Goal: Task Accomplishment & Management: Use online tool/utility

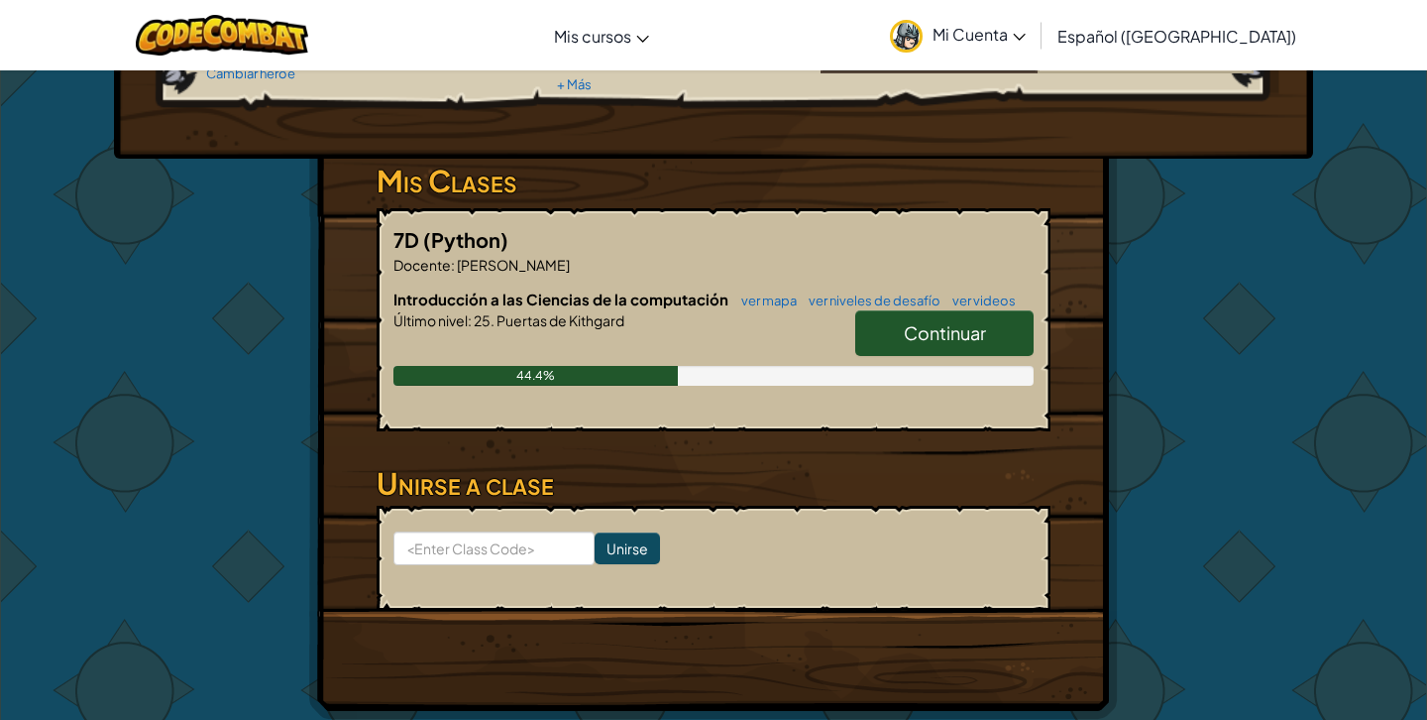
scroll to position [257, 0]
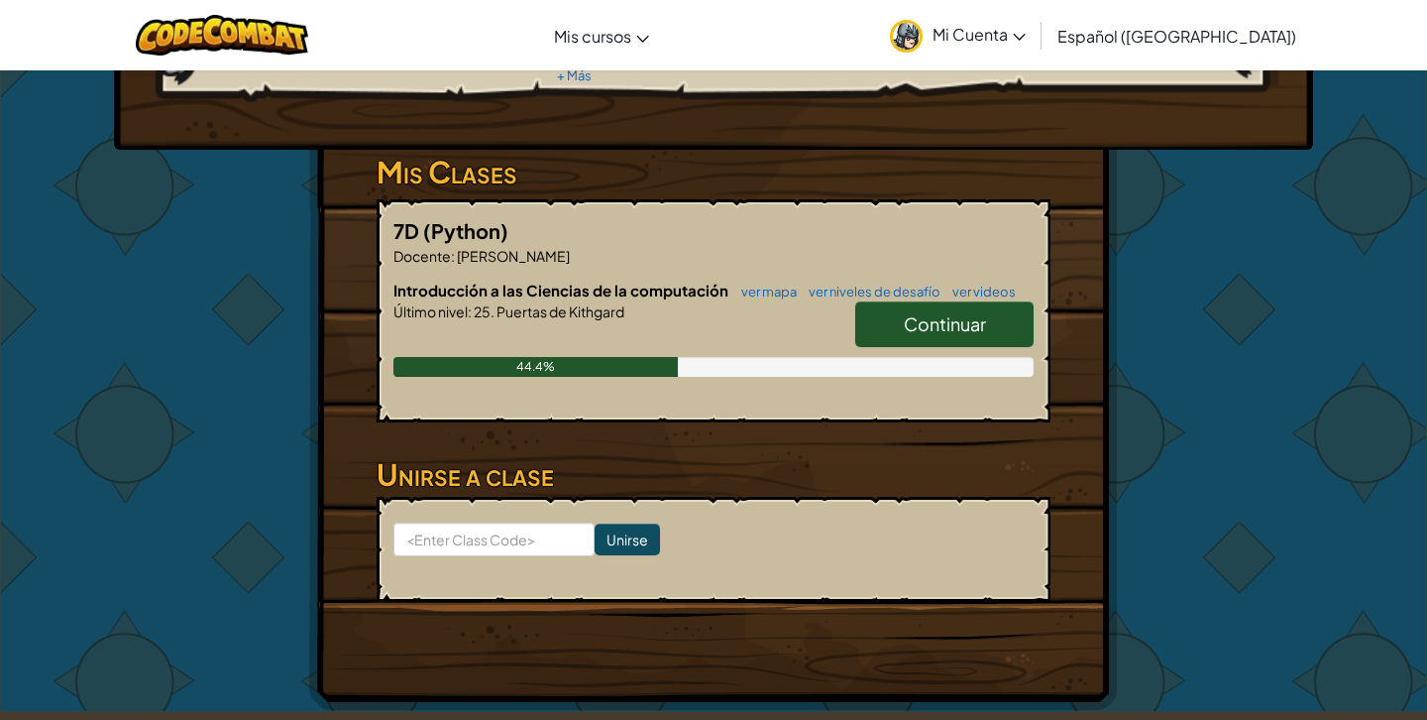
click at [961, 329] on span "Continuar" at bounding box center [945, 323] width 82 height 23
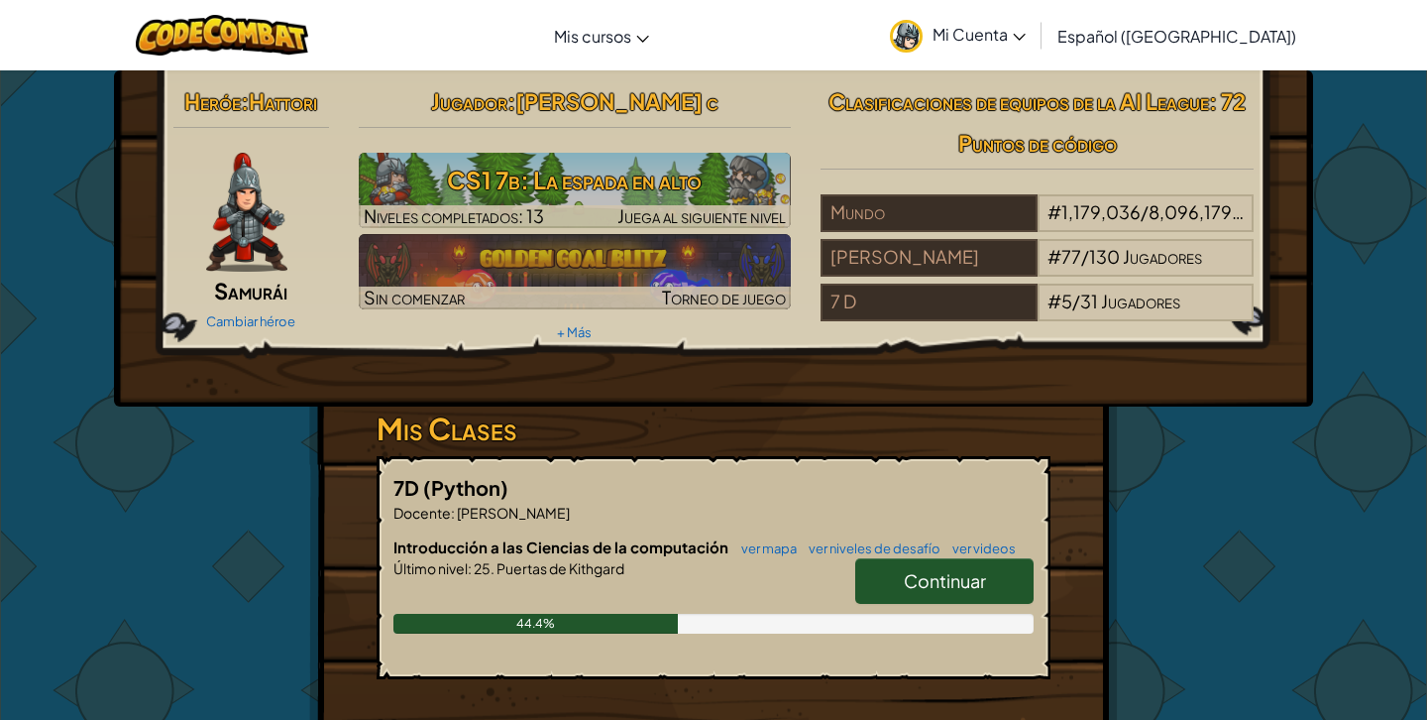
select select "es-419"
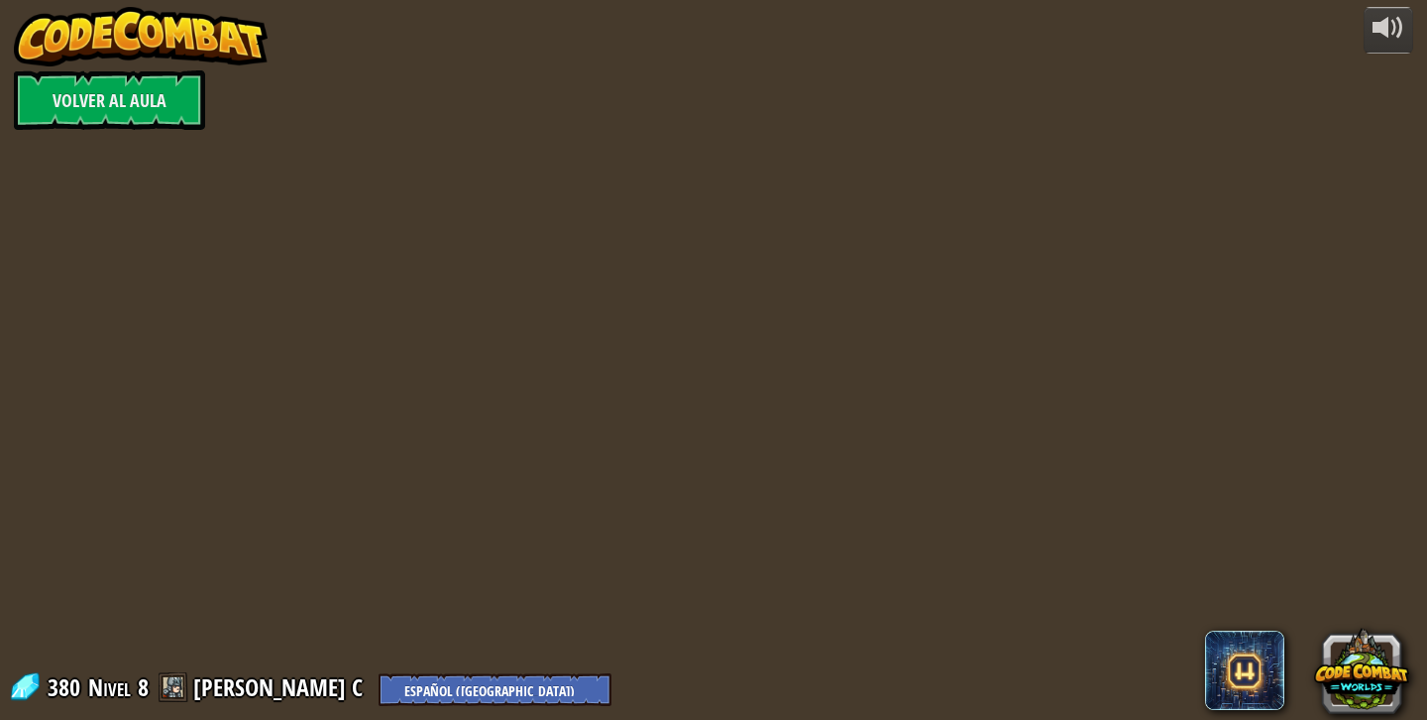
select select "es-419"
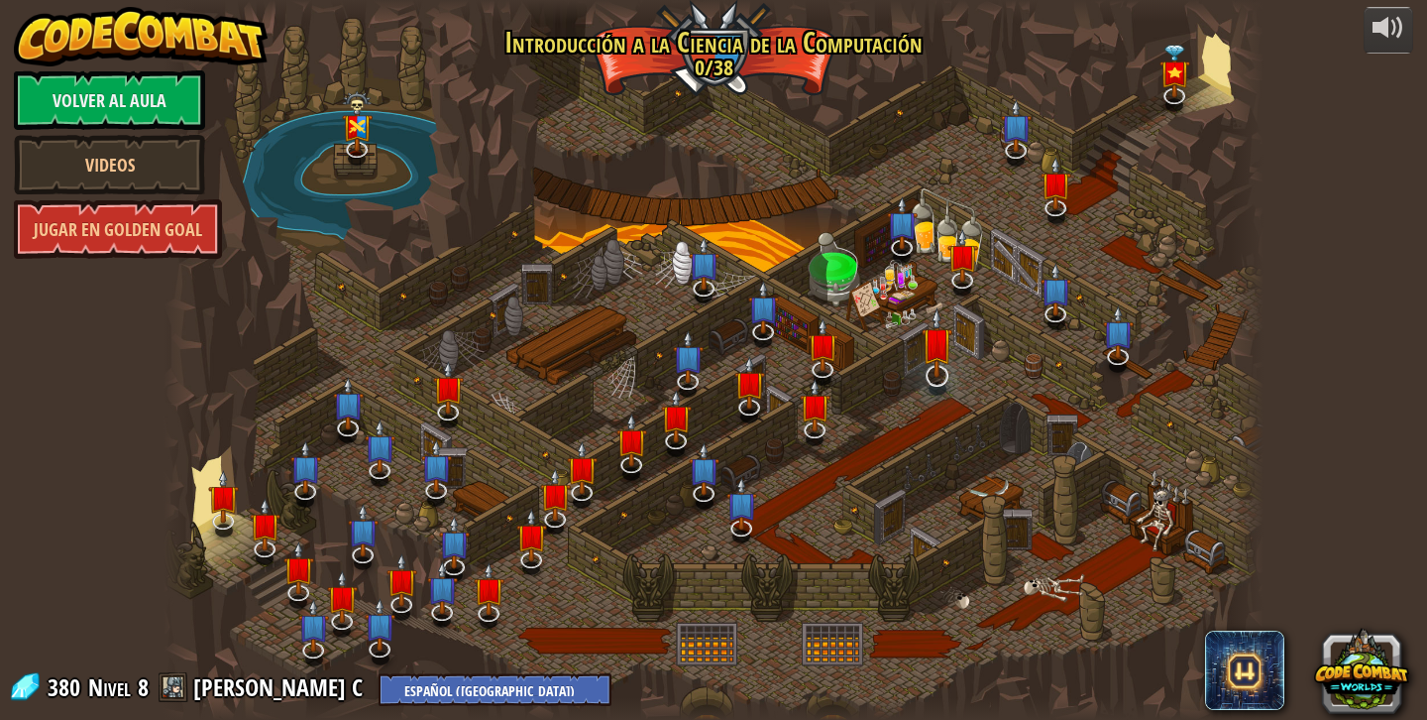
select select "es-419"
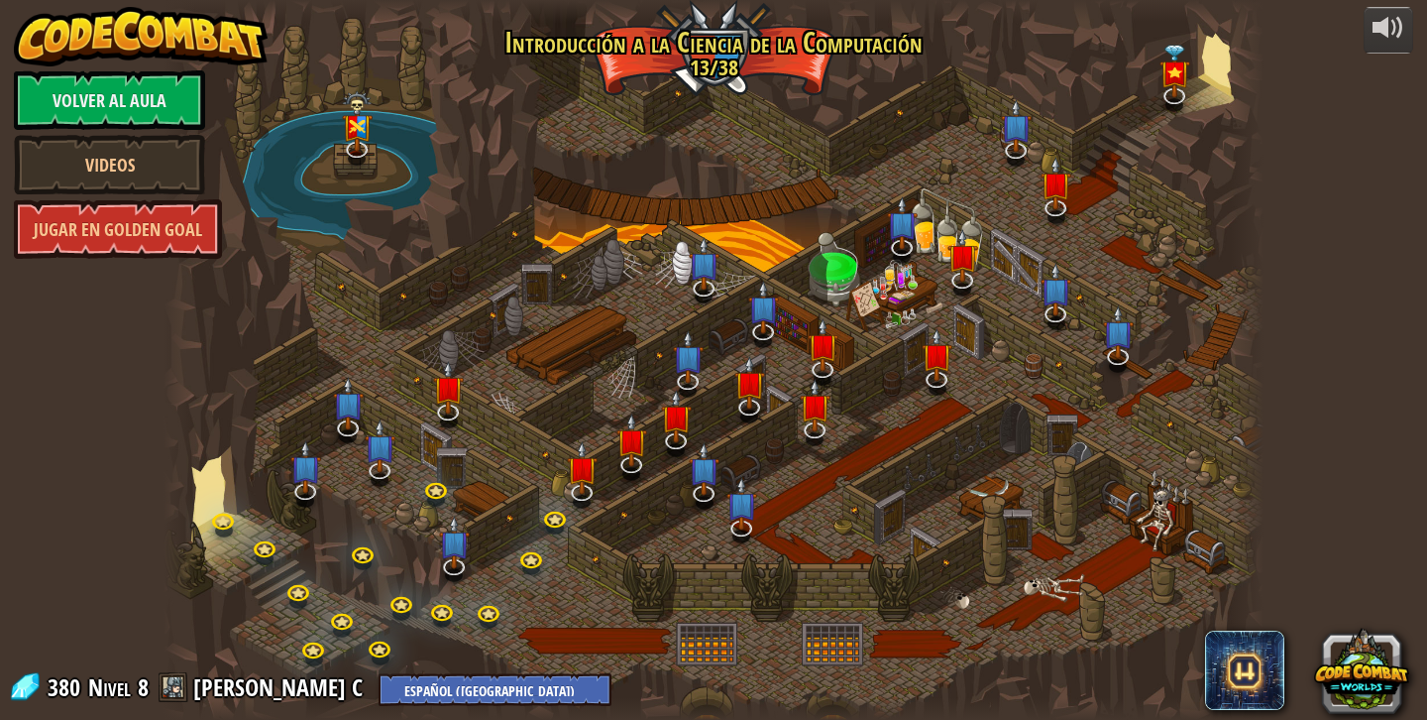
select select "es-419"
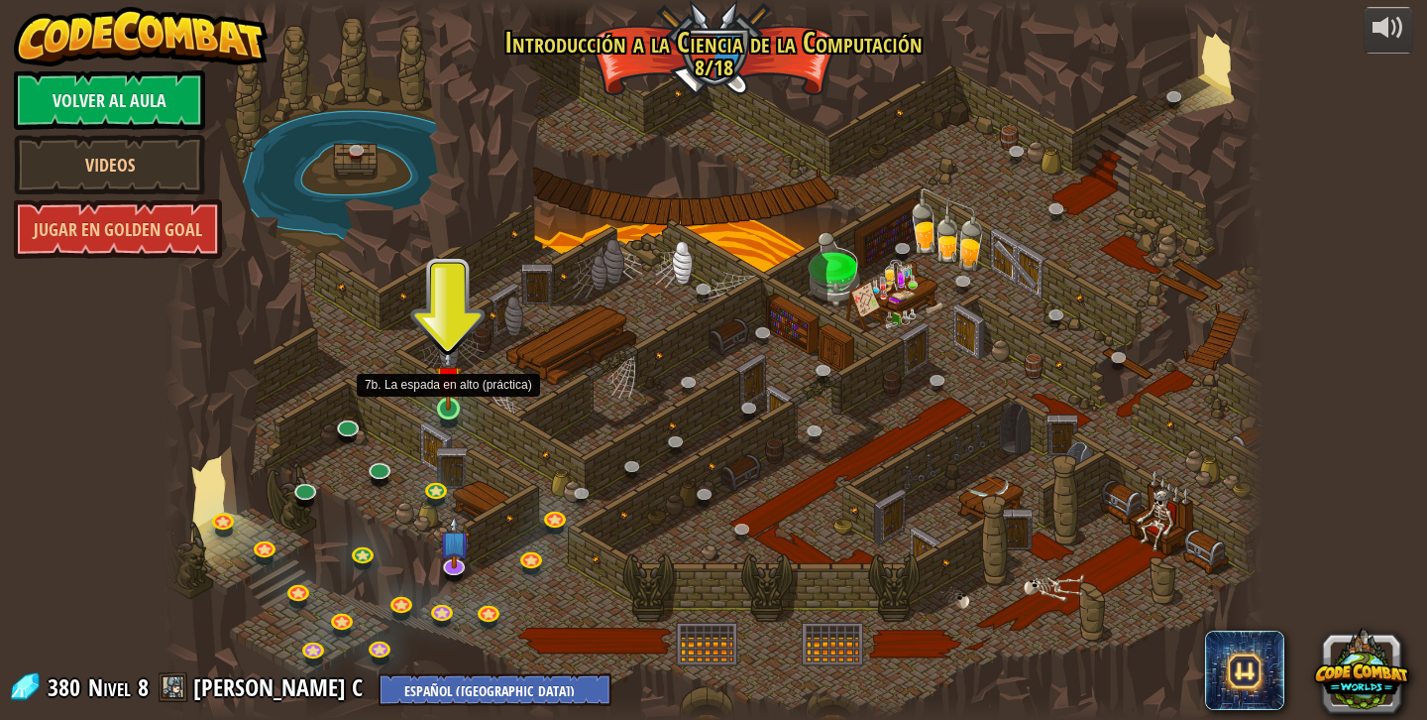
click at [452, 403] on img at bounding box center [449, 379] width 28 height 62
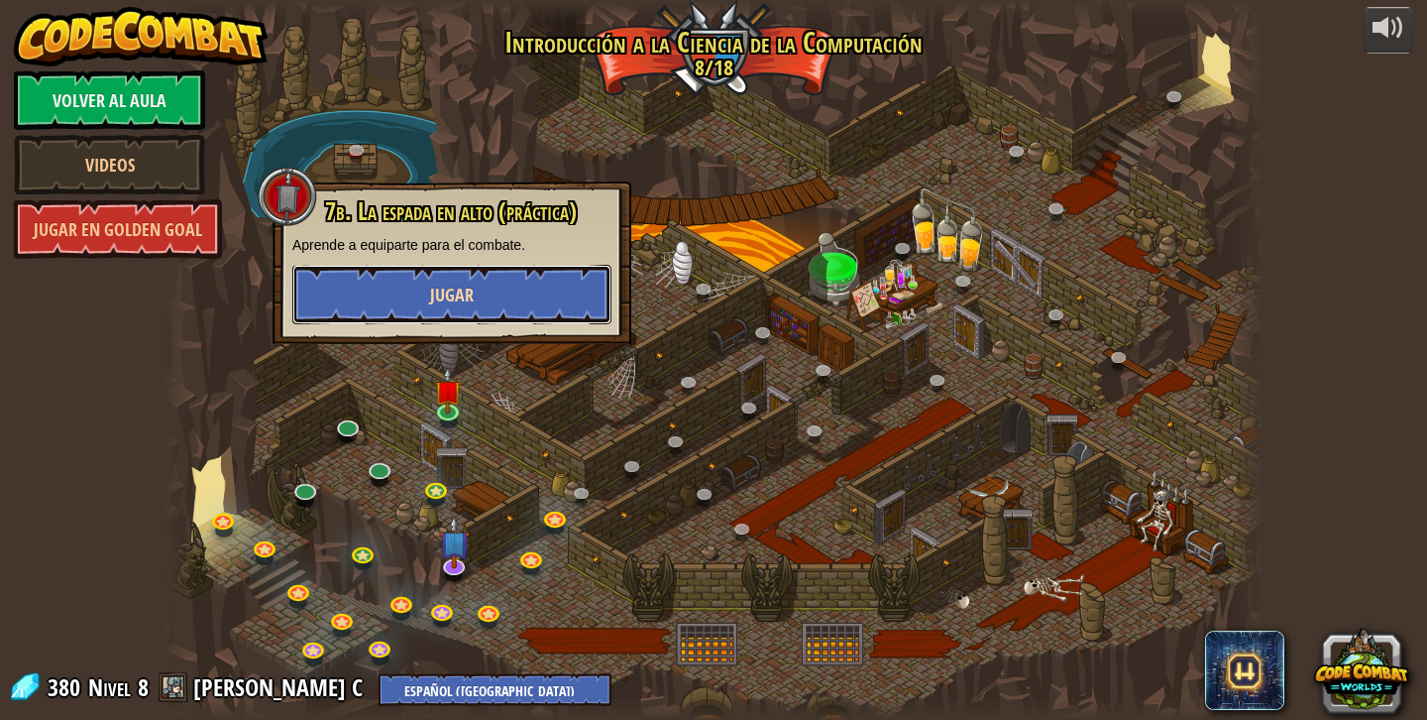
click at [494, 305] on button "Jugar" at bounding box center [451, 294] width 319 height 59
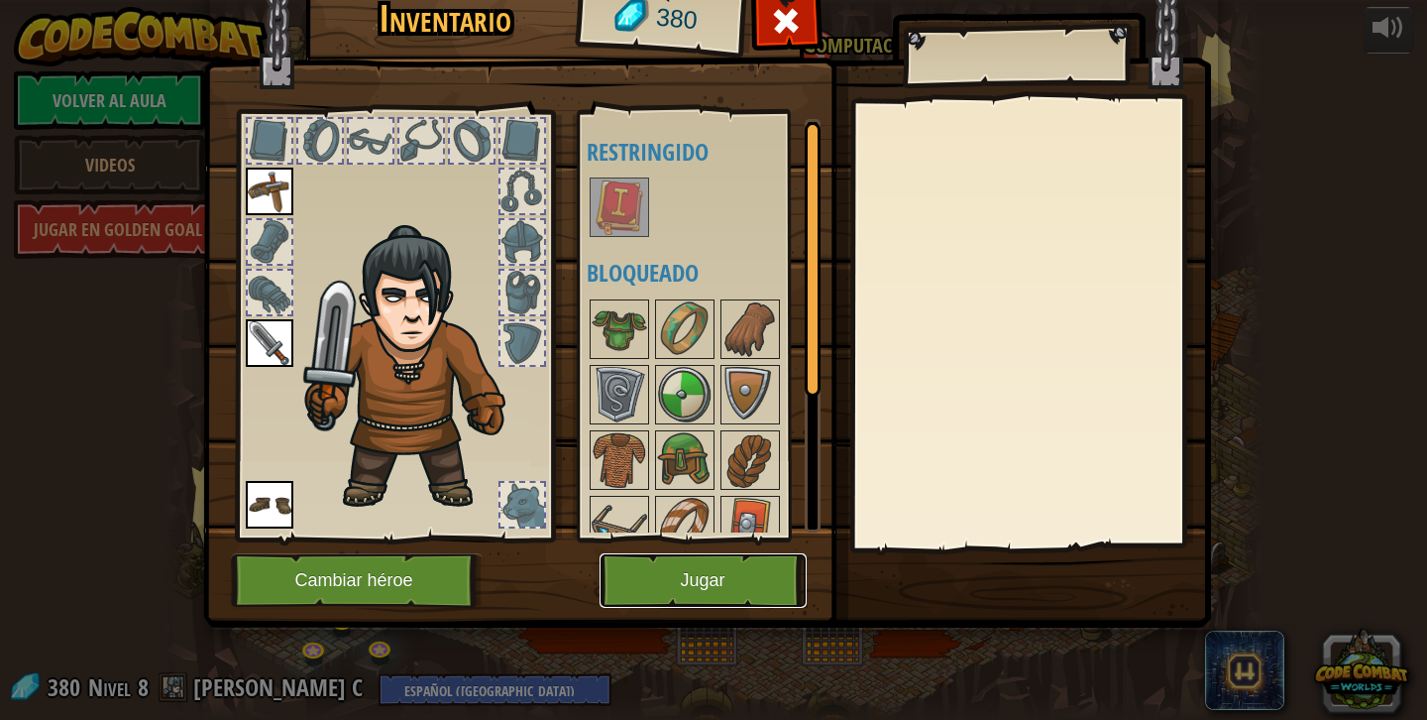
click at [721, 590] on button "Jugar" at bounding box center [703, 580] width 207 height 55
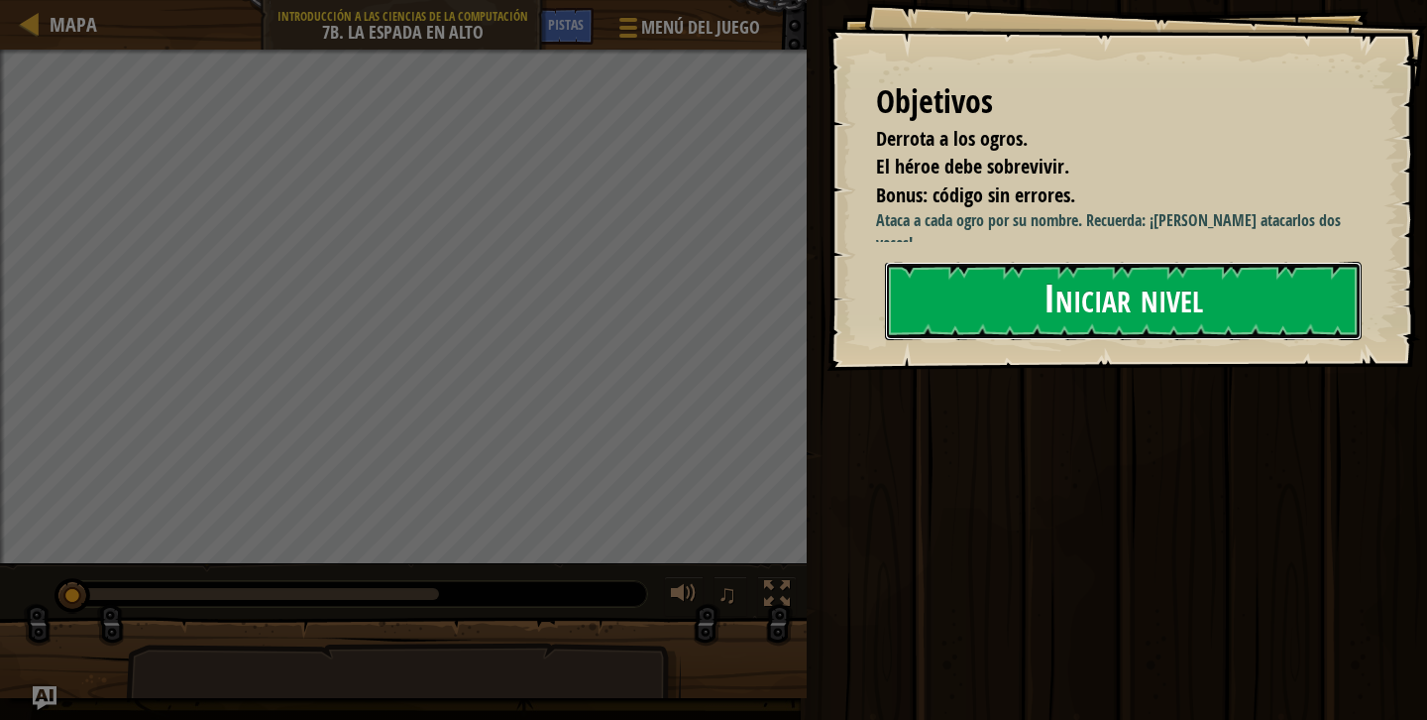
click at [1062, 296] on button "Iniciar nivel" at bounding box center [1123, 301] width 477 height 78
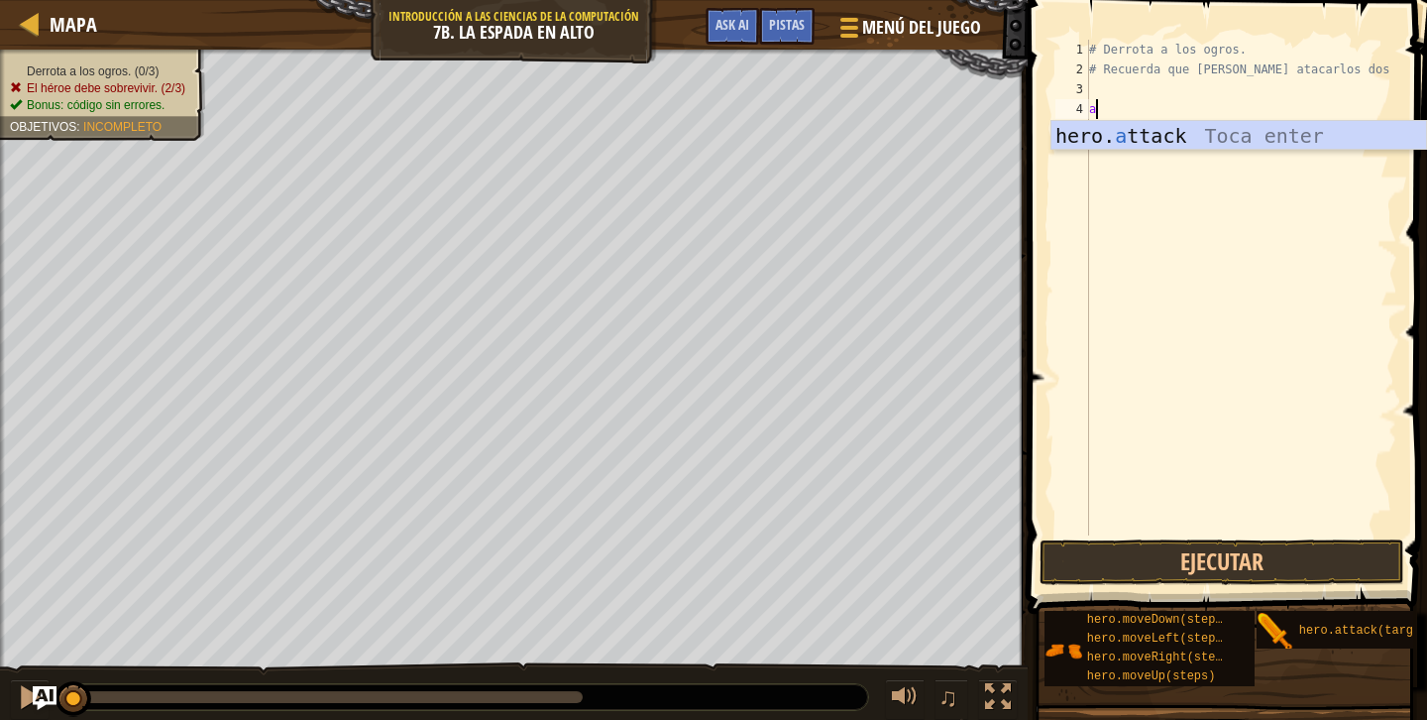
scroll to position [9, 0]
click at [1191, 129] on div "hero. a ttack Toca enter" at bounding box center [1239, 165] width 375 height 89
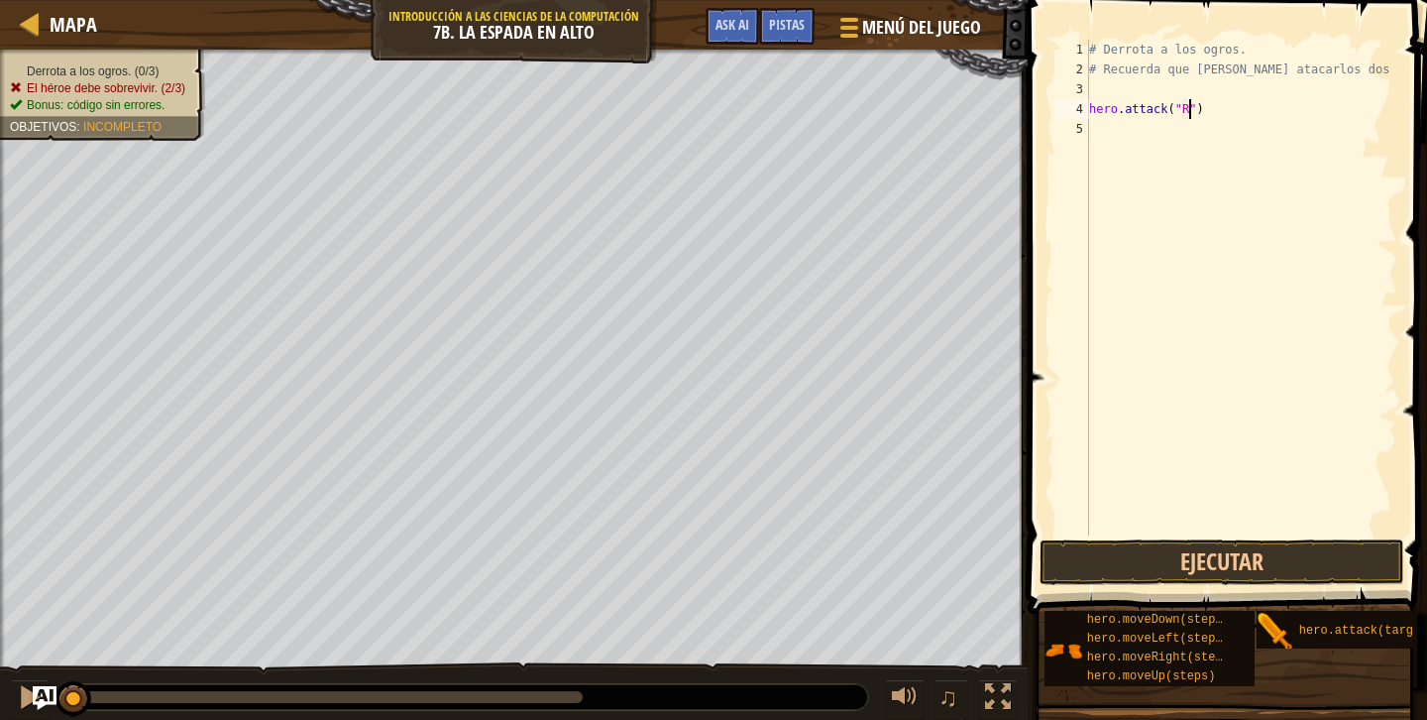
type textarea "hero.attack("Rig")"
click at [1109, 133] on div "# Derrota a los ogros. # Recuerda que debes atacarlos dos veces. hero . attack …" at bounding box center [1241, 307] width 312 height 535
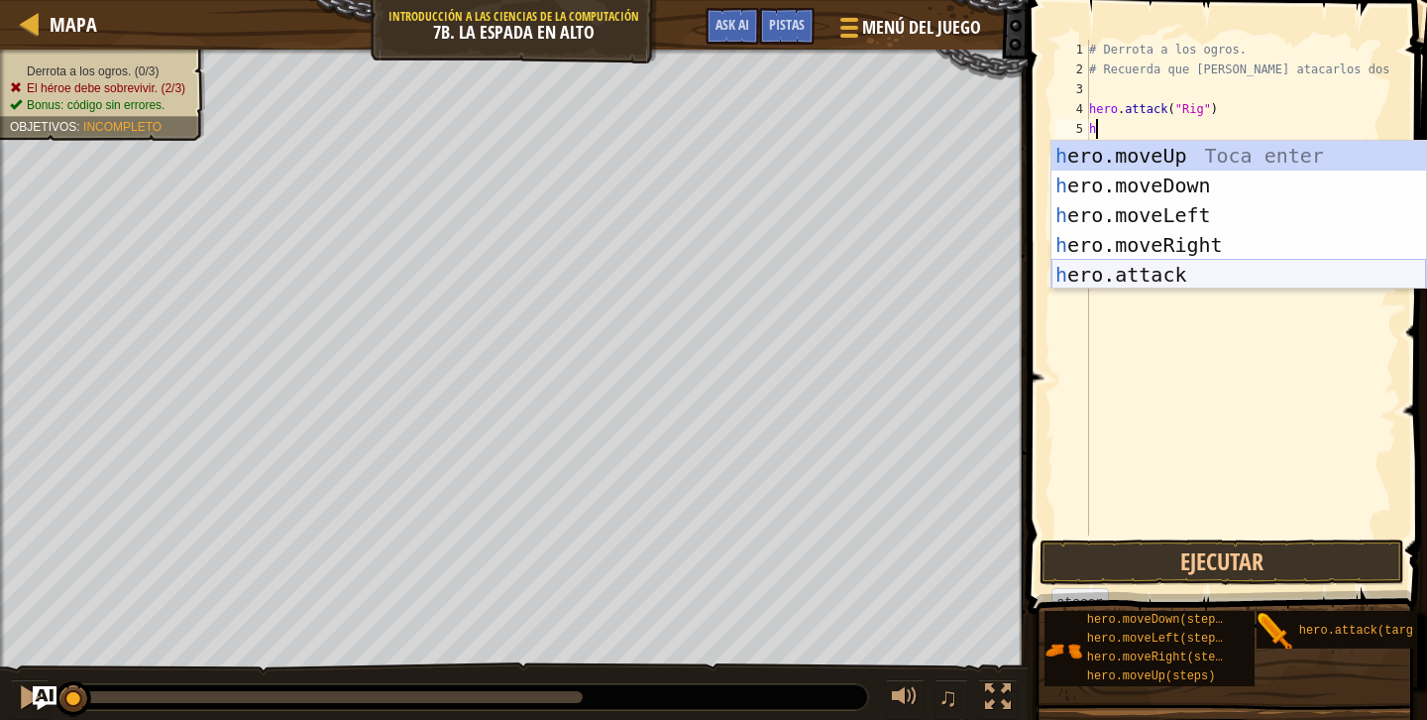
click at [1190, 269] on div "h ero.moveUp Toca enter h ero.moveDown Toca enter h ero.moveLeft Toca enter h e…" at bounding box center [1239, 245] width 375 height 208
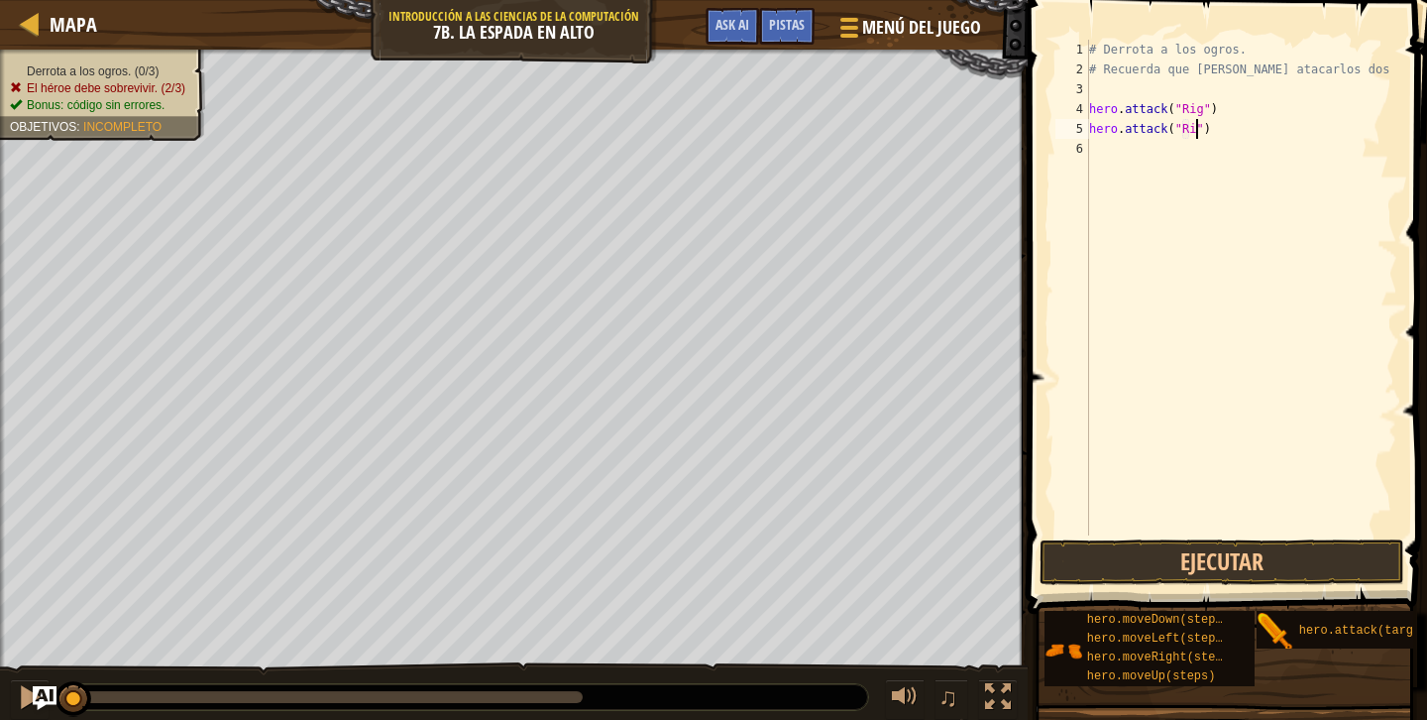
type textarea "hero.attack("Rig")"
click at [1161, 153] on div "# Derrota a los ogros. # Recuerda que debes atacarlos dos veces. hero . attack …" at bounding box center [1241, 307] width 312 height 535
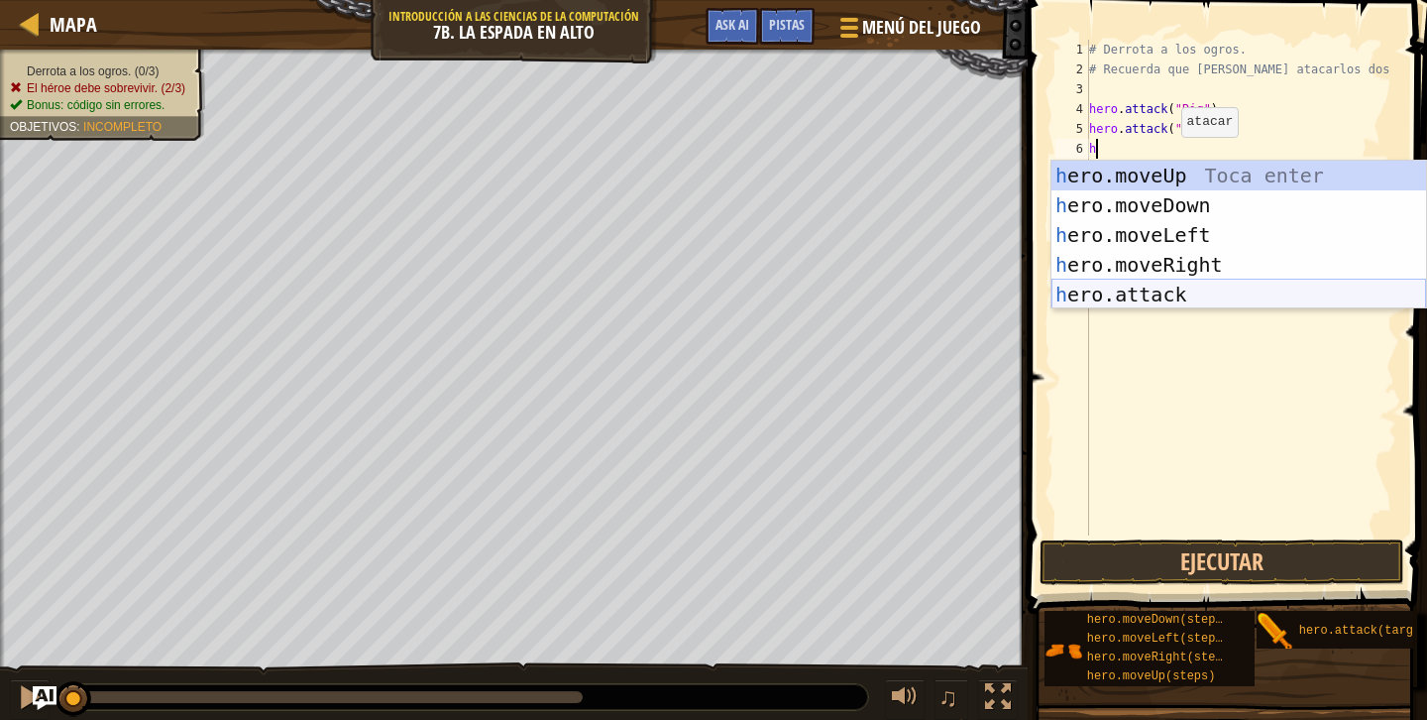
click at [1193, 296] on div "h ero.moveUp Toca enter h ero.moveDown Toca enter h ero.moveLeft Toca enter h e…" at bounding box center [1239, 265] width 375 height 208
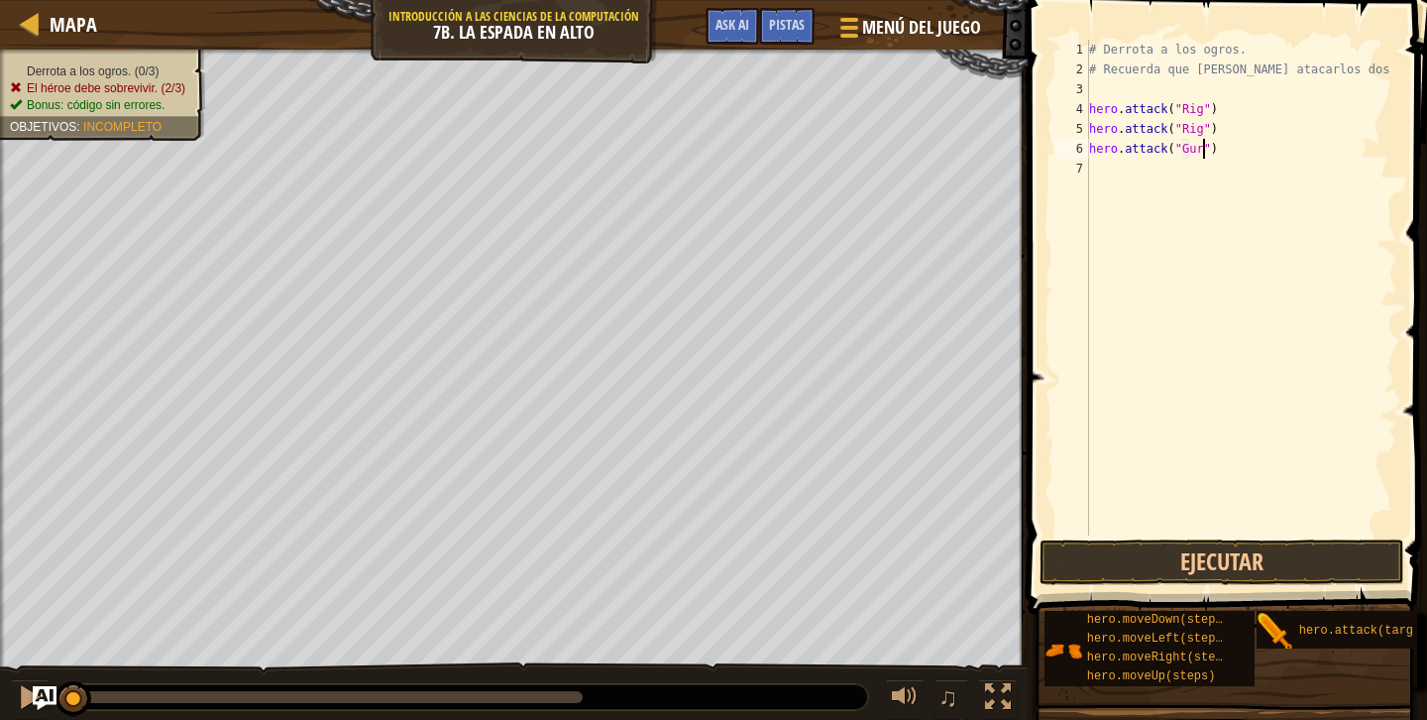
type textarea "hero.attack("Gurt")"
click at [1168, 167] on div "# Derrota a los ogros. # Recuerda que debes atacarlos dos veces. hero . attack …" at bounding box center [1241, 307] width 312 height 535
type textarea "g"
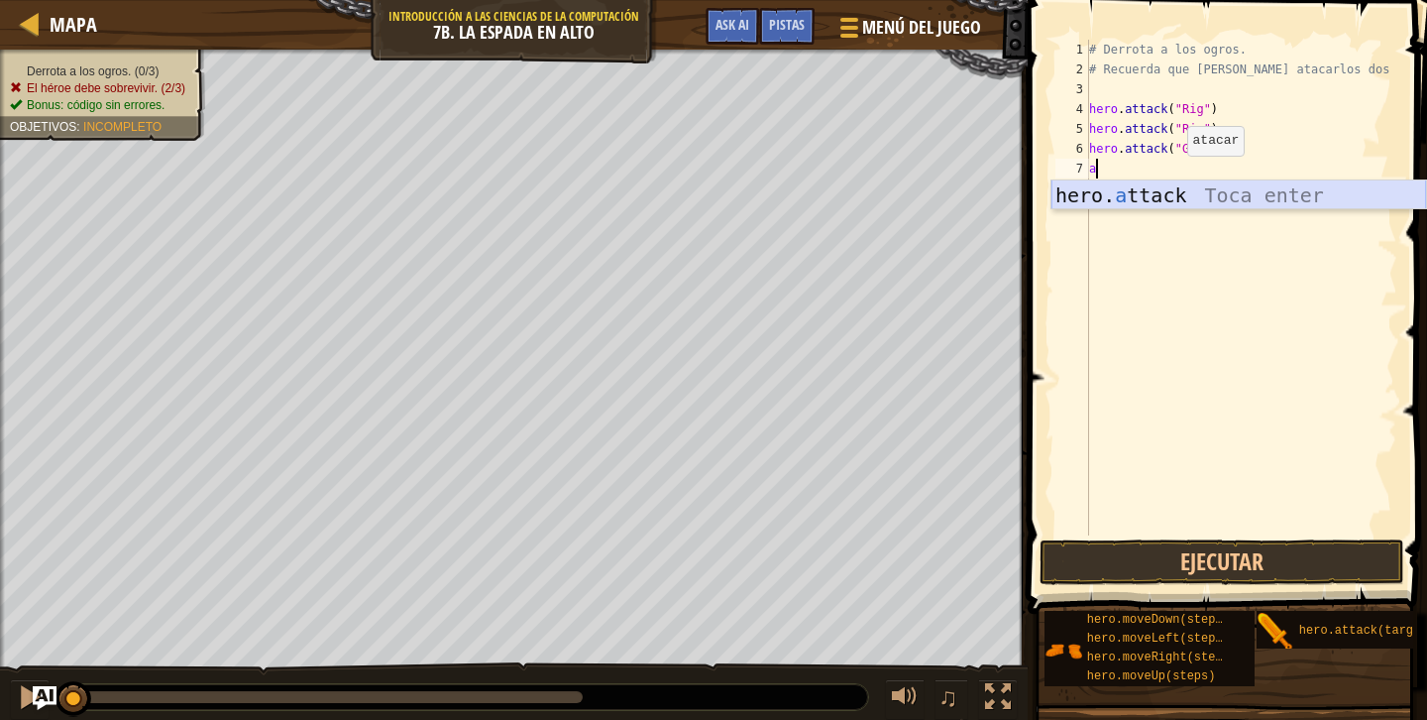
click at [1211, 197] on div "hero. a ttack Toca enter" at bounding box center [1239, 224] width 375 height 89
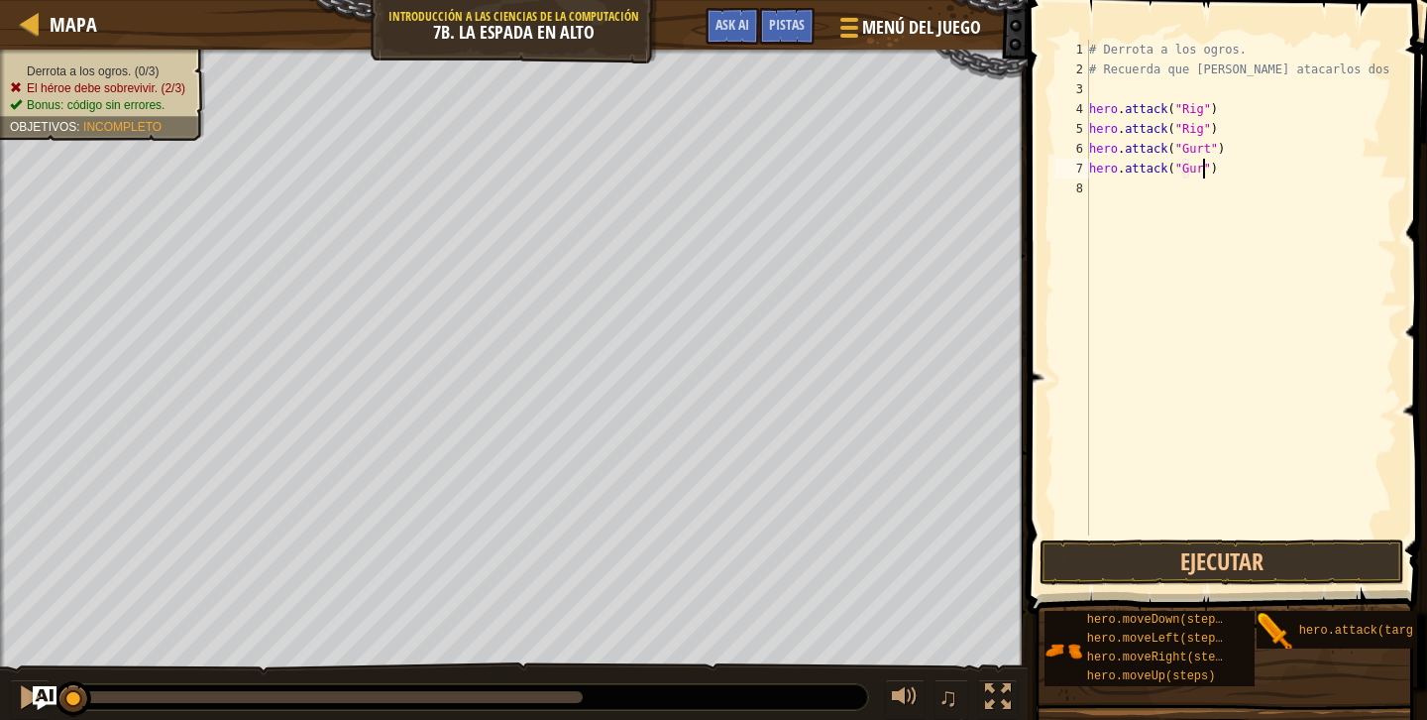
type textarea "hero.attack("Gurt")"
click at [1164, 203] on div "# Derrota a los ogros. # Recuerda que debes atacarlos dos veces. hero . attack …" at bounding box center [1241, 307] width 312 height 535
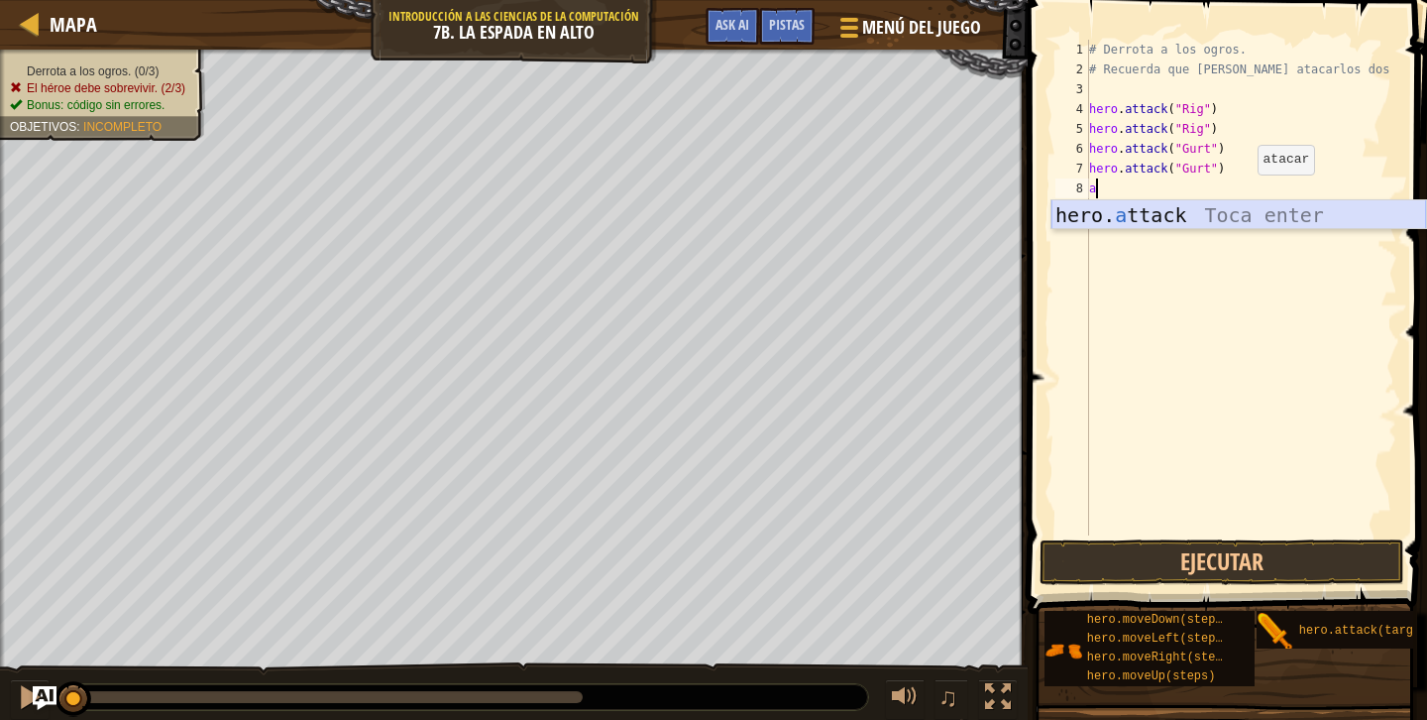
click at [1208, 224] on div "hero. a ttack Toca enter" at bounding box center [1239, 244] width 375 height 89
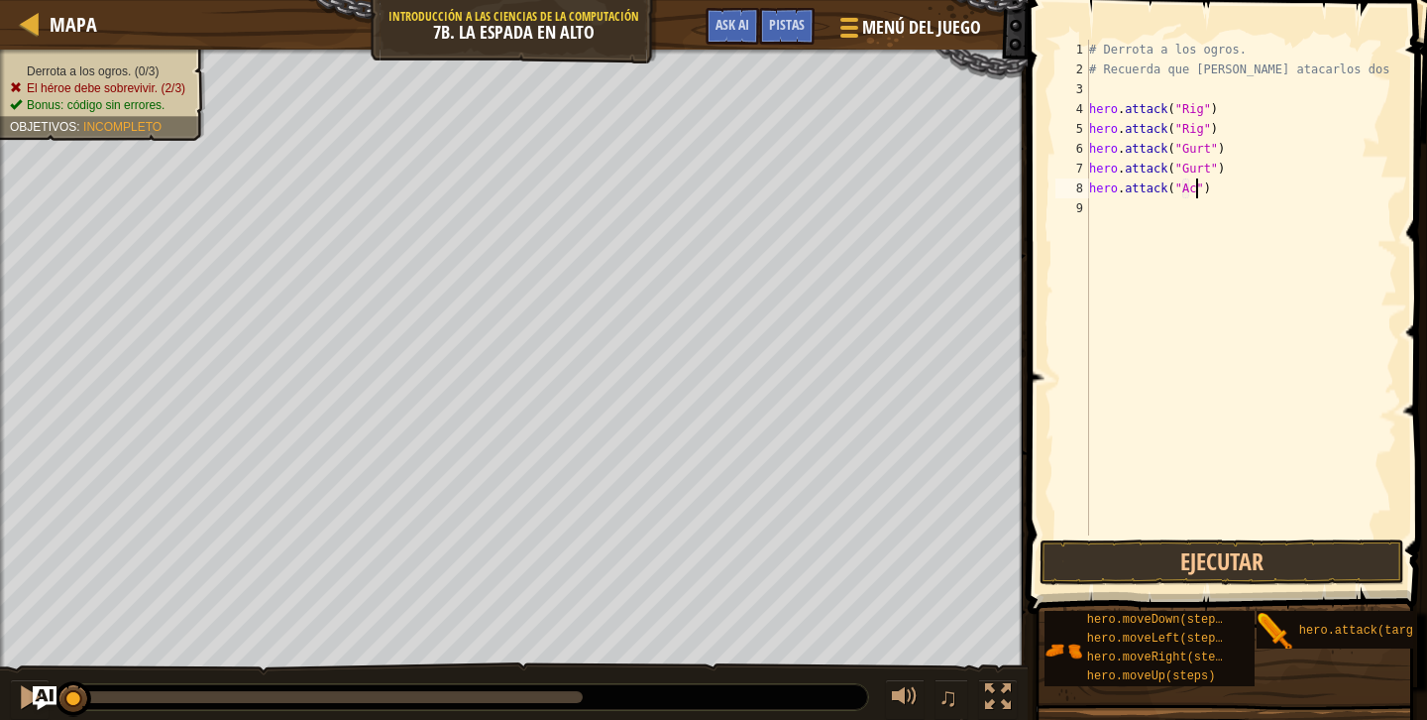
type textarea "hero.attack("Ack")"
click at [1195, 214] on div "# Derrota a los ogros. # Recuerda que debes atacarlos dos veces. hero . attack …" at bounding box center [1241, 307] width 312 height 535
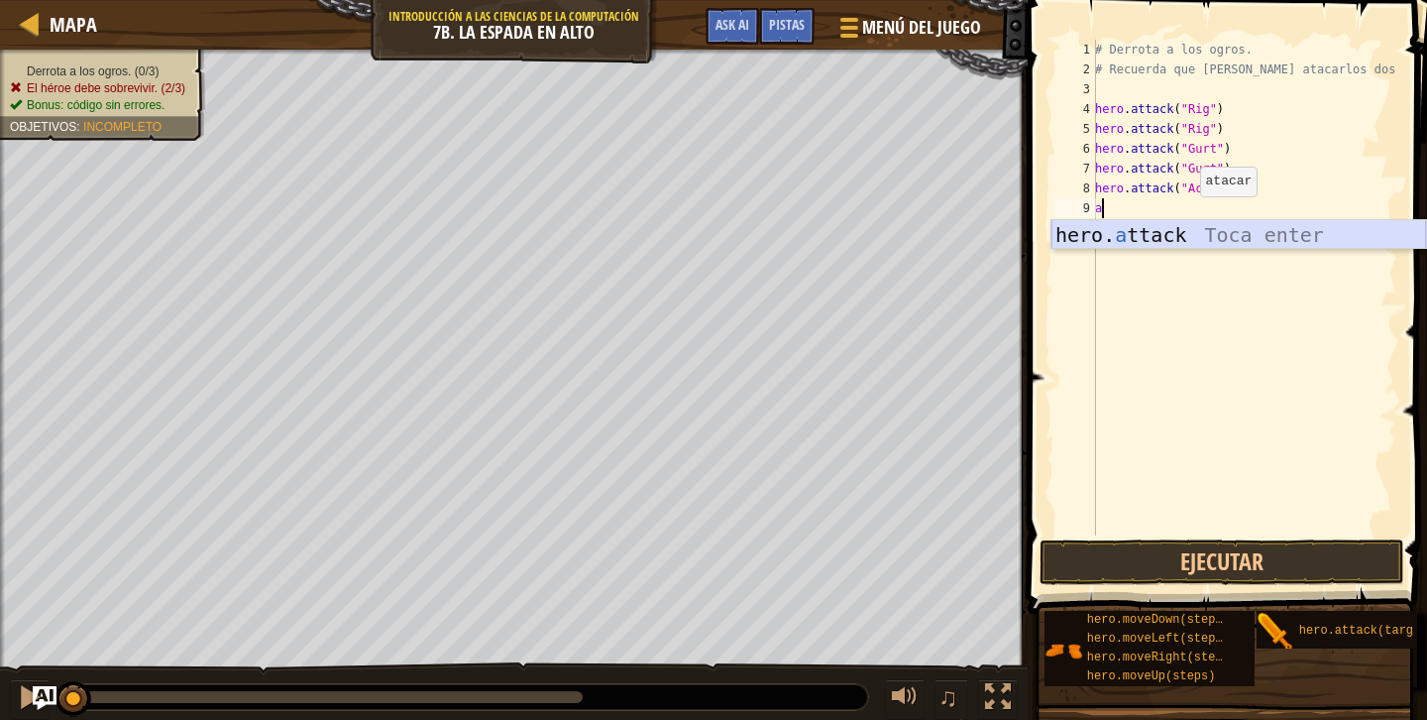
click at [1194, 235] on div "hero. a ttack Toca enter" at bounding box center [1239, 264] width 375 height 89
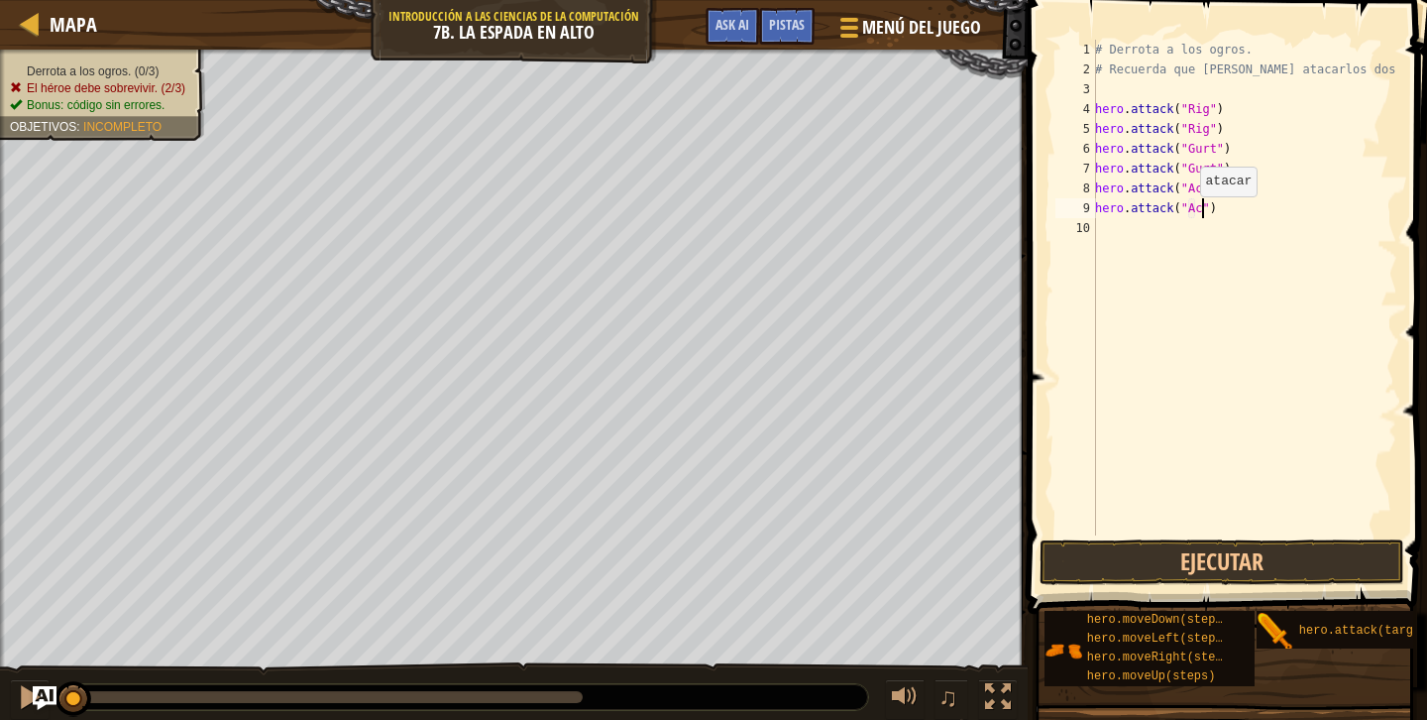
scroll to position [9, 9]
type textarea "hero.attack("Ack")"
click at [1208, 553] on button "Ejecutar" at bounding box center [1222, 562] width 365 height 46
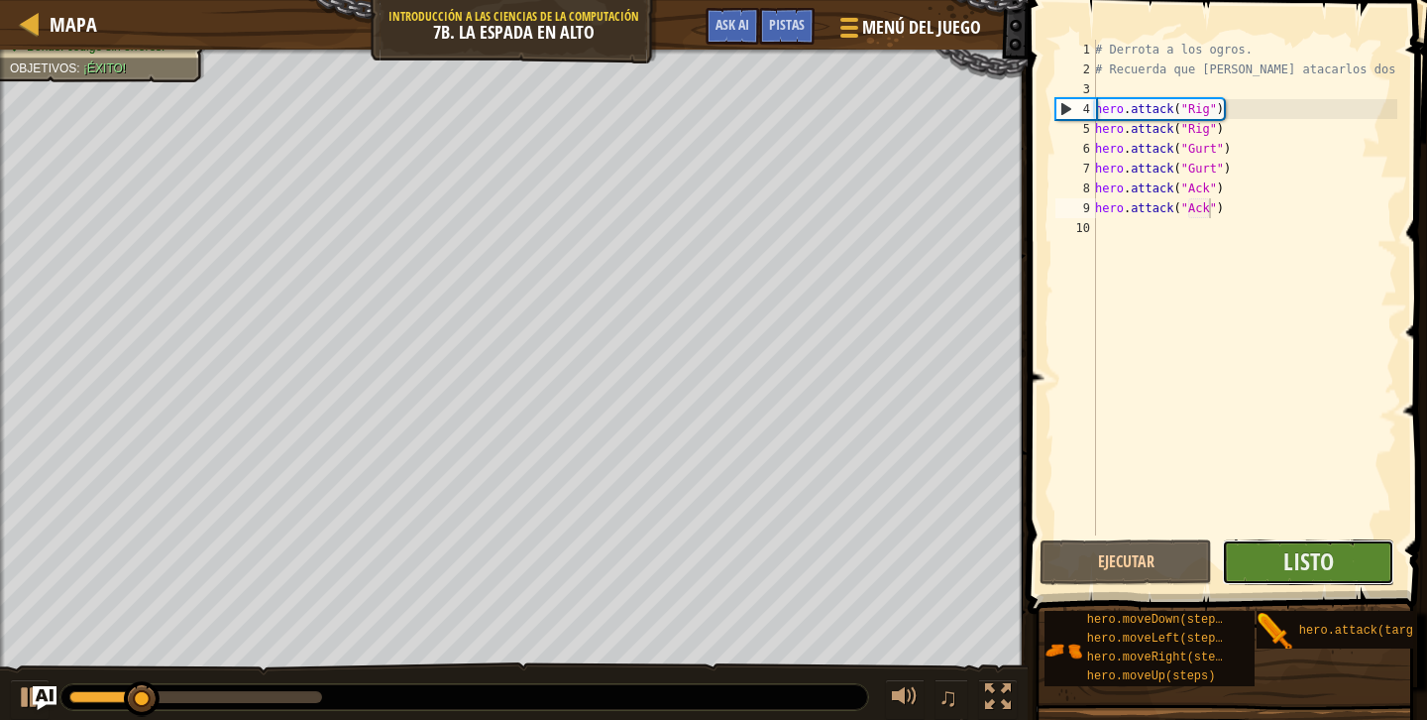
click at [1265, 559] on button "Listo" at bounding box center [1308, 562] width 172 height 46
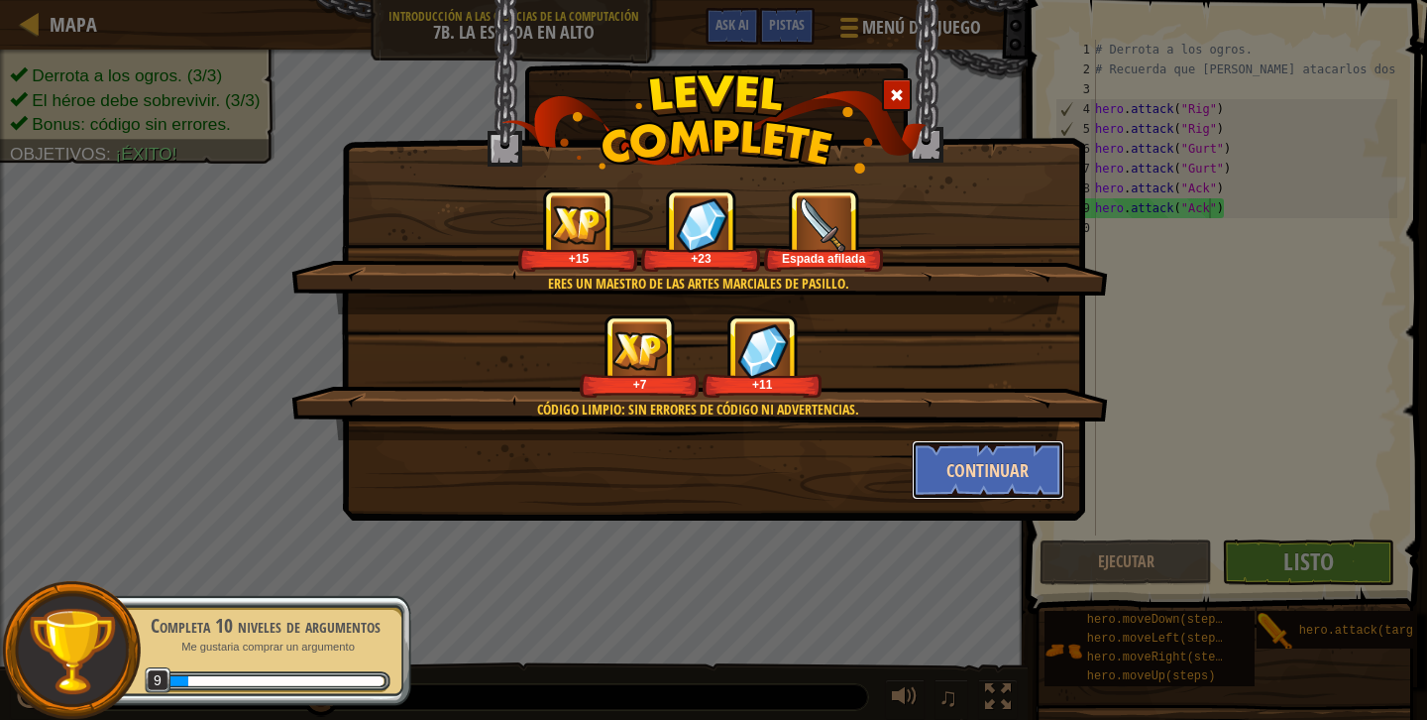
click at [930, 467] on button "Continuar" at bounding box center [989, 469] width 154 height 59
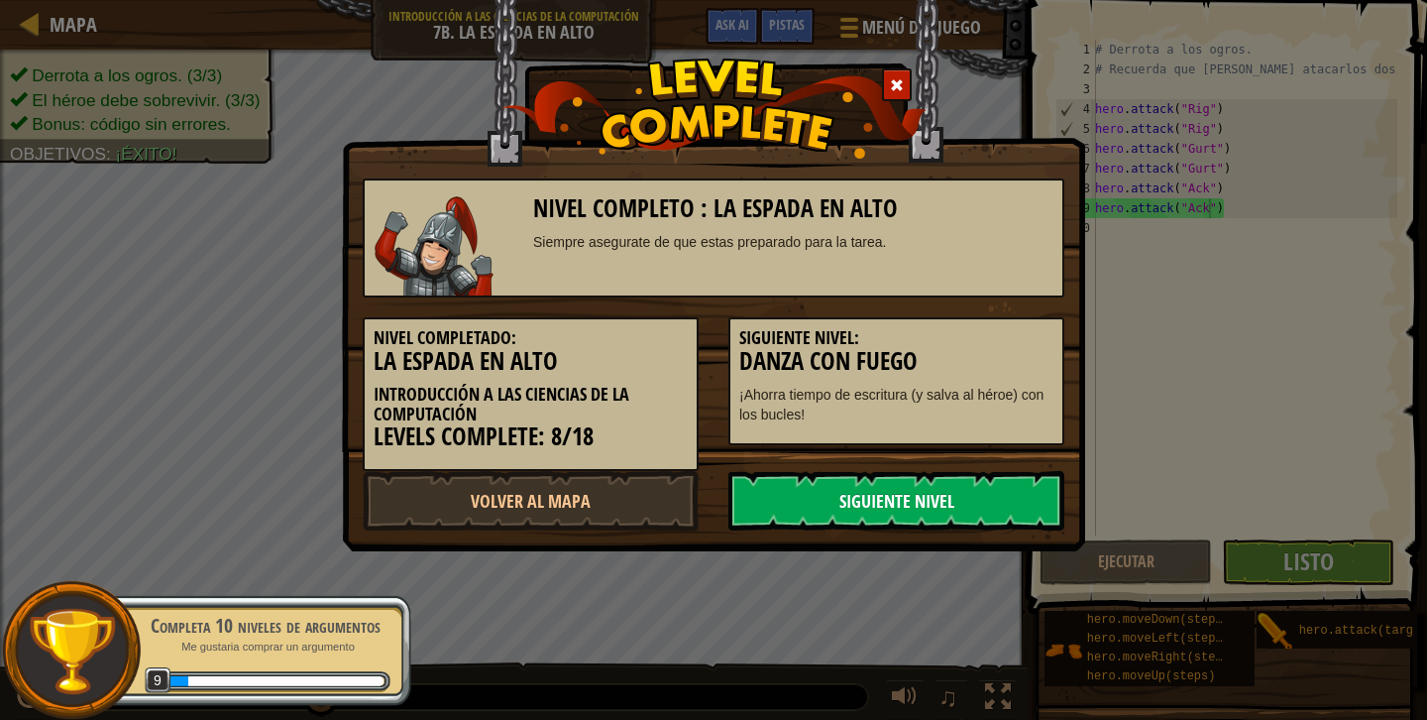
click at [829, 508] on link "Siguiente Nivel" at bounding box center [896, 500] width 336 height 59
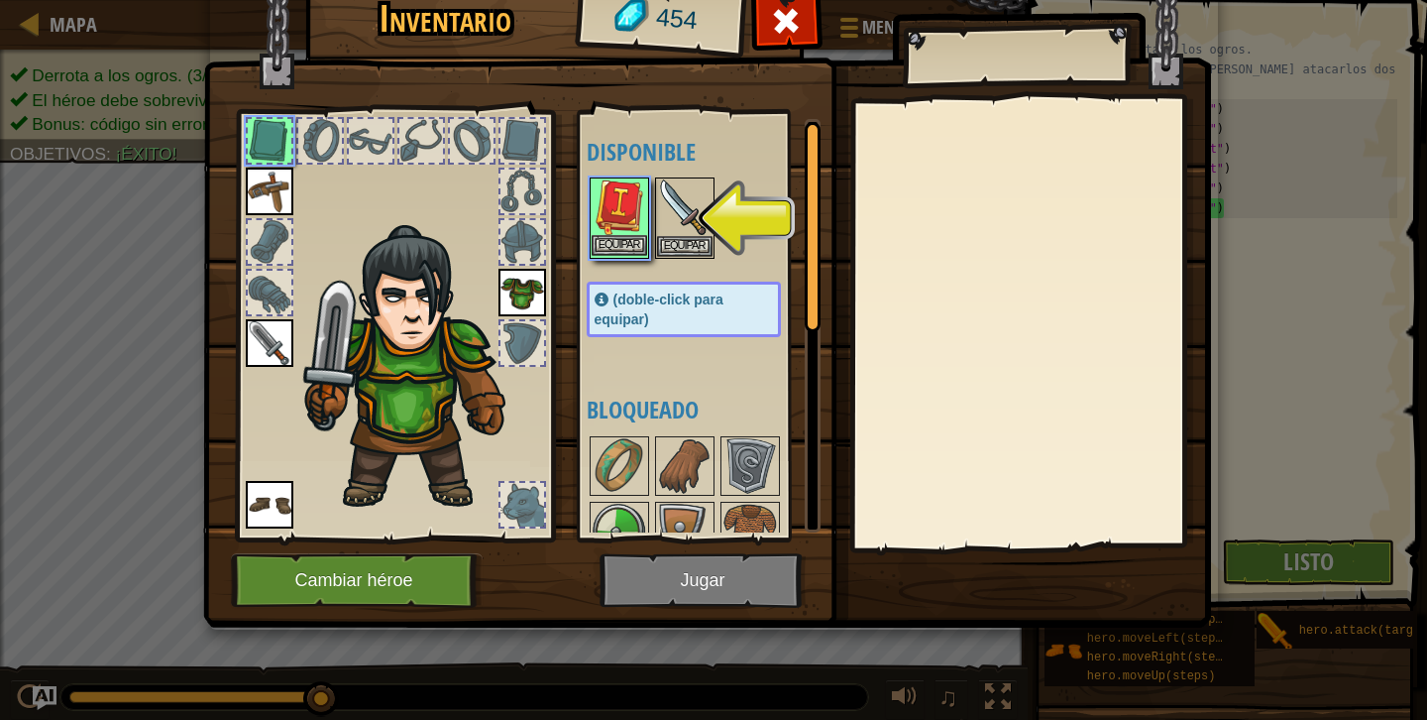
click at [627, 222] on img at bounding box center [620, 207] width 56 height 56
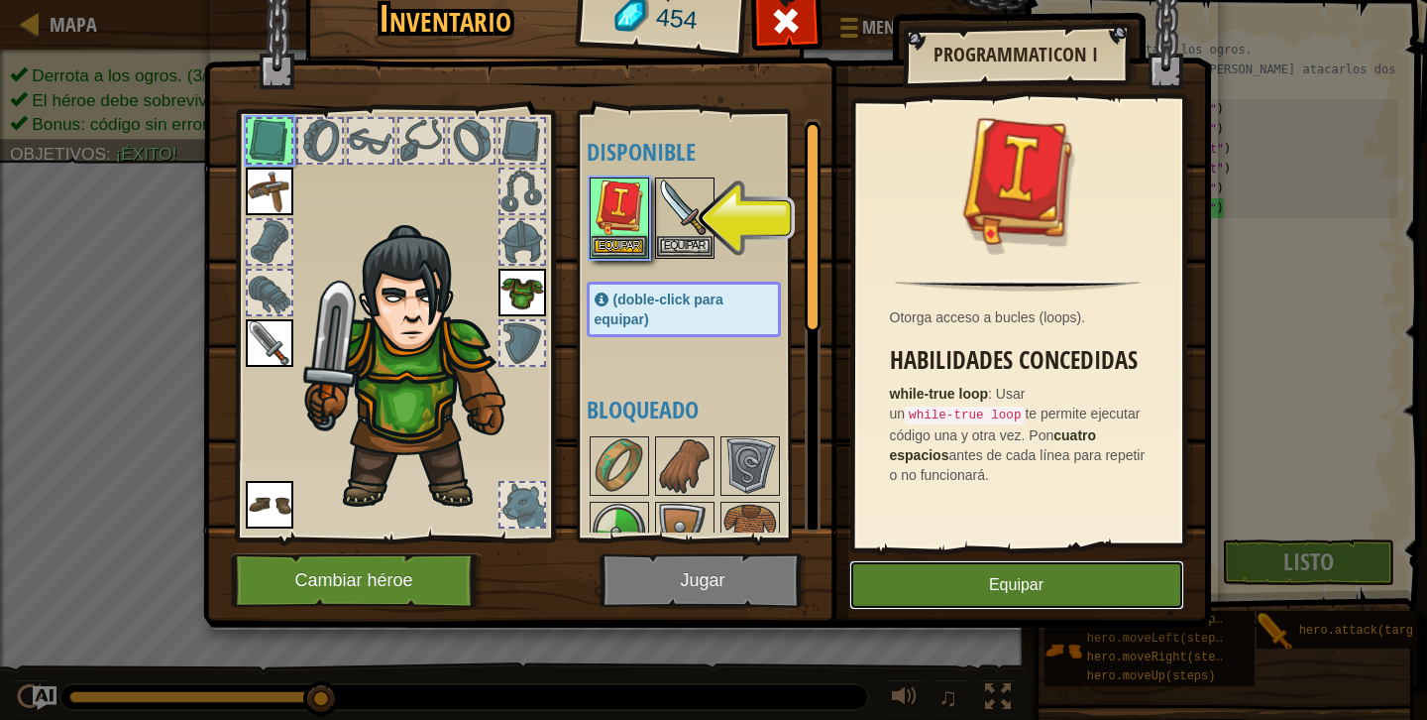
click at [1002, 597] on button "Equipar" at bounding box center [1016, 585] width 335 height 50
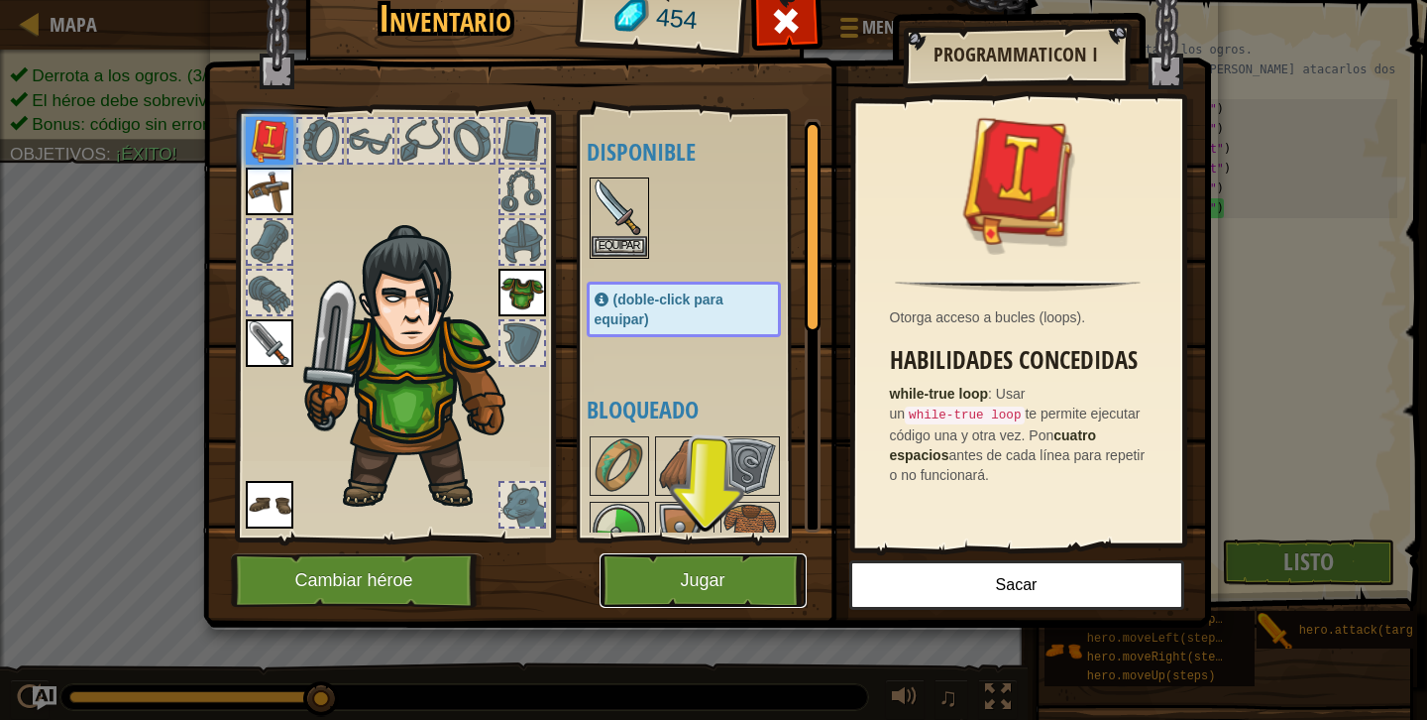
click at [708, 573] on button "Jugar" at bounding box center [703, 580] width 207 height 55
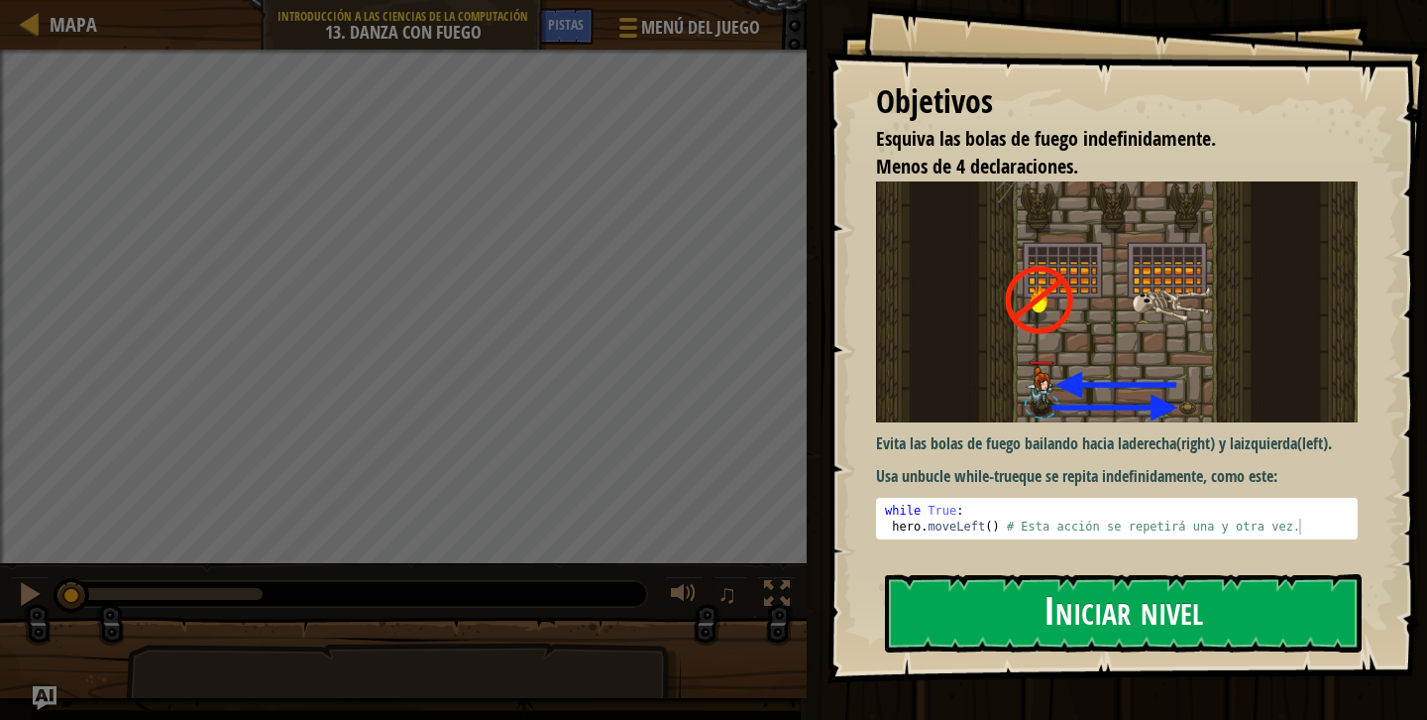
click at [1015, 590] on button "Iniciar nivel" at bounding box center [1123, 613] width 477 height 78
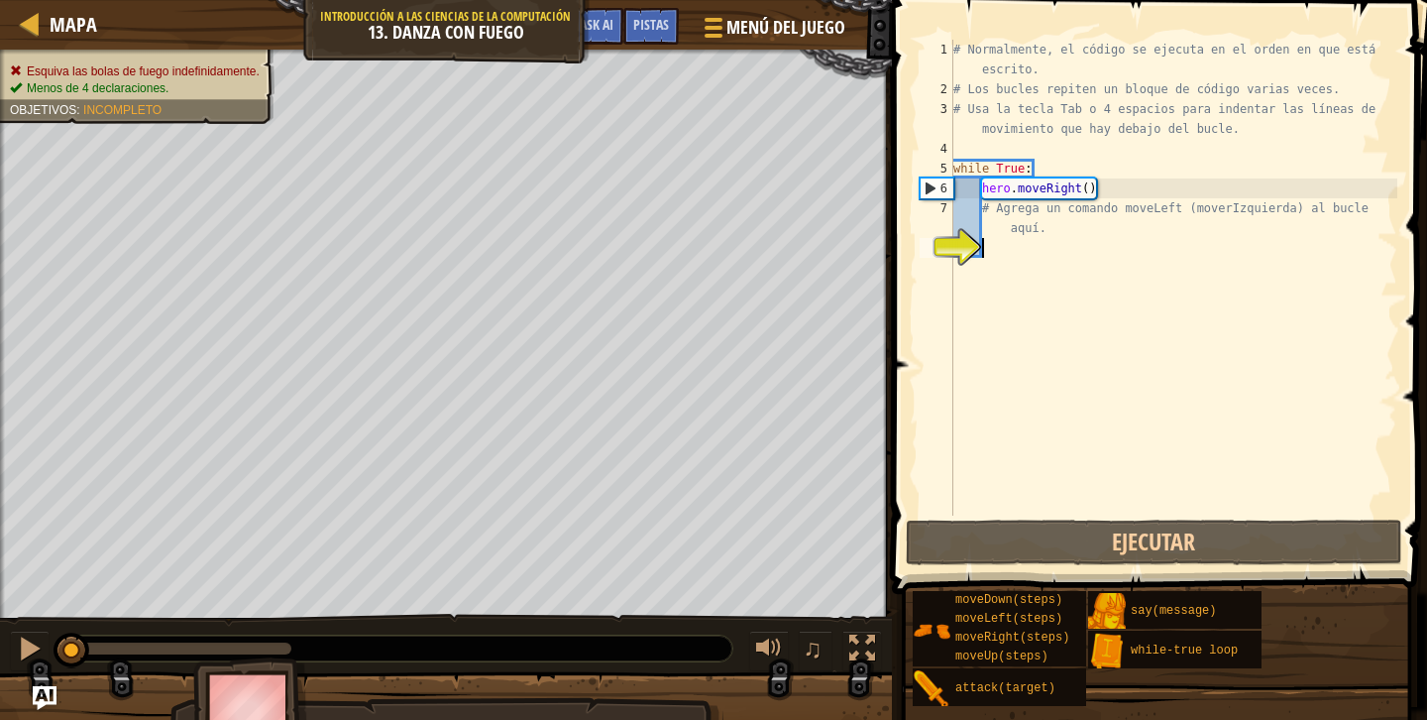
click at [1082, 260] on div "# Normalmente, el código se ejecuta en el orden en que está escrito. # Los bucl…" at bounding box center [1174, 307] width 448 height 535
click at [1026, 310] on div "# Normalmente, el código se ejecuta en el orden en que está escrito. # Los bucl…" at bounding box center [1174, 307] width 448 height 535
type textarea "l"
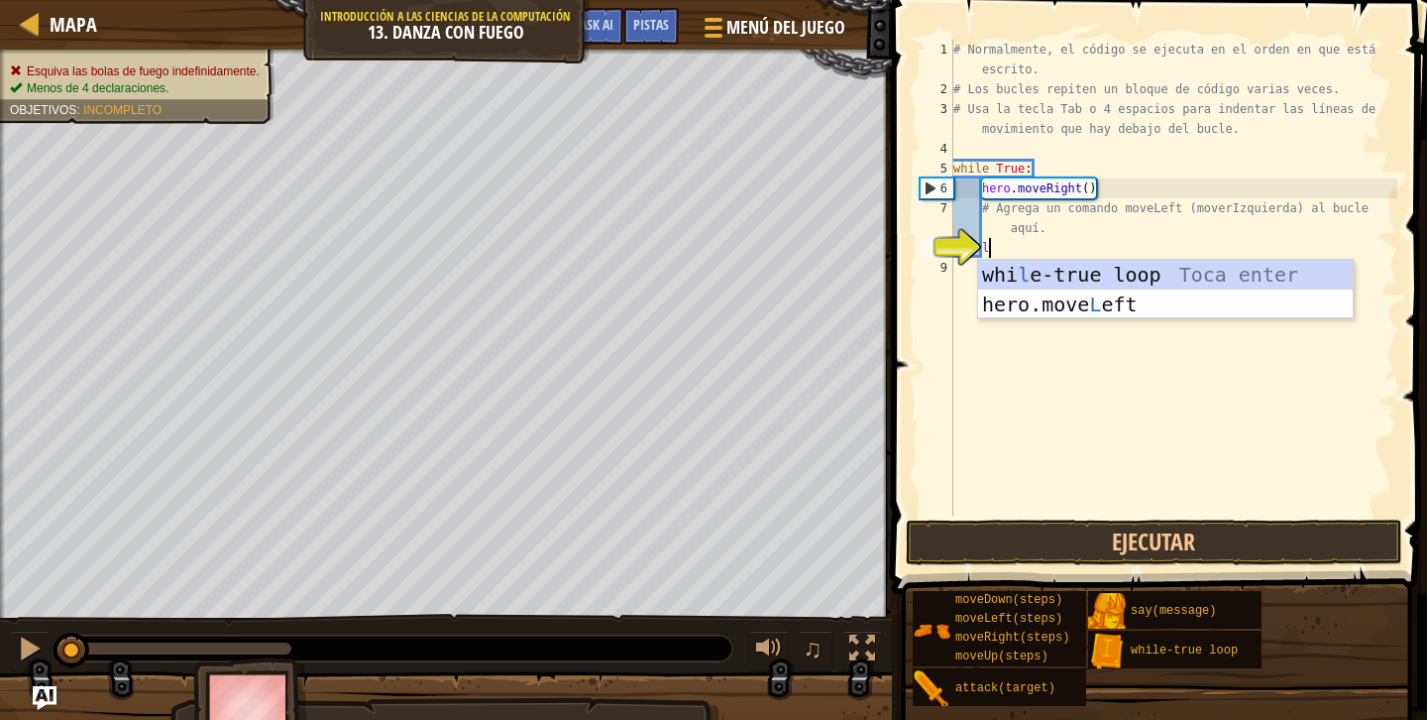
scroll to position [9, 2]
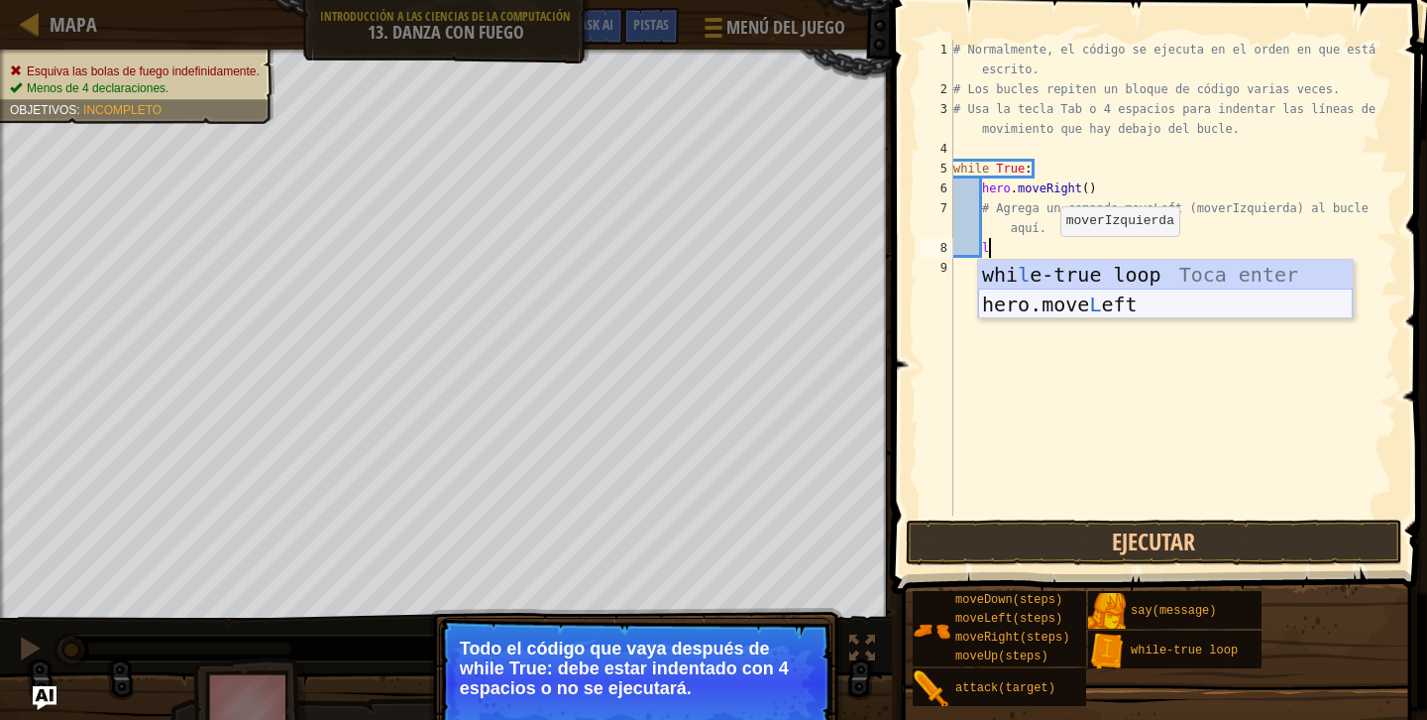
click at [1081, 315] on div "whi l e-true loop Toca enter hero.move L eft Toca enter" at bounding box center [1165, 319] width 375 height 119
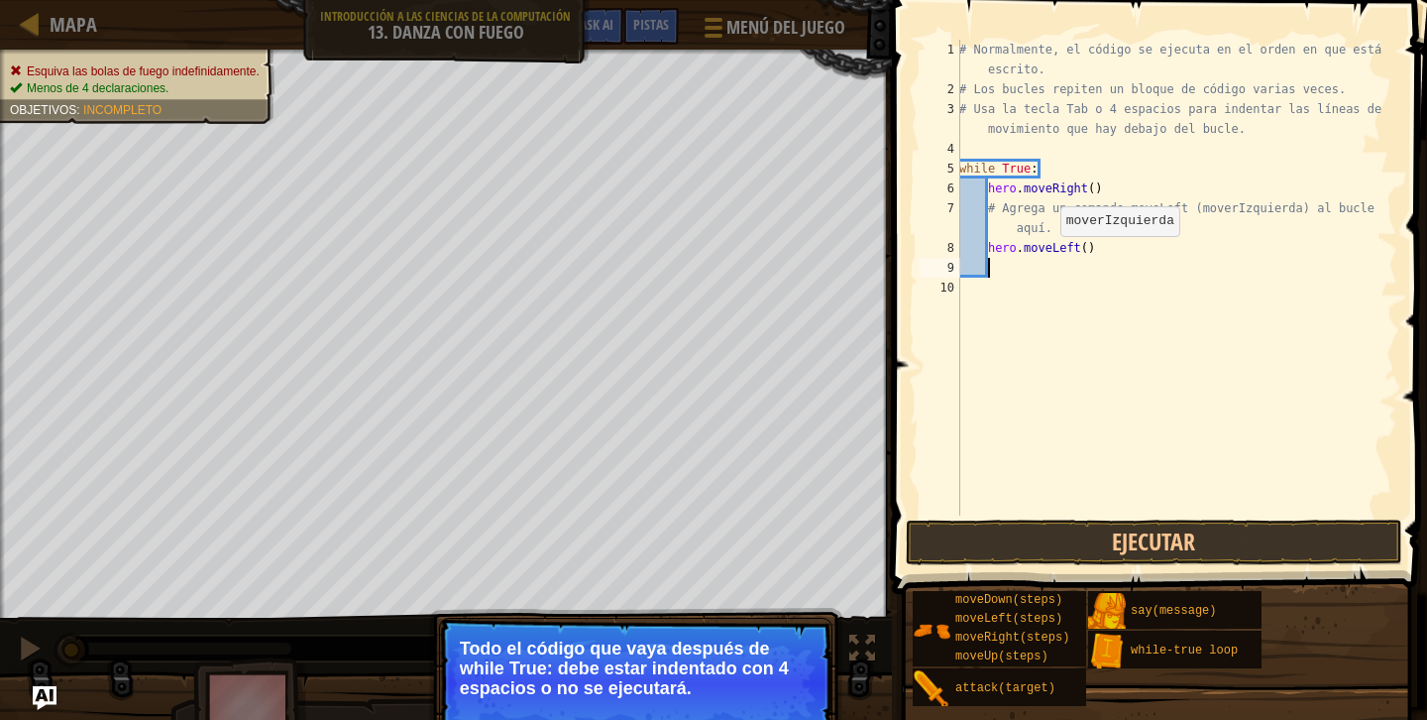
scroll to position [9, 1]
click at [1081, 537] on button "Ejecutar" at bounding box center [1154, 542] width 497 height 46
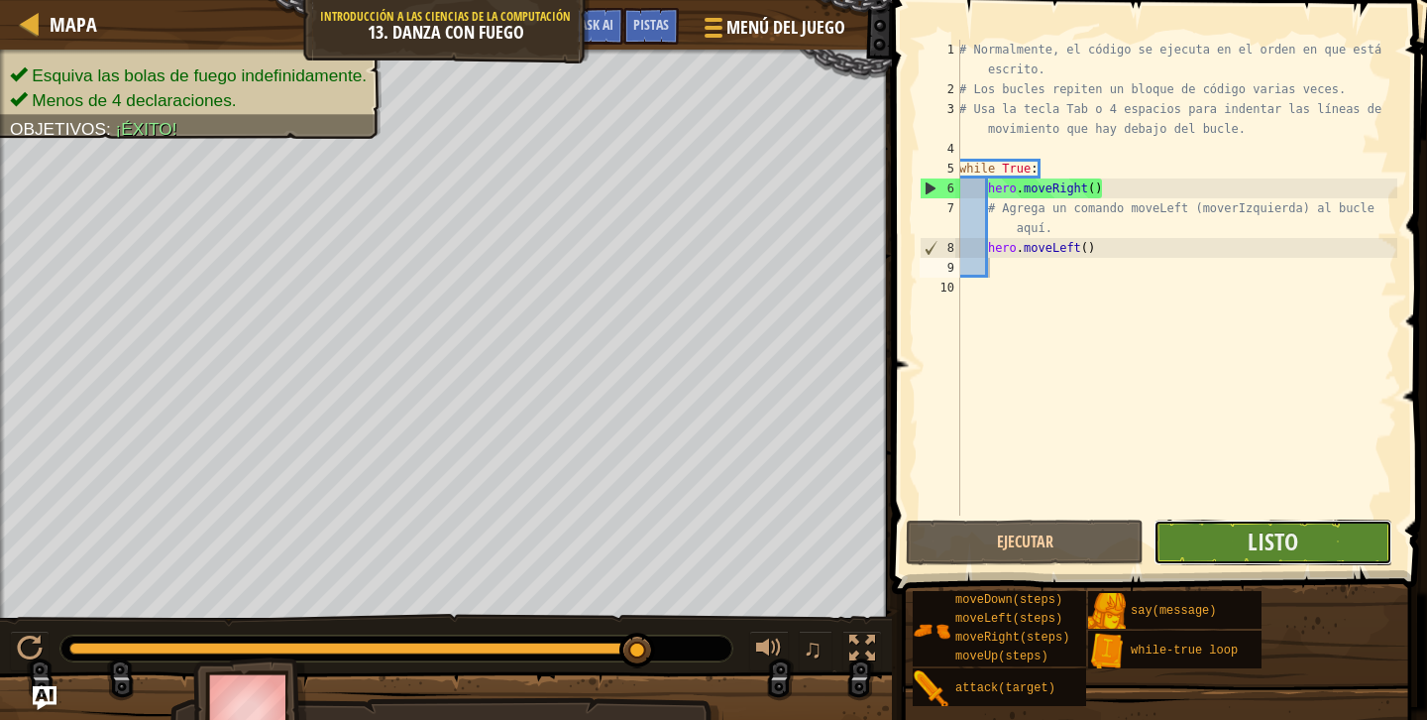
click at [1184, 545] on button "Listo" at bounding box center [1273, 542] width 238 height 46
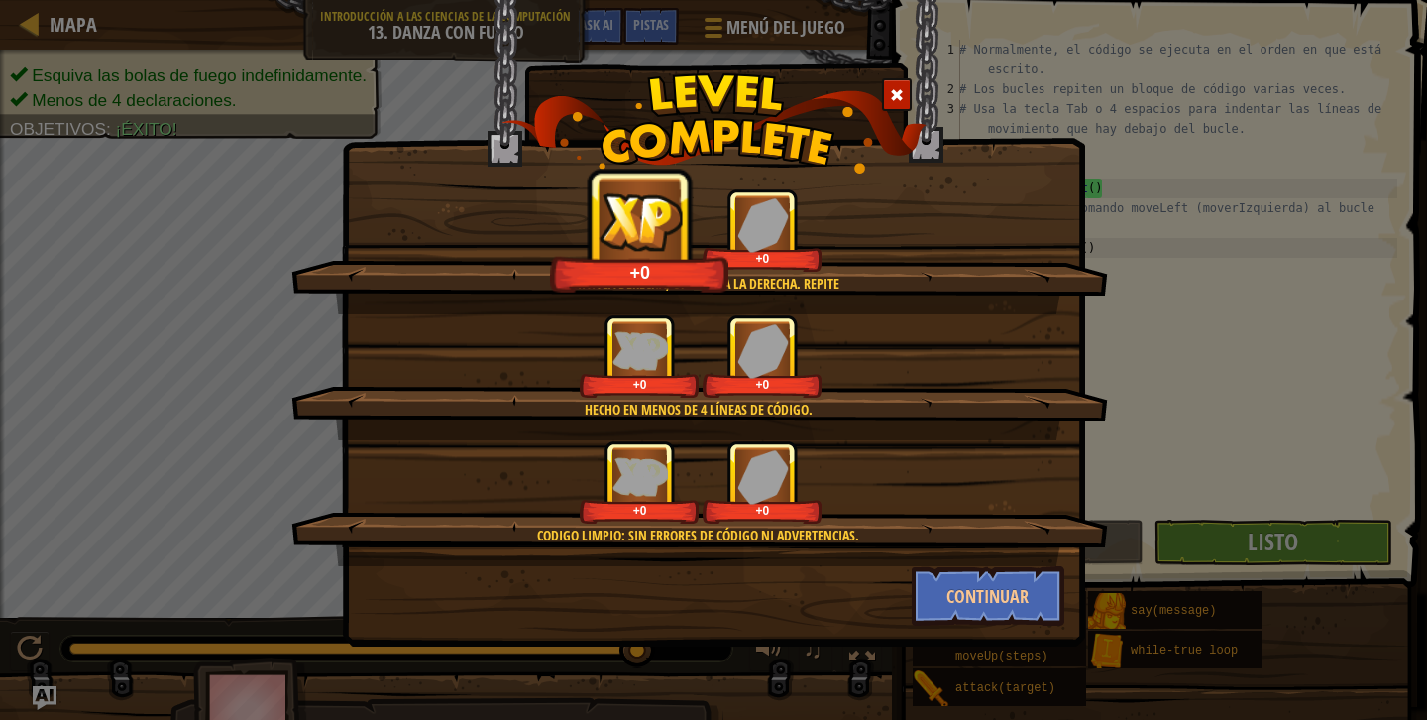
click at [978, 628] on div "Salta a la derecha, Un paso a la derecha. Repite +0 +0 Hecho en menos de 4 líne…" at bounding box center [713, 323] width 743 height 646
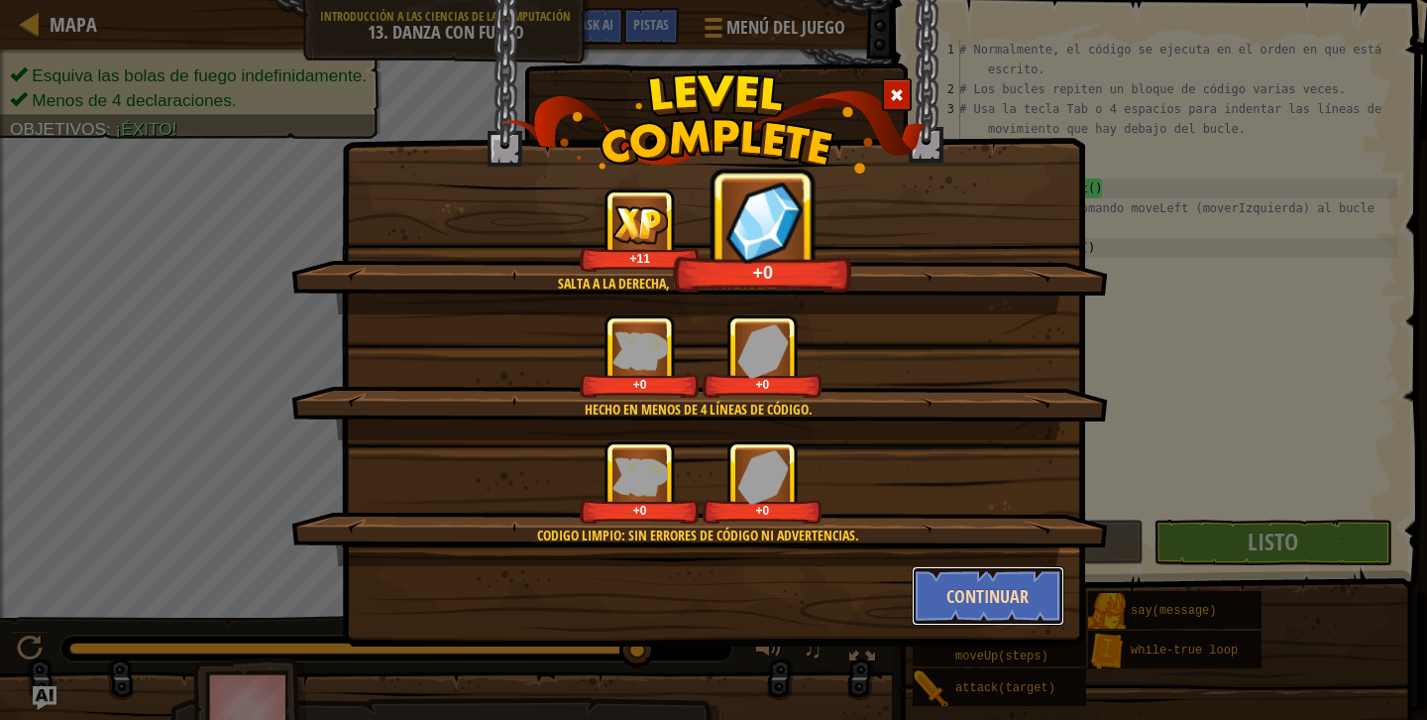
click at [974, 610] on button "Continuar" at bounding box center [989, 595] width 154 height 59
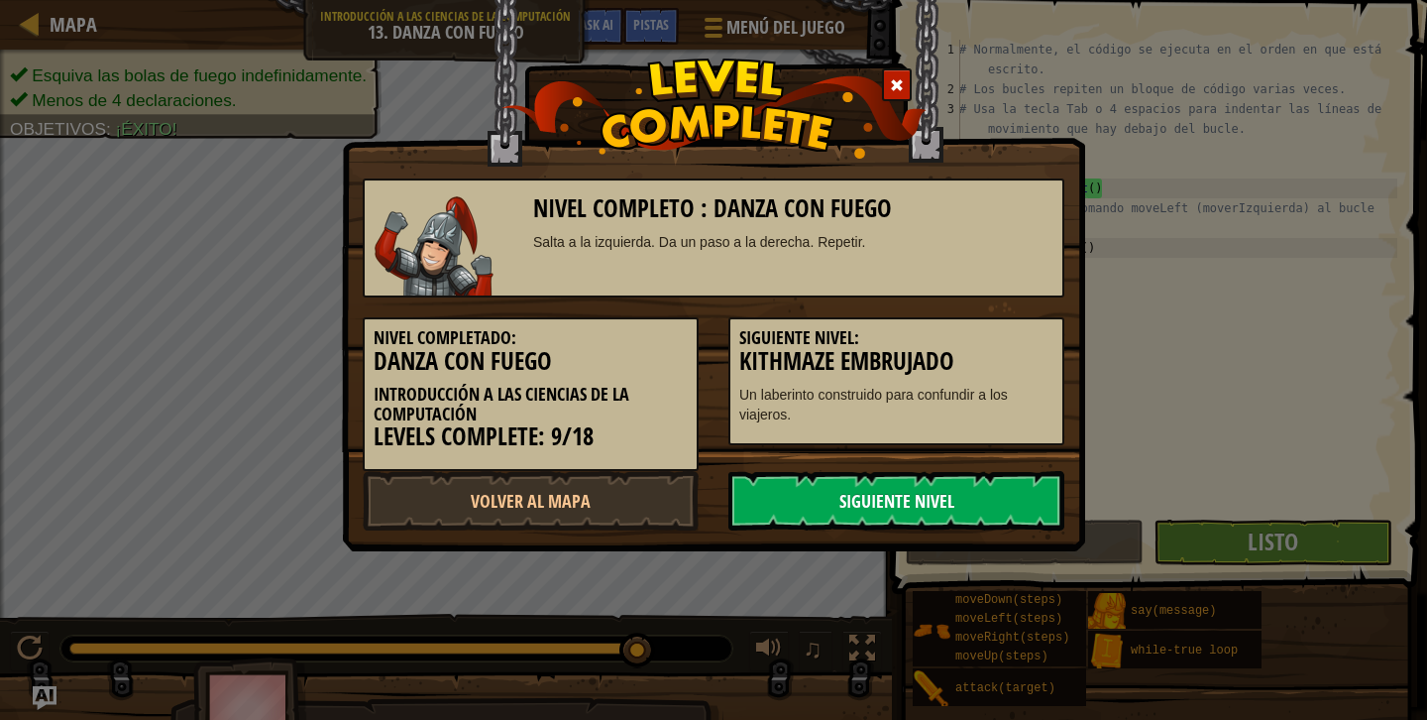
click at [899, 512] on link "Siguiente Nivel" at bounding box center [896, 500] width 336 height 59
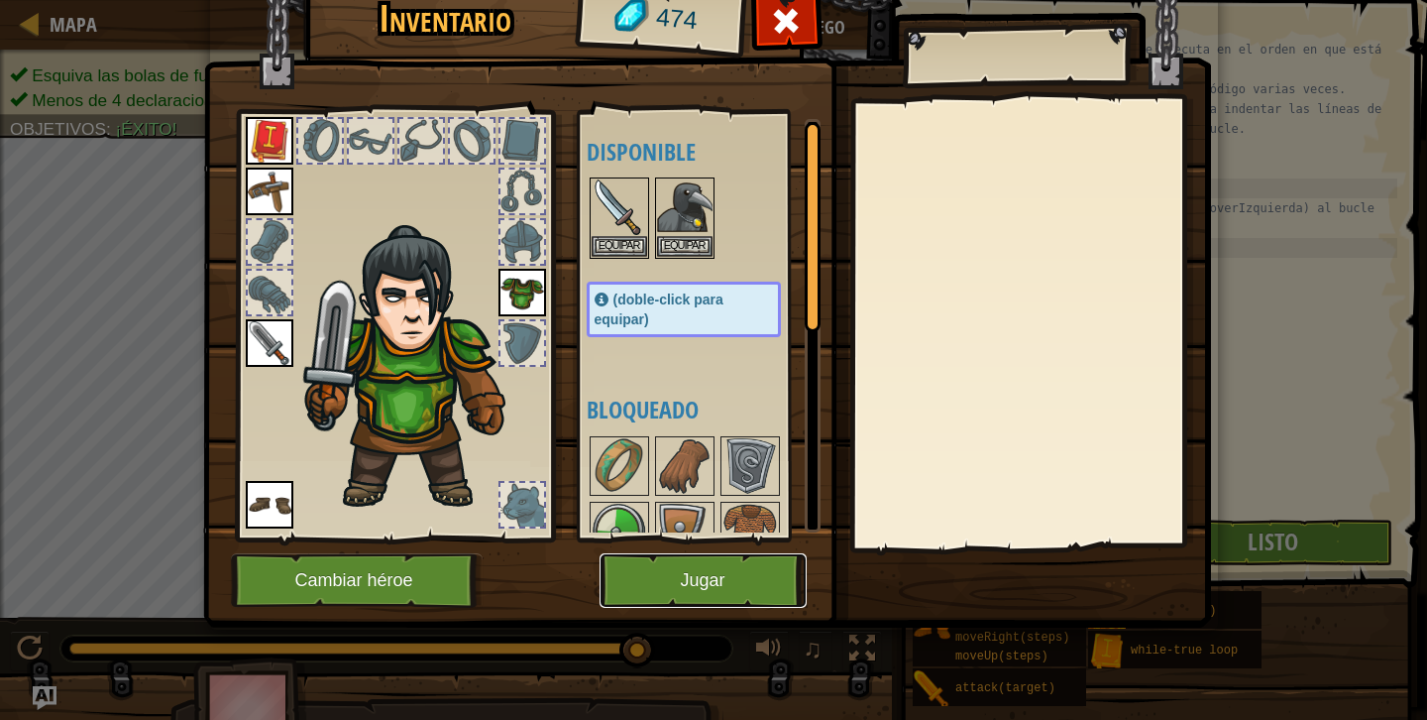
click at [649, 563] on button "Jugar" at bounding box center [703, 580] width 207 height 55
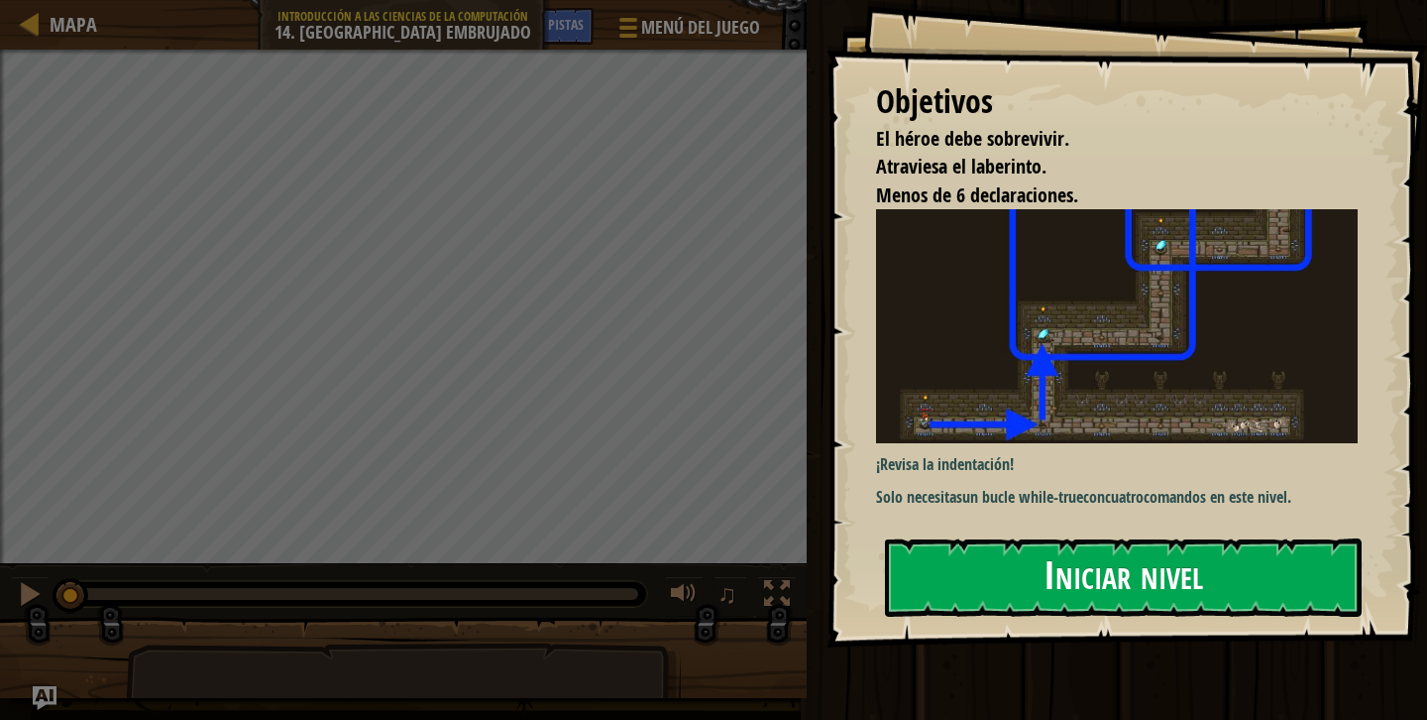
click at [962, 576] on button "Iniciar nivel" at bounding box center [1123, 577] width 477 height 78
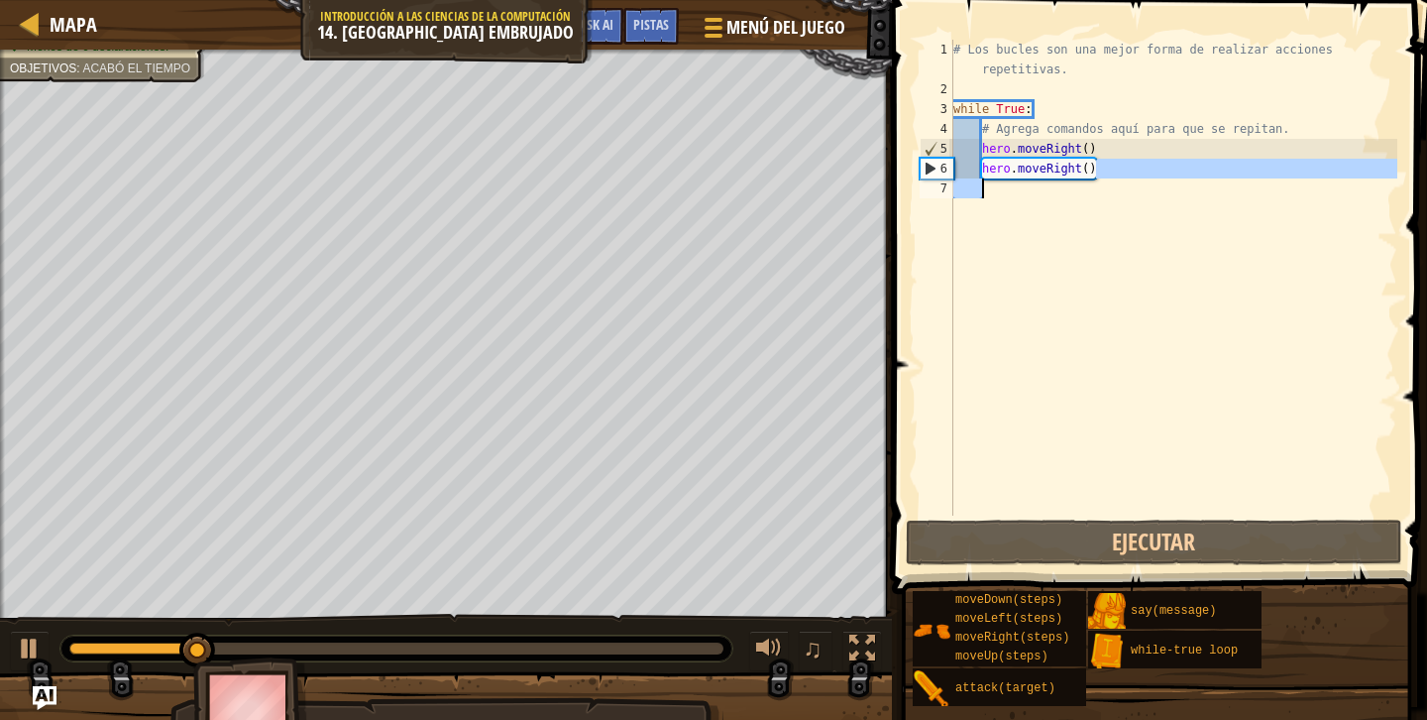
drag, startPoint x: 1108, startPoint y: 167, endPoint x: 1093, endPoint y: 206, distance: 42.3
click at [1093, 206] on div "# Los bucles son una mejor forma de realizar acciones repetitivas. while True :…" at bounding box center [1174, 307] width 448 height 535
type textarea "hero.moveRight()"
click at [1101, 218] on div "# Los bucles son una mejor forma de realizar acciones repetitivas. while True :…" at bounding box center [1174, 307] width 448 height 535
click at [1076, 203] on div "# Los bucles son una mejor forma de realizar acciones repetitivas. while True :…" at bounding box center [1174, 307] width 448 height 535
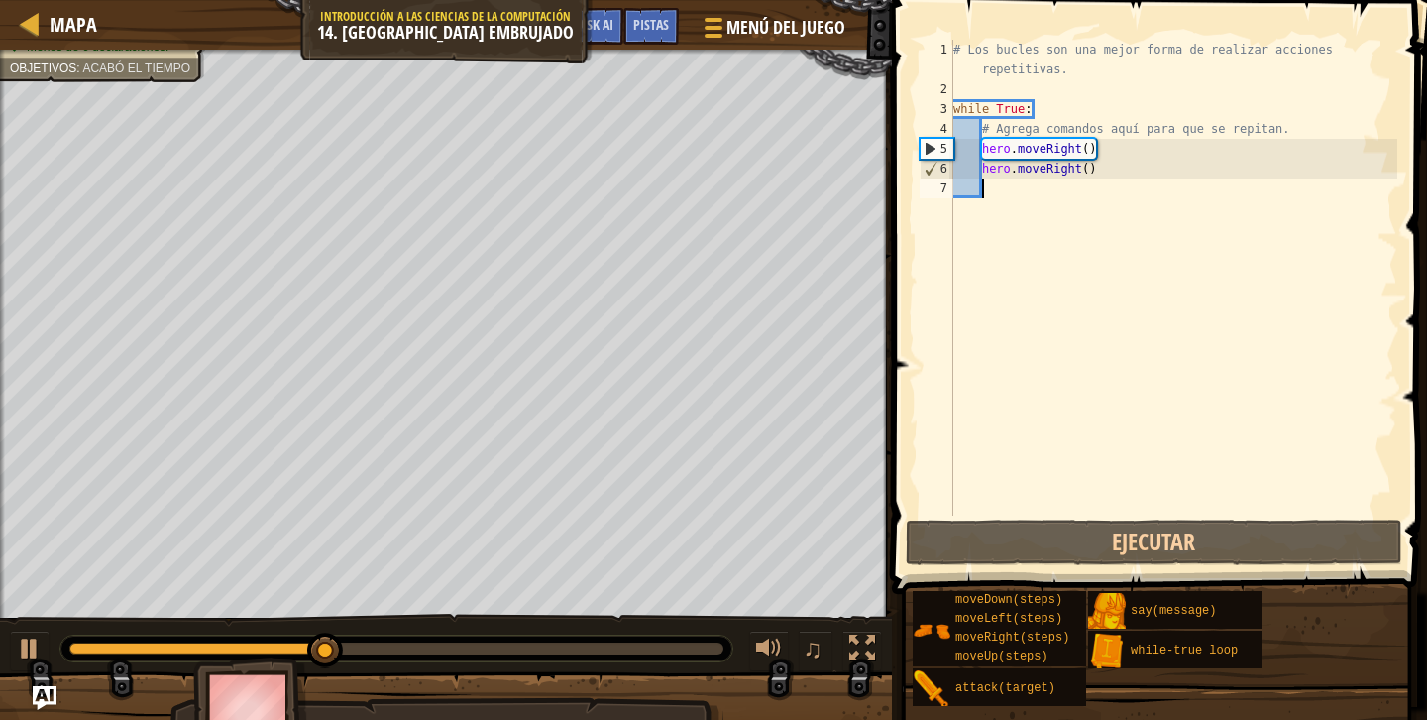
click at [1029, 280] on div "# Los bucles son una mejor forma de realizar acciones repetitivas. while True :…" at bounding box center [1174, 307] width 448 height 535
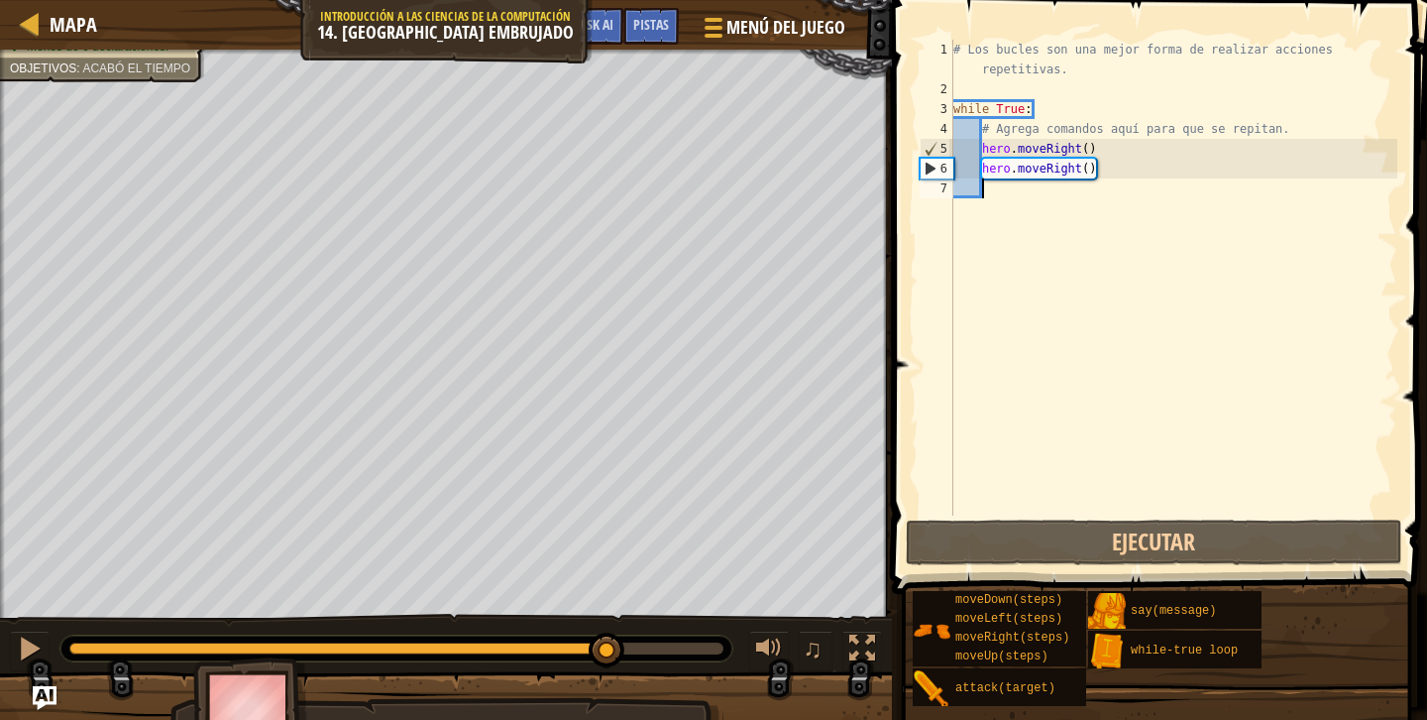
drag, startPoint x: 362, startPoint y: 645, endPoint x: 620, endPoint y: 653, distance: 258.8
click at [609, 670] on div "El héroe debe sobrevivir. Atraviesa el laberinto. Menos de 6 declaraciones. Obj…" at bounding box center [713, 401] width 1427 height 703
type textarea "l"
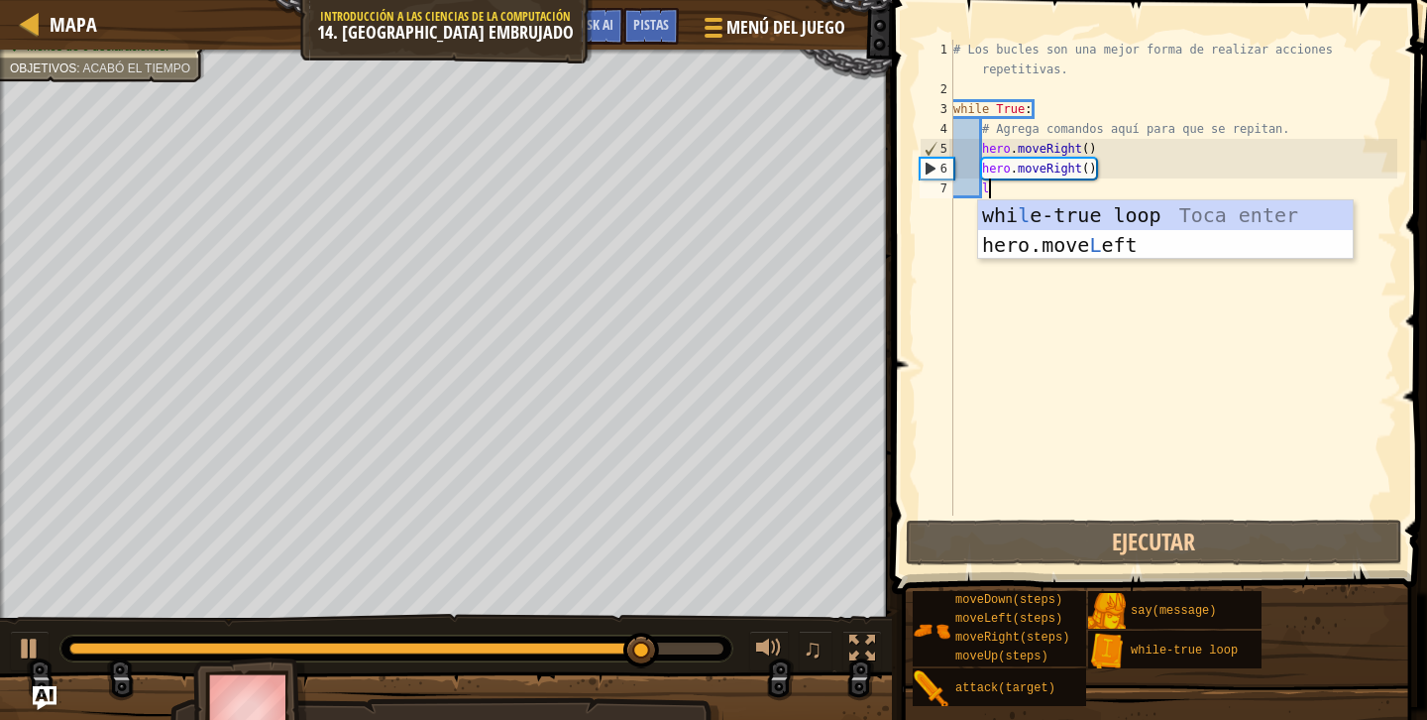
scroll to position [9, 2]
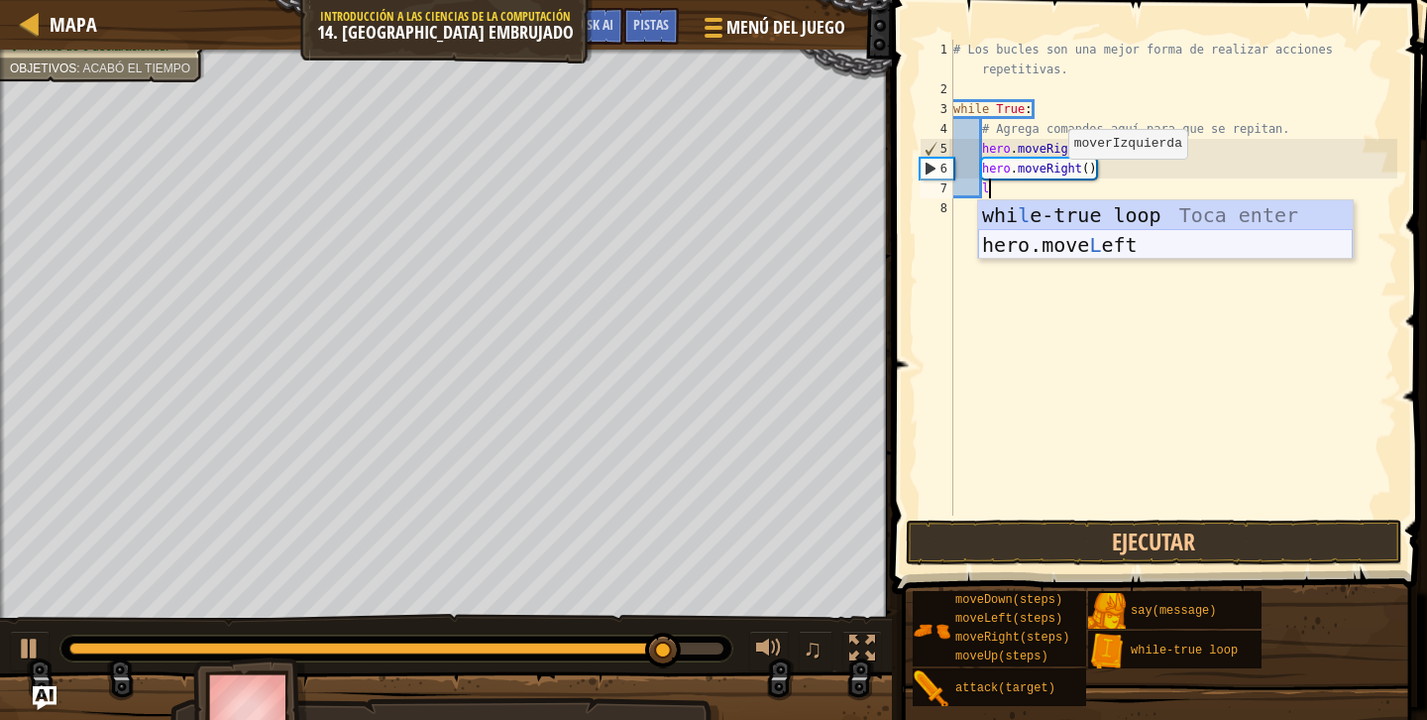
click at [1058, 238] on div "whi l e-true loop Toca enter hero.move L eft Toca enter" at bounding box center [1165, 259] width 375 height 119
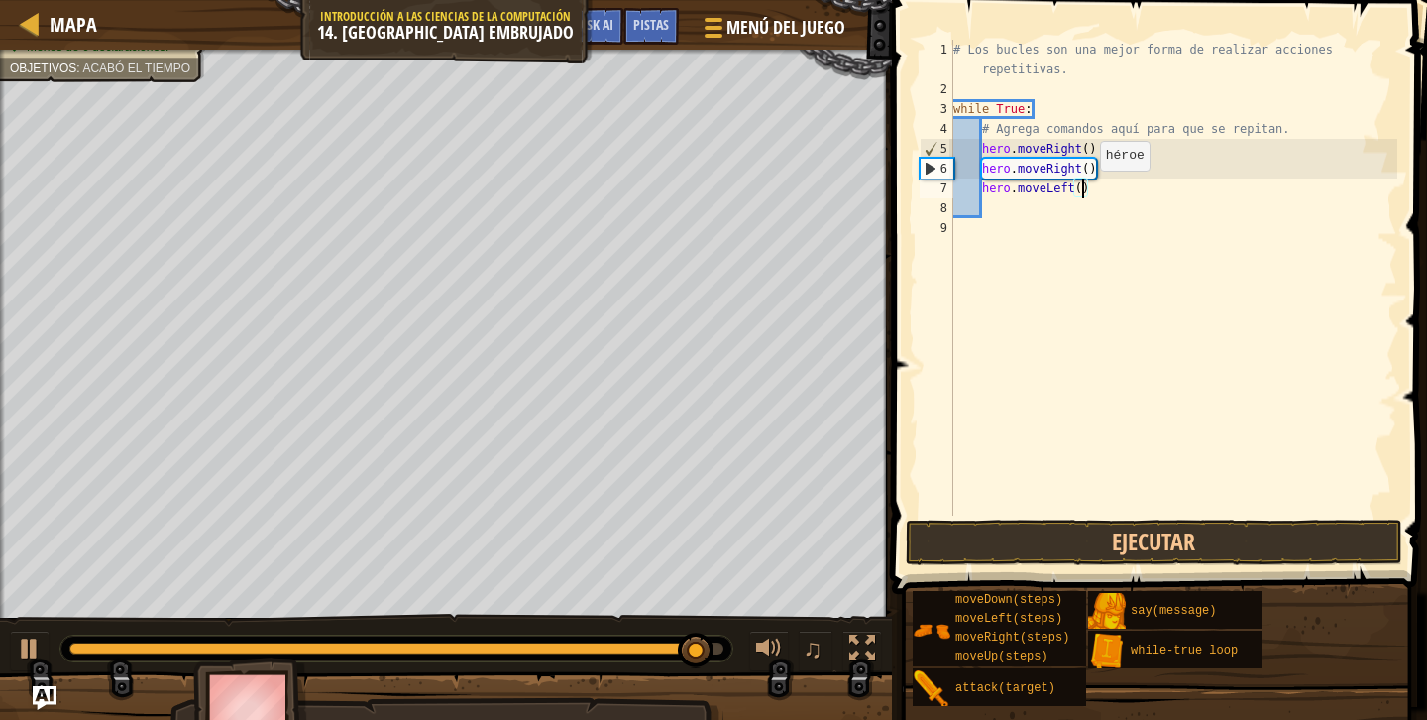
click at [1083, 190] on div "# Los bucles son una mejor forma de realizar acciones repetitivas. while True :…" at bounding box center [1174, 307] width 448 height 535
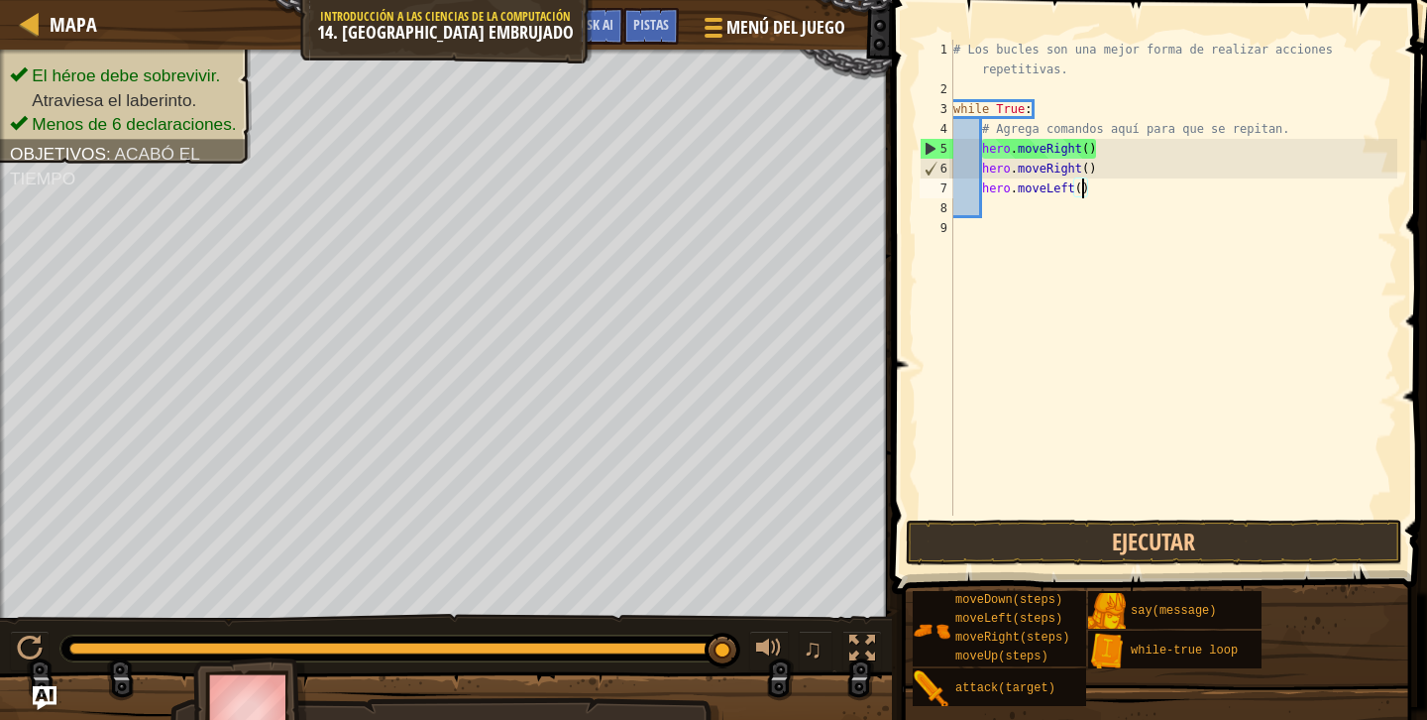
type textarea "hero.moveLeft(5)"
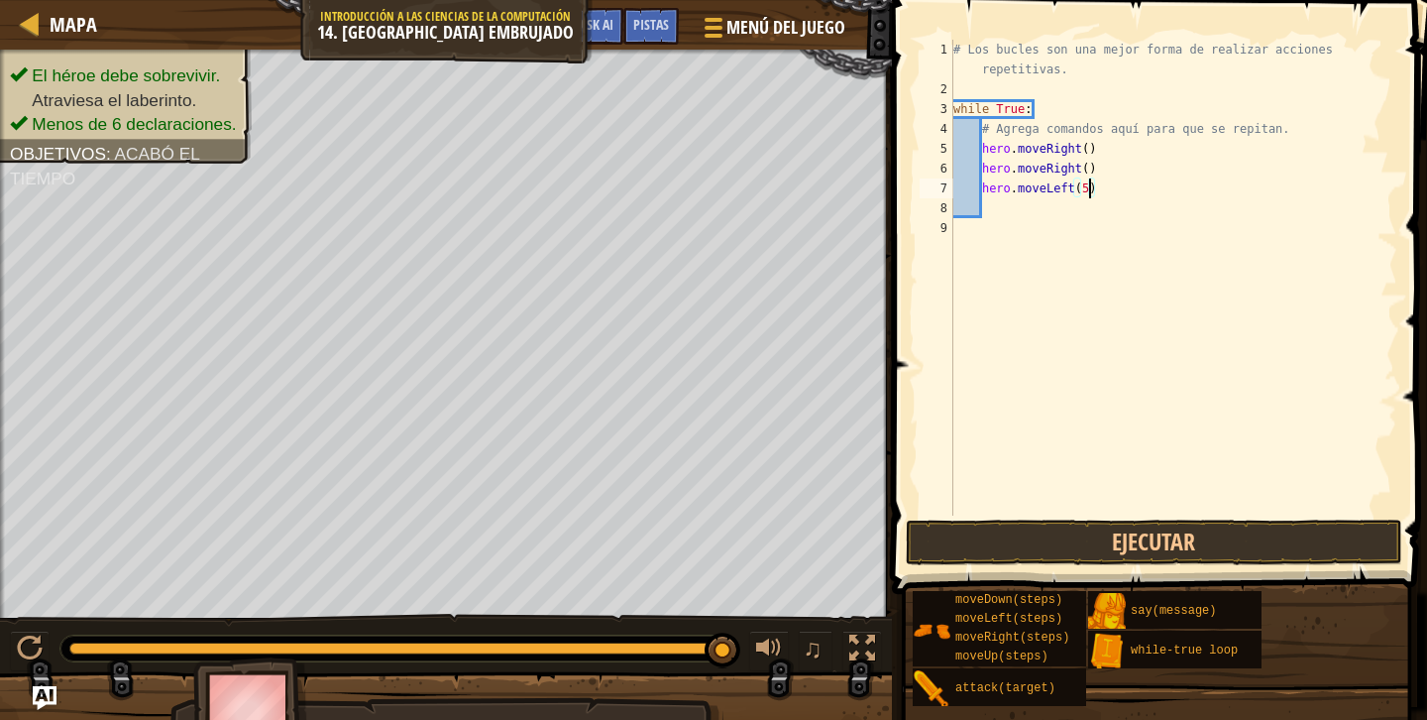
click at [1049, 223] on div "# Los bucles son una mejor forma de realizar acciones repetitivas. while True :…" at bounding box center [1174, 307] width 448 height 535
click at [1043, 211] on div "# Los bucles son una mejor forma de realizar acciones repetitivas. while True :…" at bounding box center [1174, 307] width 448 height 535
type textarea "u"
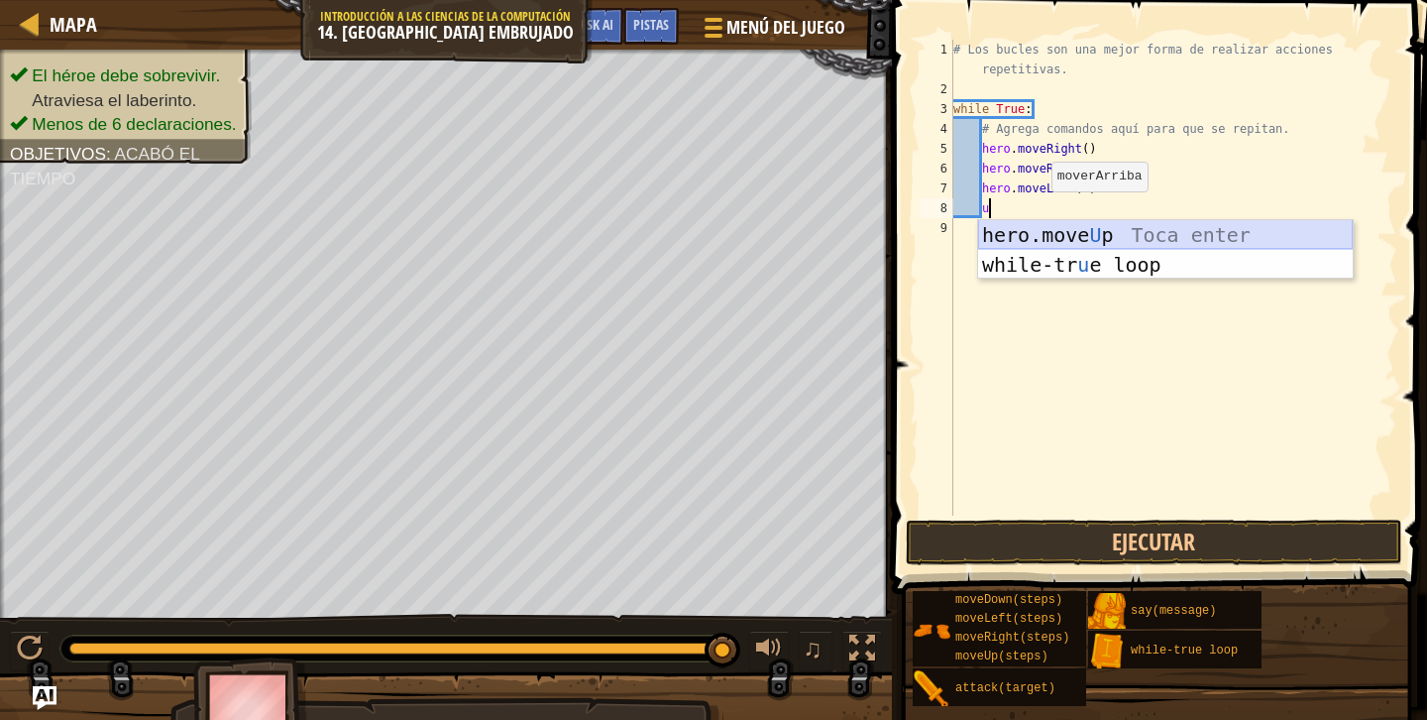
click at [1047, 240] on div "hero.move U p Toca enter while-tr u e loop Toca enter" at bounding box center [1165, 279] width 375 height 119
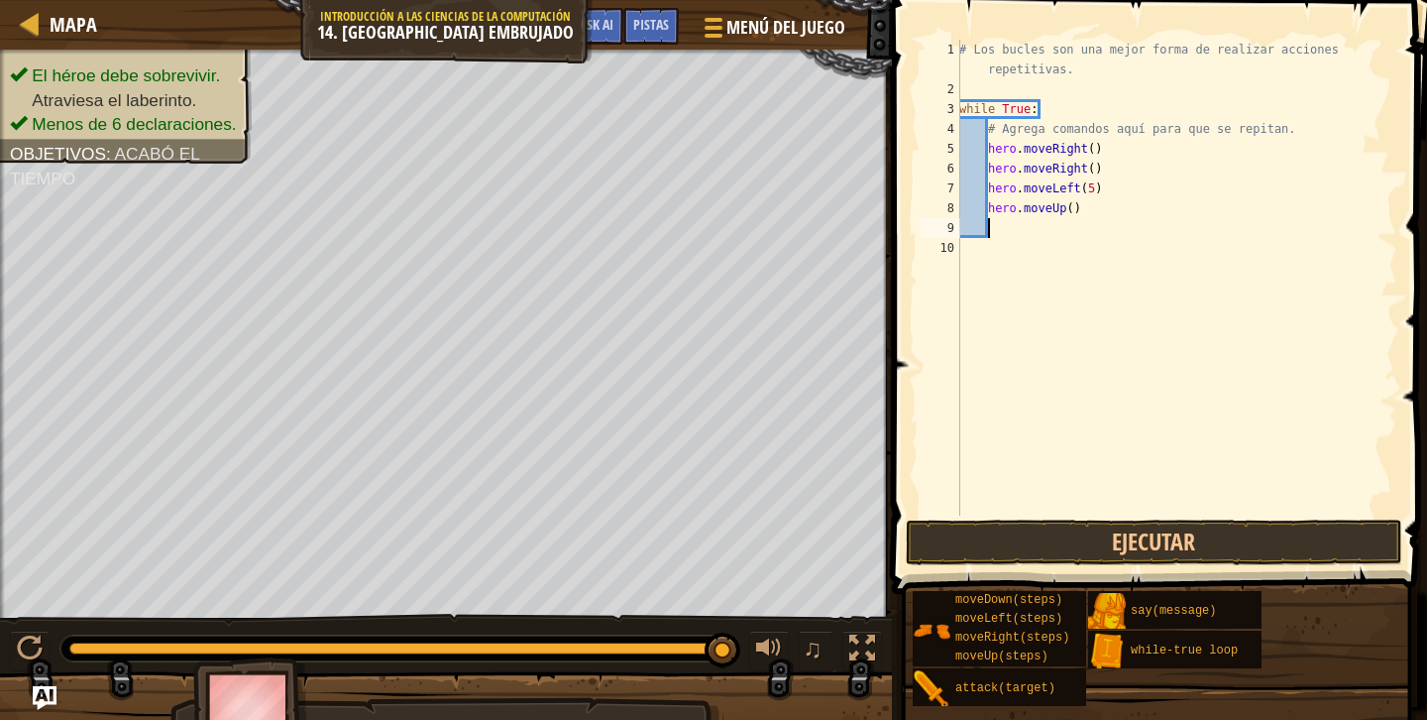
click at [1047, 227] on div "# Los bucles son una mejor forma de realizar acciones repetitivas. while True :…" at bounding box center [1176, 307] width 442 height 535
type textarea "r"
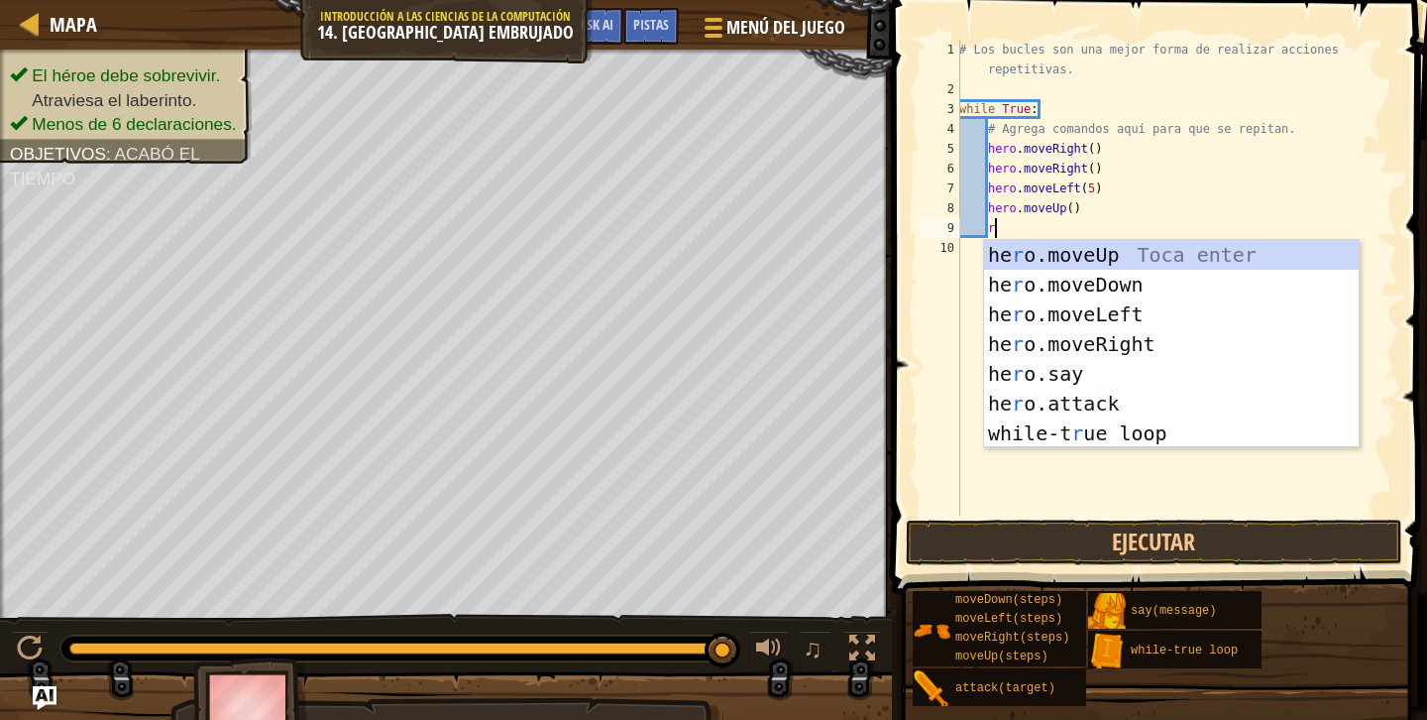
scroll to position [9, 2]
click at [1089, 357] on div "he r o.moveUp Toca enter he r o.moveDown Toca enter he r o.moveLeft Toca enter …" at bounding box center [1171, 374] width 375 height 268
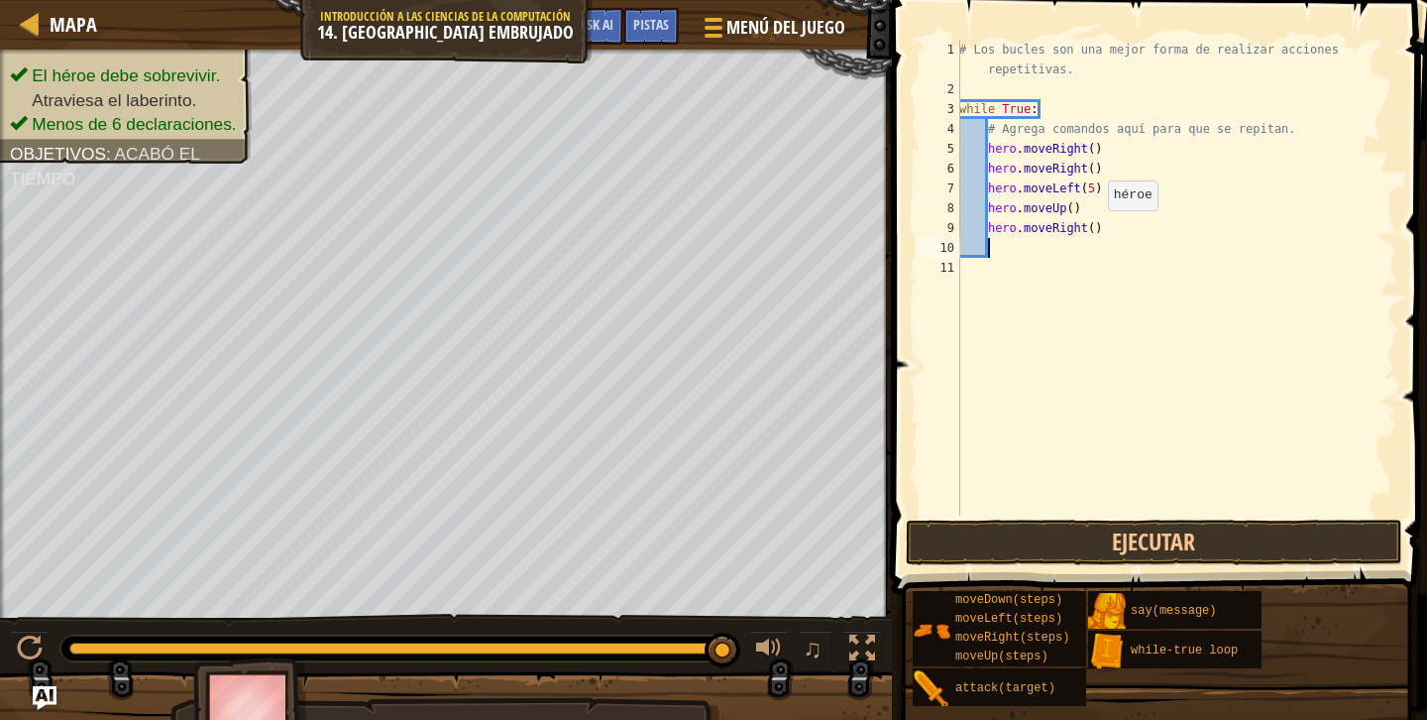
click at [1097, 229] on div "# Los bucles son una mejor forma de realizar acciones repetitivas. while True :…" at bounding box center [1176, 307] width 442 height 535
type textarea "hero.moveRight(2)"
click at [1095, 282] on div "# Los bucles son una mejor forma de realizar acciones repetitivas. while True :…" at bounding box center [1176, 307] width 442 height 535
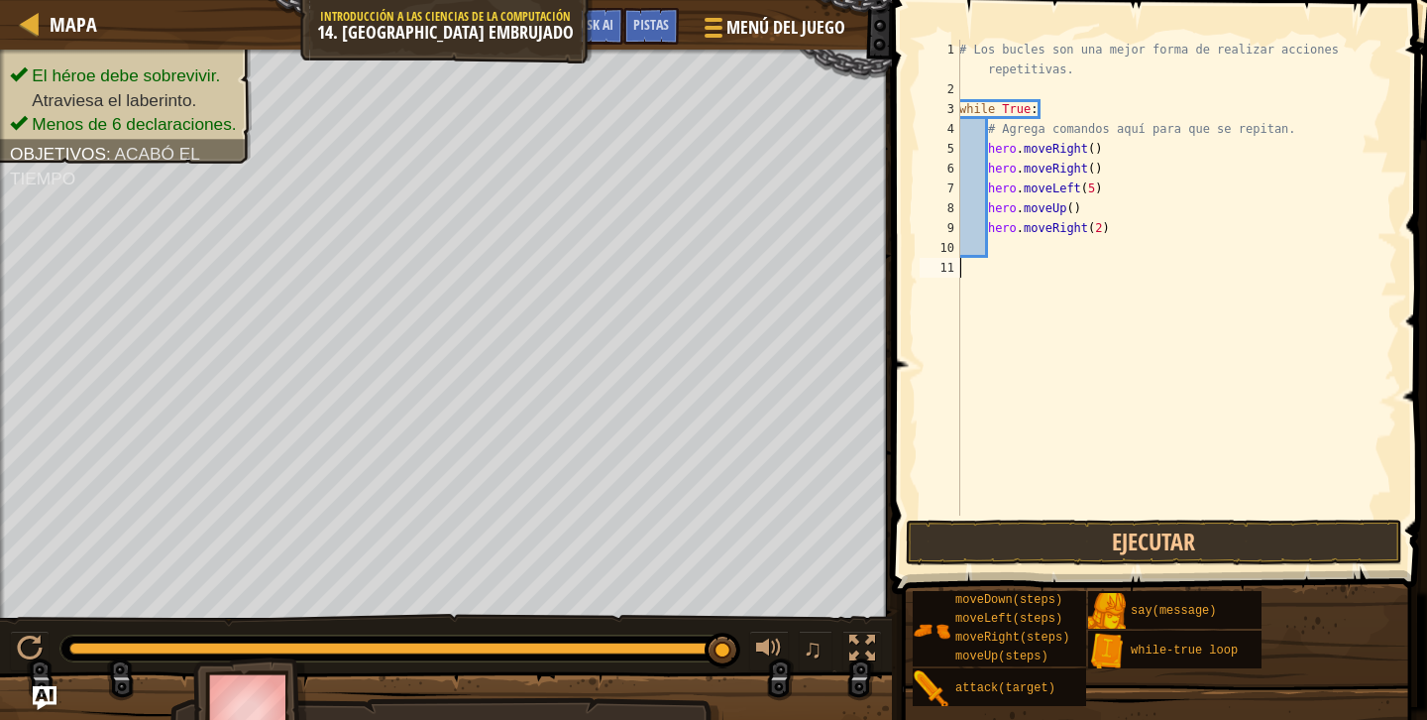
click at [1080, 268] on div "# Los bucles son una mejor forma de realizar acciones repetitivas. while True :…" at bounding box center [1176, 307] width 442 height 535
click at [1068, 258] on div "# Los bucles son una mejor forma de realizar acciones repetitivas. while True :…" at bounding box center [1176, 307] width 442 height 535
click at [1052, 240] on div "# Los bucles son una mejor forma de realizar acciones repetitivas. while True :…" at bounding box center [1176, 307] width 442 height 535
type textarea "u"
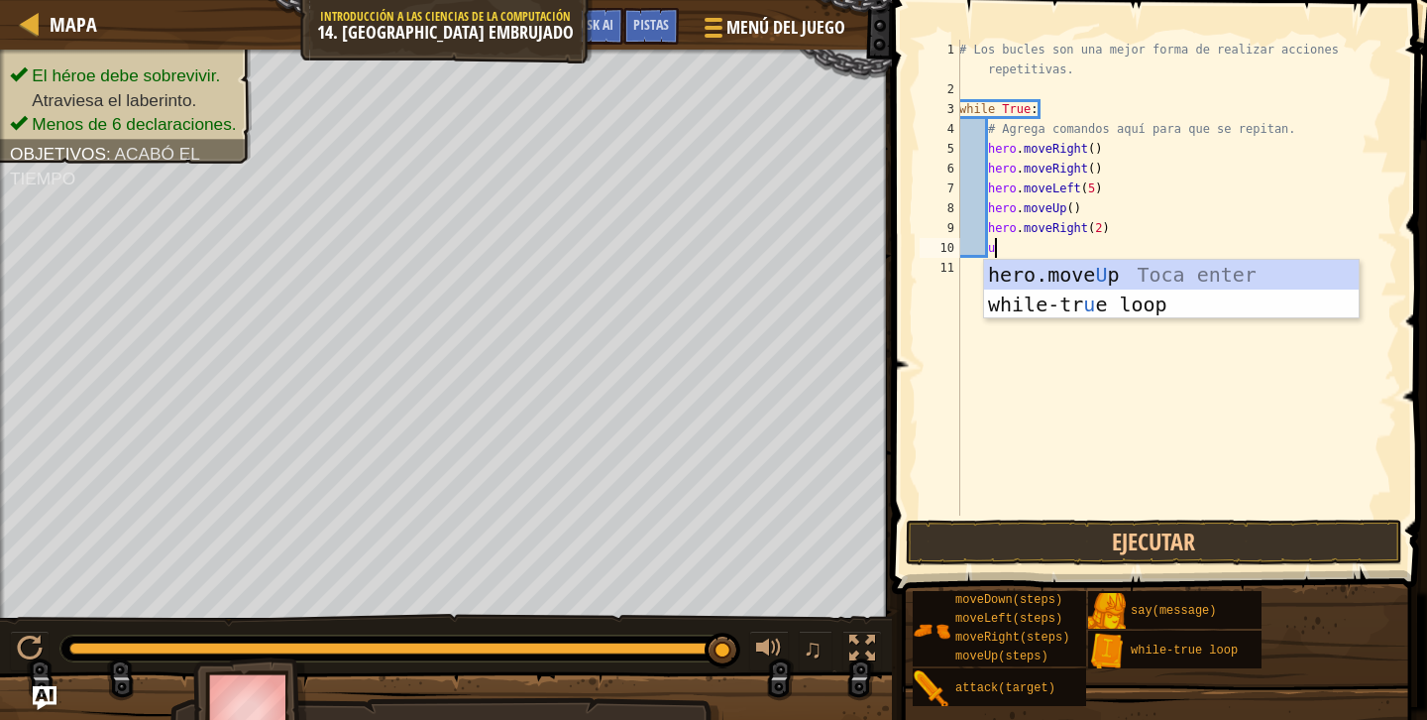
scroll to position [9, 2]
click at [1058, 283] on div "hero.move U p Toca enter while-tr u e loop Toca enter" at bounding box center [1171, 319] width 375 height 119
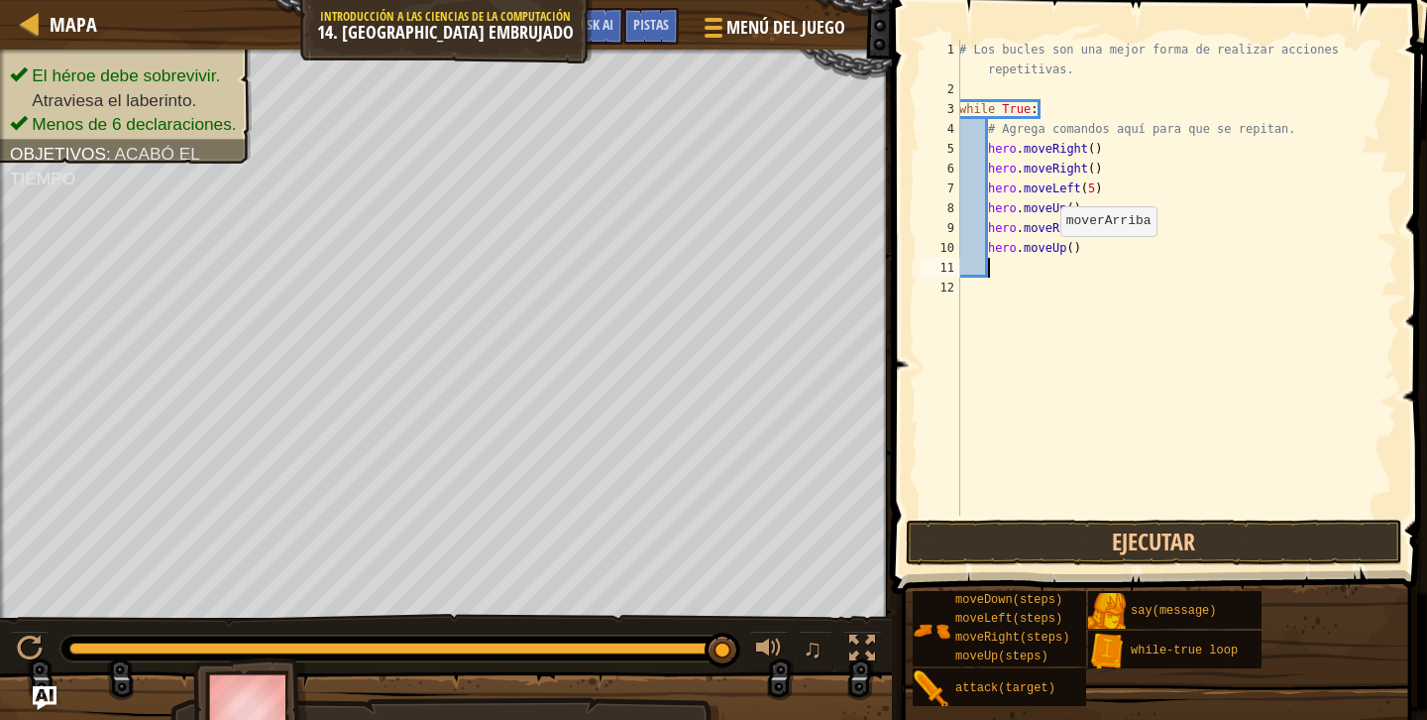
scroll to position [9, 1]
type textarea "k"
type textarea "l"
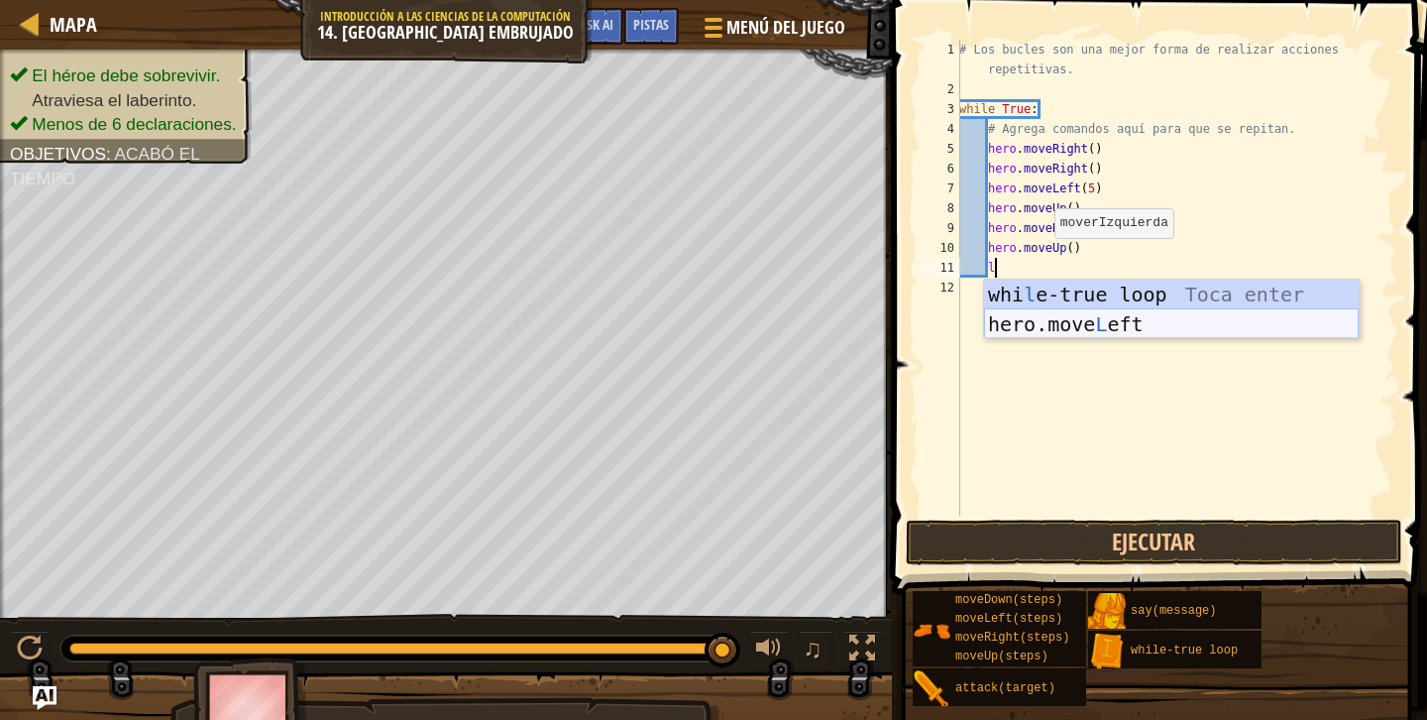
click at [1075, 333] on div "whi l e-true loop Toca enter hero.move L eft Toca enter" at bounding box center [1171, 339] width 375 height 119
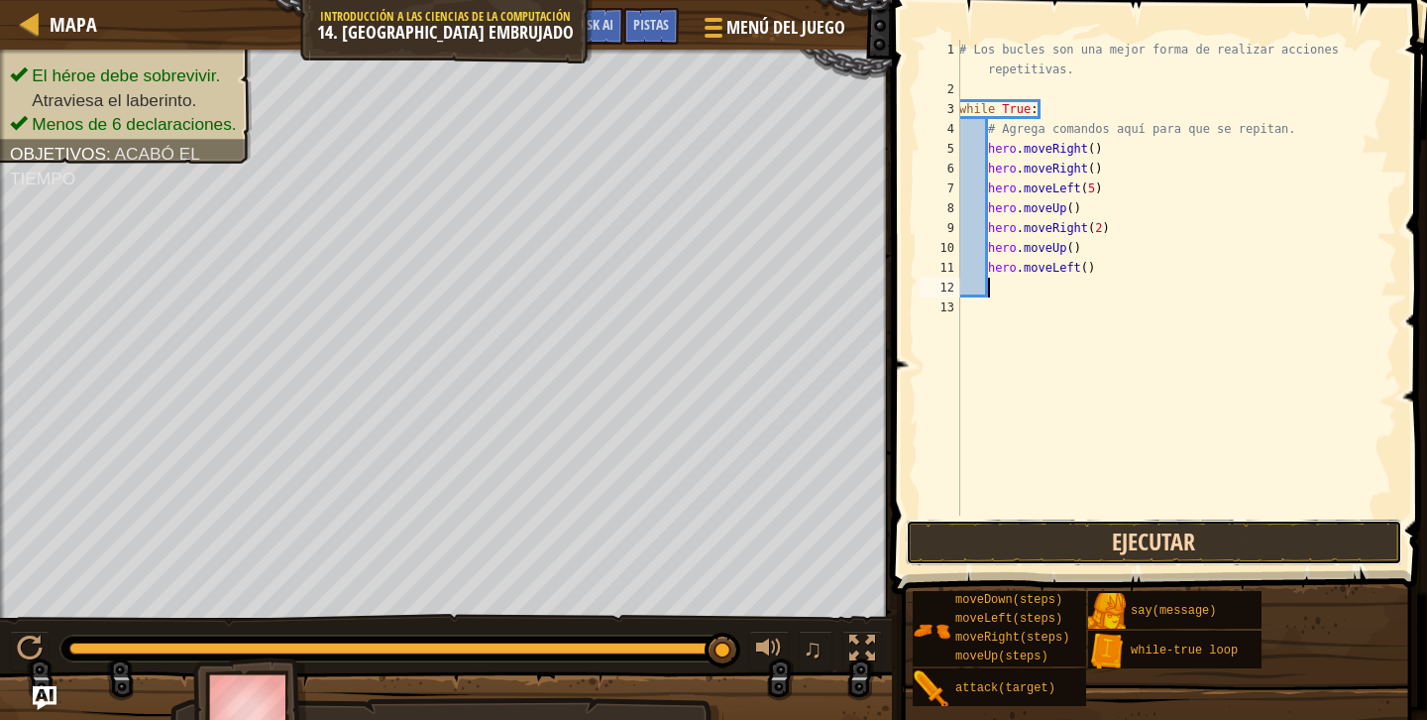
click at [1092, 552] on button "Ejecutar" at bounding box center [1154, 542] width 497 height 46
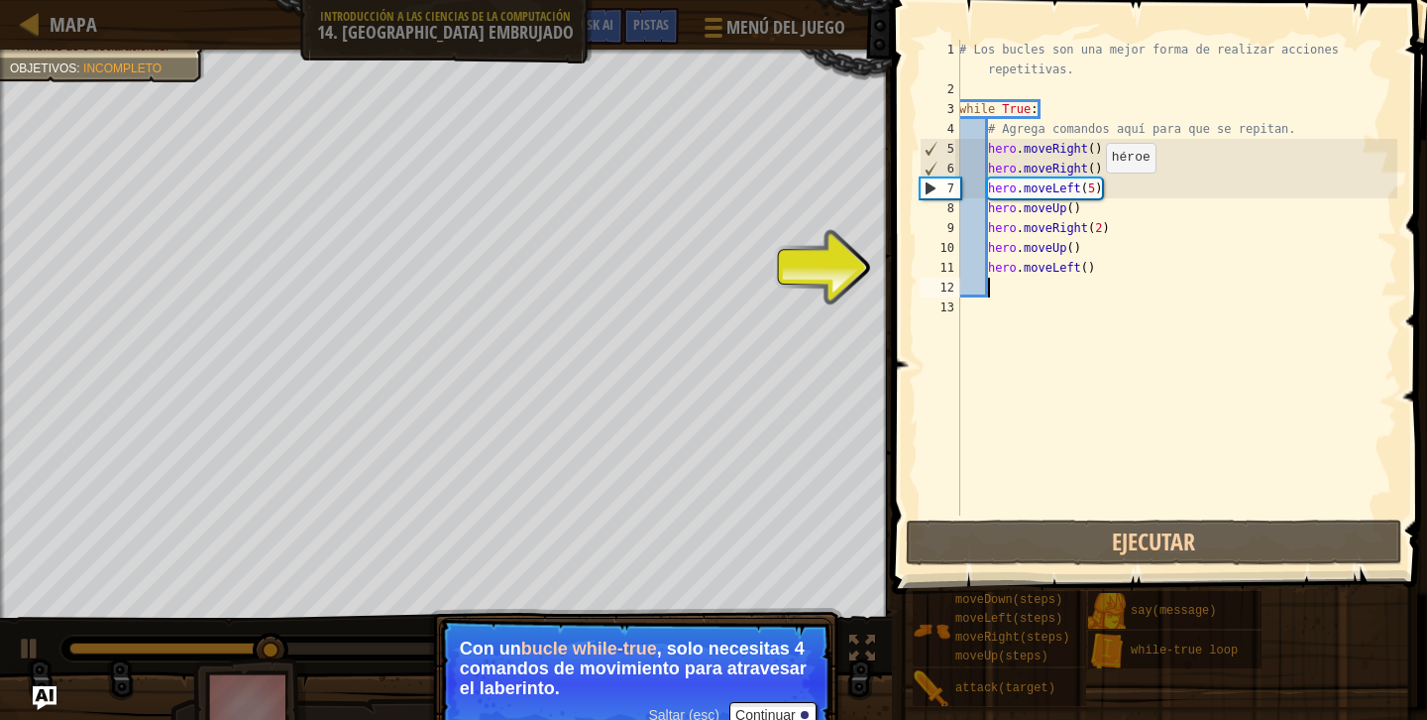
click at [1096, 191] on div "# Los bucles son una mejor forma de realizar acciones repetitivas. while True :…" at bounding box center [1176, 307] width 442 height 535
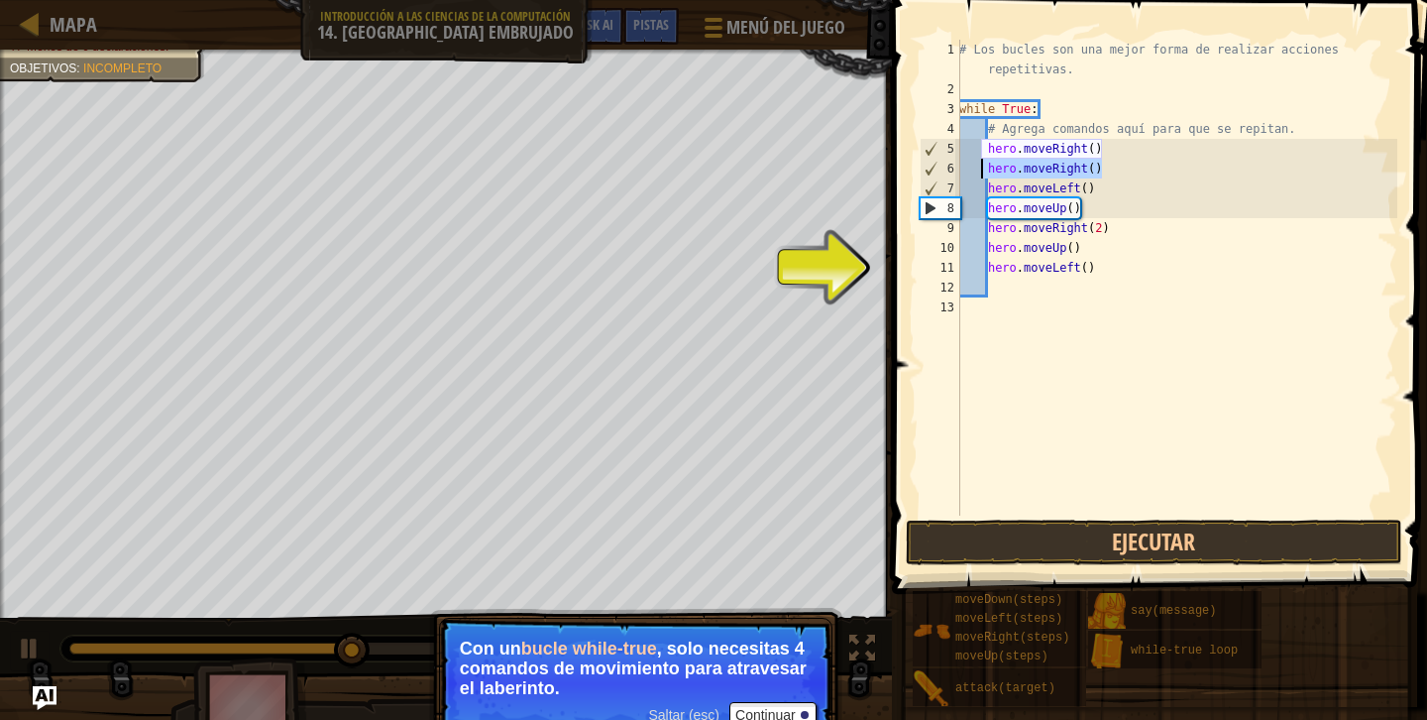
drag, startPoint x: 1108, startPoint y: 167, endPoint x: 984, endPoint y: 165, distance: 123.9
click at [983, 165] on div "# Los bucles son una mejor forma de realizar acciones repetitivas. while True :…" at bounding box center [1176, 307] width 442 height 535
type textarea "hero.moveRight()"
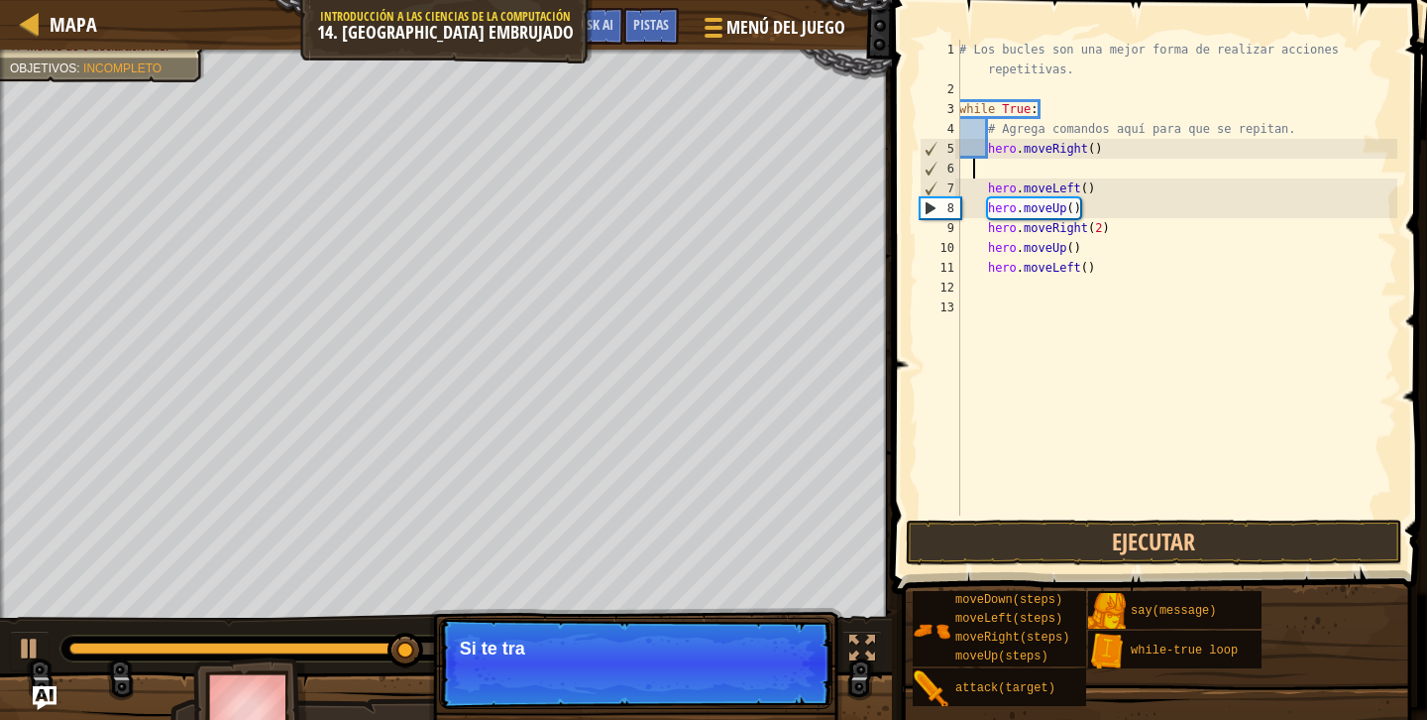
scroll to position [9, 0]
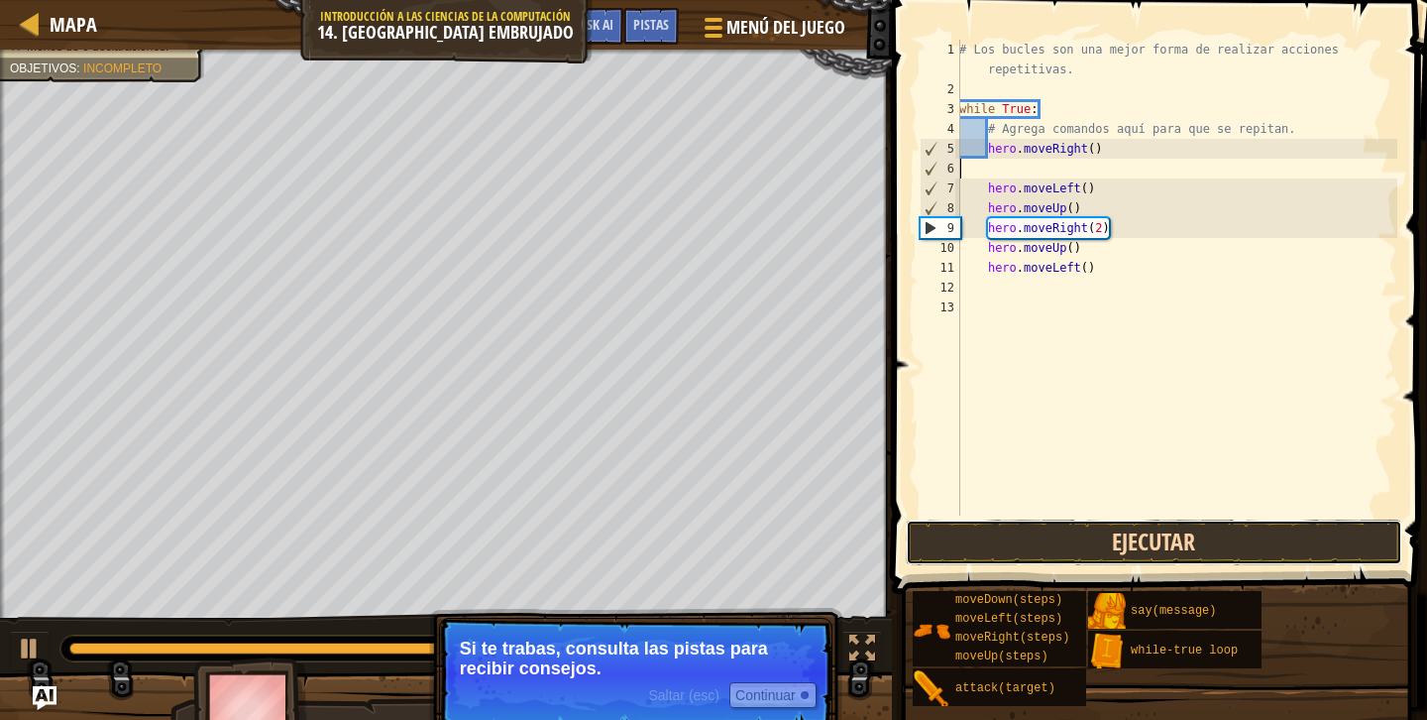
click at [976, 527] on button "Ejecutar" at bounding box center [1154, 542] width 497 height 46
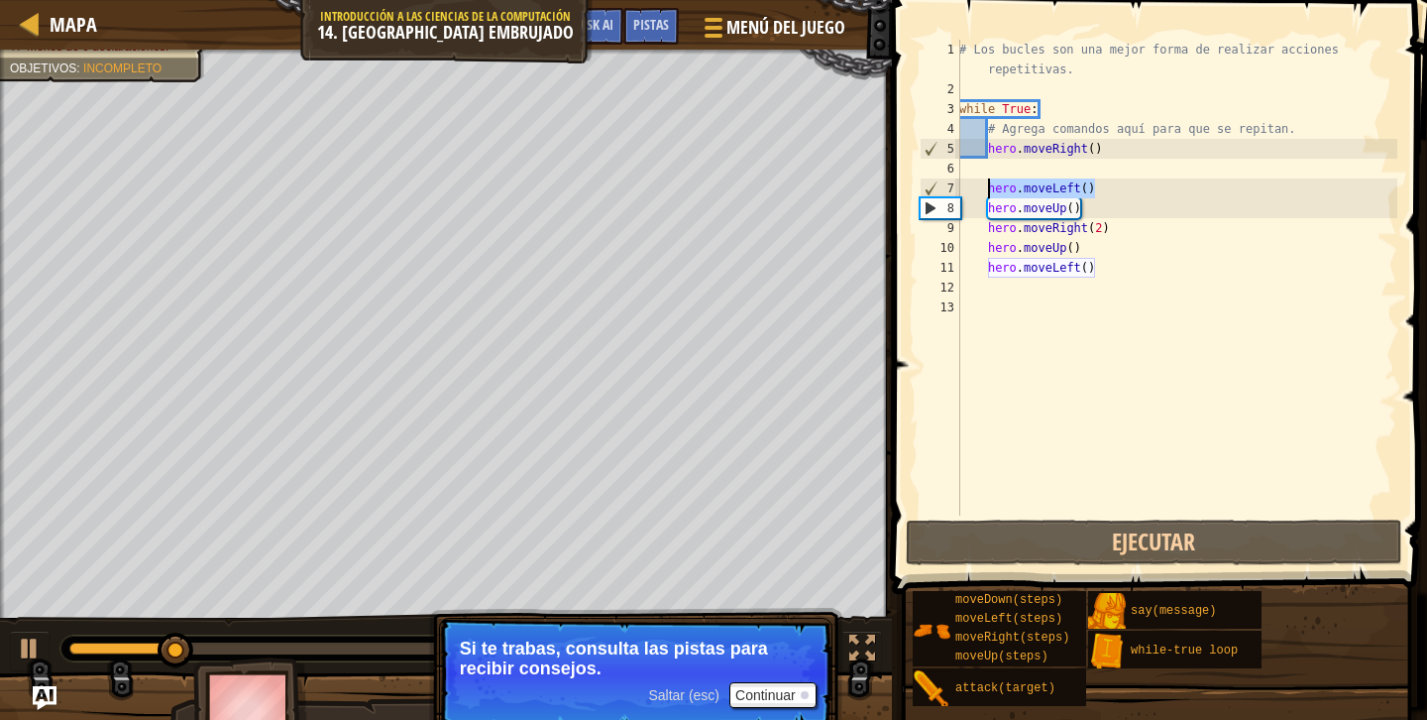
drag, startPoint x: 1102, startPoint y: 185, endPoint x: 988, endPoint y: 186, distance: 114.0
click at [987, 186] on div "# Los bucles son una mejor forma de realizar acciones repetitivas. while True :…" at bounding box center [1176, 307] width 442 height 535
type textarea "\"
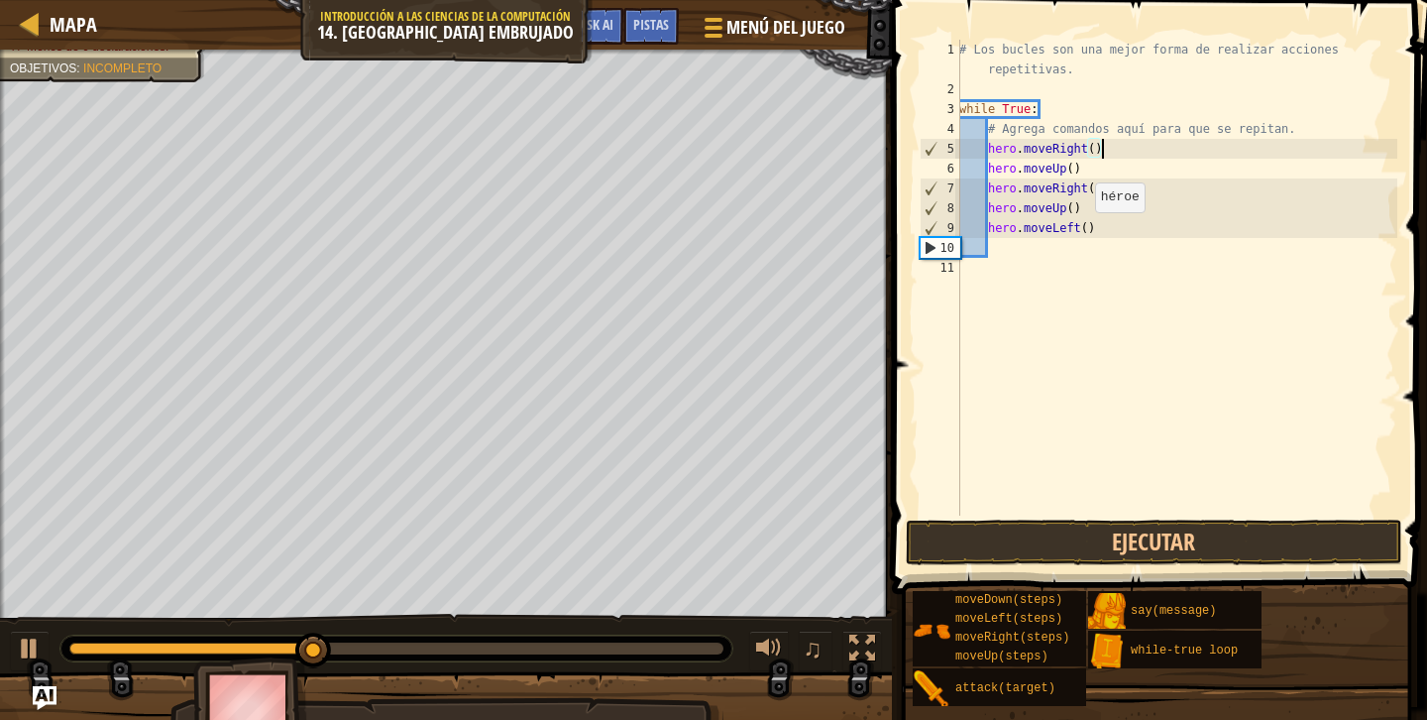
click at [1084, 231] on div "# Los bucles son una mejor forma de realizar acciones repetitivas. while True :…" at bounding box center [1176, 307] width 442 height 535
click at [1089, 228] on div "# Los bucles son una mejor forma de realizar acciones repetitivas. while True :…" at bounding box center [1176, 307] width 442 height 535
type textarea "hero.moveLeft(2)"
click at [1081, 262] on div "# Los bucles son una mejor forma de realizar acciones repetitivas. while True :…" at bounding box center [1176, 307] width 442 height 535
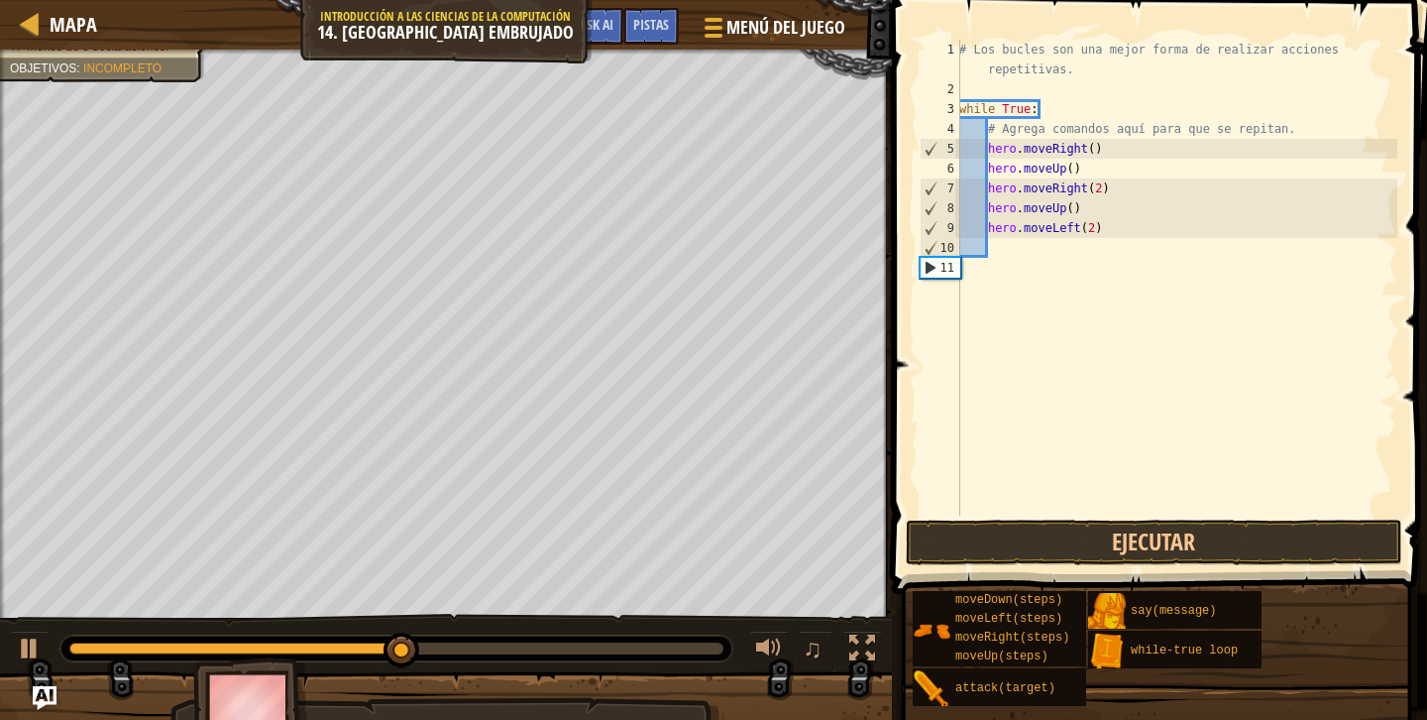
scroll to position [9, 0]
click at [1063, 552] on button "Ejecutar" at bounding box center [1154, 542] width 497 height 46
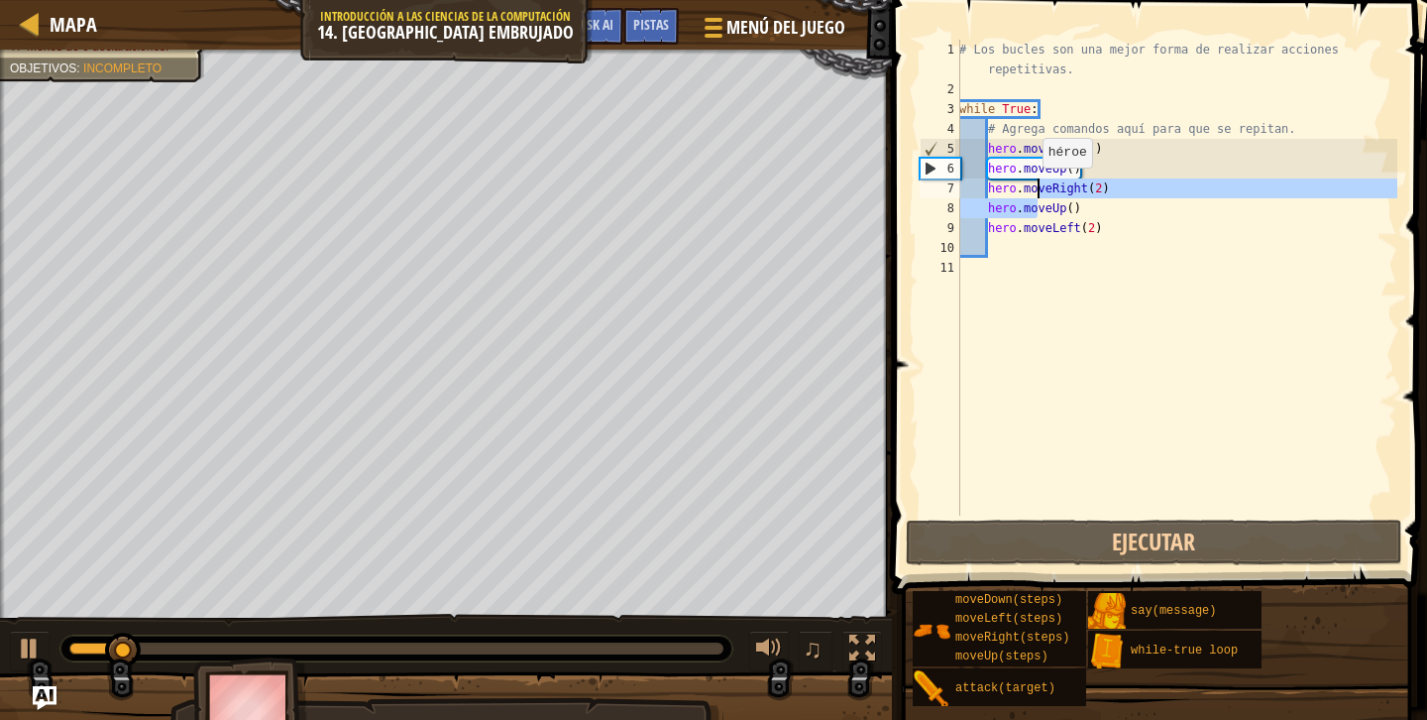
drag, startPoint x: 1041, startPoint y: 200, endPoint x: 1016, endPoint y: 162, distance: 45.9
click at [1016, 162] on div "# Los bucles son una mejor forma de realizar acciones repetitivas. while True :…" at bounding box center [1176, 307] width 442 height 535
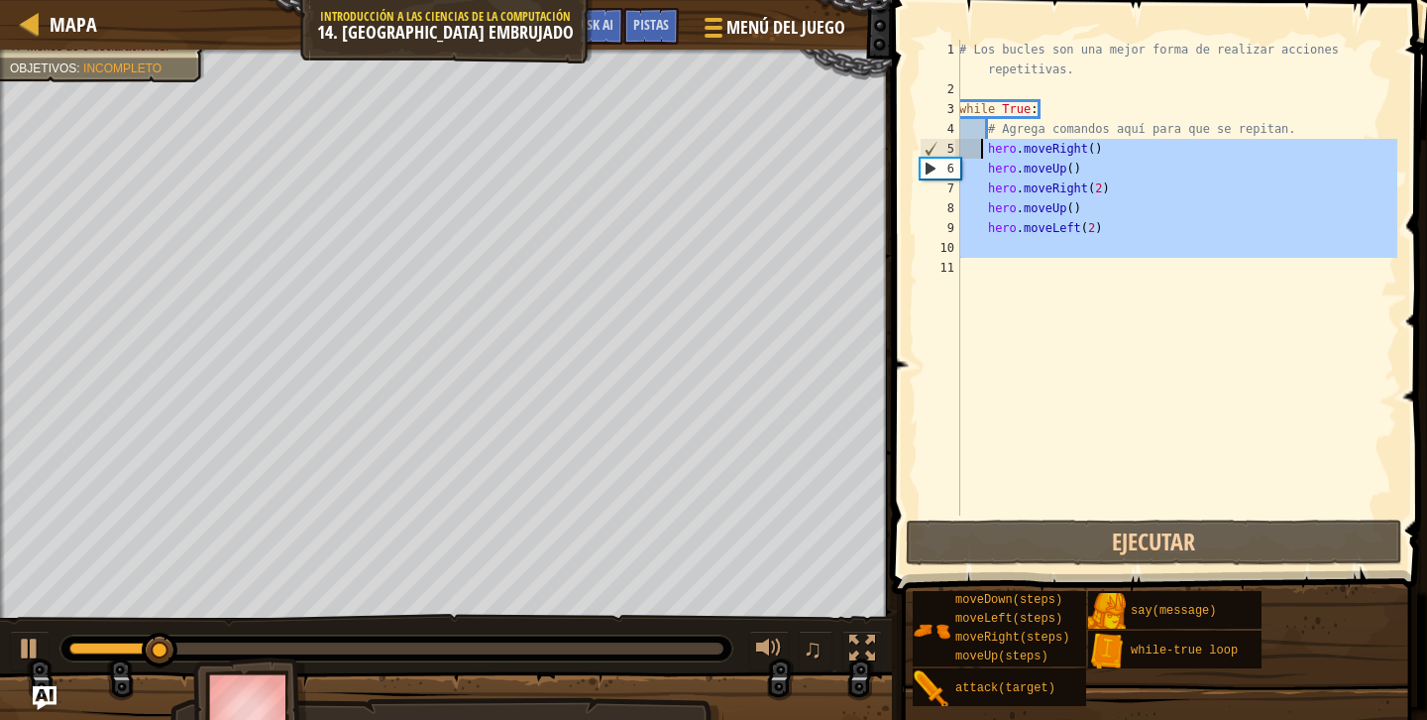
drag, startPoint x: 1125, startPoint y: 267, endPoint x: 981, endPoint y: 146, distance: 187.8
click at [981, 146] on div "# Los bucles son una mejor forma de realizar acciones repetitivas. while True :…" at bounding box center [1176, 307] width 442 height 535
type textarea "hero.moveRight() hero.moveUp()"
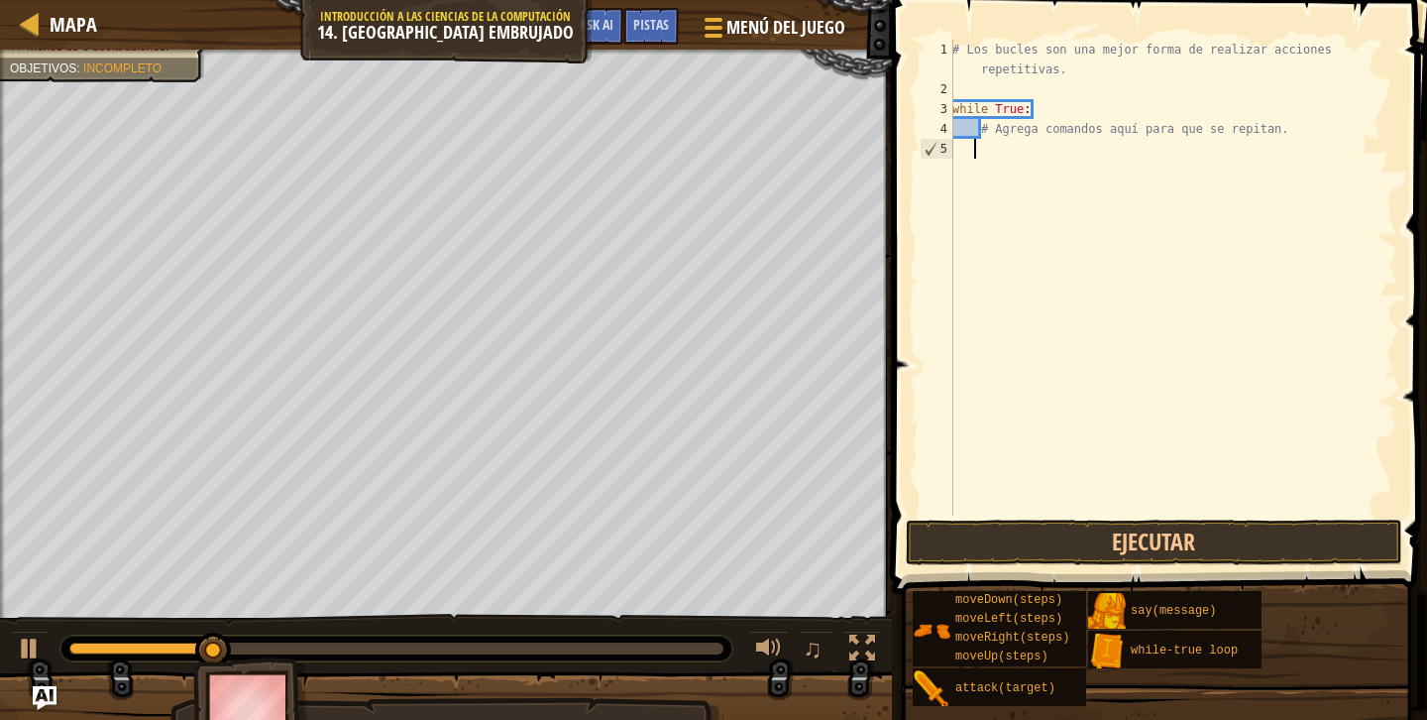
type textarea "r"
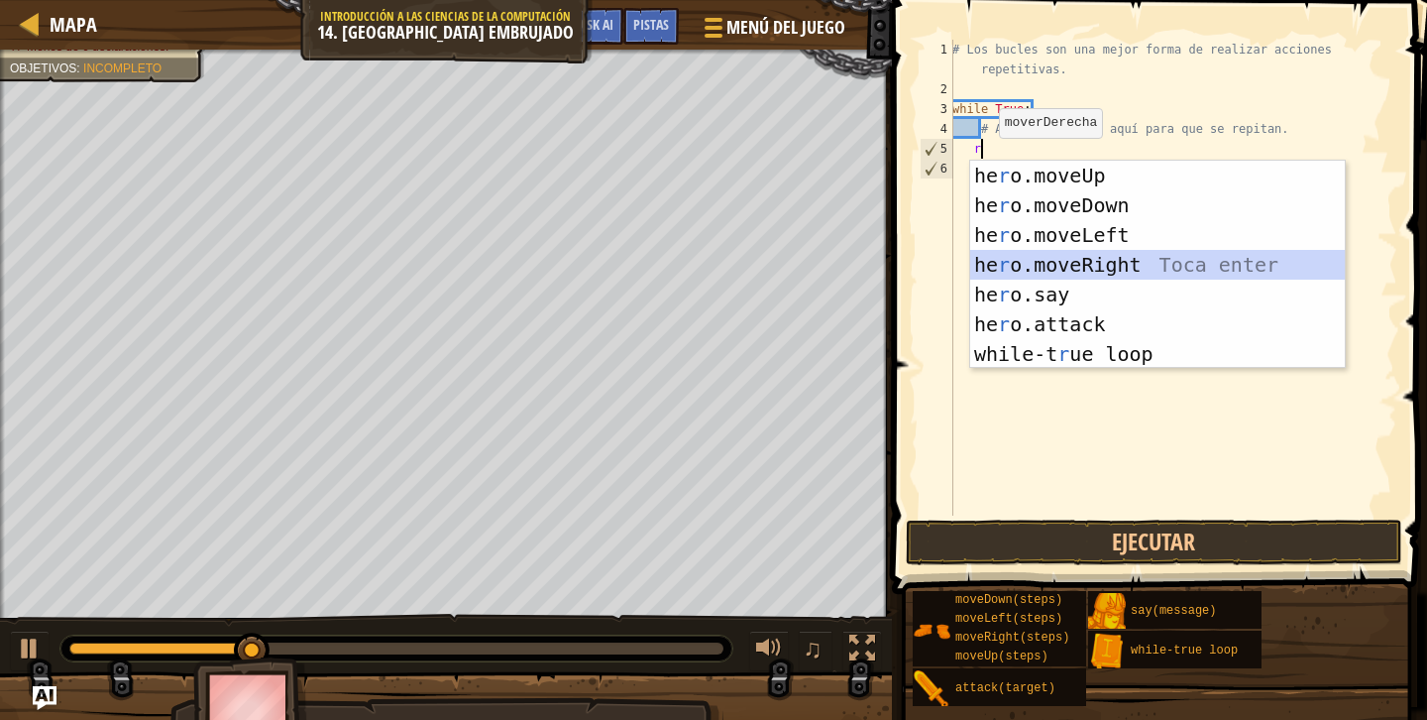
click at [1074, 274] on div "he r o.moveUp Toca enter he r o.moveDown Toca enter he r o.moveLeft Toca enter …" at bounding box center [1157, 295] width 375 height 268
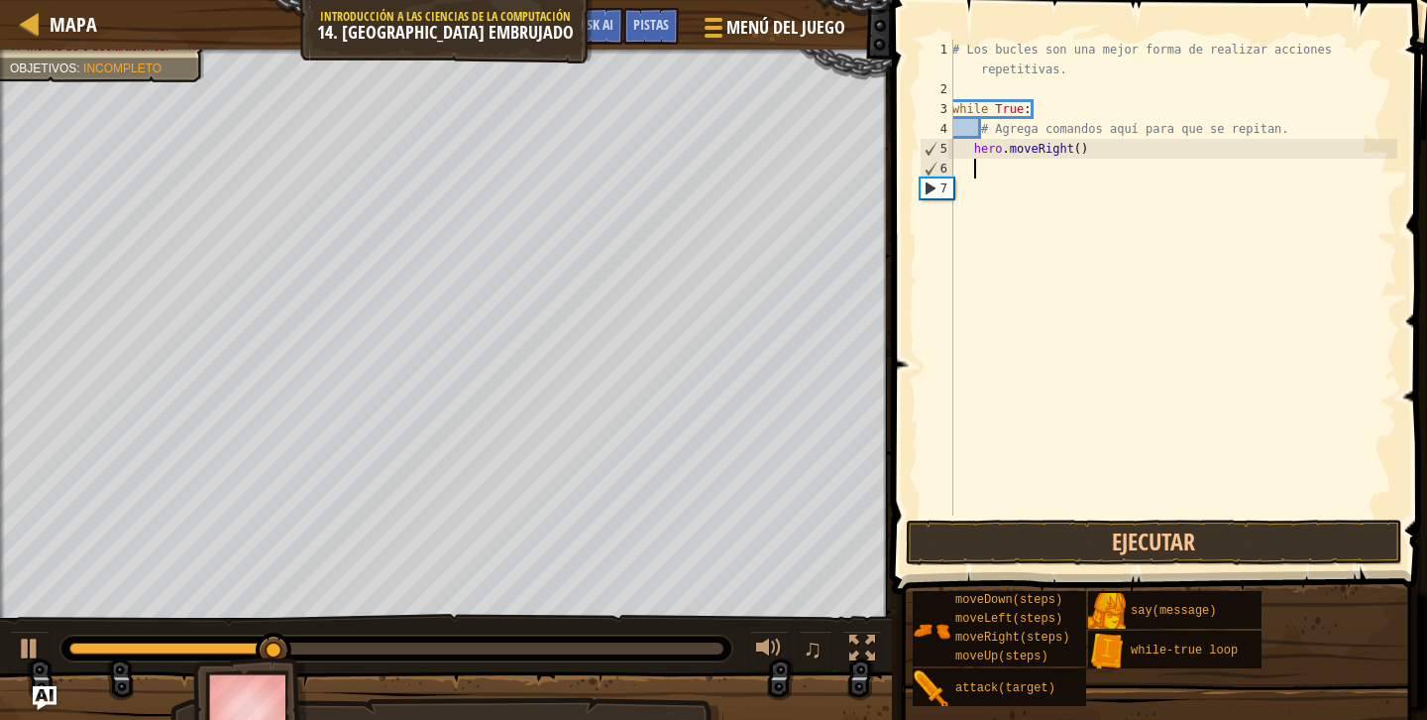
click at [1060, 171] on div "# Los bucles son una mejor forma de realizar acciones repetitivas. while True :…" at bounding box center [1173, 307] width 449 height 535
type textarea "u"
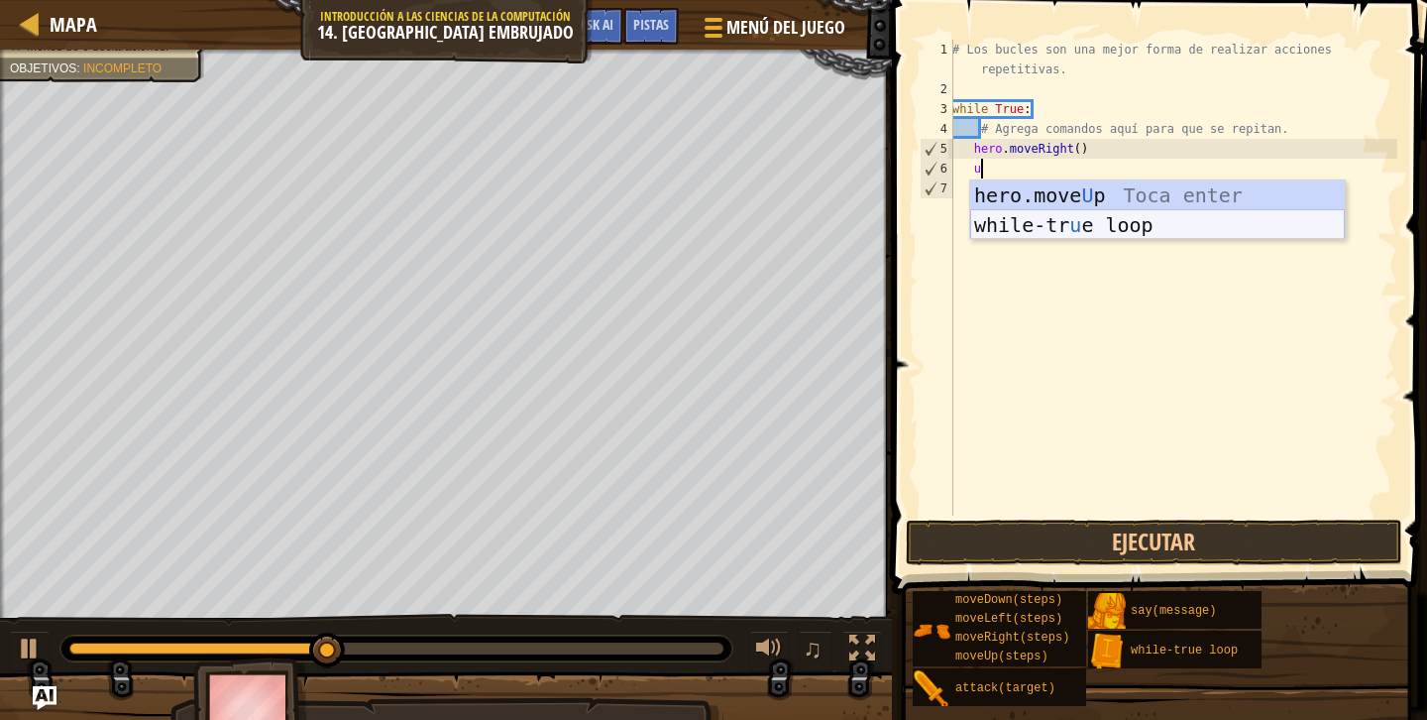
click at [1078, 203] on div "hero.move U p Toca enter while-tr u e loop Toca enter" at bounding box center [1157, 239] width 375 height 119
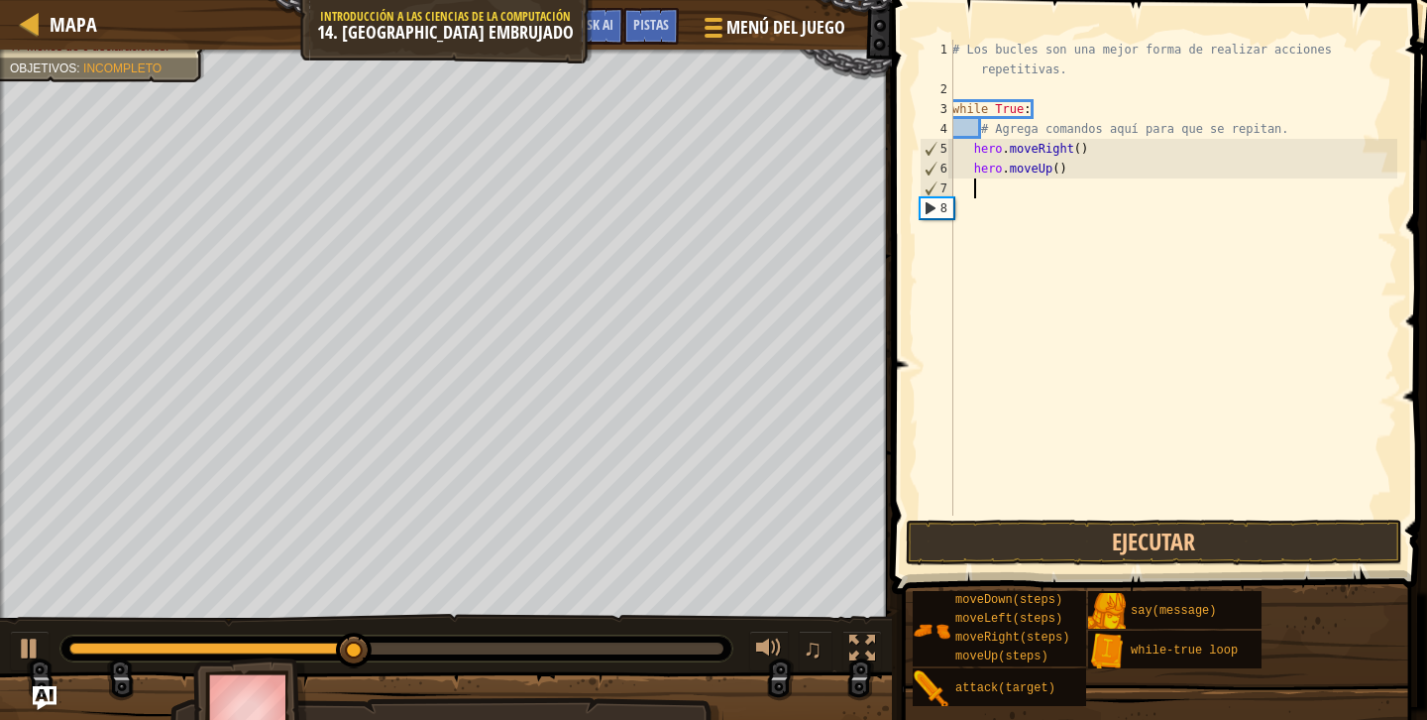
type textarea "l"
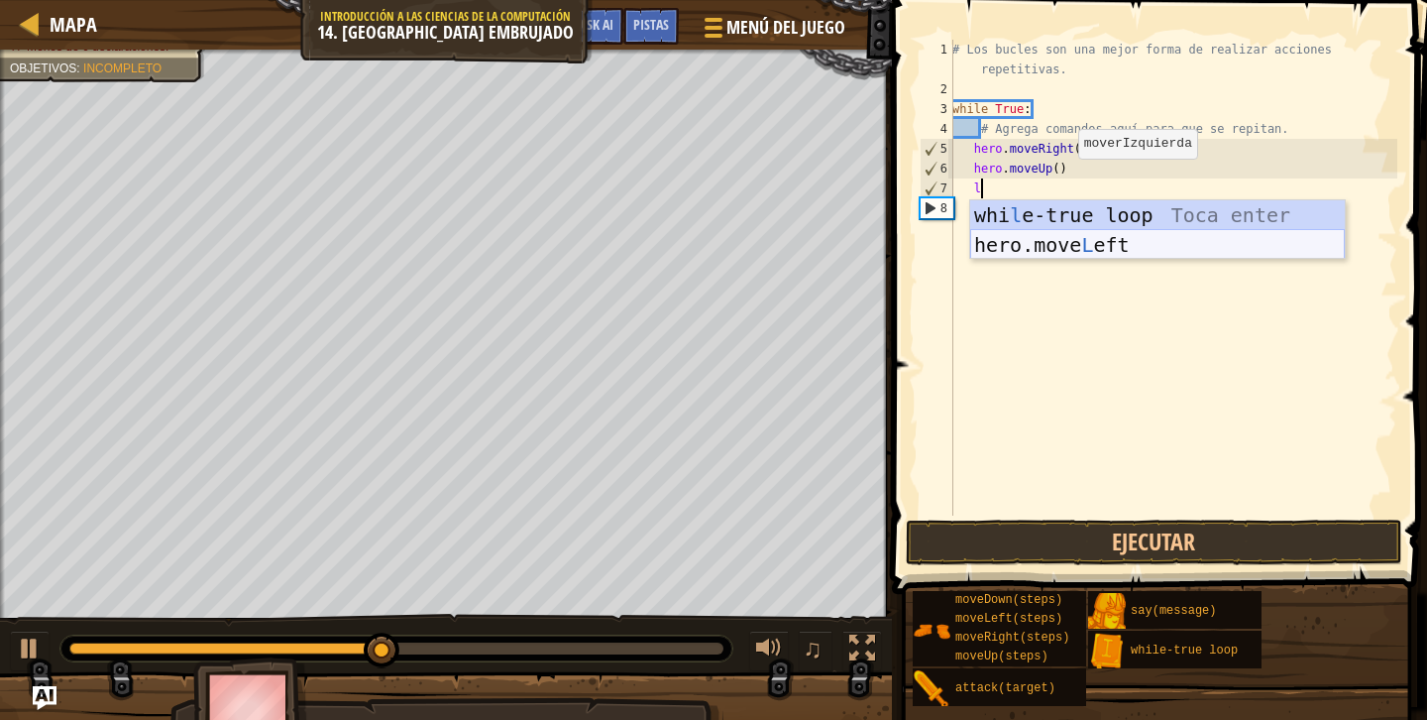
click at [1079, 241] on div "whi l e-true loop Toca enter hero.move L eft Toca enter" at bounding box center [1157, 259] width 375 height 119
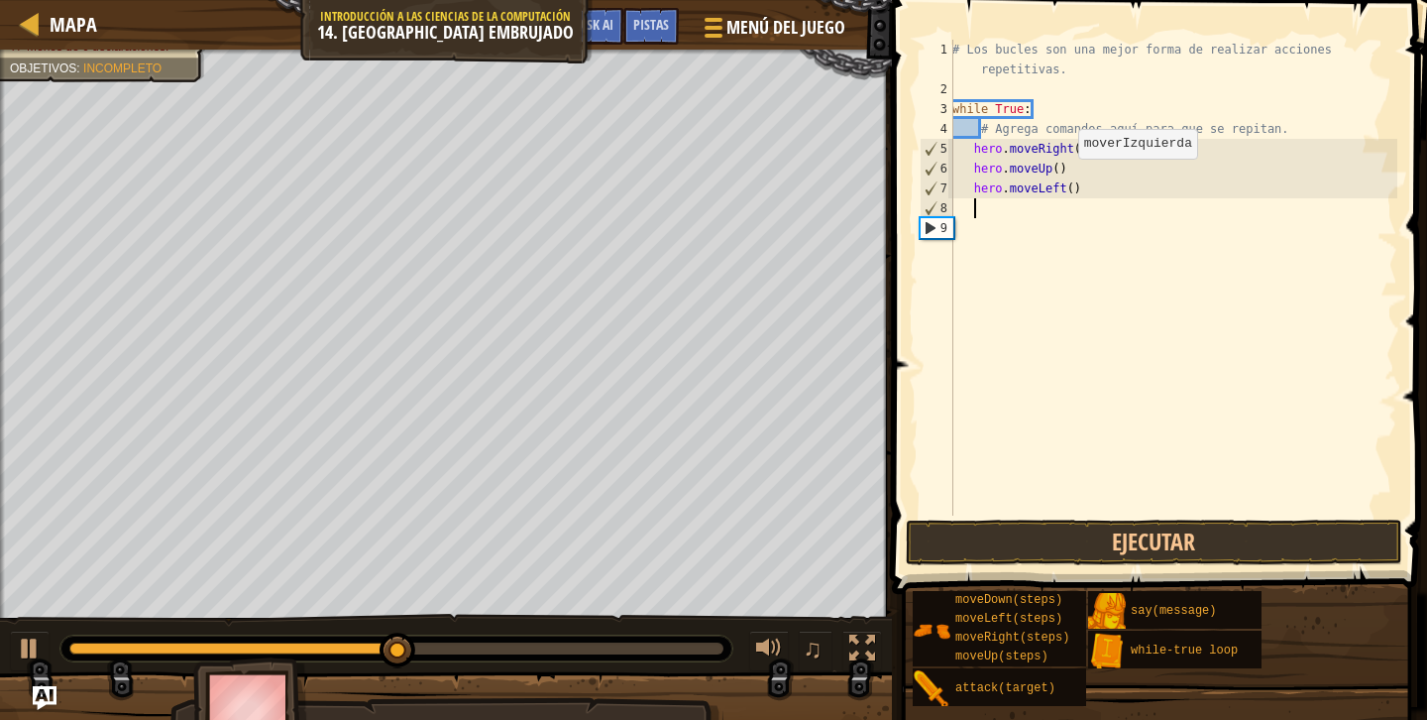
type textarea "u"
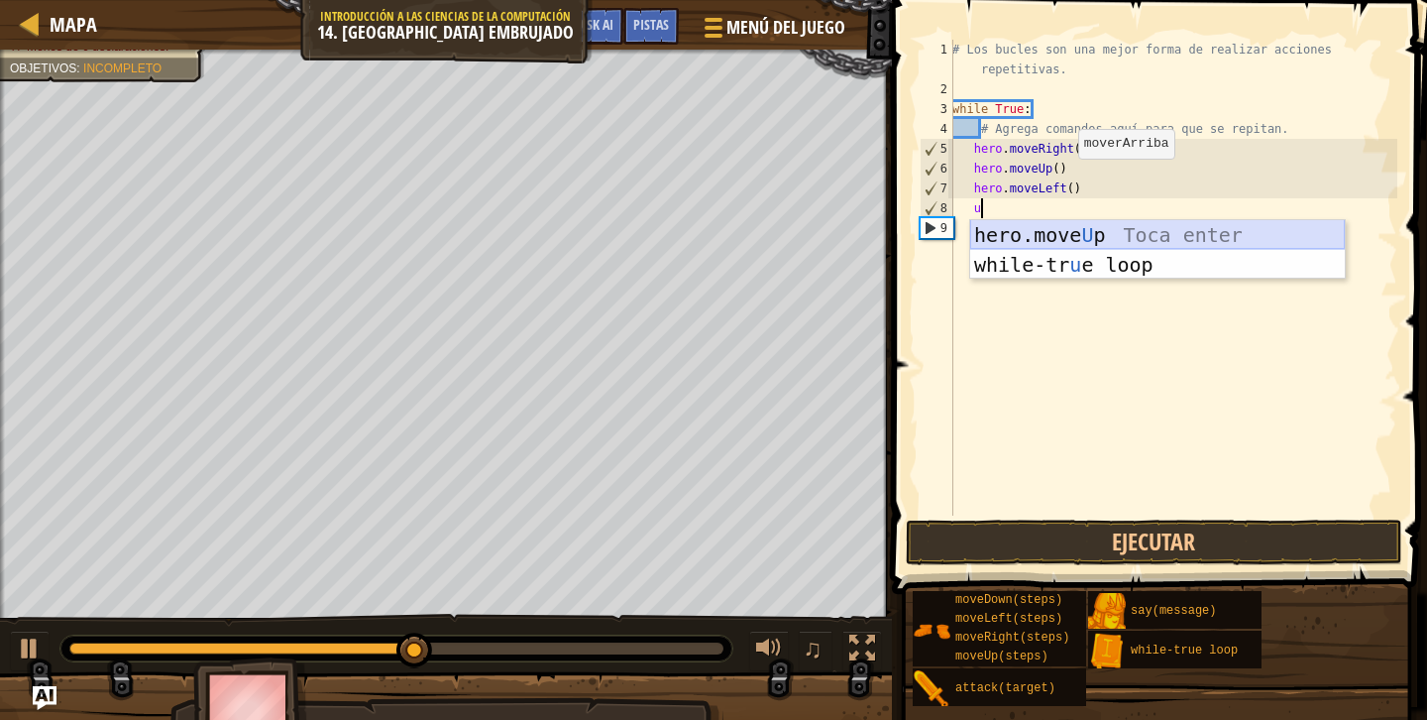
click at [1078, 231] on div "hero.move U p Toca enter while-tr u e loop Toca enter" at bounding box center [1157, 279] width 375 height 119
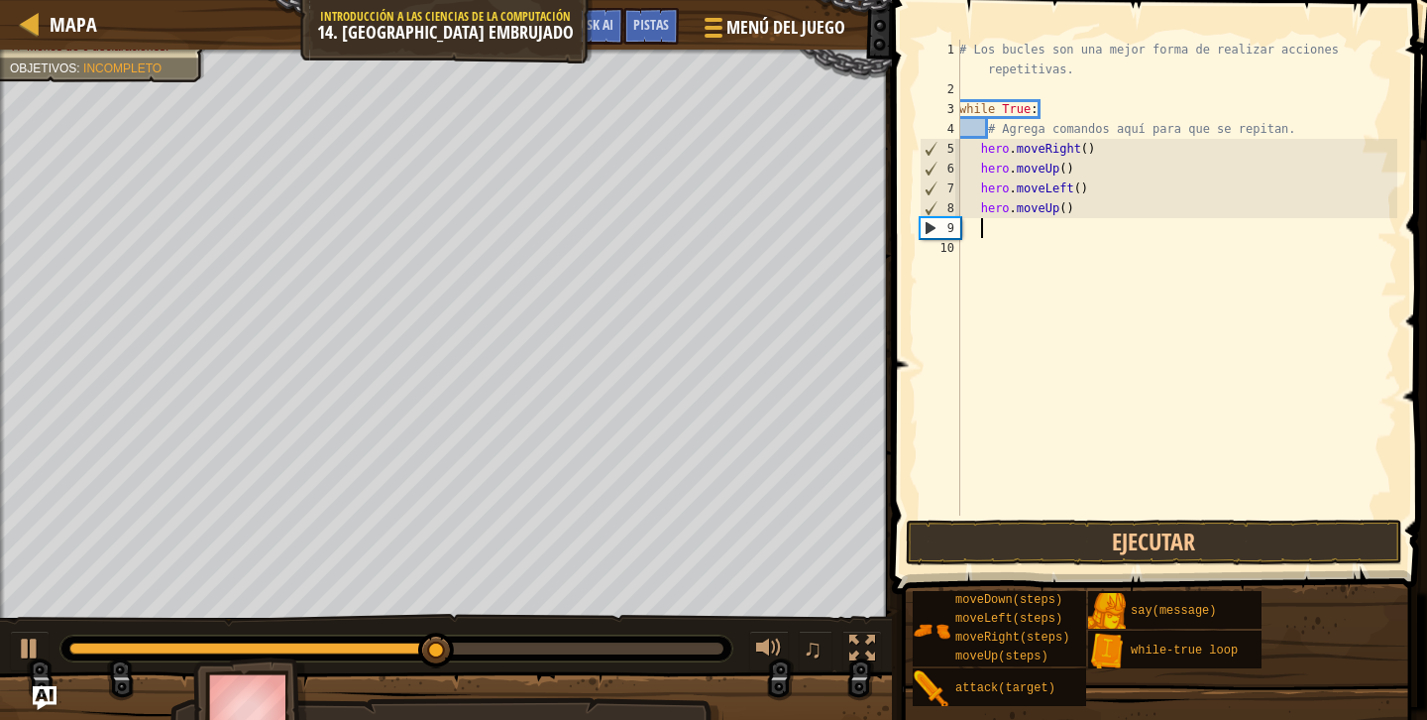
type textarea "r"
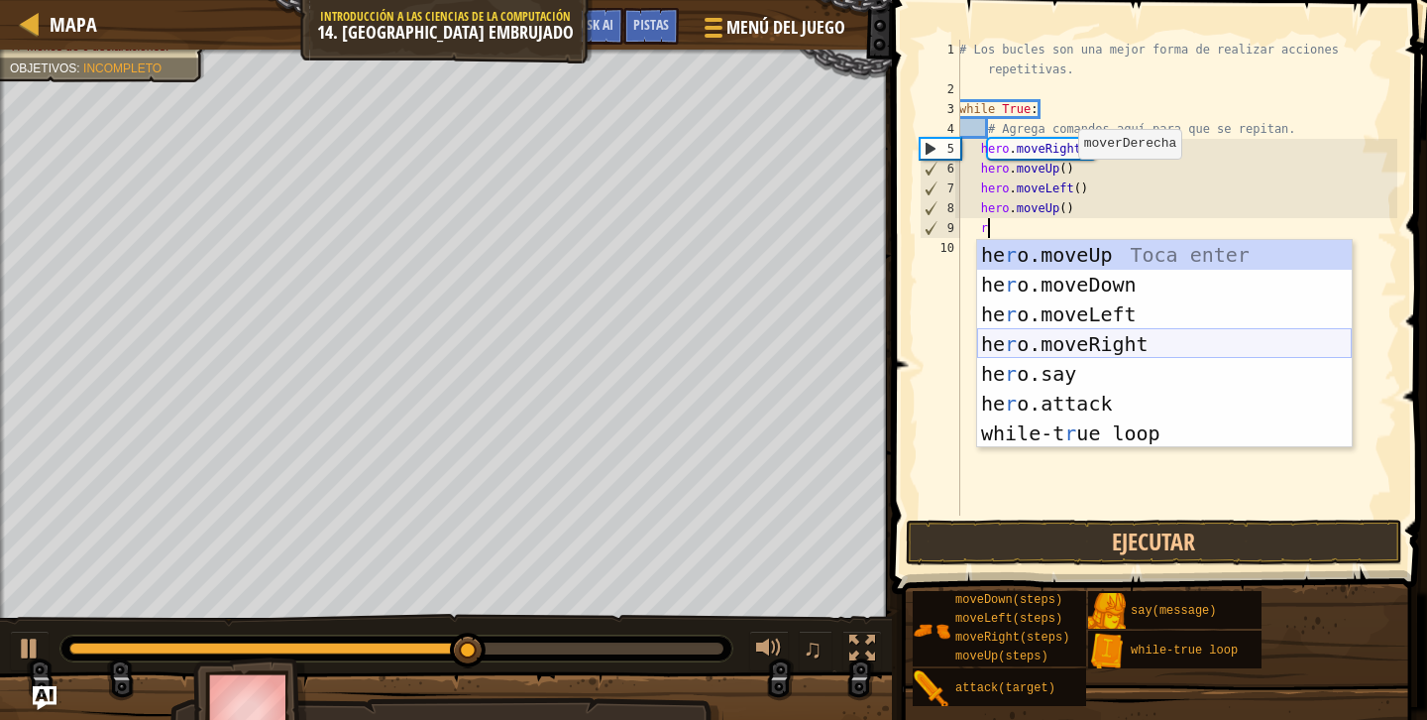
click at [1088, 334] on div "he r o.moveUp Toca enter he r o.moveDown Toca enter he r o.moveLeft Toca enter …" at bounding box center [1164, 374] width 375 height 268
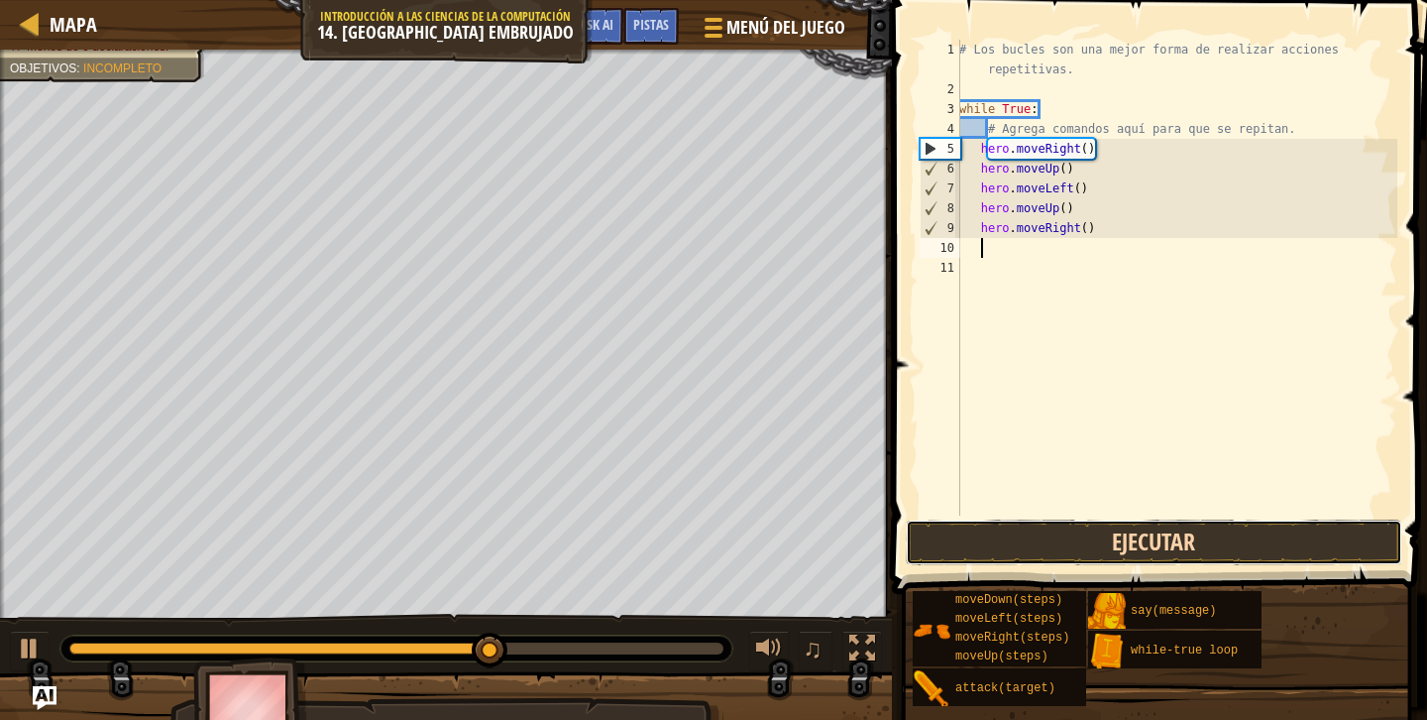
click at [1085, 545] on button "Ejecutar" at bounding box center [1154, 542] width 497 height 46
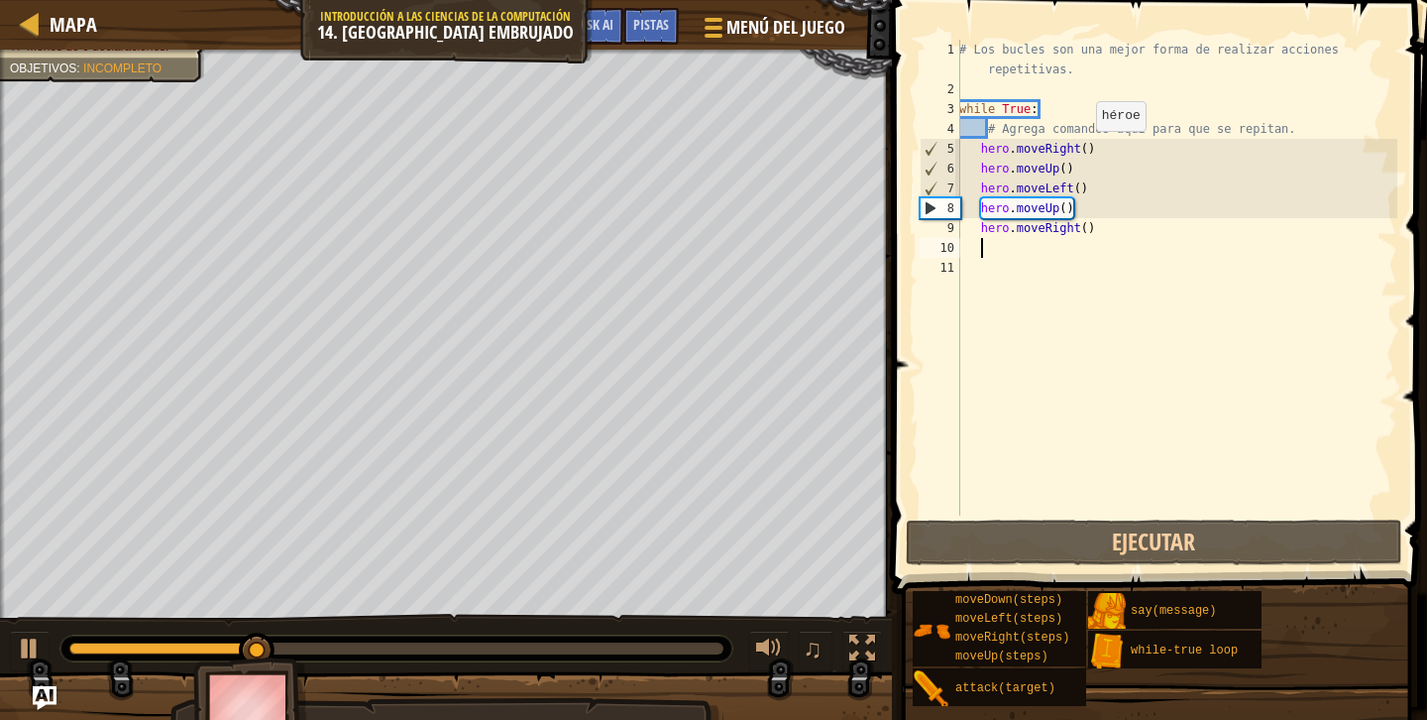
click at [1086, 150] on div "# Los bucles son una mejor forma de realizar acciones repetitivas. while True :…" at bounding box center [1176, 307] width 442 height 535
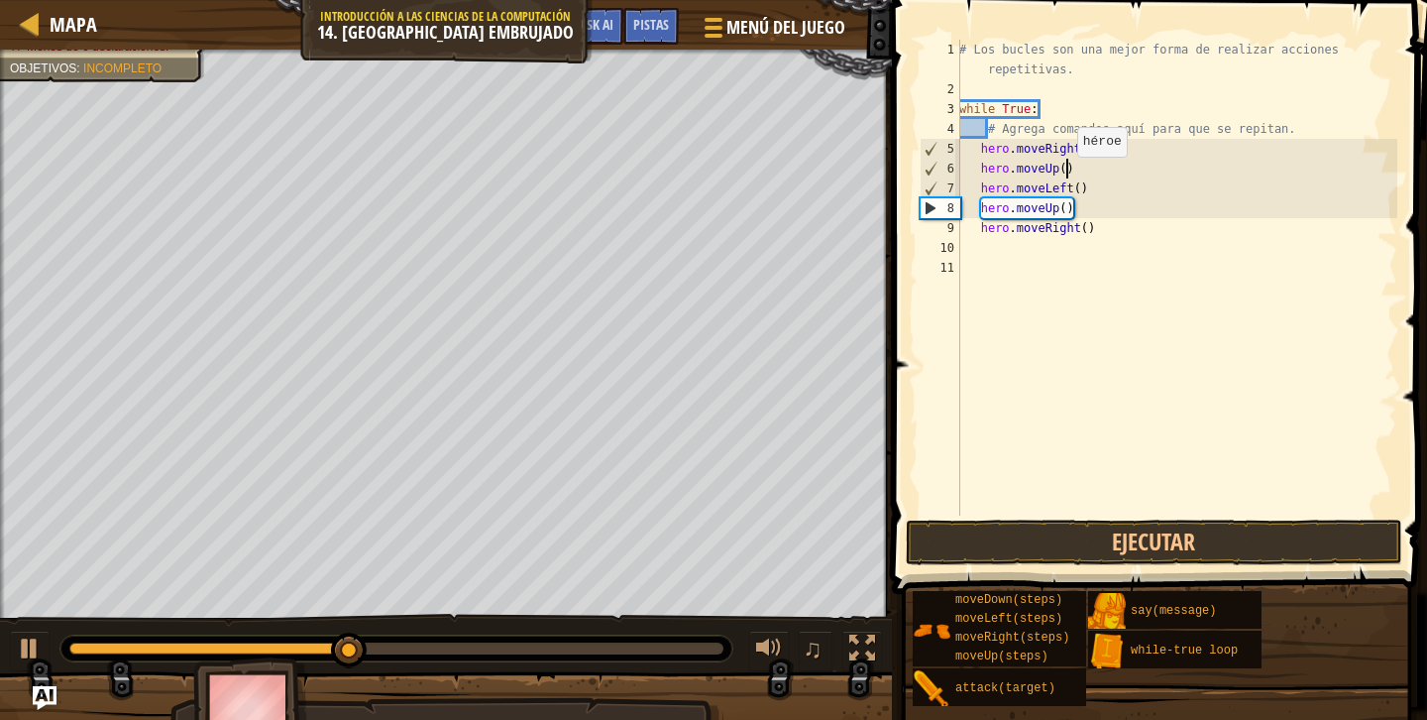
click at [1067, 175] on div "# Los bucles son una mejor forma de realizar acciones repetitivas. while True :…" at bounding box center [1176, 307] width 442 height 535
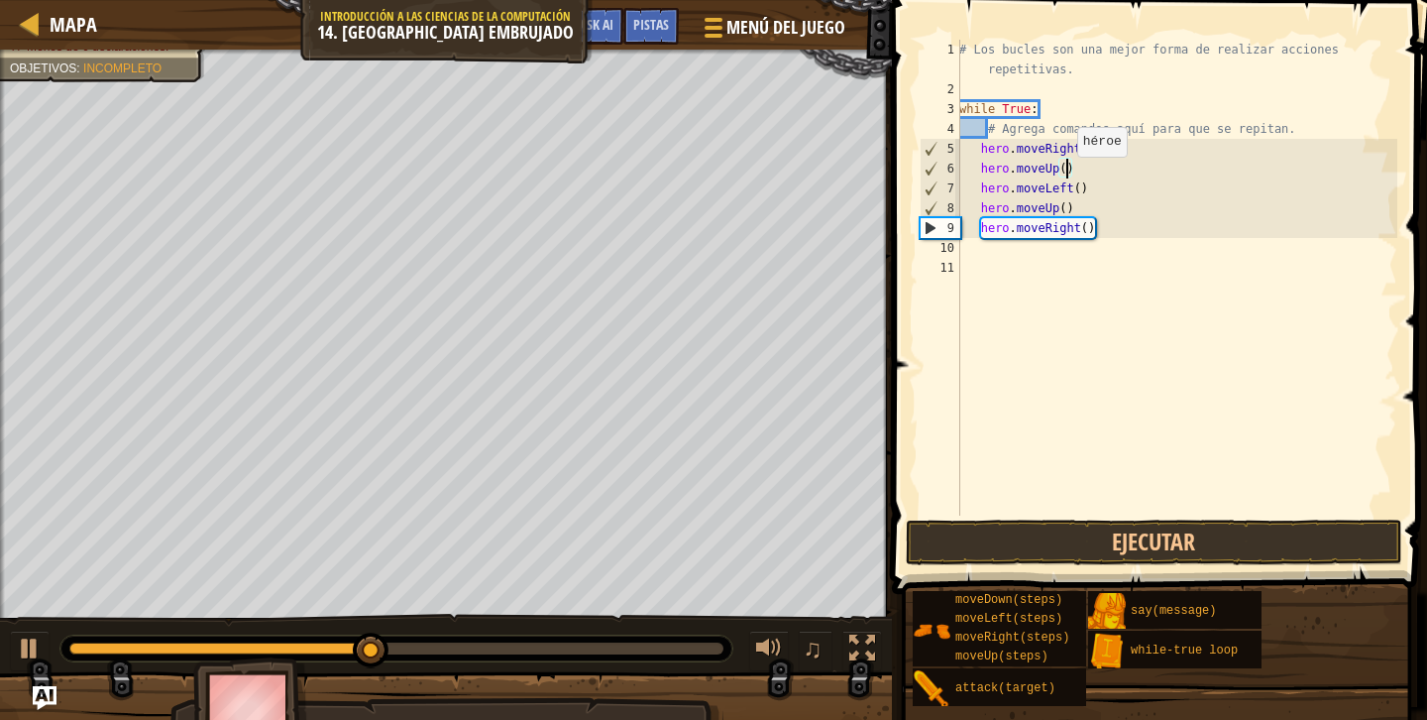
scroll to position [9, 9]
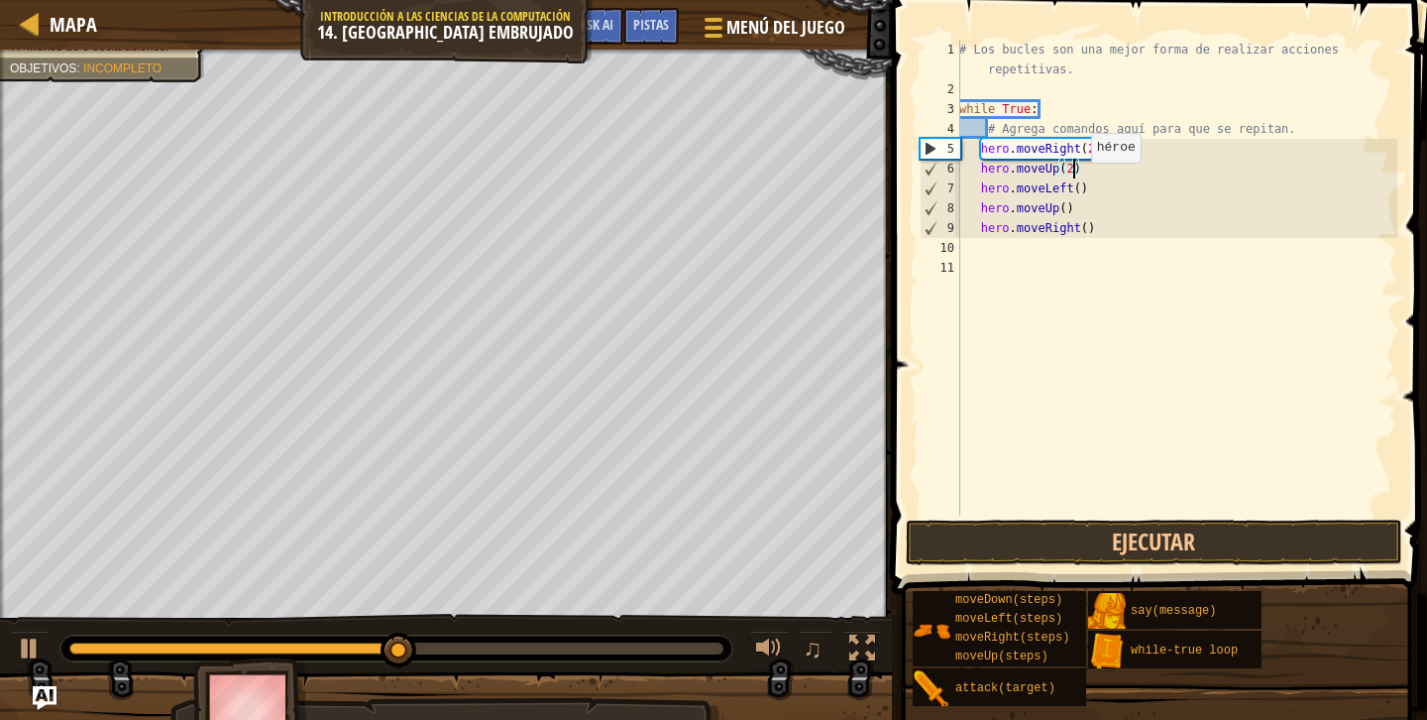
click at [1081, 183] on div "# Los bucles son una mejor forma de realizar acciones repetitivas. while True :…" at bounding box center [1176, 307] width 442 height 535
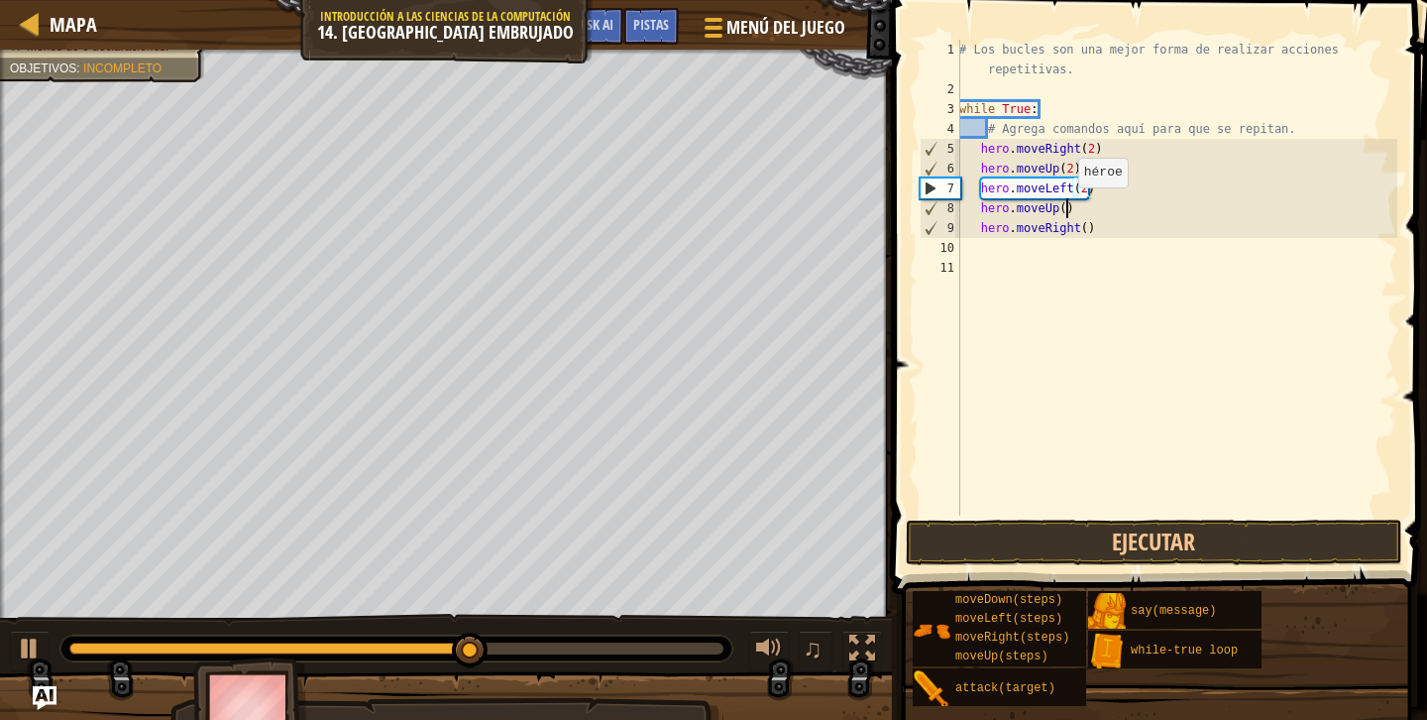
click at [1067, 207] on div "# Los bucles son una mejor forma de realizar acciones repetitivas. while True :…" at bounding box center [1176, 307] width 442 height 535
click at [1107, 558] on button "Ejecutar" at bounding box center [1154, 542] width 497 height 46
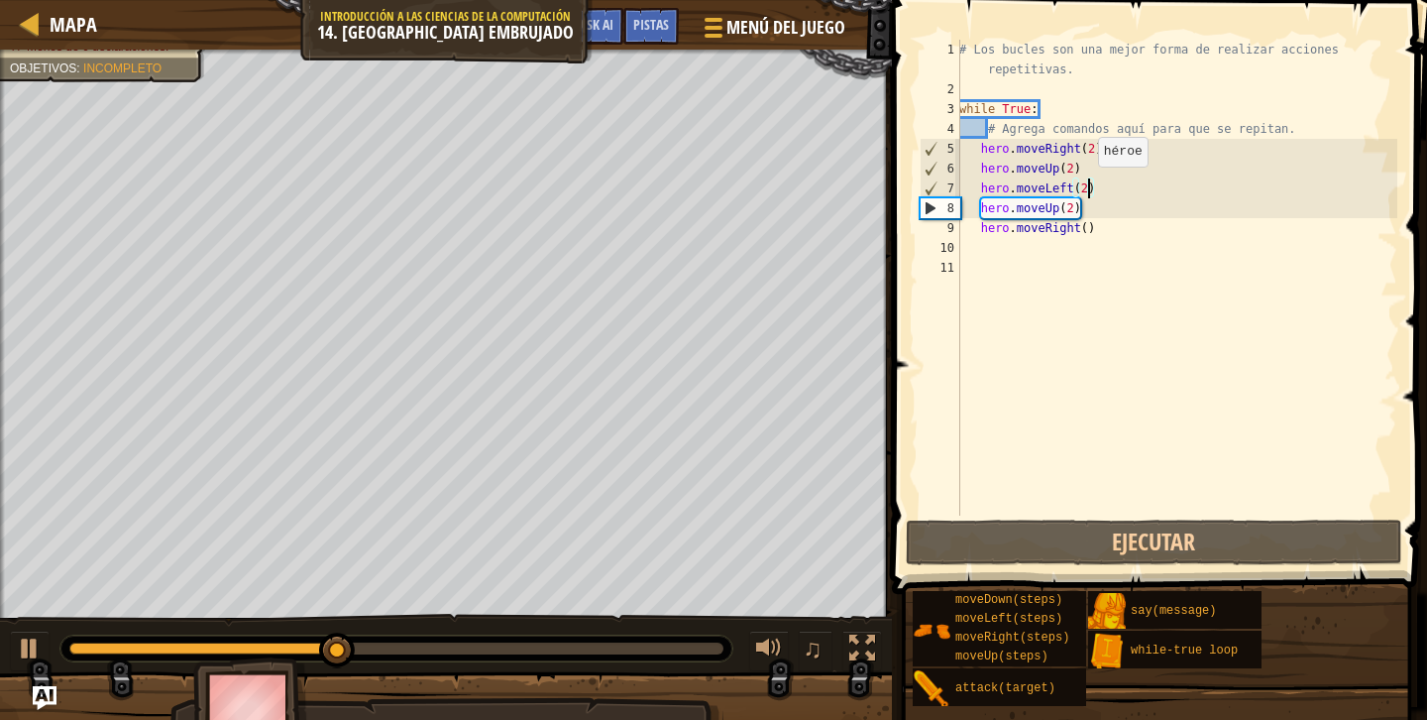
click at [1088, 186] on div "# Los bucles son una mejor forma de realizar acciones repetitivas. while True :…" at bounding box center [1176, 307] width 442 height 535
click at [1061, 185] on div "# Los bucles son una mejor forma de realizar acciones repetitivas. while True :…" at bounding box center [1176, 307] width 442 height 535
click at [1070, 189] on div "# Los bucles son una mejor forma de realizar acciones repetitivas. while True :…" at bounding box center [1176, 307] width 442 height 535
click at [1062, 187] on div "# Los bucles son una mejor forma de realizar acciones repetitivas. while True :…" at bounding box center [1176, 307] width 442 height 535
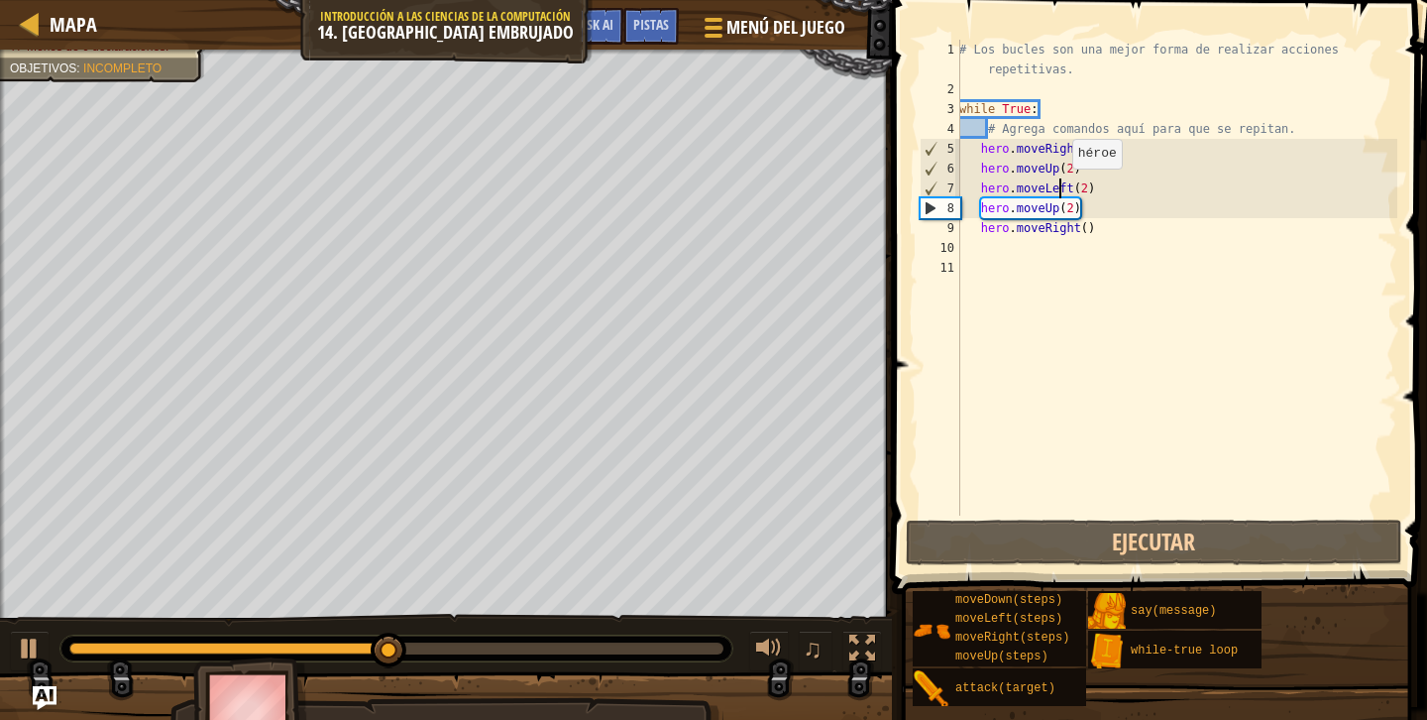
click at [1062, 187] on div "# Los bucles son una mejor forma de realizar acciones repetitivas. while True :…" at bounding box center [1176, 307] width 442 height 535
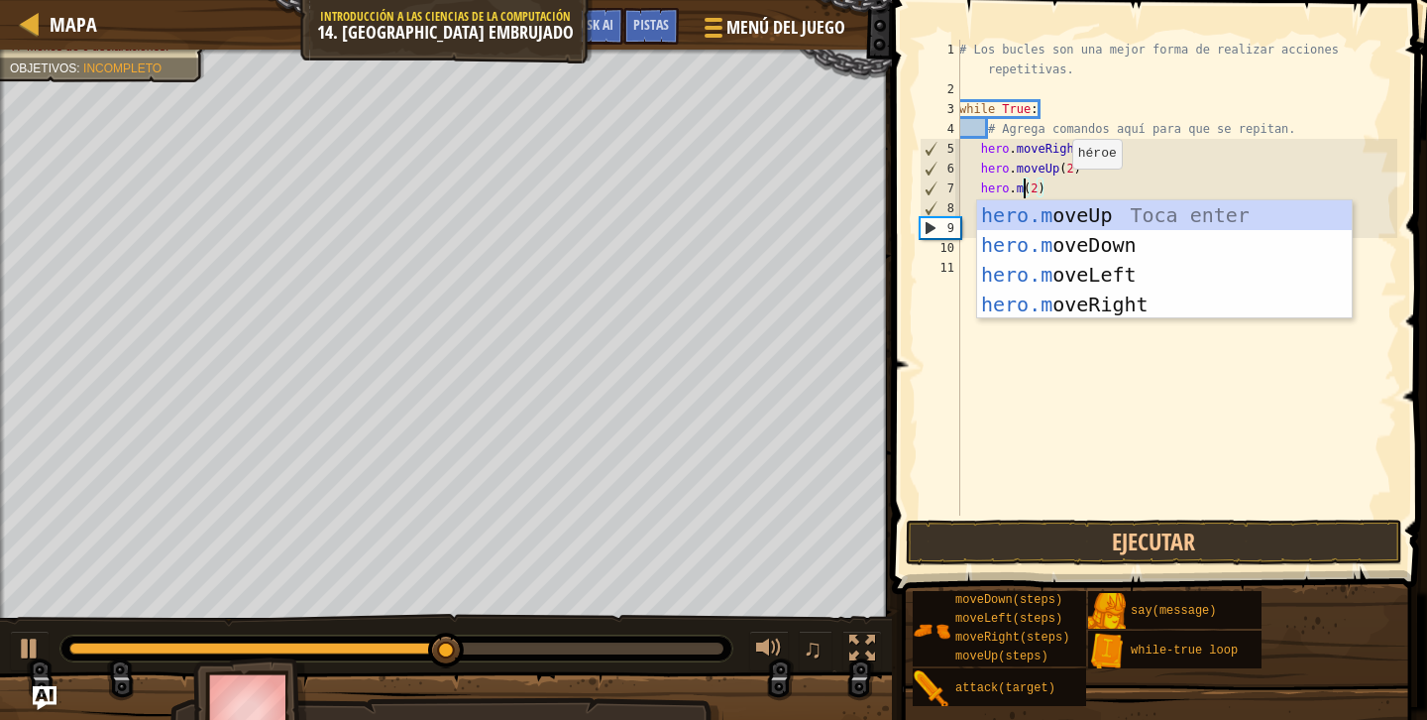
scroll to position [9, 6]
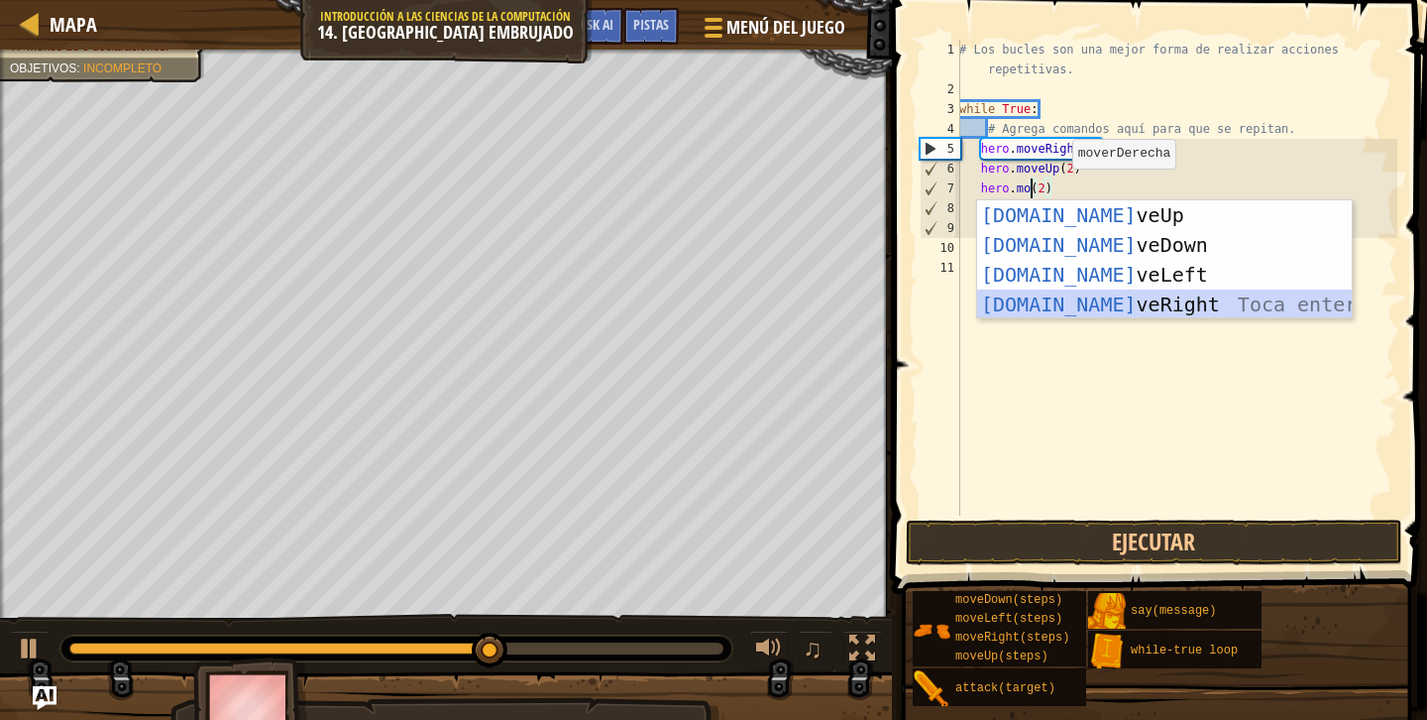
click at [1089, 306] on div "hero.mo veUp Toca enter hero.mo veDown Toca enter hero.mo veLeft Toca enter her…" at bounding box center [1164, 289] width 375 height 178
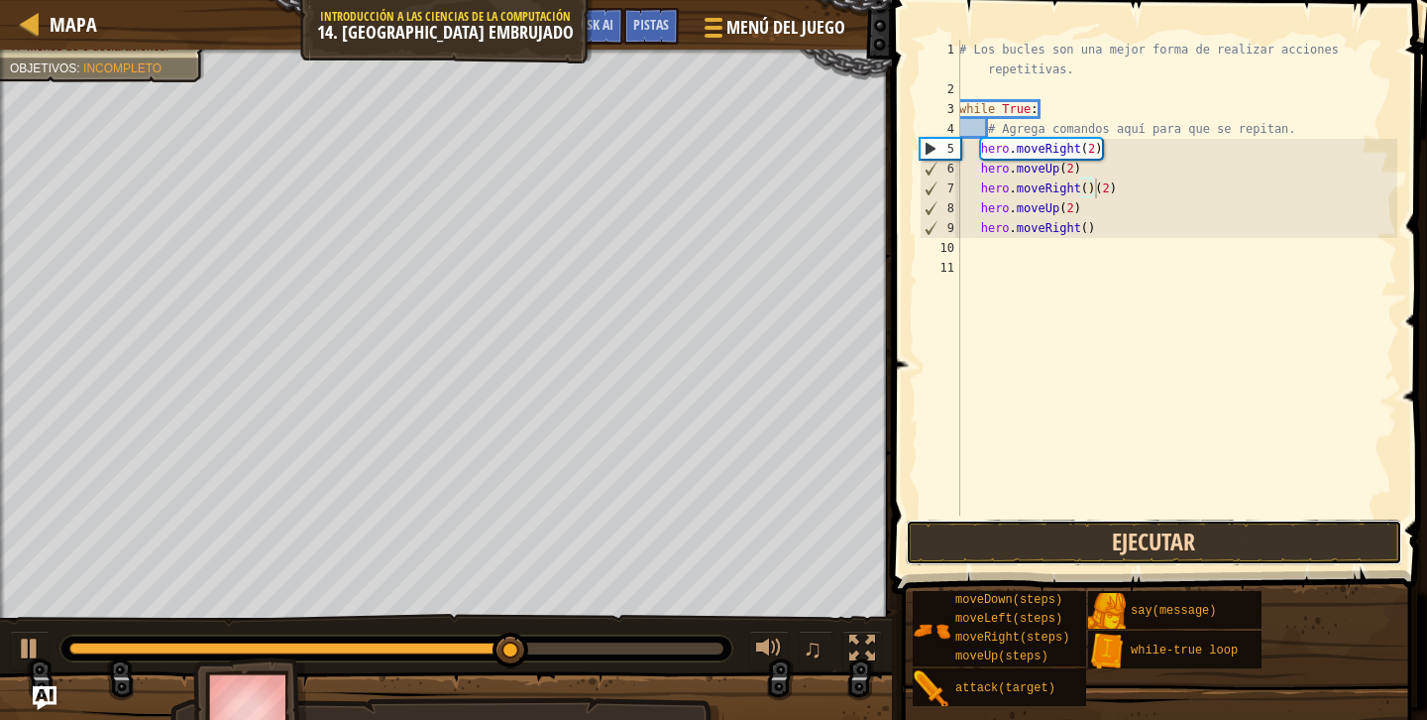
click at [1108, 549] on button "Ejecutar" at bounding box center [1154, 542] width 497 height 46
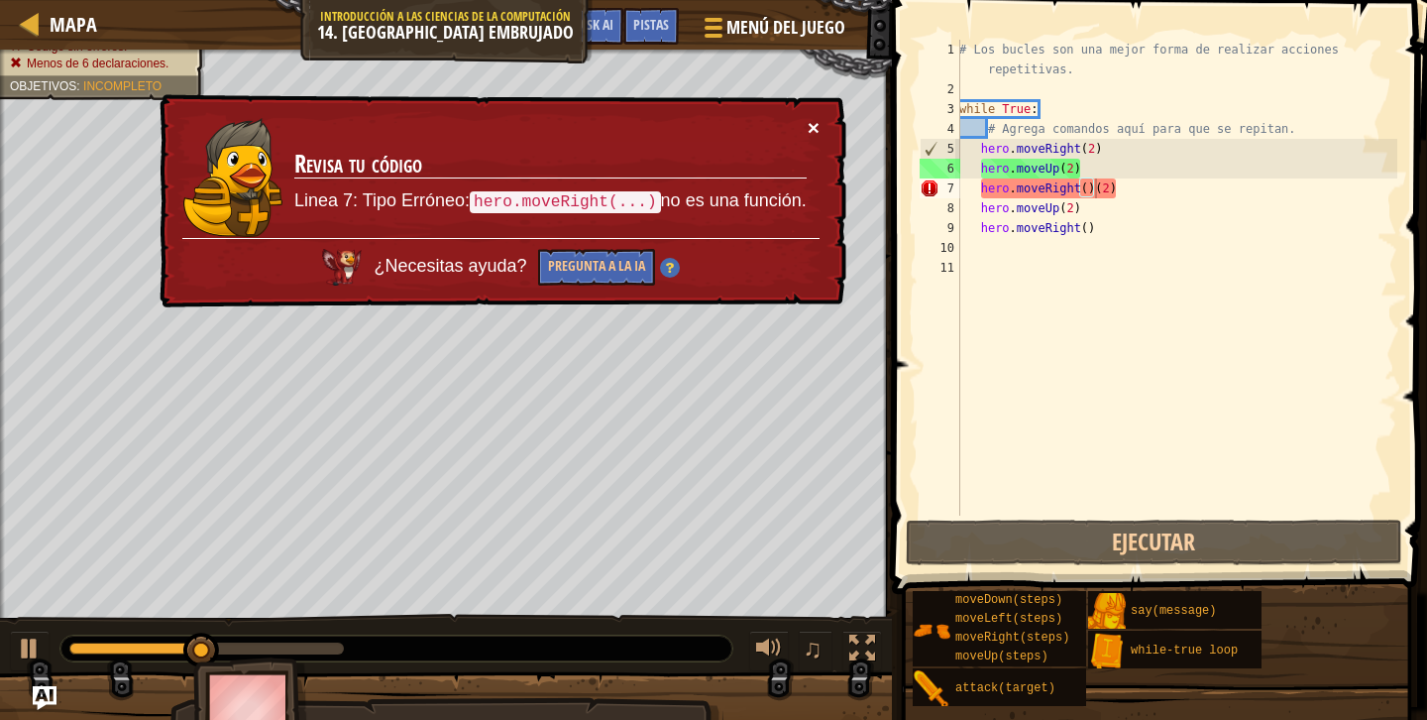
click at [810, 117] on button "×" at bounding box center [814, 127] width 12 height 21
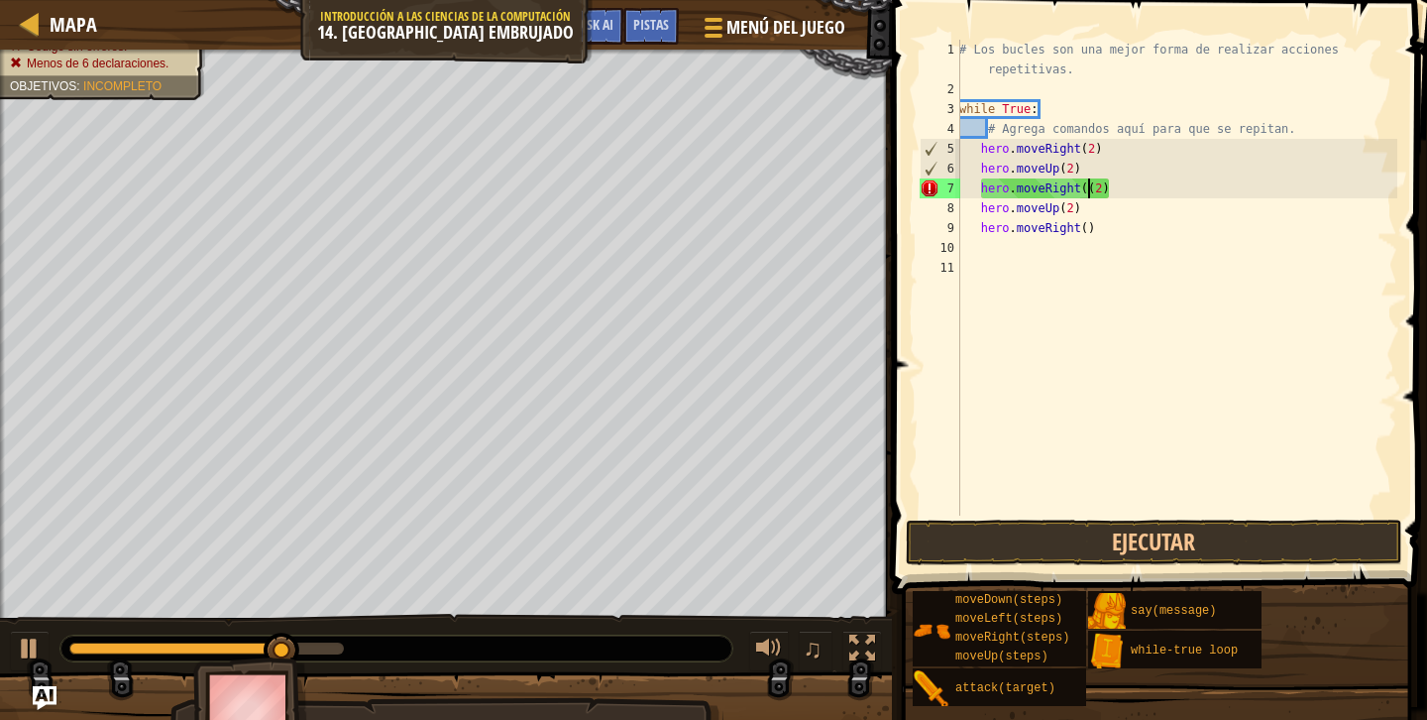
type textarea "hero.moveRight(2)"
click at [1096, 541] on button "Ejecutar" at bounding box center [1154, 542] width 497 height 46
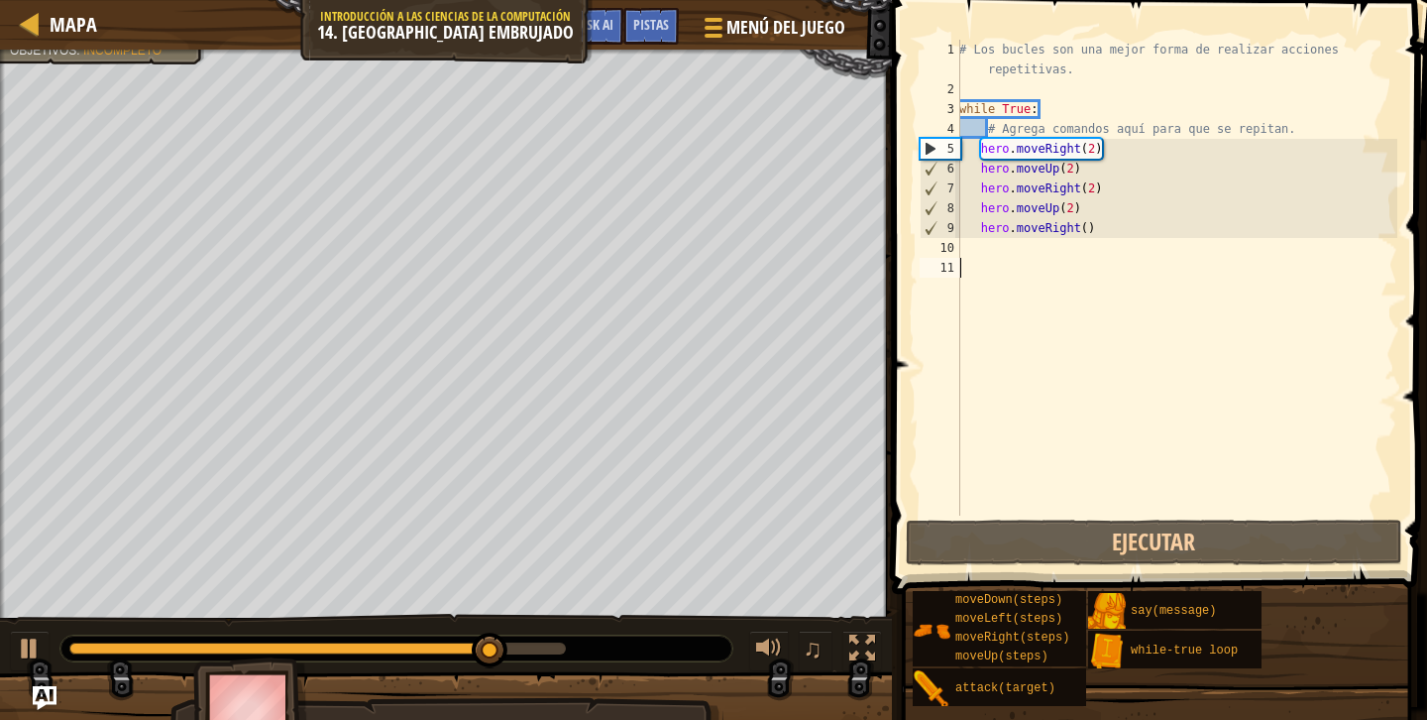
click at [1084, 259] on div "# Los bucles son una mejor forma de realizar acciones repetitivas. while True :…" at bounding box center [1176, 307] width 442 height 535
click at [1078, 253] on div "# Los bucles son una mejor forma de realizar acciones repetitivas. while True :…" at bounding box center [1176, 307] width 442 height 535
type textarea "u"
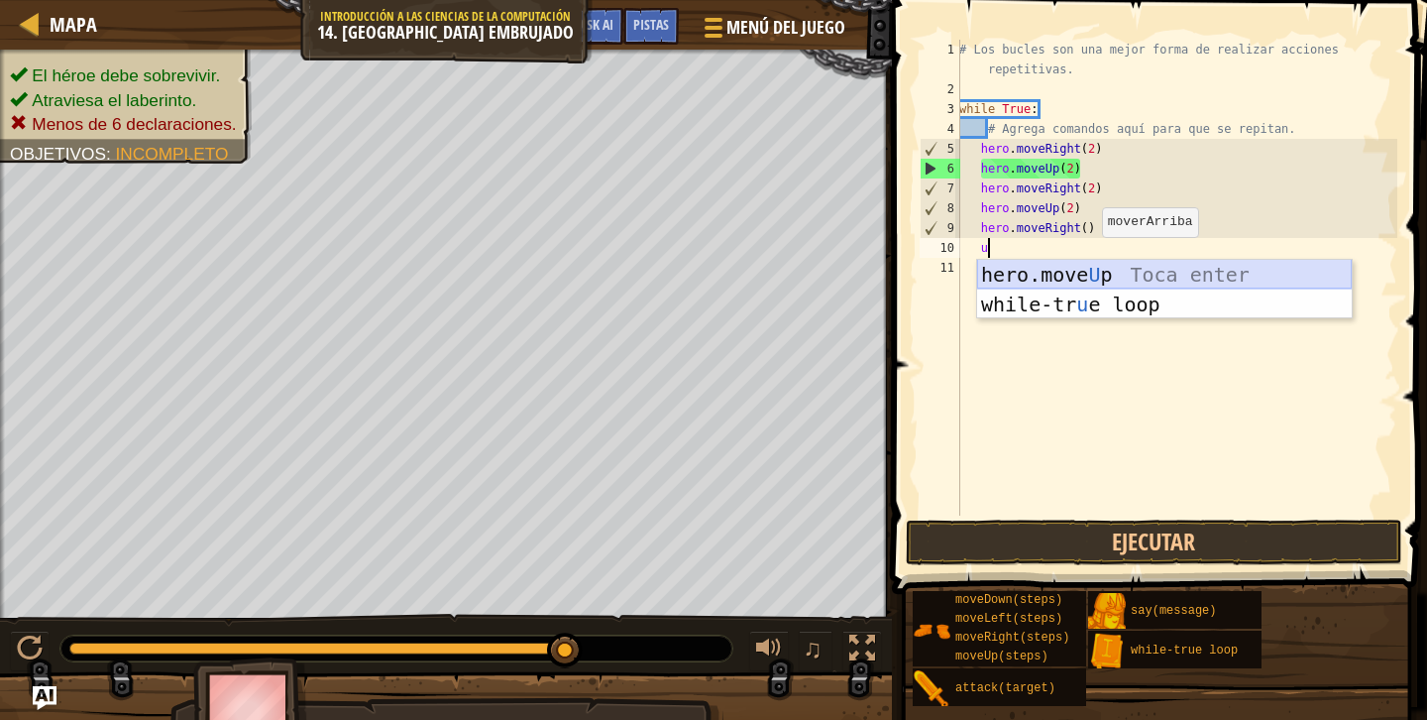
click at [1089, 278] on div "hero.move U p Toca enter while-tr u e loop Toca enter" at bounding box center [1164, 319] width 375 height 119
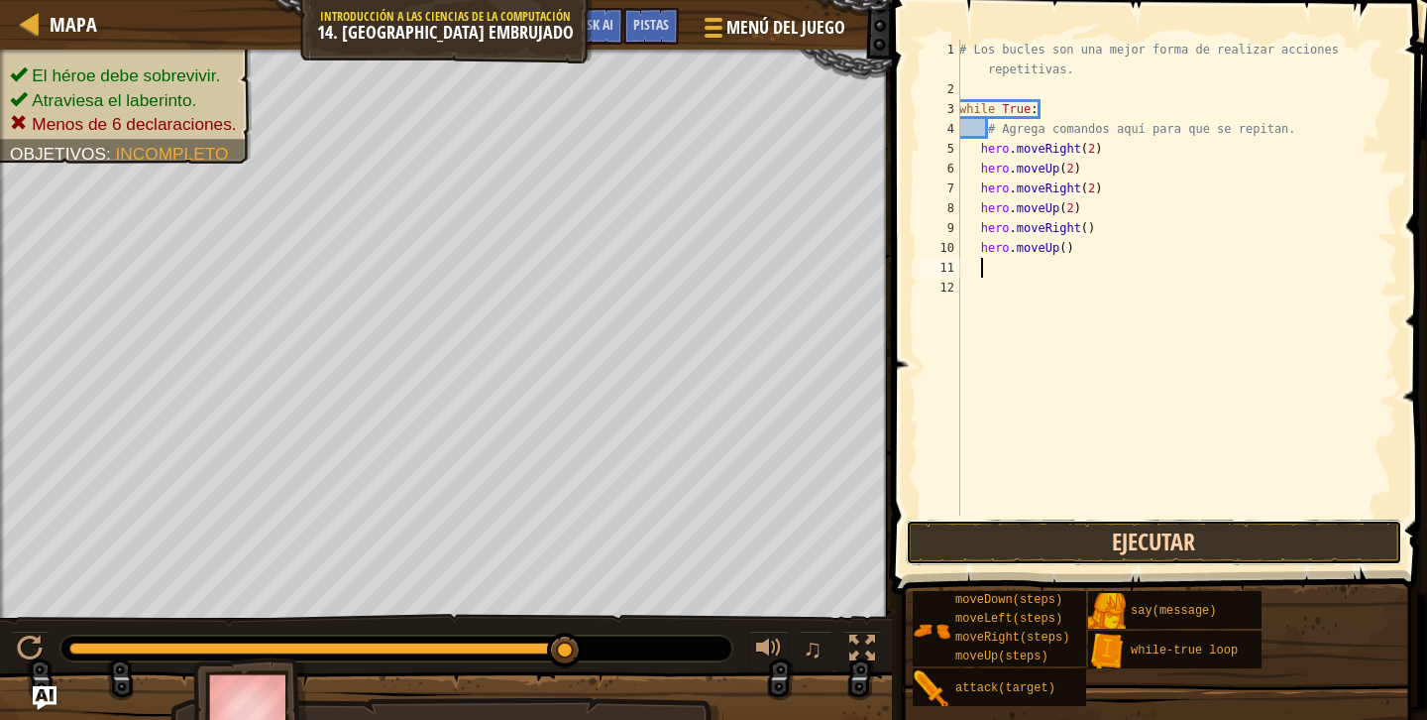
click at [1041, 554] on button "Ejecutar" at bounding box center [1154, 542] width 497 height 46
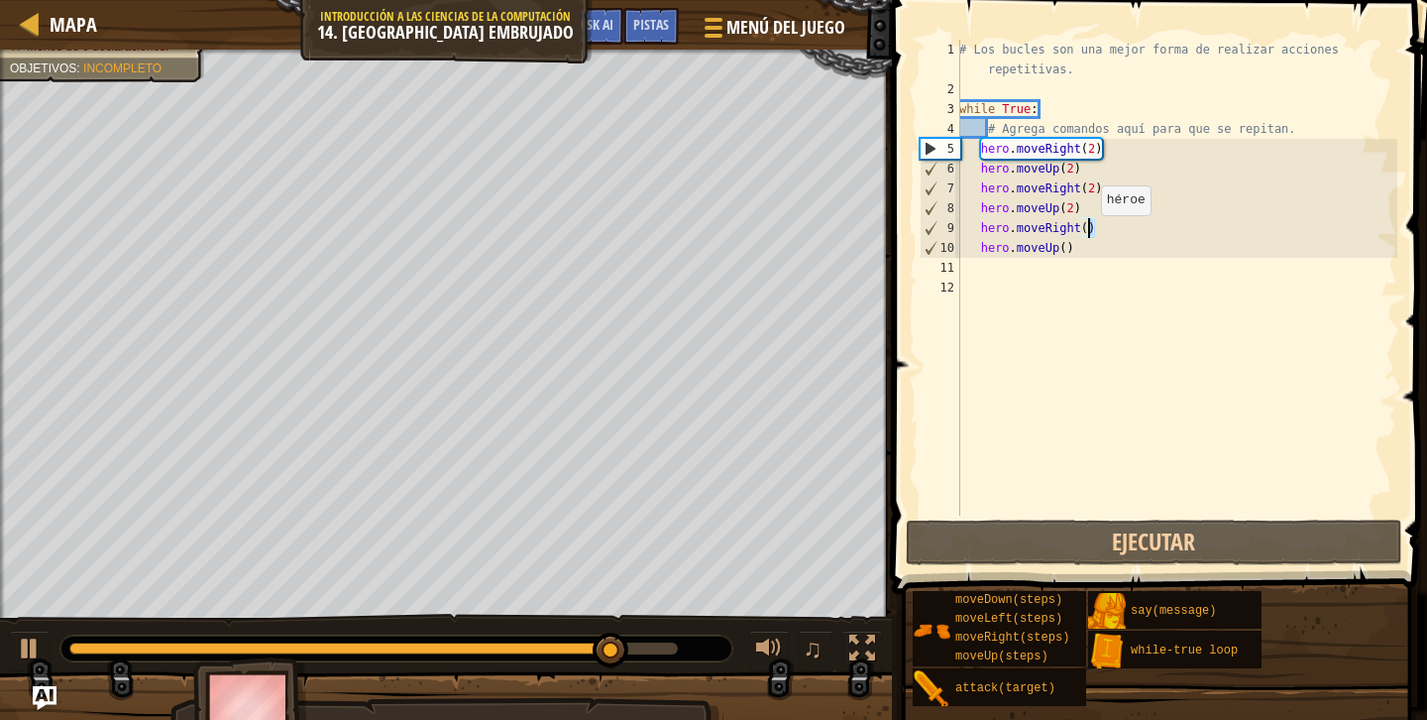
drag, startPoint x: 1102, startPoint y: 231, endPoint x: 1090, endPoint y: 234, distance: 12.3
click at [1091, 234] on div "# Los bucles son una mejor forma de realizar acciones repetitivas. while True :…" at bounding box center [1176, 307] width 442 height 535
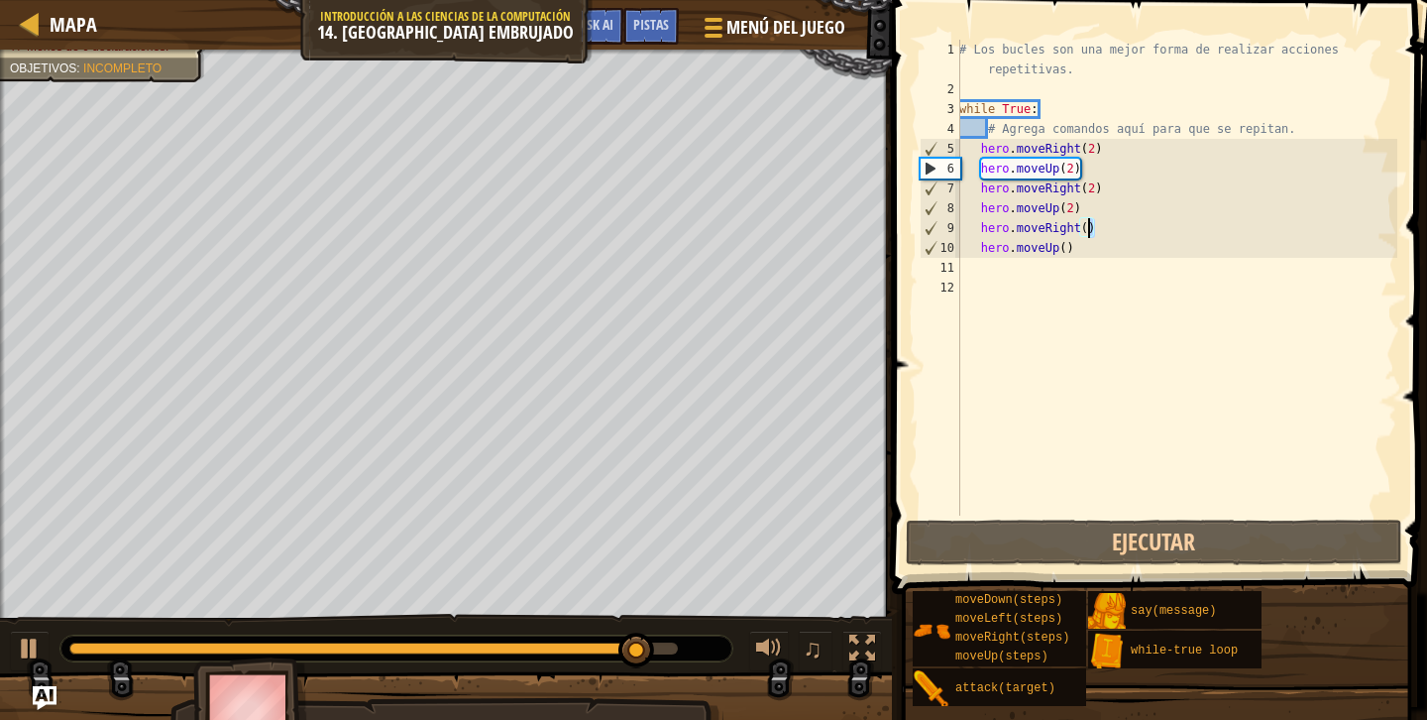
click at [1132, 230] on div "# Los bucles son una mejor forma de realizar acciones repetitivas. while True :…" at bounding box center [1176, 307] width 442 height 535
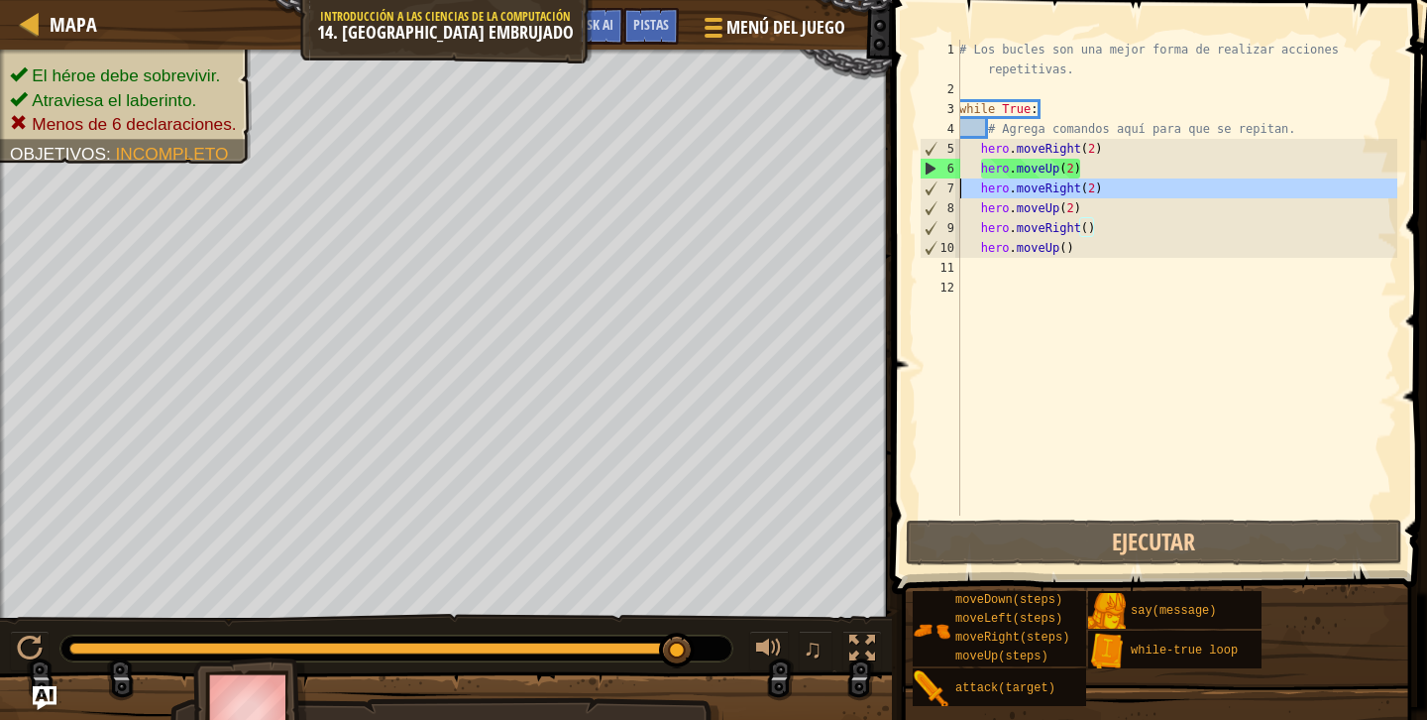
click at [929, 189] on div "7" at bounding box center [941, 188] width 40 height 20
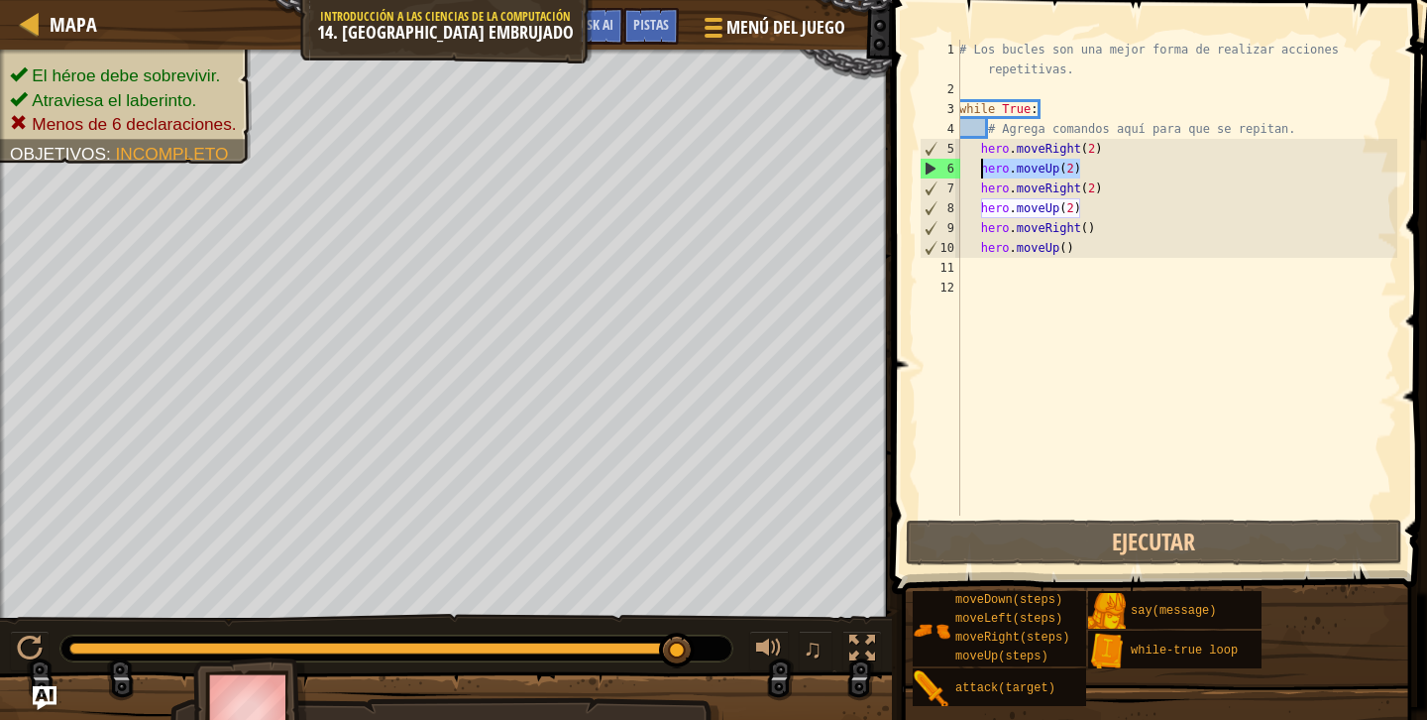
drag, startPoint x: 1081, startPoint y: 169, endPoint x: 982, endPoint y: 168, distance: 99.1
click at [982, 168] on div "# Los bucles son una mejor forma de realizar acciones repetitivas. while True :…" at bounding box center [1176, 307] width 442 height 535
click at [1091, 170] on div "# Los bucles son una mejor forma de realizar acciones repetitivas. while True :…" at bounding box center [1176, 307] width 442 height 535
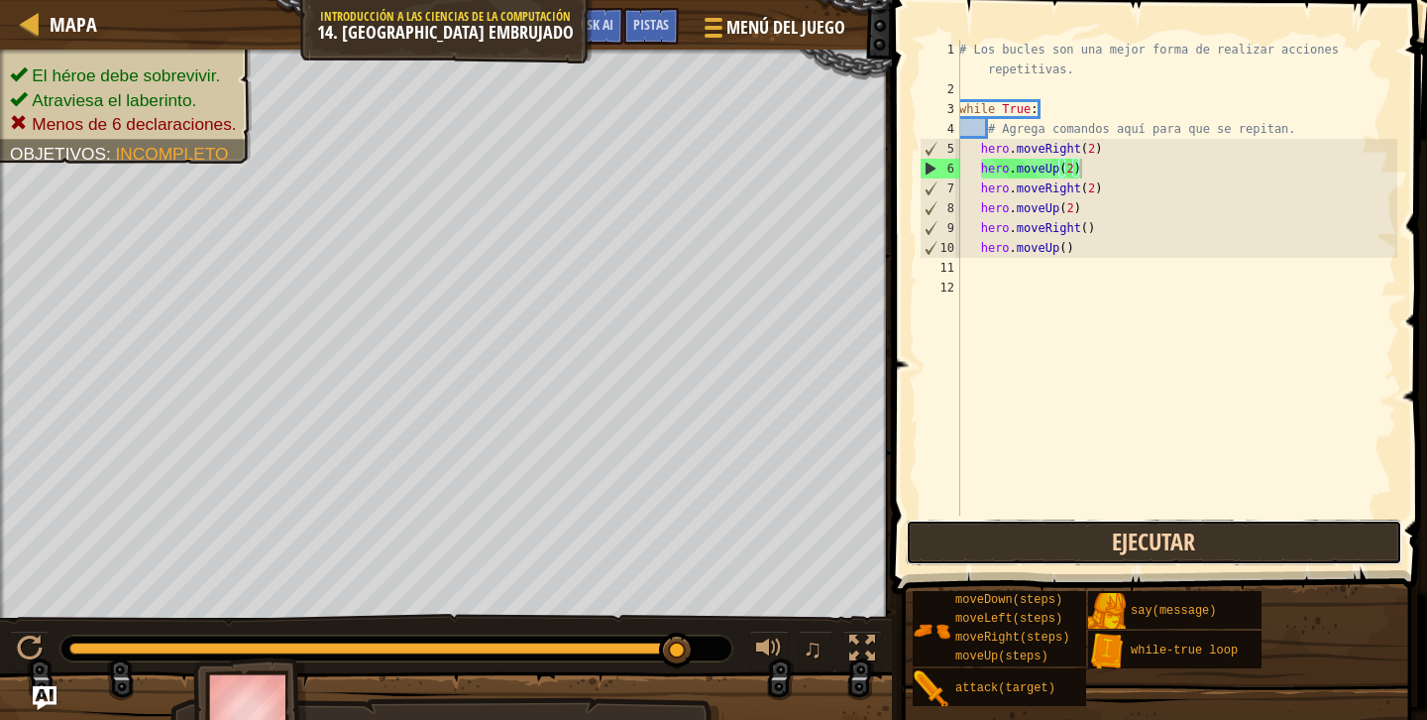
click at [1016, 546] on button "Ejecutar" at bounding box center [1154, 542] width 497 height 46
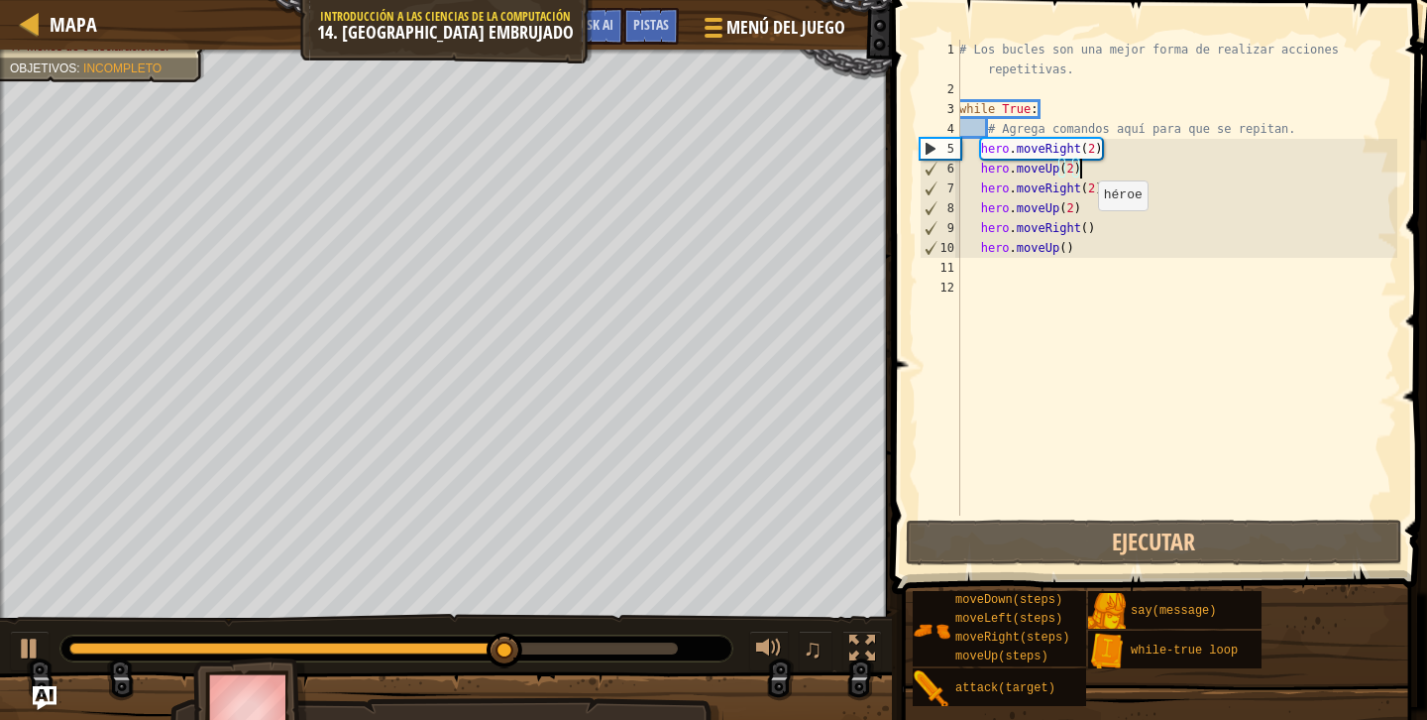
click at [1087, 229] on div "# Los bucles son una mejor forma de realizar acciones repetitivas. while True :…" at bounding box center [1176, 307] width 442 height 535
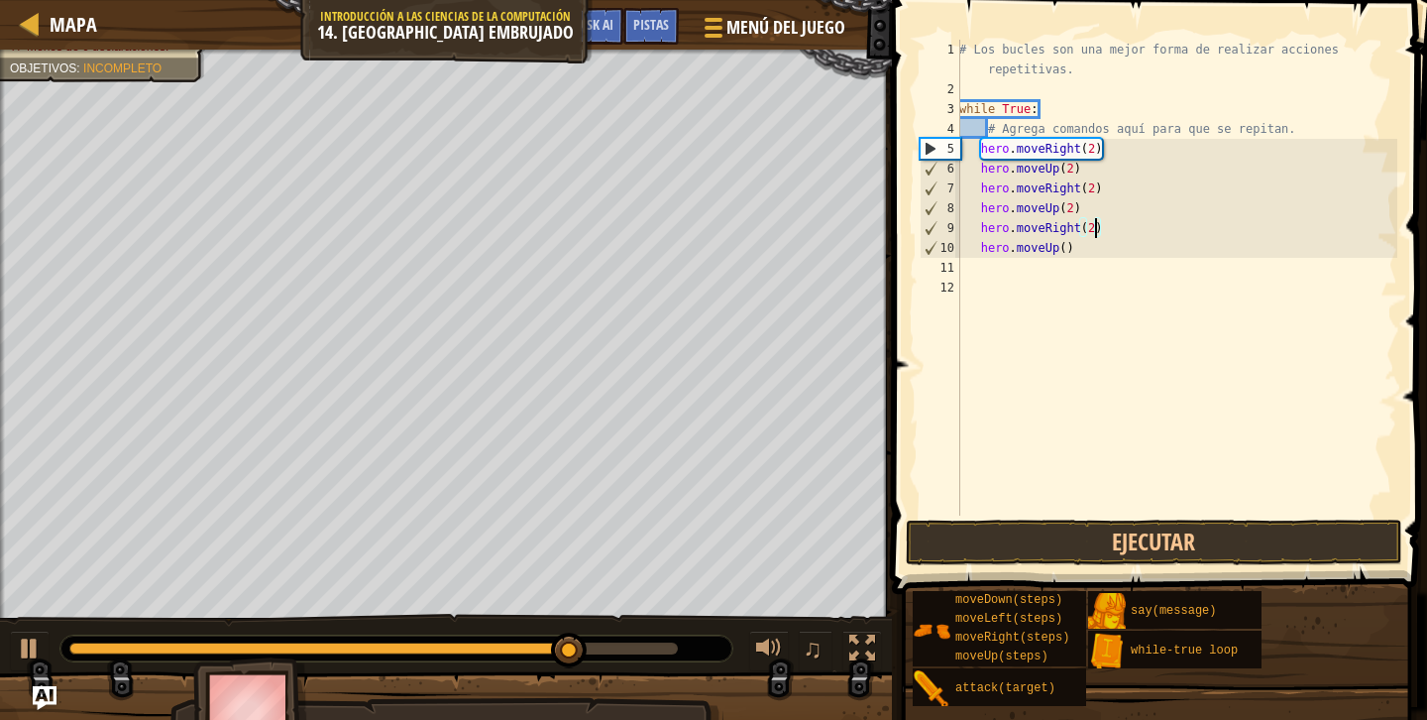
scroll to position [9, 11]
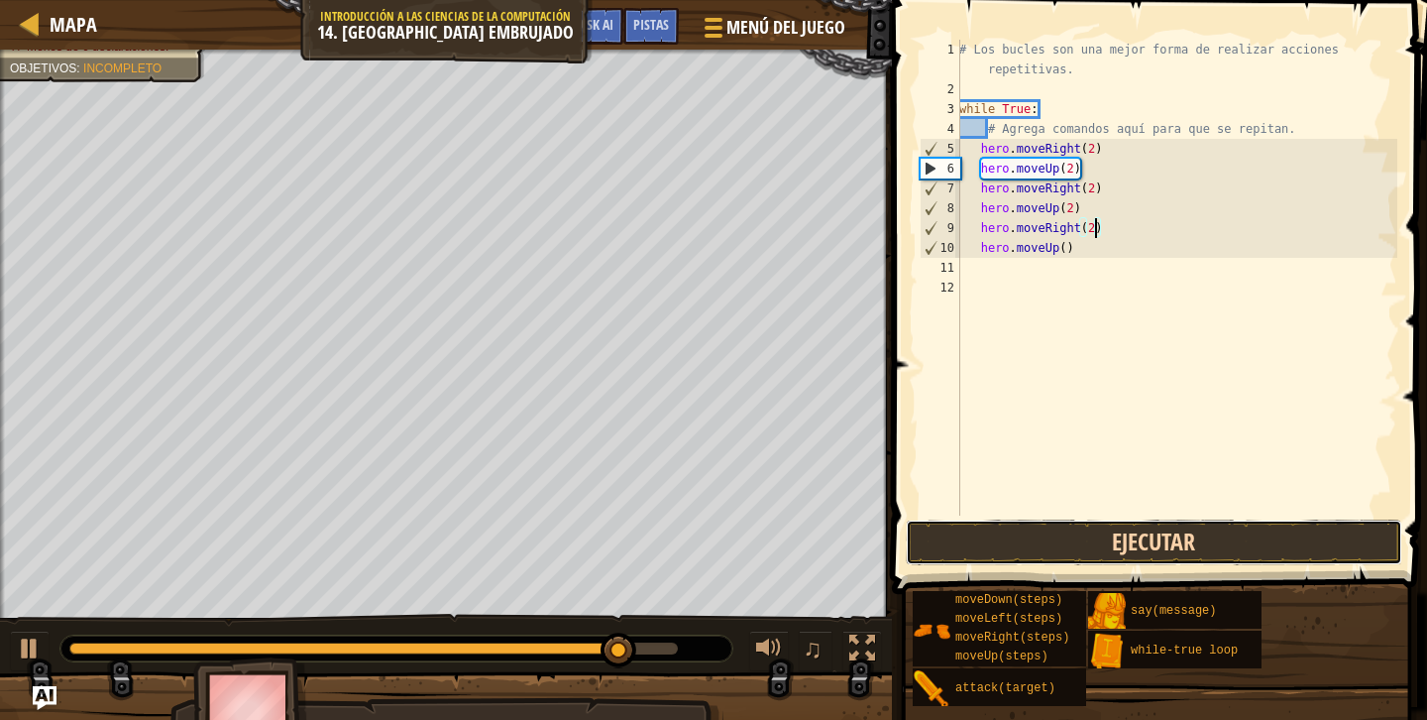
click at [1103, 549] on button "Ejecutar" at bounding box center [1154, 542] width 497 height 46
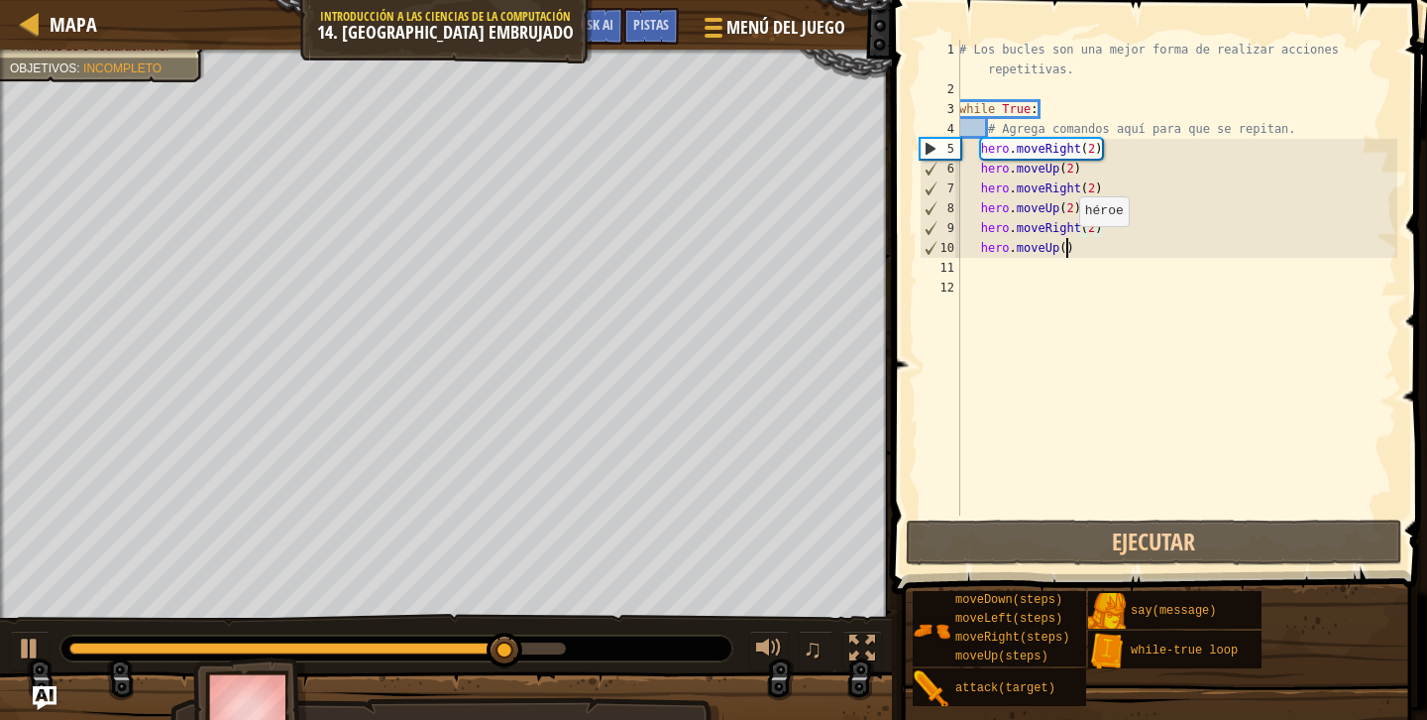
click at [1069, 245] on div "# Los bucles son una mejor forma de realizar acciones repetitivas. while True :…" at bounding box center [1176, 307] width 442 height 535
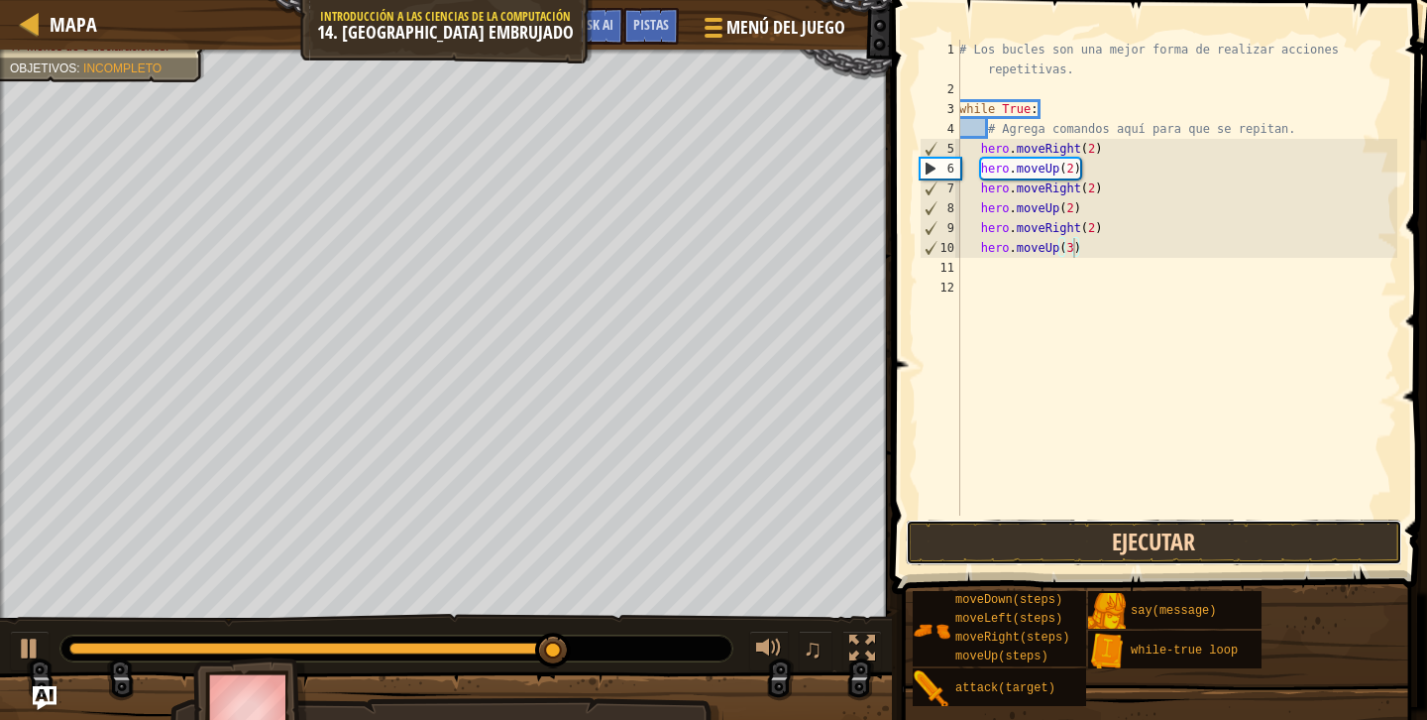
click at [1079, 532] on button "Ejecutar" at bounding box center [1154, 542] width 497 height 46
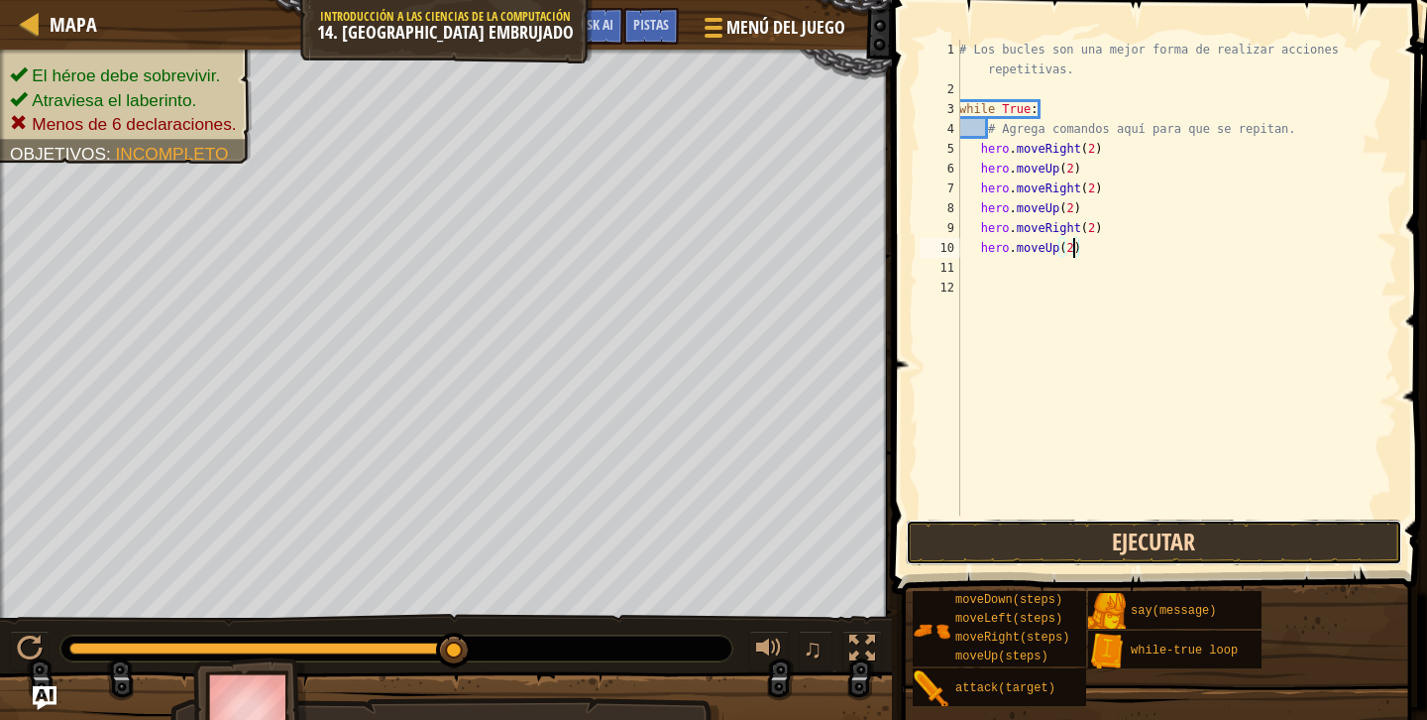
click at [1115, 527] on button "Ejecutar" at bounding box center [1154, 542] width 497 height 46
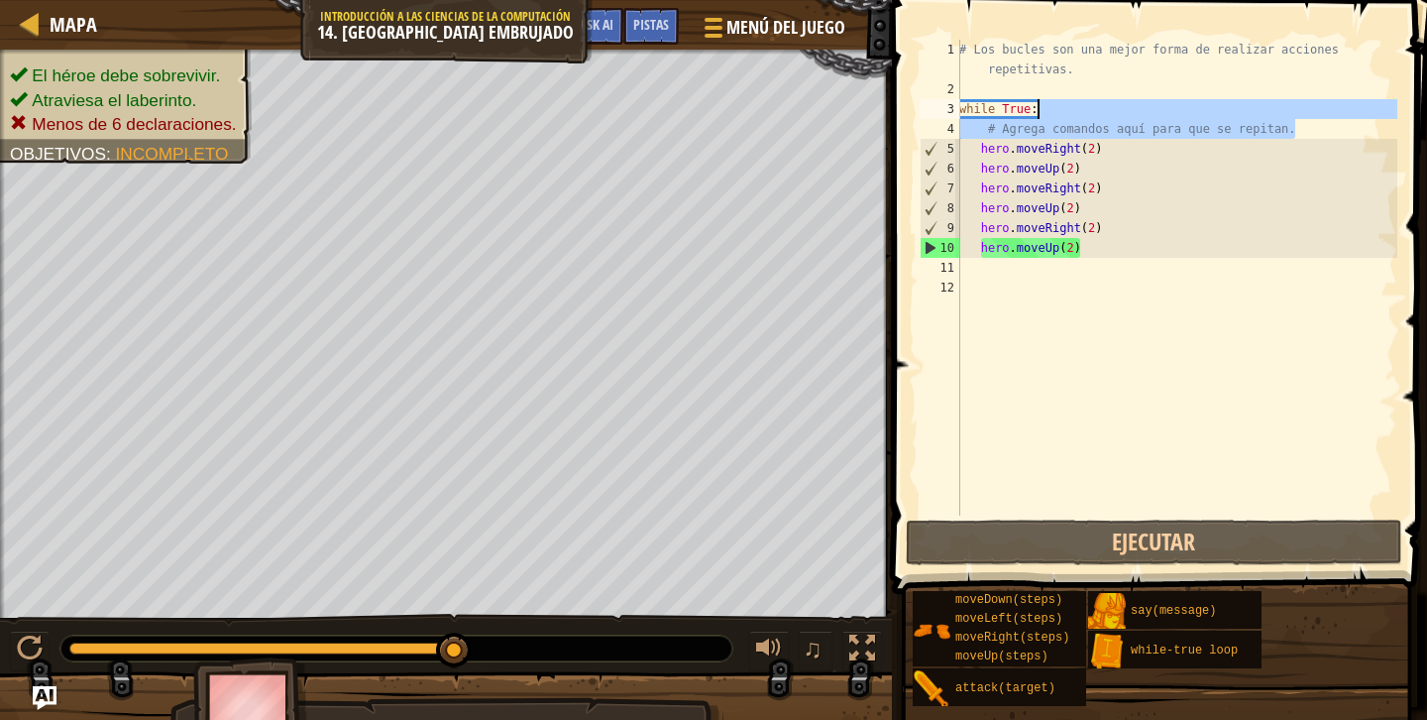
drag, startPoint x: 1304, startPoint y: 126, endPoint x: 1149, endPoint y: 128, distance: 155.6
click at [1148, 120] on div "# Los bucles son una mejor forma de realizar acciones repetitivas. while True :…" at bounding box center [1176, 307] width 442 height 535
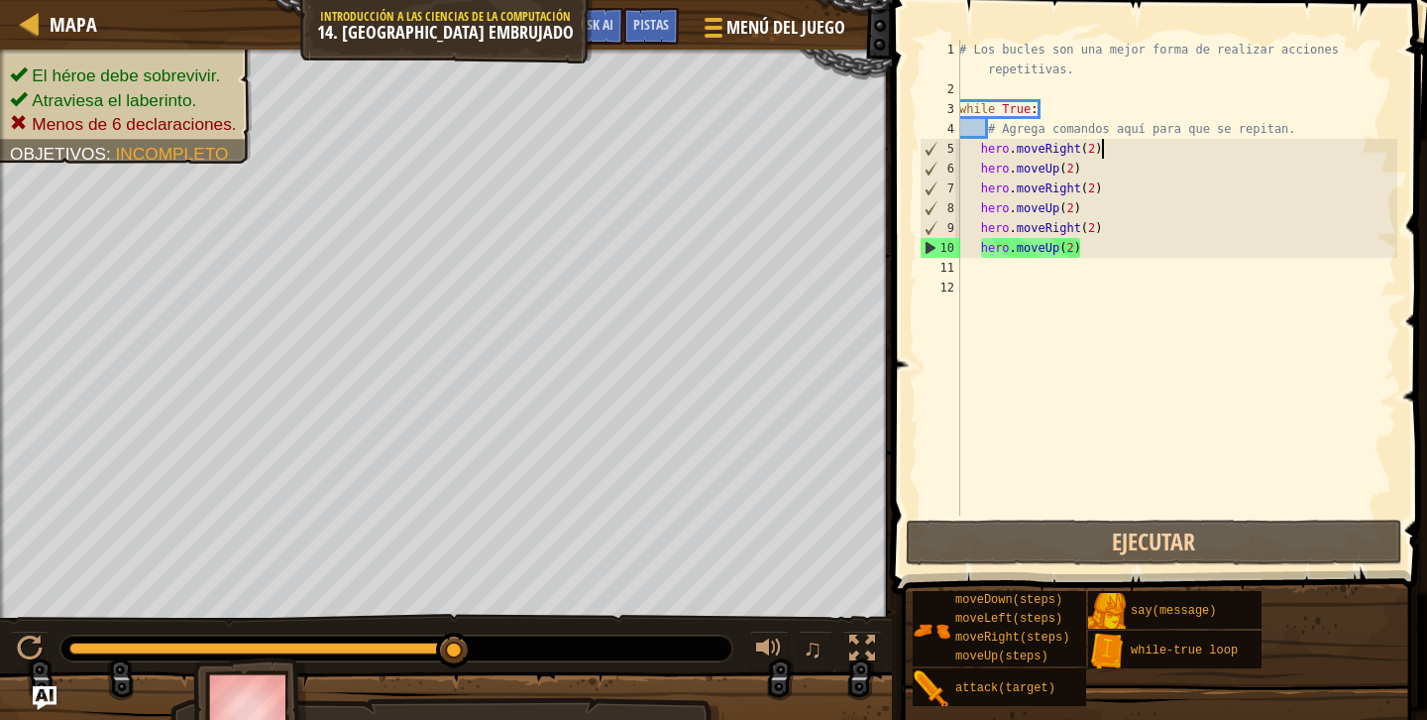
click at [1239, 142] on div "# Los bucles son una mejor forma de realizar acciones repetitivas. while True :…" at bounding box center [1176, 307] width 442 height 535
type textarea "hero.moveRight(2)"
click at [1084, 566] on span at bounding box center [1161, 269] width 551 height 652
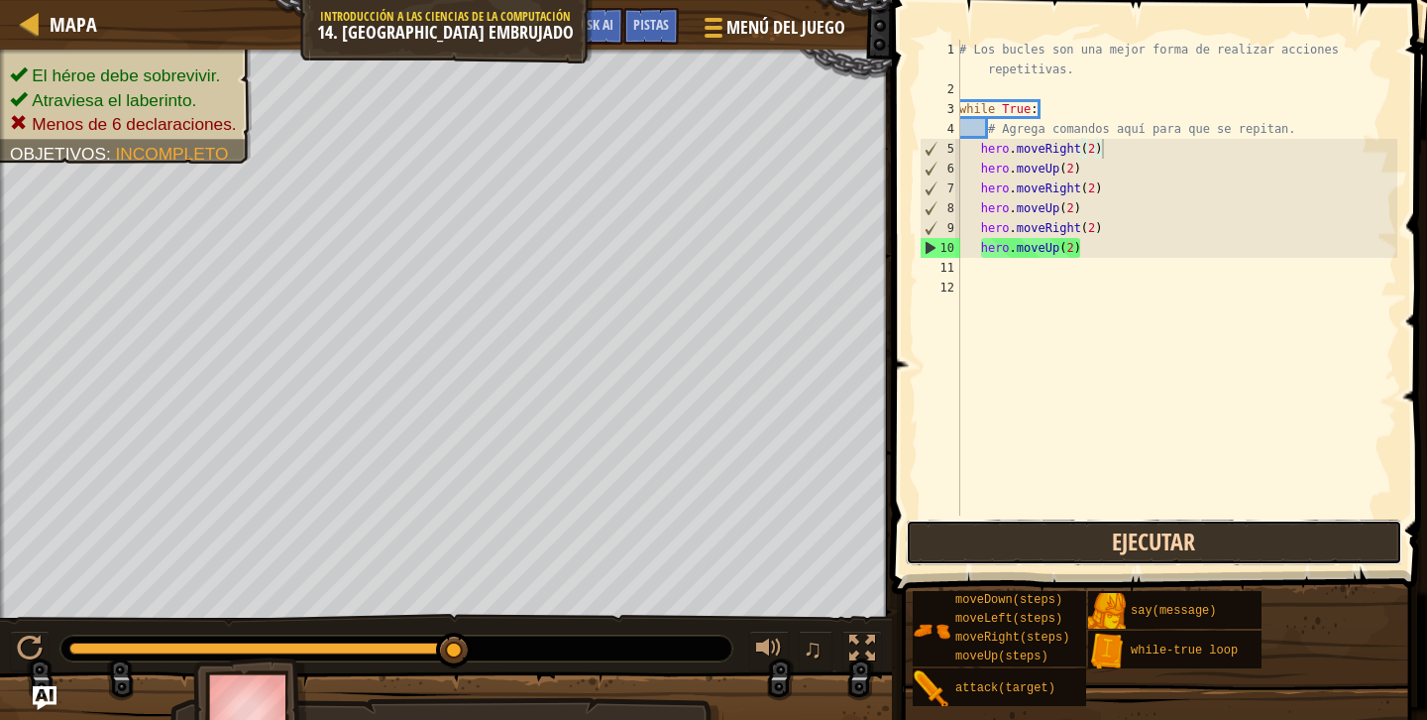
click at [1084, 541] on button "Ejecutar" at bounding box center [1154, 542] width 497 height 46
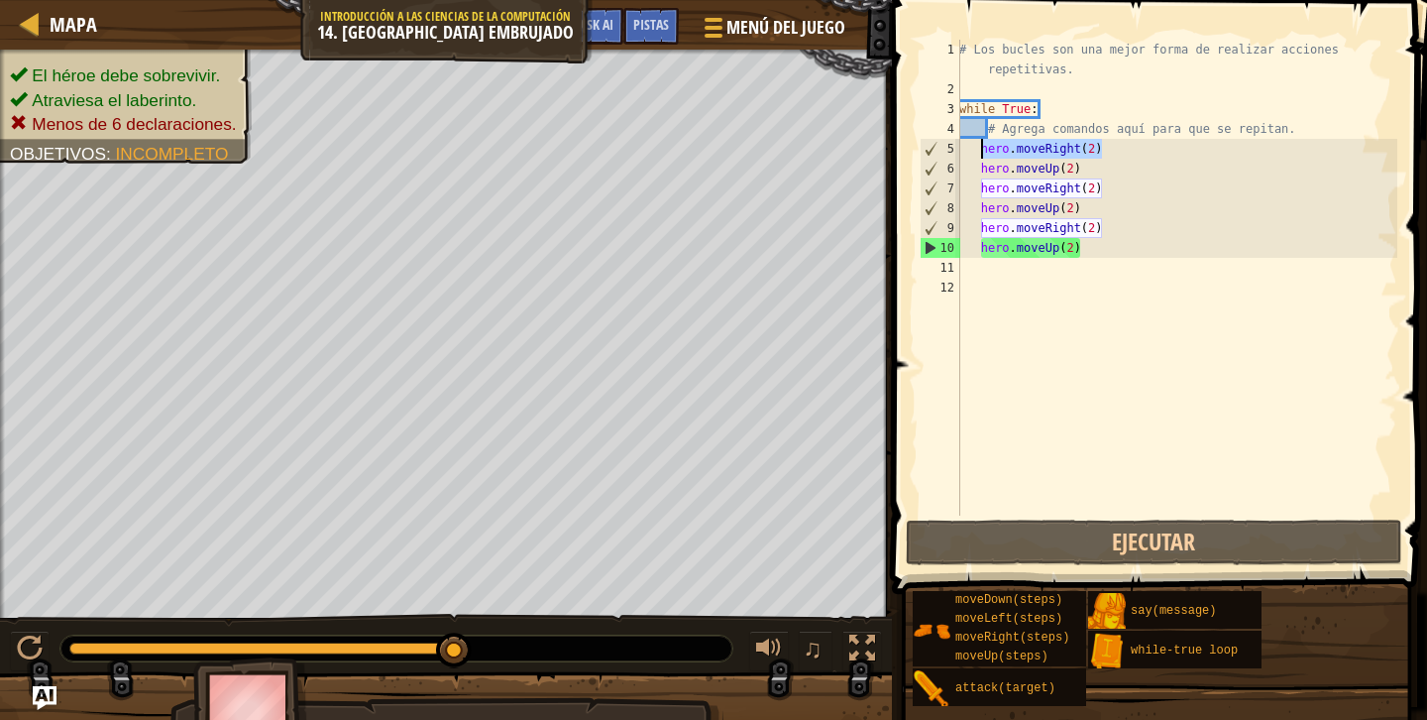
drag, startPoint x: 1136, startPoint y: 145, endPoint x: 984, endPoint y: 142, distance: 151.7
click at [983, 142] on div "# Los bucles son una mejor forma de realizar acciones repetitivas. while True :…" at bounding box center [1176, 307] width 442 height 535
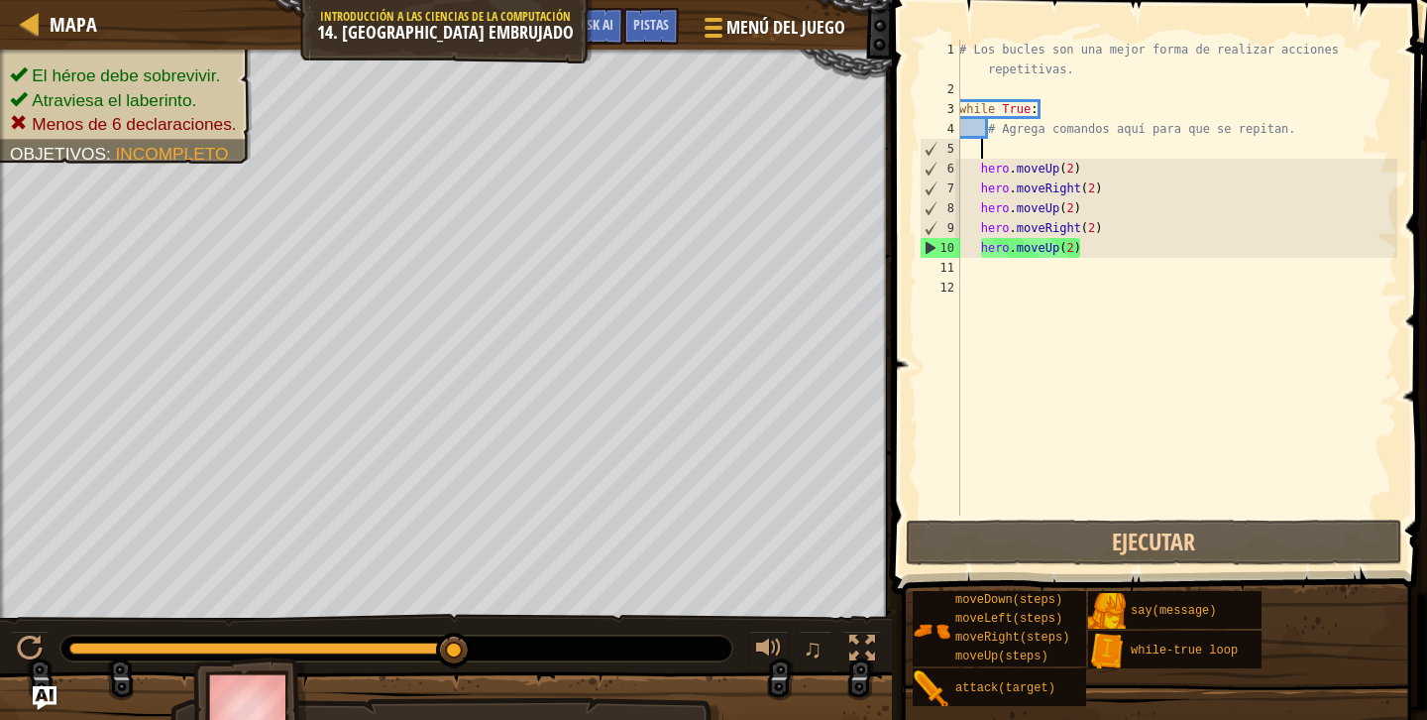
scroll to position [9, 1]
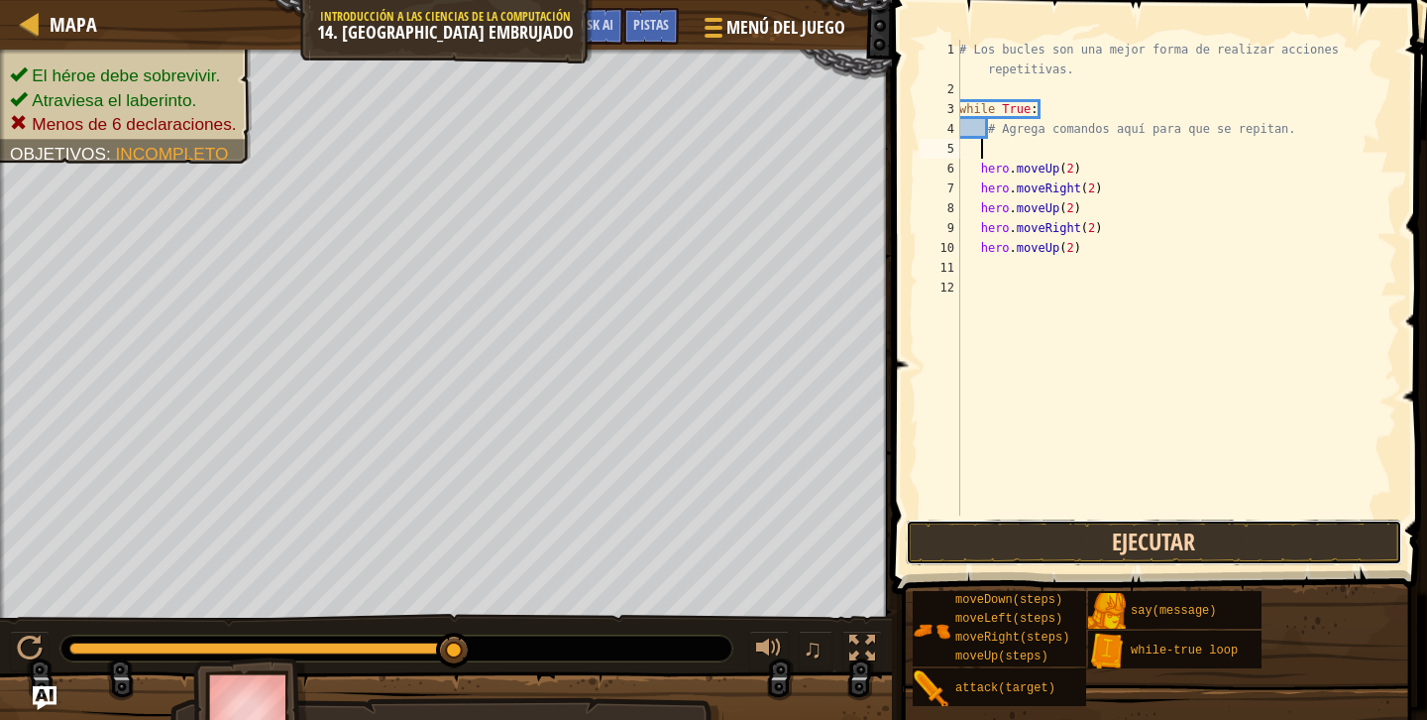
click at [1000, 532] on button "Ejecutar" at bounding box center [1154, 542] width 497 height 46
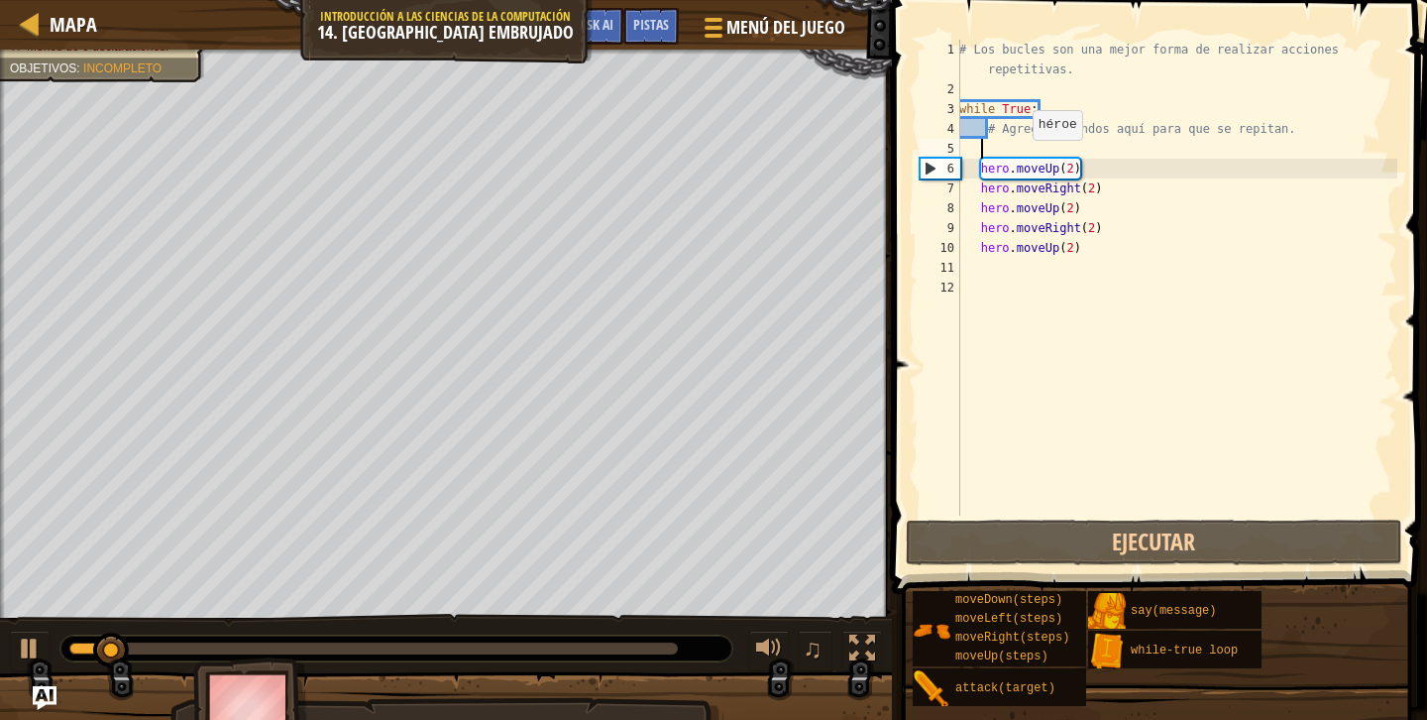
click at [1022, 156] on div "# Los bucles son una mejor forma de realizar acciones repetitivas. while True :…" at bounding box center [1176, 307] width 442 height 535
type textarea "r"
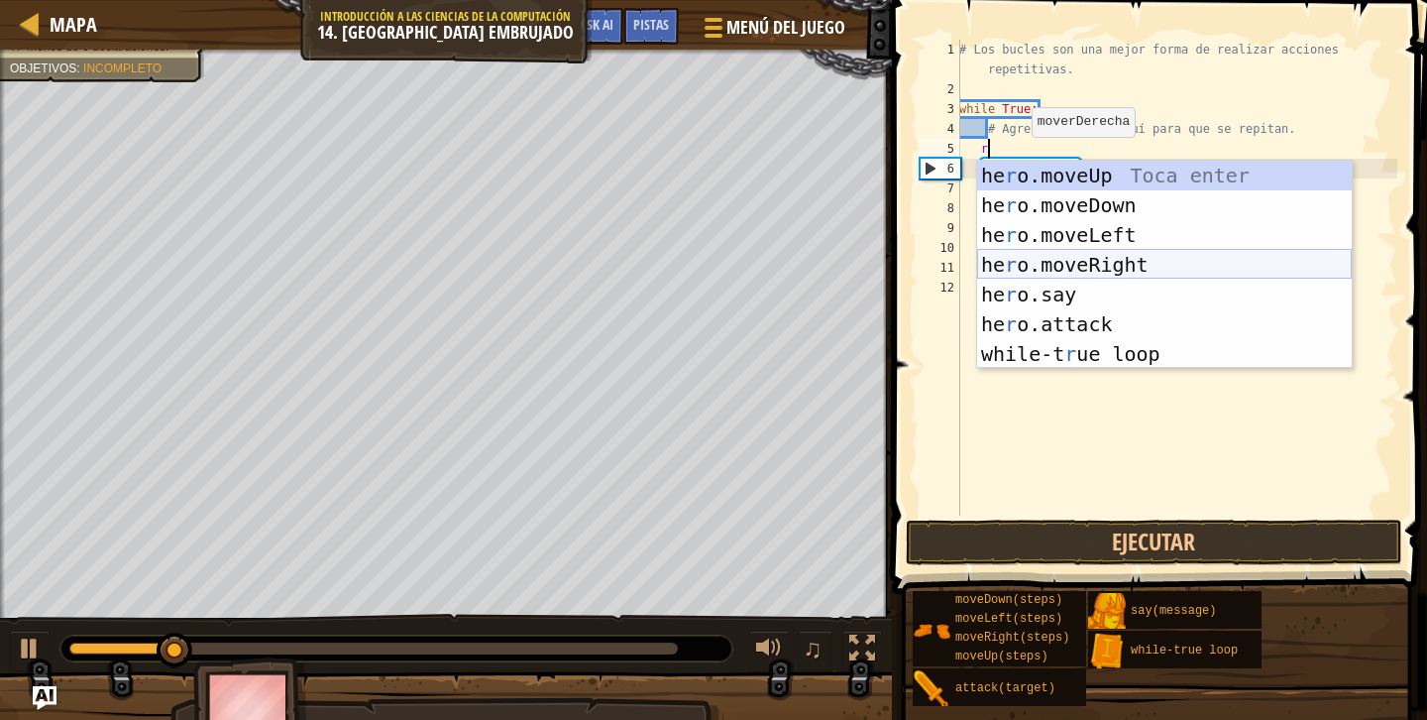
click at [1054, 258] on div "he r o.moveUp Toca enter he r o.moveDown Toca enter he r o.moveLeft Toca enter …" at bounding box center [1164, 295] width 375 height 268
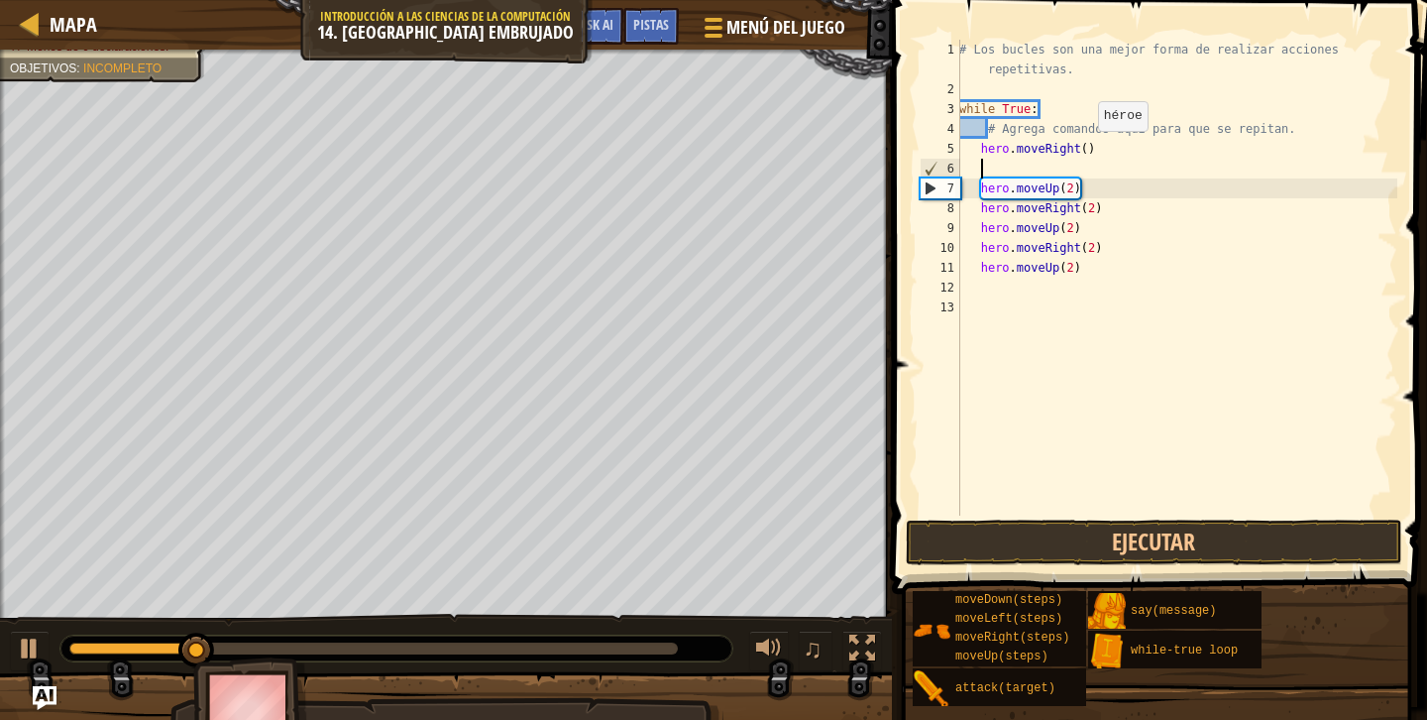
click at [1087, 150] on div "# Los bucles son una mejor forma de realizar acciones repetitivas. while True :…" at bounding box center [1176, 307] width 442 height 535
click at [1109, 542] on button "Ejecutar" at bounding box center [1154, 542] width 497 height 46
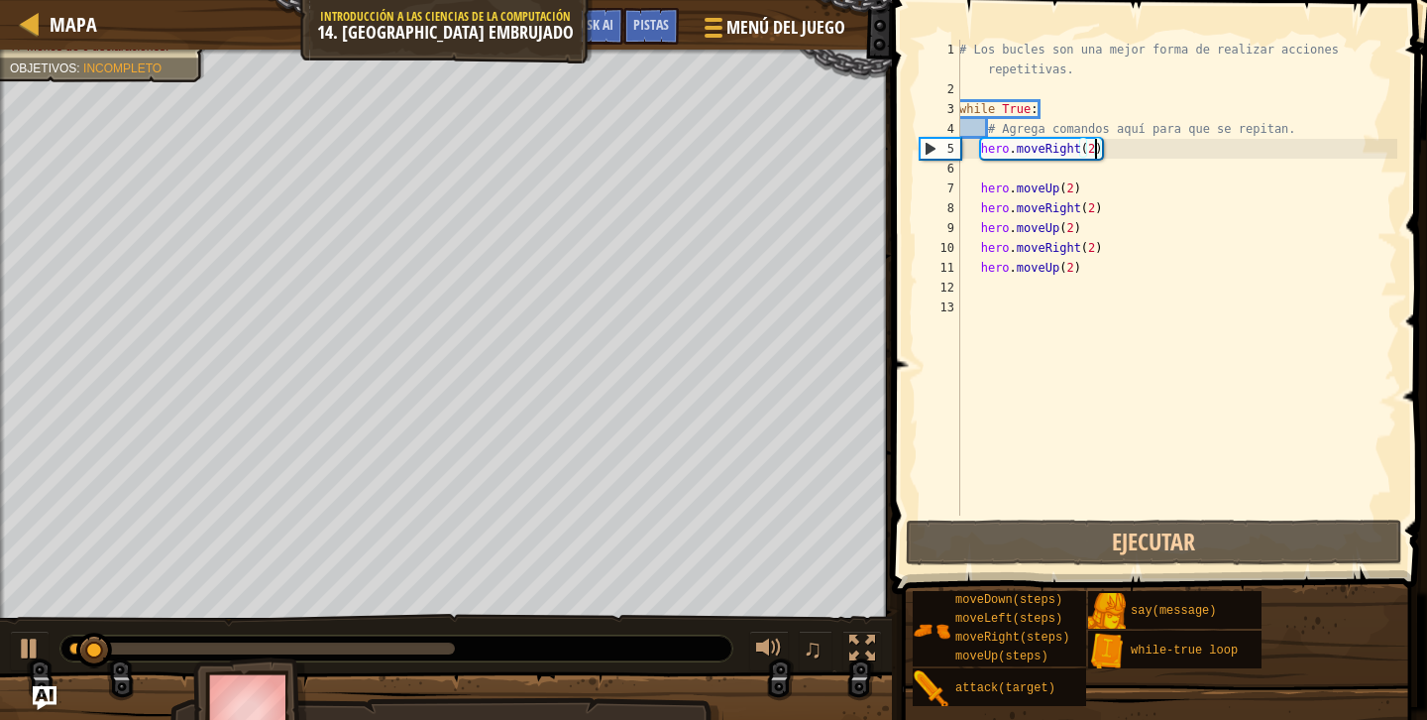
click at [978, 194] on div "# Los bucles son una mejor forma de realizar acciones repetitivas. while True :…" at bounding box center [1176, 307] width 442 height 535
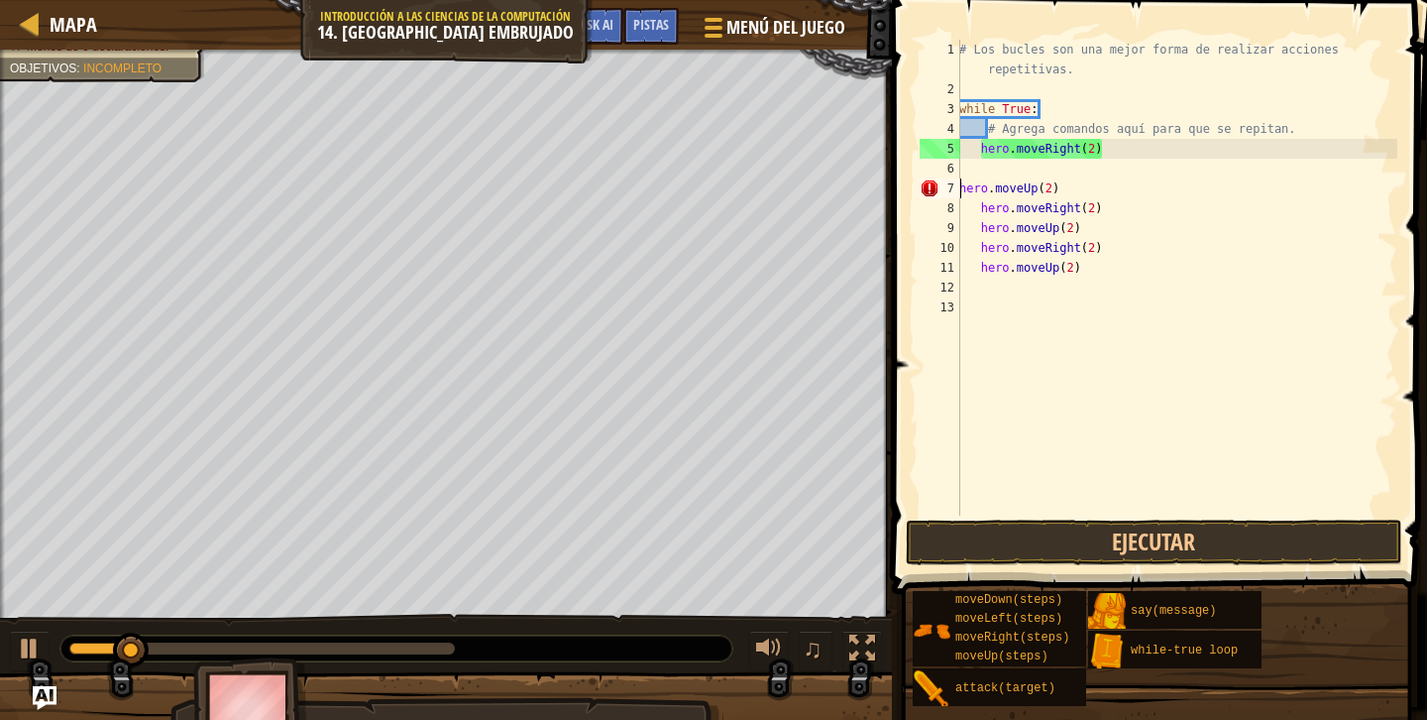
scroll to position [9, 7]
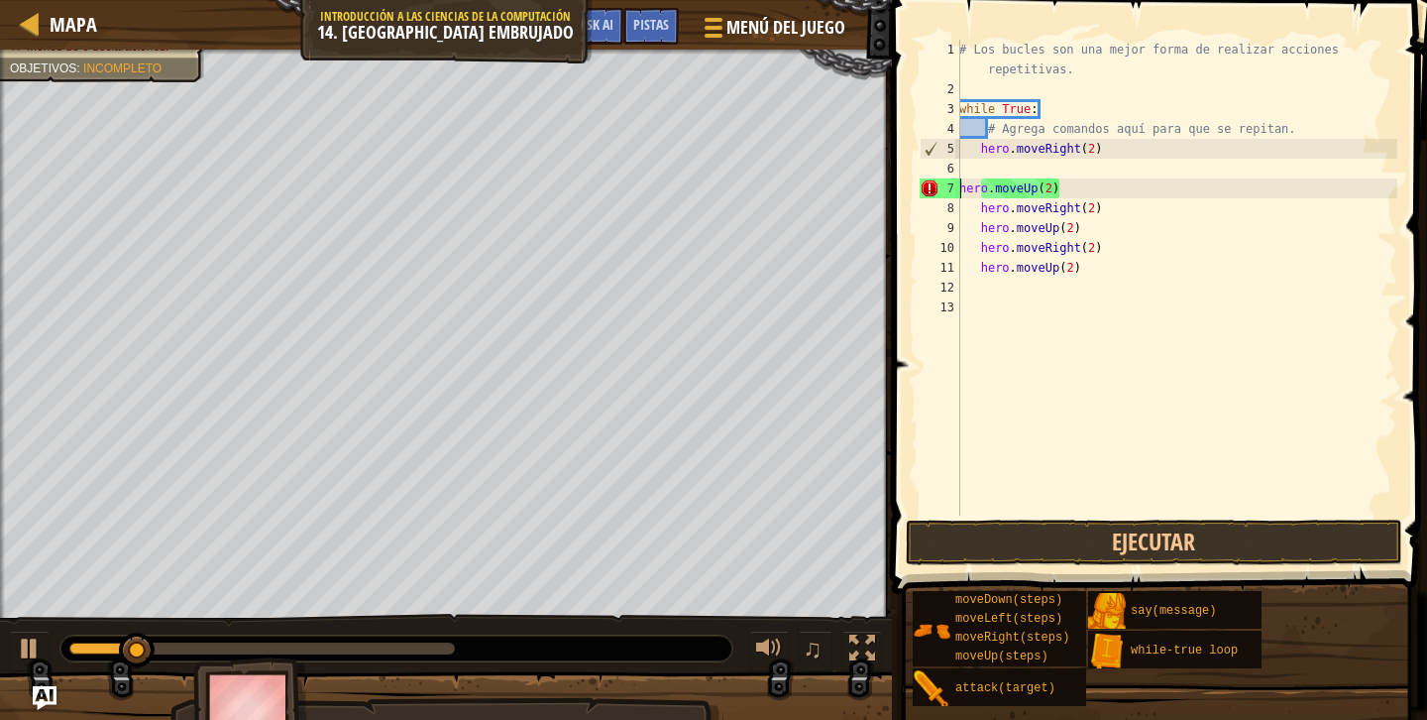
type textarea "hero.moveUp(2)"
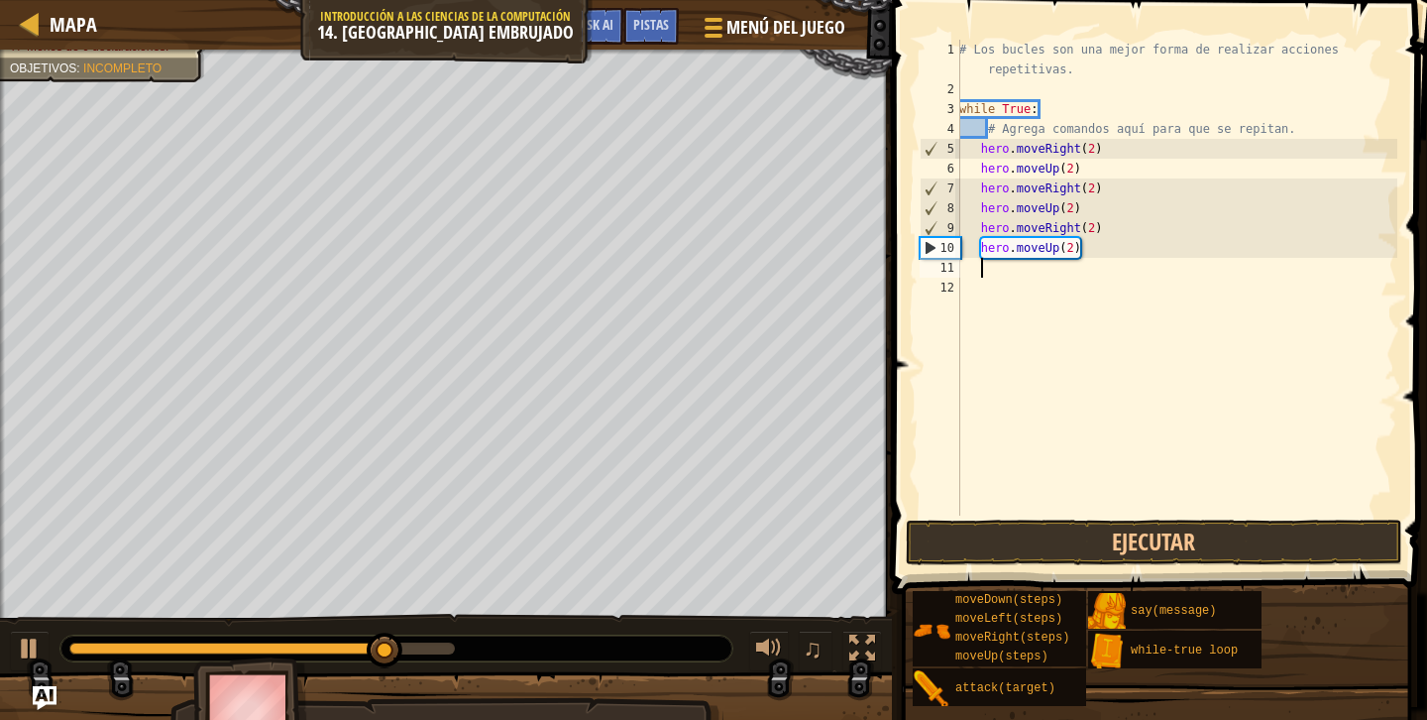
click at [1075, 273] on div "# Los bucles son una mejor forma de realizar acciones repetitivas. while True :…" at bounding box center [1176, 307] width 442 height 535
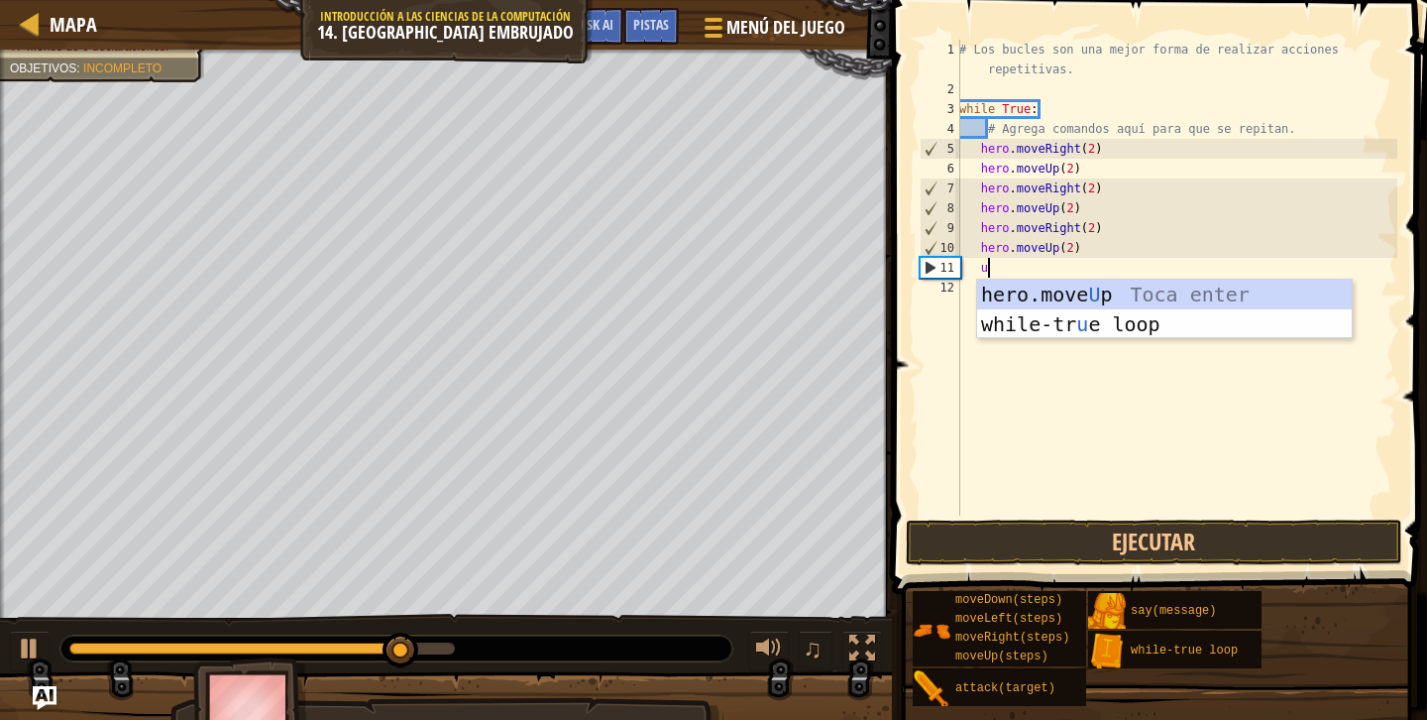
type textarea "u"
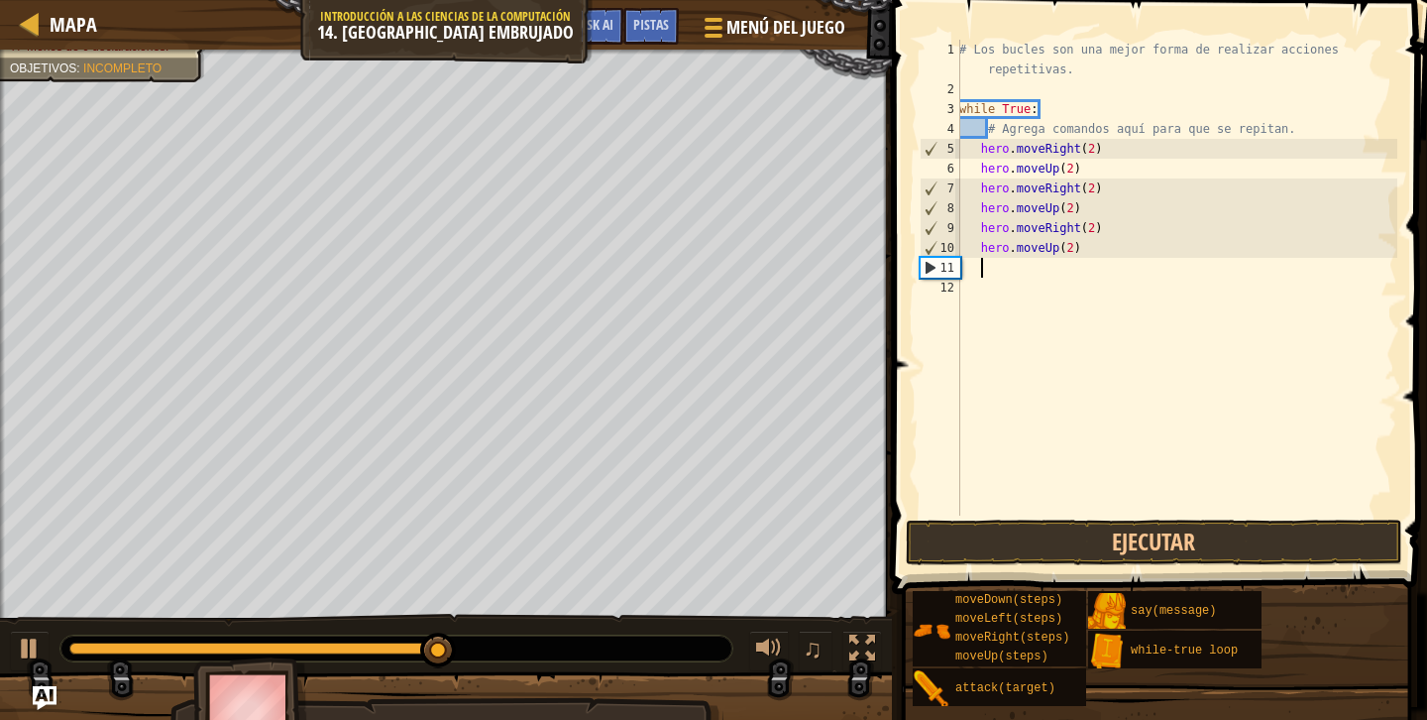
type textarea "h"
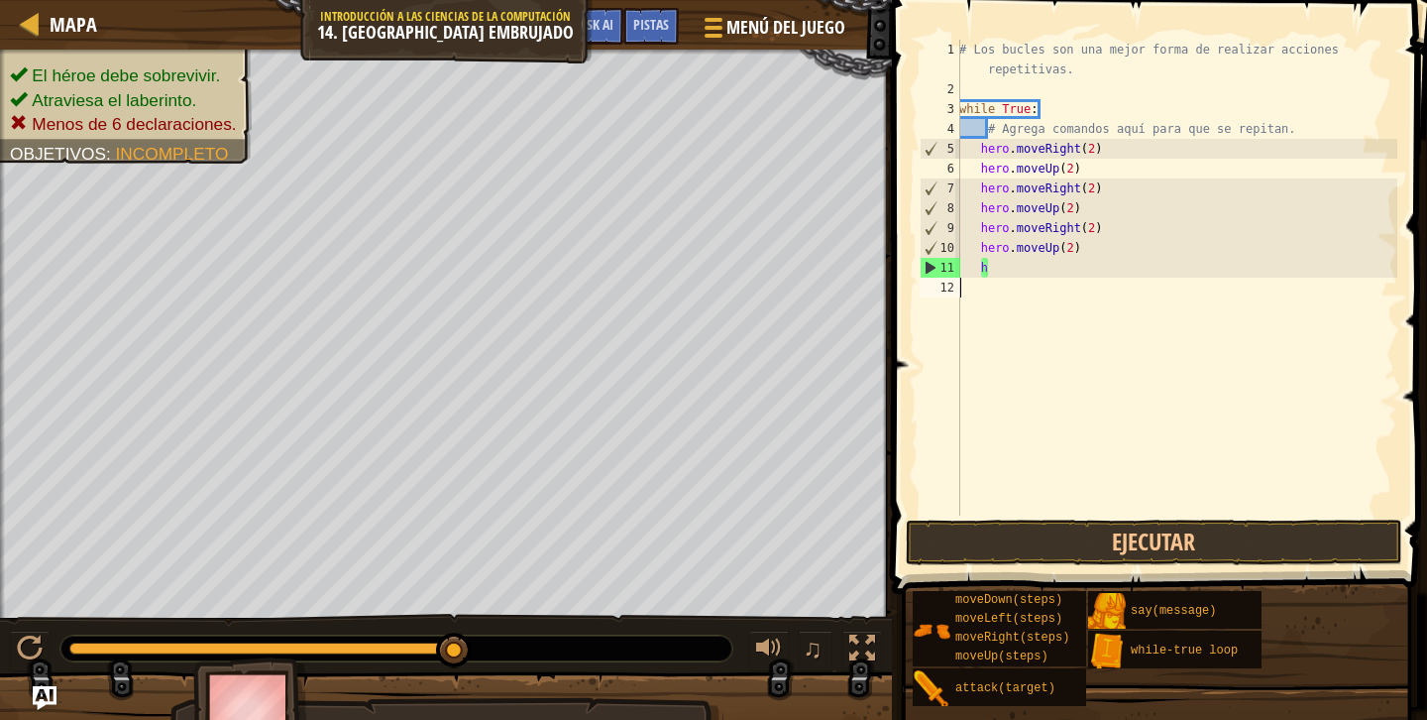
click at [1116, 487] on div "# Los bucles son una mejor forma de realizar acciones repetitivas. while True :…" at bounding box center [1176, 307] width 442 height 535
click at [1089, 276] on div "# Los bucles son una mejor forma de realizar acciones repetitivas. while True :…" at bounding box center [1176, 307] width 442 height 535
type textarea "h"
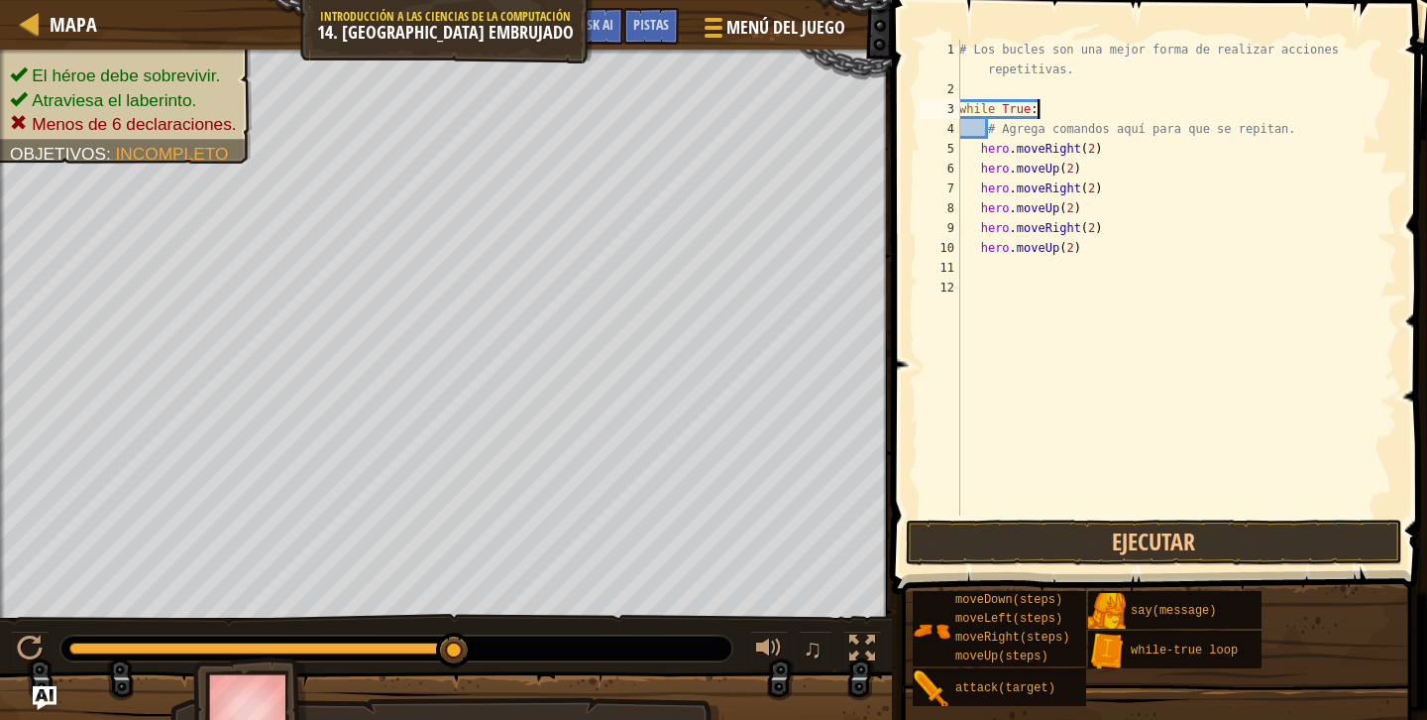
click at [1096, 111] on div "# Los bucles son una mejor forma de realizar acciones repetitivas. while True :…" at bounding box center [1176, 307] width 442 height 535
type textarea "while True:"
click at [1070, 280] on div "# Los bucles son una mejor forma de realizar acciones repetitivas. while True :…" at bounding box center [1176, 307] width 442 height 535
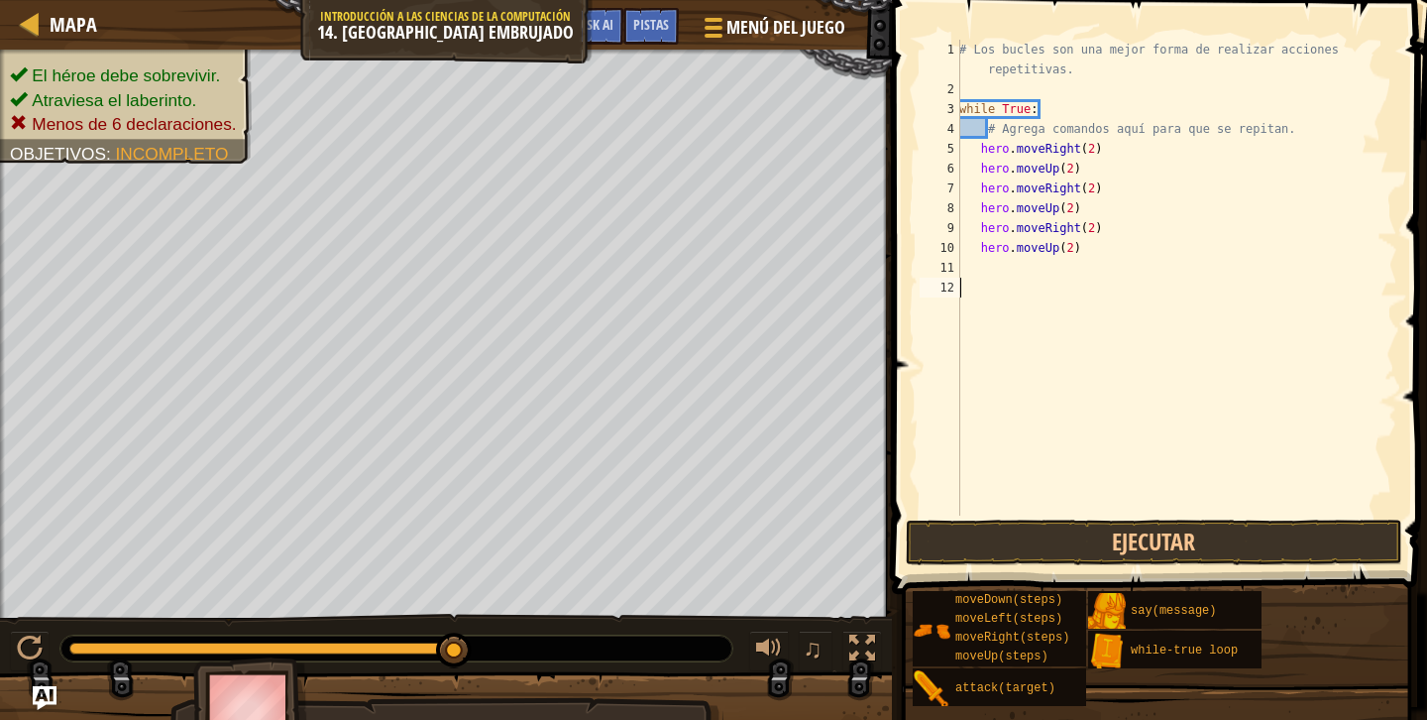
type textarea "l"
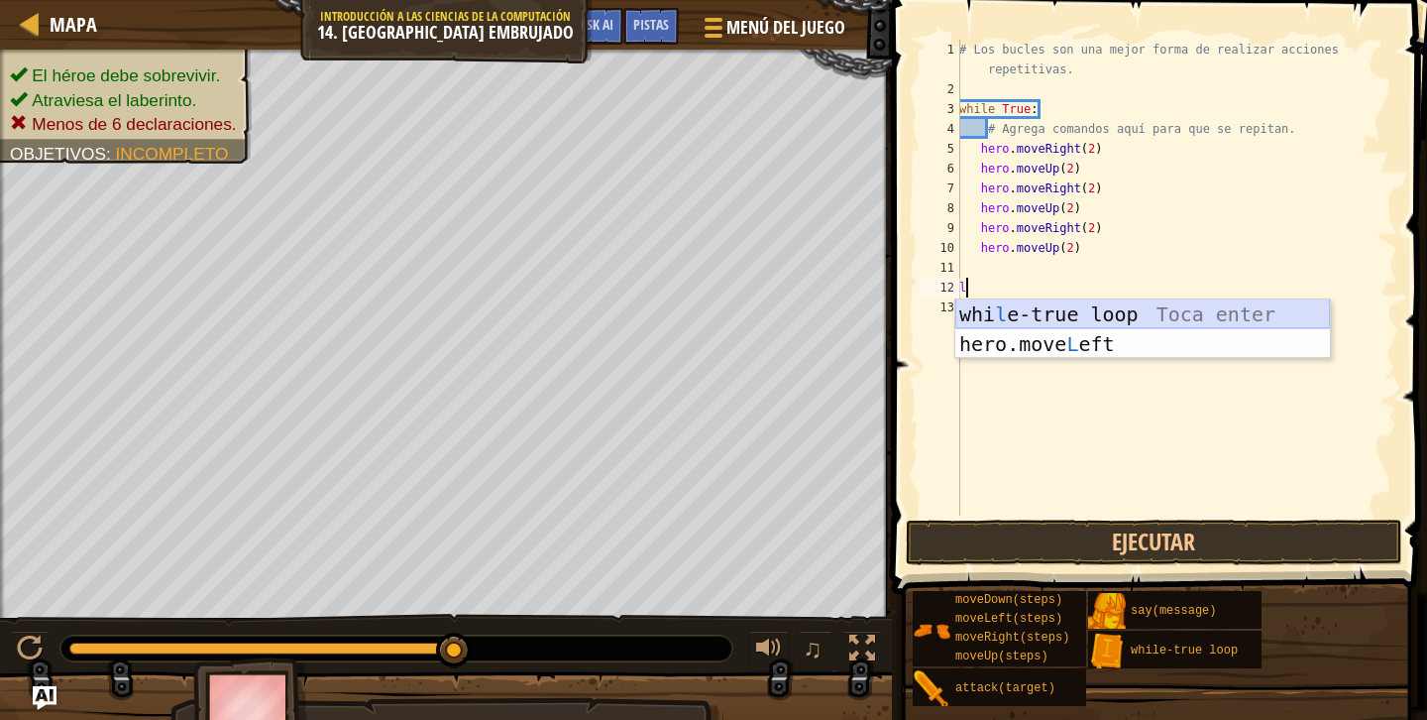
click at [1073, 313] on div "whi l e-true loop Toca enter hero.move L eft Toca enter" at bounding box center [1142, 358] width 375 height 119
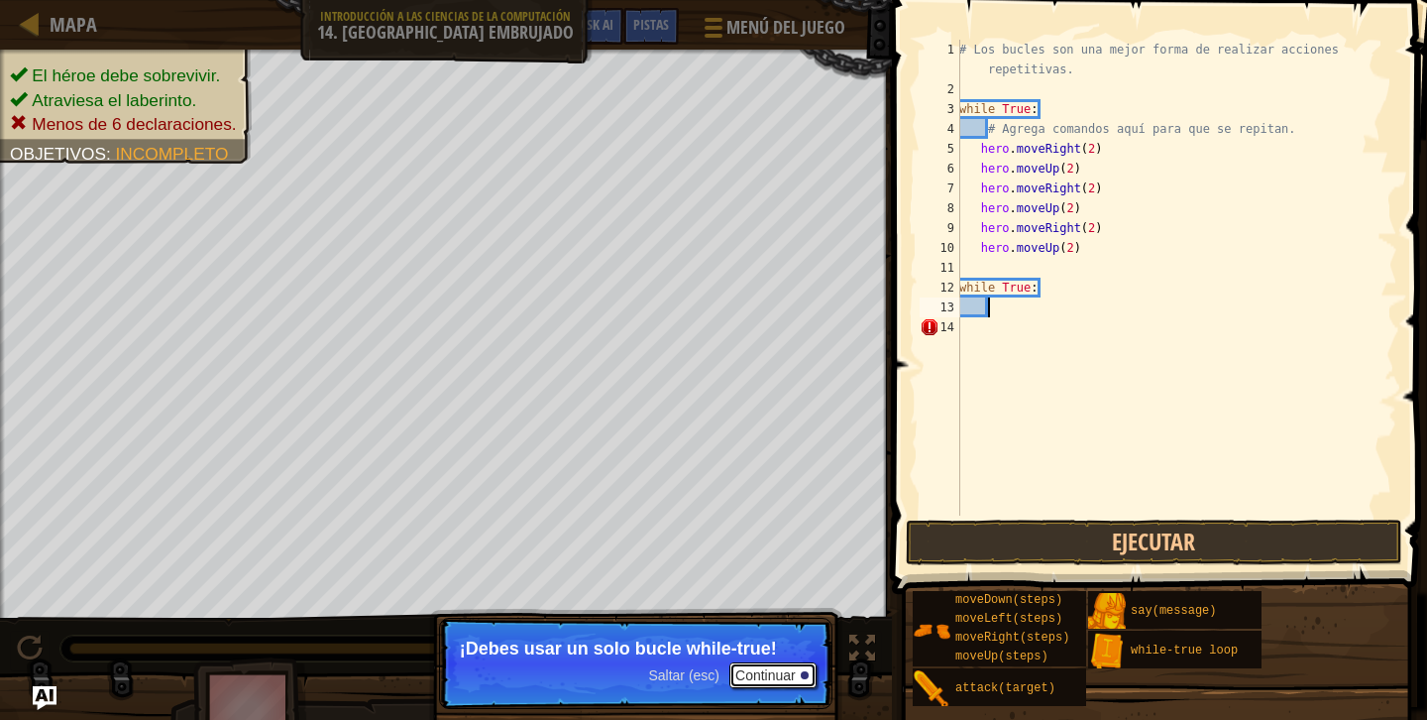
click at [801, 674] on div at bounding box center [805, 675] width 8 height 8
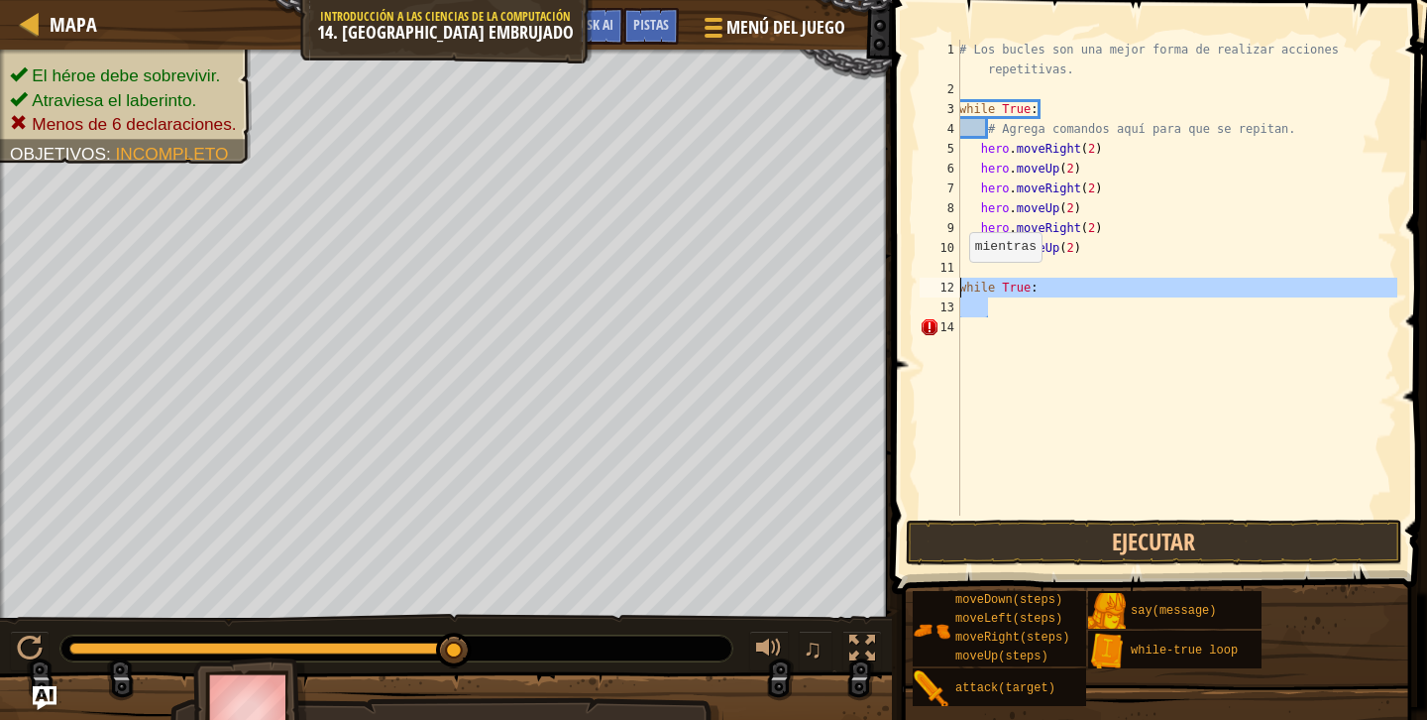
drag, startPoint x: 1053, startPoint y: 312, endPoint x: 955, endPoint y: 280, distance: 102.2
click at [955, 280] on div "1 2 3 4 5 6 7 8 9 10 11 12 13 14 # Los bucles son una mejor forma de realizar a…" at bounding box center [1157, 278] width 482 height 476
type textarea "while True:"
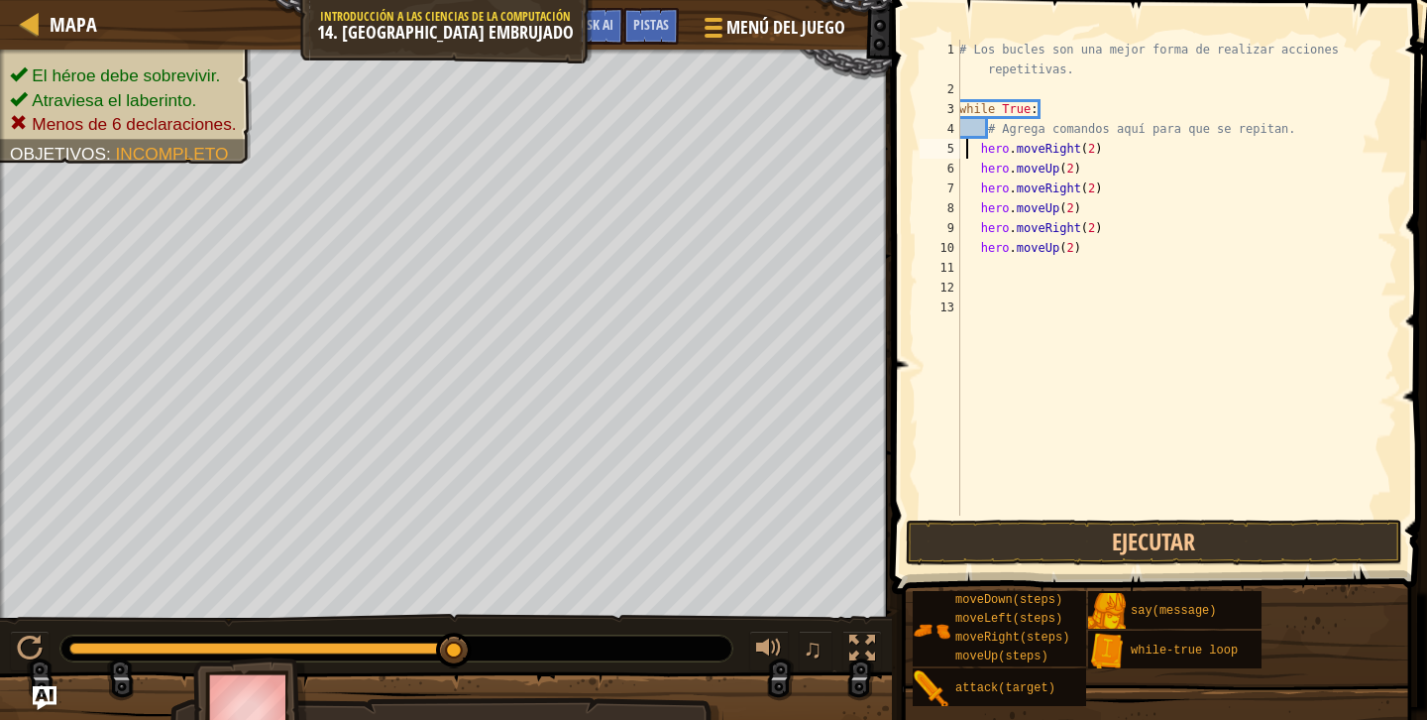
click at [969, 147] on div "# Los bucles son una mejor forma de realizar acciones repetitivas. while True :…" at bounding box center [1176, 307] width 442 height 535
type textarea "hero.moveRight(2)"
click at [977, 149] on div "# Los bucles son una mejor forma de realizar acciones repetitivas. while True :…" at bounding box center [1176, 307] width 442 height 535
type textarea "h"
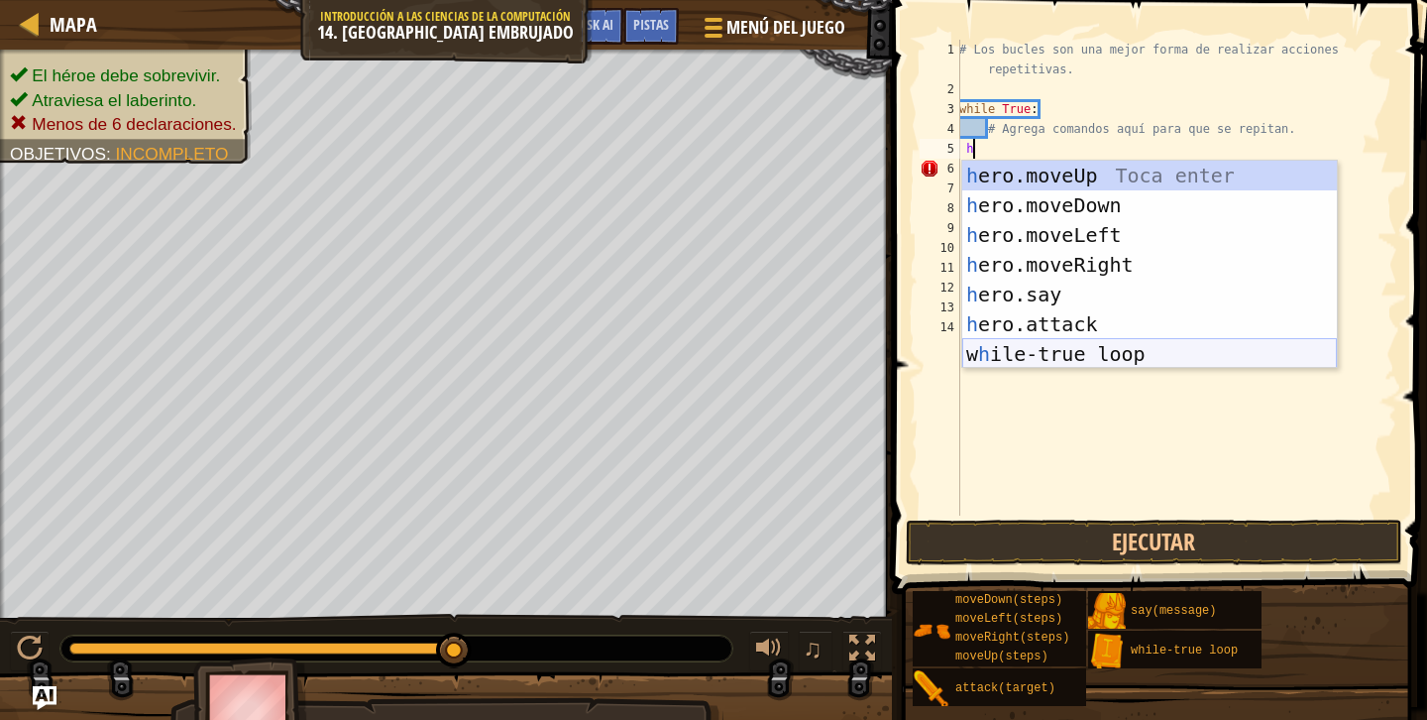
click at [1083, 352] on div "h ero.moveUp Toca enter h ero.moveDown Toca enter h ero.moveLeft Toca enter h e…" at bounding box center [1149, 295] width 375 height 268
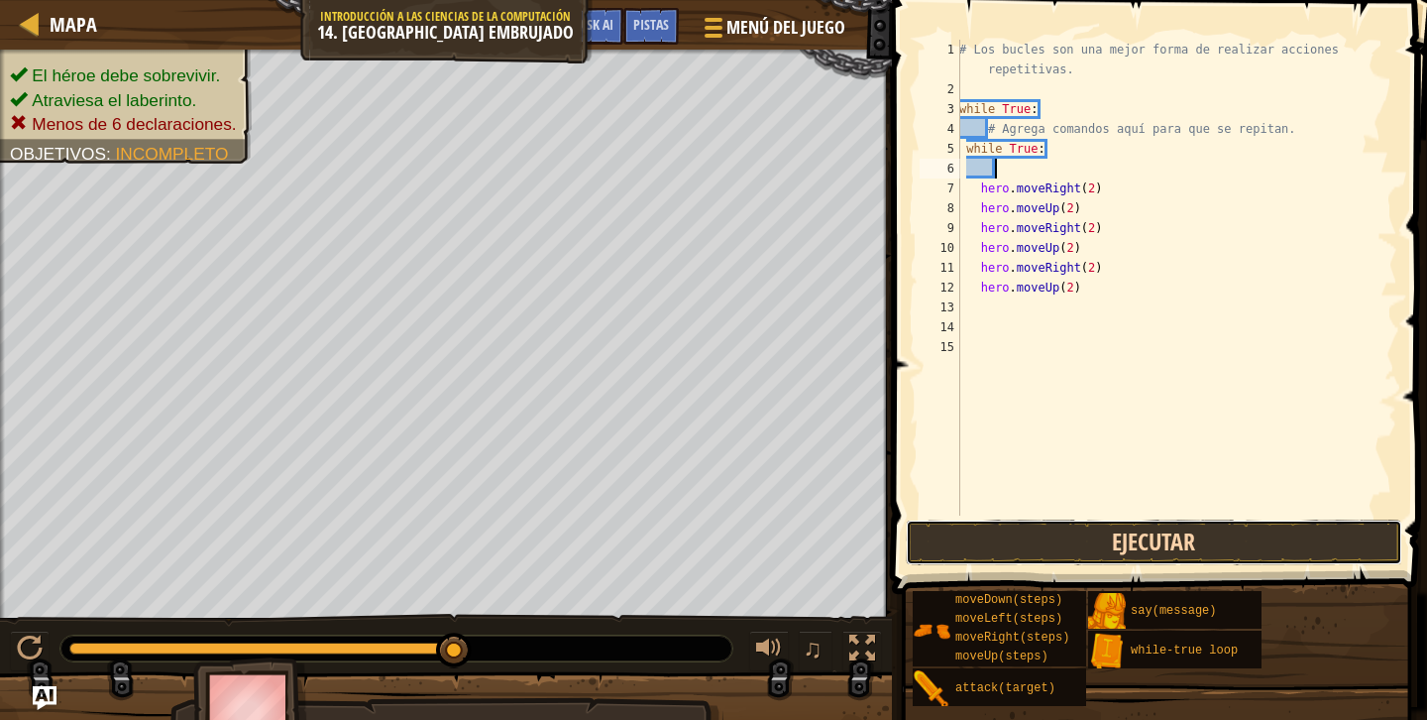
click at [1090, 533] on button "Ejecutar" at bounding box center [1154, 542] width 497 height 46
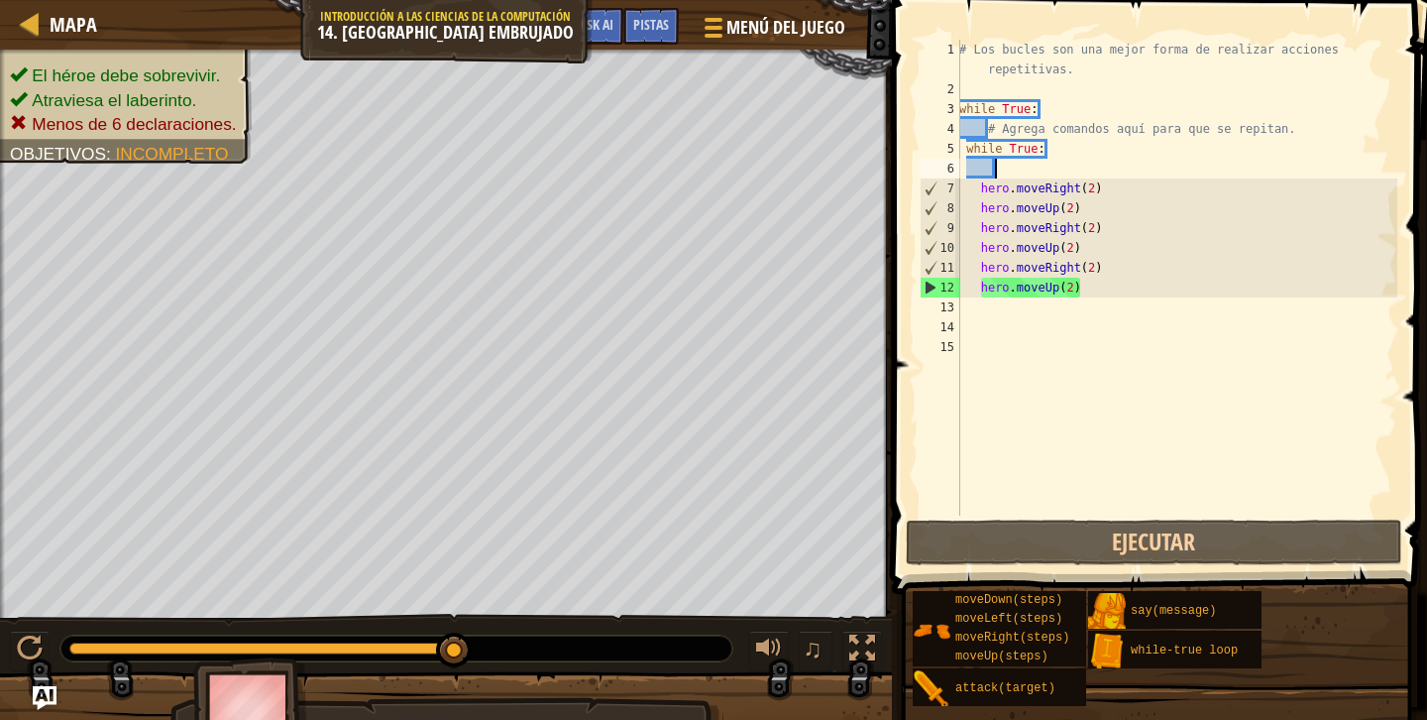
click at [1044, 169] on div "# Los bucles son una mejor forma de realizar acciones repetitivas. while True :…" at bounding box center [1176, 307] width 442 height 535
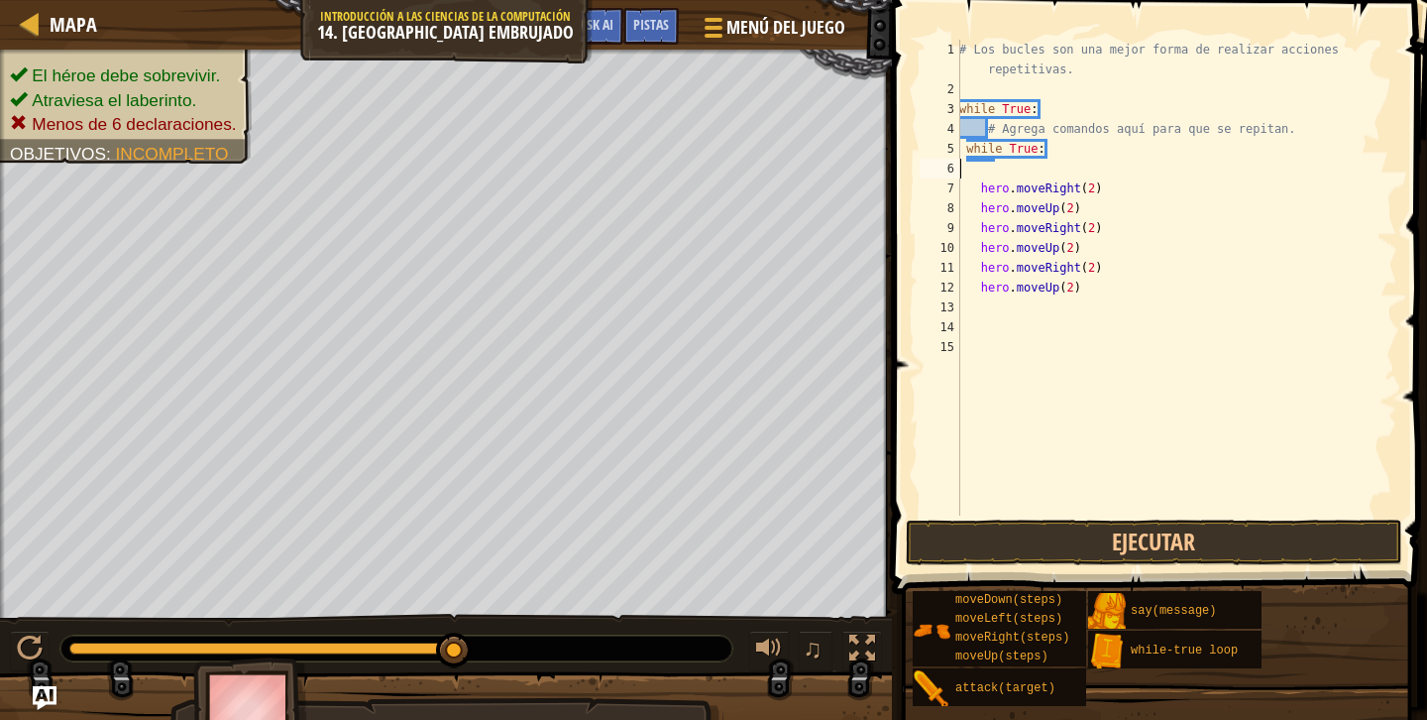
click at [972, 122] on div "# Los bucles son una mejor forma de realizar acciones repetitivas. while True :…" at bounding box center [1176, 307] width 442 height 535
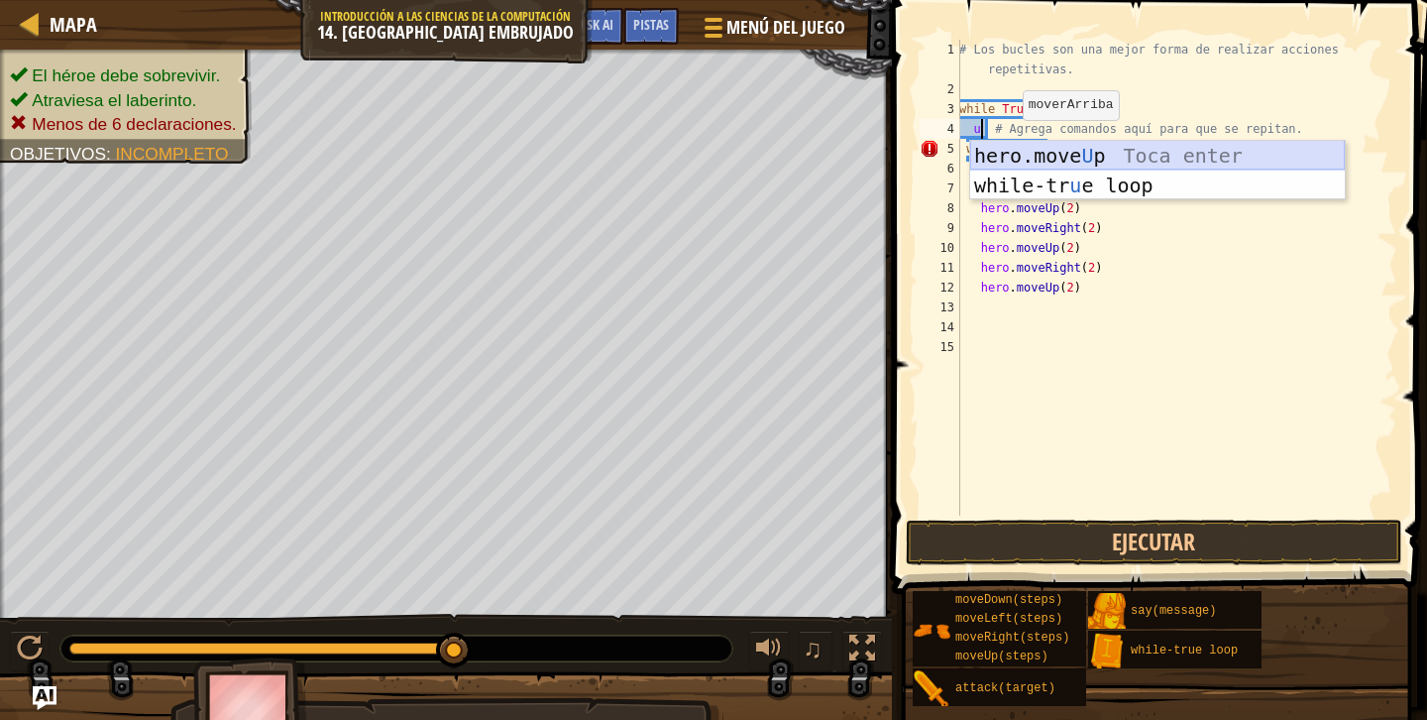
click at [1032, 158] on div "hero.move U p Toca enter while-tr u e loop Toca enter" at bounding box center [1157, 200] width 375 height 119
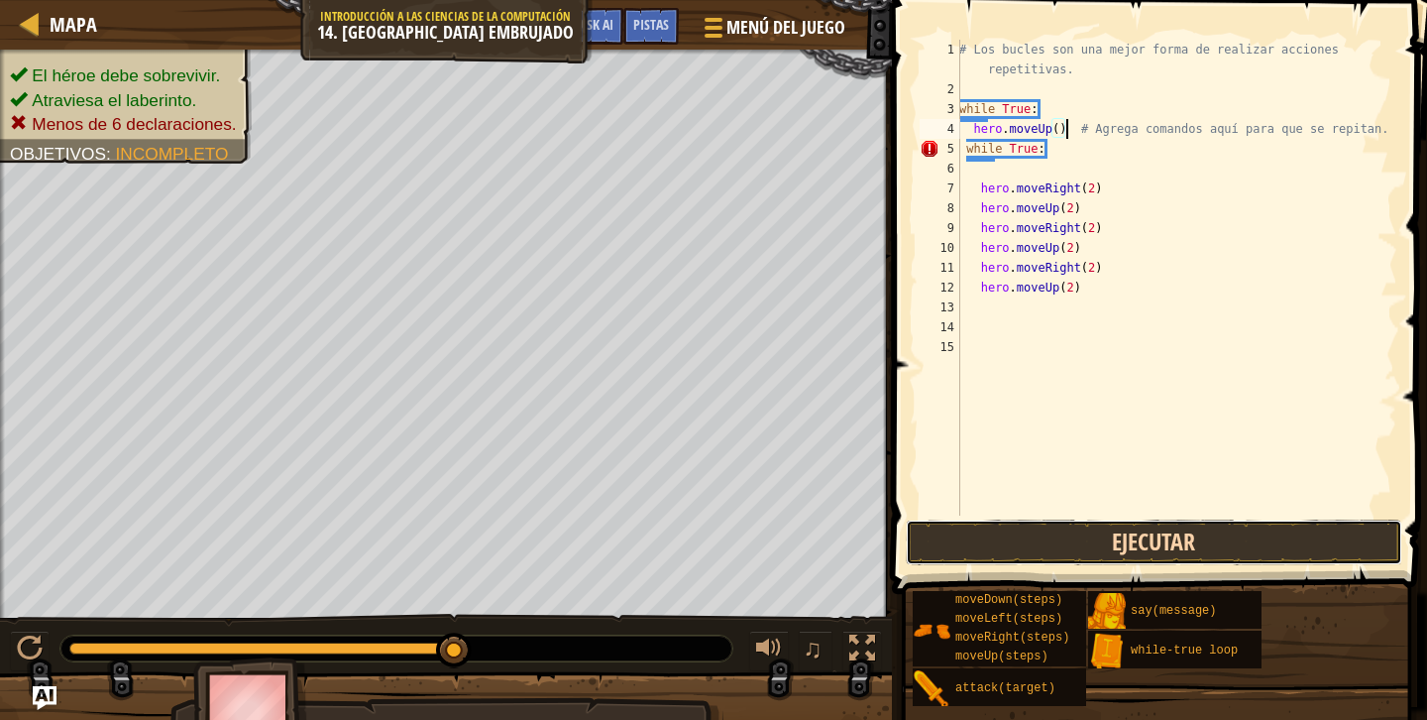
click at [1043, 555] on button "Ejecutar" at bounding box center [1154, 542] width 497 height 46
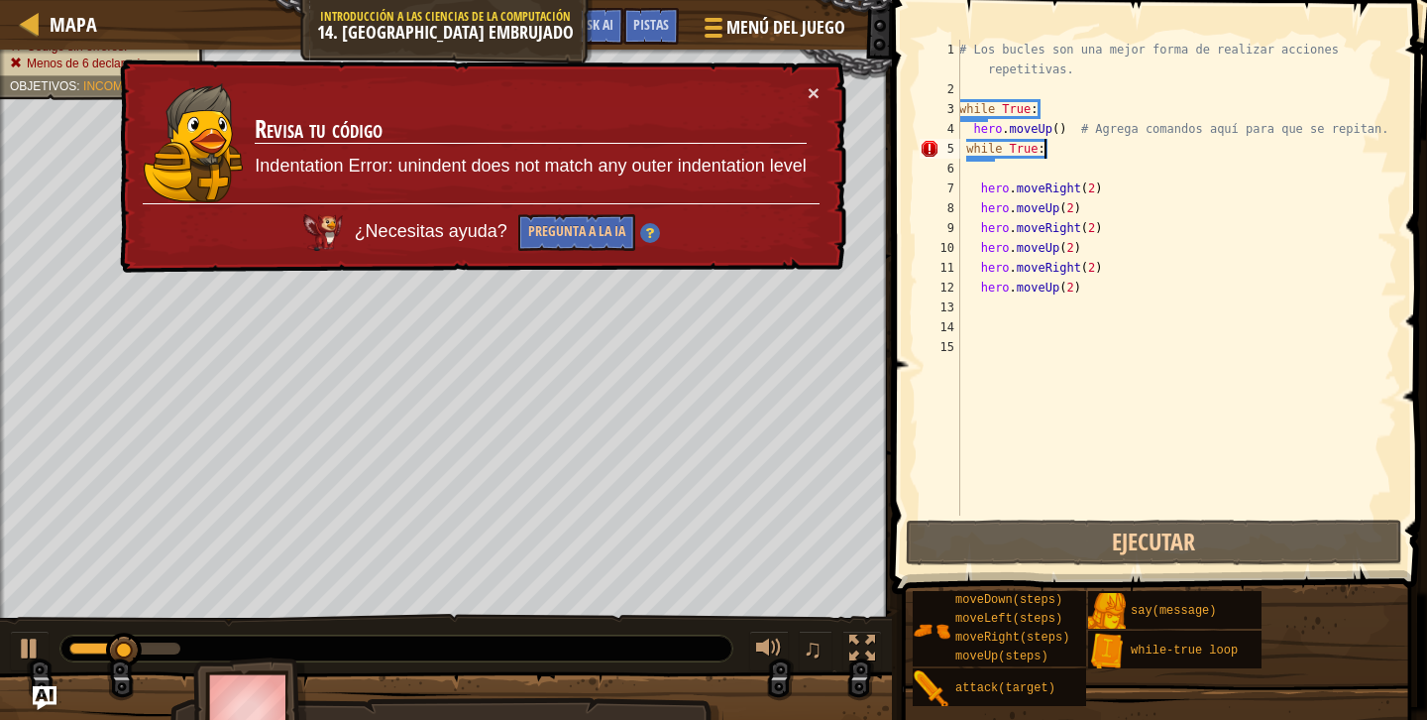
click at [1115, 154] on div "# Los bucles son una mejor forma de realizar acciones repetitivas. while True :…" at bounding box center [1176, 307] width 442 height 535
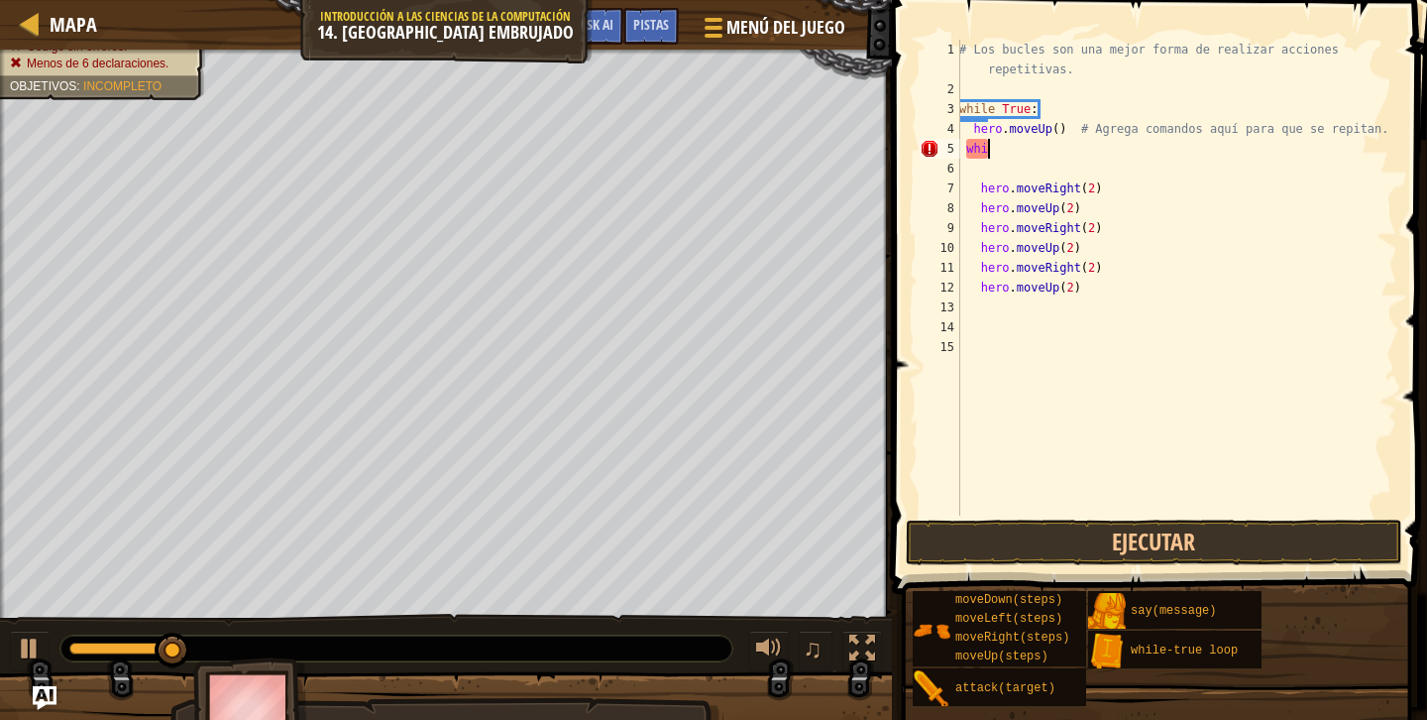
scroll to position [9, 1]
type textarea "w"
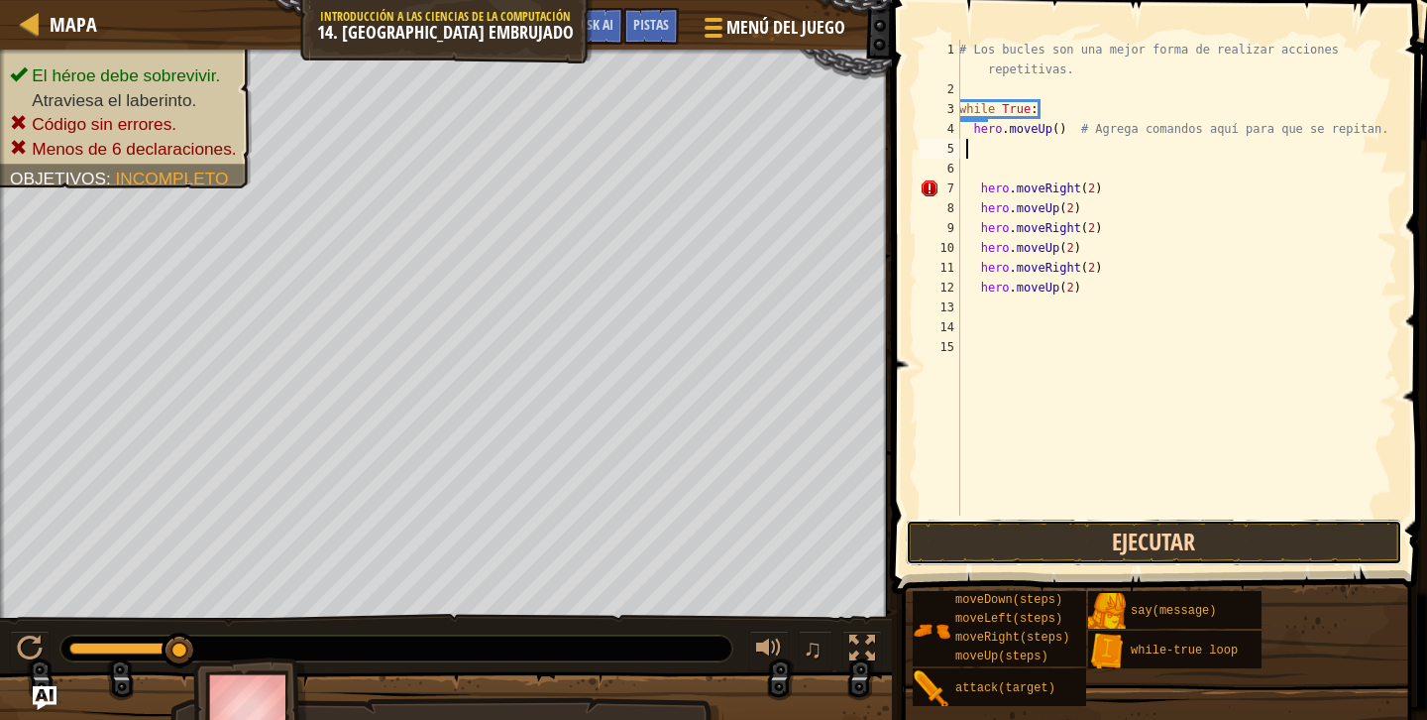
click at [1079, 552] on button "Ejecutar" at bounding box center [1154, 542] width 497 height 46
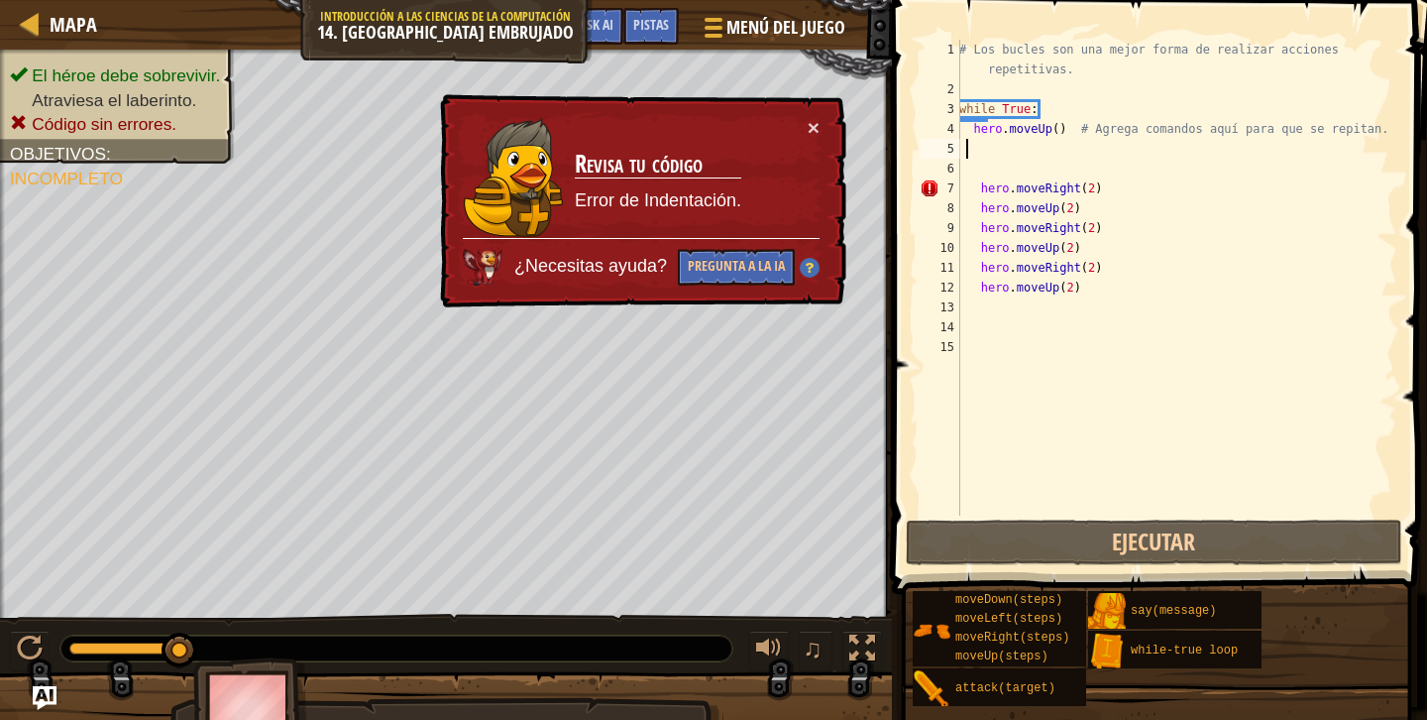
click at [963, 193] on div "# Los bucles son una mejor forma de realizar acciones repetitivas. while True :…" at bounding box center [1176, 307] width 442 height 535
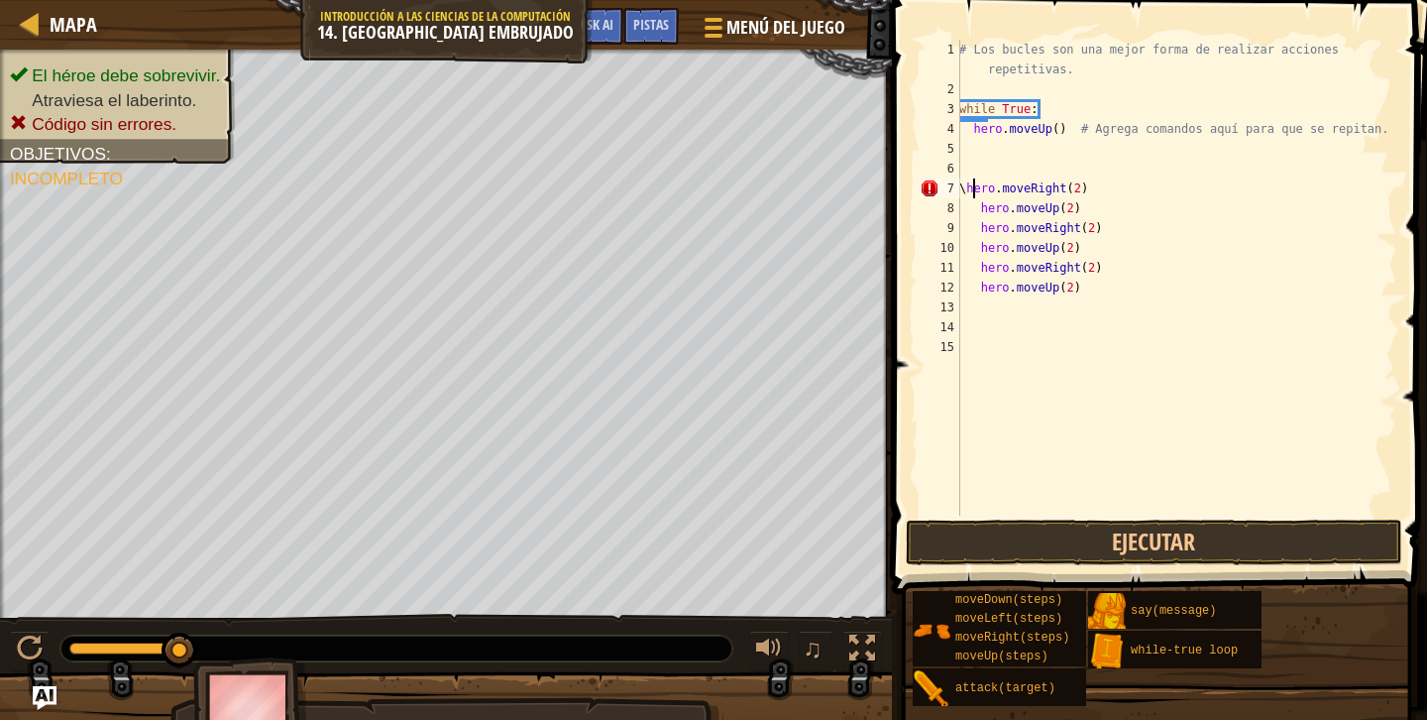
scroll to position [9, 1]
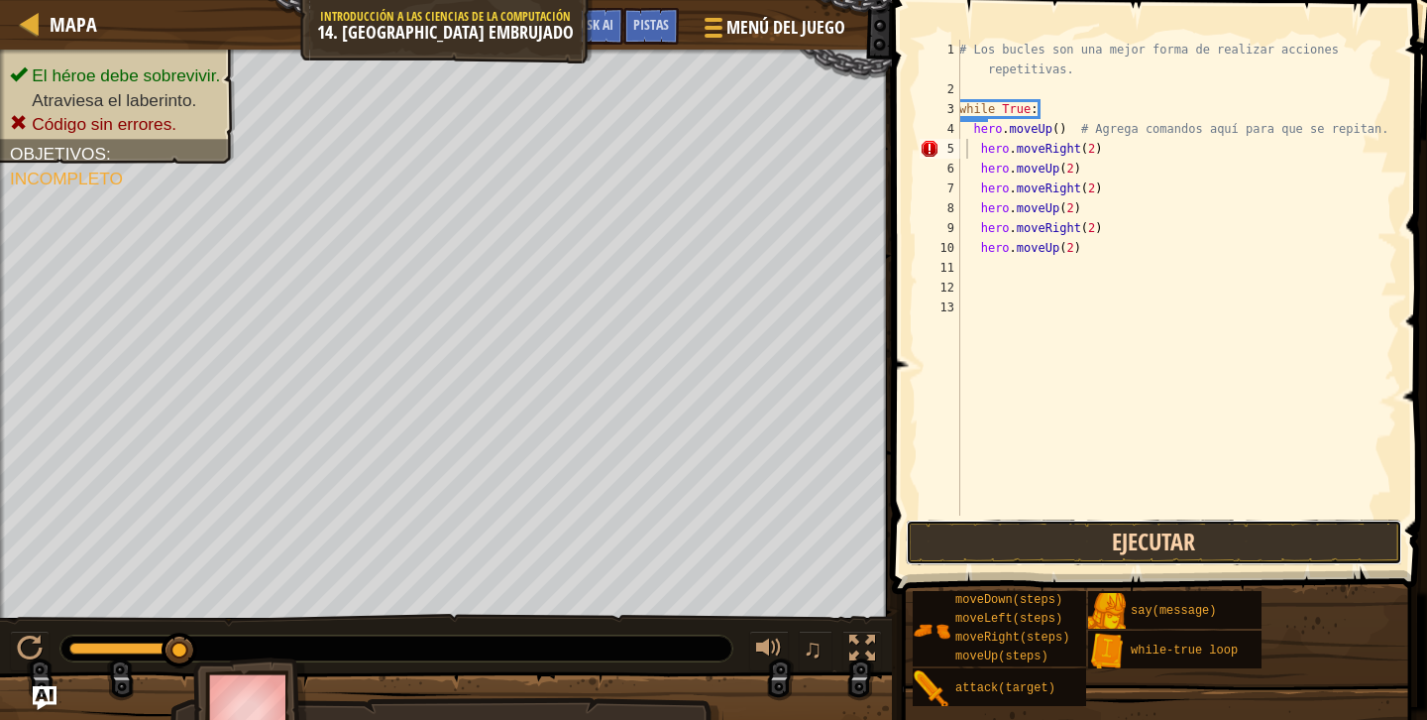
click at [1038, 535] on button "Ejecutar" at bounding box center [1154, 542] width 497 height 46
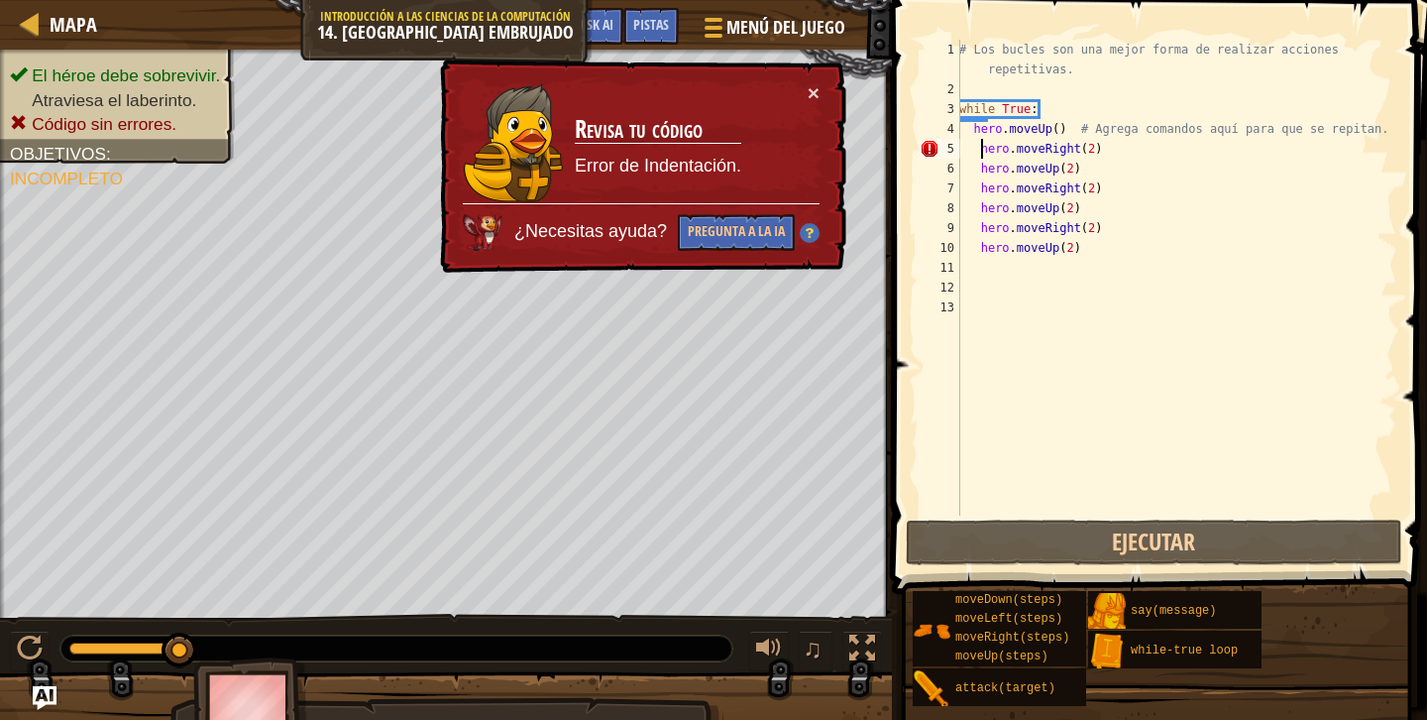
click at [984, 146] on div "# Los bucles son una mejor forma de realizar acciones repetitivas. while True :…" at bounding box center [1176, 307] width 442 height 535
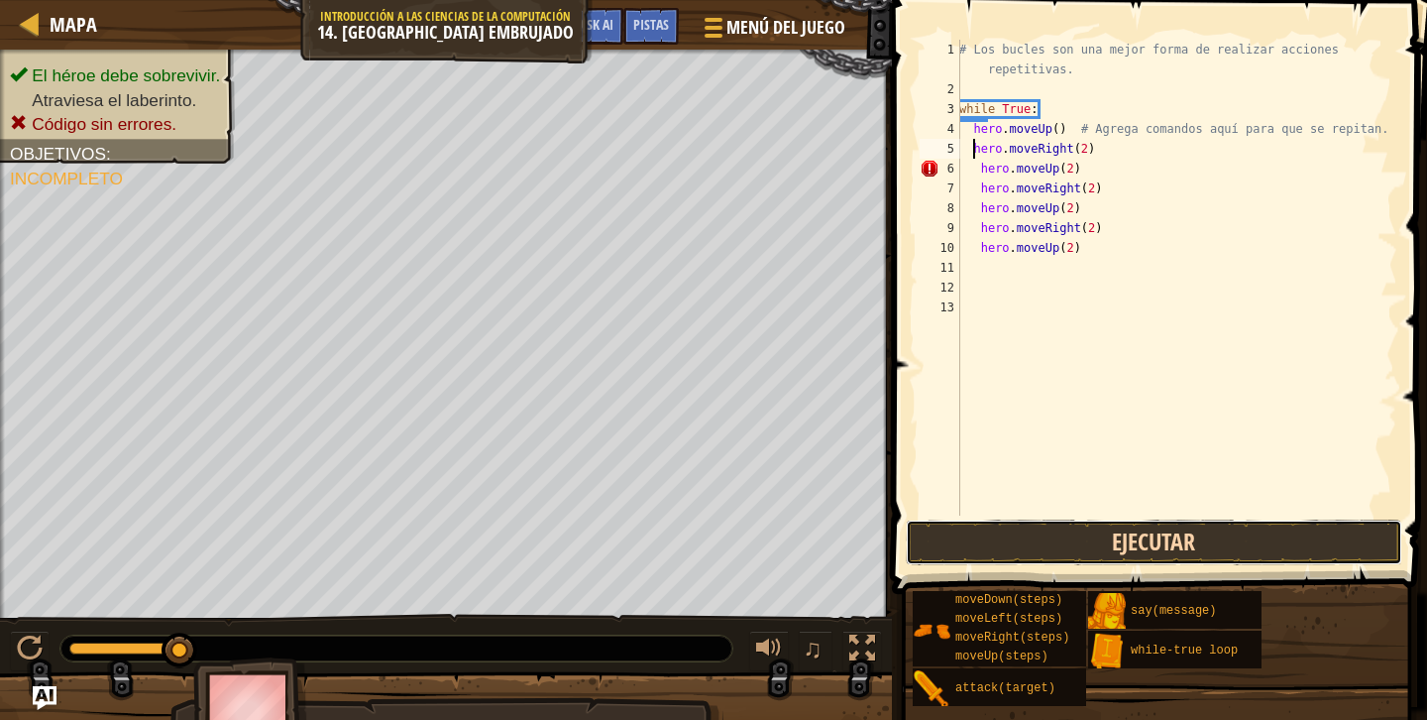
click at [1102, 552] on button "Ejecutar" at bounding box center [1154, 542] width 497 height 46
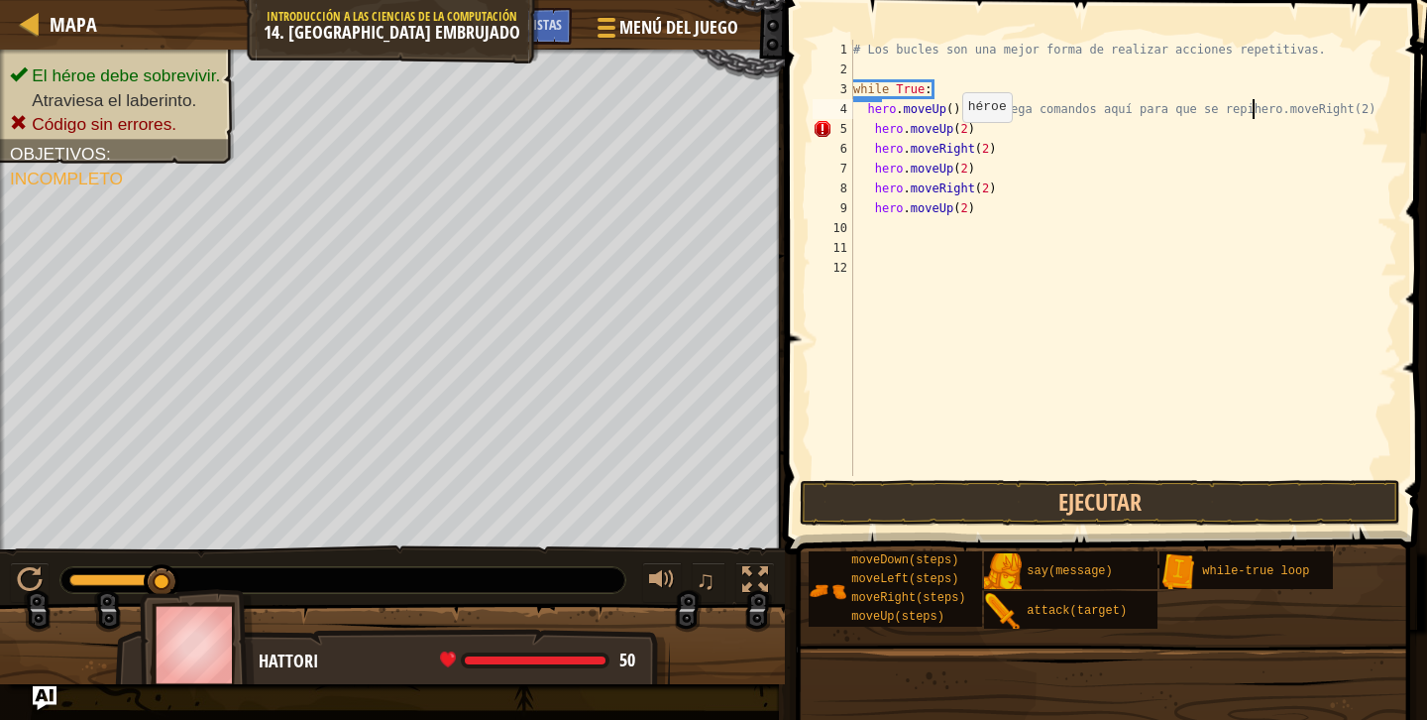
type textarea "hero.moveUp() # Agrega comandos aquí para que se rephero.moveRight(2)"
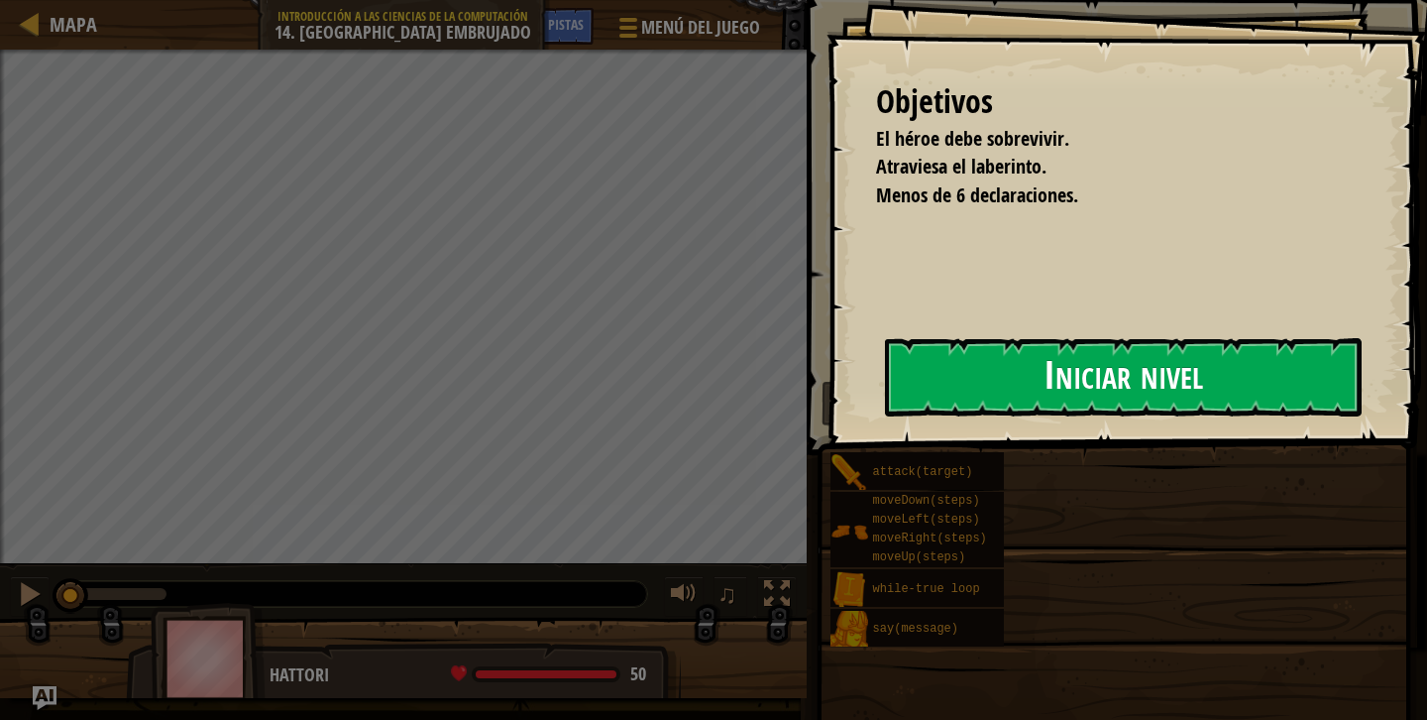
click at [992, 394] on button "Iniciar nivel" at bounding box center [1123, 377] width 477 height 78
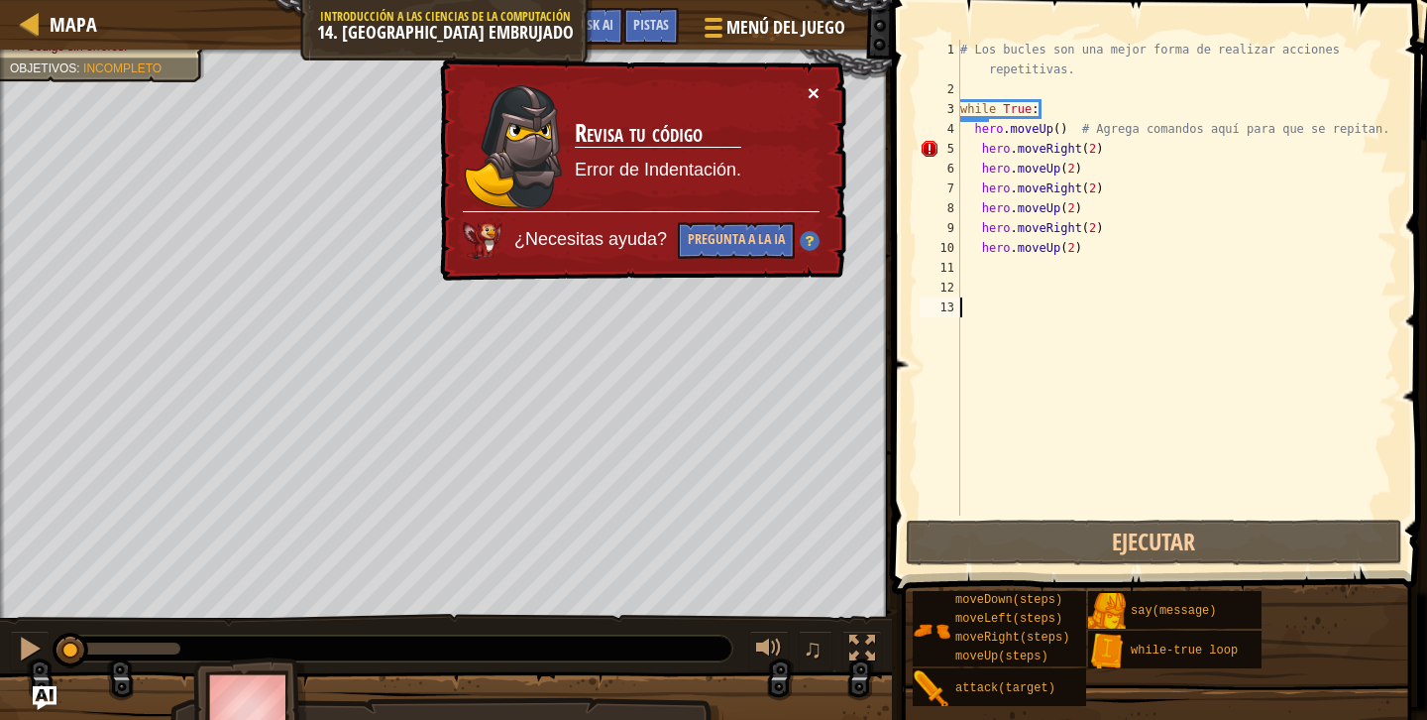
click at [818, 100] on button "×" at bounding box center [814, 92] width 12 height 21
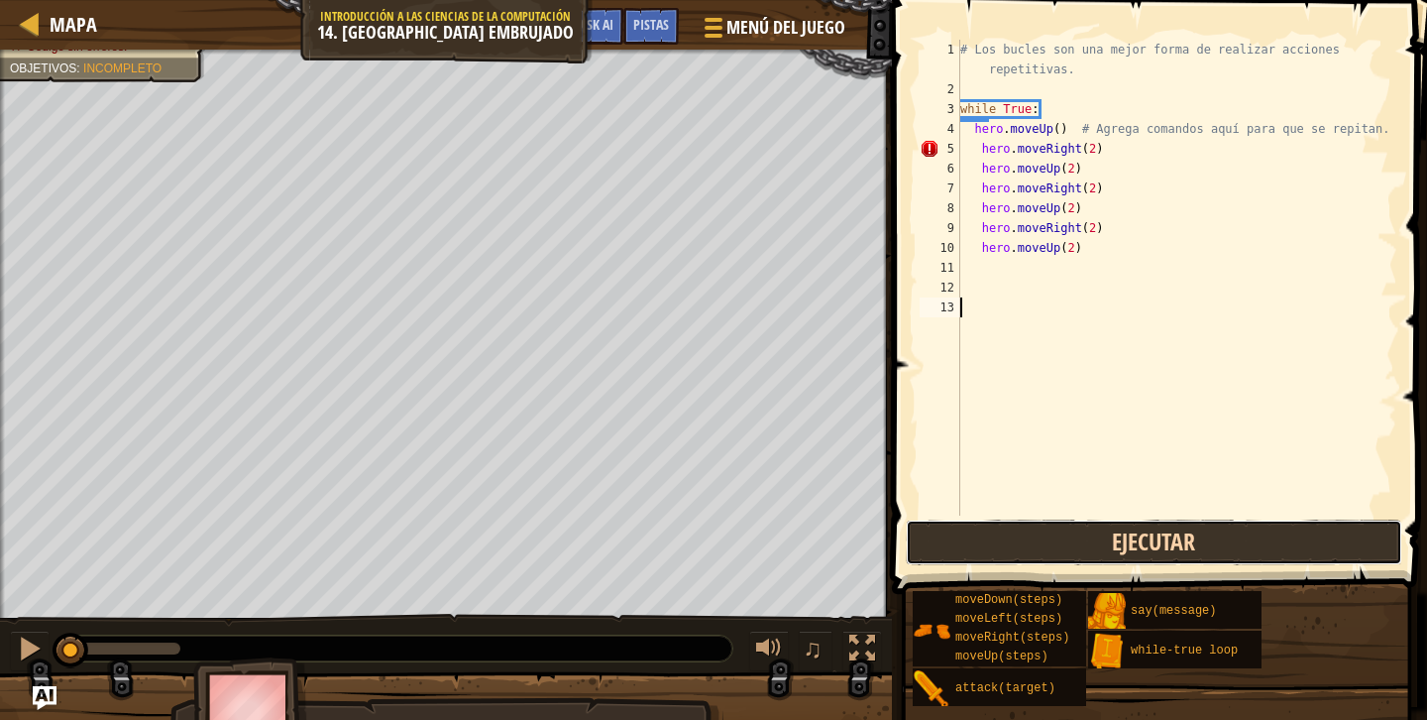
click at [1077, 556] on button "Ejecutar" at bounding box center [1154, 542] width 497 height 46
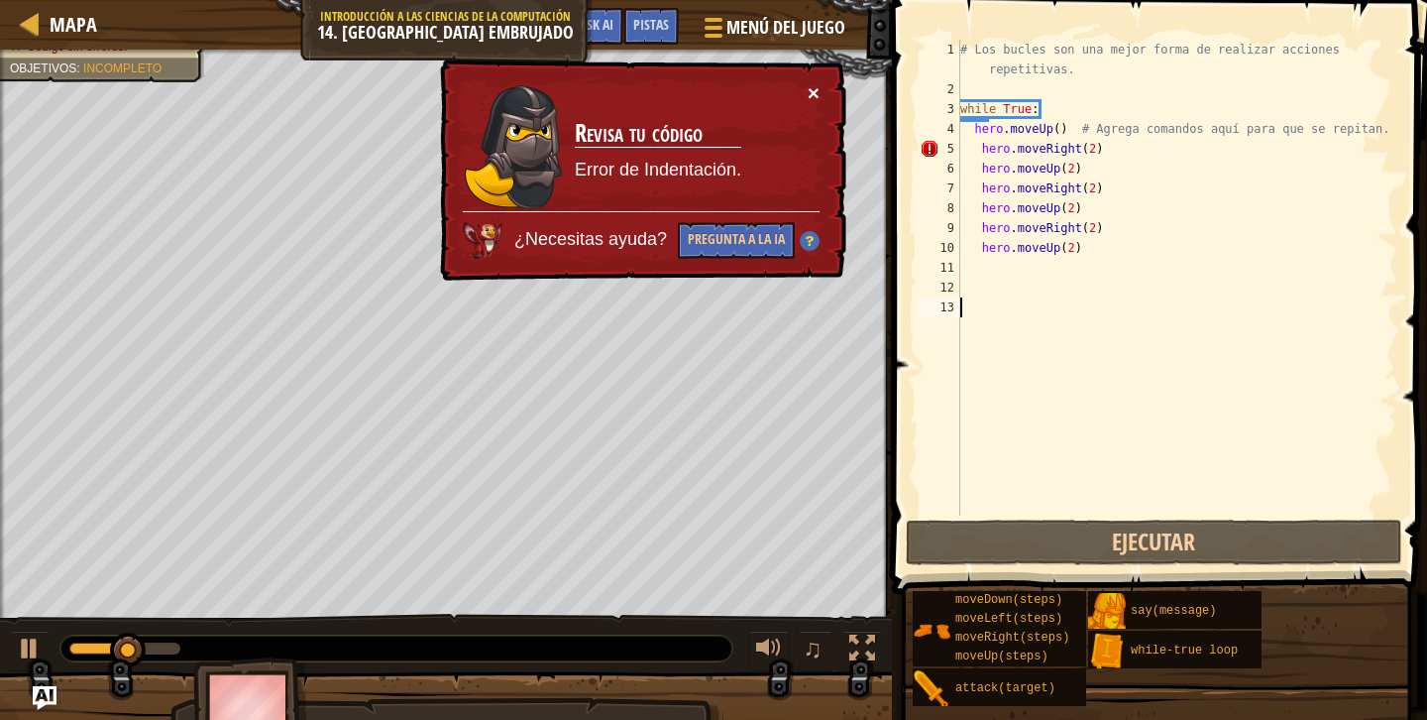
click at [810, 91] on button "×" at bounding box center [814, 92] width 12 height 21
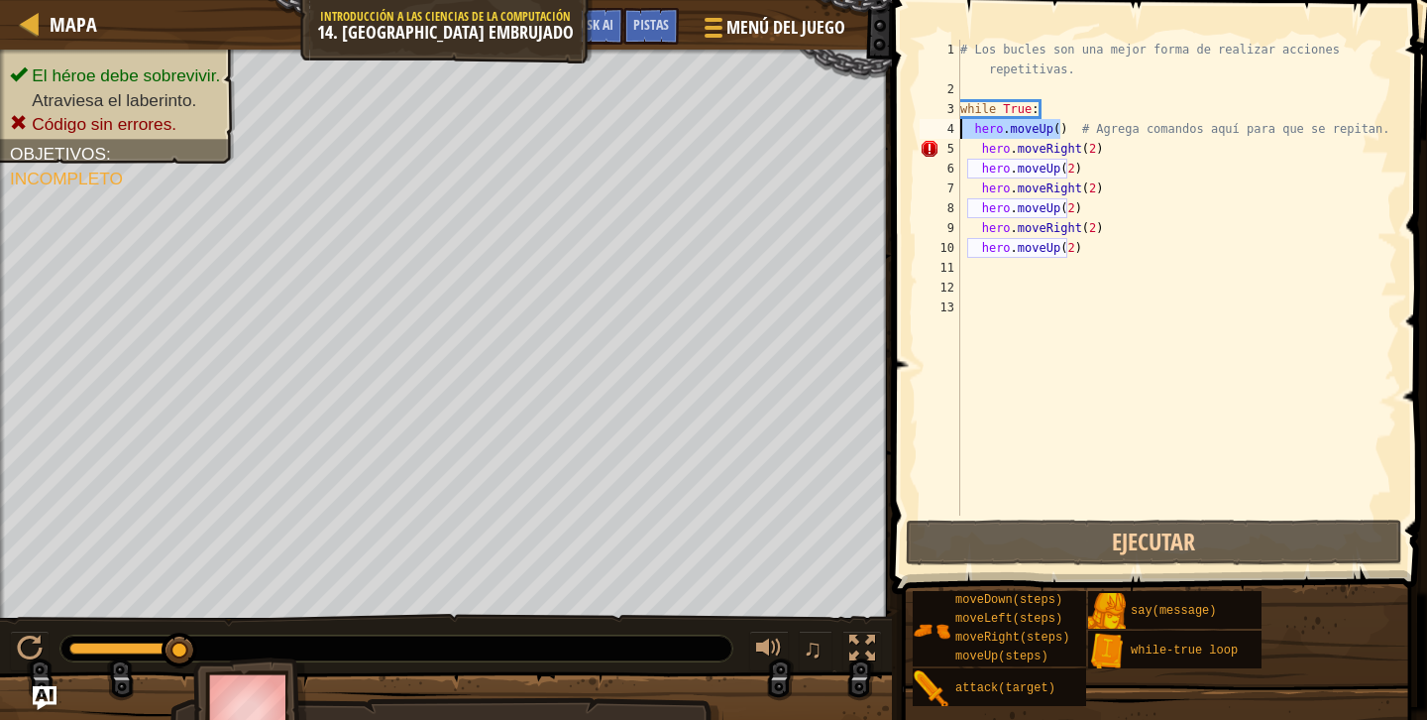
drag, startPoint x: 1063, startPoint y: 128, endPoint x: 965, endPoint y: 124, distance: 98.2
click at [964, 121] on div "# Los bucles son una mejor forma de realizar acciones repetitivas. while True :…" at bounding box center [1176, 307] width 441 height 535
click at [968, 137] on div "# Los bucles son una mejor forma de realizar acciones repetitivas. while True :…" at bounding box center [1176, 307] width 441 height 535
click at [962, 148] on div "# Los bucles son una mejor forma de realizar acciones repetitivas. while True :…" at bounding box center [1176, 307] width 441 height 535
type textarea "hero.moveRight(2)"
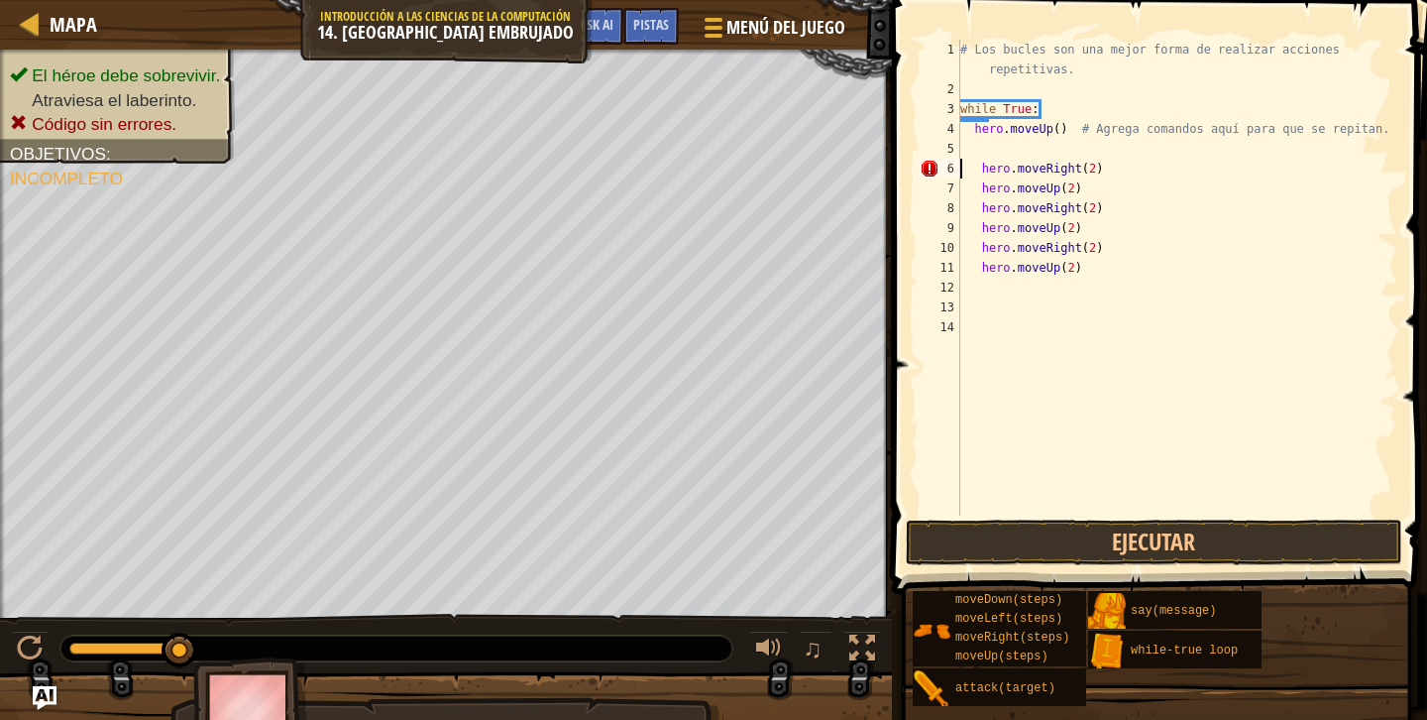
click at [986, 146] on div "# Los bucles son una mejor forma de realizar acciones repetitivas. while True :…" at bounding box center [1176, 307] width 441 height 535
type textarea "w"
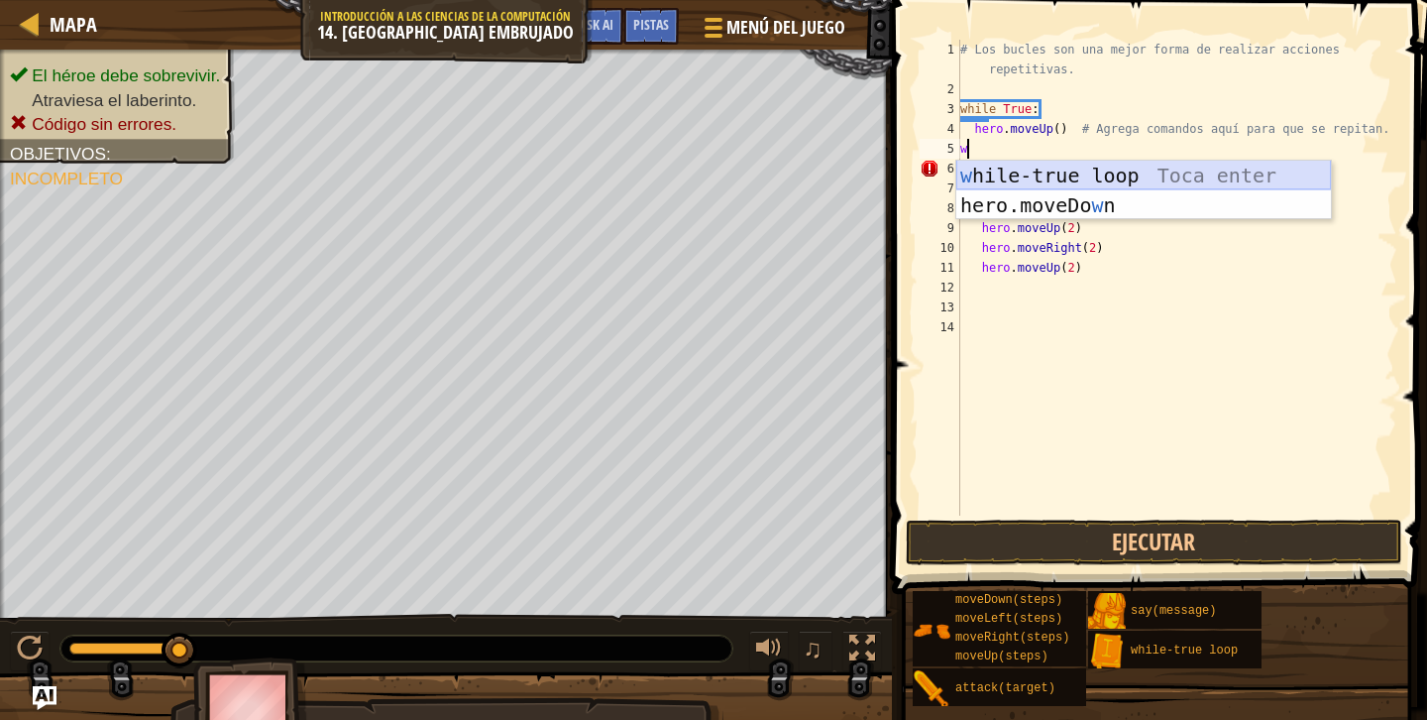
click at [1004, 178] on div "w hile-true loop Toca enter hero.moveDo w n Toca enter" at bounding box center [1143, 220] width 375 height 119
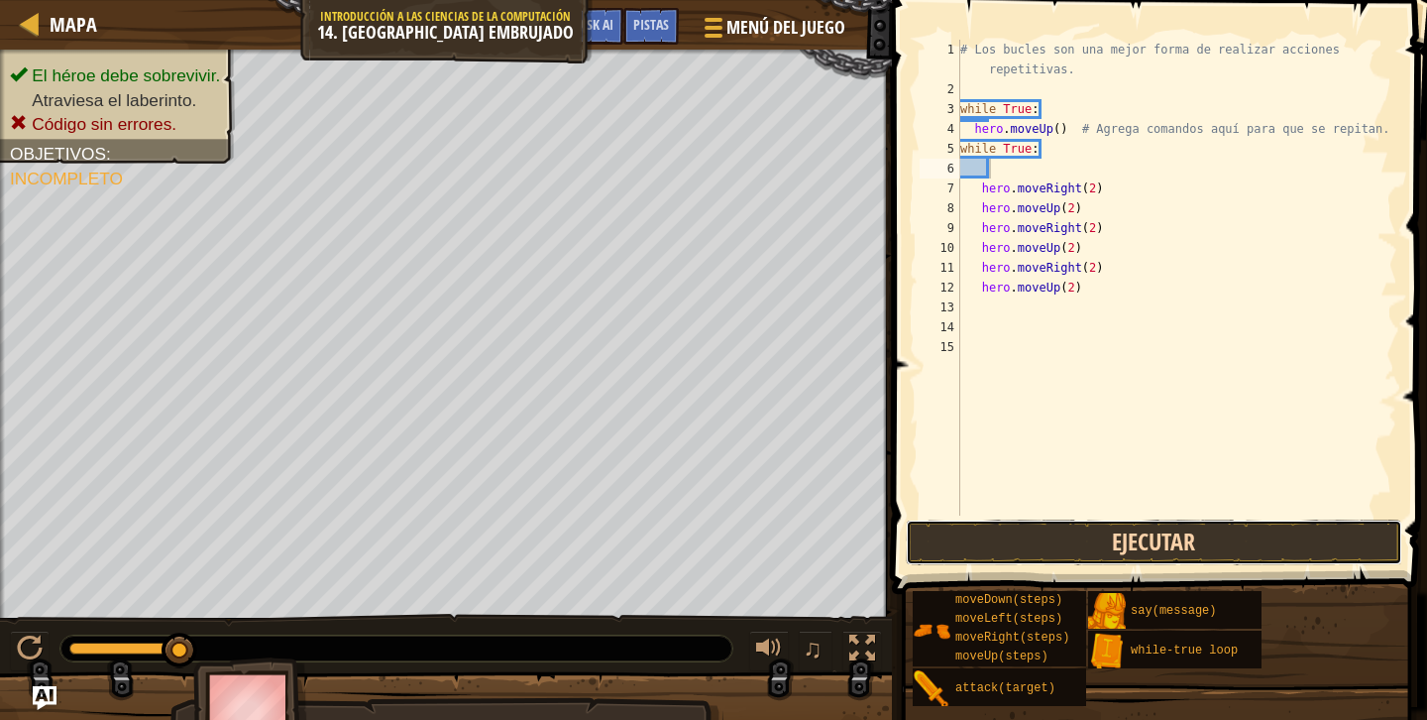
click at [1036, 544] on button "Ejecutar" at bounding box center [1154, 542] width 497 height 46
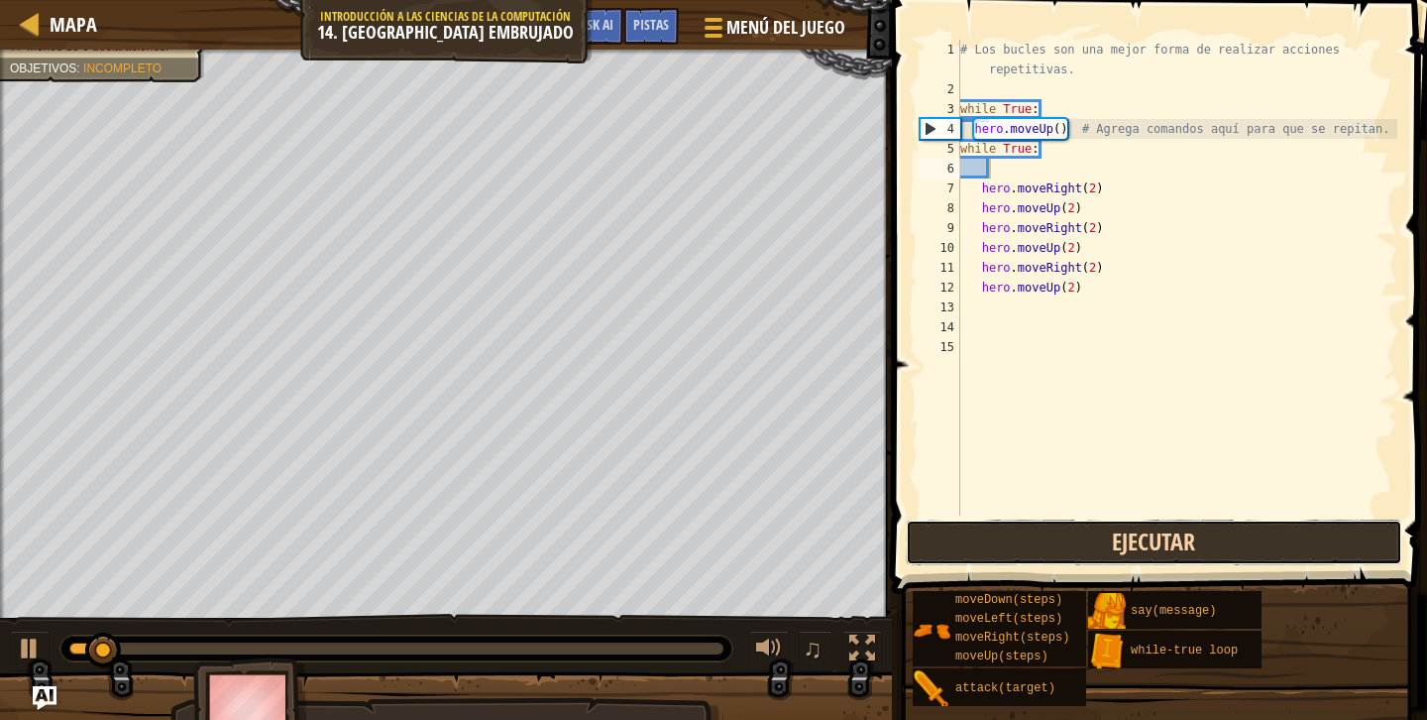
click at [1036, 544] on button "Ejecutar" at bounding box center [1154, 542] width 497 height 46
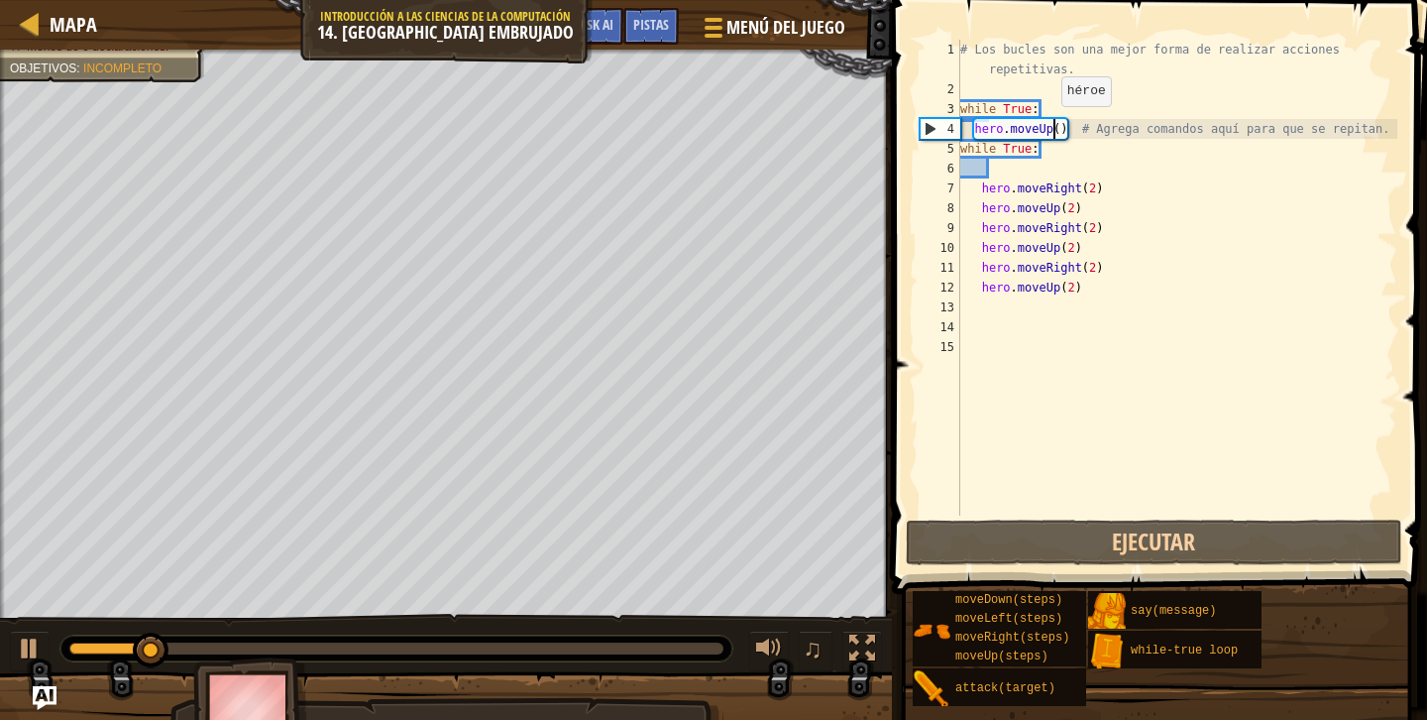
click at [1052, 126] on div "# Los bucles son una mejor forma de realizar acciones repetitivas. while True :…" at bounding box center [1176, 307] width 441 height 535
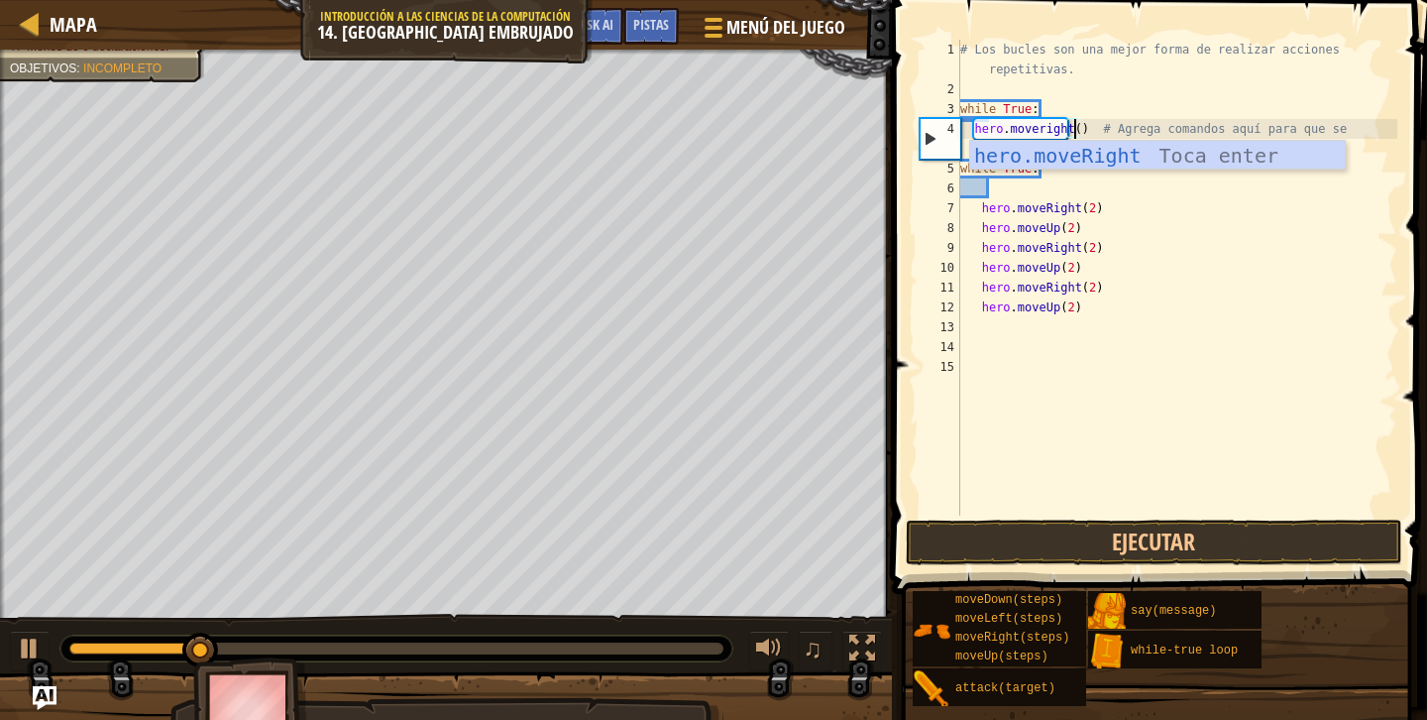
scroll to position [9, 9]
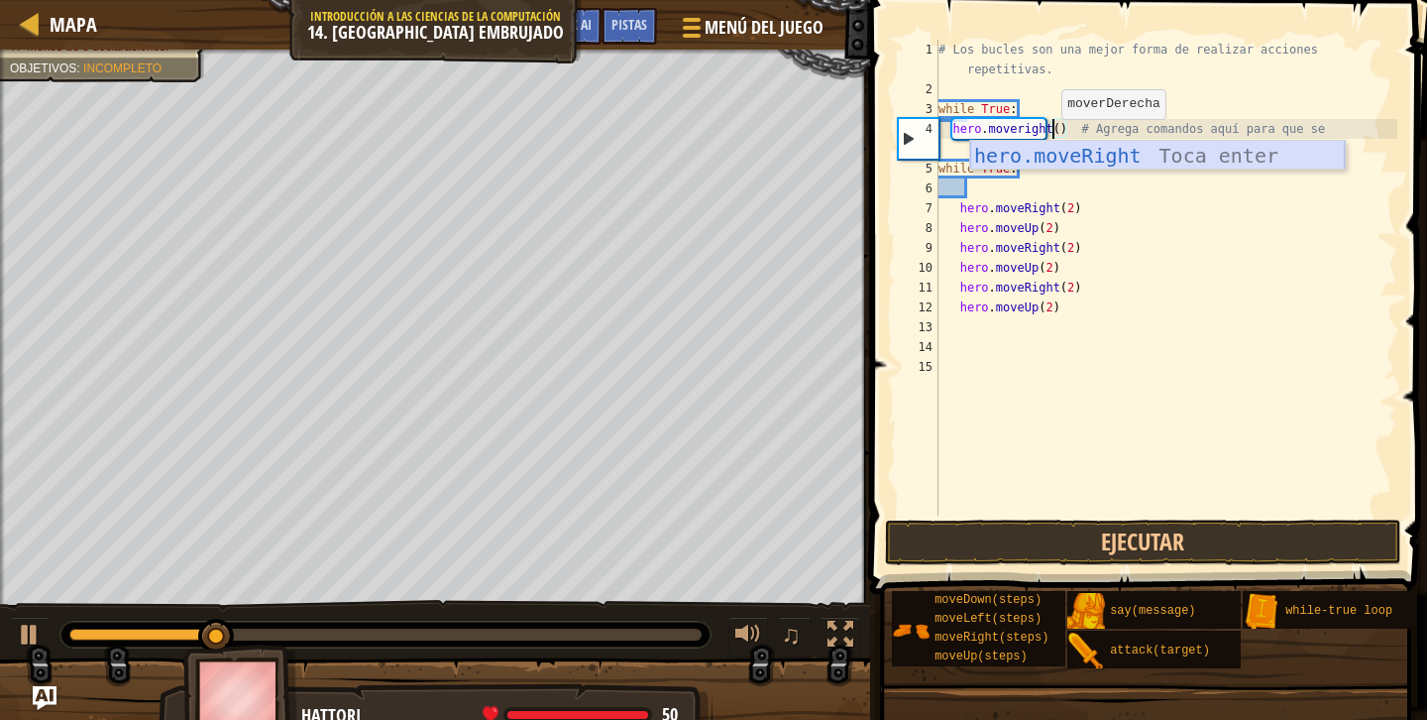
click at [1136, 162] on div "hero.moveRight Toca enter" at bounding box center [1157, 185] width 375 height 89
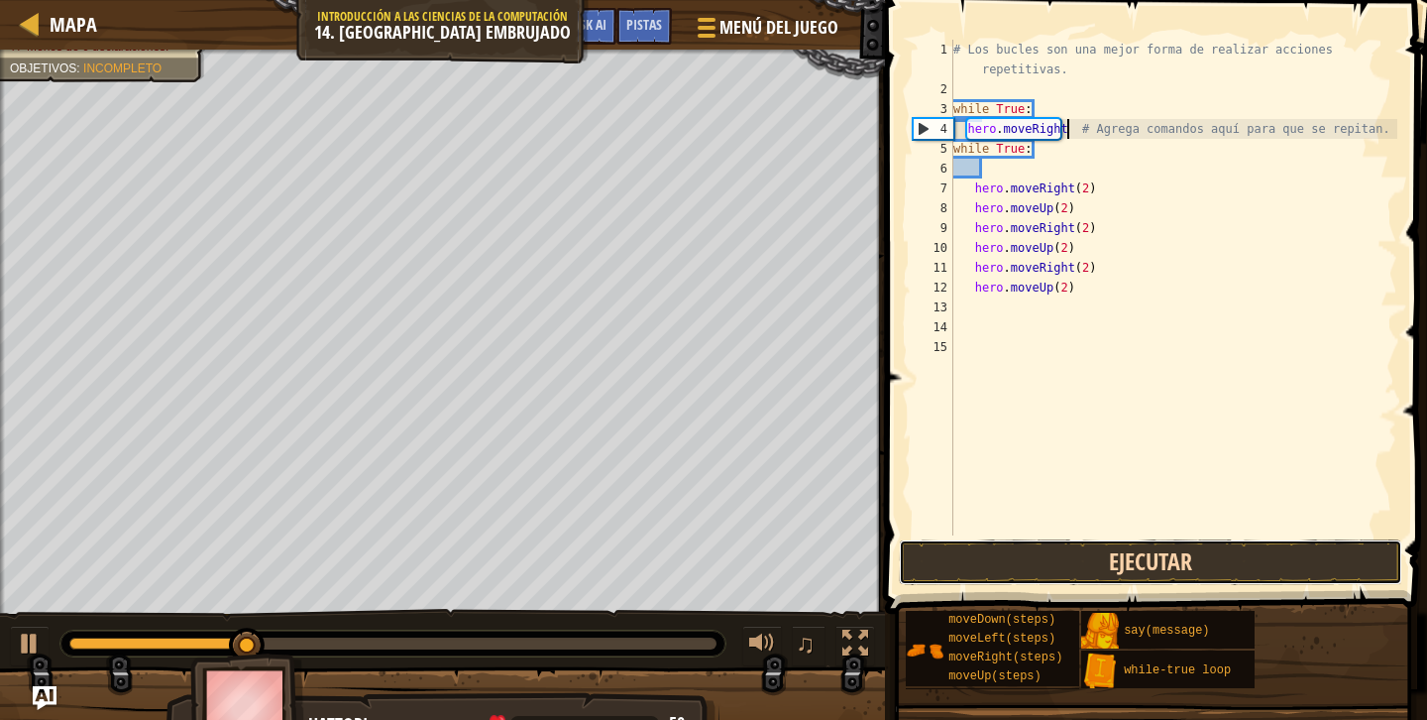
click at [1127, 573] on button "Ejecutar" at bounding box center [1151, 562] width 504 height 46
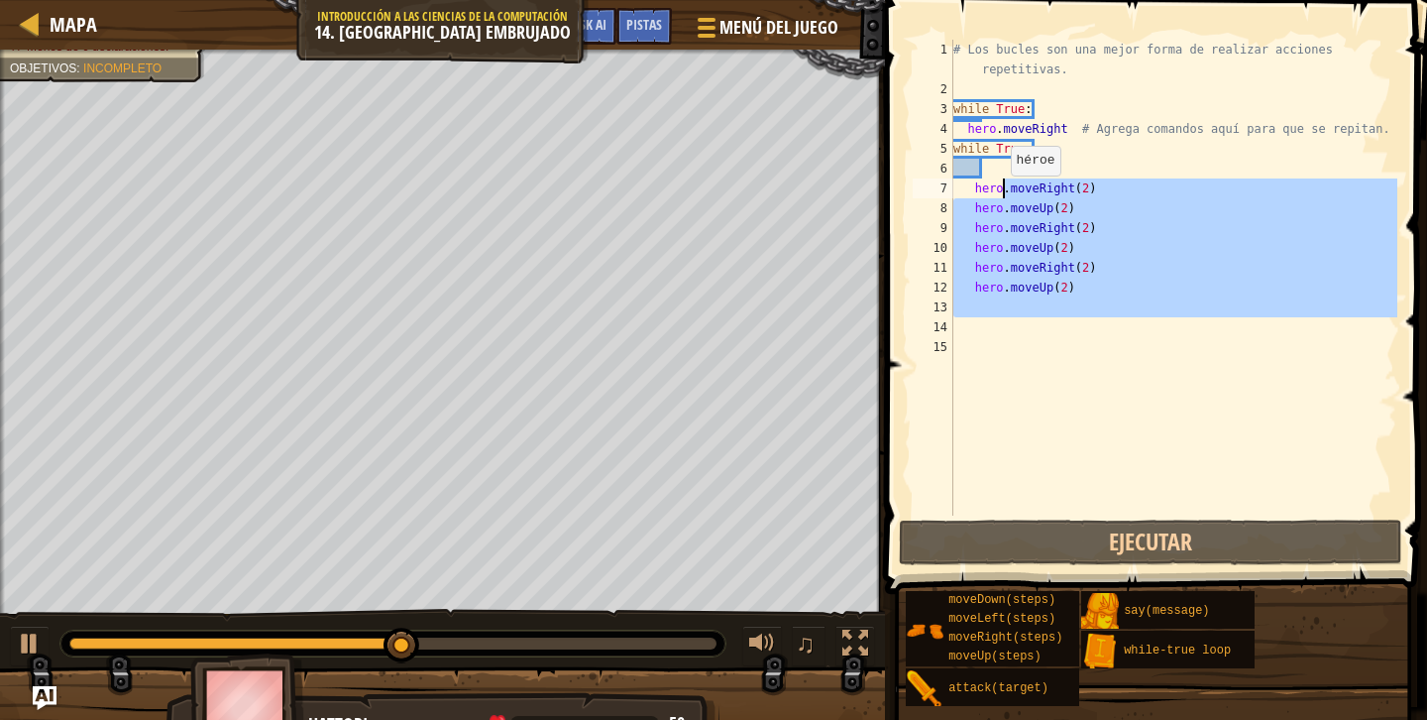
drag, startPoint x: 1093, startPoint y: 319, endPoint x: 1002, endPoint y: 196, distance: 153.0
click at [1002, 196] on div "# Los bucles son una mejor forma de realizar acciones repetitivas. while True :…" at bounding box center [1174, 307] width 448 height 535
type textarea "hero.moveRight(2) hero.moveUp(2)"
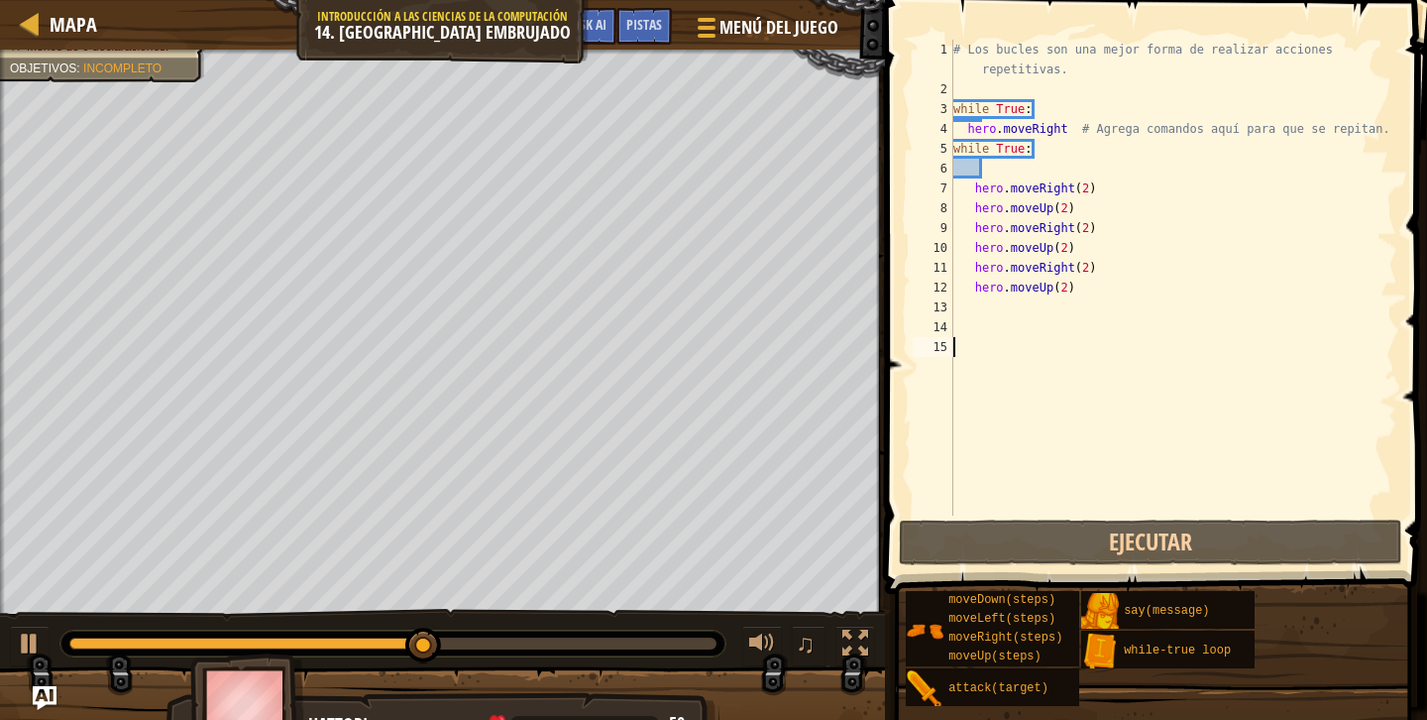
click at [1146, 430] on div "# Los bucles son una mejor forma de realizar acciones repetitivas. while True :…" at bounding box center [1174, 307] width 448 height 535
click at [971, 165] on div "# Los bucles son una mejor forma de realizar acciones repetitivas. while True :…" at bounding box center [1174, 307] width 448 height 535
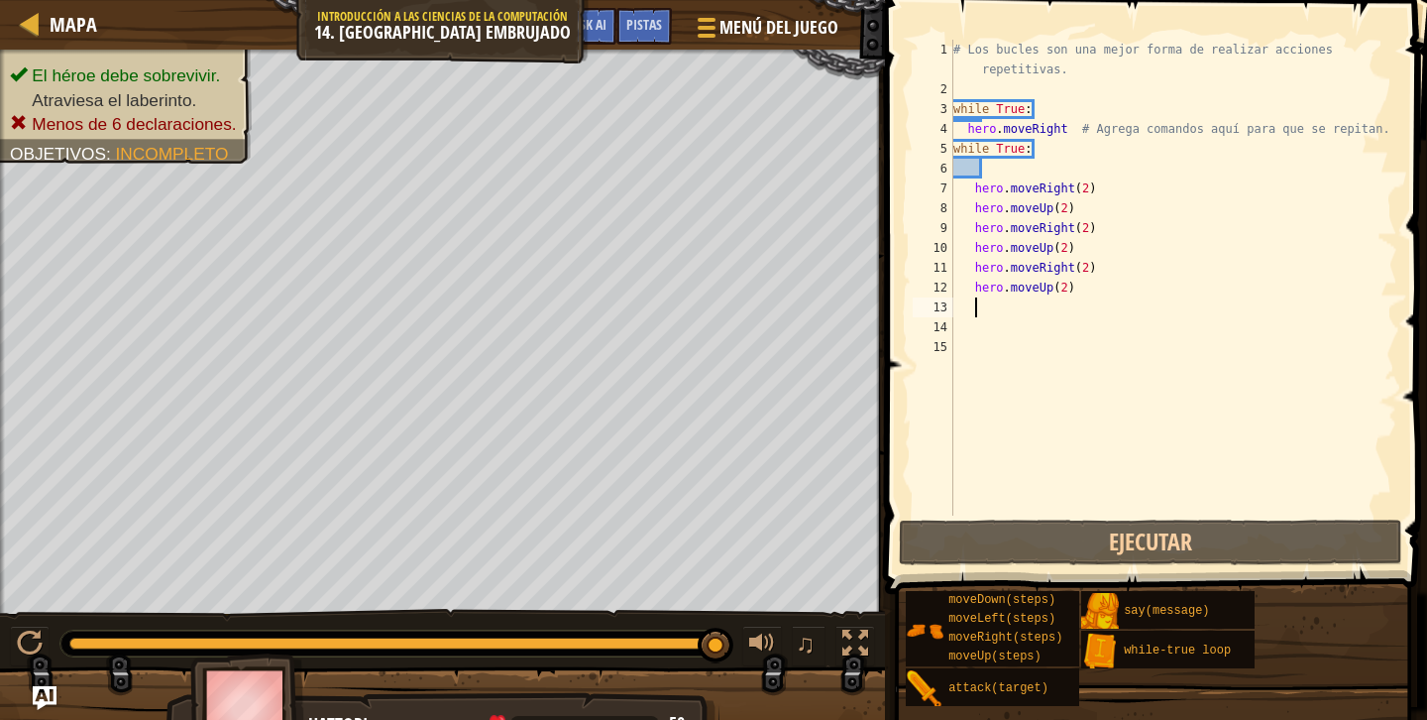
click at [1082, 303] on div "# Los bucles son una mejor forma de realizar acciones repetitivas. while True :…" at bounding box center [1174, 307] width 448 height 535
click at [1004, 171] on div "# Los bucles son una mejor forma de realizar acciones repetitivas. while True :…" at bounding box center [1174, 307] width 448 height 535
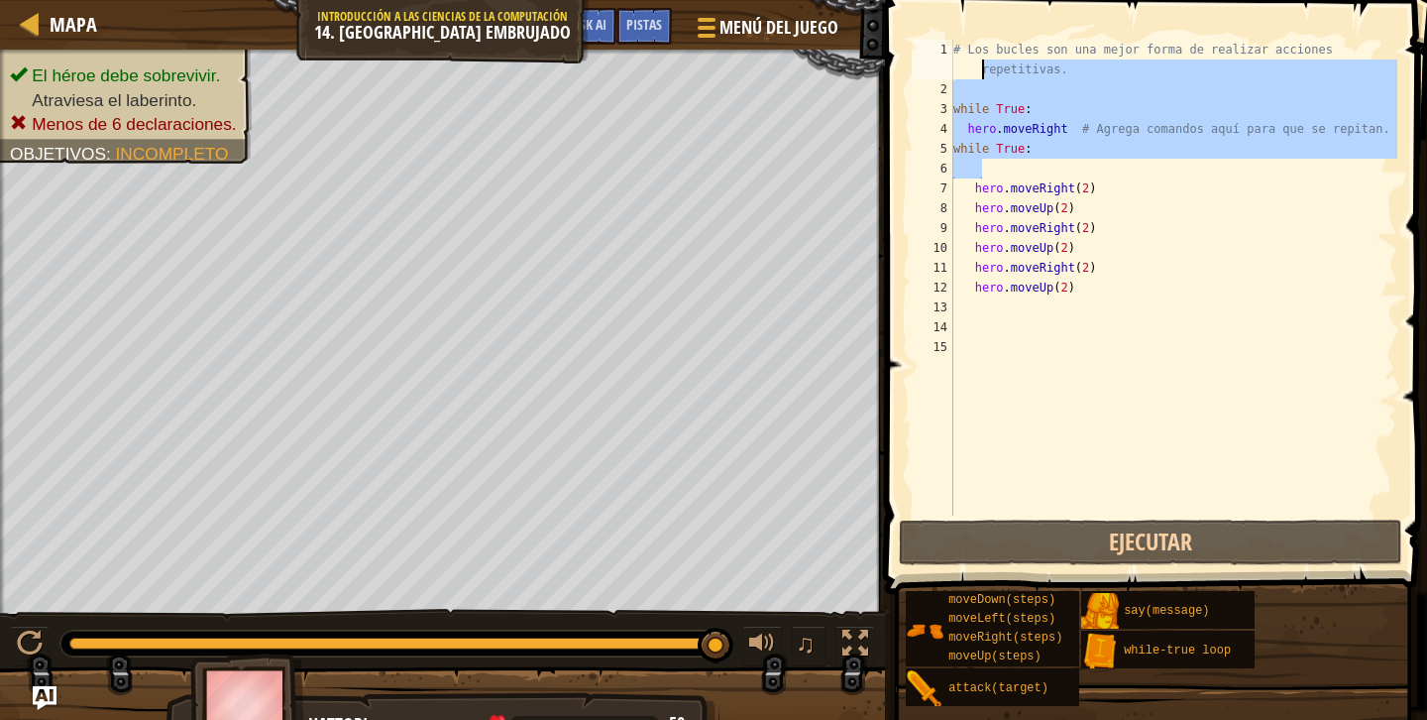
drag, startPoint x: 1004, startPoint y: 171, endPoint x: 996, endPoint y: 78, distance: 93.5
click at [995, 78] on div "# Los bucles son una mejor forma de realizar acciones repetitivas. while True :…" at bounding box center [1174, 307] width 448 height 535
type textarea "# Los bucles son una mejor forma de realizar acciones"
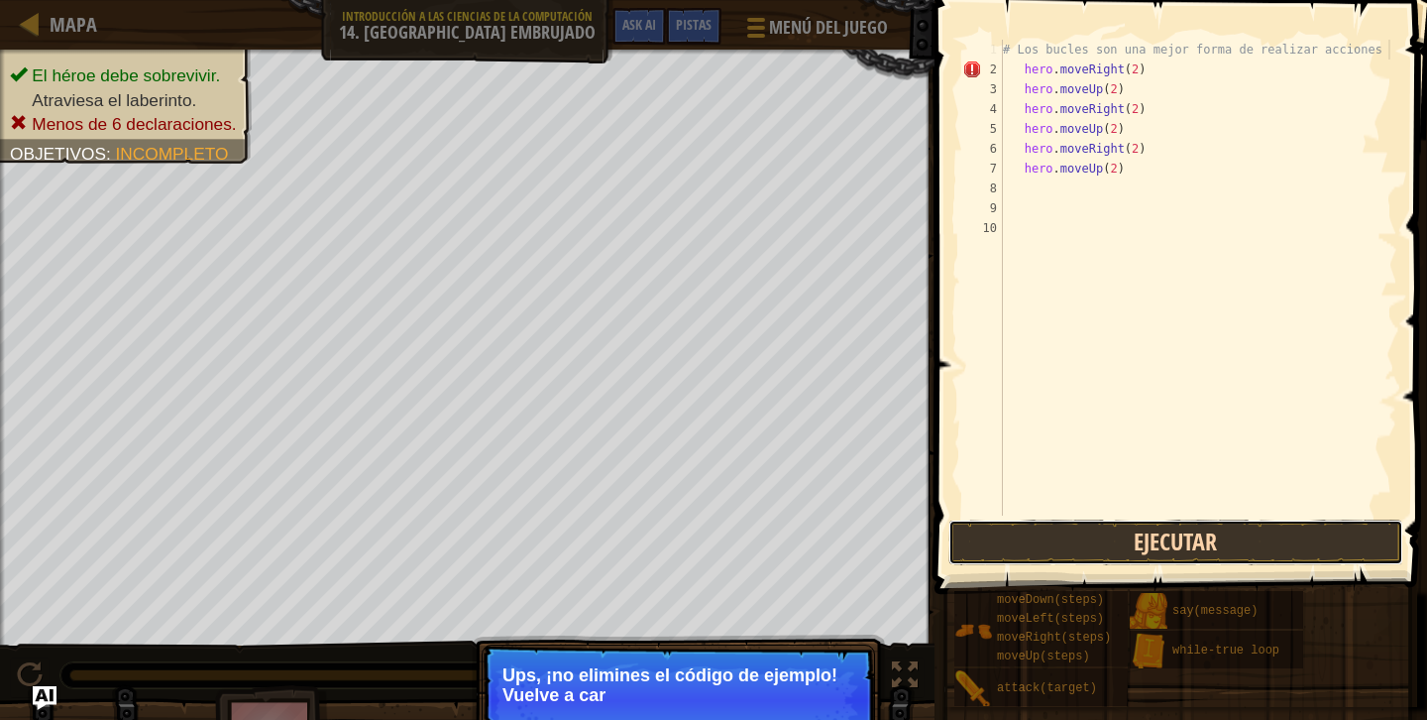
click at [1084, 540] on button "Ejecutar" at bounding box center [1176, 542] width 455 height 46
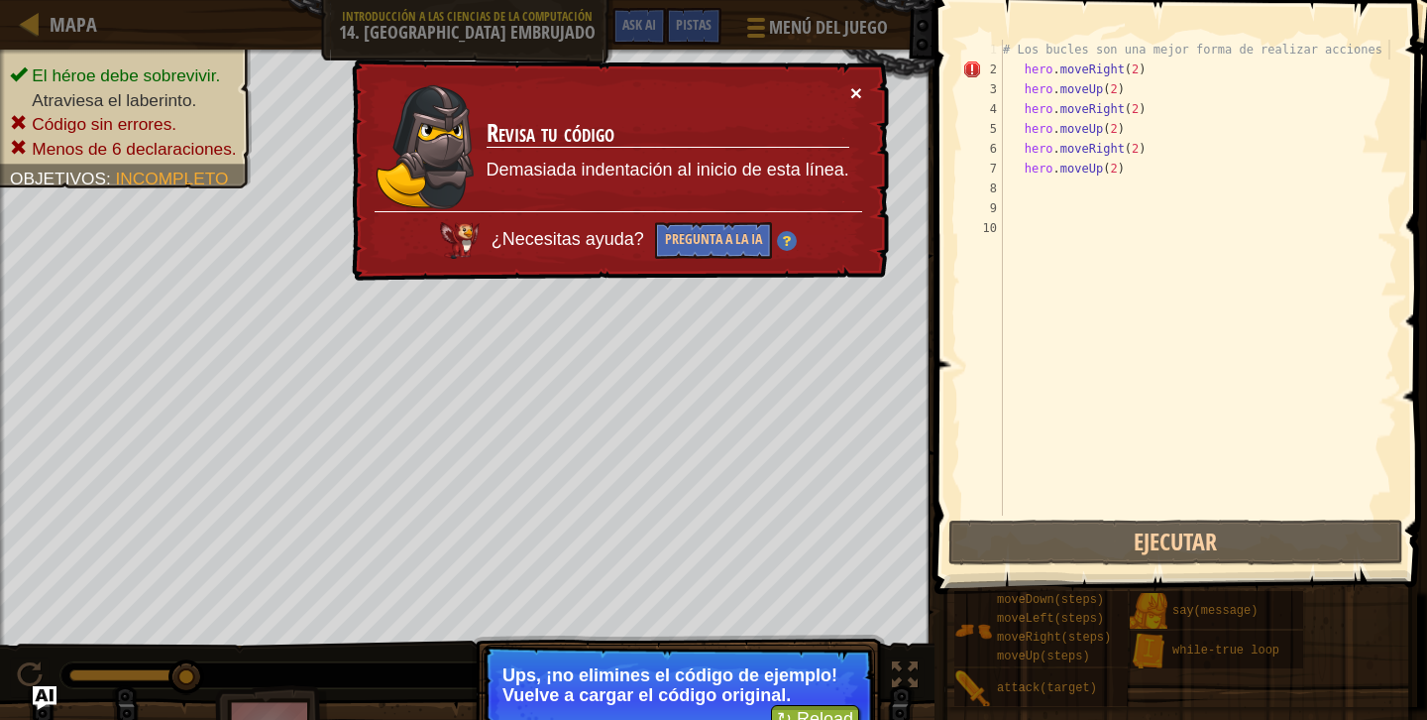
click at [850, 88] on button "×" at bounding box center [856, 92] width 12 height 21
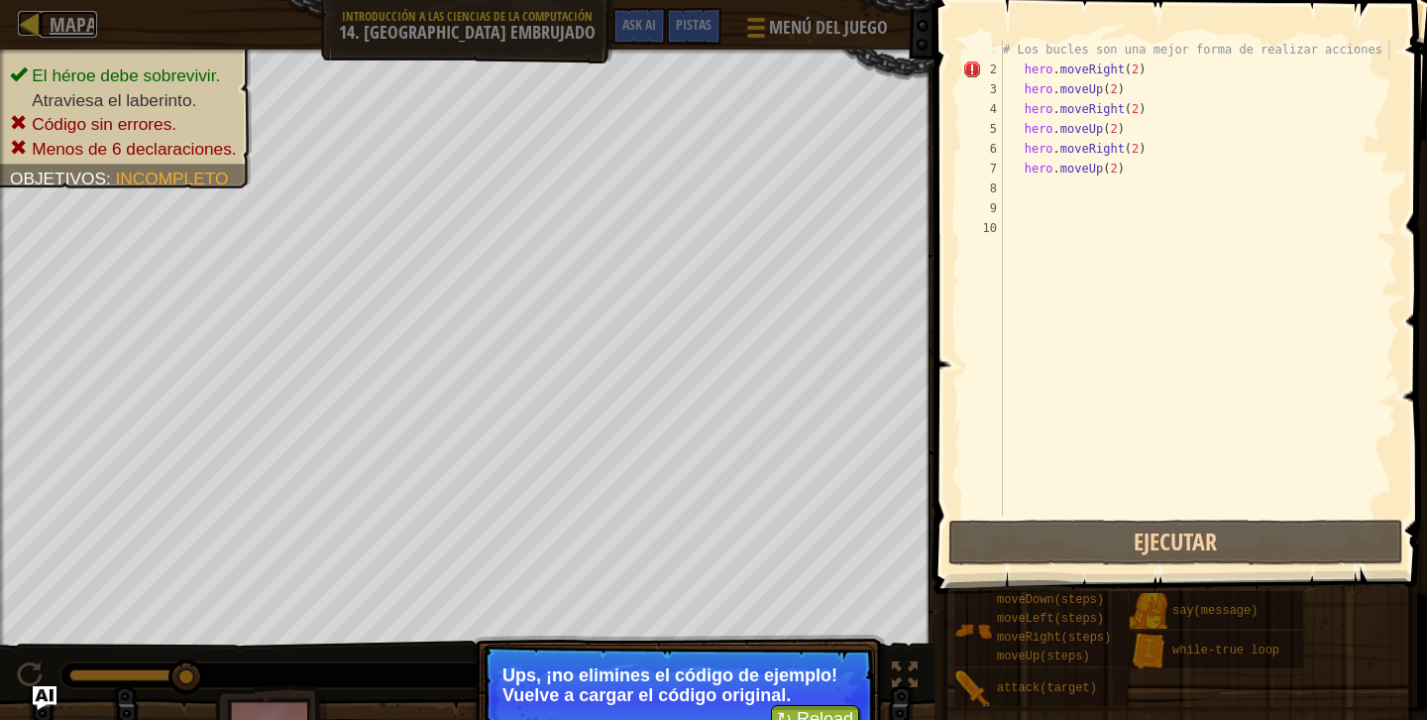
click at [67, 18] on span "Mapa" at bounding box center [74, 24] width 48 height 27
select select "es-419"
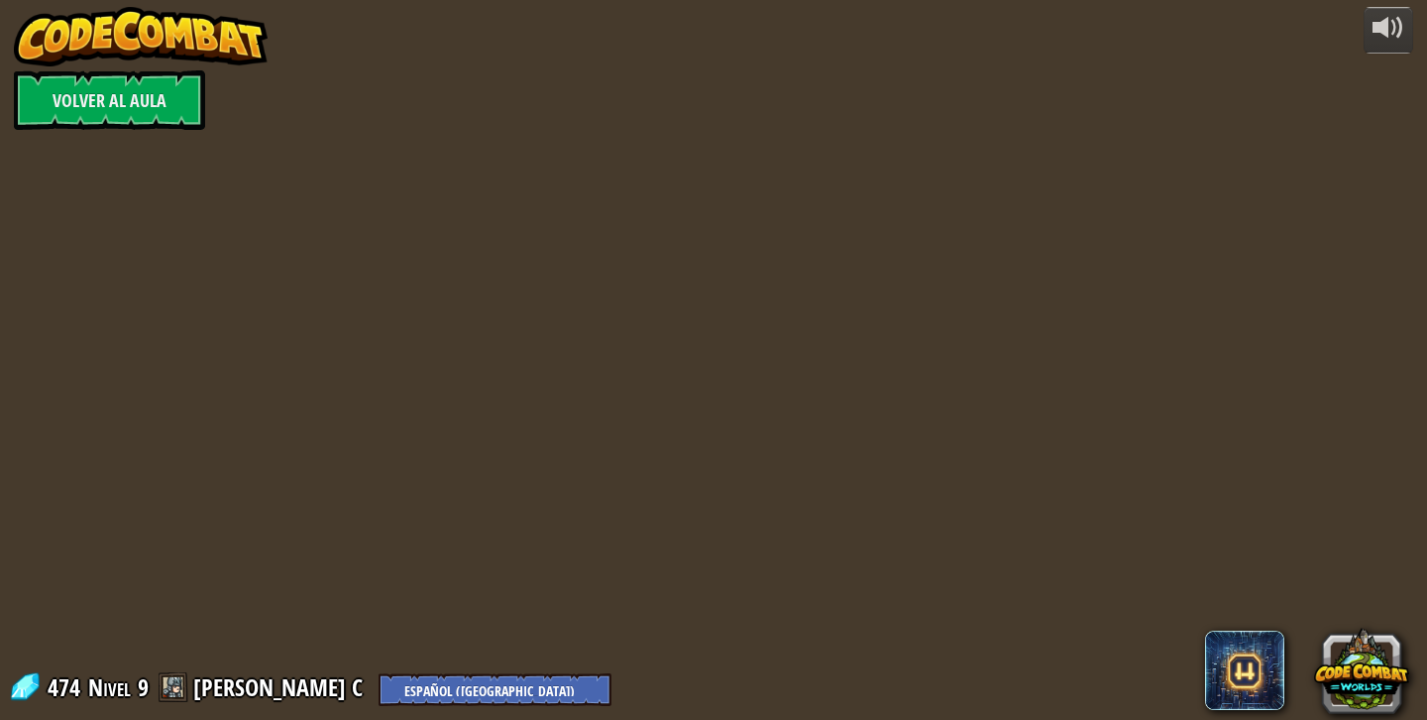
select select "es-419"
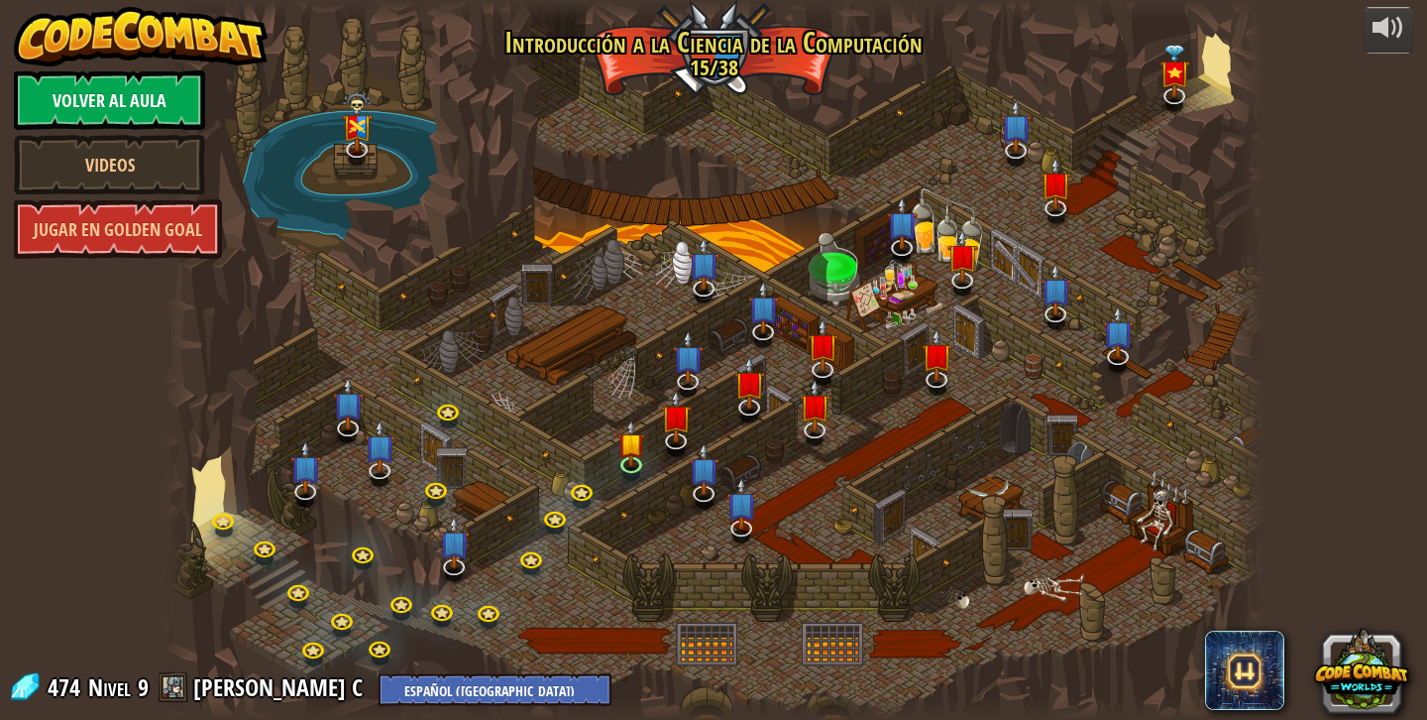
select select "es-419"
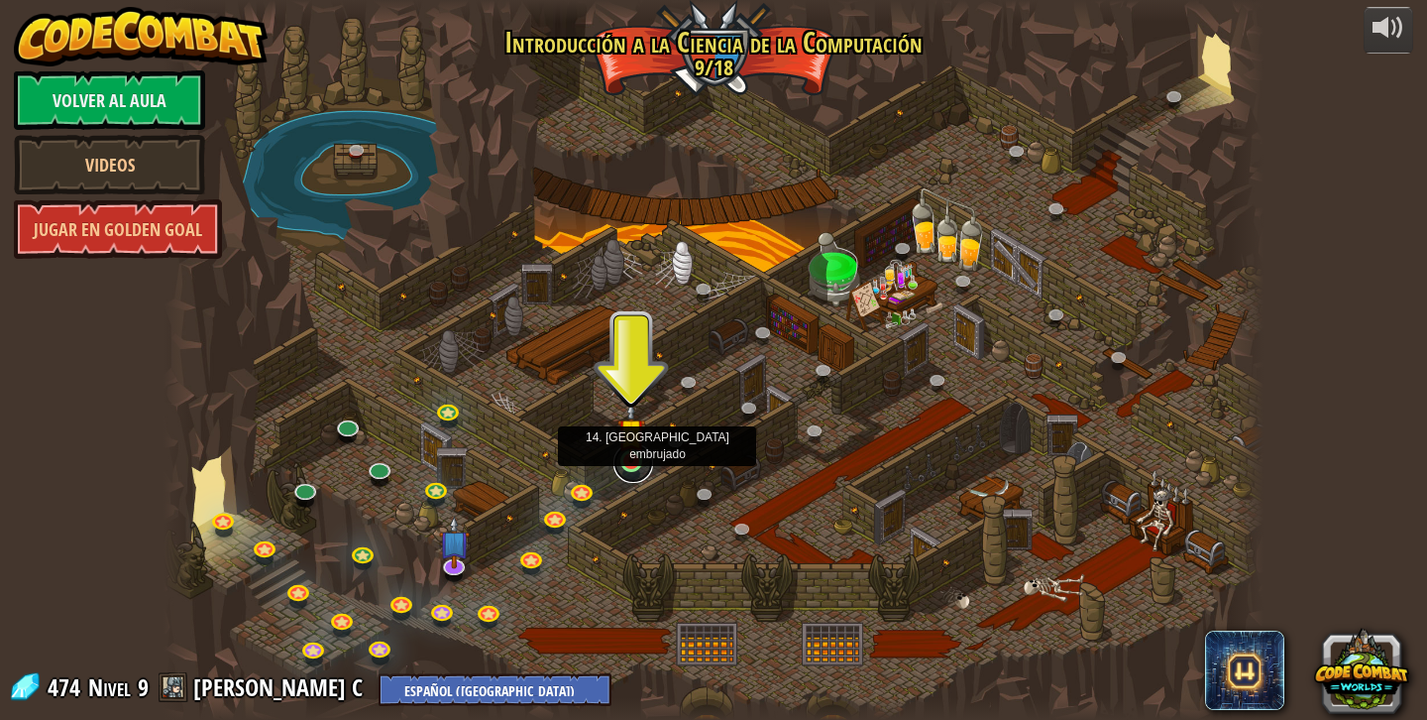
click at [628, 467] on link at bounding box center [634, 463] width 40 height 40
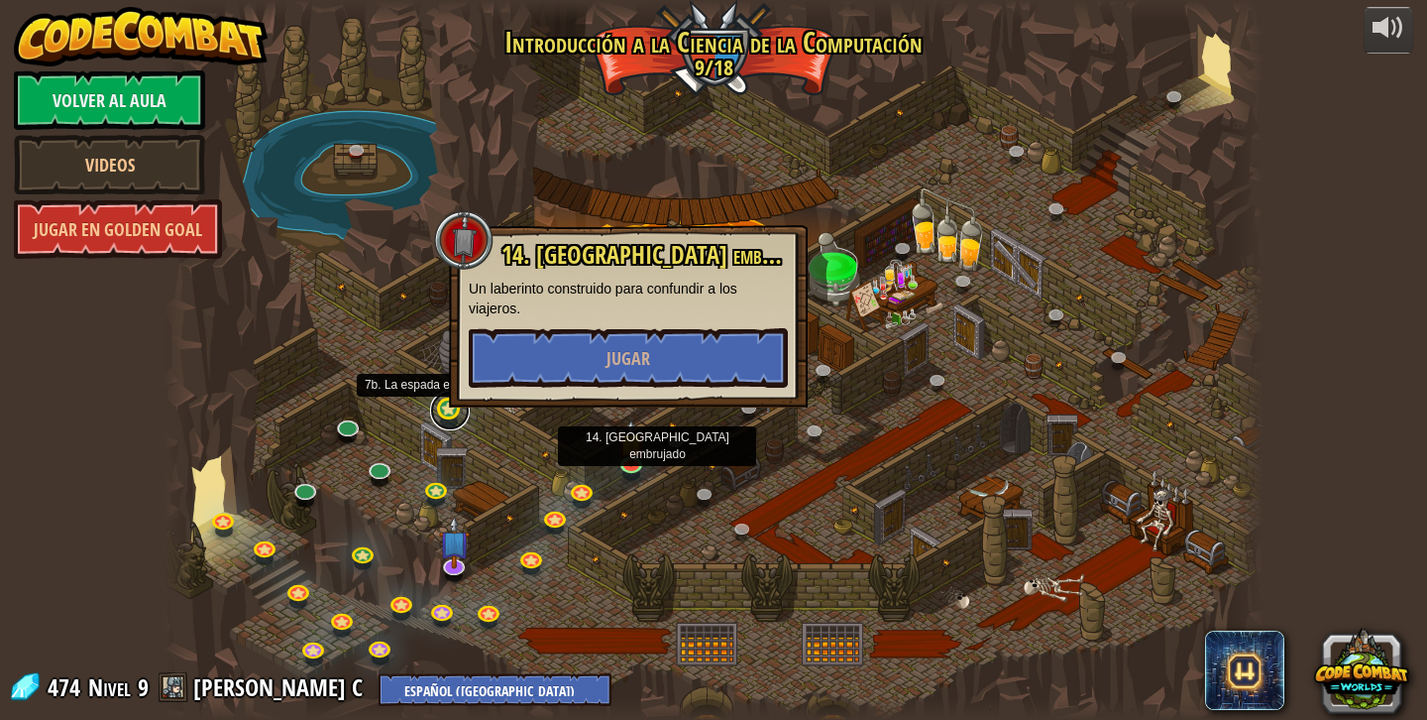
click at [437, 415] on link at bounding box center [450, 411] width 40 height 40
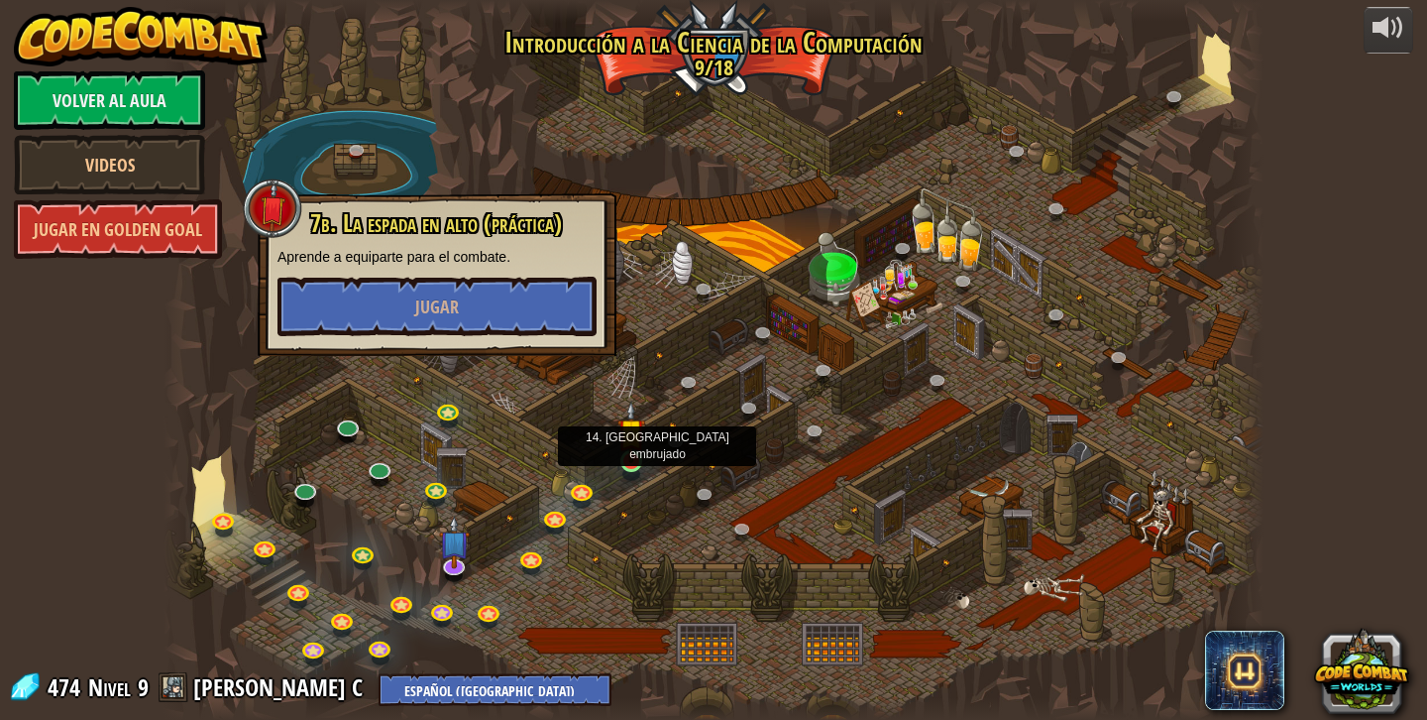
click at [635, 455] on img at bounding box center [631, 431] width 28 height 62
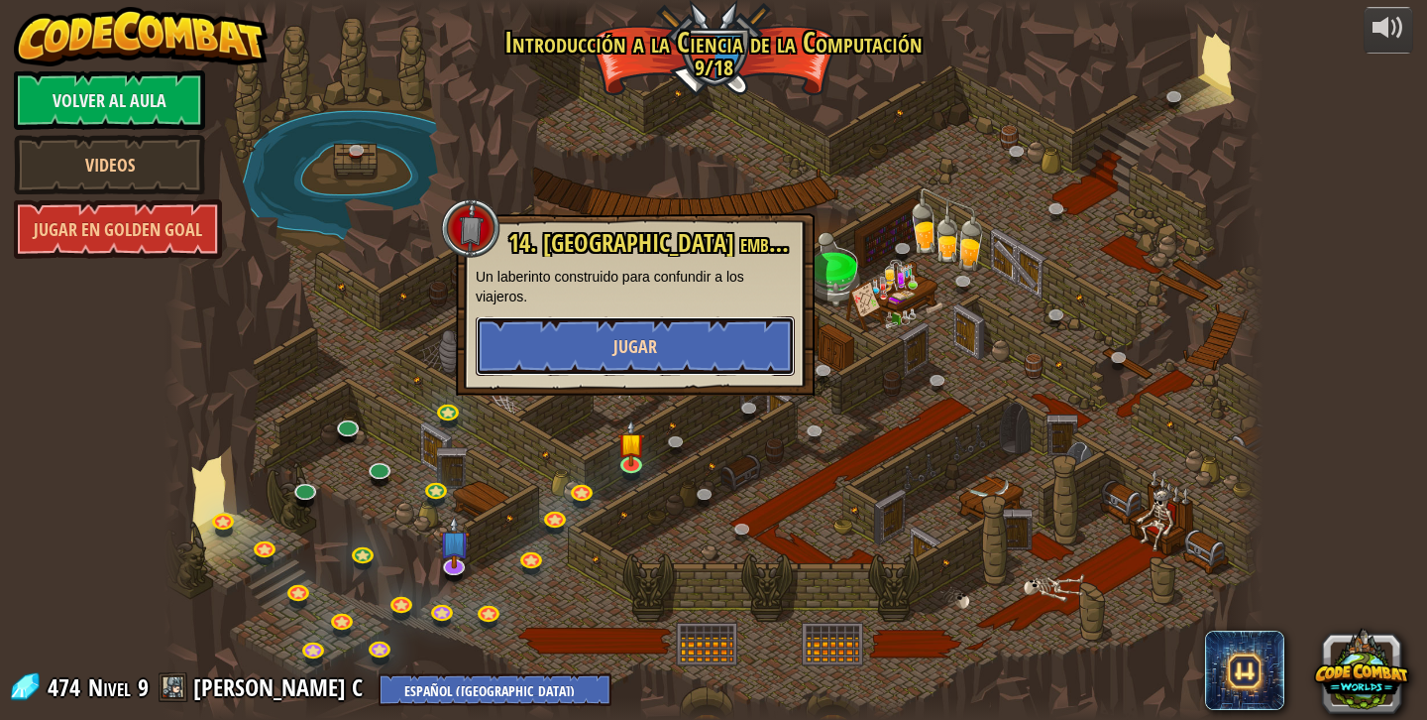
click at [672, 353] on button "Jugar" at bounding box center [635, 345] width 319 height 59
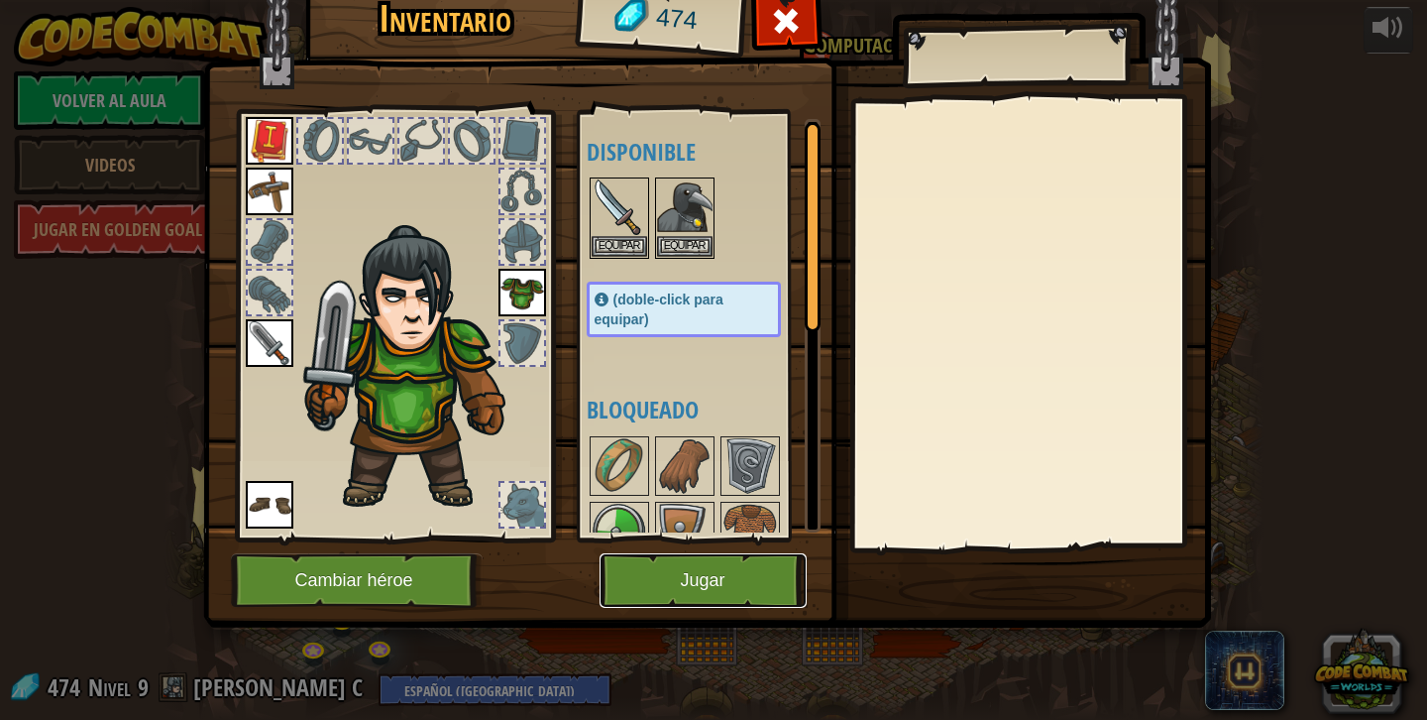
click at [726, 564] on button "Jugar" at bounding box center [703, 580] width 207 height 55
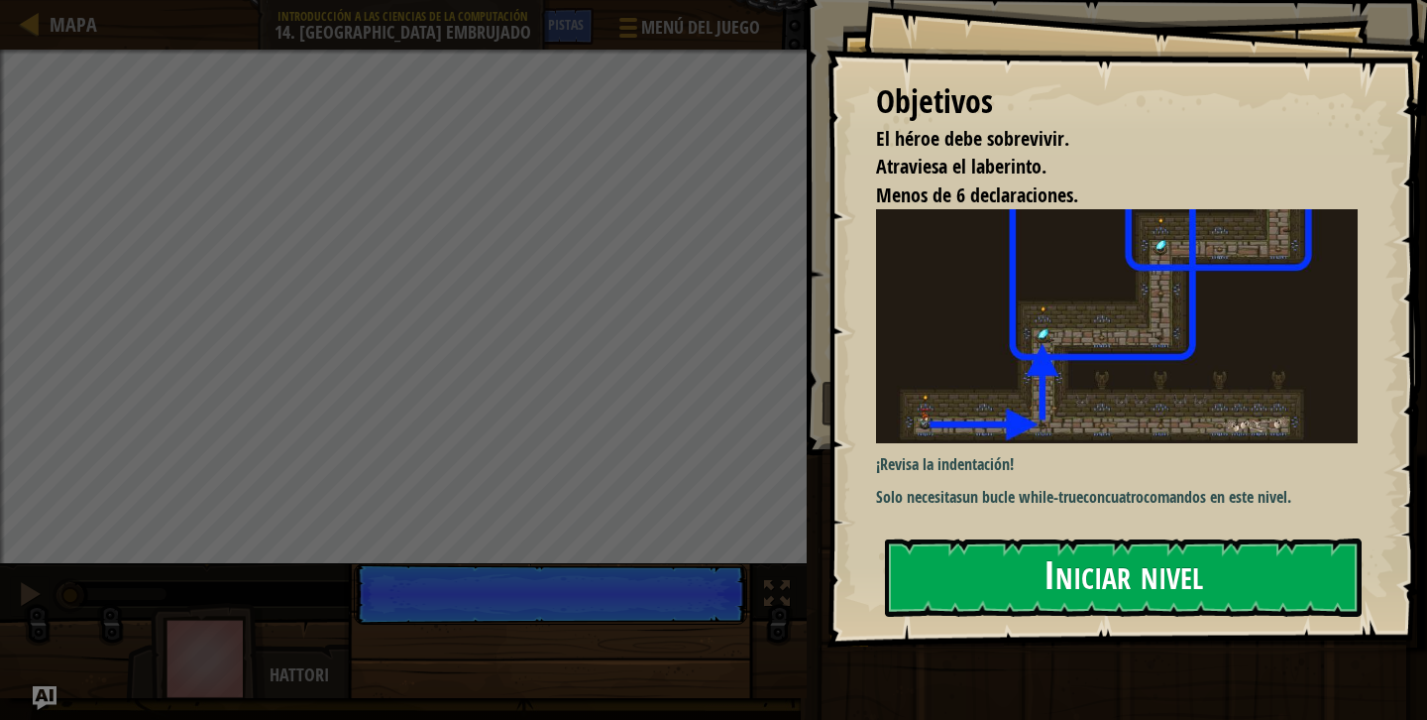
click at [1049, 549] on button "Iniciar nivel" at bounding box center [1123, 577] width 477 height 78
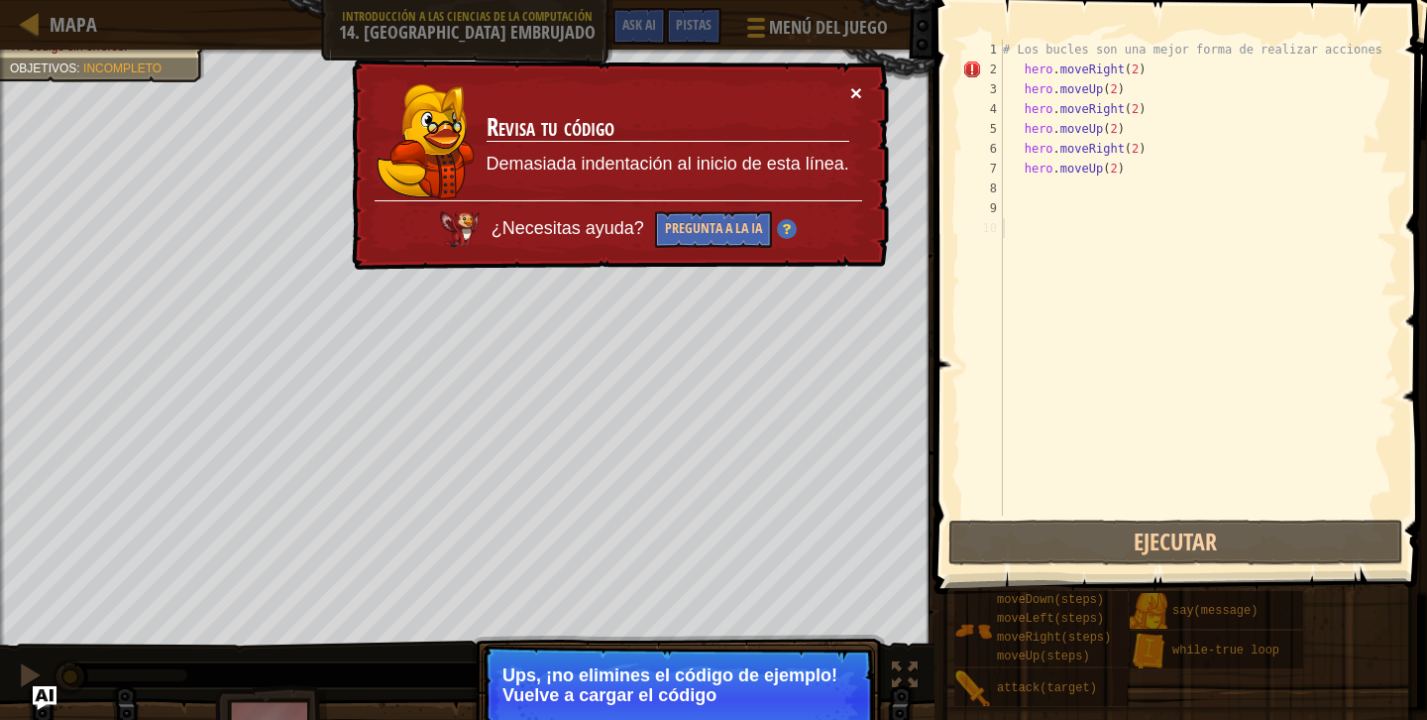
click at [860, 91] on button "×" at bounding box center [856, 92] width 12 height 21
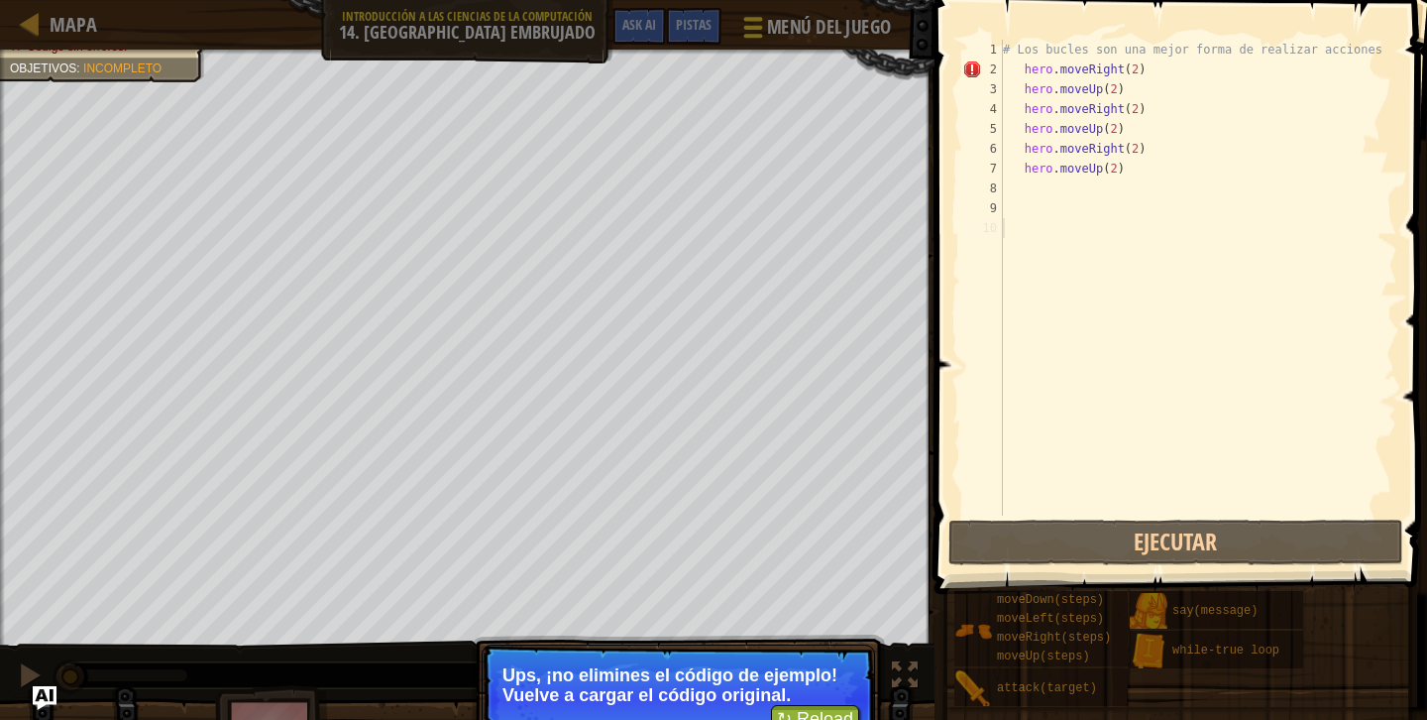
click at [766, 41] on div at bounding box center [752, 27] width 27 height 29
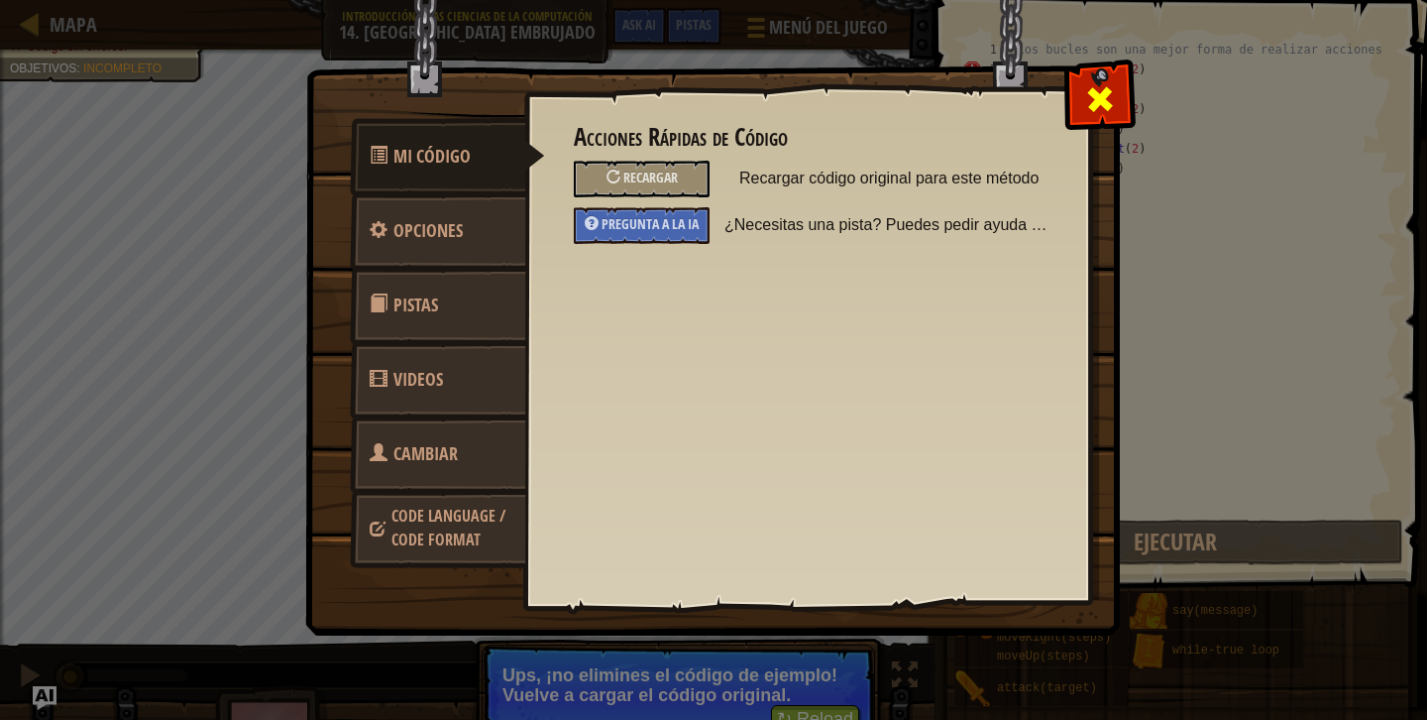
click at [1118, 94] on div at bounding box center [1099, 94] width 62 height 62
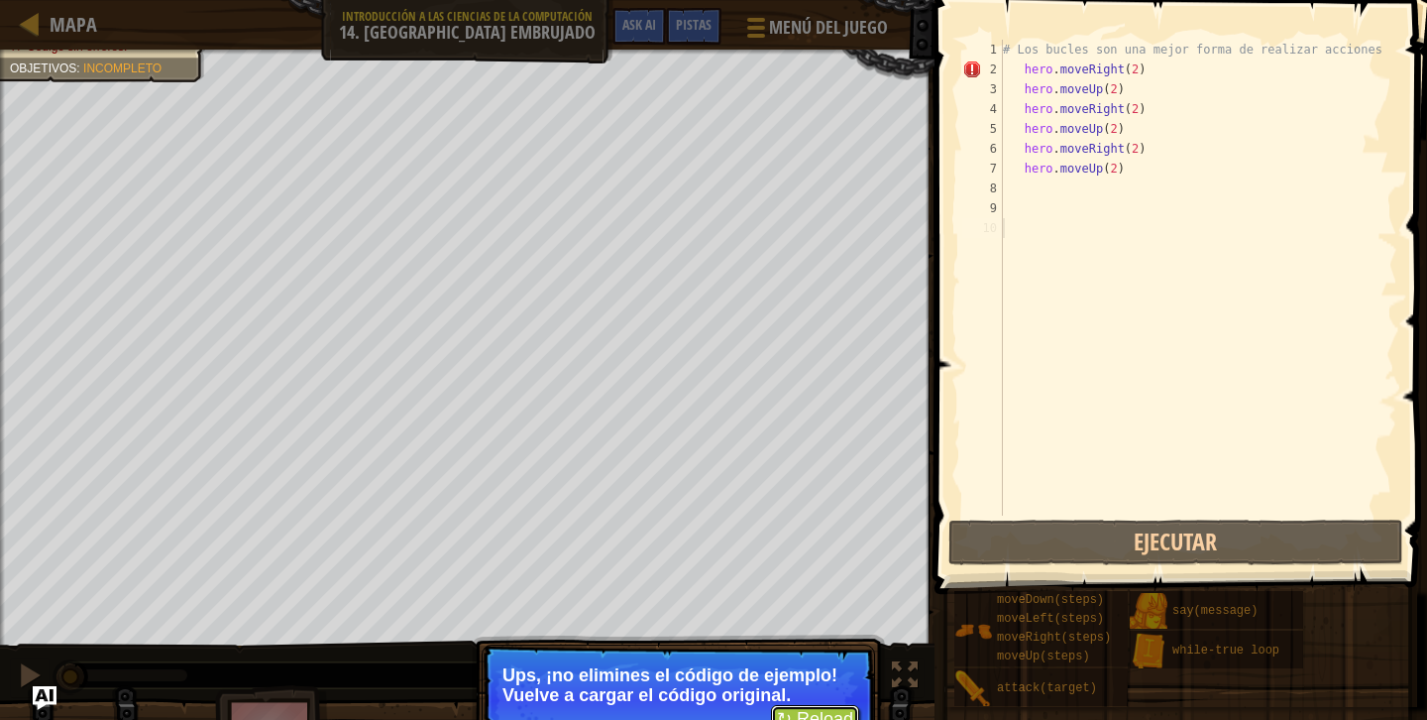
click at [817, 710] on button "↻ Reload" at bounding box center [815, 720] width 88 height 30
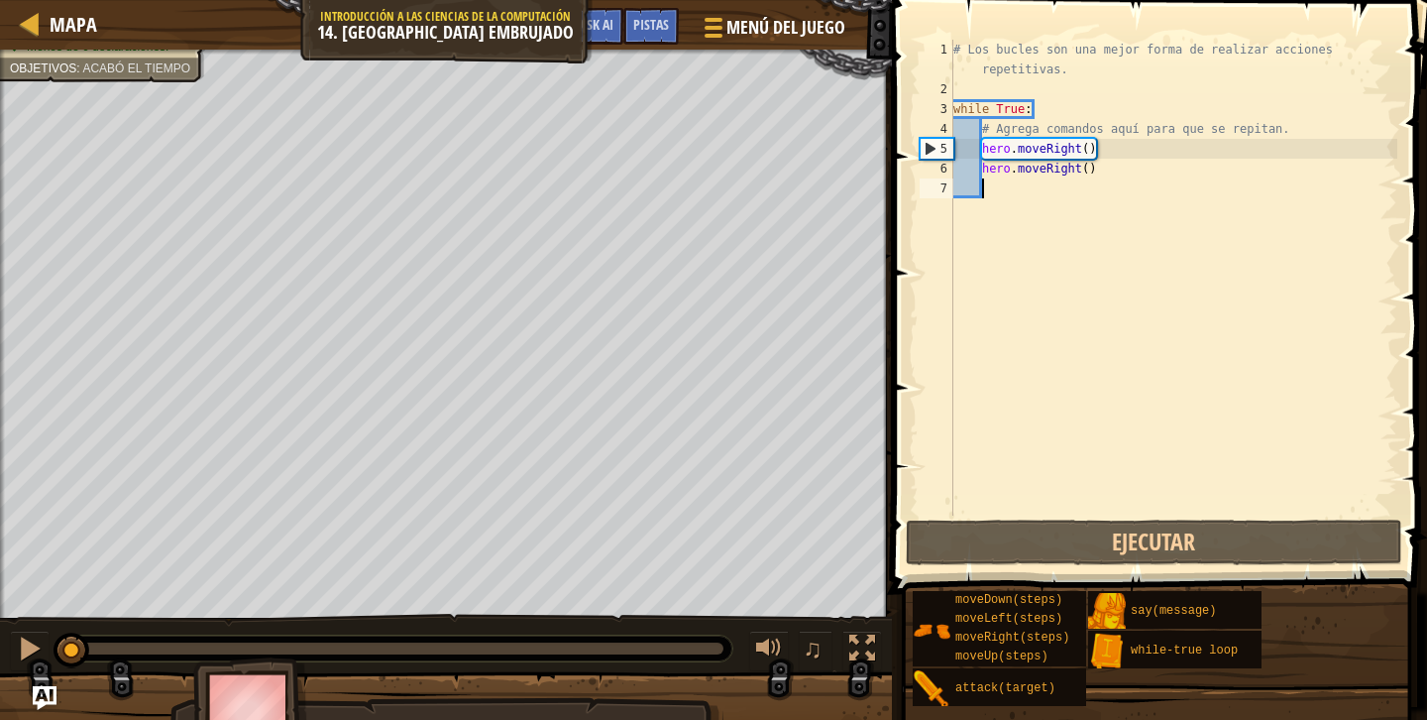
click at [1060, 305] on div "# Los bucles son una mejor forma de realizar acciones repetitivas. while True :…" at bounding box center [1174, 307] width 448 height 535
click at [1053, 188] on div "# Los bucles son una mejor forma de realizar acciones repetitivas. while True :…" at bounding box center [1174, 307] width 448 height 535
drag, startPoint x: 1099, startPoint y: 174, endPoint x: 982, endPoint y: 168, distance: 117.2
click at [981, 168] on div "# Los bucles son una mejor forma de realizar acciones repetitivas. while True :…" at bounding box center [1174, 307] width 448 height 535
type textarea "hero.moveRight()"
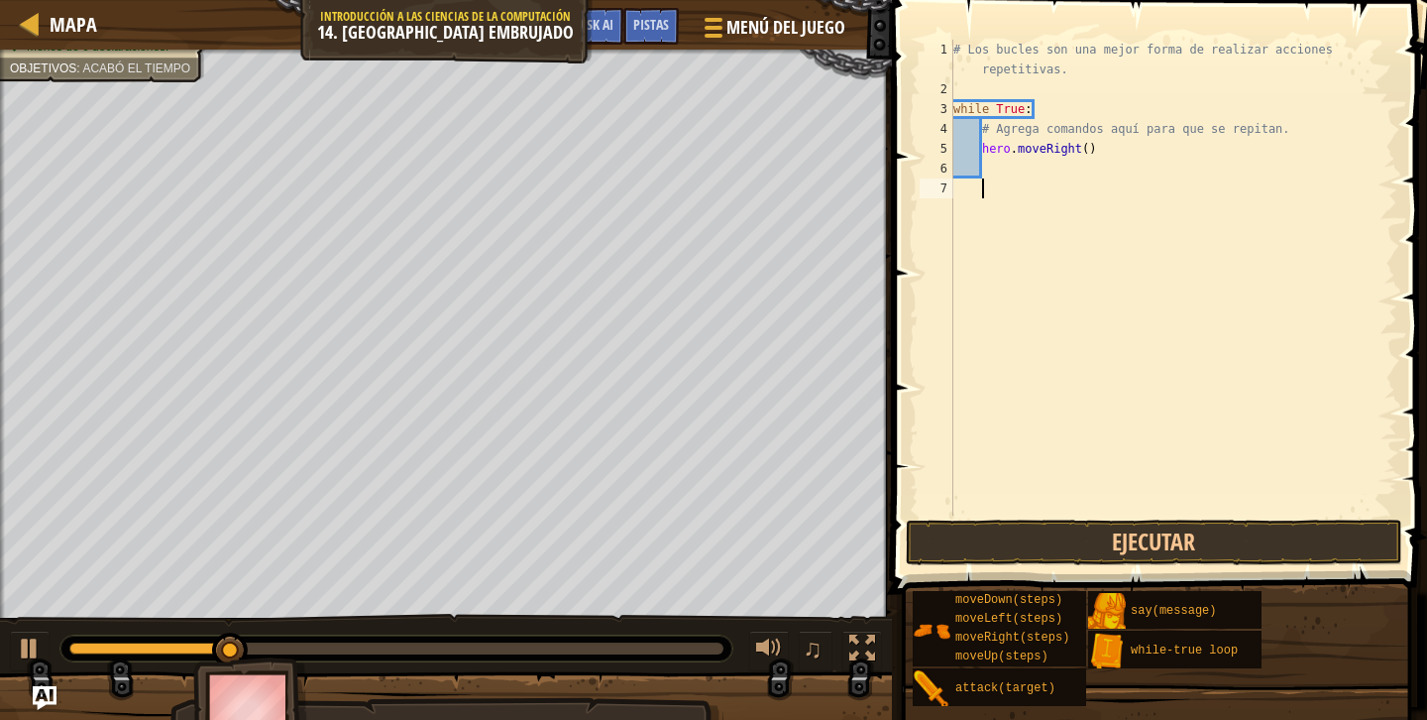
click at [981, 192] on div "# Los bucles son una mejor forma de realizar acciones repetitivas. while True :…" at bounding box center [1174, 307] width 448 height 535
click at [1098, 524] on button "Ejecutar" at bounding box center [1154, 542] width 497 height 46
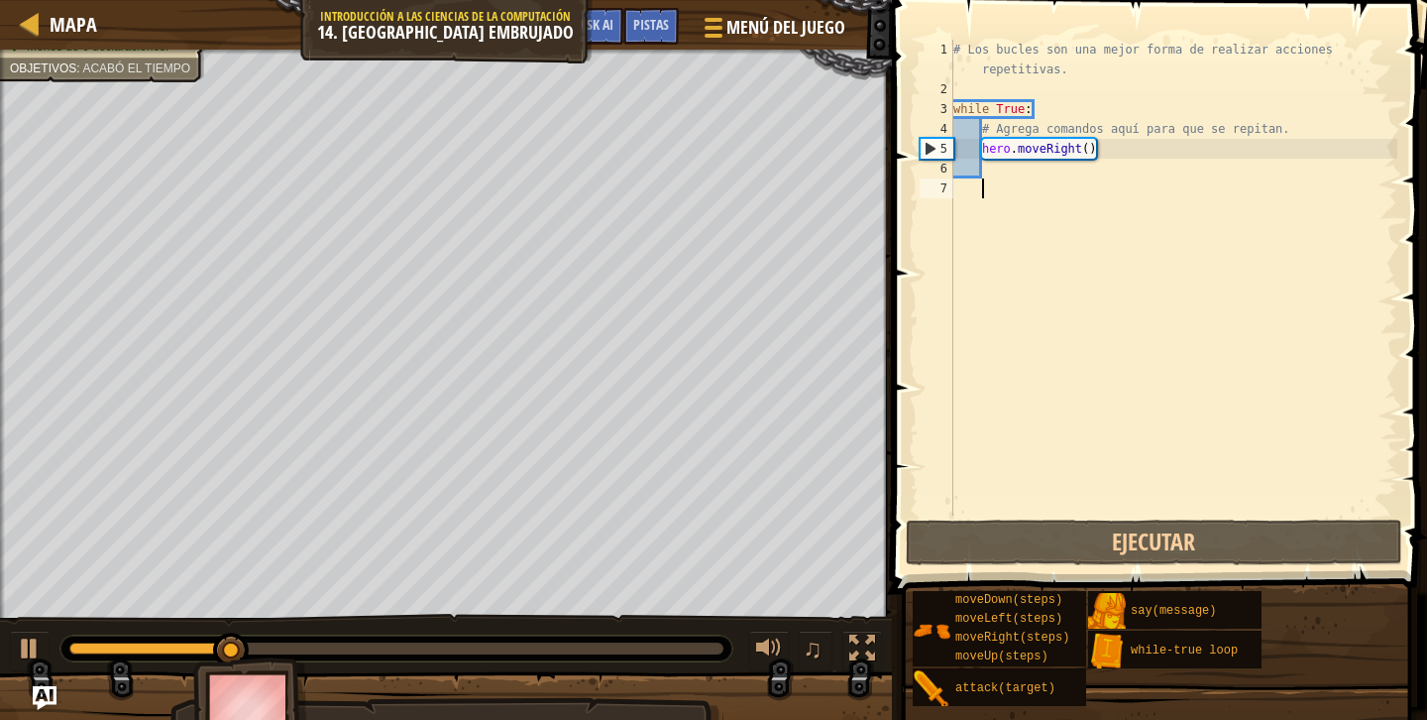
type textarea "l"
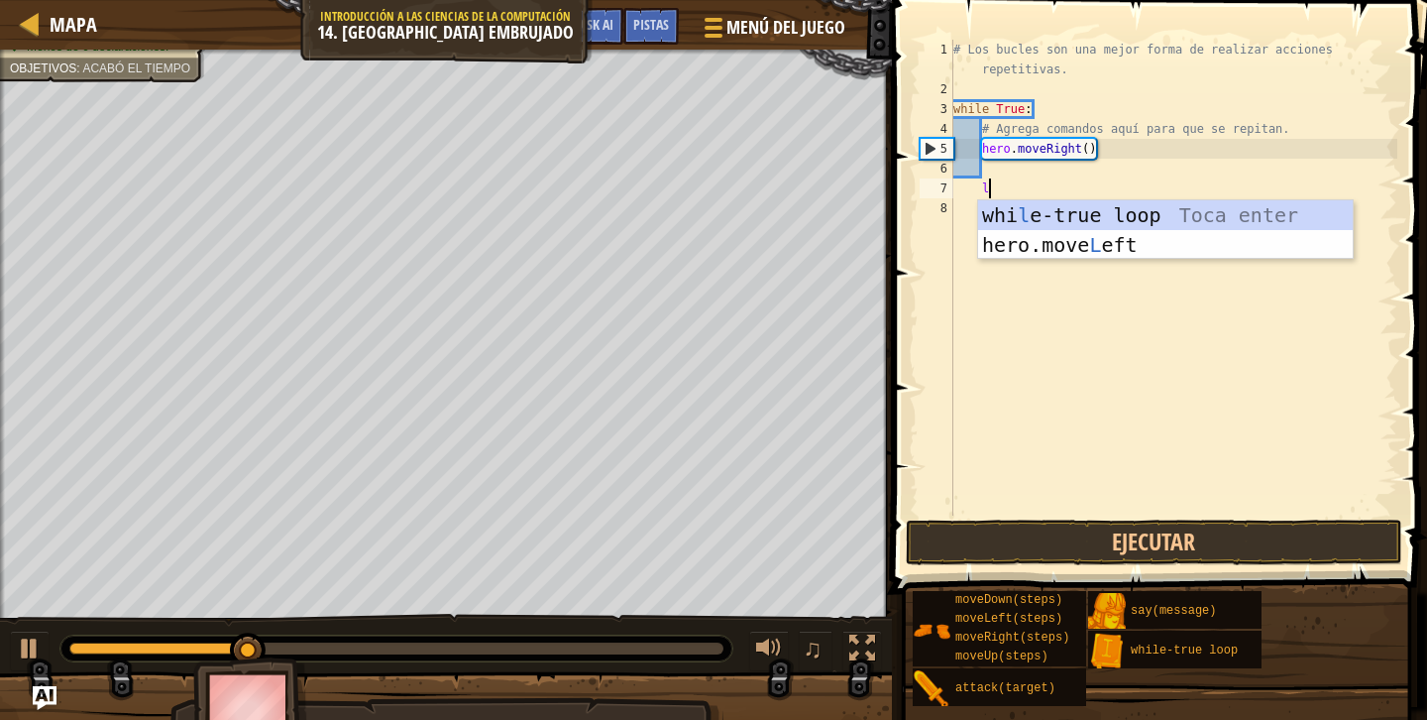
scroll to position [9, 2]
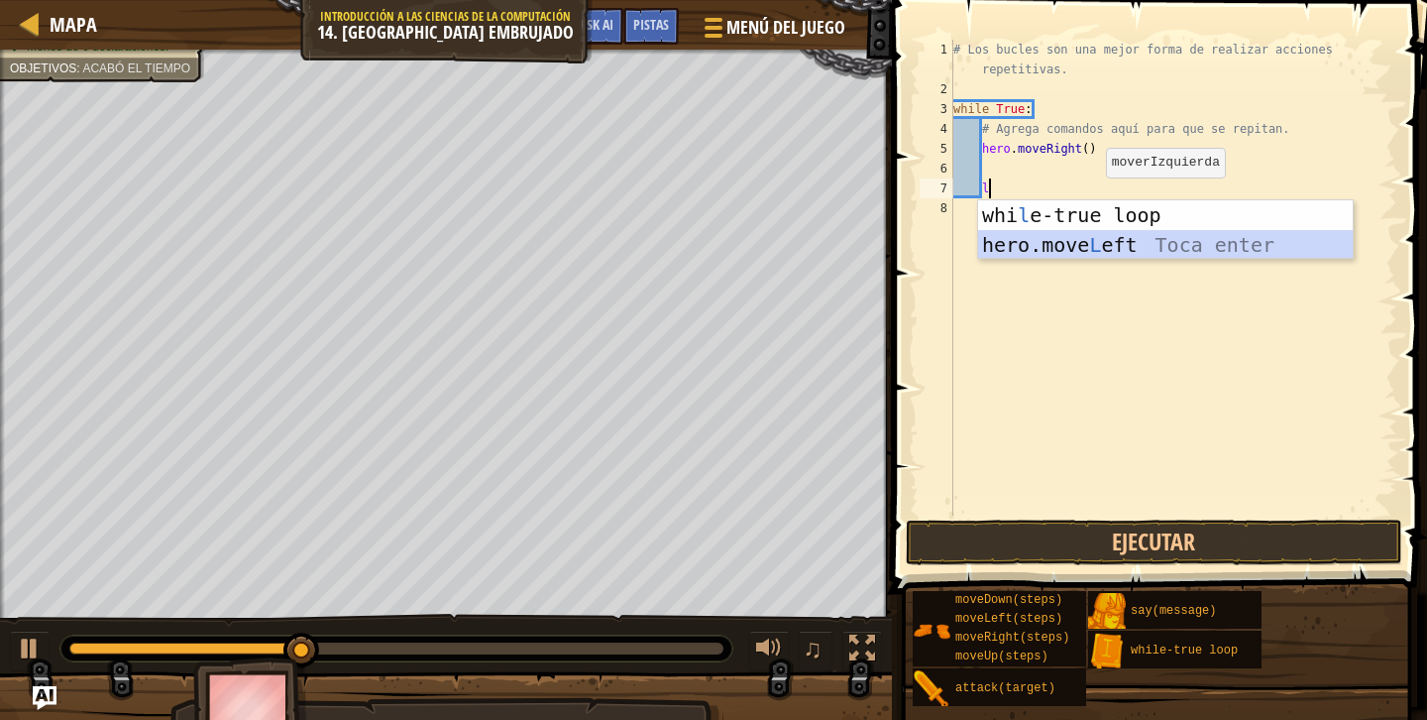
click at [1103, 239] on div "whi l e-true loop Toca enter hero.move L eft Toca enter" at bounding box center [1165, 259] width 375 height 119
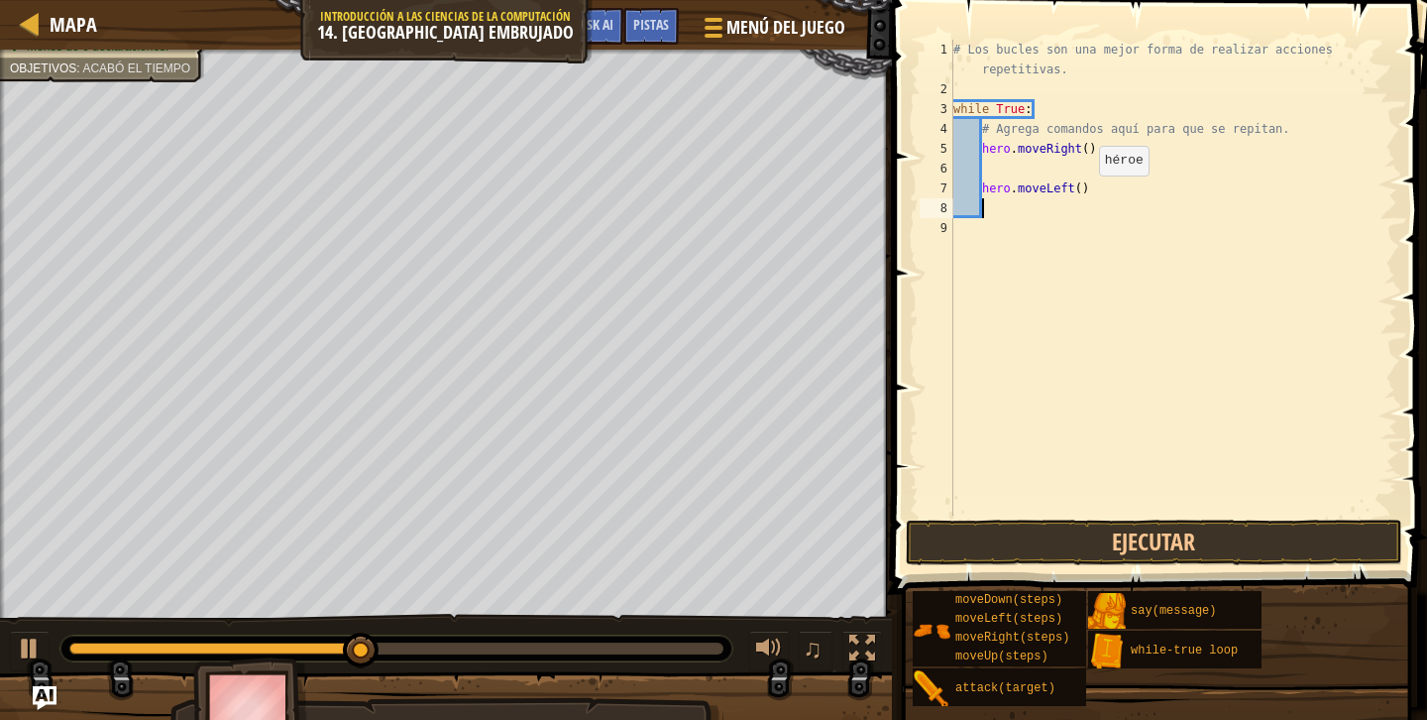
click at [1082, 195] on div "# Los bucles son una mejor forma de realizar acciones repetitivas. while True :…" at bounding box center [1174, 307] width 448 height 535
click at [1084, 523] on button "Ejecutar" at bounding box center [1154, 542] width 497 height 46
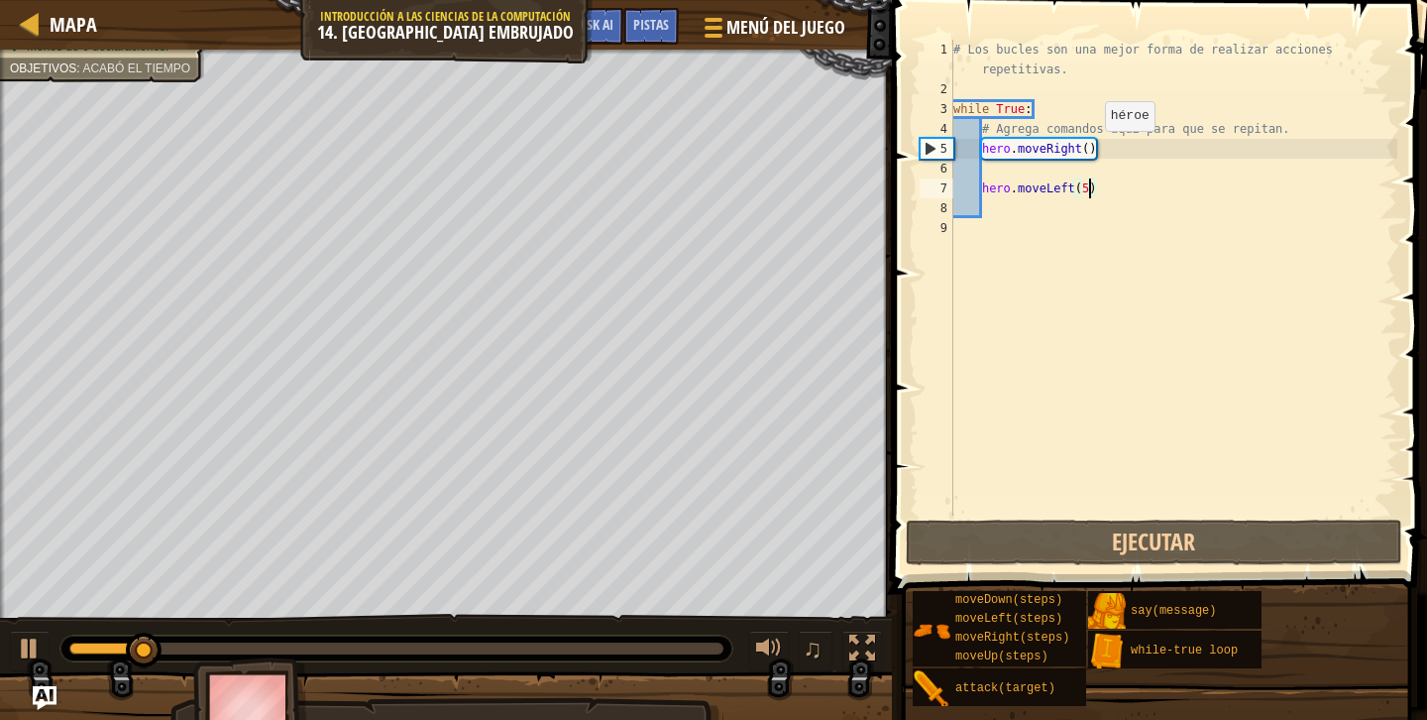
click at [1088, 150] on div "# Los bucles son una mejor forma de realizar acciones repetitivas. while True :…" at bounding box center [1174, 307] width 448 height 535
drag, startPoint x: 1074, startPoint y: 189, endPoint x: 1047, endPoint y: 189, distance: 27.8
click at [1047, 189] on div "# Los bucles son una mejor forma de realizar acciones repetitivas. while True :…" at bounding box center [1174, 307] width 448 height 535
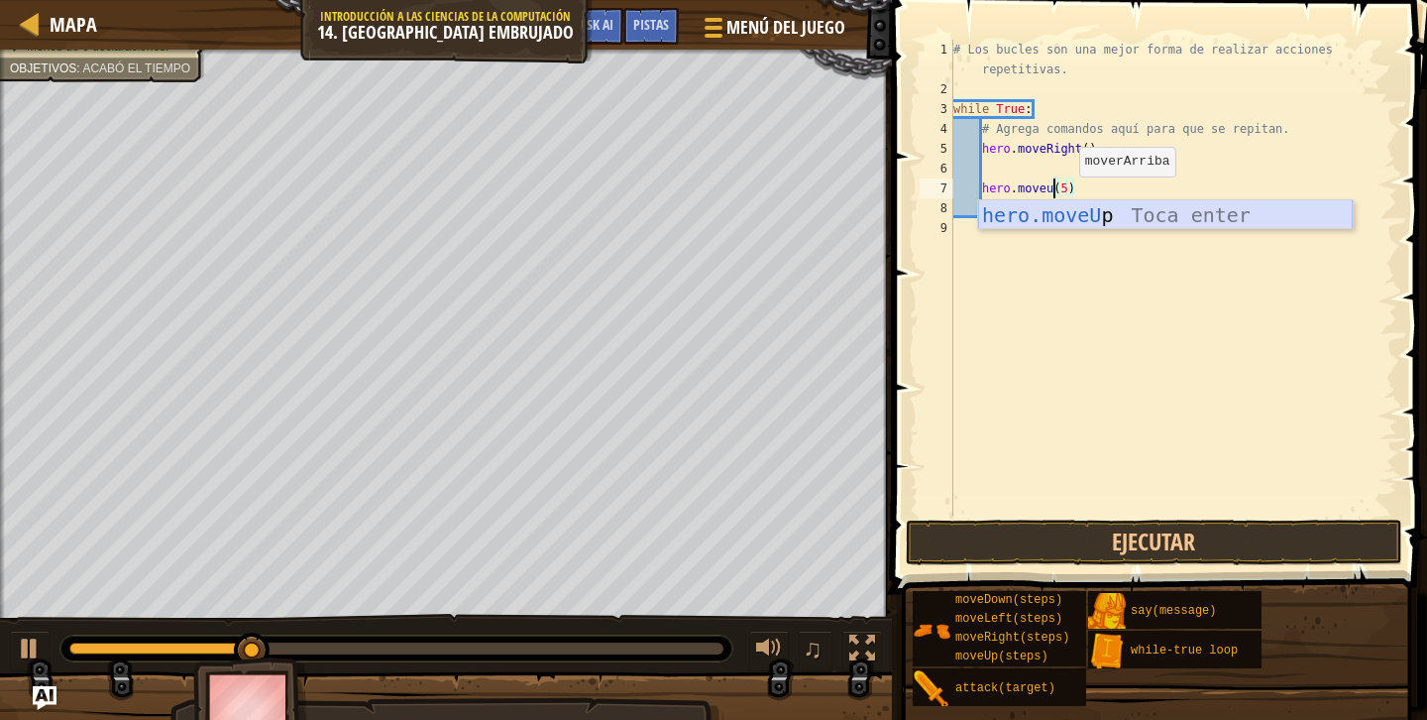
click at [1191, 203] on div "hero.moveU p Toca enter" at bounding box center [1165, 244] width 375 height 89
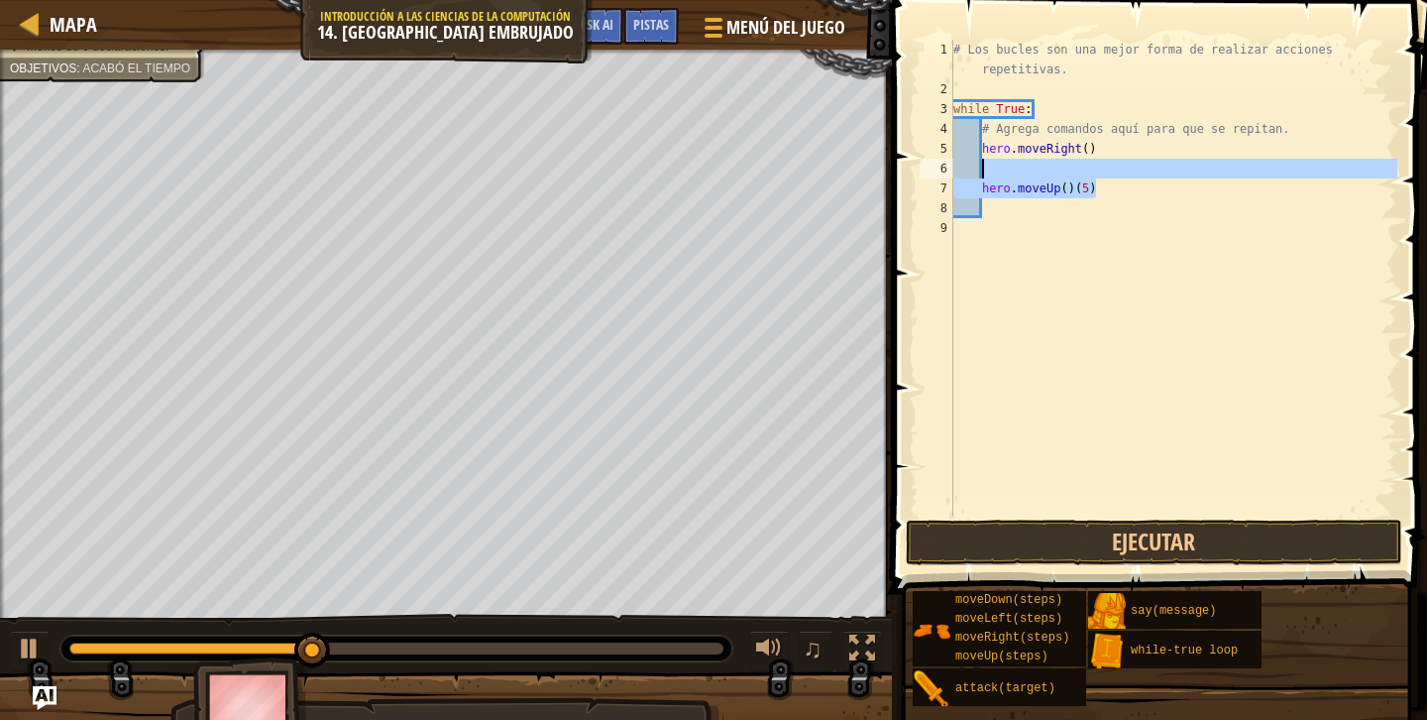
drag, startPoint x: 1098, startPoint y: 190, endPoint x: 988, endPoint y: 165, distance: 113.0
click at [988, 165] on div "# Los bucles son una mejor forma de realizar acciones repetitivas. while True :…" at bounding box center [1174, 307] width 448 height 535
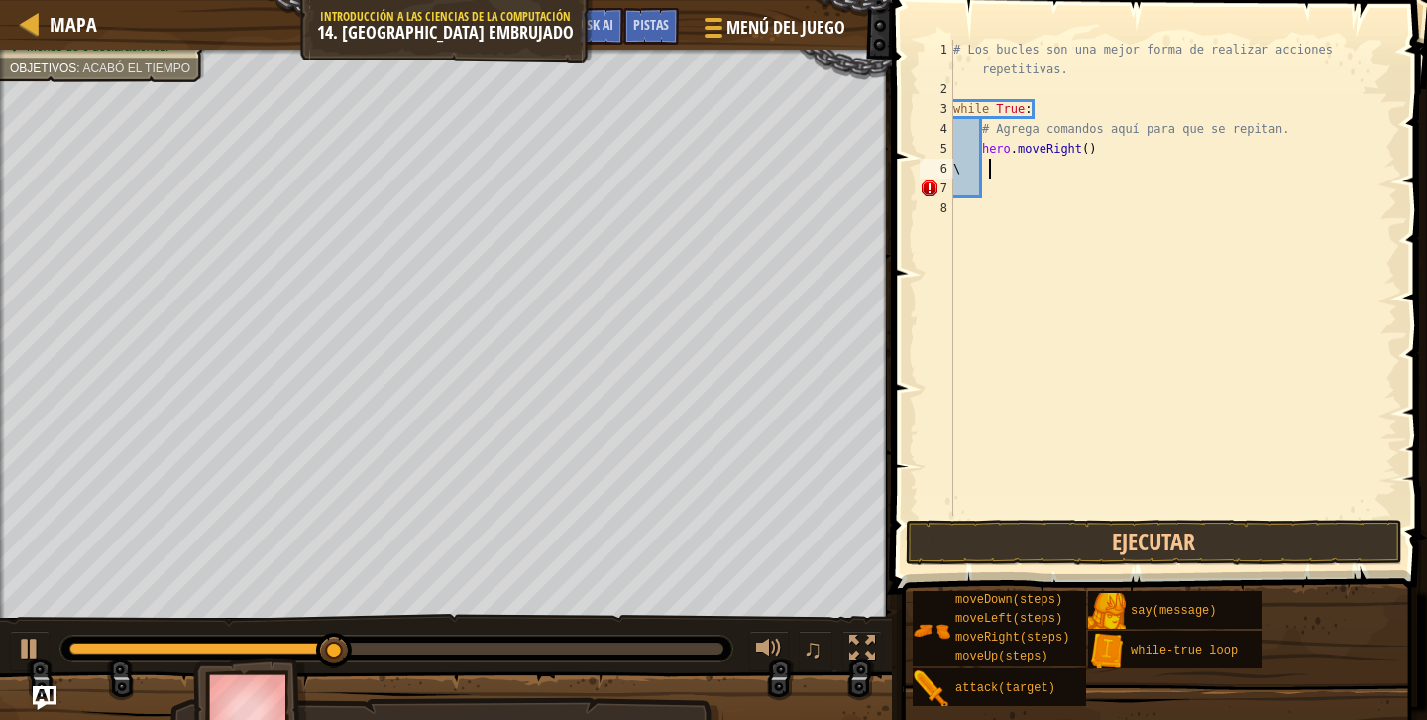
scroll to position [9, 2]
type textarea "\"
click at [1090, 151] on div "# Los bucles son una mejor forma de realizar acciones repetitivas. while True :…" at bounding box center [1174, 307] width 448 height 535
type textarea "hero.moveRight(3)"
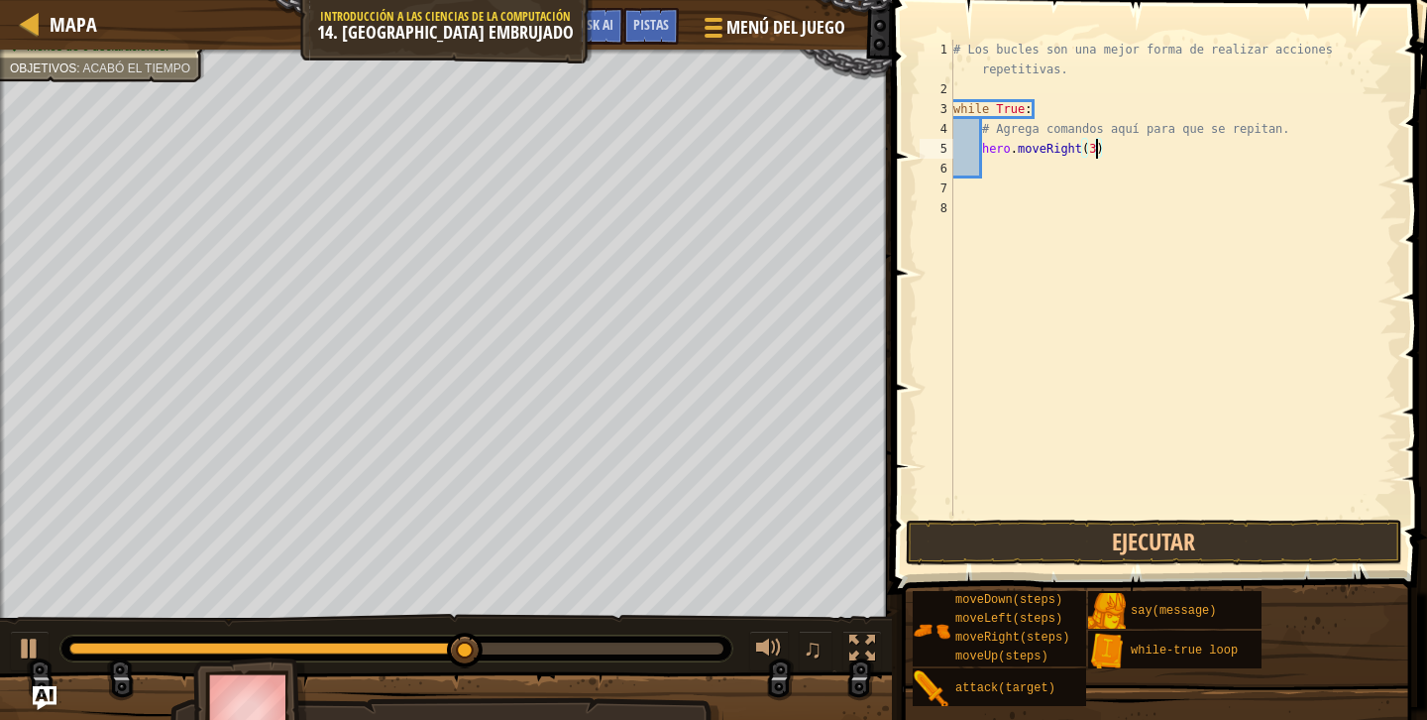
click at [1084, 168] on div "# Los bucles son una mejor forma de realizar acciones repetitivas. while True :…" at bounding box center [1174, 307] width 448 height 535
type textarea "h"
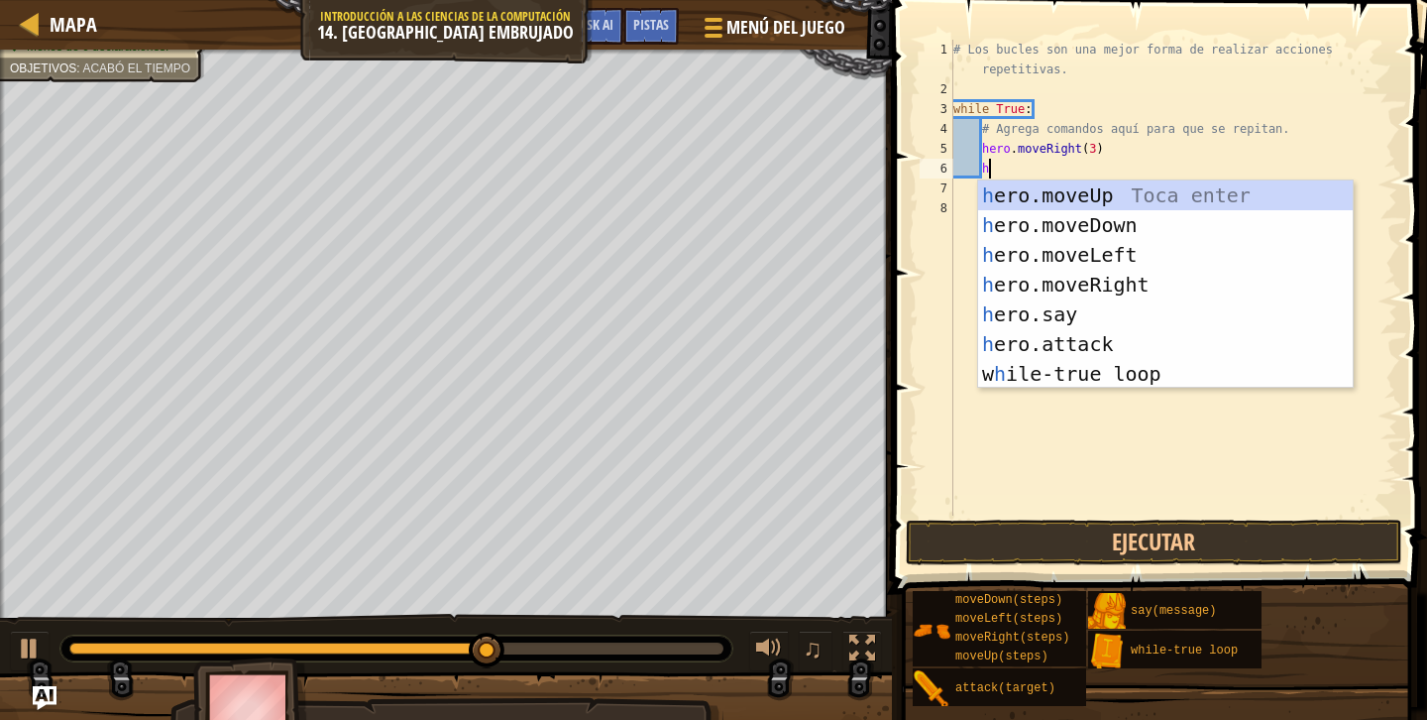
scroll to position [9, 2]
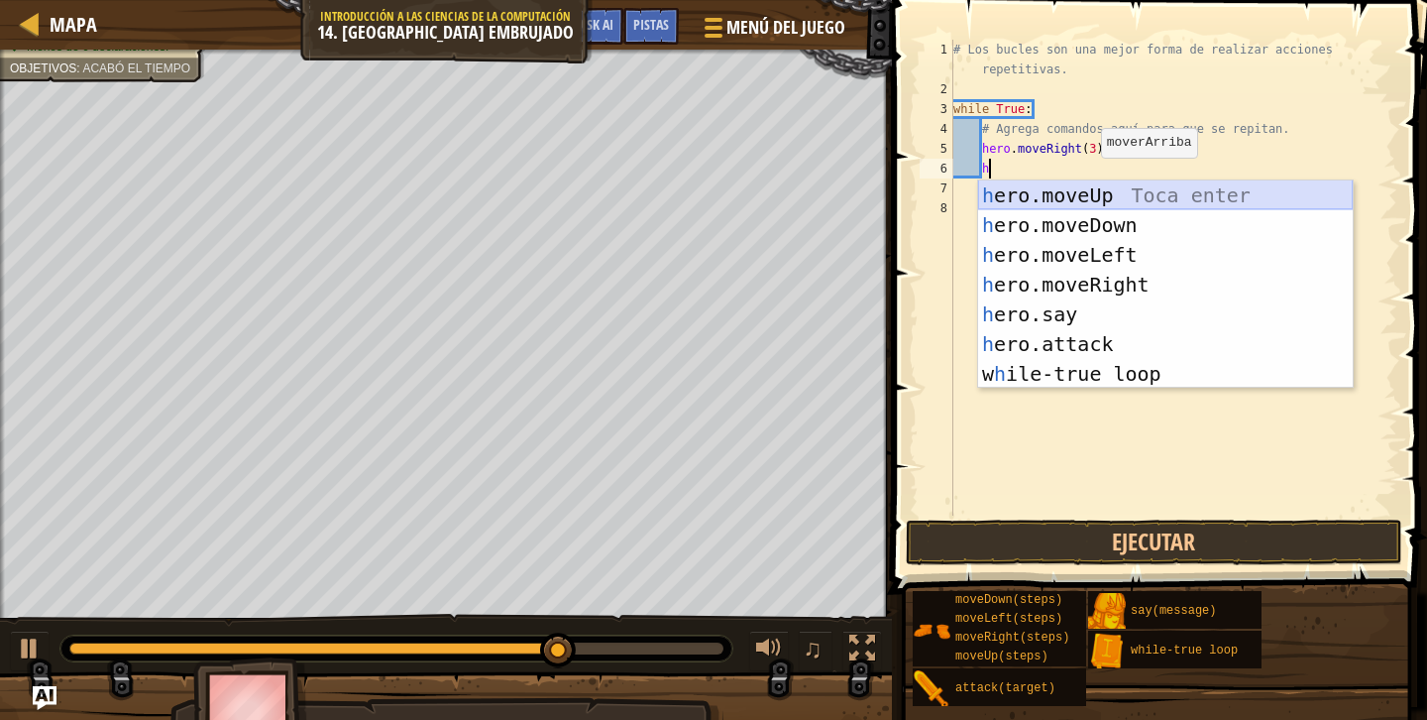
click at [1141, 196] on div "h ero.moveUp Toca enter h ero.moveDown Toca enter h ero.moveLeft Toca enter h e…" at bounding box center [1165, 314] width 375 height 268
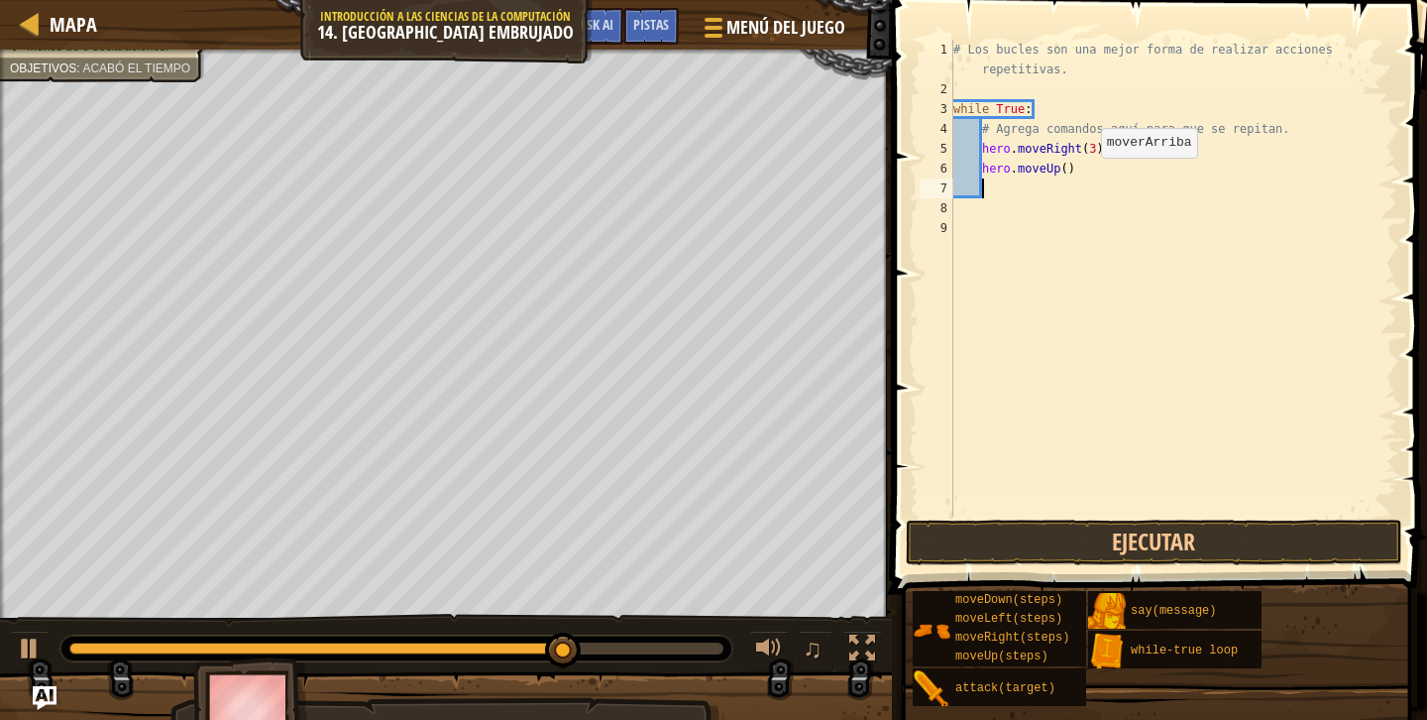
scroll to position [9, 1]
click at [1064, 168] on div "# Los bucles son una mejor forma de realizar acciones repetitivas. while True :…" at bounding box center [1174, 307] width 448 height 535
type textarea "hero.moveUp(2)"
click at [1051, 186] on div "# Los bucles son una mejor forma de realizar acciones repetitivas. while True :…" at bounding box center [1174, 307] width 448 height 535
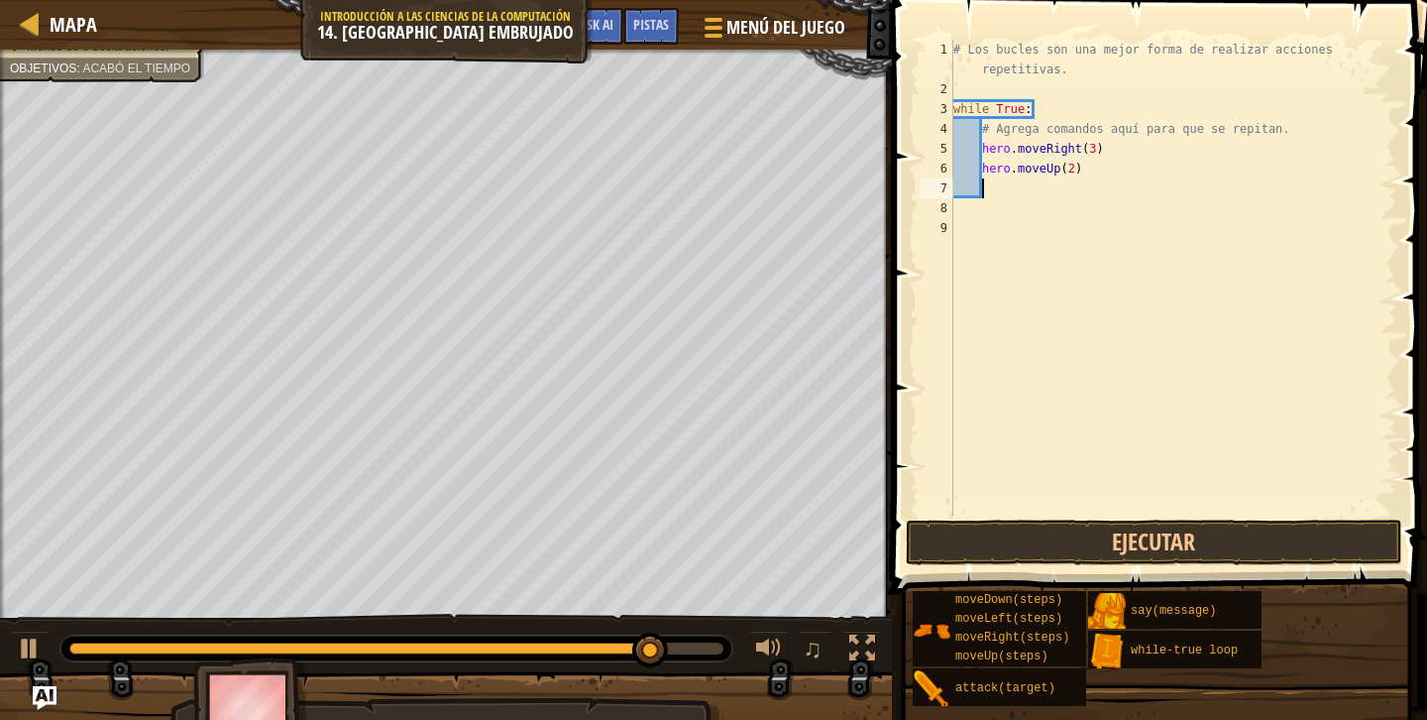
scroll to position [9, 1]
click at [1064, 540] on button "Ejecutar" at bounding box center [1154, 542] width 497 height 46
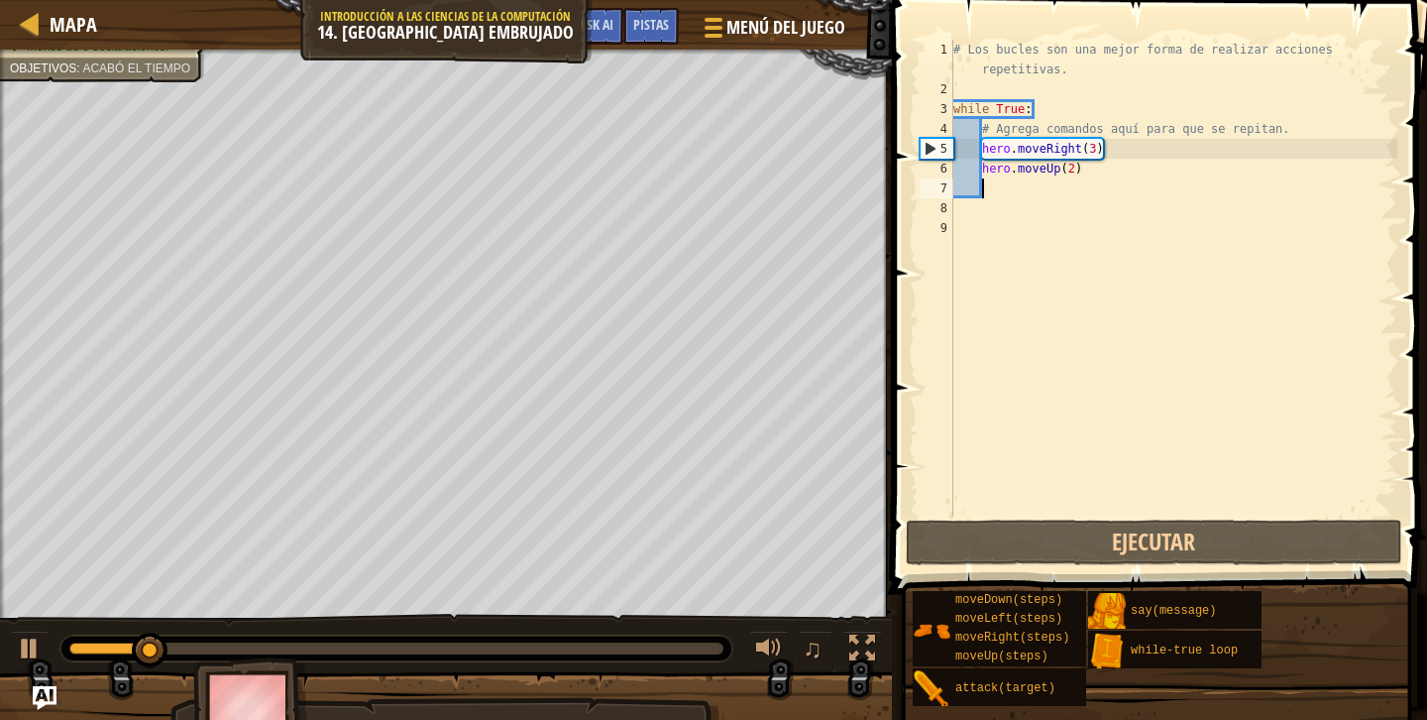
click at [980, 168] on div "# Los bucles son una mejor forma de realizar acciones repetitivas. while True :…" at bounding box center [1174, 307] width 448 height 535
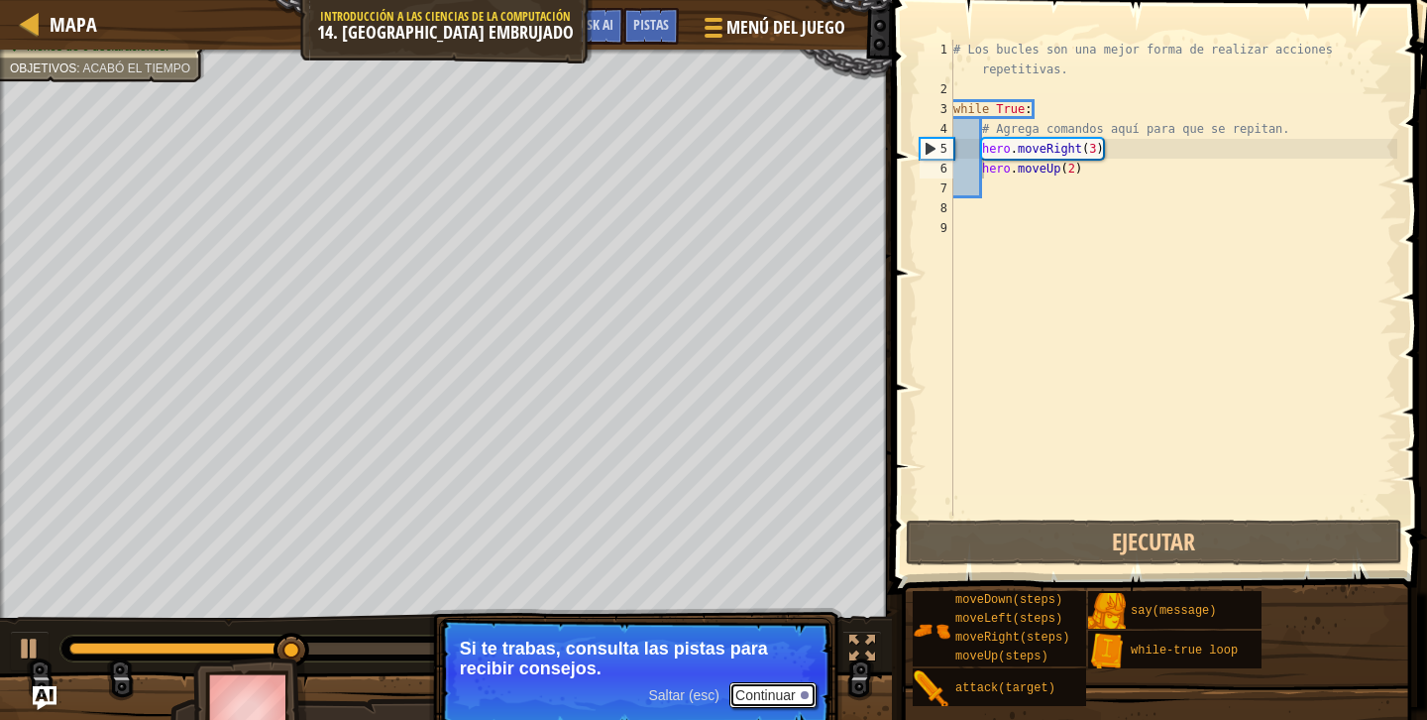
click at [755, 686] on button "Continuar" at bounding box center [772, 695] width 87 height 26
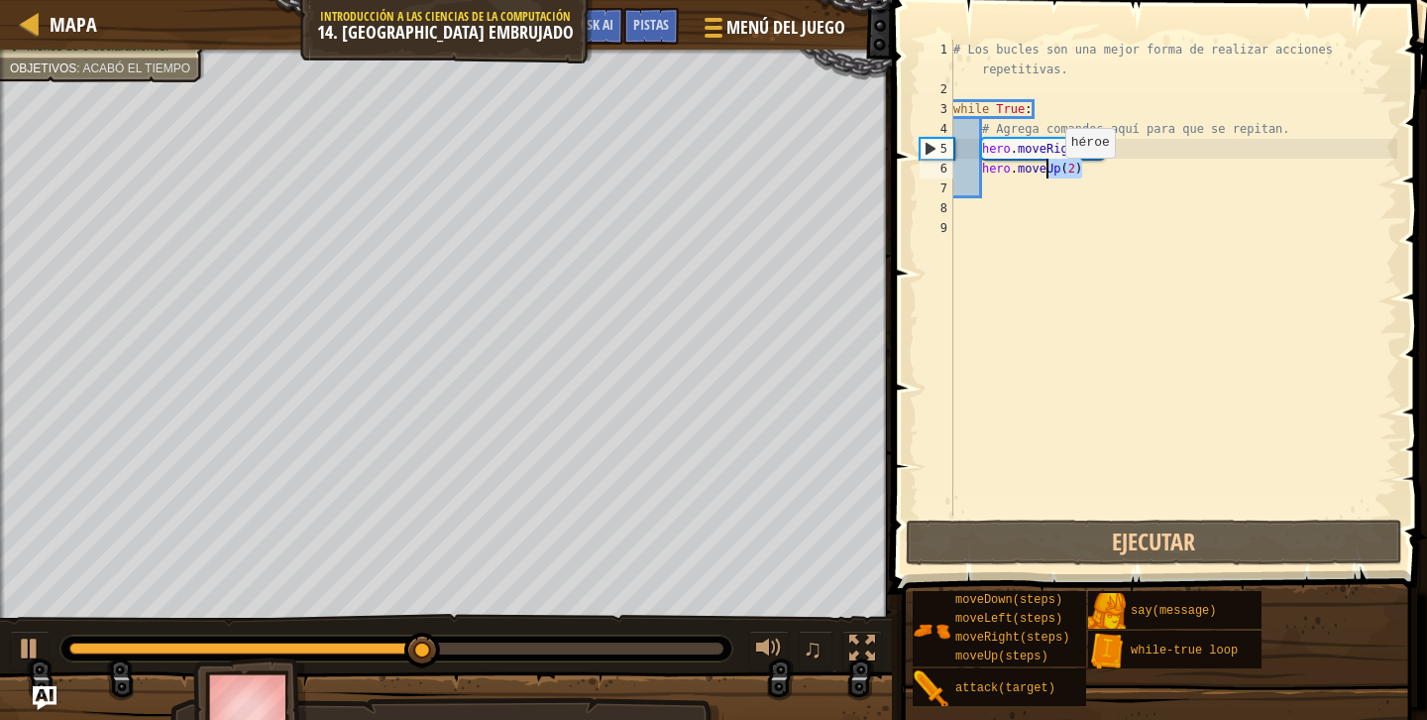
drag, startPoint x: 1177, startPoint y: 173, endPoint x: 1052, endPoint y: 193, distance: 127.4
click at [1052, 190] on div "# Los bucles son una mejor forma de realizar acciones repetitivas. while True :…" at bounding box center [1174, 307] width 448 height 535
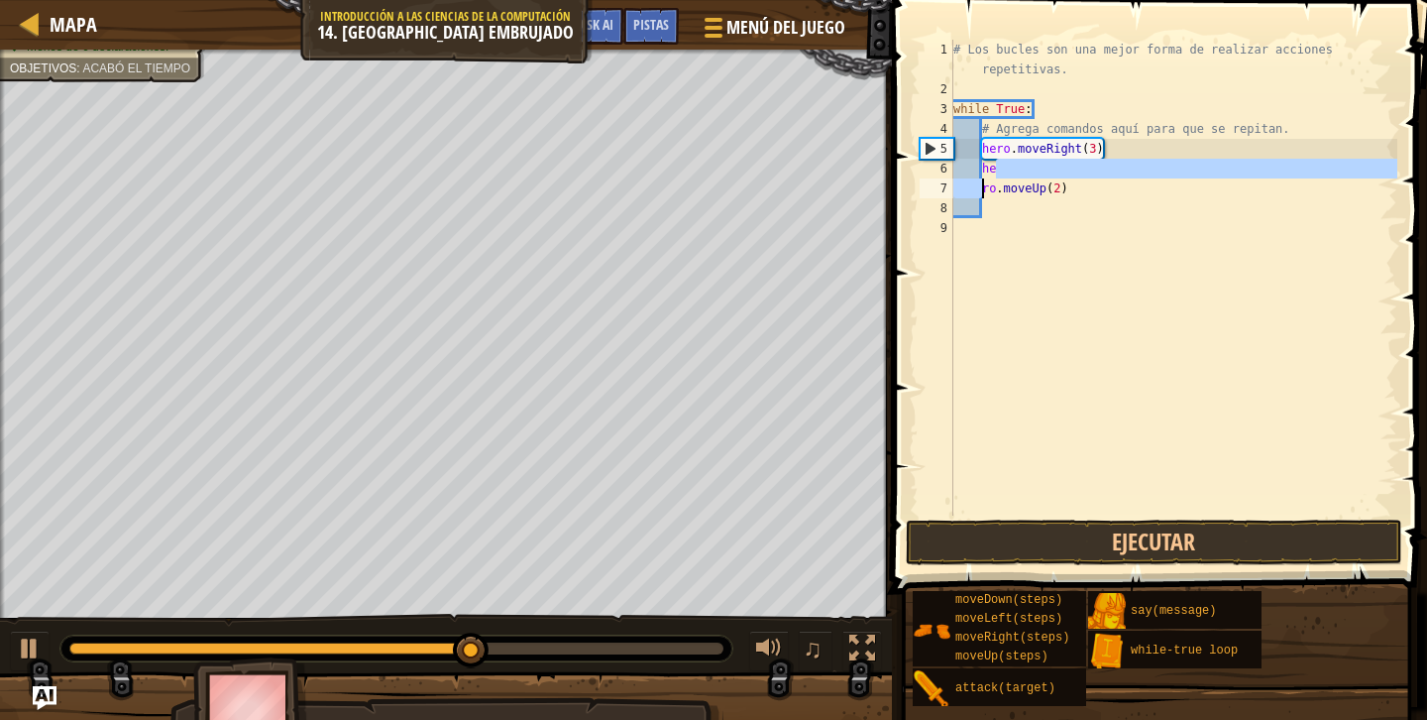
click at [1081, 186] on div "# Los bucles son una mejor forma de realizar acciones repetitivas. while True :…" at bounding box center [1174, 307] width 448 height 535
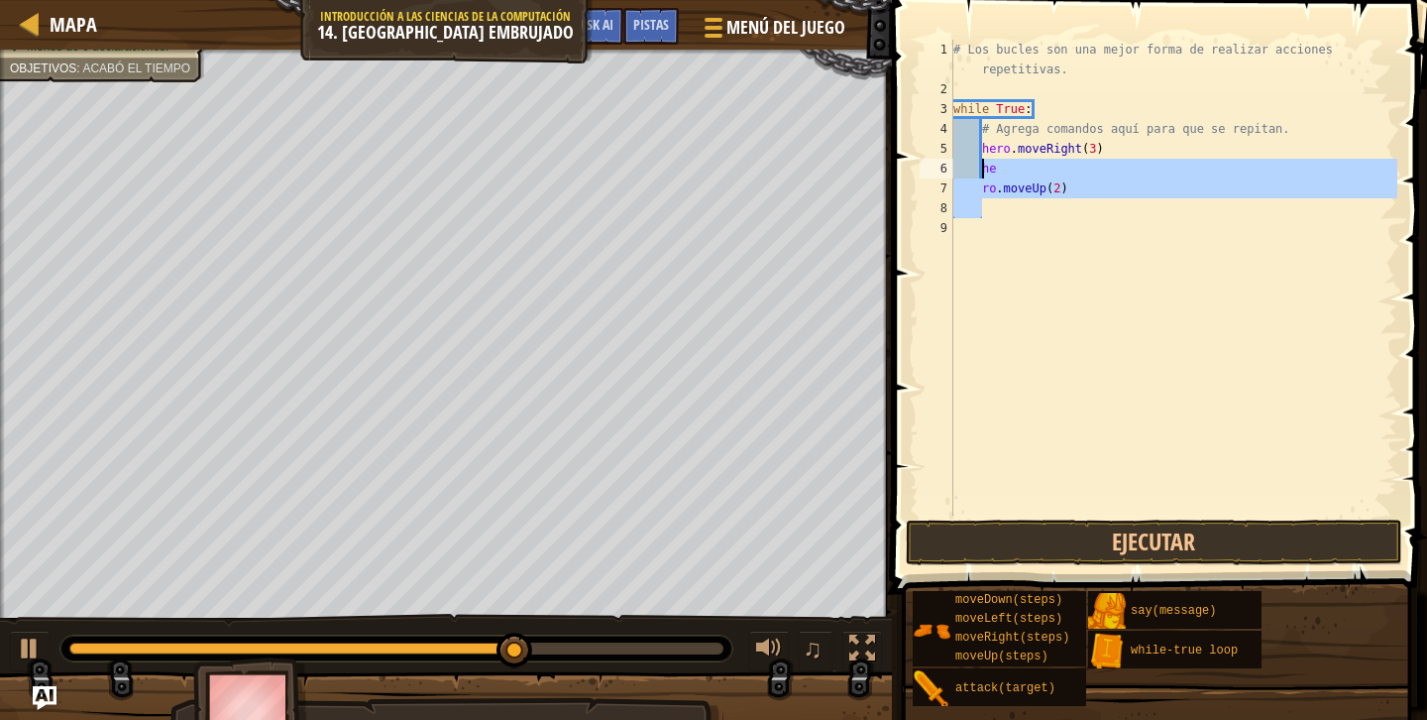
drag, startPoint x: 1084, startPoint y: 200, endPoint x: 979, endPoint y: 162, distance: 111.9
click at [979, 162] on div "# Los bucles son una mejor forma de realizar acciones repetitivas. while True :…" at bounding box center [1174, 307] width 448 height 535
type textarea "h"
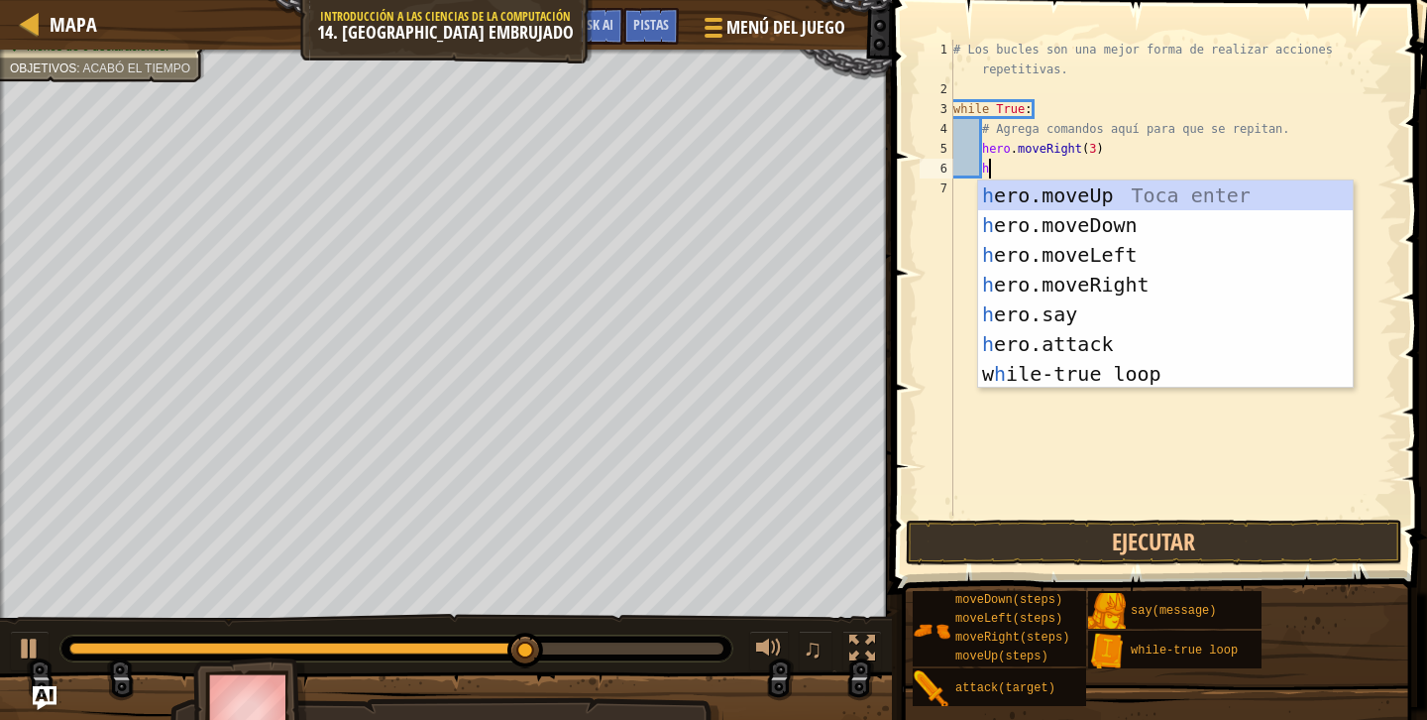
scroll to position [9, 2]
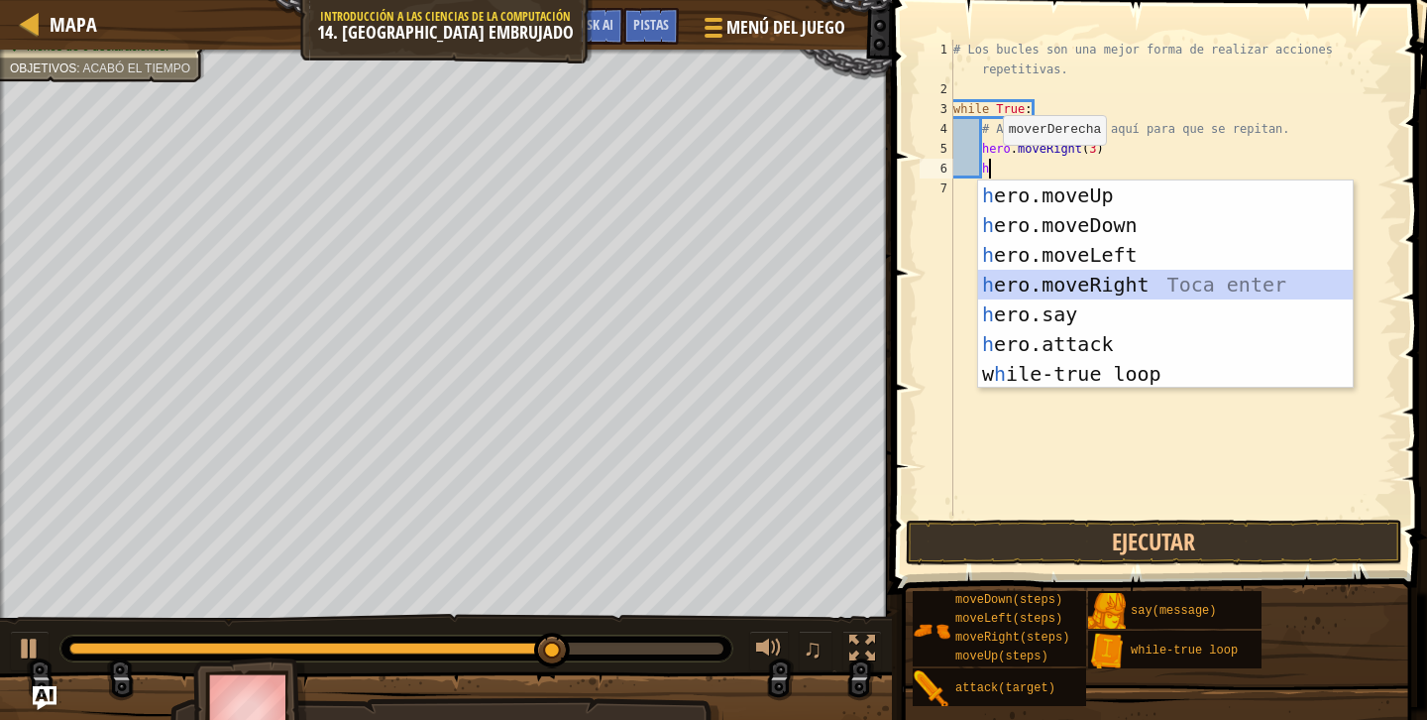
click at [1050, 288] on div "h ero.moveUp Toca enter h ero.moveDown Toca enter h ero.moveLeft Toca enter h e…" at bounding box center [1165, 314] width 375 height 268
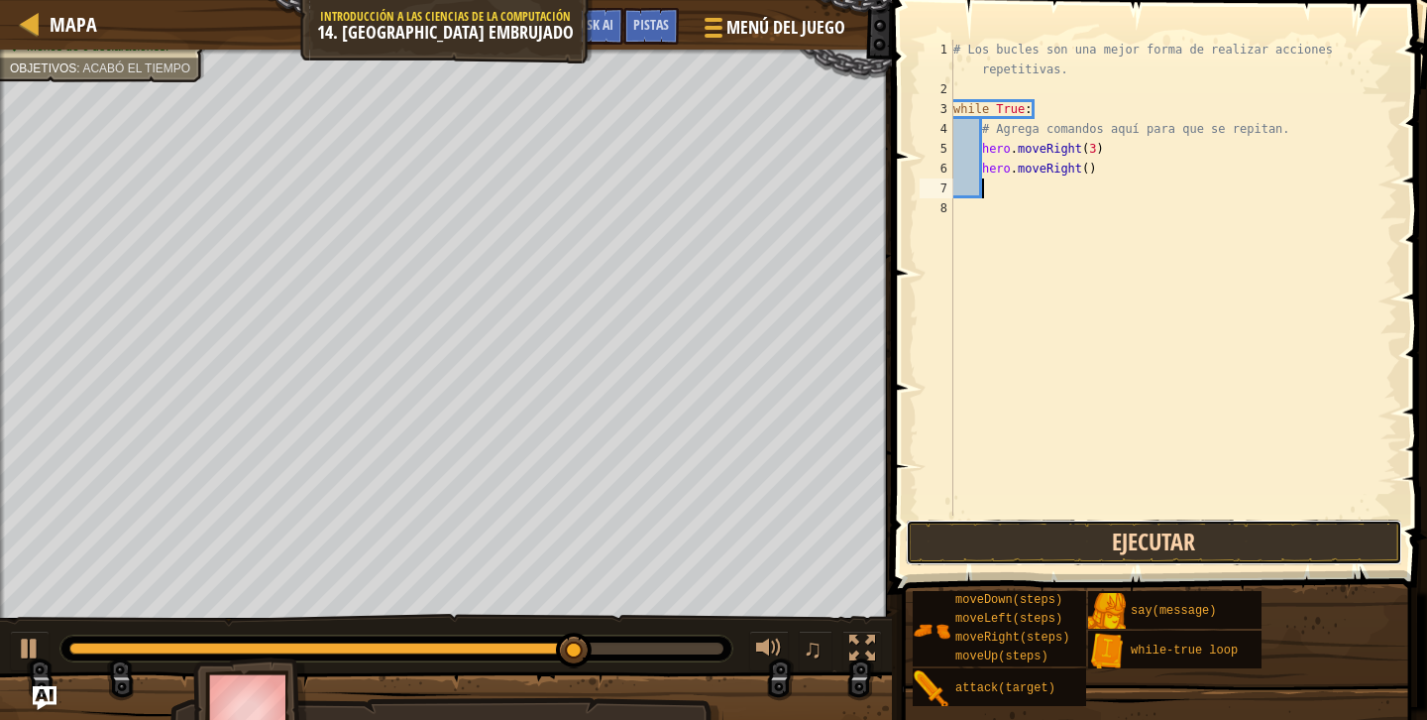
click at [1104, 543] on button "Ejecutar" at bounding box center [1154, 542] width 497 height 46
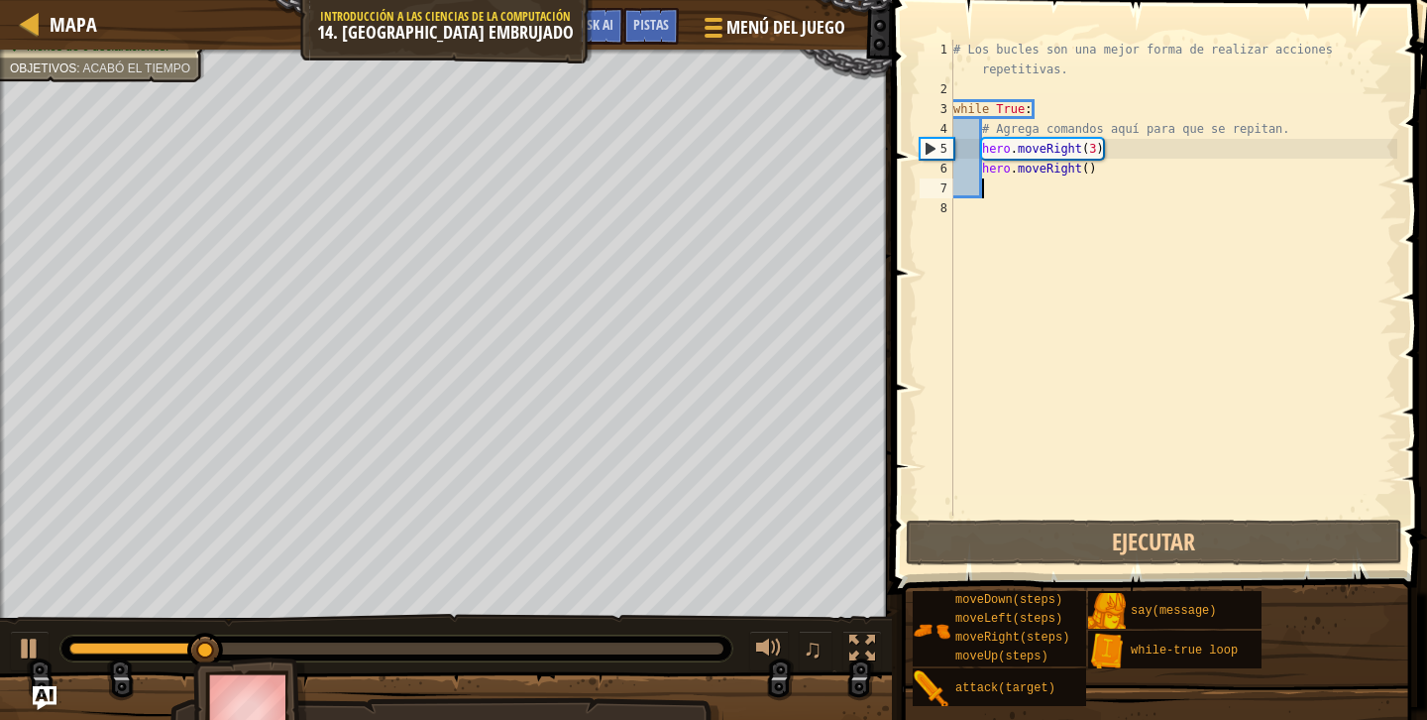
type textarea "l"
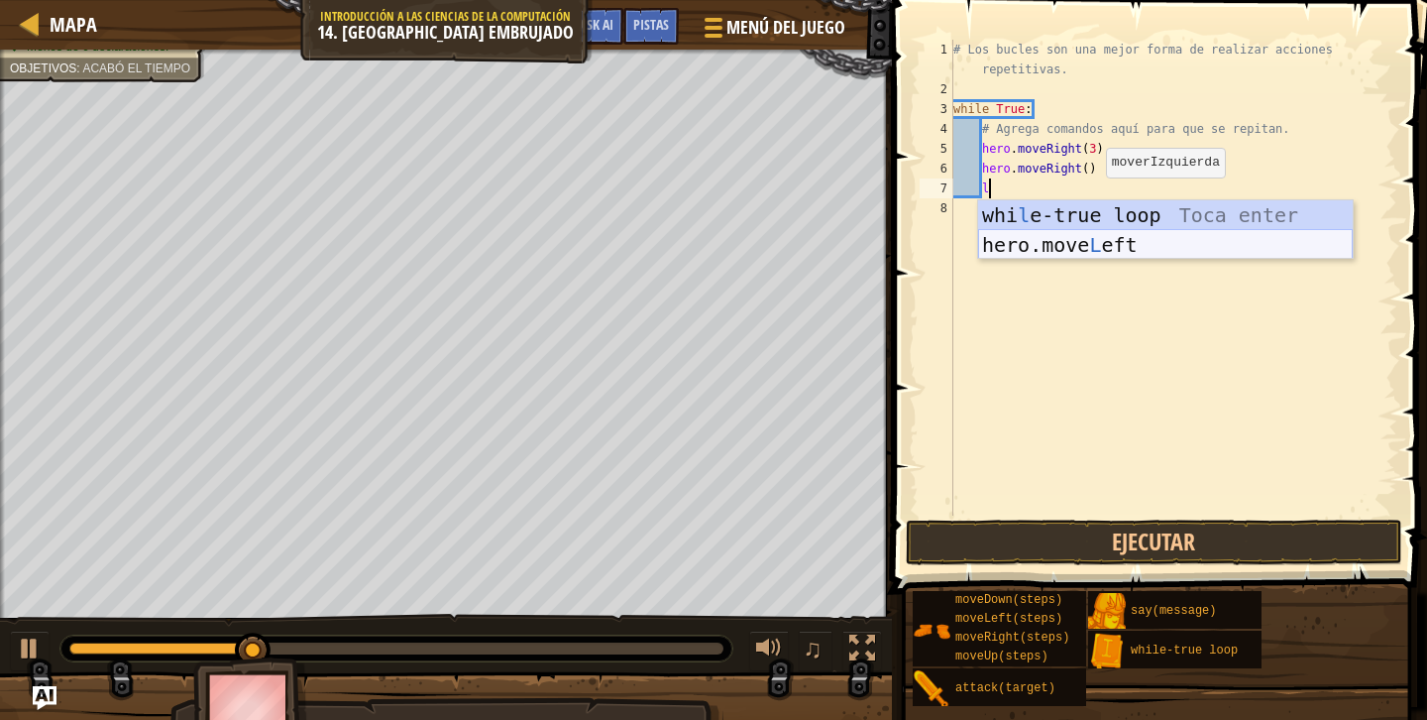
click at [1077, 247] on div "whi l e-true loop Toca enter hero.move L eft Toca enter" at bounding box center [1165, 259] width 375 height 119
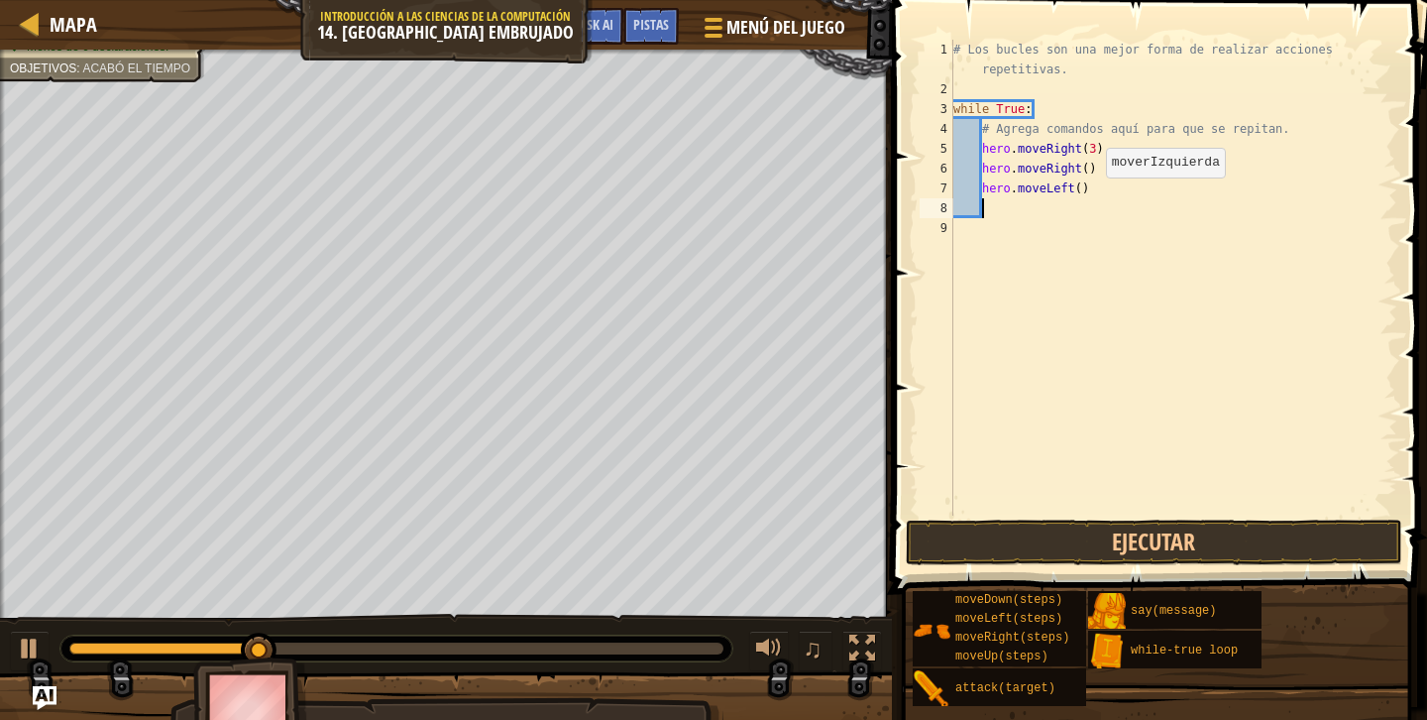
scroll to position [9, 1]
click at [1097, 527] on button "Ejecutar" at bounding box center [1154, 542] width 497 height 46
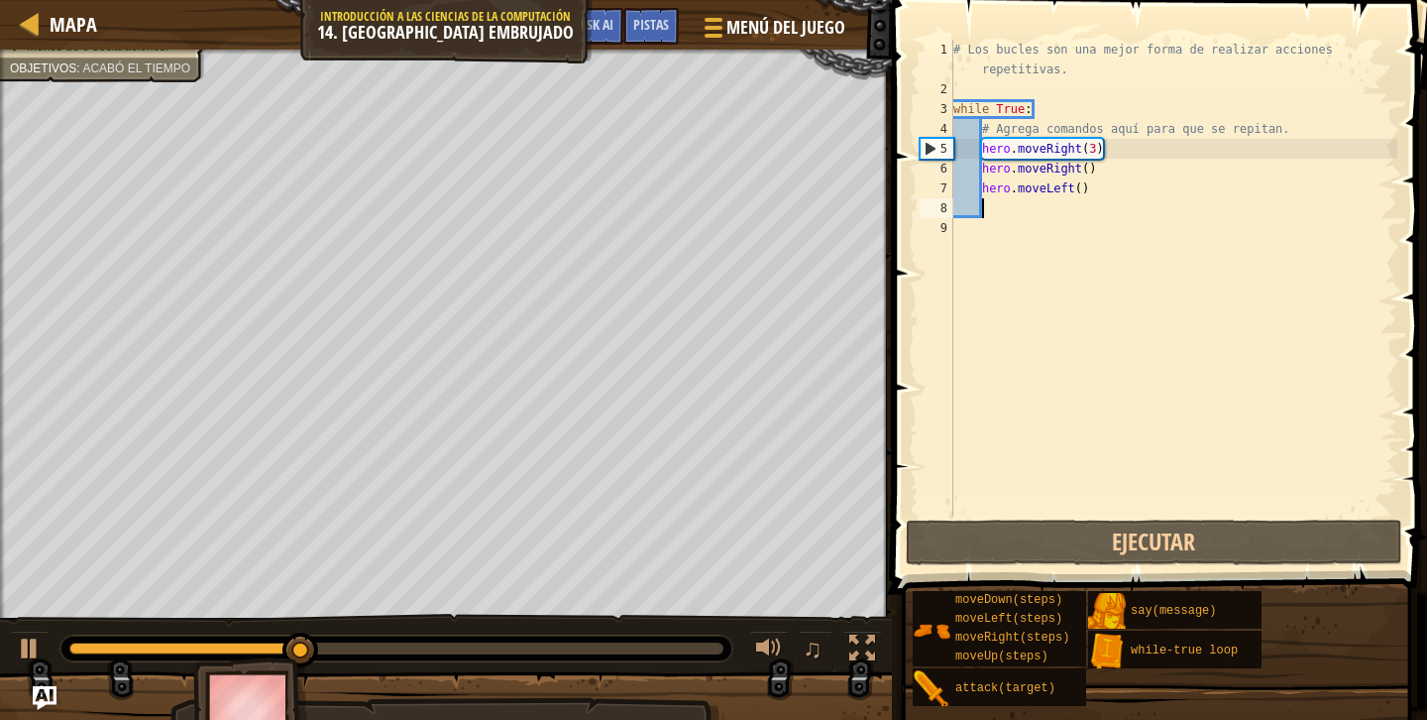
click at [1068, 209] on div "# Los bucles son una mejor forma de realizar acciones repetitivas. while True :…" at bounding box center [1174, 307] width 448 height 535
click at [1094, 150] on div "# Los bucles son una mejor forma de realizar acciones repetitivas. while True :…" at bounding box center [1174, 307] width 448 height 535
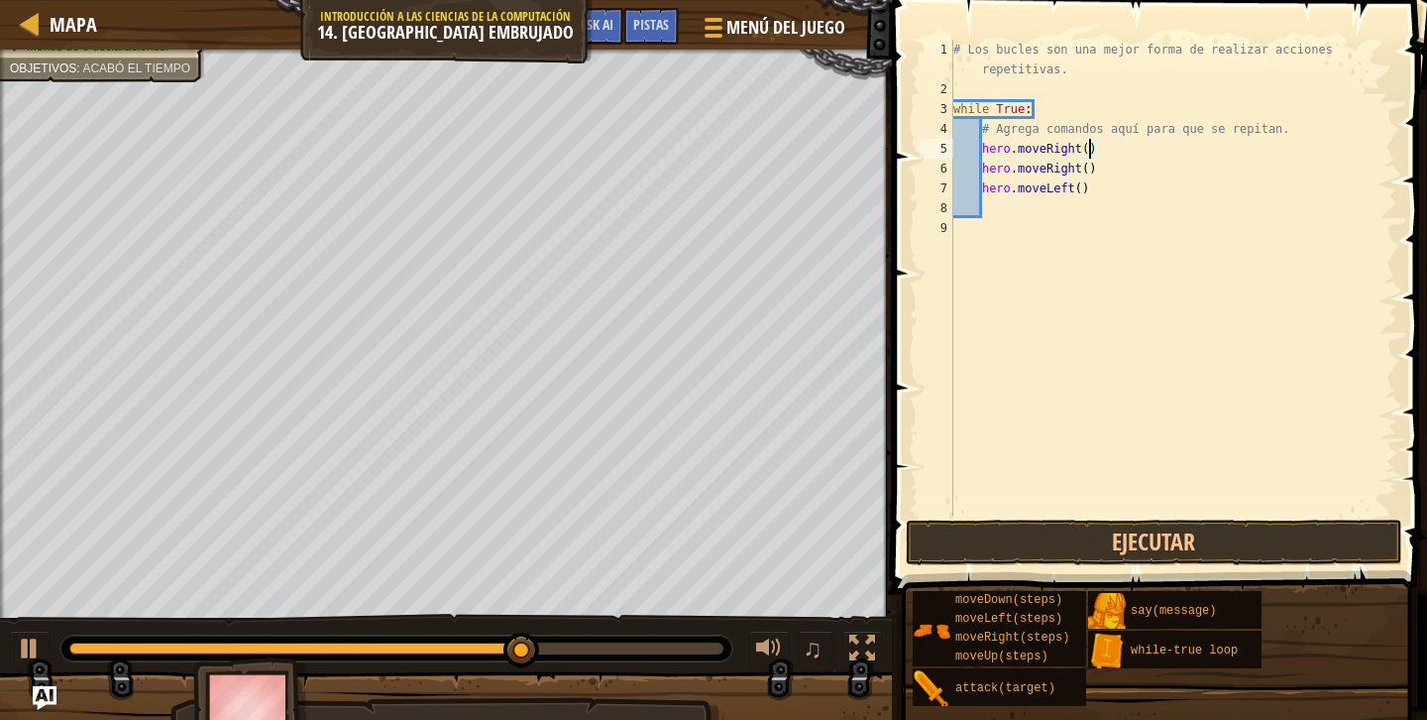
scroll to position [9, 11]
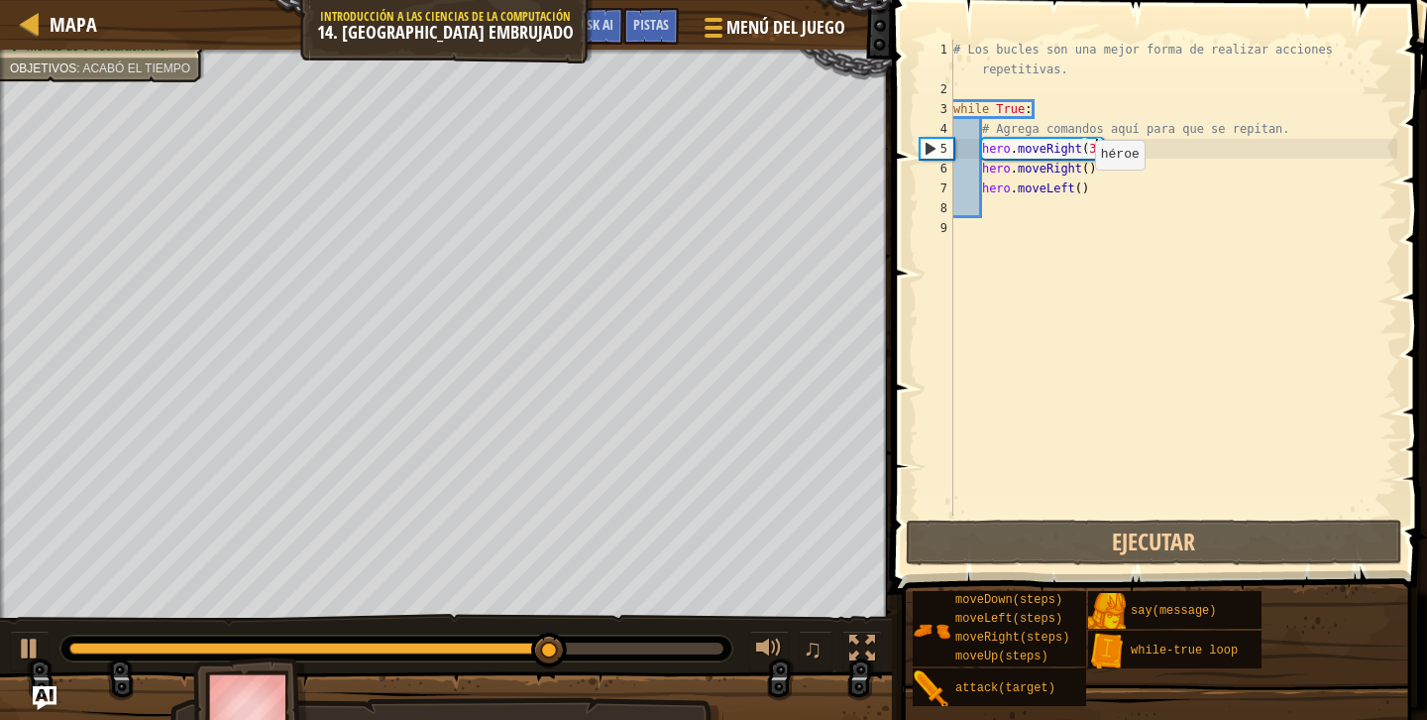
click at [1078, 189] on div "# Los bucles son una mejor forma de realizar acciones repetitivas. while True :…" at bounding box center [1174, 307] width 448 height 535
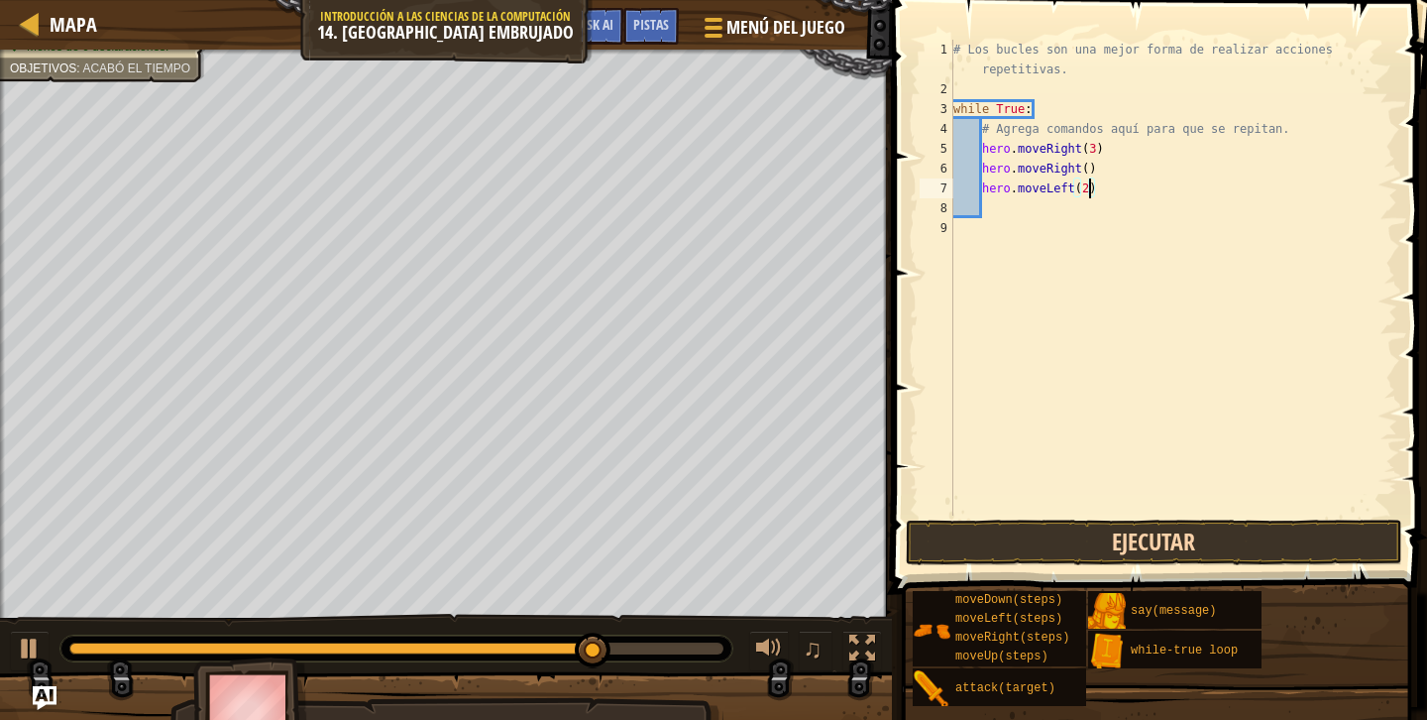
type textarea "hero.moveLeft(2)"
click at [1109, 549] on button "Ejecutar" at bounding box center [1154, 542] width 497 height 46
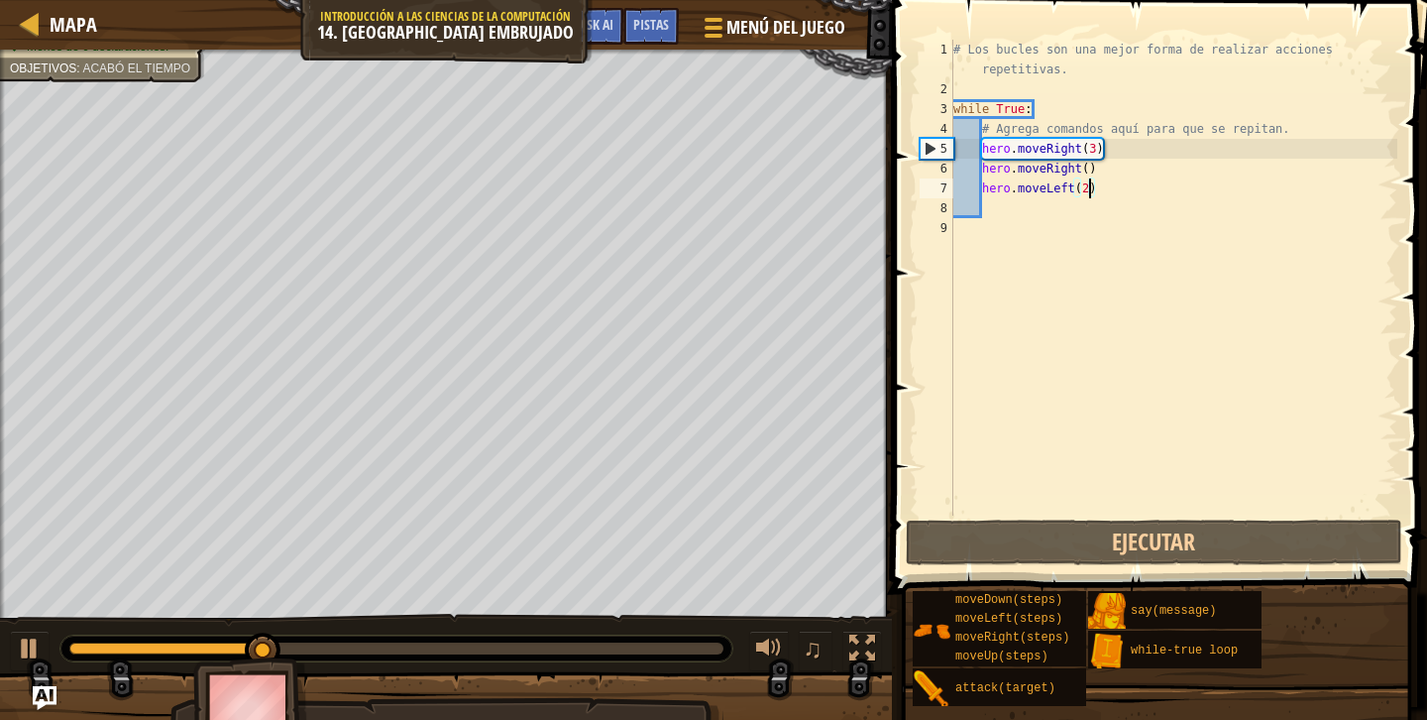
click at [1014, 222] on div "# Los bucles son una mejor forma de realizar acciones repetitivas. while True :…" at bounding box center [1174, 307] width 448 height 535
click at [1014, 212] on div "# Los bucles son una mejor forma de realizar acciones repetitivas. while True :…" at bounding box center [1174, 307] width 448 height 535
type textarea "u"
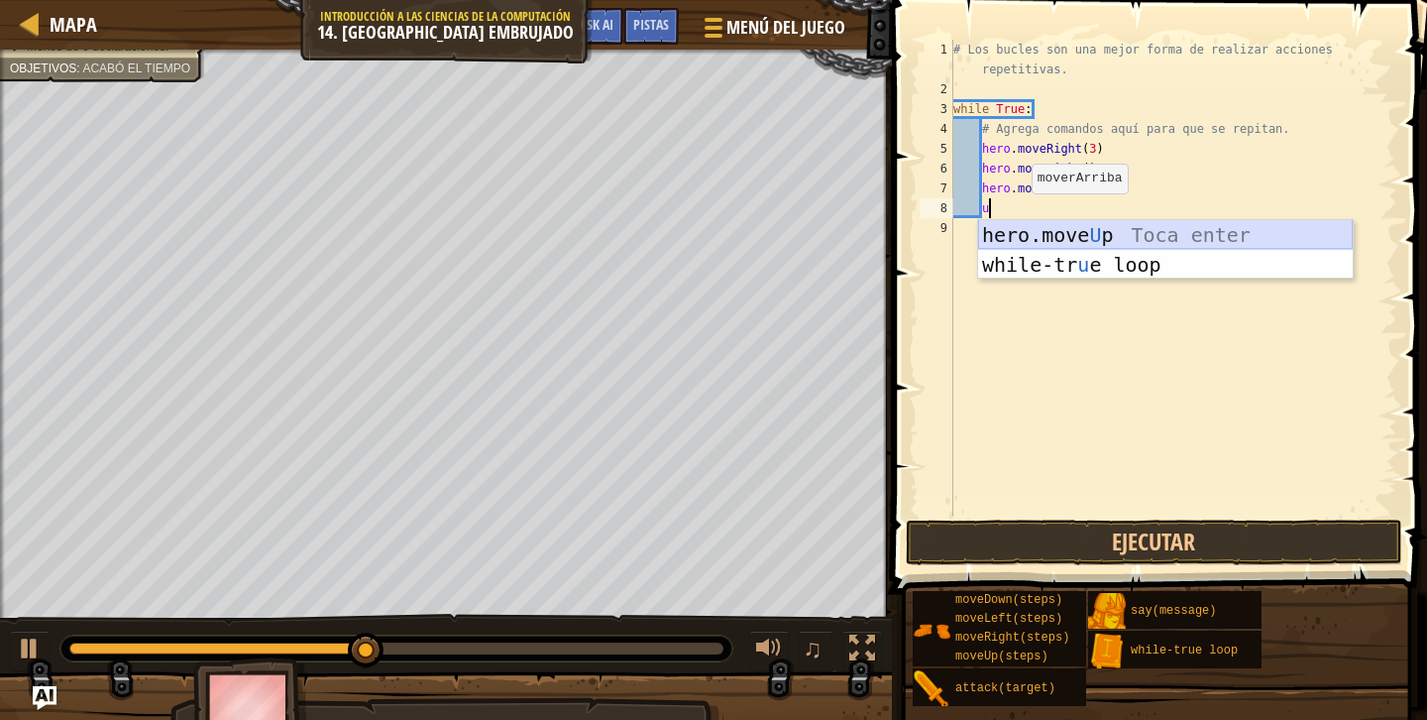
click at [1061, 232] on div "hero.move U p Toca enter while-tr u e loop Toca enter" at bounding box center [1165, 279] width 375 height 119
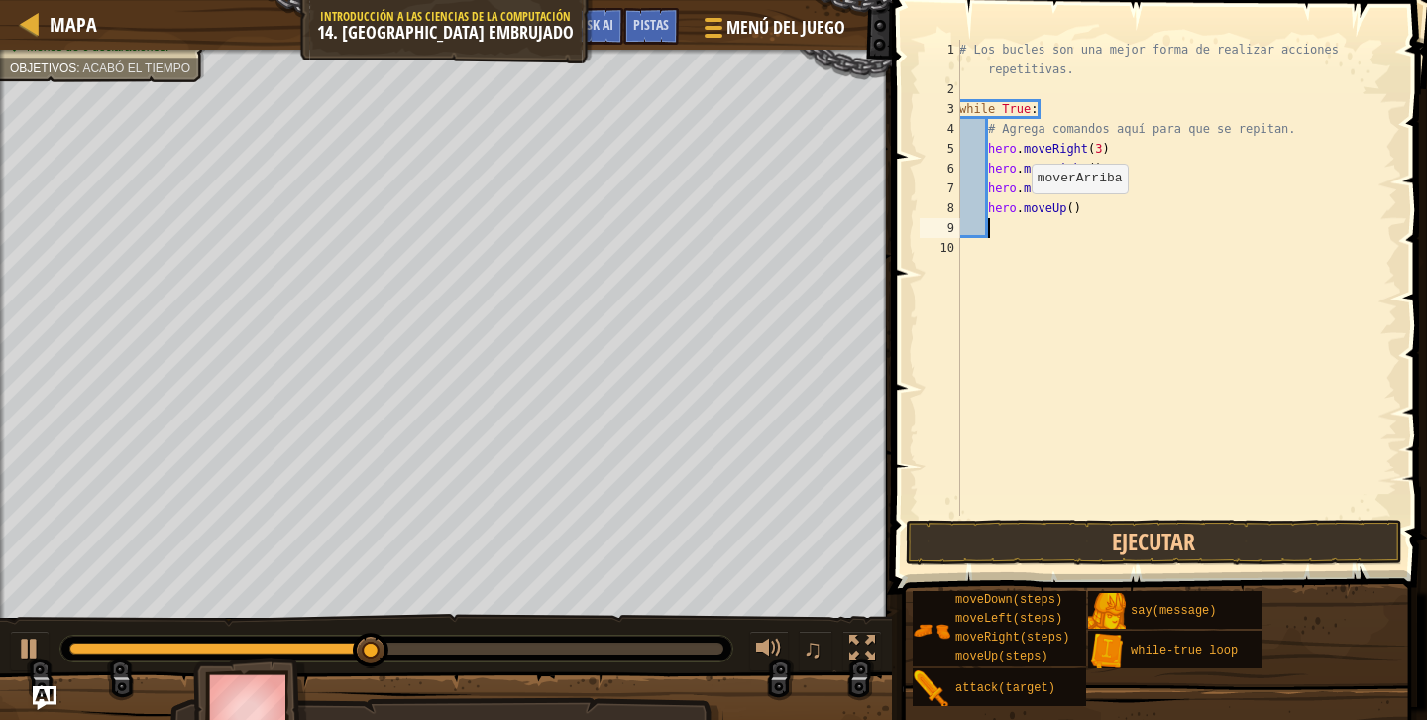
scroll to position [9, 1]
click at [1076, 555] on button "Ejecutar" at bounding box center [1154, 542] width 497 height 46
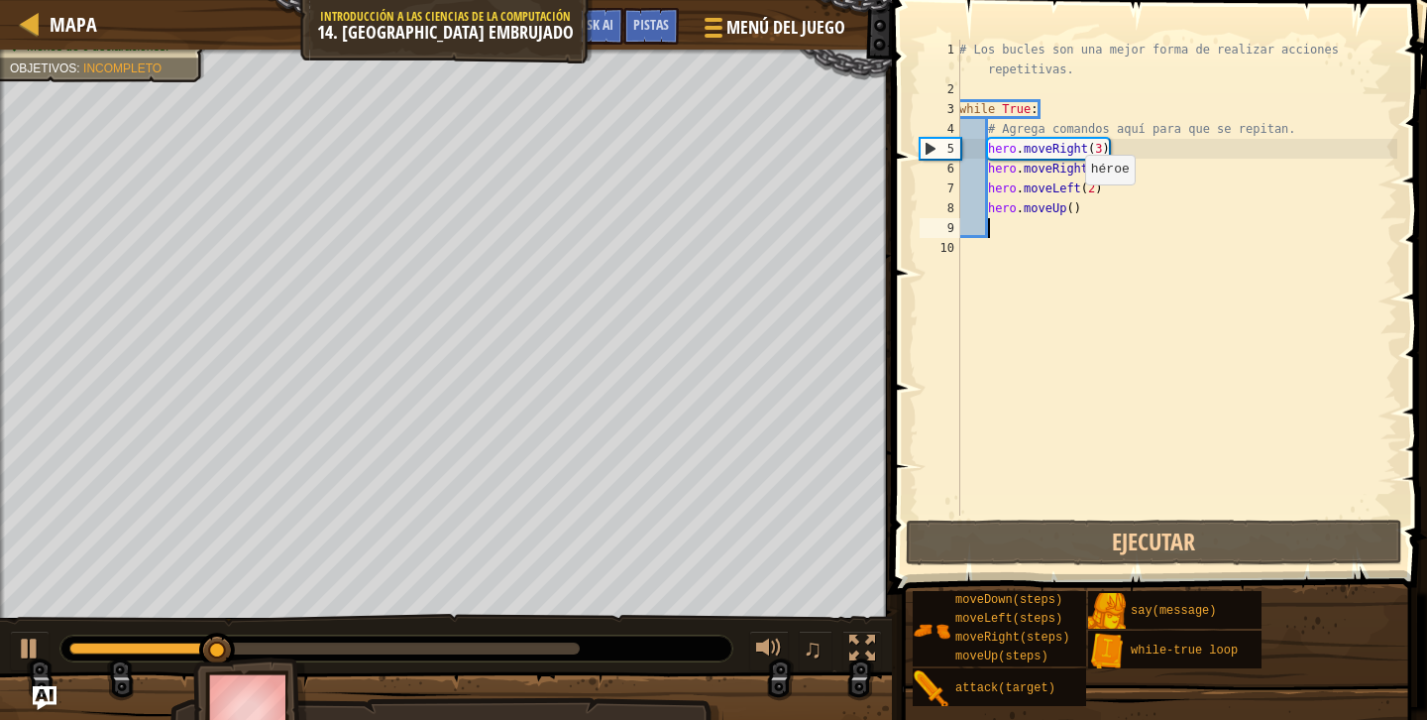
click at [1074, 204] on div "# Los bucles son una mejor forma de realizar acciones repetitivas. while True :…" at bounding box center [1176, 307] width 442 height 535
type textarea "hero.moveUp(2)"
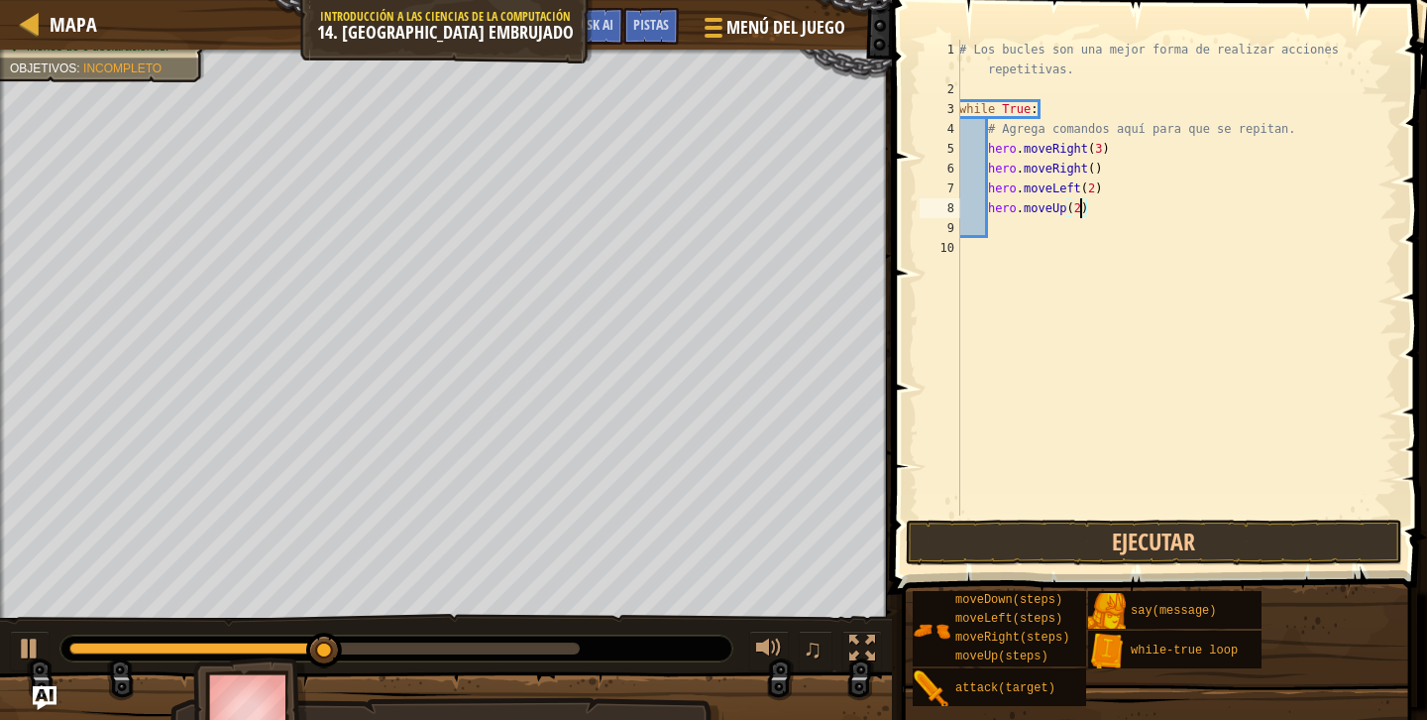
click at [1018, 249] on div "# Los bucles son una mejor forma de realizar acciones repetitivas. while True :…" at bounding box center [1176, 307] width 442 height 535
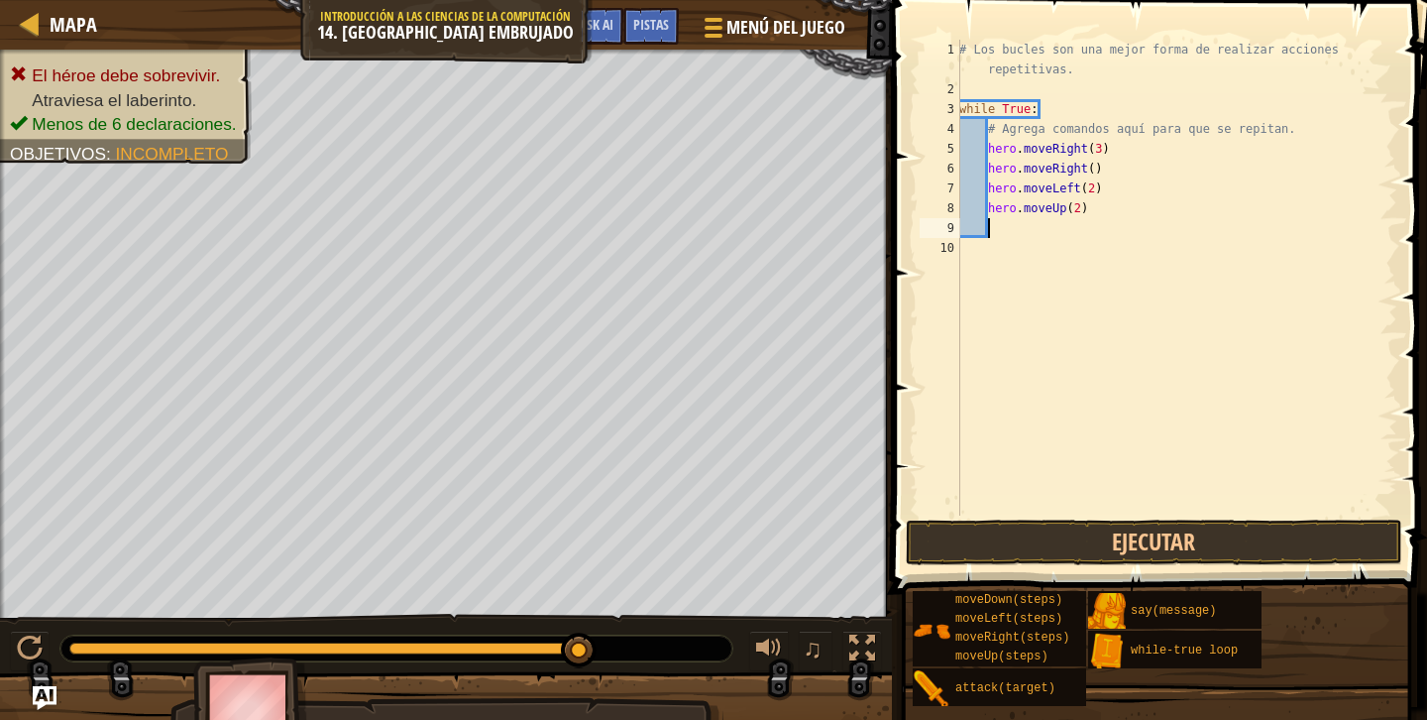
click at [1074, 222] on div "# Los bucles son una mejor forma de realizar acciones repetitivas. while True :…" at bounding box center [1176, 307] width 442 height 535
type textarea "r"
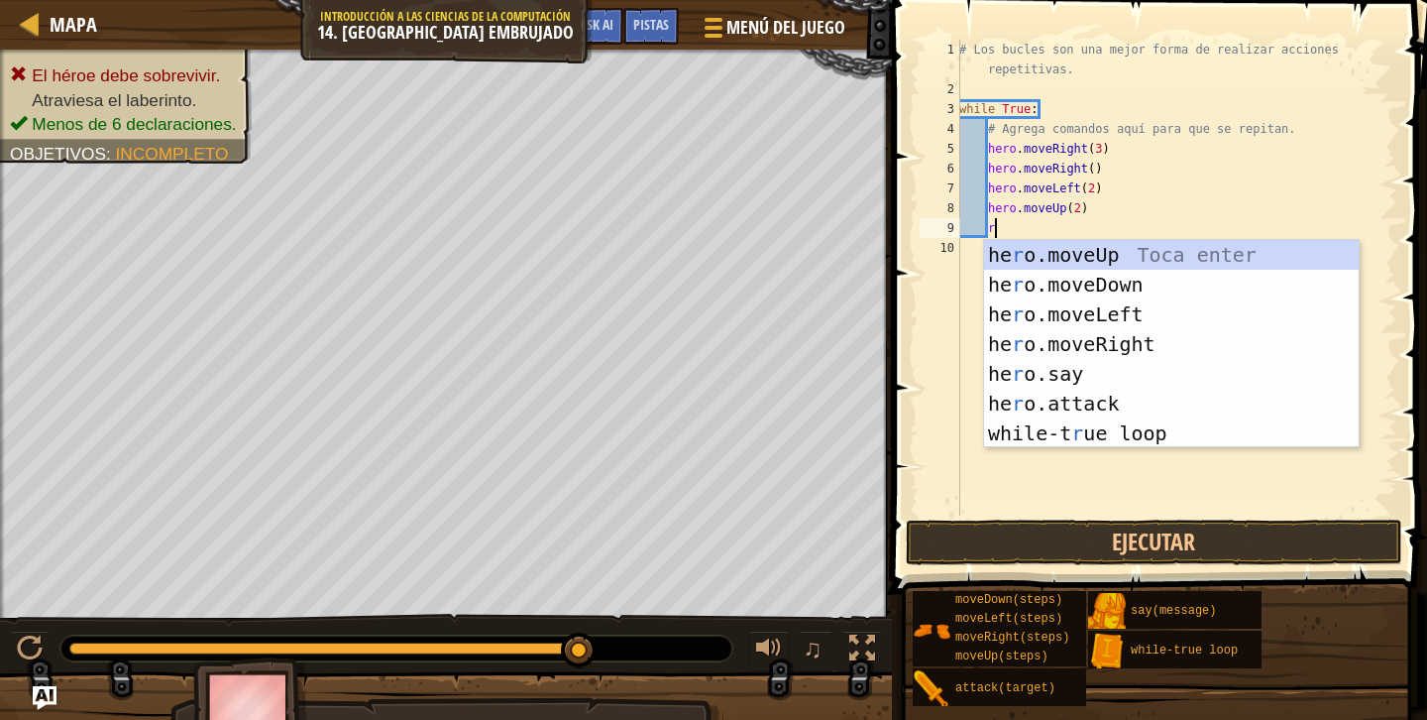
scroll to position [9, 2]
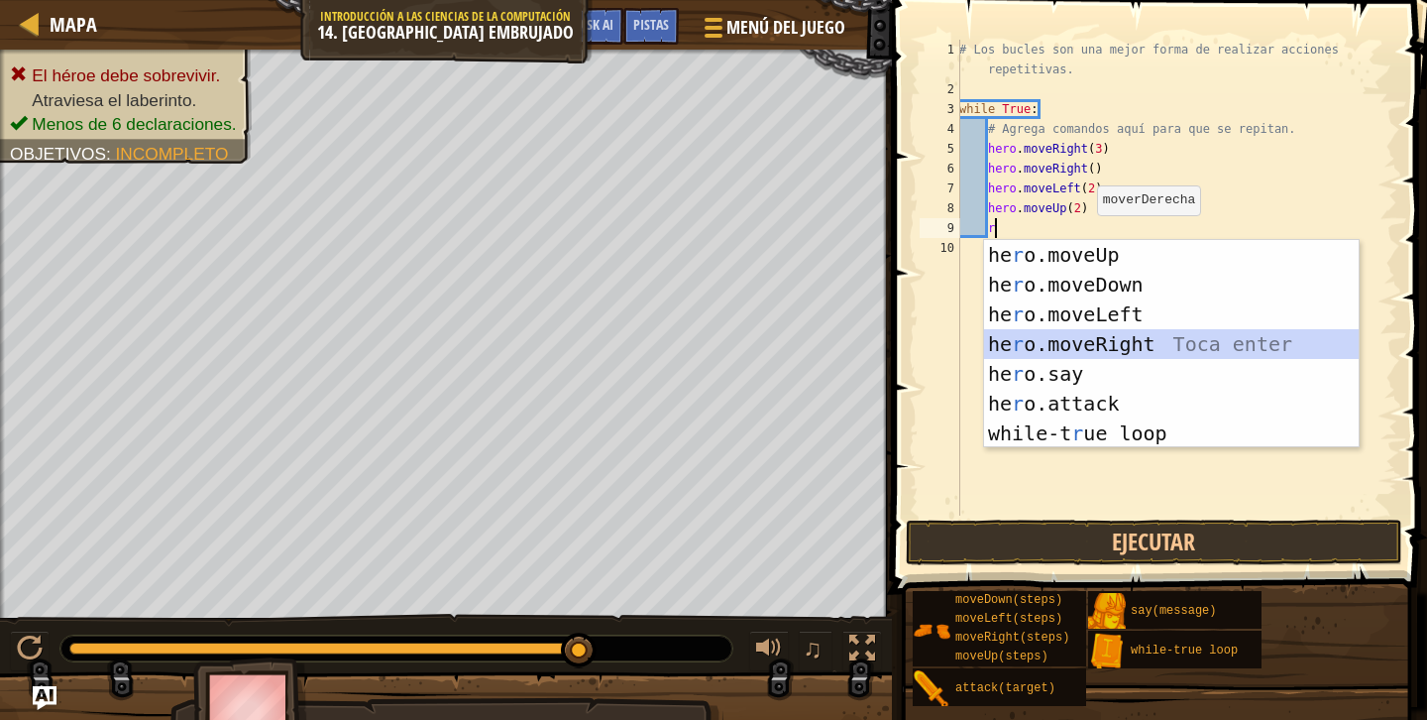
click at [1099, 344] on div "he r o.moveUp Toca enter he r o.moveDown Toca enter he r o.moveLeft Toca enter …" at bounding box center [1171, 374] width 375 height 268
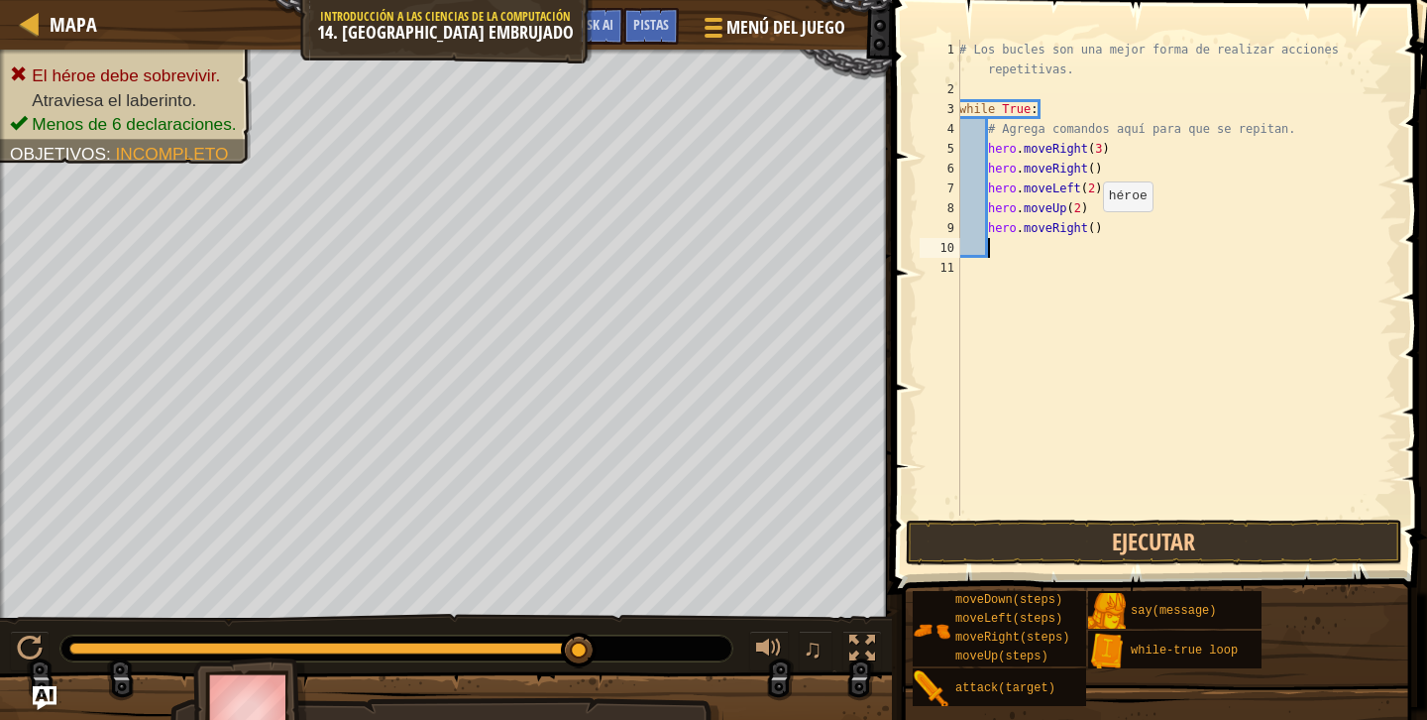
click at [1093, 231] on div "# Los bucles son una mejor forma de realizar acciones repetitivas. while True :…" at bounding box center [1176, 307] width 442 height 535
type textarea "hero.moveRight(2)"
click at [1082, 274] on div "# Los bucles son una mejor forma de realizar acciones repetitivas. while True :…" at bounding box center [1176, 307] width 442 height 535
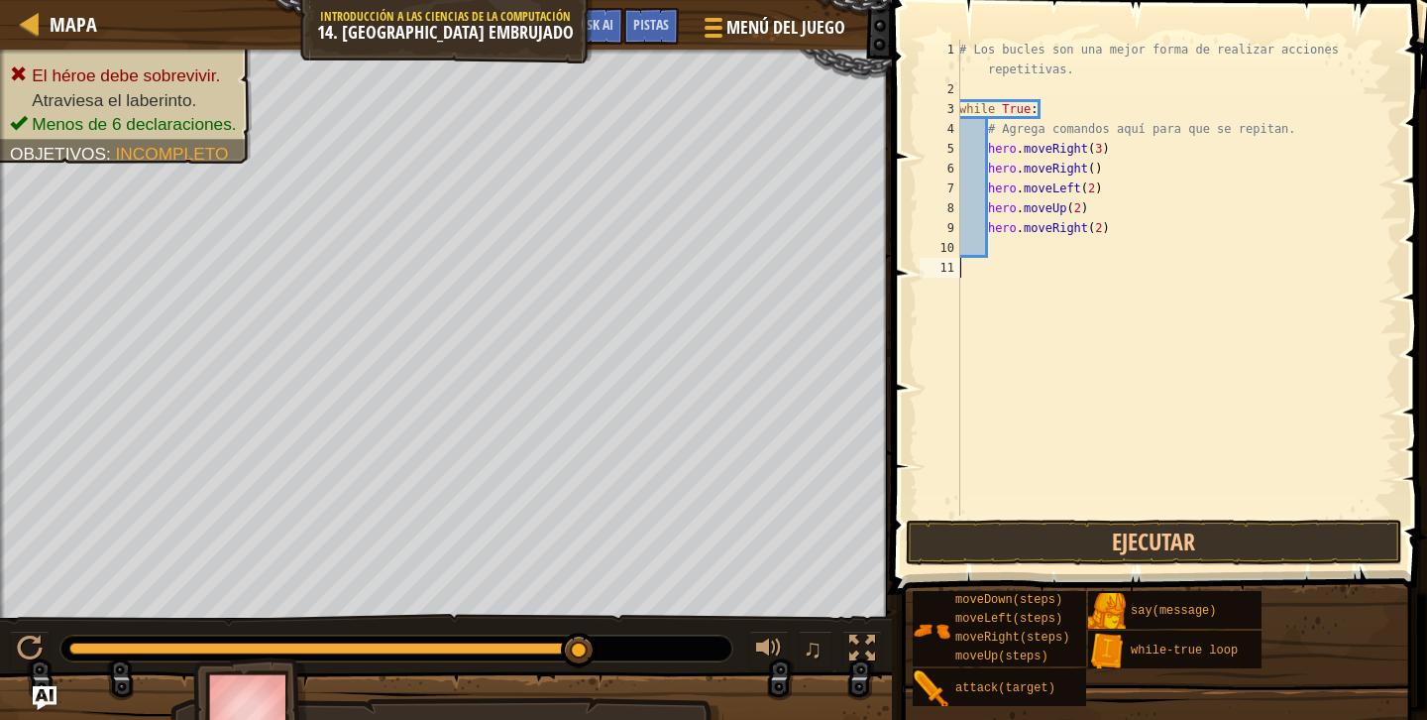
click at [1070, 262] on div "# Los bucles son una mejor forma de realizar acciones repetitivas. while True :…" at bounding box center [1176, 307] width 442 height 535
click at [1066, 261] on div "# Los bucles son una mejor forma de realizar acciones repetitivas. while True :…" at bounding box center [1176, 307] width 442 height 535
click at [1053, 255] on div "# Los bucles son una mejor forma de realizar acciones repetitivas. while True :…" at bounding box center [1176, 307] width 442 height 535
type textarea "u"
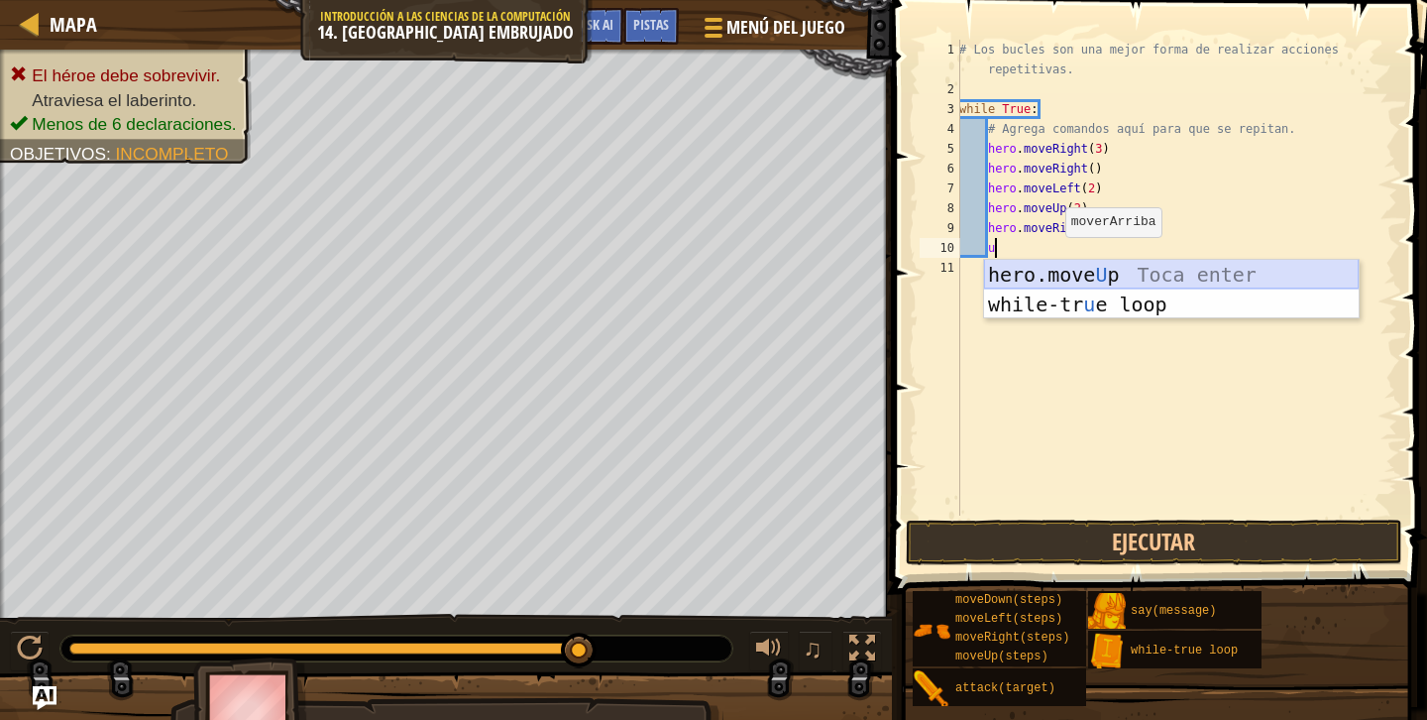
click at [1063, 273] on div "hero.move U p Toca enter while-tr u e loop Toca enter" at bounding box center [1171, 319] width 375 height 119
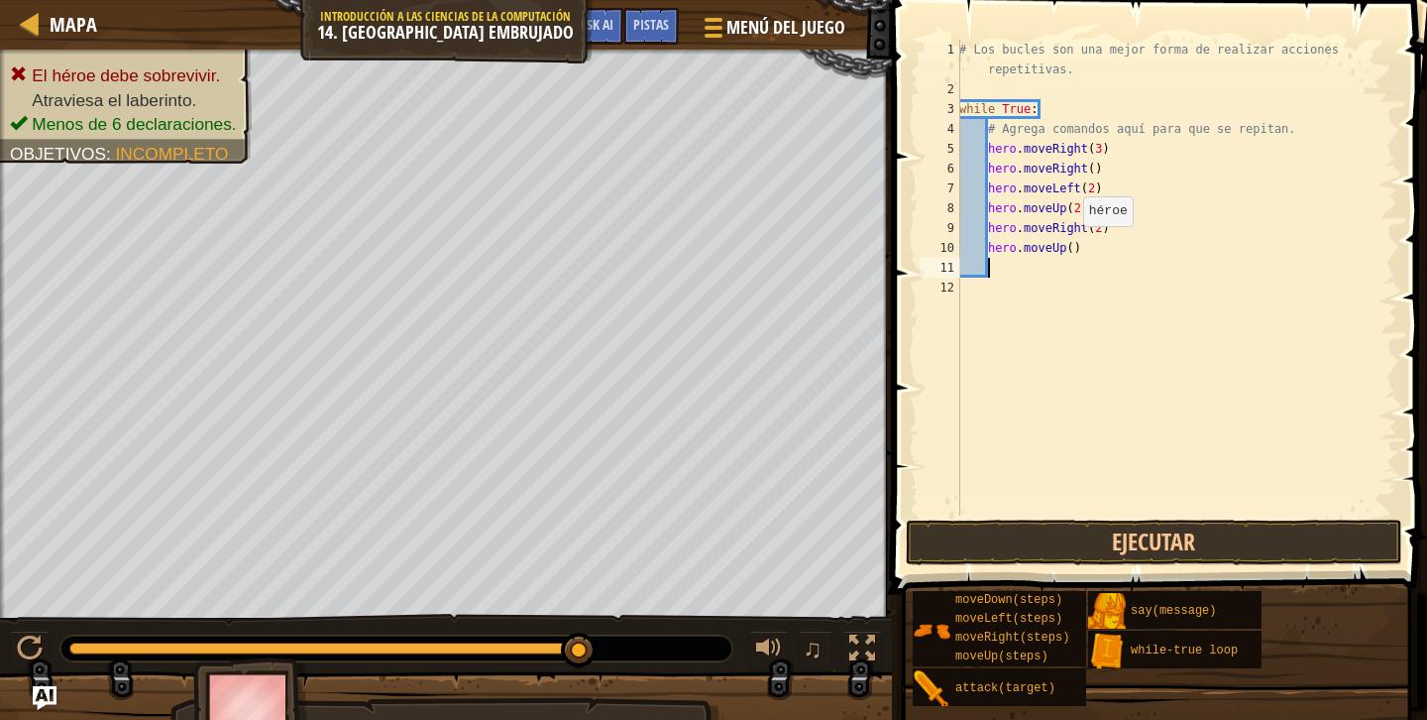
click at [1073, 246] on div "# Los bucles son una mejor forma de realizar acciones repetitivas. while True :…" at bounding box center [1176, 307] width 442 height 535
type textarea "hero.moveUp(2)"
click at [1105, 536] on button "Ejecutar" at bounding box center [1154, 542] width 497 height 46
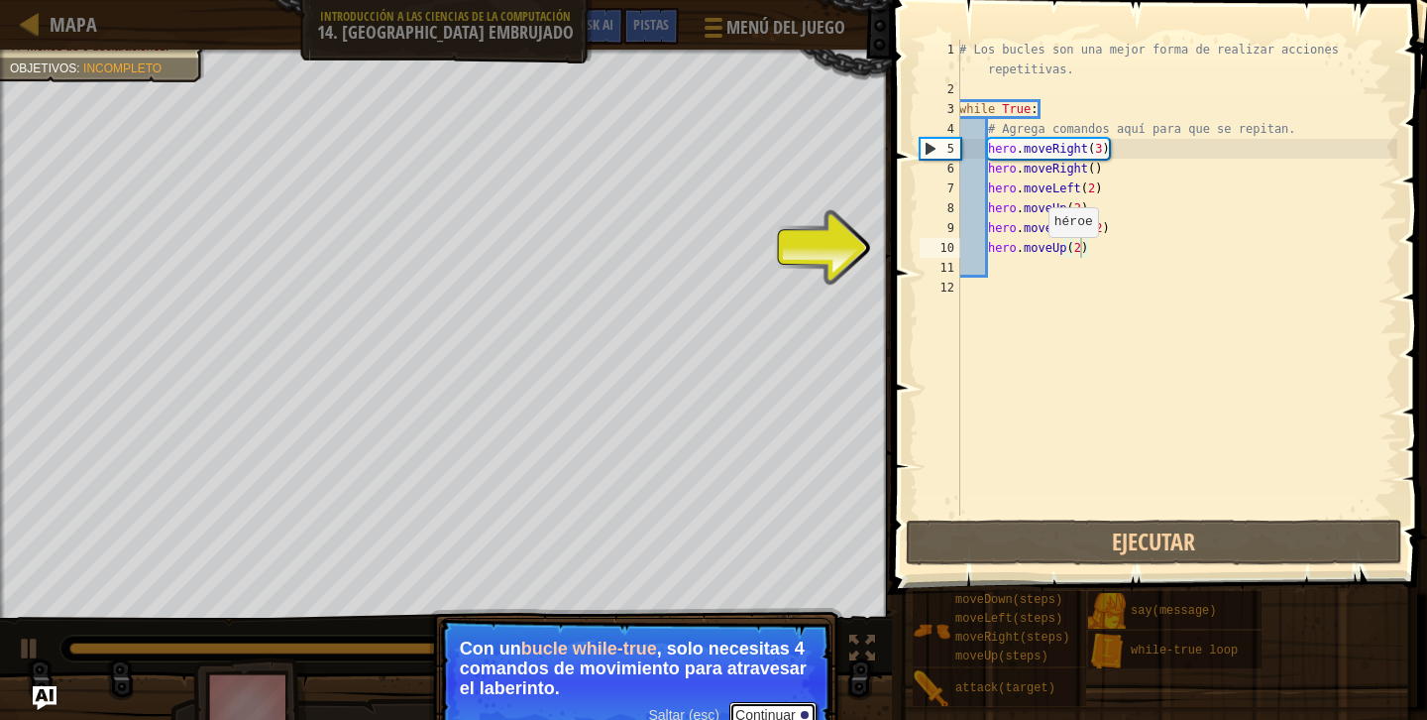
click at [779, 708] on button "Continuar" at bounding box center [772, 715] width 87 height 26
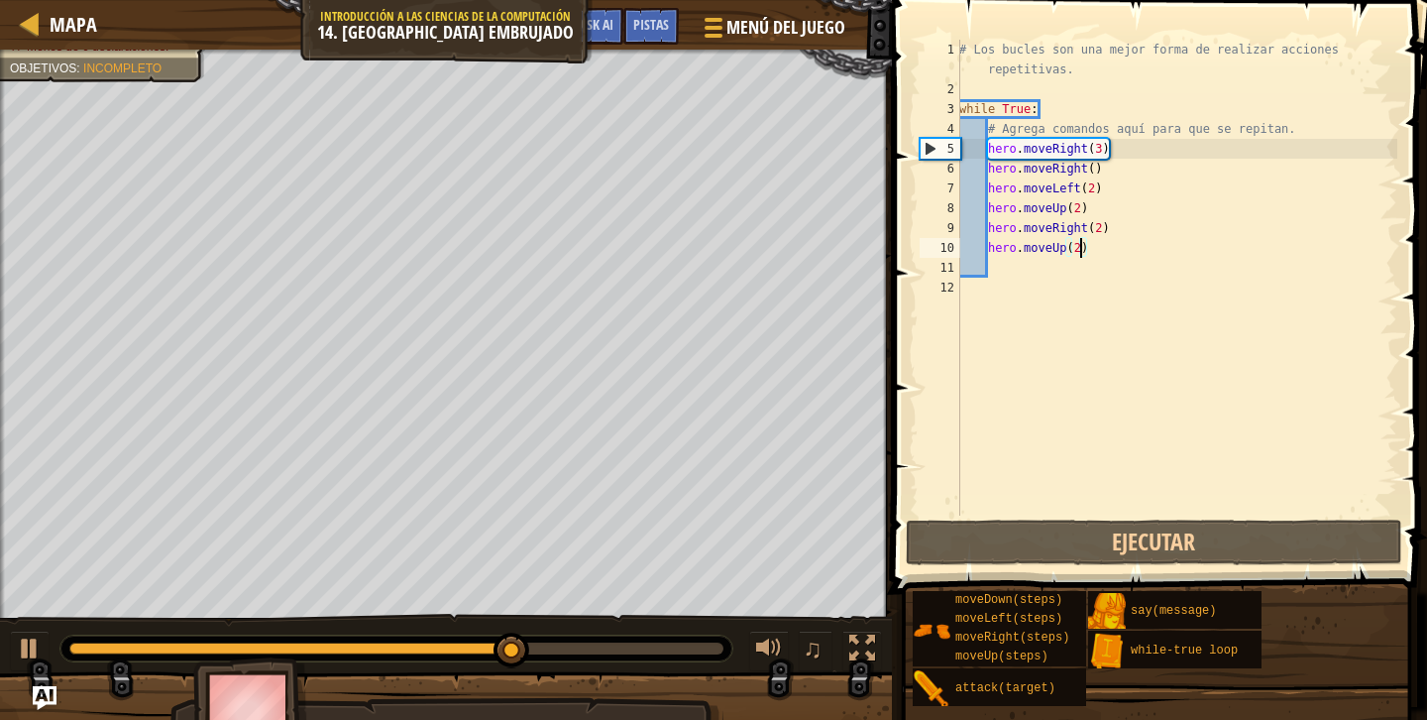
click at [1033, 300] on div "# Los bucles son una mejor forma de realizar acciones repetitivas. while True :…" at bounding box center [1176, 307] width 442 height 535
type textarea "u"
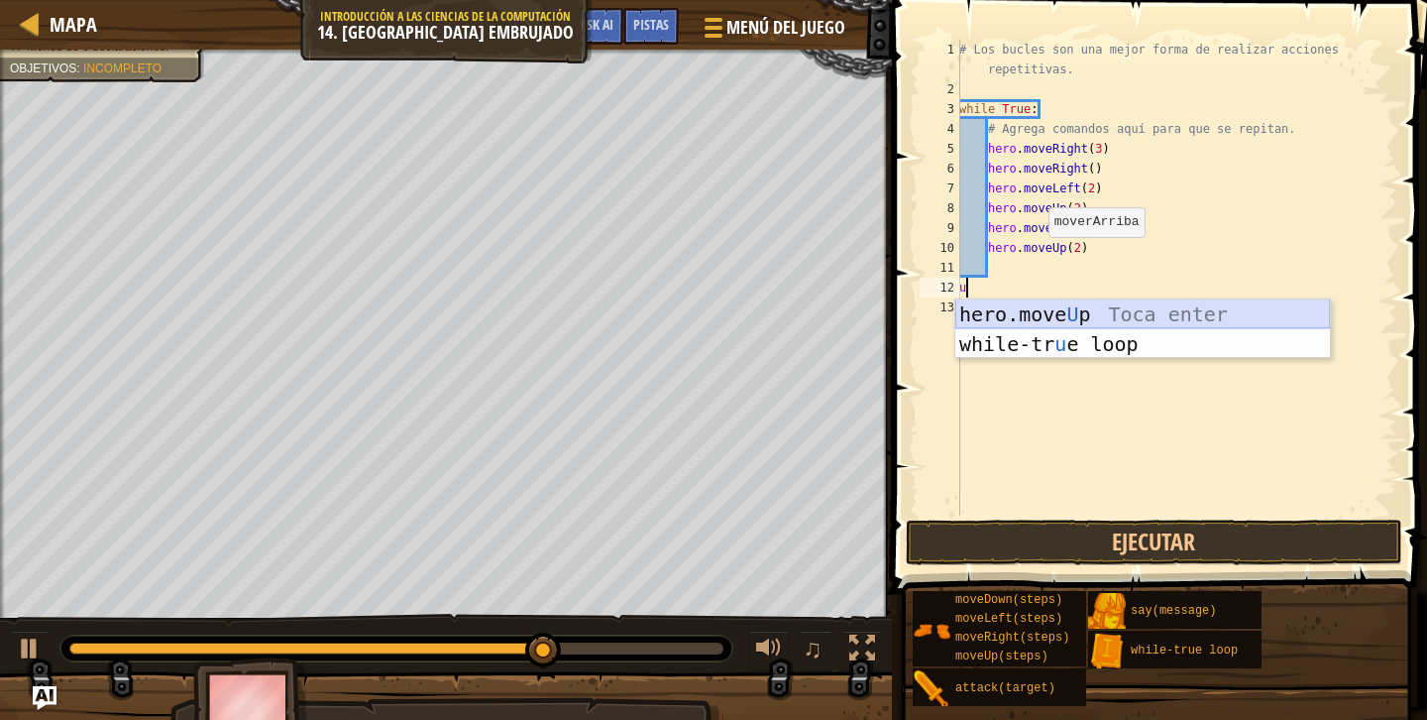
click at [1038, 304] on div "hero.move U p Toca enter while-tr u e loop Toca enter" at bounding box center [1142, 358] width 375 height 119
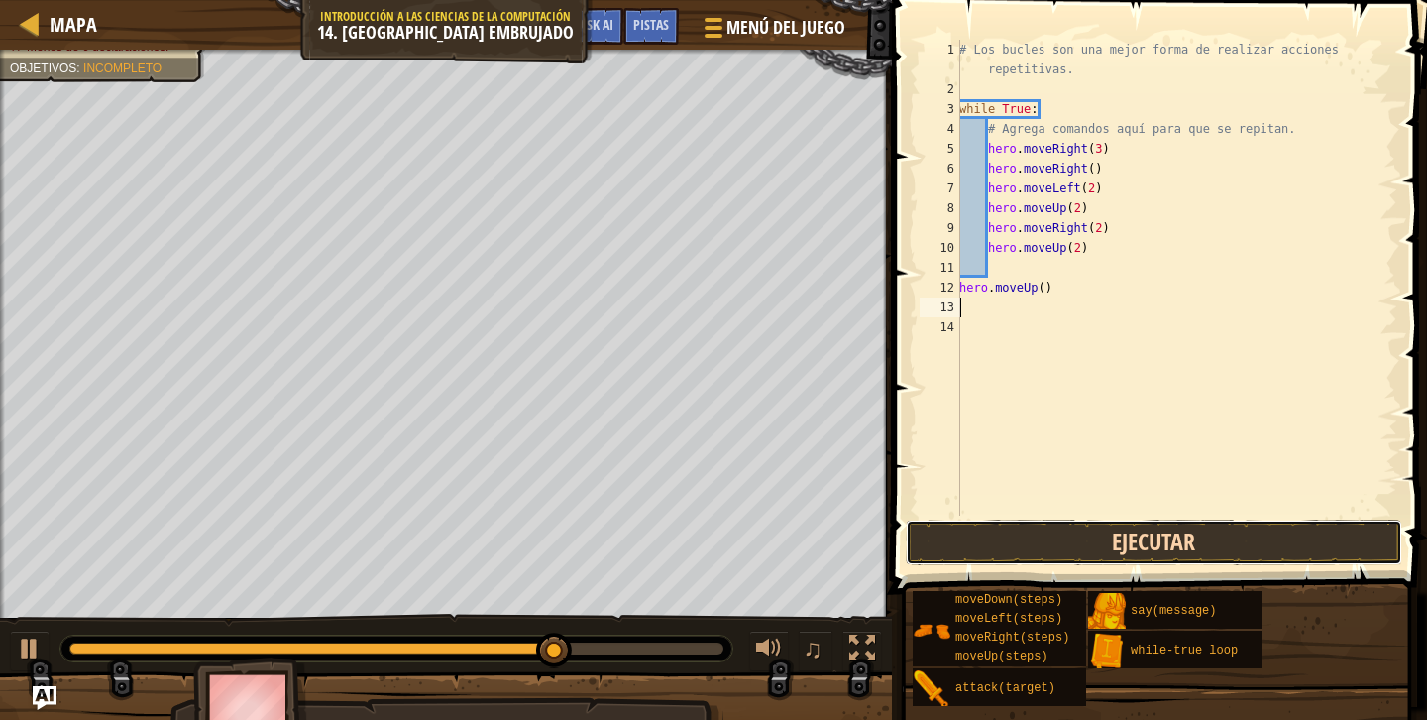
click at [1039, 544] on button "Ejecutar" at bounding box center [1154, 542] width 497 height 46
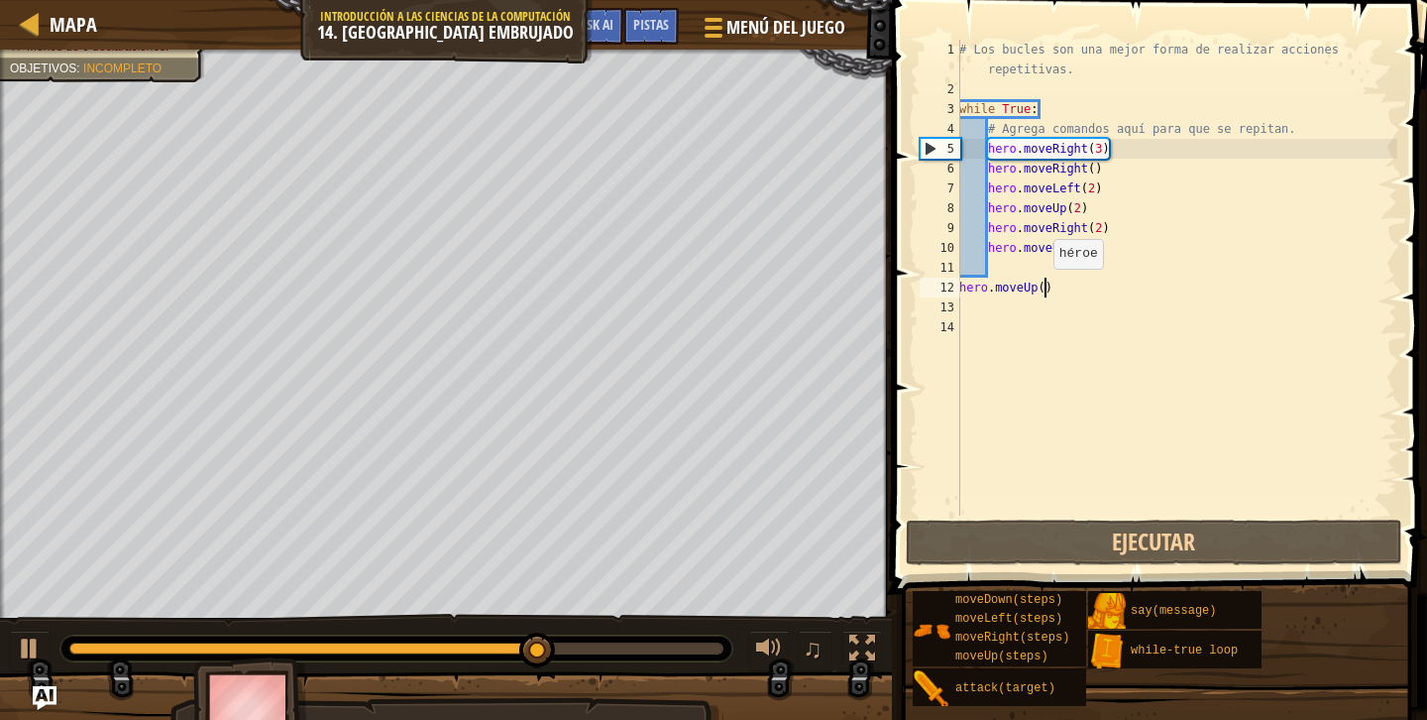
click at [1043, 288] on div "# Los bucles son una mejor forma de realizar acciones repetitivas. while True :…" at bounding box center [1176, 307] width 442 height 535
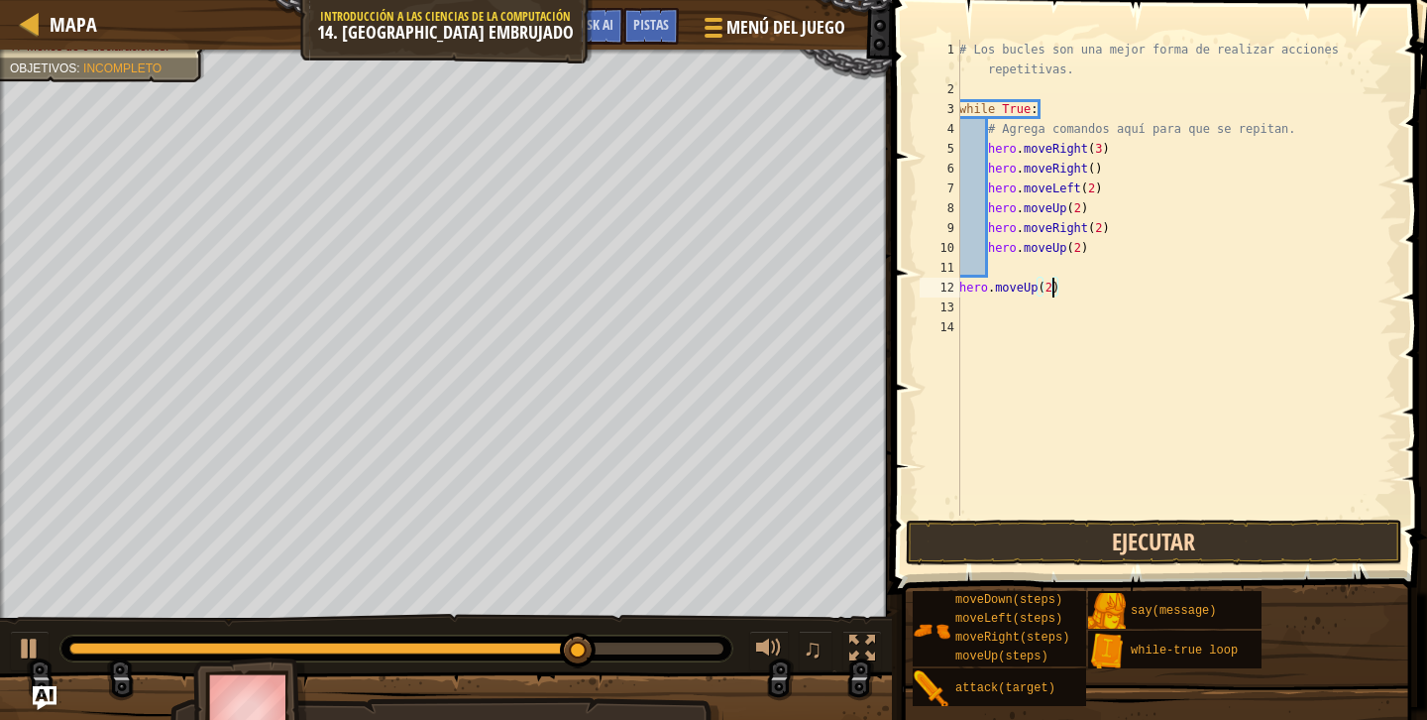
type textarea "hero.moveUp(2)"
click at [1065, 532] on button "Ejecutar" at bounding box center [1154, 542] width 497 height 46
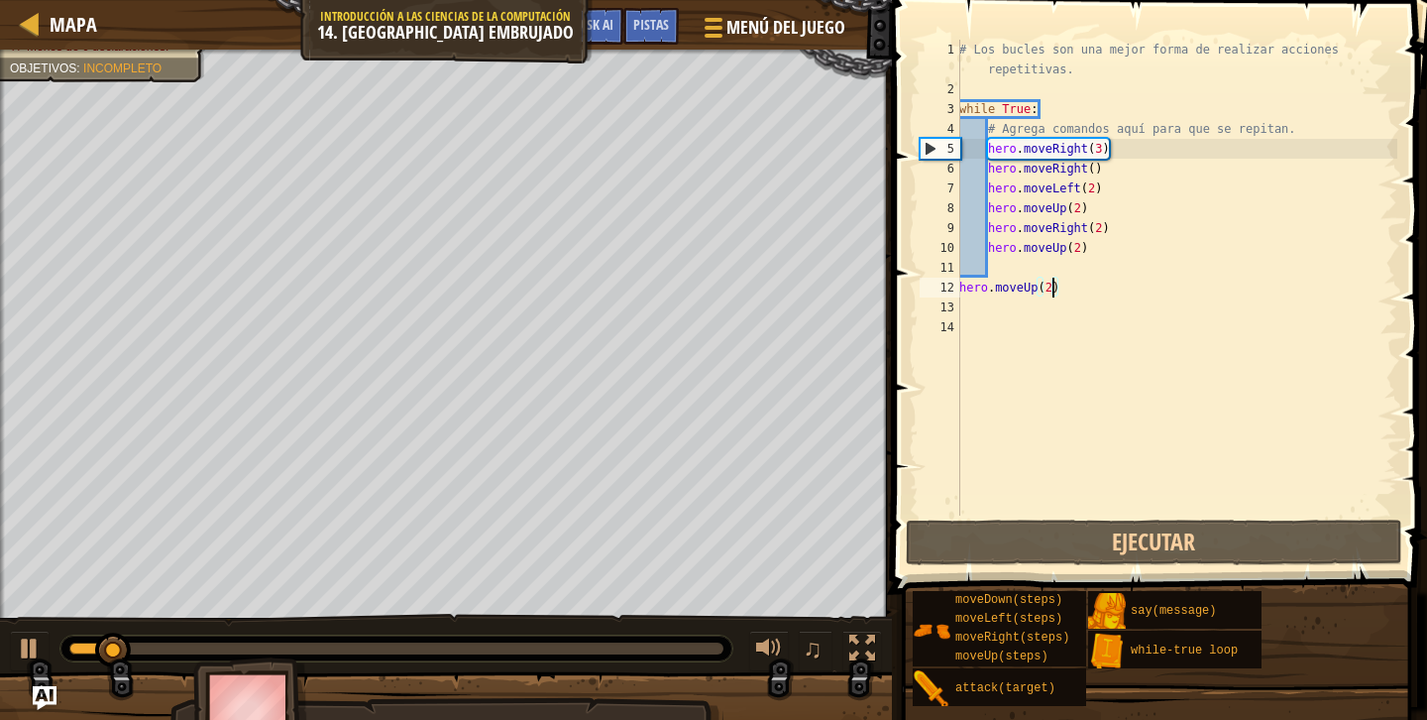
click at [98, 57] on div "El héroe debe sobrevivir. Atraviesa el laberinto. Menos de 6 declaraciones. Obj…" at bounding box center [91, 30] width 228 height 104
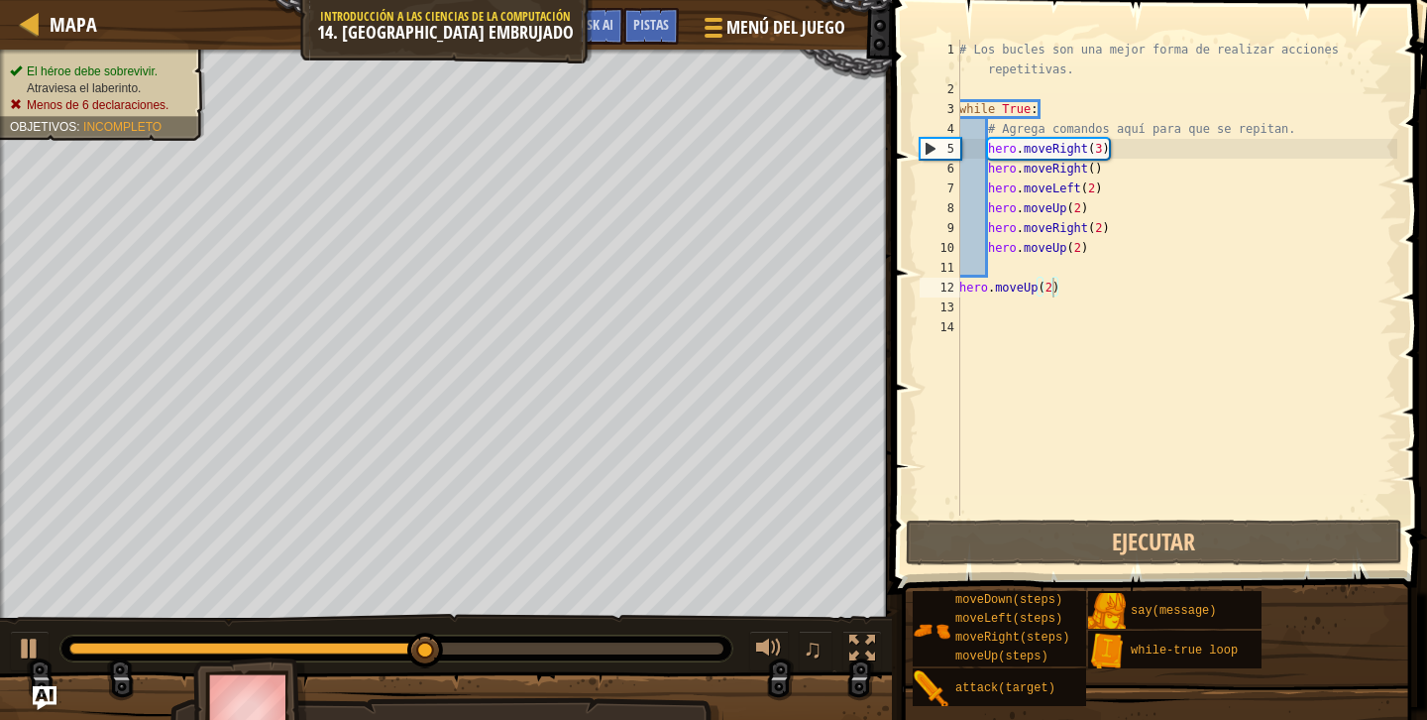
click at [127, 67] on div "El héroe debe sobrevivir. Atraviesa el laberinto. Menos de 6 declaraciones. Obj…" at bounding box center [91, 89] width 228 height 104
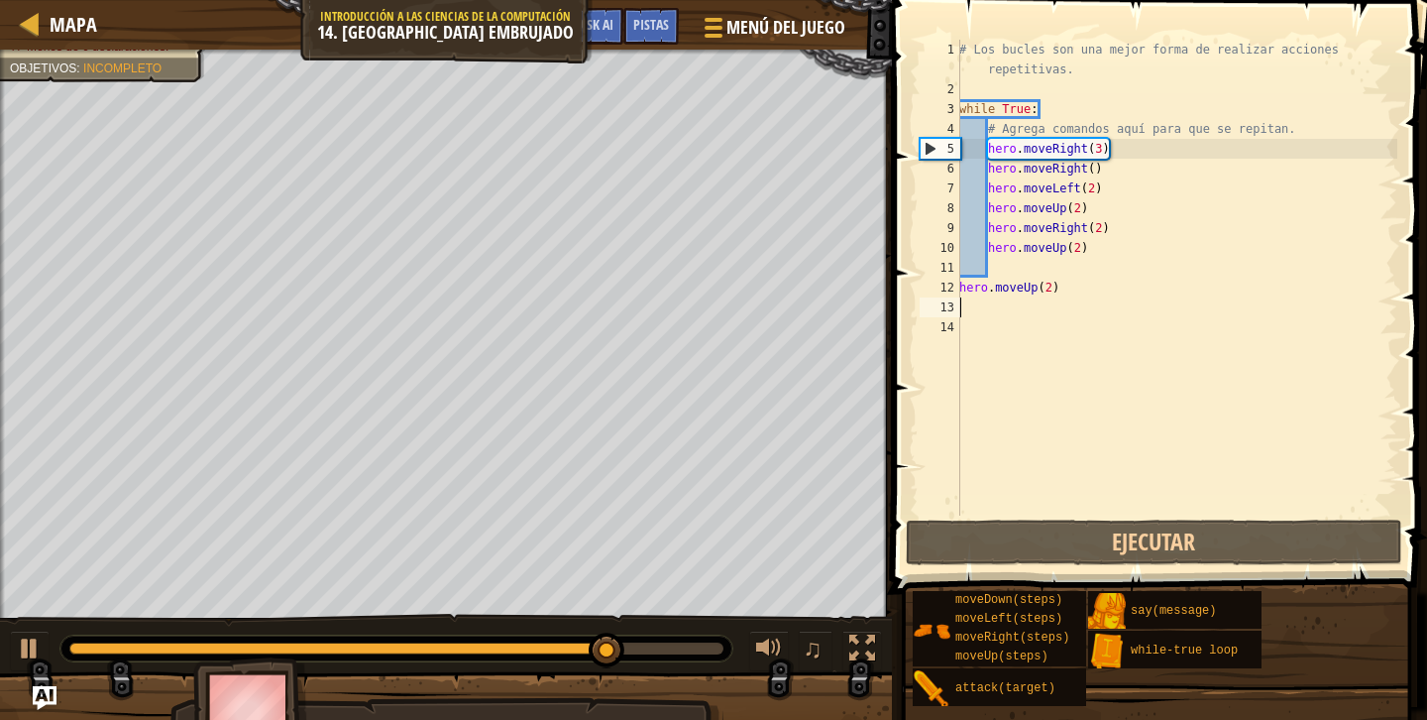
scroll to position [9, 0]
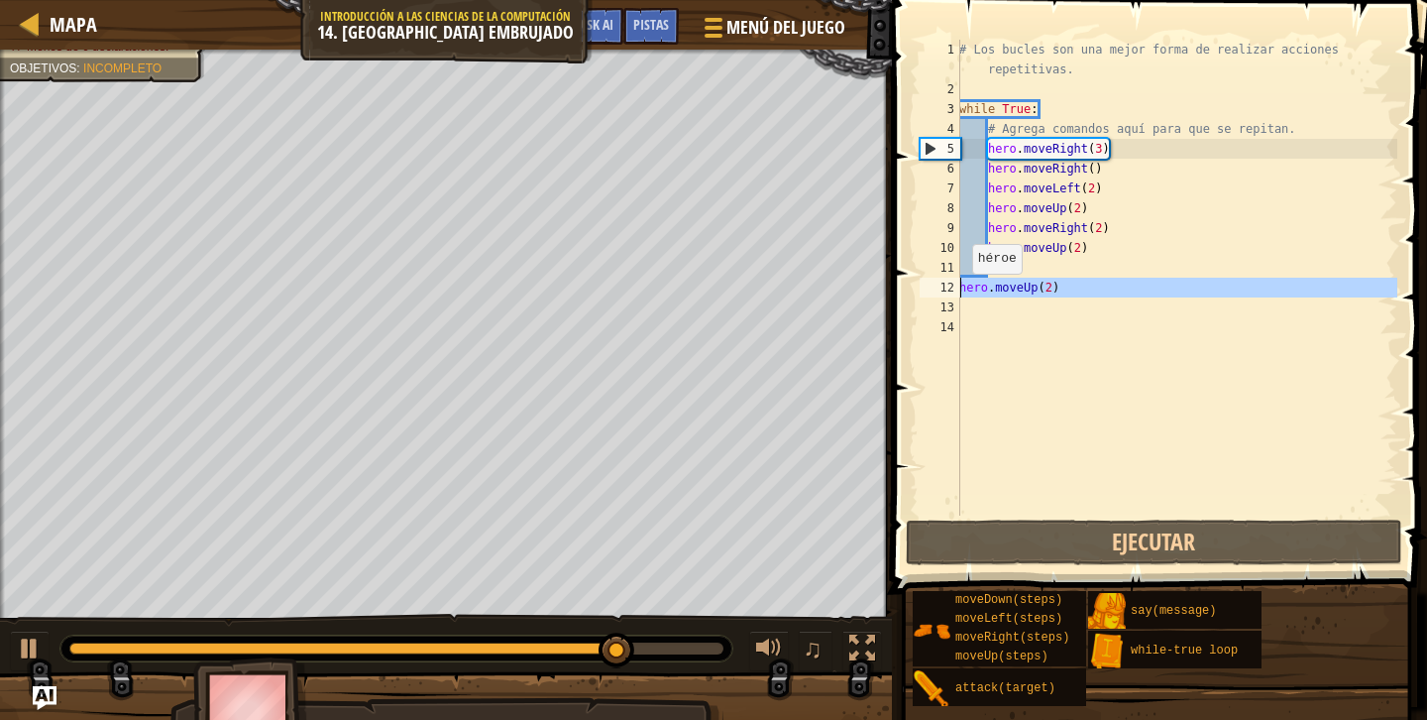
drag, startPoint x: 1077, startPoint y: 299, endPoint x: 942, endPoint y: 292, distance: 136.0
click at [941, 292] on div "1 2 3 4 5 6 7 8 9 10 11 12 13 14 # Los bucles son una mejor forma de realizar a…" at bounding box center [1157, 278] width 482 height 476
type textarea "hero.moveUp(2)"
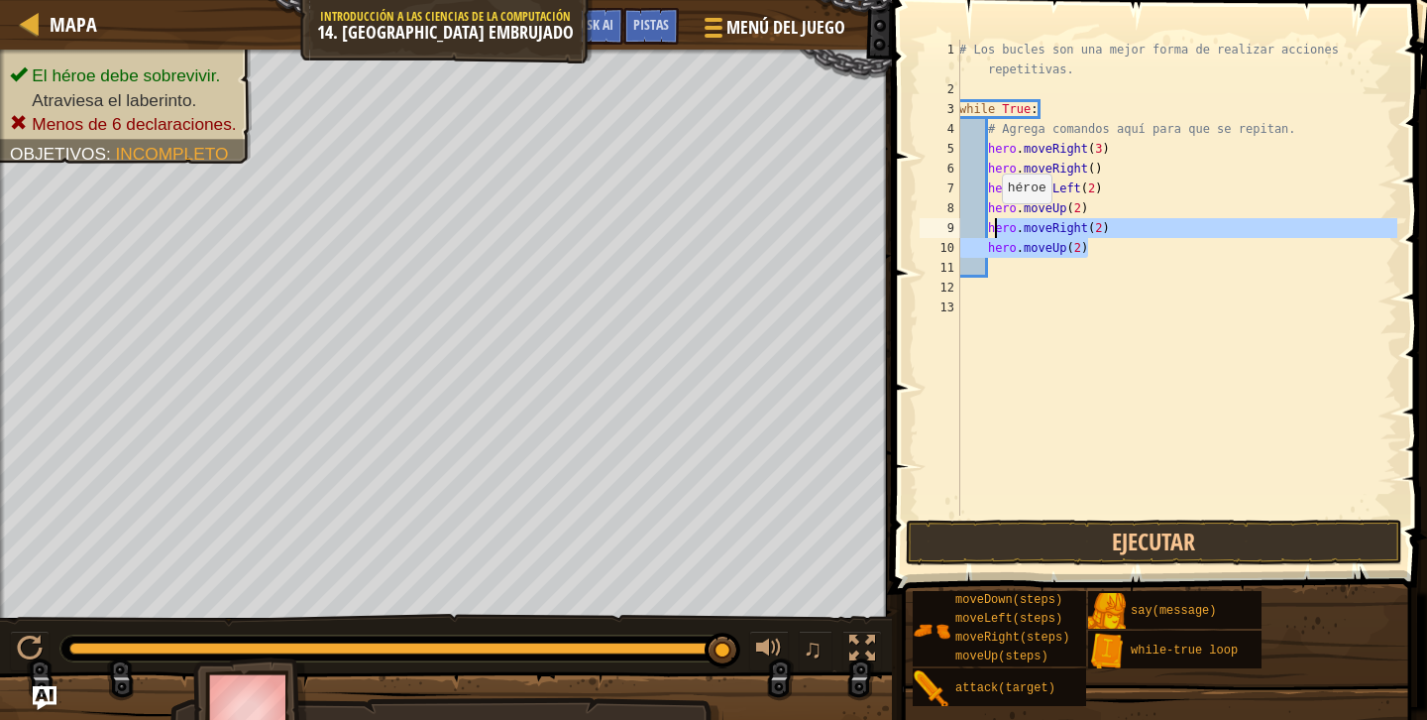
drag, startPoint x: 1151, startPoint y: 242, endPoint x: 993, endPoint y: 222, distance: 158.8
click at [992, 222] on div "# Los bucles son una mejor forma de realizar acciones repetitivas. while True :…" at bounding box center [1176, 307] width 442 height 535
type textarea "h"
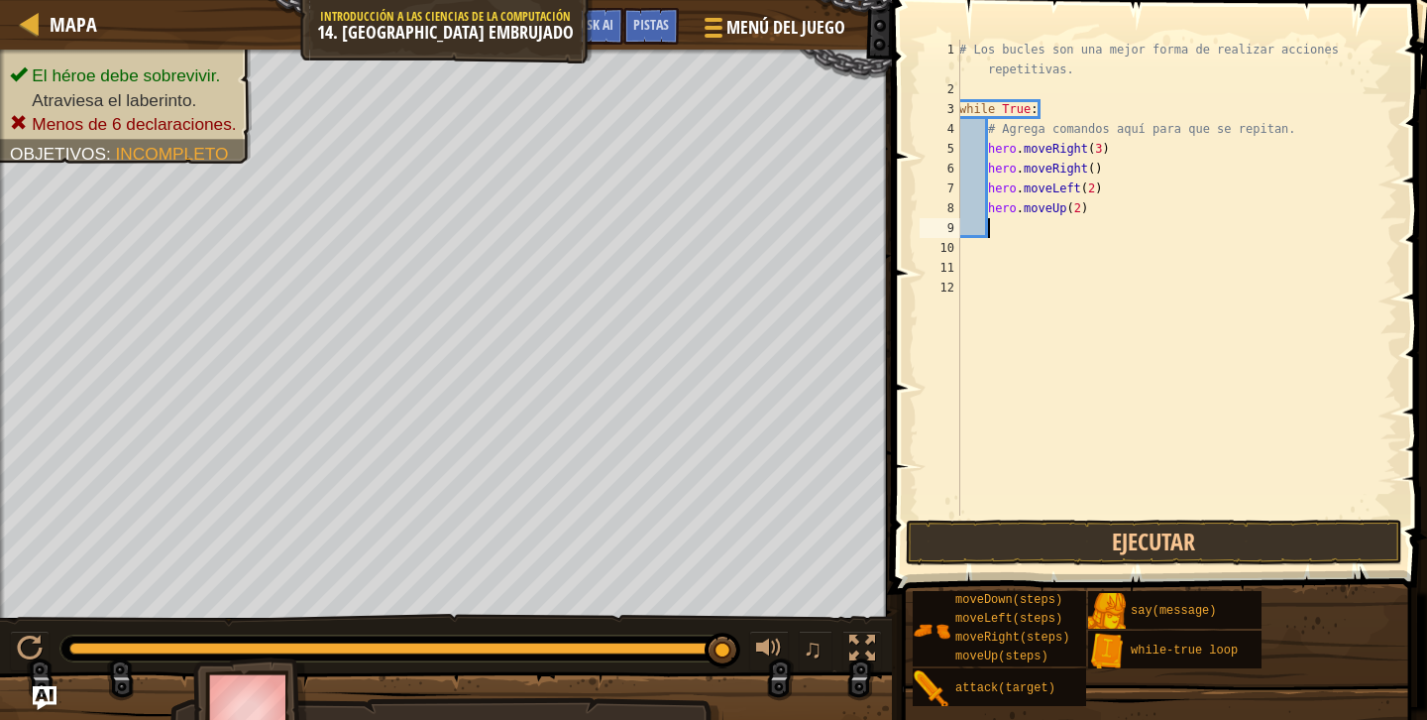
click at [991, 244] on div "# Los bucles son una mejor forma de realizar acciones repetitivas. while True :…" at bounding box center [1176, 307] width 442 height 535
type textarea "w"
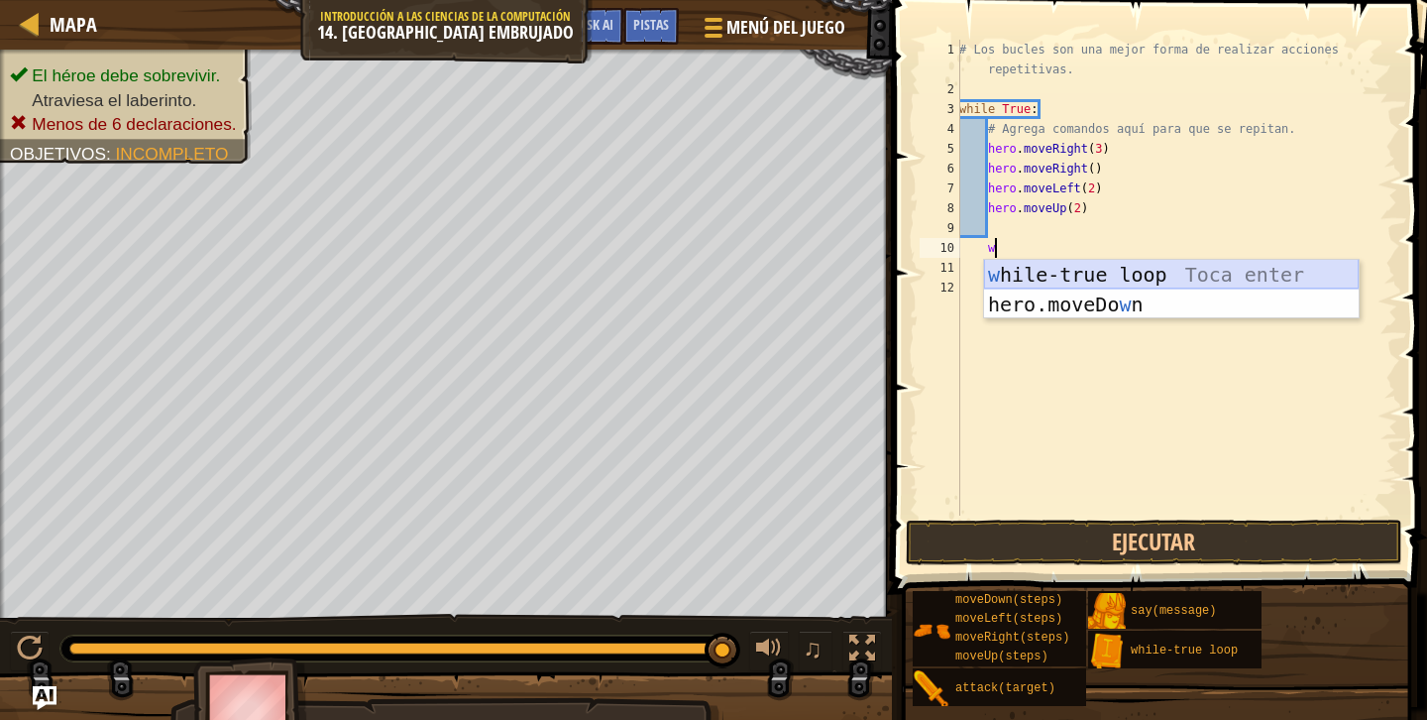
click at [995, 279] on div "w hile-true loop Toca enter hero.moveDo w n [GEOGRAPHIC_DATA] enter" at bounding box center [1171, 319] width 375 height 119
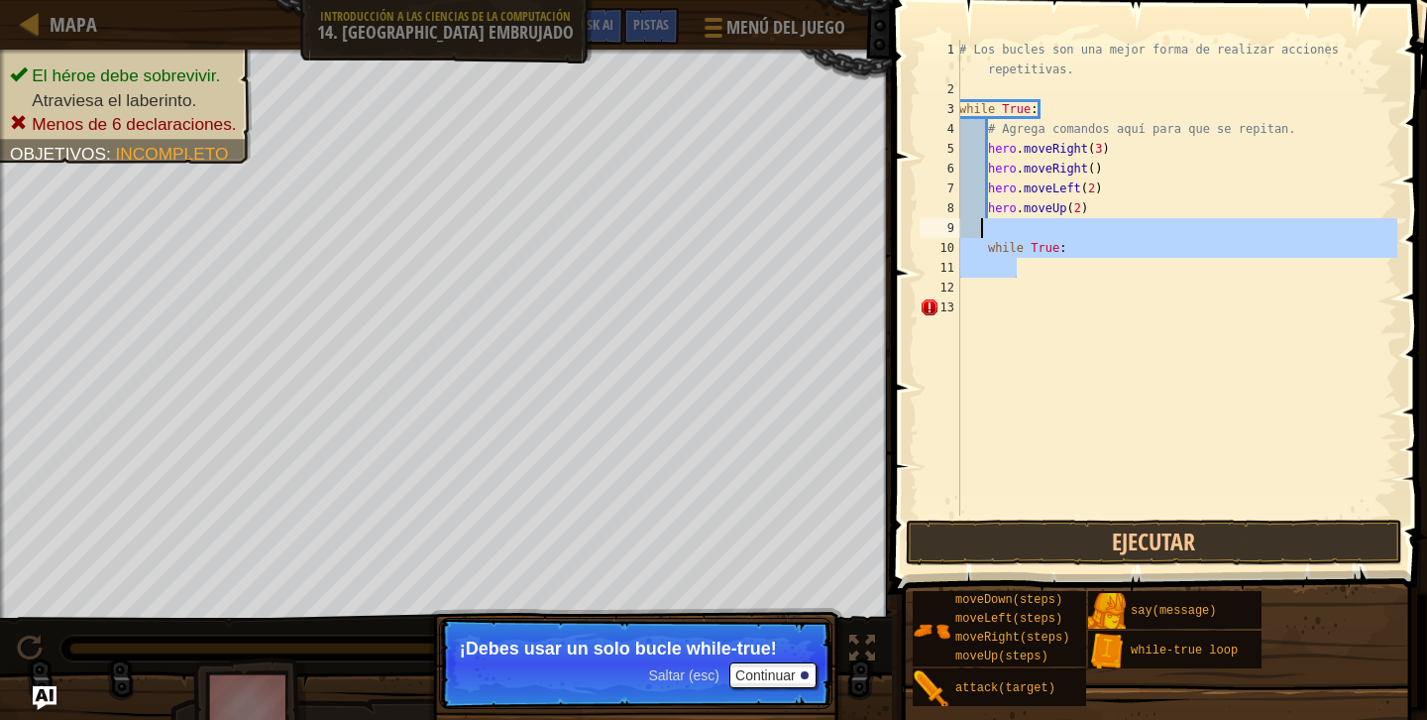
drag, startPoint x: 1075, startPoint y: 271, endPoint x: 983, endPoint y: 239, distance: 97.5
click at [983, 238] on div "# Los bucles son una mejor forma de realizar acciones repetitivas. while True :…" at bounding box center [1176, 307] width 442 height 535
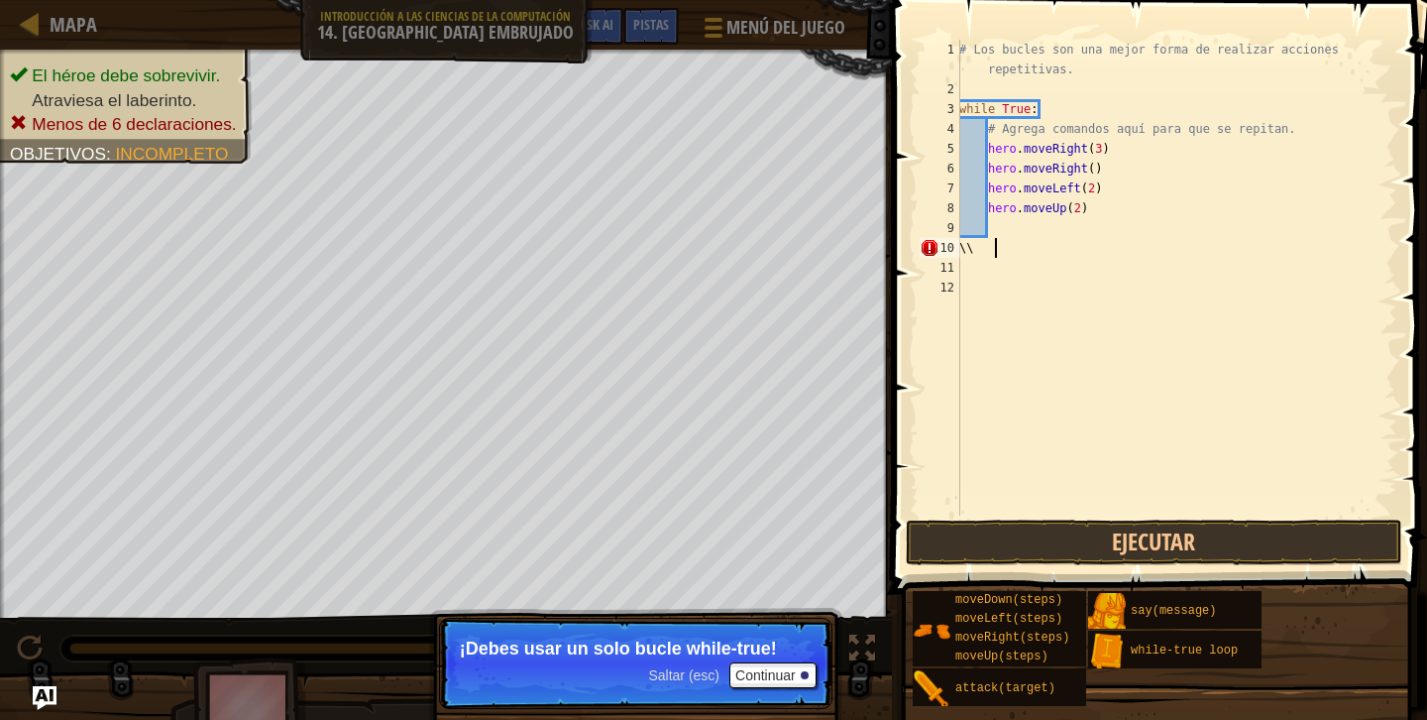
type textarea "\"
click at [1072, 538] on button "Ejecutar" at bounding box center [1154, 542] width 497 height 46
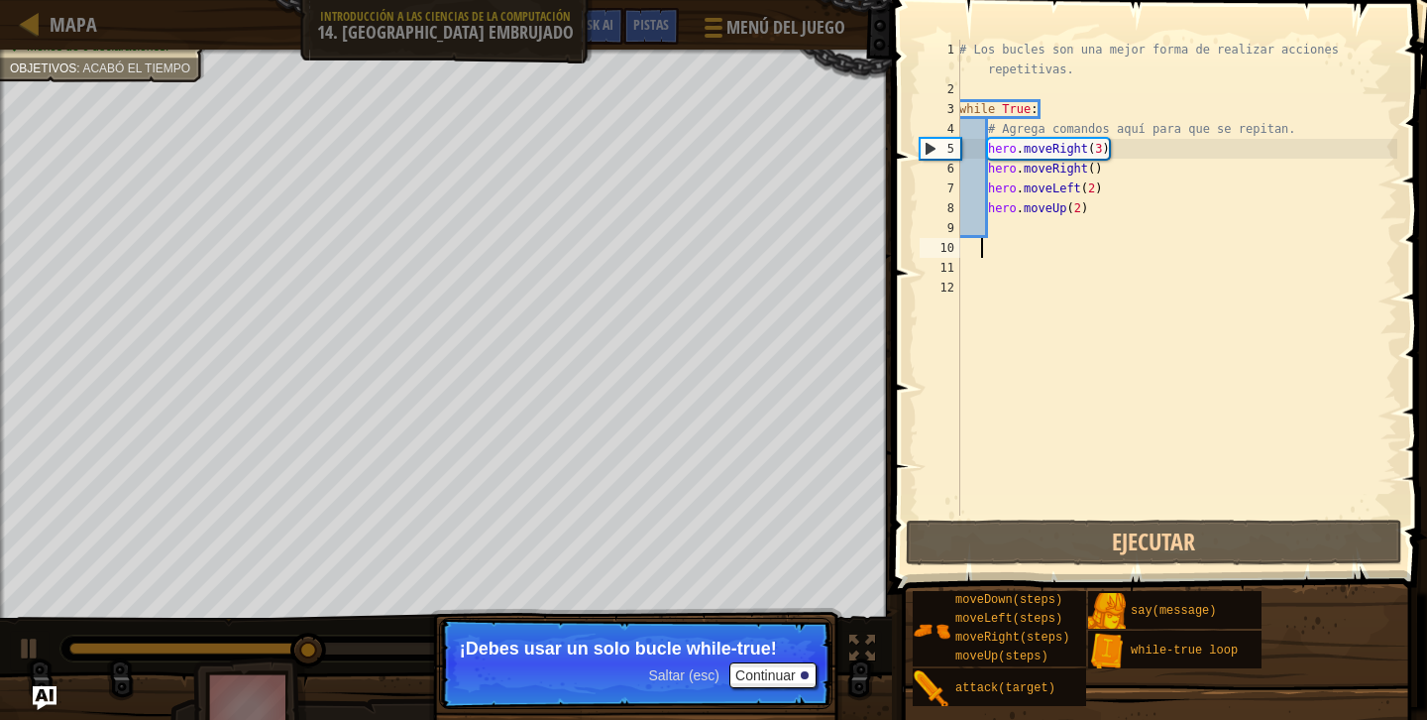
click at [1099, 181] on div "# Los bucles son una mejor forma de realizar acciones repetitivas. while True :…" at bounding box center [1176, 307] width 442 height 535
click at [1097, 190] on div "# Los bucles son una mejor forma de realizar acciones repetitivas. while True :…" at bounding box center [1176, 307] width 442 height 535
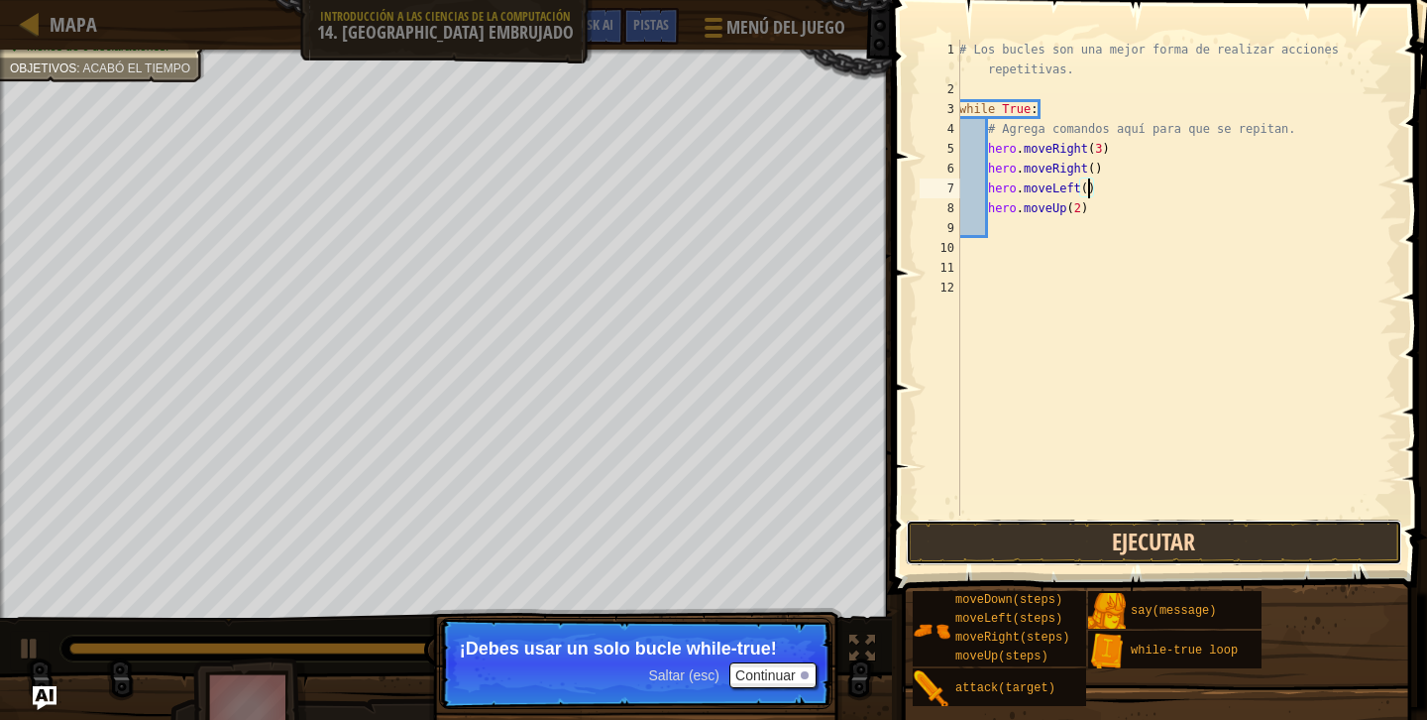
click at [1067, 540] on button "Ejecutar" at bounding box center [1154, 542] width 497 height 46
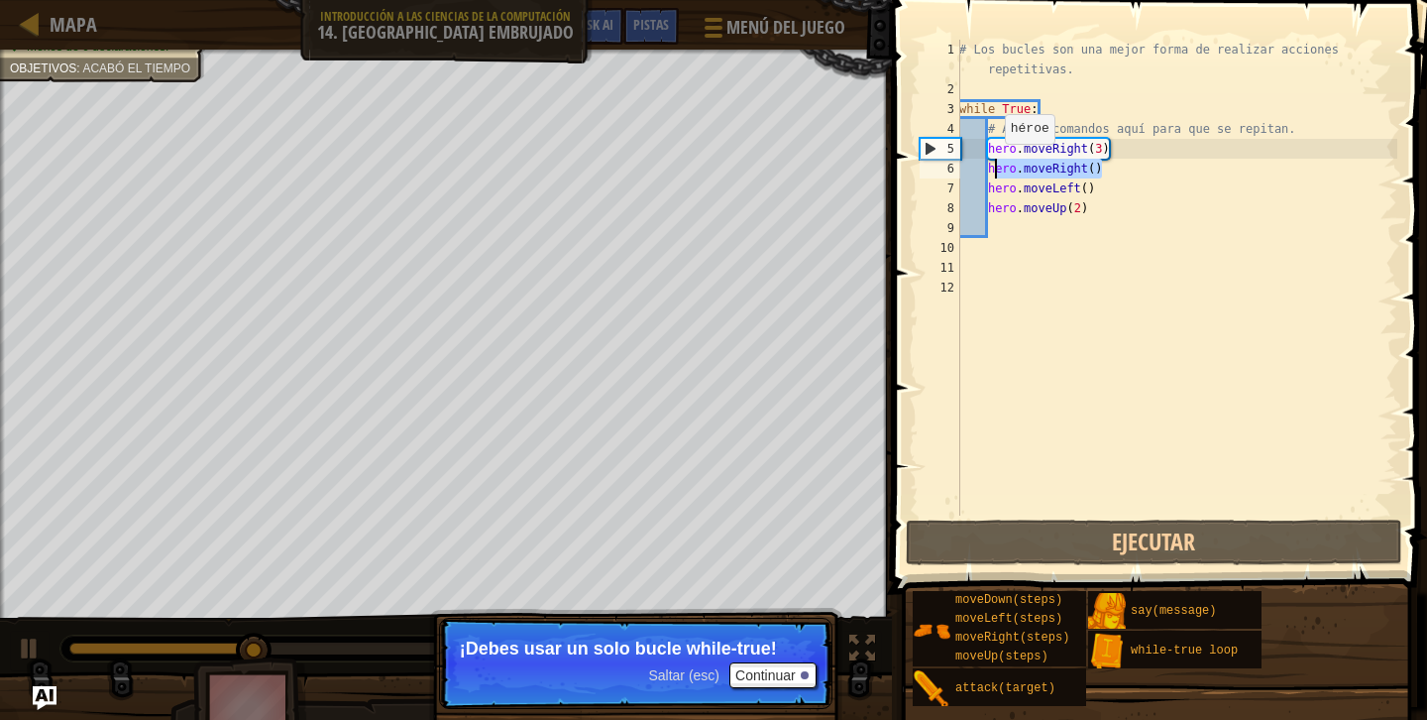
drag, startPoint x: 1107, startPoint y: 173, endPoint x: 992, endPoint y: 164, distance: 115.4
click at [991, 164] on div "# Los bucles son una mejor forma de realizar acciones repetitivas. while True :…" at bounding box center [1176, 307] width 442 height 535
type textarea "hero.moveRight()"
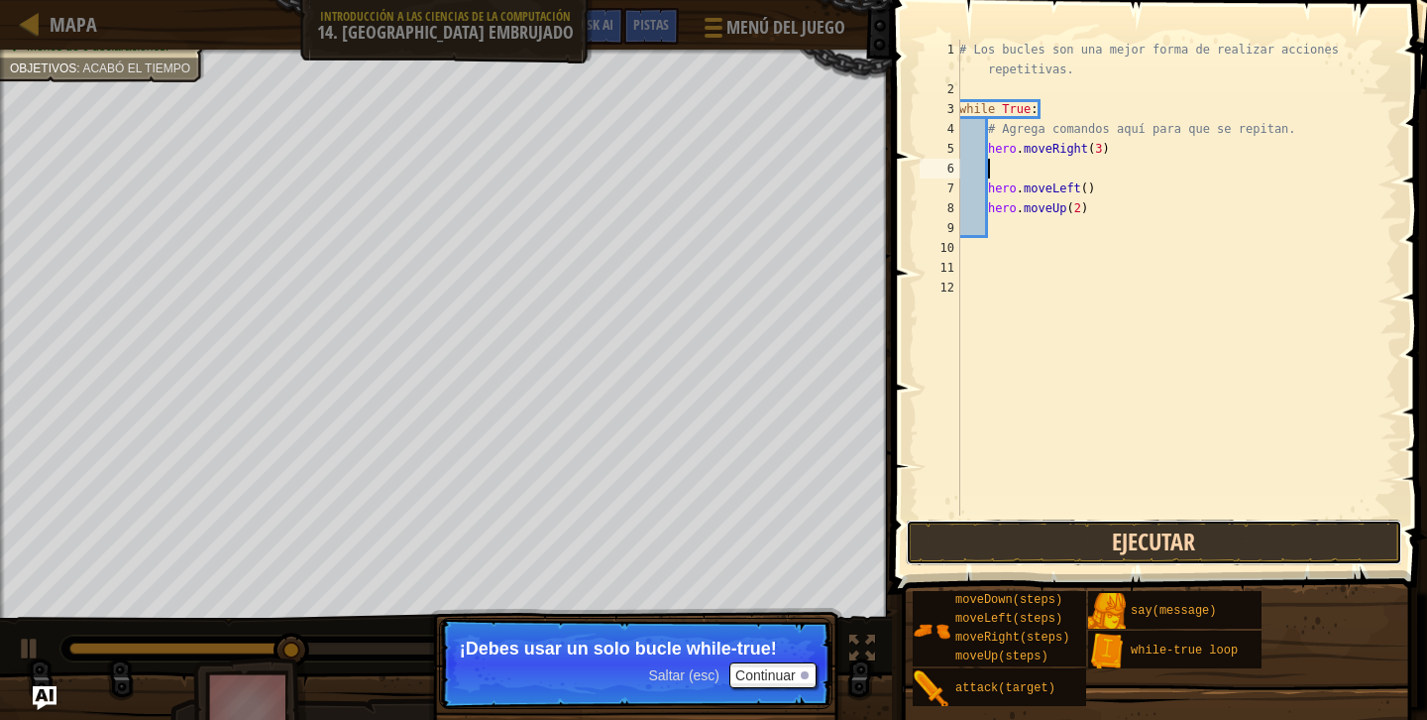
click at [1093, 553] on button "Ejecutar" at bounding box center [1154, 542] width 497 height 46
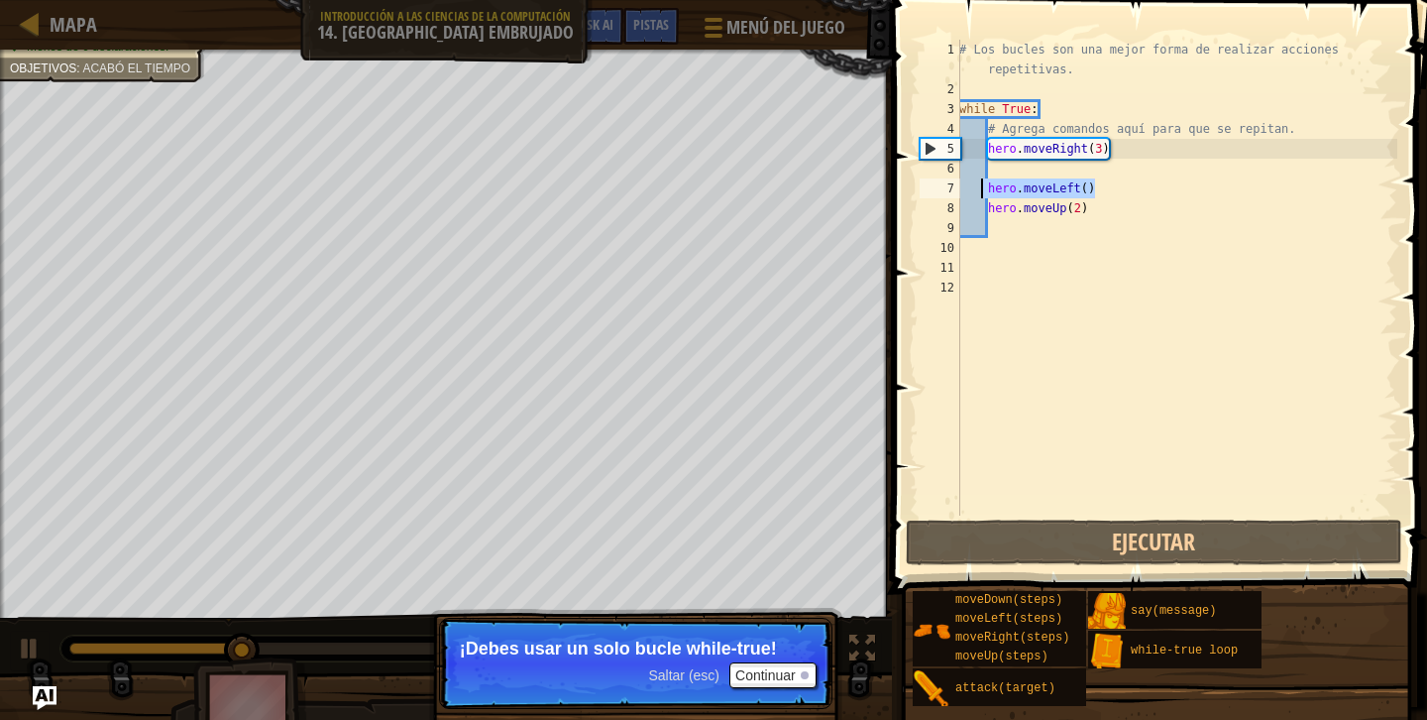
drag, startPoint x: 1110, startPoint y: 195, endPoint x: 982, endPoint y: 180, distance: 128.7
click at [982, 180] on div "# Los bucles son una mejor forma de realizar acciones repetitivas. while True :…" at bounding box center [1176, 307] width 442 height 535
type textarea "\"
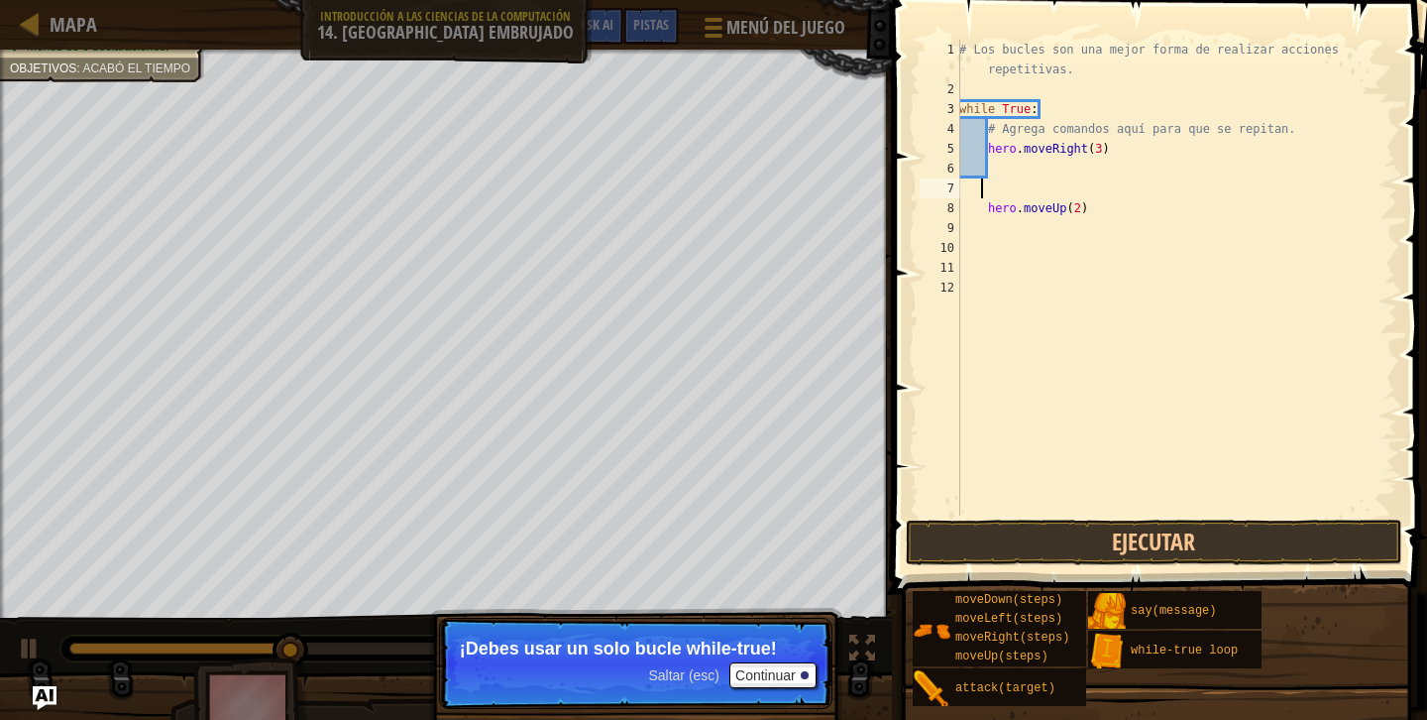
click at [977, 216] on div "# Los bucles son una mejor forma de realizar acciones repetitivas. while True :…" at bounding box center [1176, 307] width 442 height 535
click at [972, 150] on div "# Los bucles son una mejor forma de realizar acciones repetitivas. while True :…" at bounding box center [1176, 307] width 442 height 535
drag, startPoint x: 986, startPoint y: 176, endPoint x: 1113, endPoint y: 176, distance: 126.9
click at [1113, 176] on div "# Los bucles son una mejor forma de realizar acciones repetitivas. while True :…" at bounding box center [1176, 307] width 442 height 535
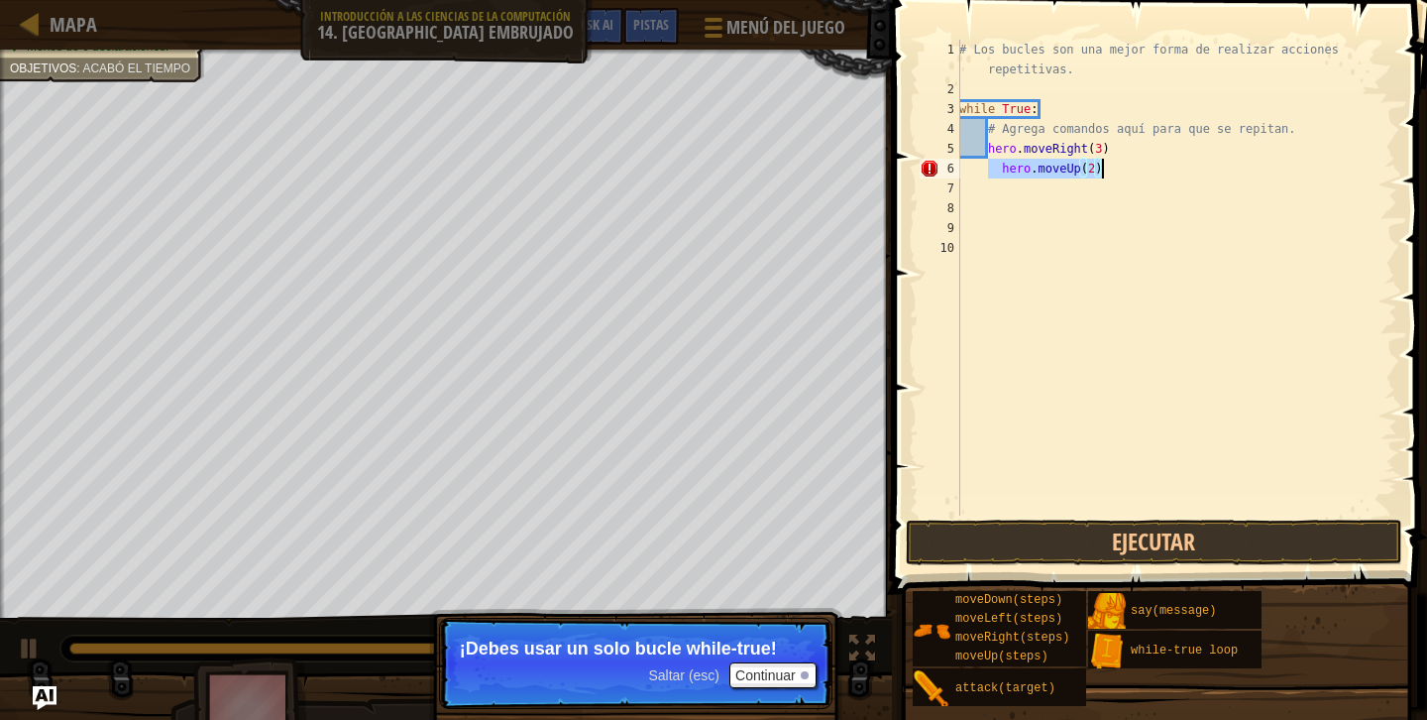
type textarea "\"
type textarea "h"
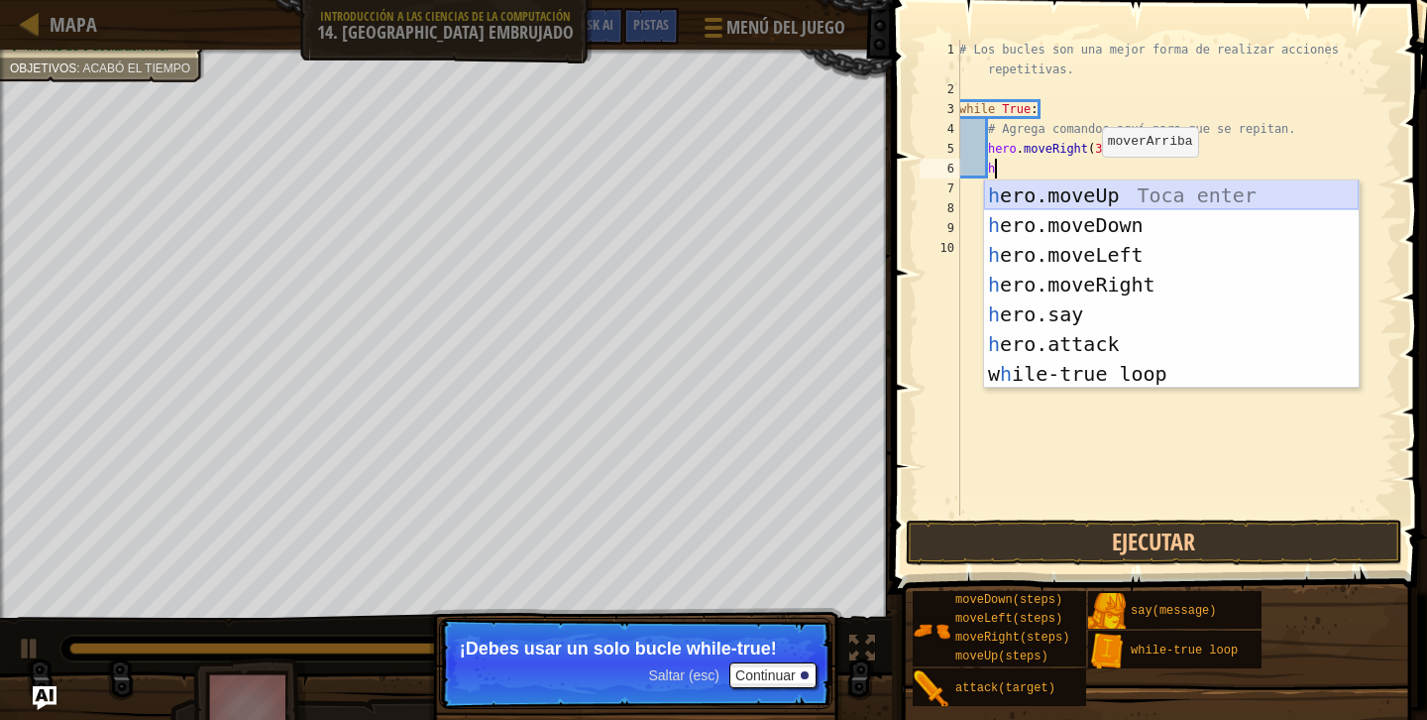
click at [1148, 200] on div "h ero.moveUp Toca enter h ero.moveDown Toca enter h ero.moveLeft Toca enter h e…" at bounding box center [1171, 314] width 375 height 268
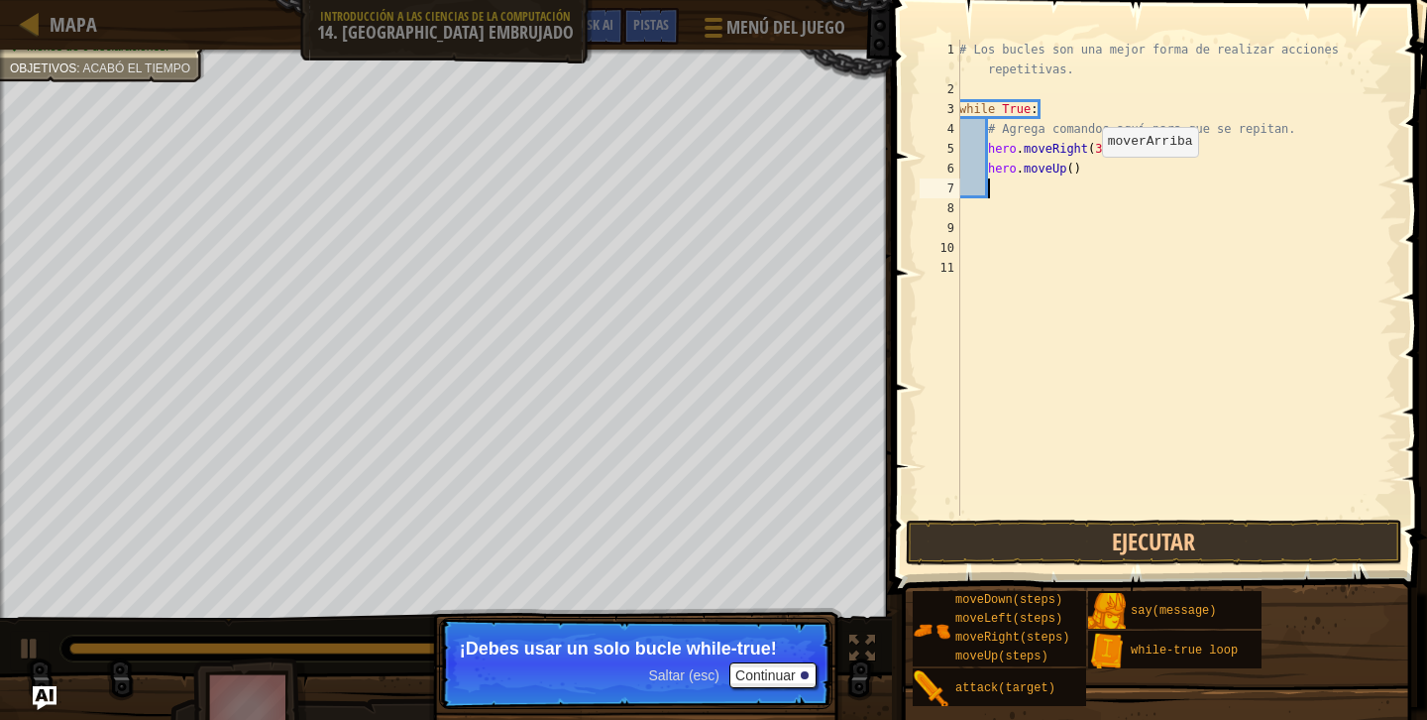
scroll to position [9, 1]
type textarea "l"
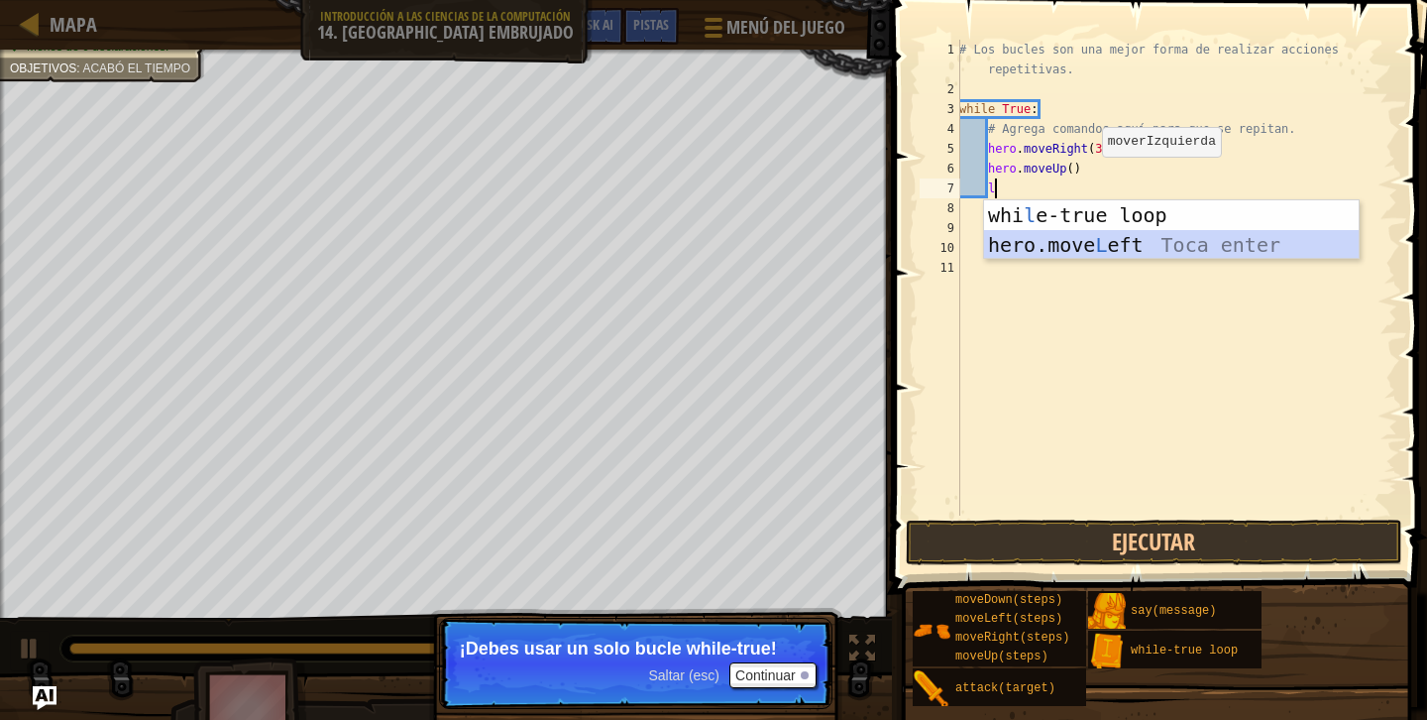
click at [1102, 242] on div "whi l e-true loop Toca enter hero.move L eft Toca enter" at bounding box center [1171, 259] width 375 height 119
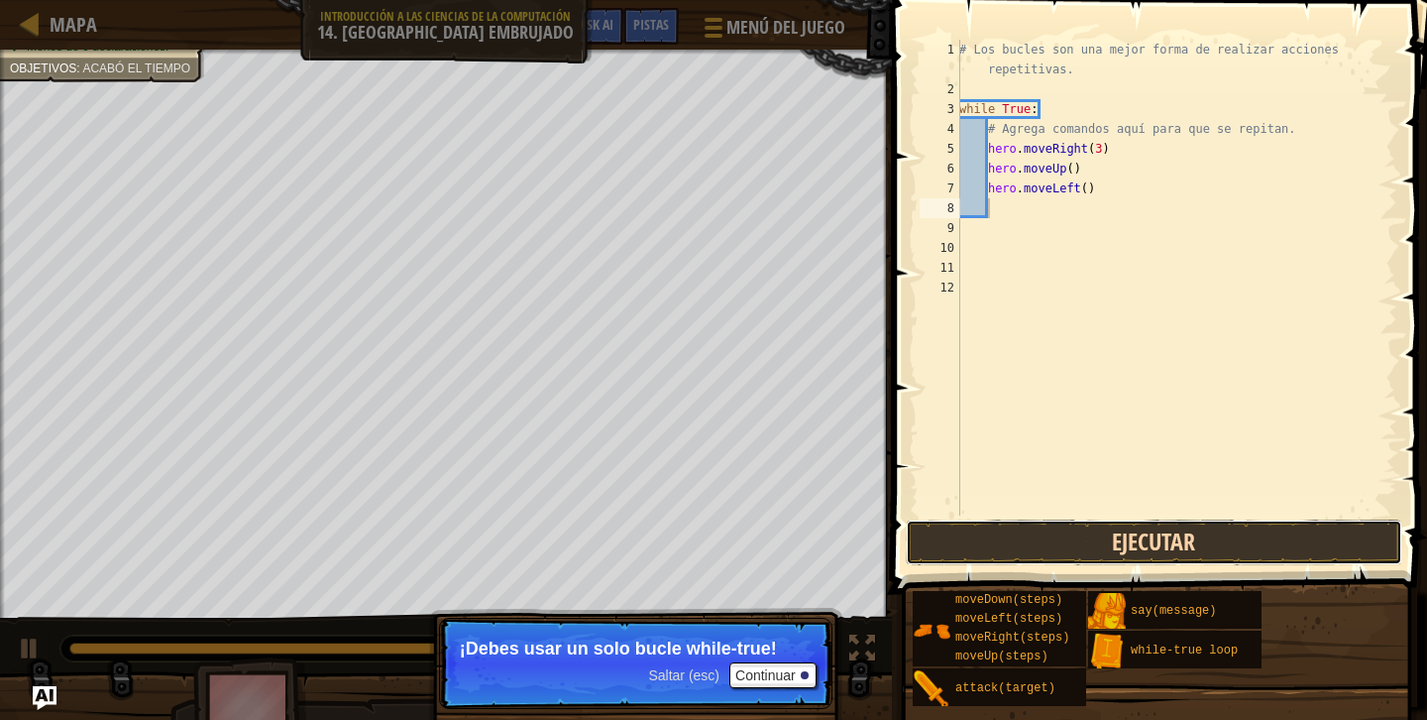
click at [1102, 550] on button "Ejecutar" at bounding box center [1154, 542] width 497 height 46
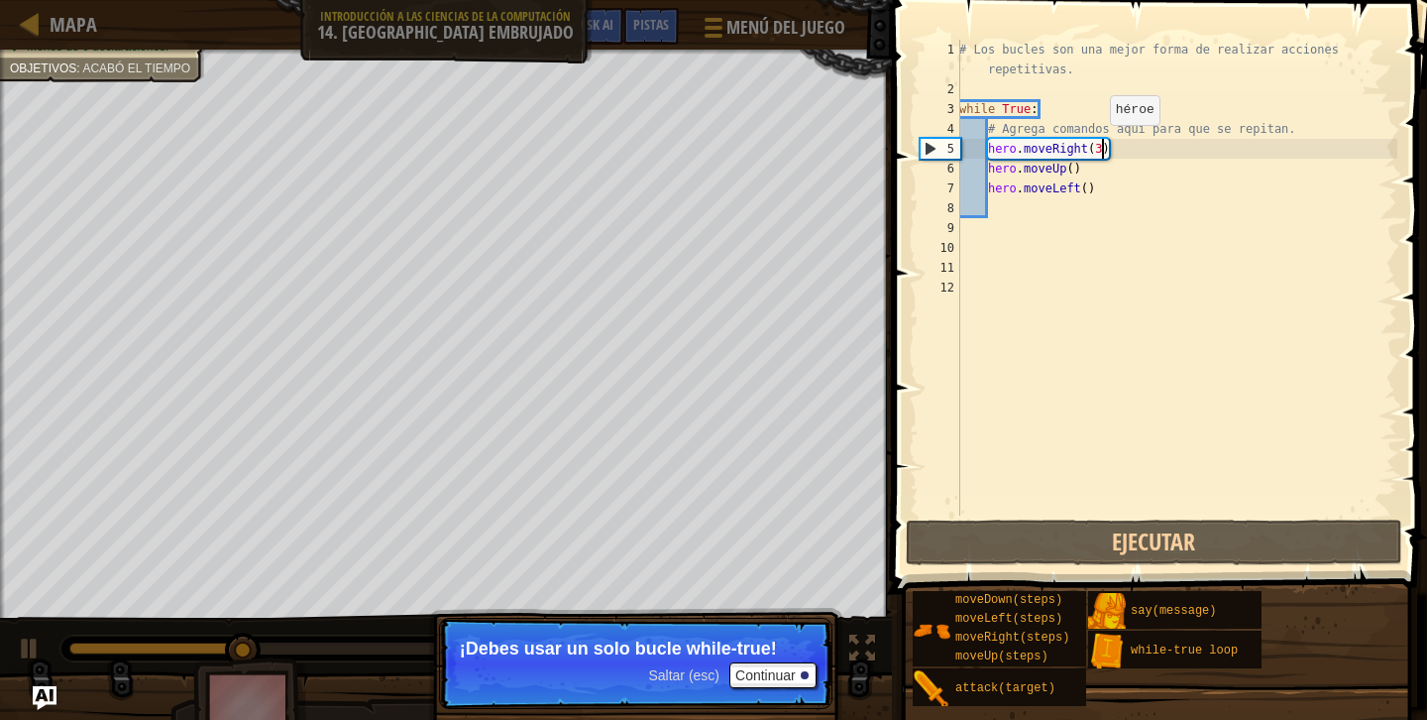
click at [1100, 145] on div "# Los bucles son una mejor forma de realizar acciones repetitivas. while True :…" at bounding box center [1176, 307] width 442 height 535
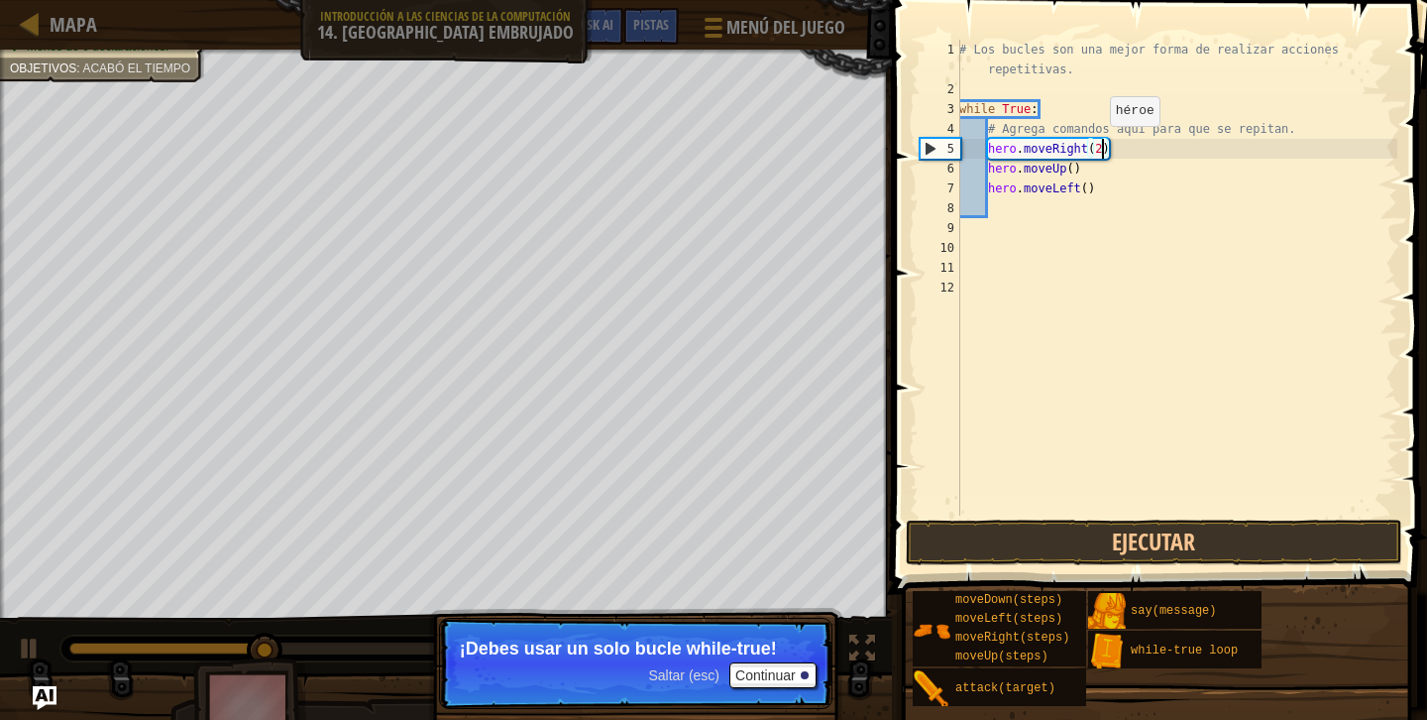
scroll to position [9, 11]
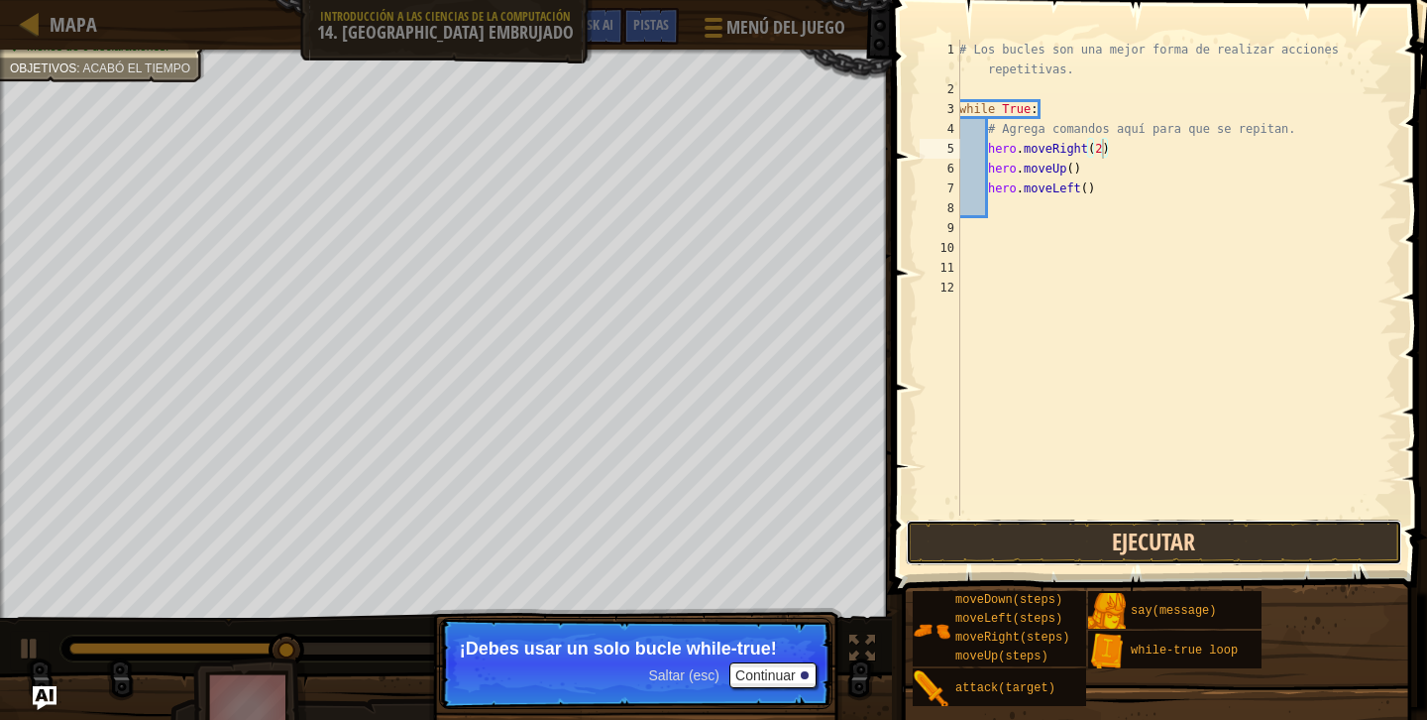
click at [1097, 545] on button "Ejecutar" at bounding box center [1154, 542] width 497 height 46
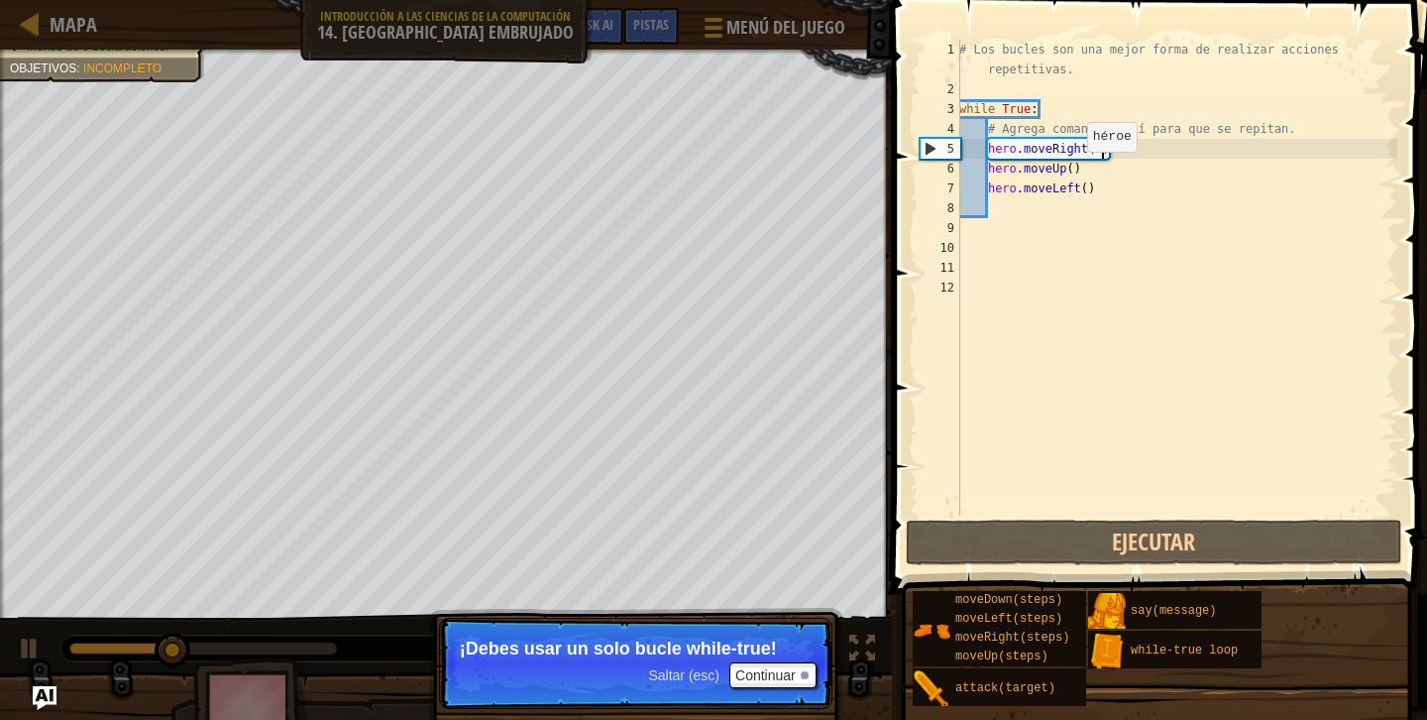
click at [1077, 170] on div "# Los bucles son una mejor forma de realizar acciones repetitivas. while True :…" at bounding box center [1176, 307] width 442 height 535
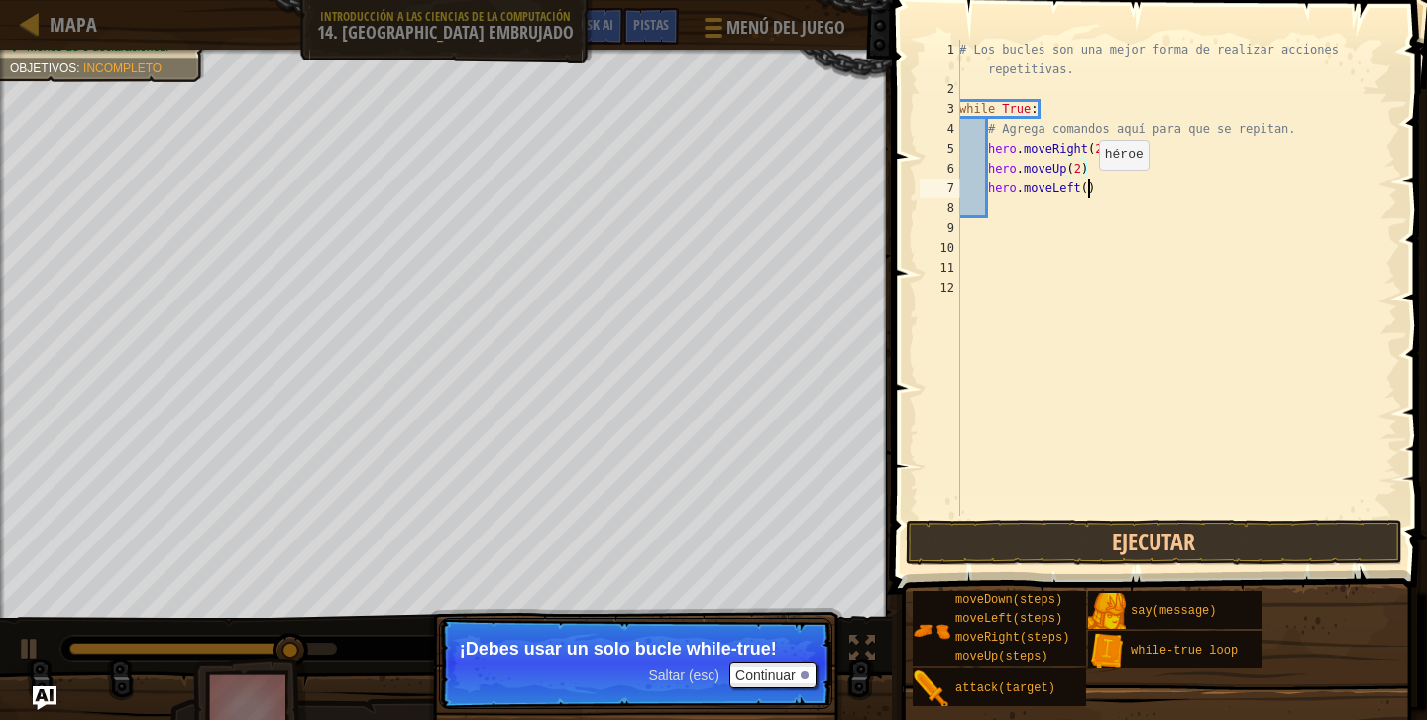
click at [1089, 189] on div "# Los bucles son una mejor forma de realizar acciones repetitivas. while True :…" at bounding box center [1176, 307] width 442 height 535
type textarea "hero.moveLeft(2)"
click at [1023, 209] on div "# Los bucles son una mejor forma de realizar acciones repetitivas. while True :…" at bounding box center [1176, 307] width 442 height 535
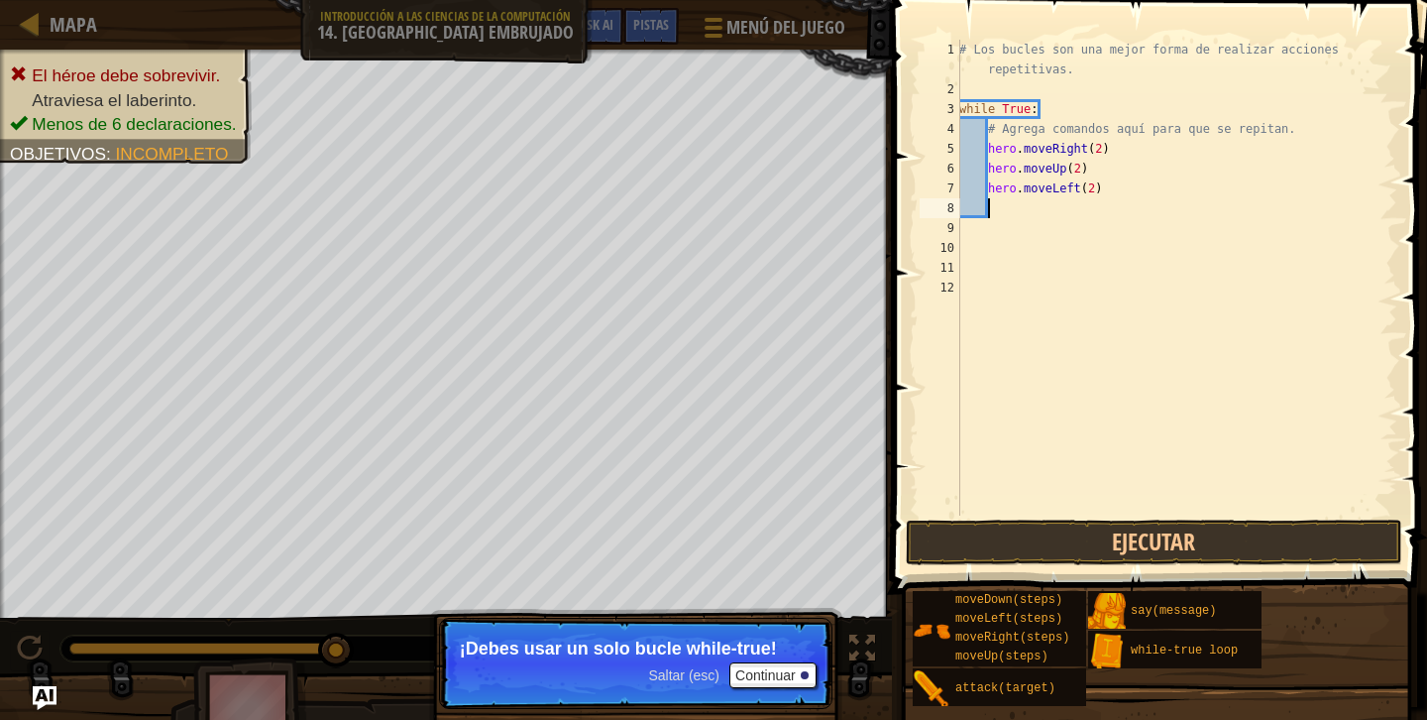
type textarea "u"
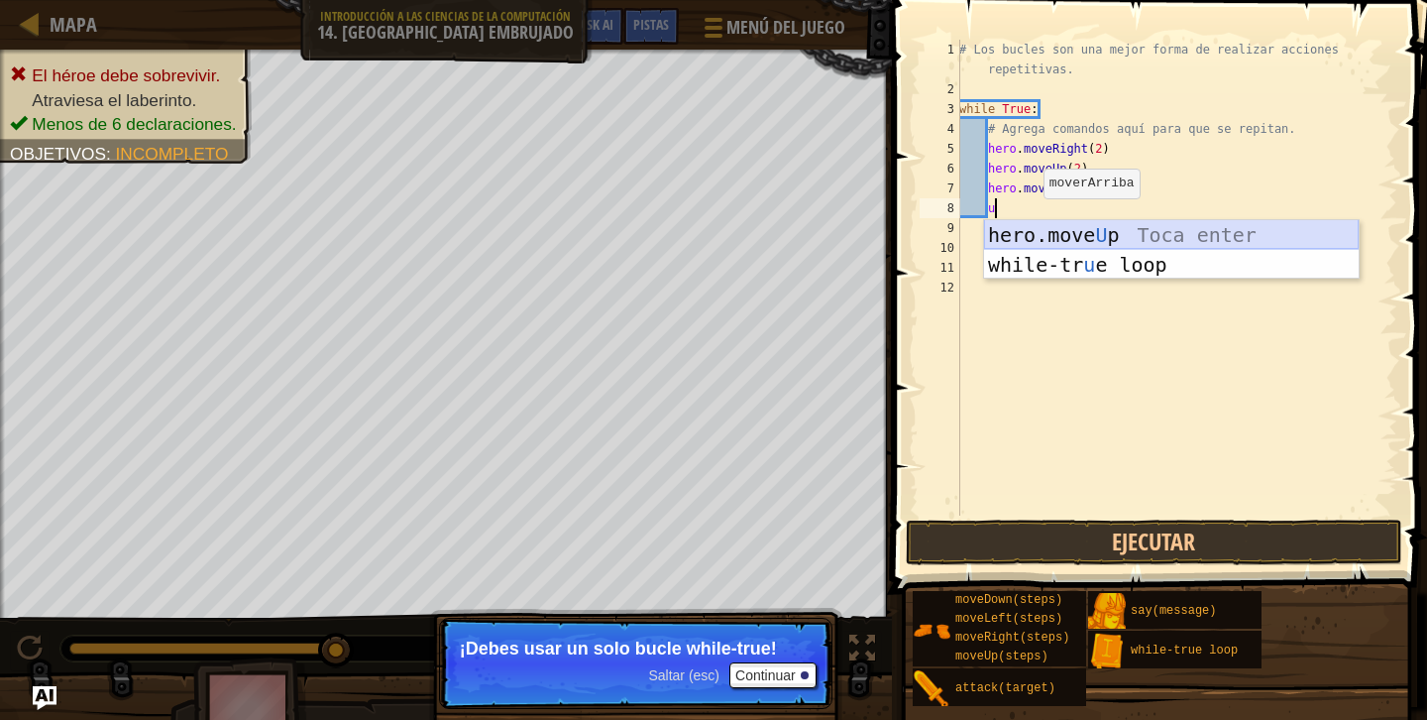
click at [1059, 237] on div "hero.move U p Toca enter while-tr u e loop Toca enter" at bounding box center [1171, 279] width 375 height 119
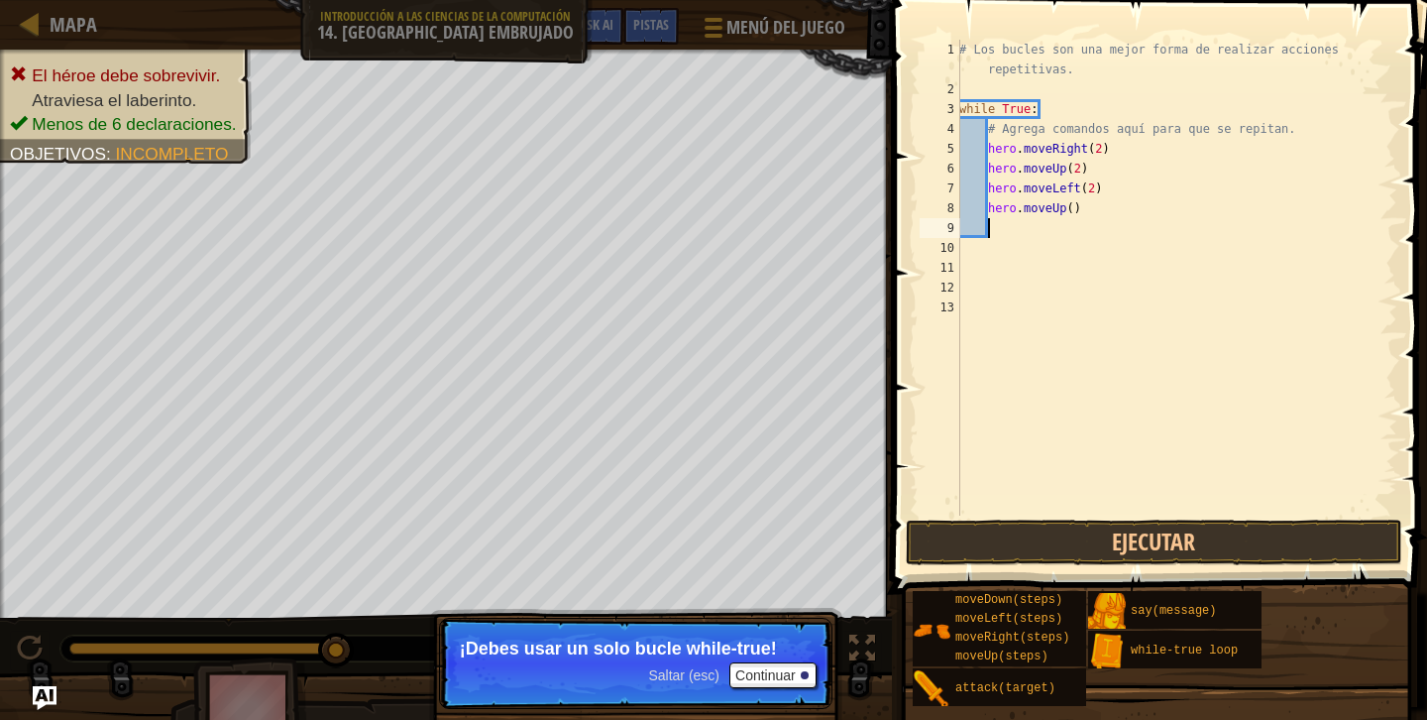
click at [1077, 209] on div "# Los bucles son una mejor forma de realizar acciones repetitivas. while True :…" at bounding box center [1176, 307] width 442 height 535
click at [1091, 528] on button "Ejecutar" at bounding box center [1154, 542] width 497 height 46
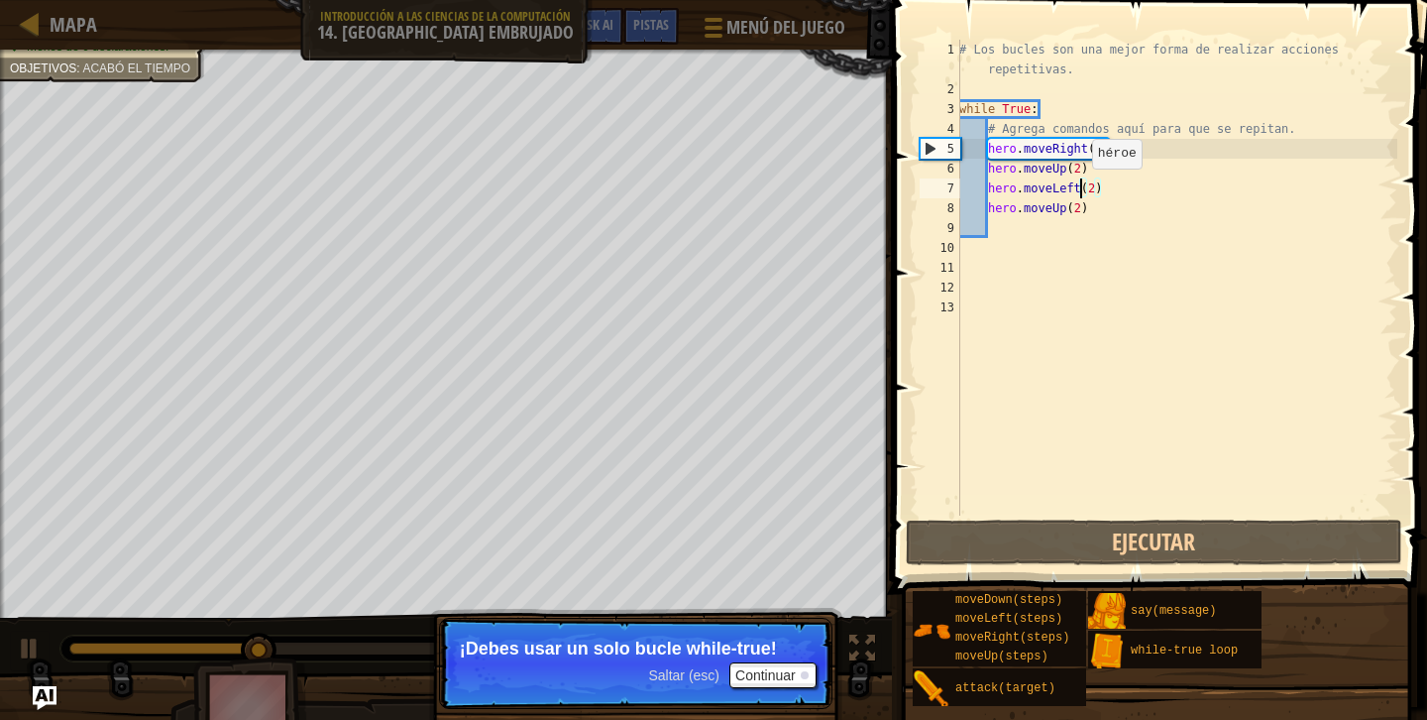
click at [1081, 187] on div "# Los bucles son una mejor forma de realizar acciones repetitivas. while True :…" at bounding box center [1176, 307] width 442 height 535
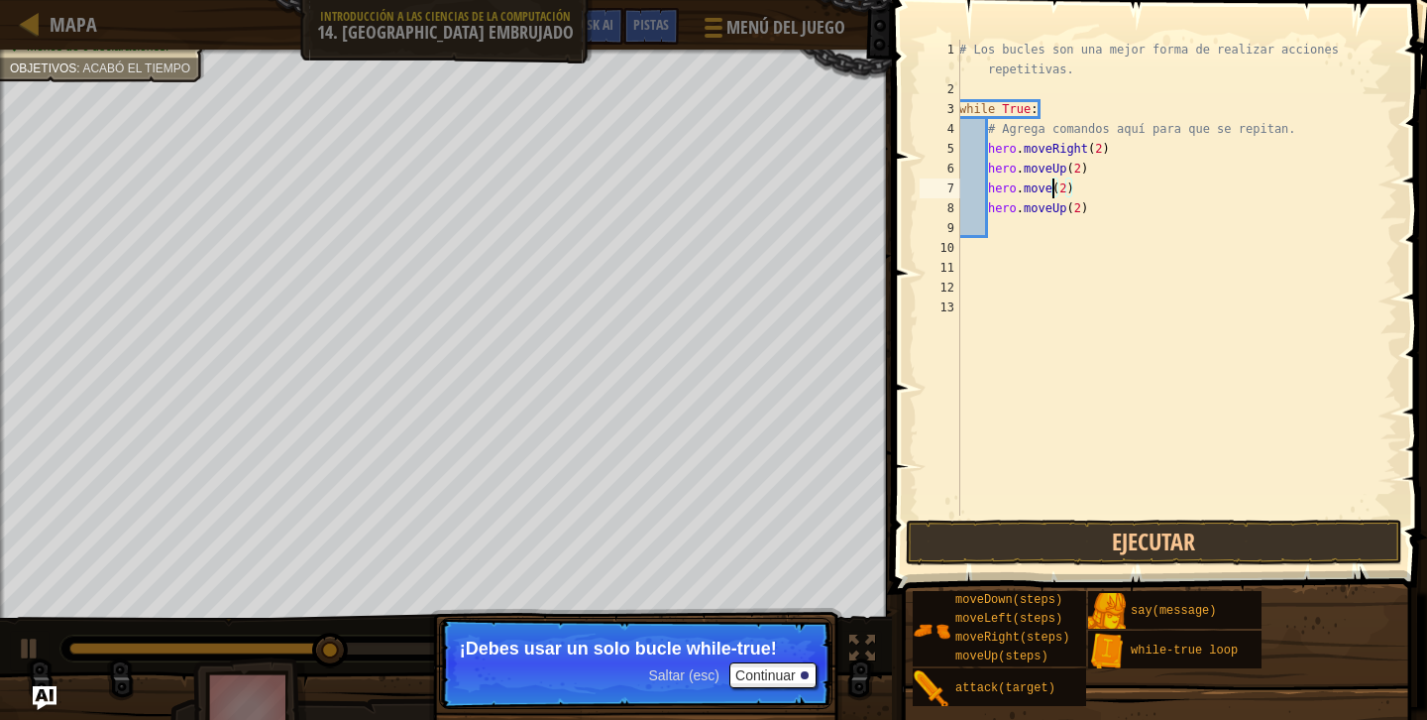
scroll to position [9, 8]
type textarea "hero.mover(2)"
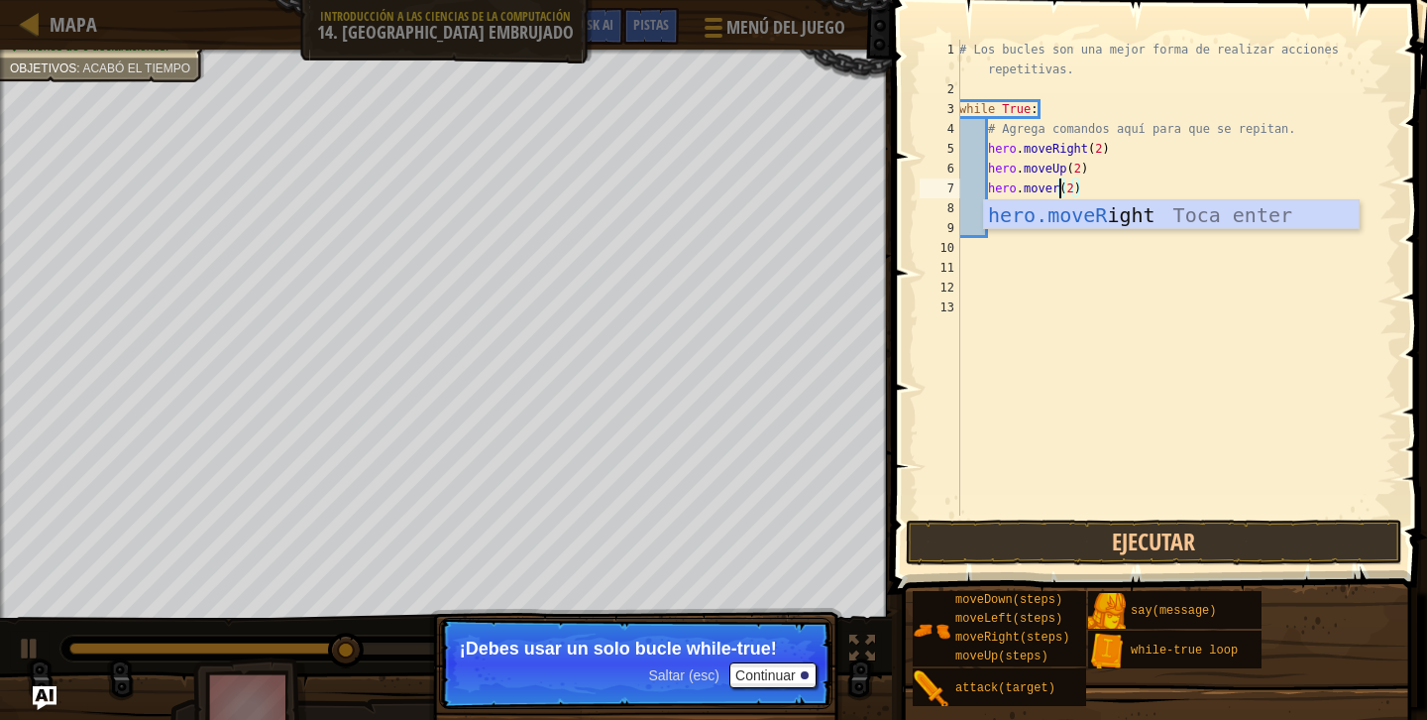
click at [1139, 232] on div "# Los bucles son una mejor forma de realizar acciones repetitivas. while True :…" at bounding box center [1176, 307] width 442 height 535
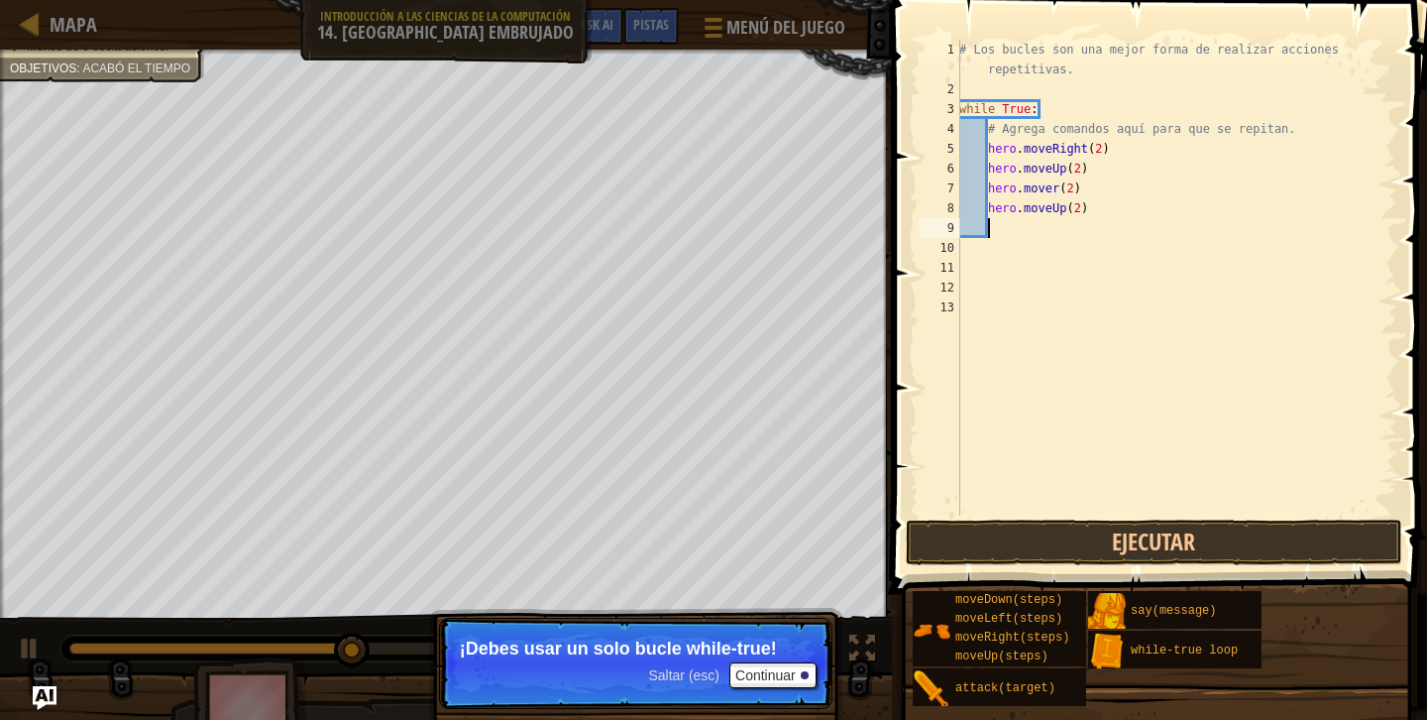
scroll to position [9, 1]
click at [1054, 191] on div "# Los bucles son una mejor forma de realizar acciones repetitivas. while True :…" at bounding box center [1176, 307] width 442 height 535
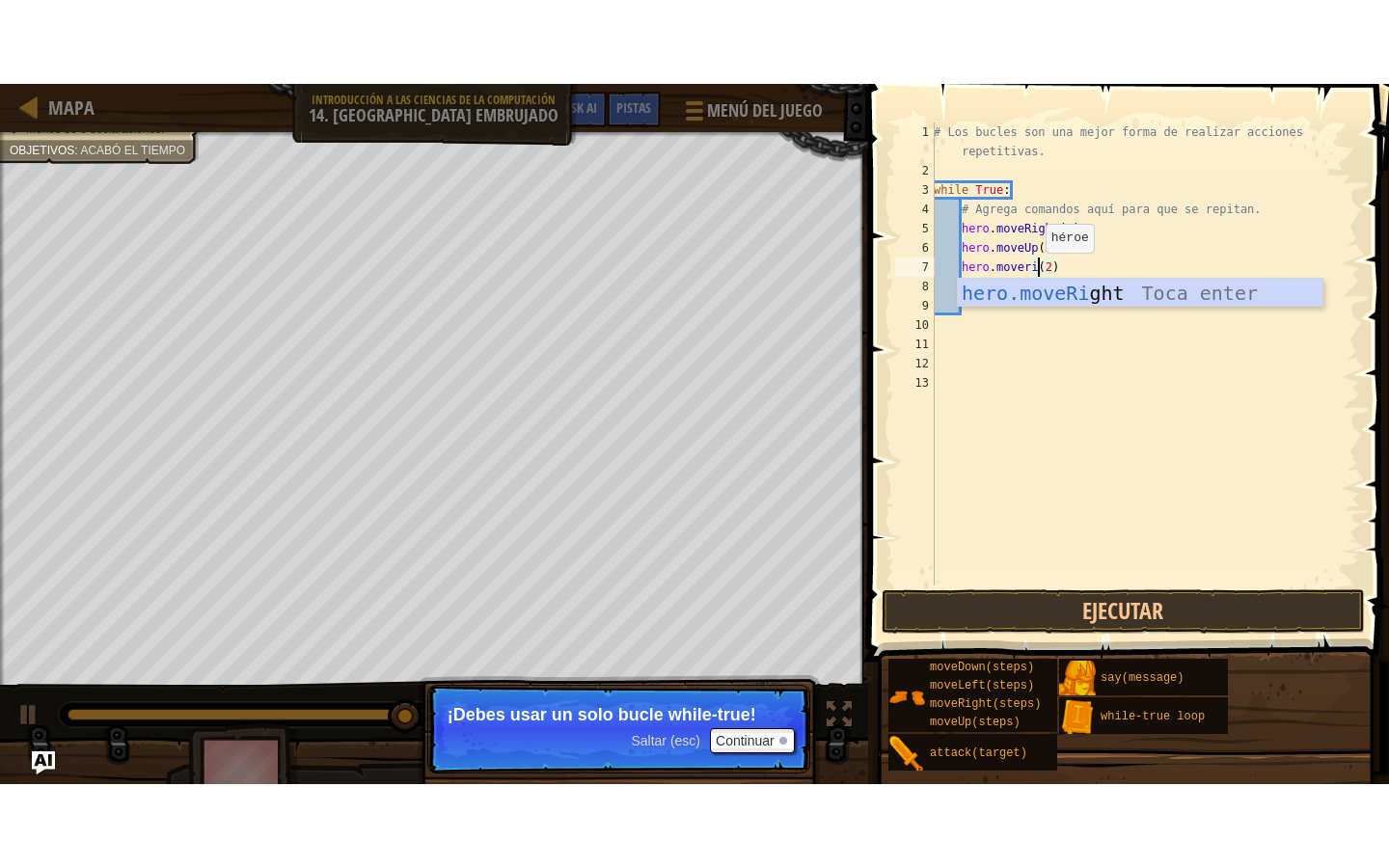
scroll to position [9, 9]
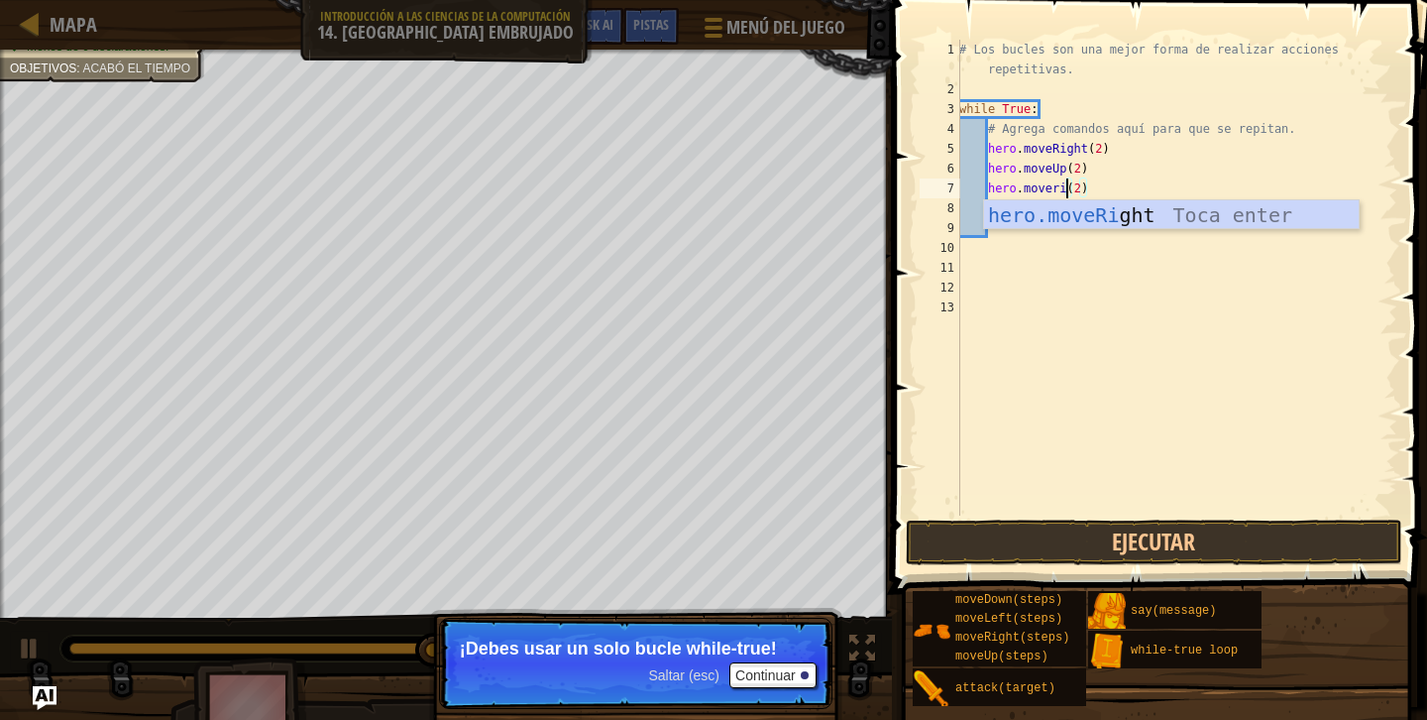
click at [1065, 225] on div "hero.moveRi ght Toca enter" at bounding box center [1171, 244] width 375 height 89
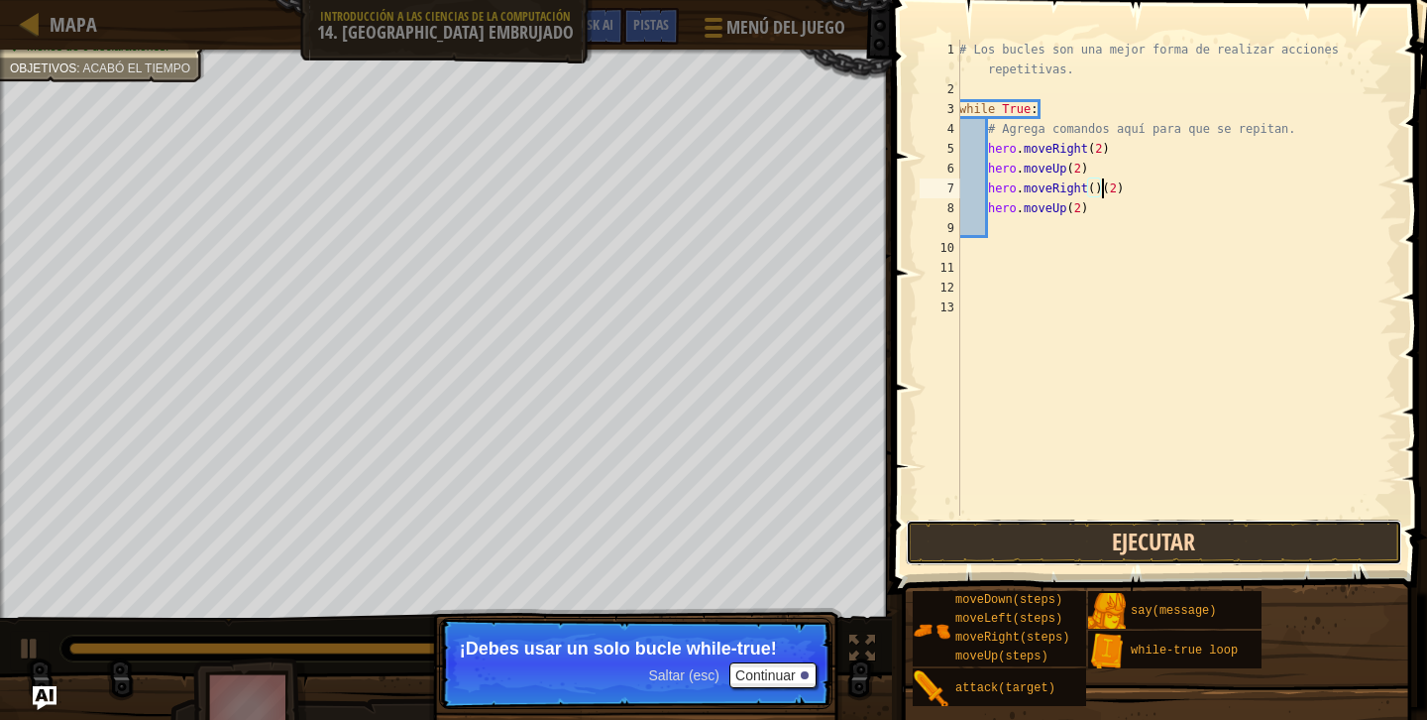
click at [1082, 556] on button "Ejecutar" at bounding box center [1154, 542] width 497 height 46
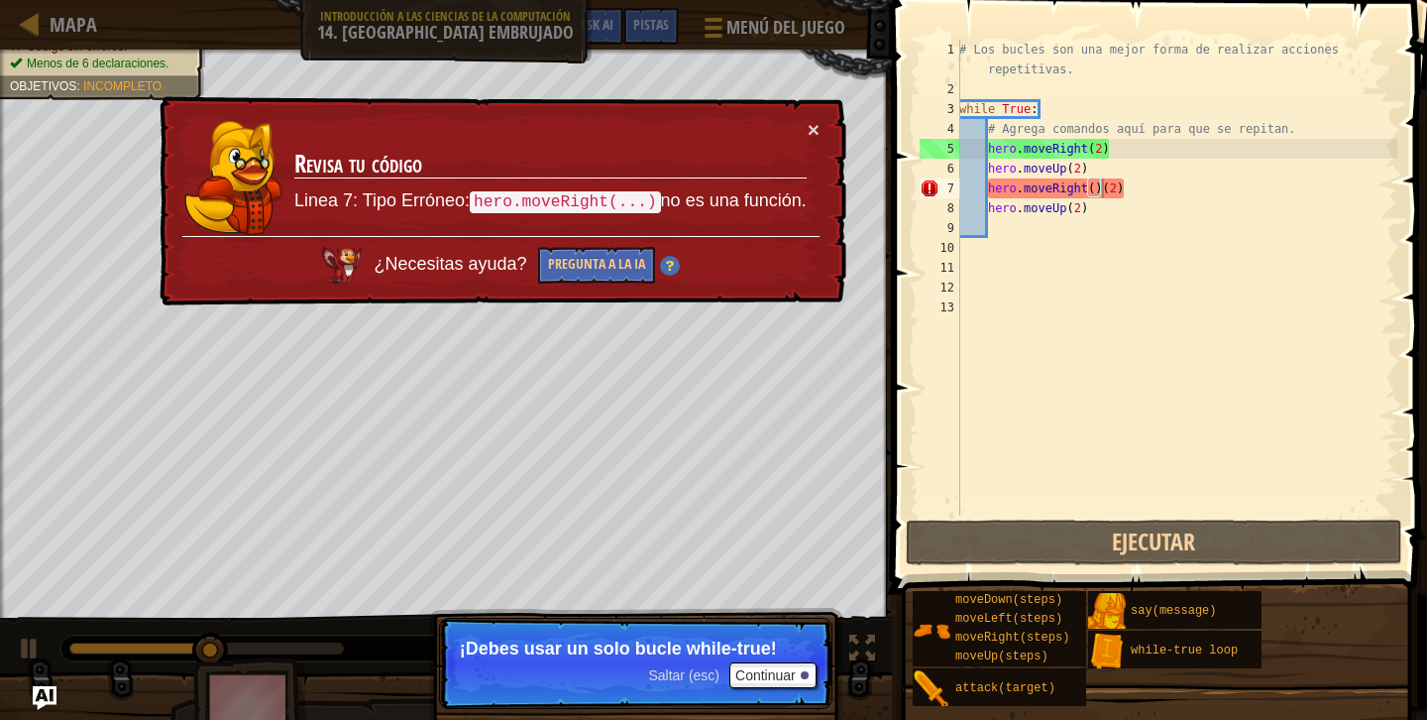
click at [823, 122] on div "× Revisa tu código Linea 7: Tipo Erróneo: hero.moveRight(...) no es una función…" at bounding box center [501, 200] width 692 height 215
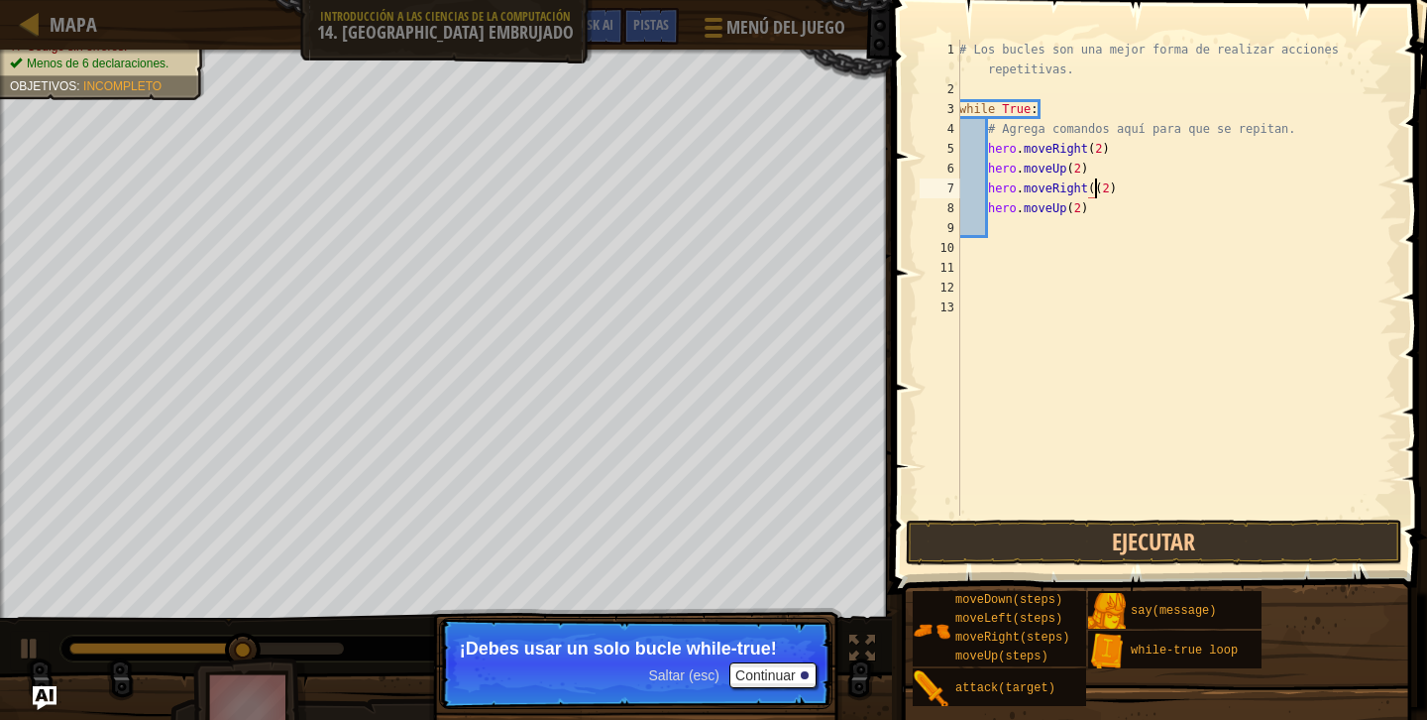
type textarea "hero.moveRight(2)"
click at [995, 532] on button "Ejecutar" at bounding box center [1154, 542] width 497 height 46
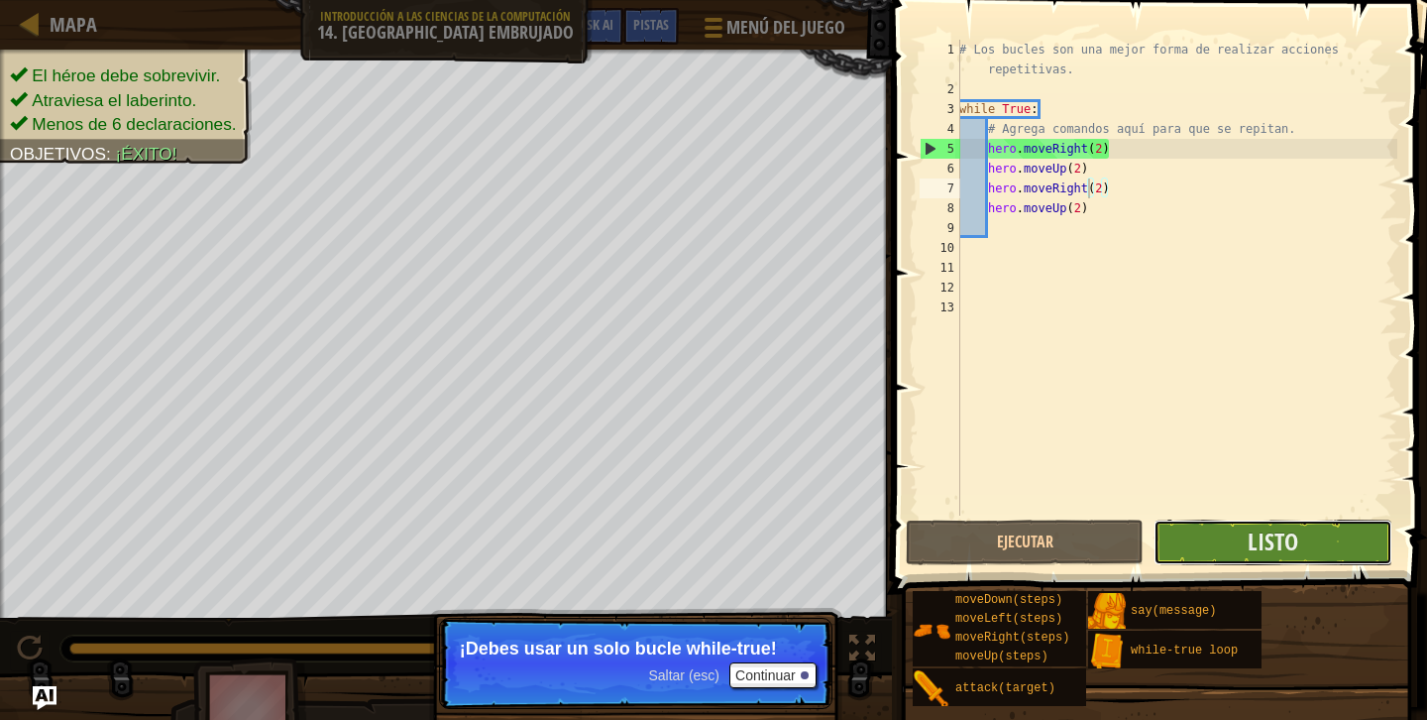
click at [1198, 546] on button "Listo" at bounding box center [1273, 542] width 238 height 46
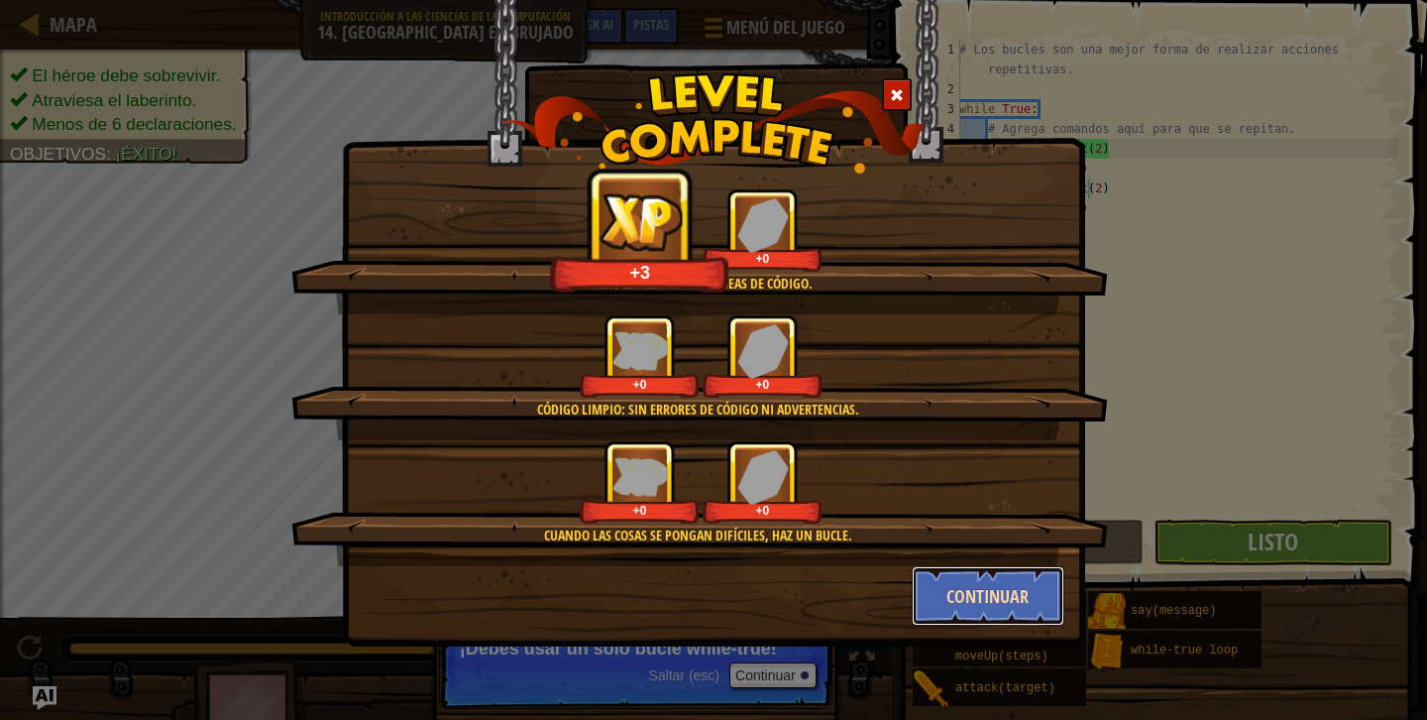
click at [1016, 597] on button "Continuar" at bounding box center [989, 595] width 154 height 59
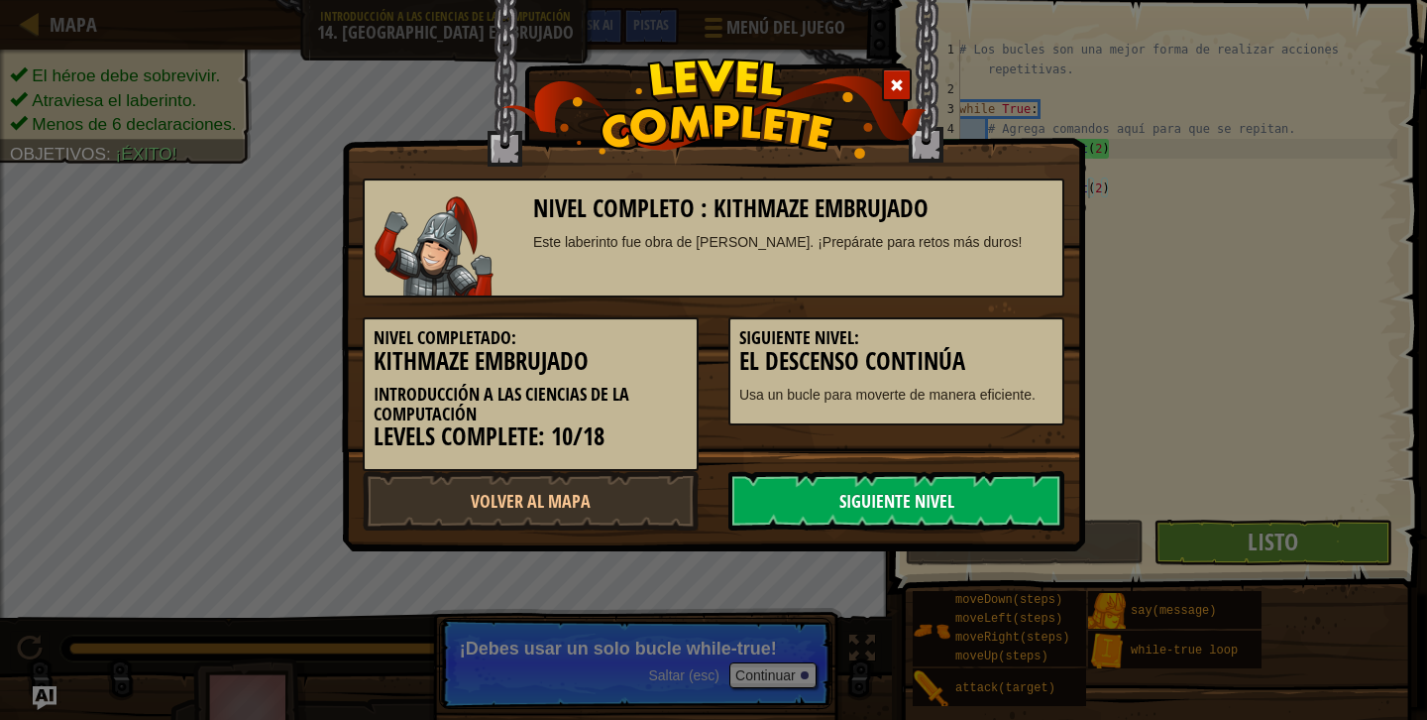
click at [970, 490] on link "Siguiente Nivel" at bounding box center [896, 500] width 336 height 59
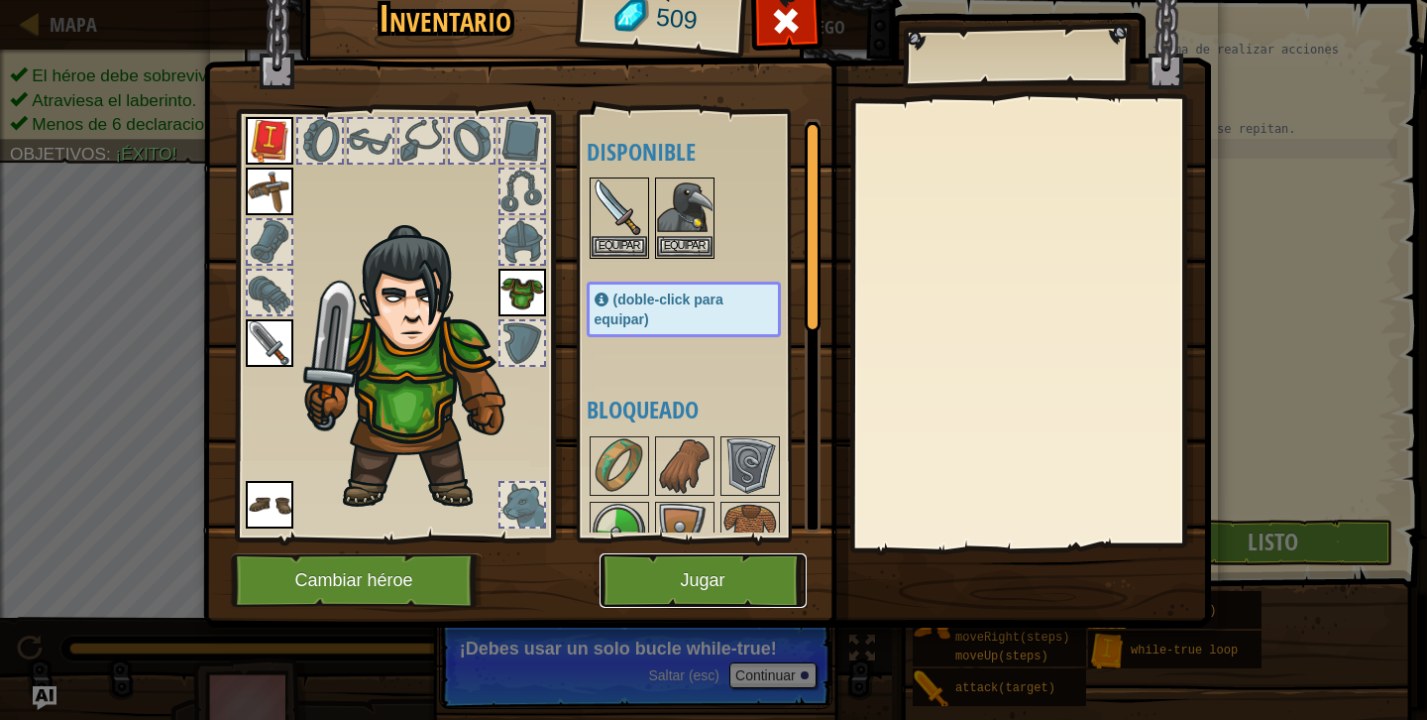
click at [711, 565] on button "Jugar" at bounding box center [703, 580] width 207 height 55
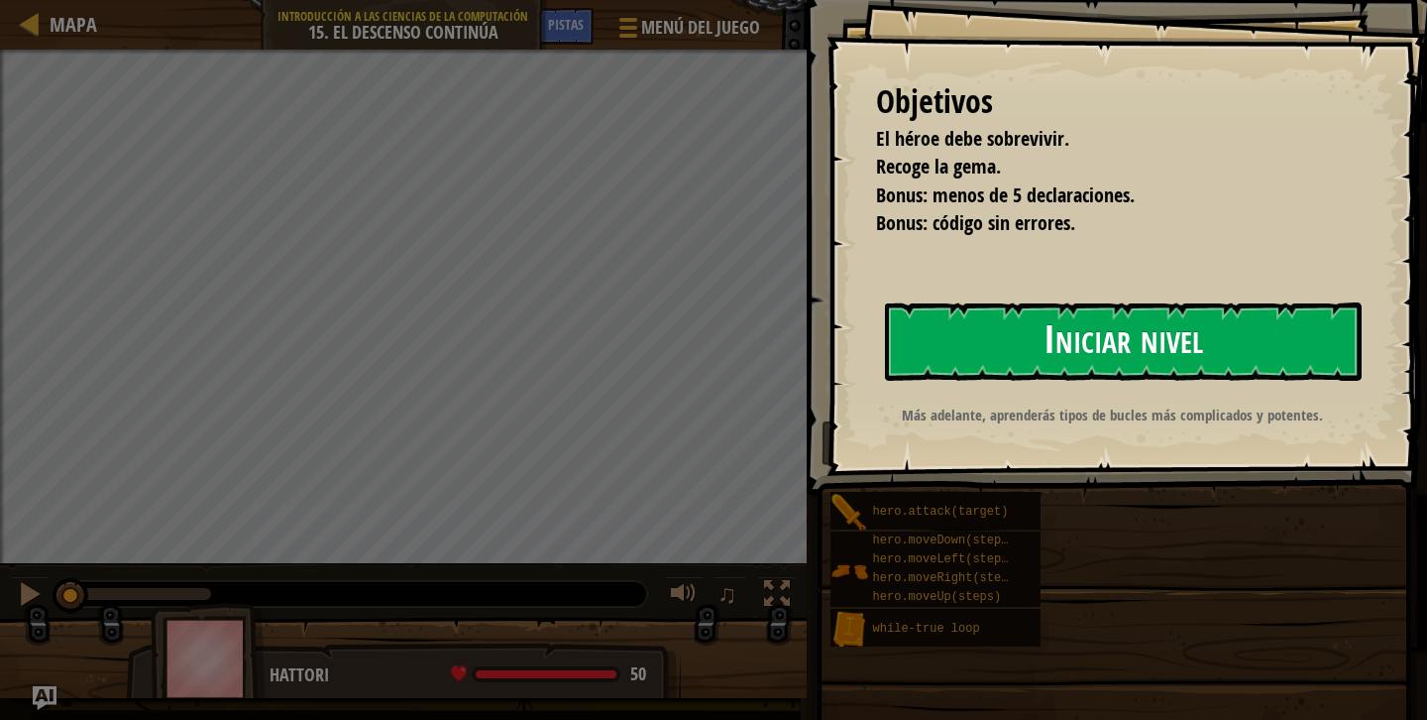
click at [964, 350] on button "Iniciar nivel" at bounding box center [1123, 341] width 477 height 78
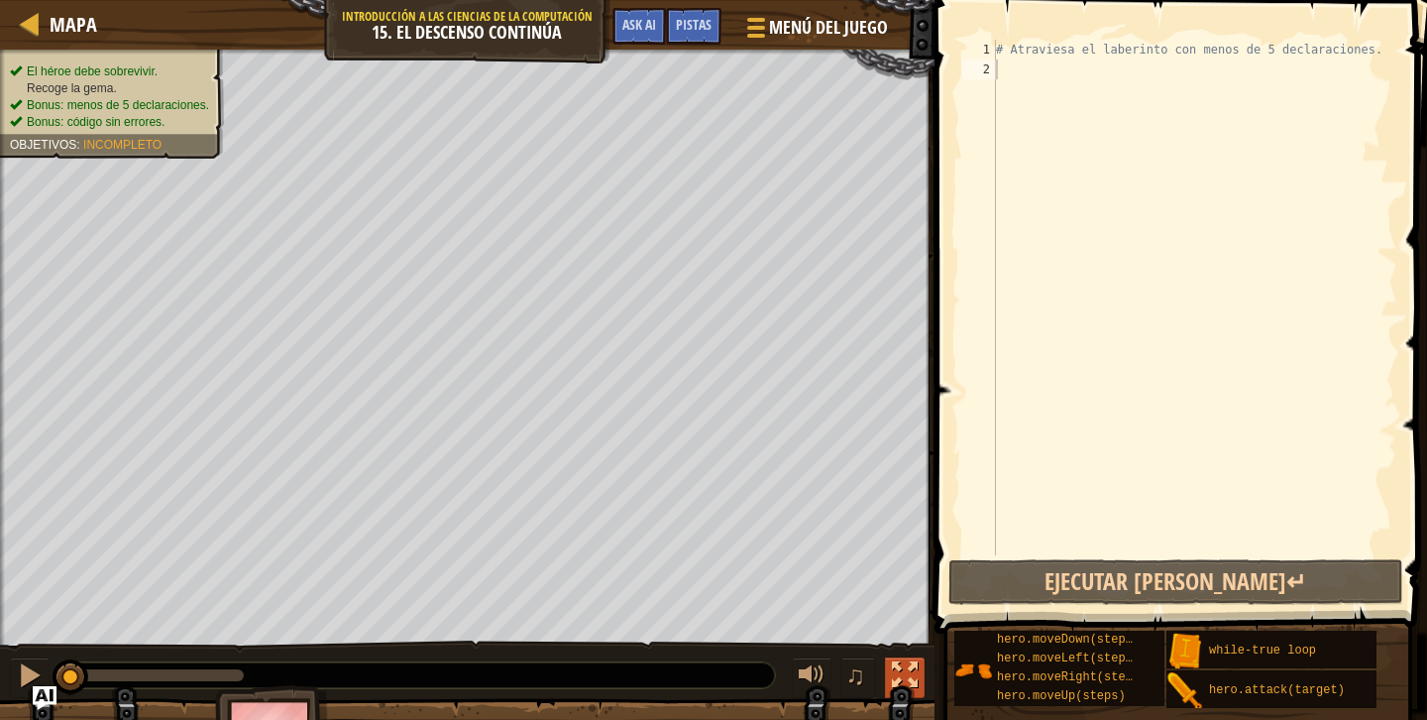
click at [889, 677] on button at bounding box center [905, 677] width 40 height 41
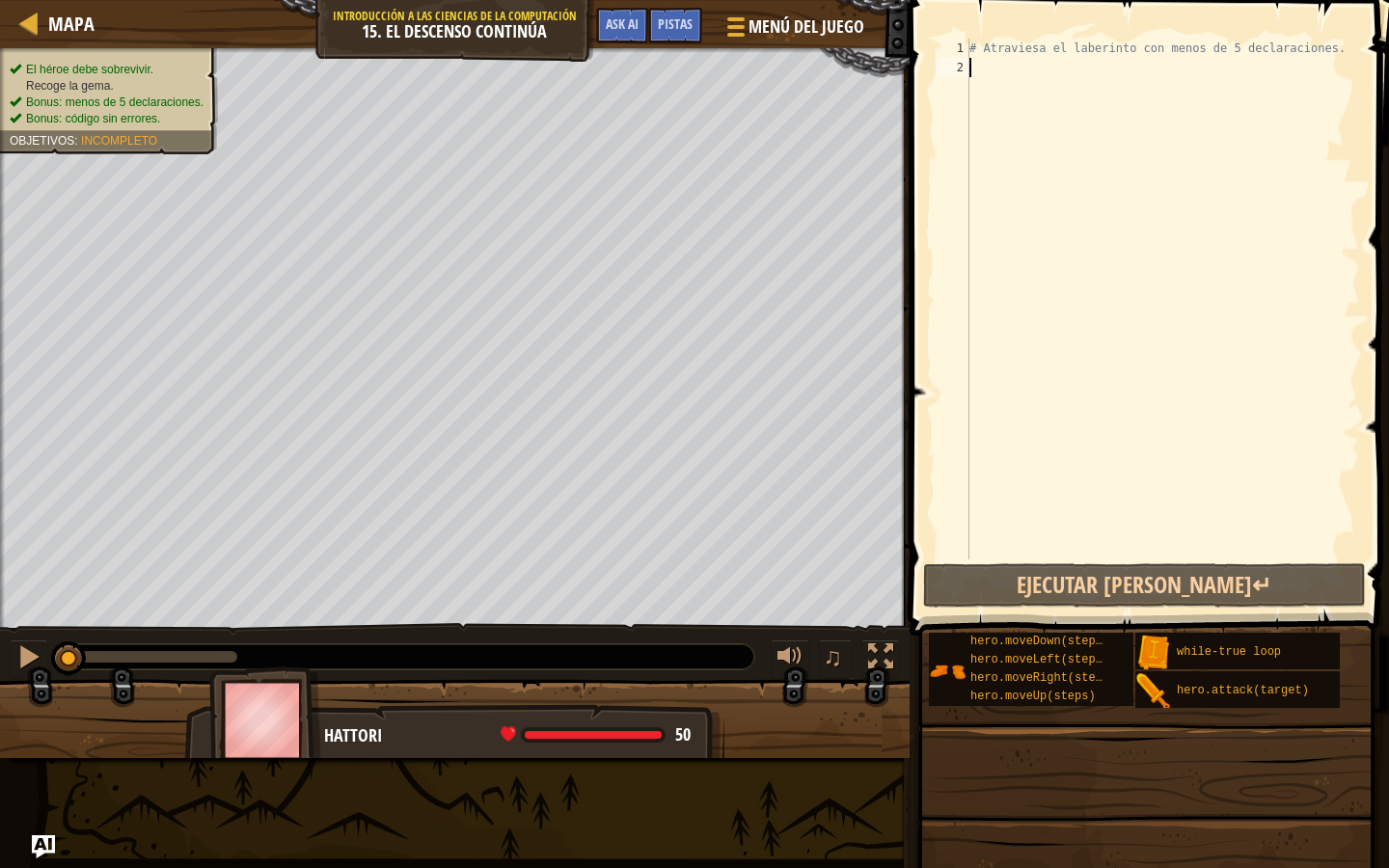
type textarea "w"
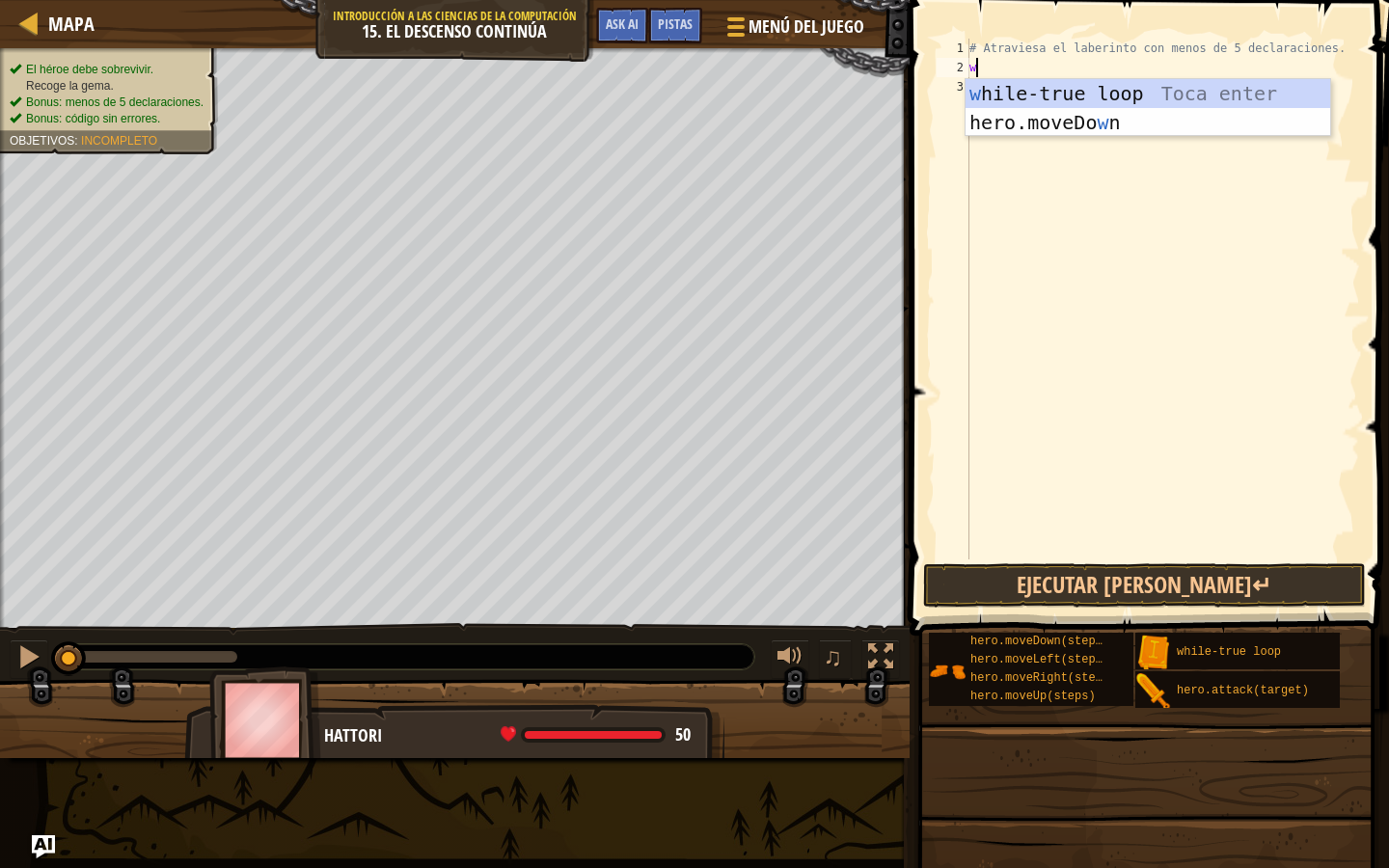
scroll to position [9, 0]
click at [1154, 93] on div "w hile-true loop Toca enter hero.moveDo w n [GEOGRAPHIC_DATA] enter" at bounding box center [1148, 136] width 365 height 116
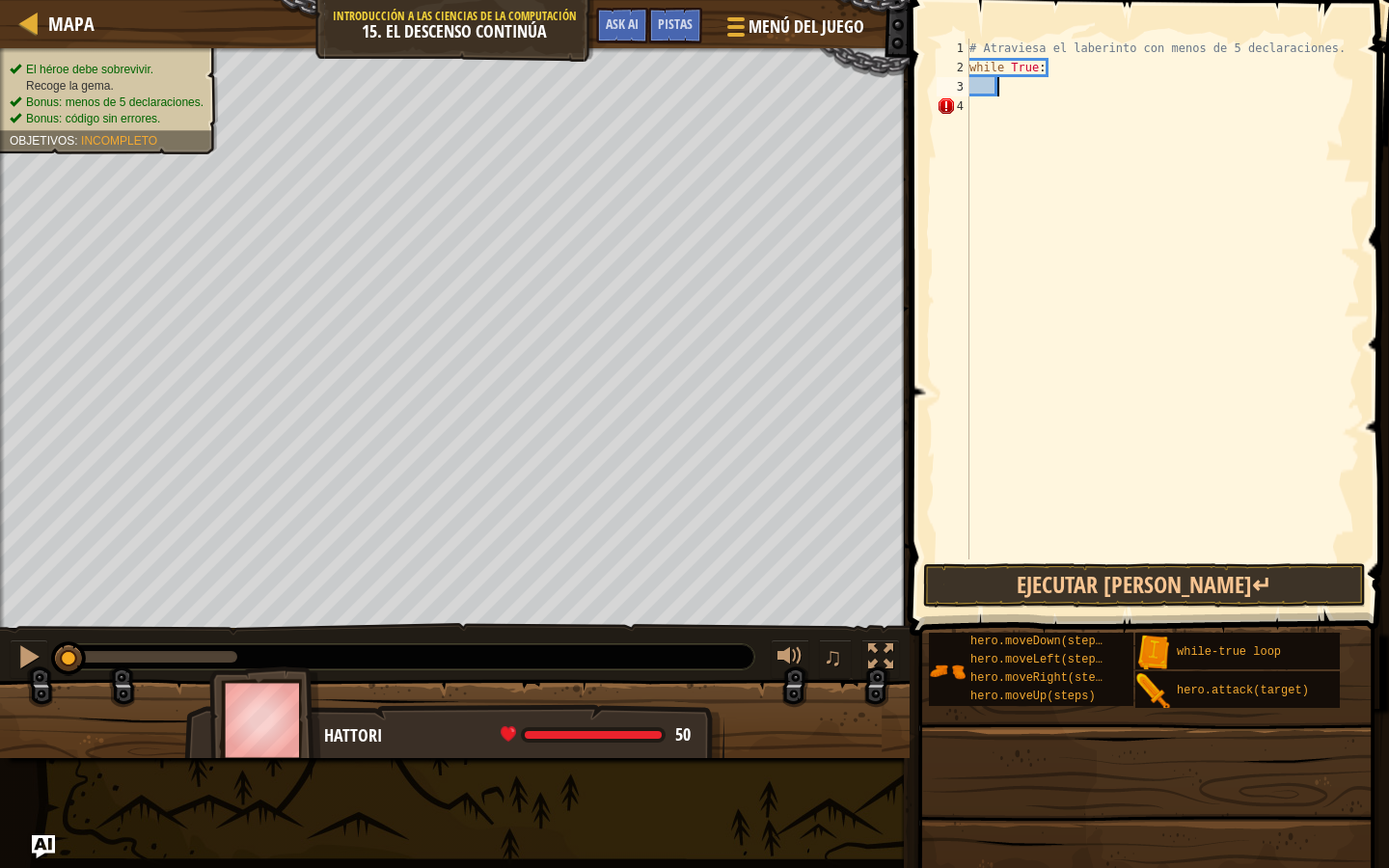
type textarea "r"
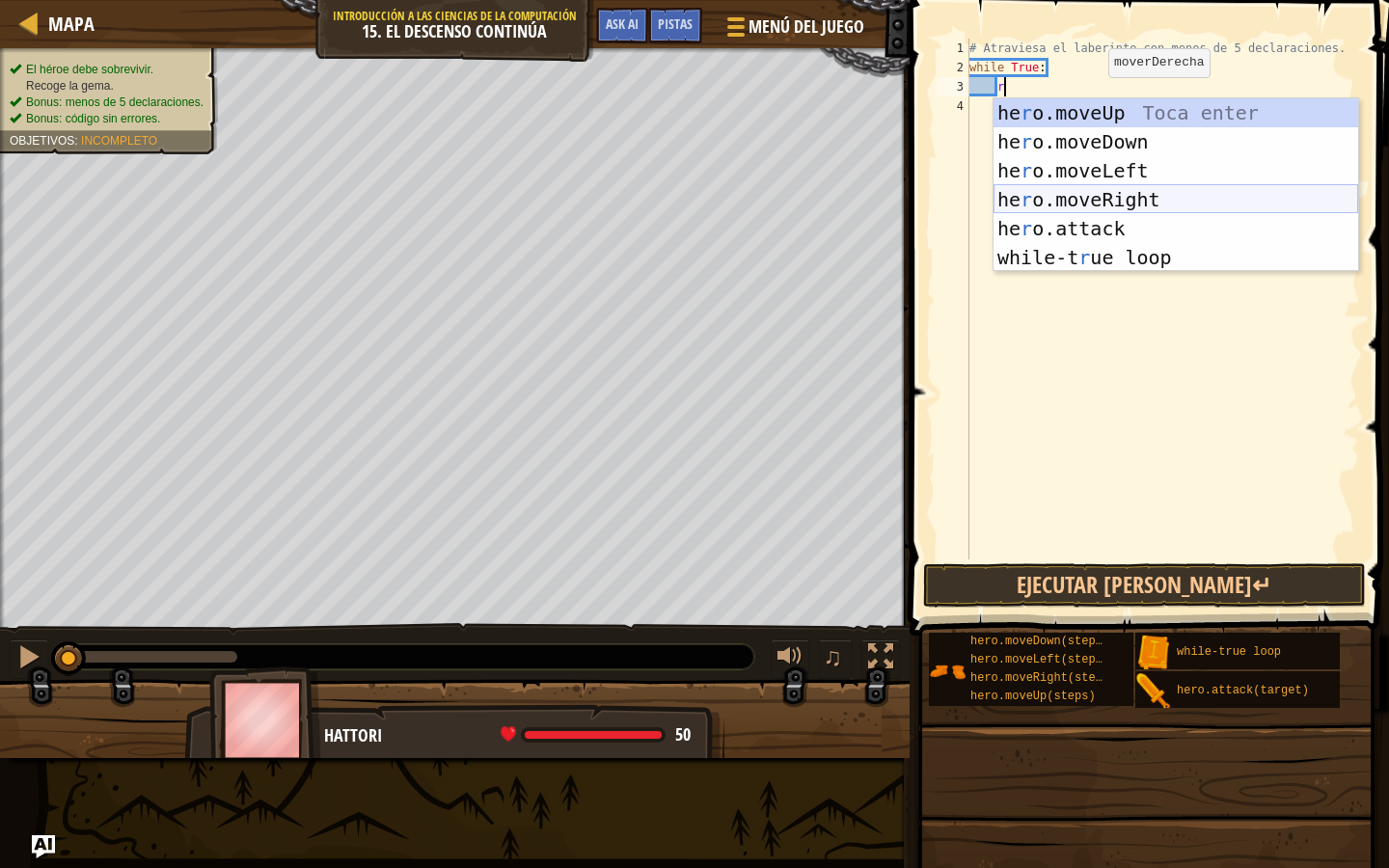
click at [1092, 202] on div "he r o.moveUp Toca enter he r o.moveDown Toca enter he r o.moveLeft Toca enter …" at bounding box center [1176, 214] width 365 height 232
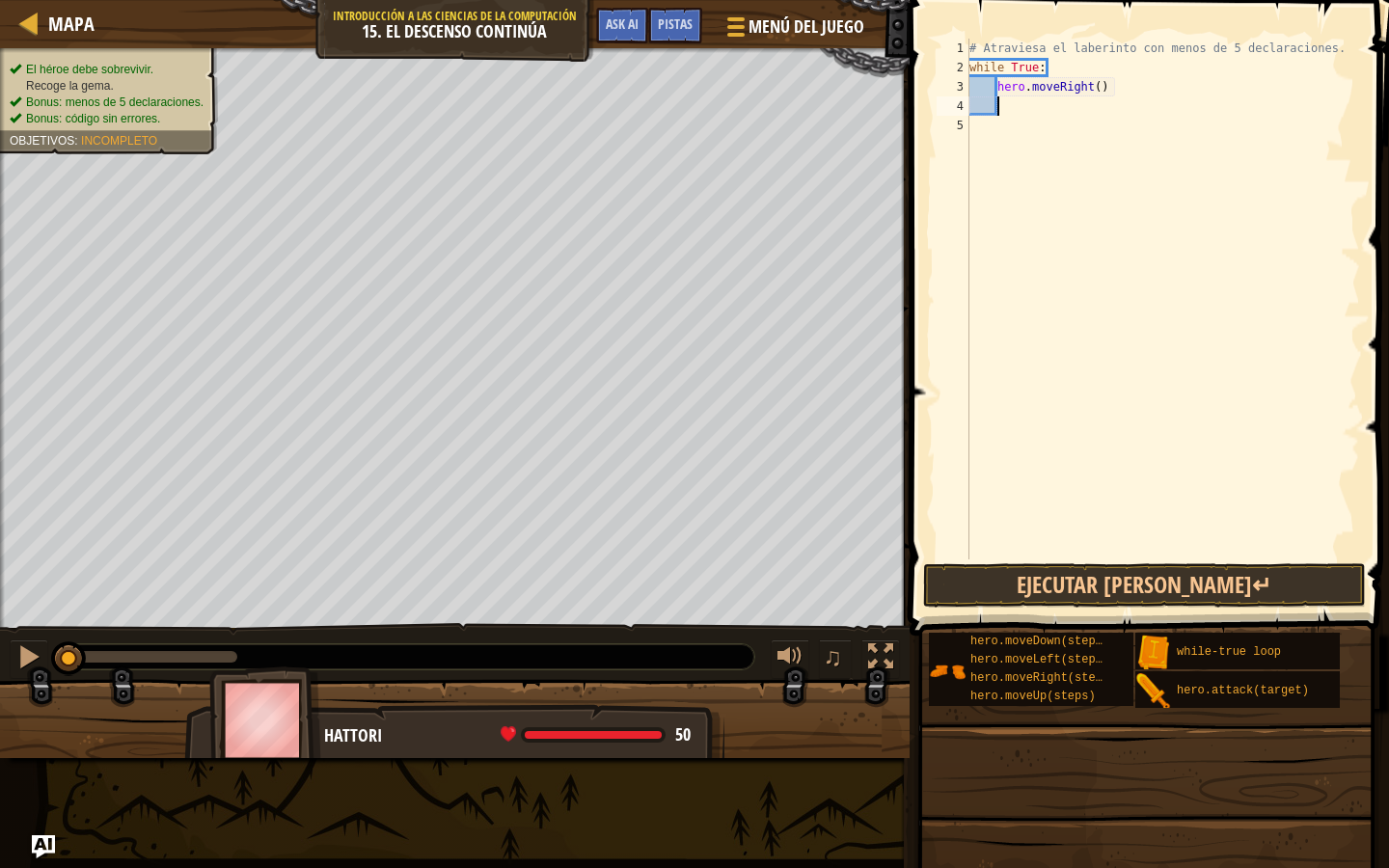
type textarea "d"
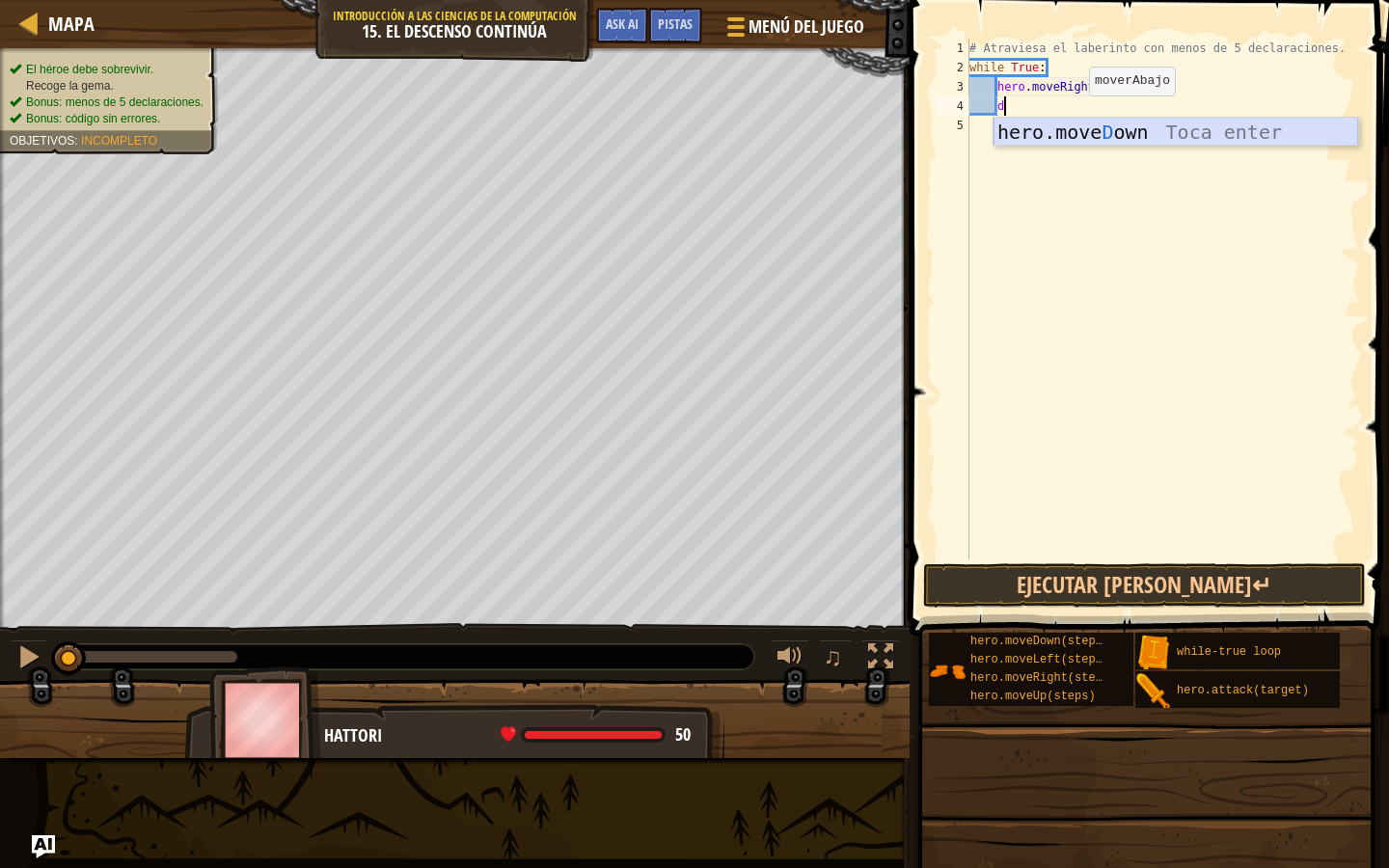
click at [1074, 126] on div "hero.move D own Toca enter" at bounding box center [1176, 161] width 365 height 87
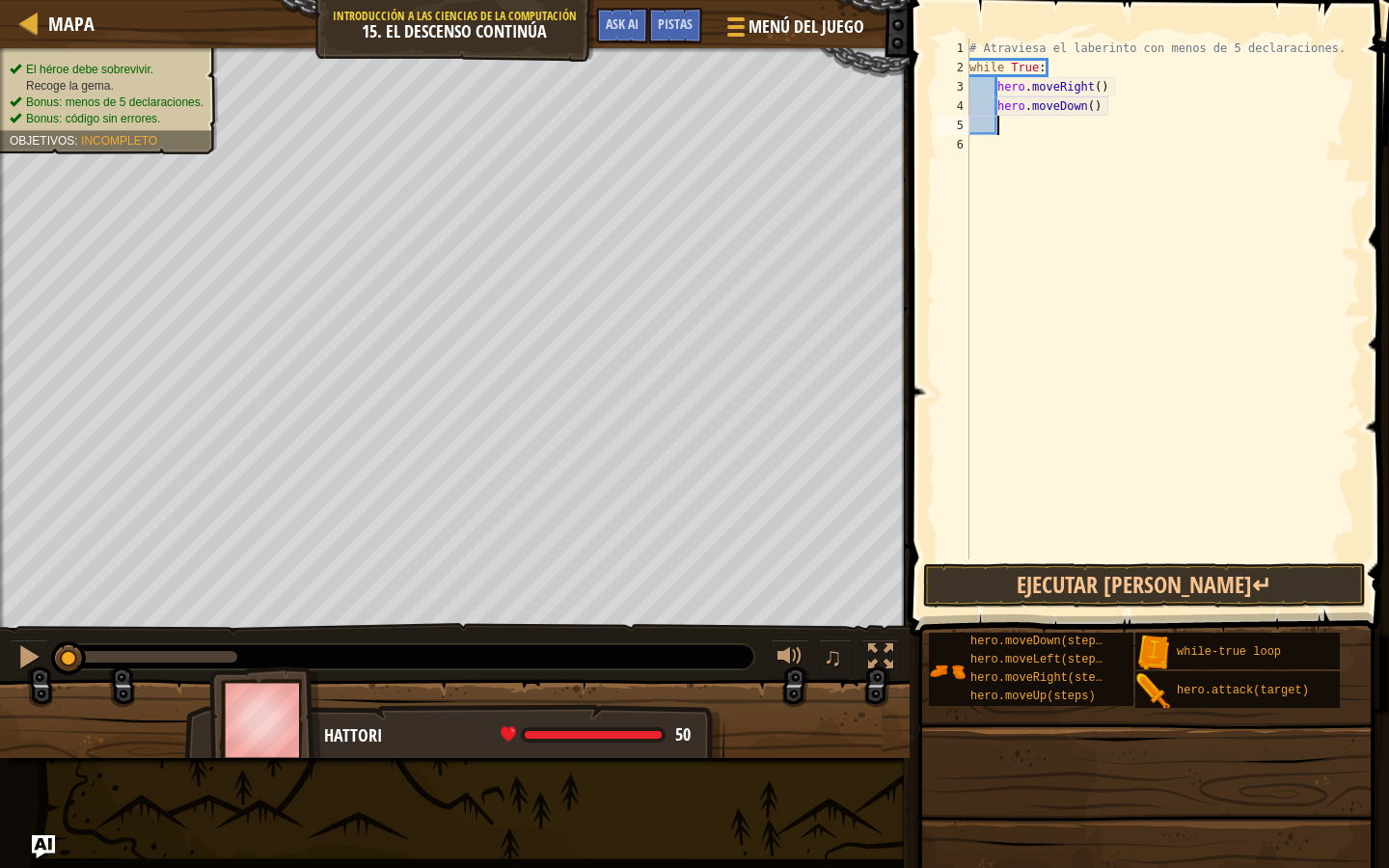
type textarea "r"
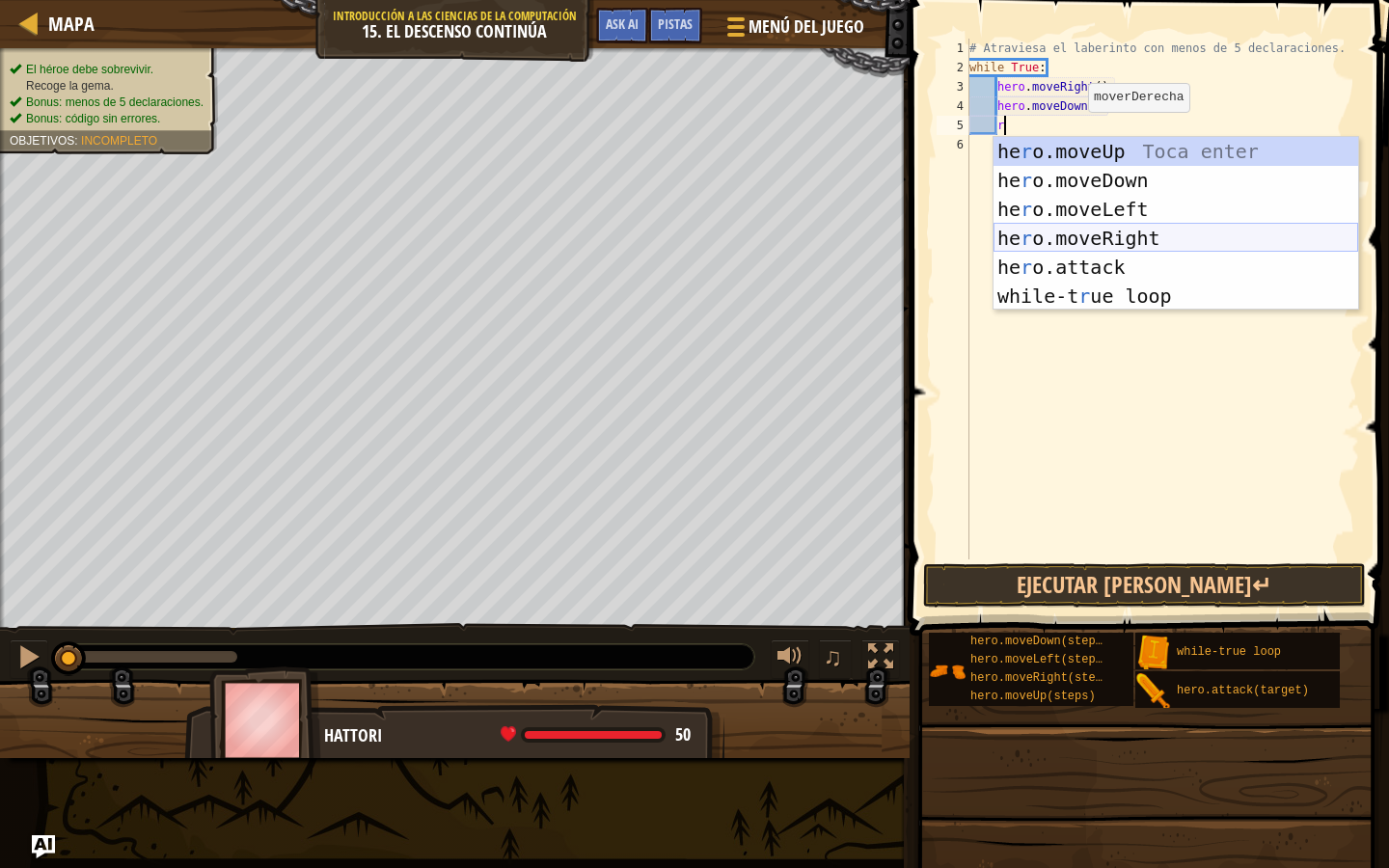
click at [1079, 232] on div "he r o.moveUp Toca enter he r o.moveDown Toca enter he r o.moveLeft Toca enter …" at bounding box center [1176, 253] width 365 height 232
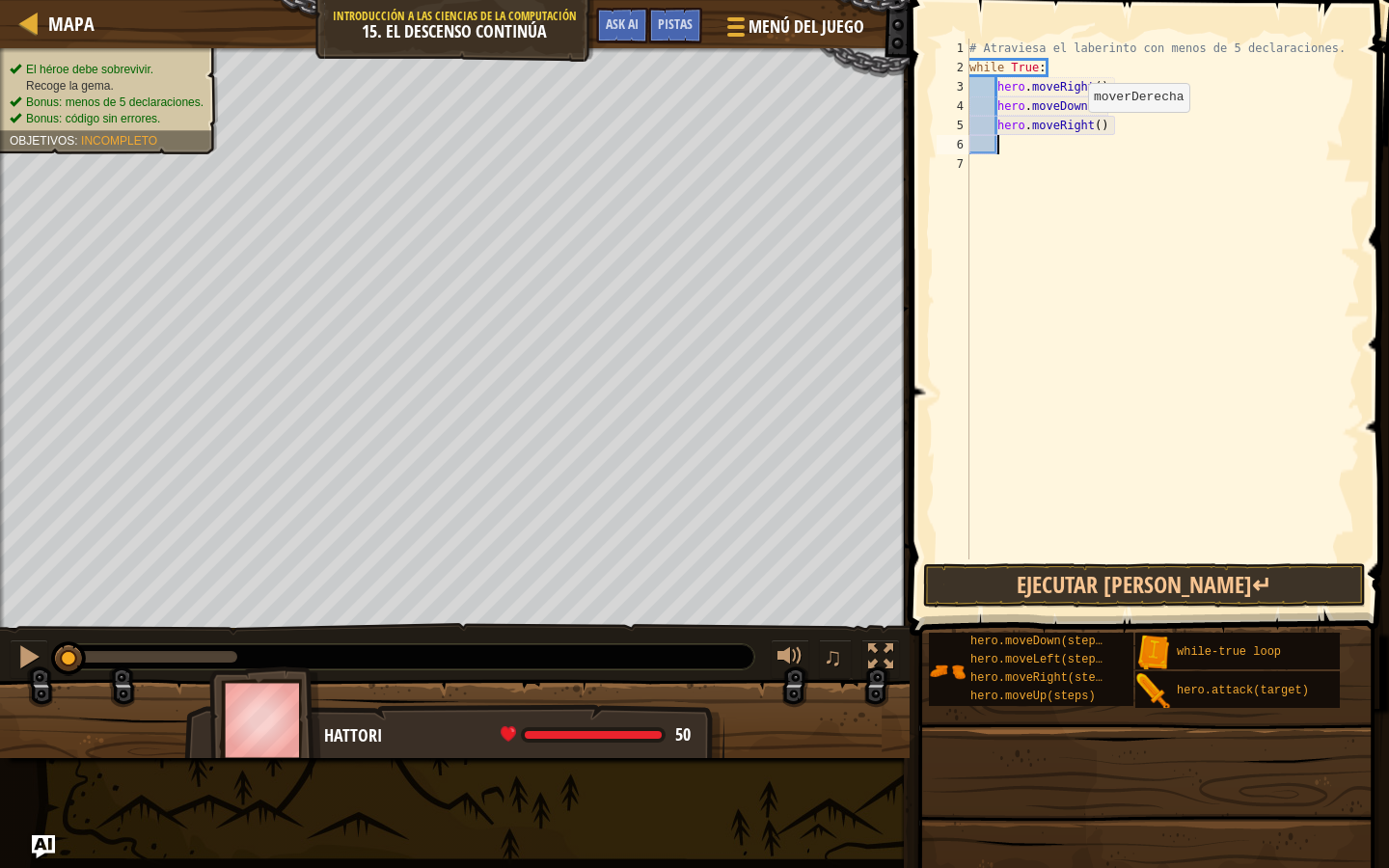
type textarea "d"
click at [1091, 179] on div "hero.move D own Toca enter" at bounding box center [1176, 199] width 365 height 87
type textarea "l"
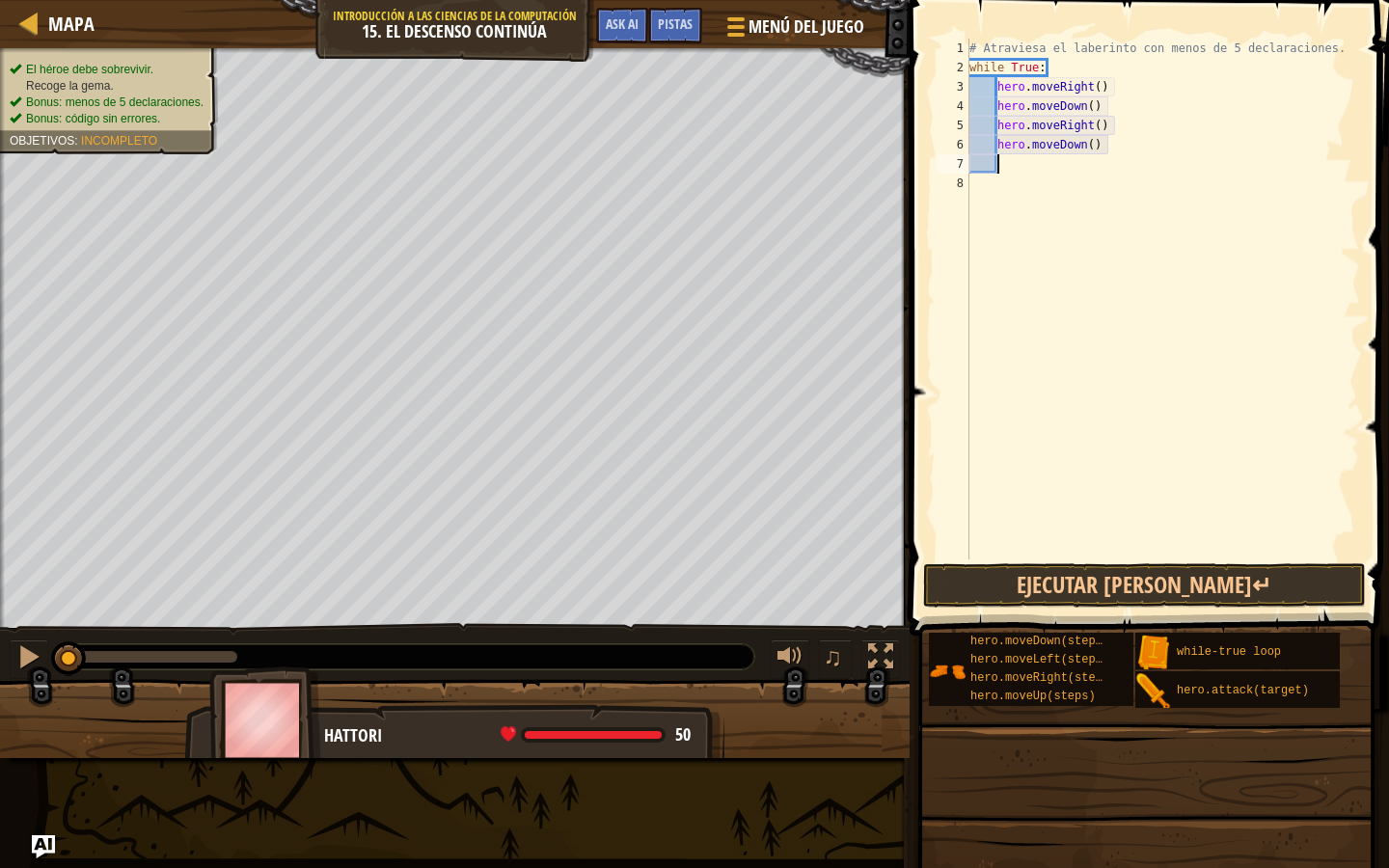
type textarea "e"
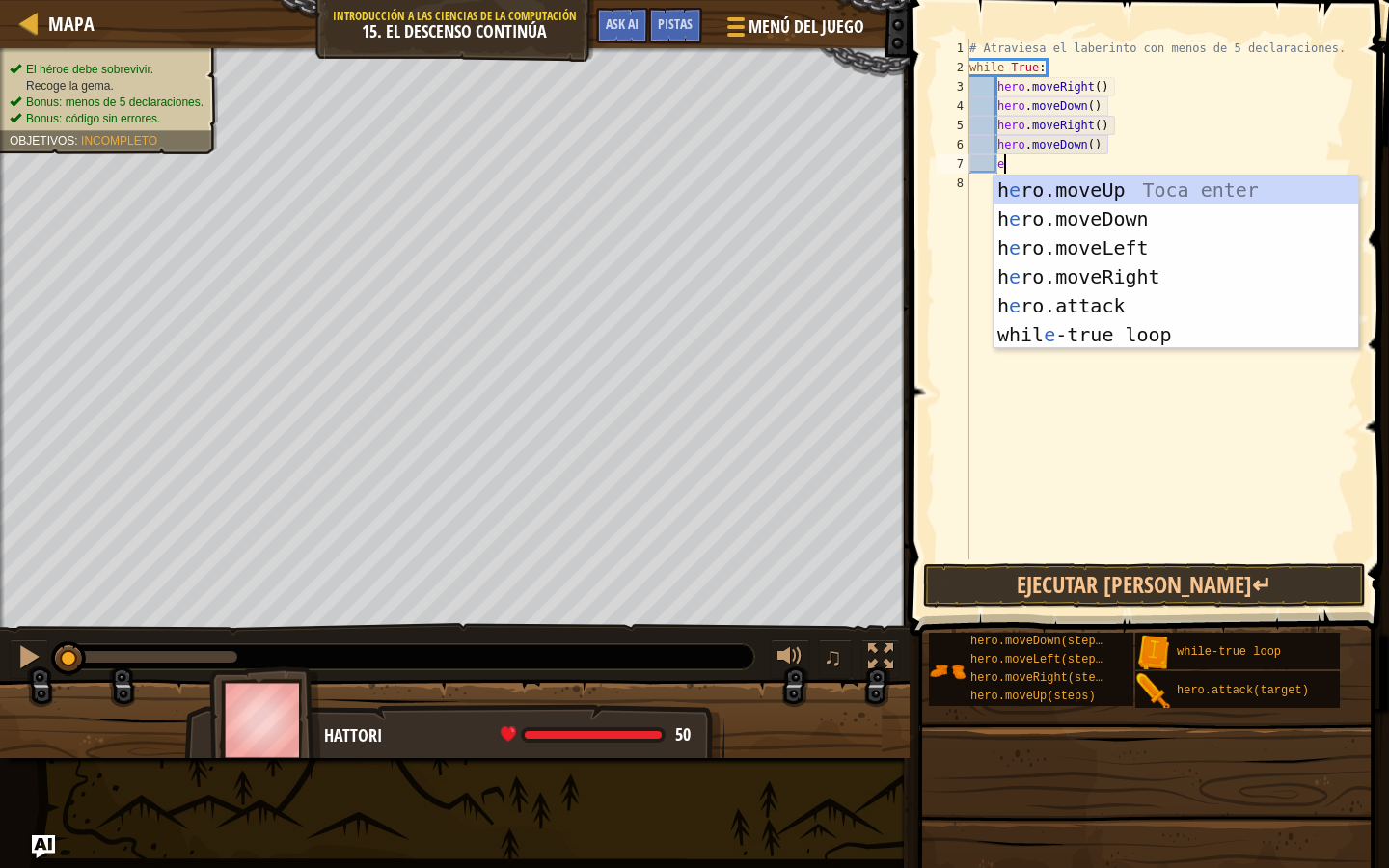
type textarea "r"
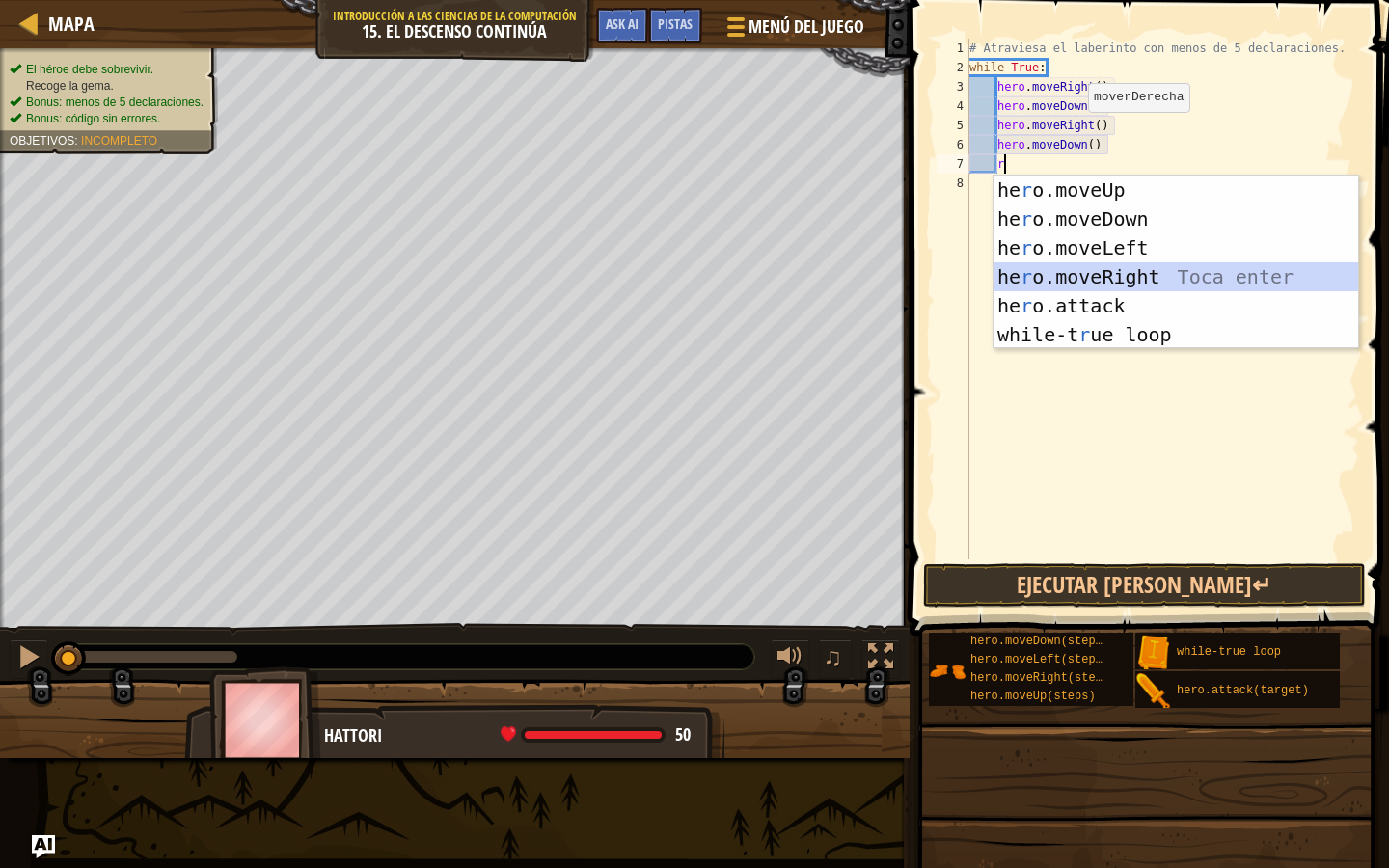
click at [1089, 275] on div "he r o.moveUp Toca enter he r o.moveDown Toca enter he r o.moveLeft Toca enter …" at bounding box center [1176, 291] width 365 height 232
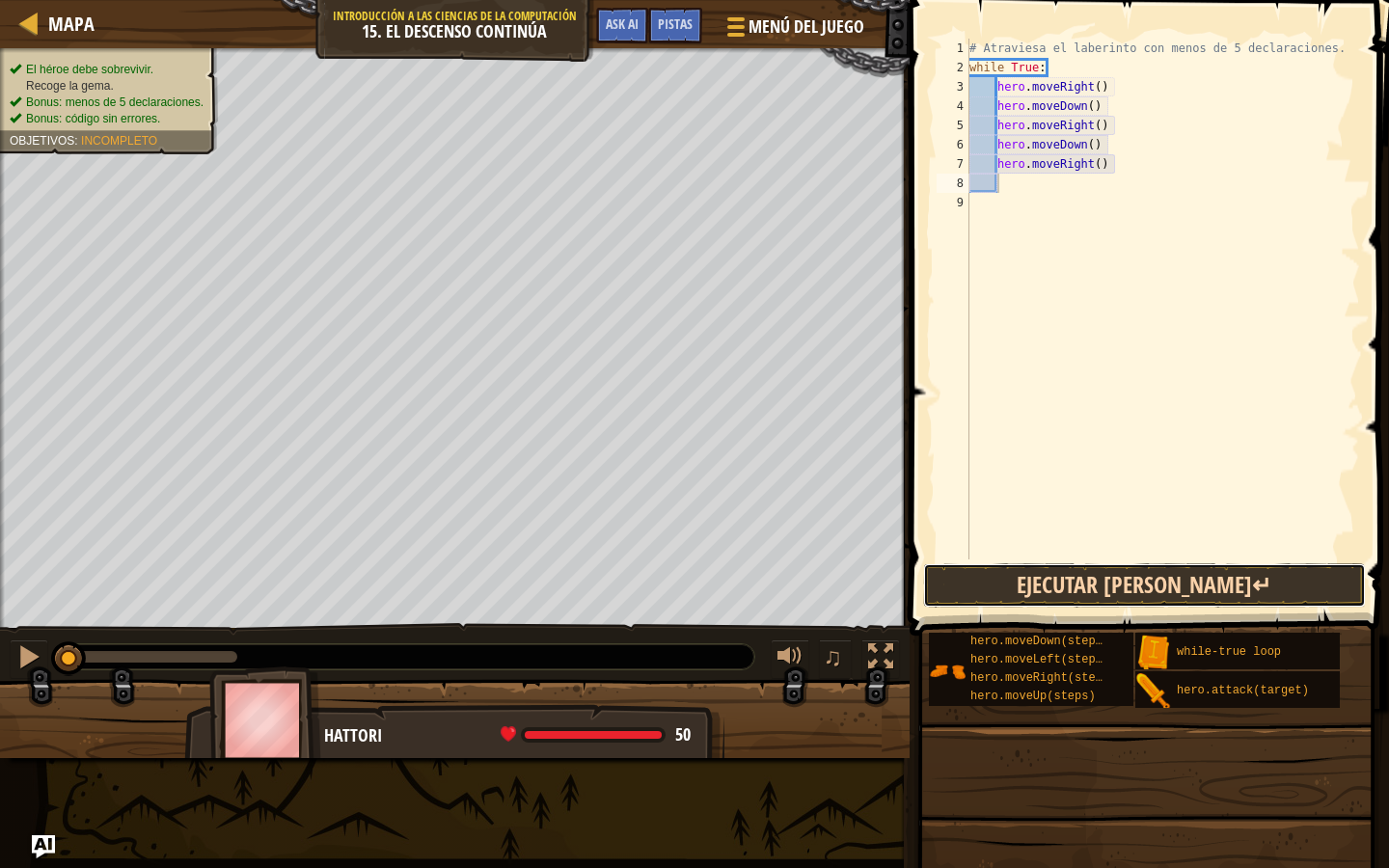
click at [1091, 585] on button "Ejecutar [PERSON_NAME]↵" at bounding box center [1145, 586] width 443 height 45
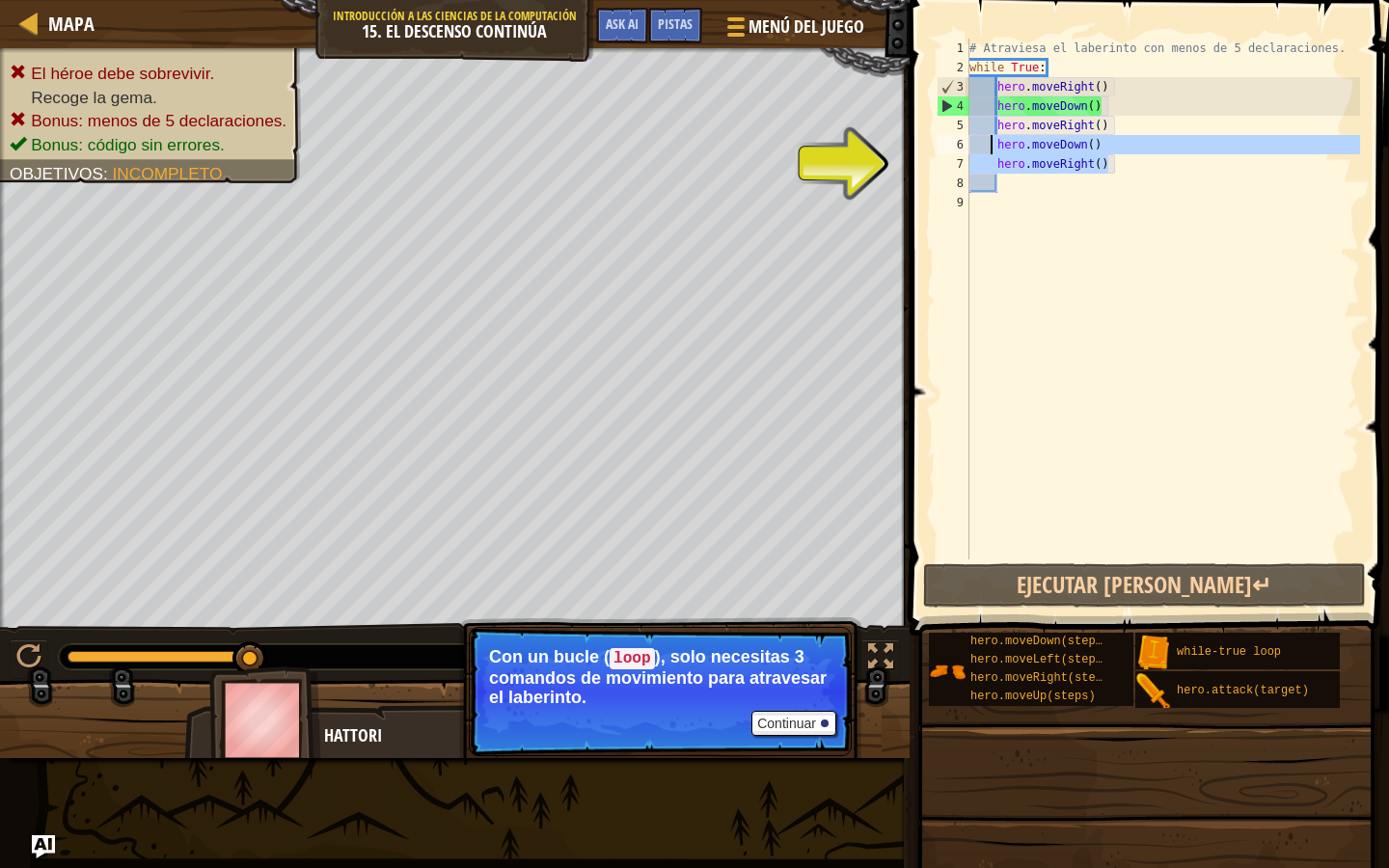
drag, startPoint x: 1117, startPoint y: 172, endPoint x: 994, endPoint y: 141, distance: 126.8
click at [993, 141] on div "# Atraviesa el laberinto con menos de 5 declaraciones. while True : hero . move…" at bounding box center [1162, 318] width 394 height 560
type textarea "hero.moveDown() hero.moveRight()"
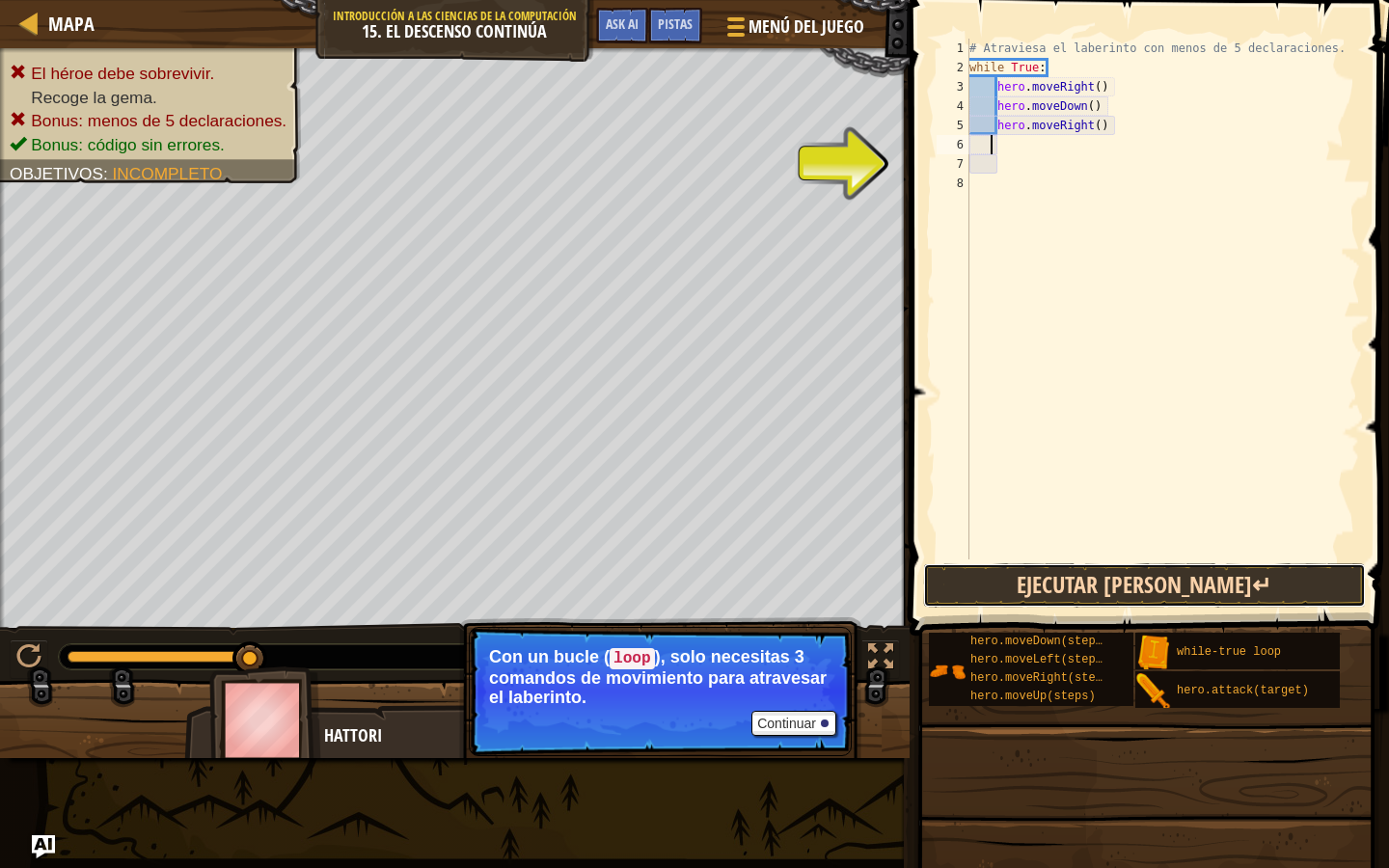
click at [1056, 578] on button "Ejecutar [PERSON_NAME]↵" at bounding box center [1145, 586] width 443 height 45
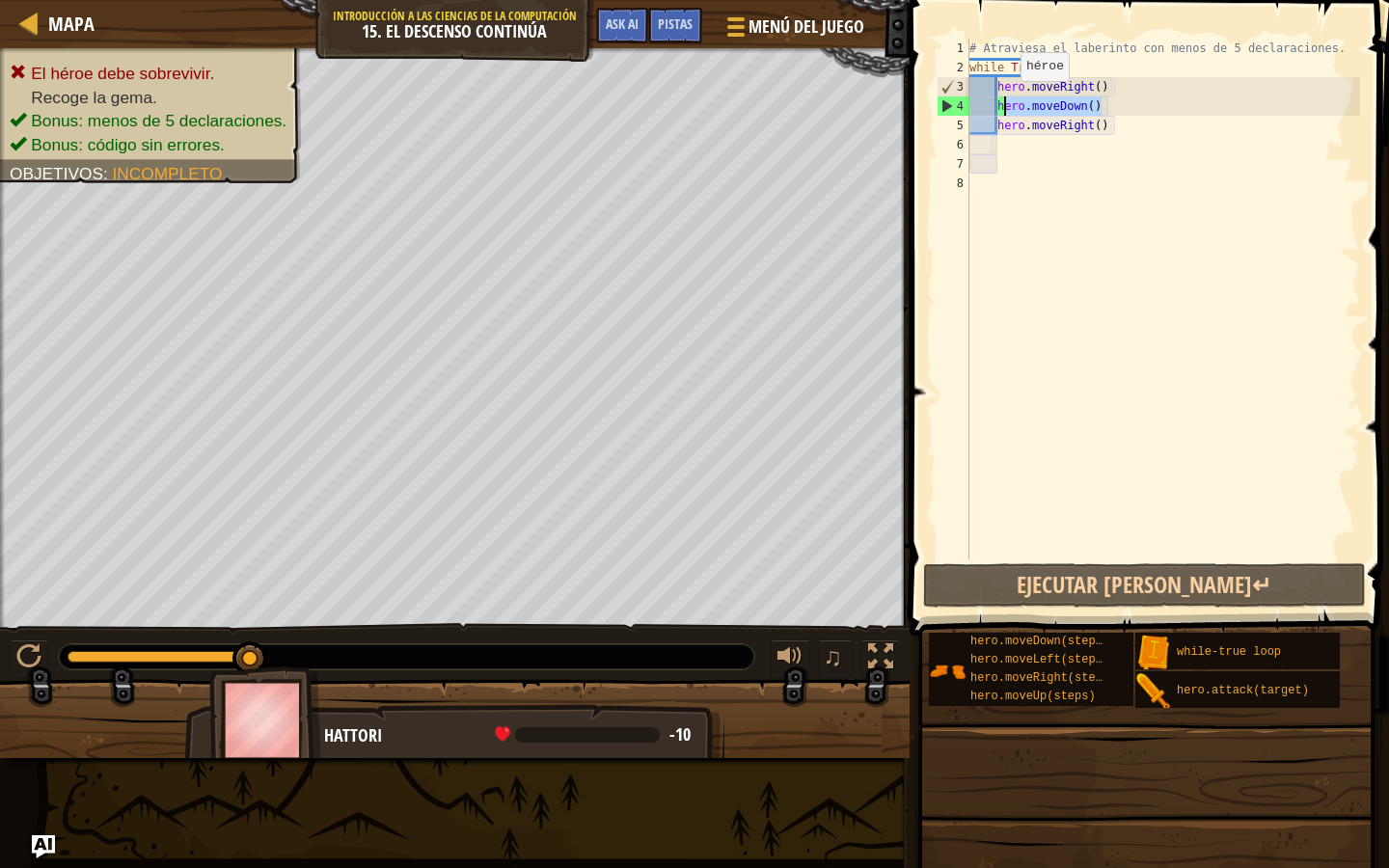
drag, startPoint x: 1111, startPoint y: 108, endPoint x: 1015, endPoint y: 97, distance: 96.6
click at [1015, 97] on div "# Atraviesa el laberinto con menos de 5 declaraciones. while True : hero . move…" at bounding box center [1162, 318] width 394 height 560
click at [1100, 83] on div "# Atraviesa el laberinto con menos de 5 declaraciones. while True : hero . move…" at bounding box center [1162, 318] width 394 height 560
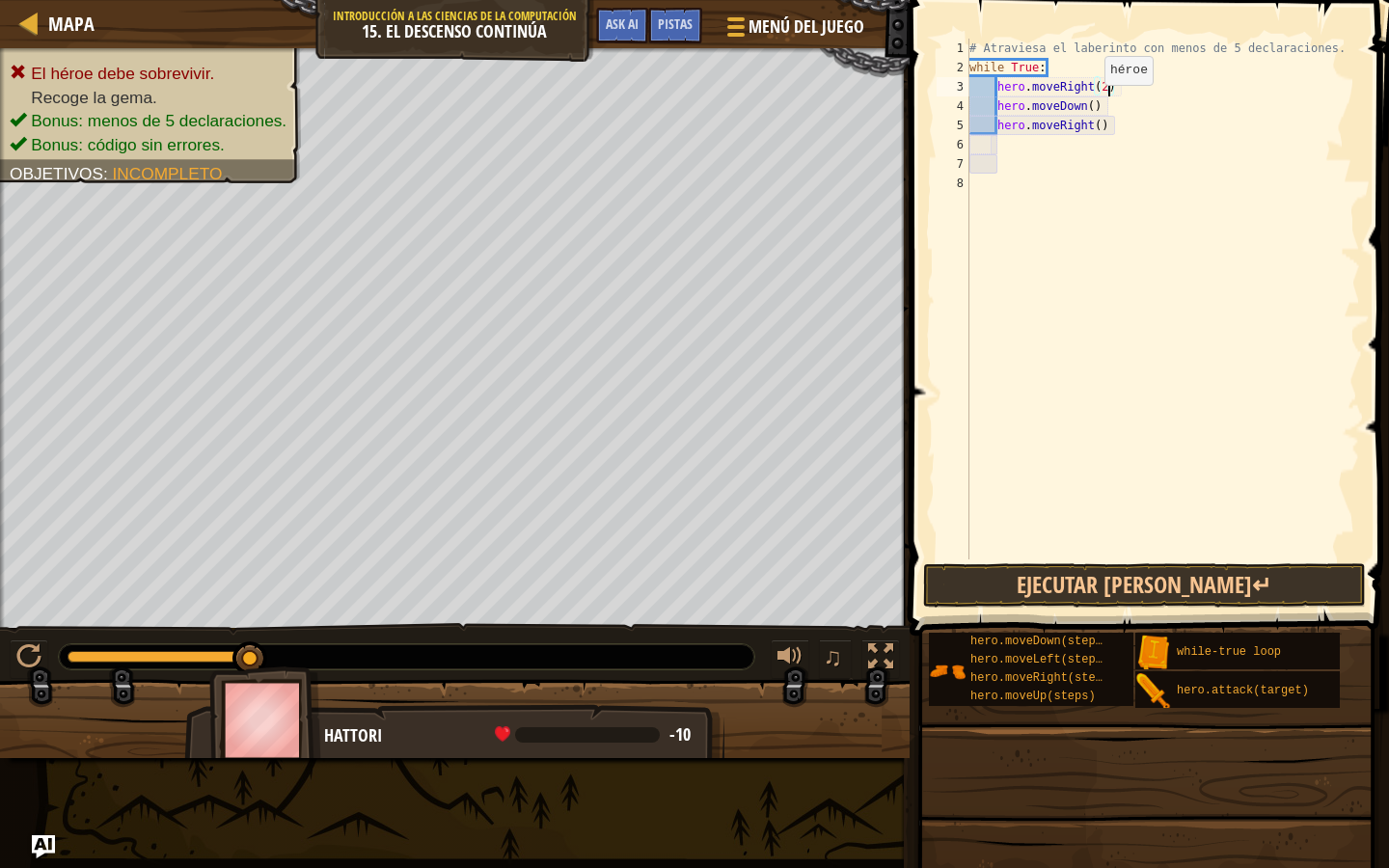
click at [1088, 104] on div "# Atraviesa el laberinto con menos de 5 declaraciones. while True : hero . move…" at bounding box center [1162, 318] width 394 height 560
click at [1102, 125] on div "# Atraviesa el laberinto con menos de 5 declaraciones. while True : hero . move…" at bounding box center [1162, 318] width 394 height 560
type textarea "hero.moveRight(2)"
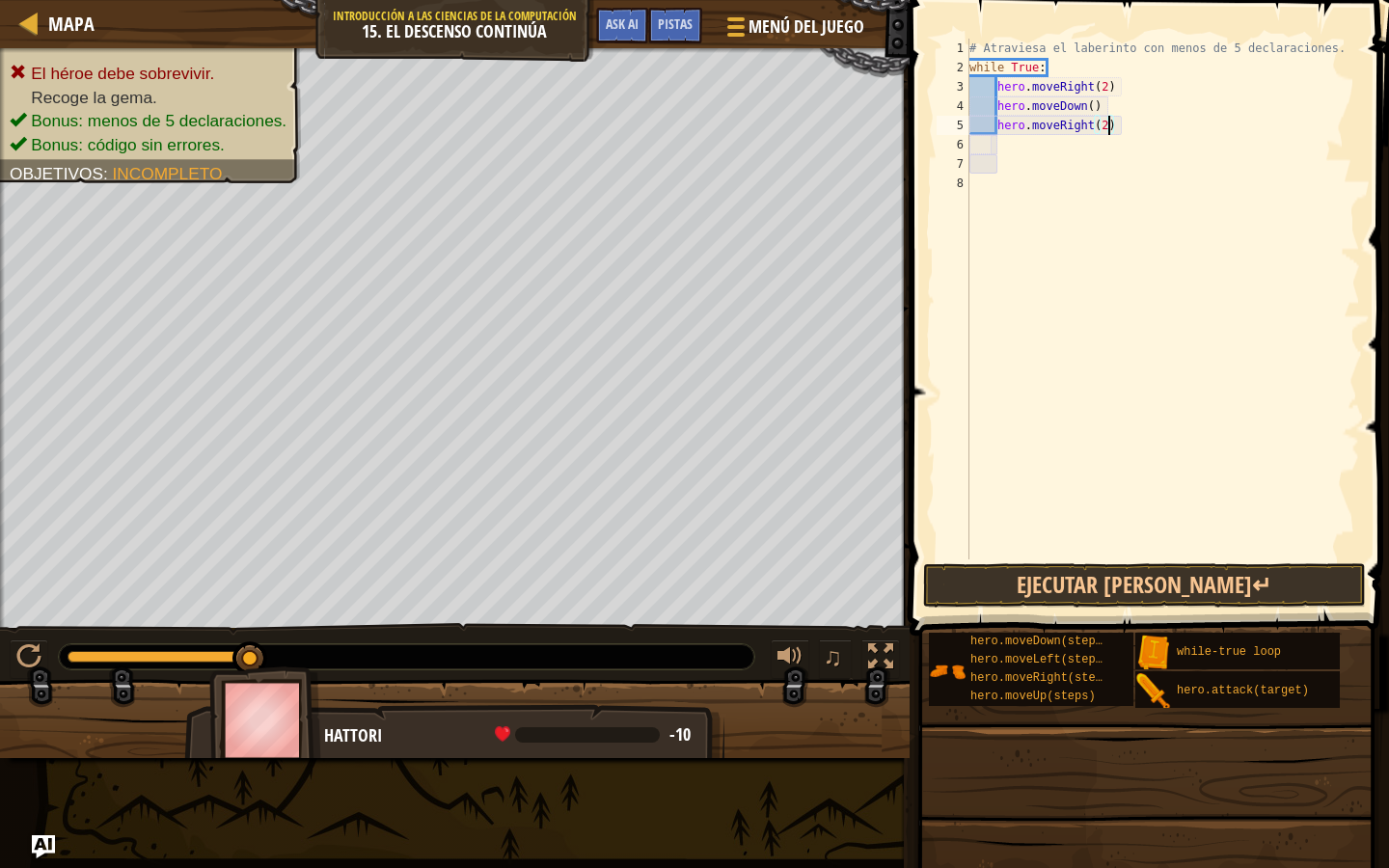
click at [1133, 560] on span at bounding box center [1151, 291] width 494 height 693
click at [1130, 573] on button "Ejecutar [PERSON_NAME]↵" at bounding box center [1145, 586] width 443 height 45
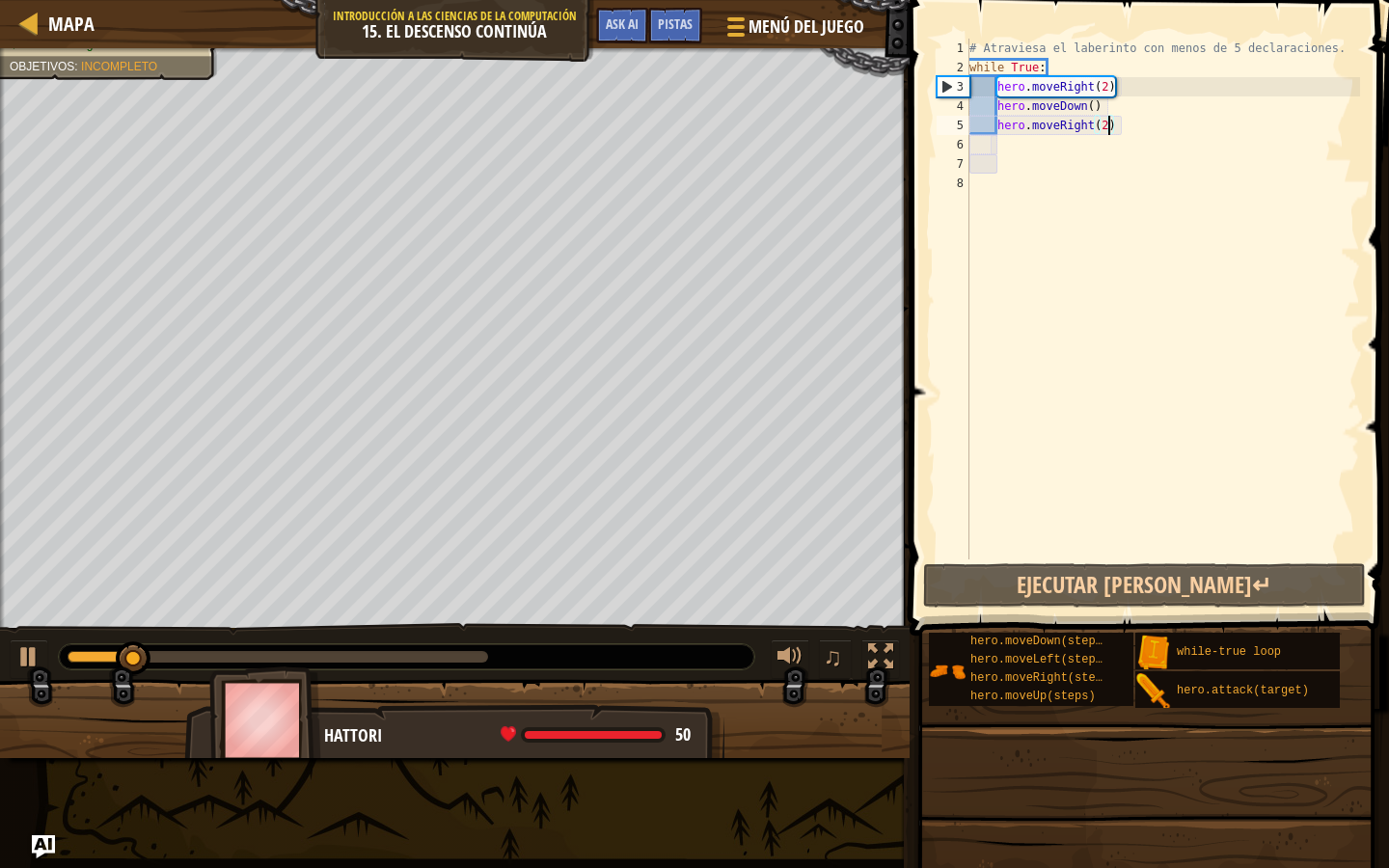
click at [1013, 153] on div "# Atraviesa el laberinto con menos de 5 declaraciones. while True : hero . move…" at bounding box center [1162, 318] width 394 height 560
type textarea "d"
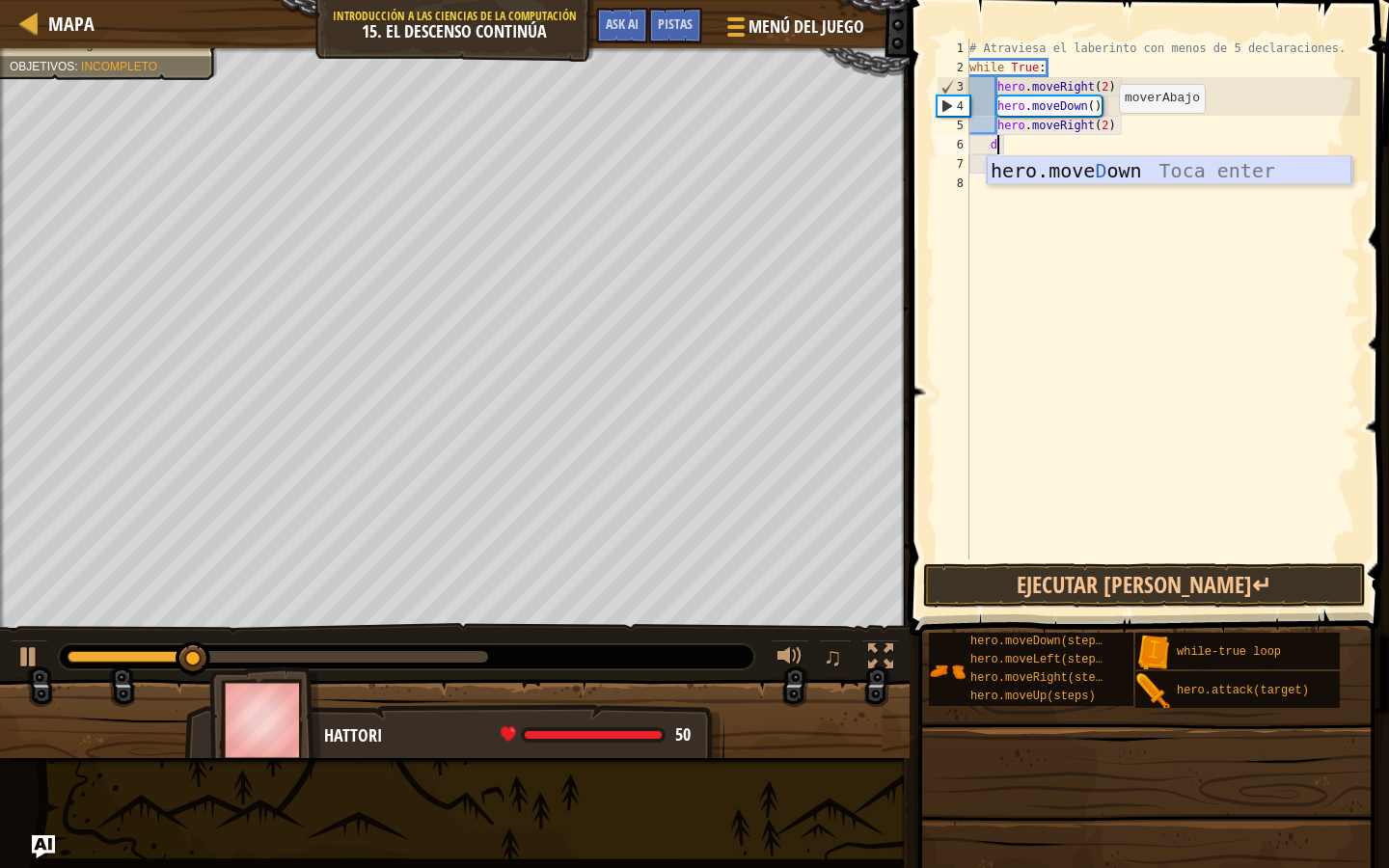
click at [1018, 172] on div "hero.move D own Toca enter" at bounding box center [1169, 199] width 365 height 87
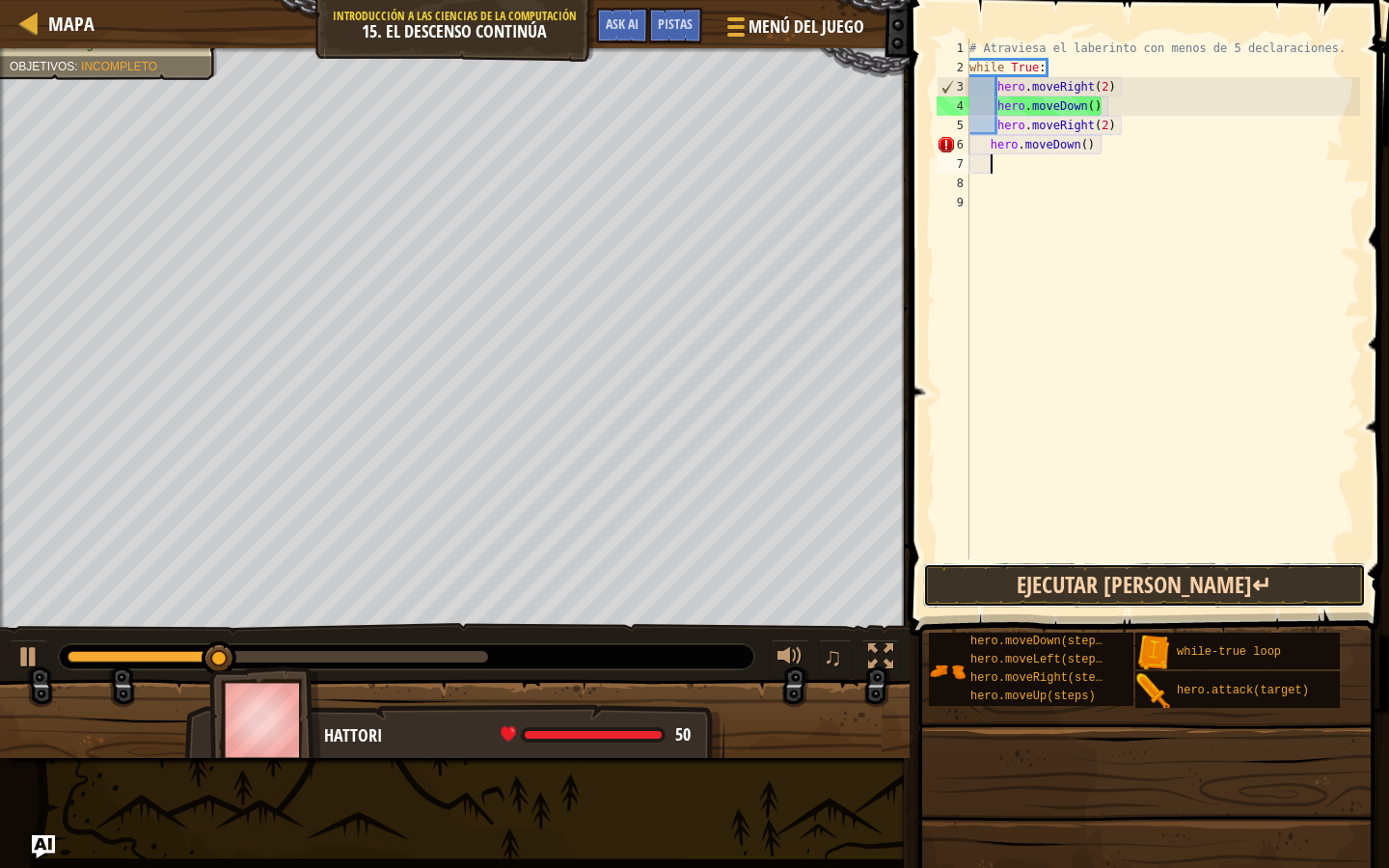
click at [1056, 570] on button "Ejecutar [PERSON_NAME]↵" at bounding box center [1145, 586] width 443 height 45
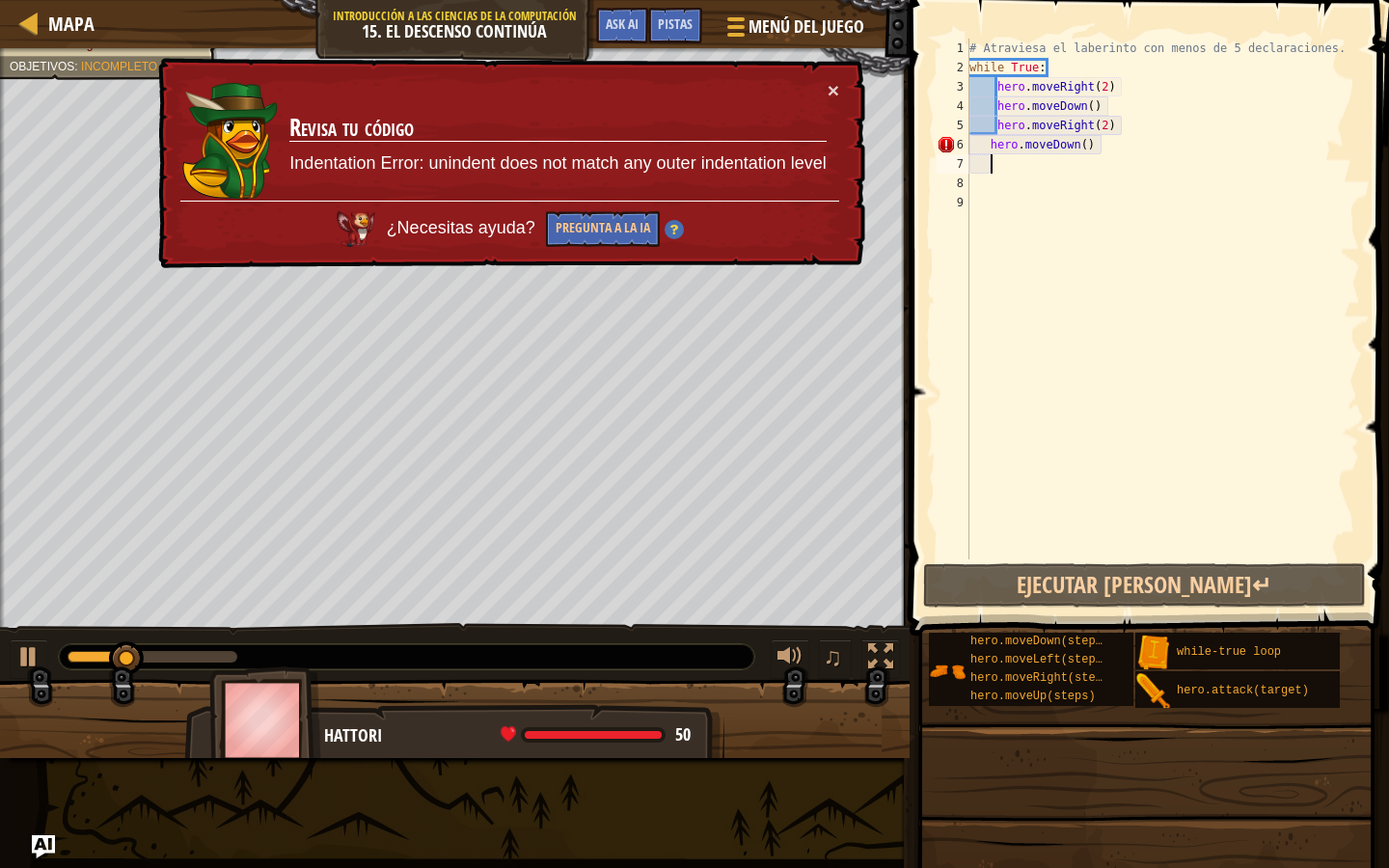
click at [820, 83] on td "Revisa tu código Indentation Error: unindent does not match any outer indentati…" at bounding box center [557, 140] width 538 height 121
click at [857, 83] on div "× Revisa tu código Indentation Error: unindent does not match any outer indenta…" at bounding box center [510, 163] width 711 height 211
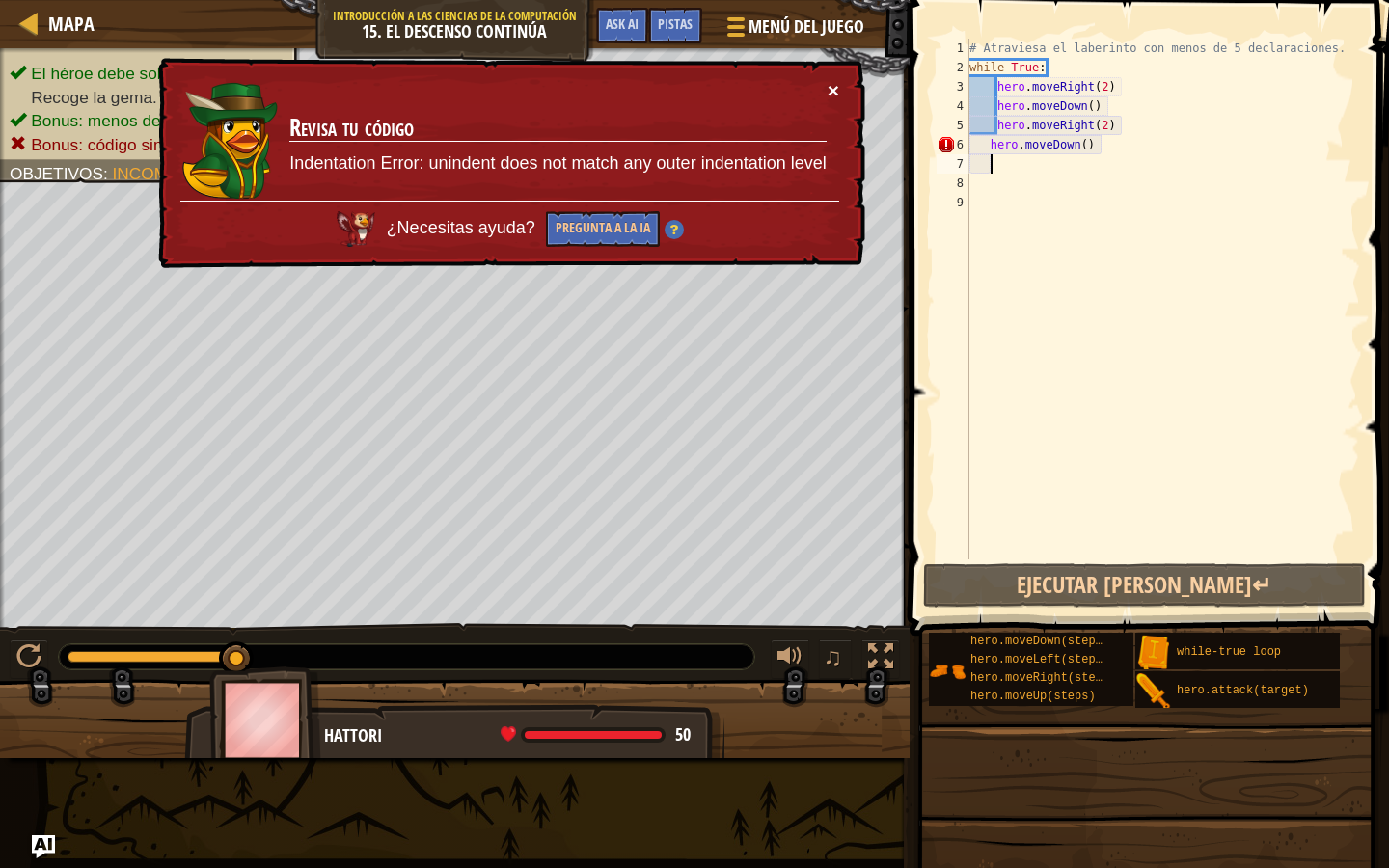
click at [827, 92] on button "×" at bounding box center [833, 90] width 12 height 20
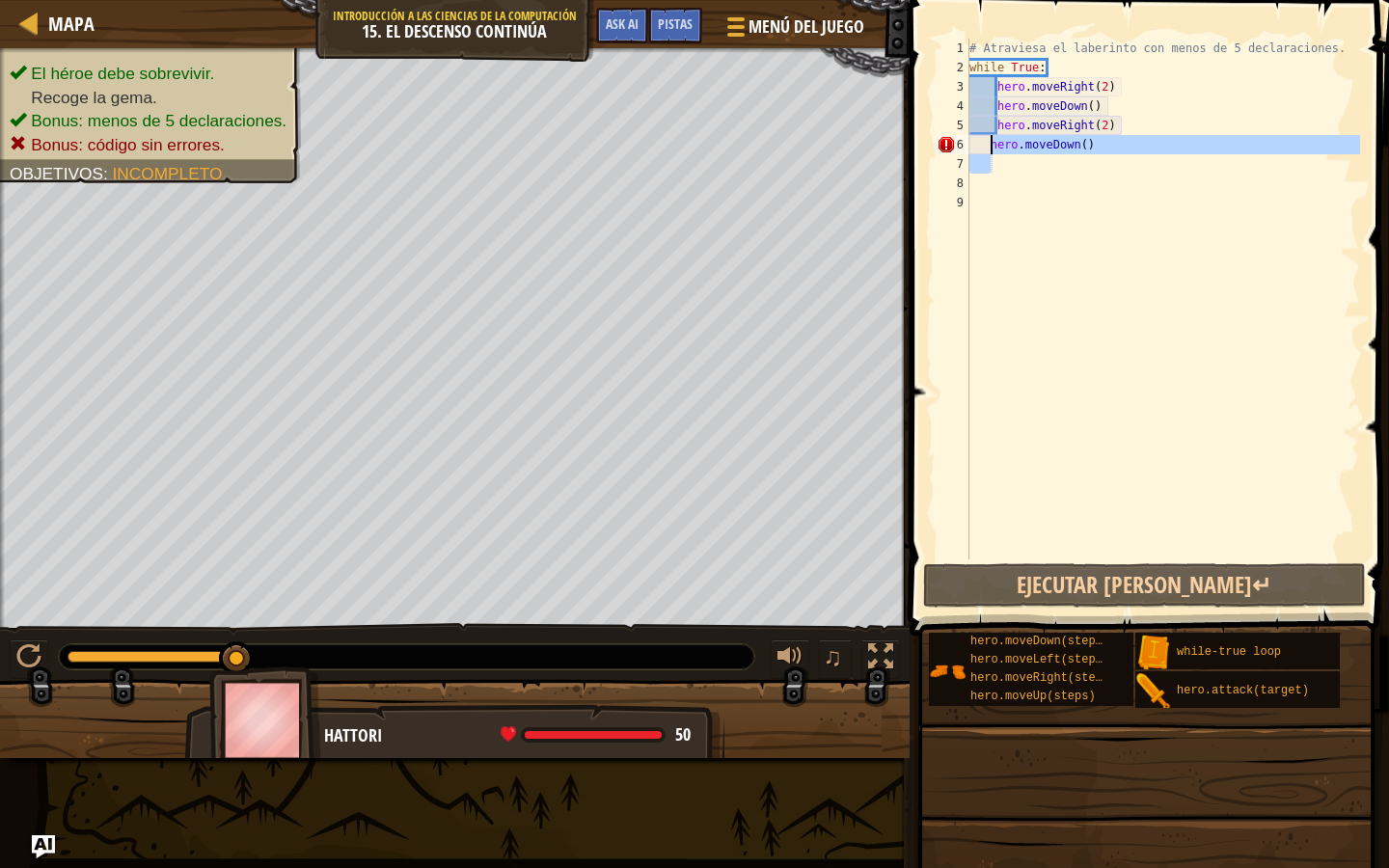
drag, startPoint x: 1145, startPoint y: 171, endPoint x: 991, endPoint y: 138, distance: 157.5
click at [991, 138] on div "# Atraviesa el laberinto con menos de 5 declaraciones. while True : hero . move…" at bounding box center [1162, 318] width 394 height 560
type textarea "hero.moveDown()"
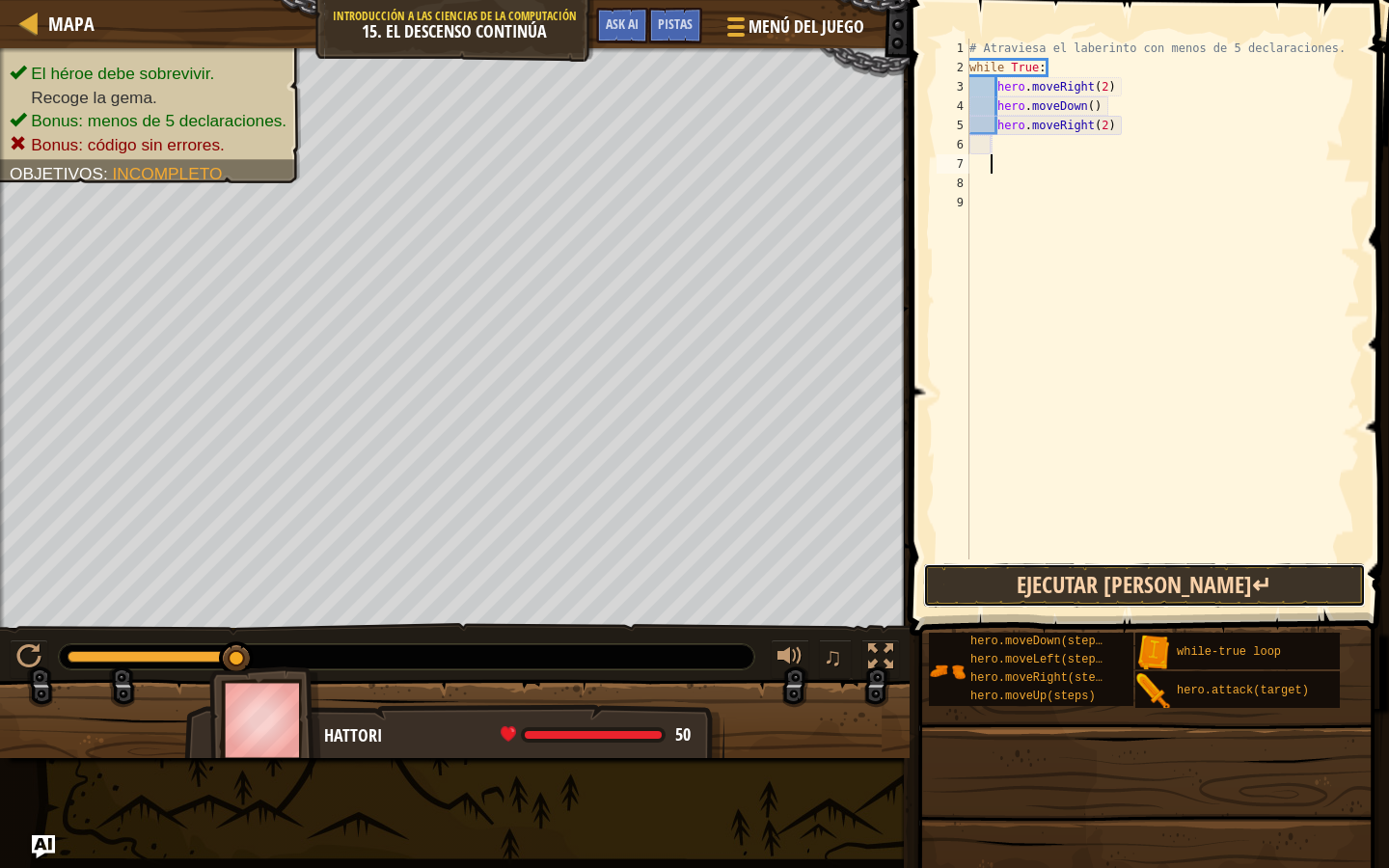
click at [1097, 580] on button "Ejecutar [PERSON_NAME]↵" at bounding box center [1145, 586] width 443 height 45
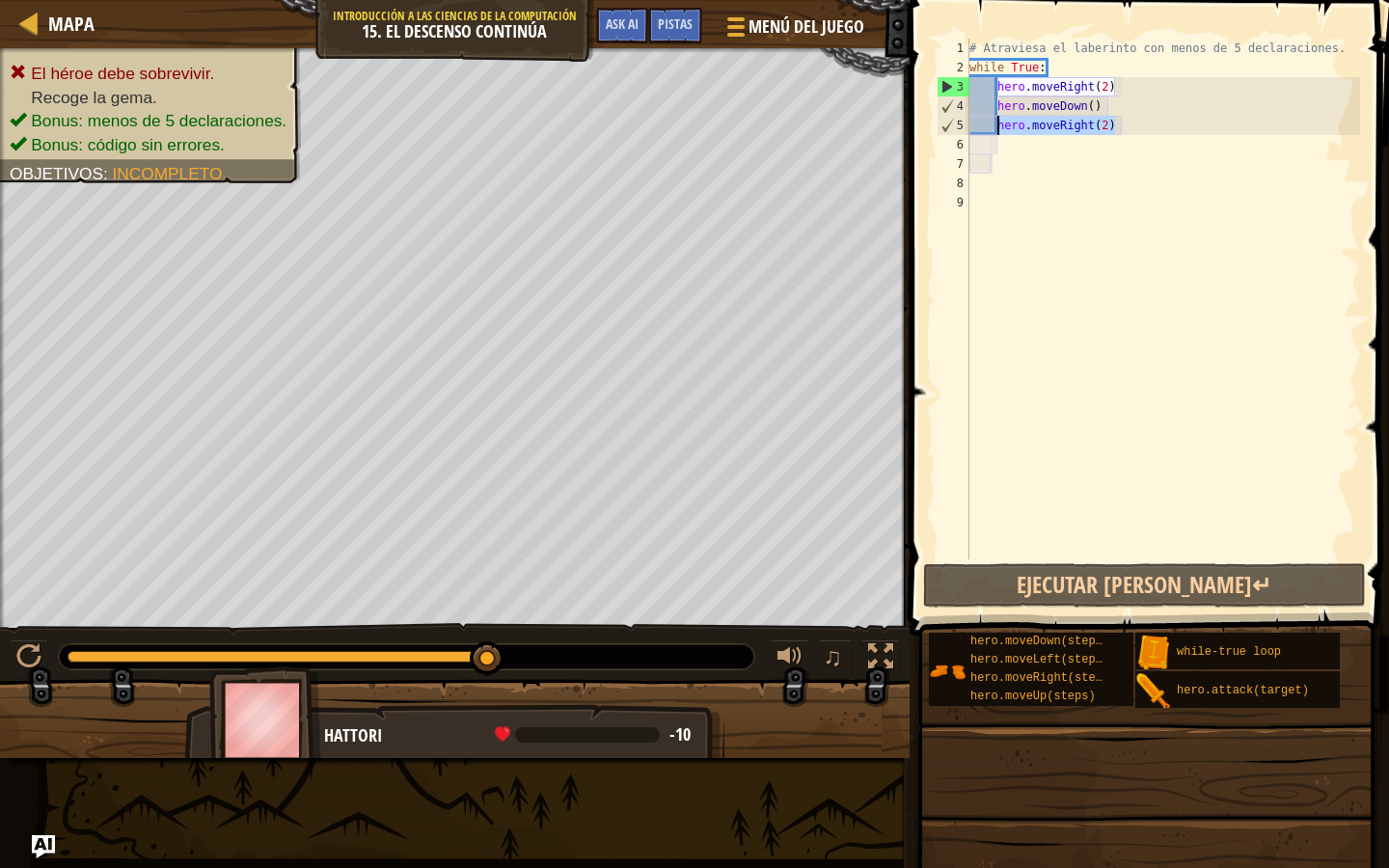
drag, startPoint x: 1129, startPoint y: 125, endPoint x: 996, endPoint y: 126, distance: 133.0
click at [996, 126] on div "# Atraviesa el laberinto con menos de 5 declaraciones. while True : hero . move…" at bounding box center [1162, 318] width 394 height 560
type textarea "d"
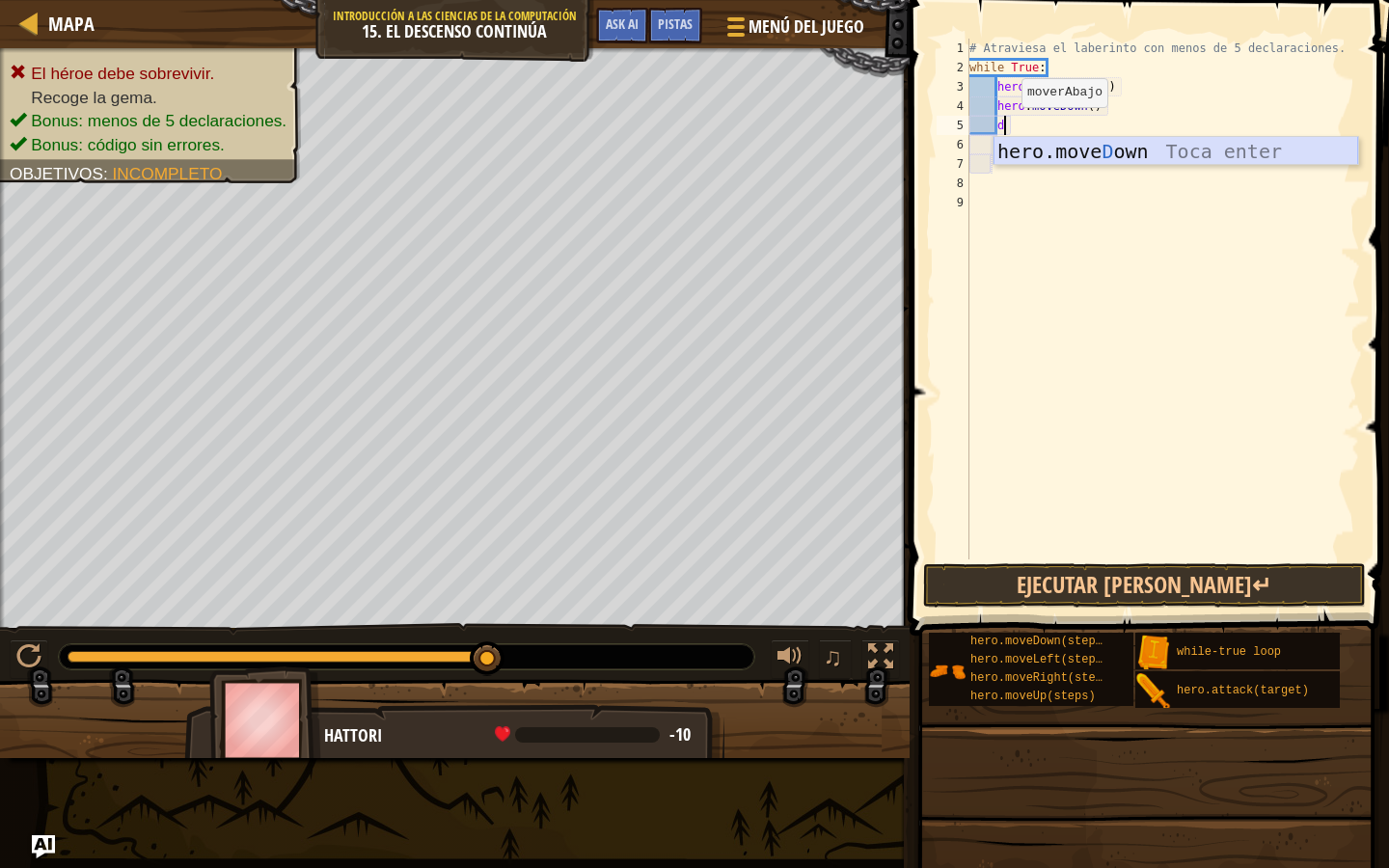
click at [1005, 149] on div "hero.move D own Toca enter" at bounding box center [1176, 180] width 365 height 87
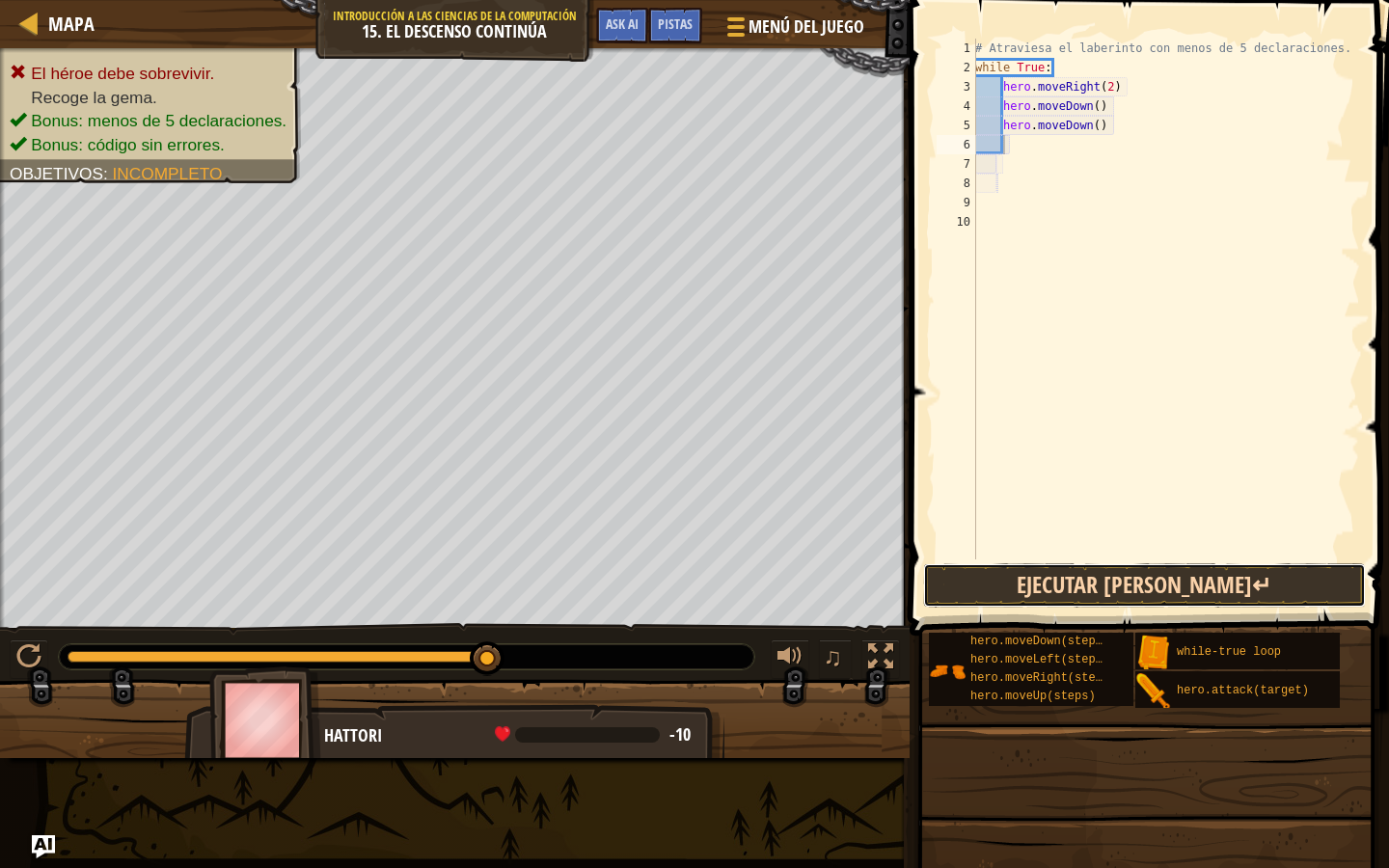
click at [1075, 593] on button "Ejecutar [PERSON_NAME]↵" at bounding box center [1145, 586] width 443 height 45
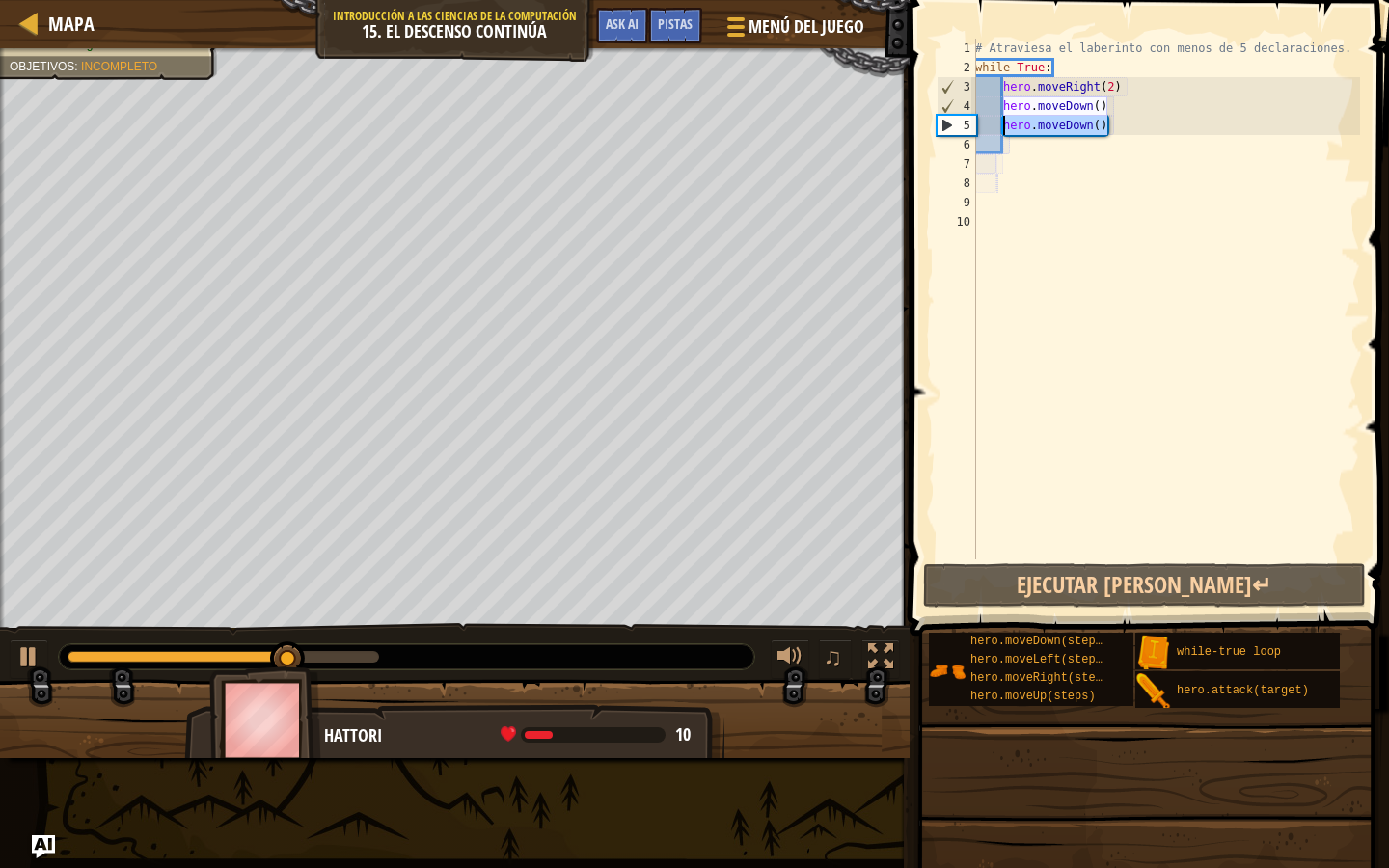
drag, startPoint x: 1114, startPoint y: 129, endPoint x: 1003, endPoint y: 127, distance: 111.0
click at [1003, 127] on div "# Atraviesa el laberinto con menos de 5 declaraciones. while True : hero . move…" at bounding box center [1165, 318] width 388 height 560
type textarea "r"
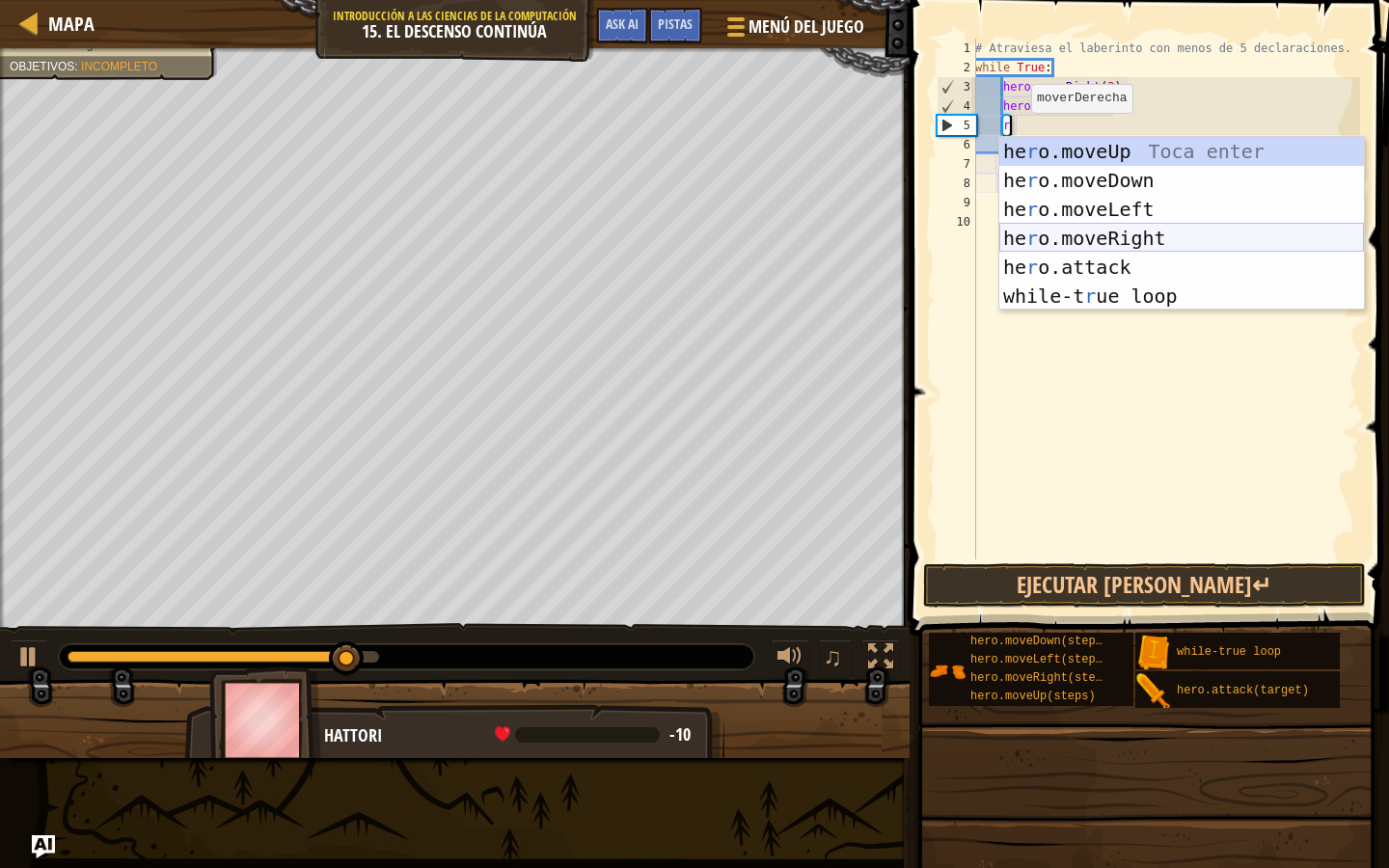
click at [1096, 244] on div "he r o.moveUp Toca enter he r o.moveDown Toca enter he r o.moveLeft Toca enter …" at bounding box center [1182, 253] width 365 height 232
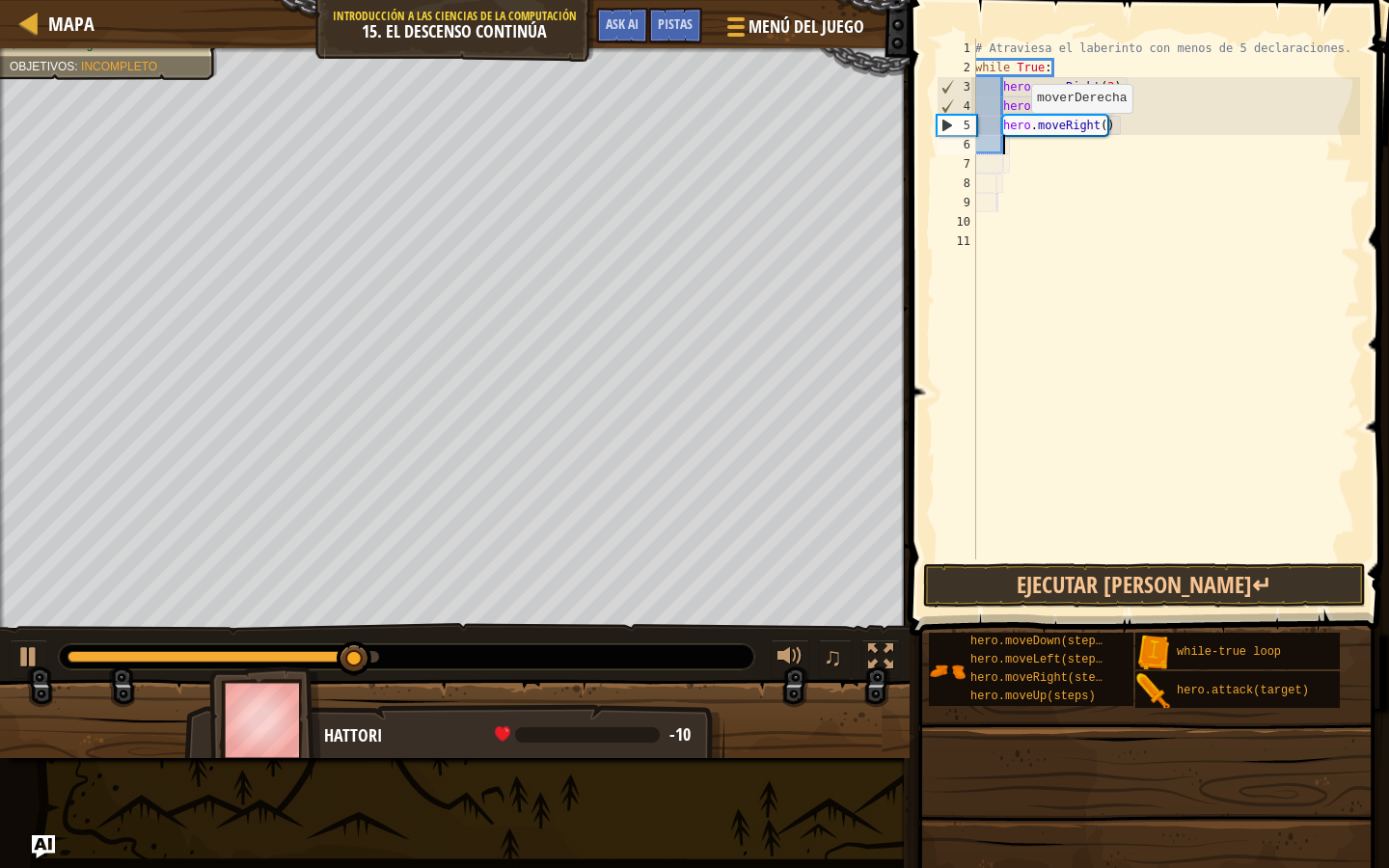
scroll to position [9, 1]
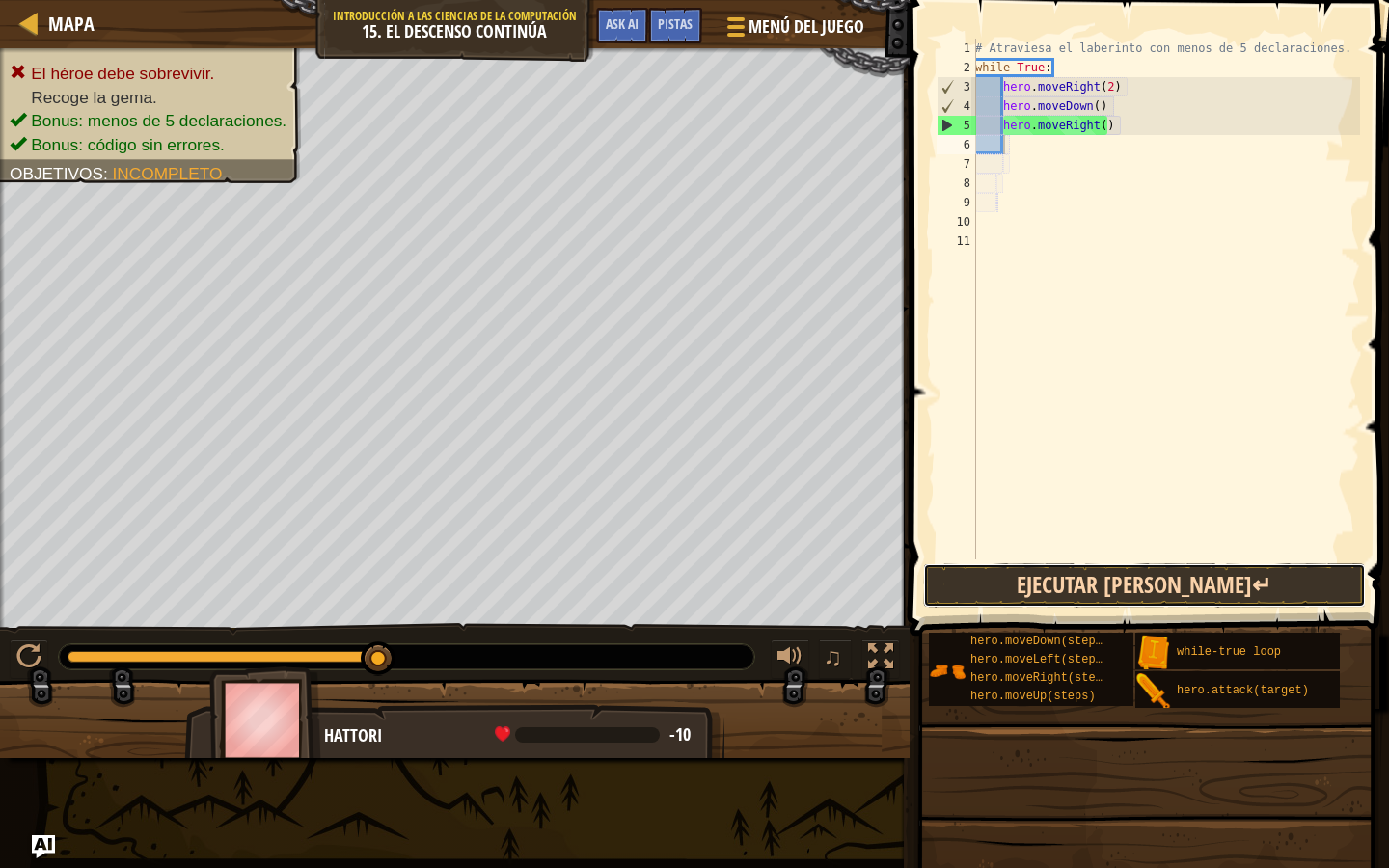
click at [1082, 579] on button "Ejecutar [PERSON_NAME]↵" at bounding box center [1145, 586] width 443 height 45
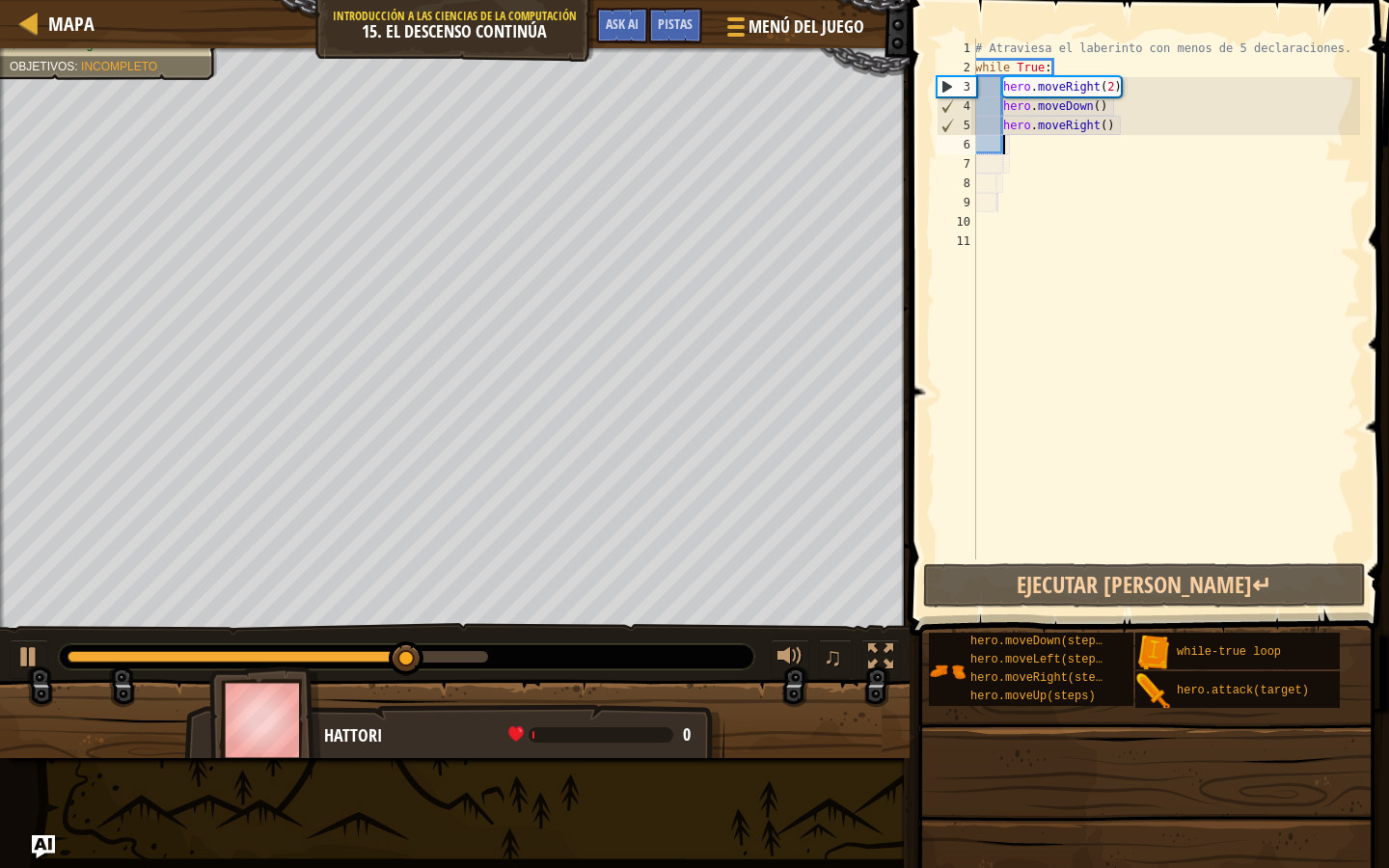
type textarea "d"
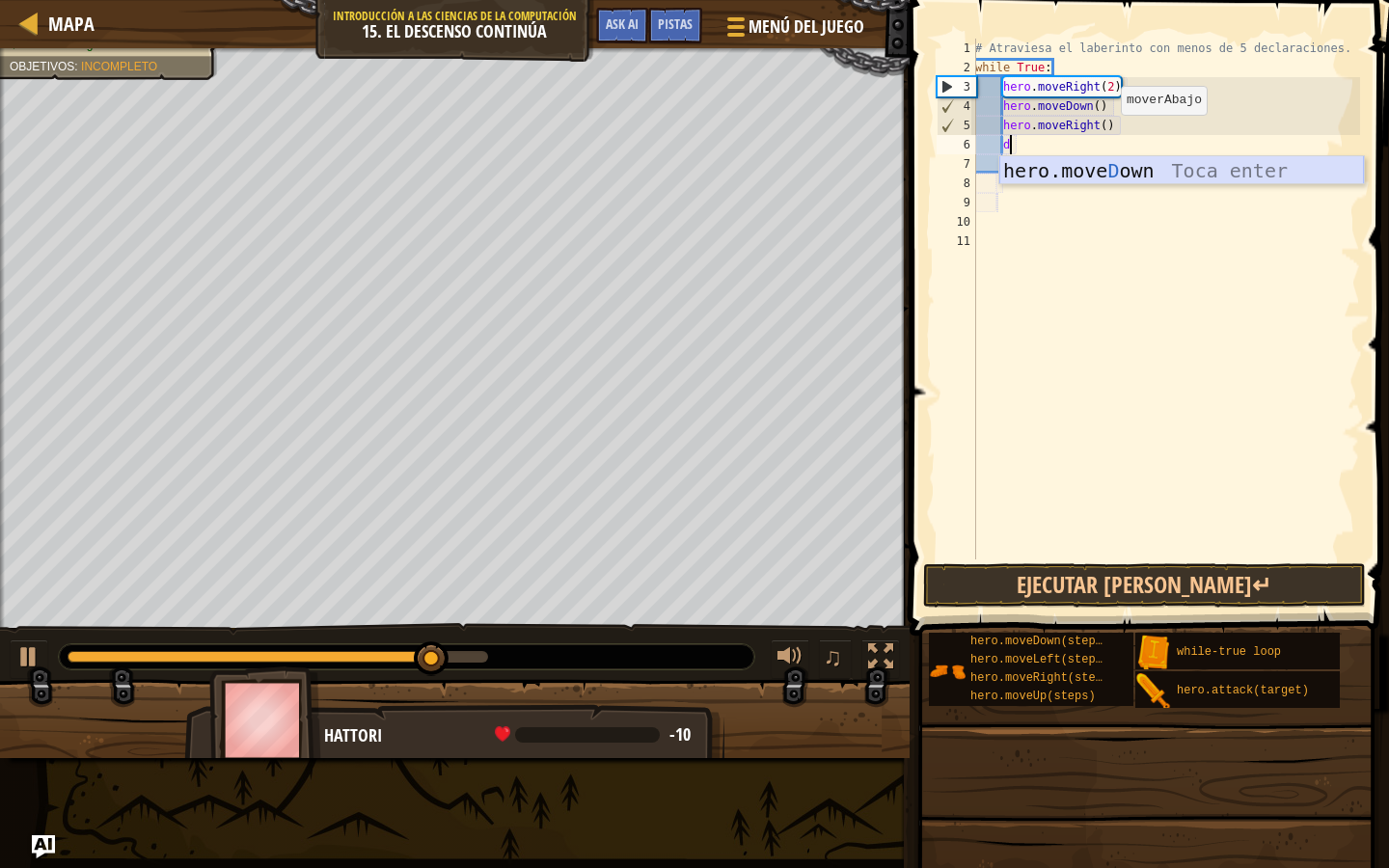
click at [1085, 173] on div "hero.move D own Toca enter" at bounding box center [1182, 199] width 365 height 87
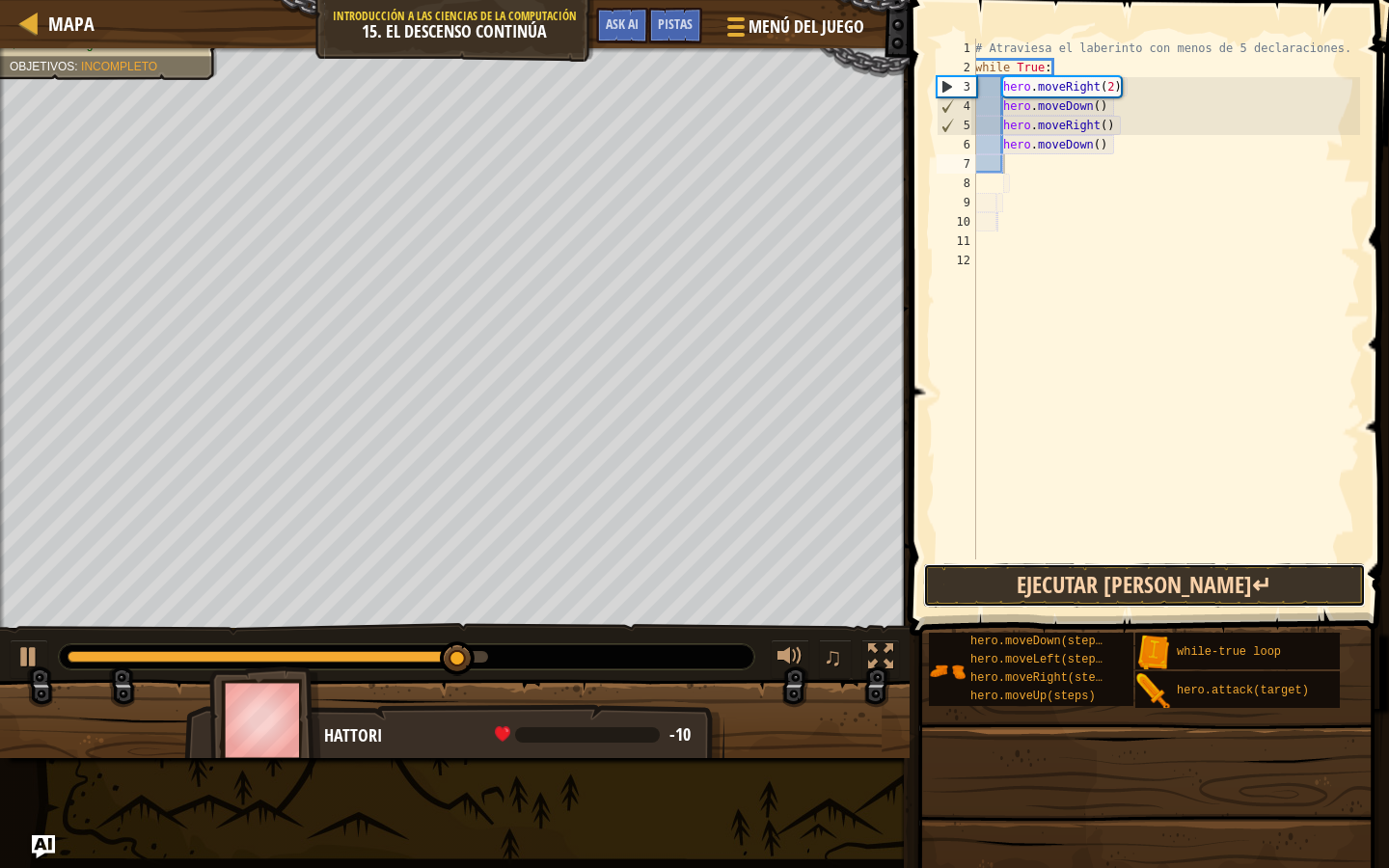
click at [1097, 581] on button "Ejecutar [PERSON_NAME]↵" at bounding box center [1145, 586] width 443 height 45
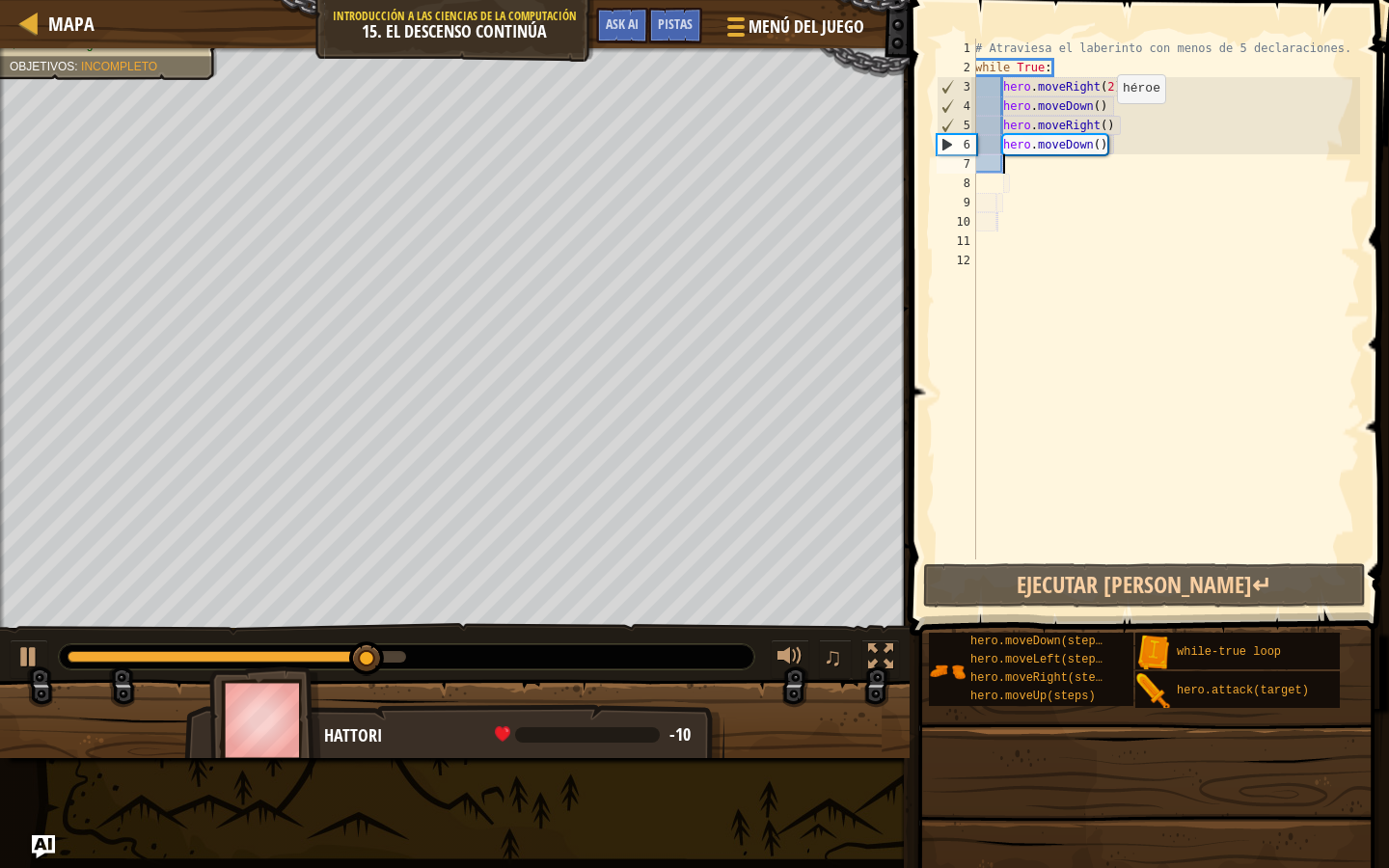
click at [1108, 123] on div "# Atraviesa el laberinto con menos de 5 declaraciones. while True : hero . move…" at bounding box center [1165, 318] width 388 height 560
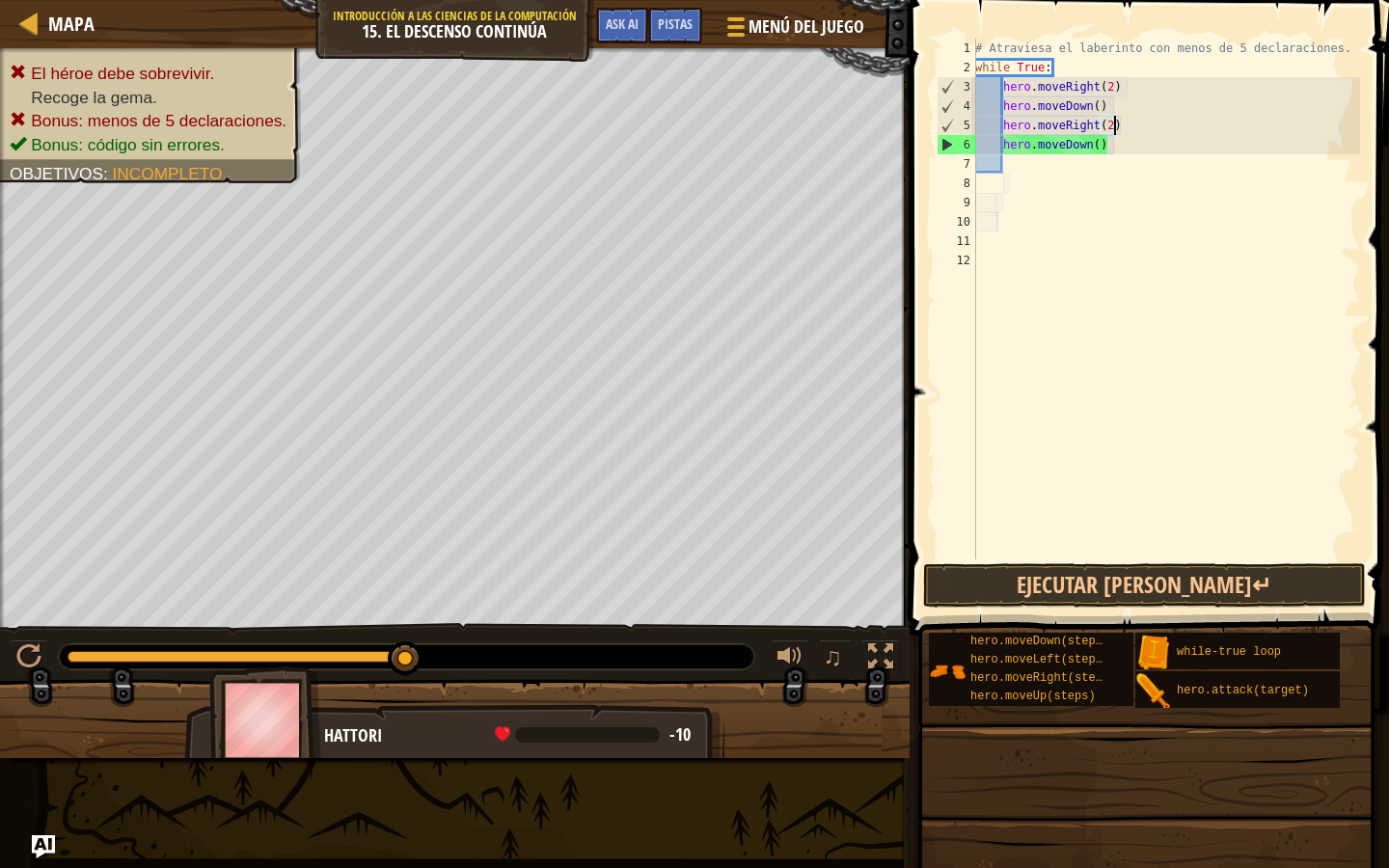
scroll to position [9, 11]
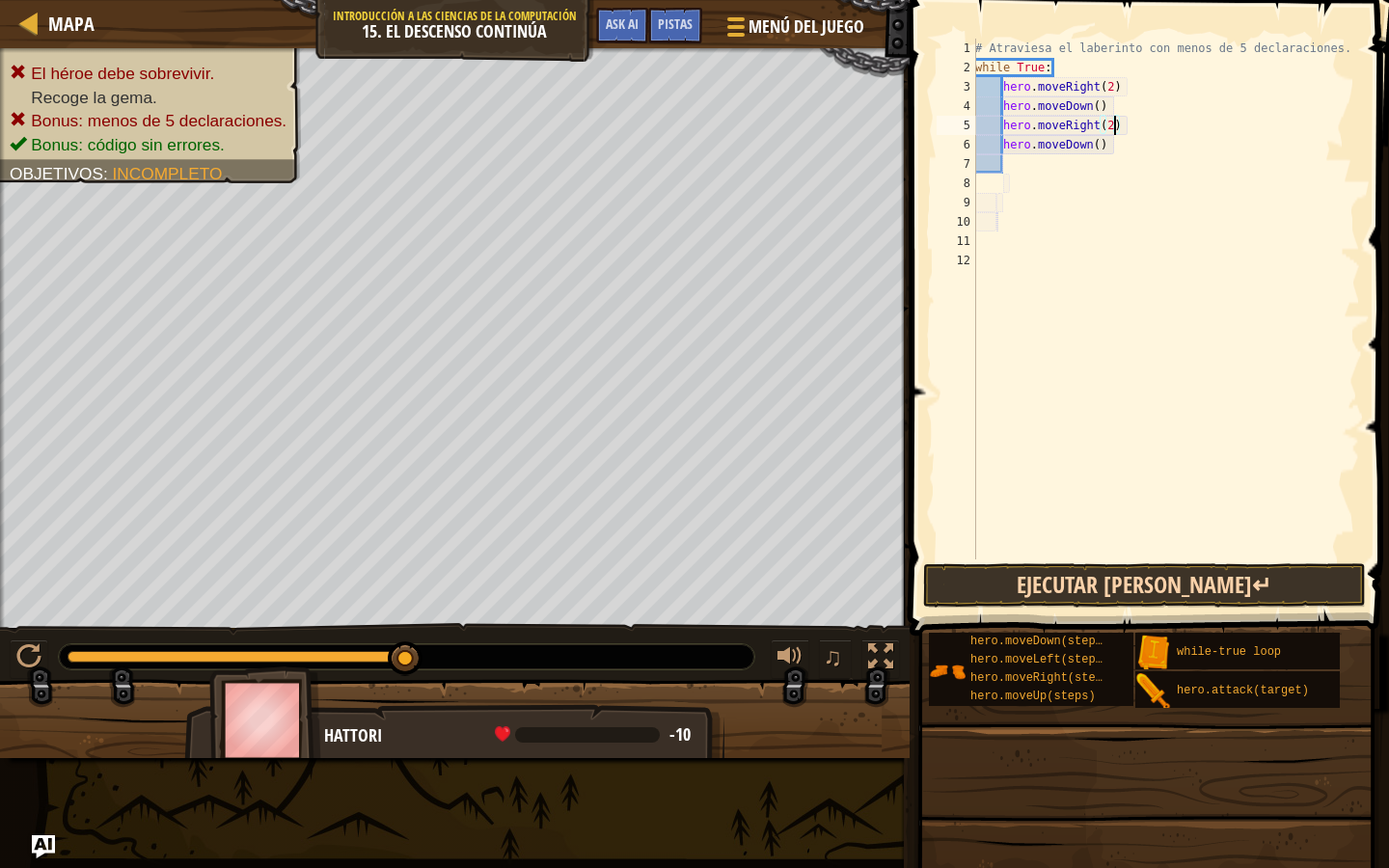
type textarea "hero.moveRight(2)"
click at [1167, 584] on button "Ejecutar [PERSON_NAME]↵" at bounding box center [1145, 586] width 443 height 45
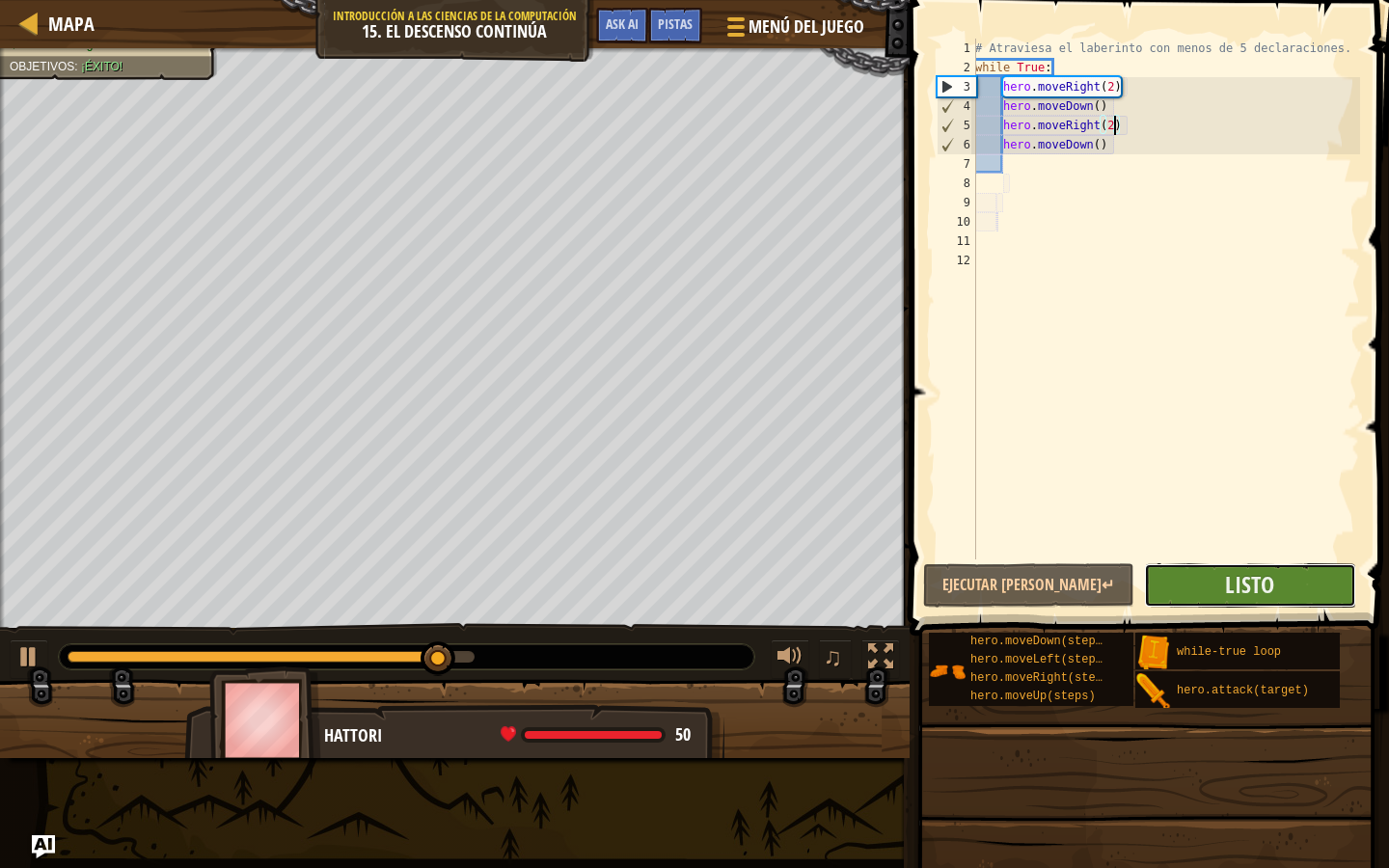
click at [1197, 572] on button "Listo" at bounding box center [1249, 586] width 211 height 45
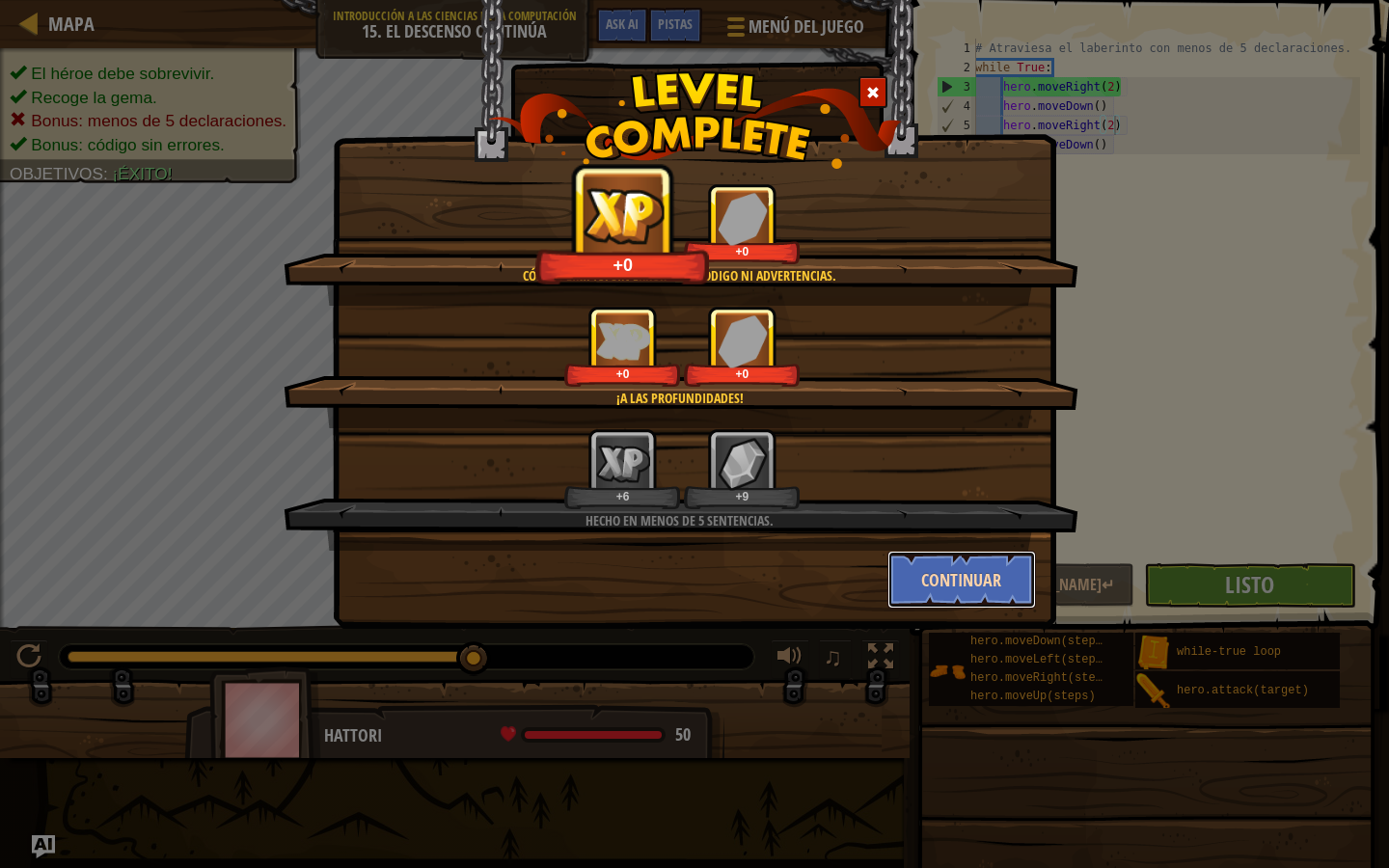
click at [972, 587] on button "Continuar" at bounding box center [963, 579] width 150 height 57
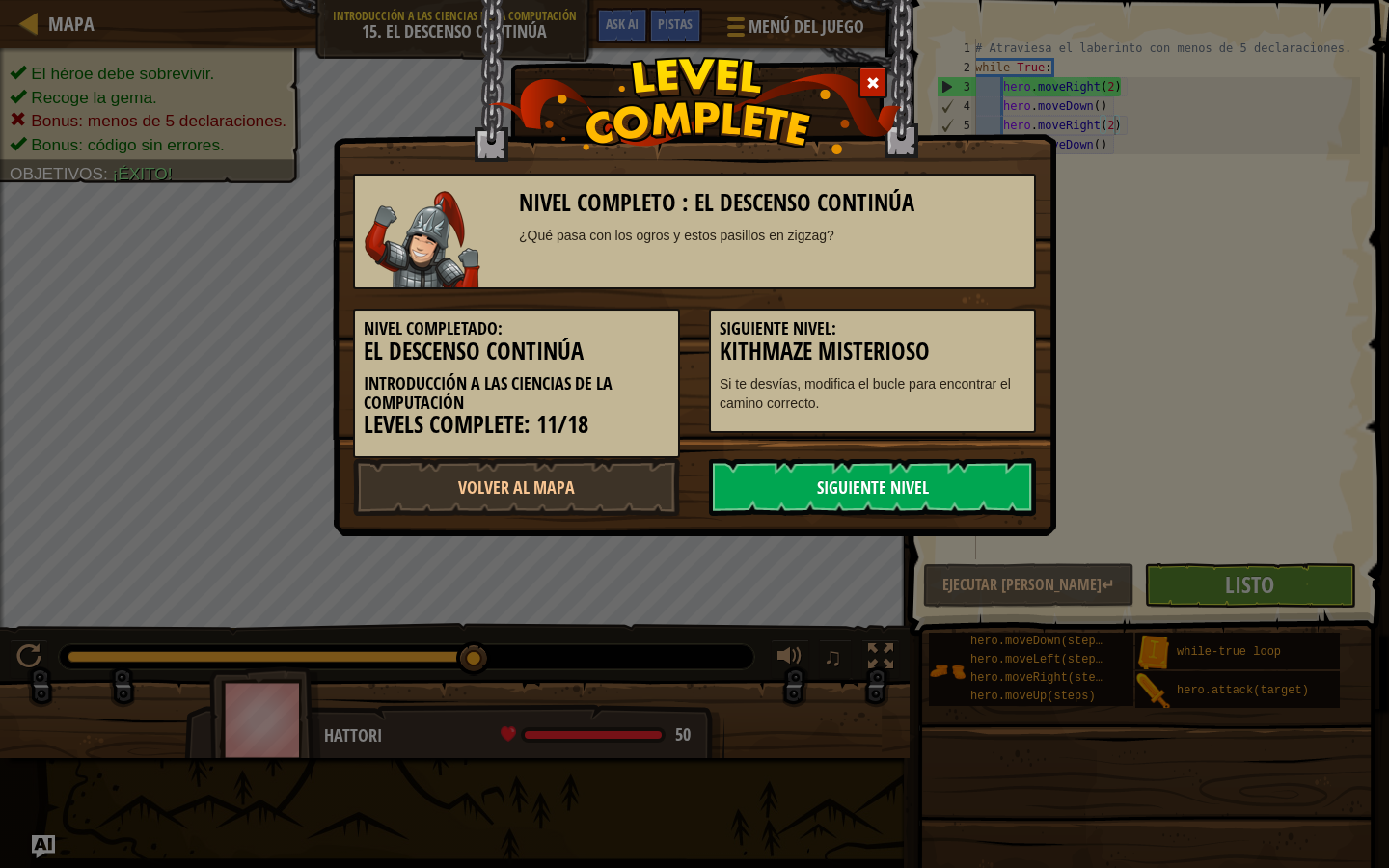
click at [944, 504] on link "Siguiente Nivel" at bounding box center [872, 487] width 327 height 57
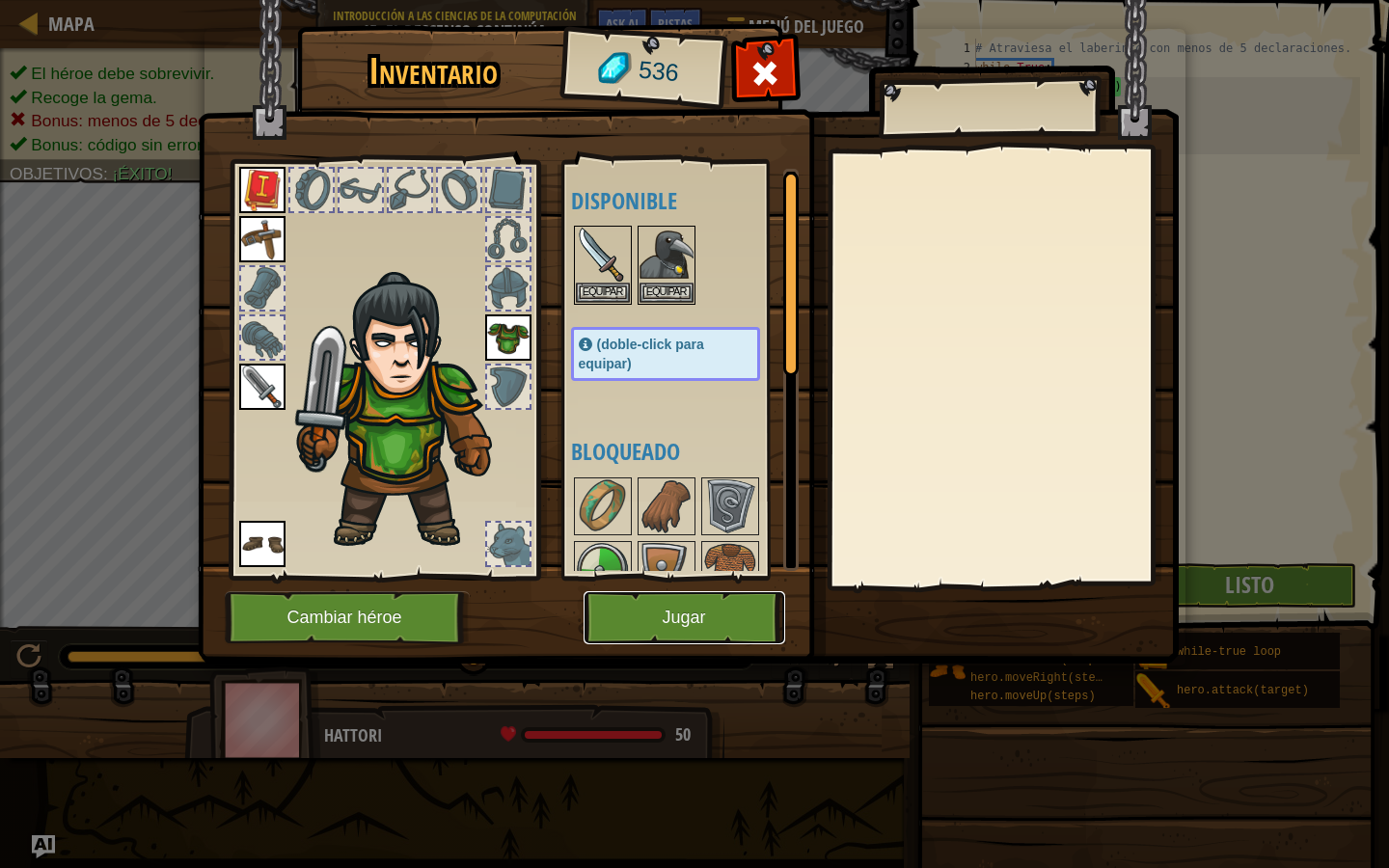
click at [714, 621] on button "Jugar" at bounding box center [684, 618] width 201 height 54
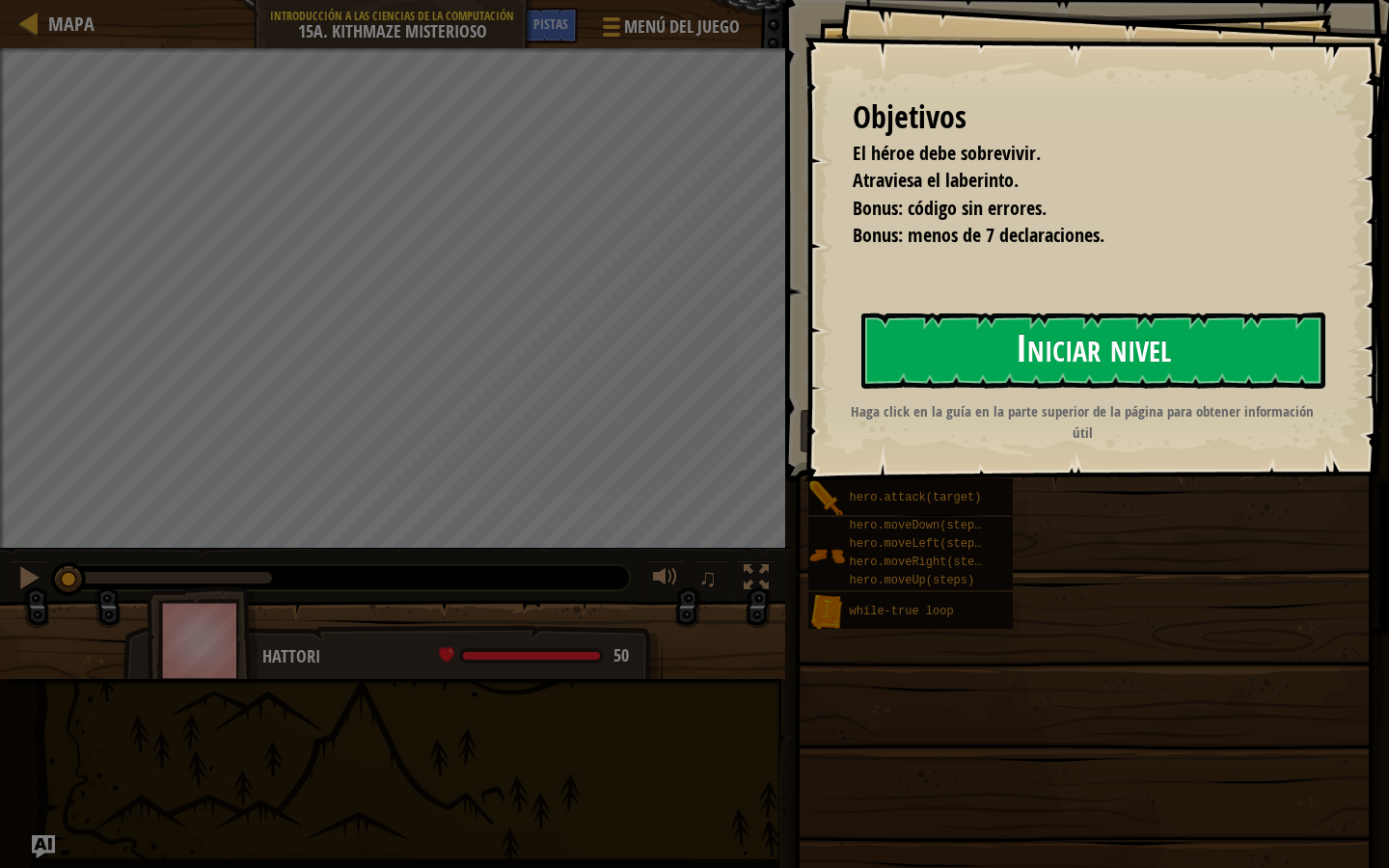
click at [965, 345] on button "Iniciar nivel" at bounding box center [1093, 350] width 464 height 76
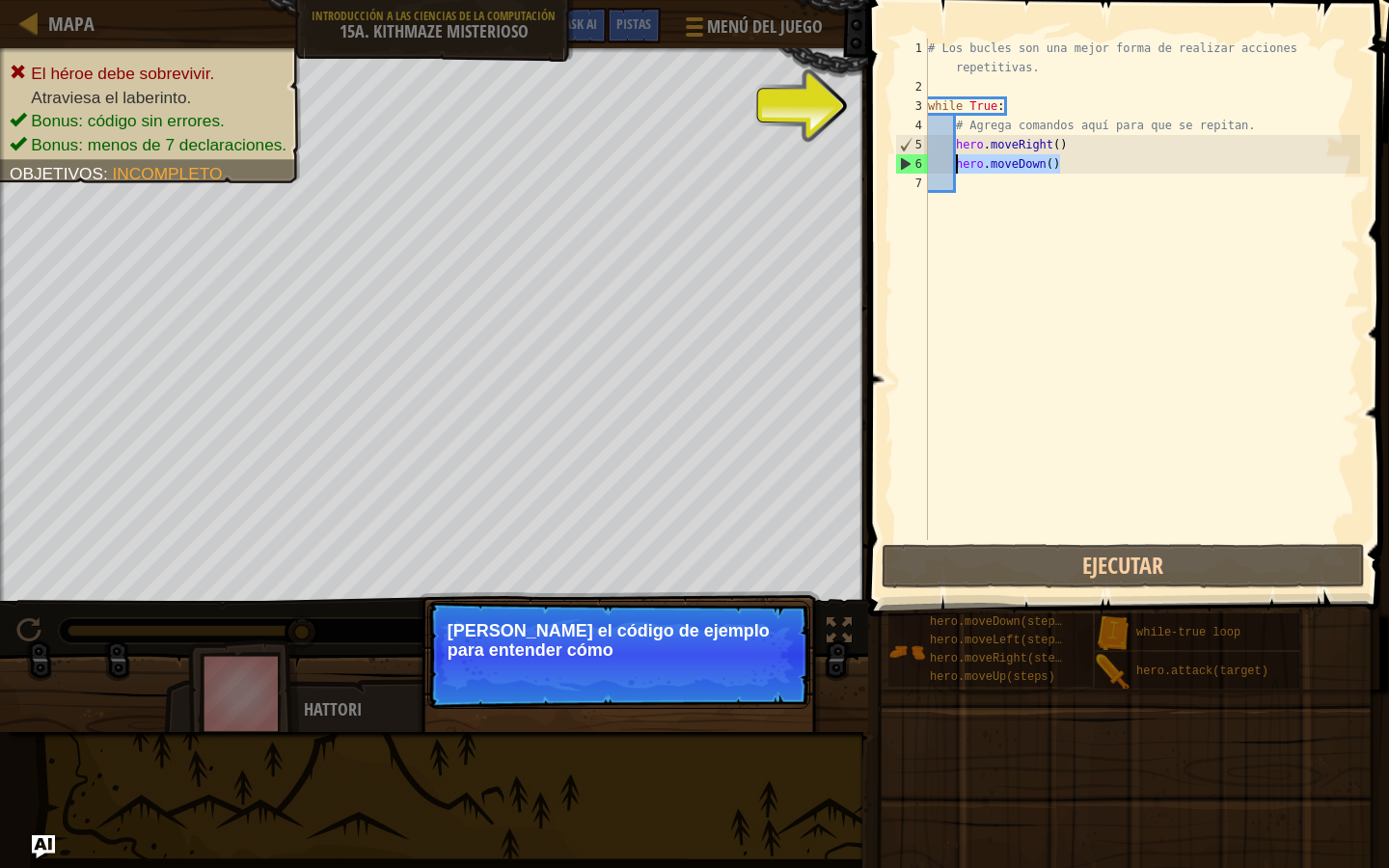
drag, startPoint x: 1070, startPoint y: 161, endPoint x: 960, endPoint y: 160, distance: 110.0
click at [959, 161] on div "# Los bucles son una mejor forma de realizar acciones repetitivas. while True :…" at bounding box center [1143, 318] width 436 height 560
type textarea "hero.moveDown()"
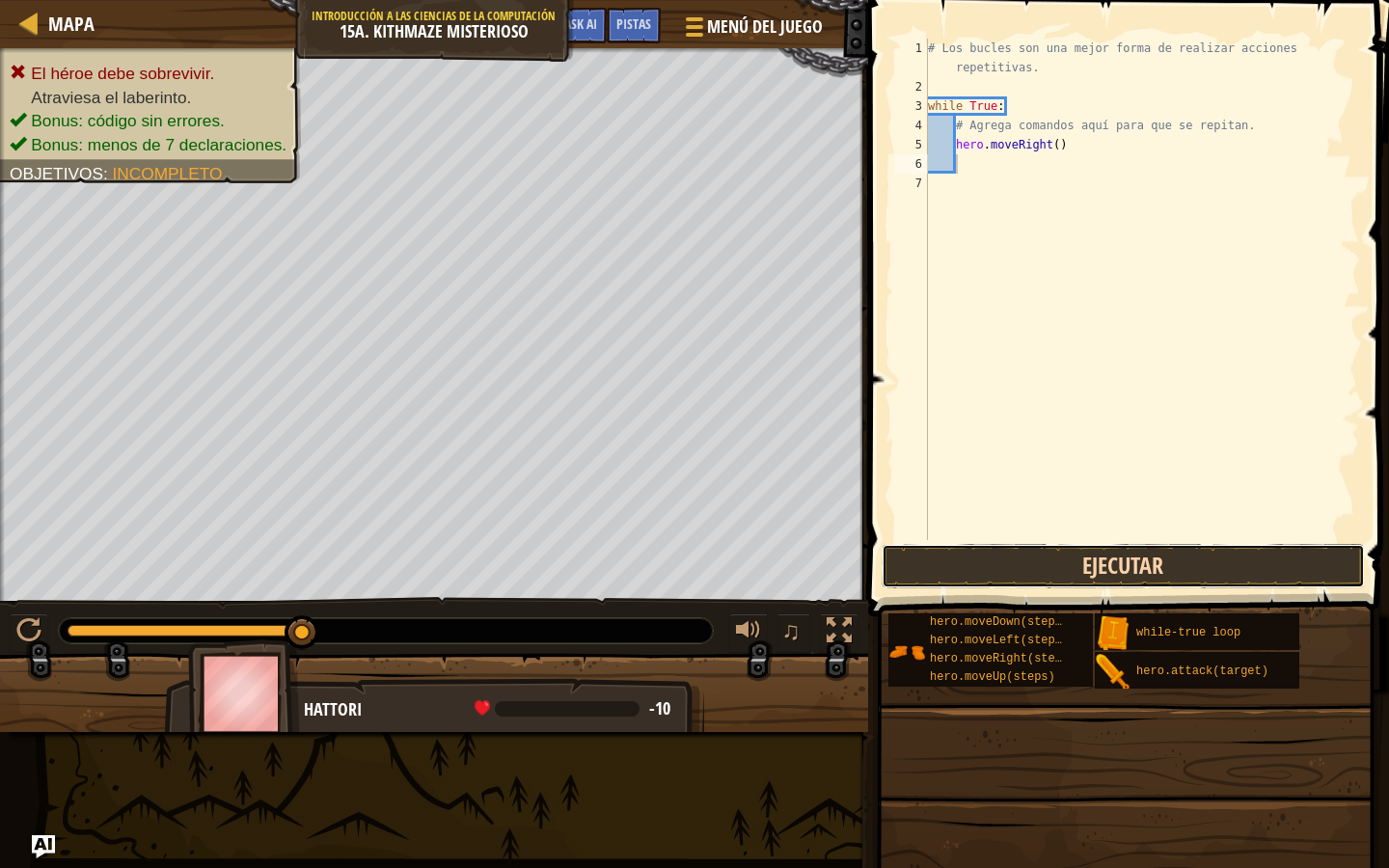
click at [1005, 576] on button "Ejecutar" at bounding box center [1123, 566] width 484 height 45
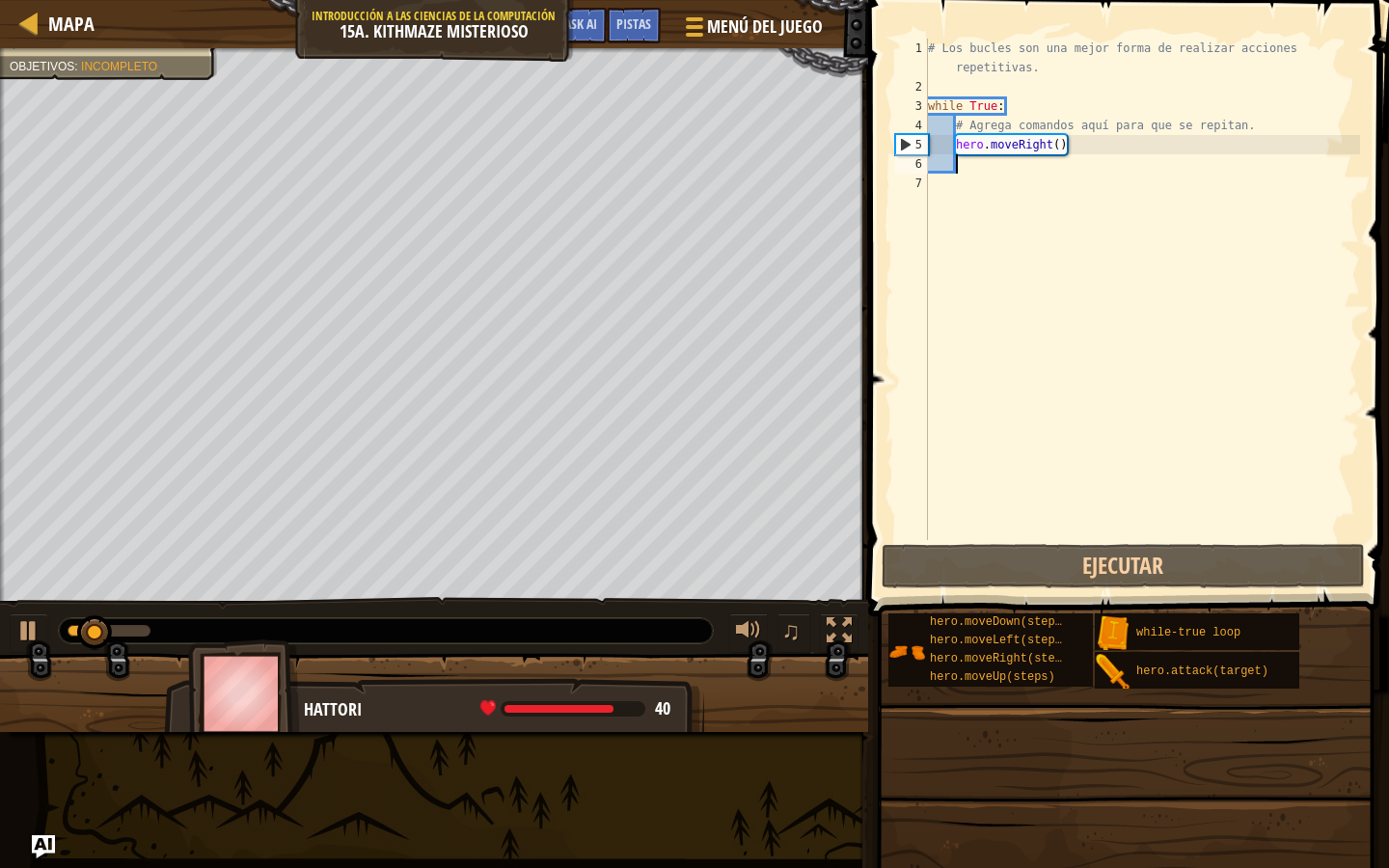
type textarea "d"
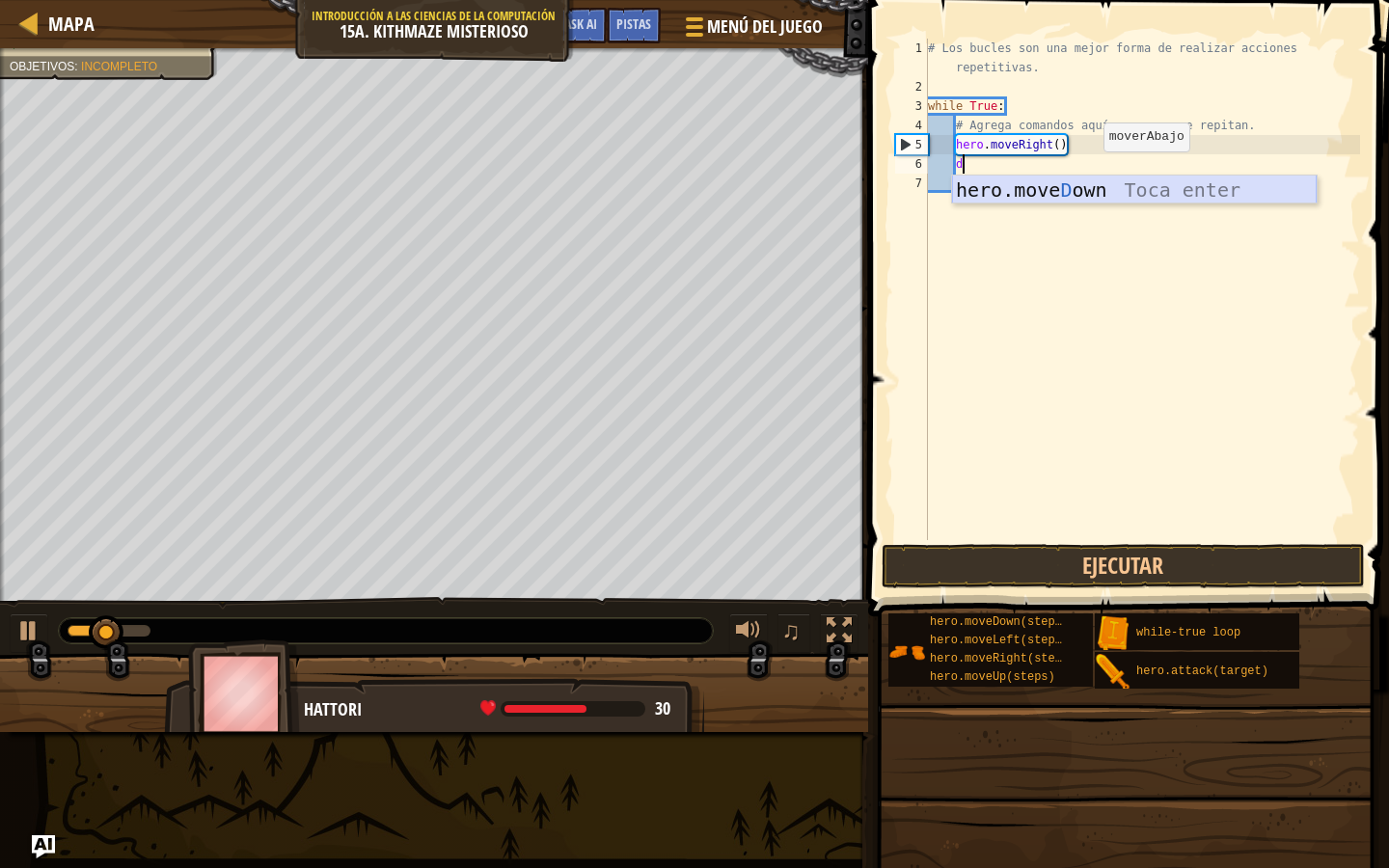
click at [1080, 188] on div "hero.move D own Toca enter" at bounding box center [1134, 218] width 365 height 87
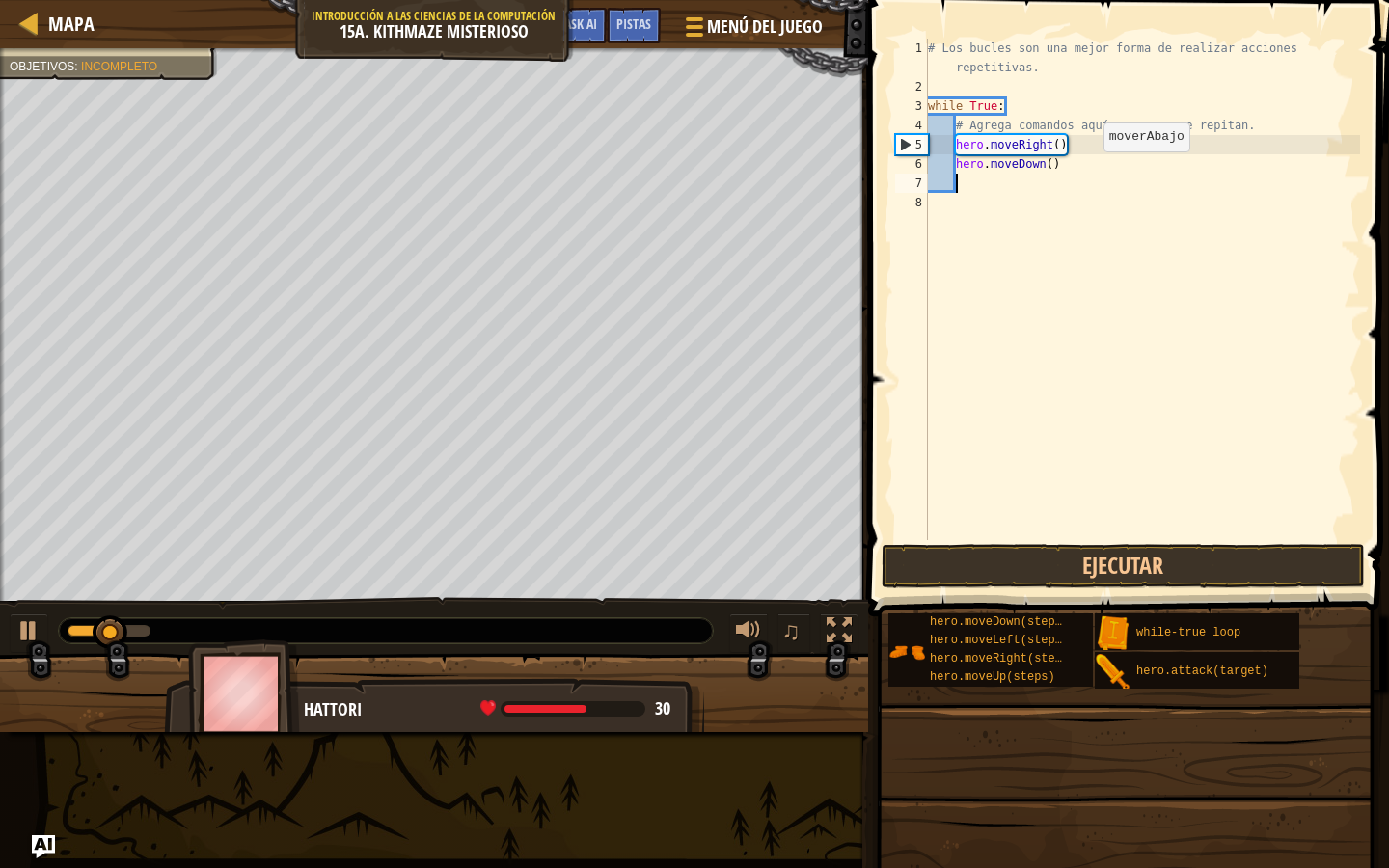
scroll to position [9, 1]
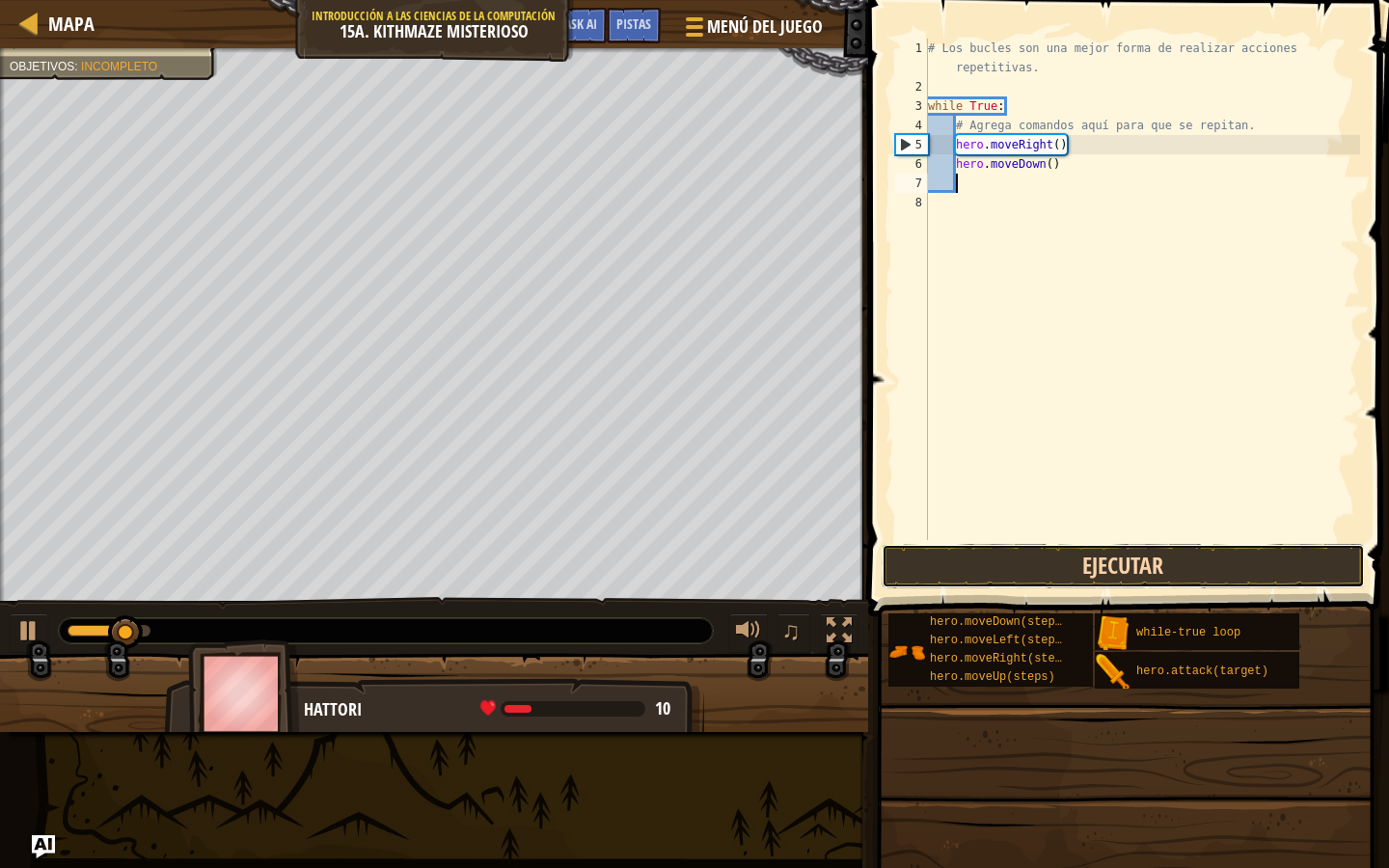
click at [1003, 555] on button "Ejecutar" at bounding box center [1123, 566] width 484 height 45
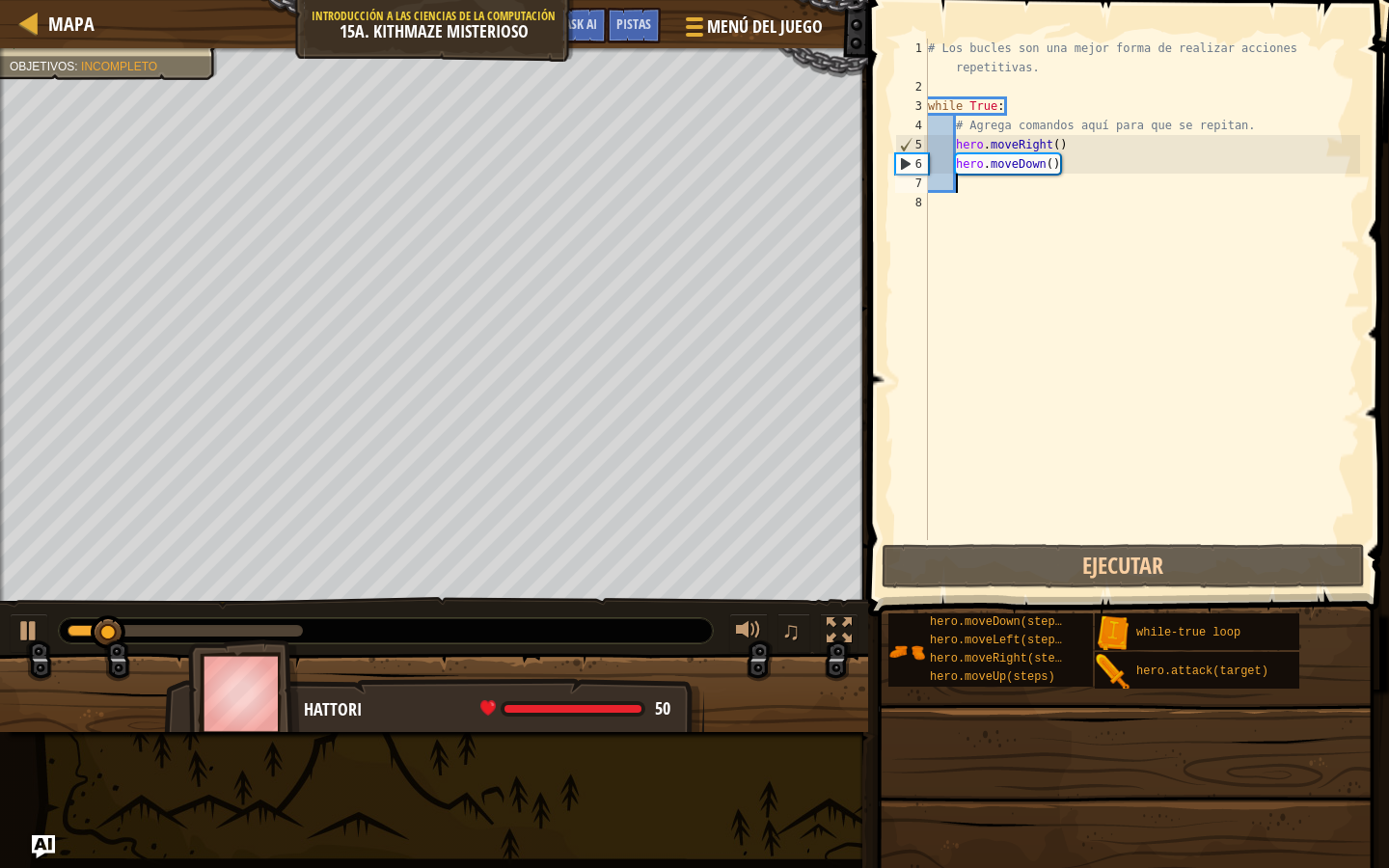
type textarea "r"
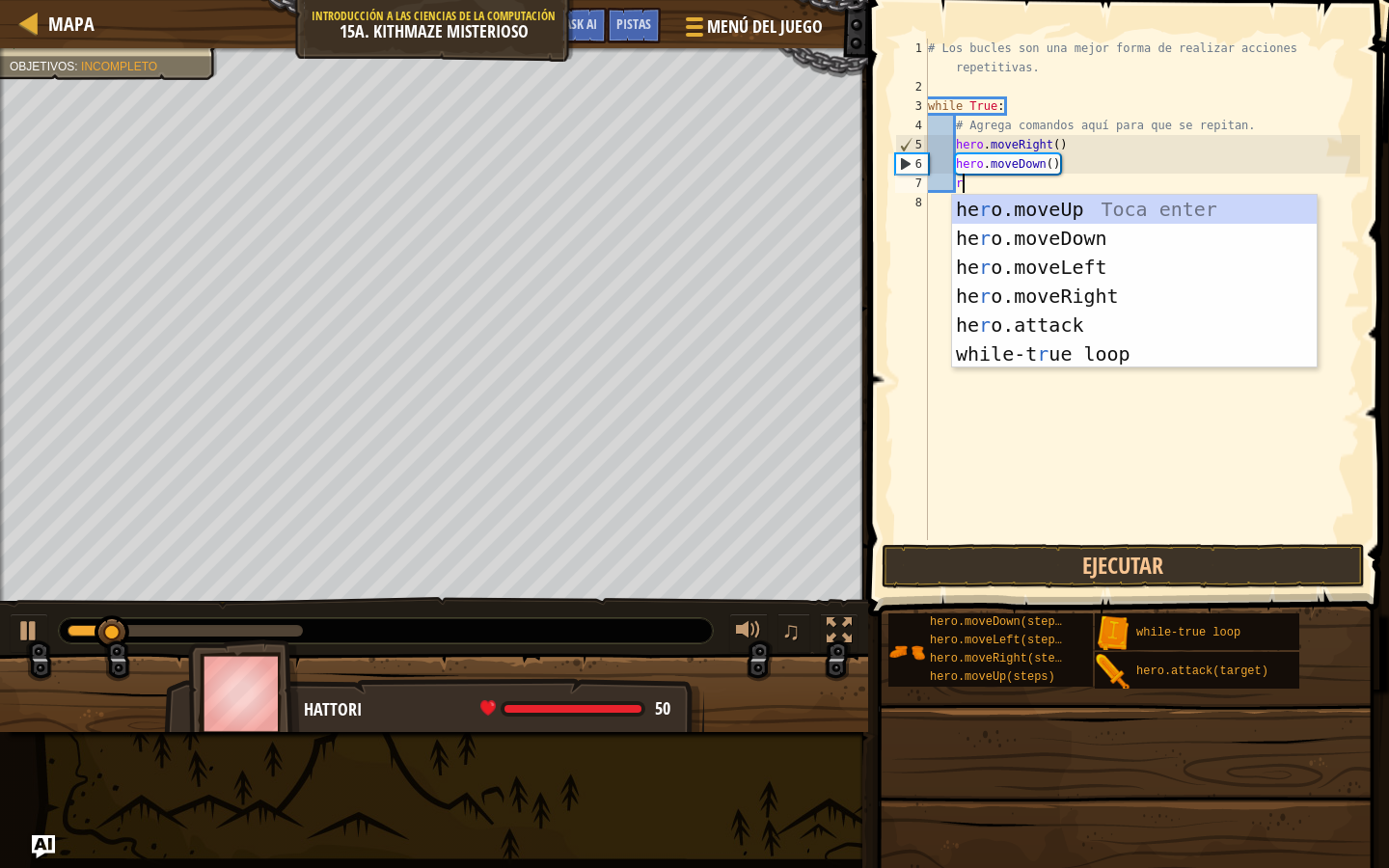
scroll to position [9, 2]
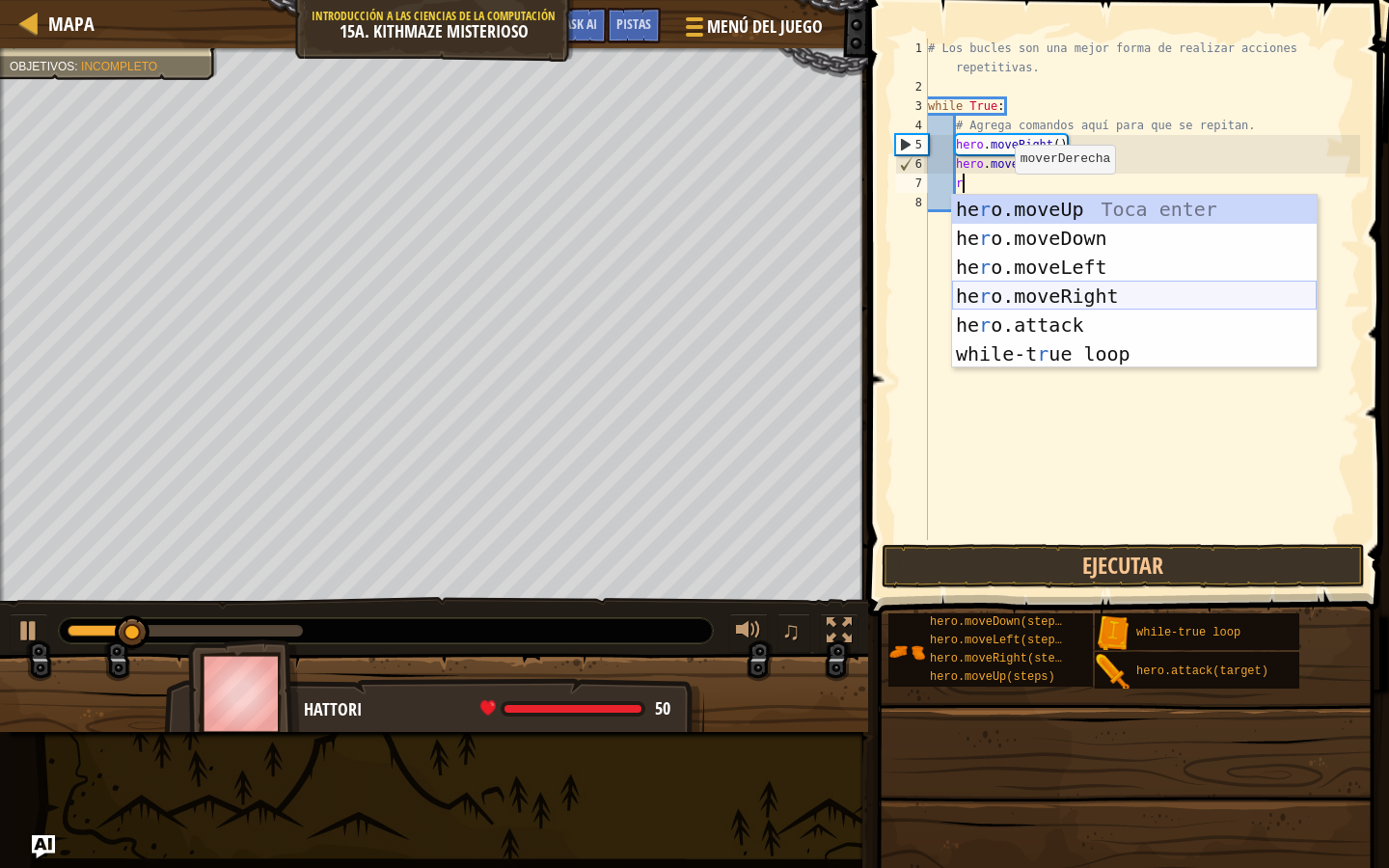
click at [1026, 290] on div "he r o.moveUp Toca enter he r o.moveDown Toca enter he r o.moveLeft Toca enter …" at bounding box center [1134, 310] width 365 height 232
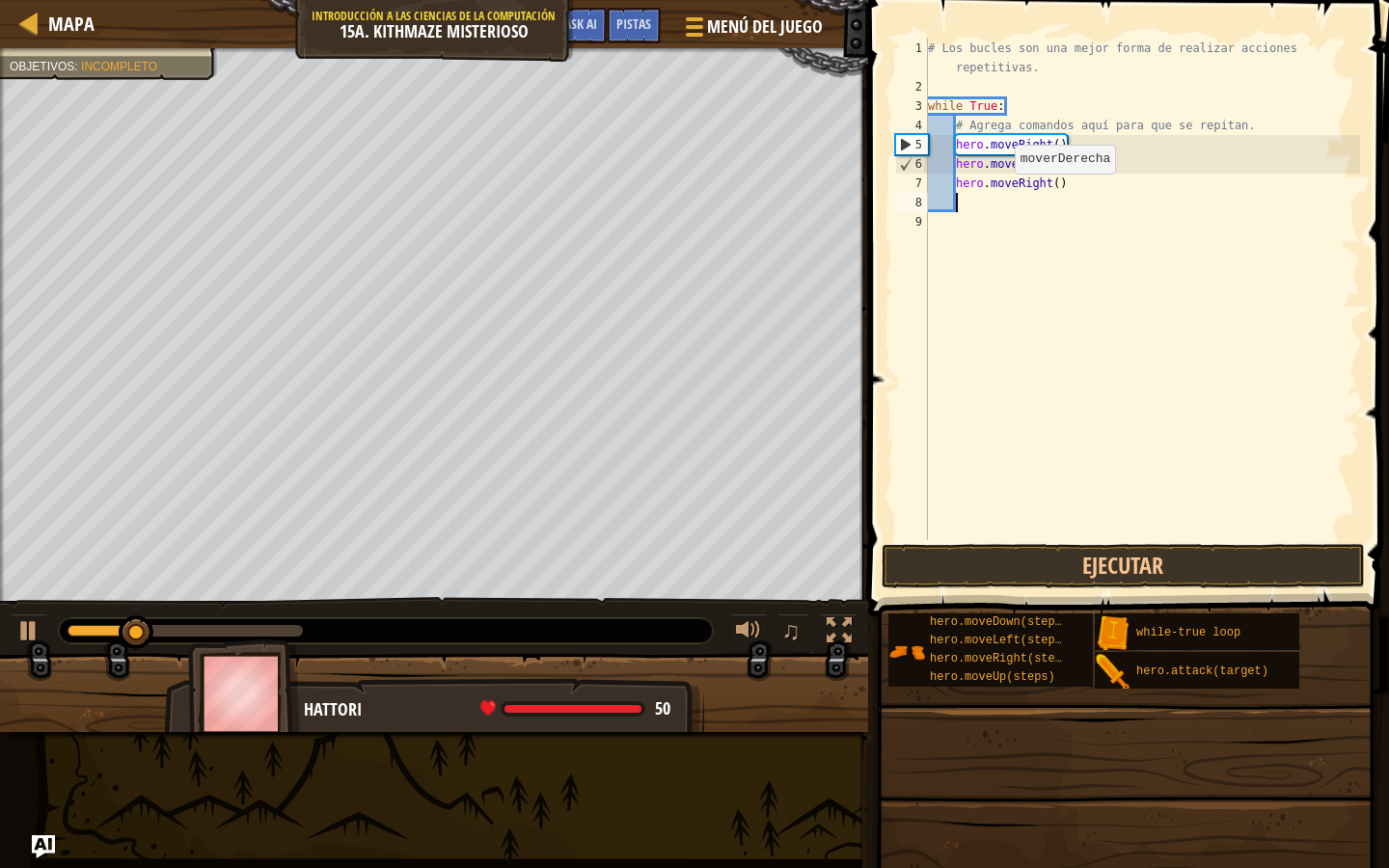
scroll to position [9, 1]
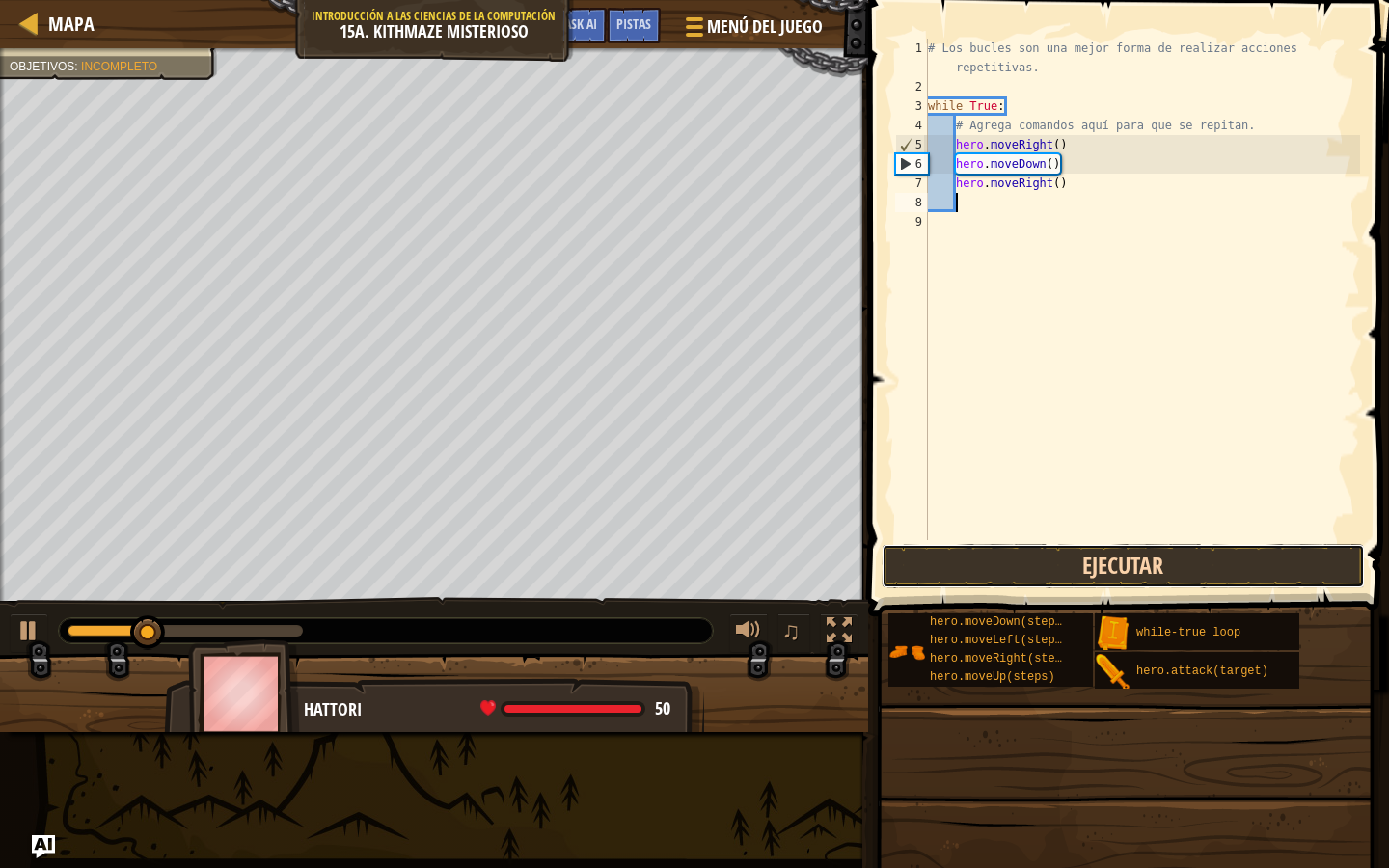
click at [1039, 572] on button "Ejecutar" at bounding box center [1123, 566] width 484 height 45
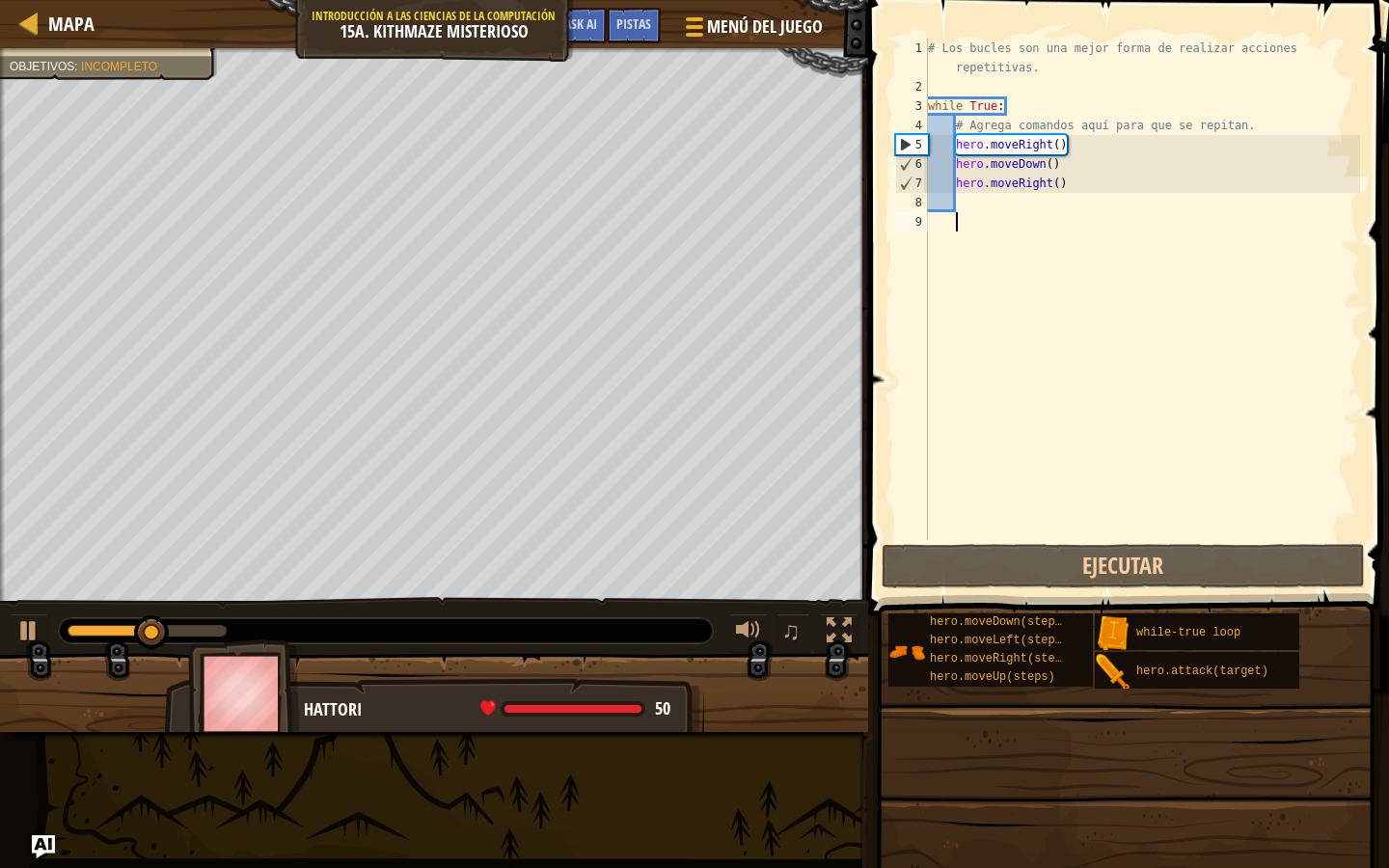
click at [1056, 214] on div "# Los bucles son una mejor forma de realizar acciones repetitivas. while True :…" at bounding box center [1143, 318] width 436 height 560
click at [1028, 207] on div "# Los bucles son una mejor forma de realizar acciones repetitivas. while True :…" at bounding box center [1143, 318] width 436 height 560
type textarea "u"
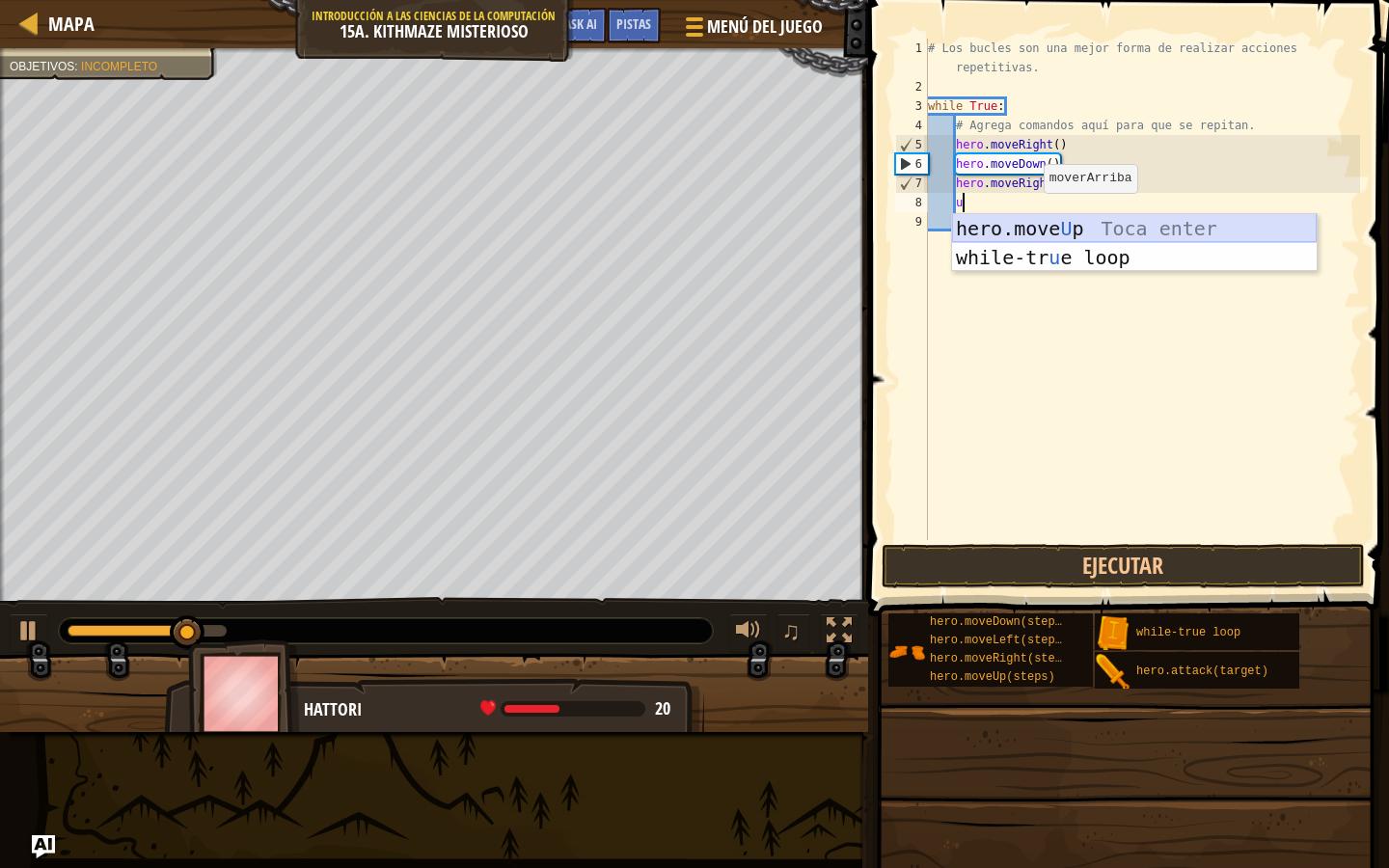
click at [1027, 223] on div "hero.move U p Toca enter while-tr u e loop Toca enter" at bounding box center [1134, 271] width 365 height 116
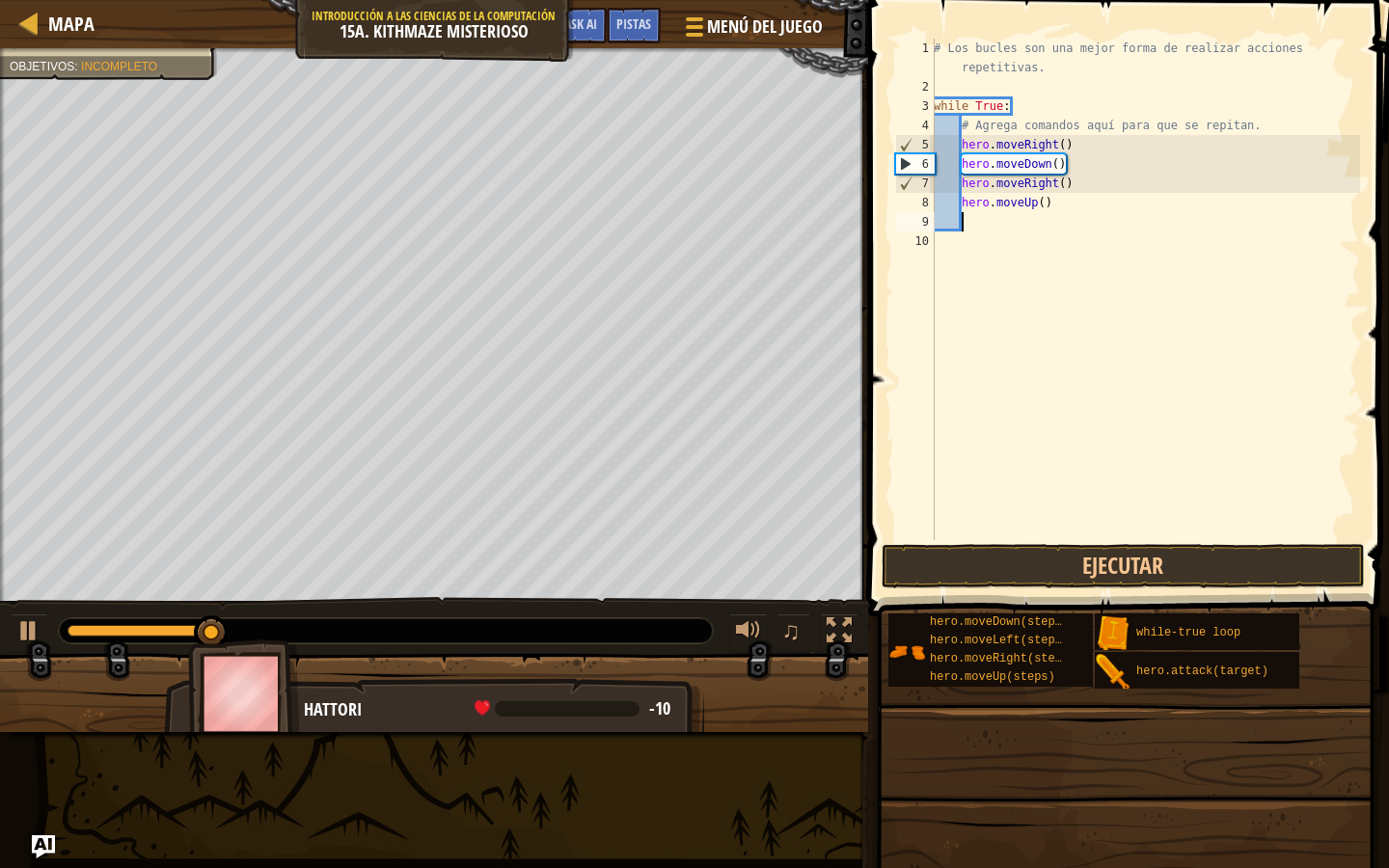
click at [1026, 218] on div "# Los bucles son una mejor forma de realizar acciones repetitivas. while True :…" at bounding box center [1145, 318] width 430 height 560
type textarea "r"
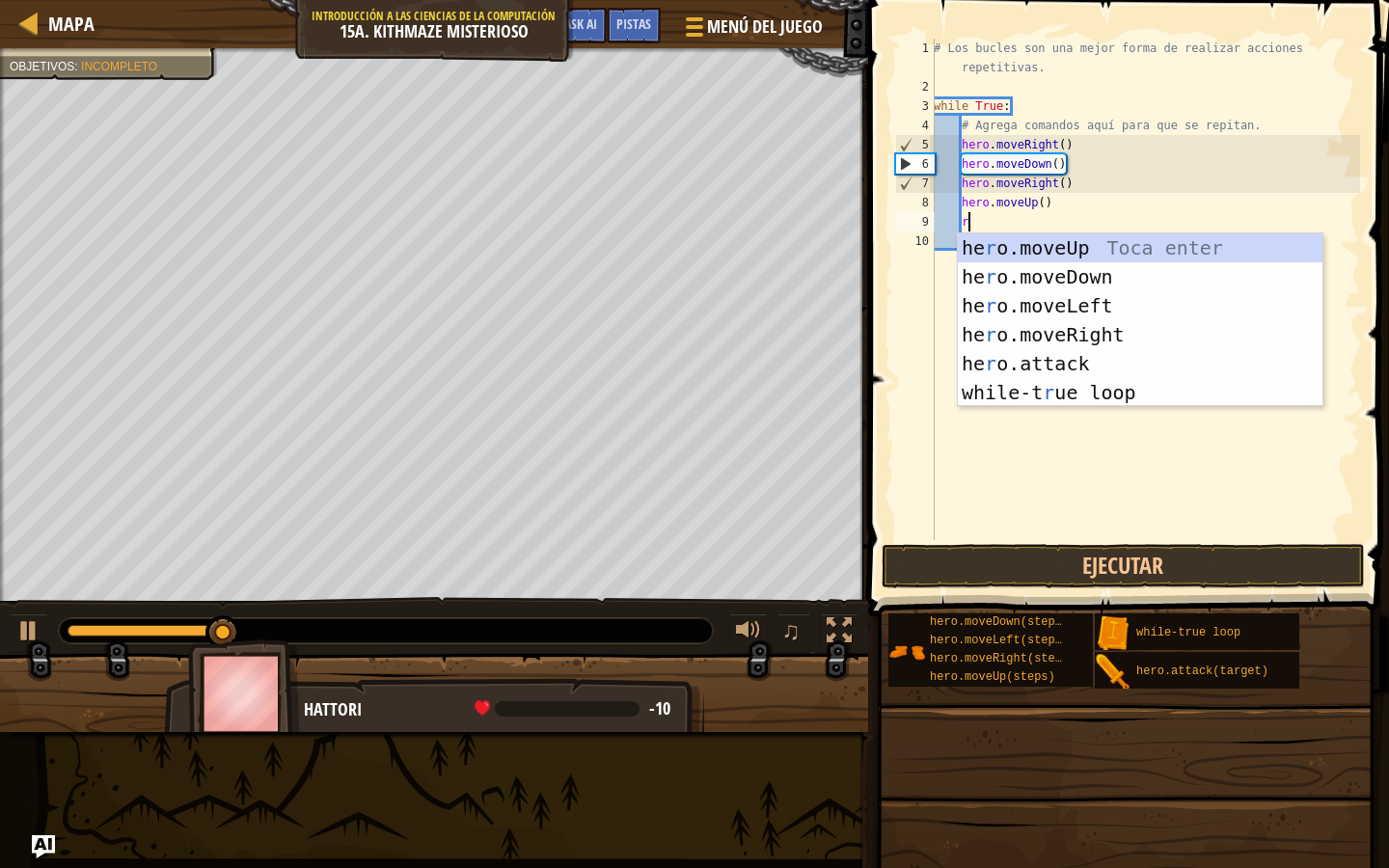
scroll to position [9, 2]
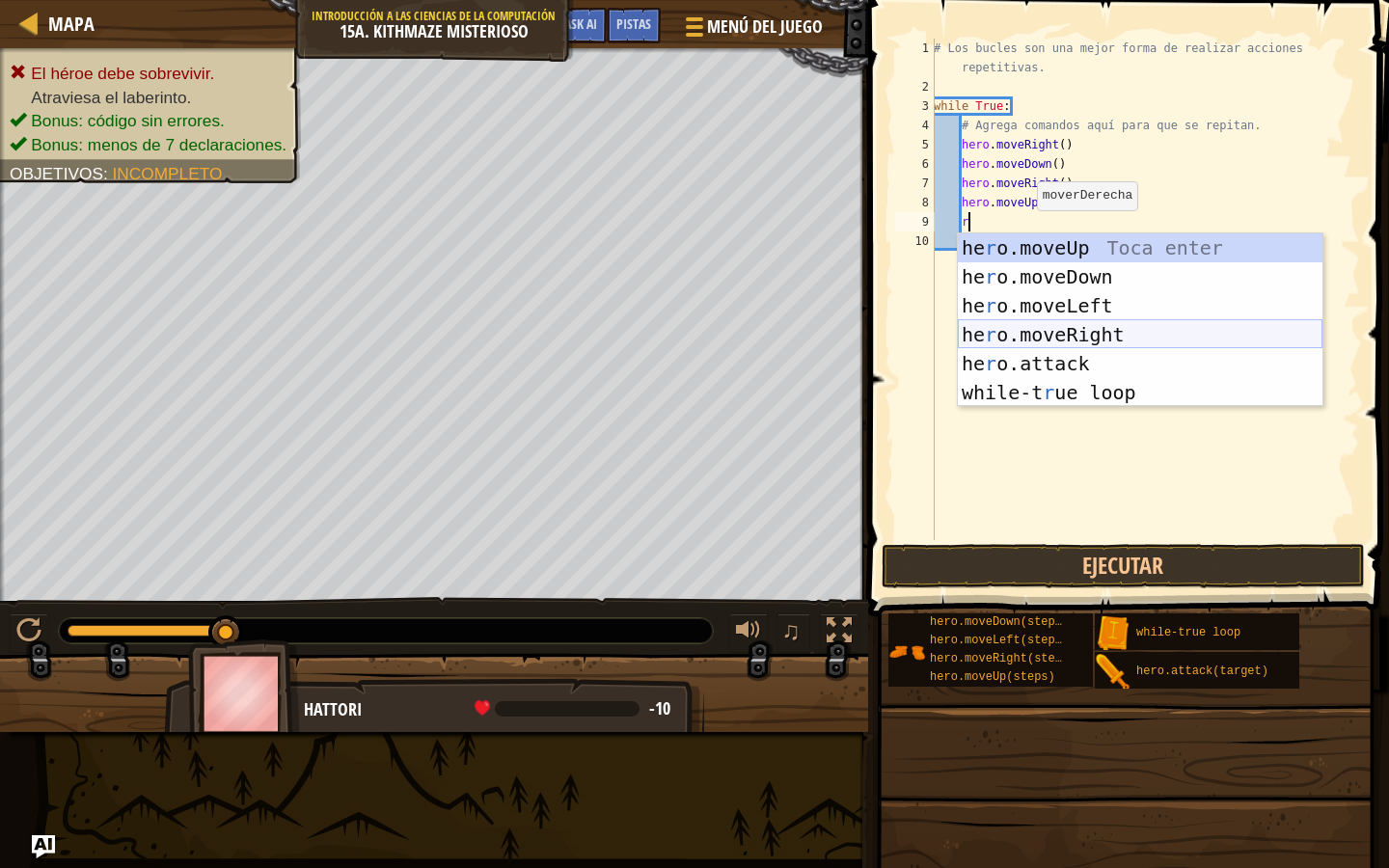
click at [1037, 325] on div "he r o.moveUp Toca enter he r o.moveDown Toca enter he r o.moveLeft Toca enter …" at bounding box center [1140, 349] width 365 height 232
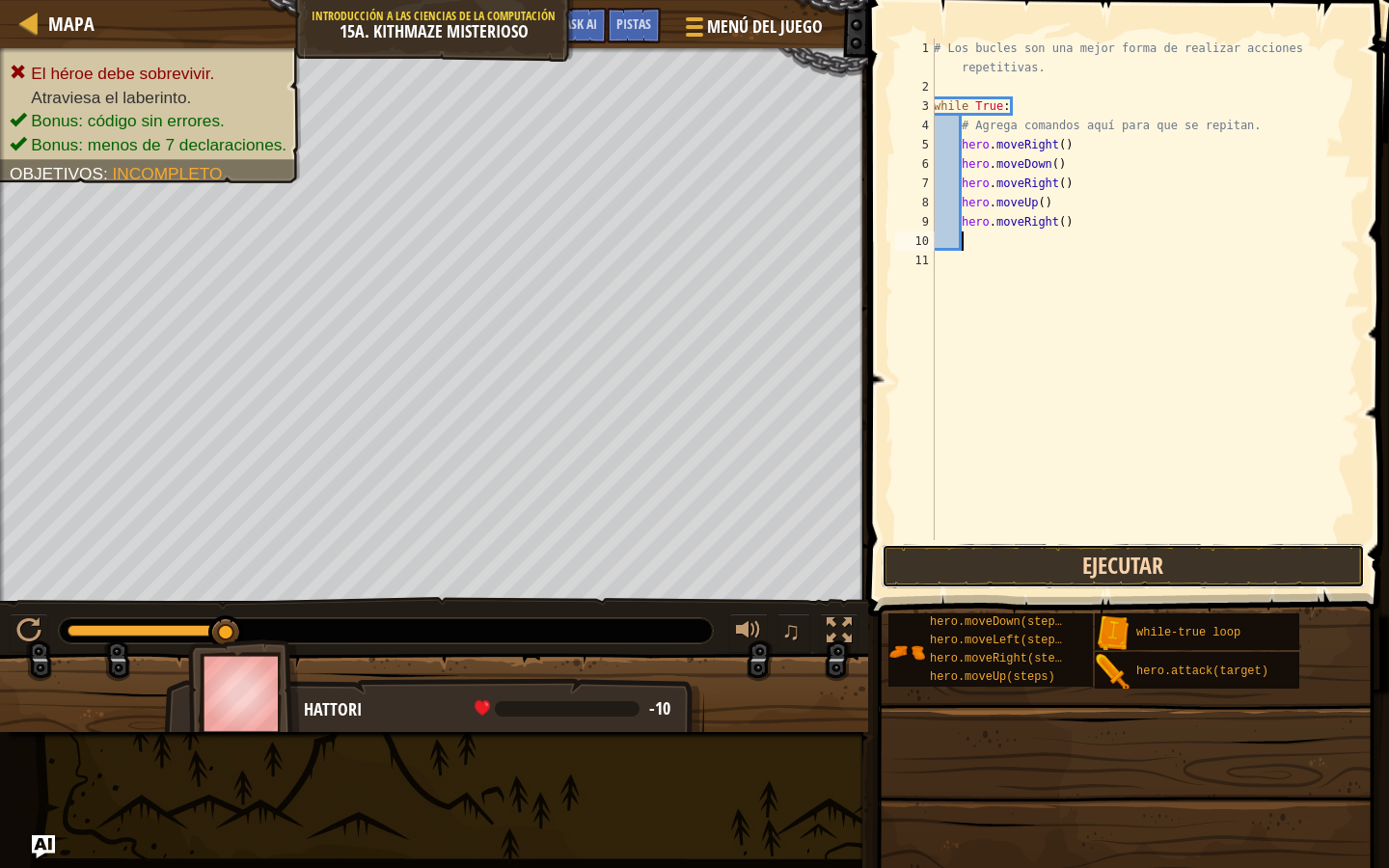
click at [1049, 554] on button "Ejecutar" at bounding box center [1123, 566] width 484 height 45
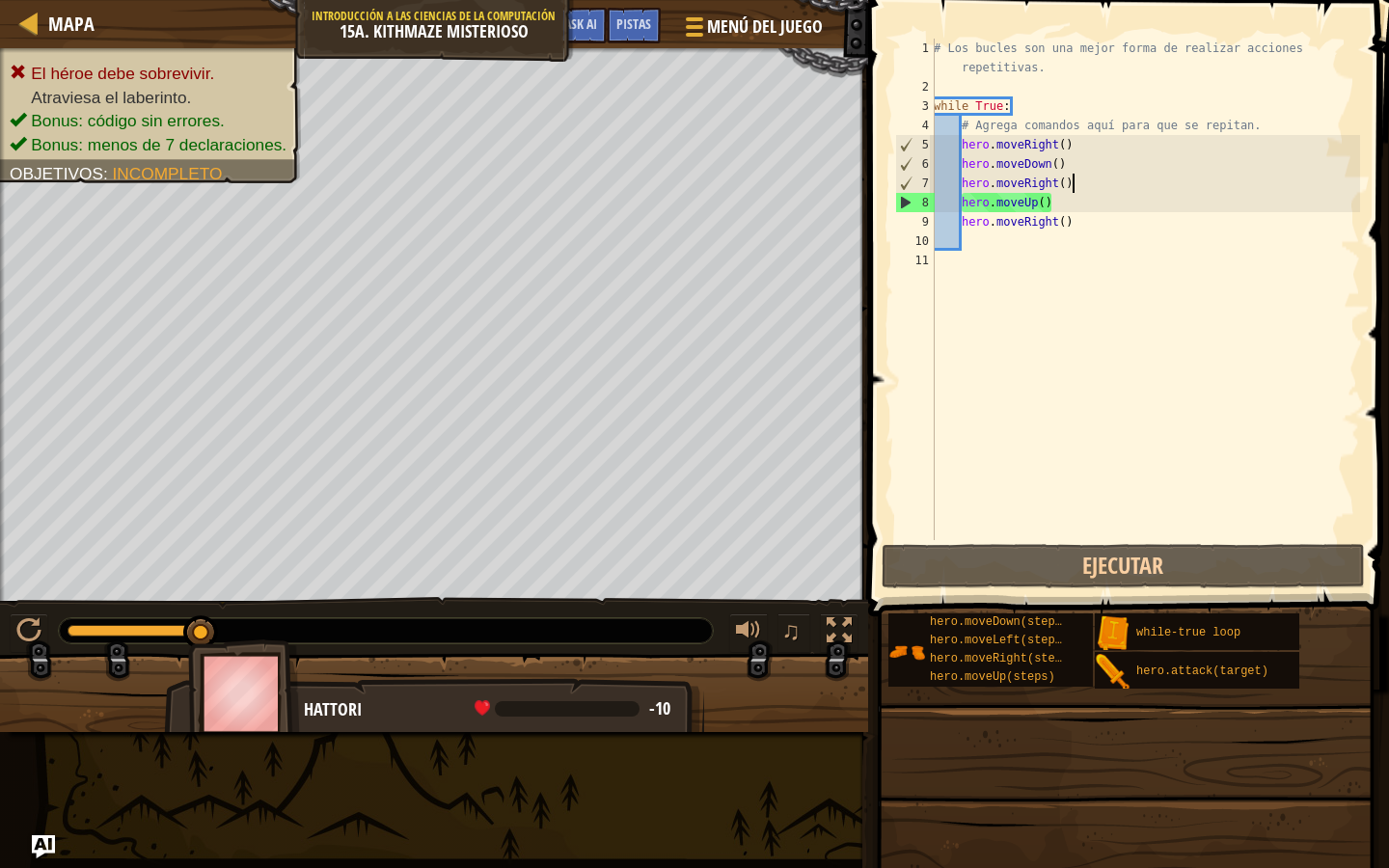
click at [1071, 182] on div "# Los bucles son una mejor forma de realizar acciones repetitivas. while True :…" at bounding box center [1145, 318] width 430 height 560
click at [1064, 184] on div "# Los bucles son una mejor forma de realizar acciones repetitivas. while True :…" at bounding box center [1145, 318] width 430 height 560
type textarea "hero.moveRight(2)"
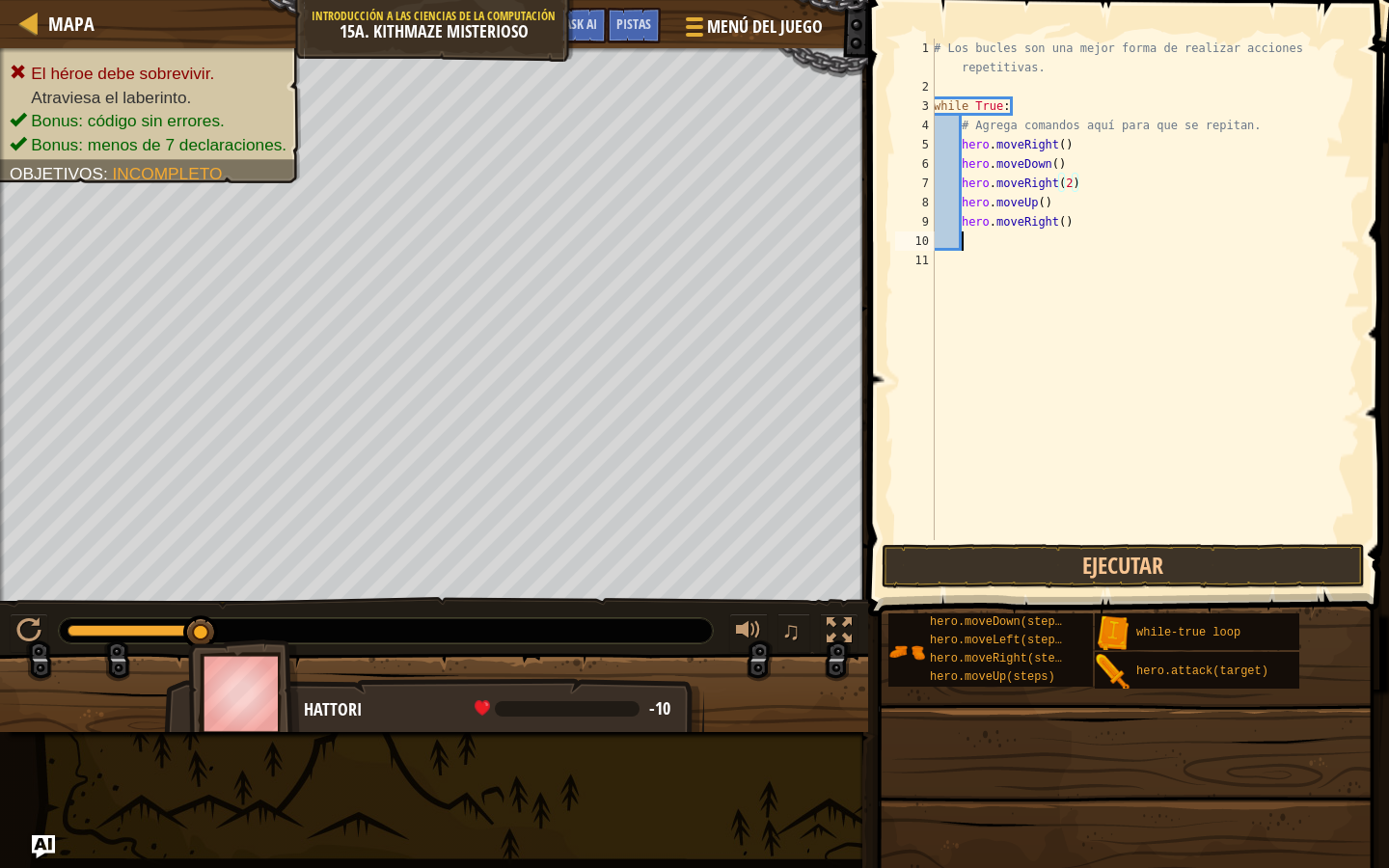
click at [1060, 238] on div "# Los bucles son una mejor forma de realizar acciones repetitivas. while True :…" at bounding box center [1145, 318] width 430 height 560
type textarea "d"
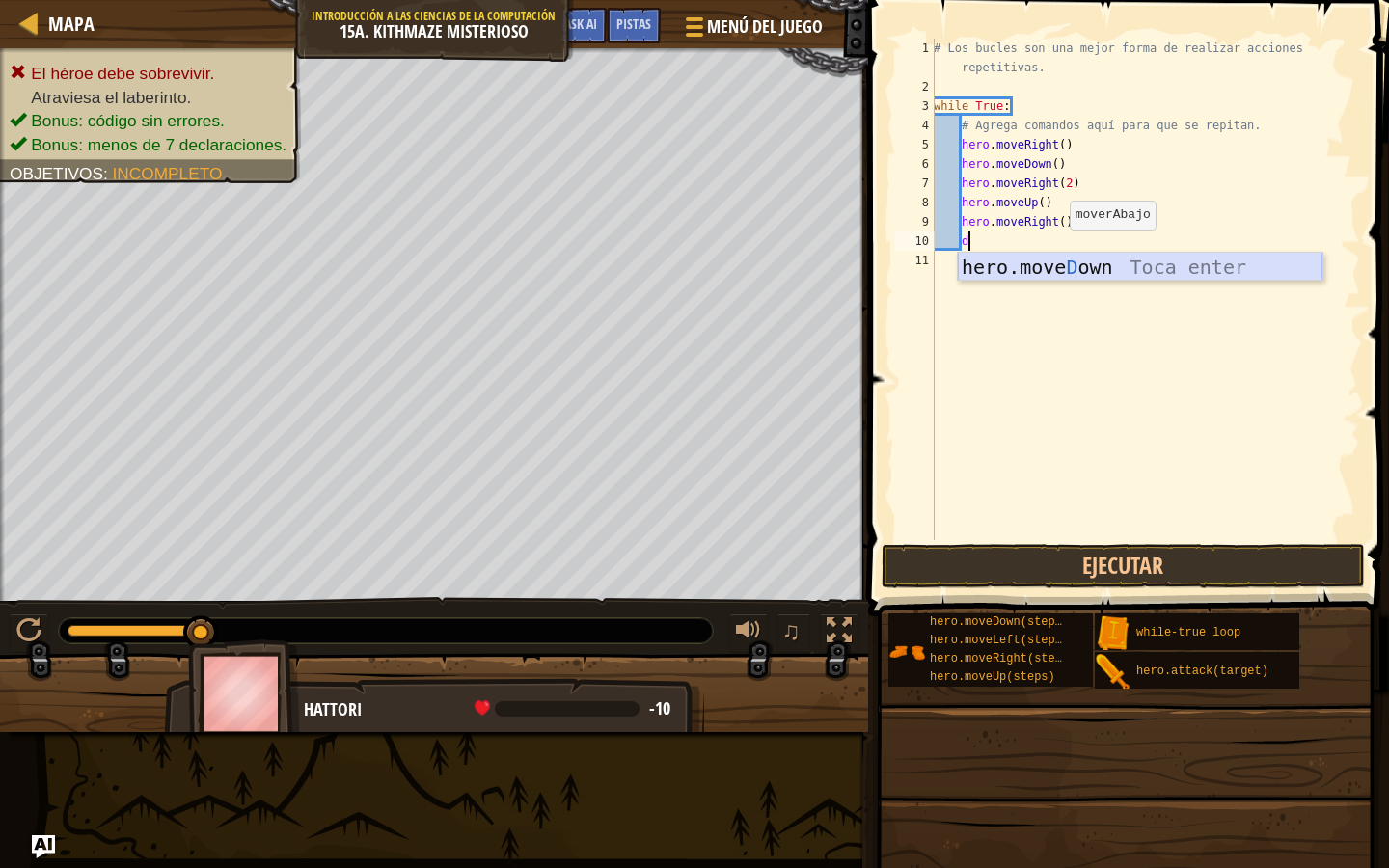
click at [1056, 271] on div "hero.move D own Toca enter" at bounding box center [1140, 296] width 365 height 87
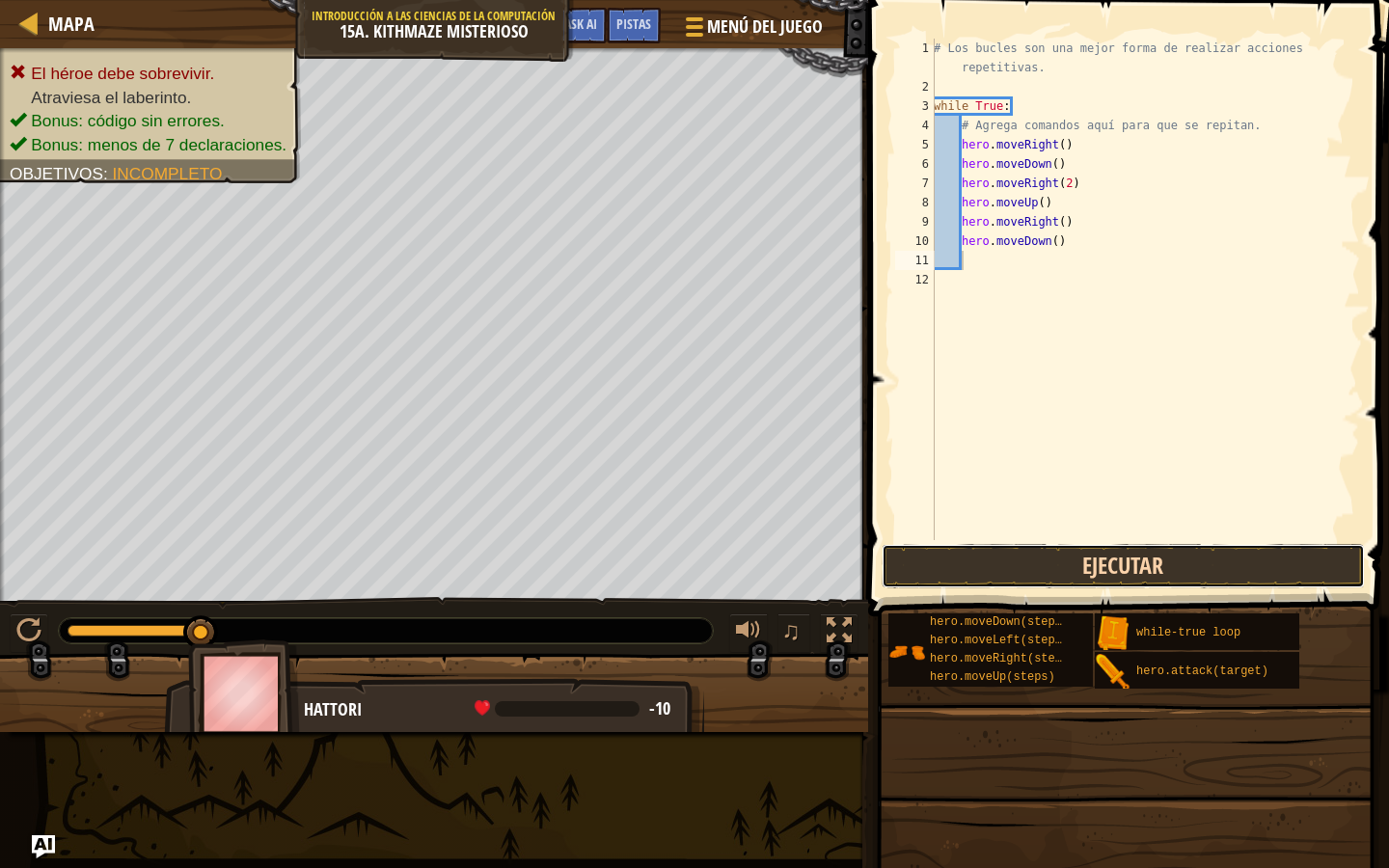
click at [1044, 563] on button "Ejecutar" at bounding box center [1123, 566] width 484 height 45
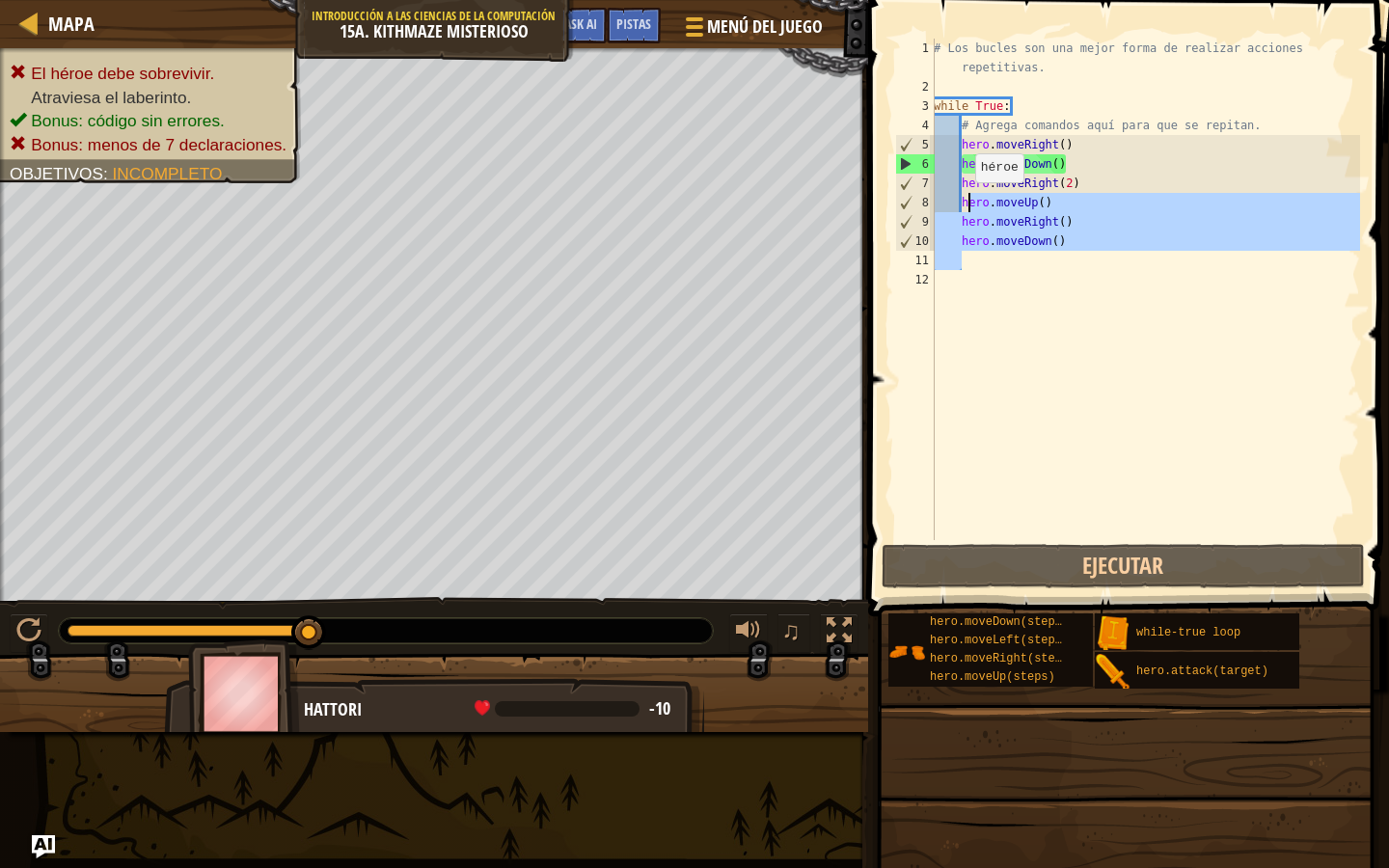
drag, startPoint x: 1069, startPoint y: 252, endPoint x: 966, endPoint y: 201, distance: 114.9
click at [966, 201] on div "# Los bucles son una mejor forma de realizar acciones repetitivas. while True :…" at bounding box center [1145, 318] width 430 height 560
type textarea "h"
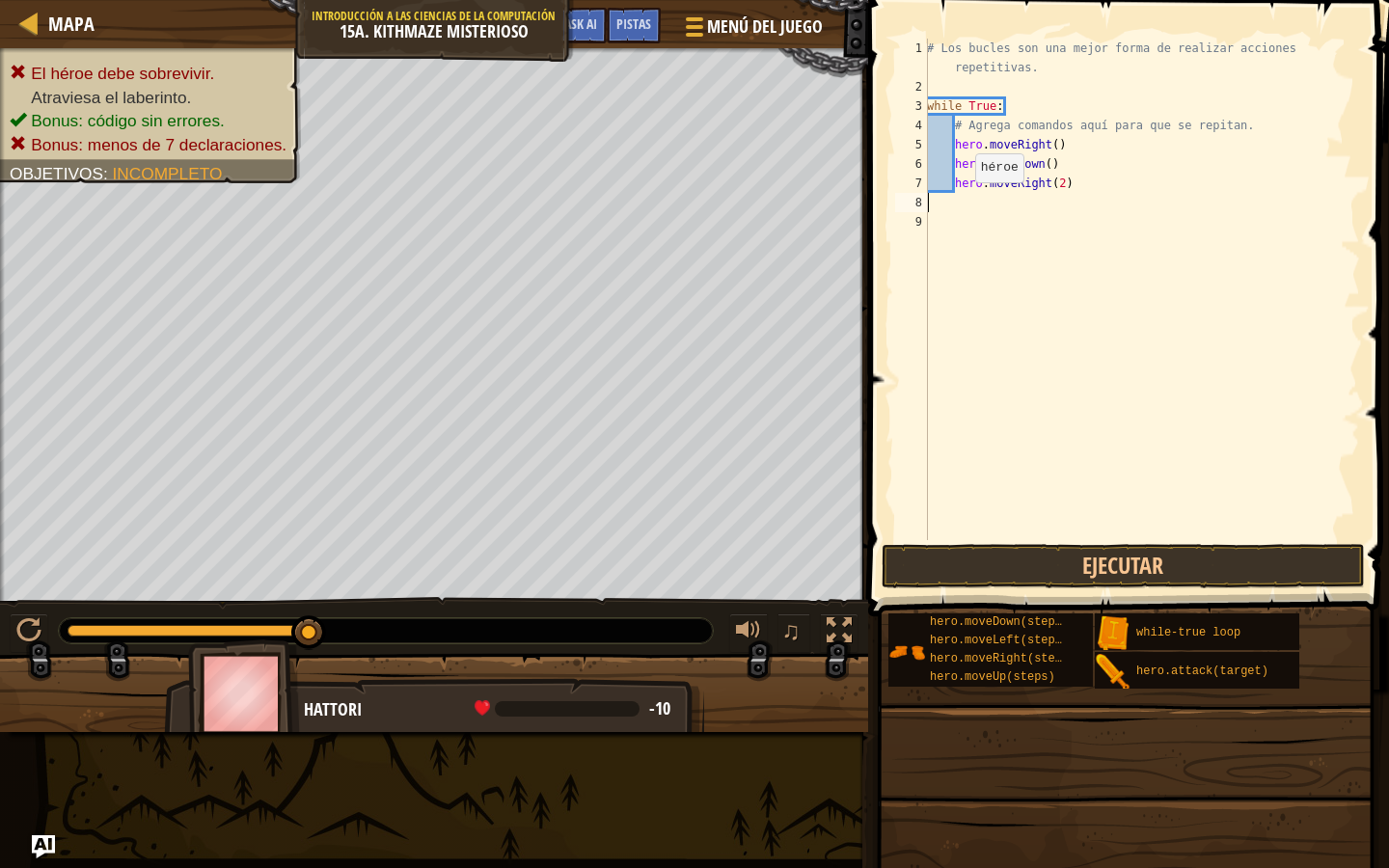
scroll to position [9, 0]
type textarea "h"
type textarea "u"
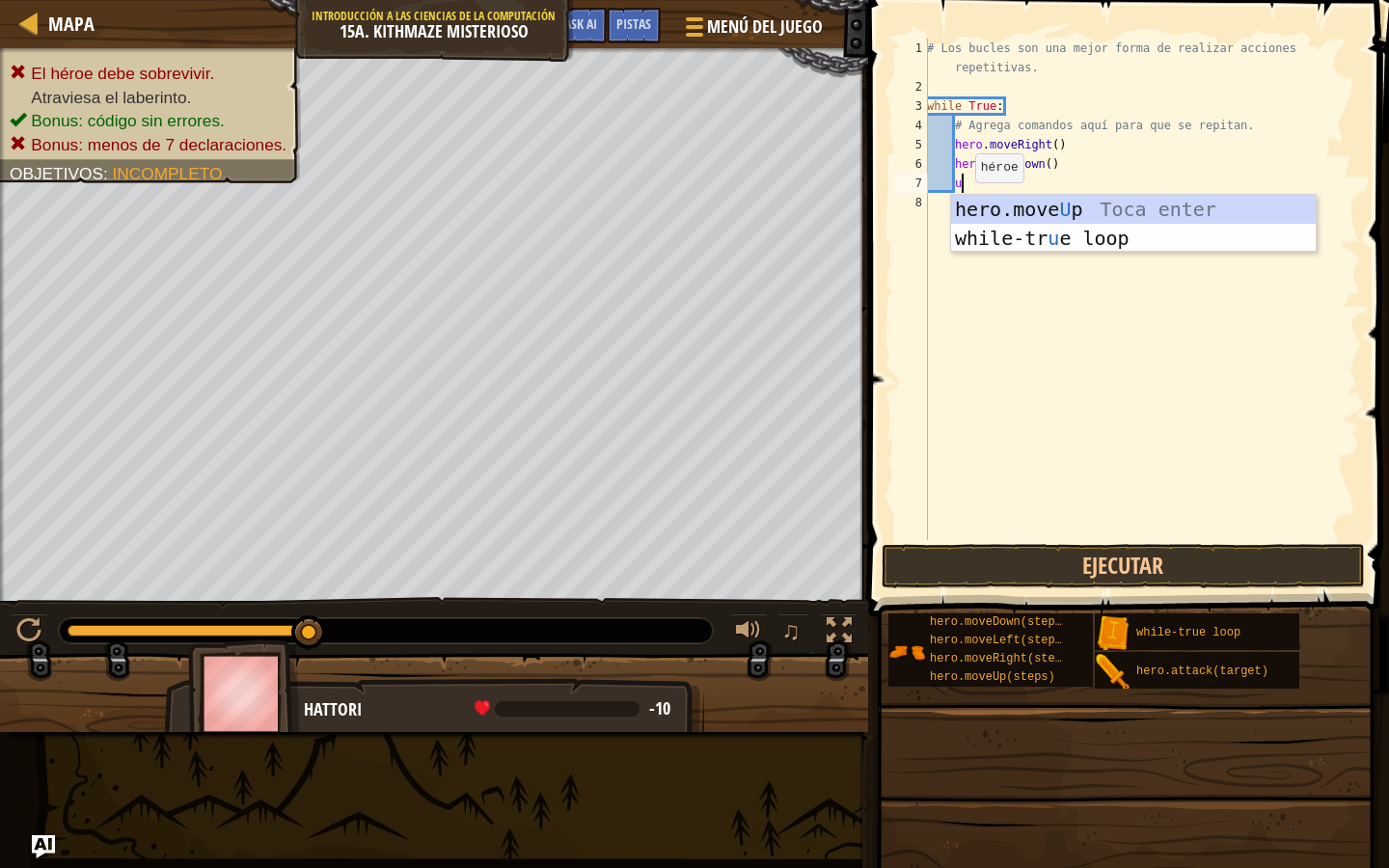
scroll to position [9, 2]
click at [978, 207] on div "hero.move U p Toca enter while-tr u e loop Toca enter" at bounding box center [1133, 252] width 365 height 116
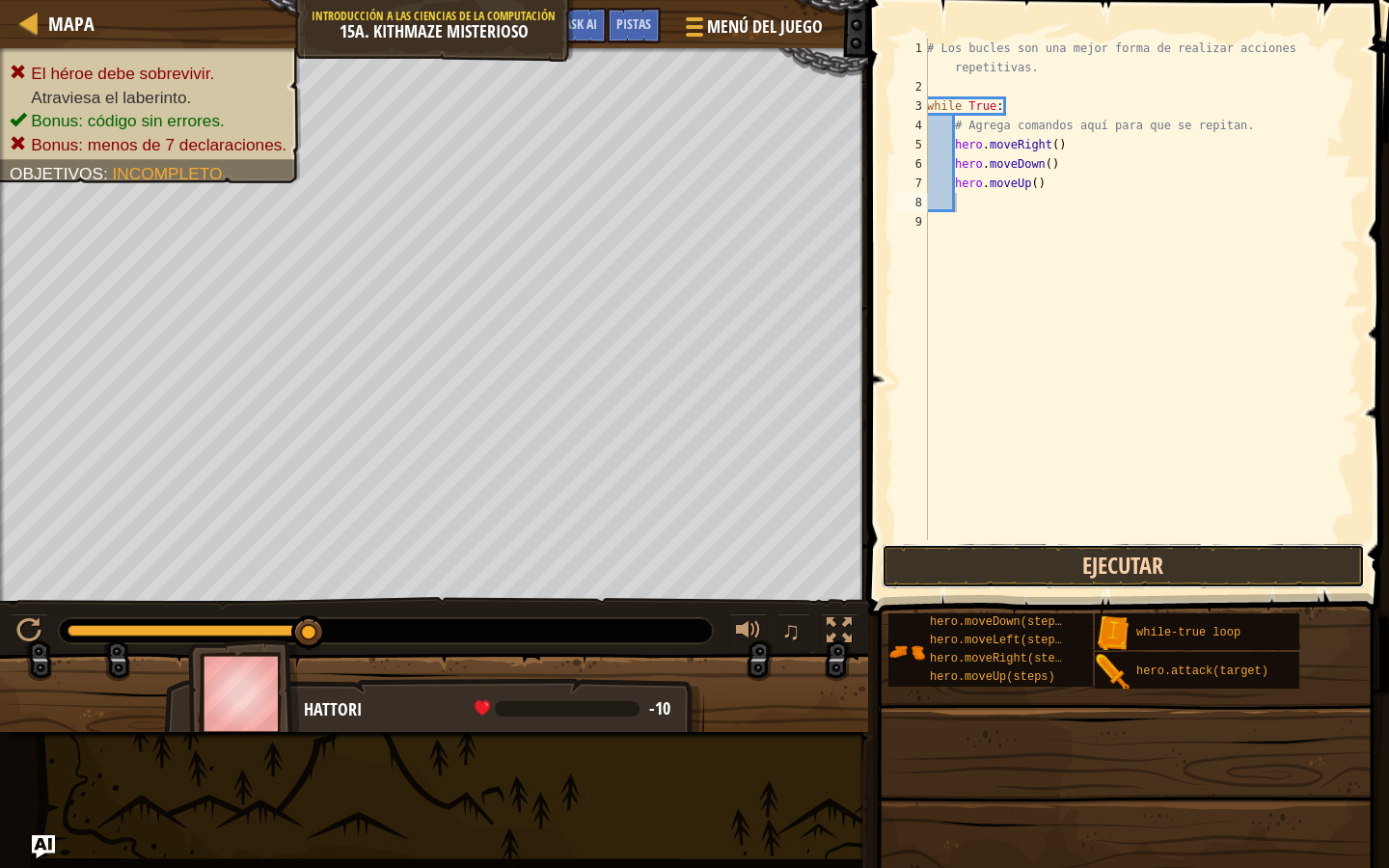
click at [991, 580] on button "Ejecutar" at bounding box center [1123, 566] width 484 height 45
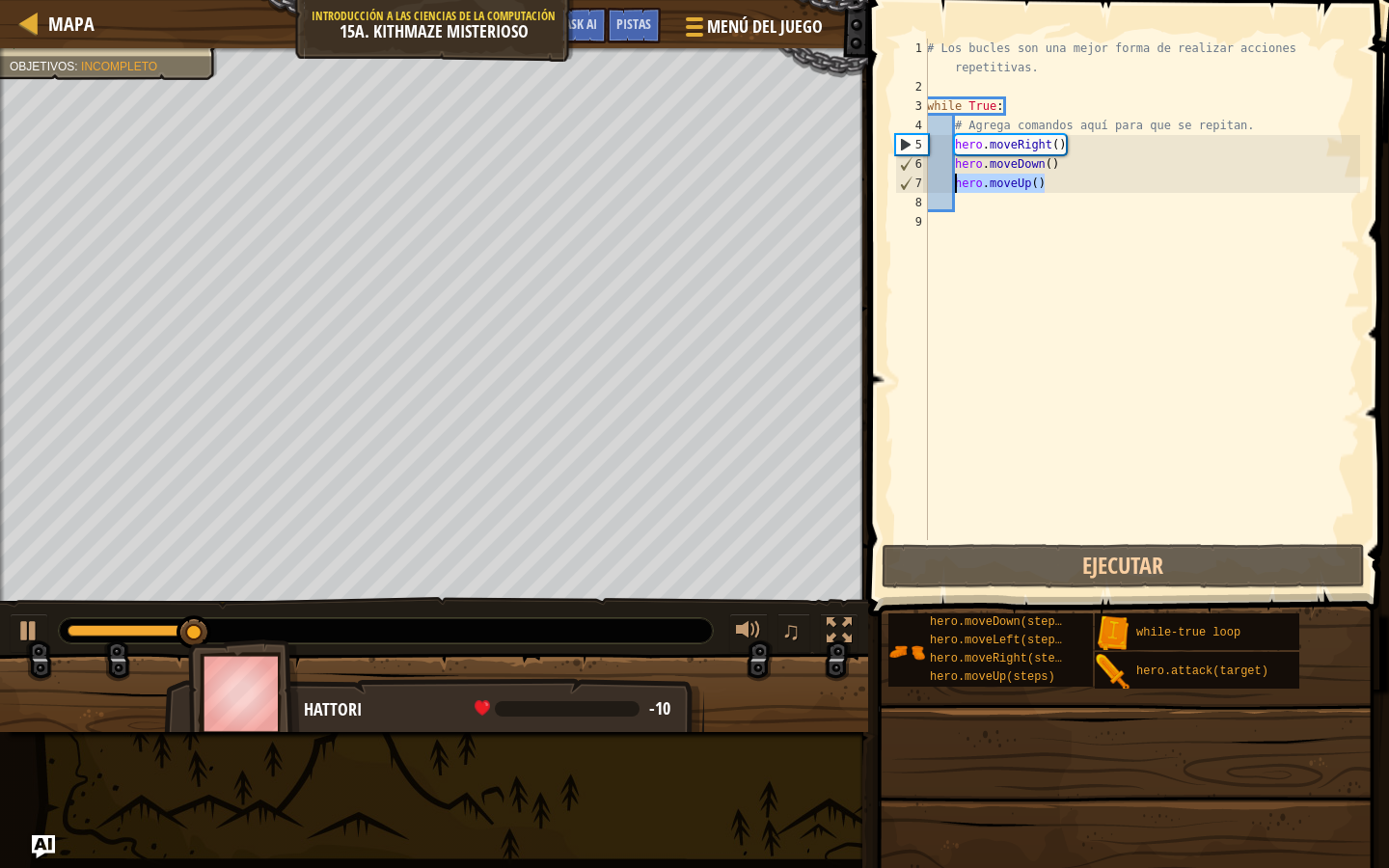
drag, startPoint x: 1055, startPoint y: 184, endPoint x: 952, endPoint y: 183, distance: 103.0
click at [952, 183] on div "# Los bucles son una mejor forma de realizar acciones repetitivas. while True :…" at bounding box center [1142, 318] width 437 height 560
type textarea "hero.moveUp()"
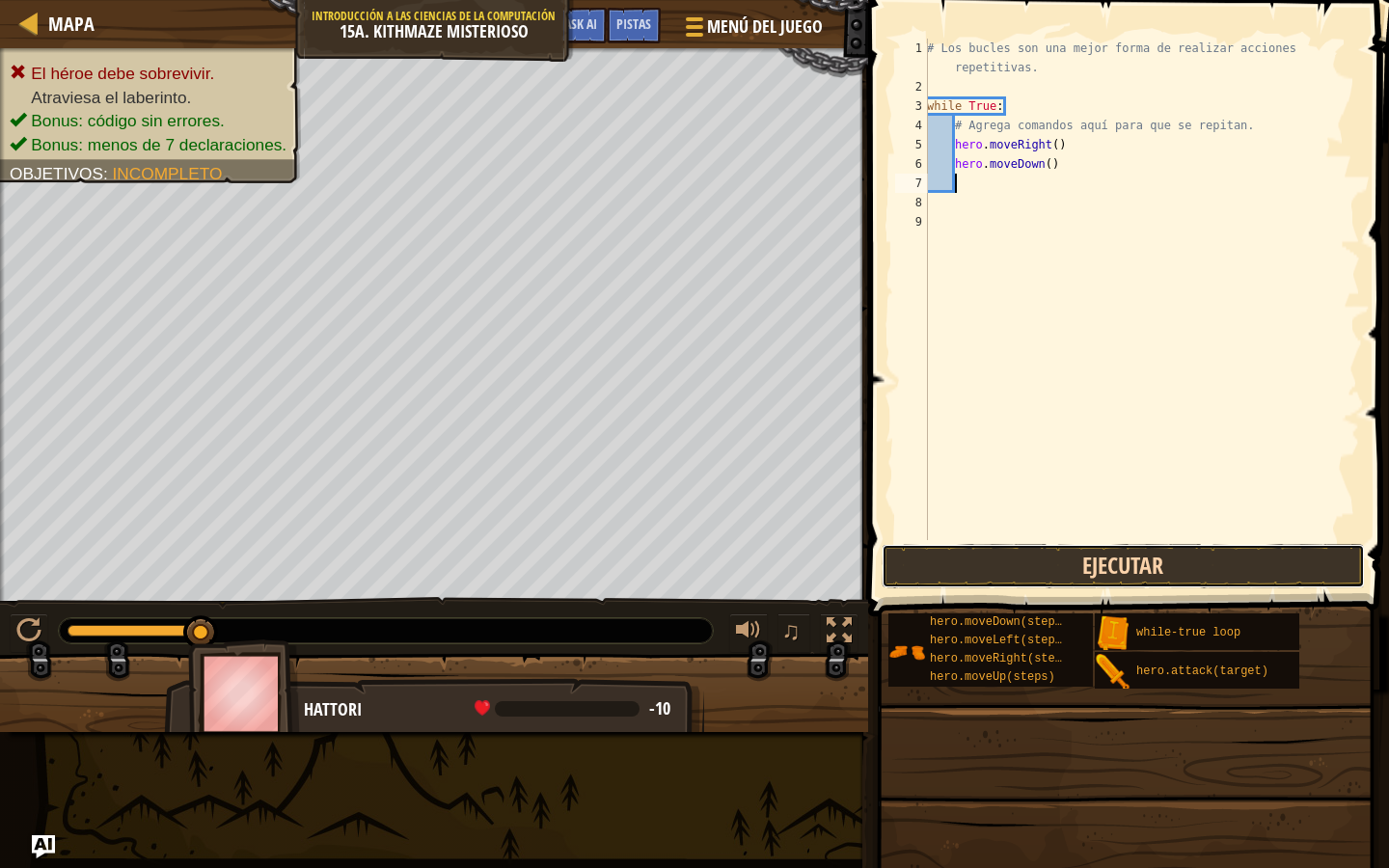
click at [969, 570] on button "Ejecutar" at bounding box center [1123, 566] width 484 height 45
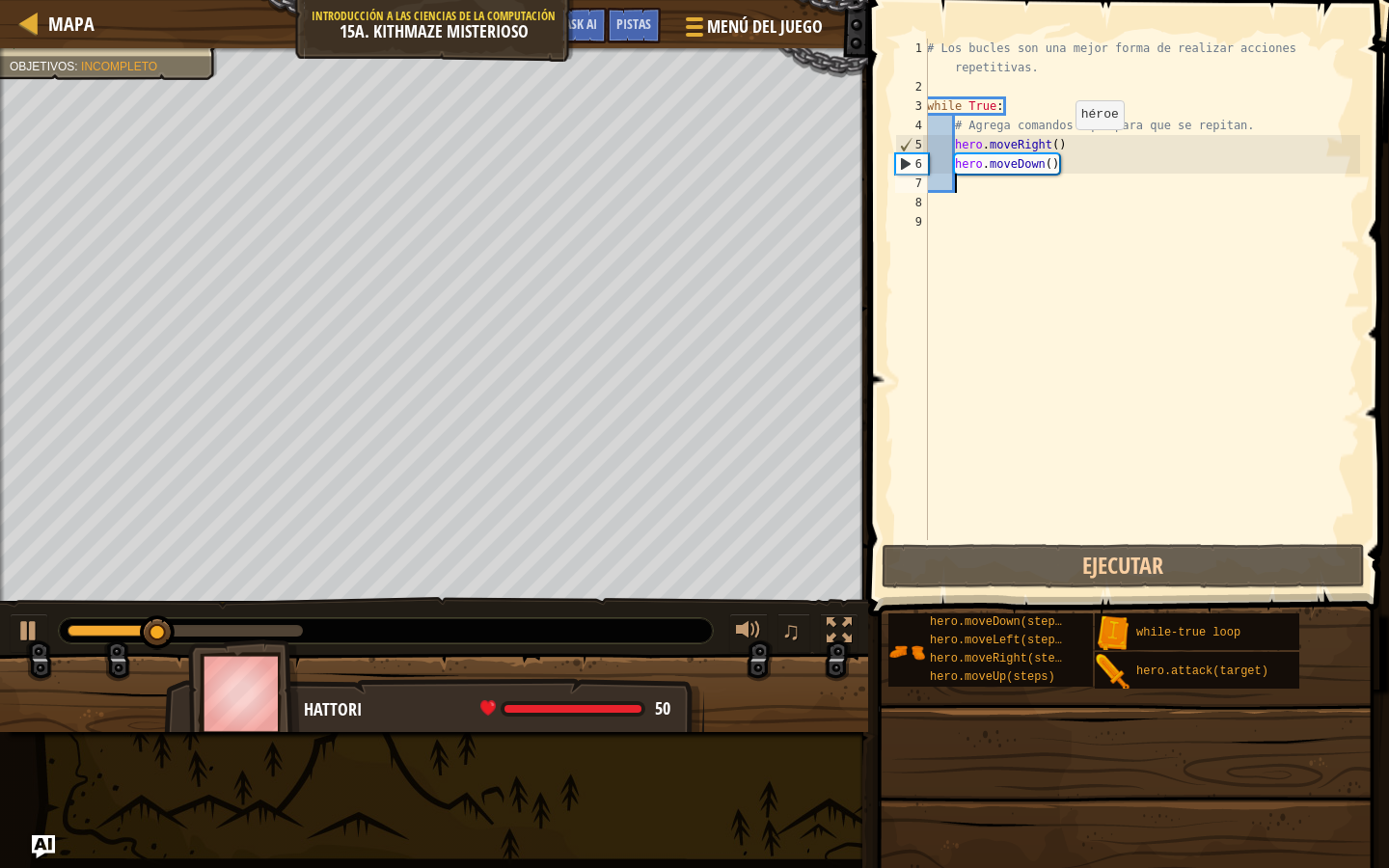
click at [1059, 148] on div "# Los bucles son una mejor forma de realizar acciones repetitivas. while True :…" at bounding box center [1142, 318] width 437 height 560
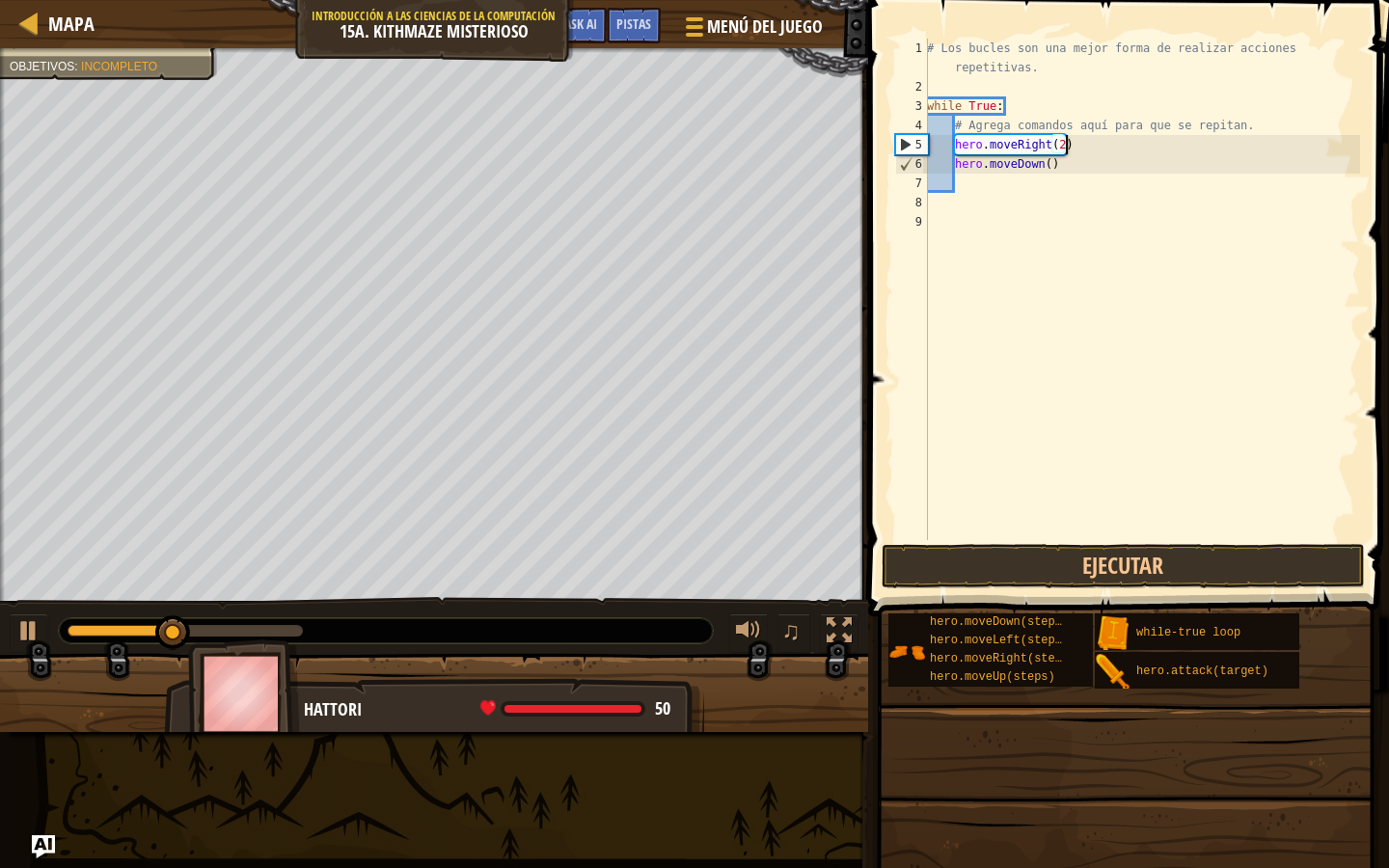
scroll to position [9, 11]
click at [1021, 566] on button "Ejecutar" at bounding box center [1123, 566] width 484 height 45
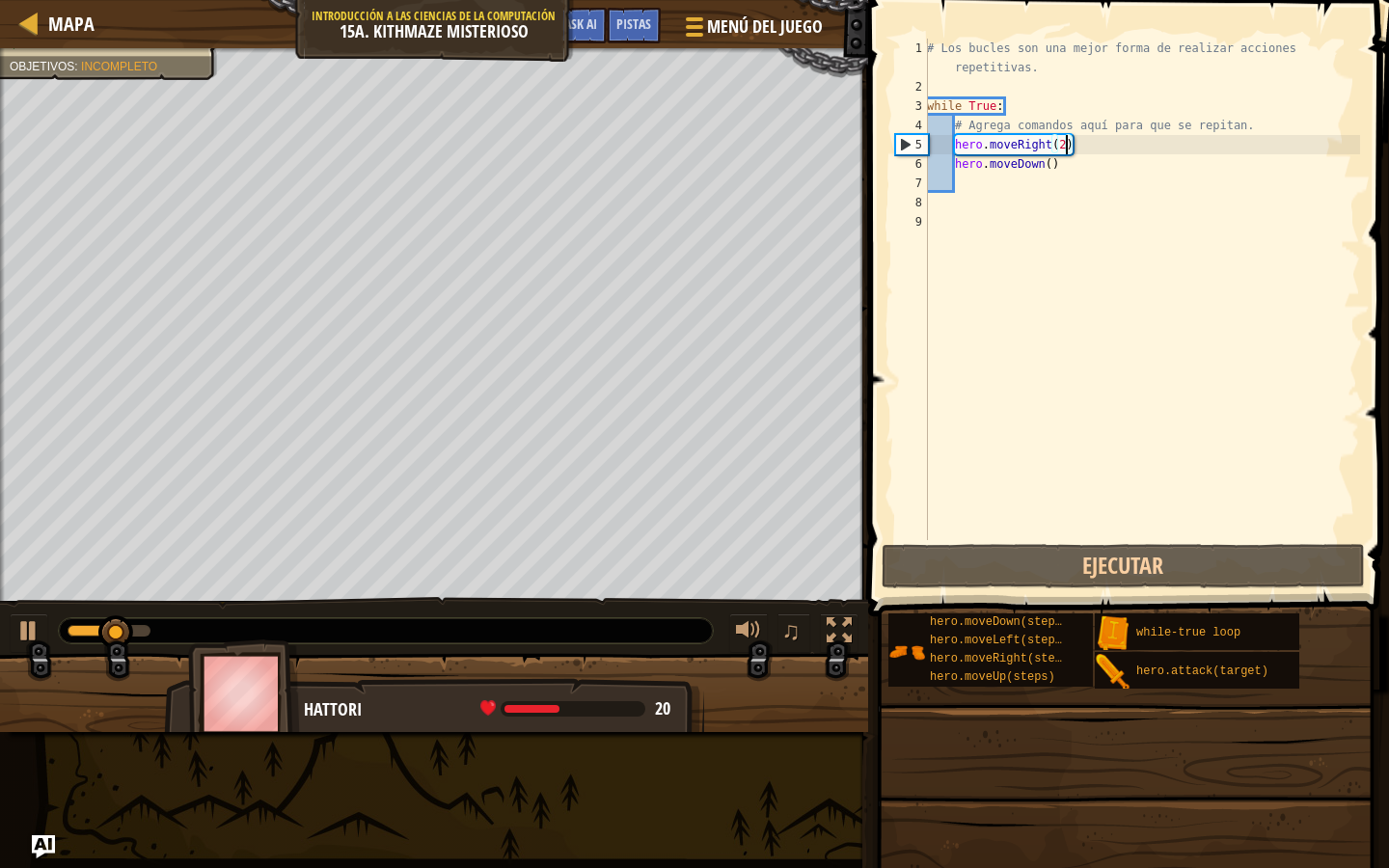
type textarea "hero.moveRight()"
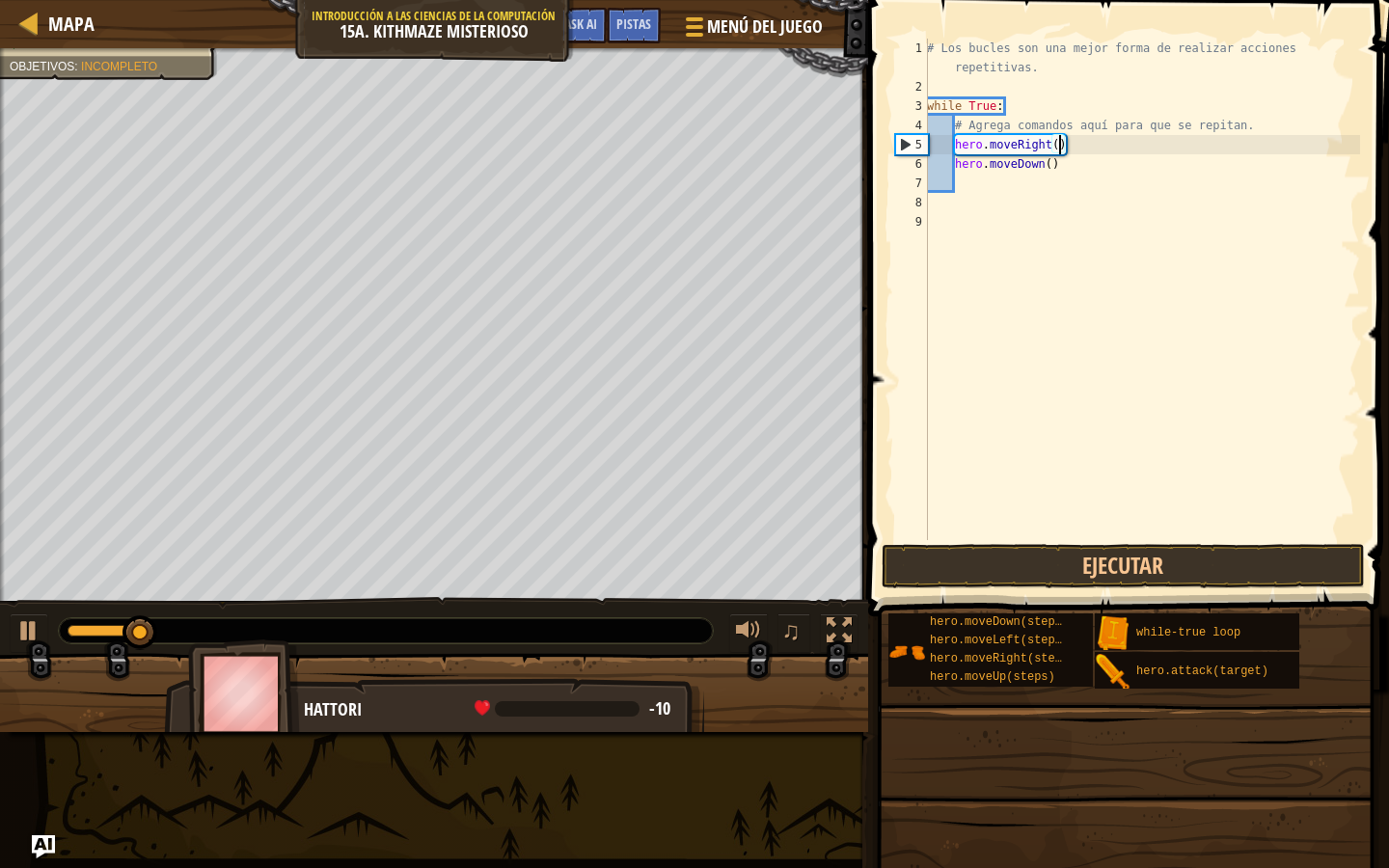
click at [984, 182] on div "# Los bucles son una mejor forma de realizar acciones repetitivas. while True :…" at bounding box center [1142, 318] width 437 height 560
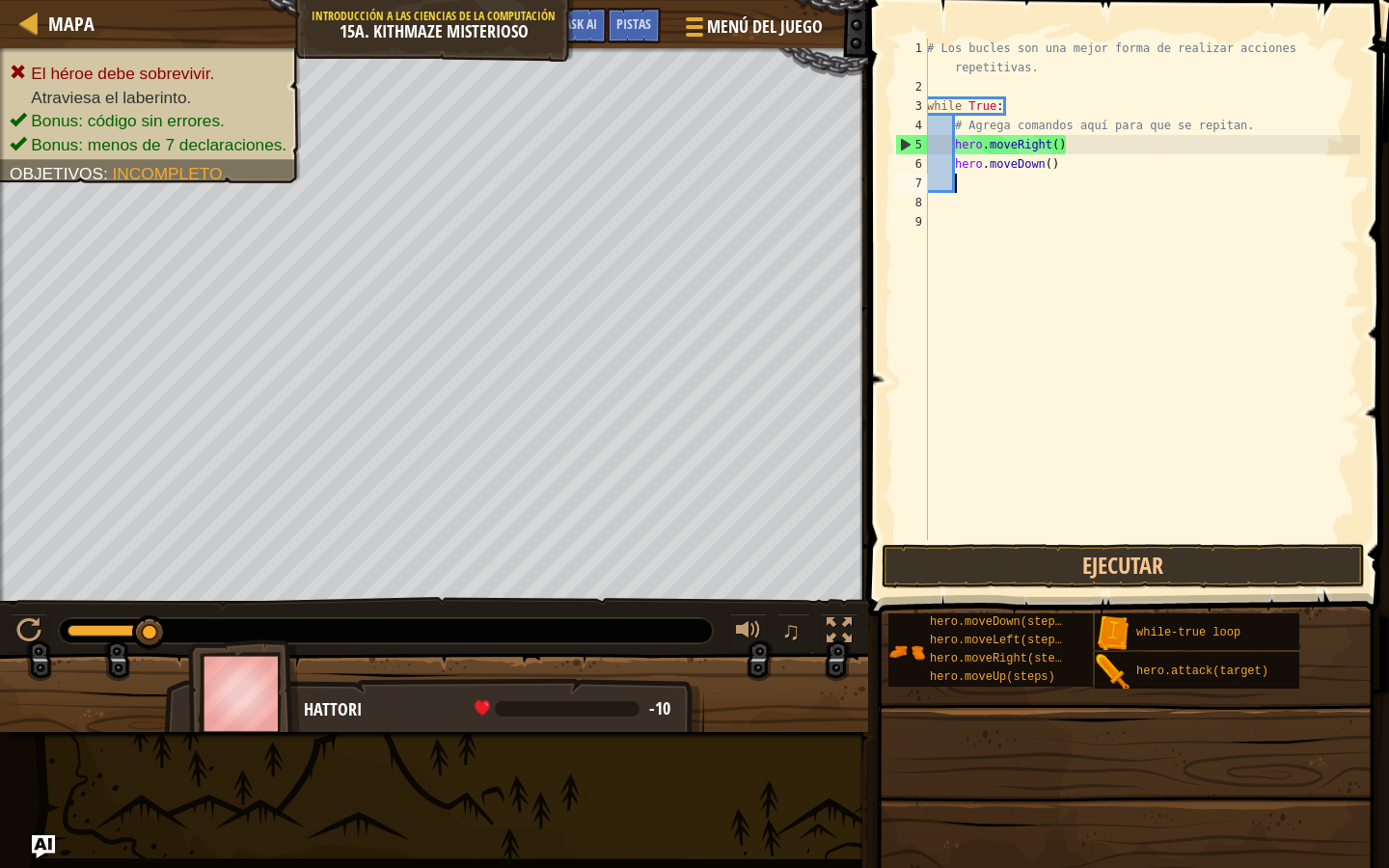
type textarea "r"
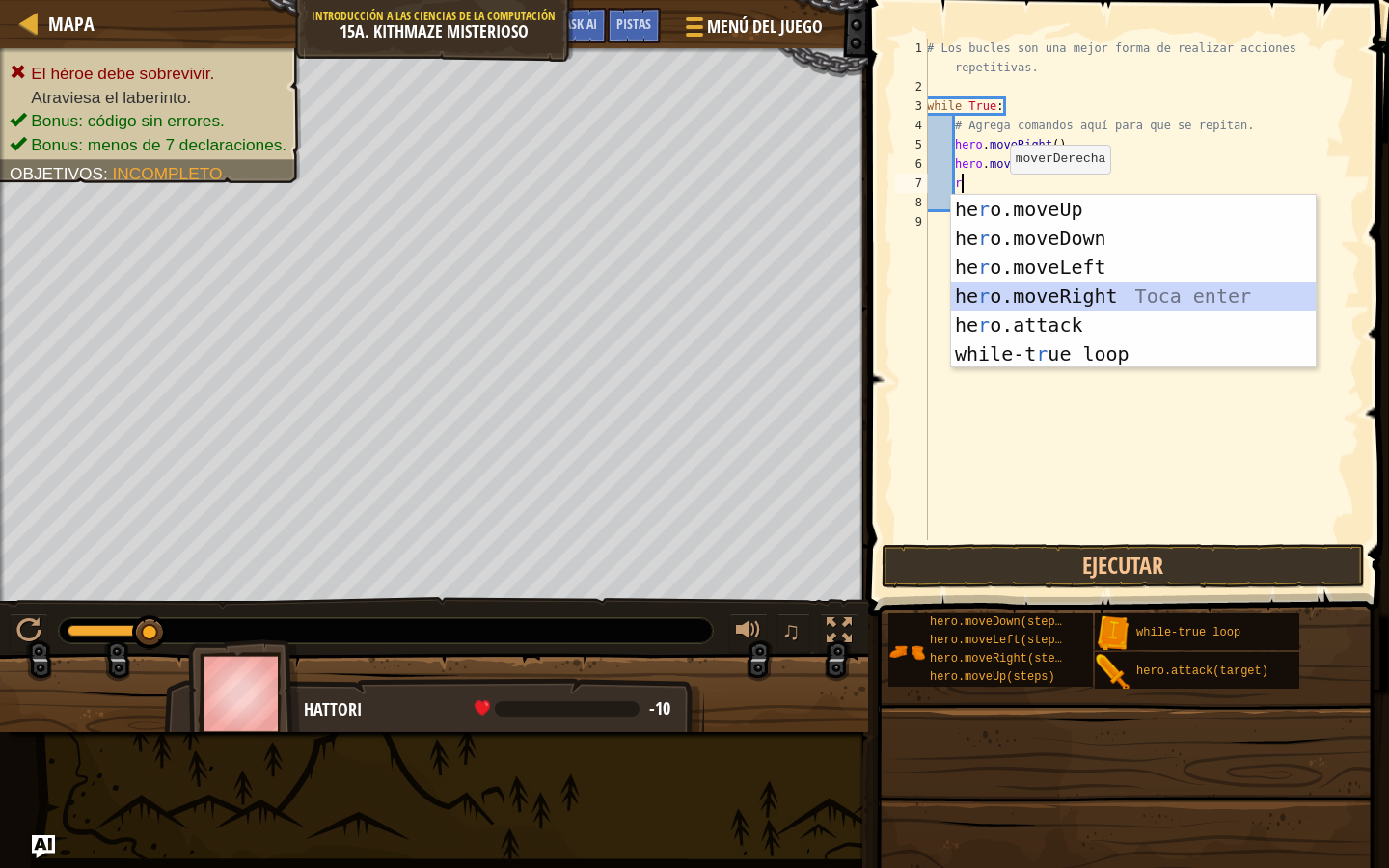
click at [1021, 293] on div "he r o.moveUp Toca enter he r o.moveDown Toca enter he r o.moveLeft Toca enter …" at bounding box center [1133, 310] width 365 height 232
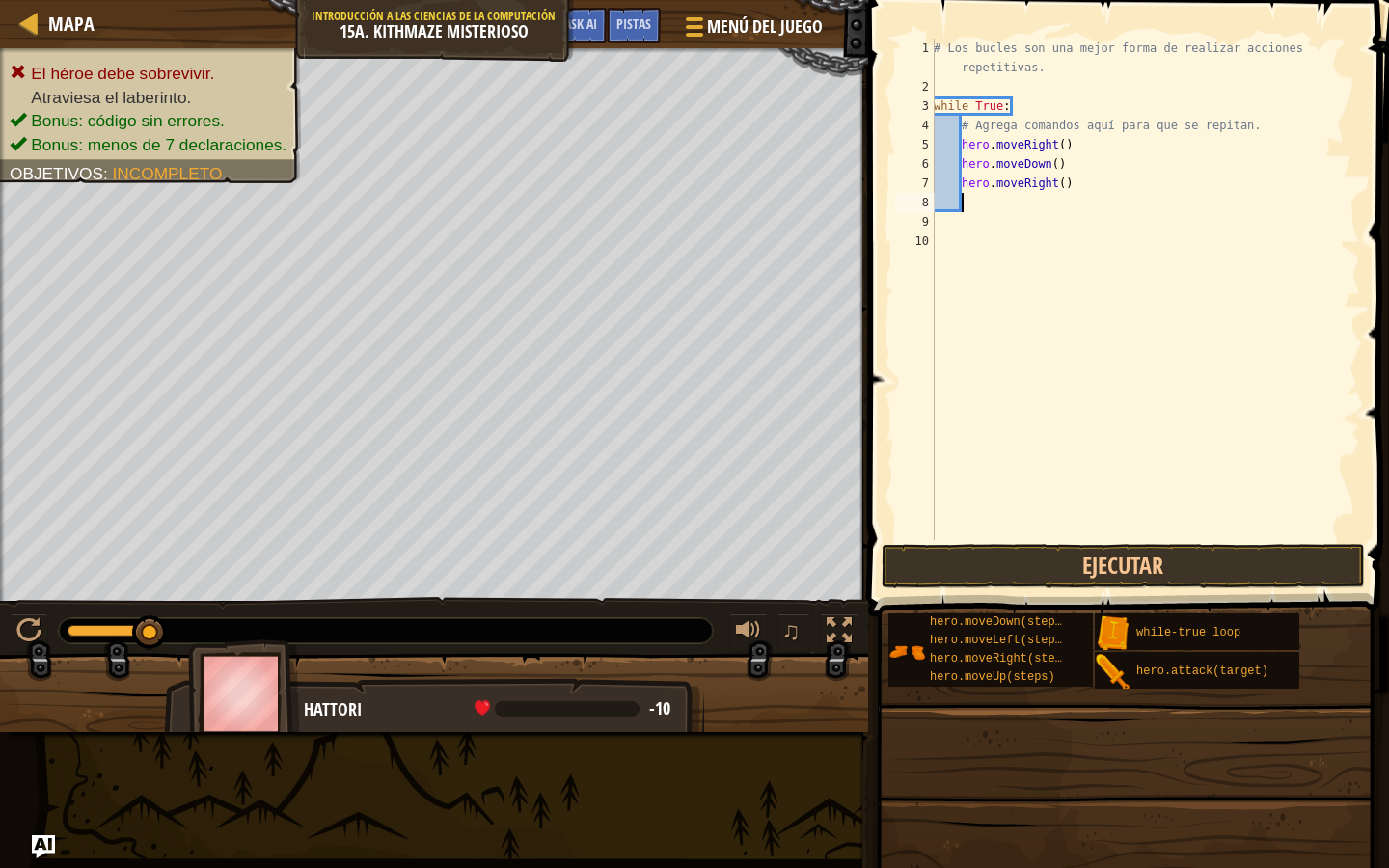
type textarea "u"
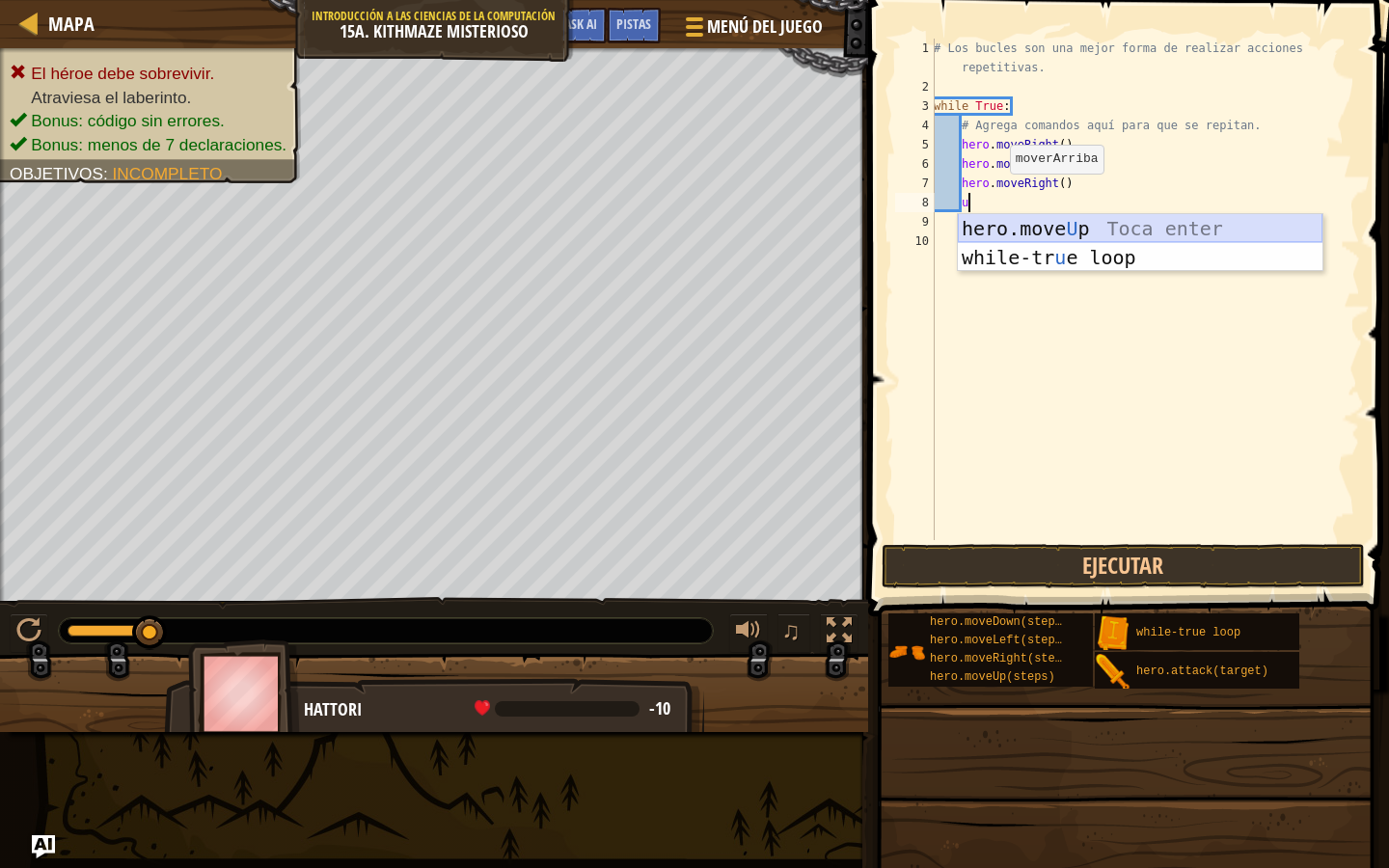
click at [1067, 236] on div "hero.move U p Toca enter while-tr u e loop Toca enter" at bounding box center [1140, 271] width 365 height 116
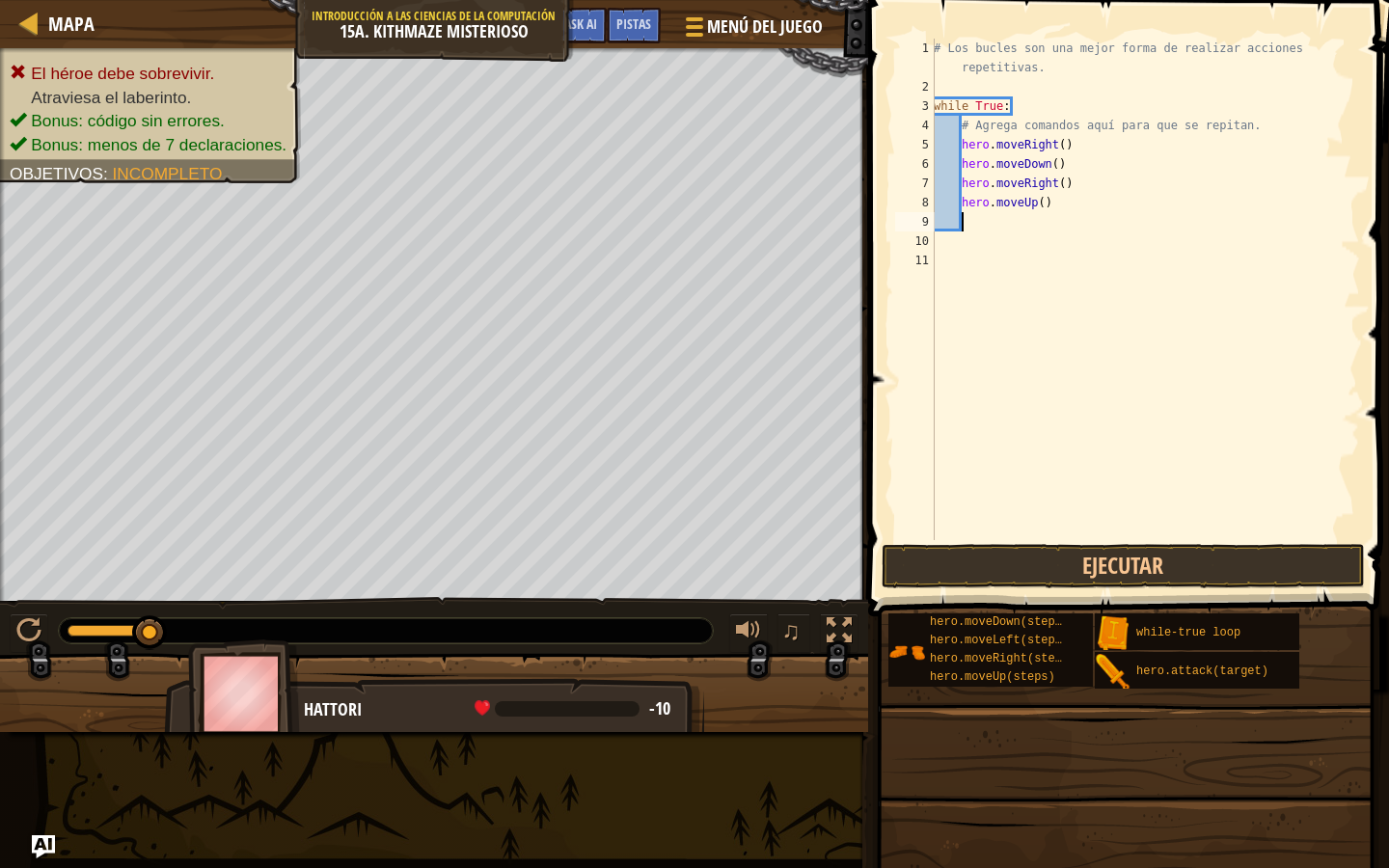
scroll to position [9, 1]
click at [1065, 565] on button "Ejecutar" at bounding box center [1123, 566] width 484 height 45
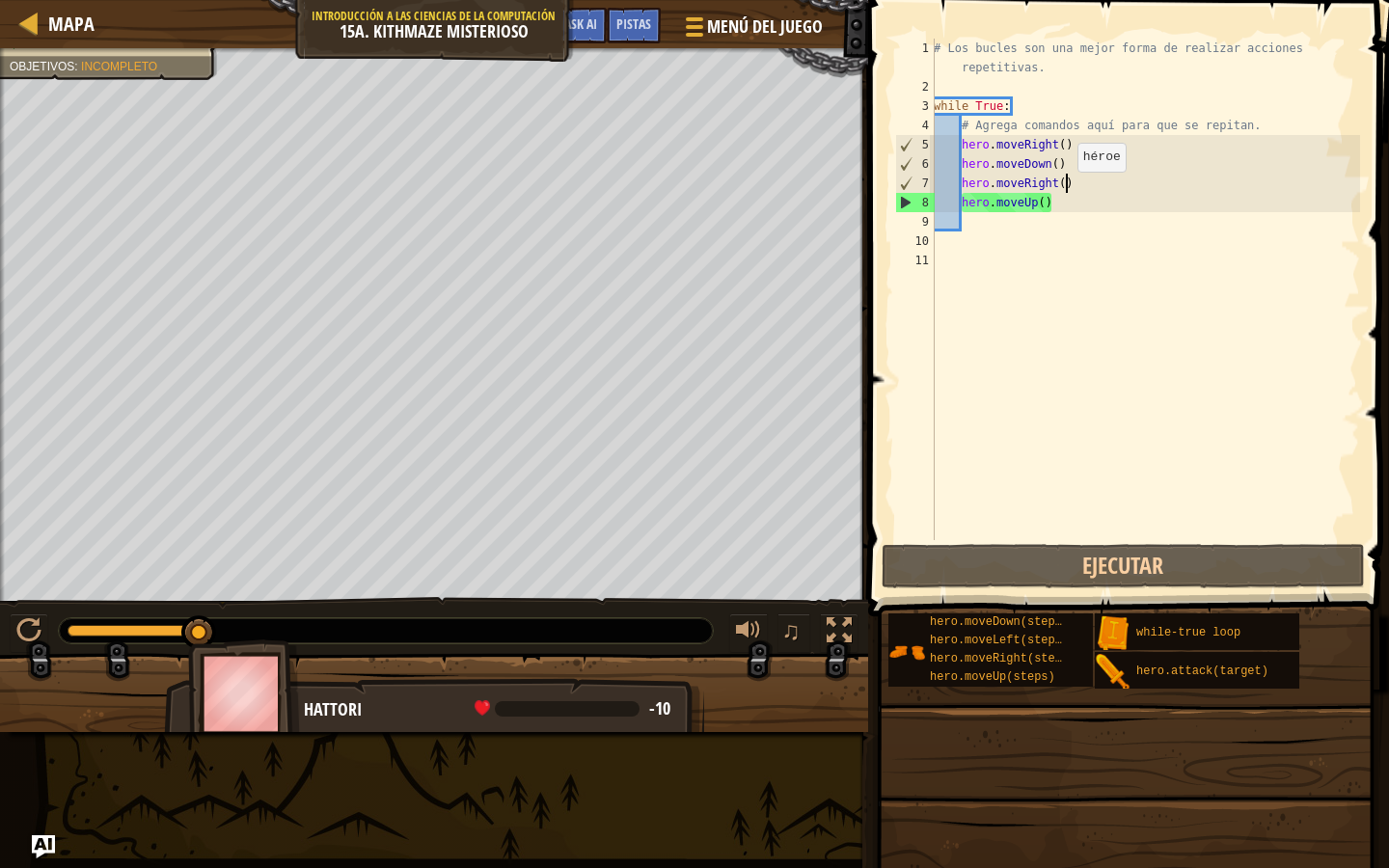
click at [1068, 191] on div "# Los bucles son una mejor forma de realizar acciones repetitivas. while True :…" at bounding box center [1145, 318] width 430 height 560
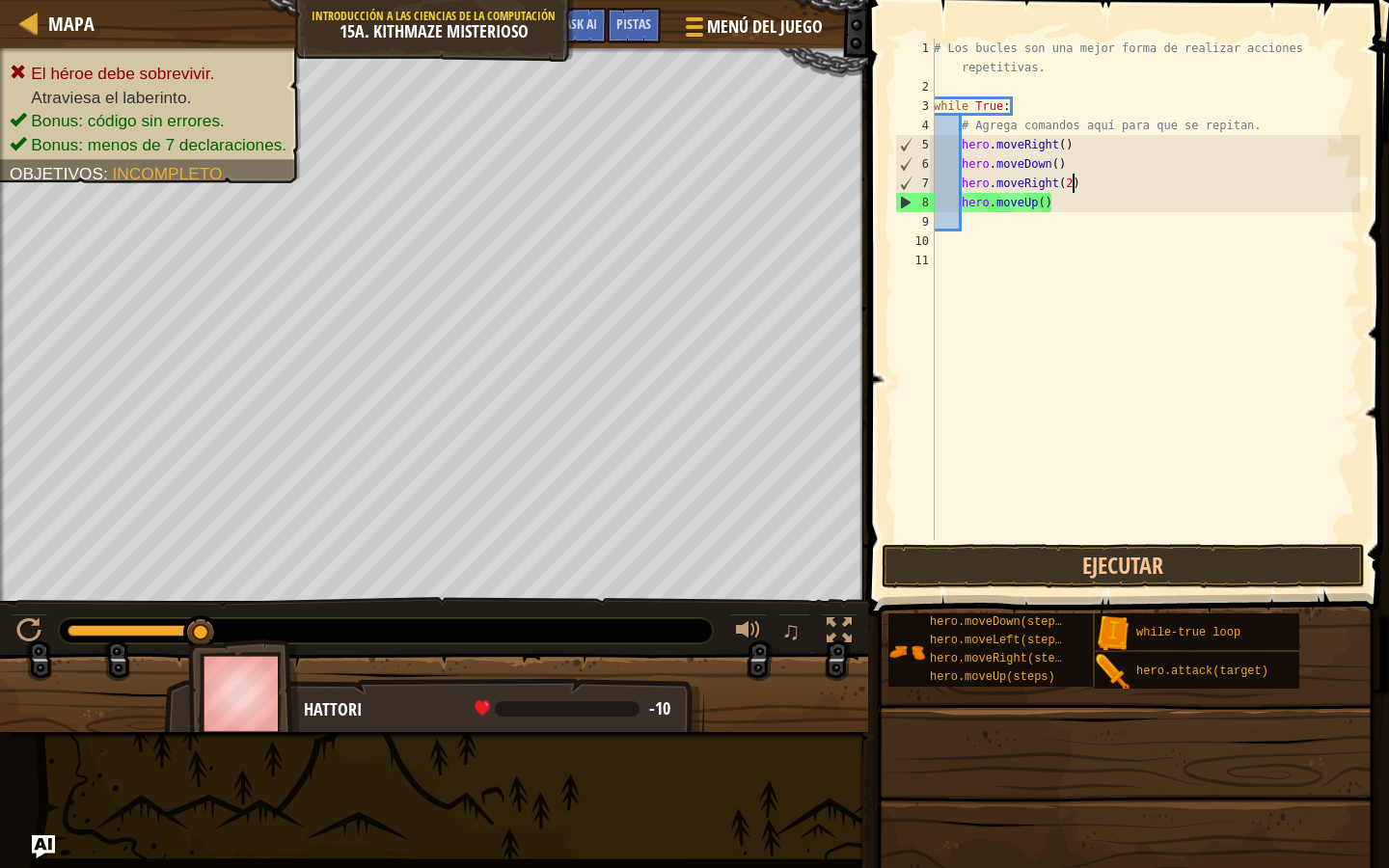
scroll to position [9, 11]
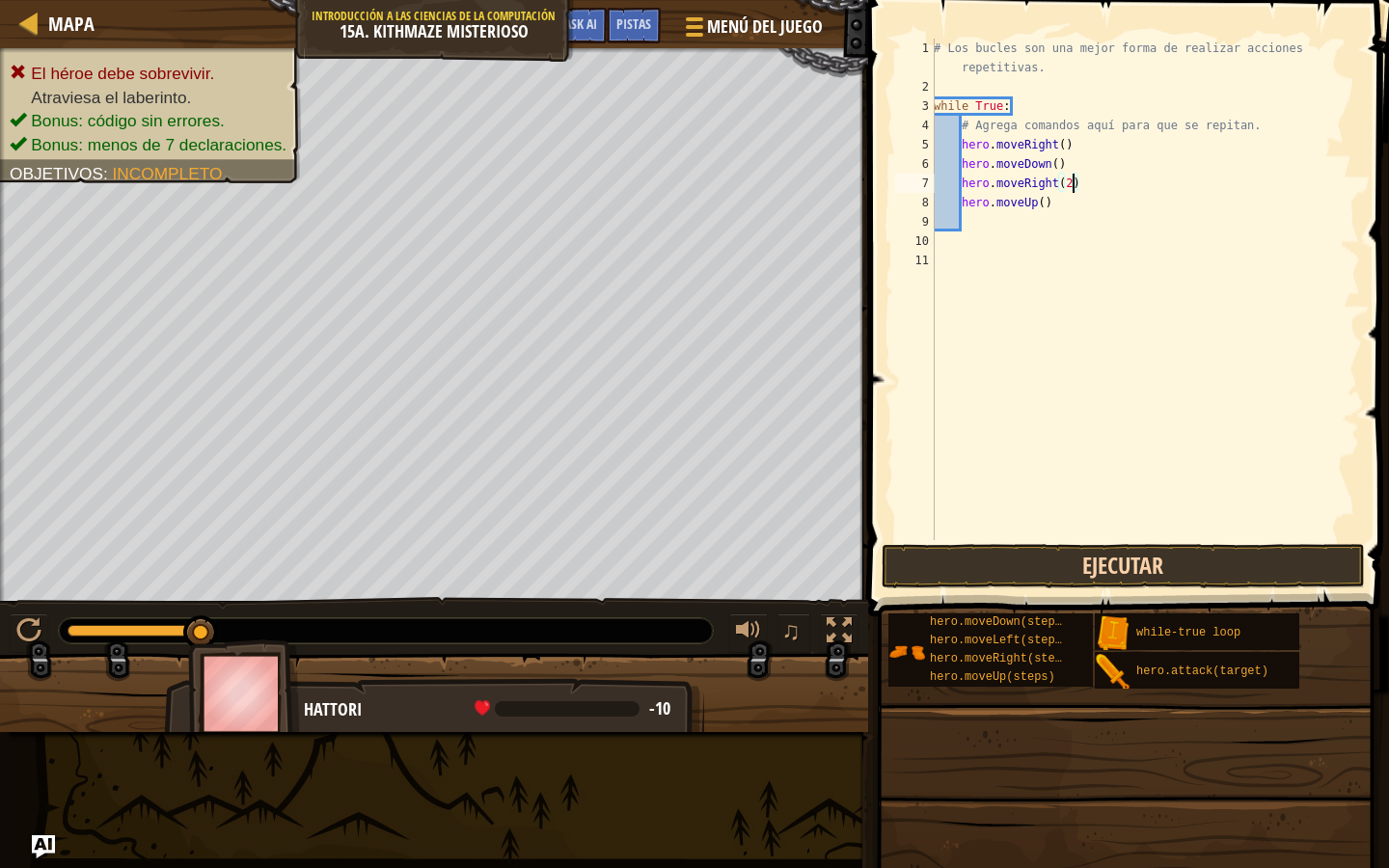
type textarea "hero.moveRight(2)"
click at [1070, 558] on button "Ejecutar" at bounding box center [1123, 566] width 484 height 45
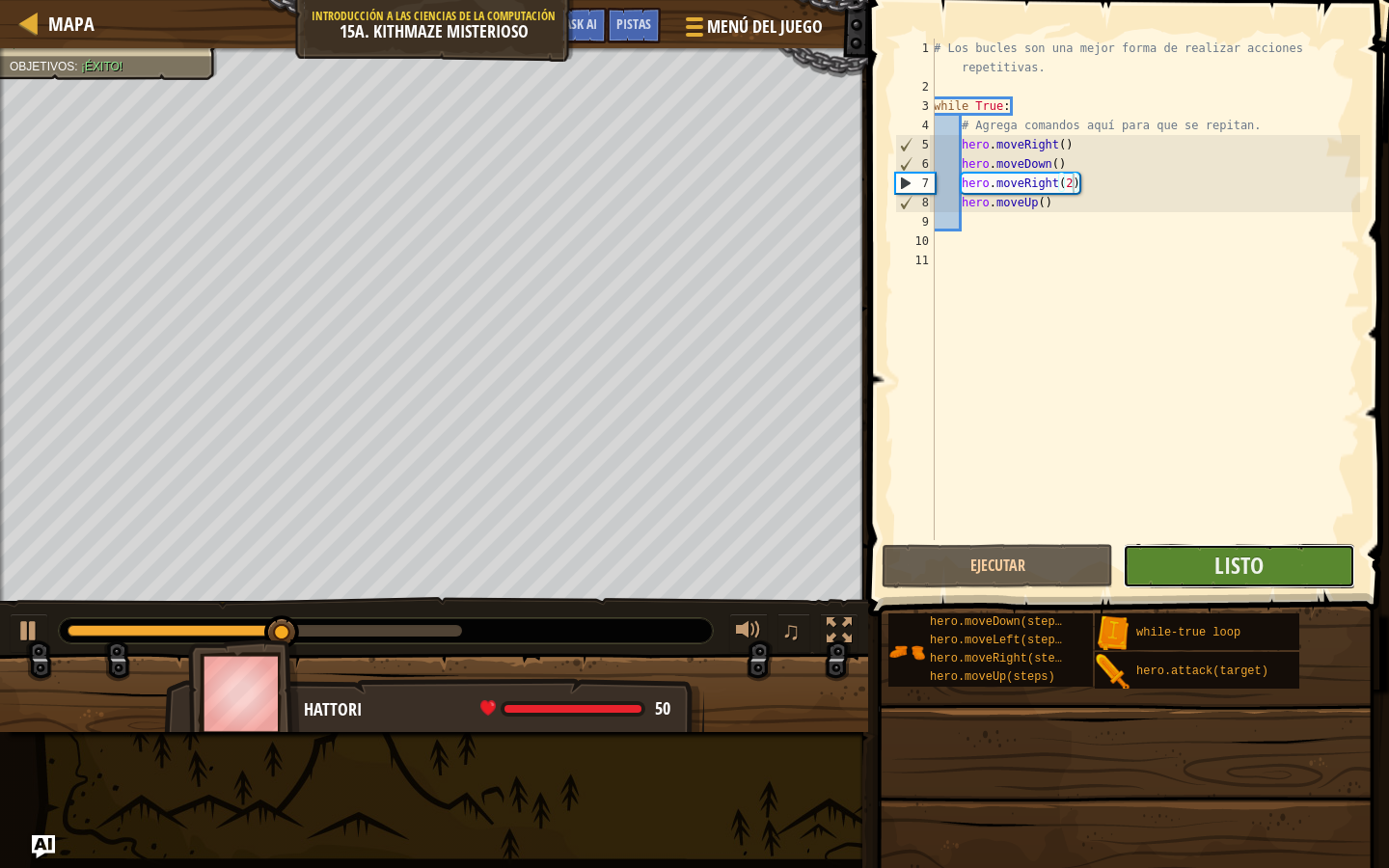
click at [1168, 561] on button "Listo" at bounding box center [1239, 566] width 232 height 45
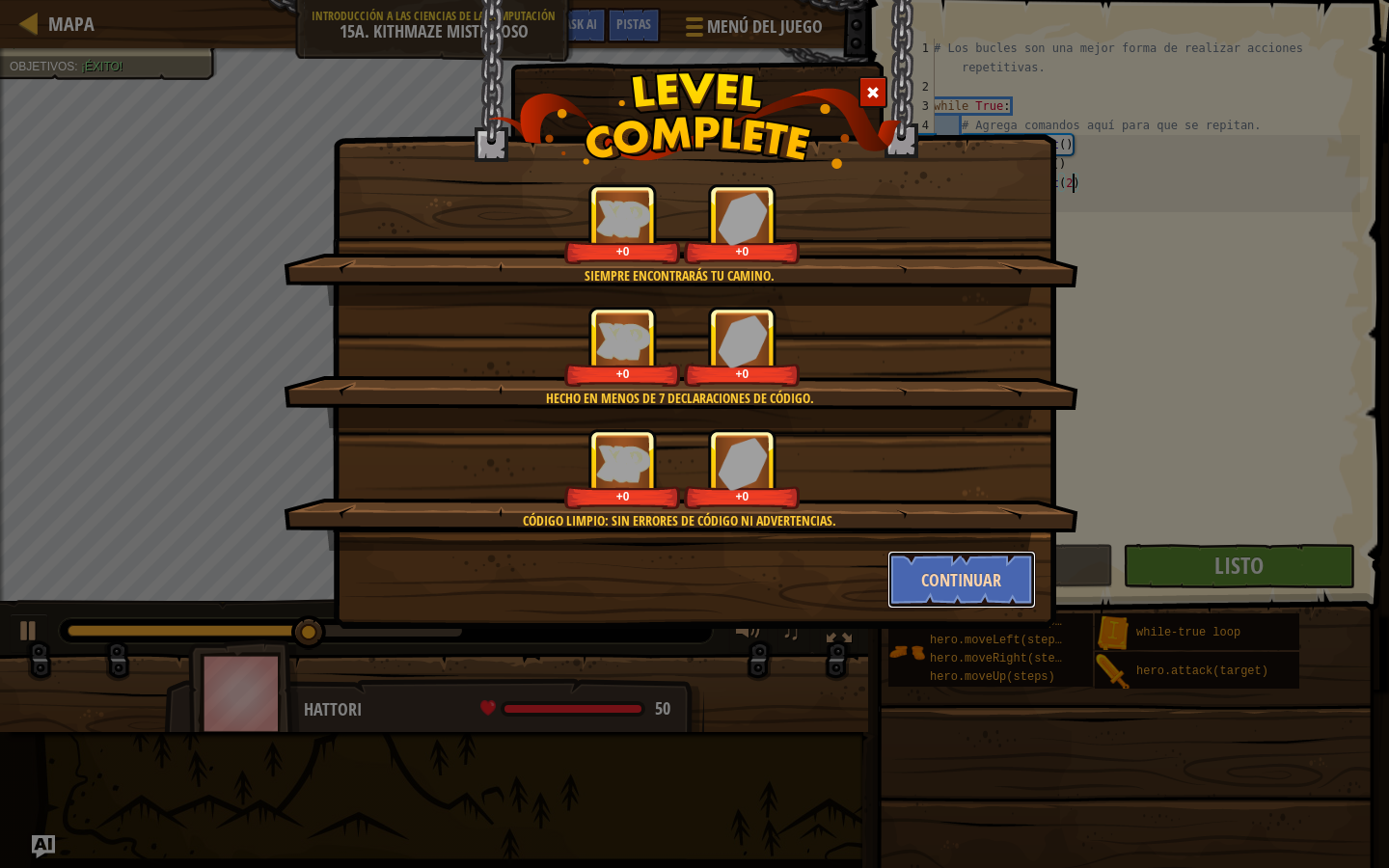
click at [998, 580] on button "Continuar" at bounding box center [963, 579] width 150 height 57
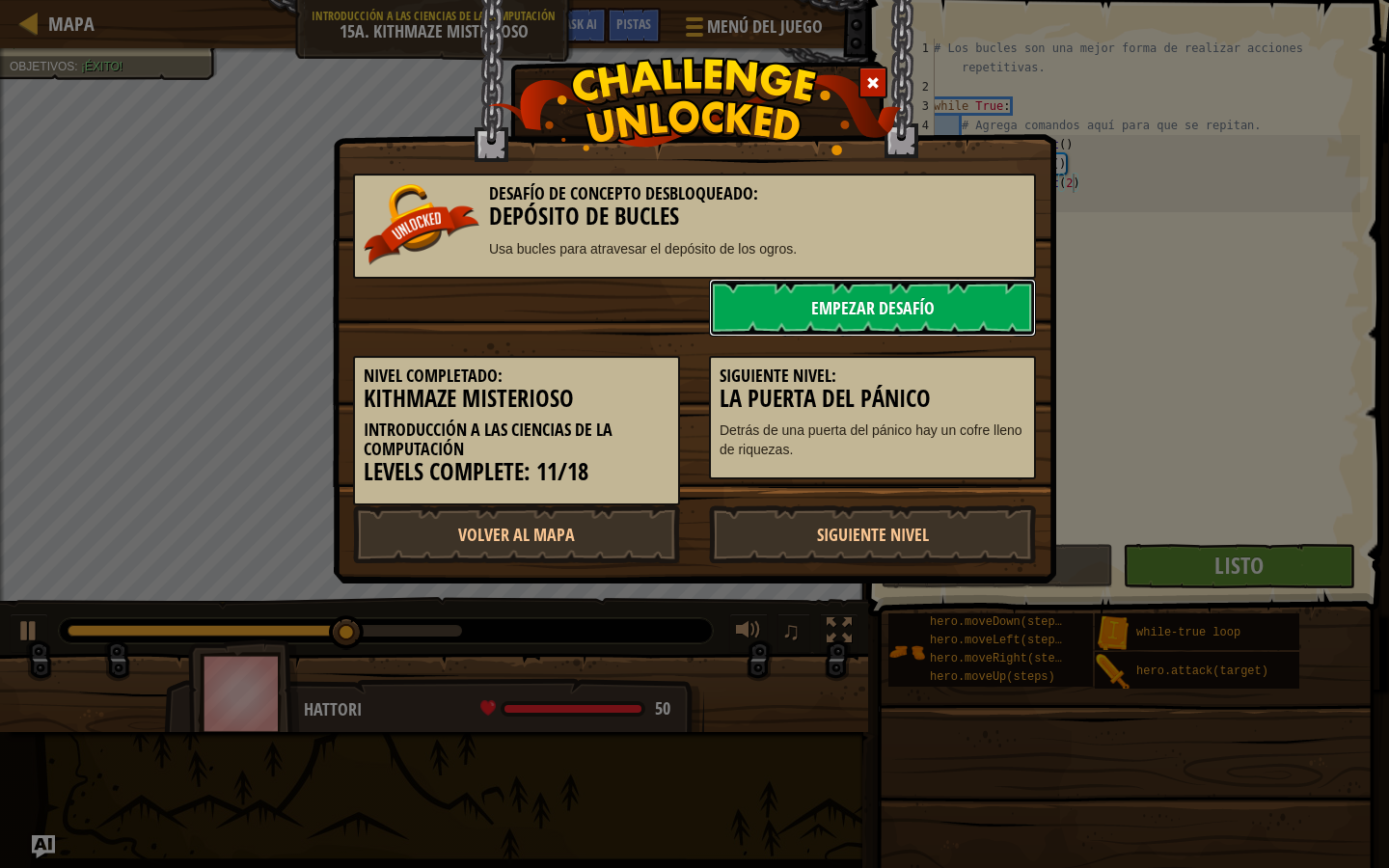
click at [940, 312] on link "Empezar Desafío" at bounding box center [872, 307] width 327 height 57
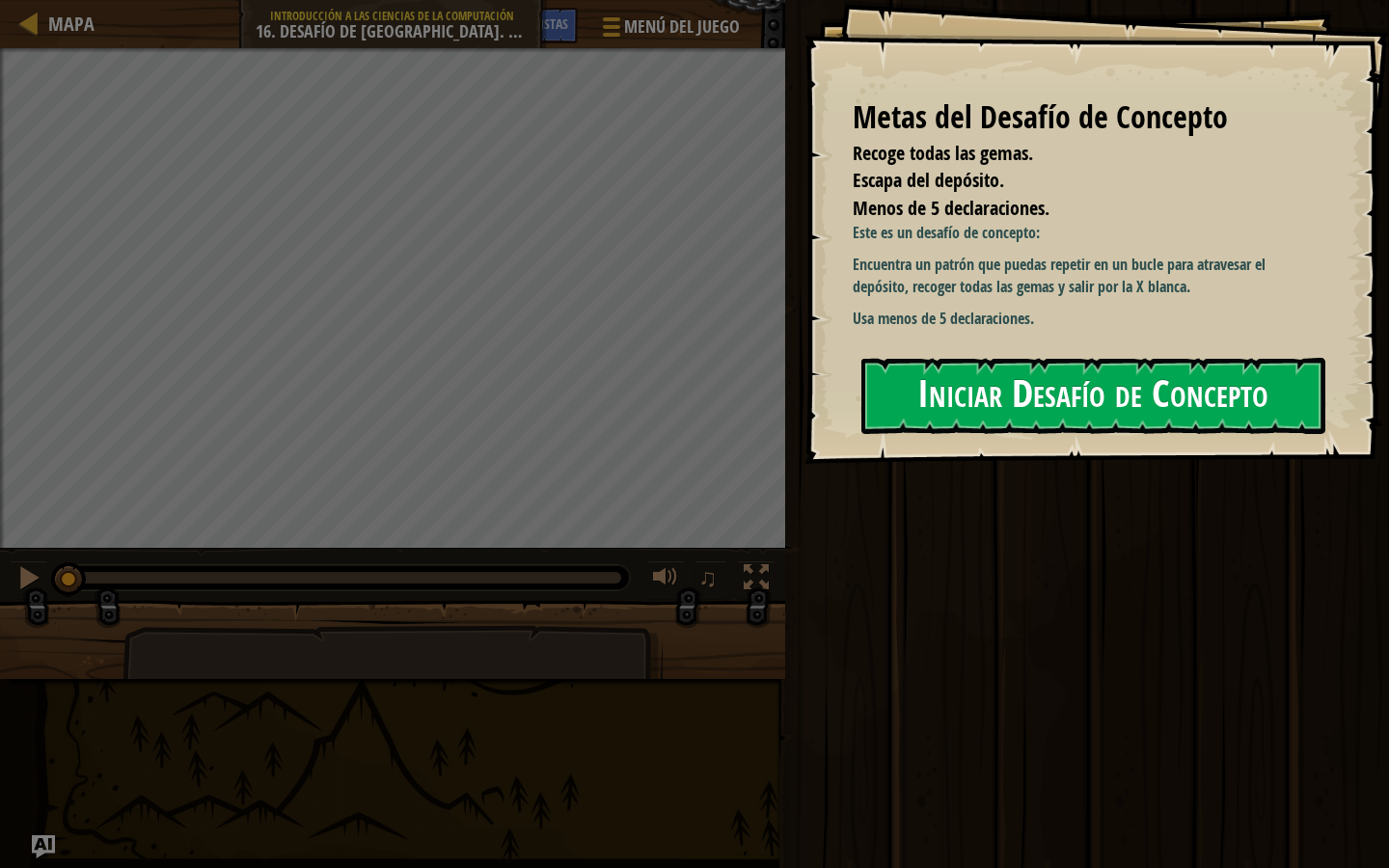
click at [964, 405] on button "Iniciar Desafío de Concepto" at bounding box center [1093, 396] width 464 height 76
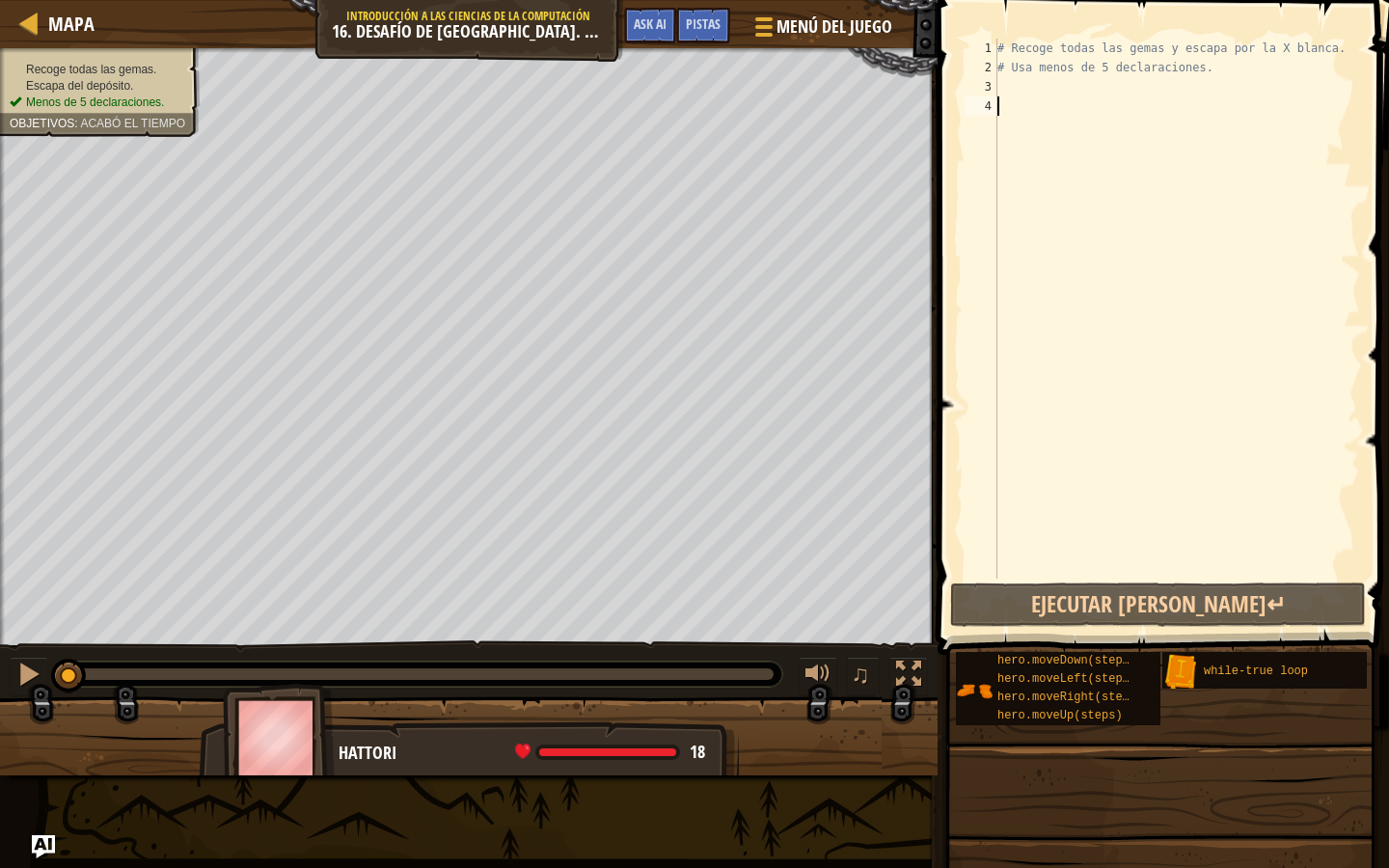
type textarea "u"
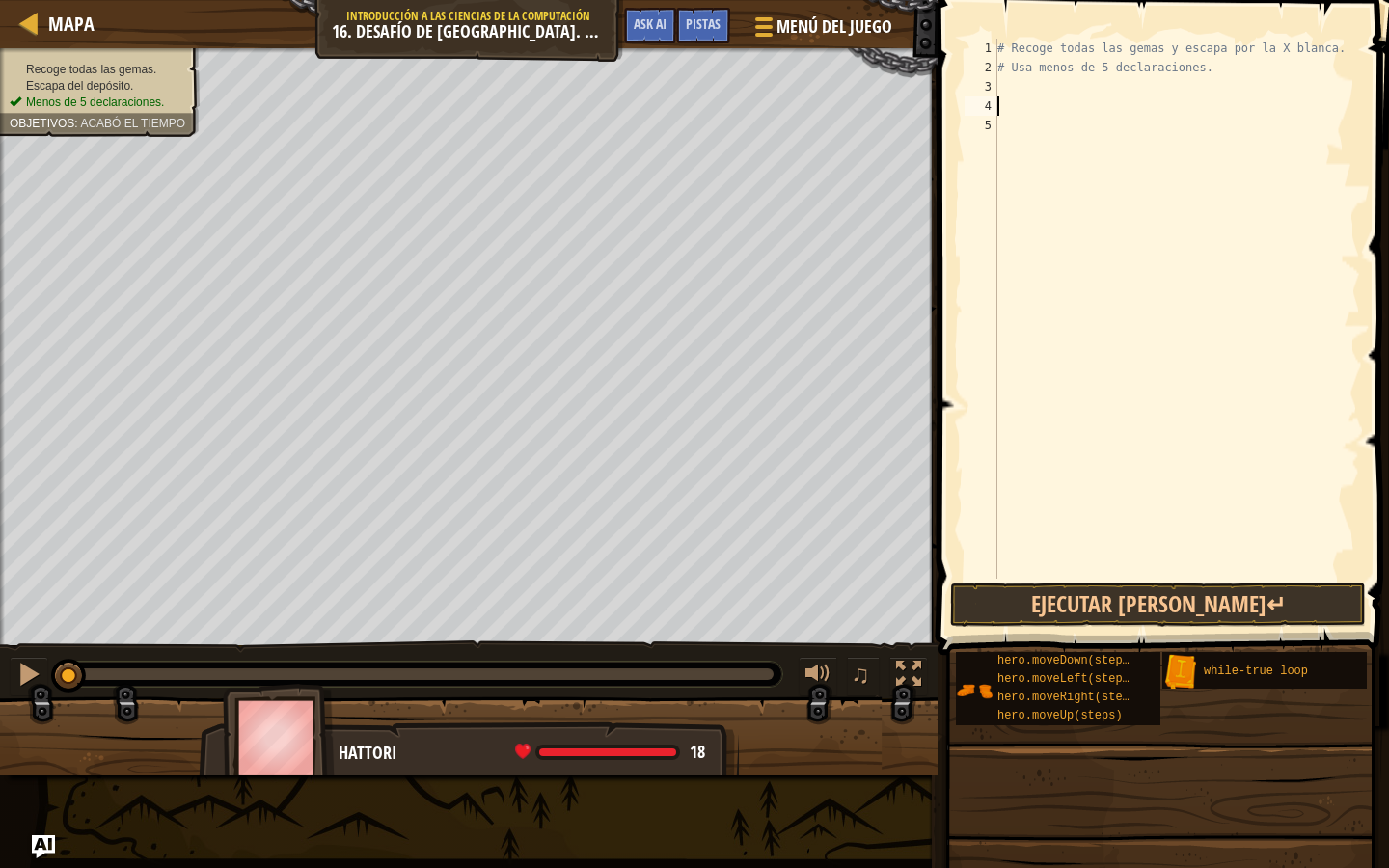
type textarea "w"
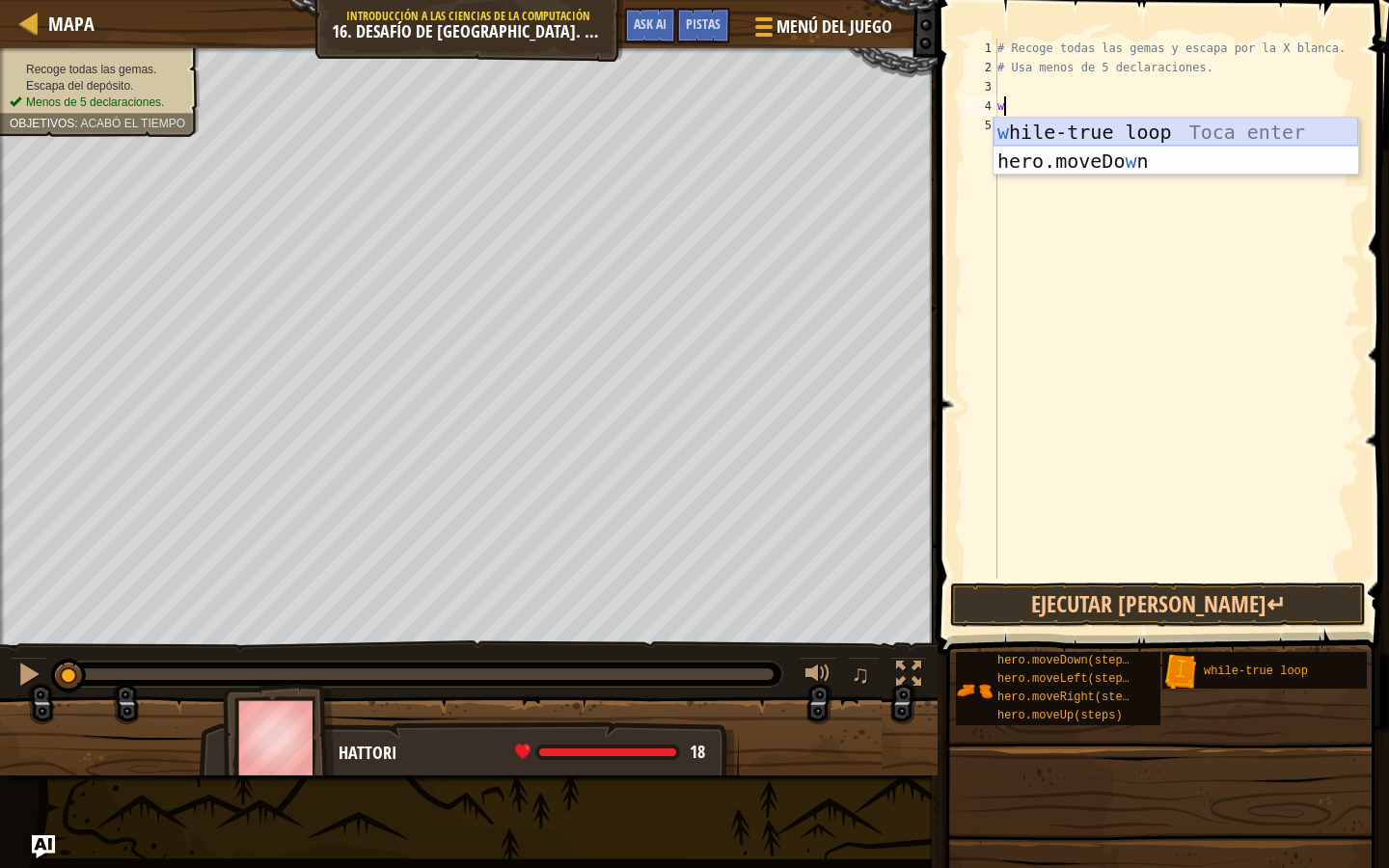
click at [1078, 136] on div "w hile-true loop Toca enter hero.moveDo w n [GEOGRAPHIC_DATA] enter" at bounding box center [1176, 175] width 365 height 116
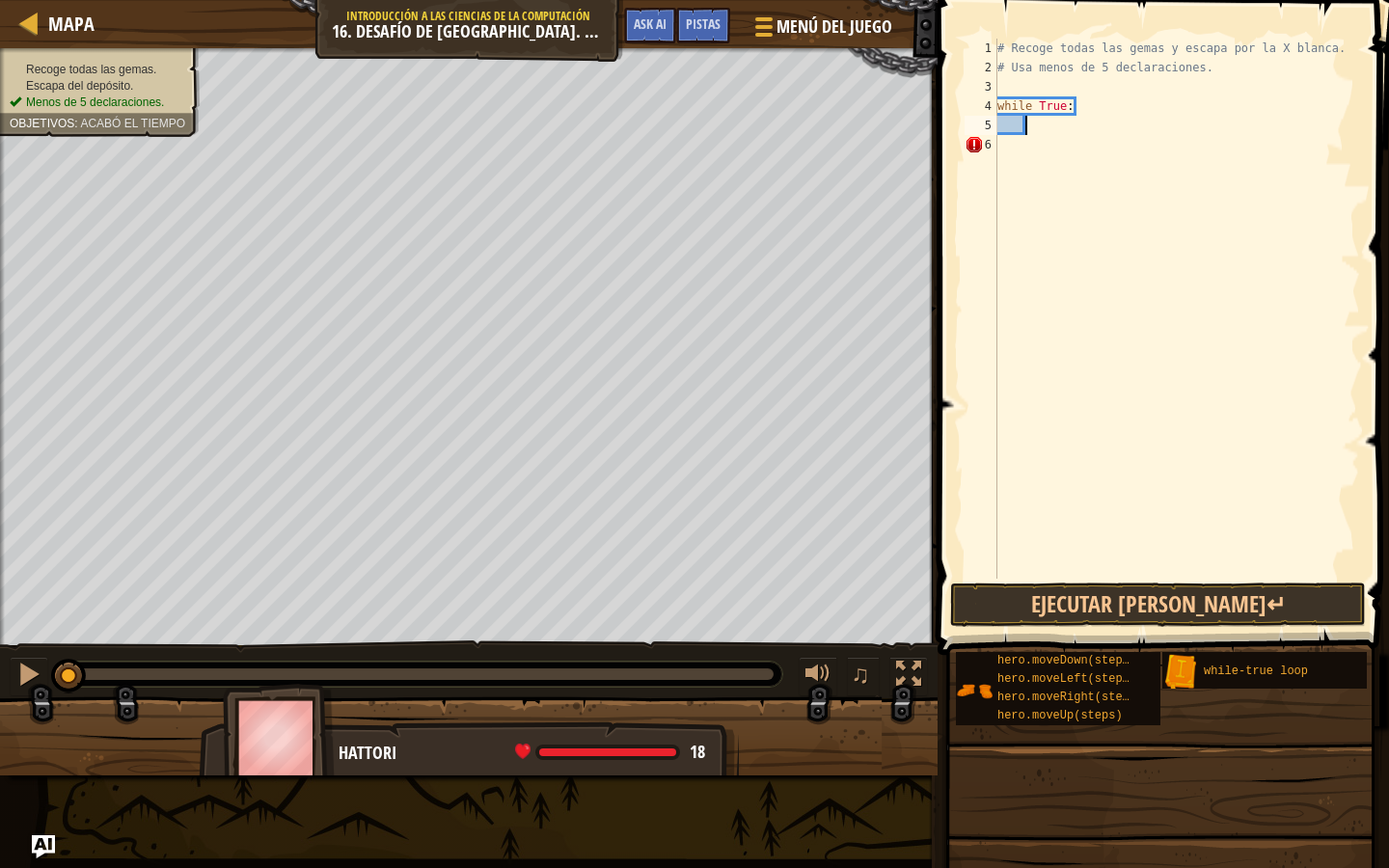
type textarea "u"
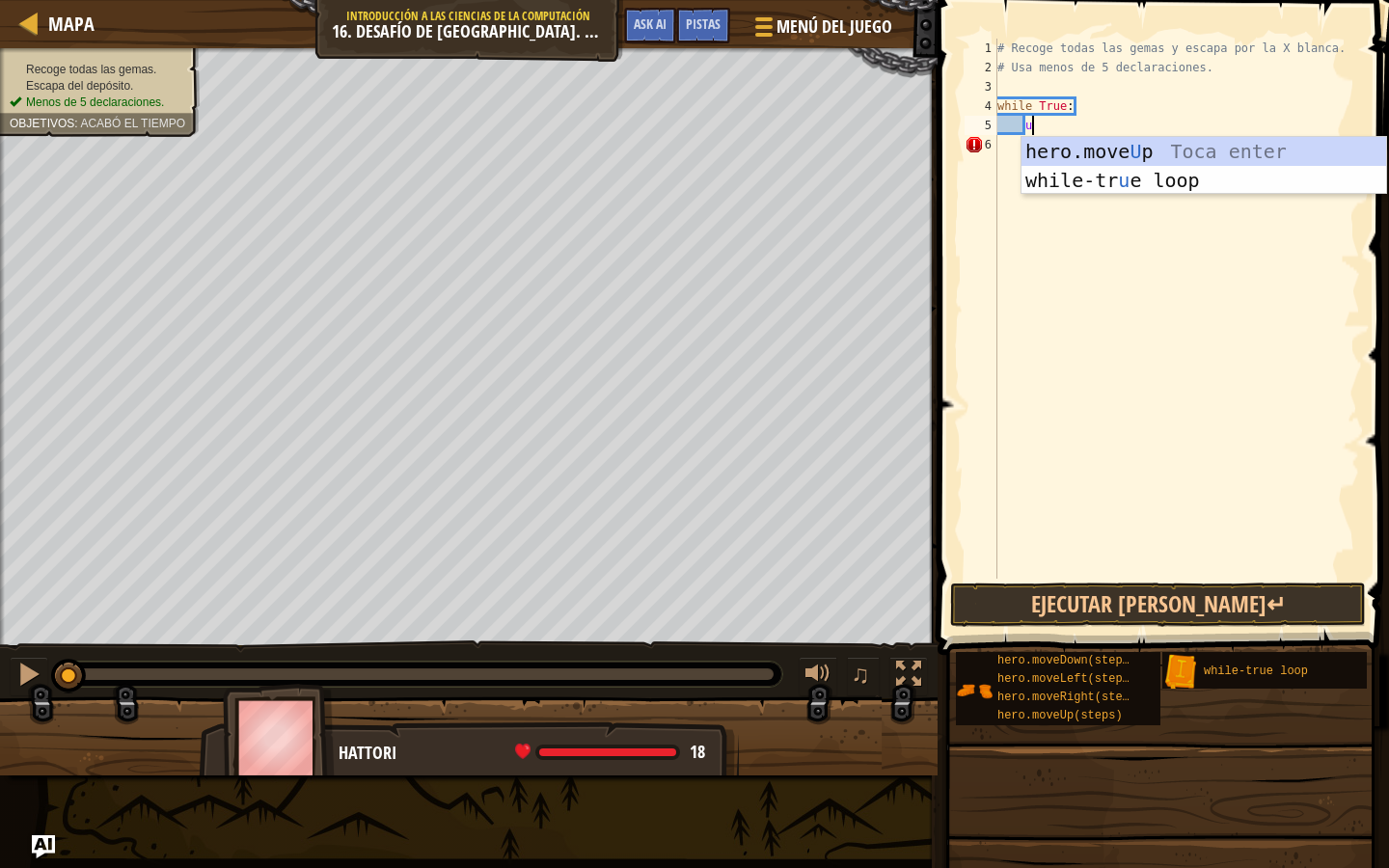
scroll to position [9, 2]
click at [1111, 160] on div "hero.move U p Toca enter while-tr u e loop Toca enter" at bounding box center [1204, 195] width 365 height 116
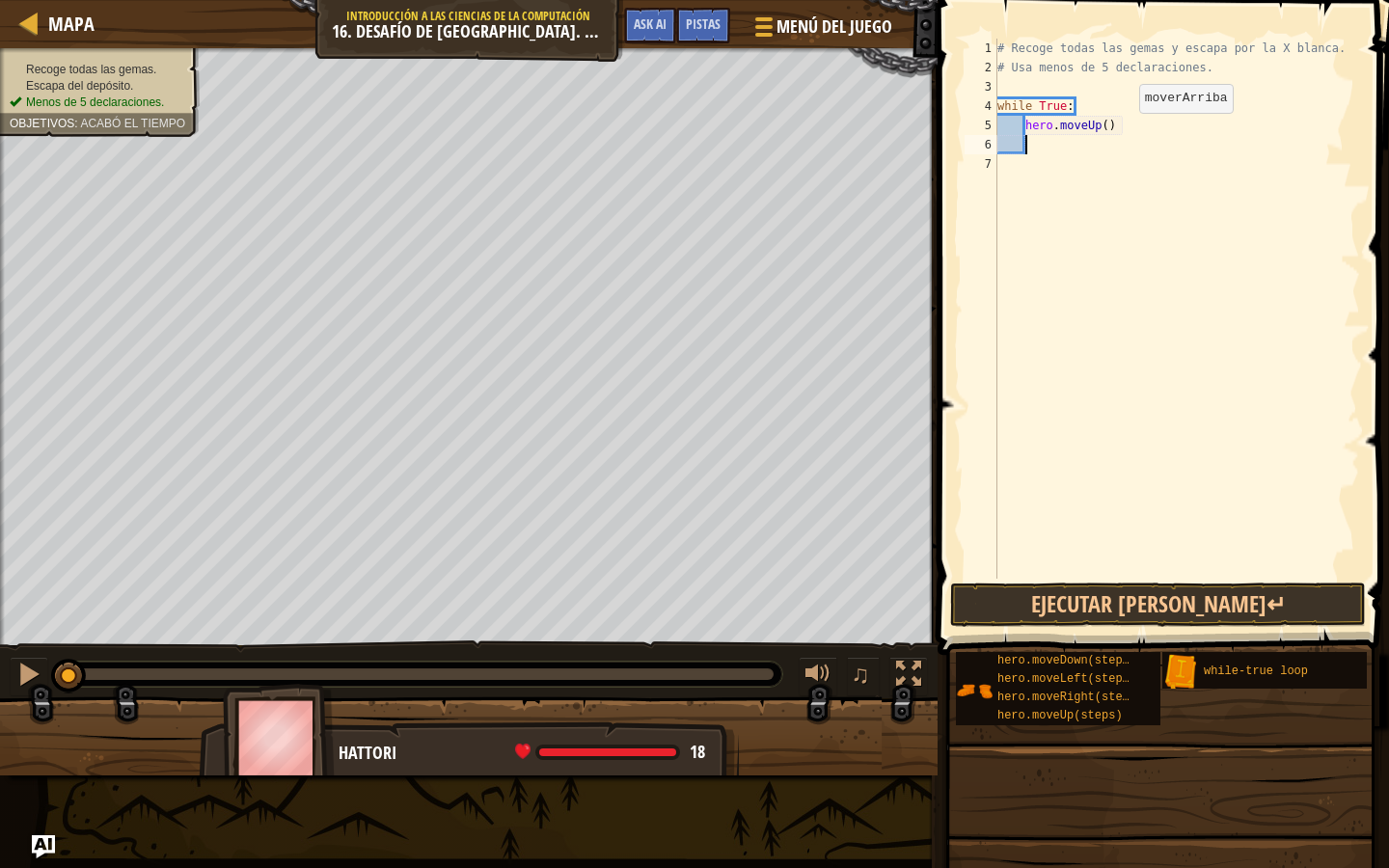
scroll to position [9, 1]
type textarea "r"
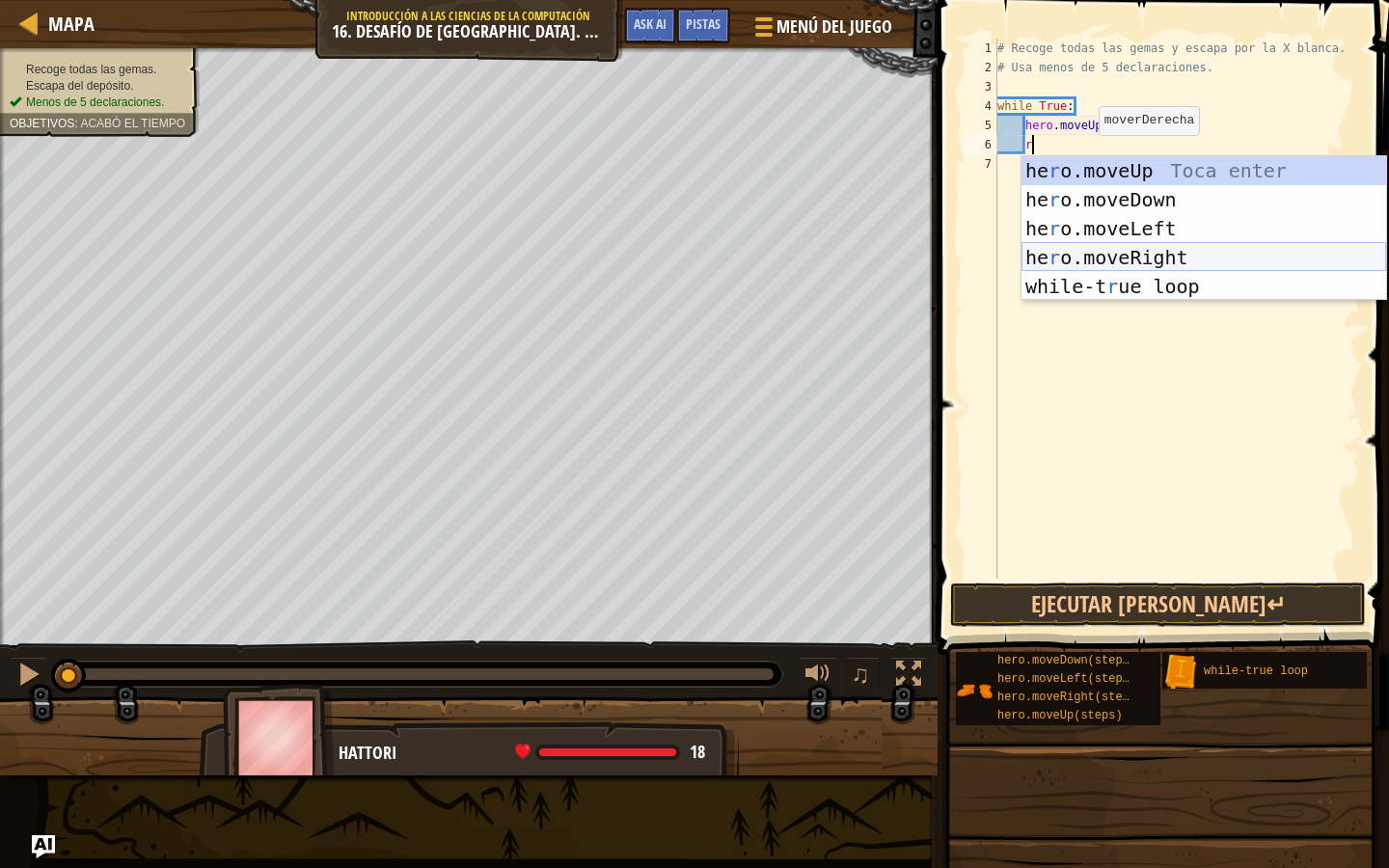
click at [1094, 259] on div "he r o.moveUp Toca enter he r o.moveDown Toca enter he r o.moveLeft Toca enter …" at bounding box center [1204, 258] width 365 height 202
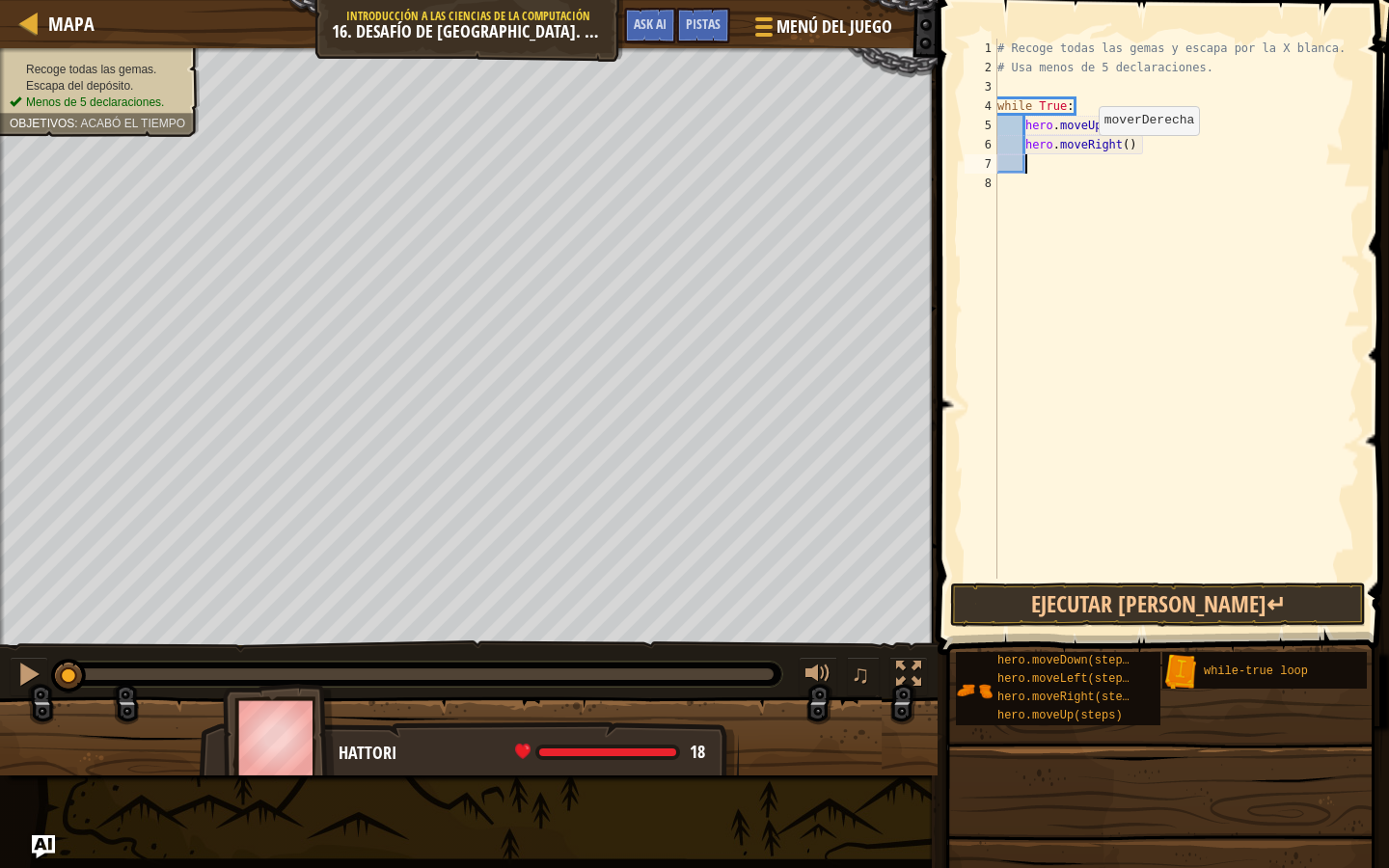
scroll to position [9, 1]
click at [1127, 142] on div "# Recoge todas las gemas y escapa por la X blanca. # Usa menos de 5 declaracion…" at bounding box center [1177, 328] width 367 height 579
click at [1098, 612] on button "Ejecutar [PERSON_NAME]↵" at bounding box center [1157, 605] width 416 height 45
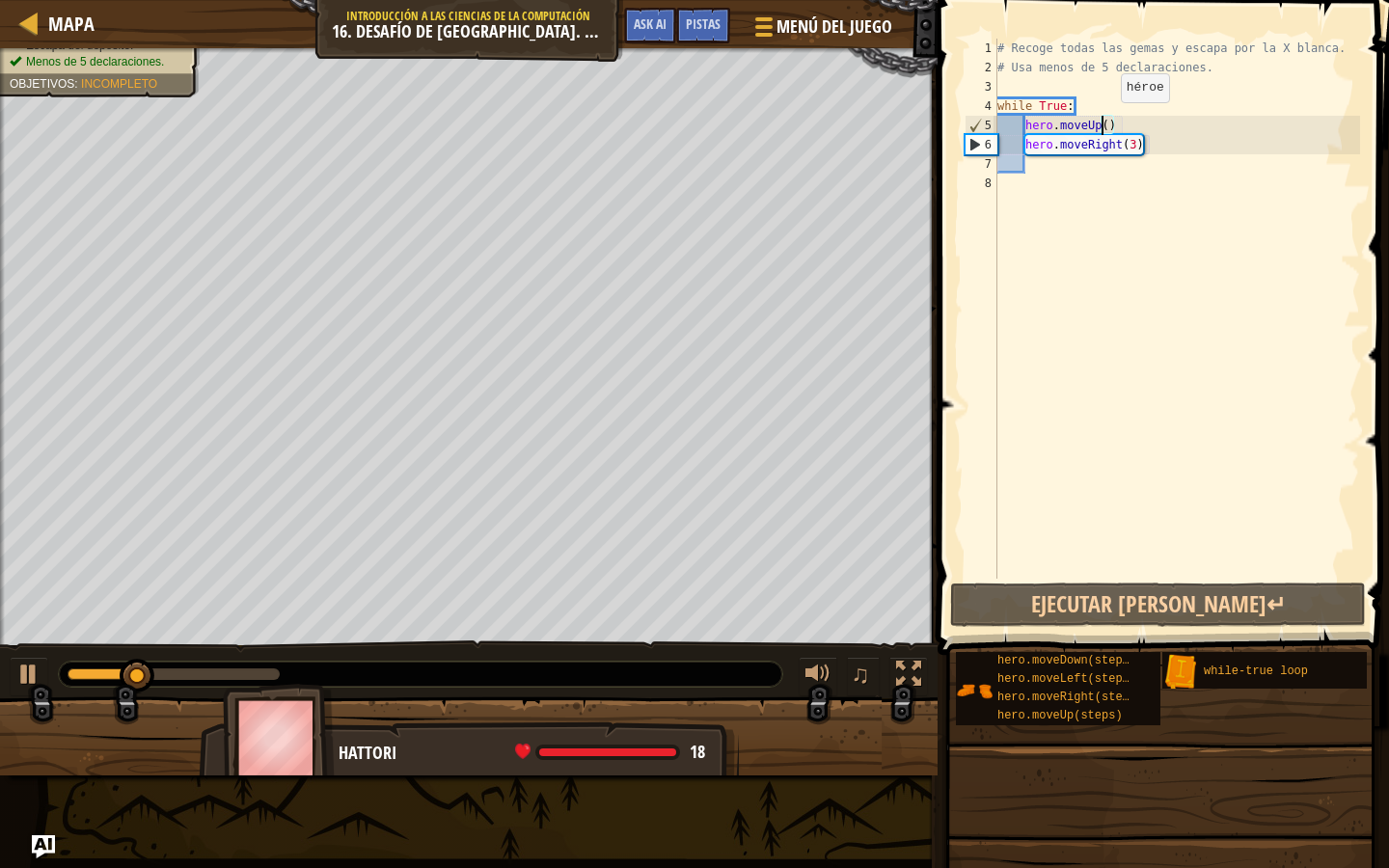
click at [1105, 121] on div "# Recoge todas las gemas y escapa por la X blanca. # Usa menos de 5 declaracion…" at bounding box center [1177, 328] width 367 height 579
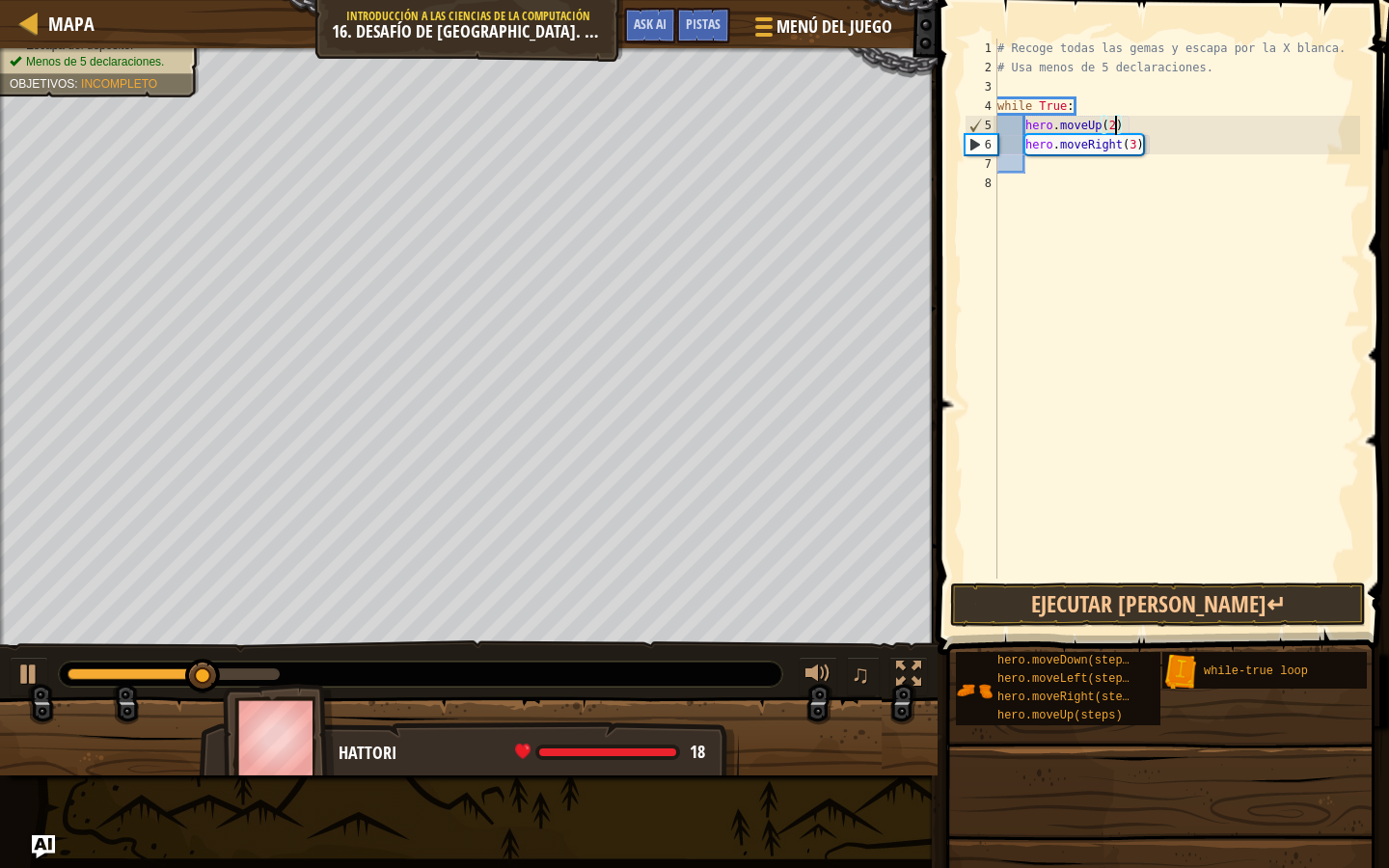
scroll to position [9, 10]
type textarea "hero.moveUp(2)"
click at [1146, 607] on button "Ejecutar [PERSON_NAME]↵" at bounding box center [1157, 605] width 416 height 45
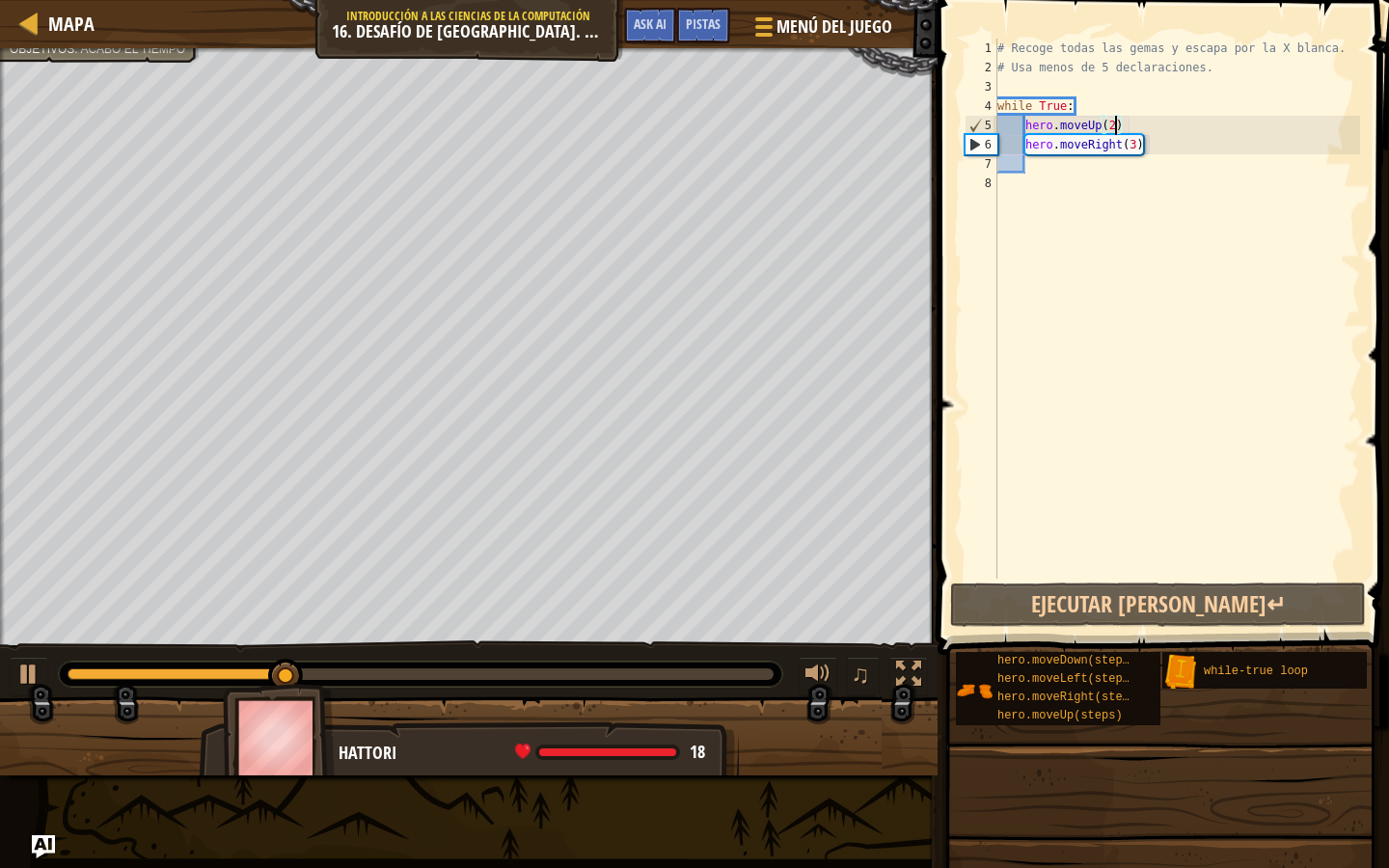
click at [1048, 172] on div "# Recoge todas las gemas y escapa por la X blanca. # Usa menos de 5 declaracion…" at bounding box center [1177, 328] width 367 height 579
click at [1027, 148] on div "# Recoge todas las gemas y escapa por la X blanca. # Usa menos de 5 declaracion…" at bounding box center [1177, 328] width 367 height 579
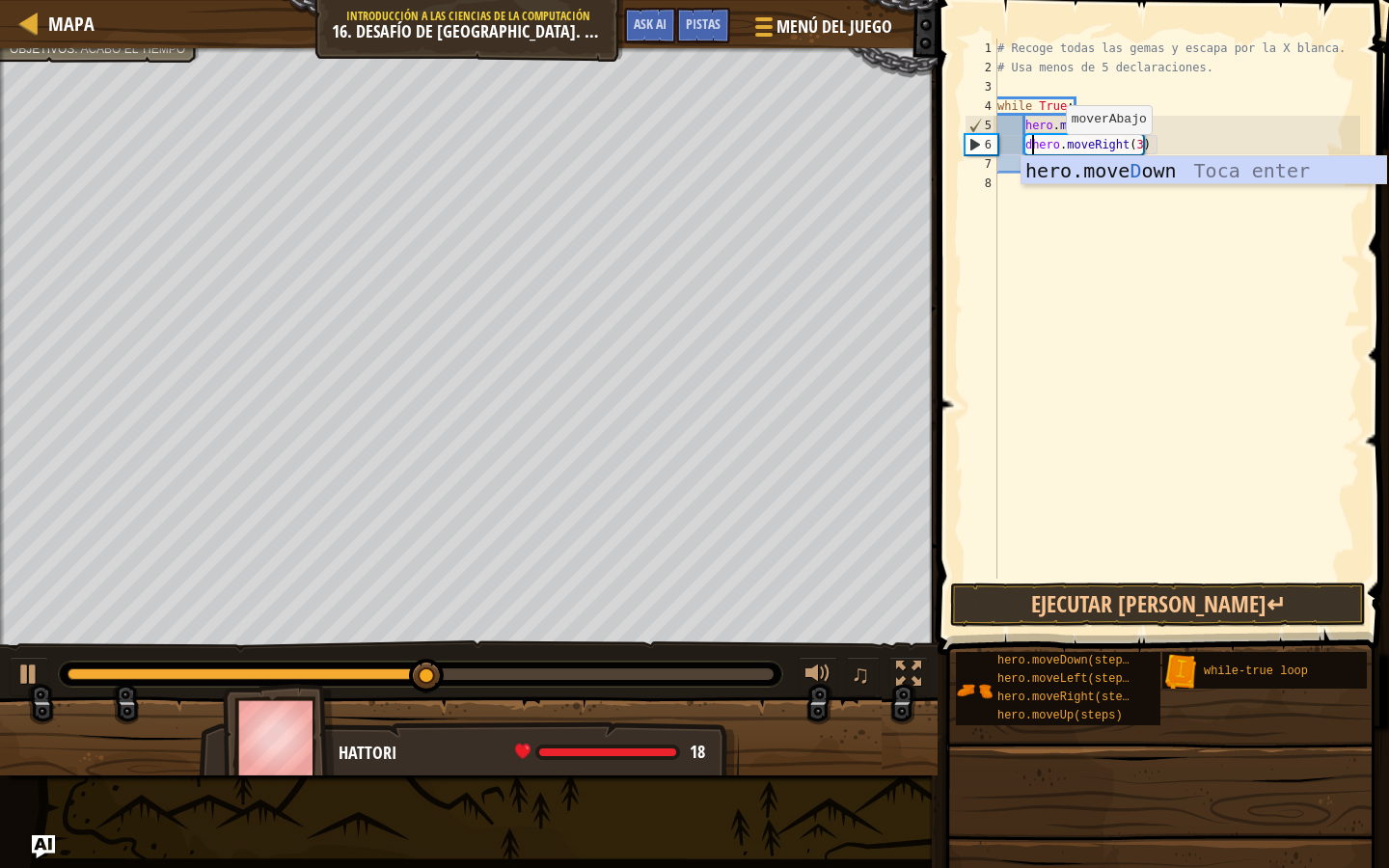
scroll to position [9, 3]
click at [1076, 173] on div "hero.move D own Toca enter" at bounding box center [1204, 199] width 365 height 87
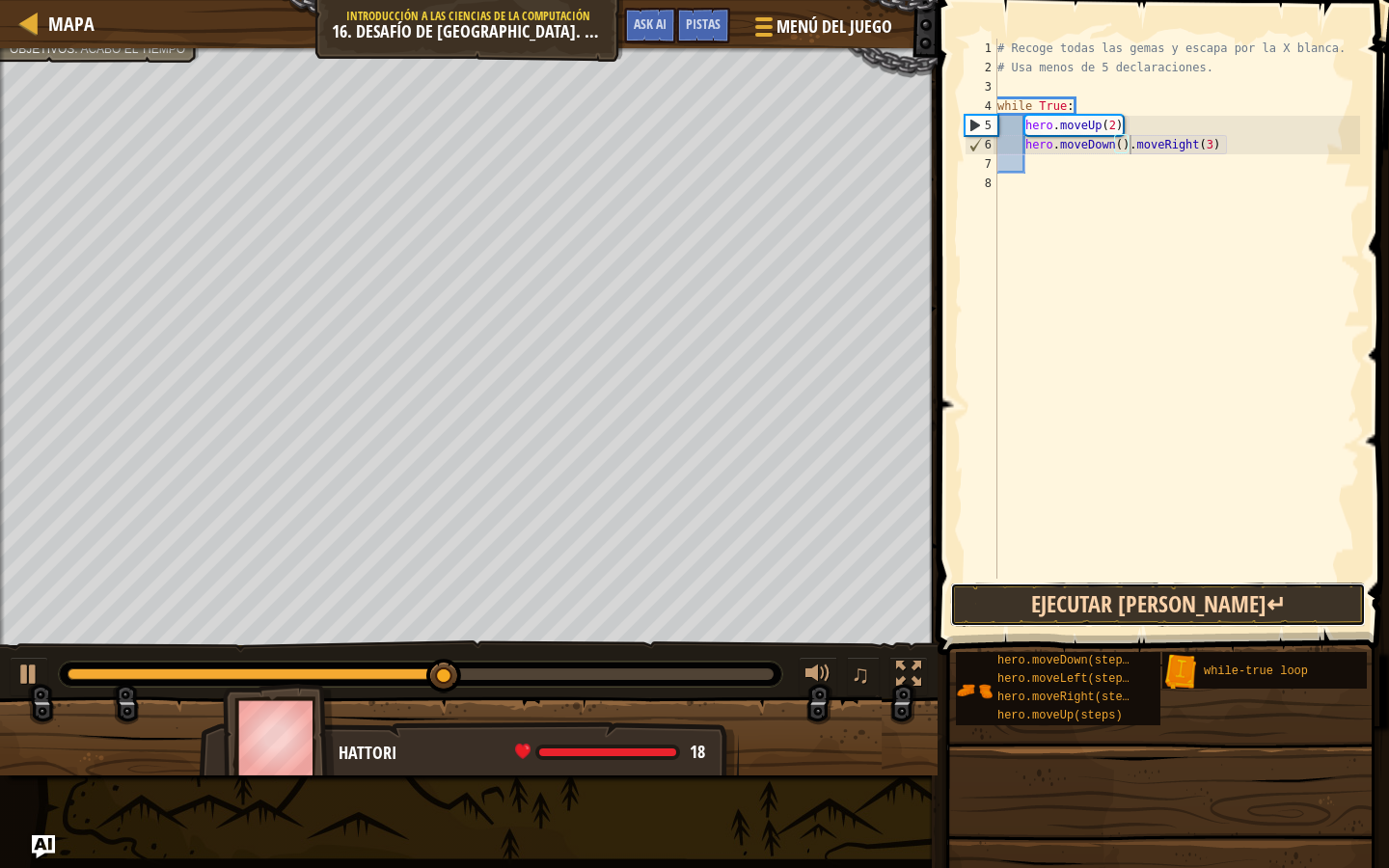
click at [1073, 611] on button "Ejecutar [PERSON_NAME]↵" at bounding box center [1157, 605] width 416 height 45
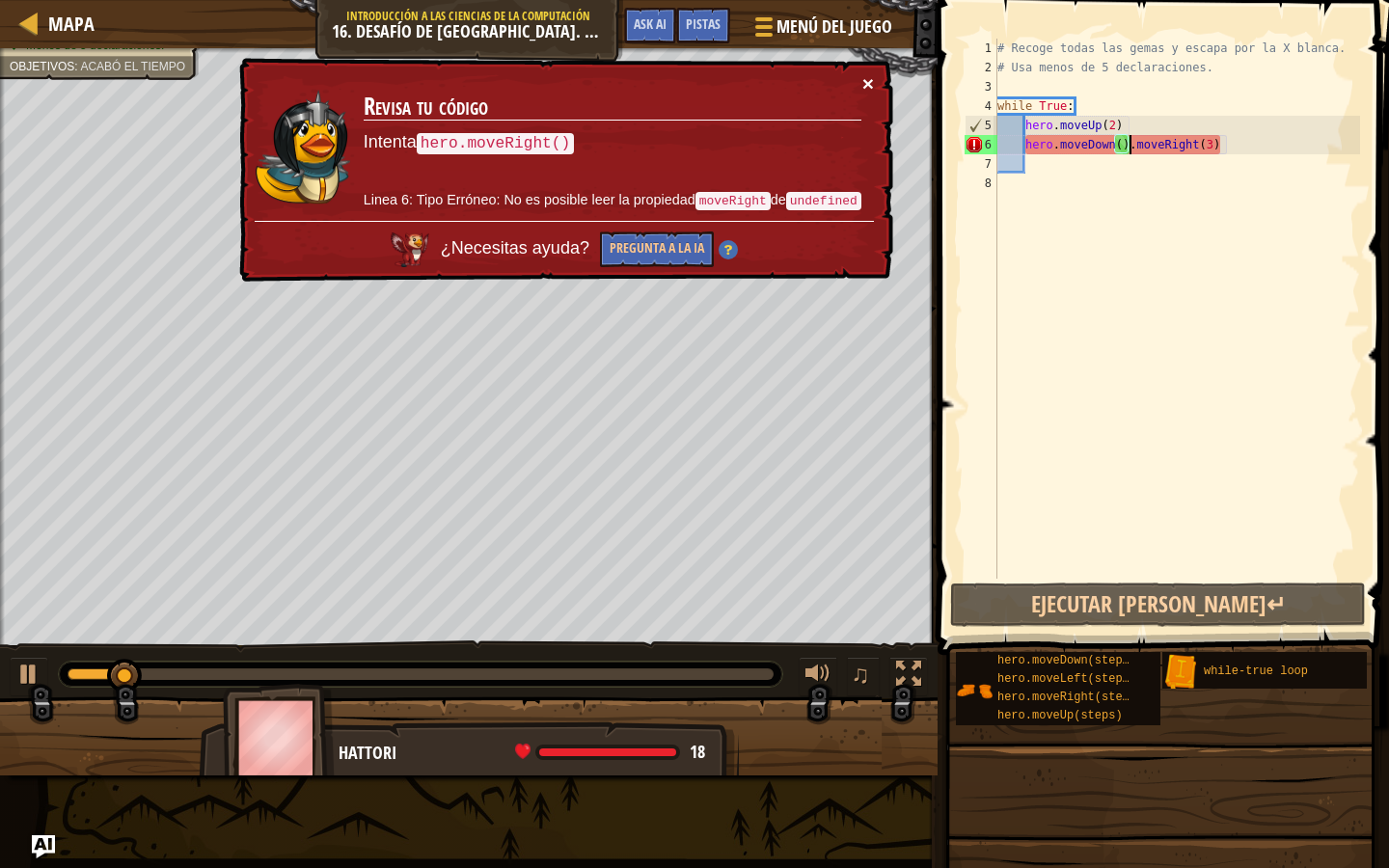
click at [872, 74] on button "×" at bounding box center [868, 83] width 12 height 20
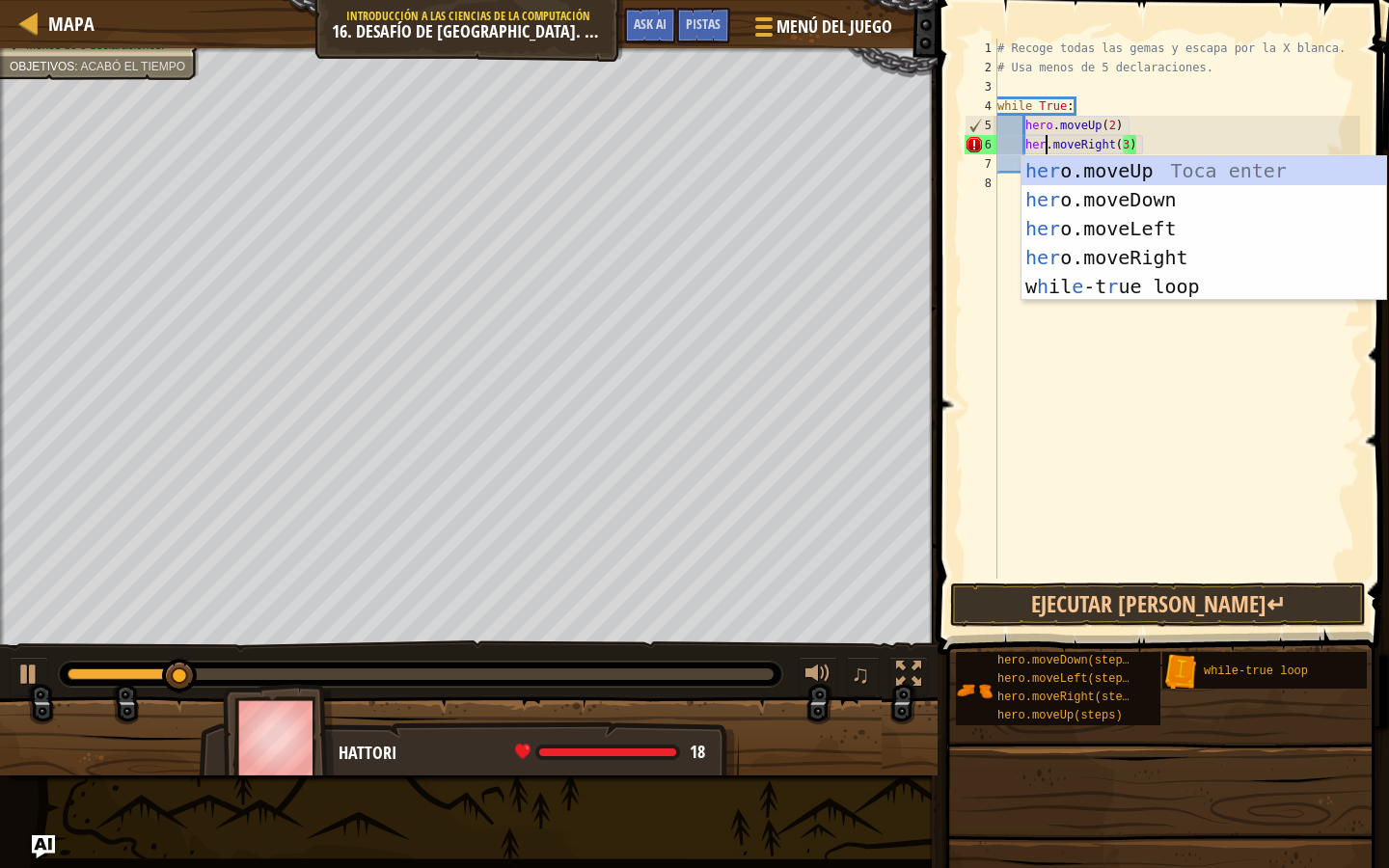
type textarea "hero.moveRight(3)"
click at [1036, 323] on div "# Recoge todas las gemas y escapa por la X blanca. # Usa menos de 5 declaracion…" at bounding box center [1177, 328] width 367 height 579
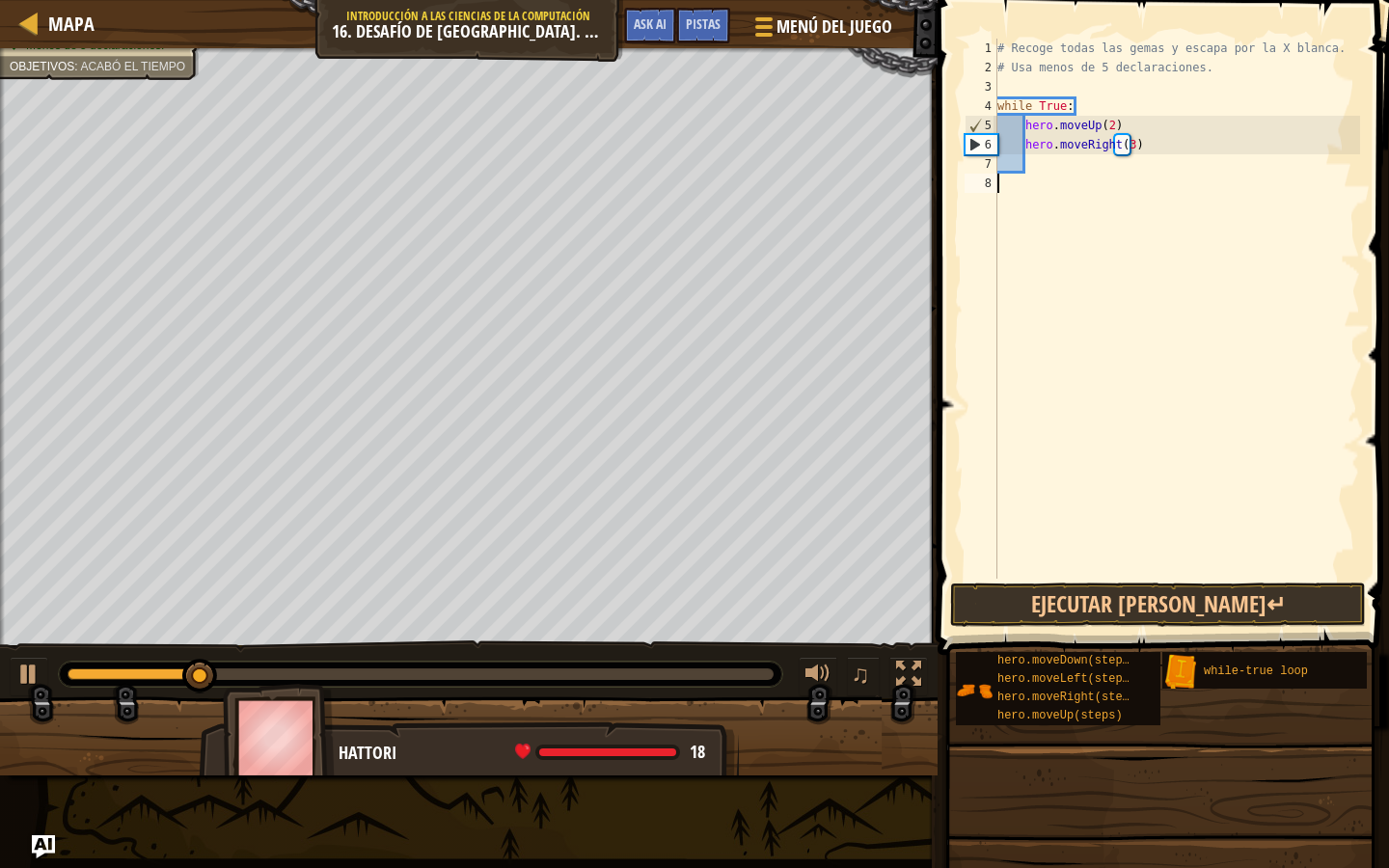
scroll to position [9, 0]
click at [1067, 170] on div "# Recoge todas las gemas y escapa por la X blanca. # Usa menos de 5 declaracion…" at bounding box center [1177, 328] width 367 height 579
type textarea "d"
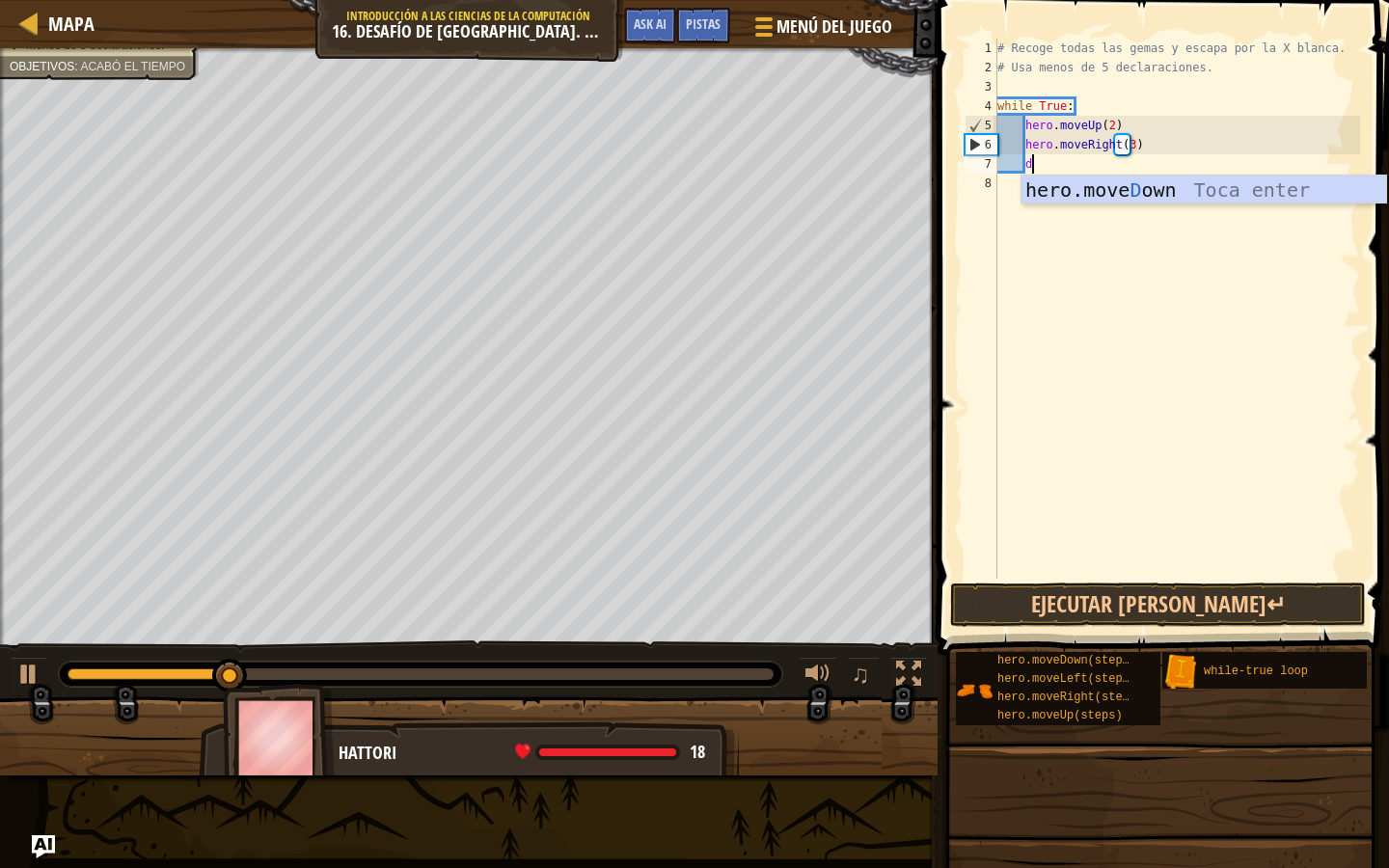
click at [1067, 207] on div "# Recoge todas las gemas y escapa por la X blanca. # Usa menos de 5 declaracion…" at bounding box center [1177, 328] width 367 height 579
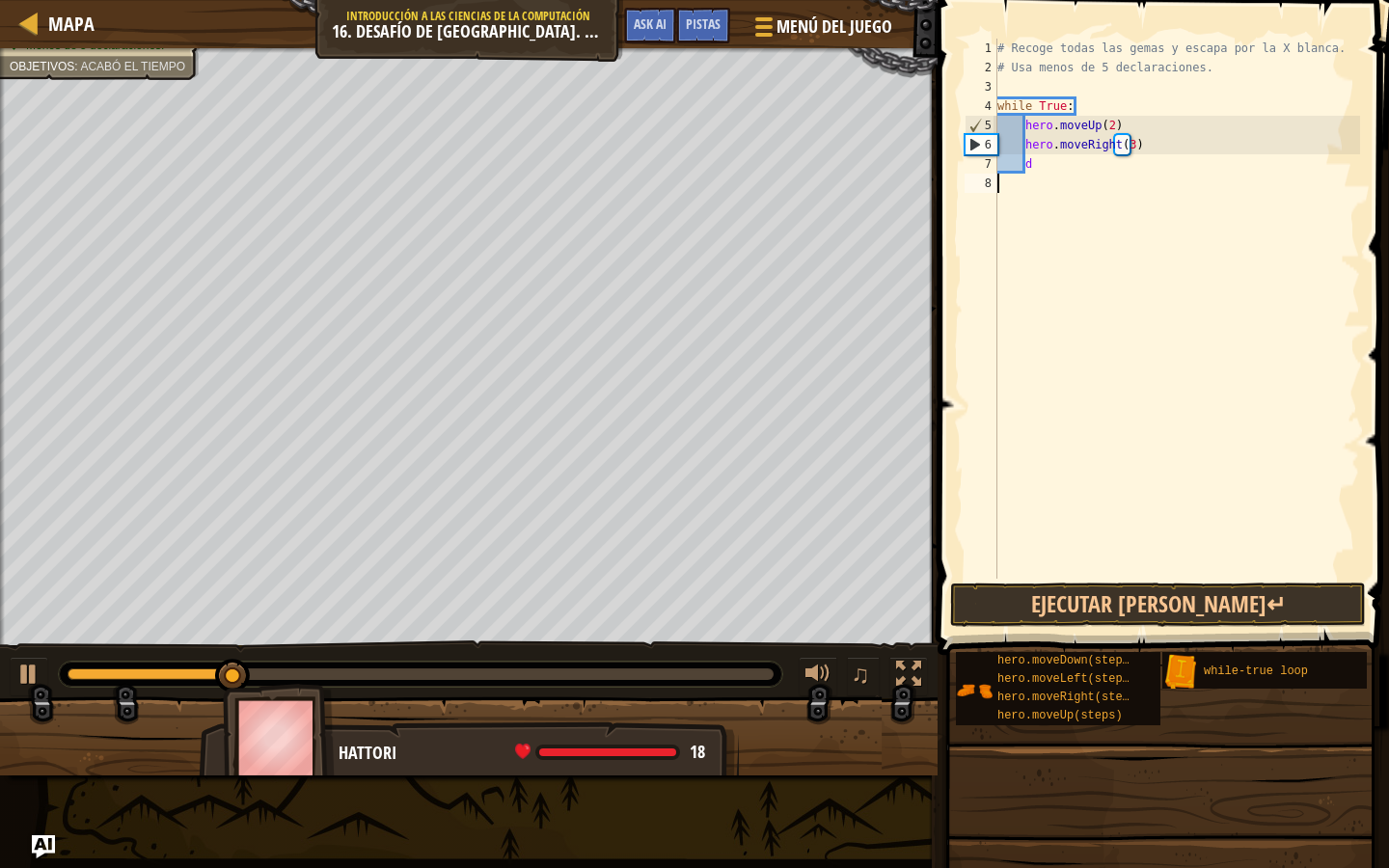
scroll to position [9, 0]
click at [1062, 163] on div "# Recoge todas las gemas y escapa por la X blanca. # Usa menos de 5 declaracion…" at bounding box center [1177, 328] width 367 height 579
type textarea "d"
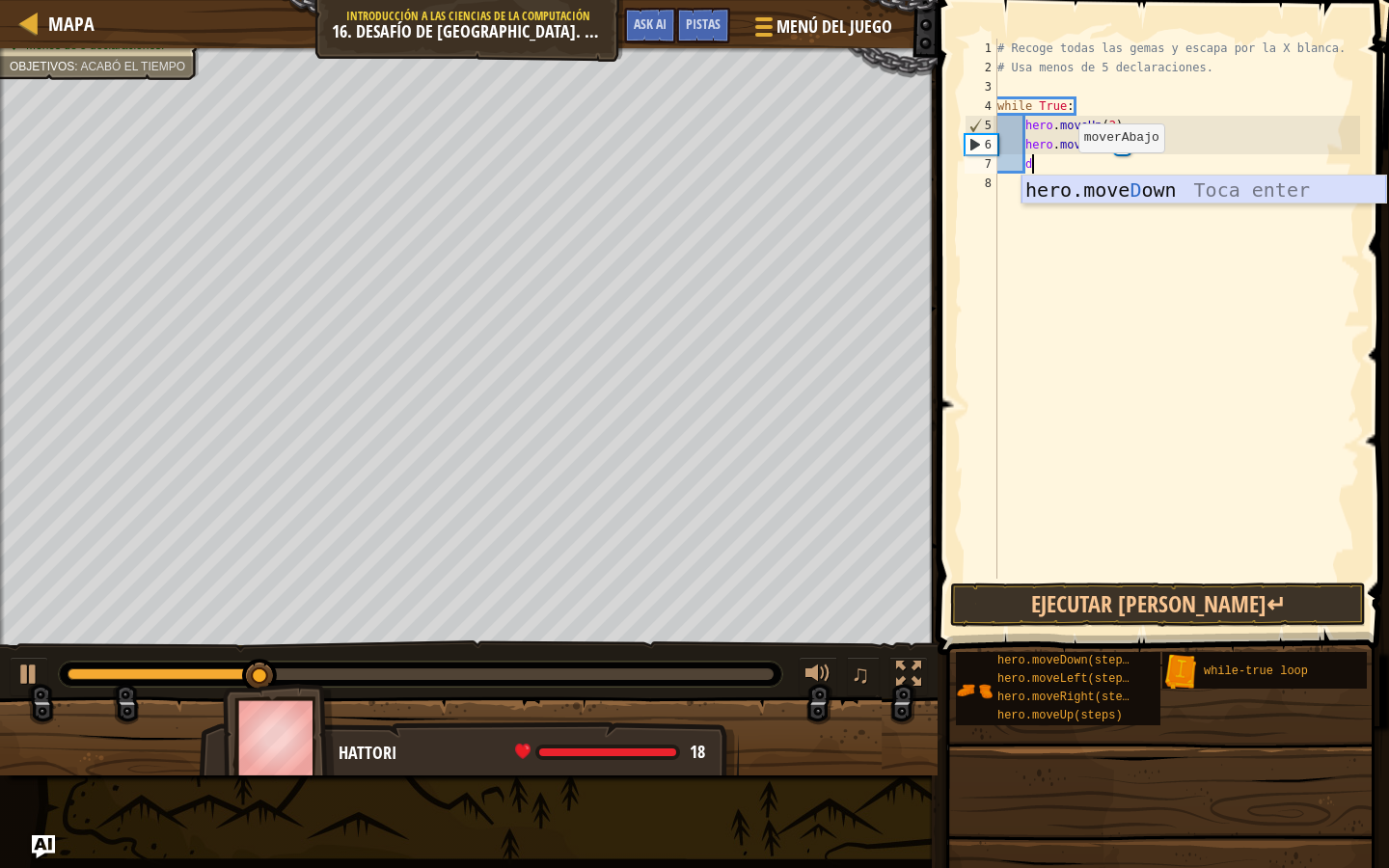
click at [1072, 199] on div "hero.move D own Toca enter" at bounding box center [1204, 218] width 365 height 87
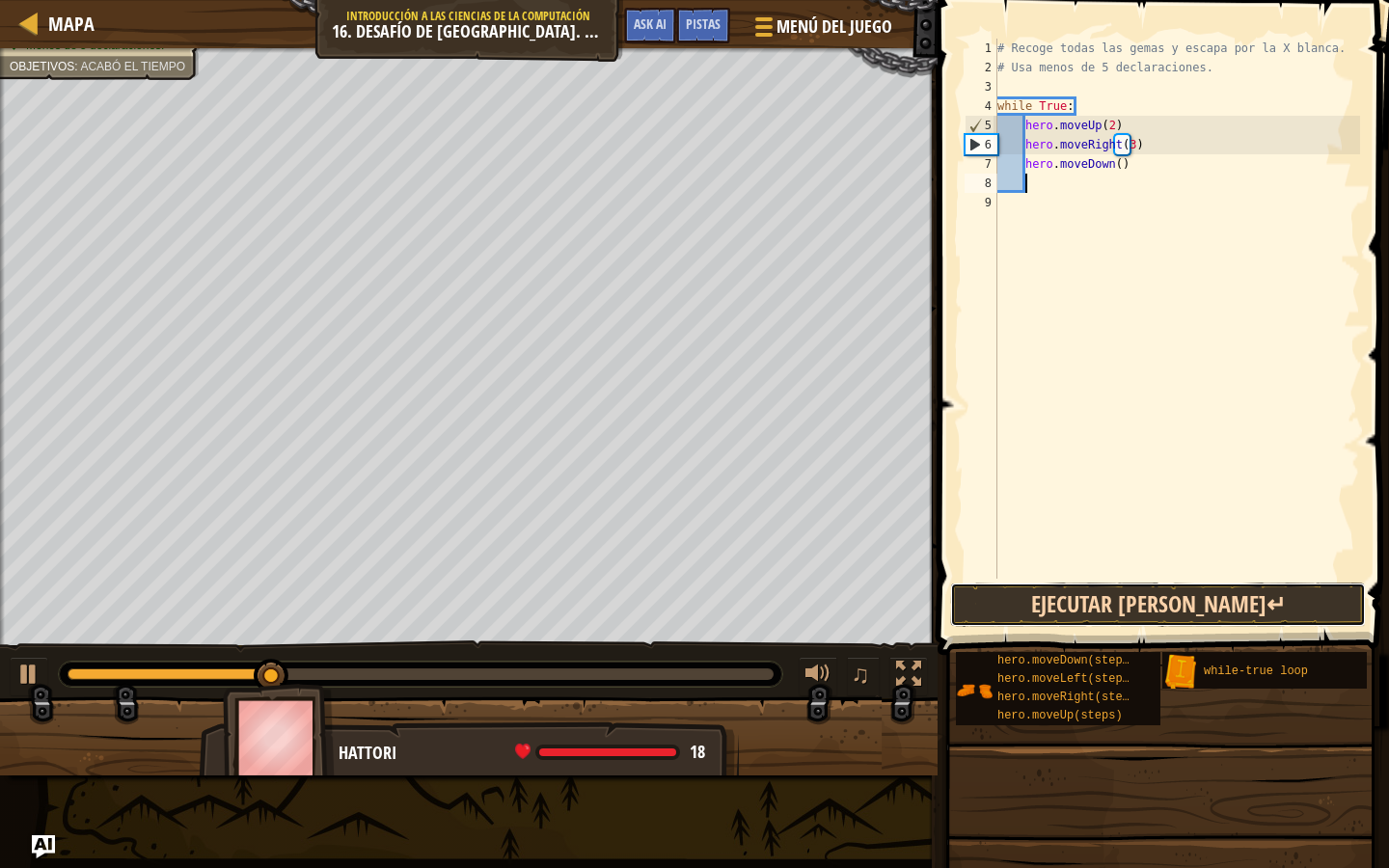
click at [1073, 619] on button "Ejecutar [PERSON_NAME]↵" at bounding box center [1157, 605] width 416 height 45
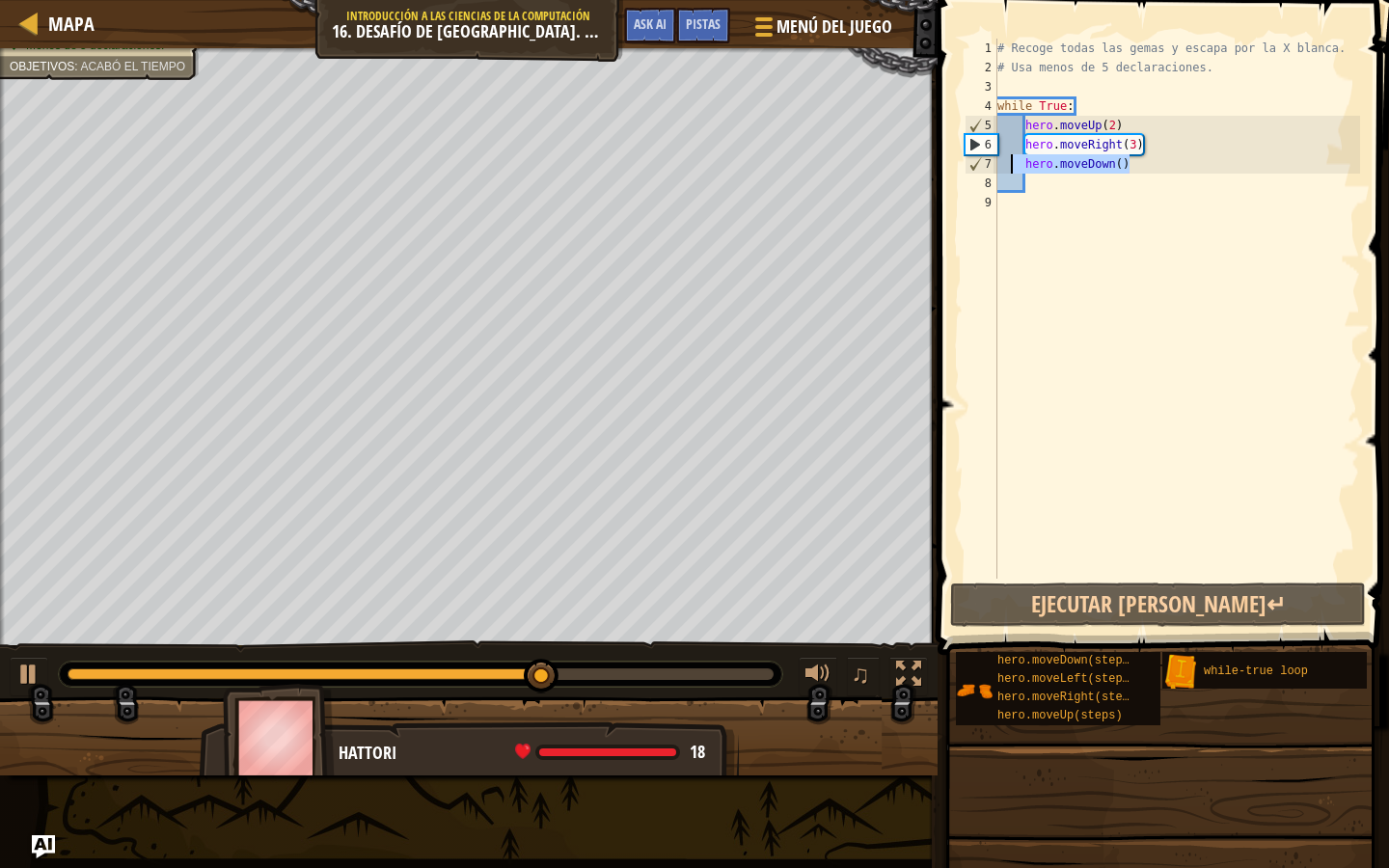
drag, startPoint x: 1138, startPoint y: 163, endPoint x: 1010, endPoint y: 165, distance: 128.0
click at [1010, 165] on div "# Recoge todas las gemas y escapa por la X blanca. # Usa menos de 5 declaracion…" at bounding box center [1177, 328] width 367 height 579
type textarea "hero.moveDown()"
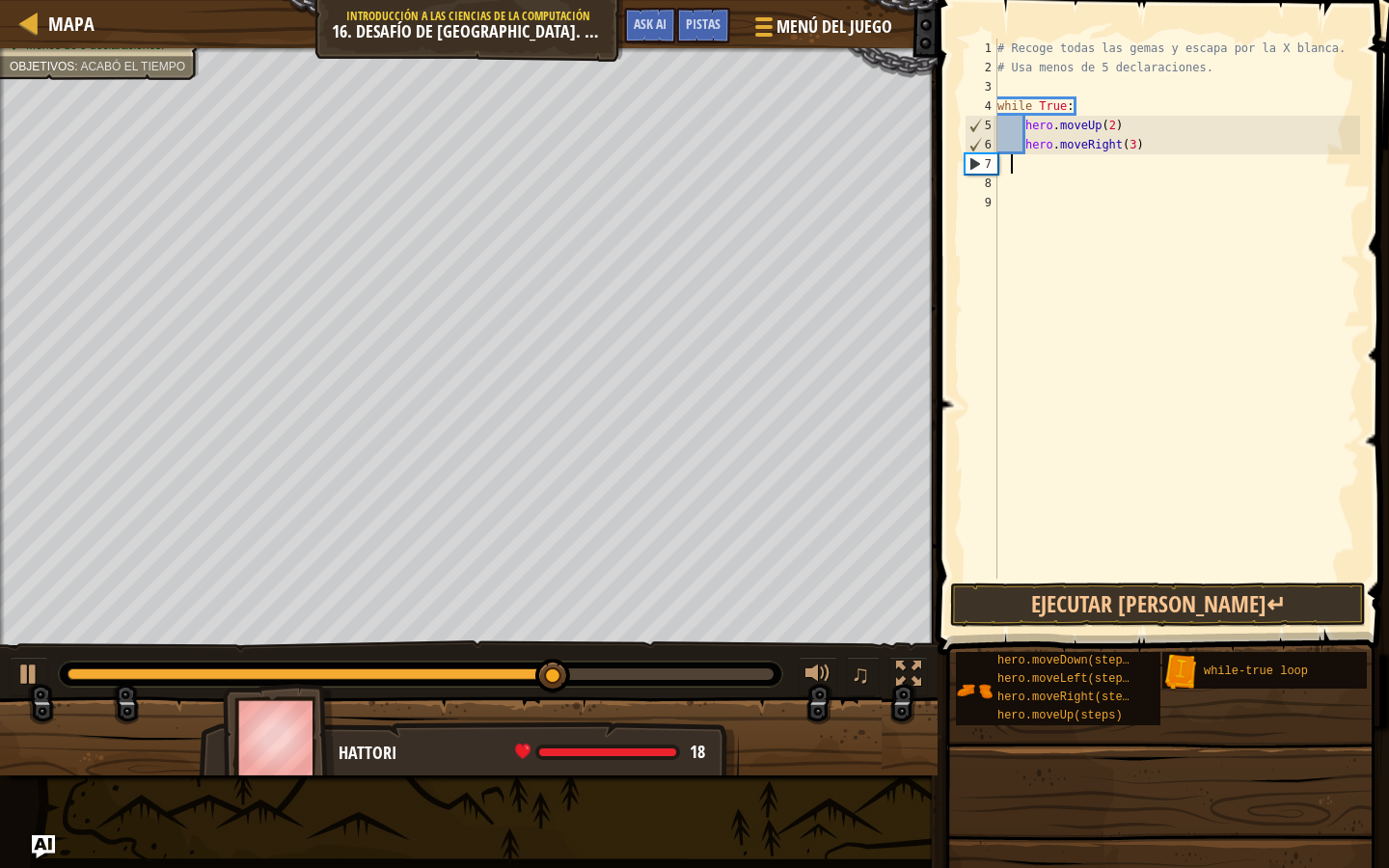
scroll to position [9, 0]
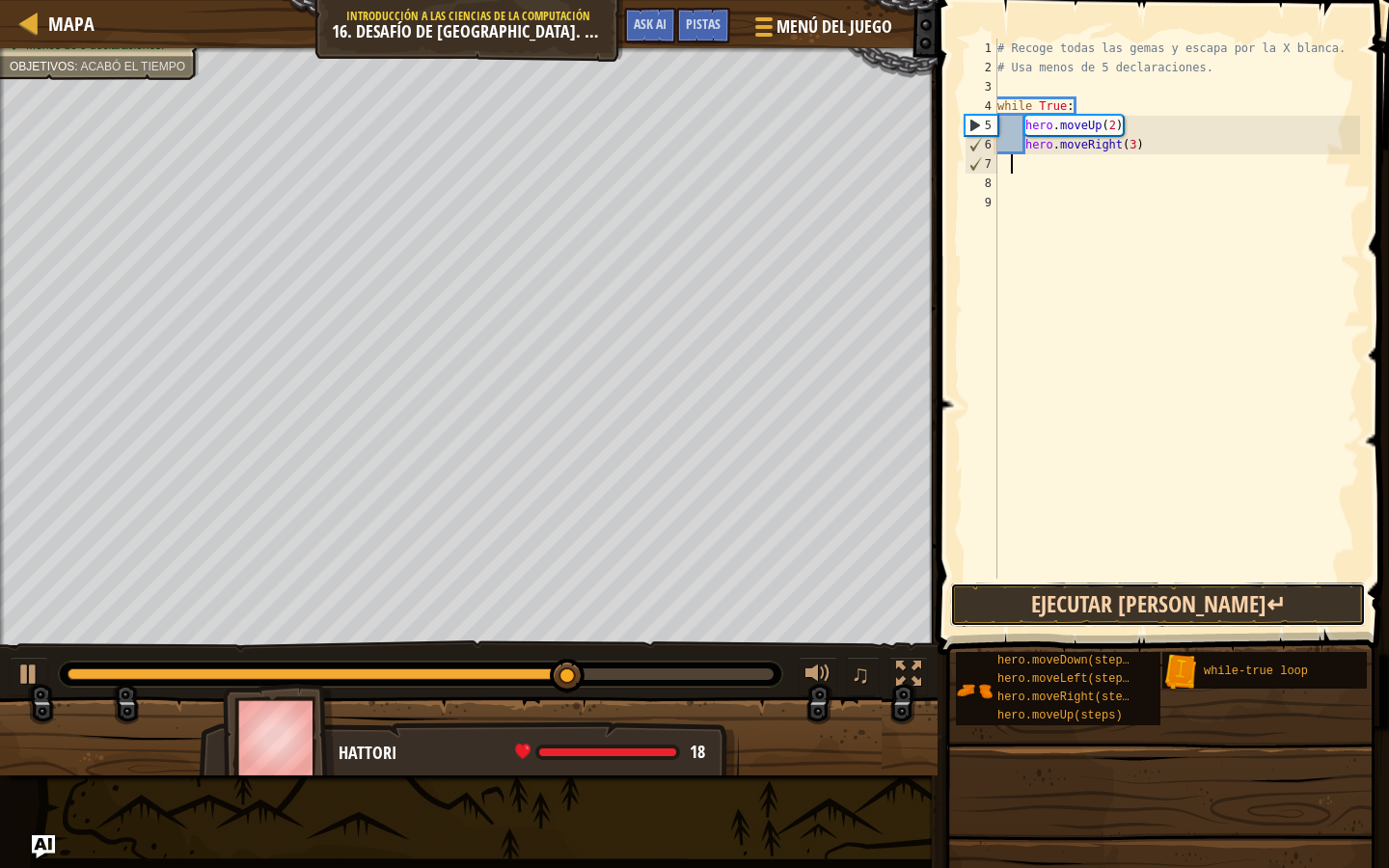
click at [1079, 583] on button "Ejecutar [PERSON_NAME]↵" at bounding box center [1157, 605] width 416 height 45
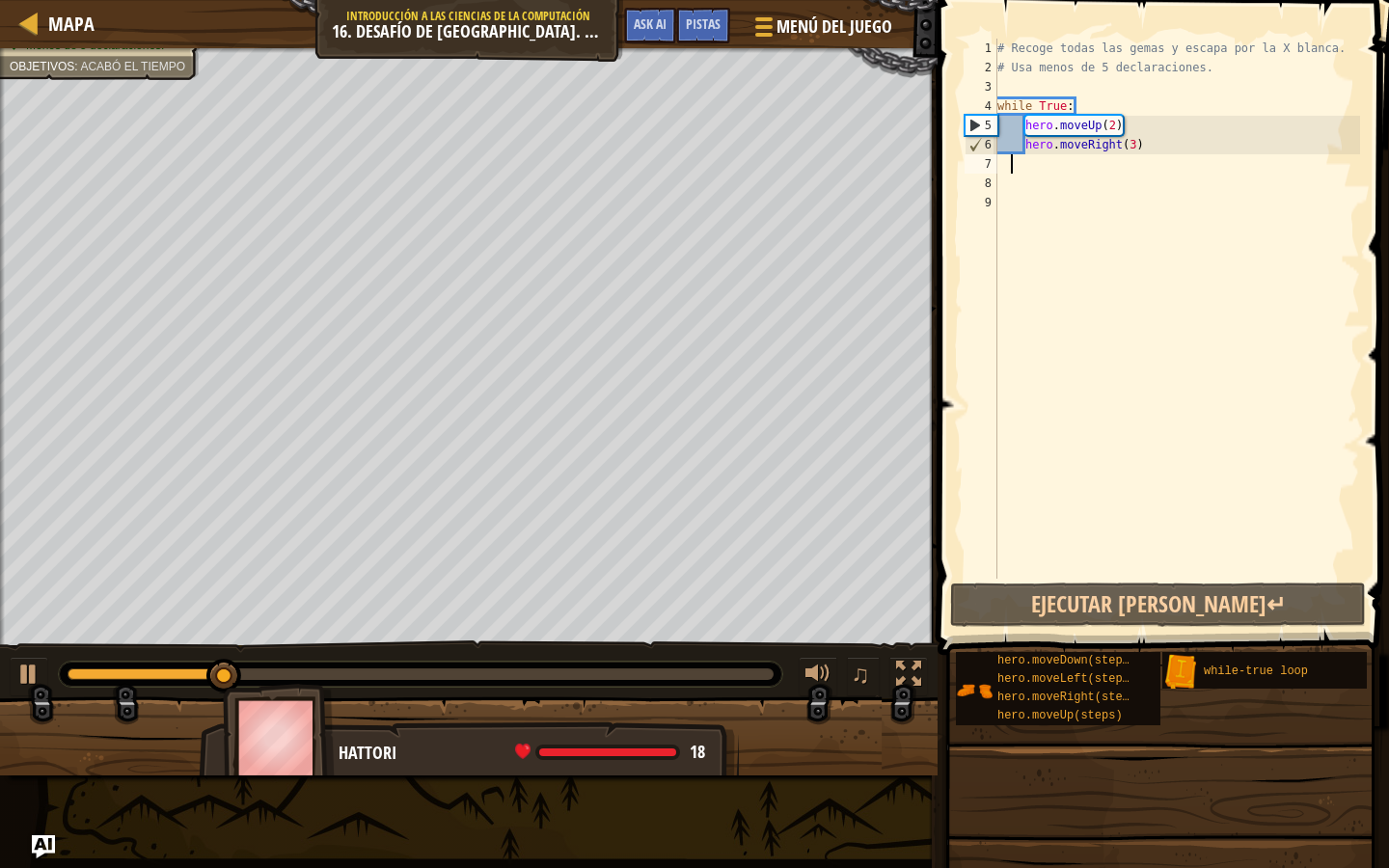
click at [1027, 141] on div "# Recoge todas las gemas y escapa por la X blanca. # Usa menos de 5 declaracion…" at bounding box center [1177, 328] width 367 height 579
type textarea "hero.moveRight(3)"
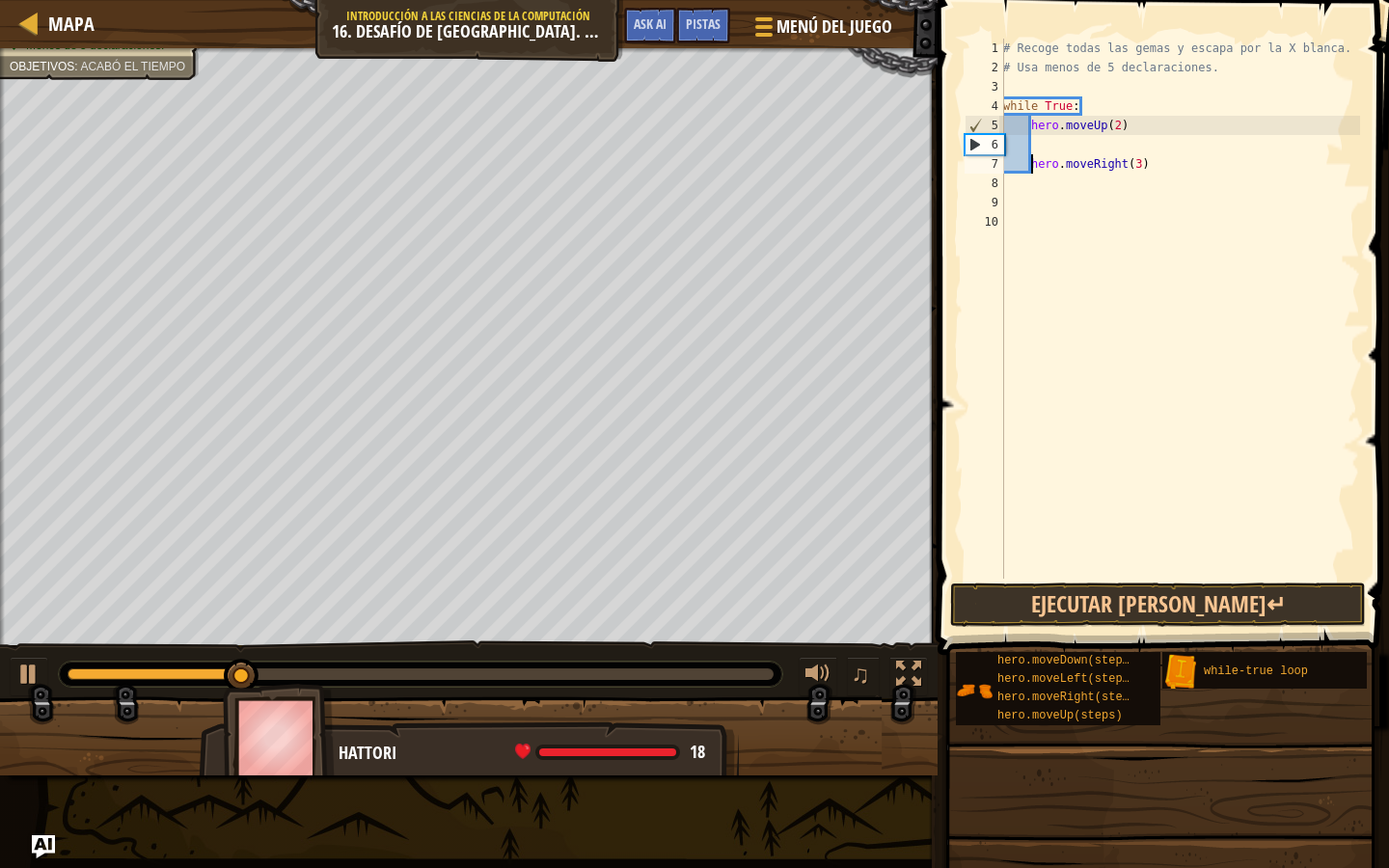
click at [1053, 146] on div "# Recoge todas las gemas y escapa por la X blanca. # Usa menos de 5 declaracion…" at bounding box center [1180, 328] width 361 height 579
type textarea "h"
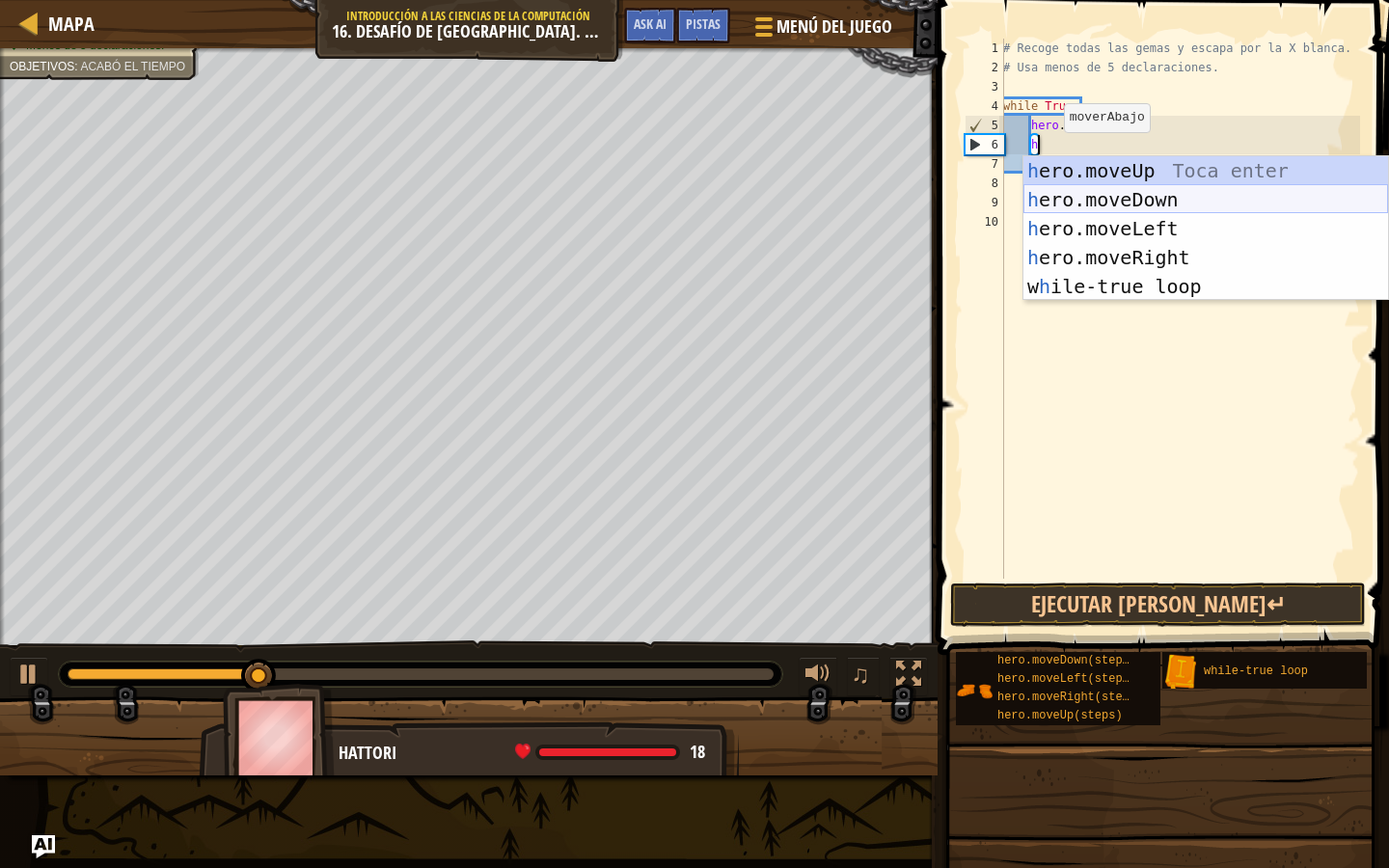
click at [1065, 190] on div "h ero.moveUp Toca enter h ero.moveDown Toca enter h ero.moveLeft Toca enter h e…" at bounding box center [1206, 258] width 365 height 202
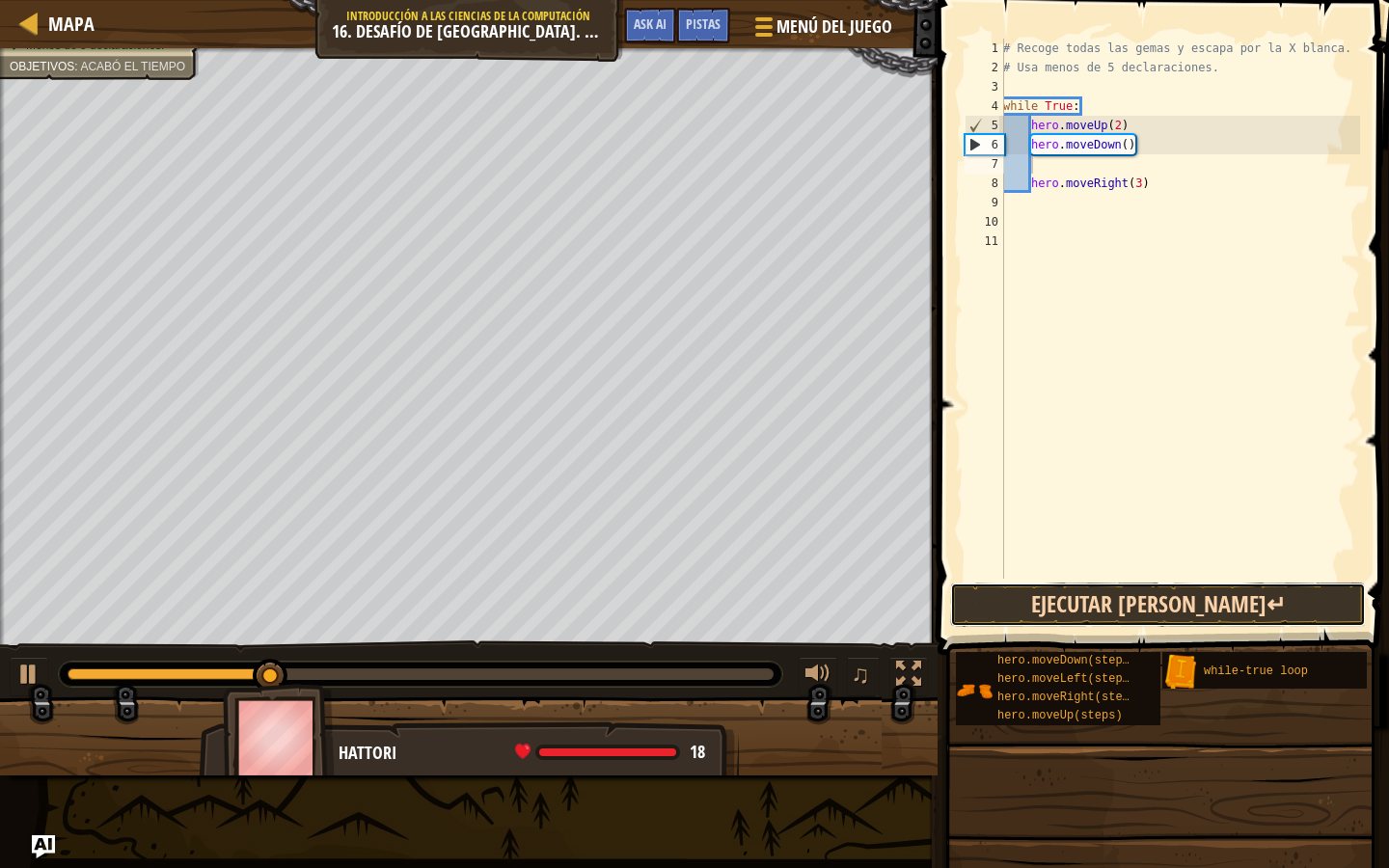
click at [1064, 586] on button "Ejecutar [PERSON_NAME]↵" at bounding box center [1157, 605] width 416 height 45
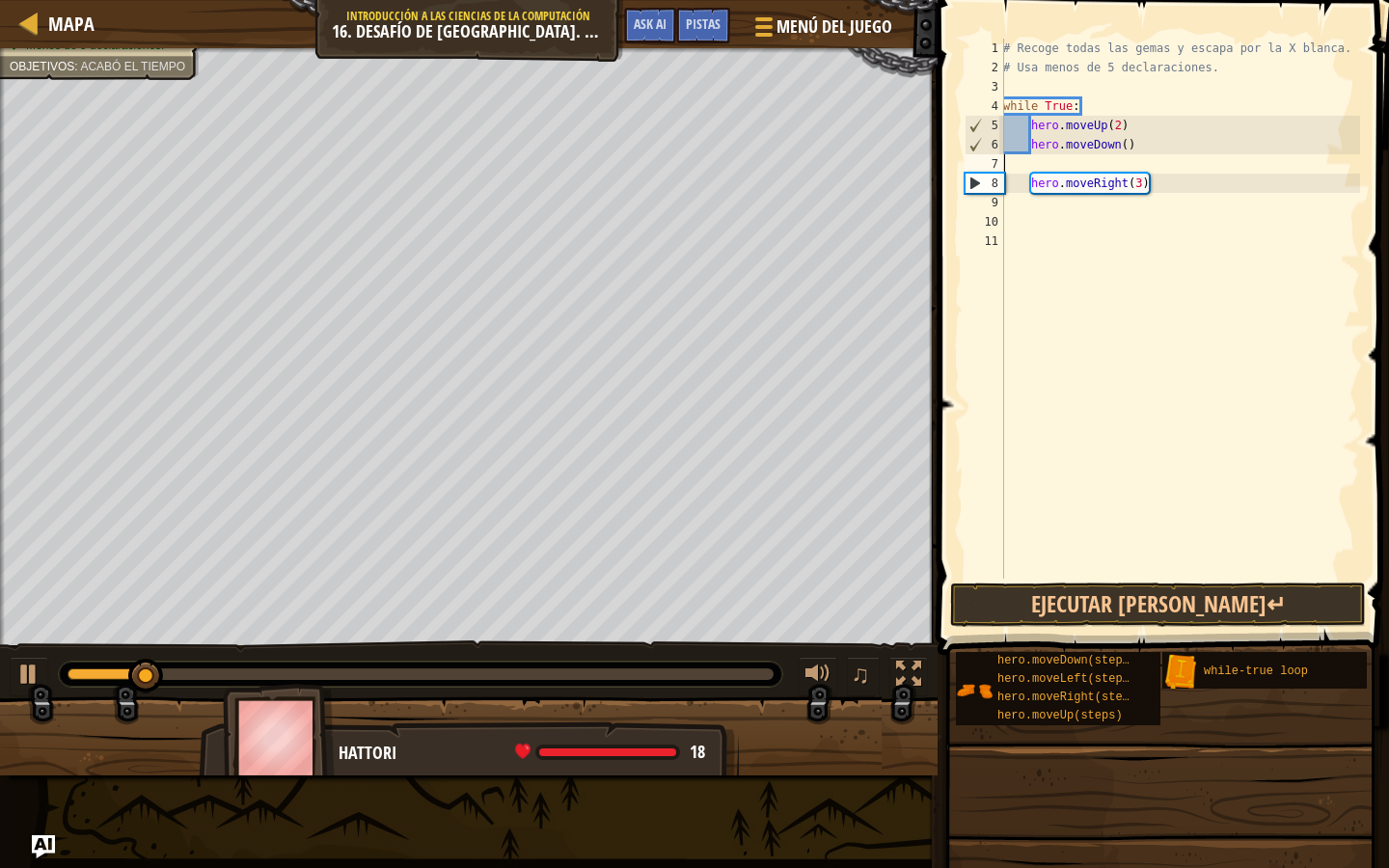
click at [1016, 172] on div "# Recoge todas las gemas y escapa por la X blanca. # Usa menos de 5 declaracion…" at bounding box center [1180, 328] width 361 height 579
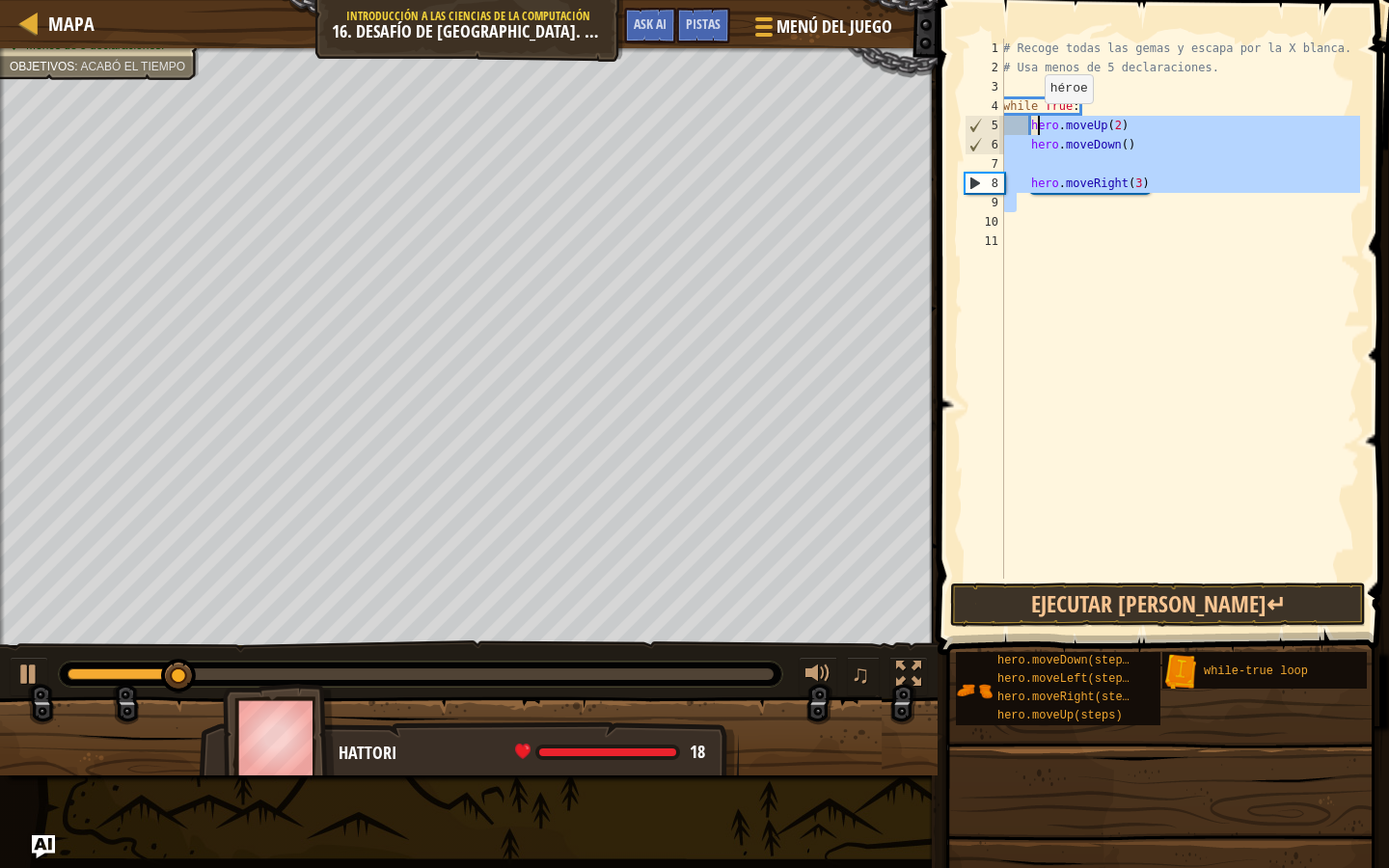
drag, startPoint x: 1144, startPoint y: 209, endPoint x: 1035, endPoint y: 126, distance: 137.0
click at [1035, 126] on div "# Recoge todas las gemas y escapa por la X blanca. # Usa menos de 5 declaracion…" at bounding box center [1180, 328] width 361 height 579
type textarea "hero.moveUp(2) hero.moveDown()"
click at [1013, 325] on div "# Recoge todas las gemas y escapa por la X blanca. # Usa menos de 5 declaracion…" at bounding box center [1180, 328] width 361 height 579
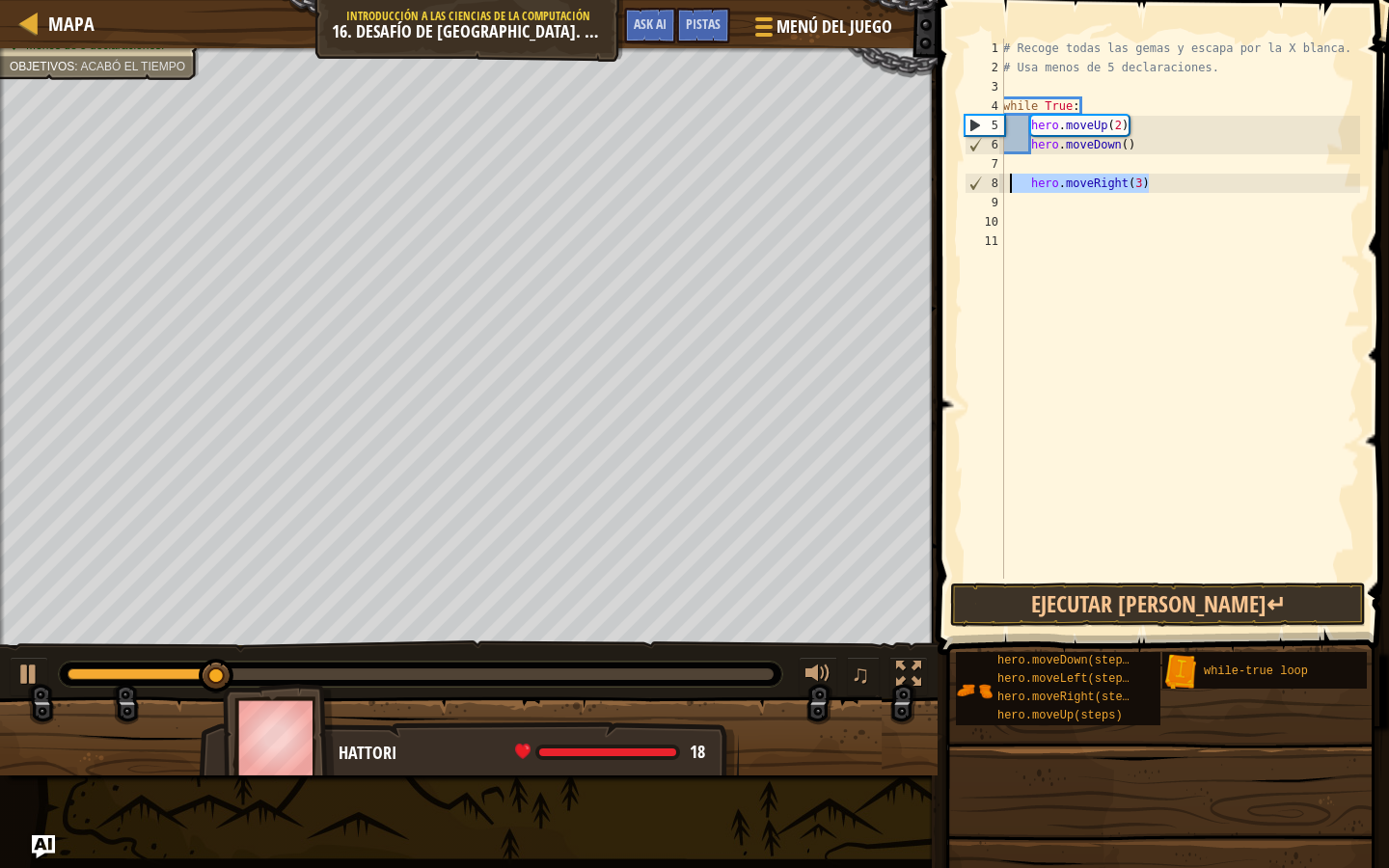
drag, startPoint x: 1169, startPoint y: 177, endPoint x: 1013, endPoint y: 177, distance: 156.0
click at [1013, 177] on div "# Recoge todas las gemas y escapa por la X blanca. # Usa menos de 5 declaracion…" at bounding box center [1180, 328] width 361 height 579
type textarea "hero.moveRight(3)"
click at [1151, 147] on div "# Recoge todas las gemas y escapa por la X blanca. # Usa menos de 5 declaracion…" at bounding box center [1180, 328] width 361 height 579
type textarea "hero.moveDown()"
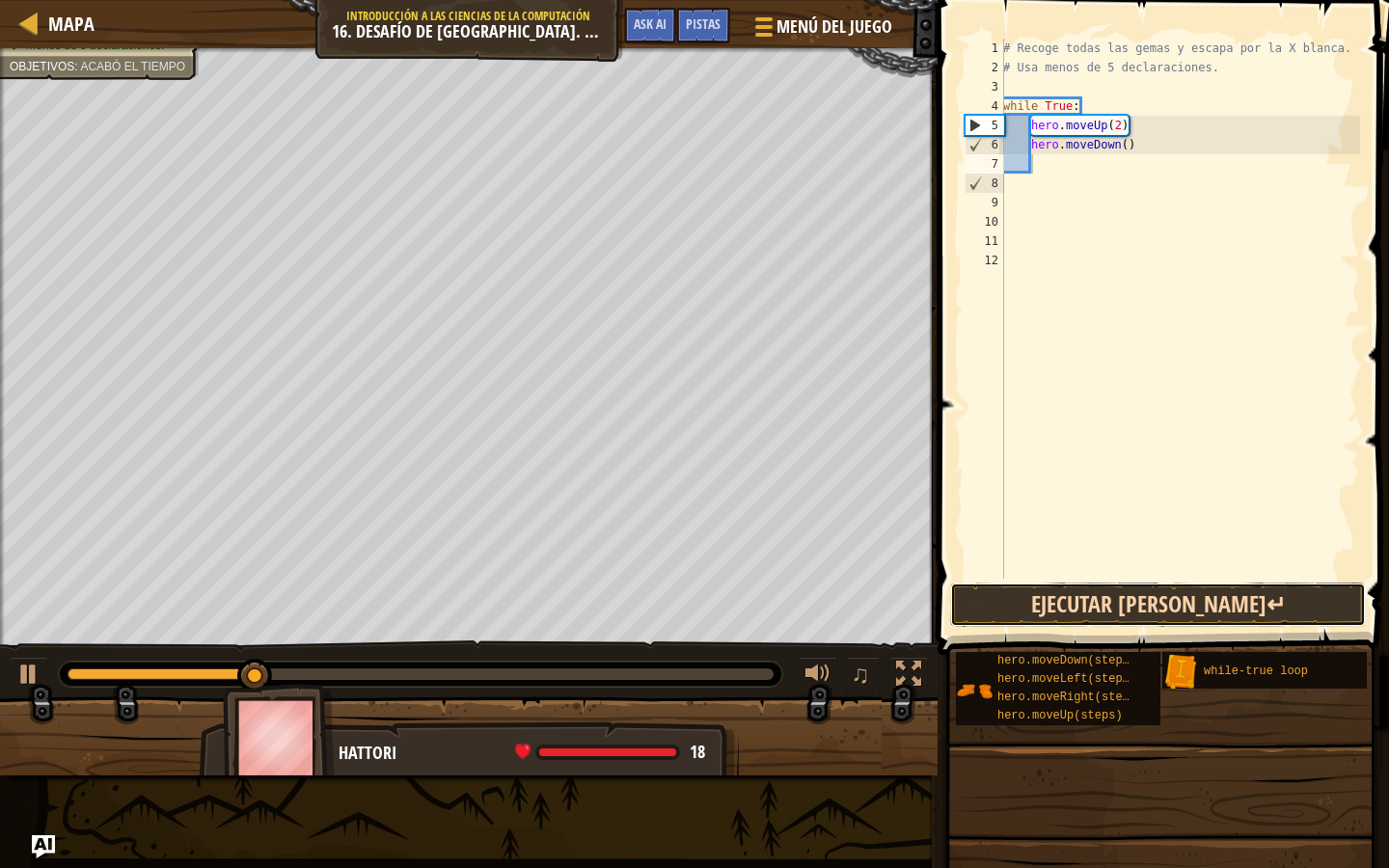
click at [1150, 591] on button "Ejecutar [PERSON_NAME]↵" at bounding box center [1157, 605] width 416 height 45
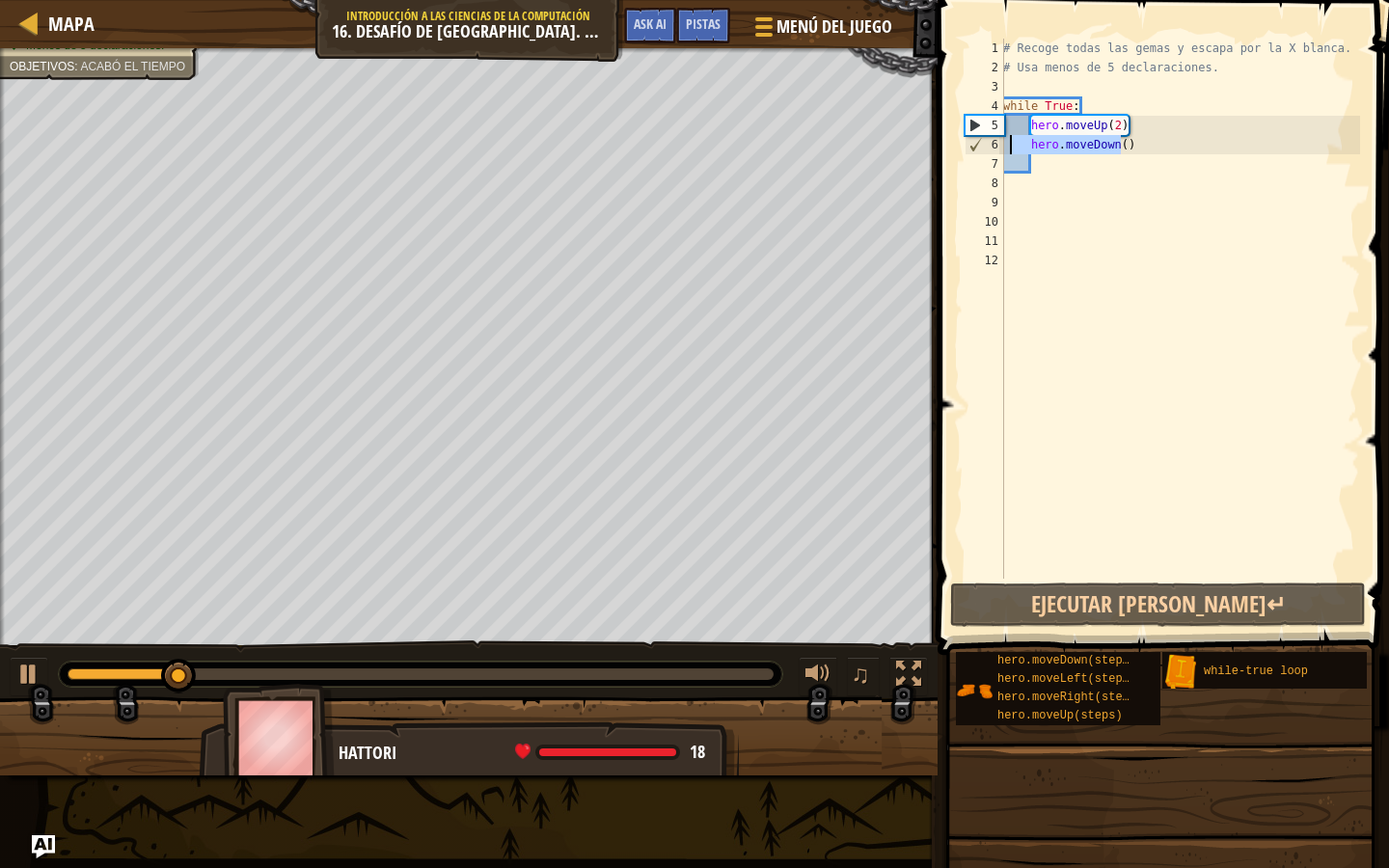
drag, startPoint x: 1121, startPoint y: 144, endPoint x: 1012, endPoint y: 145, distance: 109.0
click at [1012, 145] on div "# Recoge todas las gemas y escapa por la X blanca. # Usa menos de 5 declaracion…" at bounding box center [1180, 328] width 361 height 579
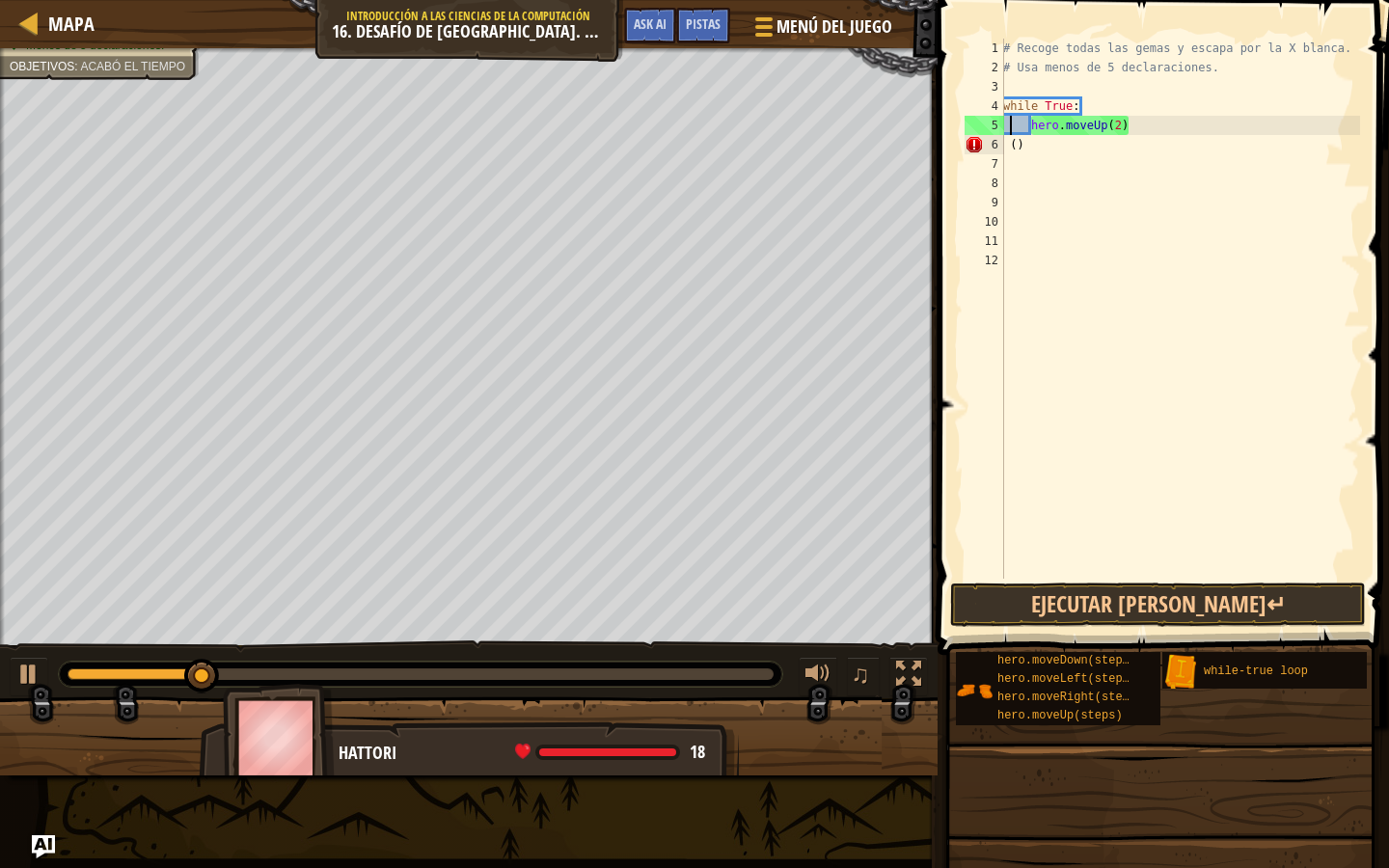
click at [1045, 140] on div "# Recoge todas las gemas y escapa por la X blanca. # Usa menos de 5 declaracion…" at bounding box center [1180, 328] width 361 height 579
type textarea "("
type textarea "h"
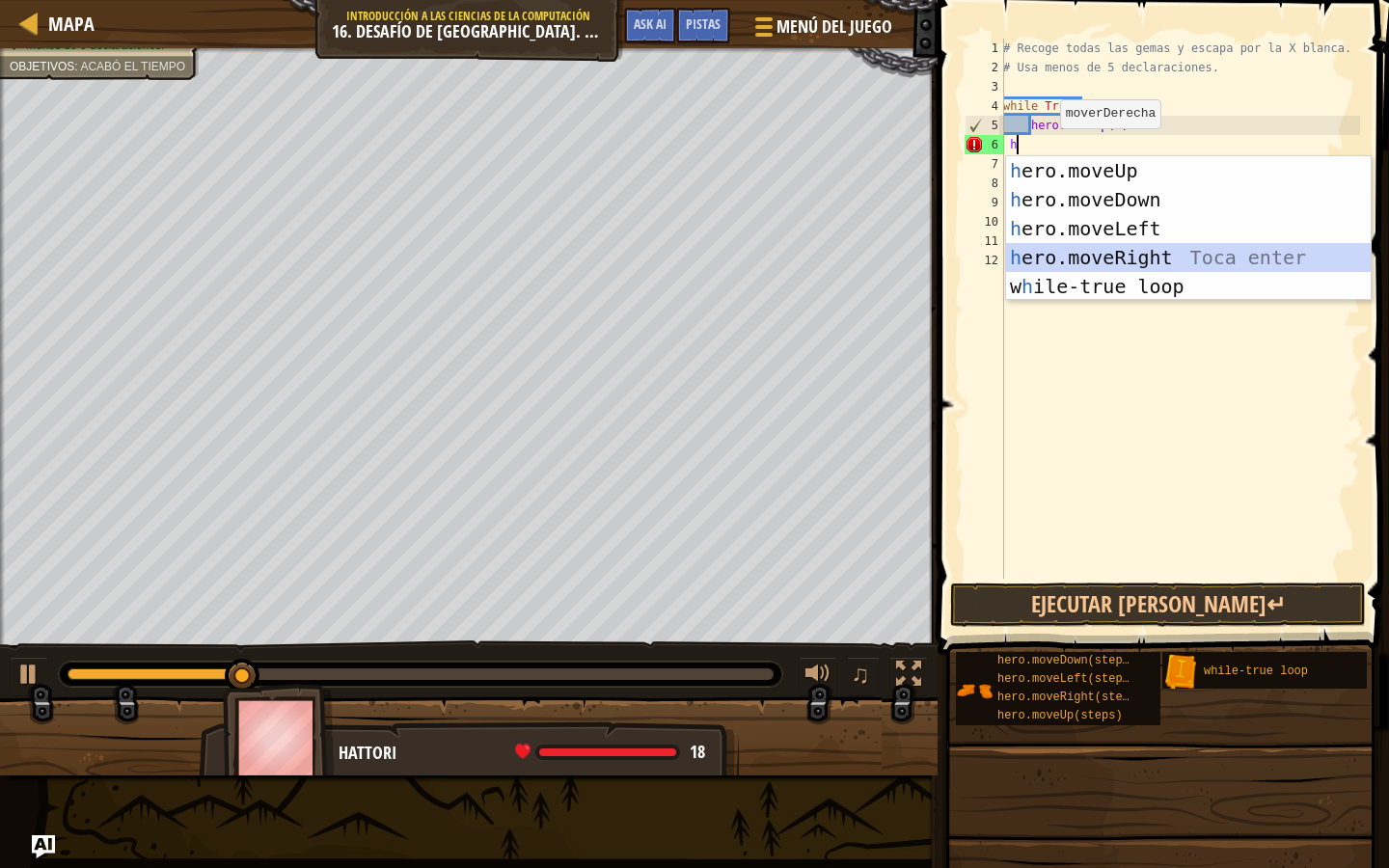
click at [1072, 250] on div "h ero.moveUp Toca enter h ero.moveDown Toca enter h ero.moveLeft Toca enter h e…" at bounding box center [1188, 258] width 365 height 202
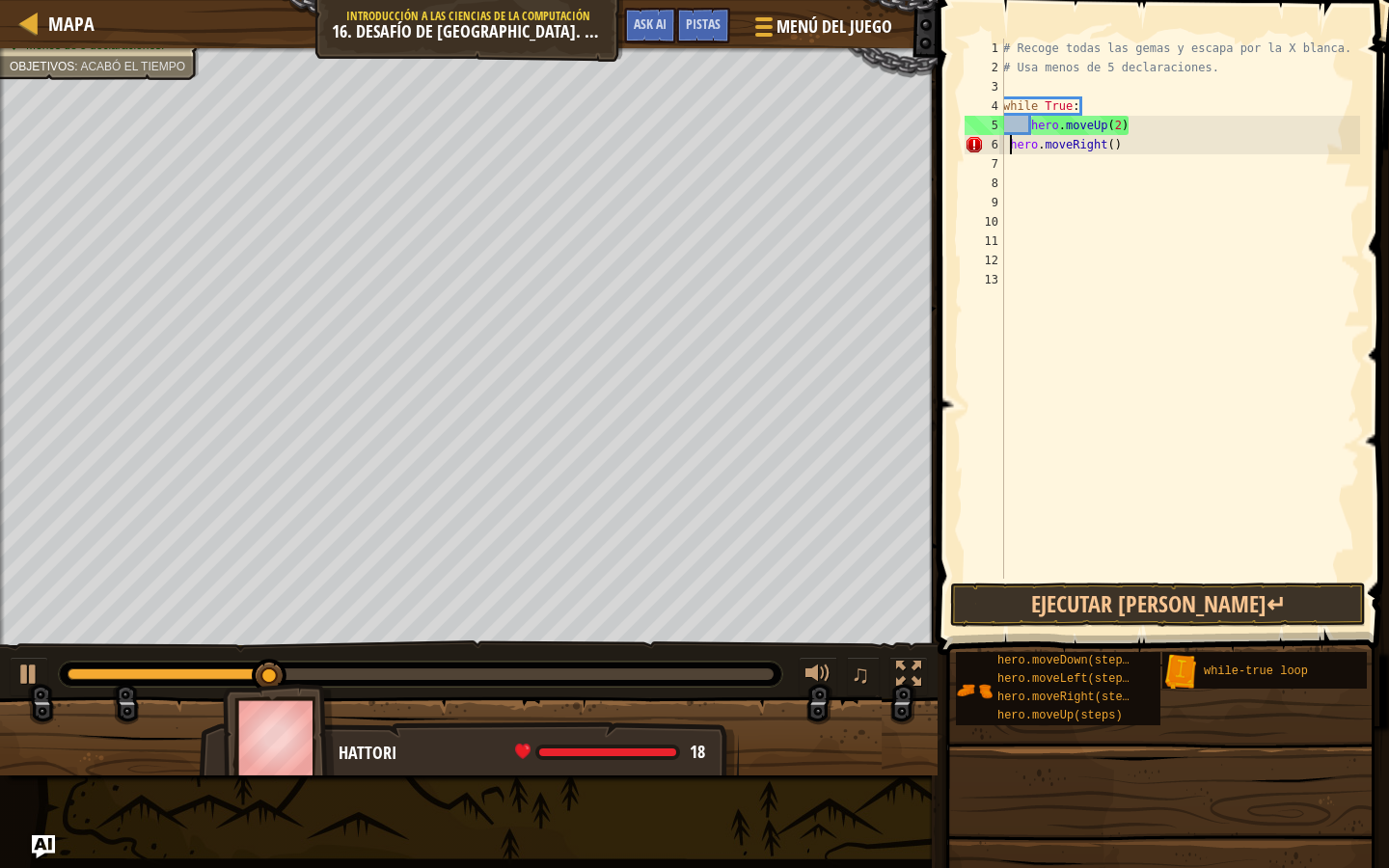
click at [1011, 144] on div "# Recoge todas las gemas y escapa por la X blanca. # Usa menos de 5 declaracion…" at bounding box center [1180, 328] width 361 height 579
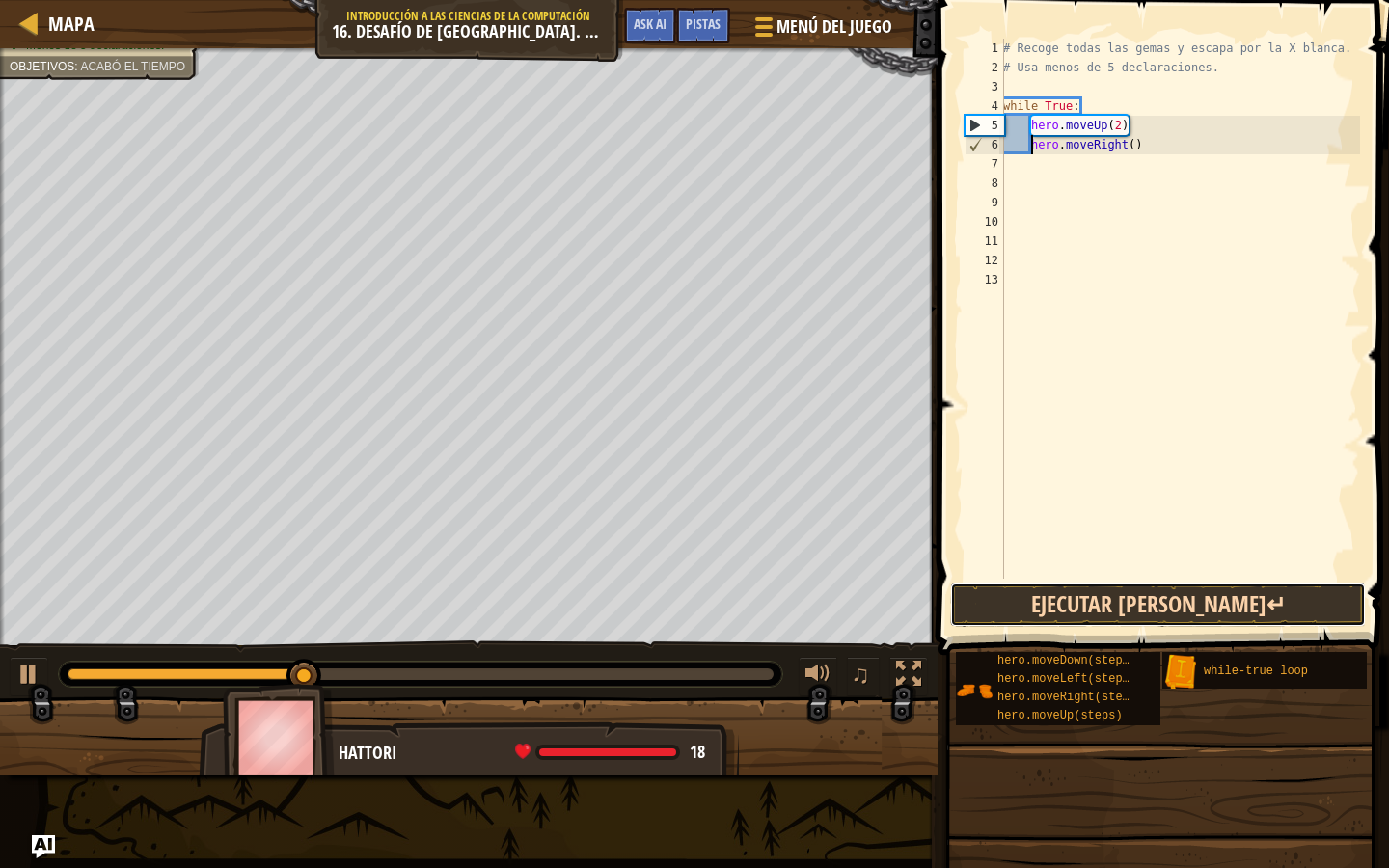
click at [1035, 605] on button "Ejecutar [PERSON_NAME]↵" at bounding box center [1157, 605] width 416 height 45
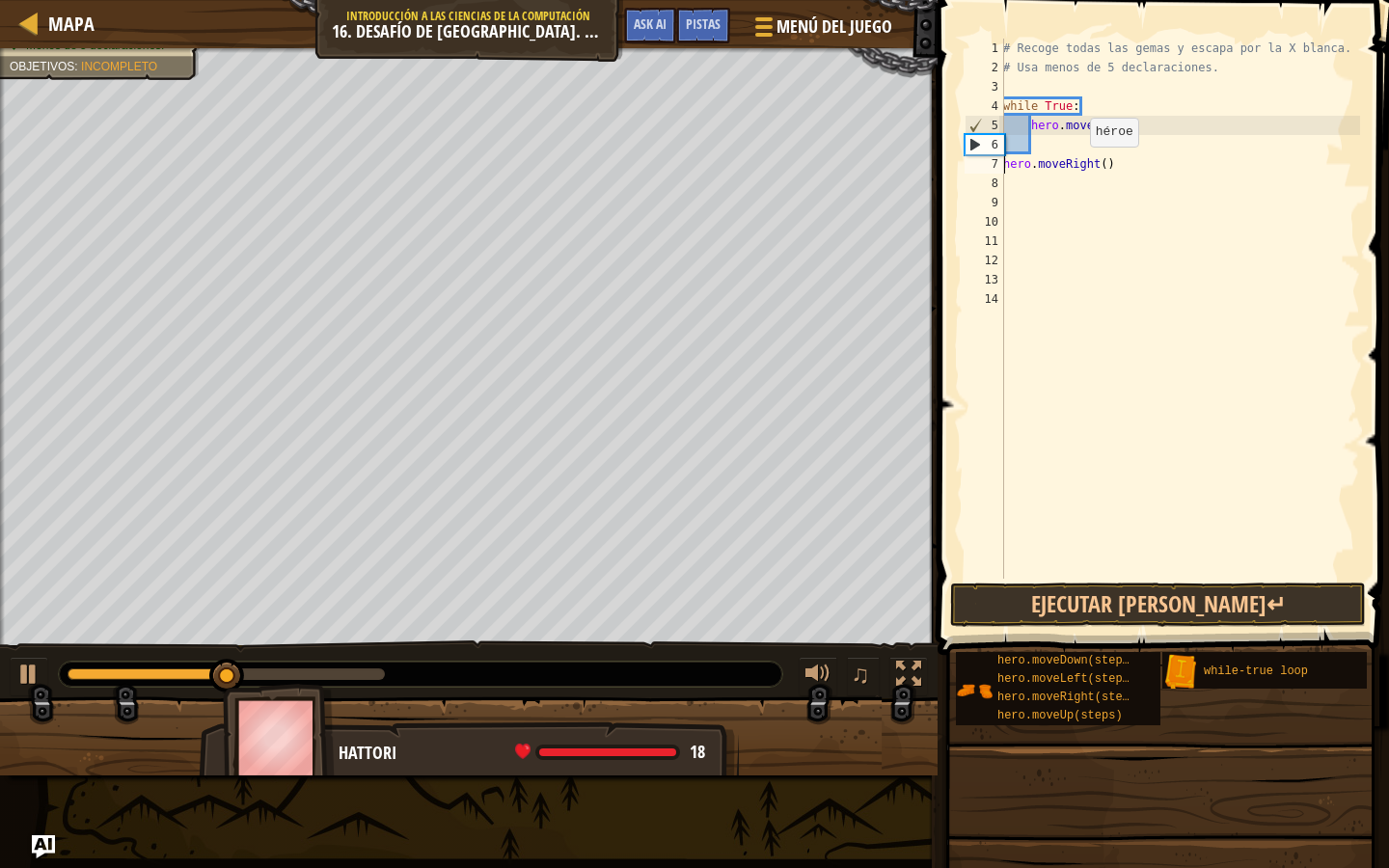
type textarea "hero.moveRight()"
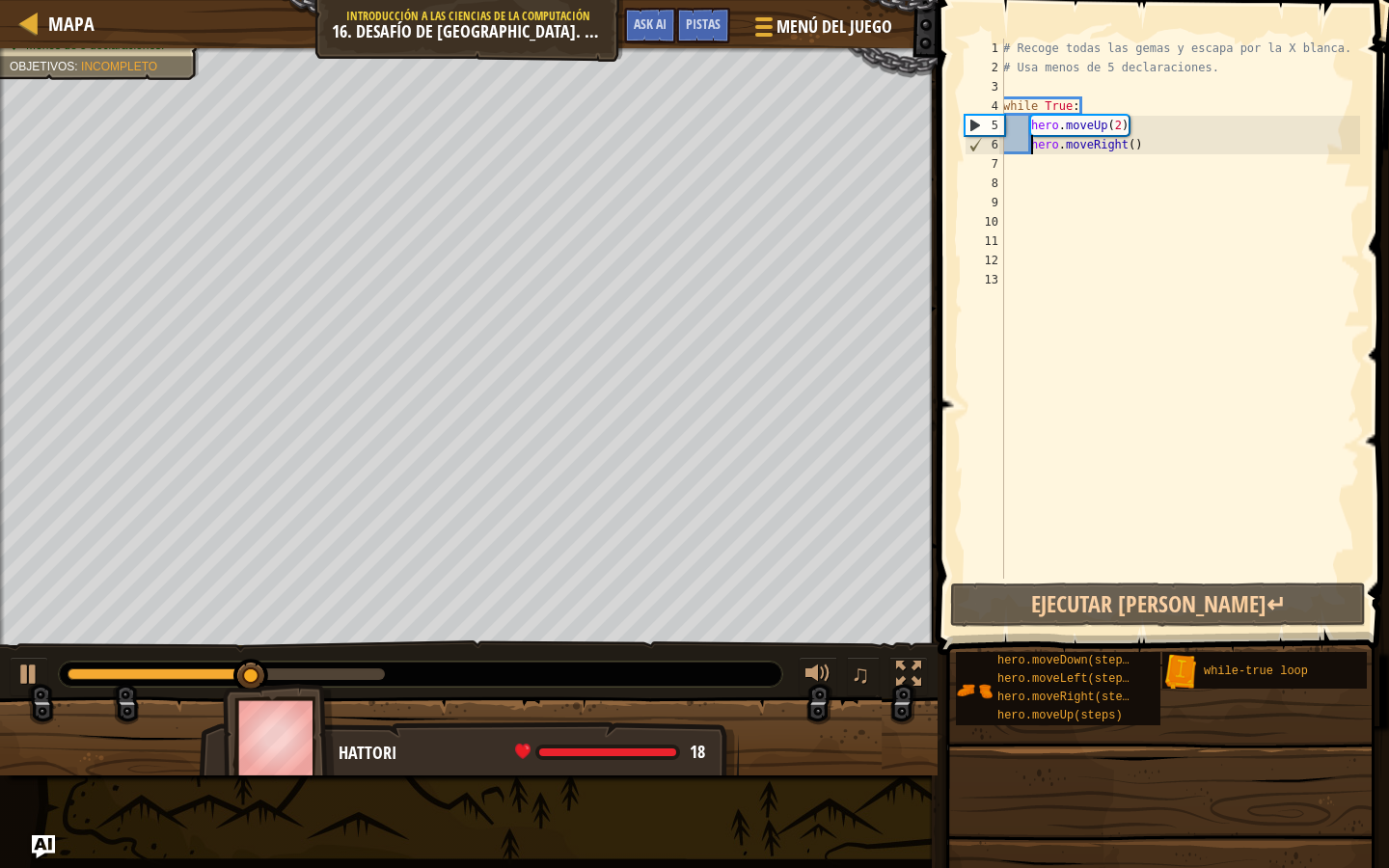
click at [1164, 151] on div "# Recoge todas las gemas y escapa por la X blanca. # Usa menos de 5 declaracion…" at bounding box center [1180, 328] width 361 height 579
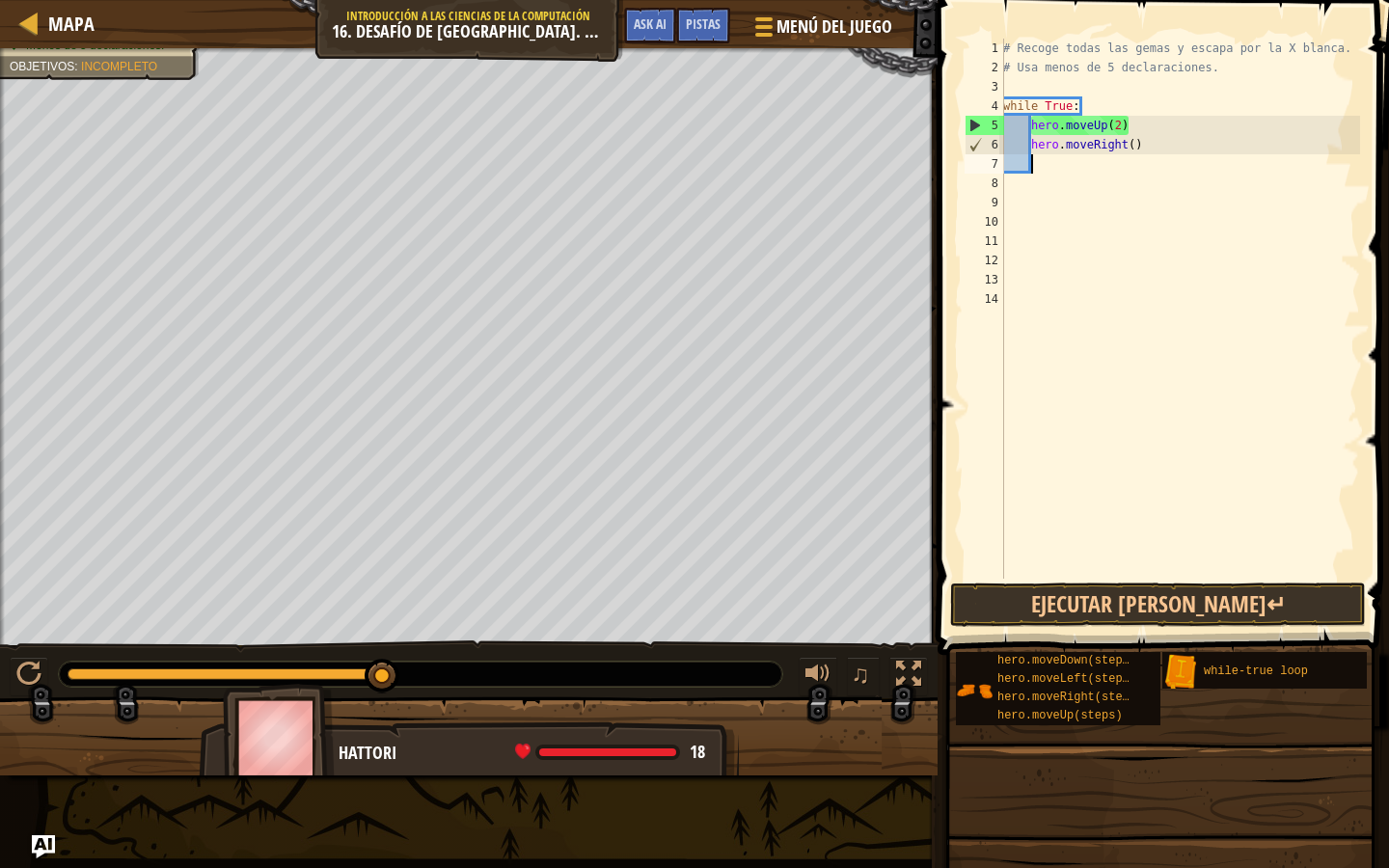
type textarea "d"
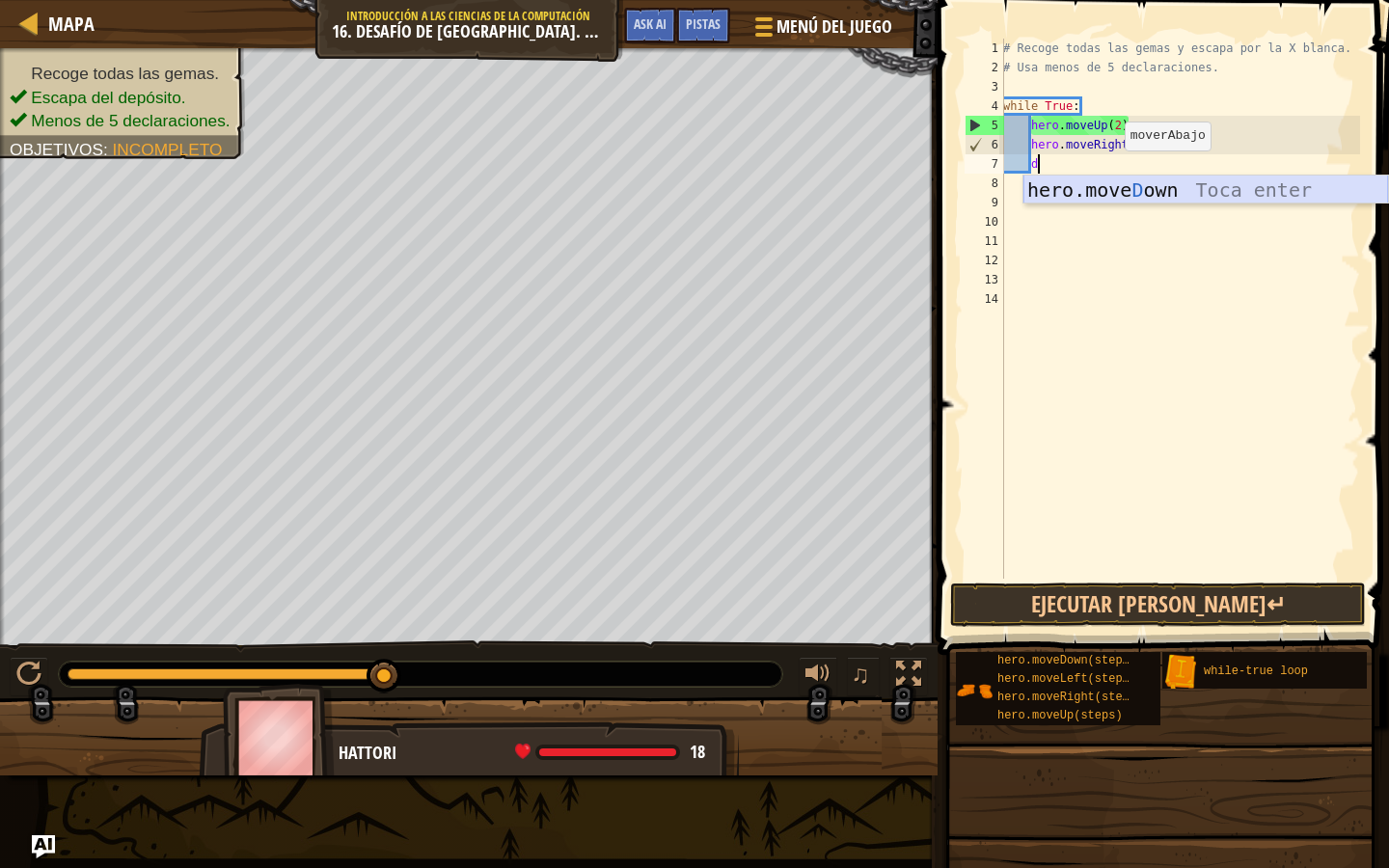
click at [1112, 193] on div "hero.move D own Toca enter" at bounding box center [1206, 218] width 365 height 87
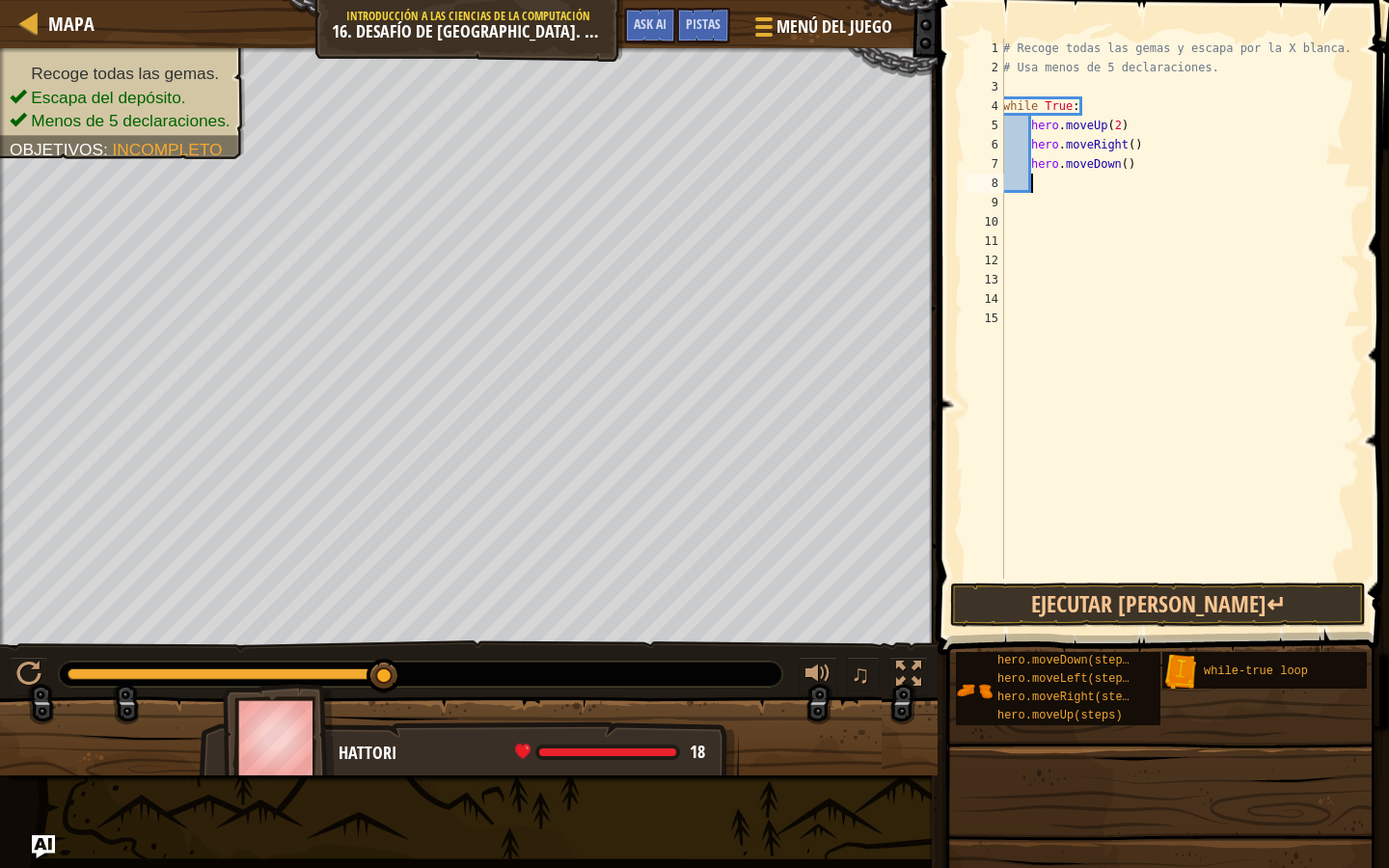
scroll to position [9, 1]
click at [1100, 601] on button "Ejecutar [PERSON_NAME]↵" at bounding box center [1157, 605] width 416 height 45
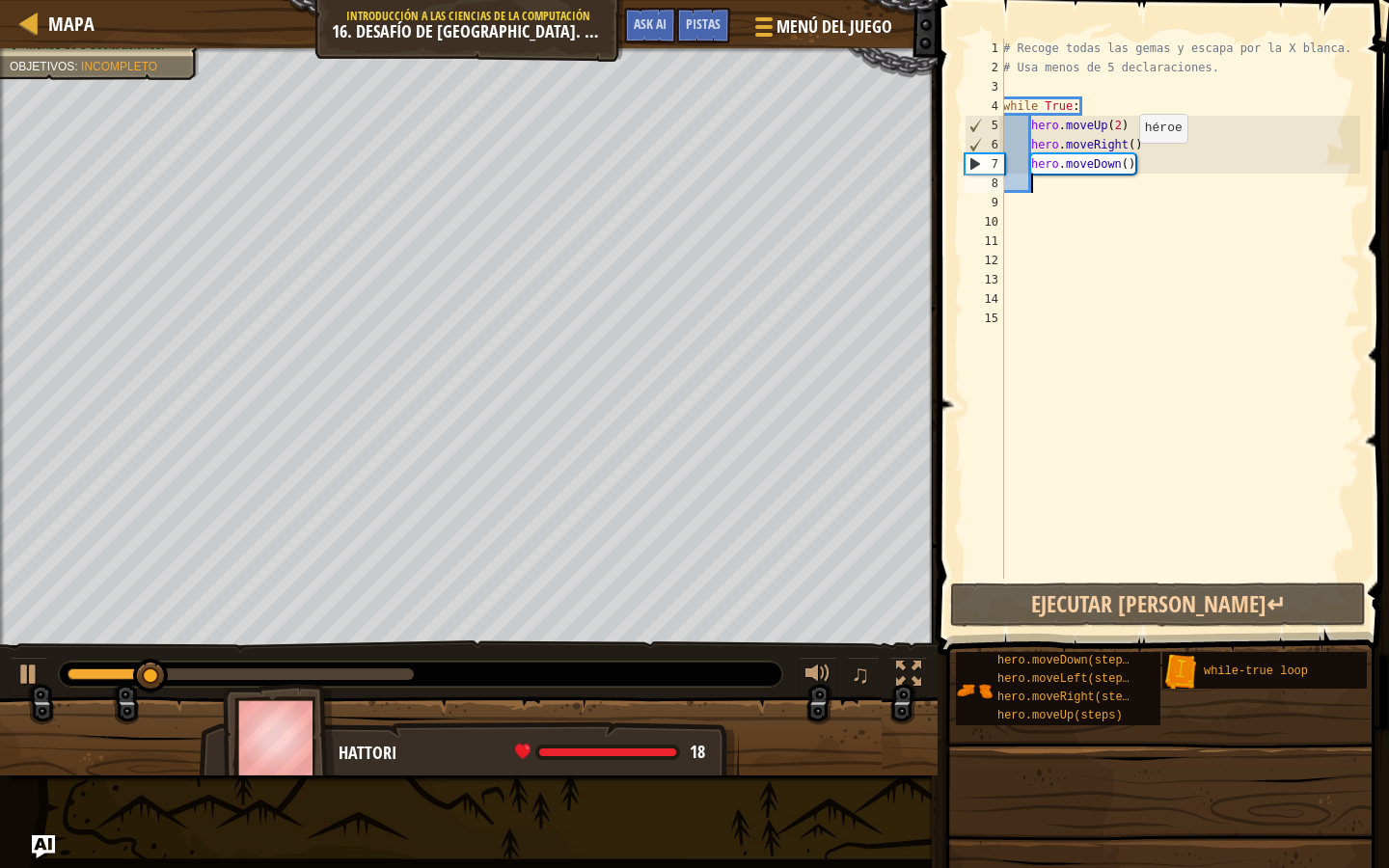
click at [1130, 161] on div "# Recoge todas las gemas y escapa por la X blanca. # Usa menos de 5 declaracion…" at bounding box center [1180, 328] width 361 height 579
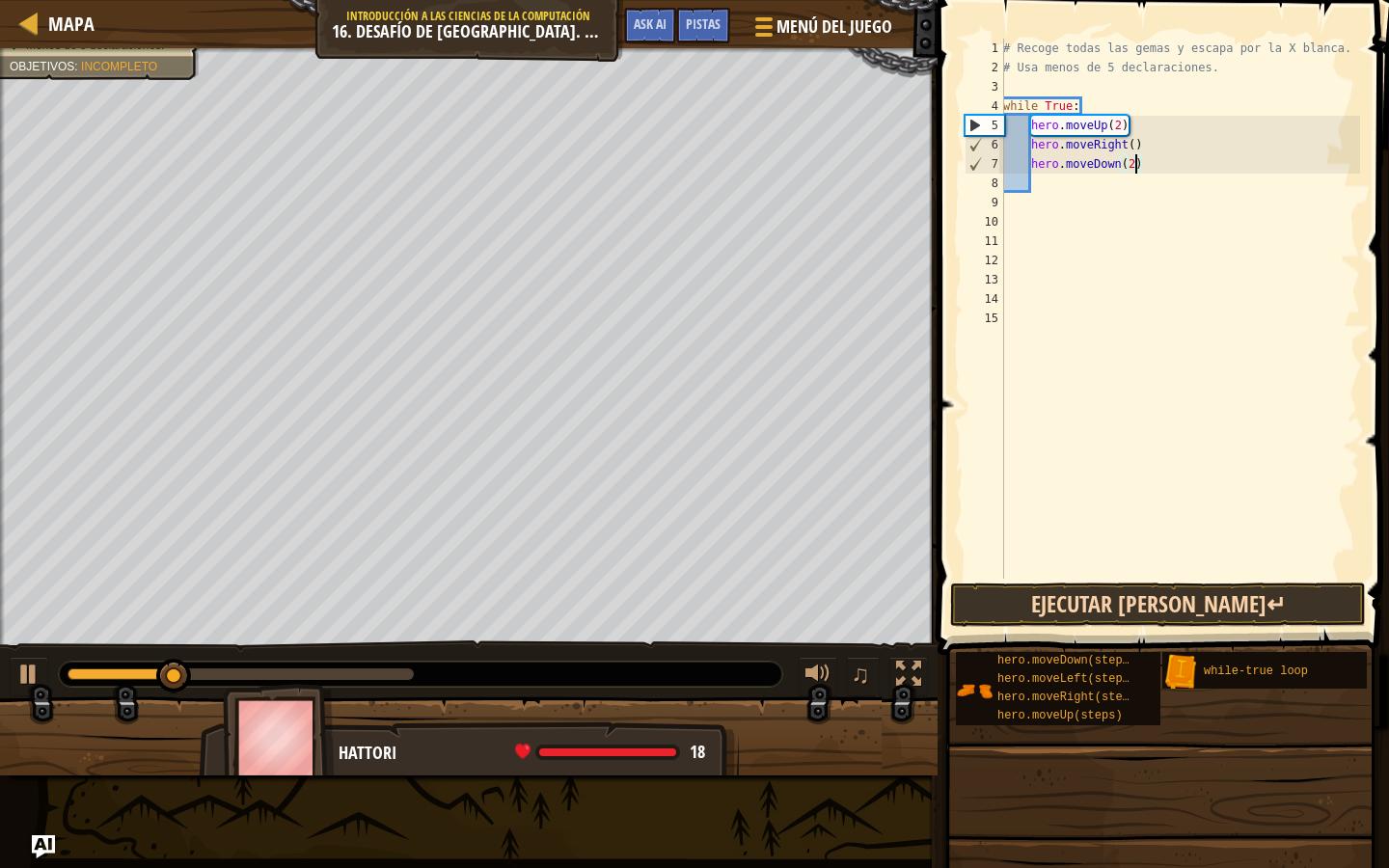
type textarea "hero.moveDown(2)"
click at [1127, 597] on button "Ejecutar [PERSON_NAME]↵" at bounding box center [1157, 605] width 416 height 45
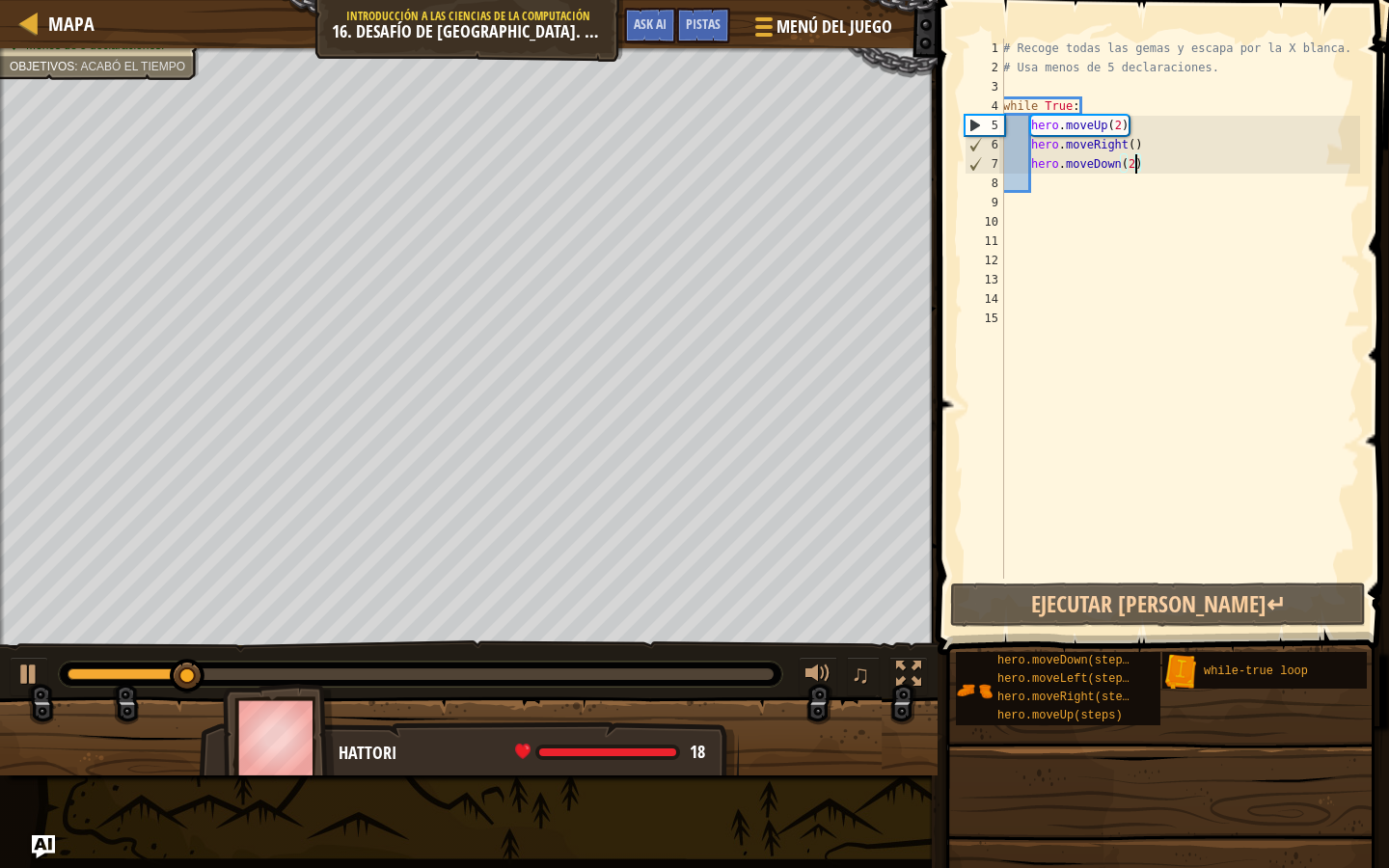
click at [1135, 184] on div "# Recoge todas las gemas y escapa por la X blanca. # Usa menos de 5 declaracion…" at bounding box center [1180, 328] width 361 height 579
type textarea "r"
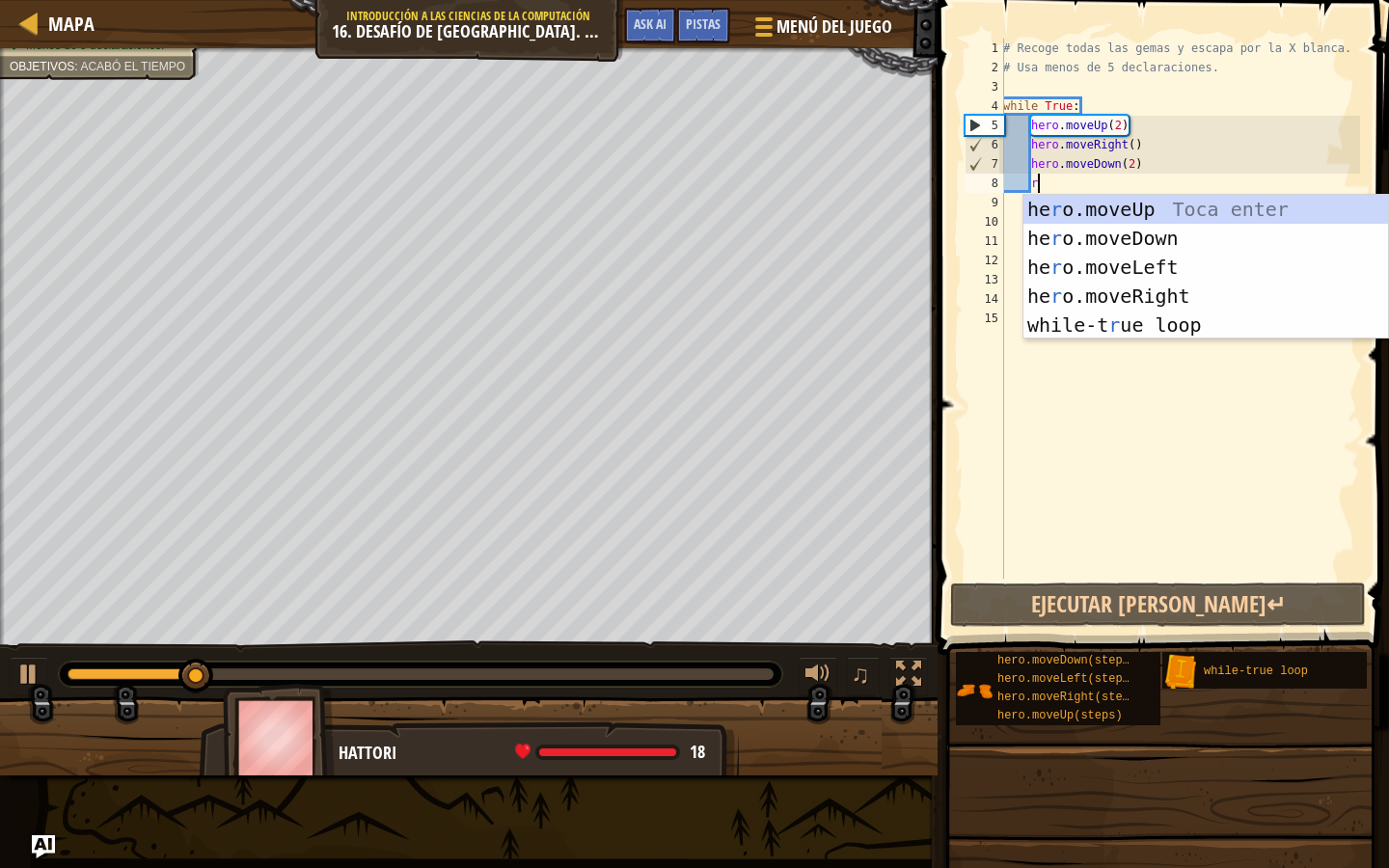
scroll to position [9, 2]
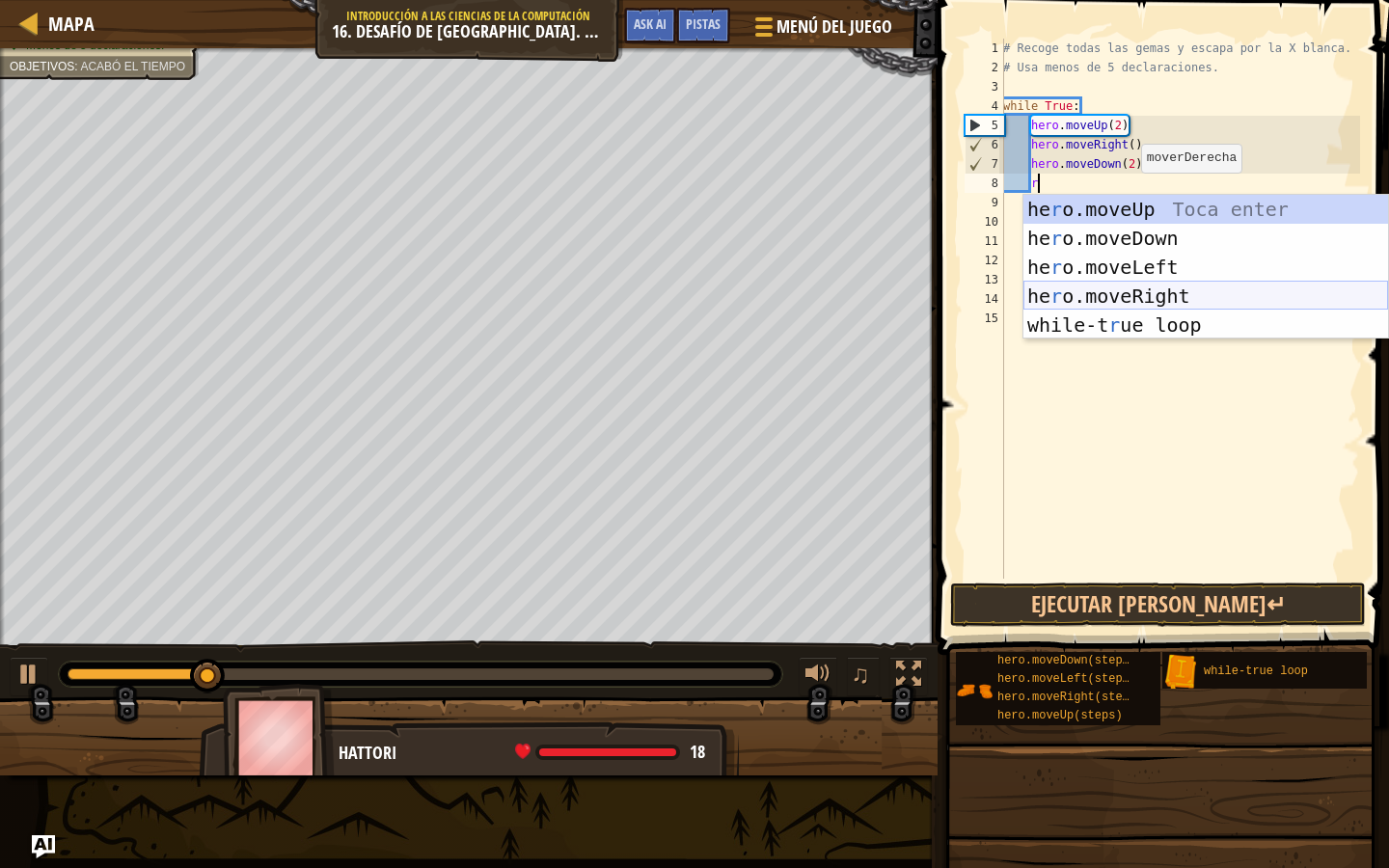
click at [1116, 298] on div "he r o.moveUp Toca enter he r o.moveDown Toca enter he r o.moveLeft Toca enter …" at bounding box center [1206, 296] width 365 height 202
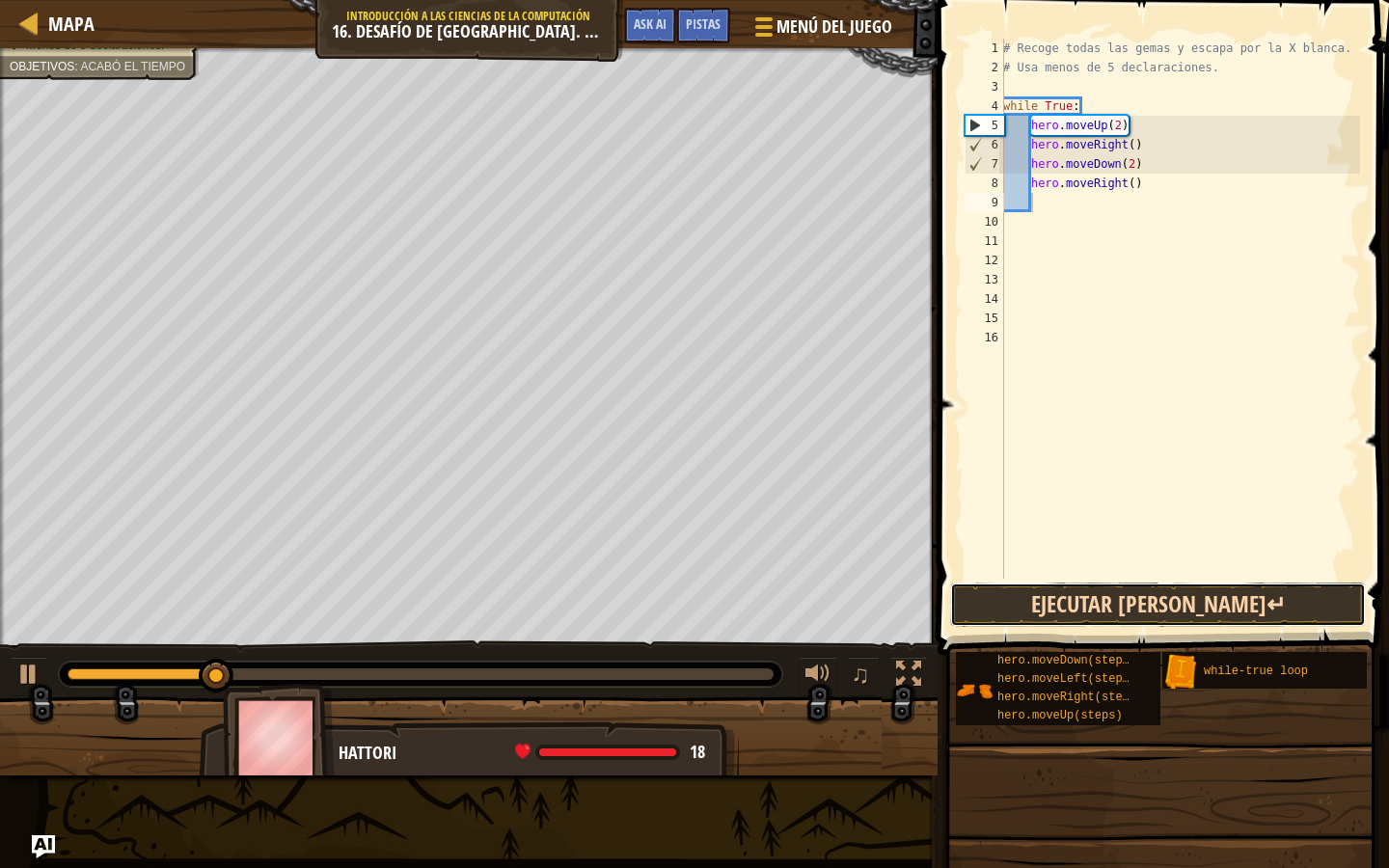
click at [1115, 591] on button "Ejecutar [PERSON_NAME]↵" at bounding box center [1157, 605] width 416 height 45
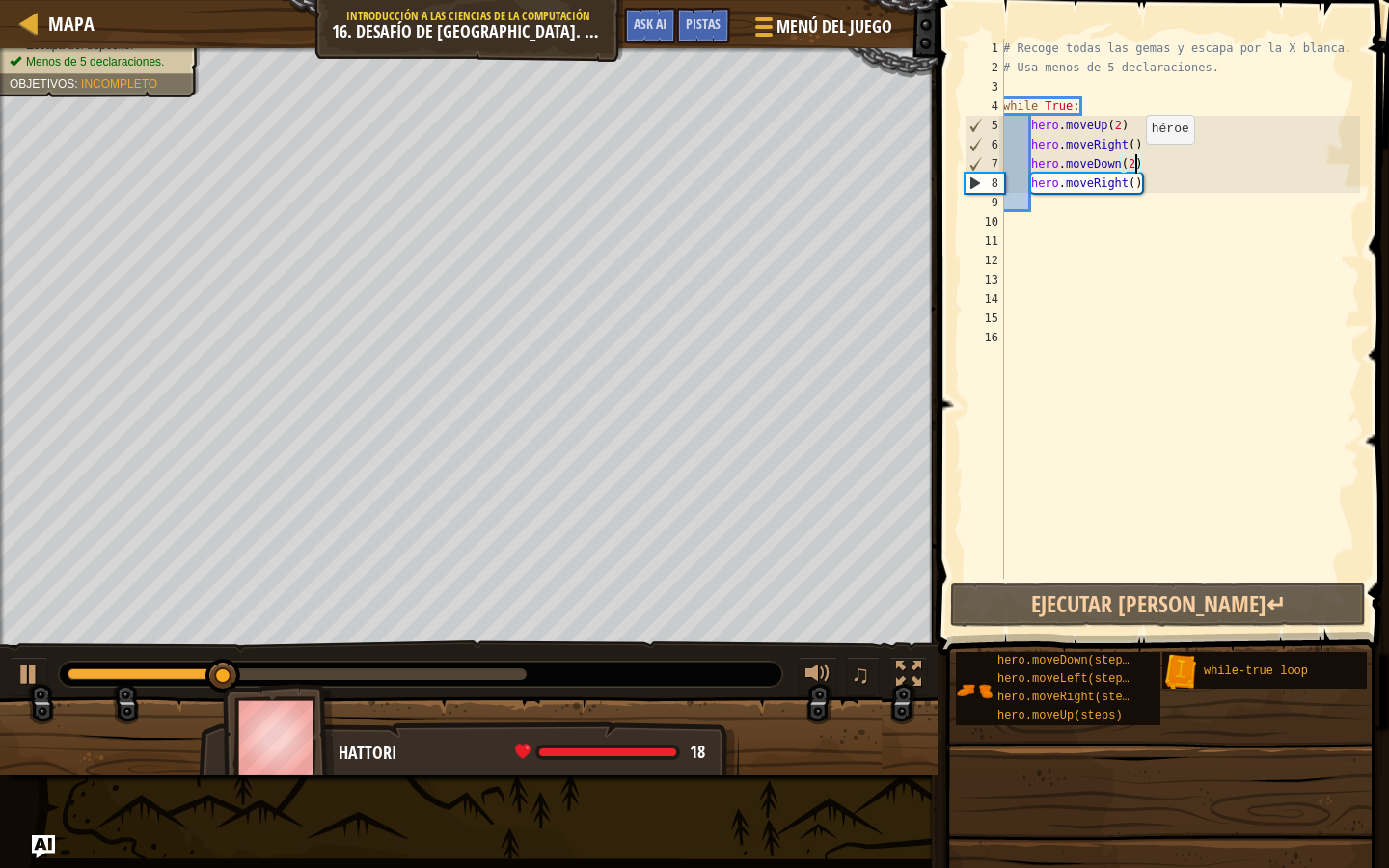
click at [1137, 163] on div "# Recoge todas las gemas y escapa por la X blanca. # Usa menos de 5 declaracion…" at bounding box center [1180, 328] width 361 height 579
type textarea "hero.moveDown()"
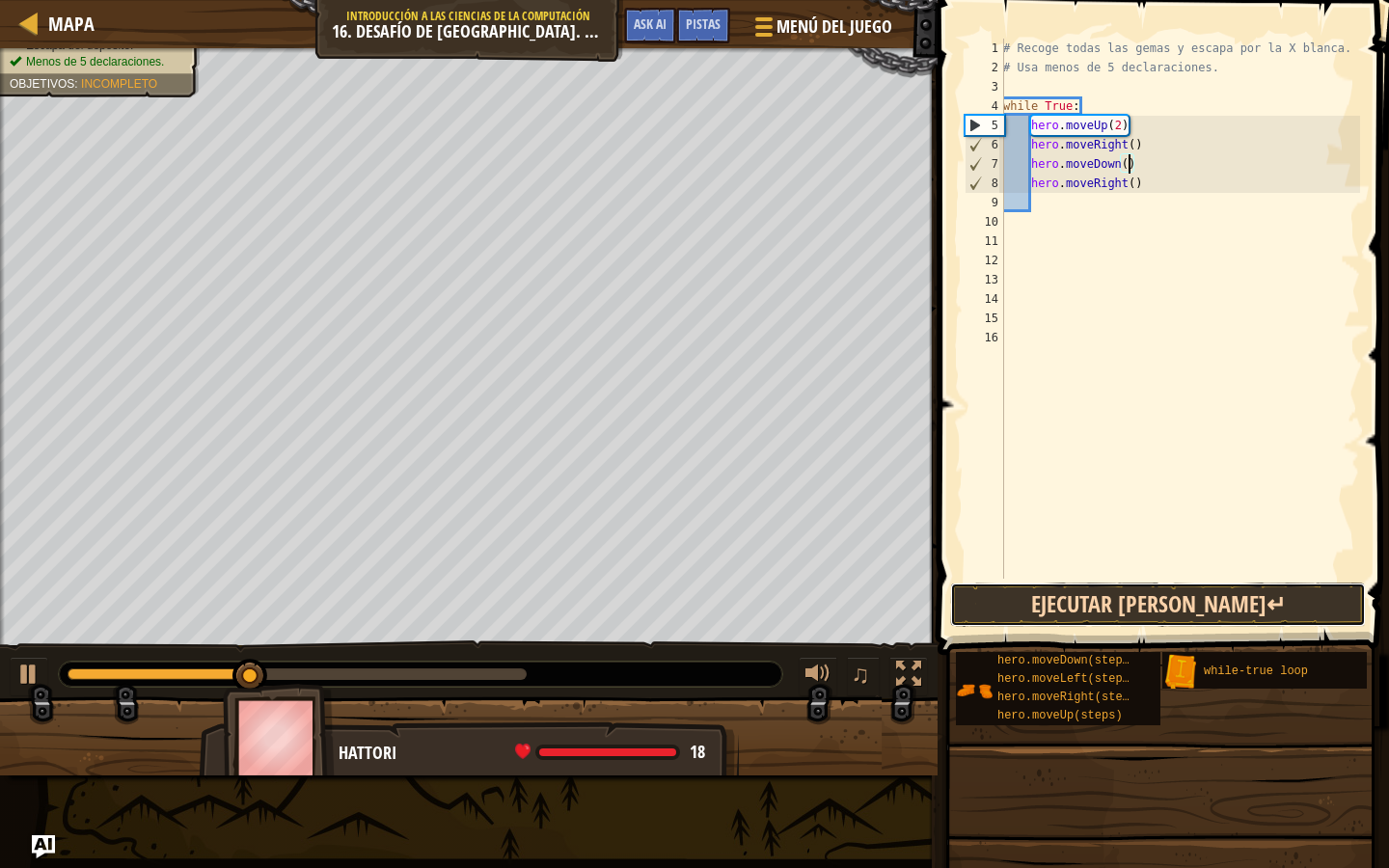
click at [1090, 603] on button "Ejecutar [PERSON_NAME]↵" at bounding box center [1157, 605] width 416 height 45
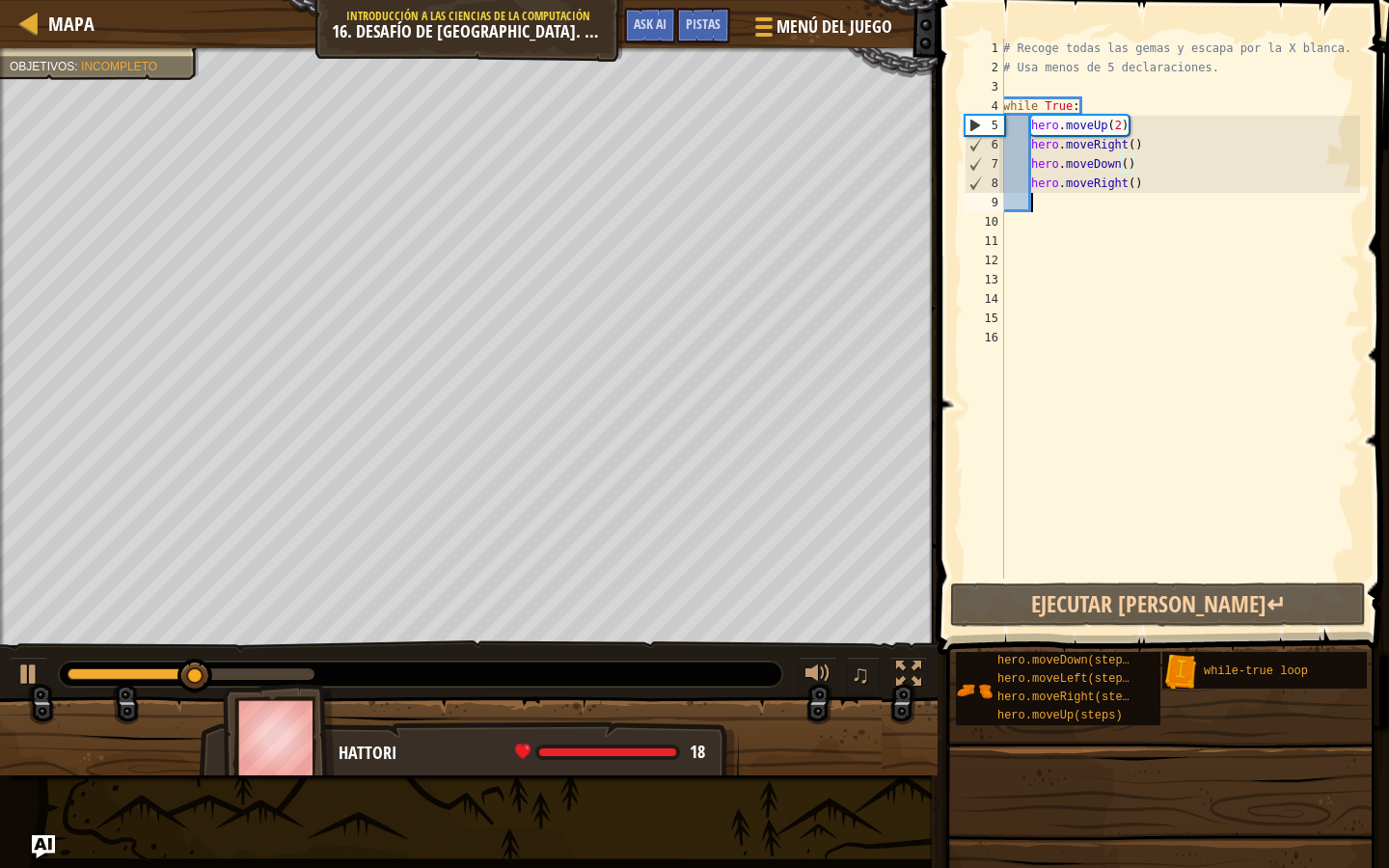
click at [1088, 199] on div "# Recoge todas las gemas y escapa por la X blanca. # Usa menos de 5 declaracion…" at bounding box center [1180, 328] width 361 height 579
type textarea "u"
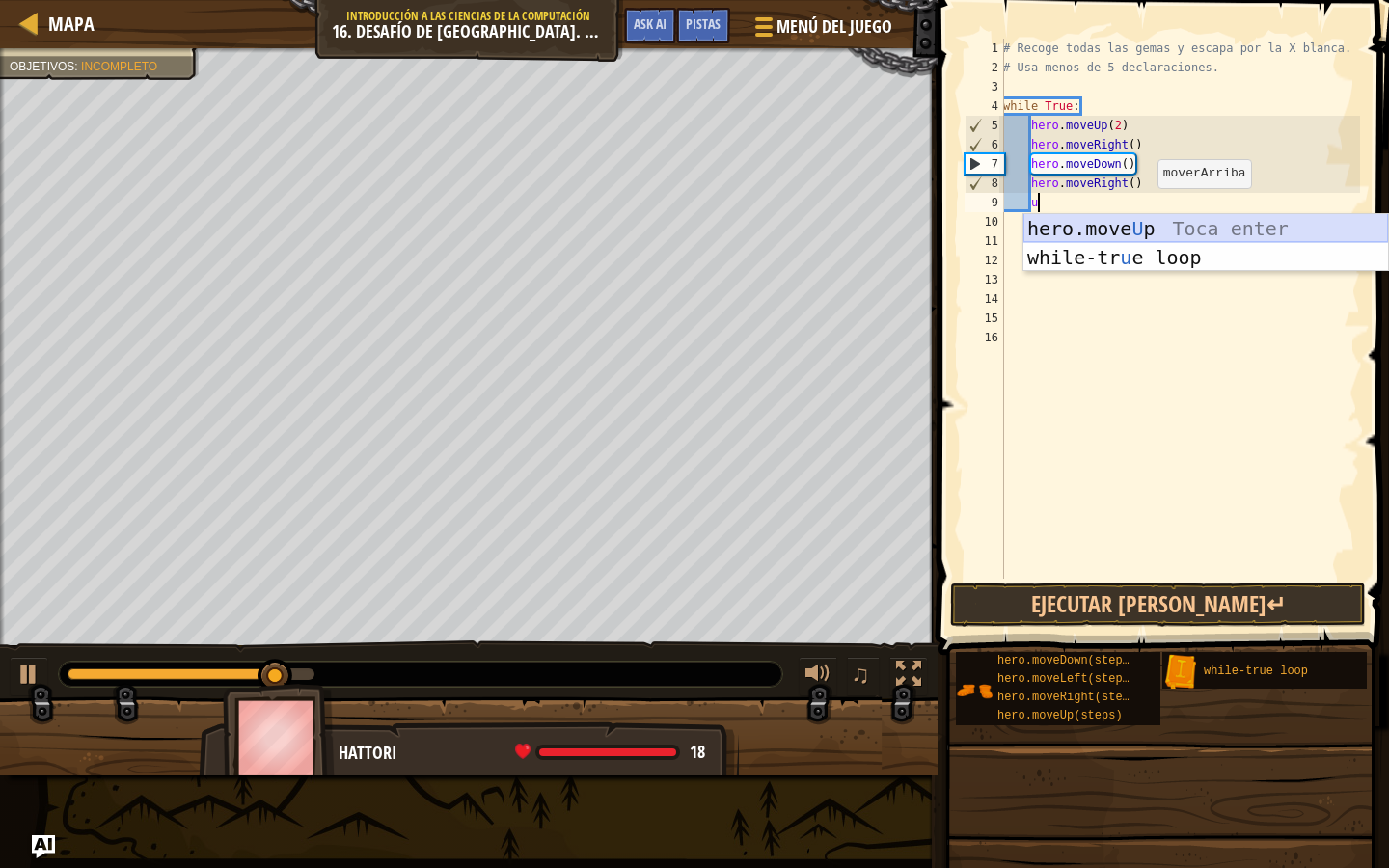
click at [1144, 233] on div "hero.move U p Toca enter while-tr u e loop Toca enter" at bounding box center [1206, 271] width 365 height 116
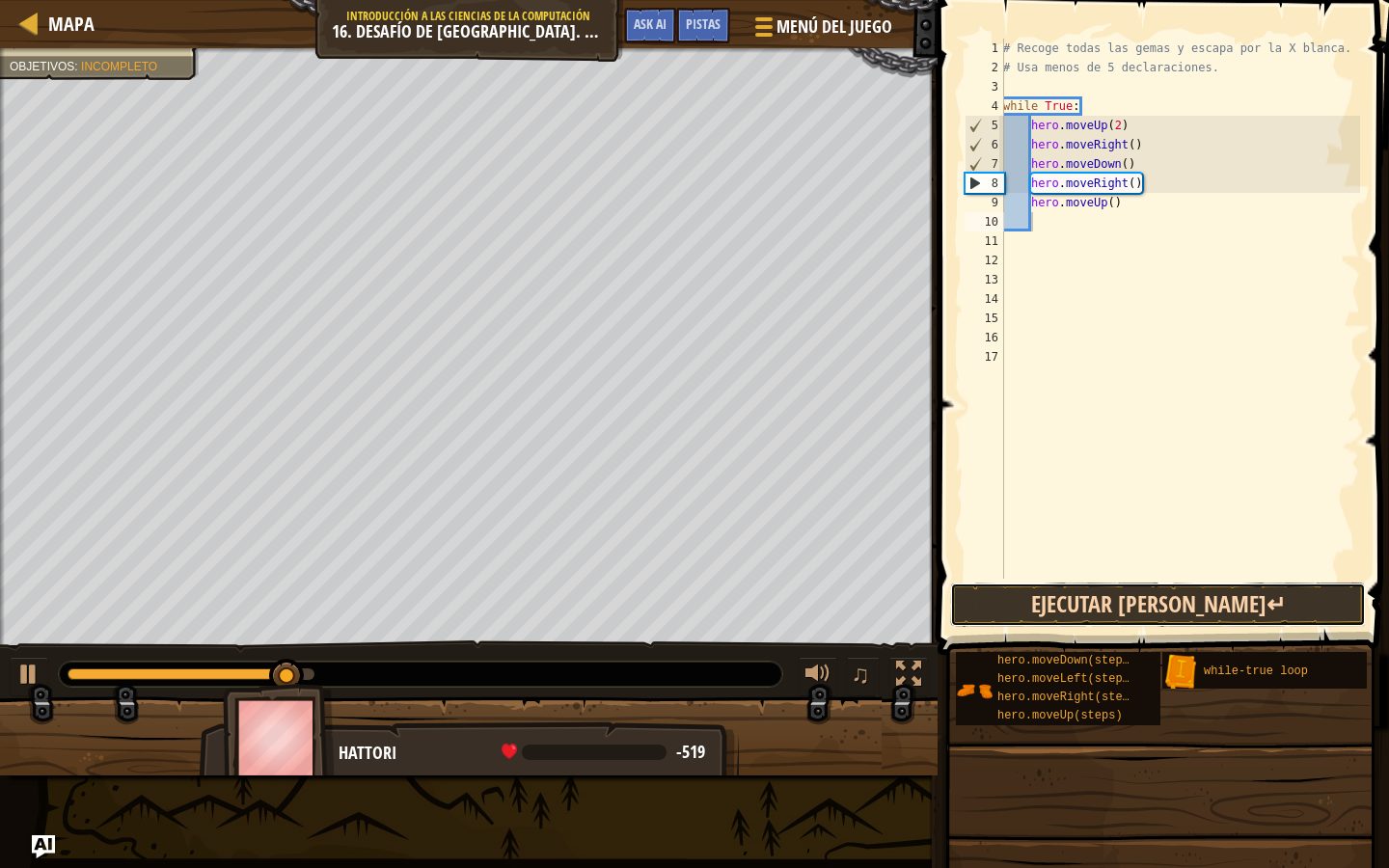
click at [1148, 602] on button "Ejecutar [PERSON_NAME]↵" at bounding box center [1157, 605] width 416 height 45
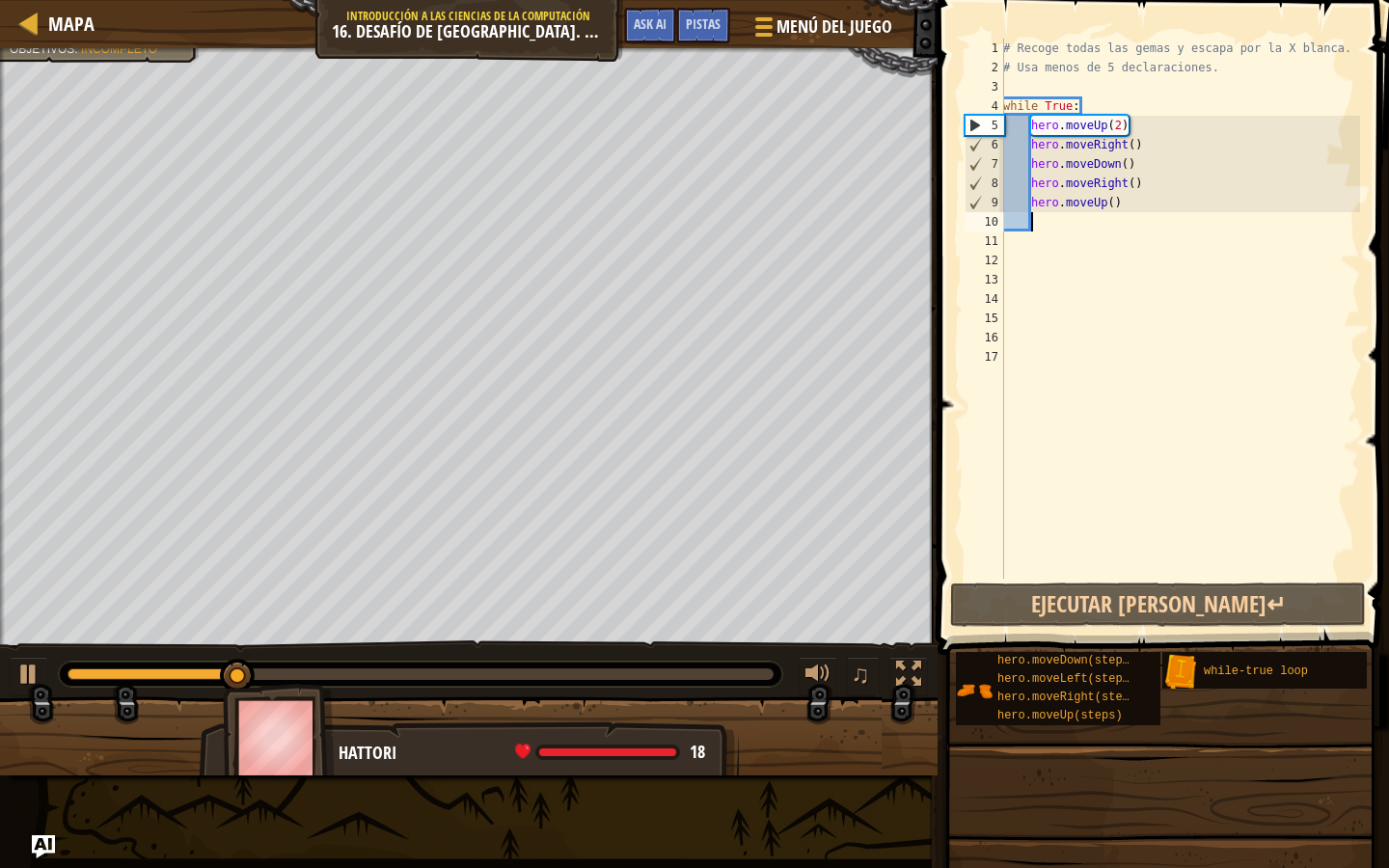
type textarea "l"
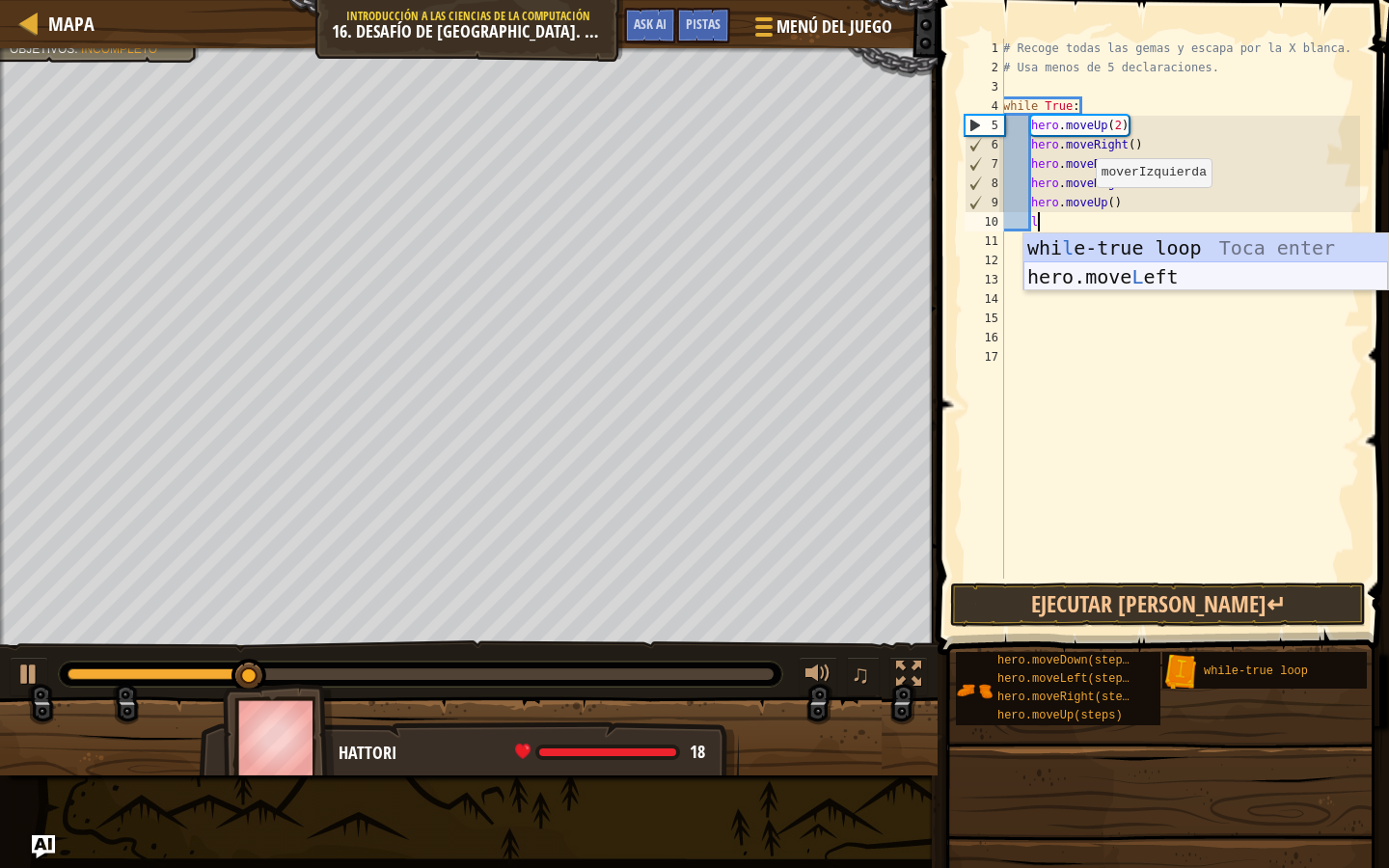
click at [1079, 280] on div "whi l e-true loop Toca enter hero.move L eft Toca enter" at bounding box center [1206, 291] width 365 height 116
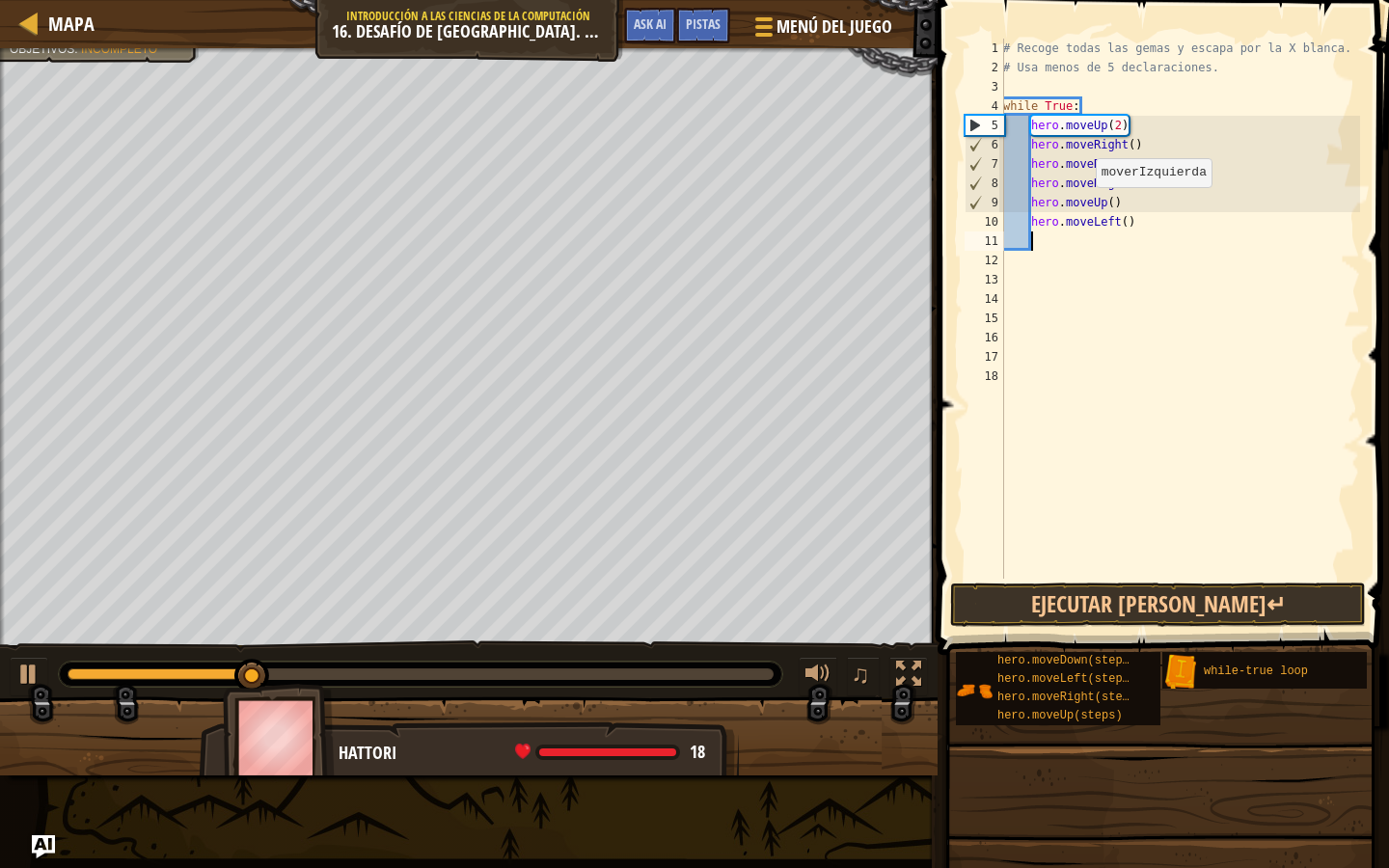
scroll to position [9, 1]
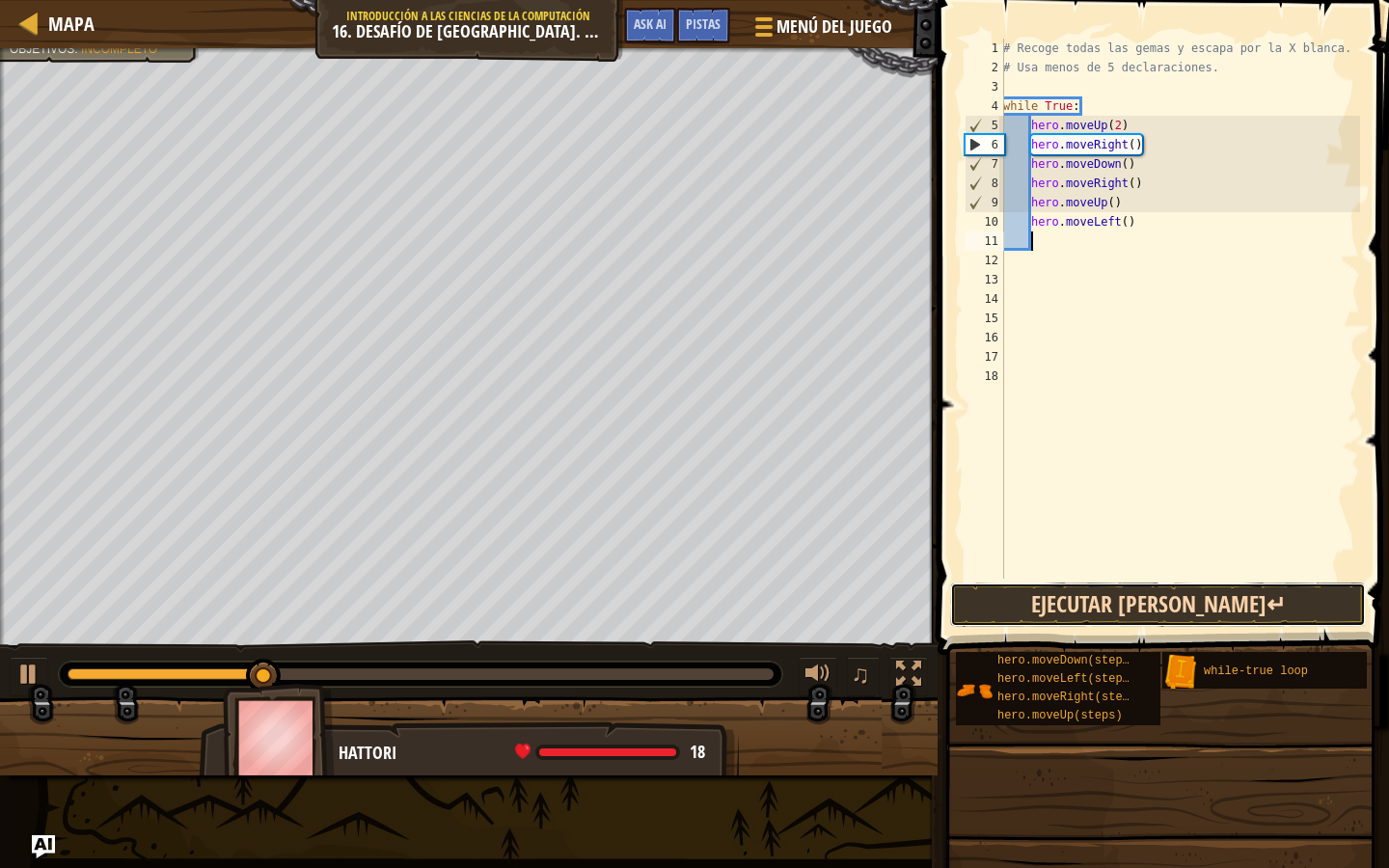
click at [1076, 616] on button "Ejecutar [PERSON_NAME]↵" at bounding box center [1157, 605] width 416 height 45
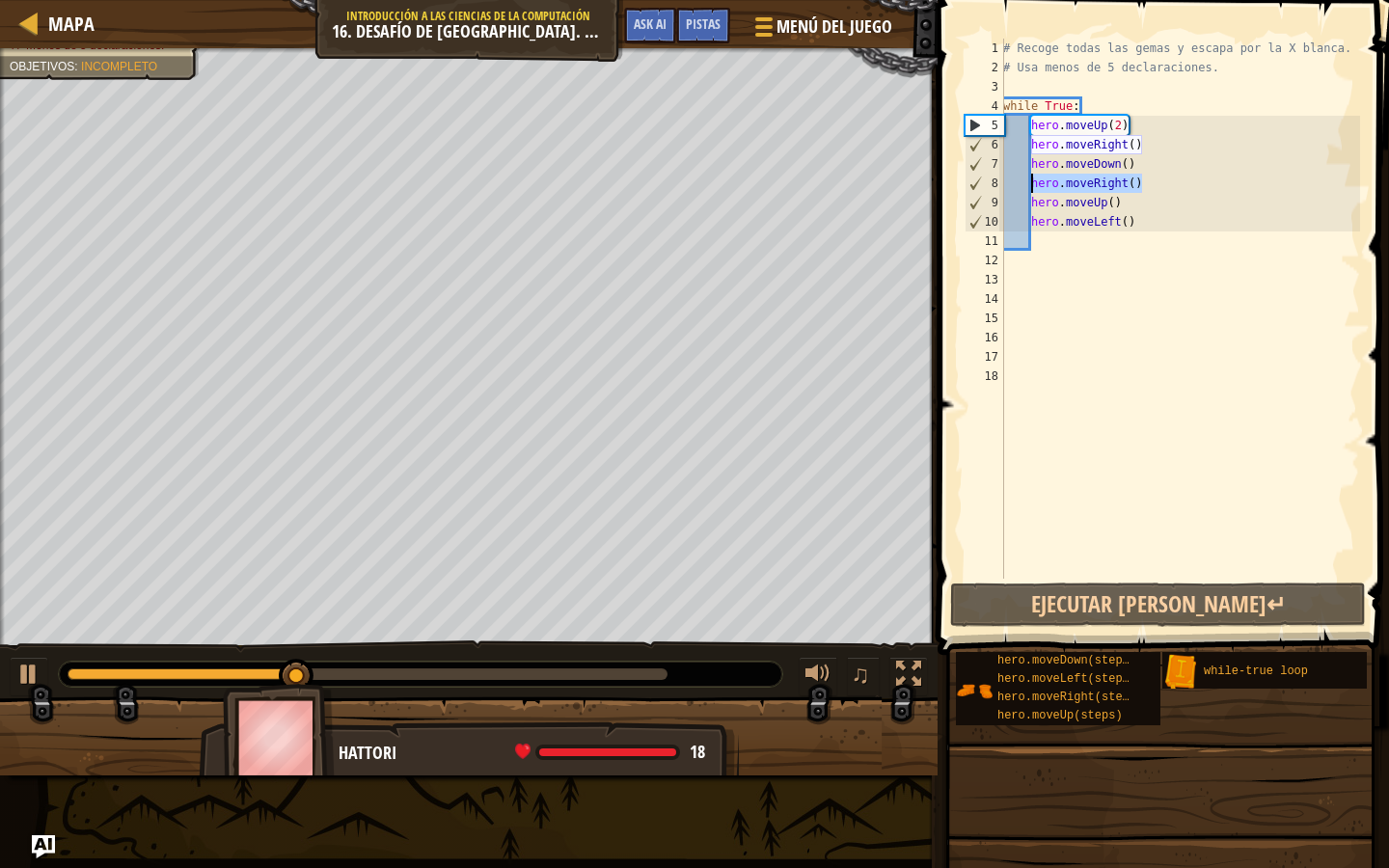
drag, startPoint x: 1148, startPoint y: 181, endPoint x: 1035, endPoint y: 180, distance: 113.0
click at [1035, 180] on div "# Recoge todas las gemas y escapa por la X blanca. # Usa menos de 5 declaracion…" at bounding box center [1180, 328] width 361 height 579
type textarea "hero.moveRight()"
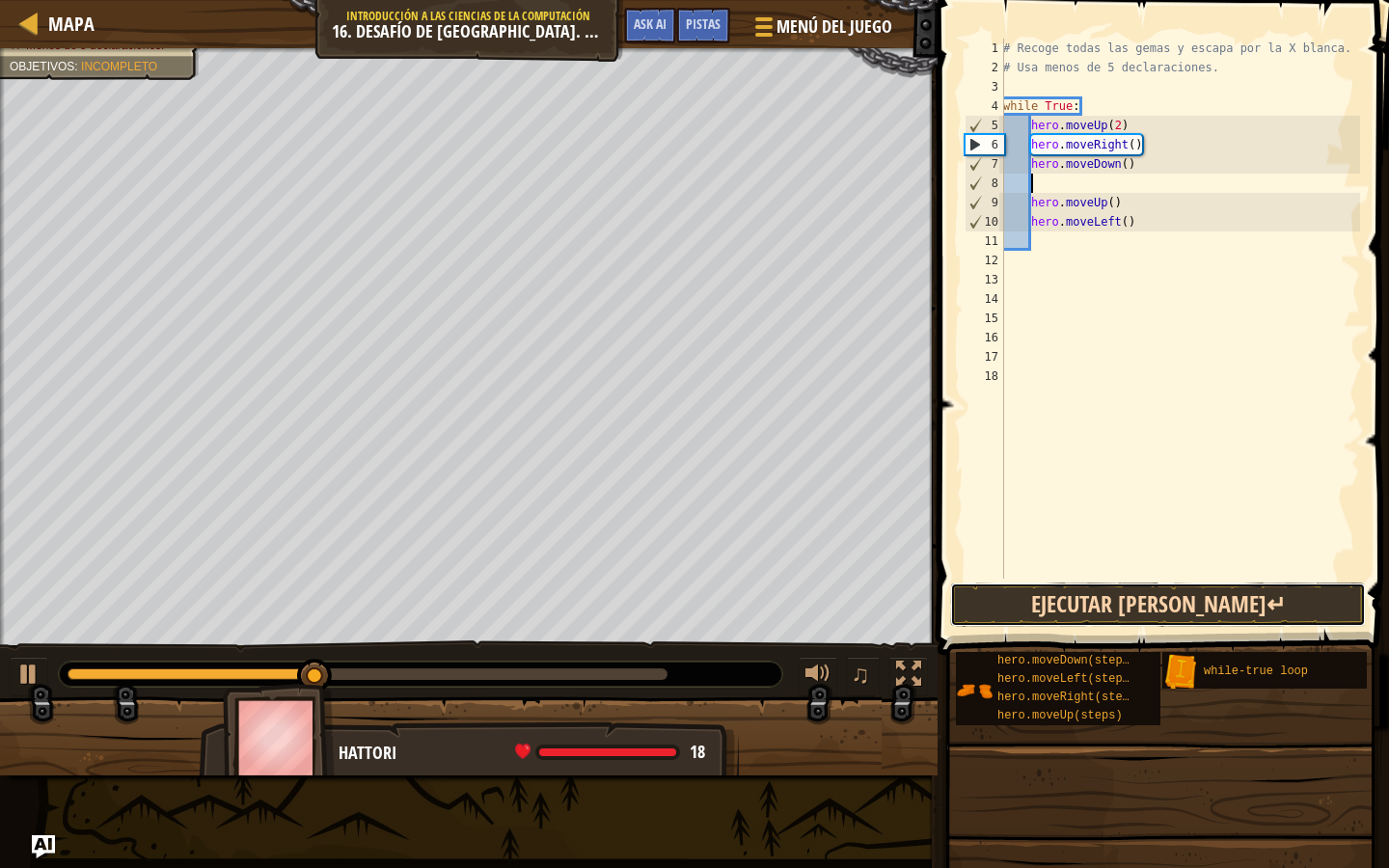
click at [1032, 604] on button "Ejecutar [PERSON_NAME]↵" at bounding box center [1157, 605] width 416 height 45
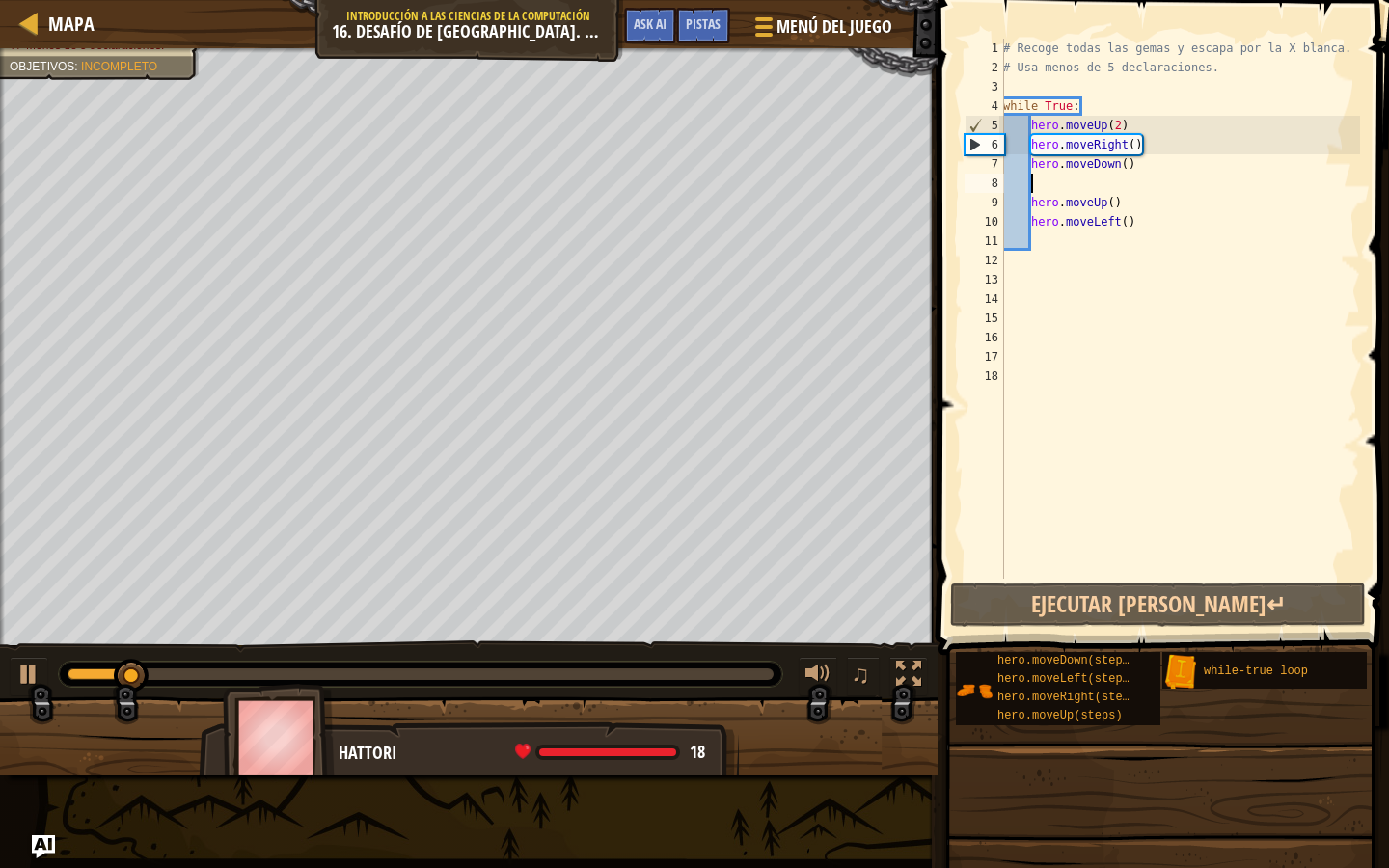
type textarea "r"
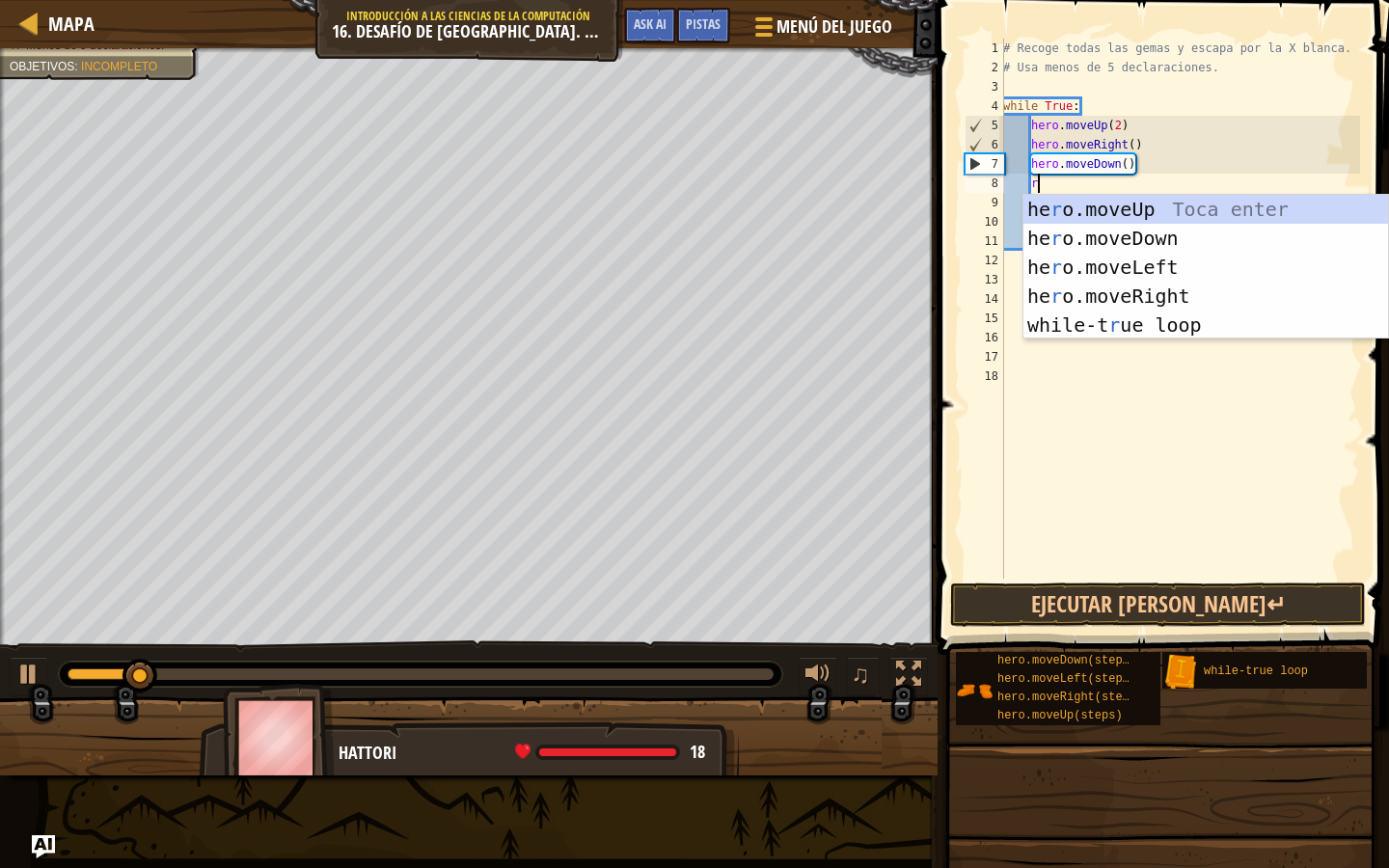
scroll to position [9, 2]
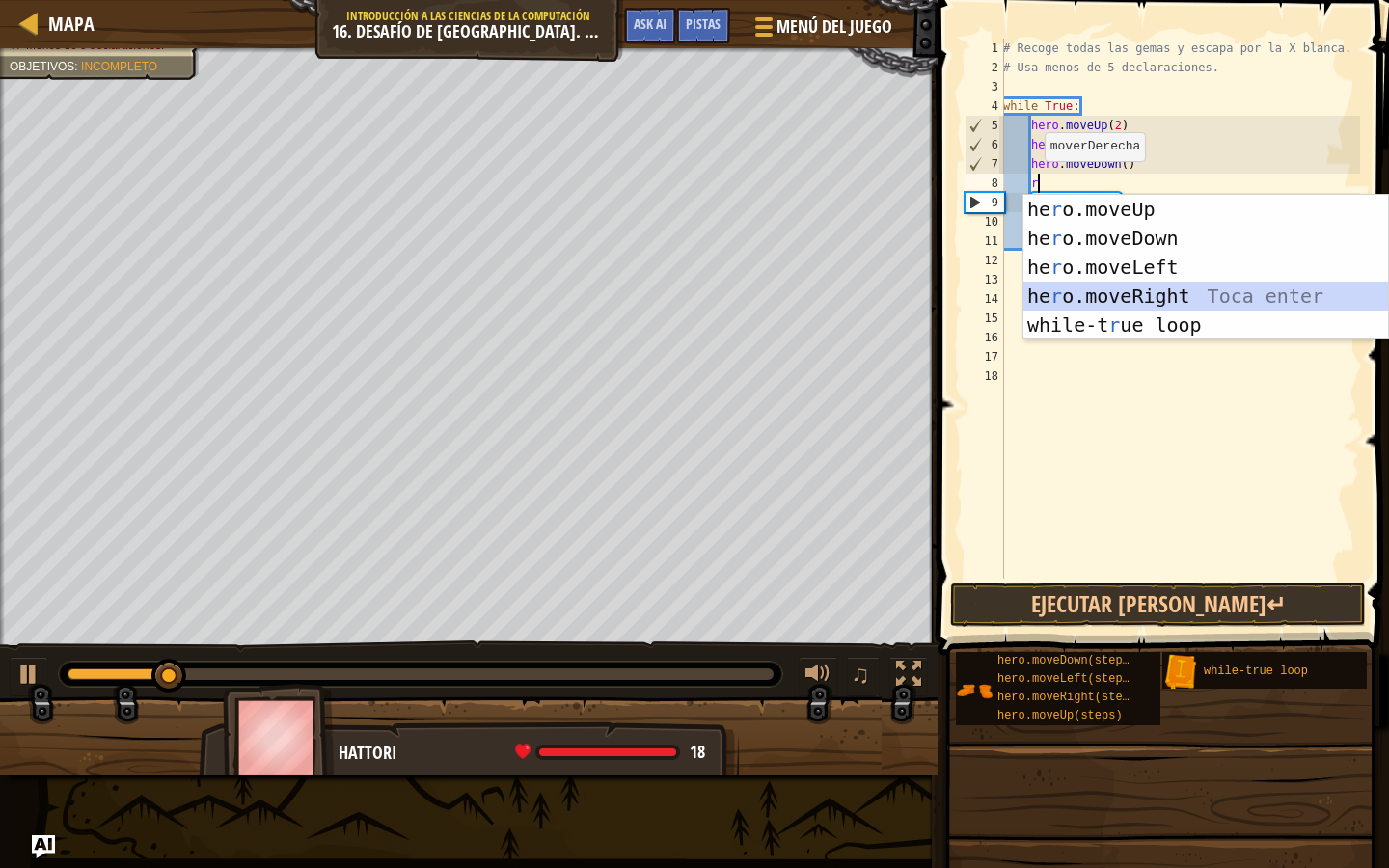
click at [1071, 298] on div "he r o.moveUp Toca enter he r o.moveDown Toca enter he r o.moveLeft Toca enter …" at bounding box center [1206, 296] width 365 height 202
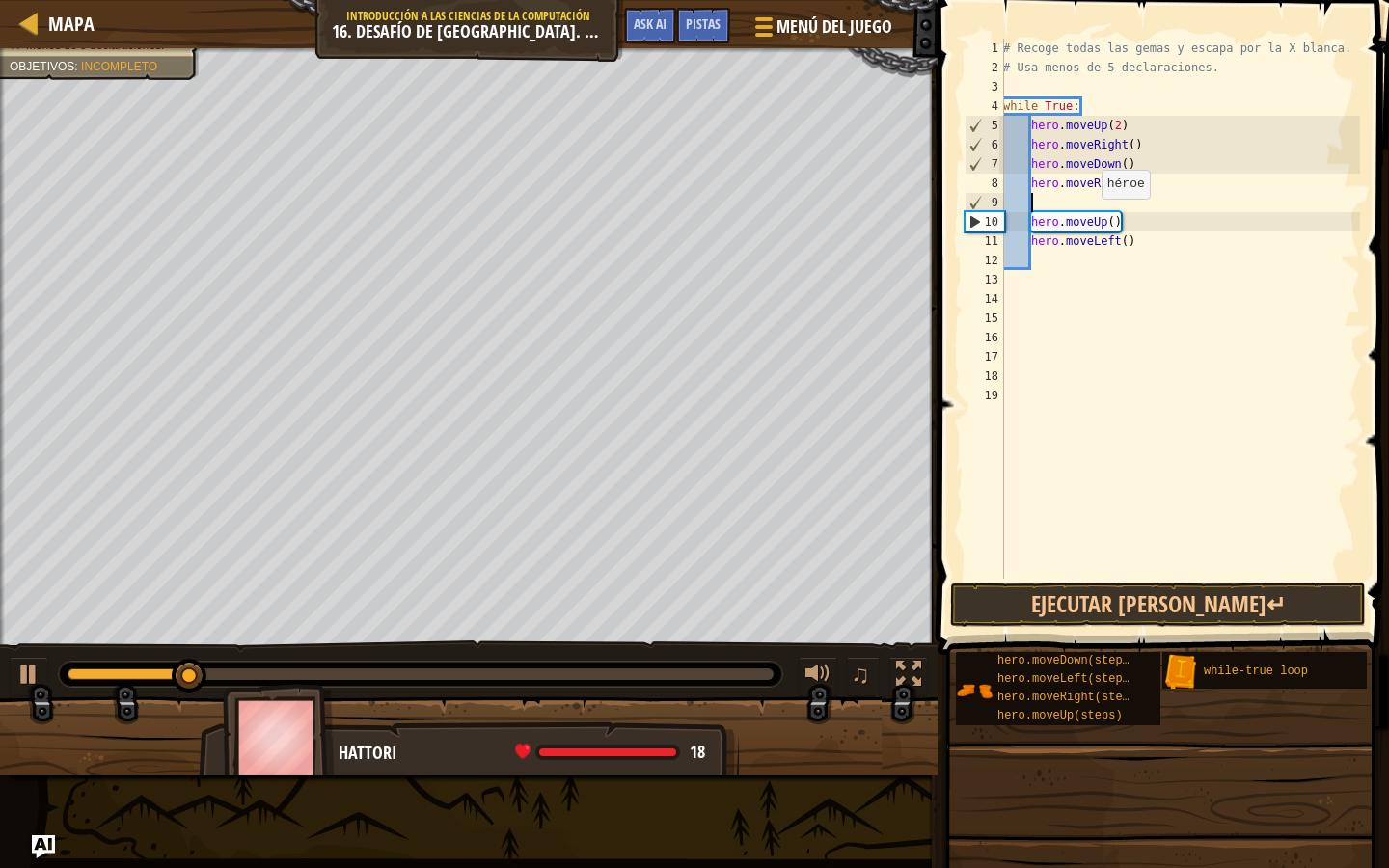
scroll to position [9, 0]
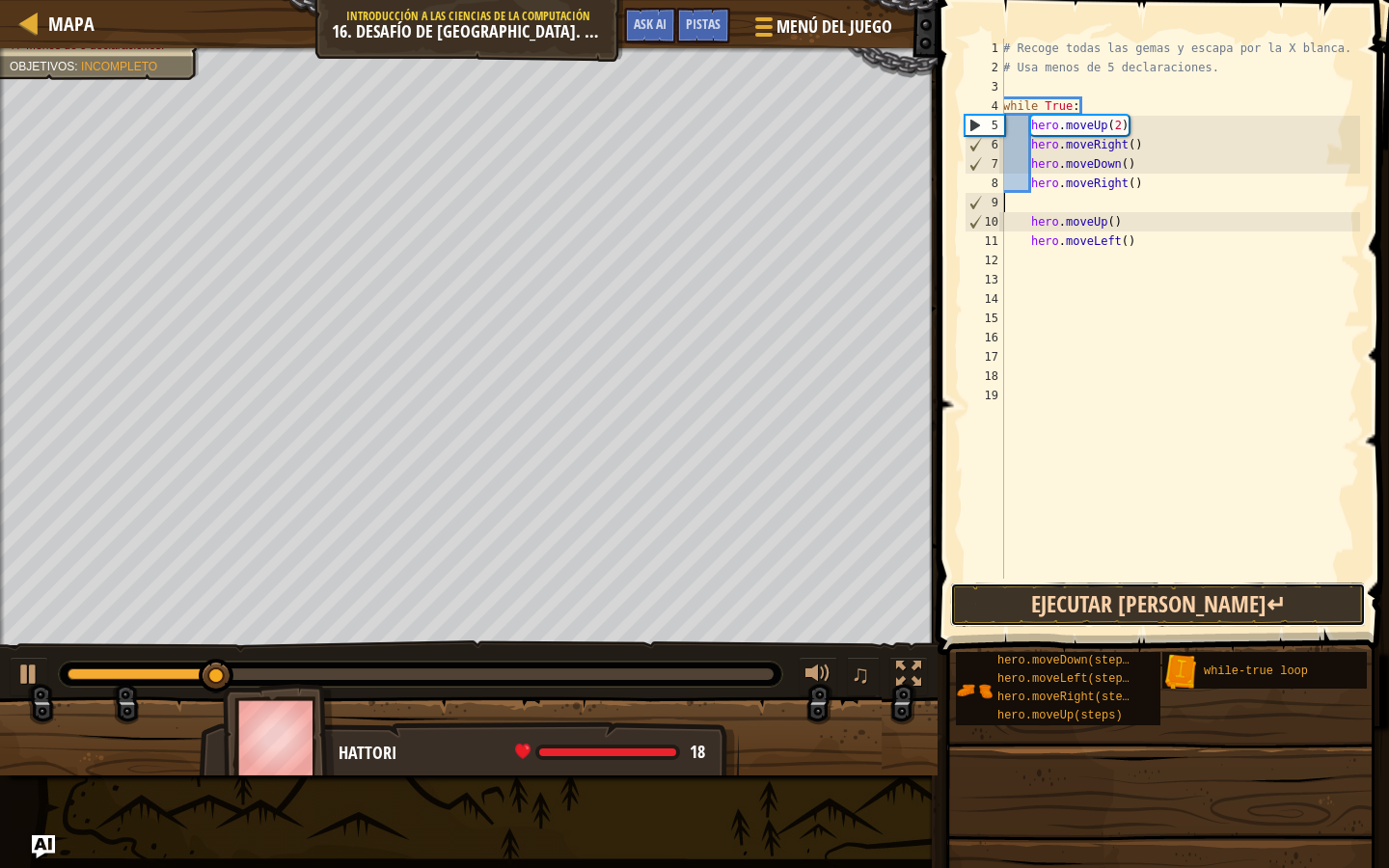
click at [1189, 586] on button "Ejecutar [PERSON_NAME]↵" at bounding box center [1157, 605] width 416 height 45
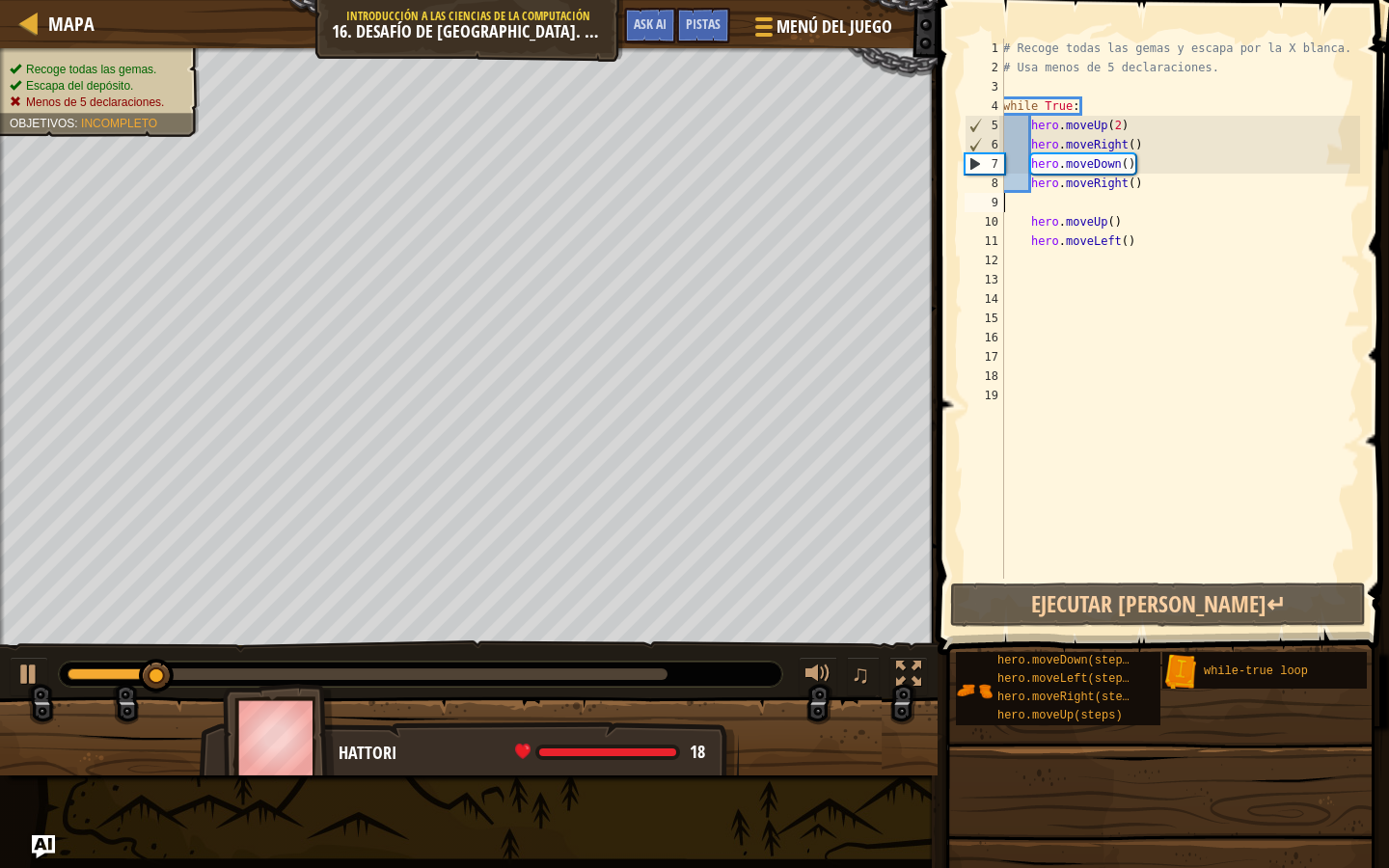
click at [168, 61] on ul "Recoge todas las gemas. Escapa del depósito. Menos de 5 declaraciones." at bounding box center [99, 86] width 180 height 50
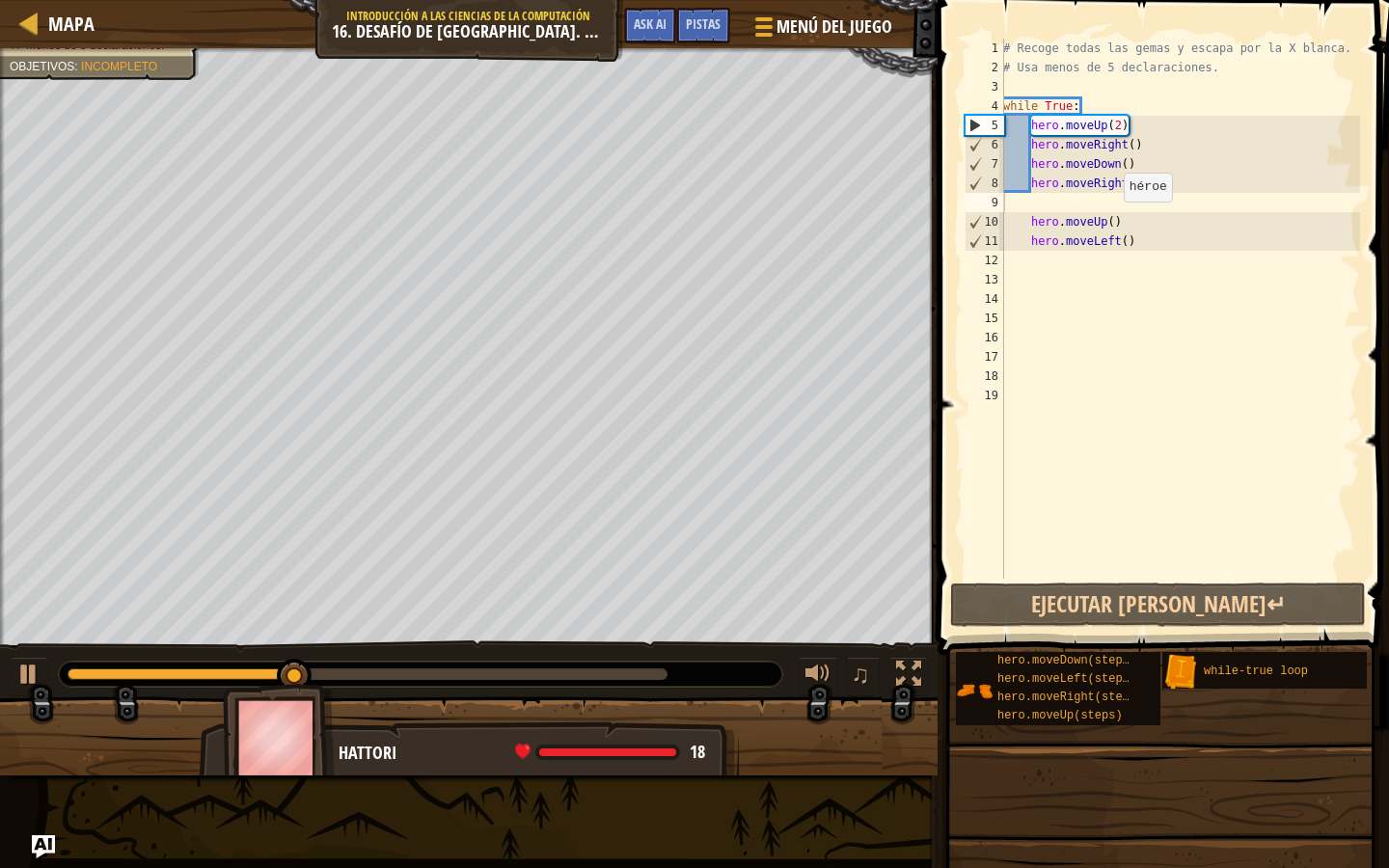
click at [1114, 220] on div "# Recoge todas las gemas y escapa por la X blanca. # Usa menos de 5 declaracion…" at bounding box center [1180, 328] width 361 height 579
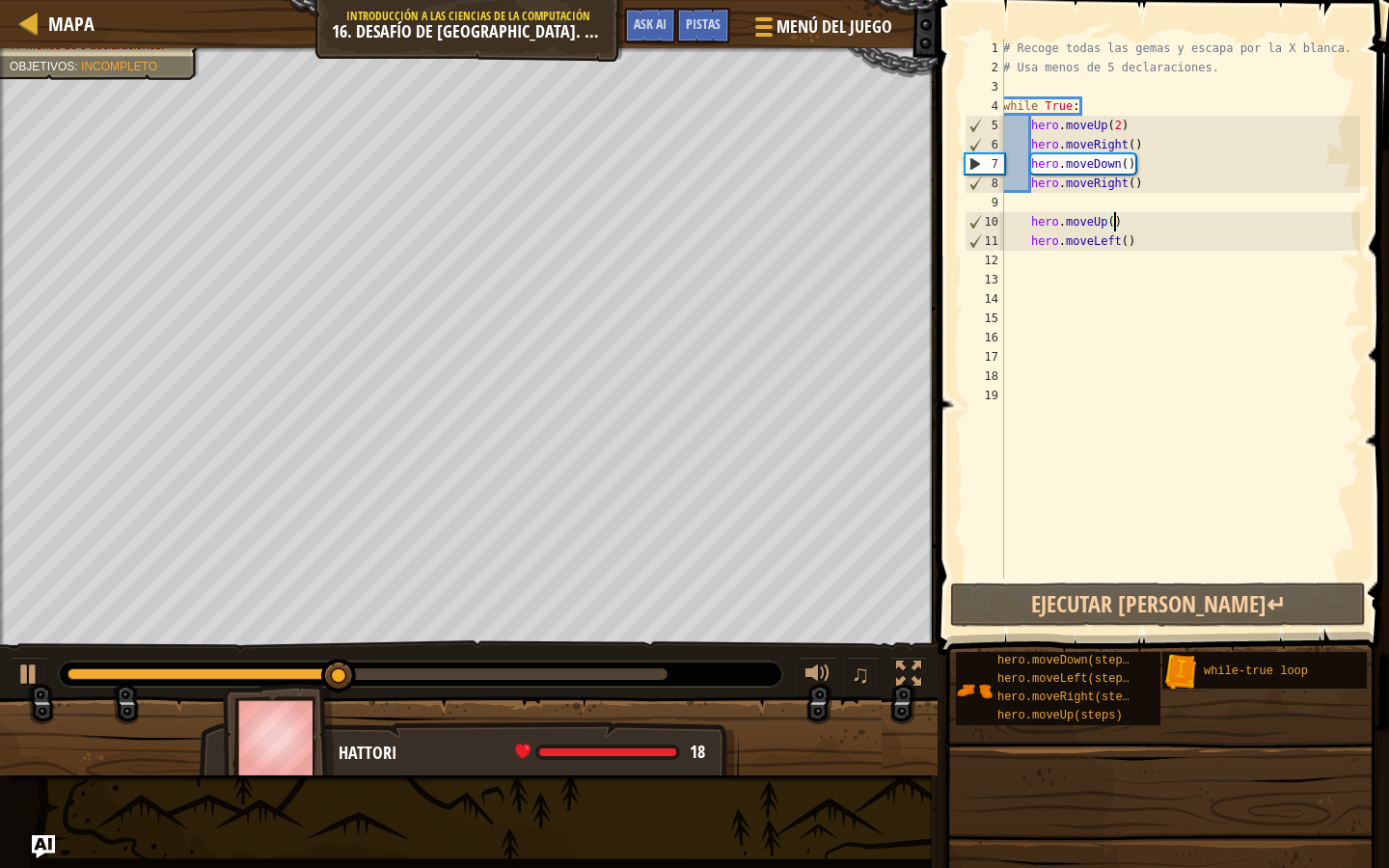
click at [1115, 115] on div "# Recoge todas las gemas y escapa por la X blanca. # Usa menos de 5 declaracion…" at bounding box center [1180, 328] width 361 height 579
click at [1115, 118] on div "# Recoge todas las gemas y escapa por la X blanca. # Usa menos de 5 declaracion…" at bounding box center [1180, 328] width 361 height 579
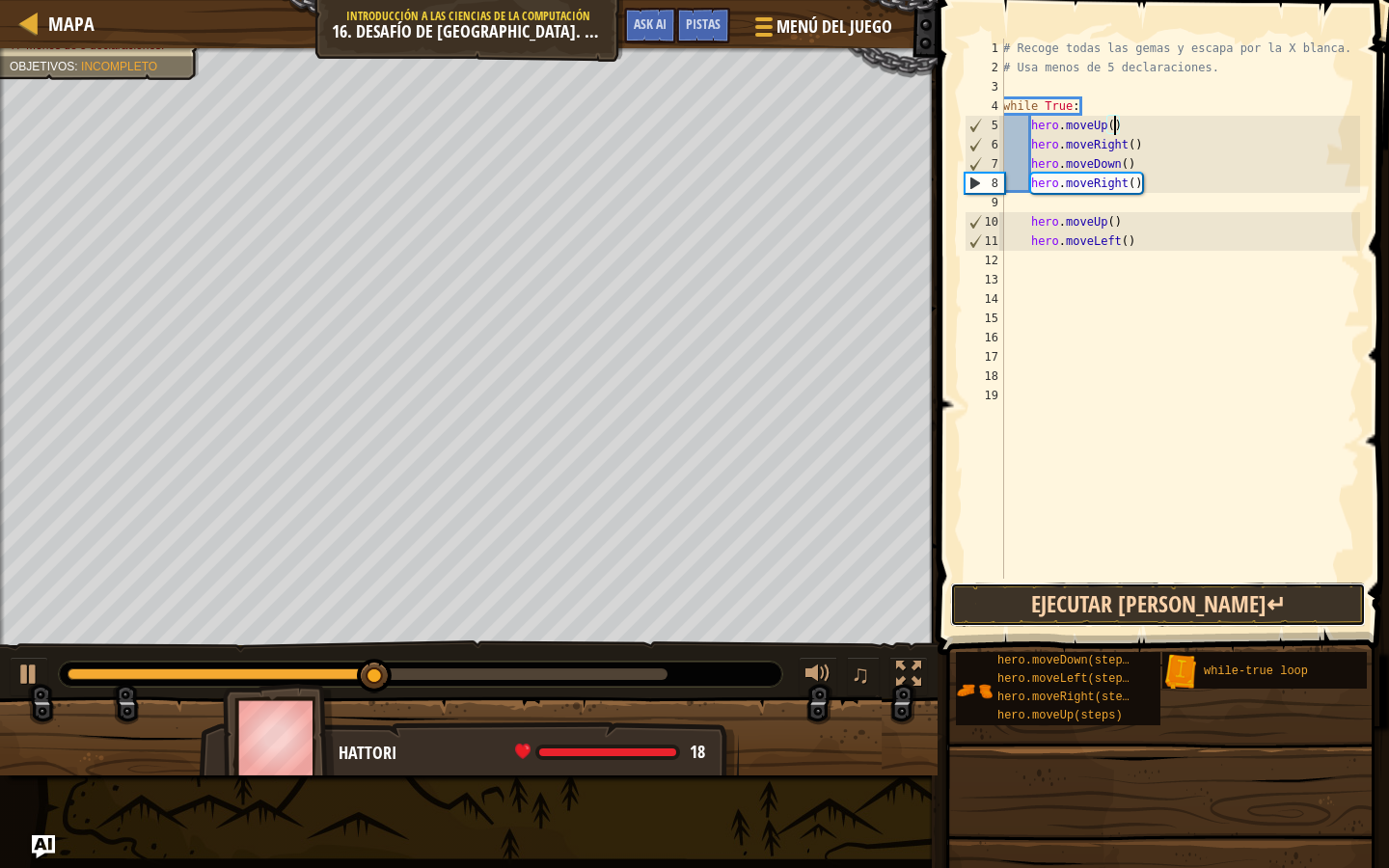
click at [1148, 589] on button "Ejecutar [PERSON_NAME]↵" at bounding box center [1157, 605] width 416 height 45
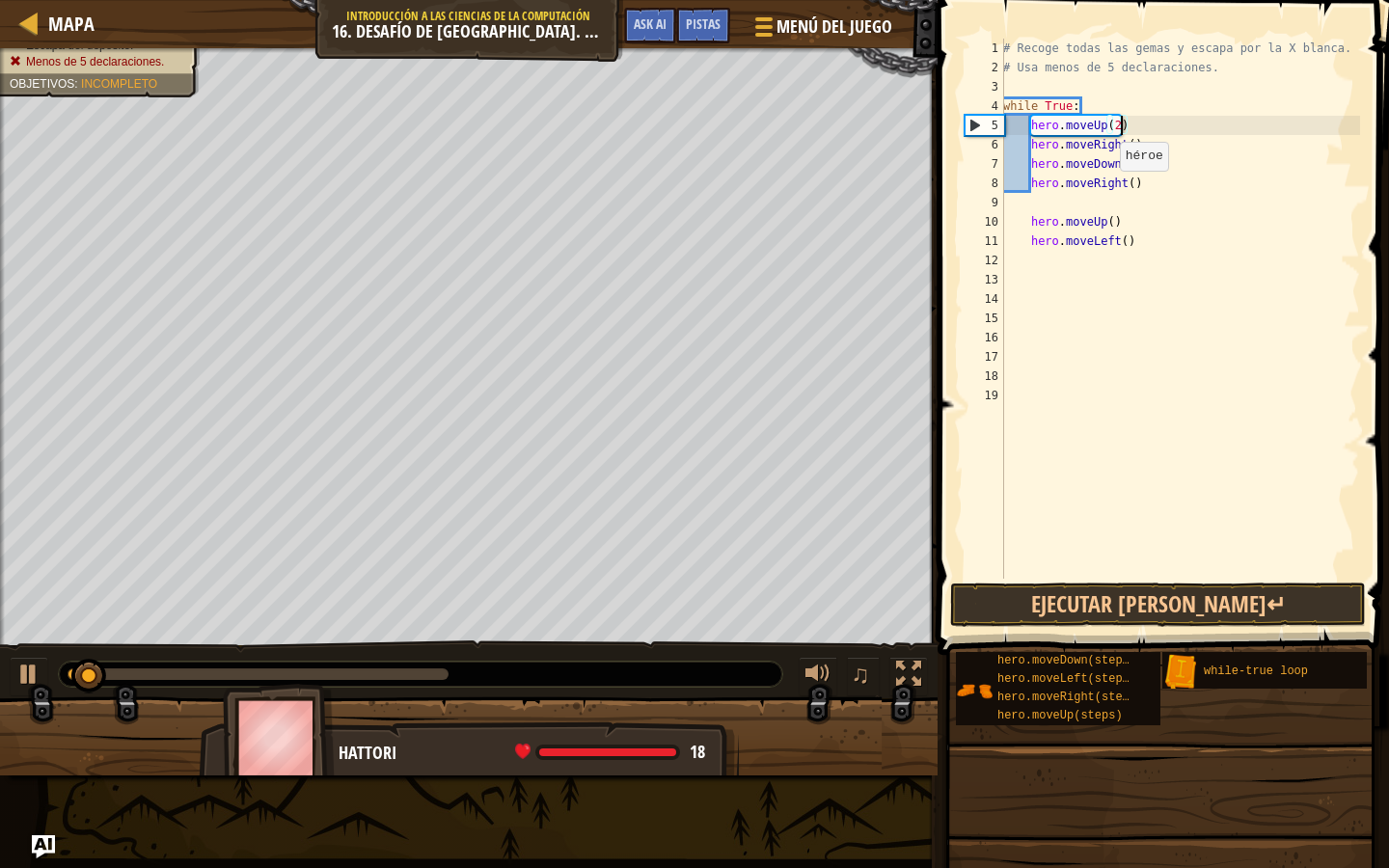
scroll to position [9, 10]
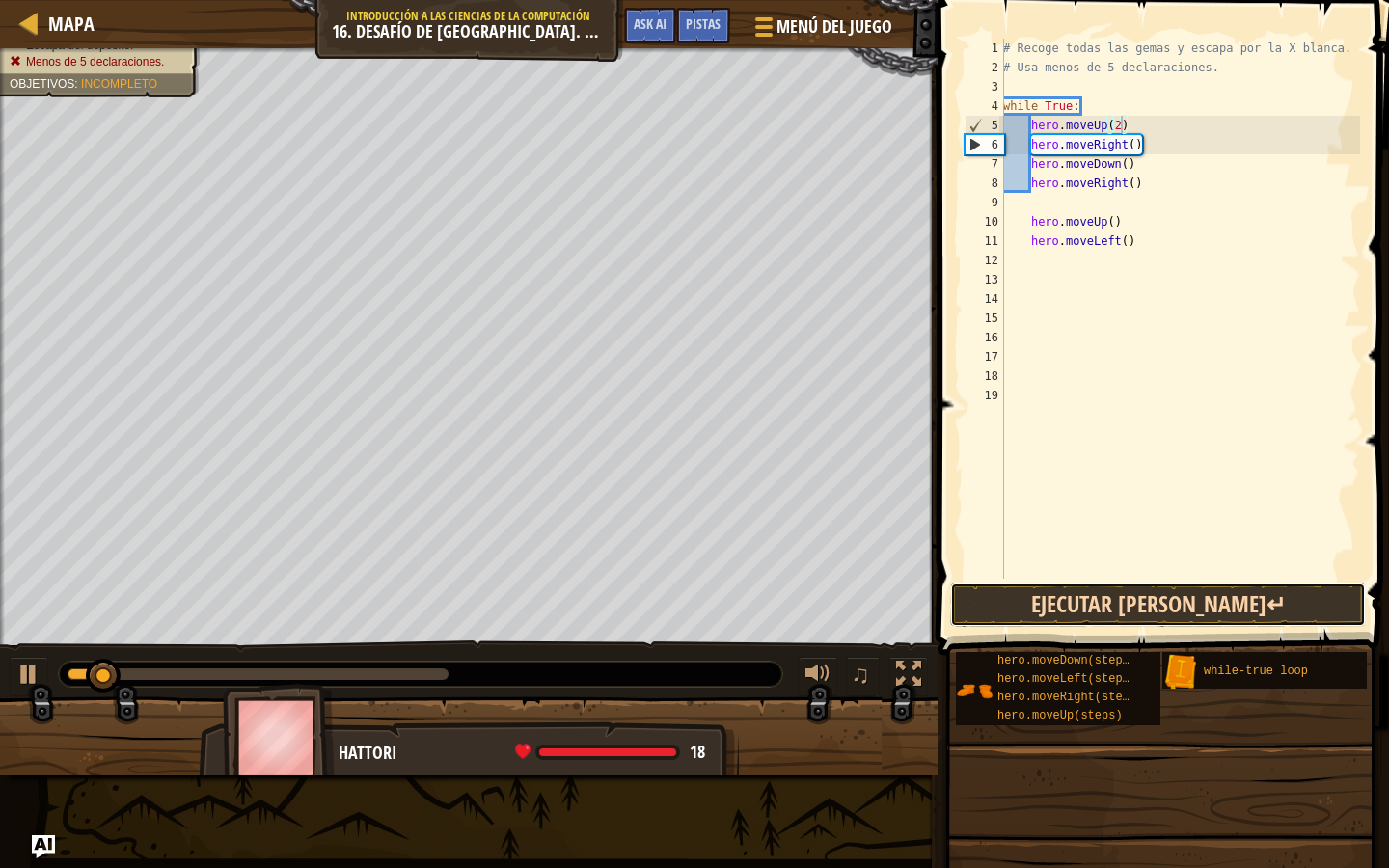
click at [1135, 605] on button "Ejecutar [PERSON_NAME]↵" at bounding box center [1157, 605] width 416 height 45
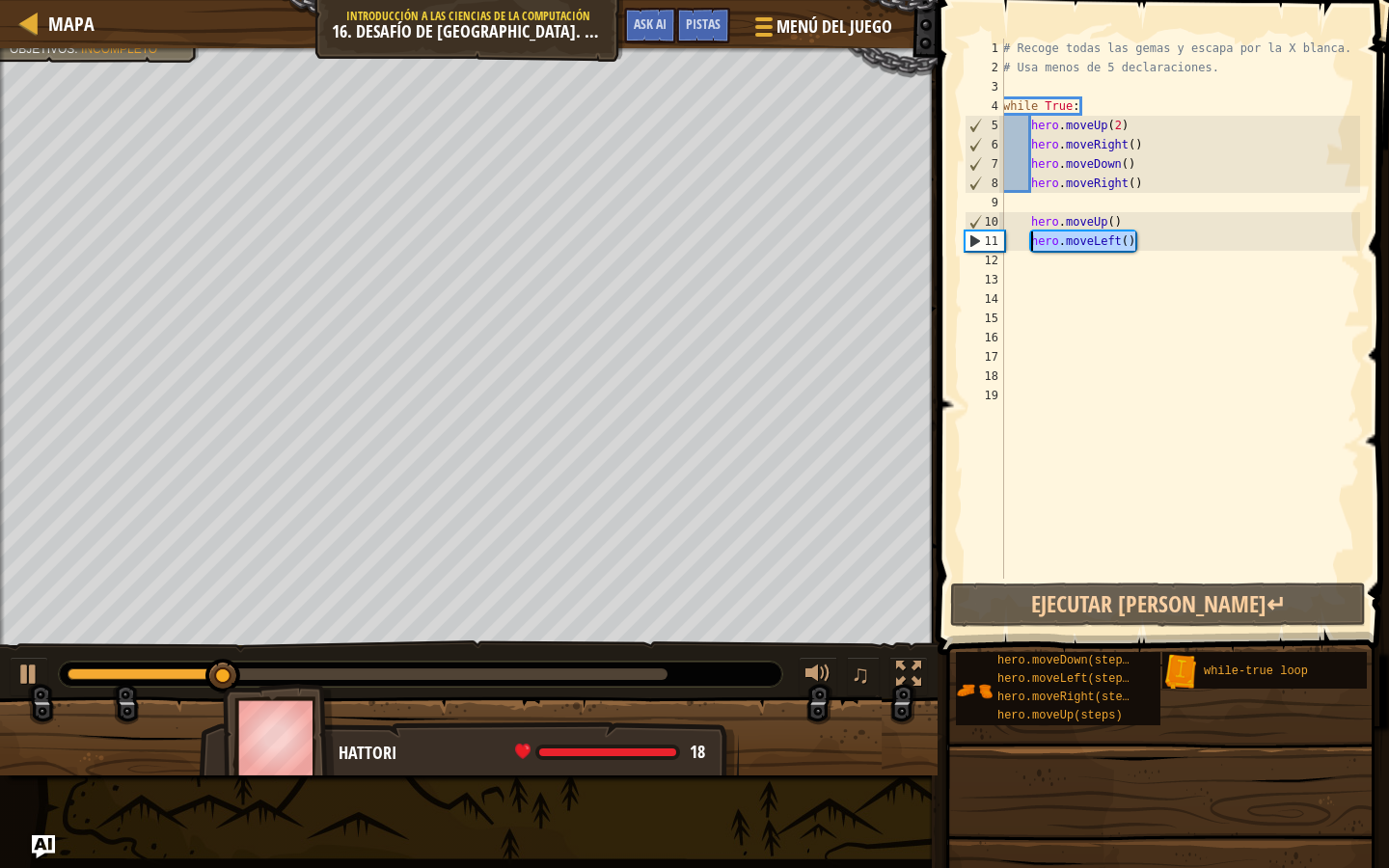
drag, startPoint x: 1150, startPoint y: 249, endPoint x: 1030, endPoint y: 246, distance: 120.0
click at [1030, 246] on div "# Recoge todas las gemas y escapa por la X blanca. # Usa menos de 5 declaracion…" at bounding box center [1180, 328] width 361 height 579
type textarea "hero.moveLeft()"
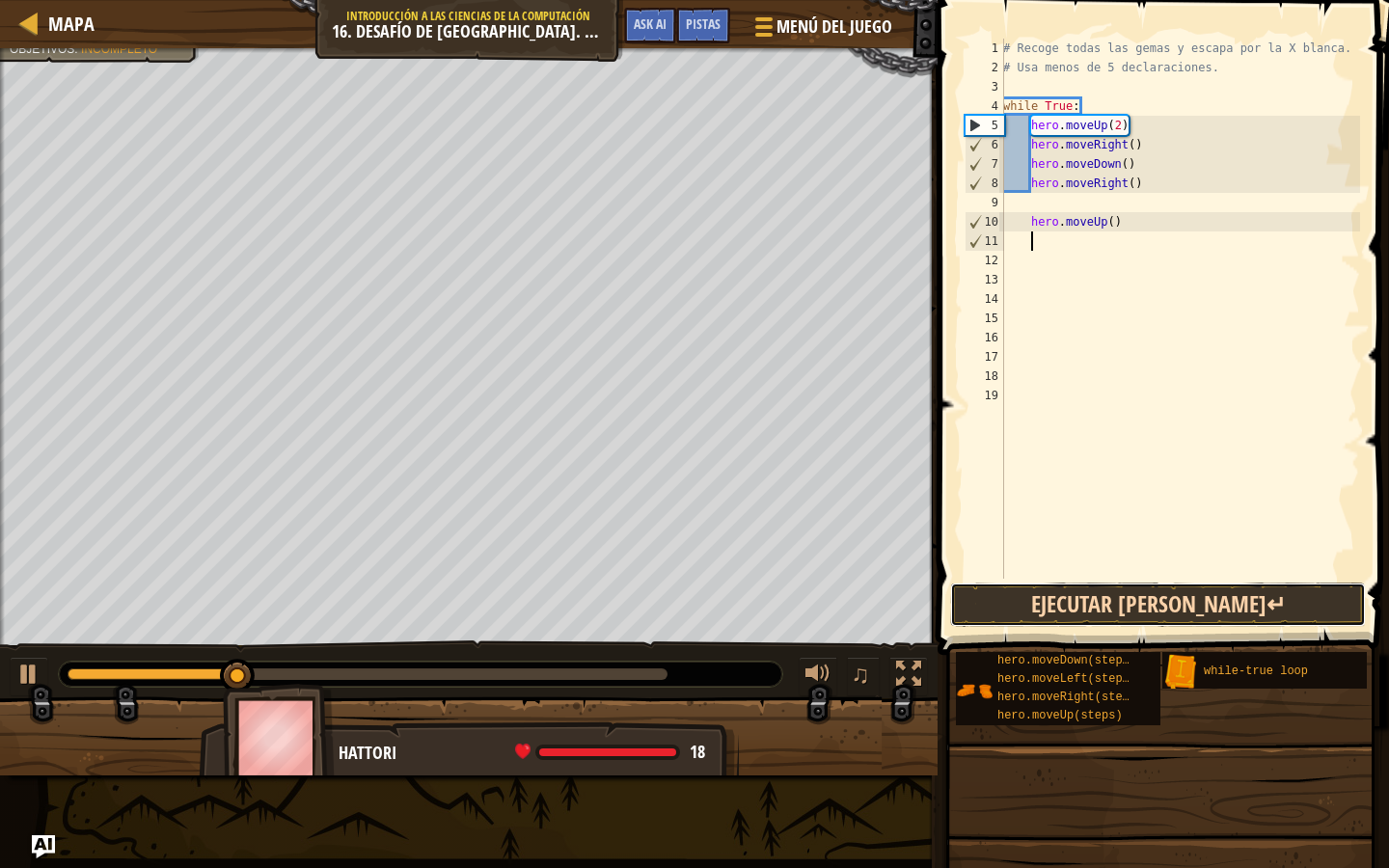
click at [1101, 583] on button "Ejecutar [PERSON_NAME]↵" at bounding box center [1157, 605] width 416 height 45
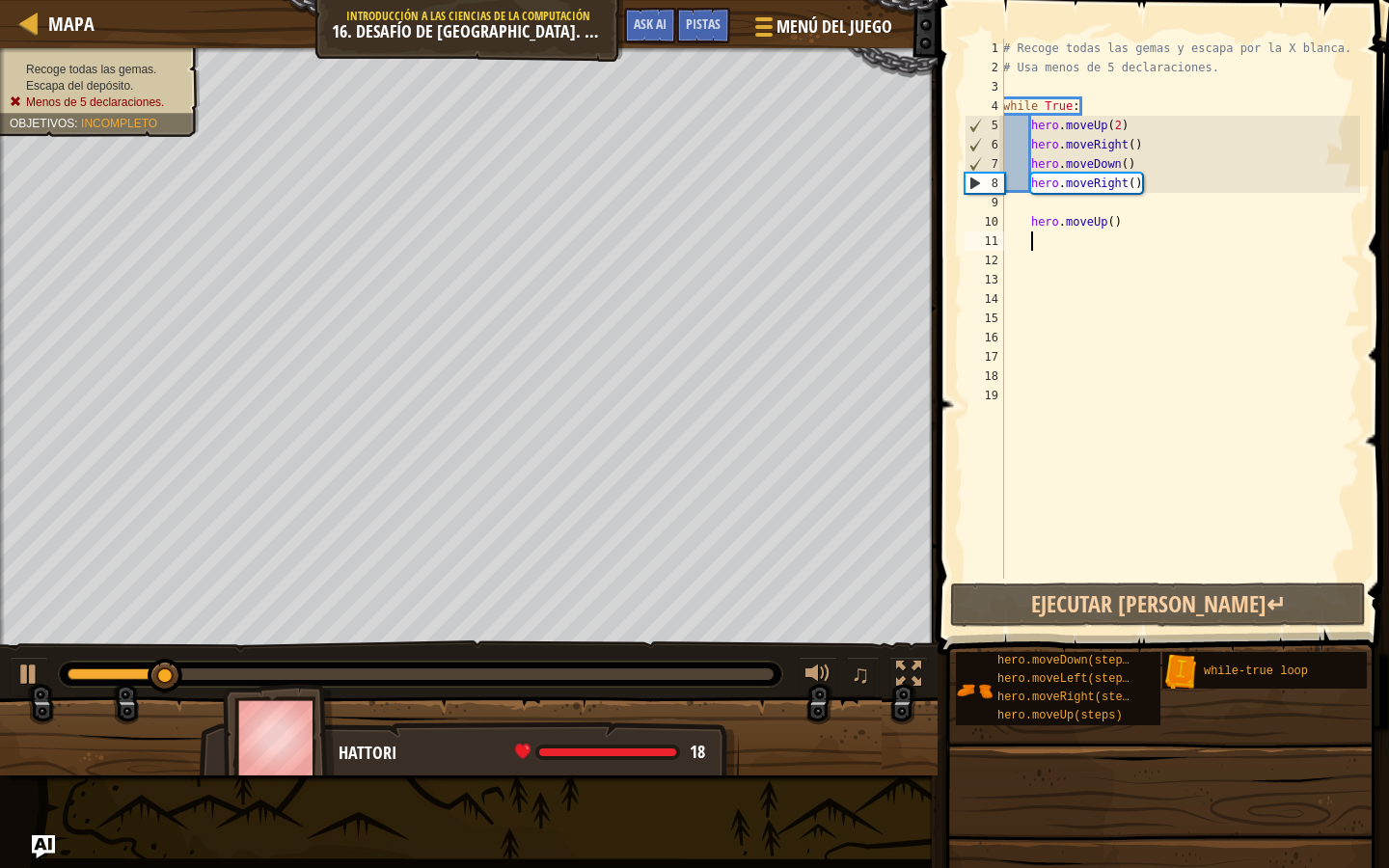
click at [165, 64] on div "Recoge todas las gemas. Escapa del depósito. Menos de 5 declaraciones. Objetivo…" at bounding box center [89, 87] width 222 height 101
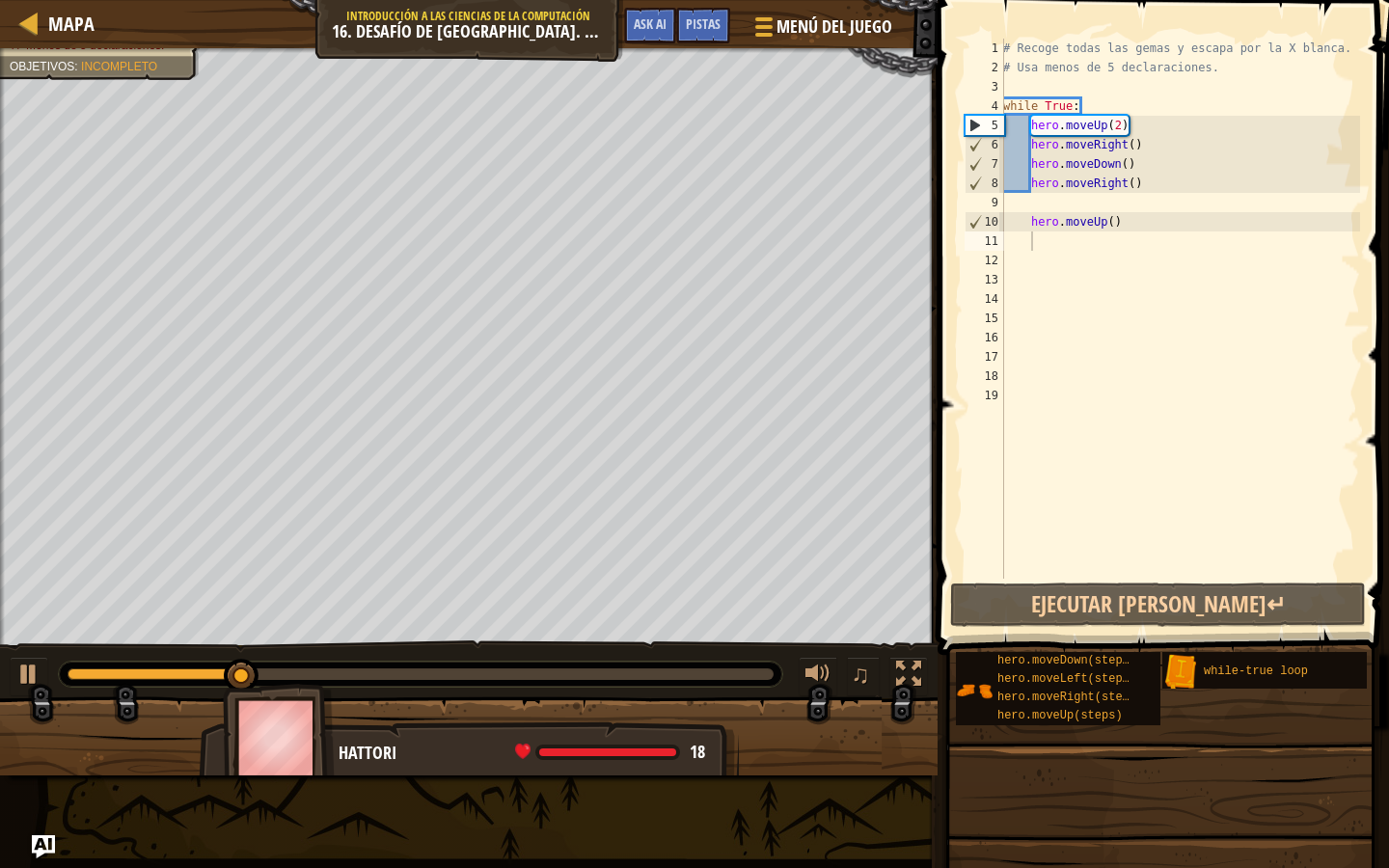
type textarea "hero.moveUp()"
drag, startPoint x: 1136, startPoint y: 227, endPoint x: 1031, endPoint y: 224, distance: 105.0
click at [1031, 224] on div "# Recoge todas las gemas y escapa por la X blanca. # Usa menos de 5 declaracion…" at bounding box center [1180, 328] width 361 height 579
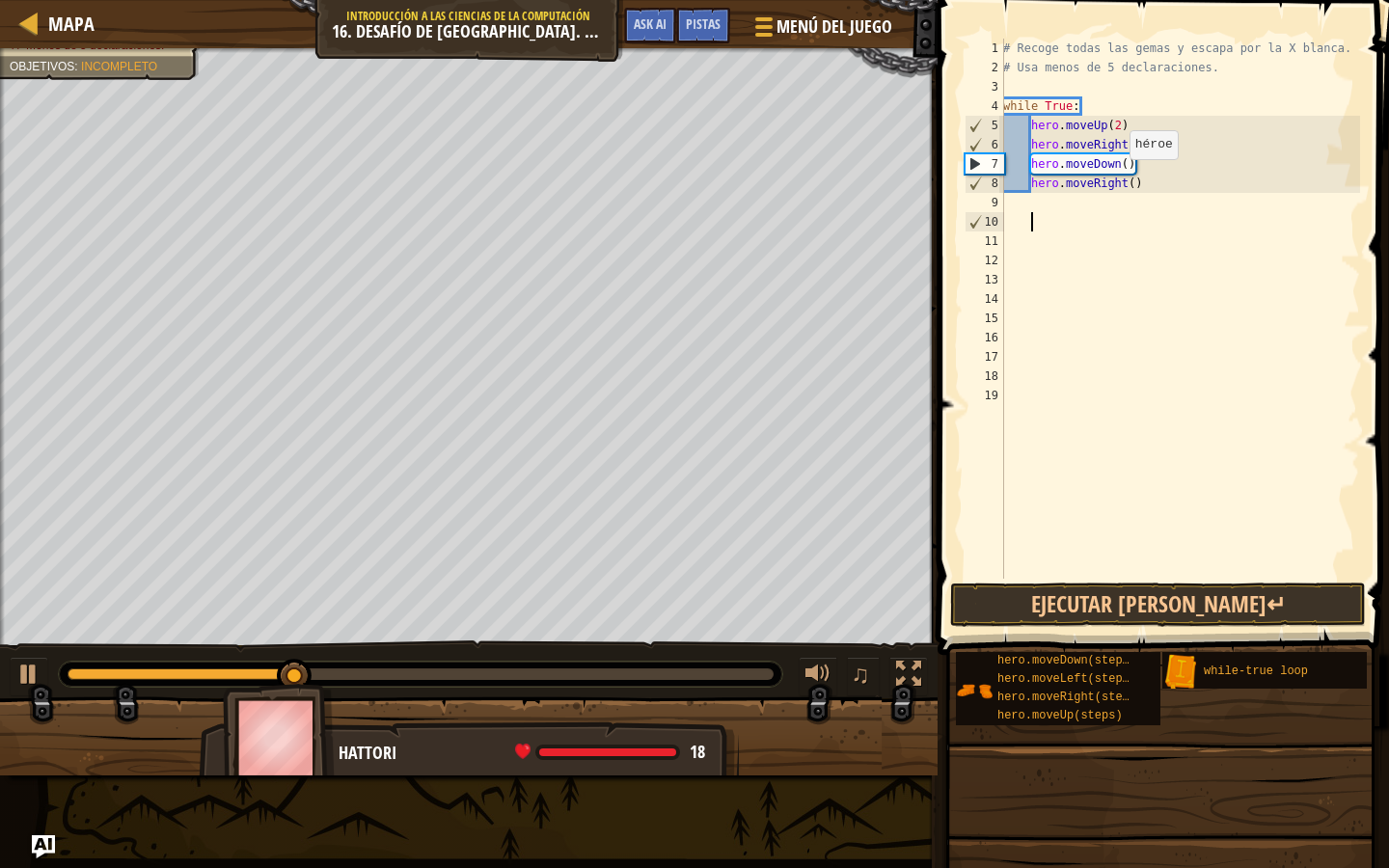
click at [1120, 178] on div "# Recoge todas las gemas y escapa por la X blanca. # Usa menos de 5 declaracion…" at bounding box center [1180, 328] width 361 height 579
drag, startPoint x: 1166, startPoint y: 181, endPoint x: 1022, endPoint y: 178, distance: 144.0
click at [1022, 178] on div "# Recoge todas las gemas y escapa por la X blanca. # Usa menos de 5 declaracion…" at bounding box center [1180, 328] width 361 height 579
type textarea "l"
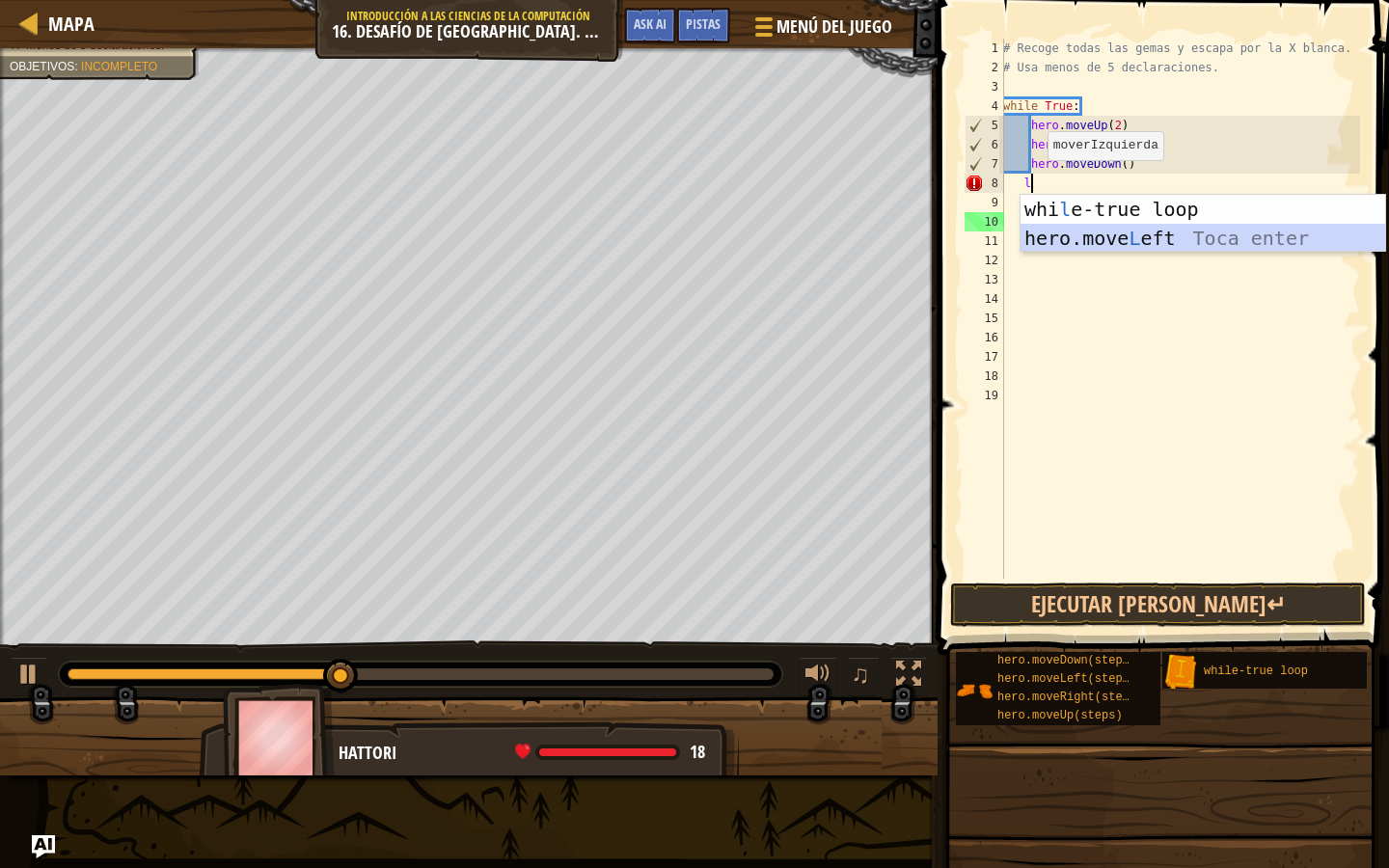
click at [1040, 235] on div "whi l e-true loop Toca enter hero.move L eft Toca enter" at bounding box center [1203, 252] width 365 height 116
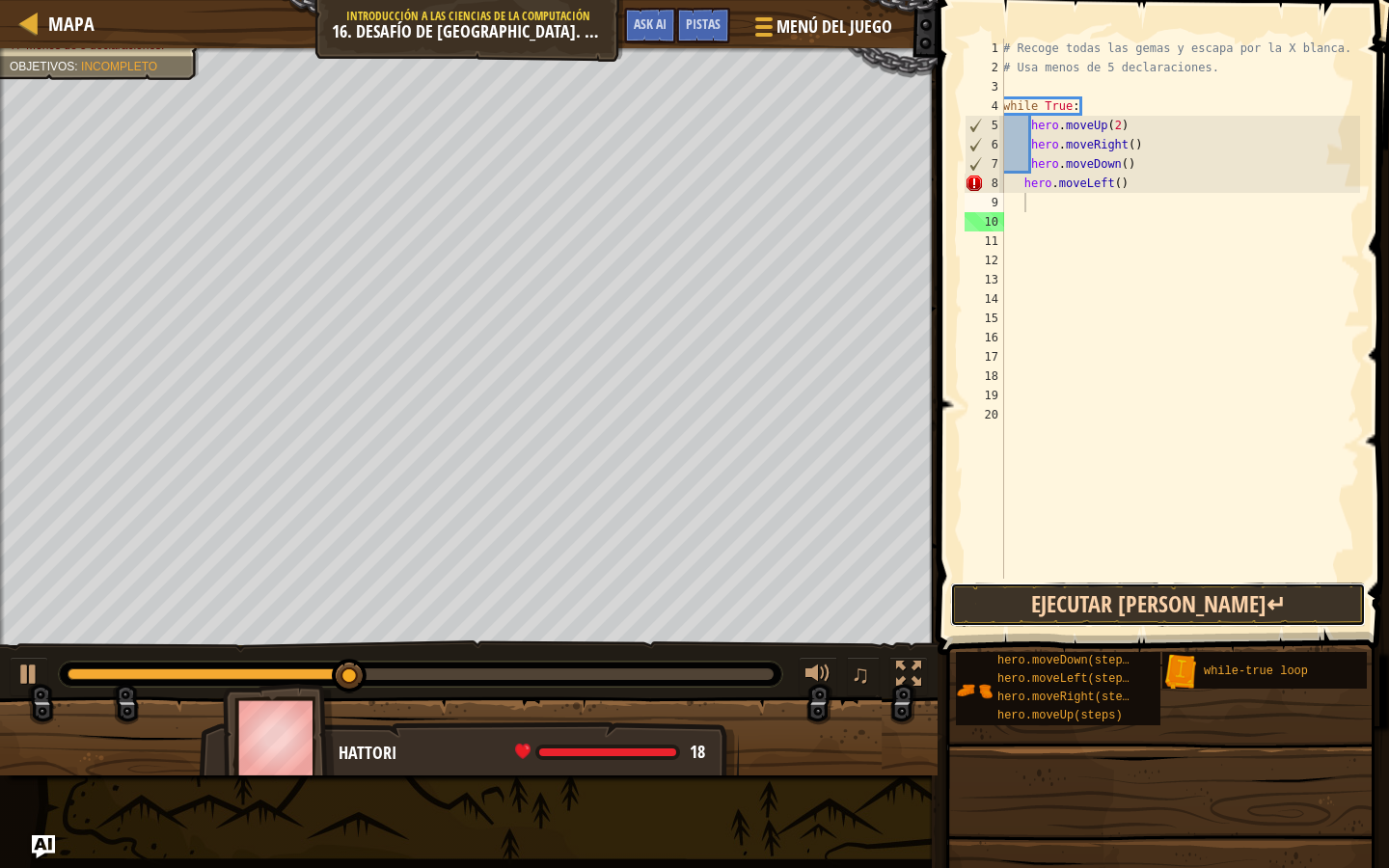
click at [1066, 616] on button "Ejecutar [PERSON_NAME]↵" at bounding box center [1157, 605] width 416 height 45
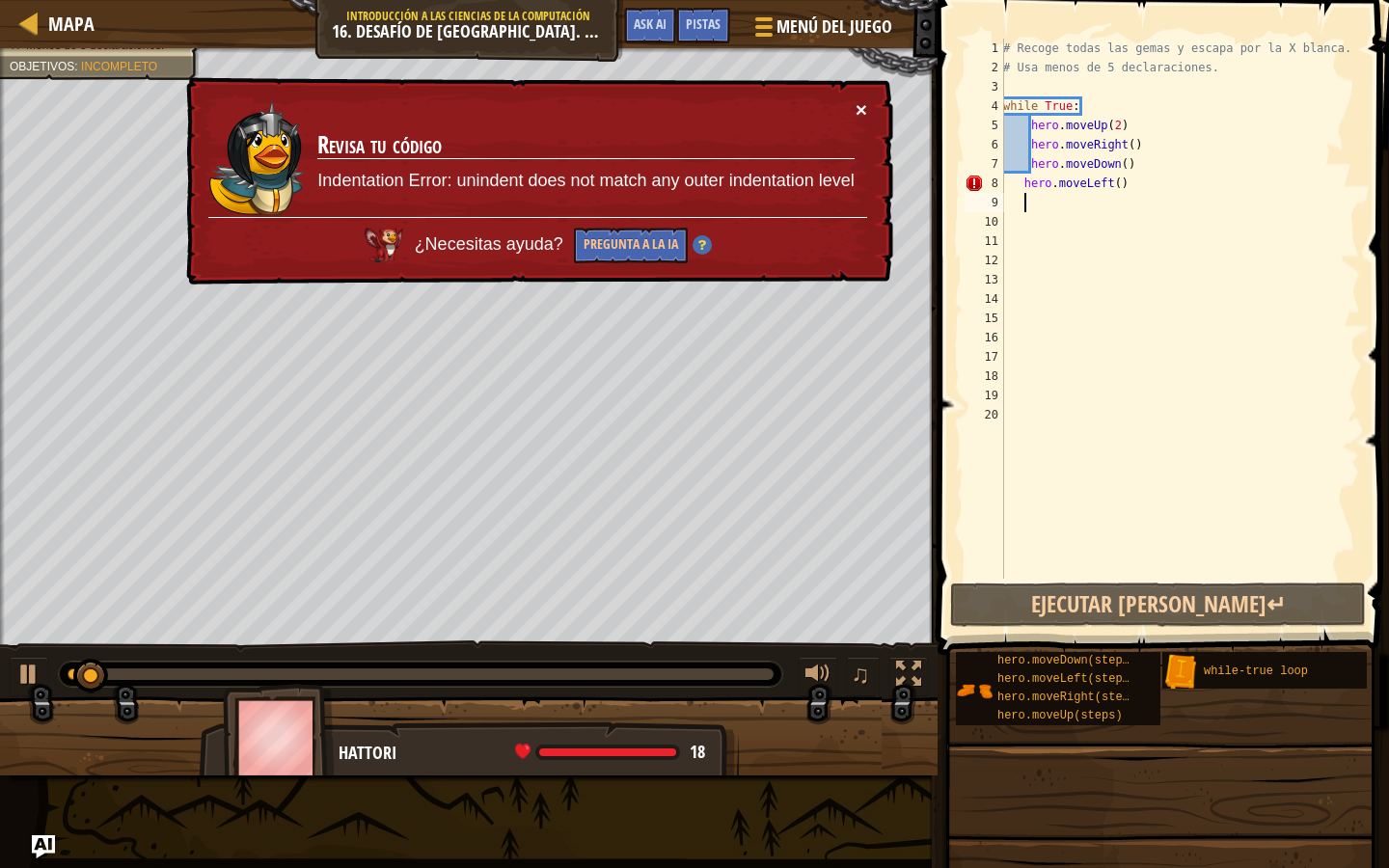
click at [860, 113] on button "×" at bounding box center [861, 109] width 12 height 20
click at [859, 101] on button "×" at bounding box center [861, 109] width 12 height 20
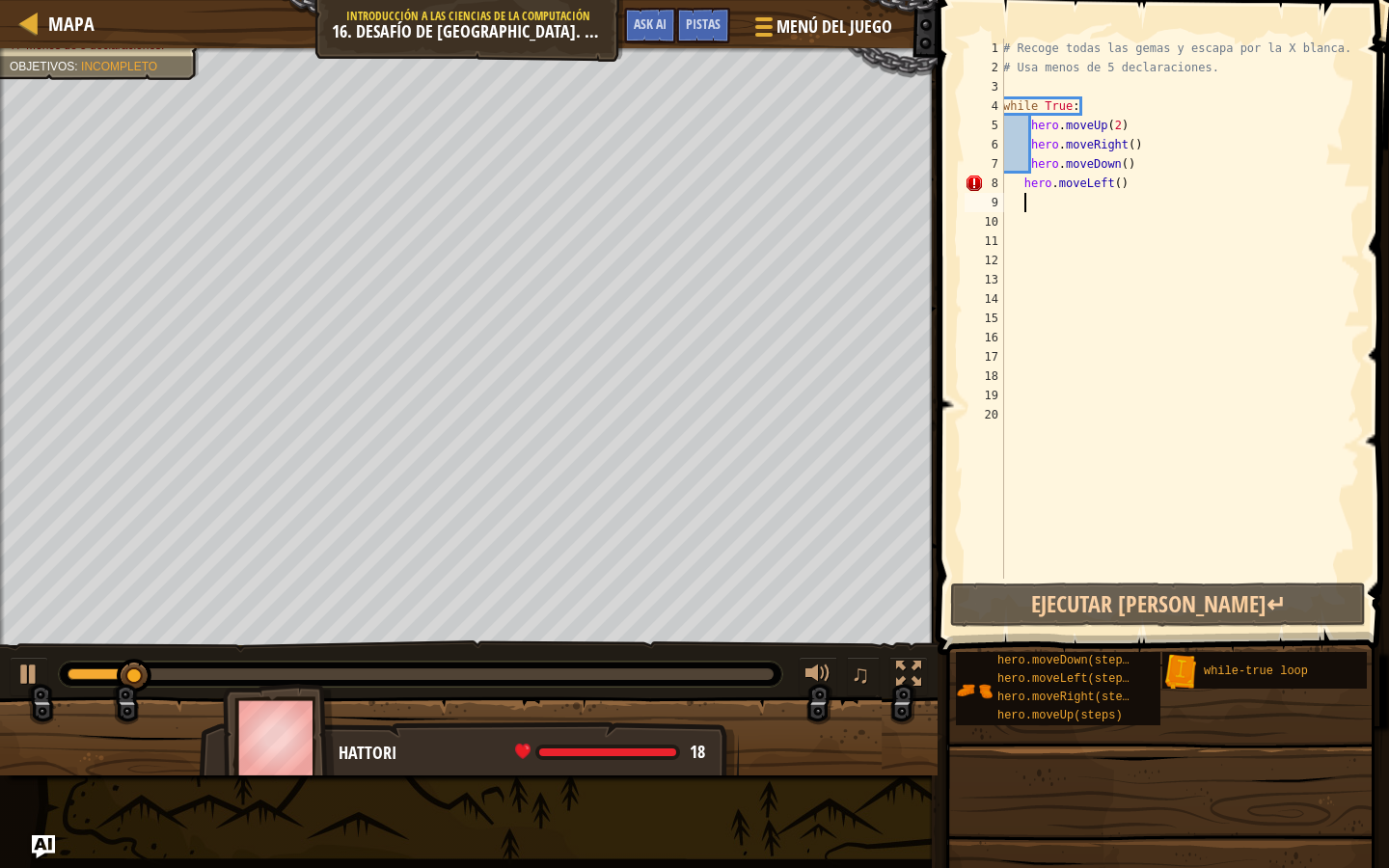
click at [1017, 190] on div "# Recoge todas las gemas y escapa por la X blanca. # Usa menos de 5 declaracion…" at bounding box center [1180, 328] width 361 height 579
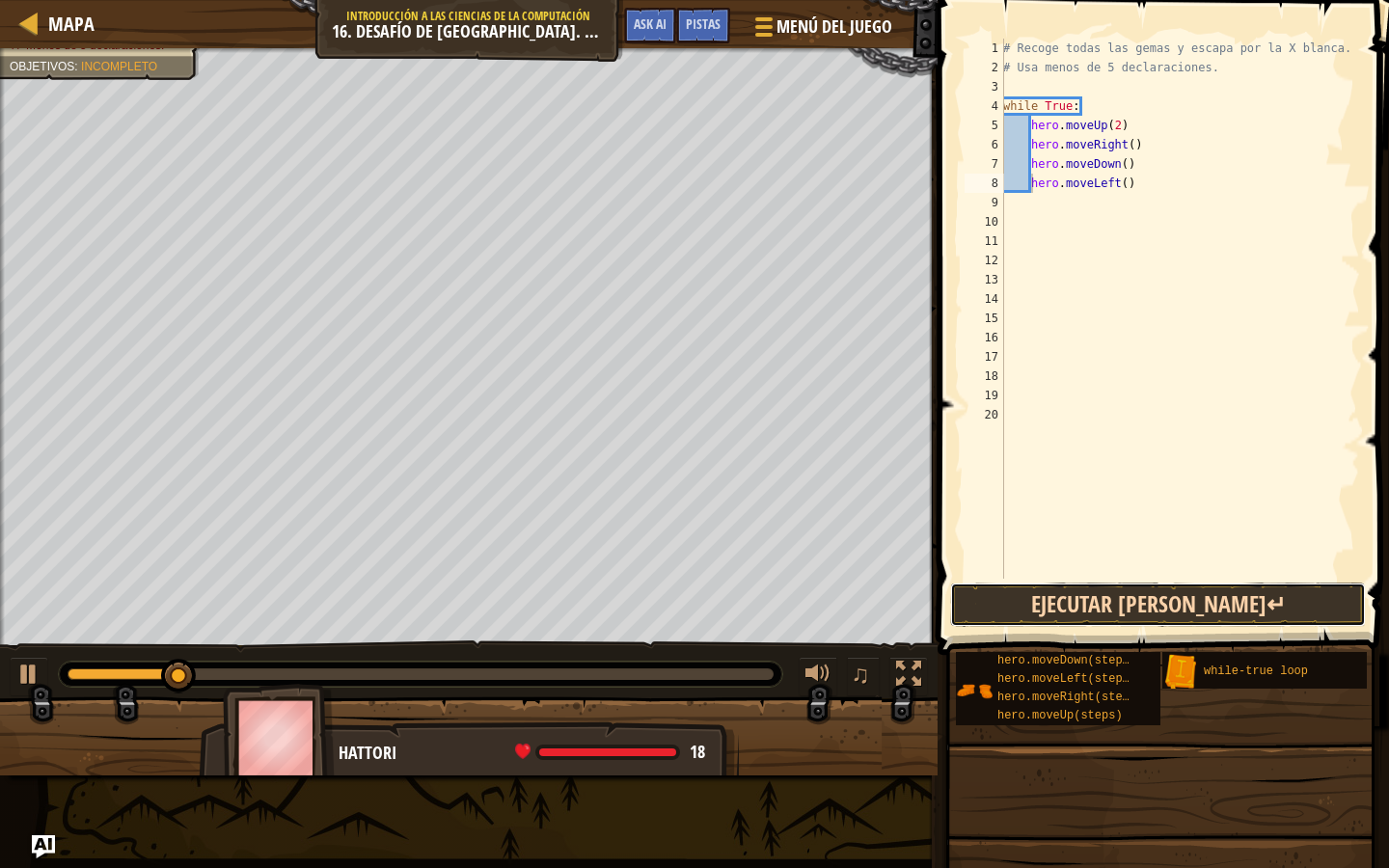
click at [1035, 600] on button "Ejecutar [PERSON_NAME]↵" at bounding box center [1157, 605] width 416 height 45
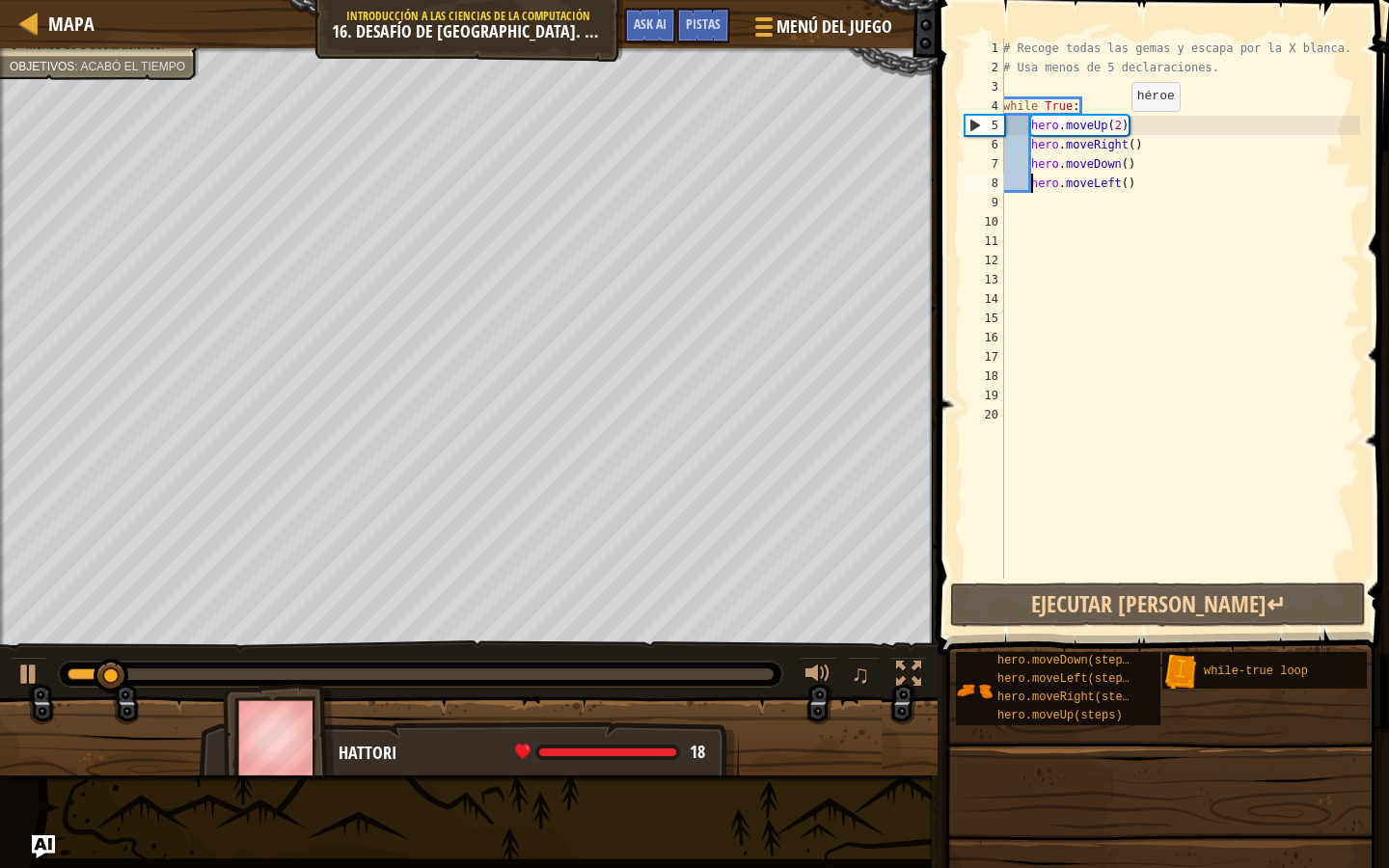
click at [1120, 128] on div "# Recoge todas las gemas y escapa por la X blanca. # Usa menos de 5 declaracion…" at bounding box center [1180, 328] width 361 height 579
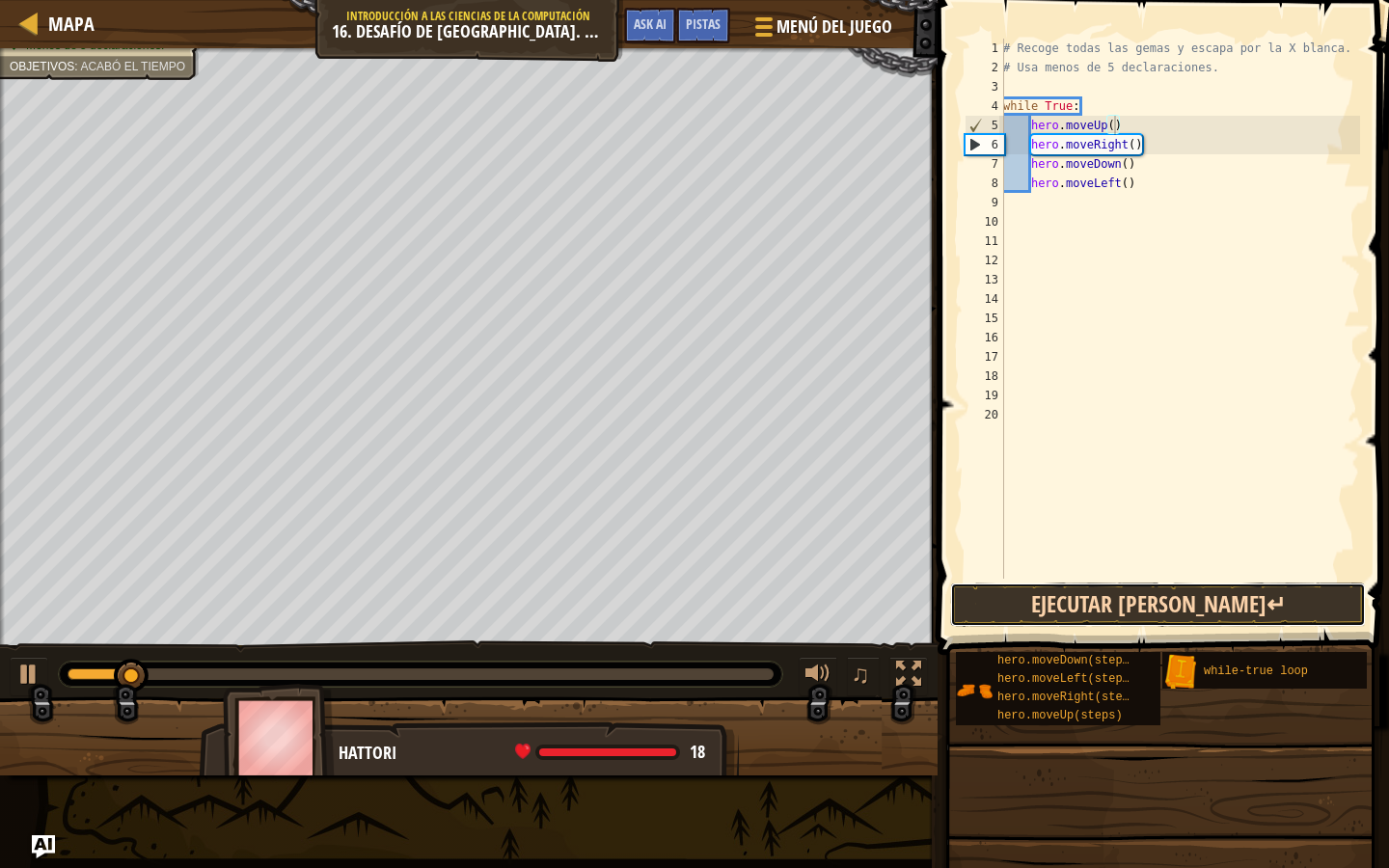
click at [1214, 602] on button "Ejecutar [PERSON_NAME]↵" at bounding box center [1157, 605] width 416 height 45
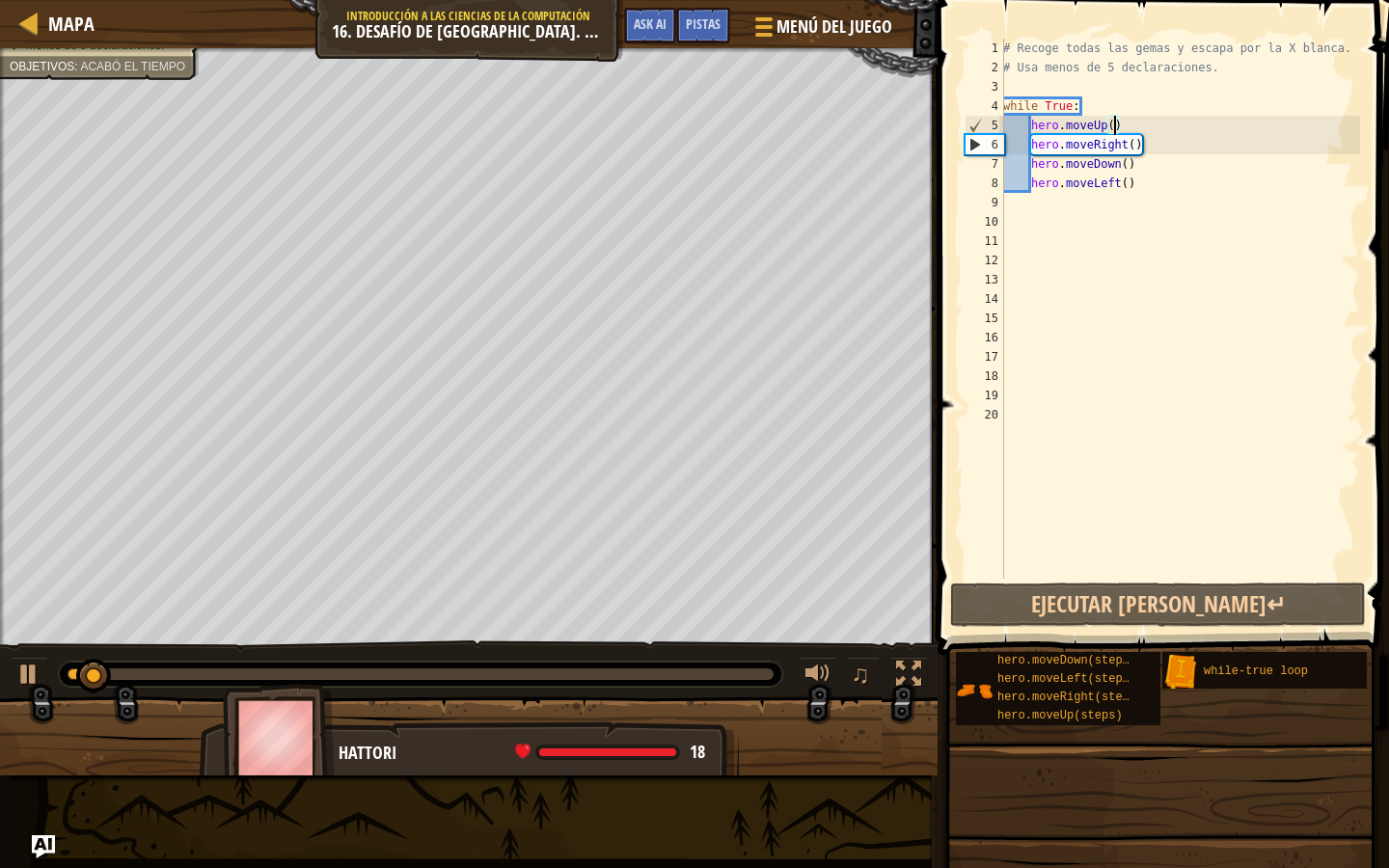
scroll to position [9, 10]
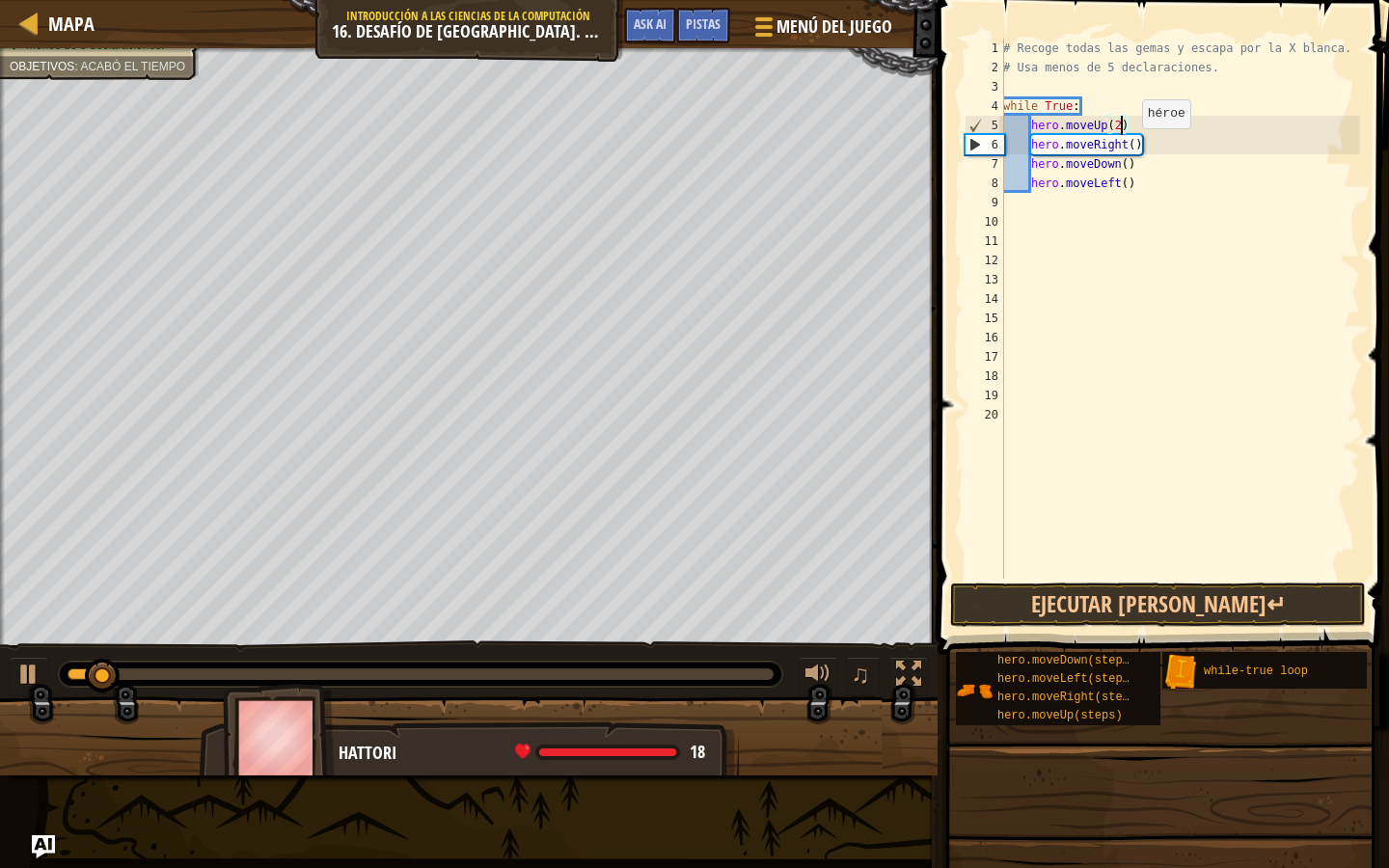
click at [1132, 145] on div "# Recoge todas las gemas y escapa por la X blanca. # Usa menos de 5 declaracion…" at bounding box center [1180, 328] width 361 height 579
click at [1137, 145] on div "# Recoge todas las gemas y escapa por la X blanca. # Usa menos de 5 declaracion…" at bounding box center [1180, 328] width 361 height 579
click at [1121, 160] on div "# Recoge todas las gemas y escapa por la X blanca. # Usa menos de 5 declaracion…" at bounding box center [1180, 328] width 361 height 579
click at [1129, 186] on div "# Recoge todas las gemas y escapa por la X blanca. # Usa menos de 5 declaracion…" at bounding box center [1180, 328] width 361 height 579
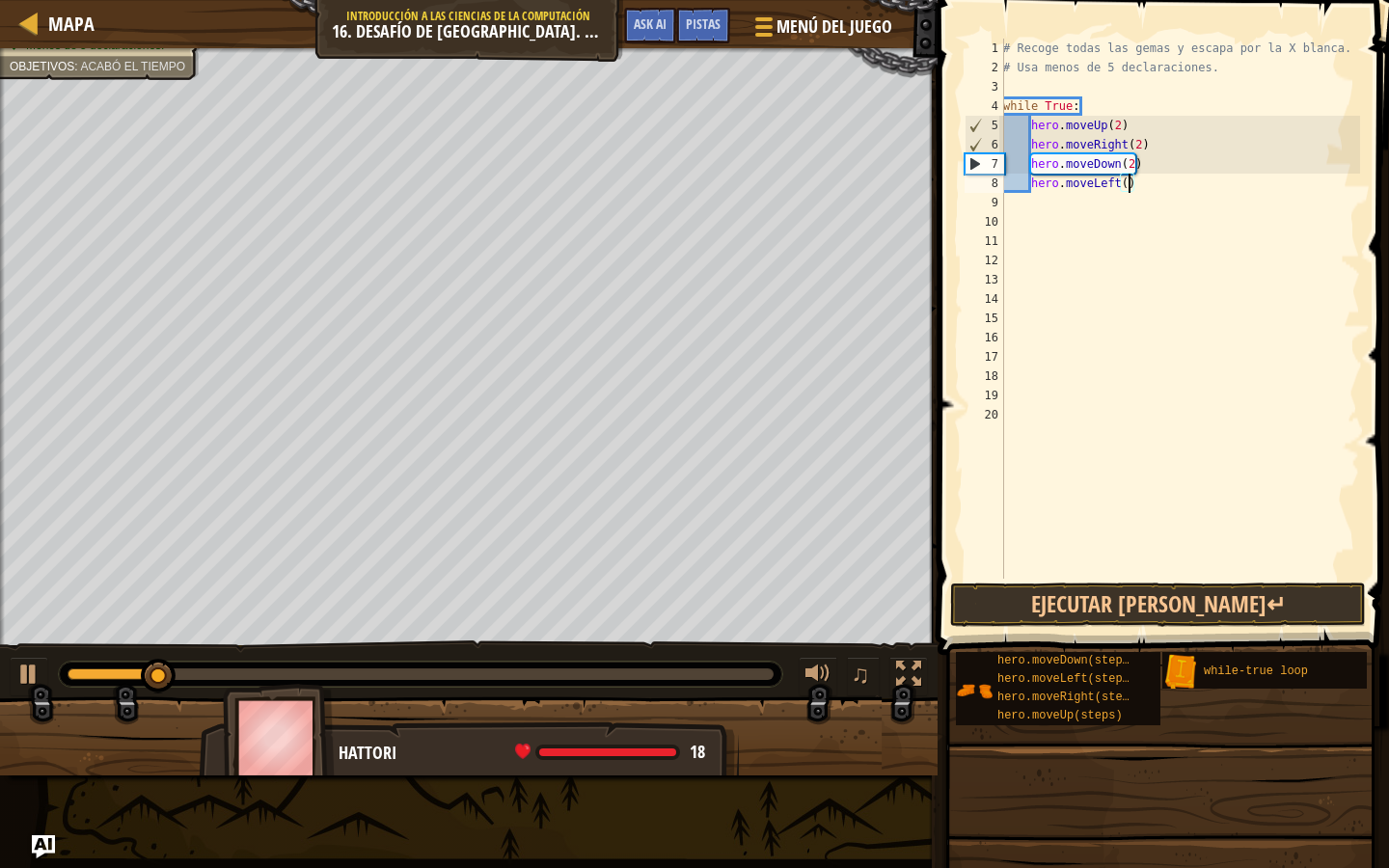
scroll to position [9, 11]
click at [1141, 591] on button "Ejecutar [PERSON_NAME]↵" at bounding box center [1157, 605] width 416 height 45
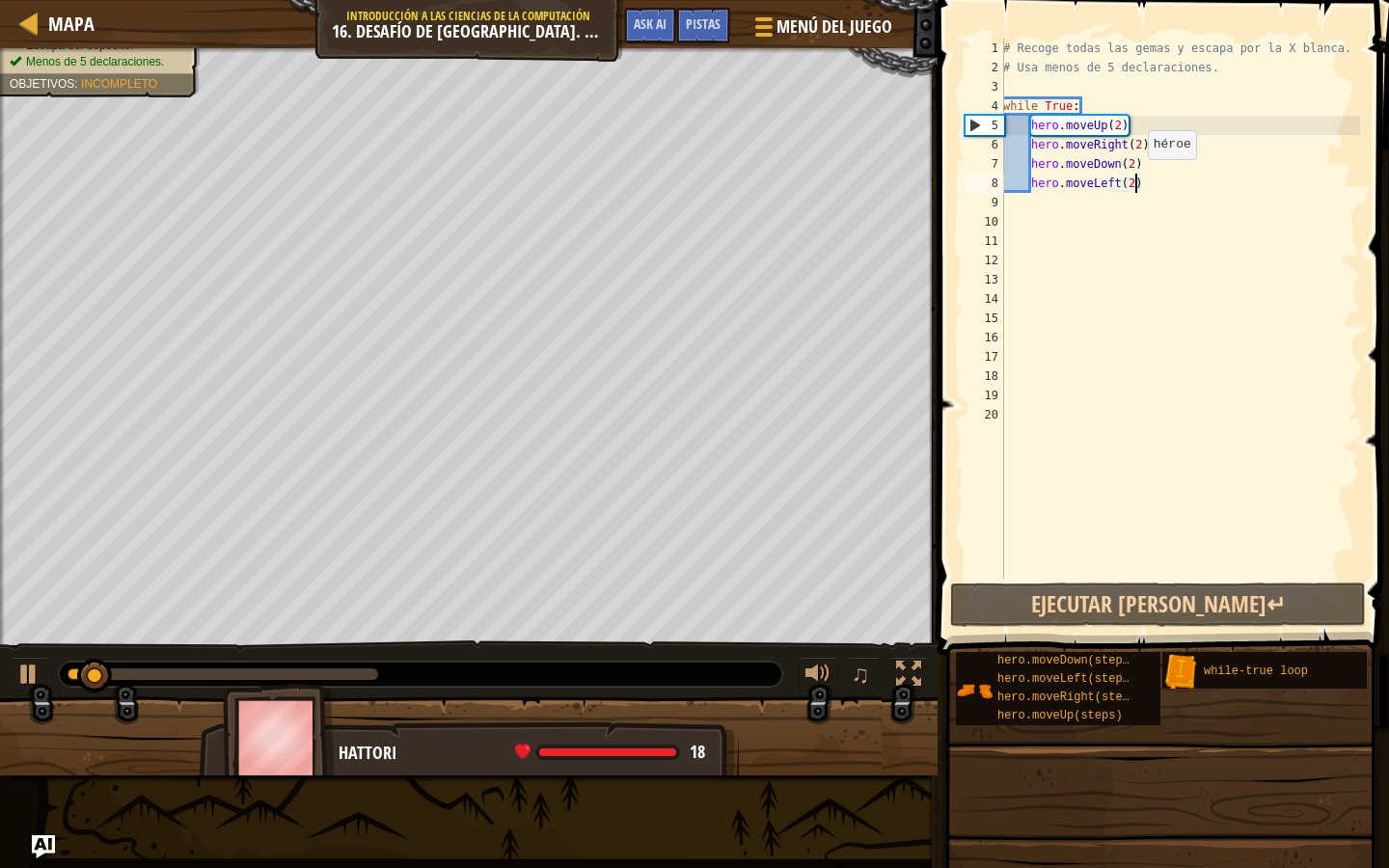
scroll to position [9, 10]
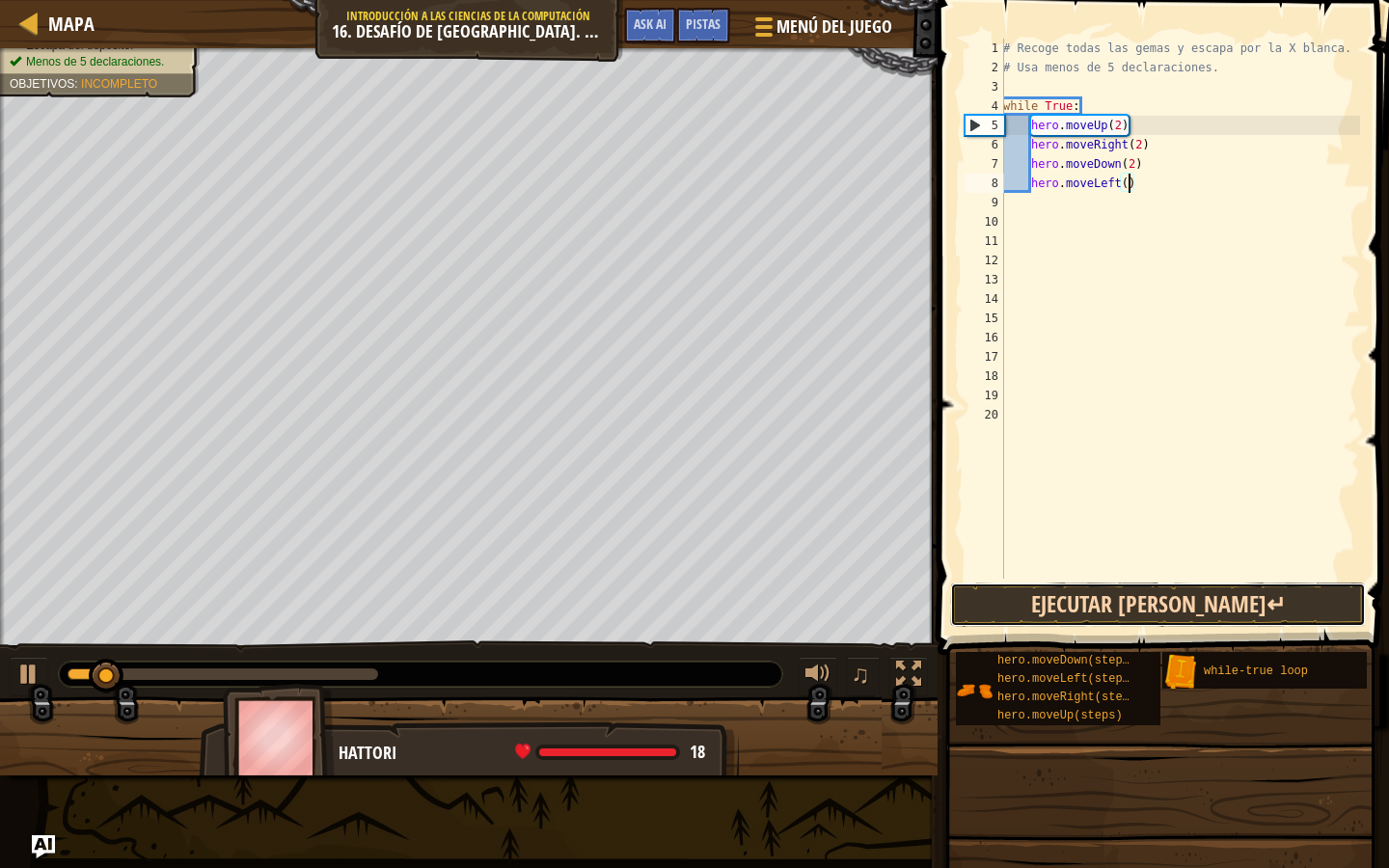
click at [1169, 592] on button "Ejecutar [PERSON_NAME]↵" at bounding box center [1157, 605] width 416 height 45
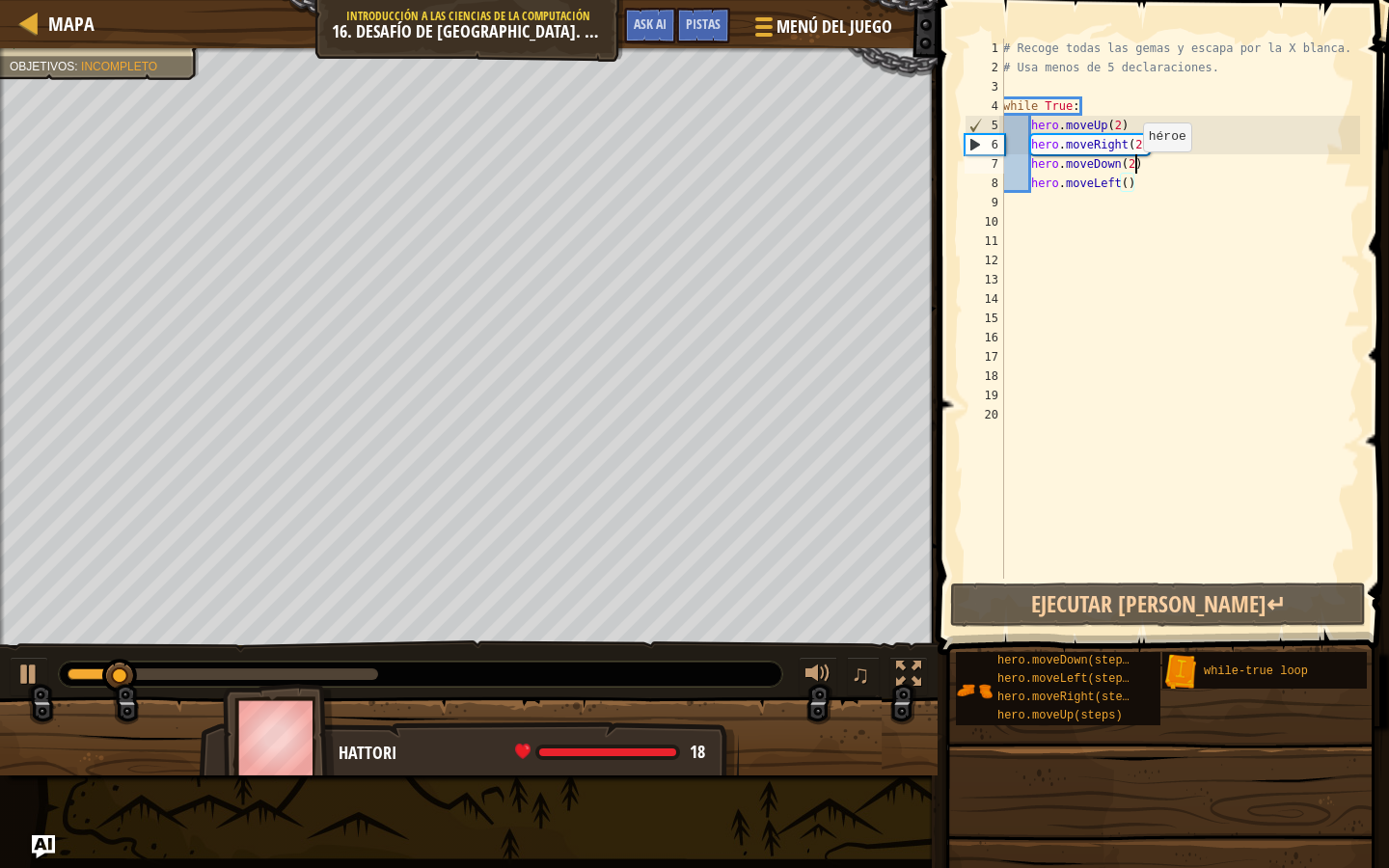
click at [1134, 170] on div "# Recoge todas las gemas y escapa por la X blanca. # Usa menos de 5 declaracion…" at bounding box center [1180, 328] width 361 height 579
type textarea "hero.moveDown()"
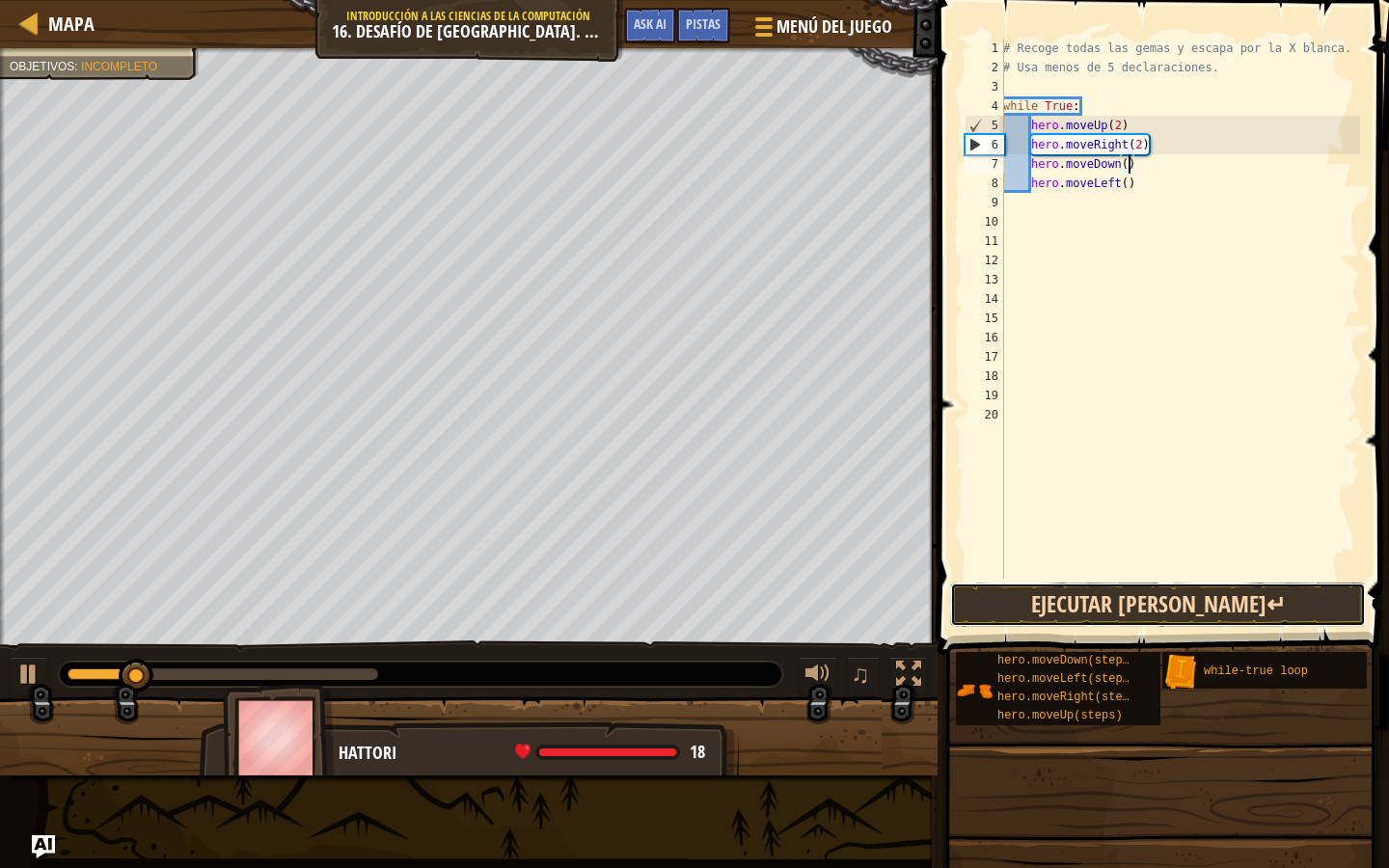
click at [1166, 590] on button "Ejecutar [PERSON_NAME]↵" at bounding box center [1157, 605] width 416 height 45
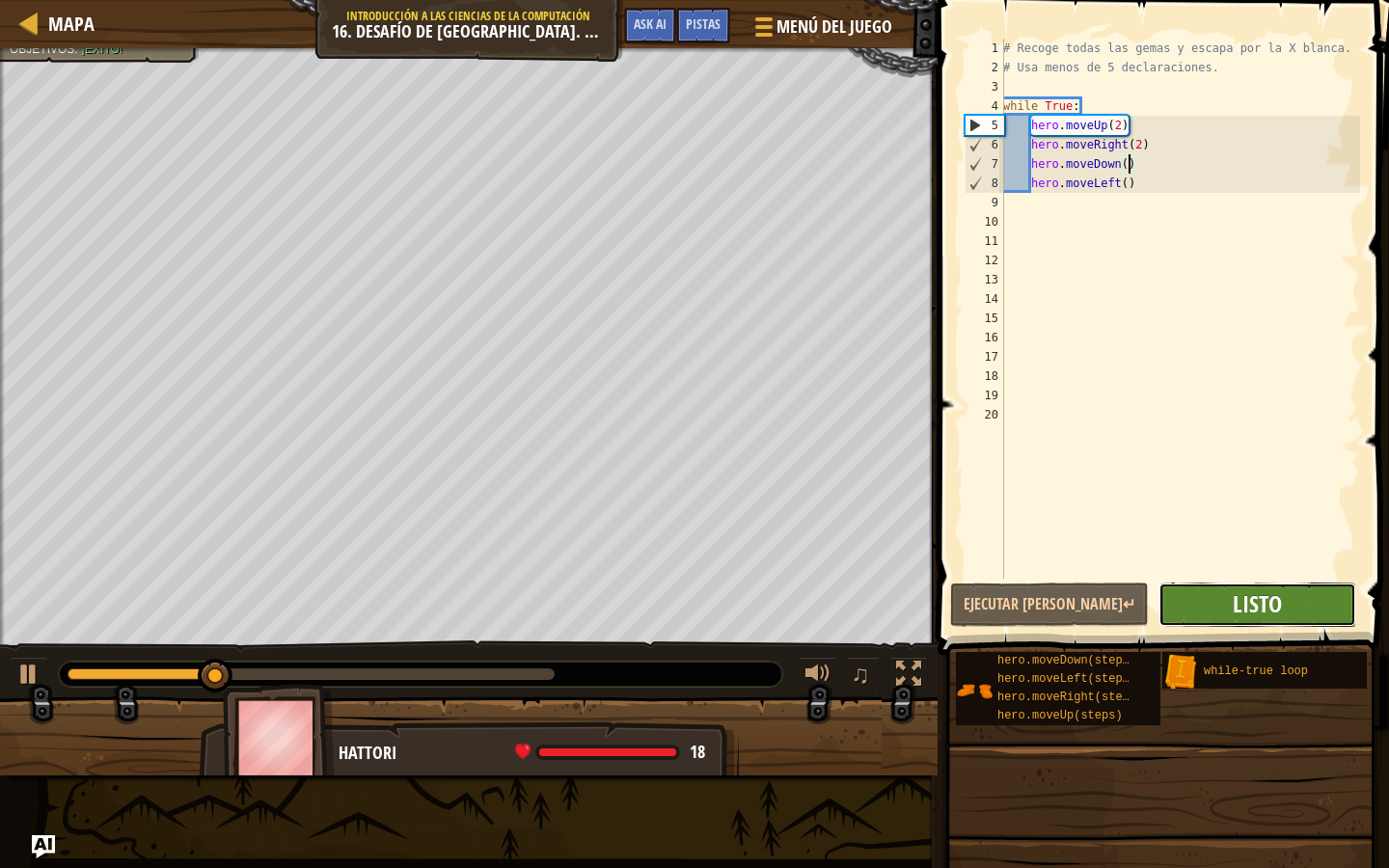
click at [1264, 605] on span "Listo" at bounding box center [1258, 604] width 50 height 31
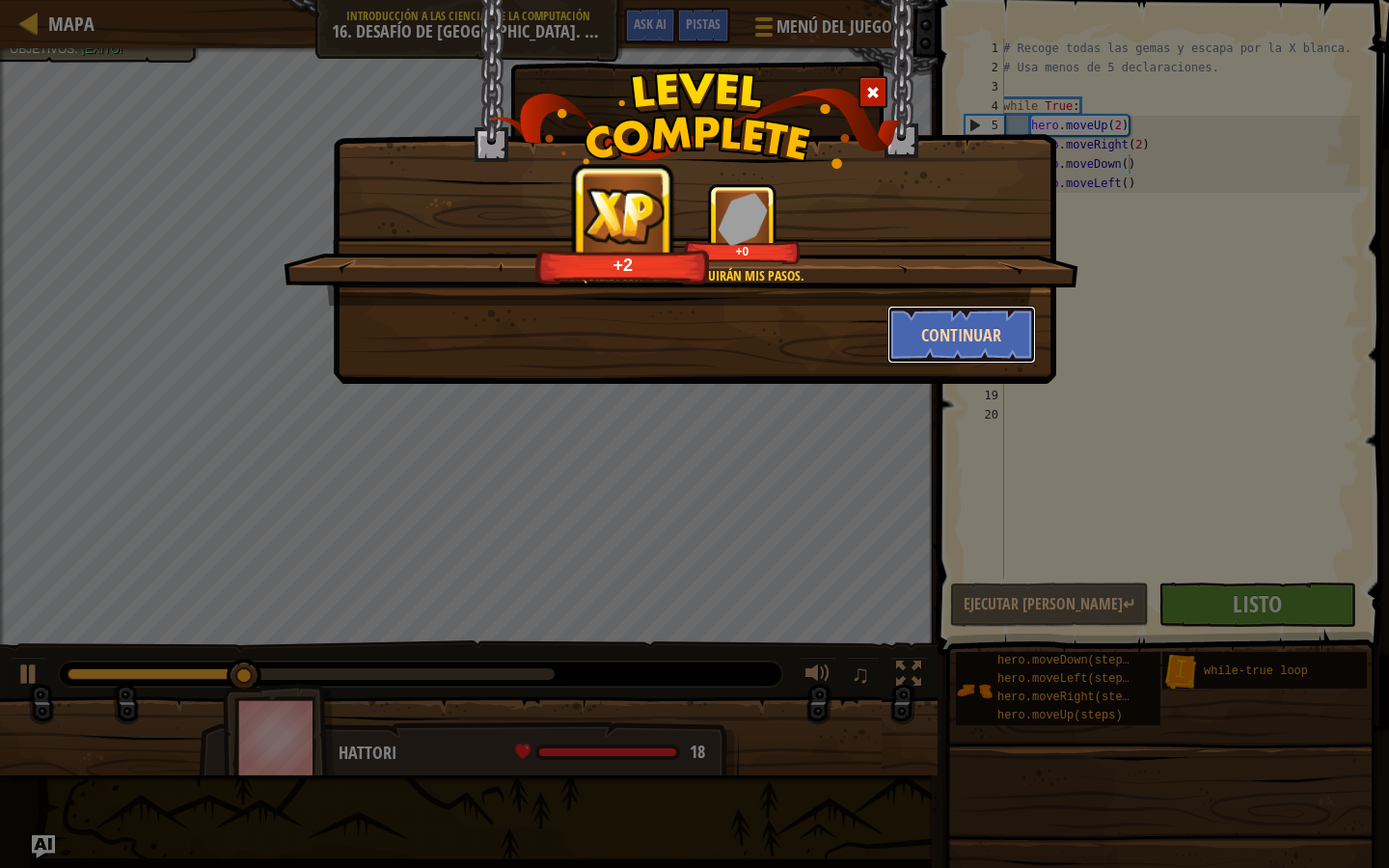
click at [967, 358] on button "Continuar" at bounding box center [963, 334] width 150 height 57
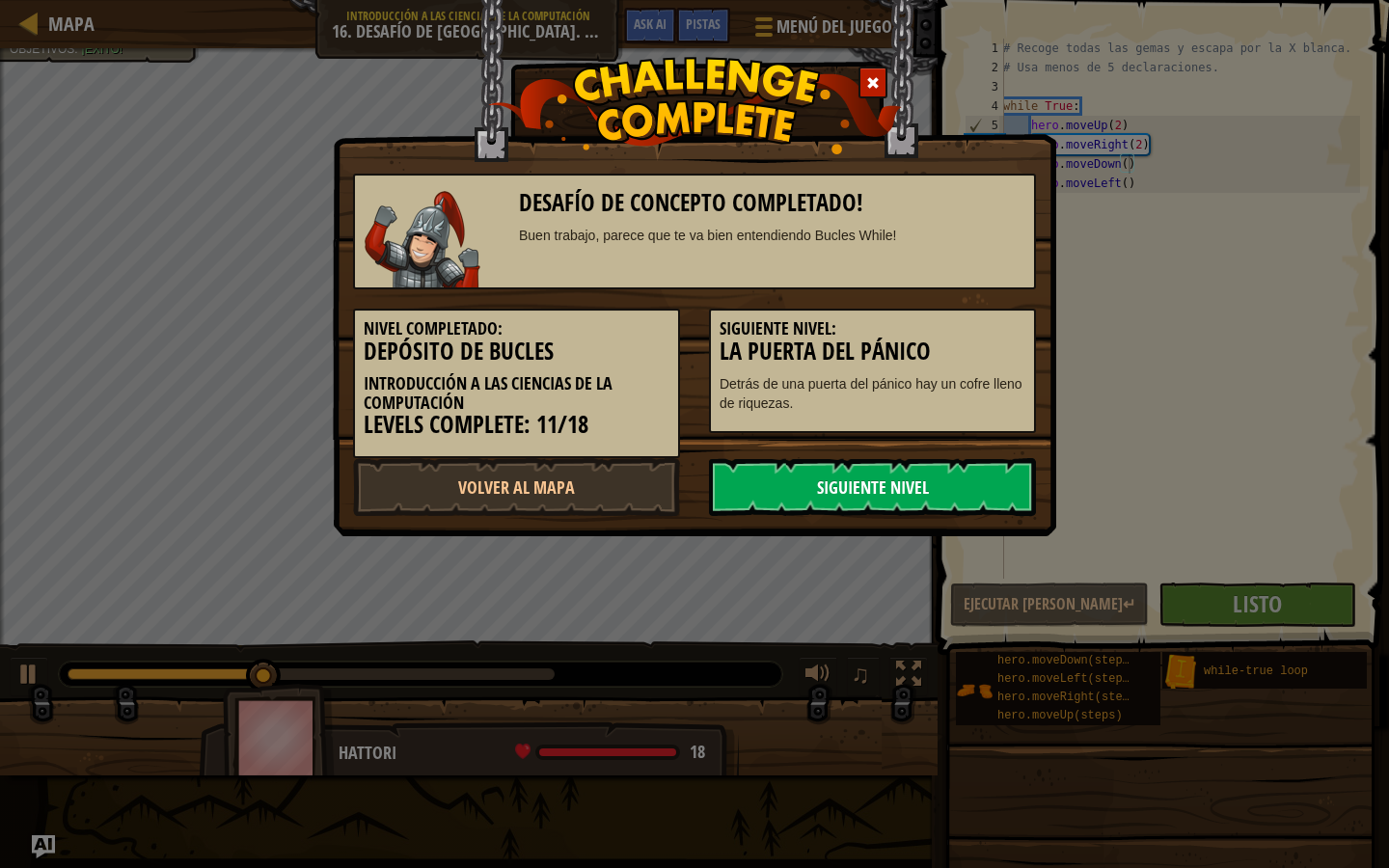
click at [877, 482] on link "Siguiente Nivel" at bounding box center [872, 487] width 327 height 57
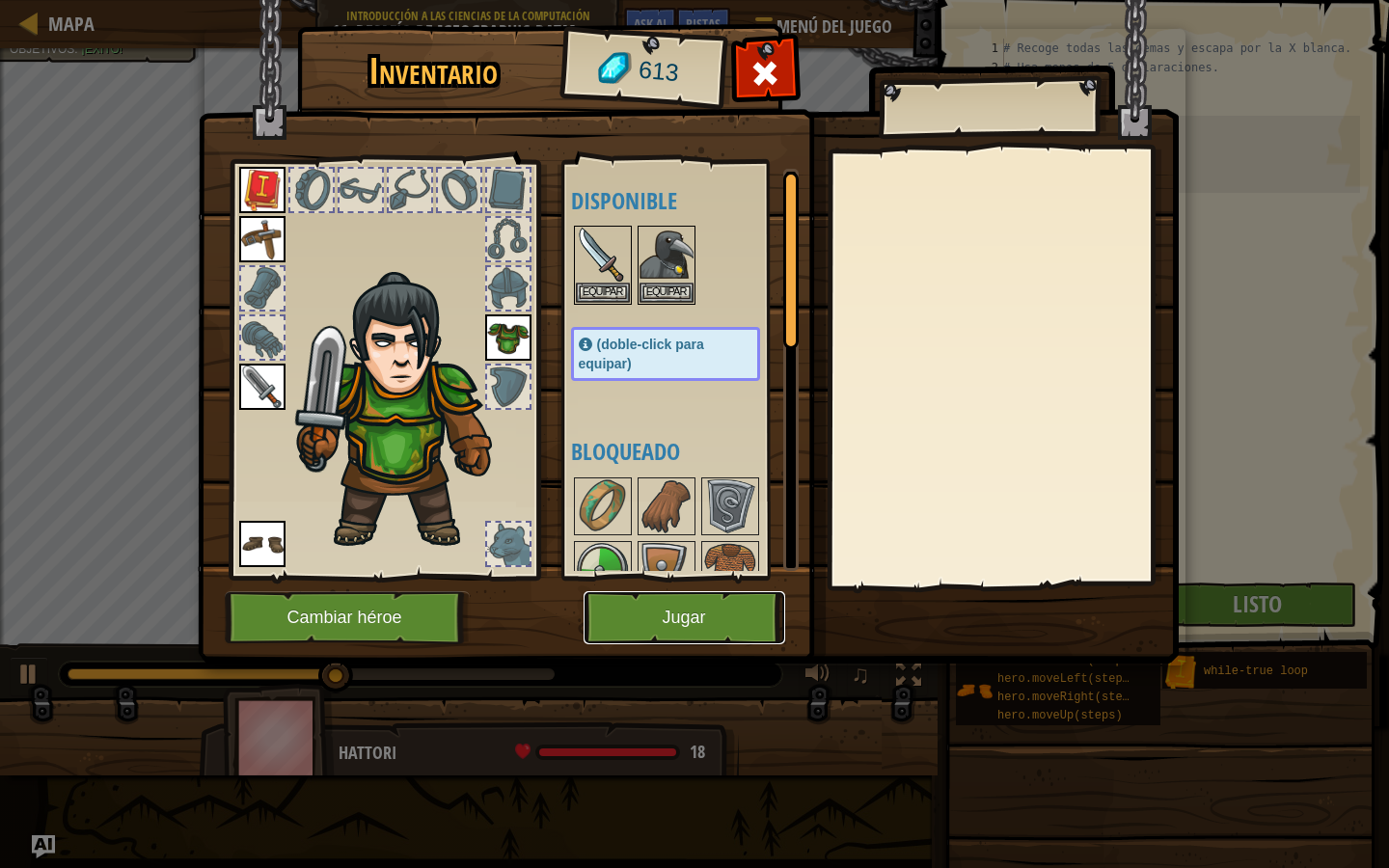
click at [722, 616] on button "Jugar" at bounding box center [684, 618] width 201 height 54
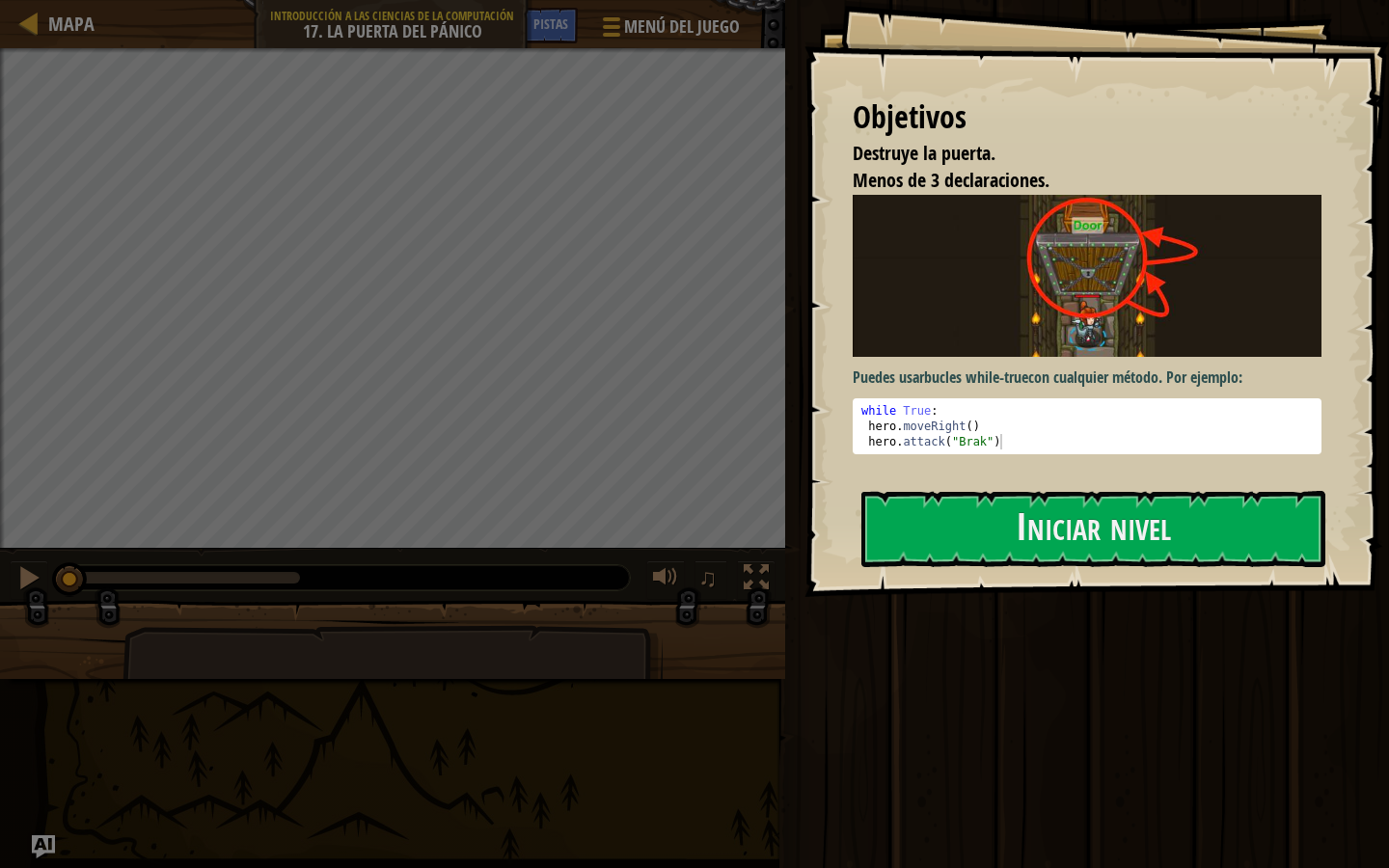
click at [1010, 471] on div "Puedes usar bucles while-true con cualquier método. Por ejemplo: 1 2 3 while Tr…" at bounding box center [1087, 333] width 469 height 276
click at [1010, 490] on button "Iniciar nivel" at bounding box center [1093, 528] width 464 height 76
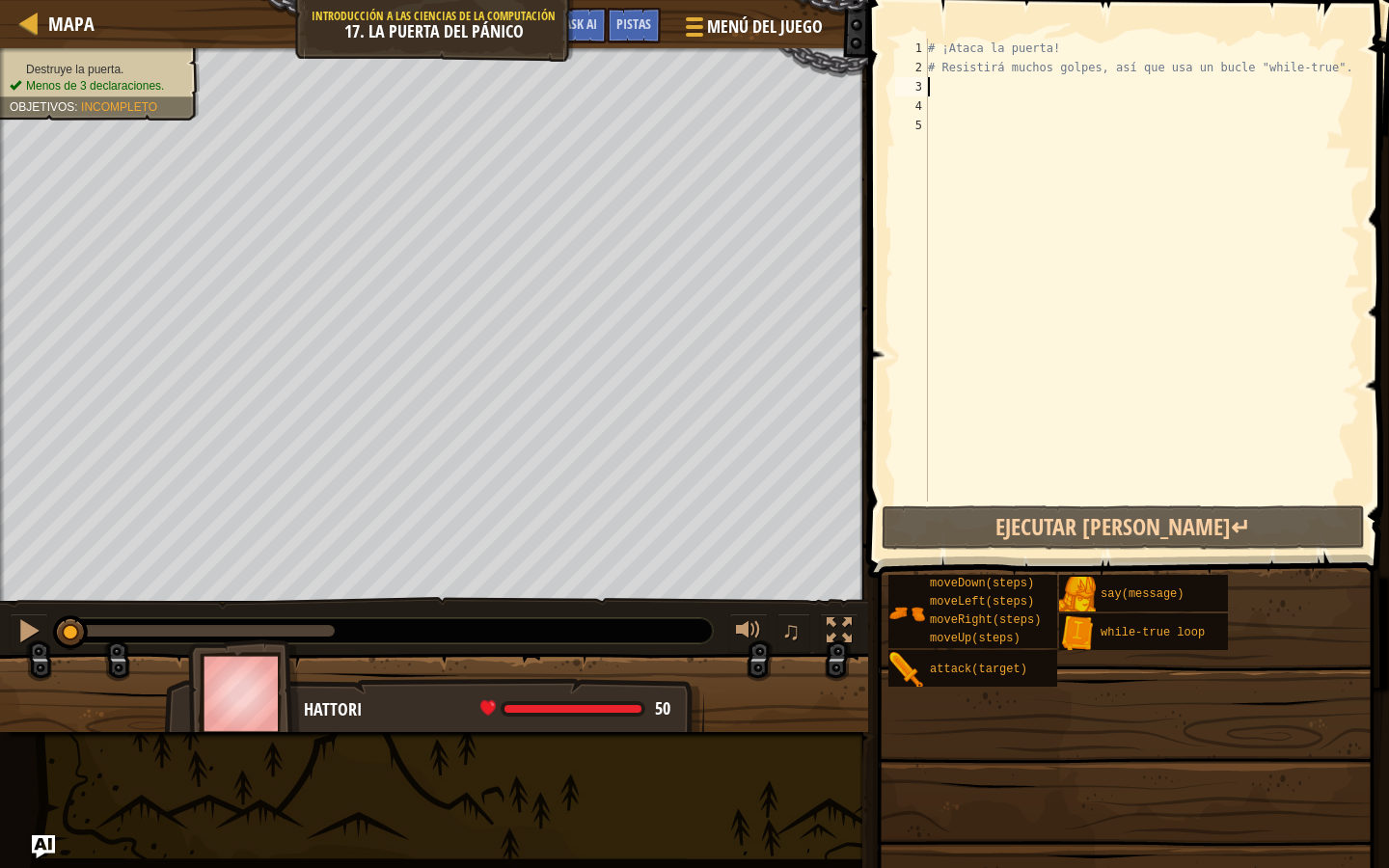
click at [1036, 92] on div "# ¡Ataca la puerta! # Resistirá muchos golpes, así que usa un bucle "while-true…" at bounding box center [1143, 289] width 436 height 501
type textarea "w"
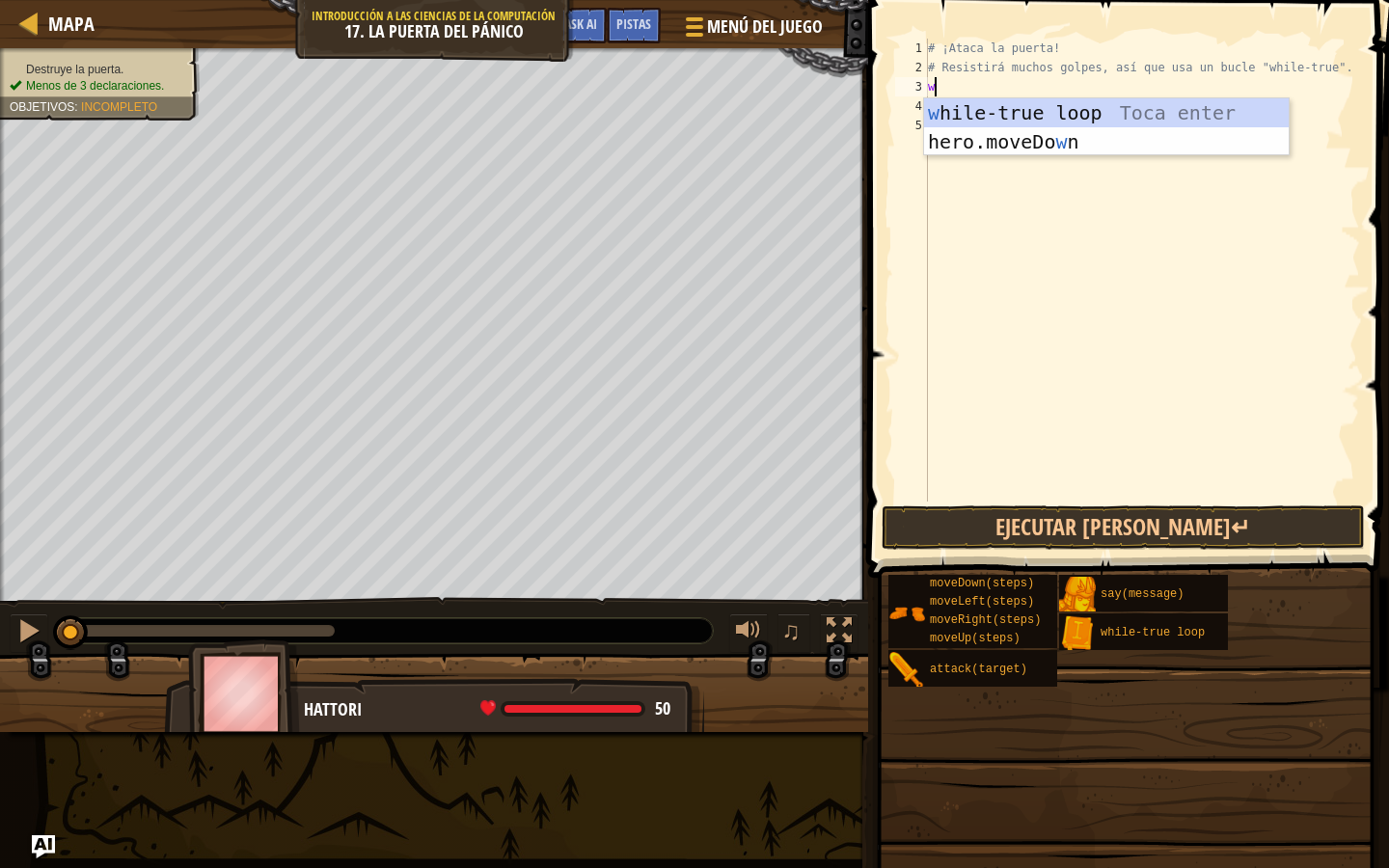
scroll to position [9, 0]
click at [1039, 118] on div "w hile-true loop Toca enter hero.moveDo w n [GEOGRAPHIC_DATA] enter" at bounding box center [1107, 156] width 365 height 116
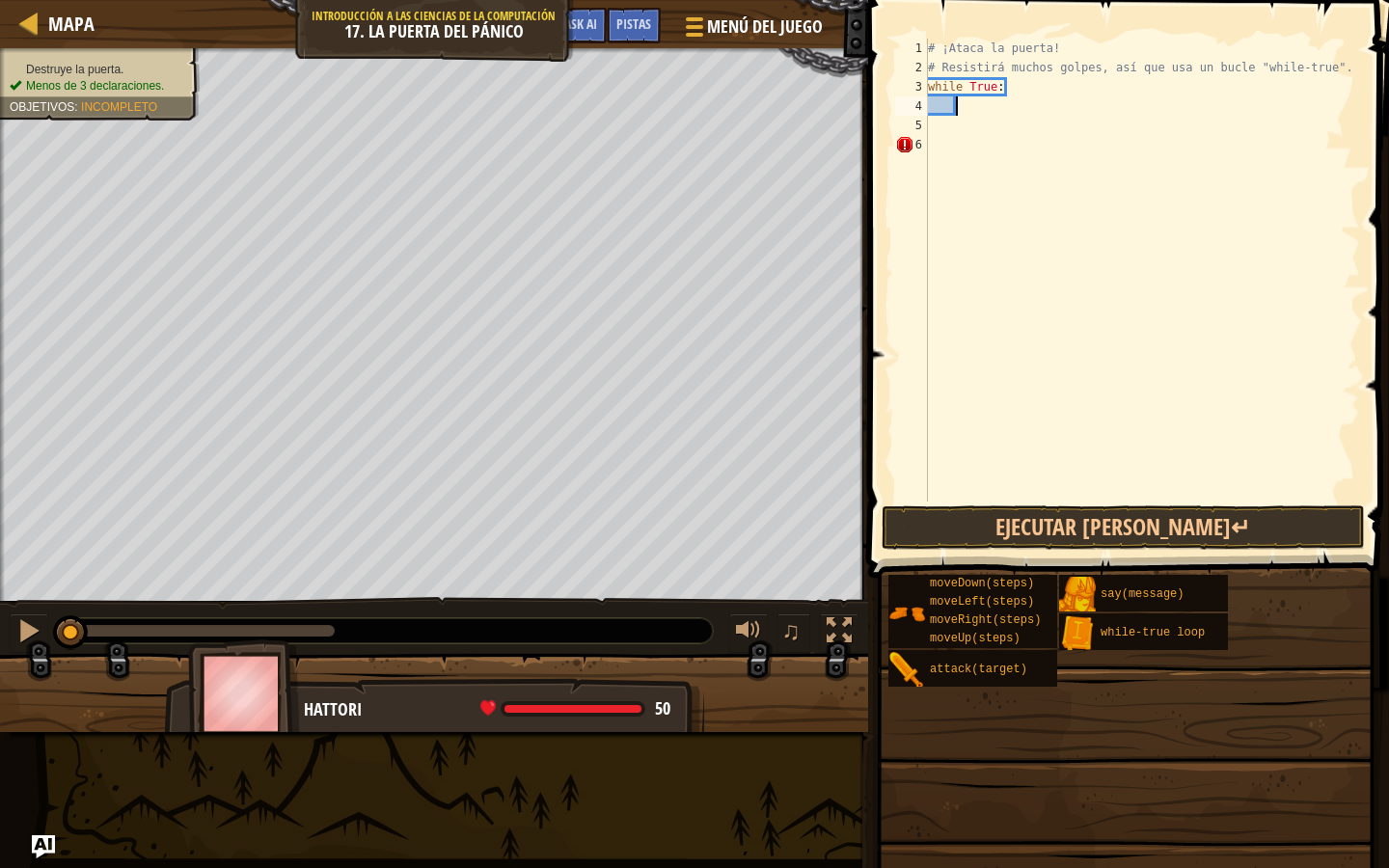
scroll to position [9, 2]
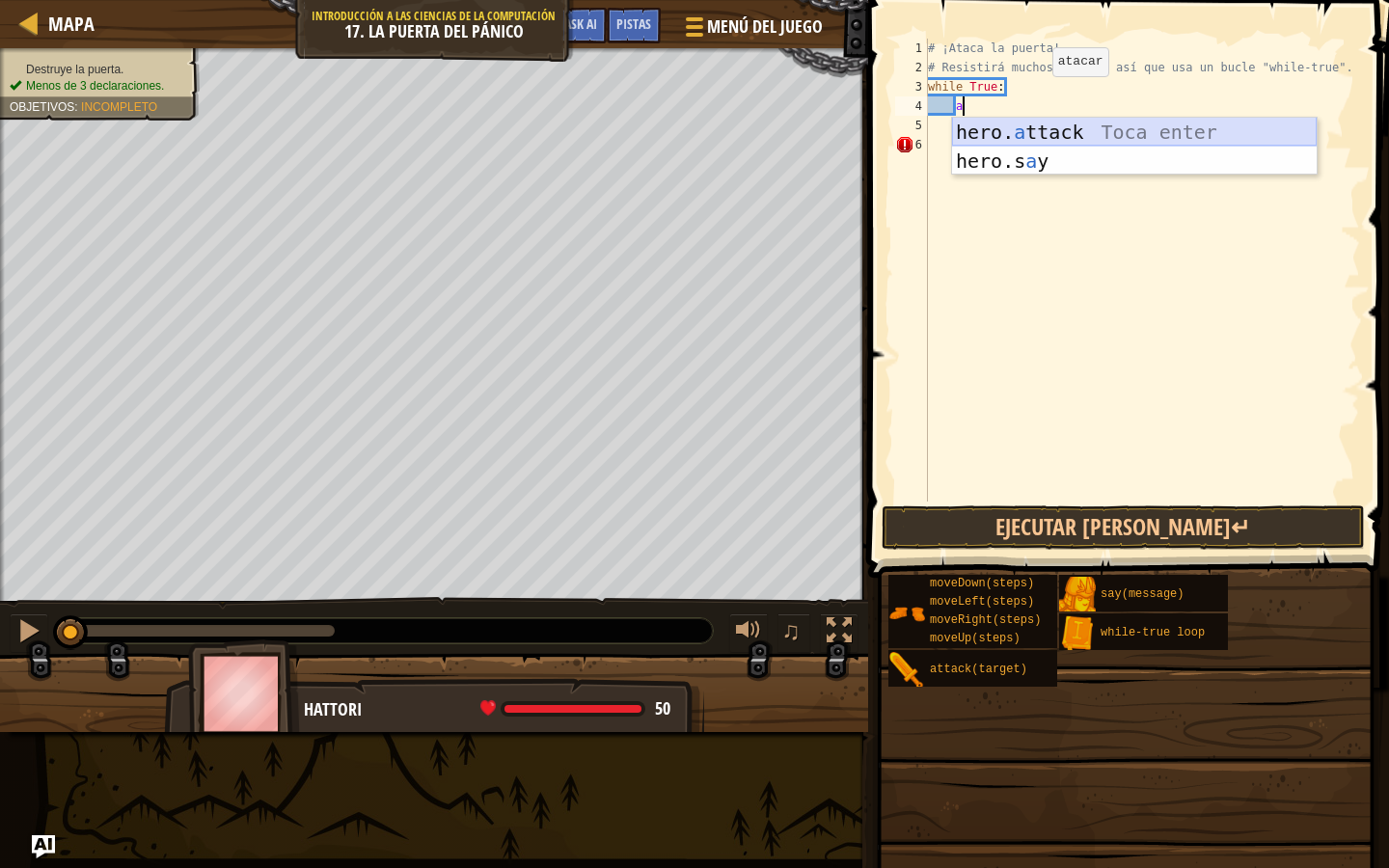
click at [1042, 126] on div "hero. a ttack Toca enter hero.s a y Toca enter" at bounding box center [1134, 175] width 365 height 116
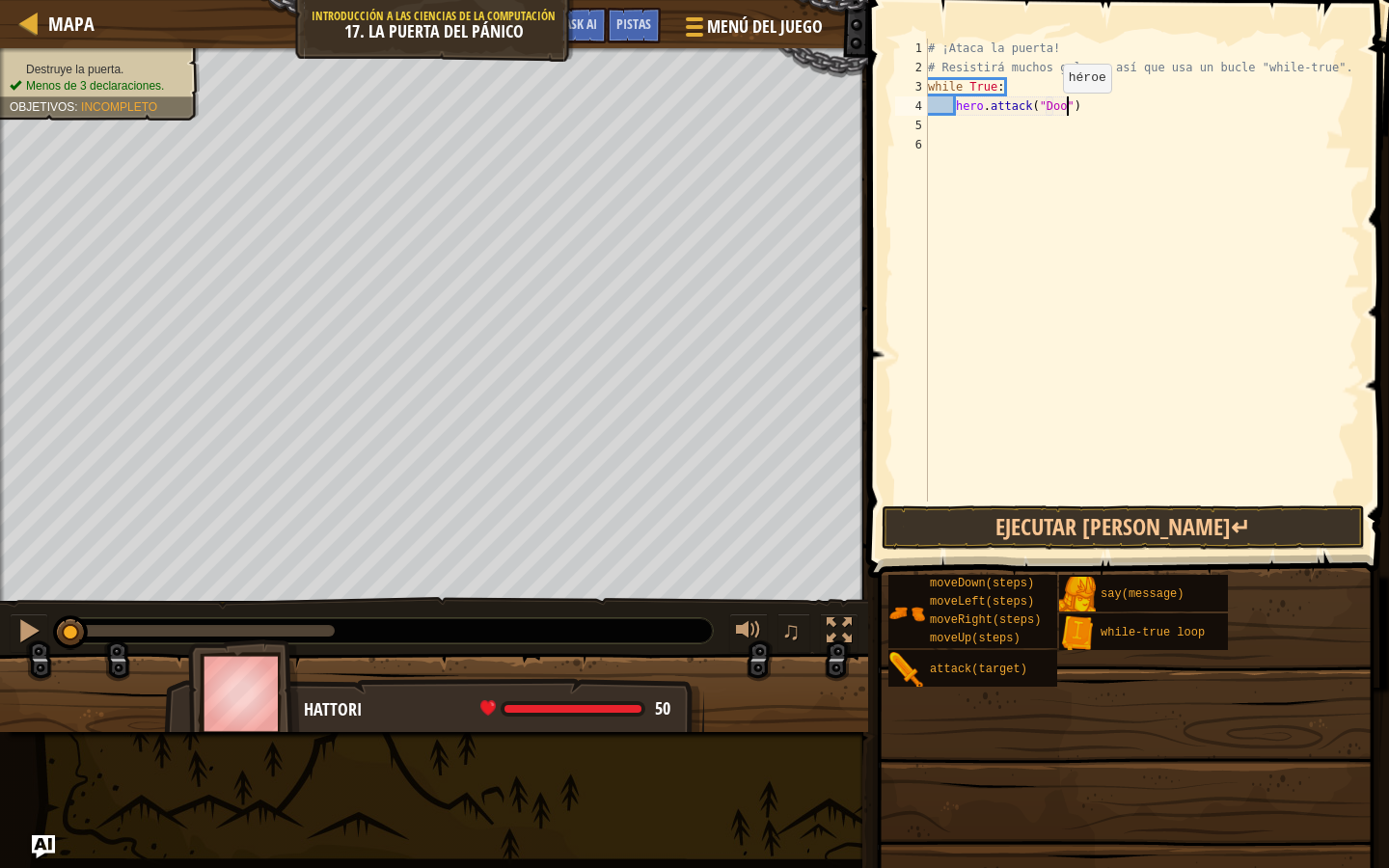
type textarea "hero.attack("Door")"
click at [1042, 118] on div "# ¡Ataca la puerta! # Resistirá muchos golpes, así que usa un bucle "while-true…" at bounding box center [1143, 289] width 436 height 501
click at [1111, 108] on div "# ¡Ataca la puerta! # Resistirá muchos golpes, así que usa un bucle "while-true…" at bounding box center [1143, 289] width 436 height 501
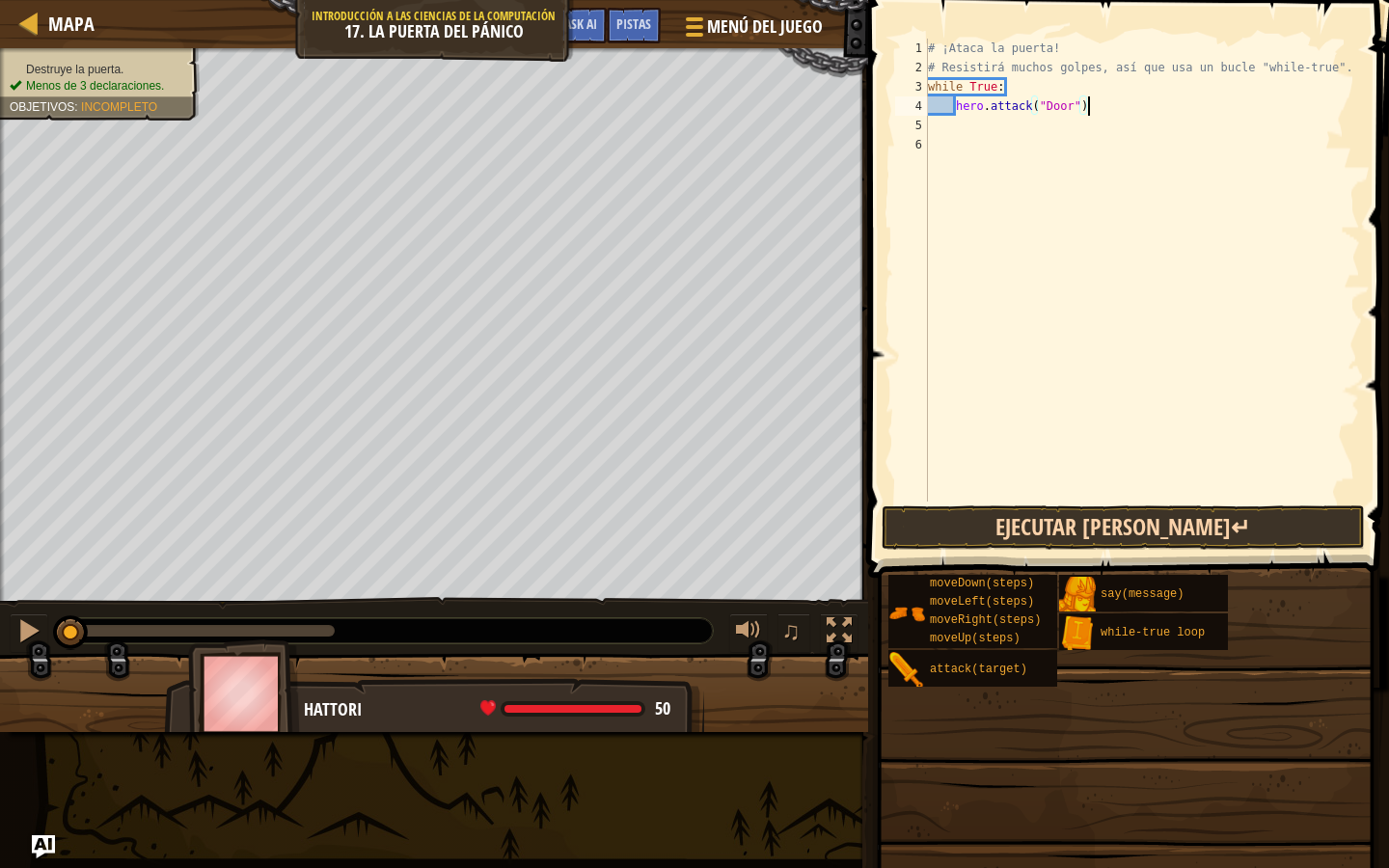
type textarea "hero.attack("Door")"
click at [1071, 535] on button "Ejecutar [PERSON_NAME]↵" at bounding box center [1123, 527] width 484 height 45
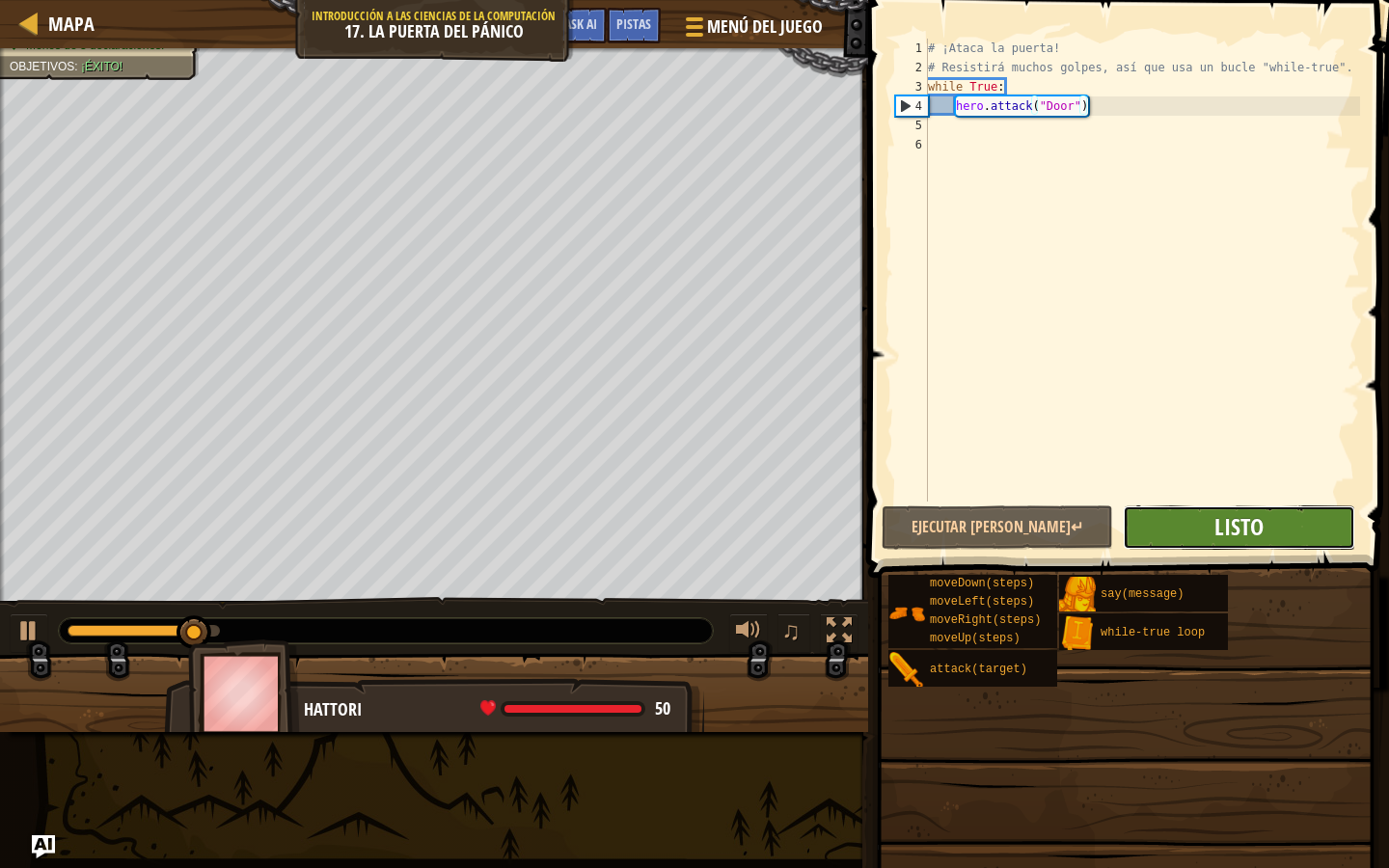
click at [1220, 536] on span "Listo" at bounding box center [1239, 526] width 50 height 31
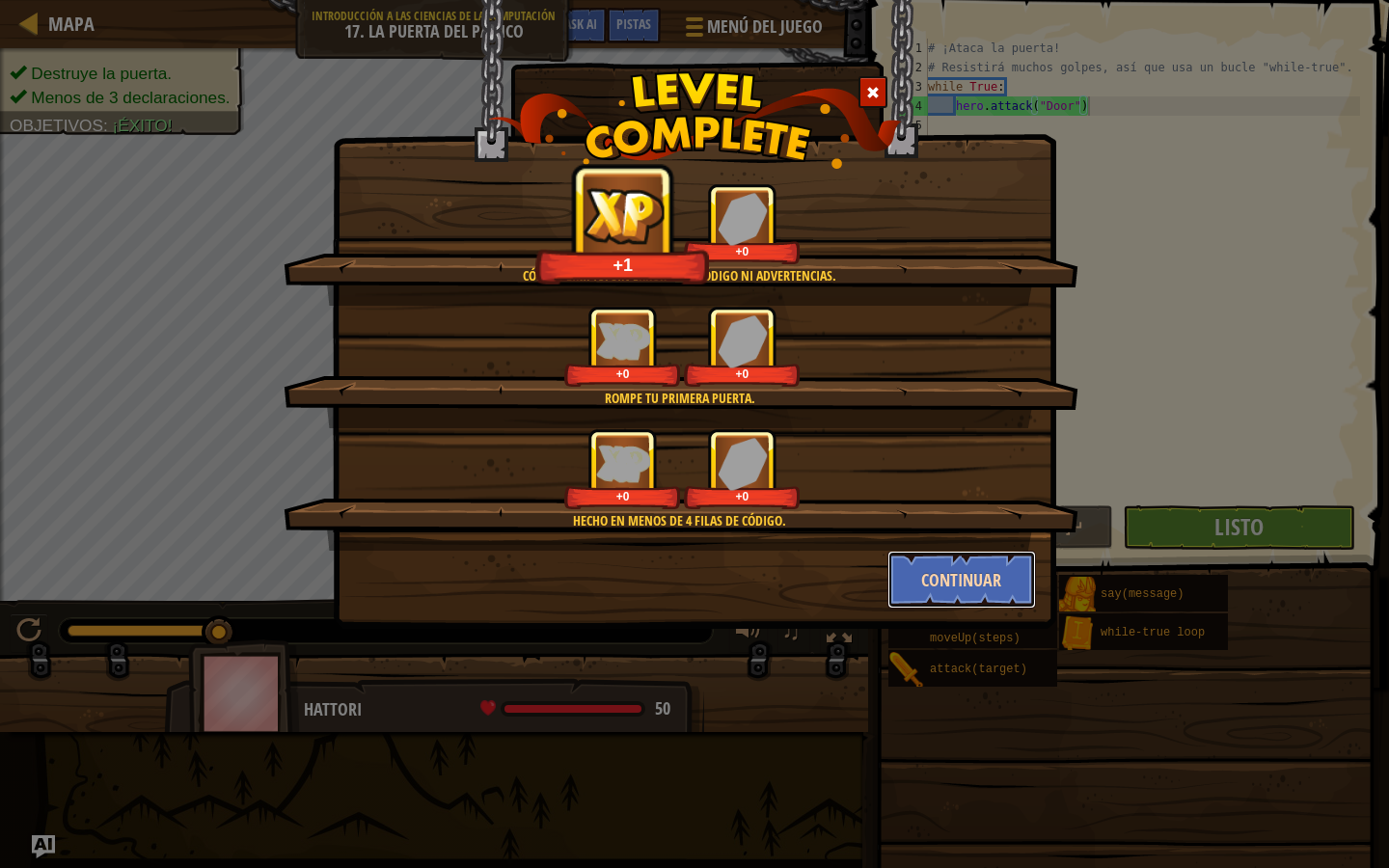
click at [1012, 578] on button "Continuar" at bounding box center [963, 579] width 150 height 57
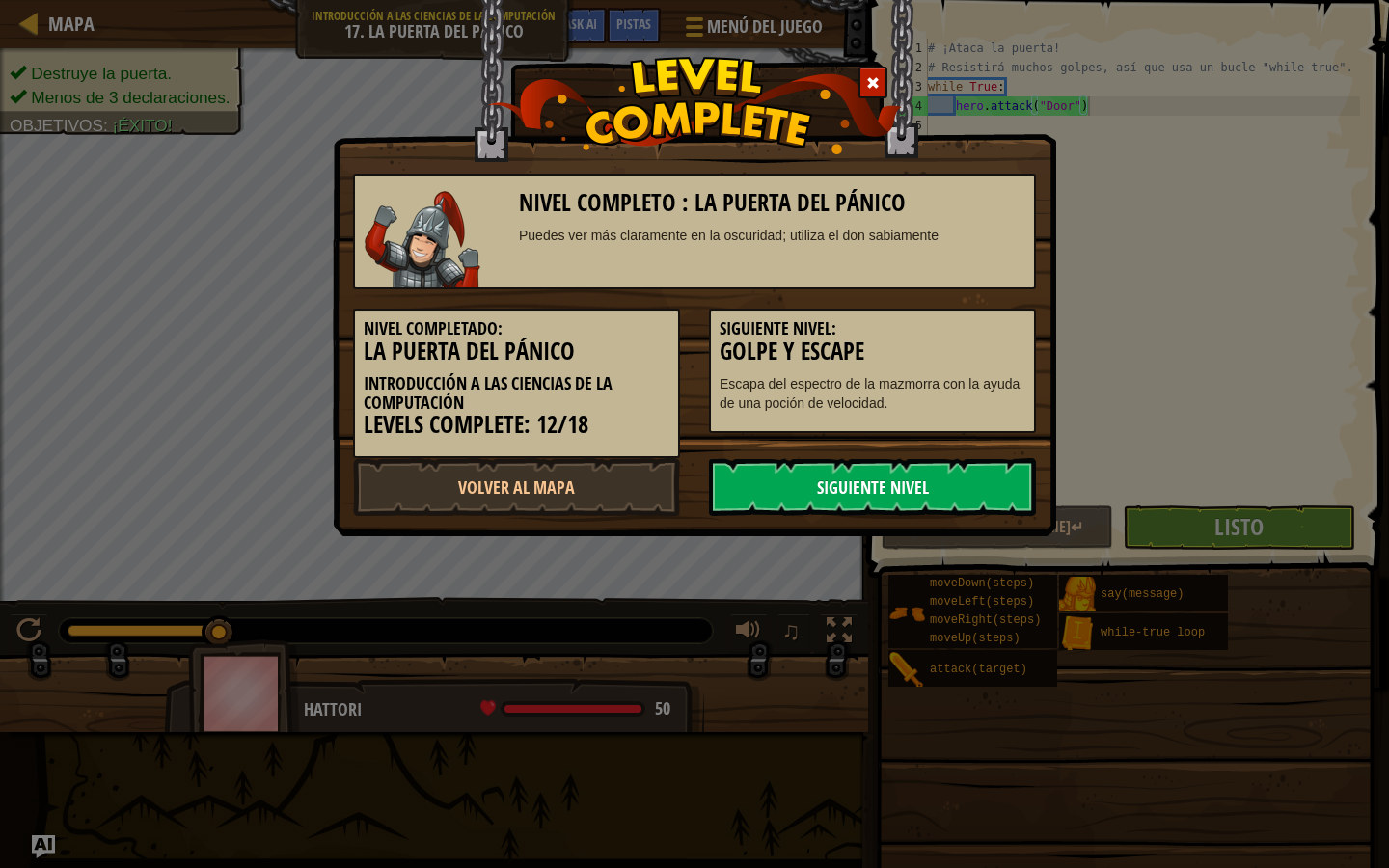
click at [985, 486] on link "Siguiente Nivel" at bounding box center [872, 487] width 327 height 57
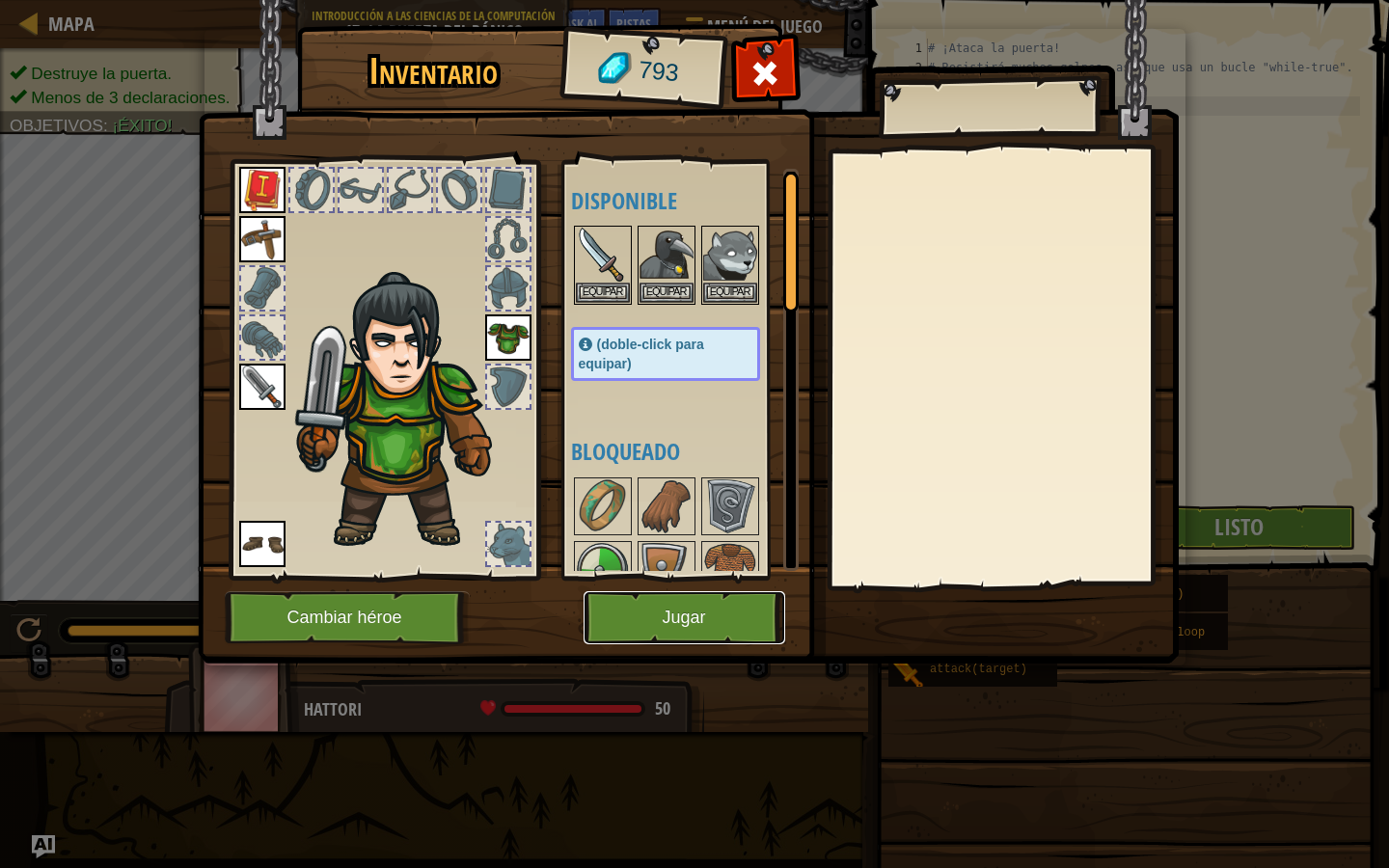
click at [751, 594] on button "Jugar" at bounding box center [684, 618] width 201 height 54
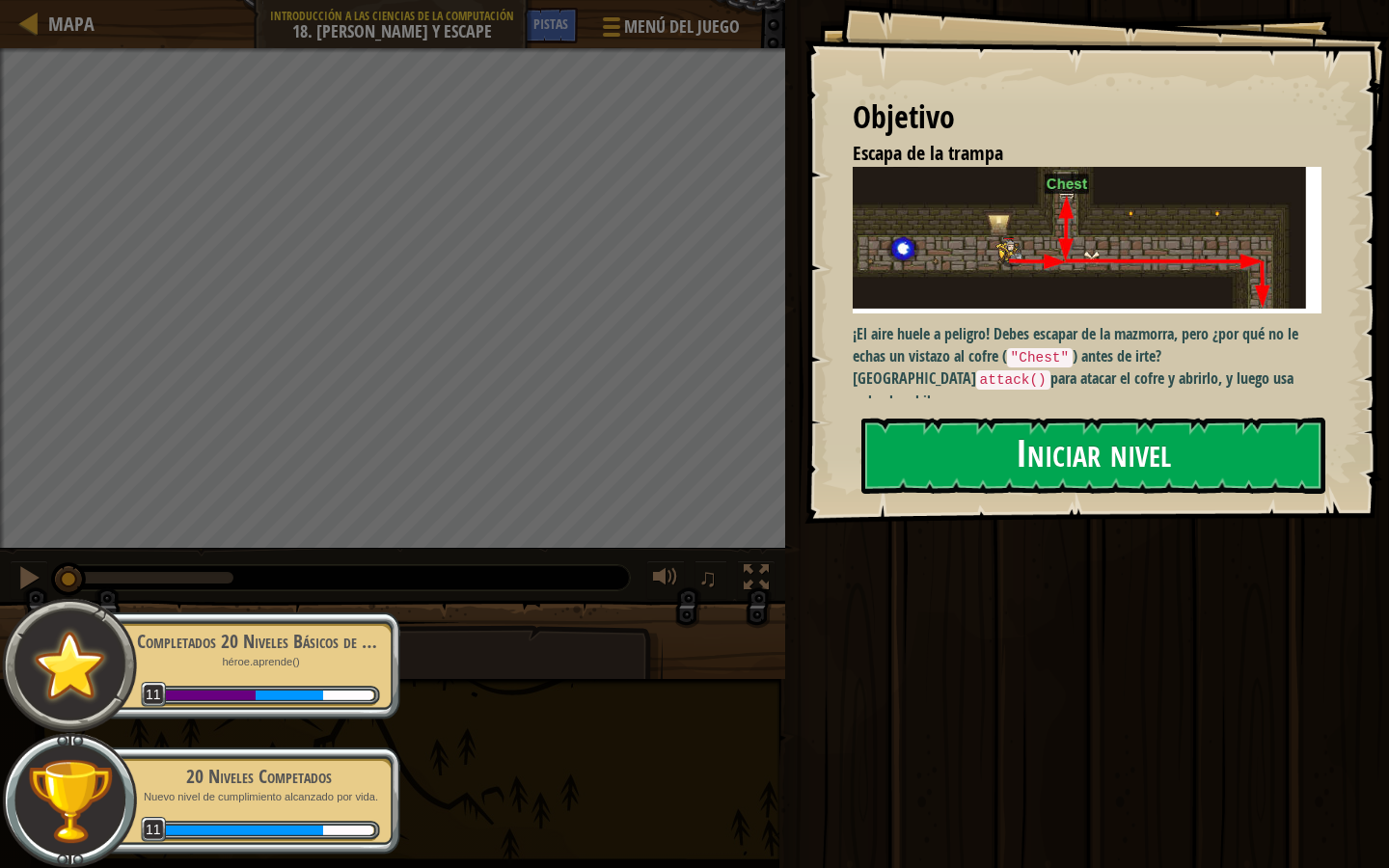
click at [954, 475] on button "Iniciar nivel" at bounding box center [1093, 455] width 464 height 76
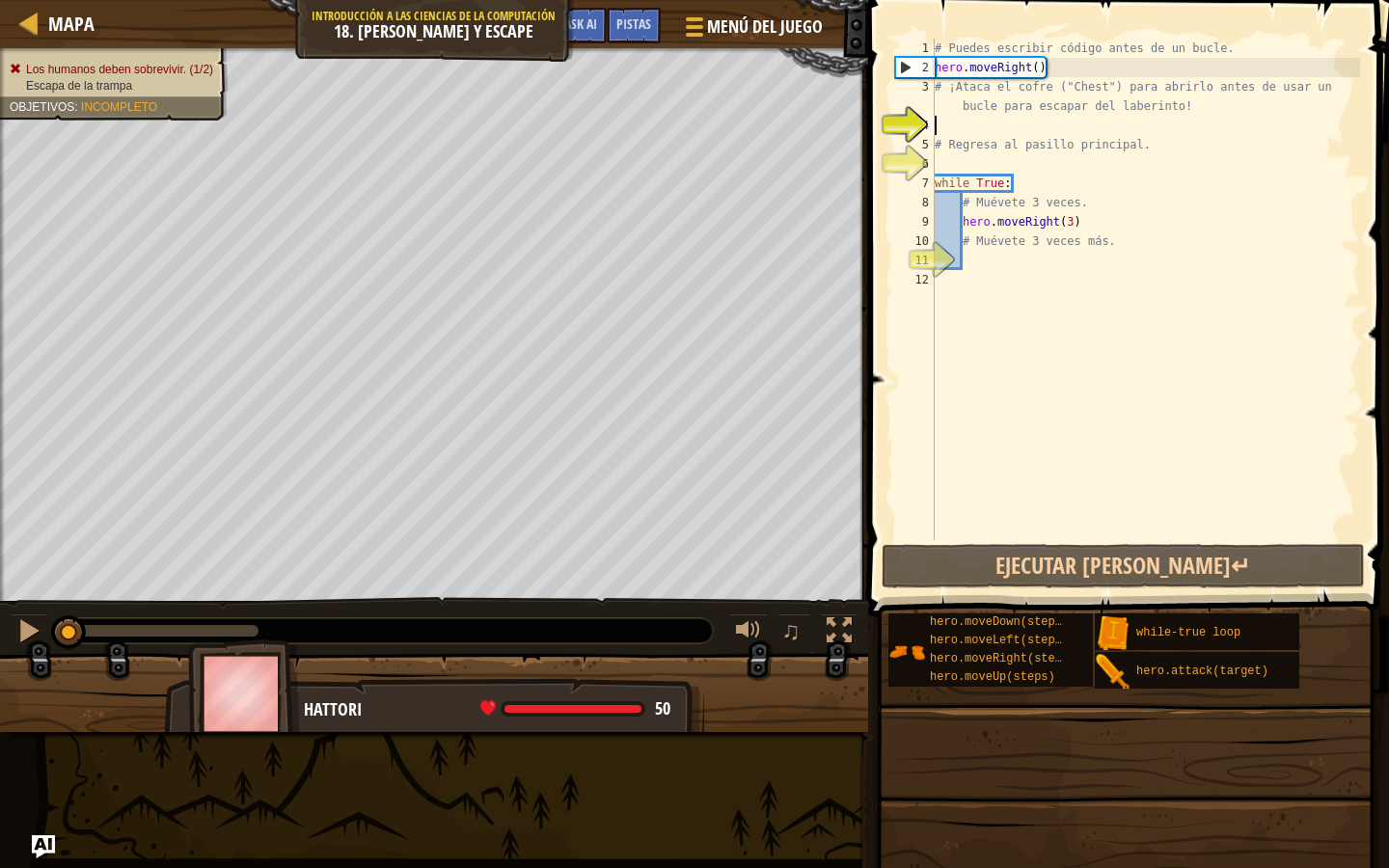
type textarea "w"
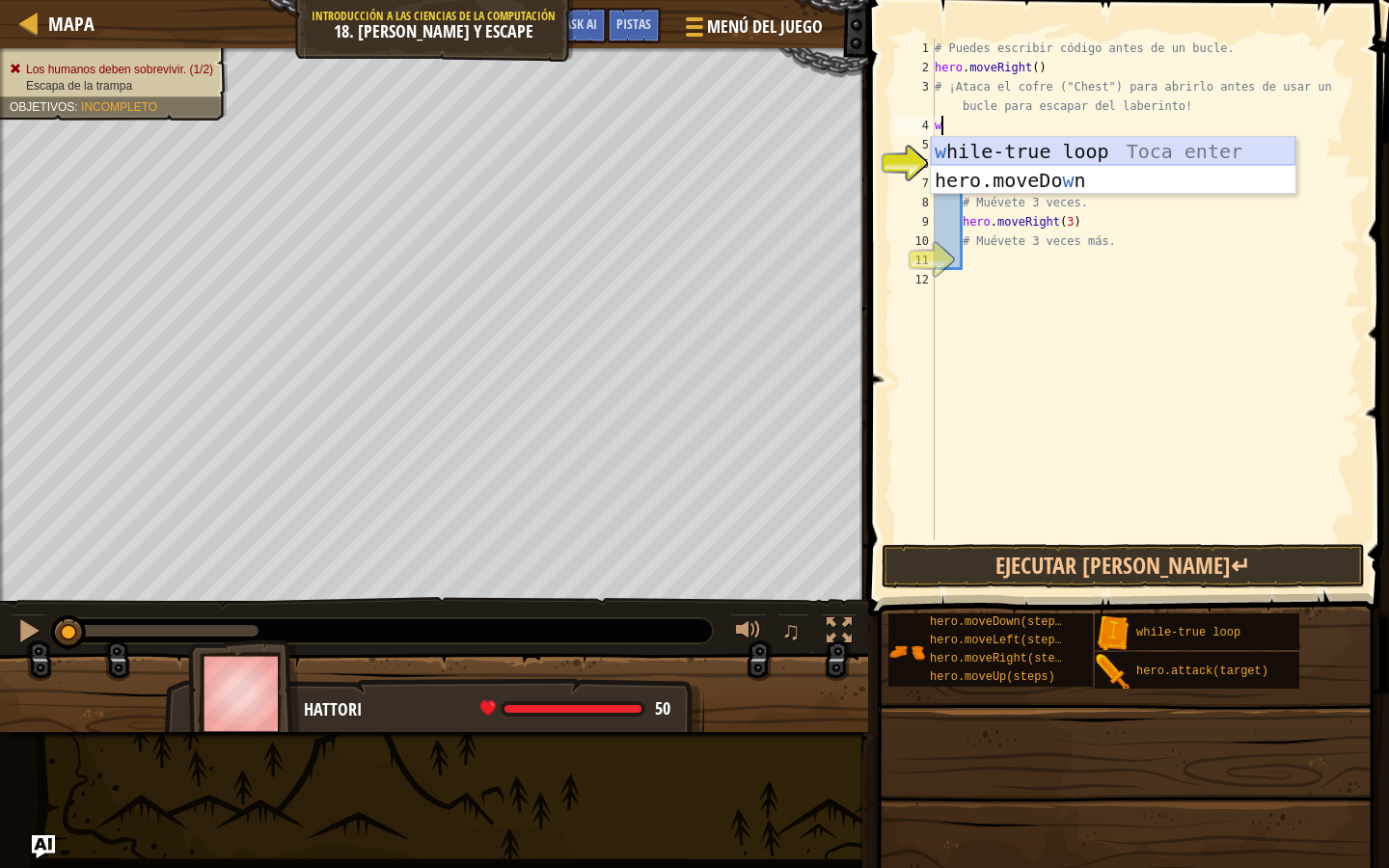
click at [1044, 142] on div "w hile-true loop Toca enter hero.moveDo w n [GEOGRAPHIC_DATA] enter" at bounding box center [1113, 195] width 365 height 116
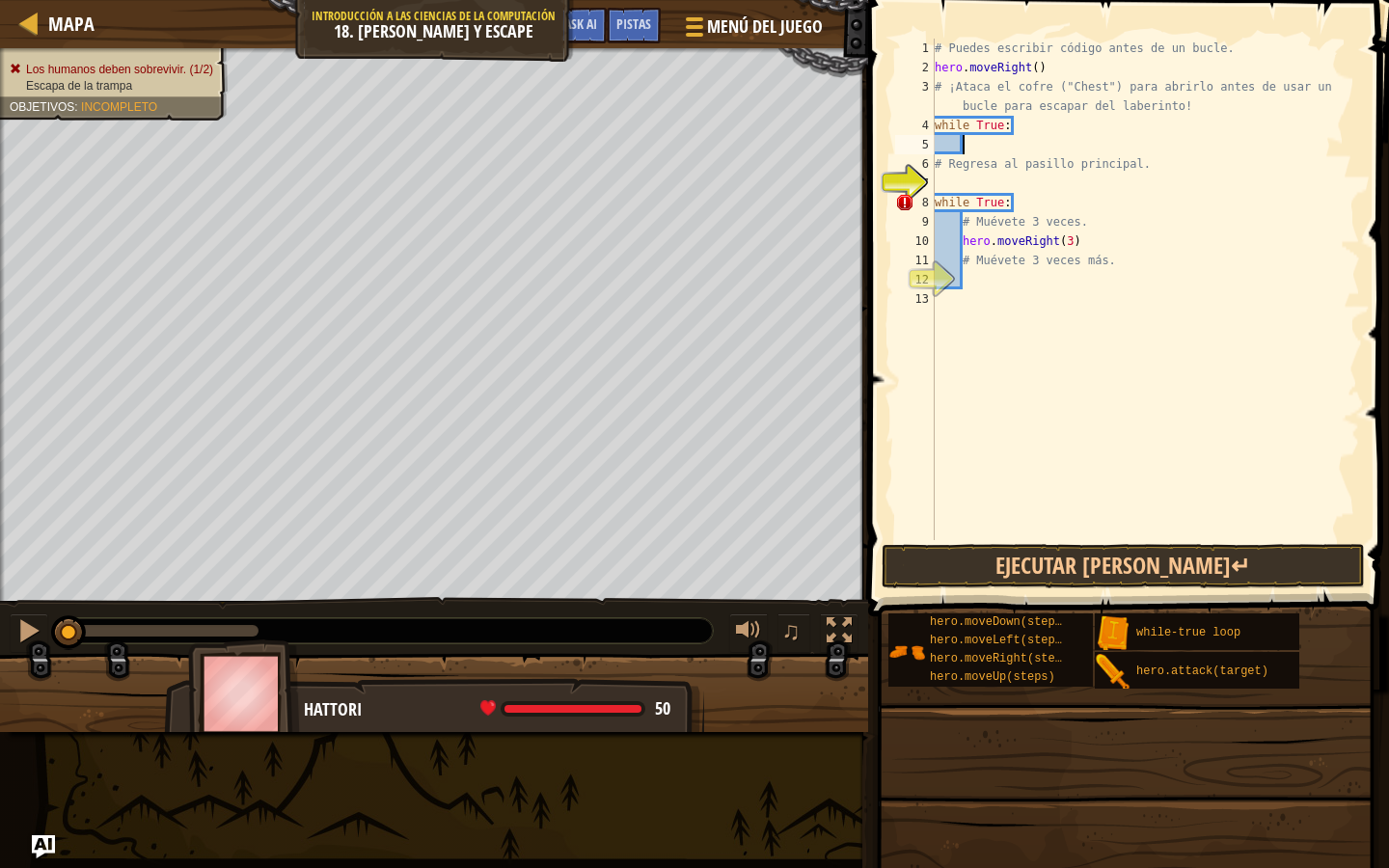
click at [1024, 179] on div "# Puedes escribir código antes de un bucle. hero . moveRight ( ) # ¡Ataca el co…" at bounding box center [1145, 308] width 429 height 540
click at [1010, 559] on button "Ejecutar [PERSON_NAME]↵" at bounding box center [1123, 566] width 484 height 45
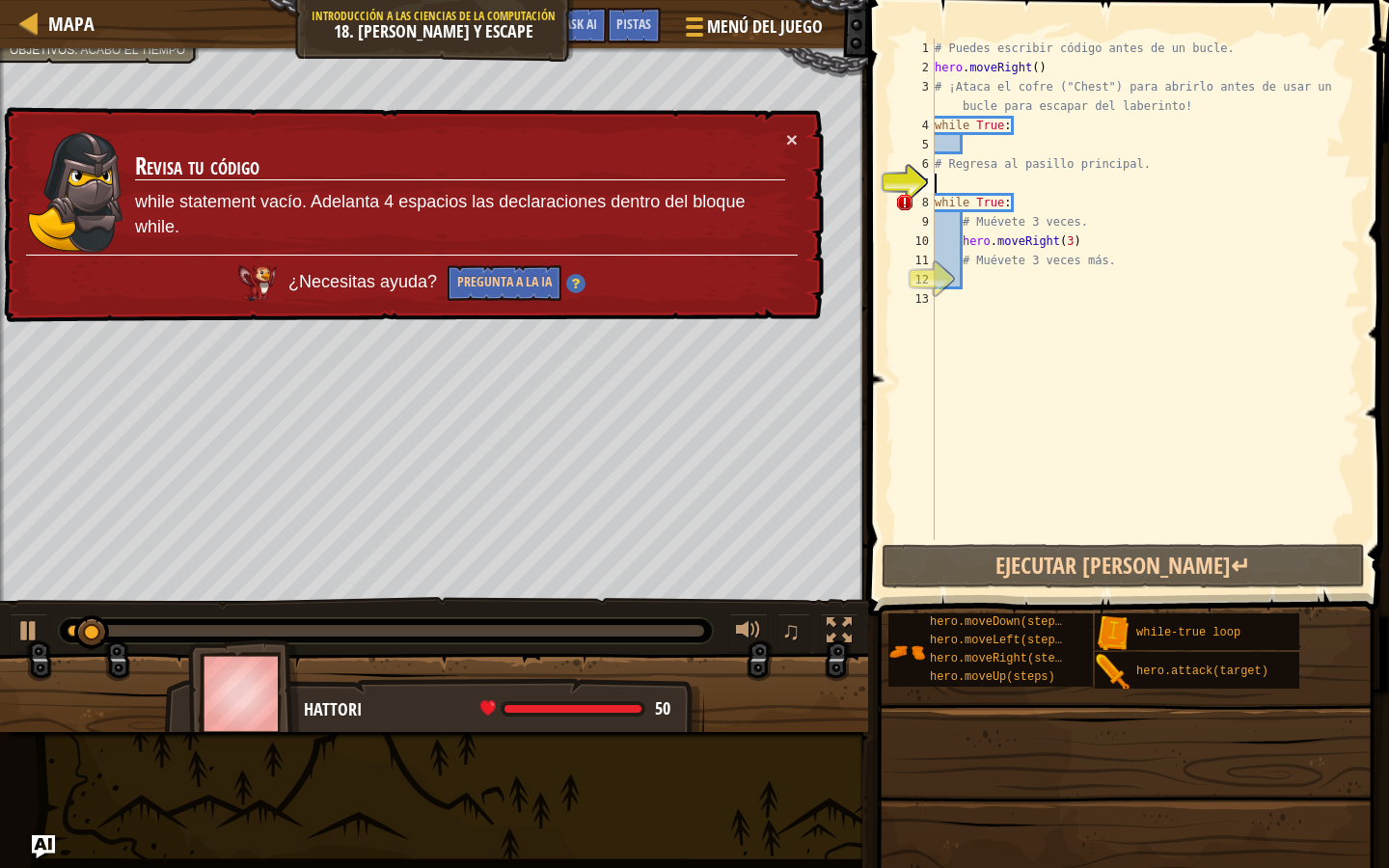
click at [800, 155] on div "× Revisa tu código while statement vacío. Adelanta 4 espacios las declaraciones…" at bounding box center [412, 215] width 823 height 216
click at [819, 143] on div "× Revisa tu código while statement vacío. Adelanta 4 espacios las declaraciones…" at bounding box center [412, 215] width 823 height 216
click at [792, 139] on button "×" at bounding box center [792, 139] width 12 height 20
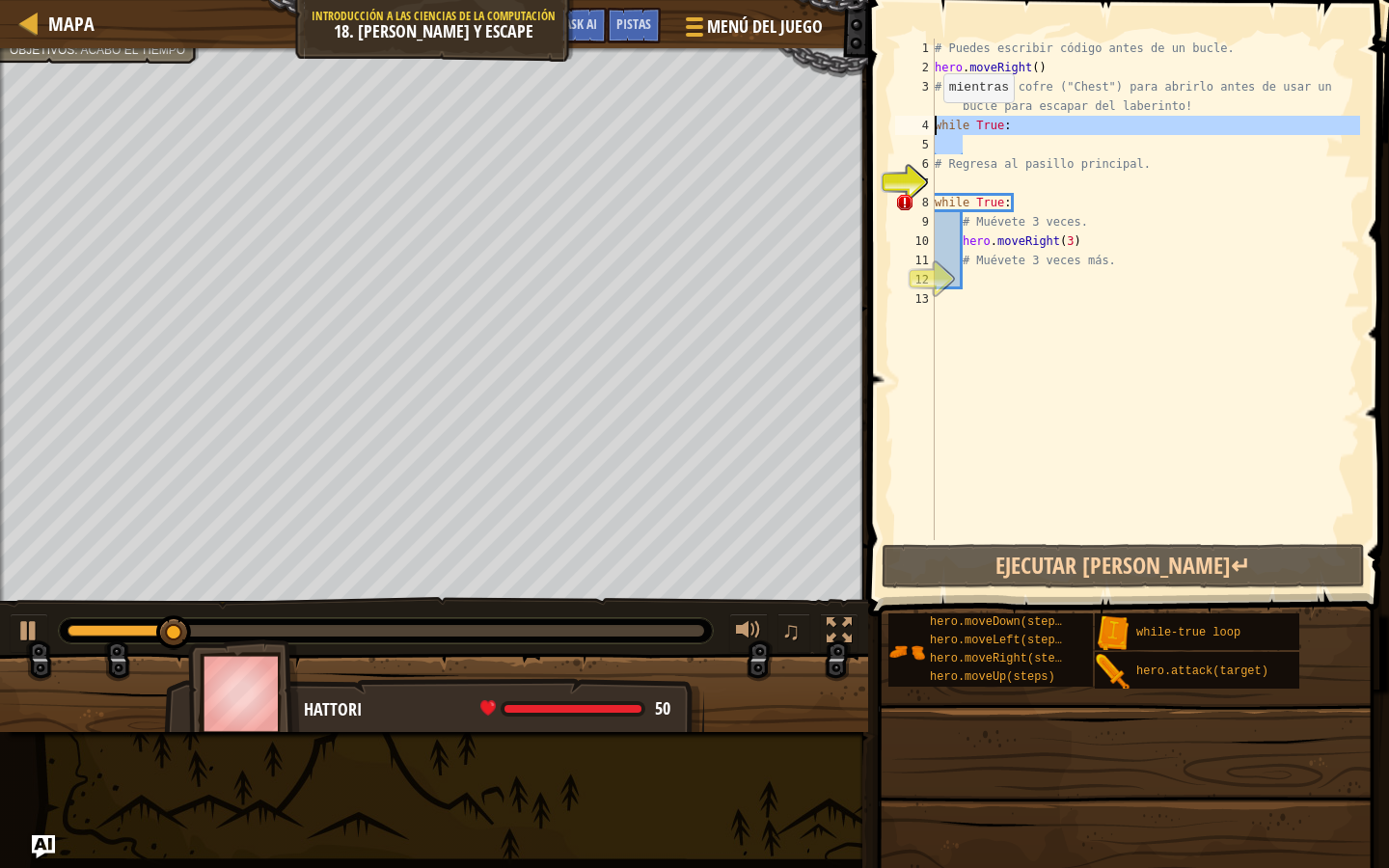
drag, startPoint x: 981, startPoint y: 145, endPoint x: 931, endPoint y: 121, distance: 55.5
click at [931, 121] on div "1 2 3 4 5 6 7 8 9 10 11 12 13 # Puedes escribir código antes de un bucle. hero …" at bounding box center [1126, 289] width 469 height 501
type textarea "while True:"
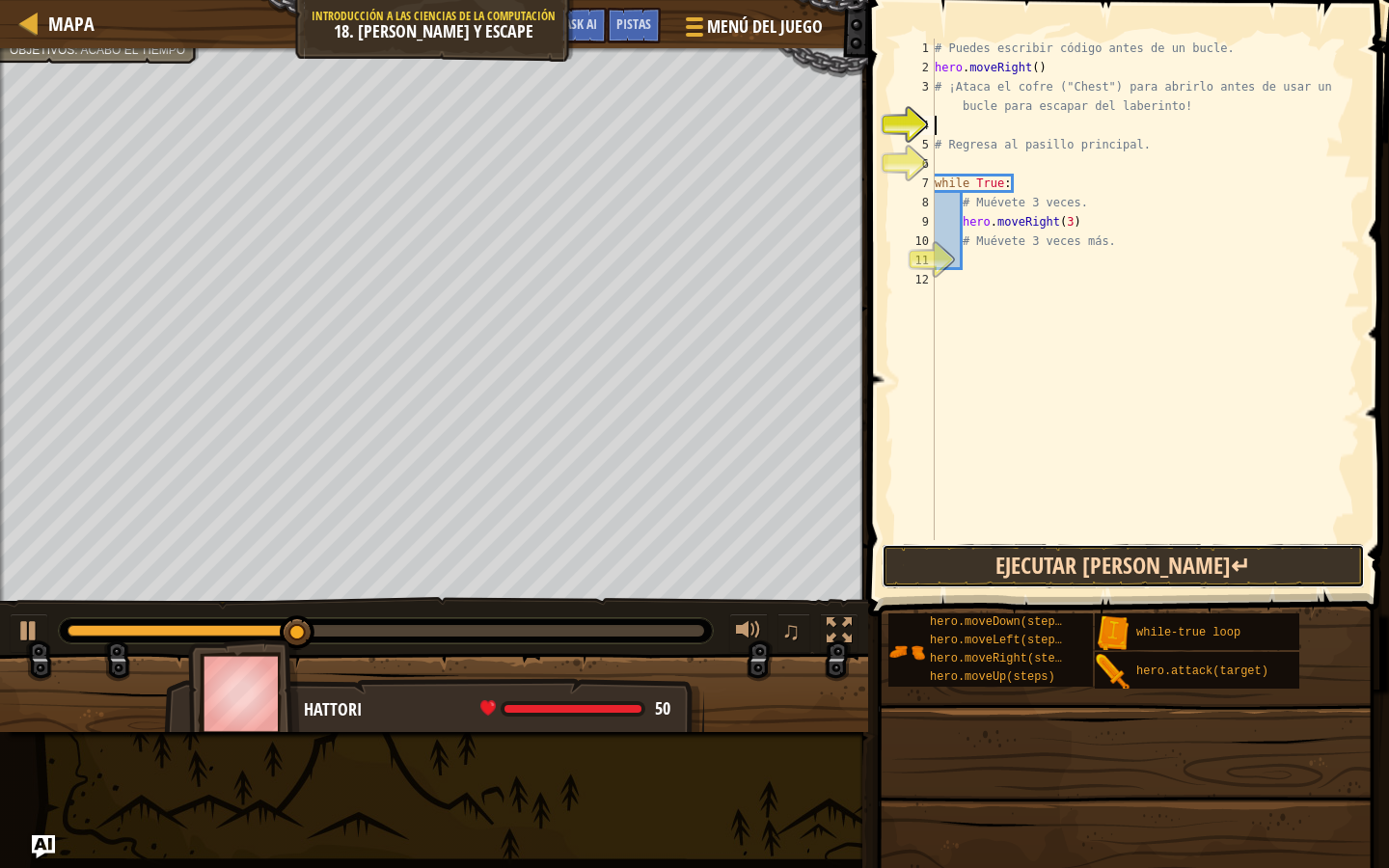
click at [1005, 566] on button "Ejecutar [PERSON_NAME]↵" at bounding box center [1123, 566] width 484 height 45
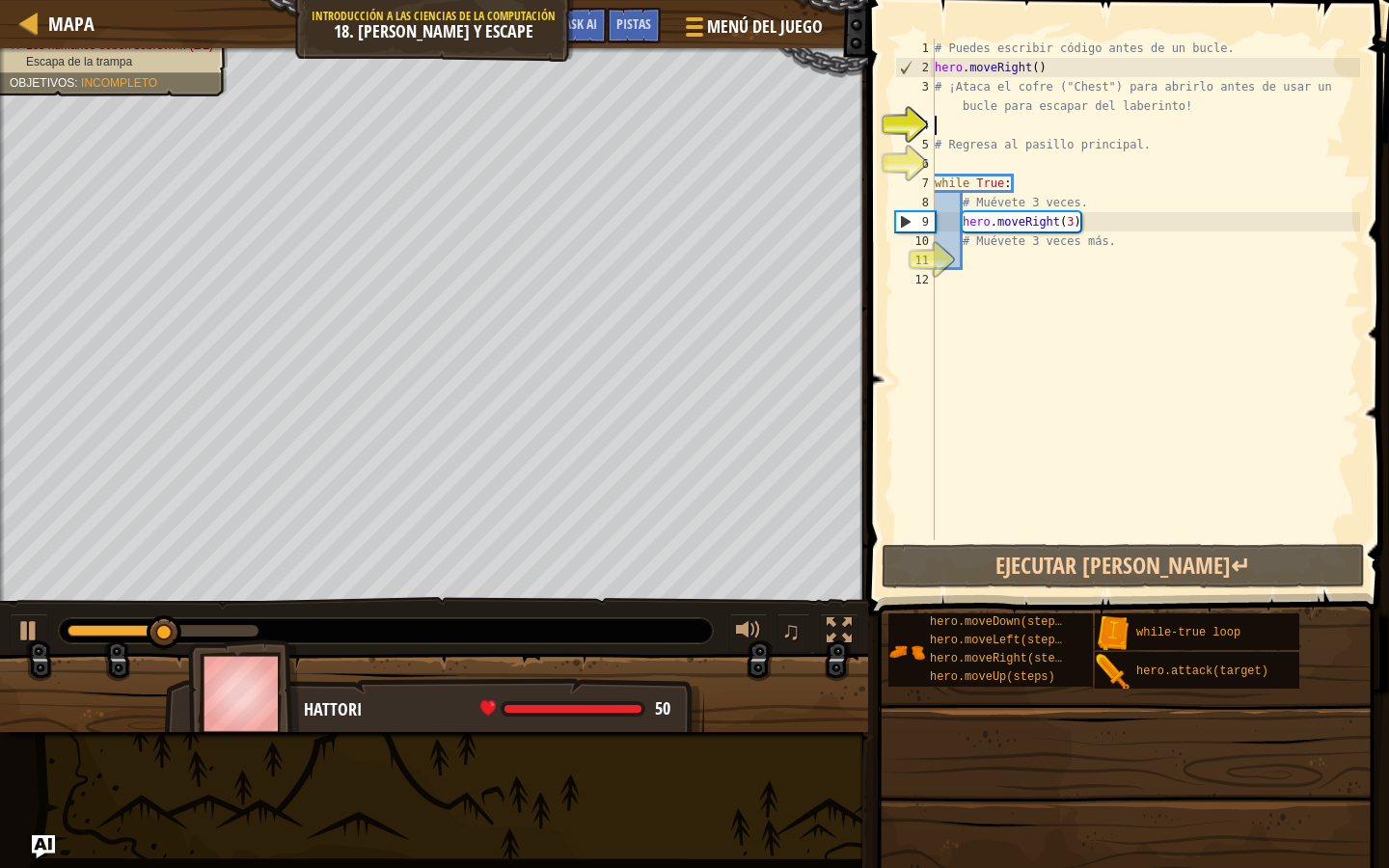
click at [1046, 270] on div "# Puedes escribir código antes de un bucle. hero . moveRight ( ) # ¡Ataca el co…" at bounding box center [1145, 308] width 429 height 540
type textarea "u"
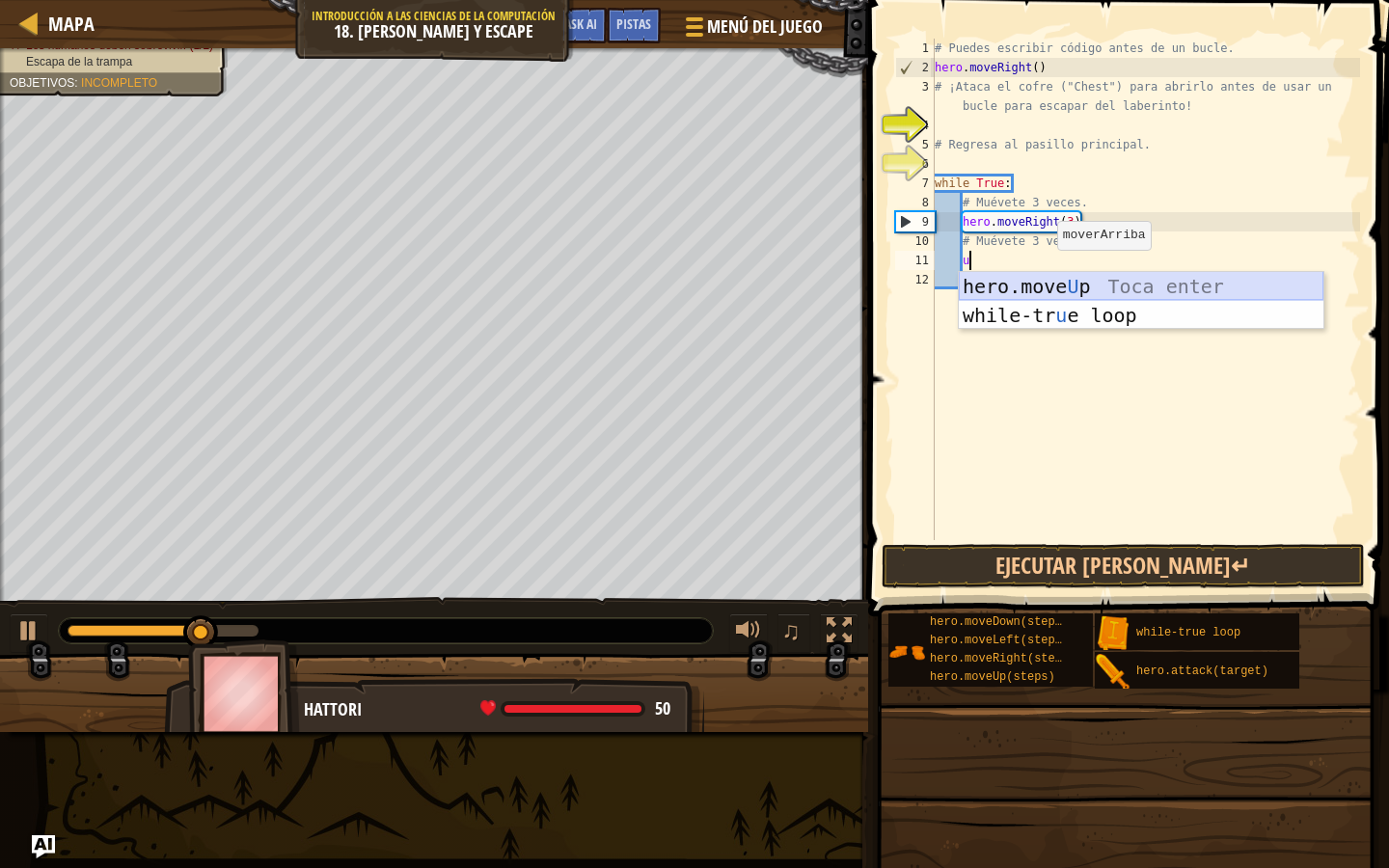
click at [1048, 290] on div "hero.move U p Toca enter while-tr u e loop Toca enter" at bounding box center [1141, 330] width 365 height 116
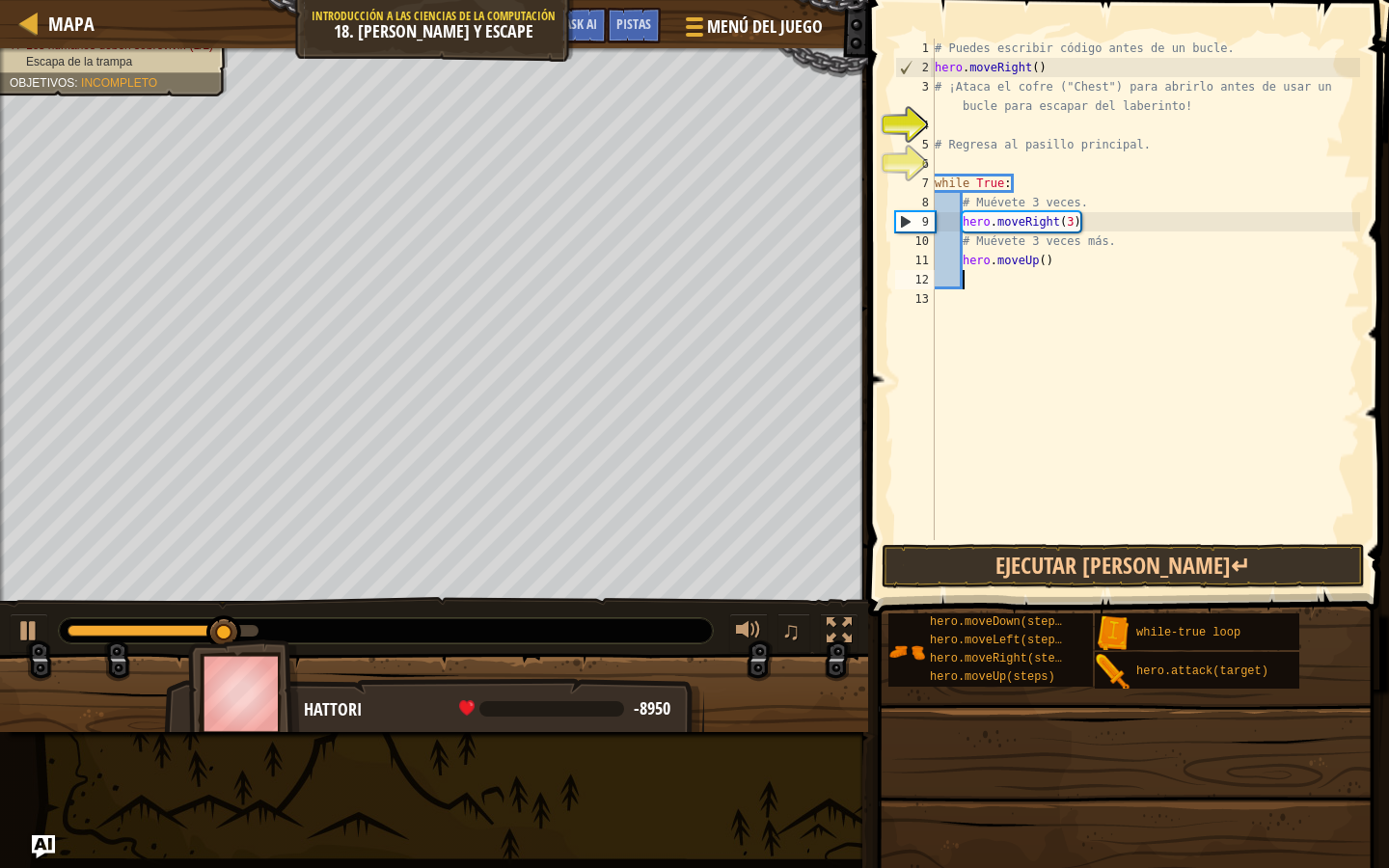
type textarea "d"
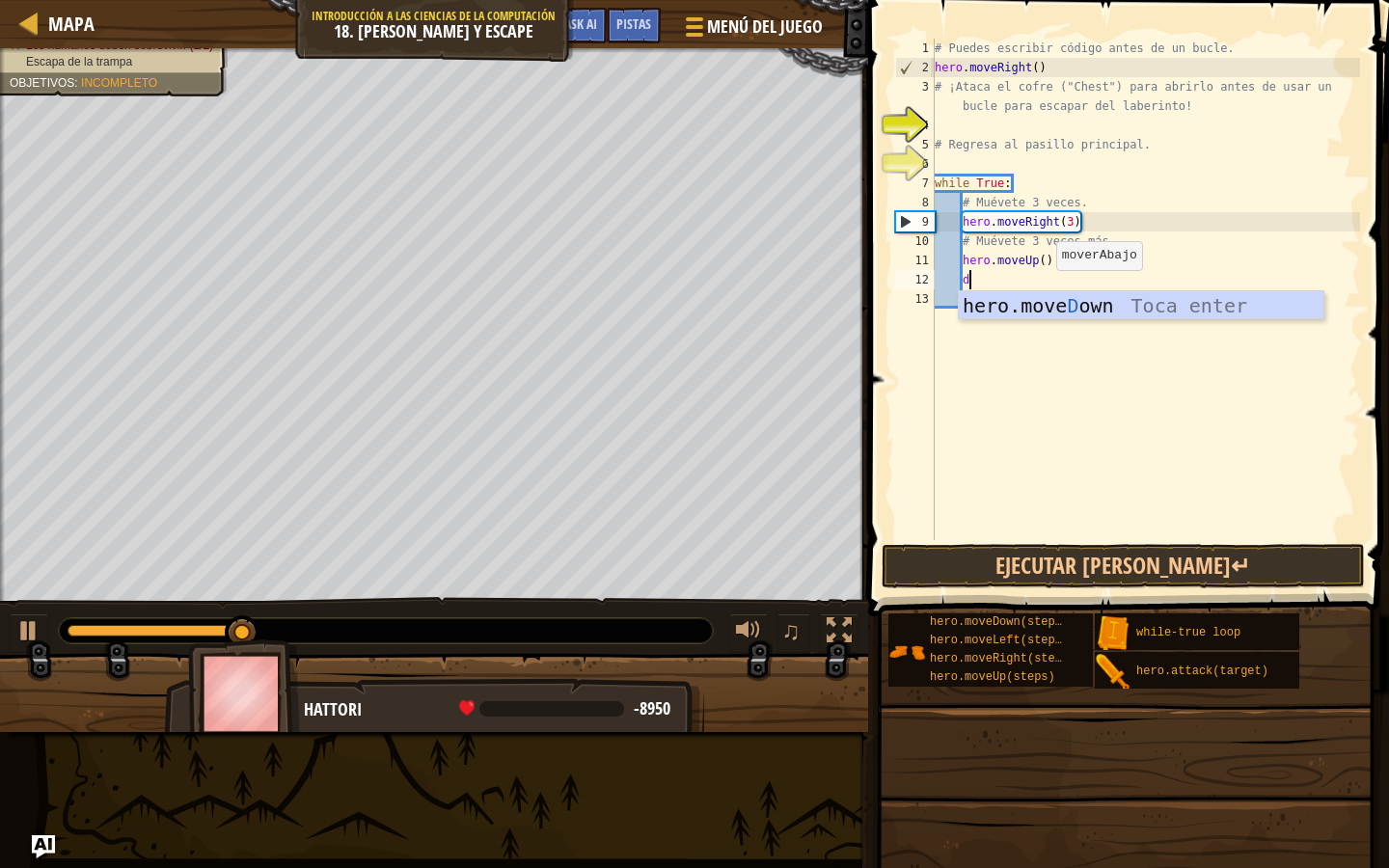
click at [1046, 298] on div "hero.move D own Toca enter" at bounding box center [1141, 334] width 365 height 87
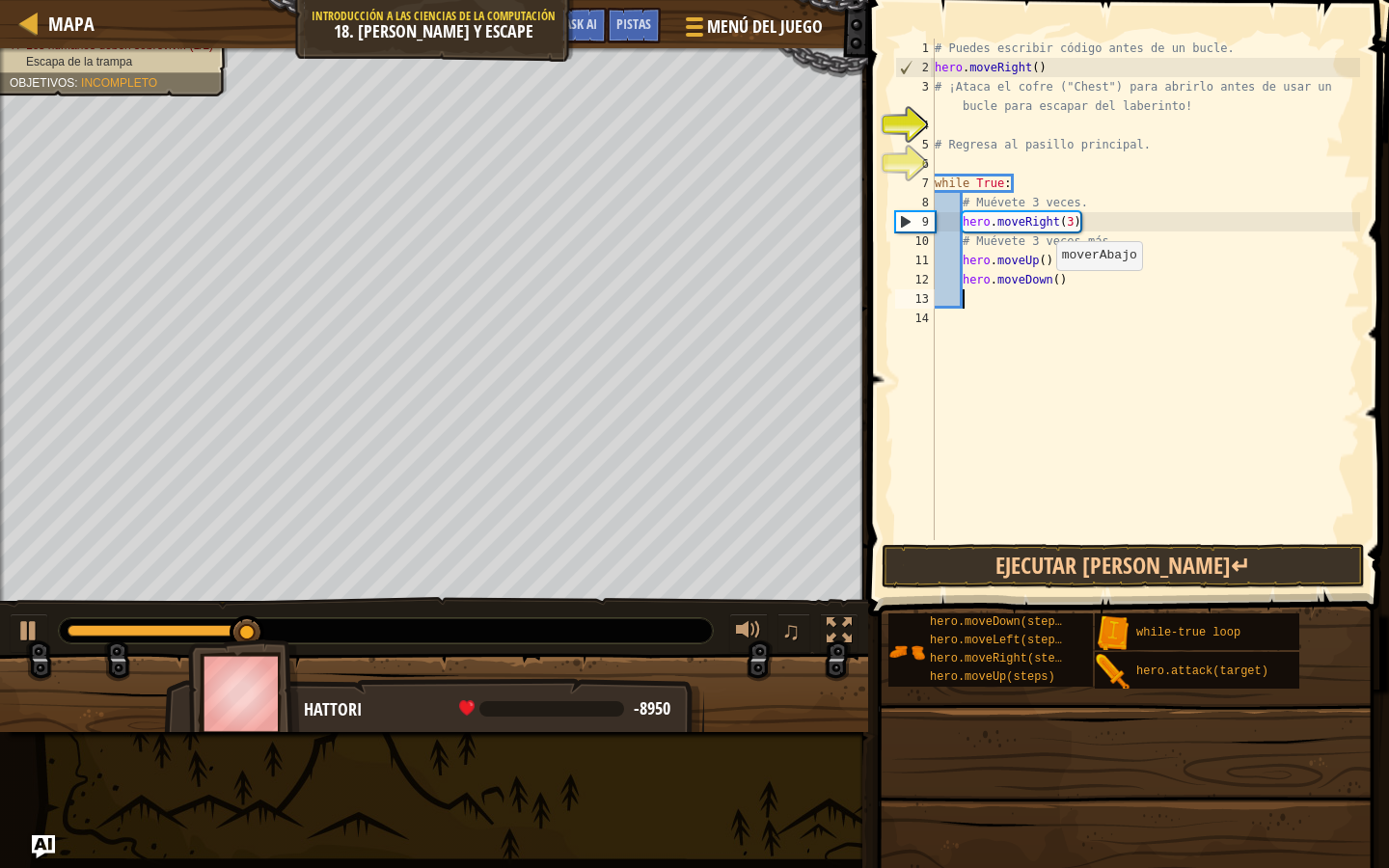
scroll to position [9, 1]
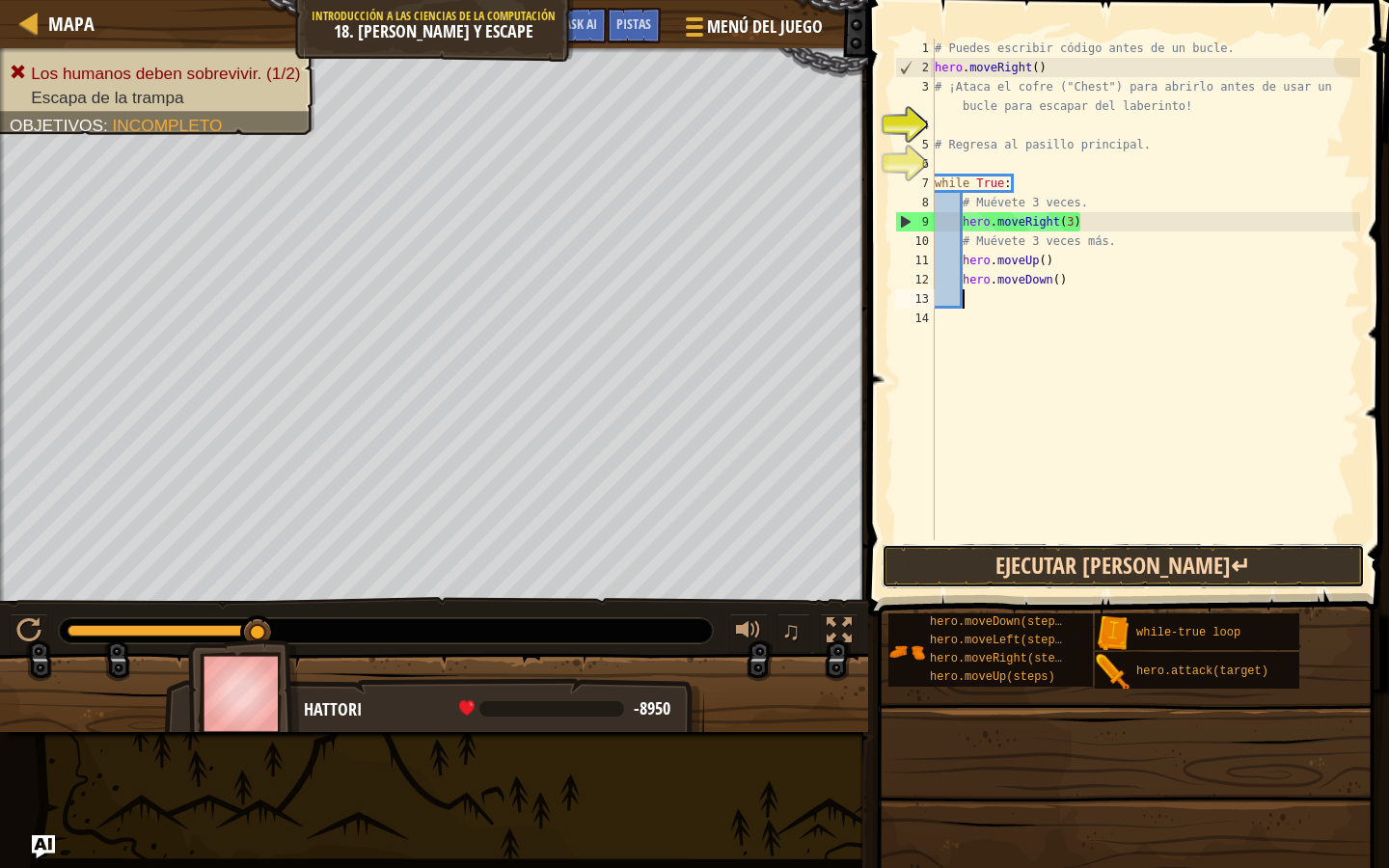
click at [1033, 572] on button "Ejecutar [PERSON_NAME]↵" at bounding box center [1123, 566] width 484 height 45
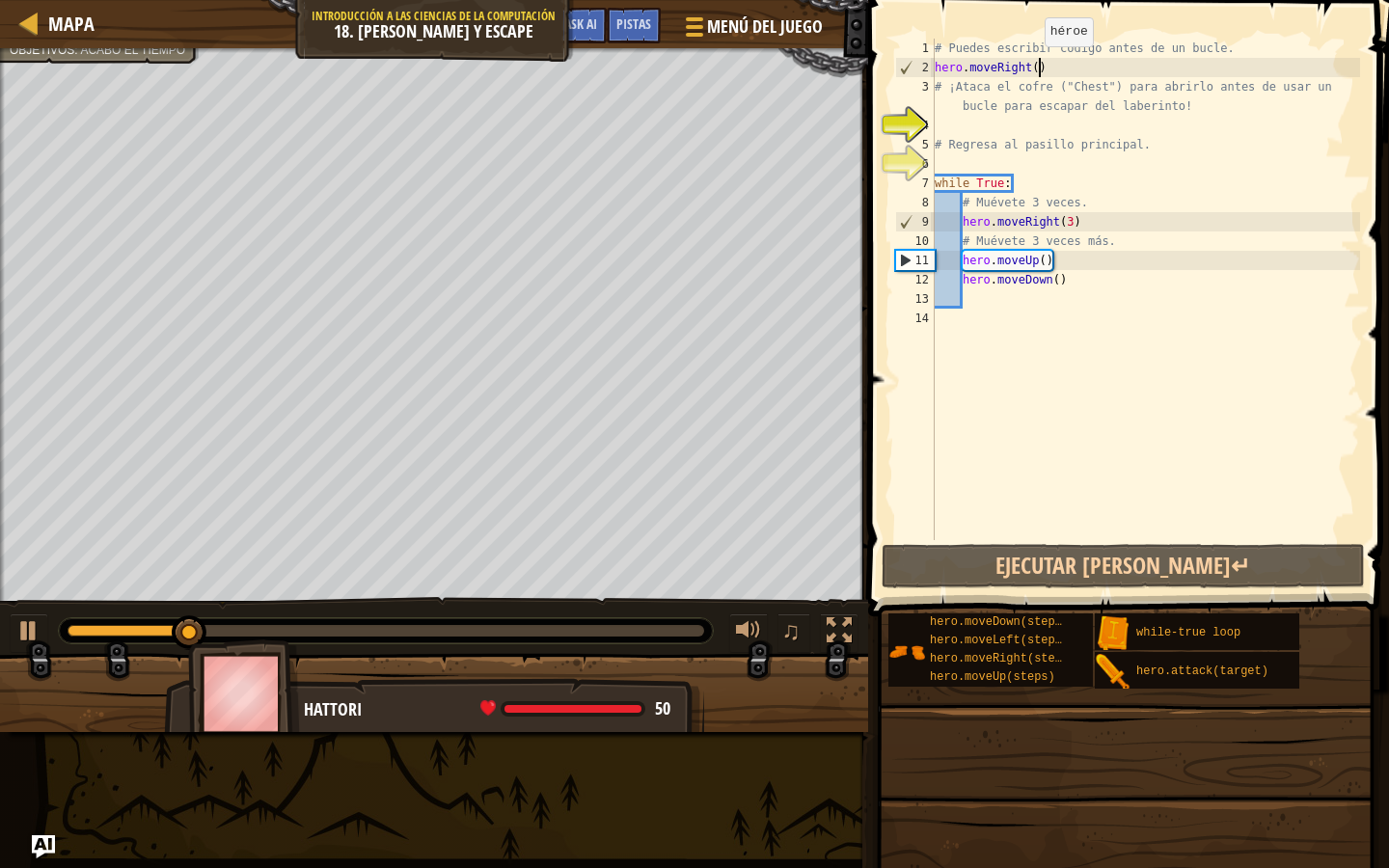
click at [1036, 65] on div "# Puedes escribir código antes de un bucle. hero . moveRight ( ) # ¡Ataca el co…" at bounding box center [1145, 308] width 429 height 540
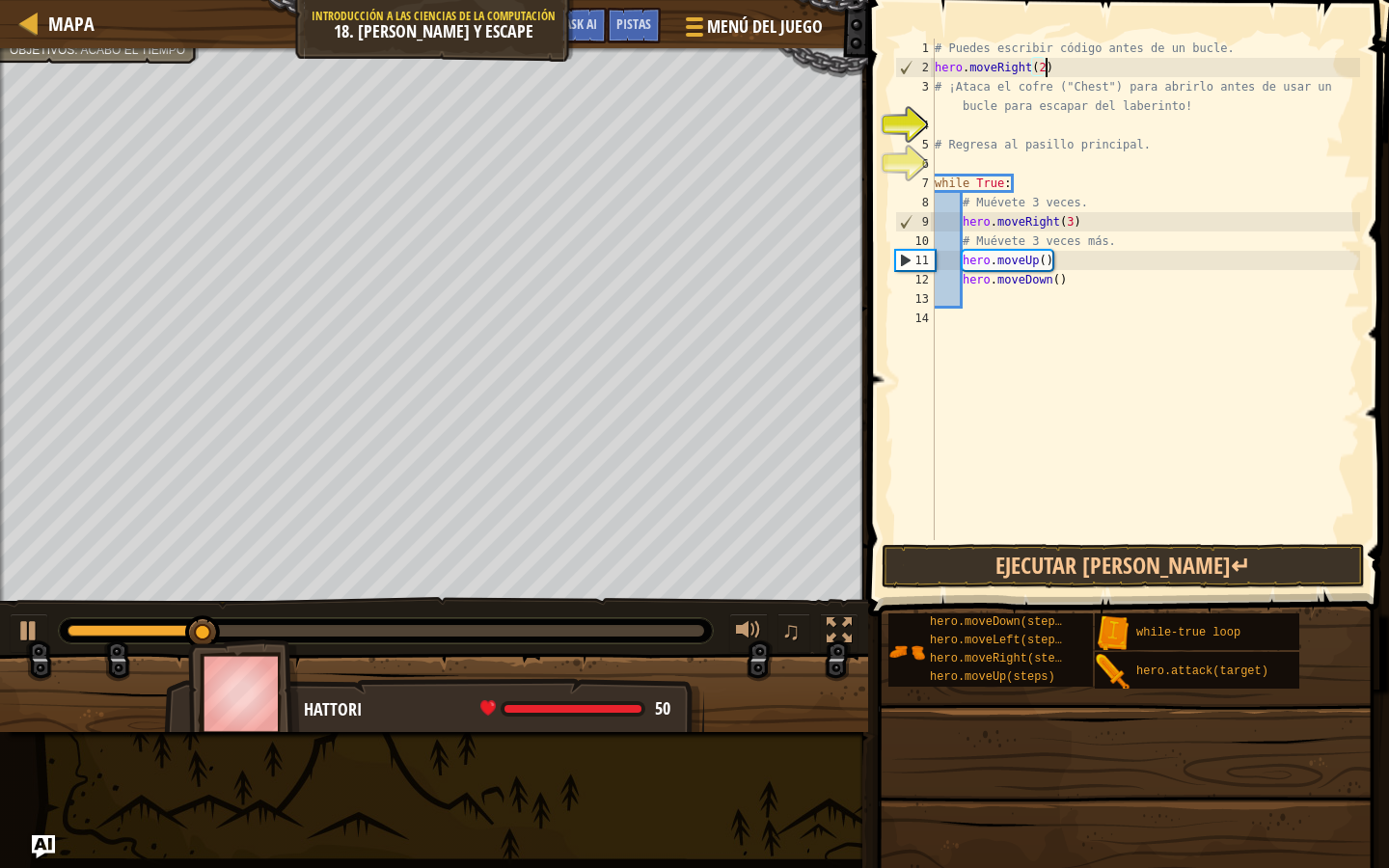
scroll to position [9, 9]
click at [1036, 557] on button "Ejecutar [PERSON_NAME]↵" at bounding box center [1123, 566] width 484 height 45
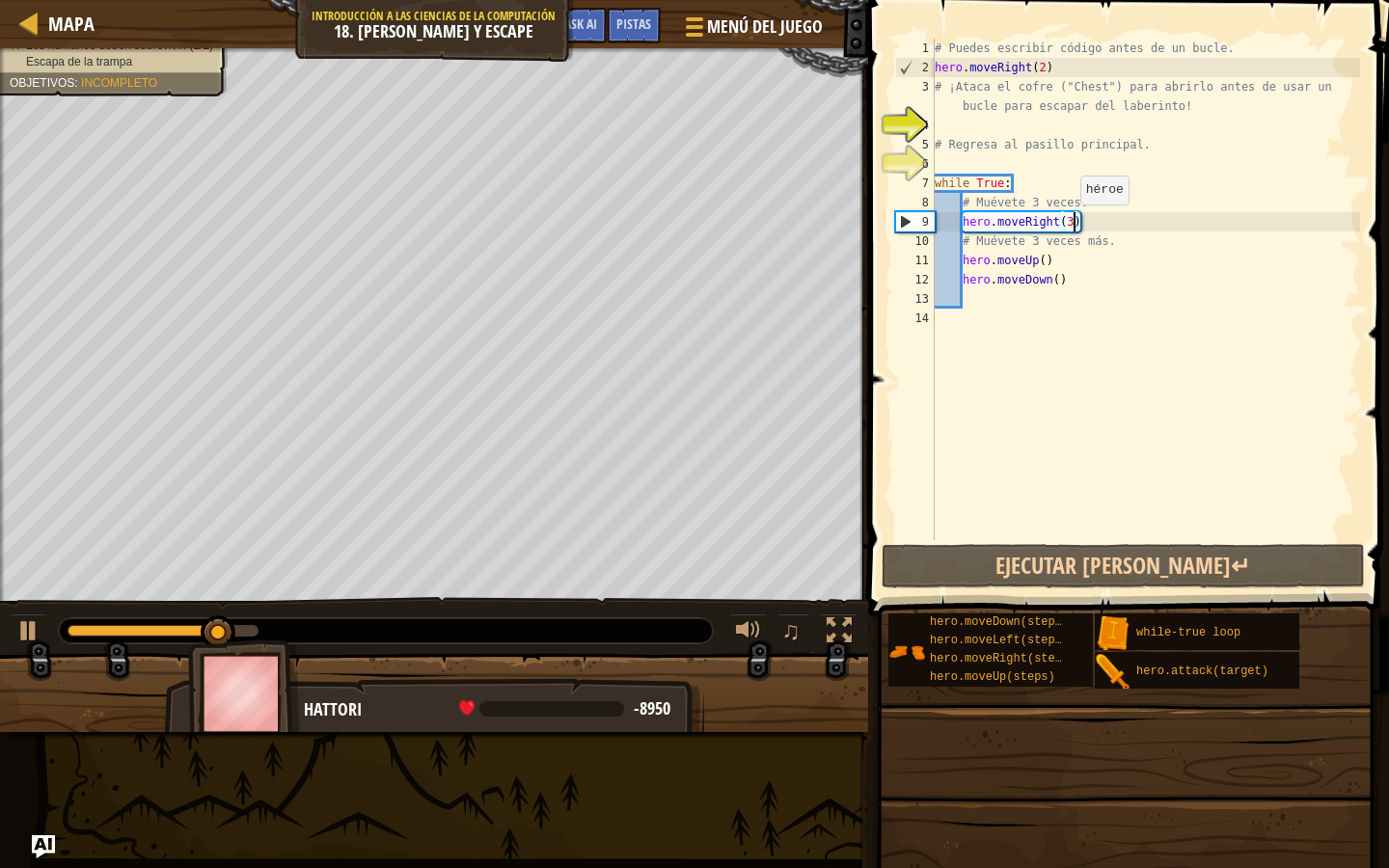
click at [1071, 223] on div "# Puedes escribir código antes de un bucle. hero . moveRight ( 2 ) # ¡Ataca el …" at bounding box center [1145, 308] width 429 height 540
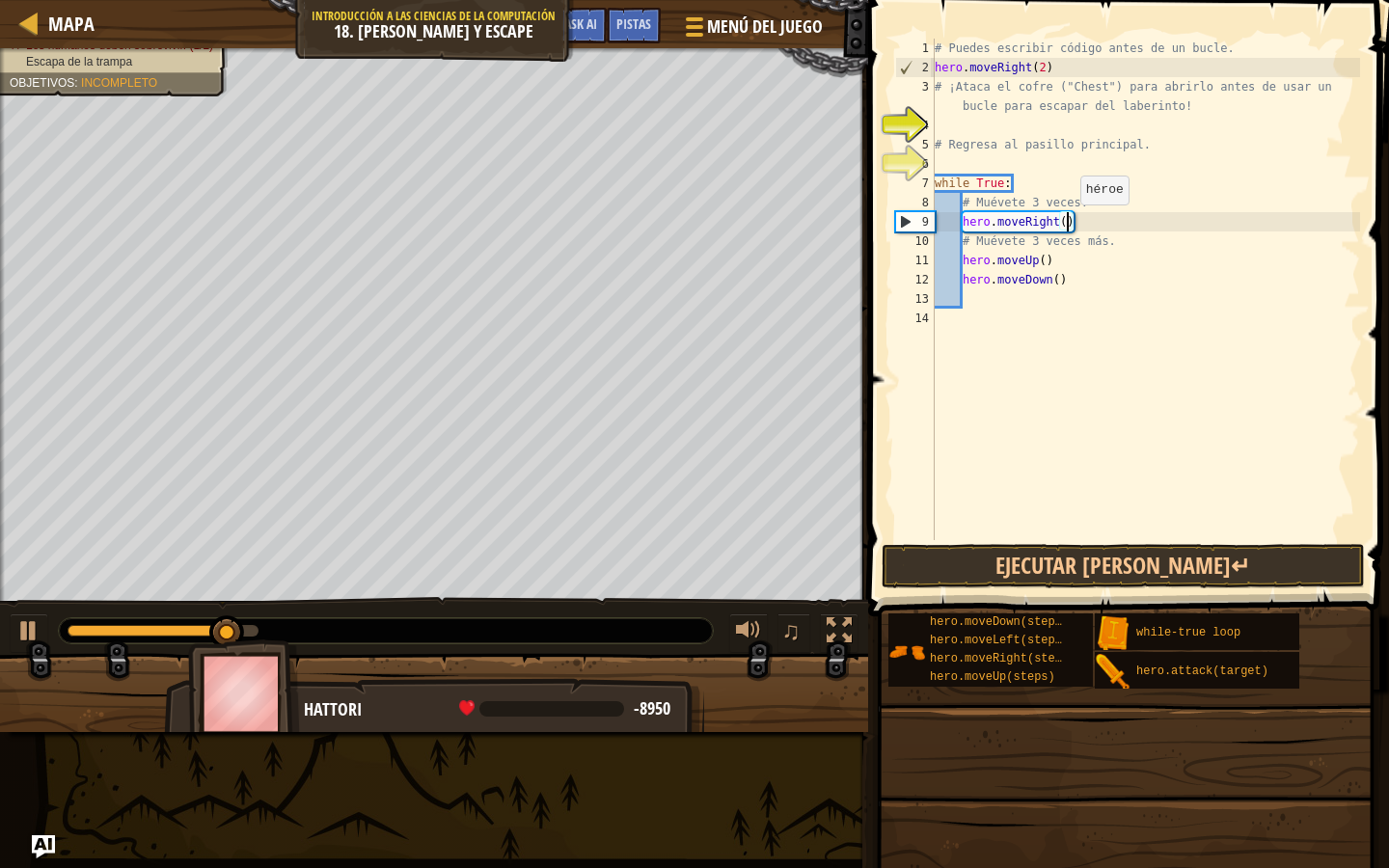
scroll to position [9, 11]
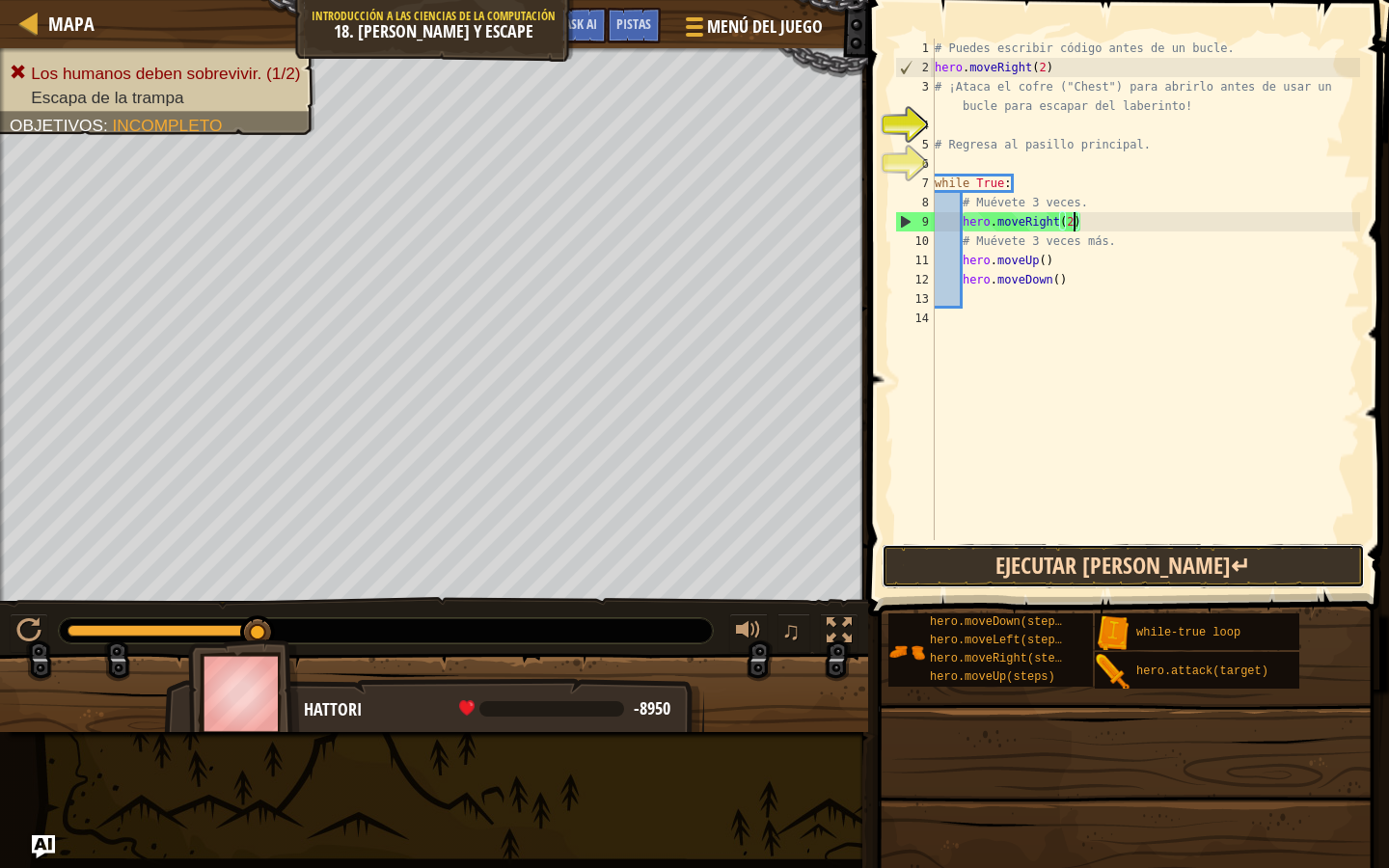
click at [1105, 569] on button "Ejecutar [PERSON_NAME]↵" at bounding box center [1123, 566] width 484 height 45
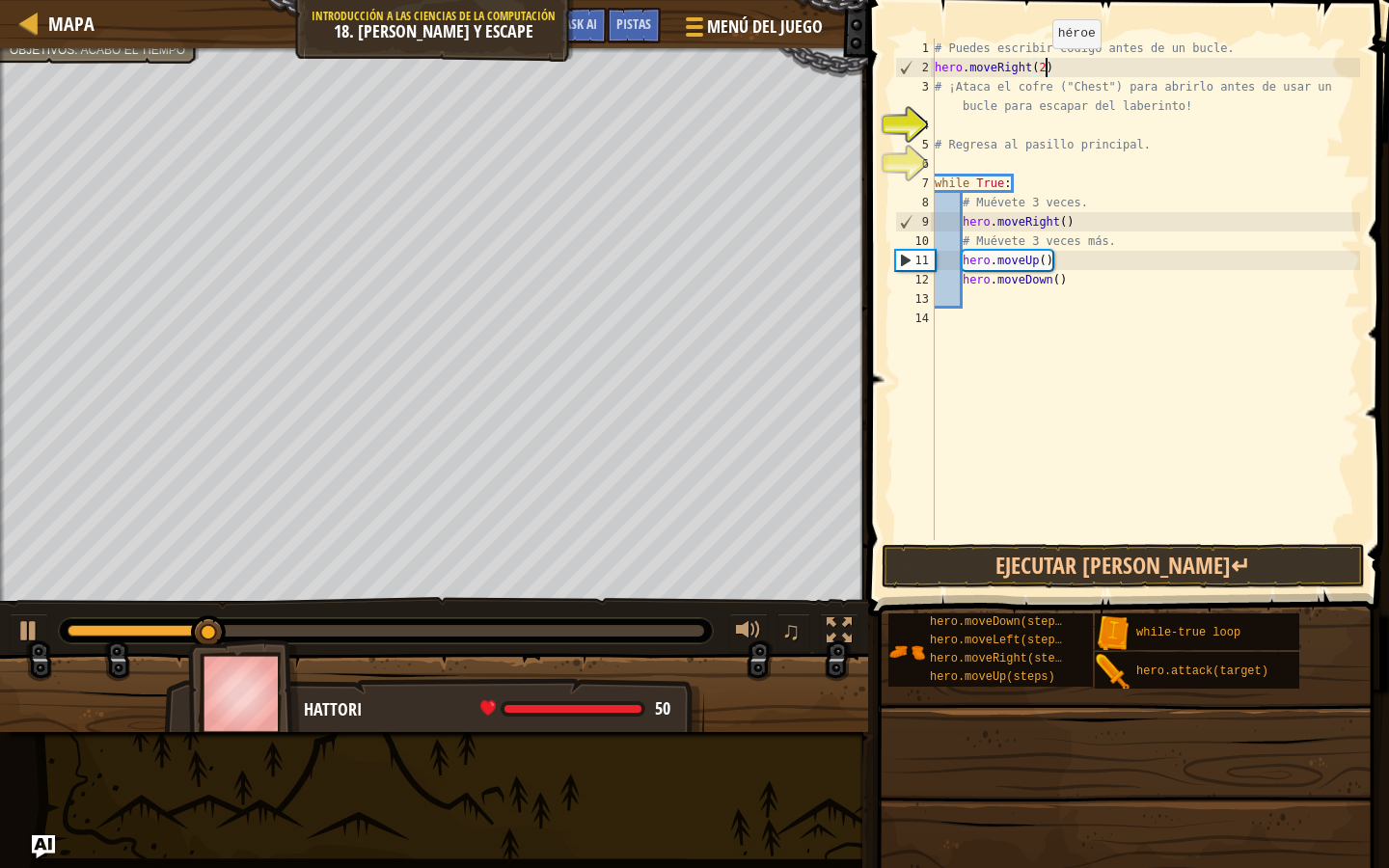
click at [1043, 66] on div "# Puedes escribir código antes de un bucle. hero . moveRight ( 2 ) # ¡Ataca el …" at bounding box center [1145, 308] width 429 height 540
drag, startPoint x: 1055, startPoint y: 70, endPoint x: 951, endPoint y: 65, distance: 104.1
click at [951, 65] on div "# Puedes escribir código antes de un bucle. hero . moveRight ) # ¡Ataca el cofr…" at bounding box center [1145, 308] width 429 height 540
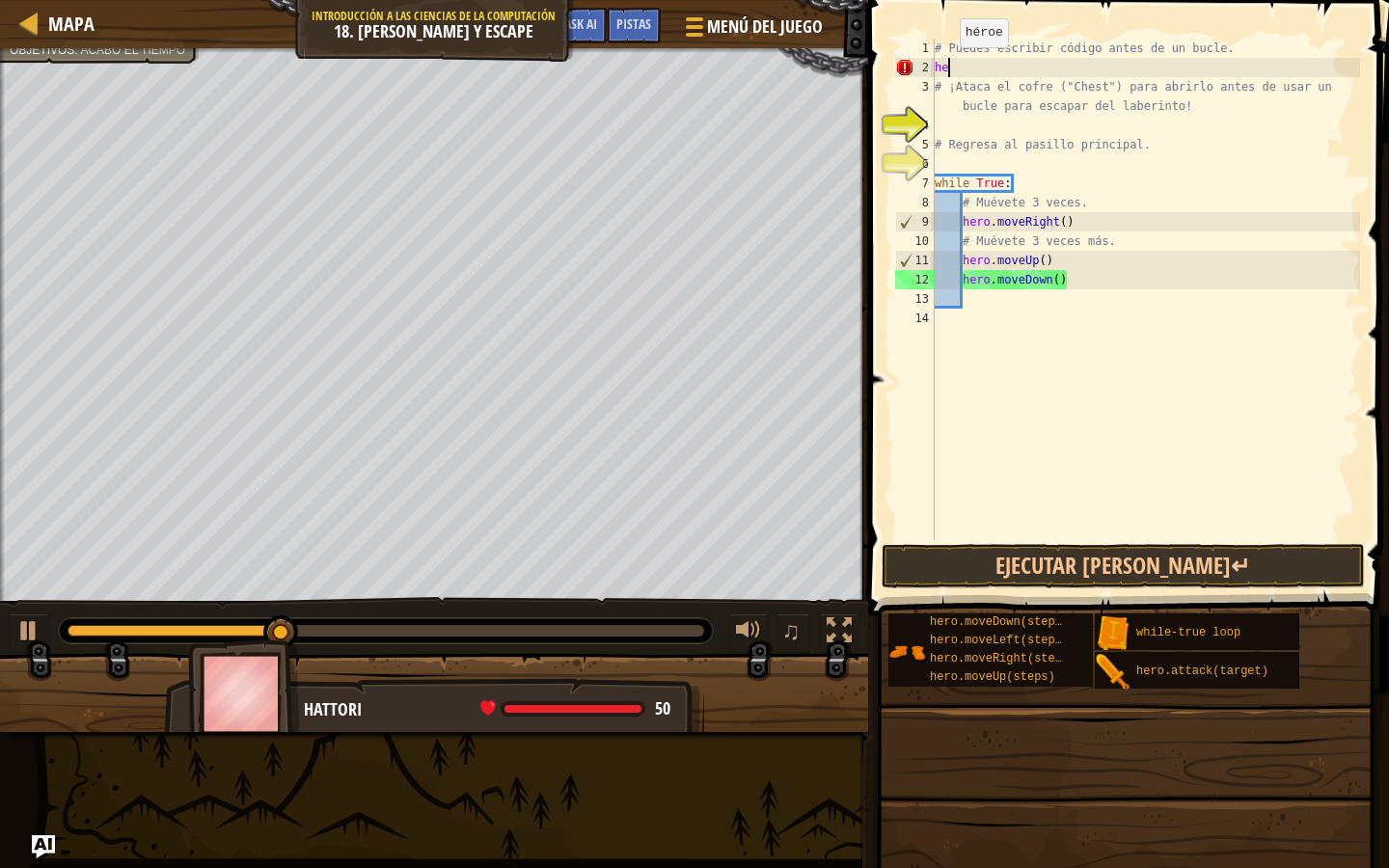
scroll to position [9, 0]
type textarea "h"
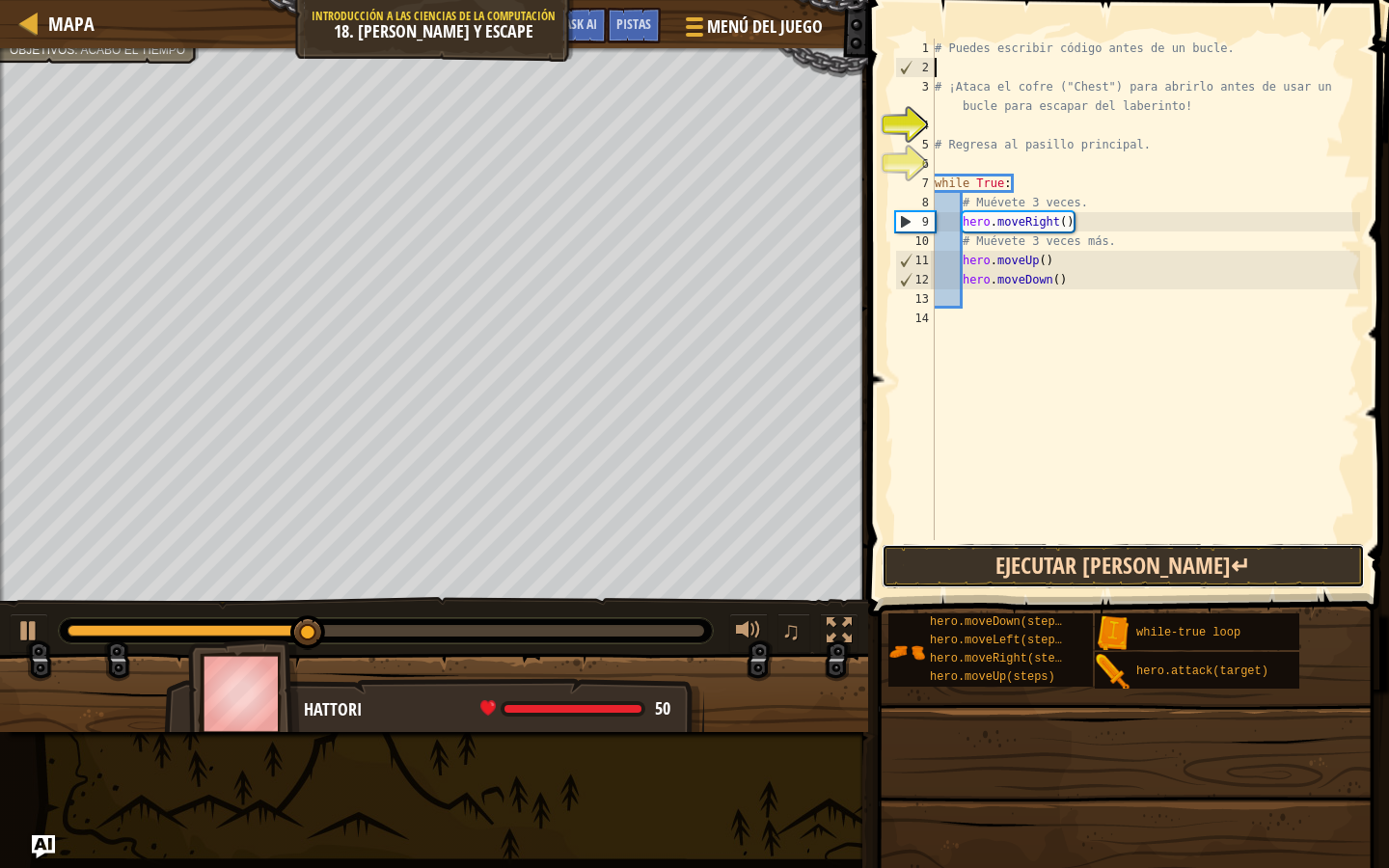
click at [1008, 544] on button "Ejecutar [PERSON_NAME]↵" at bounding box center [1123, 566] width 484 height 45
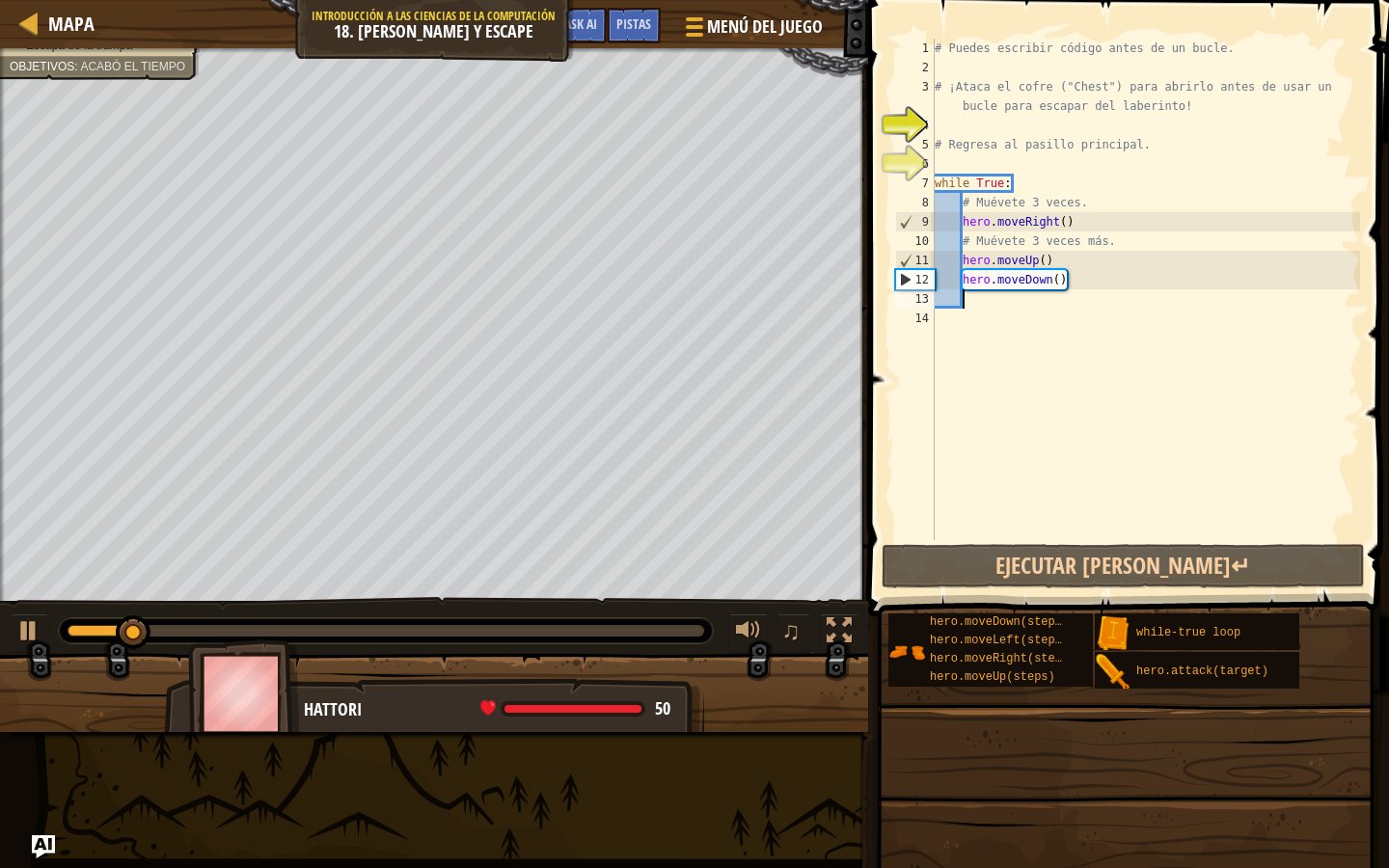
click at [1024, 301] on div "# Puedes escribir código antes de un bucle. # ¡Ataca el cofre ("Chest") para ab…" at bounding box center [1145, 308] width 429 height 540
type textarea "r"
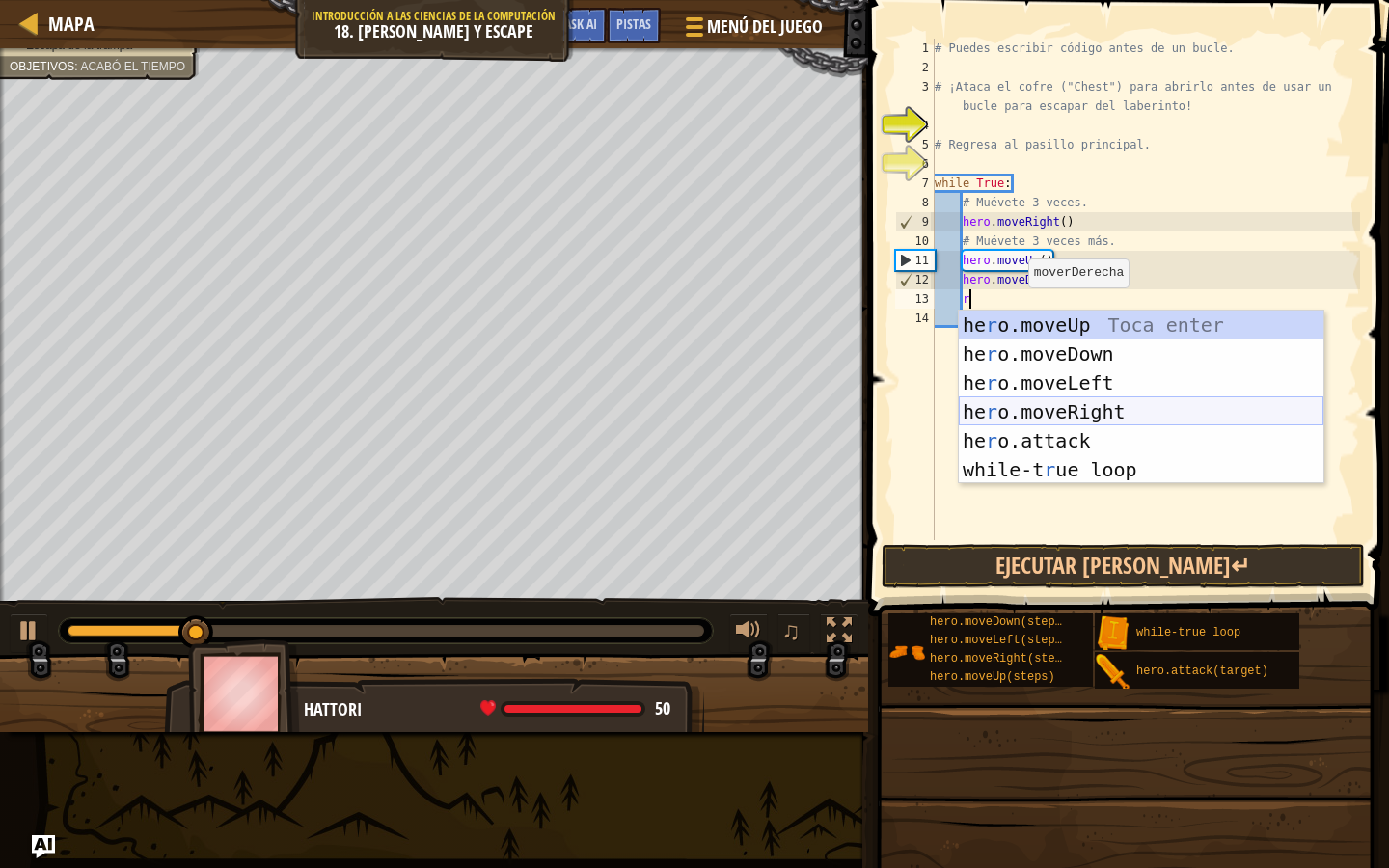
click at [1022, 410] on div "he r o.moveUp Toca enter he r o.moveDown Toca enter he r o.moveLeft Toca enter …" at bounding box center [1141, 426] width 365 height 232
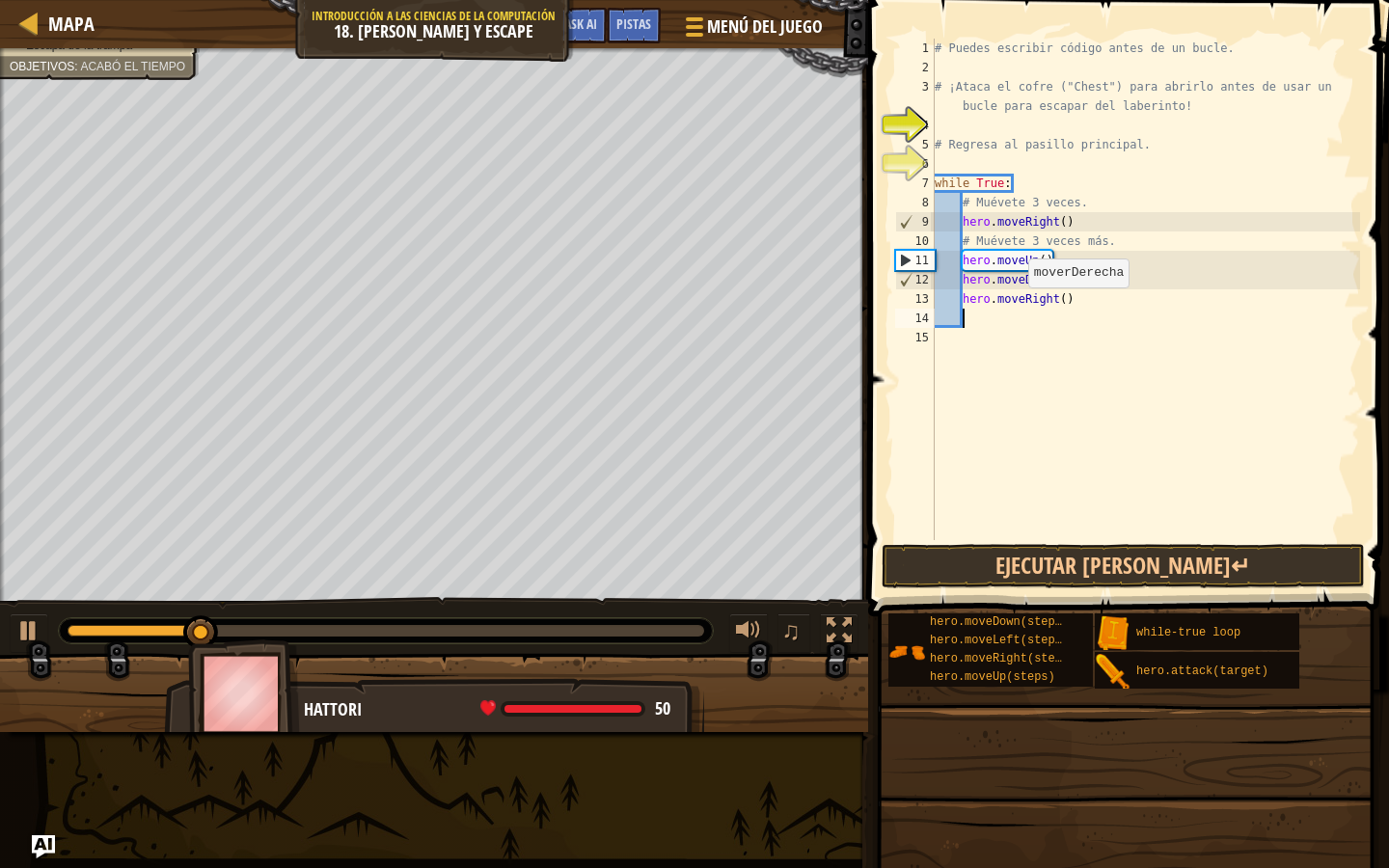
scroll to position [9, 1]
click at [1028, 558] on button "Ejecutar [PERSON_NAME]↵" at bounding box center [1123, 566] width 484 height 45
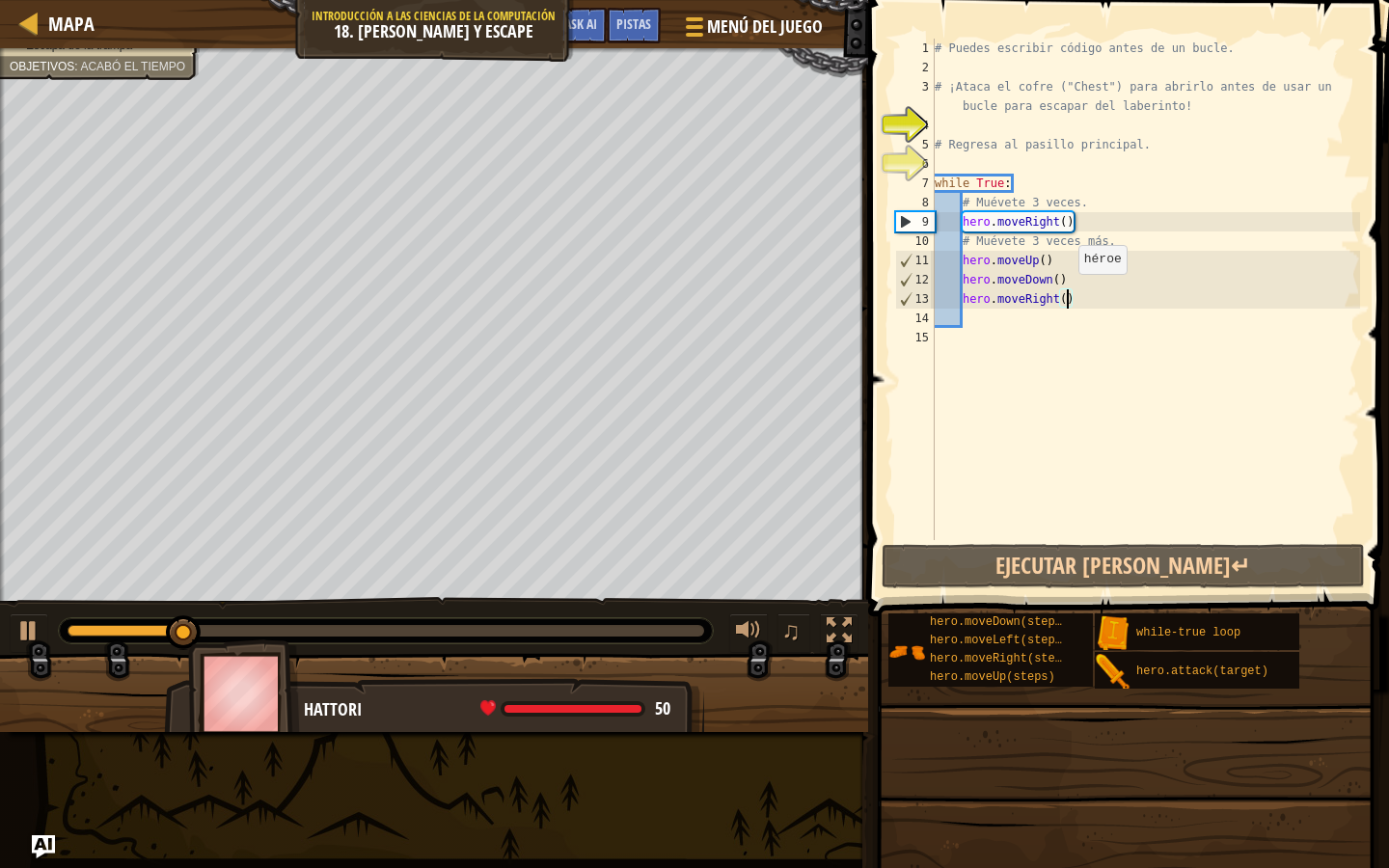
click at [1069, 292] on div "# Puedes escribir código antes de un bucle. # ¡Ataca el cofre ("Chest") para ab…" at bounding box center [1145, 308] width 429 height 540
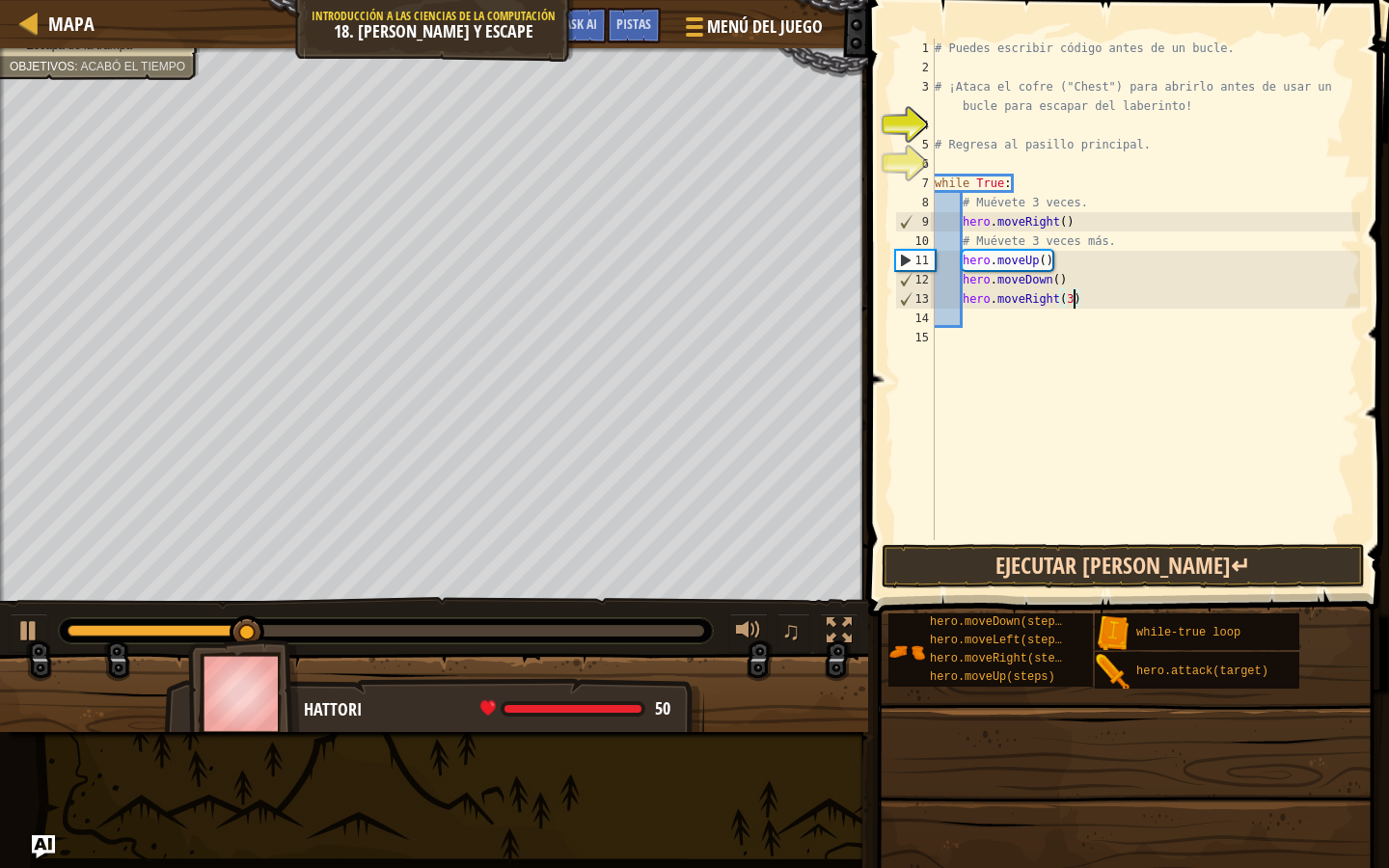
type textarea "hero.moveRight(3)"
click at [1069, 579] on button "Ejecutar [PERSON_NAME]↵" at bounding box center [1123, 566] width 484 height 45
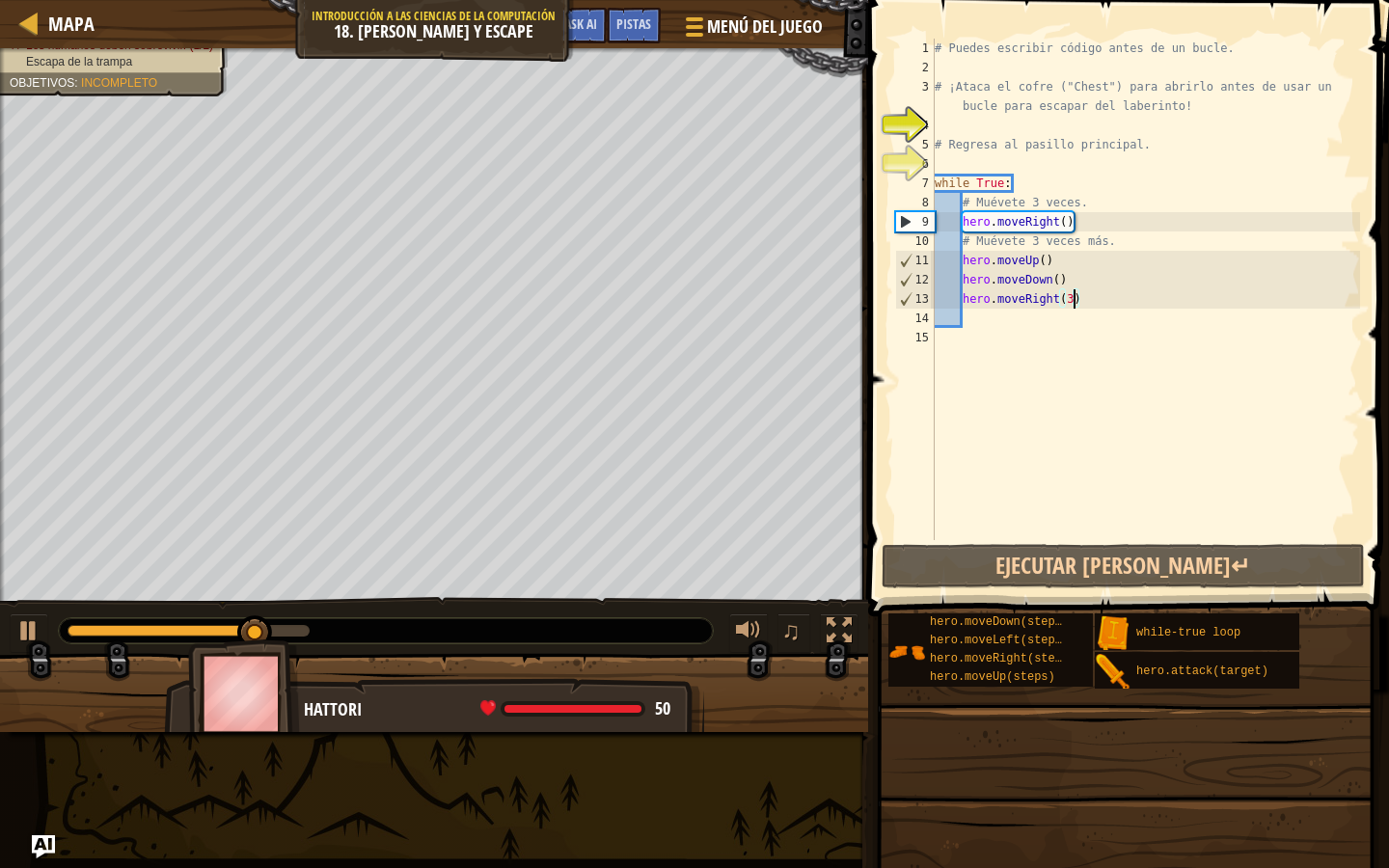
click at [1063, 325] on div "# Puedes escribir código antes de un bucle. # ¡Ataca el cofre ("Chest") para ab…" at bounding box center [1145, 308] width 429 height 540
click at [1060, 280] on div "# Puedes escribir código antes de un bucle. # ¡Ataca el cofre ("Chest") para ab…" at bounding box center [1145, 308] width 429 height 540
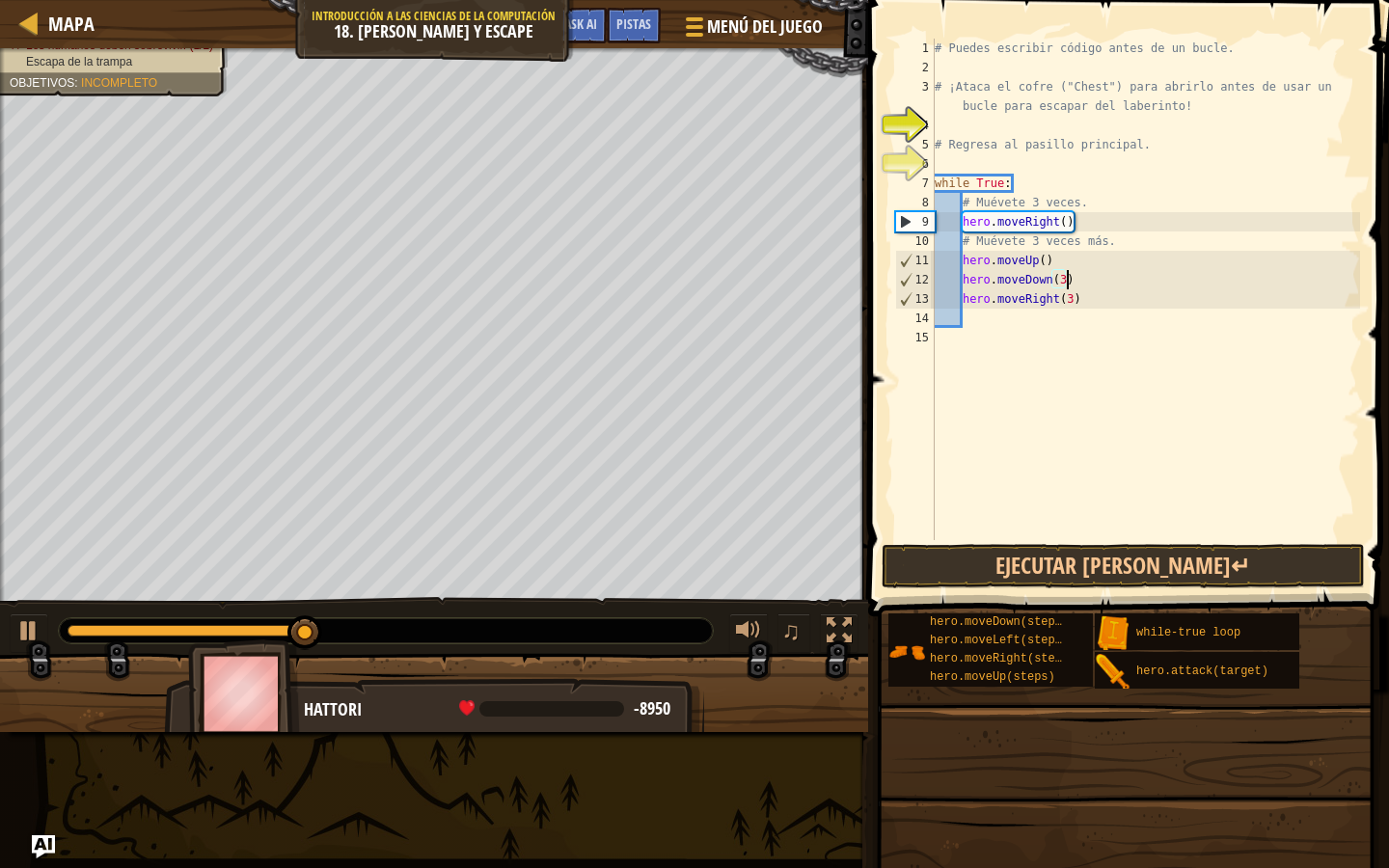
scroll to position [9, 11]
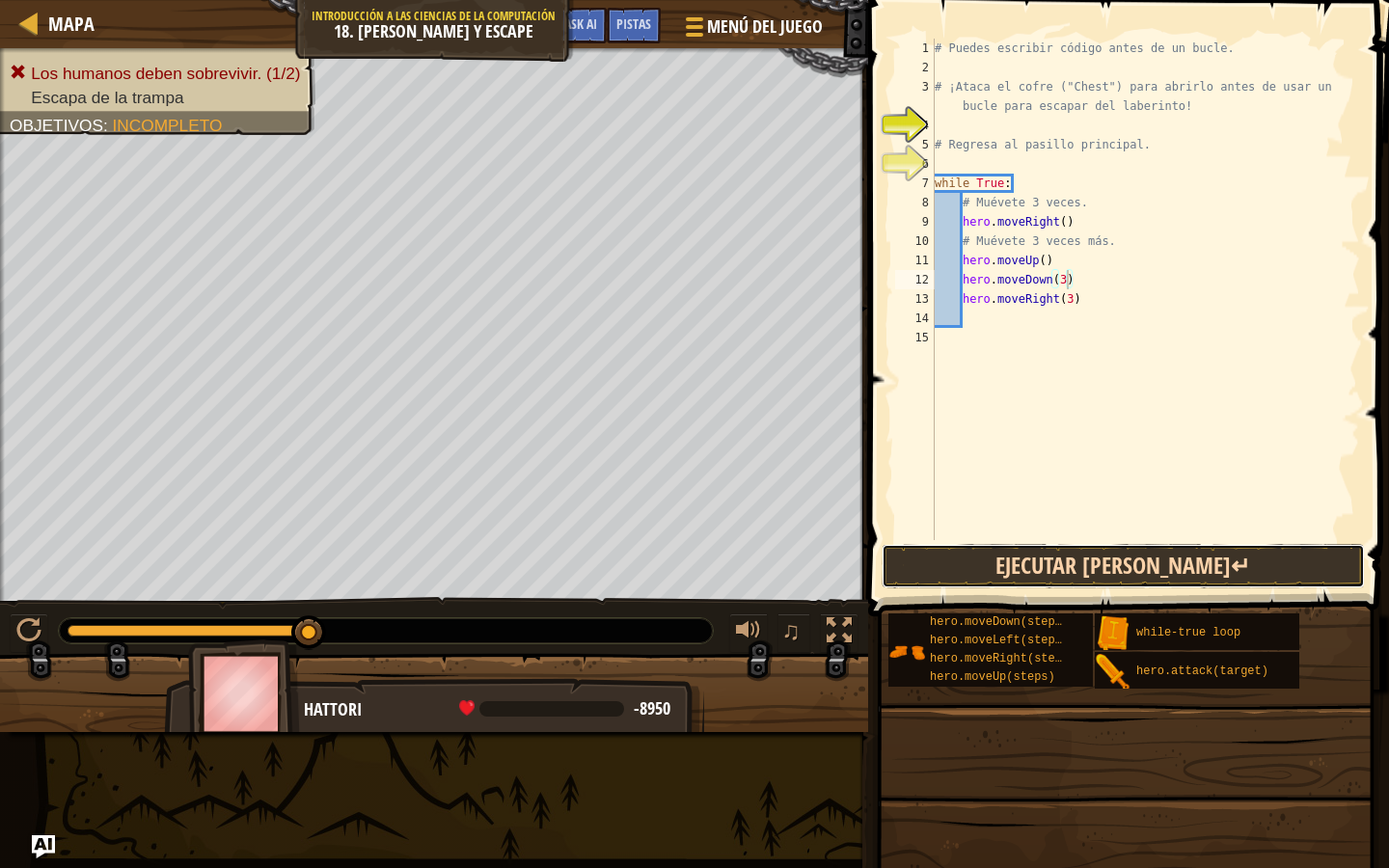
click at [1085, 562] on button "Ejecutar [PERSON_NAME]↵" at bounding box center [1123, 566] width 484 height 45
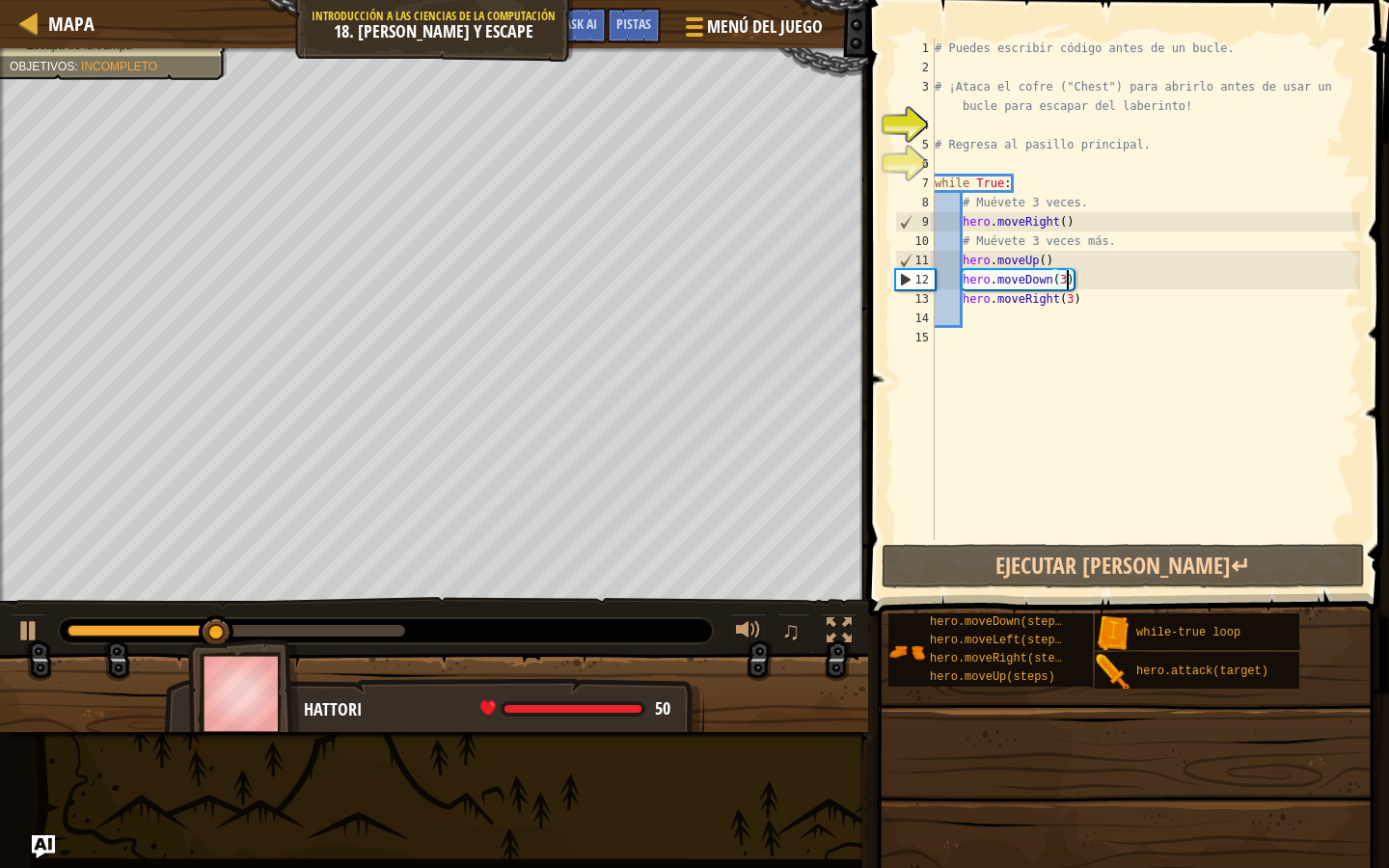
type textarea "hero.moveDown()"
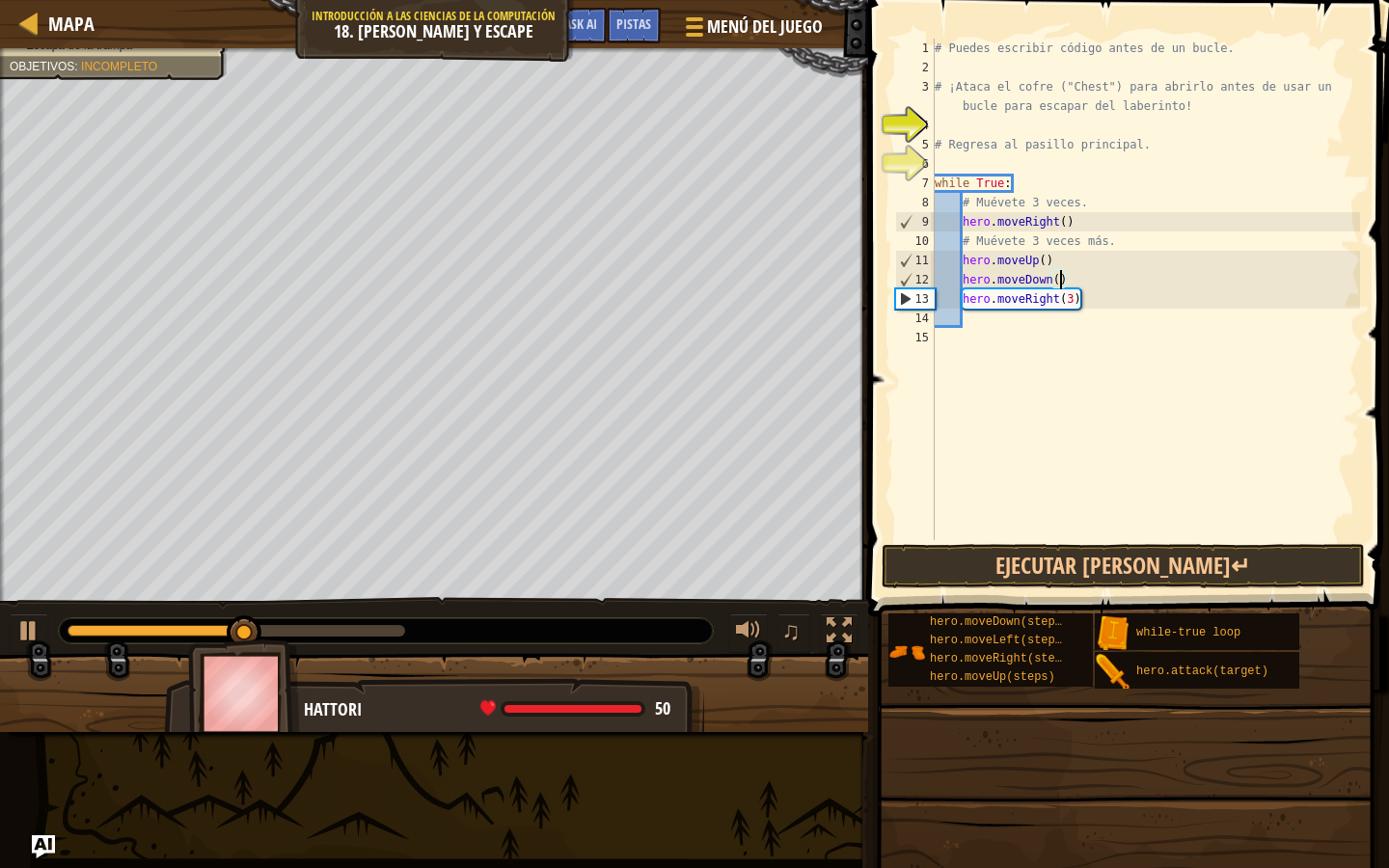
click at [1048, 325] on div "# Puedes escribir código antes de un bucle. # ¡Ataca el cofre ("Chest") para ab…" at bounding box center [1145, 308] width 429 height 540
type textarea "d"
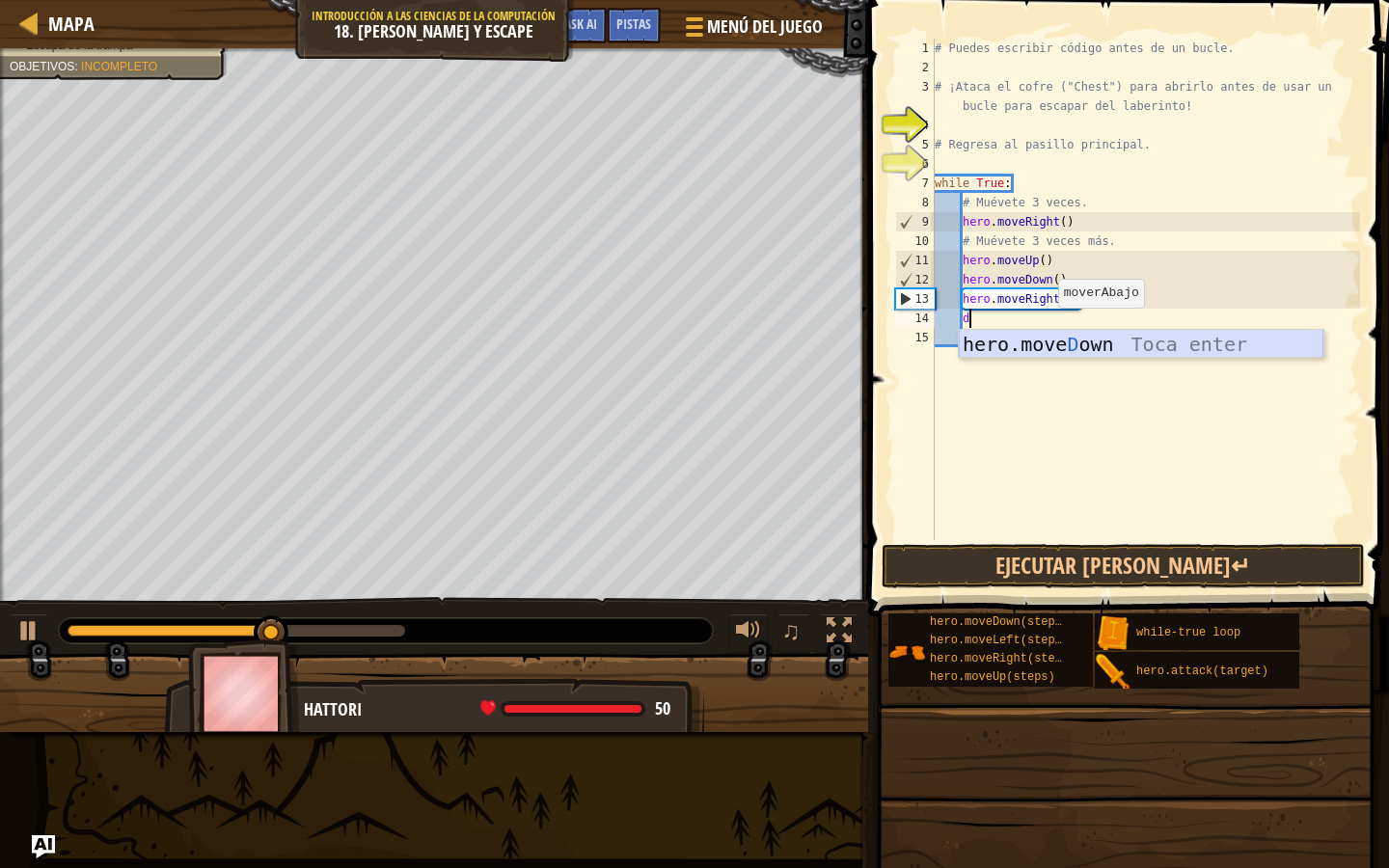
click at [1047, 344] on div "hero.move D own Toca enter" at bounding box center [1141, 373] width 365 height 87
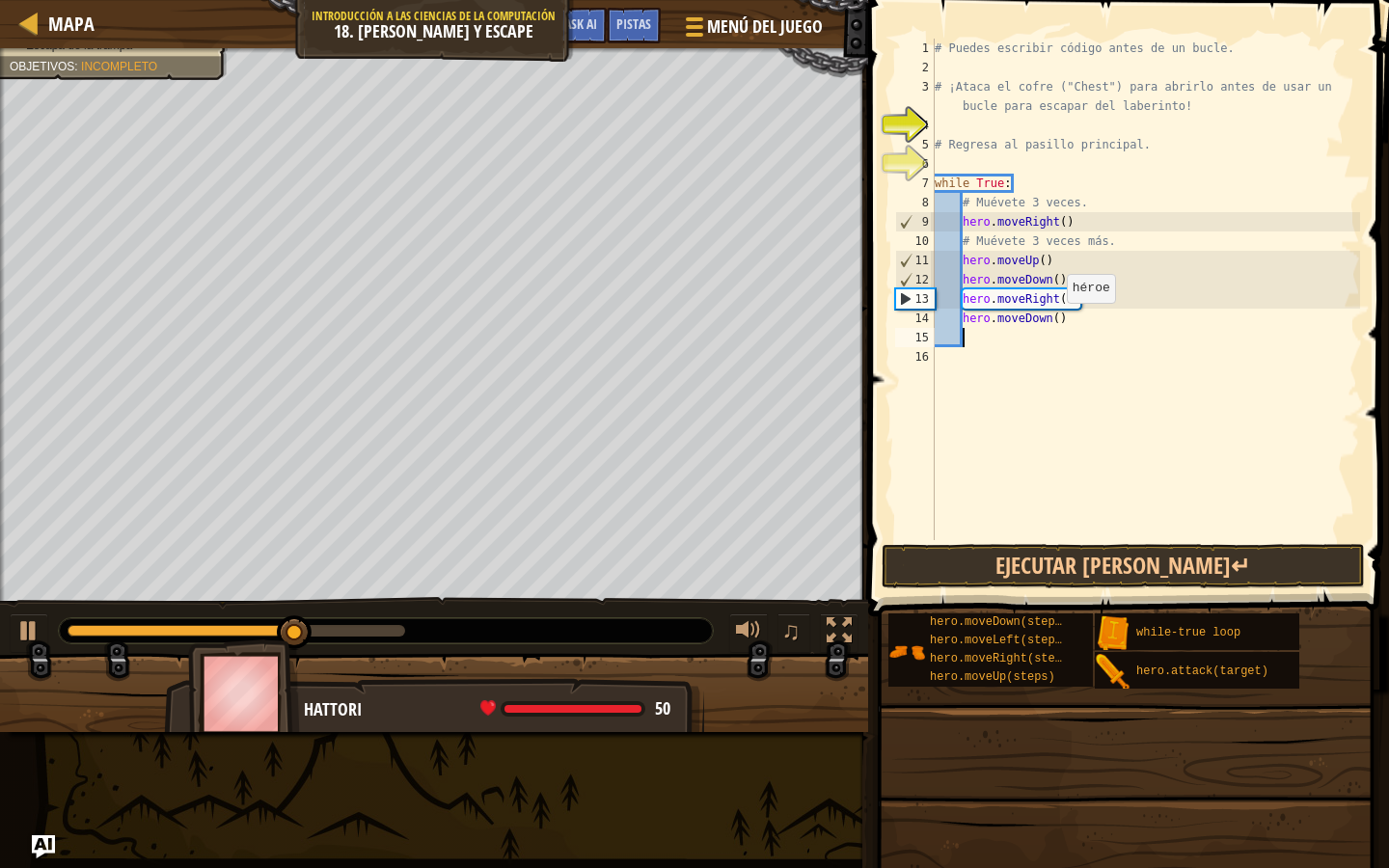
click at [1056, 322] on div "# Puedes escribir código antes de un bucle. # ¡Ataca el cofre ("Chest") para ab…" at bounding box center [1145, 308] width 429 height 540
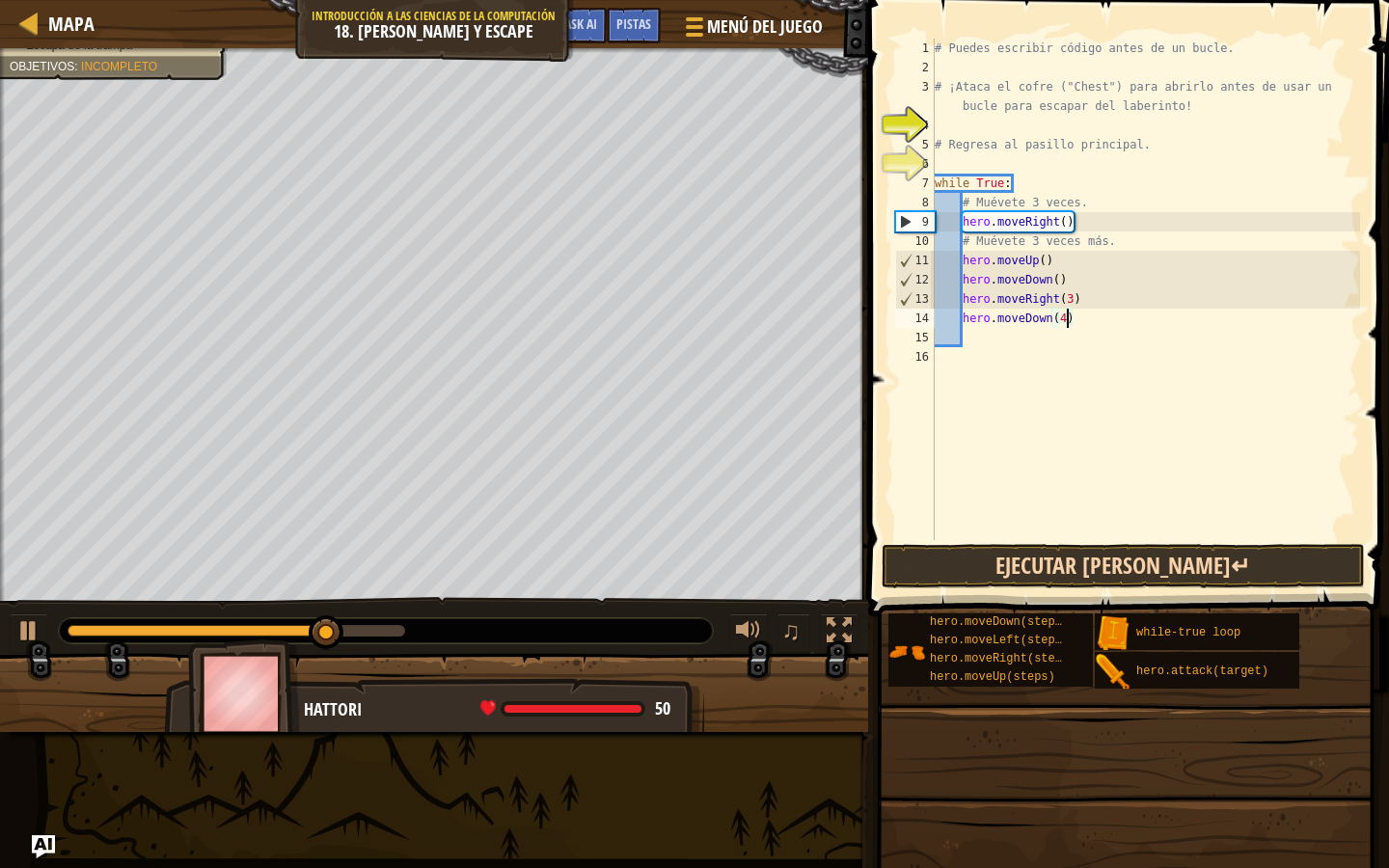
type textarea "hero.moveDown(4)"
click at [1050, 546] on button "Ejecutar [PERSON_NAME]↵" at bounding box center [1123, 566] width 484 height 45
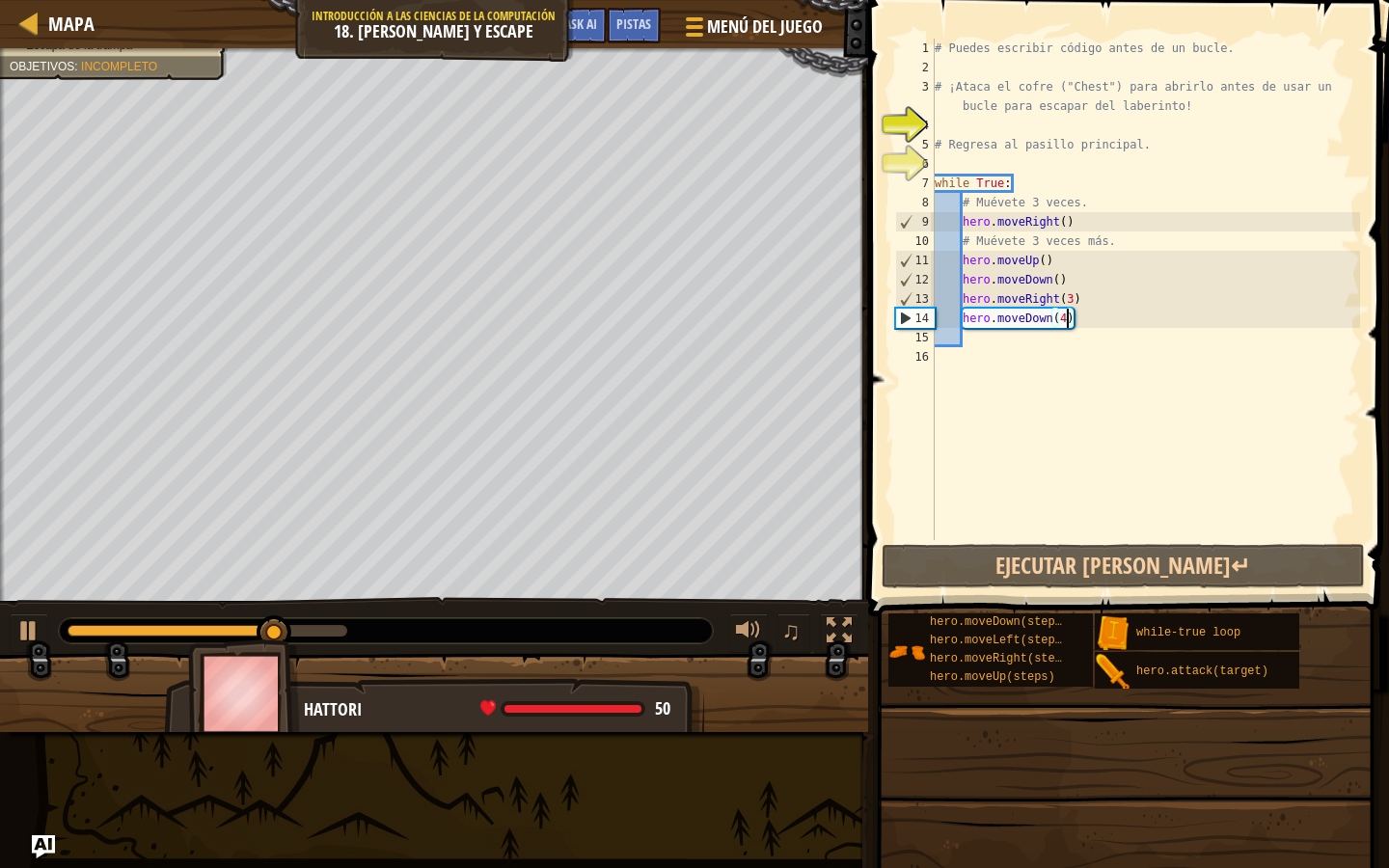
click at [1169, 340] on div "# Puedes escribir código antes de un bucle. # ¡Ataca el cofre ("Chest") para ab…" at bounding box center [1145, 308] width 429 height 540
type textarea "r"
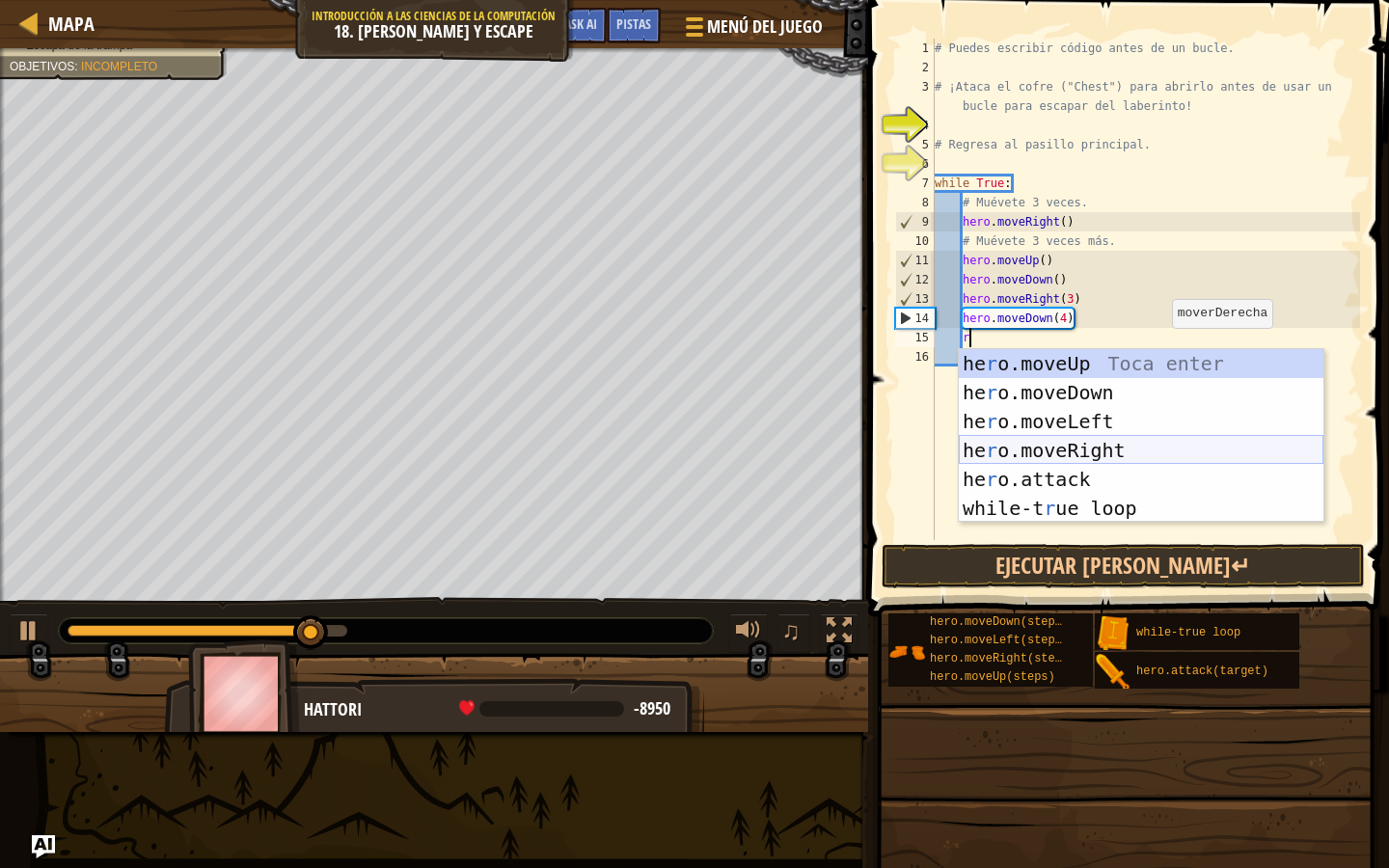
click at [1118, 446] on div "he r o.moveUp Toca enter he r o.moveDown Toca enter he r o.moveLeft Toca enter …" at bounding box center [1141, 465] width 365 height 232
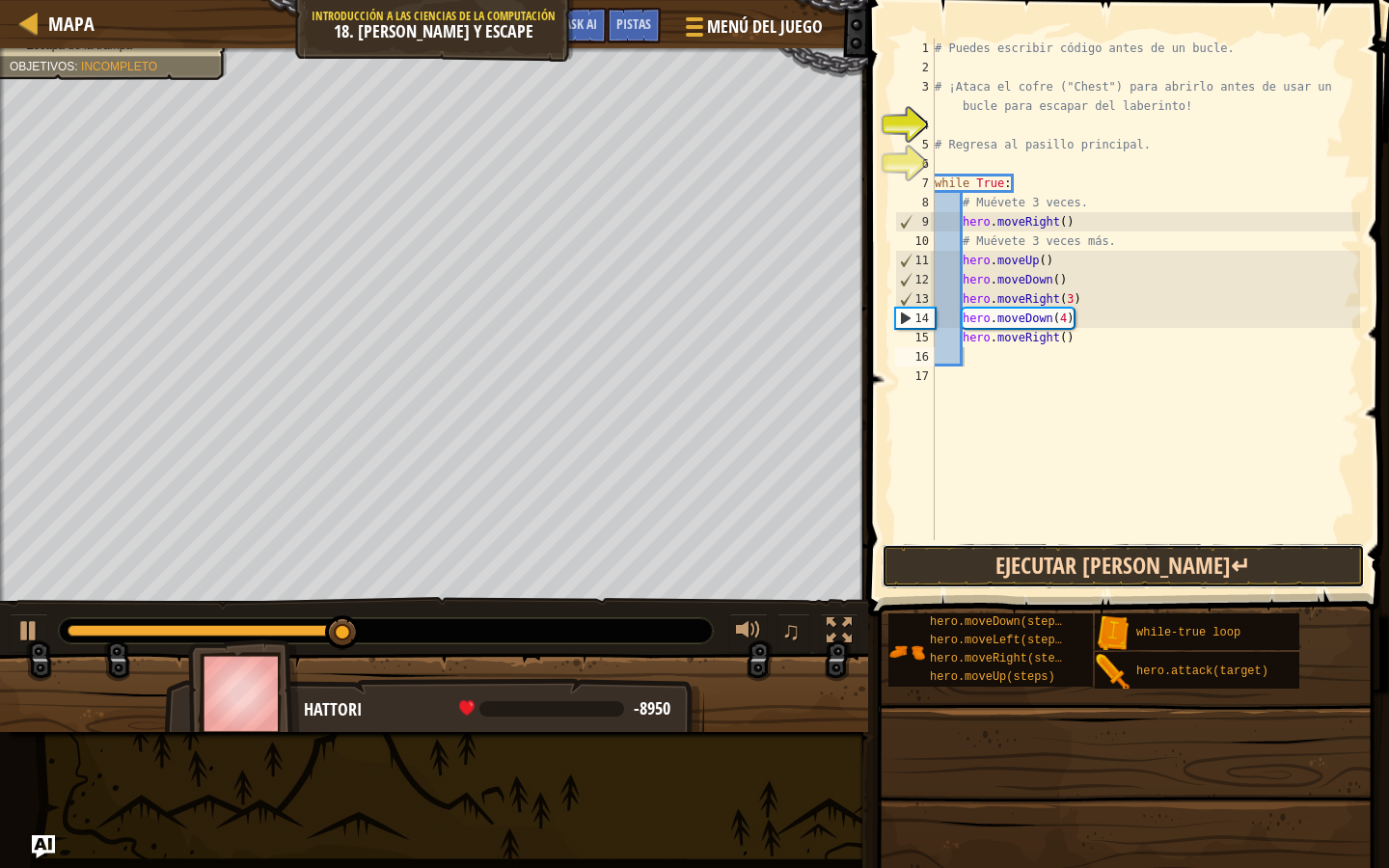
click at [1098, 545] on button "Ejecutar [PERSON_NAME]↵" at bounding box center [1123, 566] width 484 height 45
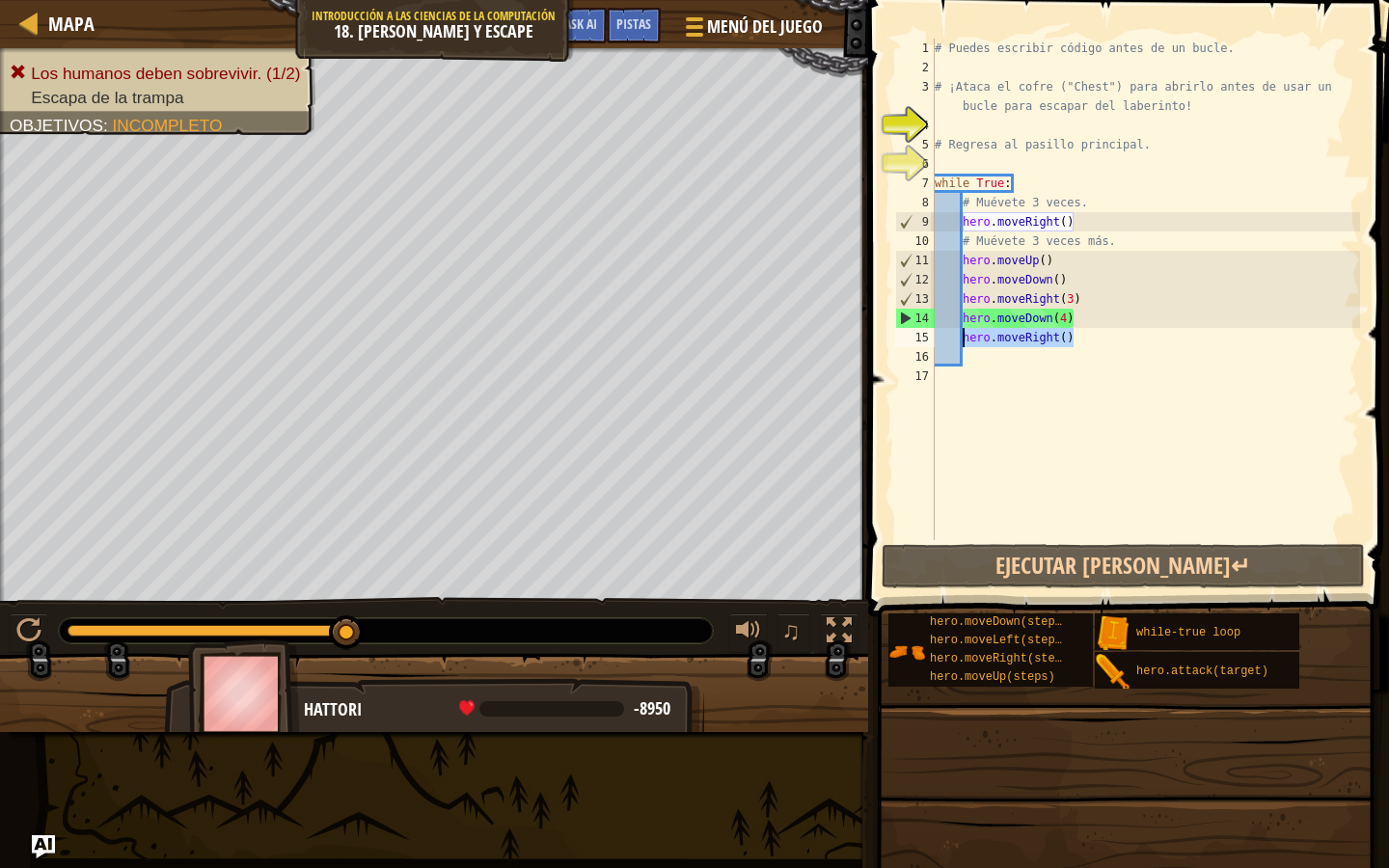
drag, startPoint x: 1072, startPoint y: 338, endPoint x: 964, endPoint y: 344, distance: 108.2
click at [964, 344] on div "# Puedes escribir código antes de un bucle. # ¡Ataca el cofre ("Chest") para ab…" at bounding box center [1145, 308] width 429 height 540
type textarea "hero.moveRight()"
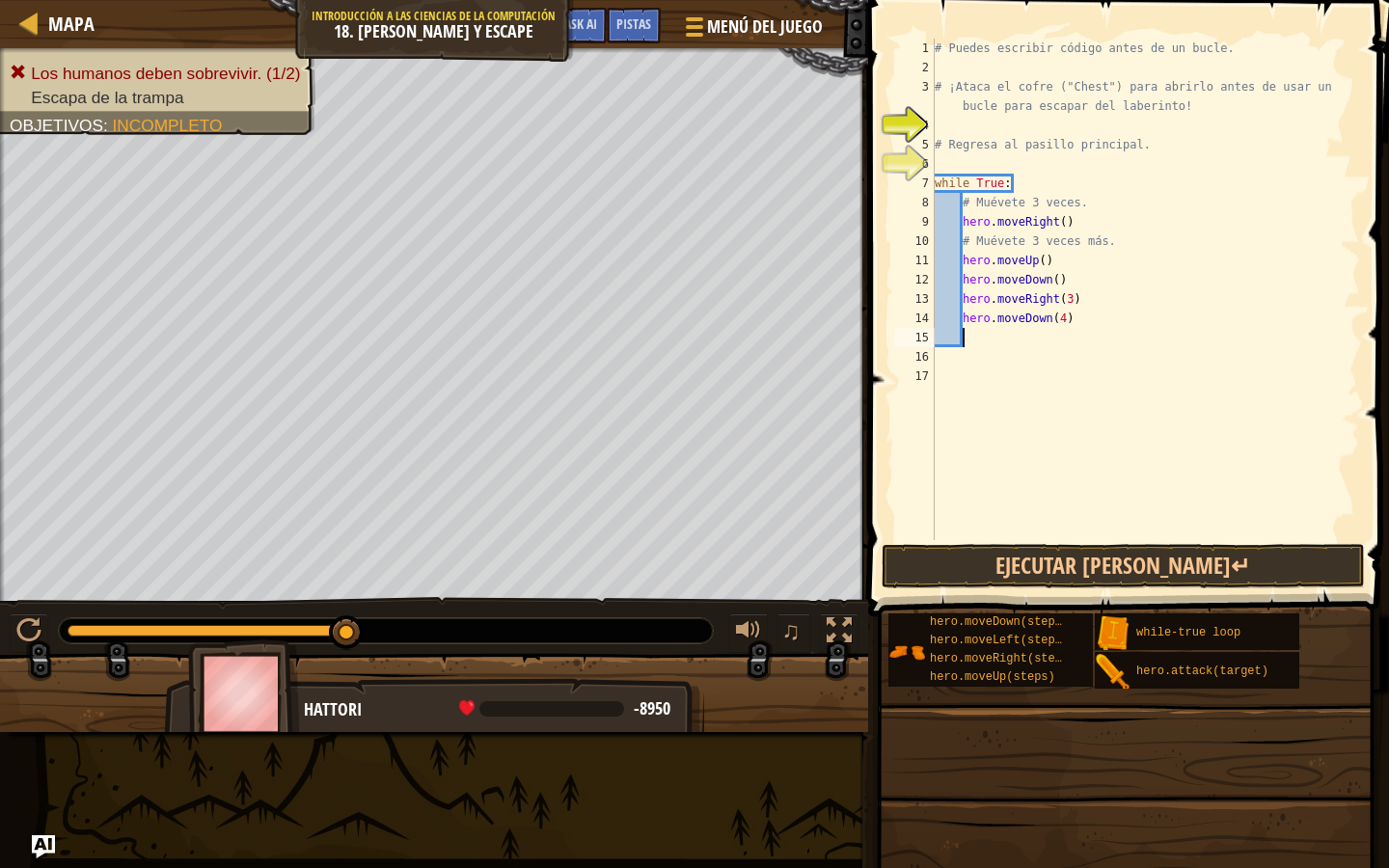
click at [957, 529] on div "# Puedes escribir código antes de un bucle. # ¡Ataca el cofre ("Chest") para ab…" at bounding box center [1145, 308] width 429 height 540
click at [982, 592] on span at bounding box center [1130, 281] width 536 height 673
click at [985, 574] on button "Ejecutar [PERSON_NAME]↵" at bounding box center [1123, 566] width 484 height 45
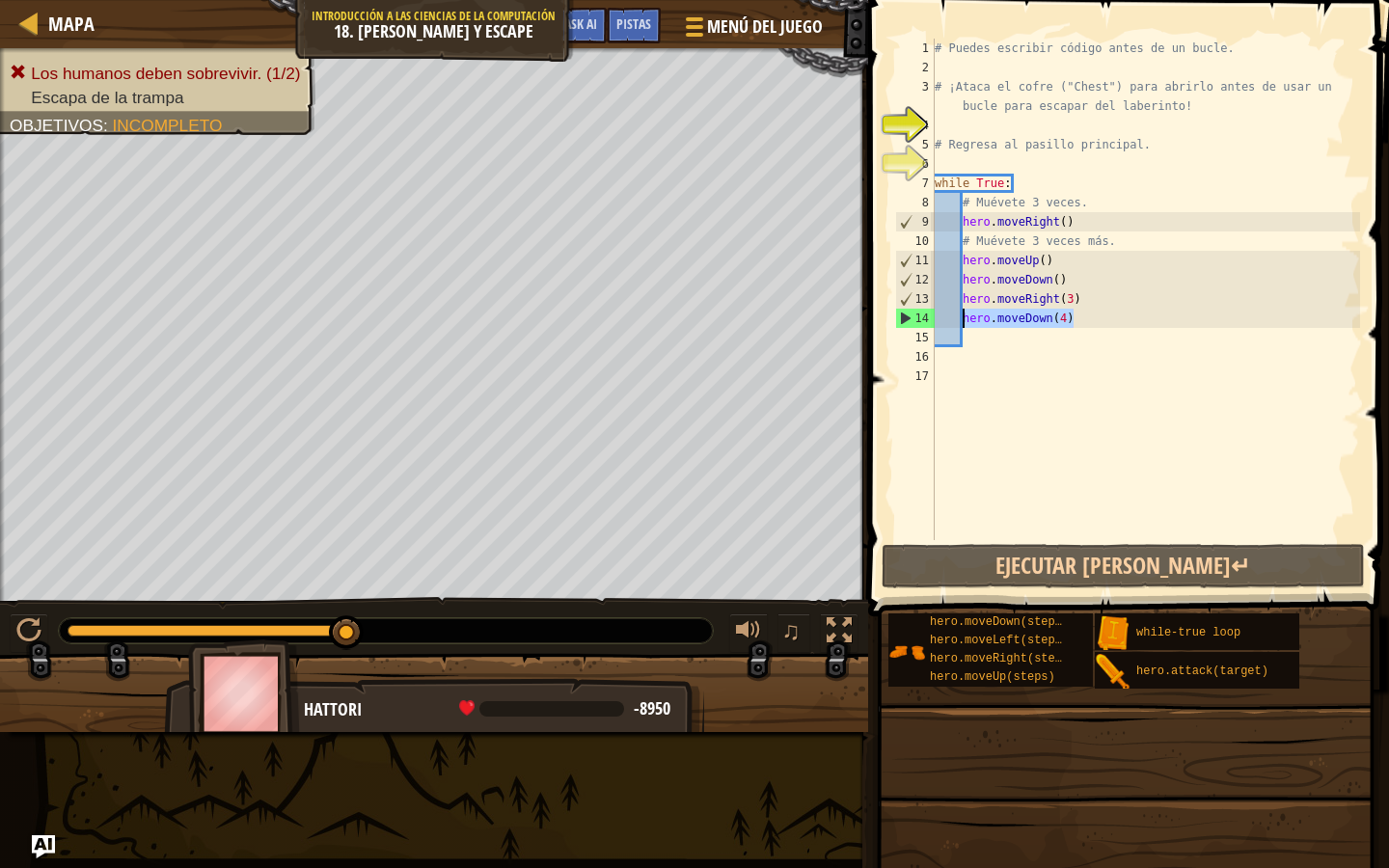
drag, startPoint x: 1075, startPoint y: 318, endPoint x: 960, endPoint y: 318, distance: 115.0
click at [960, 318] on div "# Puedes escribir código antes de un bucle. # ¡Ataca el cofre ("Chest") para ab…" at bounding box center [1145, 308] width 429 height 540
type textarea "hero.moveDown(4)"
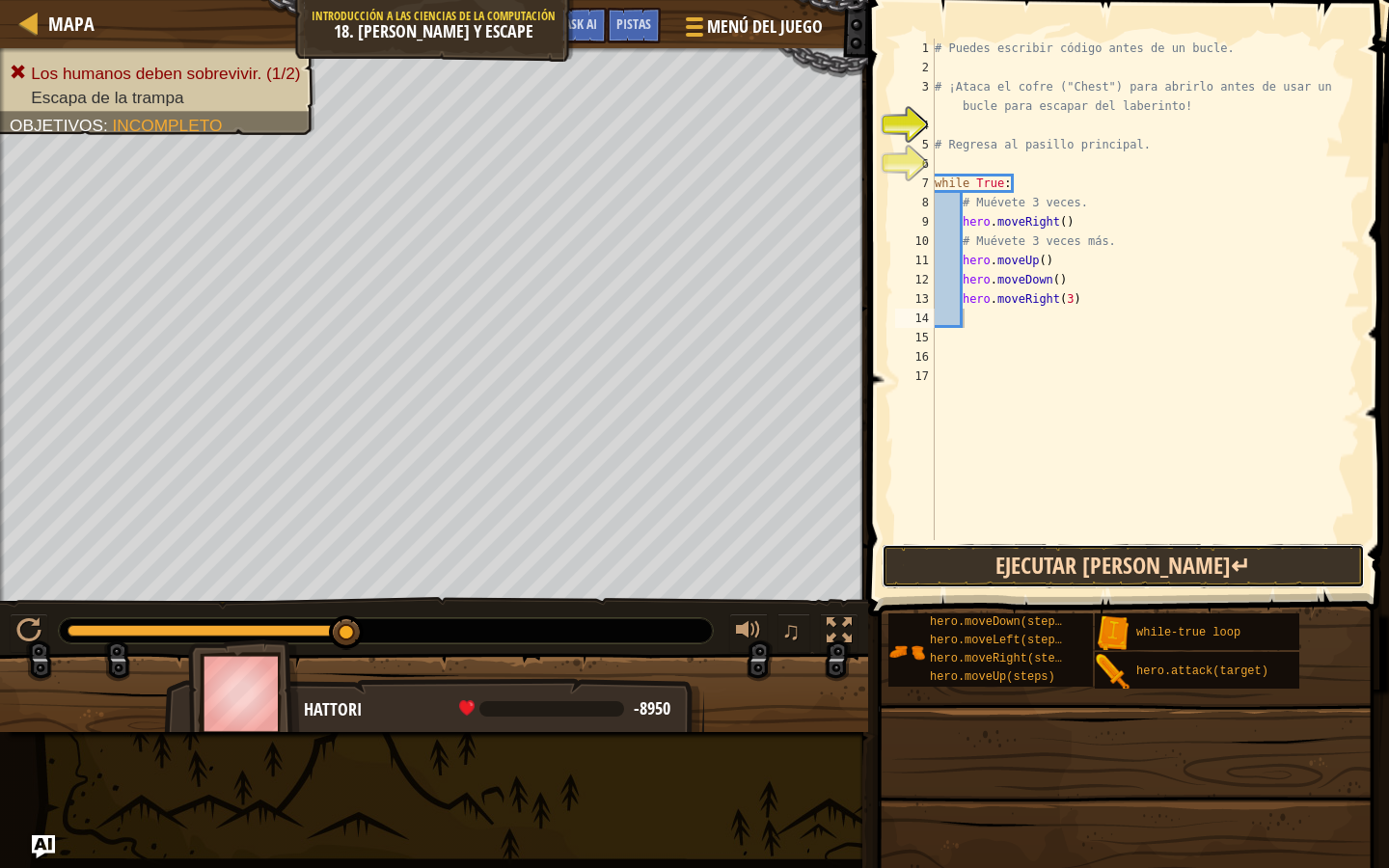
click at [1061, 561] on button "Ejecutar [PERSON_NAME]↵" at bounding box center [1123, 566] width 484 height 45
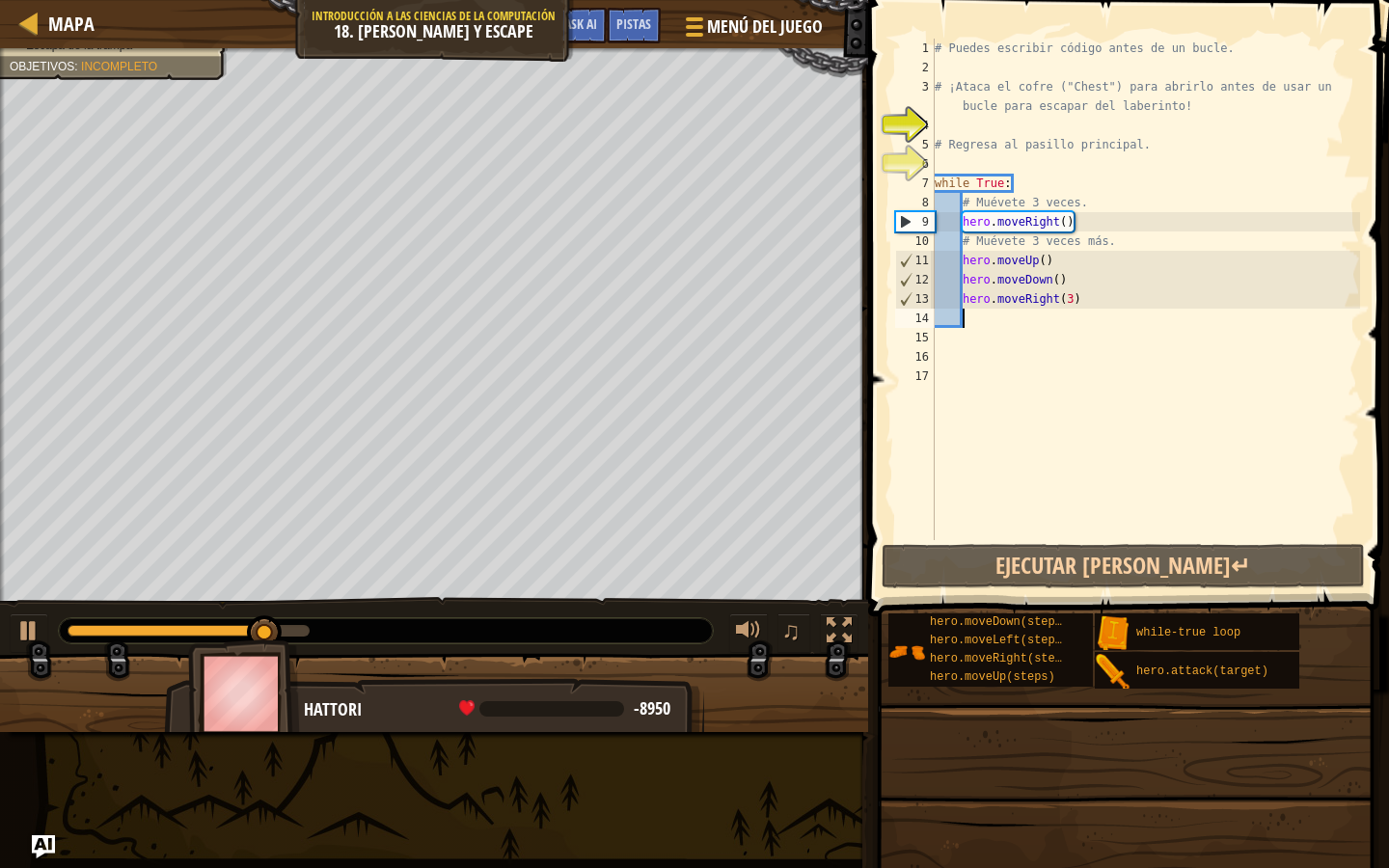
type textarea "d"
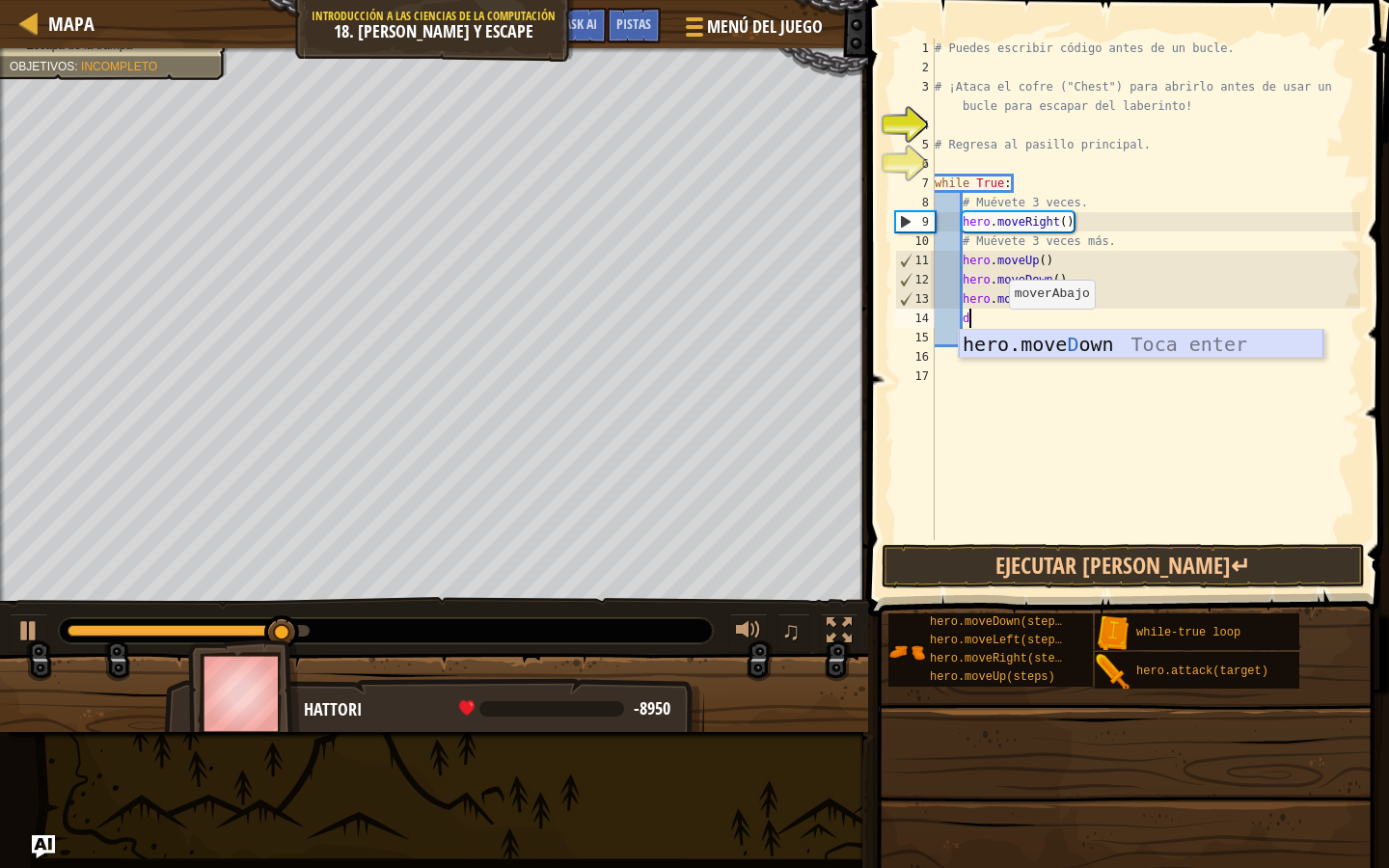
click at [1003, 351] on div "hero.move D own Toca enter" at bounding box center [1141, 373] width 365 height 87
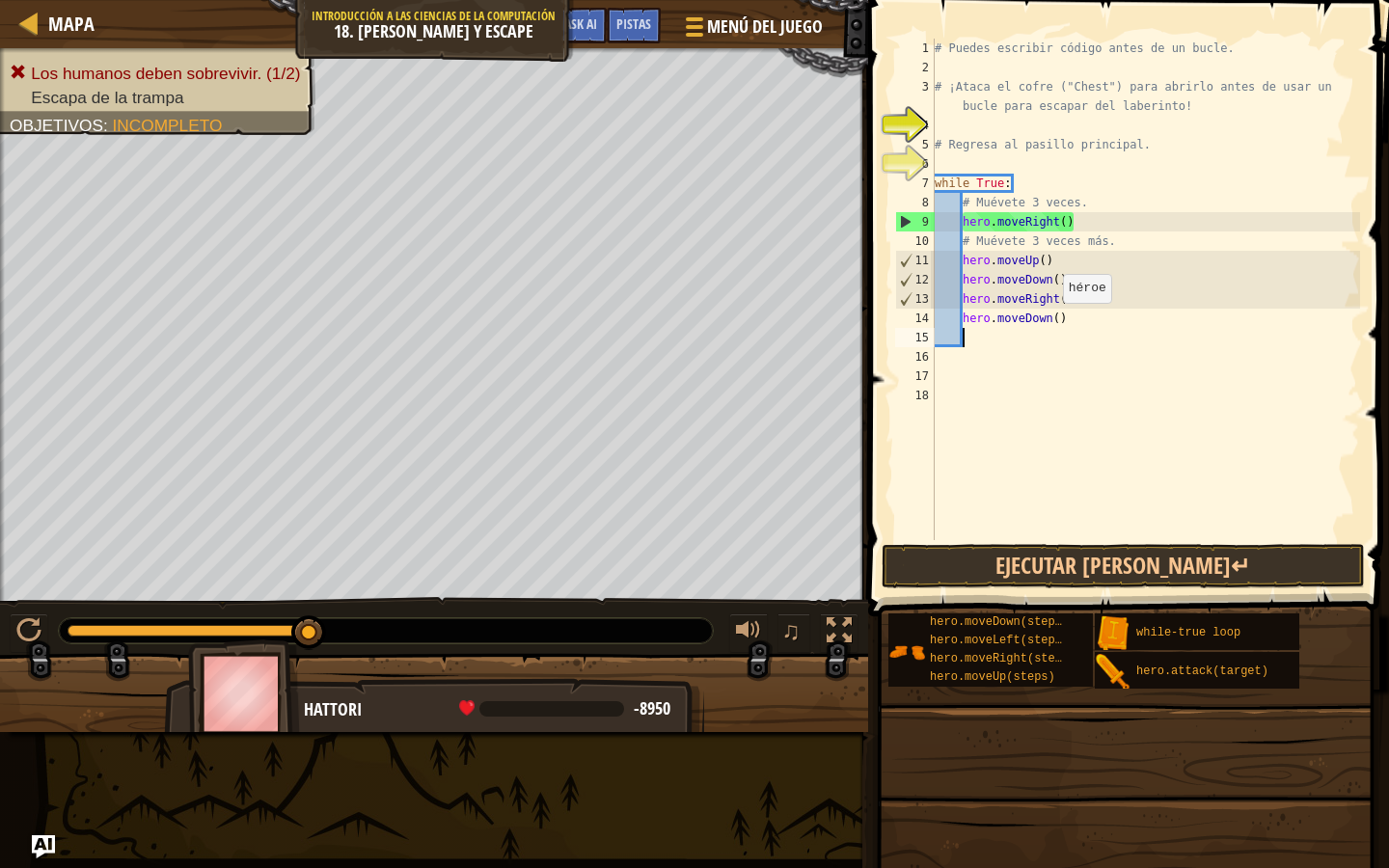
click at [1053, 321] on div "# Puedes escribir código antes de un bucle. # ¡Ataca el cofre ("Chest") para ab…" at bounding box center [1145, 308] width 429 height 540
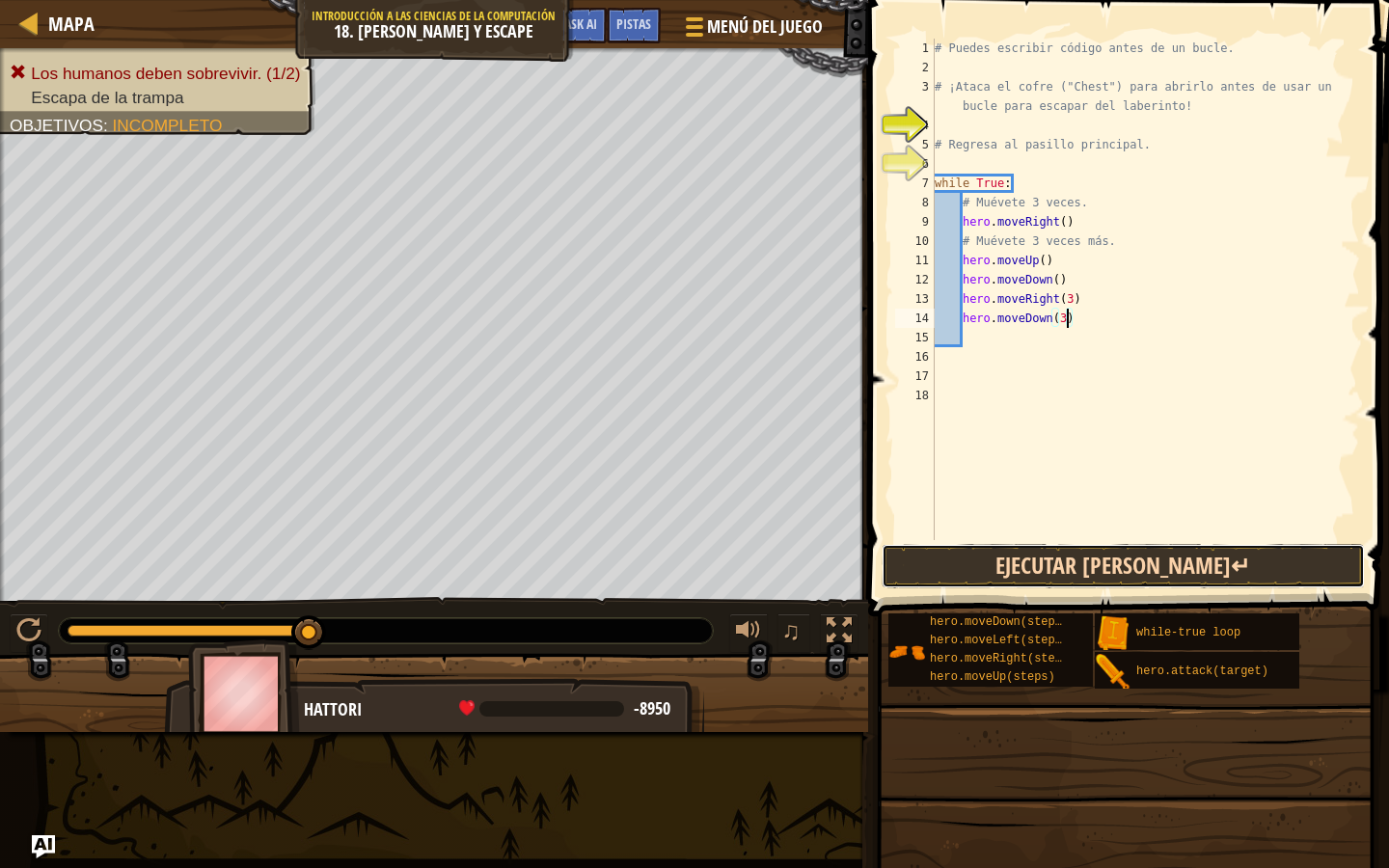
click at [1075, 552] on button "Ejecutar [PERSON_NAME]↵" at bounding box center [1123, 566] width 484 height 45
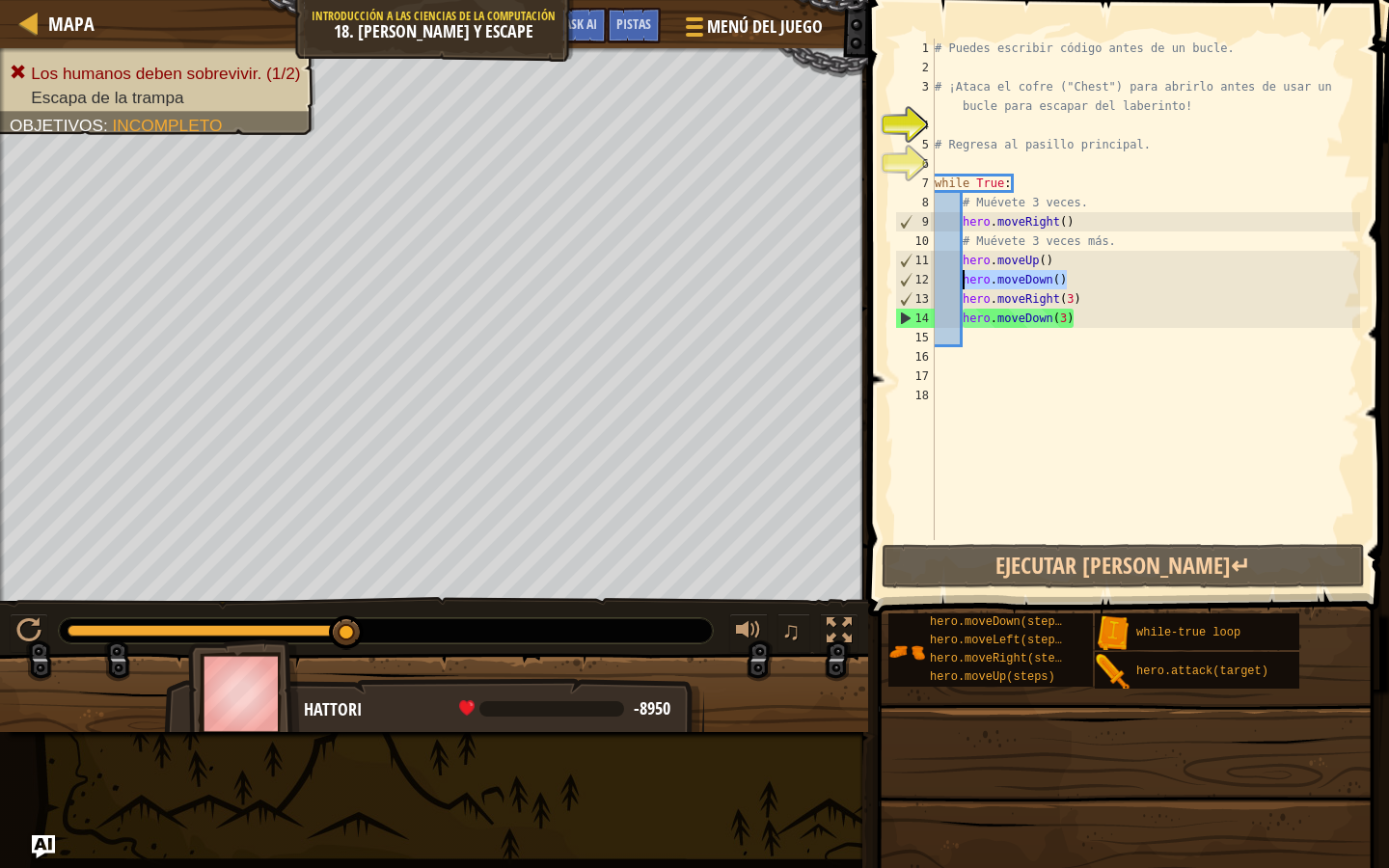
drag, startPoint x: 1072, startPoint y: 276, endPoint x: 963, endPoint y: 275, distance: 109.0
click at [963, 275] on div "# Puedes escribir código antes de un bucle. # ¡Ataca el cofre ("Chest") para ab…" at bounding box center [1145, 308] width 429 height 540
type textarea "hero.moveDown()"
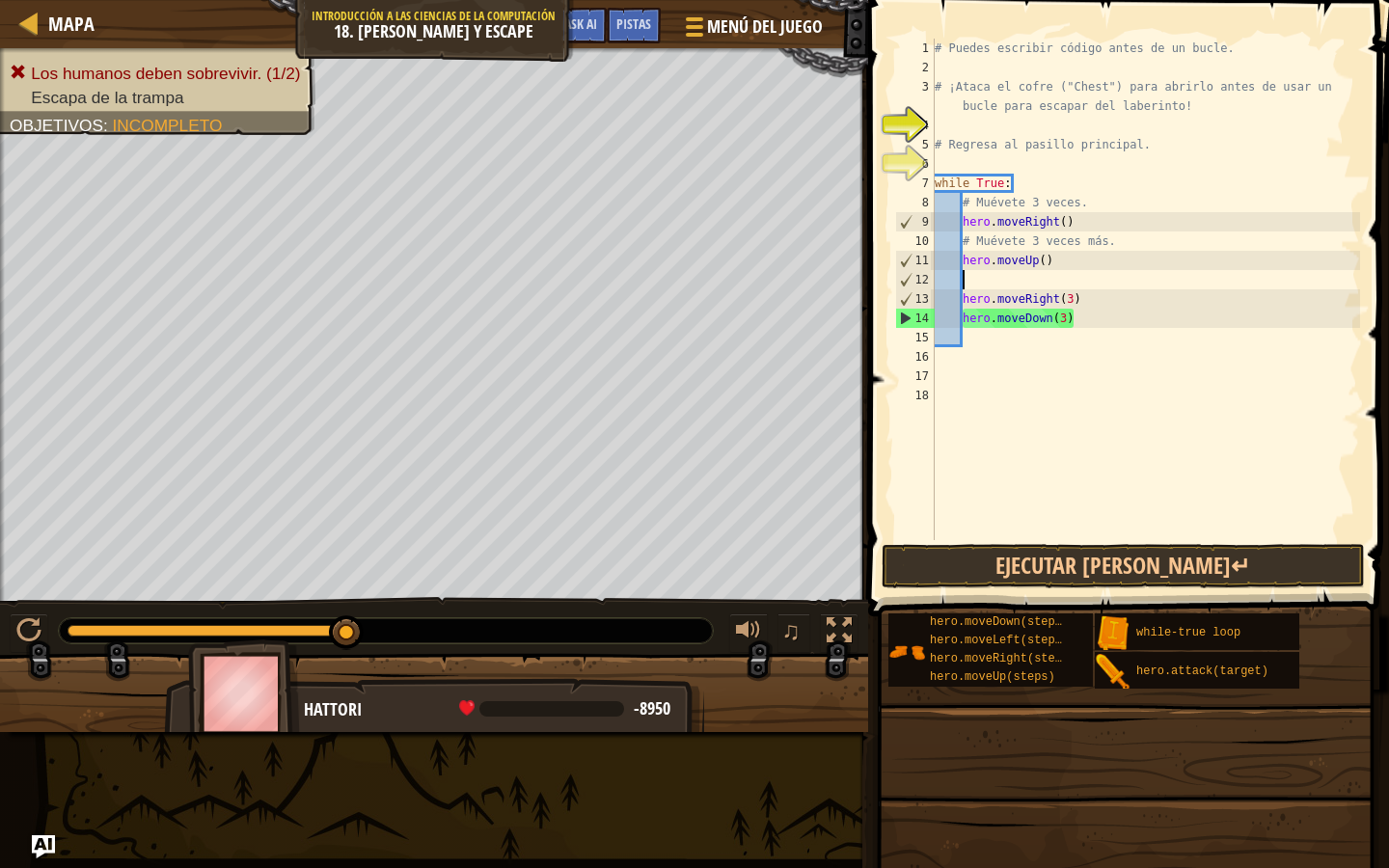
scroll to position [9, 0]
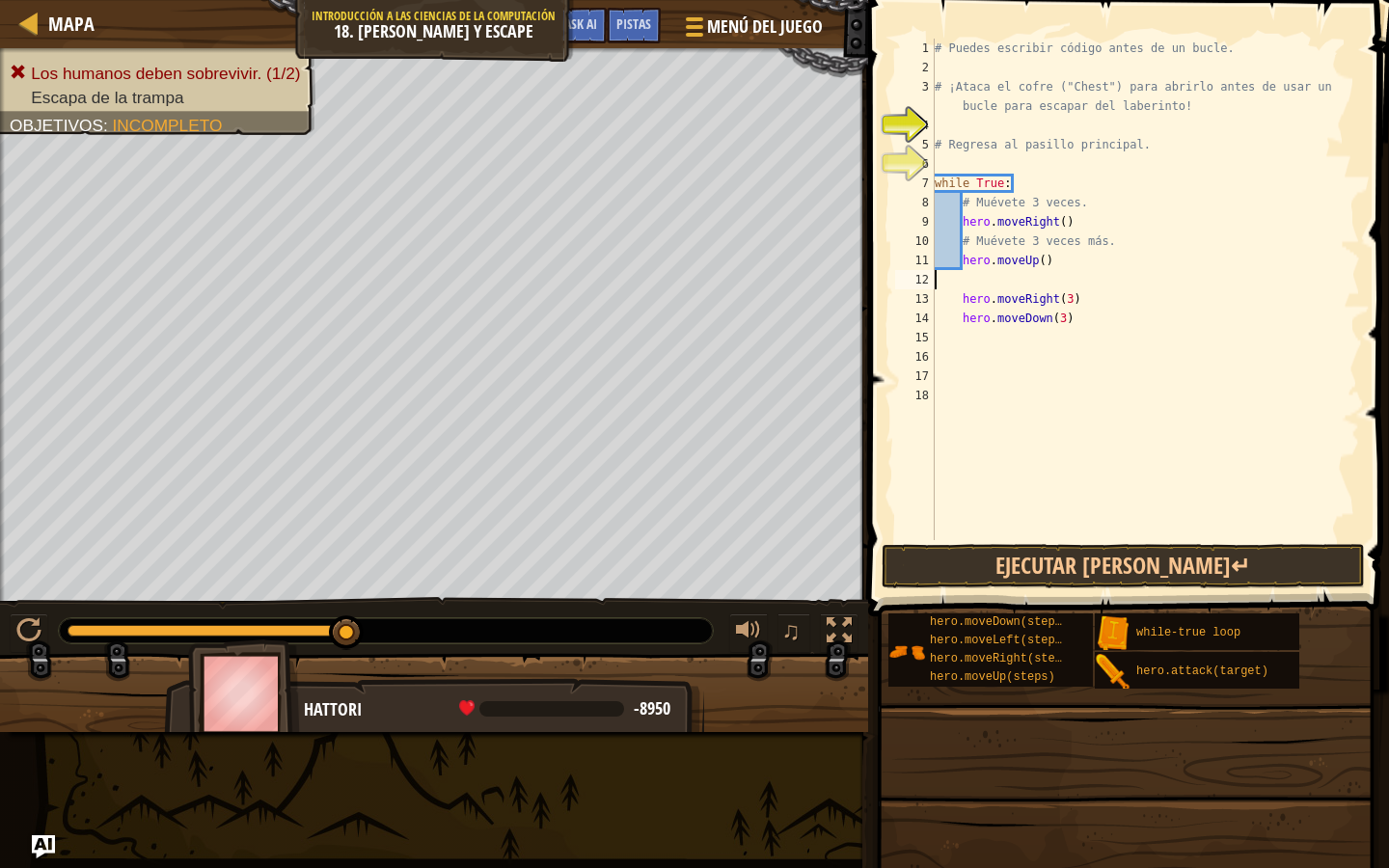
click at [1024, 596] on span at bounding box center [1125, 879] width 507 height 571
click at [1024, 585] on button "Ejecutar [PERSON_NAME]↵" at bounding box center [1123, 566] width 484 height 45
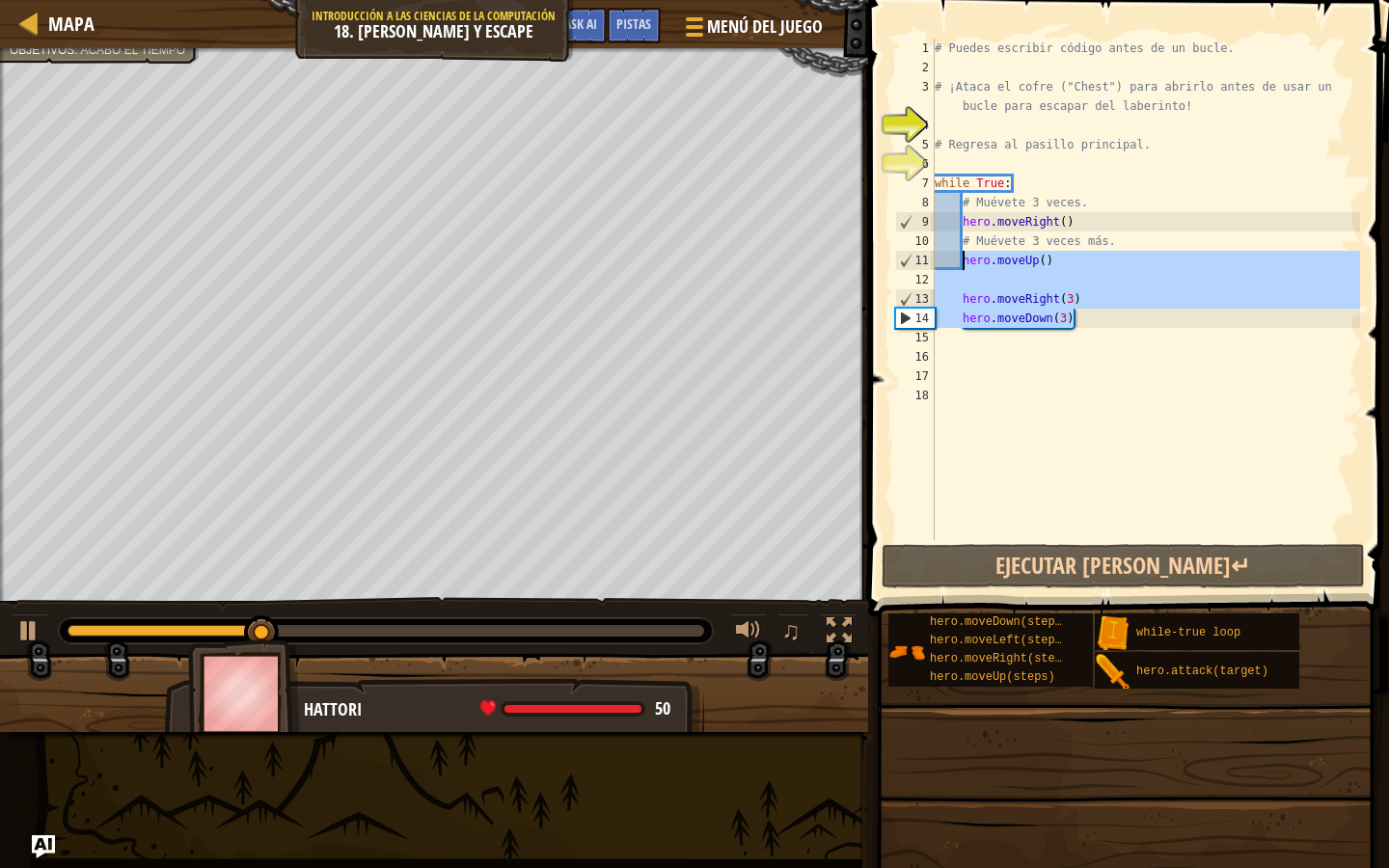
drag, startPoint x: 1073, startPoint y: 324, endPoint x: 965, endPoint y: 261, distance: 125.0
click at [965, 261] on div "# Puedes escribir código antes de un bucle. # ¡Ataca el cofre ("Chest") para ab…" at bounding box center [1145, 308] width 429 height 540
type textarea "hero.moveUp()"
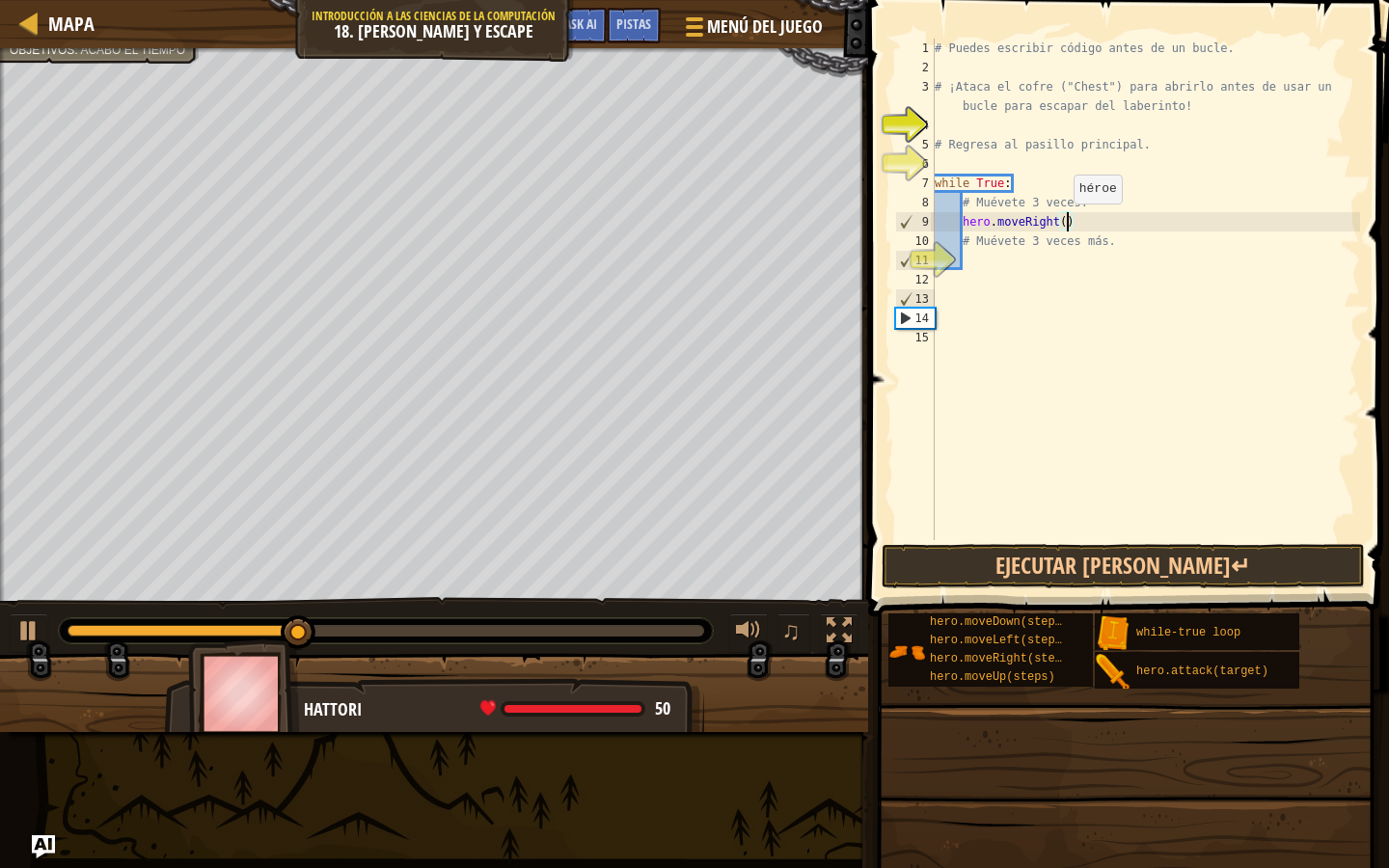
click at [1065, 223] on div "# Puedes escribir código antes de un bucle. # ¡Ataca el cofre ("Chest") para ab…" at bounding box center [1145, 308] width 429 height 540
type textarea "hero.moveRight(3)"
click at [1087, 574] on button "Ejecutar [PERSON_NAME]↵" at bounding box center [1123, 566] width 484 height 45
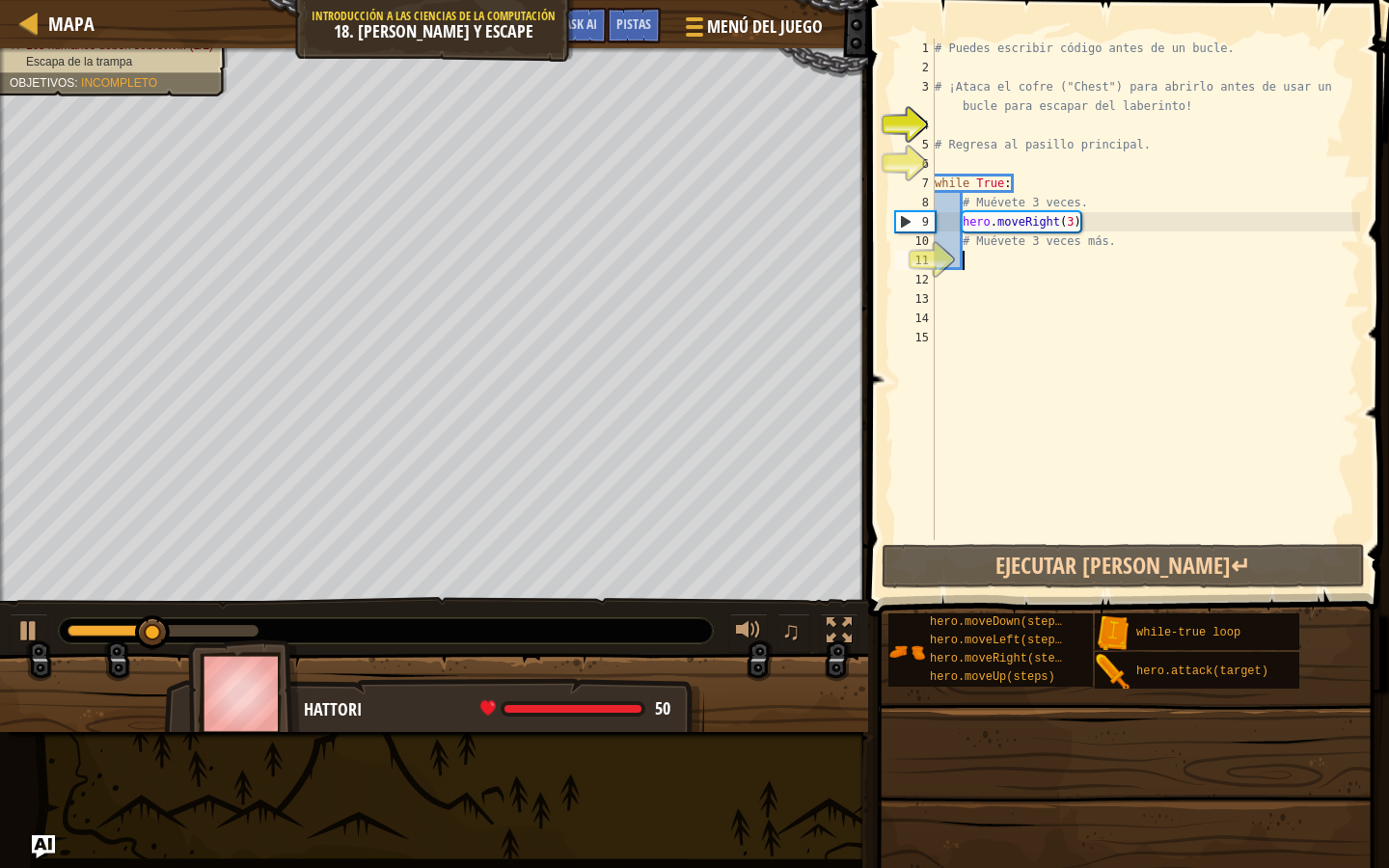
click at [1088, 262] on div "# Puedes escribir código antes de un bucle. # ¡Ataca el cofre ("Chest") para ab…" at bounding box center [1145, 308] width 429 height 540
type textarea "d"
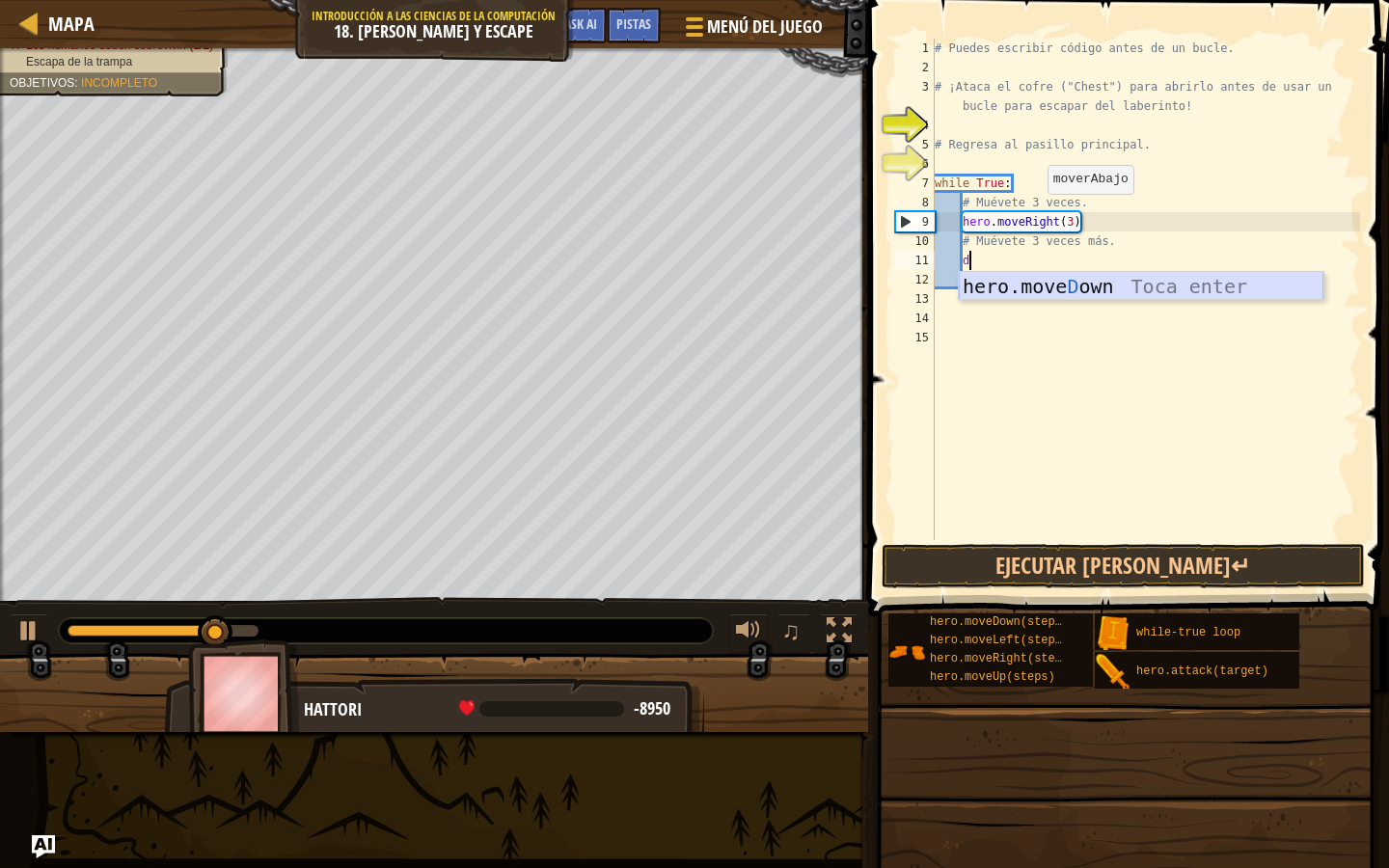
click at [1072, 287] on div "hero.move D own Toca enter" at bounding box center [1141, 315] width 365 height 87
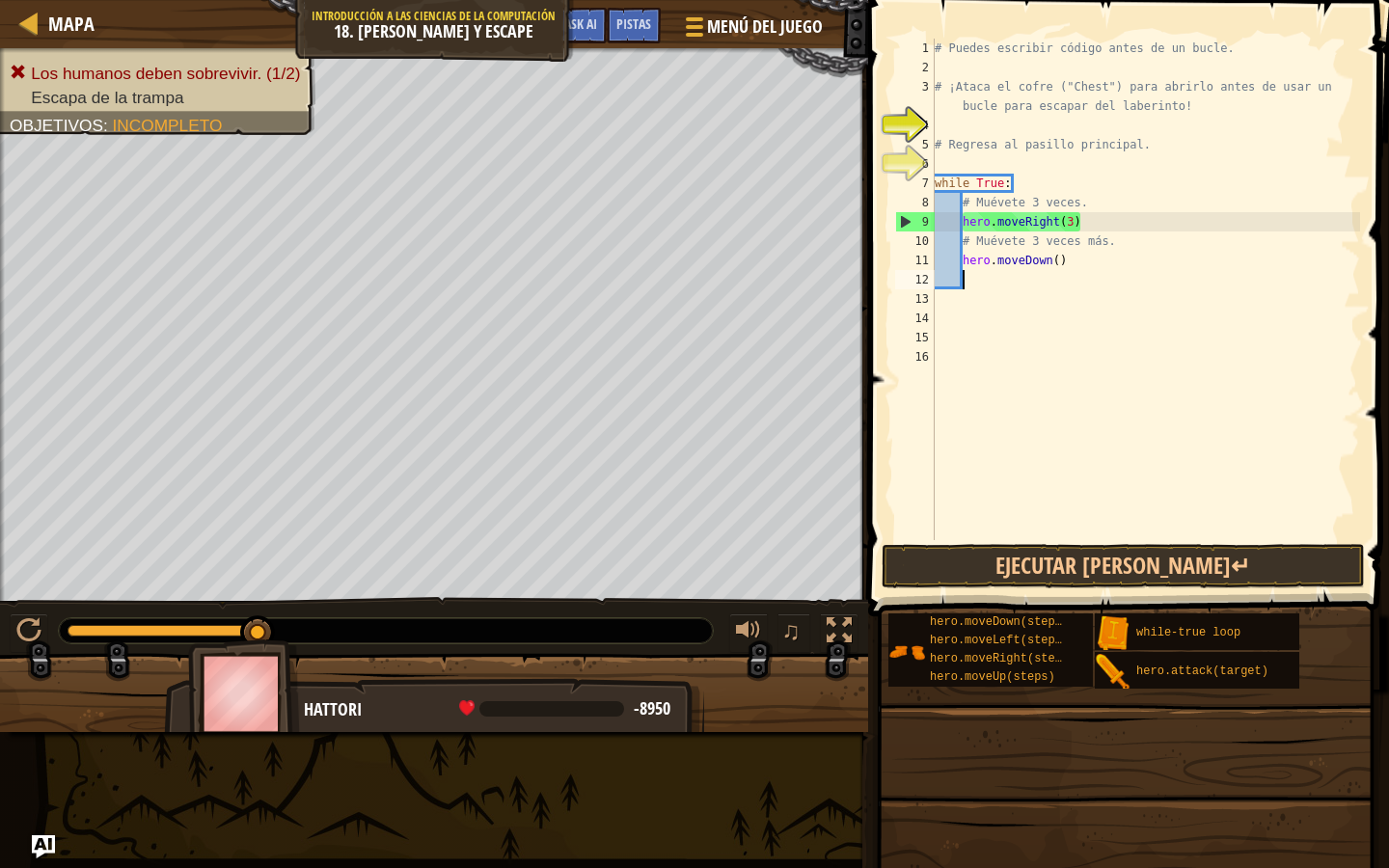
type textarea "r"
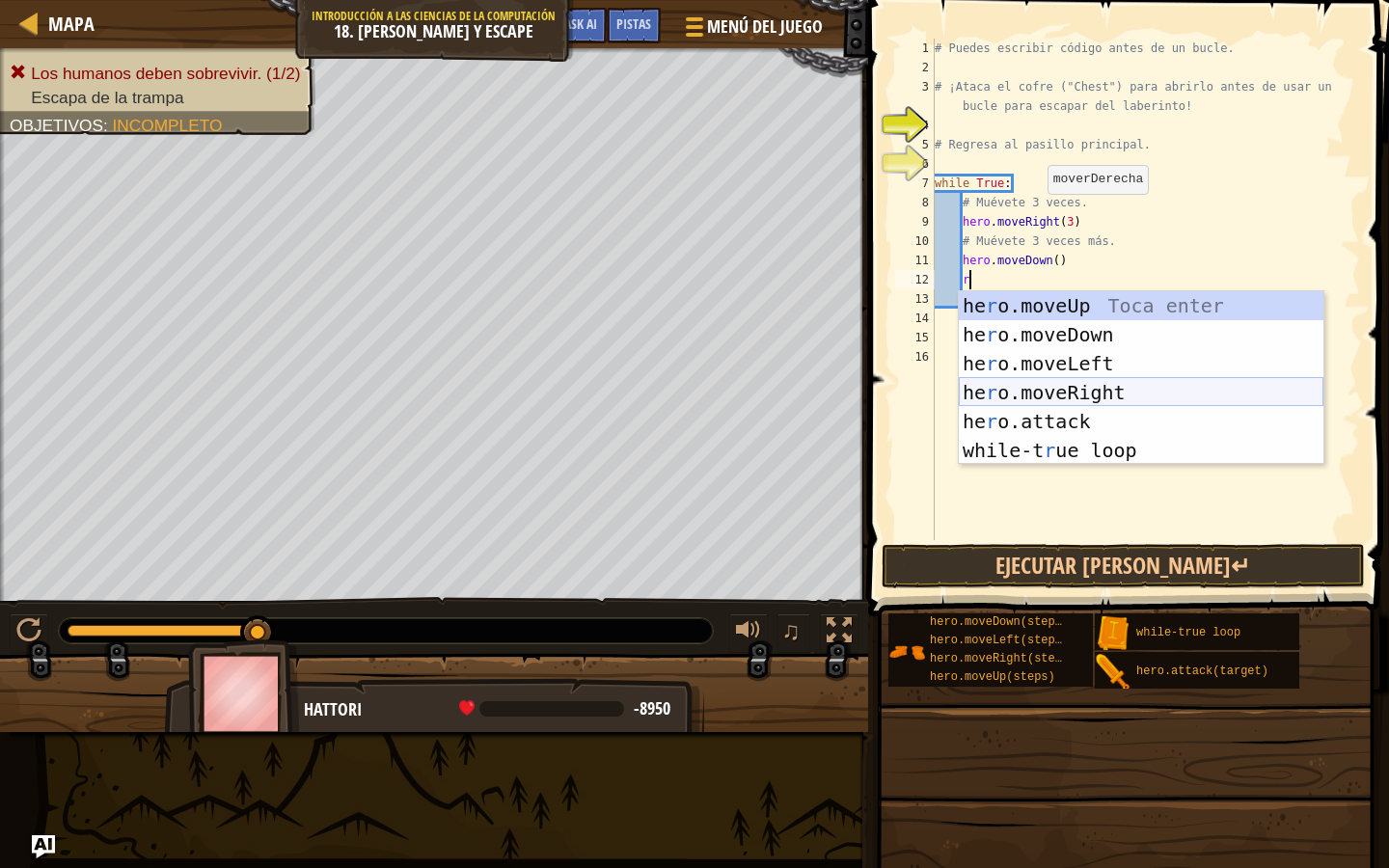
click at [1072, 382] on div "he r o.moveUp Toca enter he r o.moveDown Toca enter he r o.moveLeft Toca enter …" at bounding box center [1141, 407] width 365 height 232
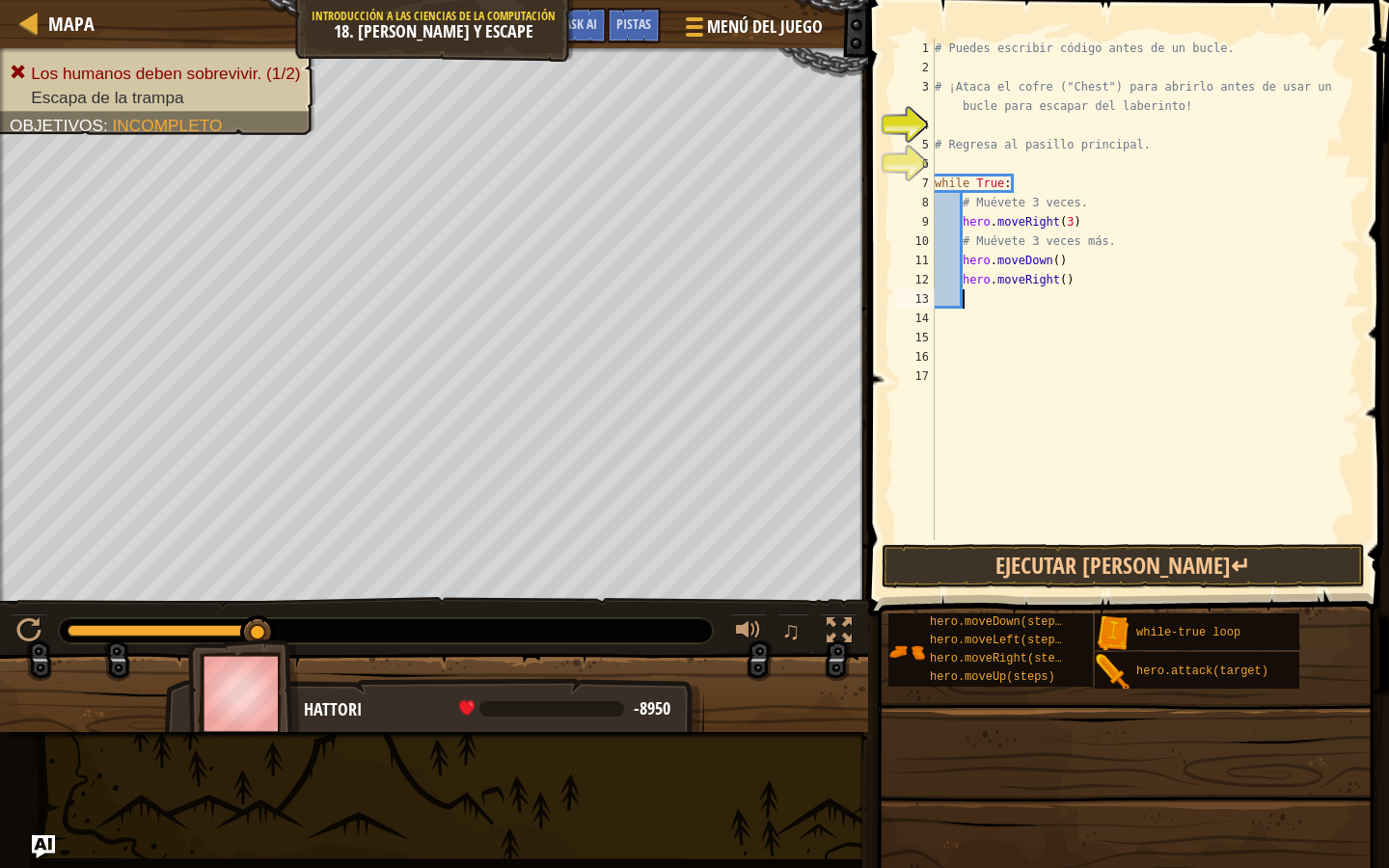
scroll to position [9, 1]
click at [1070, 555] on button "Ejecutar [PERSON_NAME]↵" at bounding box center [1123, 566] width 484 height 45
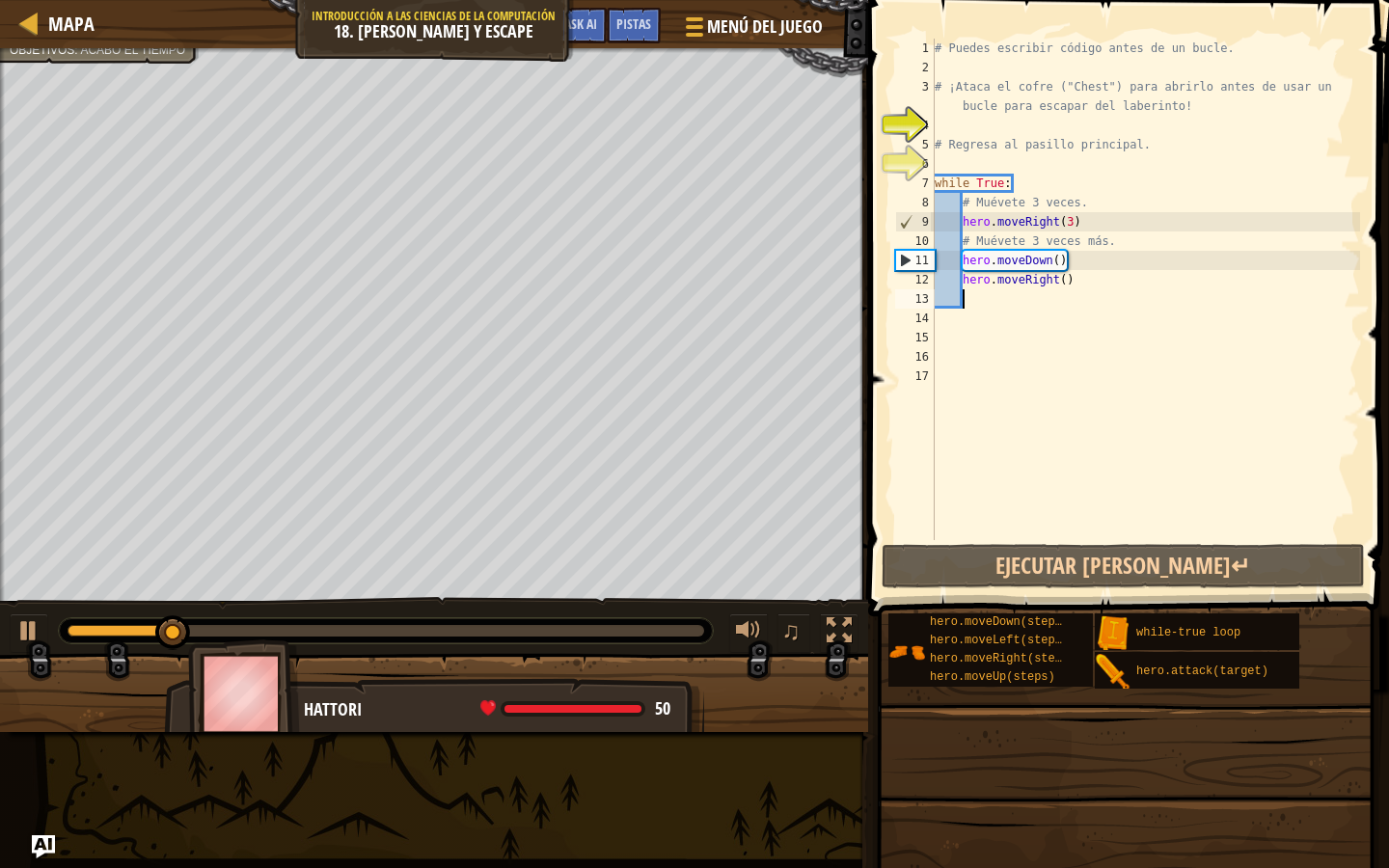
click at [1060, 262] on div "# Puedes escribir código antes de un bucle. # ¡Ataca el cofre ("Chest") para ab…" at bounding box center [1145, 308] width 429 height 540
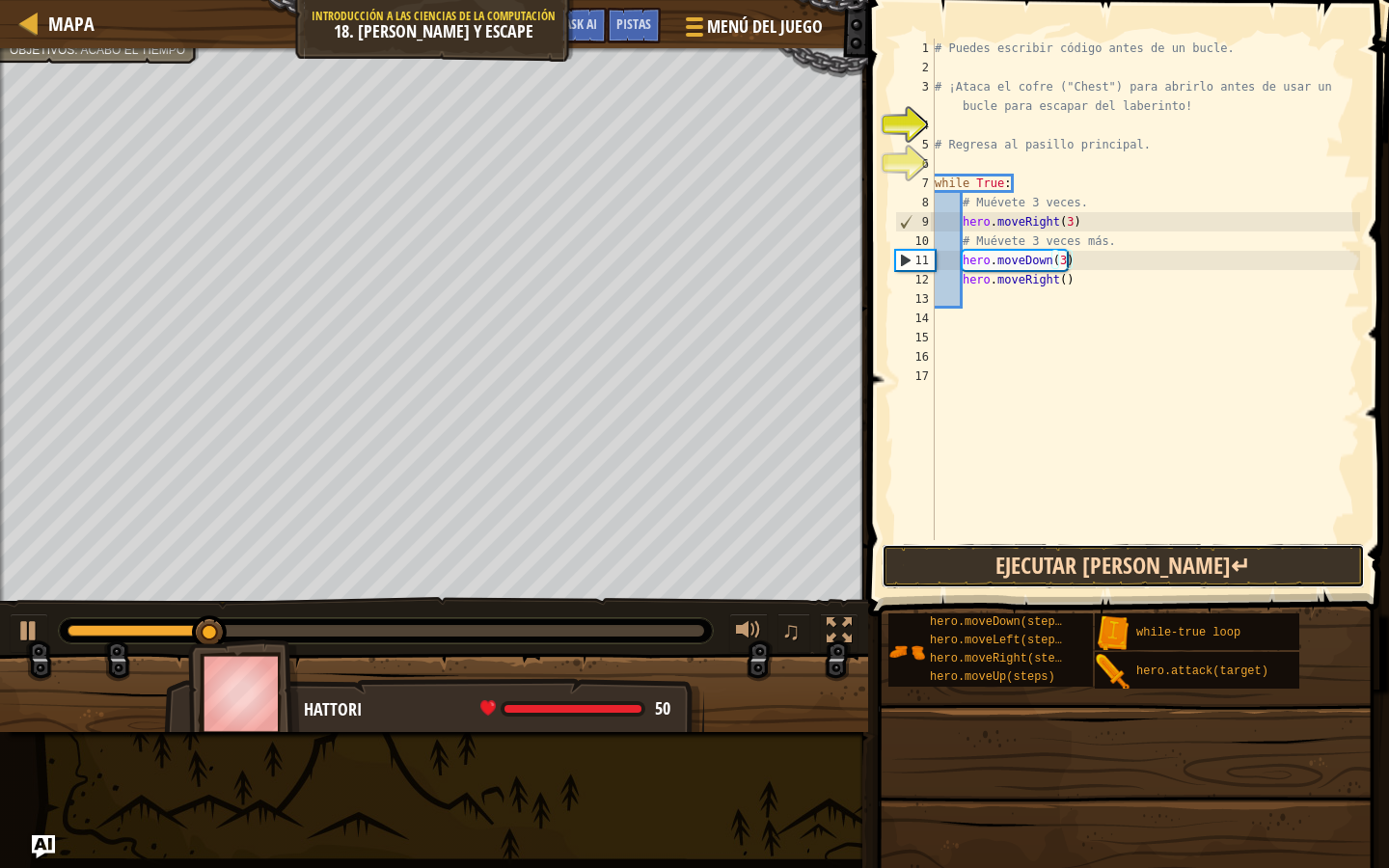
click at [1078, 571] on button "Ejecutar [PERSON_NAME]↵" at bounding box center [1123, 566] width 484 height 45
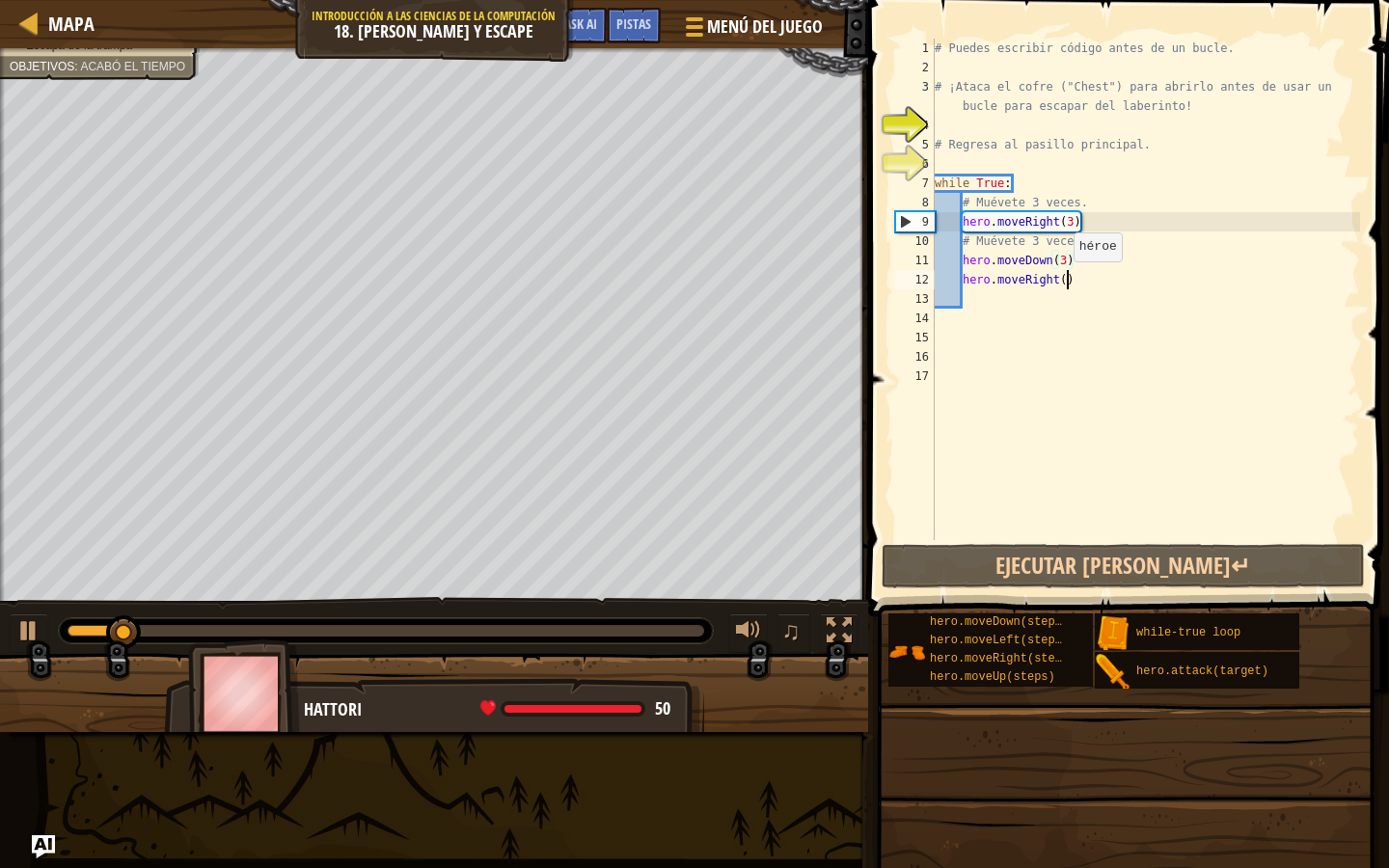
click at [1064, 280] on div "# Puedes escribir código antes de un bucle. # ¡Ataca el cofre ("Chest") para ab…" at bounding box center [1145, 308] width 429 height 540
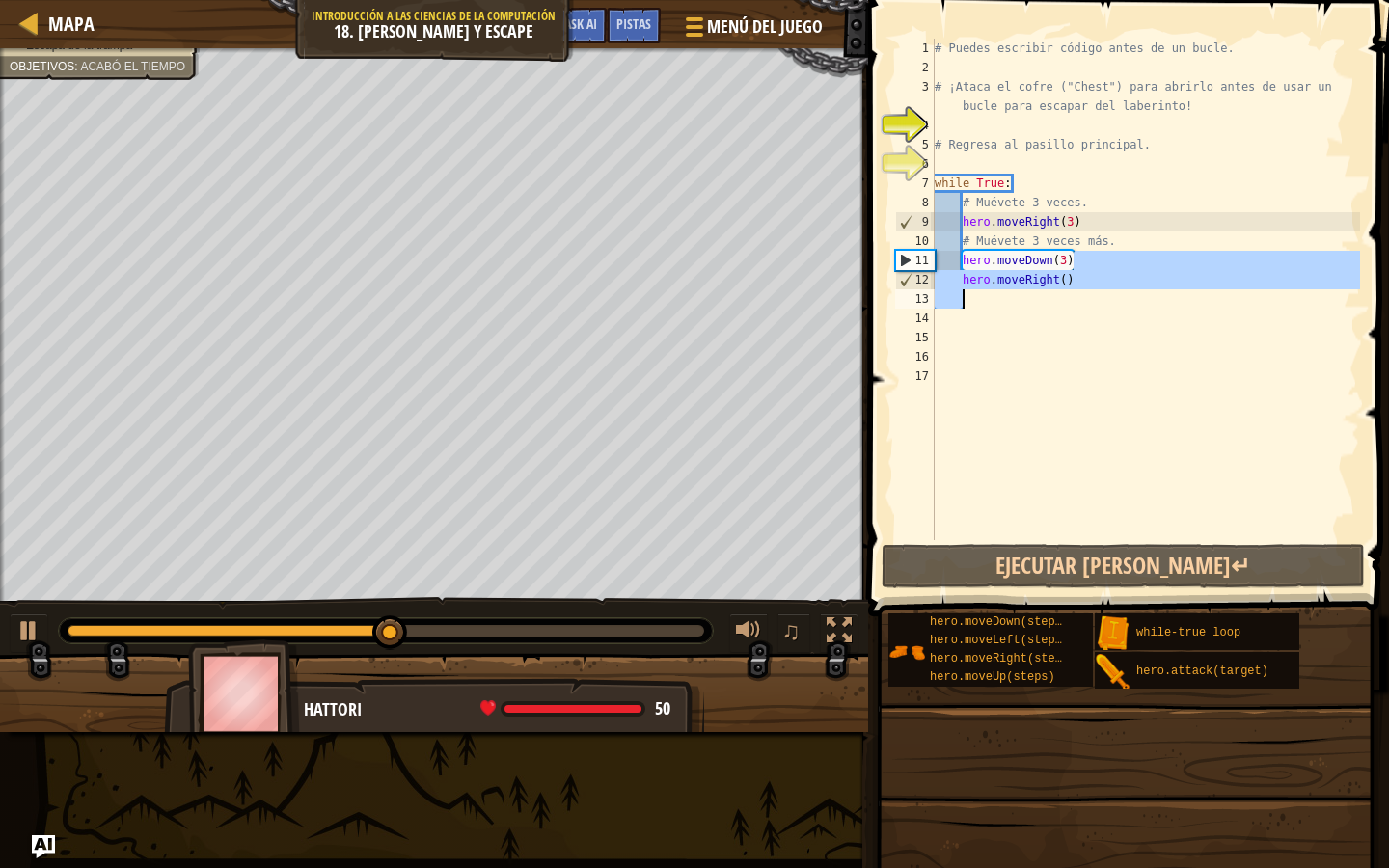
drag, startPoint x: 1080, startPoint y: 260, endPoint x: 974, endPoint y: 287, distance: 109.4
click at [974, 287] on div "# Puedes escribir código antes de un bucle. # ¡Ataca el cofre ("Chest") para ab…" at bounding box center [1145, 308] width 429 height 540
type textarea "hero.moveDown(3) hero.moveRight()"
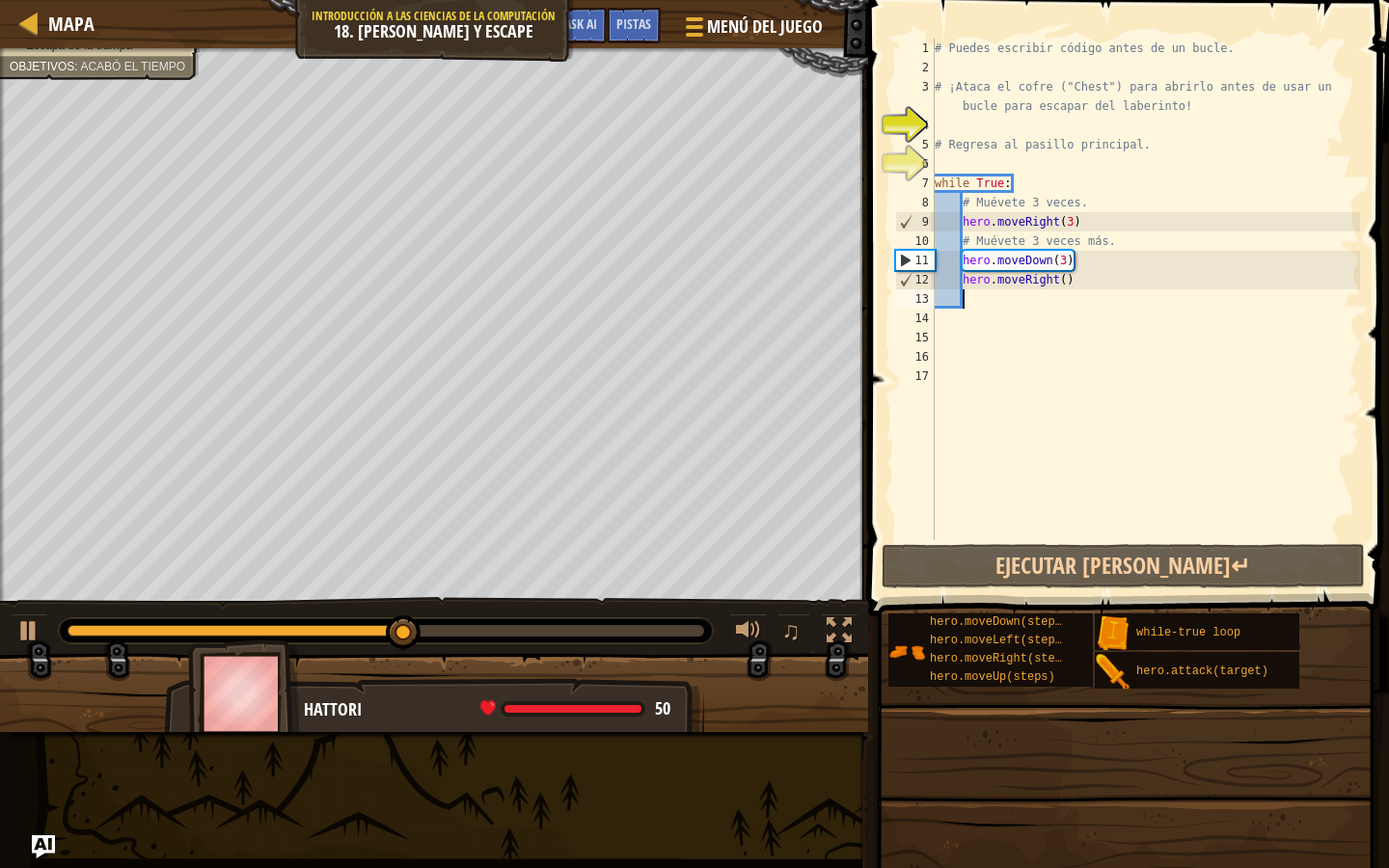
click at [1035, 301] on div "# Puedes escribir código antes de un bucle. # ¡Ataca el cofre ("Chest") para ab…" at bounding box center [1145, 308] width 429 height 540
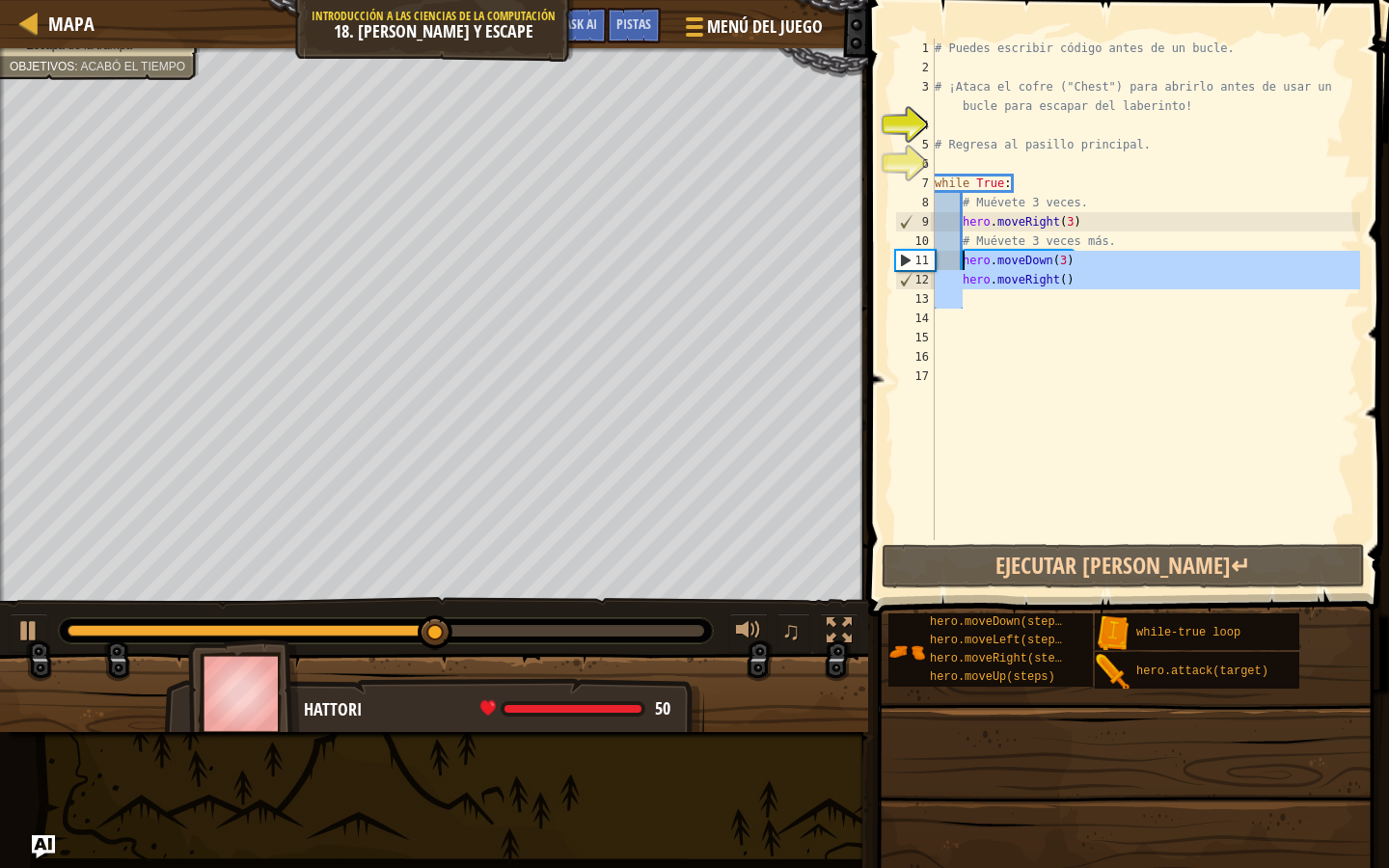
drag, startPoint x: 1078, startPoint y: 293, endPoint x: 964, endPoint y: 259, distance: 119.0
click at [964, 259] on div "# Puedes escribir código antes de un bucle. # ¡Ataca el cofre ("Chest") para ab…" at bounding box center [1145, 308] width 429 height 540
type textarea "r"
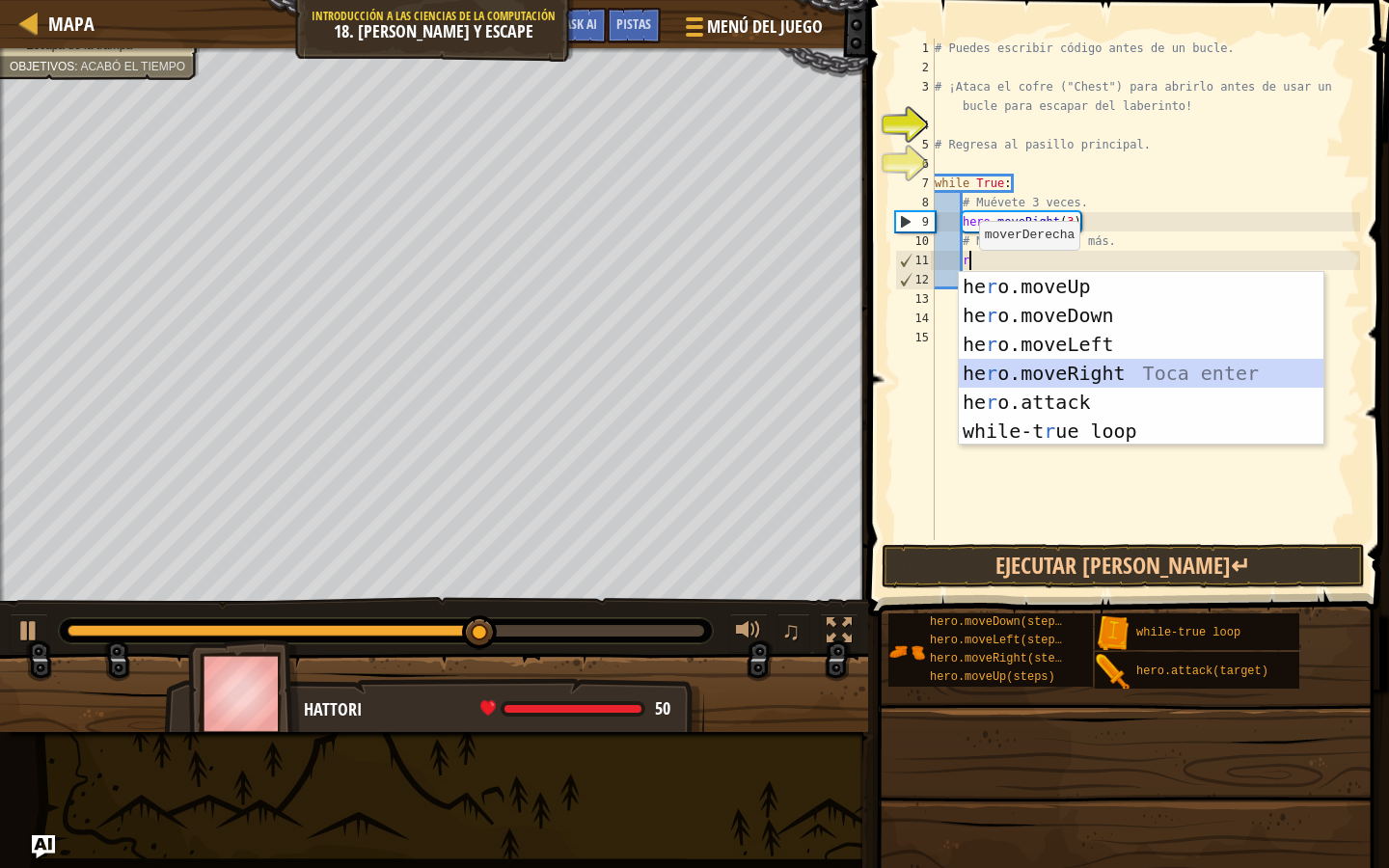
click at [1025, 365] on div "he r o.moveUp Toca enter he r o.moveDown Toca enter he r o.moveLeft Toca enter …" at bounding box center [1141, 388] width 365 height 232
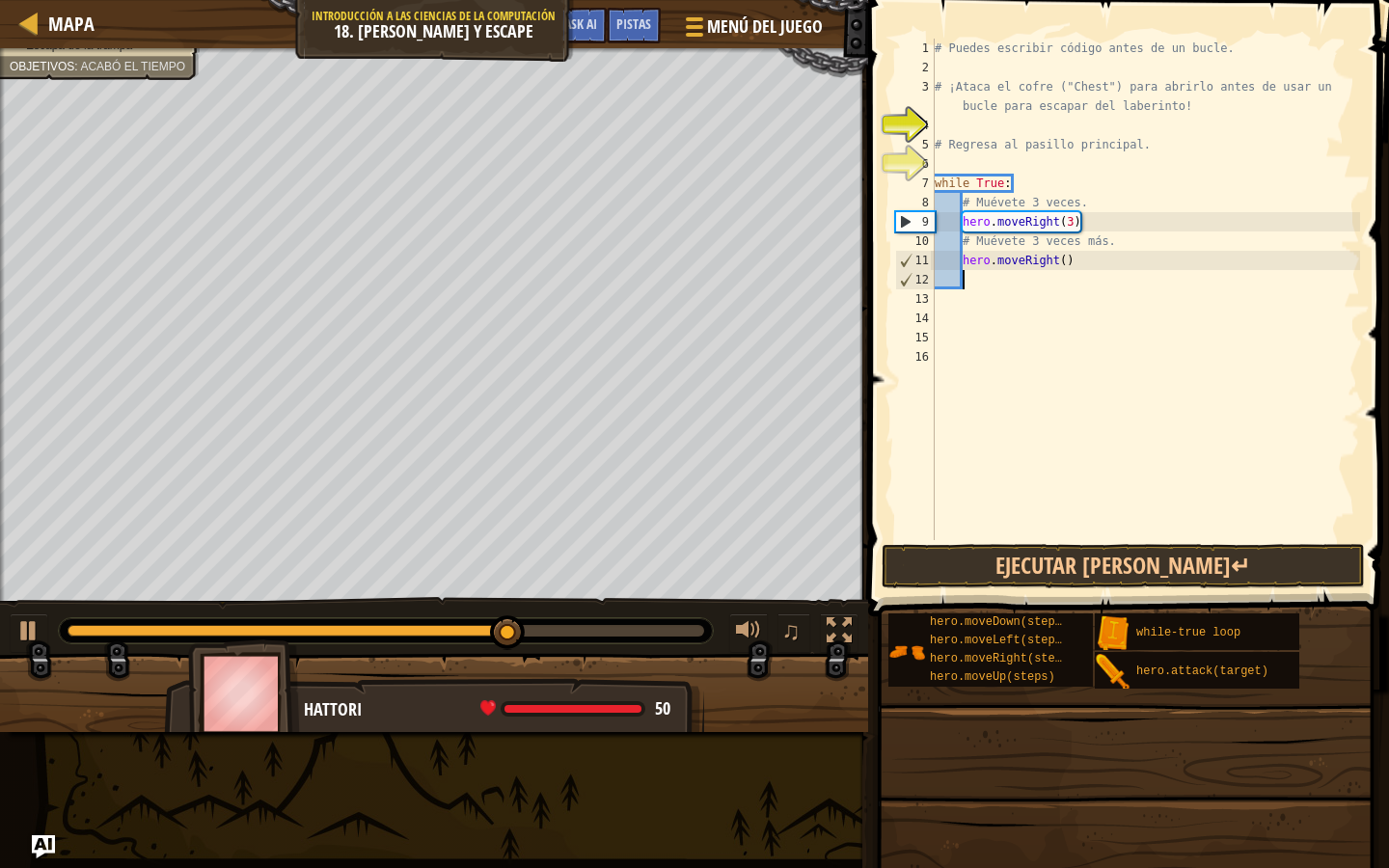
type textarea "d"
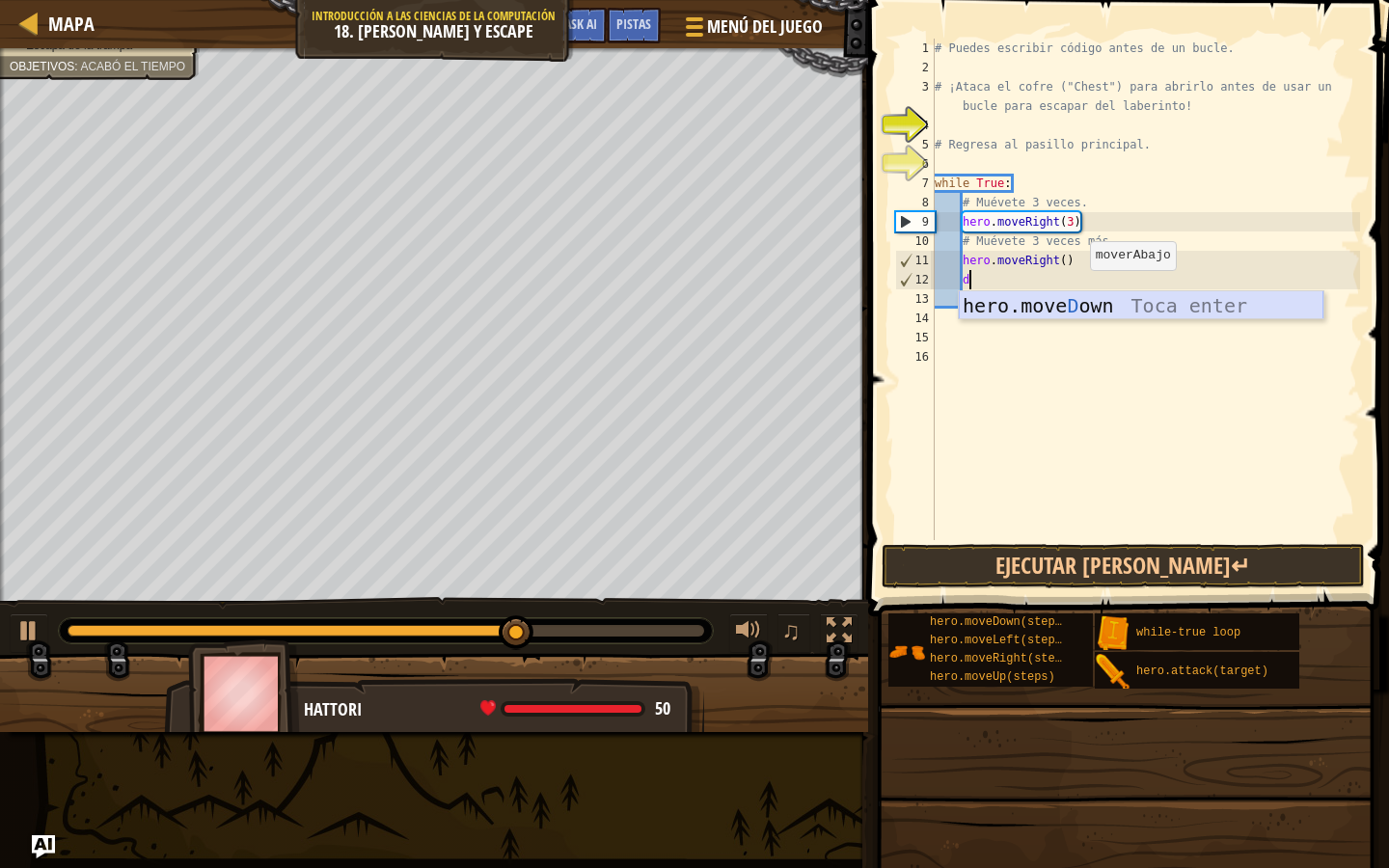
click at [1081, 305] on div "hero.move D own Toca enter" at bounding box center [1141, 334] width 365 height 87
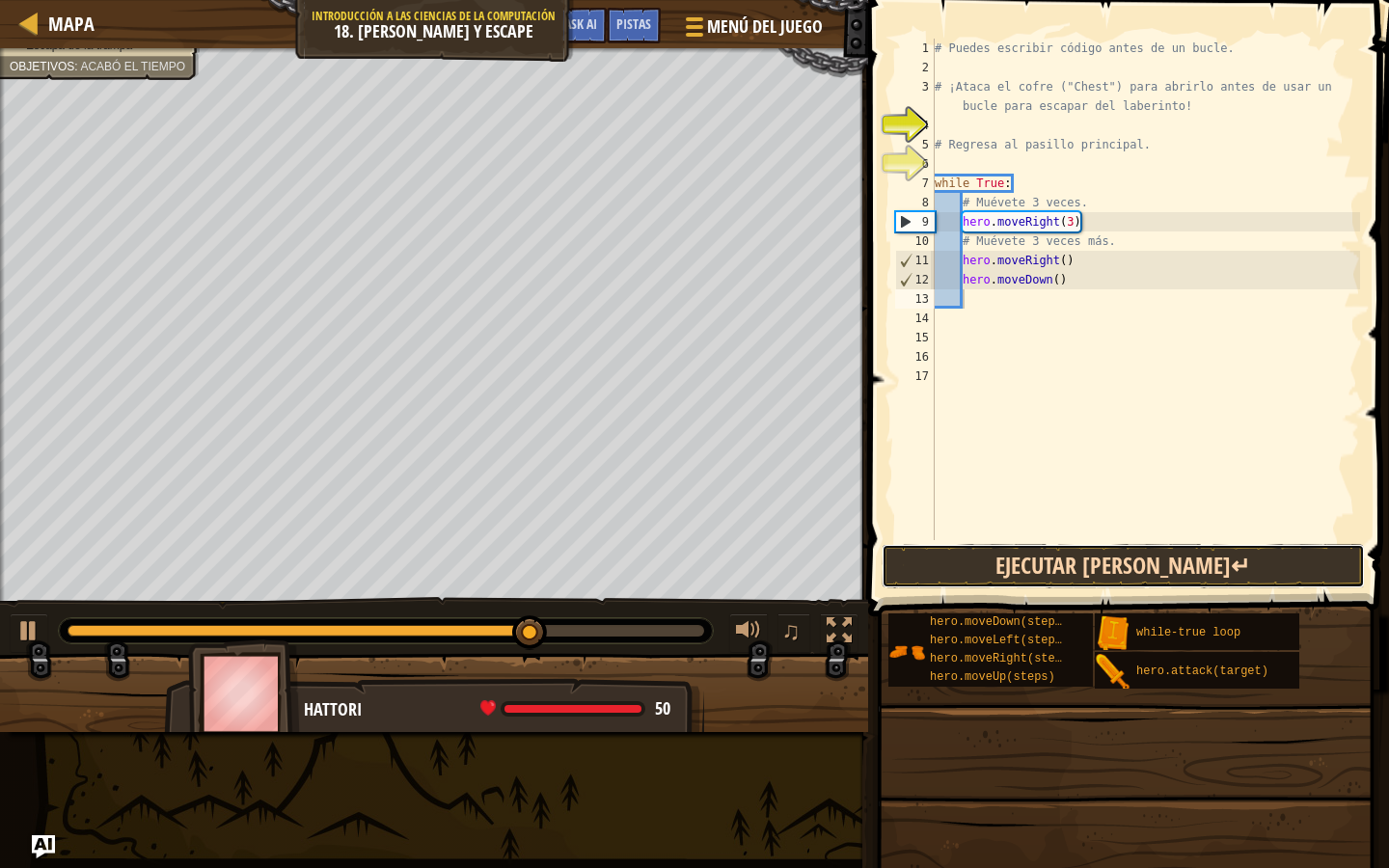
click at [1080, 576] on button "Ejecutar [PERSON_NAME]↵" at bounding box center [1123, 566] width 484 height 45
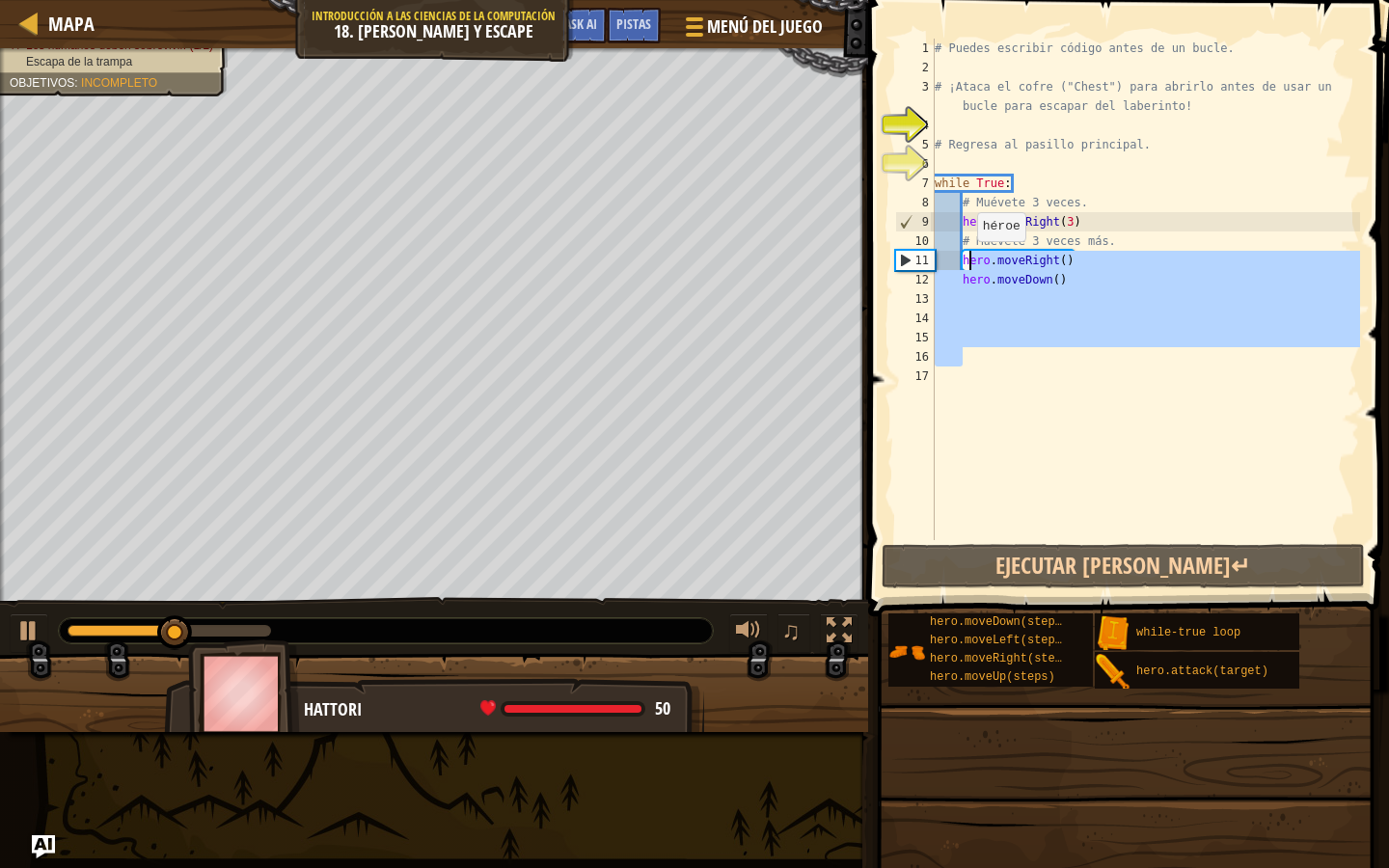
drag, startPoint x: 1095, startPoint y: 354, endPoint x: 968, endPoint y: 259, distance: 158.6
click at [968, 259] on div "# Puedes escribir código antes de un bucle. # ¡Ataca el cofre ("Chest") para ab…" at bounding box center [1145, 308] width 429 height 540
type textarea "h"
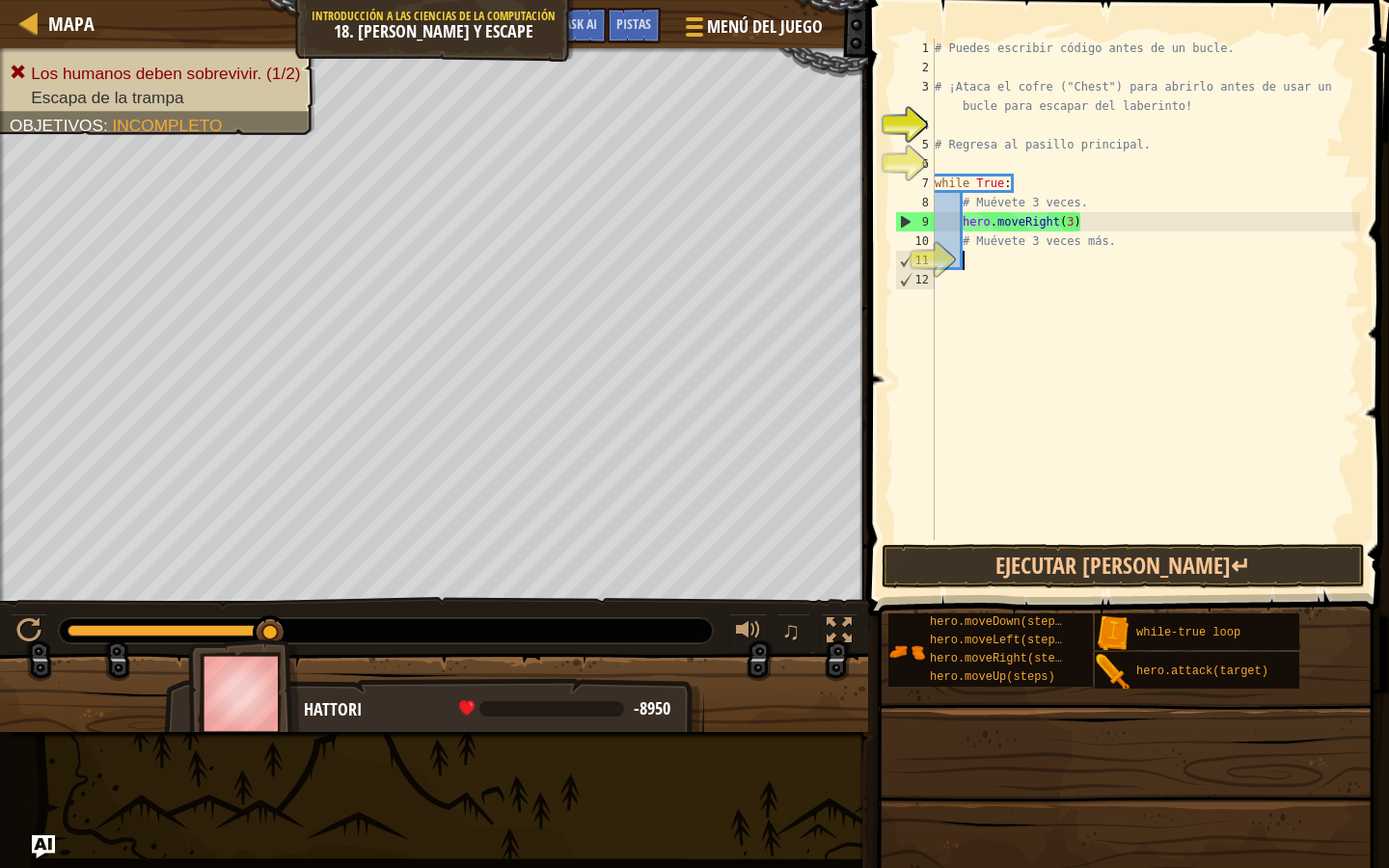
type textarea "r"
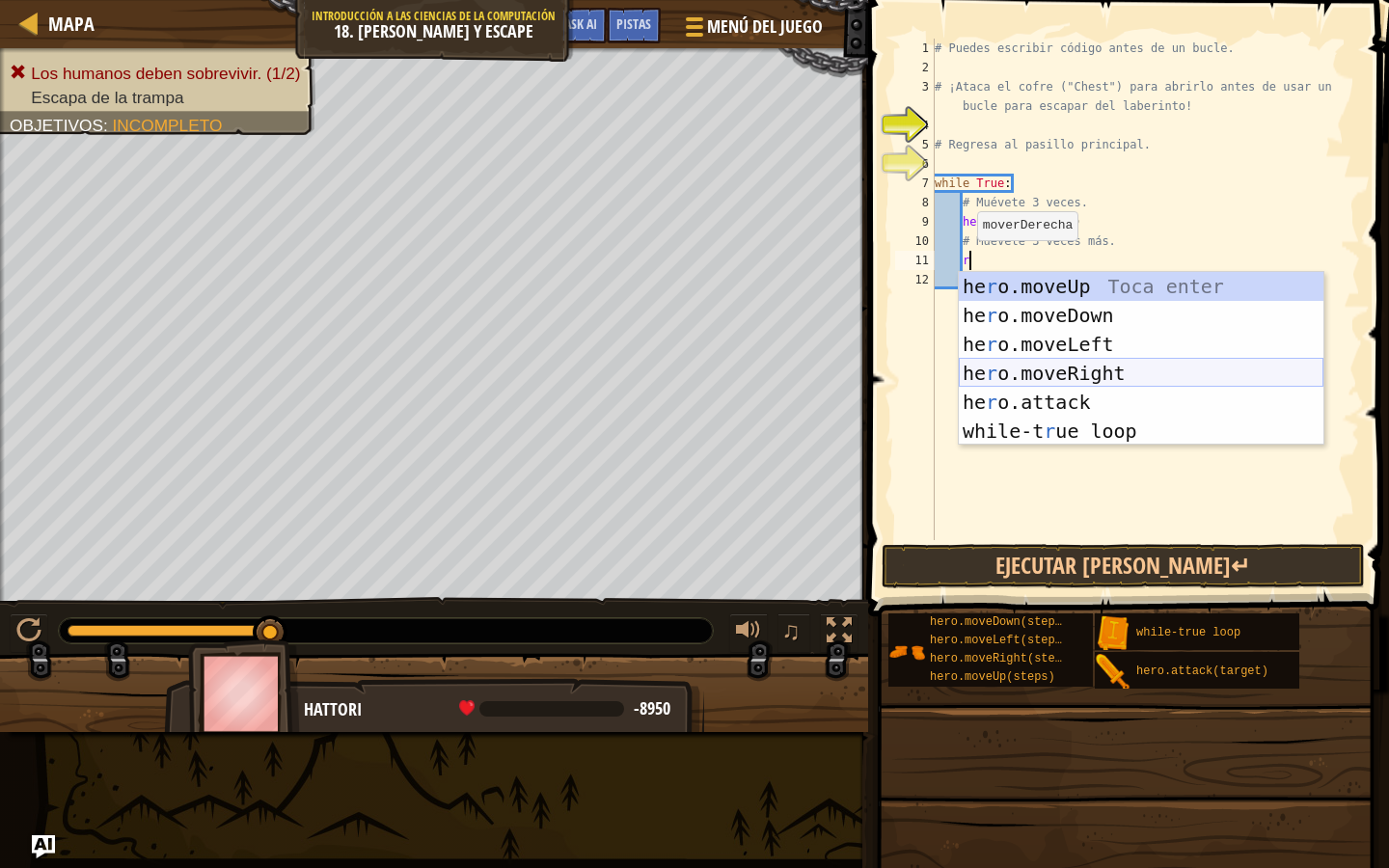
click at [1110, 372] on div "he r o.moveUp Toca enter he r o.moveDown Toca enter he r o.moveLeft Toca enter …" at bounding box center [1141, 388] width 365 height 232
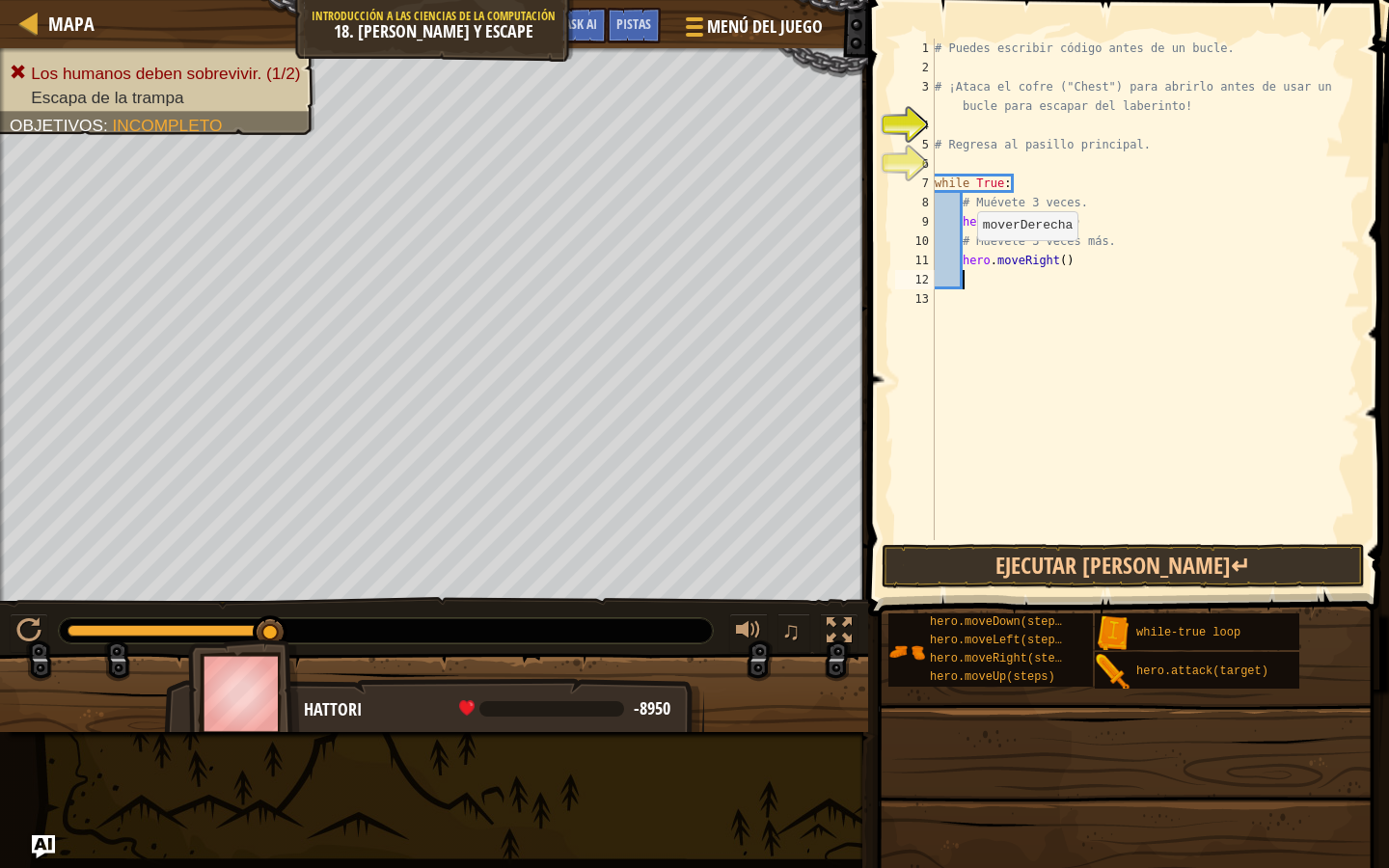
scroll to position [9, 1]
click at [1059, 262] on div "# Puedes escribir código antes de un bucle. # ¡Ataca el cofre ("Chest") para ab…" at bounding box center [1145, 308] width 429 height 540
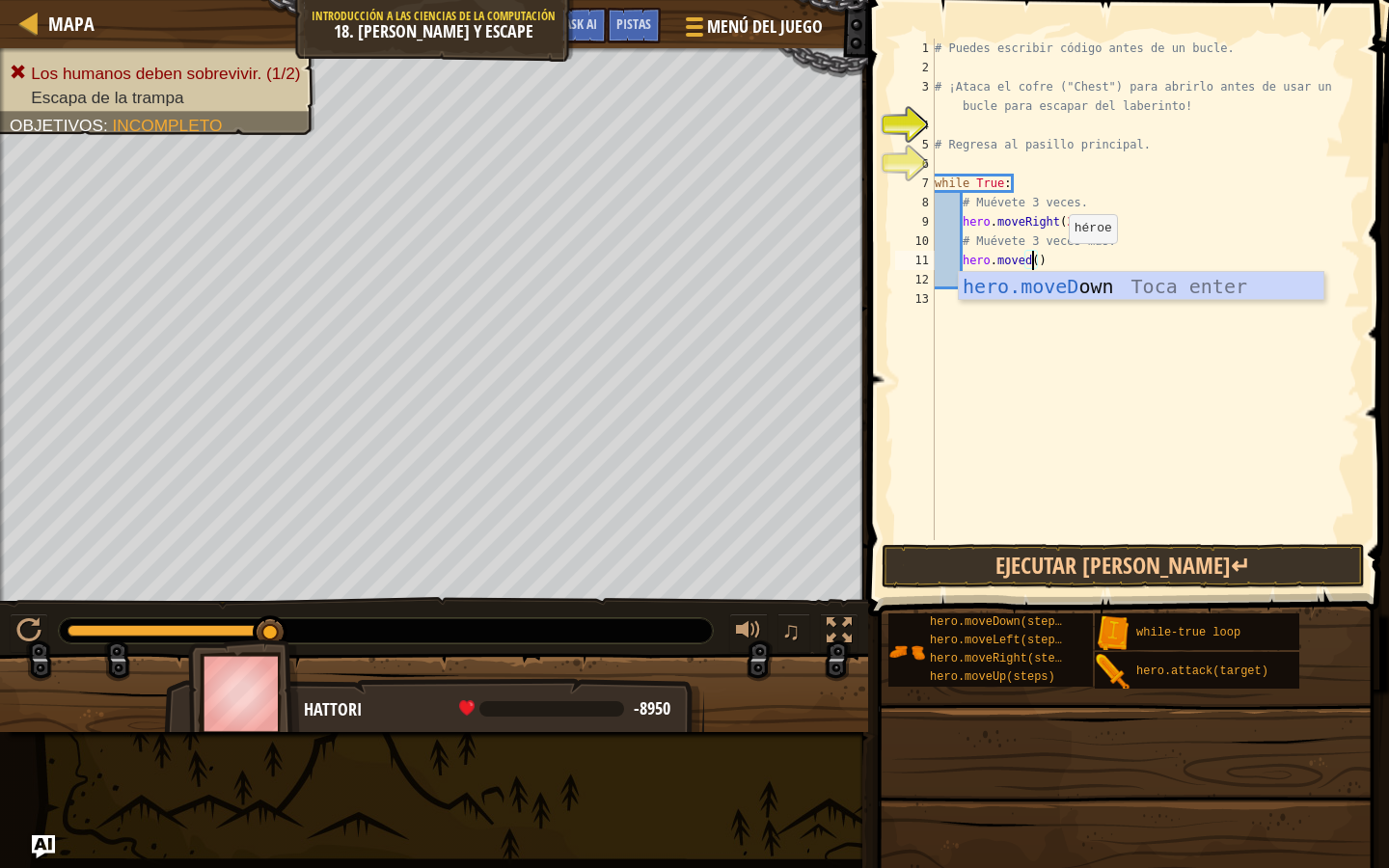
scroll to position [9, 8]
click at [1060, 0] on body "Mapa Introducción a las Ciencias de la computación 18. Golpe y escape Menú del …" at bounding box center [694, 0] width 1389 height 0
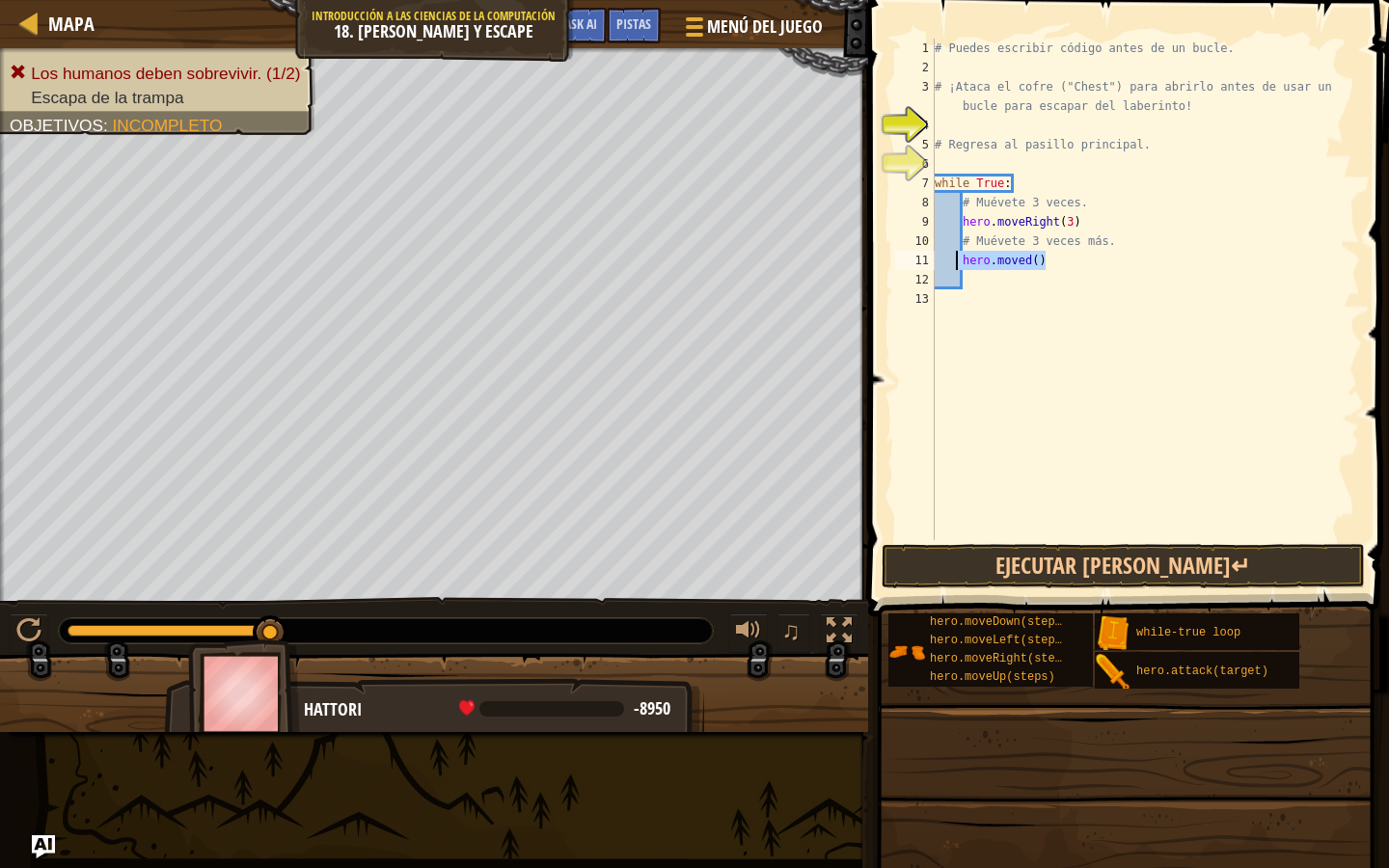
drag, startPoint x: 1061, startPoint y: 269, endPoint x: 955, endPoint y: 264, distance: 106.1
click at [955, 264] on div "# Puedes escribir código antes de un bucle. # ¡Ataca el cofre ("Chest") para ab…" at bounding box center [1145, 308] width 429 height 540
type textarea "d"
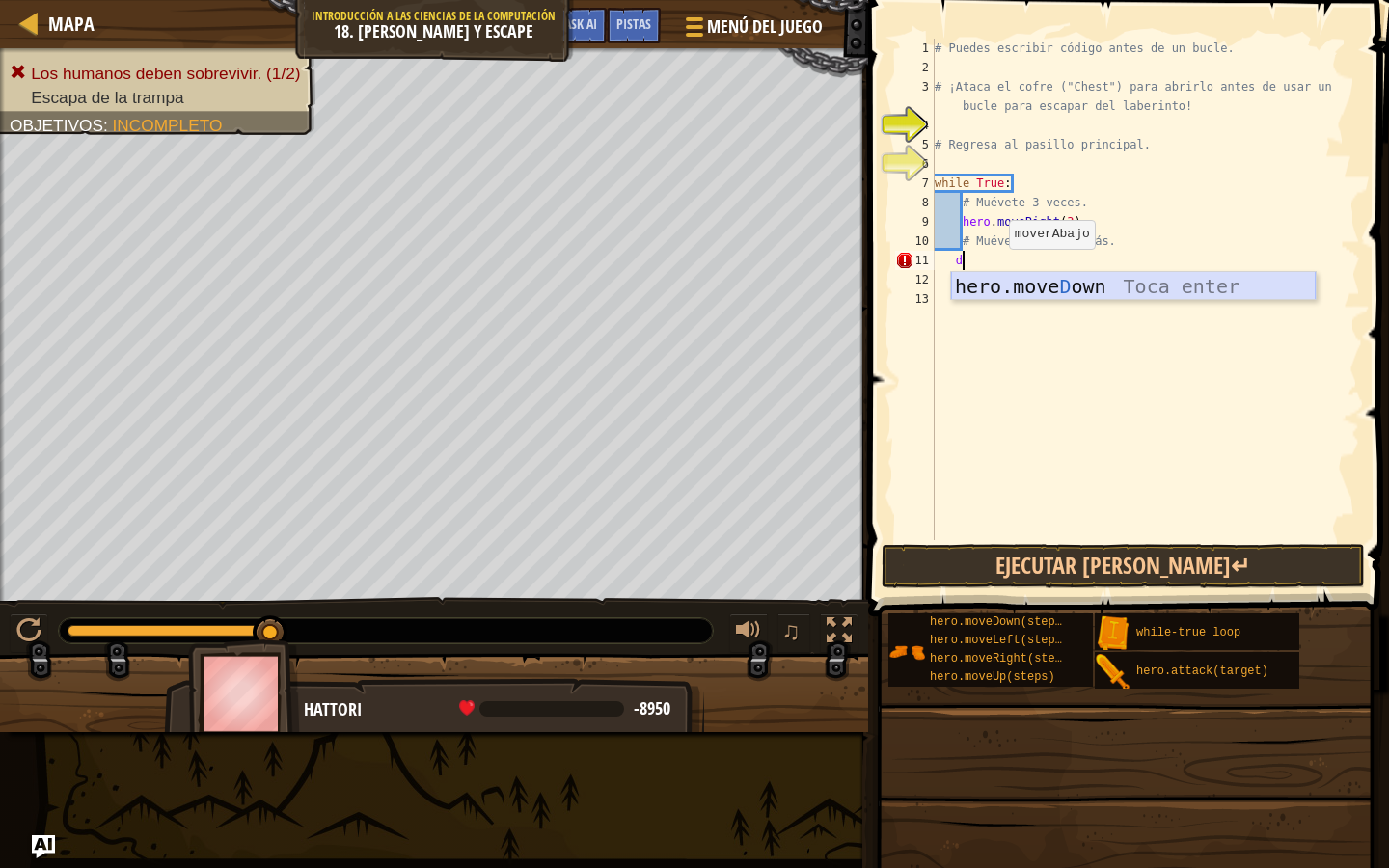
click at [1035, 291] on div "hero.move D own Toca enter" at bounding box center [1133, 315] width 365 height 87
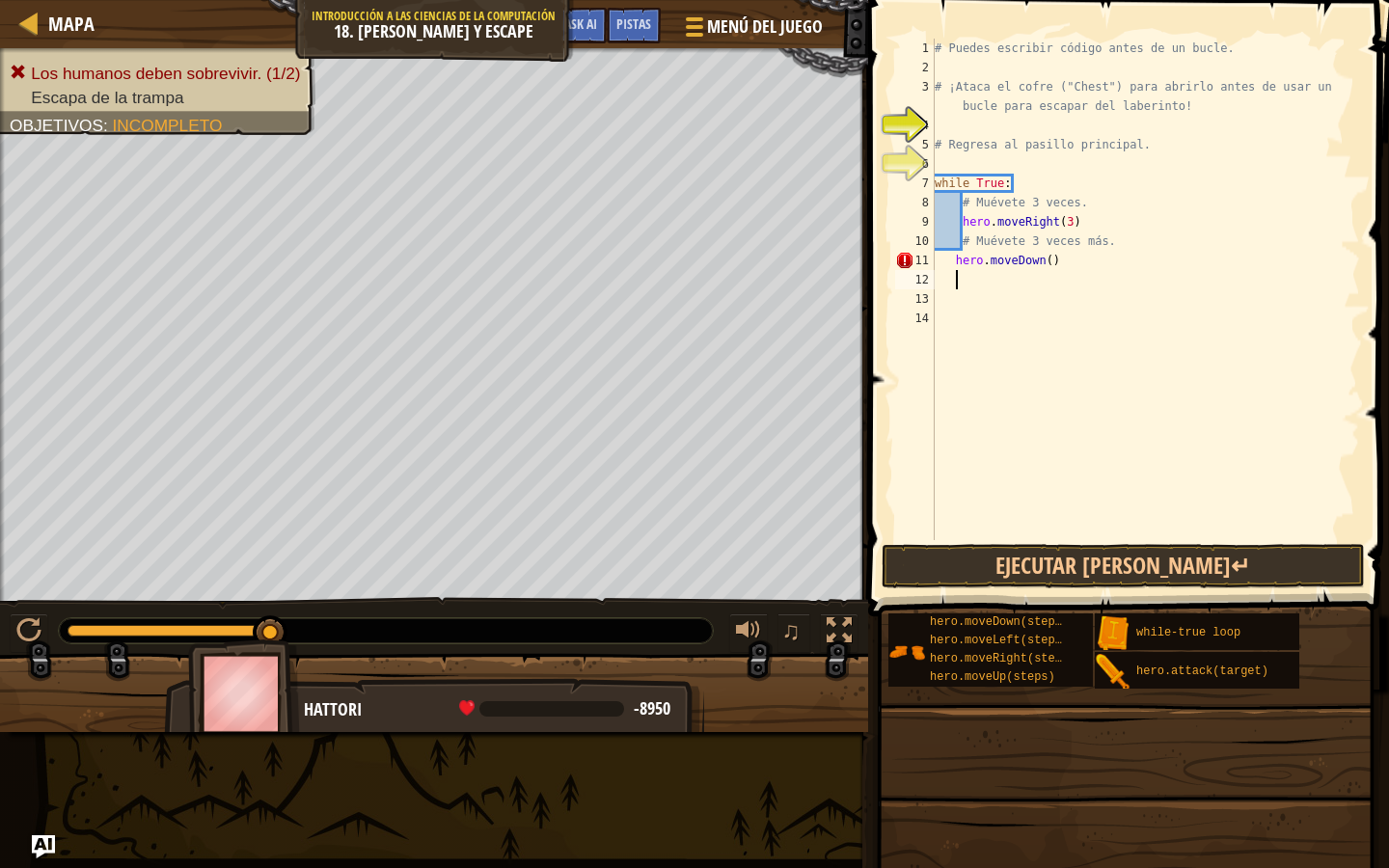
click at [1056, 262] on div "# Puedes escribir código antes de un bucle. # ¡Ataca el cofre ("Chest") para ab…" at bounding box center [1145, 308] width 429 height 540
click at [1054, 261] on div "# Puedes escribir código antes de un bucle. # ¡Ataca el cofre ("Chest") para ab…" at bounding box center [1145, 308] width 429 height 540
type textarea "hero.moveDown(4)"
click at [1089, 585] on button "Ejecutar [PERSON_NAME]↵" at bounding box center [1123, 566] width 484 height 45
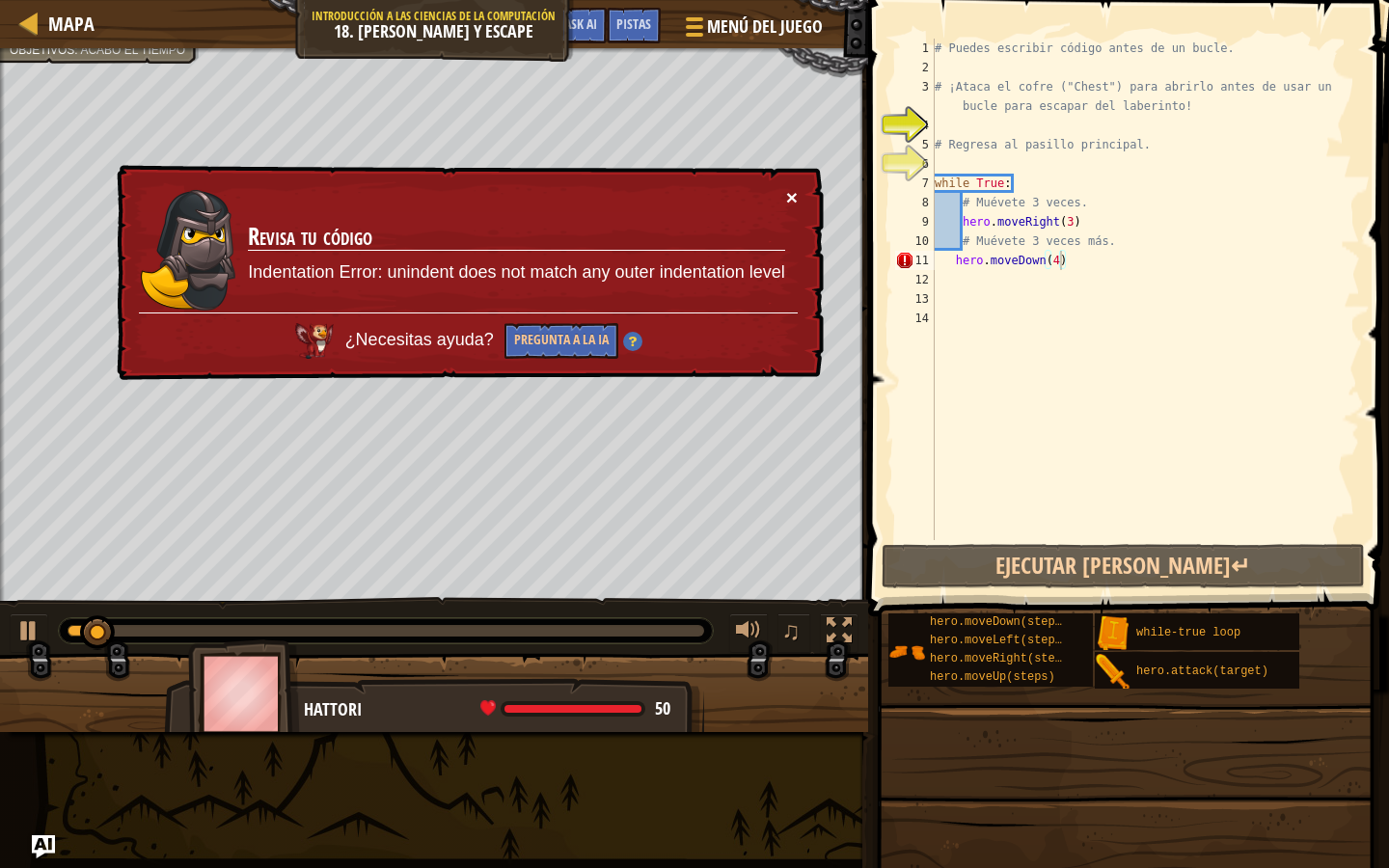
click at [790, 187] on button "×" at bounding box center [792, 197] width 12 height 20
click at [785, 179] on div "× Revisa tu código Indentation Error: unindent does not match any outer indenta…" at bounding box center [468, 272] width 711 height 216
click at [791, 194] on button "×" at bounding box center [792, 197] width 12 height 20
click at [637, 24] on span "Pistas" at bounding box center [634, 23] width 35 height 18
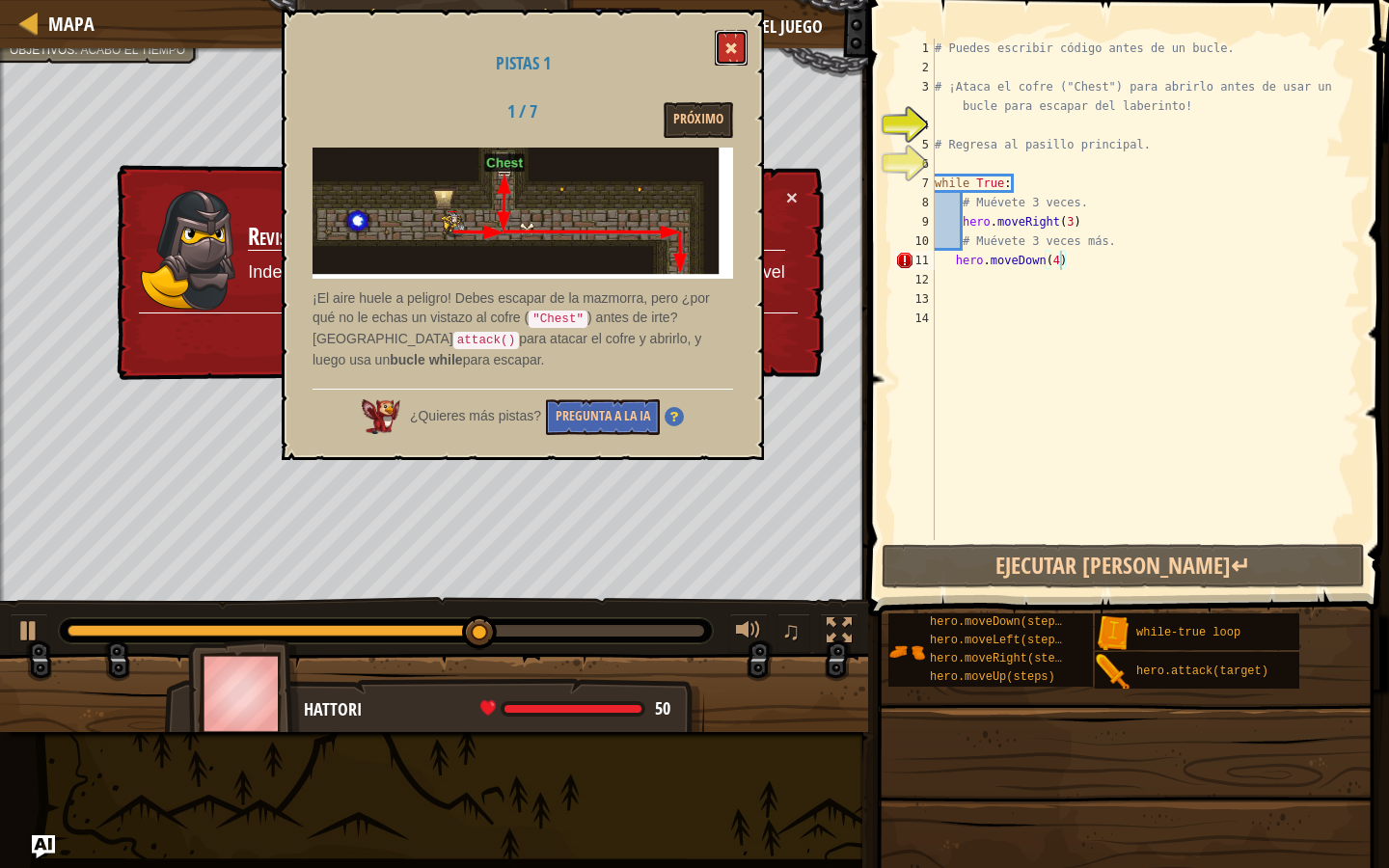
click at [730, 54] on span at bounding box center [731, 49] width 14 height 14
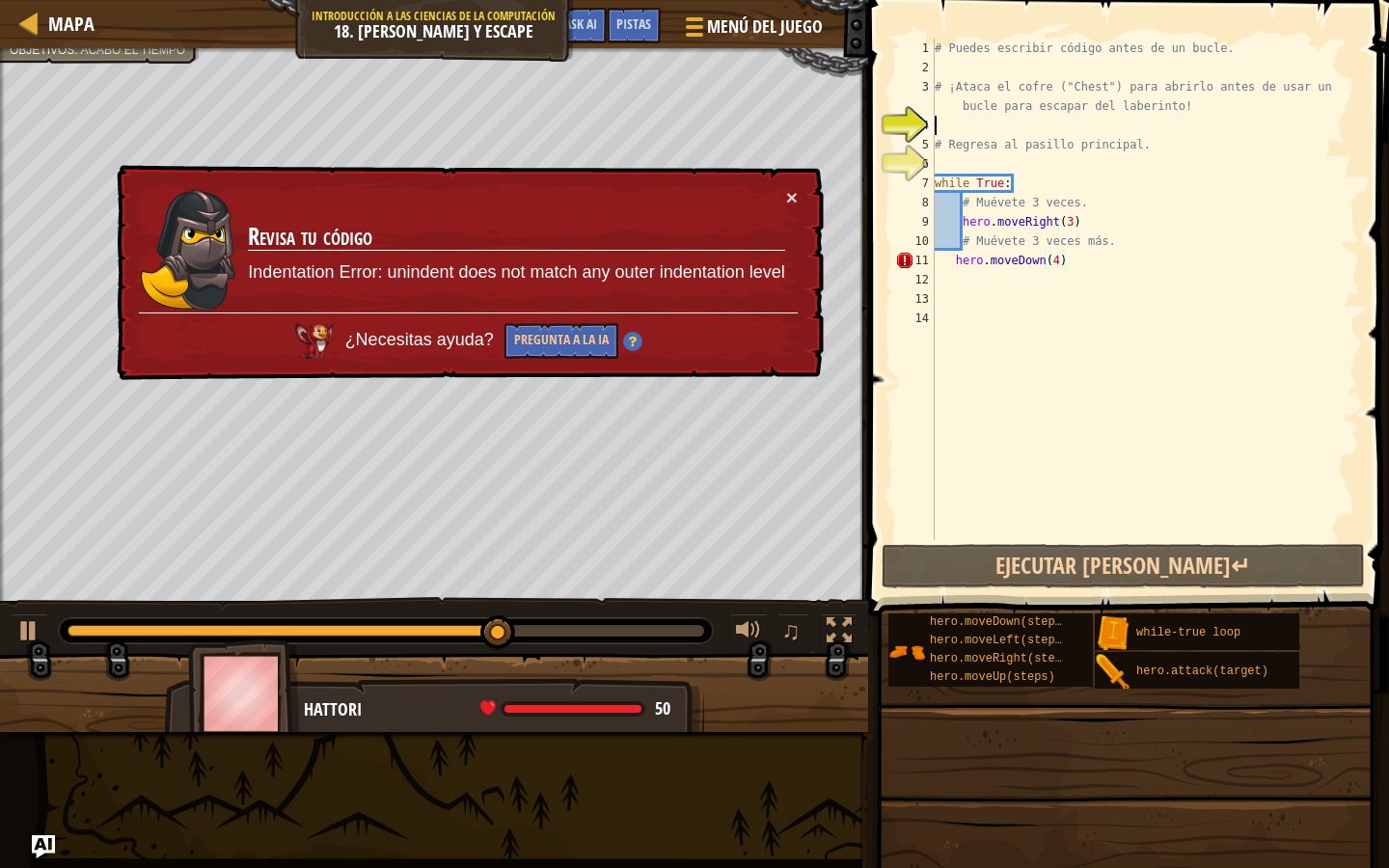
click at [969, 127] on div "# Puedes escribir código antes de un bucle. # ¡Ataca el cofre ("Chest") para ab…" at bounding box center [1145, 308] width 429 height 540
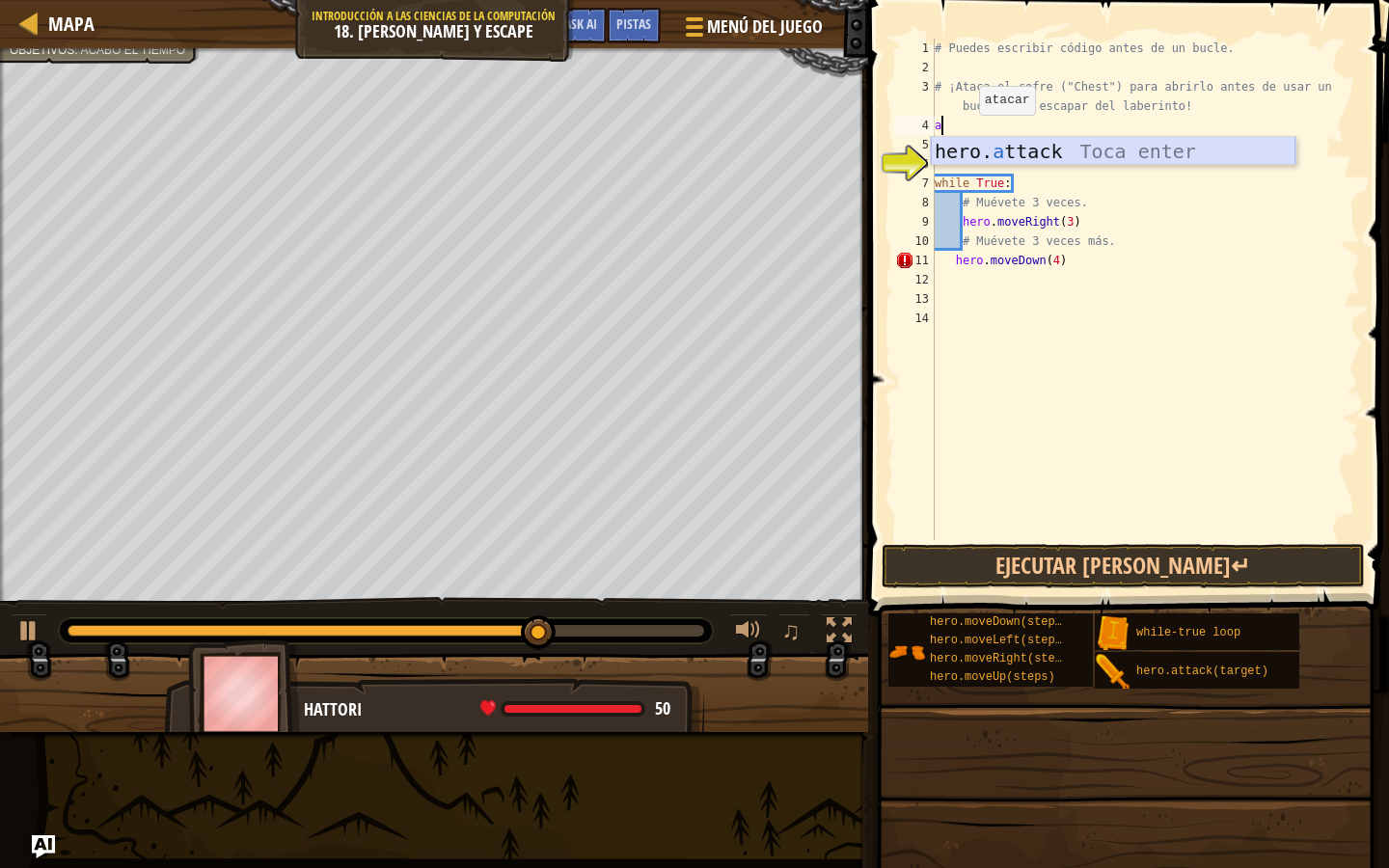
click at [973, 155] on div "hero. a ttack Toca enter" at bounding box center [1113, 180] width 365 height 87
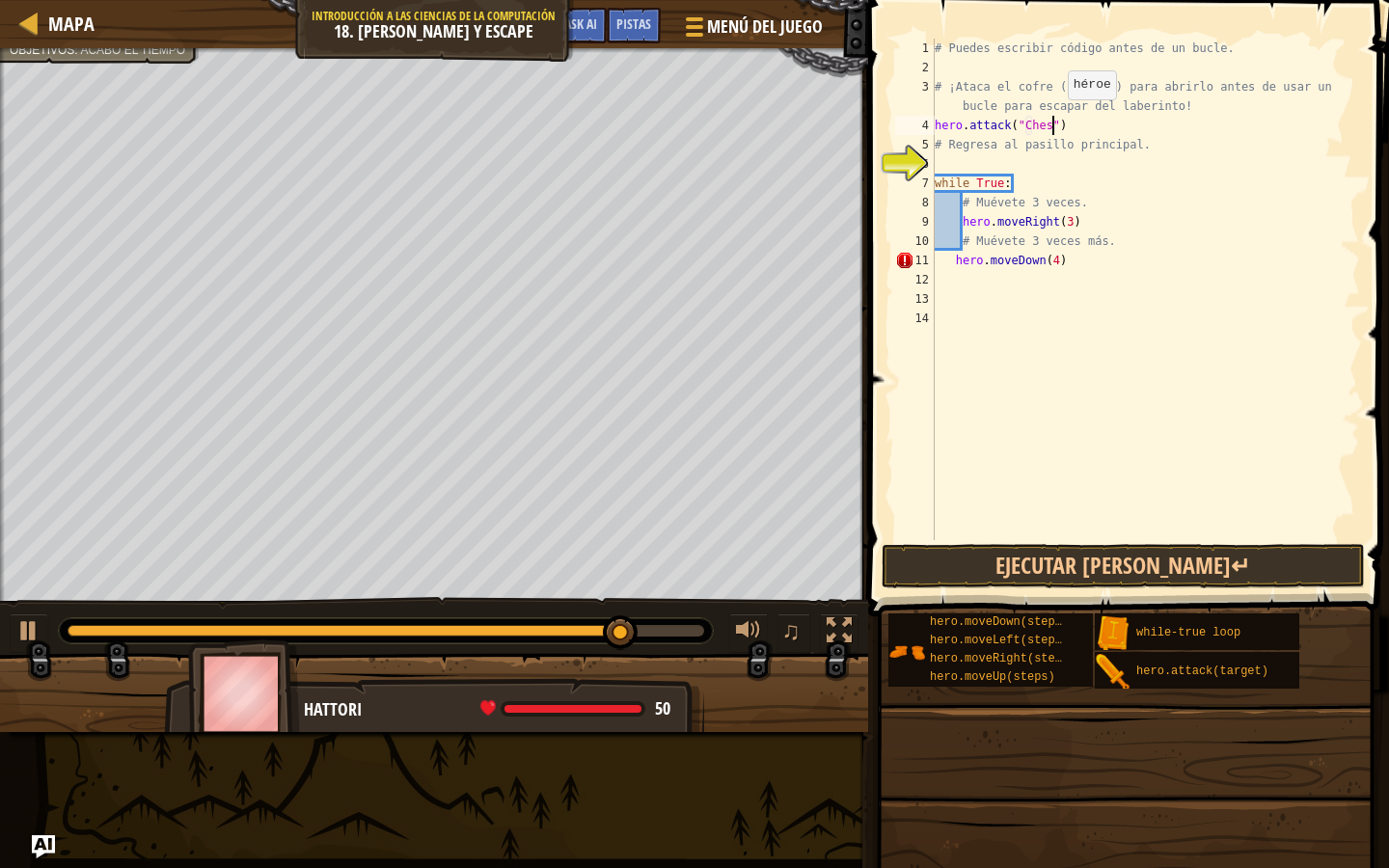
scroll to position [9, 11]
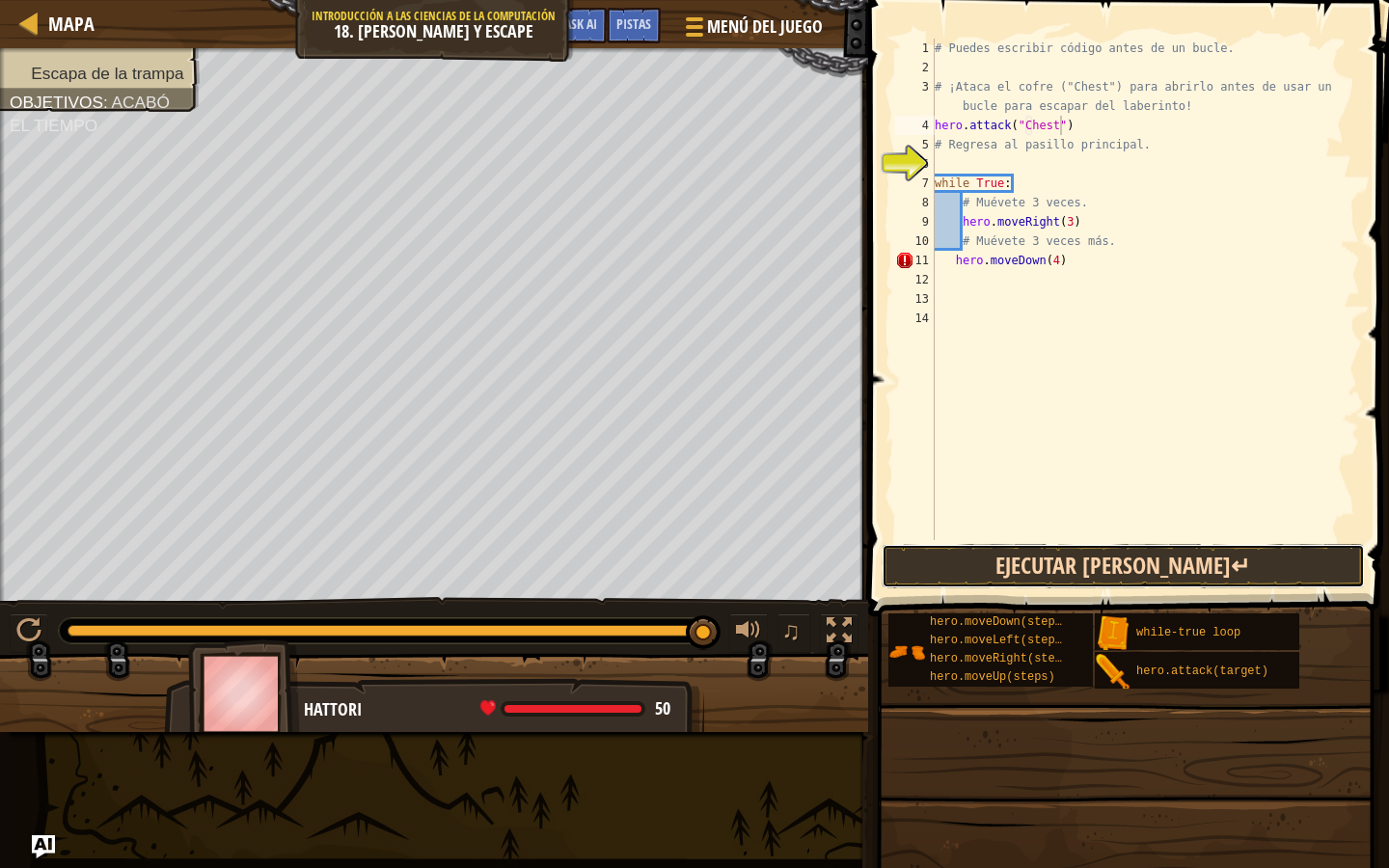
click at [1040, 564] on button "Ejecutar [PERSON_NAME]↵" at bounding box center [1123, 566] width 484 height 45
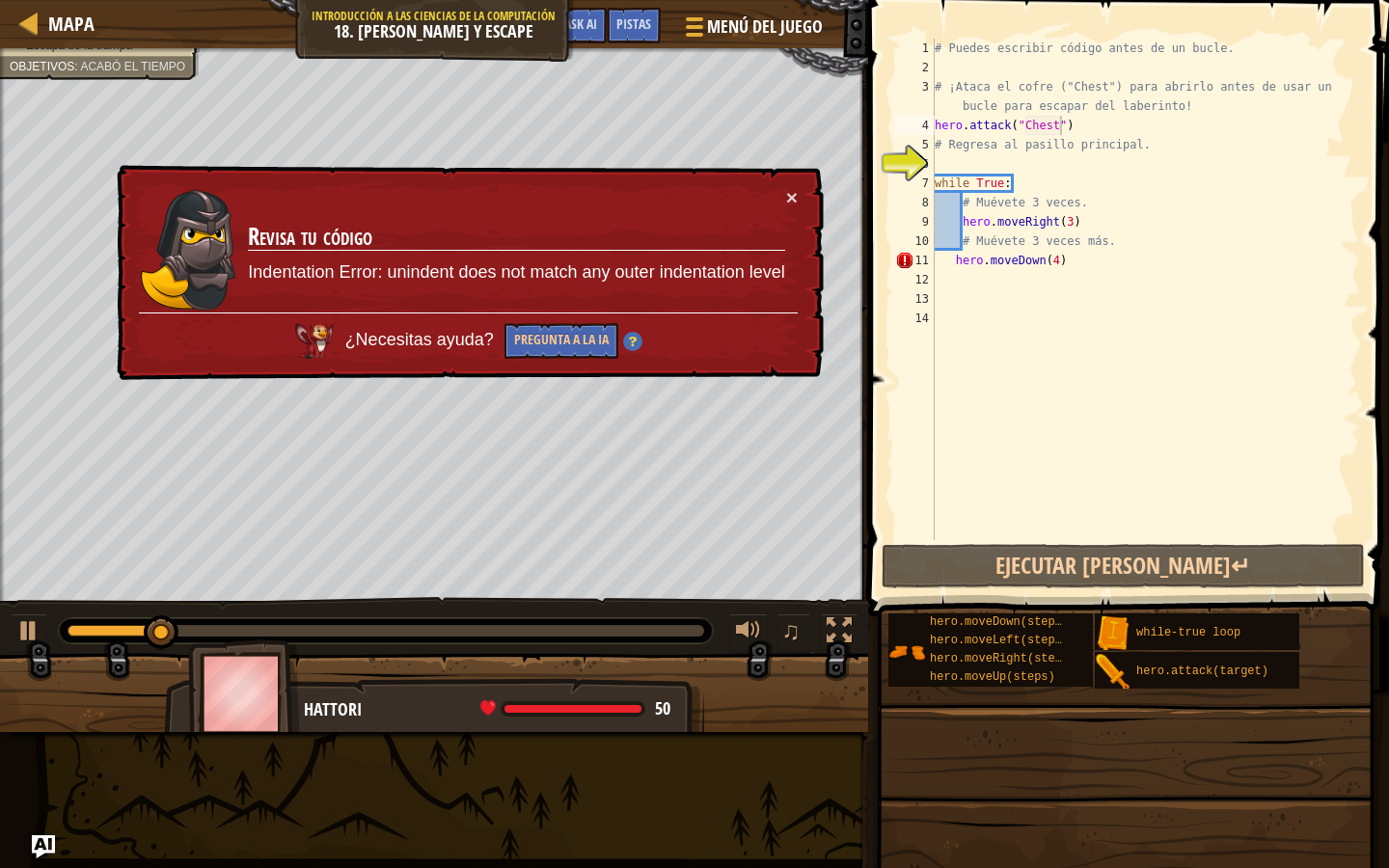
click at [799, 201] on div "× Revisa tu código Indentation Error: unindent does not match any outer indenta…" at bounding box center [468, 272] width 711 height 216
click at [784, 183] on div "× Revisa tu código Indentation Error: unindent does not match any outer indenta…" at bounding box center [468, 272] width 711 height 216
click at [784, 192] on td "Revisa tu código Indentation Error: unindent does not match any outer indentati…" at bounding box center [516, 249] width 538 height 126
click at [786, 193] on button "×" at bounding box center [792, 197] width 12 height 20
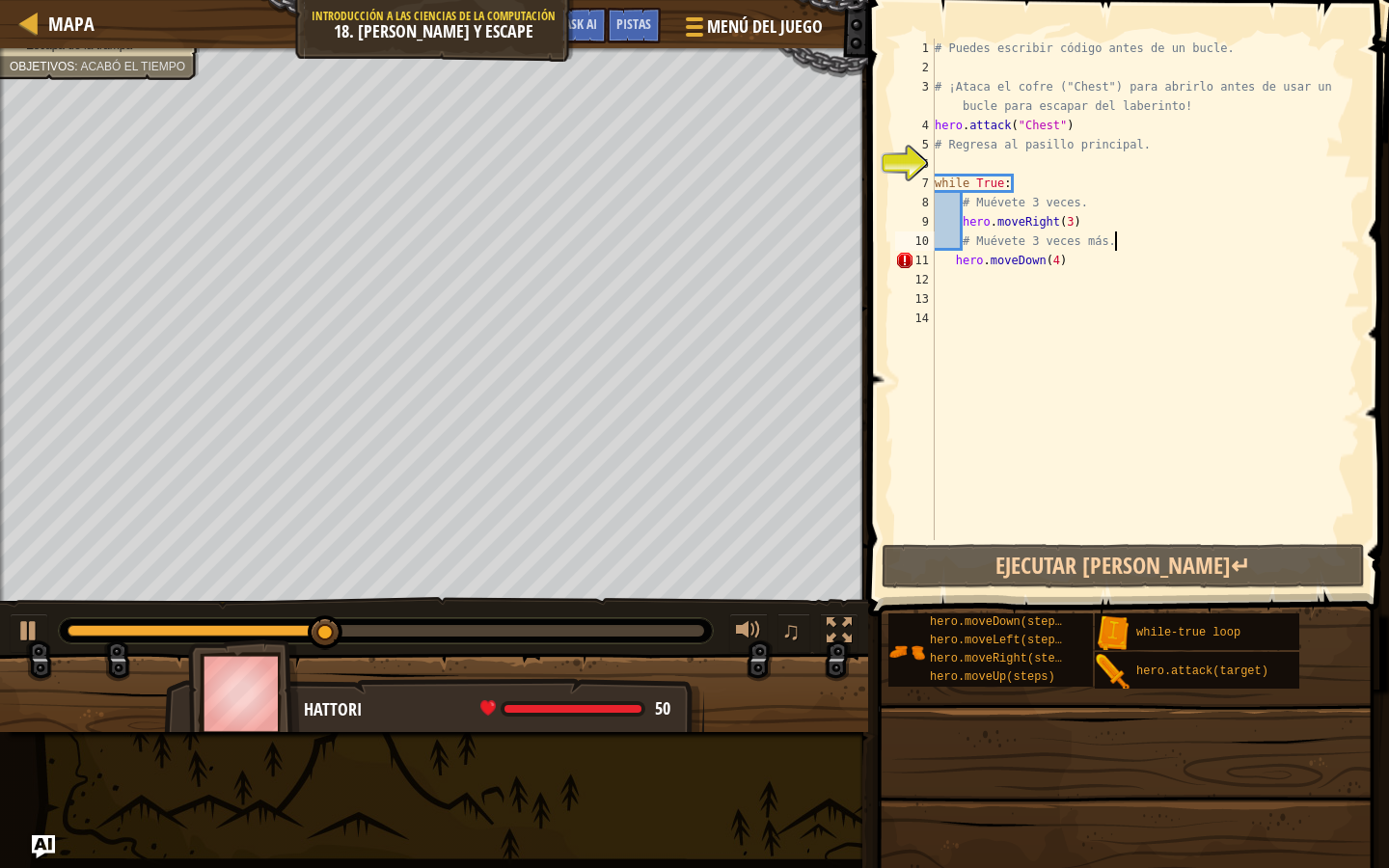
click at [1140, 233] on div "# Puedes escribir código antes de un bucle. # ¡Ataca el cofre ("Chest") para ab…" at bounding box center [1145, 308] width 429 height 540
type textarea "# Muévete 3 veces más."
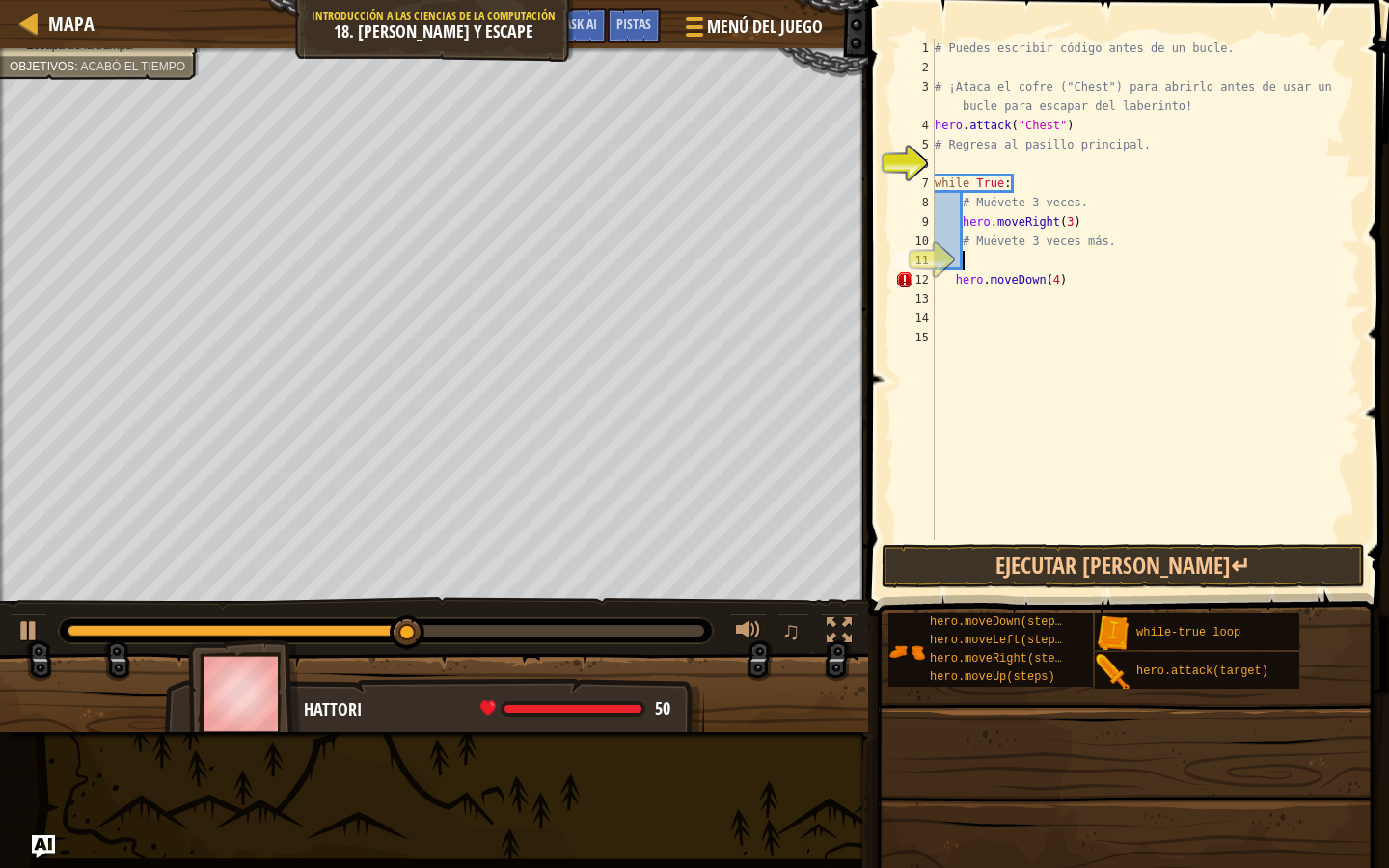
click at [945, 283] on div "# Puedes escribir código antes de un bucle. # ¡Ataca el cofre ("Chest") para ab…" at bounding box center [1145, 308] width 429 height 540
type textarea "hero.moveDown(4)"
drag, startPoint x: 1132, startPoint y: 252, endPoint x: 947, endPoint y: 255, distance: 185.0
click at [947, 256] on div "# Puedes escribir código antes de un bucle. # ¡Ataca el cofre ("Chest") para ab…" at bounding box center [1145, 308] width 429 height 540
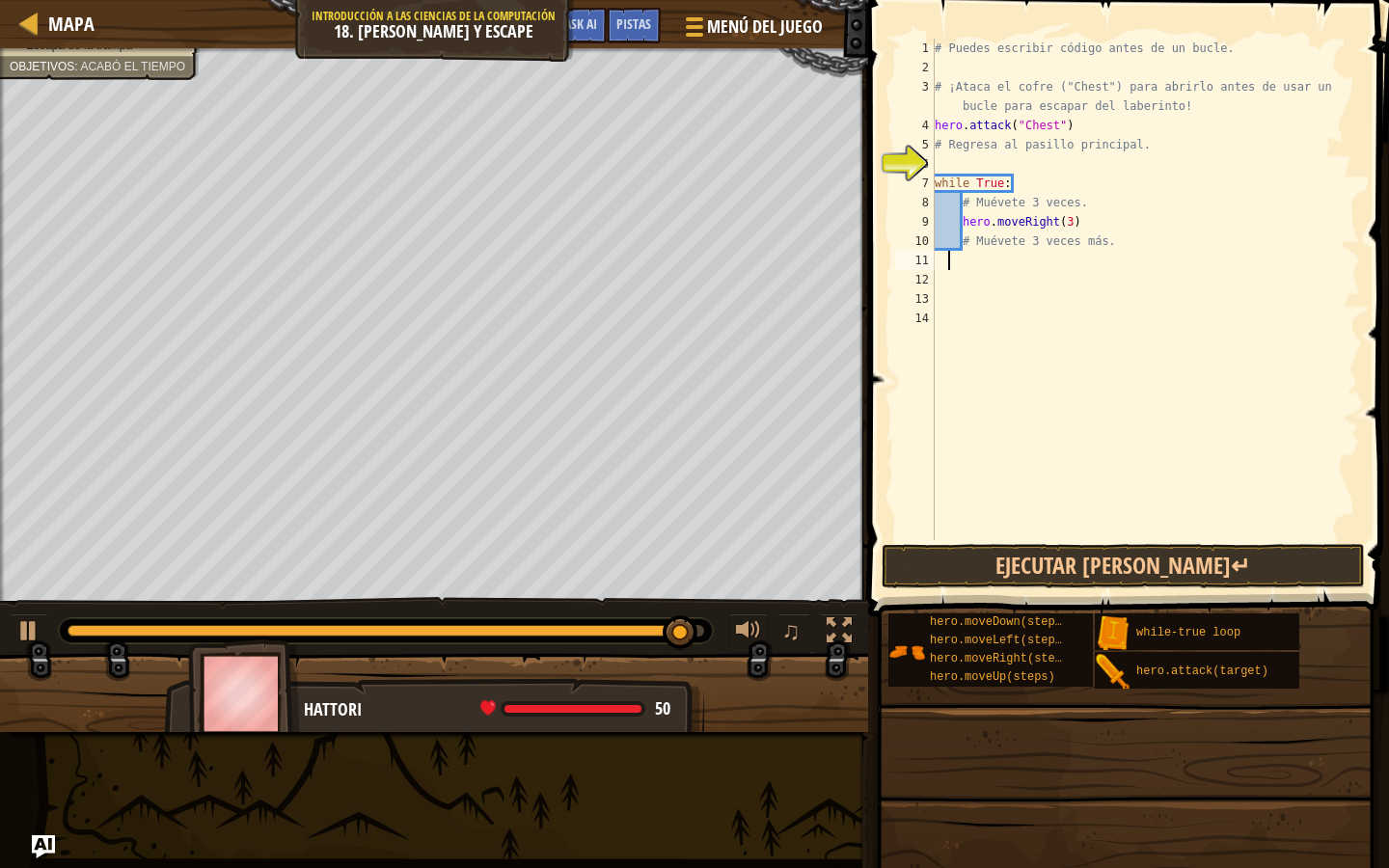
click at [1111, 245] on div "# Puedes escribir código antes de un bucle. # ¡Ataca el cofre ("Chest") para ab…" at bounding box center [1145, 308] width 429 height 540
type textarea "# Muévete 3 veces más."
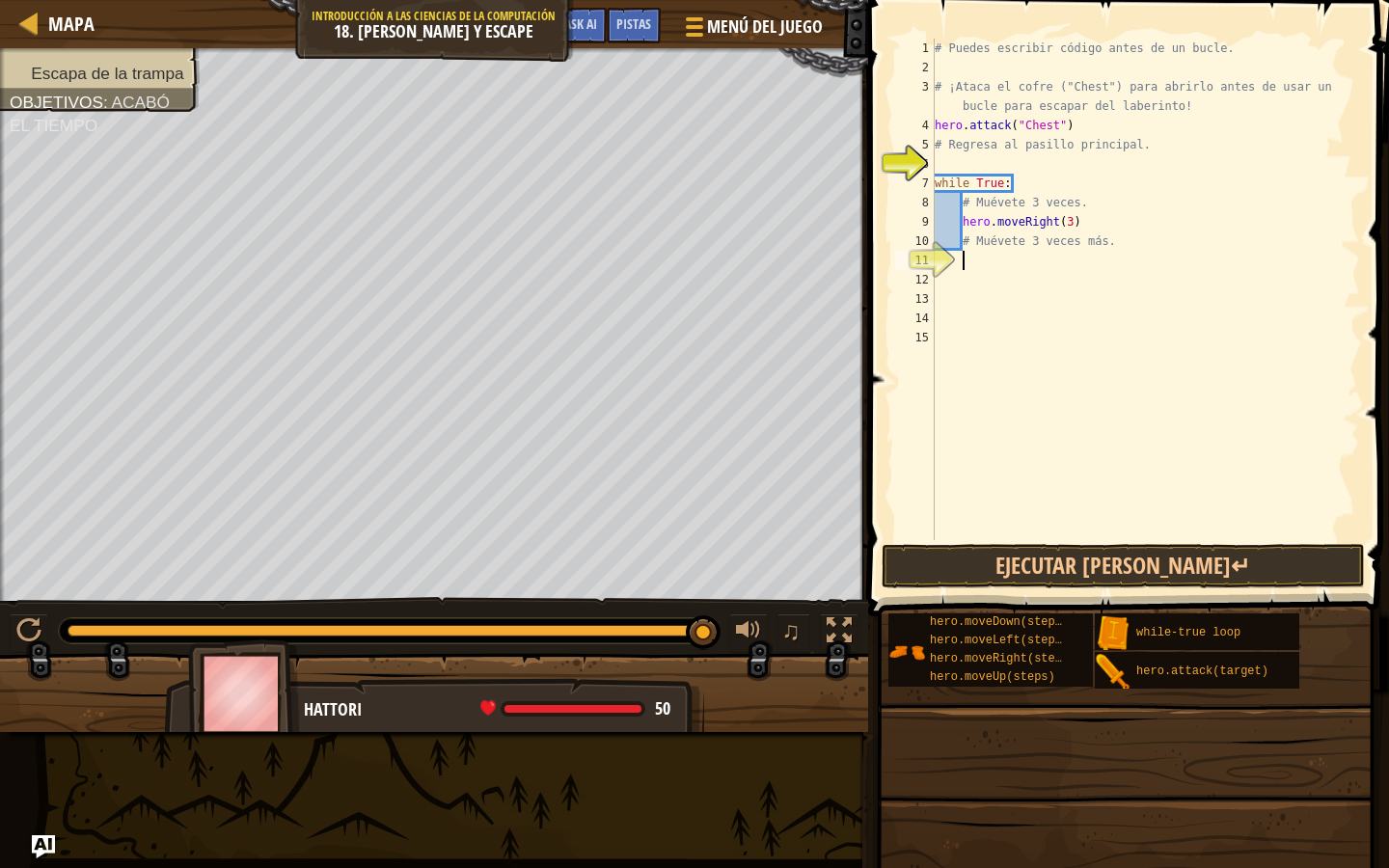
type textarea "d"
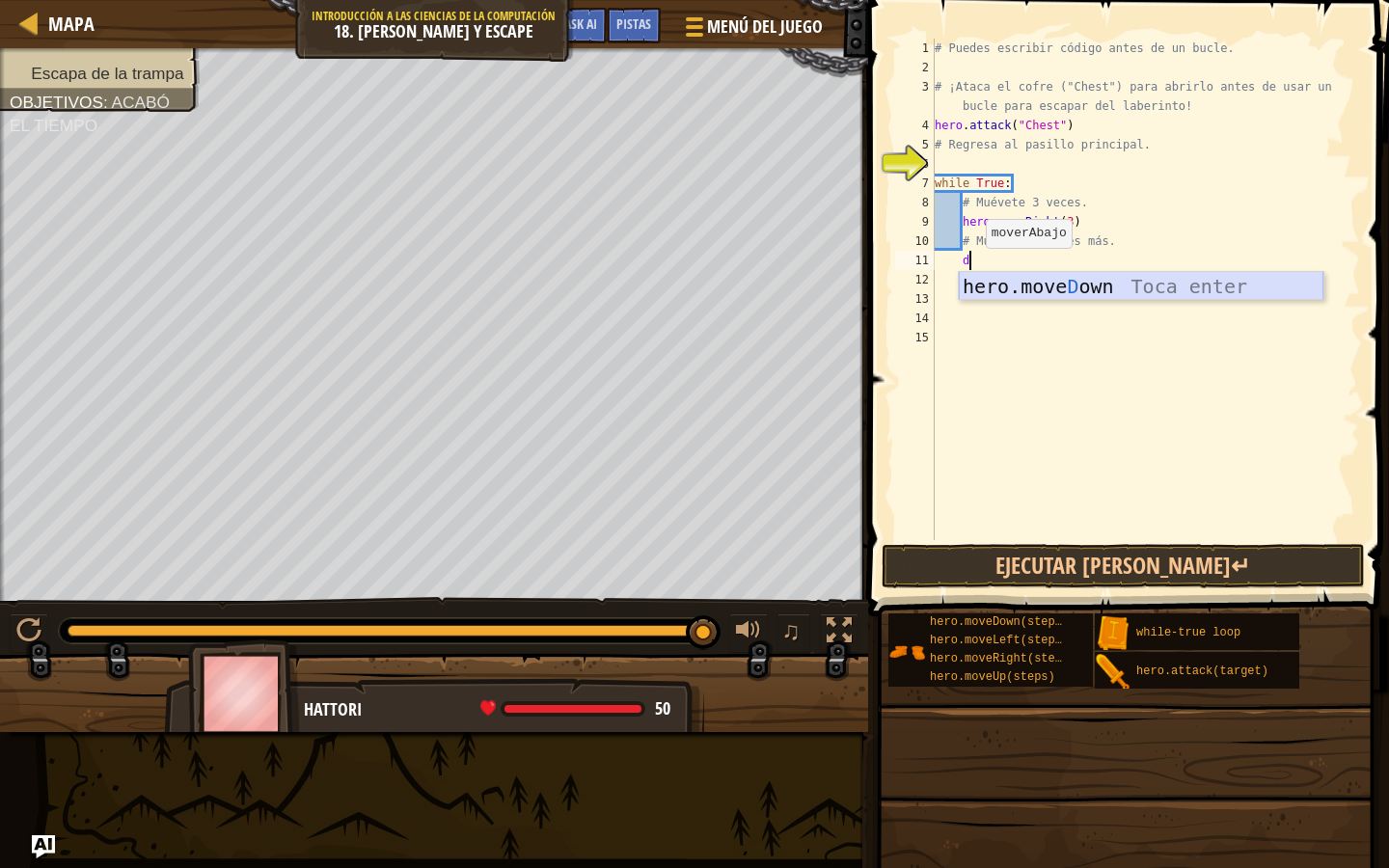
click at [992, 291] on div "hero.move D own Toca enter" at bounding box center [1141, 315] width 365 height 87
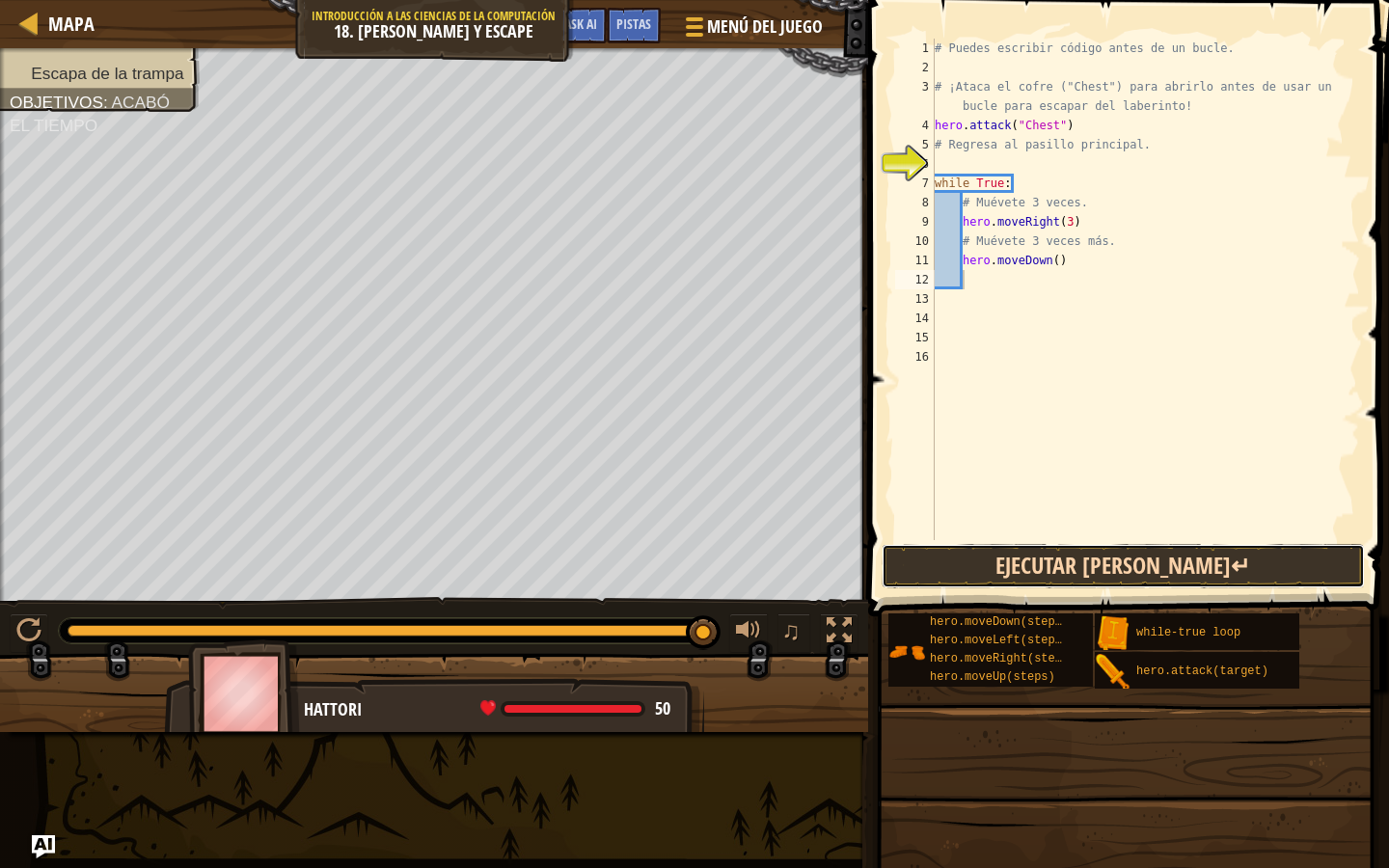
click at [1035, 560] on button "Ejecutar [PERSON_NAME]↵" at bounding box center [1123, 566] width 484 height 45
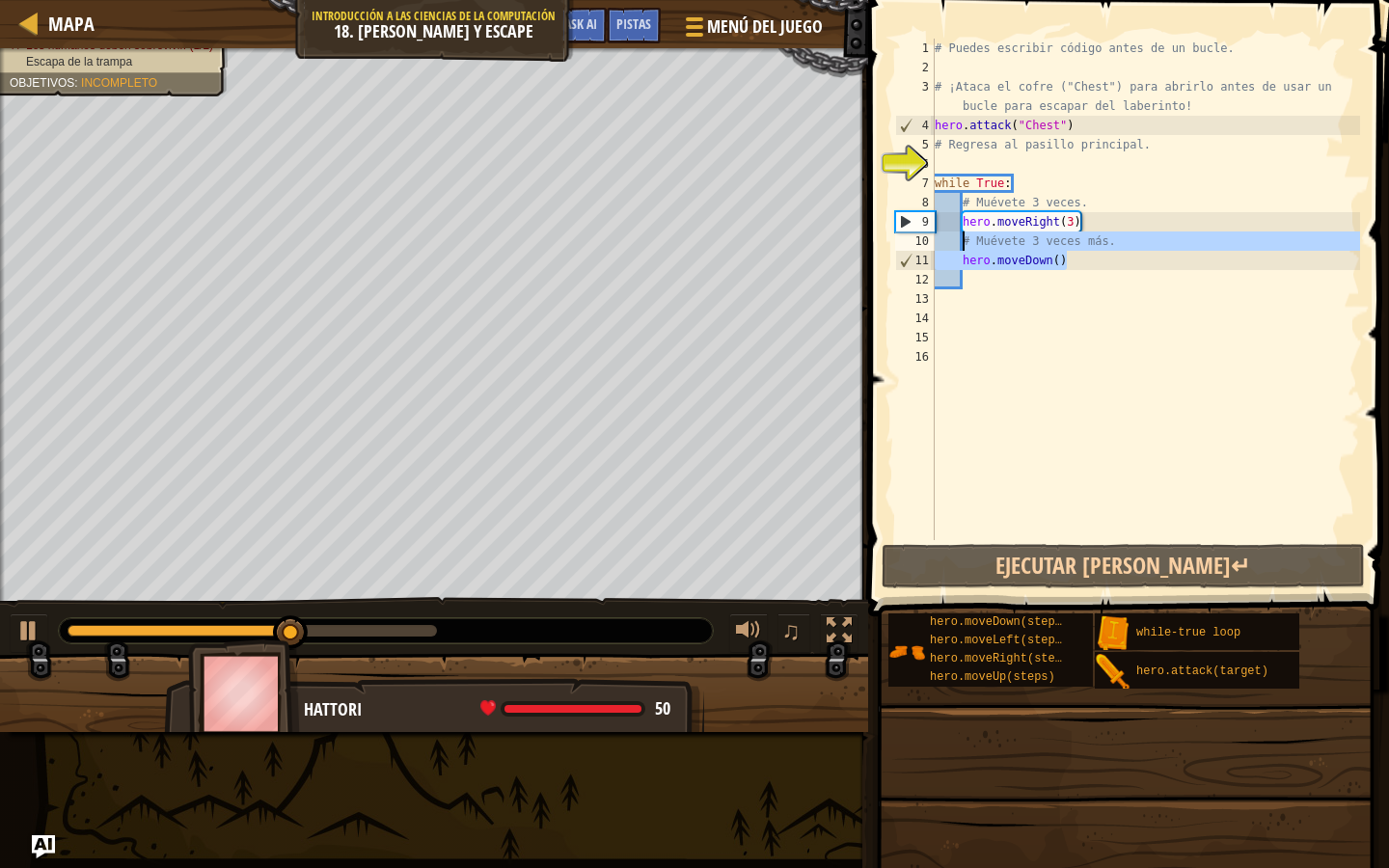
drag, startPoint x: 1080, startPoint y: 261, endPoint x: 960, endPoint y: 241, distance: 121.7
click at [960, 241] on div "# Puedes escribir código antes de un bucle. # ¡Ataca el cofre ("Chest") para ab…" at bounding box center [1145, 308] width 429 height 540
type textarea "# Muévete 3 veces más. hero.moveDown()"
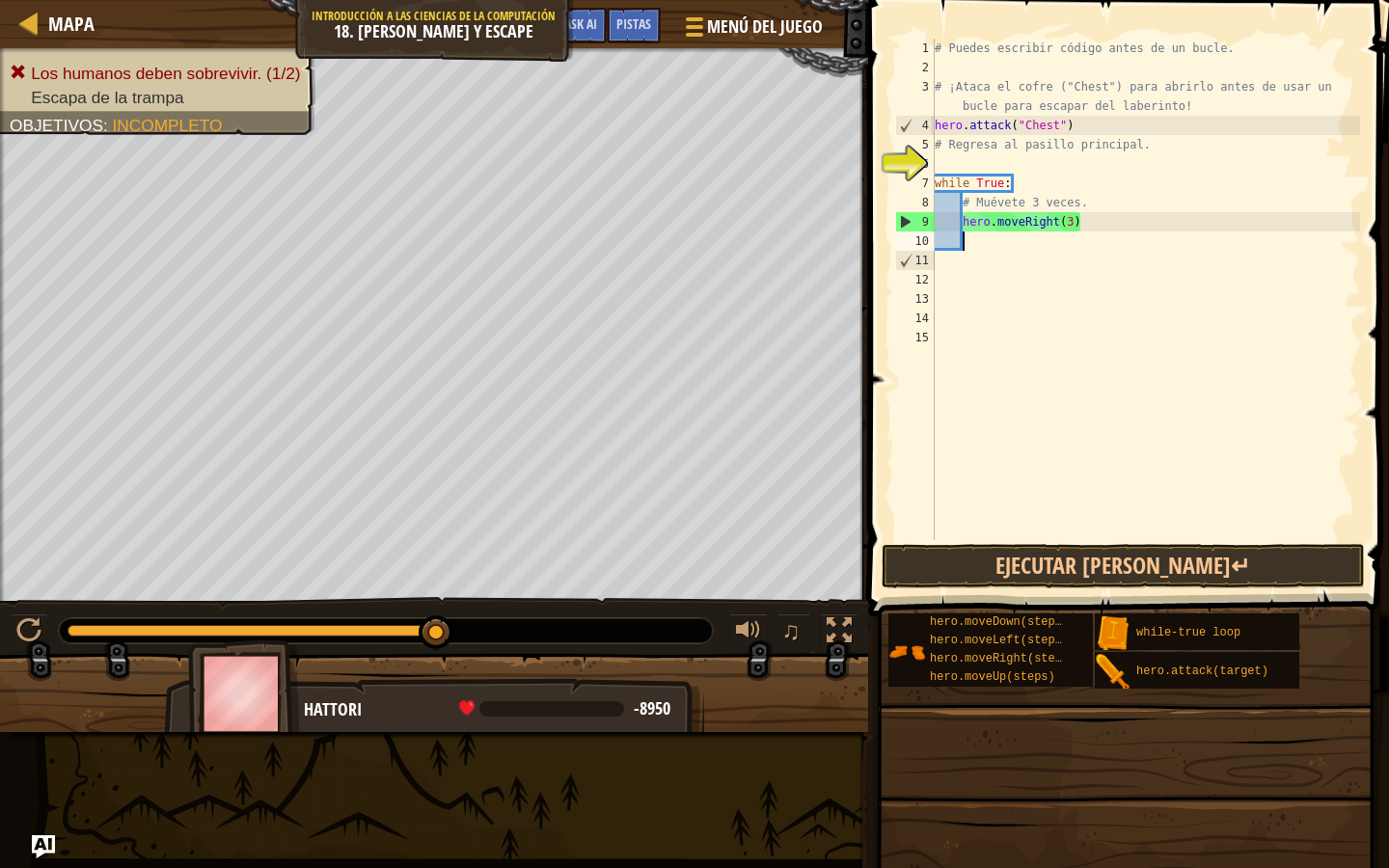
type textarea "d"
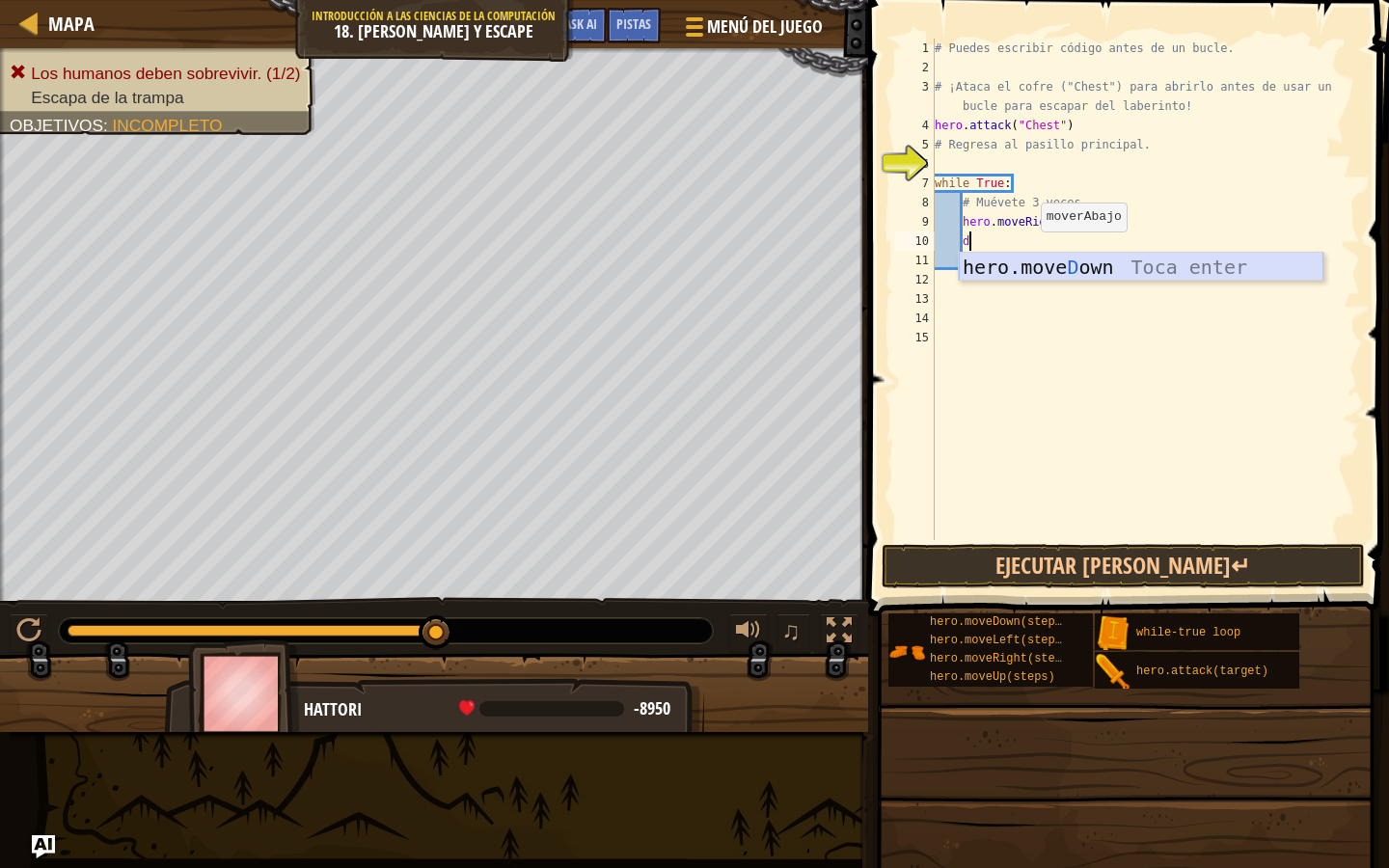
click at [1033, 264] on div "hero.move D own Toca enter" at bounding box center [1141, 296] width 365 height 87
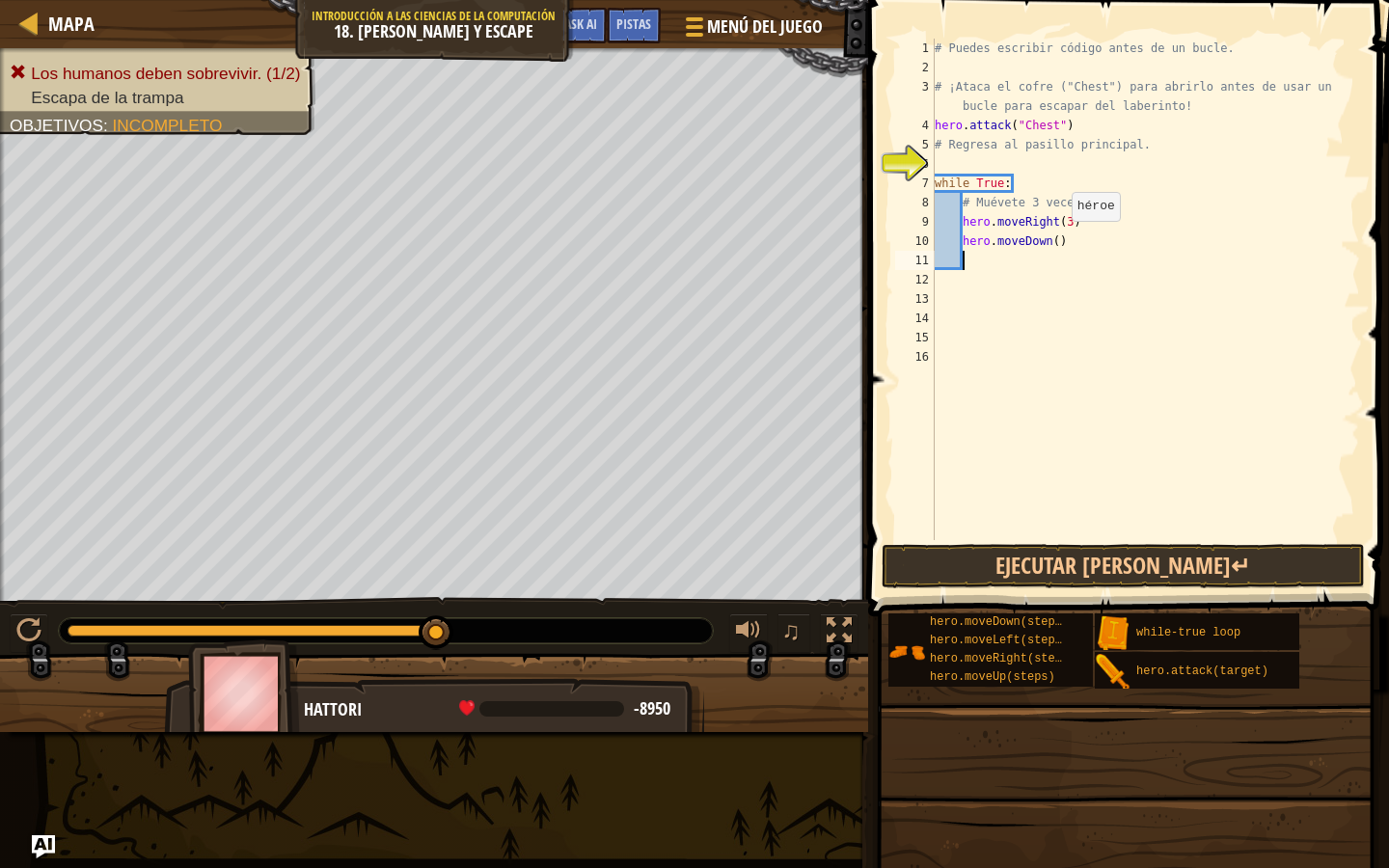
click at [1062, 240] on div "# Puedes escribir código antes de un bucle. # ¡Ataca el cofre ("Chest") para ab…" at bounding box center [1145, 308] width 429 height 540
type textarea "hero.moveDown(3)"
click at [1085, 571] on button "Ejecutar [PERSON_NAME]↵" at bounding box center [1123, 566] width 484 height 45
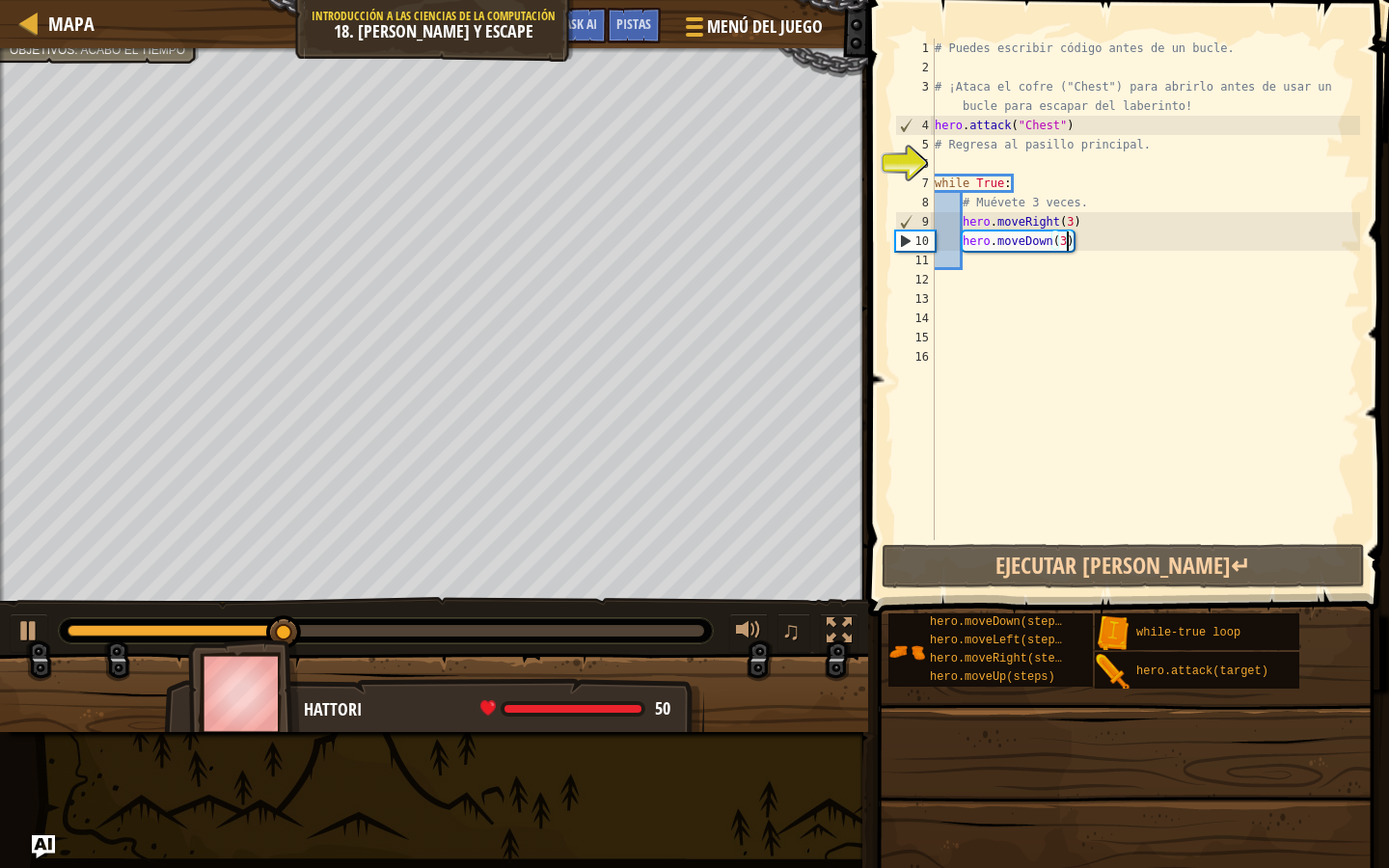
click at [1067, 261] on div "# Puedes escribir código antes de un bucle. # ¡Ataca el cofre ("Chest") para ab…" at bounding box center [1145, 308] width 429 height 540
type textarea "r"
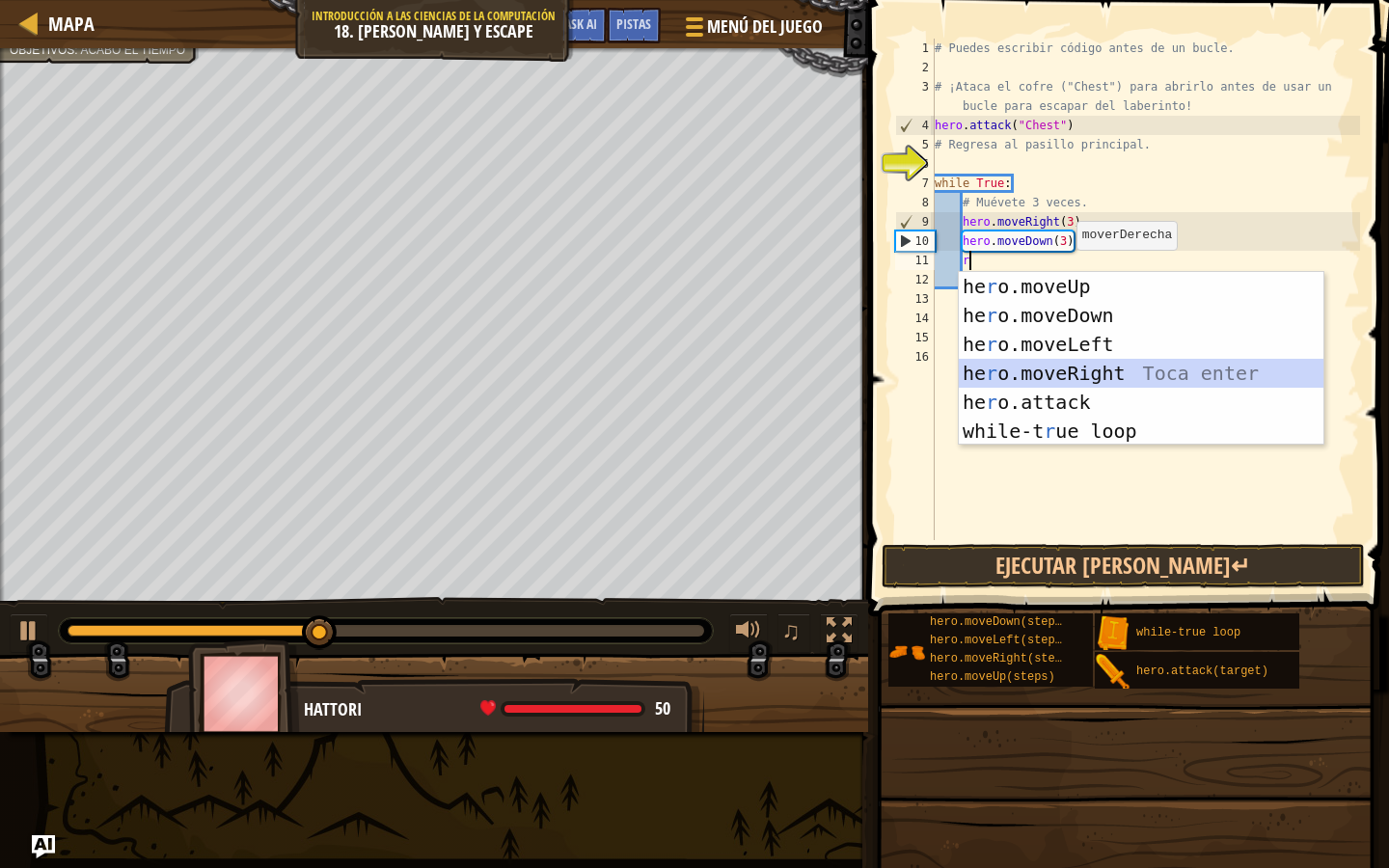
click at [1069, 375] on div "he r o.moveUp Toca enter he r o.moveDown Toca enter he r o.moveLeft Toca enter …" at bounding box center [1141, 388] width 365 height 232
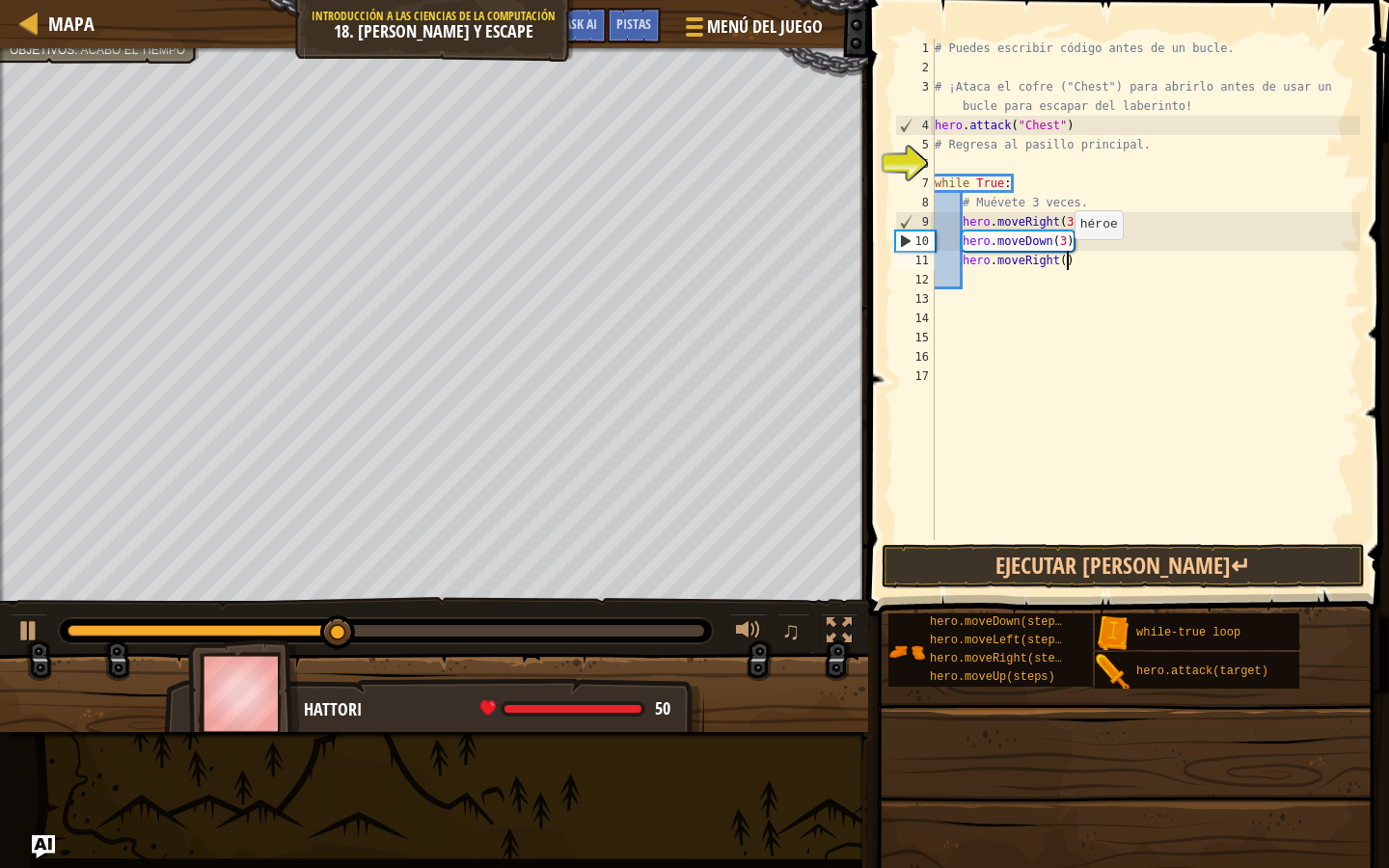
click at [1065, 258] on div "# Puedes escribir código antes de un bucle. # ¡Ataca el cofre ("Chest") para ab…" at bounding box center [1145, 308] width 429 height 540
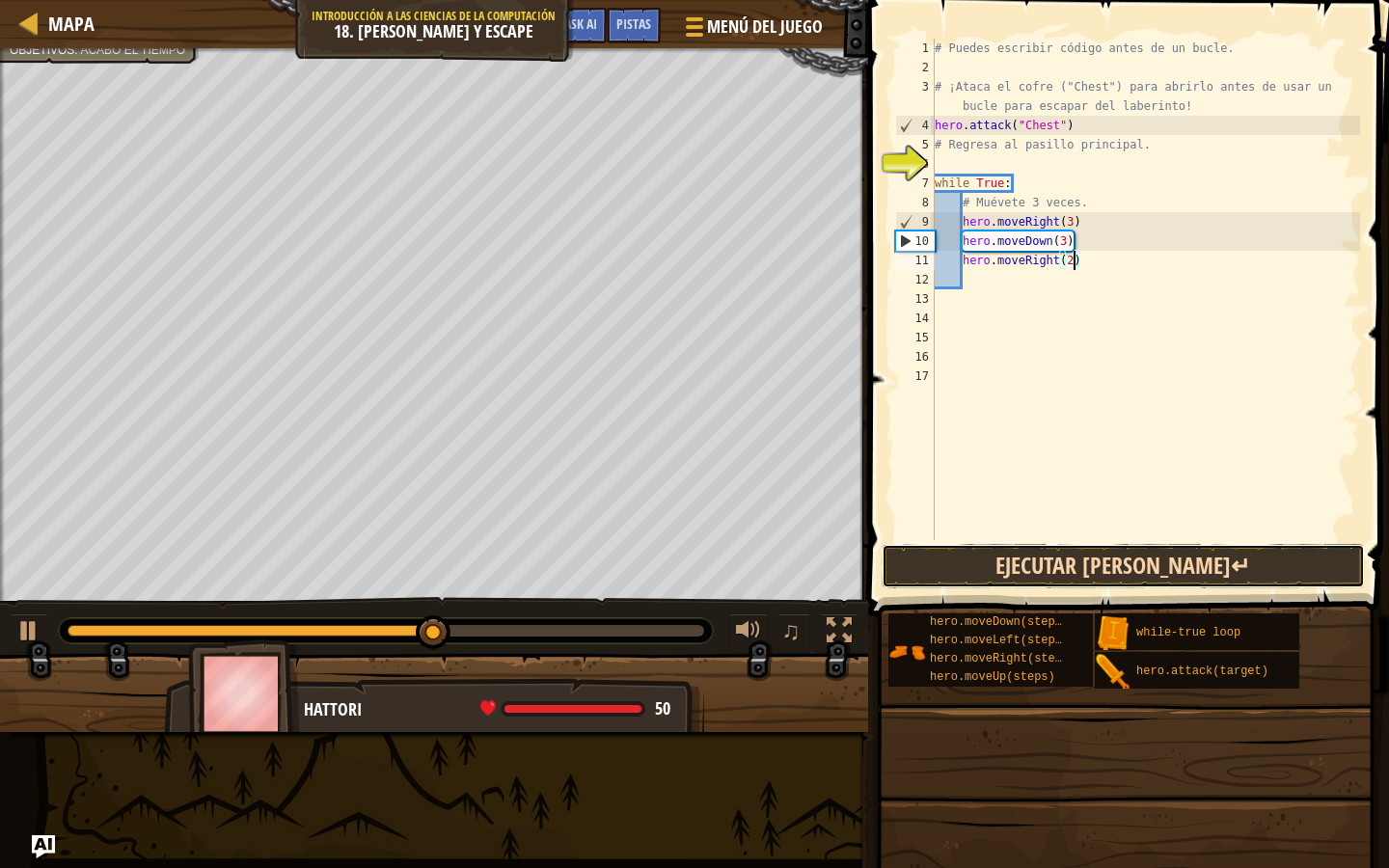
click at [1125, 569] on button "Ejecutar [PERSON_NAME]↵" at bounding box center [1123, 566] width 484 height 45
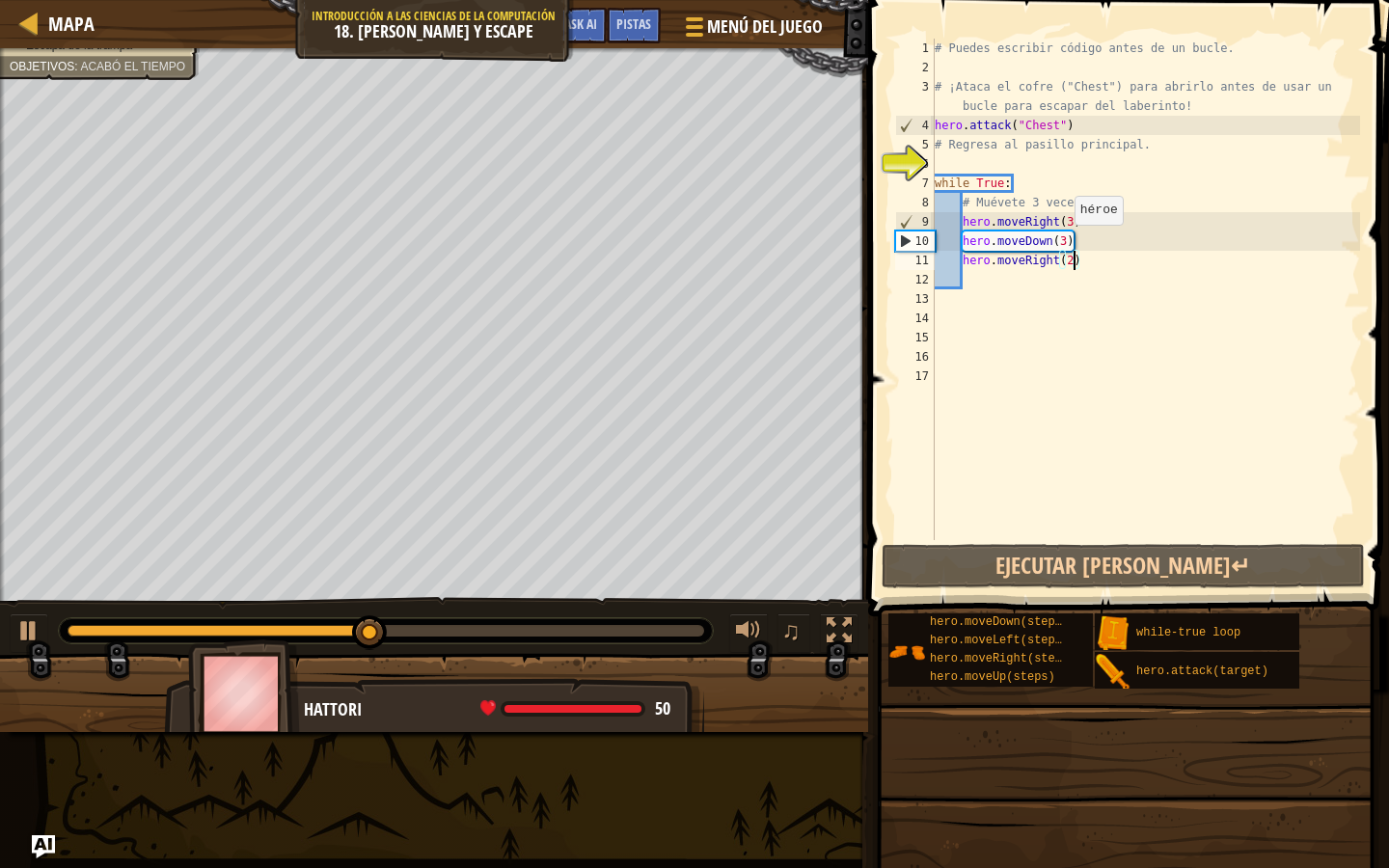
click at [1062, 243] on div "# Puedes escribir código antes de un bucle. # ¡Ataca el cofre ("Chest") para ab…" at bounding box center [1145, 308] width 429 height 540
type textarea "hero.moveDown()"
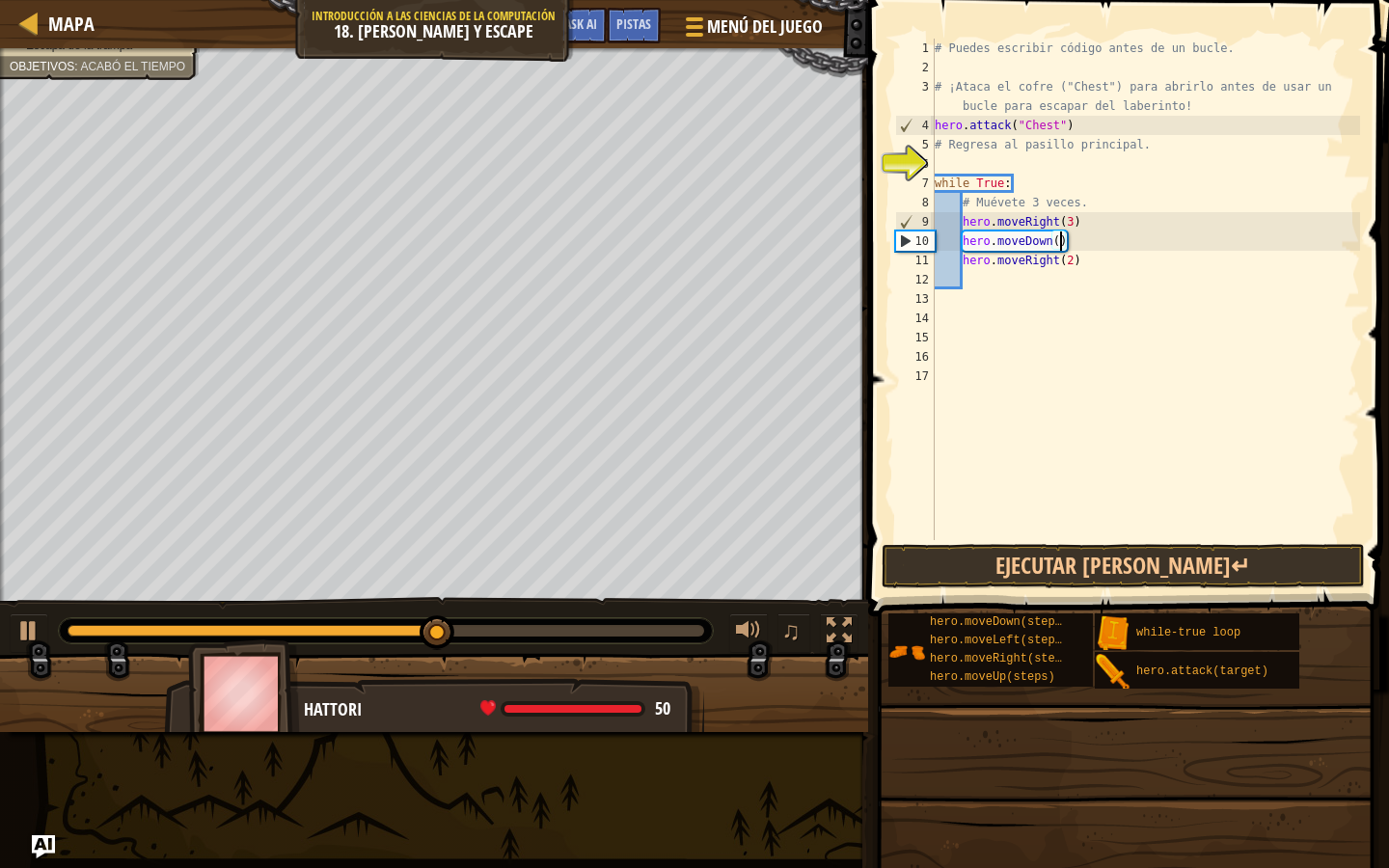
scroll to position [9, 10]
click at [1068, 553] on button "Ejecutar [PERSON_NAME]↵" at bounding box center [1123, 566] width 484 height 45
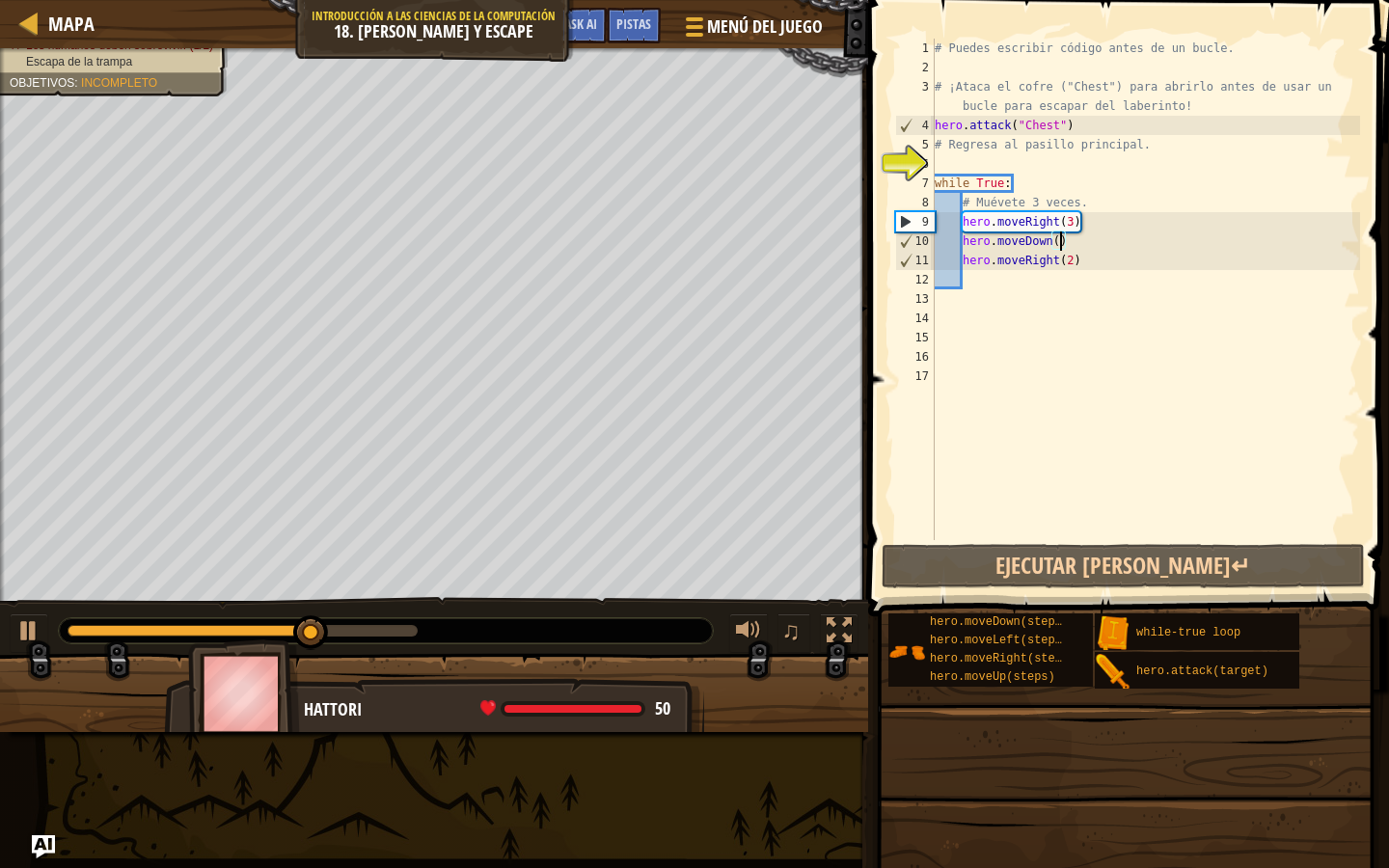
click at [963, 242] on div "# Puedes escribir código antes de un bucle. # ¡Ataca el cofre ("Chest") para ab…" at bounding box center [1145, 308] width 429 height 540
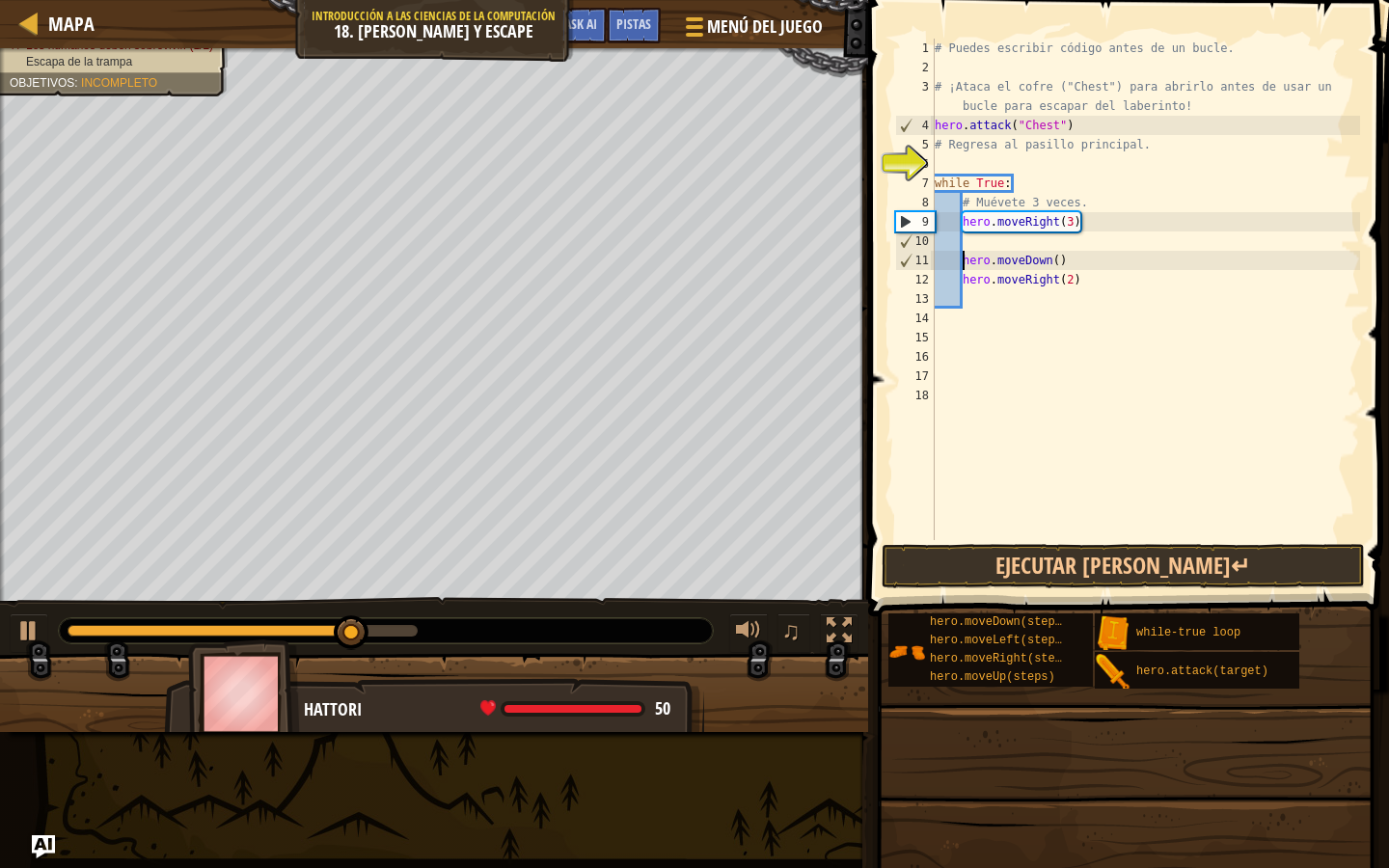
scroll to position [9, 8]
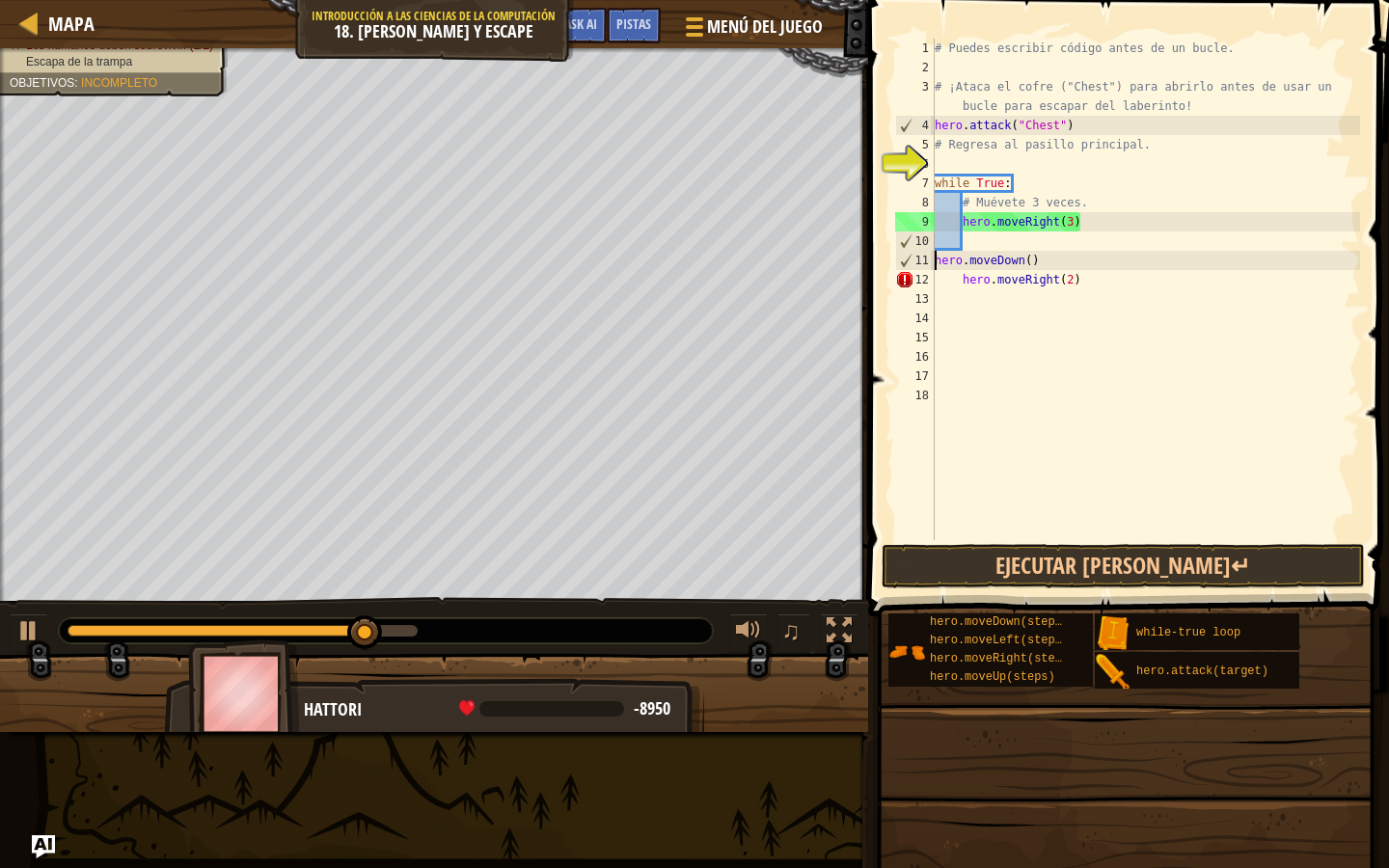
type textarea "hero.moveDown()"
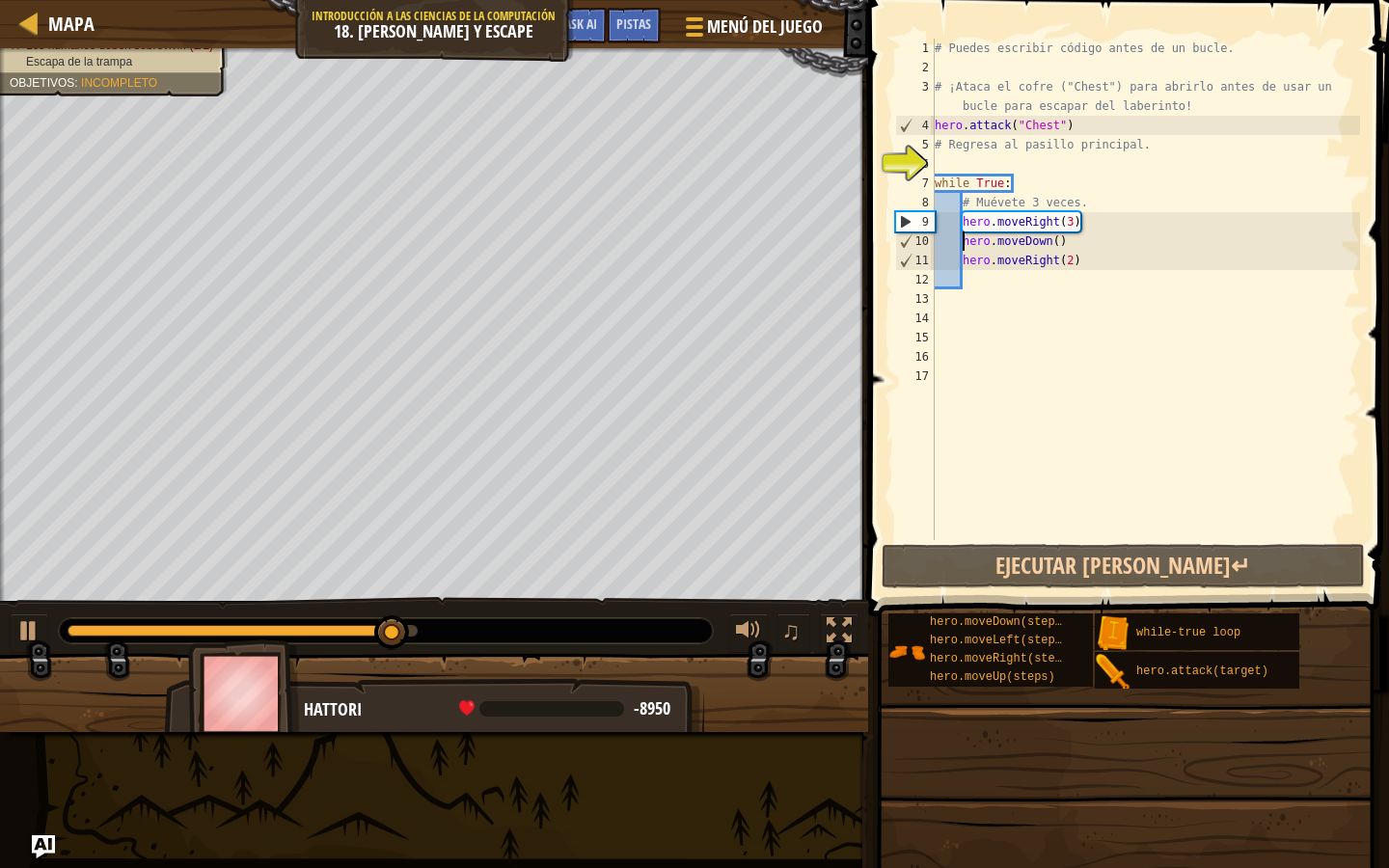
click at [1018, 289] on div "# Puedes escribir código antes de un bucle. # ¡Ataca el cofre ("Chest") para ab…" at bounding box center [1145, 308] width 429 height 540
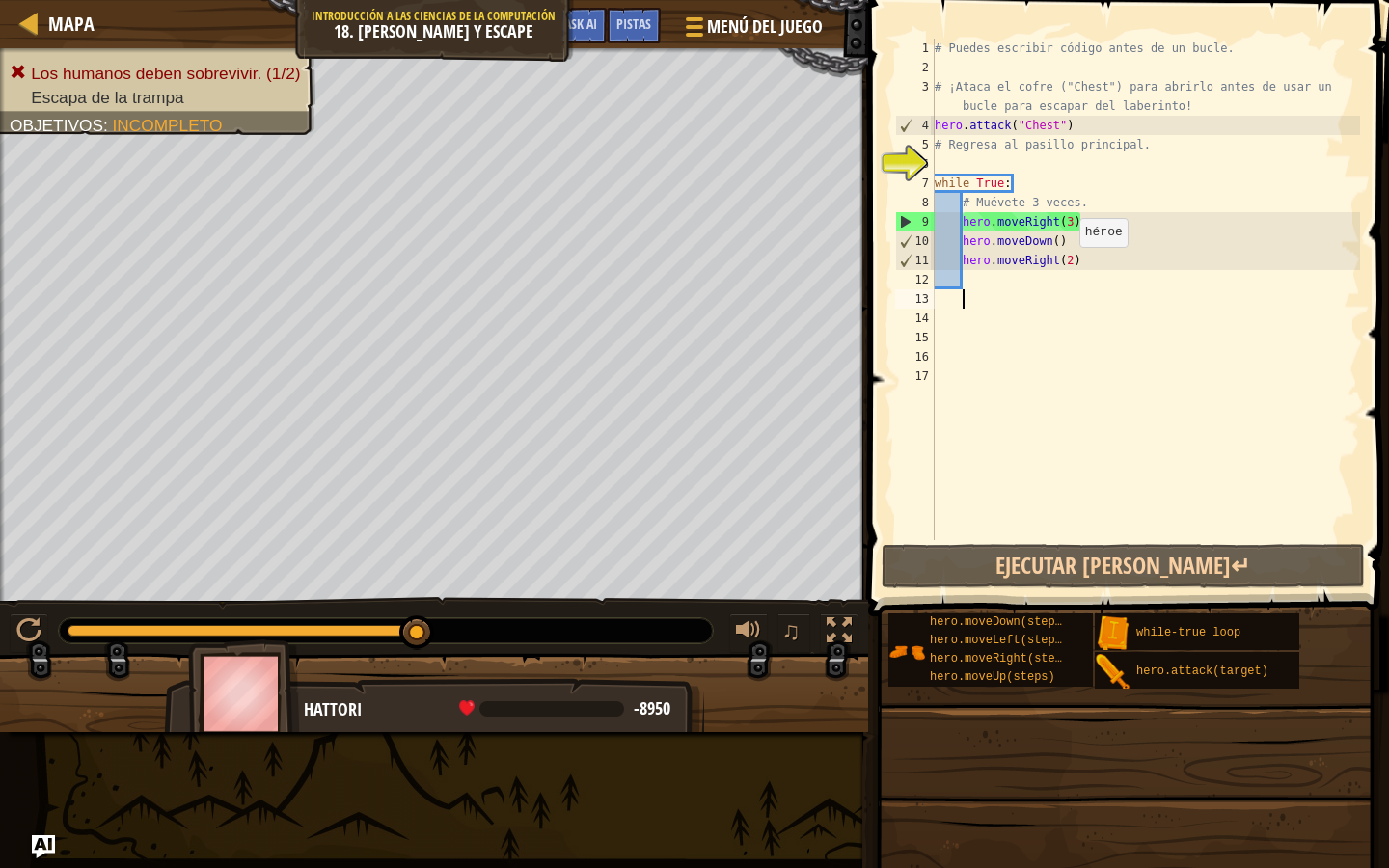
click at [1075, 261] on div "# Puedes escribir código antes de un bucle. # ¡Ataca el cofre ("Chest") para ab…" at bounding box center [1145, 308] width 429 height 540
type textarea "hero.moveRight(3)"
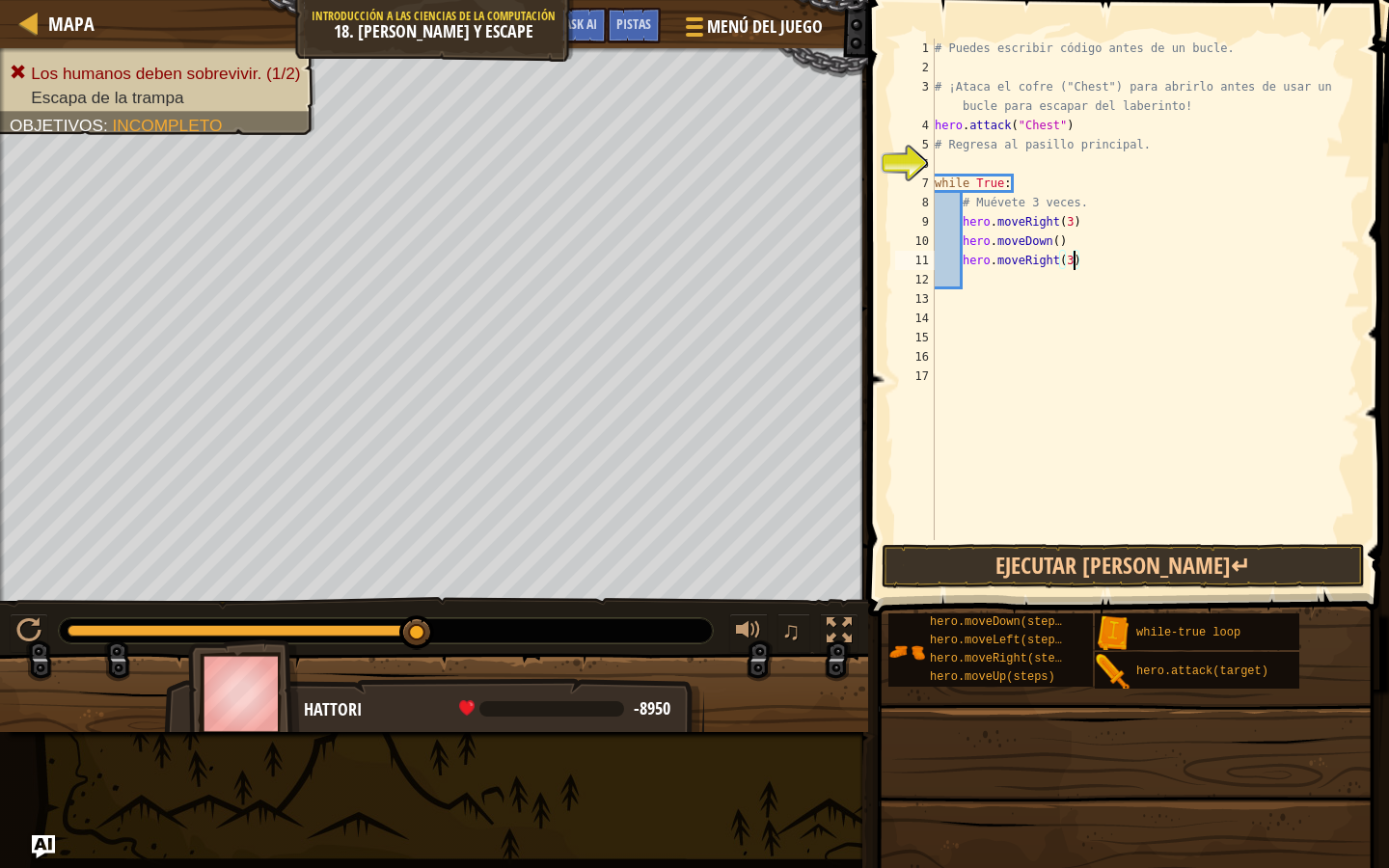
click at [1059, 303] on div "# Puedes escribir código antes de un bucle. # ¡Ataca el cofre ("Chest") para ab…" at bounding box center [1145, 308] width 429 height 540
click at [1055, 289] on div "# Puedes escribir código antes de un bucle. # ¡Ataca el cofre ("Chest") para ab…" at bounding box center [1145, 308] width 429 height 540
click at [1046, 282] on div "# Puedes escribir código antes de un bucle. # ¡Ataca el cofre ("Chest") para ab…" at bounding box center [1145, 308] width 429 height 540
type textarea "d"
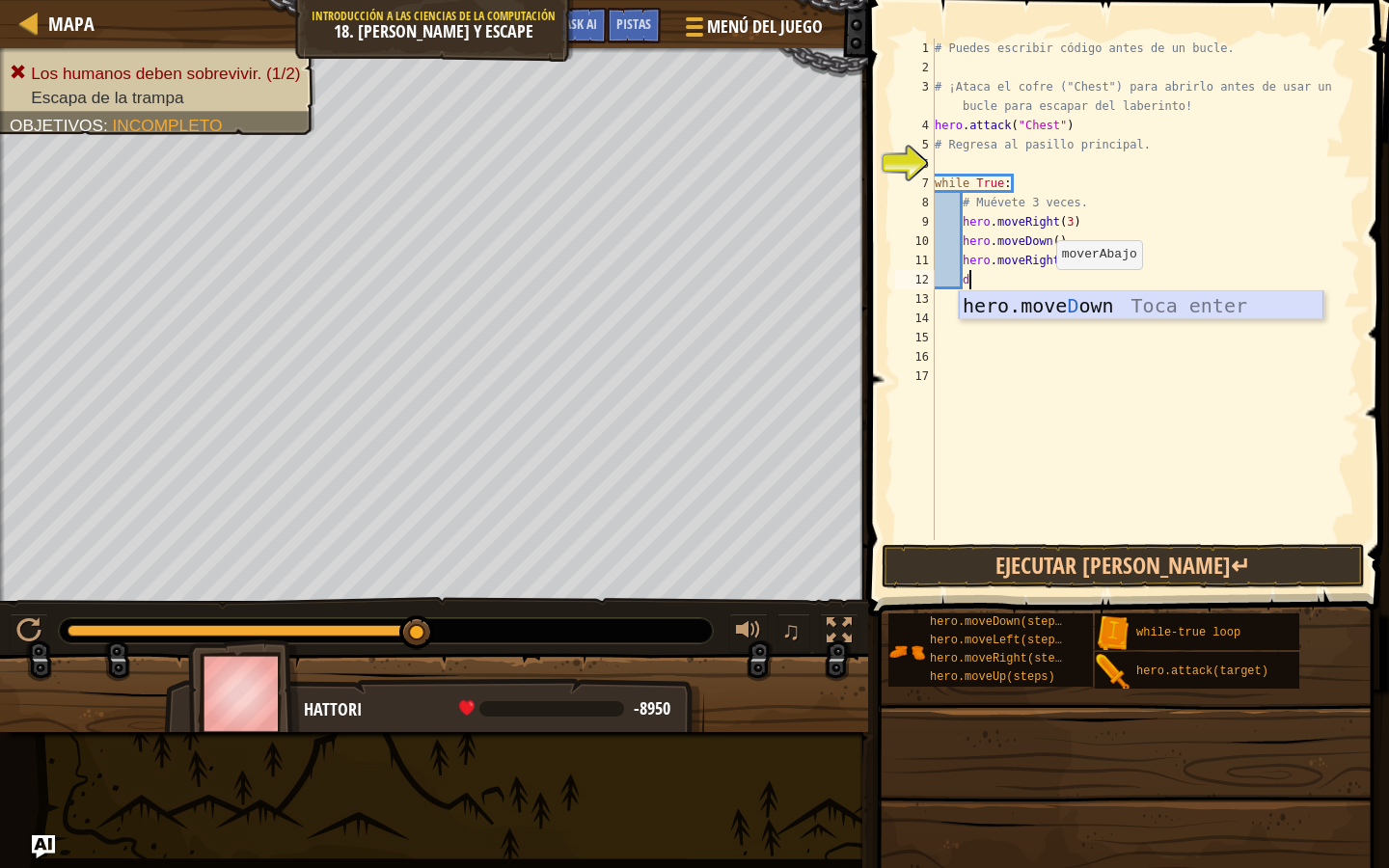
click at [1046, 312] on div "hero.move D own Toca enter" at bounding box center [1141, 334] width 365 height 87
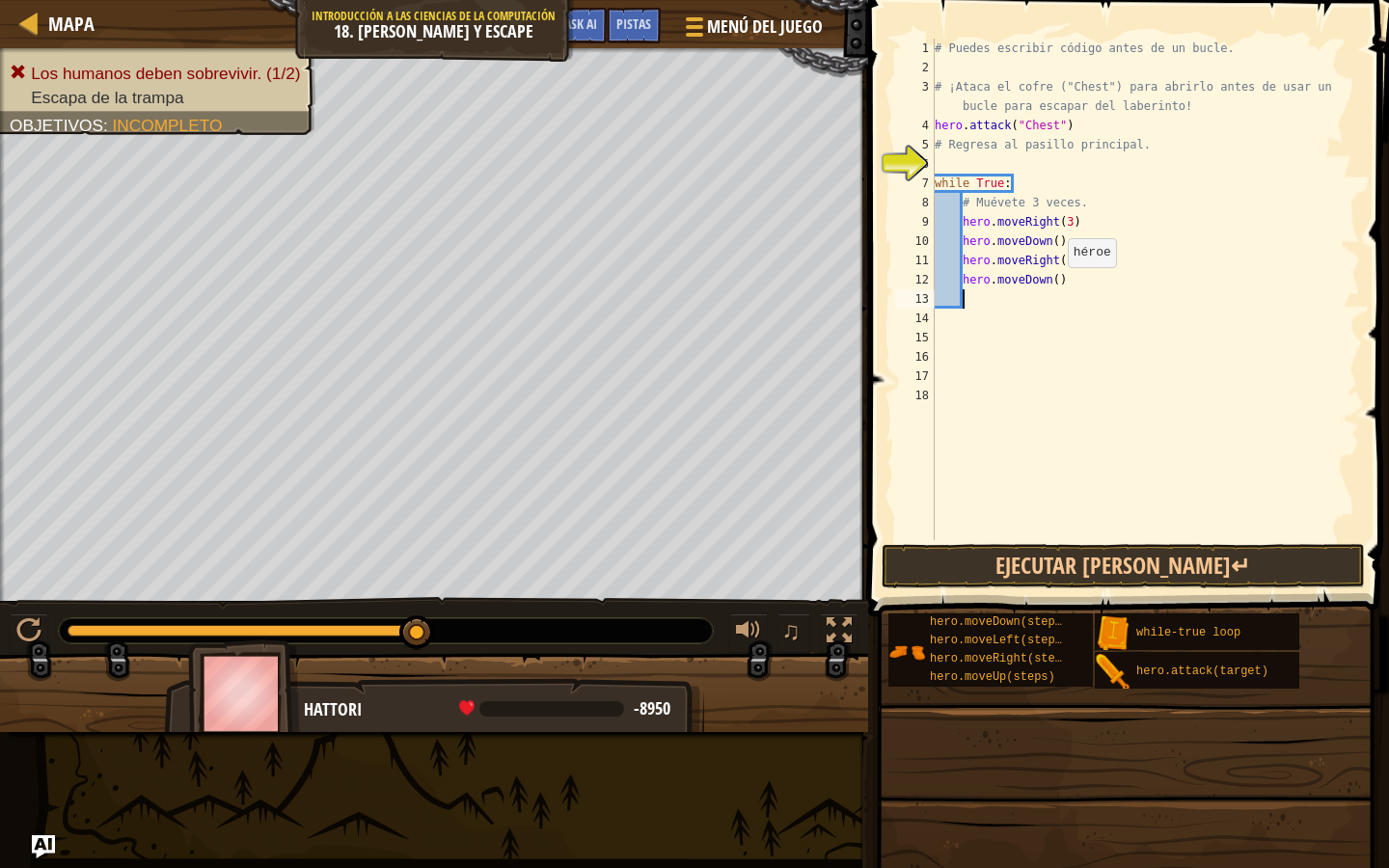
click at [1058, 284] on div "# Puedes escribir código antes de un bucle. # ¡Ataca el cofre ("Chest") para ab…" at bounding box center [1145, 308] width 429 height 540
type textarea "hero.moveDown(3)"
click at [1064, 561] on button "Ejecutar [PERSON_NAME]↵" at bounding box center [1123, 566] width 484 height 45
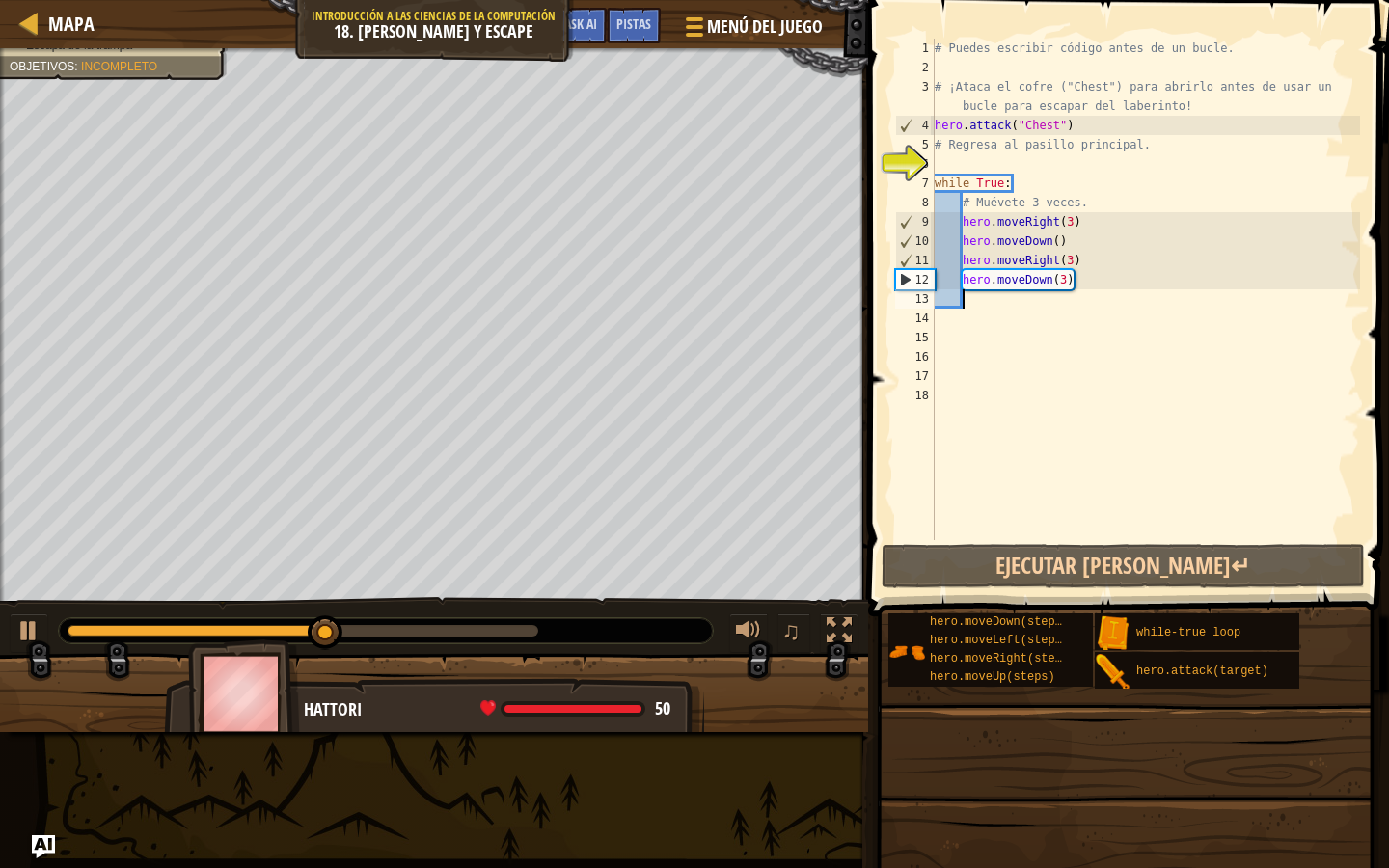
click at [1067, 301] on div "# Puedes escribir código antes de un bucle. # ¡Ataca el cofre ("Chest") para ab…" at bounding box center [1145, 308] width 429 height 540
click at [1057, 235] on div "# Puedes escribir código antes de un bucle. # ¡Ataca el cofre ("Chest") para ab…" at bounding box center [1145, 308] width 429 height 540
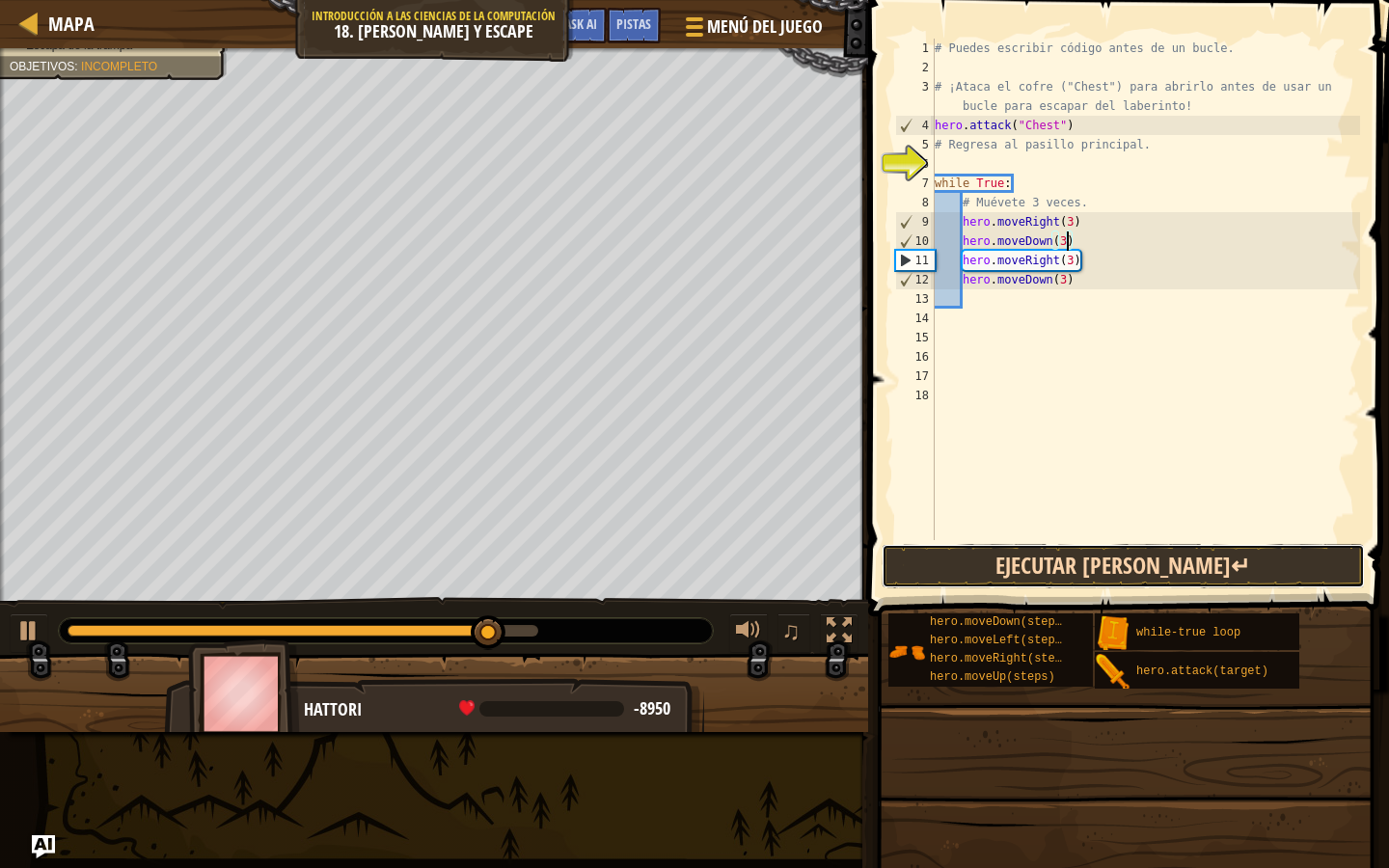
click at [1038, 547] on button "Ejecutar [PERSON_NAME]↵" at bounding box center [1123, 566] width 484 height 45
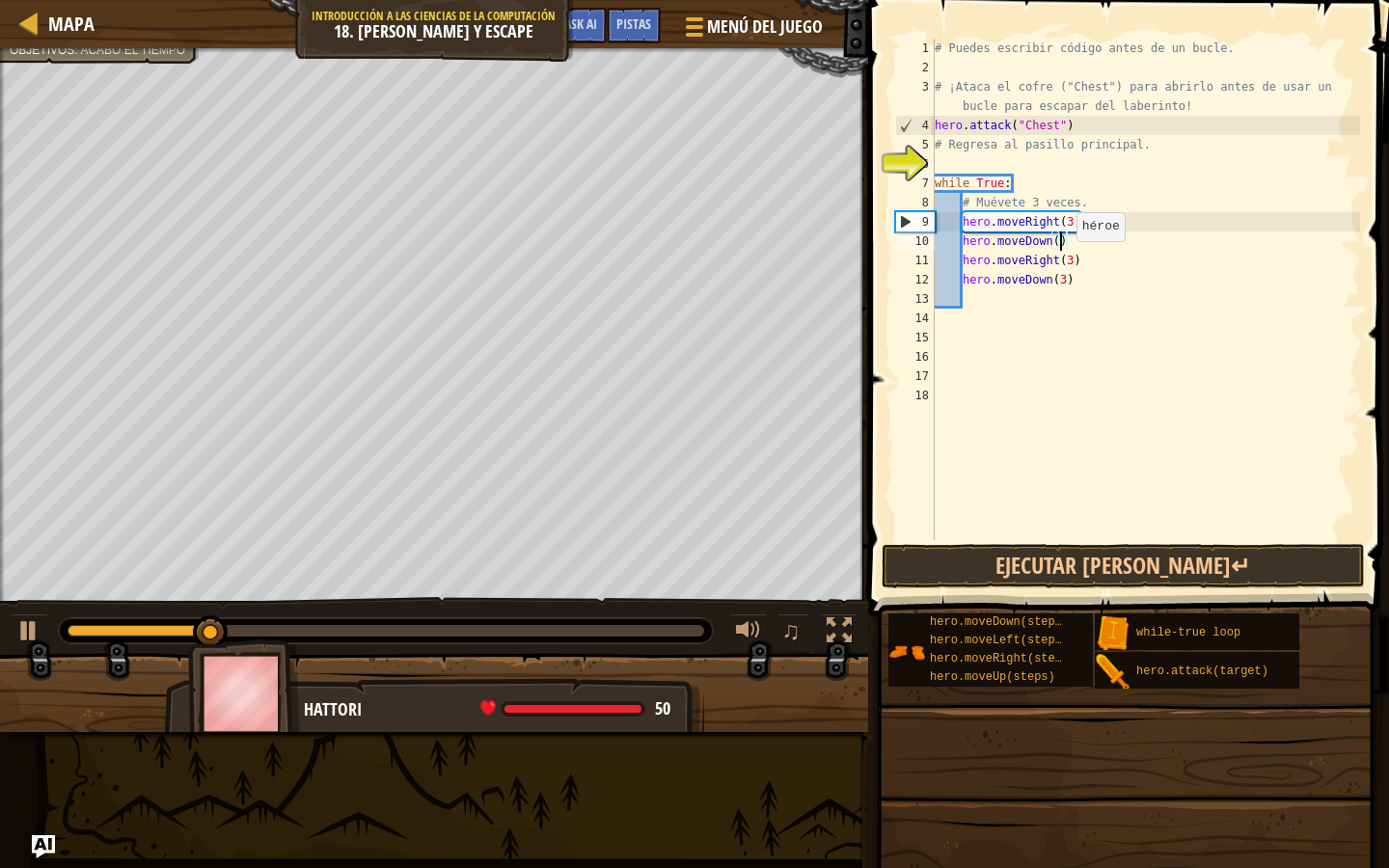
scroll to position [9, 10]
click at [1073, 261] on div "# Puedes escribir código antes de un bucle. # ¡Ataca el cofre ("Chest") para ab…" at bounding box center [1145, 308] width 429 height 540
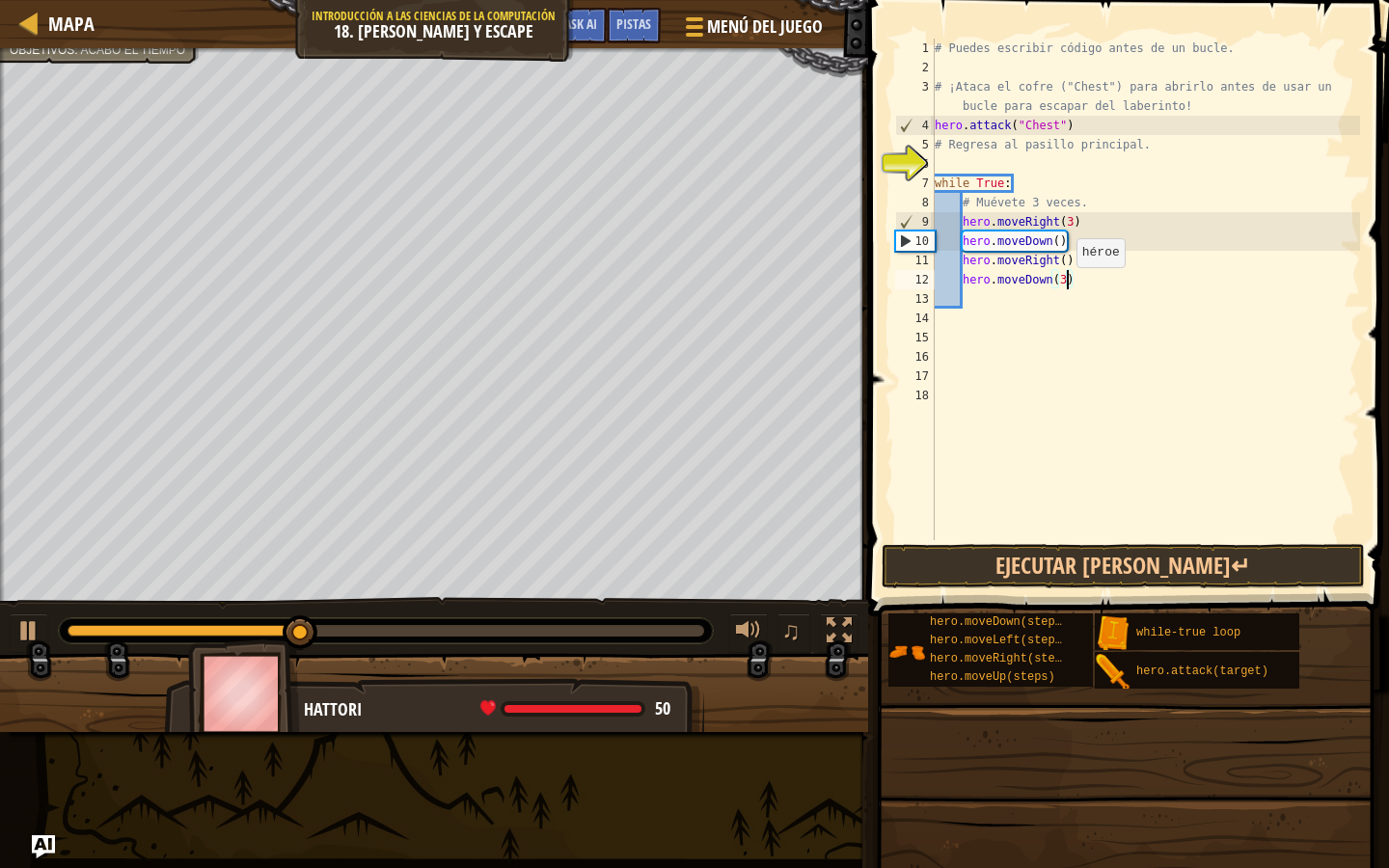
click at [1068, 286] on div "# Puedes escribir código antes de un bucle. # ¡Ataca el cofre ("Chest") para ab…" at bounding box center [1145, 308] width 429 height 540
click at [1064, 275] on div "# Puedes escribir código antes de un bucle. # ¡Ataca el cofre ("Chest") para ab…" at bounding box center [1145, 308] width 429 height 540
click at [1064, 262] on div "# Puedes escribir código antes de un bucle. # ¡Ataca el cofre ("Chest") para ab…" at bounding box center [1145, 308] width 429 height 540
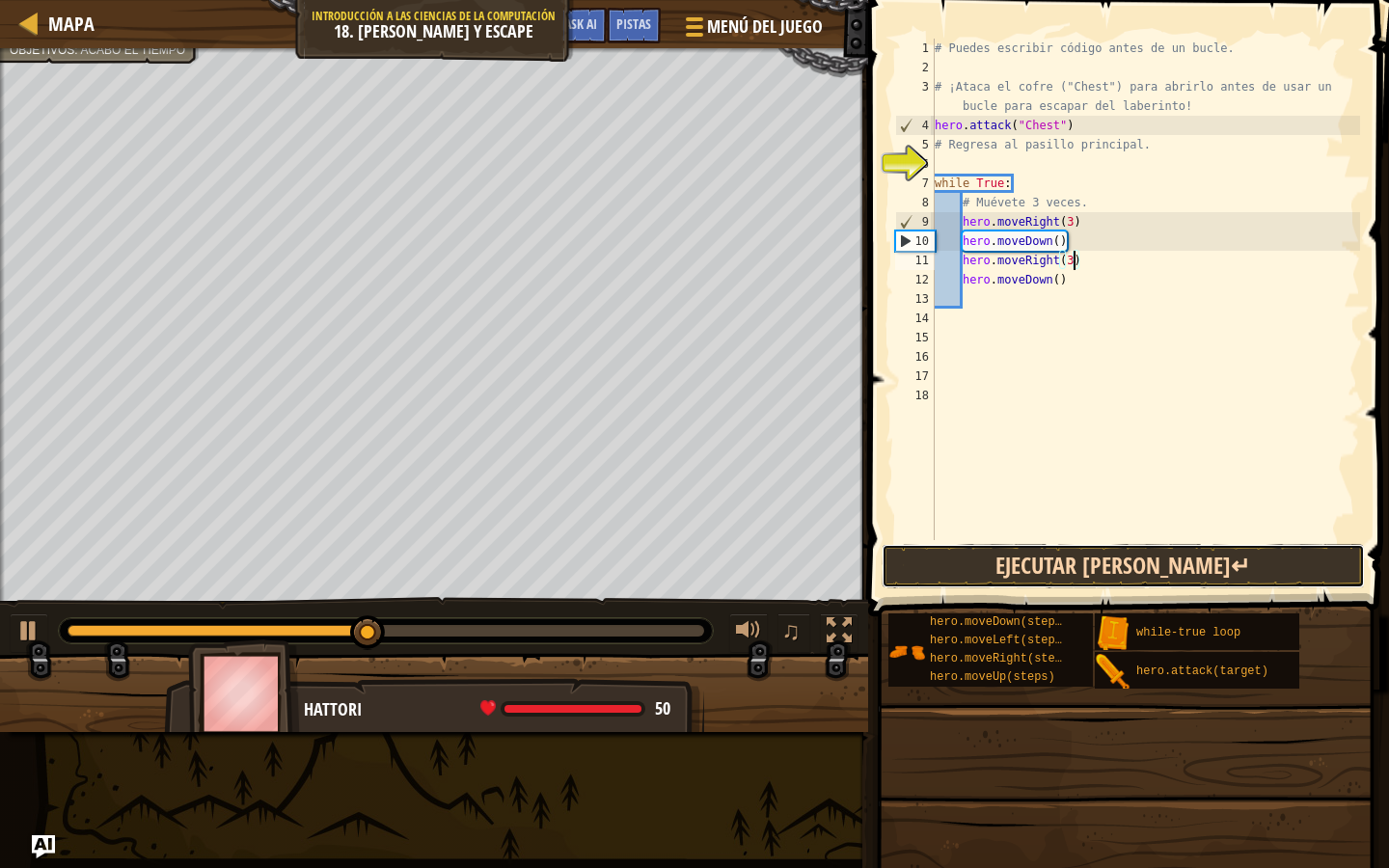
click at [1065, 557] on button "Ejecutar [PERSON_NAME]↵" at bounding box center [1123, 566] width 484 height 45
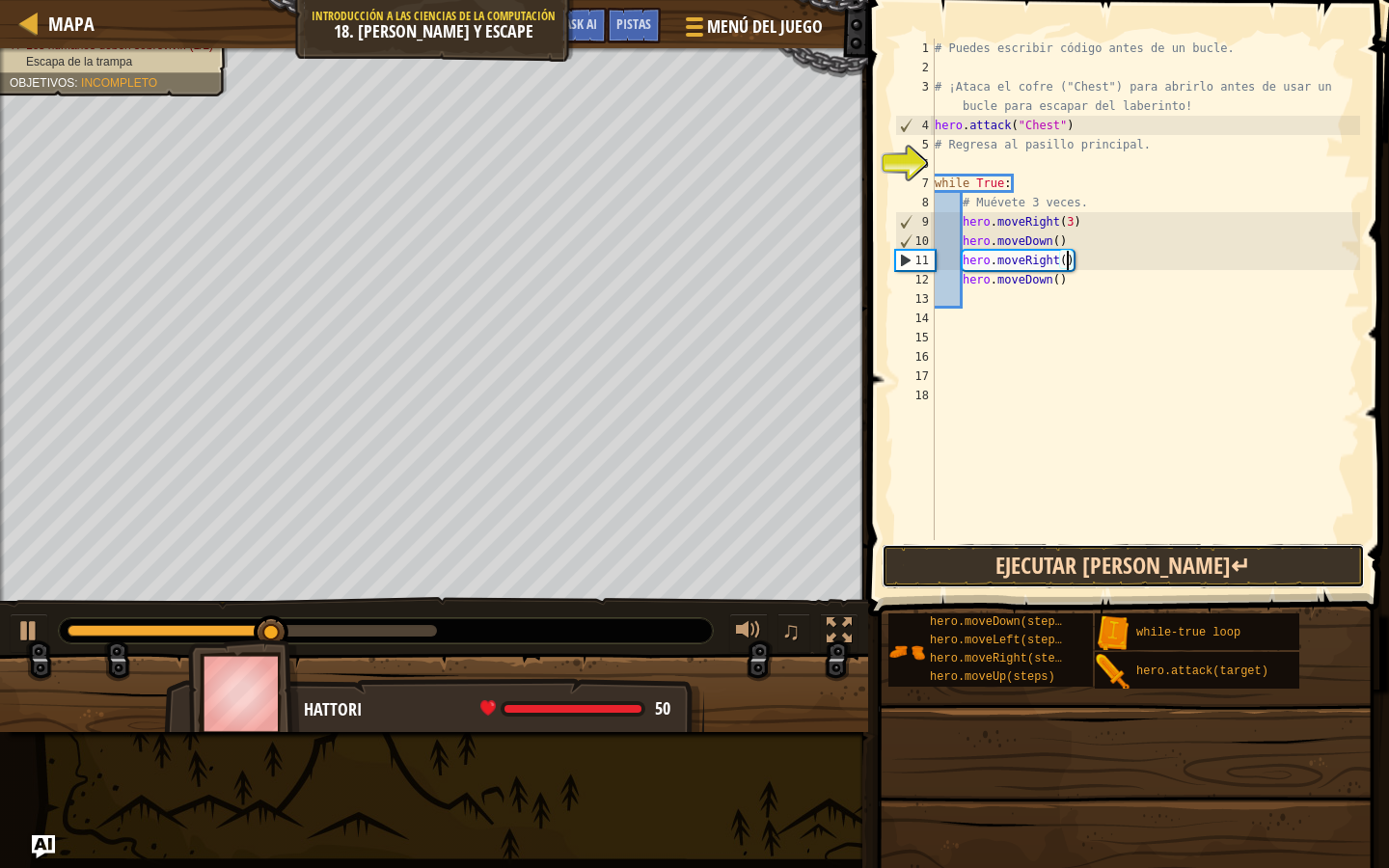
click at [1066, 546] on button "Ejecutar [PERSON_NAME]↵" at bounding box center [1123, 566] width 484 height 45
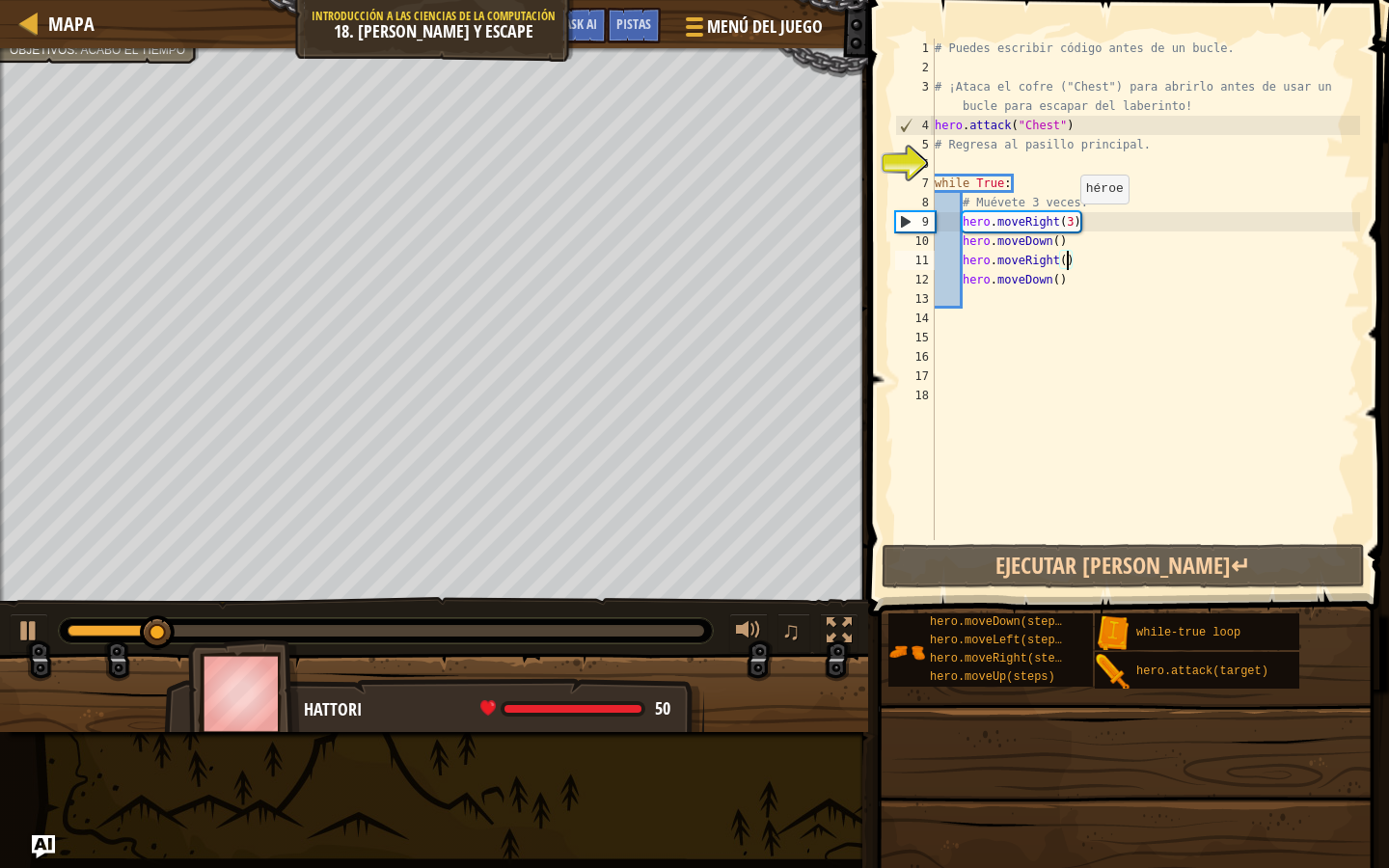
click at [1071, 223] on div "# Puedes escribir código antes de un bucle. # ¡Ataca el cofre ("Chest") para ab…" at bounding box center [1145, 308] width 429 height 540
type textarea "hero.moveRight()"
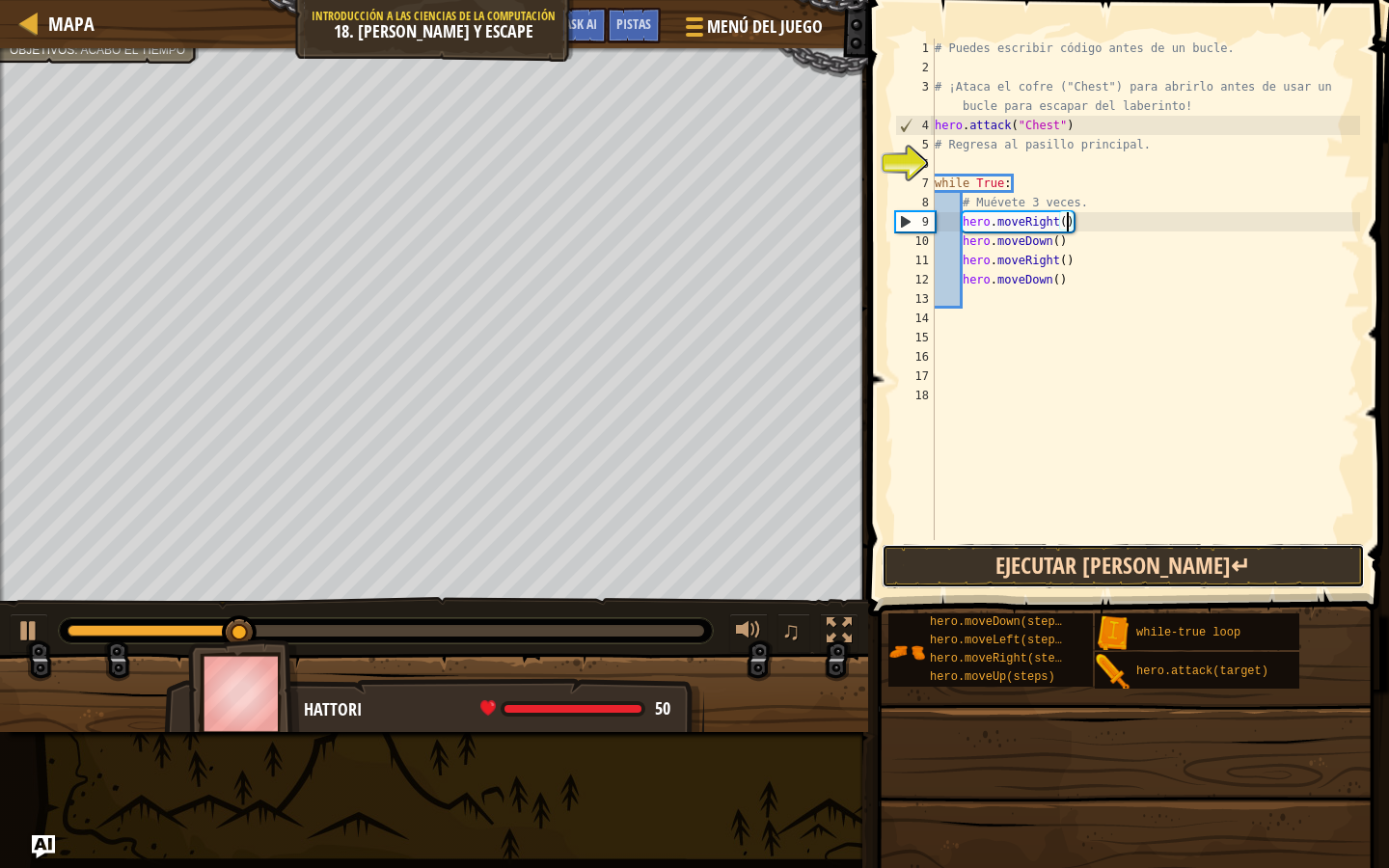
click at [1140, 546] on button "Ejecutar [PERSON_NAME]↵" at bounding box center [1123, 566] width 484 height 45
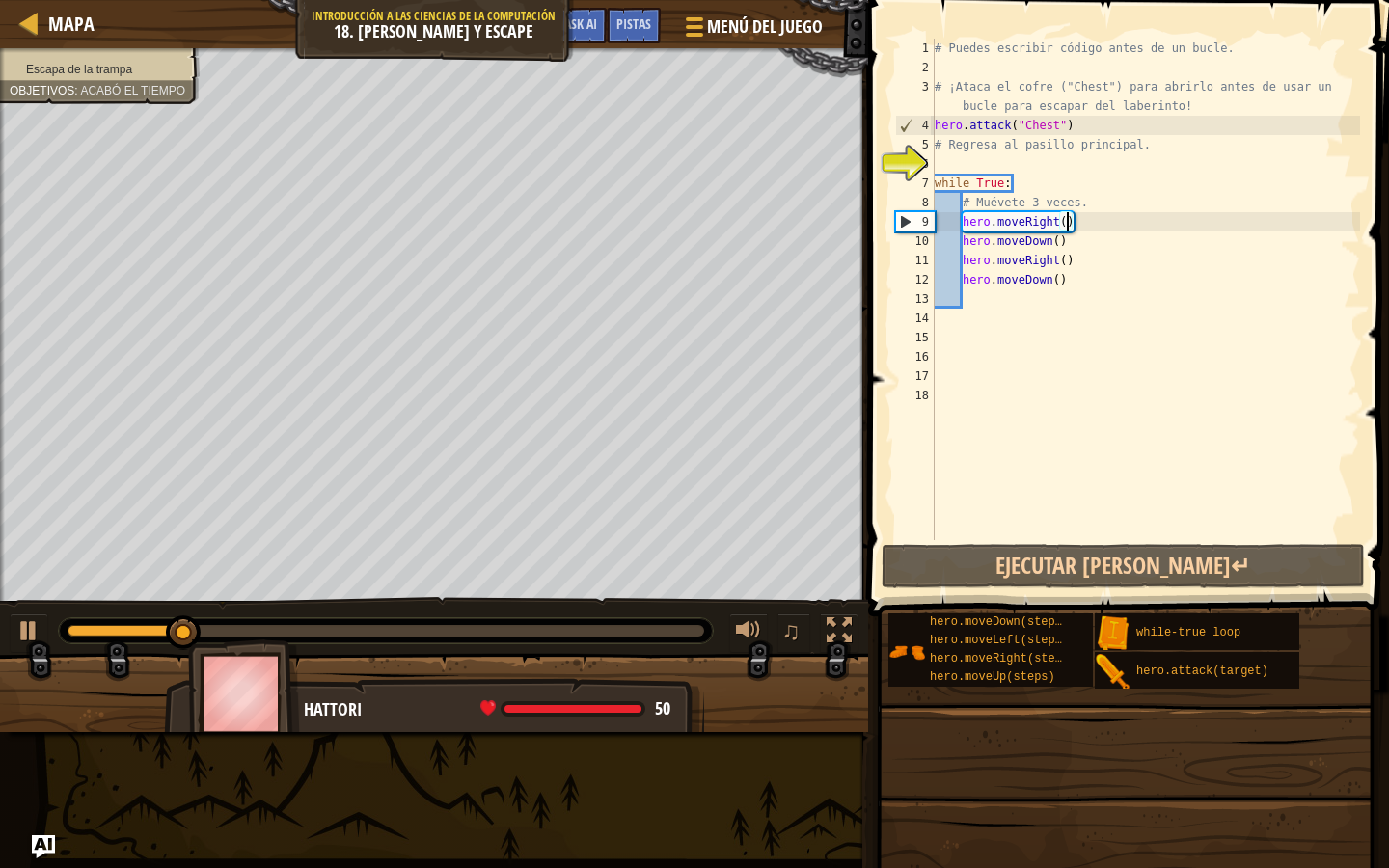
click at [178, 61] on div "Escapa de la trampa Objetivos : Acabó el tiempo" at bounding box center [99, 69] width 180 height 17
click at [162, 77] on li "Escapa de la trampa" at bounding box center [97, 69] width 175 height 17
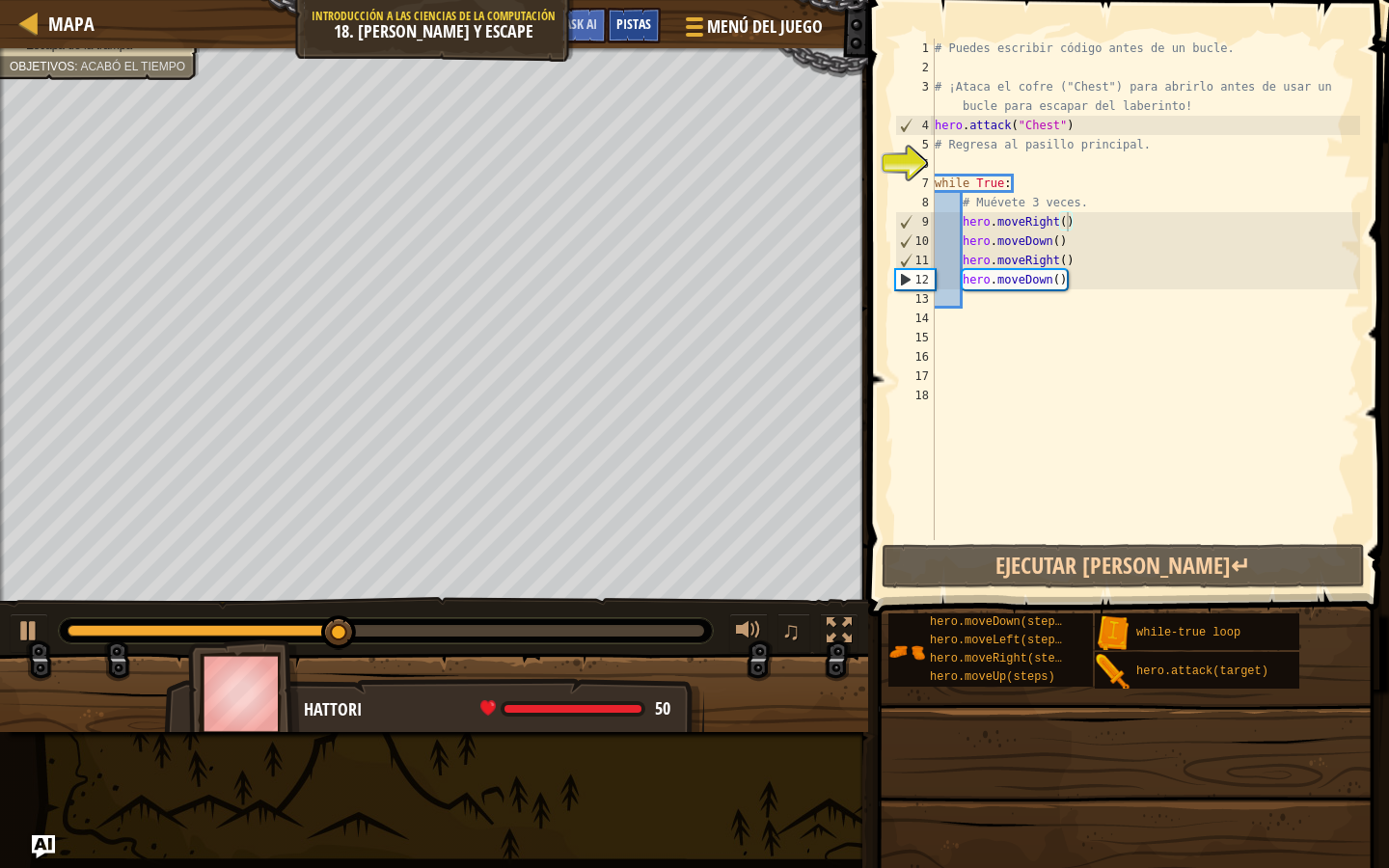
click at [652, 24] on div "Pistas" at bounding box center [634, 25] width 55 height 36
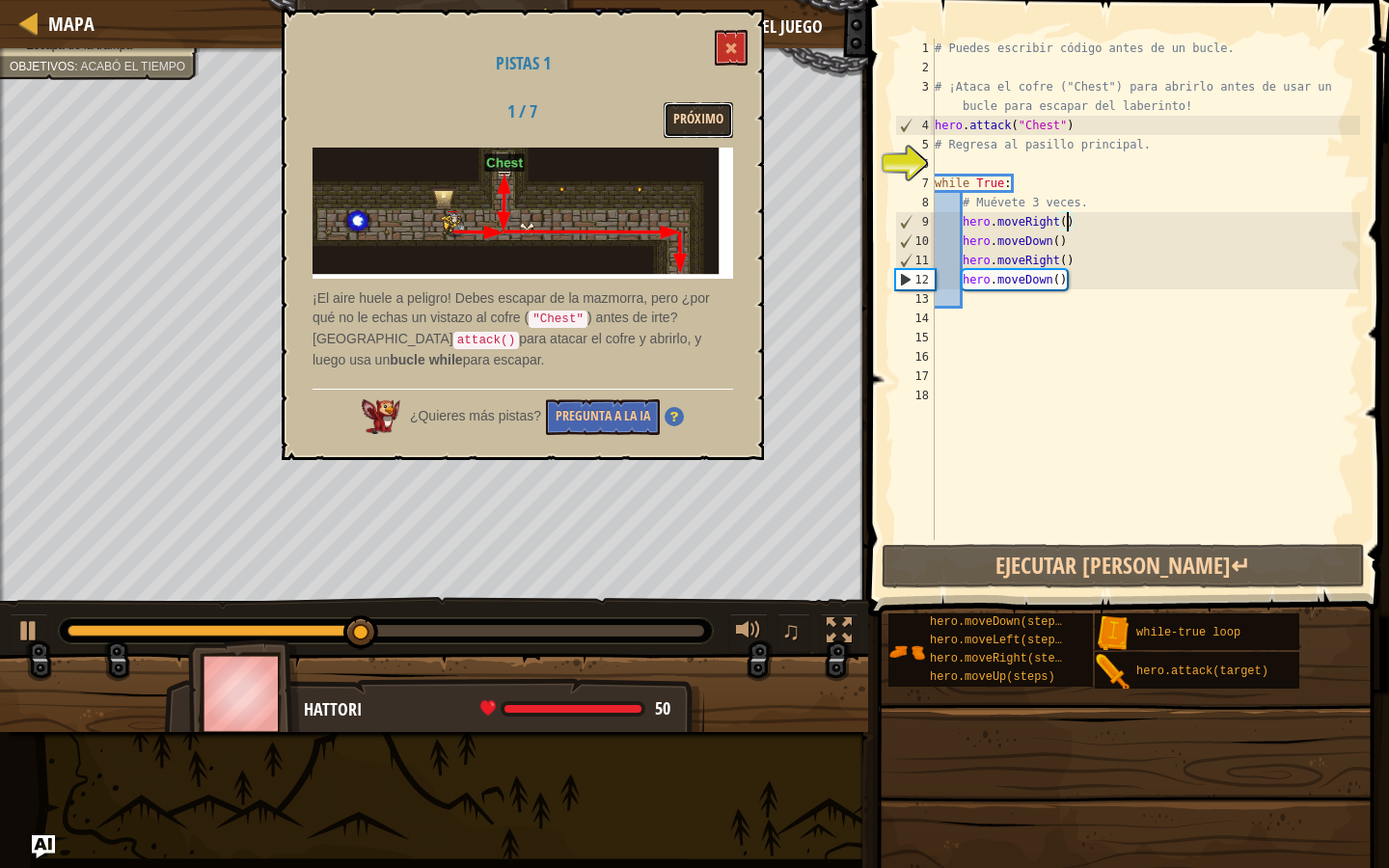
click at [677, 122] on button "Próximo" at bounding box center [698, 120] width 69 height 36
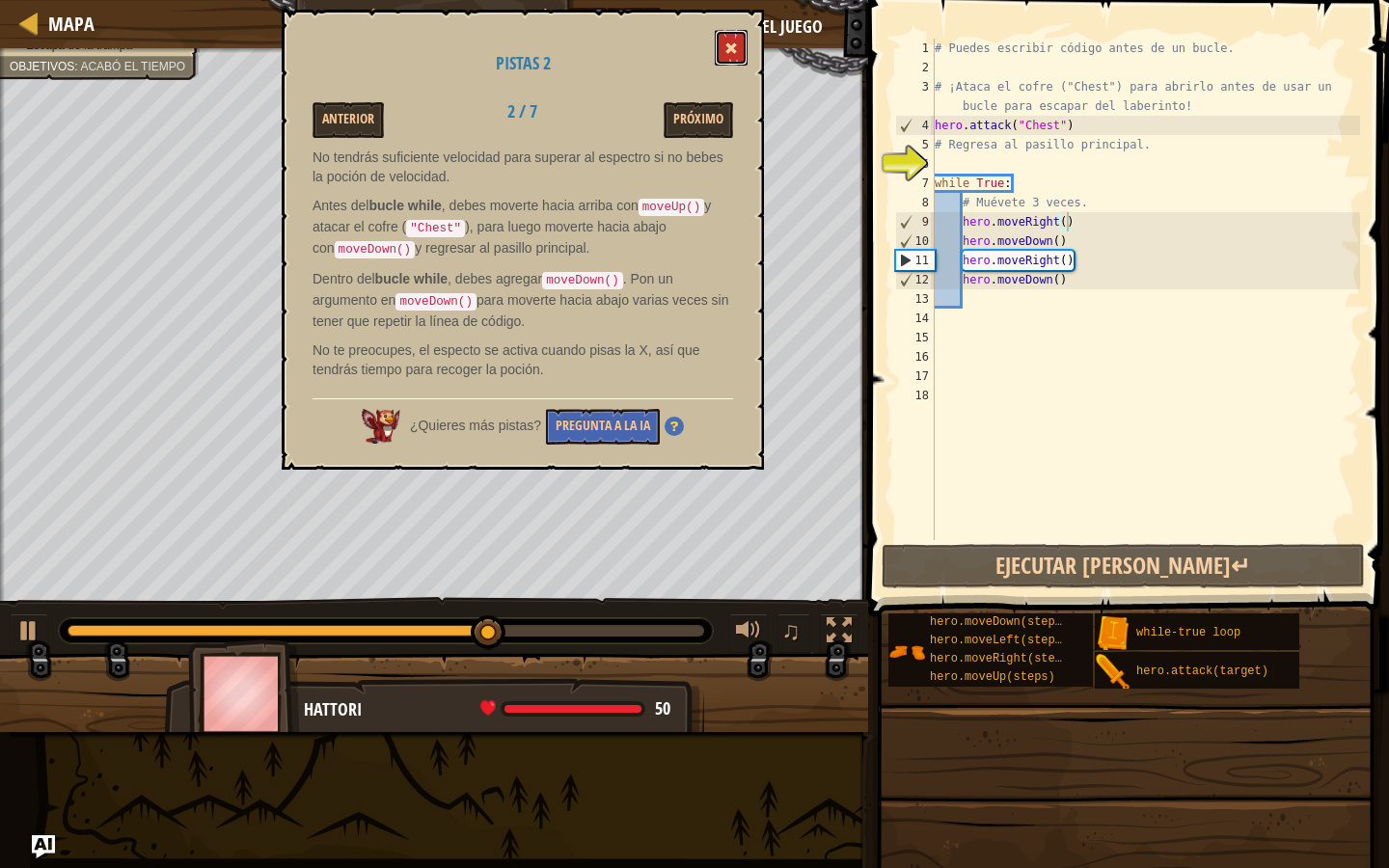
click at [727, 58] on button at bounding box center [731, 48] width 33 height 36
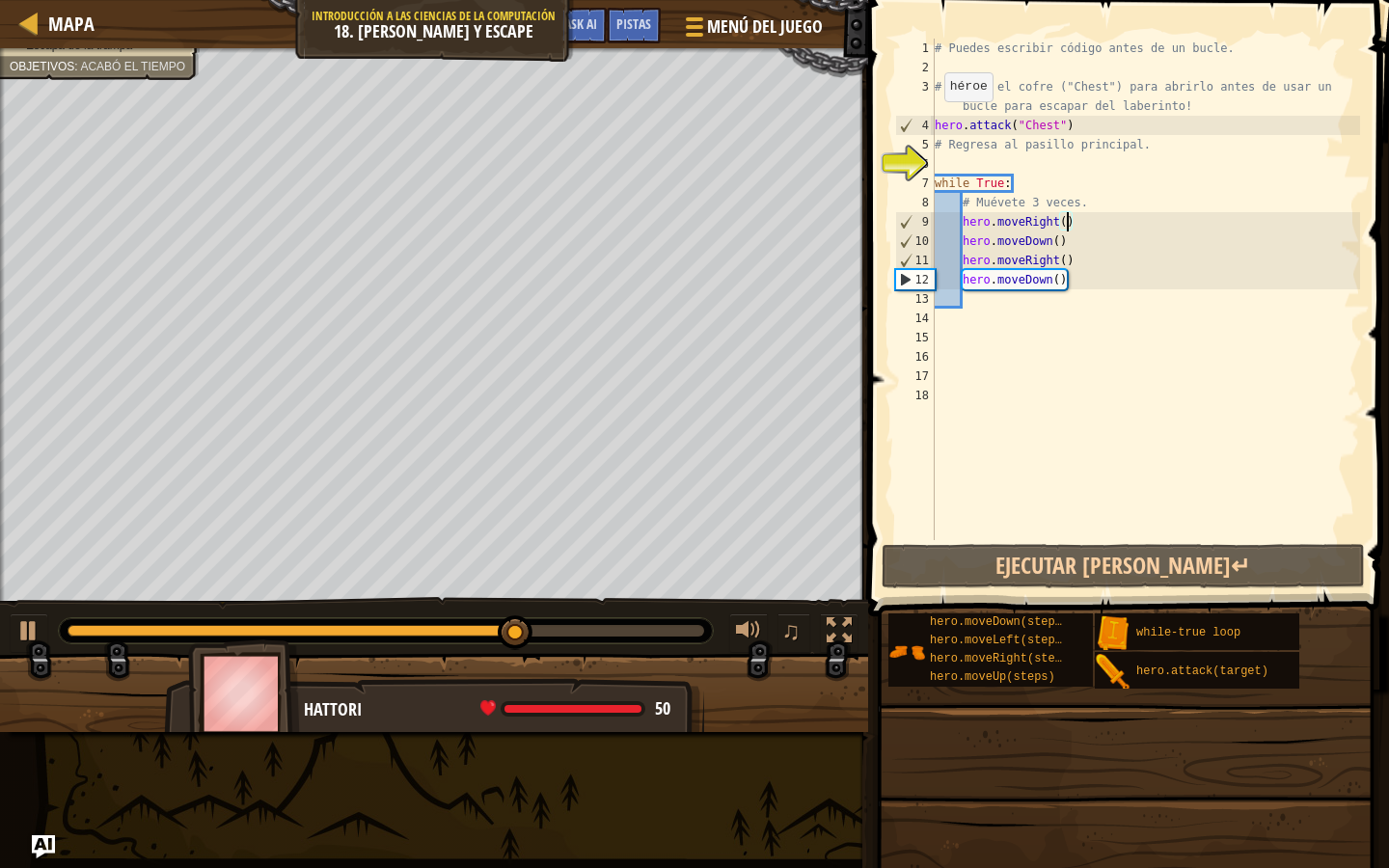
click at [929, 119] on div "4" at bounding box center [916, 126] width 39 height 19
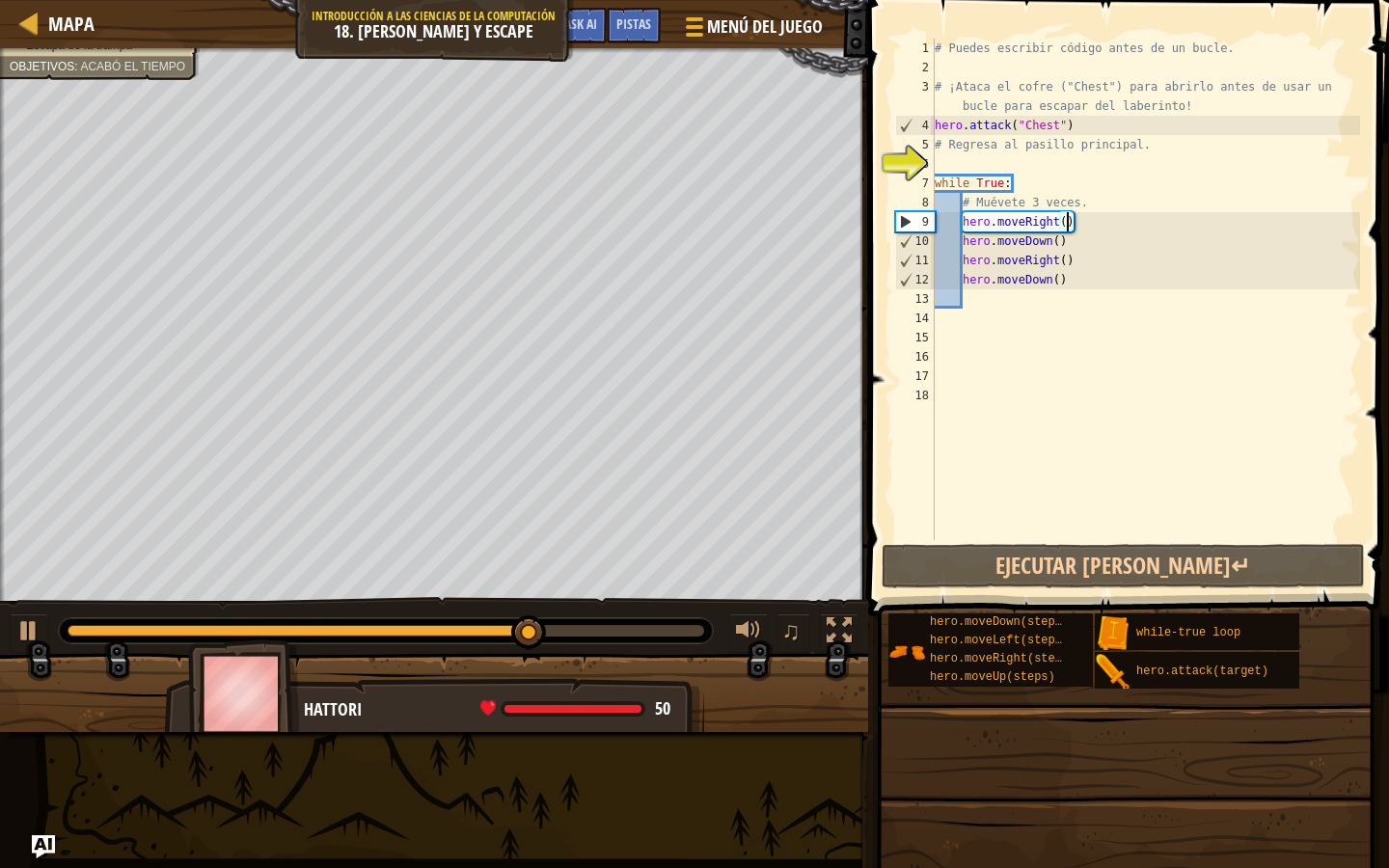
click at [951, 156] on div "# Puedes escribir código antes de un bucle. # ¡Ataca el cofre ("Chest") para ab…" at bounding box center [1145, 308] width 429 height 540
type textarea "d"
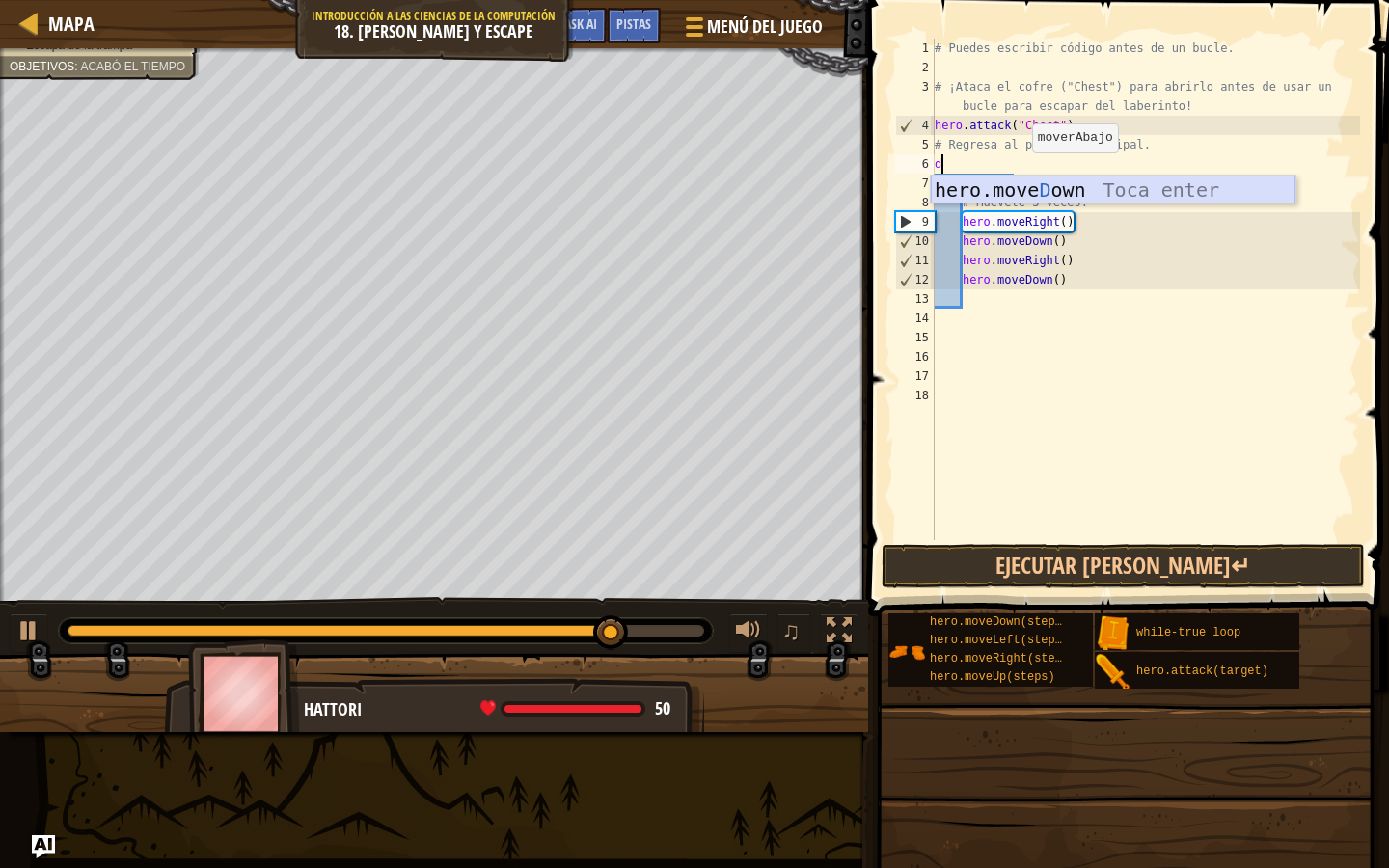
click at [1021, 193] on div "hero.move D own Toca enter" at bounding box center [1113, 218] width 365 height 87
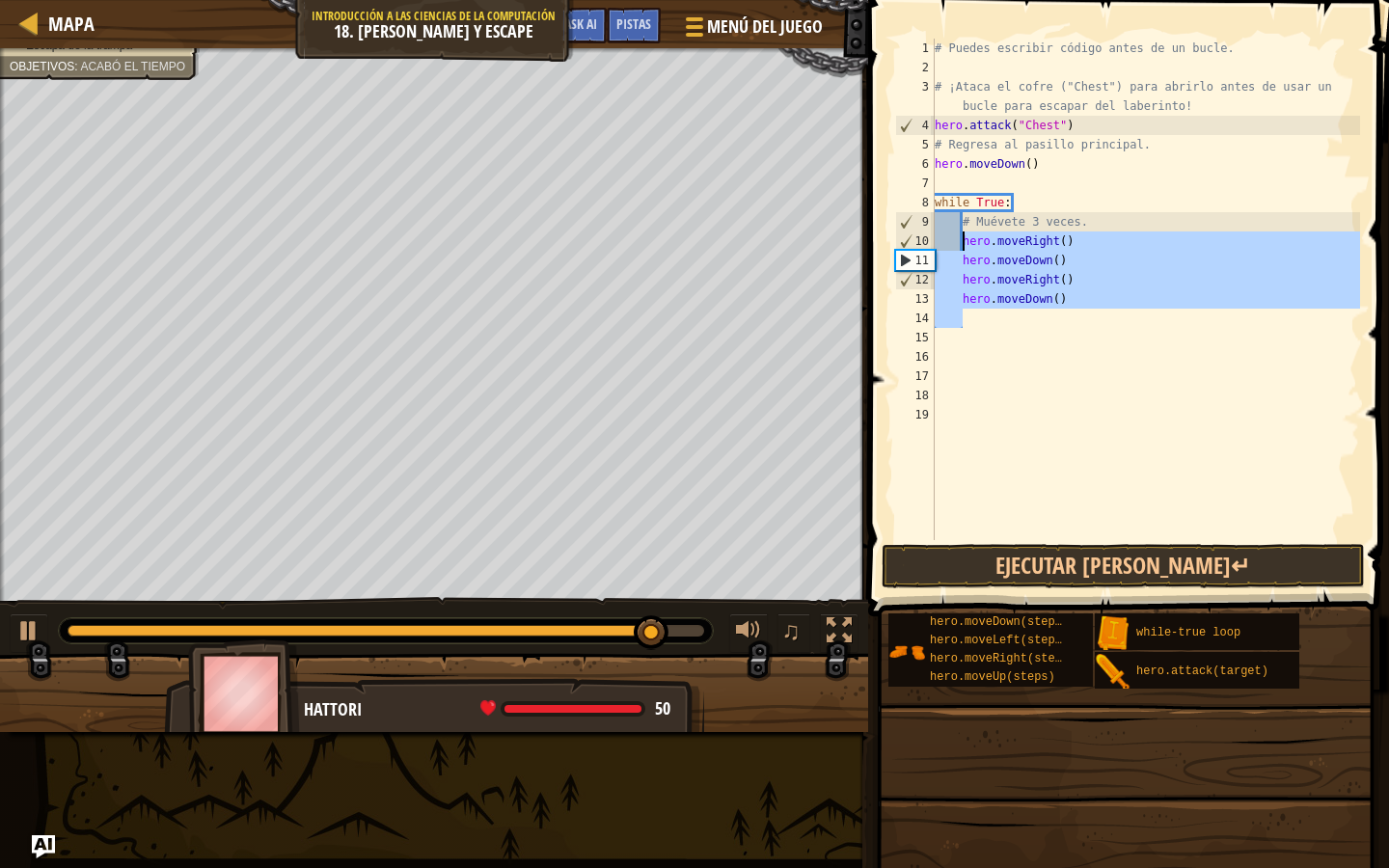
drag, startPoint x: 1063, startPoint y: 316, endPoint x: 966, endPoint y: 242, distance: 122.0
click at [966, 242] on div "# Puedes escribir código antes de un bucle. # ¡Ataca el cofre ("Chest") para ab…" at bounding box center [1145, 308] width 429 height 540
type textarea "h"
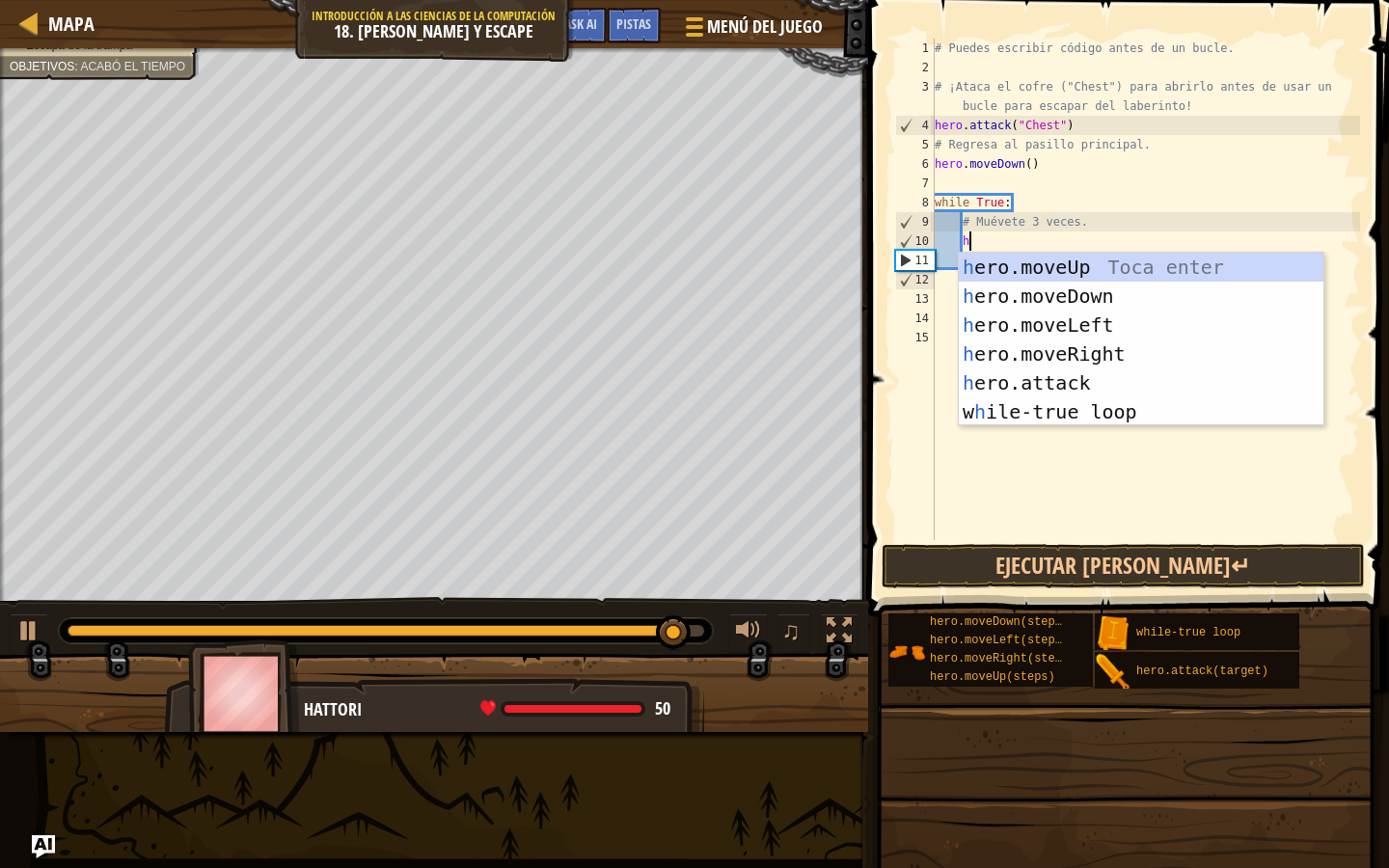
scroll to position [9, 2]
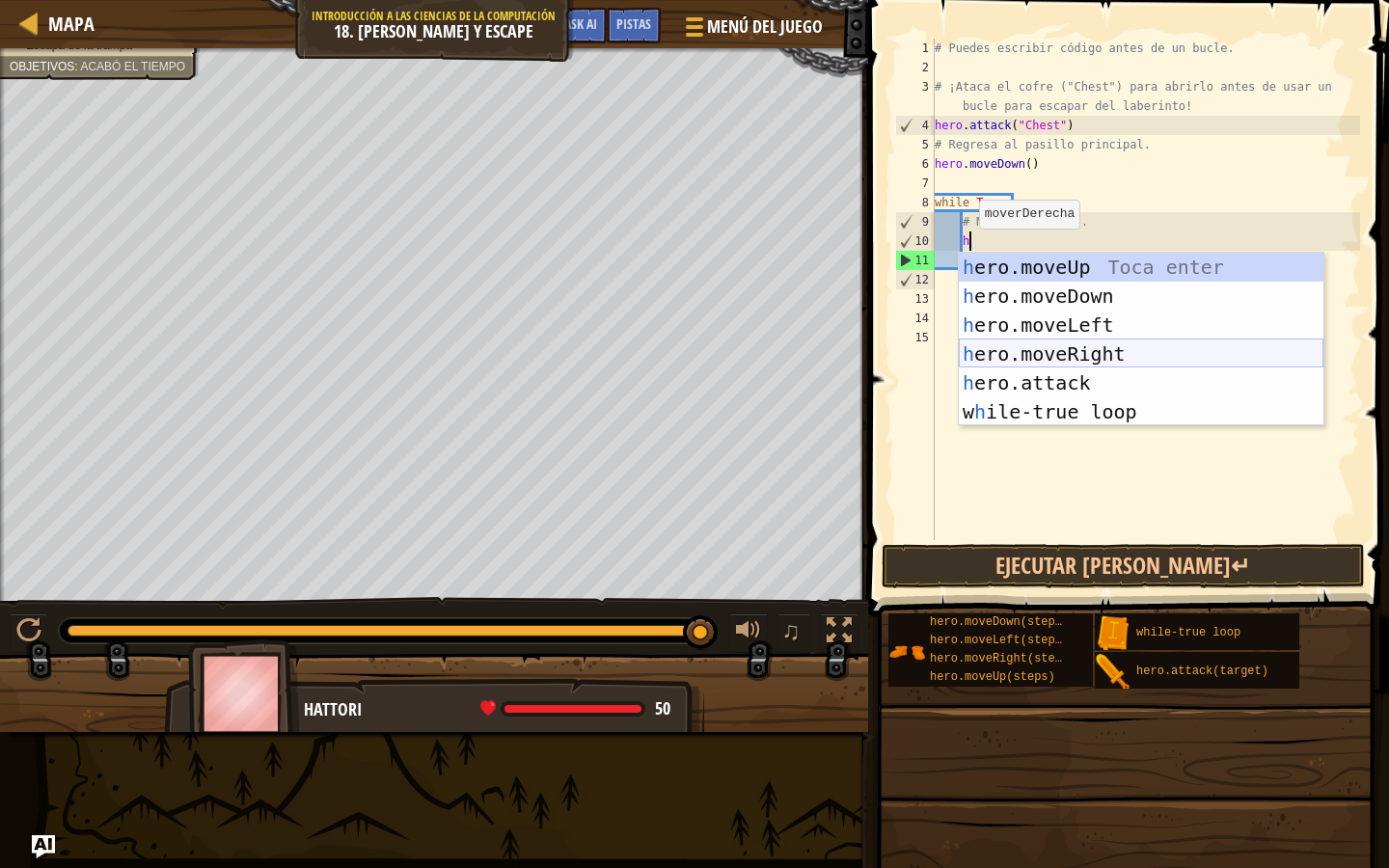
click at [1015, 360] on div "h ero.moveUp Toca enter h ero.moveDown Toca enter h ero.moveLeft Toca enter h e…" at bounding box center [1141, 369] width 365 height 232
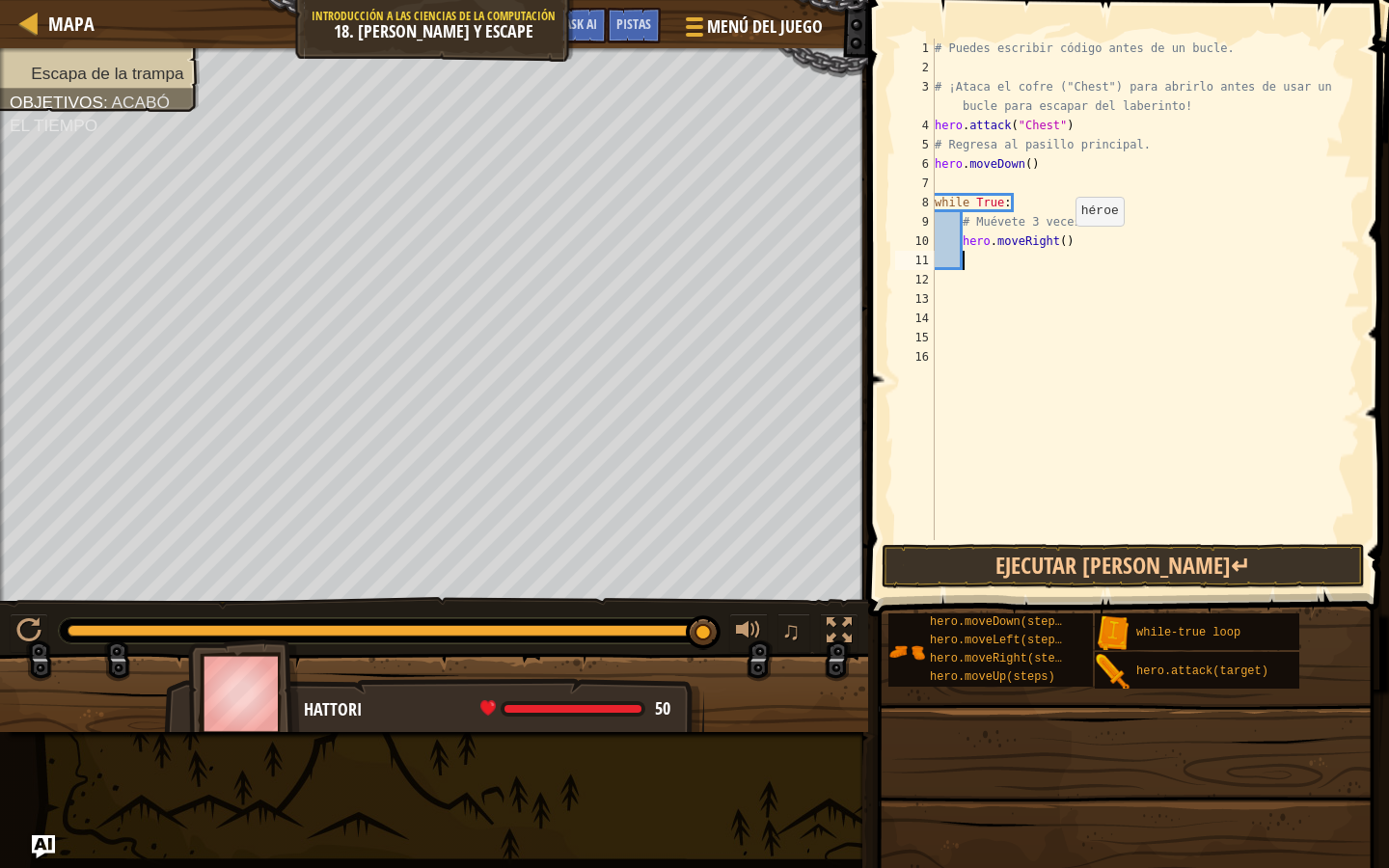
click at [1066, 244] on div "# Puedes escribir código antes de un bucle. # ¡Ataca el cofre ("Chest") para ab…" at bounding box center [1145, 308] width 429 height 540
type textarea "hero.moveRight(3)"
click at [1057, 64] on div "# Puedes escribir código antes de un bucle. # ¡Ataca el cofre ("Chest") para ab…" at bounding box center [1145, 308] width 429 height 540
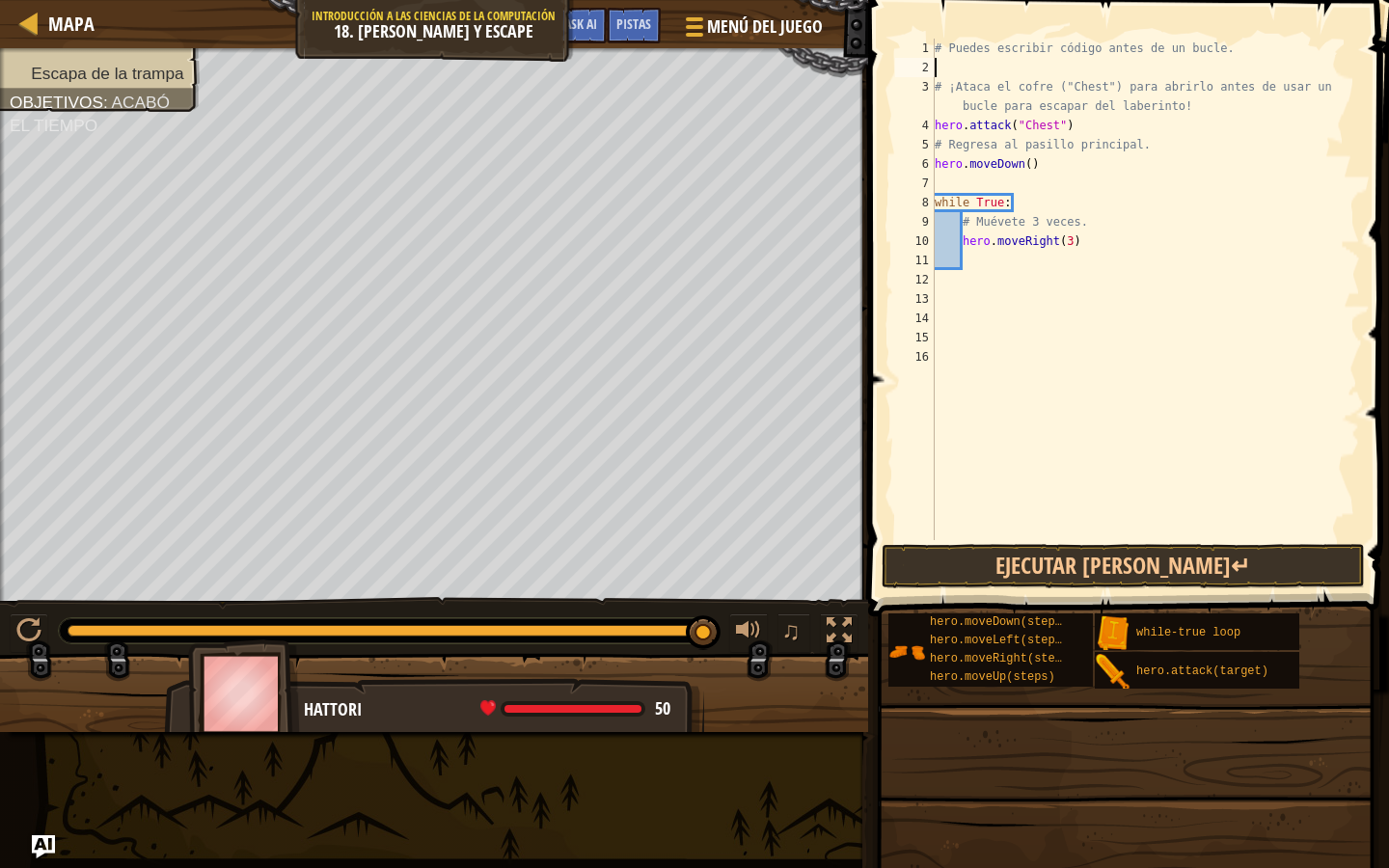
click at [1078, 257] on div "# Puedes escribir código antes de un bucle. # ¡Ataca el cofre ("Chest") para ab…" at bounding box center [1145, 308] width 429 height 540
type textarea "d"
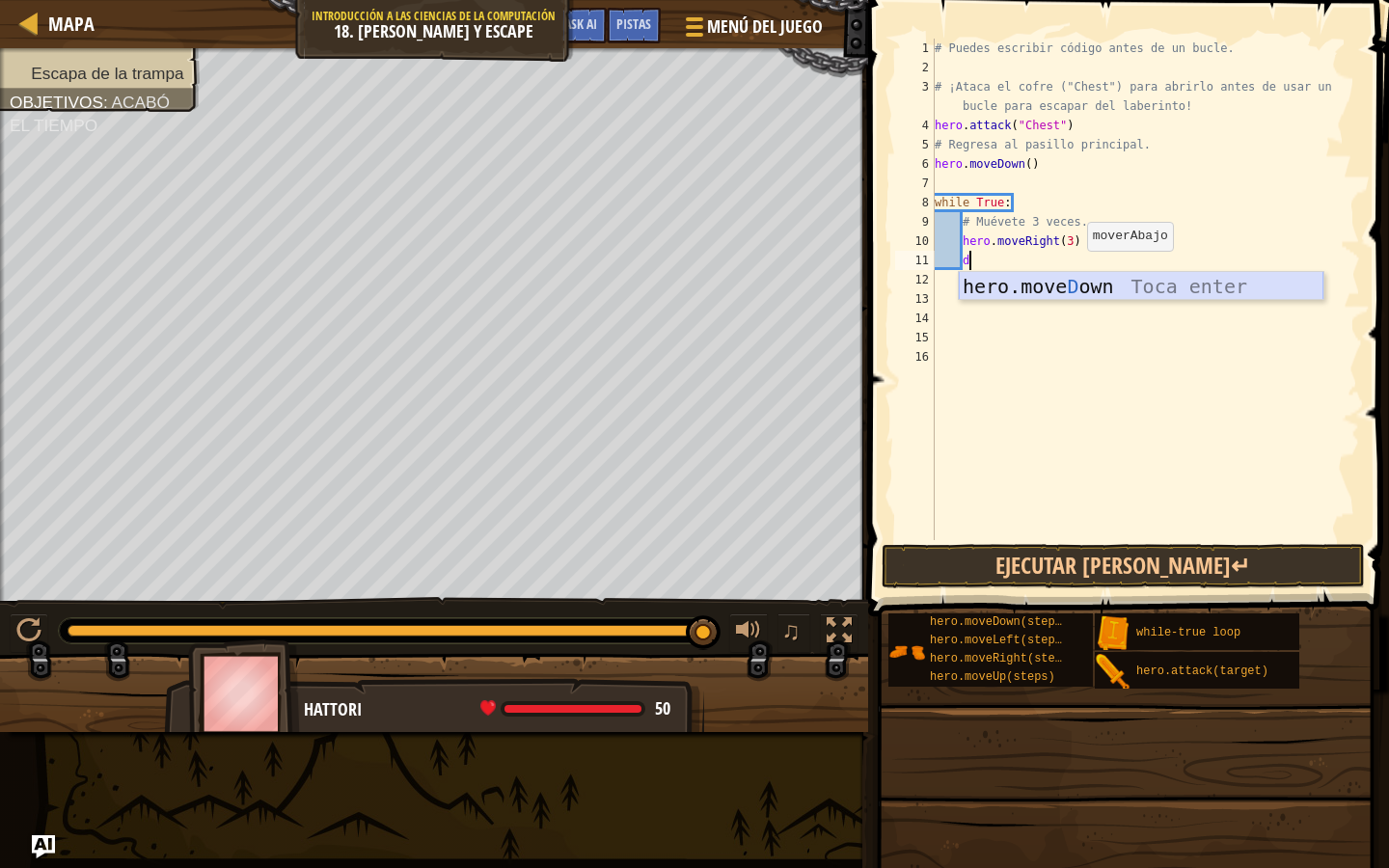
click at [1076, 280] on div "hero.move D own Toca enter" at bounding box center [1141, 315] width 365 height 87
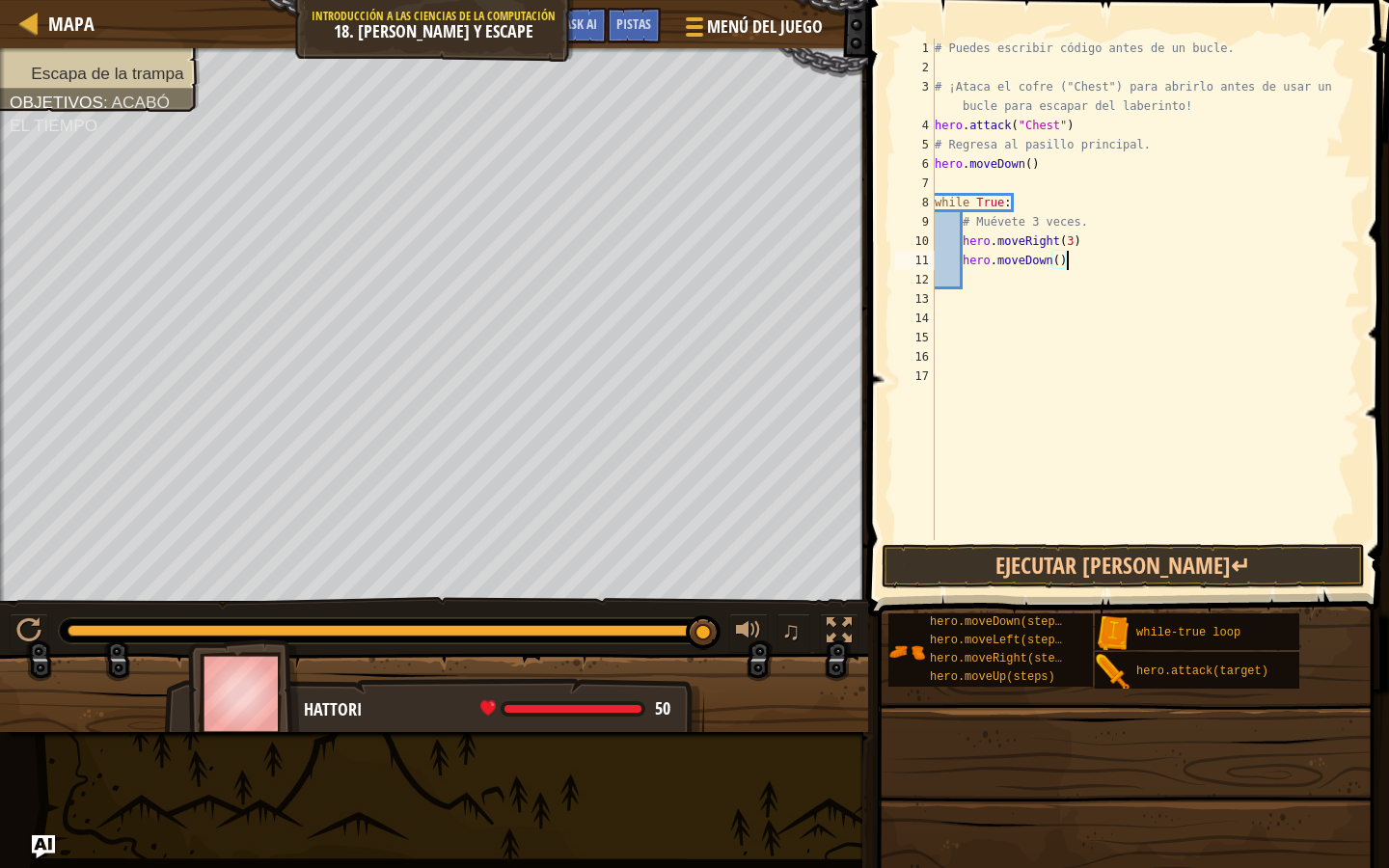
click at [1077, 267] on div "# Puedes escribir código antes de un bucle. # ¡Ataca el cofre ("Chest") para ab…" at bounding box center [1145, 308] width 429 height 540
type textarea "hero.moveDown()"
click at [1016, 69] on div "# Puedes escribir código antes de un bucle. # ¡Ataca el cofre ("Chest") para ab…" at bounding box center [1145, 308] width 429 height 540
type textarea "u"
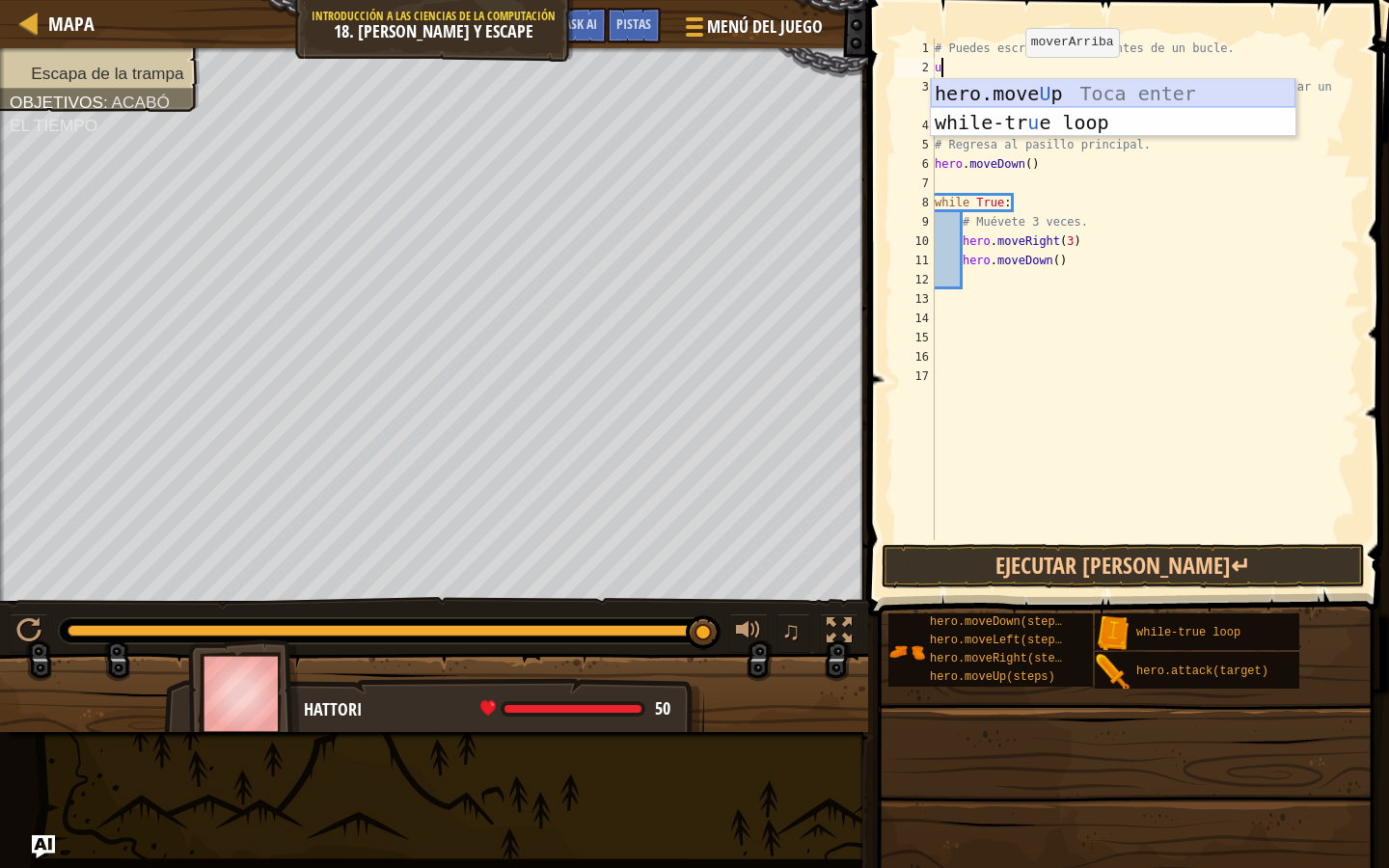
click at [1020, 95] on div "hero.move U p Toca enter while-tr u e loop Toca enter" at bounding box center [1113, 136] width 365 height 116
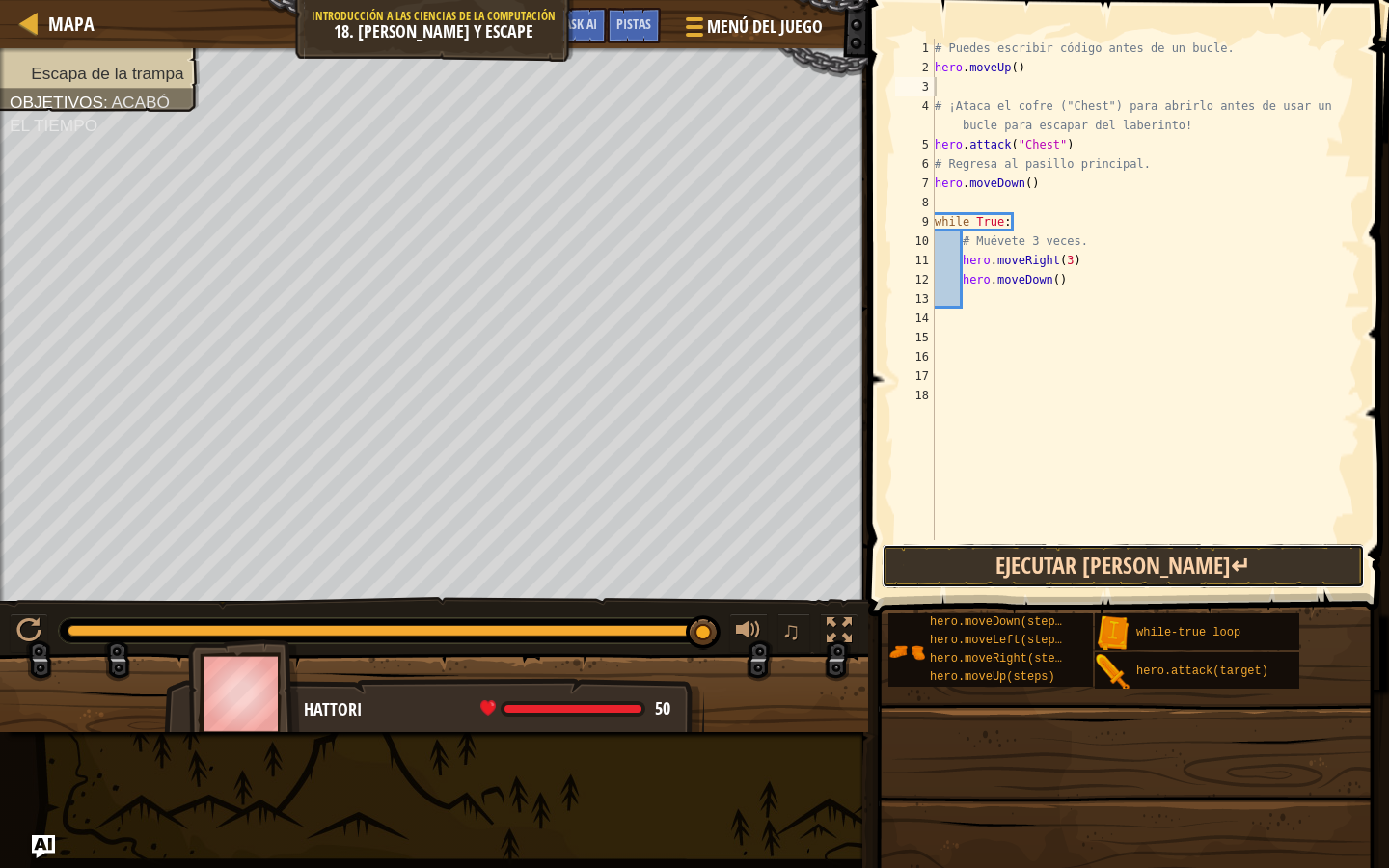
click at [1026, 547] on button "Ejecutar [PERSON_NAME]↵" at bounding box center [1123, 566] width 484 height 45
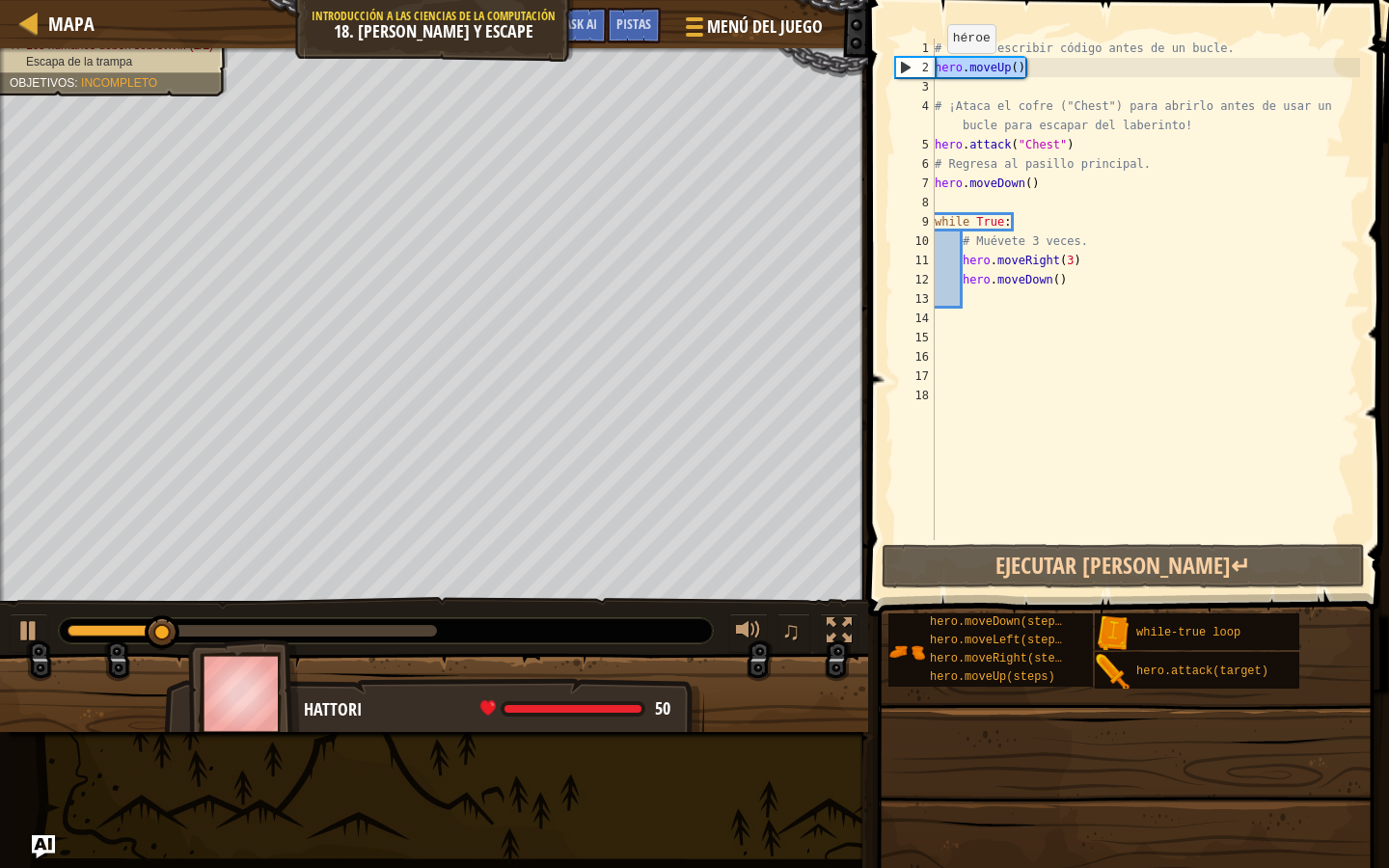
drag, startPoint x: 1051, startPoint y: 75, endPoint x: 937, endPoint y: 64, distance: 114.5
click at [935, 70] on div "# Puedes escribir código antes de un bucle. hero . moveUp ( ) # ¡Ataca el cofre…" at bounding box center [1145, 308] width 429 height 540
type textarea "hero.moveUp()"
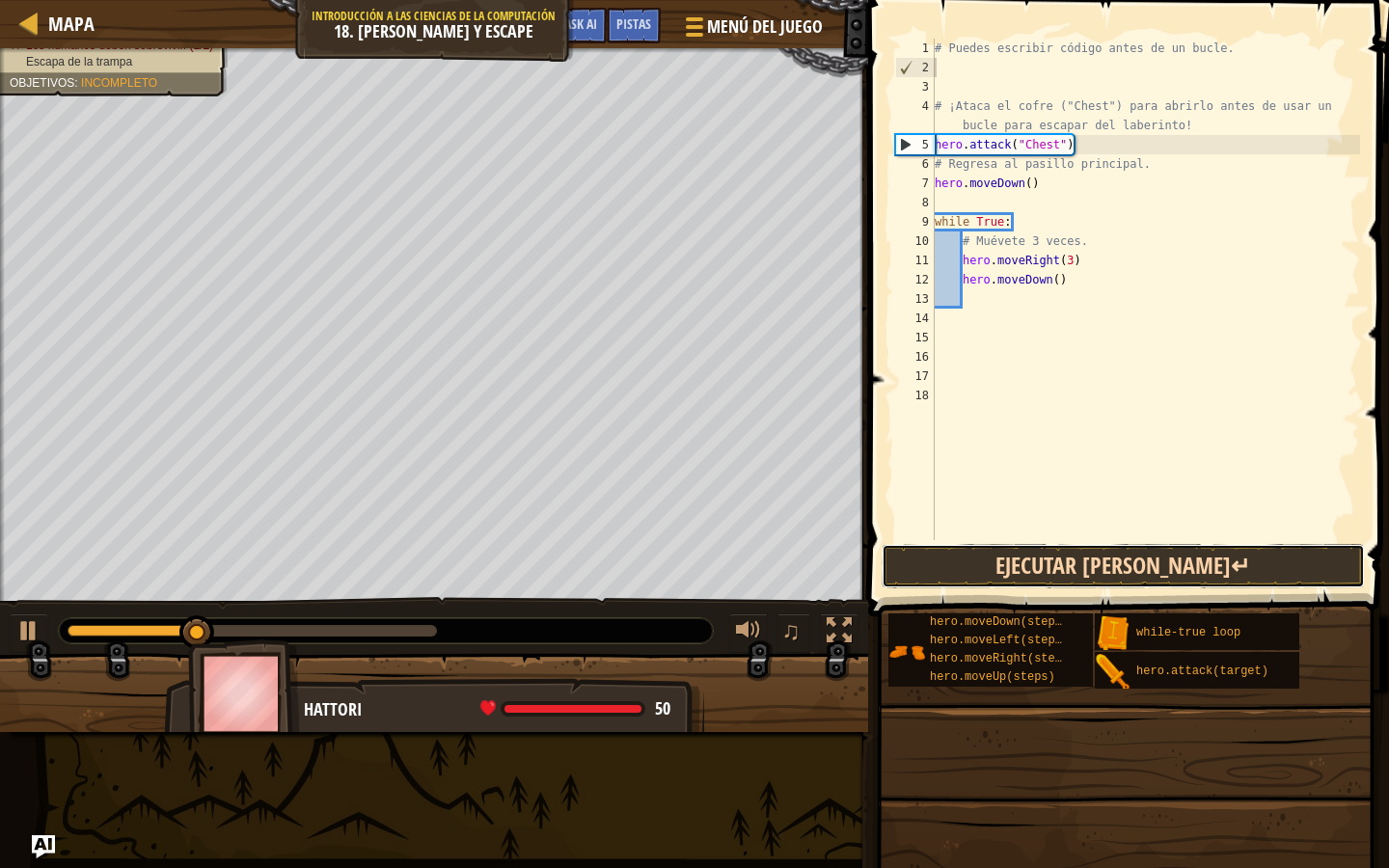
click at [1053, 558] on button "Ejecutar [PERSON_NAME]↵" at bounding box center [1123, 566] width 484 height 45
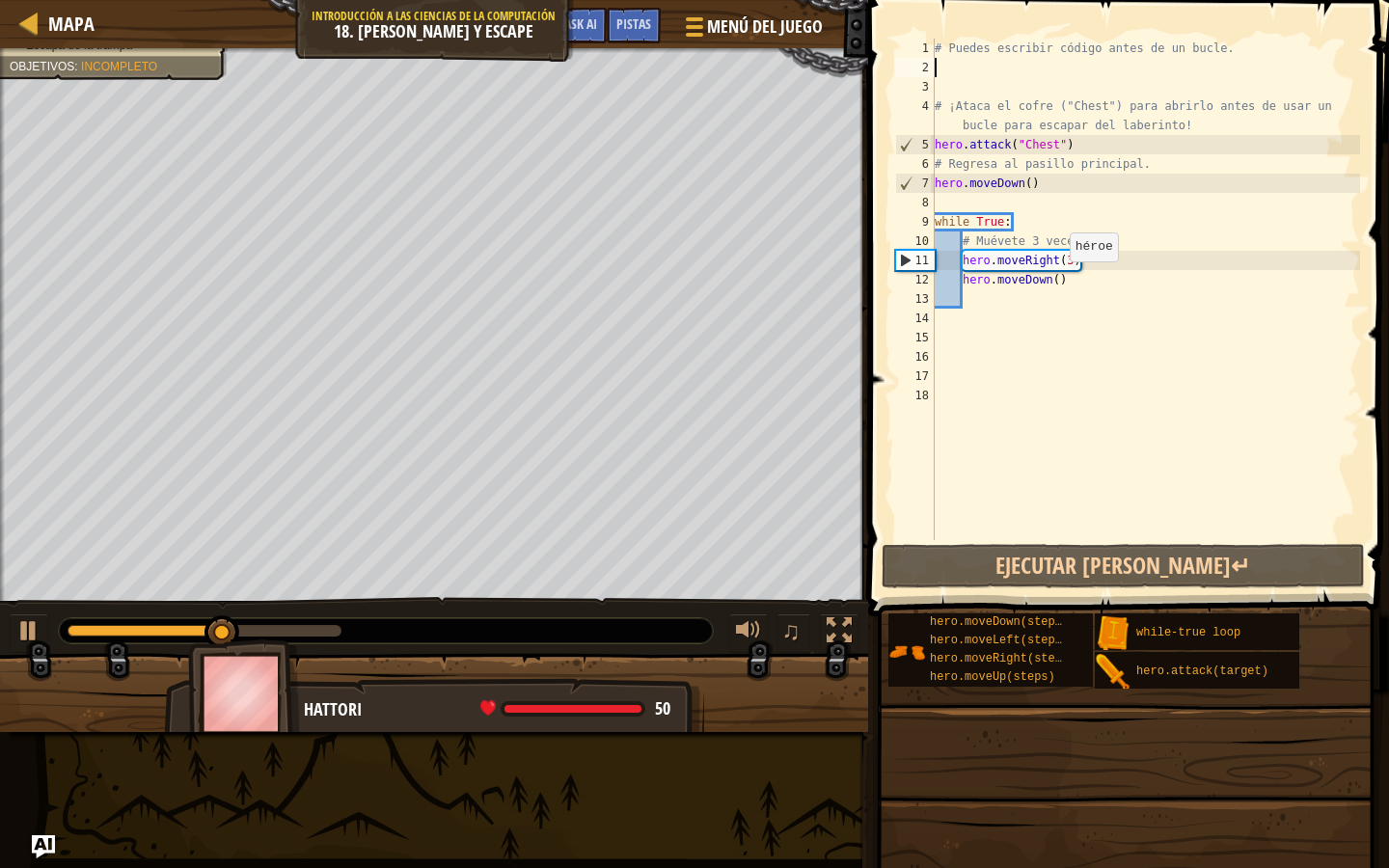
click at [1059, 280] on div "# Puedes escribir código antes de un bucle. # ¡Ataca el cofre ("Chest") para ab…" at bounding box center [1145, 308] width 429 height 540
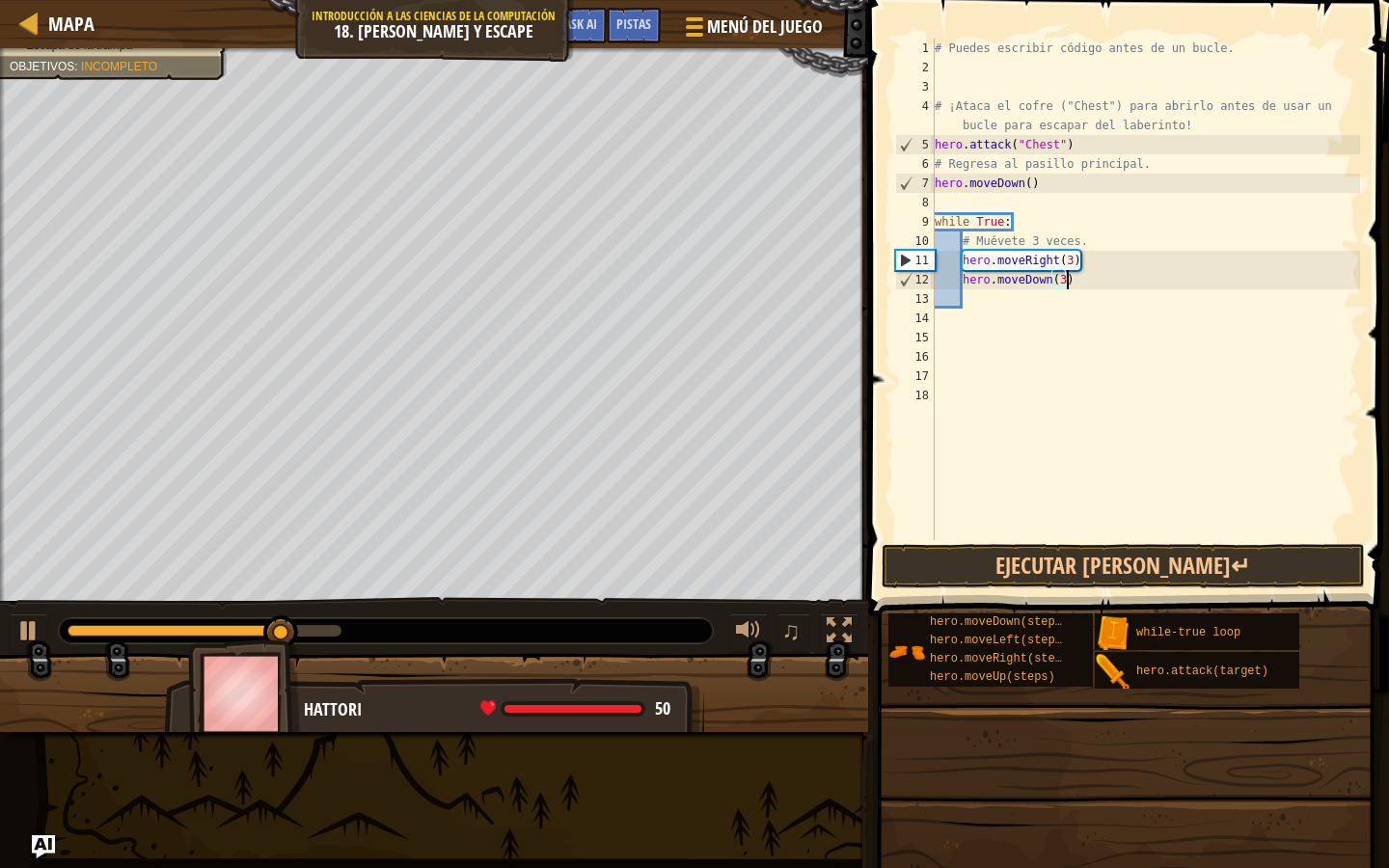
scroll to position [9, 11]
type textarea "hero.moveDown(3)"
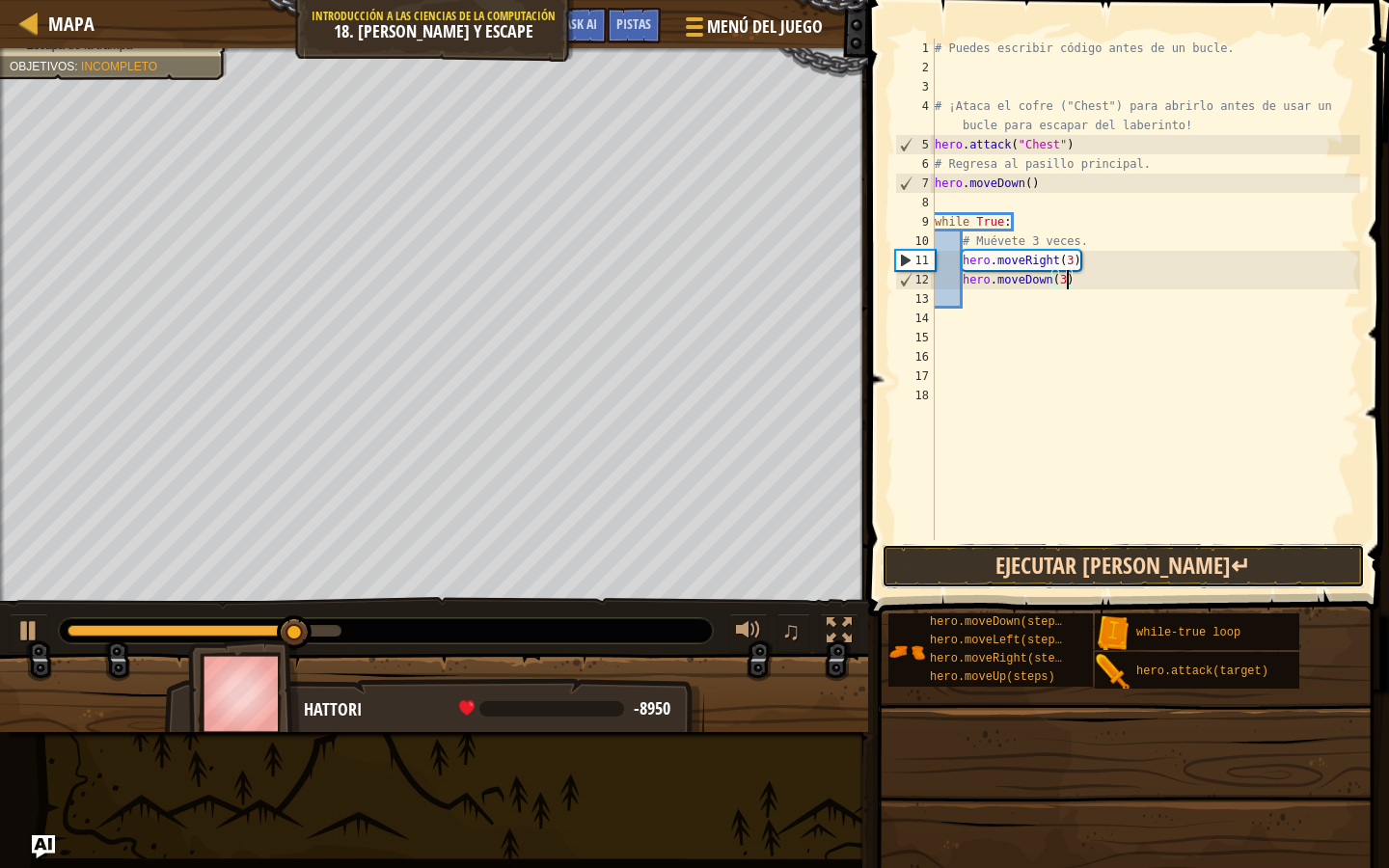
click at [1026, 552] on button "Ejecutar [PERSON_NAME]↵" at bounding box center [1123, 566] width 484 height 45
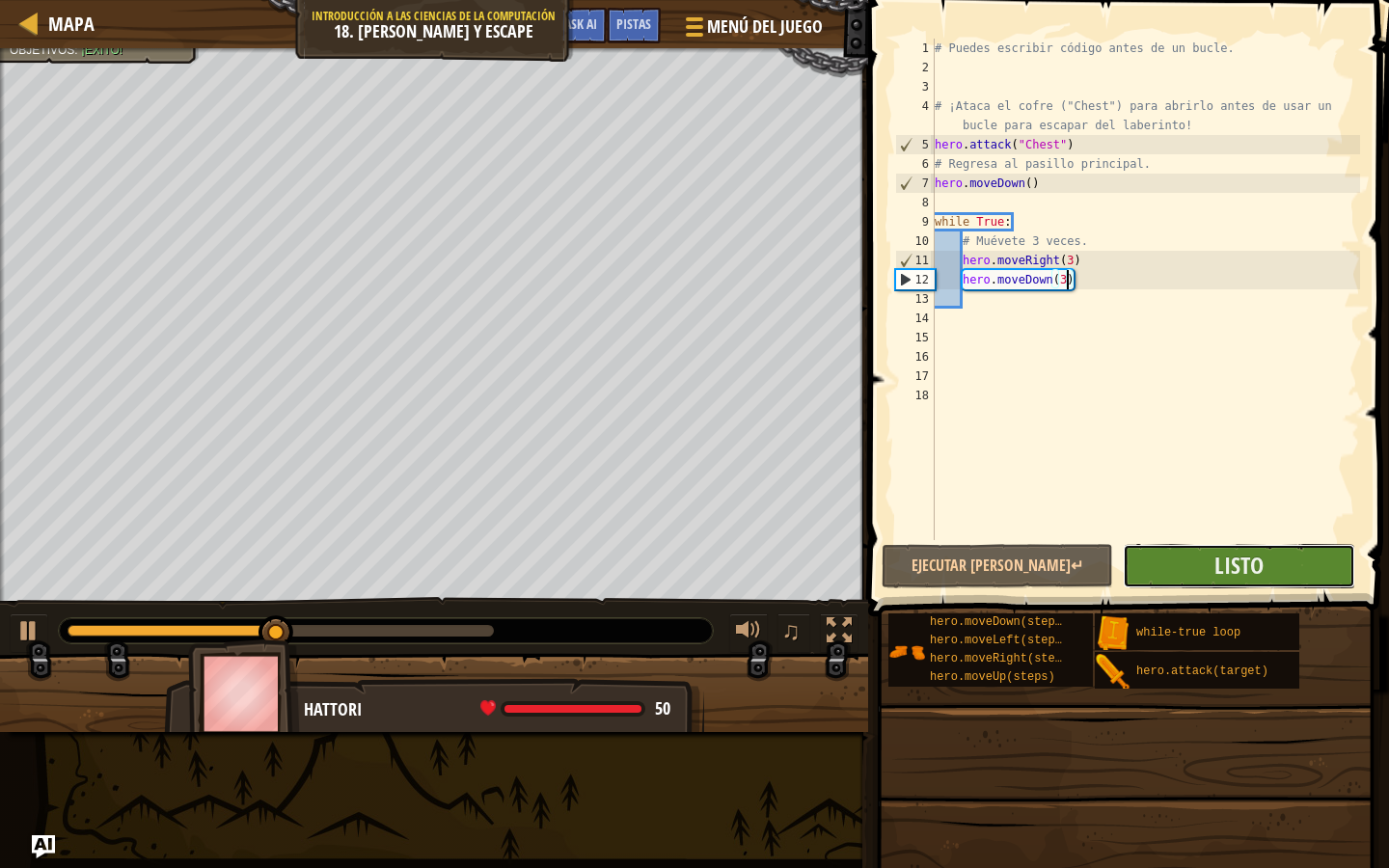
click at [1169, 557] on button "Listo" at bounding box center [1239, 566] width 232 height 45
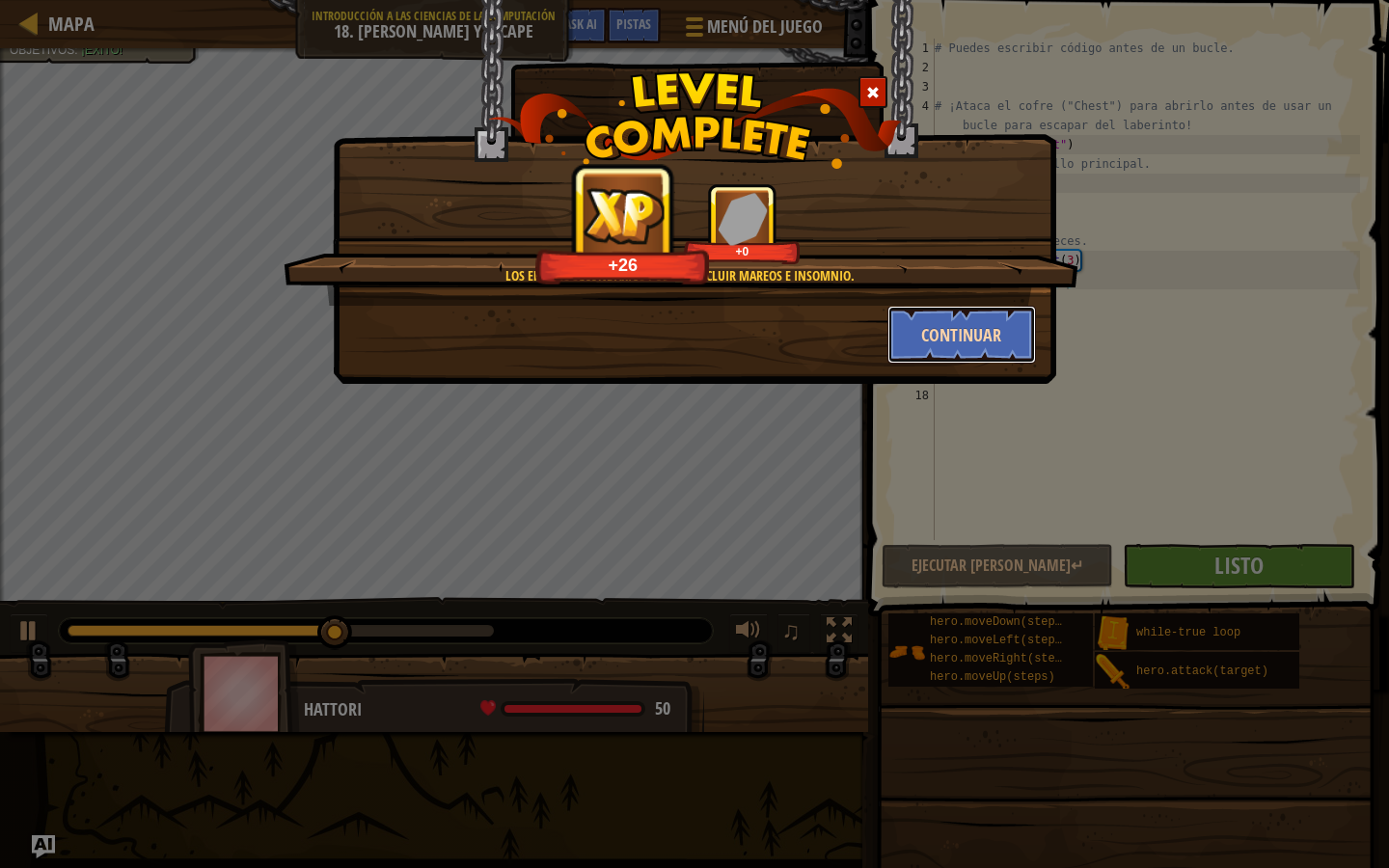
click at [926, 335] on button "Continuar" at bounding box center [963, 334] width 150 height 57
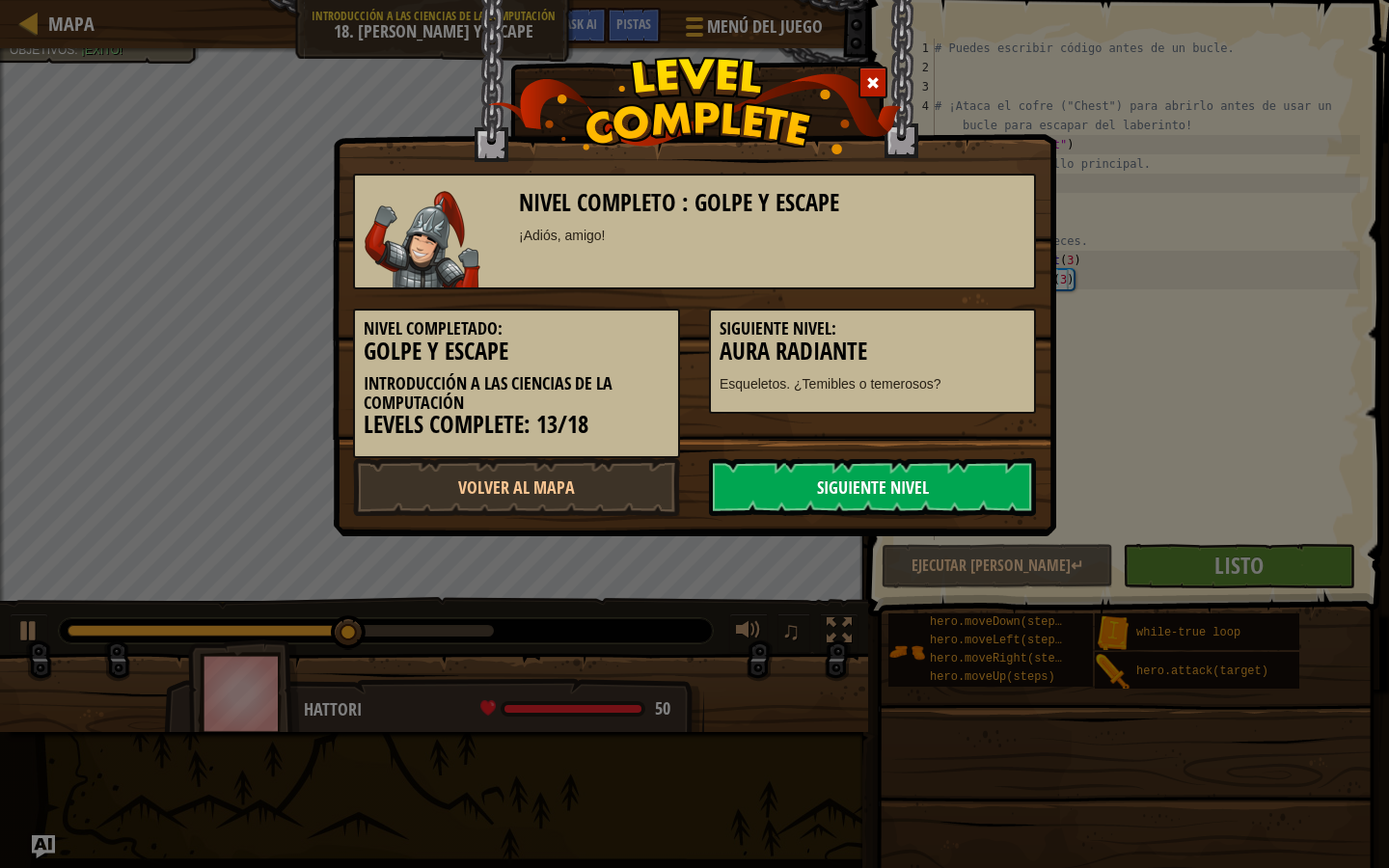
click at [972, 497] on link "Siguiente Nivel" at bounding box center [872, 487] width 327 height 57
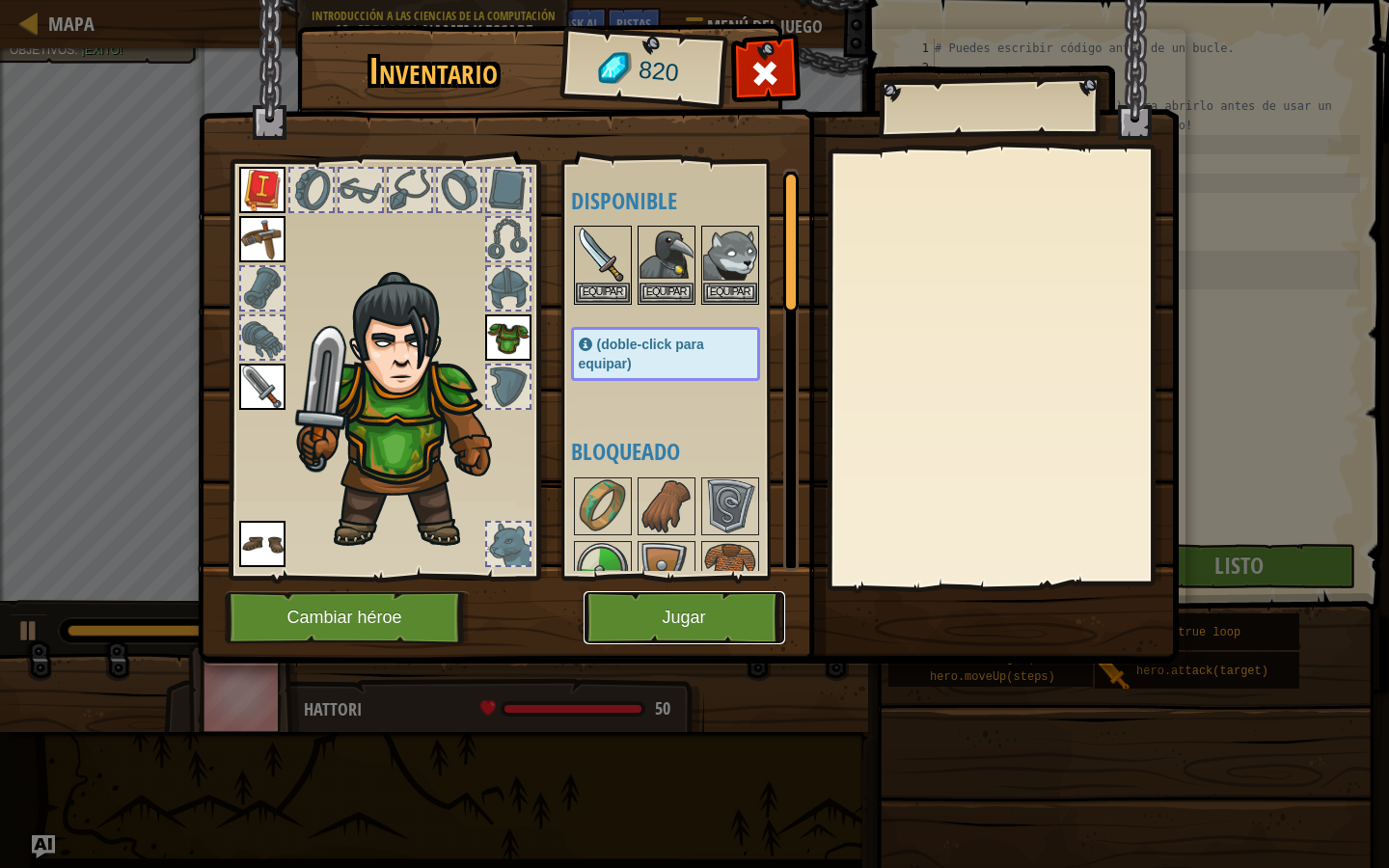
click at [738, 630] on button "Jugar" at bounding box center [684, 618] width 201 height 54
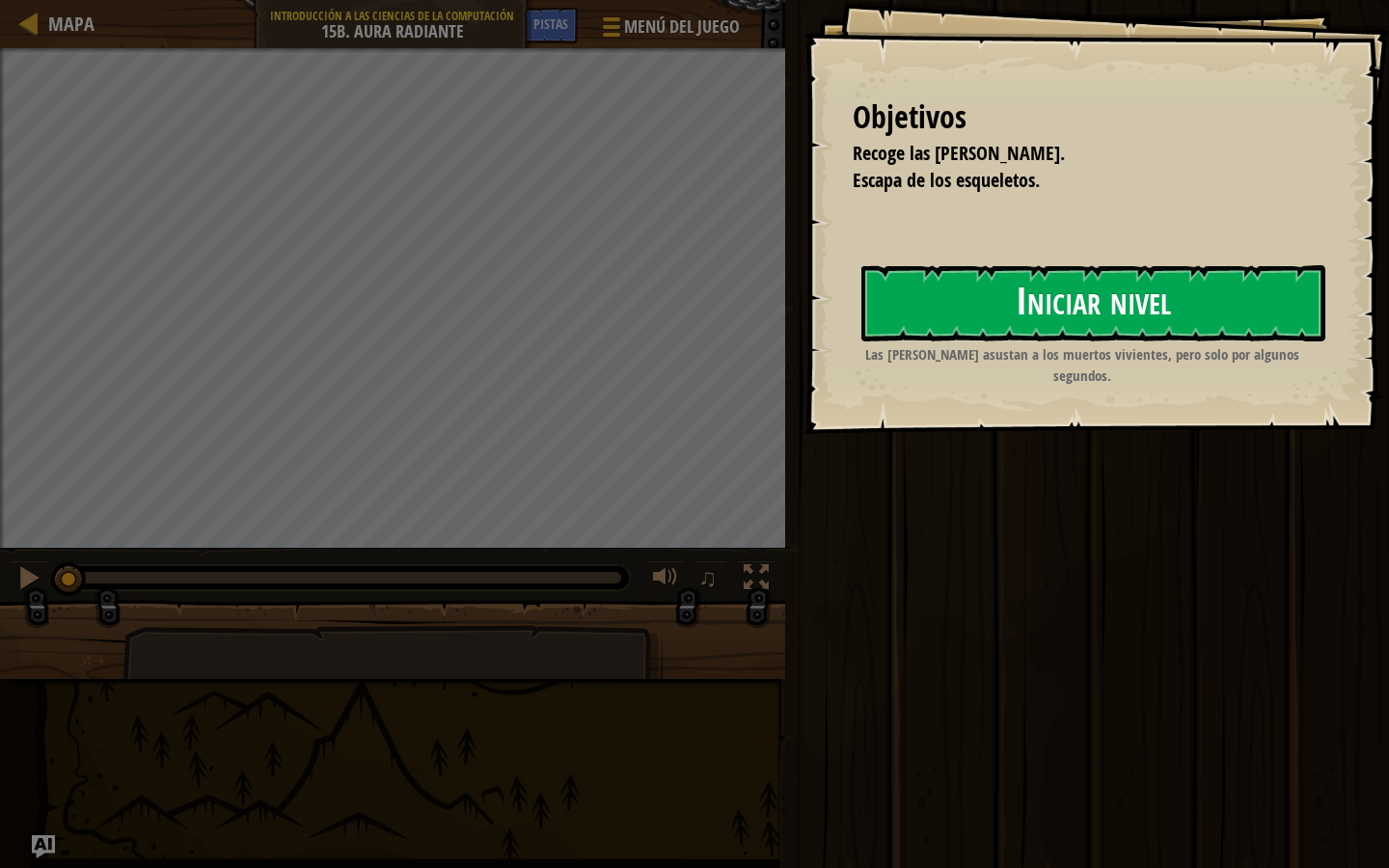
click at [959, 290] on button "Iniciar nivel" at bounding box center [1093, 304] width 464 height 76
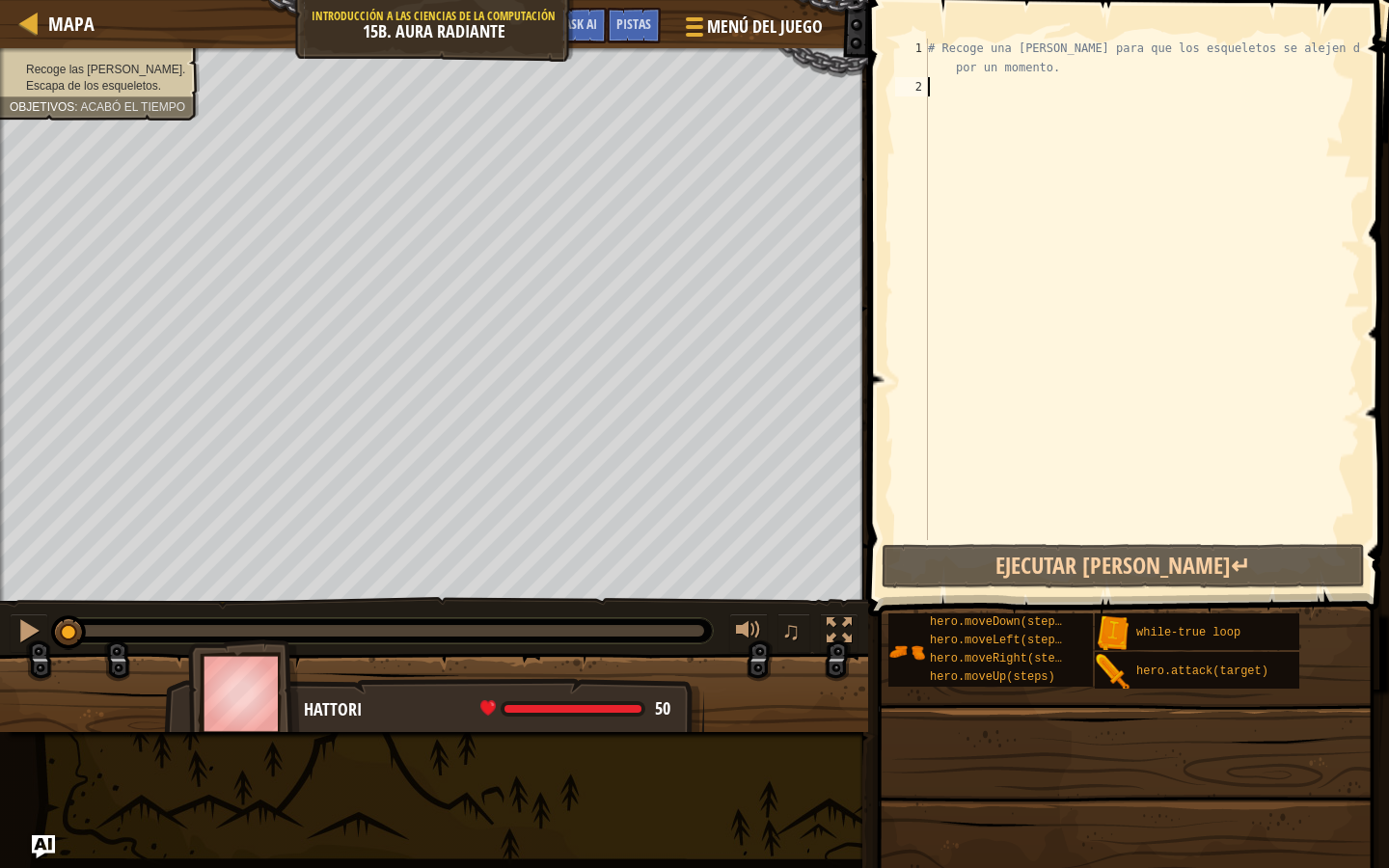
type textarea "u"
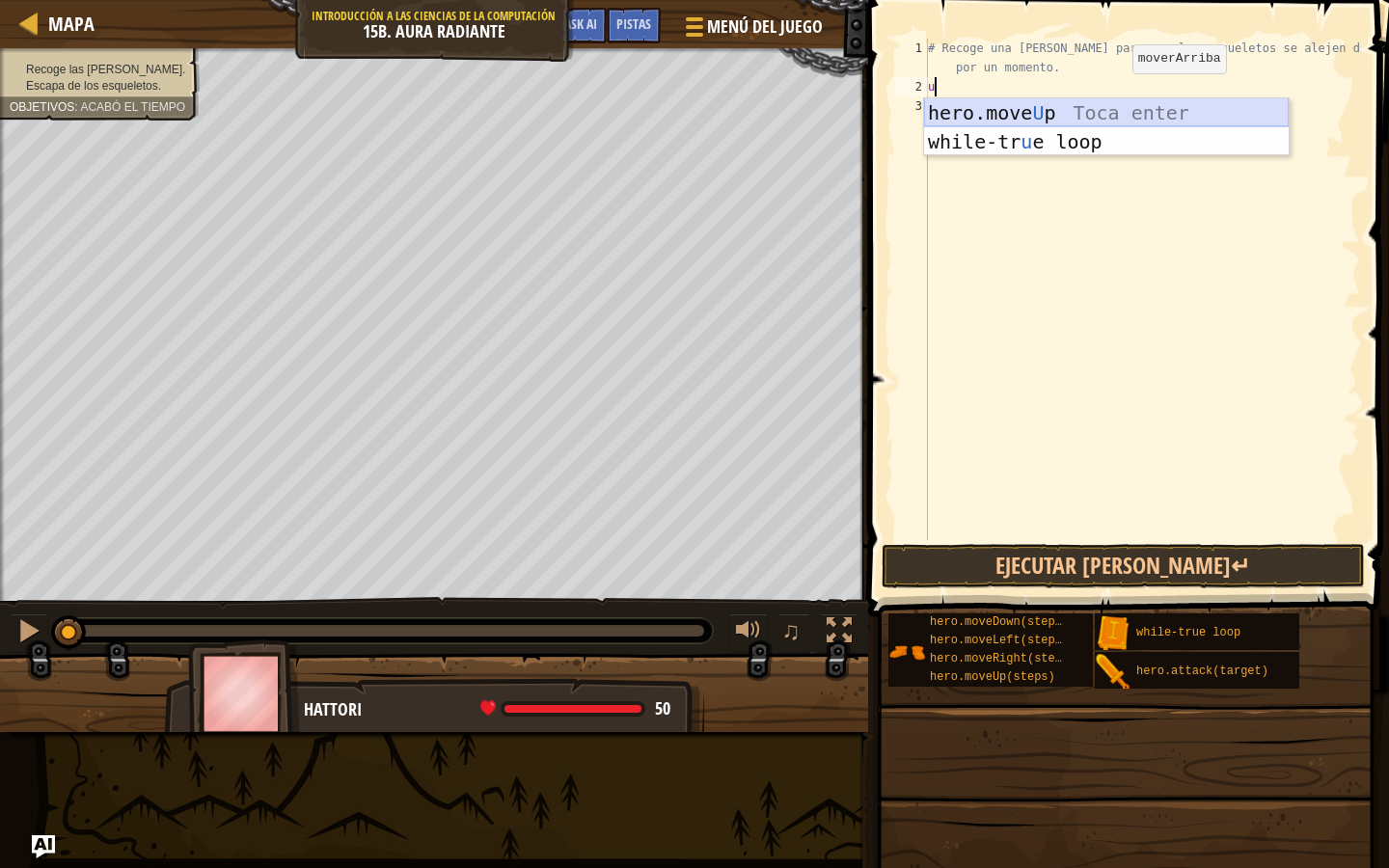
click at [1096, 108] on div "hero.move U p Toca enter while-tr u e loop Toca enter" at bounding box center [1107, 156] width 365 height 116
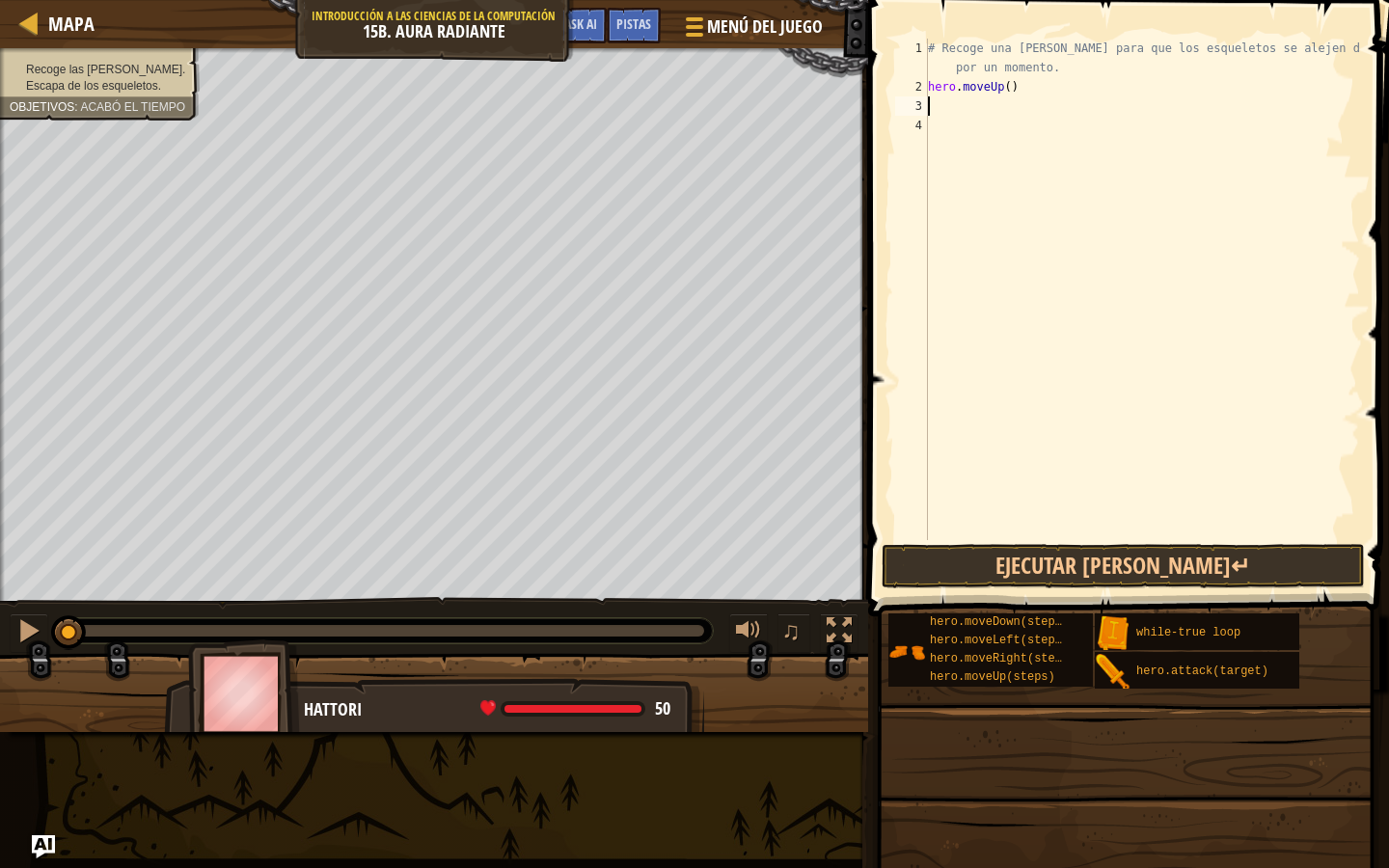
type textarea "d"
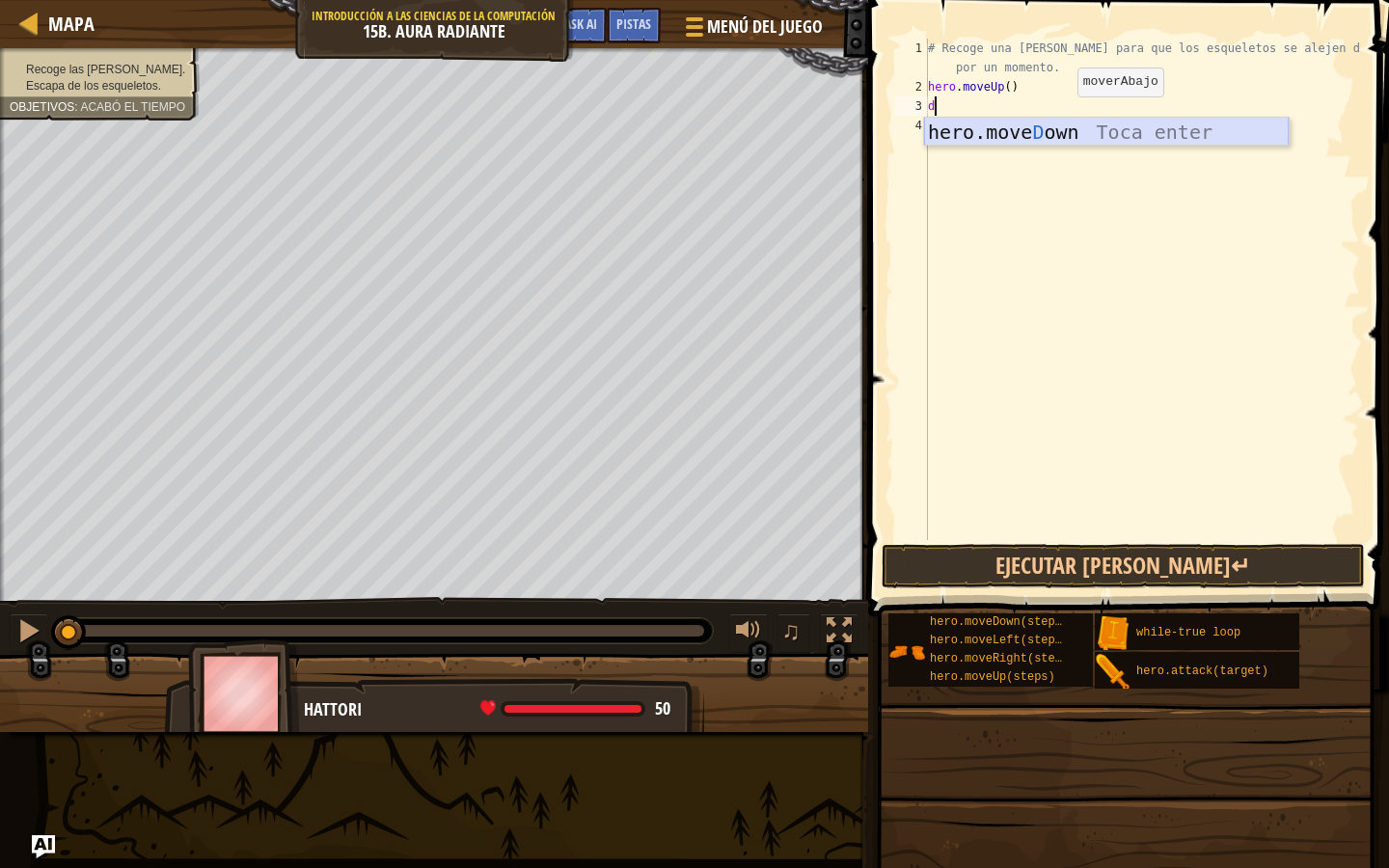
click at [1053, 136] on div "hero.move D own Toca enter" at bounding box center [1107, 161] width 365 height 87
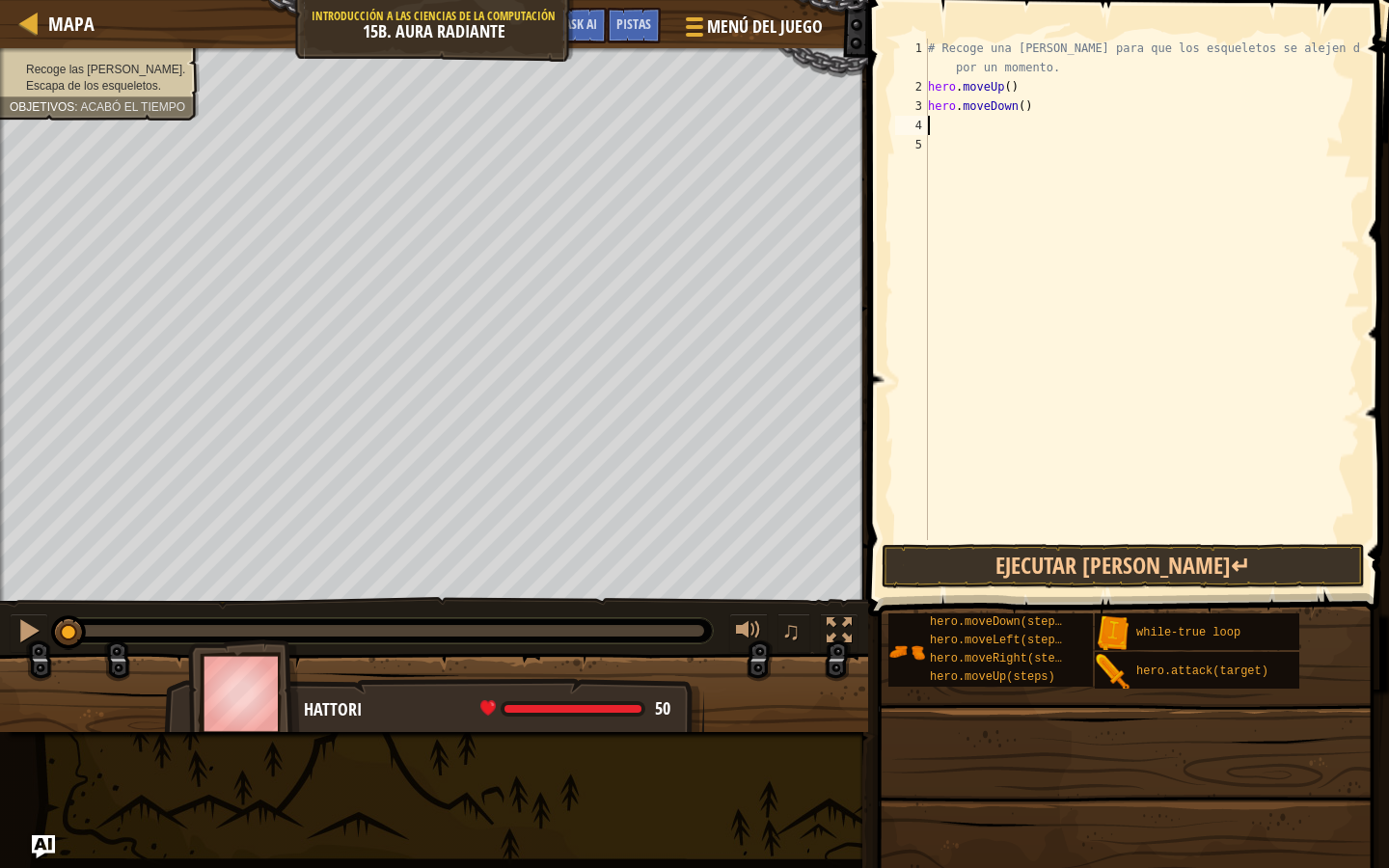
type textarea "r"
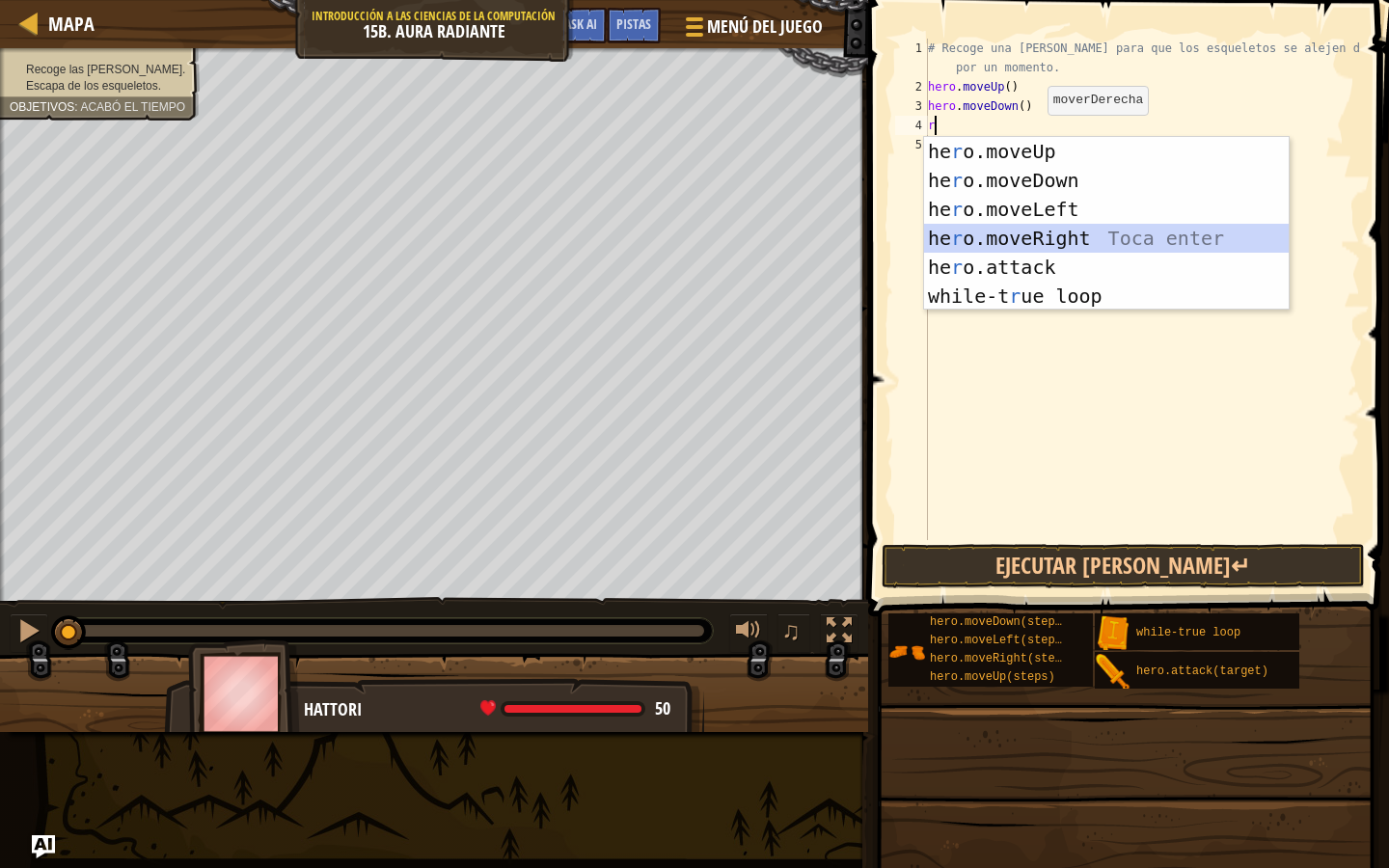
click at [1033, 228] on div "he r o.moveUp Toca enter he r o.moveDown Toca enter he r o.moveLeft Toca enter …" at bounding box center [1107, 253] width 365 height 232
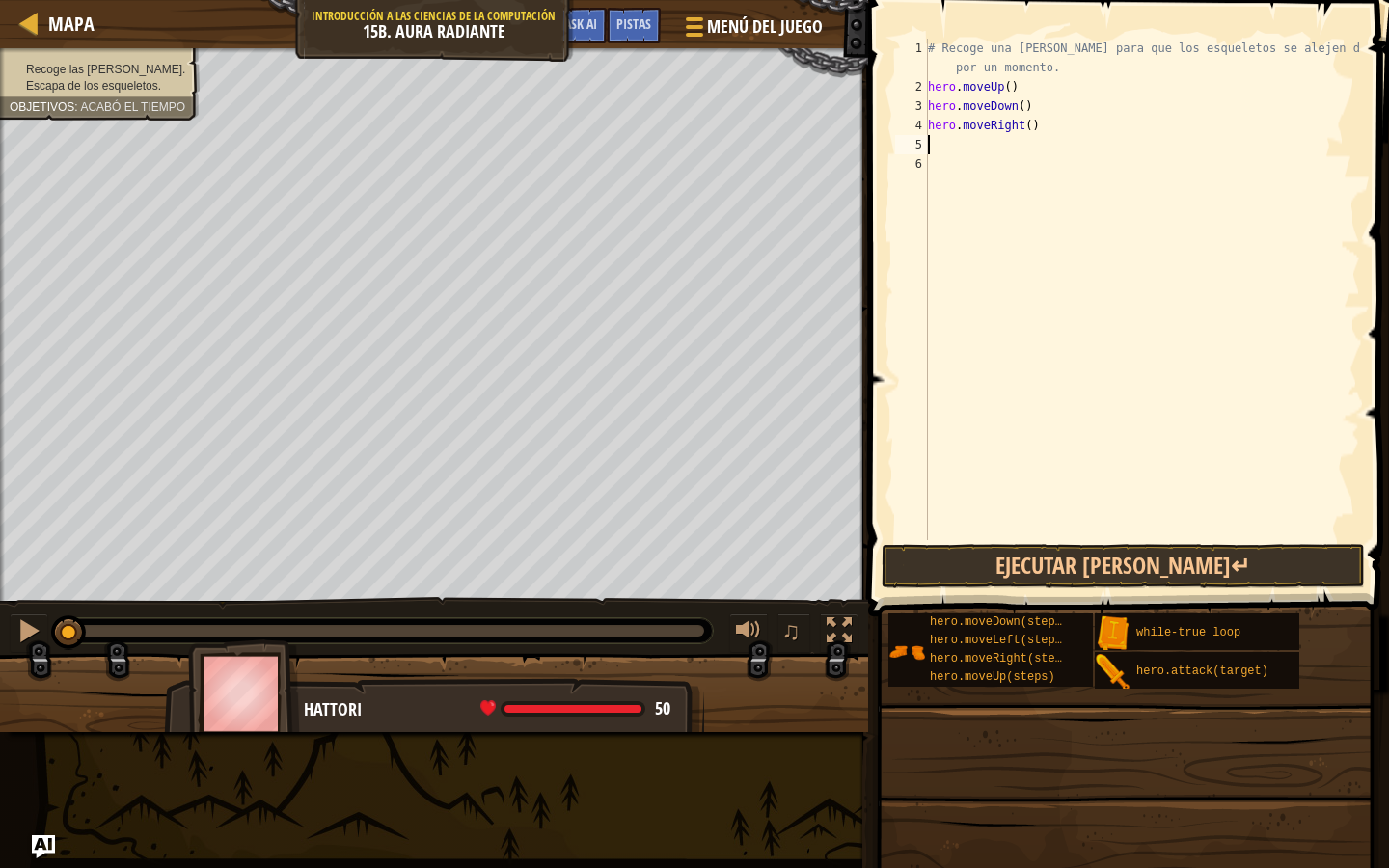
type textarea "u"
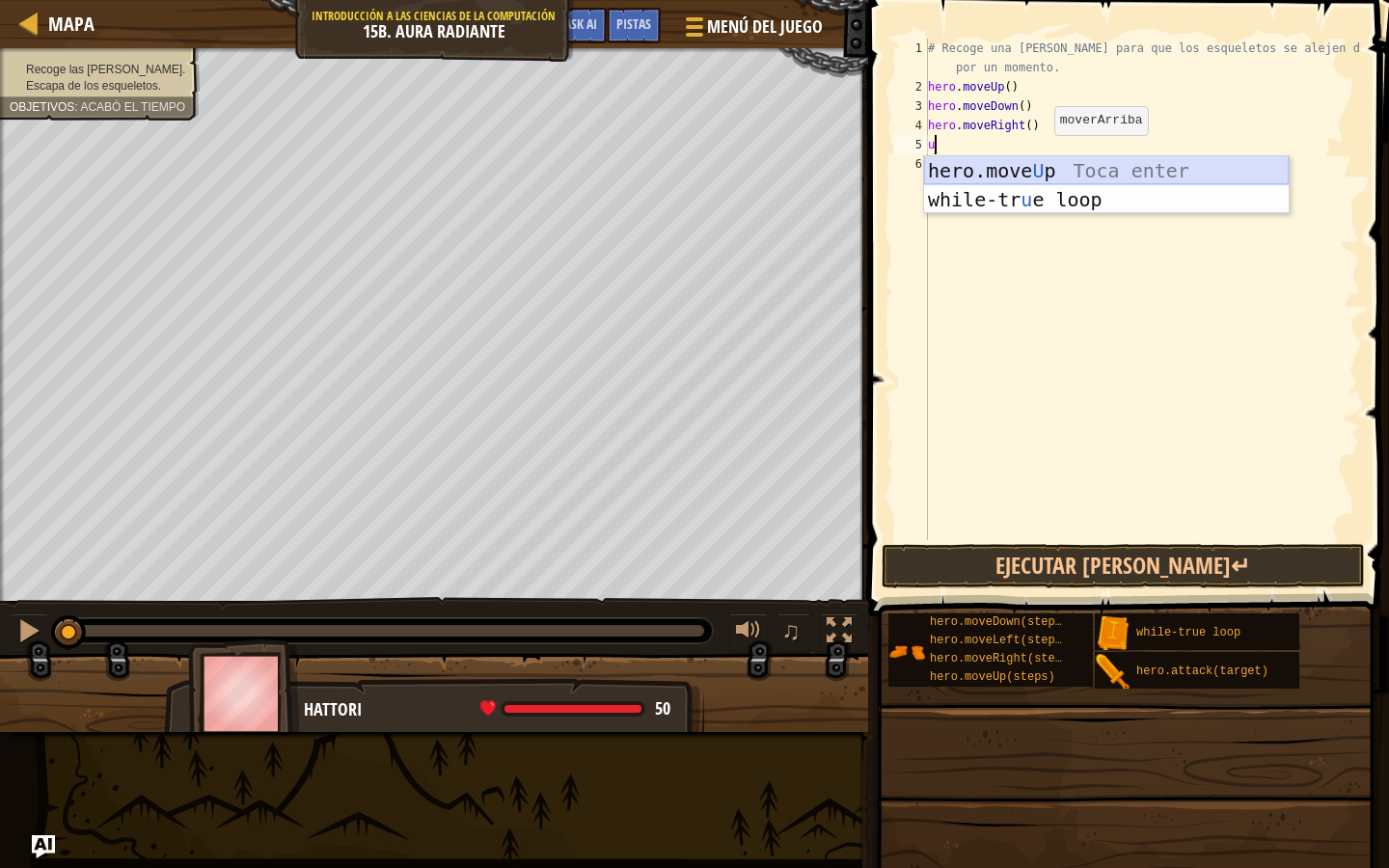
click at [1038, 168] on div "hero.move U p Toca enter while-tr u e loop Toca enter" at bounding box center [1107, 214] width 365 height 116
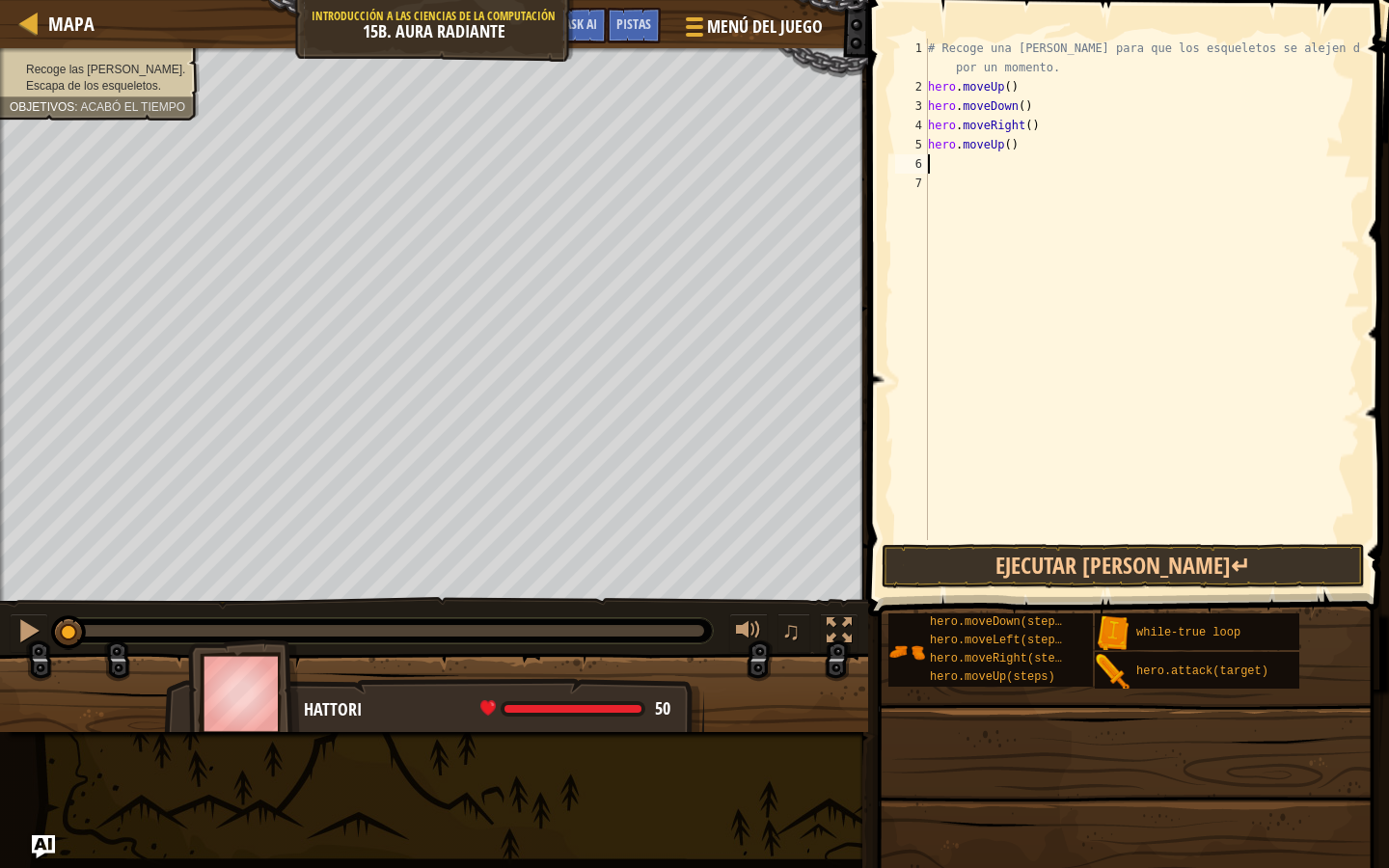
type textarea "d"
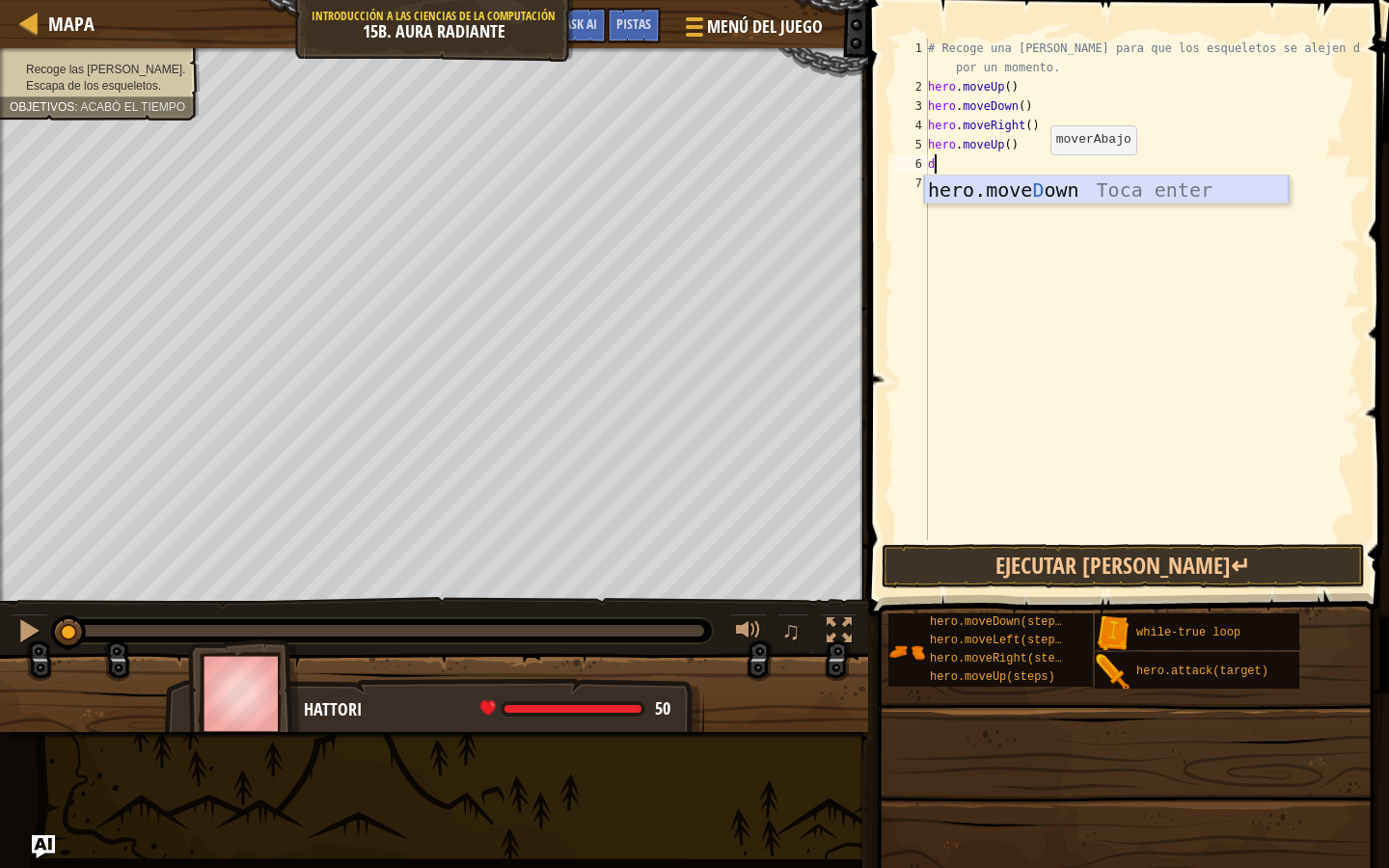
click at [1038, 186] on div "hero.move D own Toca enter" at bounding box center [1107, 218] width 365 height 87
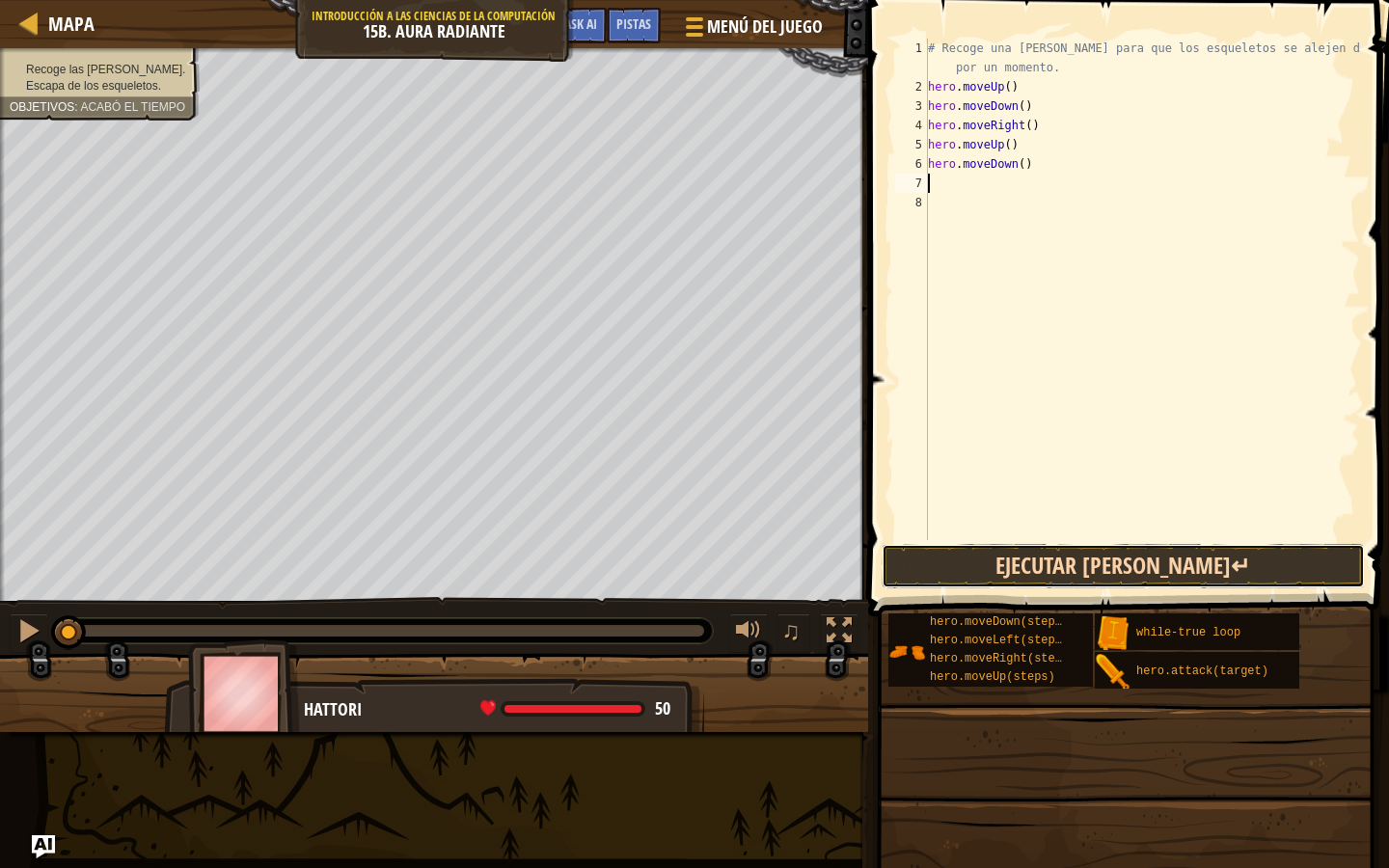
click at [1047, 577] on button "Ejecutar [PERSON_NAME]↵" at bounding box center [1123, 566] width 484 height 45
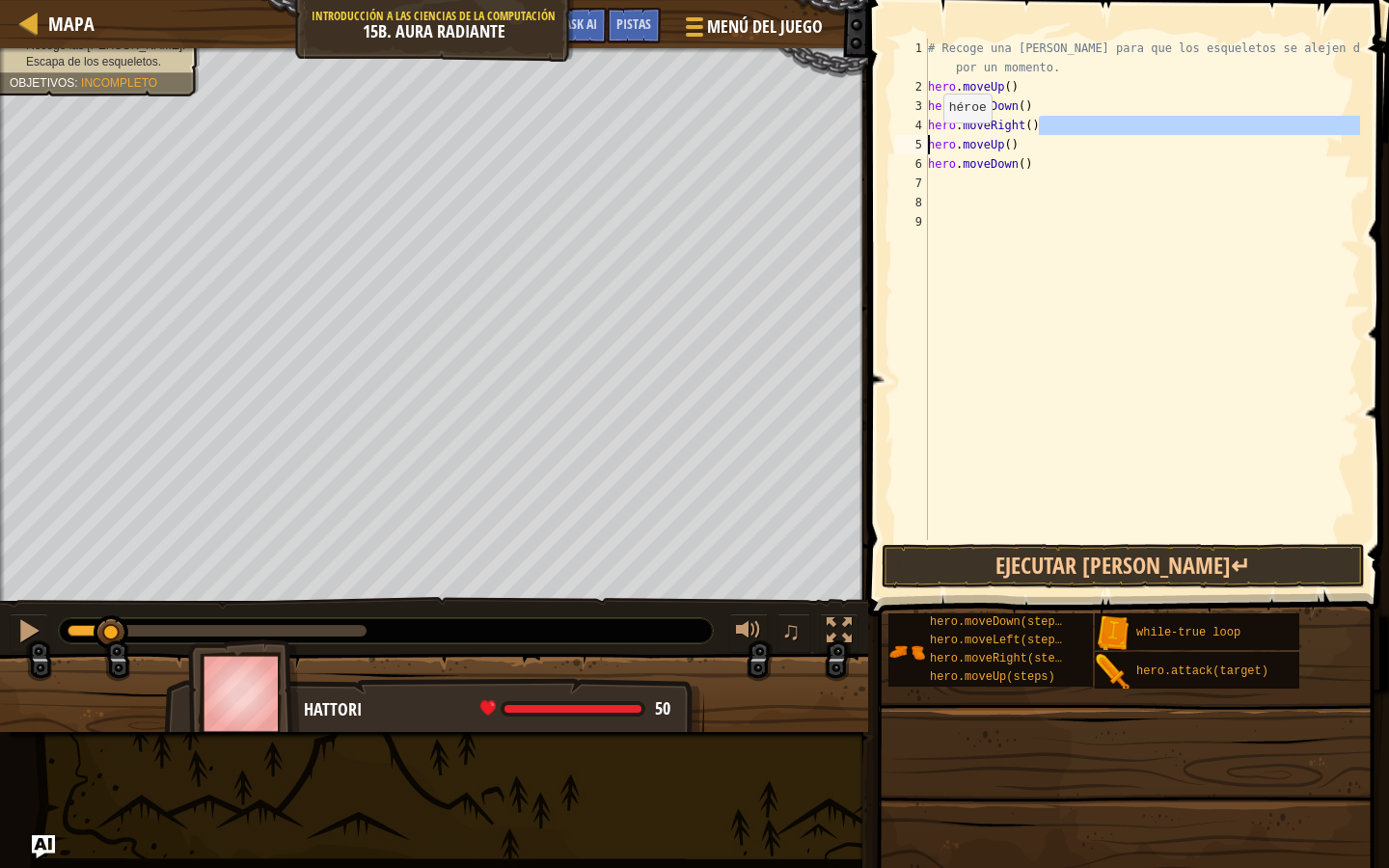
drag, startPoint x: 1058, startPoint y: 119, endPoint x: 942, endPoint y: 148, distance: 119.6
click at [942, 148] on div "# Recoge una [PERSON_NAME] para que los esqueletos se alejen de ti por un momen…" at bounding box center [1143, 318] width 436 height 560
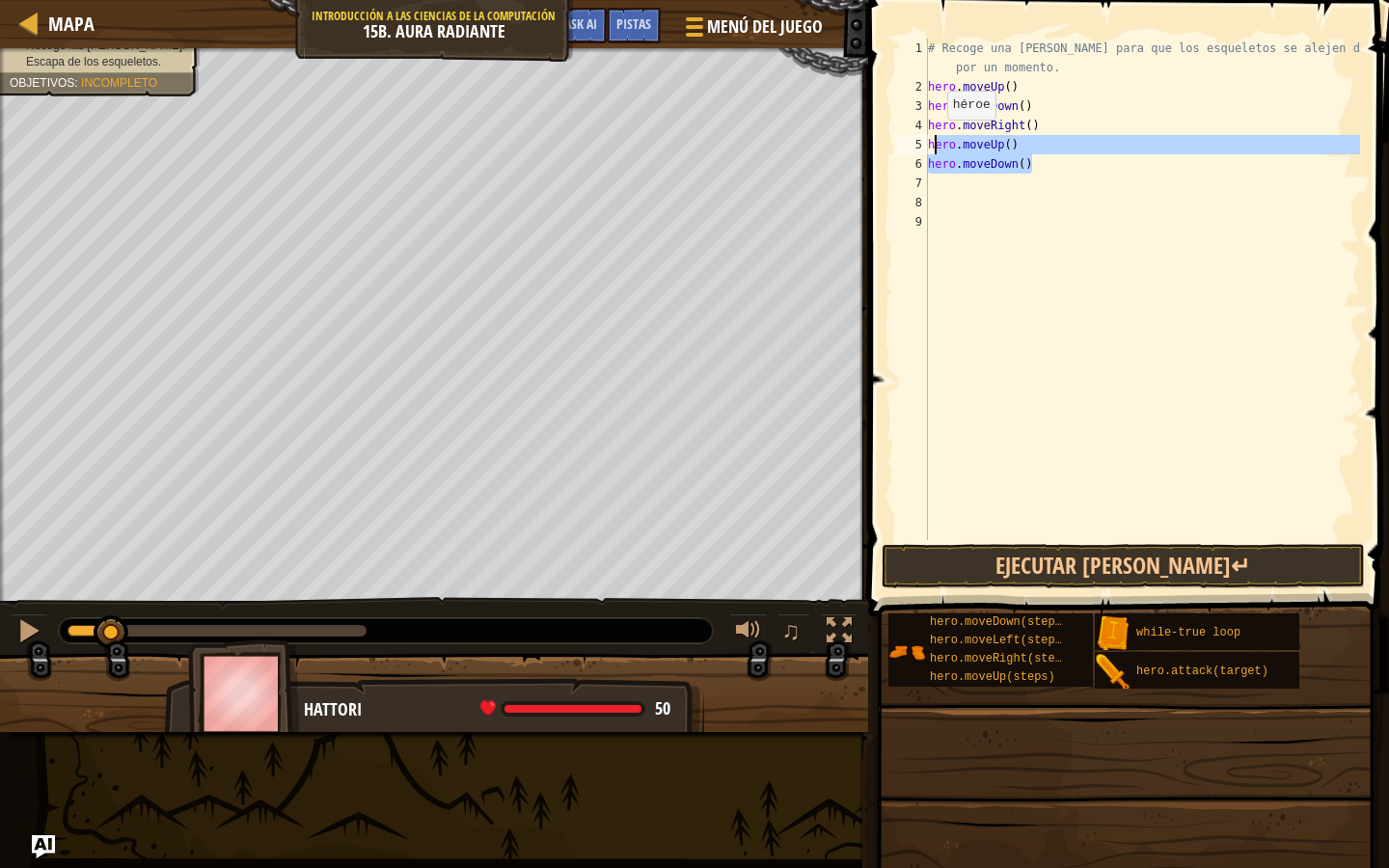
drag, startPoint x: 1042, startPoint y: 167, endPoint x: 930, endPoint y: 137, distance: 115.9
click at [926, 138] on div "hero.moveRight() hero.moveUp() 1 2 3 4 5 6 7 8 9 # Recoge una [PERSON_NAME] par…" at bounding box center [1126, 289] width 469 height 501
type textarea "hero.moveUp() hero.moveDown()"
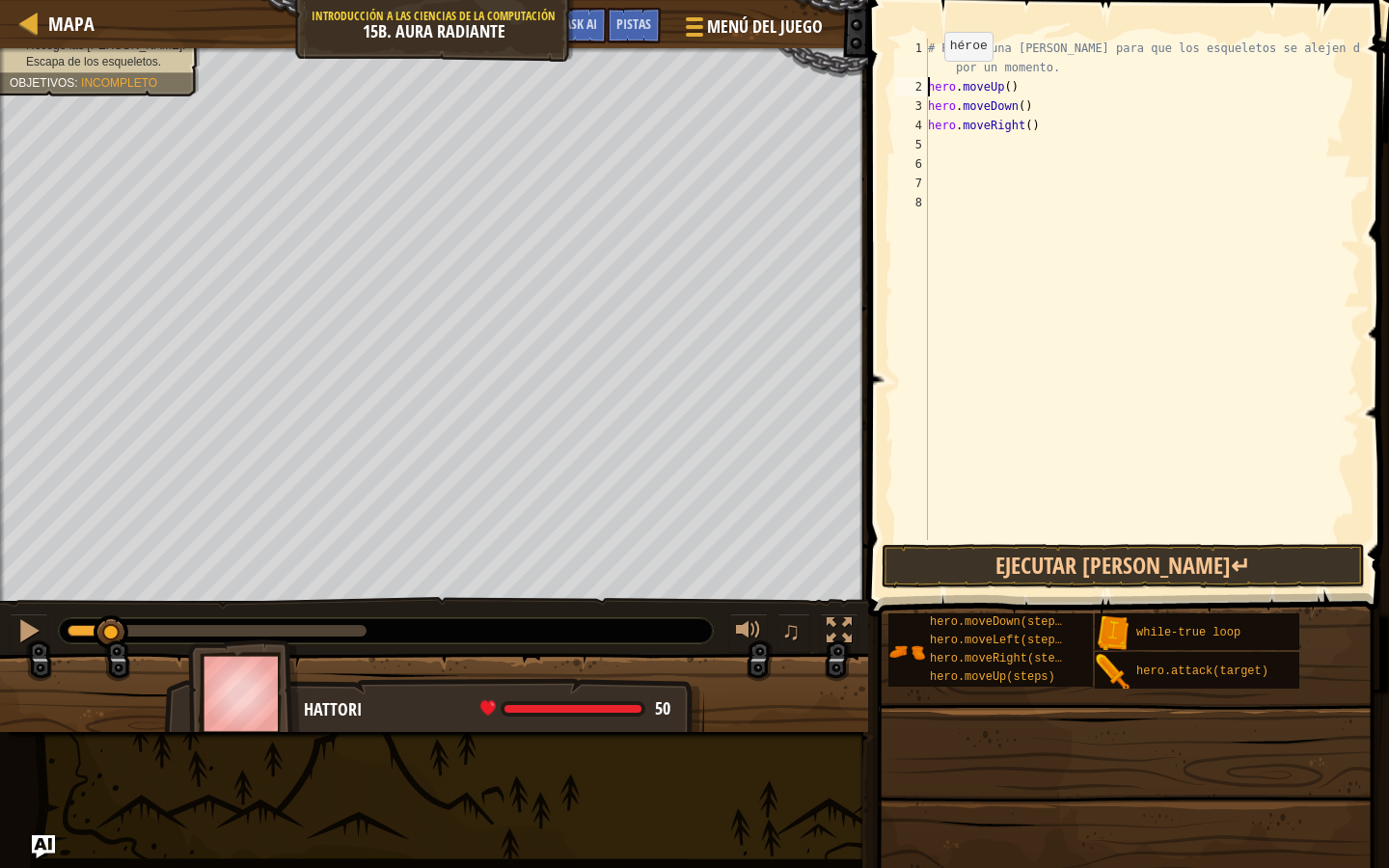
click at [928, 80] on div "# Recoge una [PERSON_NAME] para que los esqueletos se alejen de ti por un momen…" at bounding box center [1143, 318] width 436 height 560
click at [950, 59] on div "# Recoge una [PERSON_NAME] para que los esqueletos se alejen de ti por un momen…" at bounding box center [1143, 318] width 436 height 560
click at [949, 76] on div "# Recoge una [PERSON_NAME] para que los esqueletos se alejen de ti por un momen…" at bounding box center [1143, 318] width 436 height 560
click at [948, 98] on div "# Recoge una [PERSON_NAME] para que los esqueletos se alejen de ti por un momen…" at bounding box center [1143, 318] width 436 height 560
type textarea "hero.moveUp()"
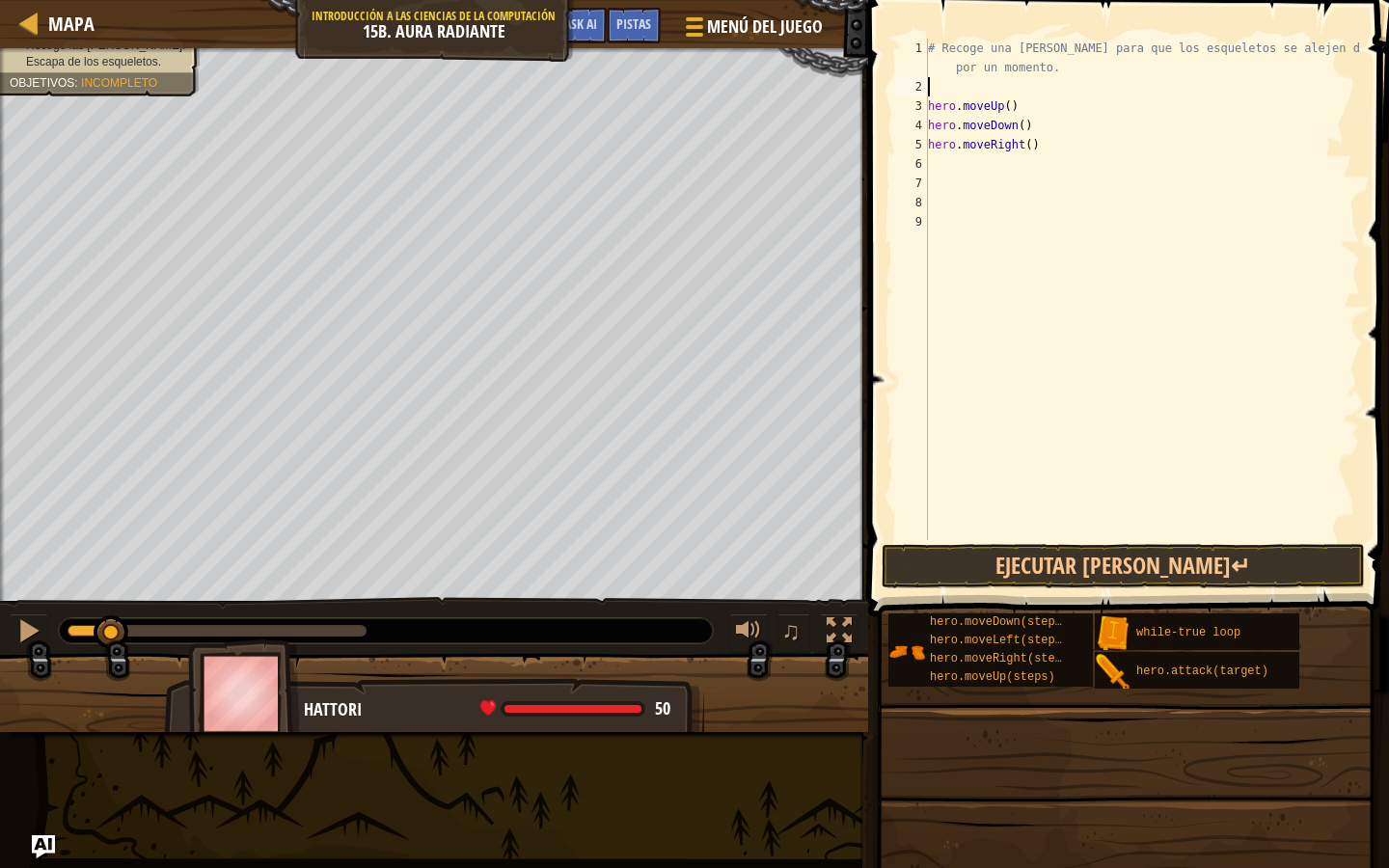
click at [948, 89] on div "# Recoge una [PERSON_NAME] para que los esqueletos se alejen de ti por un momen…" at bounding box center [1143, 318] width 436 height 560
type textarea "w"
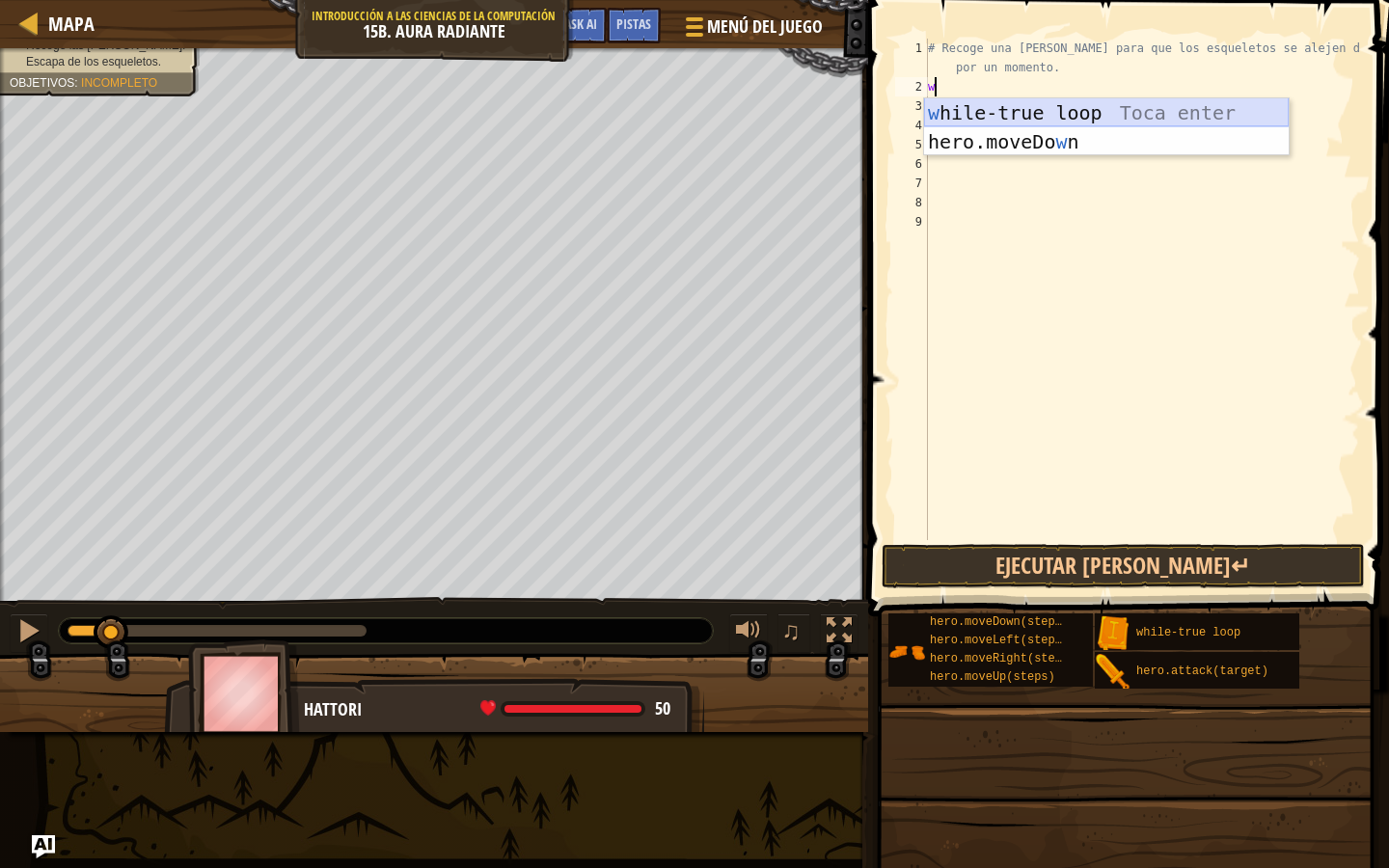
click at [961, 117] on div "w hile-true loop Toca enter hero.moveDo w n [GEOGRAPHIC_DATA] enter" at bounding box center [1107, 156] width 365 height 116
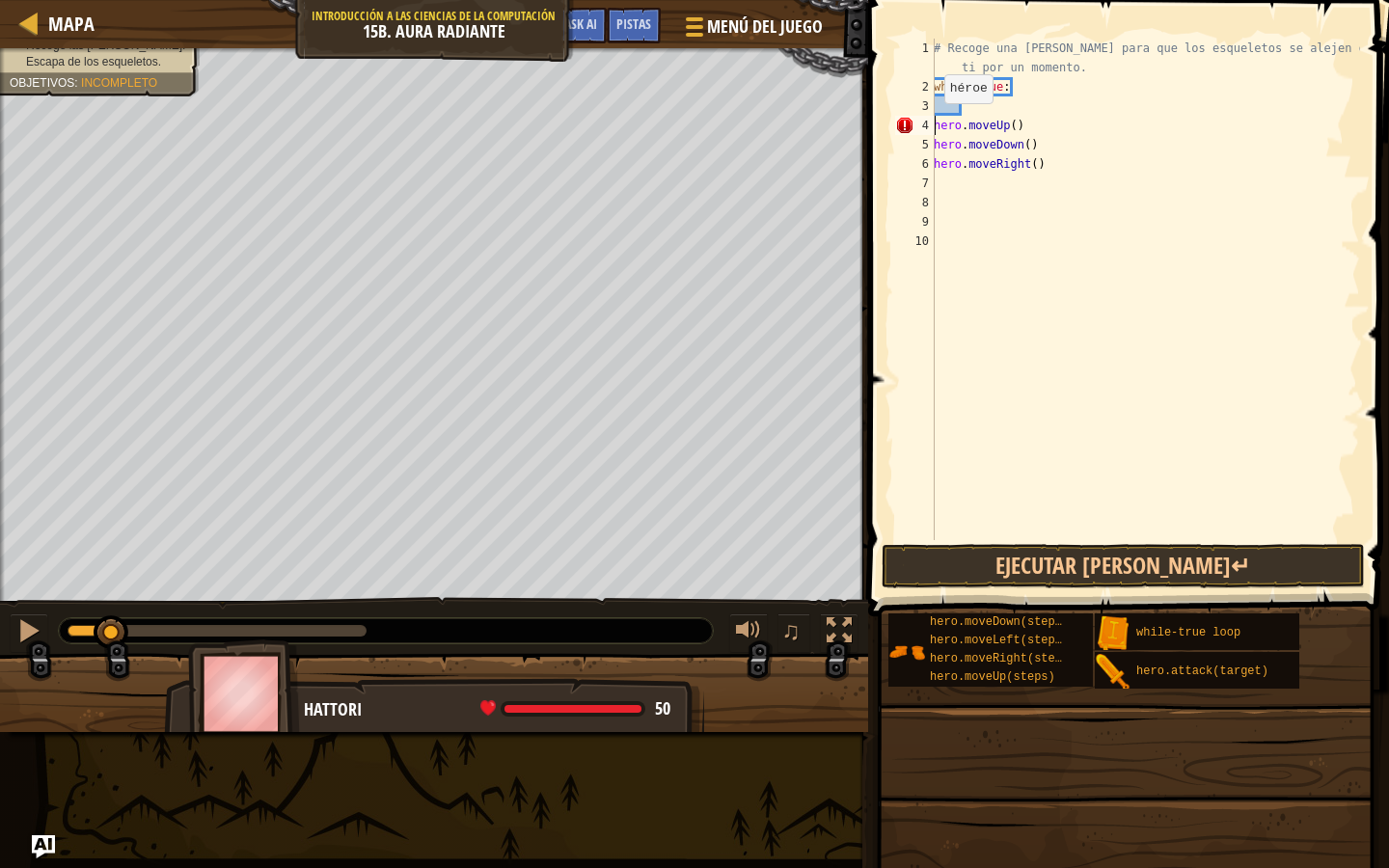
click at [934, 123] on div "# Recoge una [PERSON_NAME] para que los esqueletos se alejen de ti por un momen…" at bounding box center [1145, 318] width 430 height 560
click at [1077, 104] on div "# Recoge una [PERSON_NAME] para que los esqueletos se alejen de ti por un momen…" at bounding box center [1142, 318] width 437 height 560
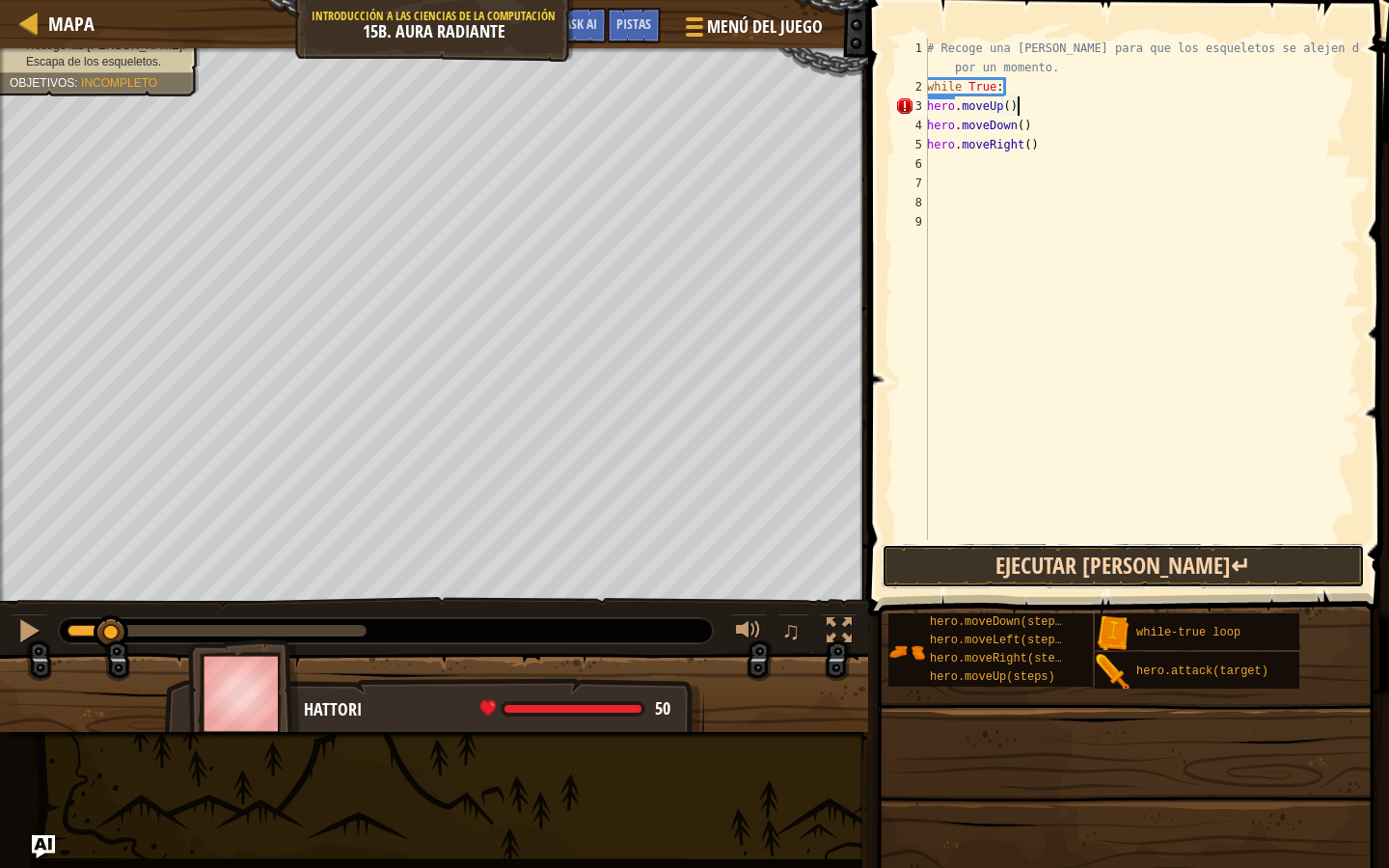
click at [1056, 554] on button "Ejecutar [PERSON_NAME]↵" at bounding box center [1123, 566] width 484 height 45
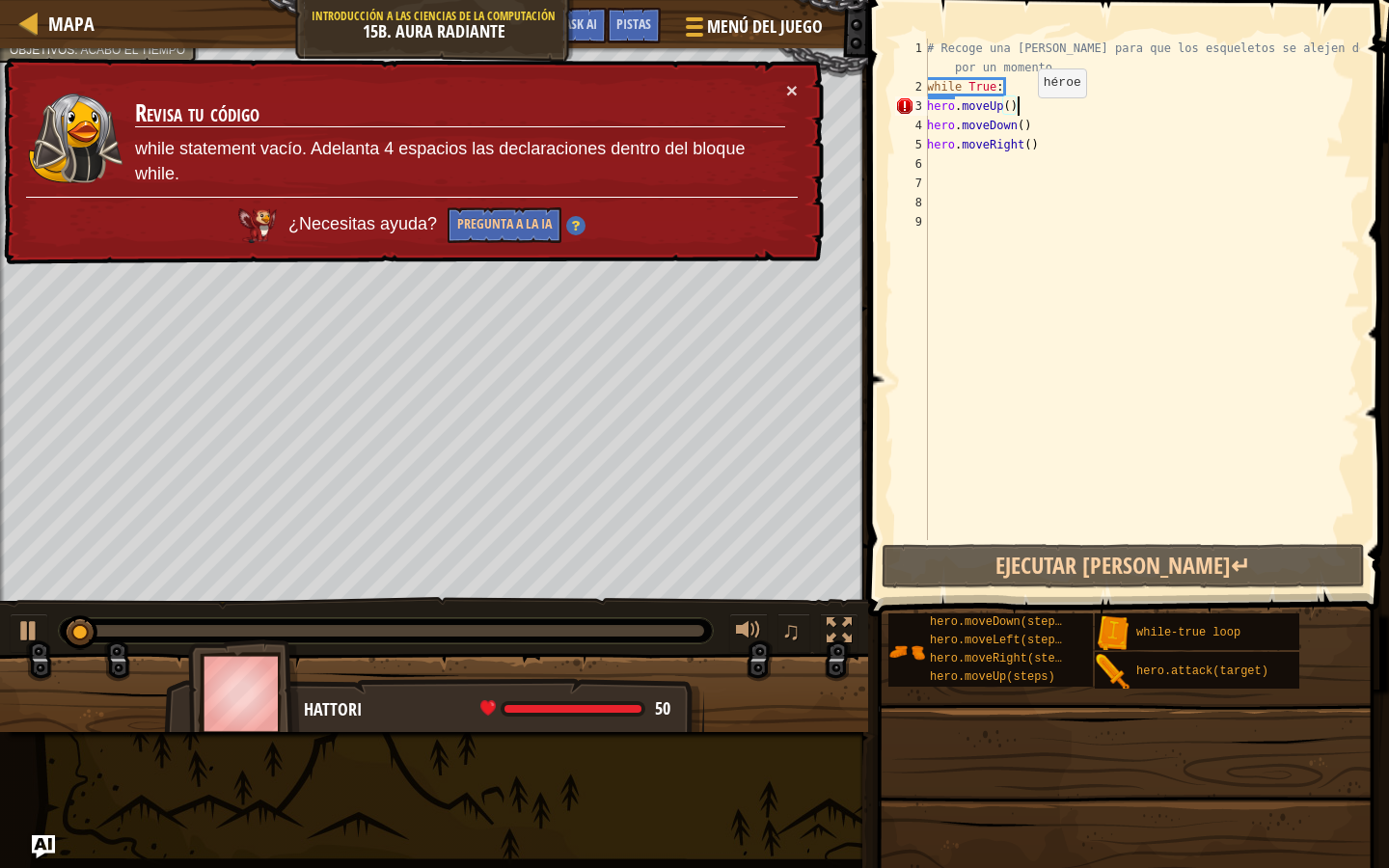
click at [1022, 116] on div "# Recoge una [PERSON_NAME] para que los esqueletos se alejen de ti por un momen…" at bounding box center [1142, 318] width 437 height 560
type textarea "hero.moveDown()"
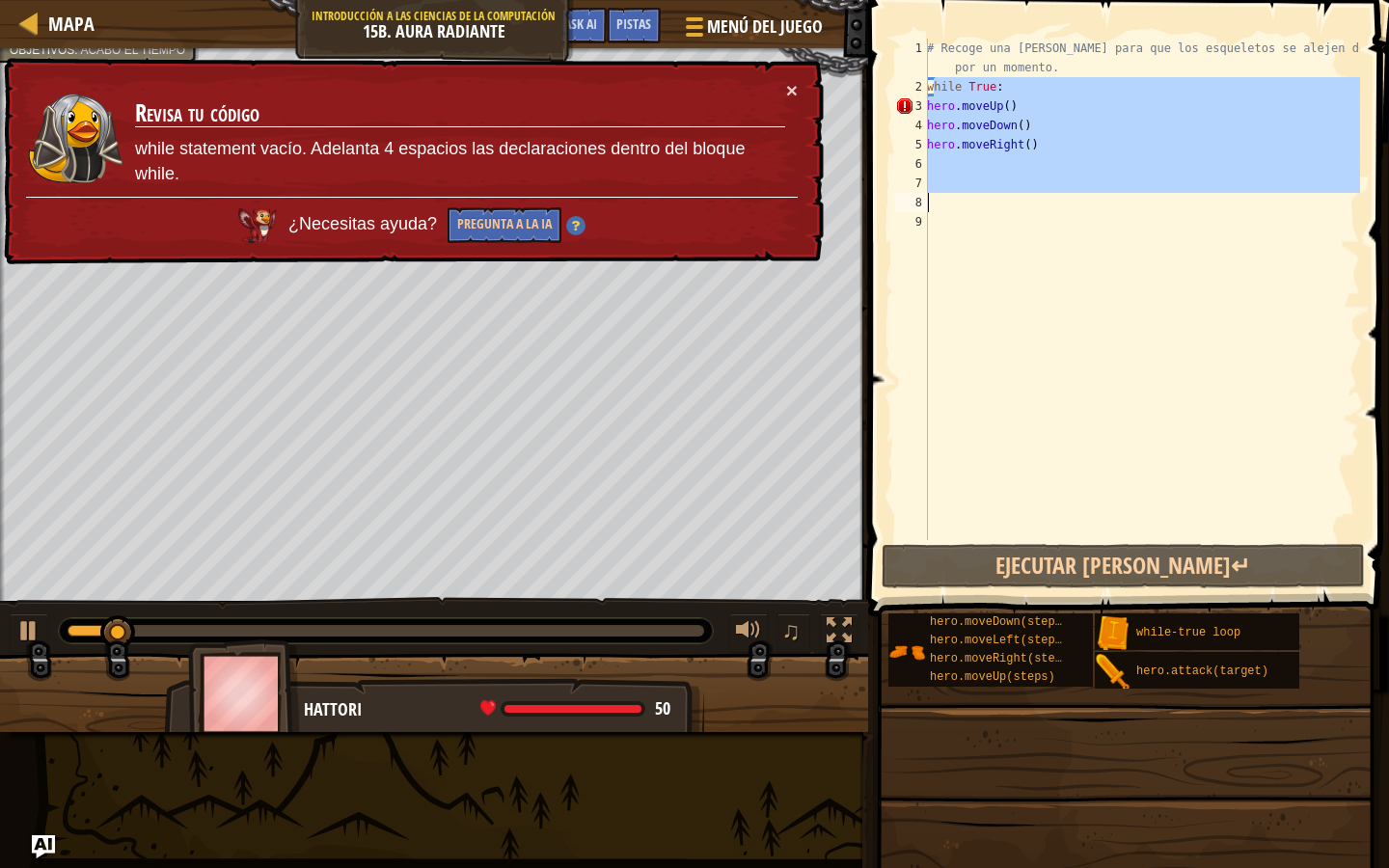
drag, startPoint x: 932, startPoint y: 83, endPoint x: 1081, endPoint y: 210, distance: 195.8
click at [1081, 210] on div "# Recoge una [PERSON_NAME] para que los esqueletos se alejen de ti por un momen…" at bounding box center [1142, 318] width 437 height 560
type textarea "w"
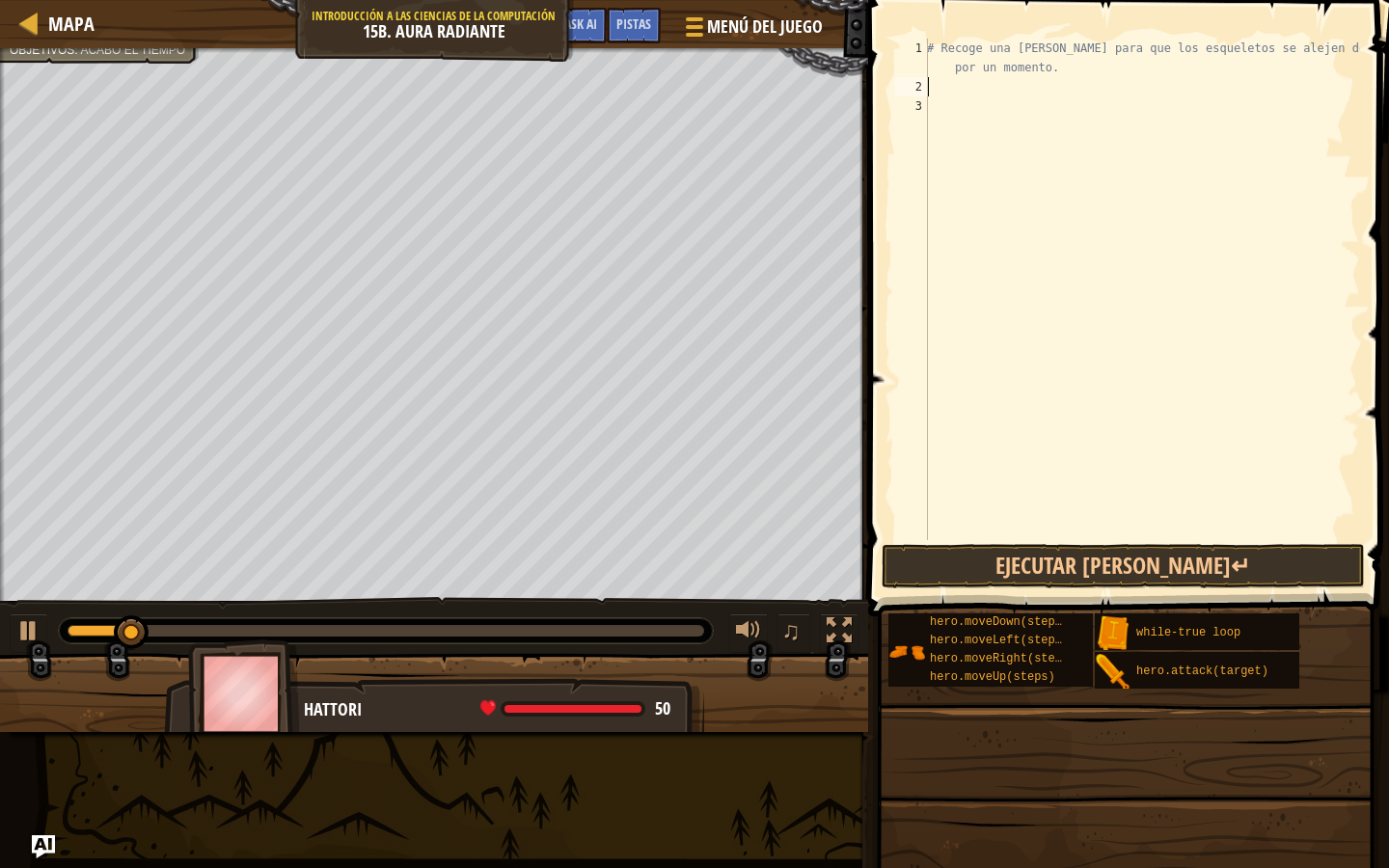
type textarea "w"
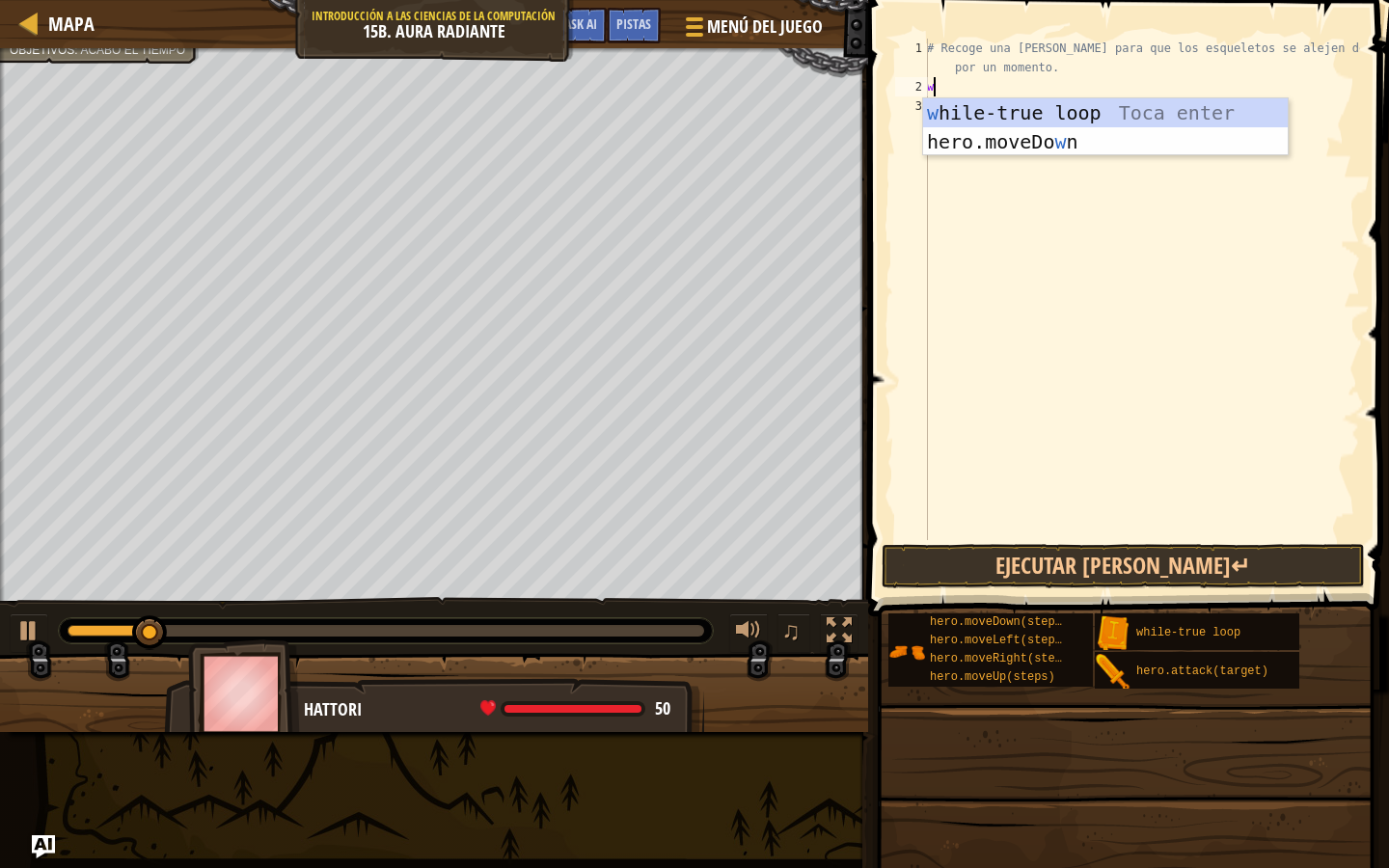
click at [1109, 104] on div "w hile-true loop Toca enter hero.moveDo w n [GEOGRAPHIC_DATA] enter" at bounding box center [1106, 156] width 365 height 116
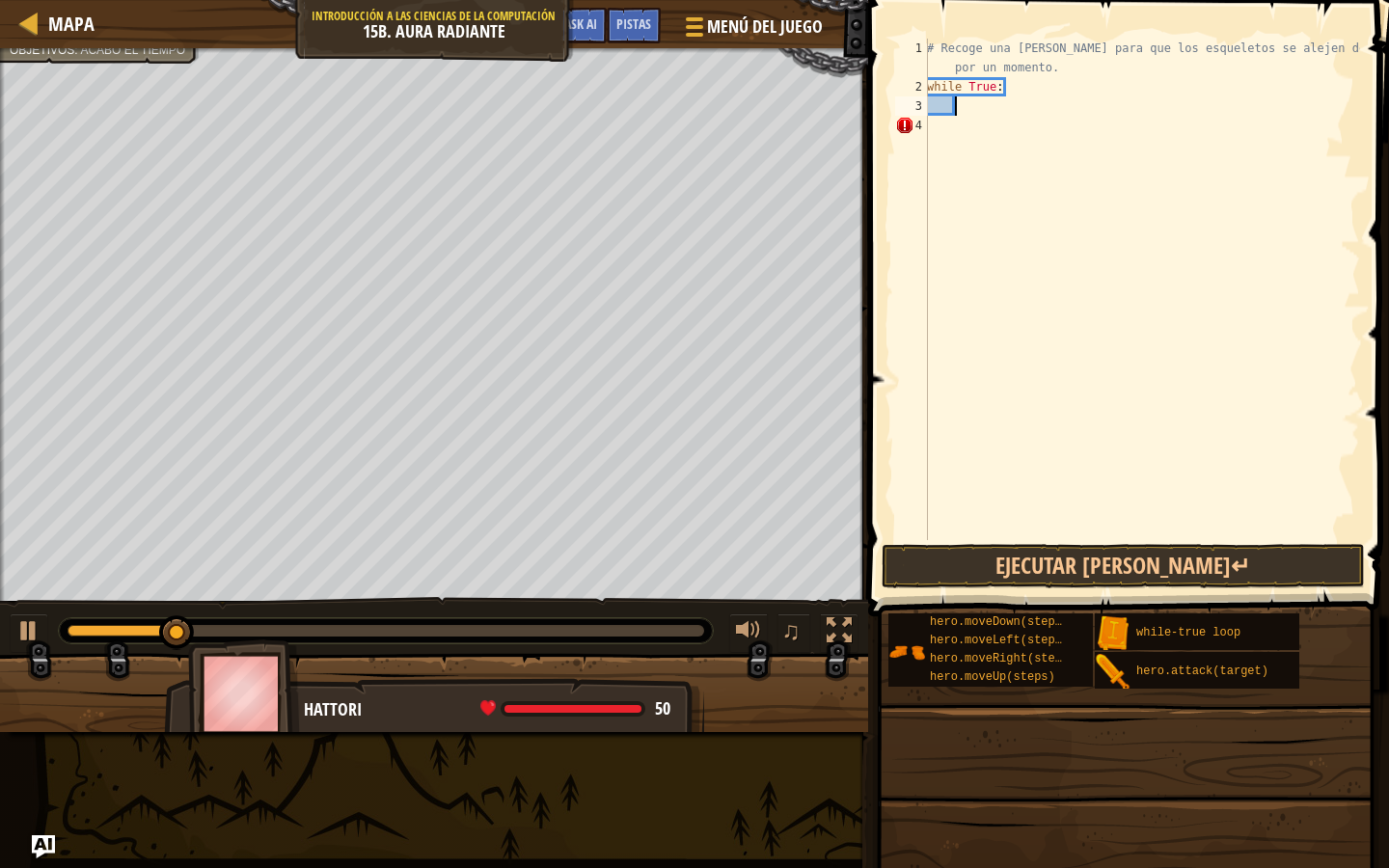
type textarea "r"
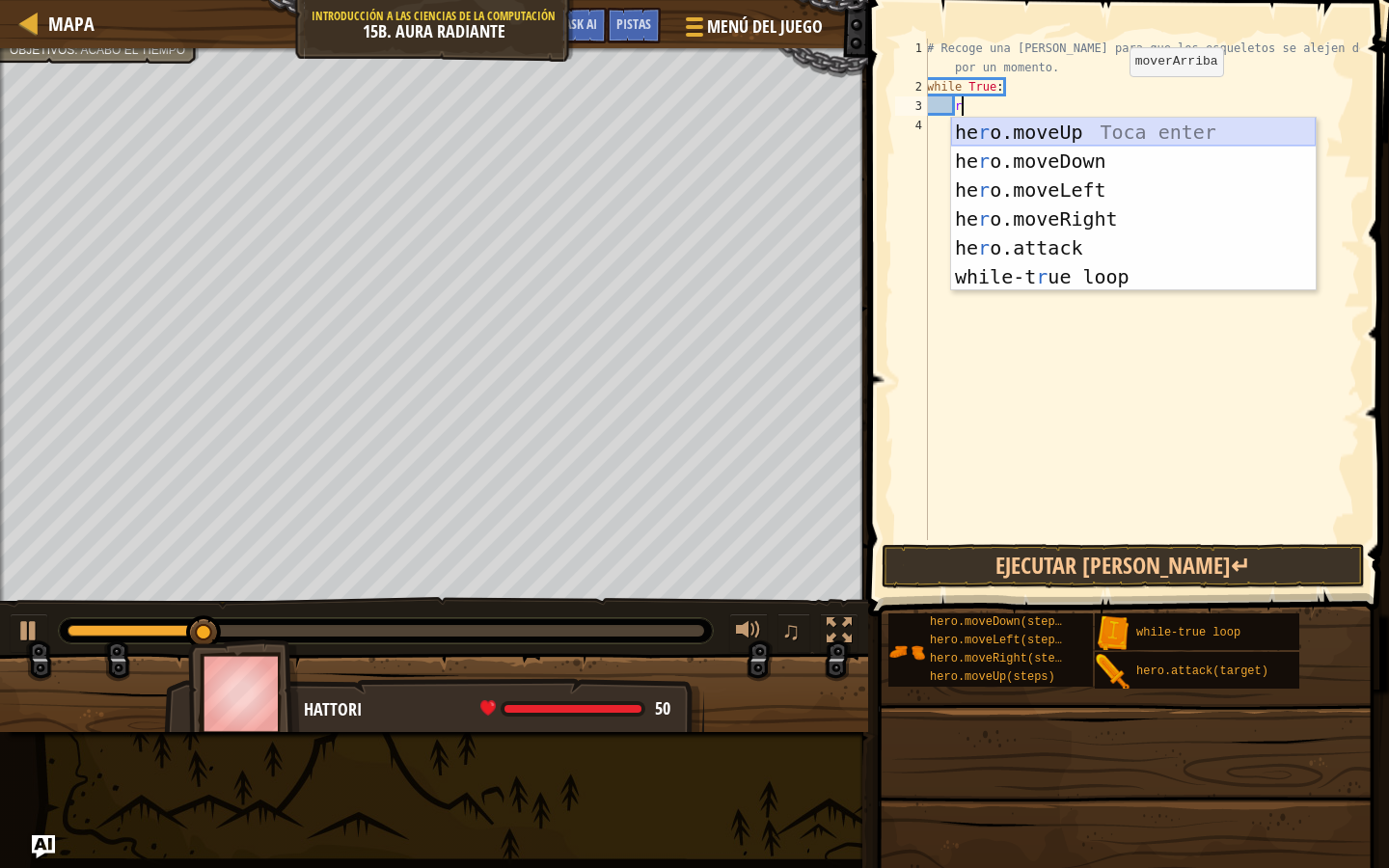
click at [1066, 137] on div "he r o.moveUp Toca enter he r o.moveDown Toca enter he r o.moveLeft Toca enter …" at bounding box center [1133, 234] width 365 height 232
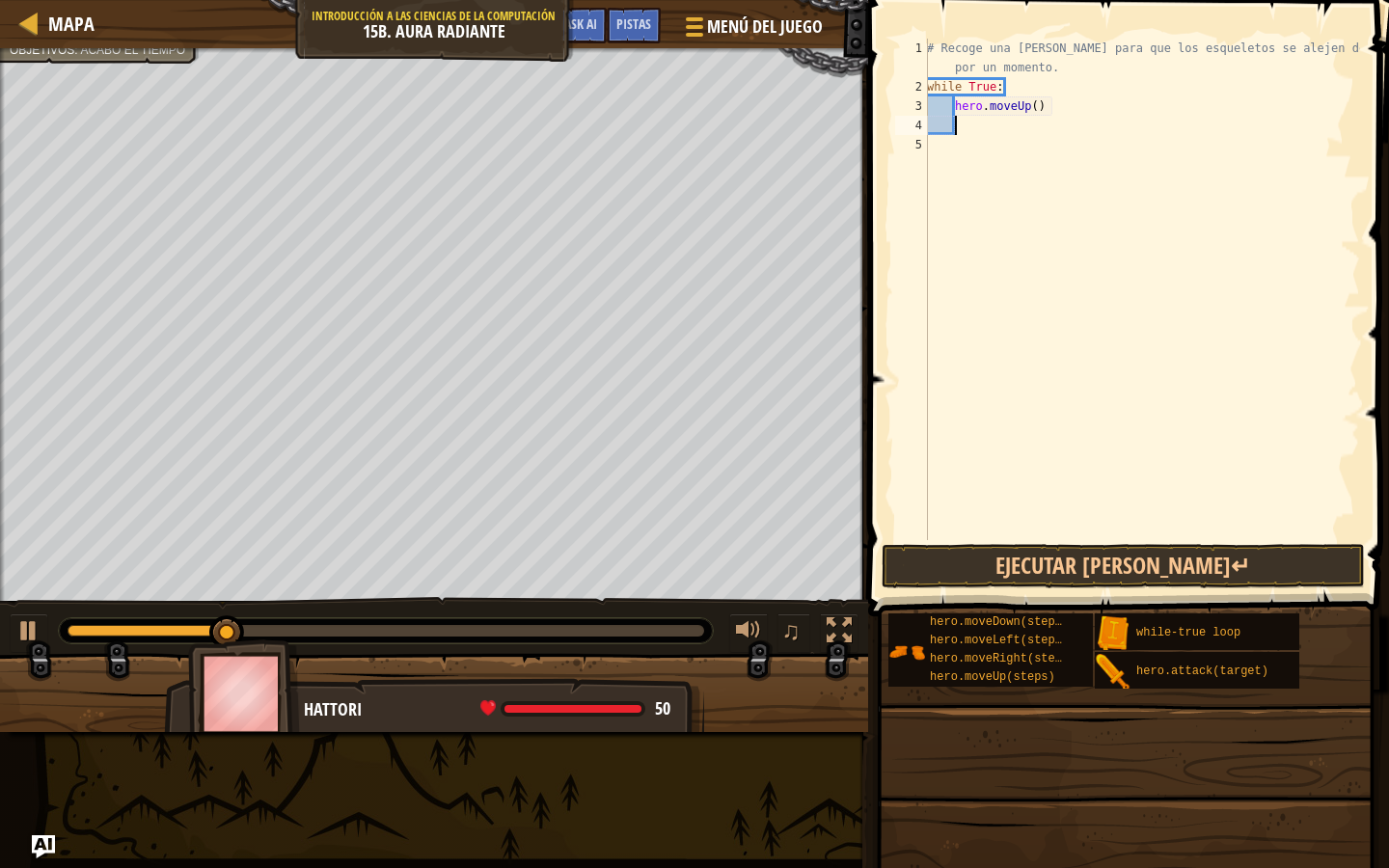
type textarea "d"
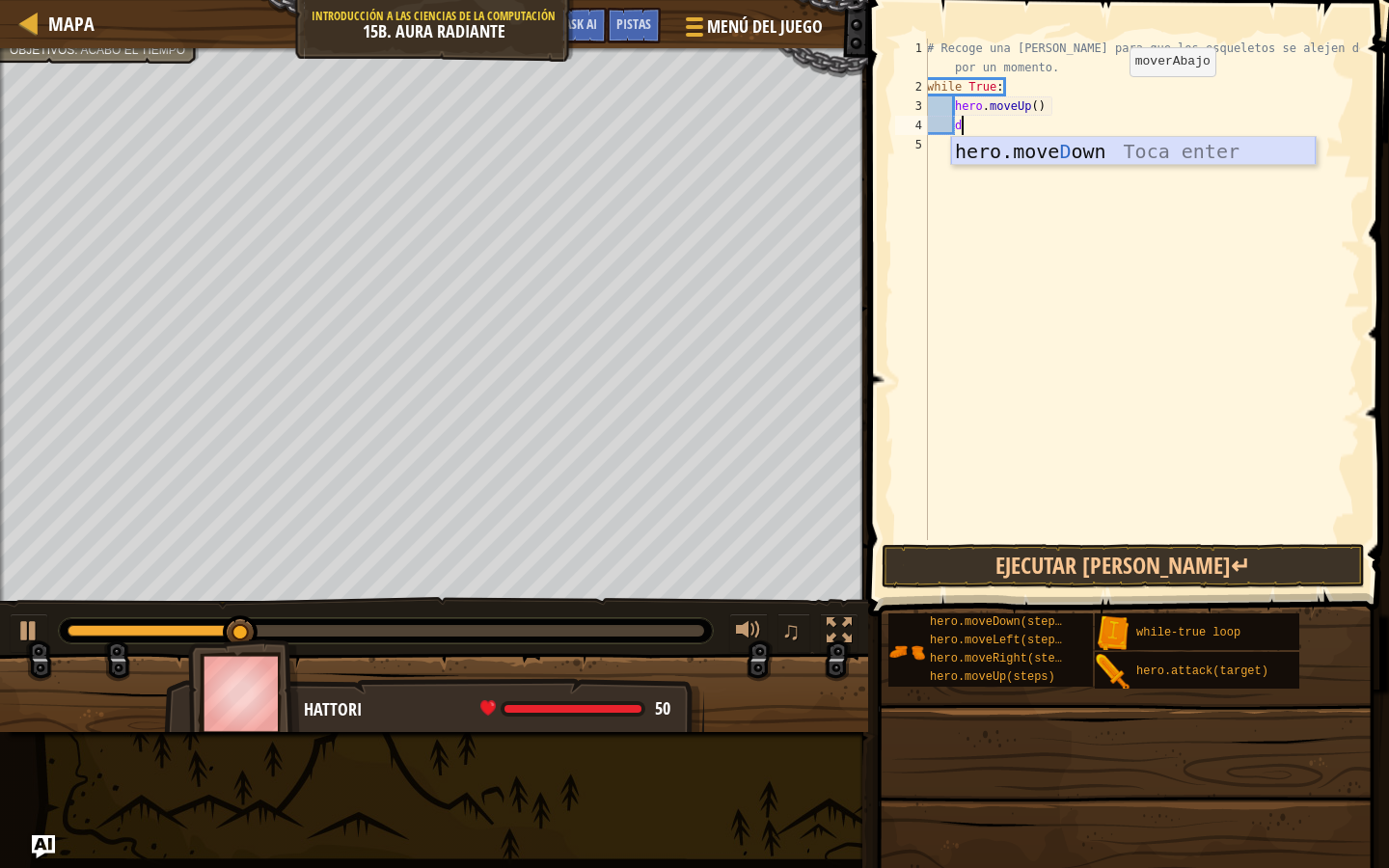
click at [1058, 155] on div "hero.move D own Toca enter" at bounding box center [1133, 180] width 365 height 87
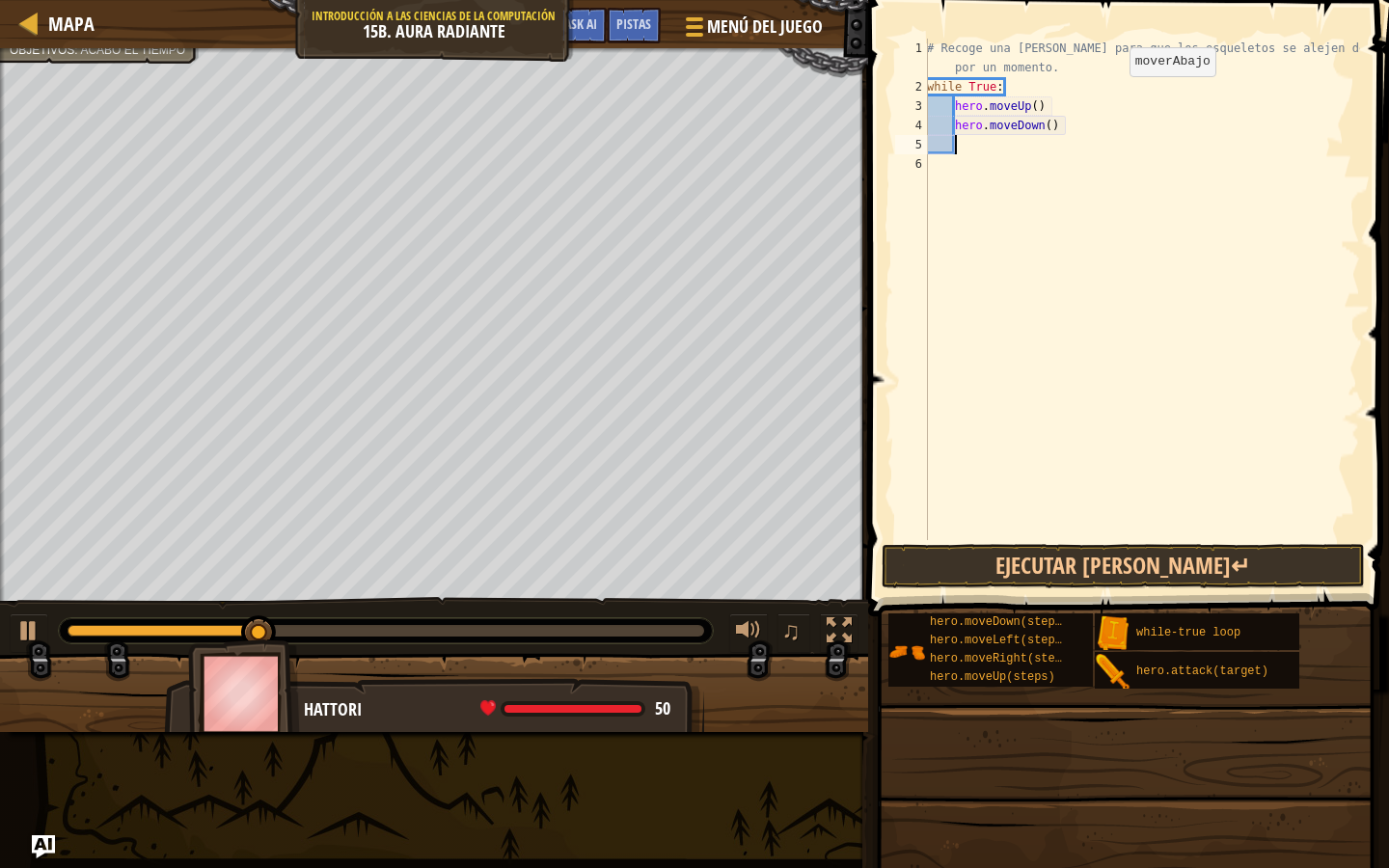
type textarea "r"
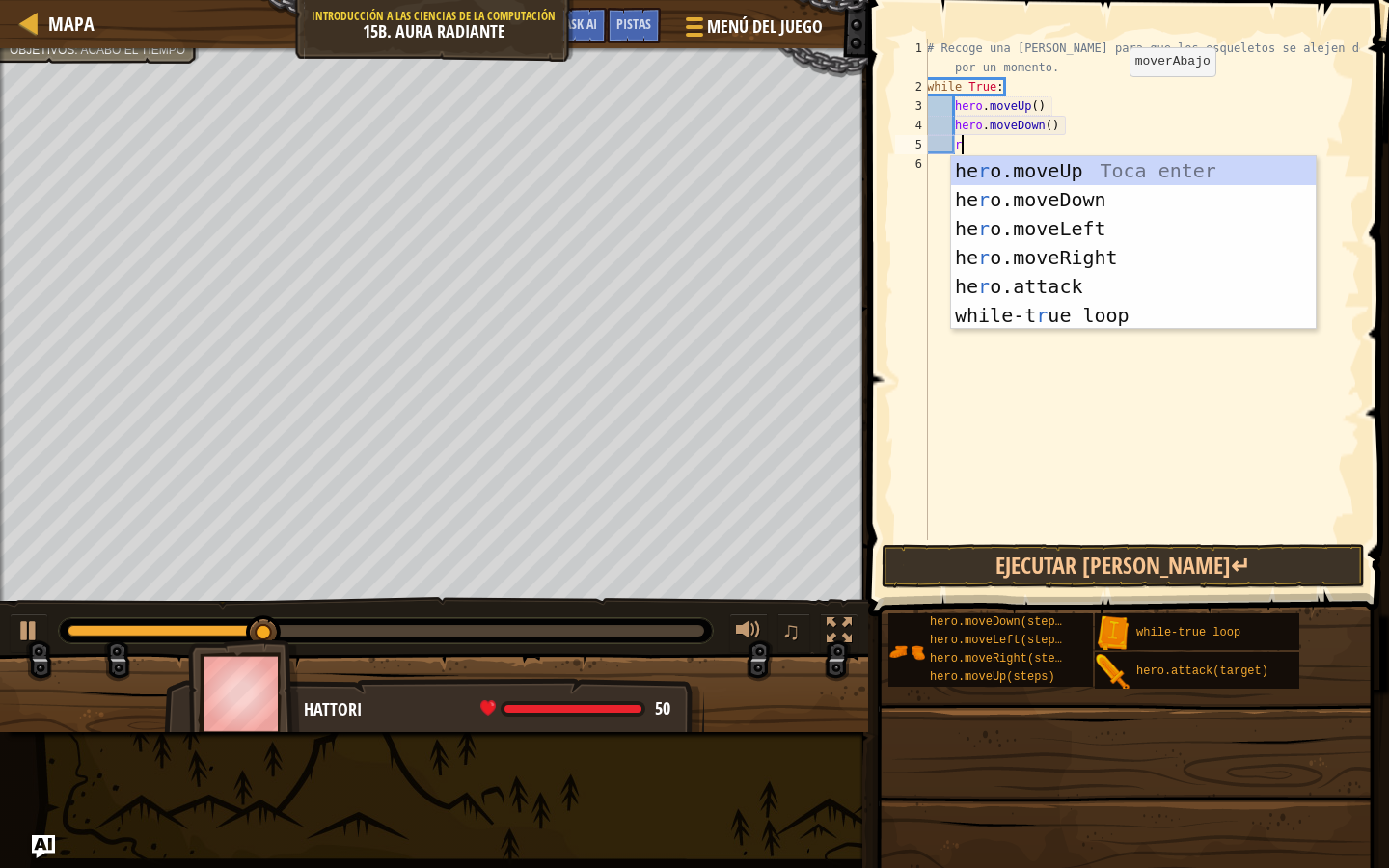
scroll to position [9, 2]
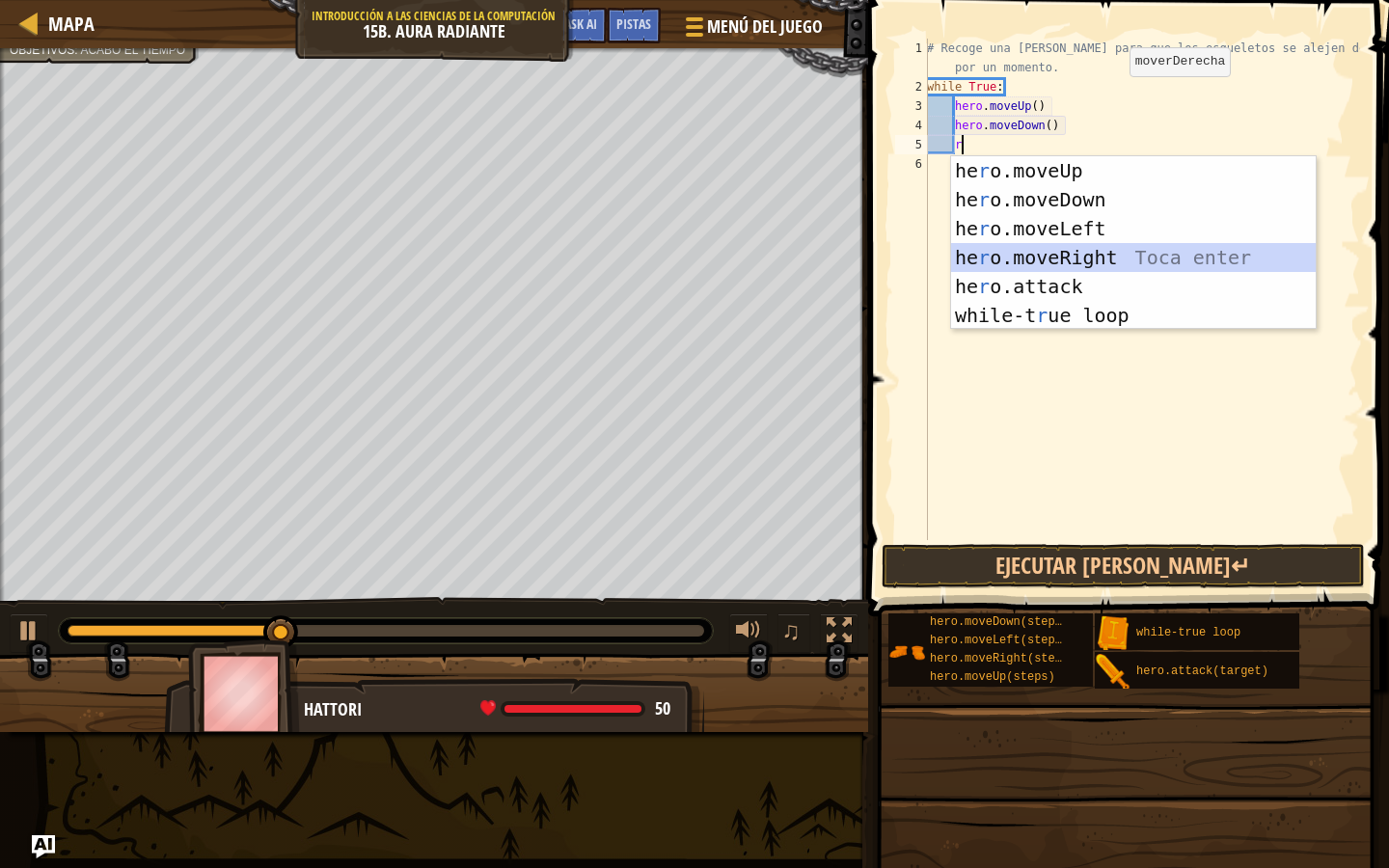
click at [1062, 244] on div "he r o.moveUp Toca enter he r o.moveDown Toca enter he r o.moveLeft Toca enter …" at bounding box center [1133, 272] width 365 height 232
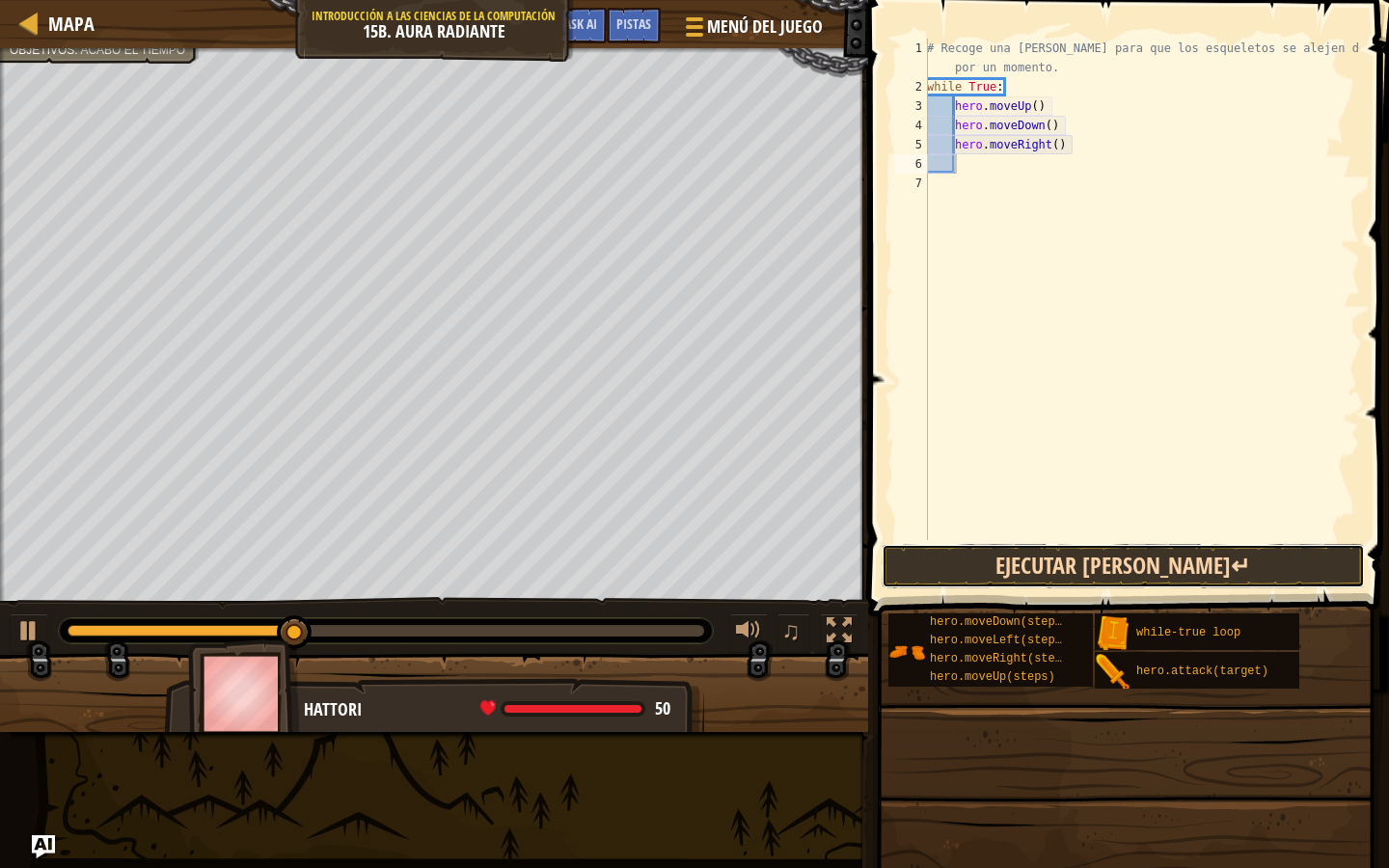
click at [1056, 558] on button "Ejecutar [PERSON_NAME]↵" at bounding box center [1123, 566] width 484 height 45
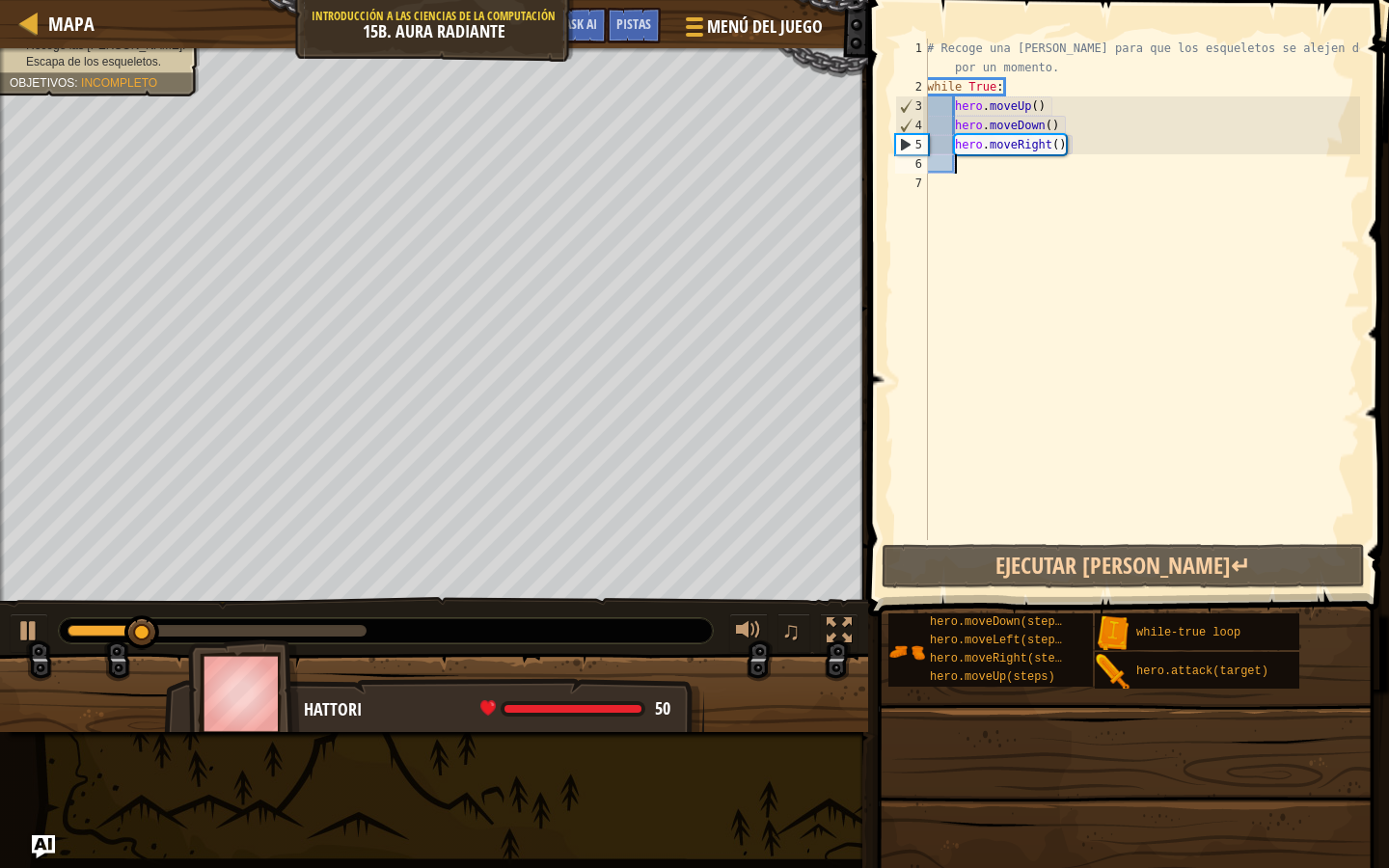
click at [1054, 164] on div "# Recoge una [PERSON_NAME] para que los esqueletos se alejen de ti por un momen…" at bounding box center [1142, 318] width 437 height 560
click at [1060, 142] on div "# Recoge una [PERSON_NAME] para que los esqueletos se alejen de ti por un momen…" at bounding box center [1142, 318] width 437 height 560
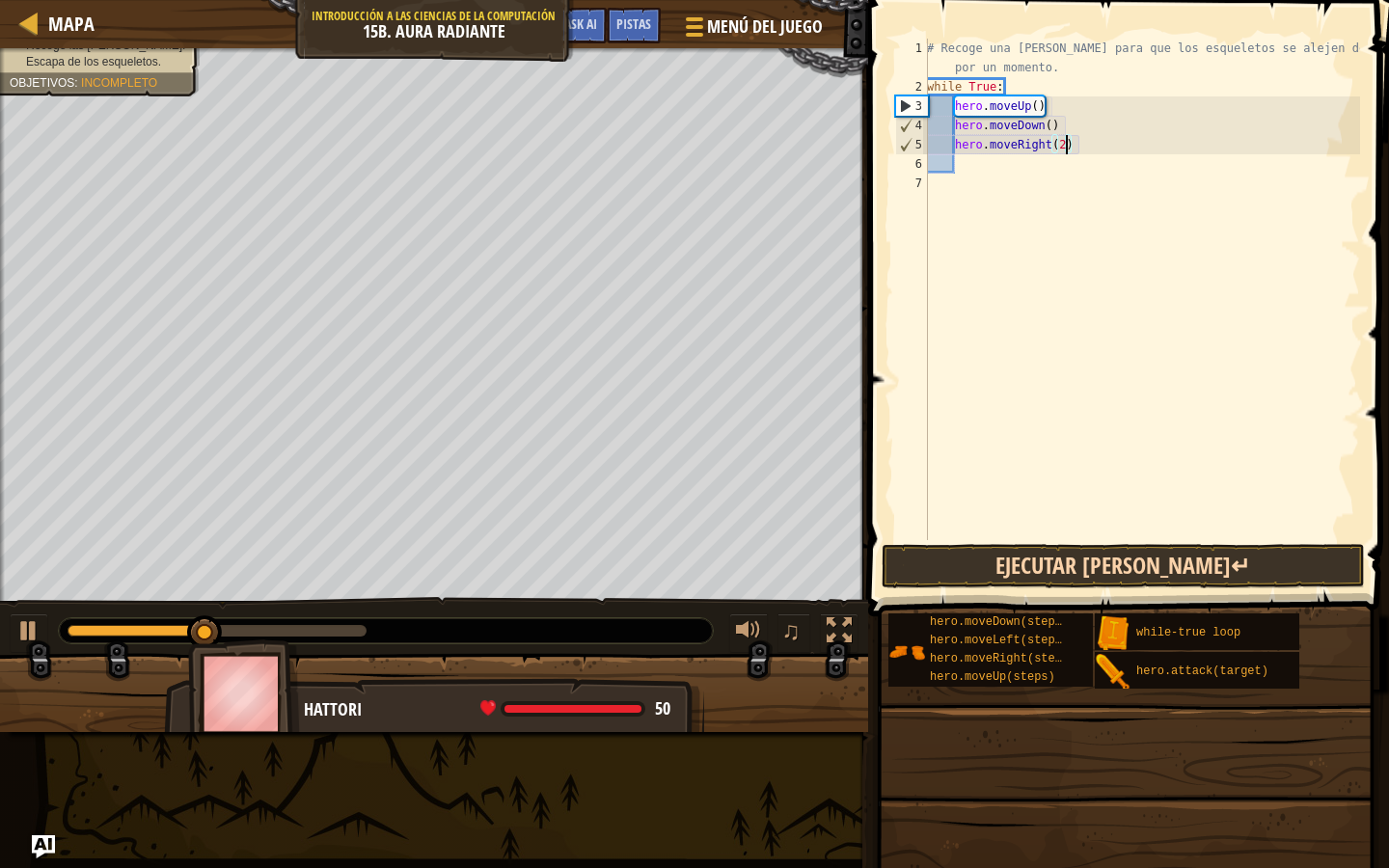
type textarea "hero.moveRight(2)"
click at [1074, 575] on button "Ejecutar [PERSON_NAME]↵" at bounding box center [1123, 566] width 484 height 45
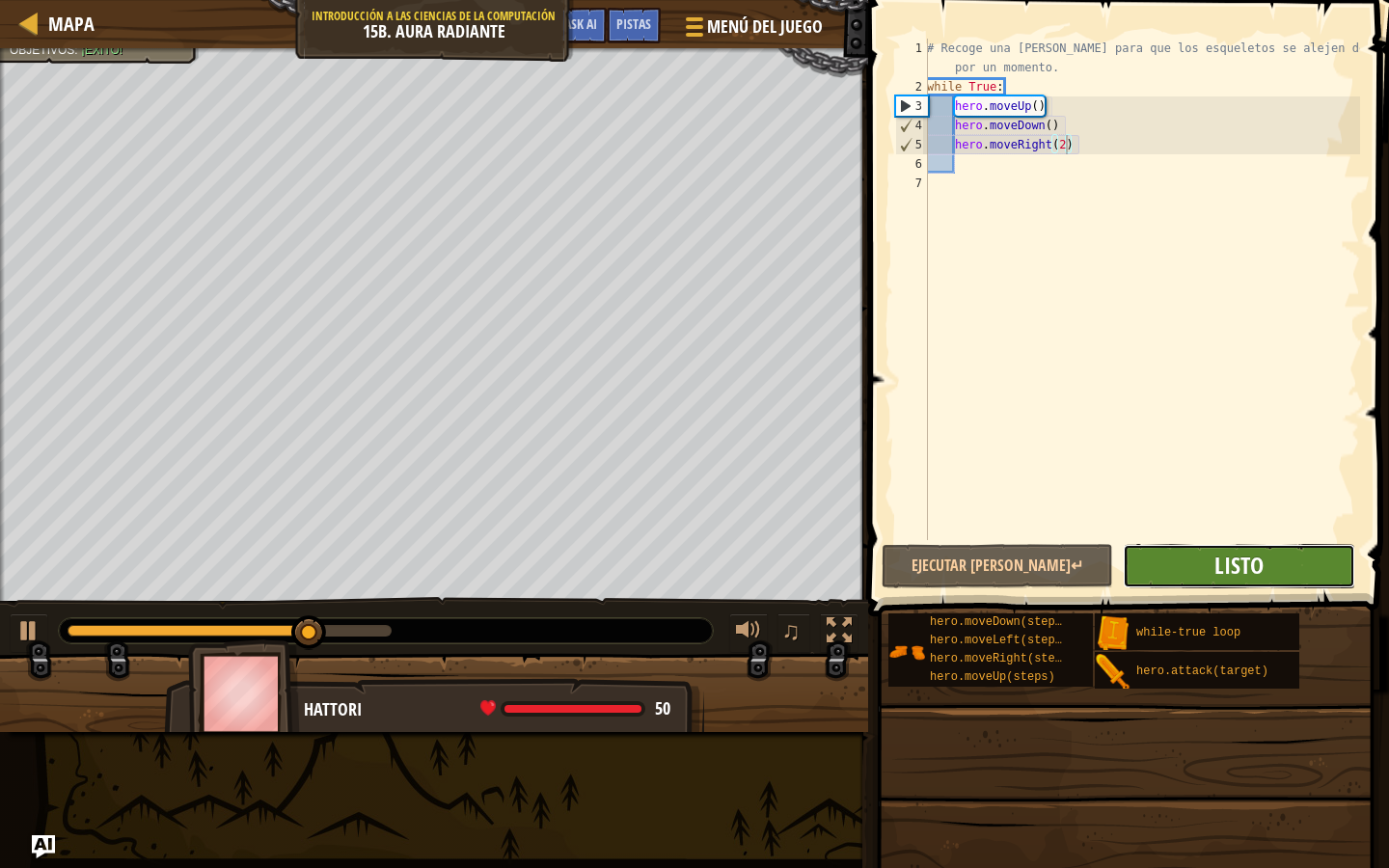
click at [1240, 568] on span "Listo" at bounding box center [1239, 565] width 50 height 31
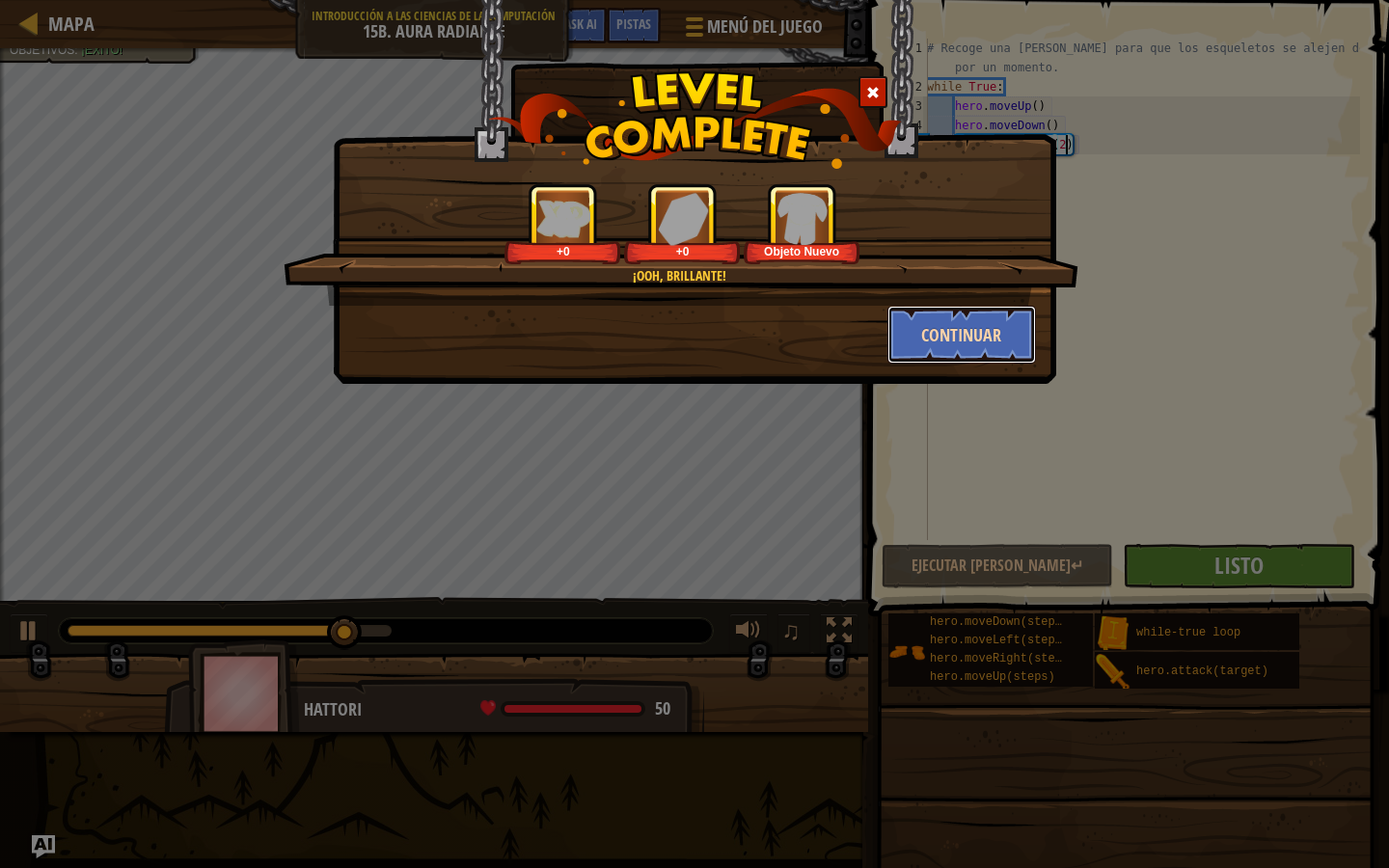
click at [951, 327] on button "Continuar" at bounding box center [963, 334] width 150 height 57
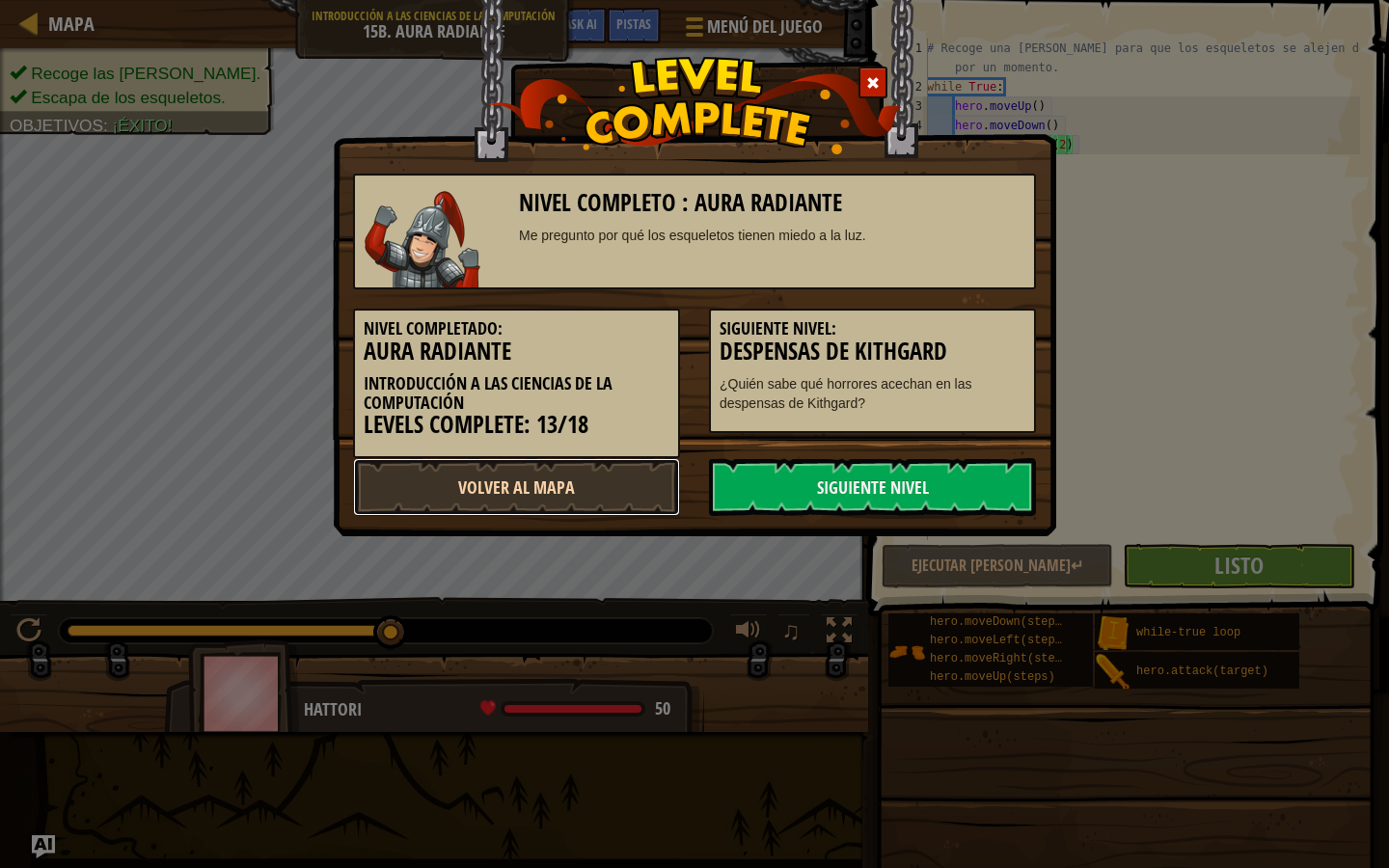
click at [636, 488] on link "Volver al Mapa" at bounding box center [517, 487] width 327 height 57
select select "es-419"
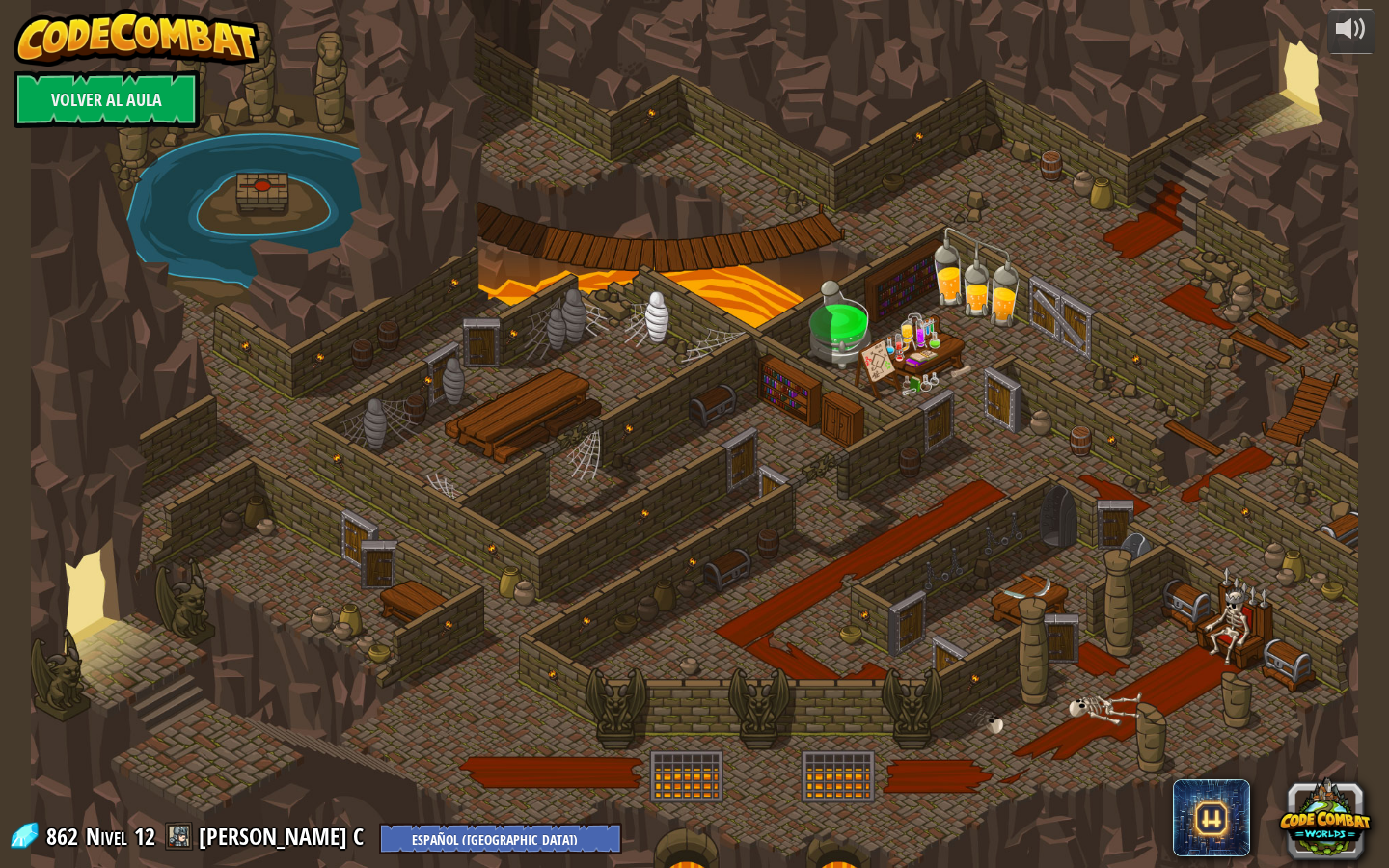
select select "es-419"
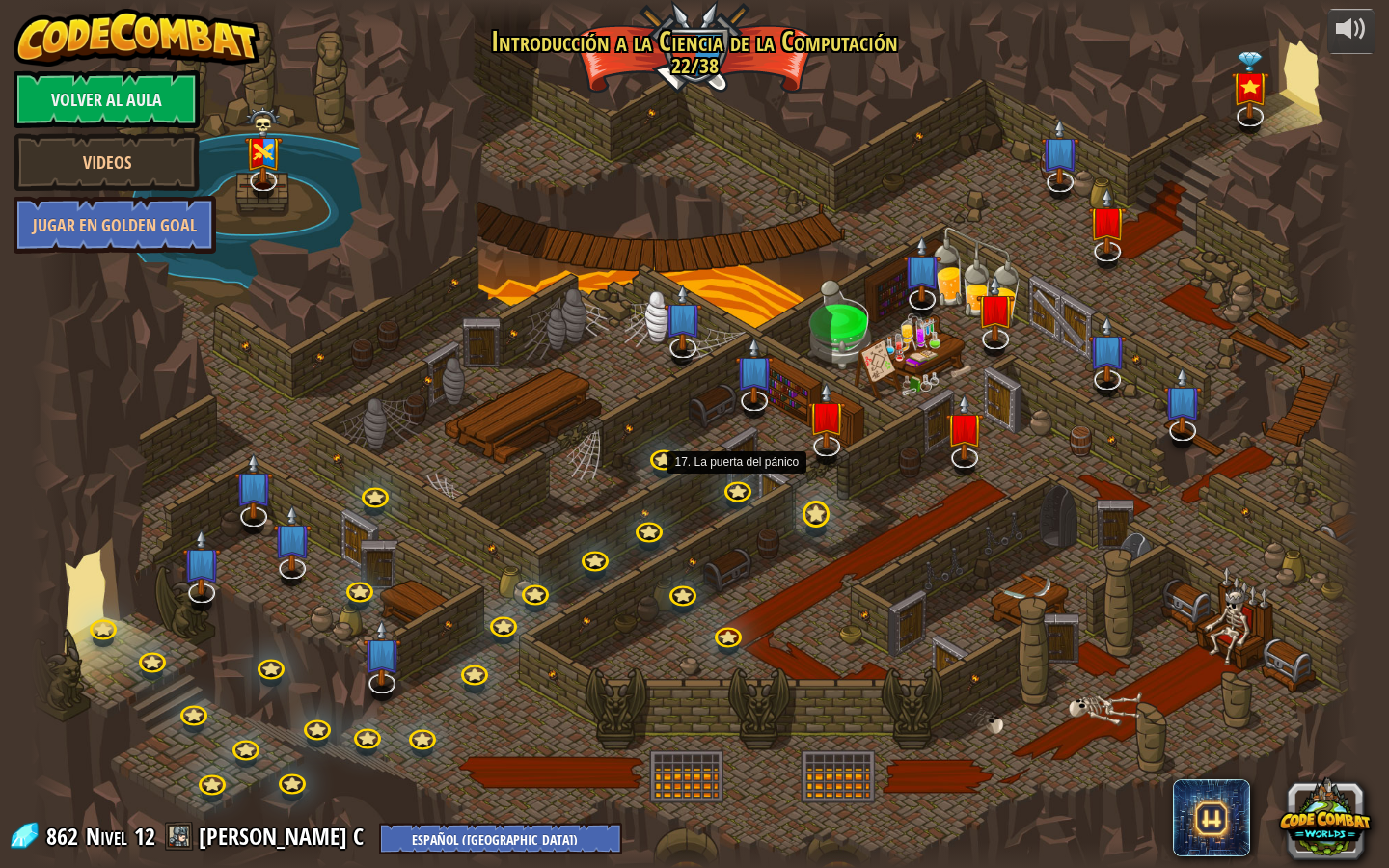
select select "es-419"
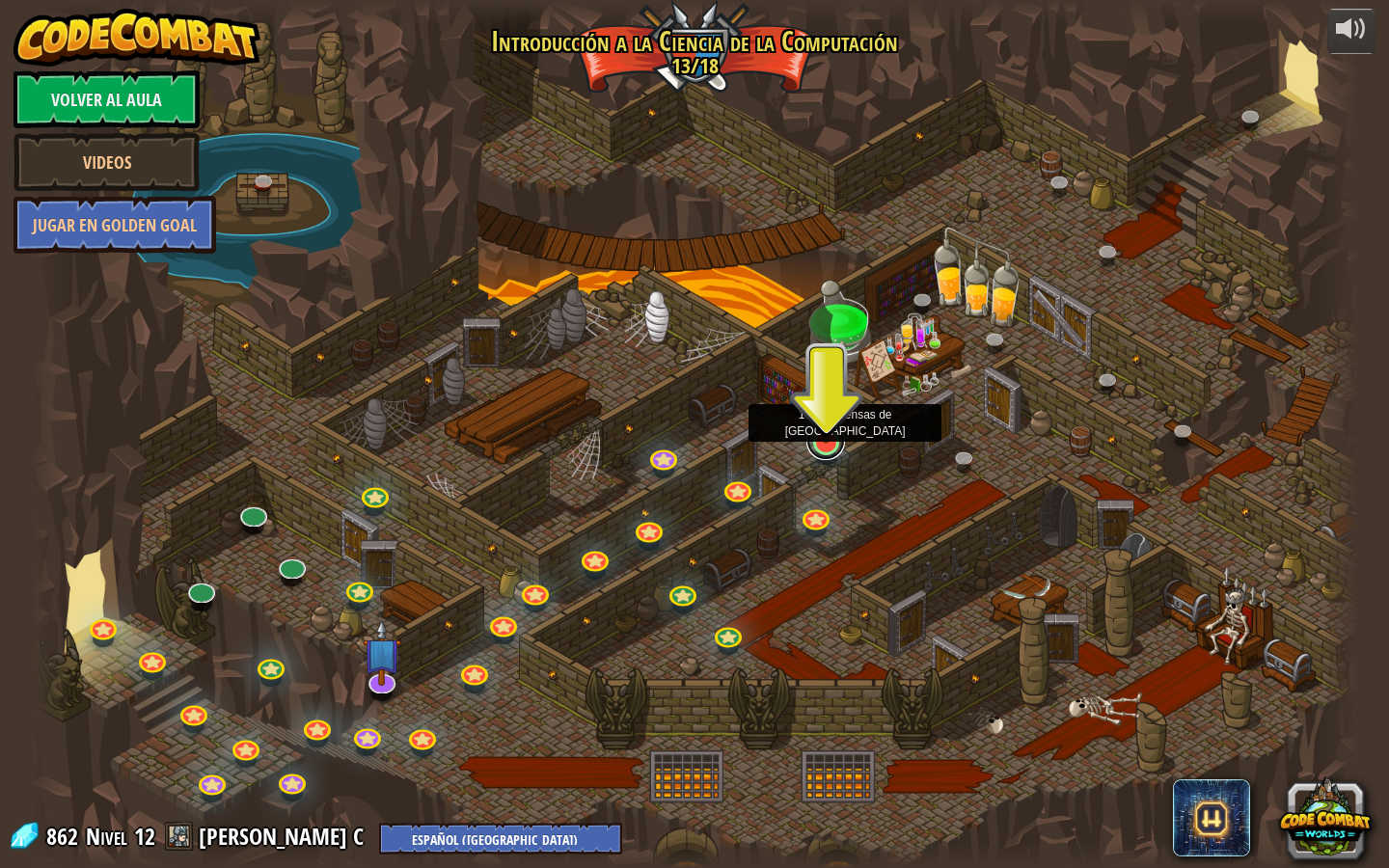
click at [834, 444] on link at bounding box center [826, 441] width 39 height 39
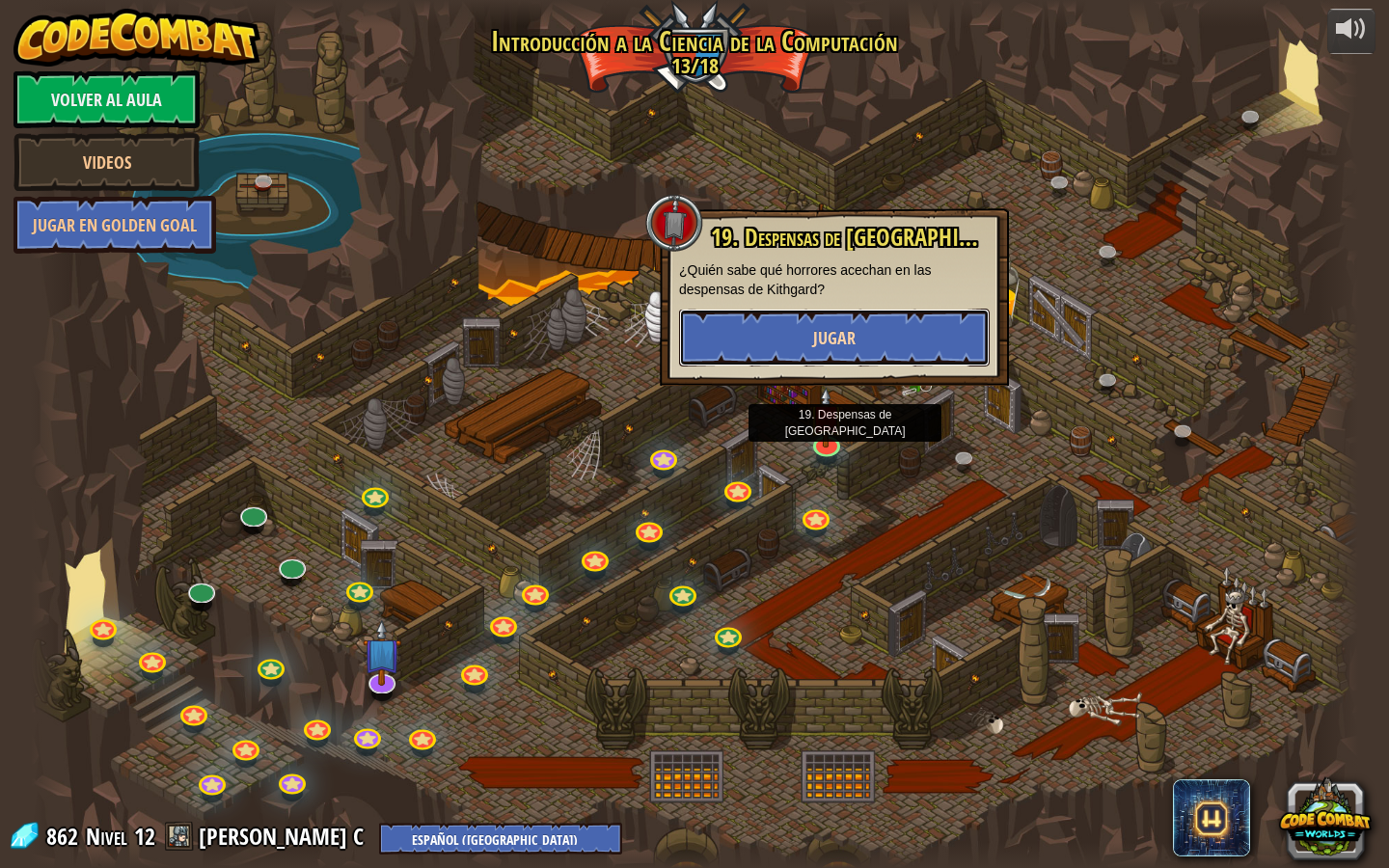
click at [877, 350] on button "Jugar" at bounding box center [834, 337] width 311 height 57
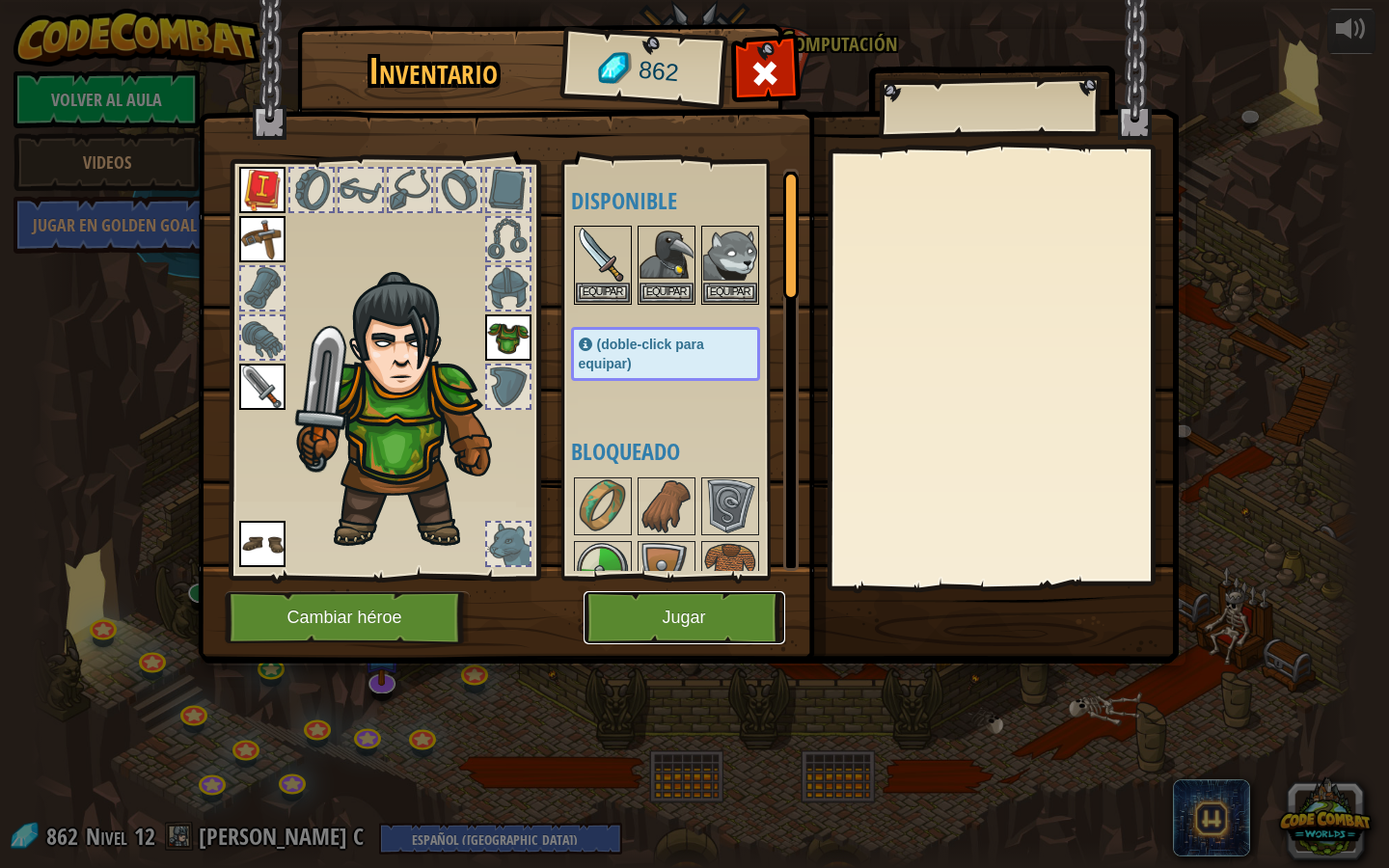
click at [658, 611] on button "Jugar" at bounding box center [684, 618] width 201 height 54
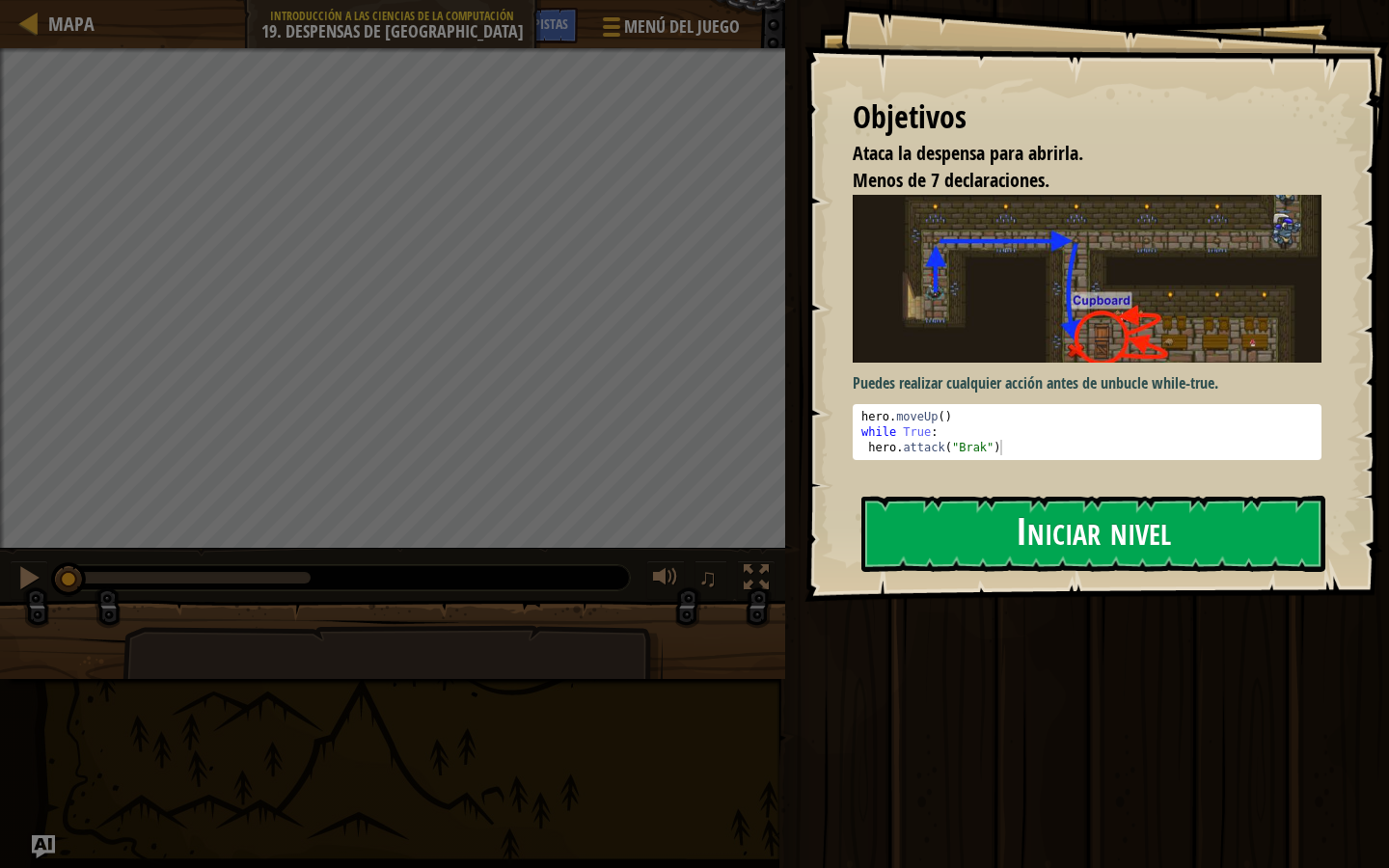
click at [992, 552] on button "Iniciar nivel" at bounding box center [1093, 533] width 464 height 76
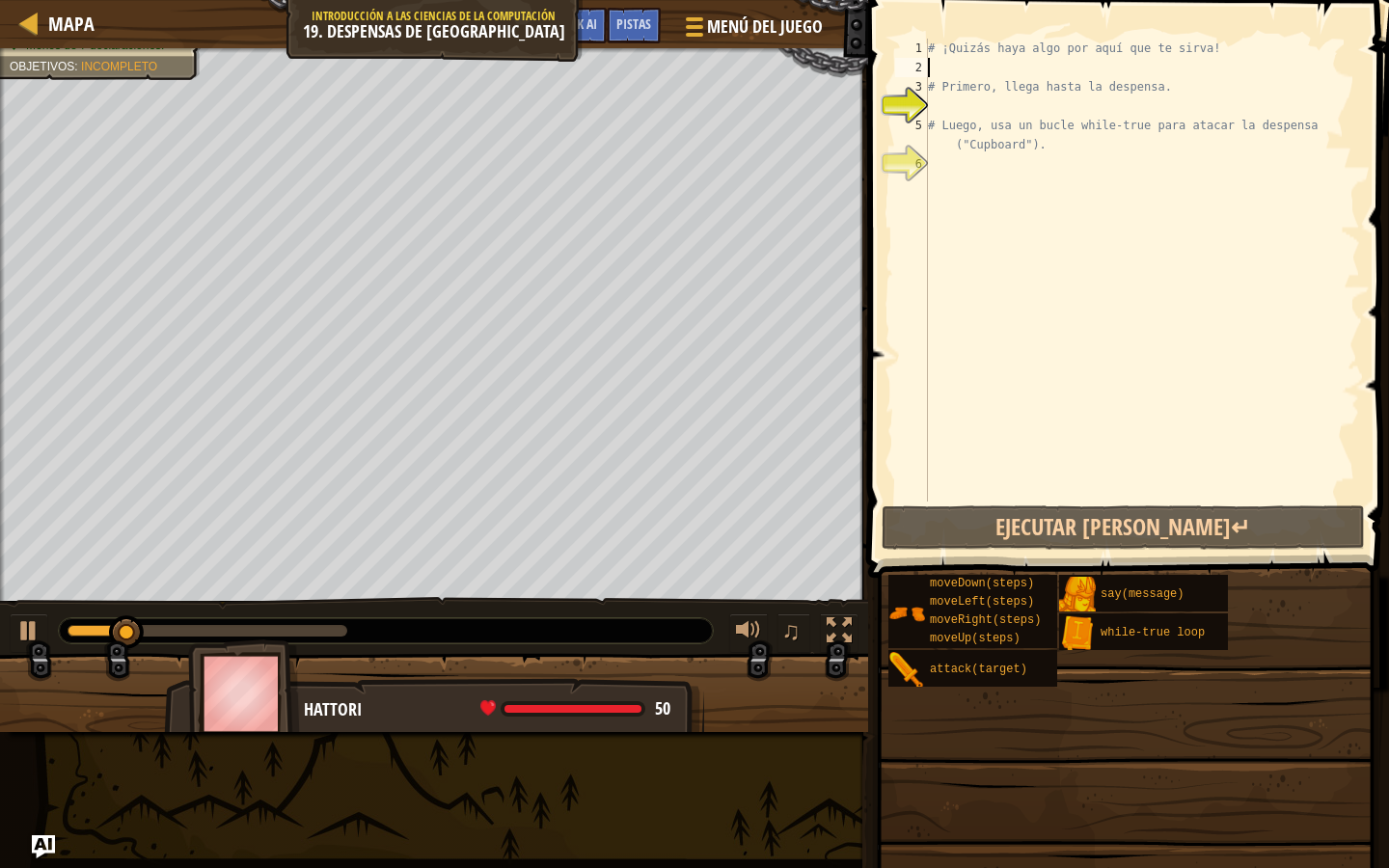
click at [1040, 66] on div "# ¡Quizás haya algo por aquí que te sirva! # Primero, llega hasta la despensa. …" at bounding box center [1143, 289] width 436 height 501
type textarea "u"
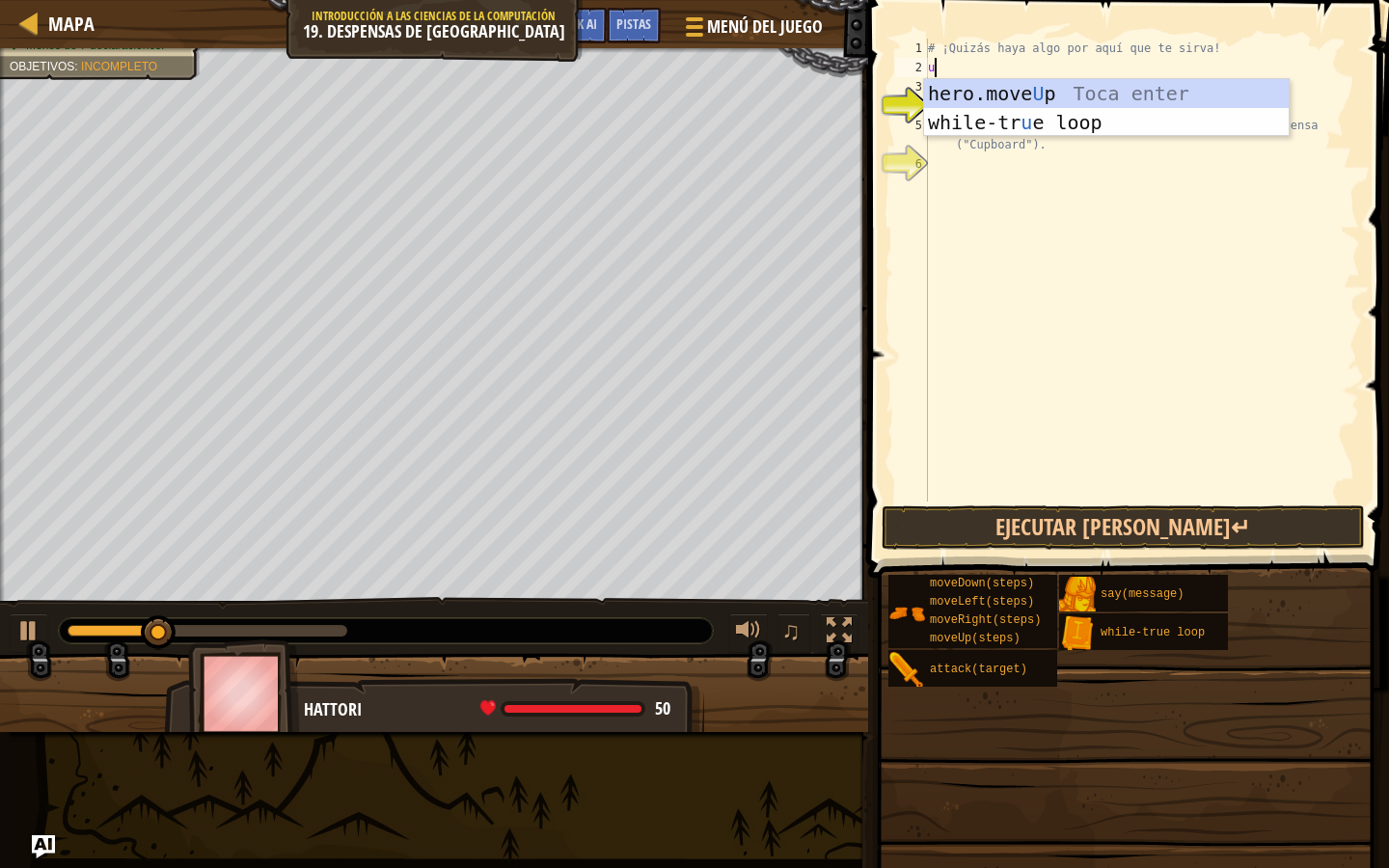
scroll to position [9, 0]
click at [1037, 90] on div "hero.move U p Toca enter while-tr u e loop Toca enter" at bounding box center [1107, 136] width 365 height 116
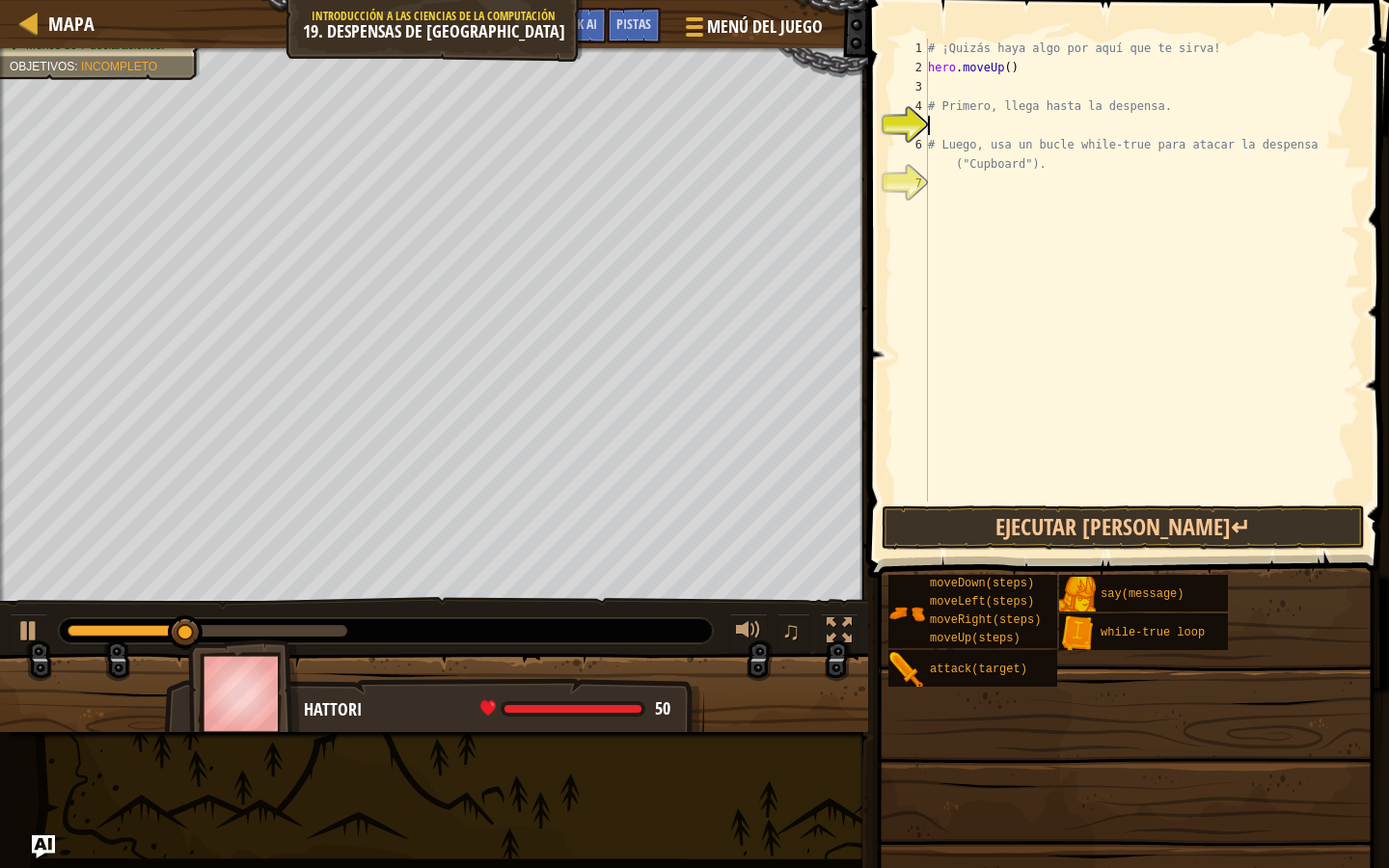
click at [1024, 124] on div "# ¡Quizás haya algo por aquí que te sirva! hero . moveUp ( ) # Primero, llega h…" at bounding box center [1143, 289] width 436 height 501
type textarea "d"
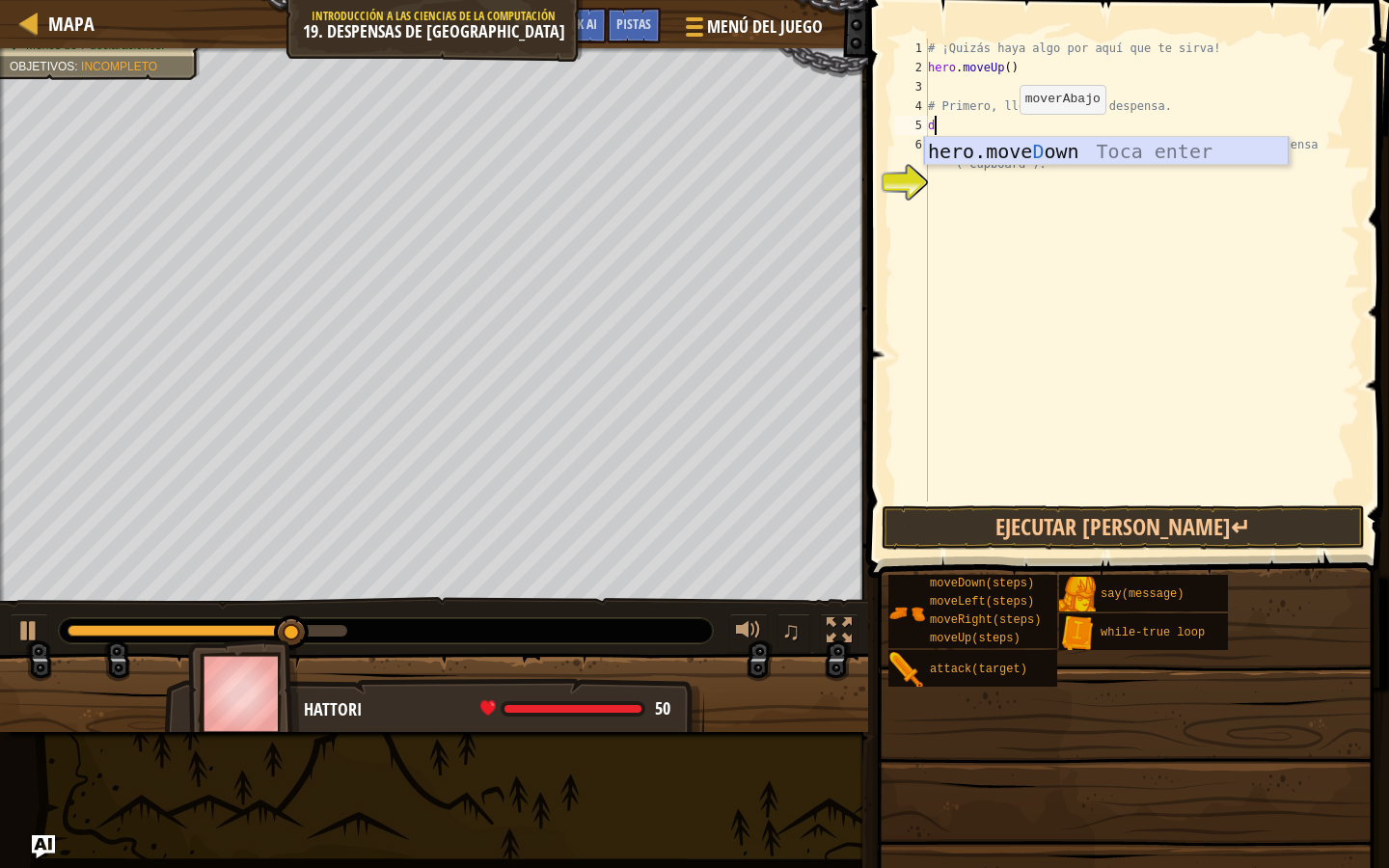
click at [1006, 146] on div "hero.move D own Toca enter" at bounding box center [1107, 180] width 365 height 87
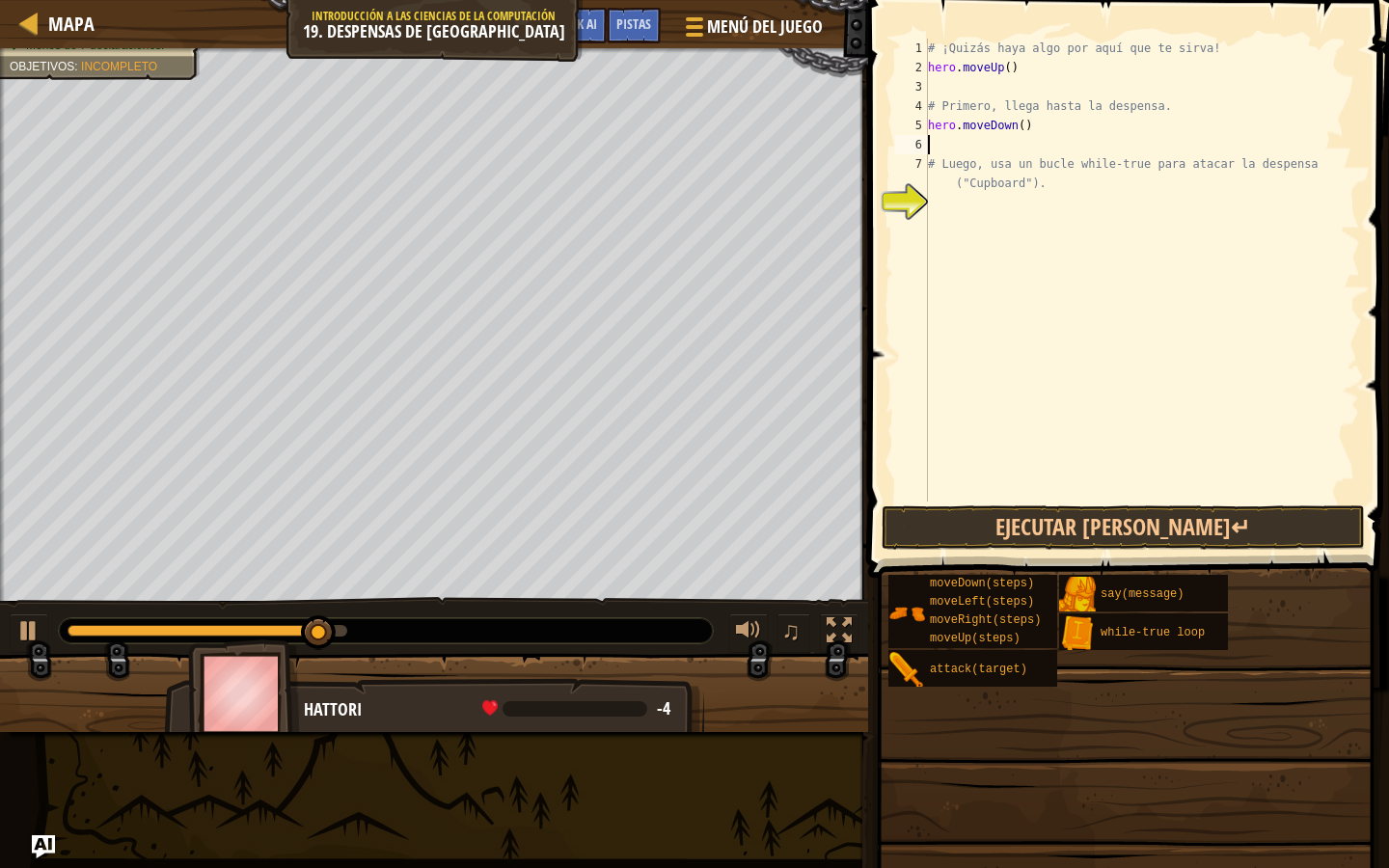
click at [1016, 208] on div "# ¡Quizás haya algo por aquí que te sirva! hero . moveUp ( ) # Primero, llega h…" at bounding box center [1143, 289] width 436 height 501
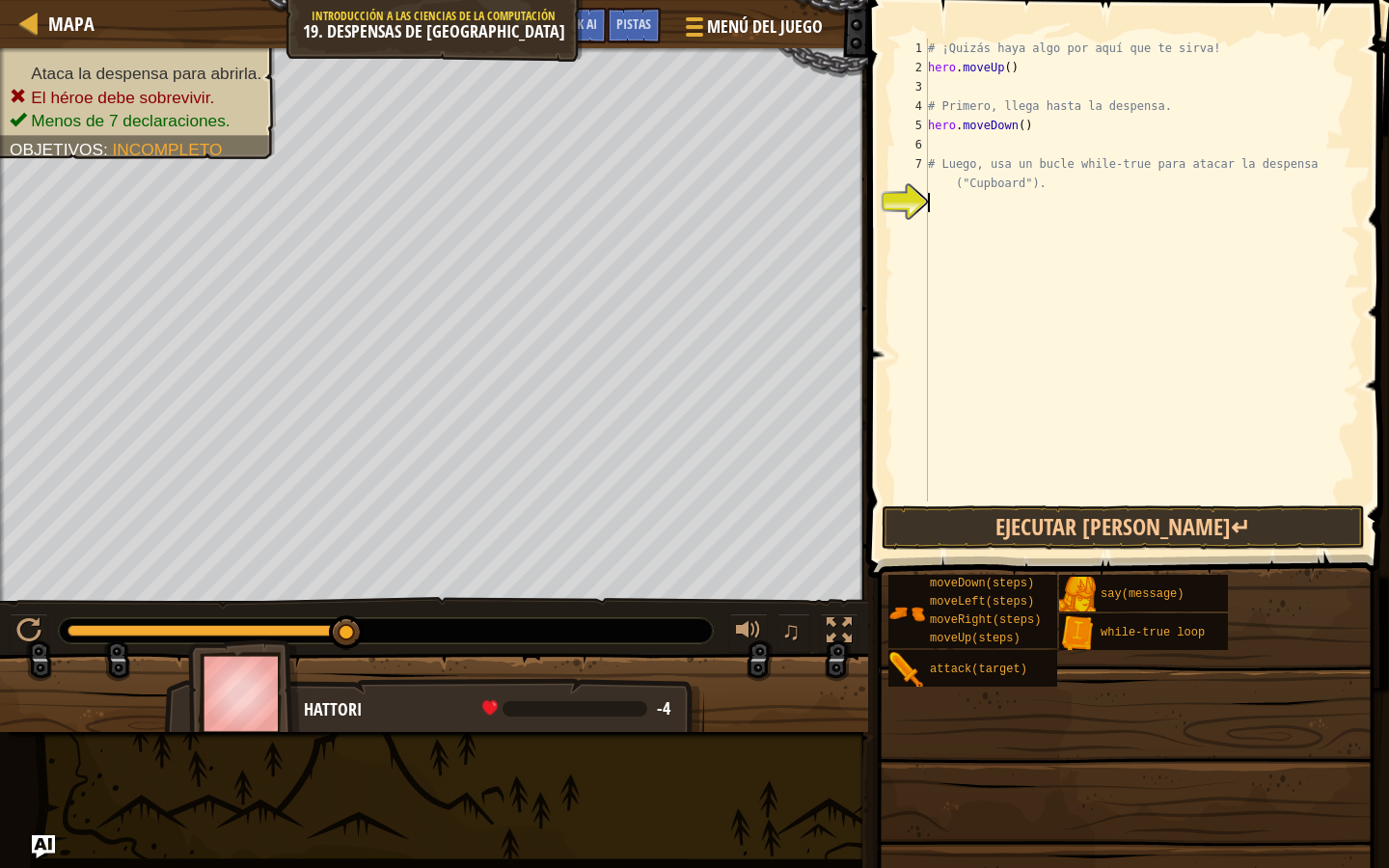
type textarea "w"
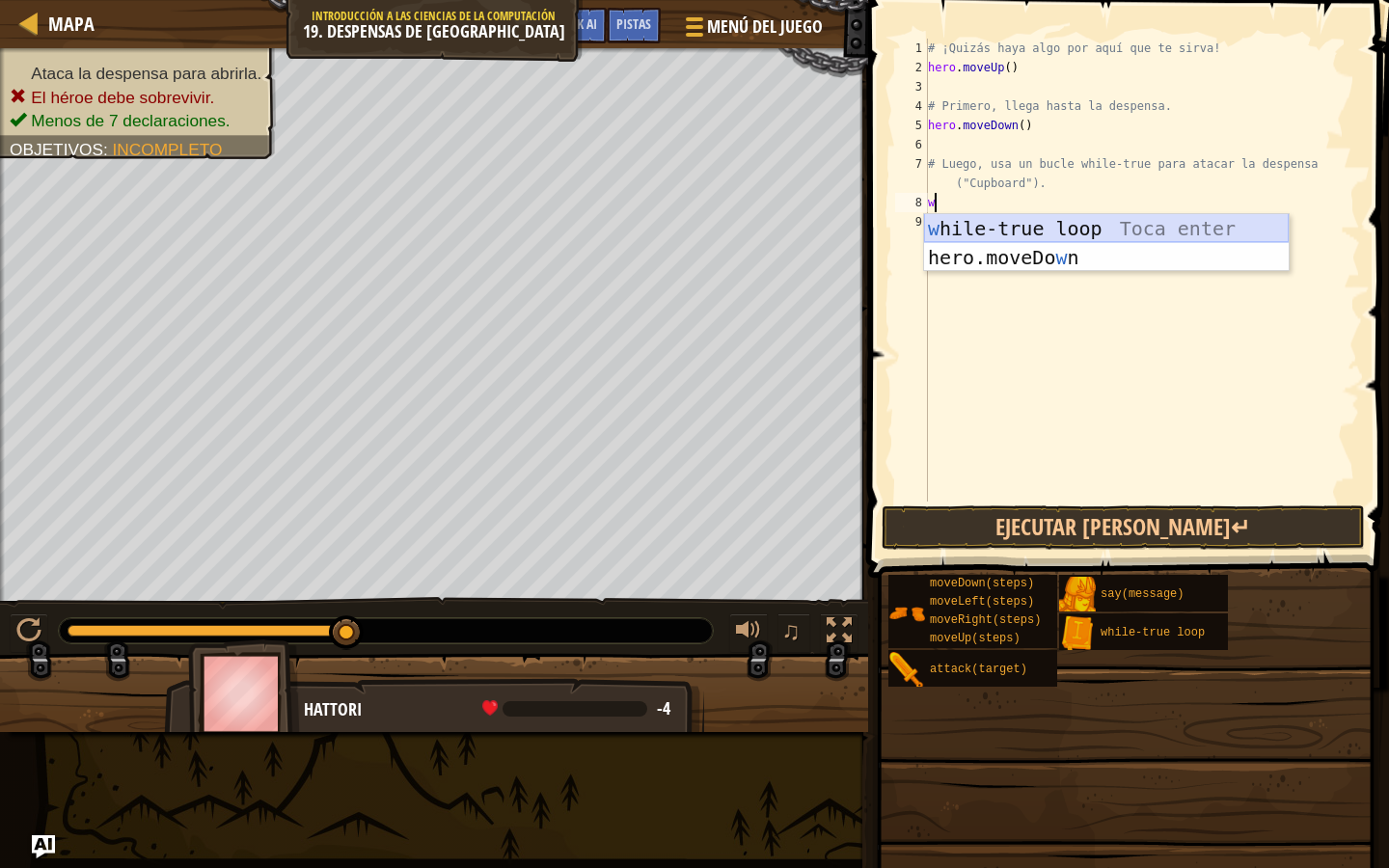
click at [1025, 229] on div "w hile-true loop Toca enter hero.moveDo w n [GEOGRAPHIC_DATA] enter" at bounding box center [1107, 271] width 365 height 116
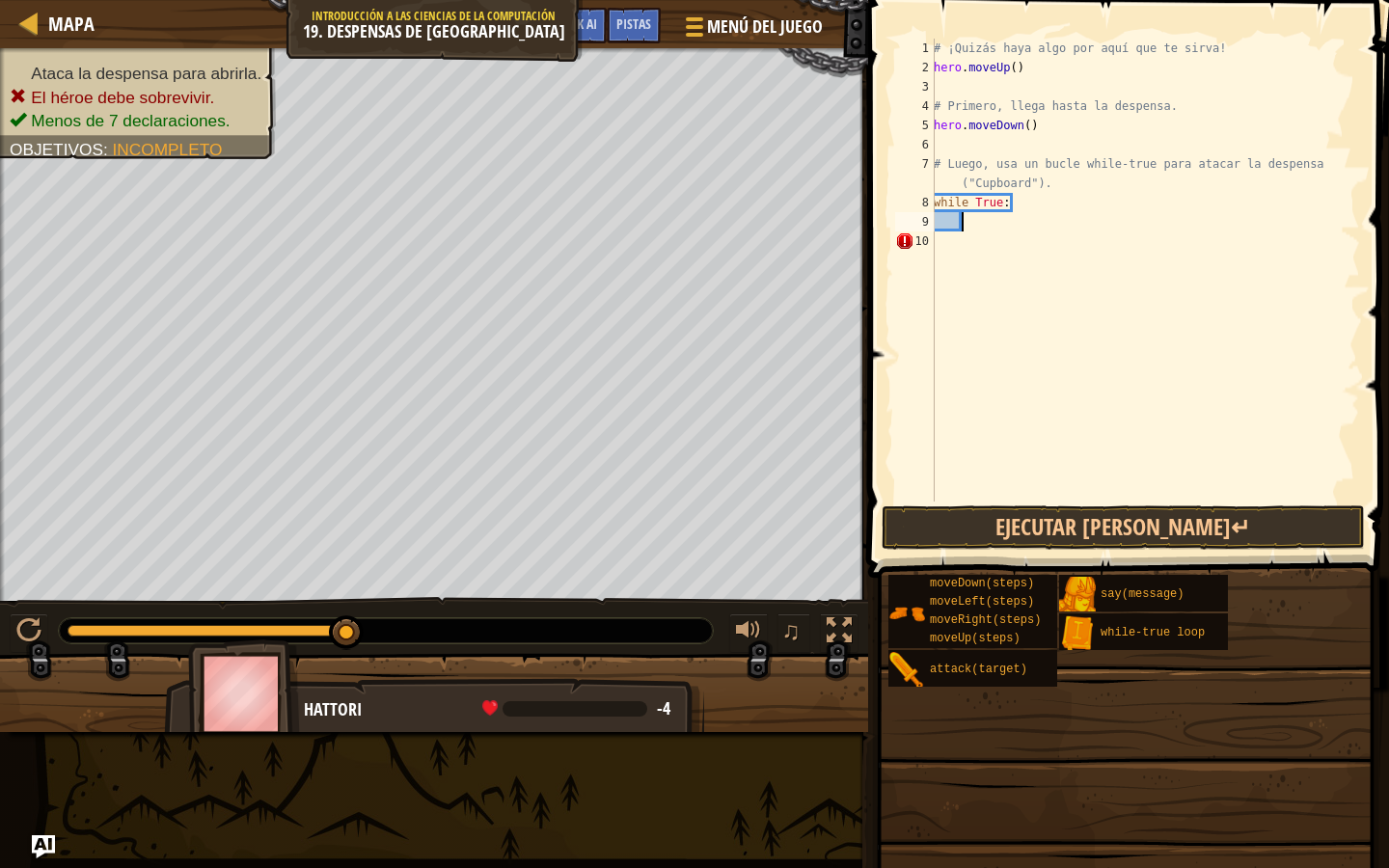
scroll to position [9, 2]
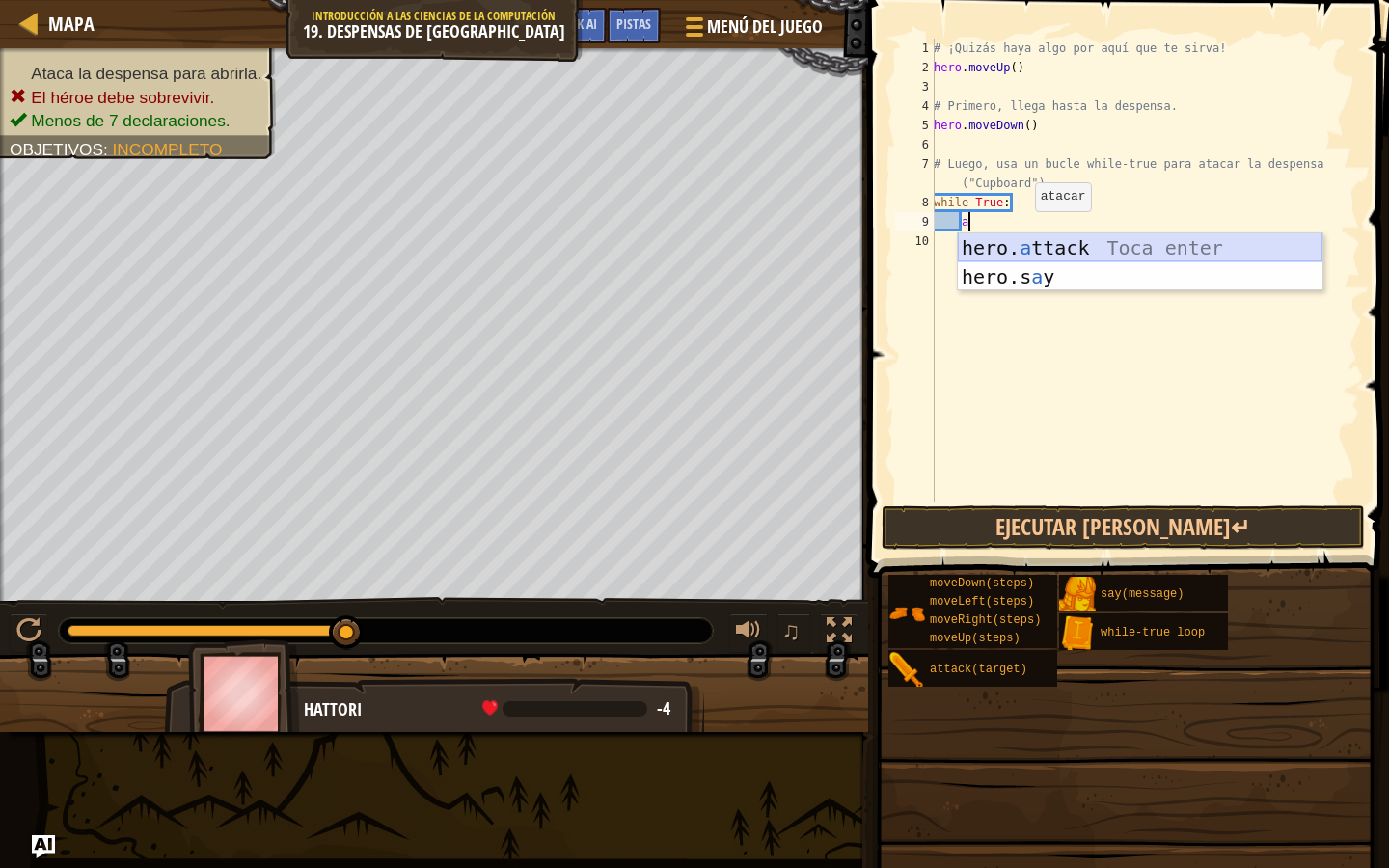
click at [1028, 248] on div "hero. a ttack Toca enter hero.s a y Toca enter" at bounding box center [1140, 291] width 365 height 116
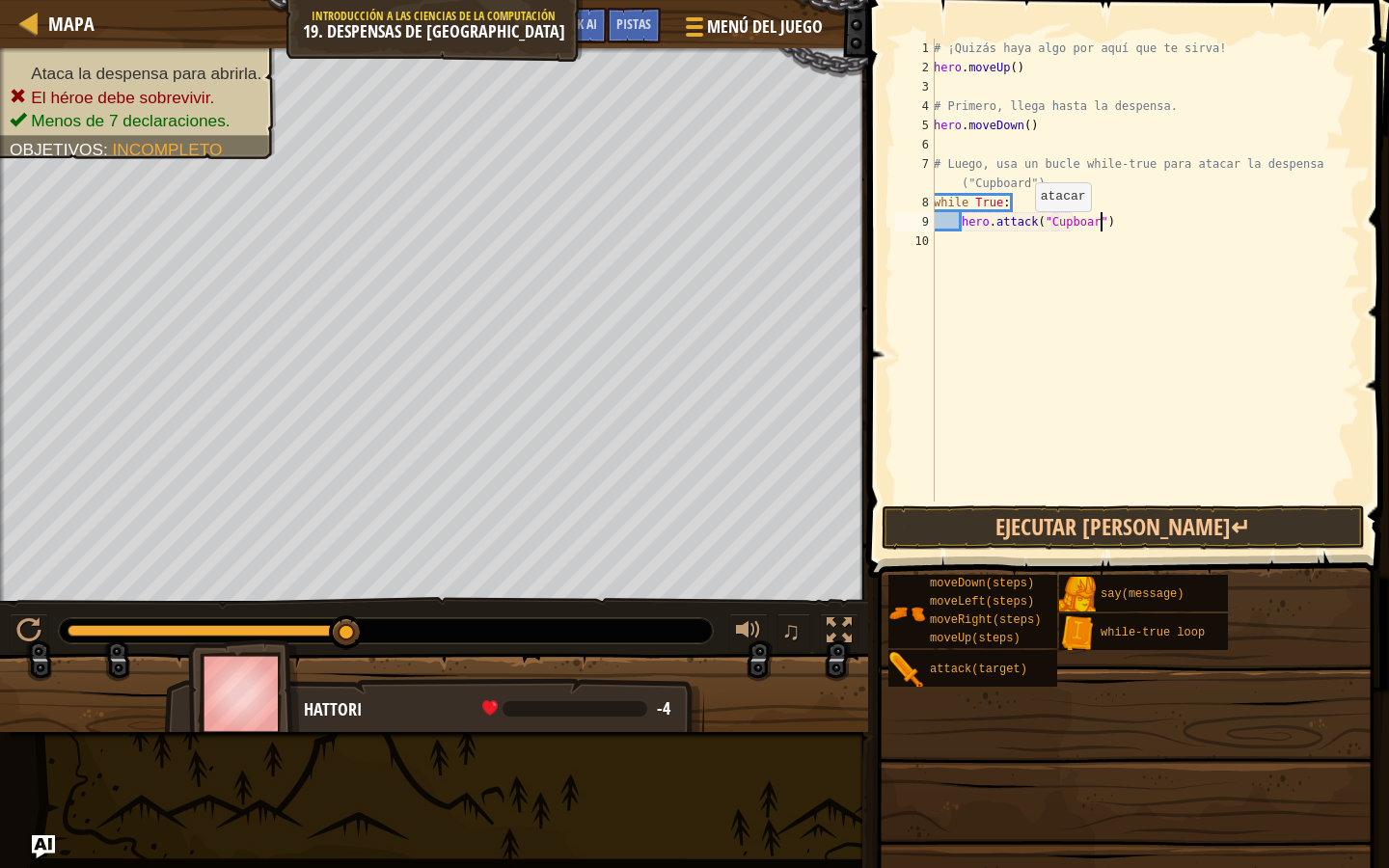
scroll to position [9, 15]
type textarea "hero.attack("Cupboard")"
click at [1043, 524] on button "Ejecutar [PERSON_NAME]↵" at bounding box center [1123, 527] width 484 height 45
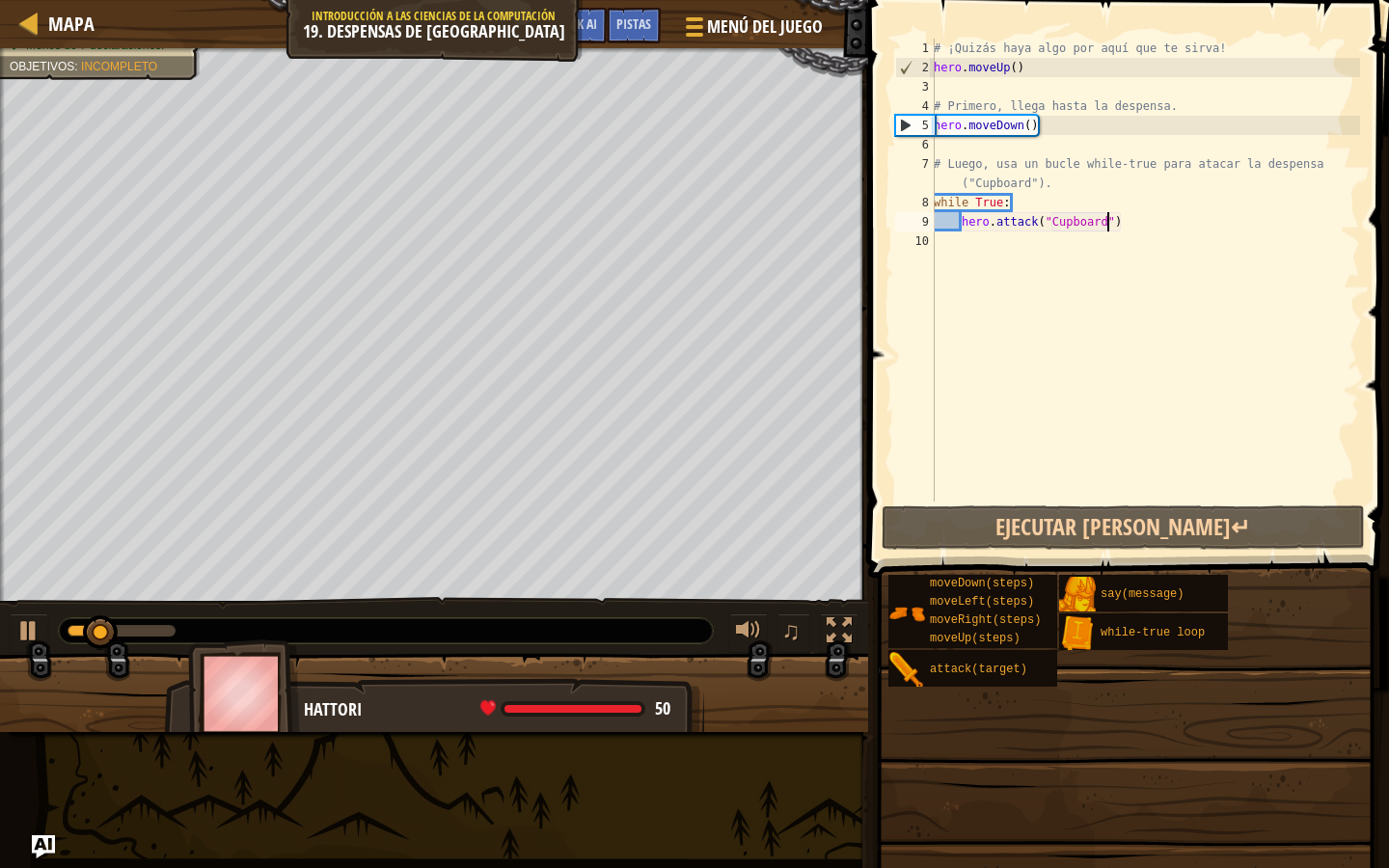
click at [1017, 93] on div "# ¡Quizás haya algo por aquí que te sirva! hero . moveUp ( ) # Primero, llega h…" at bounding box center [1145, 289] width 430 height 501
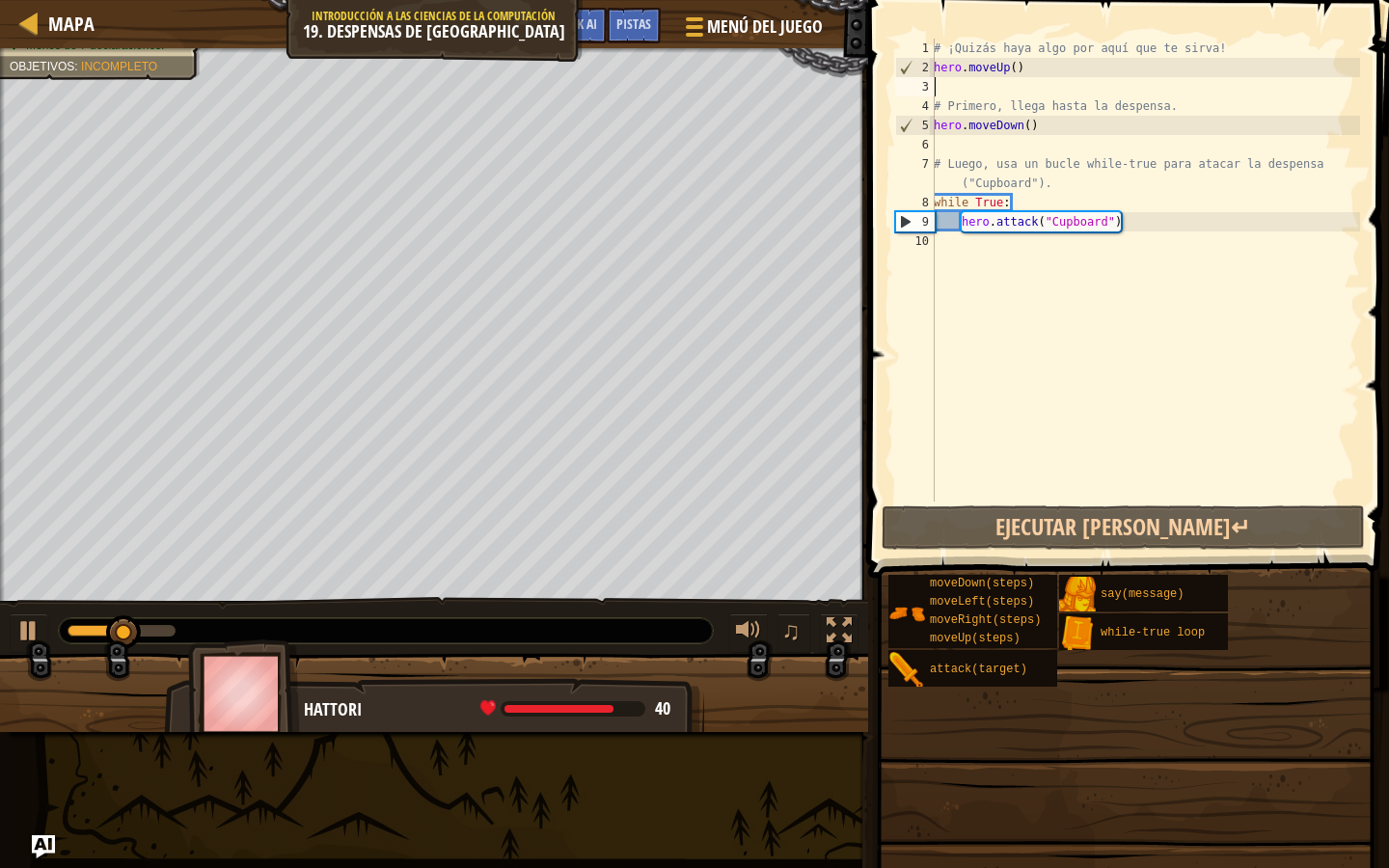
type textarea "r"
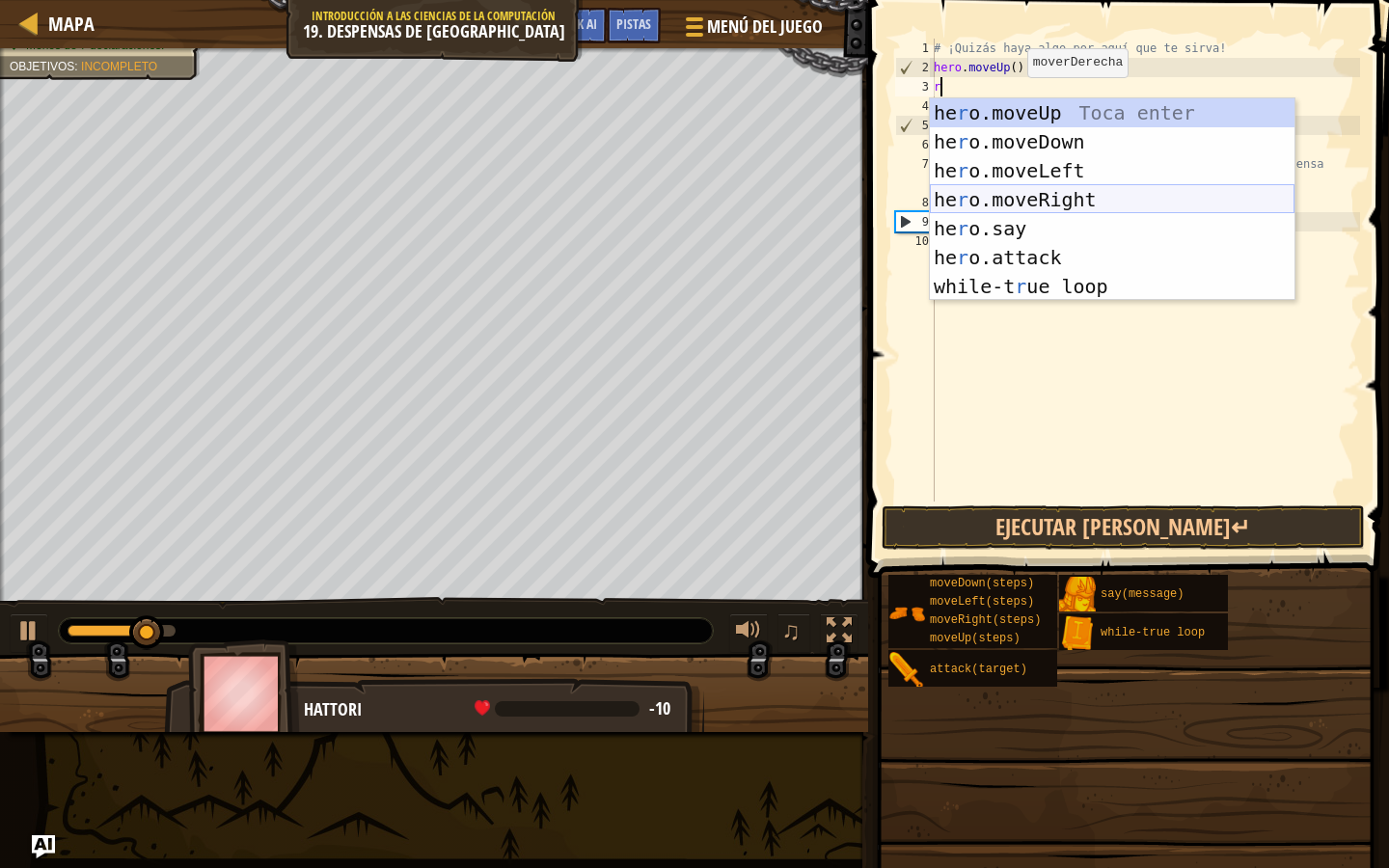
click at [1031, 187] on div "he r o.moveUp Toca enter he r o.moveDown Toca enter he r o.moveLeft Toca enter …" at bounding box center [1112, 229] width 365 height 261
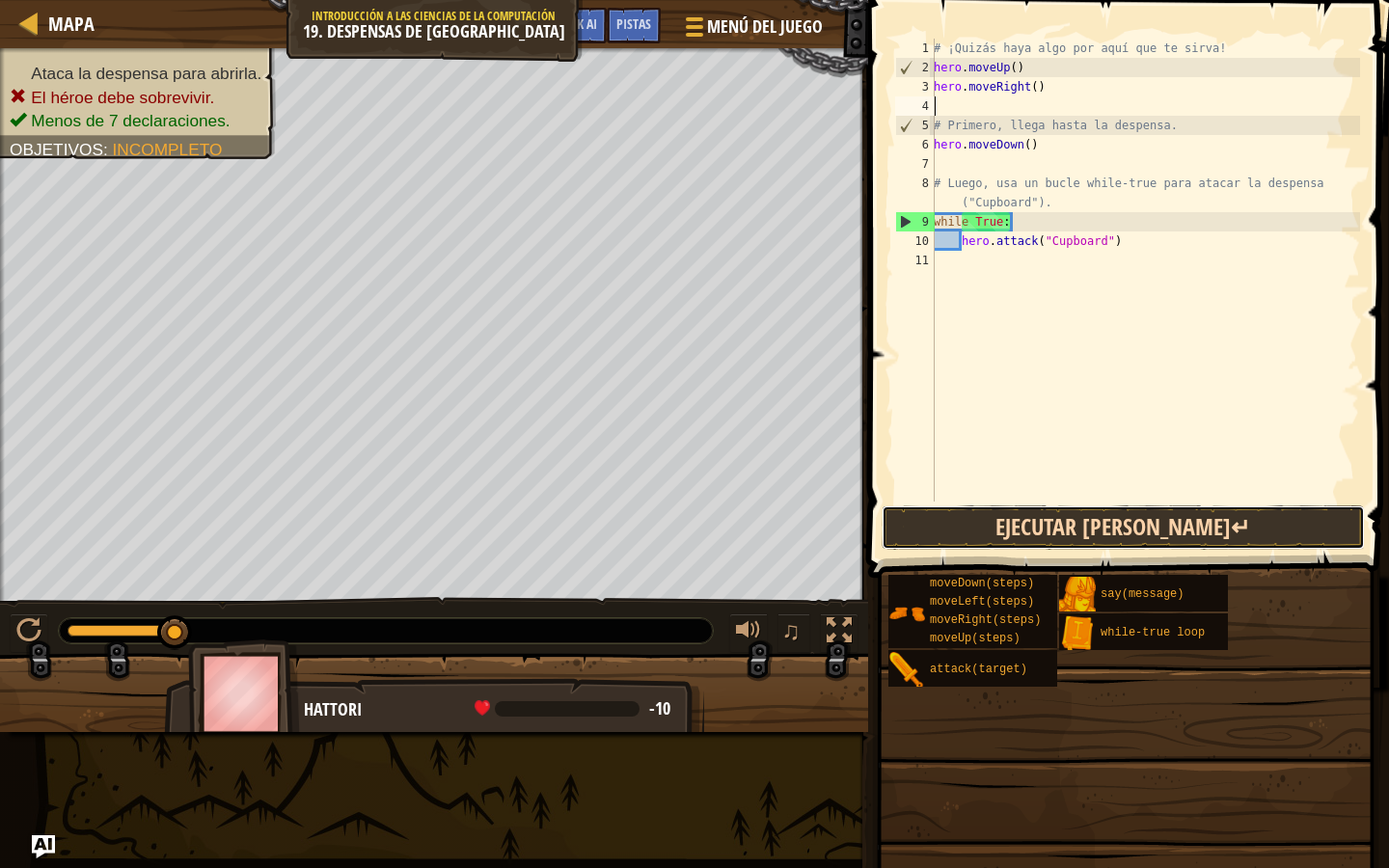
click at [1045, 517] on button "Ejecutar [PERSON_NAME]↵" at bounding box center [1123, 527] width 484 height 45
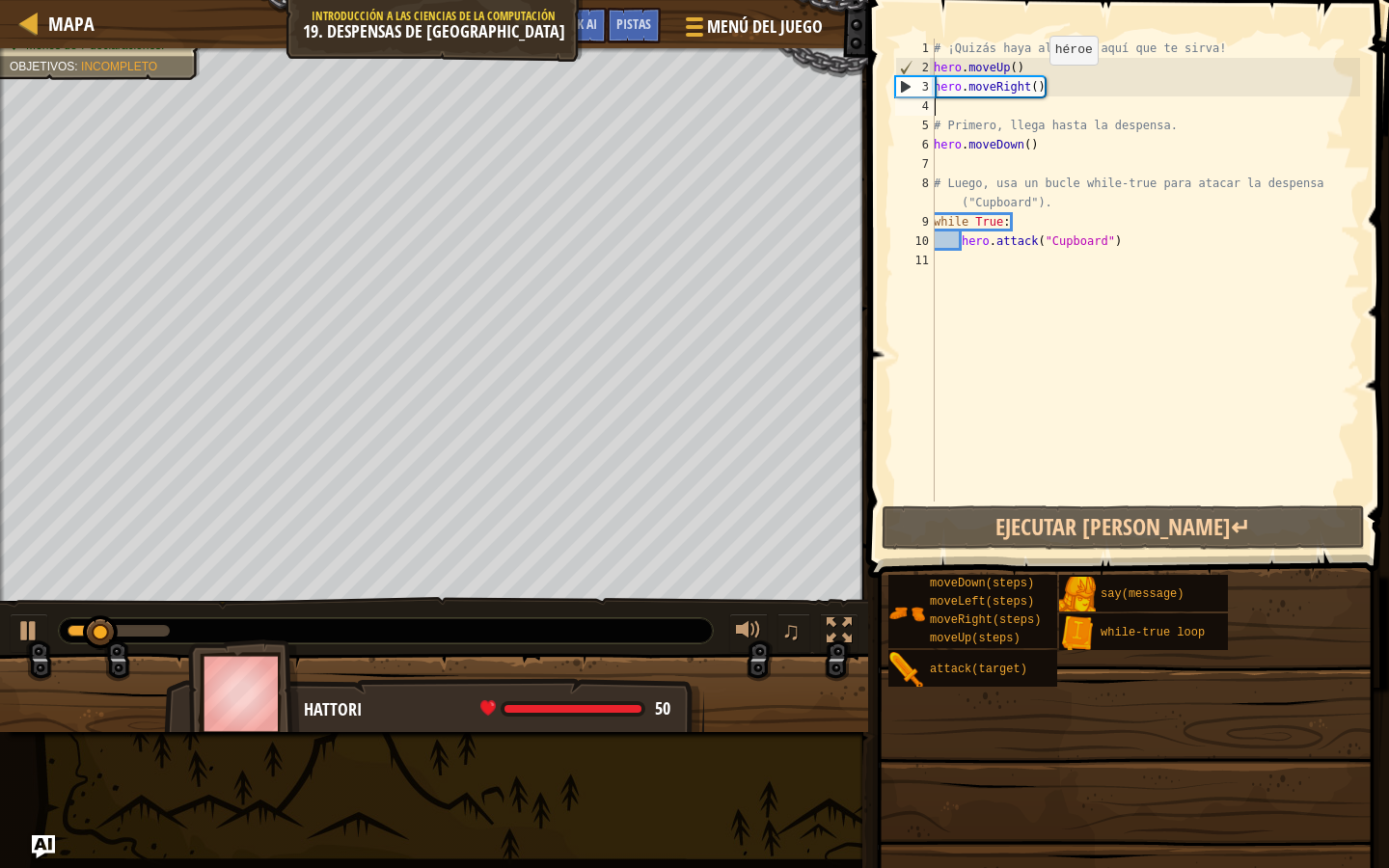
click at [1040, 87] on div "# ¡Quizás haya algo por aquí que te sirva! hero . moveUp ( ) hero . moveRight (…" at bounding box center [1145, 289] width 430 height 501
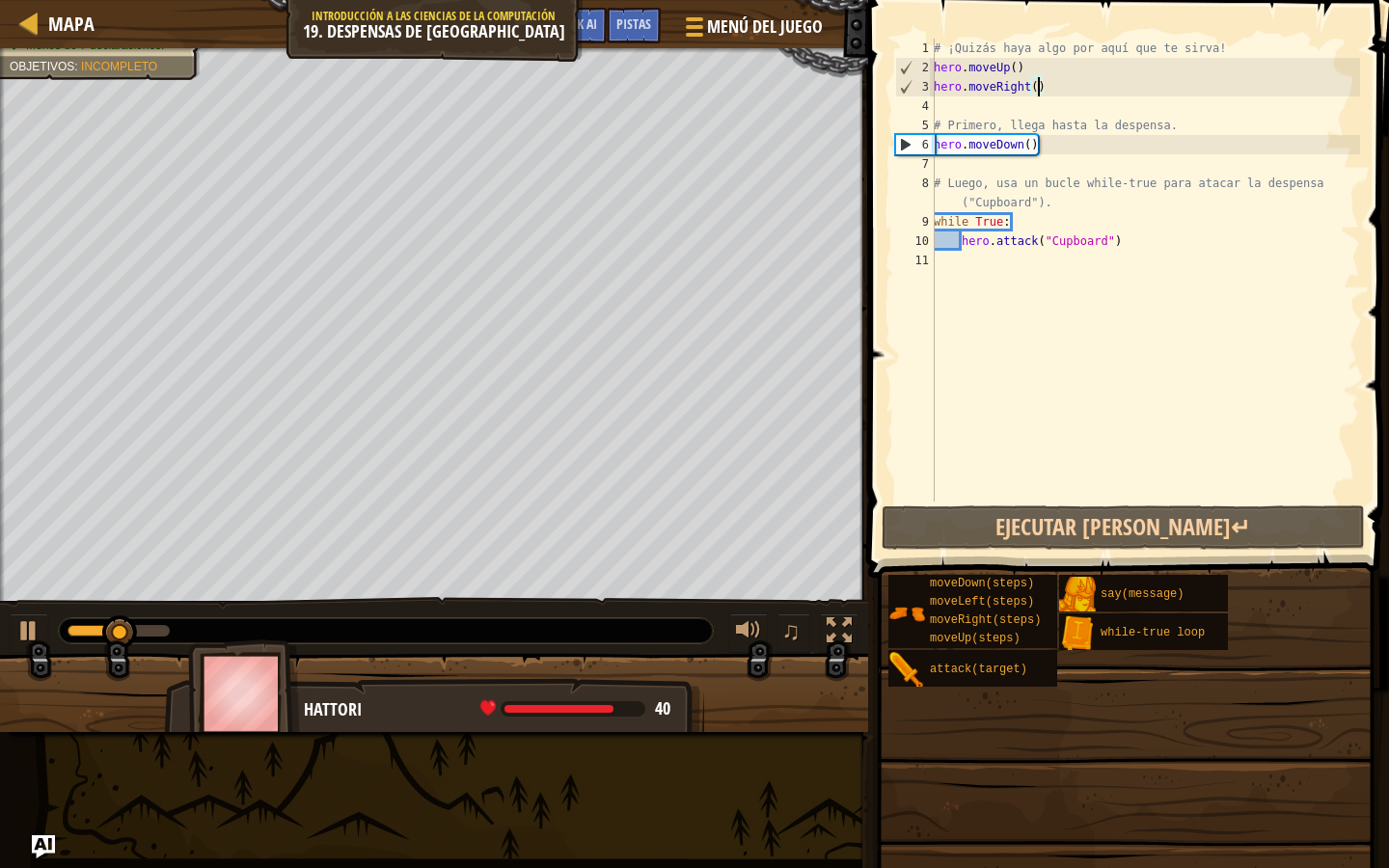
scroll to position [9, 9]
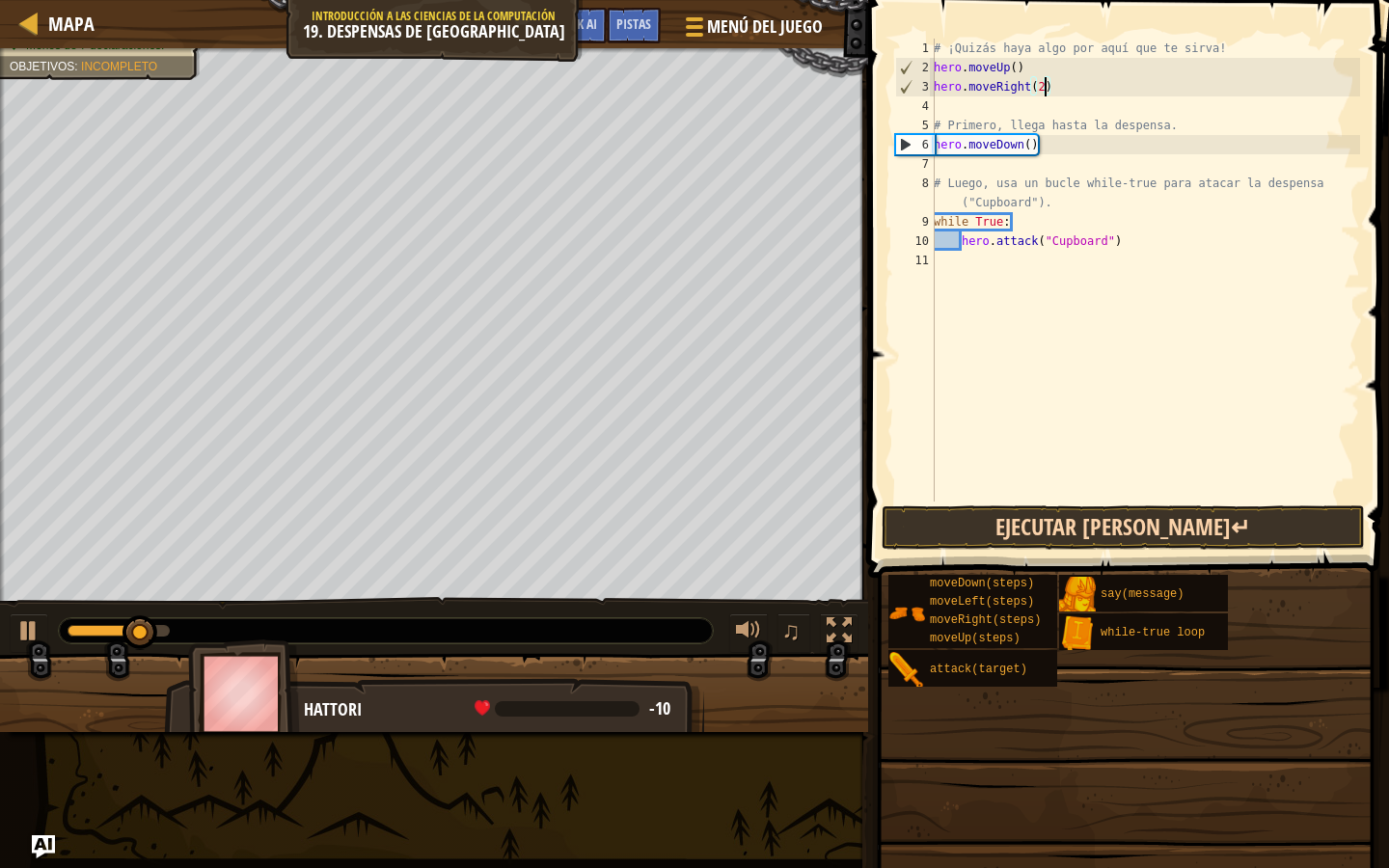
type textarea "hero.moveRight(2)"
click at [1042, 516] on button "Ejecutar [PERSON_NAME]↵" at bounding box center [1123, 527] width 484 height 45
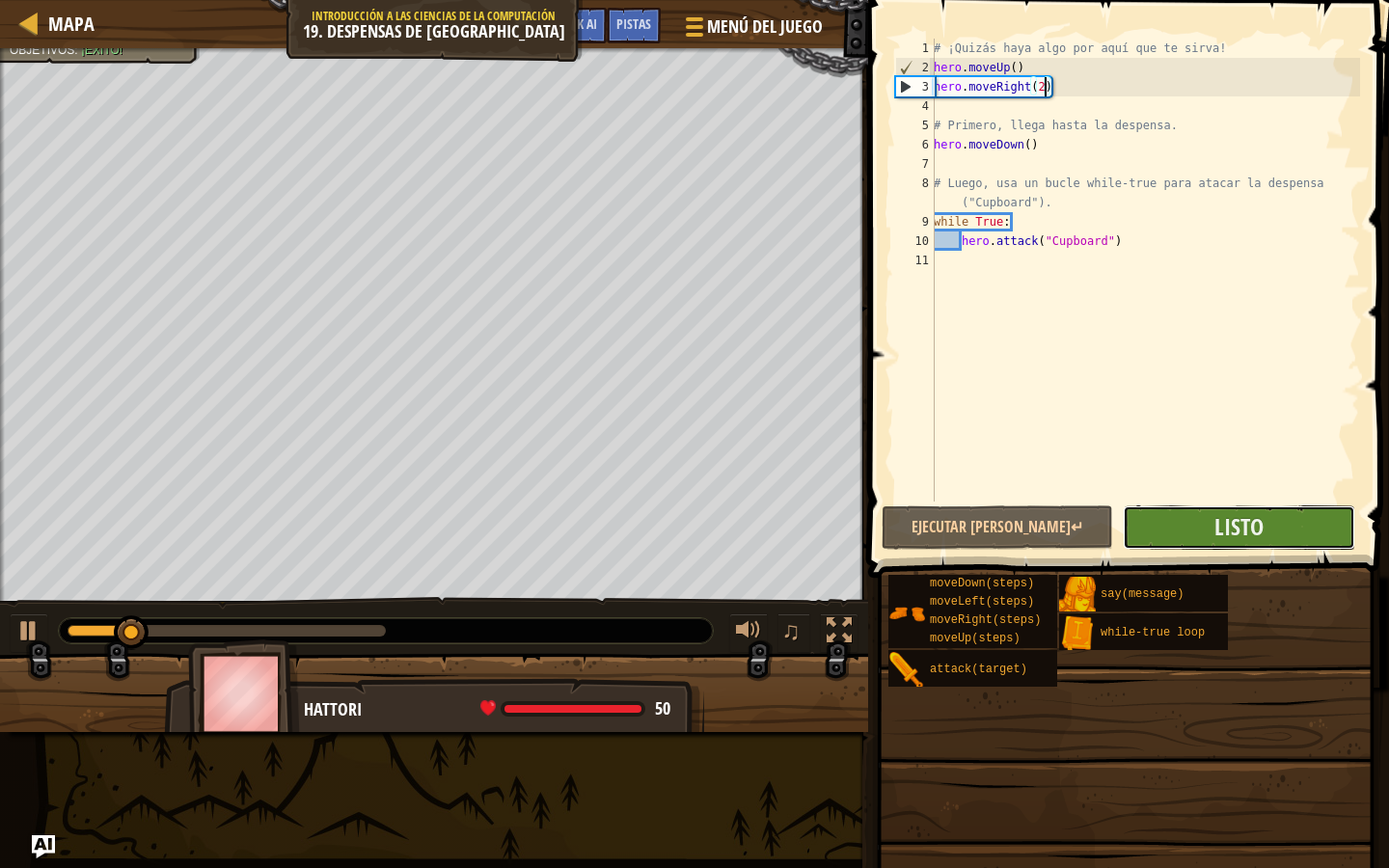
click at [1294, 524] on button "Listo" at bounding box center [1239, 527] width 232 height 45
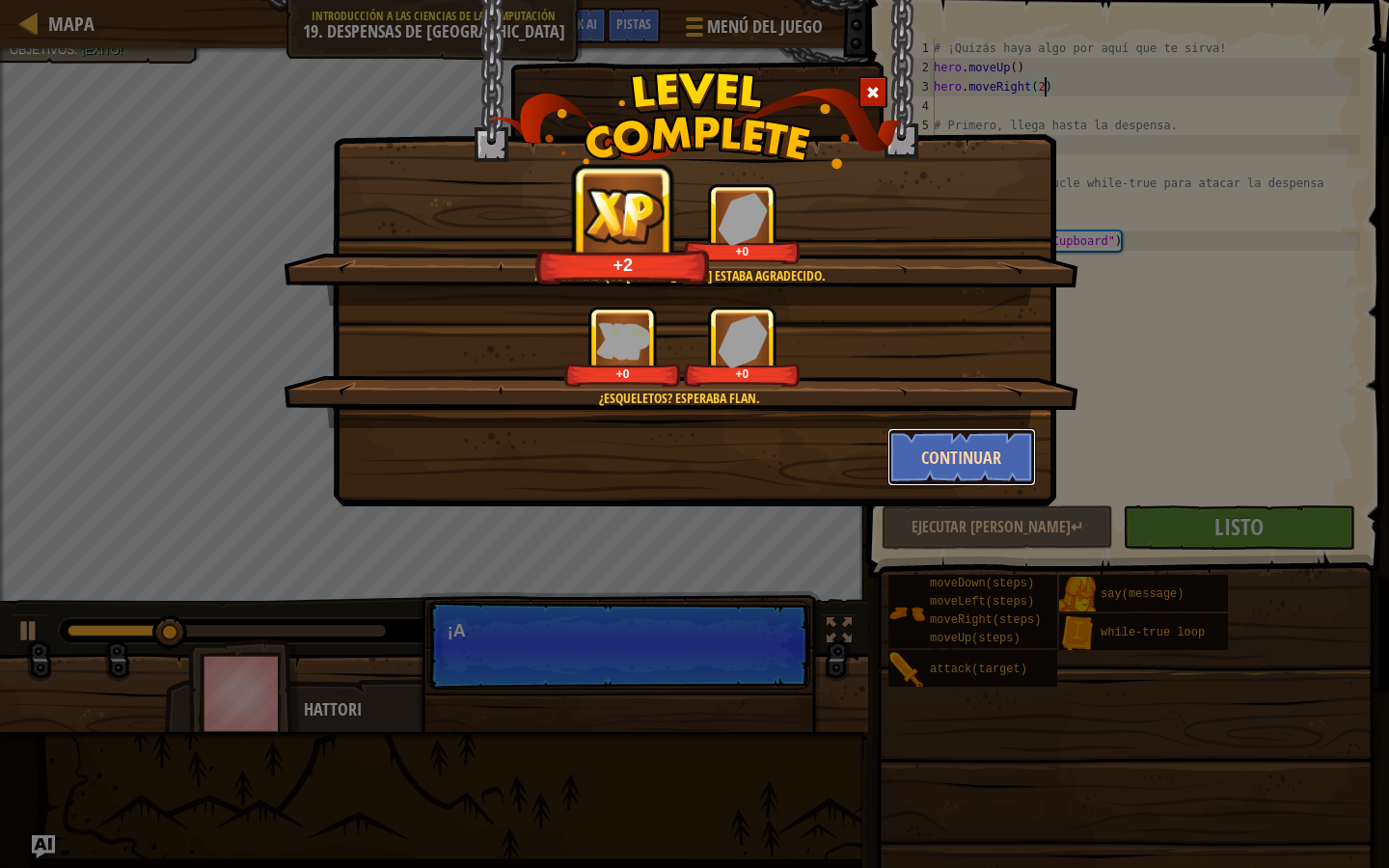
click at [1018, 450] on button "Continuar" at bounding box center [963, 456] width 150 height 57
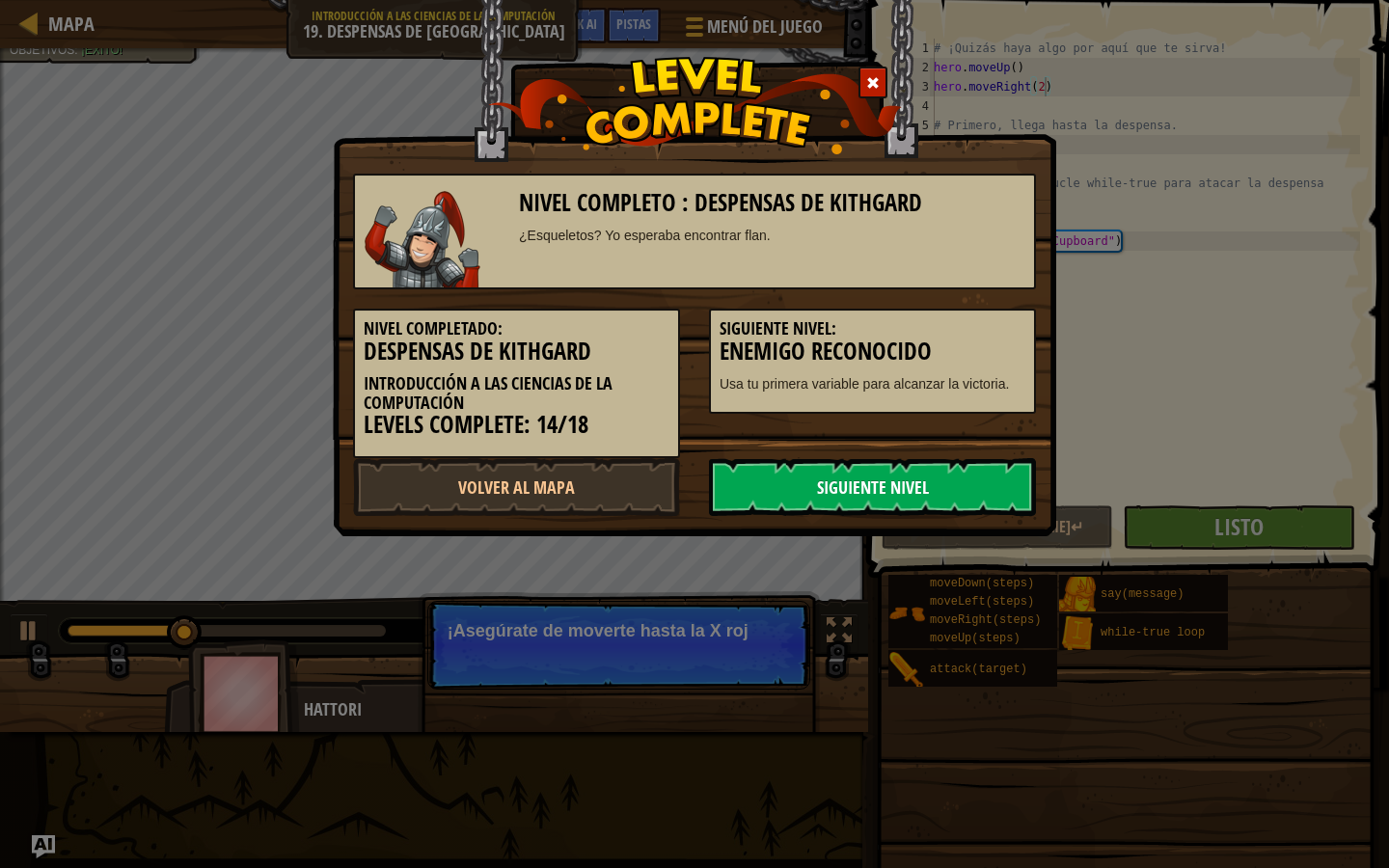
click at [971, 491] on link "Siguiente Nivel" at bounding box center [872, 487] width 327 height 57
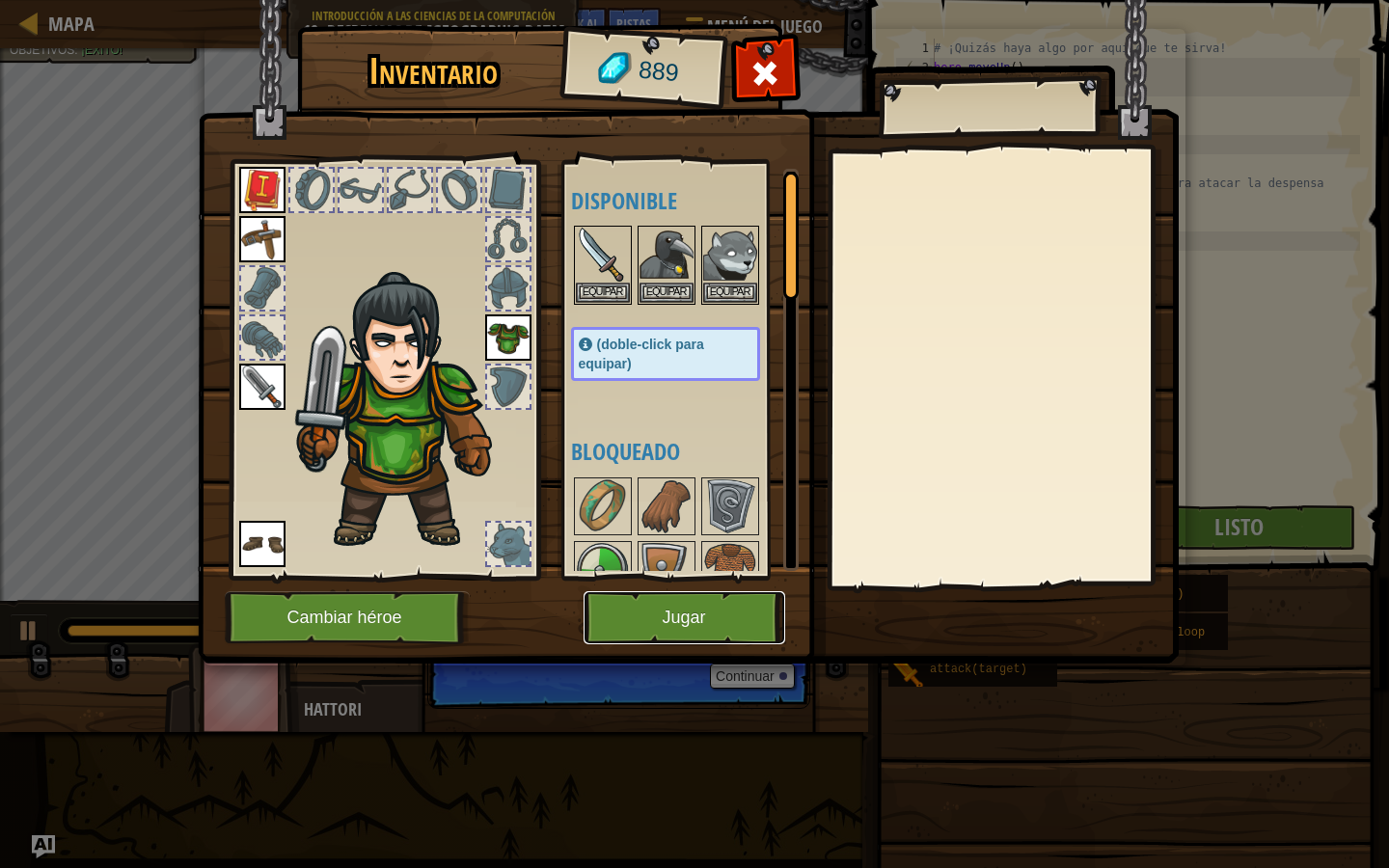
click at [728, 622] on button "Jugar" at bounding box center [684, 618] width 201 height 54
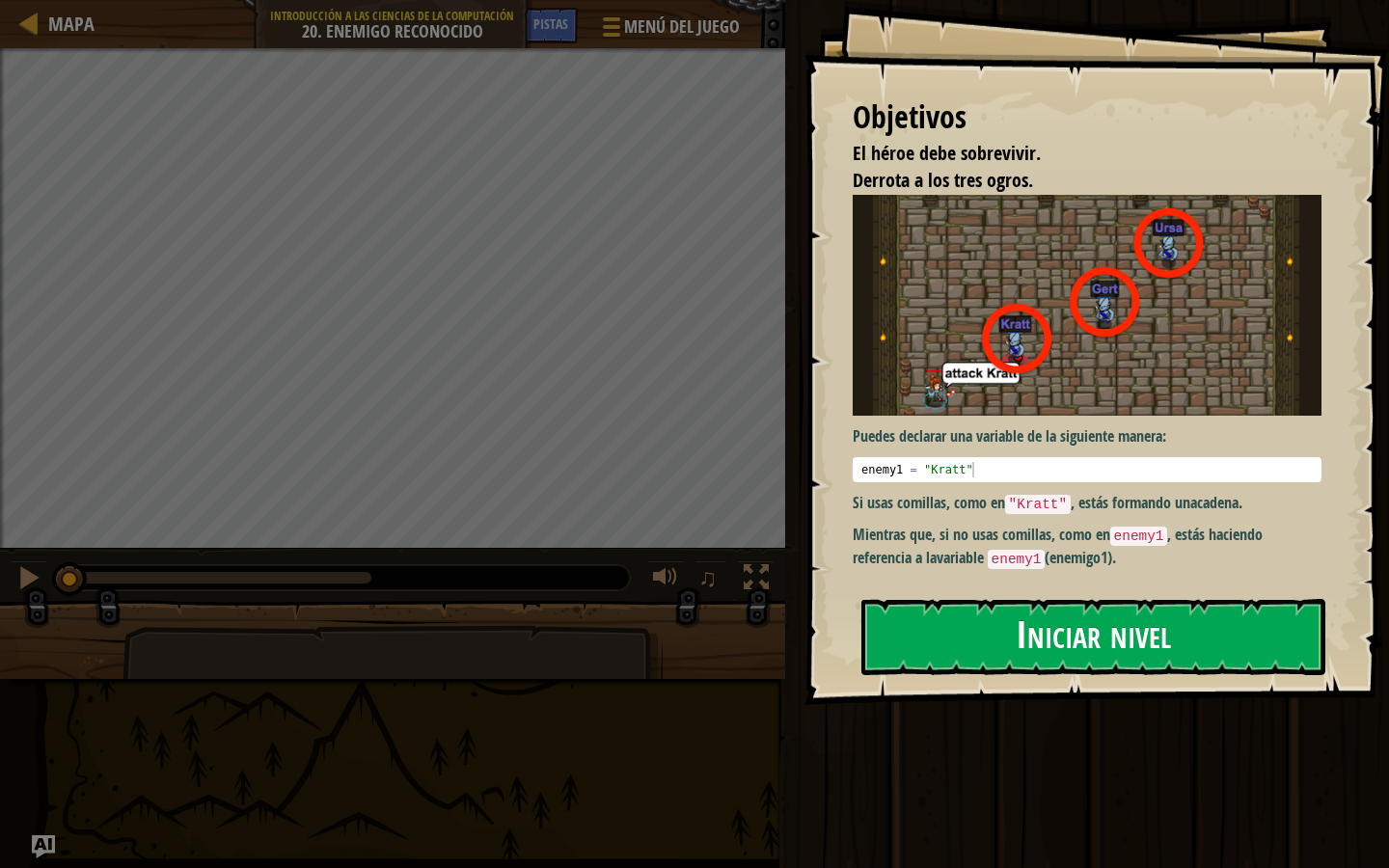
click at [986, 624] on button "Iniciar nivel" at bounding box center [1093, 637] width 464 height 76
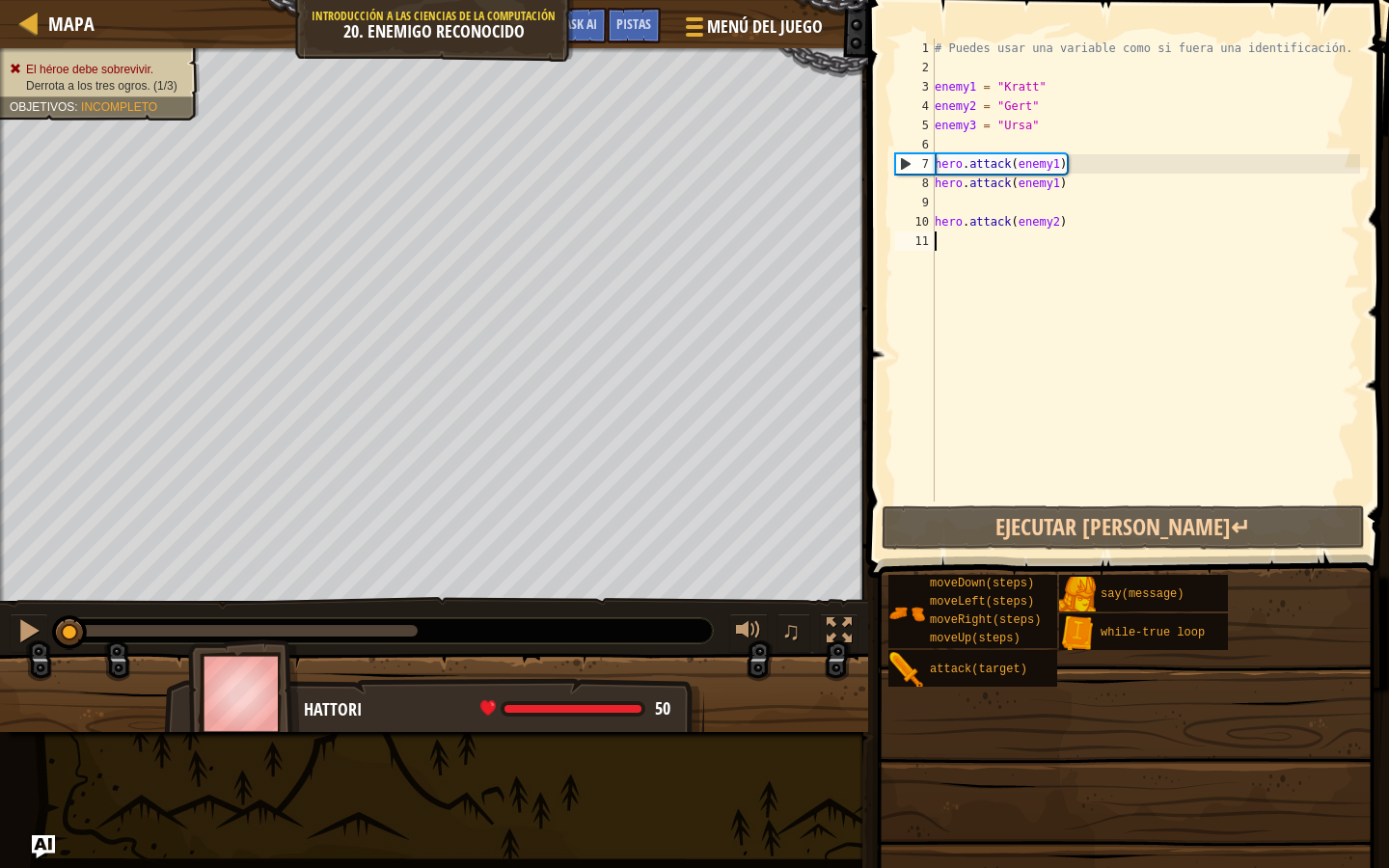
click at [1060, 165] on div "# Puedes usar una variable como si fuera una identificación. enemy1 = "[PERSON_…" at bounding box center [1145, 289] width 429 height 501
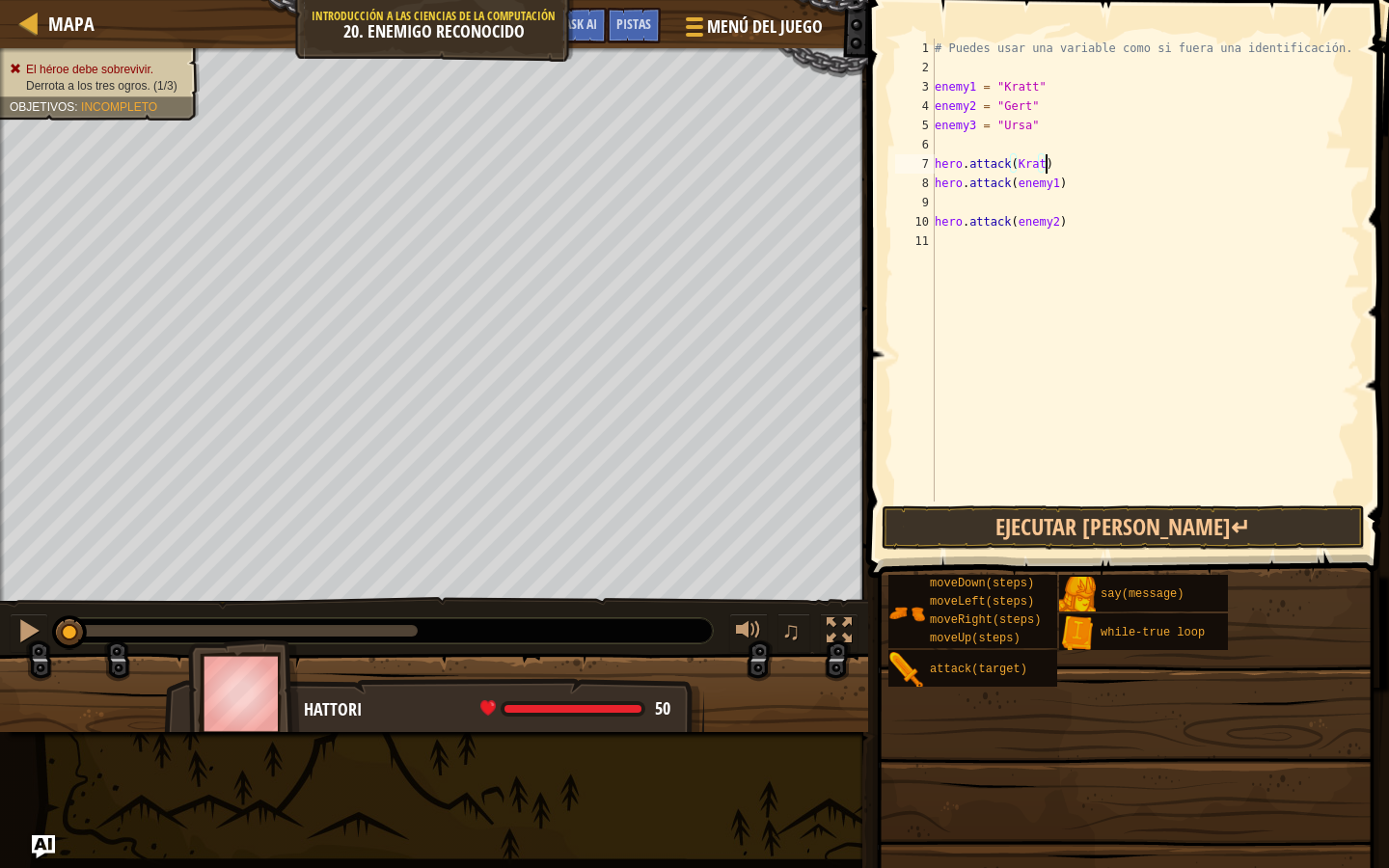
scroll to position [9, 9]
click at [1044, 187] on div "# Puedes usar una variable como si fuera una identificación. enemy1 = "[PERSON_…" at bounding box center [1145, 289] width 429 height 501
click at [1036, 218] on div "# Puedes usar una variable como si fuera una identificación. enemy1 = "[PERSON_…" at bounding box center [1145, 289] width 429 height 501
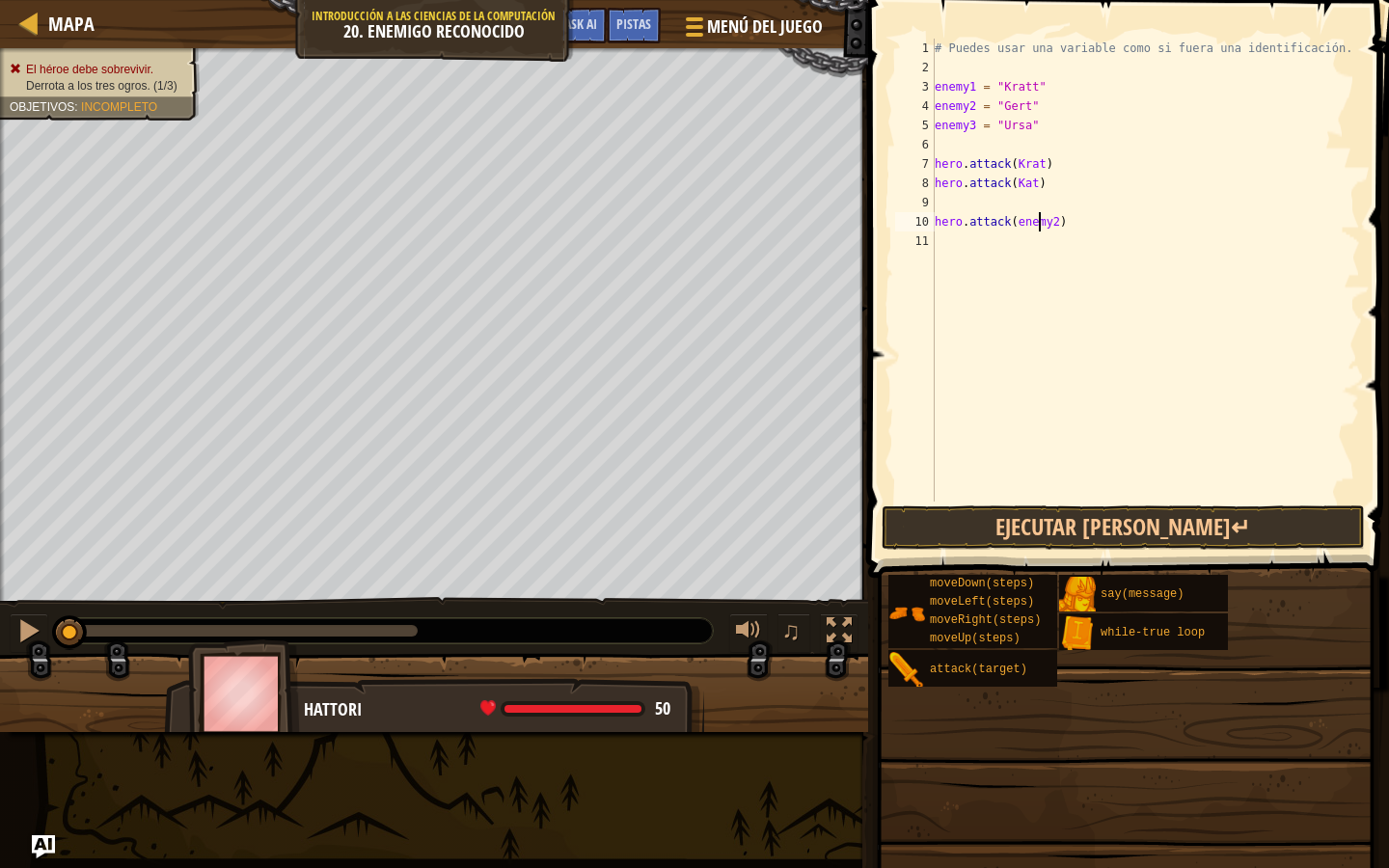
click at [1036, 218] on div "# Puedes usar una variable como si fuera una identificación. enemy1 = "[PERSON_…" at bounding box center [1145, 289] width 429 height 501
click at [1021, 534] on button "Ejecutar [PERSON_NAME]↵" at bounding box center [1123, 527] width 484 height 45
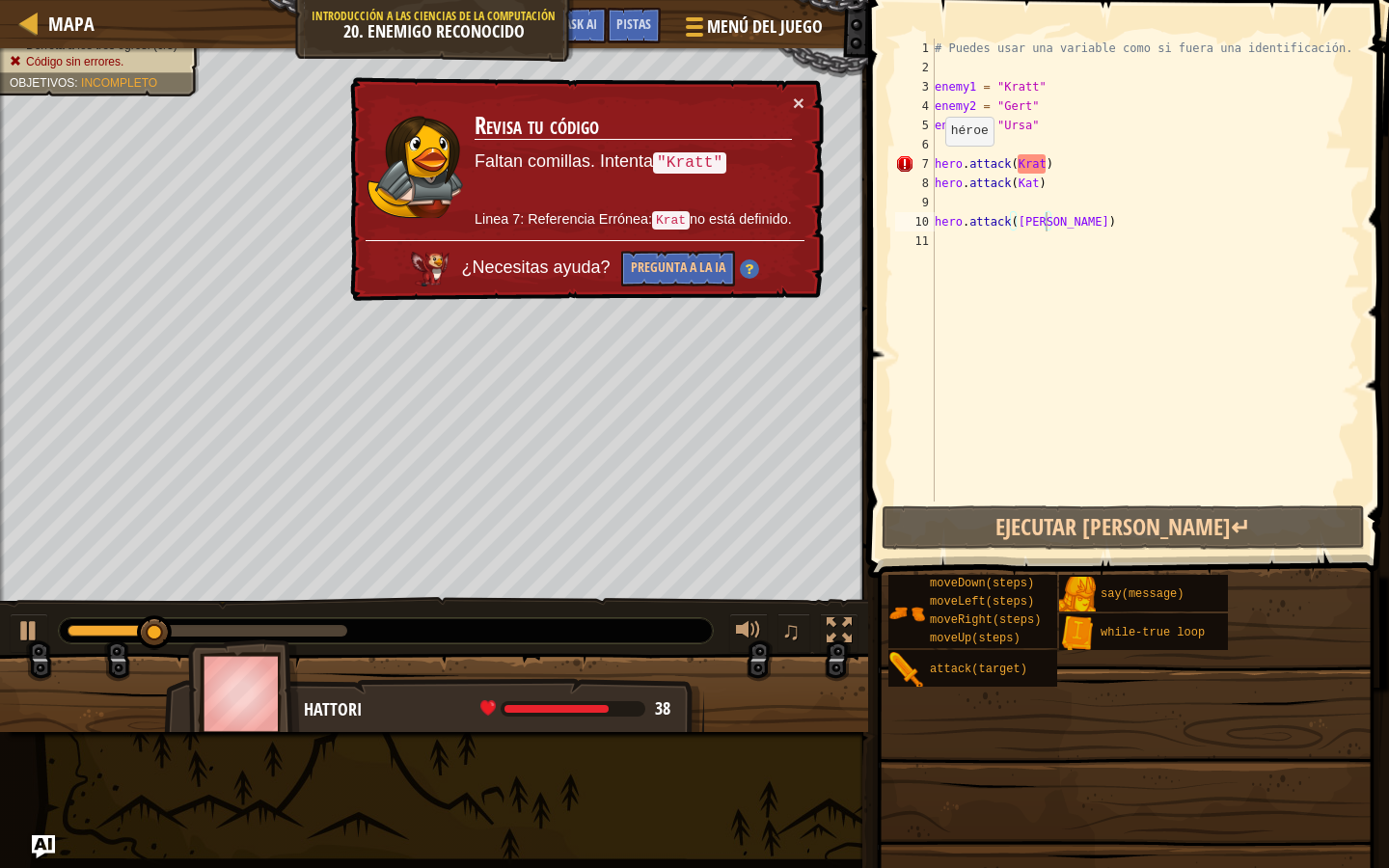
click at [806, 90] on div "× Revisa tu código Faltan comillas. Intenta "[PERSON_NAME]" Linea 7: Referencia…" at bounding box center [585, 189] width 478 height 225
click at [812, 92] on div "× Revisa tu código Faltan comillas. Intenta "[PERSON_NAME]" Linea 7: Referencia…" at bounding box center [585, 189] width 478 height 225
click at [797, 100] on button "×" at bounding box center [799, 102] width 12 height 20
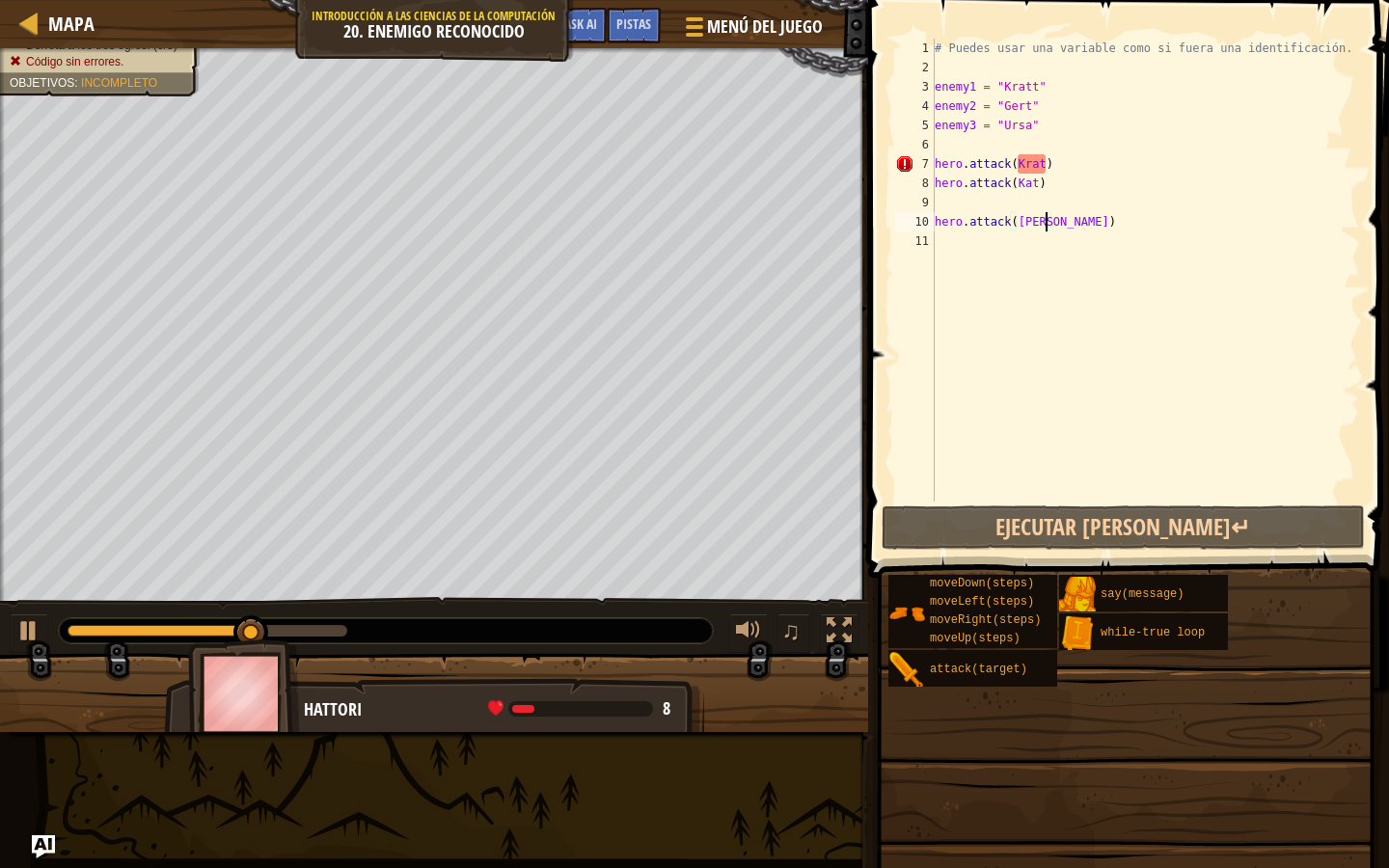
click at [1038, 163] on div "# Puedes usar una variable como si fuera una identificación. enemy1 = "[PERSON_…" at bounding box center [1145, 289] width 429 height 501
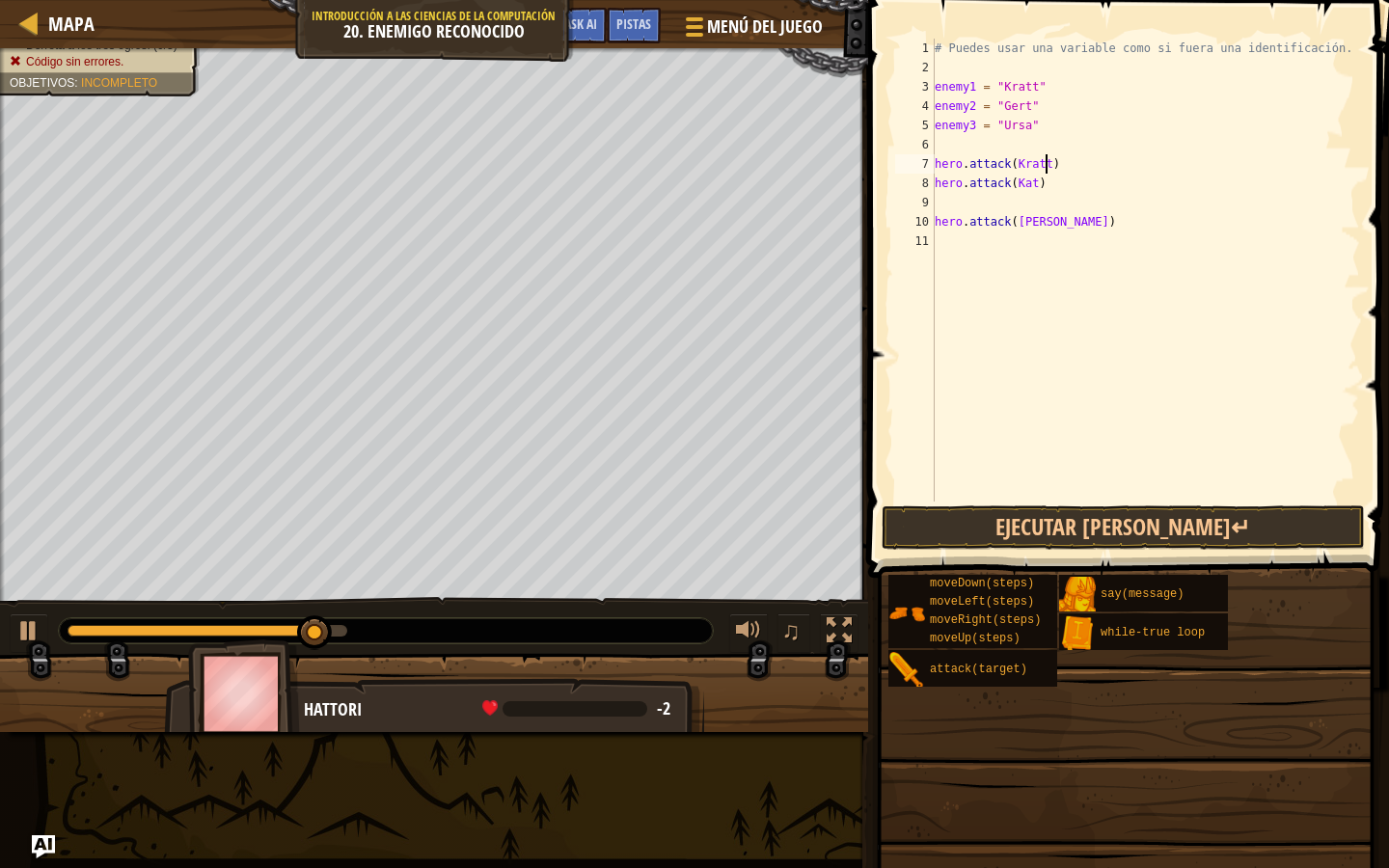
click at [1032, 187] on div "# Puedes usar una variable como si fuera una identificación. enemy1 = "[PERSON_…" at bounding box center [1145, 289] width 429 height 501
type textarea "hero.attack(Katt)"
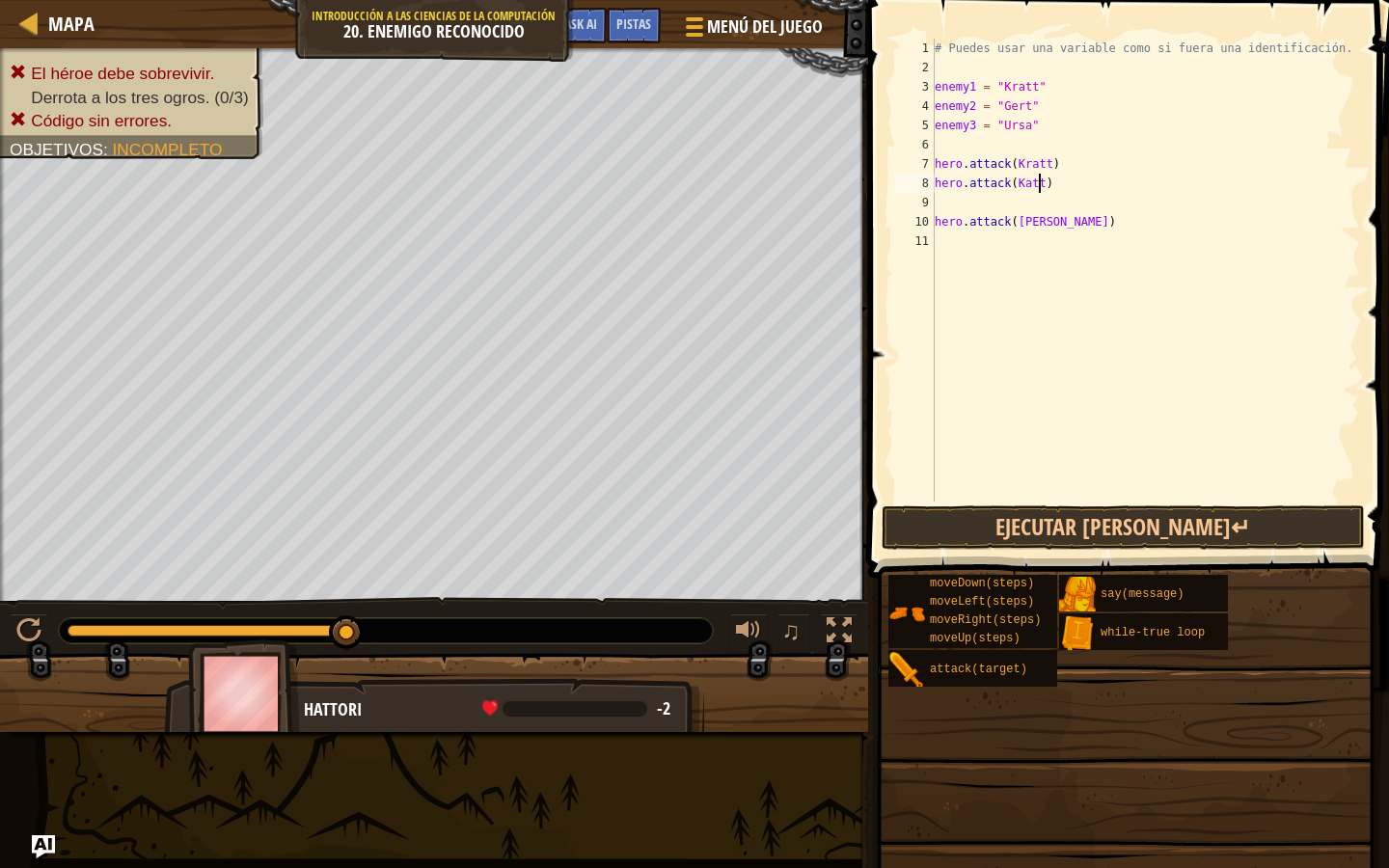
click at [1036, 243] on div "# Puedes usar una variable como si fuera una identificación. enemy1 = "[PERSON_…" at bounding box center [1145, 289] width 429 height 501
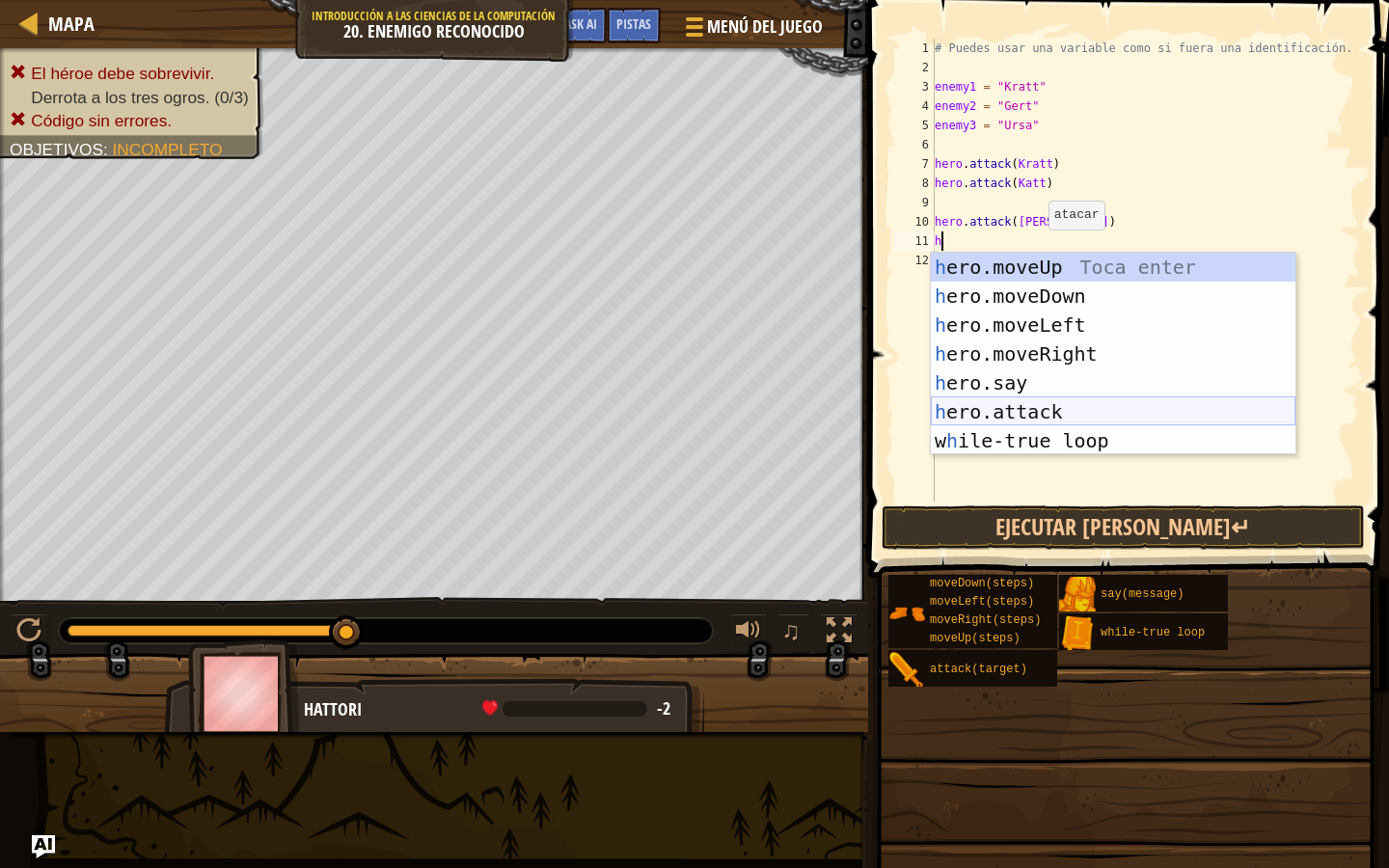
click at [1064, 418] on div "h ero.moveUp Toca enter h ero.moveDown Toca enter h ero.moveLeft Toca enter h e…" at bounding box center [1113, 383] width 365 height 261
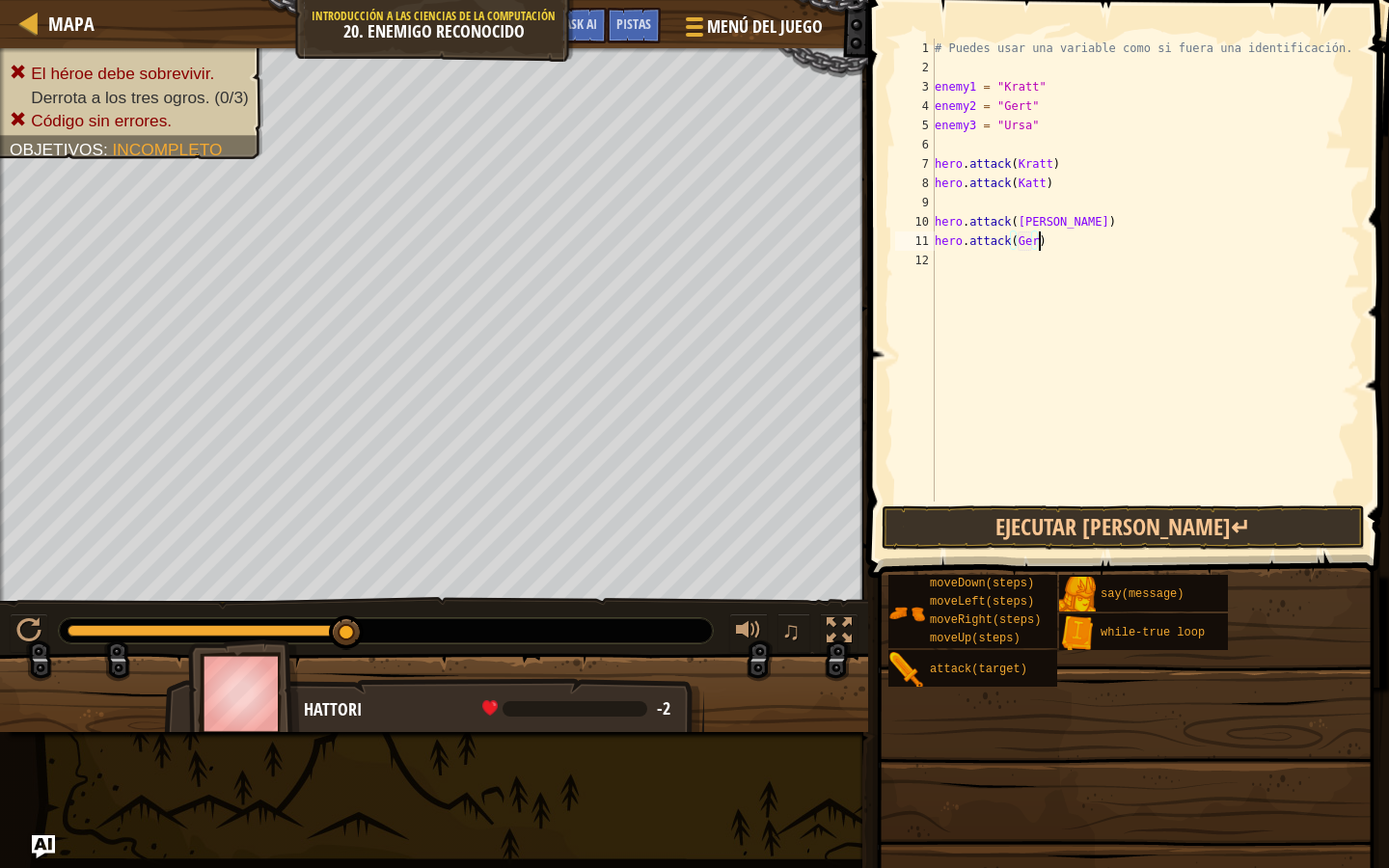
scroll to position [9, 9]
type textarea "hero.attack([PERSON_NAME])"
click at [1097, 515] on button "Ejecutar [PERSON_NAME]↵" at bounding box center [1123, 527] width 484 height 45
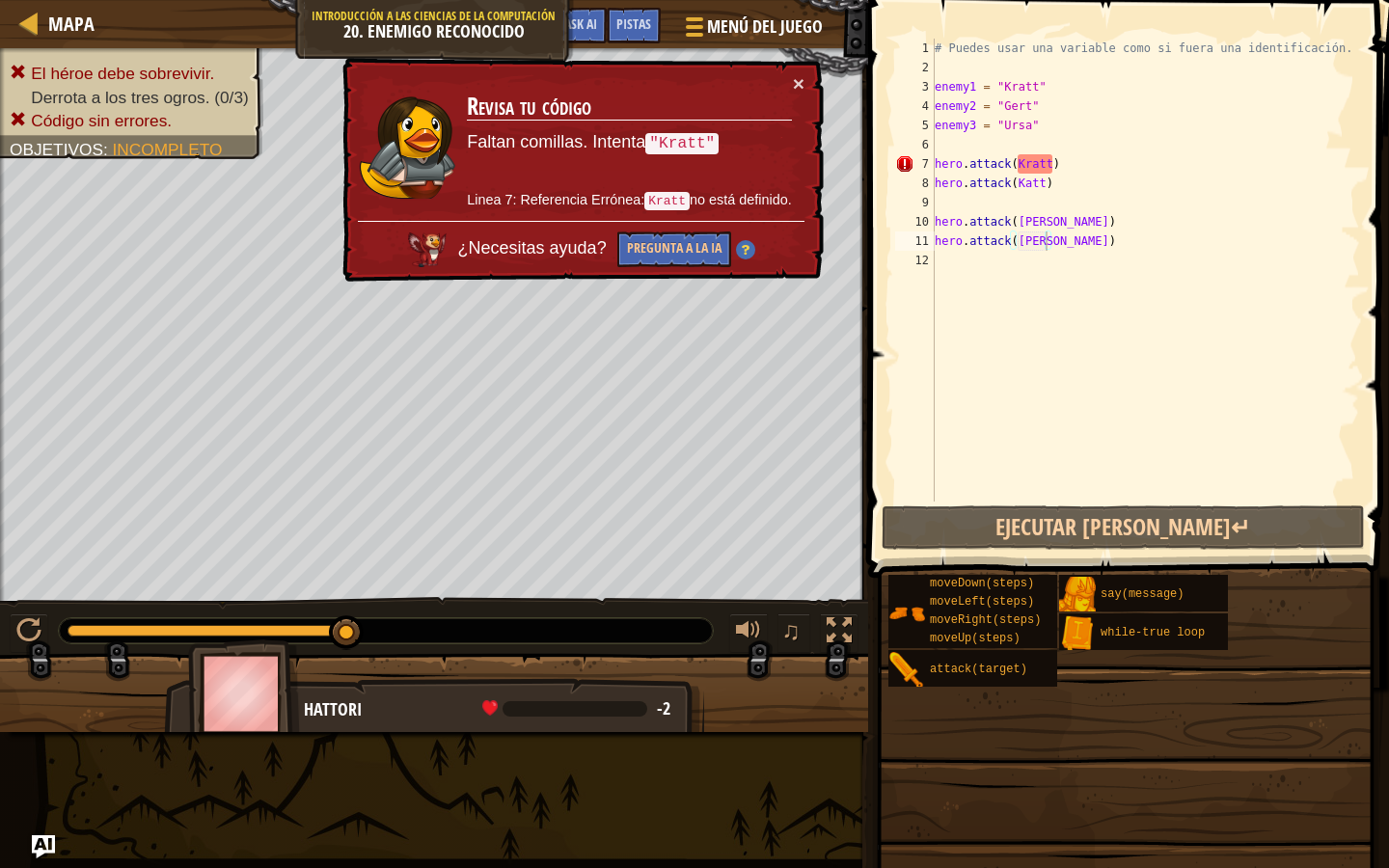
click at [806, 80] on div "× Revisa tu código Faltan comillas. Intenta "[PERSON_NAME]" Linea 7: Referencia…" at bounding box center [581, 169] width 486 height 225
click at [990, 193] on div "# Puedes usar una variable como si fuera una identificación. enemy1 = "[PERSON_…" at bounding box center [1145, 289] width 429 height 501
click at [1024, 184] on div "# Puedes usar una variable como si fuera una identificación. enemy1 = "[PERSON_…" at bounding box center [1145, 289] width 429 height 501
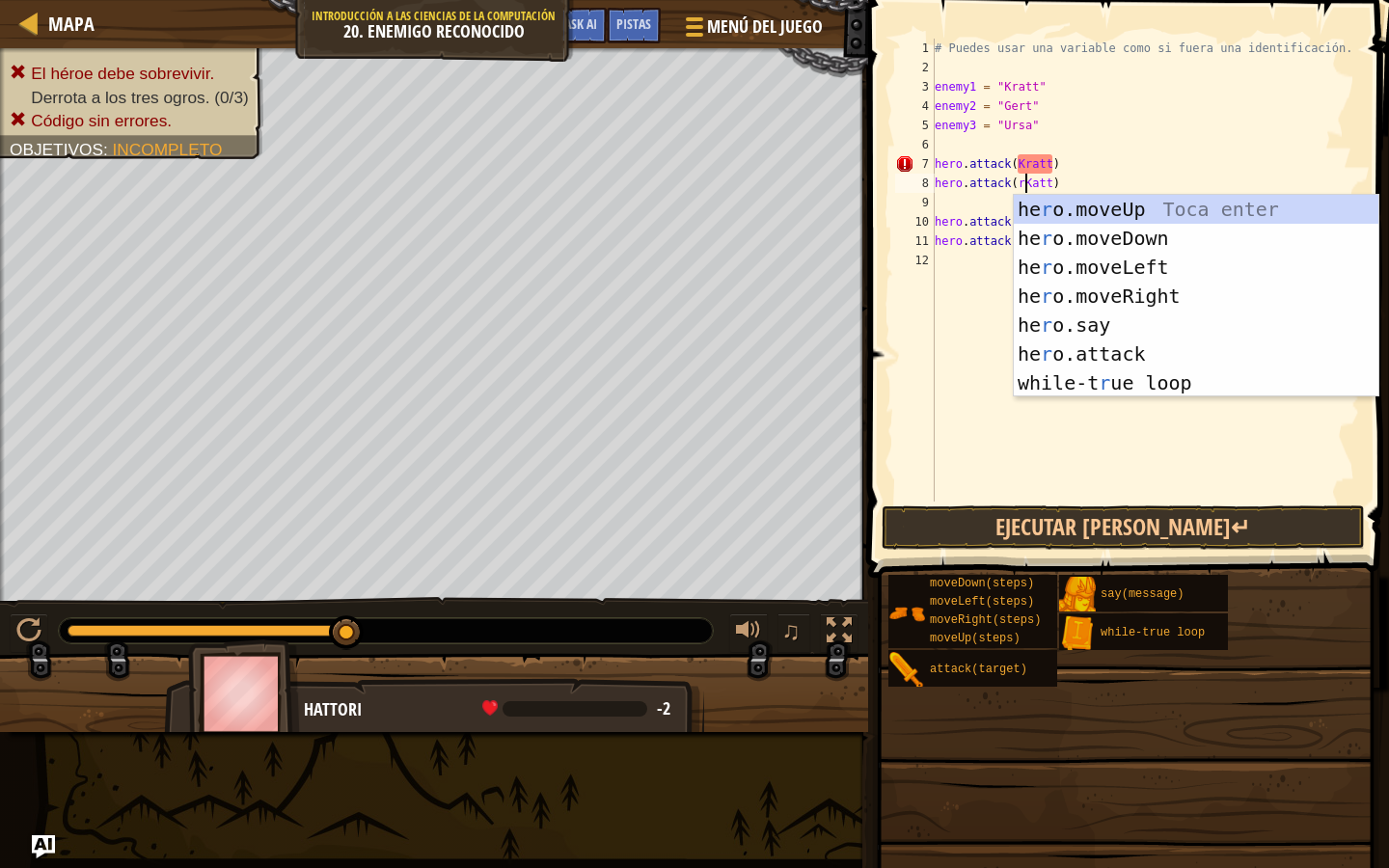
scroll to position [9, 8]
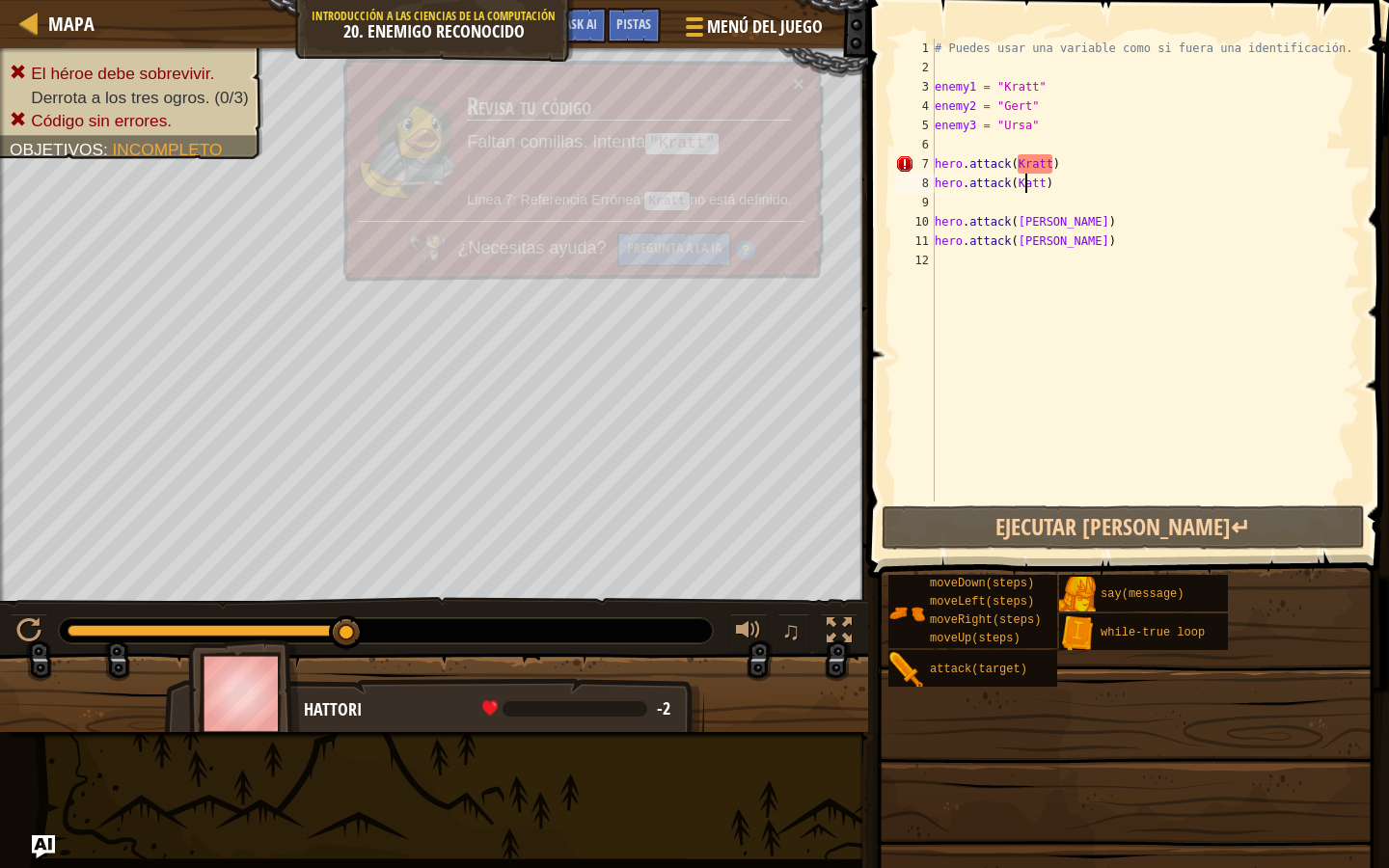
type textarea "hero.attack([GEOGRAPHIC_DATA])"
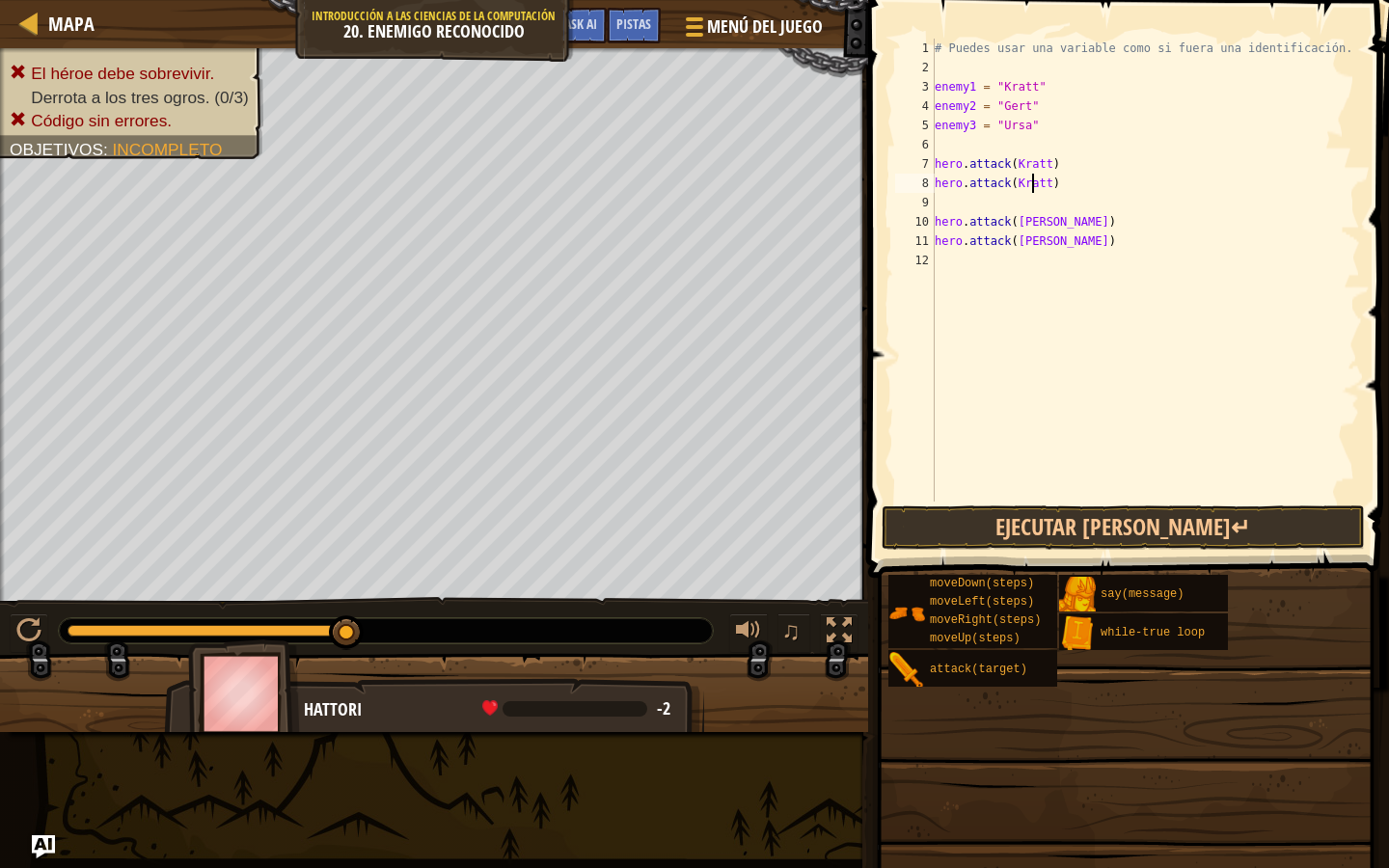
click at [1058, 491] on div "# Puedes usar una variable como si fuera una identificación. enemy1 = "[PERSON_…" at bounding box center [1145, 289] width 429 height 501
click at [1054, 503] on span at bounding box center [1130, 262] width 536 height 634
click at [1053, 521] on button "Ejecutar [PERSON_NAME]↵" at bounding box center [1123, 527] width 484 height 45
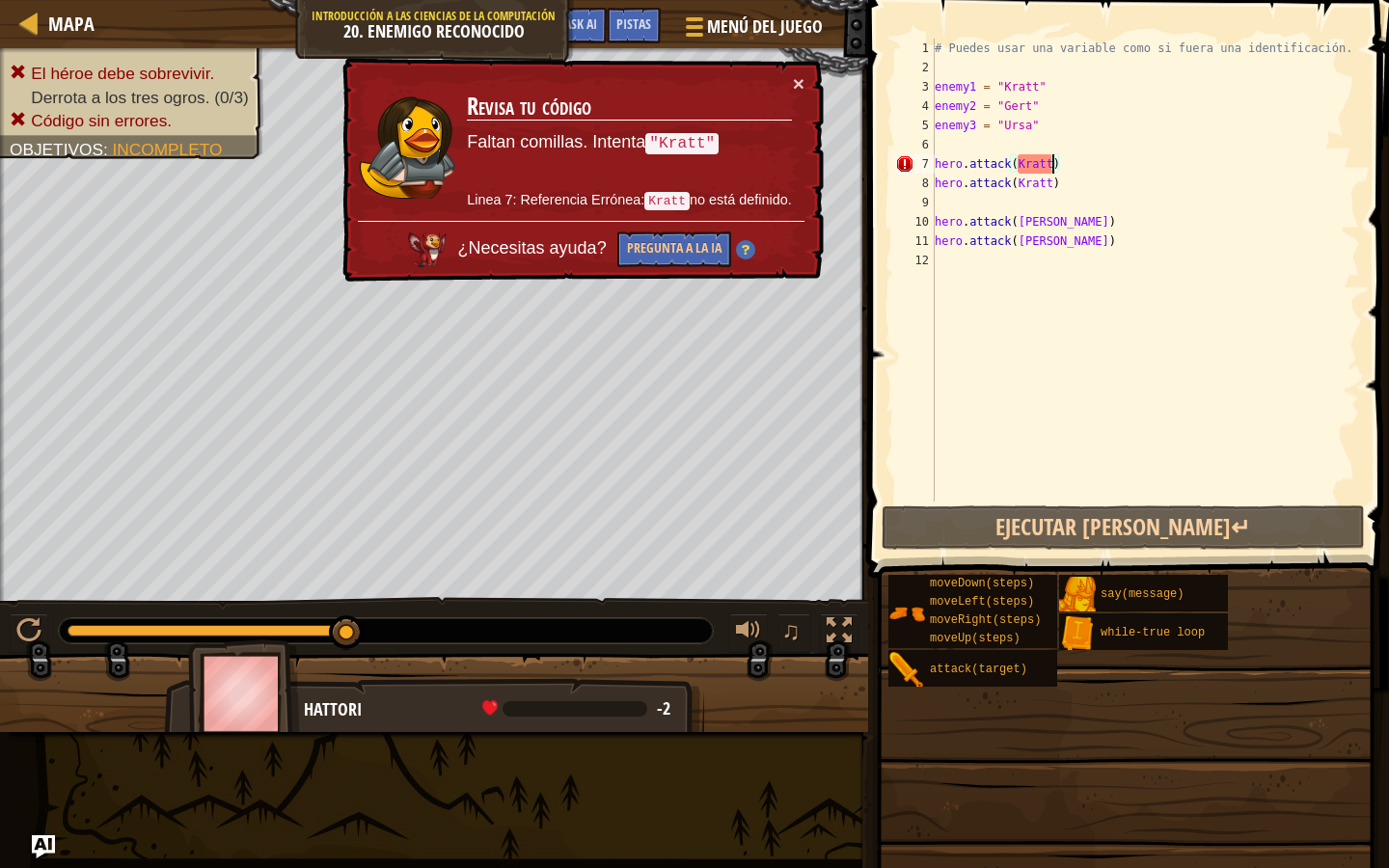
click at [1054, 163] on div "# Puedes usar una variable como si fuera una identificación. enemy1 = "[PERSON_…" at bounding box center [1145, 289] width 429 height 501
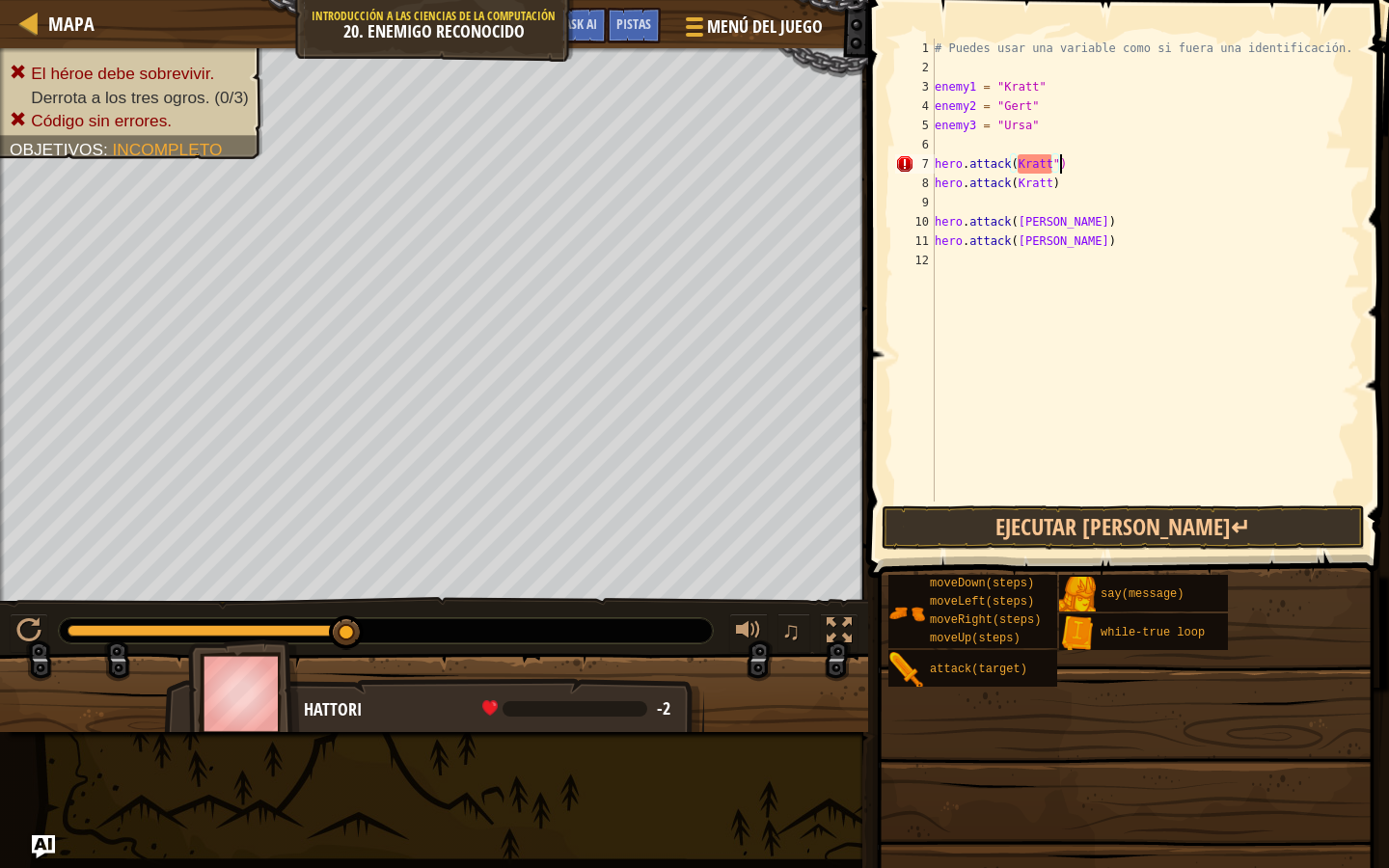
scroll to position [9, 10]
click at [1020, 161] on div "# Puedes usar una variable como si fuera una identificación. enemy1 = "[PERSON_…" at bounding box center [1145, 289] width 429 height 501
click at [1030, 163] on div "# Puedes usar una variable como si fuera una identificación. enemy1 = "[PERSON_…" at bounding box center [1145, 289] width 429 height 501
click at [1013, 162] on div "# Puedes usar una variable como si fuera una identificación. enemy1 = "[PERSON_…" at bounding box center [1145, 289] width 429 height 501
click at [1017, 160] on div "# Puedes usar una variable como si fuera una identificación. enemy1 = "[PERSON_…" at bounding box center [1145, 289] width 429 height 501
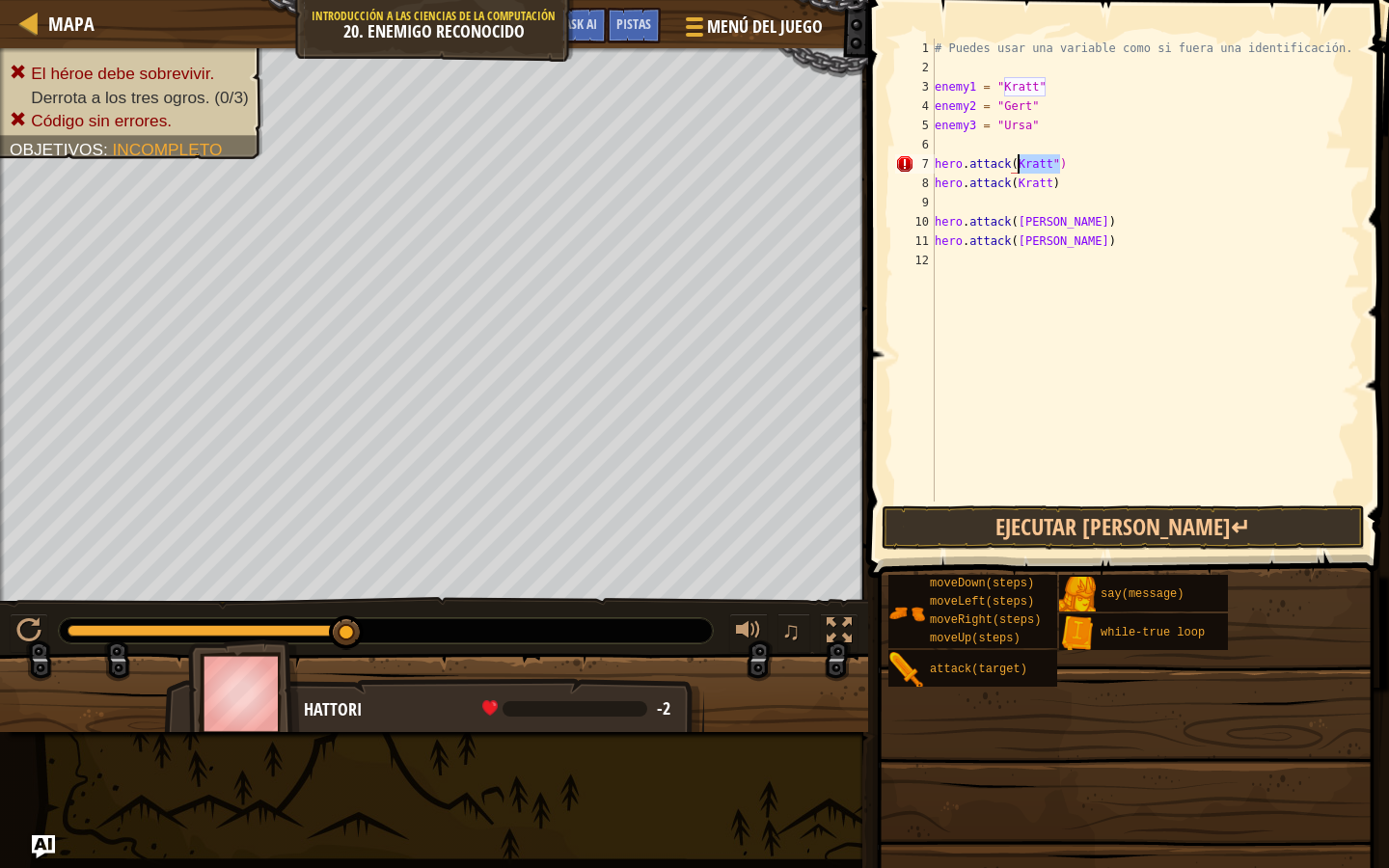
click at [1024, 163] on div "# Puedes usar una variable como si fuera una identificación. enemy1 = "[PERSON_…" at bounding box center [1145, 289] width 429 height 501
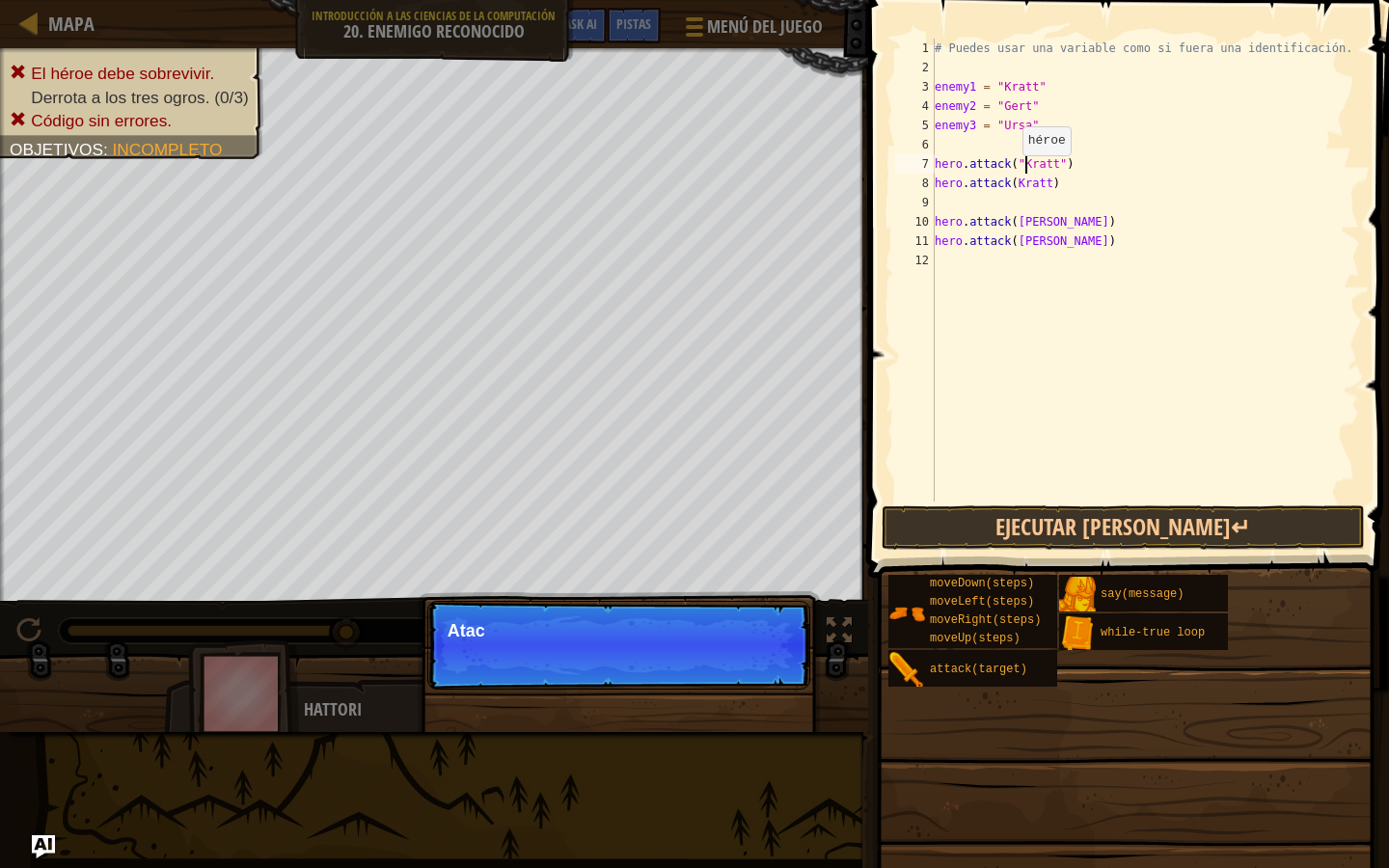
click at [1015, 174] on div "# Puedes usar una variable como si fuera una identificación. enemy1 = "[PERSON_…" at bounding box center [1145, 289] width 429 height 501
click at [1018, 177] on div "# Puedes usar una variable como si fuera una identificación. enemy1 = "[PERSON_…" at bounding box center [1145, 289] width 429 height 501
click at [1026, 177] on div "# Puedes usar una variable como si fuera una identificación. enemy1 = "[PERSON_…" at bounding box center [1145, 289] width 429 height 501
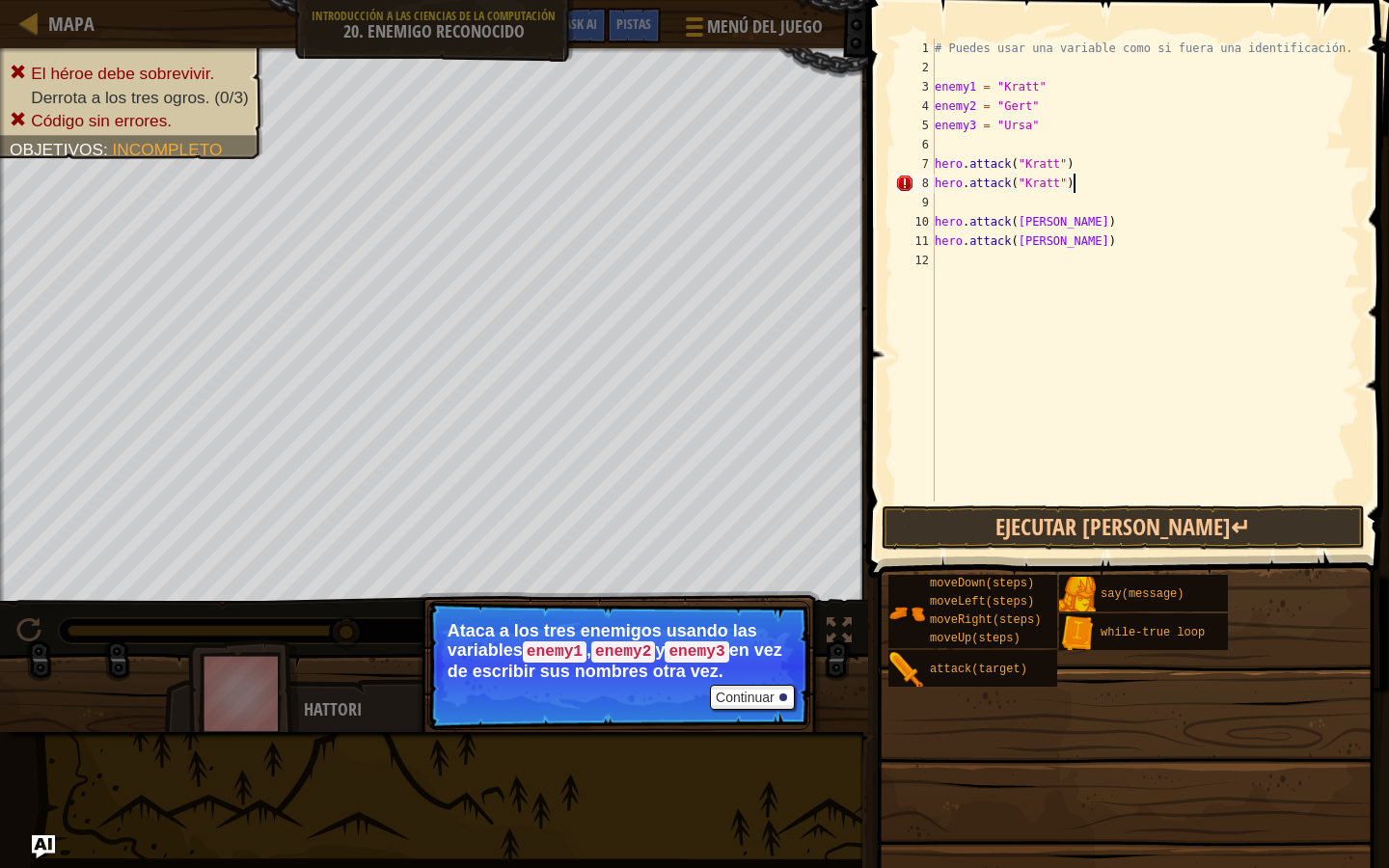
scroll to position [9, 11]
click at [1020, 217] on div "# Puedes usar una variable como si fuera una identificación. enemy1 = "[PERSON_…" at bounding box center [1145, 289] width 429 height 501
type textarea "hero.attack("Gert")"
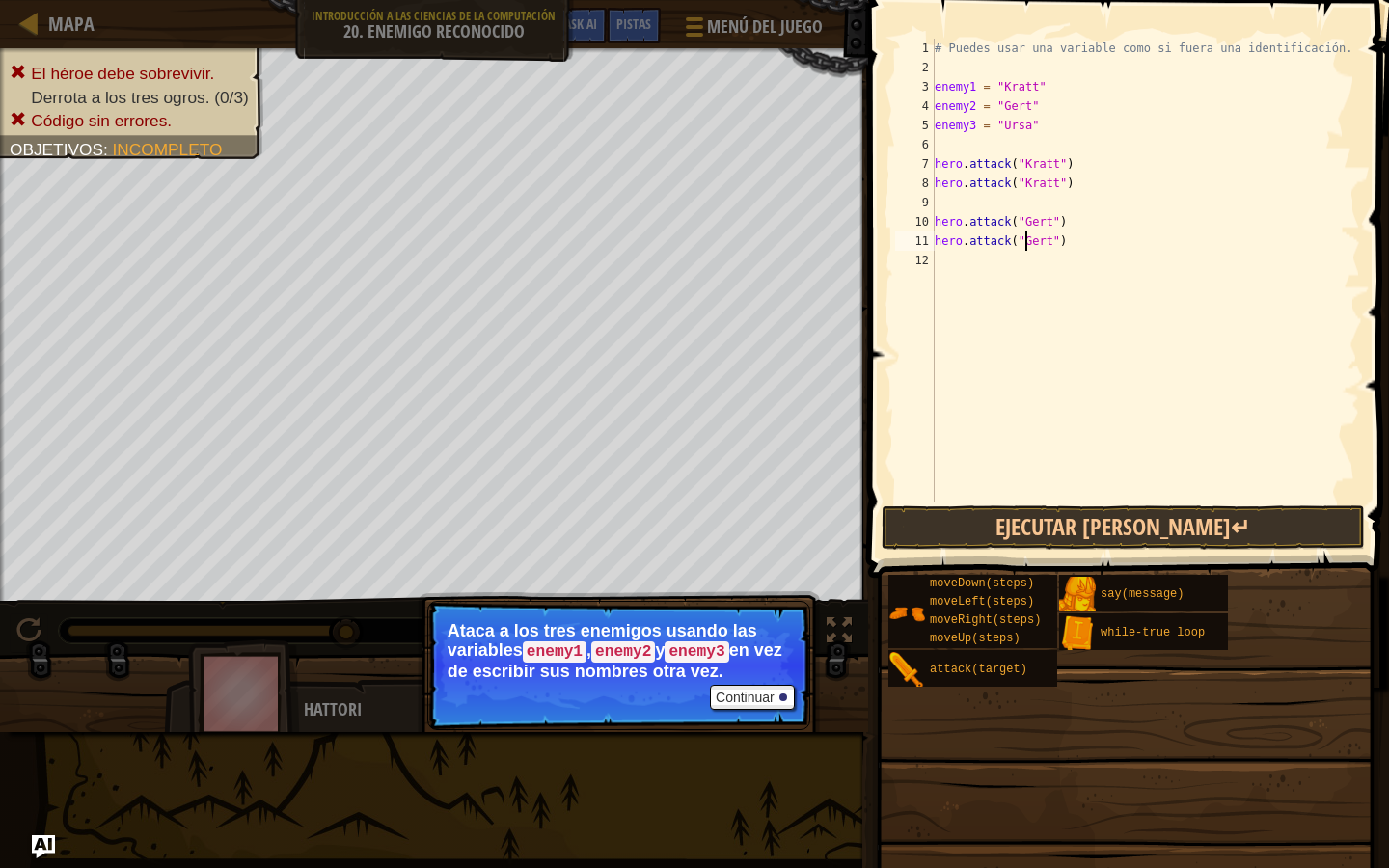
click at [1039, 498] on div "# Puedes usar una variable como si fuera una identificación. enemy1 = "[PERSON_…" at bounding box center [1145, 289] width 429 height 501
click at [1039, 511] on button "Ejecutar [PERSON_NAME]↵" at bounding box center [1123, 527] width 484 height 45
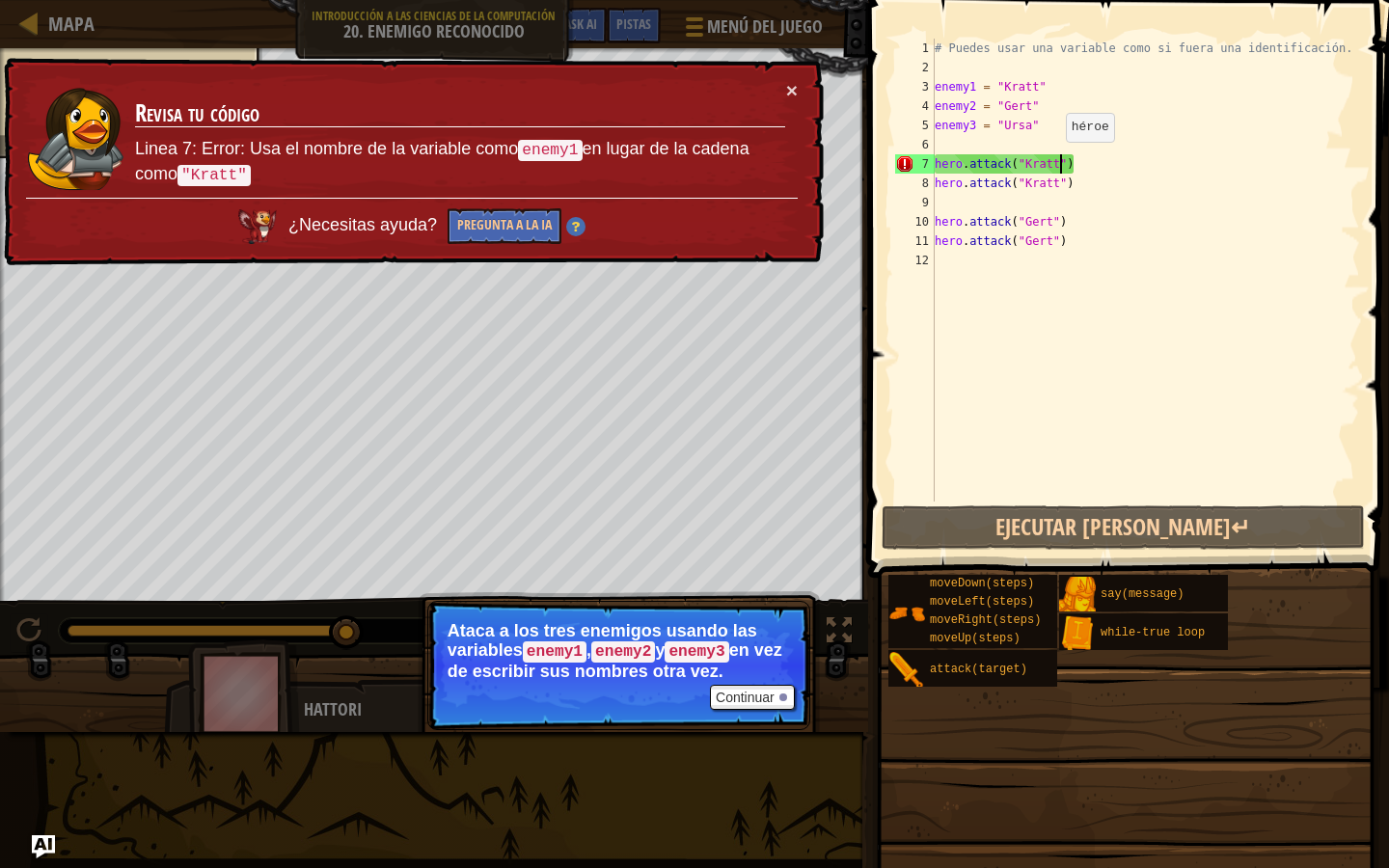
click at [1057, 162] on div "# Puedes usar una variable como si fuera una identificación. enemy1 = "[PERSON_…" at bounding box center [1145, 289] width 429 height 501
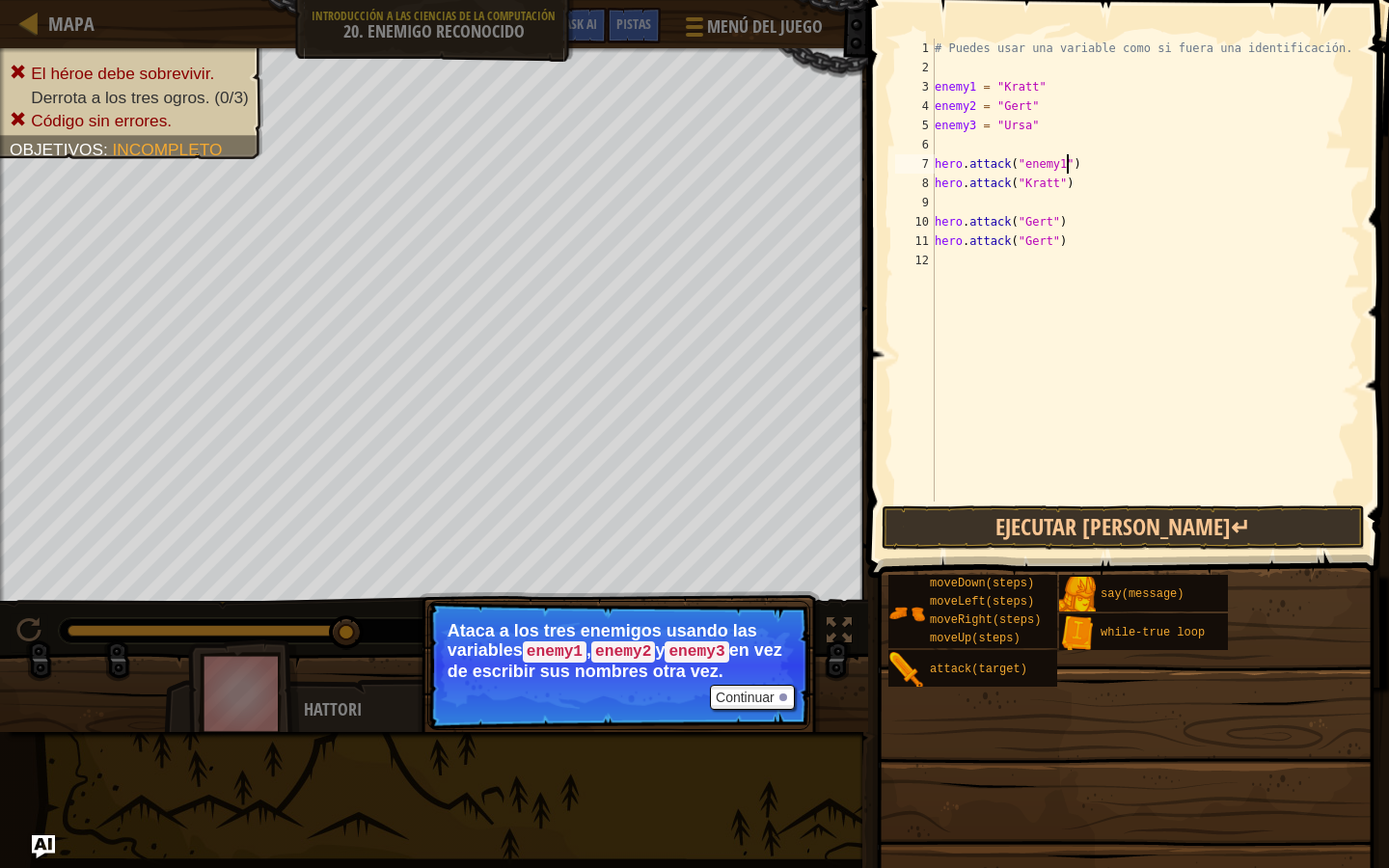
scroll to position [9, 11]
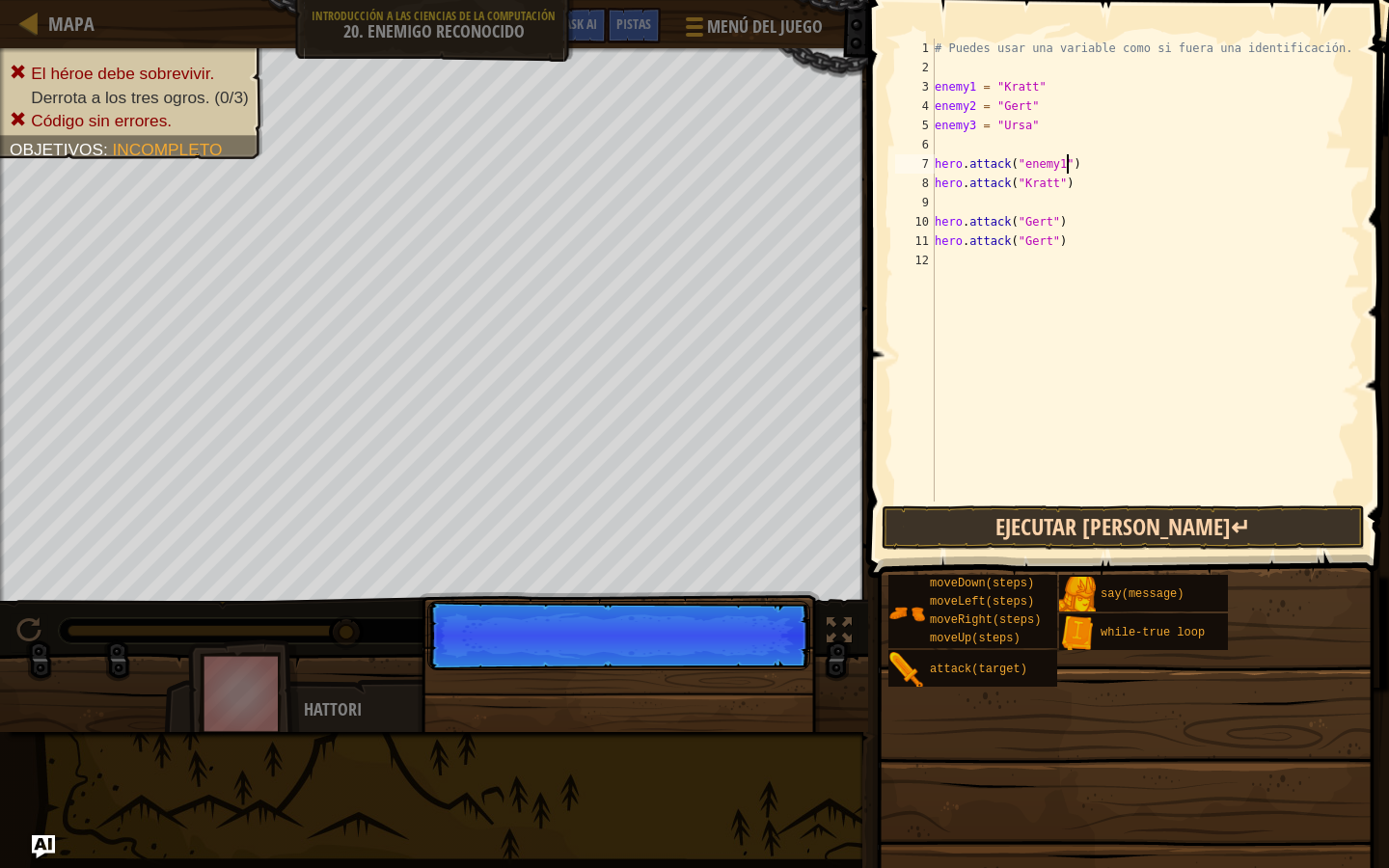
type textarea "hero.attack("enemy1")"
click at [1086, 516] on button "Ejecutar [PERSON_NAME]↵" at bounding box center [1123, 527] width 484 height 45
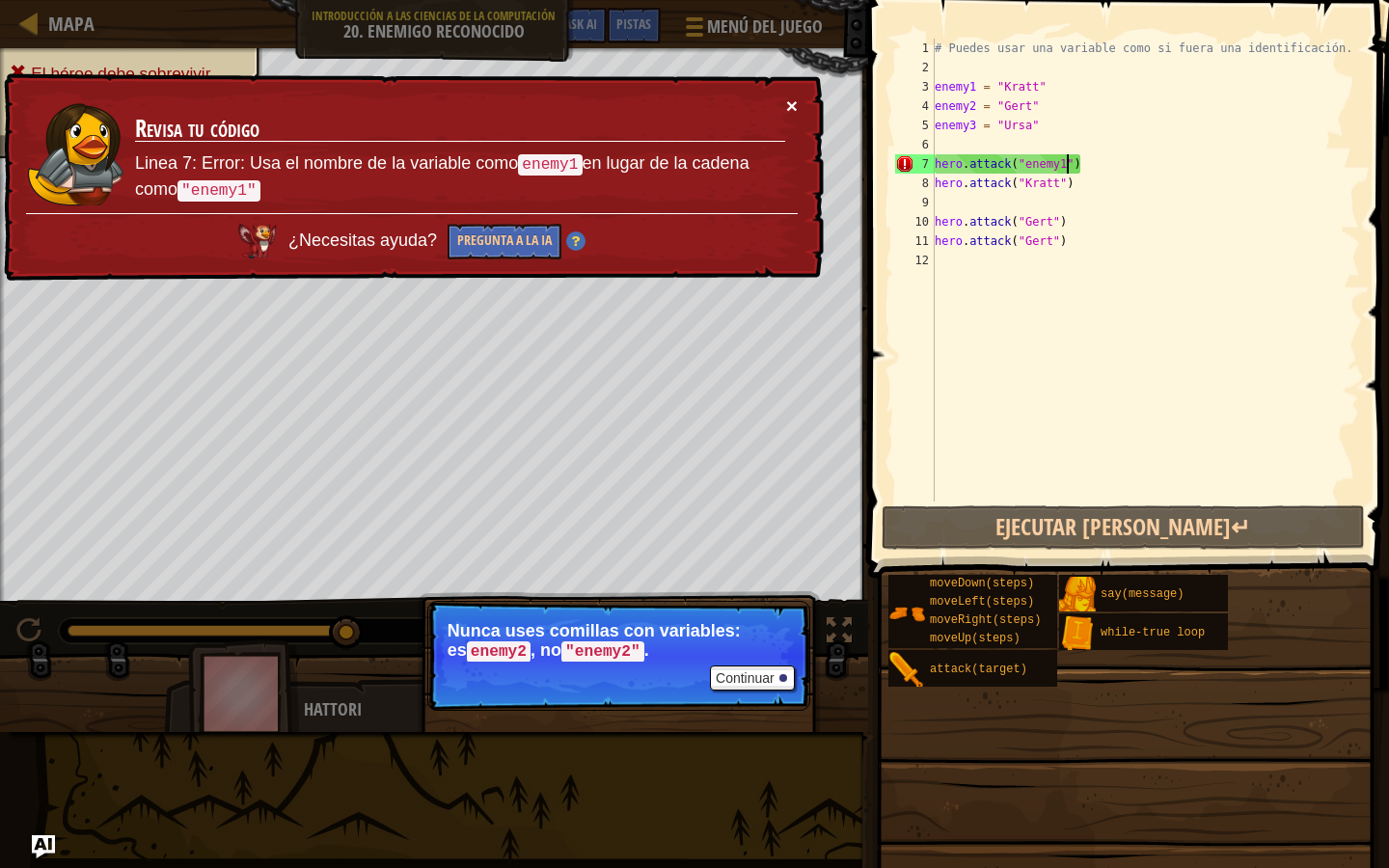
click at [786, 101] on button "×" at bounding box center [792, 106] width 12 height 20
click at [790, 99] on button "×" at bounding box center [790, 98] width 13 height 20
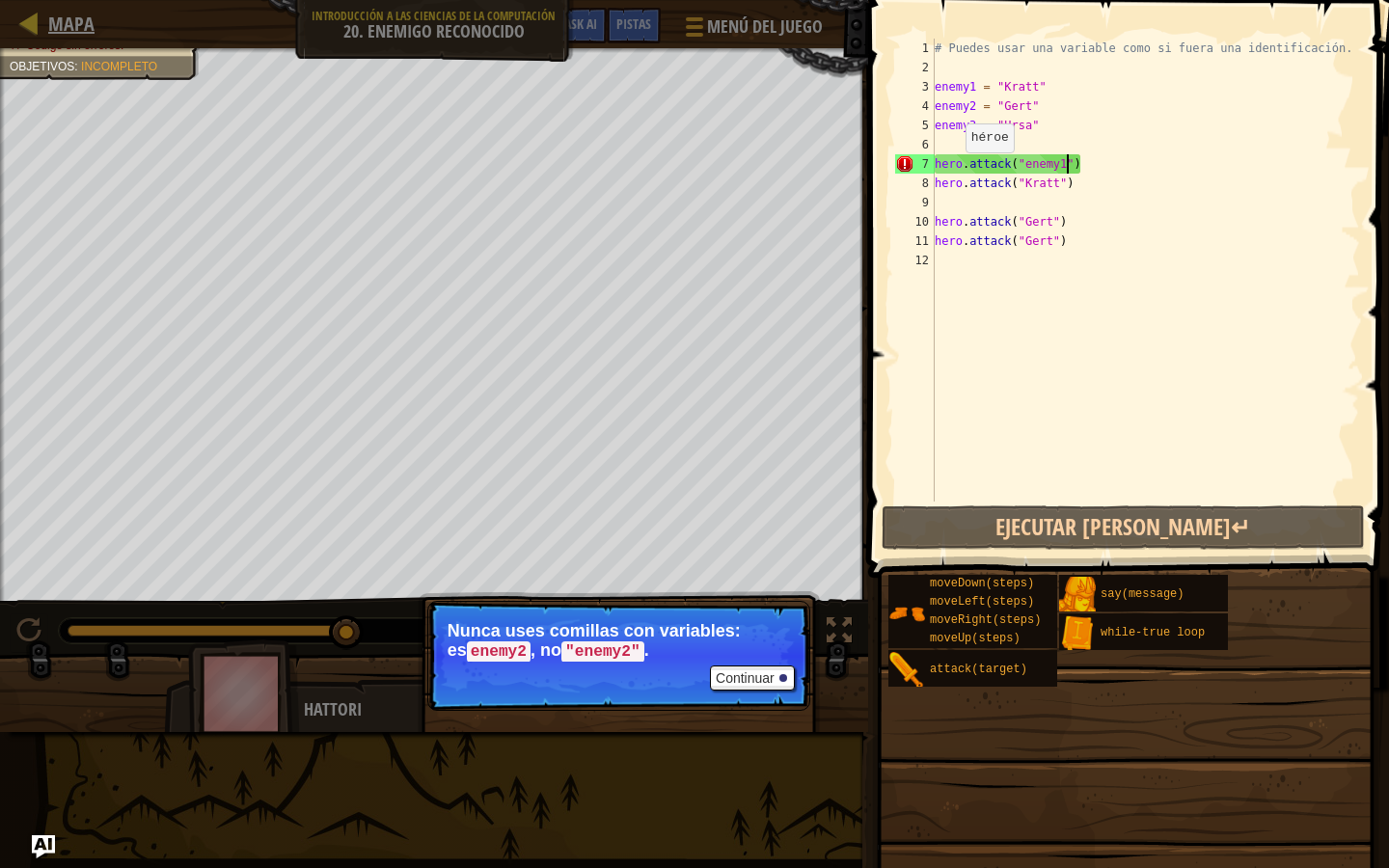
click at [55, 9] on div "Mapa" at bounding box center [66, 24] width 55 height 49
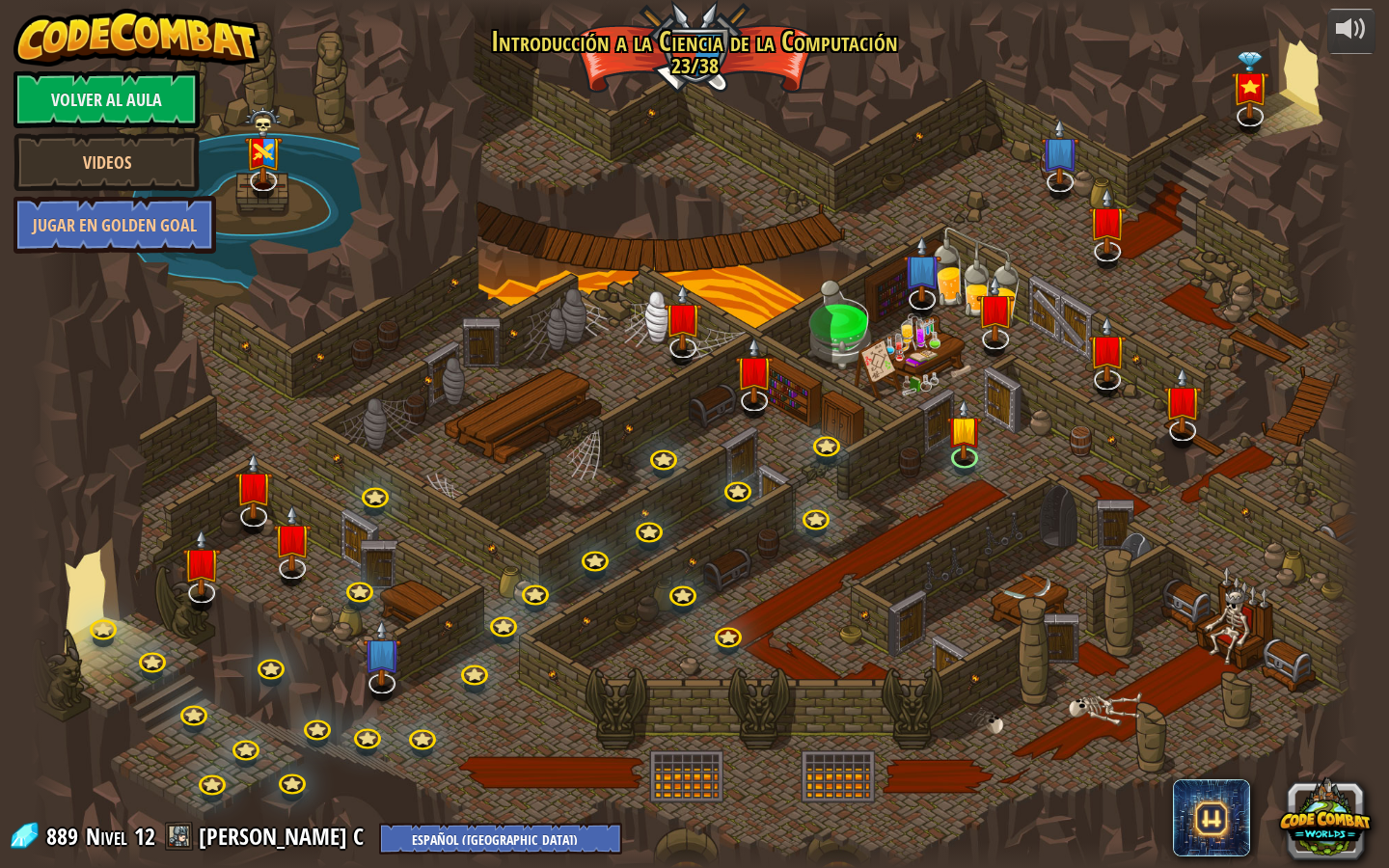
select select "es-419"
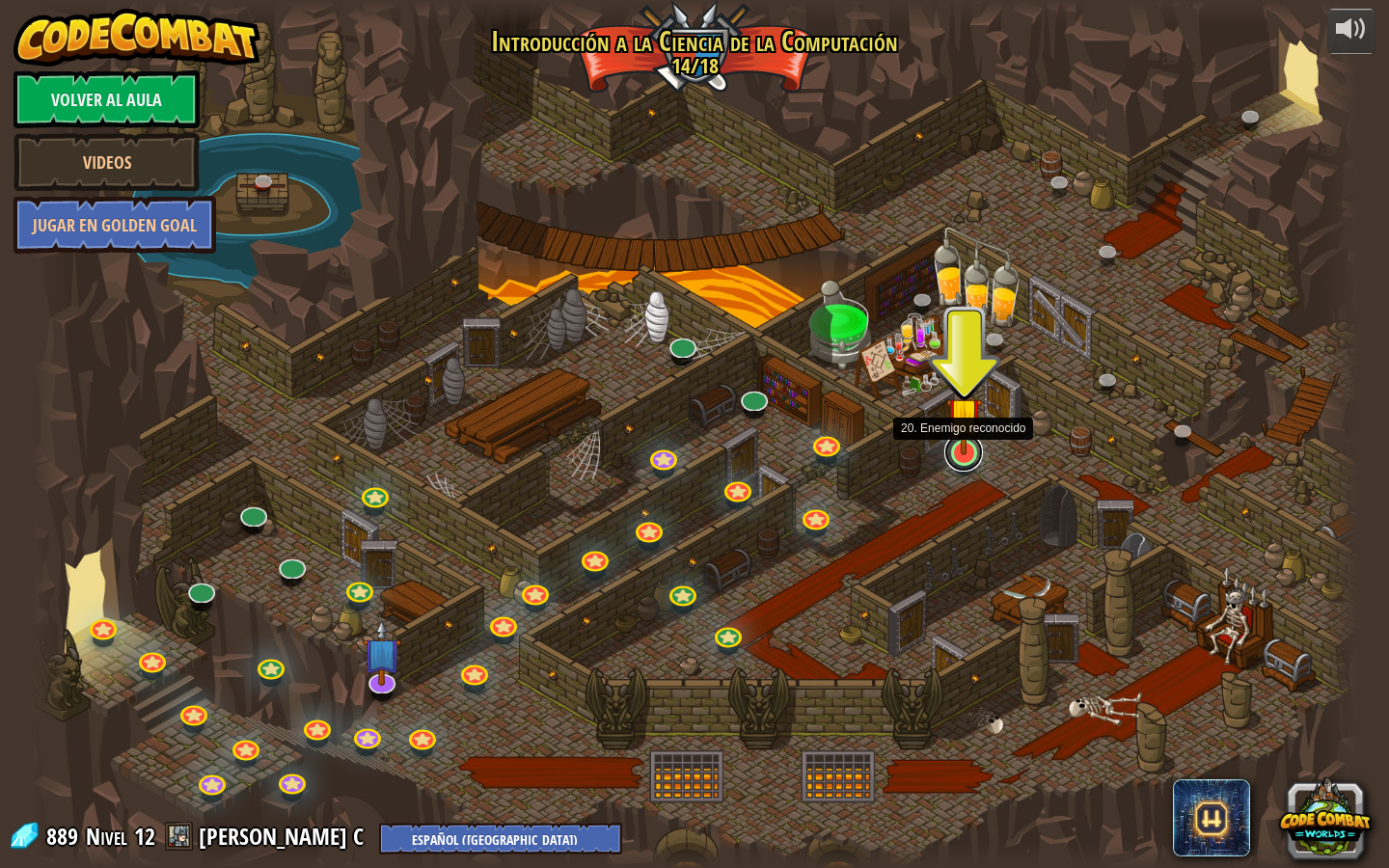
click at [971, 458] on link at bounding box center [964, 452] width 39 height 39
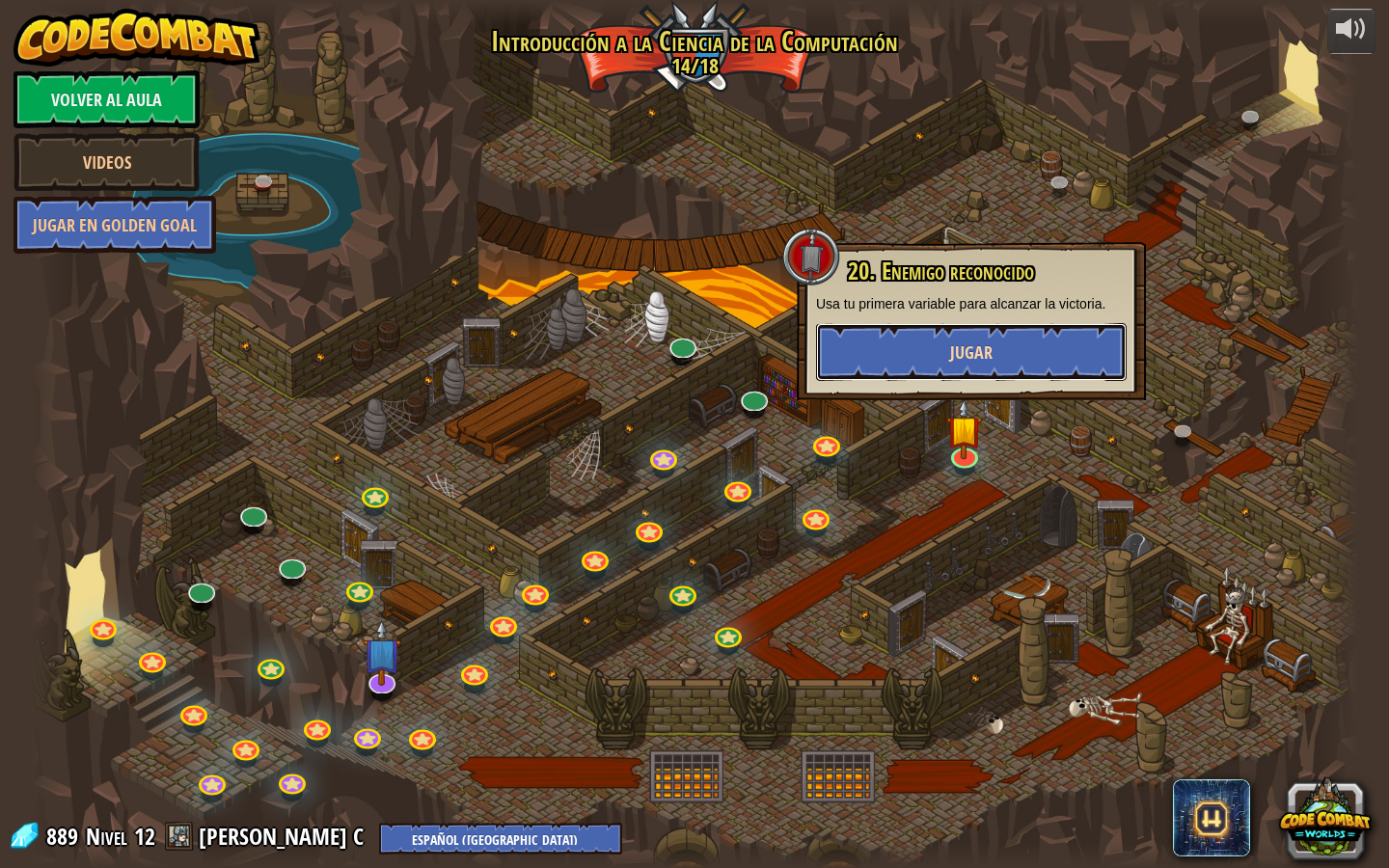
click at [999, 368] on button "Jugar" at bounding box center [971, 351] width 311 height 57
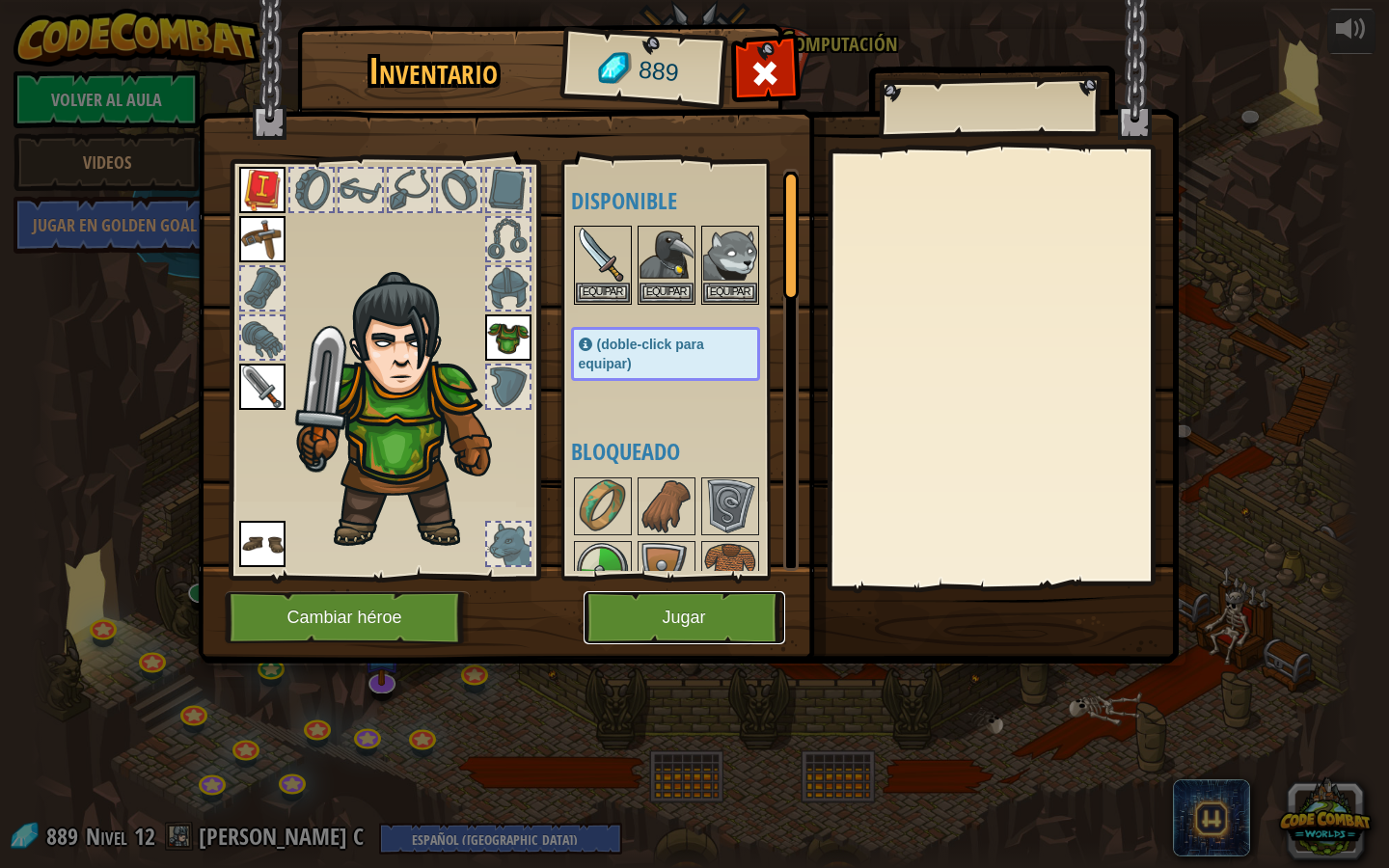
click at [716, 602] on button "Jugar" at bounding box center [684, 618] width 201 height 54
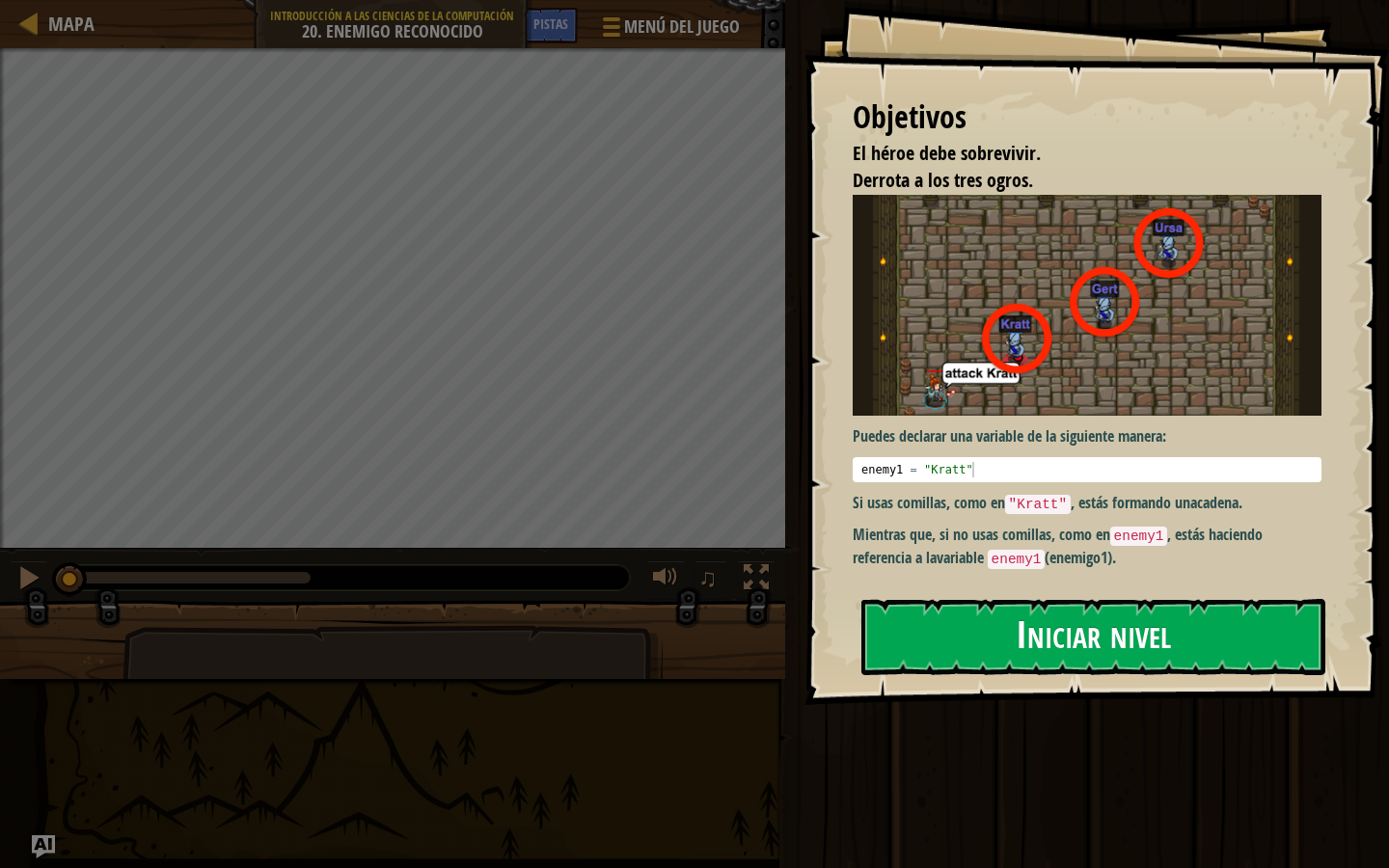
click at [1061, 619] on button "Iniciar nivel" at bounding box center [1093, 637] width 464 height 76
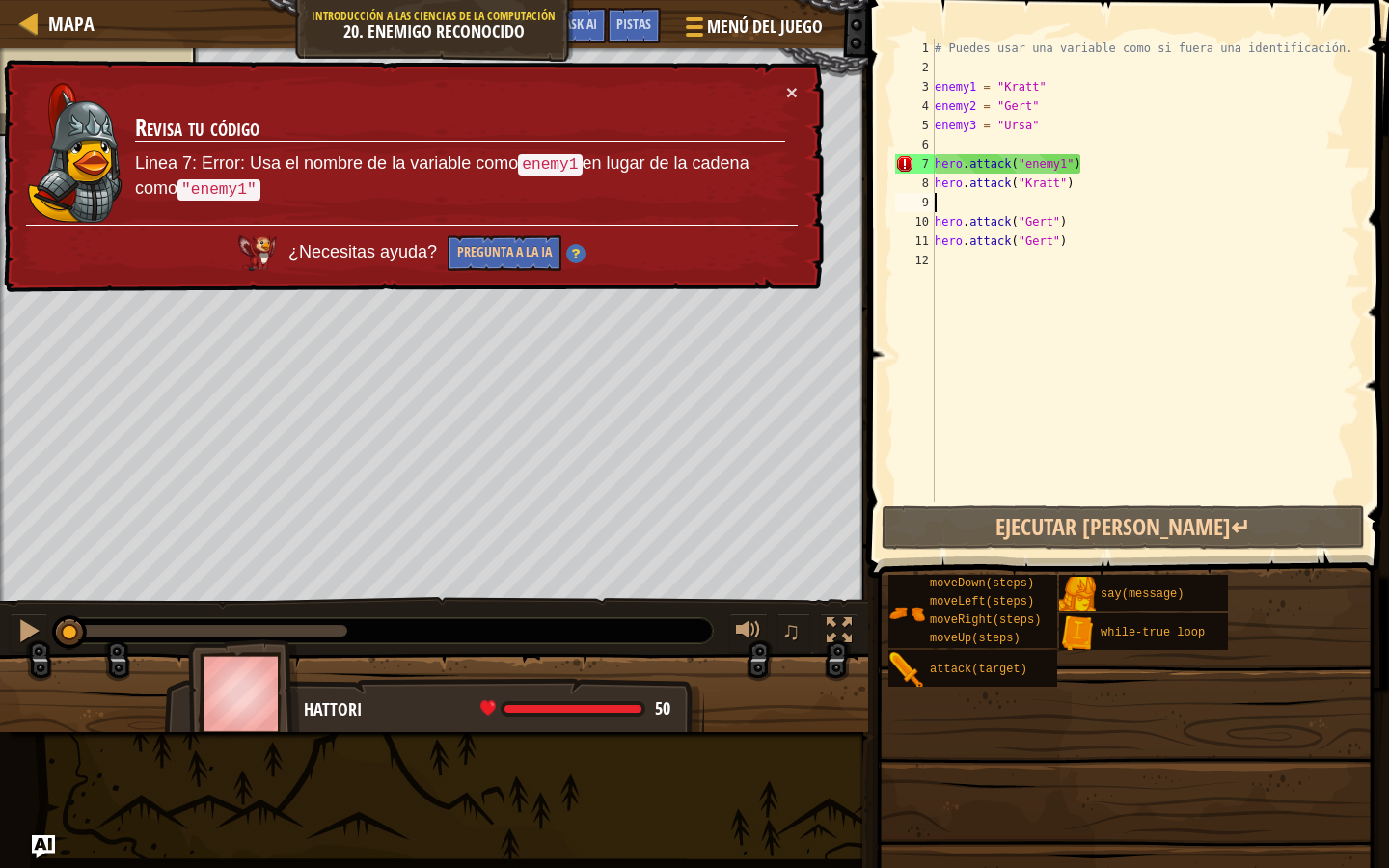
click at [1171, 208] on div "# Puedes usar una variable como si fuera una identificación. enemy1 = "[PERSON_…" at bounding box center [1145, 289] width 429 height 501
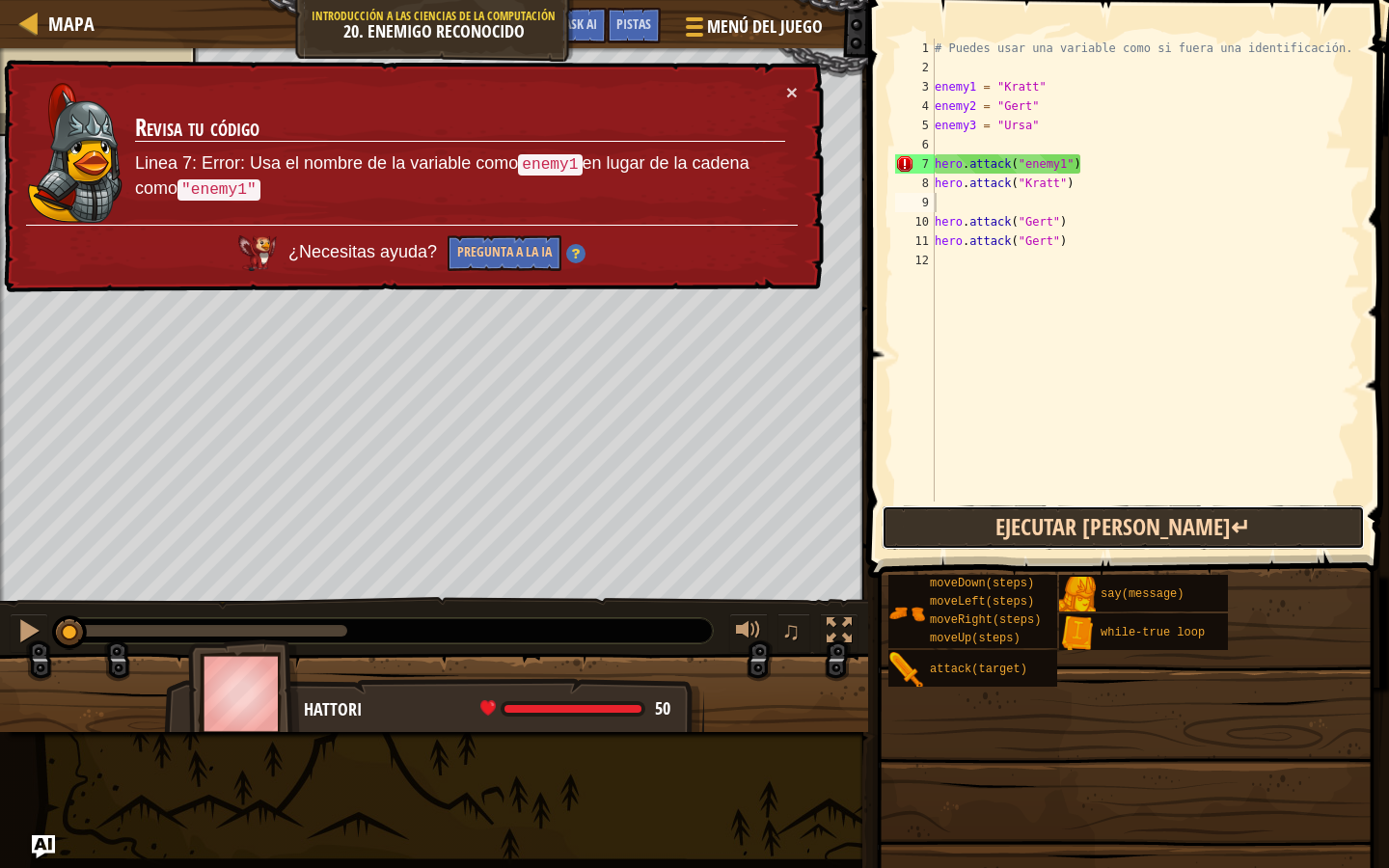
click at [1082, 531] on button "Ejecutar [PERSON_NAME]↵" at bounding box center [1123, 527] width 484 height 45
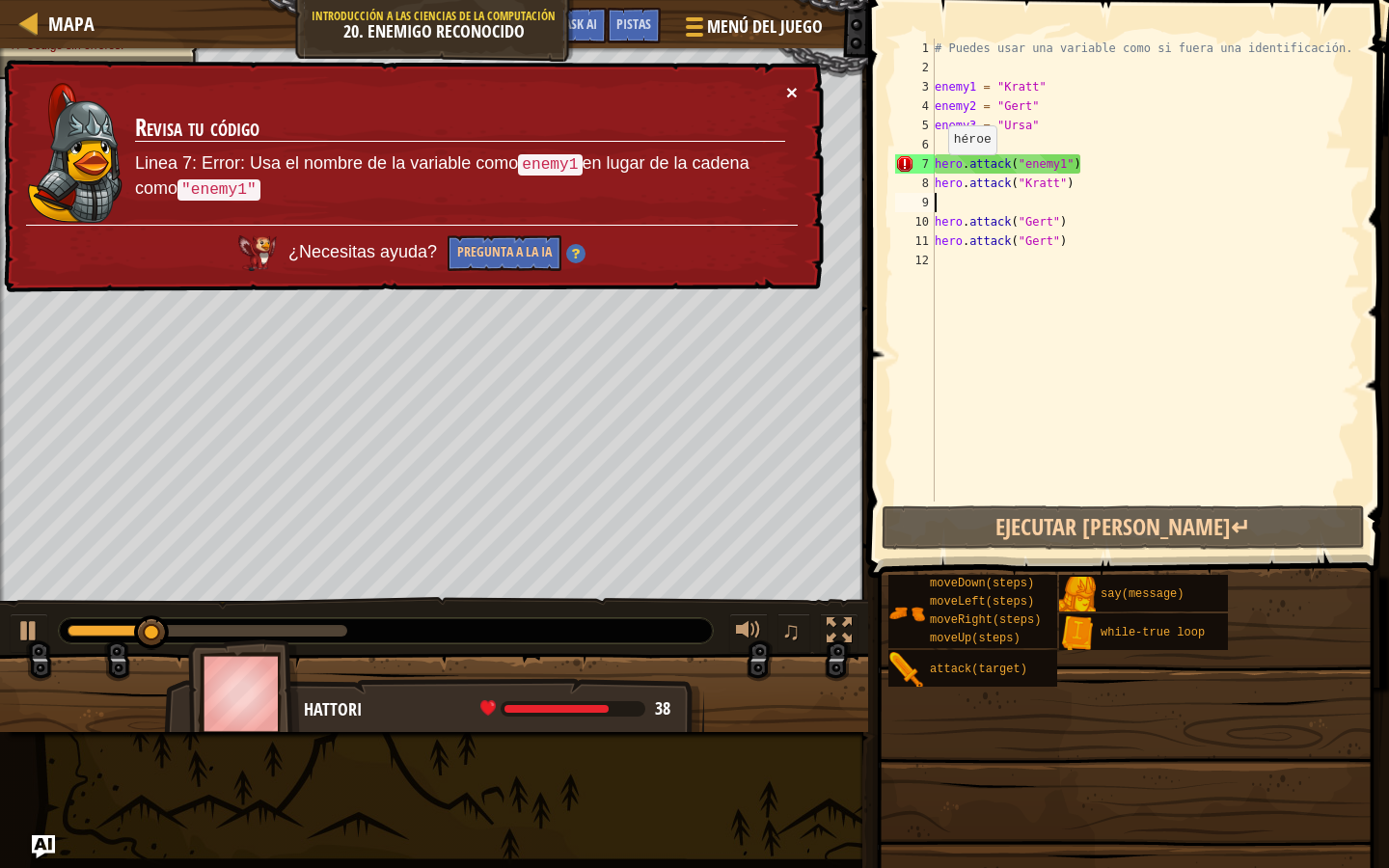
click at [791, 90] on button "×" at bounding box center [792, 91] width 12 height 20
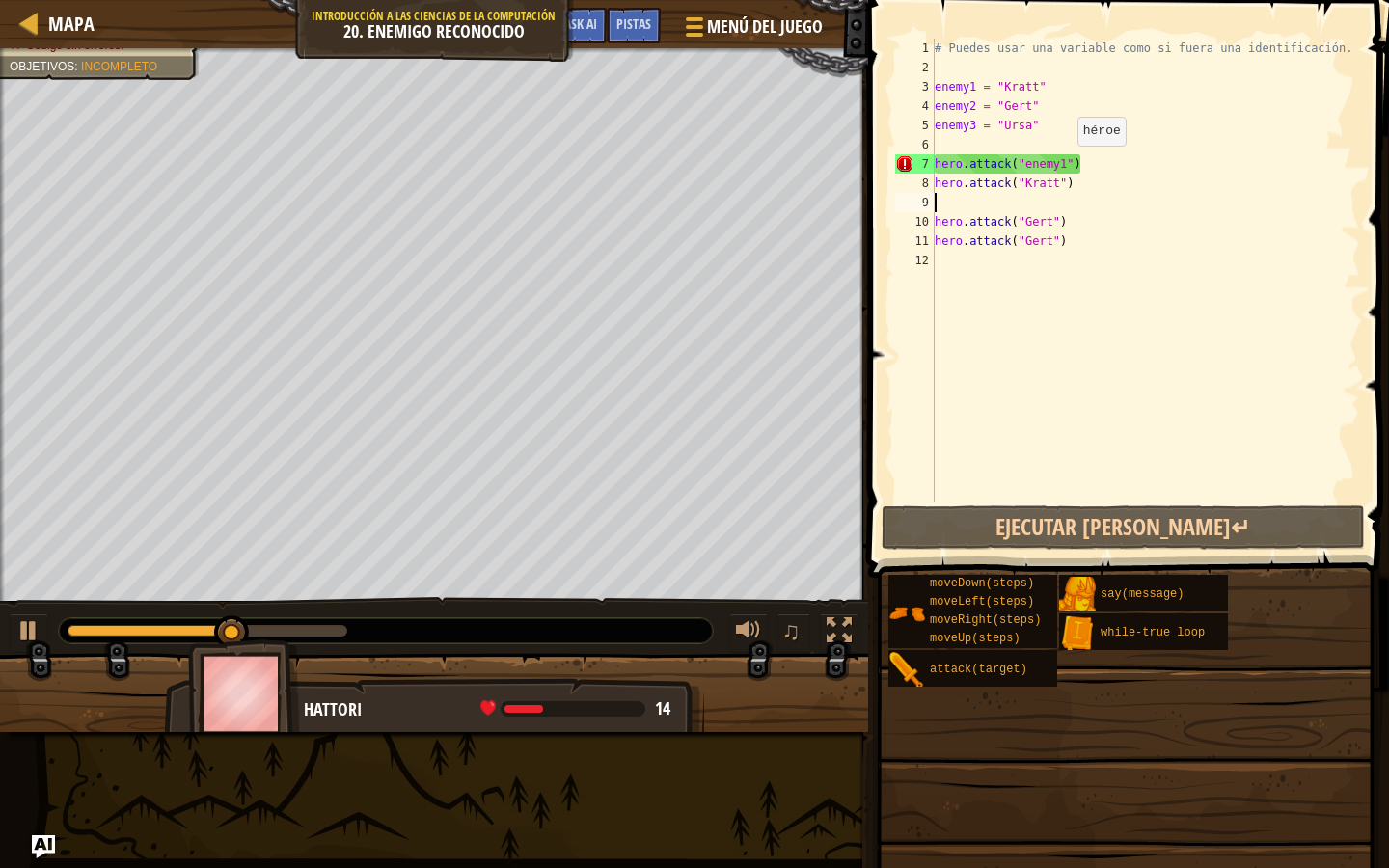
click at [1069, 164] on div "# Puedes usar una variable como si fuera una identificación. enemy1 = "[PERSON_…" at bounding box center [1145, 289] width 429 height 501
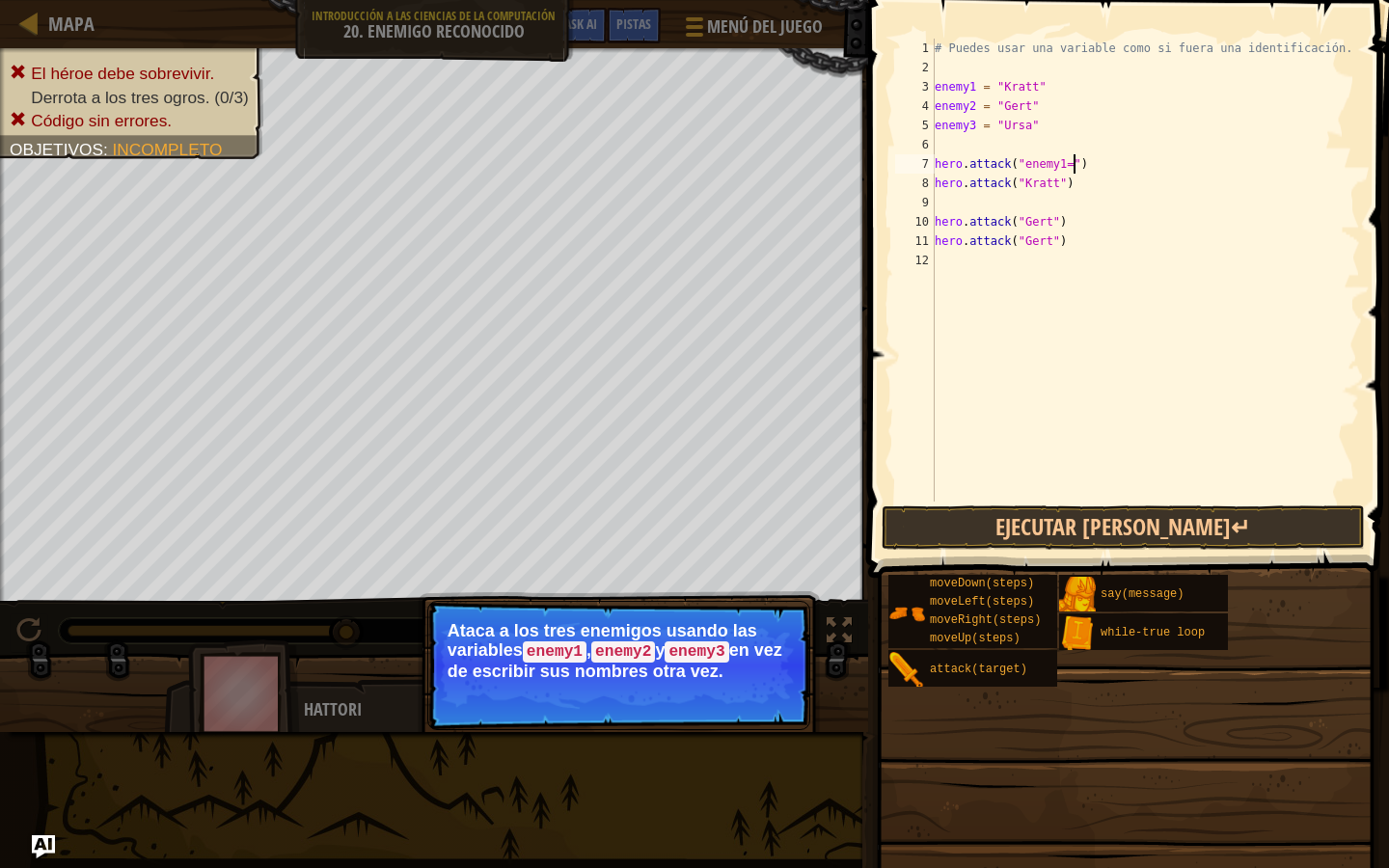
scroll to position [9, 11]
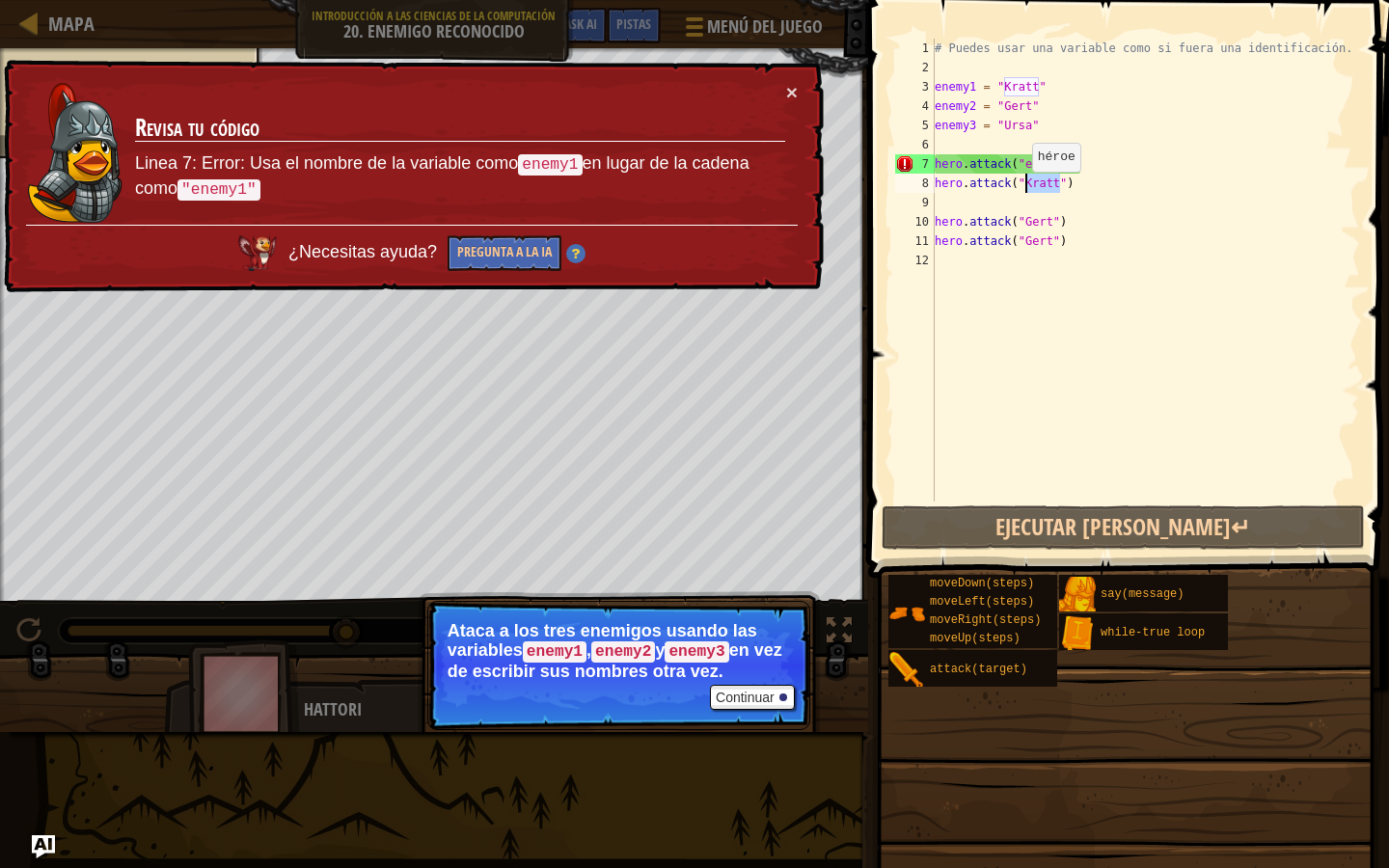
drag, startPoint x: 1060, startPoint y: 184, endPoint x: 1023, endPoint y: 191, distance: 37.7
click at [1023, 191] on div "# Puedes usar una variable como si fuera una identificación. enemy1 = "[PERSON_…" at bounding box center [1145, 289] width 429 height 501
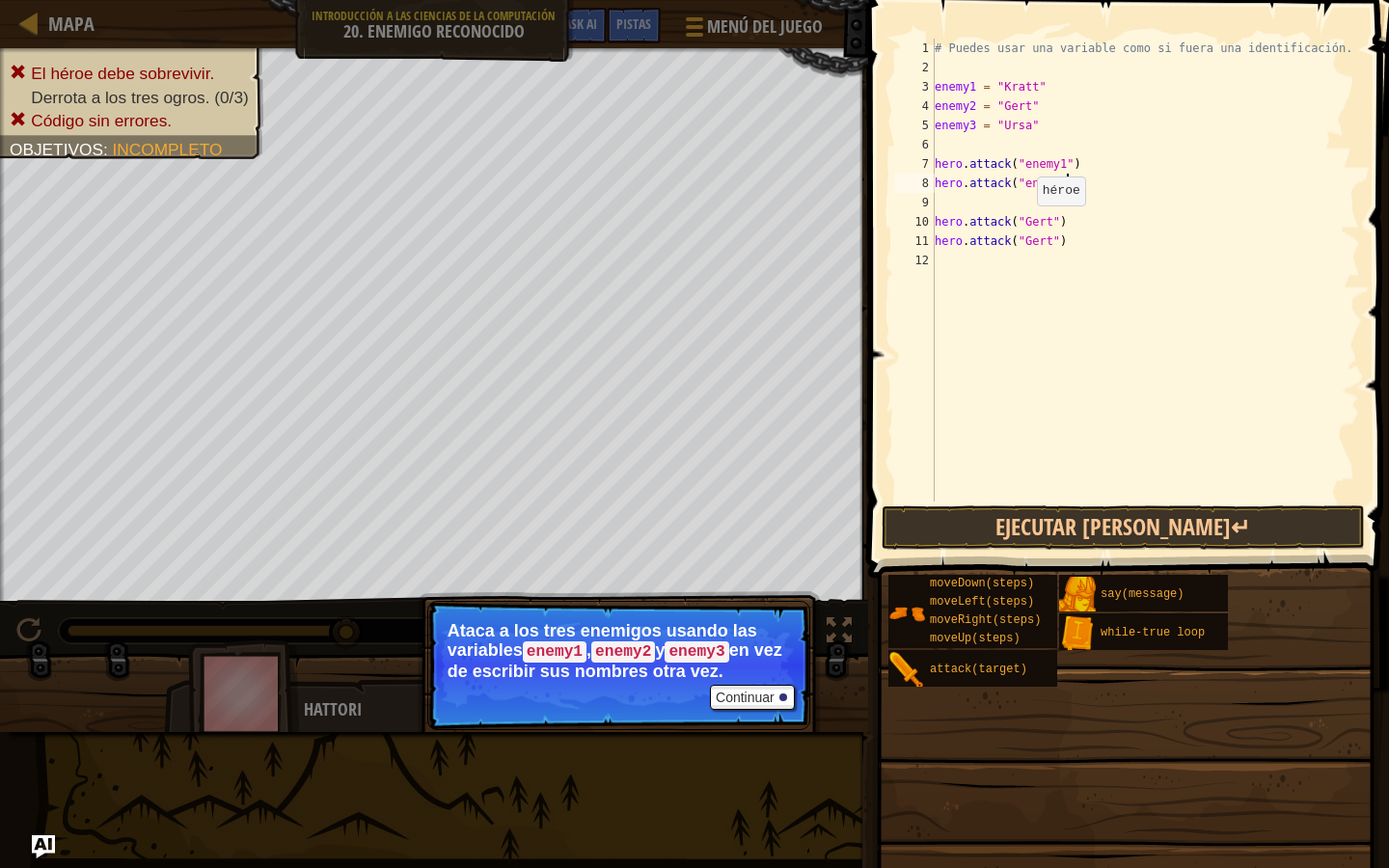
click at [1029, 224] on div "# Puedes usar una variable como si fuera una identificación. enemy1 = "[PERSON_…" at bounding box center [1145, 289] width 429 height 501
click at [1038, 224] on div "# Puedes usar una variable como si fuera una identificación. enemy1 = "[PERSON_…" at bounding box center [1145, 289] width 429 height 501
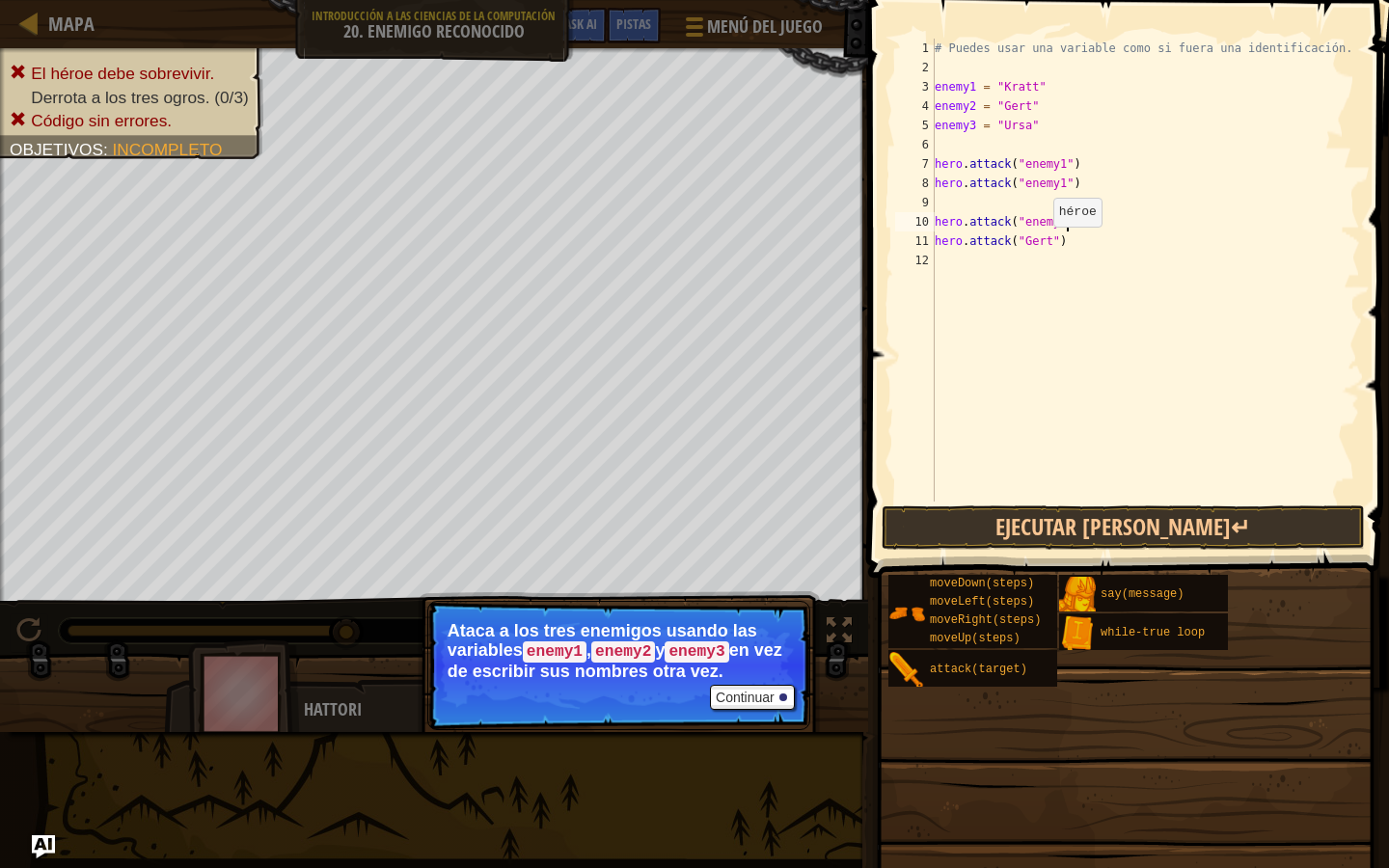
click at [1045, 247] on div "# Puedes usar una variable como si fuera una identificación. enemy1 = "[PERSON_…" at bounding box center [1145, 289] width 429 height 501
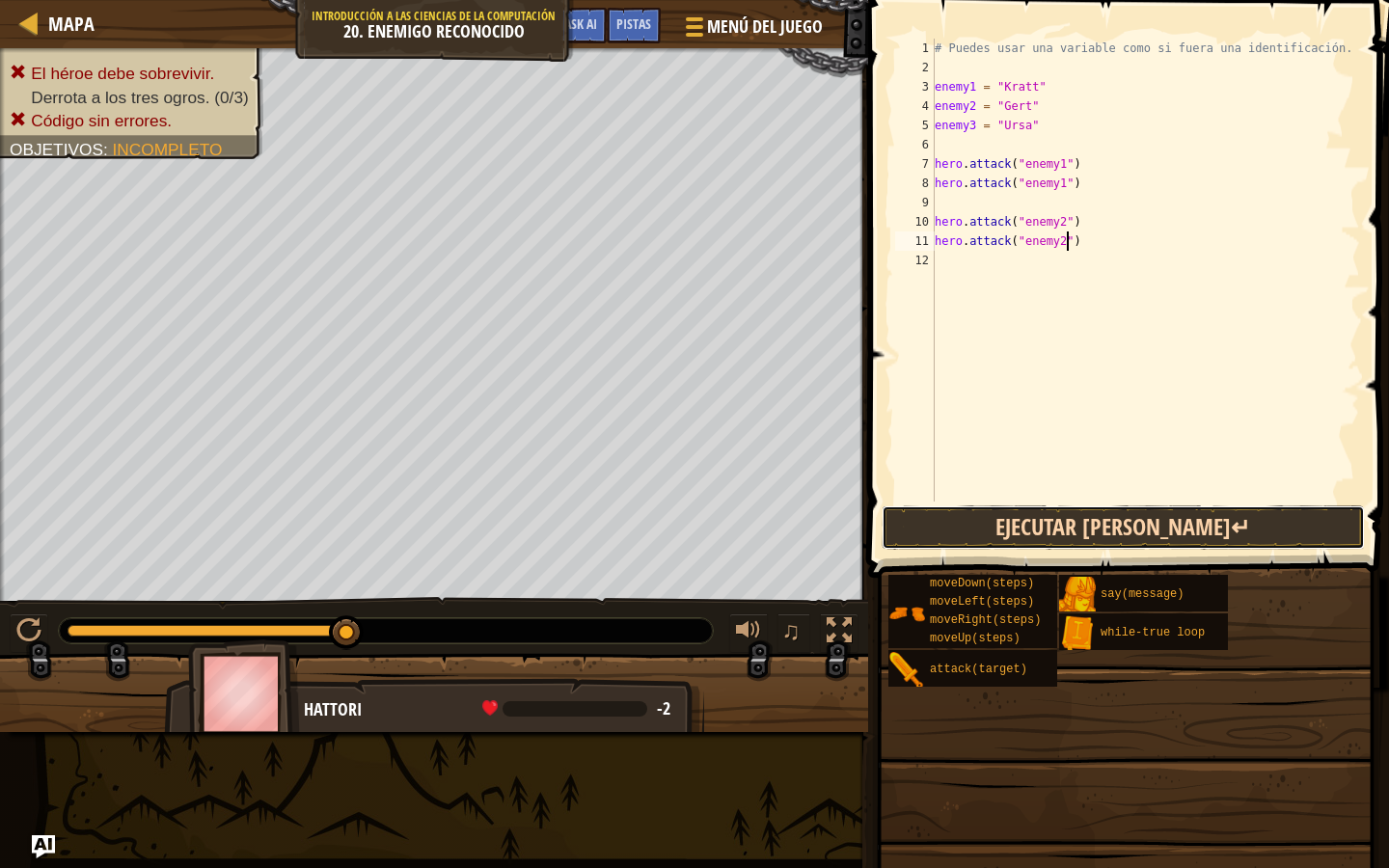
click at [1016, 545] on button "Ejecutar [PERSON_NAME]↵" at bounding box center [1123, 527] width 484 height 45
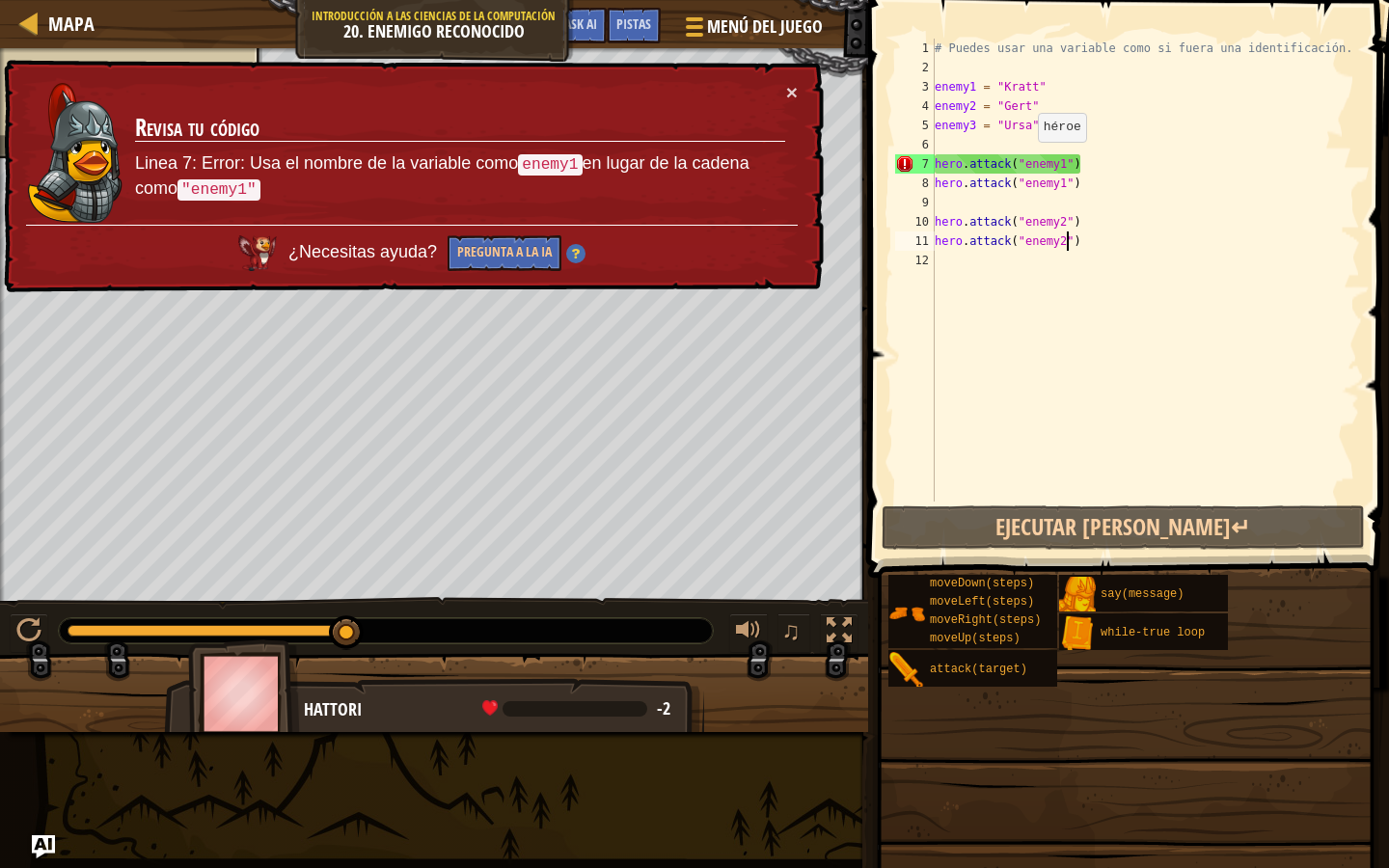
click at [1026, 162] on div "# Puedes usar una variable como si fuera una identificación. enemy1 = "[PERSON_…" at bounding box center [1145, 289] width 429 height 501
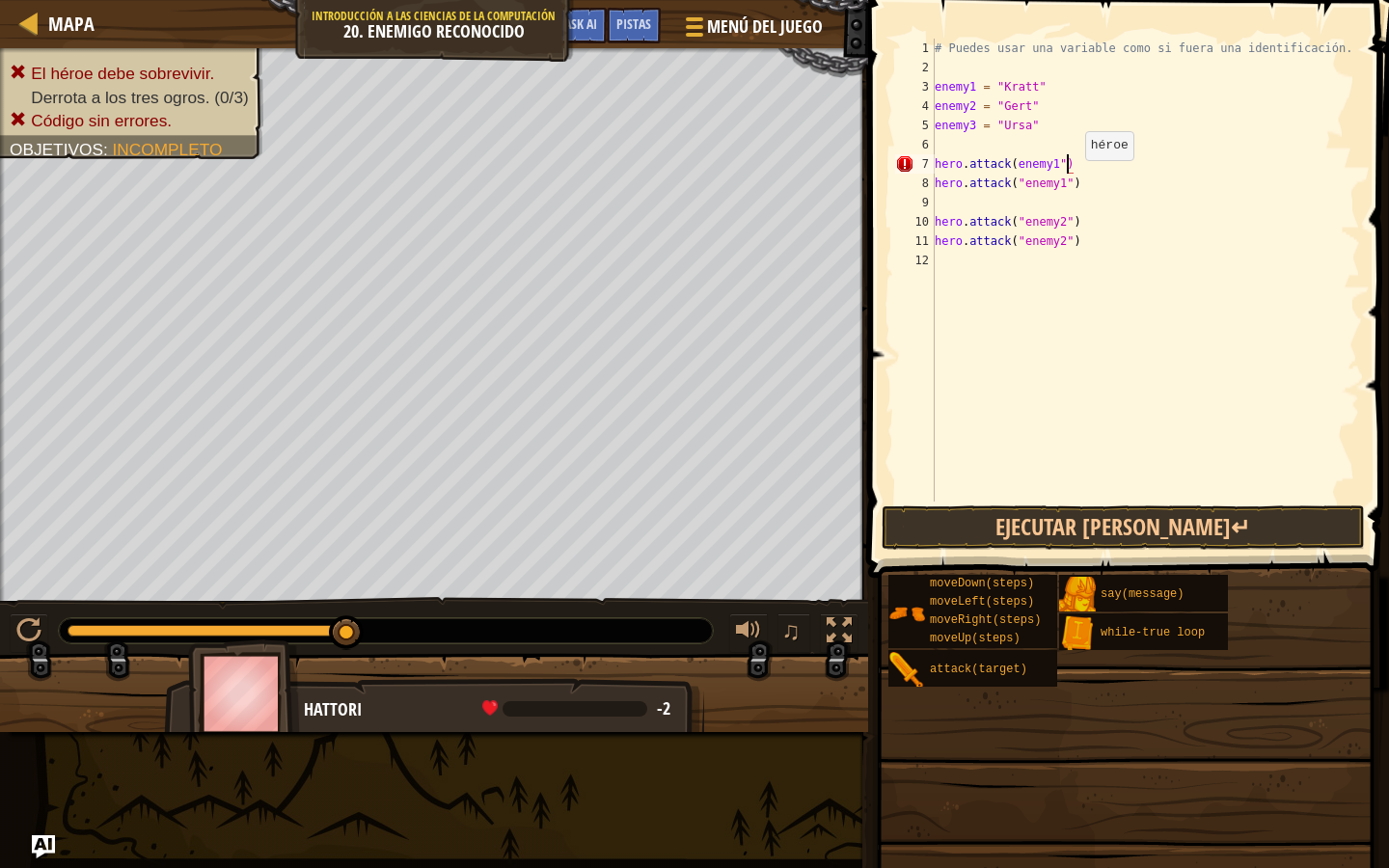
scroll to position [9, 10]
click at [1069, 183] on div "# Puedes usar una variable como si fuera una identificación. enemy1 = "[PERSON_…" at bounding box center [1145, 289] width 429 height 501
type textarea "hero.attack(enemy1)"
type textarea "hero.attack(enemy2)"
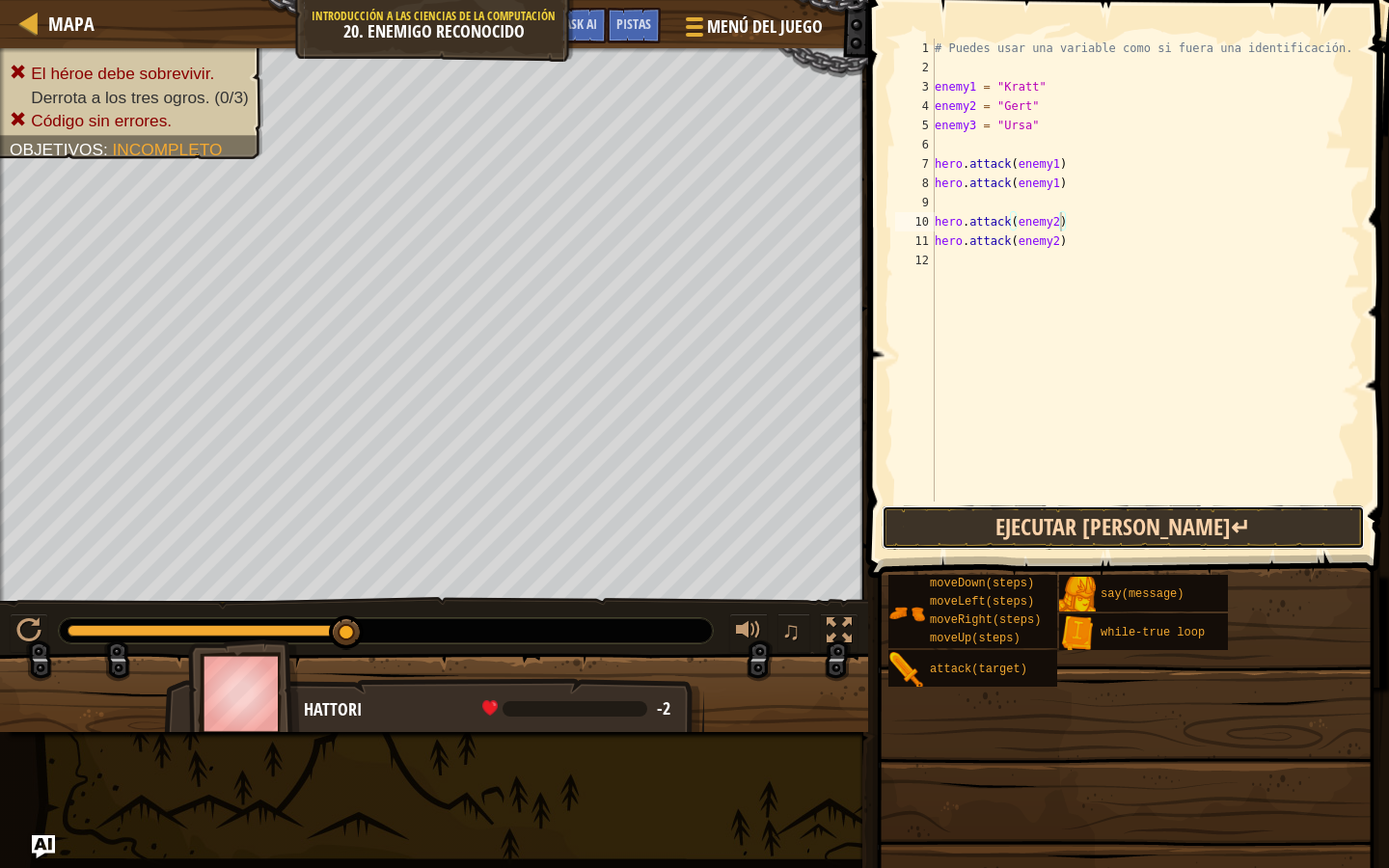
click at [1099, 532] on button "Ejecutar [PERSON_NAME]↵" at bounding box center [1123, 527] width 484 height 45
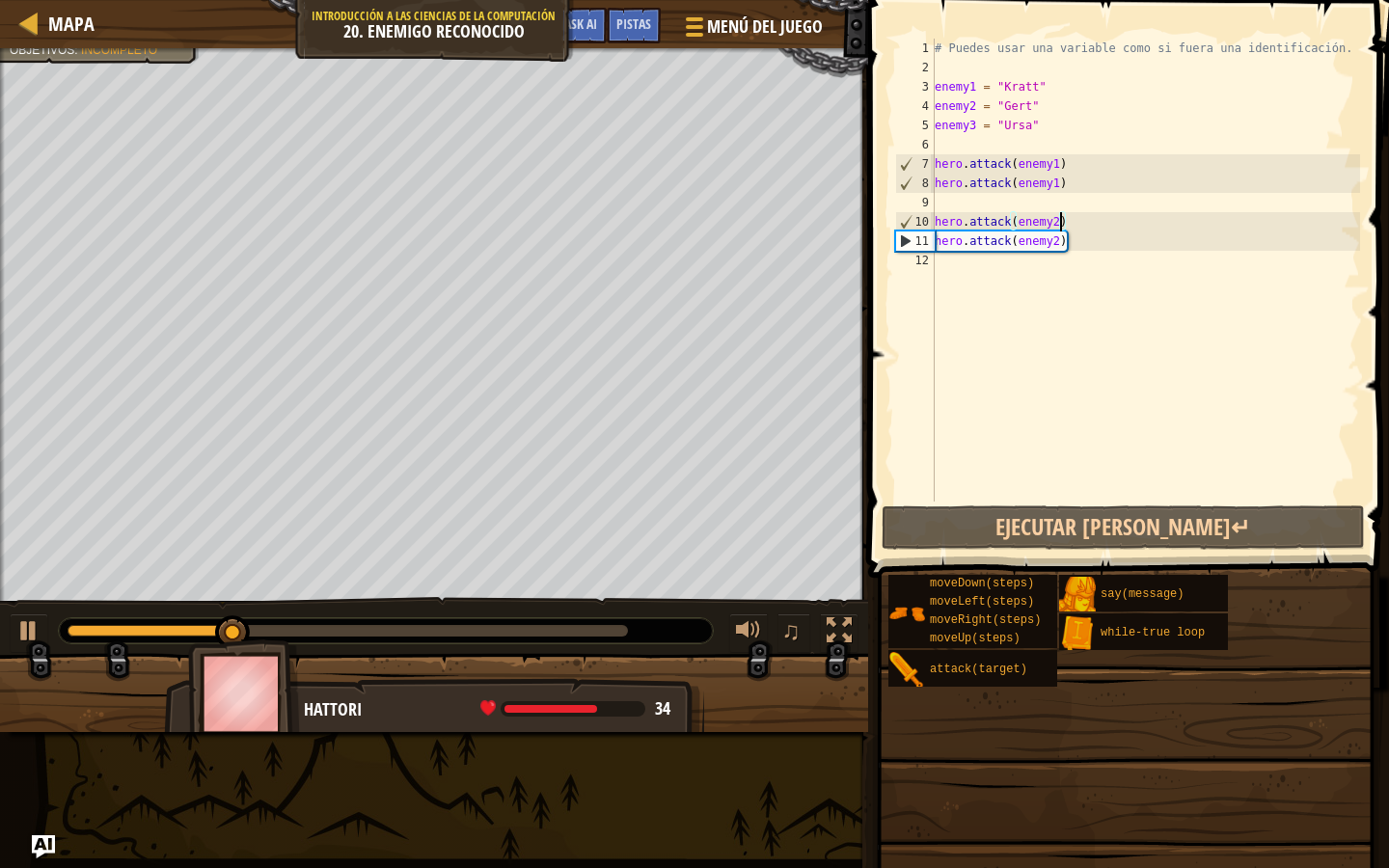
click at [997, 263] on div "# Puedes usar una variable como si fuera una identificación. enemy1 = "[PERSON_…" at bounding box center [1145, 289] width 429 height 501
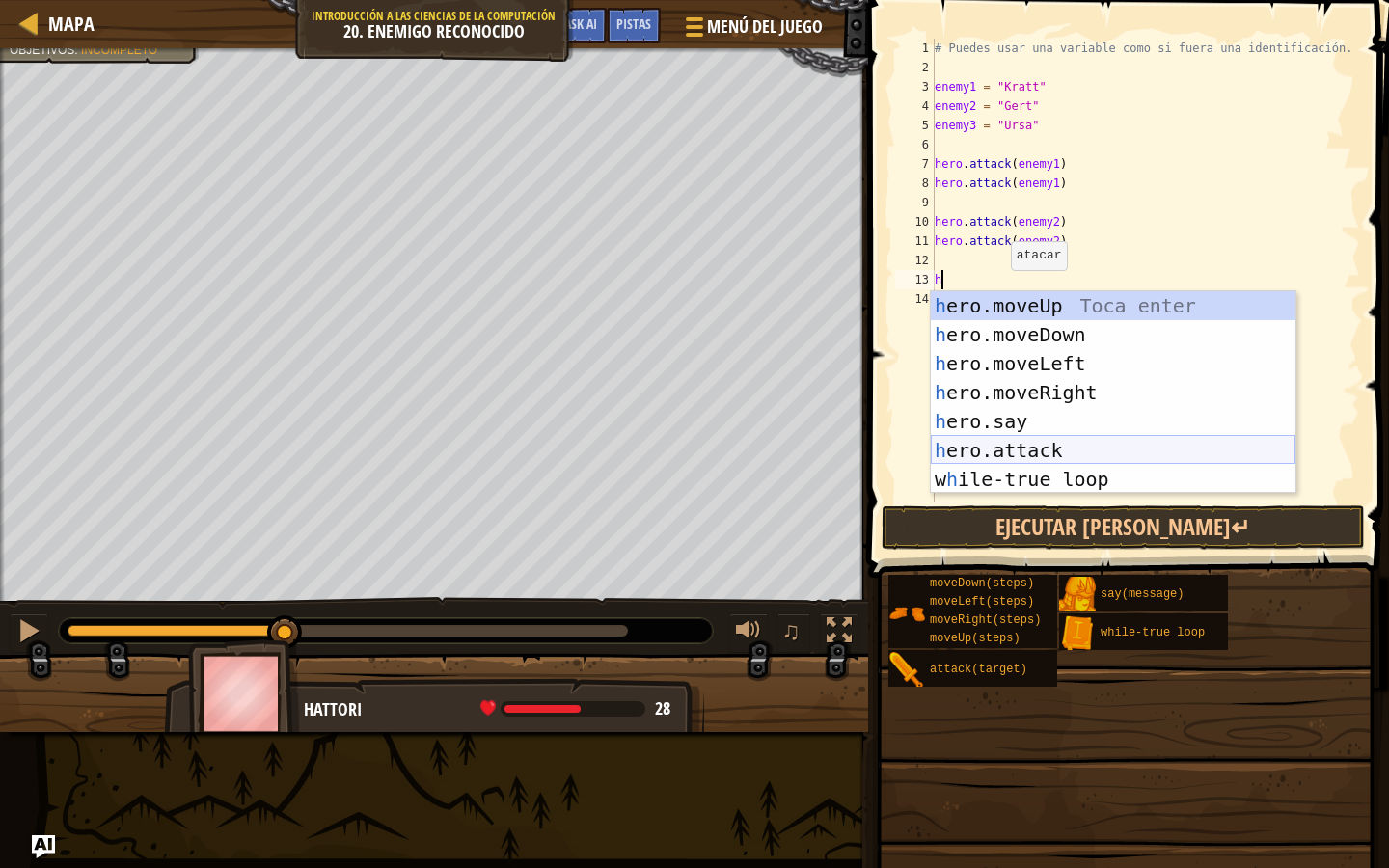
click at [1039, 453] on div "h ero.moveUp Toca enter h ero.moveDown Toca enter h ero.moveLeft Toca enter h e…" at bounding box center [1113, 421] width 365 height 261
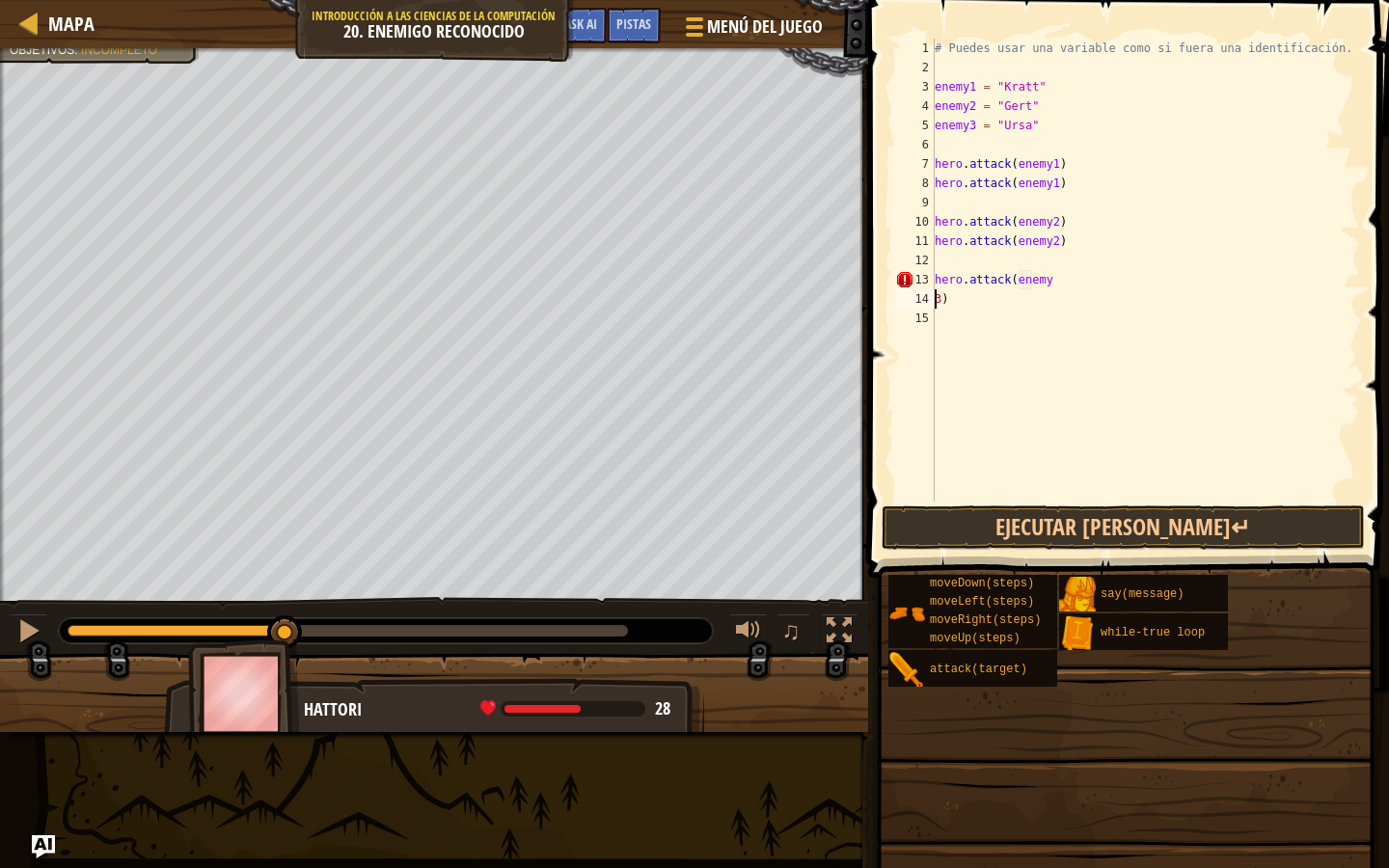
type textarea "hero.attack(enemy3)"
click at [1014, 317] on div "# Puedes usar una variable como si fuera una identificación. enemy1 = "[PERSON_…" at bounding box center [1145, 289] width 429 height 501
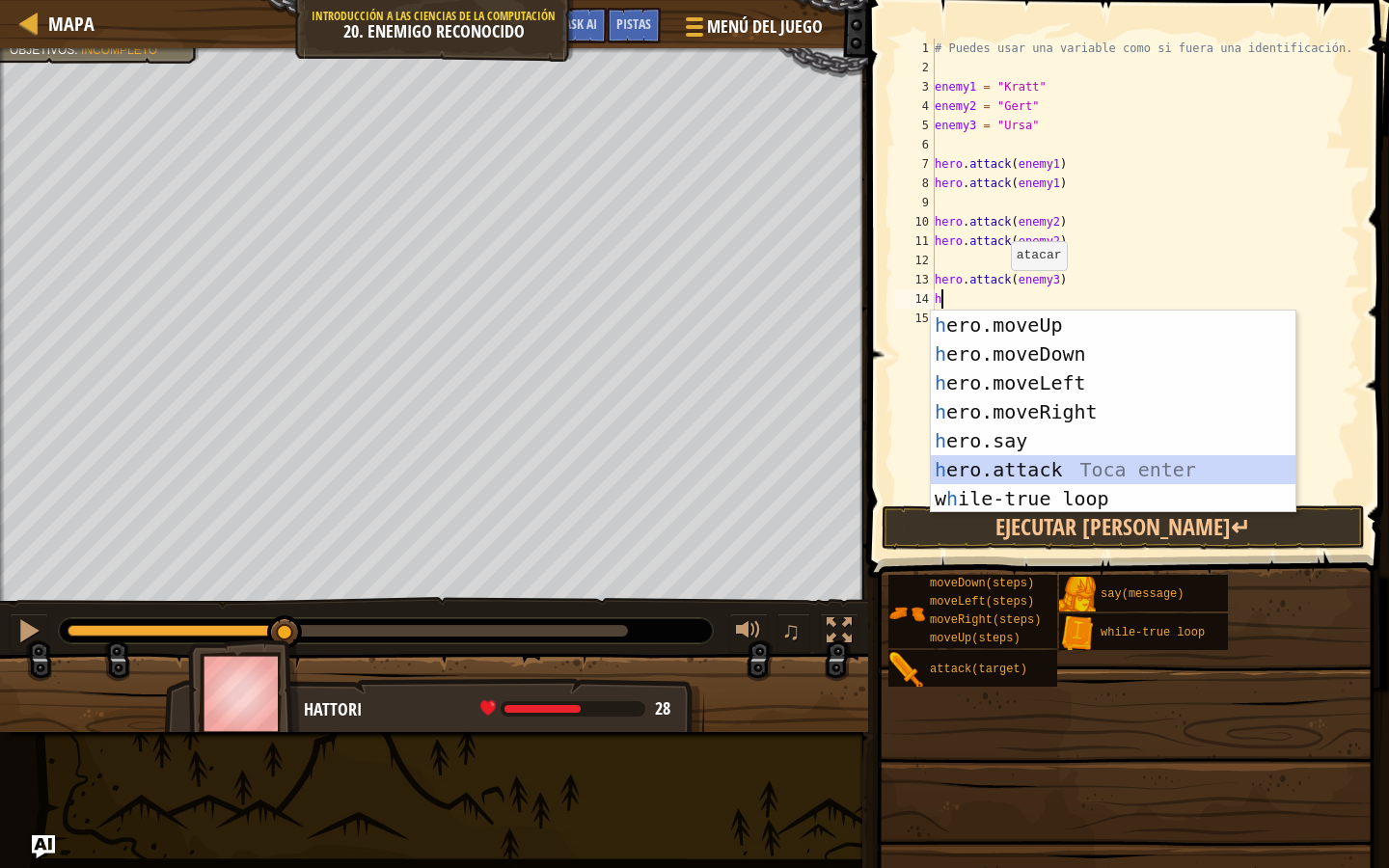
click at [1034, 459] on div "h ero.moveUp Toca enter h ero.moveDown Toca enter h ero.moveLeft Toca enter h e…" at bounding box center [1113, 441] width 365 height 261
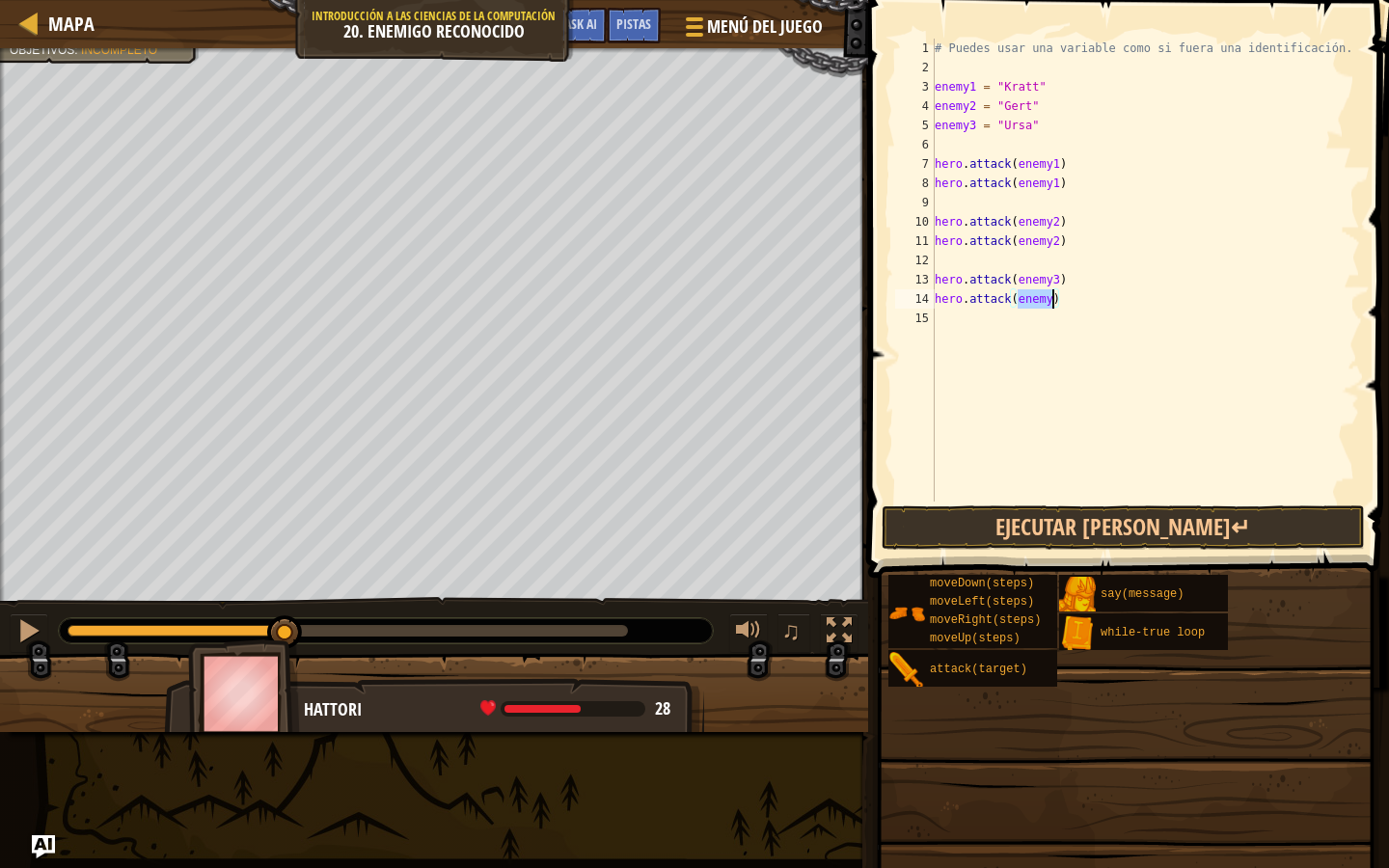
click at [1048, 303] on div "# Puedes usar una variable como si fuera una identificación. enemy1 = "[PERSON_…" at bounding box center [1145, 289] width 429 height 501
type textarea "hero.attack(enemy3)"
click at [1072, 527] on button "Ejecutar [PERSON_NAME]↵" at bounding box center [1123, 527] width 484 height 45
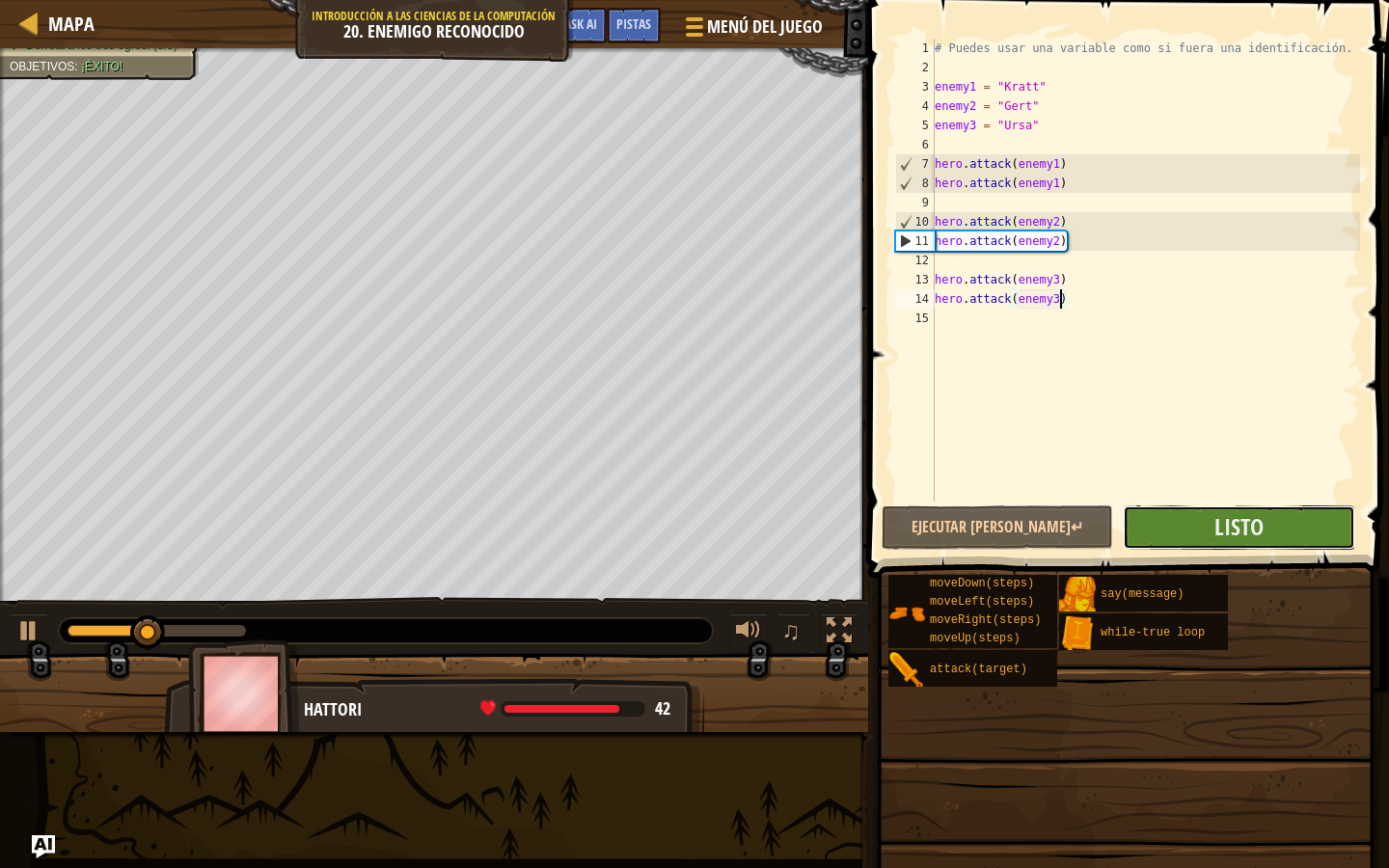
click at [1201, 529] on button "Listo" at bounding box center [1239, 527] width 232 height 45
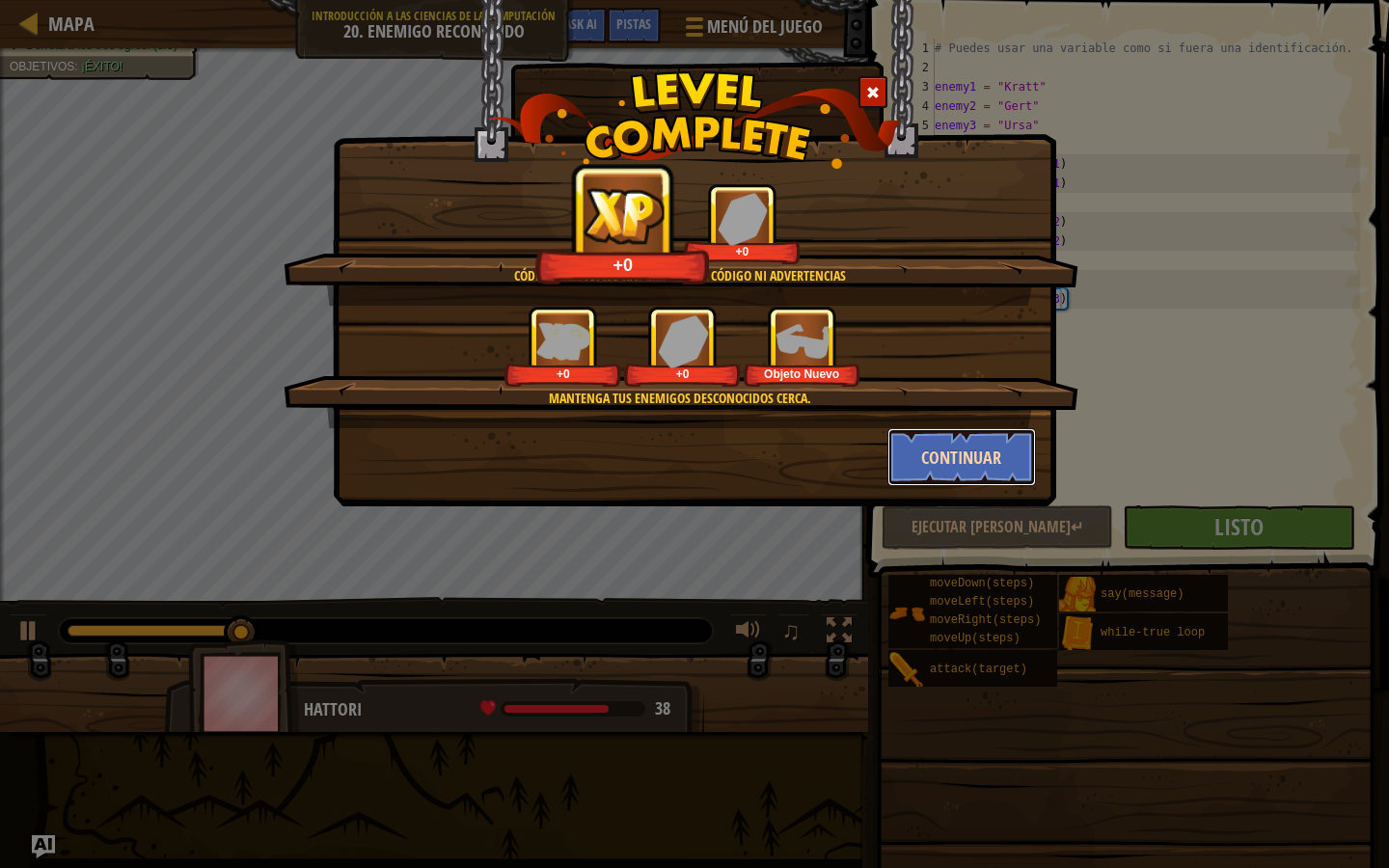
click at [908, 444] on button "Continuar" at bounding box center [963, 456] width 150 height 57
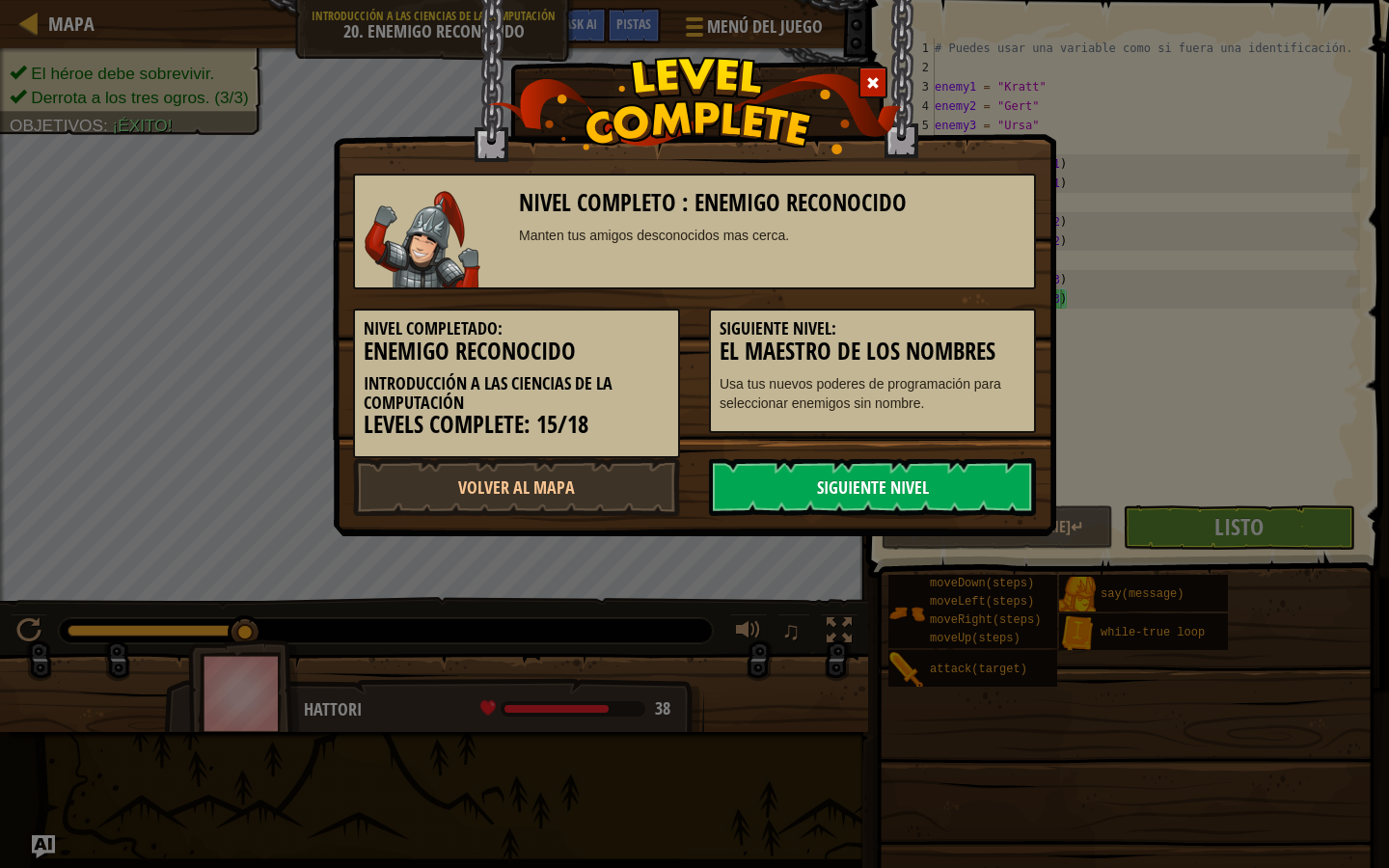
click at [899, 496] on link "Siguiente Nivel" at bounding box center [872, 487] width 327 height 57
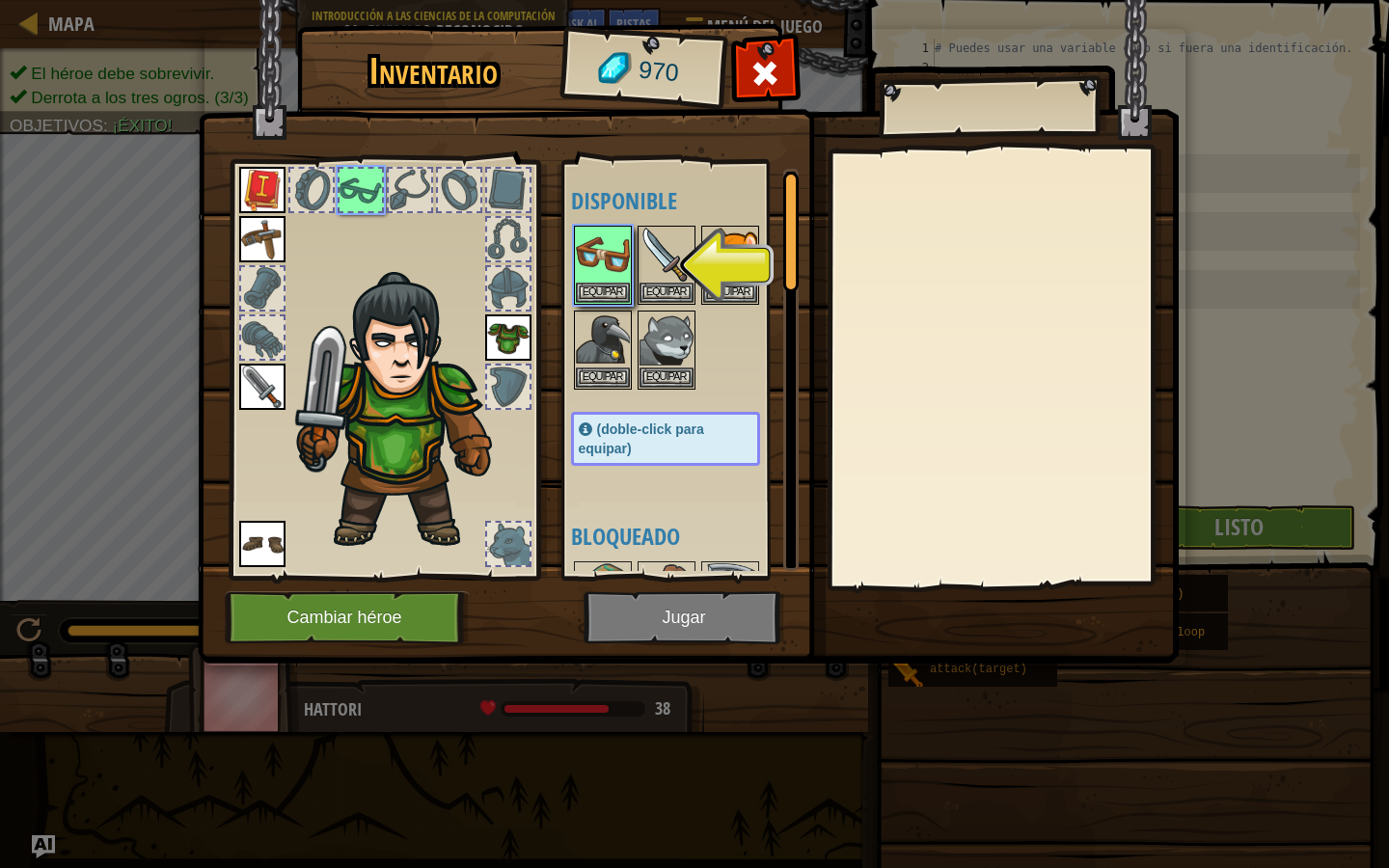
click at [745, 609] on img at bounding box center [688, 313] width 981 height 701
click at [608, 299] on button "Equipar" at bounding box center [603, 291] width 55 height 20
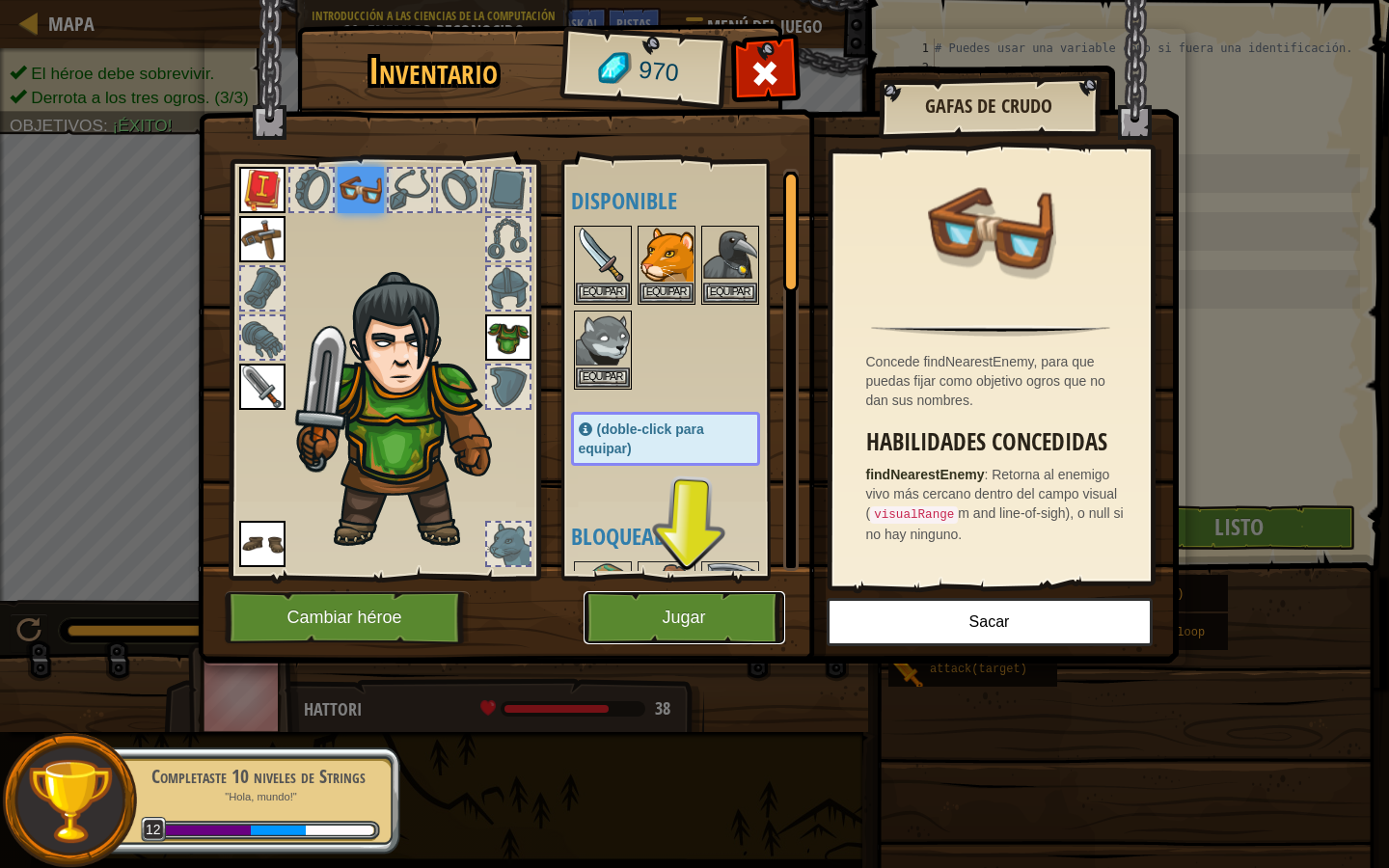
click at [703, 599] on button "Jugar" at bounding box center [684, 618] width 201 height 54
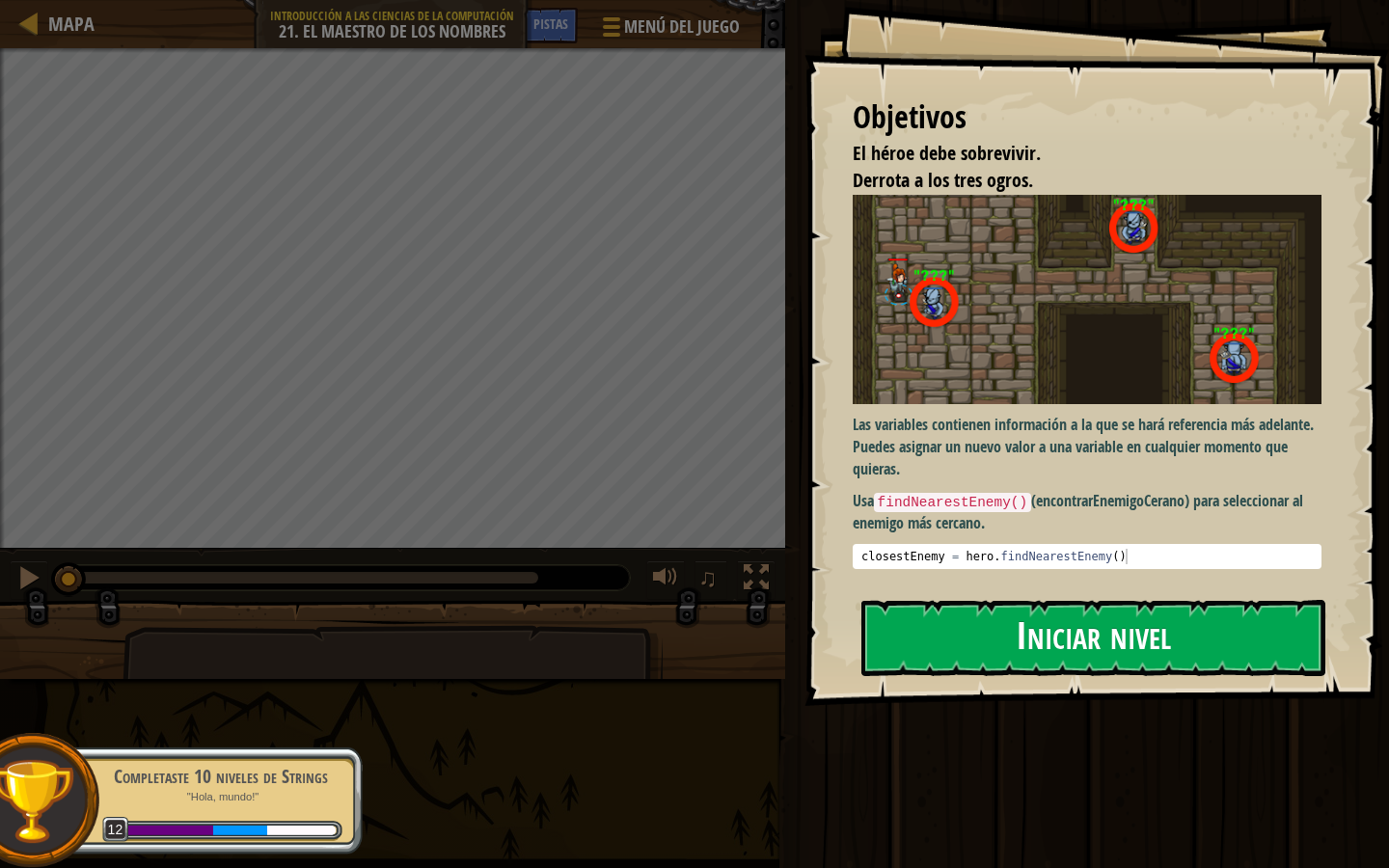
click at [979, 639] on button "Iniciar nivel" at bounding box center [1093, 637] width 464 height 76
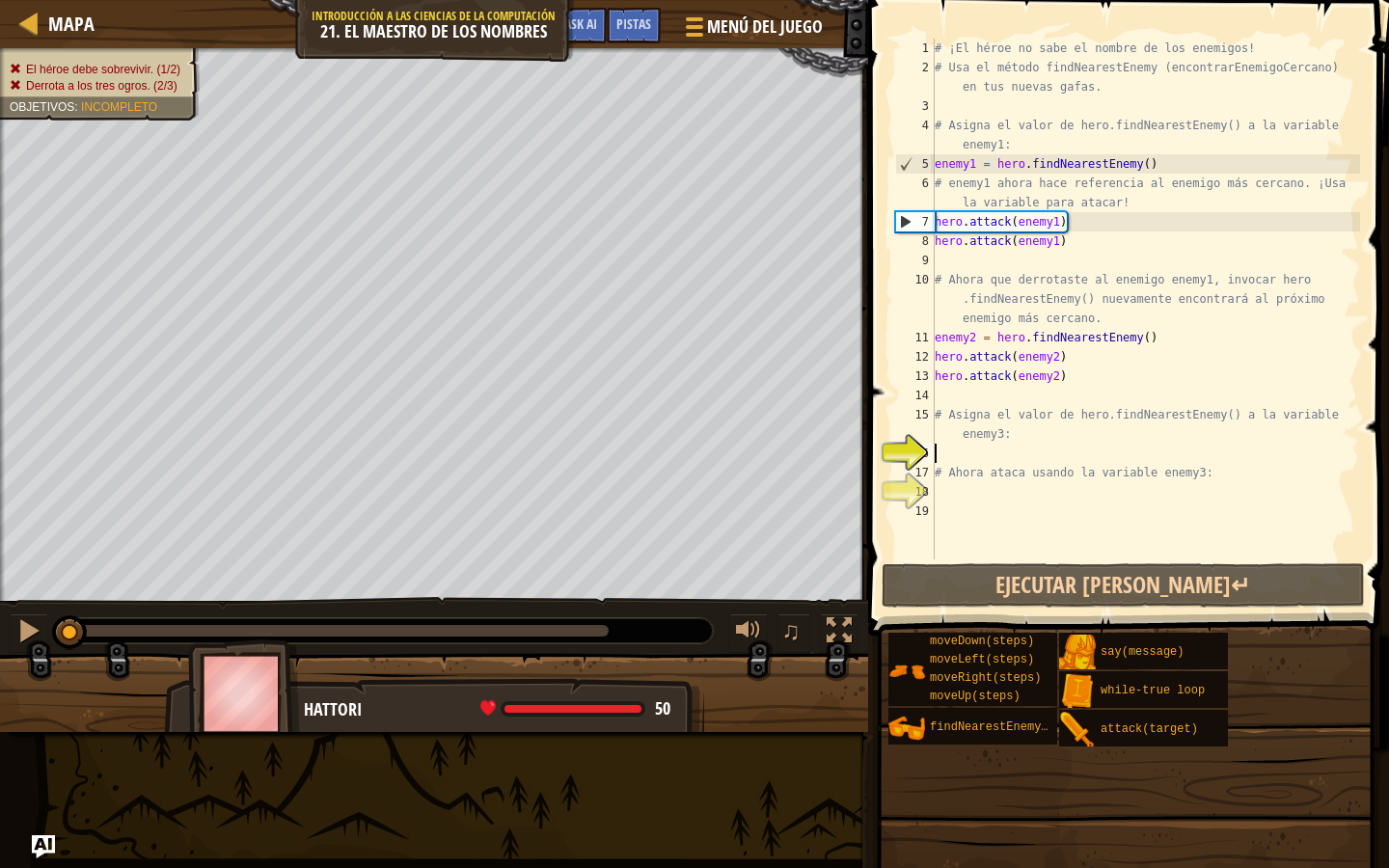
click at [1019, 452] on div "# ¡El héroe no sabe el nombre de los enemigos! # Usa el método findNearestEnemy…" at bounding box center [1145, 318] width 429 height 560
type textarea "f"
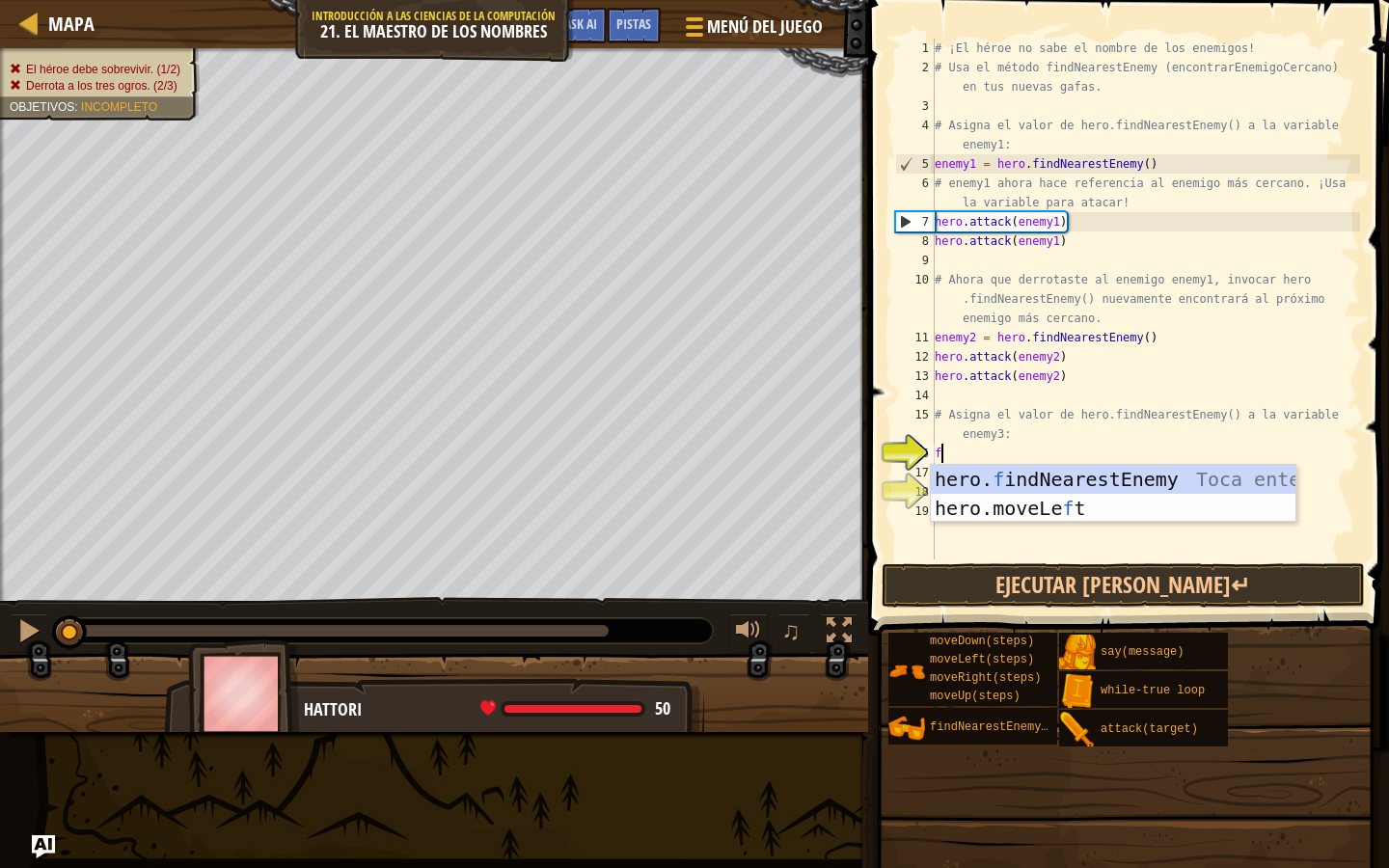
scroll to position [9, 0]
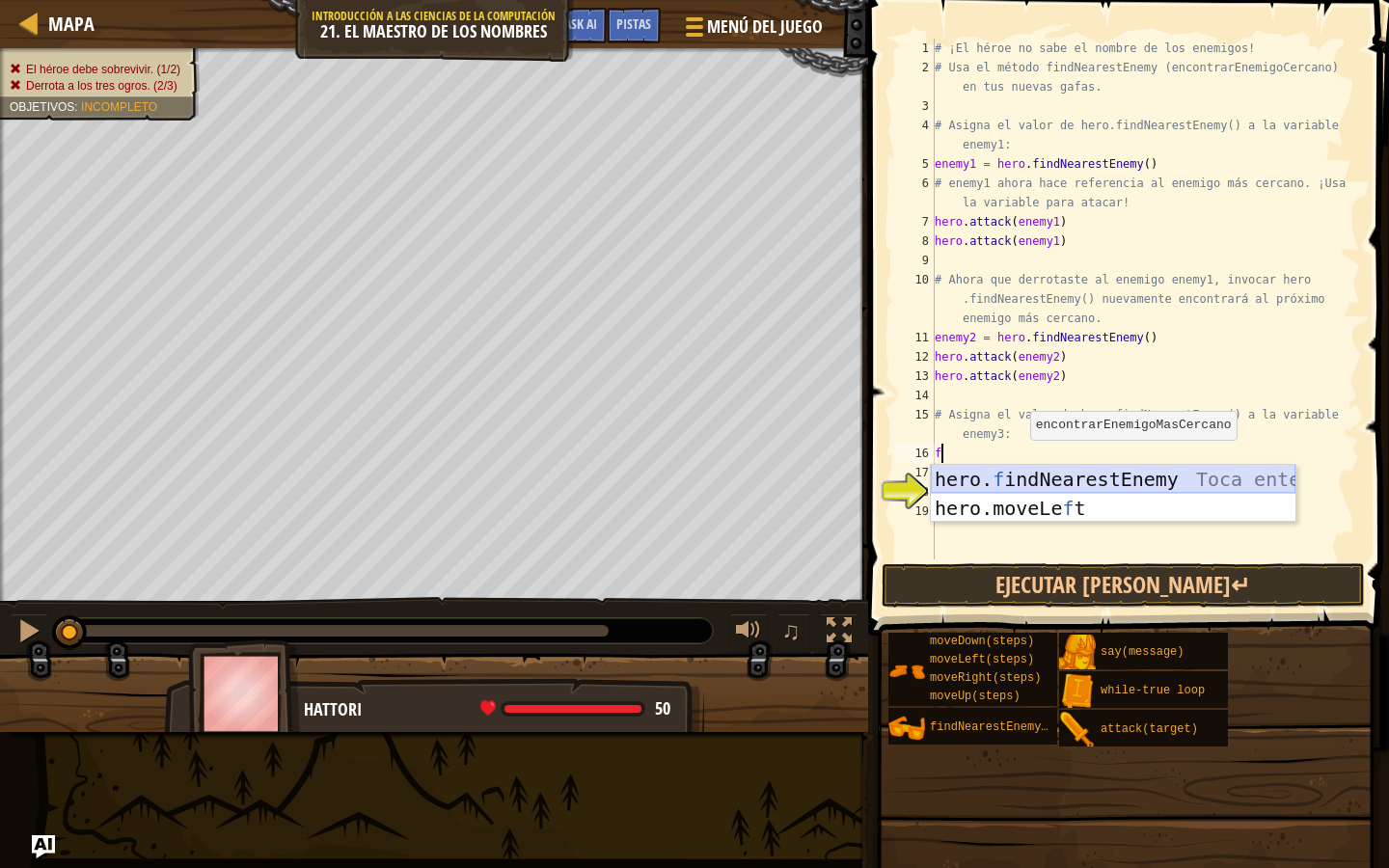
click at [1022, 480] on div "hero. f indNearestEnemy Toca enter hero.moveLe f t Toca enter" at bounding box center [1113, 523] width 365 height 116
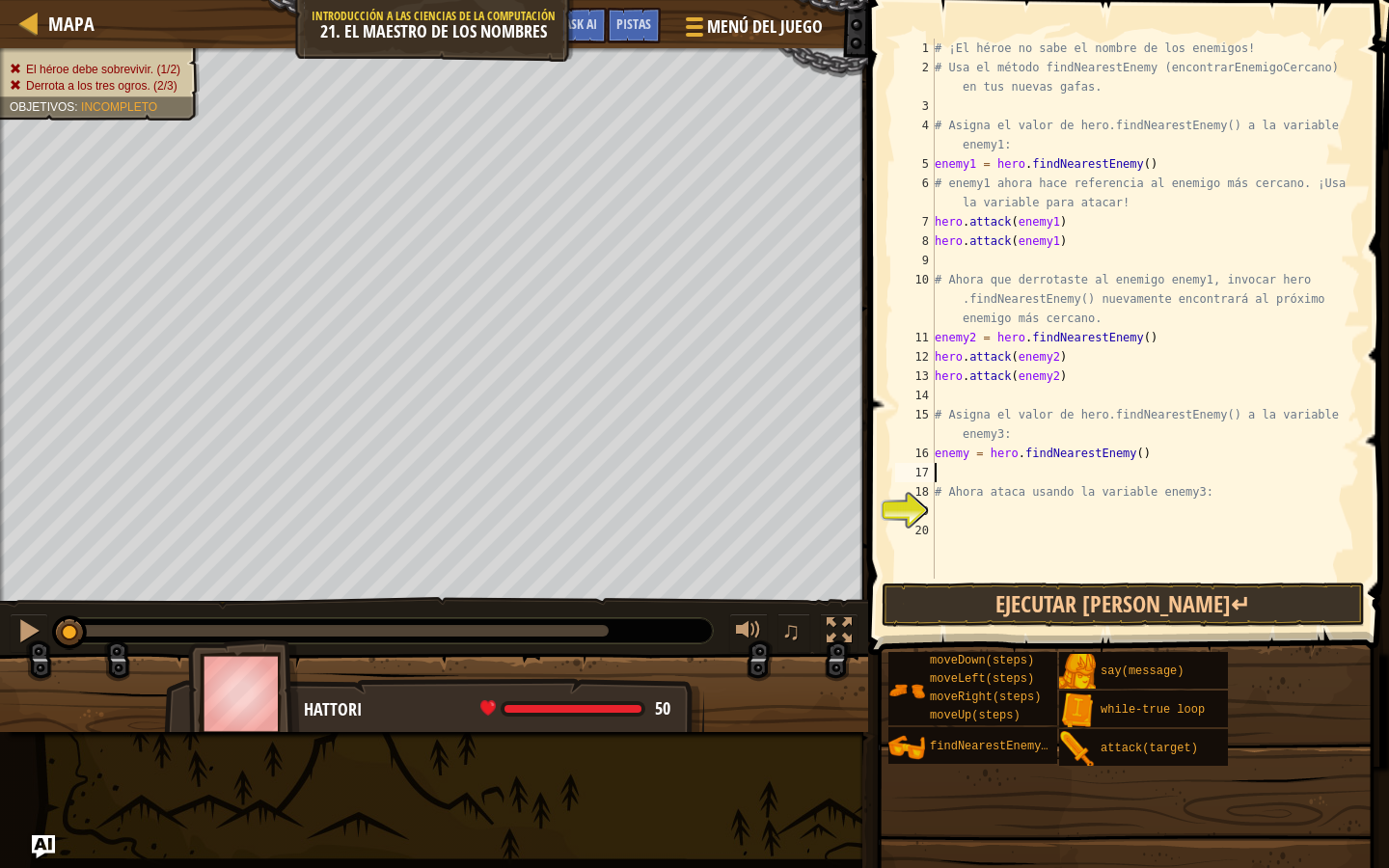
click at [1016, 509] on div "# ¡El héroe no sabe el nombre de los enemigos! # Usa el método findNearestEnemy…" at bounding box center [1145, 328] width 429 height 579
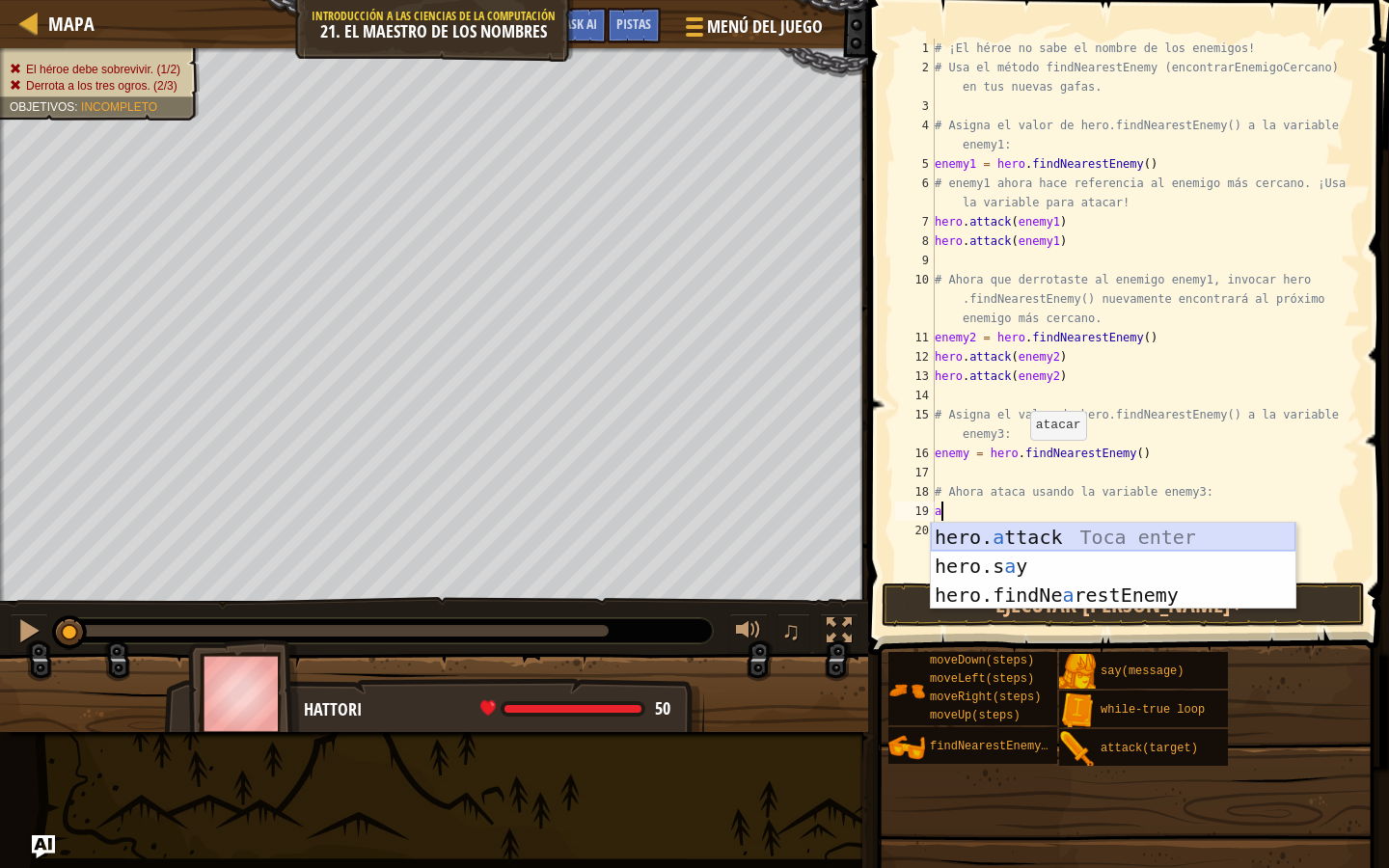
click at [1025, 540] on div "hero. a ttack Toca enter hero.s a y [PERSON_NAME] enter hero.findNe a restEnemy…" at bounding box center [1113, 595] width 365 height 145
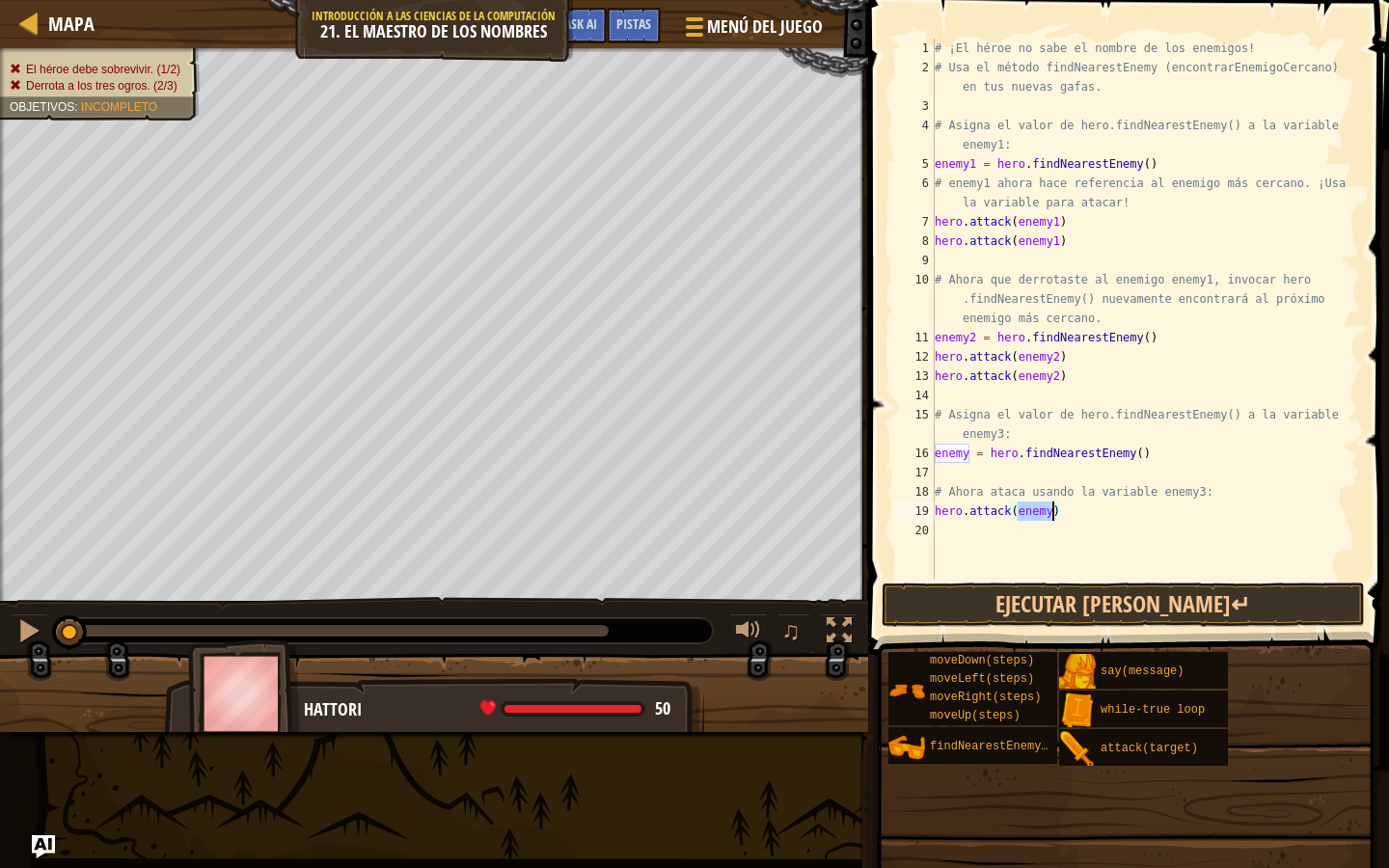
click at [1055, 509] on div "# ¡El héroe no sabe el nombre de los enemigos! # Usa el método findNearestEnemy…" at bounding box center [1145, 328] width 429 height 579
type textarea "hero.attack(enemy3)"
click at [1058, 538] on div "# ¡El héroe no sabe el nombre de los enemigos! # Usa el método findNearestEnemy…" at bounding box center [1145, 328] width 429 height 579
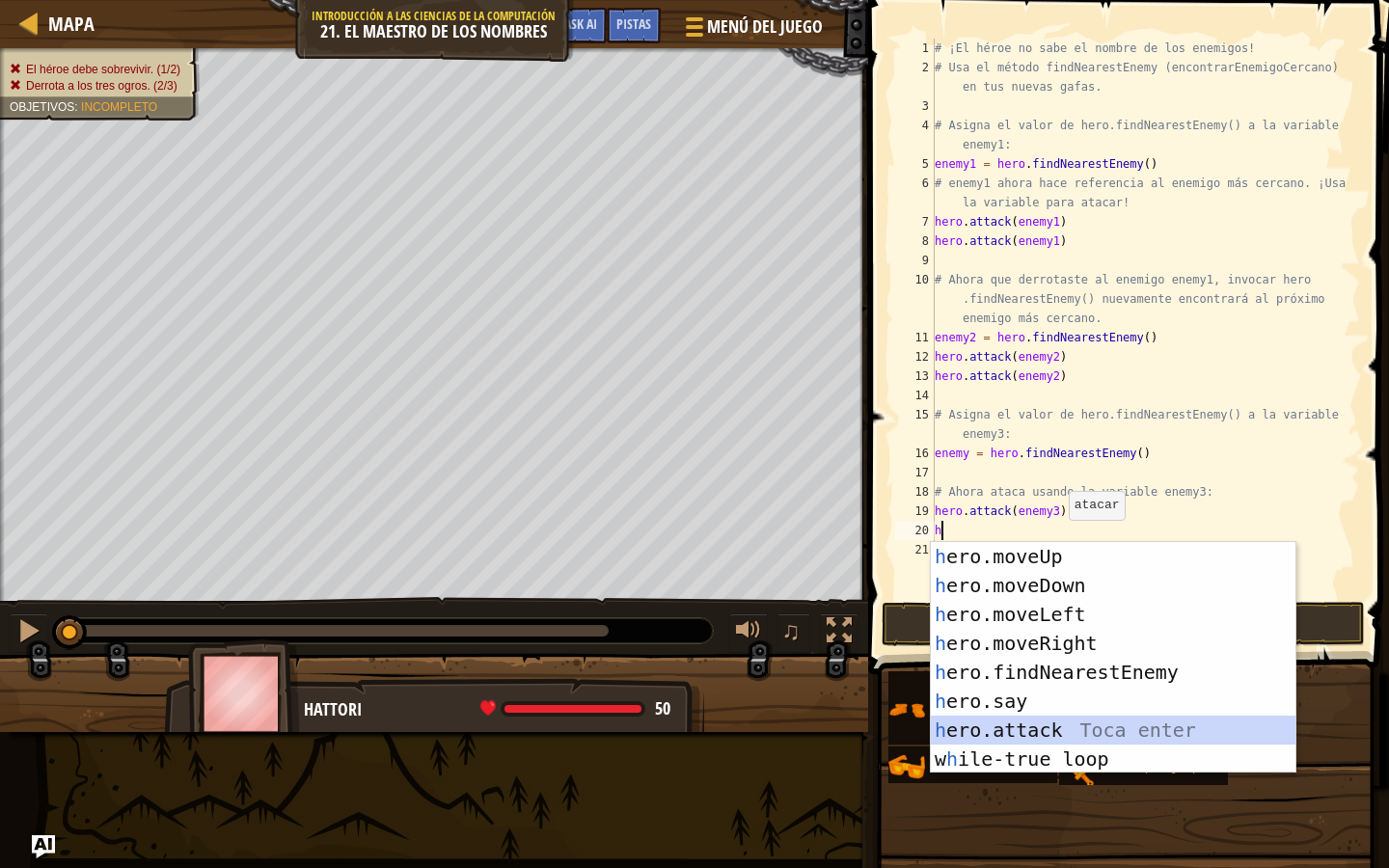
click at [1064, 730] on div "h ero.moveUp Toca enter h ero.moveDown Toca enter h ero.moveLeft Toca enter h e…" at bounding box center [1113, 686] width 365 height 289
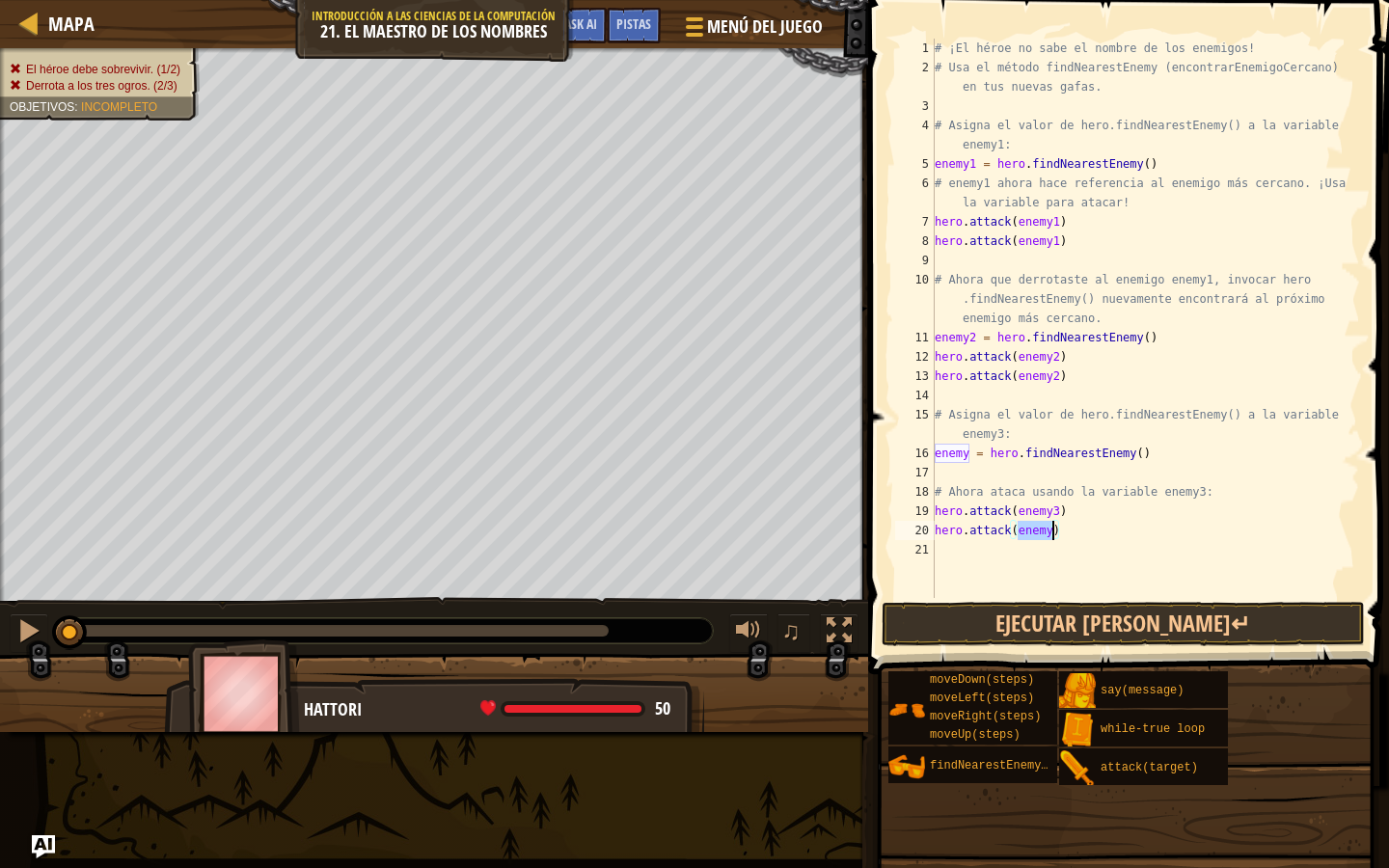
click at [1052, 537] on div "# ¡El héroe no sabe el nombre de los enemigos! # Usa el método findNearestEnemy…" at bounding box center [1145, 338] width 429 height 598
click at [1063, 645] on button "Ejecutar [PERSON_NAME]↵" at bounding box center [1123, 624] width 484 height 45
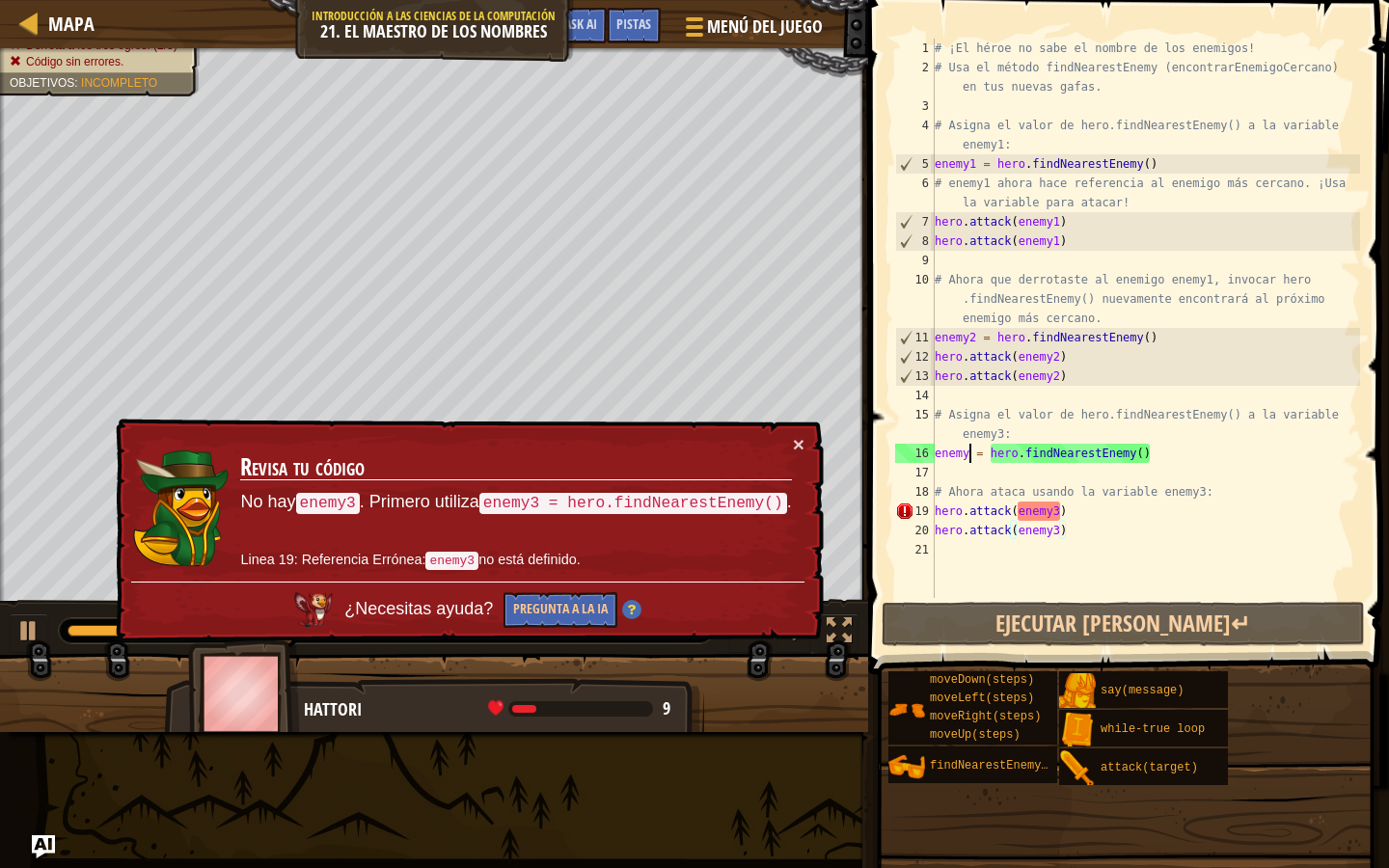
click at [971, 452] on div "# ¡El héroe no sabe el nombre de los enemigos! # Usa el método findNearestEnemy…" at bounding box center [1145, 338] width 429 height 598
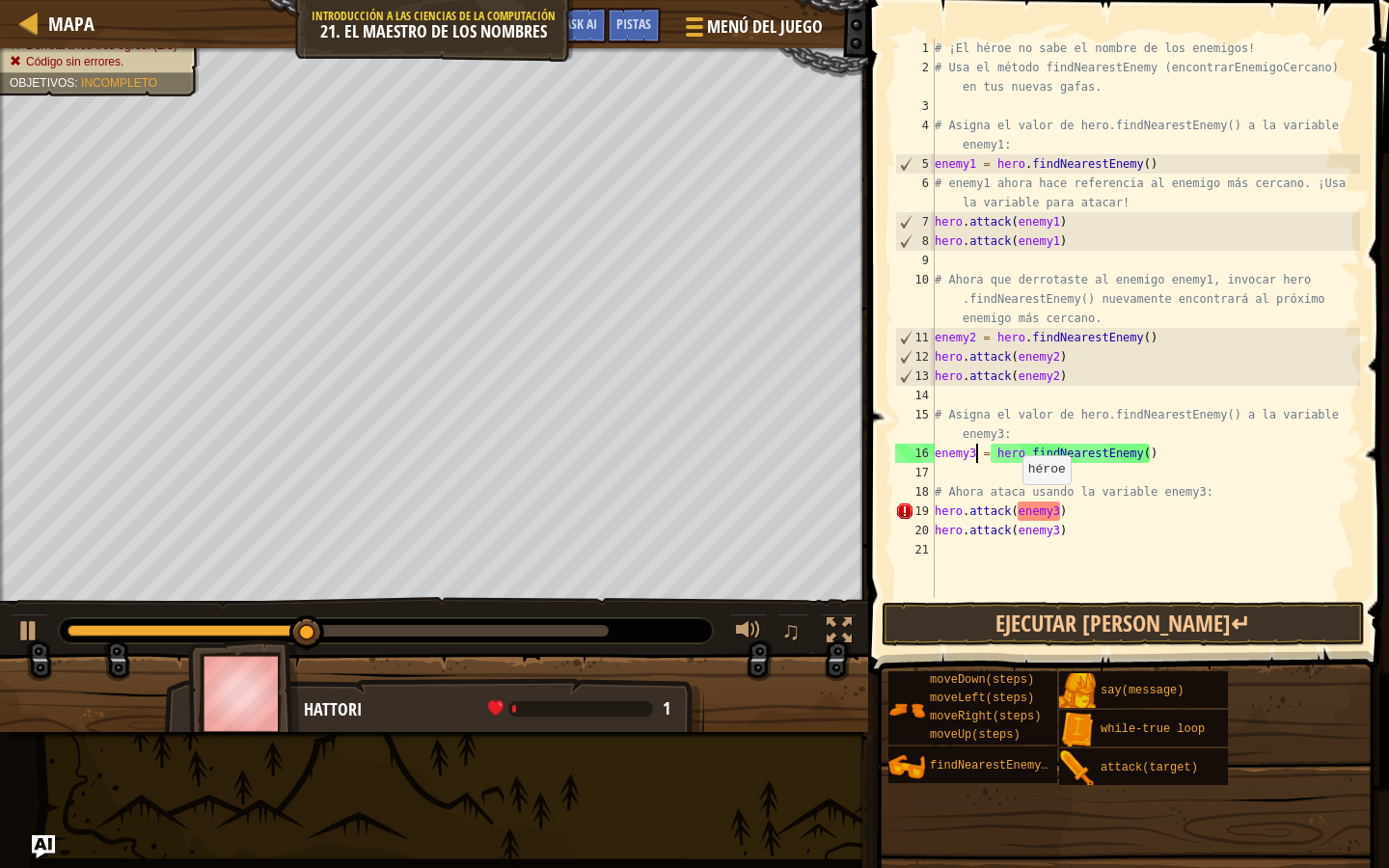
scroll to position [9, 4]
type textarea "enemy3 = hero.findNearestEnemy()"
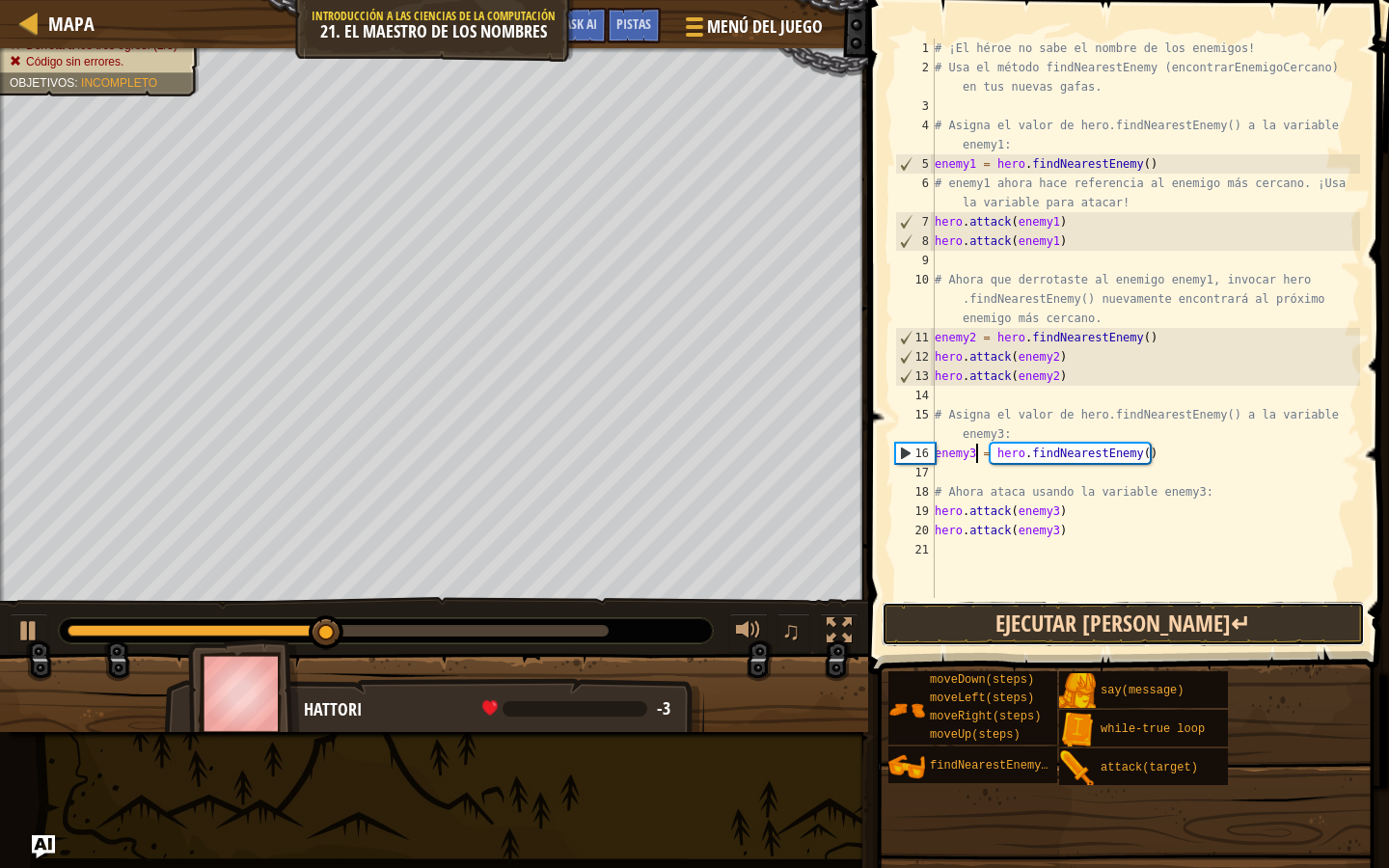
click at [1022, 616] on button "Ejecutar [PERSON_NAME]↵" at bounding box center [1123, 624] width 484 height 45
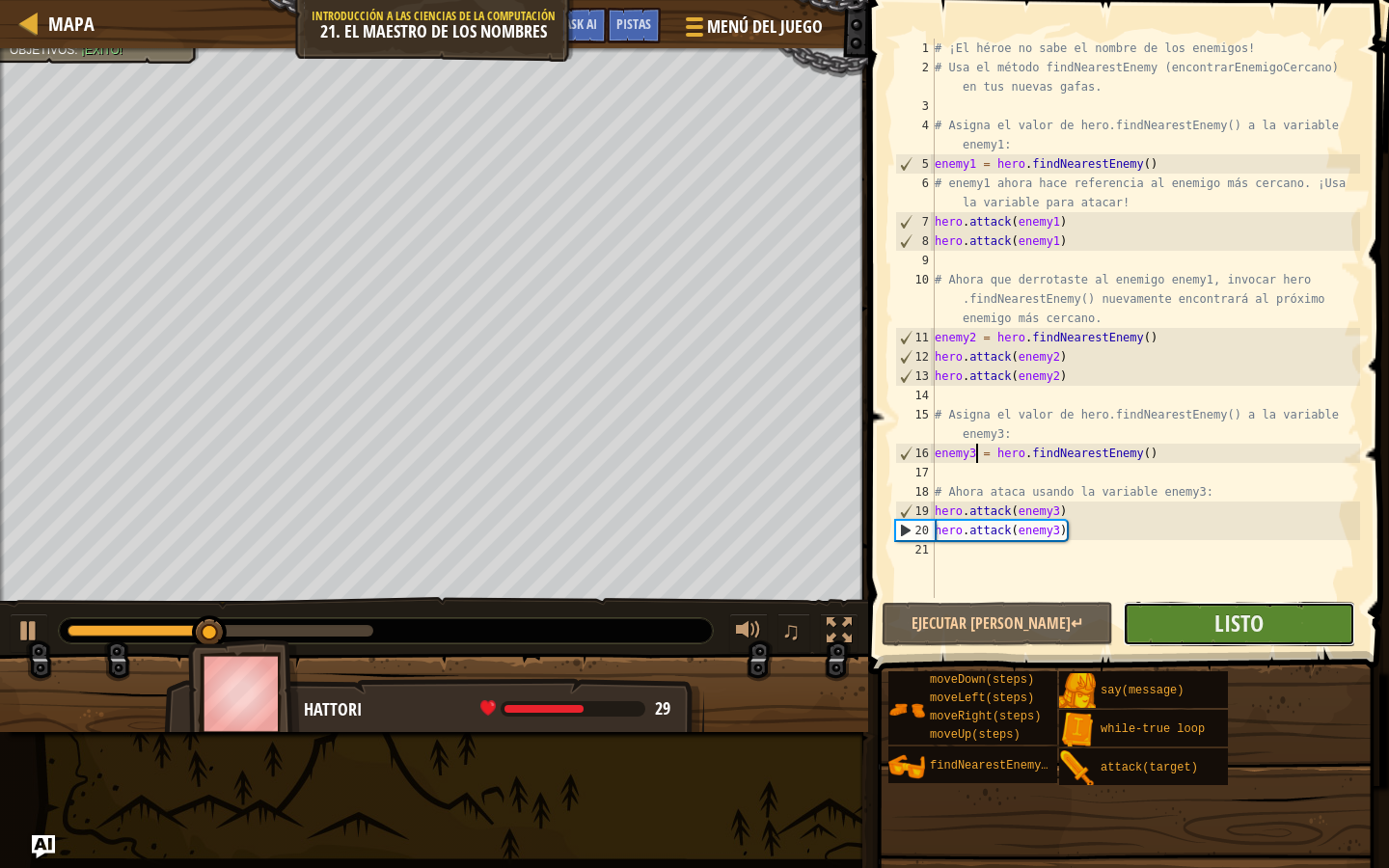
click at [1224, 642] on button "Listo" at bounding box center [1239, 624] width 232 height 45
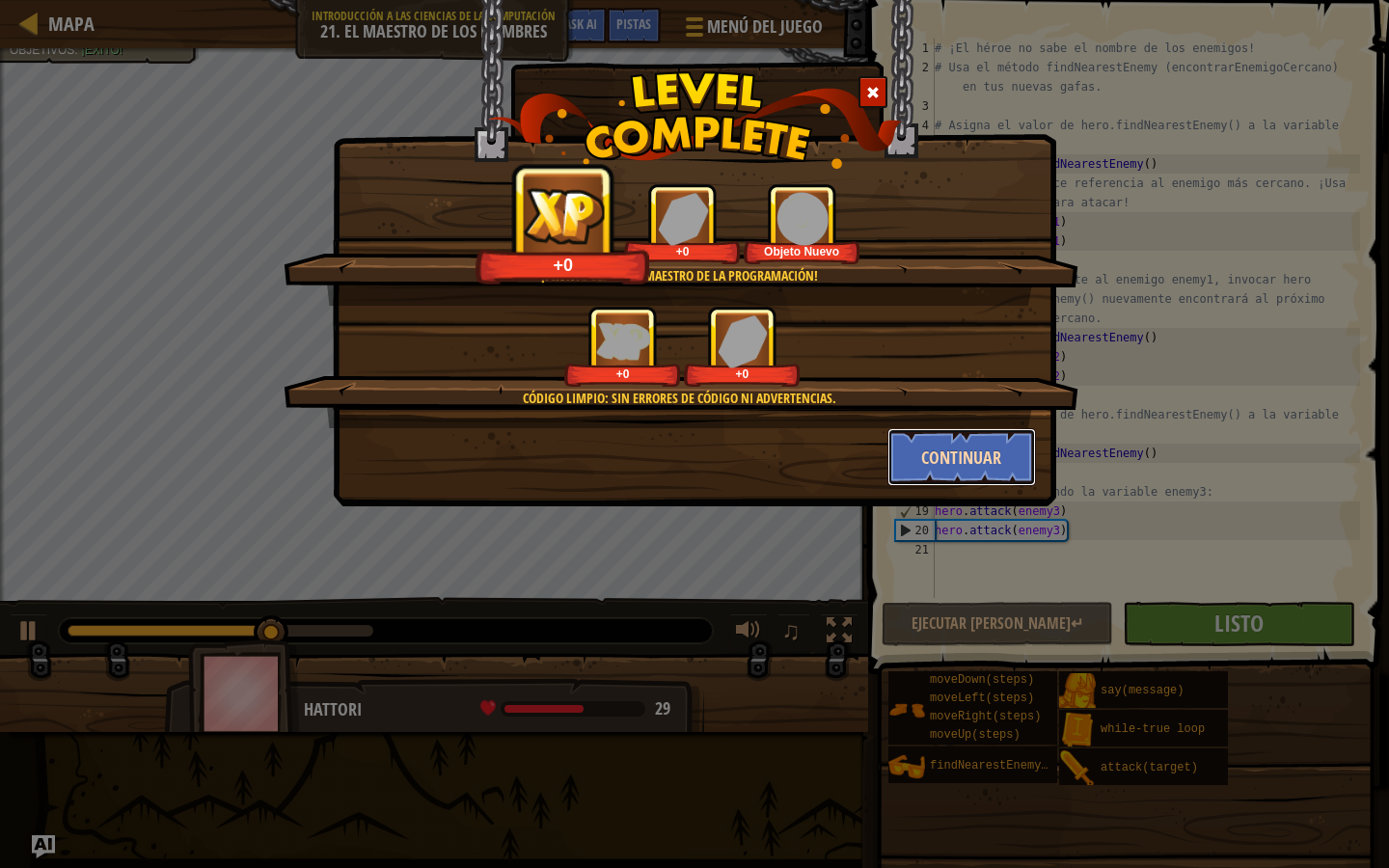
click at [965, 482] on button "Continuar" at bounding box center [963, 456] width 150 height 57
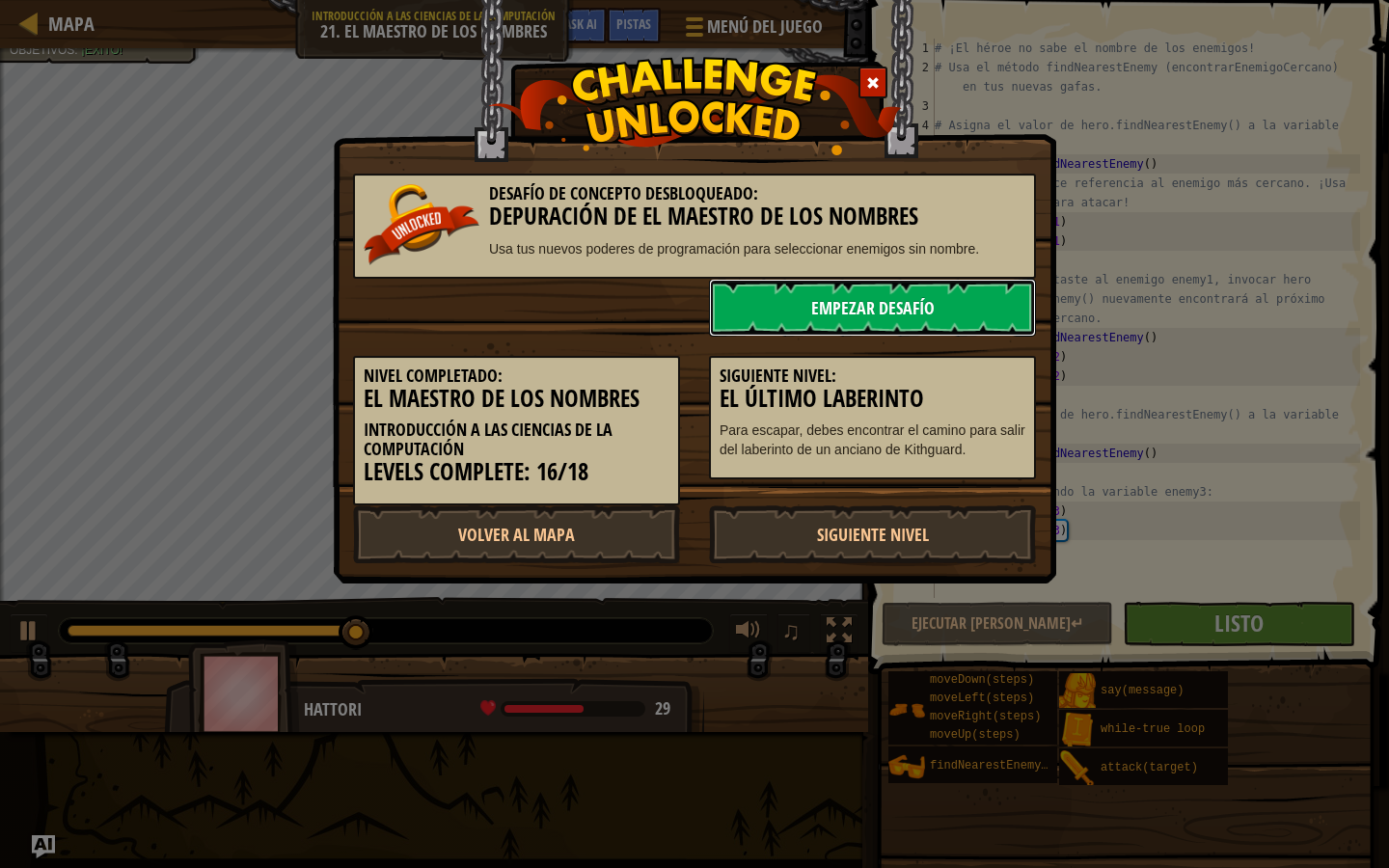
click at [927, 320] on link "Empezar Desafío" at bounding box center [872, 307] width 327 height 57
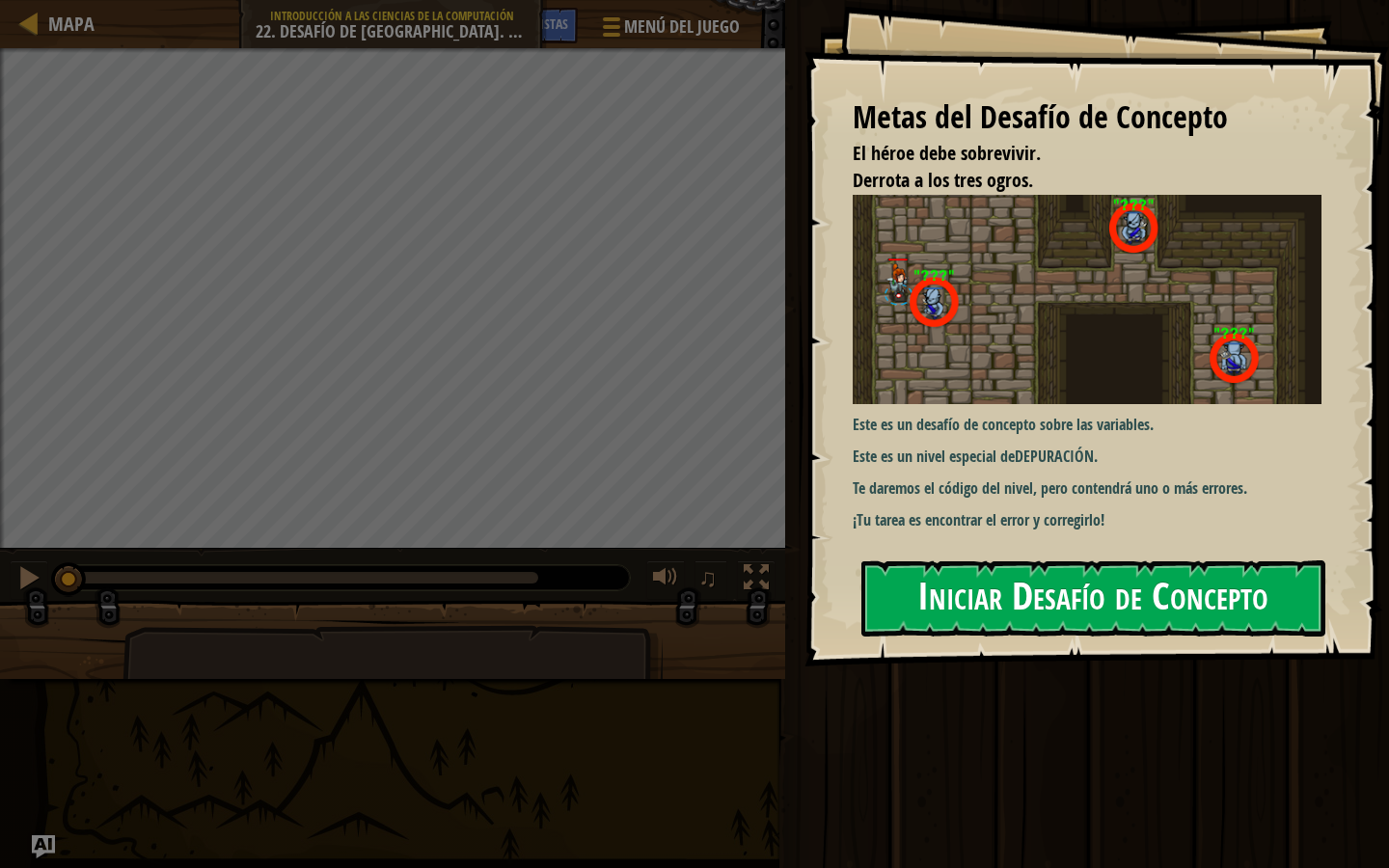
click at [989, 582] on button "Iniciar Desafío de Concepto" at bounding box center [1093, 598] width 464 height 76
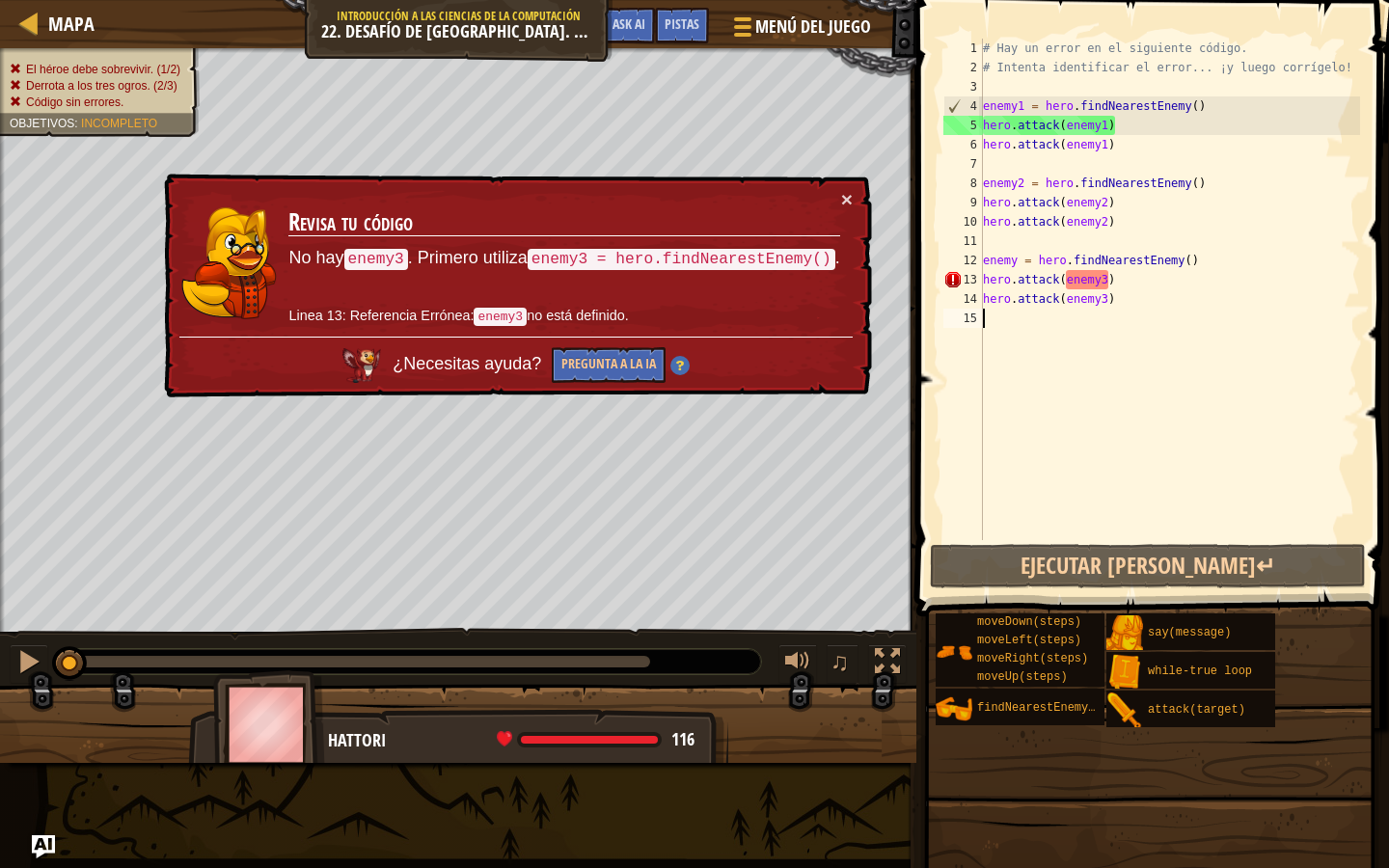
click at [1044, 324] on div "# Hay un error en el siguiente código. # Intenta identificar el error... ¡y lue…" at bounding box center [1170, 308] width 382 height 540
click at [1014, 260] on div "# Hay un error en el siguiente código. # Intenta identificar el error... ¡y lue…" at bounding box center [1170, 308] width 382 height 540
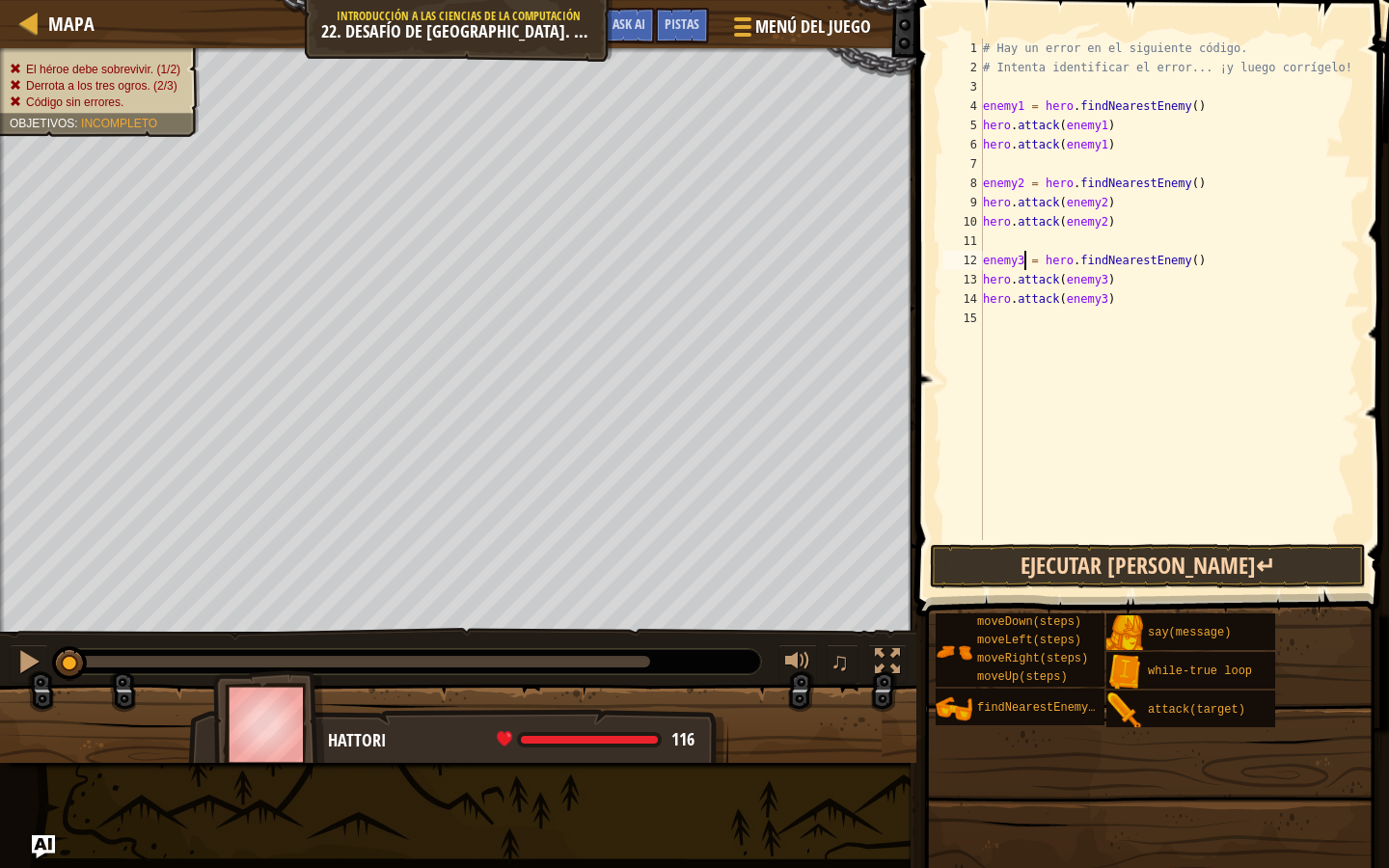
type textarea "enemy3 = hero.findNearestEnemy()"
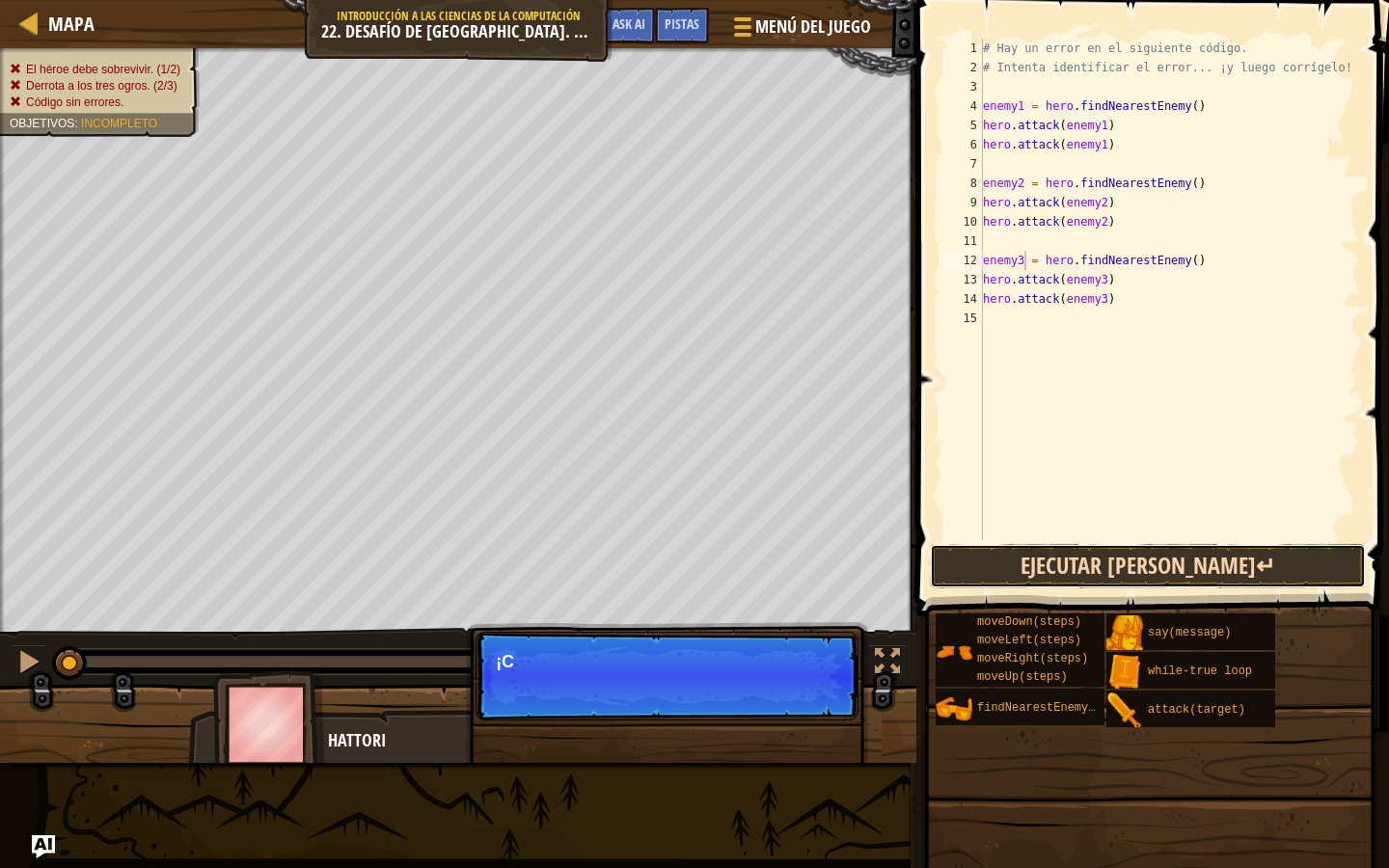
click at [1078, 558] on button "Ejecutar [PERSON_NAME]↵" at bounding box center [1148, 566] width 436 height 45
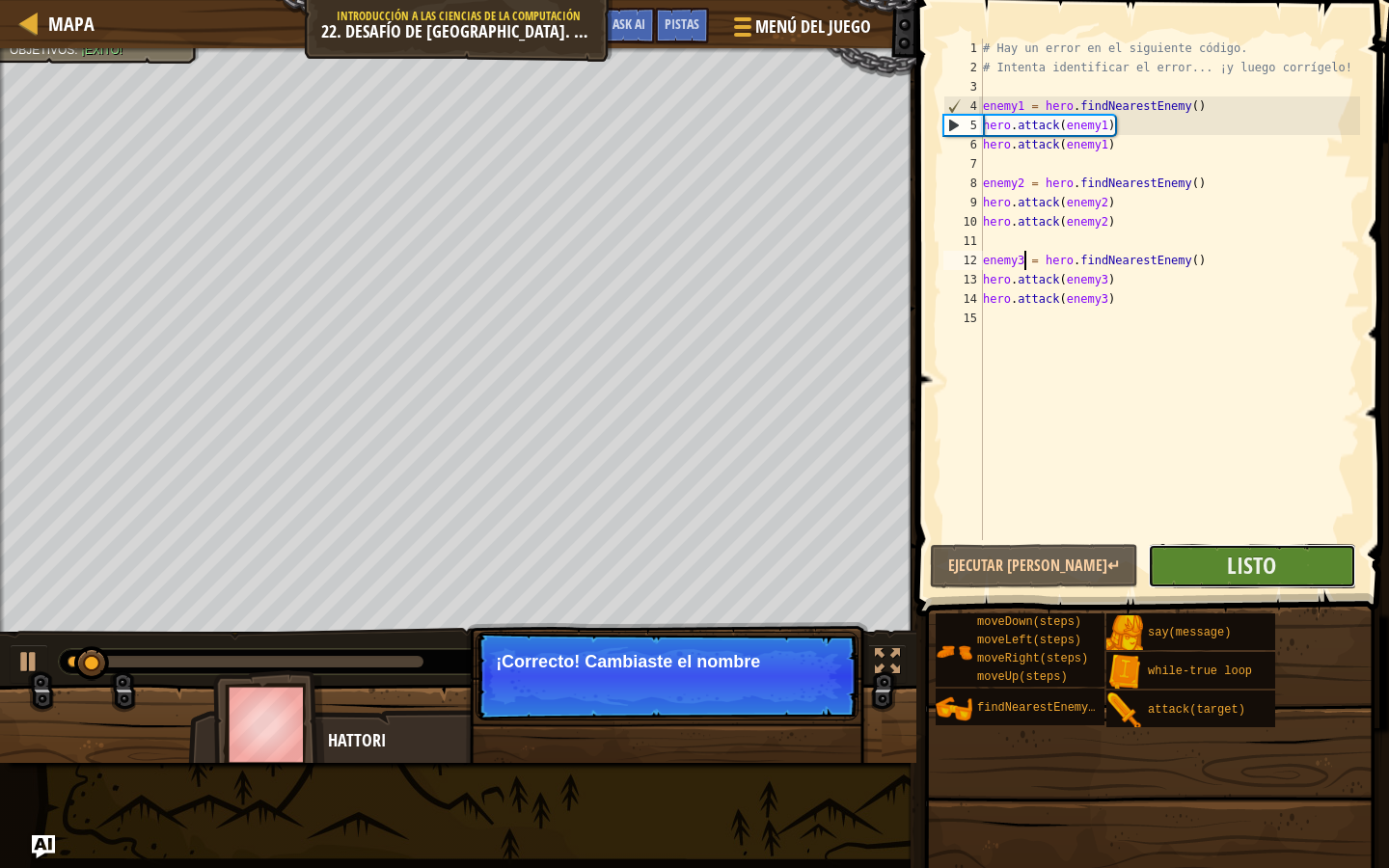
click at [1186, 580] on button "Listo" at bounding box center [1252, 566] width 208 height 45
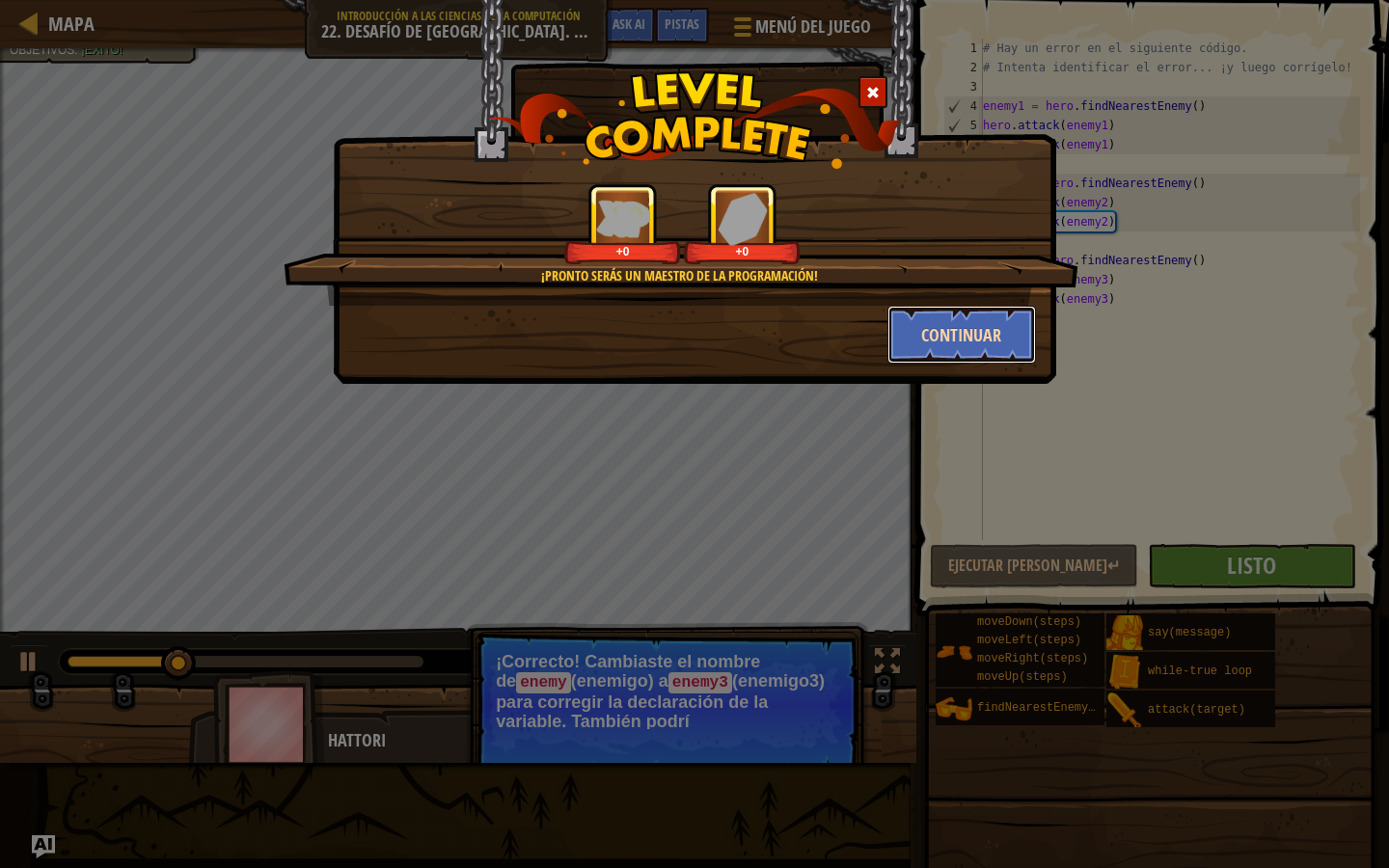
click at [966, 342] on button "Continuar" at bounding box center [963, 334] width 150 height 57
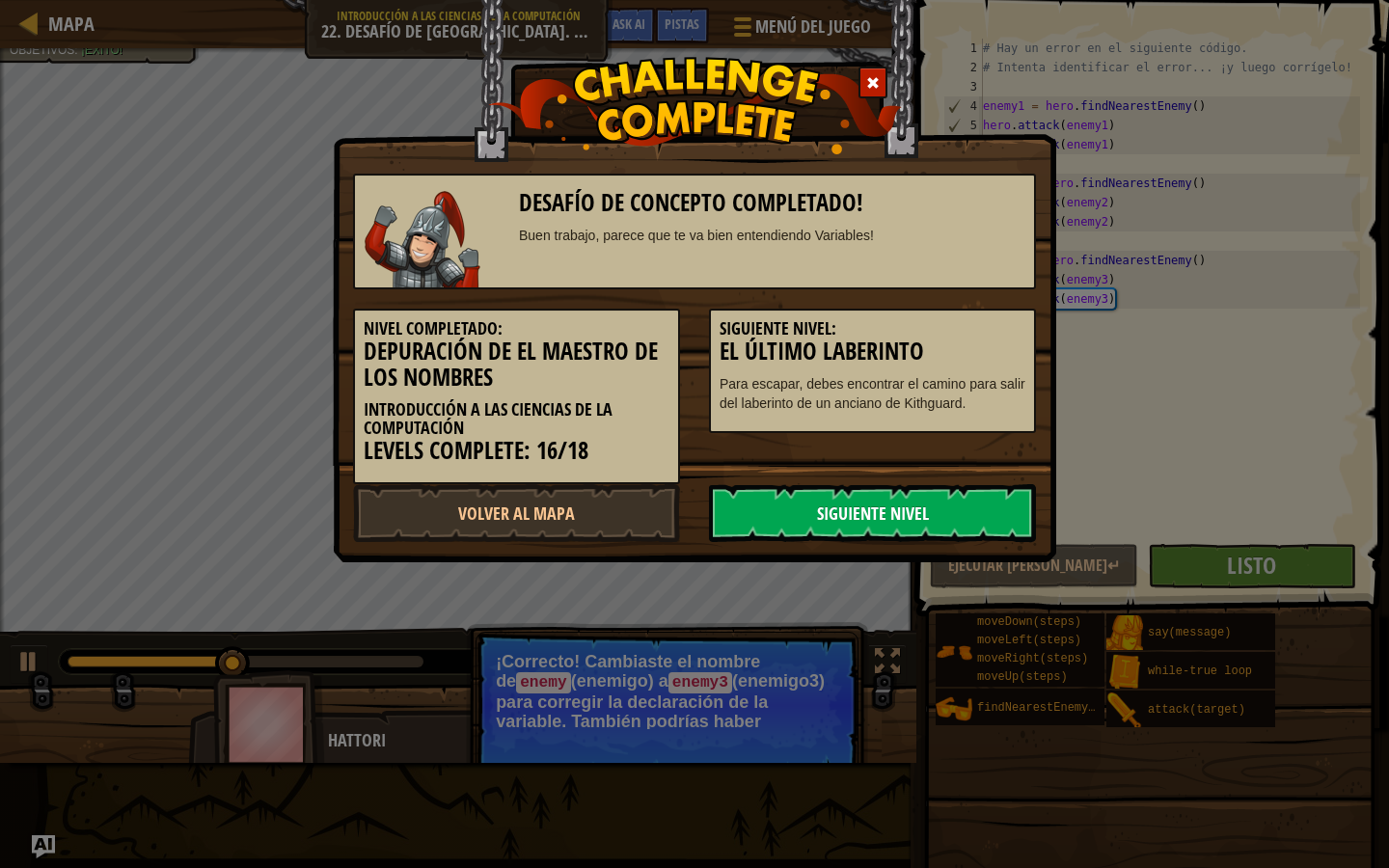
click at [934, 514] on link "Siguiente Nivel" at bounding box center [872, 513] width 327 height 57
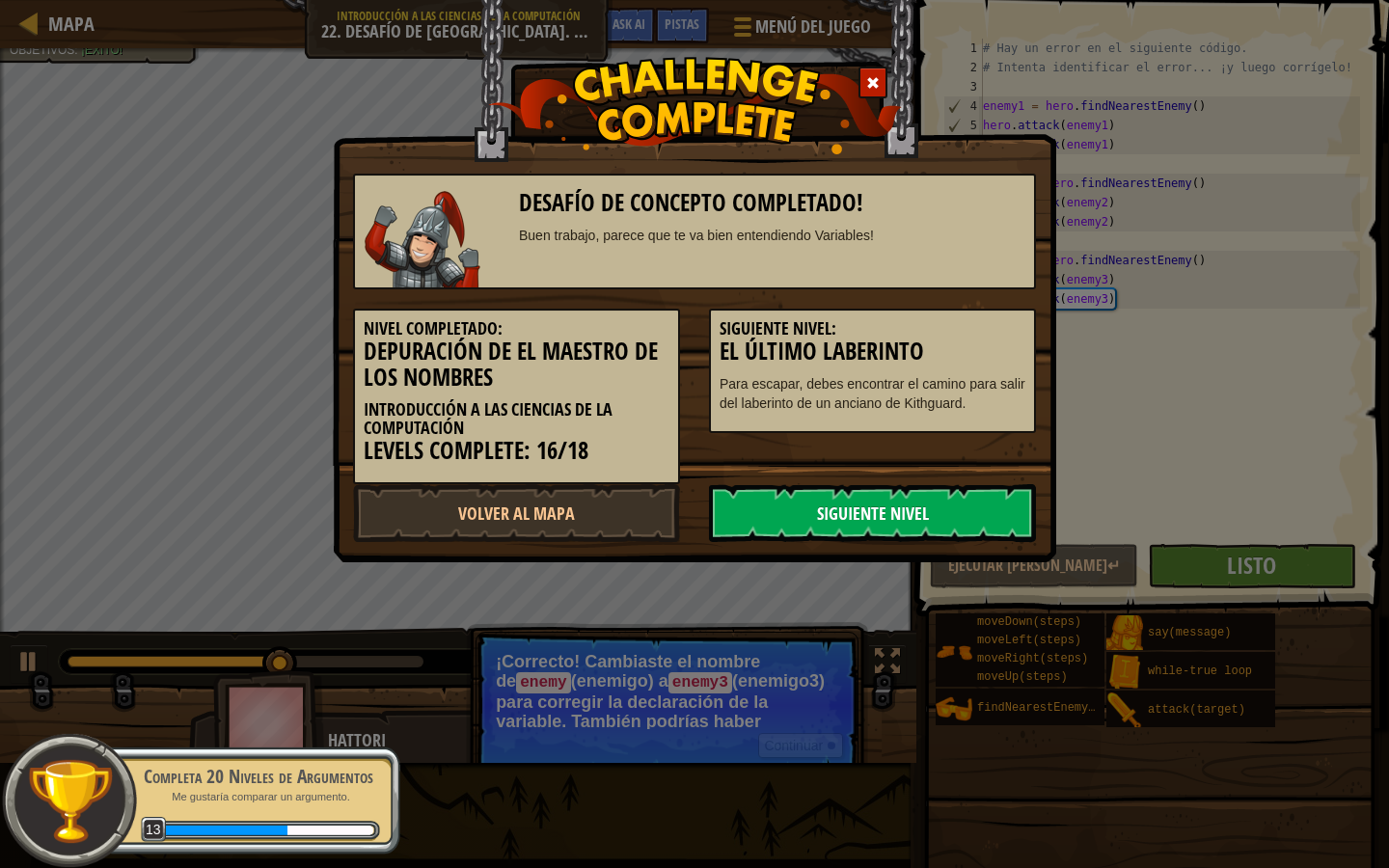
click at [926, 513] on link "Siguiente Nivel" at bounding box center [872, 513] width 327 height 57
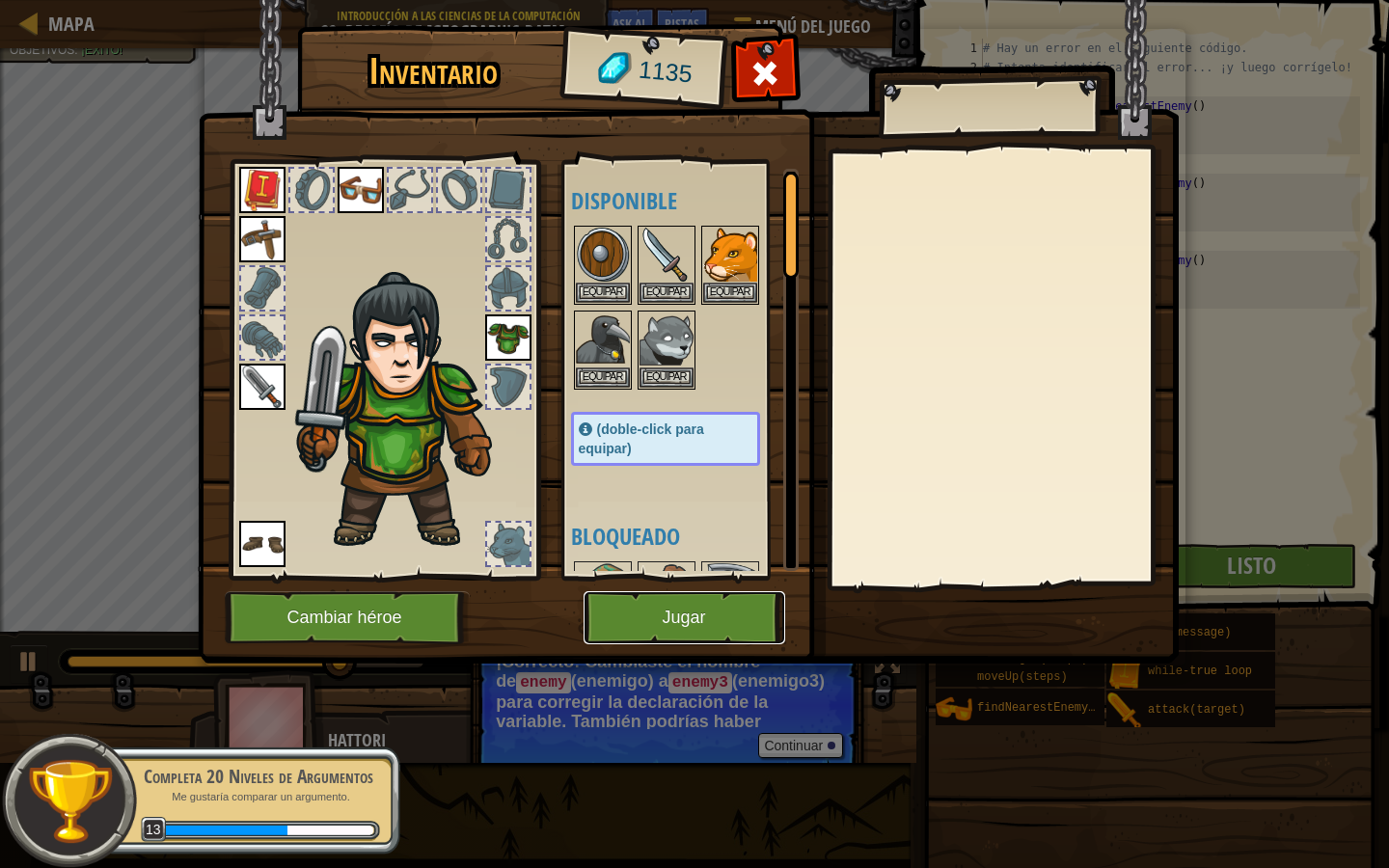
click at [676, 622] on button "Jugar" at bounding box center [684, 618] width 201 height 54
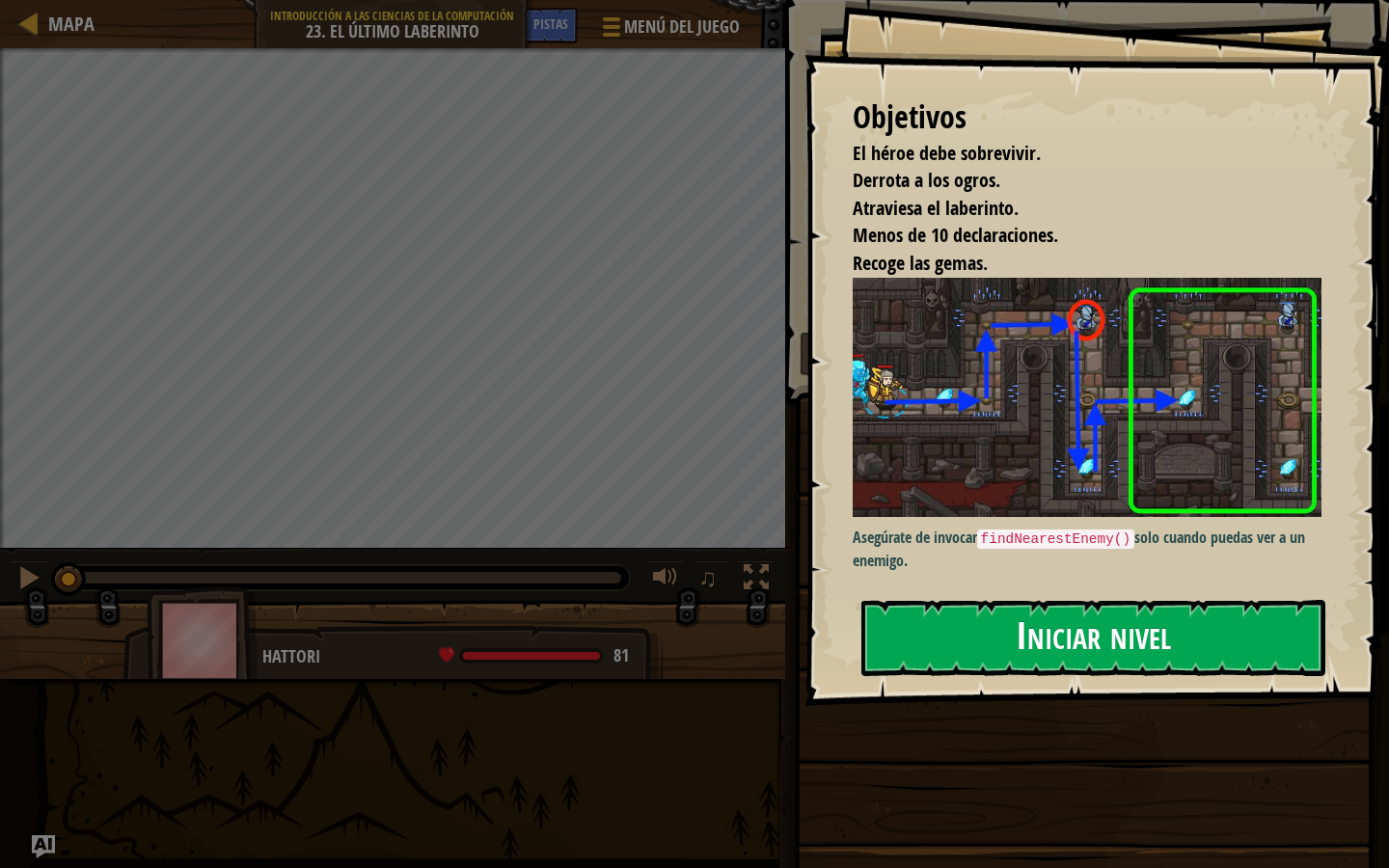
click at [1000, 669] on button "Iniciar nivel" at bounding box center [1093, 637] width 464 height 76
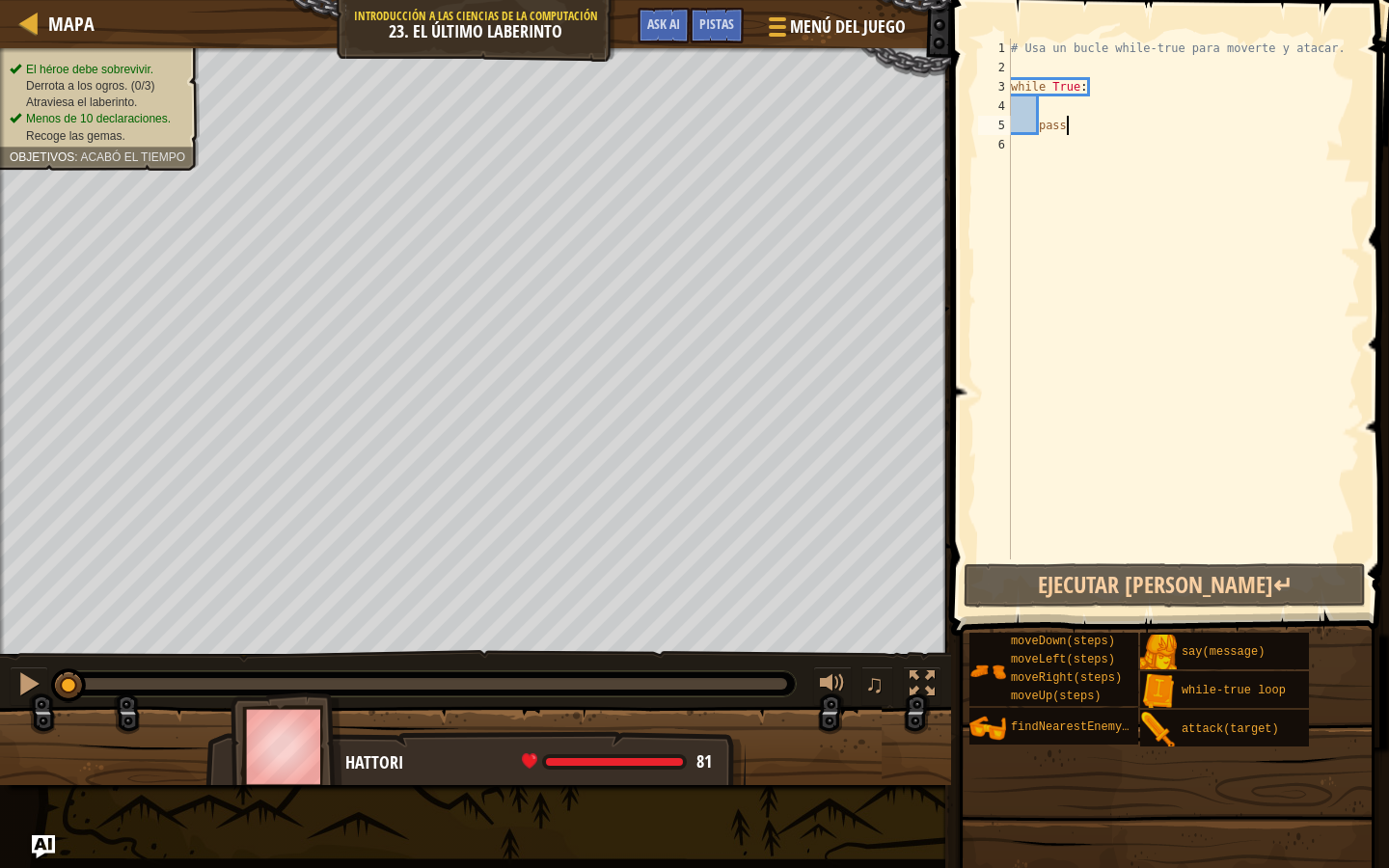
click at [1063, 111] on div "# Usa un bucle while-true para moverte y atacar. while True : pass" at bounding box center [1184, 318] width 353 height 560
type textarea "r"
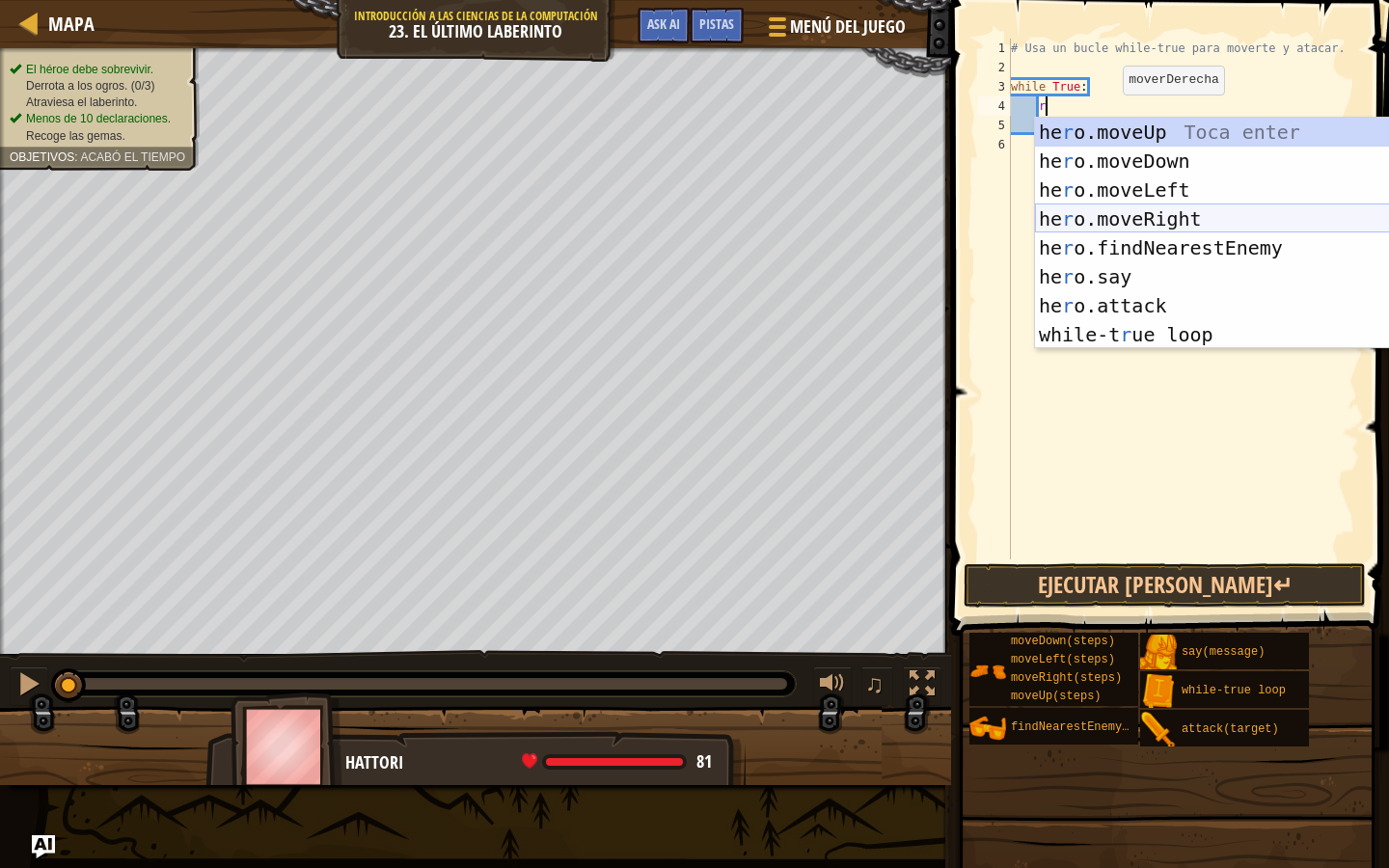
click at [1133, 231] on div "he r o.moveUp Toca enter he r o.moveDown Toca enter he r o.moveLeft Toca enter …" at bounding box center [1217, 262] width 365 height 289
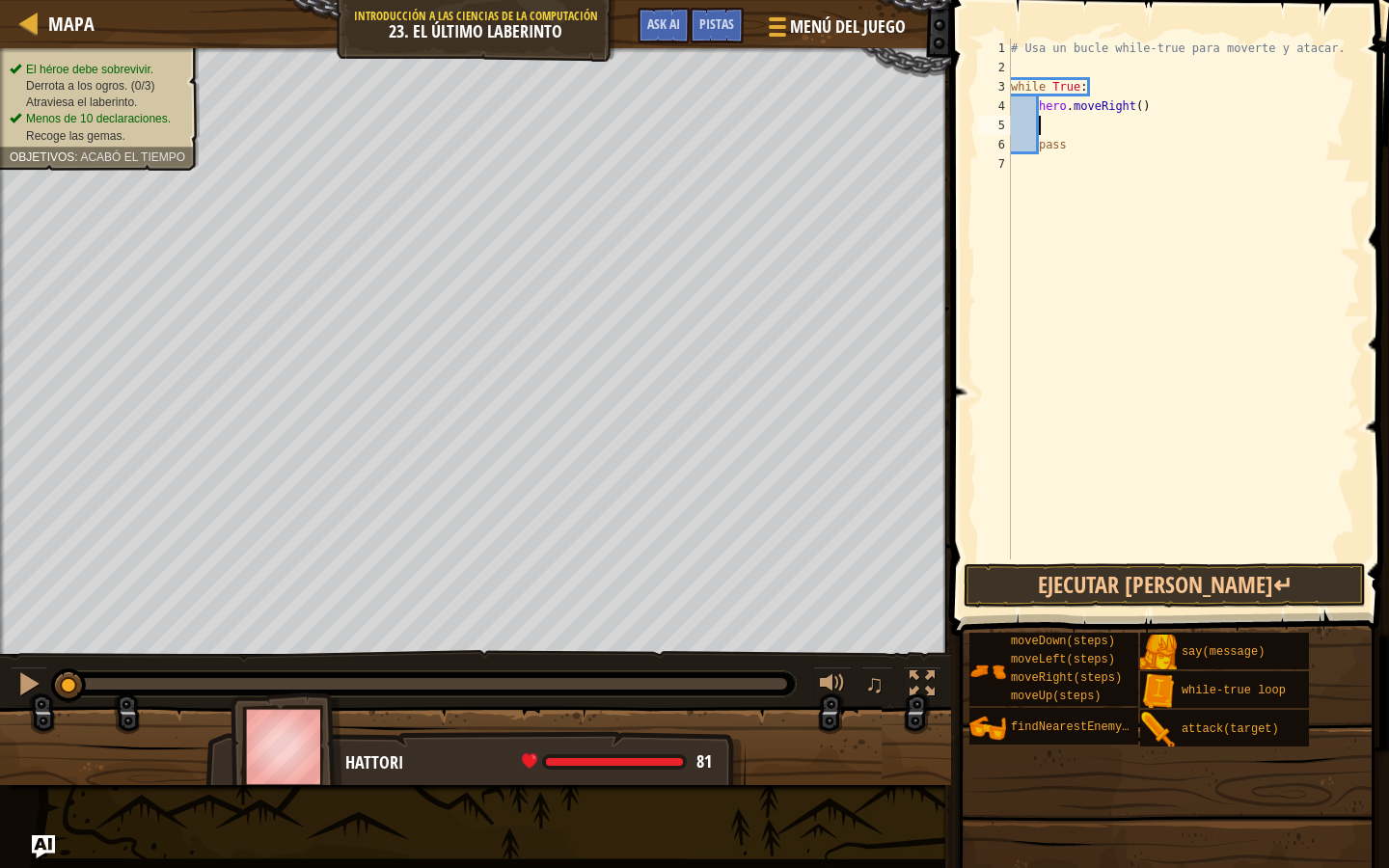
type textarea "u"
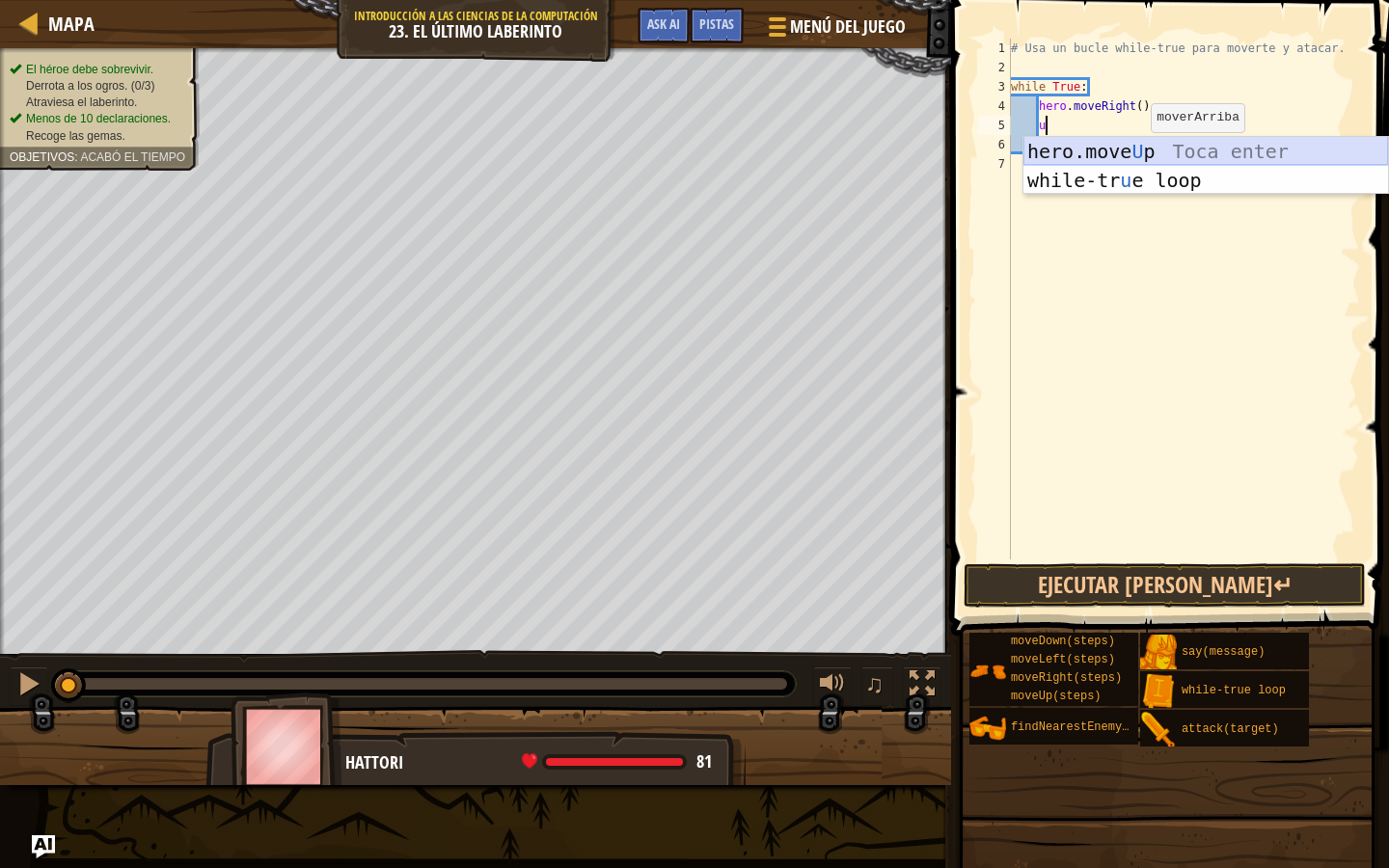
click at [1067, 153] on div "hero.move U p Toca enter while-tr u e loop Toca enter" at bounding box center [1206, 195] width 365 height 116
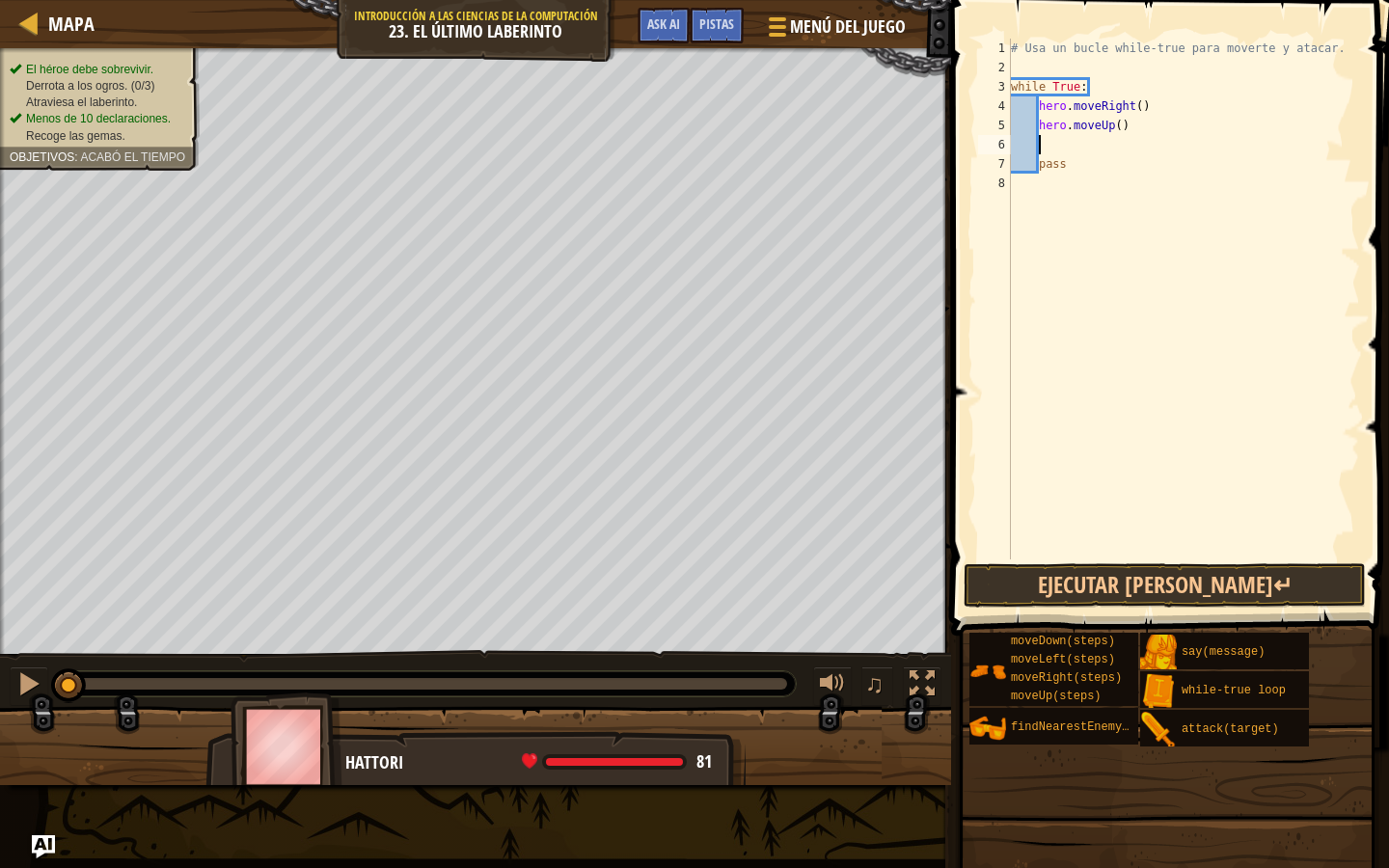
type textarea "r"
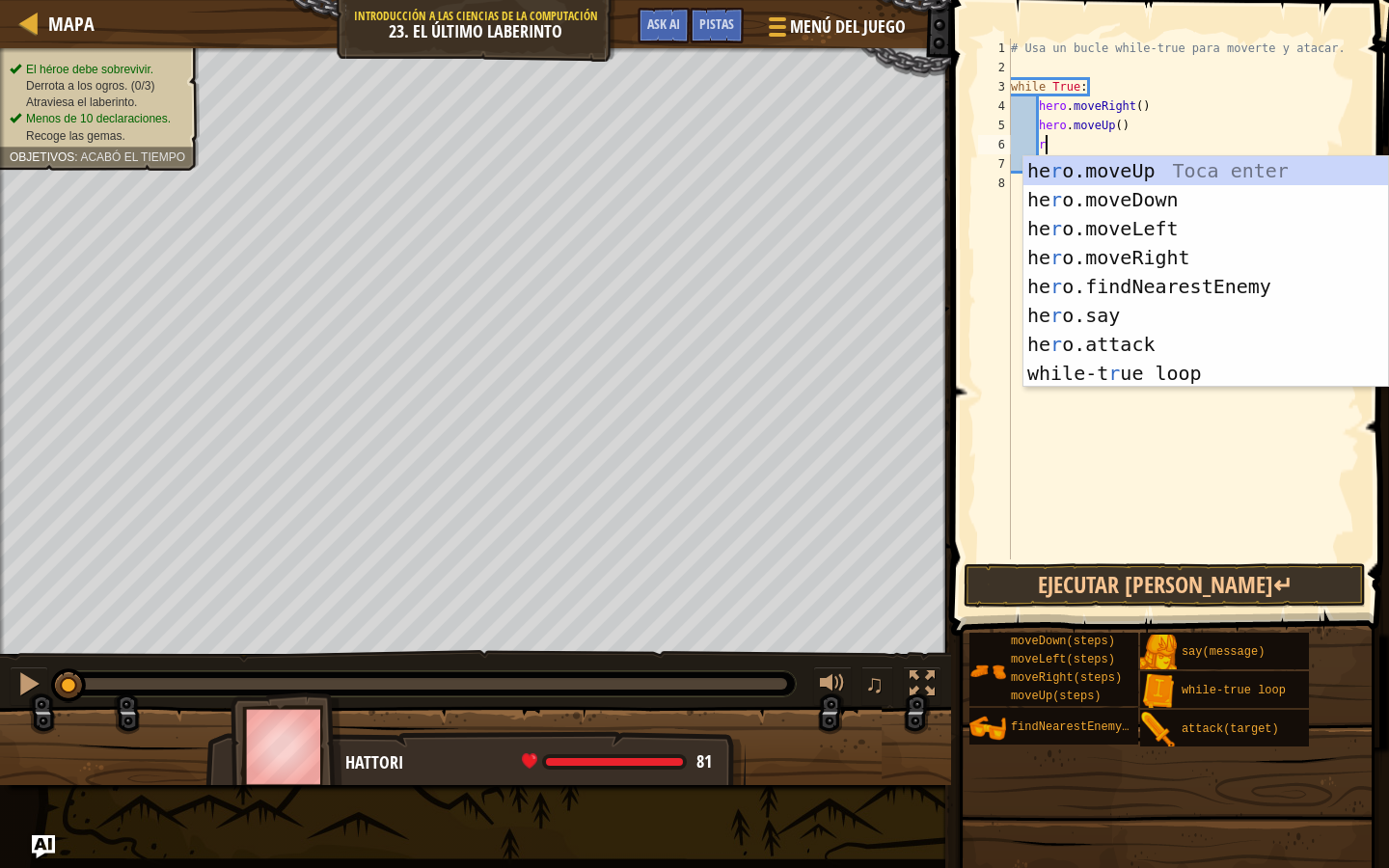
scroll to position [9, 2]
click at [1169, 199] on div "he r o.moveUp Toca enter he r o.moveDown Toca enter he r o.moveLeft Toca enter …" at bounding box center [1206, 301] width 365 height 289
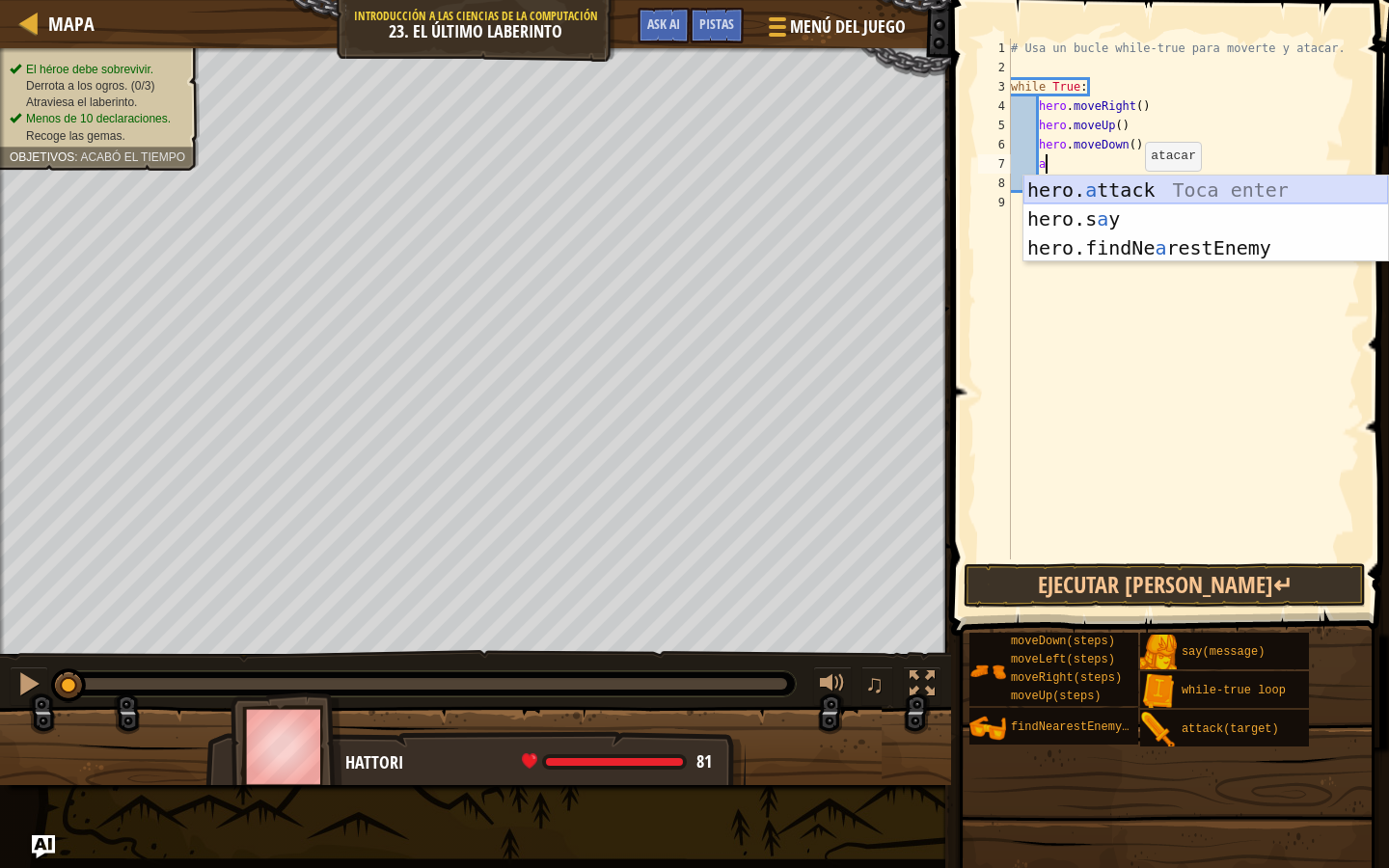
click at [1131, 186] on div "hero. a ttack Toca enter hero.s a y [PERSON_NAME] enter hero.findNe a restEnemy…" at bounding box center [1206, 247] width 365 height 145
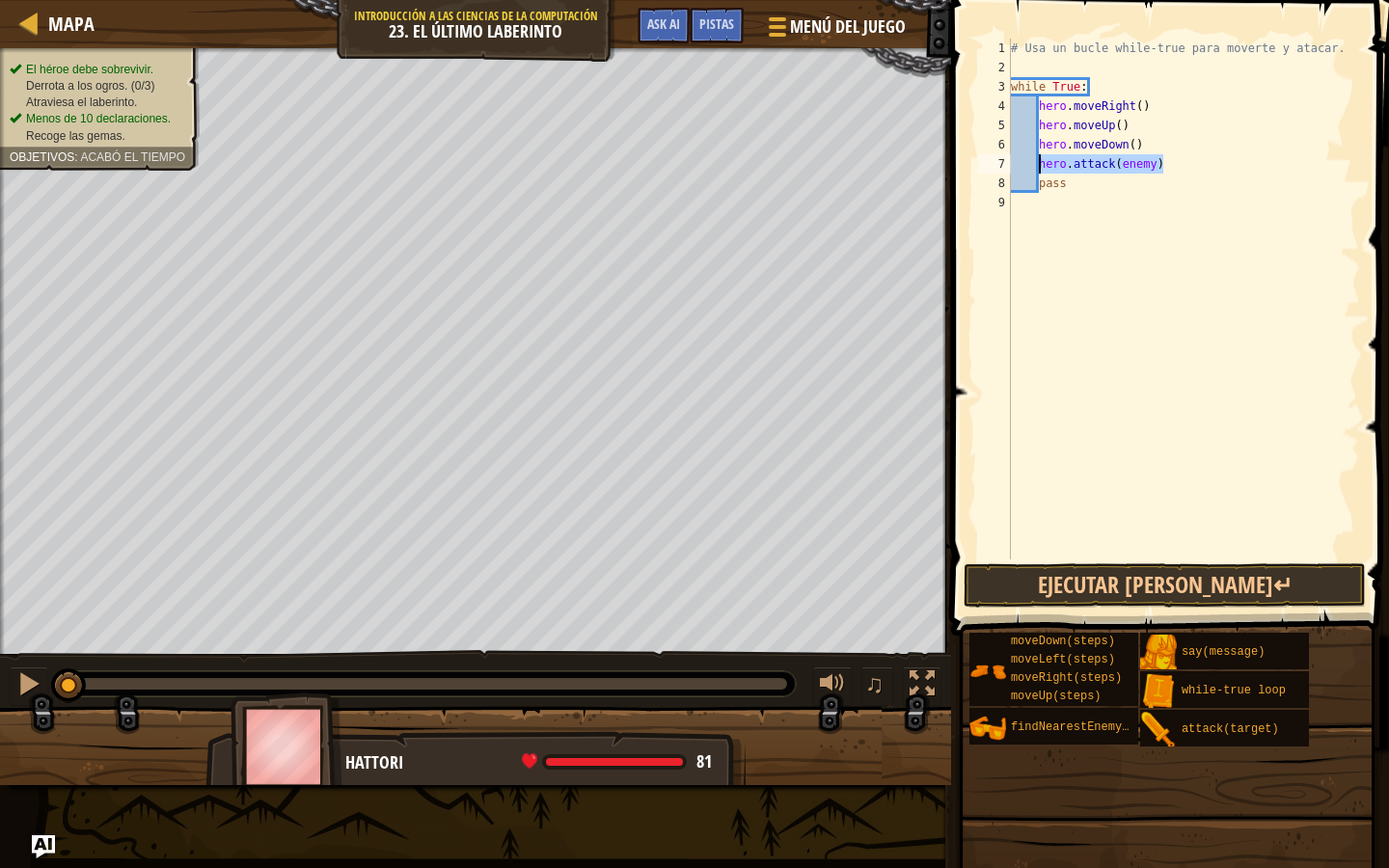
drag, startPoint x: 1167, startPoint y: 168, endPoint x: 1040, endPoint y: 167, distance: 127.0
click at [1040, 167] on div "# Usa un bucle while-true para moverte y atacar. while True : hero . moveRight …" at bounding box center [1184, 318] width 353 height 560
type textarea "f"
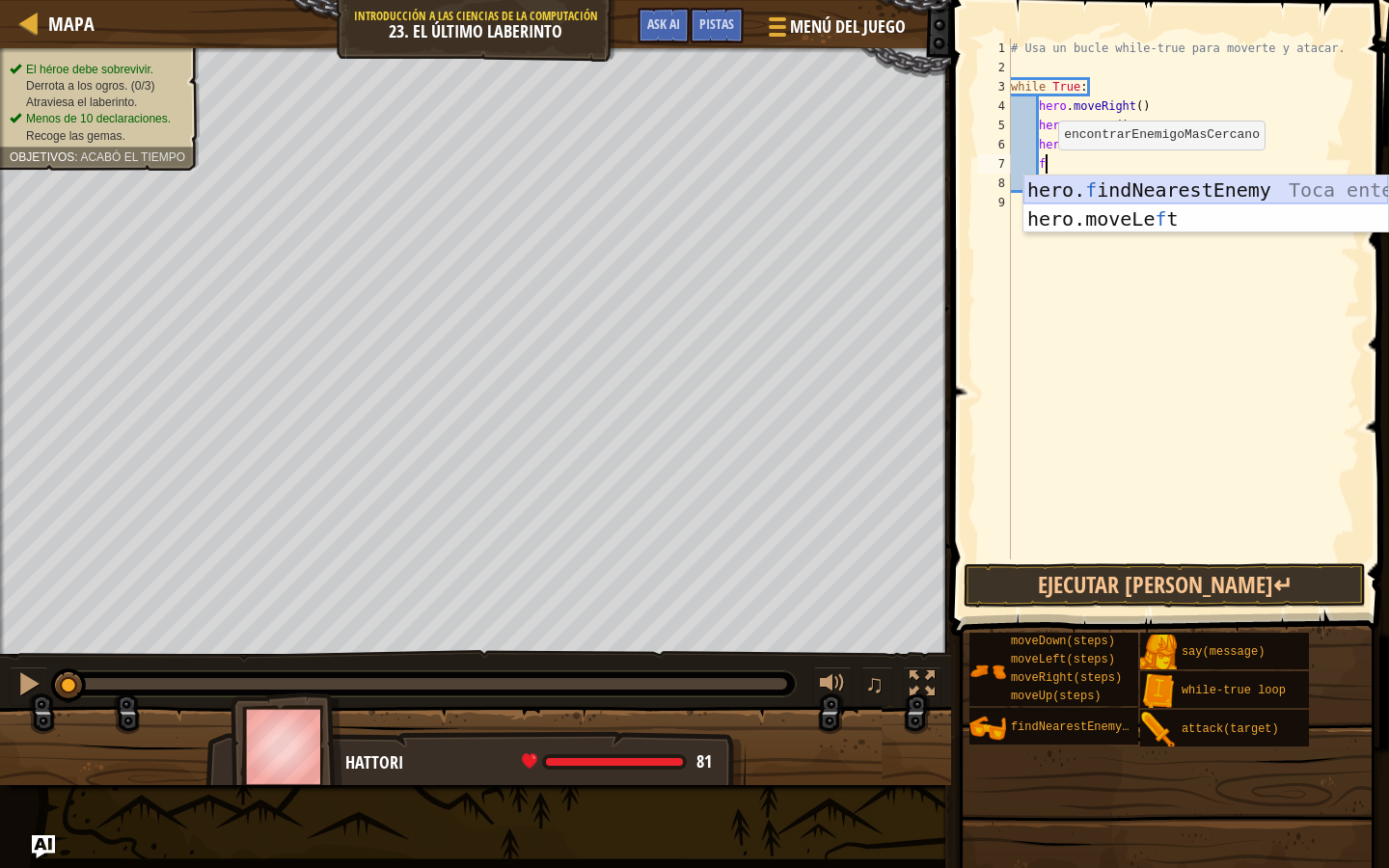
click at [1047, 191] on div "hero. f indNearestEnemy Toca enter hero.moveLe f t Toca enter" at bounding box center [1206, 233] width 365 height 116
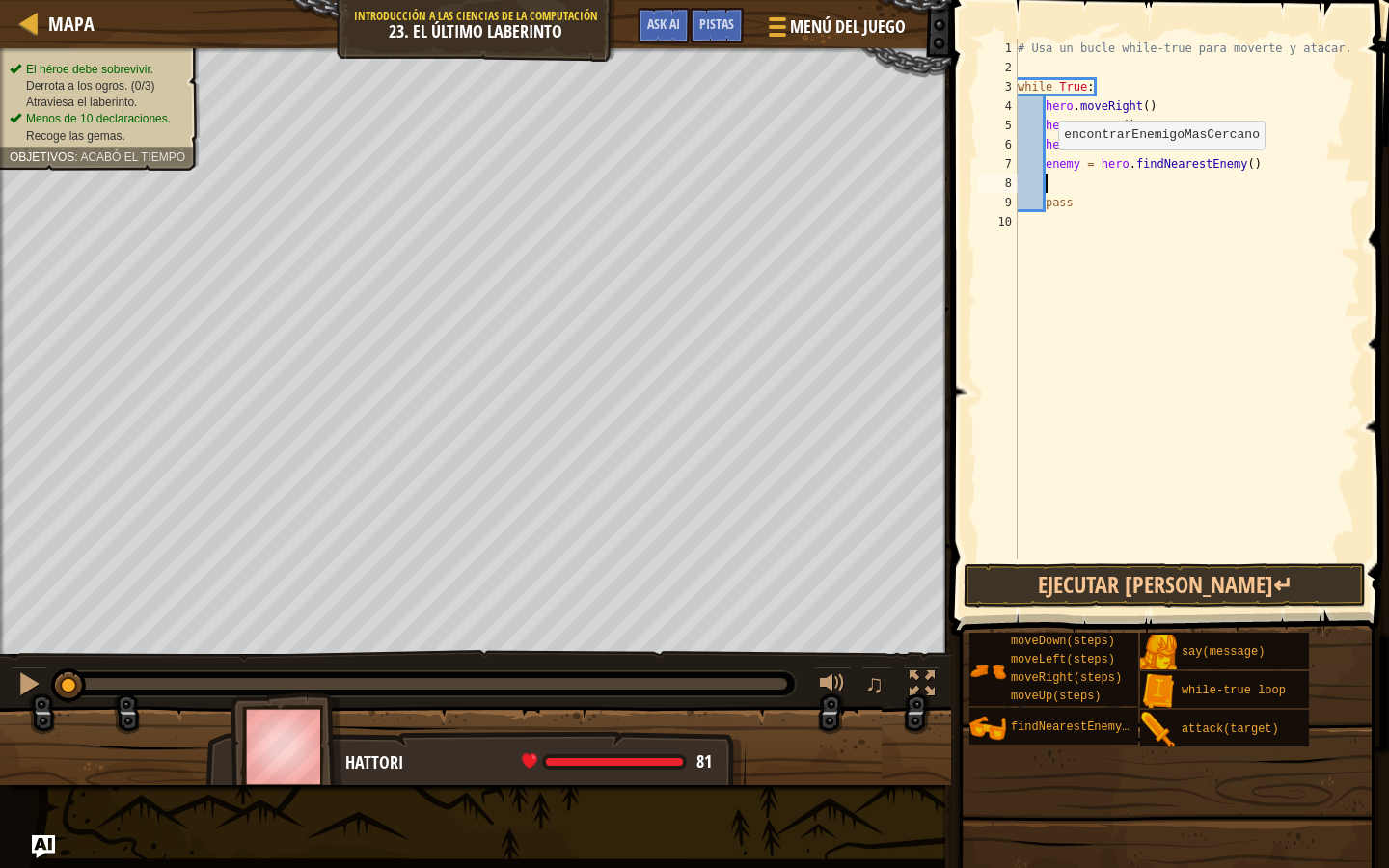
scroll to position [9, 1]
click at [1077, 164] on div "# Usa un bucle while-true para moverte y atacar. while True : hero . moveRight …" at bounding box center [1188, 318] width 347 height 560
type textarea "enemy1 = hero.findNearestEnemy()"
click at [1099, 185] on div "# Usa un bucle while-true para moverte y atacar. while True : hero . moveRight …" at bounding box center [1188, 318] width 347 height 560
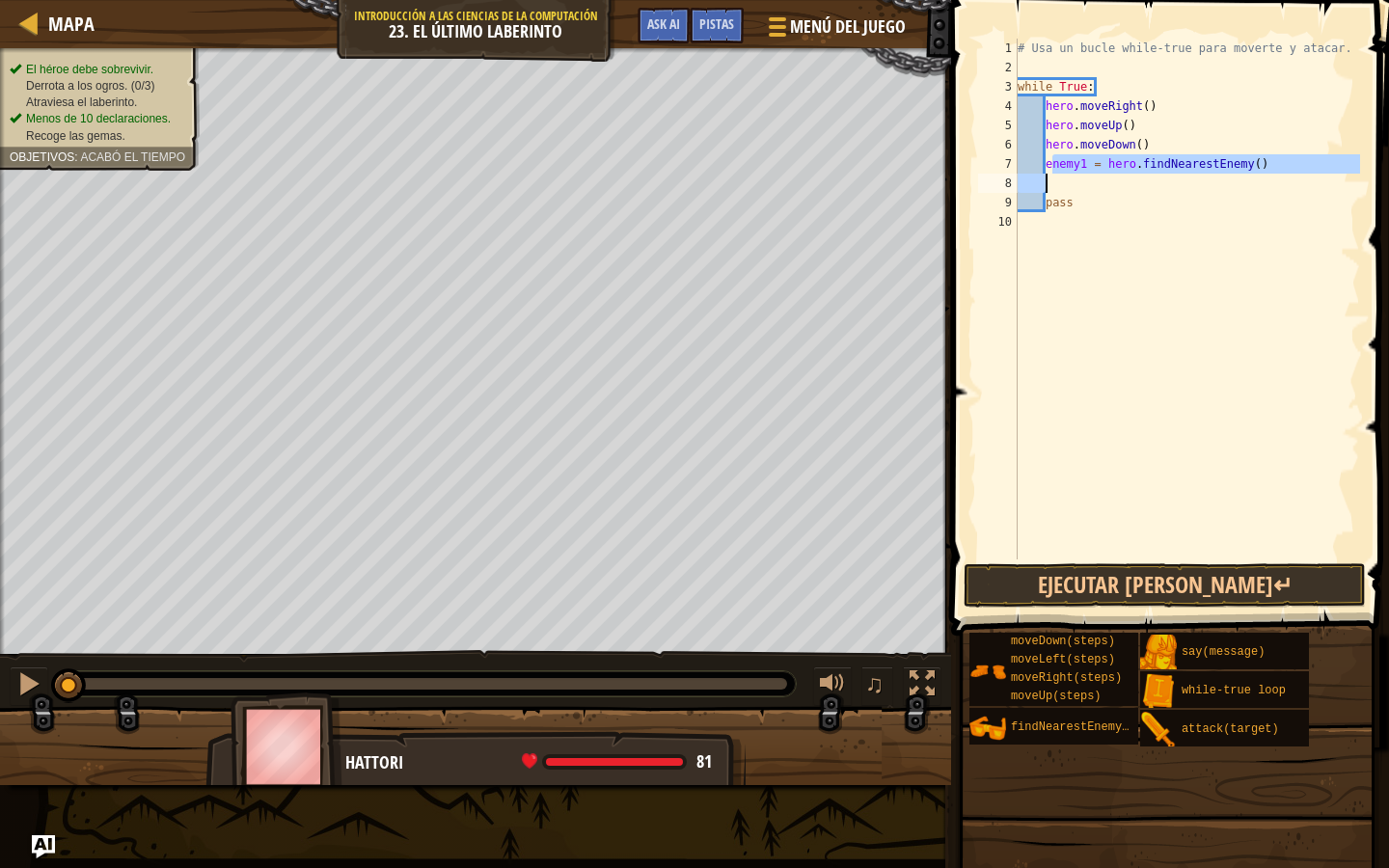
drag, startPoint x: 1048, startPoint y: 165, endPoint x: 1270, endPoint y: 175, distance: 222.2
click at [1270, 175] on div "# Usa un bucle while-true para moverte y atacar. while True : hero . moveRight …" at bounding box center [1188, 318] width 347 height 560
type textarea "e"
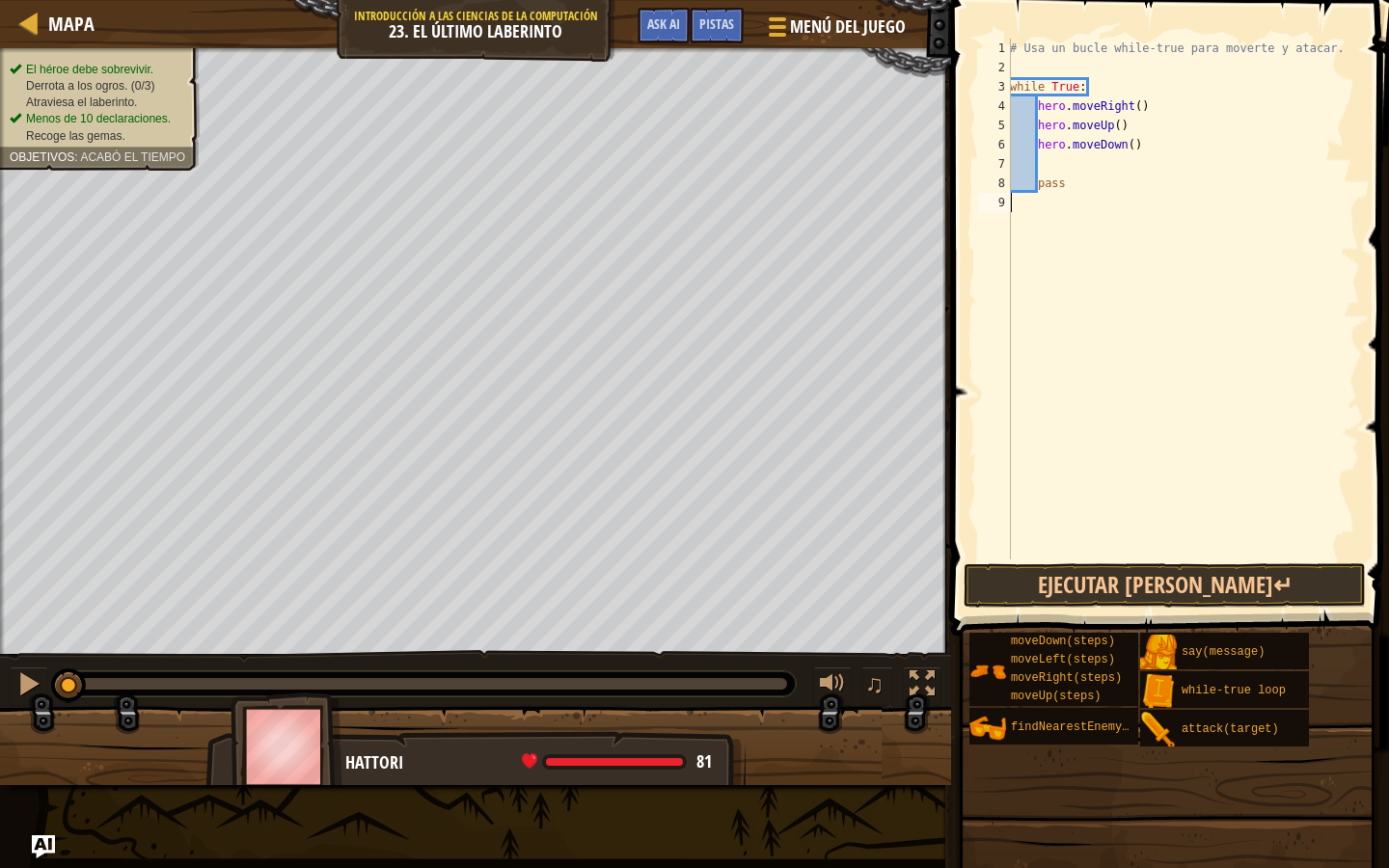
click at [1195, 206] on div "# Usa un bucle while-true para moverte y atacar. while True : hero . moveRight …" at bounding box center [1184, 318] width 354 height 560
click at [1123, 582] on button "Ejecutar [PERSON_NAME]↵" at bounding box center [1164, 586] width 402 height 45
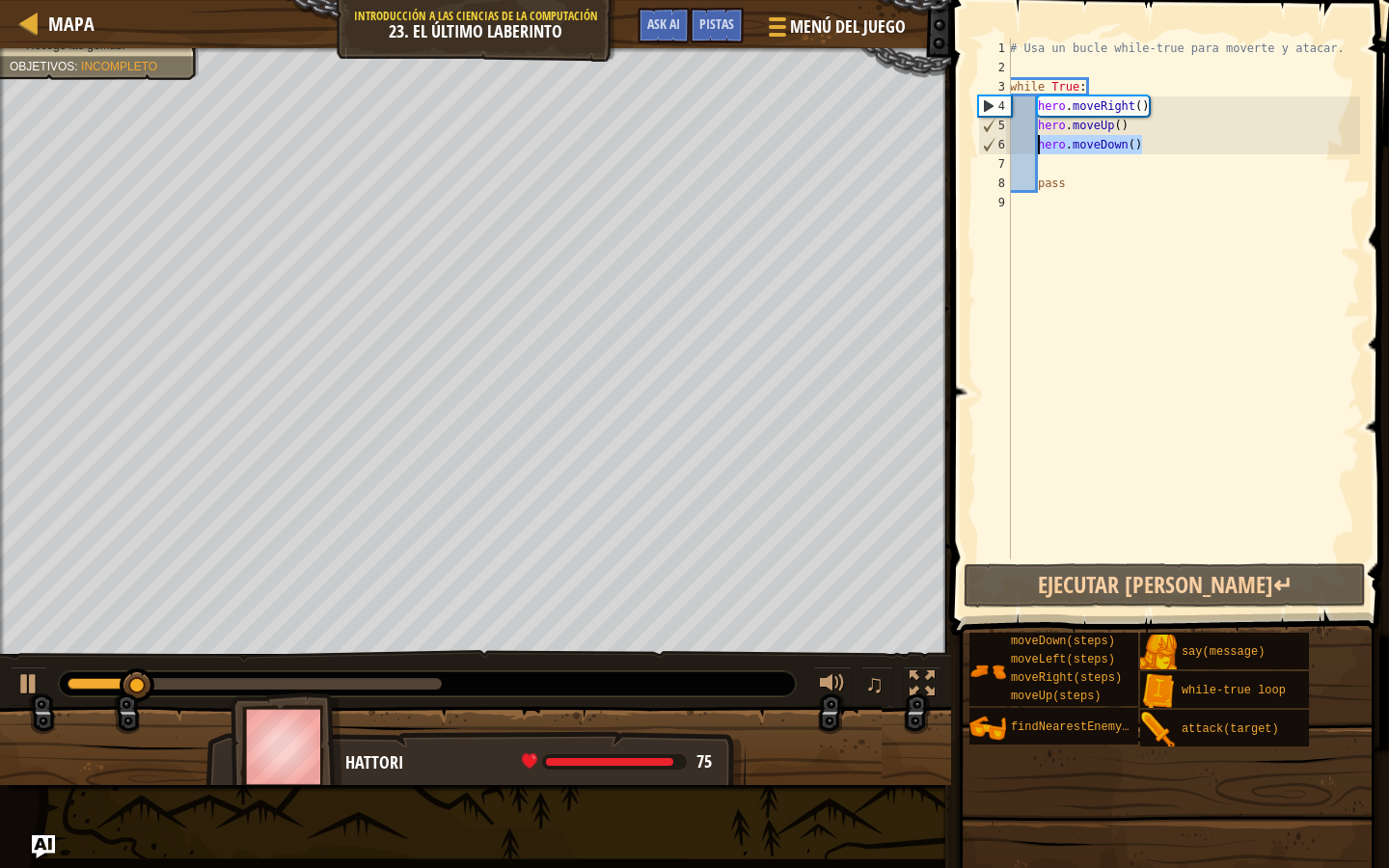
drag, startPoint x: 1144, startPoint y: 144, endPoint x: 1040, endPoint y: 145, distance: 104.0
click at [1040, 146] on div "# Usa un bucle while-true para moverte y atacar. while True : hero . moveRight …" at bounding box center [1184, 318] width 354 height 560
type textarea "r"
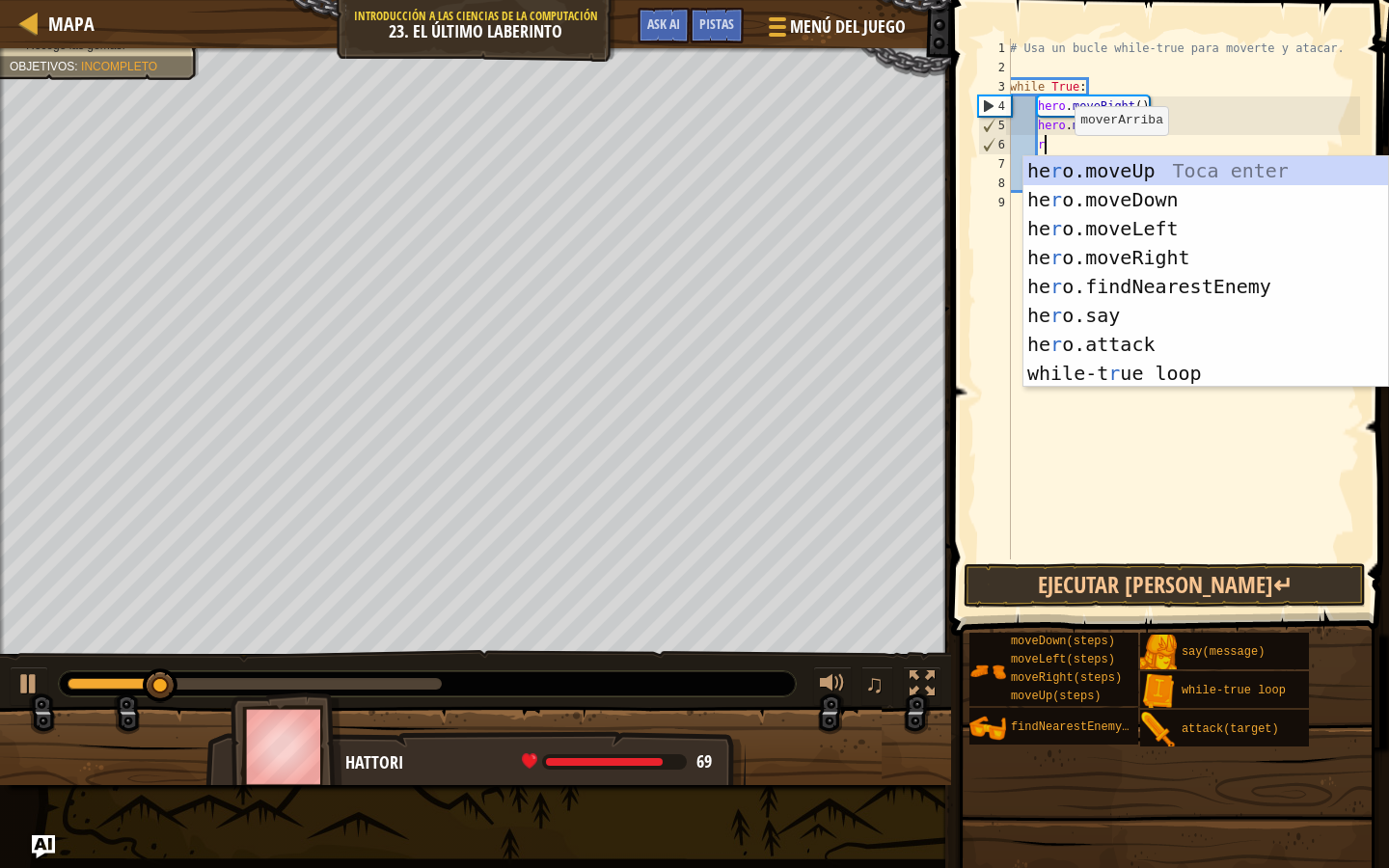
scroll to position [9, 2]
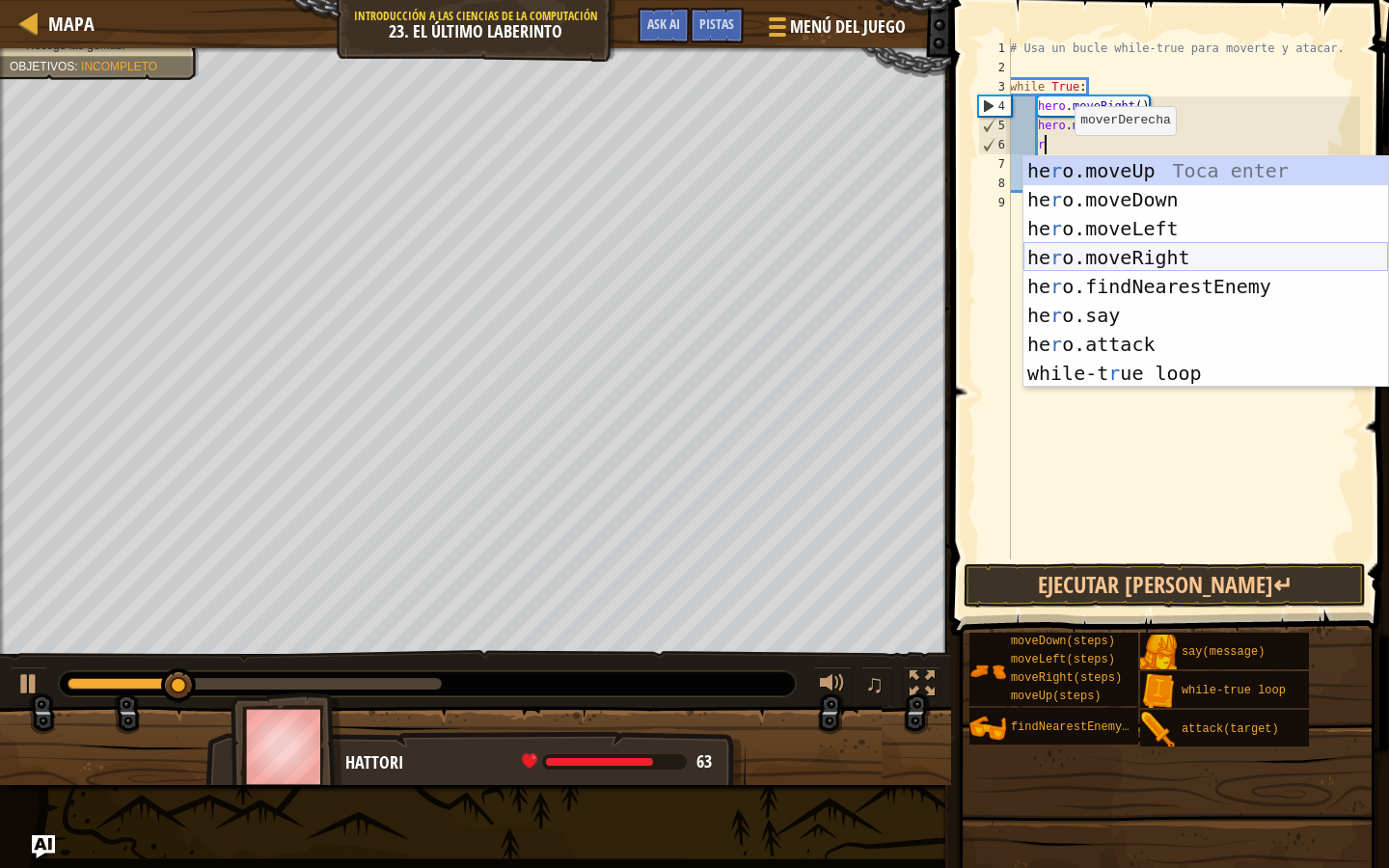
click at [1119, 253] on div "he r o.moveUp Toca enter he r o.moveDown Toca enter he r o.moveLeft Toca enter …" at bounding box center [1206, 301] width 365 height 289
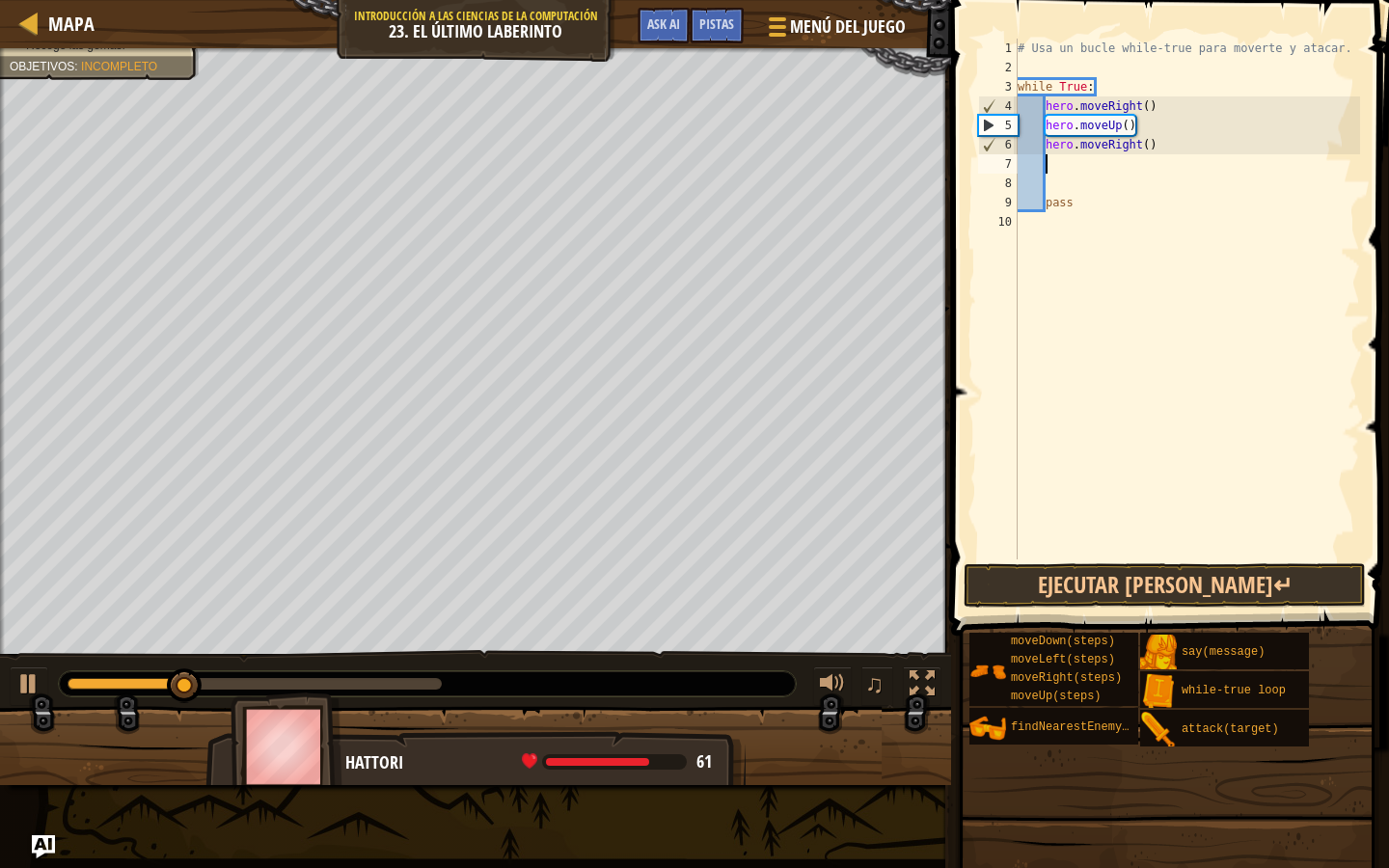
click at [1119, 176] on div "# Usa un bucle while-true para moverte y atacar. while True : hero . moveRight …" at bounding box center [1188, 318] width 347 height 560
click at [1119, 166] on div "# Usa un bucle while-true para moverte y atacar. while True : hero . moveRight …" at bounding box center [1188, 318] width 347 height 560
type textarea "d"
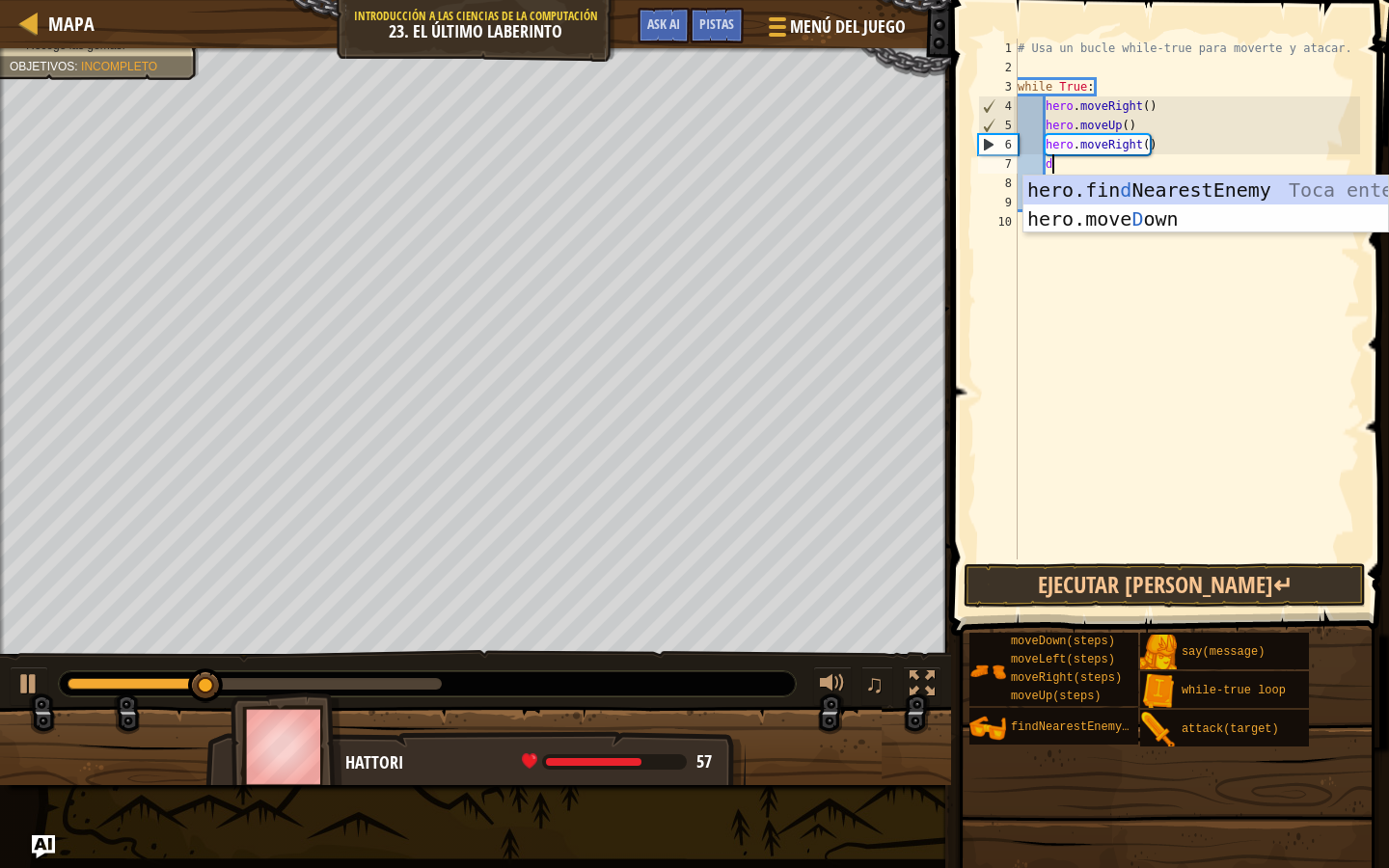
scroll to position [9, 2]
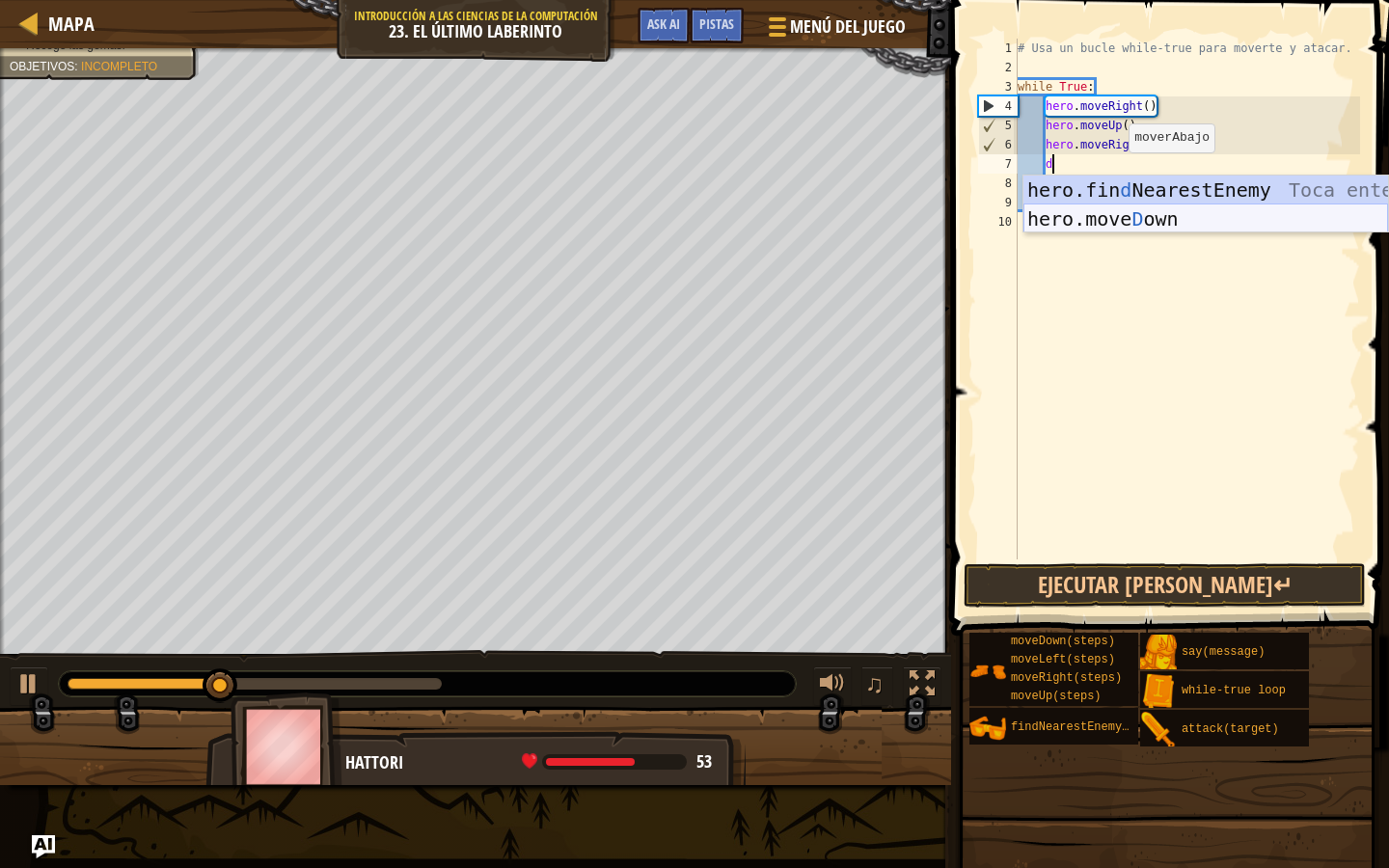
click at [1121, 211] on div "hero.fin d NearestEnemy Toca enter hero.move D own Toca enter" at bounding box center [1206, 233] width 365 height 116
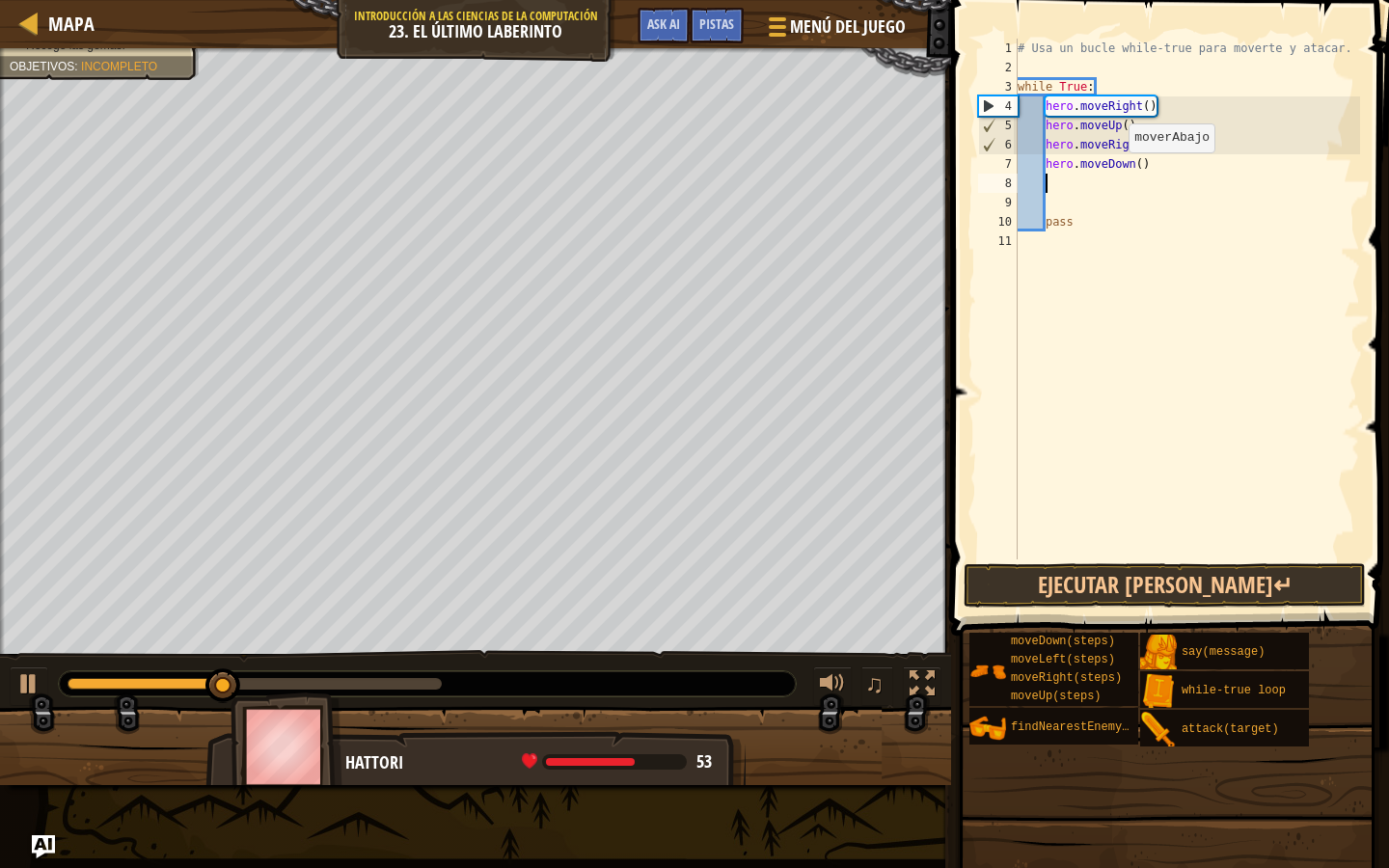
scroll to position [9, 1]
click at [1141, 163] on div "# Usa un bucle while-true para moverte y atacar. while True : hero . moveRight …" at bounding box center [1188, 318] width 347 height 560
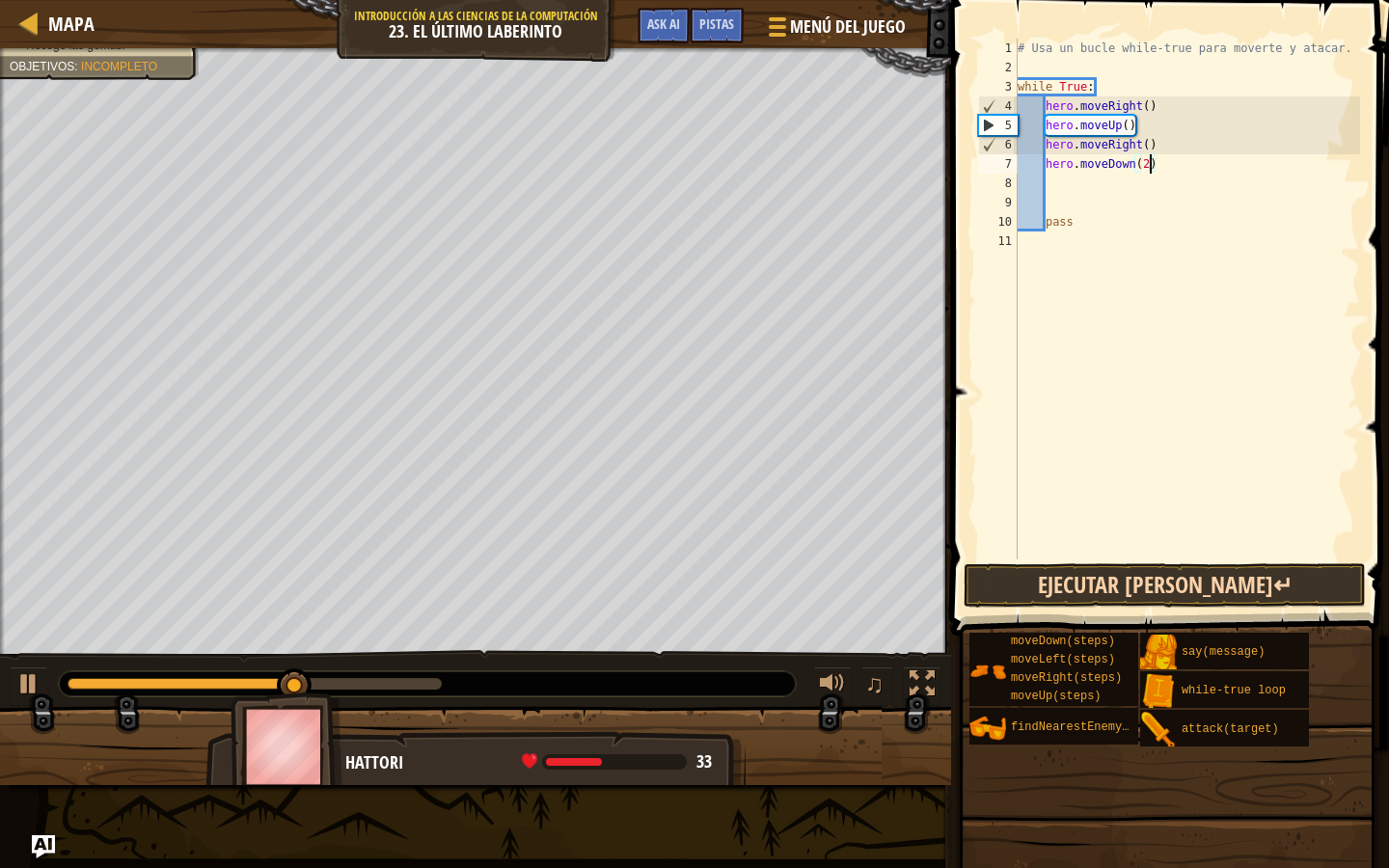
type textarea "hero.moveDown(2)"
click at [1162, 577] on button "Ejecutar [PERSON_NAME]↵" at bounding box center [1164, 586] width 402 height 45
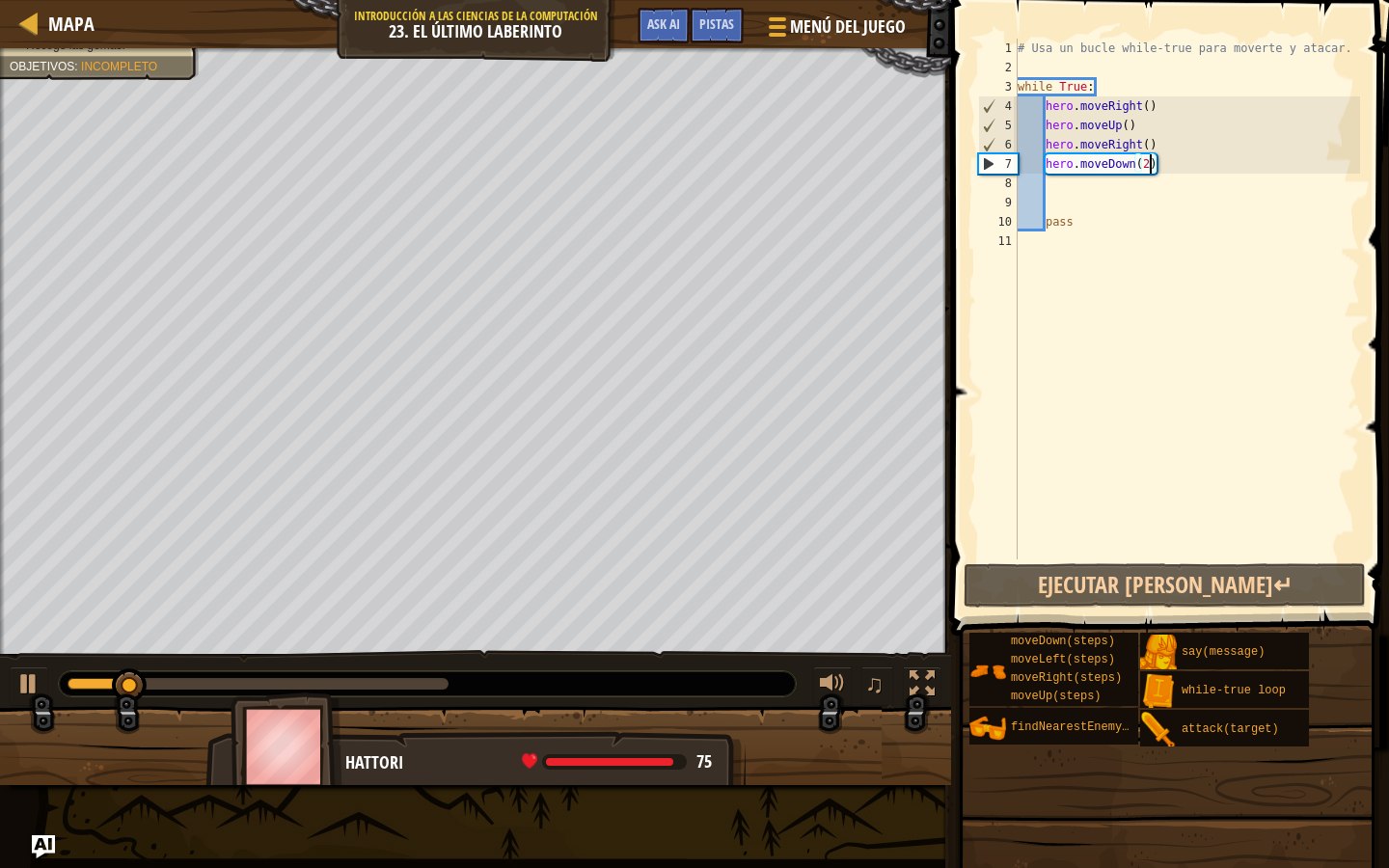
click at [1103, 269] on div "# Usa un bucle while-true para moverte y atacar. while True : hero . moveRight …" at bounding box center [1188, 318] width 347 height 560
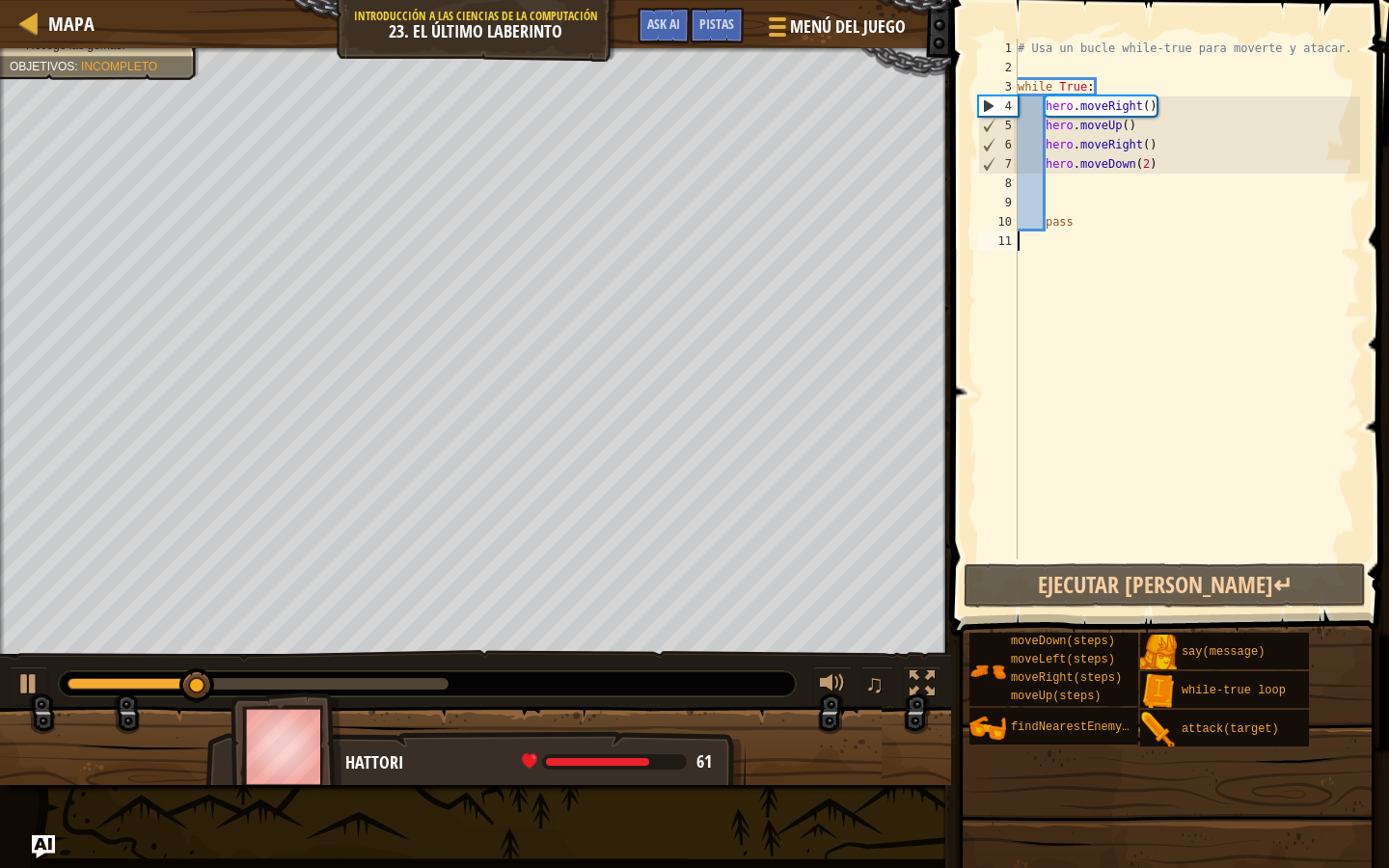
click at [1140, 185] on div "# Usa un bucle while-true para moverte y atacar. while True : hero . moveRight …" at bounding box center [1188, 318] width 347 height 560
type textarea "e"
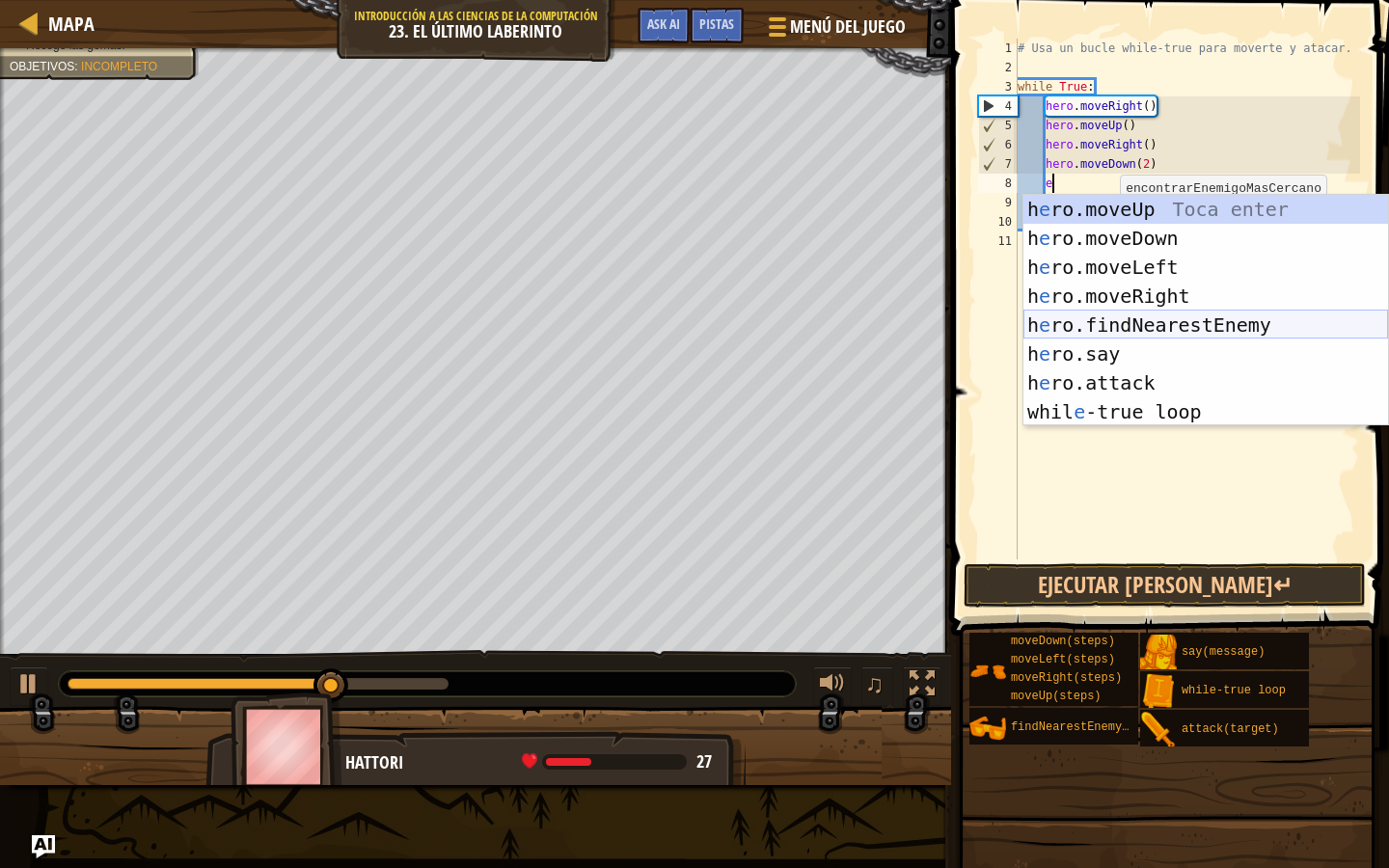
click at [1144, 330] on div "h e ro.moveUp Toca enter h e ro.moveDown Toca enter h e ro.moveLeft Toca enter …" at bounding box center [1206, 339] width 365 height 289
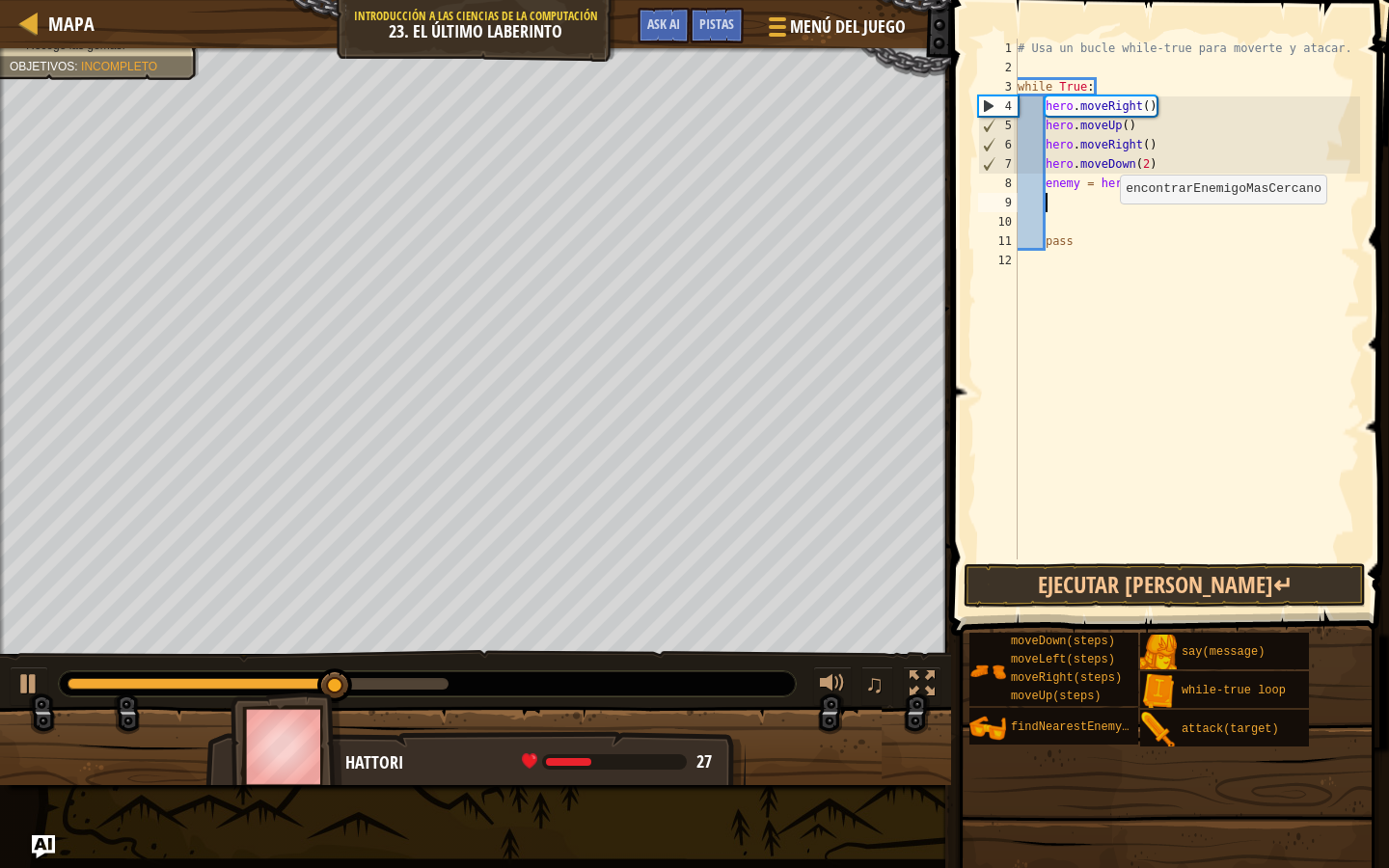
scroll to position [9, 1]
click at [1085, 183] on div "# Usa un bucle while-true para moverte y atacar. while True : hero . moveRight …" at bounding box center [1188, 318] width 347 height 560
type textarea "enemy1 = hero.findNearestEnemy()"
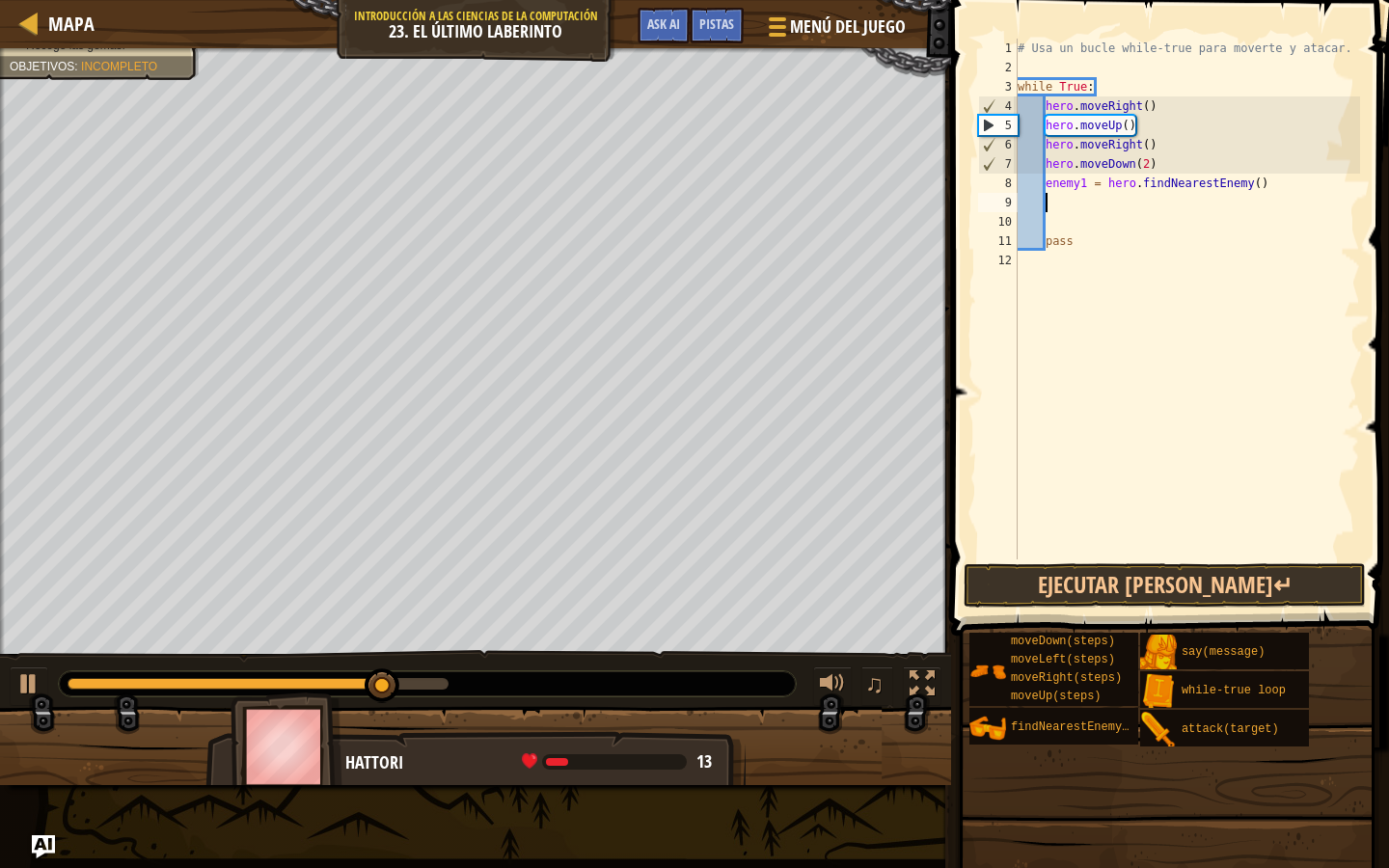
click at [1086, 199] on div "# Usa un bucle while-true para moverte y atacar. while True : hero . moveRight …" at bounding box center [1188, 318] width 347 height 560
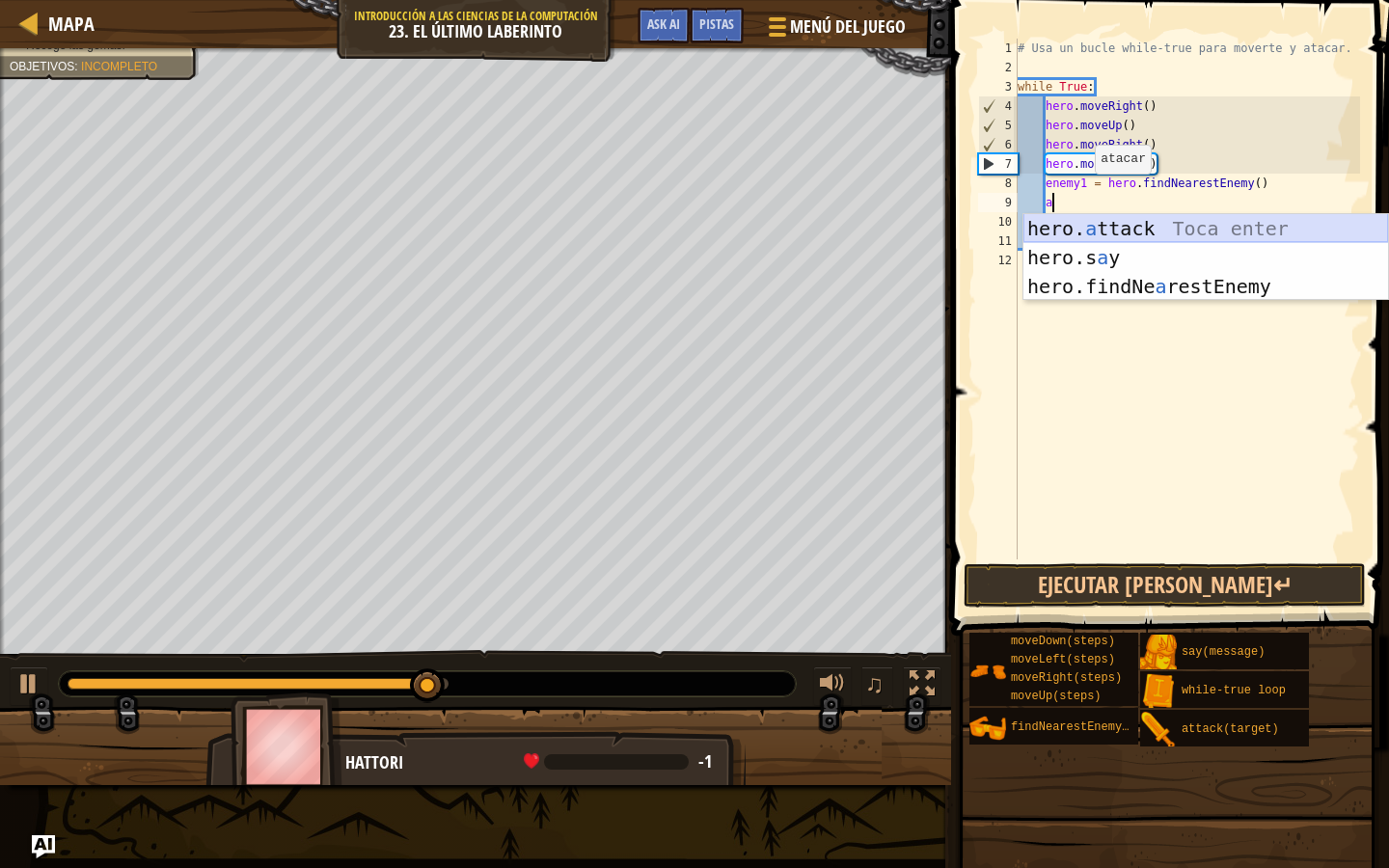
click at [1094, 235] on div "hero. a ttack Toca enter hero.s a y [PERSON_NAME] enter hero.findNe a restEnemy…" at bounding box center [1206, 286] width 365 height 145
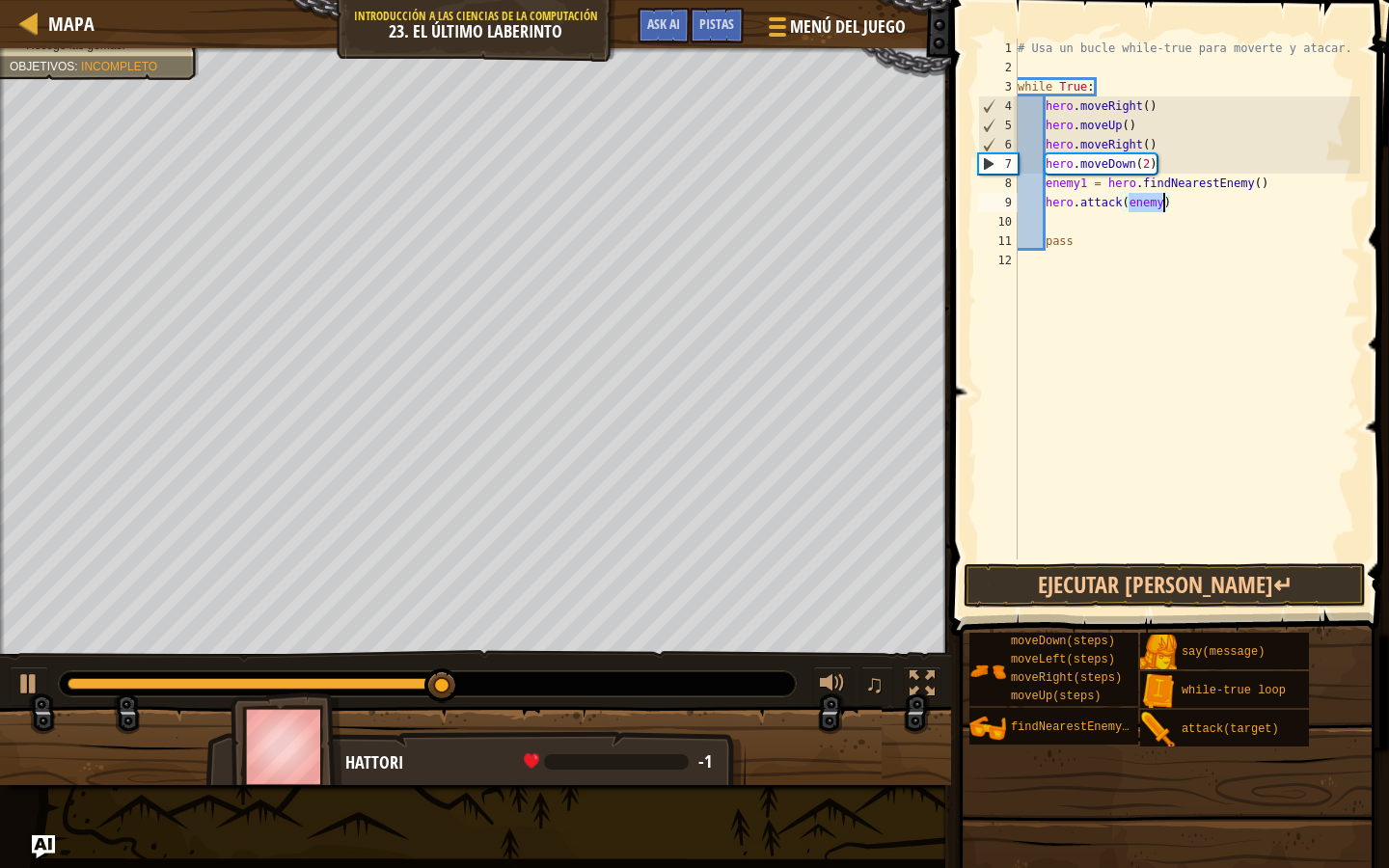
click at [1165, 209] on div "# Usa un bucle while-true para moverte y atacar. while True : hero . moveRight …" at bounding box center [1188, 318] width 347 height 560
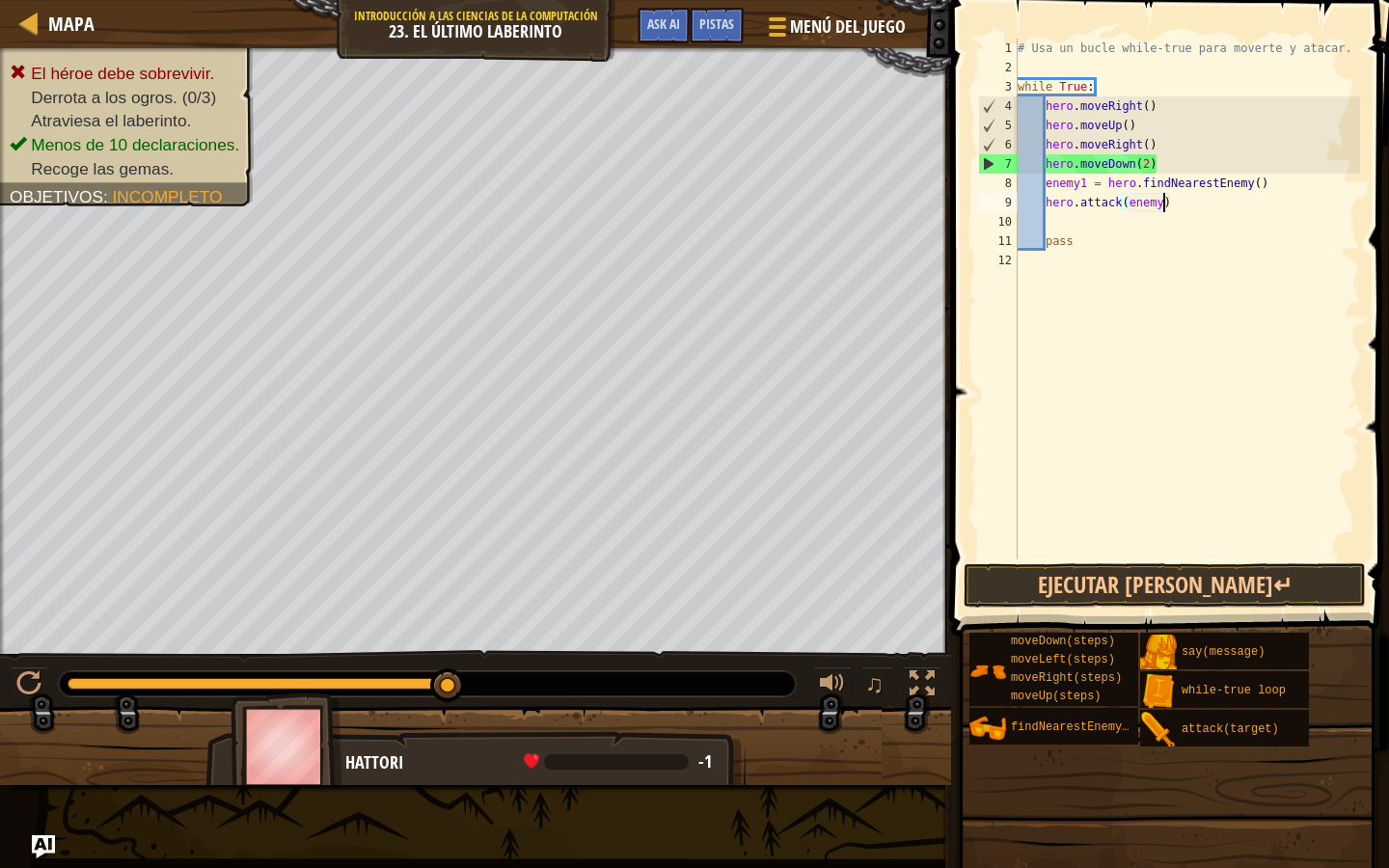
type textarea "hero.attack(enemy1)"
click at [1172, 226] on div "# Usa un bucle while-true para moverte y atacar. while True : hero . moveRight …" at bounding box center [1188, 318] width 347 height 560
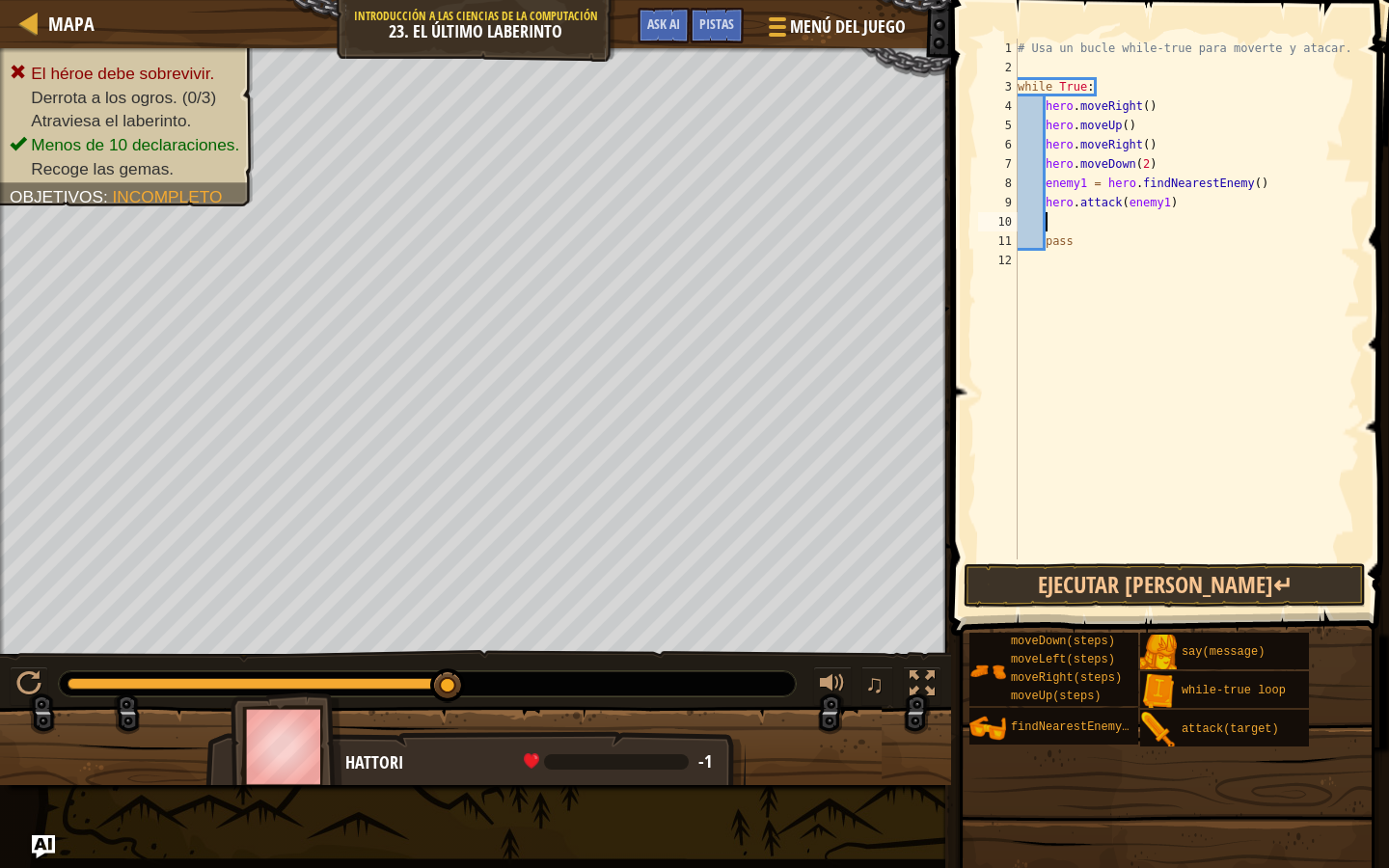
scroll to position [9, 1]
drag, startPoint x: 1180, startPoint y: 209, endPoint x: 1047, endPoint y: 207, distance: 133.0
click at [1047, 206] on div "# Usa un bucle while-true para moverte y atacar. while True : hero . moveRight …" at bounding box center [1188, 318] width 347 height 560
type textarea "hero.attack(enemy1)"
click at [1048, 221] on div "# Usa un bucle while-true para moverte y atacar. while True : hero . moveRight …" at bounding box center [1188, 318] width 347 height 560
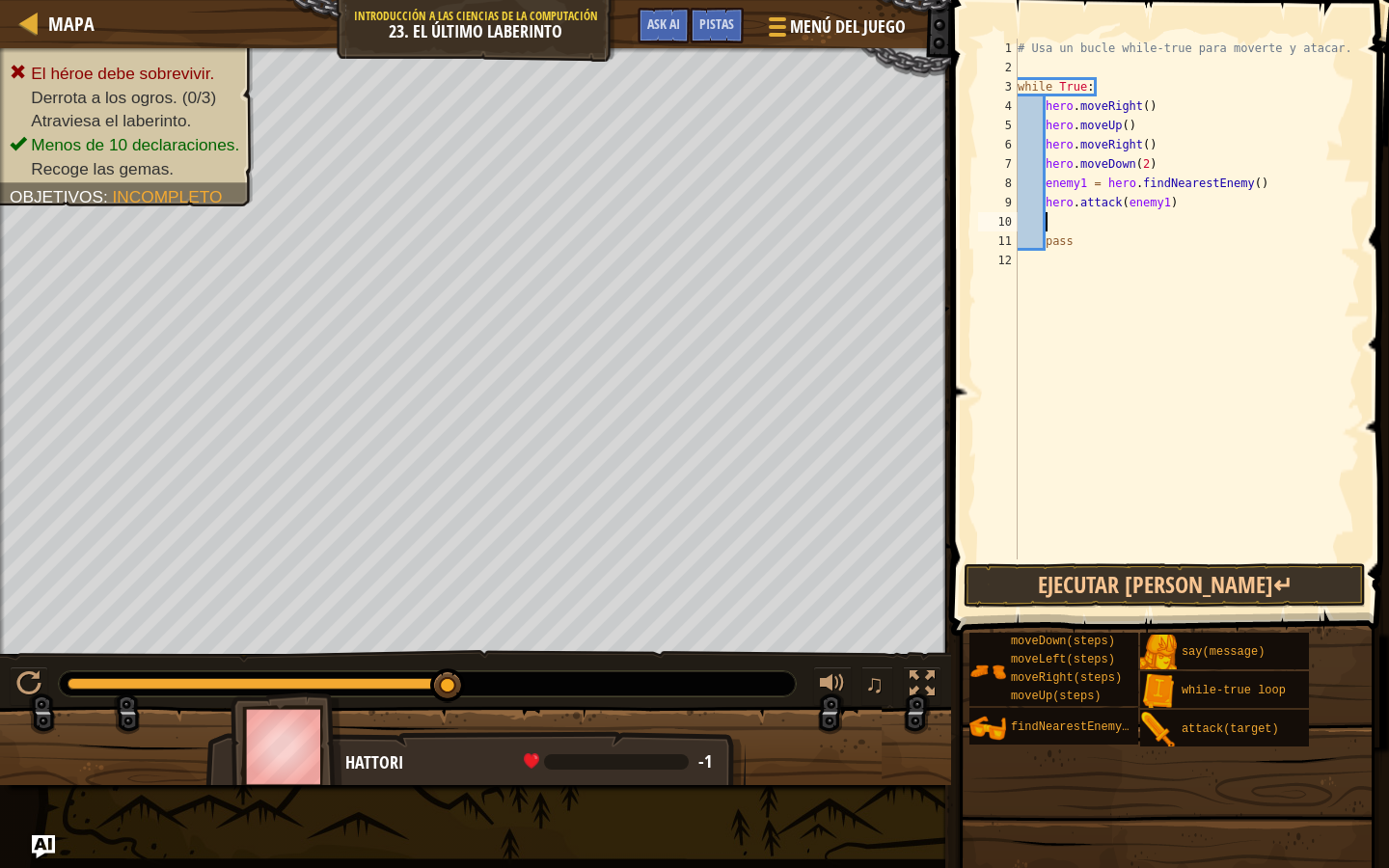
paste textarea "hero.attack(enemy1)"
click at [1104, 245] on div "# Usa un bucle while-true para moverte y atacar. while True : hero . moveRight …" at bounding box center [1188, 318] width 347 height 560
type textarea "pass"
click at [1091, 535] on div "# Usa un bucle while-true para moverte y atacar. while True : hero . moveRight …" at bounding box center [1188, 318] width 347 height 560
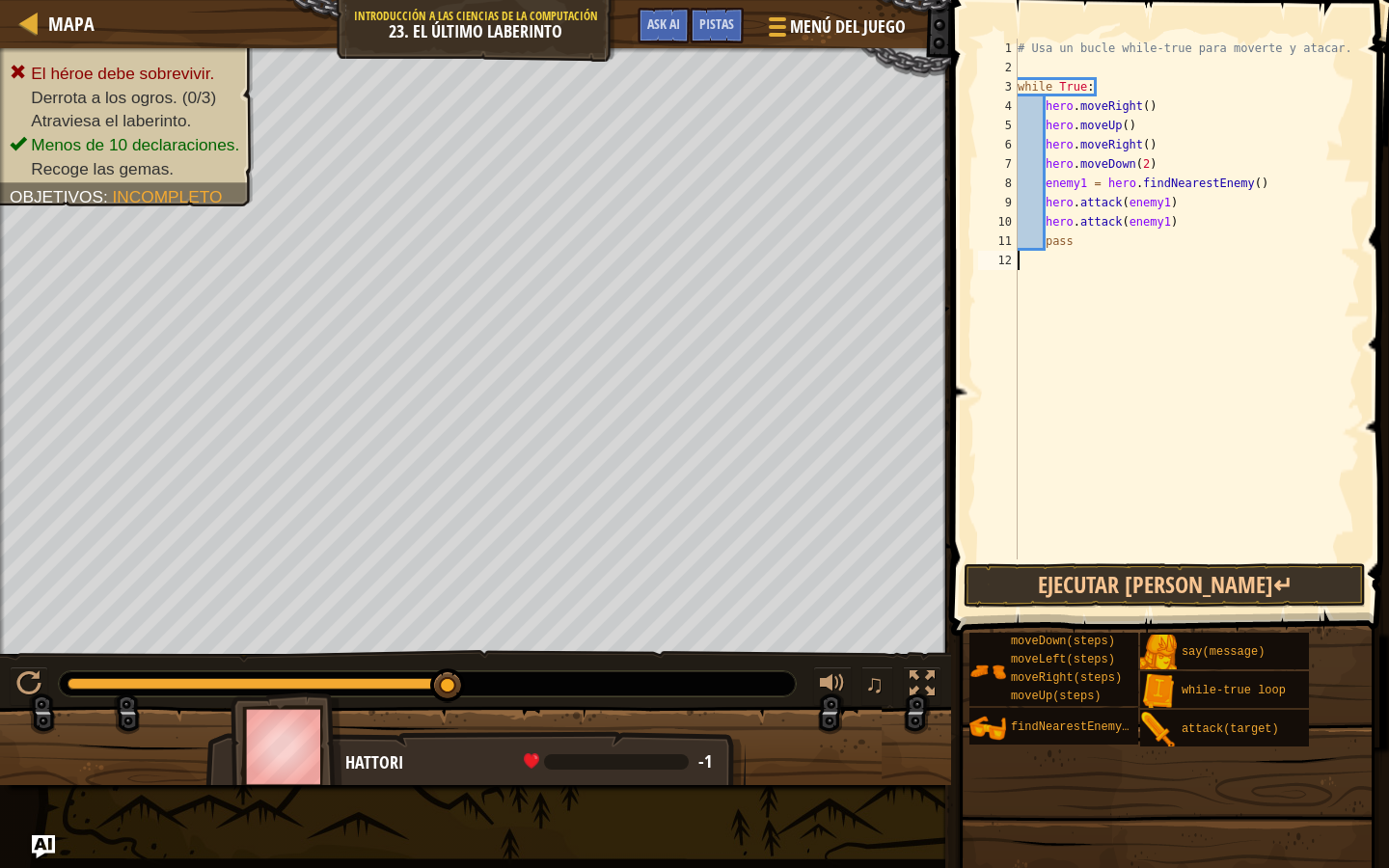
click at [1090, 557] on div "# Usa un bucle while-true para moverte y atacar. while True : hero . moveRight …" at bounding box center [1188, 318] width 347 height 560
click at [1090, 568] on button "Ejecutar [PERSON_NAME]↵" at bounding box center [1164, 586] width 402 height 45
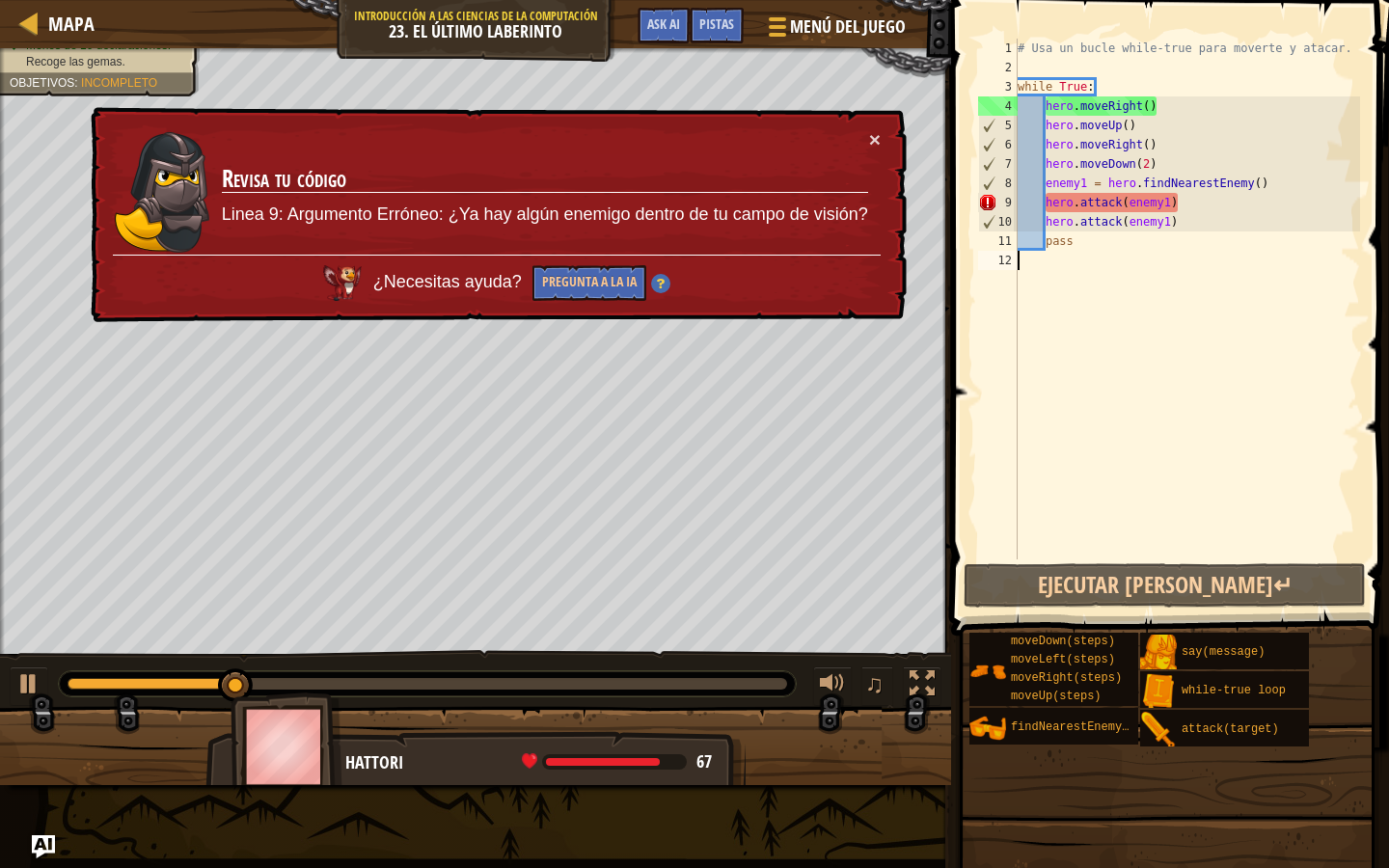
click at [881, 135] on div "× Revisa tu código Linea 9: Argumento Erróneo: ¿Ya hay algún enemigo dentro de …" at bounding box center [496, 215] width 820 height 216
click at [870, 134] on button "×" at bounding box center [875, 139] width 12 height 20
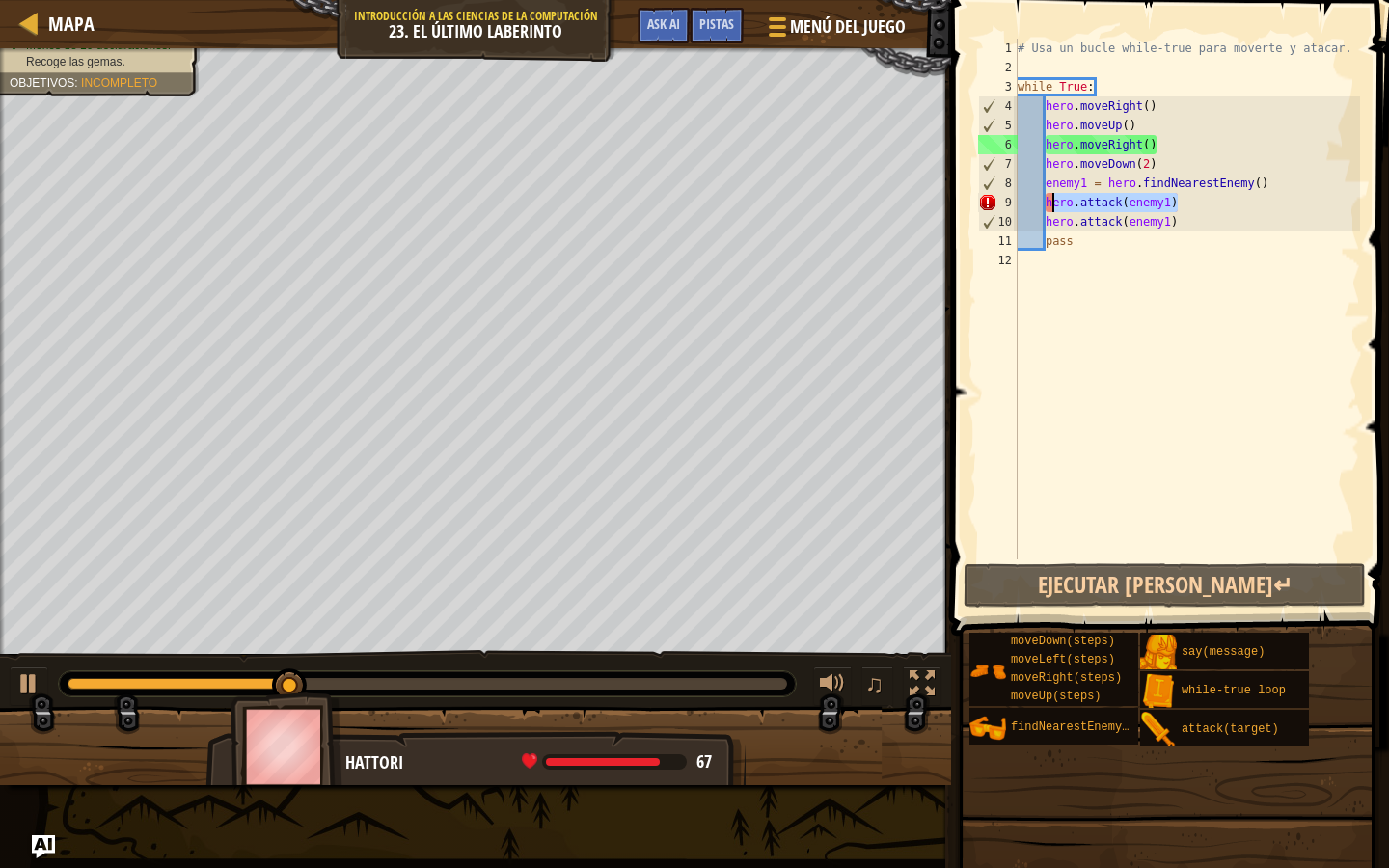
drag, startPoint x: 1200, startPoint y: 202, endPoint x: 1047, endPoint y: 200, distance: 153.0
click at [1047, 200] on div "# Usa un bucle while-true para moverte y atacar. while True : hero . moveRight …" at bounding box center [1188, 318] width 347 height 560
type textarea "\"
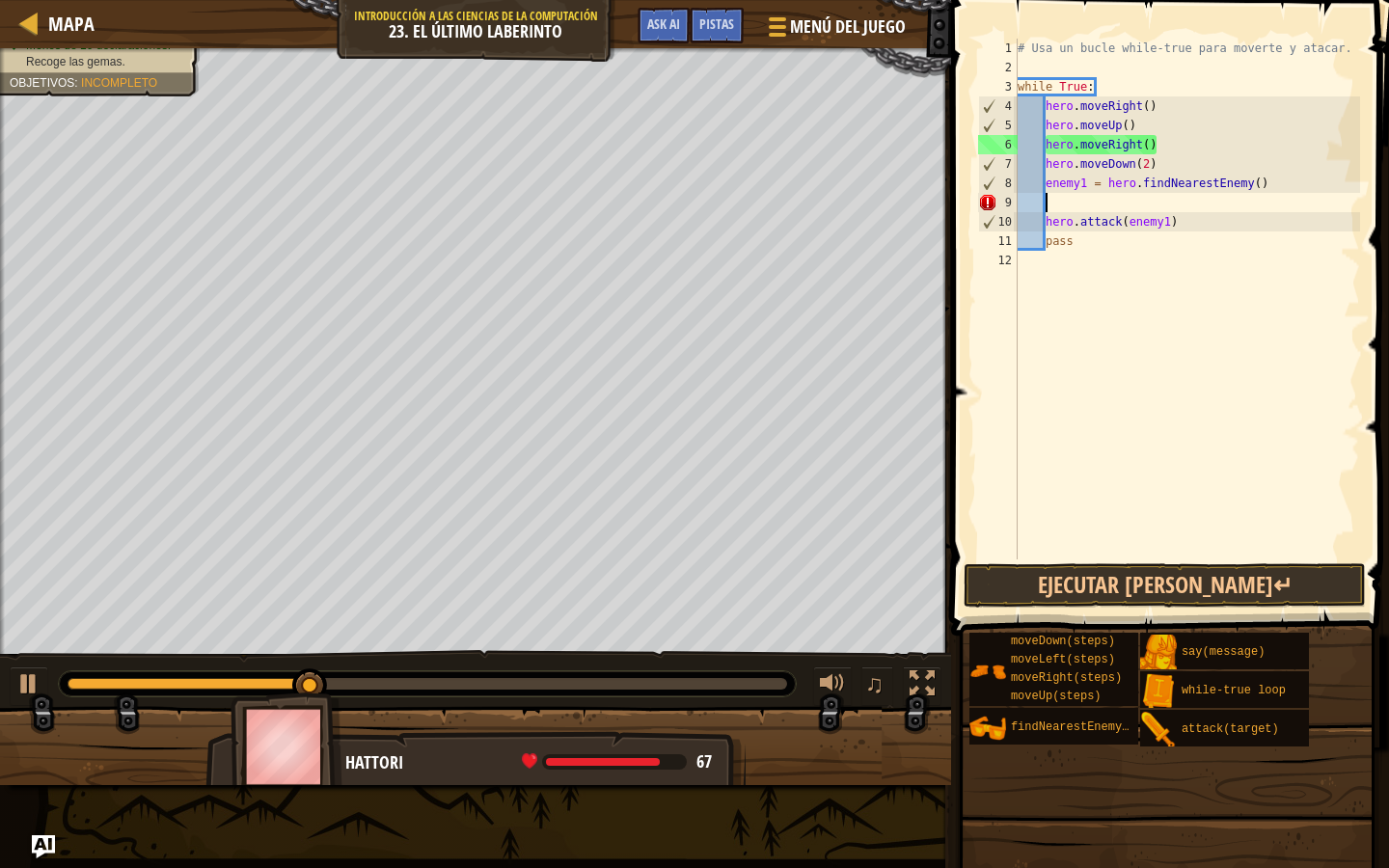
scroll to position [9, 1]
click at [1048, 218] on div "# Usa un bucle while-true para moverte y atacar. while True : hero . moveRight …" at bounding box center [1188, 318] width 347 height 560
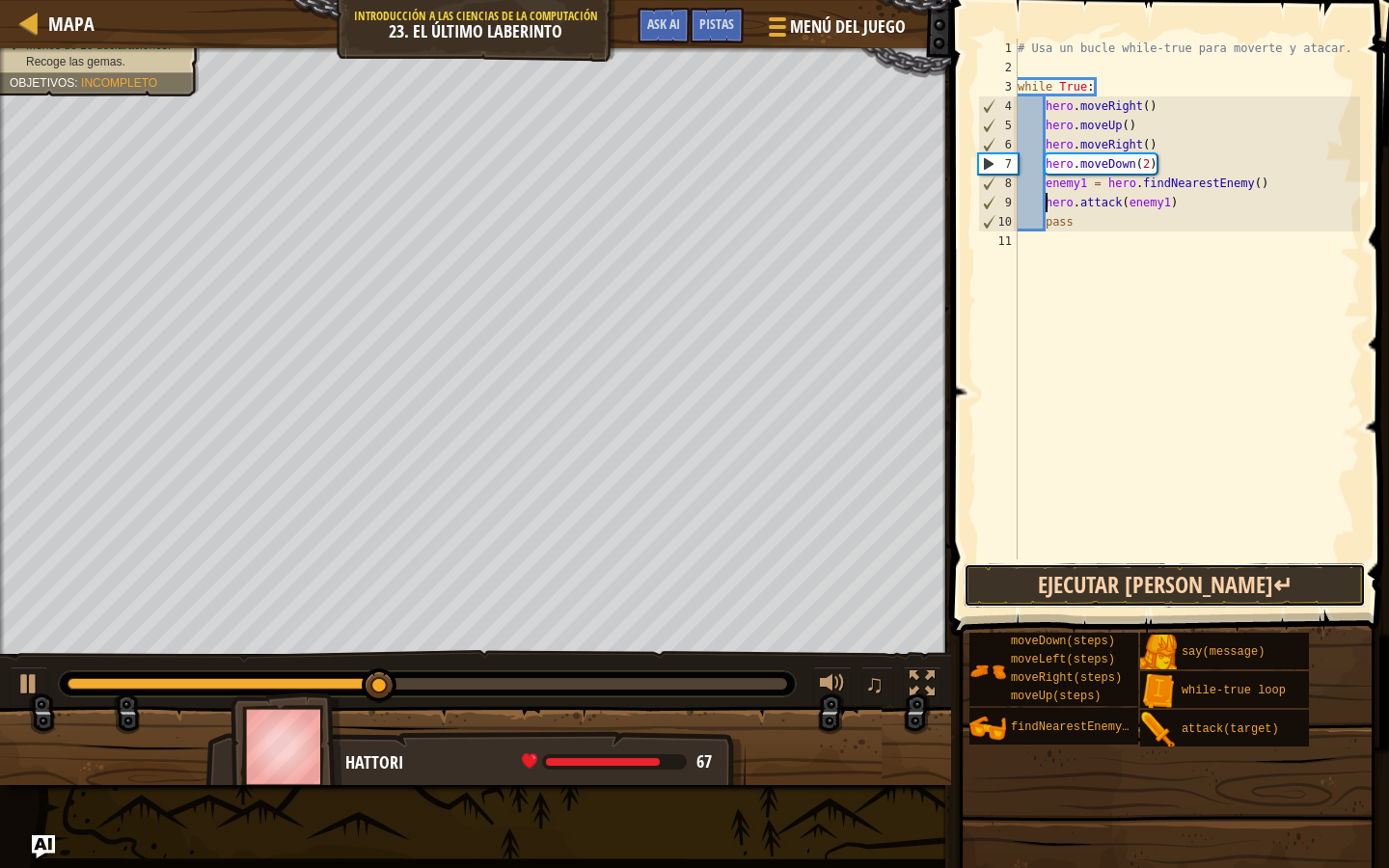
click at [1053, 587] on button "Ejecutar [PERSON_NAME]↵" at bounding box center [1164, 586] width 402 height 45
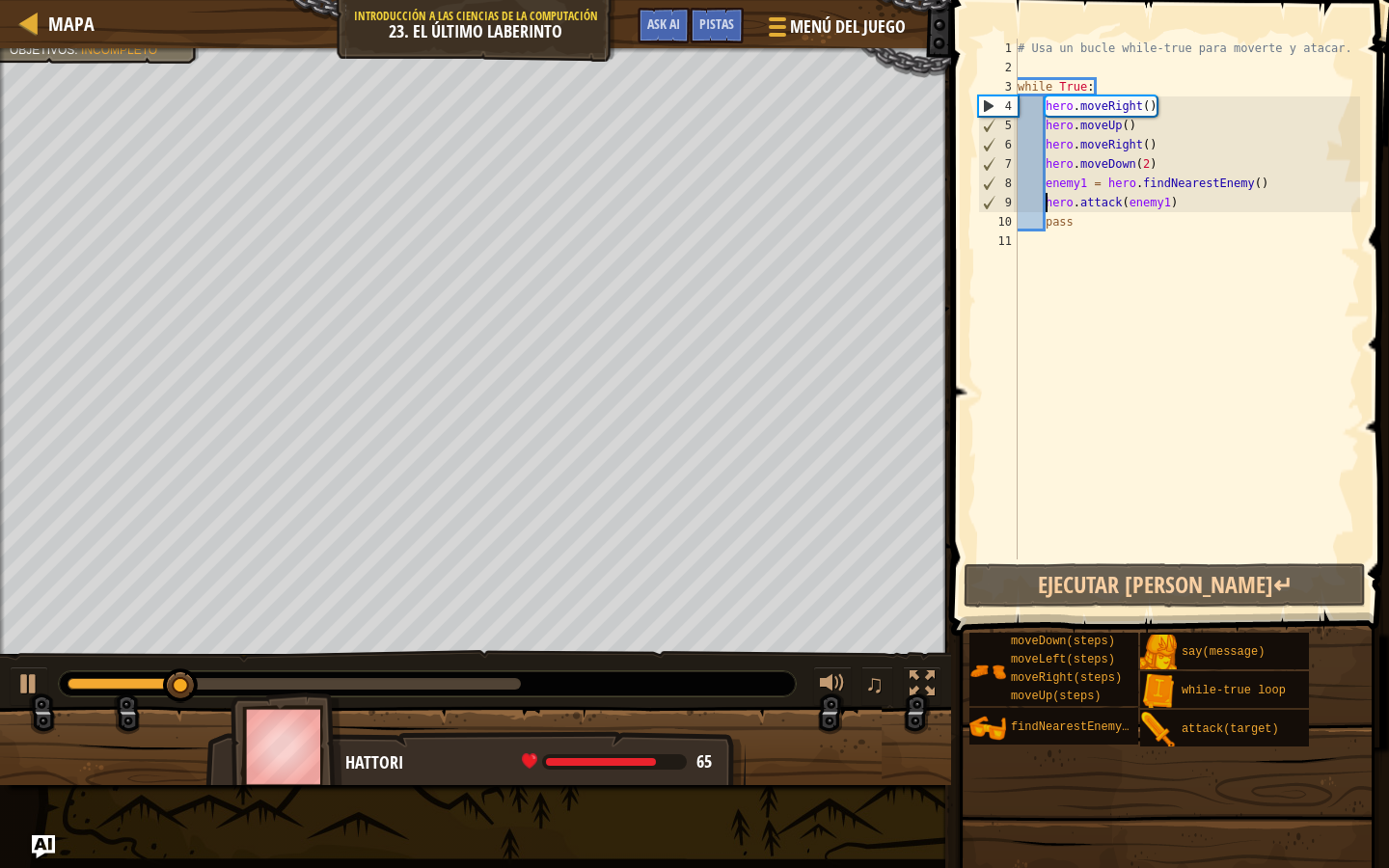
click at [1048, 177] on div "# Usa un bucle while-true para moverte y atacar. while True : hero . moveRight …" at bounding box center [1188, 318] width 347 height 560
click at [1041, 178] on div "# Usa un bucle while-true para moverte y atacar. while True : hero . moveRight …" at bounding box center [1188, 318] width 347 height 560
click at [1187, 157] on div "# Usa un bucle while-true para moverte y atacar. while True : hero . moveRight …" at bounding box center [1188, 318] width 347 height 560
type textarea "hero.moveDown(2)"
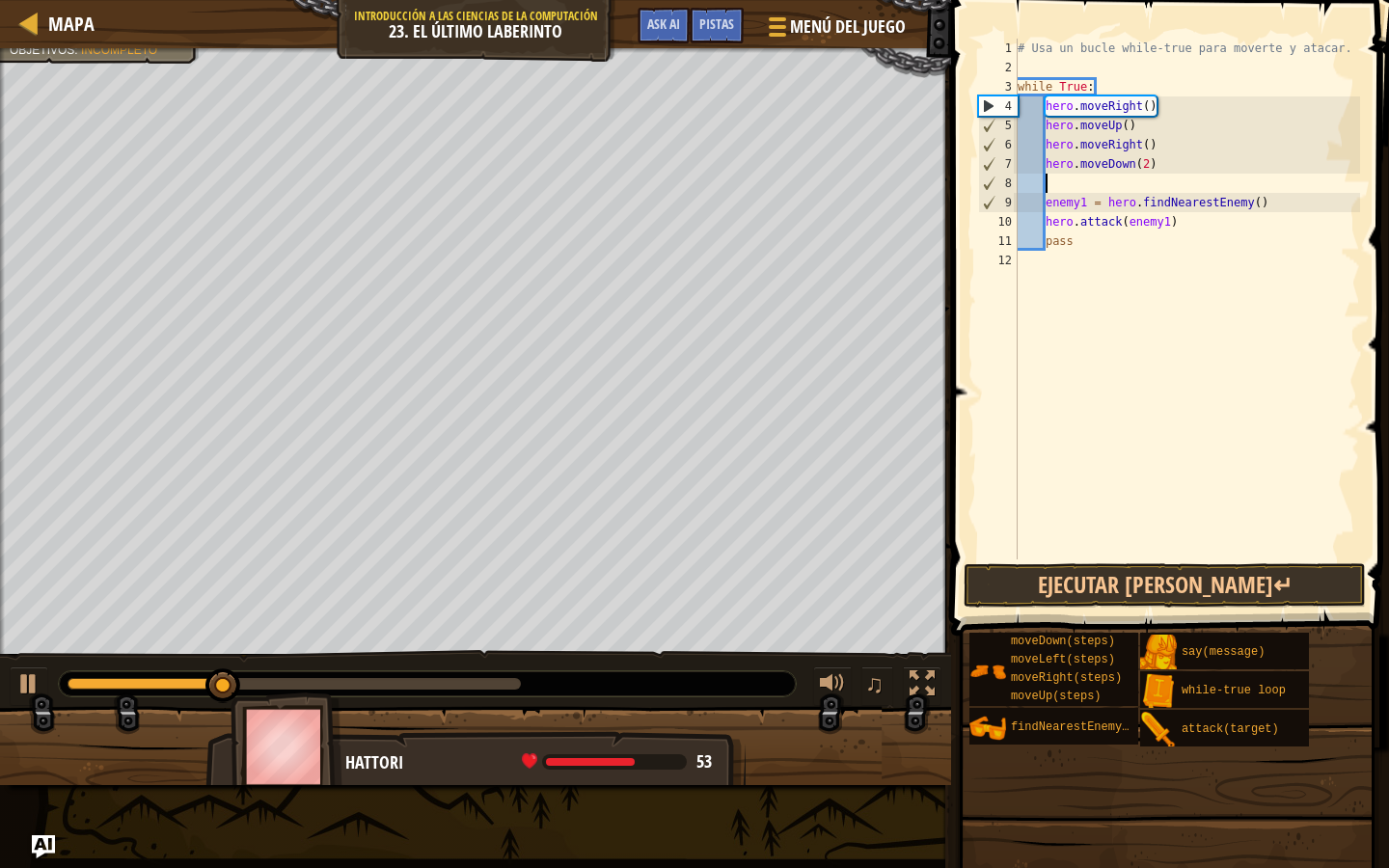
type textarea "u"
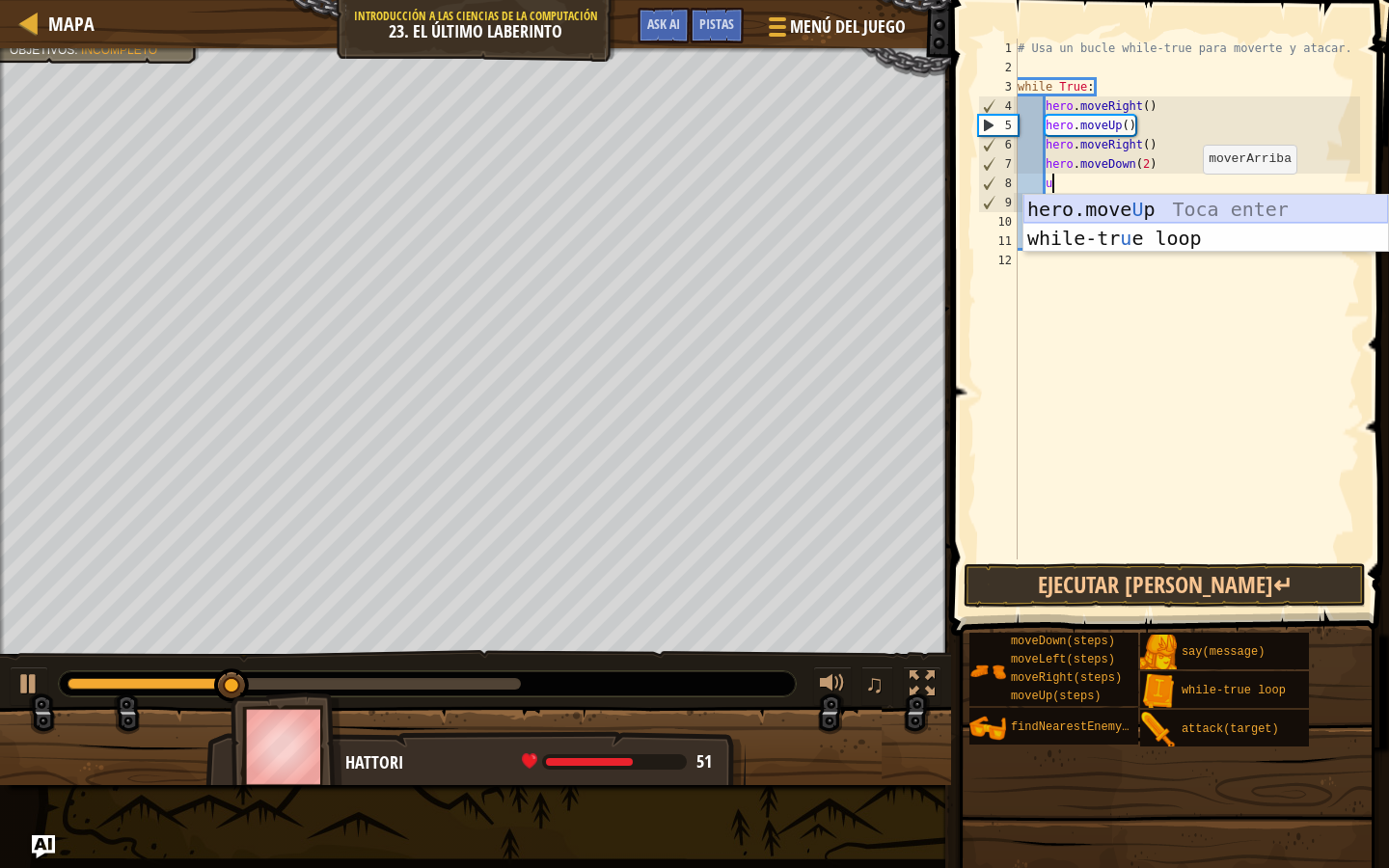
click at [1192, 207] on div "hero.move U p Toca enter while-tr u e loop Toca enter" at bounding box center [1206, 252] width 365 height 116
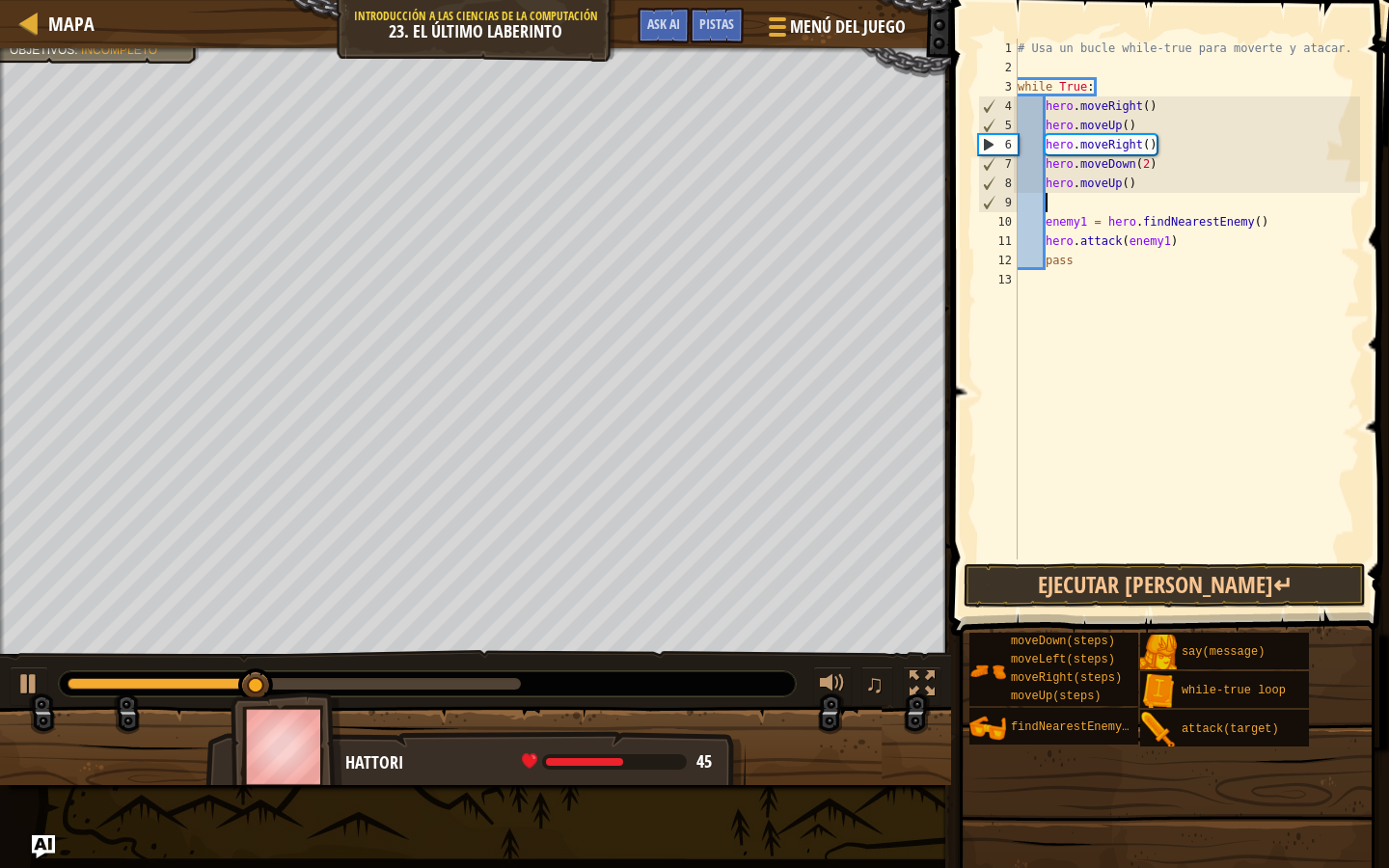
type textarea "r"
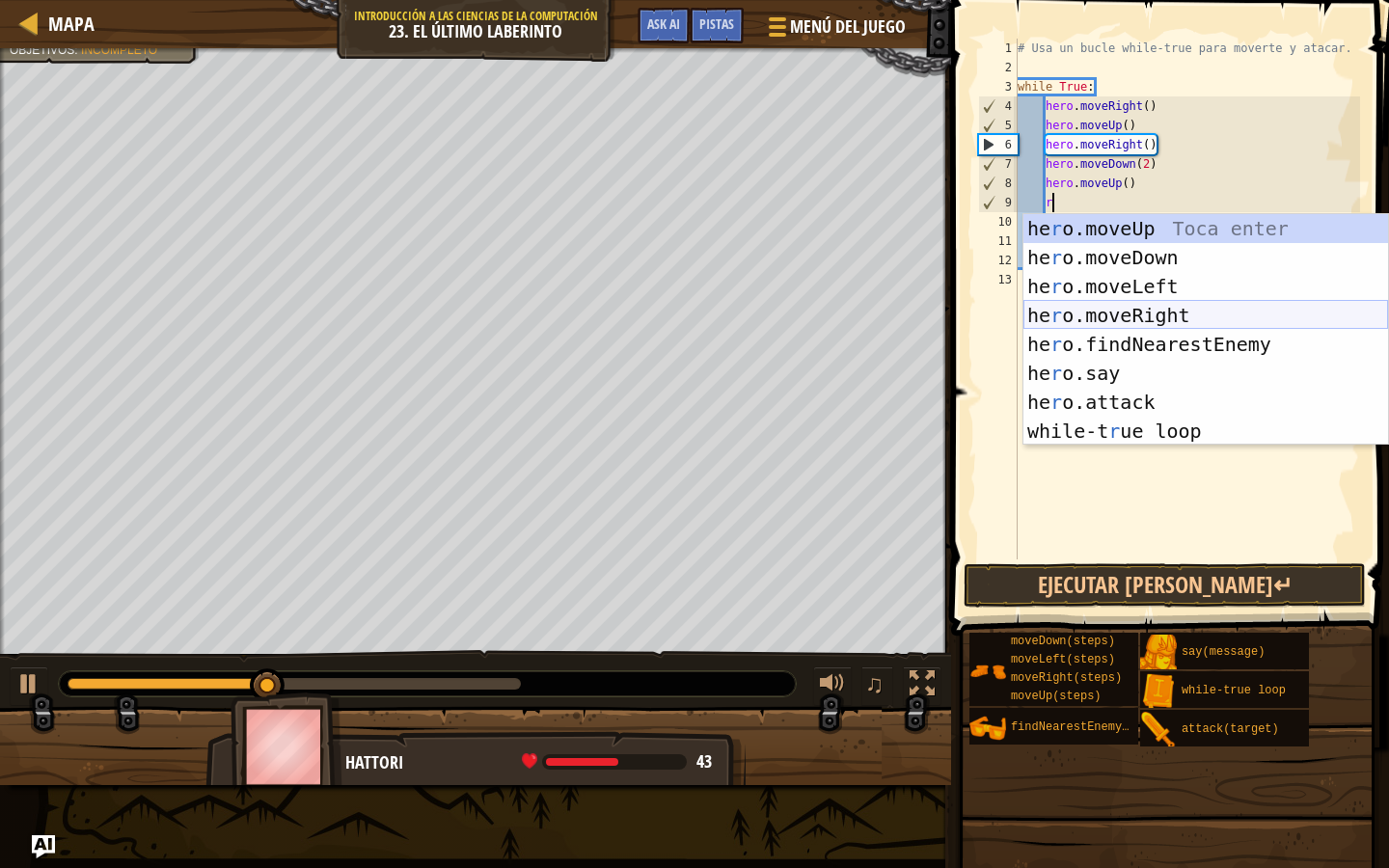
click at [1186, 315] on div "he r o.moveUp Toca enter he r o.moveDown Toca enter he r o.moveLeft Toca enter …" at bounding box center [1206, 358] width 365 height 289
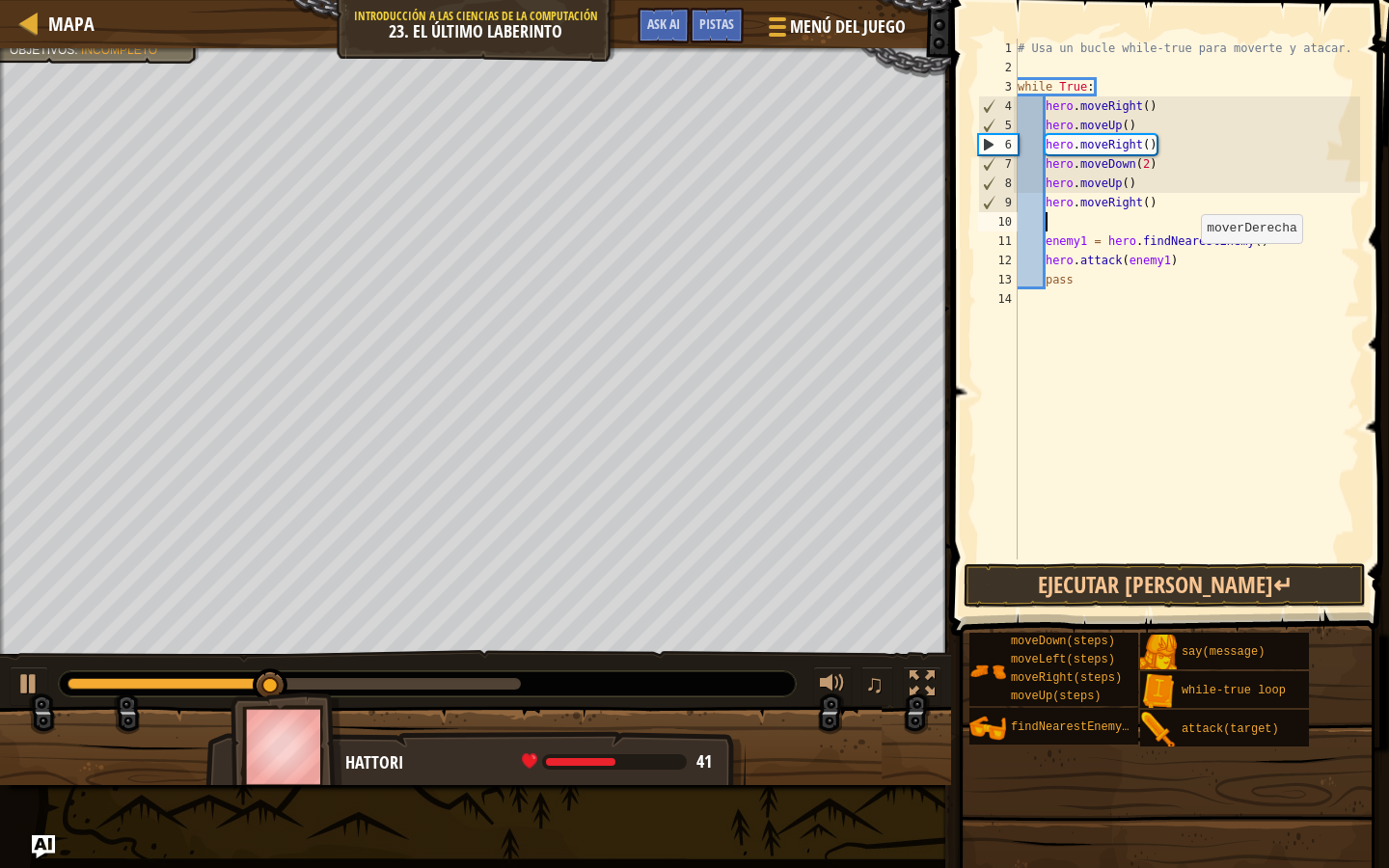
scroll to position [9, 1]
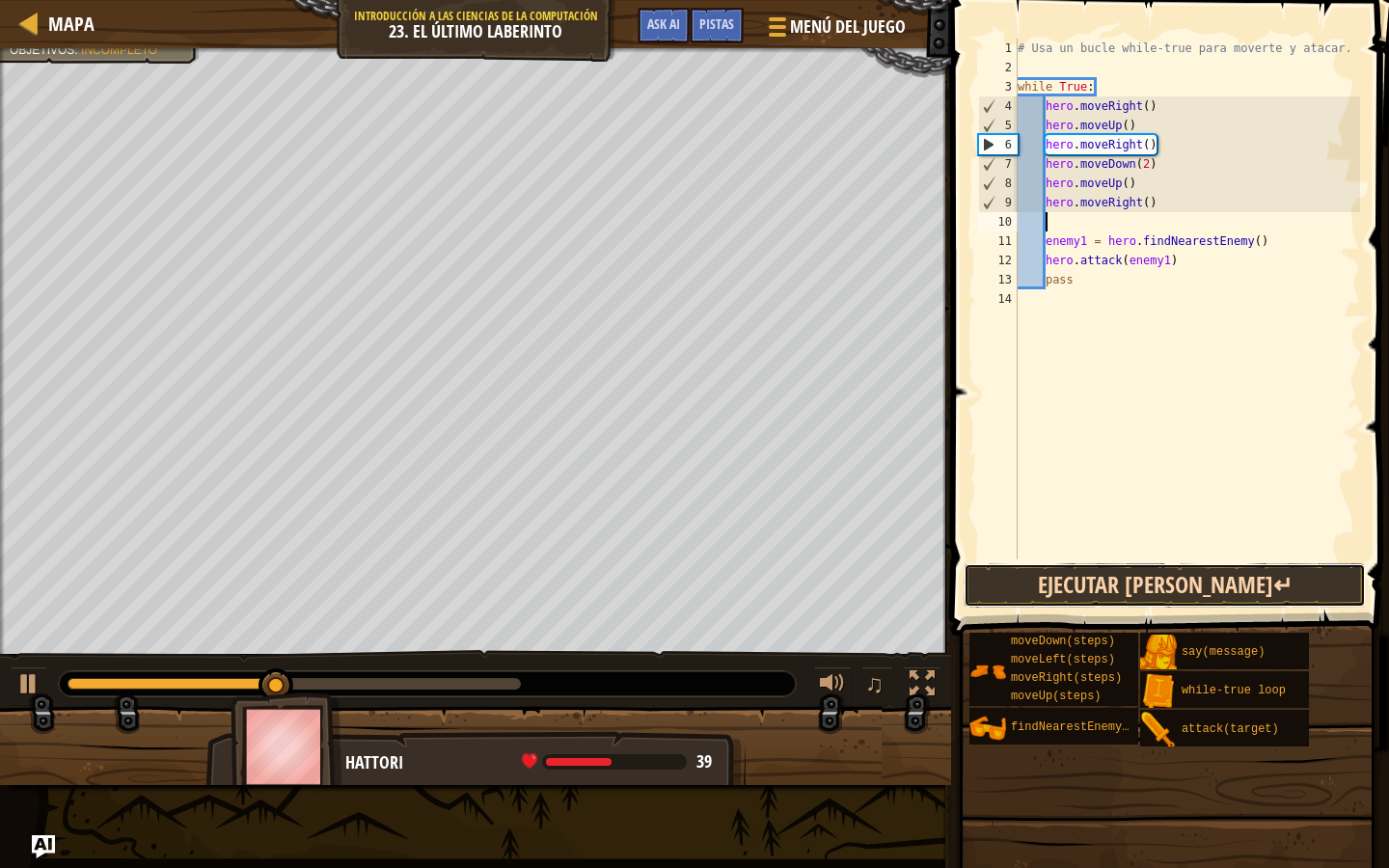
click at [1182, 566] on button "Ejecutar [PERSON_NAME]↵" at bounding box center [1164, 586] width 402 height 45
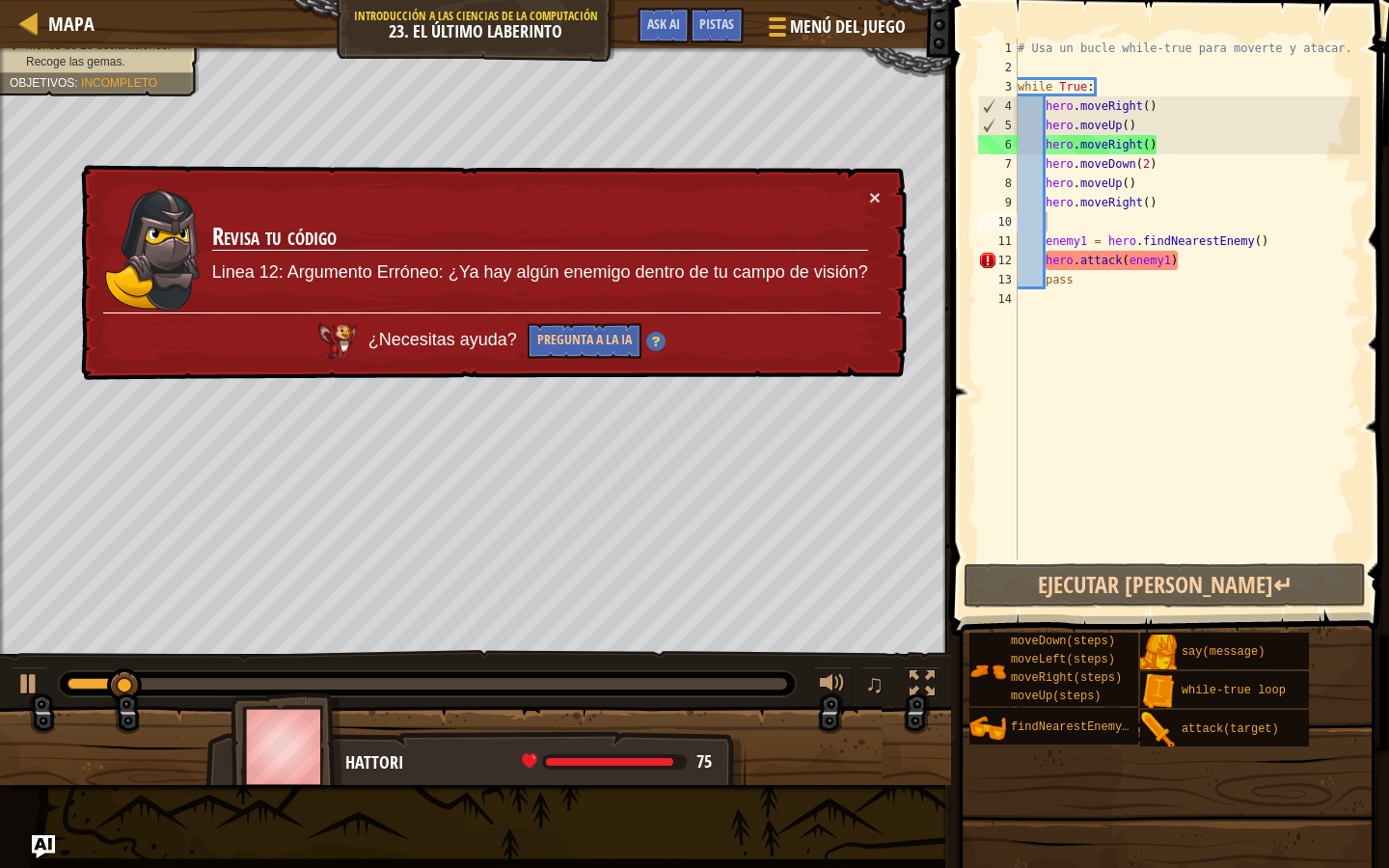
click at [892, 199] on div "× Revisa tu código Linea 12: Argumento Erróneo: ¿Ya hay algún enemigo dentro de…" at bounding box center [492, 272] width 829 height 216
click at [870, 199] on button "×" at bounding box center [875, 197] width 12 height 20
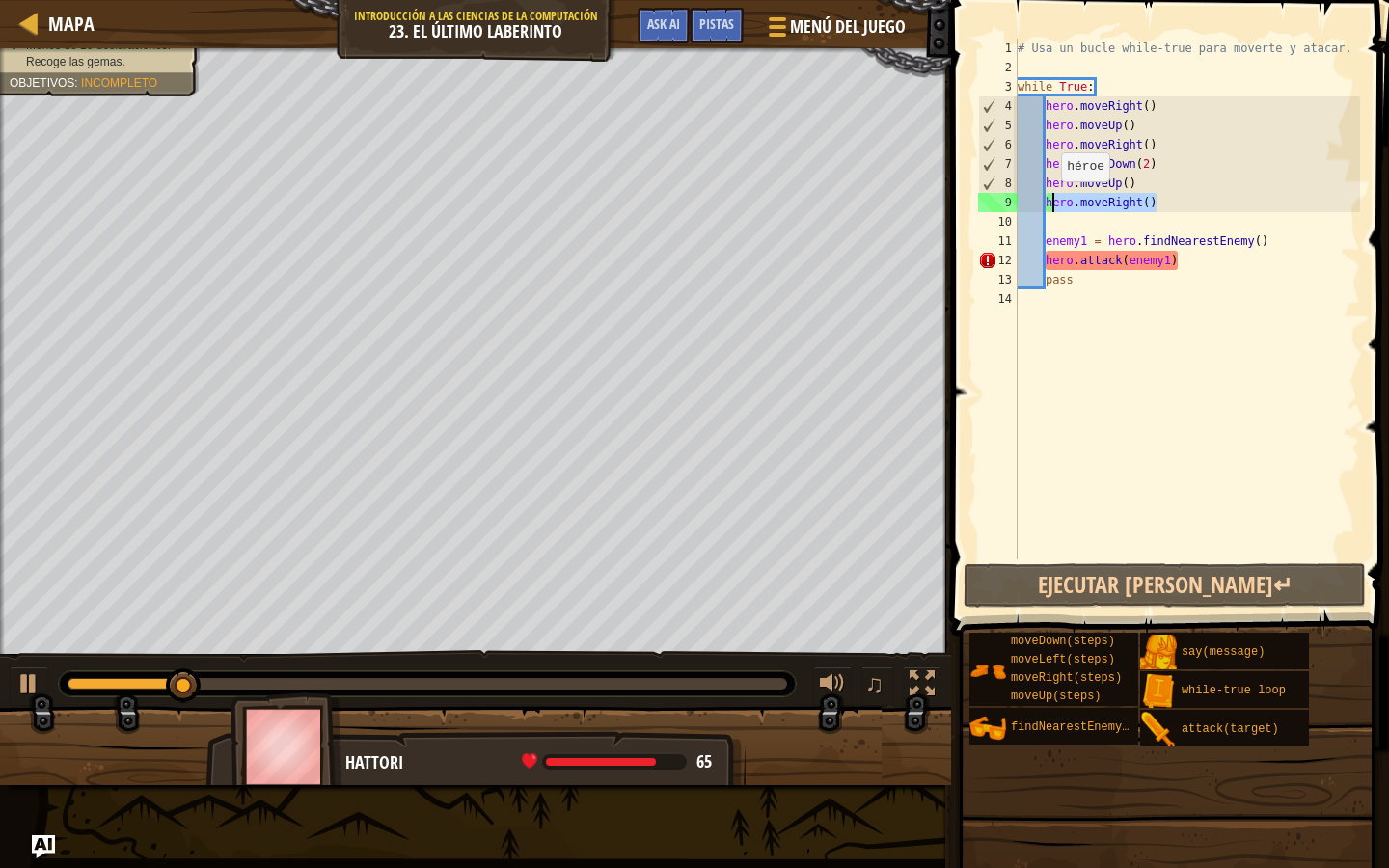
drag, startPoint x: 1183, startPoint y: 201, endPoint x: 1052, endPoint y: 199, distance: 131.0
click at [1051, 199] on div "# Usa un bucle while-true para moverte y atacar. while True : hero . moveRight …" at bounding box center [1188, 318] width 347 height 560
type textarea "h"
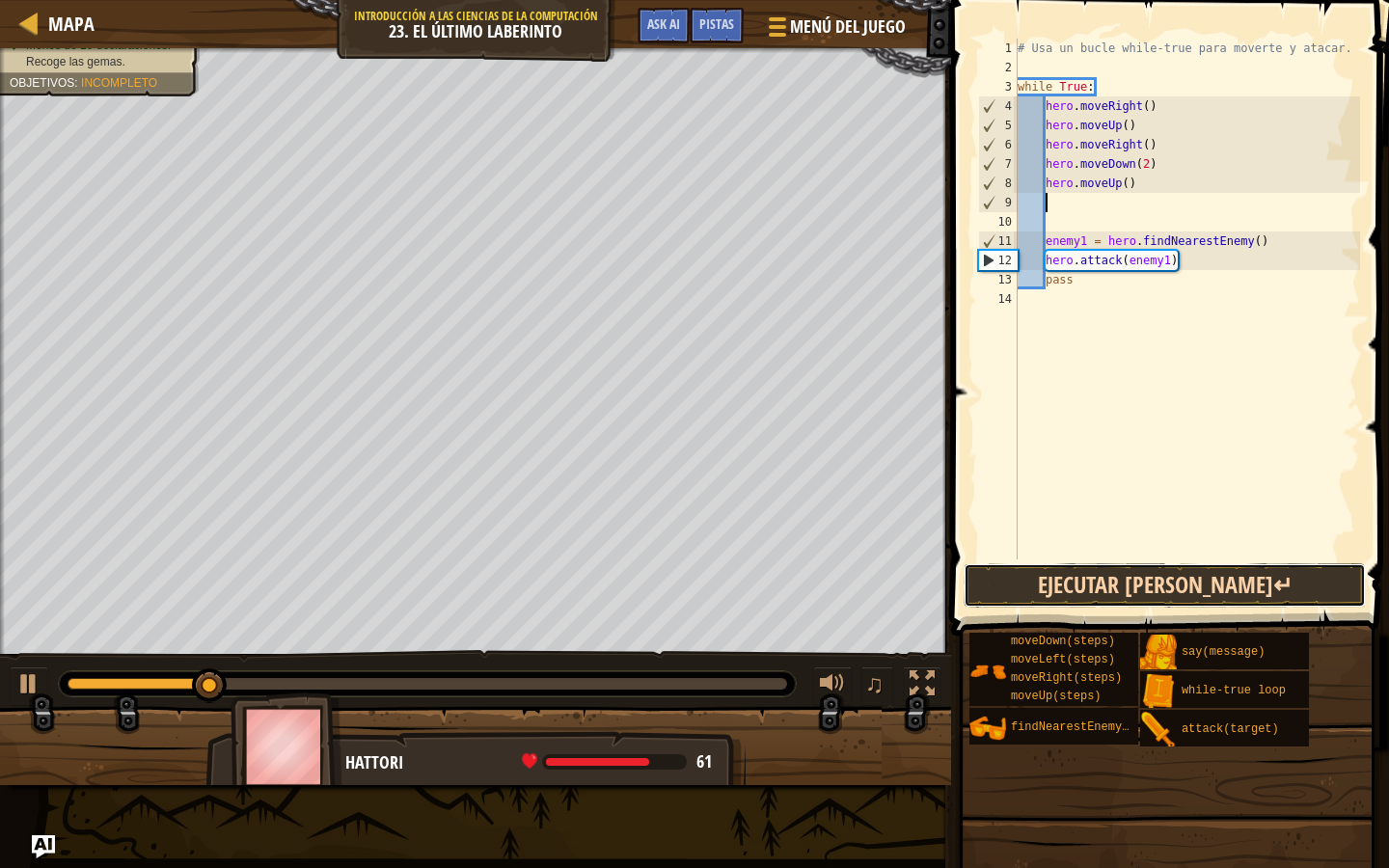
click at [1087, 583] on button "Ejecutar [PERSON_NAME]↵" at bounding box center [1164, 586] width 402 height 45
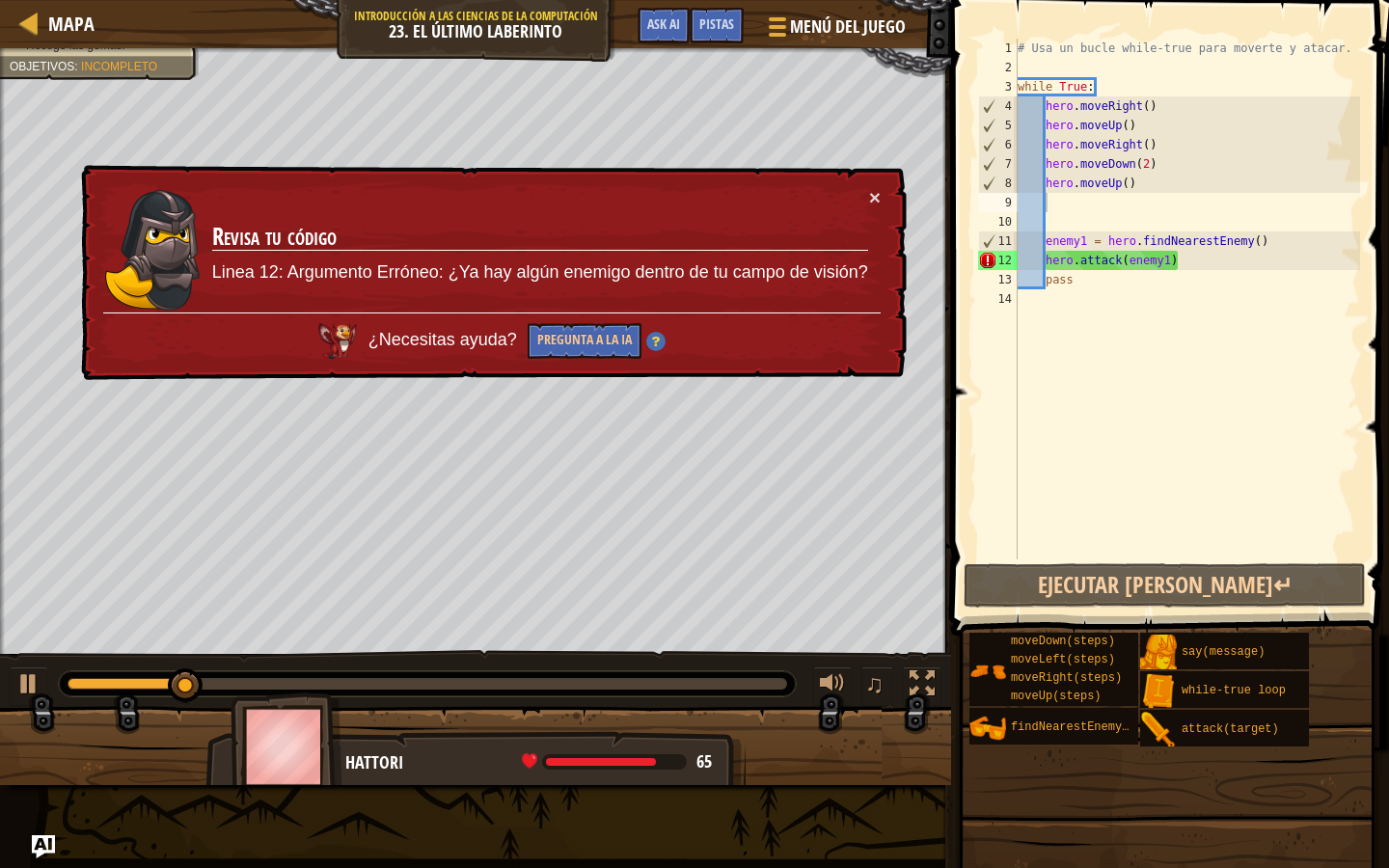
click at [878, 214] on div "× Revisa tu código Linea 12: Argumento Erróneo: ¿Ya hay algún enemigo dentro de…" at bounding box center [492, 272] width 829 height 216
click at [878, 191] on button "×" at bounding box center [875, 197] width 12 height 20
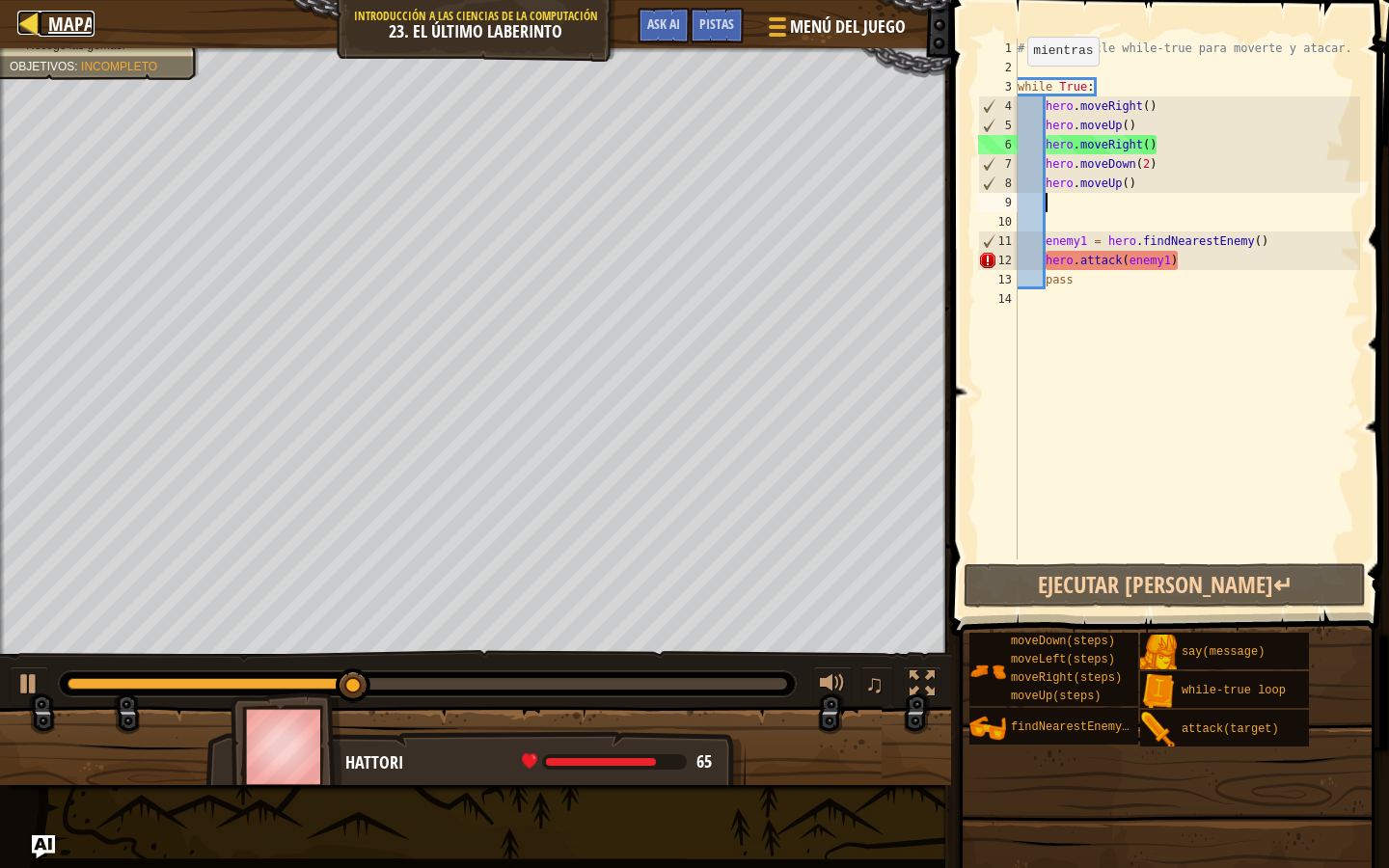
click at [69, 18] on span "Mapa" at bounding box center [72, 23] width 47 height 26
select select "es-419"
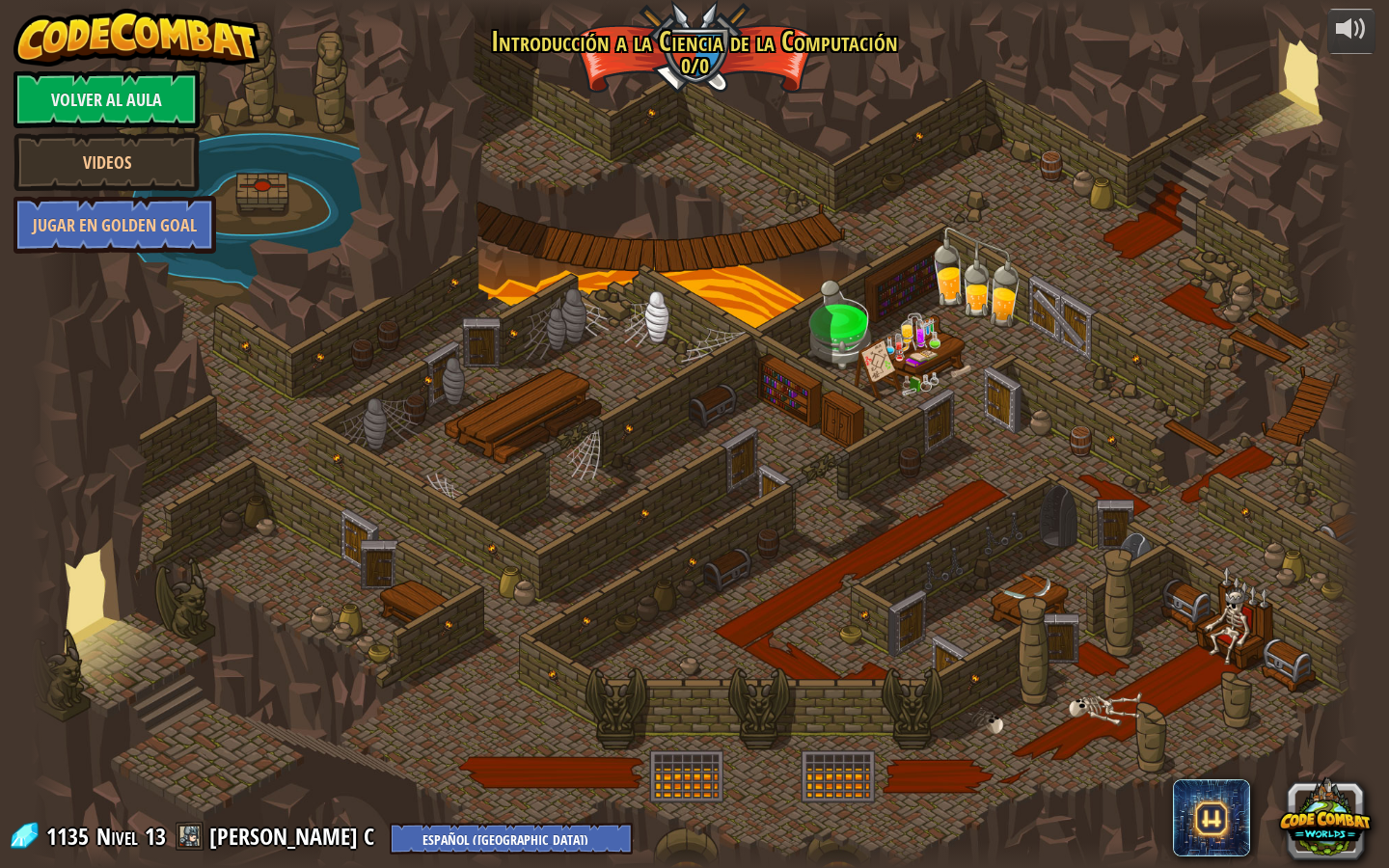
select select "es-419"
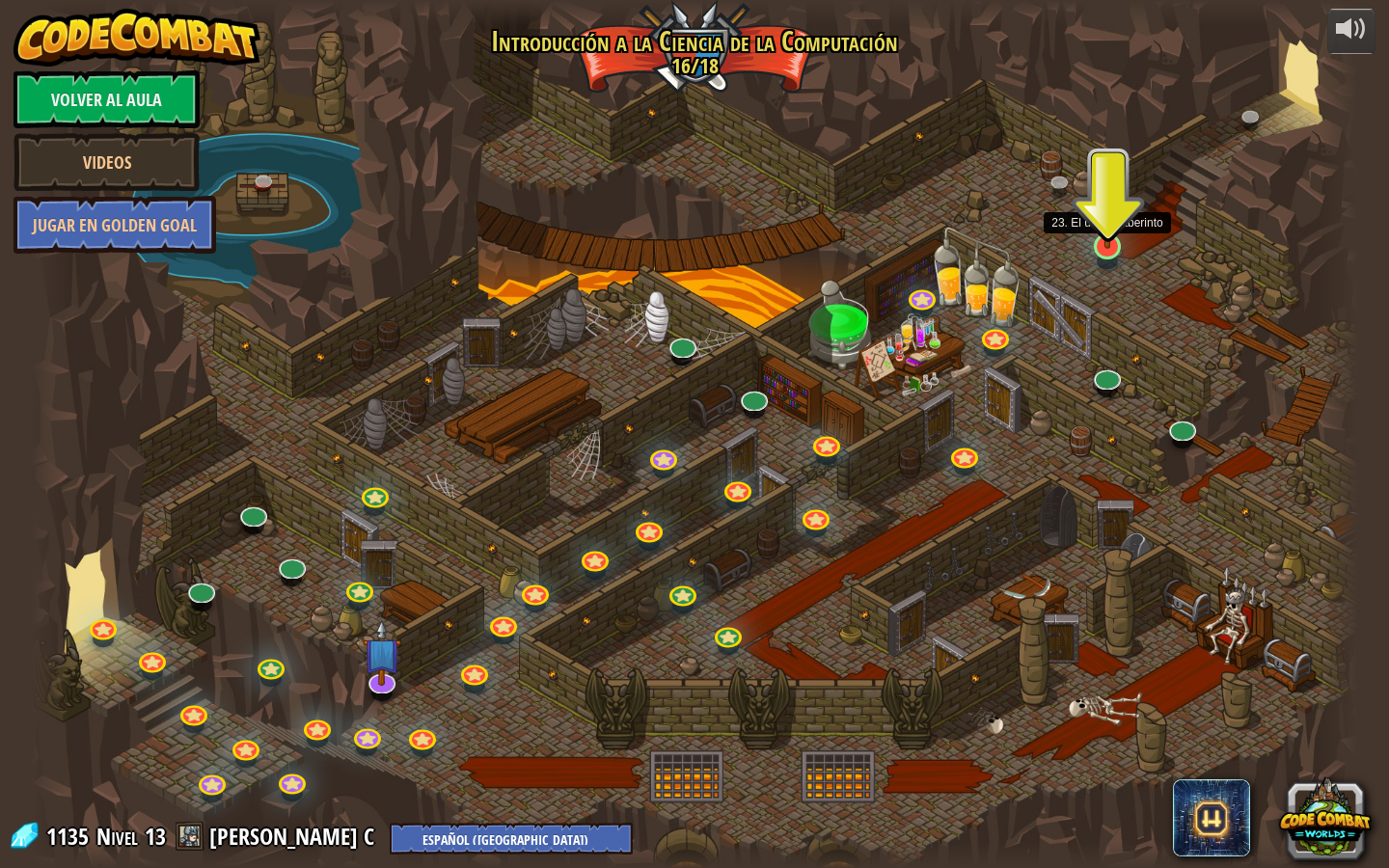
click at [1115, 248] on img at bounding box center [1108, 207] width 36 height 81
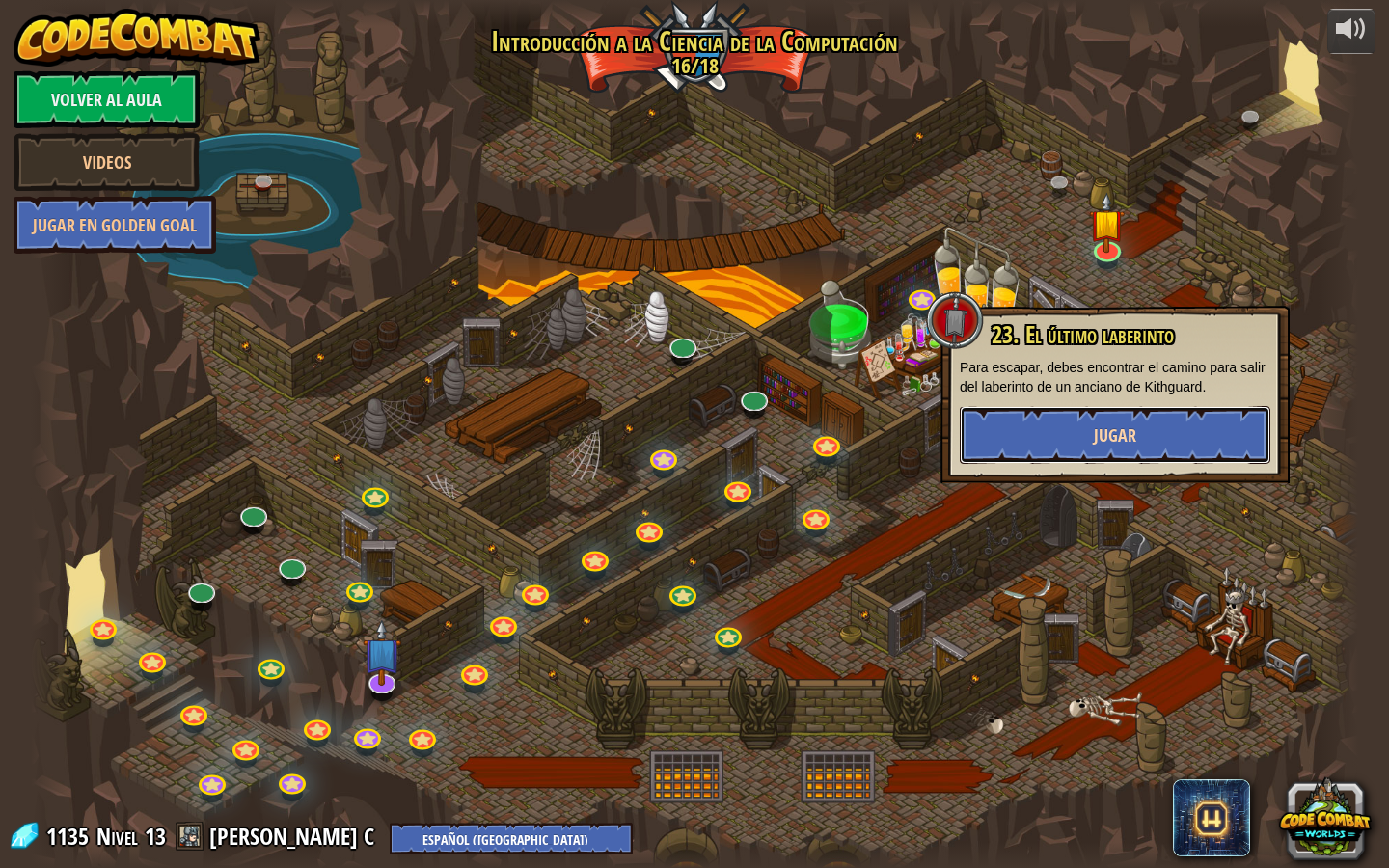
click at [1123, 436] on span "Jugar" at bounding box center [1115, 435] width 43 height 24
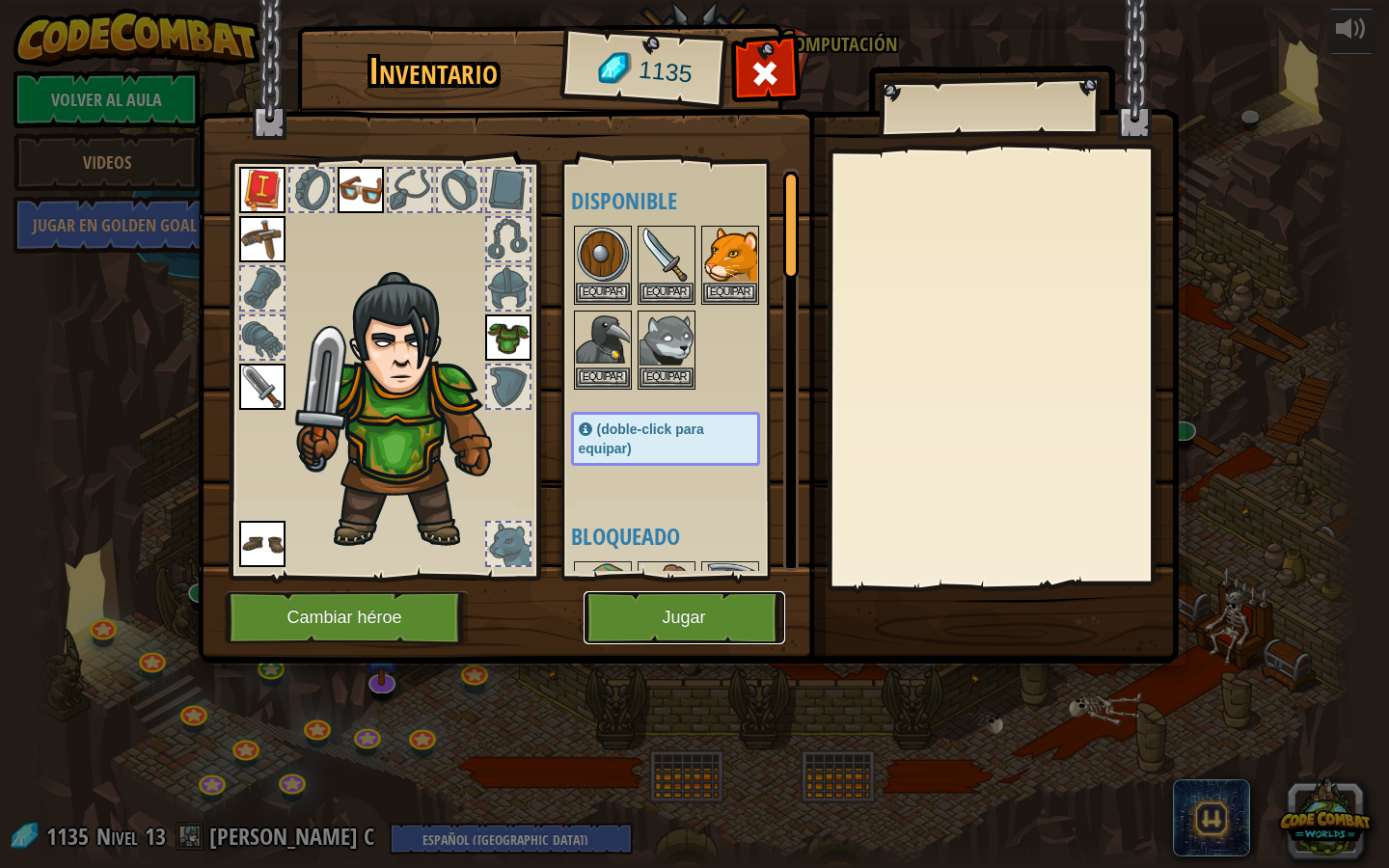
click at [694, 627] on button "Jugar" at bounding box center [684, 618] width 201 height 54
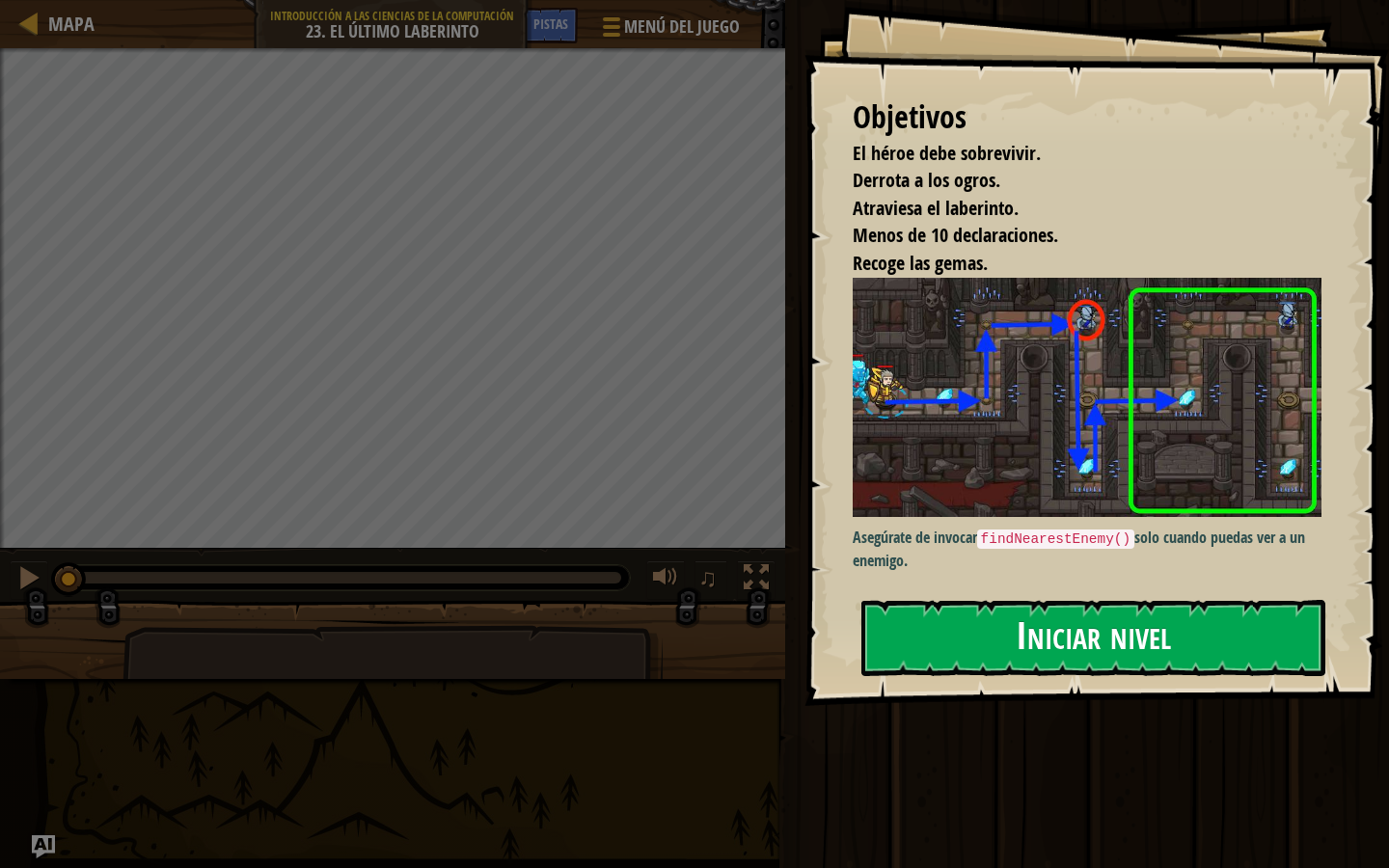
click at [1203, 617] on button "Iniciar nivel" at bounding box center [1093, 637] width 464 height 76
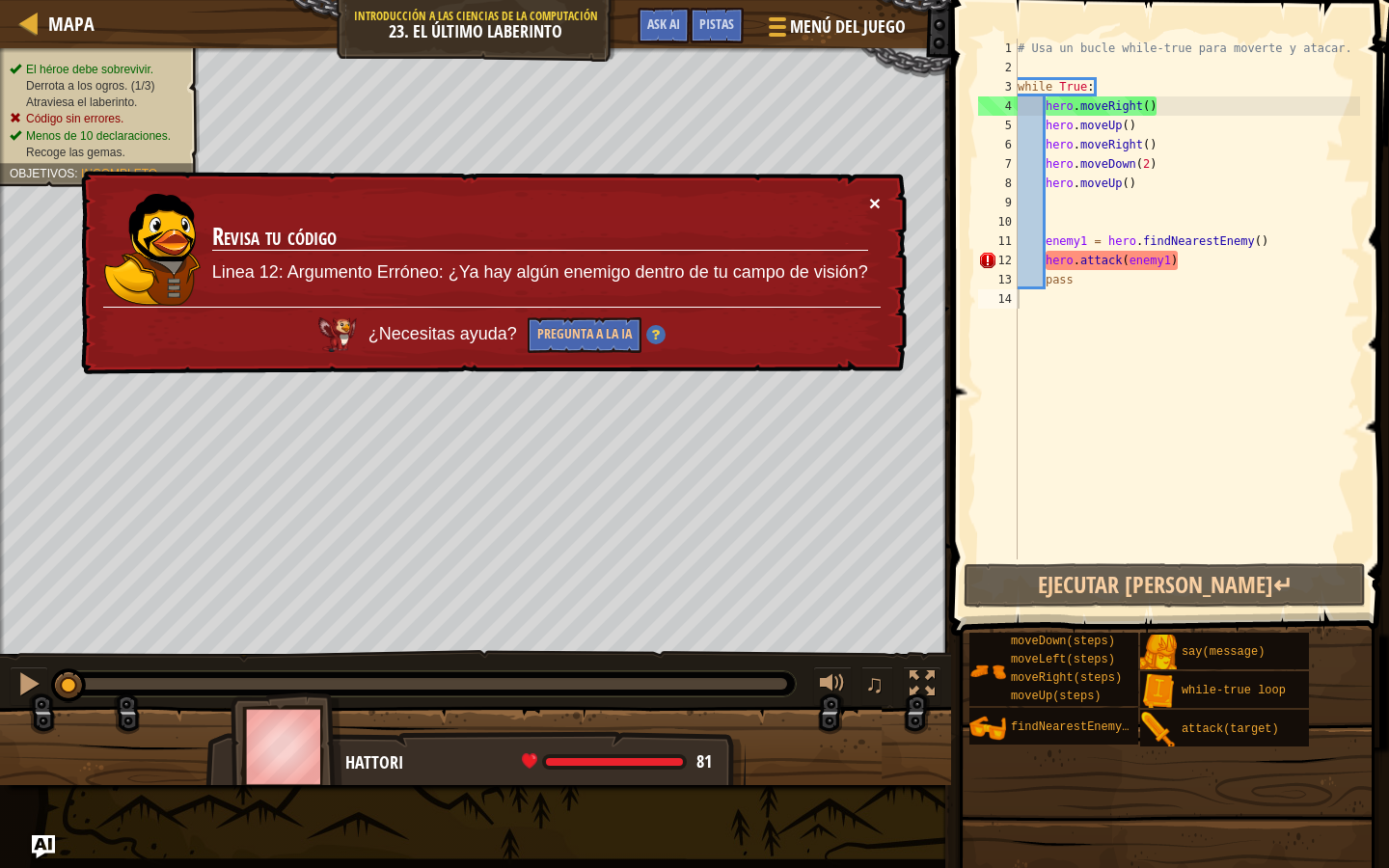
click at [876, 205] on button "×" at bounding box center [875, 202] width 12 height 20
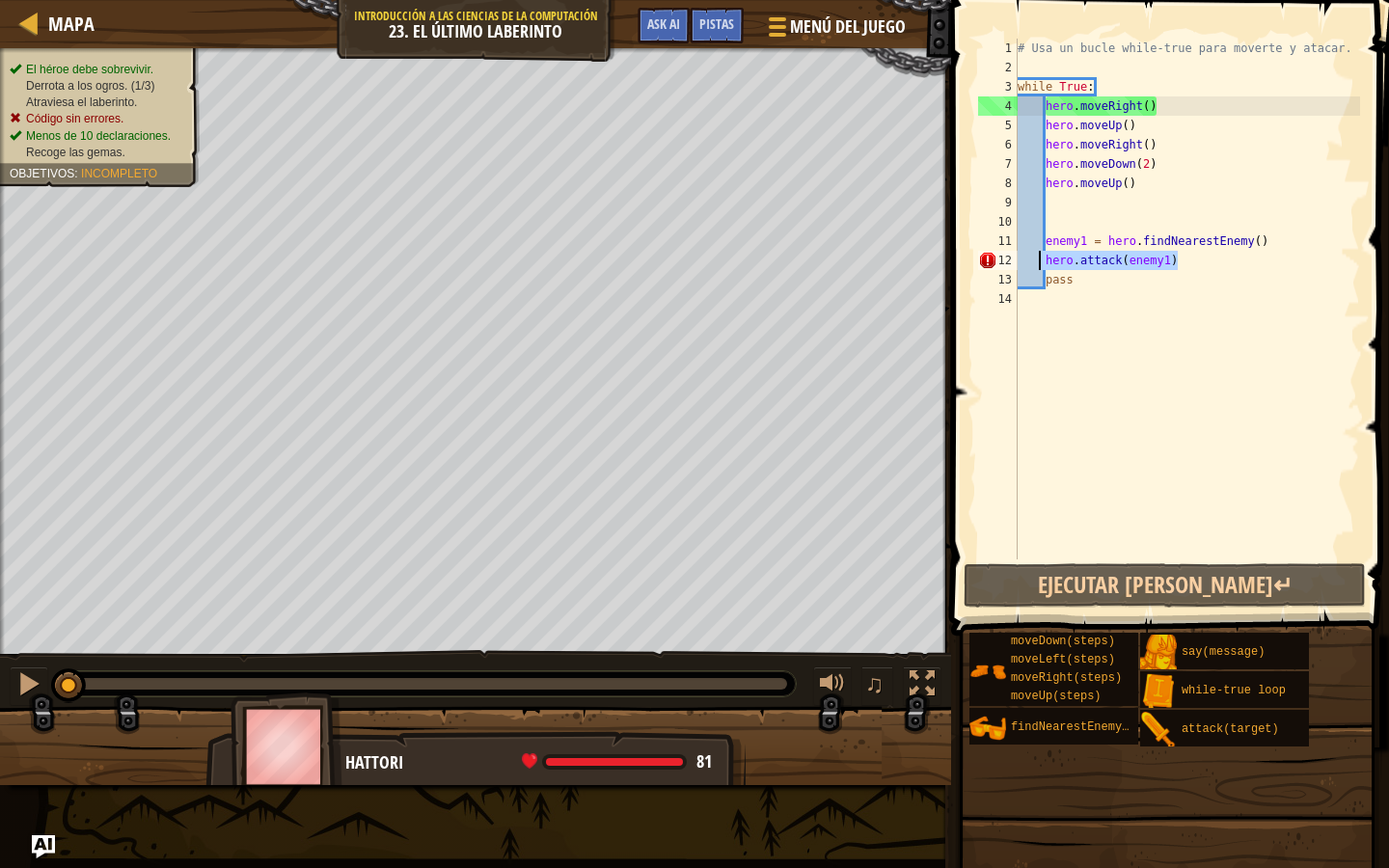
drag, startPoint x: 1190, startPoint y: 260, endPoint x: 1042, endPoint y: 259, distance: 148.0
click at [1042, 259] on div "# Usa un bucle while-true para moverte y atacar. while True : hero . moveRight …" at bounding box center [1188, 318] width 347 height 560
type textarea "\"
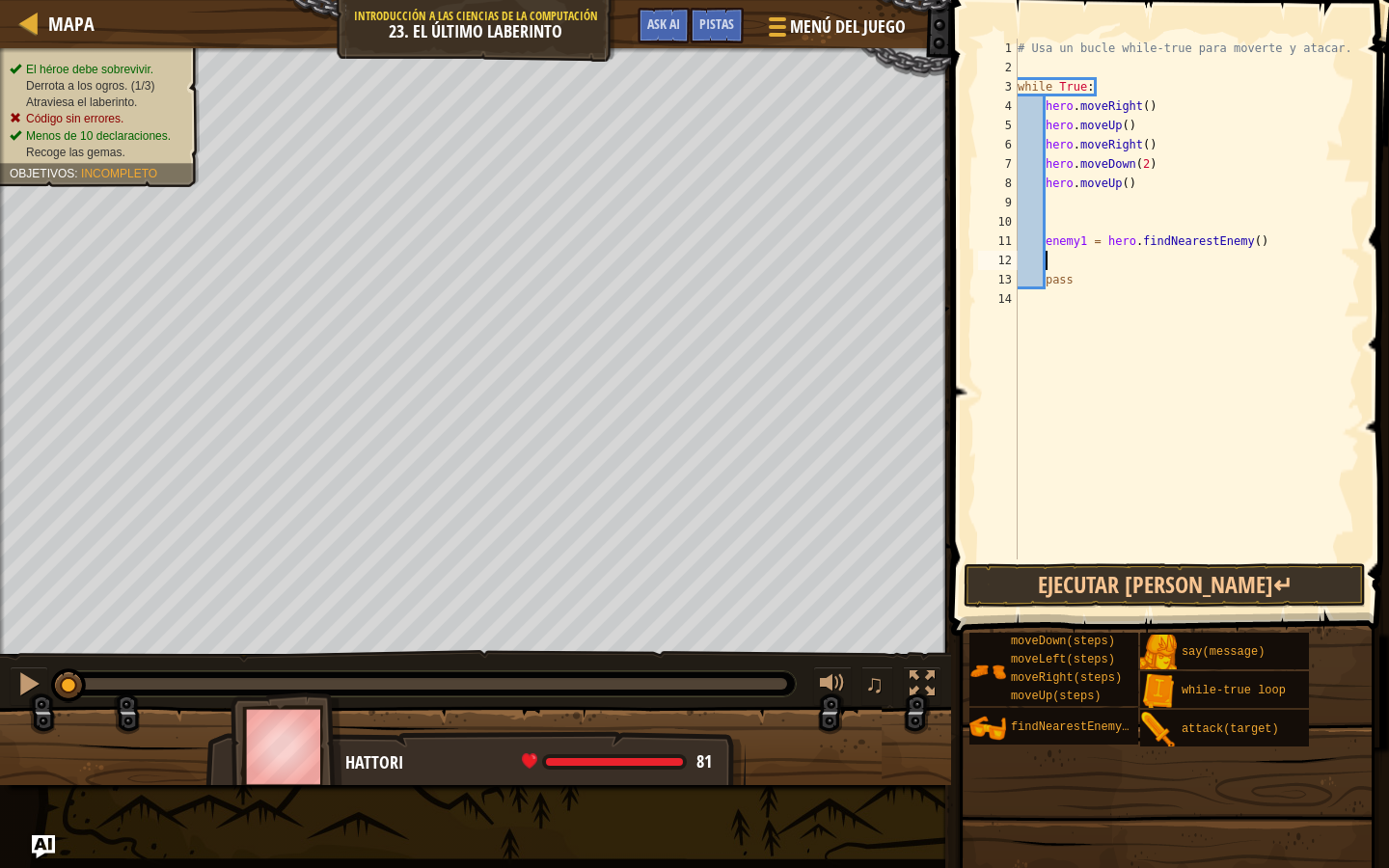
scroll to position [9, 0]
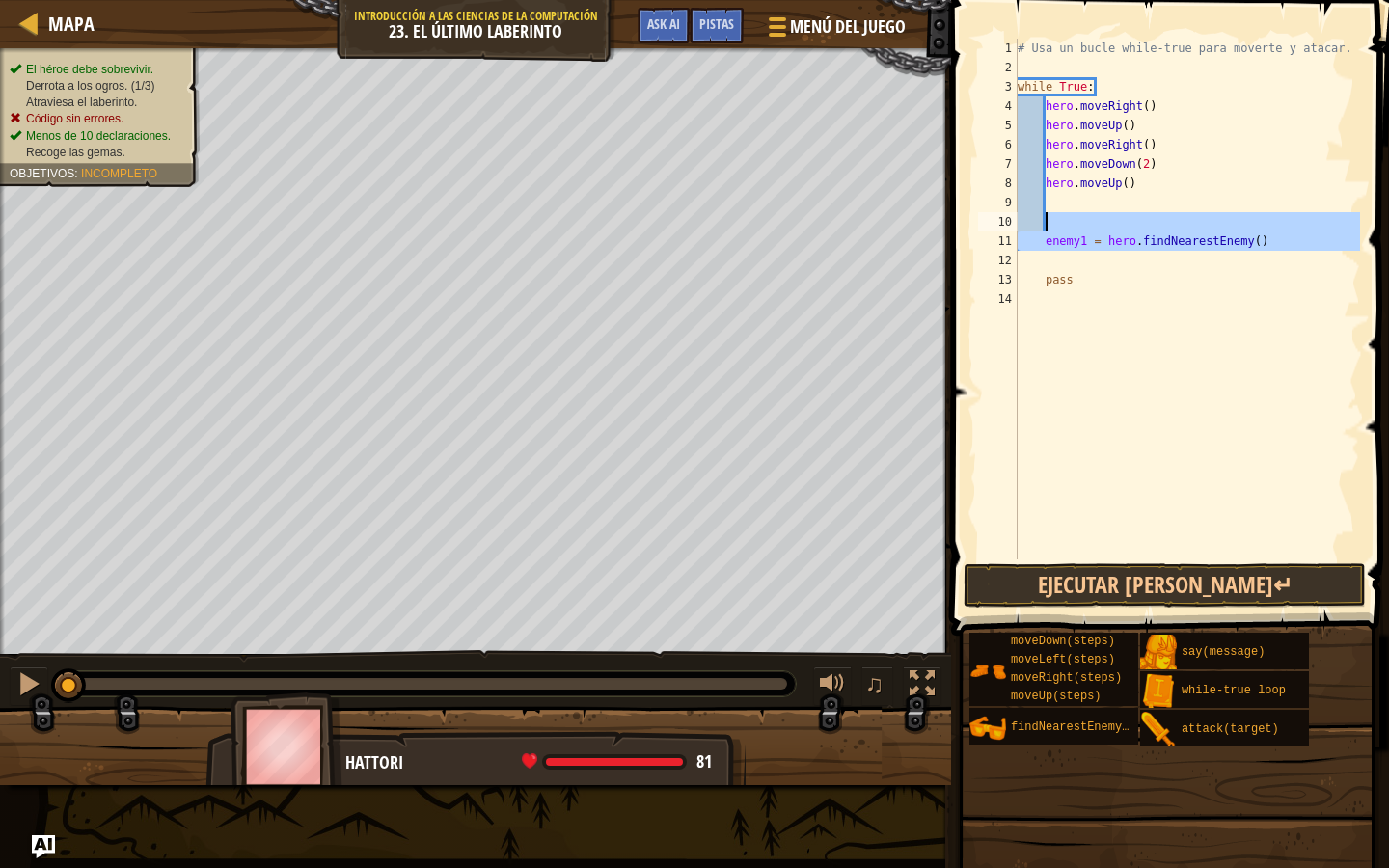
drag, startPoint x: 1245, startPoint y: 258, endPoint x: 1047, endPoint y: 224, distance: 200.9
click at [1046, 225] on div "# Usa un bucle while-true para moverte y atacar. while True : hero . moveRight …" at bounding box center [1188, 318] width 347 height 560
type textarea "enemy1 = hero.findNearestEnemy()"
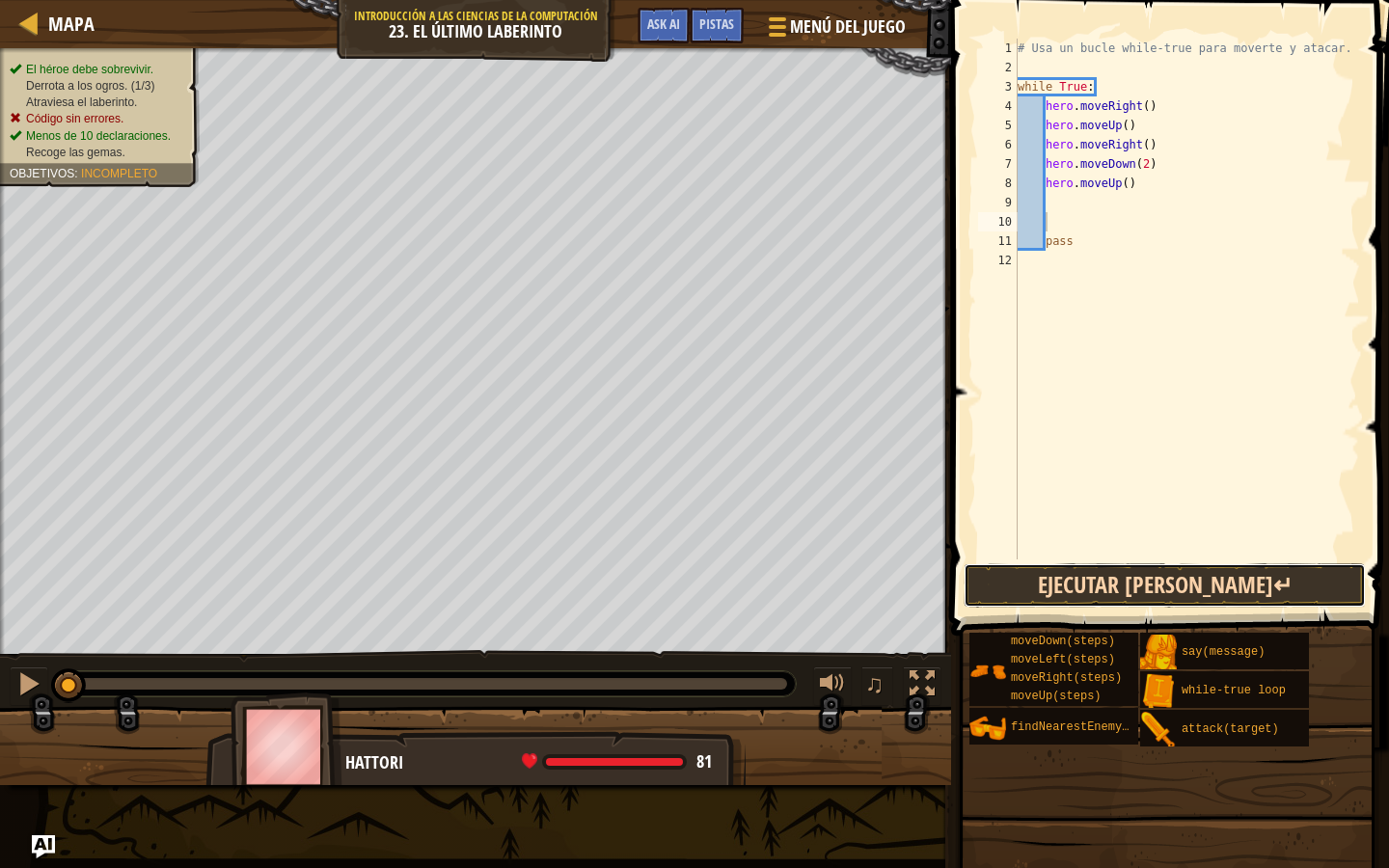
click at [1056, 596] on button "Ejecutar [PERSON_NAME]↵" at bounding box center [1164, 586] width 402 height 45
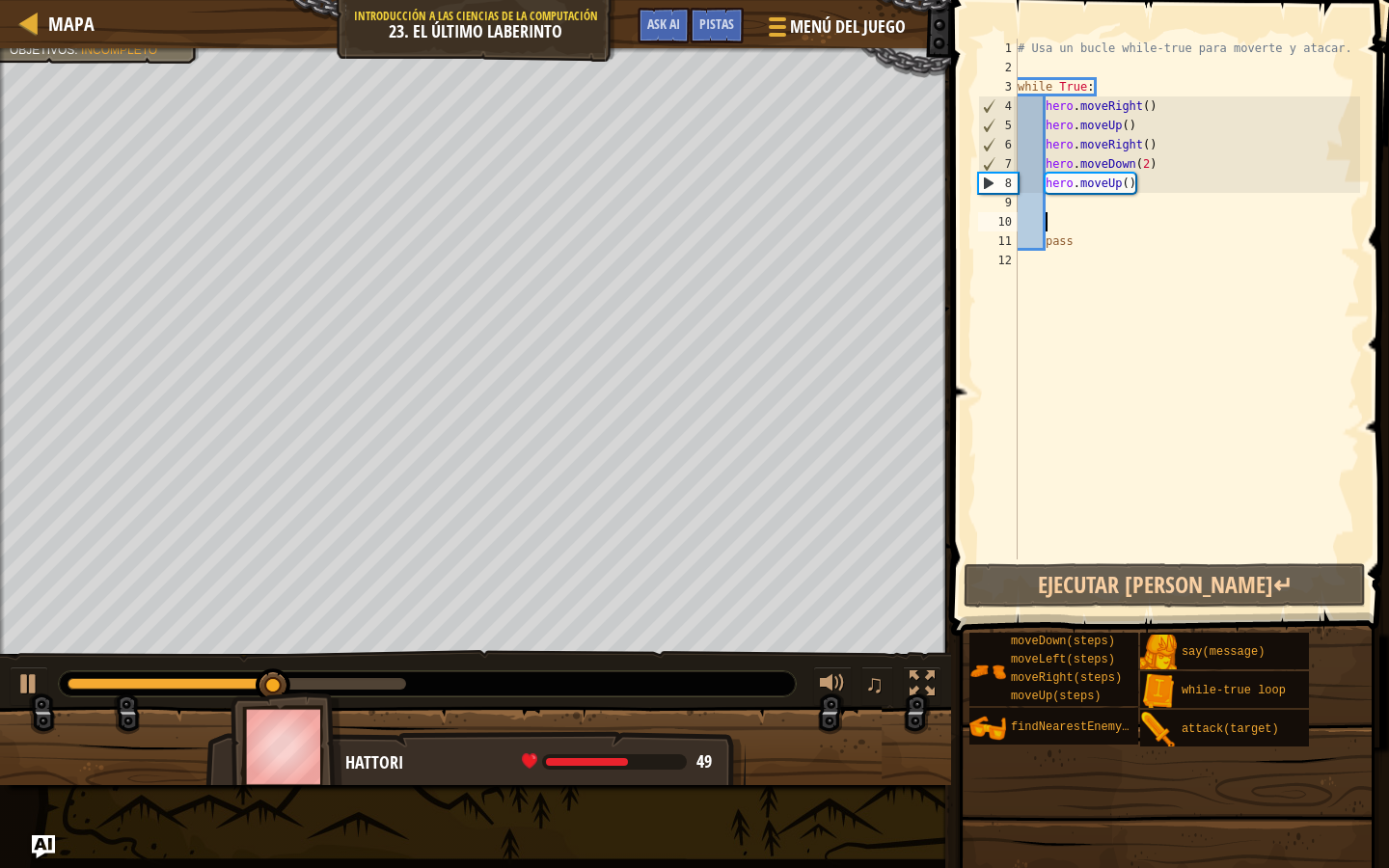
click at [1067, 262] on div "# Usa un bucle while-true para moverte y atacar. while True : hero . moveRight …" at bounding box center [1188, 318] width 347 height 560
type textarea "e"
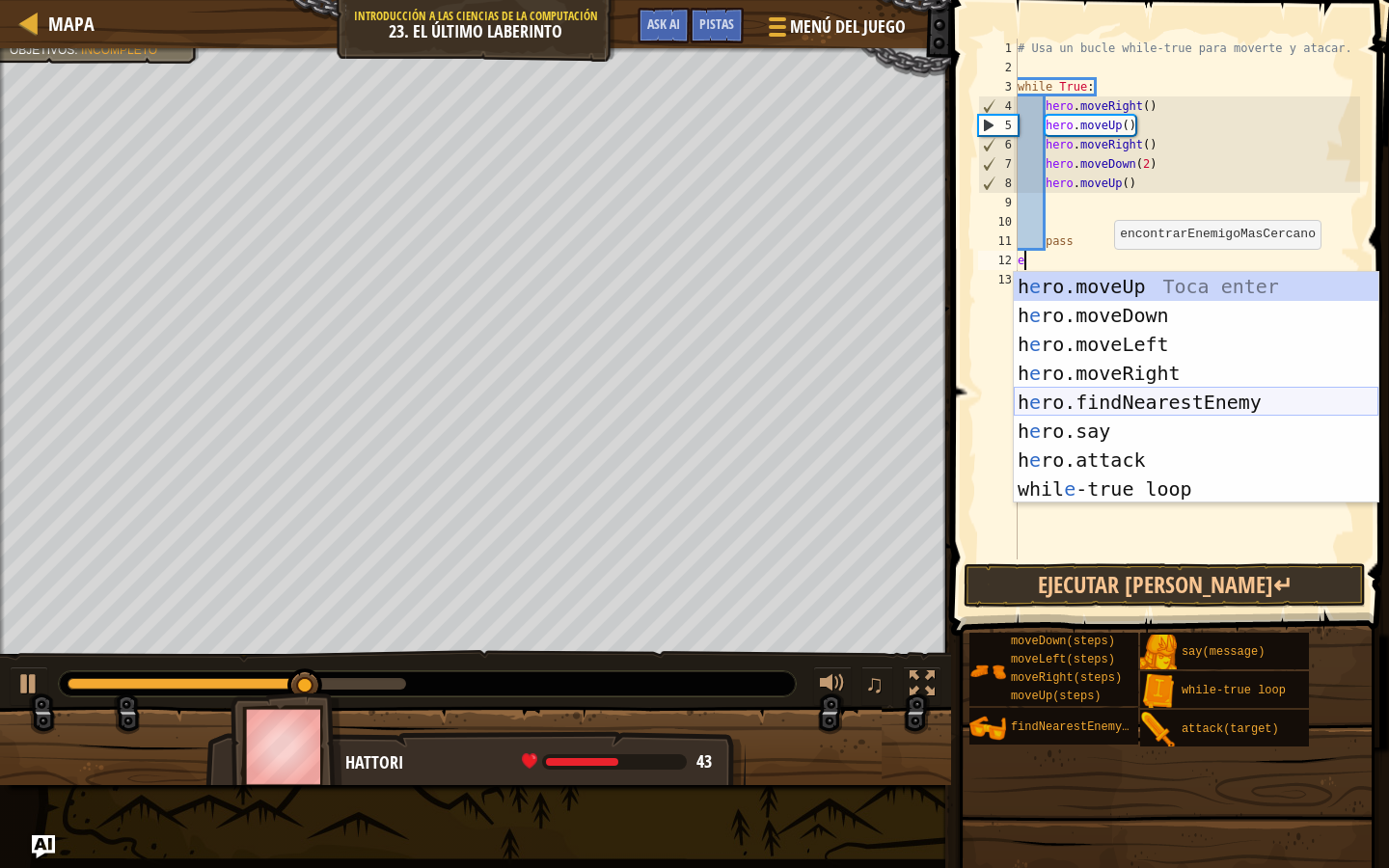
click at [1181, 411] on div "h e ro.moveUp Toca enter h e ro.moveDown Toca enter h e ro.moveLeft Toca enter …" at bounding box center [1196, 416] width 365 height 289
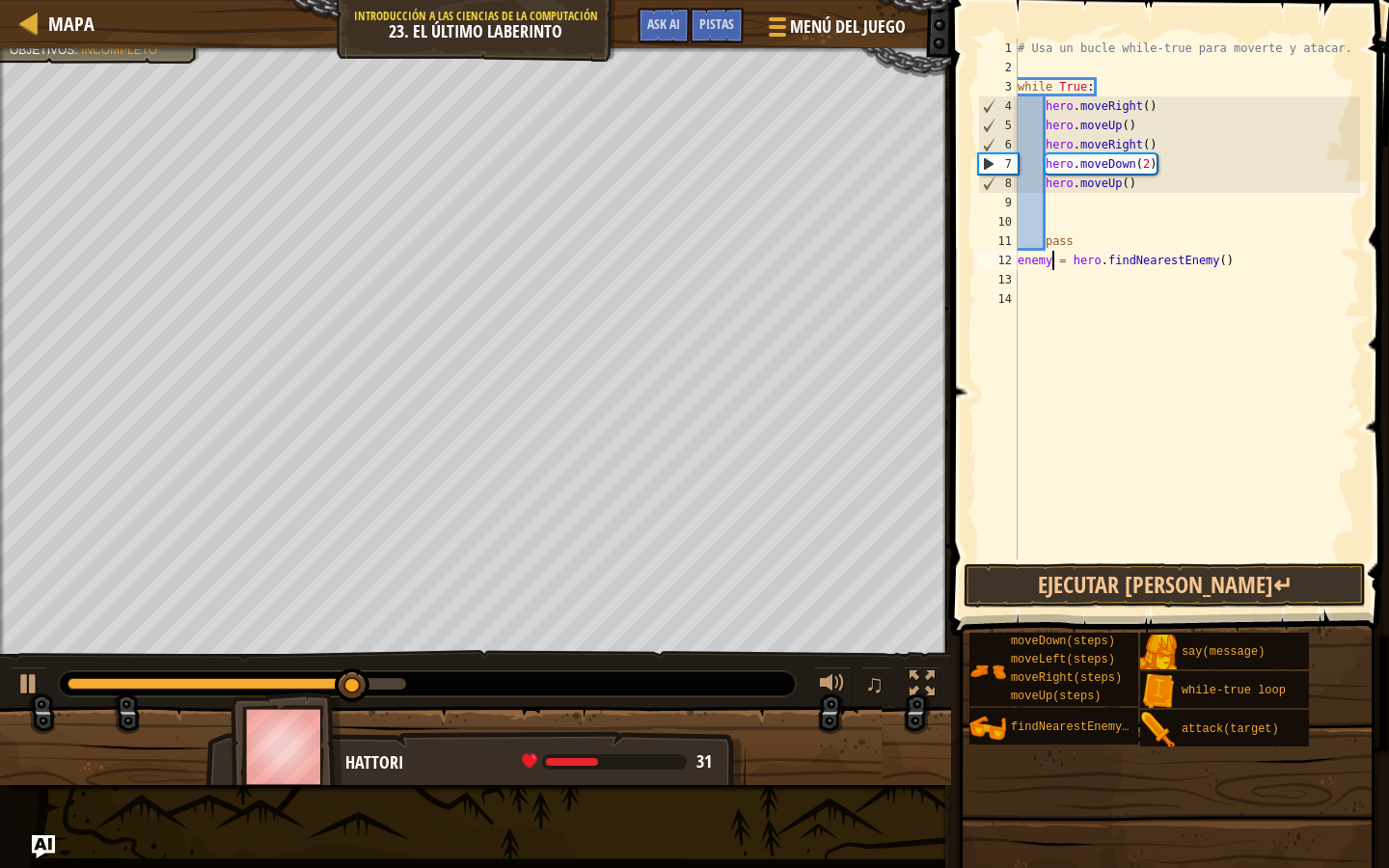
click at [1052, 265] on div "# Usa un bucle while-true para moverte y atacar. while True : hero . moveRight …" at bounding box center [1188, 318] width 347 height 560
type textarea "enemy1 = hero.findNearestEnemy()"
click at [1082, 288] on div "# Usa un bucle while-true para moverte y atacar. while True : hero . moveRight …" at bounding box center [1188, 318] width 347 height 560
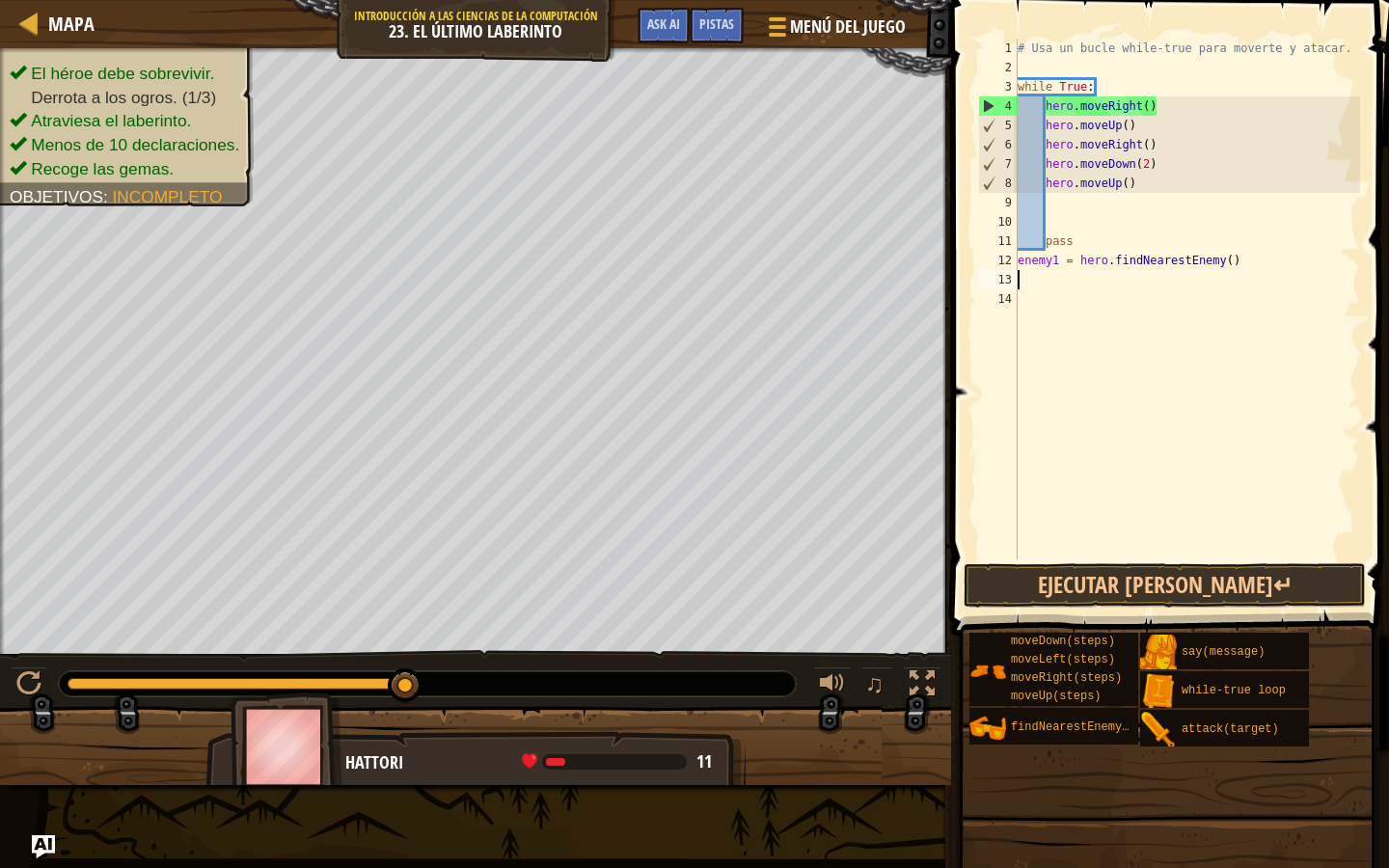
type textarea "e"
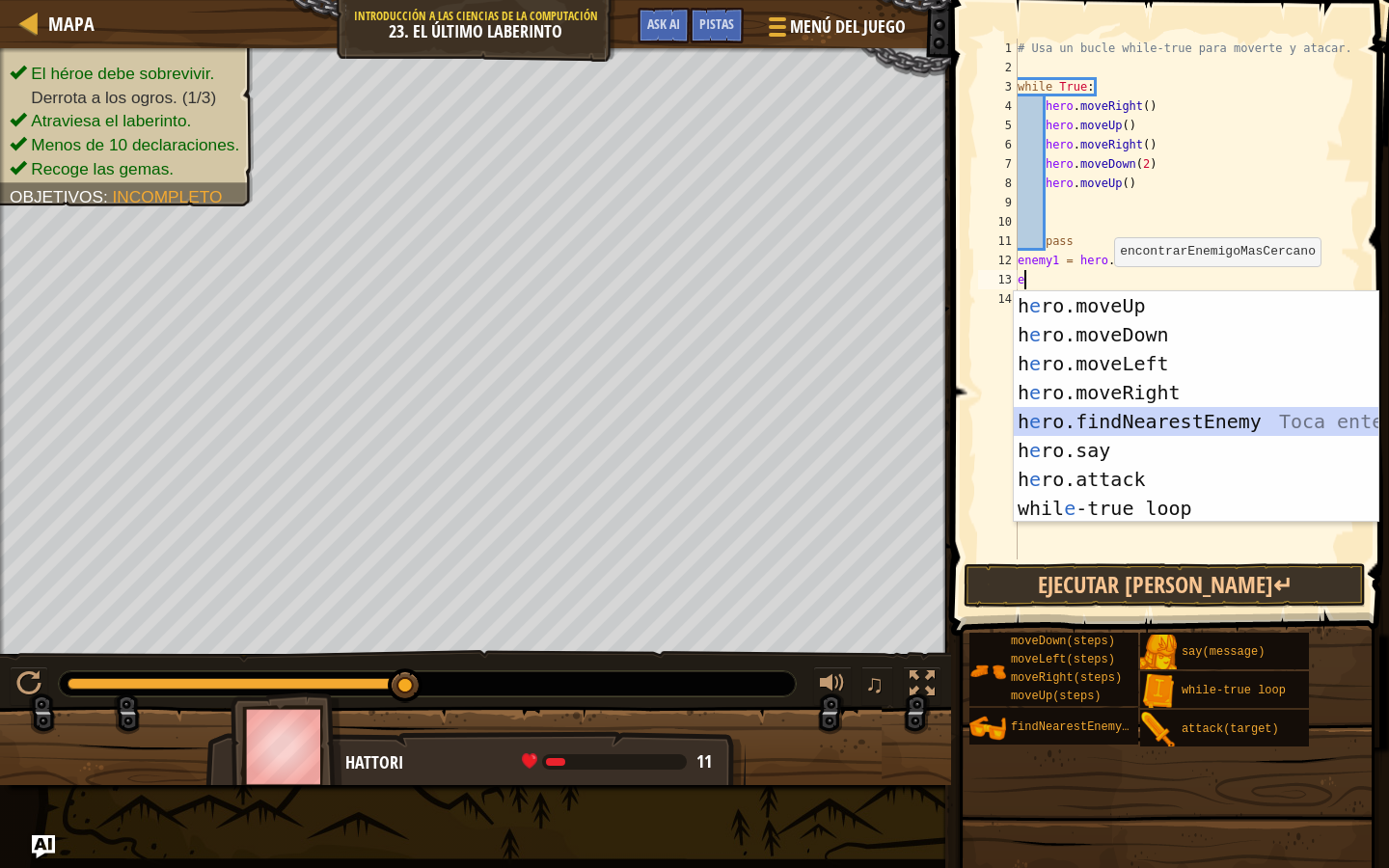
click at [1153, 417] on div "h e ro.moveUp Toca enter h e ro.moveDown Toca enter h e ro.moveLeft Toca enter …" at bounding box center [1196, 435] width 365 height 289
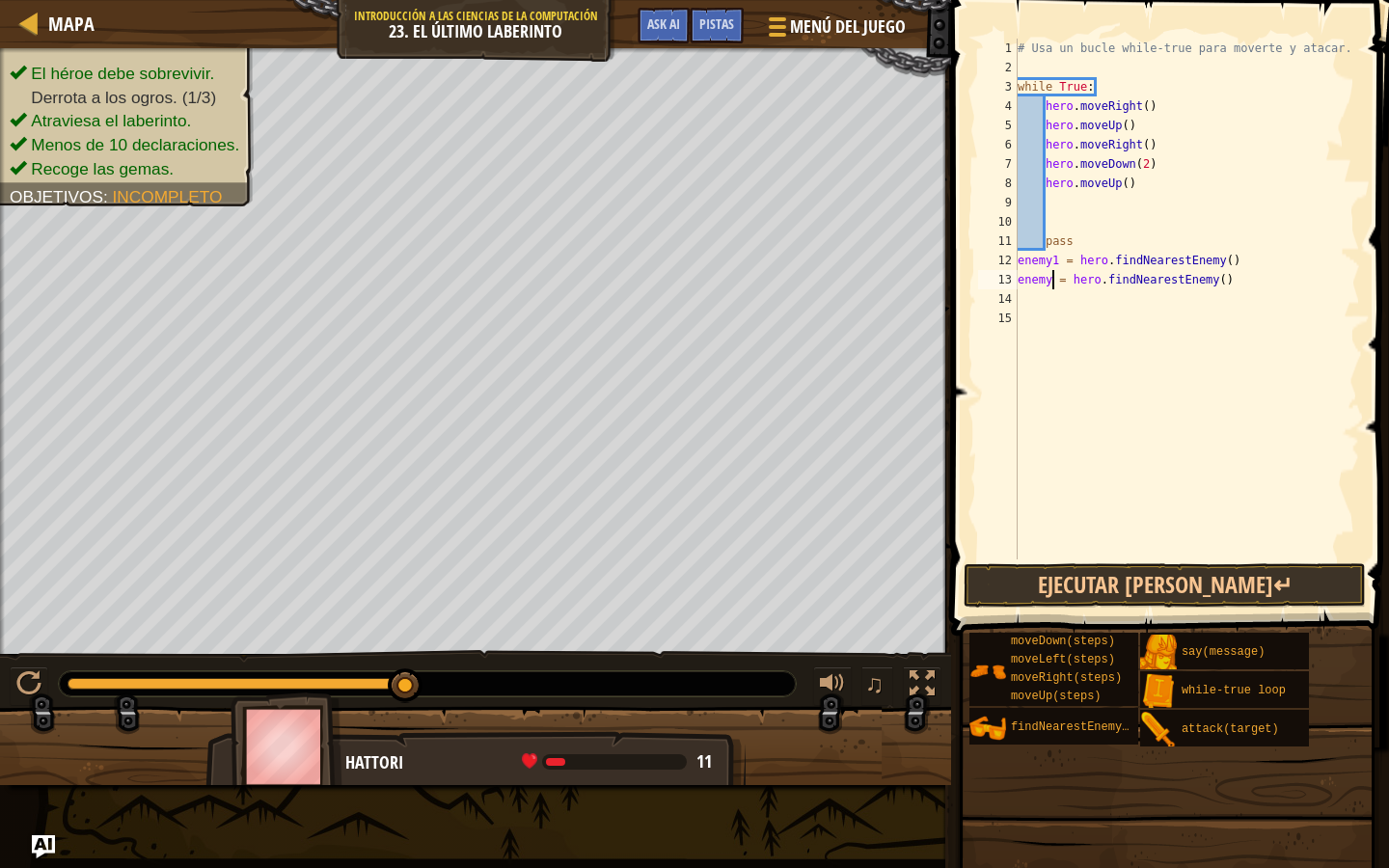
click at [1054, 280] on div "# Usa un bucle while-true para moverte y atacar. while True : hero . moveRight …" at bounding box center [1188, 318] width 347 height 560
type textarea "enemy2 = hero.findNearestEnemy()"
click at [1099, 306] on div "# Usa un bucle while-true para moverte y atacar. while True : hero . moveRight …" at bounding box center [1188, 318] width 347 height 560
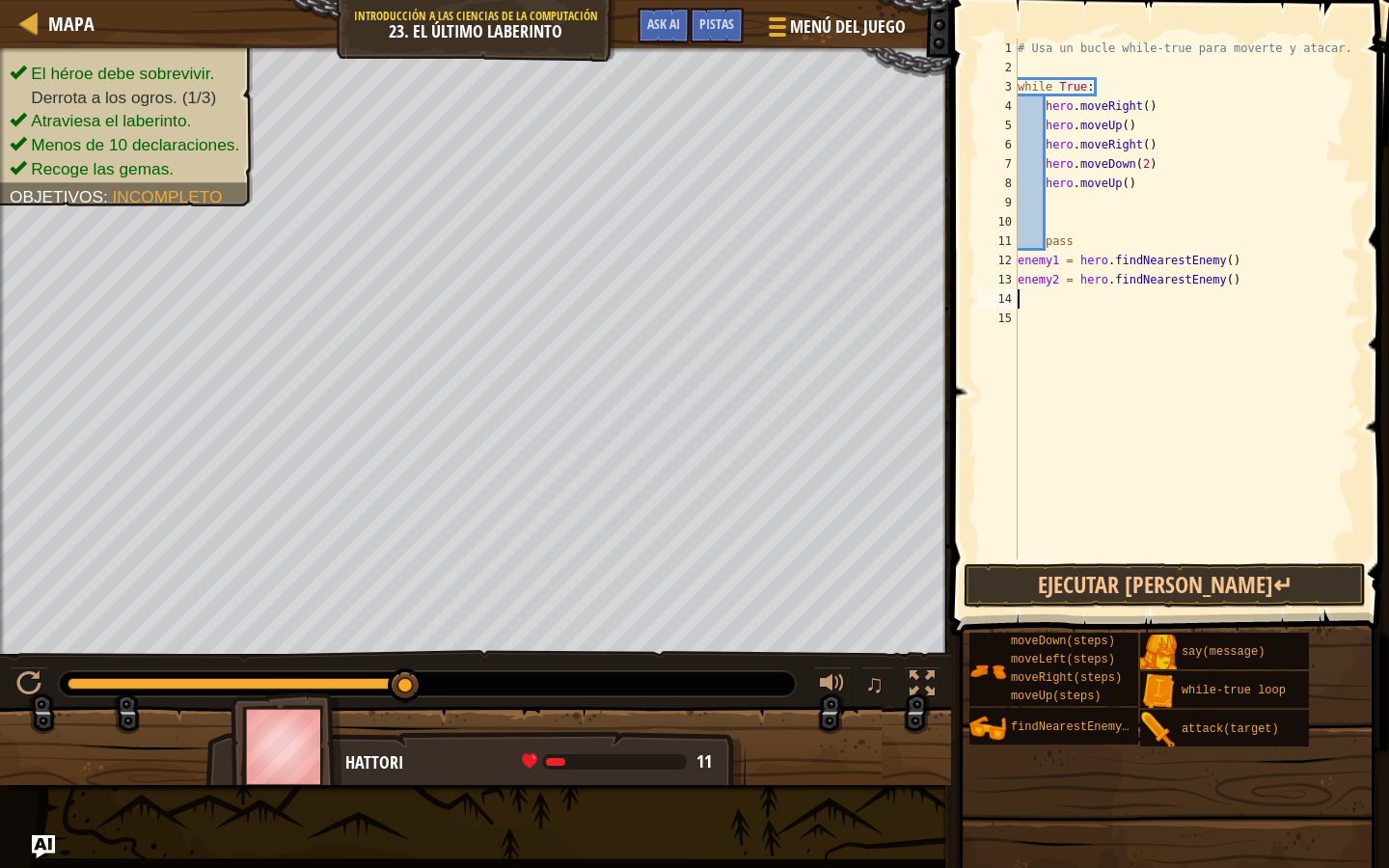
click at [1023, 279] on div "# Usa un bucle while-true para moverte y atacar. while True : hero . moveRight …" at bounding box center [1188, 318] width 347 height 560
click at [1039, 274] on div "# Usa un bucle while-true para moverte y atacar. while True : hero . moveRight …" at bounding box center [1188, 318] width 347 height 560
click at [1020, 316] on div "# Usa un bucle while-true para moverte y atacar. while True : hero . moveRight …" at bounding box center [1188, 318] width 347 height 560
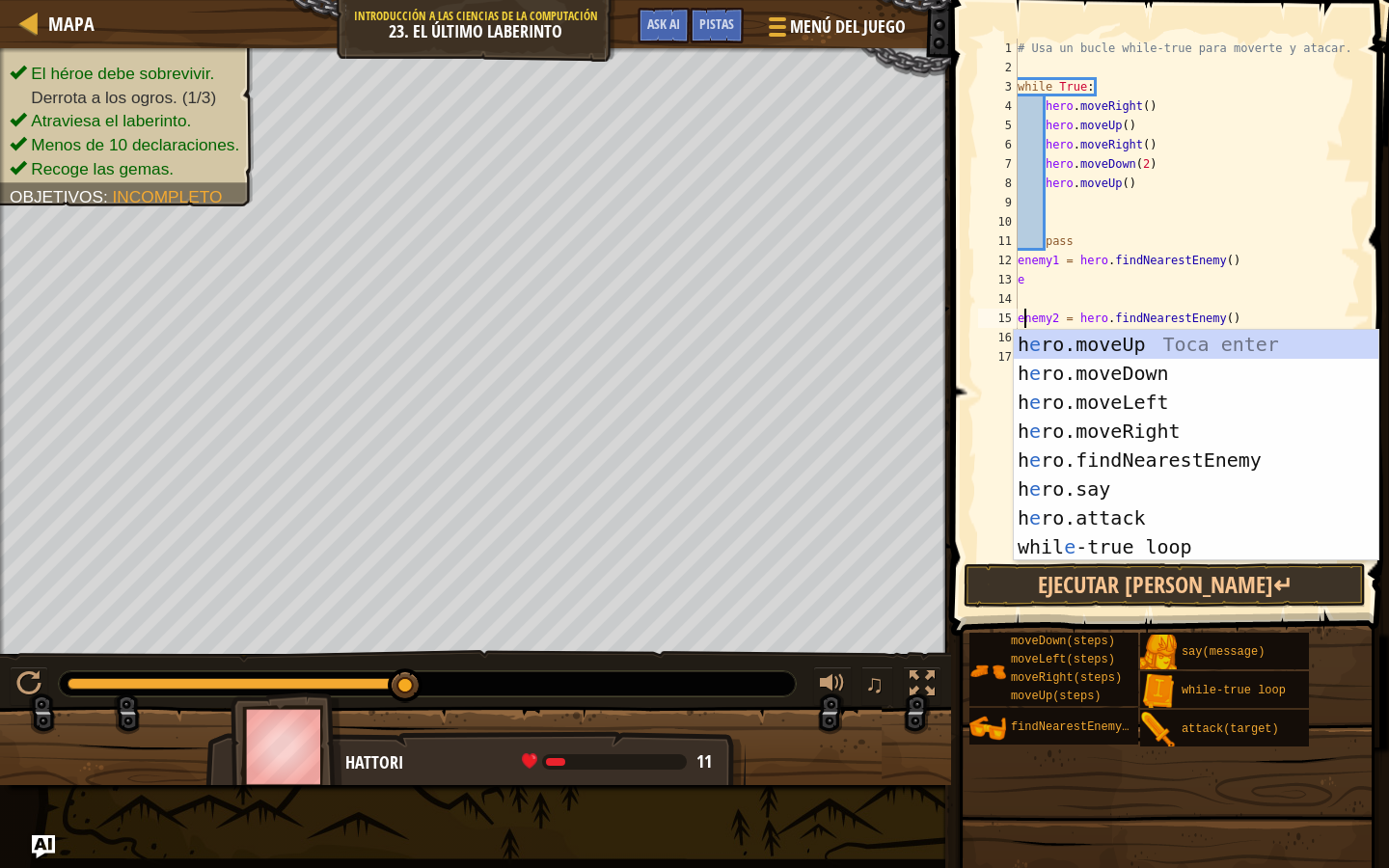
click at [1042, 272] on div "# Usa un bucle while-true para moverte y atacar. while True : hero . moveRight …" at bounding box center [1188, 318] width 347 height 560
type textarea "e"
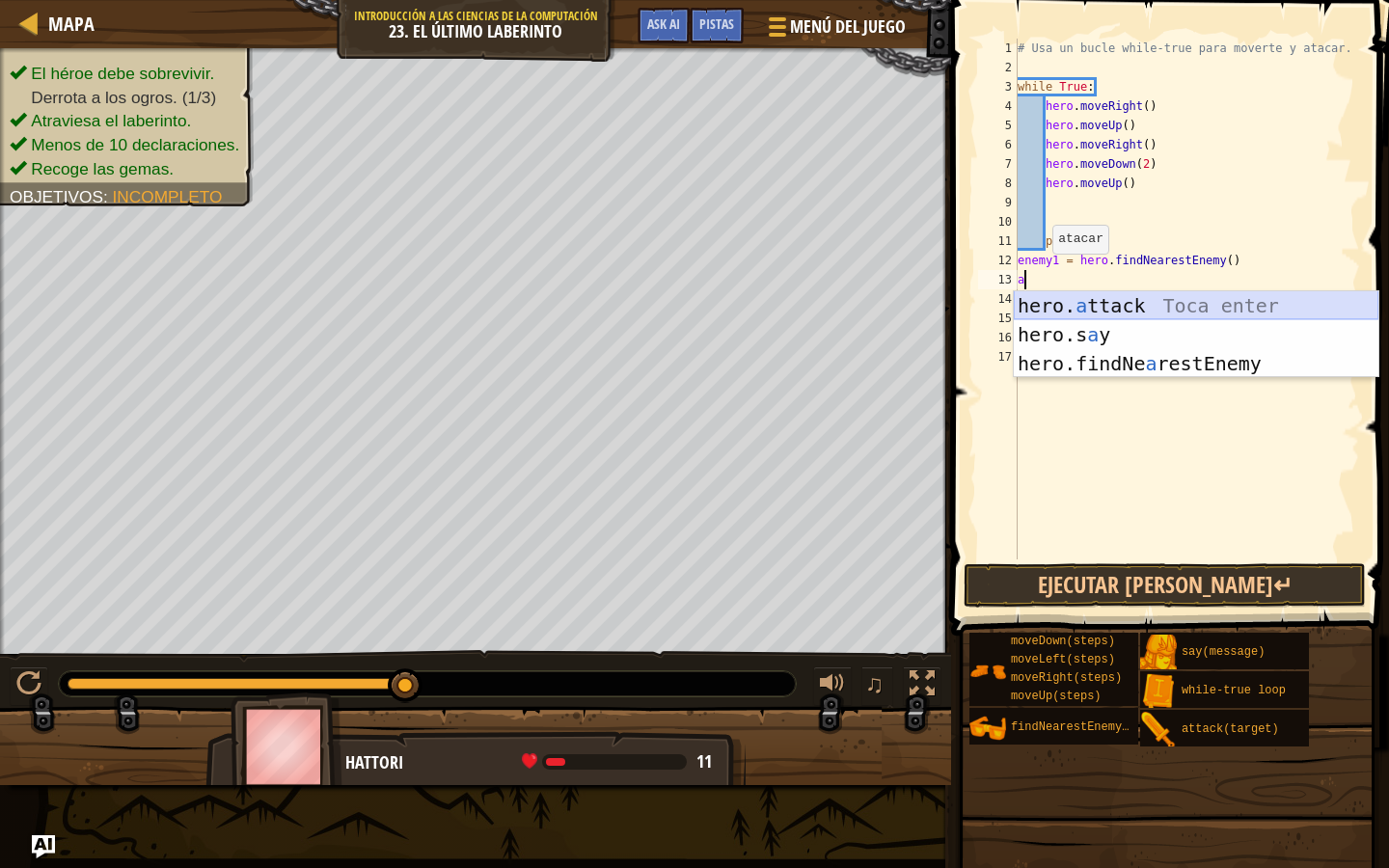
click at [1065, 308] on div "hero. a ttack Toca enter hero.s a y [PERSON_NAME] enter hero.findNe a restEnemy…" at bounding box center [1196, 363] width 365 height 145
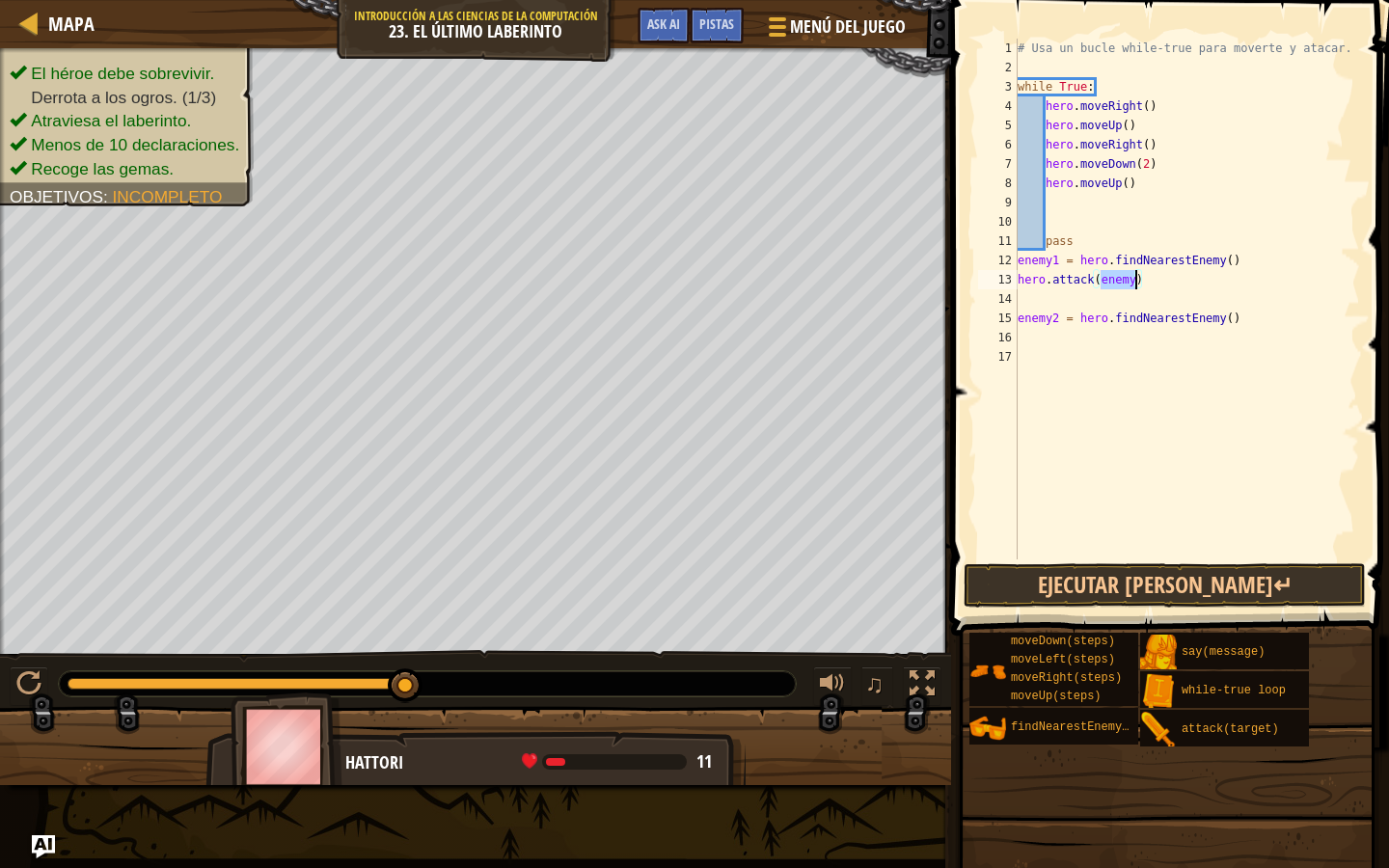
click at [1140, 281] on div "# Usa un bucle while-true para moverte y atacar. while True : hero . moveRight …" at bounding box center [1188, 318] width 347 height 560
type textarea "hero.attack(enemy1)"
click at [1122, 363] on div "# Usa un bucle while-true para moverte y atacar. while True : hero . moveRight …" at bounding box center [1188, 318] width 347 height 560
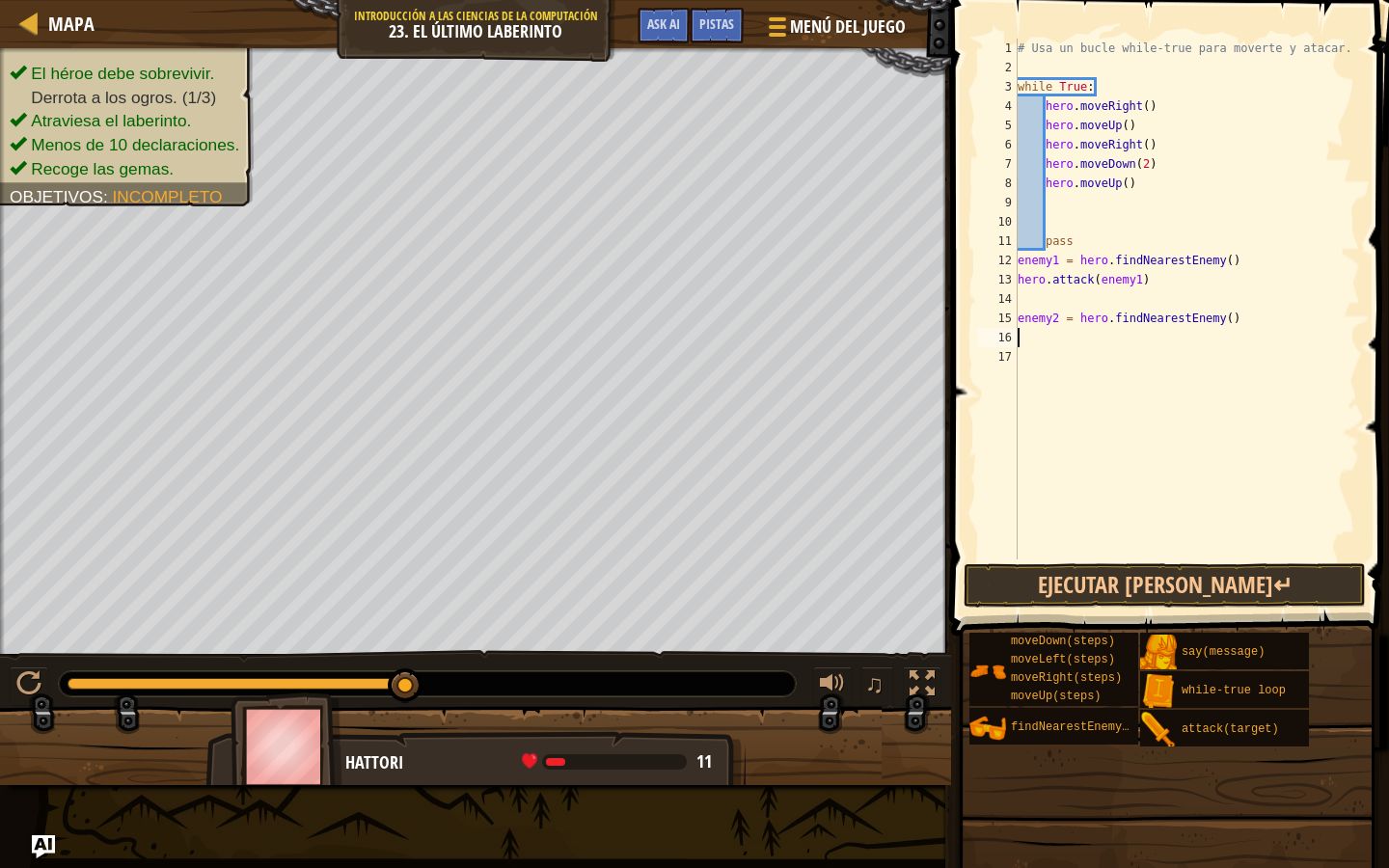
click at [1114, 340] on div "# Usa un bucle while-true para moverte y atacar. while True : hero . moveRight …" at bounding box center [1188, 318] width 347 height 560
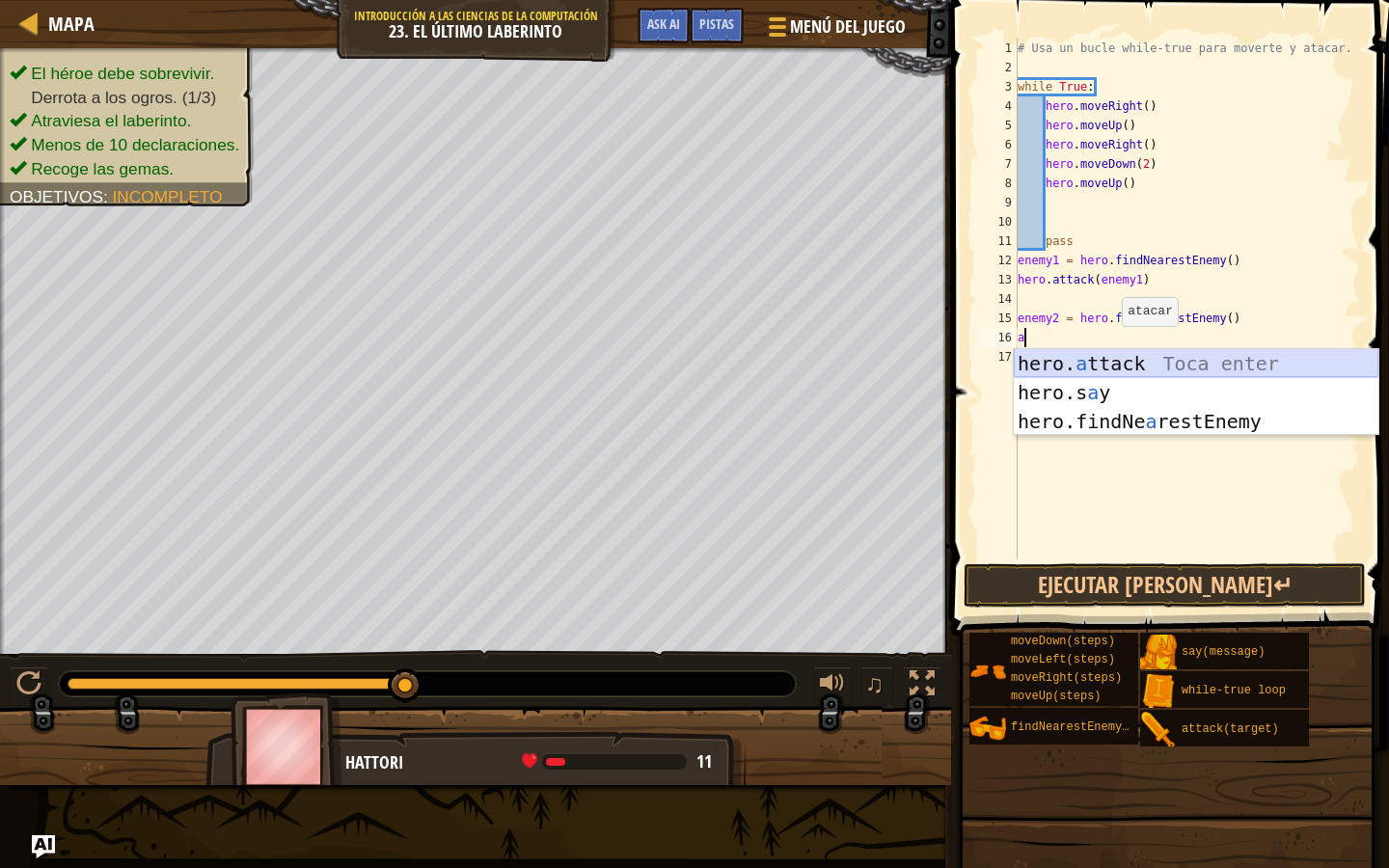
click at [1111, 364] on div "hero. a ttack Toca enter hero.s a y [PERSON_NAME] enter hero.findNe a restEnemy…" at bounding box center [1196, 421] width 365 height 145
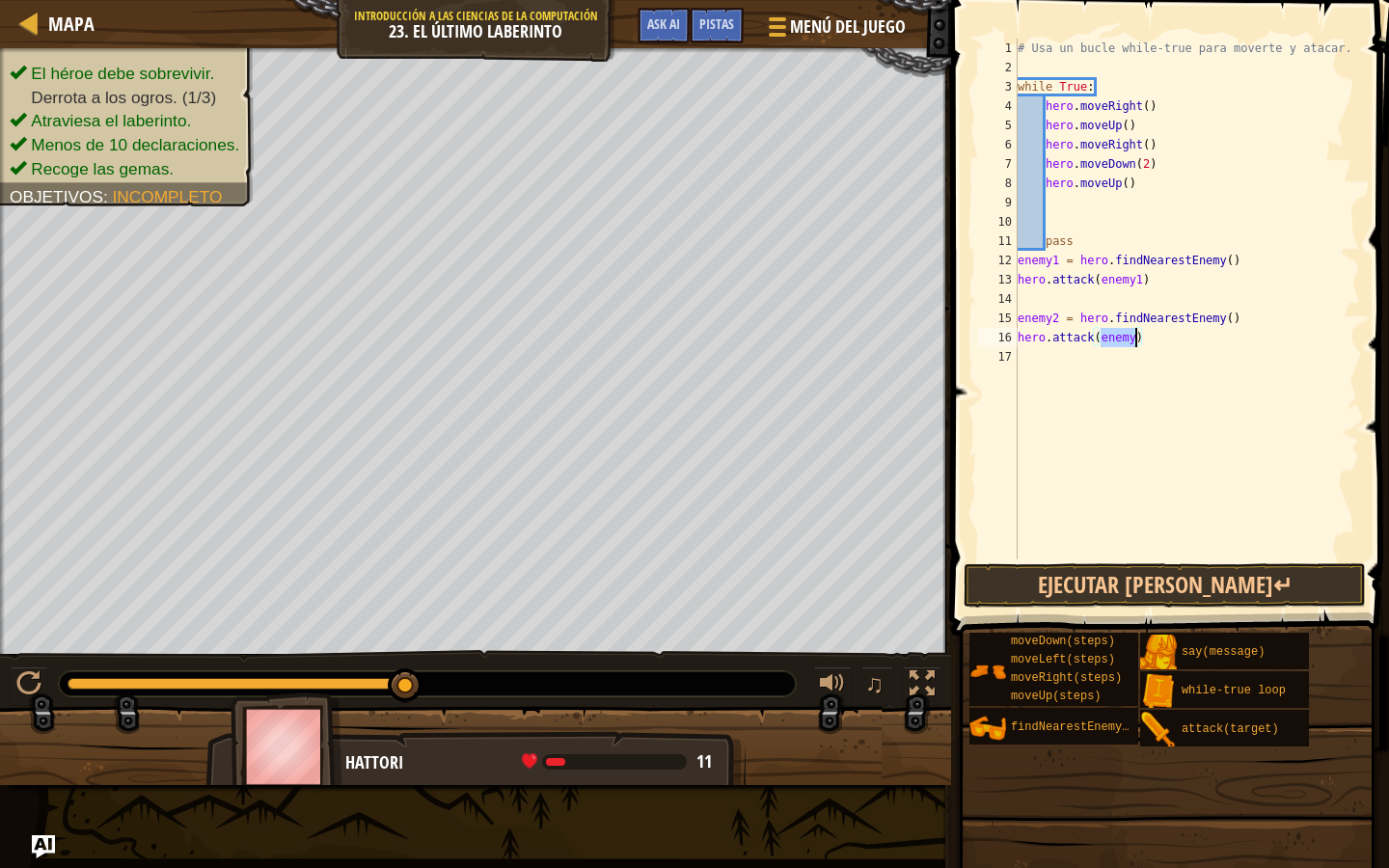
click at [1133, 346] on div "# Usa un bucle while-true para moverte y atacar. while True : hero . moveRight …" at bounding box center [1188, 318] width 347 height 560
type textarea "hero.attack(enemy2)"
click at [1151, 585] on button "Ejecutar [PERSON_NAME]↵" at bounding box center [1164, 586] width 402 height 45
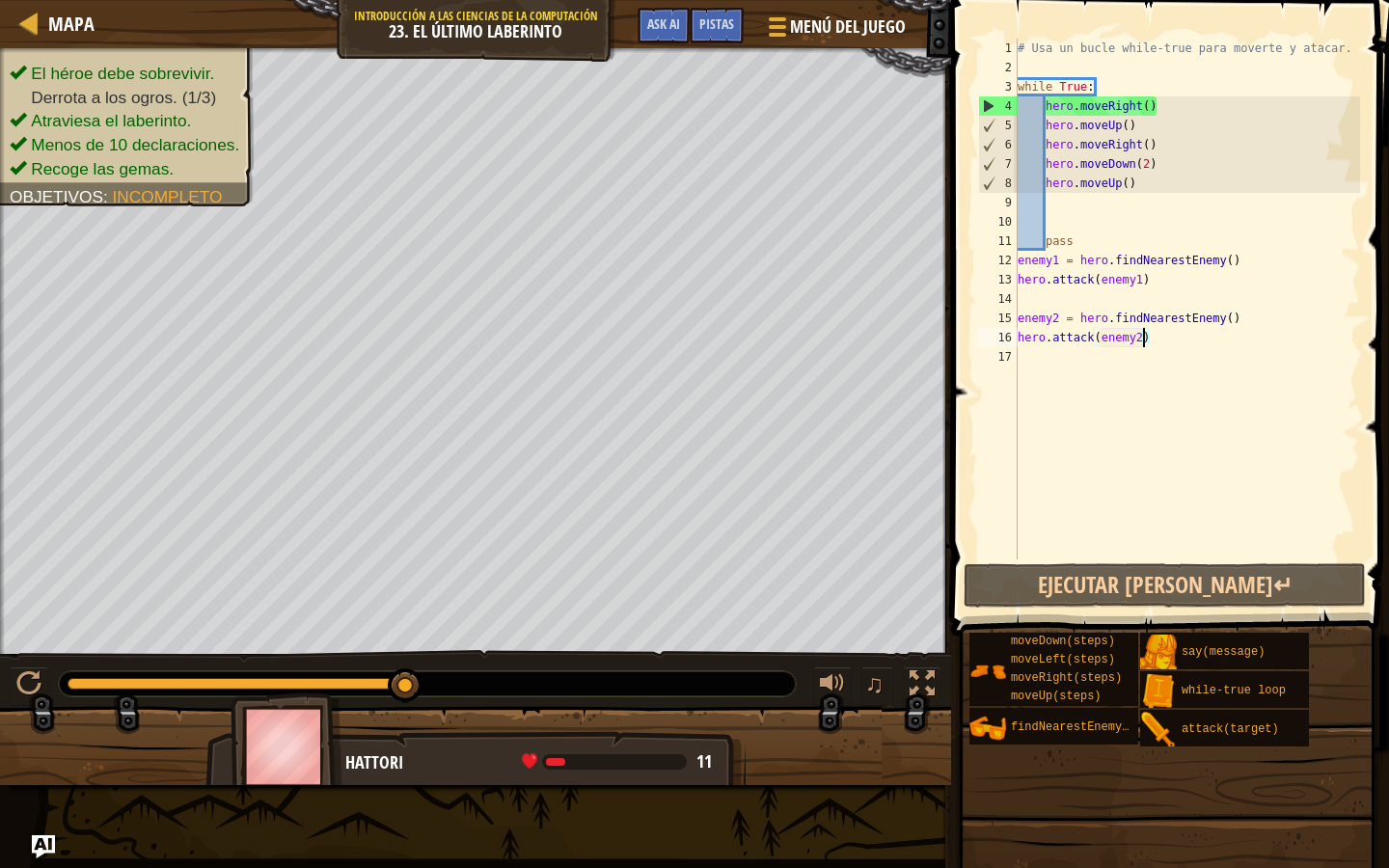
click at [1112, 300] on div "# Usa un bucle while-true para moverte y atacar. while True : hero . moveRight …" at bounding box center [1188, 318] width 347 height 560
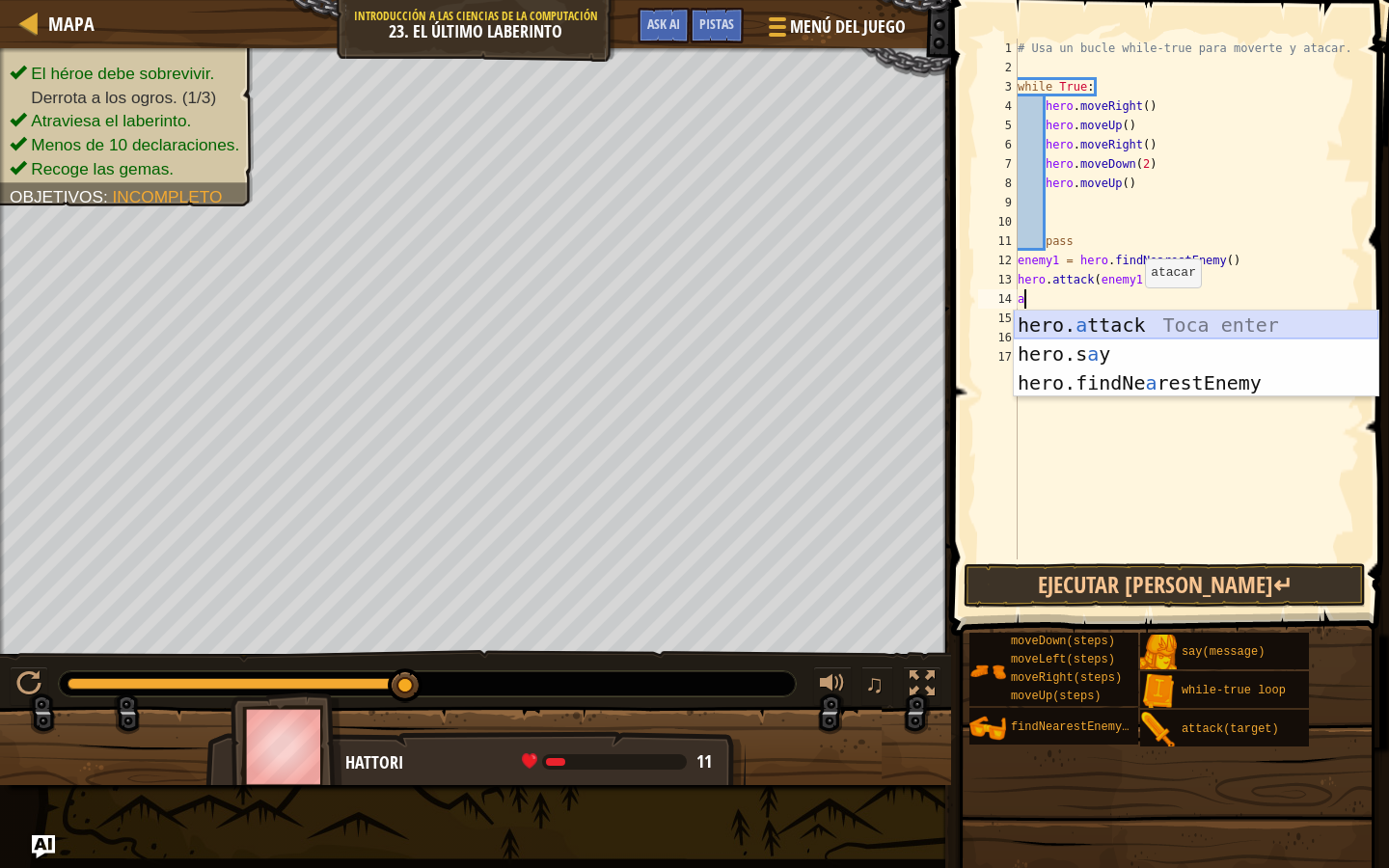
click at [1137, 329] on div "hero. a ttack Toca enter hero.s a y [PERSON_NAME] enter hero.findNe a restEnemy…" at bounding box center [1196, 382] width 365 height 145
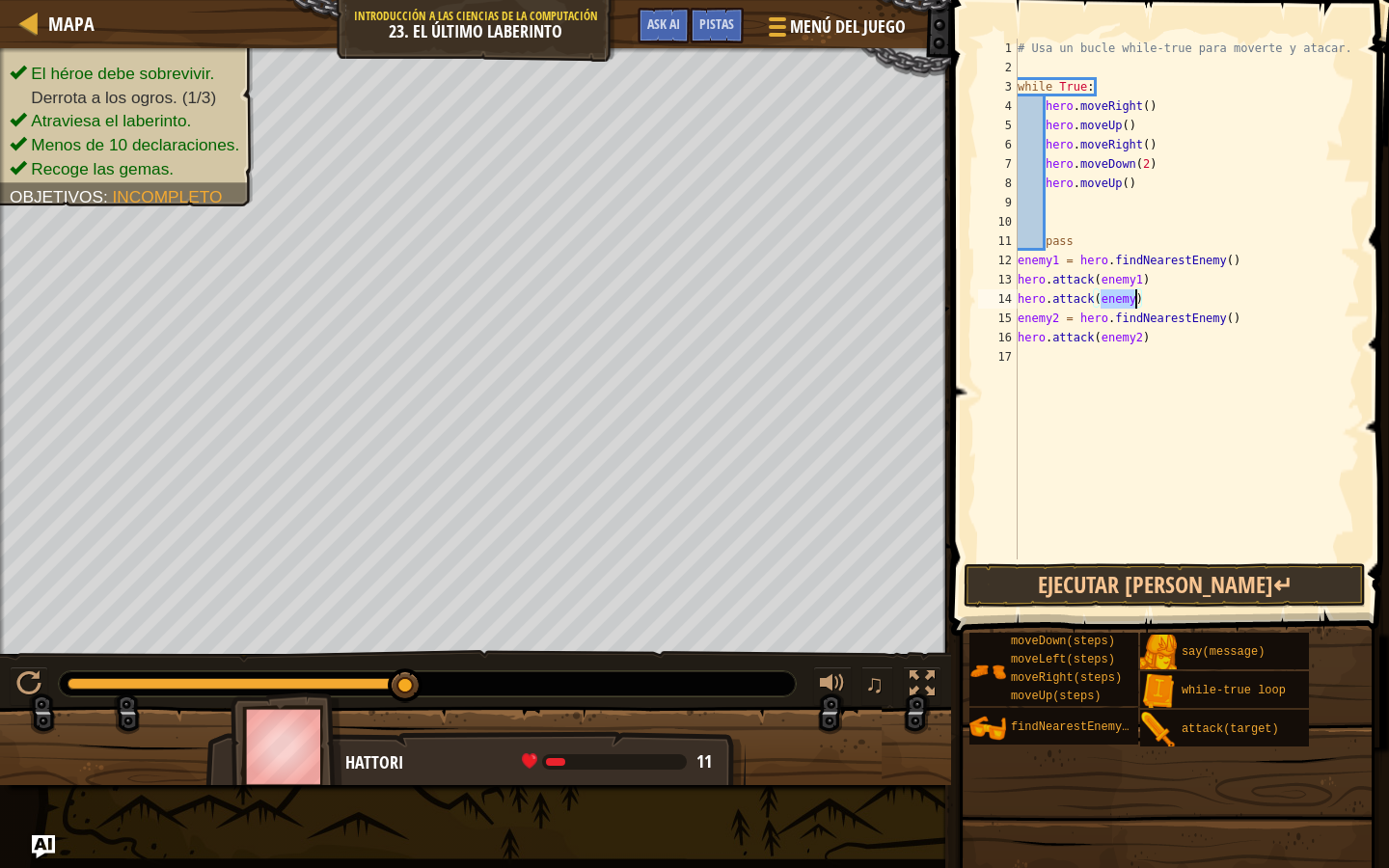
click at [1135, 302] on div "# Usa un bucle while-true para moverte y atacar. while True : hero . moveRight …" at bounding box center [1188, 318] width 347 height 560
type textarea "hero.attack(enemy1)"
click at [1140, 361] on div "# Usa un bucle while-true para moverte y atacar. while True : hero . moveRight …" at bounding box center [1188, 318] width 347 height 560
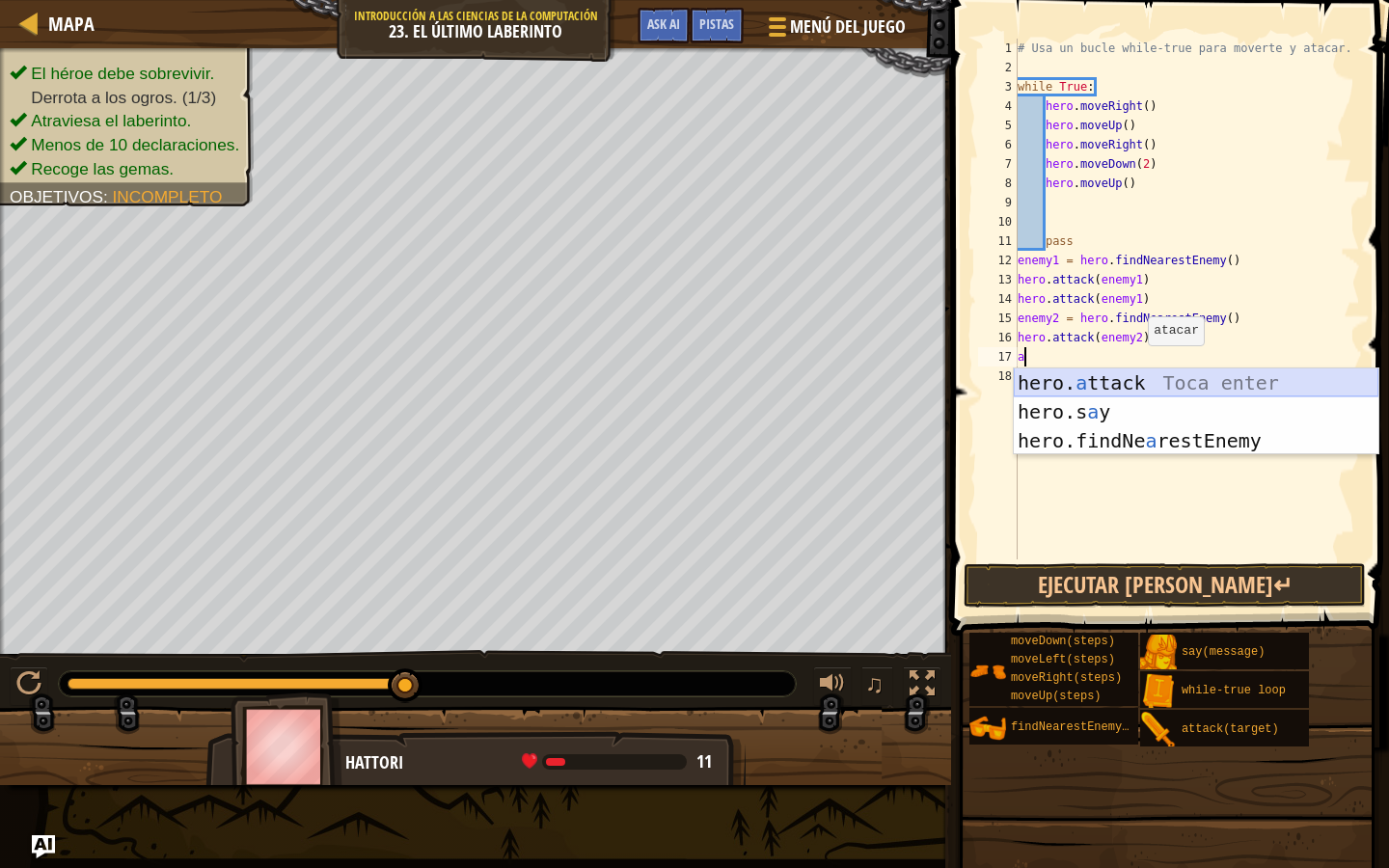
click at [1137, 379] on div "hero. a ttack Toca enter hero.s a y [PERSON_NAME] enter hero.findNe a restEnemy…" at bounding box center [1196, 441] width 365 height 145
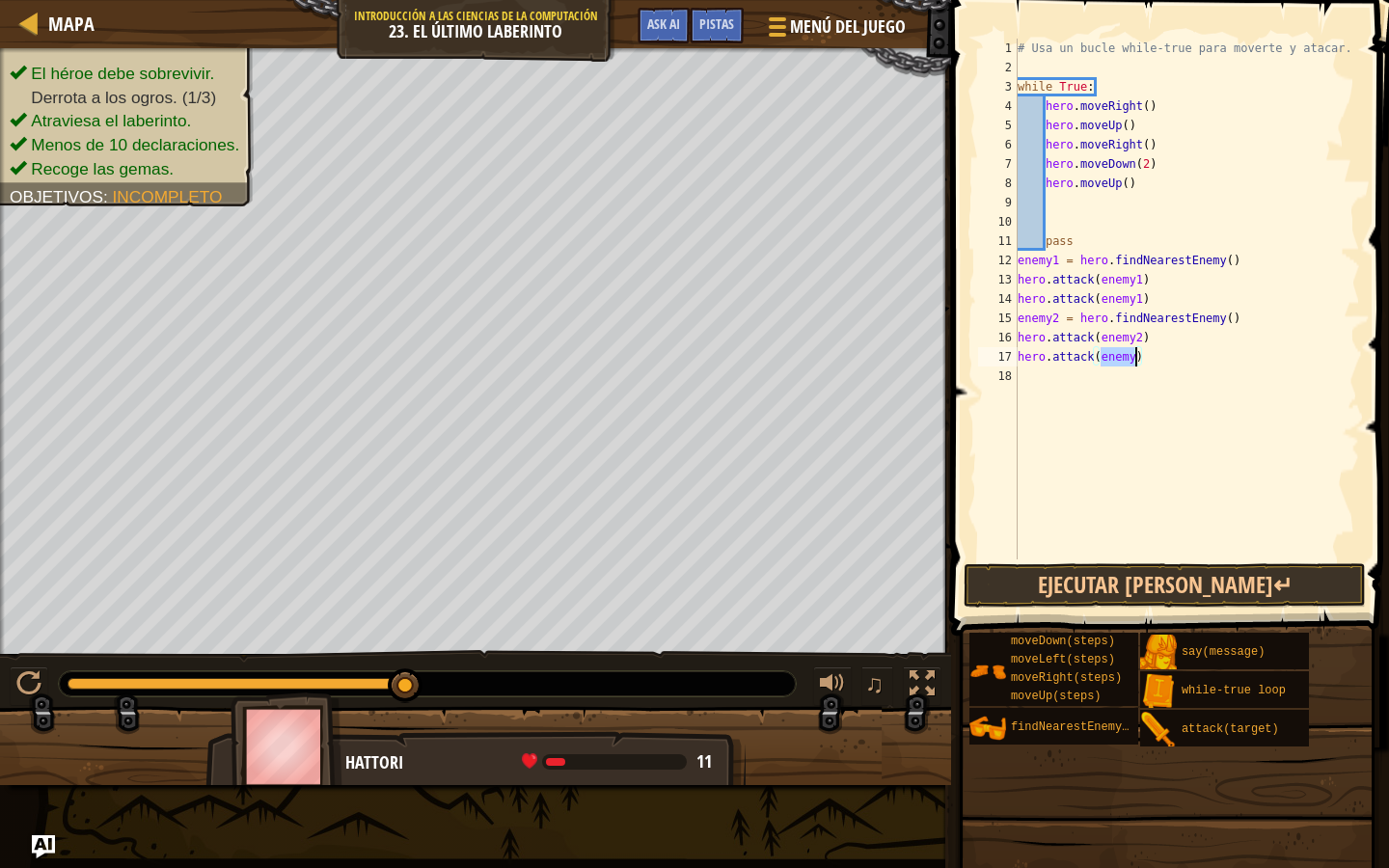
click at [1138, 359] on div "# Usa un bucle while-true para moverte y atacar. while True : hero . moveRight …" at bounding box center [1188, 318] width 347 height 560
click at [1103, 592] on button "Ejecutar [PERSON_NAME]↵" at bounding box center [1164, 586] width 402 height 45
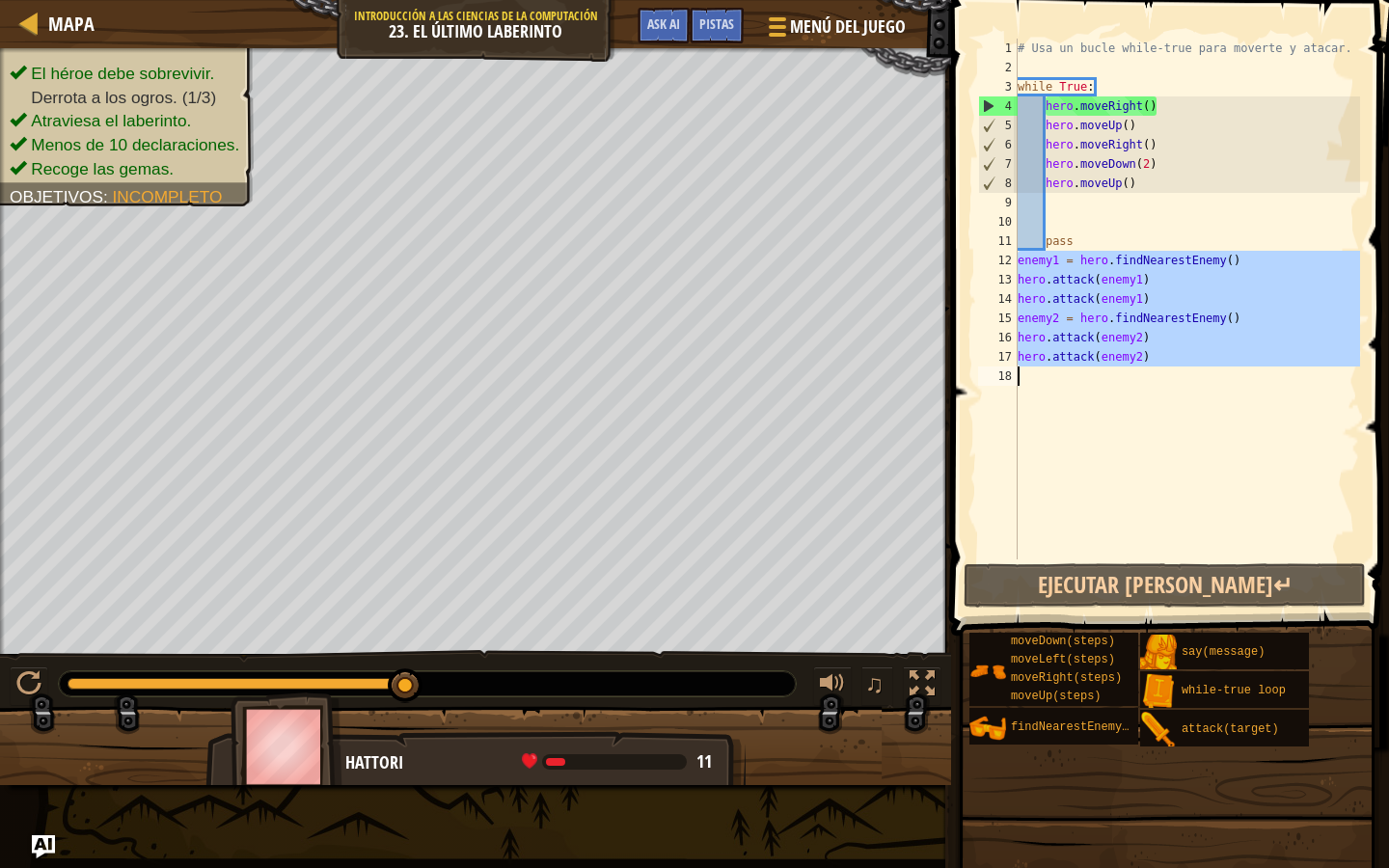
drag, startPoint x: 1018, startPoint y: 263, endPoint x: 1160, endPoint y: 383, distance: 185.9
click at [1160, 384] on div "# Usa un bucle while-true para moverte y atacar. while True : hero . moveRight …" at bounding box center [1188, 318] width 347 height 560
type textarea "hero.attack(enemy2)"
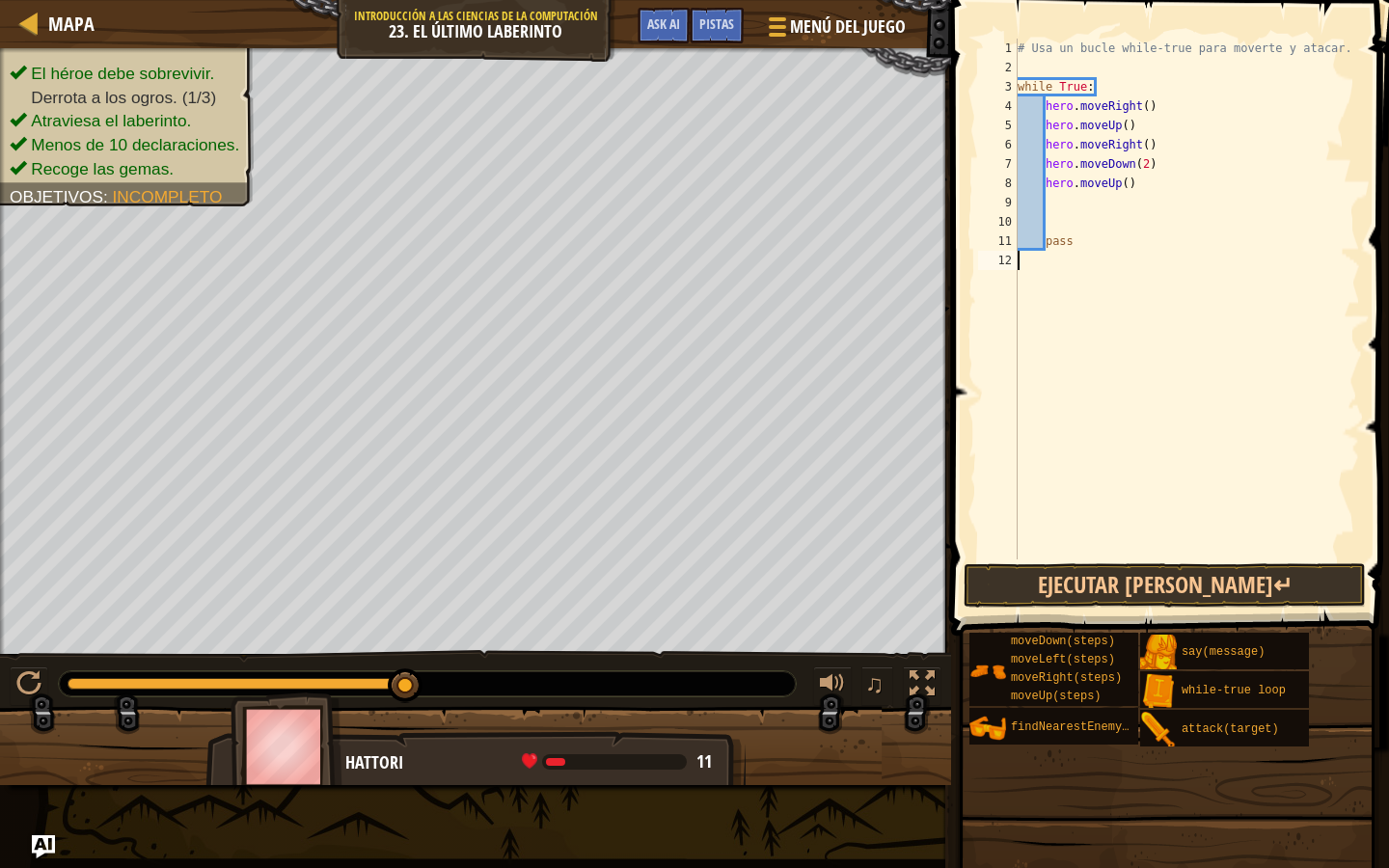
click at [1114, 219] on div "# Usa un bucle while-true para moverte y atacar. while True : hero . moveRight …" at bounding box center [1188, 318] width 347 height 560
paste textarea
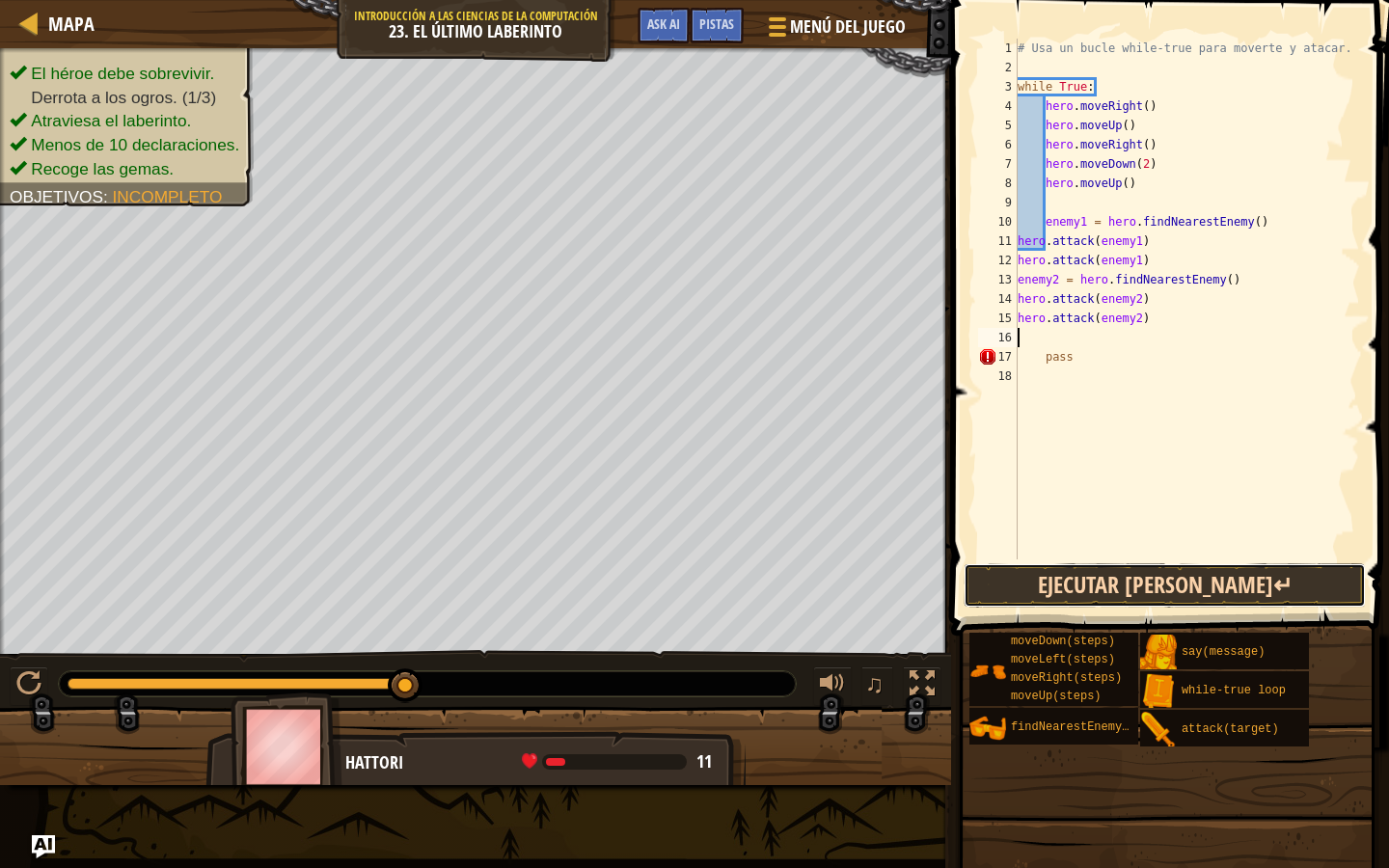
click at [1088, 597] on button "Ejecutar [PERSON_NAME]↵" at bounding box center [1164, 586] width 402 height 45
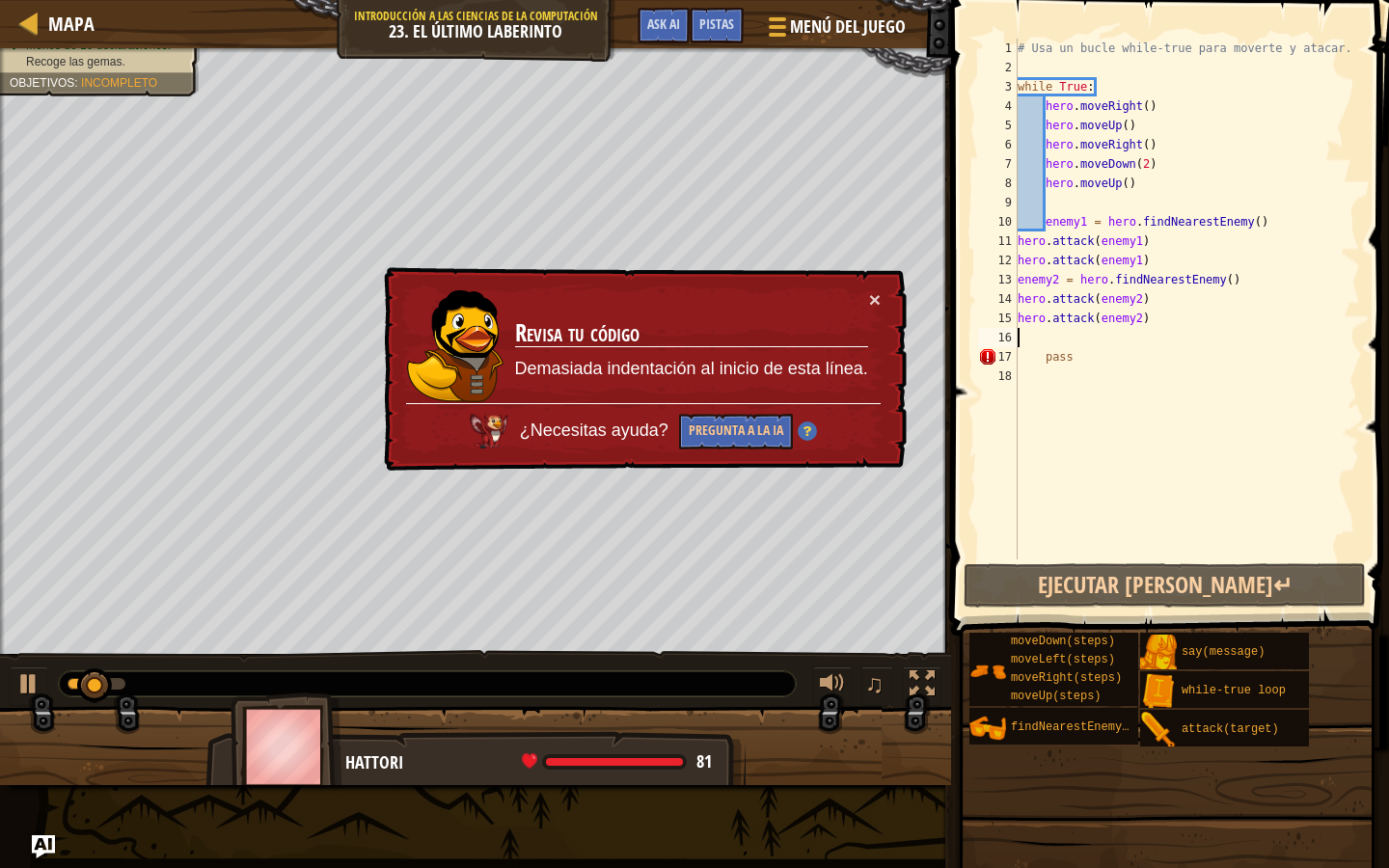
click at [1140, 378] on div "# Usa un bucle while-true para moverte y atacar. while True : hero . moveRight …" at bounding box center [1188, 318] width 347 height 560
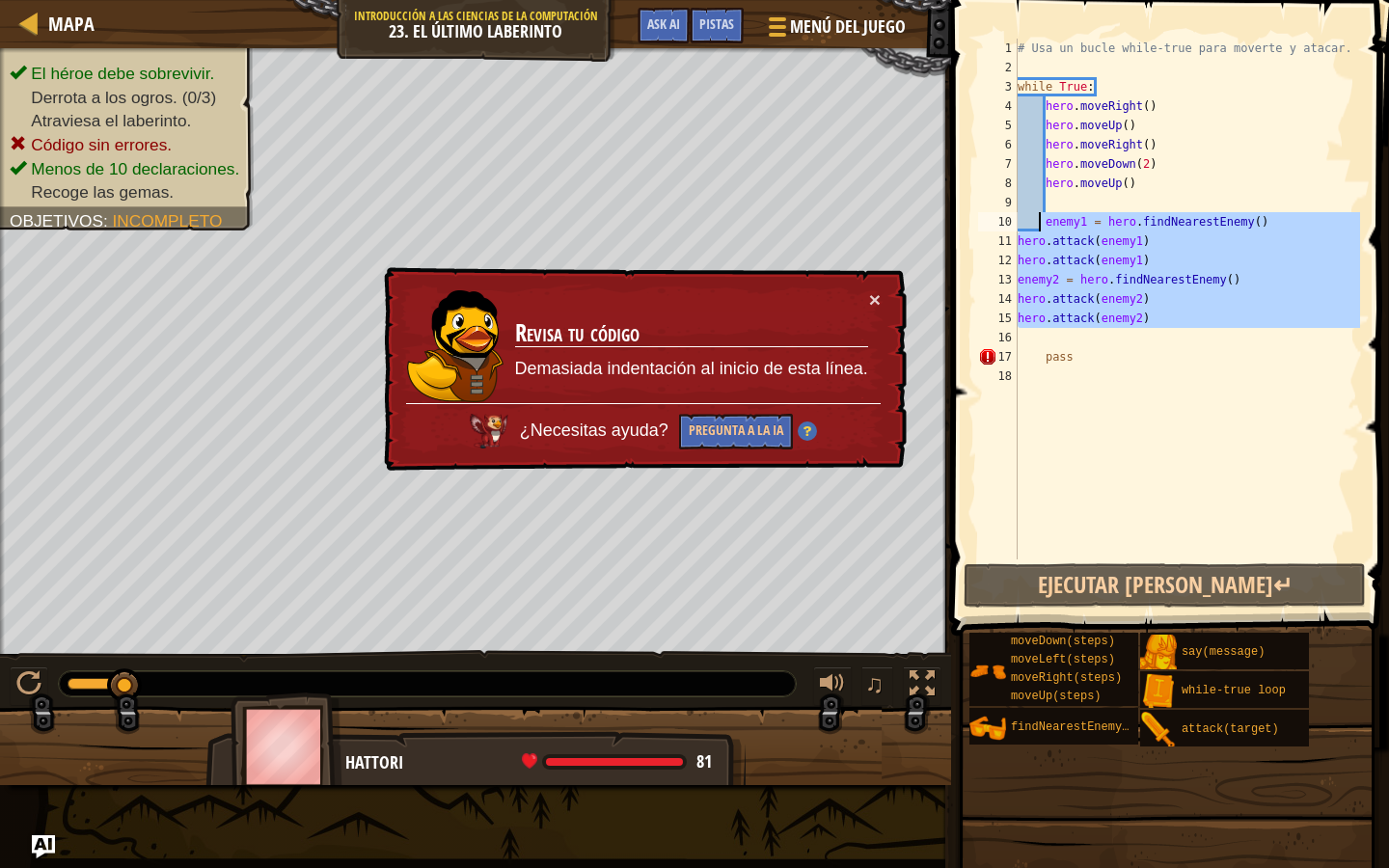
drag, startPoint x: 1160, startPoint y: 332, endPoint x: 1042, endPoint y: 215, distance: 166.2
click at [1042, 215] on div "# Usa un bucle while-true para moverte y atacar. while True : hero . moveRight …" at bounding box center [1188, 318] width 347 height 560
type textarea "enemy1 = hero.findNearestEnemy() hero.attack(enemy1)"
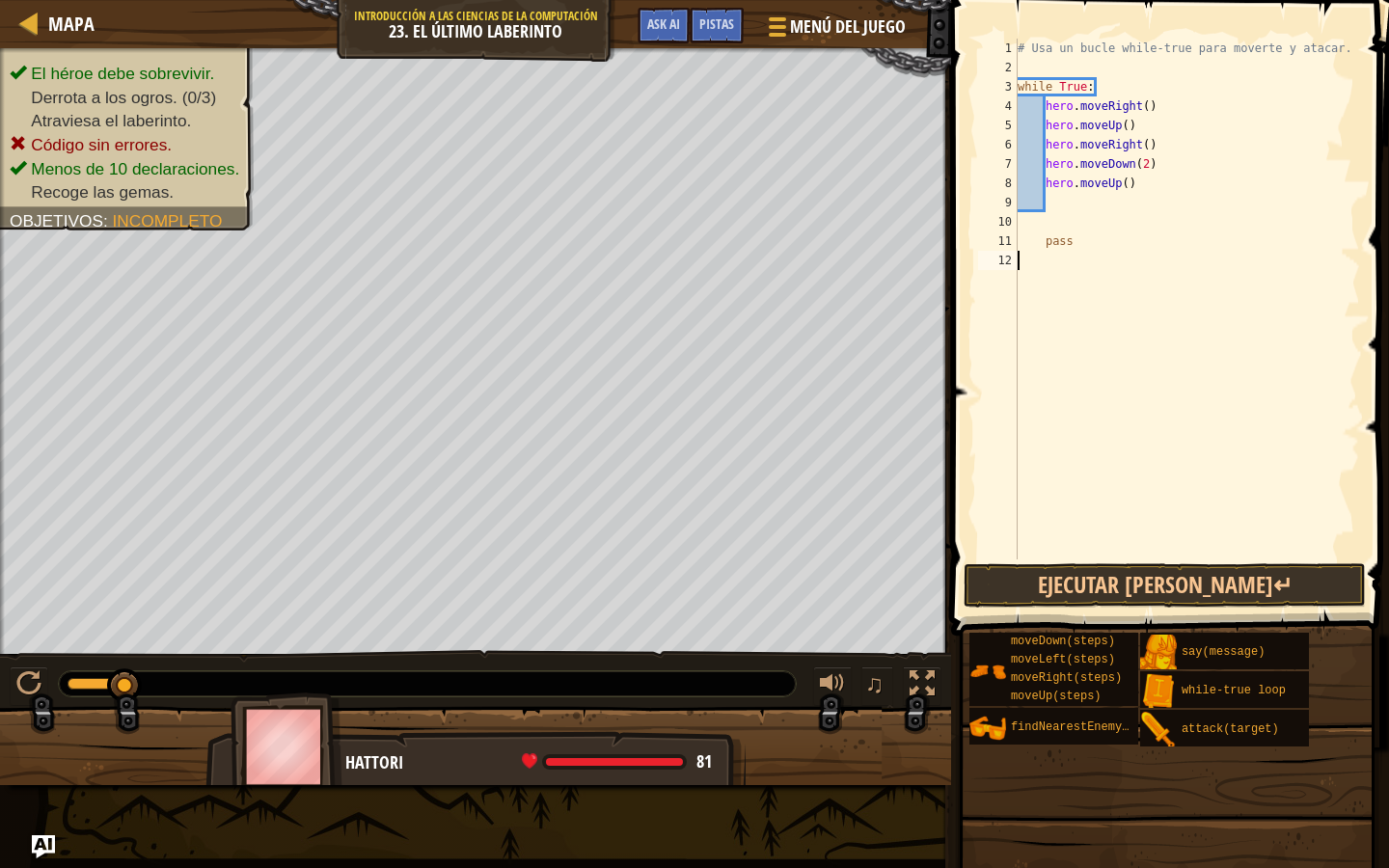
click at [1044, 271] on div "# Usa un bucle while-true para moverte y atacar. while True : hero . moveRight …" at bounding box center [1188, 318] width 347 height 560
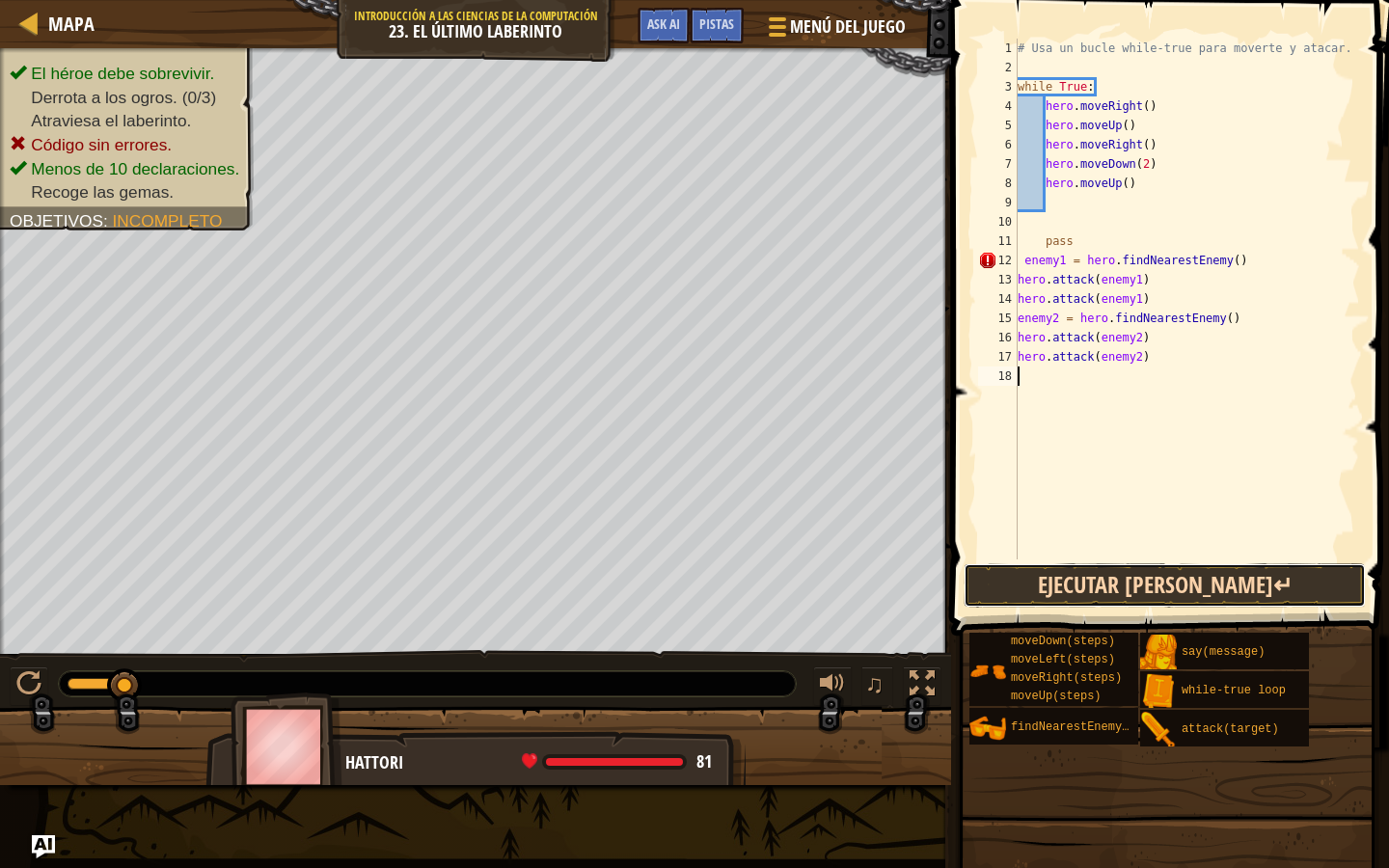
click at [1099, 576] on button "Ejecutar [PERSON_NAME]↵" at bounding box center [1164, 586] width 402 height 45
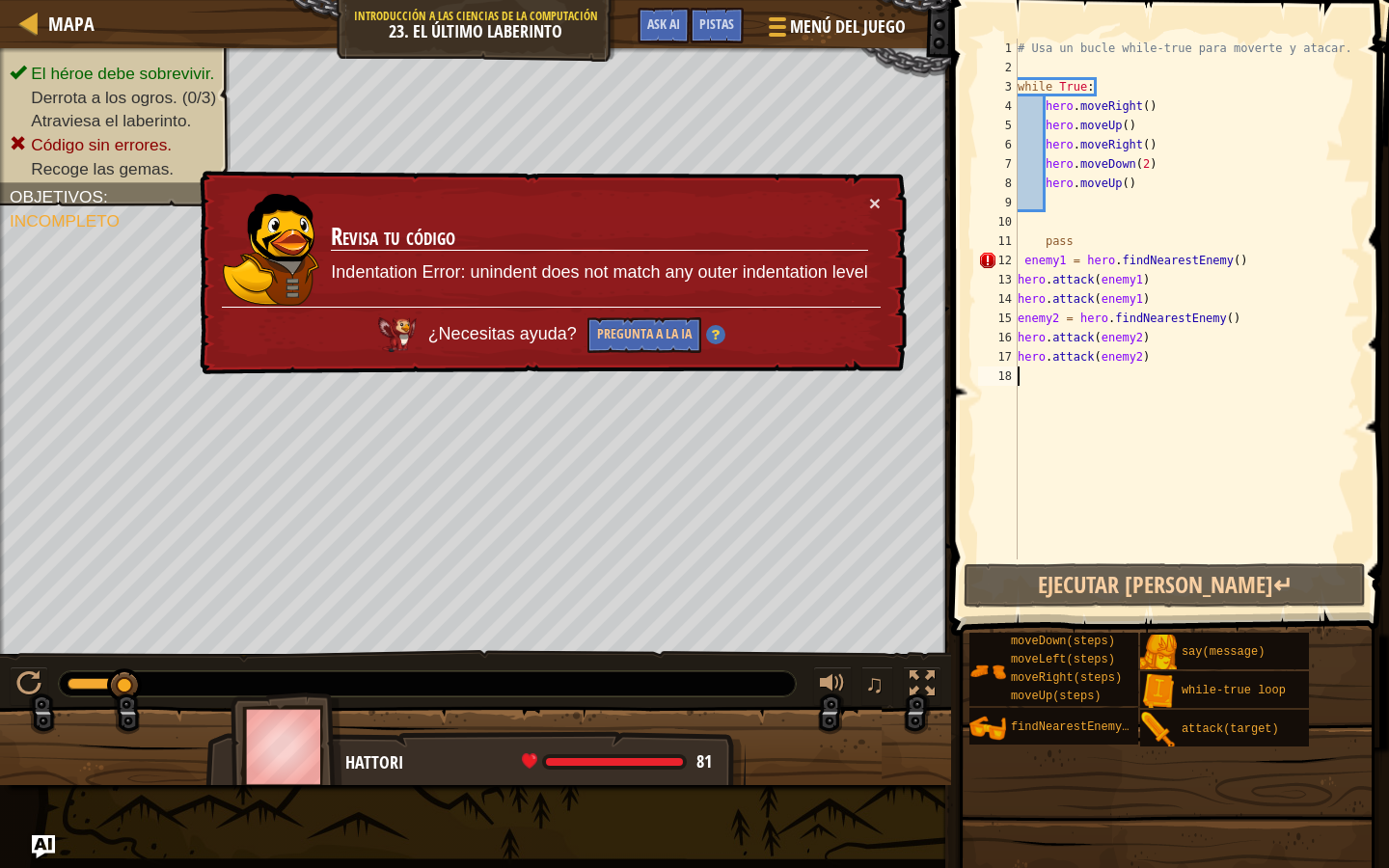
click at [882, 192] on div "× Revisa tu código Indentation Error: unindent does not match any outer indenta…" at bounding box center [551, 272] width 711 height 204
click at [864, 194] on td "Revisa tu código Indentation Error: unindent does not match any outer indentati…" at bounding box center [599, 249] width 538 height 114
click at [873, 205] on button "×" at bounding box center [875, 202] width 12 height 20
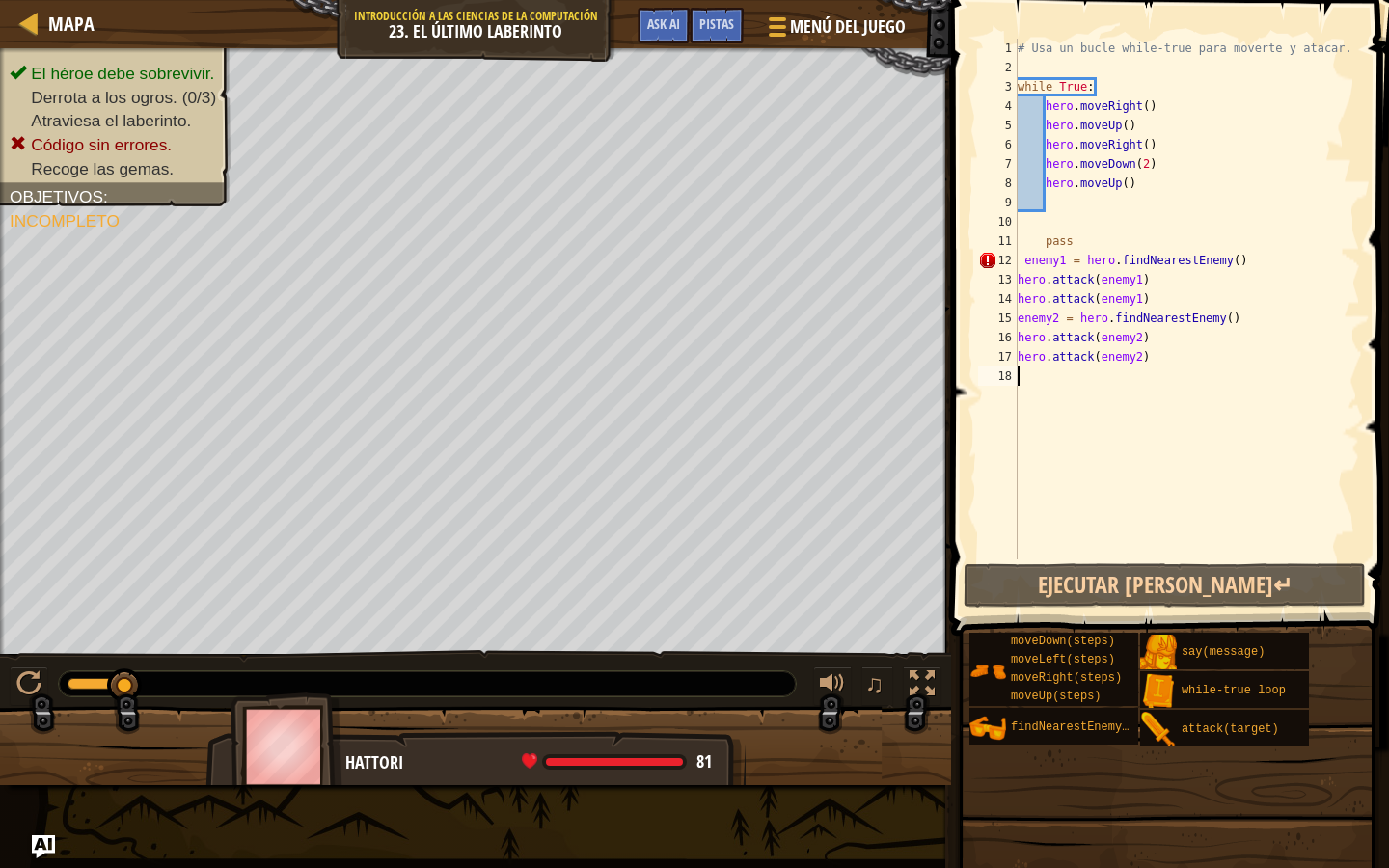
click at [1024, 259] on div "# Usa un bucle while-true para moverte y atacar. while True : hero . moveRight …" at bounding box center [1188, 318] width 347 height 560
type textarea "enemy1 = hero.findNearestEnemy()"
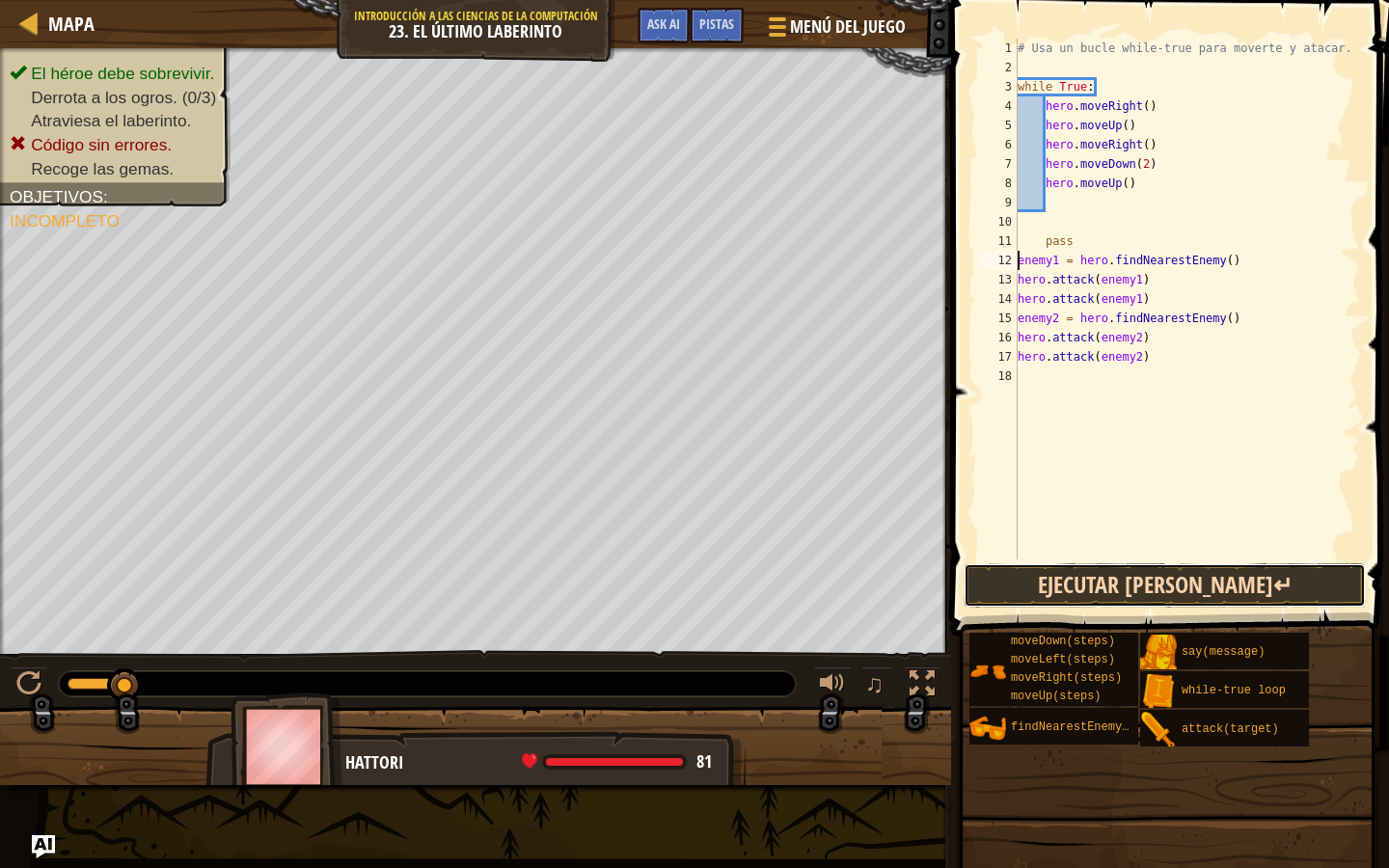
click at [1082, 579] on button "Ejecutar [PERSON_NAME]↵" at bounding box center [1164, 586] width 402 height 45
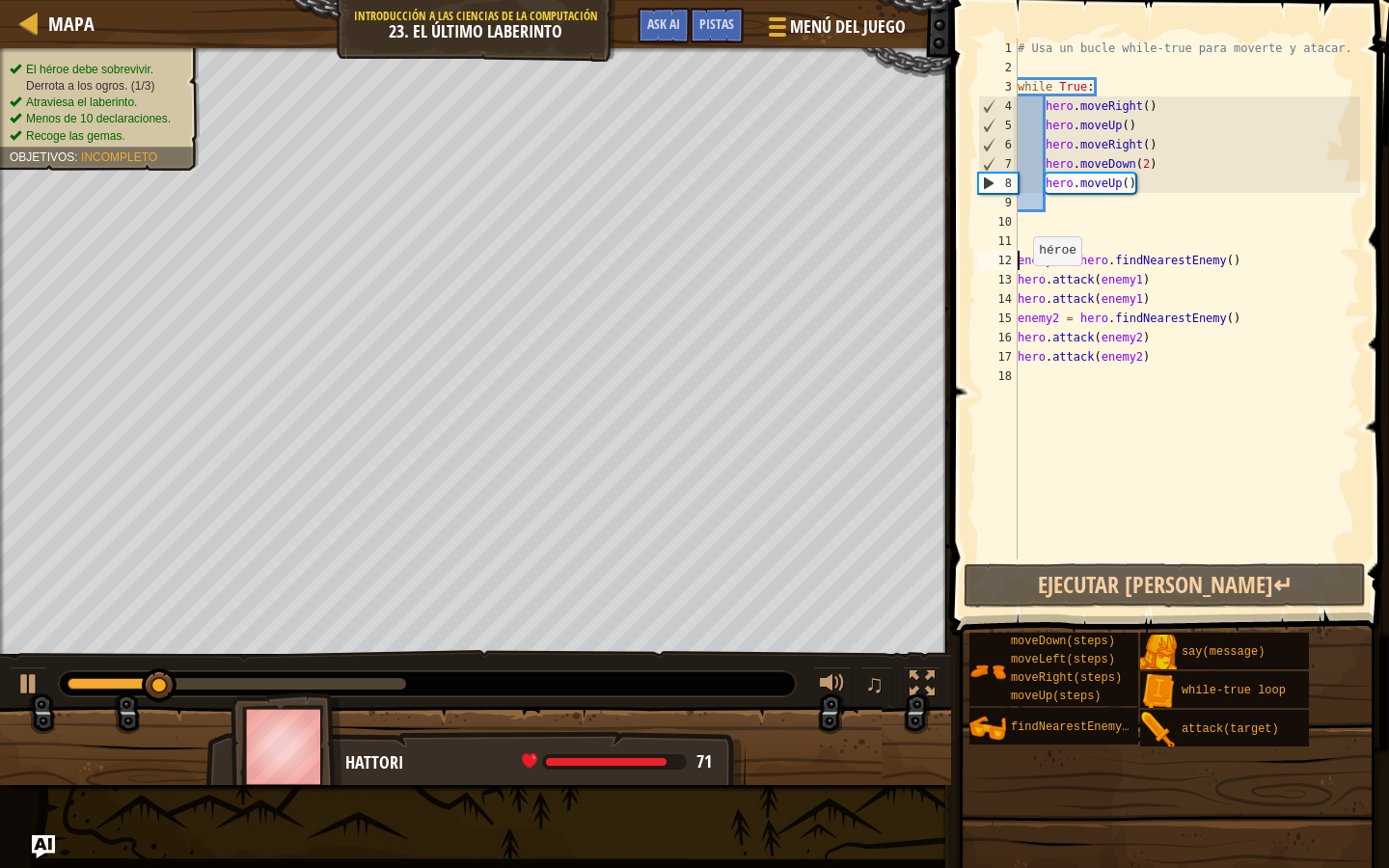
click at [97, 68] on ul "El héroe debe sobrevivir. Derrota a los ogros. (1/3) Atraviesa el laberinto. Me…" at bounding box center [99, 102] width 180 height 83
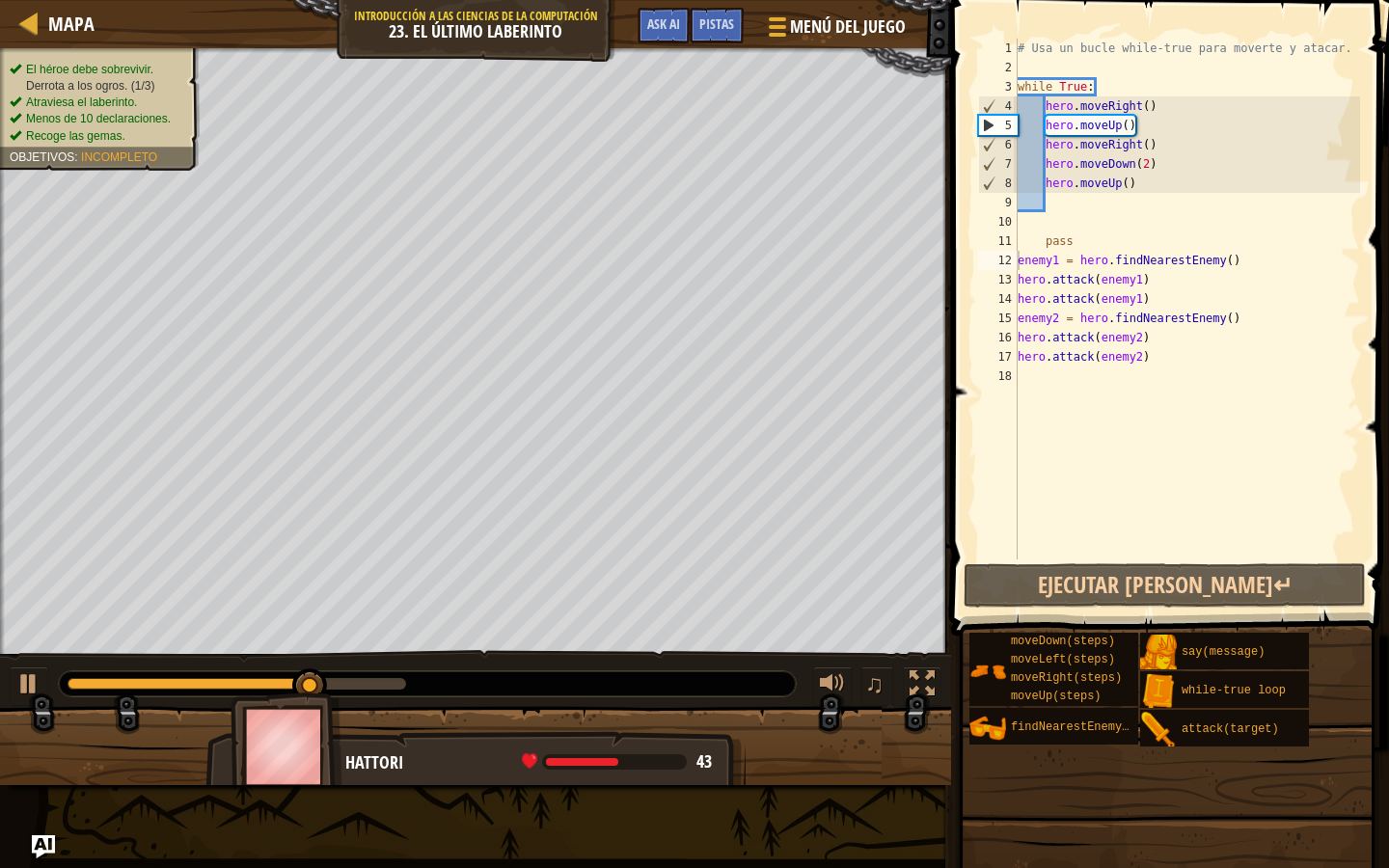
click at [184, 64] on div "El héroe debe sobrevivir. Derrota a los ogros. (1/3) Atraviesa el laberinto. Me…" at bounding box center [89, 103] width 222 height 135
click at [140, 66] on ul "El héroe debe sobrevivir. Derrota a los ogros. (1/3) Atraviesa el laberinto. Me…" at bounding box center [99, 102] width 180 height 83
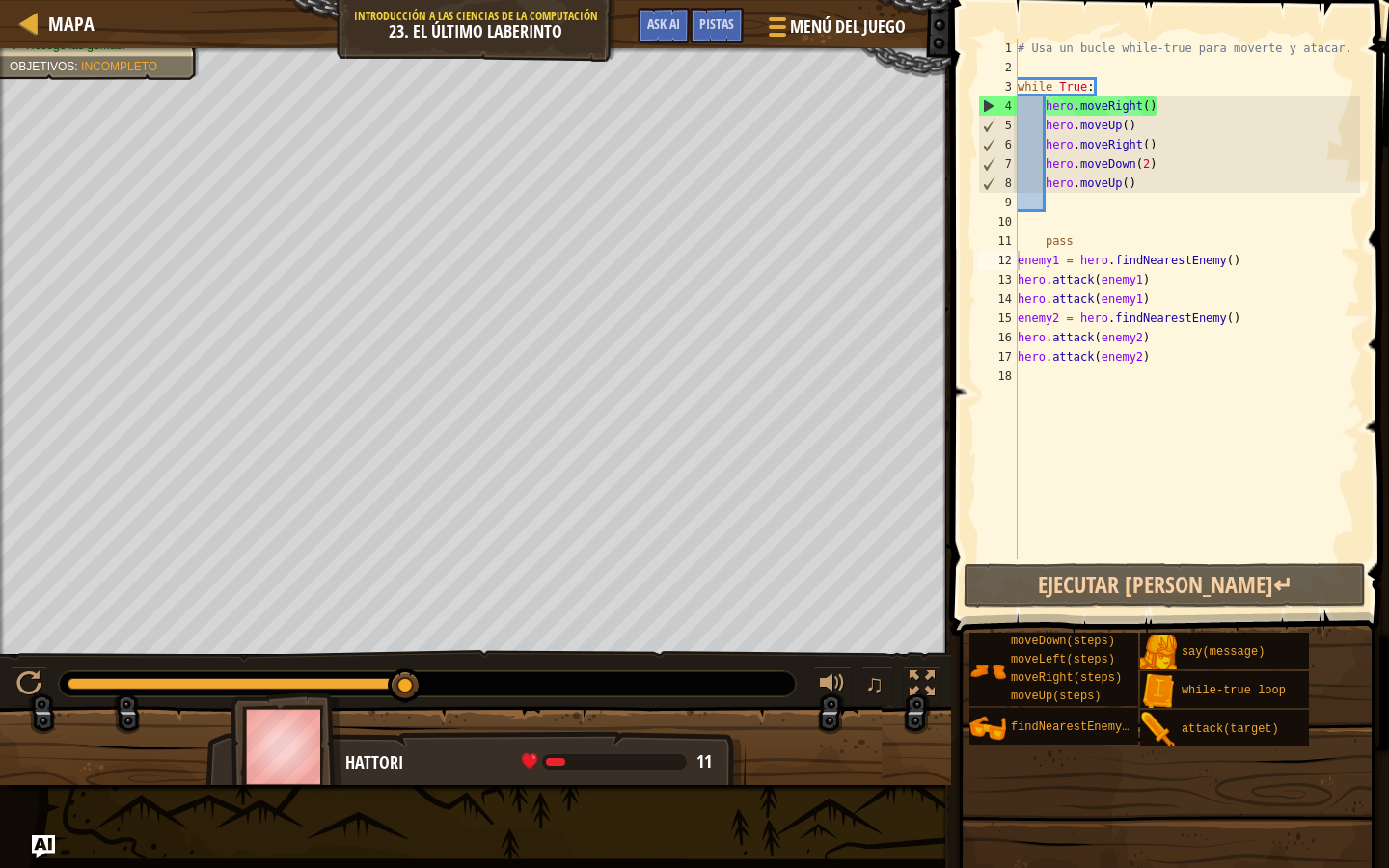
click at [1043, 207] on div "# Usa un bucle while-true para moverte y atacar. while True : hero . moveRight …" at bounding box center [1188, 318] width 347 height 560
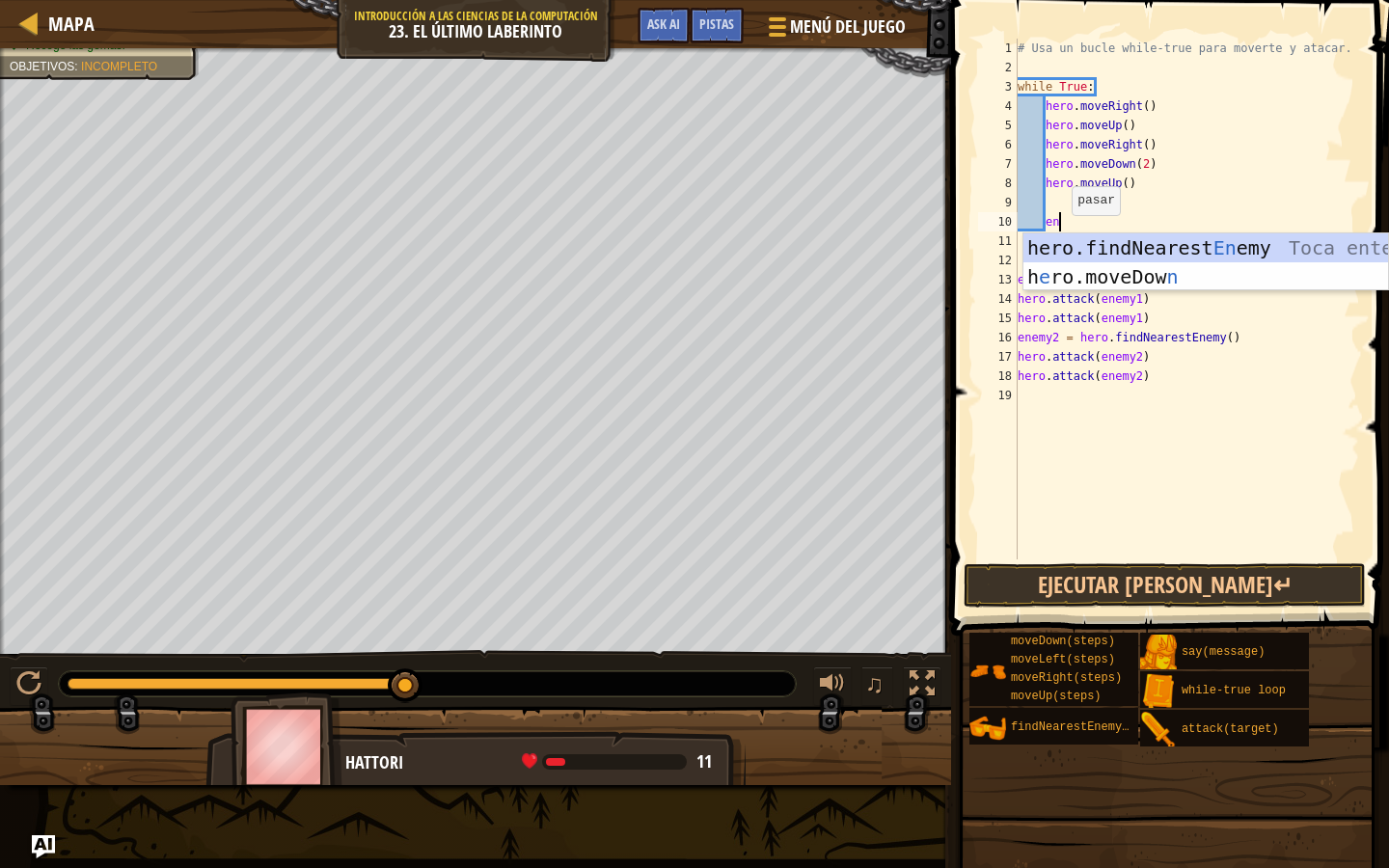
type textarea "end"
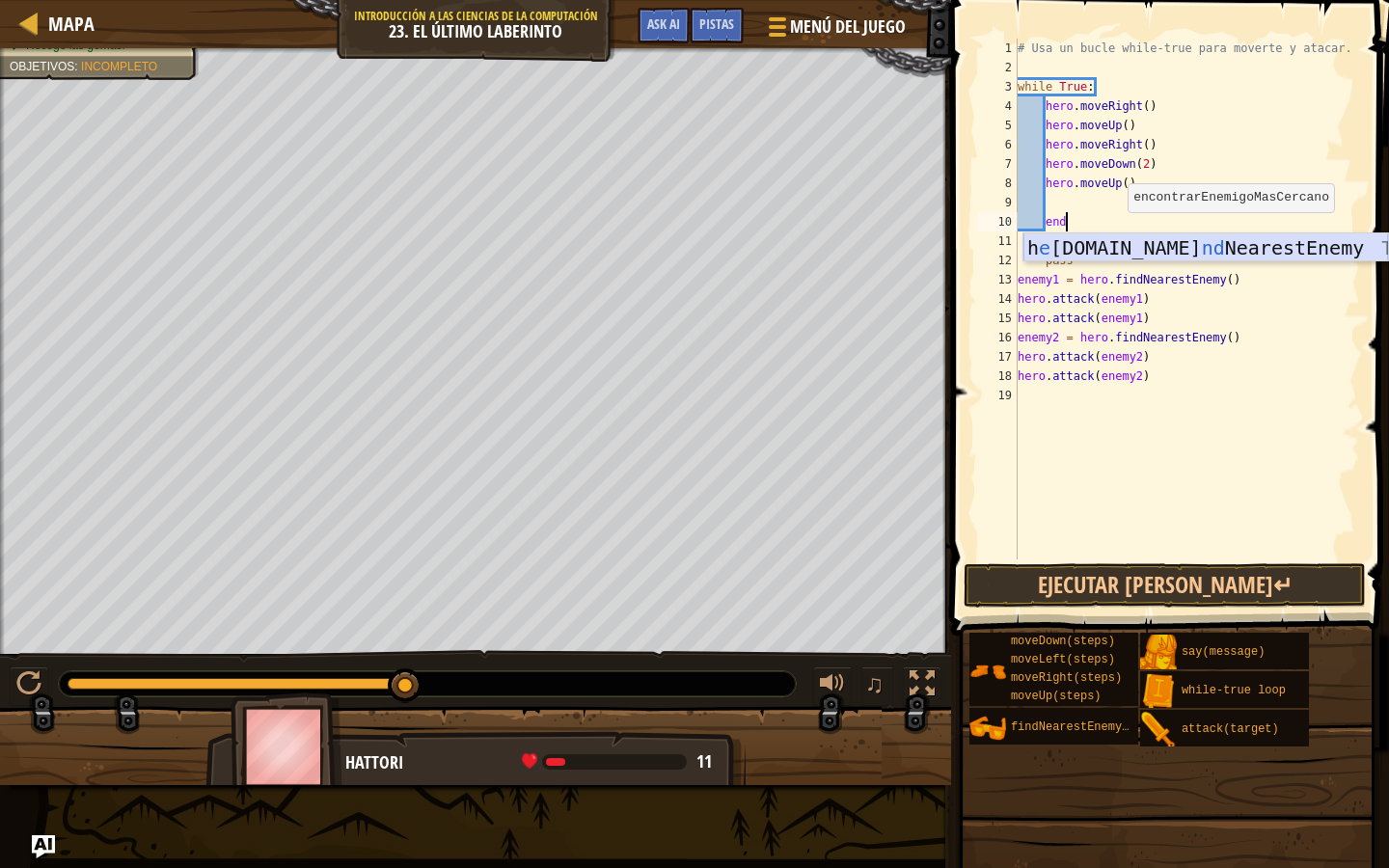
click at [1122, 243] on div "h e [DOMAIN_NAME] nd NearestEnemy Toca enter" at bounding box center [1206, 276] width 365 height 87
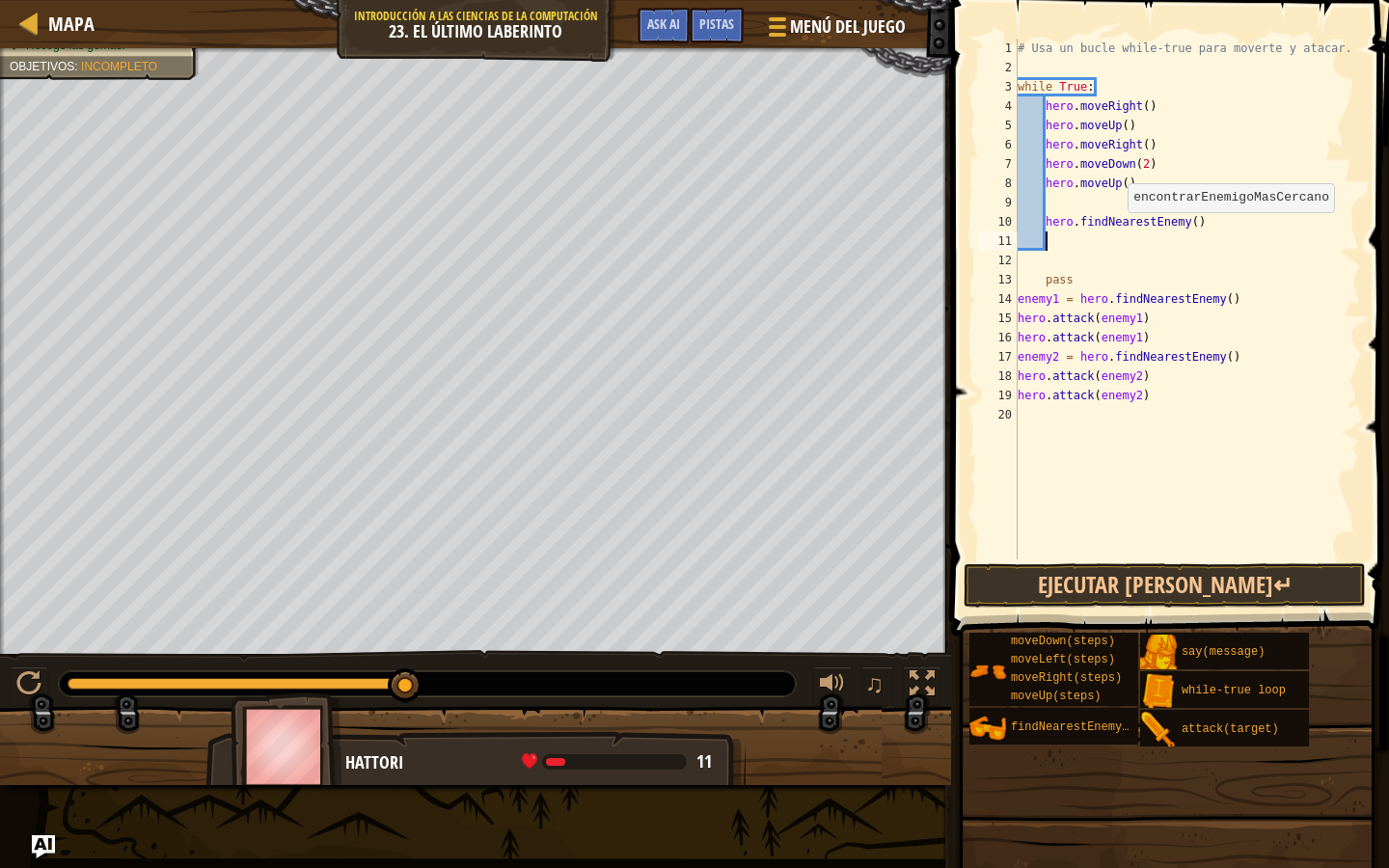
scroll to position [9, 1]
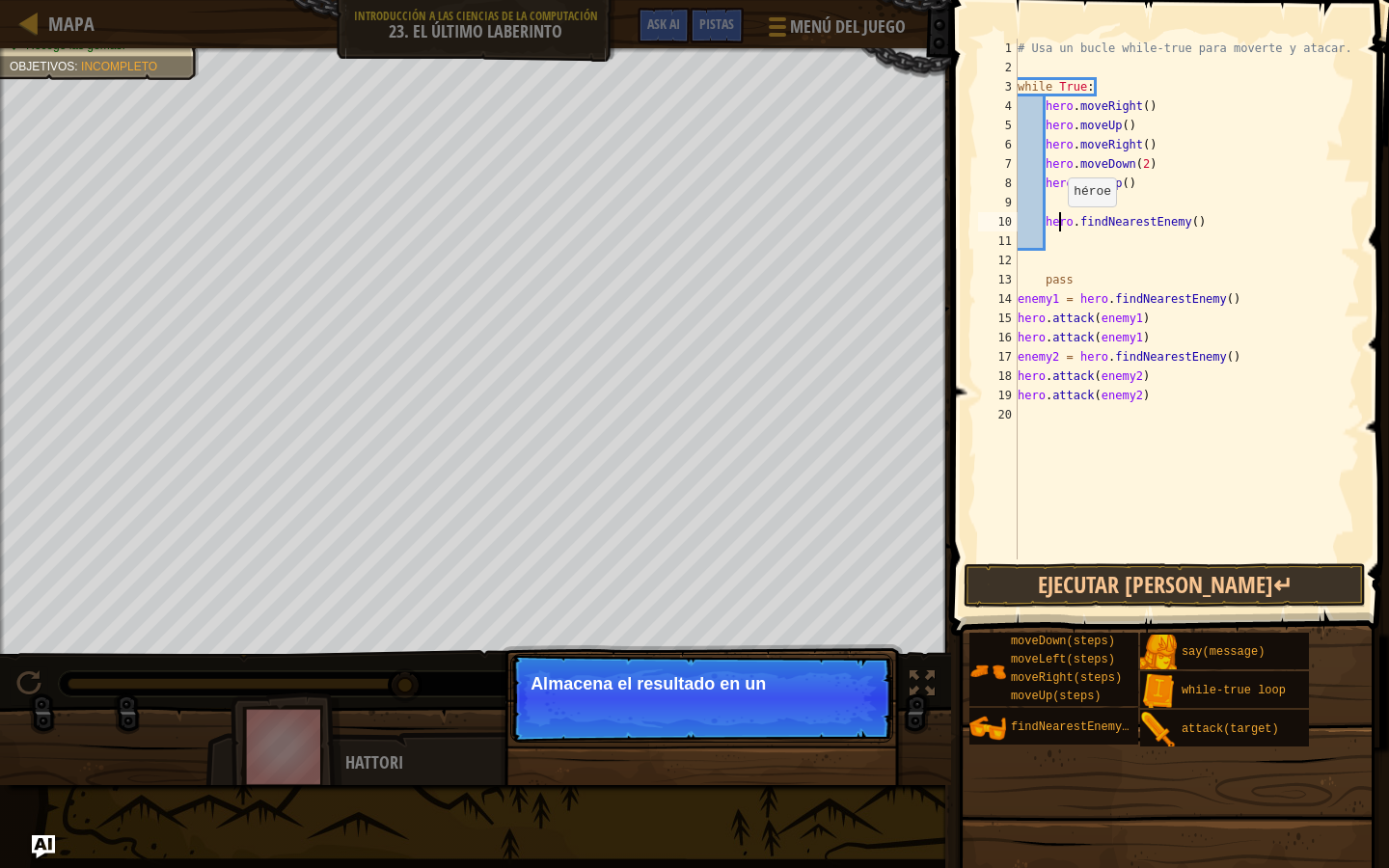
click at [1059, 226] on div "# Usa un bucle while-true para moverte y atacar. while True : hero . moveRight …" at bounding box center [1188, 318] width 347 height 560
type textarea "hero.findNearestEnemy()"
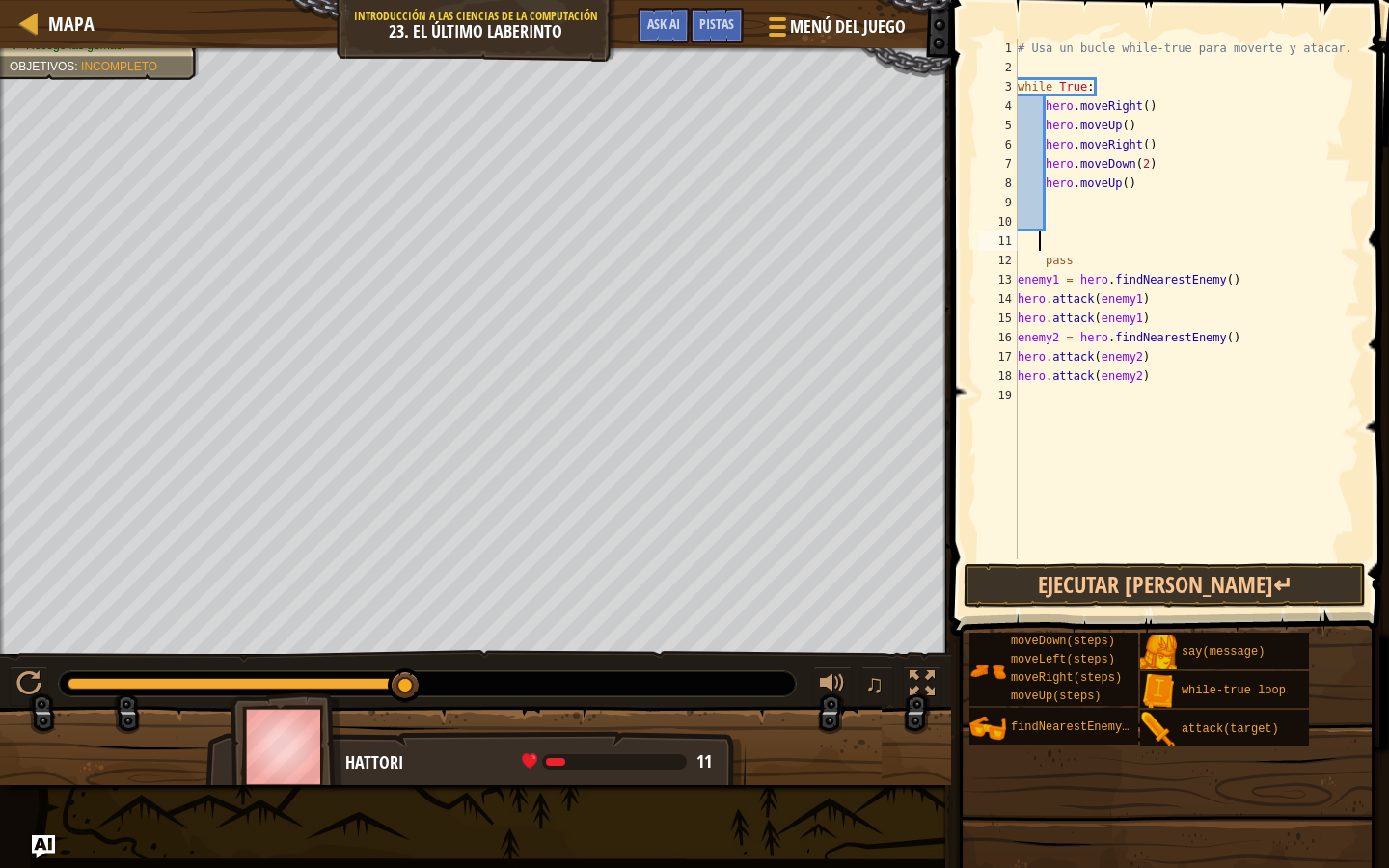
click at [1042, 245] on div "# Usa un bucle while-true para moverte y atacar. while True : hero . moveRight …" at bounding box center [1188, 318] width 347 height 560
click at [1053, 261] on div "# Usa un bucle while-true para moverte y atacar. while True : hero . moveRight …" at bounding box center [1188, 318] width 347 height 560
type textarea "pass"
click at [1053, 261] on div "# Usa un bucle while-true para moverte y atacar. while True : hero . moveRight …" at bounding box center [1188, 318] width 347 height 560
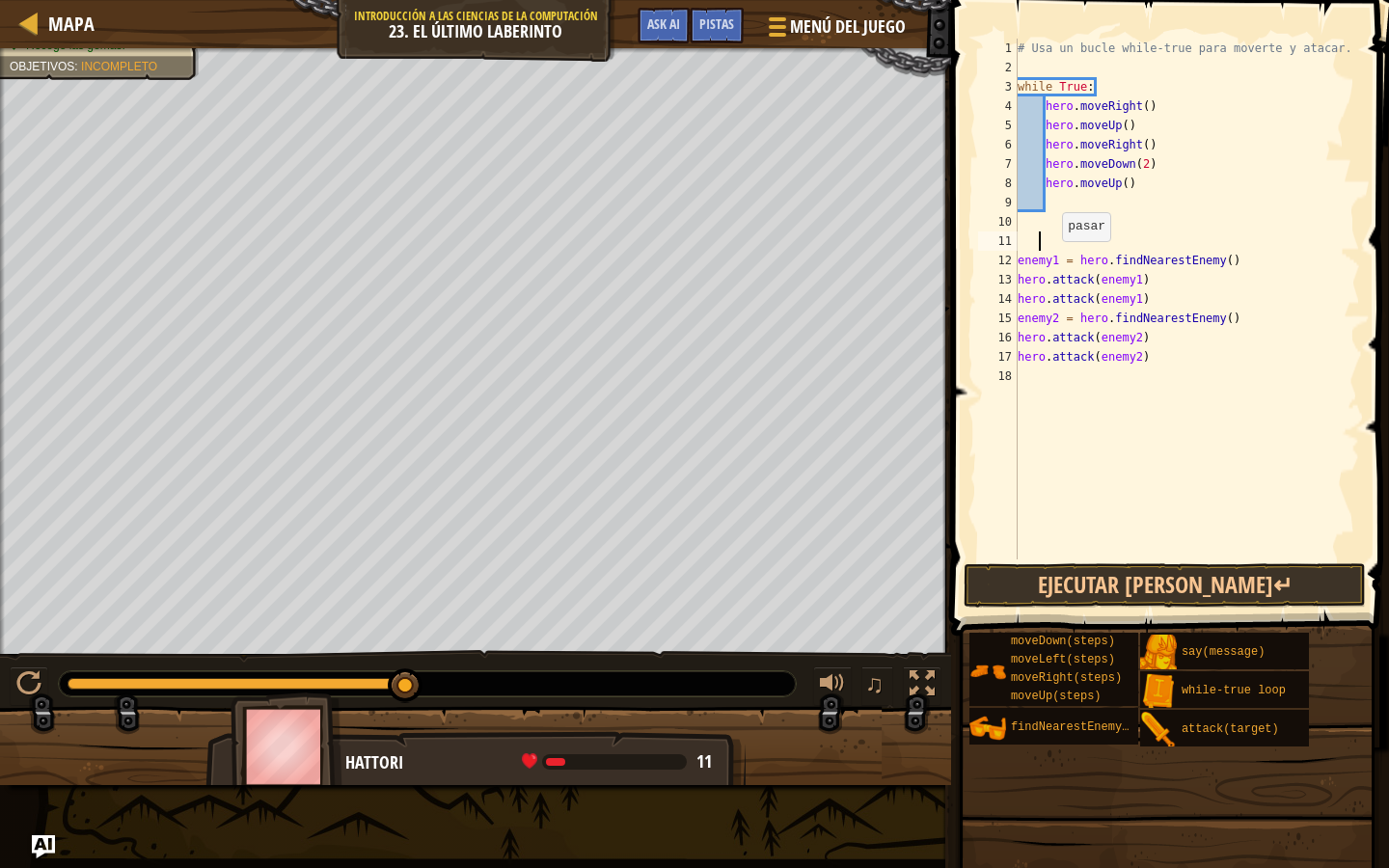
paste textarea
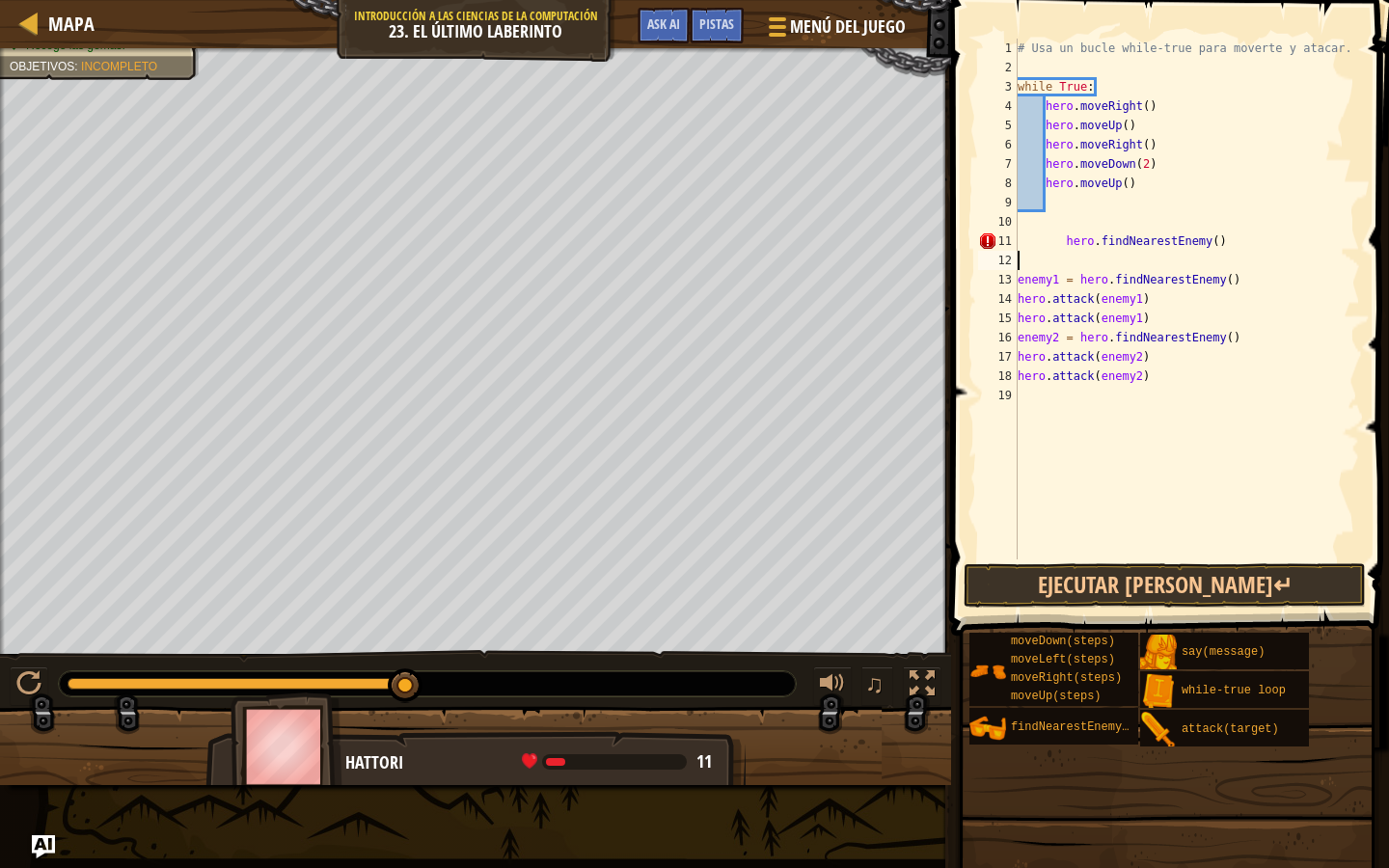
click at [1068, 241] on div "# Usa un bucle while-true para moverte y atacar. while True : hero . moveRight …" at bounding box center [1188, 318] width 347 height 560
type textarea "hero.findNearestEnemy()"
click at [1034, 261] on div "# Usa un bucle while-true para moverte y atacar. while True : hero . moveRight …" at bounding box center [1188, 318] width 347 height 560
type textarea "pass"
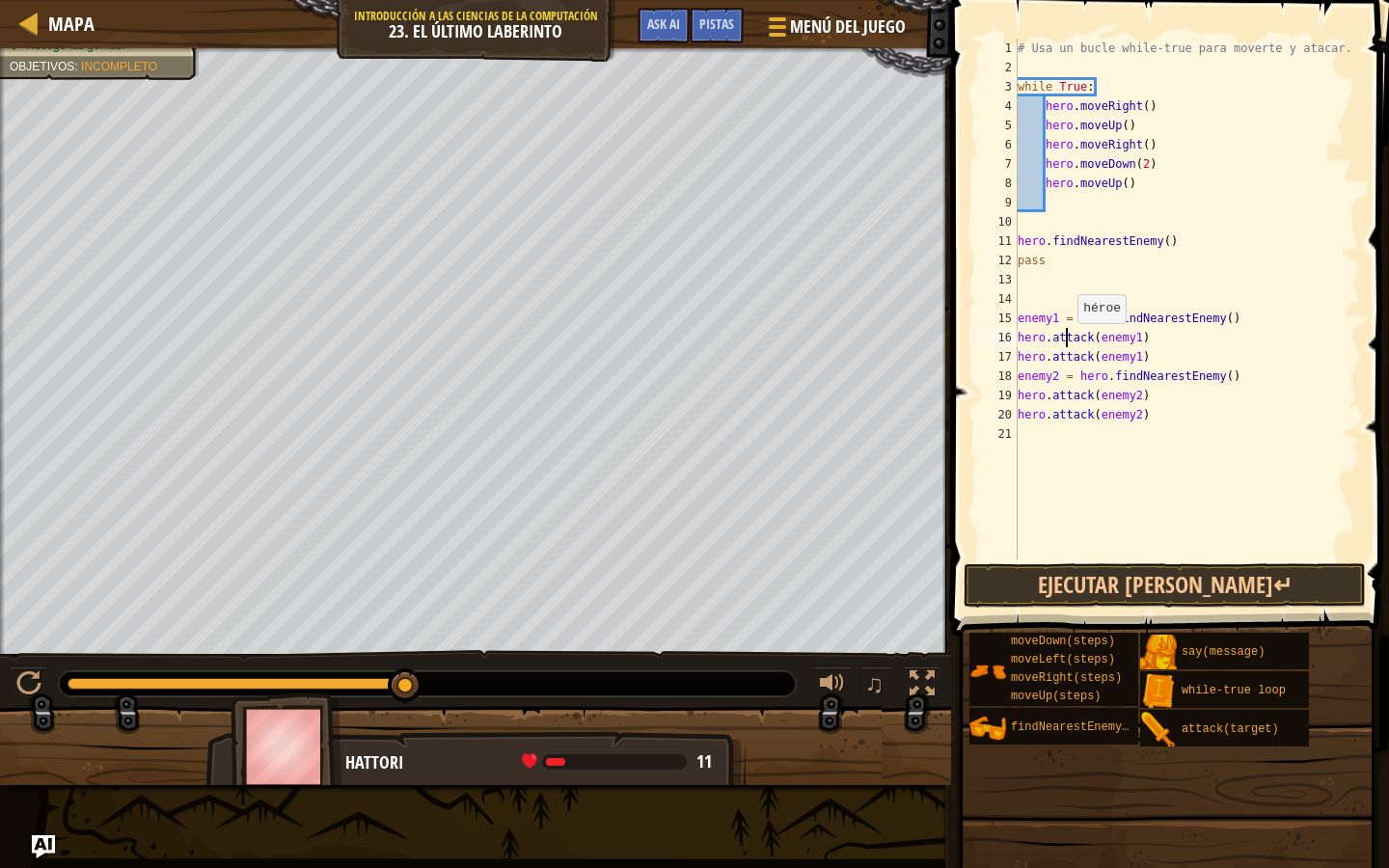
click at [1068, 343] on div "# Usa un bucle while-true para moverte y atacar. while True : hero . moveRight …" at bounding box center [1188, 318] width 347 height 560
click at [1207, 240] on div "# Usa un bucle while-true para moverte y atacar. while True : hero . moveRight …" at bounding box center [1188, 318] width 347 height 560
type textarea "hero.findNearestEnemy()"
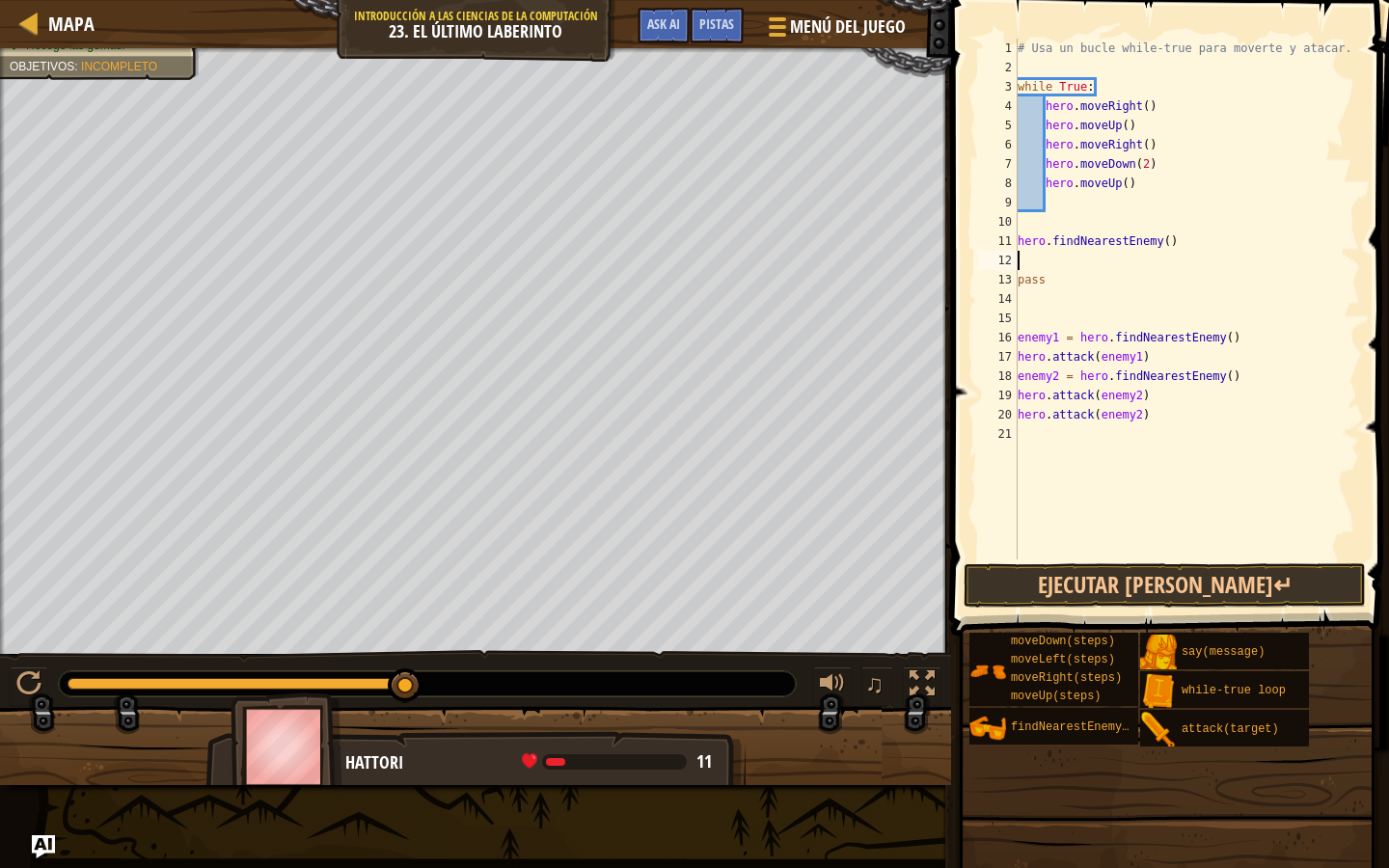
paste textarea
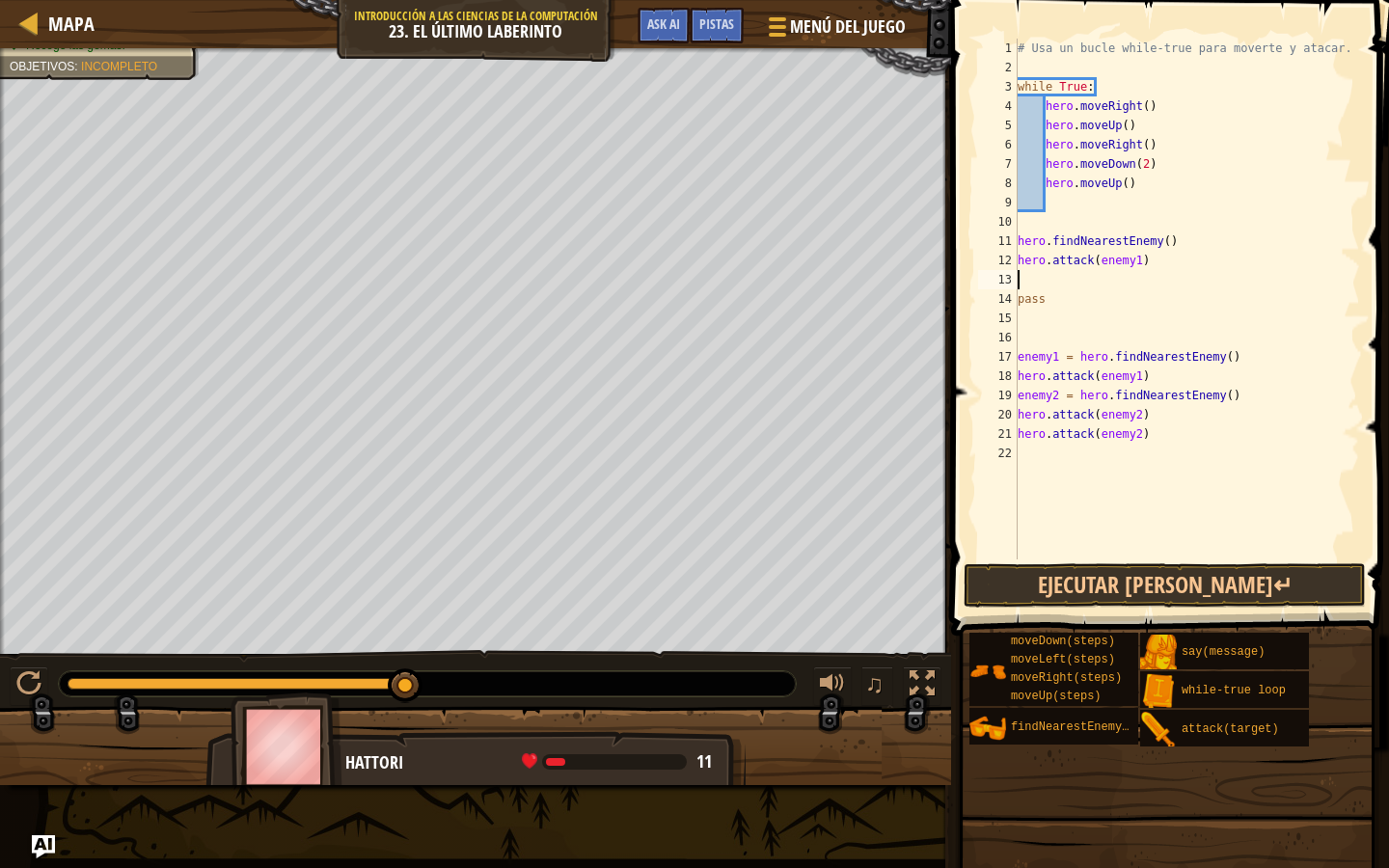
click at [1039, 230] on div "# Usa un bucle while-true para moverte y atacar. while True : hero . moveRight …" at bounding box center [1188, 318] width 347 height 560
click at [1222, 590] on button "Ejecutar [PERSON_NAME]↵" at bounding box center [1164, 586] width 402 height 45
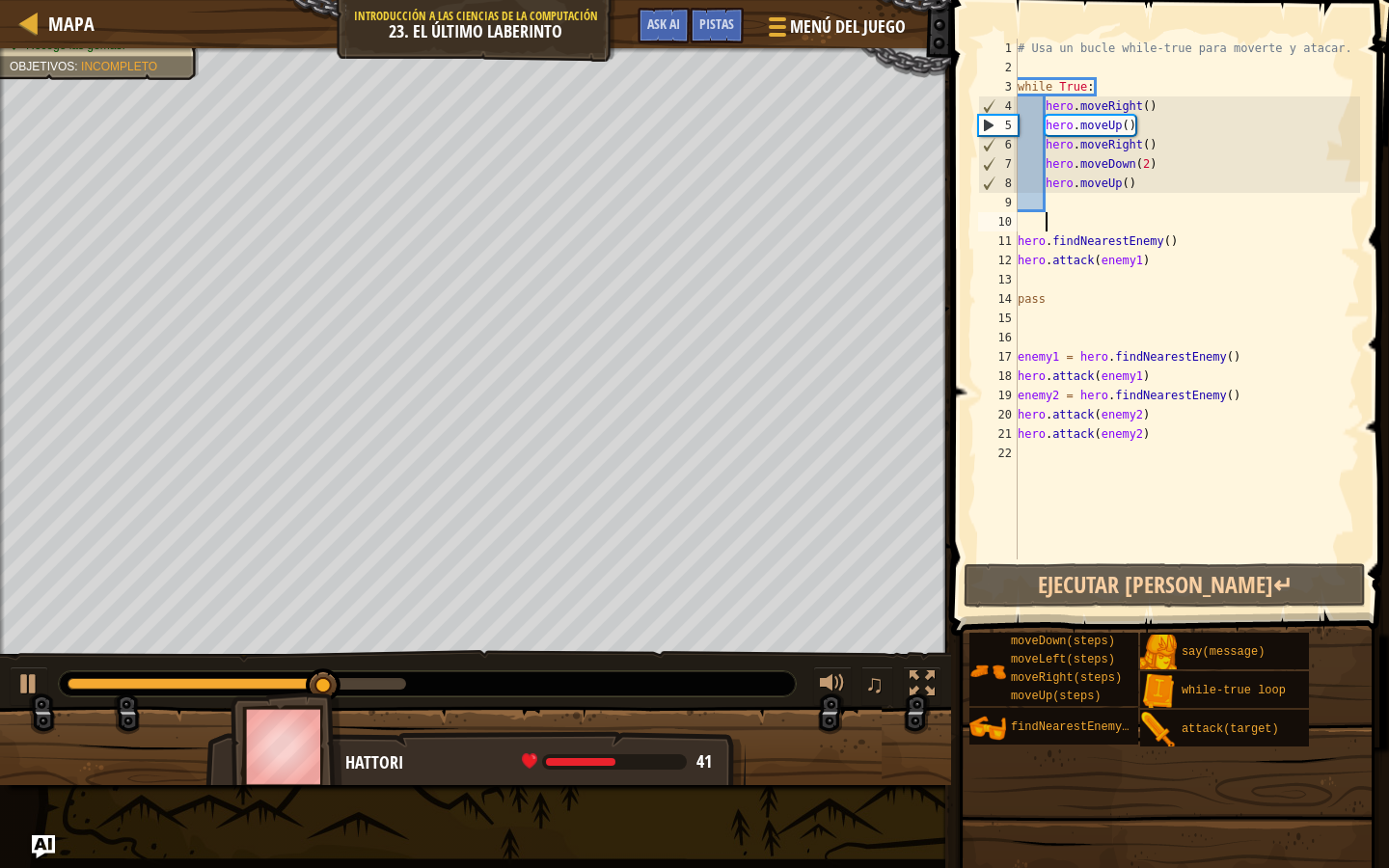
click at [1060, 279] on div "# Usa un bucle while-true para moverte y atacar. while True : hero . moveRight …" at bounding box center [1188, 318] width 347 height 560
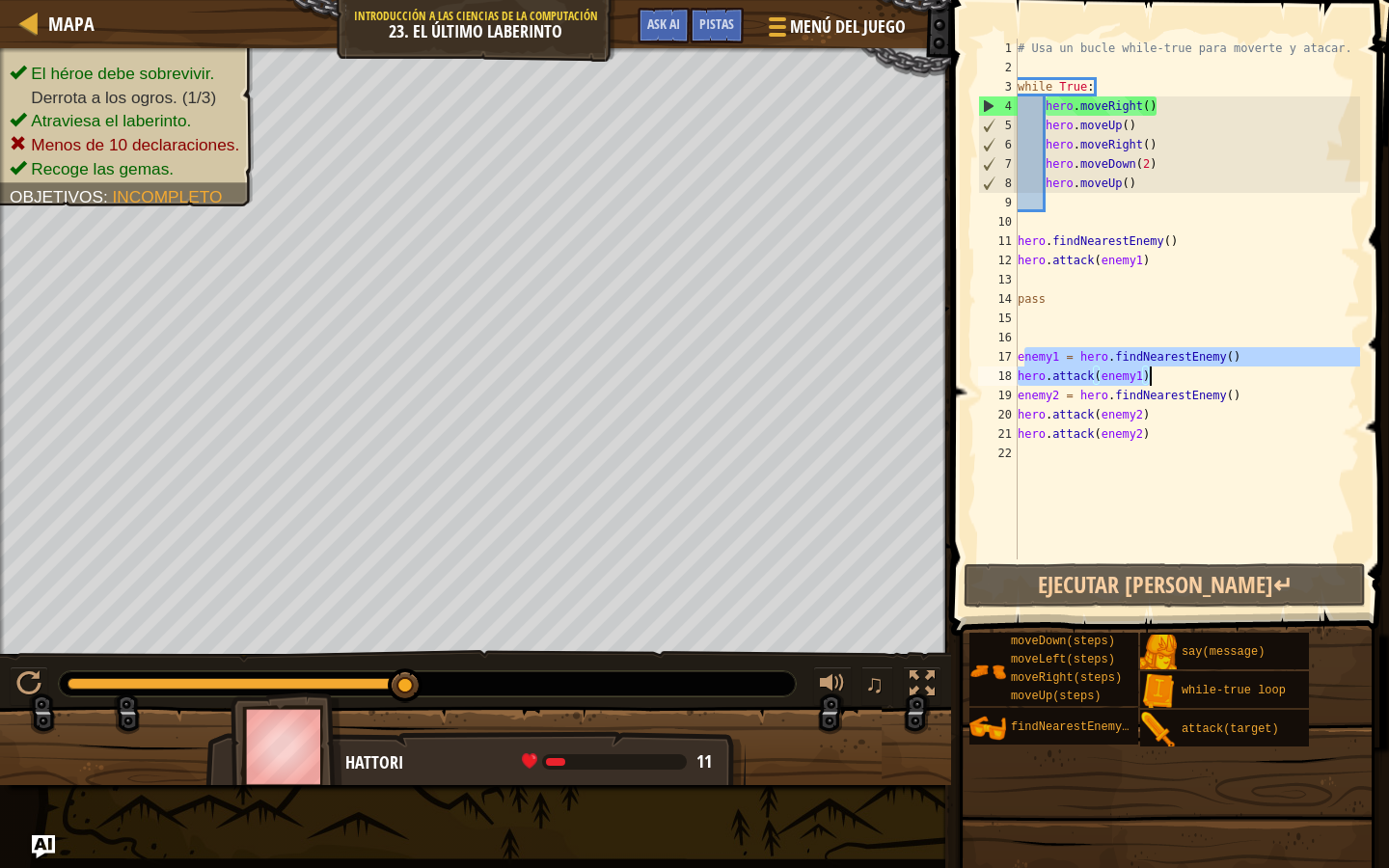
drag, startPoint x: 1023, startPoint y: 352, endPoint x: 1175, endPoint y: 376, distance: 153.9
click at [1175, 376] on div "# Usa un bucle while-true para moverte y atacar. while True : hero . moveRight …" at bounding box center [1188, 318] width 347 height 560
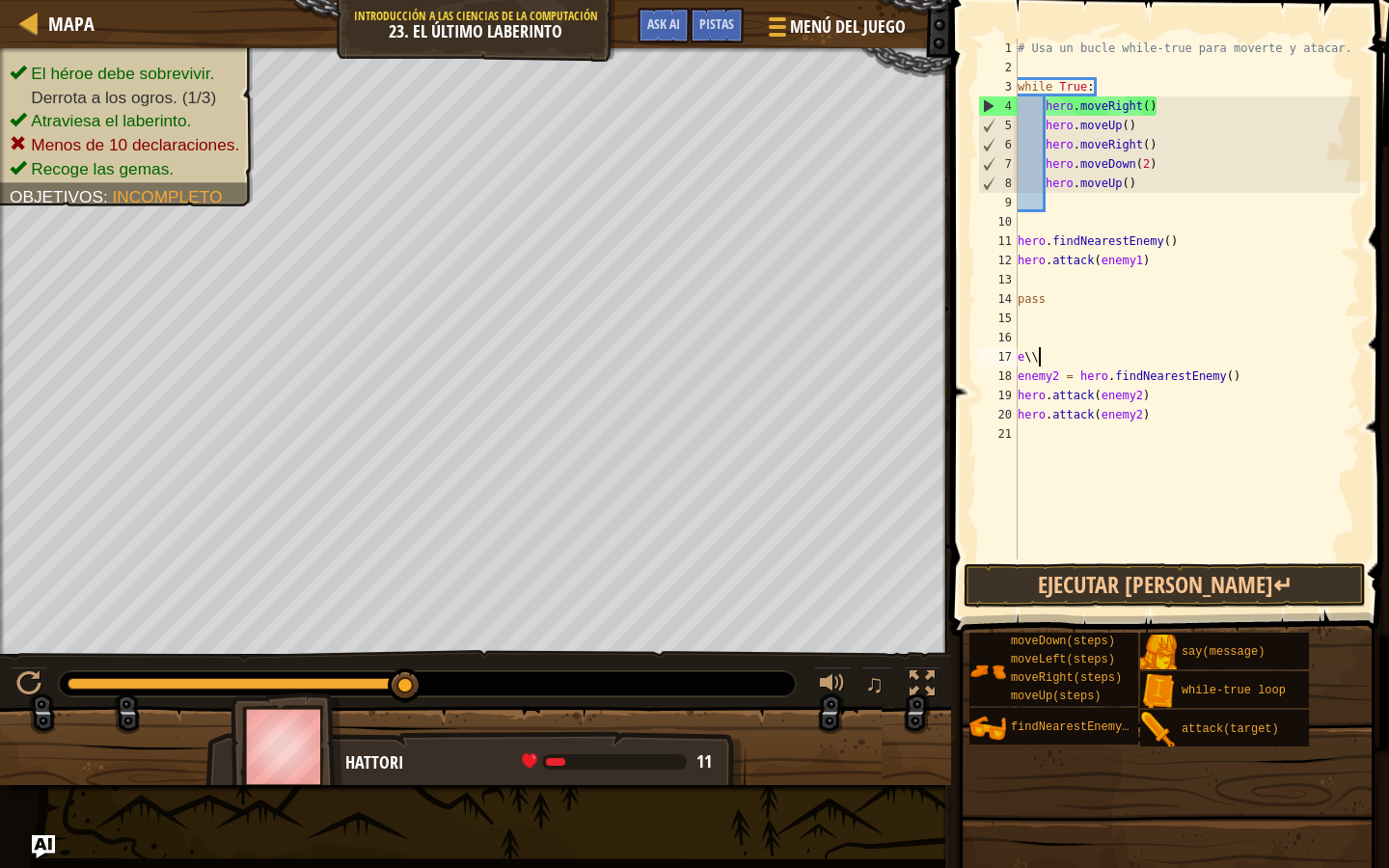
type textarea "e"
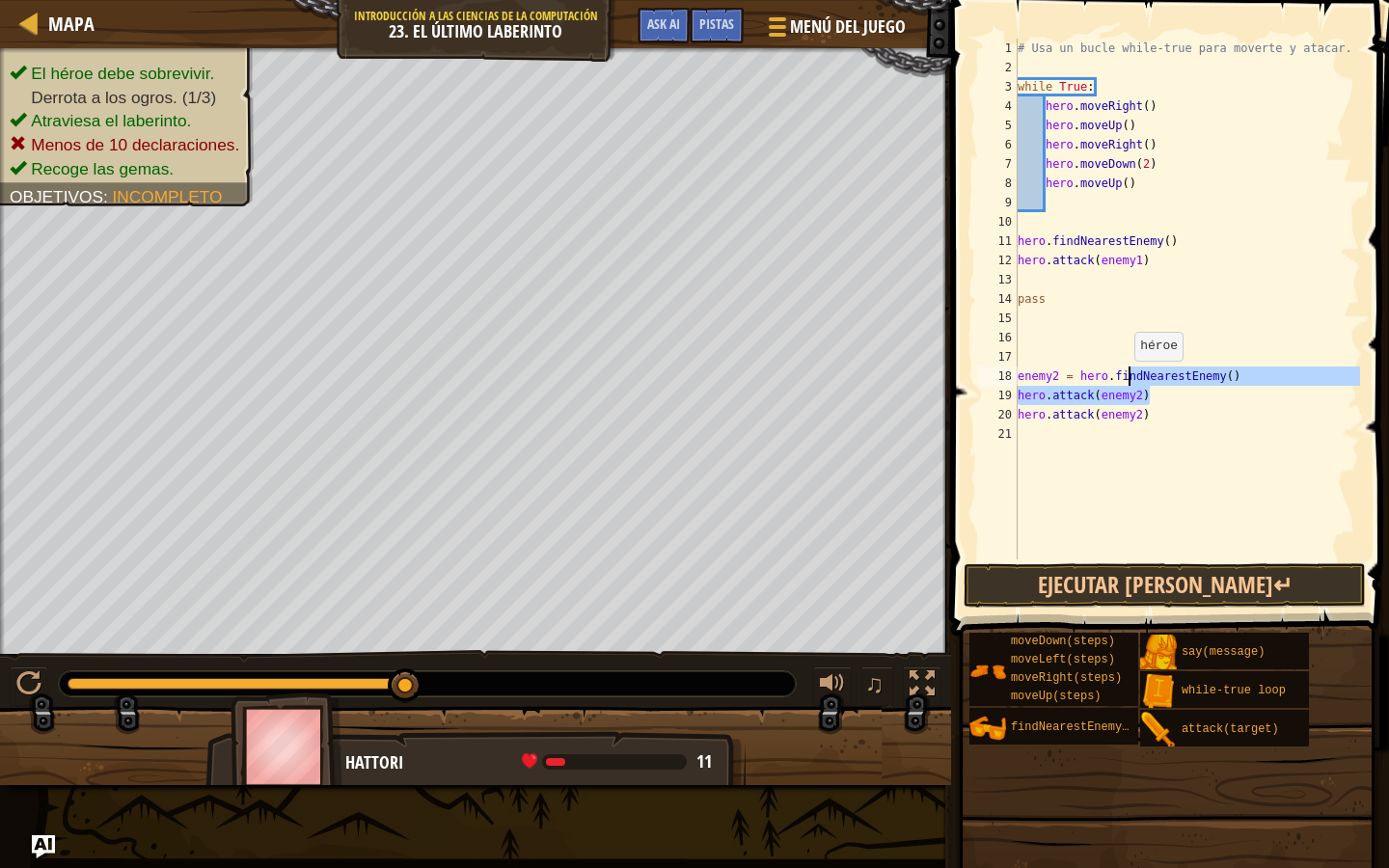
drag, startPoint x: 1194, startPoint y: 399, endPoint x: 1122, endPoint y: 377, distance: 75.3
click at [1122, 377] on div "# Usa un bucle while-true para moverte y atacar. while True : hero . moveRight …" at bounding box center [1188, 318] width 347 height 560
click at [1187, 381] on div "# Usa un bucle while-true para moverte y atacar. while True : hero . moveRight …" at bounding box center [1188, 318] width 347 height 560
type textarea "enemy2 = hero.findNearestEnemy()"
drag, startPoint x: 1246, startPoint y: 384, endPoint x: 1019, endPoint y: 372, distance: 227.3
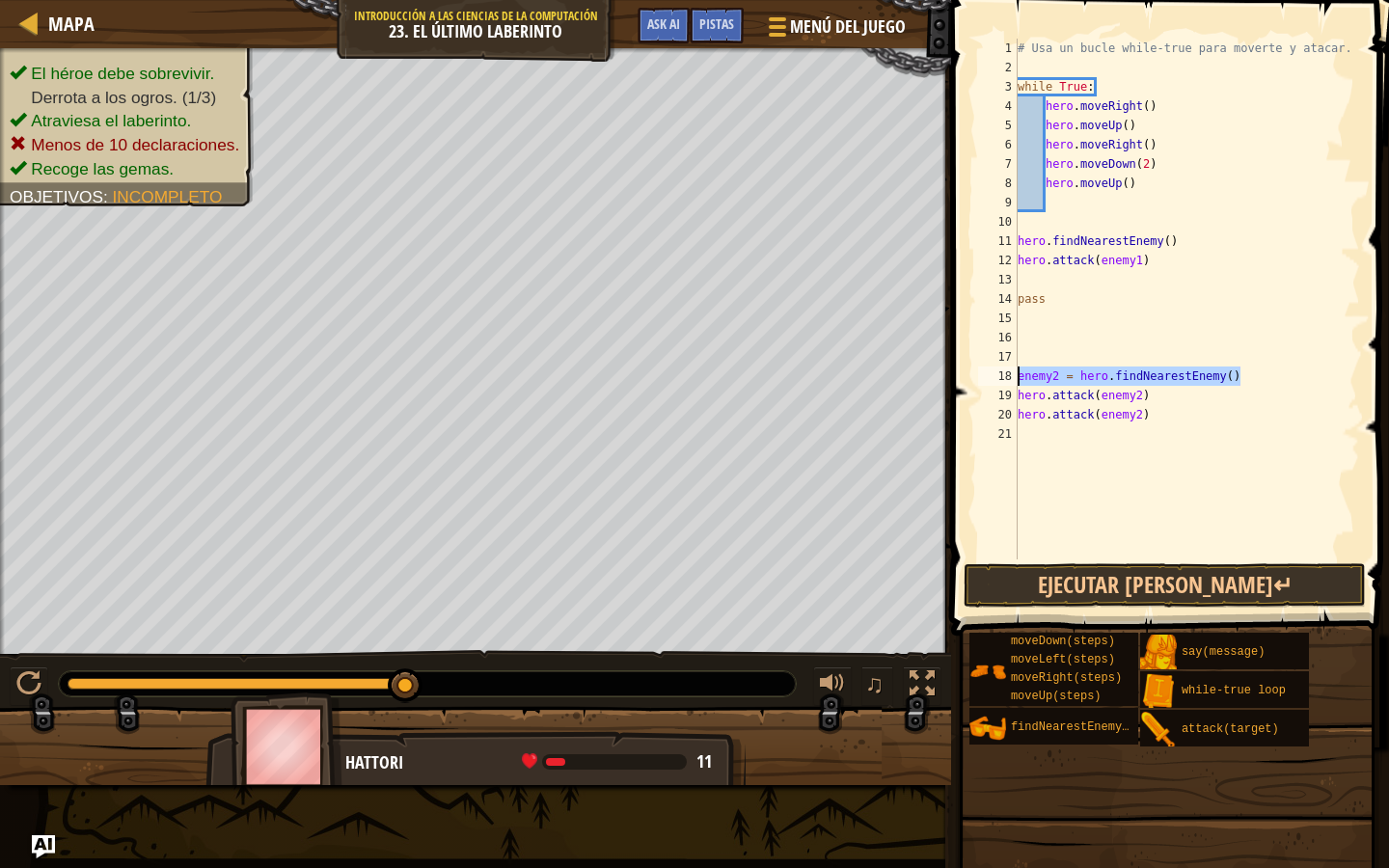
click at [1019, 372] on div "# Usa un bucle while-true para moverte y atacar. while True : hero . moveRight …" at bounding box center [1188, 318] width 347 height 560
click at [1055, 285] on div "# Usa un bucle while-true para moverte y atacar. while True : hero . moveRight …" at bounding box center [1188, 318] width 347 height 560
paste textarea "enemy2 = hero.findNearestEnemy()"
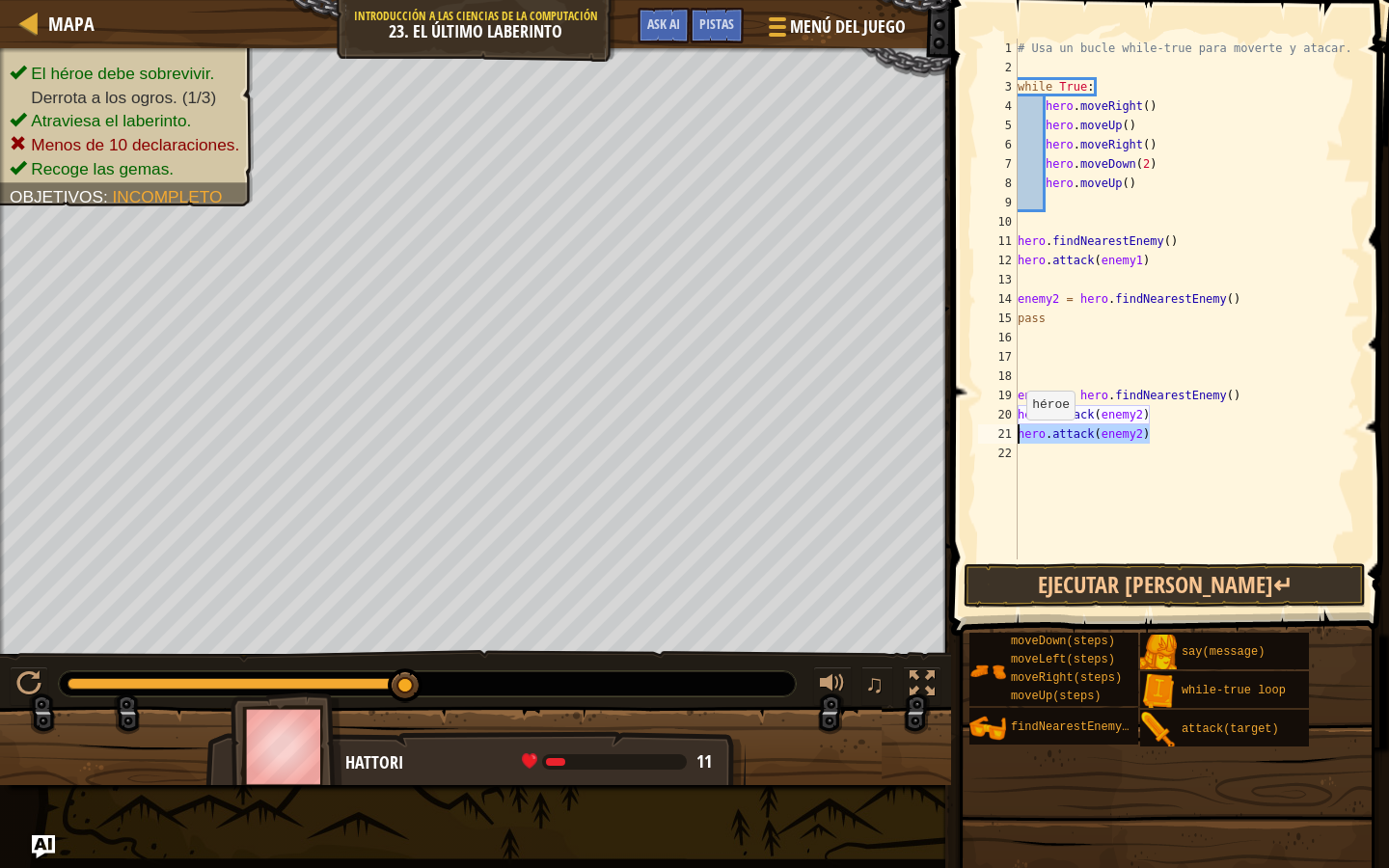
drag, startPoint x: 1173, startPoint y: 441, endPoint x: 1018, endPoint y: 439, distance: 155.0
click at [1017, 438] on div "enemy2 = hero.findNearestEnemy() 1 2 3 4 5 6 7 8 9 10 11 12 13 14 15 16 17 18 1…" at bounding box center [1167, 299] width 385 height 521
type textarea "hero.attack(enemy2)"
click at [1064, 329] on div "# Usa un bucle while-true para moverte y atacar. while True : hero . moveRight …" at bounding box center [1188, 318] width 347 height 560
click at [1066, 319] on div "# Usa un bucle while-true para moverte y atacar. while True : hero . moveRight …" at bounding box center [1188, 318] width 347 height 560
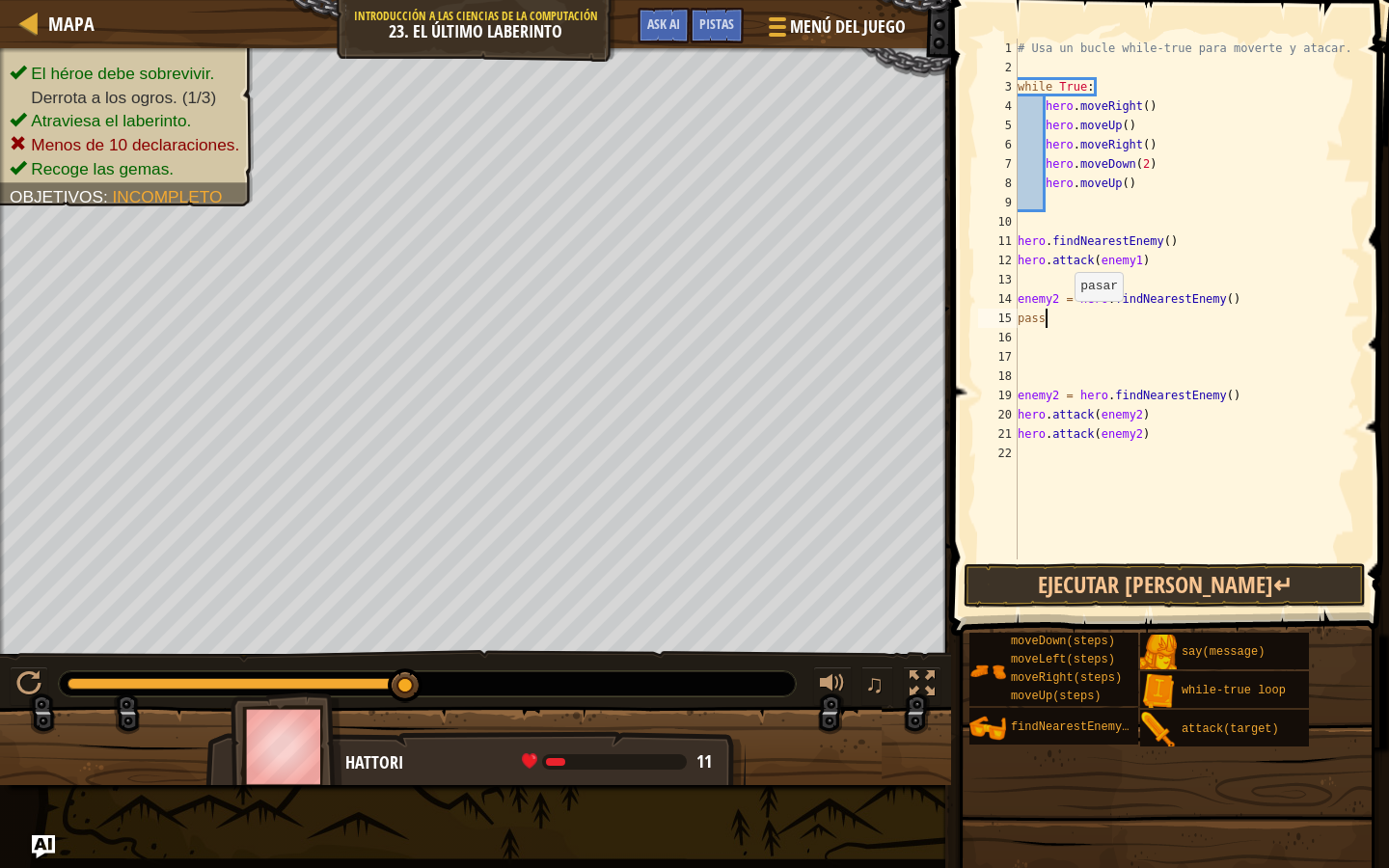
type textarea "pass"
click at [1019, 322] on div "# Usa un bucle while-true para moverte y atacar. while True : hero . moveRight …" at bounding box center [1188, 318] width 347 height 560
type textarea "pass"
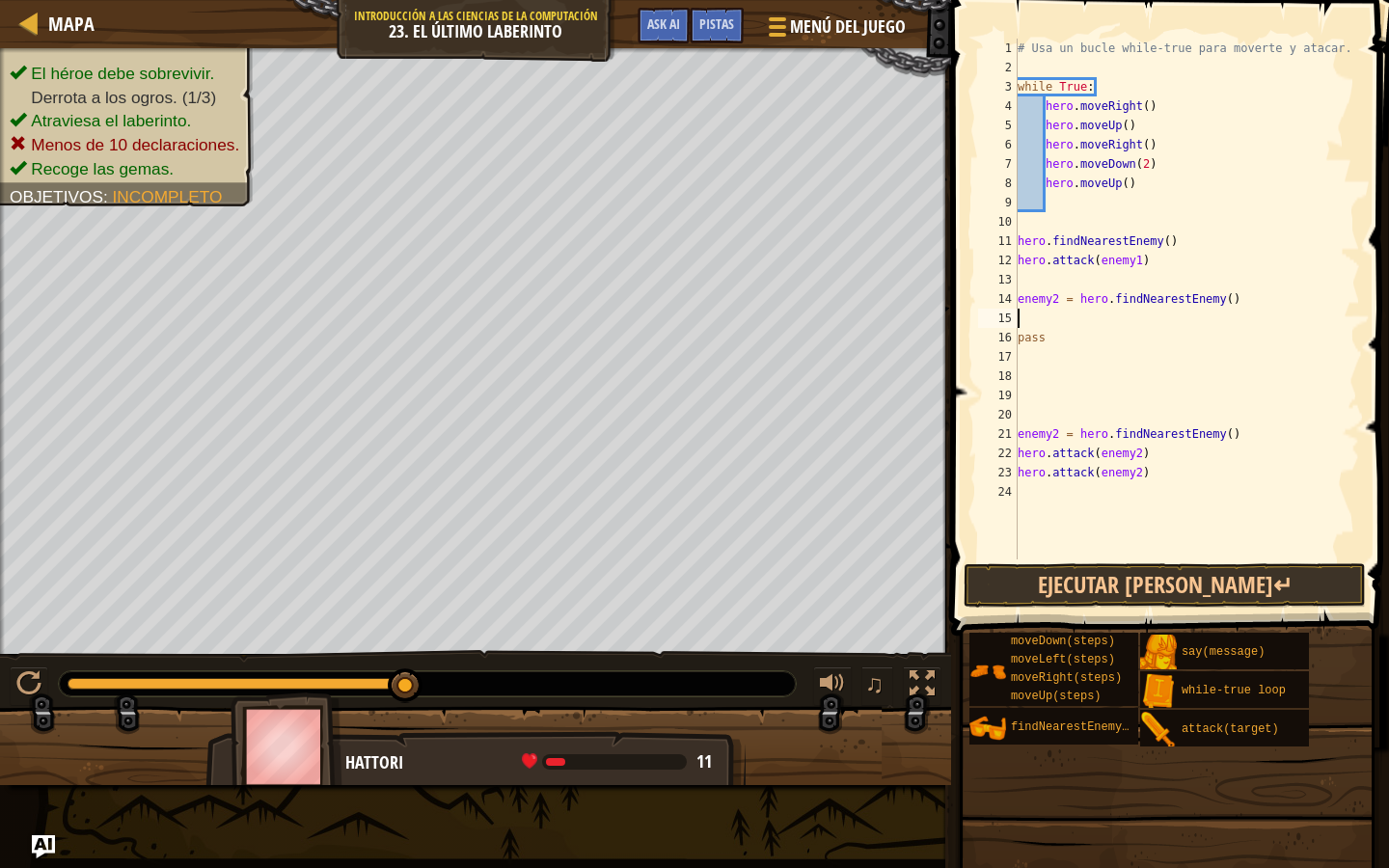
click at [1033, 316] on div "# Usa un bucle while-true para moverte y atacar. while True : hero . moveRight …" at bounding box center [1188, 318] width 347 height 560
paste textarea "hero.attack(enemy2)"
click at [1095, 590] on button "Ejecutar [PERSON_NAME]↵" at bounding box center [1164, 586] width 402 height 45
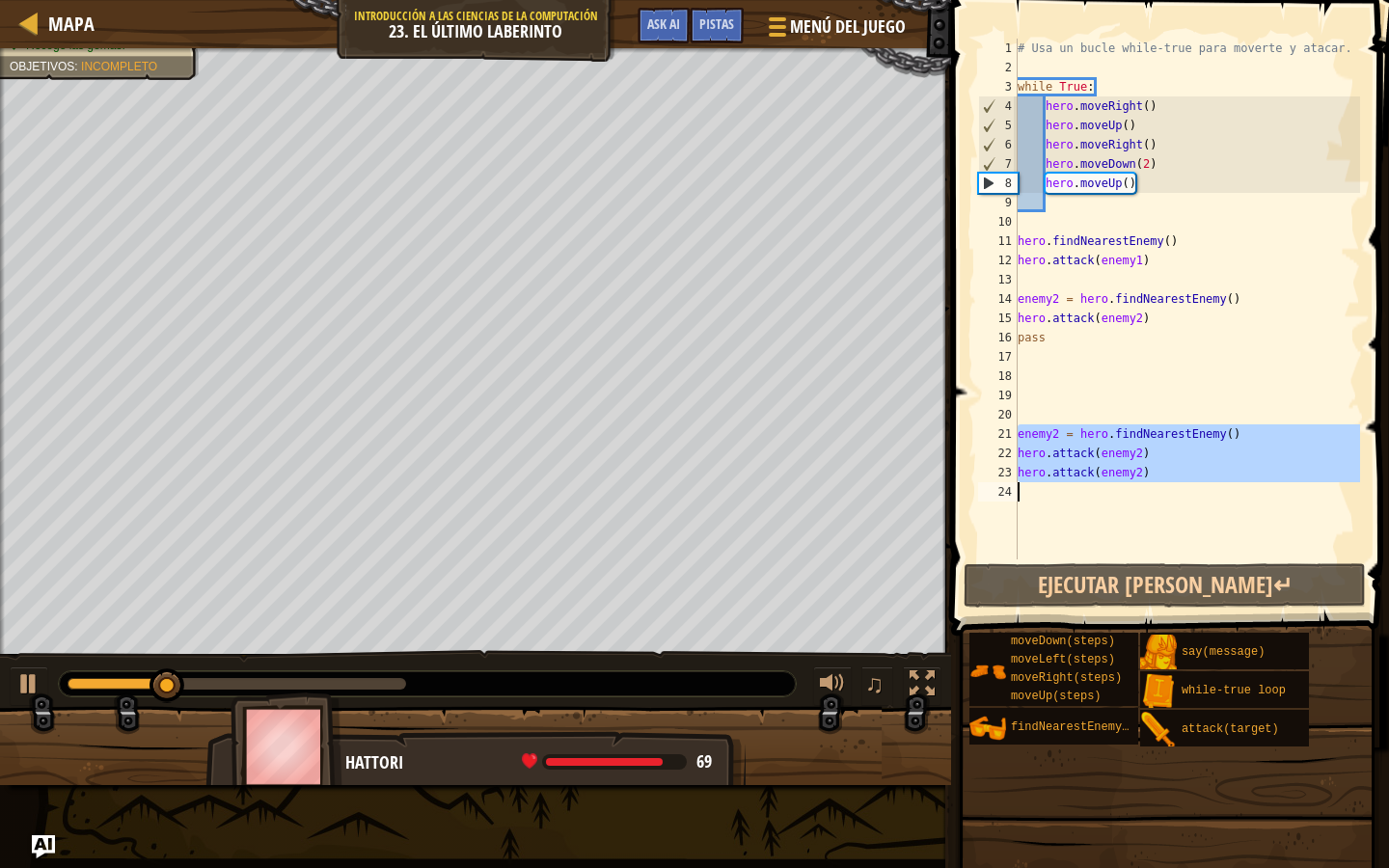
drag, startPoint x: 1019, startPoint y: 433, endPoint x: 1191, endPoint y: 482, distance: 178.8
click at [1191, 483] on div "# Usa un bucle while-true para moverte y atacar. while True : hero . moveRight …" at bounding box center [1188, 318] width 347 height 560
type textarea "\"
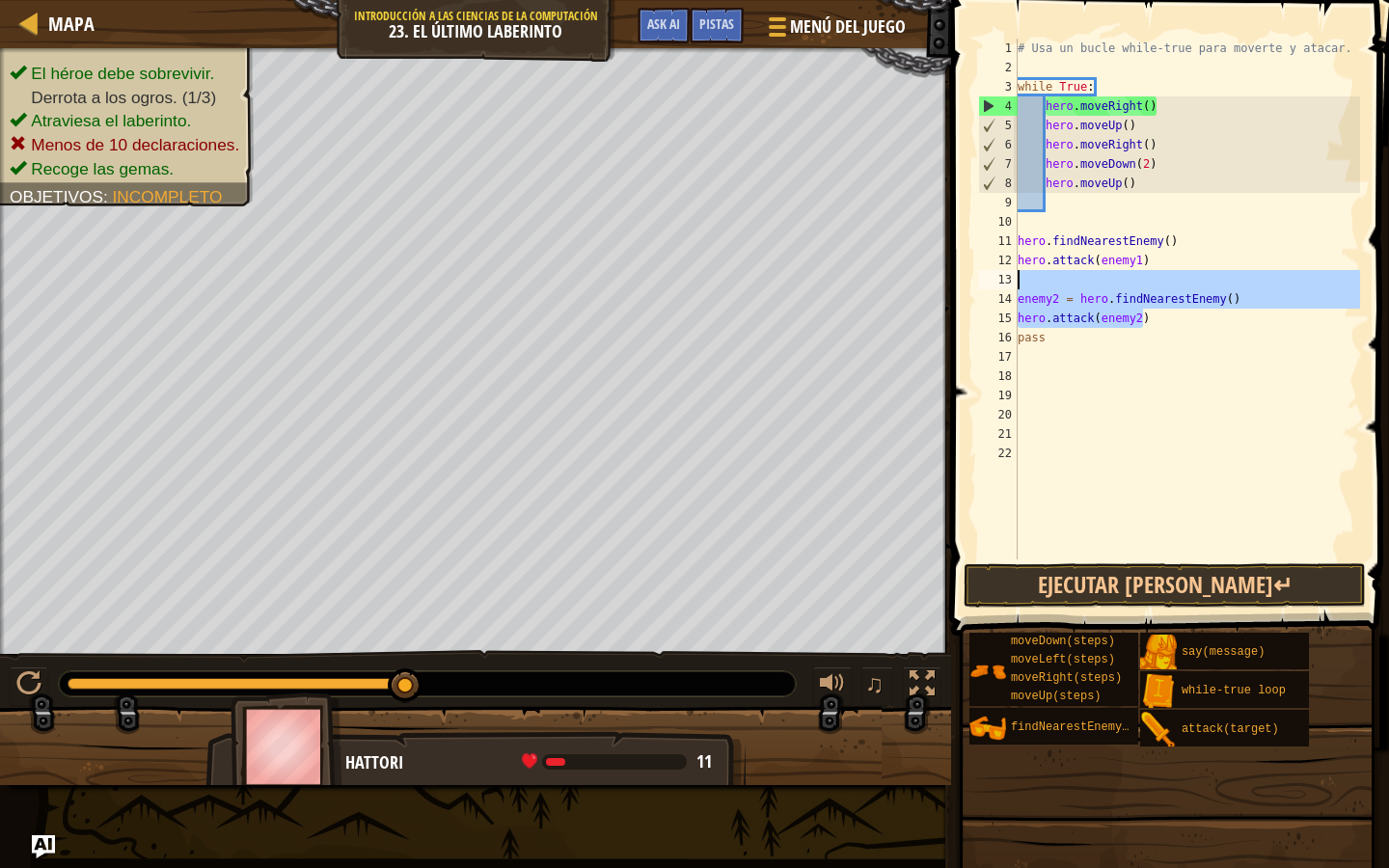
drag, startPoint x: 1145, startPoint y: 318, endPoint x: 1033, endPoint y: 292, distance: 115.0
click at [1033, 292] on div "# Usa un bucle while-true para moverte y atacar. while True : hero . moveRight …" at bounding box center [1188, 318] width 347 height 560
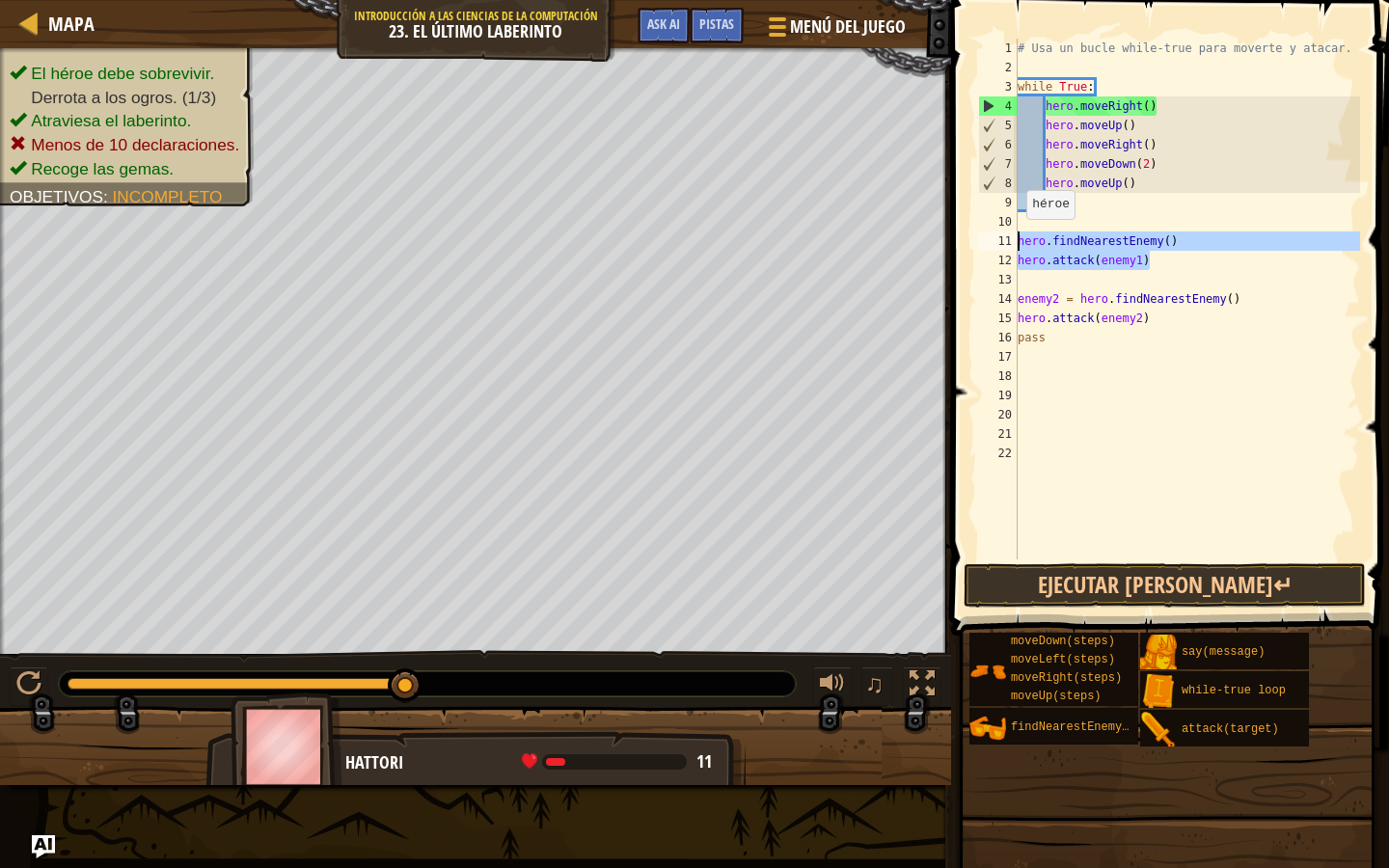
drag, startPoint x: 1164, startPoint y: 265, endPoint x: 1016, endPoint y: 235, distance: 151.0
click at [1016, 236] on div "enemy2 = hero.findNearestEnemy() hero.attack(enemy2) 1 2 3 4 5 6 7 8 9 10 11 12…" at bounding box center [1167, 299] width 385 height 521
type textarea "hero.findNearestEnemy() hero.attack(enemy1)"
click at [1085, 281] on div "# Usa un bucle while-true para moverte y atacar. while True : hero . moveRight …" at bounding box center [1188, 318] width 347 height 560
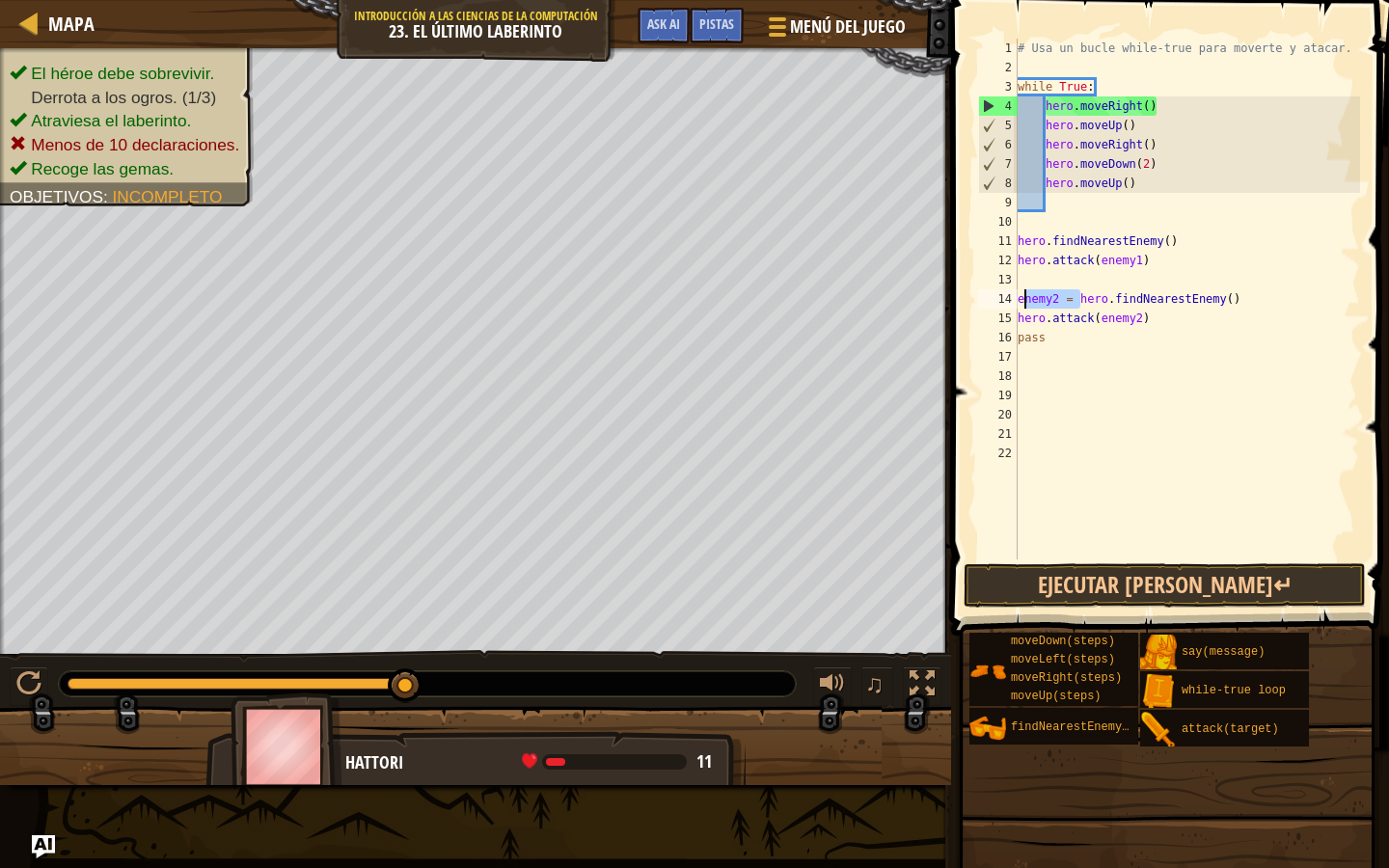
drag, startPoint x: 1080, startPoint y: 299, endPoint x: 1025, endPoint y: 292, distance: 55.4
click at [1025, 292] on div "# Usa un bucle while-true para moverte y atacar. while True : hero . moveRight …" at bounding box center [1188, 318] width 347 height 560
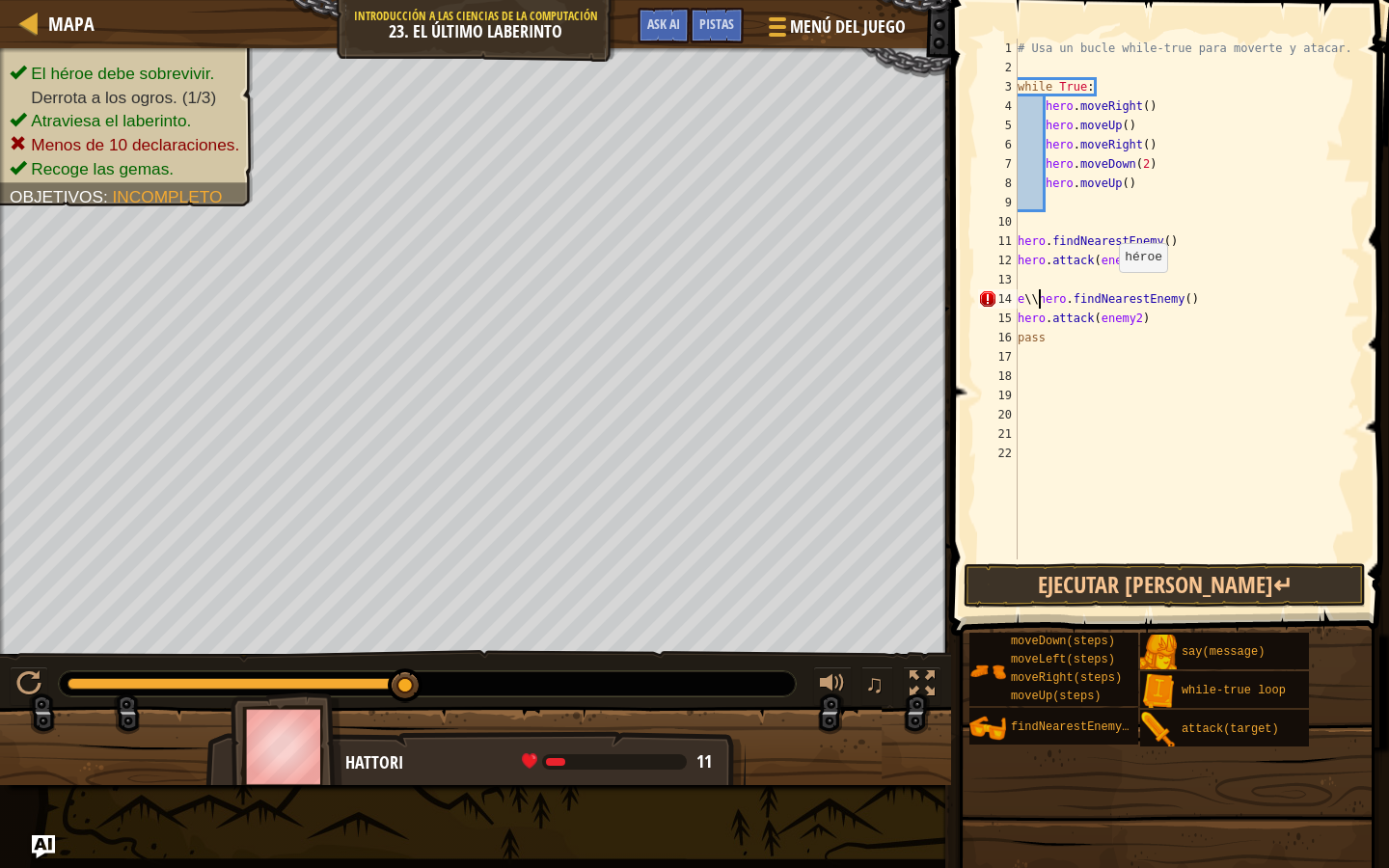
scroll to position [9, 2]
click at [1131, 561] on span at bounding box center [1172, 291] width 454 height 693
click at [1131, 582] on button "Ejecutar [PERSON_NAME]↵" at bounding box center [1164, 586] width 402 height 45
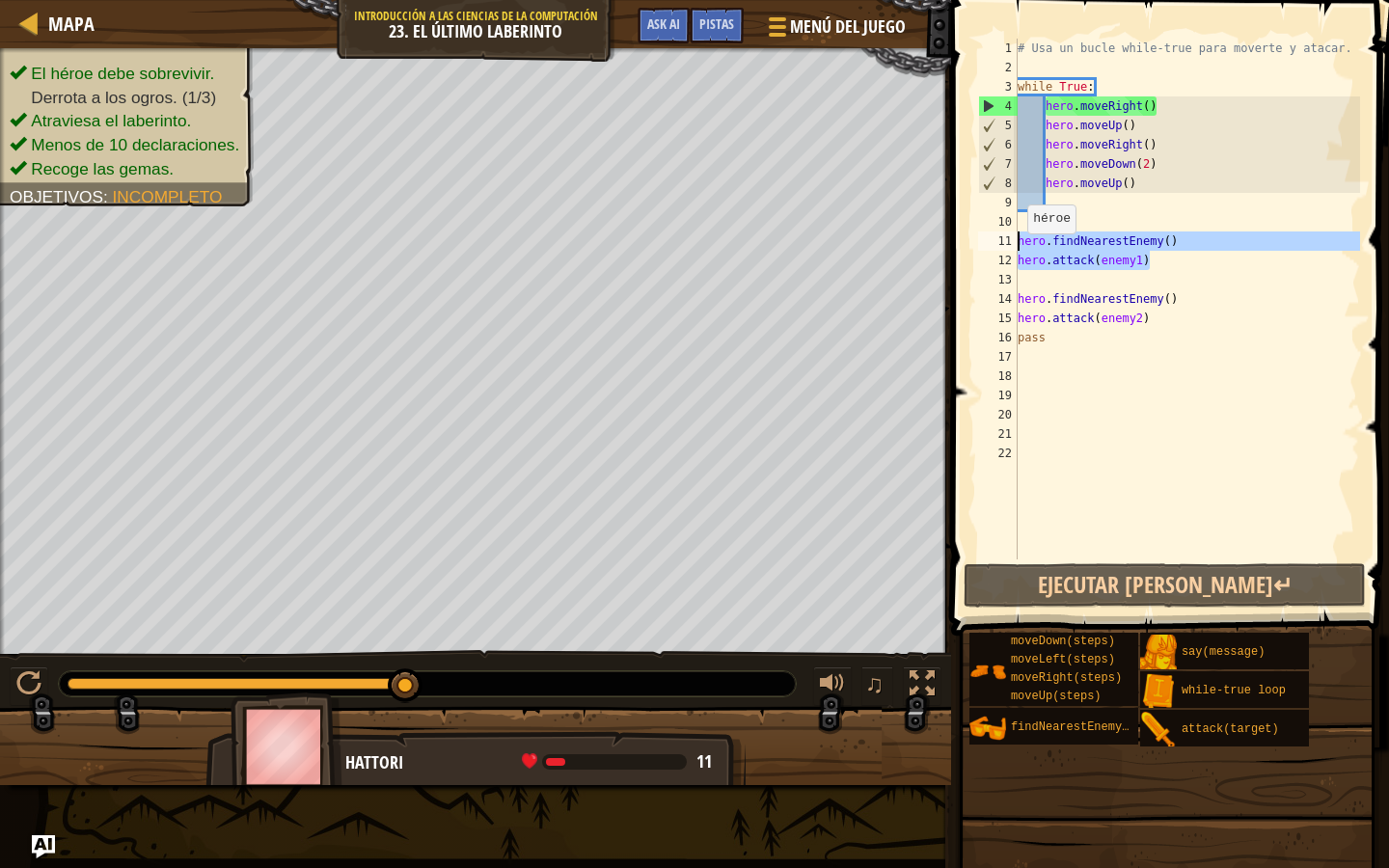
drag, startPoint x: 1158, startPoint y: 265, endPoint x: 984, endPoint y: 248, distance: 174.8
click at [984, 248] on div "hero.findNearestEnemy() 1 2 3 4 5 6 7 8 9 10 11 12 13 14 15 16 17 18 19 20 21 2…" at bounding box center [1167, 299] width 385 height 521
type textarea "hero.findNearestEnemy() hero.attack(enemy1)"
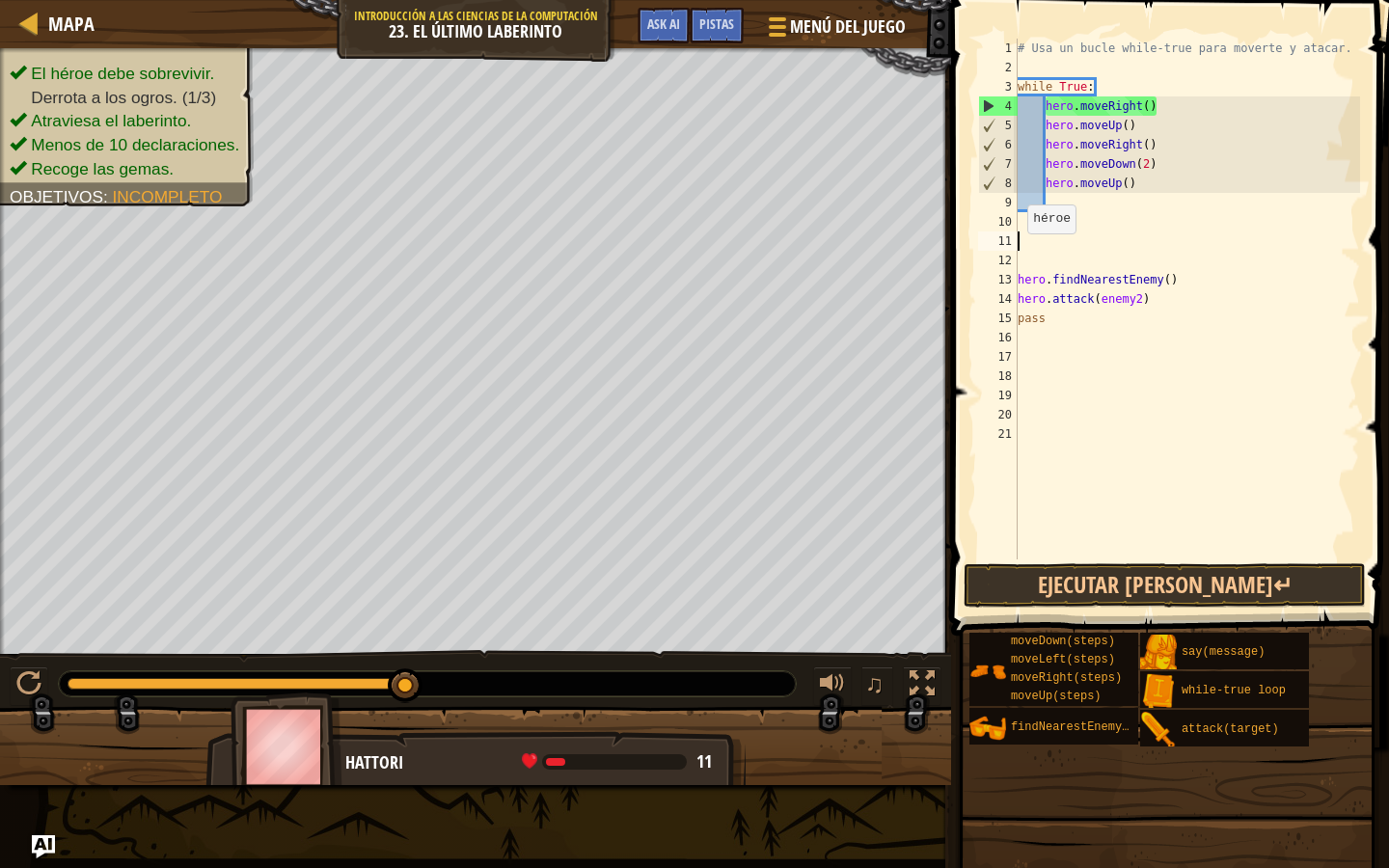
scroll to position [9, 0]
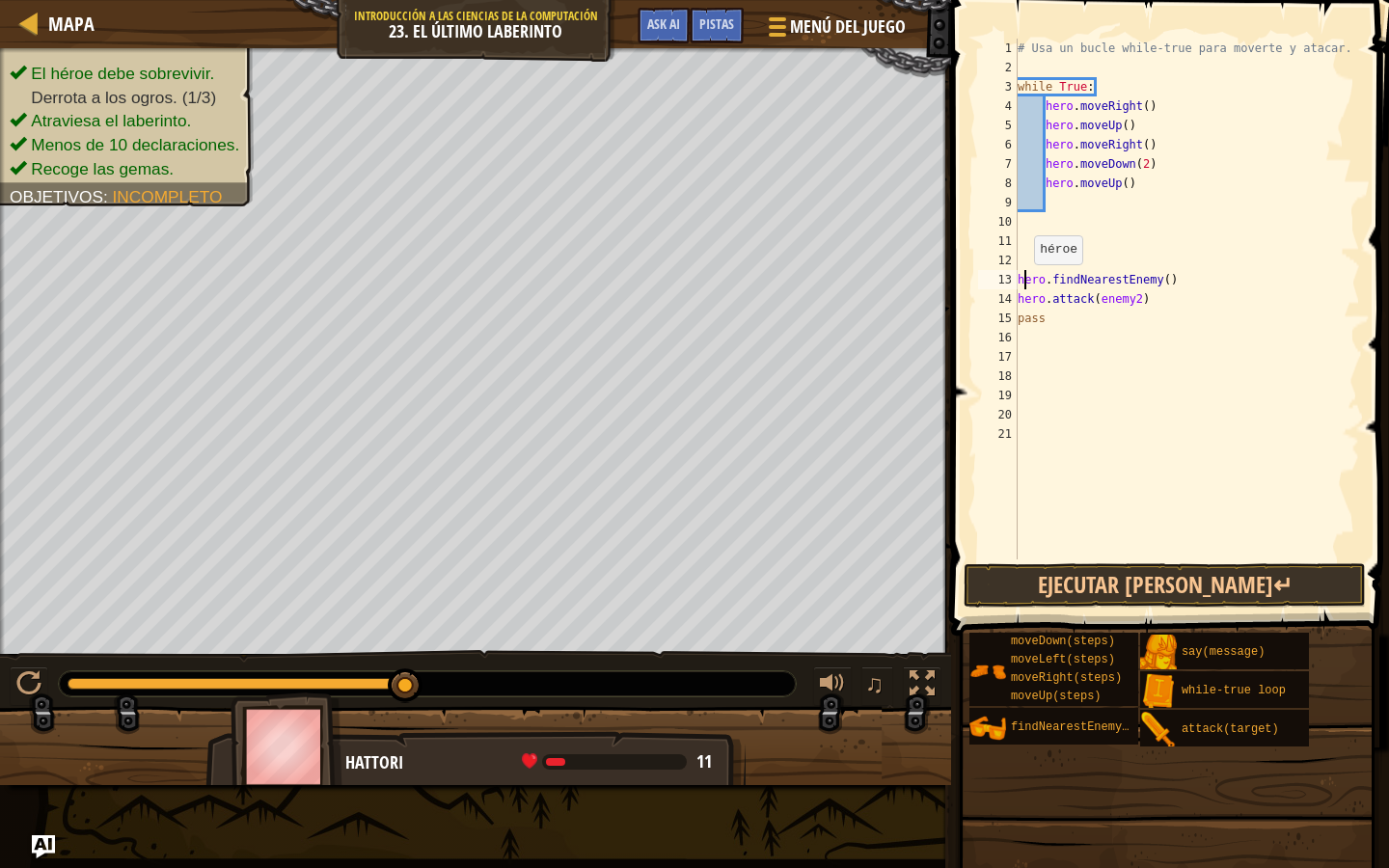
click at [1026, 282] on div "# Usa un bucle while-true para moverte y atacar. while True : hero . moveRight …" at bounding box center [1188, 318] width 347 height 560
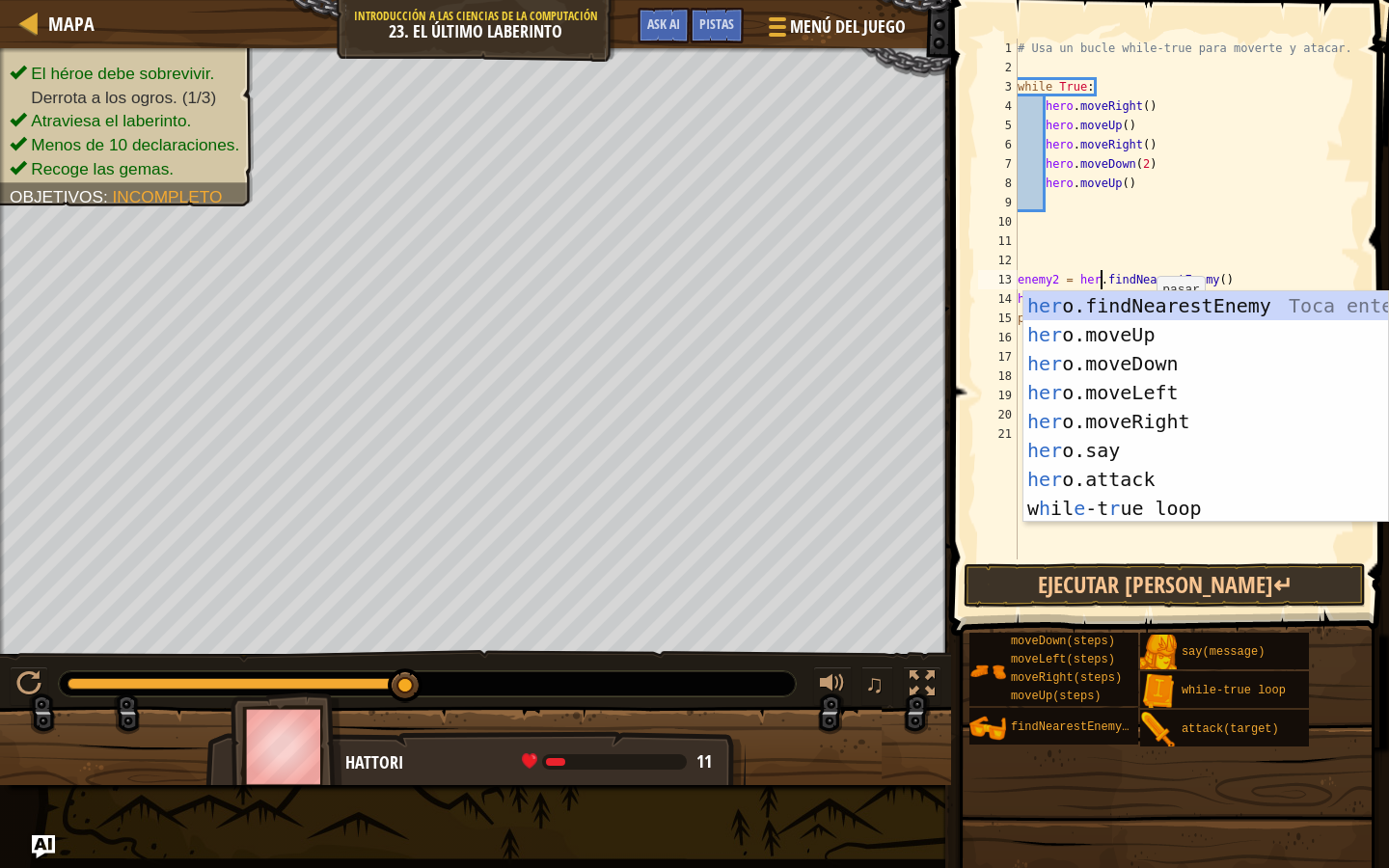
type textarea "enemy2 = hero.findNearestEnemy()"
click at [1251, 215] on div "# Usa un bucle while-true para moverte y atacar. while True : hero . moveRight …" at bounding box center [1188, 318] width 347 height 560
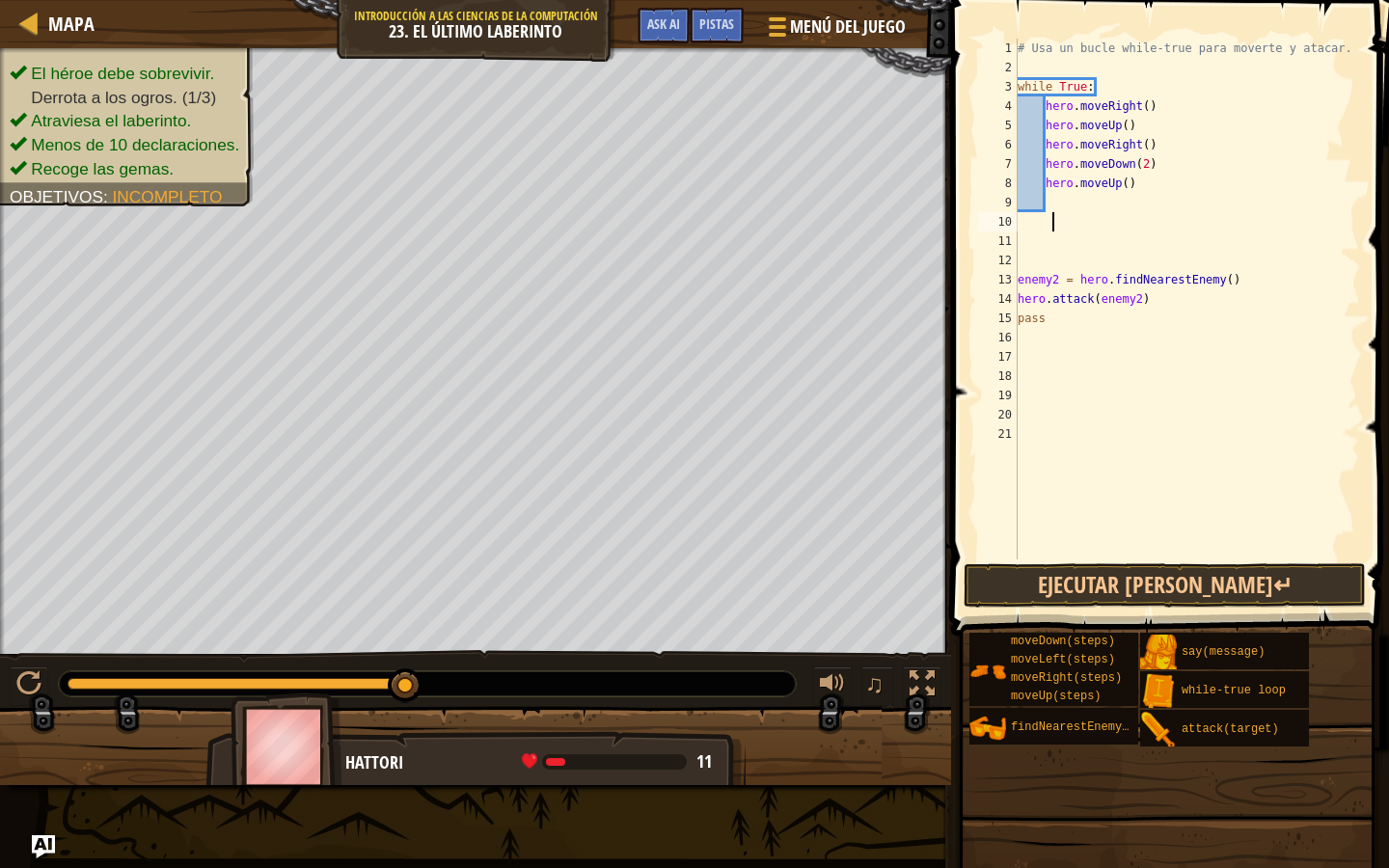
click at [1226, 307] on div "# Usa un bucle while-true para moverte y atacar. while True : hero . moveRight …" at bounding box center [1188, 318] width 347 height 560
click at [1163, 588] on button "Ejecutar [PERSON_NAME]↵" at bounding box center [1164, 586] width 402 height 45
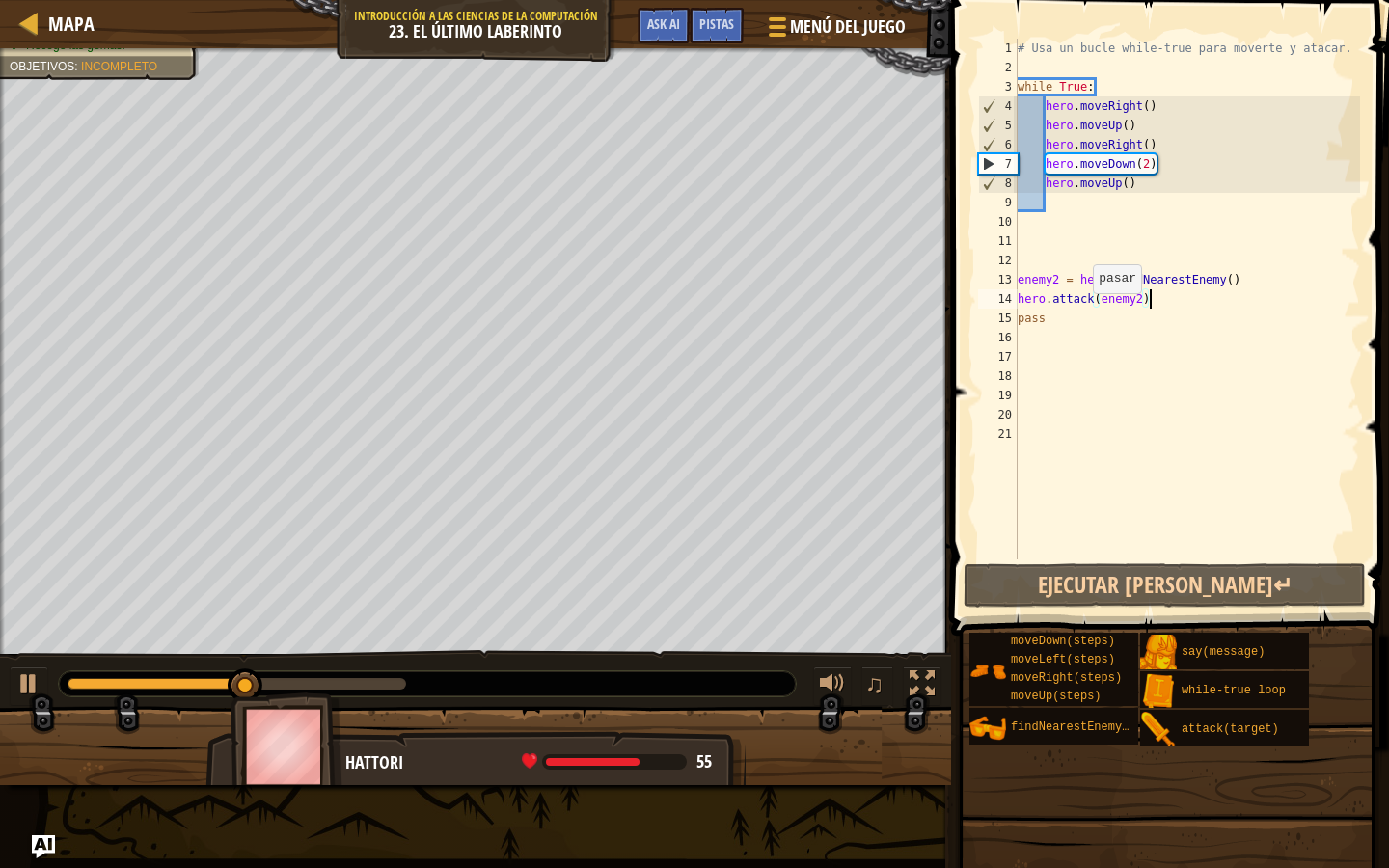
click at [1084, 311] on div "# Usa un bucle while-true para moverte y atacar. while True : hero . moveRight …" at bounding box center [1188, 318] width 347 height 560
type textarea "pass"
click at [1062, 242] on div "# Usa un bucle while-true para moverte y atacar. while True : hero . moveRight …" at bounding box center [1188, 318] width 347 height 560
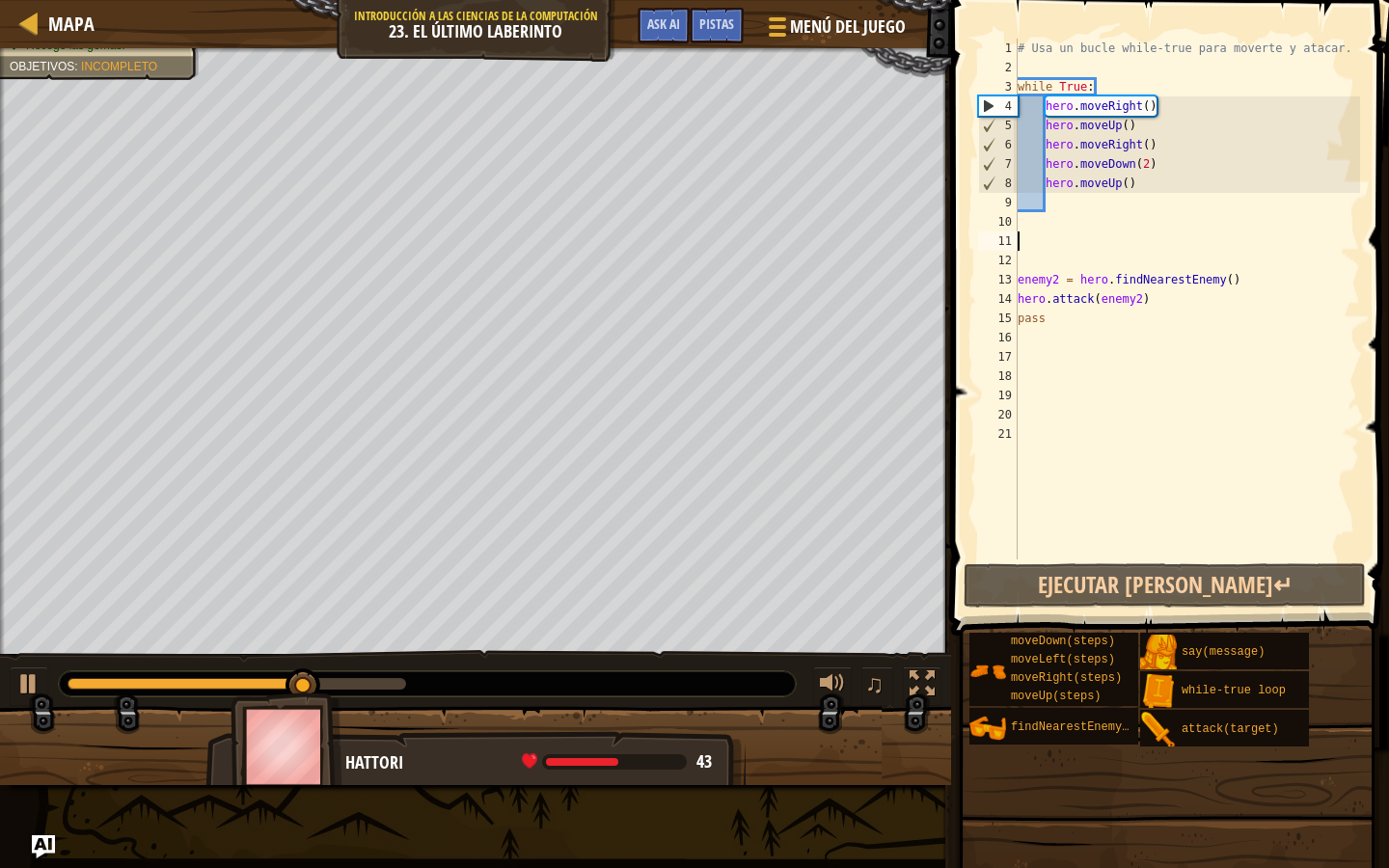
click at [1050, 232] on div "# Usa un bucle while-true para moverte y atacar. while True : hero . moveRight …" at bounding box center [1188, 318] width 347 height 560
click at [1040, 227] on div "# Usa un bucle while-true para moverte y atacar. while True : hero . moveRight …" at bounding box center [1188, 318] width 347 height 560
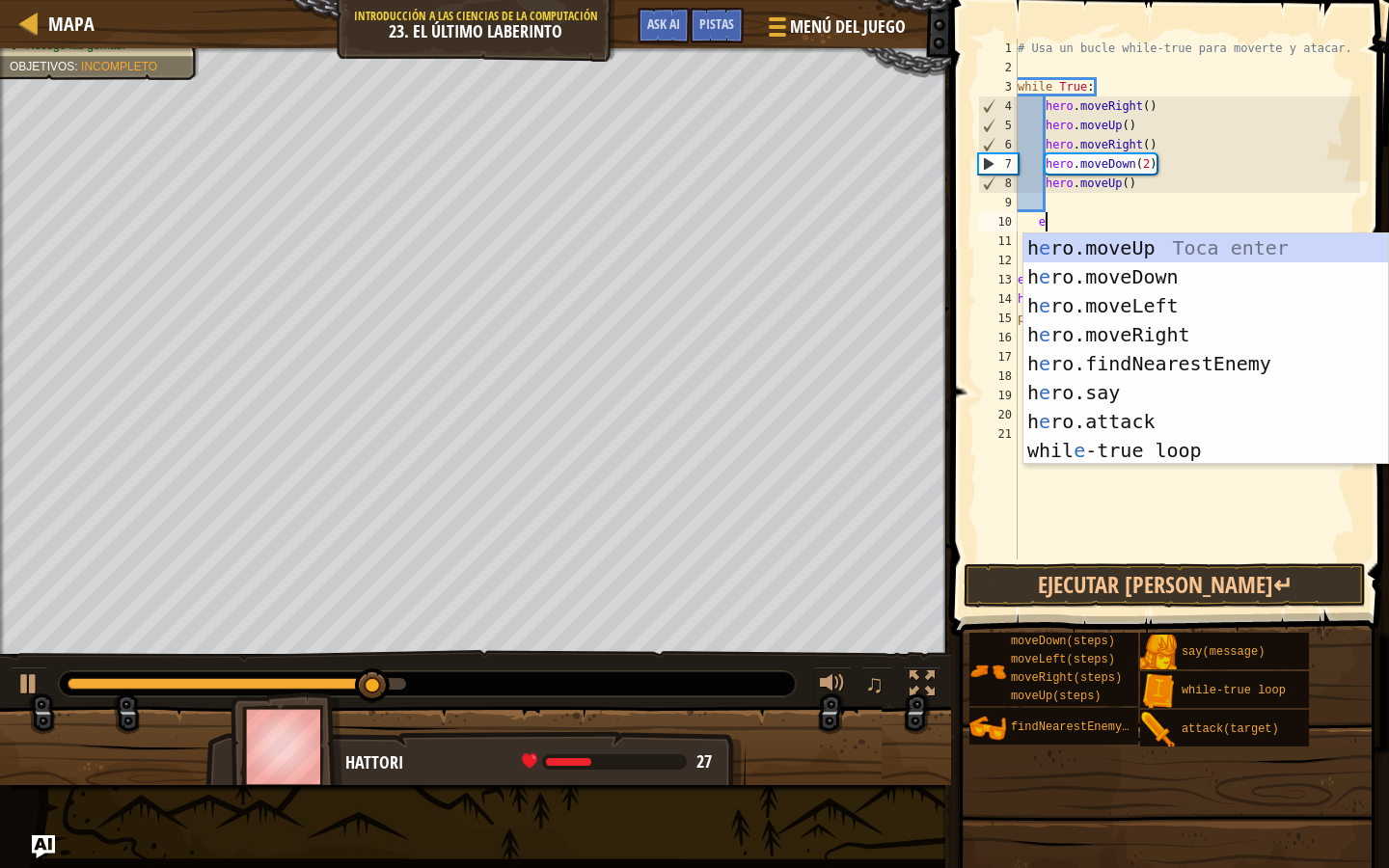
type textarea "ene"
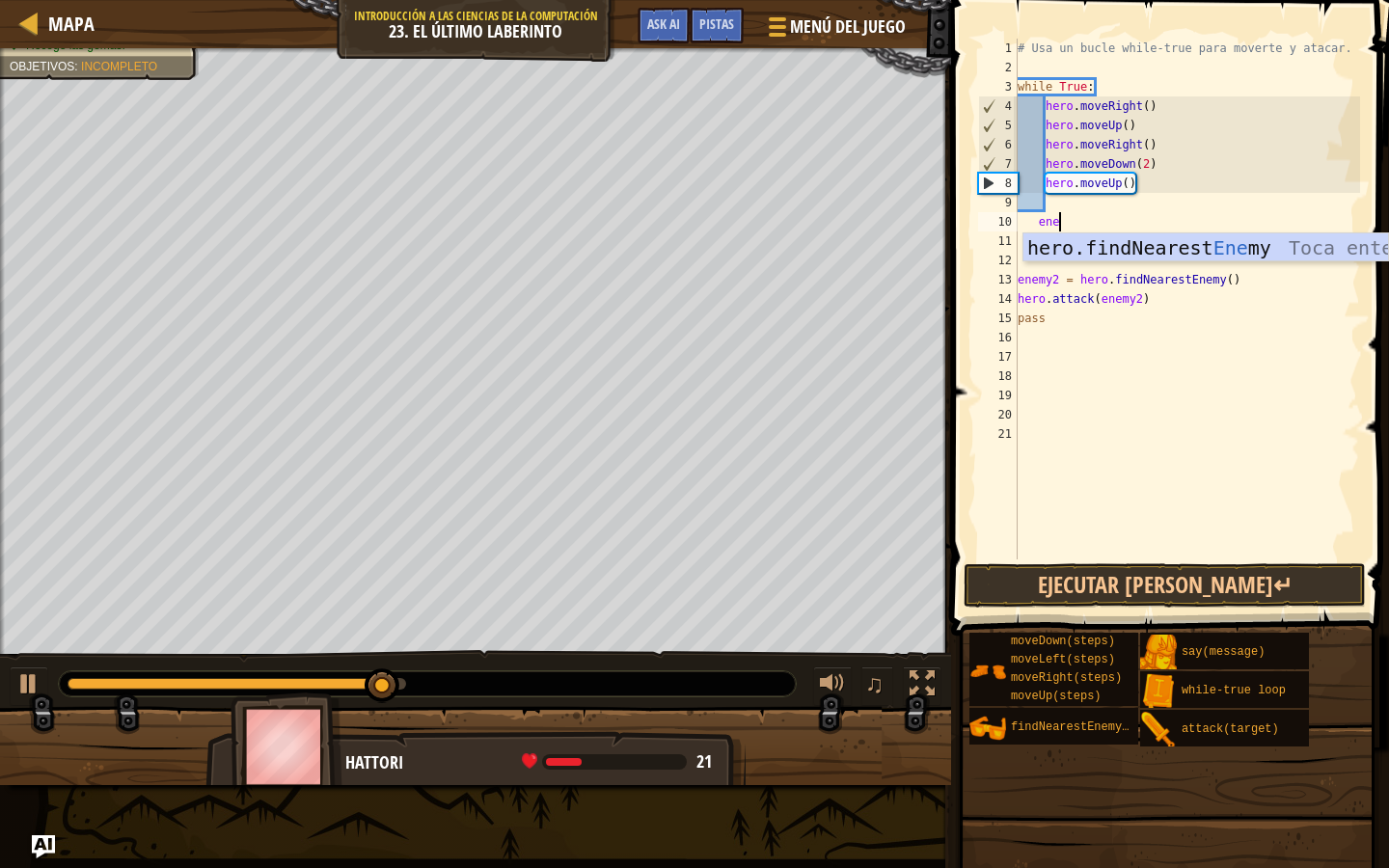
scroll to position [9, 3]
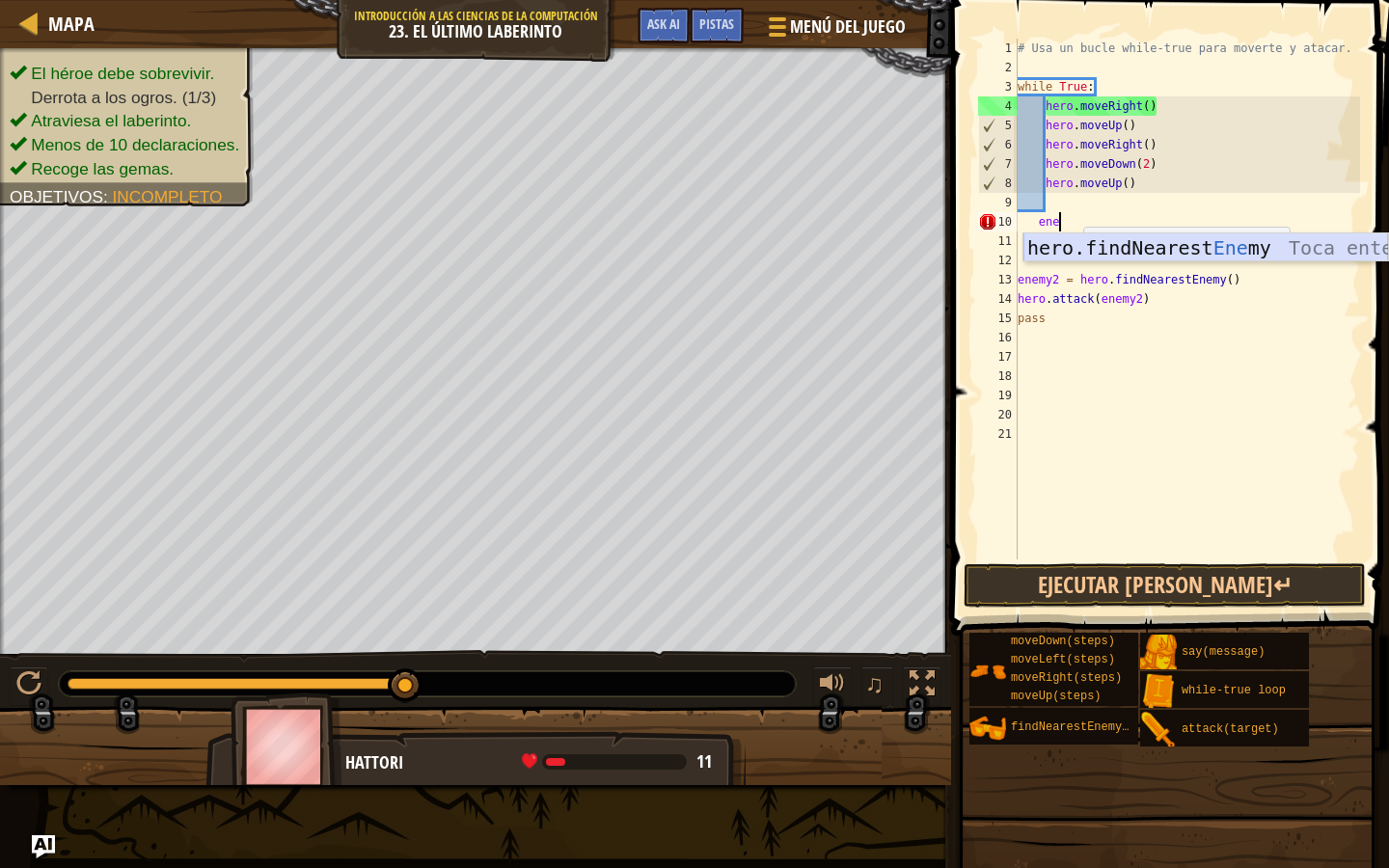
click at [1077, 248] on div "hero.findNearest Ene my Toca enter" at bounding box center [1206, 276] width 365 height 87
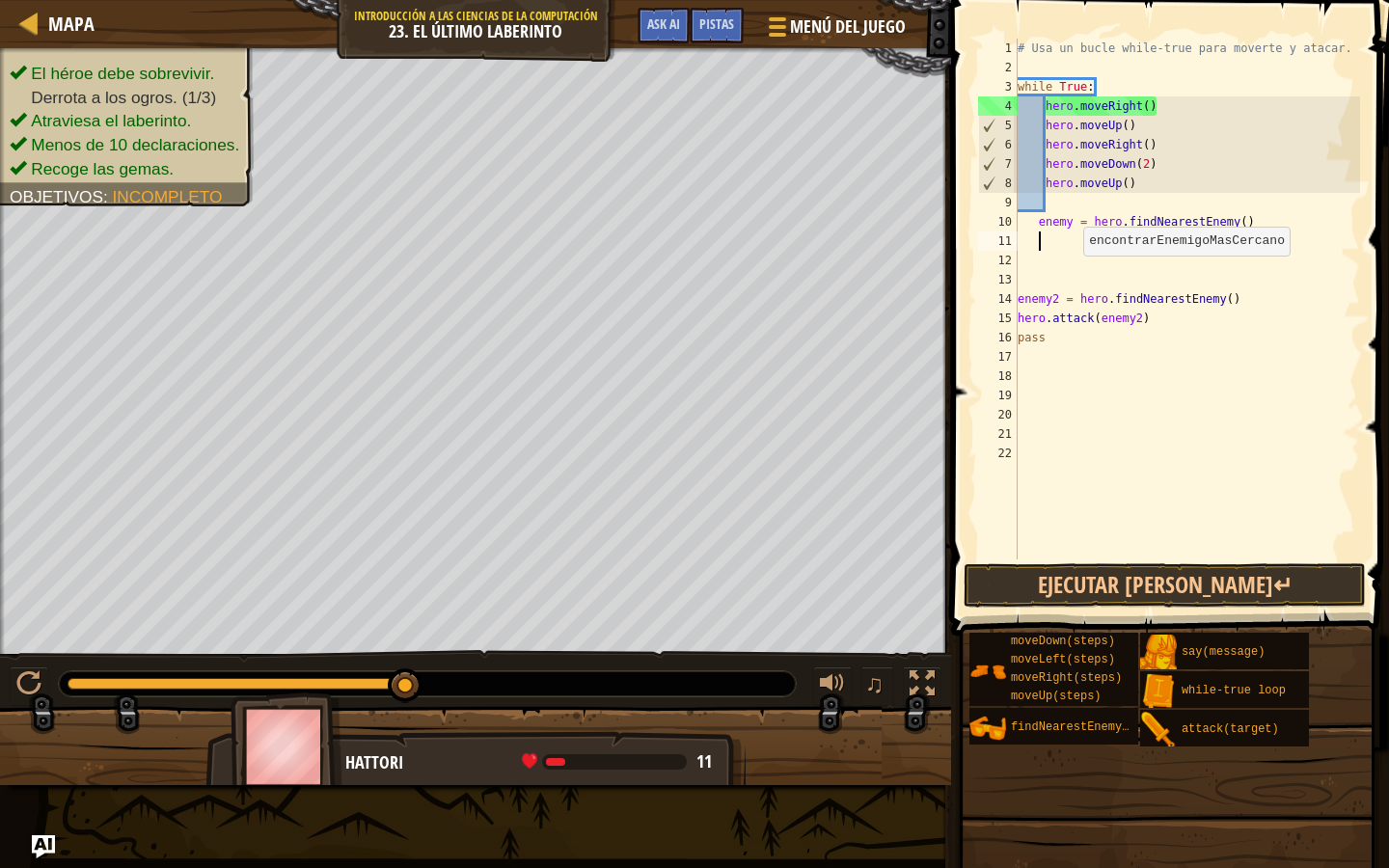
scroll to position [9, 2]
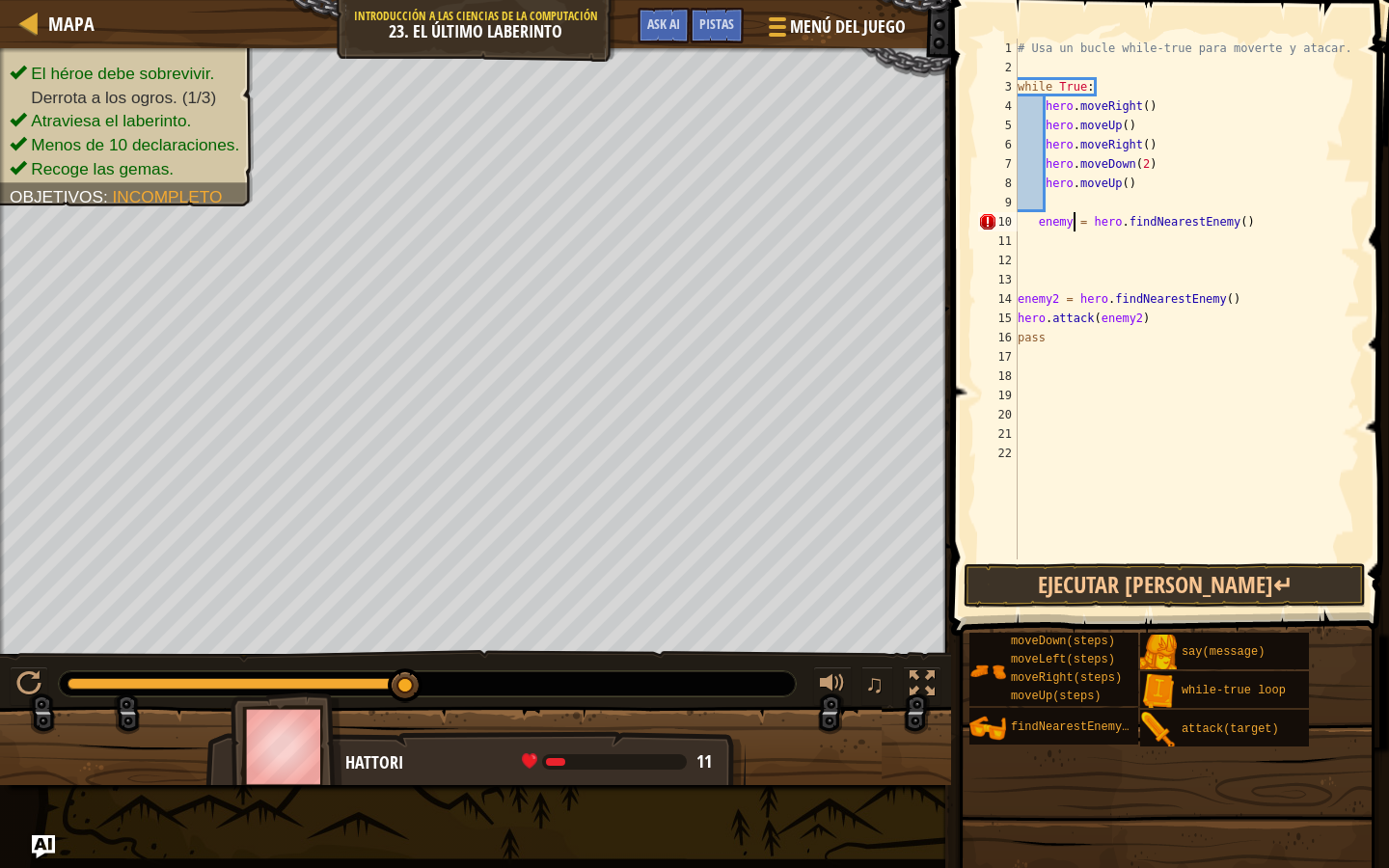
click at [1071, 218] on div "# Usa un bucle while-true para moverte y atacar. while True : hero . moveRight …" at bounding box center [1188, 318] width 347 height 560
type textarea "enemy1 = hero.findNearestEnemy()"
click at [1070, 238] on div "# Usa un bucle while-true para moverte y atacar. while True : hero . moveRight …" at bounding box center [1188, 318] width 347 height 560
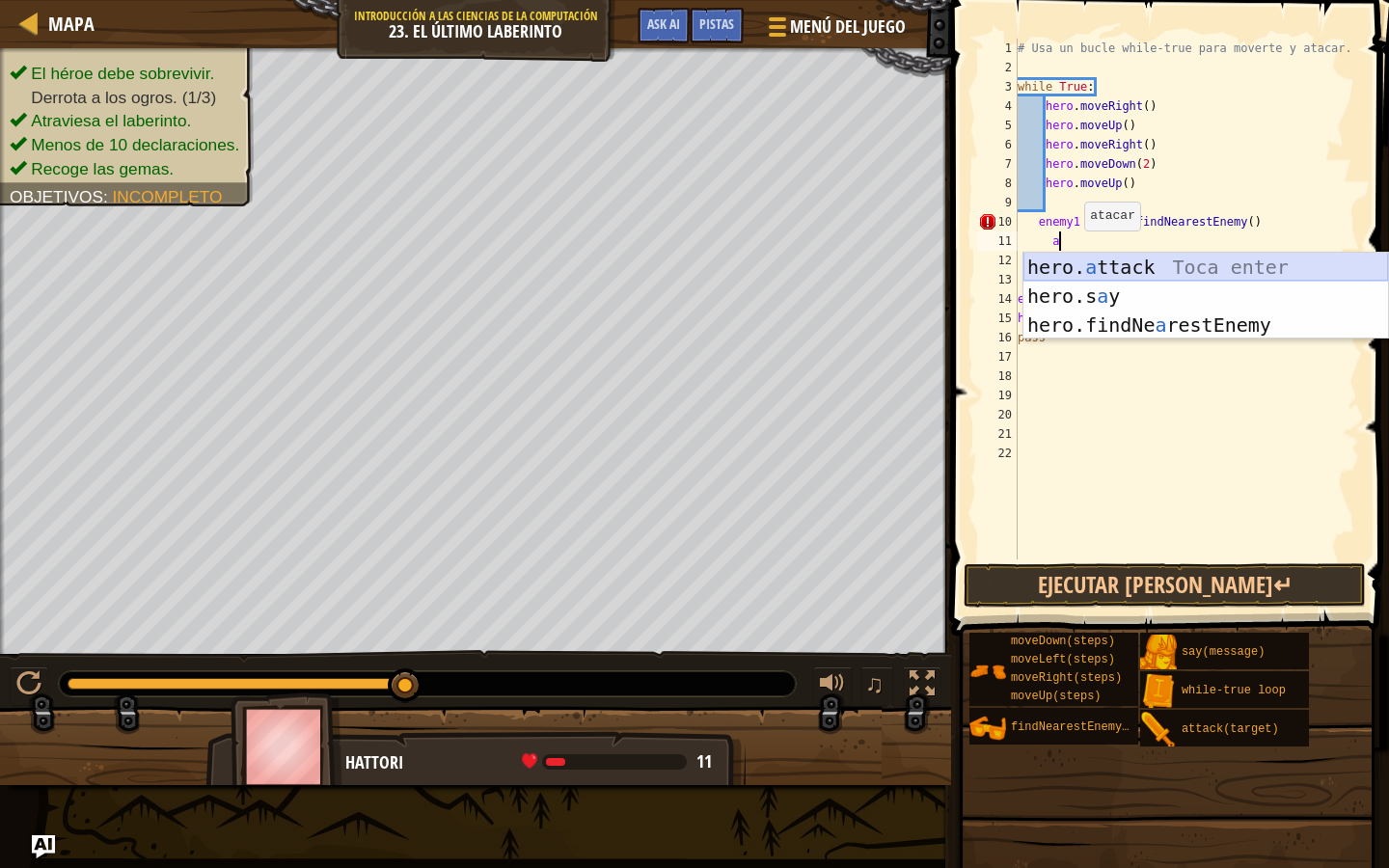
click at [1086, 271] on div "hero. a ttack Toca enter hero.s a y [PERSON_NAME] enter hero.findNe a restEnemy…" at bounding box center [1206, 325] width 365 height 145
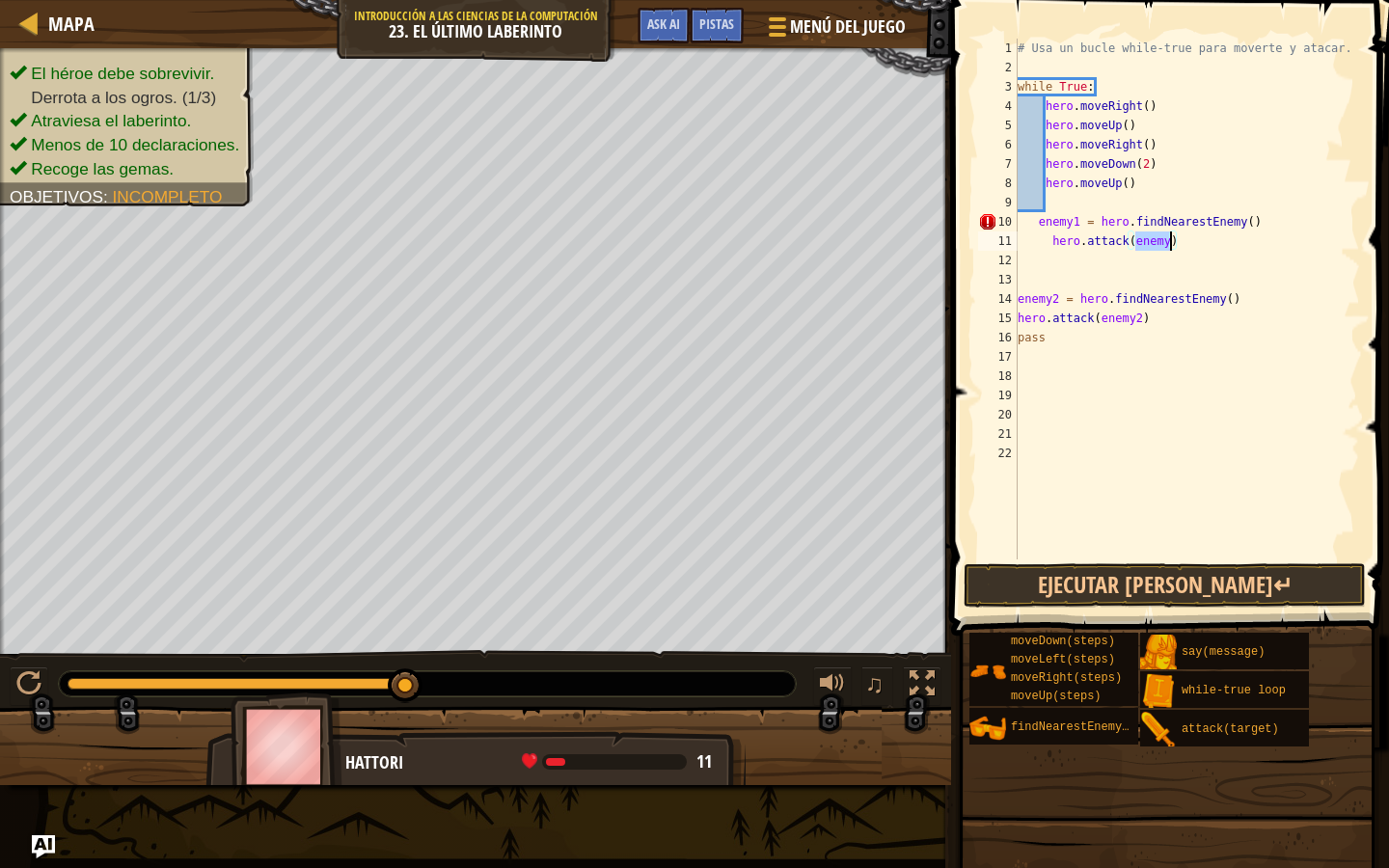
click at [1151, 247] on div "# Usa un bucle while-true para moverte y atacar. while True : hero . moveRight …" at bounding box center [1188, 318] width 347 height 560
click at [1165, 240] on div "# Usa un bucle while-true para moverte y atacar. while True : hero . moveRight …" at bounding box center [1188, 318] width 347 height 560
click at [1202, 597] on button "Ejecutar [PERSON_NAME]↵" at bounding box center [1164, 586] width 402 height 45
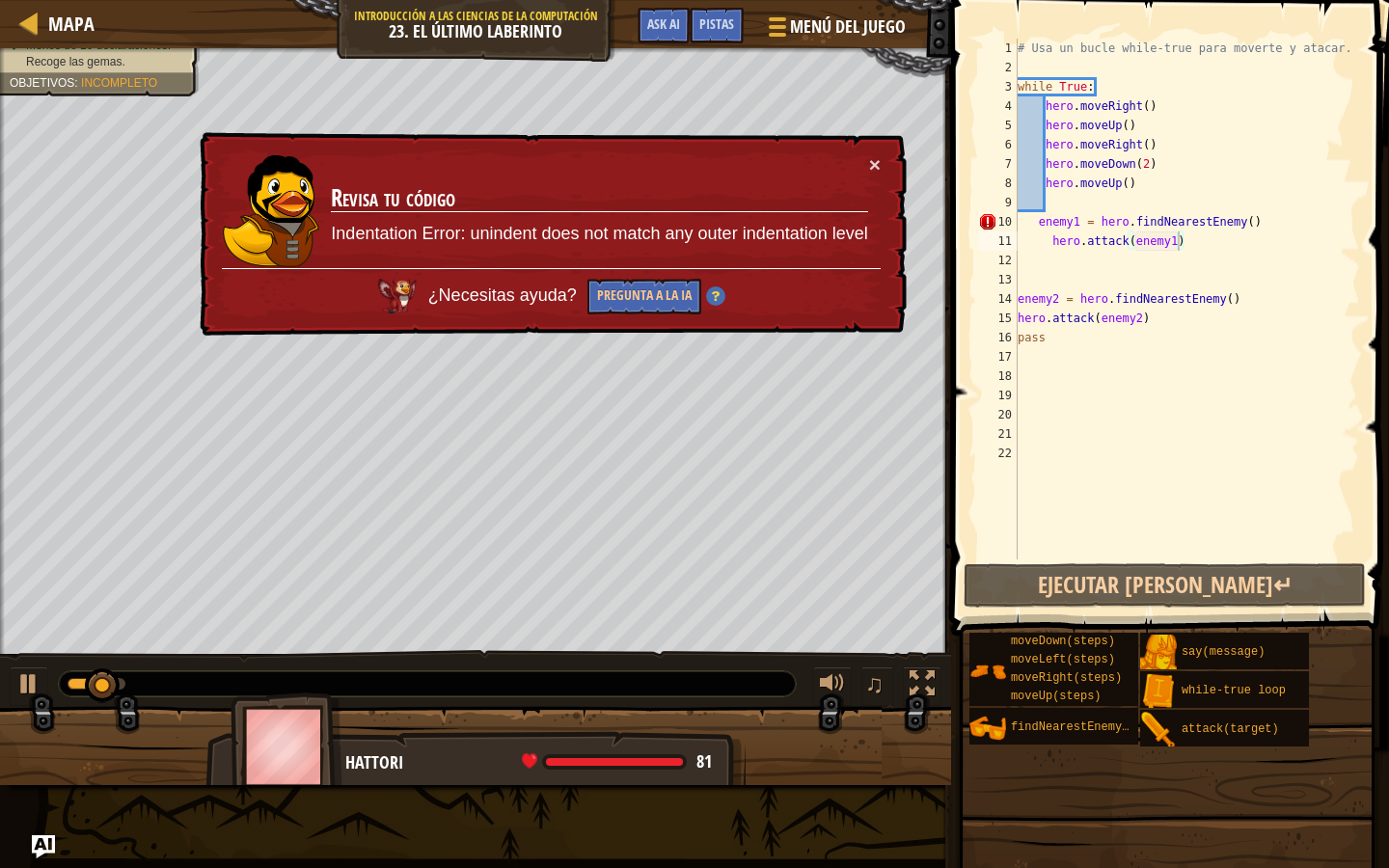
click at [880, 162] on div "× Revisa tu código Indentation Error: unindent does not match any outer indenta…" at bounding box center [551, 235] width 711 height 204
click at [871, 142] on div "× Revisa tu código Indentation Error: unindent does not match any outer indenta…" at bounding box center [551, 235] width 711 height 204
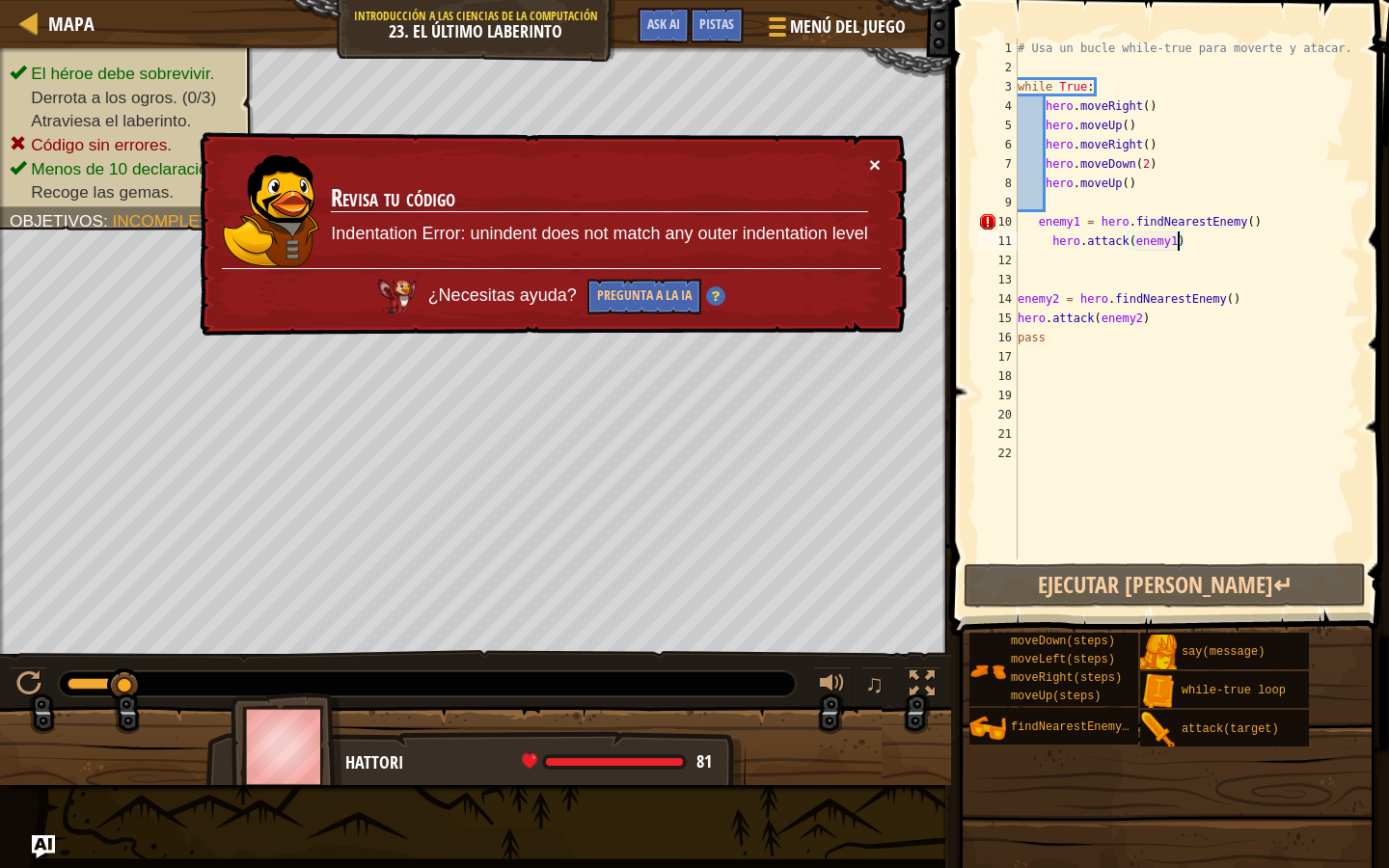
click at [872, 158] on button "×" at bounding box center [875, 164] width 12 height 20
click at [1035, 243] on div "# Usa un bucle while-true para moverte y atacar. while True : hero . moveRight …" at bounding box center [1188, 318] width 347 height 560
click at [1037, 220] on div "# Usa un bucle while-true para moverte y atacar. while True : hero . moveRight …" at bounding box center [1188, 318] width 347 height 560
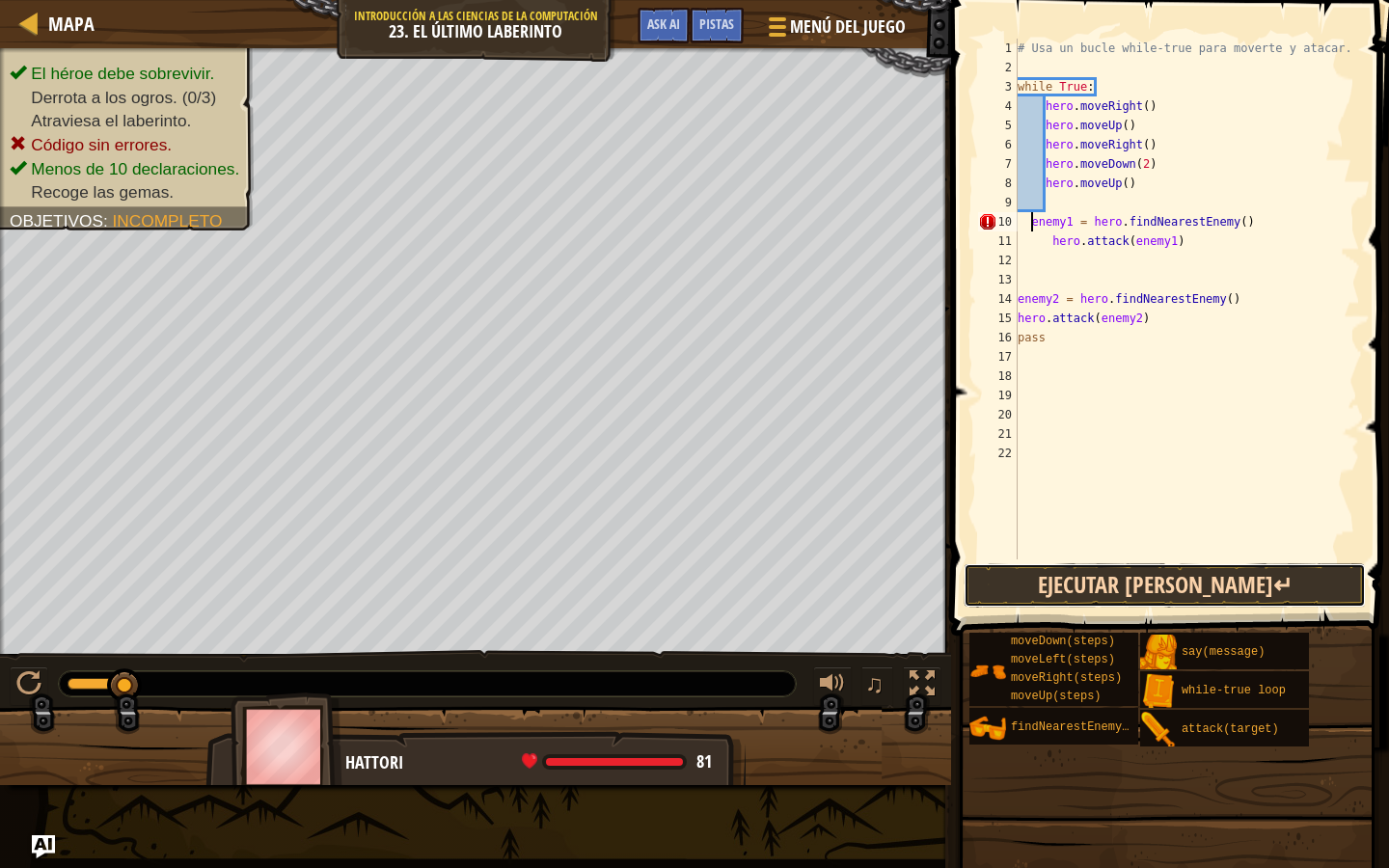
click at [1061, 569] on button "Ejecutar [PERSON_NAME]↵" at bounding box center [1164, 586] width 402 height 45
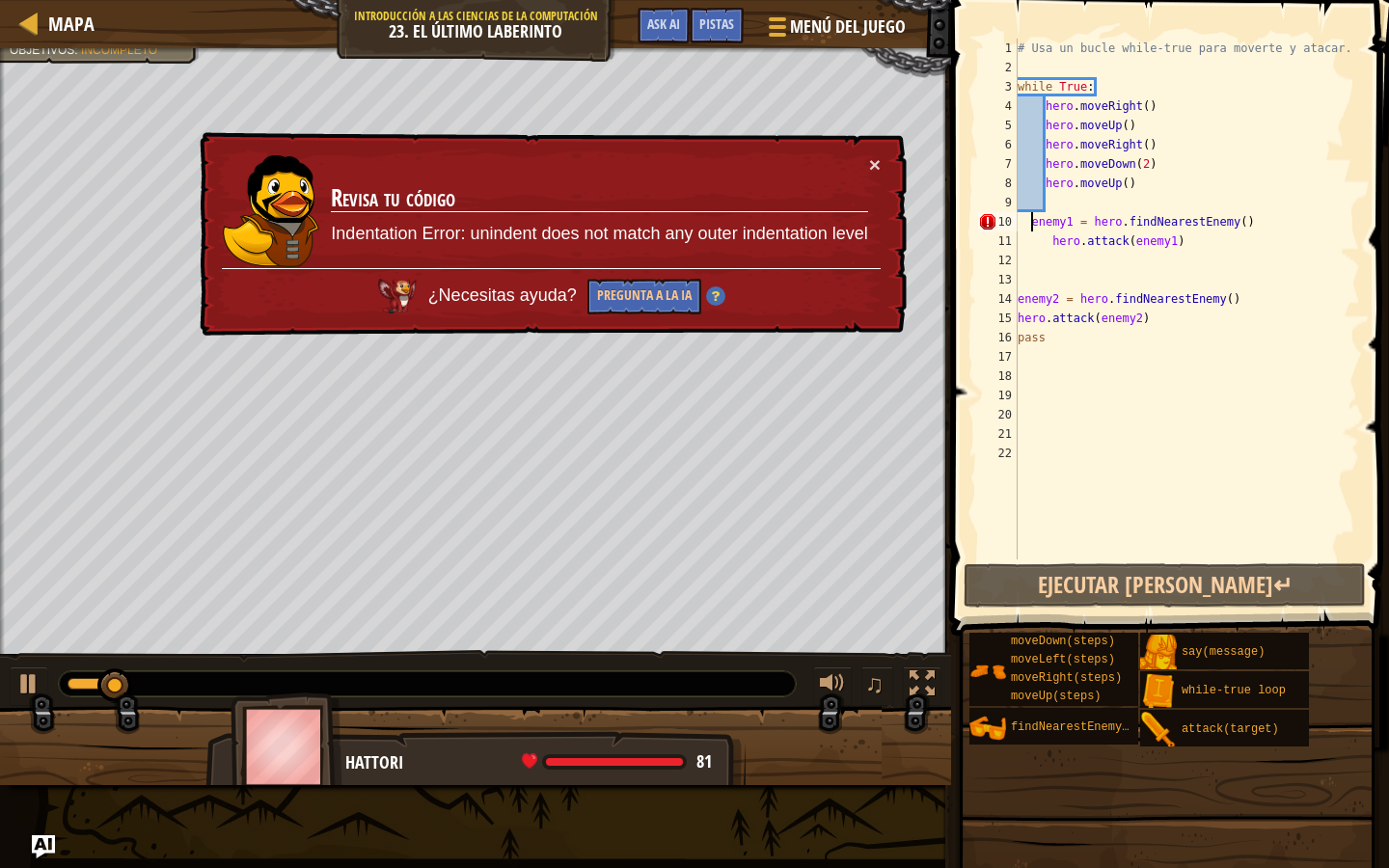
click at [1047, 240] on div "# Usa un bucle while-true para moverte y atacar. while True : hero . moveRight …" at bounding box center [1188, 318] width 347 height 560
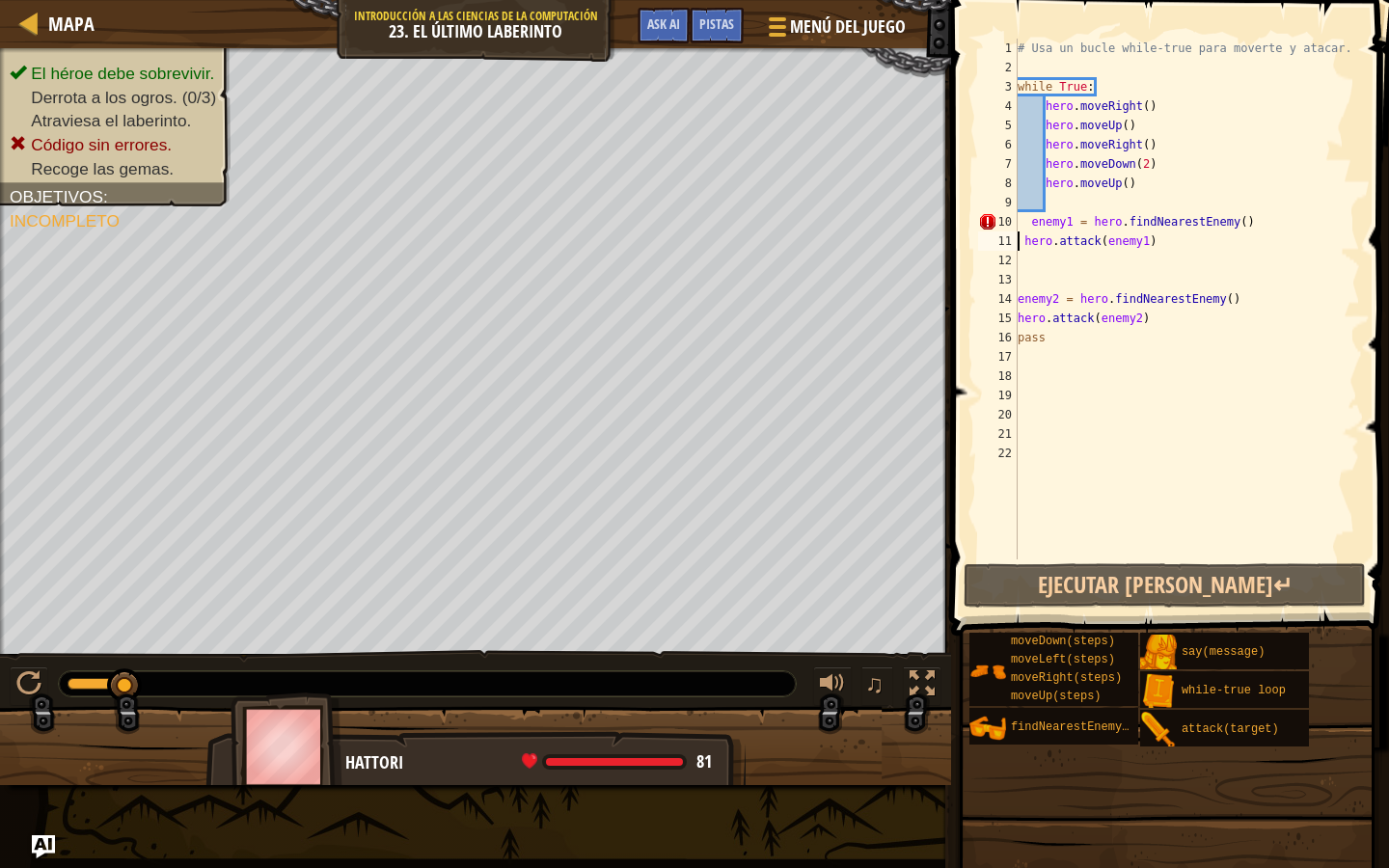
scroll to position [9, 11]
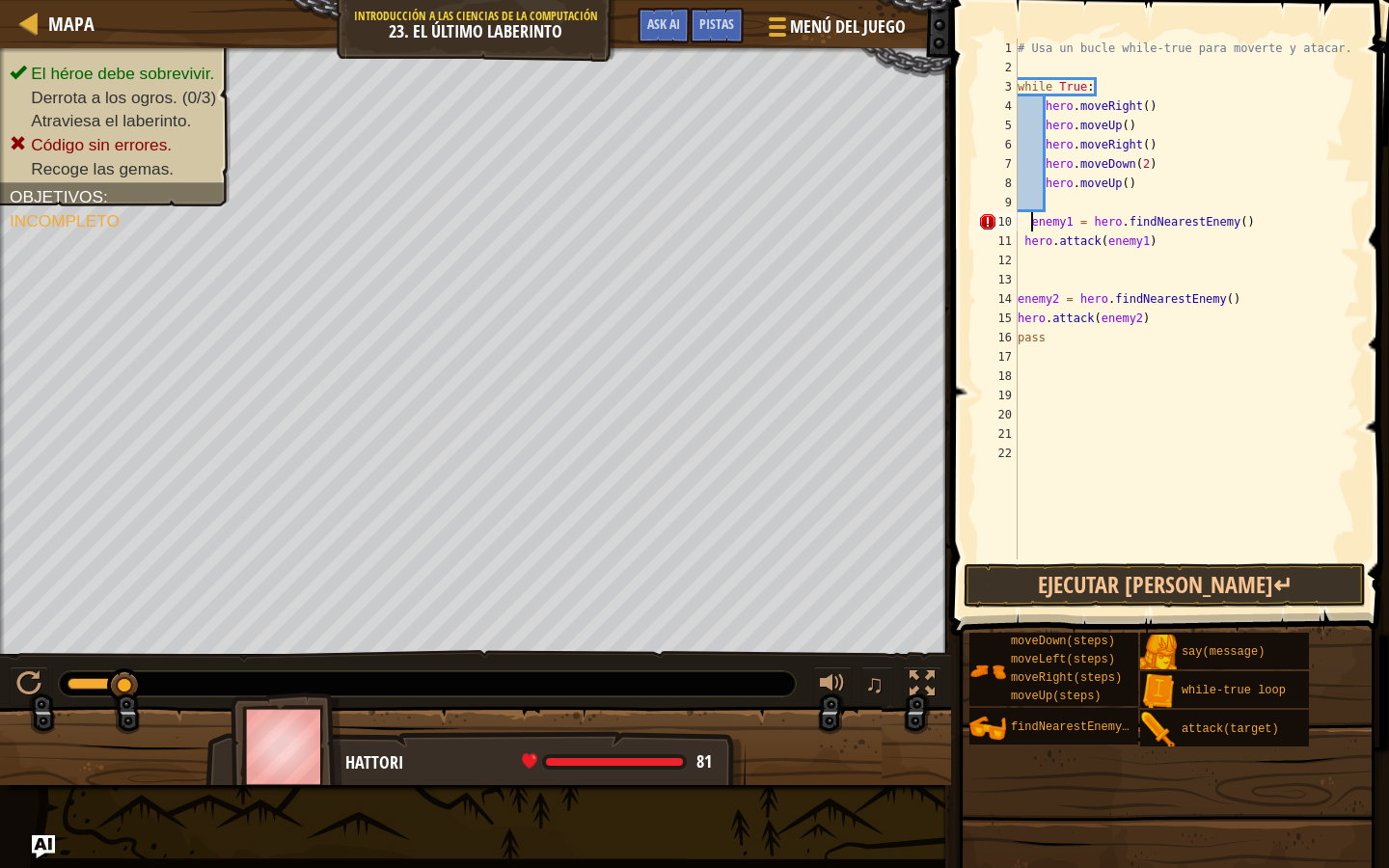
click at [1035, 219] on div "# Usa un bucle while-true para moverte y atacar. while True : hero . moveRight …" at bounding box center [1188, 318] width 347 height 560
type textarea "enemy1 = hero.findNearestEnemy()"
click at [1136, 574] on button "Ejecutar [PERSON_NAME]↵" at bounding box center [1164, 586] width 402 height 45
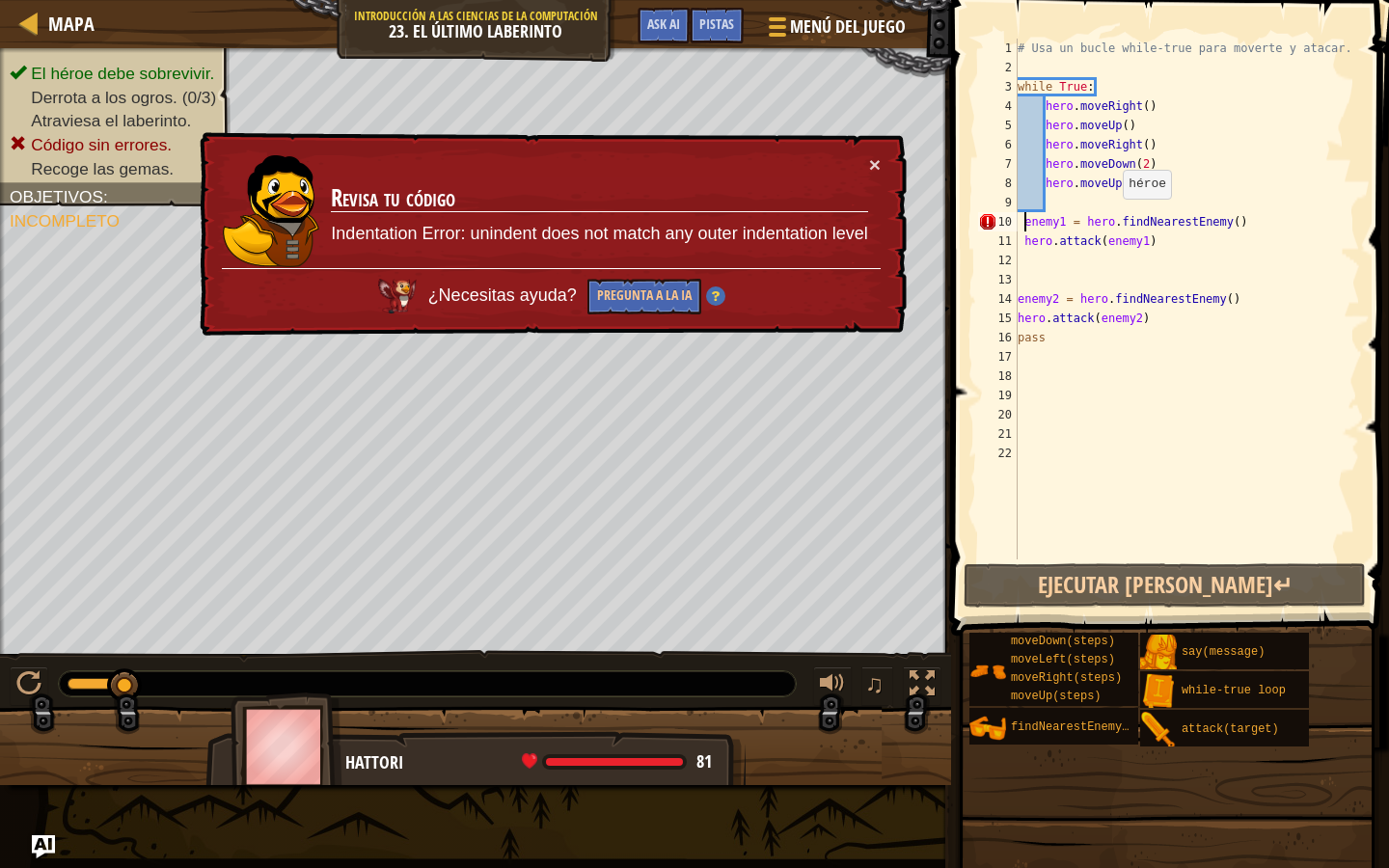
click at [1114, 217] on div "# Usa un bucle while-true para moverte y atacar. while True : hero . moveRight …" at bounding box center [1188, 318] width 347 height 560
click at [1169, 271] on div "# Usa un bucle while-true para moverte y atacar. while True : hero . moveRight …" at bounding box center [1188, 318] width 347 height 560
click at [875, 161] on button "×" at bounding box center [875, 165] width 12 height 20
click at [884, 161] on div "× Revisa tu código Indentation Error: unindent does not match any outer indenta…" at bounding box center [551, 235] width 712 height 208
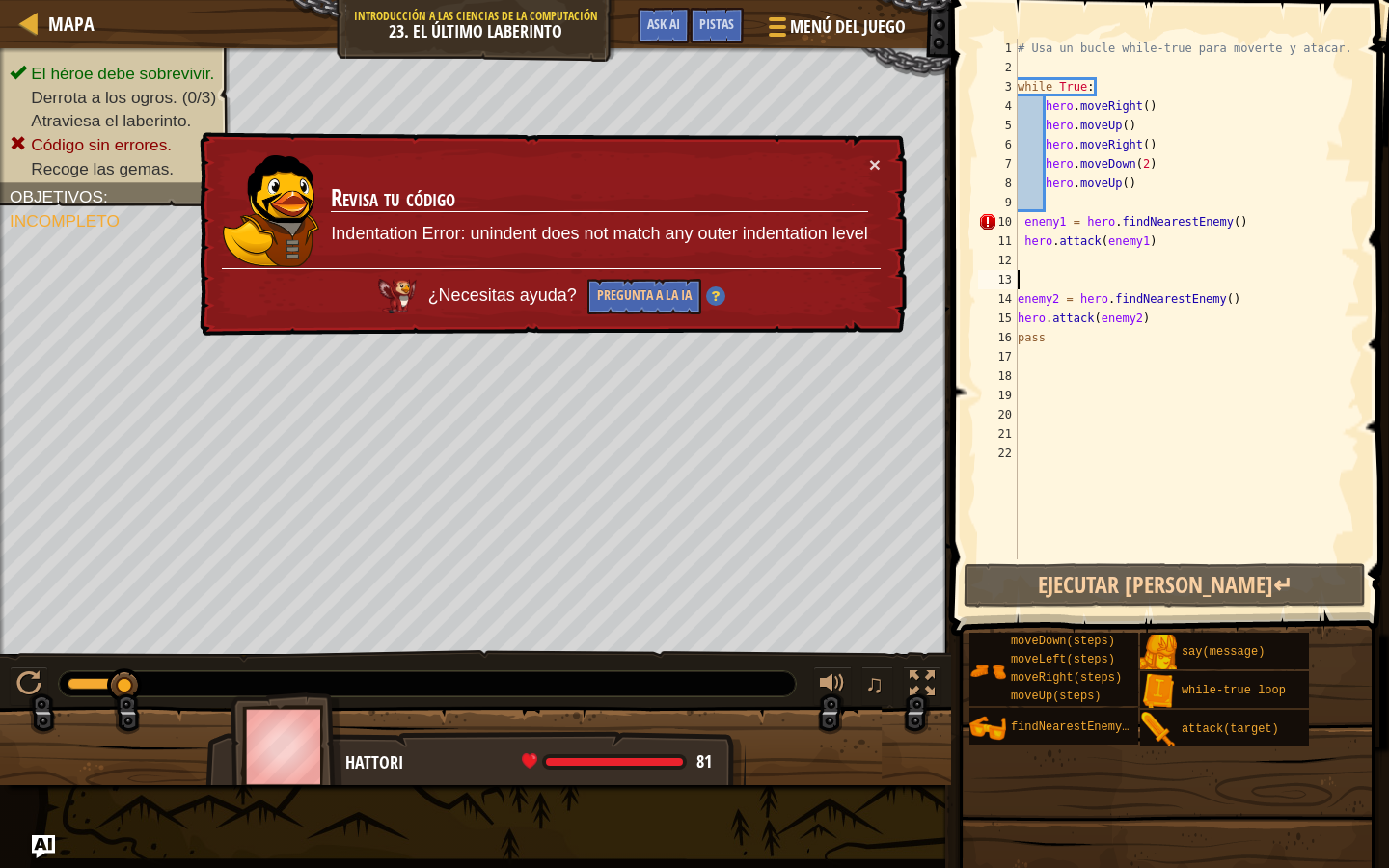
click at [1029, 222] on div "# Usa un bucle while-true para moverte y atacar. while True : hero . moveRight …" at bounding box center [1188, 318] width 347 height 560
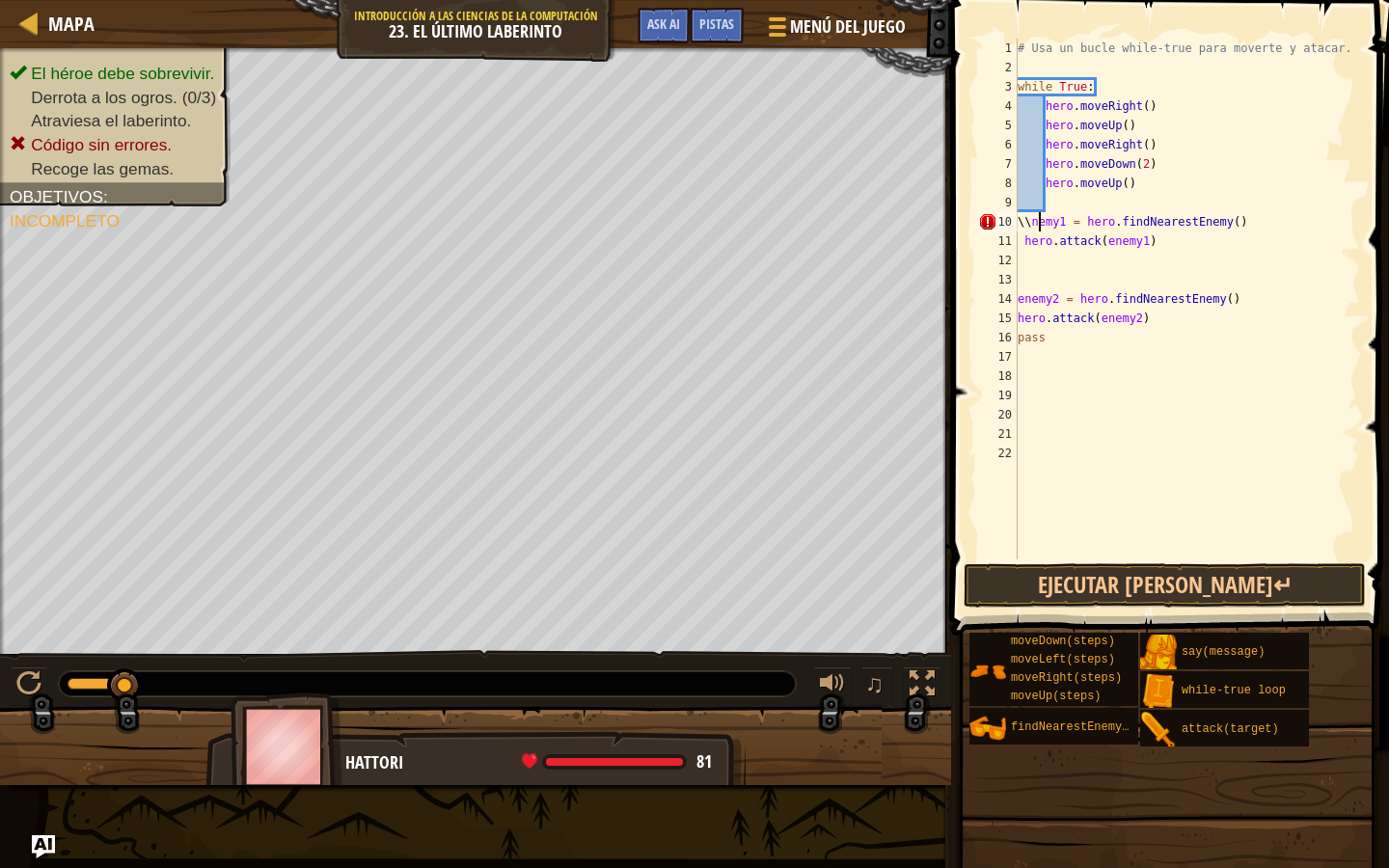
scroll to position [9, 2]
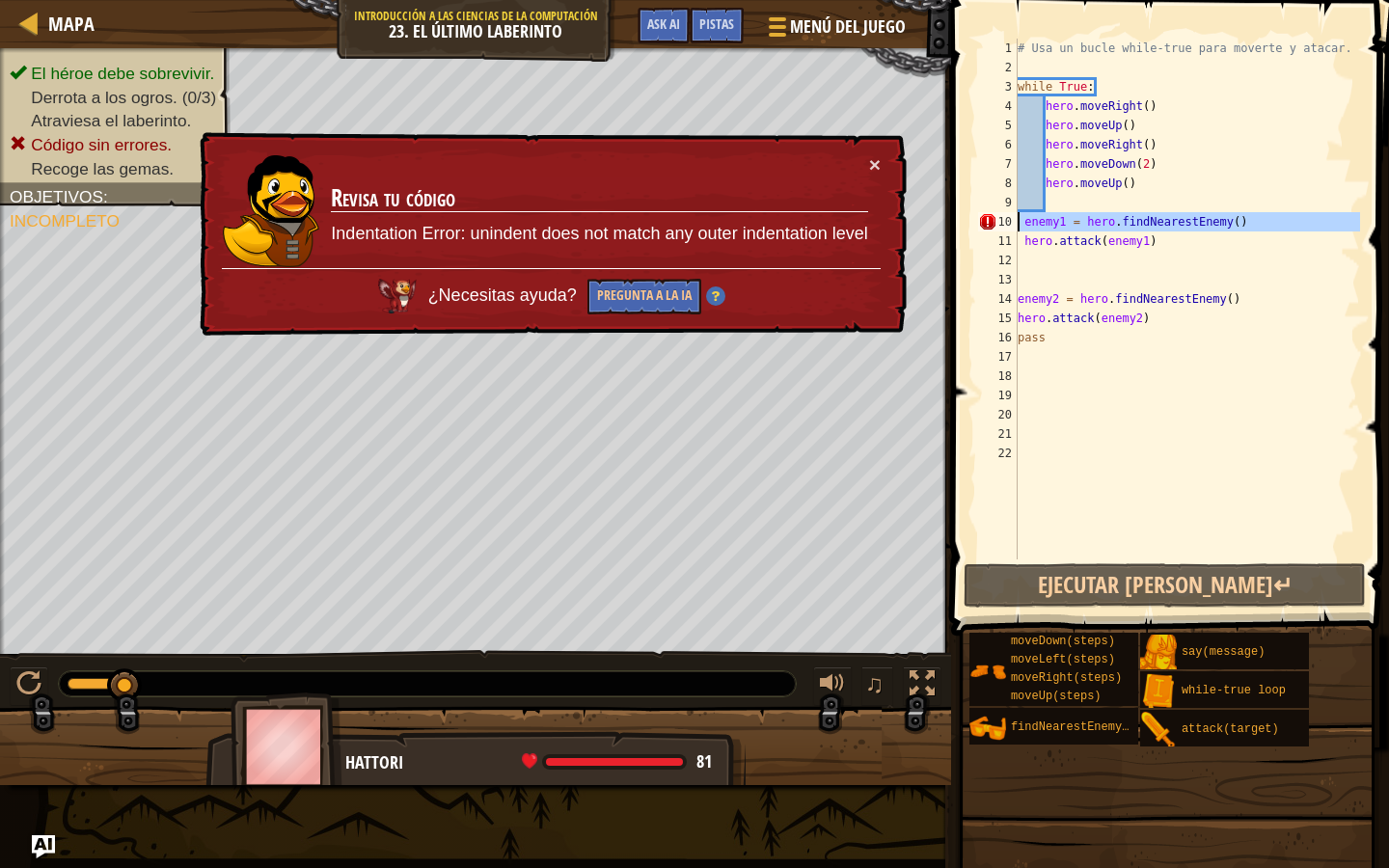
click at [989, 221] on div "10" at bounding box center [998, 222] width 40 height 19
click at [1043, 188] on div "# Usa un bucle while-true para moverte y atacar. while True : hero . moveRight …" at bounding box center [1188, 318] width 347 height 560
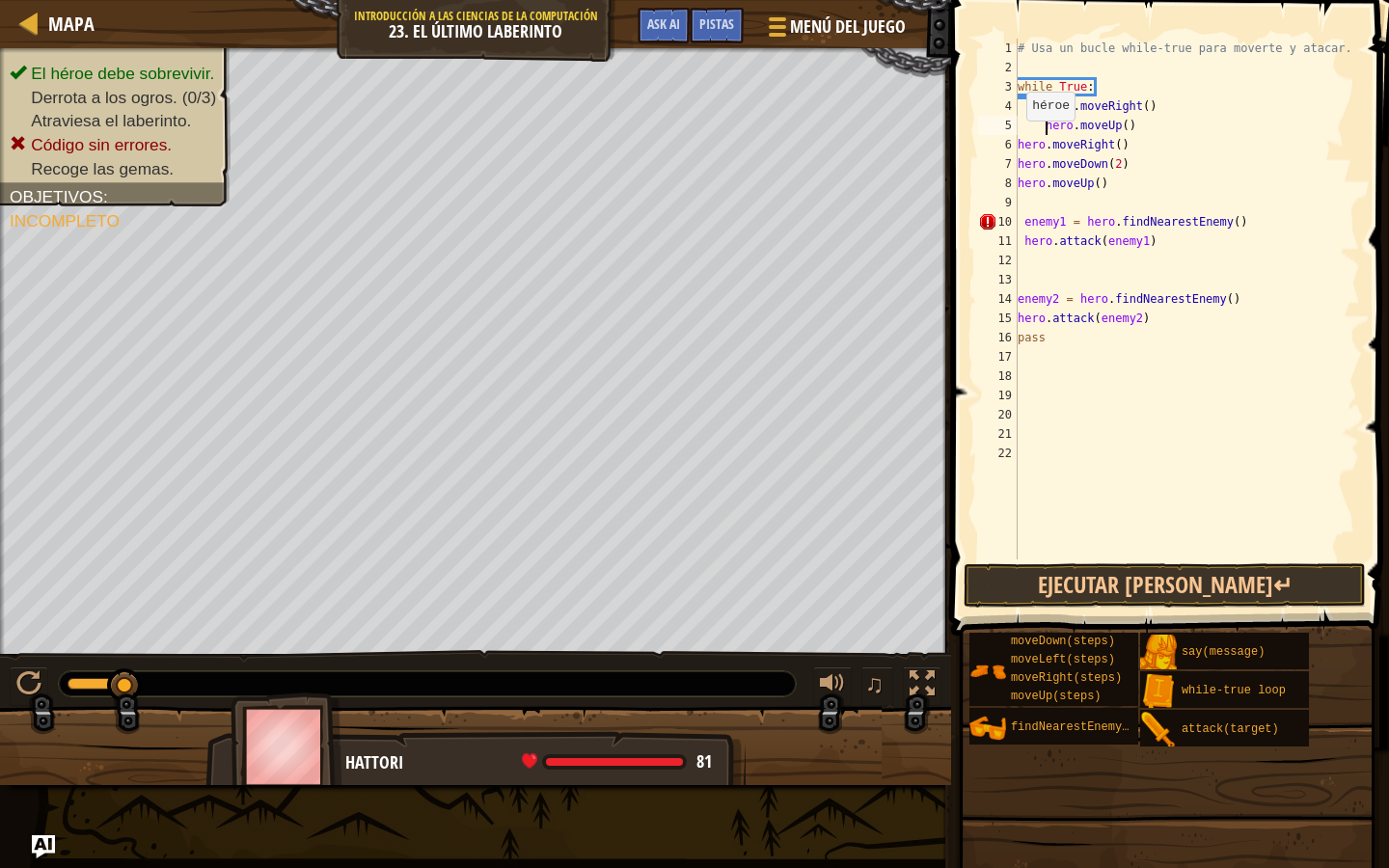
click at [1019, 140] on div "# Usa un bucle while-true para moverte y atacar. while True : hero . moveRight …" at bounding box center [1188, 318] width 347 height 560
click at [1024, 163] on div "# Usa un bucle while-true para moverte y atacar. while True : hero . moveRight …" at bounding box center [1188, 318] width 347 height 560
click at [1024, 183] on div "# Usa un bucle while-true para moverte y atacar. while True : hero . moveRight …" at bounding box center [1188, 318] width 347 height 560
type textarea "hero.moveUp()"
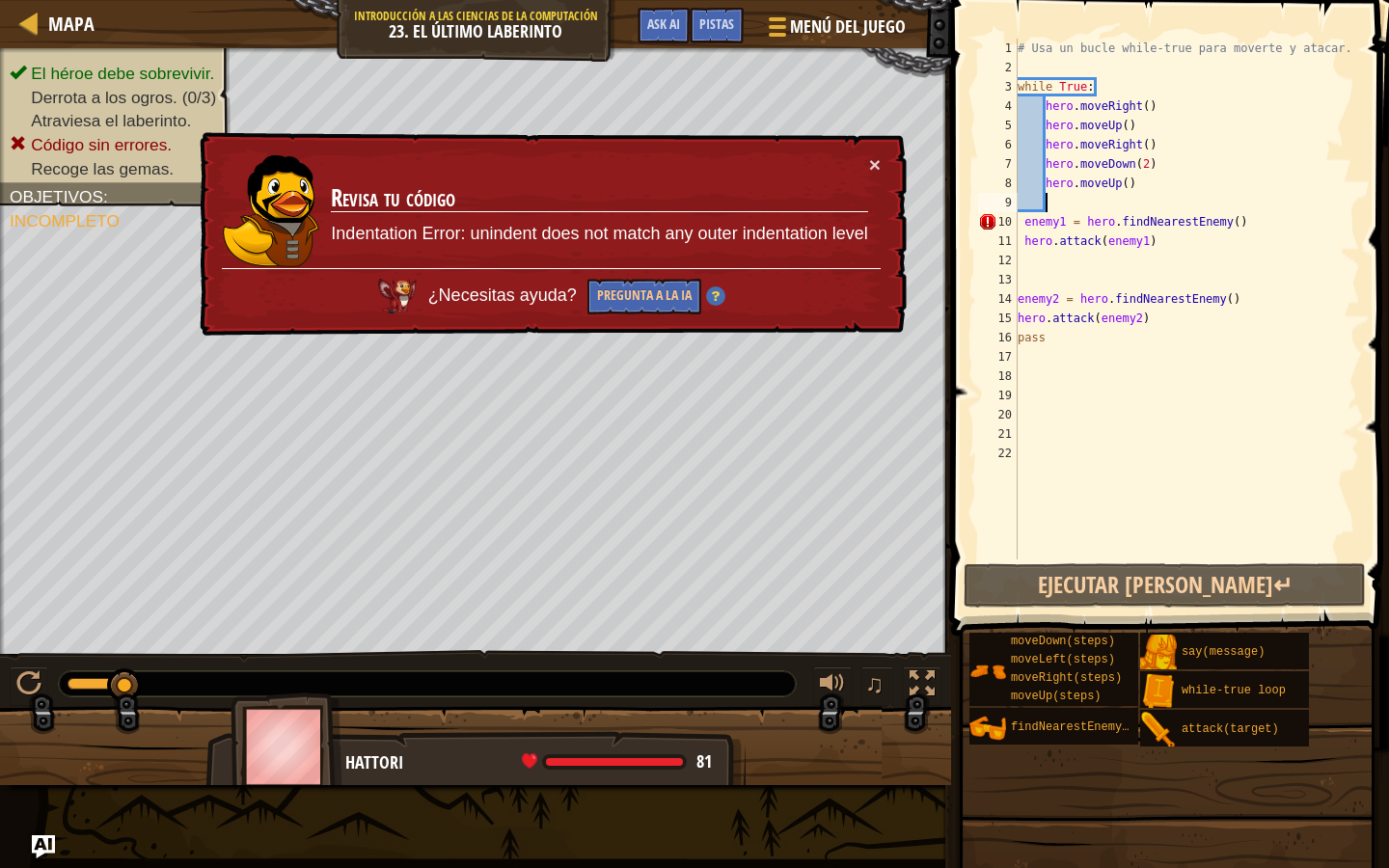
scroll to position [9, 1]
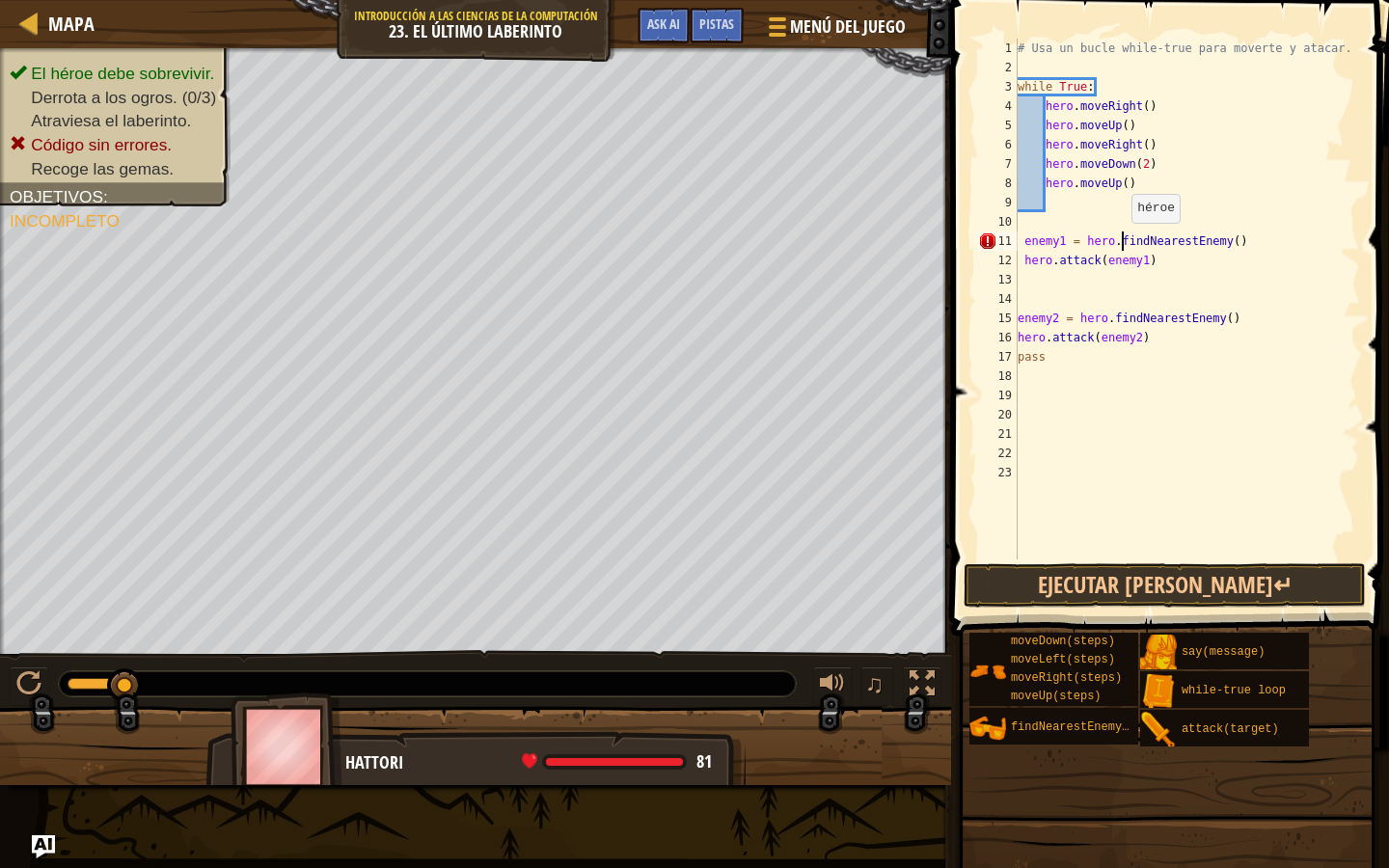
click at [1123, 241] on div "# Usa un bucle while-true para moverte y atacar. while True : hero . moveRight …" at bounding box center [1188, 318] width 347 height 560
type textarea "enemy1 = findNearestEnemy()"
click at [1138, 290] on div "# Usa un bucle while-true para moverte y atacar. while True : hero . moveRight …" at bounding box center [1188, 318] width 347 height 560
click at [1061, 263] on div "# Usa un bucle while-true para moverte y atacar. while True : hero . moveRight …" at bounding box center [1188, 318] width 347 height 560
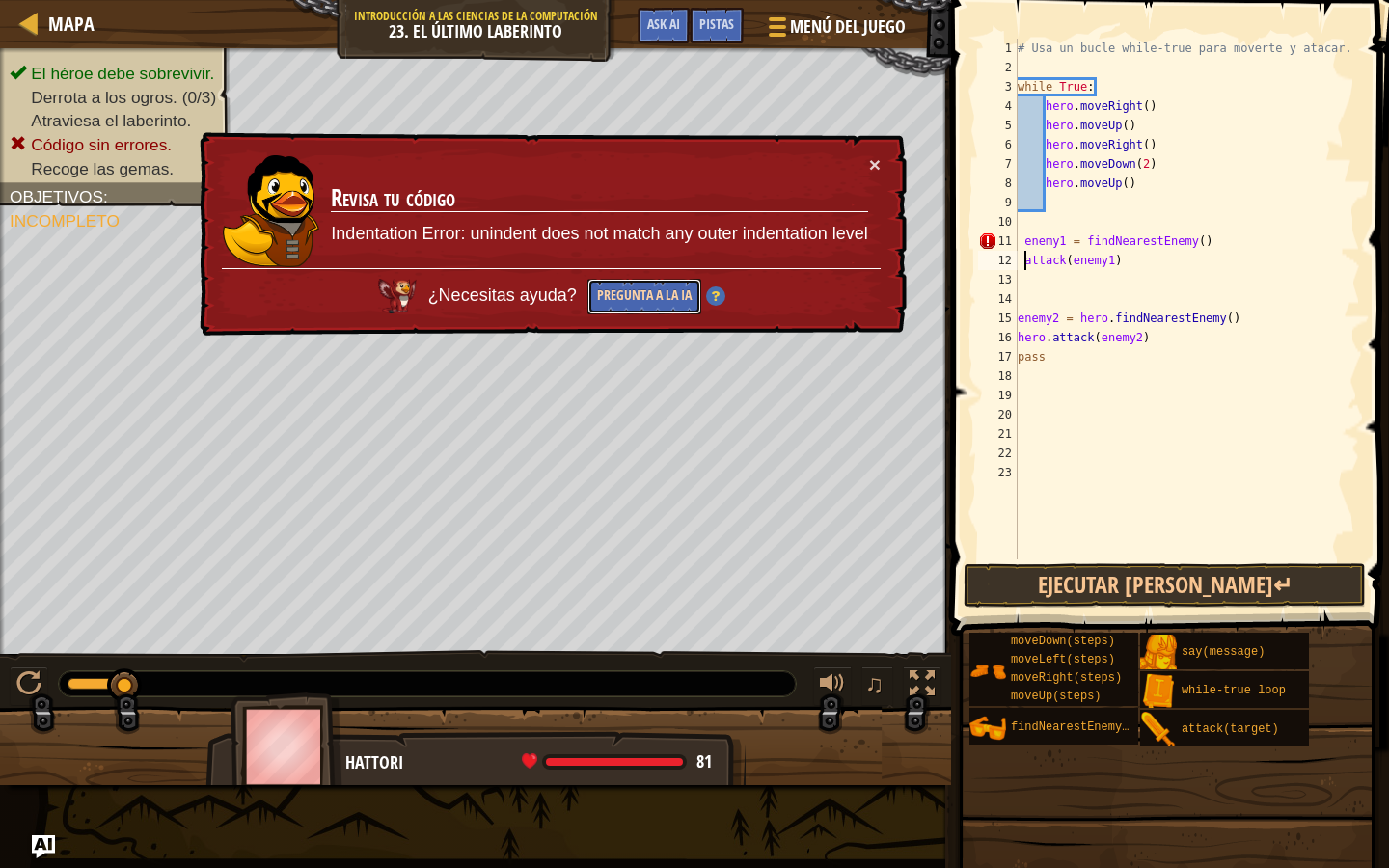
click at [648, 296] on button "Pregunta a la IA" at bounding box center [644, 296] width 114 height 36
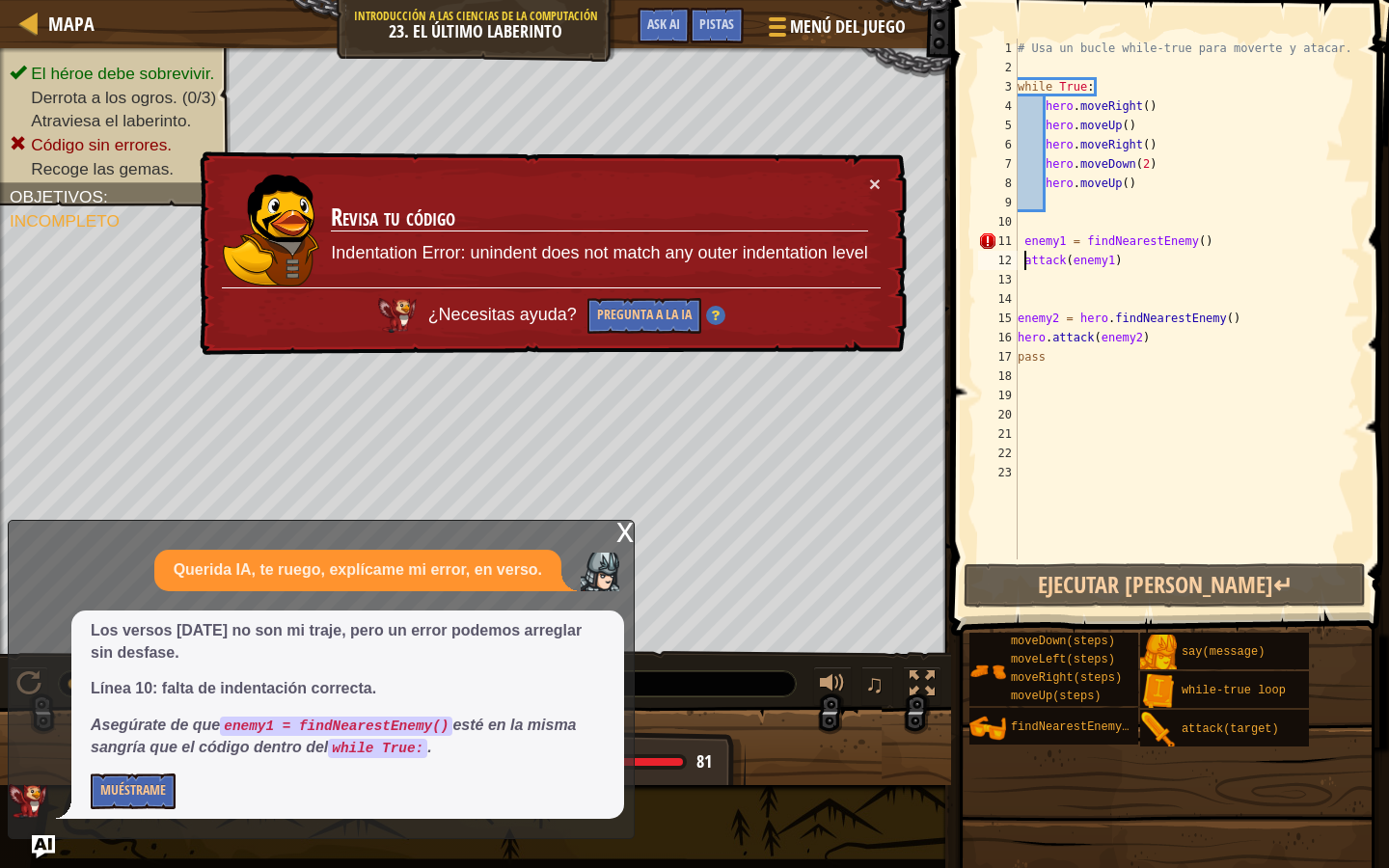
click at [1026, 239] on div "# Usa un bucle while-true para moverte y atacar. while True : hero . moveRight …" at bounding box center [1188, 318] width 347 height 560
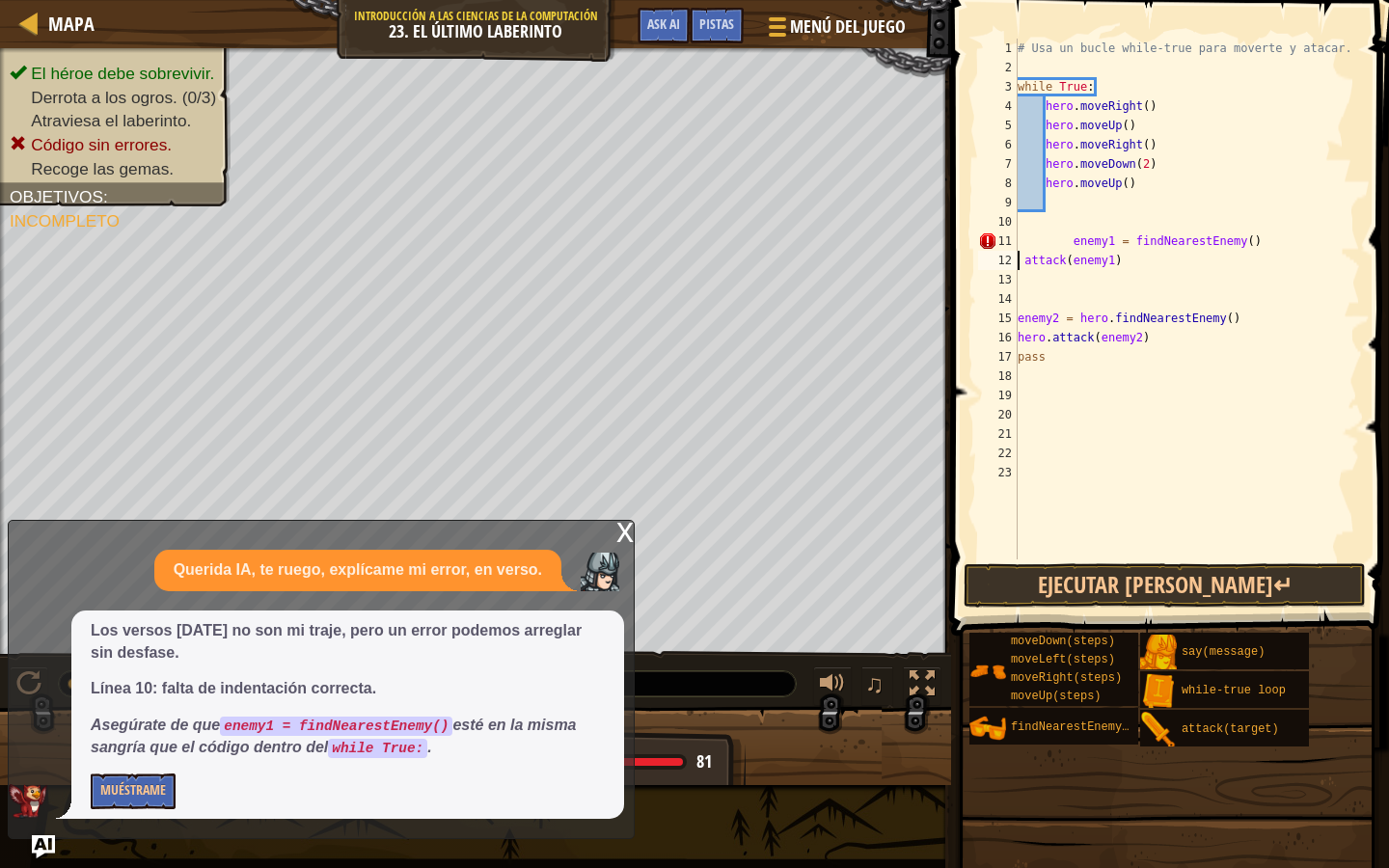
click at [1020, 268] on div "# Usa un bucle while-true para moverte y atacar. while True : hero . moveRight …" at bounding box center [1188, 318] width 347 height 560
click at [1097, 578] on button "Ejecutar [PERSON_NAME]↵" at bounding box center [1164, 586] width 402 height 45
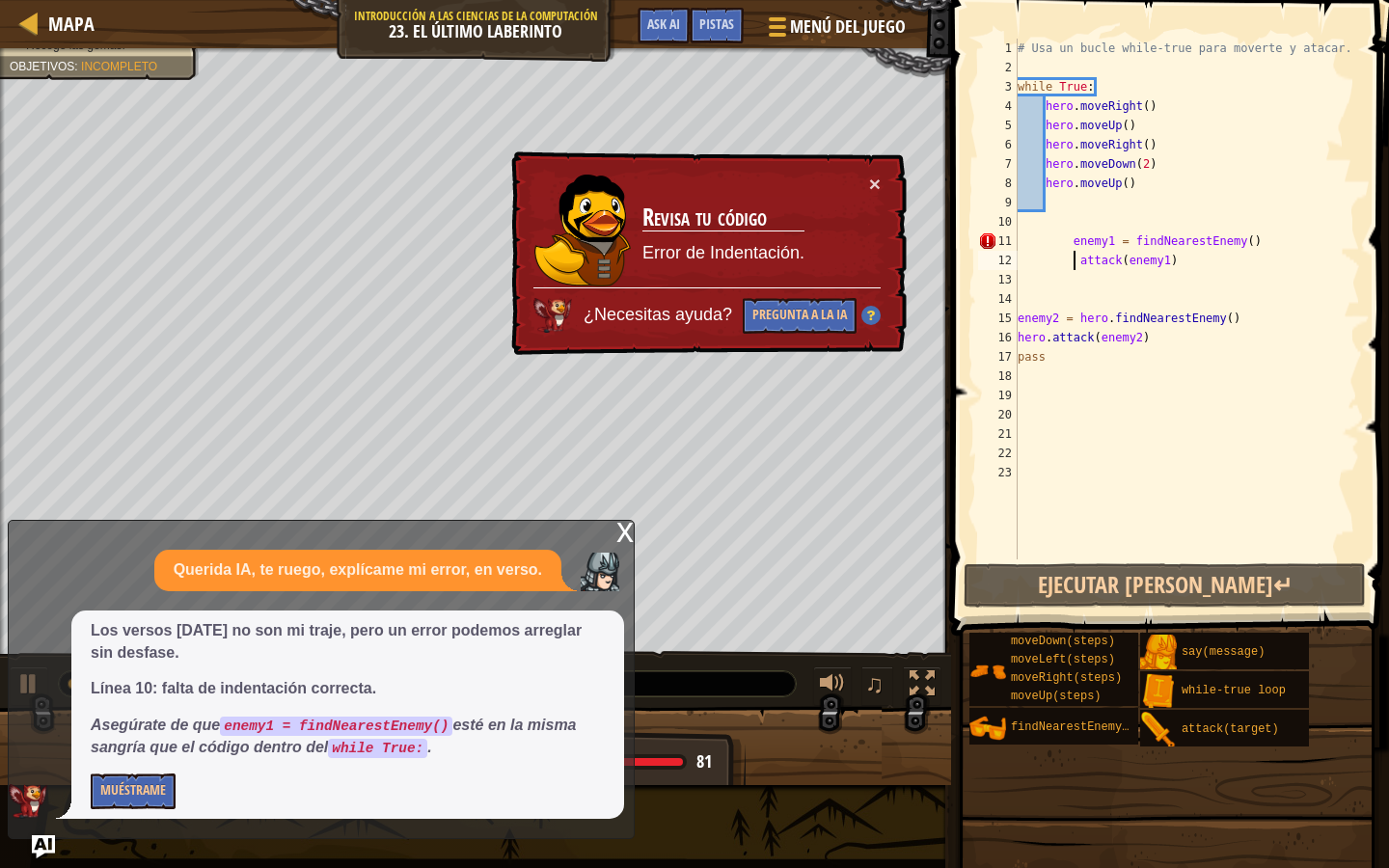
click at [1073, 241] on div "# Usa un bucle while-true para moverte y atacar. while True : hero . moveRight …" at bounding box center [1188, 318] width 347 height 560
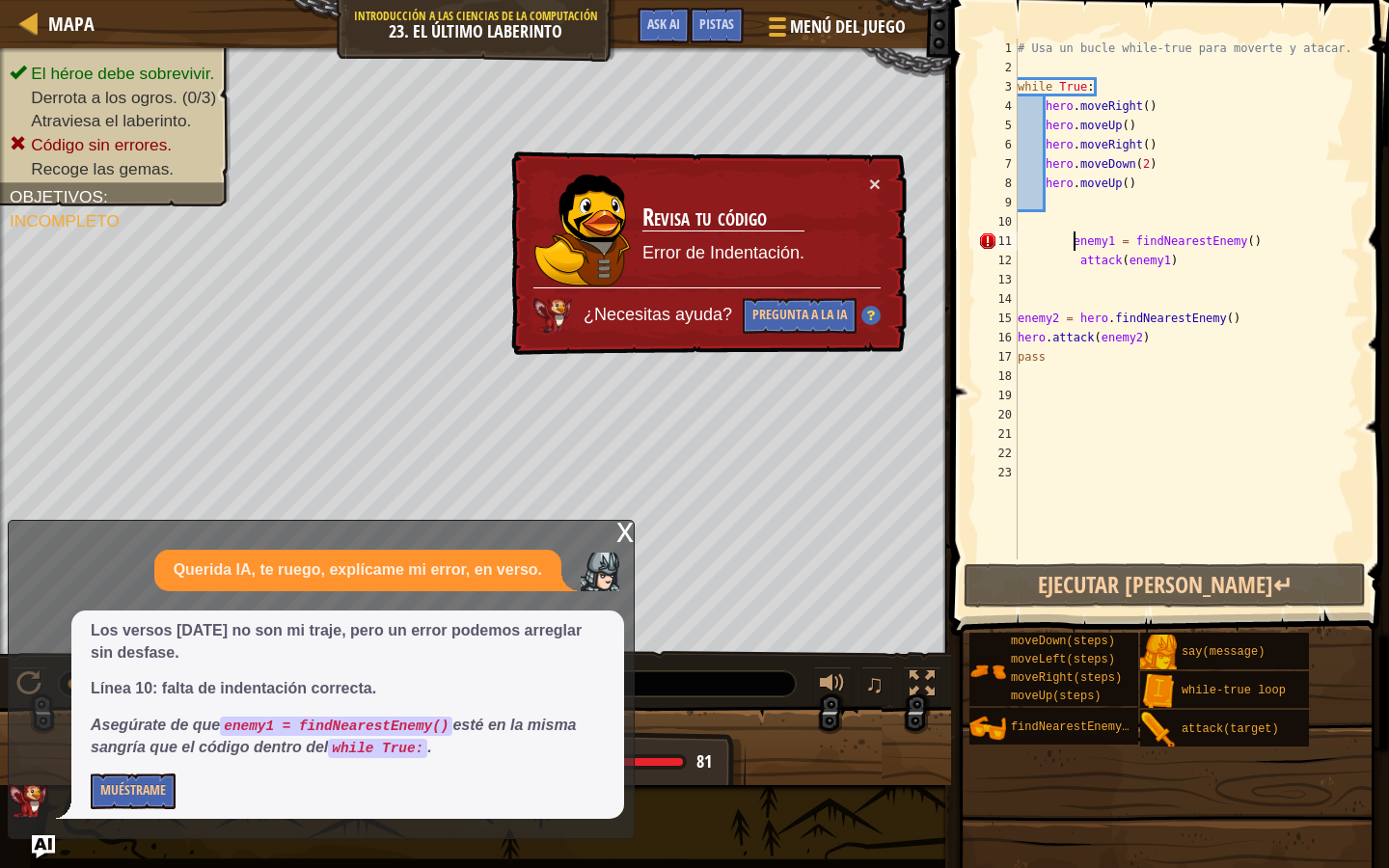
scroll to position [9, 5]
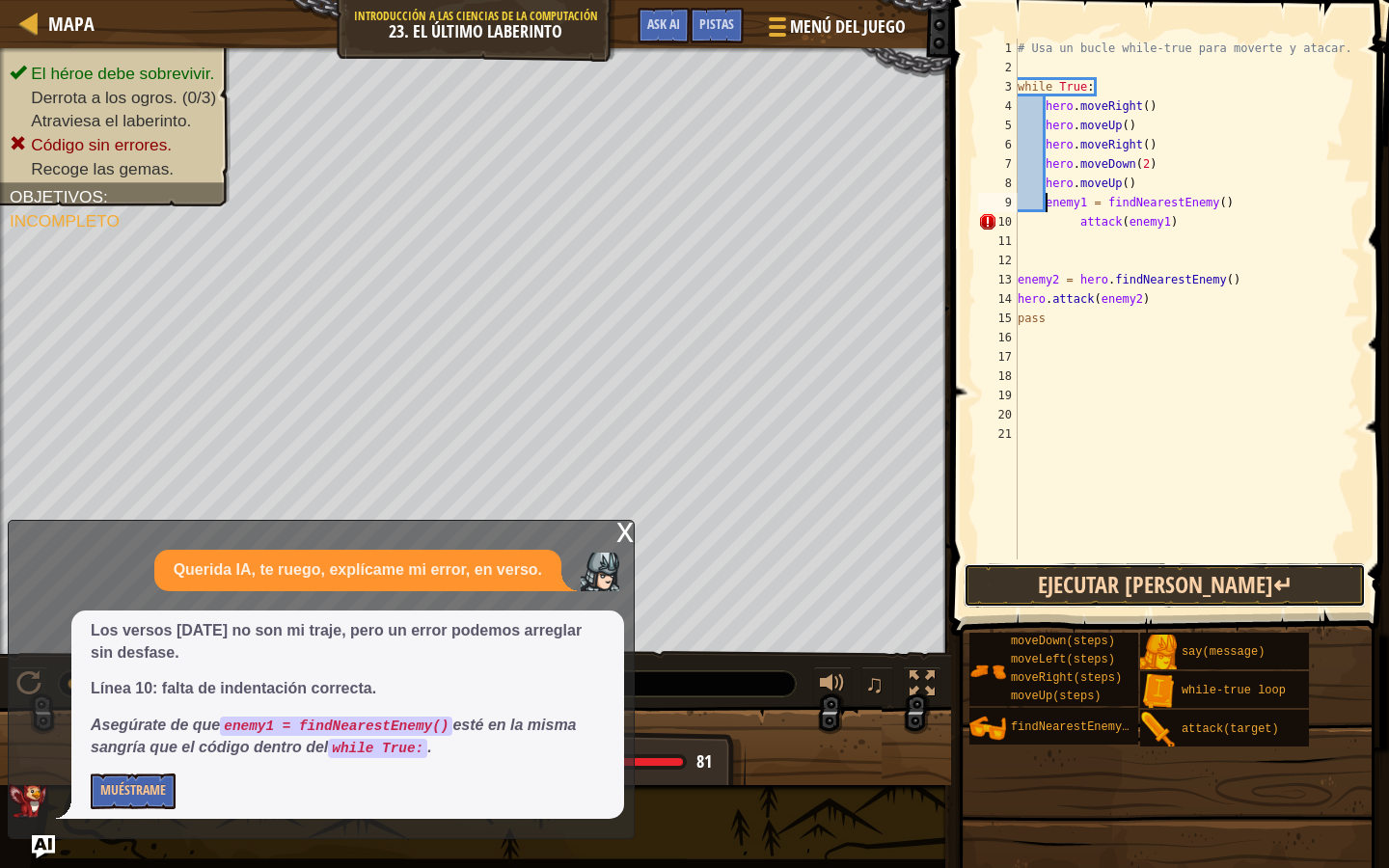
click at [1092, 583] on button "Ejecutar [PERSON_NAME]↵" at bounding box center [1164, 586] width 402 height 45
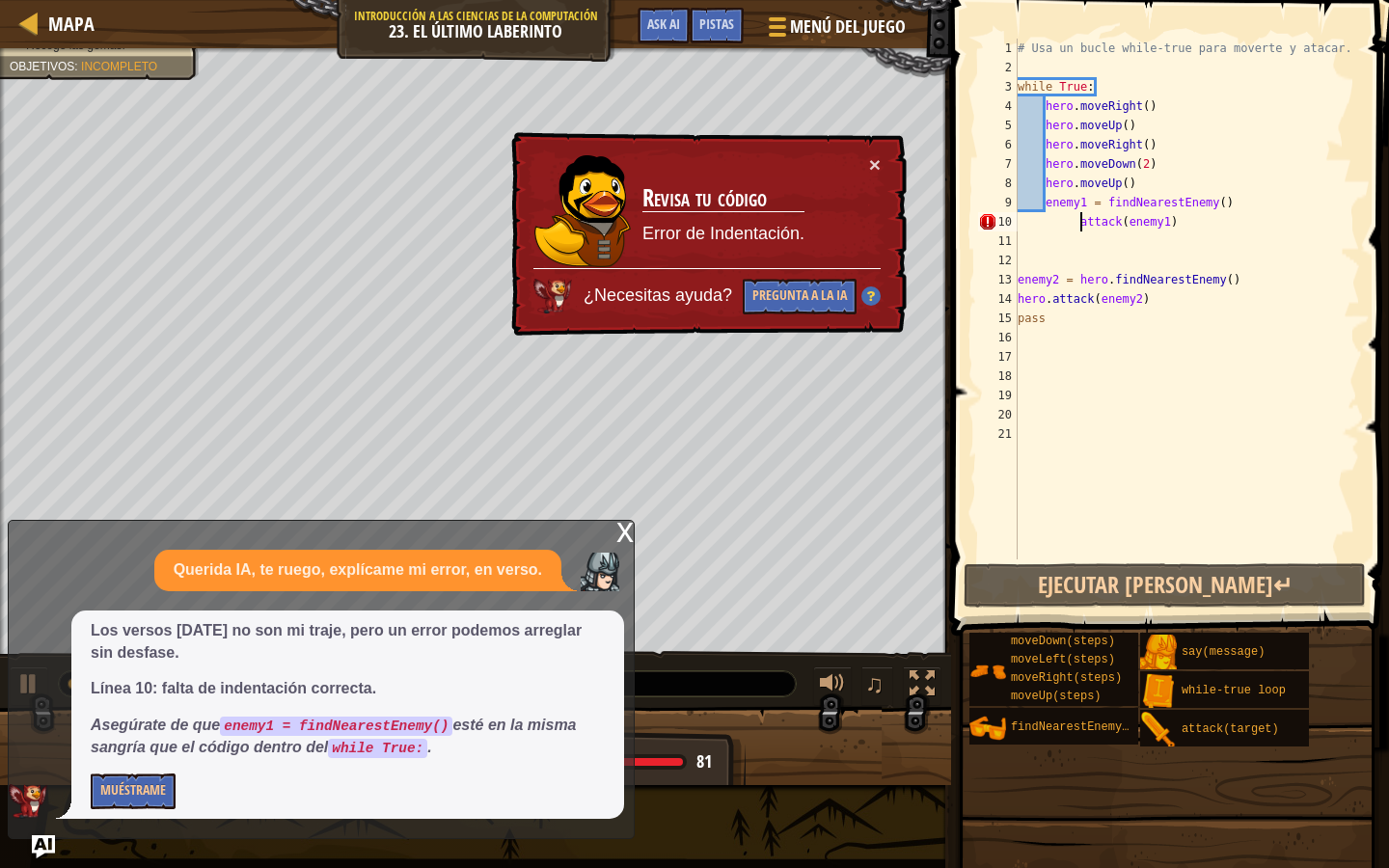
click at [1082, 224] on div "# Usa un bucle while-true para moverte y atacar. while True : hero . moveRight …" at bounding box center [1188, 318] width 347 height 560
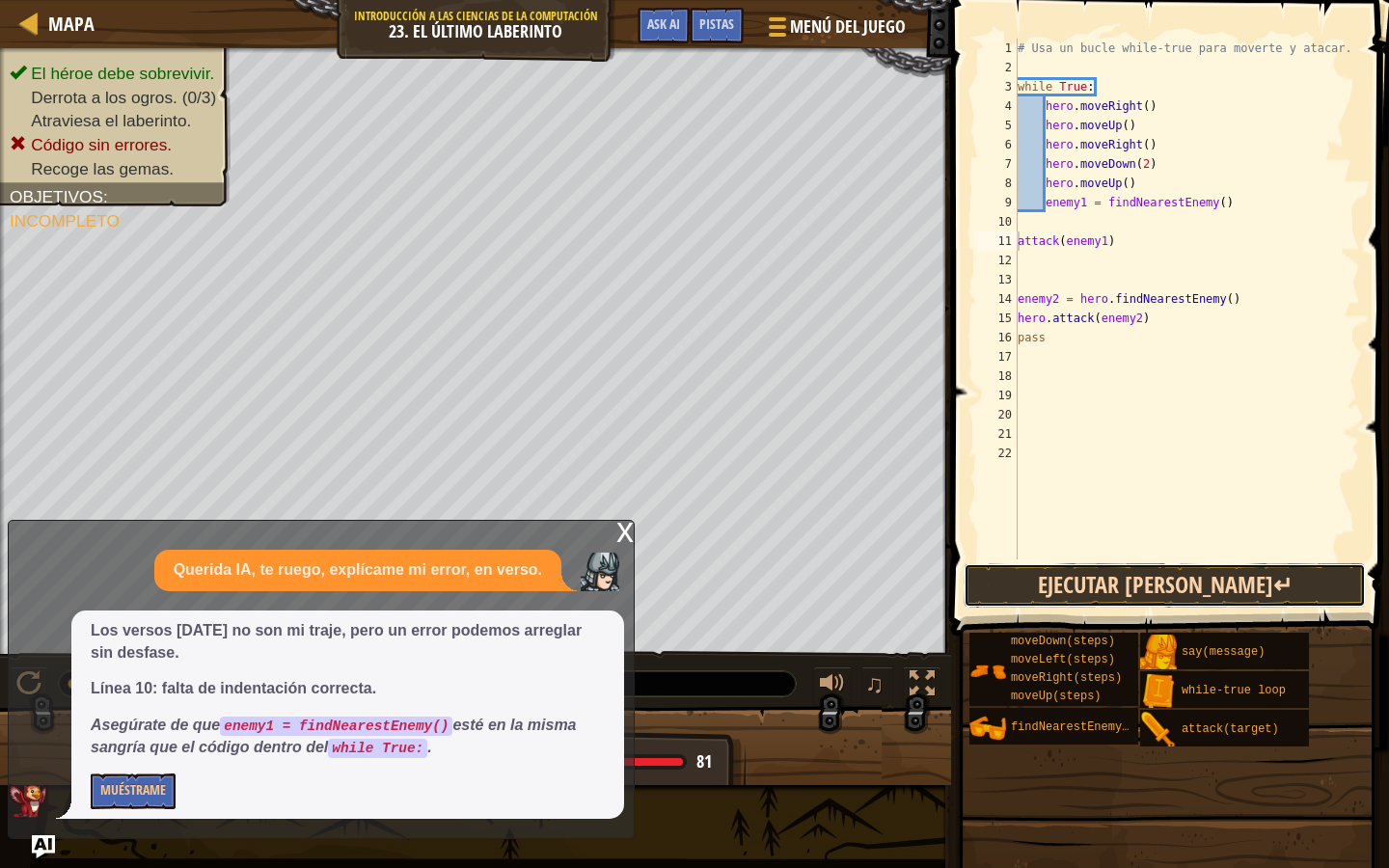
click at [1074, 582] on button "Ejecutar [PERSON_NAME]↵" at bounding box center [1164, 586] width 402 height 45
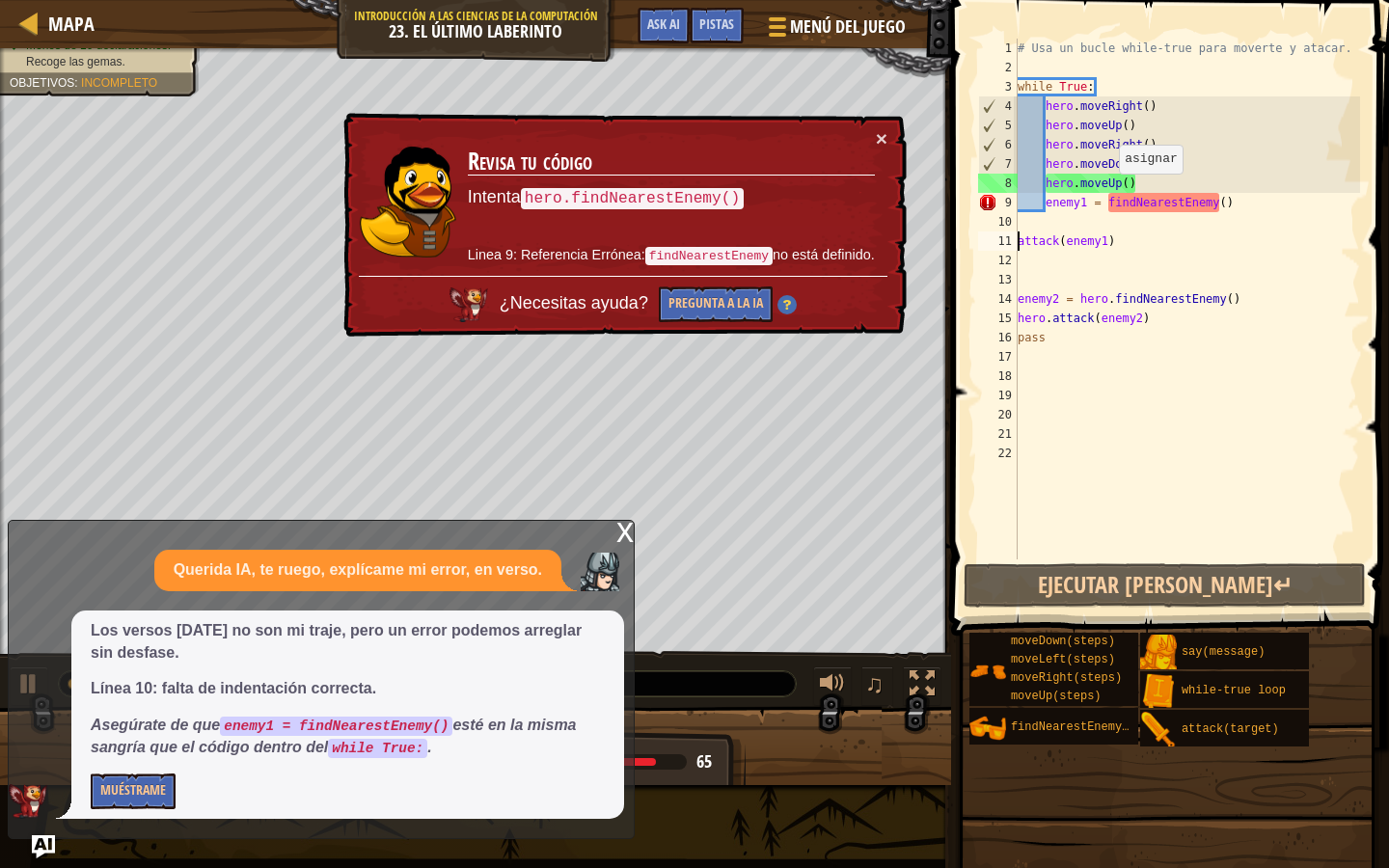
click at [1109, 195] on div "# Usa un bucle while-true para moverte y atacar. while True : hero . moveRight …" at bounding box center [1188, 318] width 347 height 560
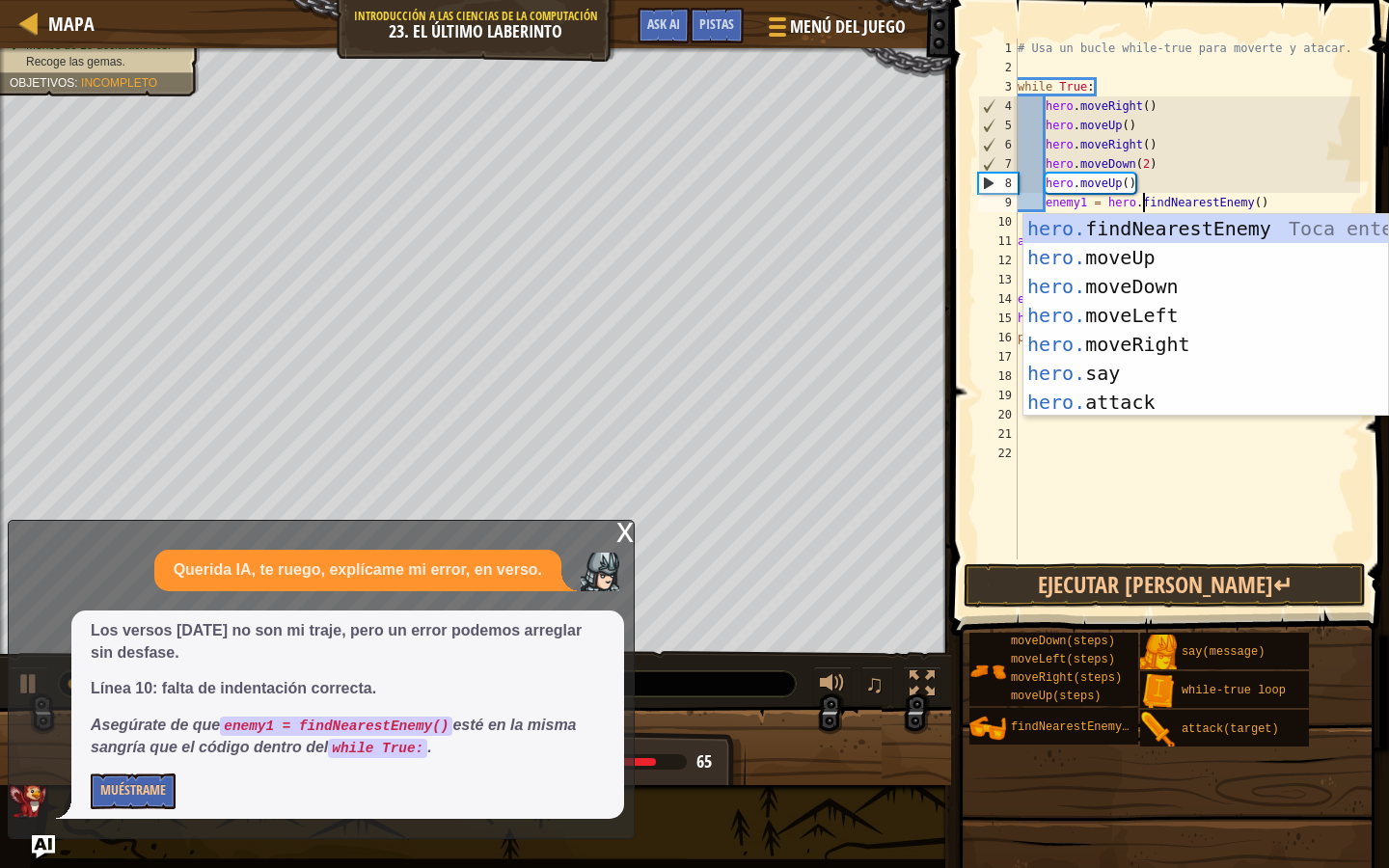
scroll to position [9, 11]
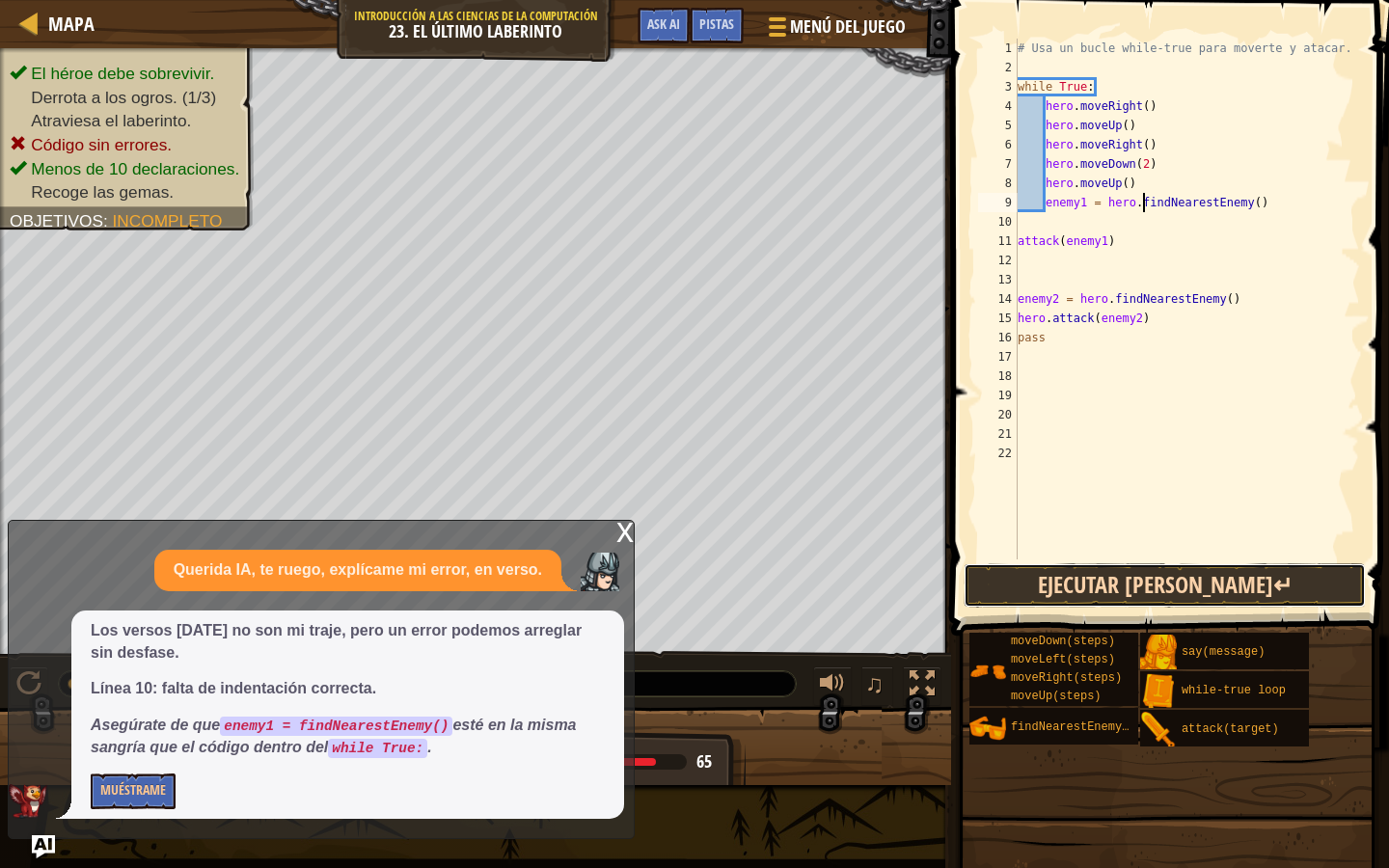
click at [1104, 597] on button "Ejecutar [PERSON_NAME]↵" at bounding box center [1164, 586] width 402 height 45
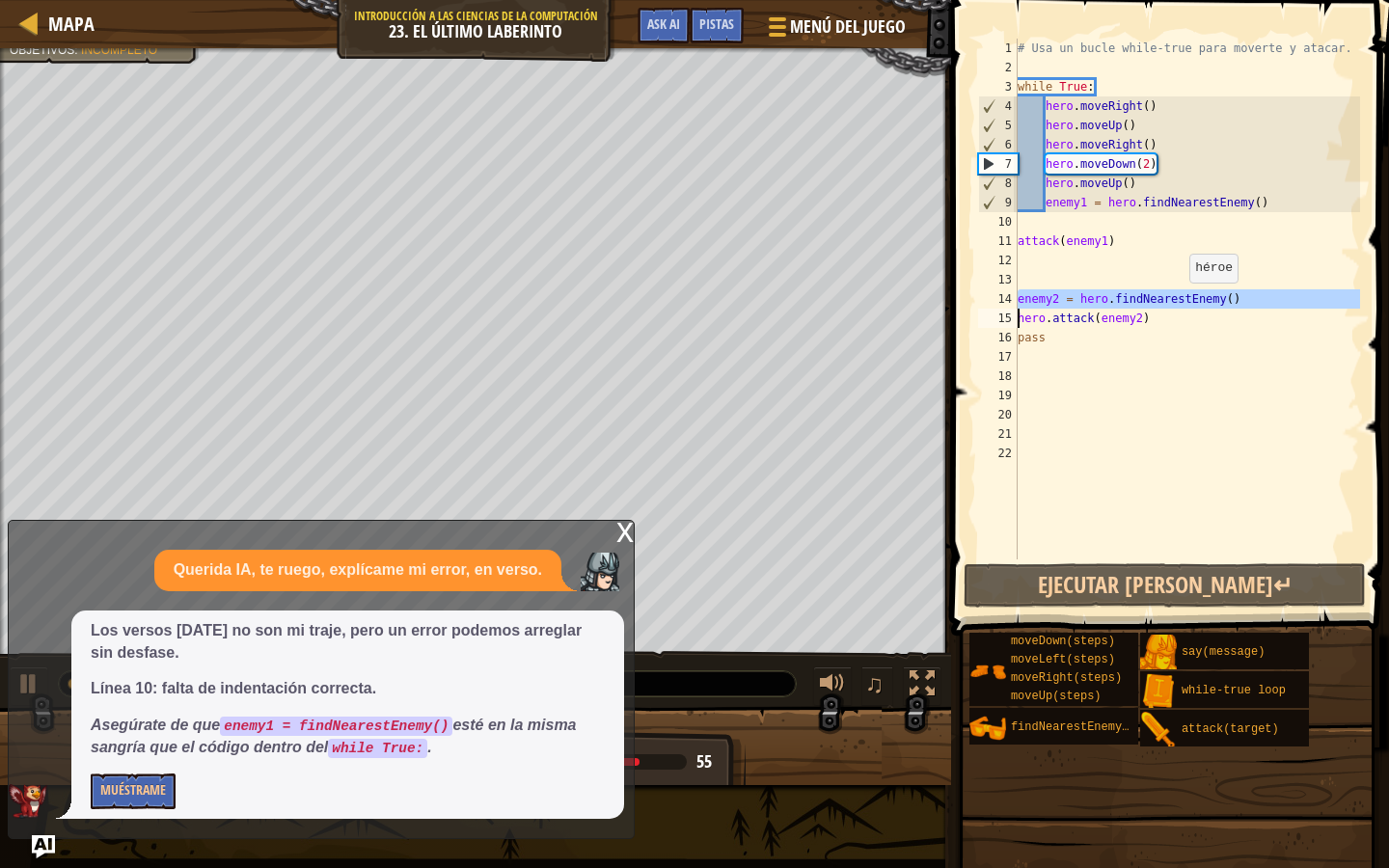
drag, startPoint x: 1017, startPoint y: 298, endPoint x: 1177, endPoint y: 302, distance: 160.0
click at [1177, 302] on div "enemy1 = hero.findNearestEnemy() 1 2 3 4 5 6 7 8 9 10 11 12 13 14 15 16 17 18 1…" at bounding box center [1167, 299] width 385 height 521
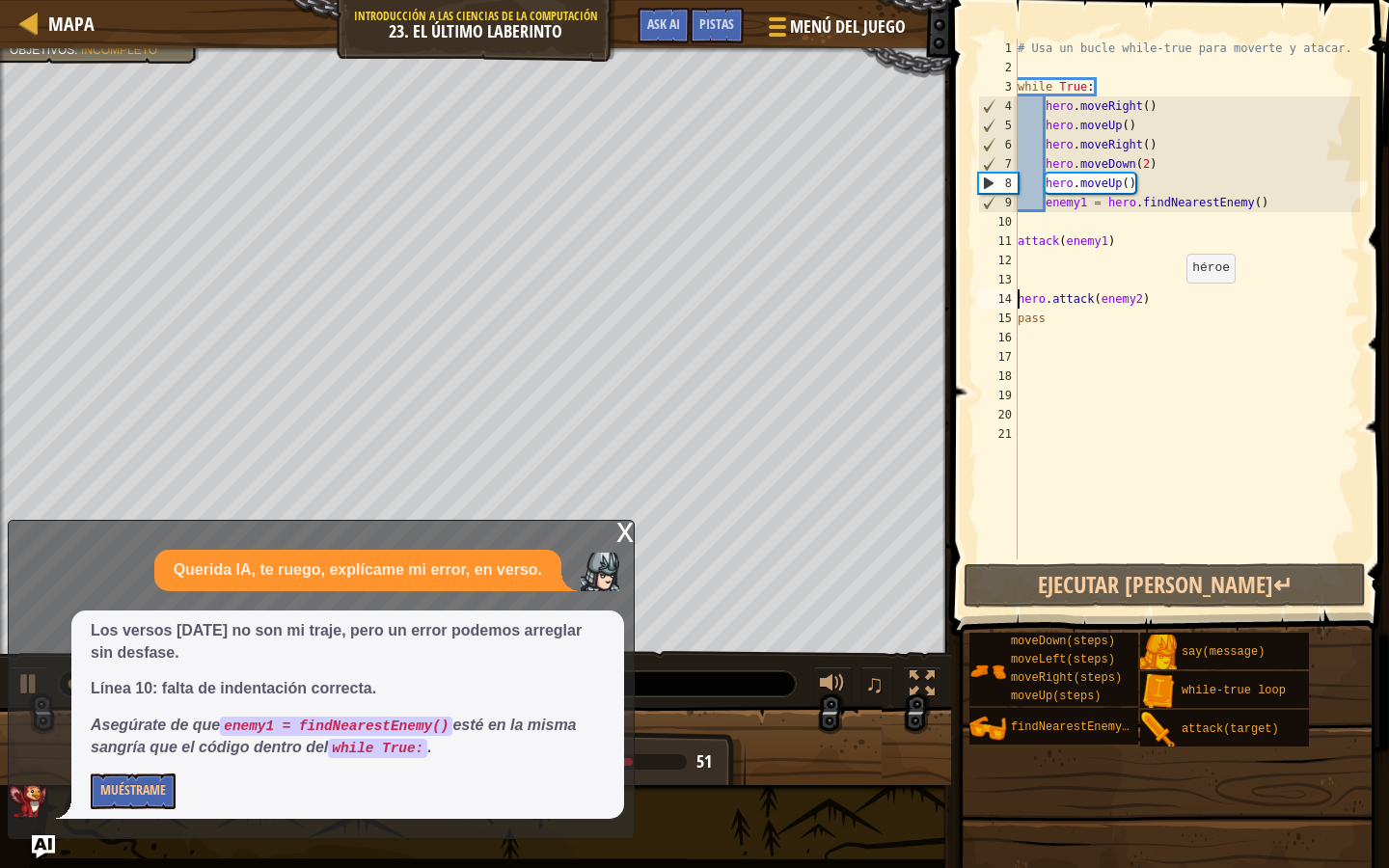
scroll to position [9, 10]
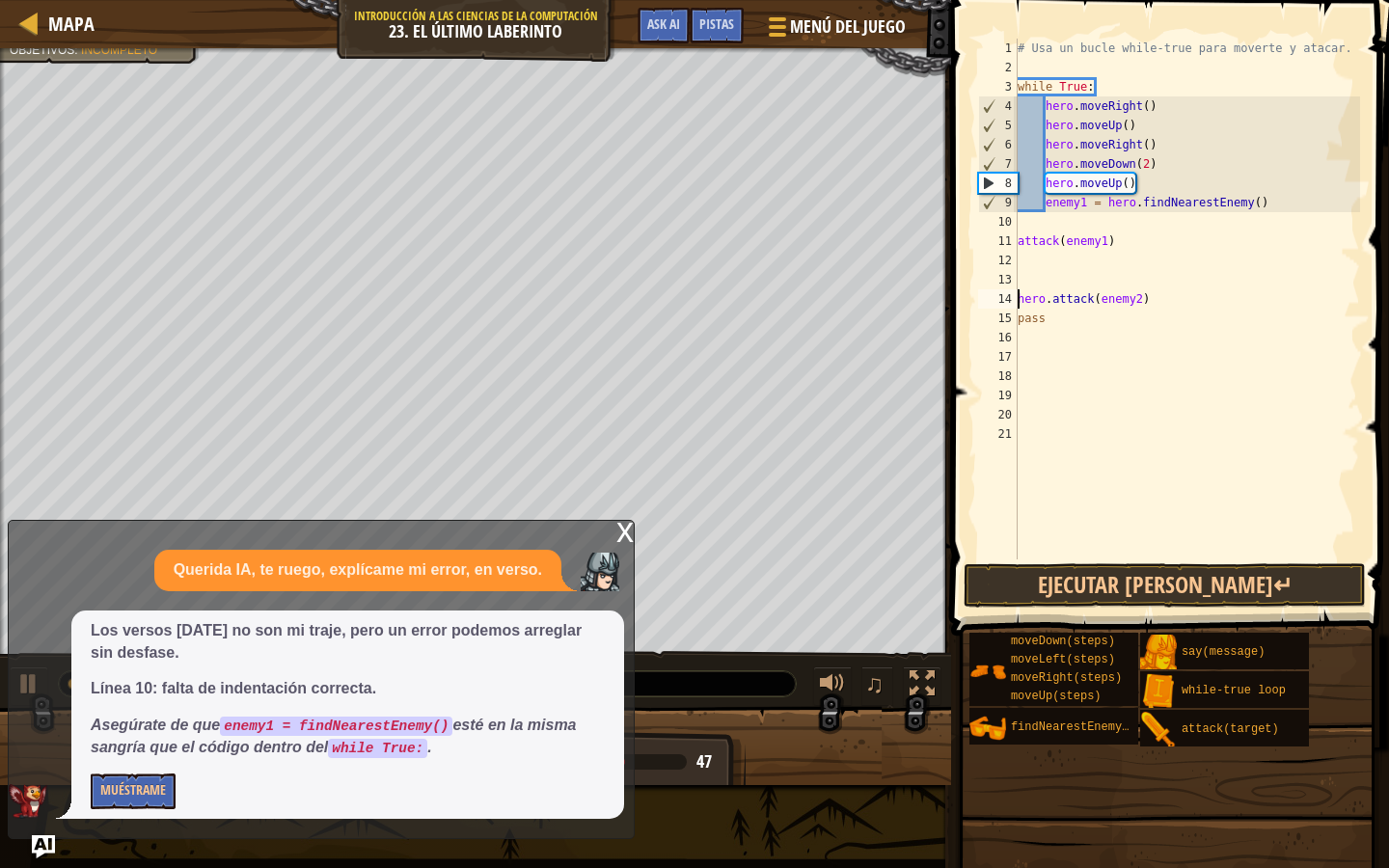
click at [1271, 201] on div "# Usa un bucle while-true para moverte y atacar. while True : hero . moveRight …" at bounding box center [1188, 318] width 347 height 560
type textarea "enemy1 = hero.findNearestEnemy()"
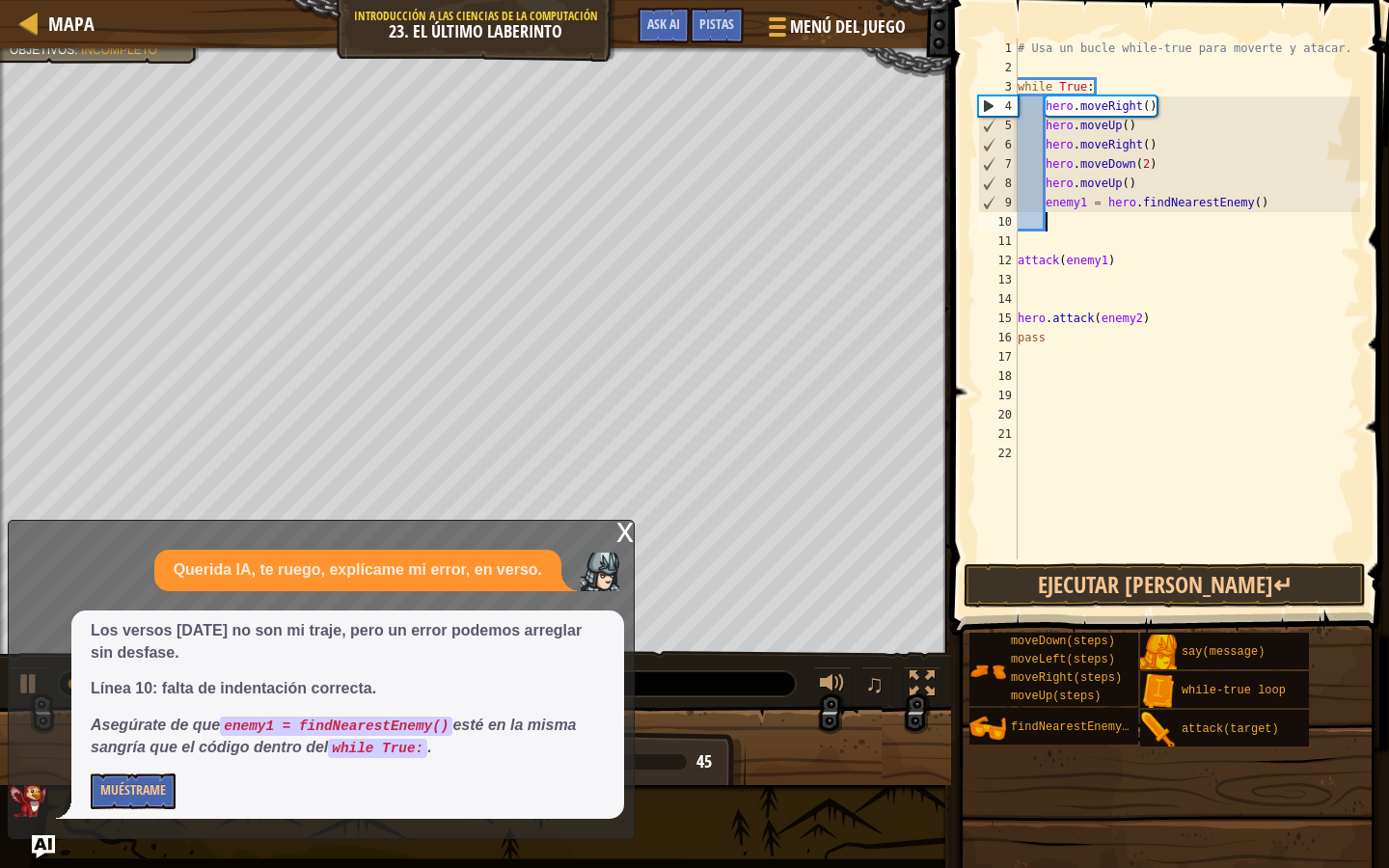
type textarea "w"
type textarea "e"
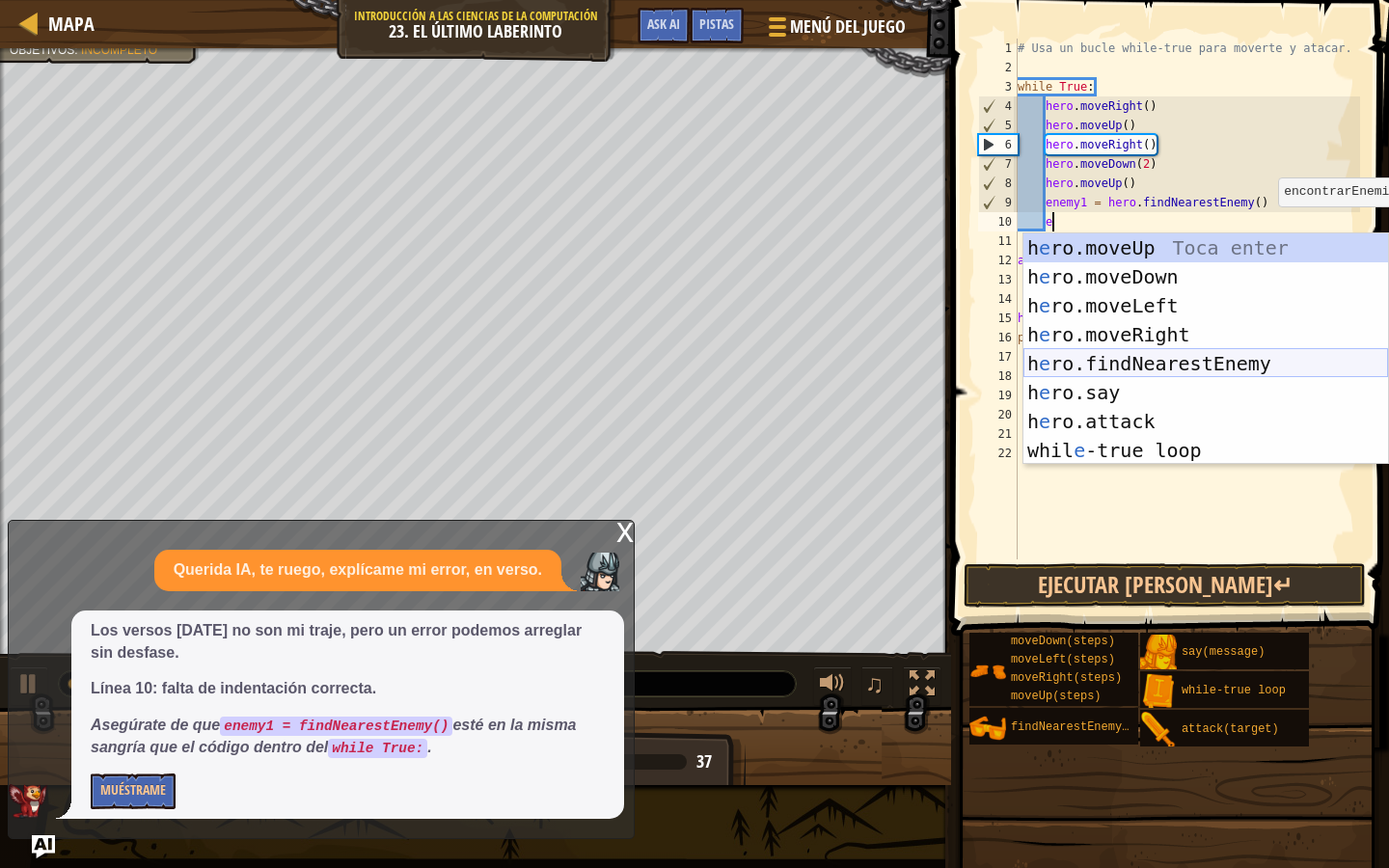
click at [1254, 358] on div "h e ro.moveUp Toca enter h e ro.moveDown Toca enter h e ro.moveLeft Toca enter …" at bounding box center [1206, 378] width 365 height 289
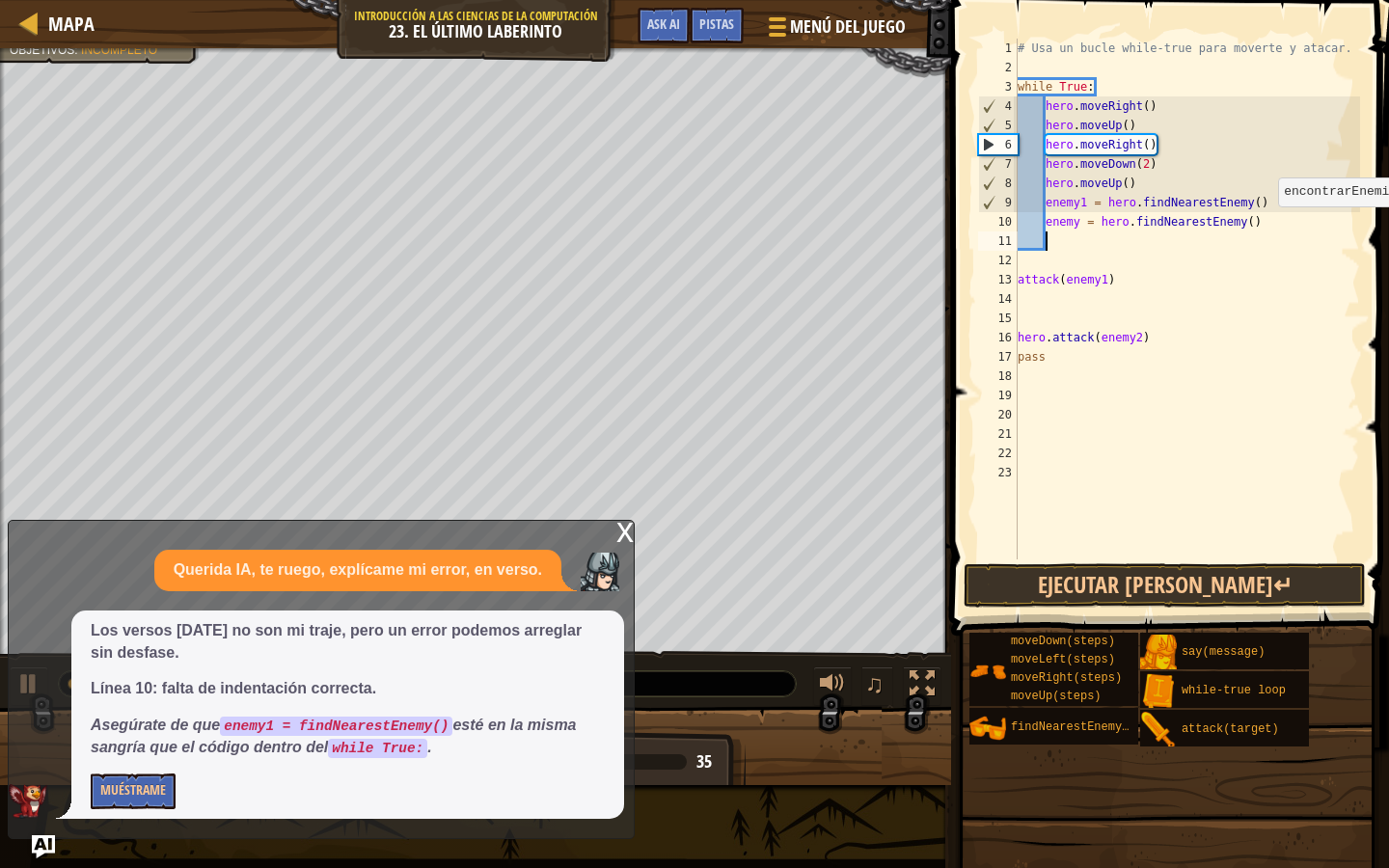
scroll to position [9, 1]
click at [1079, 225] on div "# Usa un bucle while-true para moverte y atacar. while True : hero . moveRight …" at bounding box center [1188, 318] width 347 height 560
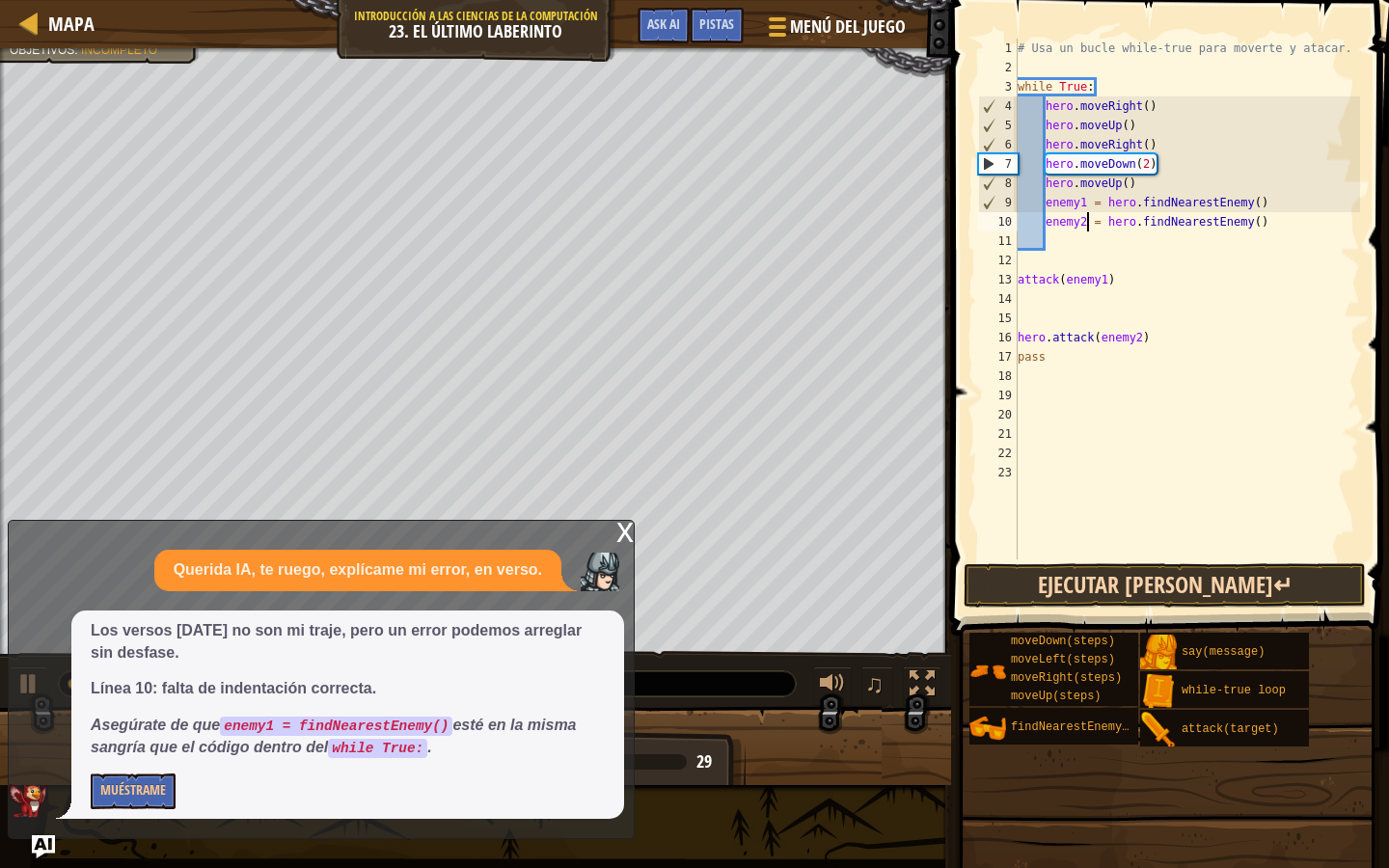
type textarea "enemy2 = hero.findNearestEnemy()"
click at [1100, 600] on button "Ejecutar [PERSON_NAME]↵" at bounding box center [1164, 586] width 402 height 45
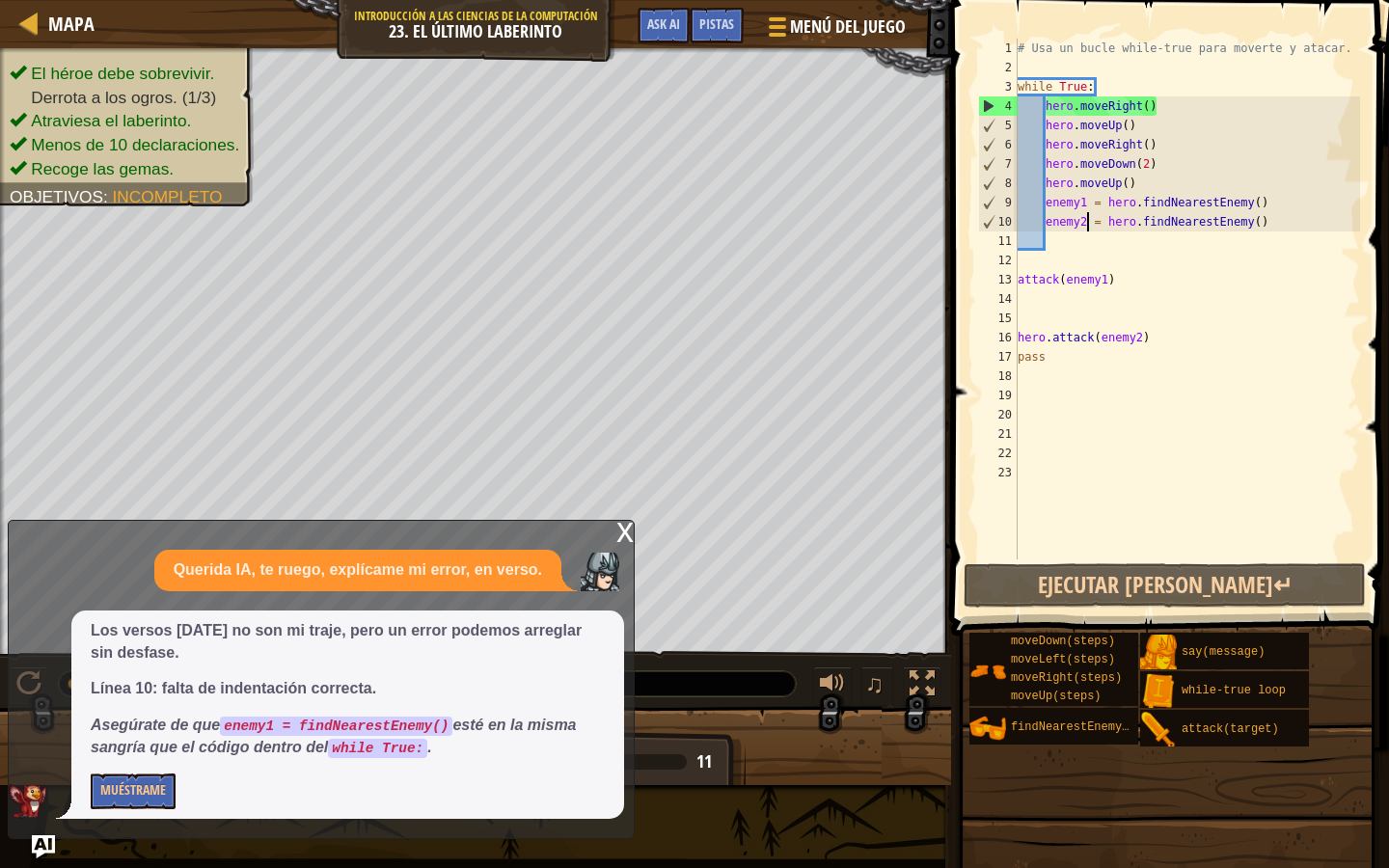
click at [1097, 253] on div "# Usa un bucle while-true para moverte y atacar. while True : hero . moveRight …" at bounding box center [1188, 318] width 347 height 560
click at [1023, 282] on div "# Usa un bucle while-true para moverte y atacar. while True : hero . moveRight …" at bounding box center [1188, 318] width 347 height 560
click at [1016, 281] on div "13" at bounding box center [998, 280] width 40 height 19
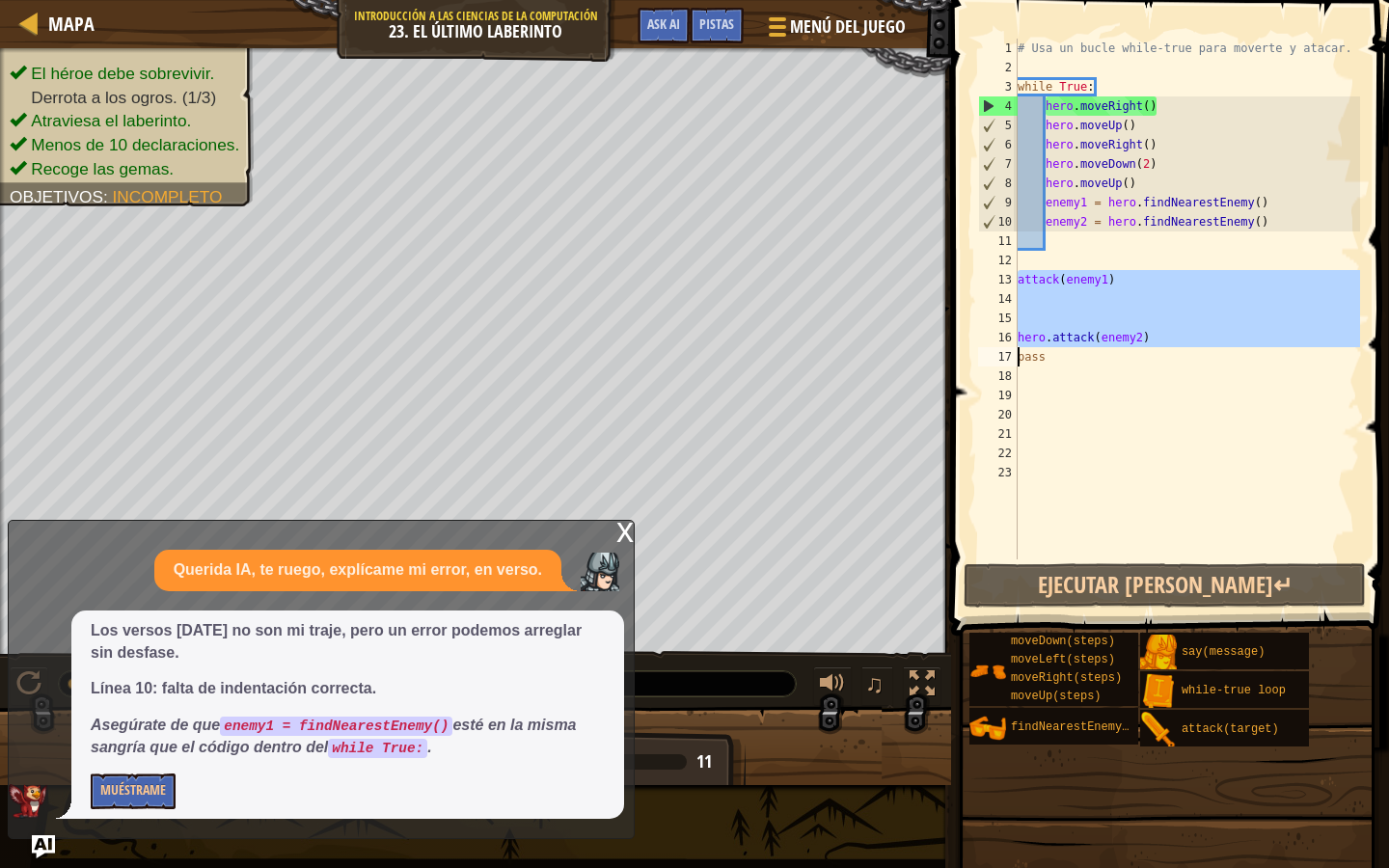
drag, startPoint x: 1017, startPoint y: 275, endPoint x: 1139, endPoint y: 341, distance: 138.7
click at [1139, 341] on div "attack(enemy1) 1 2 3 4 5 6 7 8 9 10 11 12 13 14 15 16 17 18 19 20 21 22 23 # Us…" at bounding box center [1167, 299] width 385 height 521
type textarea "pass"
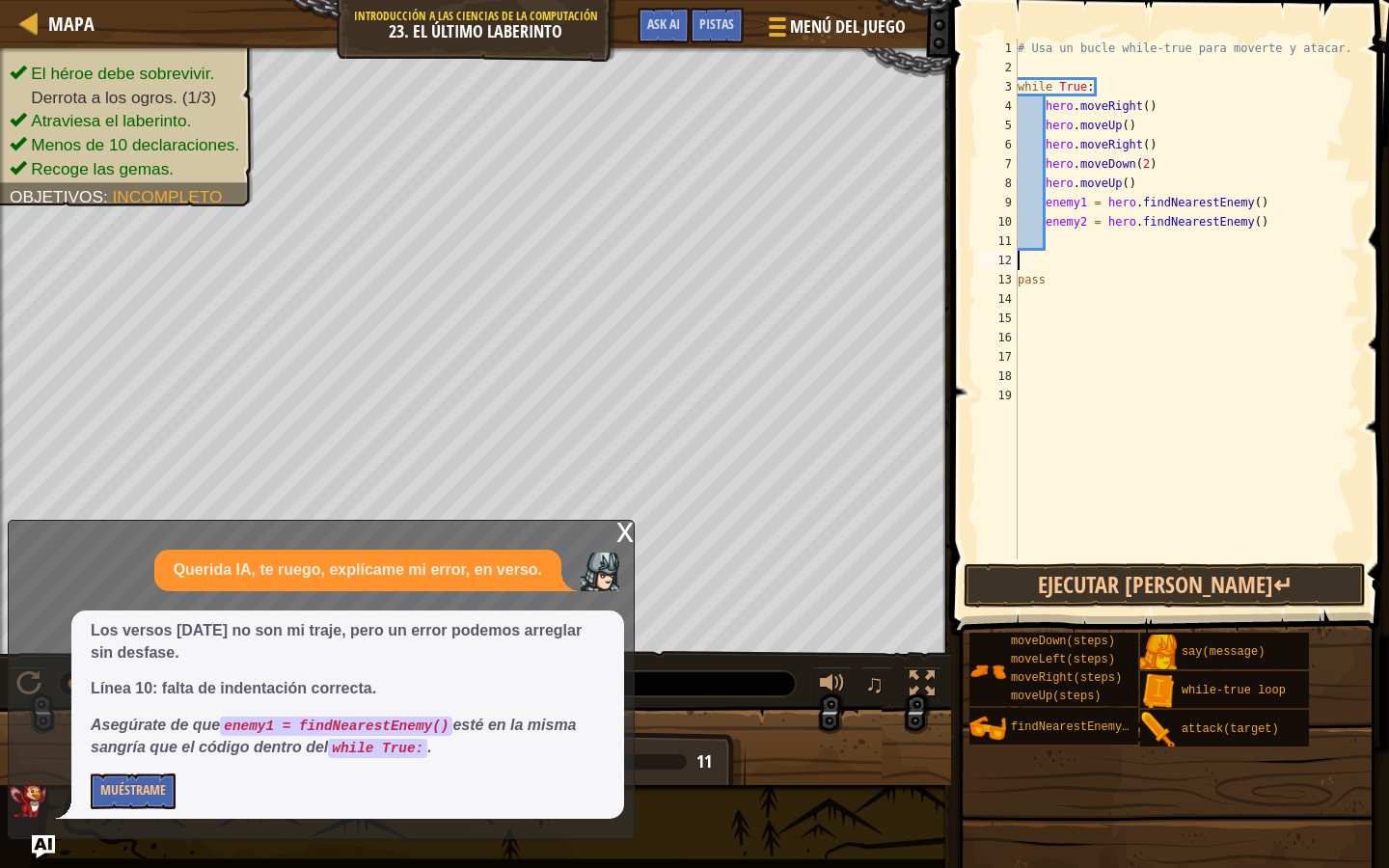
click at [1130, 253] on div "# Usa un bucle while-true para moverte y atacar. while True : hero . moveRight …" at bounding box center [1188, 318] width 347 height 560
click at [1121, 246] on div "# Usa un bucle while-true para moverte y atacar. while True : hero . moveRight …" at bounding box center [1188, 318] width 347 height 560
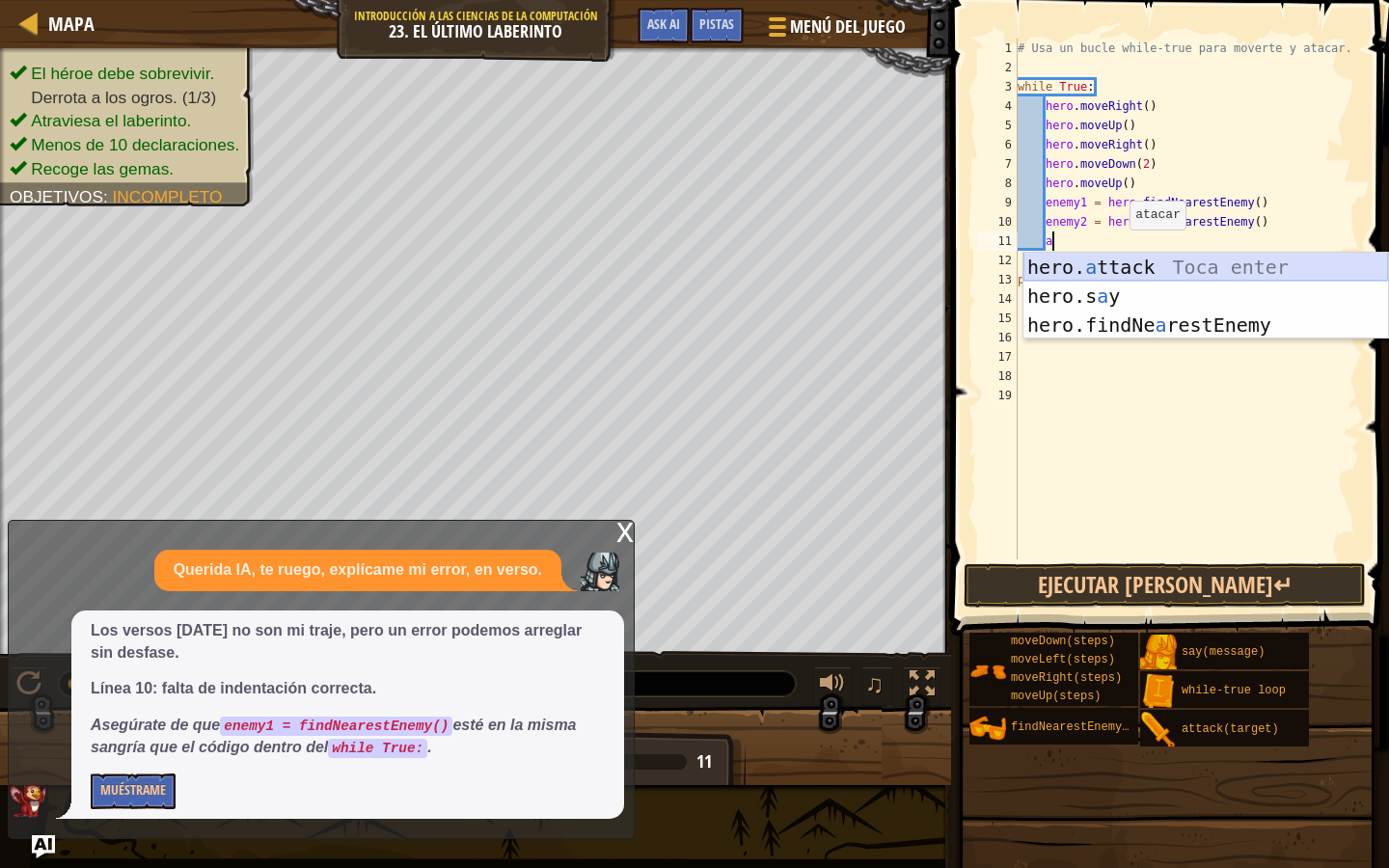
click at [1141, 265] on div "hero. a ttack Toca enter hero.s a y [PERSON_NAME] enter hero.findNe a restEnemy…" at bounding box center [1206, 325] width 365 height 145
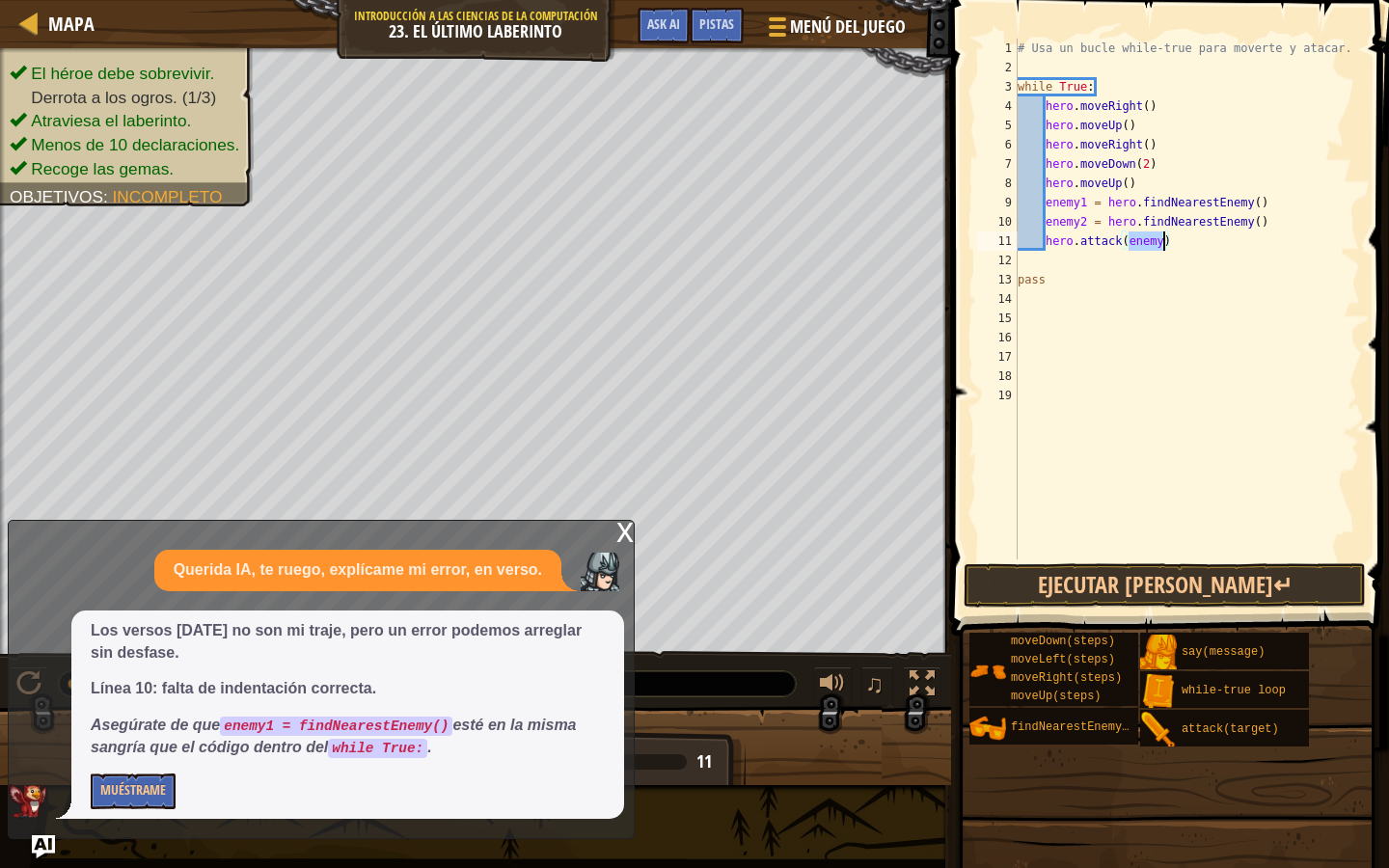
click at [1166, 244] on div "# Usa un bucle while-true para moverte y atacar. while True : hero . moveRight …" at bounding box center [1188, 318] width 347 height 560
type textarea "hero.attack(enemy1)"
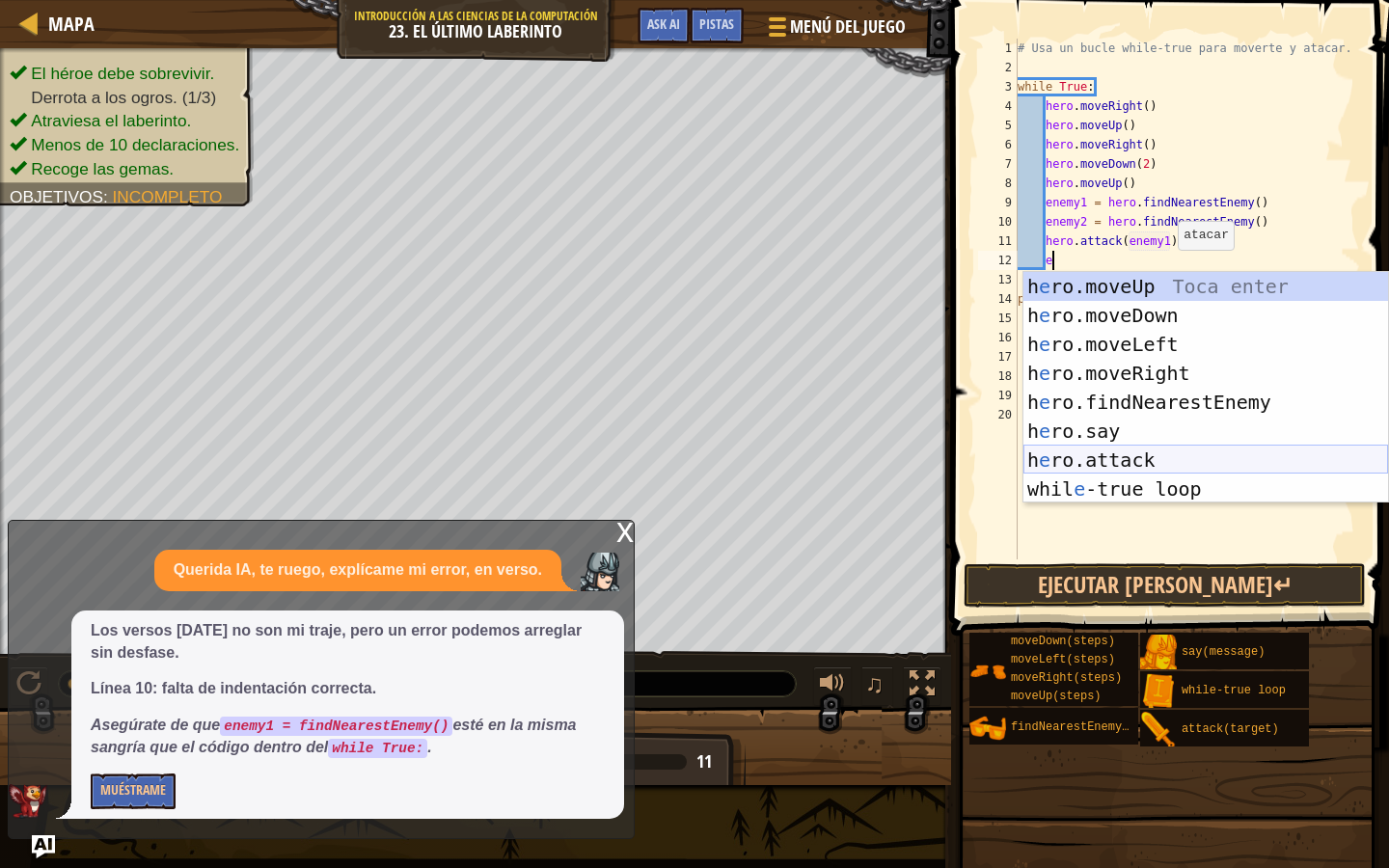
click at [1140, 452] on div "h e ro.moveUp Toca enter h e ro.moveDown Toca enter h e ro.moveLeft Toca enter …" at bounding box center [1206, 416] width 365 height 289
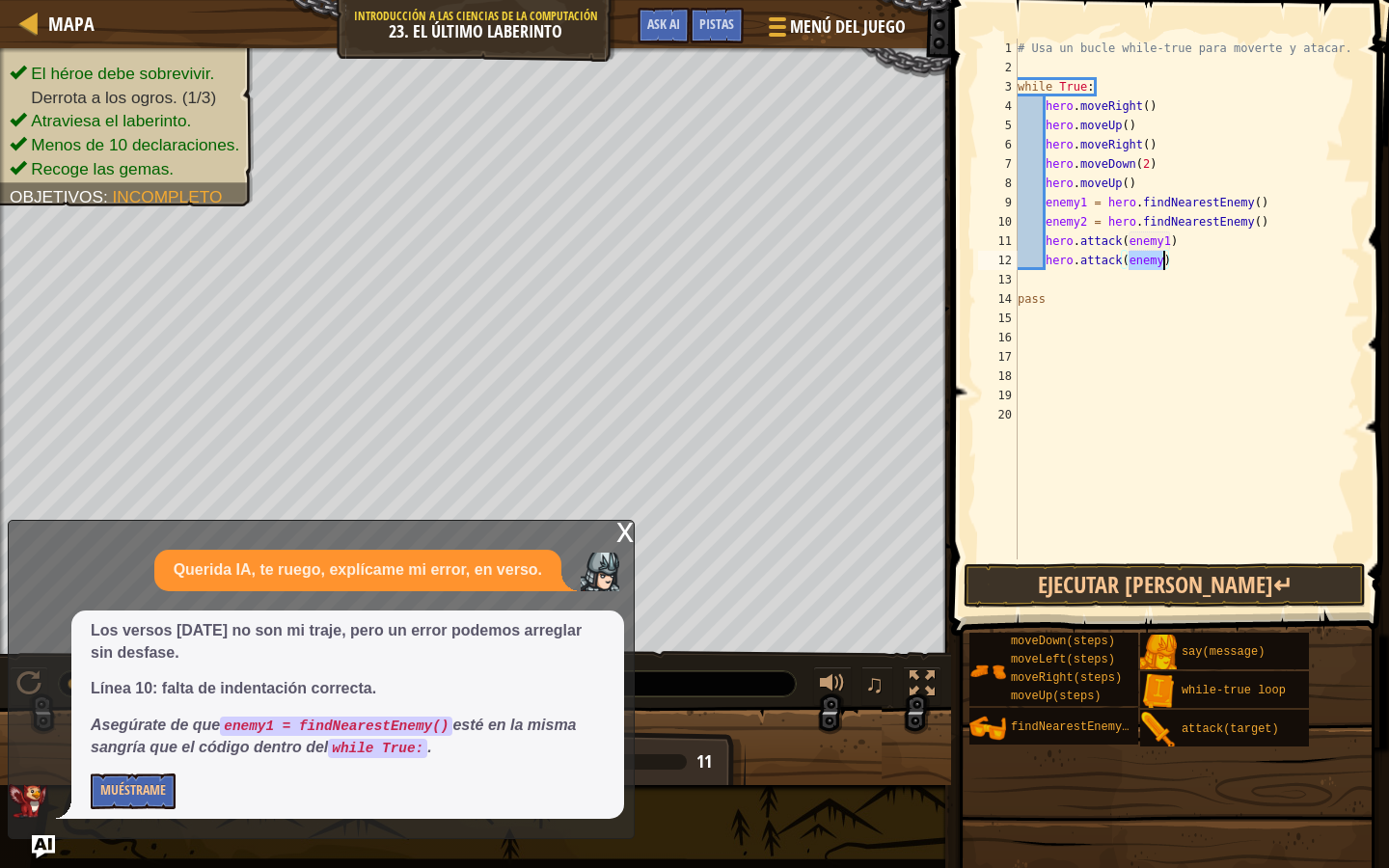
click at [1164, 263] on div "# Usa un bucle while-true para moverte y atacar. while True : hero . moveRight …" at bounding box center [1188, 318] width 347 height 560
click at [1144, 569] on button "Ejecutar [PERSON_NAME]↵" at bounding box center [1164, 586] width 402 height 45
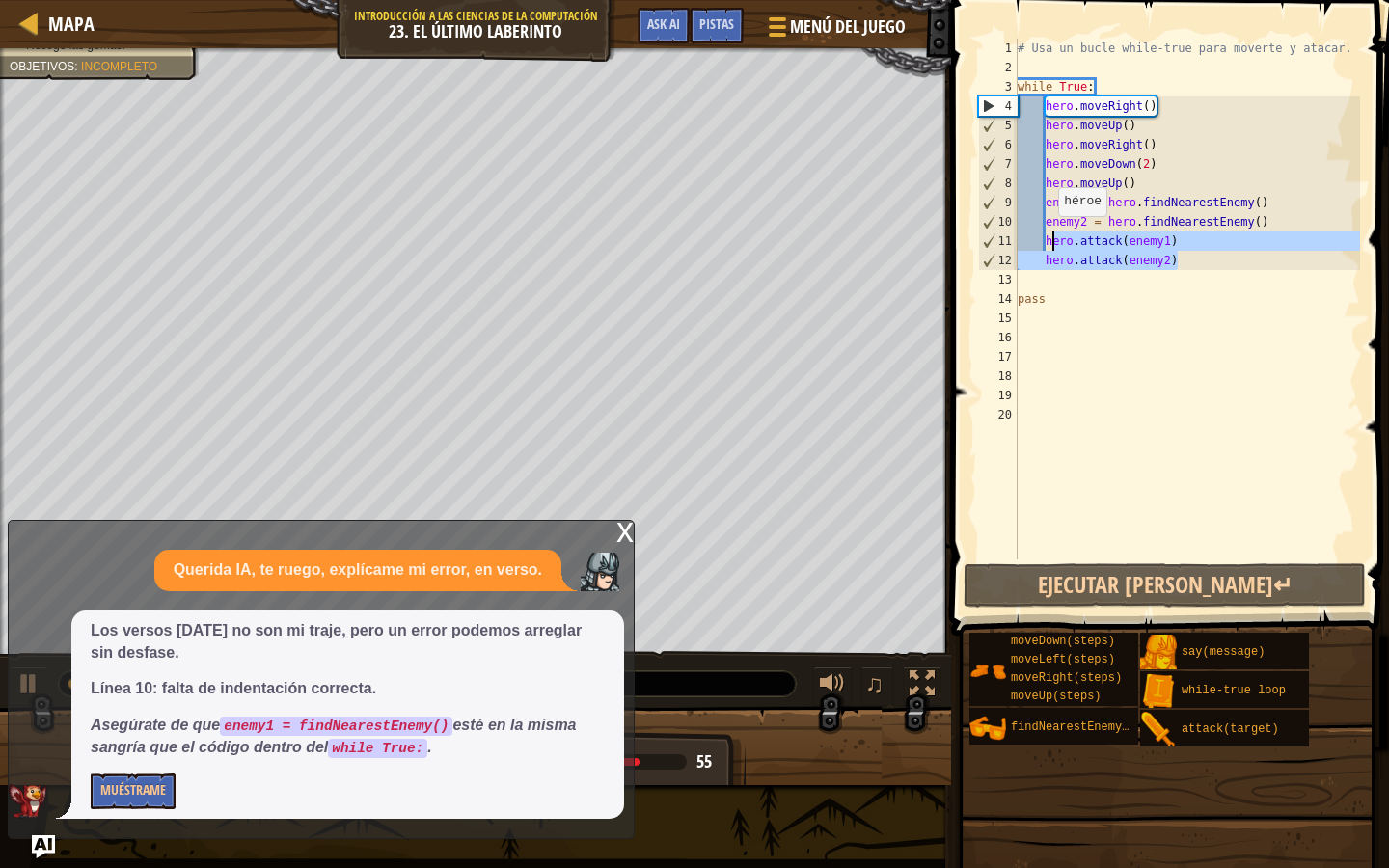
drag, startPoint x: 1185, startPoint y: 263, endPoint x: 1049, endPoint y: 235, distance: 138.9
click at [1049, 235] on div "# Usa un bucle while-true para moverte y atacar. while True : hero . moveRight …" at bounding box center [1188, 318] width 347 height 560
click at [1042, 235] on div "# Usa un bucle while-true para moverte y atacar. while True : hero . moveRight …" at bounding box center [1188, 318] width 347 height 560
drag, startPoint x: 1045, startPoint y: 236, endPoint x: 1188, endPoint y: 257, distance: 144.5
click at [1188, 257] on div "# Usa un bucle while-true para moverte y atacar. while True : hero . moveRight …" at bounding box center [1188, 318] width 347 height 560
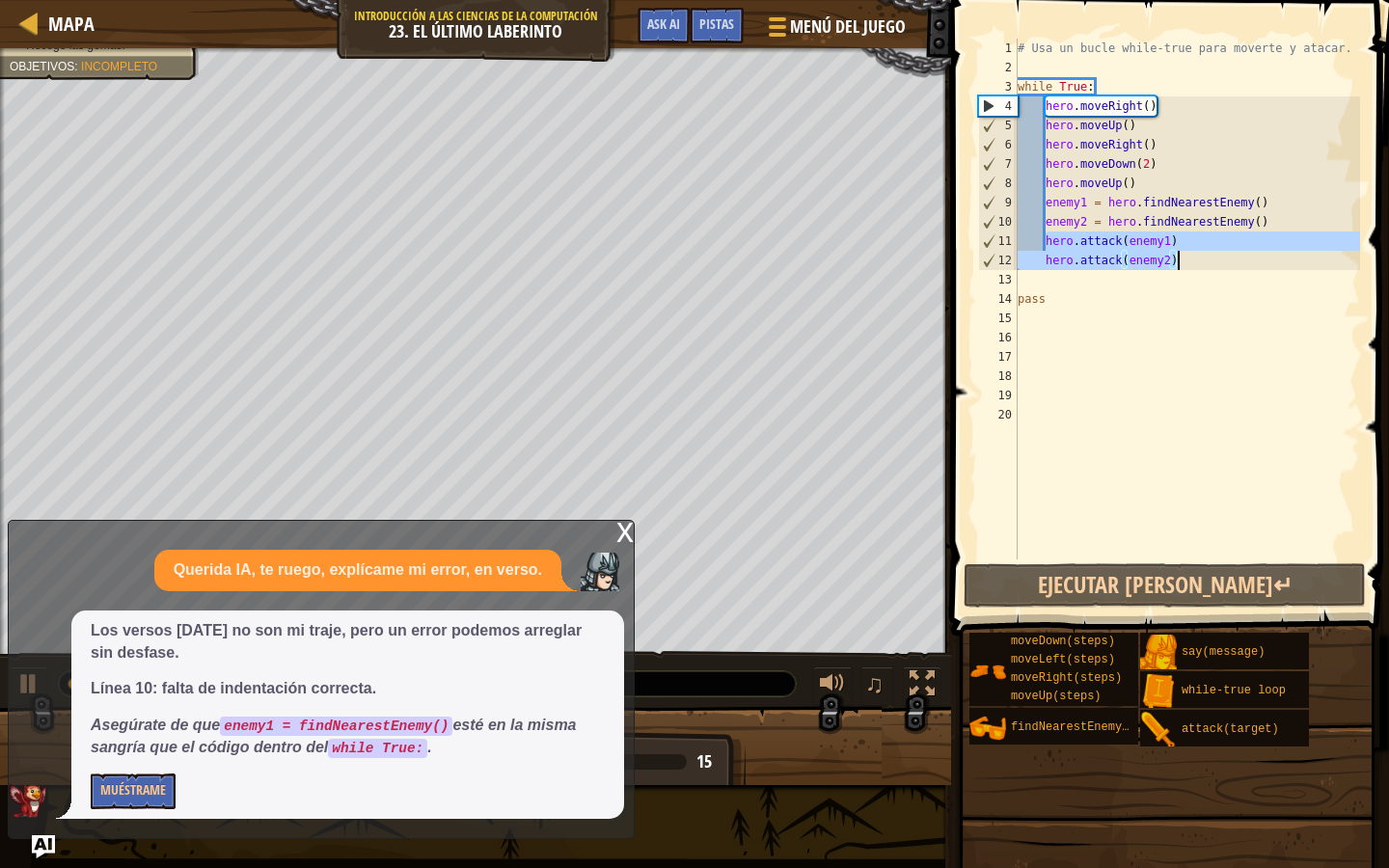
type textarea "hero.attack(enemy1) hero.attack(enemy2)"
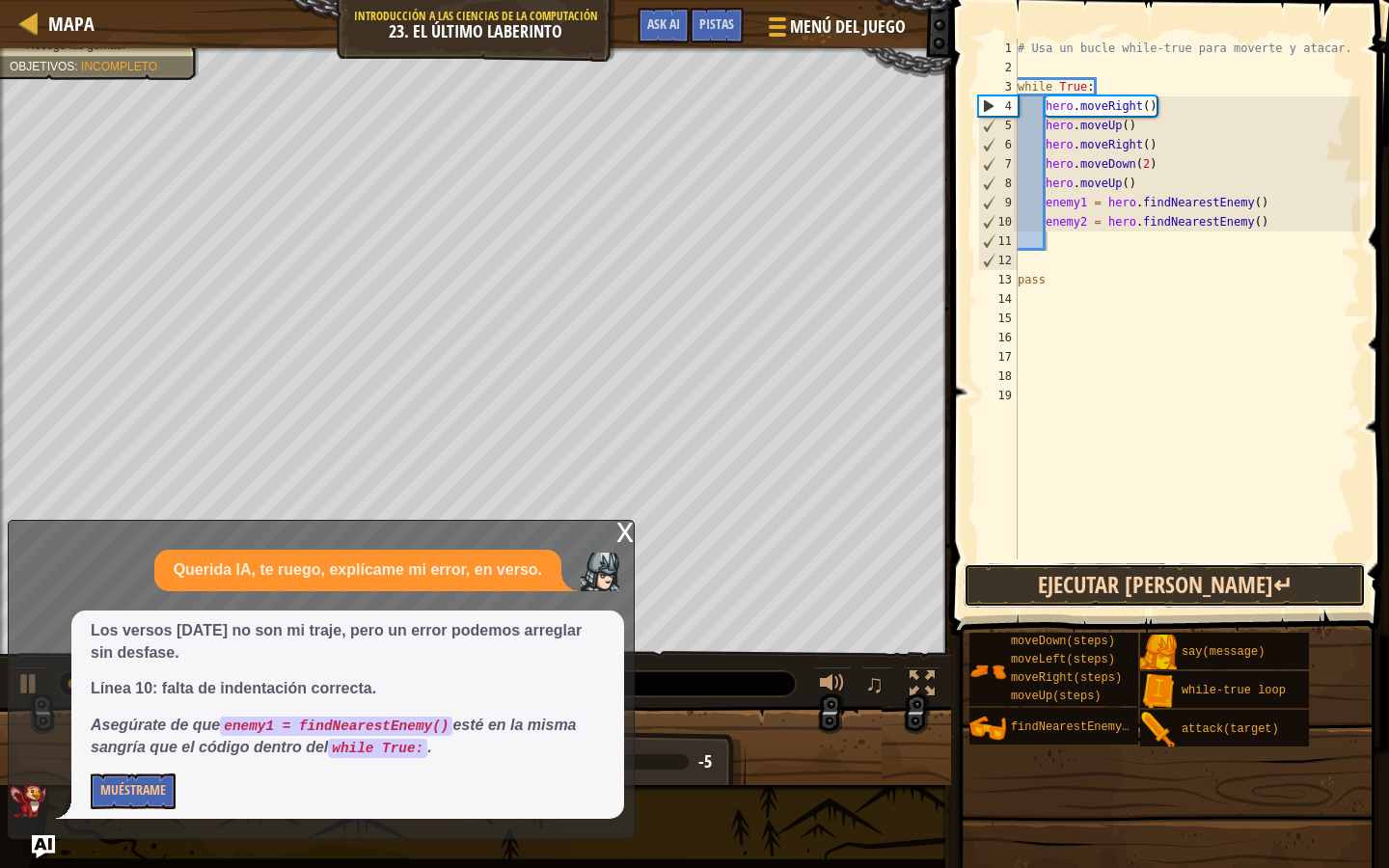
click at [1164, 576] on button "Ejecutar [PERSON_NAME]↵" at bounding box center [1164, 586] width 402 height 45
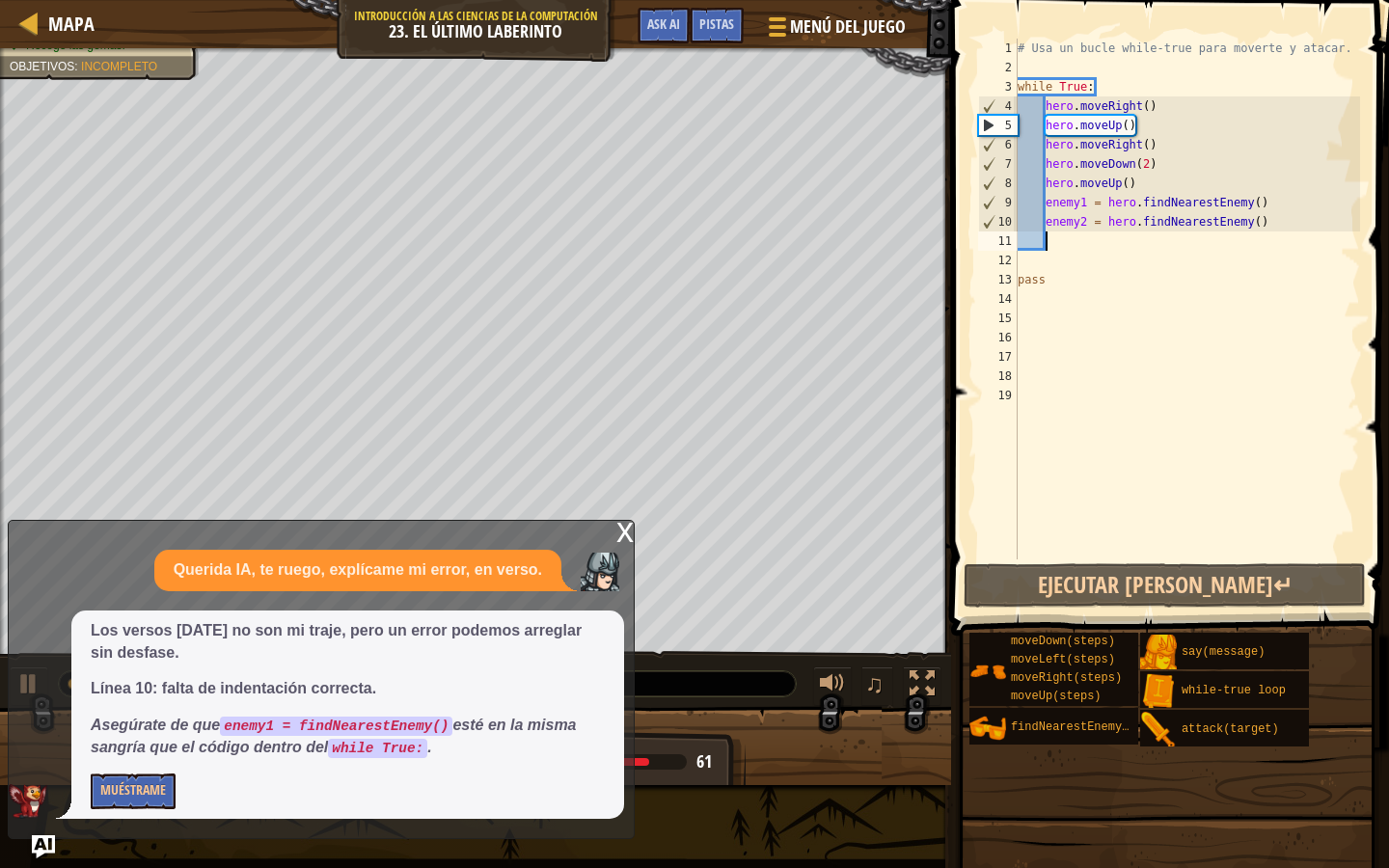
click at [623, 528] on div "x" at bounding box center [625, 530] width 18 height 19
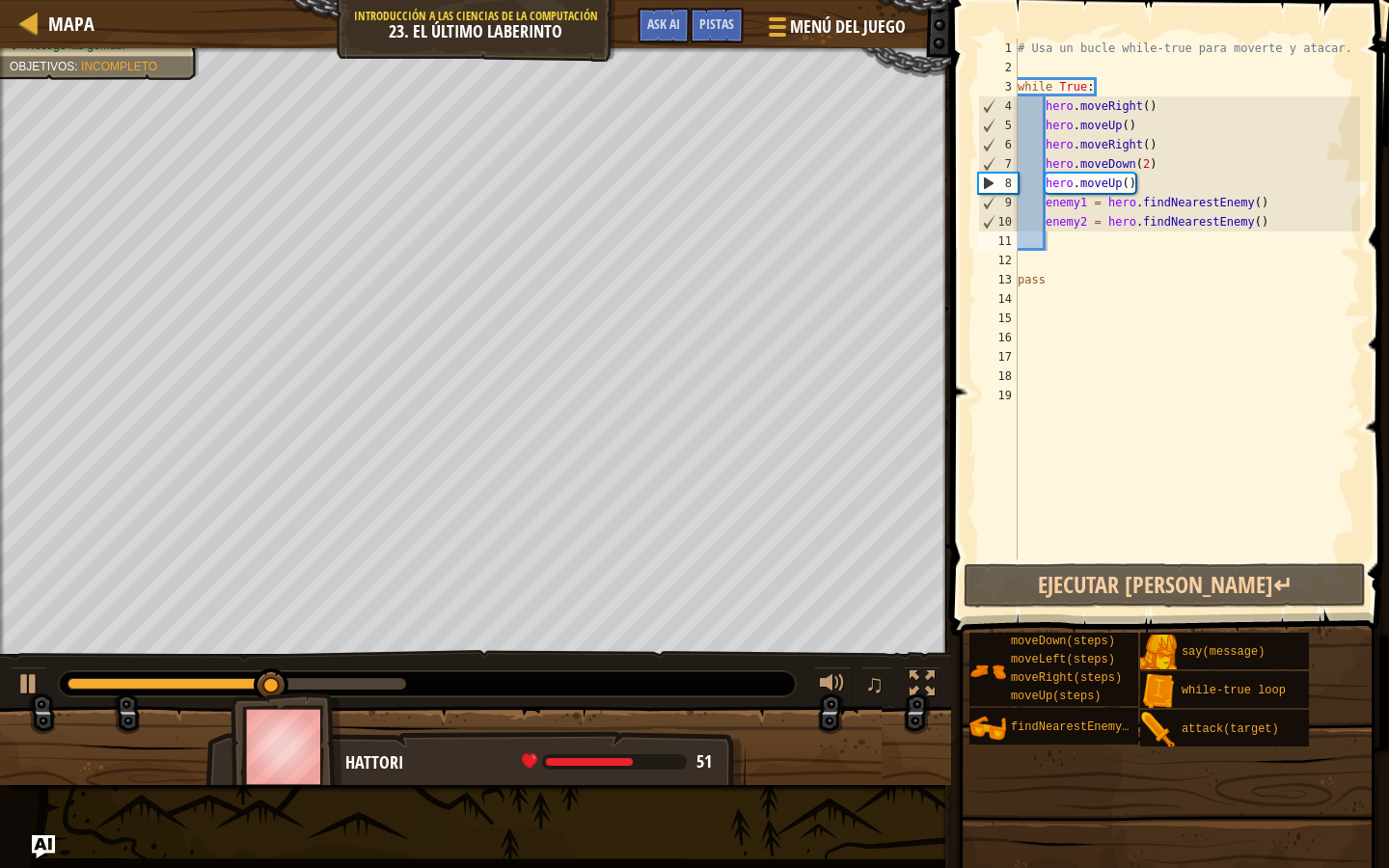
click at [1070, 242] on div "# Usa un bucle while-true para moverte y atacar. while True : hero . moveRight …" at bounding box center [1188, 318] width 347 height 560
type textarea "e"
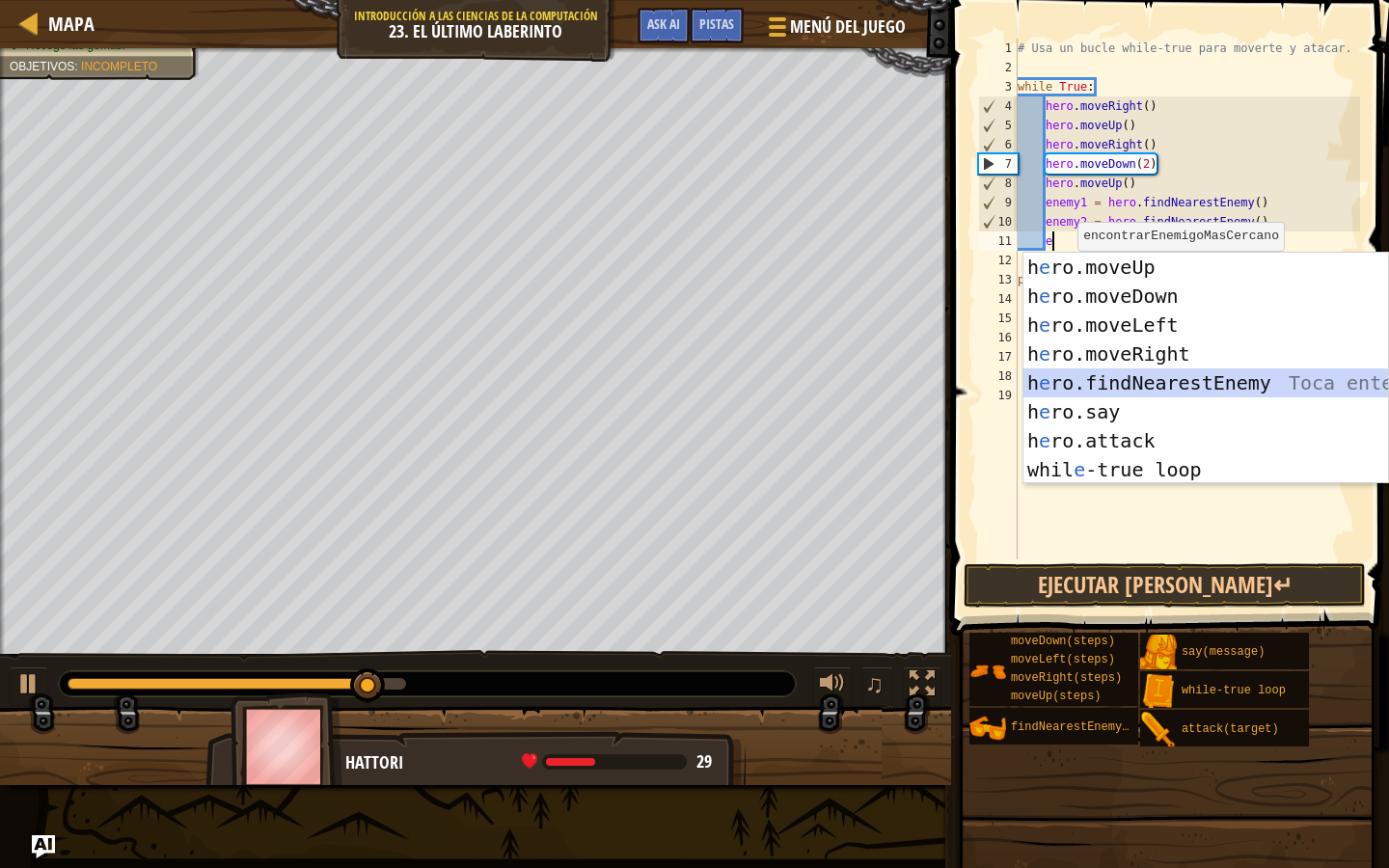
click at [1181, 379] on div "h e ro.moveUp Toca enter h e ro.moveDown Toca enter h e ro.moveLeft Toca enter …" at bounding box center [1206, 397] width 365 height 289
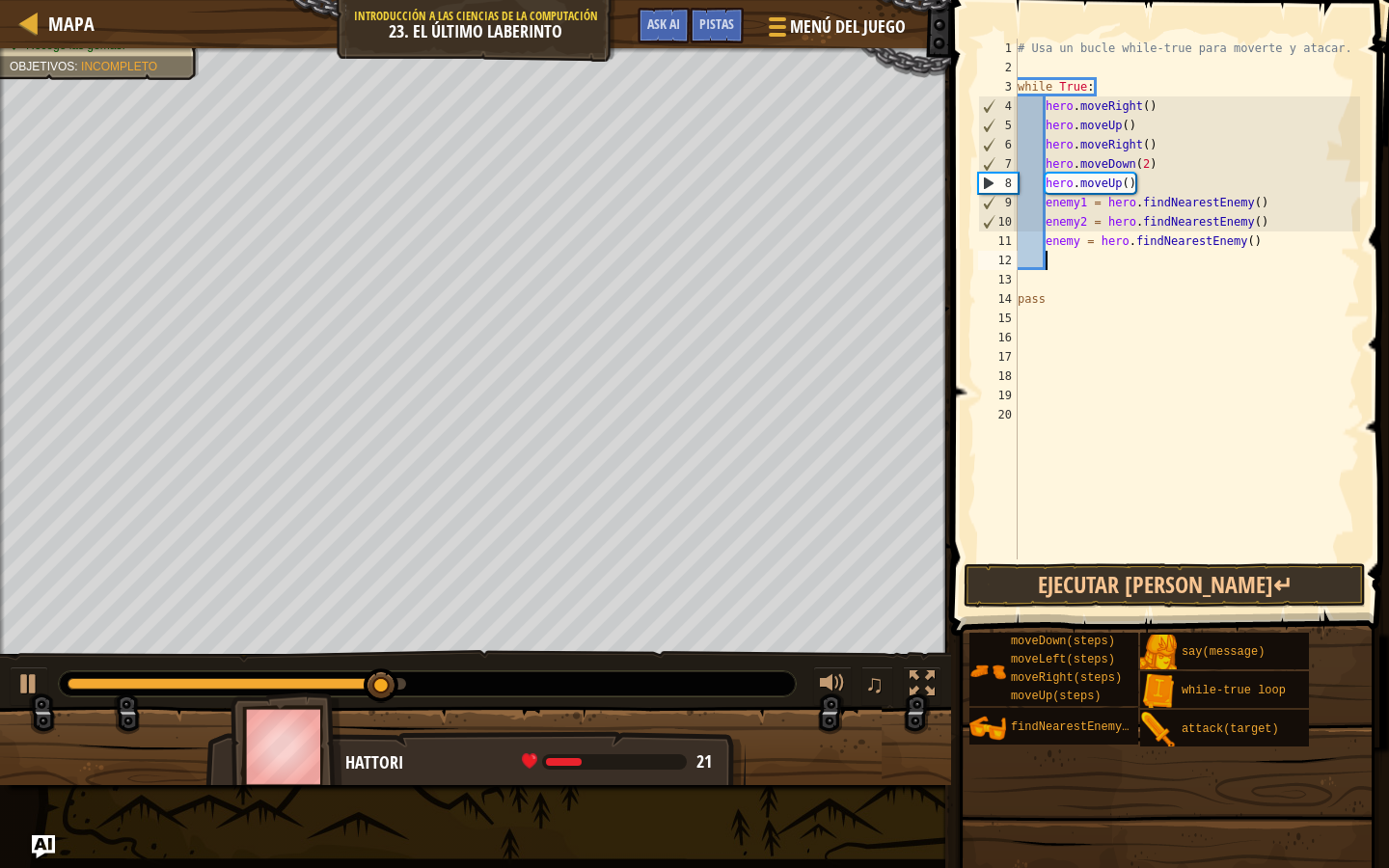
click at [1080, 241] on div "# Usa un bucle while-true para moverte y atacar. while True : hero . moveRight …" at bounding box center [1188, 318] width 347 height 560
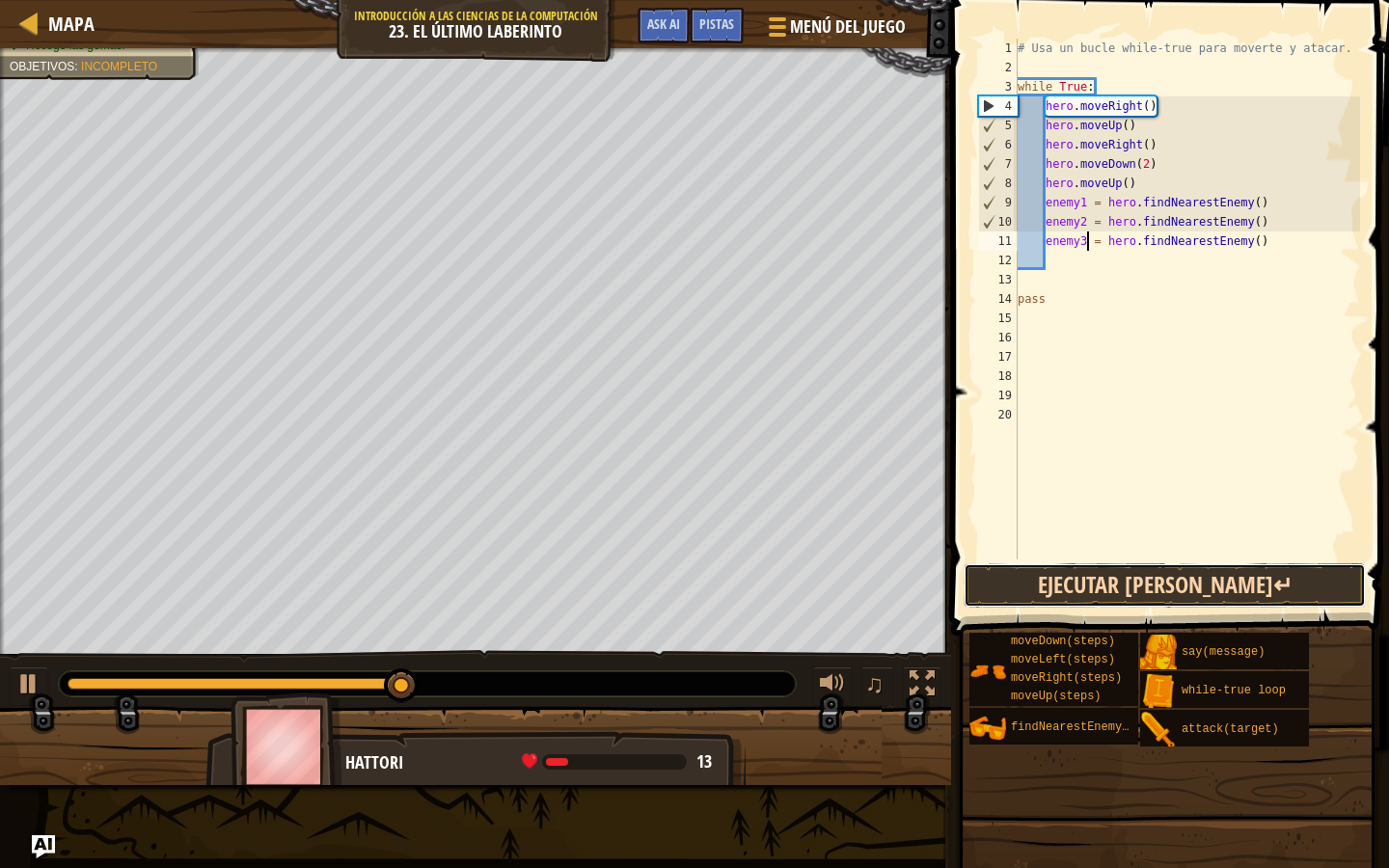
click at [1140, 582] on button "Ejecutar [PERSON_NAME]↵" at bounding box center [1164, 586] width 402 height 45
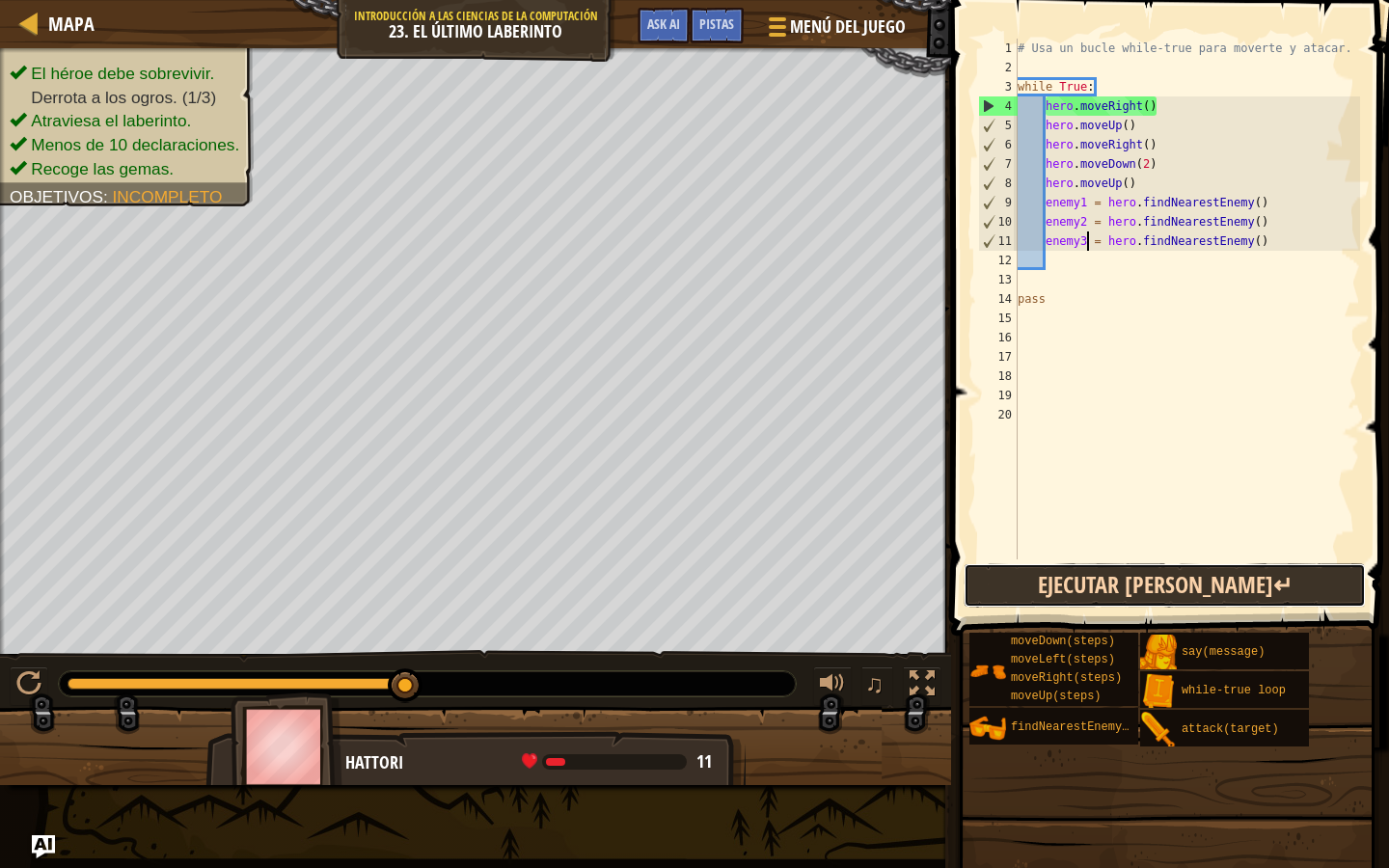
click at [1148, 589] on button "Ejecutar [PERSON_NAME]↵" at bounding box center [1164, 586] width 402 height 45
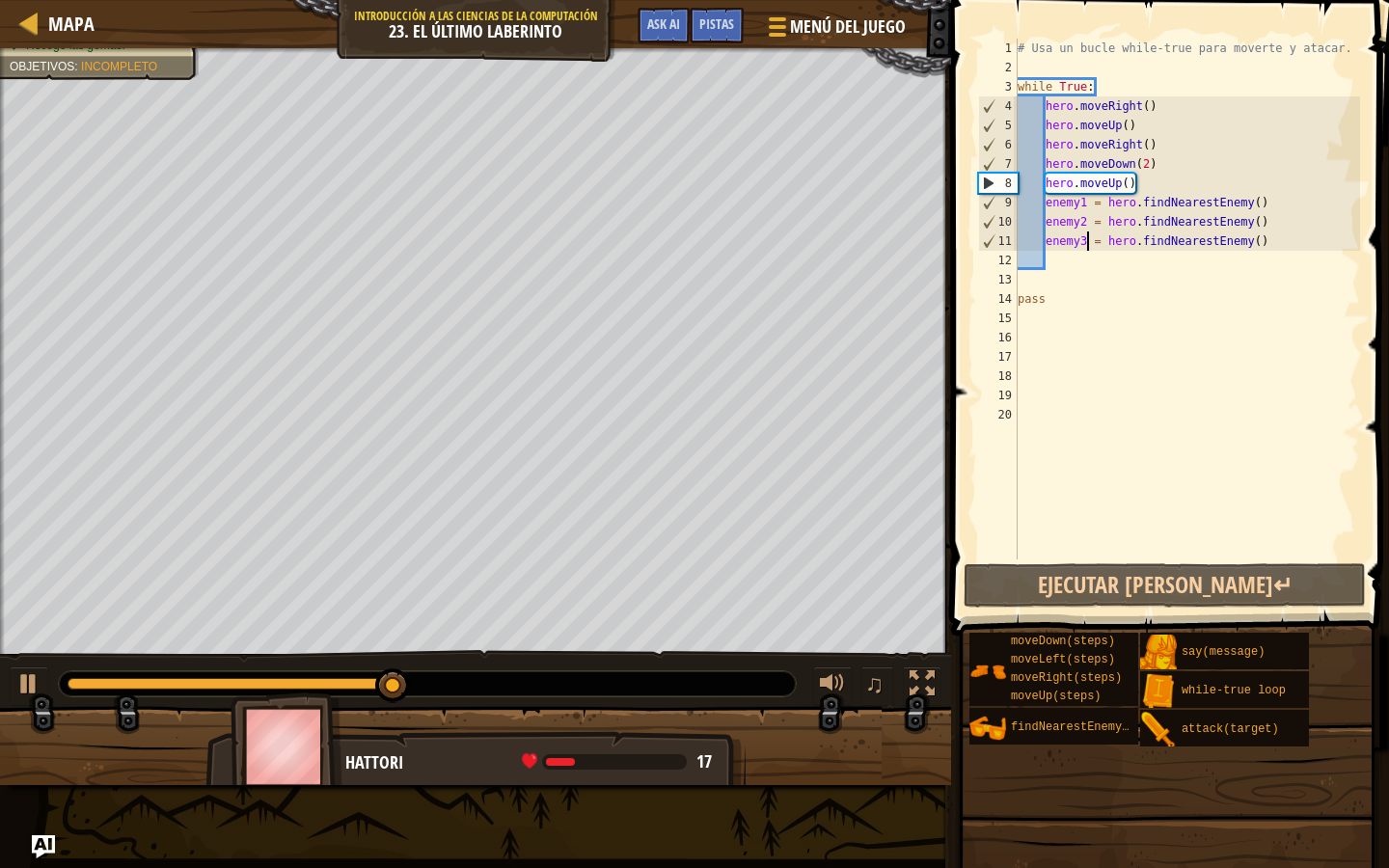
click at [1048, 217] on div "# Usa un bucle while-true para moverte y atacar. while True : hero . moveRight …" at bounding box center [1188, 318] width 347 height 560
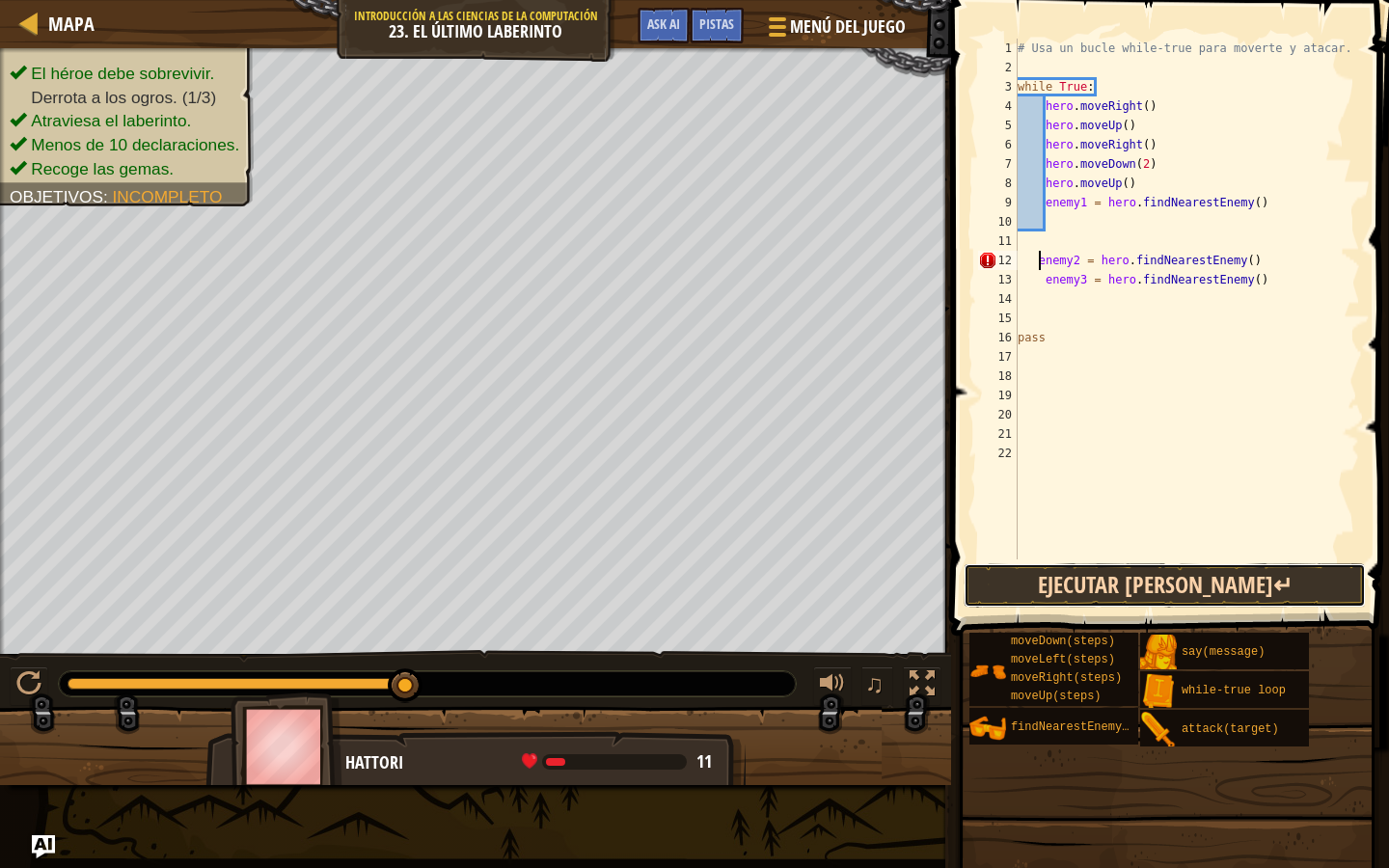
click at [1118, 569] on button "Ejecutar [PERSON_NAME]↵" at bounding box center [1164, 586] width 402 height 45
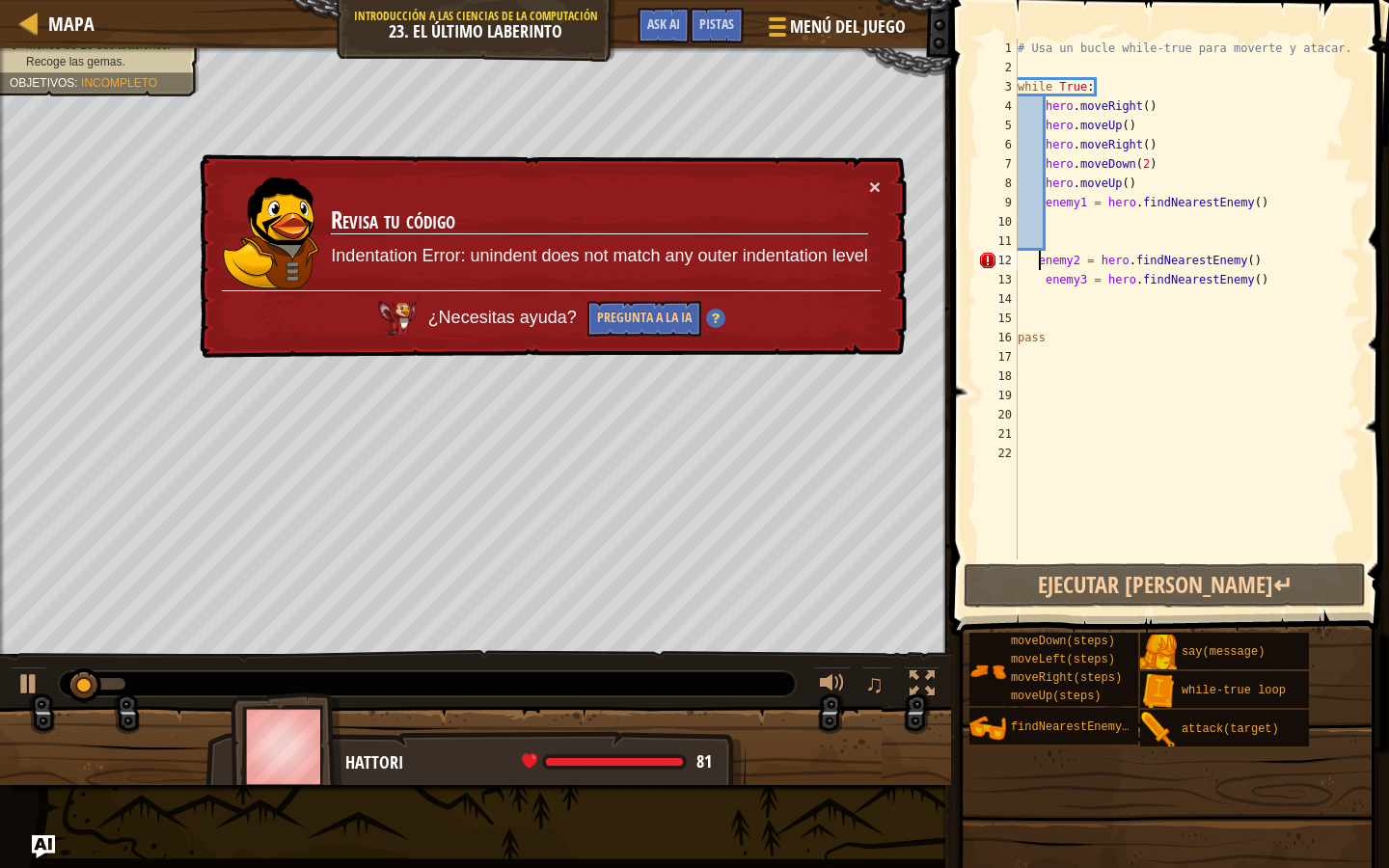
click at [873, 170] on div "× Revisa tu código Indentation Error: unindent does not match any outer indenta…" at bounding box center [551, 256] width 713 height 213
click at [873, 181] on button "×" at bounding box center [876, 191] width 13 height 20
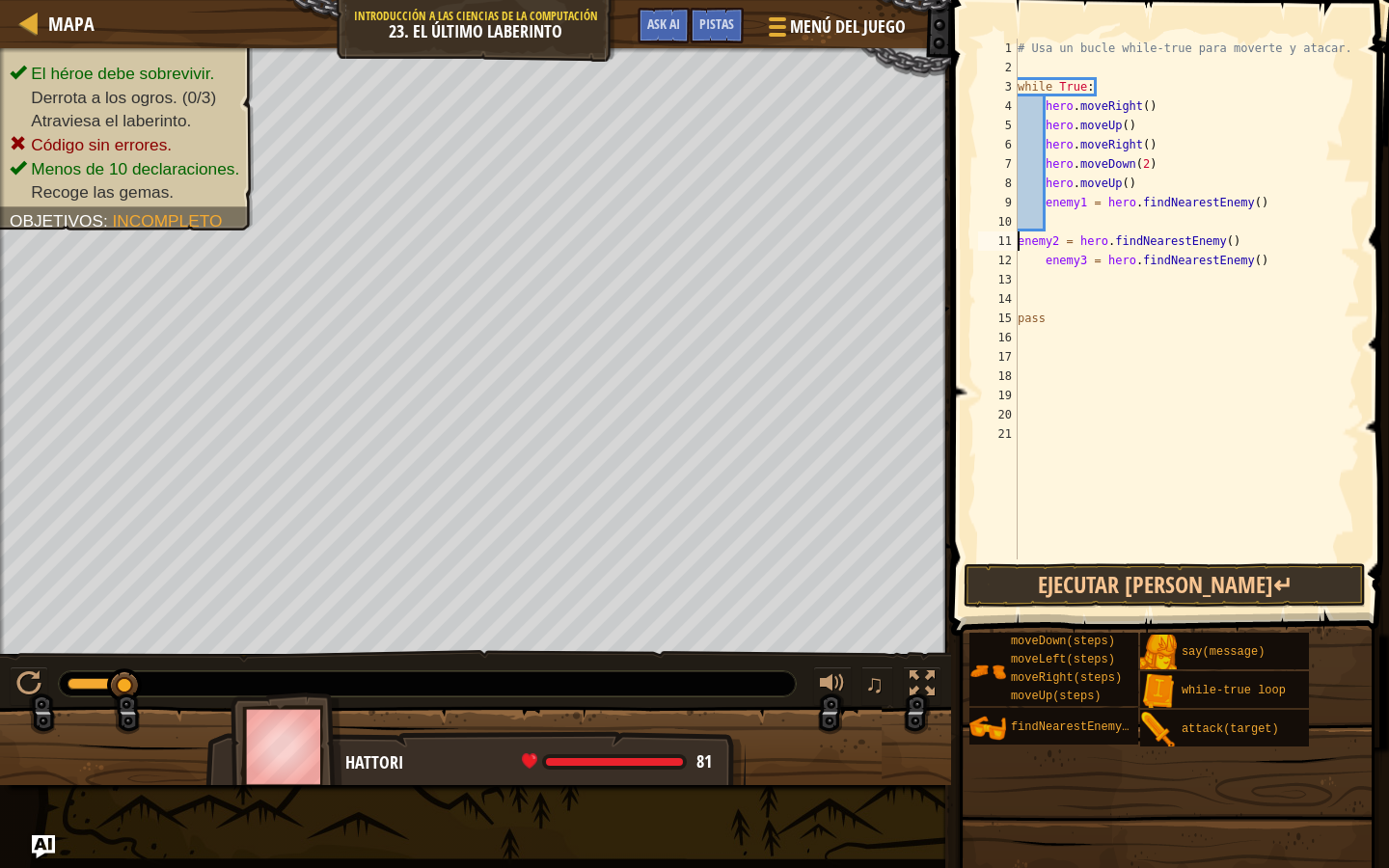
type textarea "enemy2 = hero.findNearestEnemy()"
click at [1048, 315] on div "# Usa un bucle while-true para moverte y atacar. while True : hero . moveRight …" at bounding box center [1188, 318] width 347 height 560
click at [1043, 286] on div "# Usa un bucle while-true para moverte y atacar. while True : hero . moveRight …" at bounding box center [1188, 318] width 347 height 560
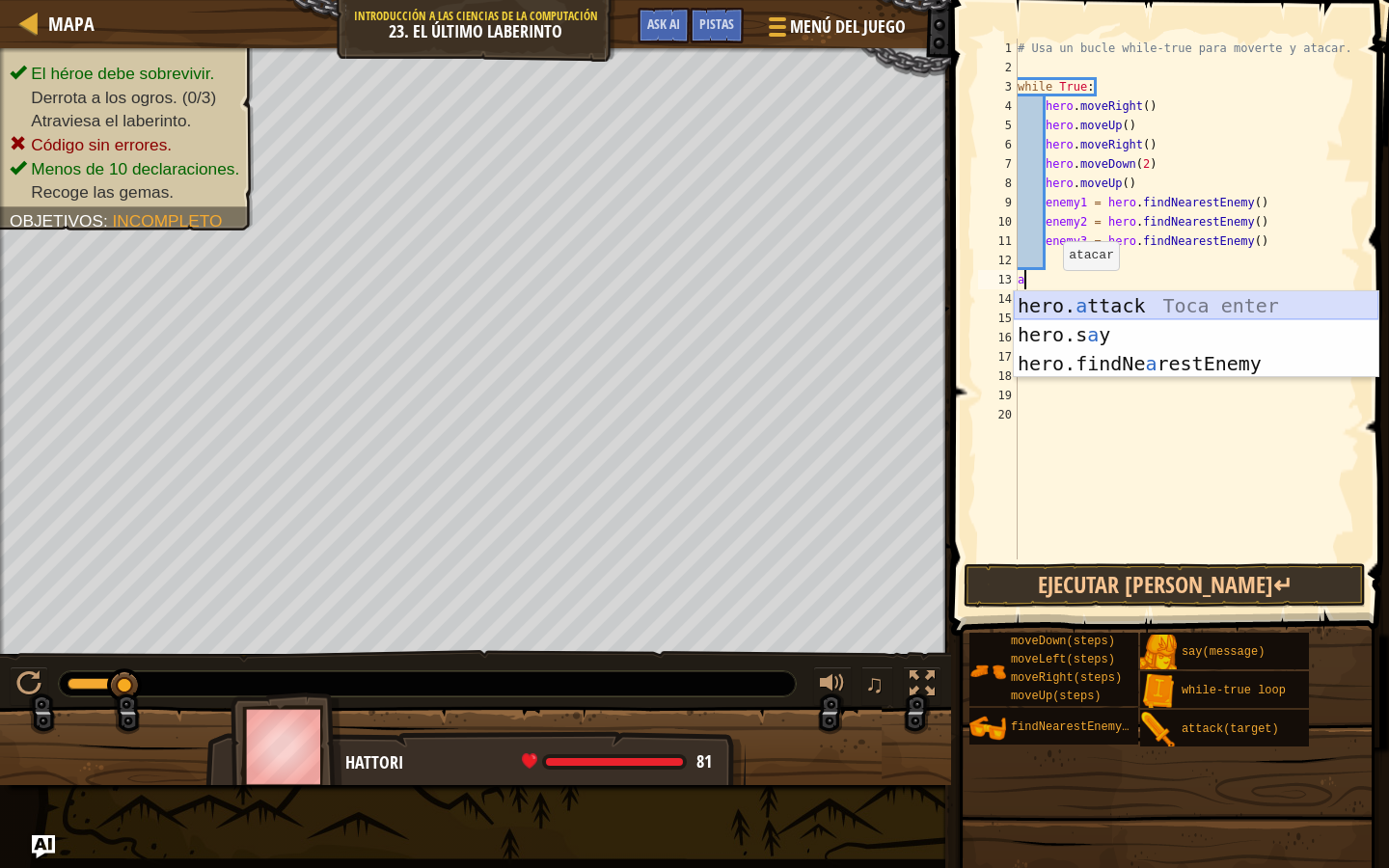
click at [1073, 314] on div "hero. a ttack Toca enter hero.s a y [PERSON_NAME] enter hero.findNe a restEnemy…" at bounding box center [1196, 363] width 365 height 145
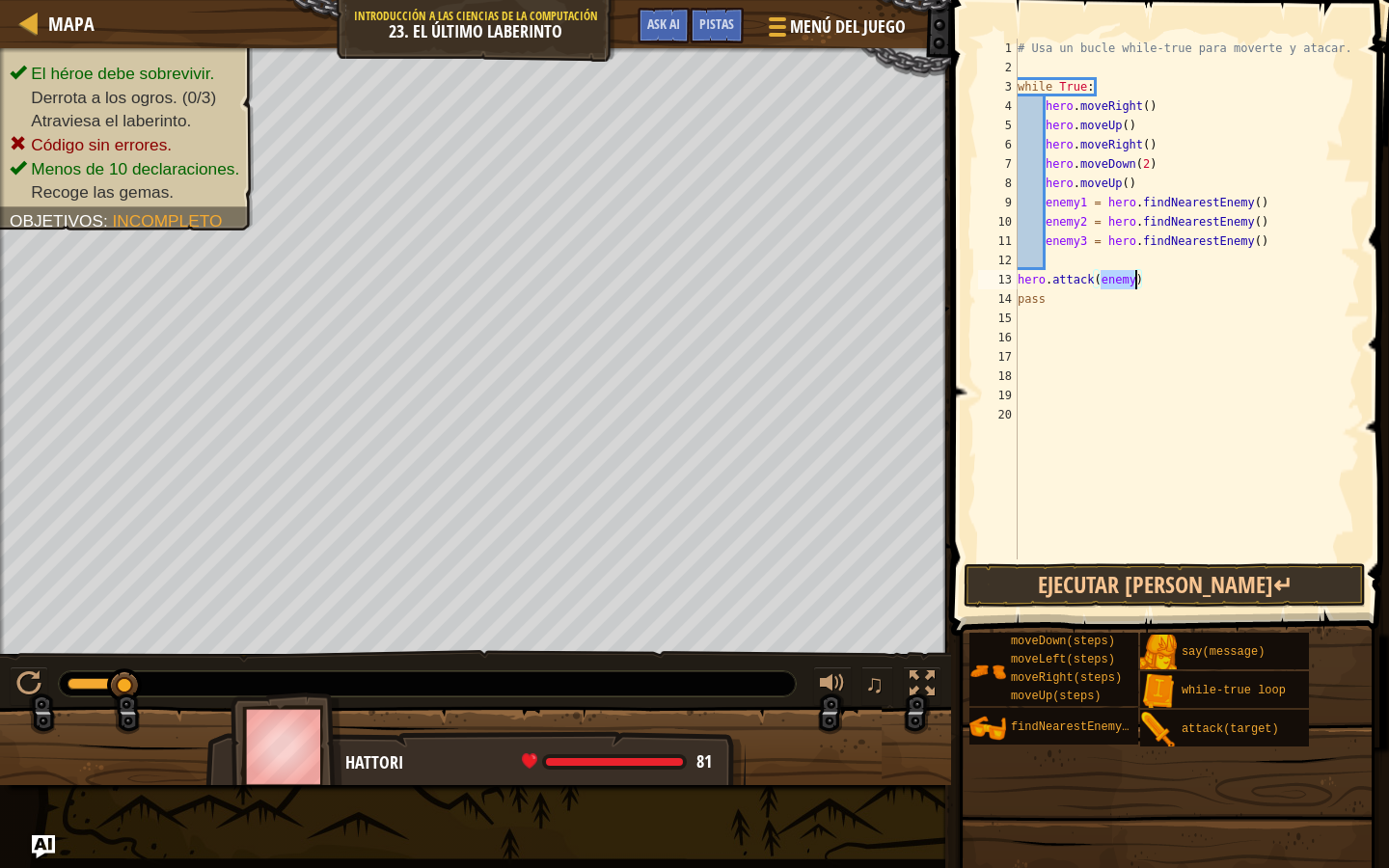
click at [1133, 282] on div "# Usa un bucle while-true para moverte y atacar. while True : hero . moveRight …" at bounding box center [1188, 318] width 347 height 560
type textarea "hero.attack(enemy1)"
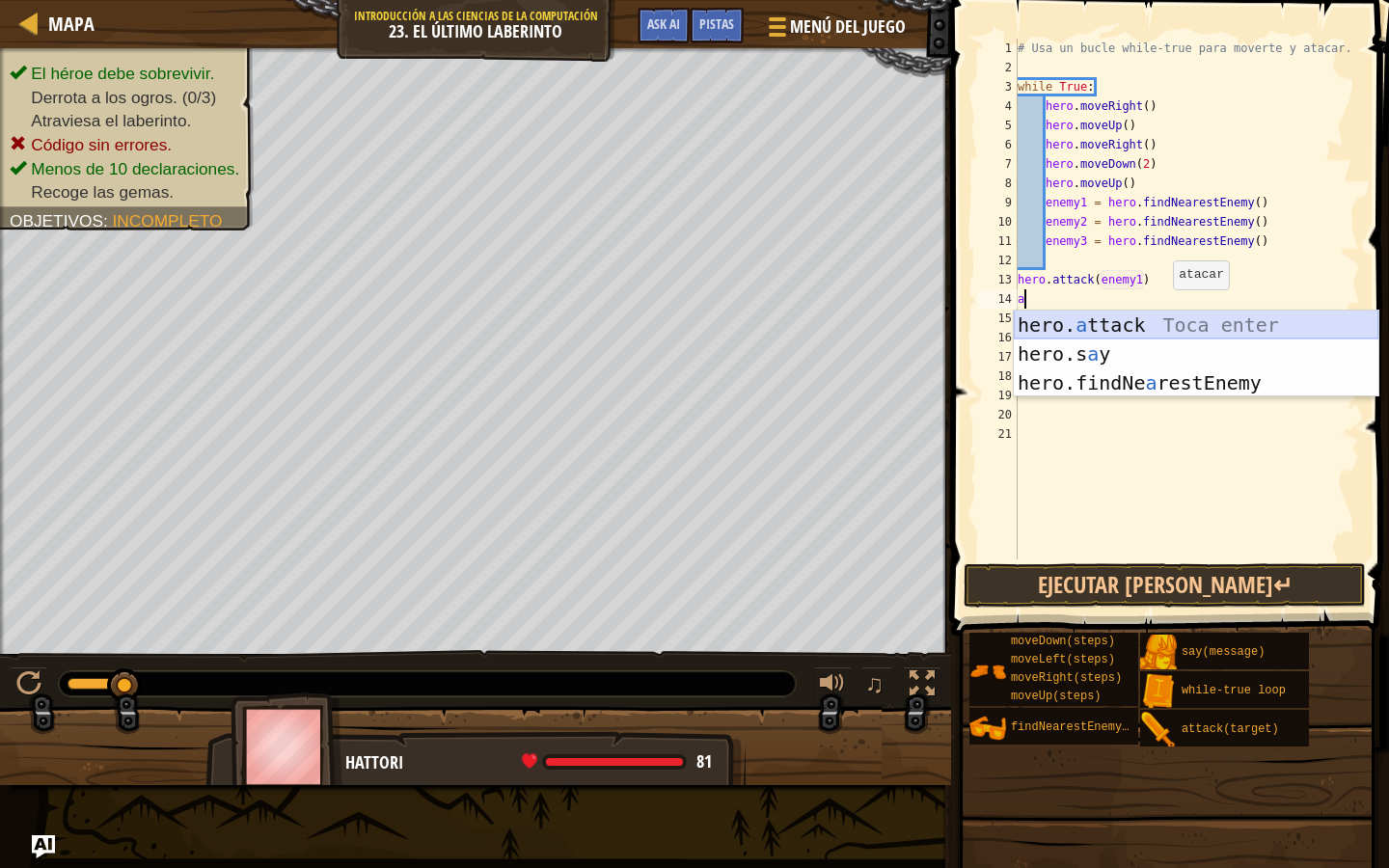
click at [1162, 319] on div "hero. a ttack Toca enter hero.s a y [PERSON_NAME] enter hero.findNe a restEnemy…" at bounding box center [1196, 382] width 365 height 145
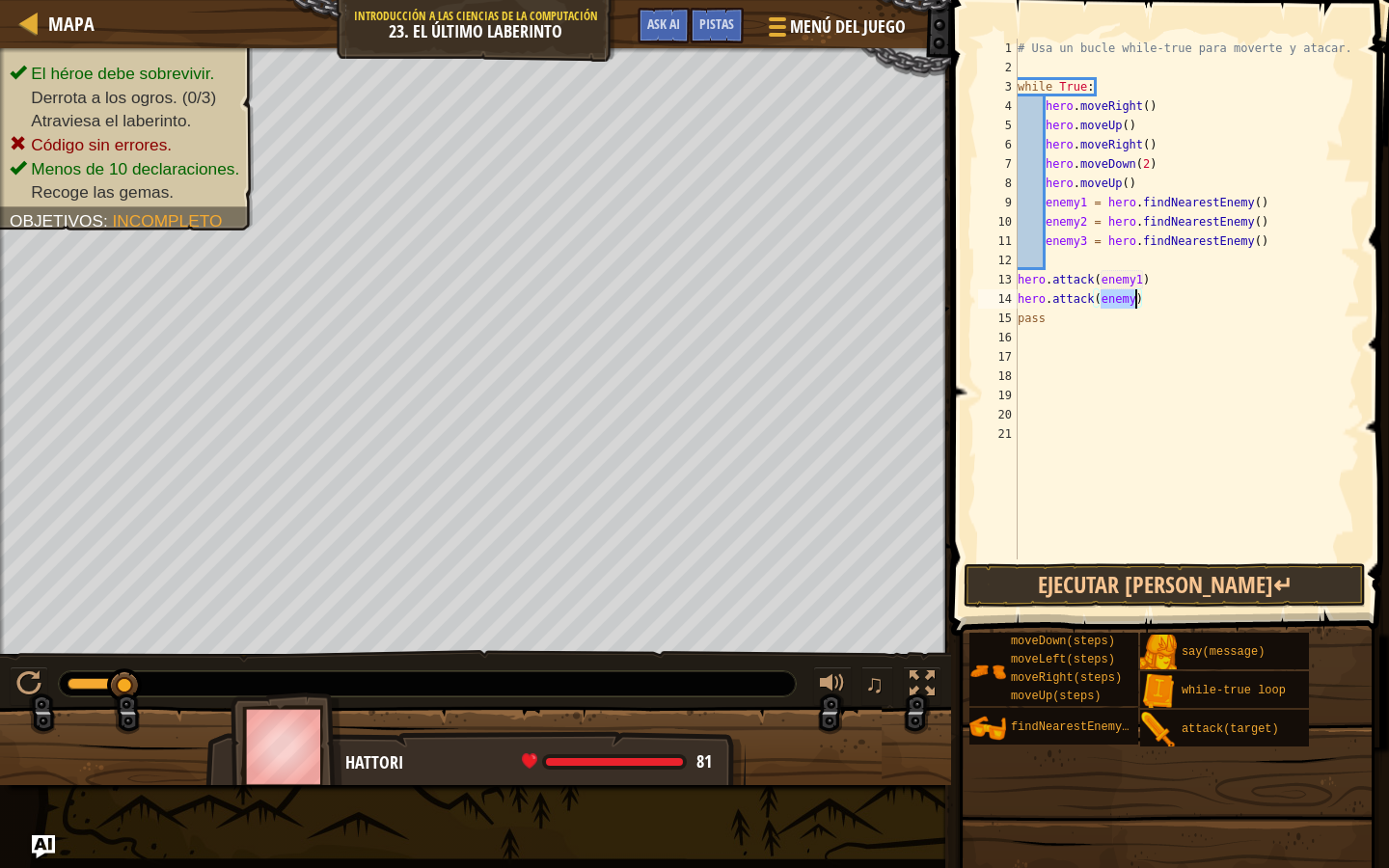
click at [1137, 301] on div "# Usa un bucle while-true para moverte y atacar. while True : hero . moveRight …" at bounding box center [1188, 318] width 347 height 560
type textarea "hero.attack(enemy2)"
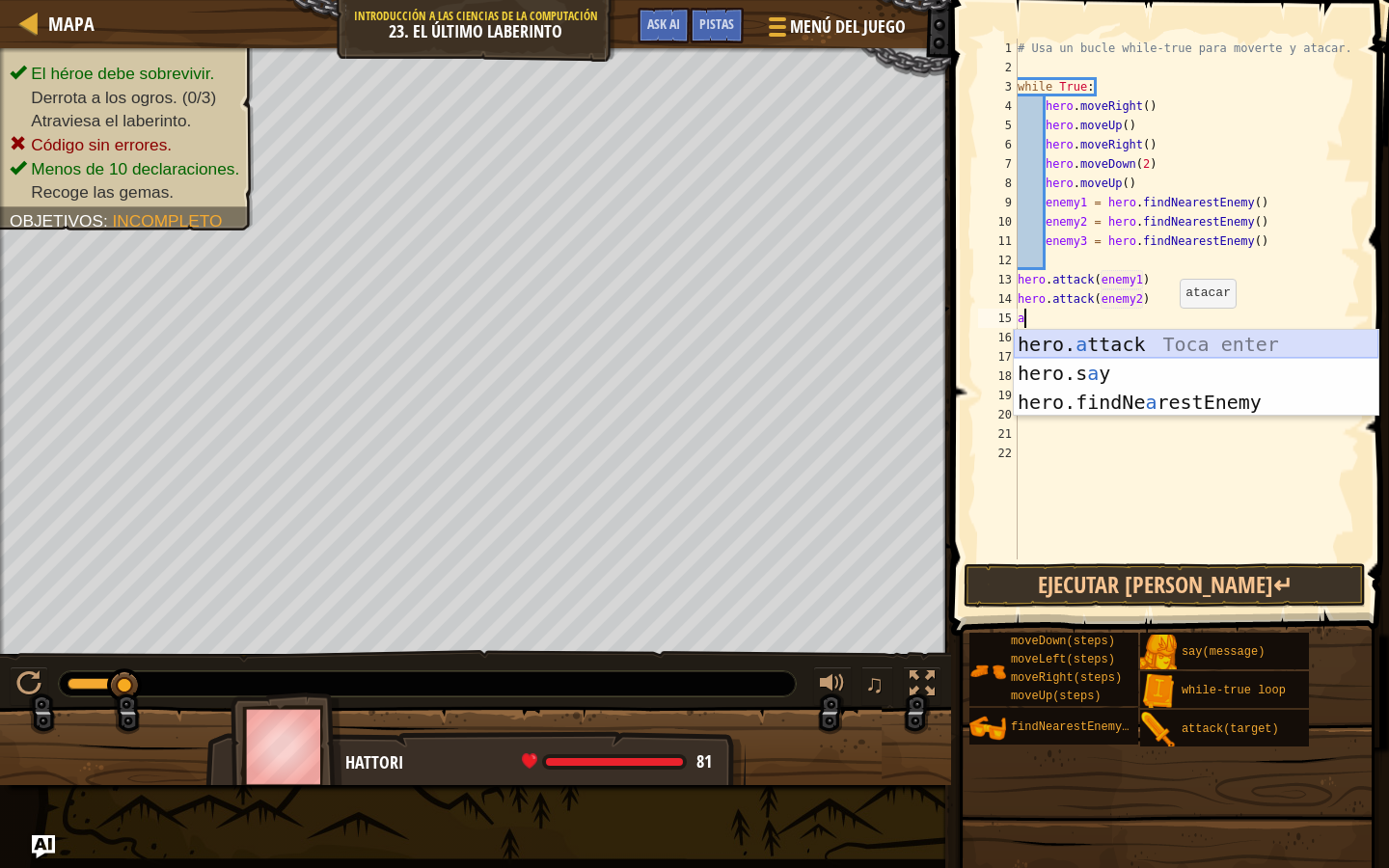
click at [1168, 342] on div "hero. a ttack Toca enter hero.s a y [PERSON_NAME] enter hero.findNe a restEnemy…" at bounding box center [1196, 402] width 365 height 145
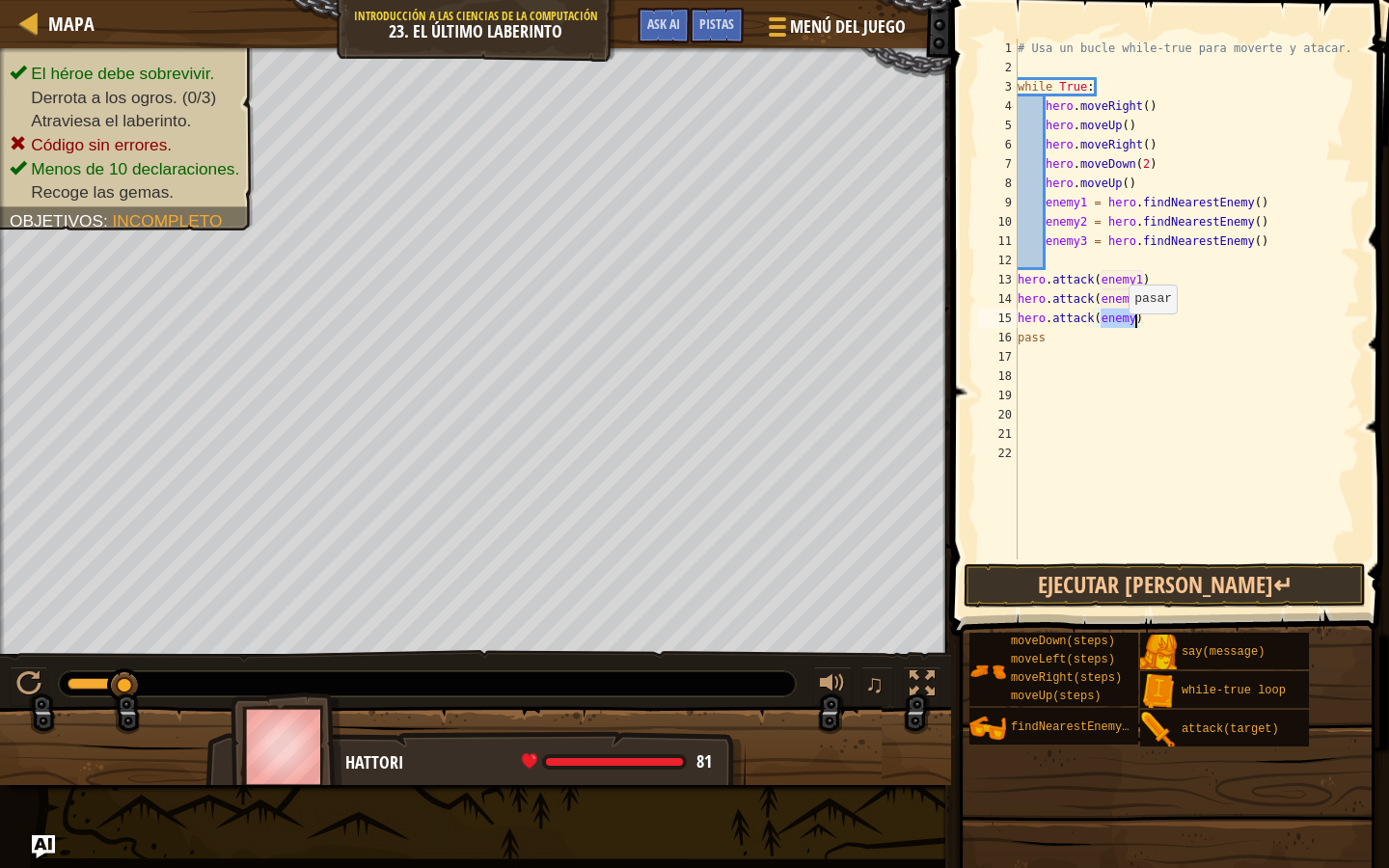
click at [1131, 327] on div "# Usa un bucle while-true para moverte y atacar. while True : hero . moveRight …" at bounding box center [1188, 318] width 347 height 560
click at [1136, 591] on button "Ejecutar [PERSON_NAME]↵" at bounding box center [1164, 586] width 402 height 45
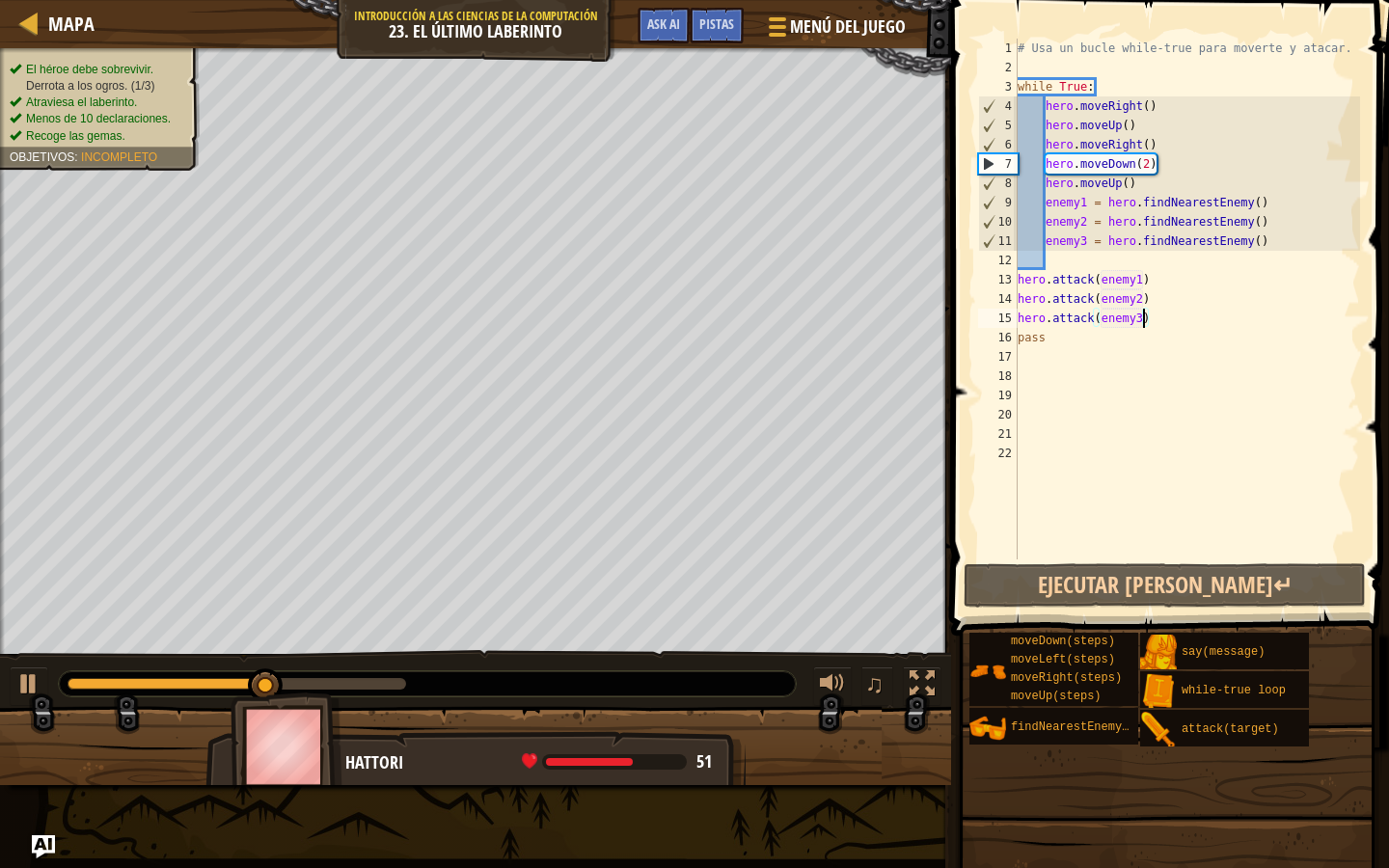
click at [90, 61] on ul "El héroe debe sobrevivir. Derrota a los ogros. (1/3) Atraviesa el laberinto. Me…" at bounding box center [99, 102] width 180 height 83
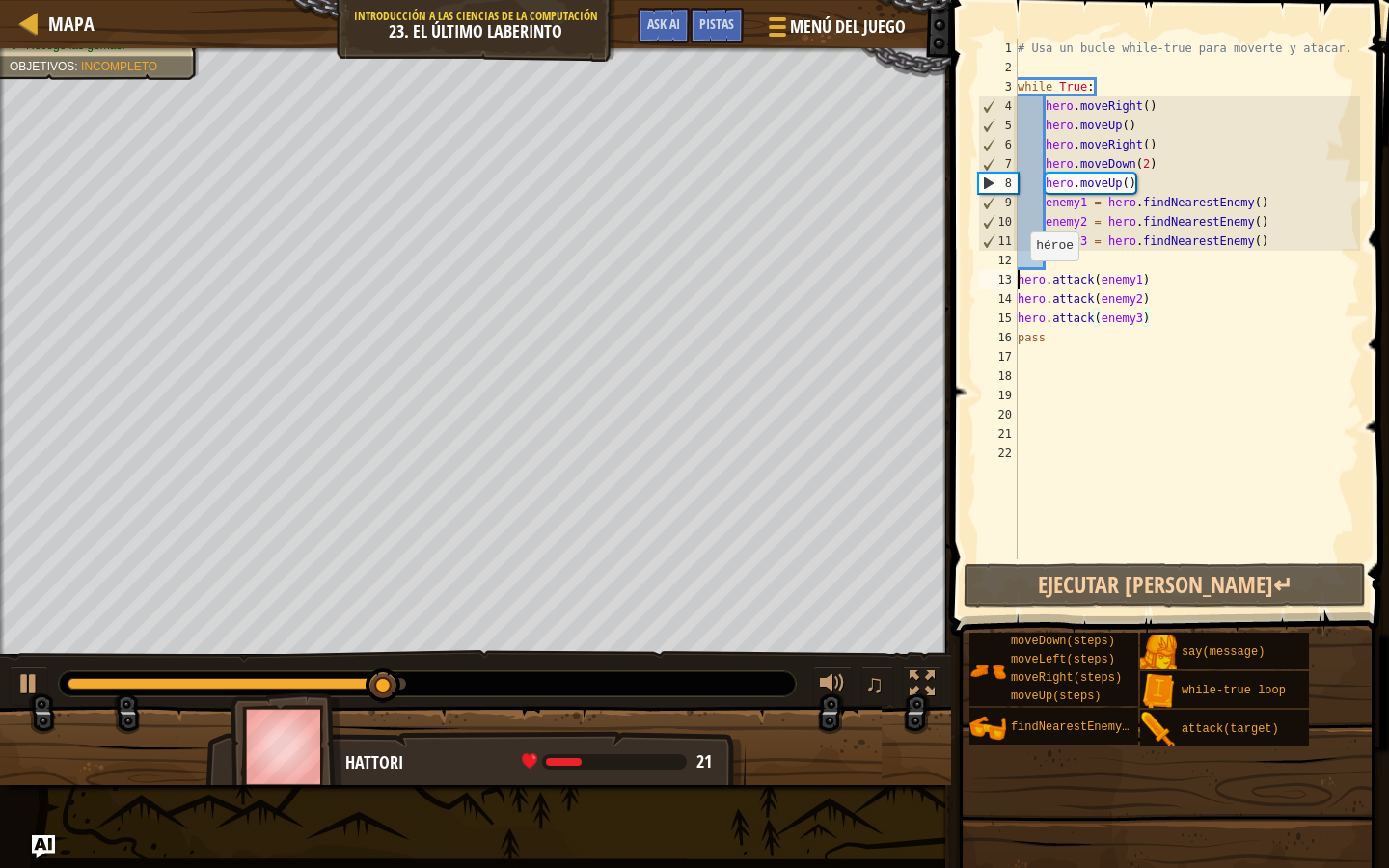
click at [1021, 279] on div "# Usa un bucle while-true para moverte y atacar. while True : hero . moveRight …" at bounding box center [1188, 318] width 347 height 560
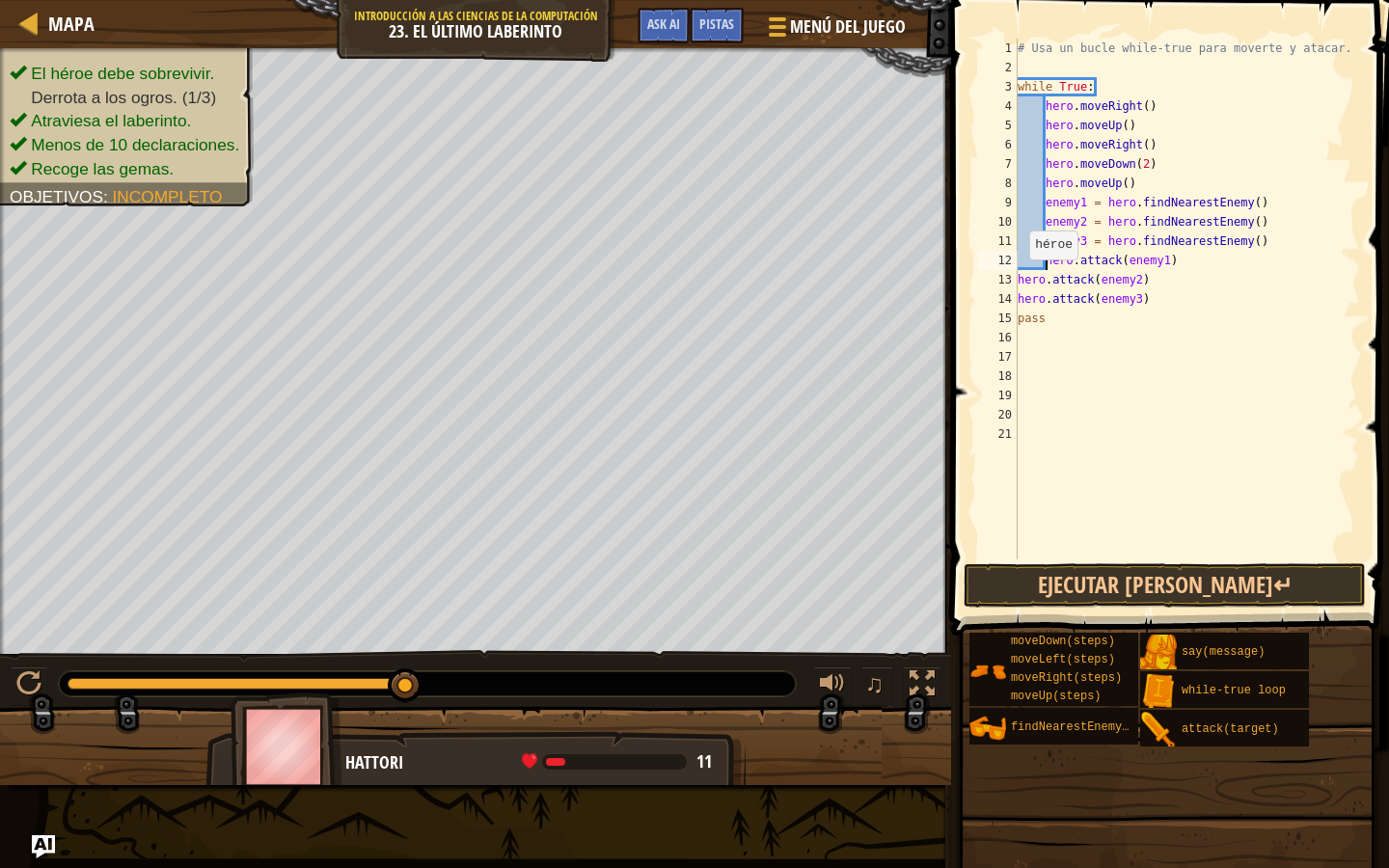
click at [1020, 281] on div "# Usa un bucle while-true para moverte y atacar. while True : hero . moveRight …" at bounding box center [1188, 318] width 347 height 560
click at [1015, 299] on div "14" at bounding box center [998, 299] width 40 height 19
click at [1022, 583] on button "Ejecutar [PERSON_NAME]↵" at bounding box center [1164, 586] width 402 height 45
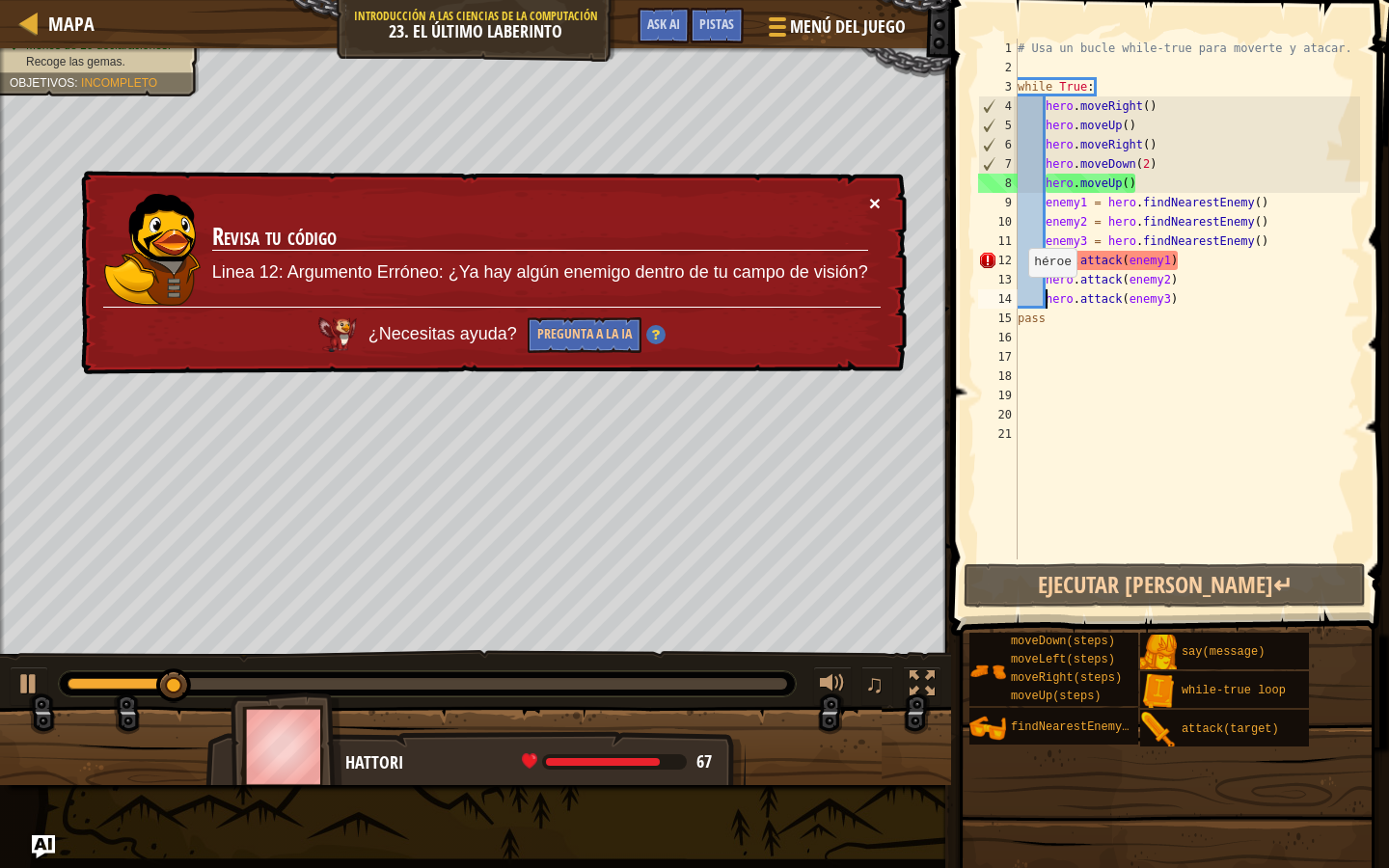
click at [871, 207] on button "×" at bounding box center [876, 209] width 13 height 20
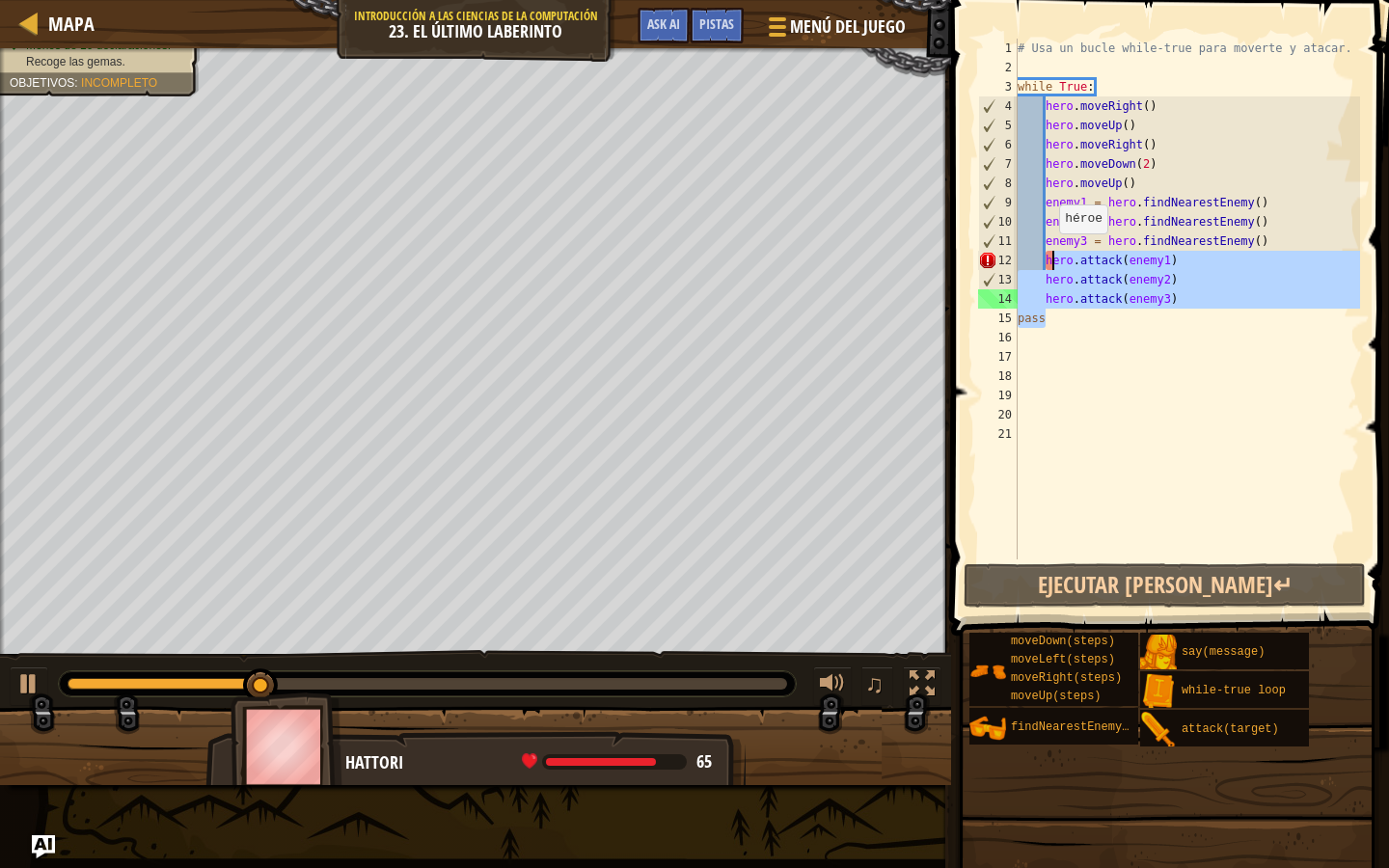
drag, startPoint x: 1194, startPoint y: 315, endPoint x: 1051, endPoint y: 252, distance: 156.3
click at [1050, 252] on div "# Usa un bucle while-true para moverte y atacar. while True : hero . moveRight …" at bounding box center [1188, 318] width 347 height 560
type textarea "h"
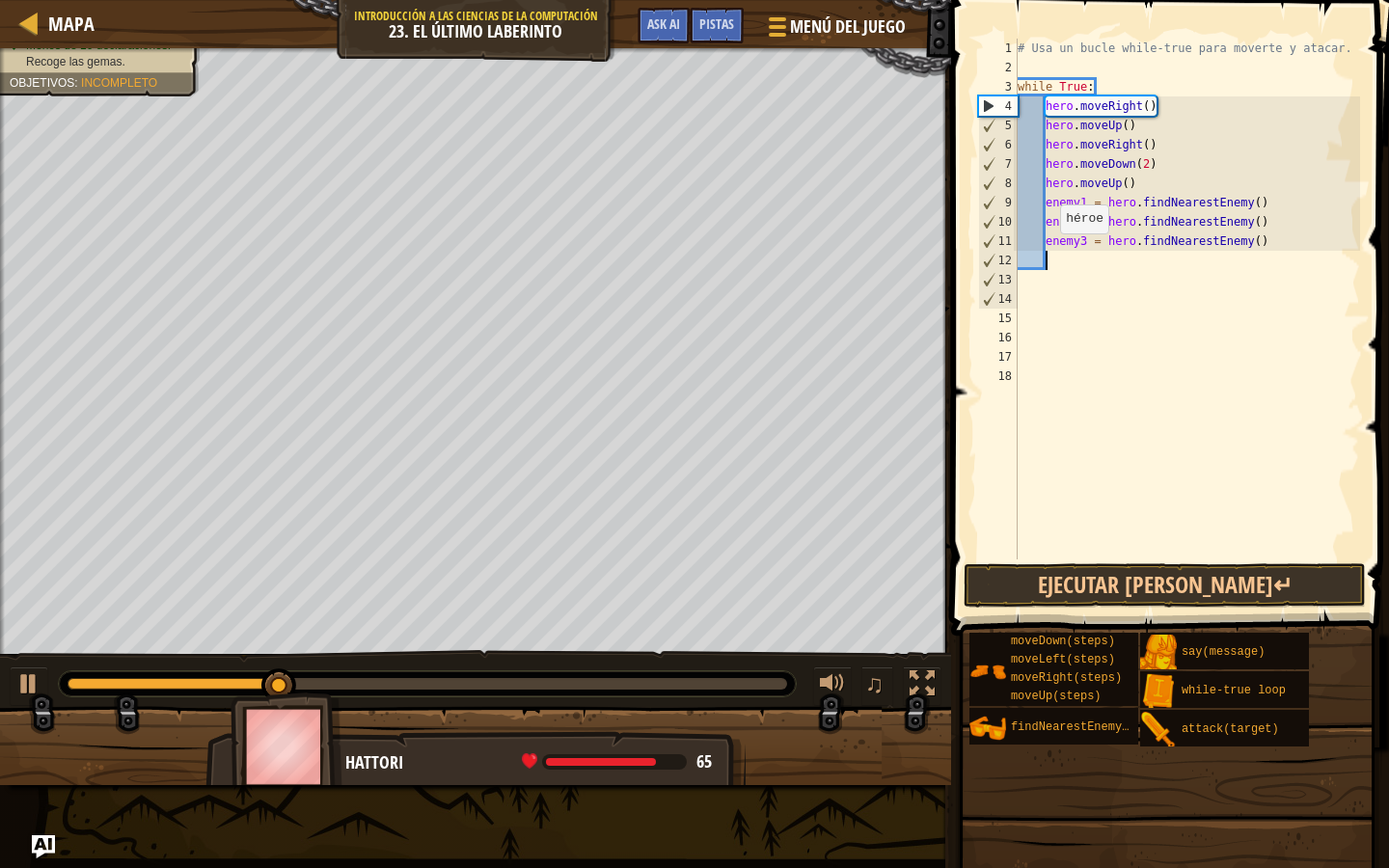
scroll to position [9, 1]
click at [1083, 600] on button "Ejecutar [PERSON_NAME]↵" at bounding box center [1164, 586] width 402 height 45
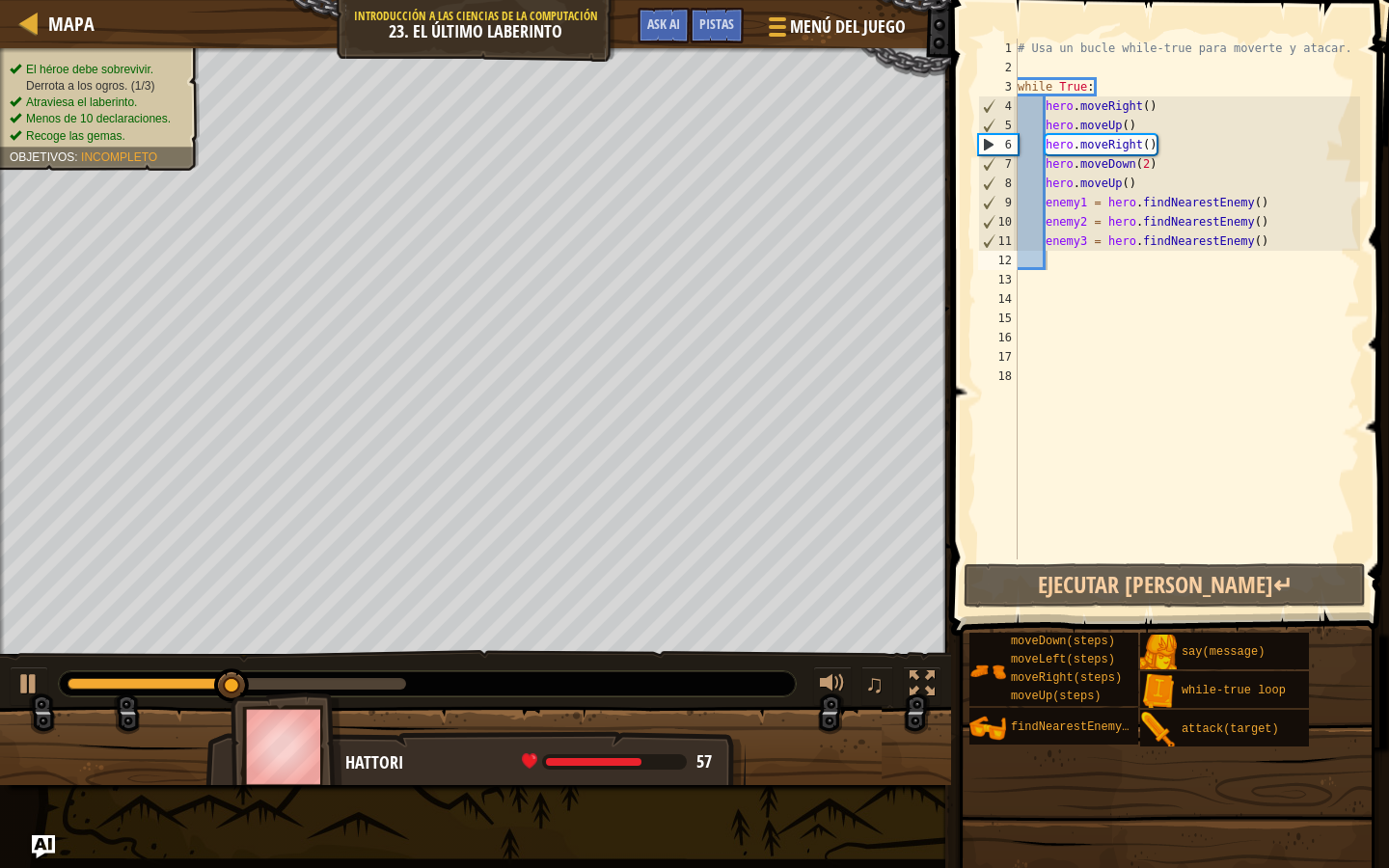
click at [184, 55] on div "El héroe debe sobrevivir. Derrota a los ogros. (1/3) Atraviesa el laberinto. Me…" at bounding box center [89, 103] width 222 height 135
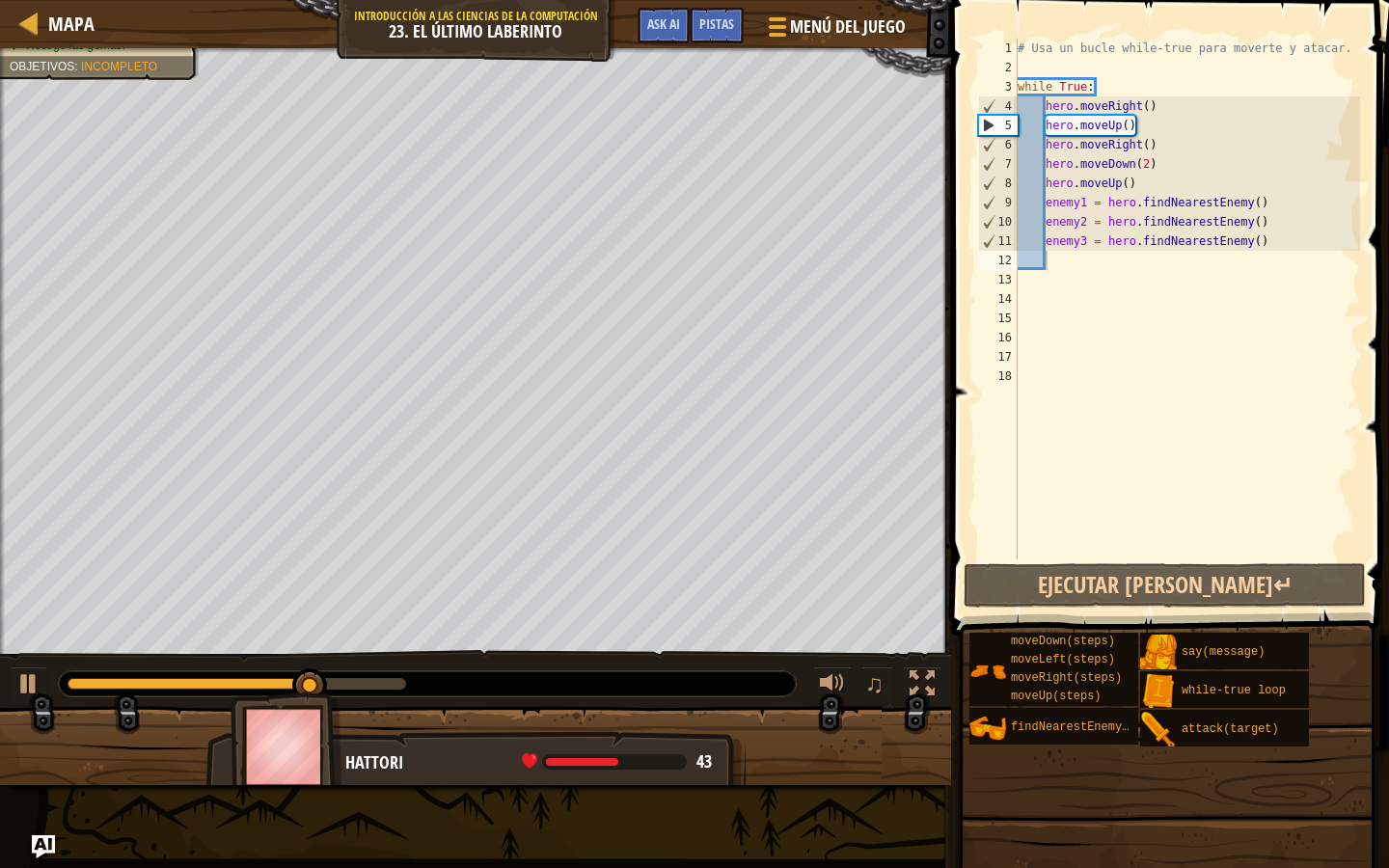
scroll to position [9, 1]
click at [678, 23] on span "Ask AI" at bounding box center [664, 23] width 33 height 18
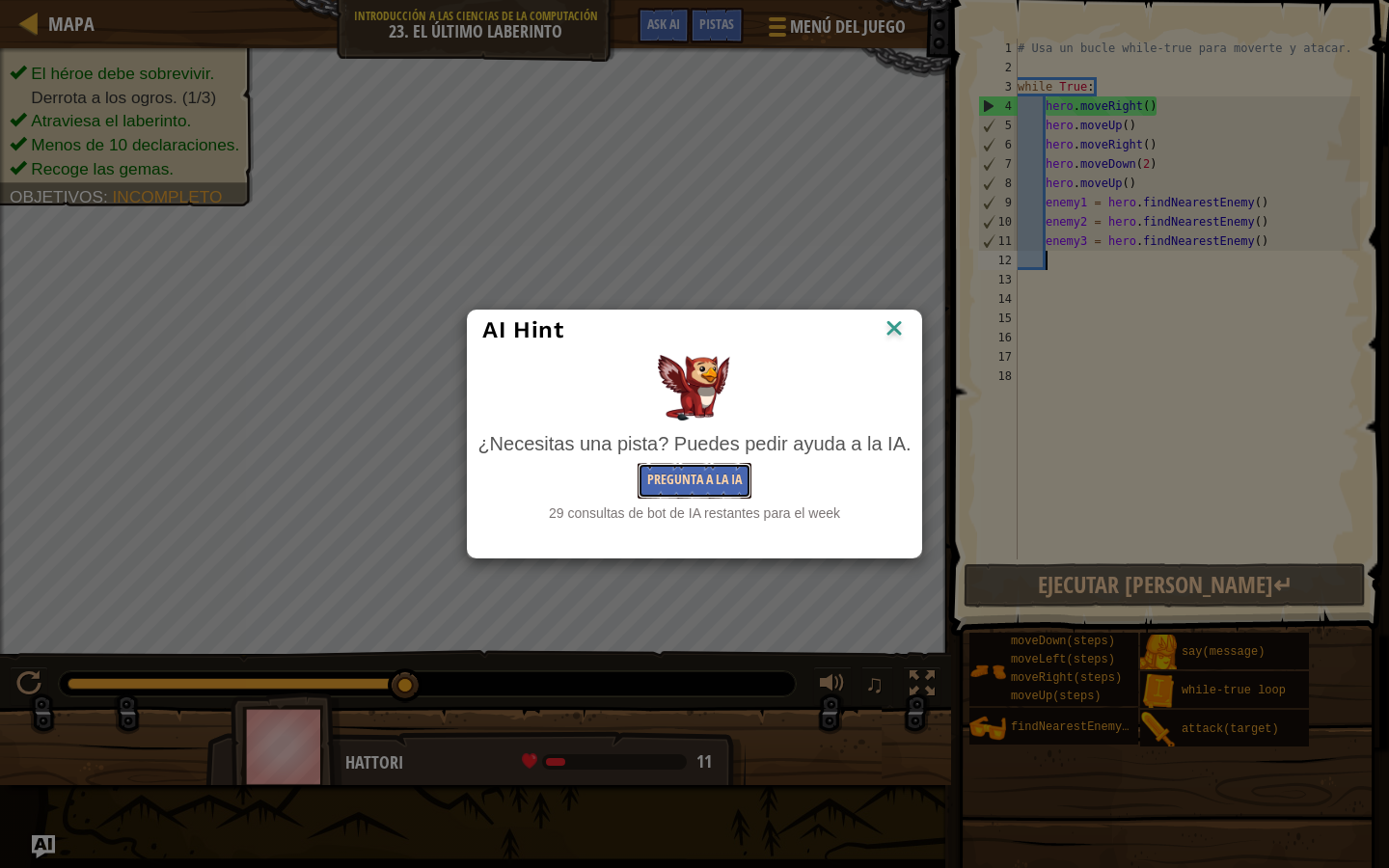
click at [729, 477] on button "Pregunta a la IA" at bounding box center [694, 481] width 114 height 36
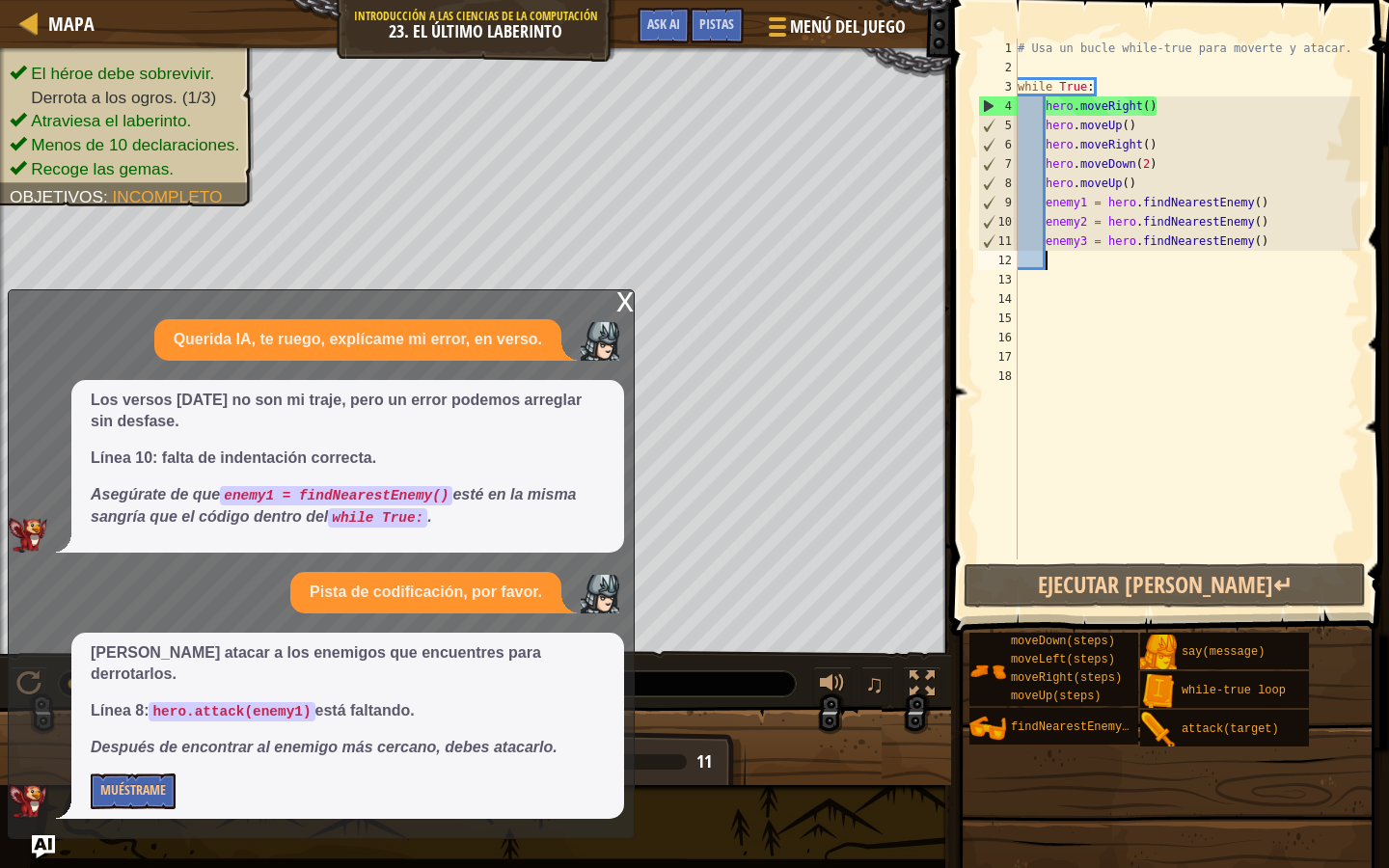
click at [1049, 221] on div "# Usa un bucle while-true para moverte y atacar. while True : hero . moveRight …" at bounding box center [1188, 318] width 347 height 560
type textarea "enemy2 = hero.findNearestEnemy()"
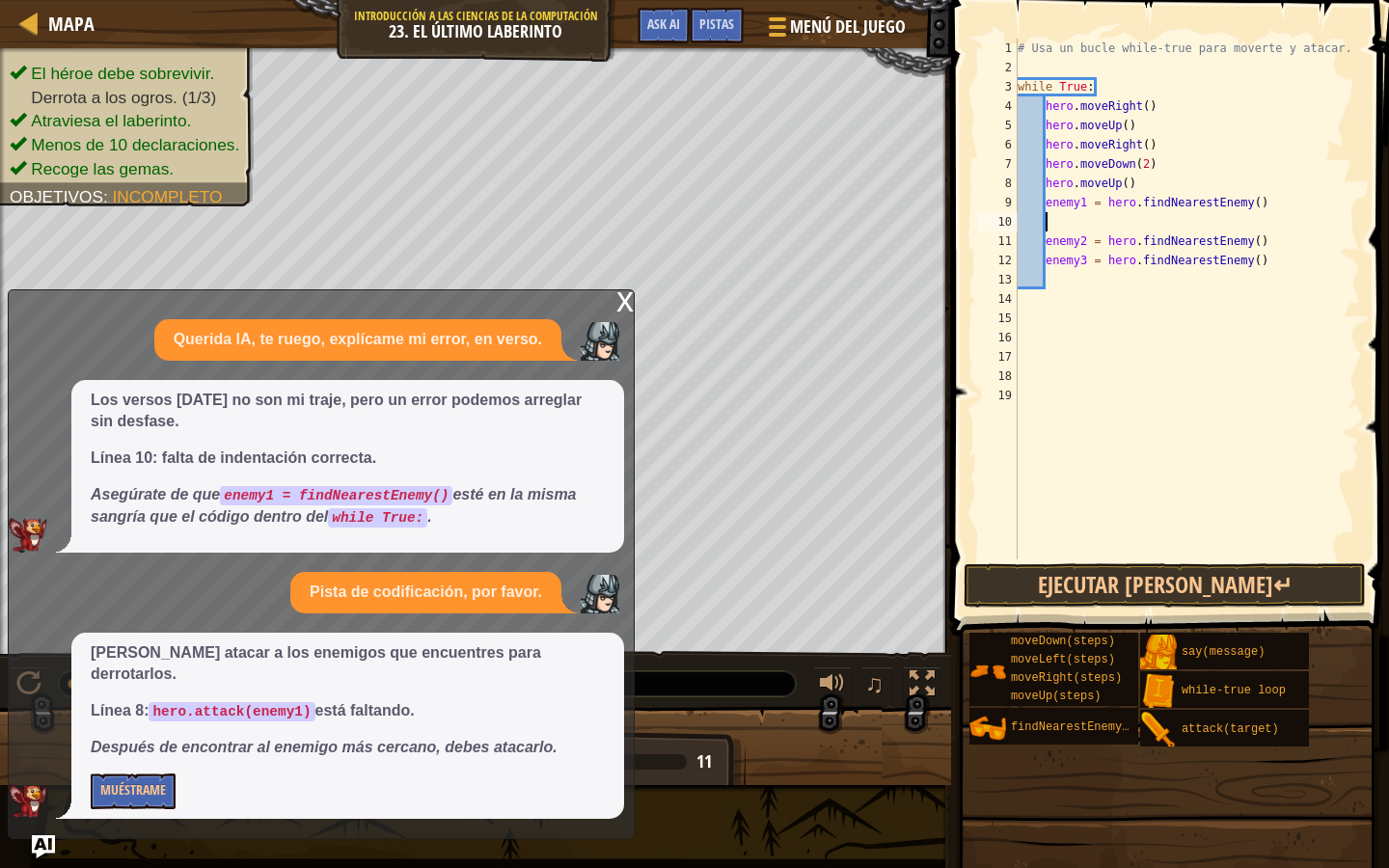
click at [1069, 217] on div "# Usa un bucle while-true para moverte y atacar. while True : hero . moveRight …" at bounding box center [1188, 318] width 347 height 560
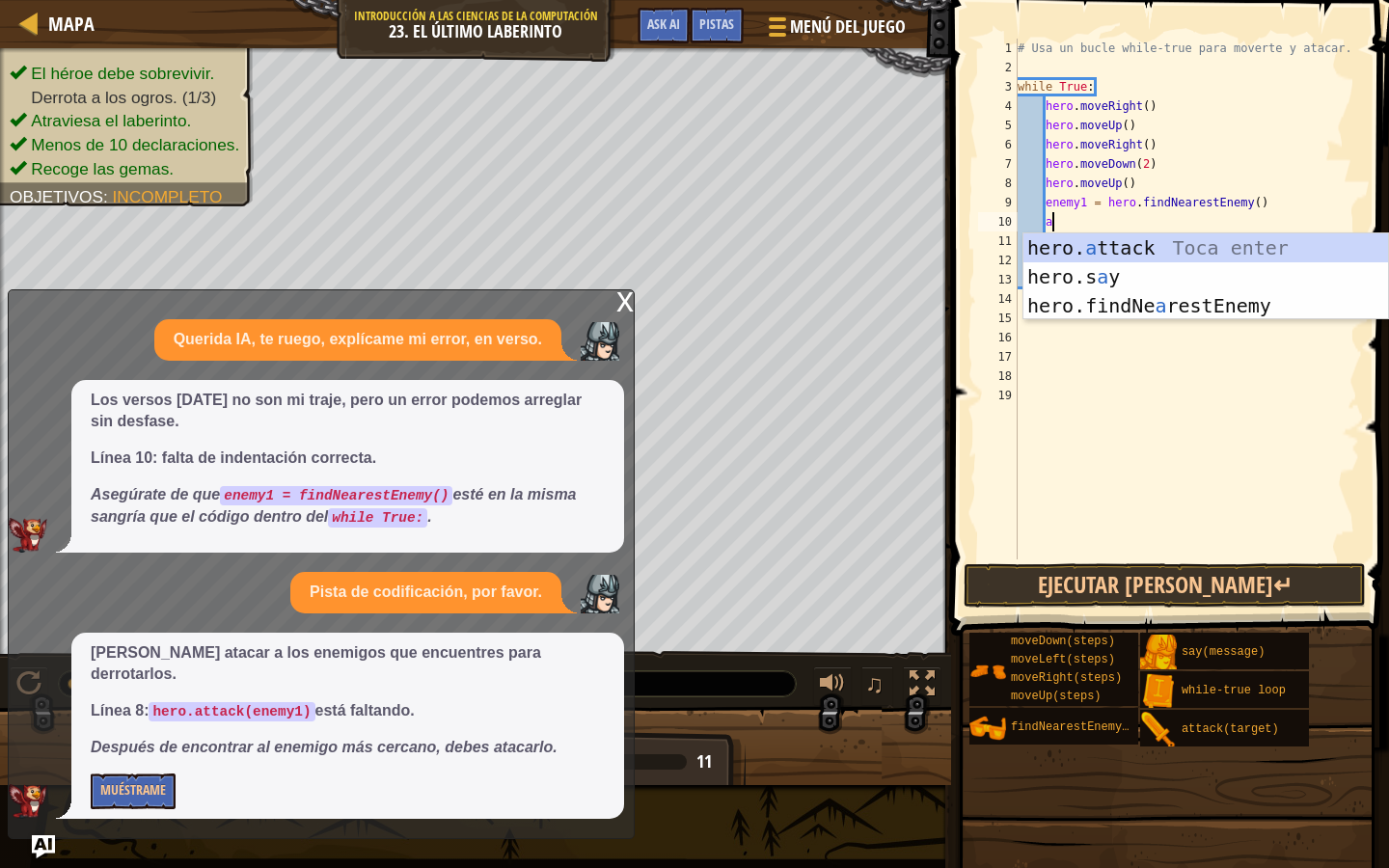
scroll to position [9, 2]
click at [1090, 257] on div "hero. a ttack Toca enter hero.s a y [PERSON_NAME] enter hero.findNe a restEnemy…" at bounding box center [1206, 306] width 365 height 145
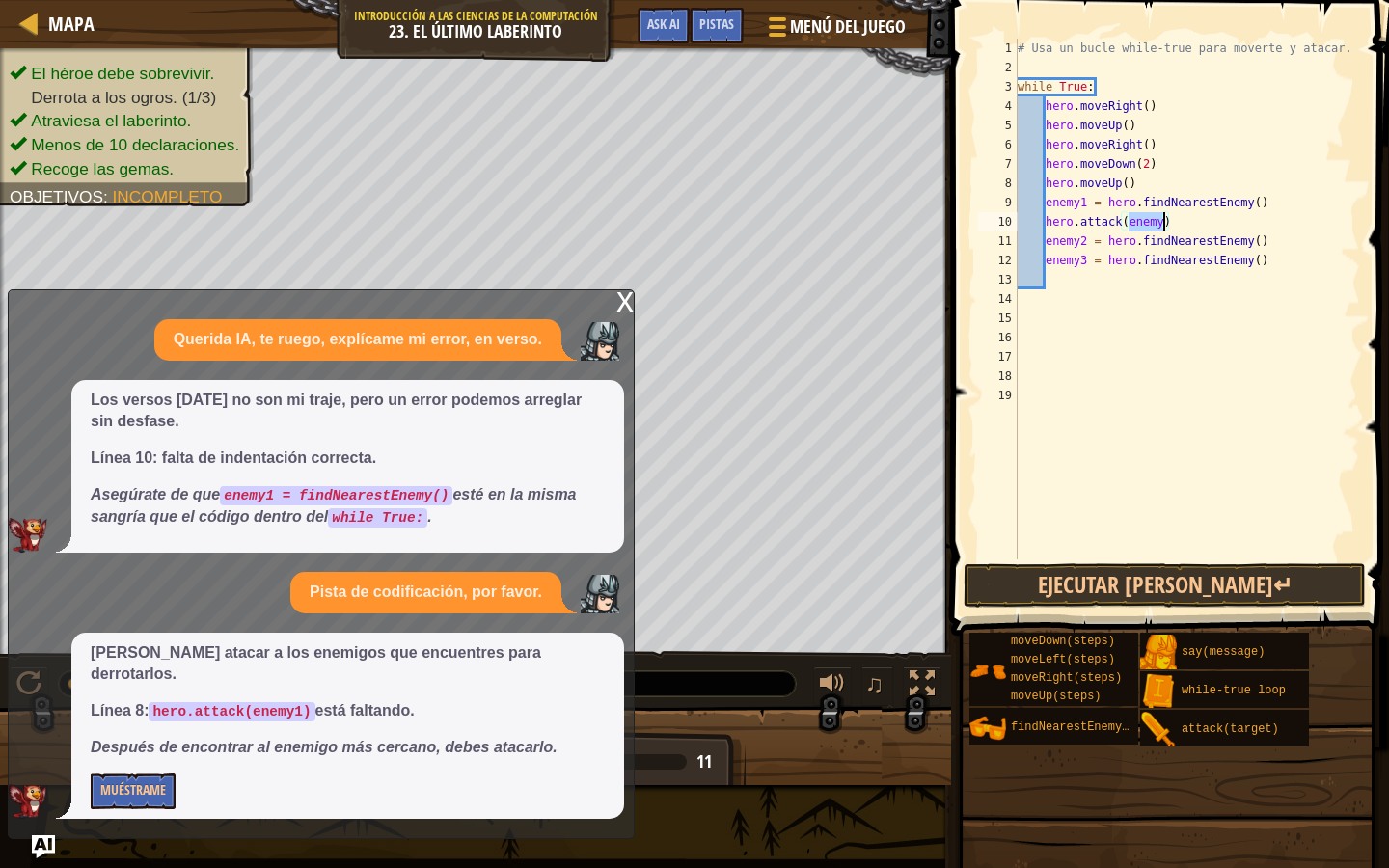
click at [1159, 224] on div "# Usa un bucle while-true para moverte y atacar. while True : hero . moveRight …" at bounding box center [1188, 318] width 347 height 560
type textarea "hero.attack(enemy1)"
click at [1200, 222] on div "# Usa un bucle while-true para moverte y atacar. while True : hero . moveRight …" at bounding box center [1188, 318] width 347 height 560
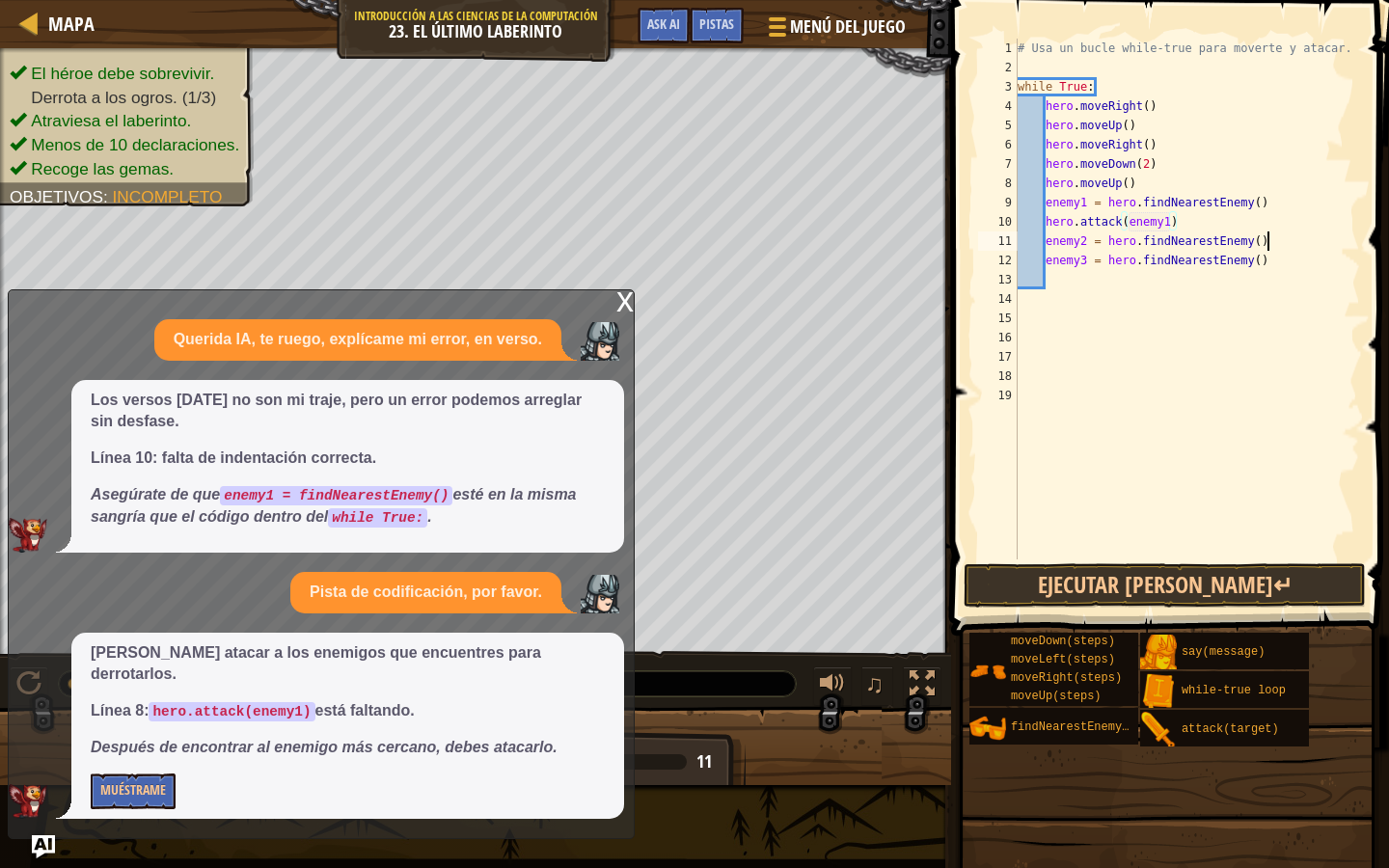
click at [1287, 236] on div "# Usa un bucle while-true para moverte y atacar. while True : hero . moveRight …" at bounding box center [1188, 318] width 347 height 560
type textarea "enemy2 = hero.findNearestEnemy()"
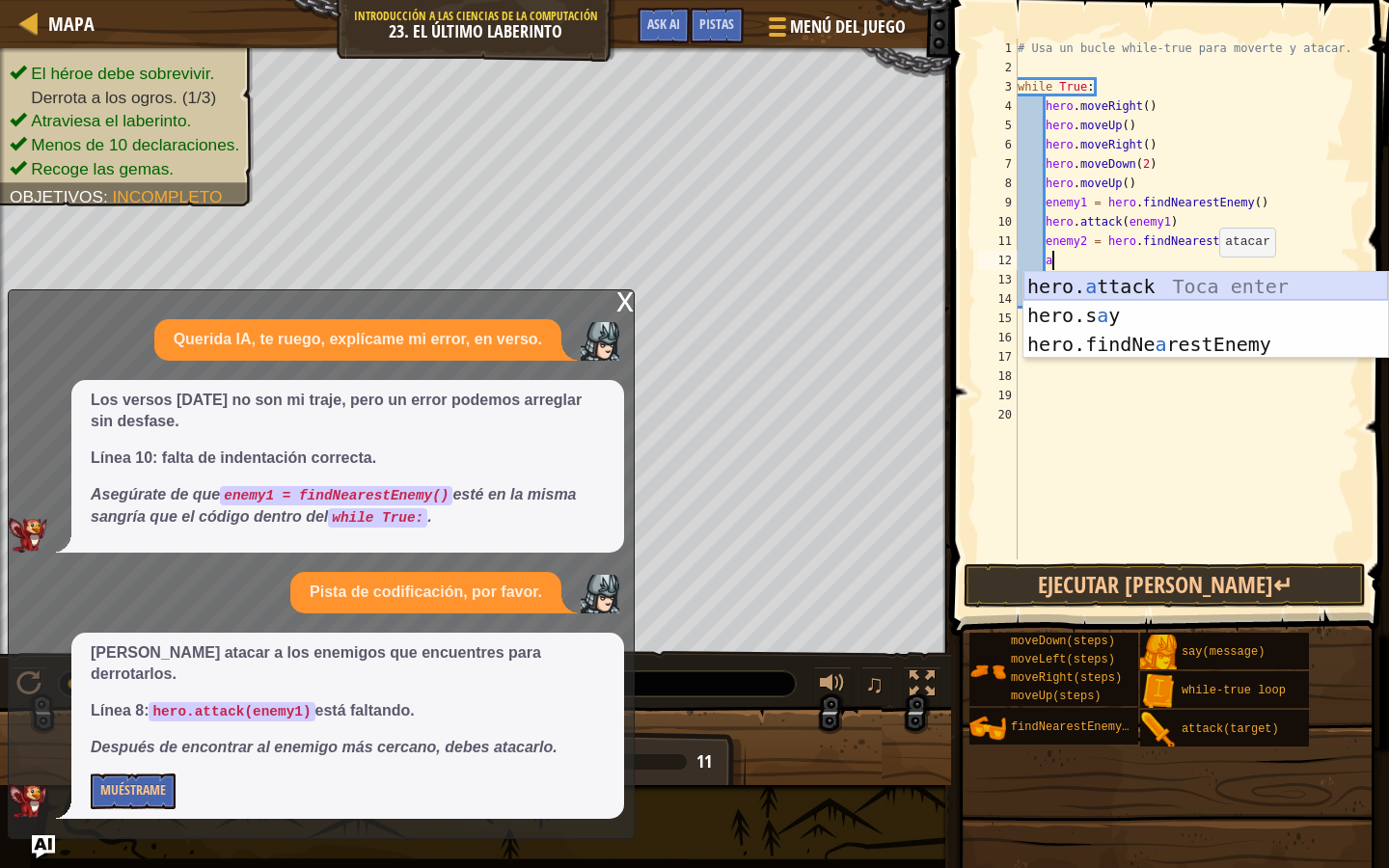
scroll to position [9, 2]
click at [1182, 294] on div "hero. a ttack Toca enter hero.s a y [PERSON_NAME] enter hero.findNe a restEnemy…" at bounding box center [1206, 344] width 365 height 145
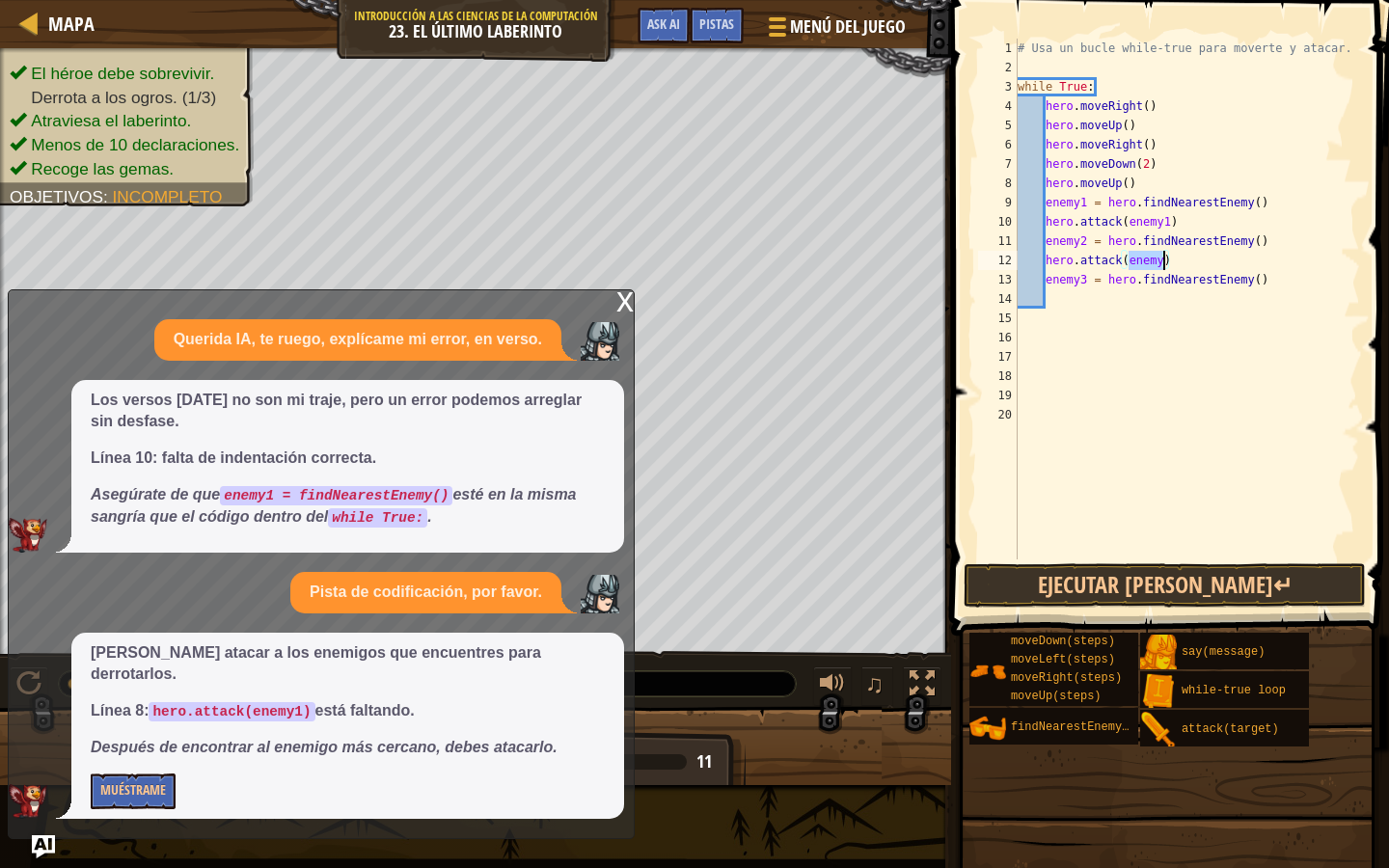
click at [1167, 266] on div "# Usa un bucle while-true para moverte y atacar. while True : hero . moveRight …" at bounding box center [1188, 318] width 347 height 560
type textarea "hero.attack(enemy2)"
click at [1130, 301] on div "# Usa un bucle while-true para moverte y atacar. while True : hero . moveRight …" at bounding box center [1188, 318] width 347 height 560
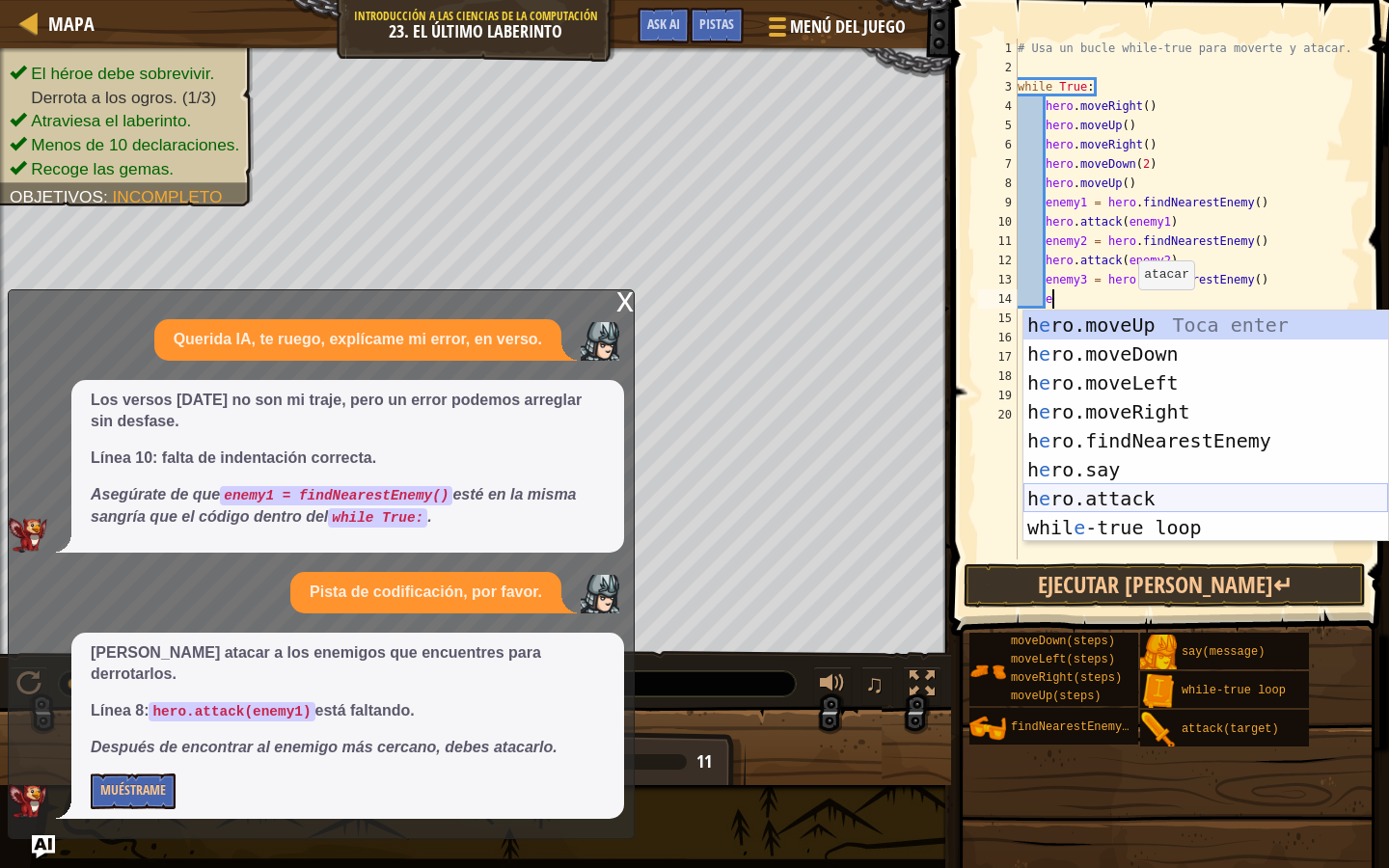
click at [1162, 495] on div "h e ro.moveUp Toca enter h e ro.moveDown Toca enter h e ro.moveLeft Toca enter …" at bounding box center [1206, 454] width 365 height 289
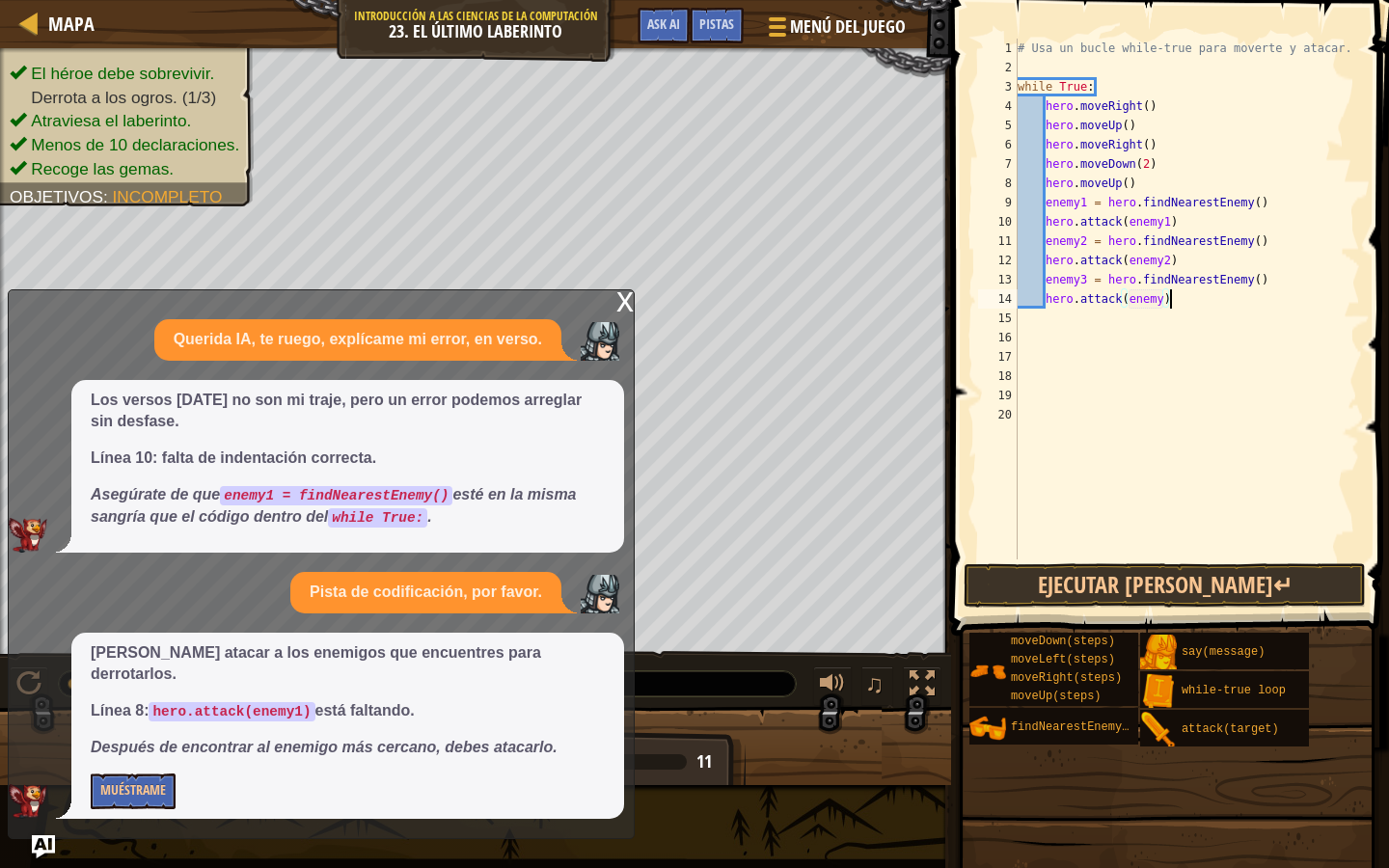
click at [1169, 298] on div "# Usa un bucle while-true para moverte y atacar. while True : hero . moveRight …" at bounding box center [1188, 318] width 347 height 560
click at [1170, 593] on button "Ejecutar [PERSON_NAME]↵" at bounding box center [1164, 586] width 402 height 45
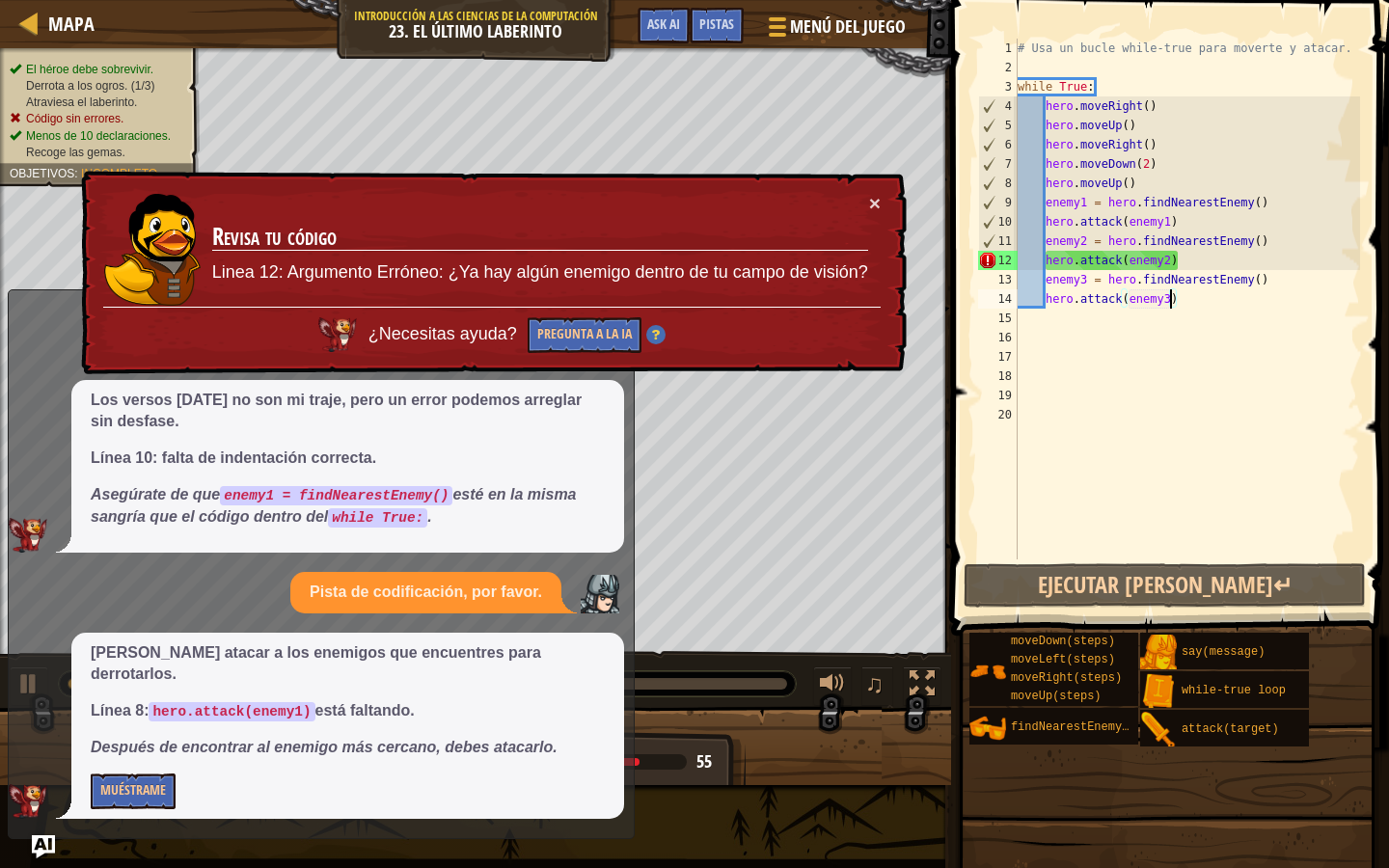
click at [143, 64] on ul "El héroe debe sobrevivir. Derrota a los ogros. (1/3) Atraviesa el laberinto. Có…" at bounding box center [99, 111] width 180 height 99
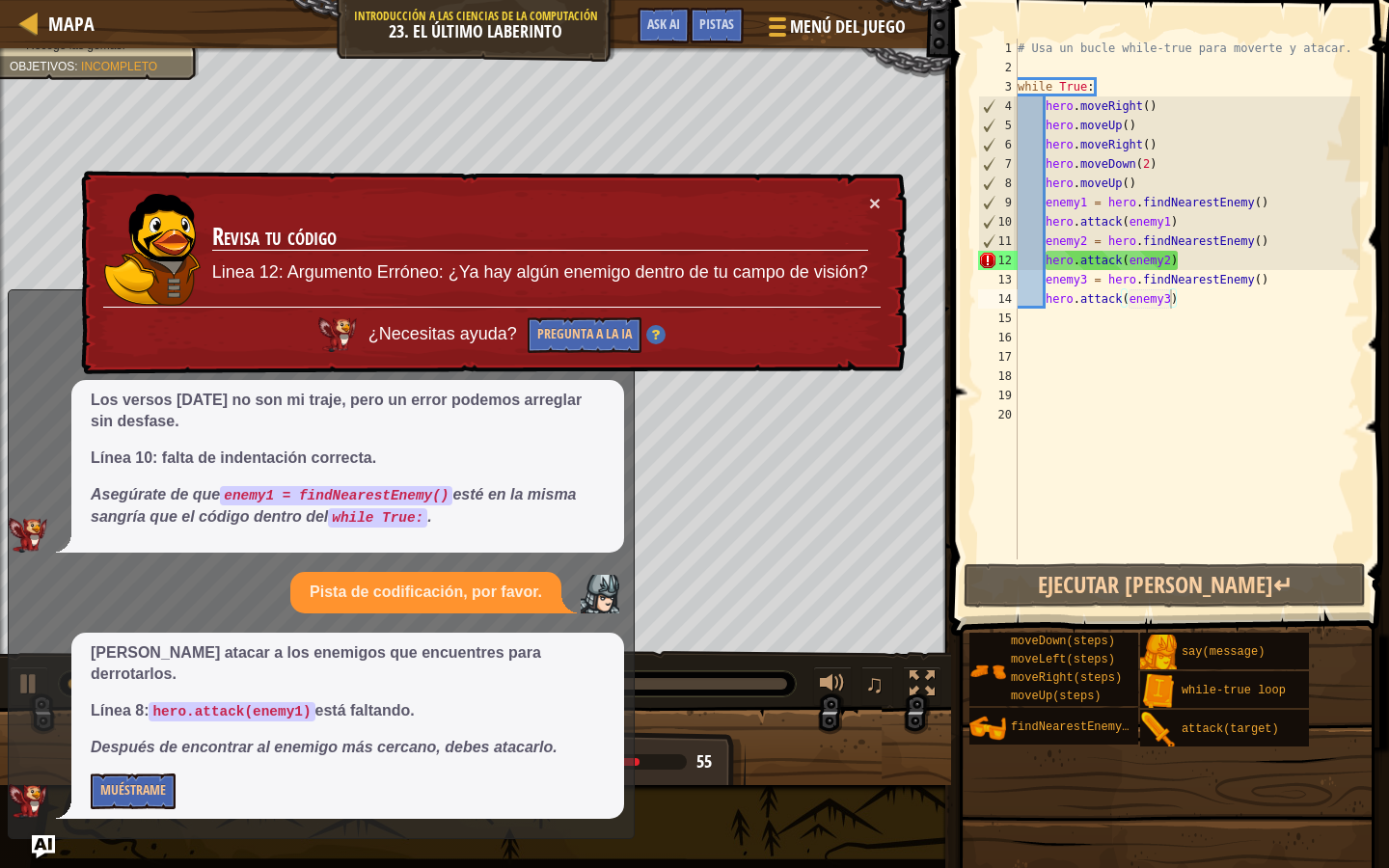
click at [863, 193] on td "Revisa tu código Linea 12: Argumento Erróneo: ¿Ya hay algún enemigo dentro de t…" at bounding box center [540, 249] width 658 height 114
click at [869, 194] on button "×" at bounding box center [875, 202] width 12 height 20
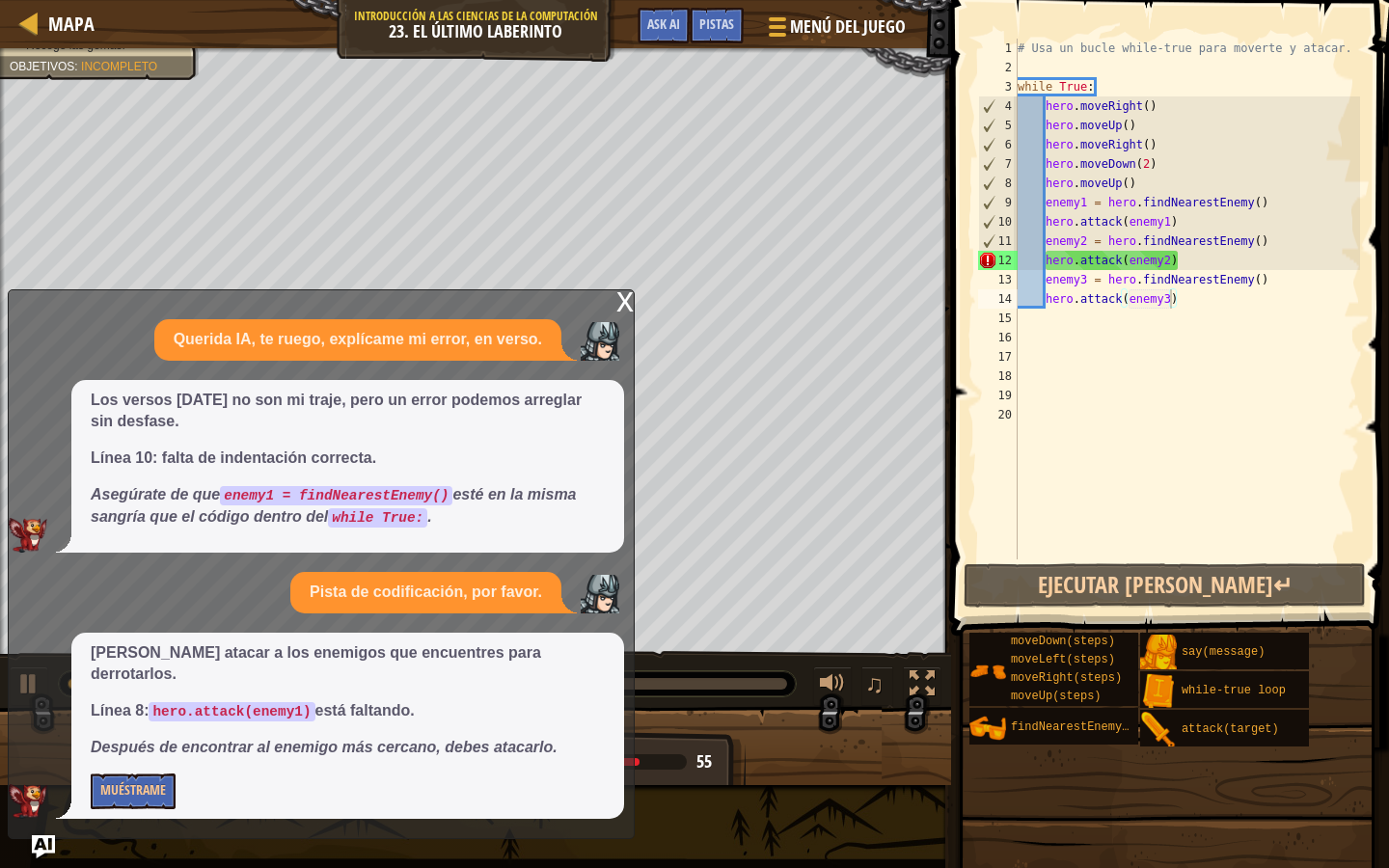
click at [627, 309] on div "x" at bounding box center [625, 300] width 18 height 19
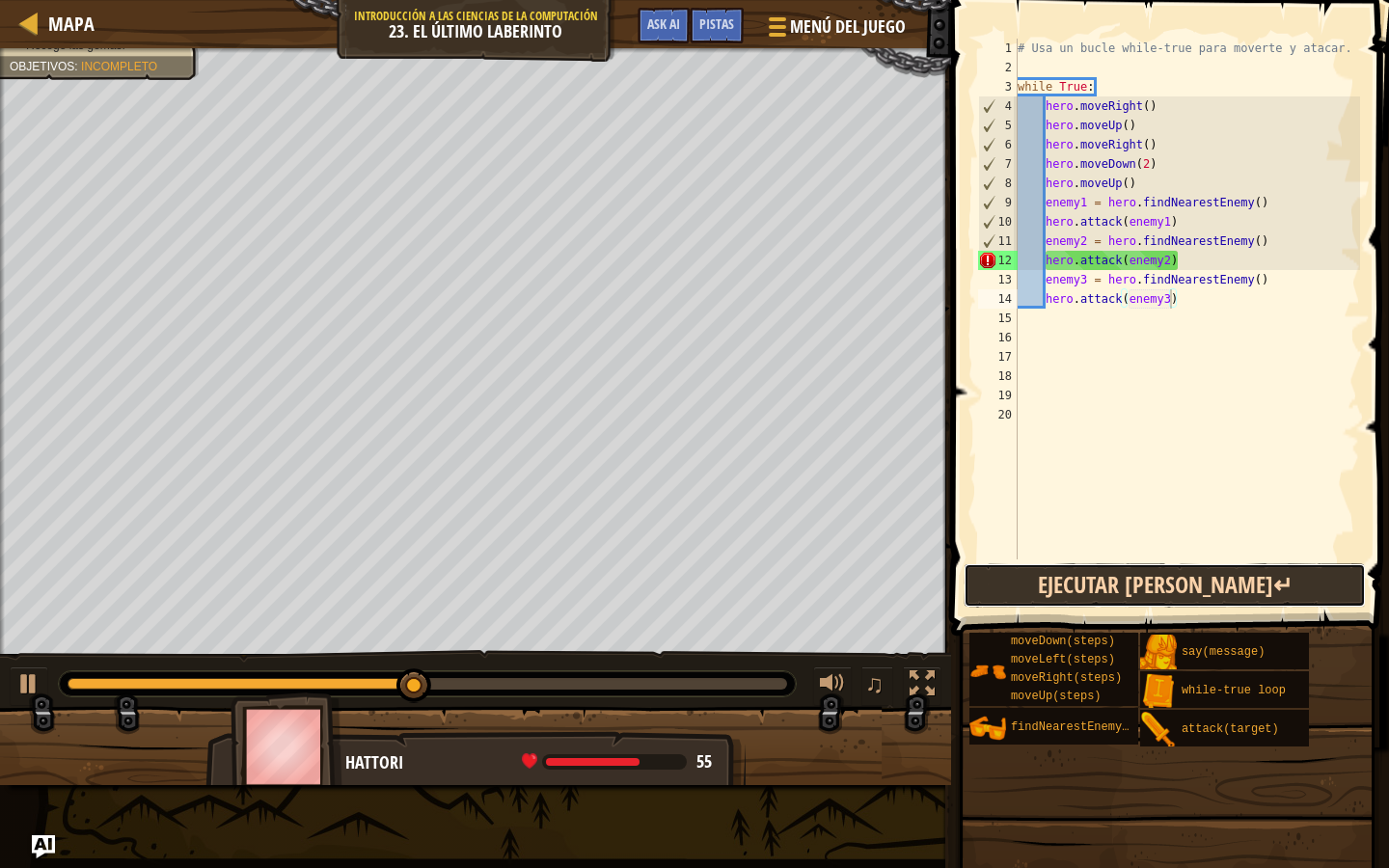
click at [1118, 574] on button "Ejecutar [PERSON_NAME]↵" at bounding box center [1164, 586] width 402 height 45
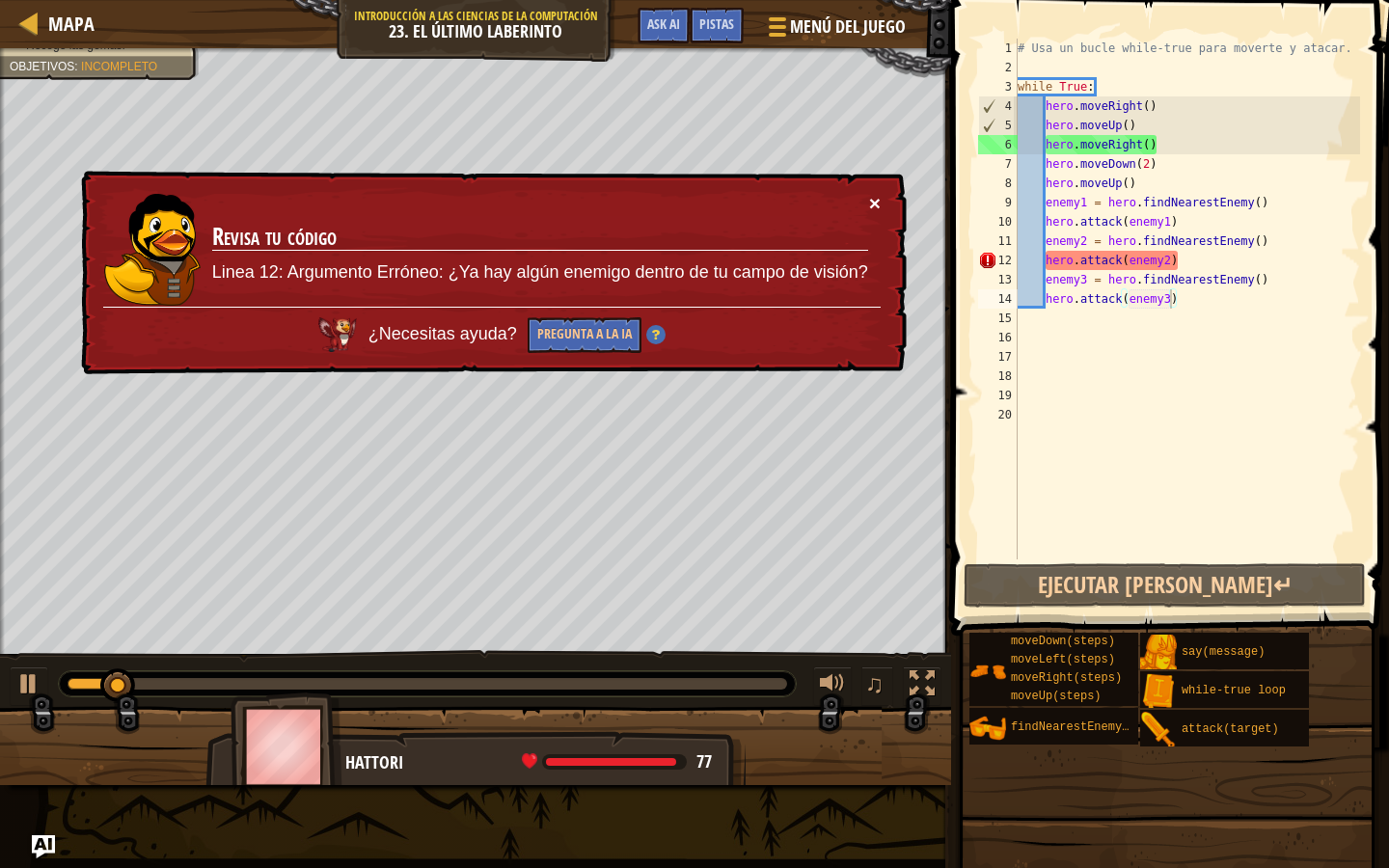
click at [870, 203] on button "×" at bounding box center [875, 202] width 12 height 20
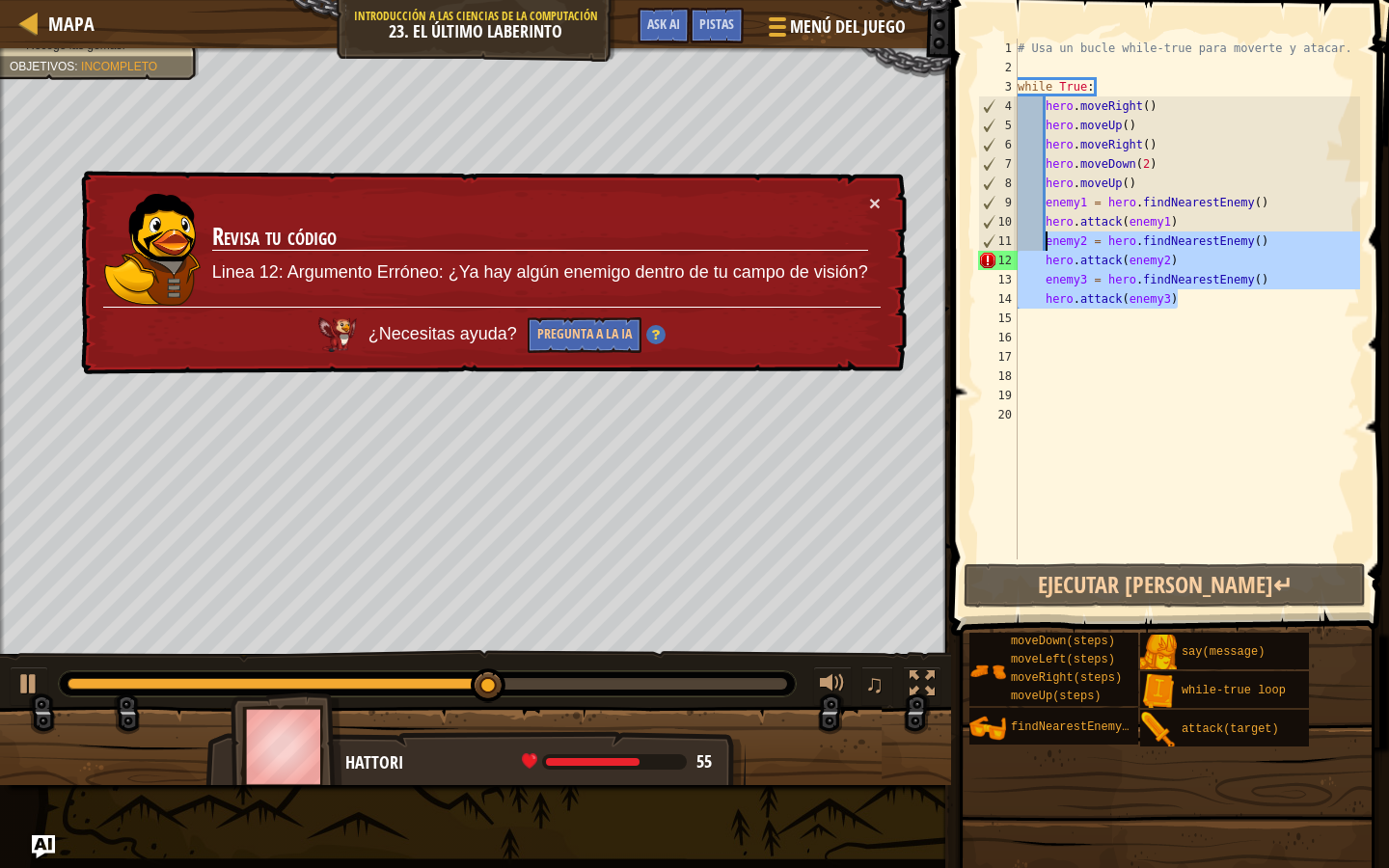
drag, startPoint x: 1180, startPoint y: 306, endPoint x: 1043, endPoint y: 246, distance: 149.6
click at [1043, 246] on div "# Usa un bucle while-true para moverte y atacar. while True : hero . moveRight …" at bounding box center [1188, 318] width 347 height 560
type textarea "enemy2 = hero.findNearestEnemy() hero.attack(enemy2)"
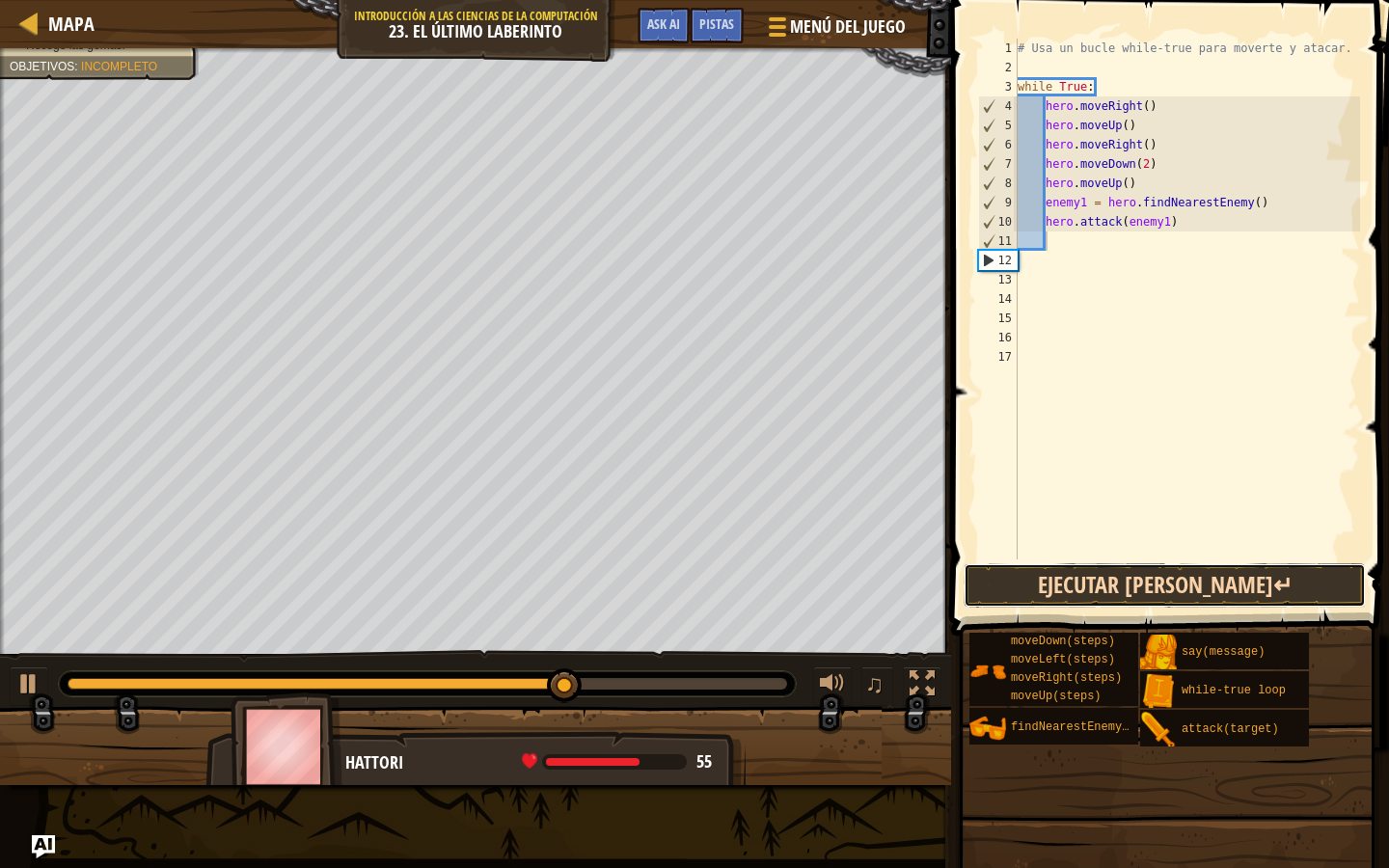
click at [1297, 598] on button "Ejecutar [PERSON_NAME]↵" at bounding box center [1164, 586] width 402 height 45
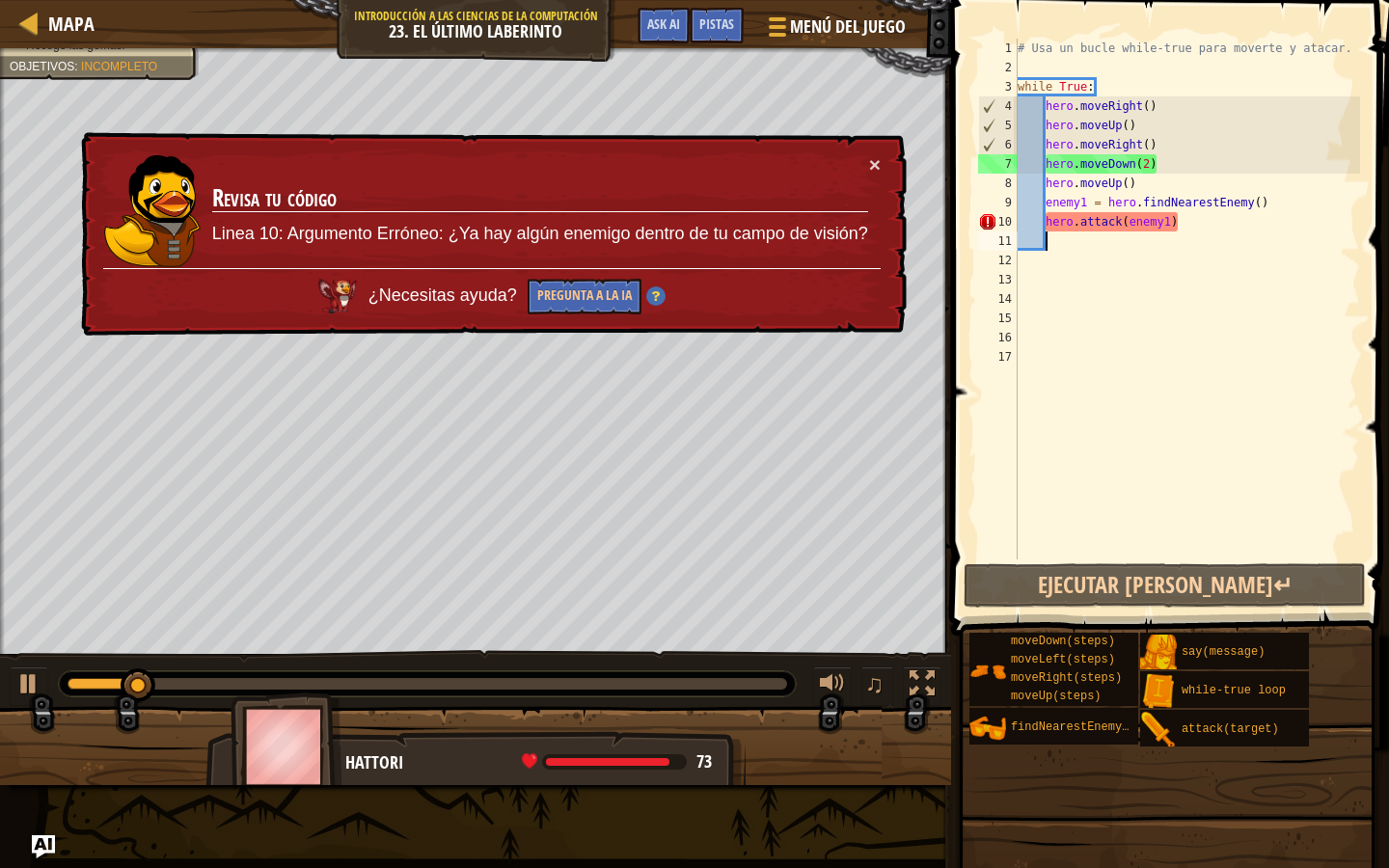
click at [893, 156] on div "× Revisa tu código Linea 10: Argumento Erróneo: ¿Ya hay algún enemigo dentro de…" at bounding box center [492, 235] width 829 height 204
click at [885, 157] on div "× Revisa tu código Linea 10: Argumento Erróneo: ¿Ya hay algún enemigo dentro de…" at bounding box center [492, 235] width 829 height 204
click at [860, 169] on td "Revisa tu código Linea 10: Argumento Erróneo: ¿Ya hay algún enemigo dentro de t…" at bounding box center [540, 211] width 658 height 114
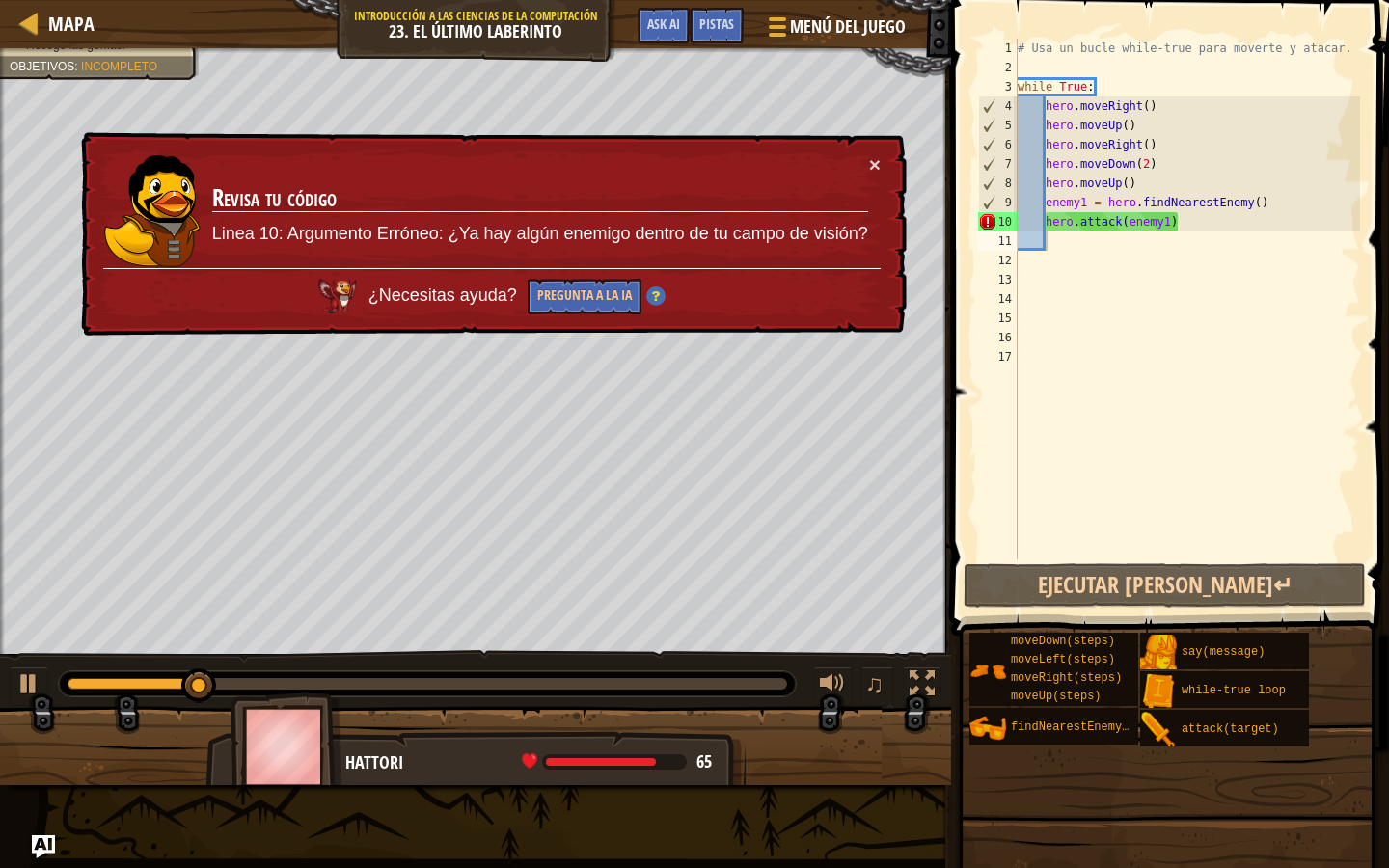
click at [886, 166] on div "× Revisa tu código Linea 10: Argumento Erróneo: ¿Ya hay algún enemigo dentro de…" at bounding box center [492, 235] width 829 height 204
click at [869, 166] on button "×" at bounding box center [875, 164] width 12 height 20
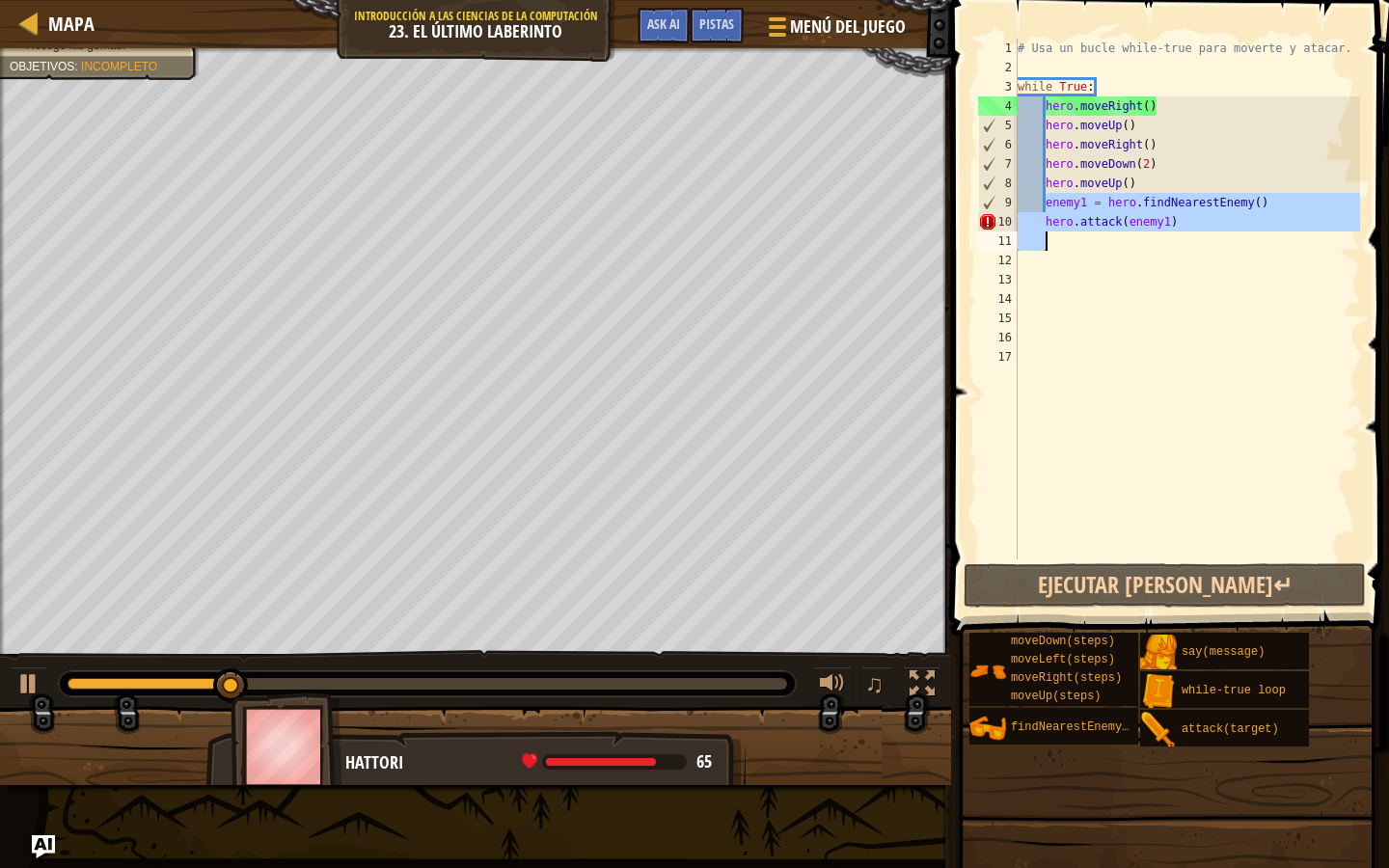
drag, startPoint x: 1047, startPoint y: 198, endPoint x: 1201, endPoint y: 242, distance: 160.2
click at [1201, 242] on div "# Usa un bucle while-true para moverte y atacar. while True : hero . moveRight …" at bounding box center [1188, 318] width 347 height 560
click at [1045, 194] on div "# Usa un bucle while-true para moverte y atacar. while True : hero . moveRight …" at bounding box center [1188, 318] width 347 height 560
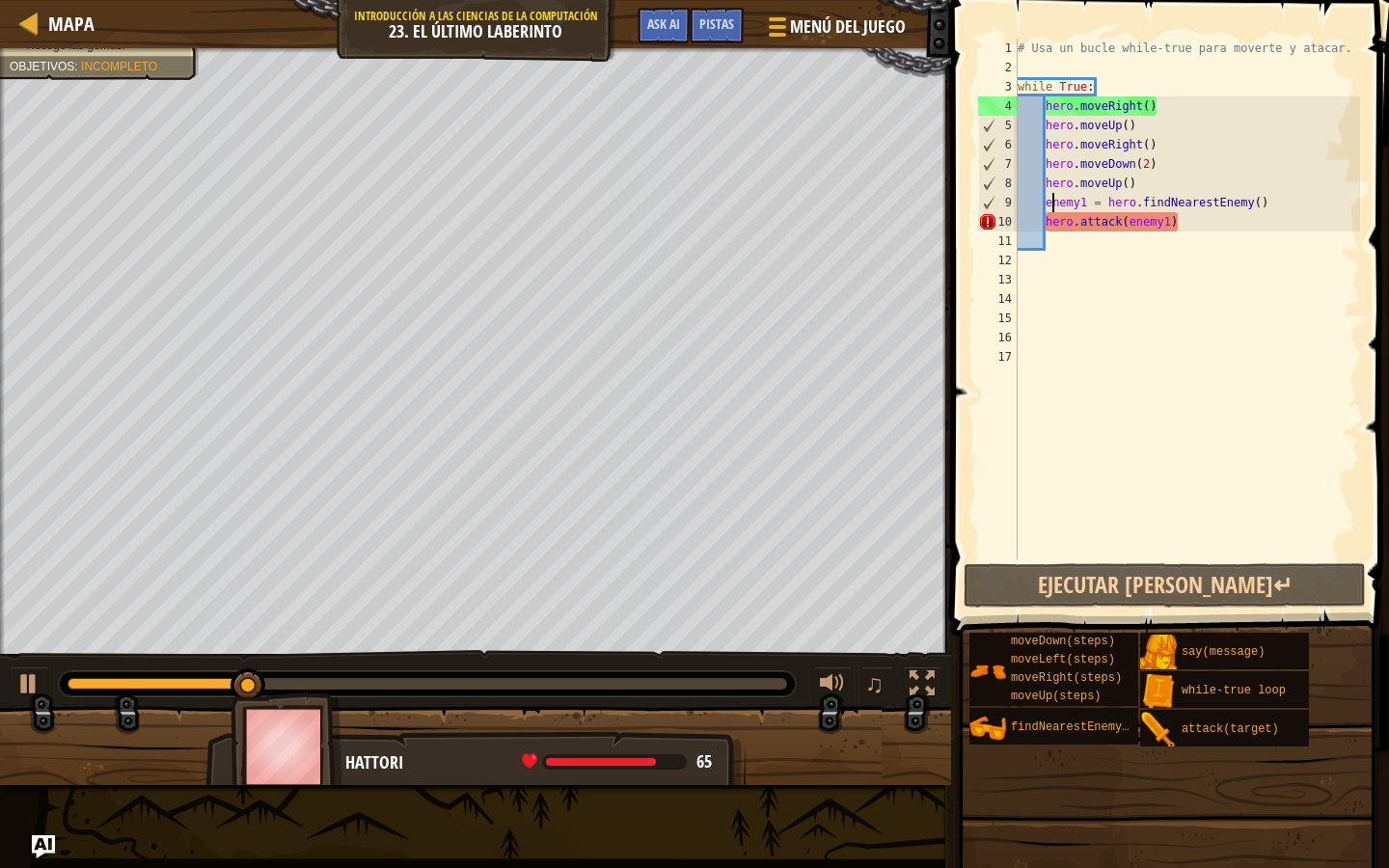
click at [1050, 207] on div "# Usa un bucle while-true para moverte y atacar. while True : hero . moveRight …" at bounding box center [1188, 318] width 347 height 560
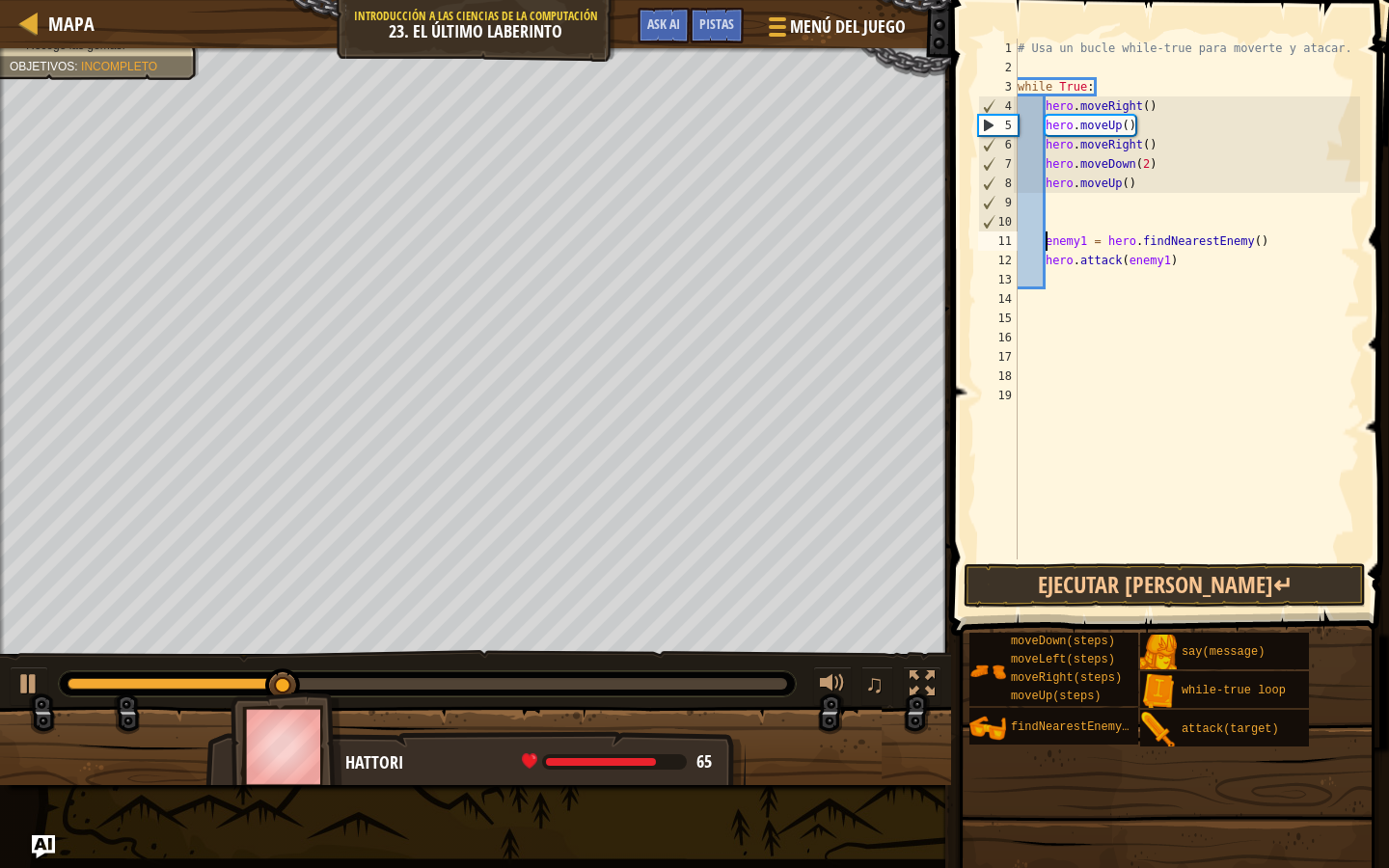
type textarea "enemy1 = hero.findNearestEnemy()"
click at [1020, 271] on div "# Usa un bucle while-true para moverte y atacar. while True : hero . moveRight …" at bounding box center [1188, 318] width 347 height 560
click at [1037, 267] on div "# Usa un bucle while-true para moverte y atacar. while True : hero . moveRight …" at bounding box center [1188, 318] width 347 height 560
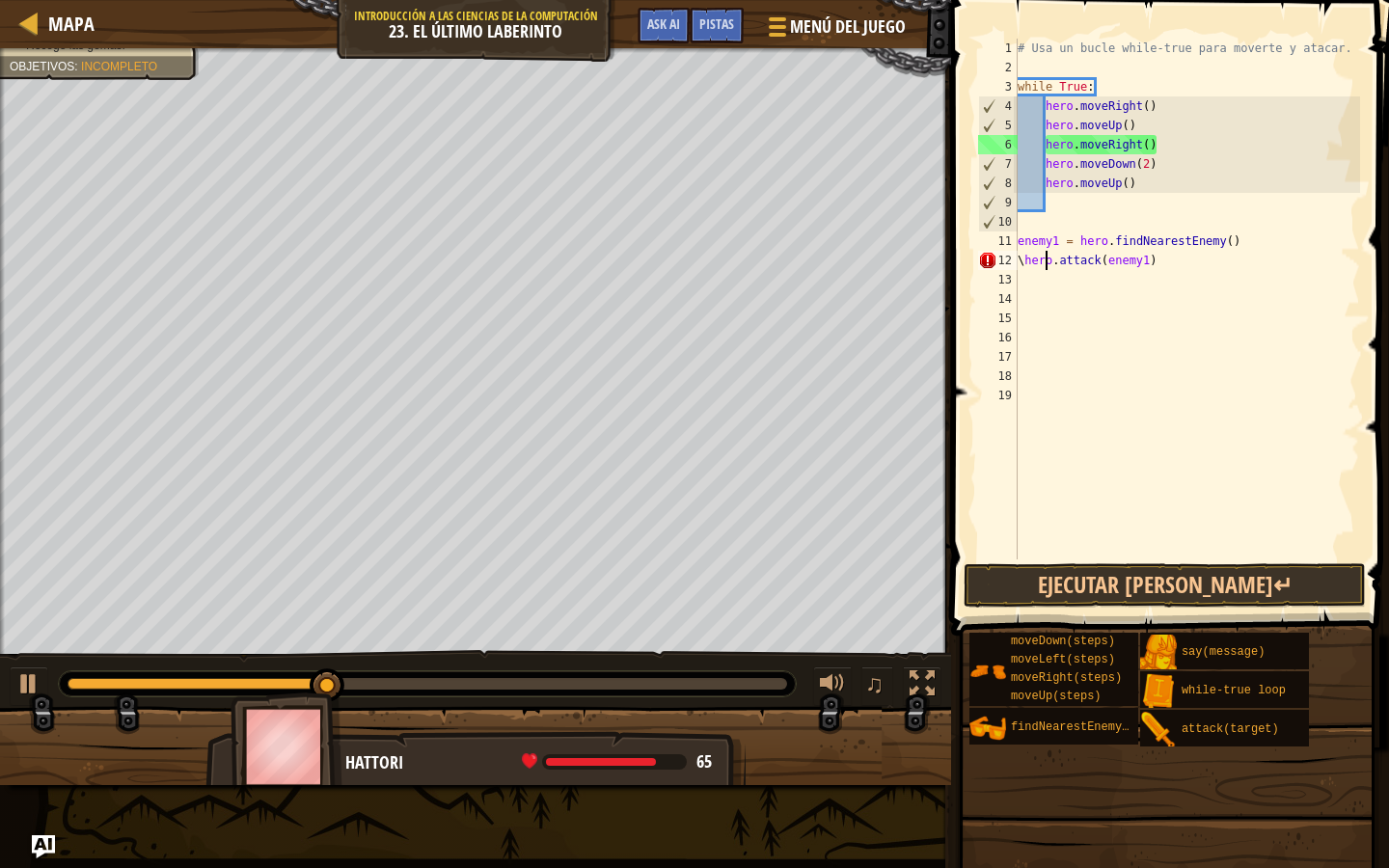
scroll to position [9, 2]
click at [1100, 576] on button "Ejecutar [PERSON_NAME]↵" at bounding box center [1164, 586] width 402 height 45
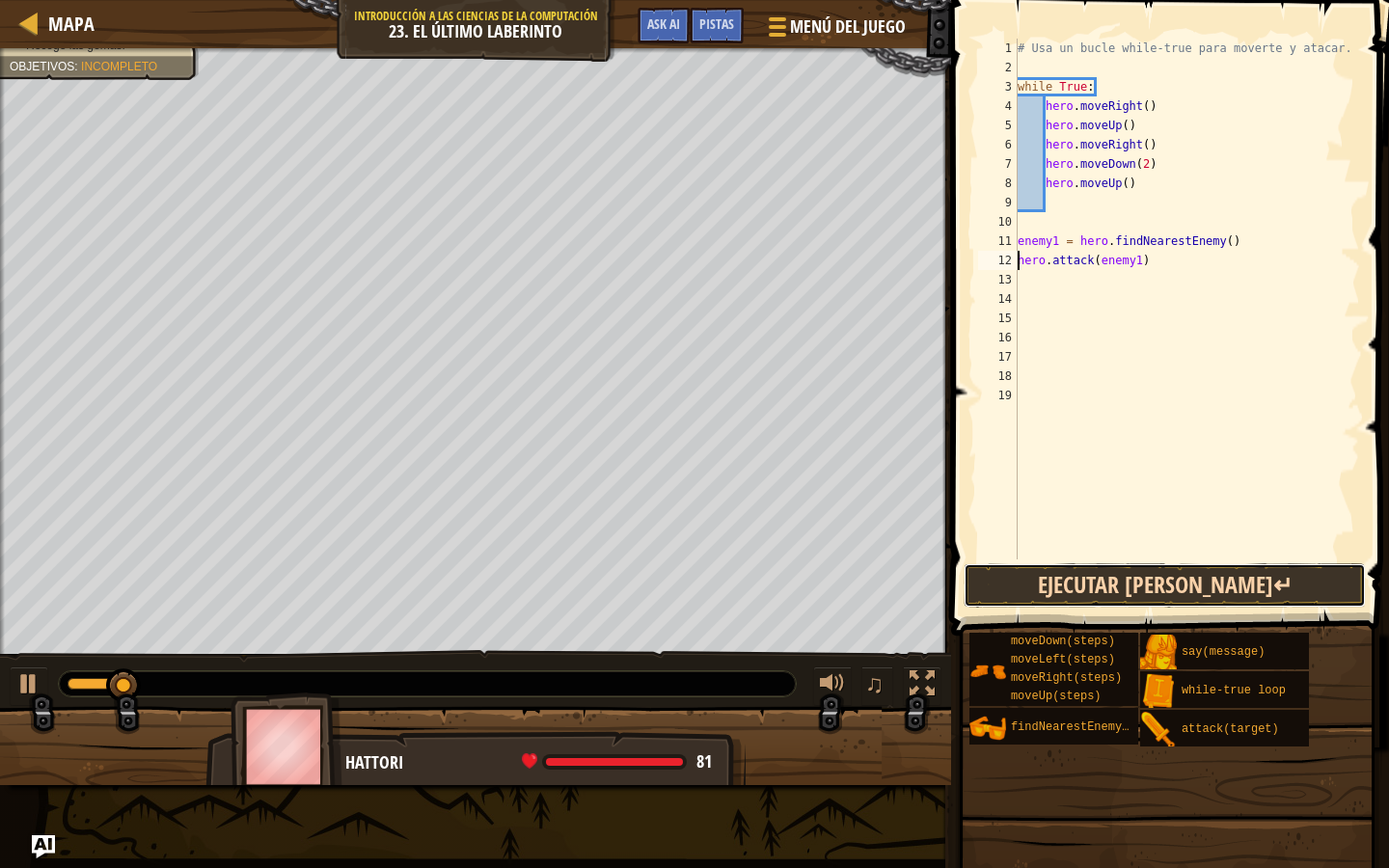
click at [1095, 577] on button "Ejecutar [PERSON_NAME]↵" at bounding box center [1164, 586] width 402 height 45
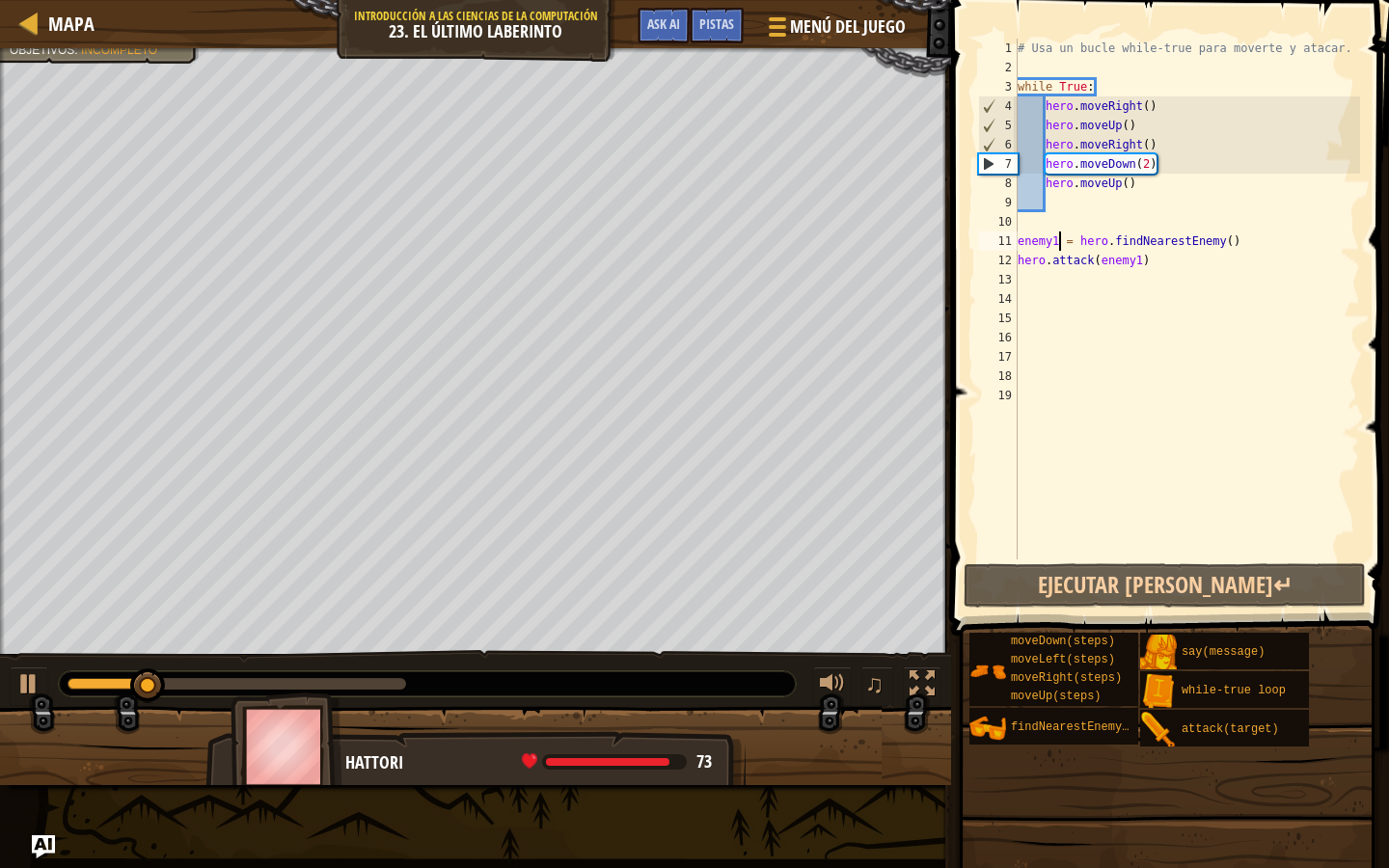
click at [1058, 240] on div "# Usa un bucle while-true para moverte y atacar. while True : hero . moveRight …" at bounding box center [1188, 318] width 347 height 560
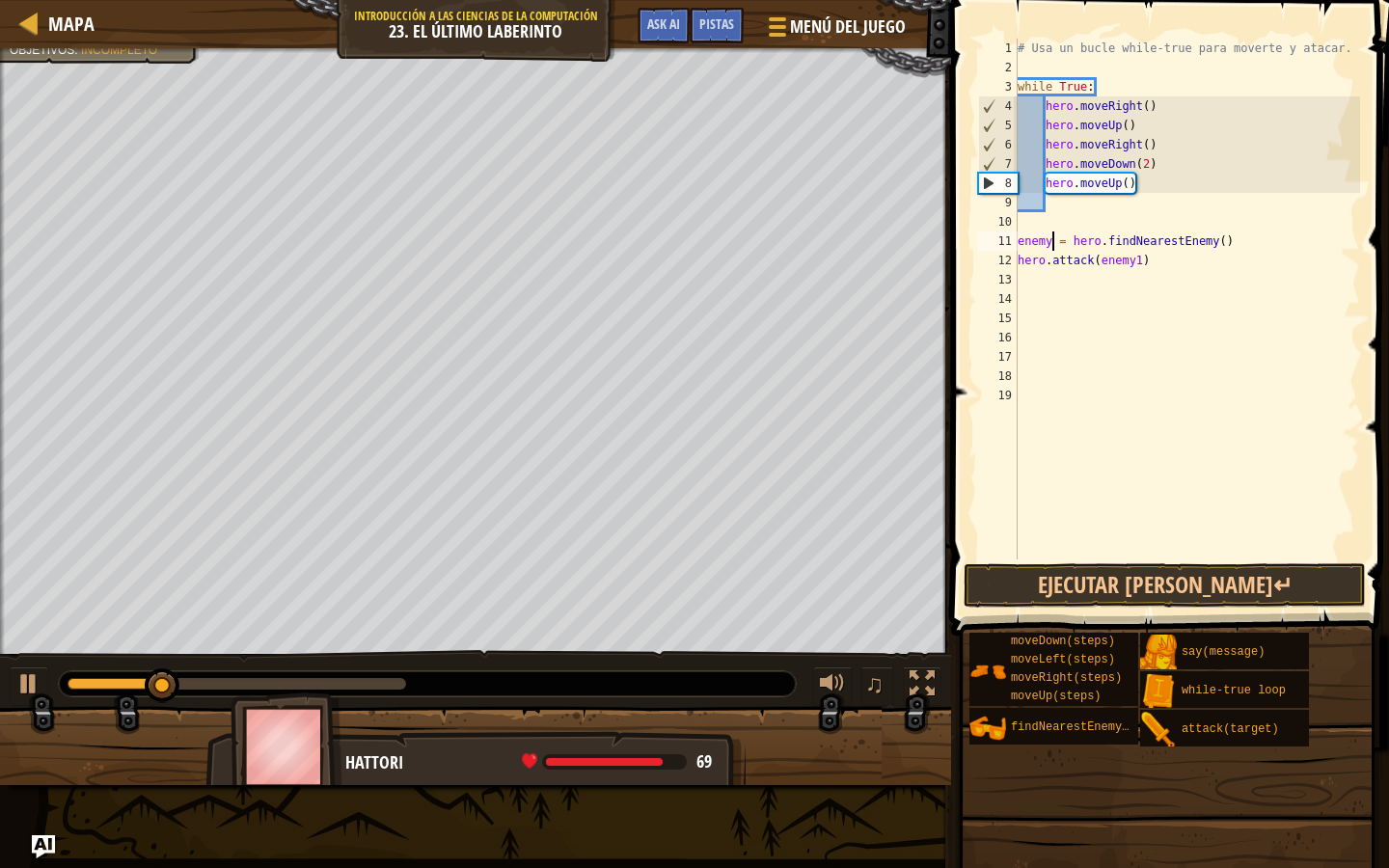
click at [1144, 261] on div "# Usa un bucle while-true para moverte y atacar. while True : hero . moveRight …" at bounding box center [1188, 318] width 347 height 560
type textarea "hero.attack(enemy)"
click at [1138, 559] on div "# Usa un bucle while-true para moverte y atacar. while True : hero . moveRight …" at bounding box center [1188, 318] width 347 height 560
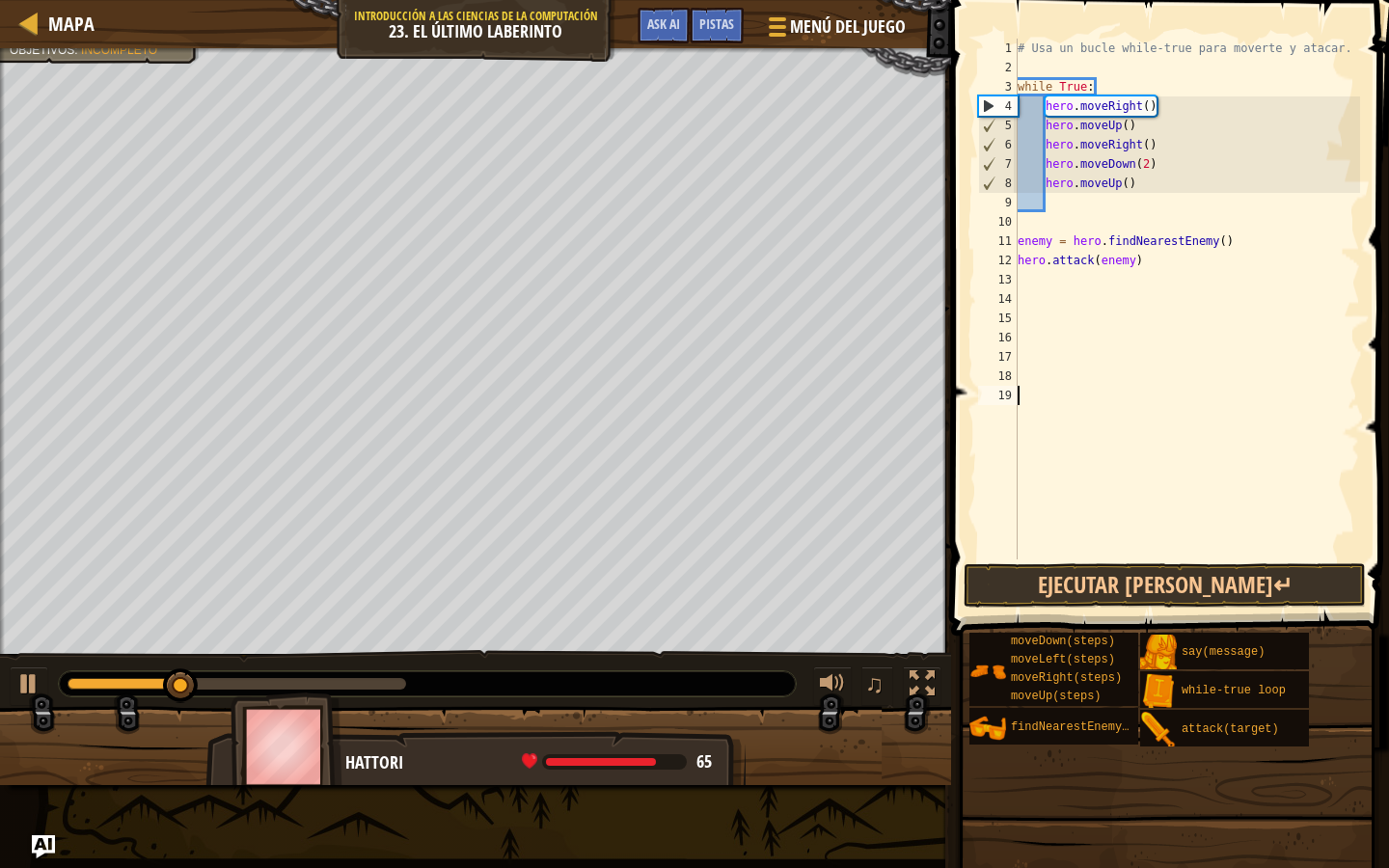
scroll to position [9, 0]
click at [1134, 589] on button "Ejecutar [PERSON_NAME]↵" at bounding box center [1164, 586] width 402 height 45
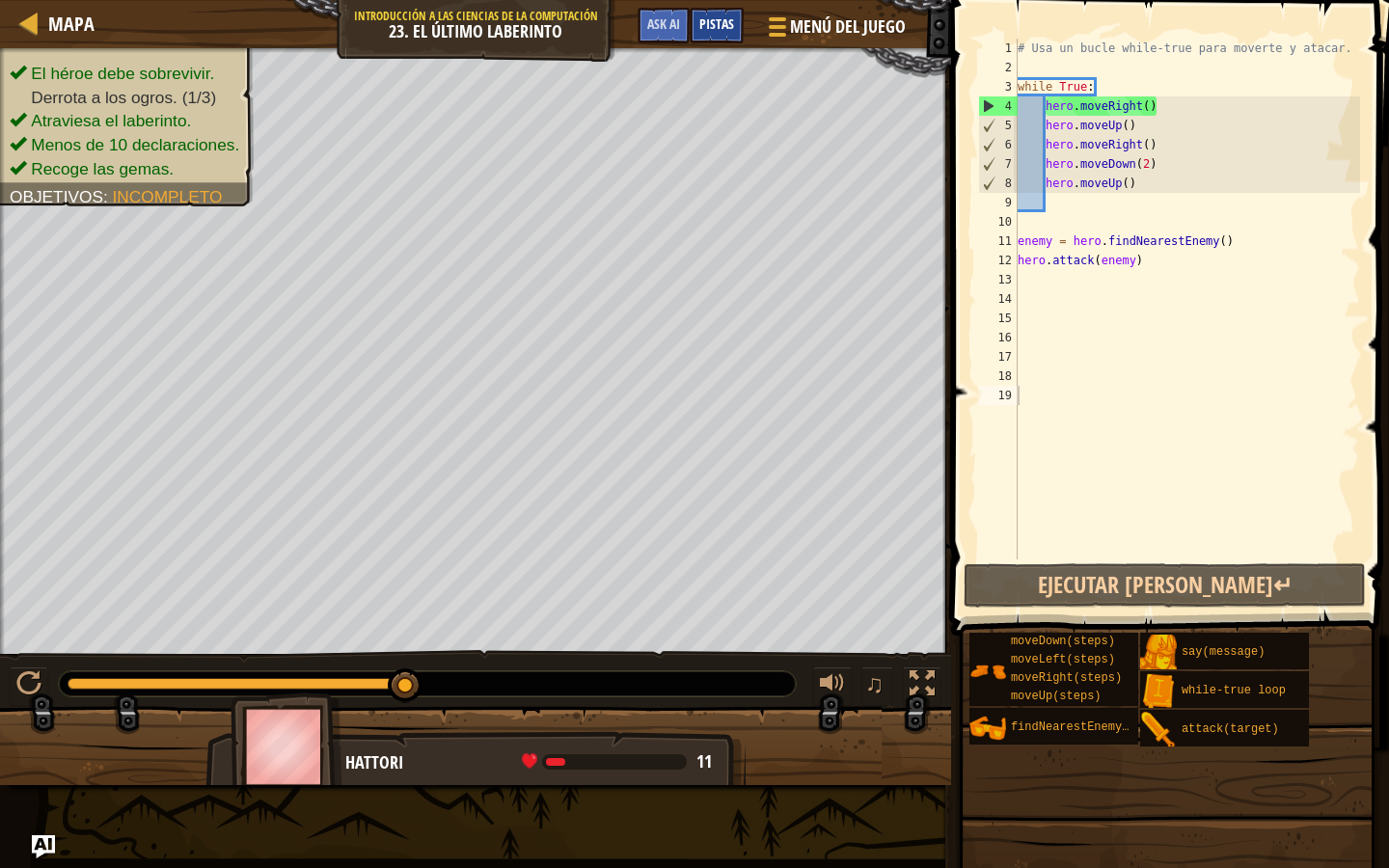
click at [720, 32] on span "Pistas" at bounding box center [717, 23] width 35 height 18
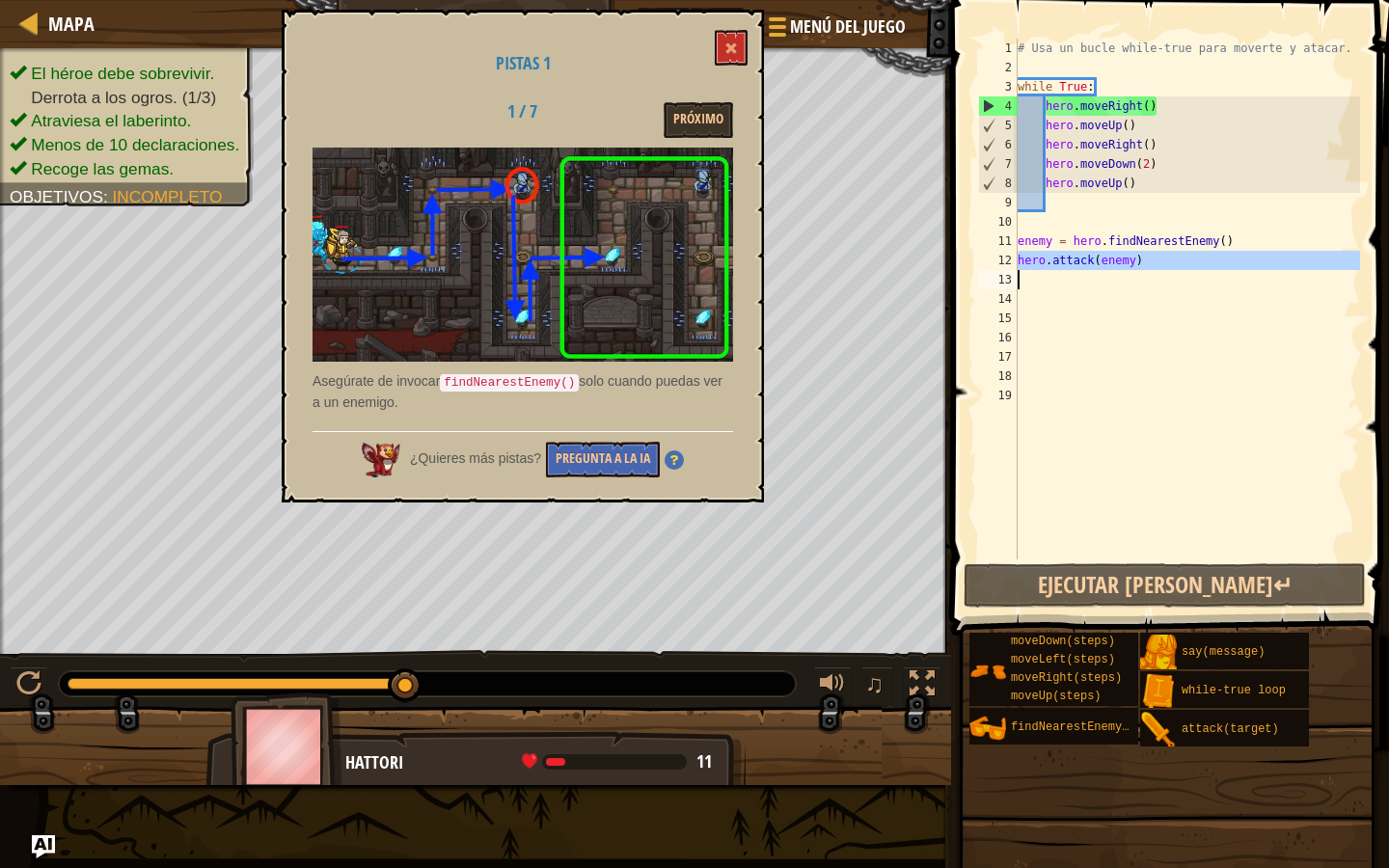
drag, startPoint x: 1017, startPoint y: 256, endPoint x: 1150, endPoint y: 264, distance: 133.2
click at [1150, 264] on div "1 2 3 4 5 6 7 8 9 10 11 12 13 14 15 16 17 18 19 # Usa un bucle while-true para …" at bounding box center [1167, 299] width 385 height 521
type textarea "hero.attack(enemy)"
click at [1150, 272] on div "# Usa un bucle while-true para moverte y atacar. while True : hero . moveRight …" at bounding box center [1188, 318] width 347 height 560
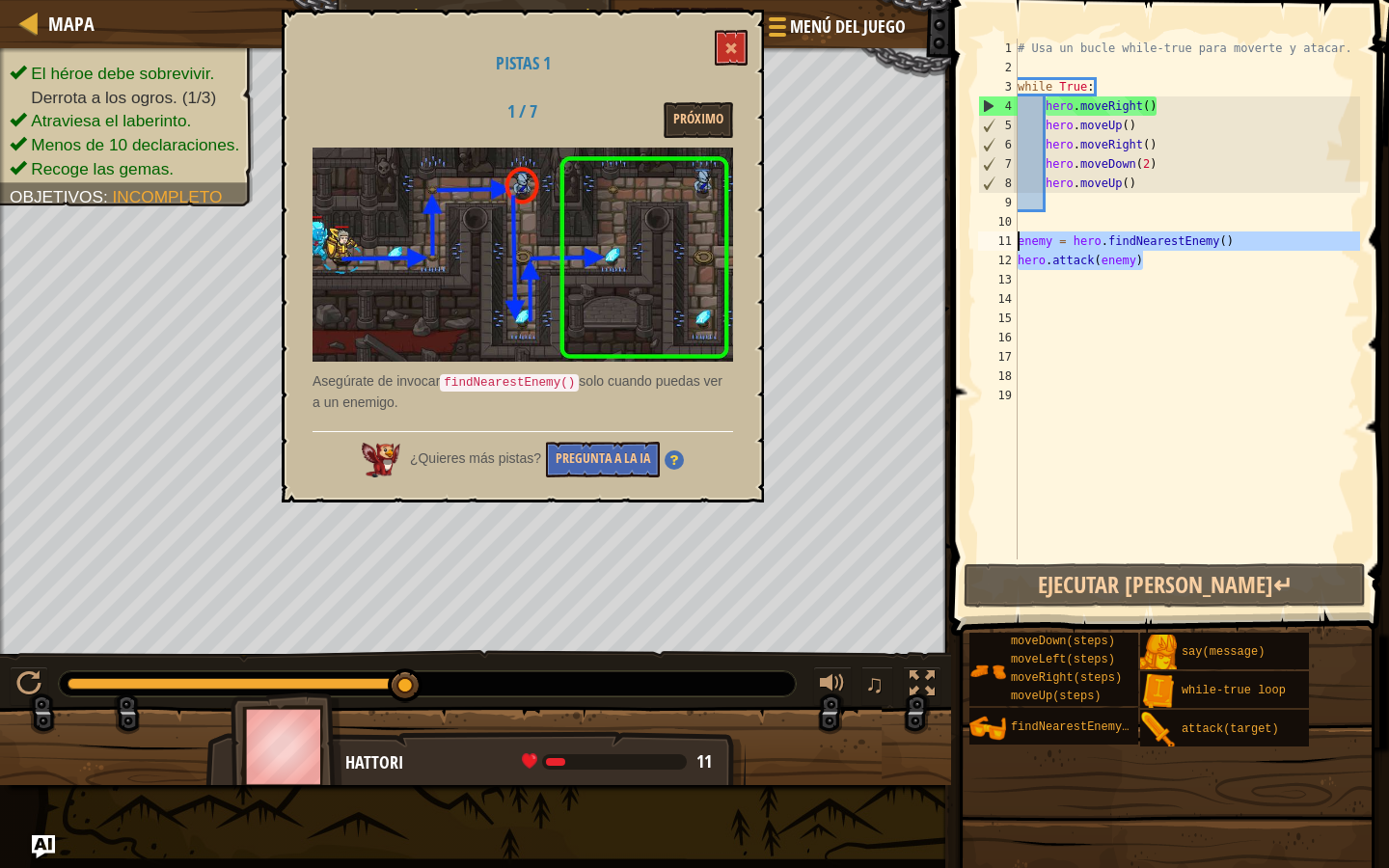
drag, startPoint x: 1147, startPoint y: 259, endPoint x: 1012, endPoint y: 241, distance: 136.2
click at [1012, 241] on div "1 2 3 4 5 6 7 8 9 10 11 12 13 14 15 16 17 18 19 # Usa un bucle while-true para …" at bounding box center [1167, 299] width 385 height 521
type textarea "enemy = hero.findNearestEnemy() hero.attack(enemy)"
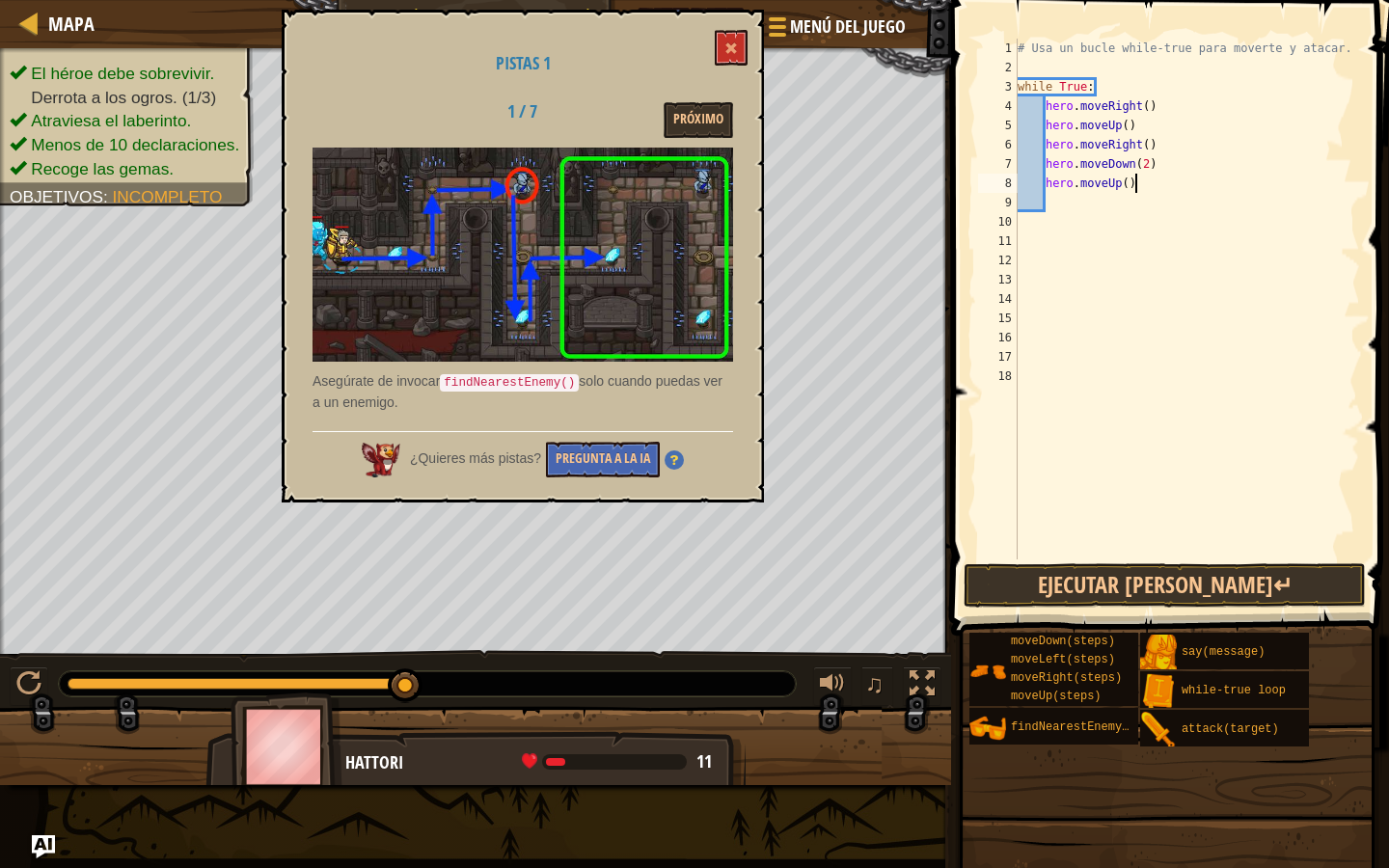
click at [1158, 173] on div "# Usa un bucle while-true para moverte y atacar. while True : hero . moveRight …" at bounding box center [1188, 318] width 347 height 560
type textarea "hero.moveUp()"
paste textarea "hero.attack(enemy)"
click at [1019, 216] on div "# Usa un bucle while-true para moverte y atacar. while True : hero . moveRight …" at bounding box center [1188, 318] width 347 height 560
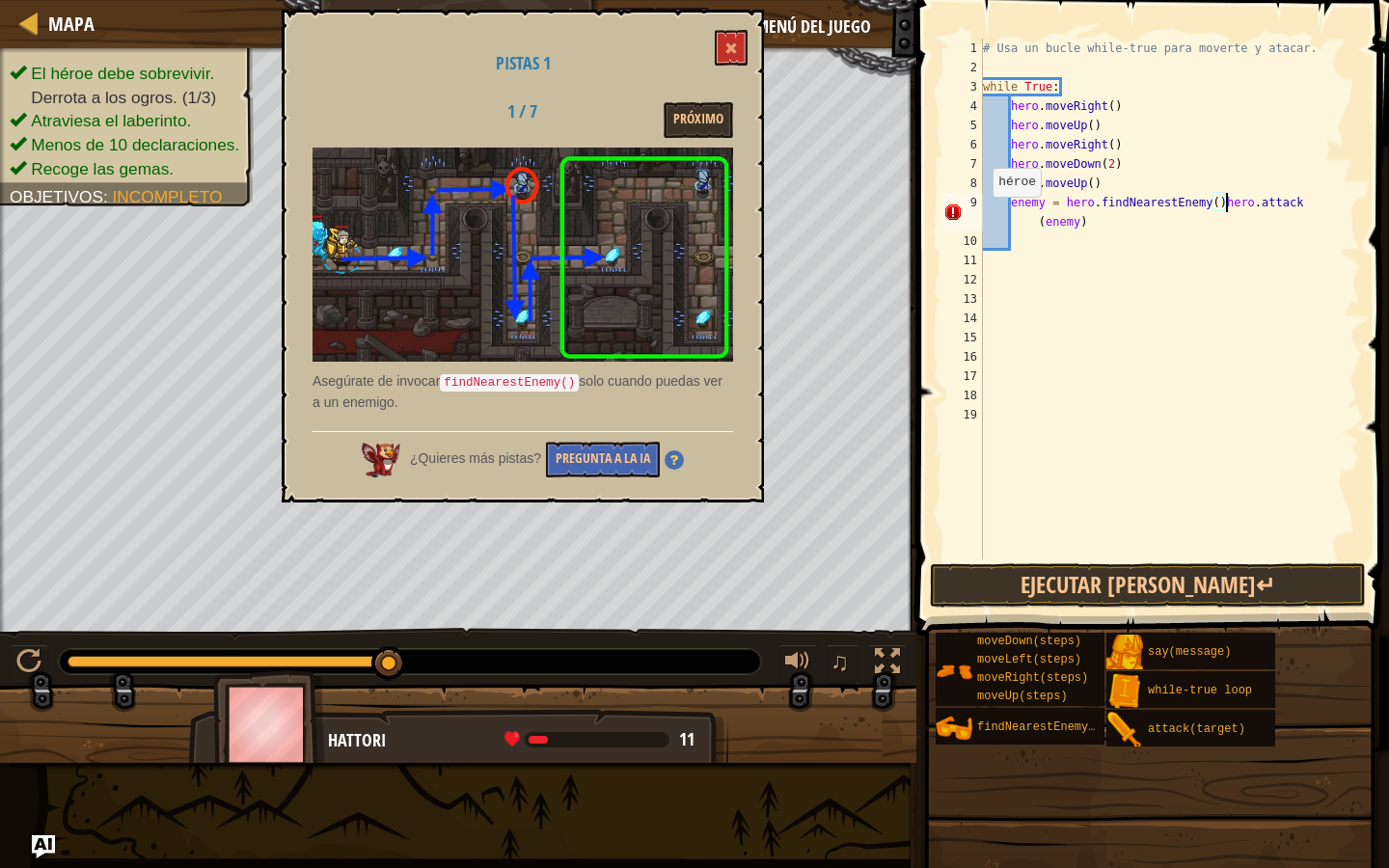
type textarea "hero.attack(enemy)"
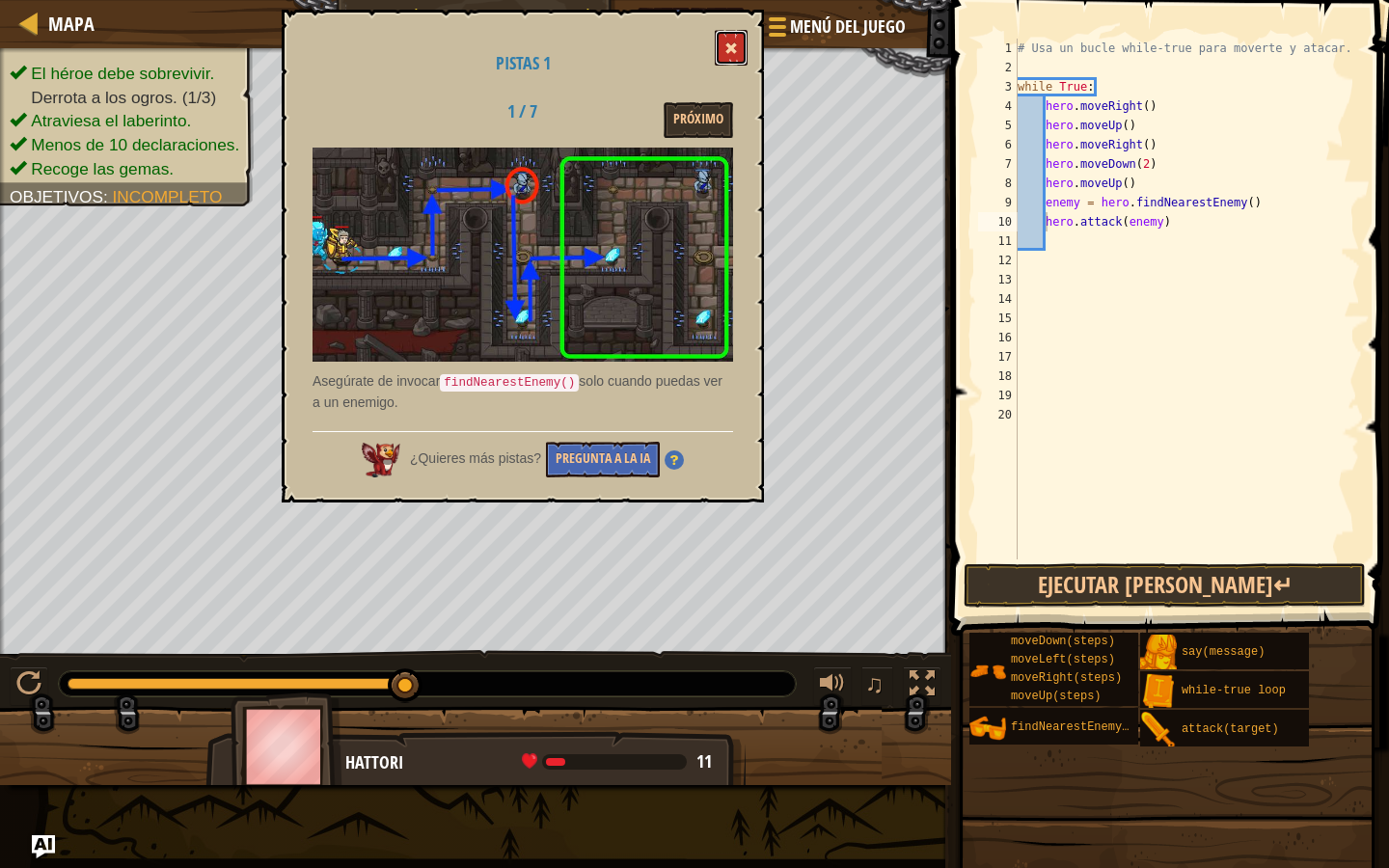
click at [726, 41] on button at bounding box center [731, 48] width 33 height 36
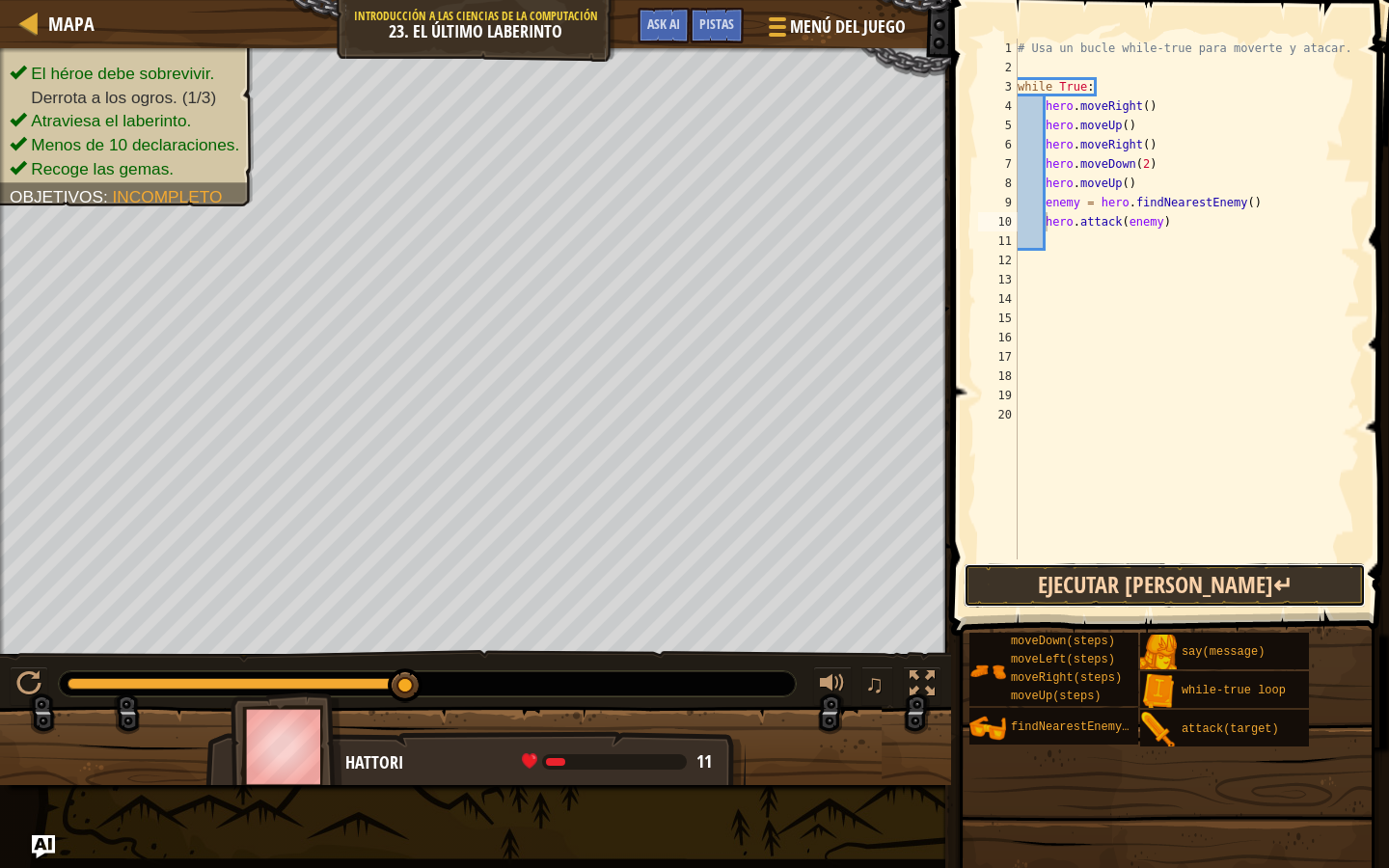
click at [1113, 572] on button "Ejecutar [PERSON_NAME]↵" at bounding box center [1164, 586] width 402 height 45
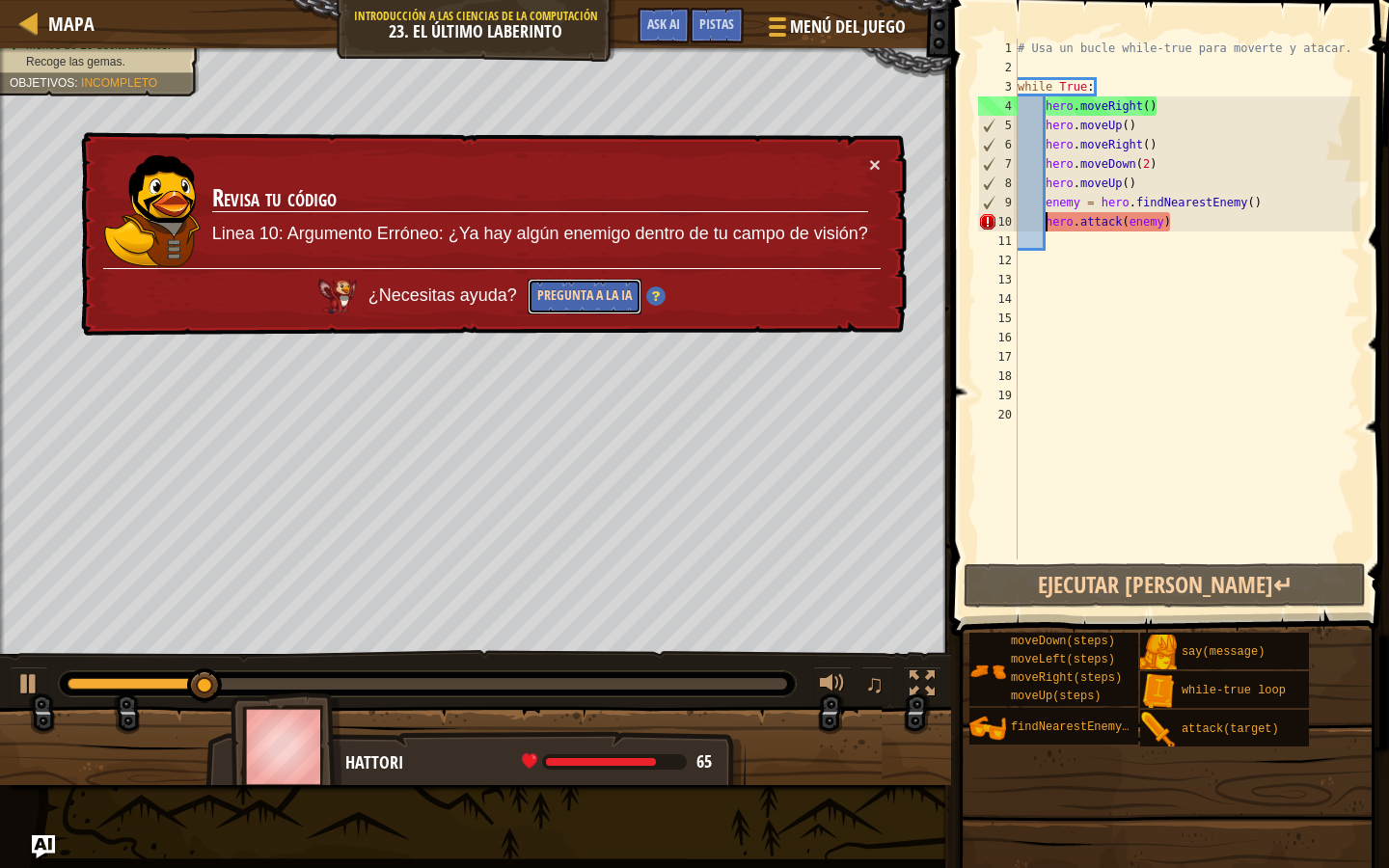
click at [571, 292] on button "Pregunta a la IA" at bounding box center [584, 296] width 114 height 36
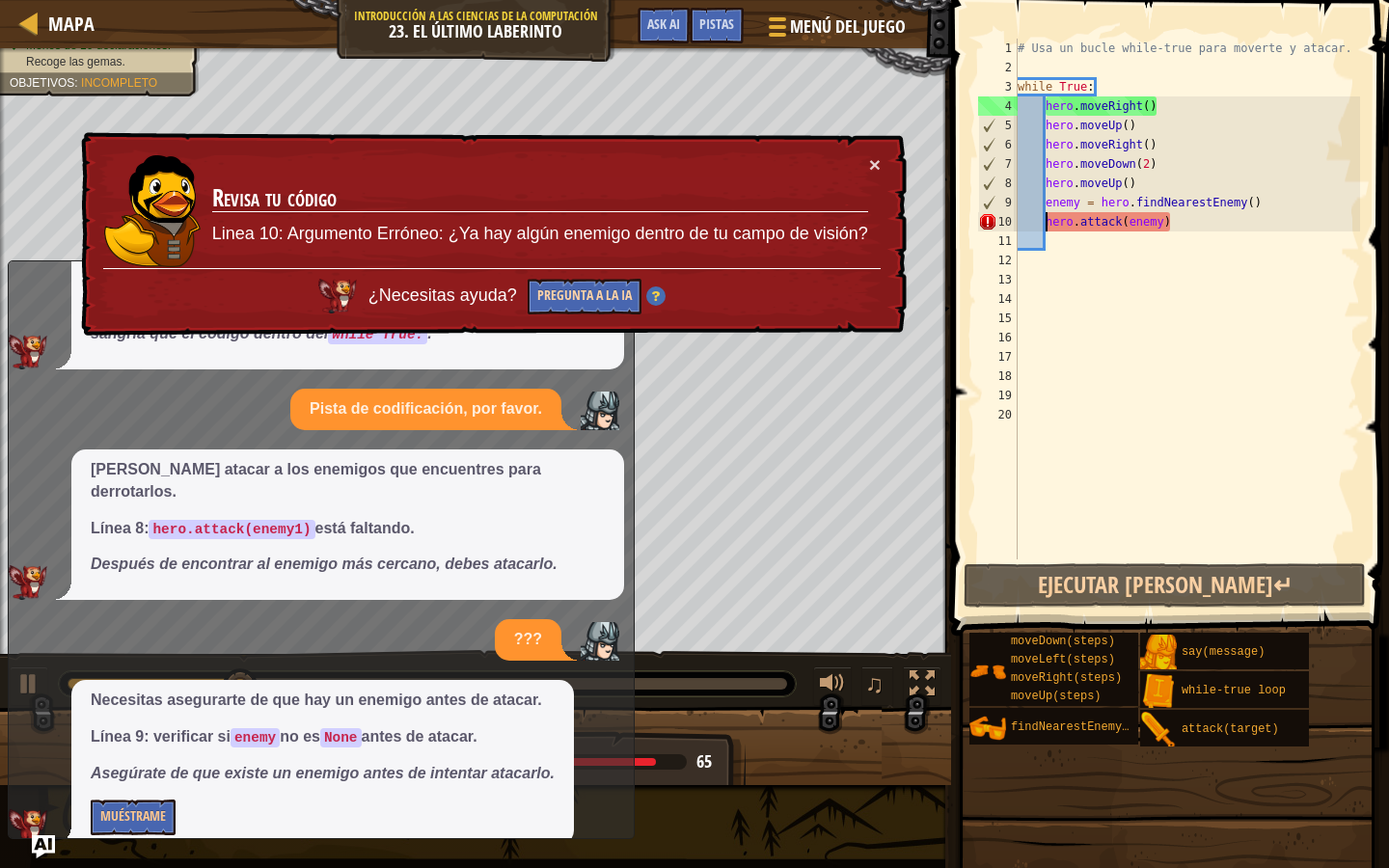
scroll to position [159, 0]
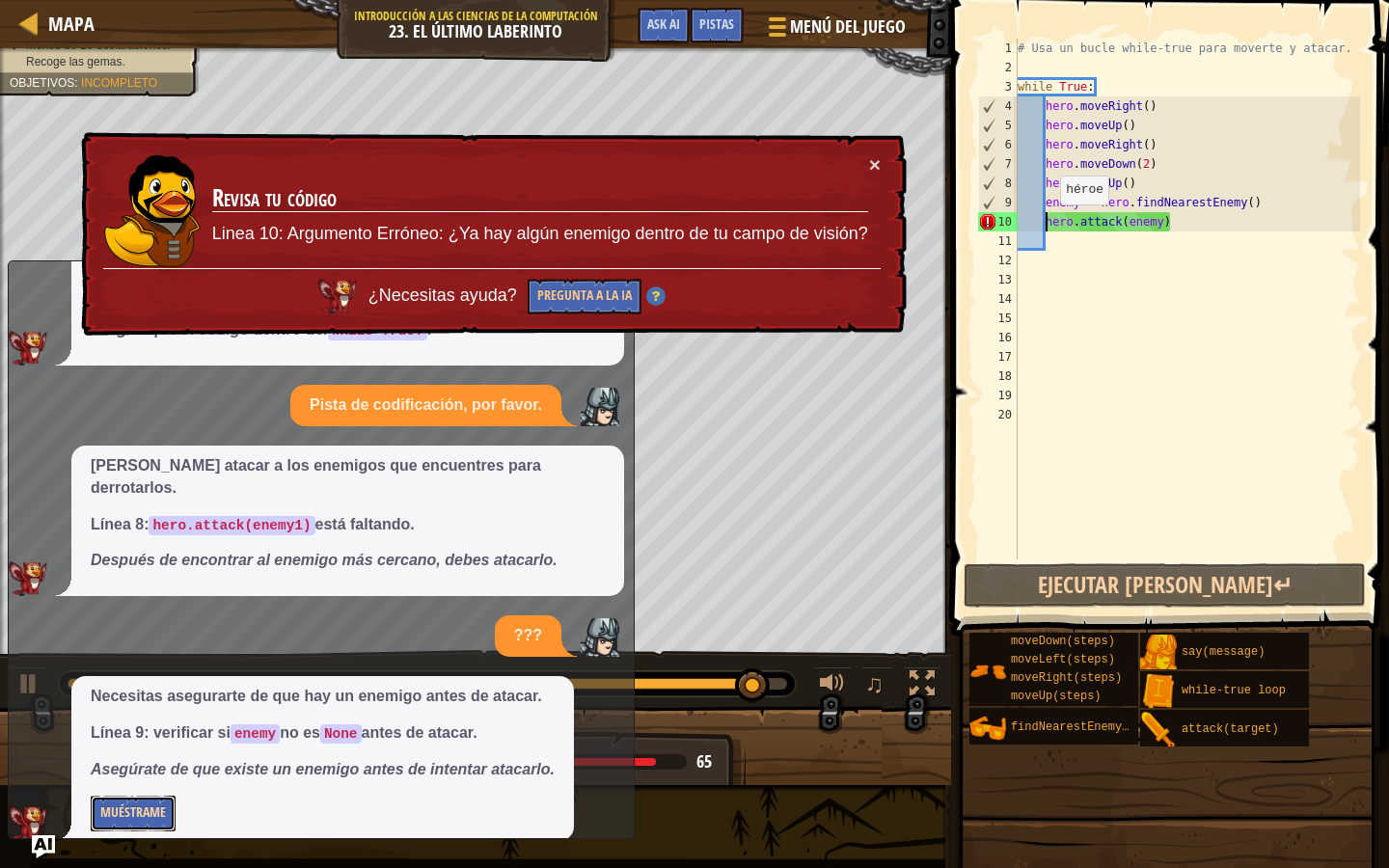
click at [145, 796] on button "Muéstrame" at bounding box center [132, 814] width 85 height 36
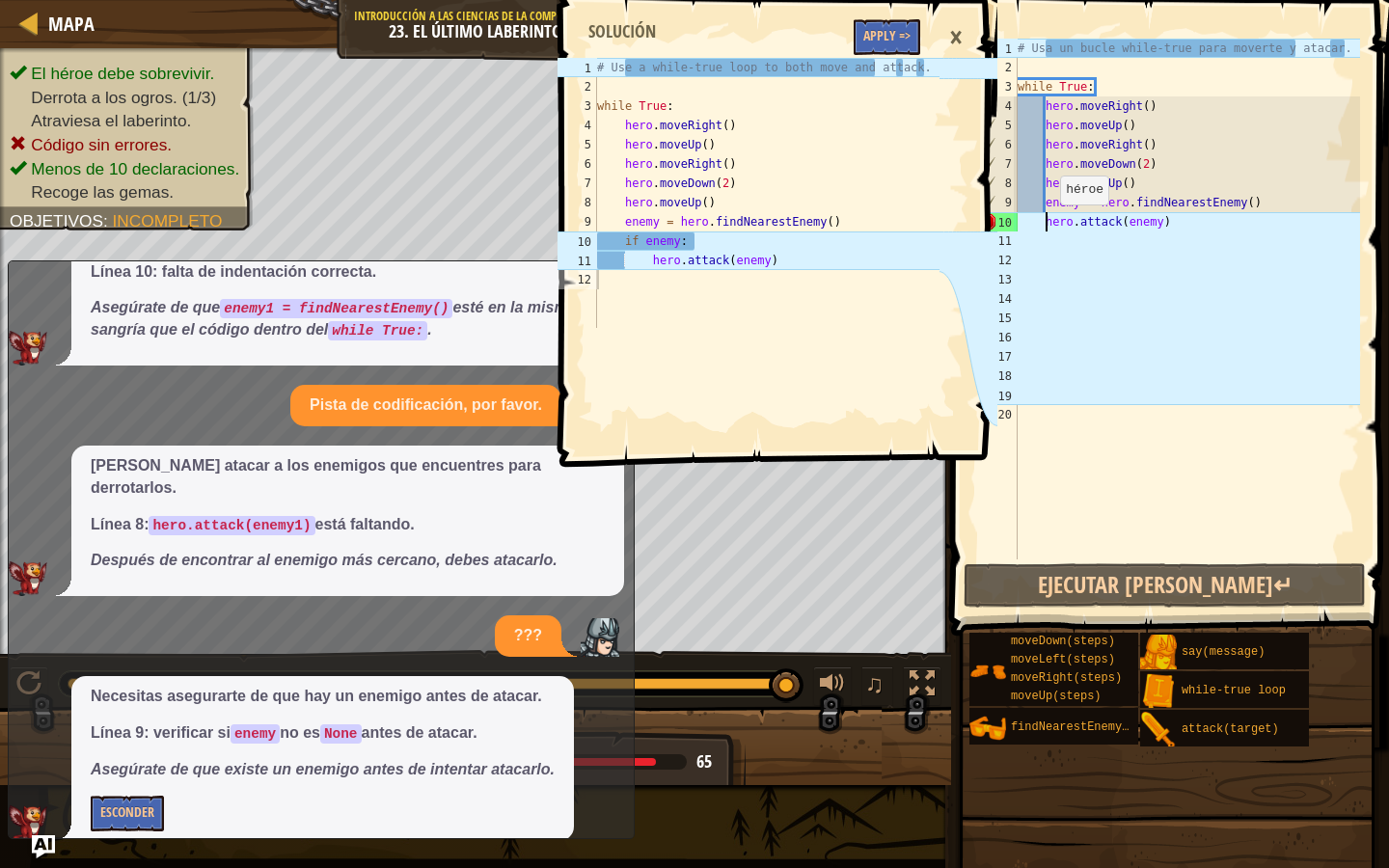
type textarea "if enemy:"
drag, startPoint x: 625, startPoint y: 243, endPoint x: 698, endPoint y: 245, distance: 73.0
click at [698, 245] on div "# Use a while-true loop to both move and attack. while True : hero . moveRight …" at bounding box center [767, 211] width 347 height 308
type textarea "enemy = hero.findNearestEnemy()"
click at [1270, 201] on div "# Usa un bucle while-true para moverte y atacar. while True : hero . moveRight …" at bounding box center [1188, 318] width 347 height 560
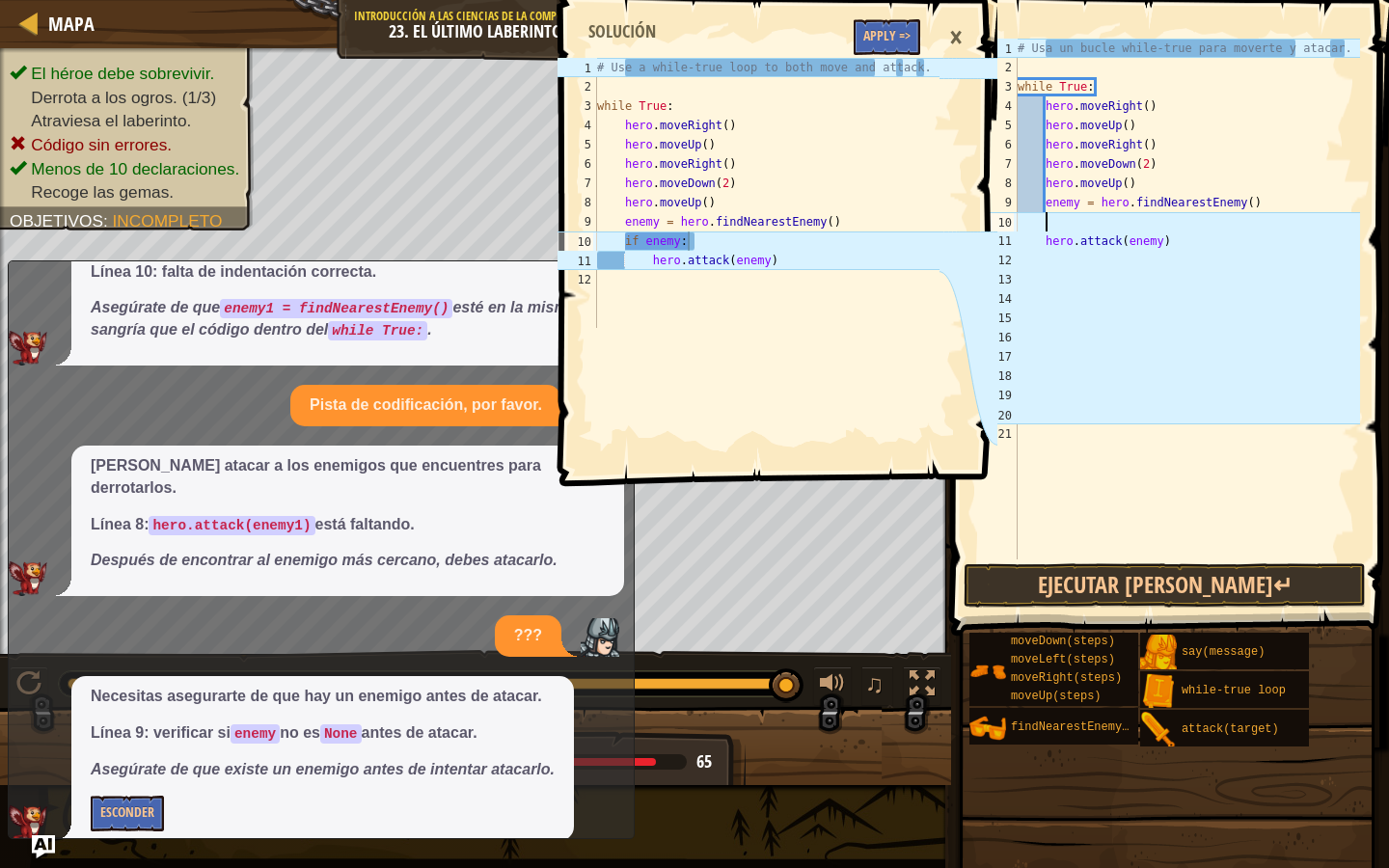
paste textarea "if enemy:"
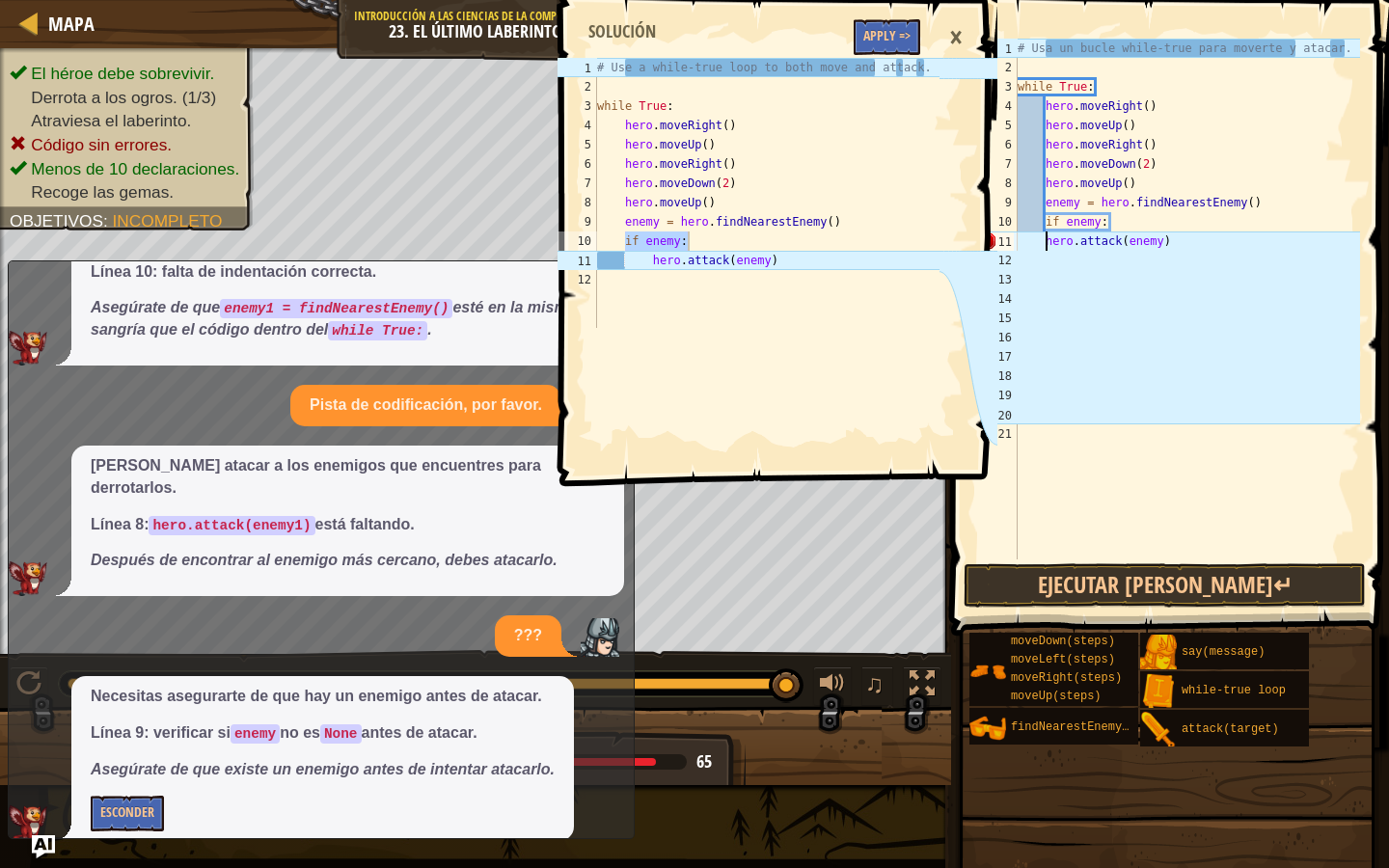
click at [1042, 244] on div "# Usa un bucle while-true para moverte y atacar. while True : hero . moveRight …" at bounding box center [1188, 318] width 347 height 560
type textarea "hero.attack(enemy)"
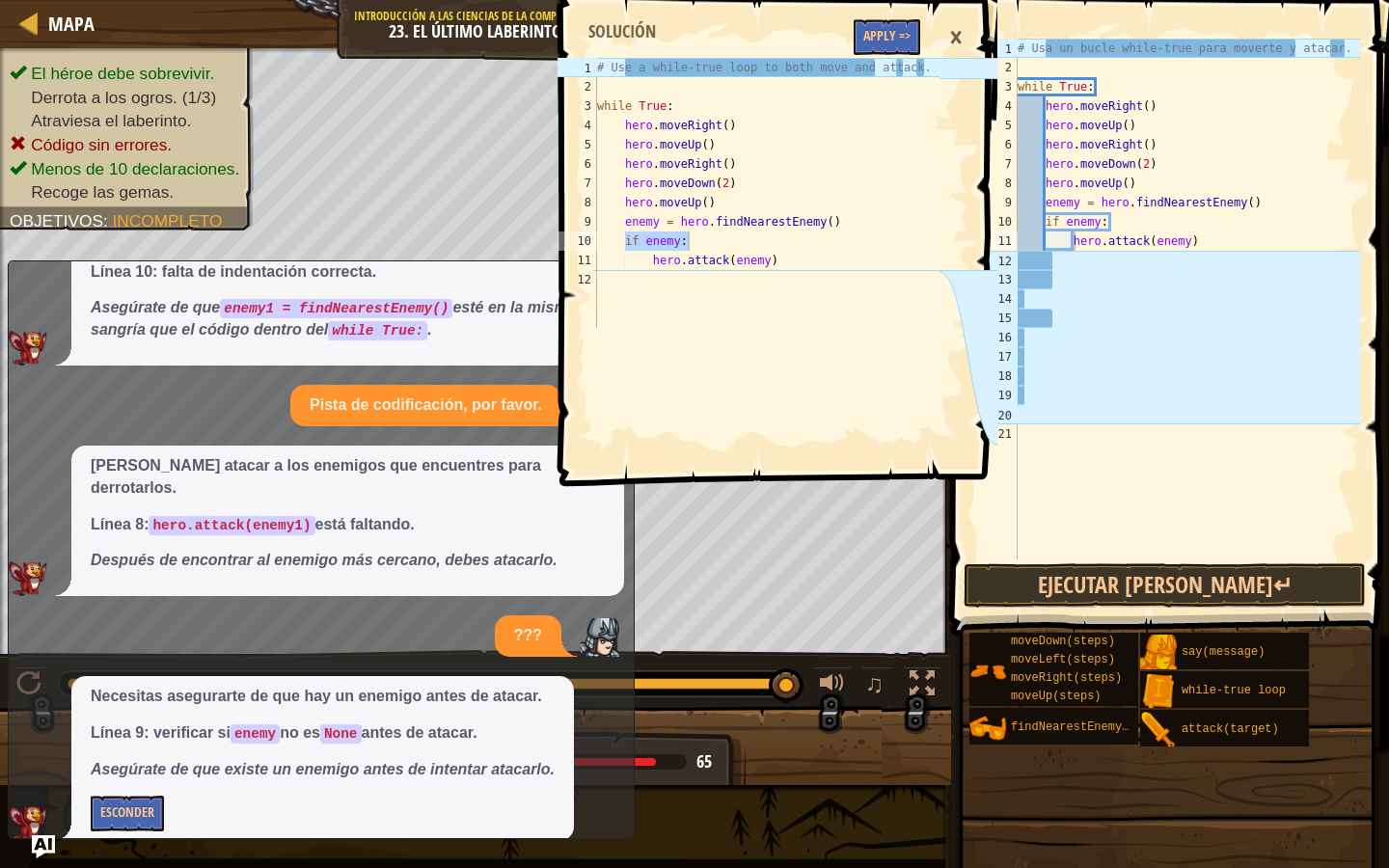
click at [958, 40] on div "×" at bounding box center [956, 38] width 33 height 45
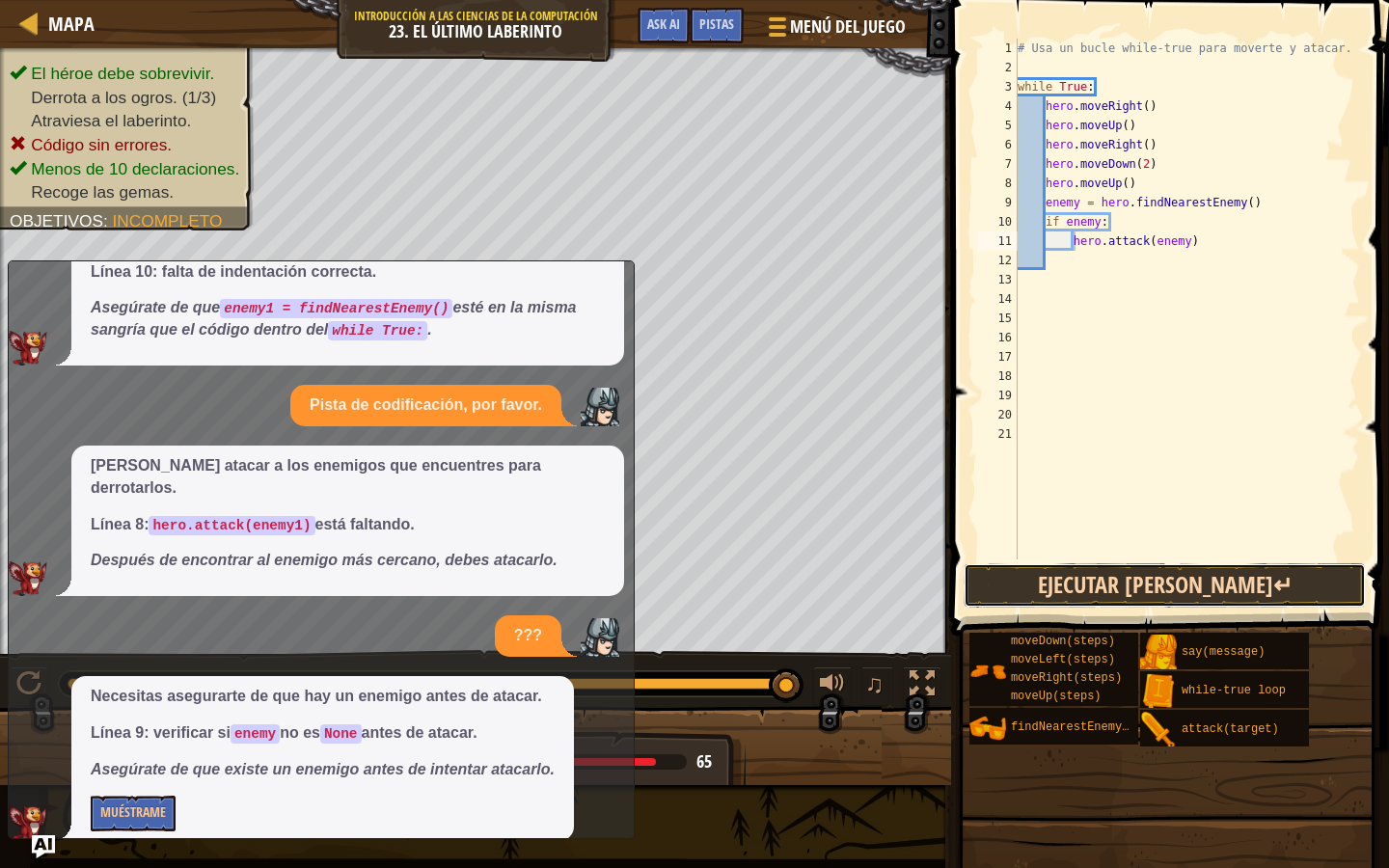
click at [1179, 592] on button "Ejecutar [PERSON_NAME]↵" at bounding box center [1164, 586] width 402 height 45
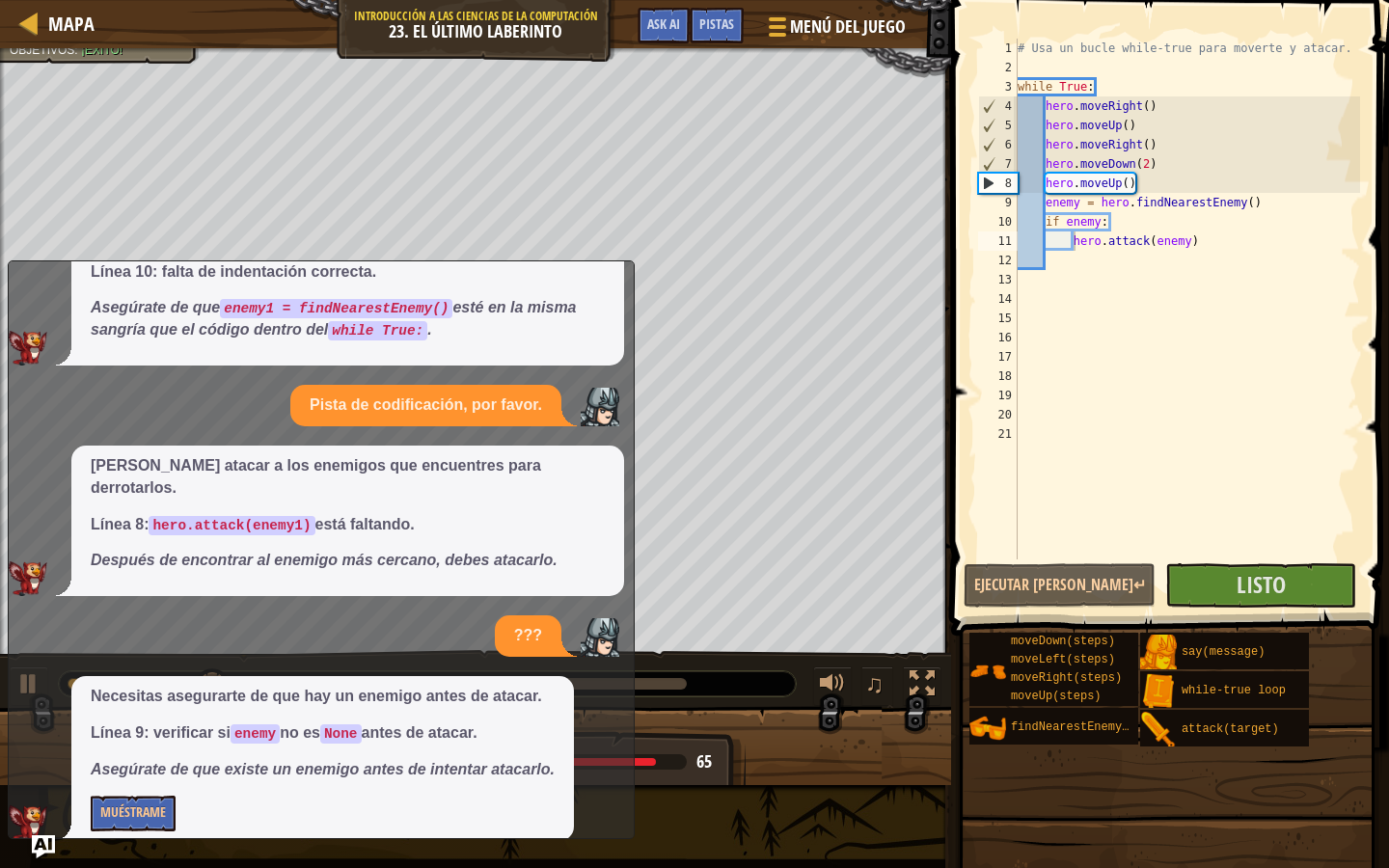
drag, startPoint x: 592, startPoint y: 277, endPoint x: 354, endPoint y: 505, distance: 329.6
click at [352, 509] on div "Querida IA, te ruego, explícame mi error, en verso. Los versos hoy no son mi tr…" at bounding box center [316, 487] width 615 height 708
click at [1247, 594] on span "Listo" at bounding box center [1261, 585] width 50 height 31
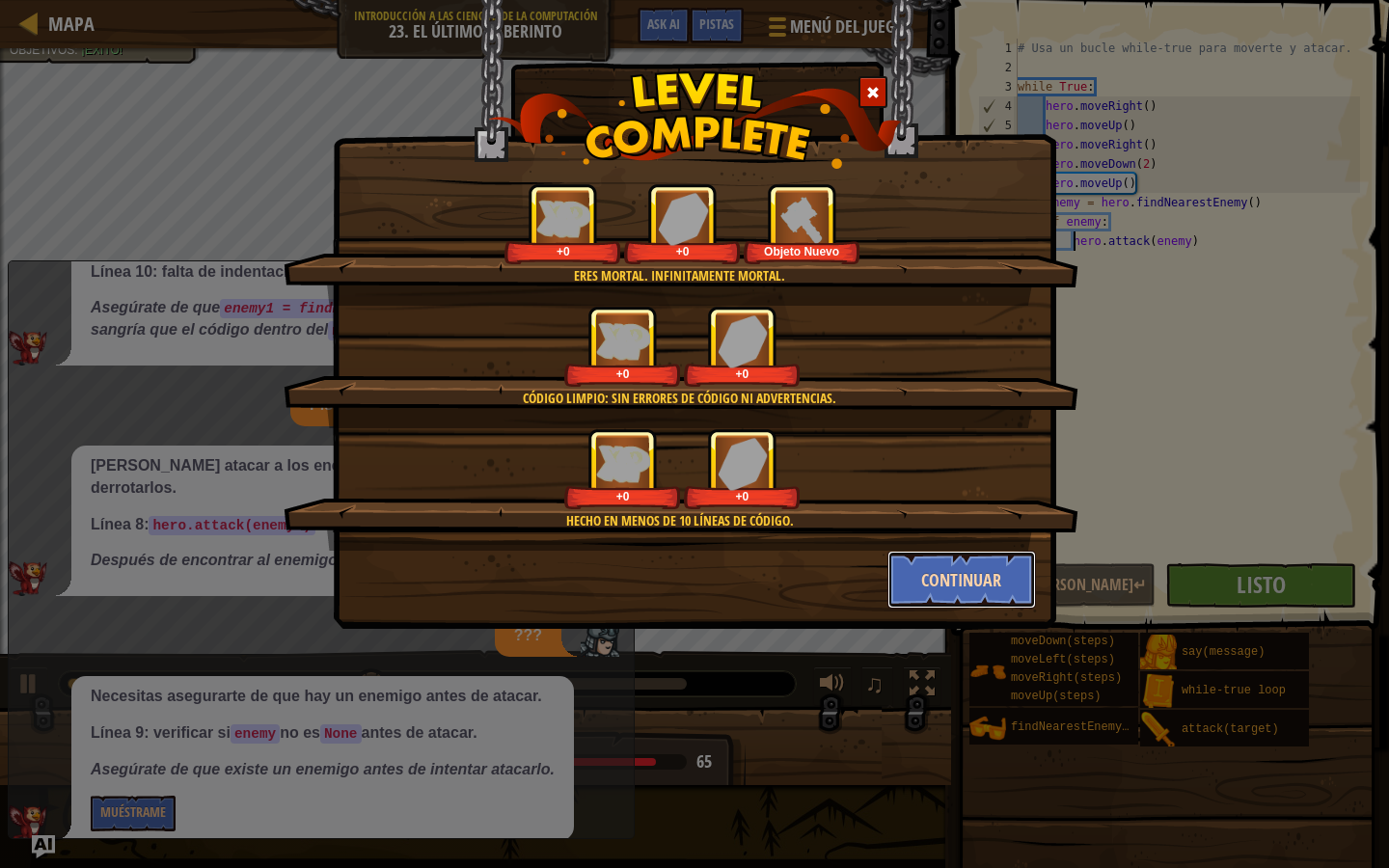
click at [965, 594] on button "Continuar" at bounding box center [963, 579] width 150 height 57
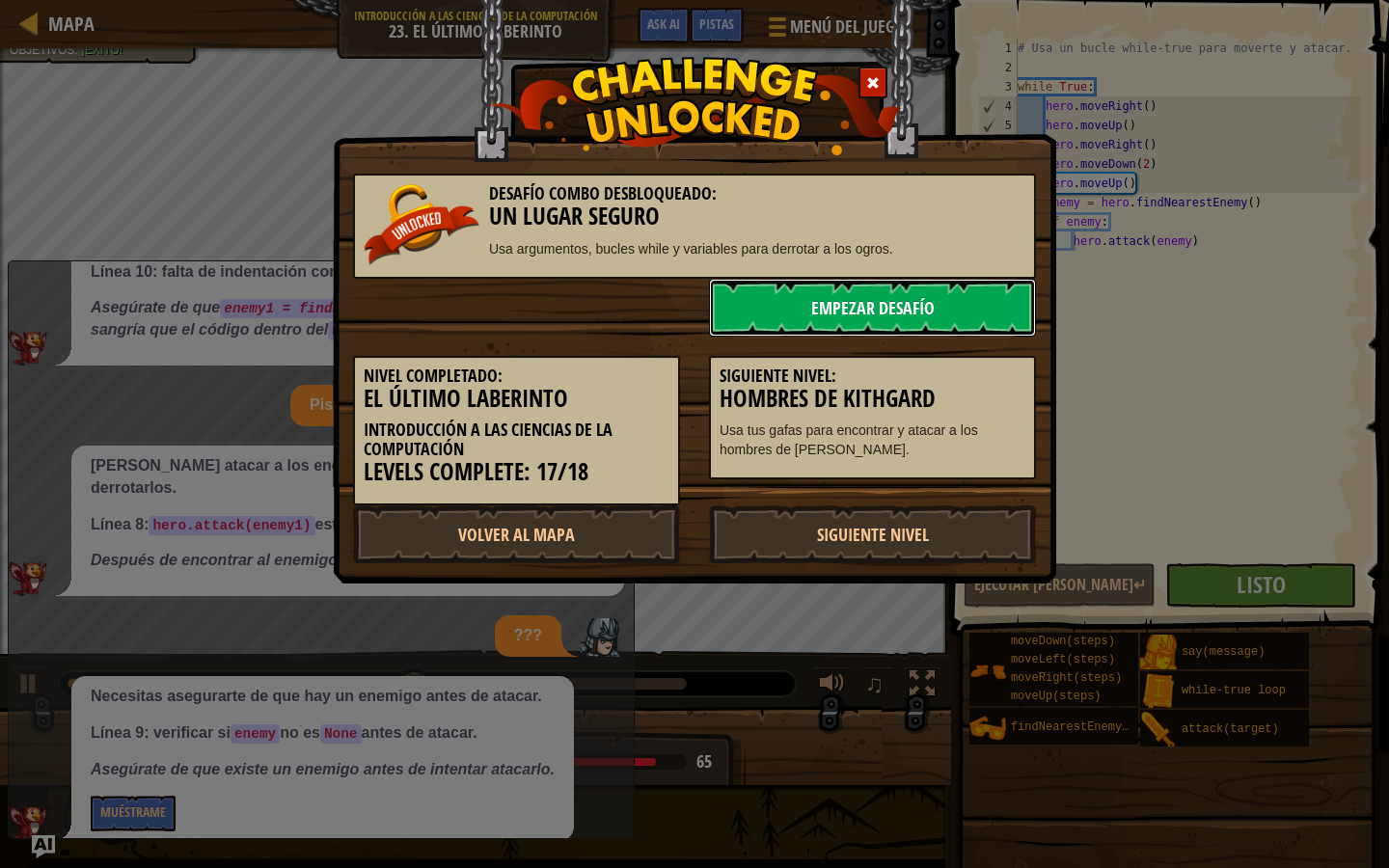
click at [940, 308] on link "Empezar Desafío" at bounding box center [872, 307] width 327 height 57
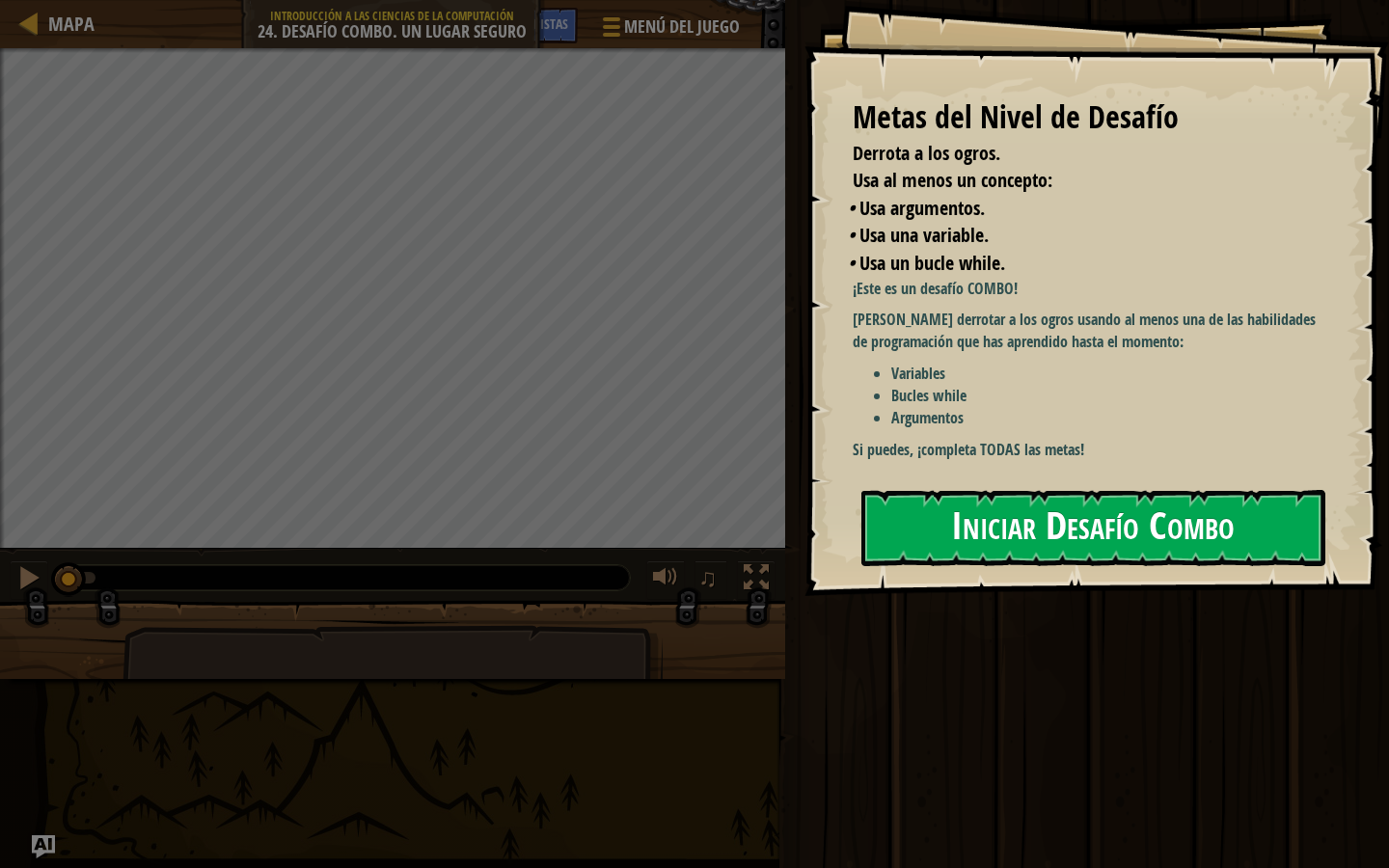
click at [1117, 524] on button "Iniciar Desafío Combo" at bounding box center [1093, 528] width 464 height 76
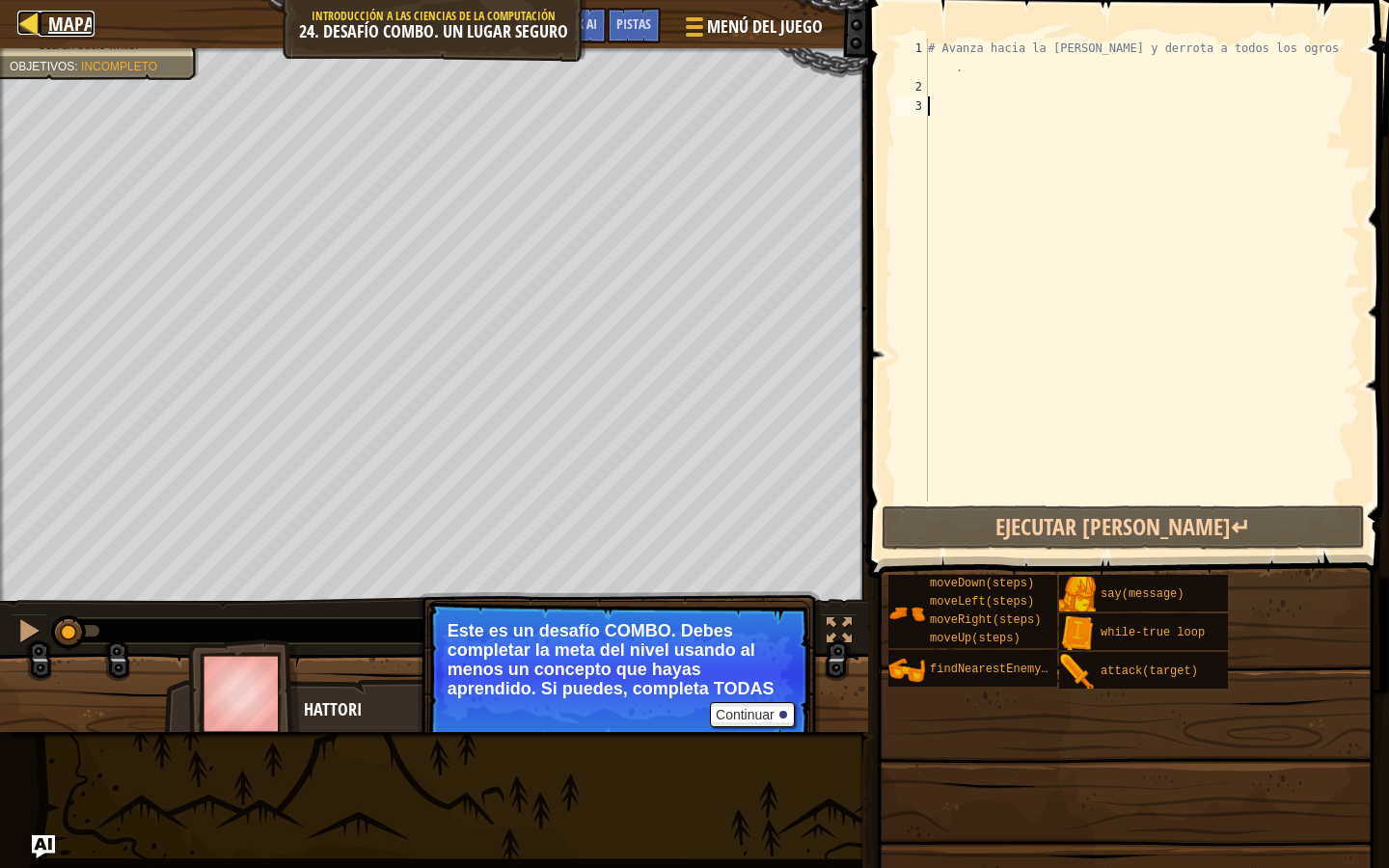
click at [86, 20] on span "Mapa" at bounding box center [72, 23] width 47 height 26
select select "es-419"
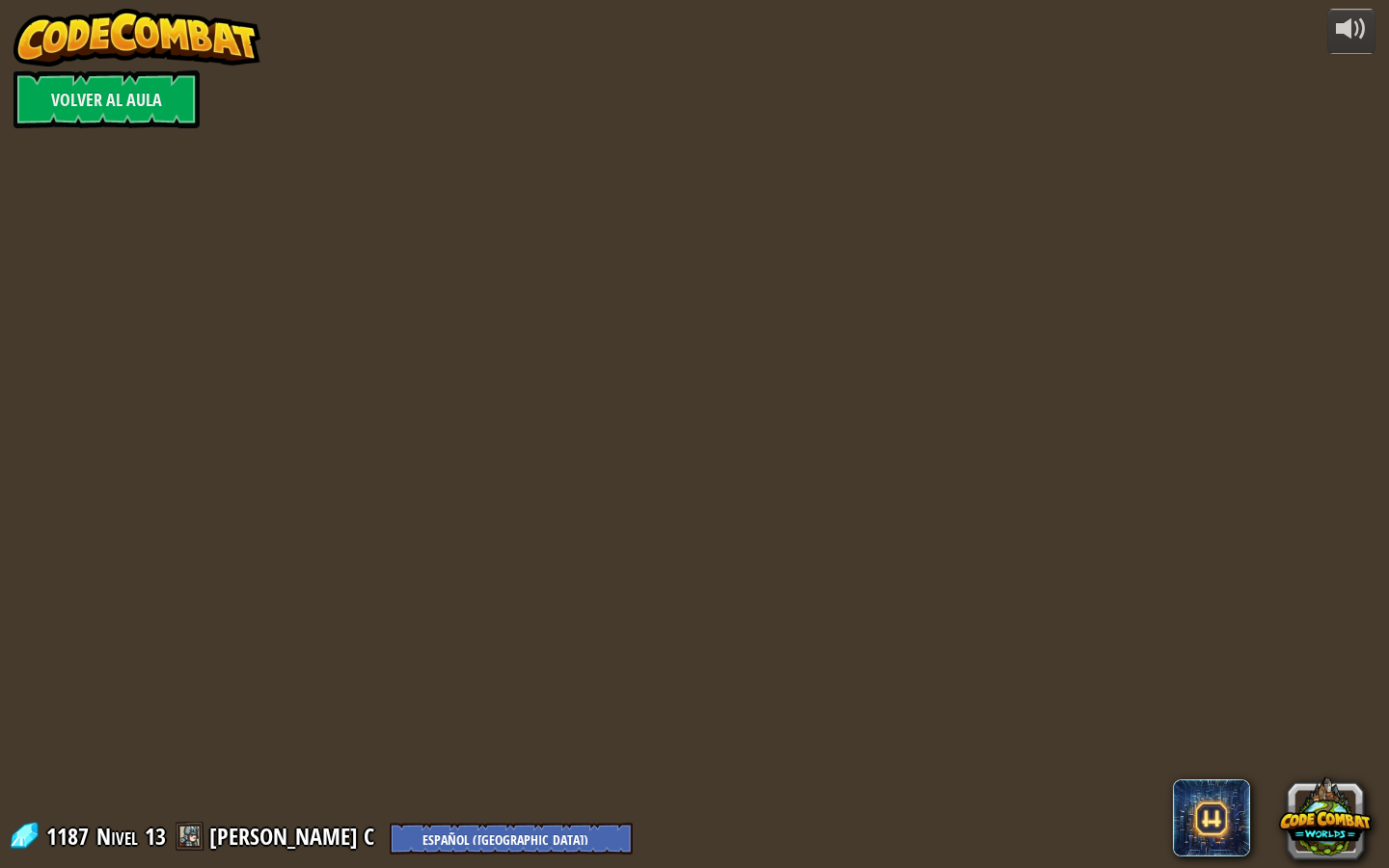
select select "es-419"
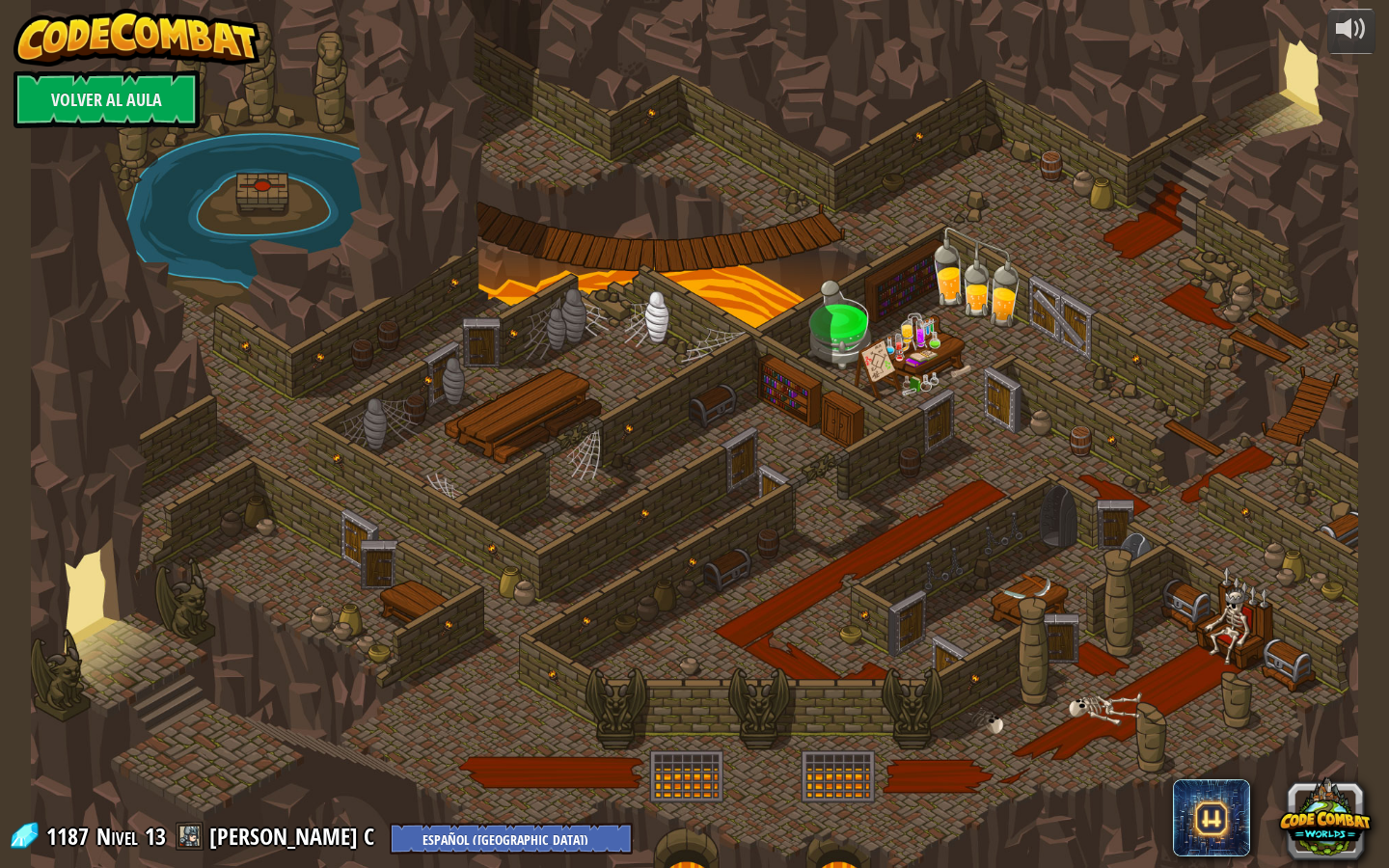
select select "es-419"
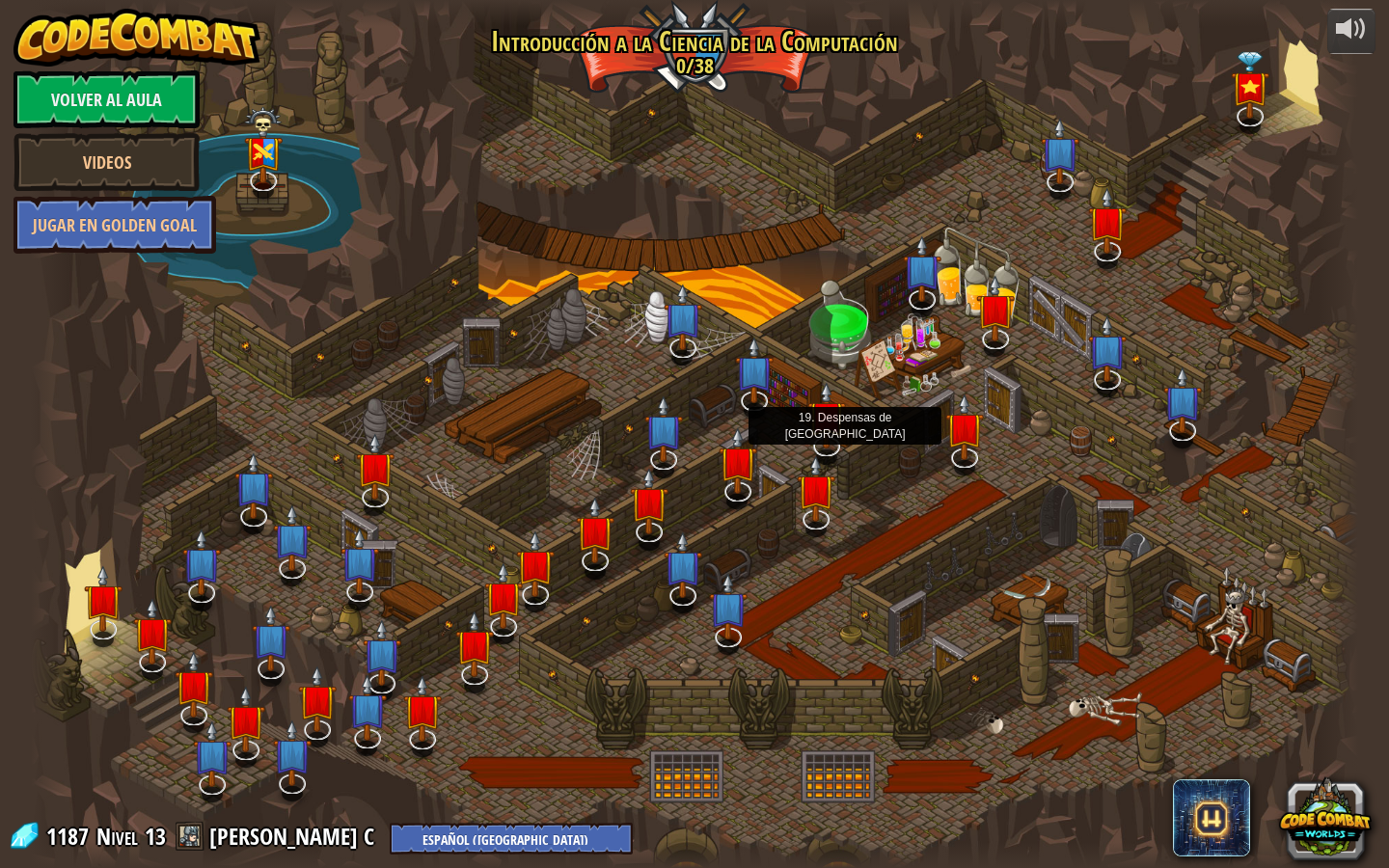
select select "es-419"
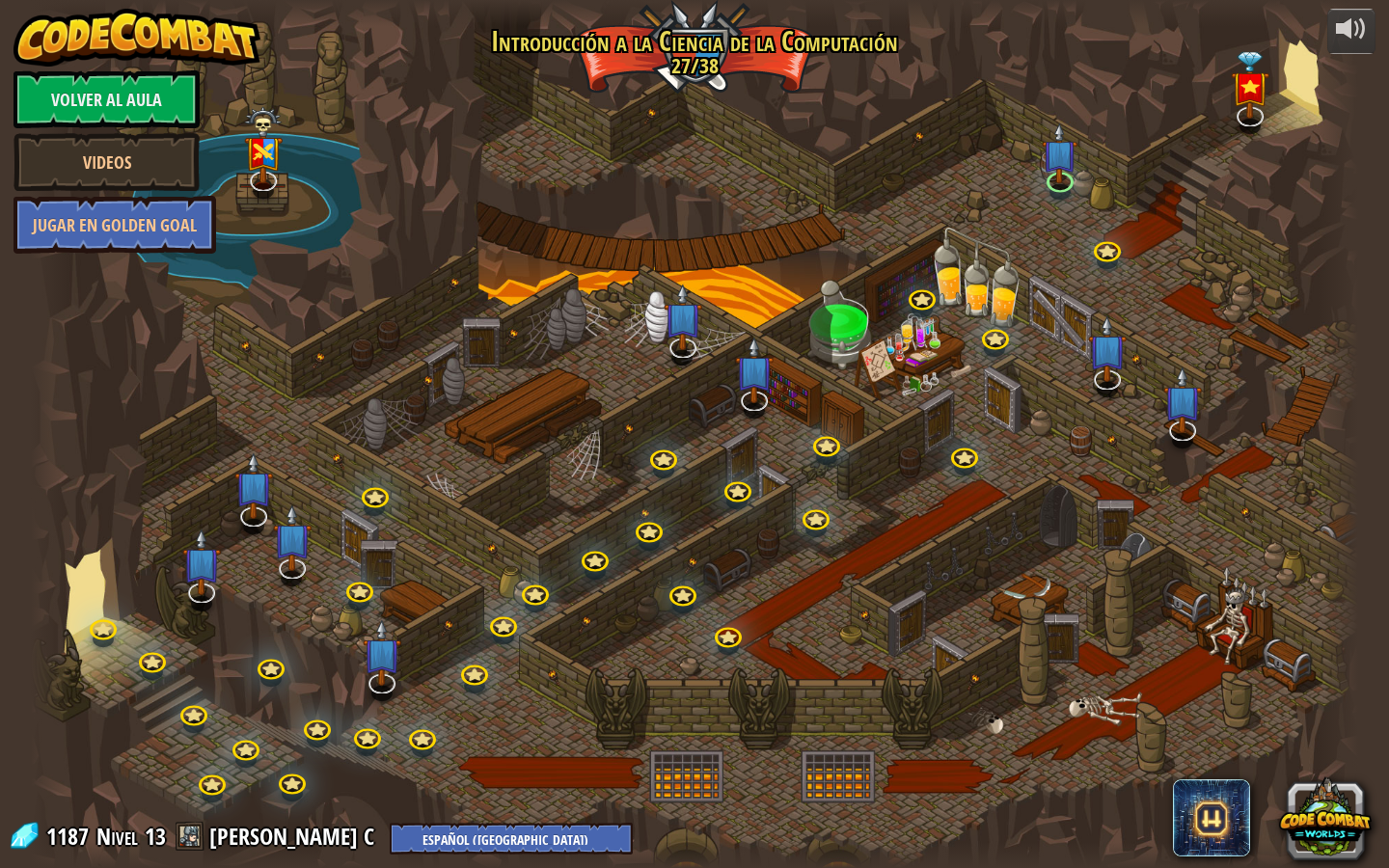
select select "es-419"
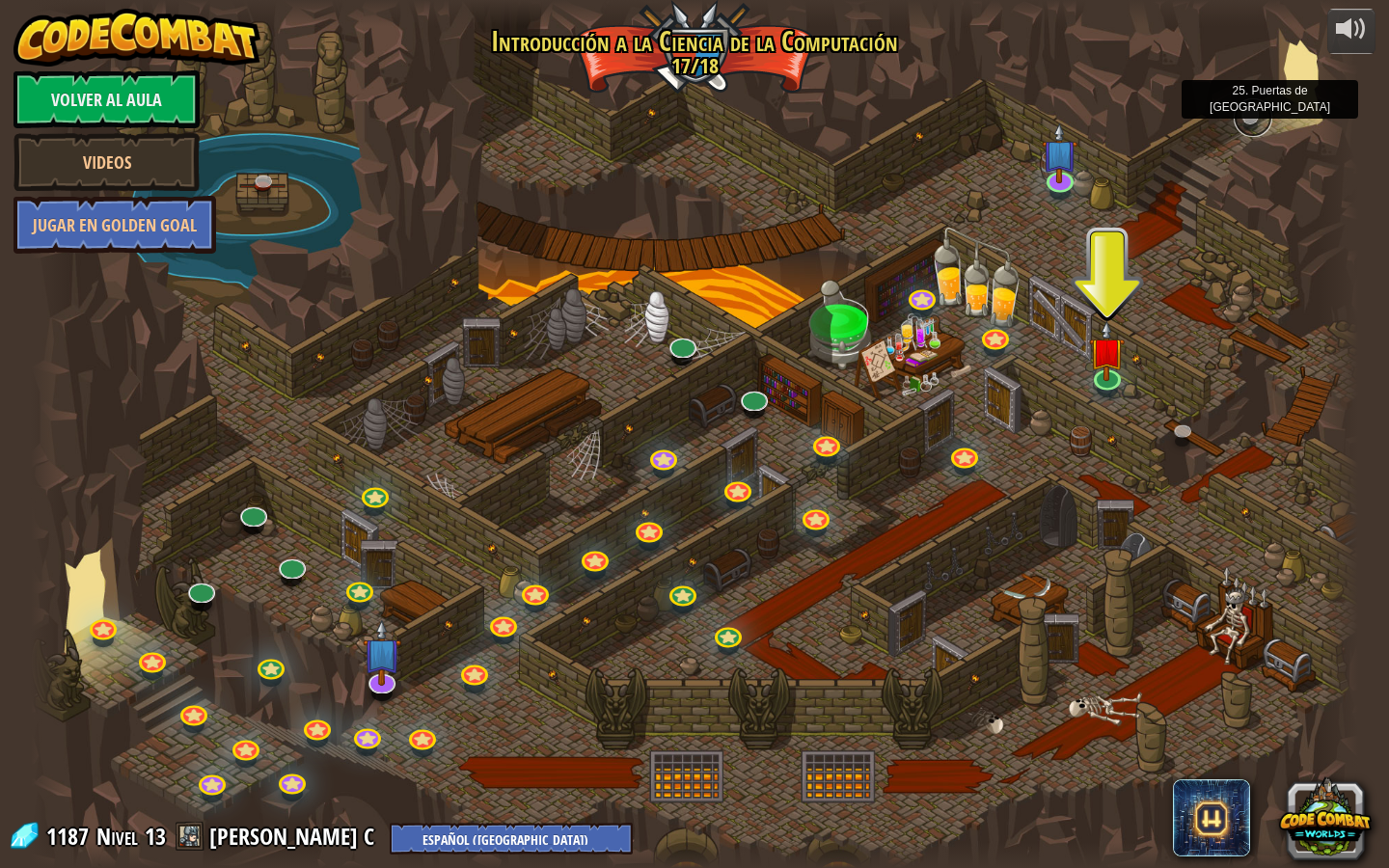
click at [1260, 112] on link at bounding box center [1254, 118] width 39 height 39
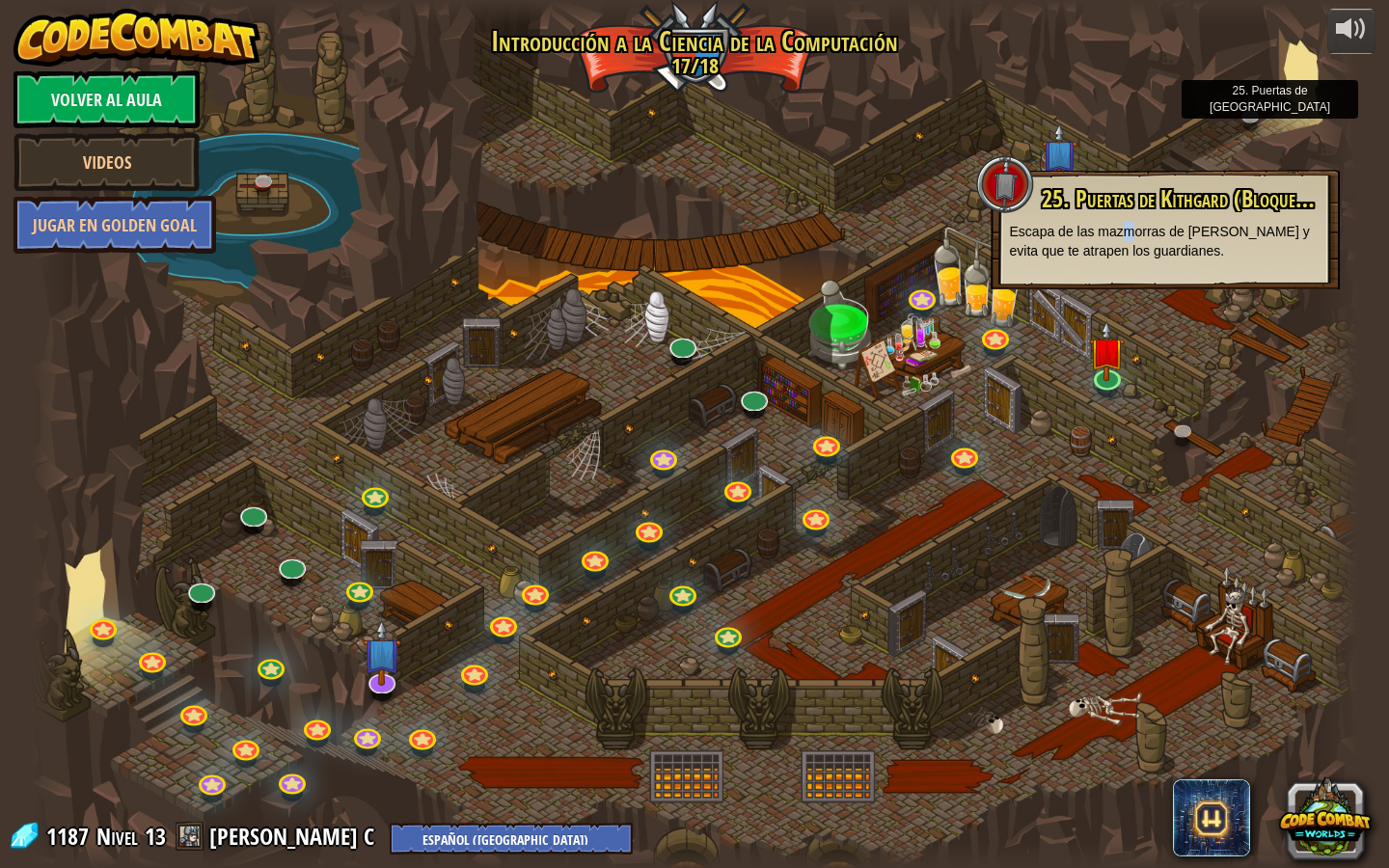
click at [1129, 224] on p "Escapa de las mazmorras de [PERSON_NAME] y evita que te atrapen los guardianes." at bounding box center [1165, 241] width 311 height 39
click at [925, 147] on div at bounding box center [695, 434] width 1329 height 868
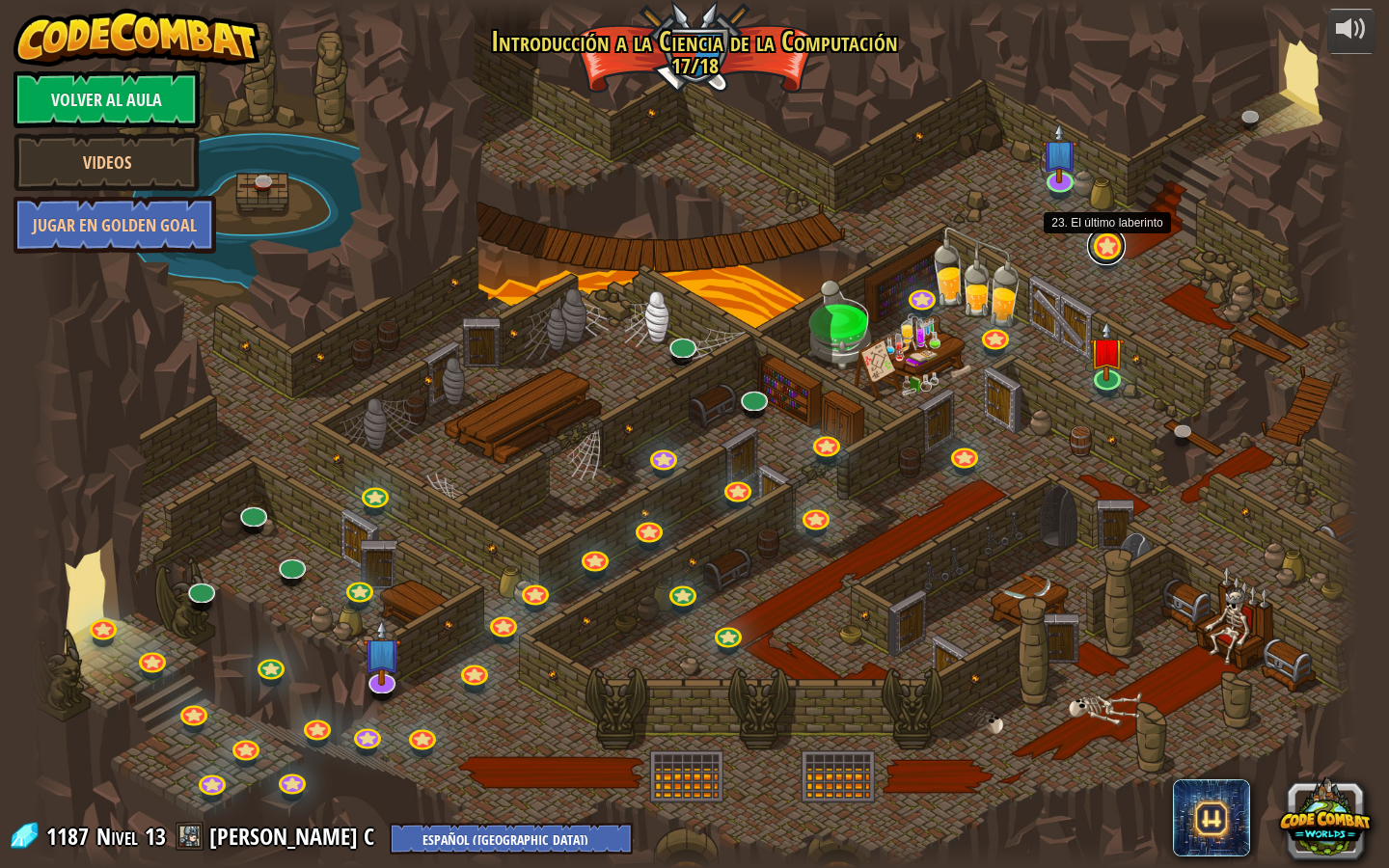
click at [1108, 246] on link at bounding box center [1107, 246] width 39 height 39
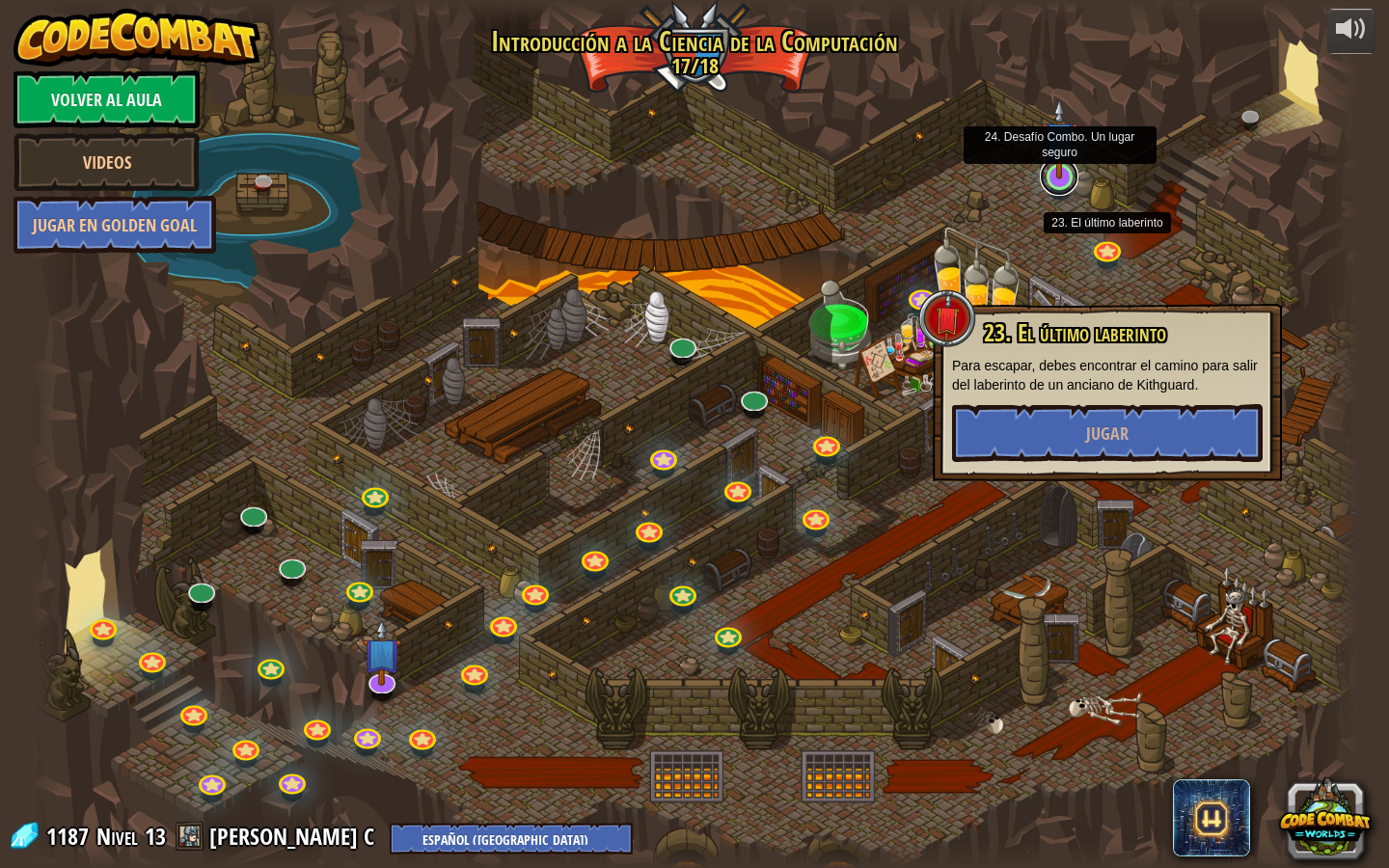
click at [1064, 186] on link at bounding box center [1059, 177] width 39 height 39
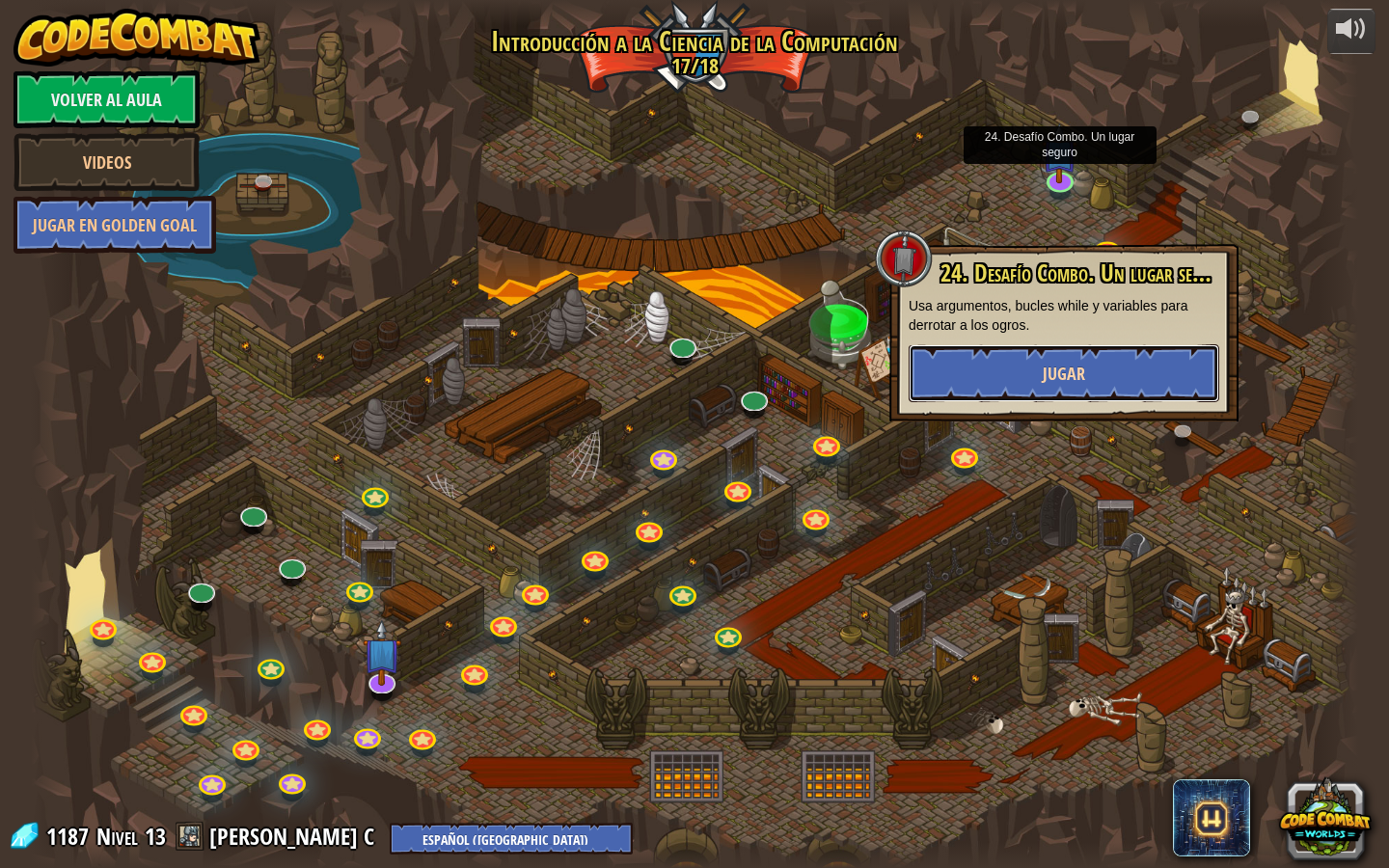
click at [1110, 365] on button "Jugar" at bounding box center [1064, 373] width 311 height 57
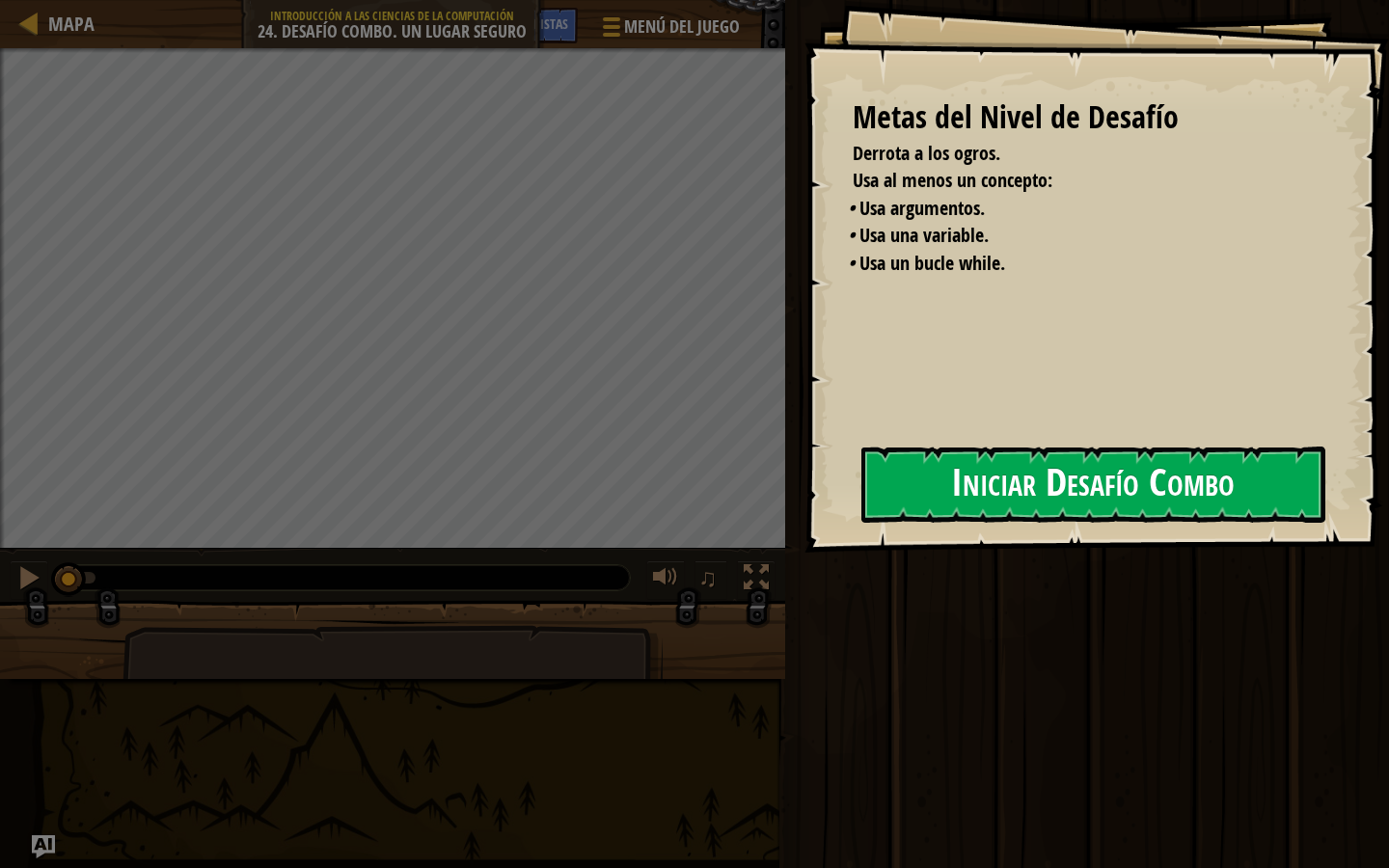
click at [928, 483] on button "Iniciar Desafío Combo" at bounding box center [1093, 485] width 464 height 76
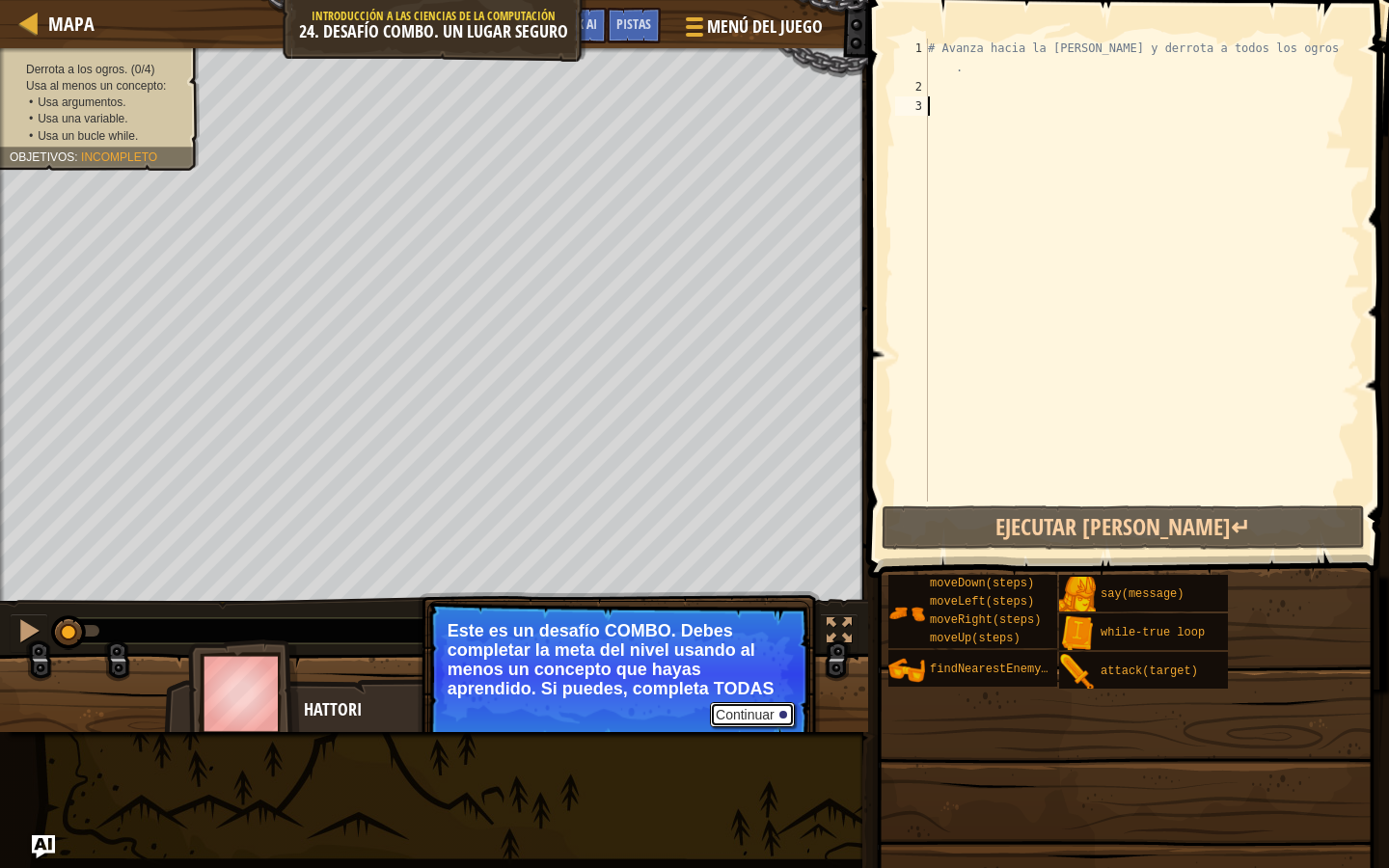
click at [751, 712] on button "Continuar" at bounding box center [751, 715] width 85 height 25
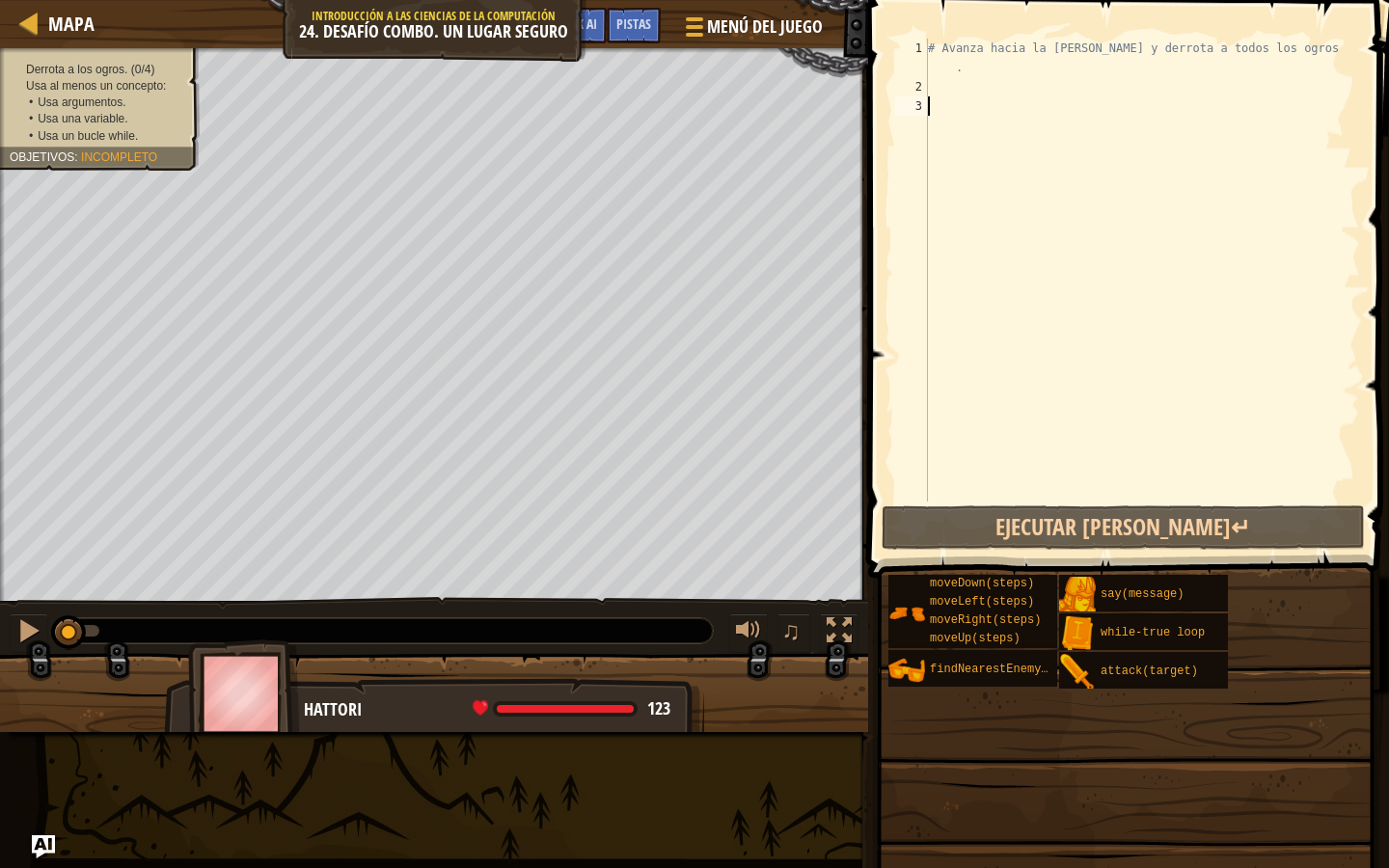
click at [1012, 83] on div "# Avanza hacia la sala del tesoro y derrota a todos los ogros ." at bounding box center [1143, 299] width 436 height 521
type textarea "a"
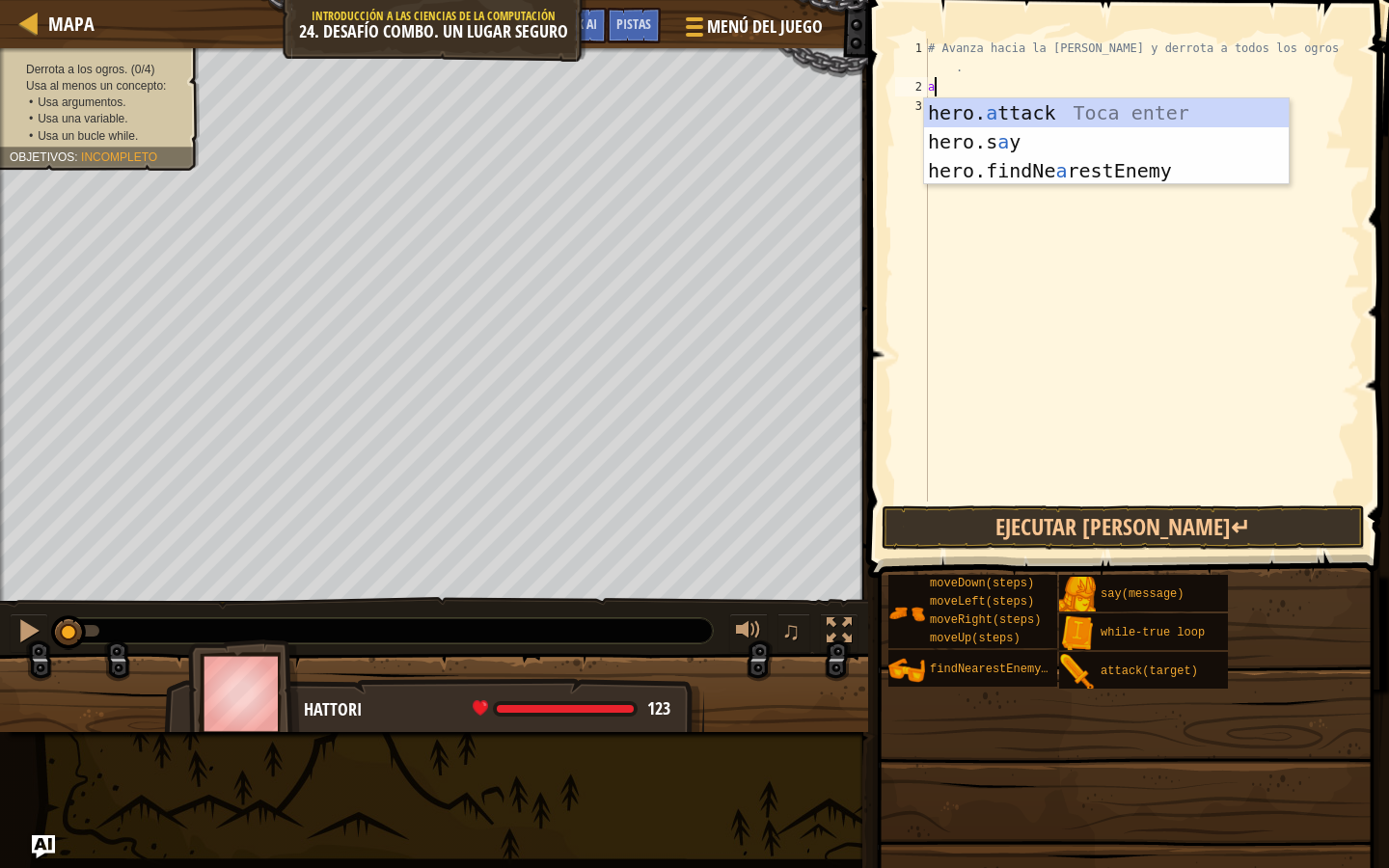
scroll to position [9, 0]
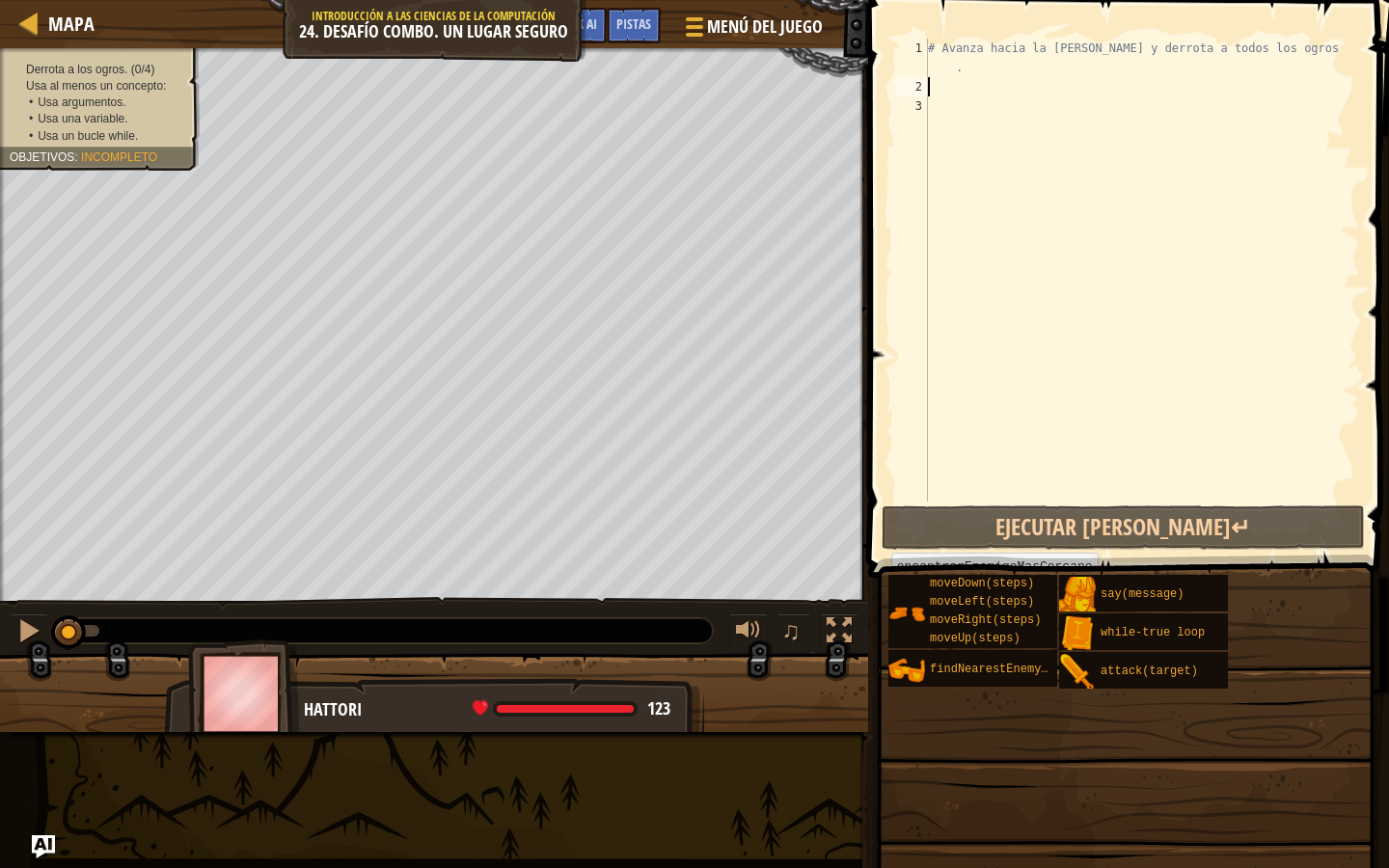
type textarea "h"
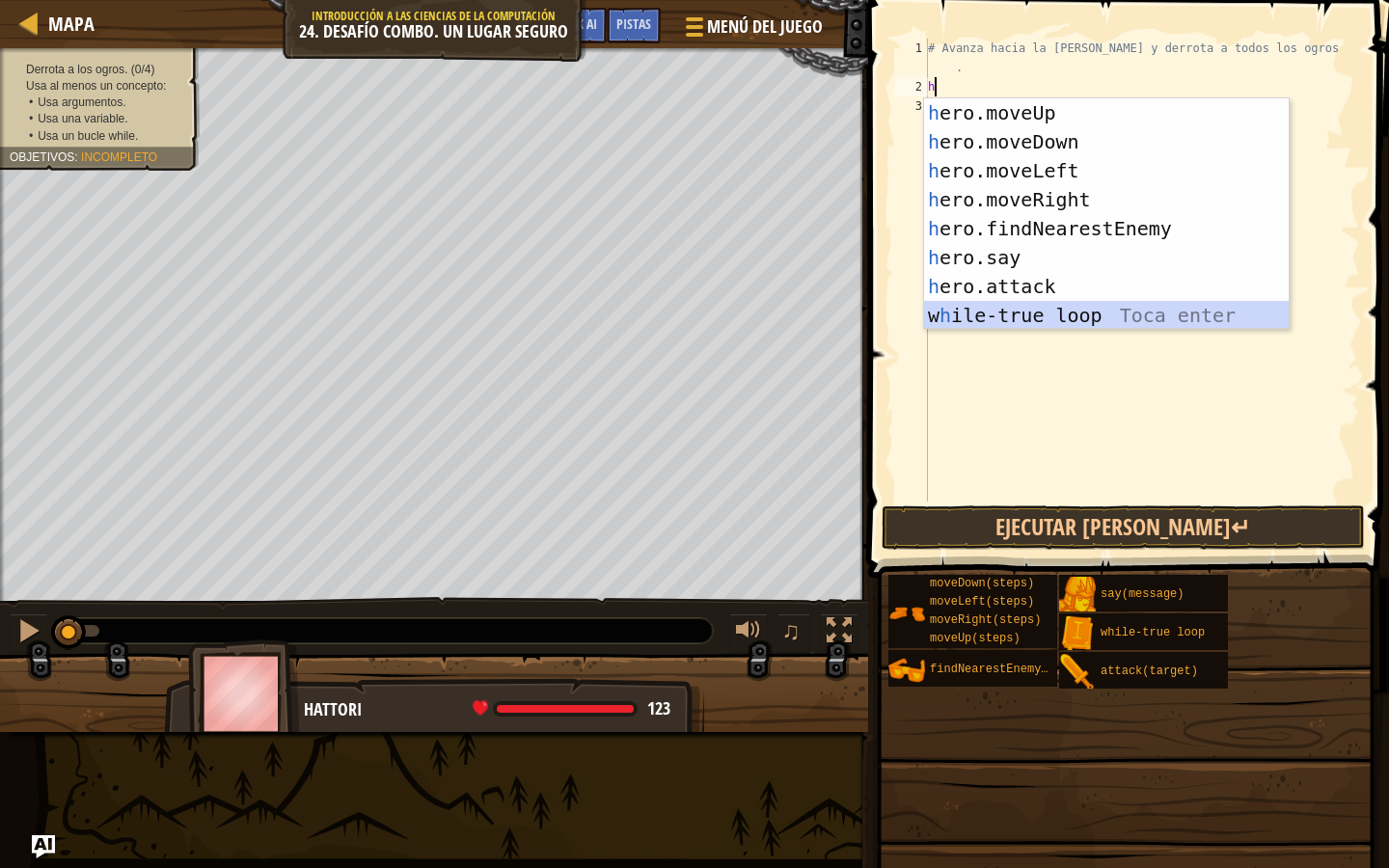
click at [1076, 314] on div "h ero.moveUp Toca enter h ero.moveDown Toca enter h ero.moveLeft Toca enter h e…" at bounding box center [1107, 242] width 365 height 289
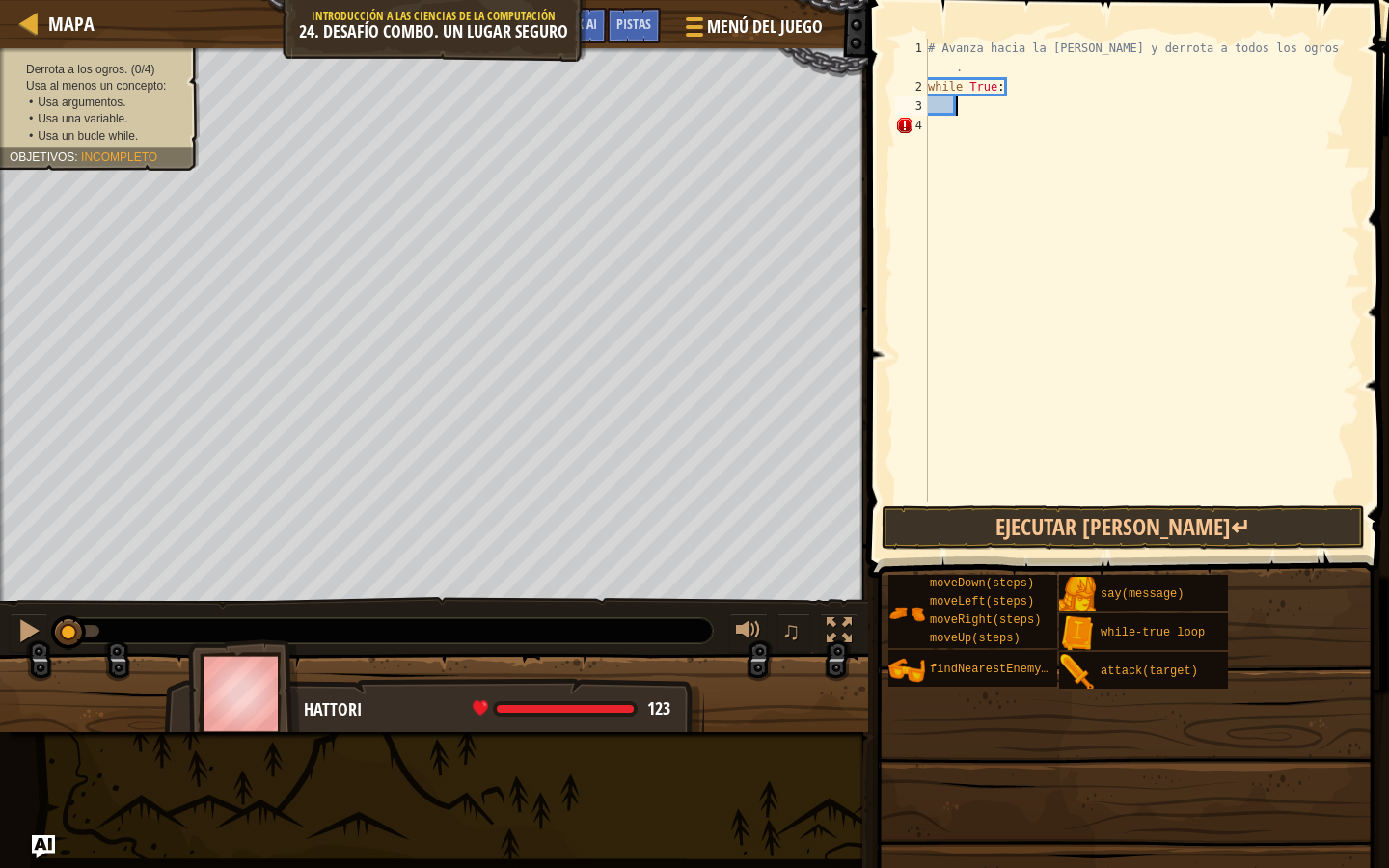
click at [1026, 96] on div "# Avanza hacia la sala del tesoro y derrota a todos los ogros . while True :" at bounding box center [1143, 299] width 436 height 521
type textarea "i"
type textarea "u"
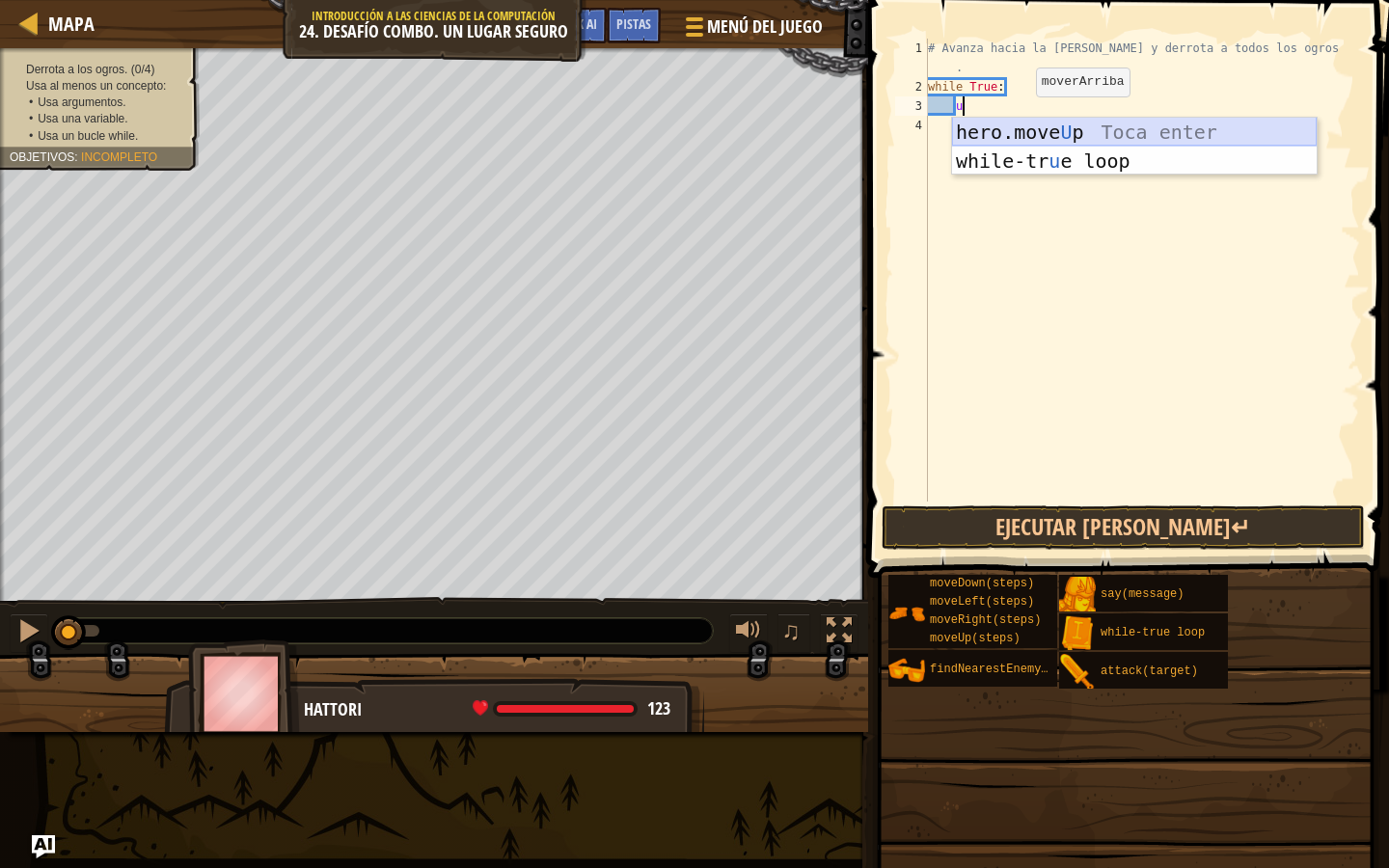
click at [1024, 131] on div "hero.move U p Toca enter while-tr u e loop Toca enter" at bounding box center [1134, 175] width 365 height 116
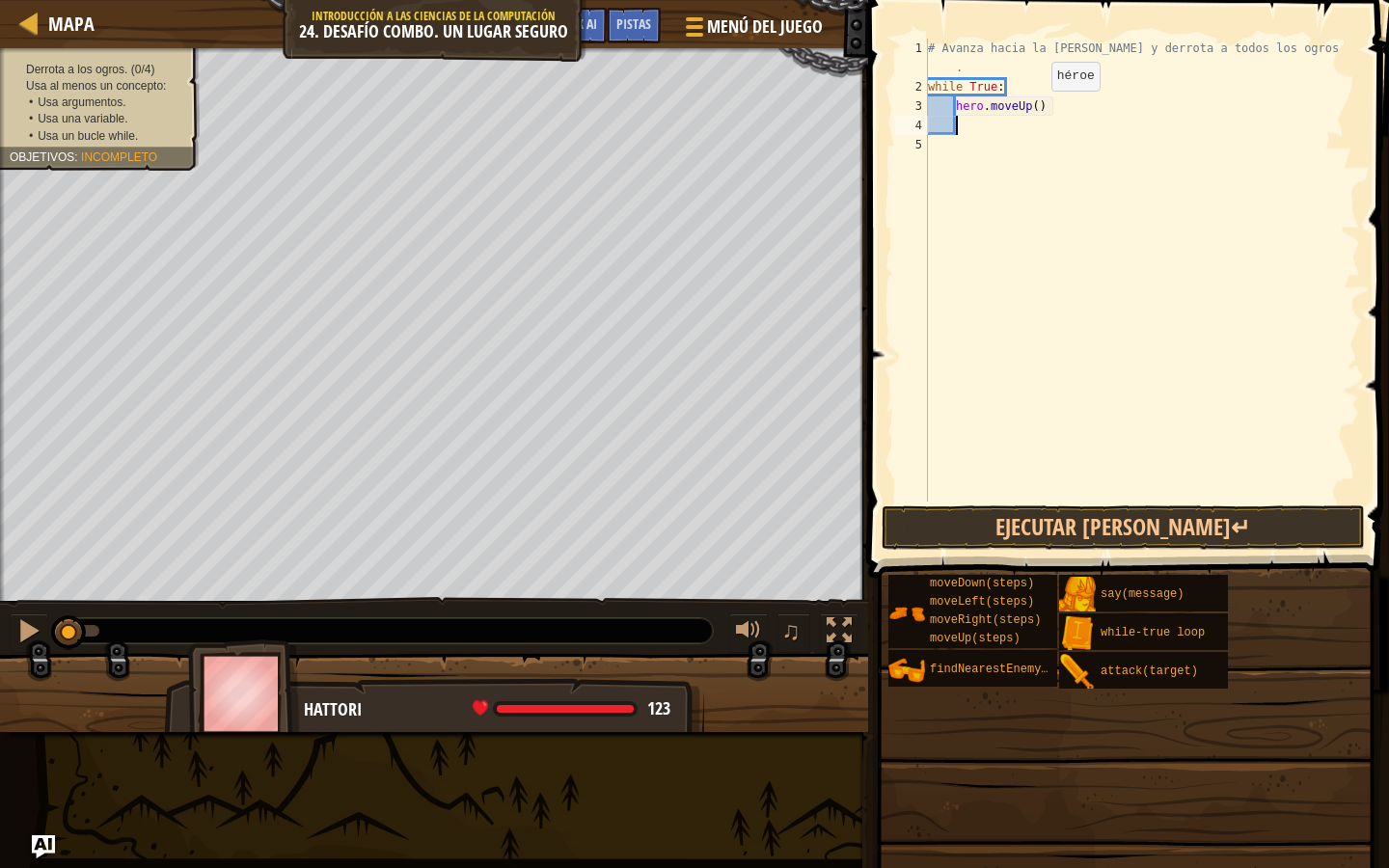
click at [1036, 109] on div "# Avanza hacia la sala del tesoro y derrota a todos los ogros . while True : he…" at bounding box center [1143, 299] width 436 height 521
type textarea "hero.moveUp()"
click at [1043, 127] on div "# Avanza hacia la sala del tesoro y derrota a todos los ogros . while True : he…" at bounding box center [1143, 299] width 436 height 521
type textarea "r"
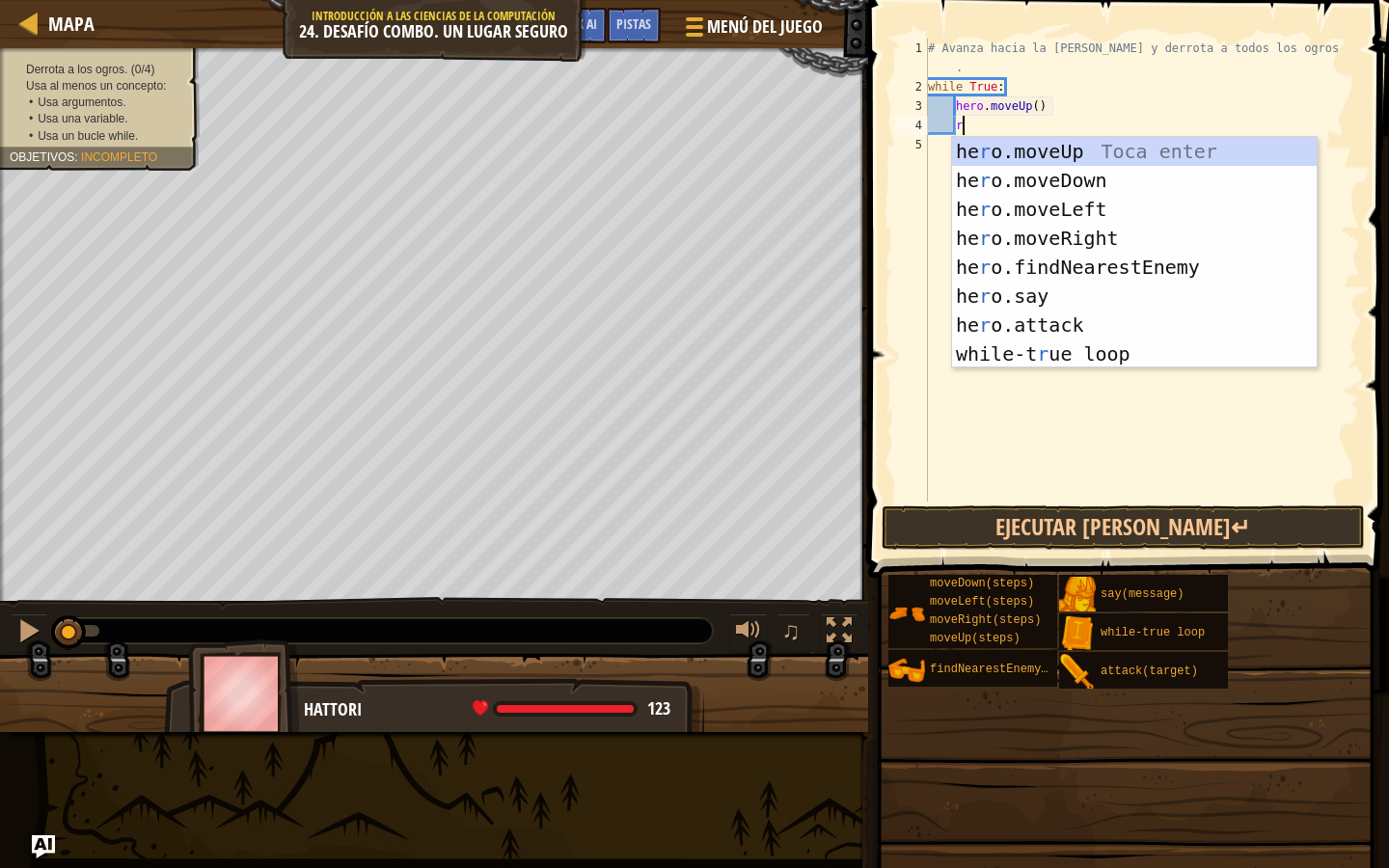
scroll to position [9, 2]
click at [1042, 232] on div "he r o.moveUp Toca enter he r o.moveDown Toca enter he r o.moveLeft Toca enter …" at bounding box center [1134, 281] width 365 height 289
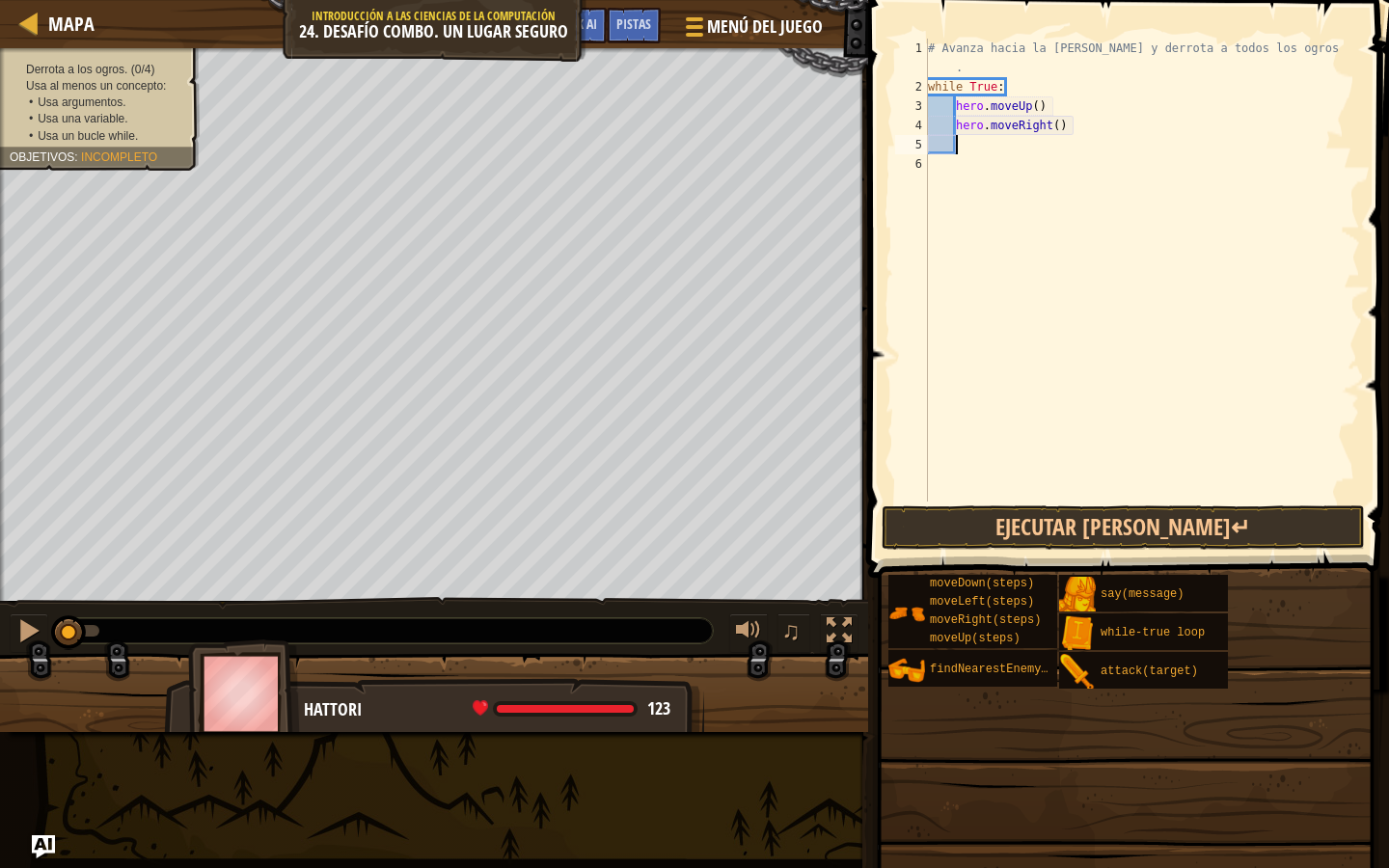
type textarea "d"
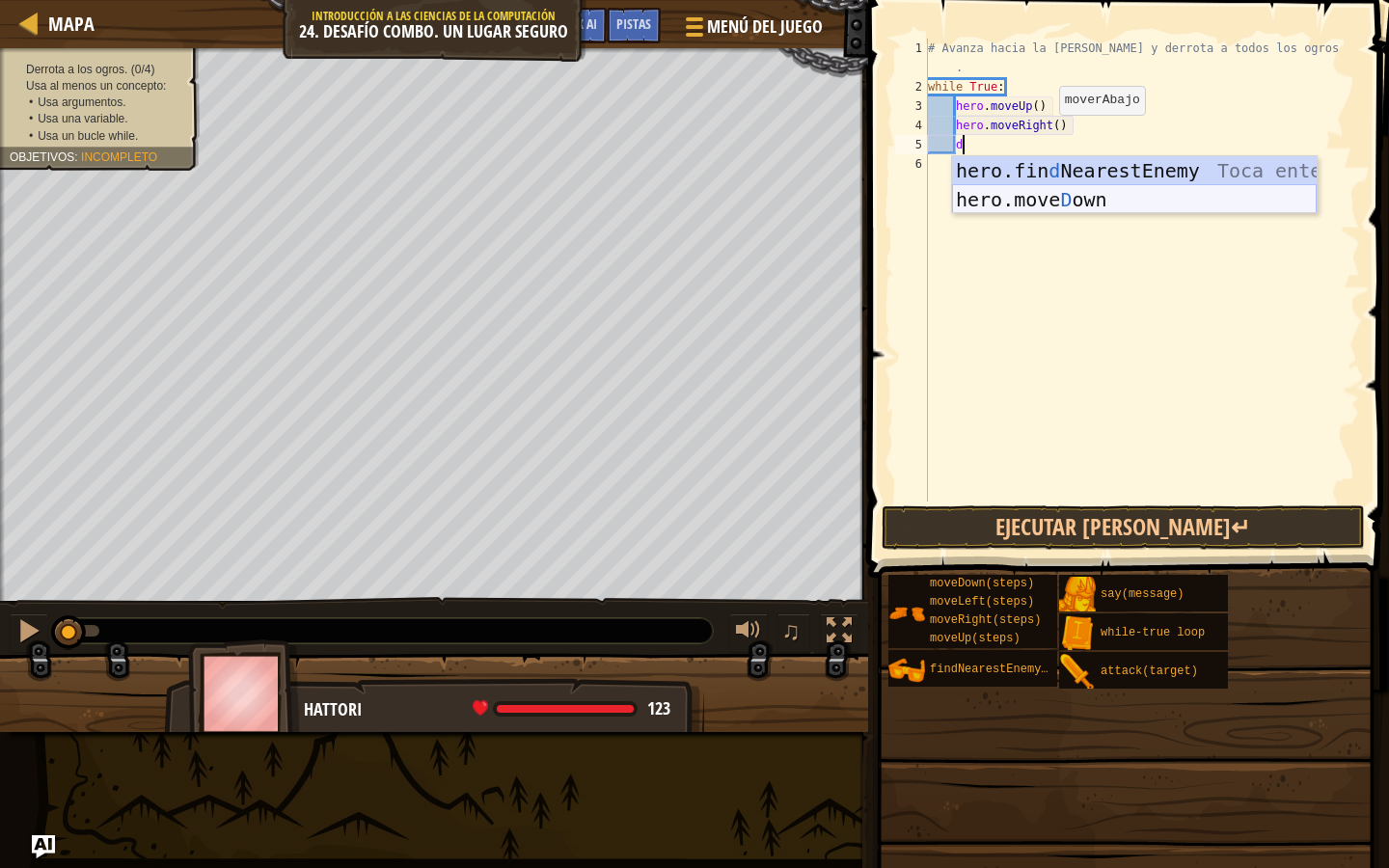
click at [1050, 202] on div "hero.fin d NearestEnemy Toca enter hero.move D own Toca enter" at bounding box center [1134, 214] width 365 height 116
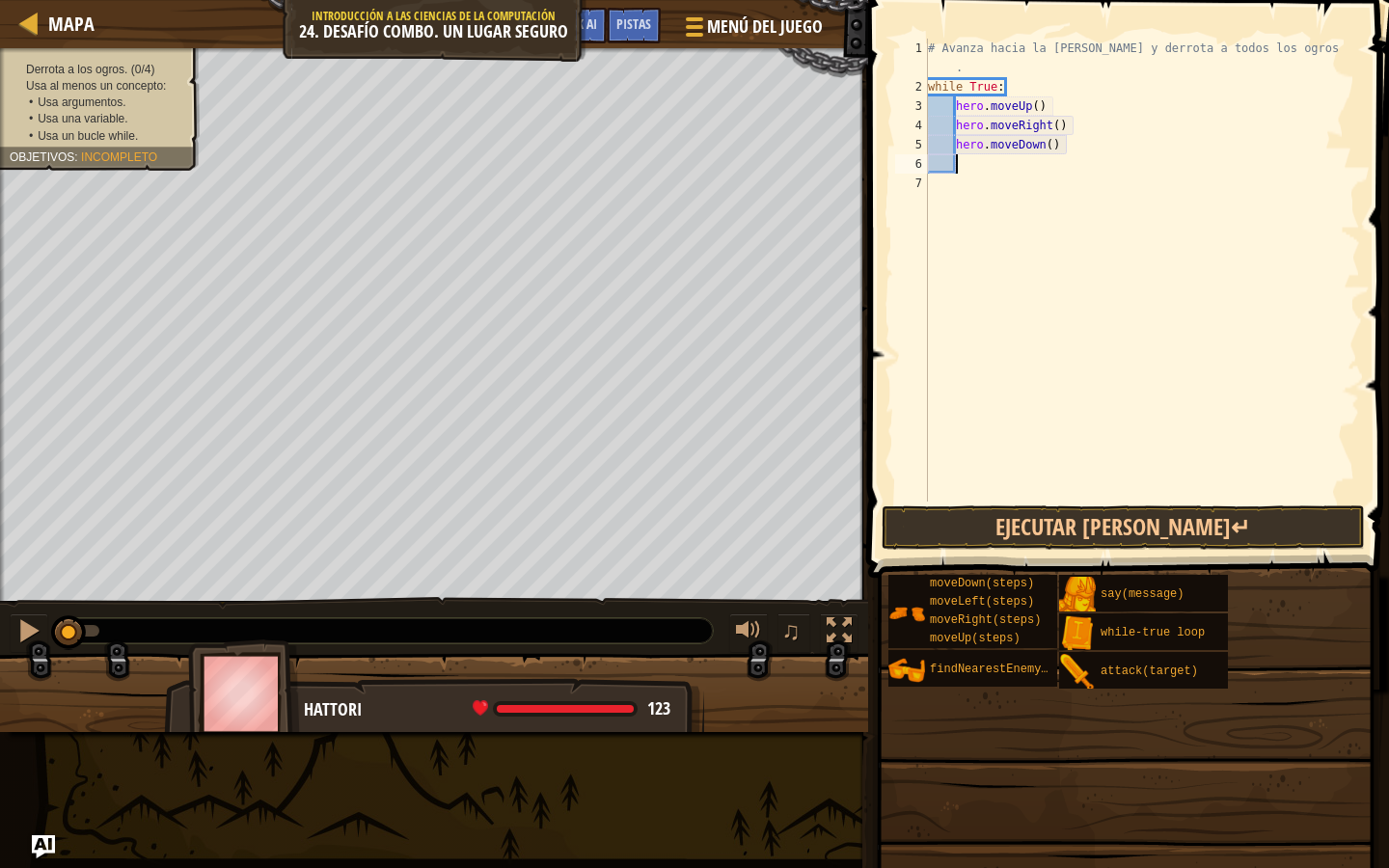
click at [1042, 107] on div "# Avanza hacia la sala del tesoro y derrota a todos los ogros . while True : he…" at bounding box center [1143, 299] width 436 height 521
click at [1064, 120] on div "# Avanza hacia la sala del tesoro y derrota a todos los ogros . while True : he…" at bounding box center [1143, 299] width 436 height 521
click at [1058, 123] on div "# Avanza hacia la sala del tesoro y derrota a todos los ogros . while True : he…" at bounding box center [1143, 299] width 436 height 521
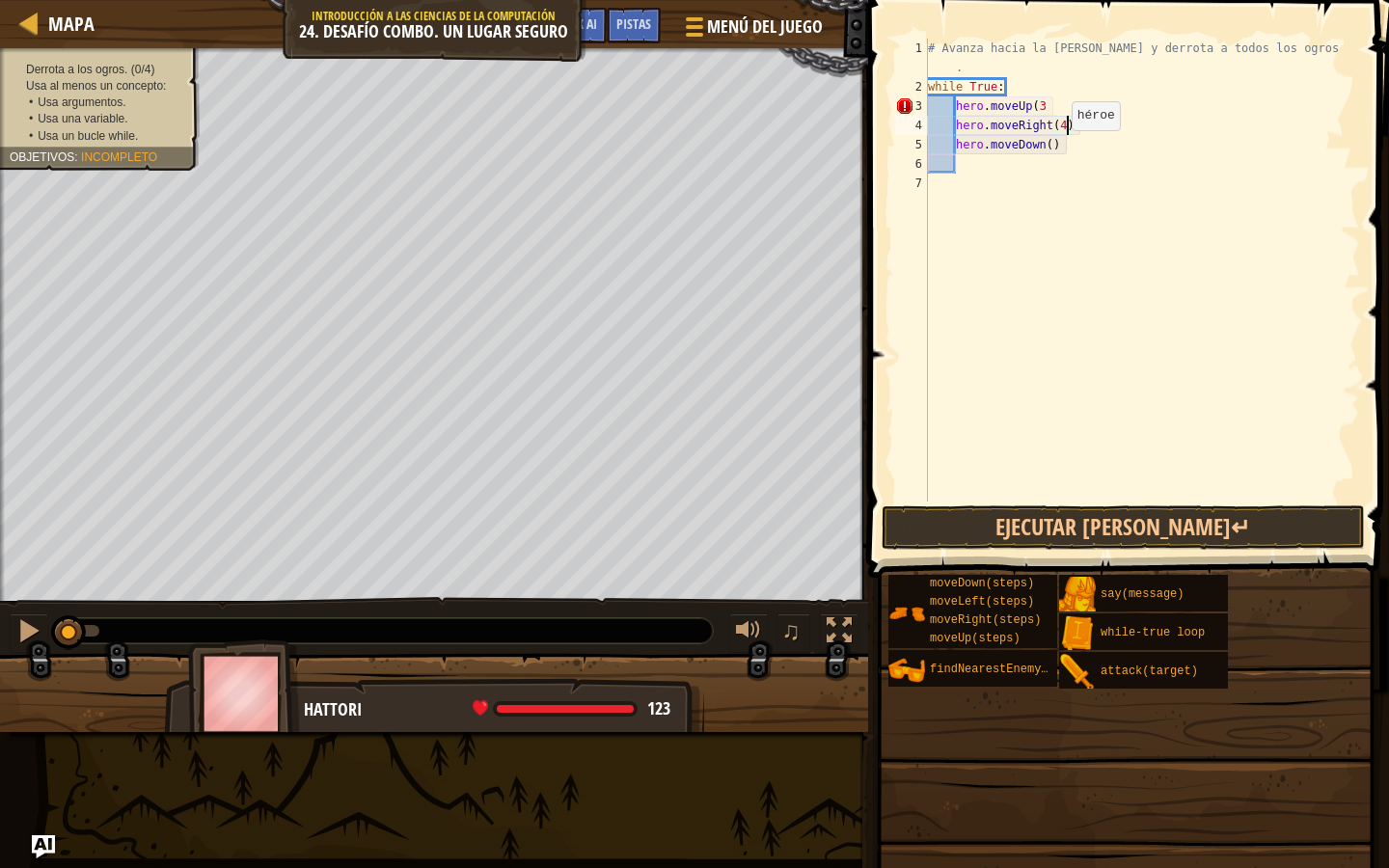
click at [1054, 148] on div "# Avanza hacia la sala del tesoro y derrota a todos los ogros . while True : he…" at bounding box center [1143, 299] width 436 height 521
click at [1104, 528] on button "Ejecutar [PERSON_NAME]↵" at bounding box center [1123, 527] width 484 height 45
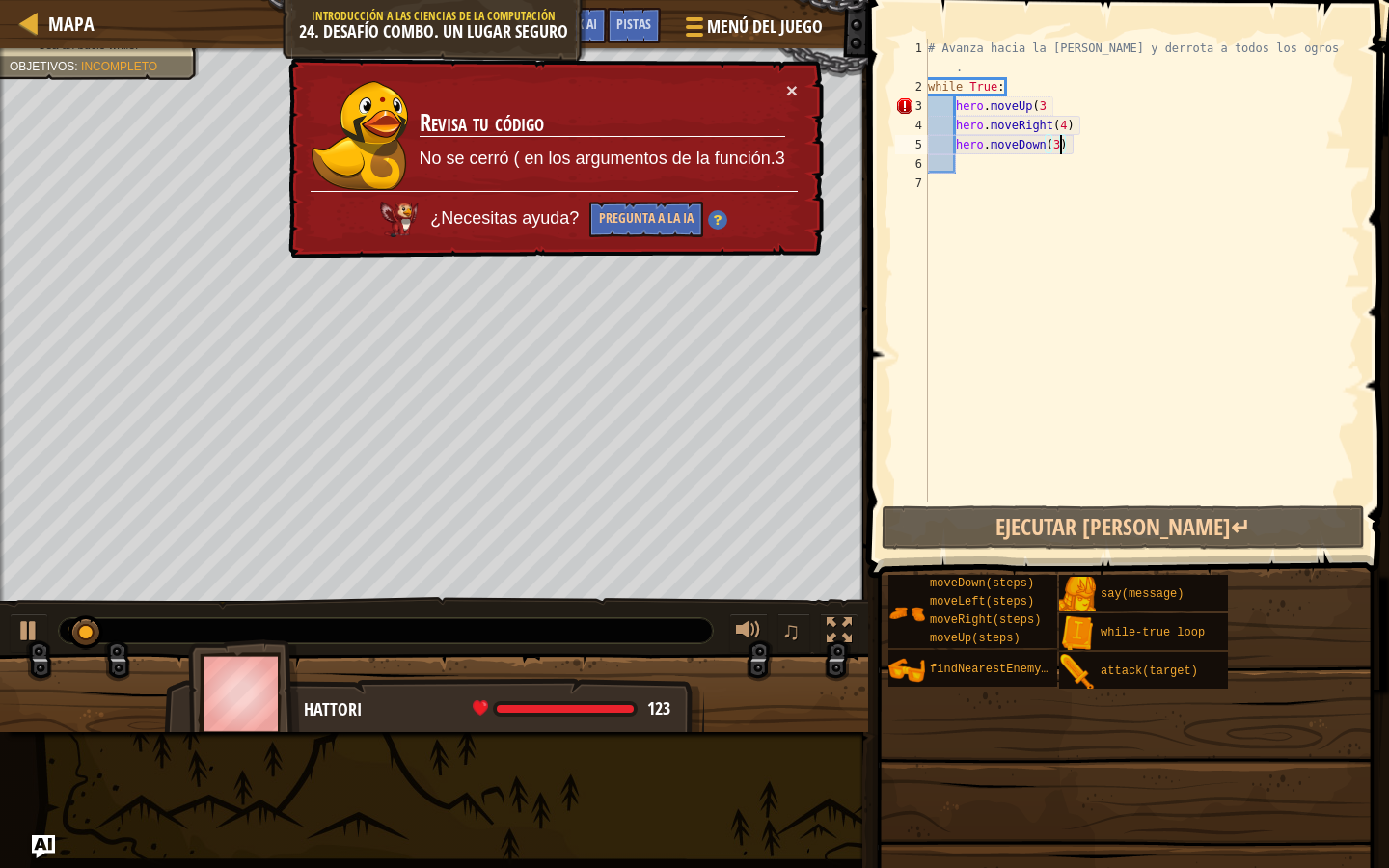
click at [799, 90] on div "× Revisa tu código No se cerró ( en los argumentos de la función.3 ¿Necesitas a…" at bounding box center [554, 158] width 539 height 201
click at [797, 84] on button "×" at bounding box center [792, 90] width 12 height 20
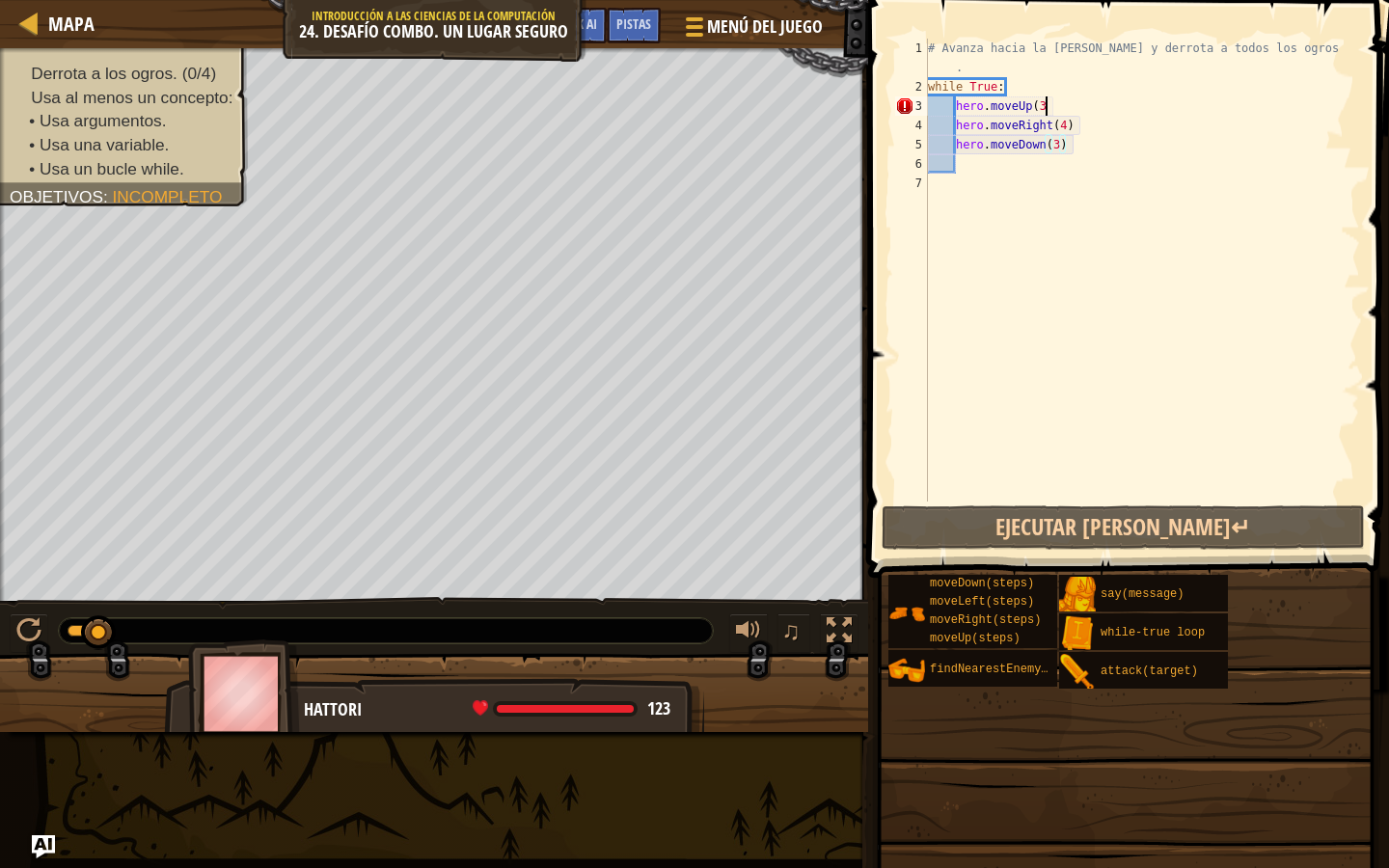
click at [1067, 113] on div "# Avanza hacia la sala del tesoro y derrota a todos los ogros . while True : he…" at bounding box center [1143, 299] width 436 height 521
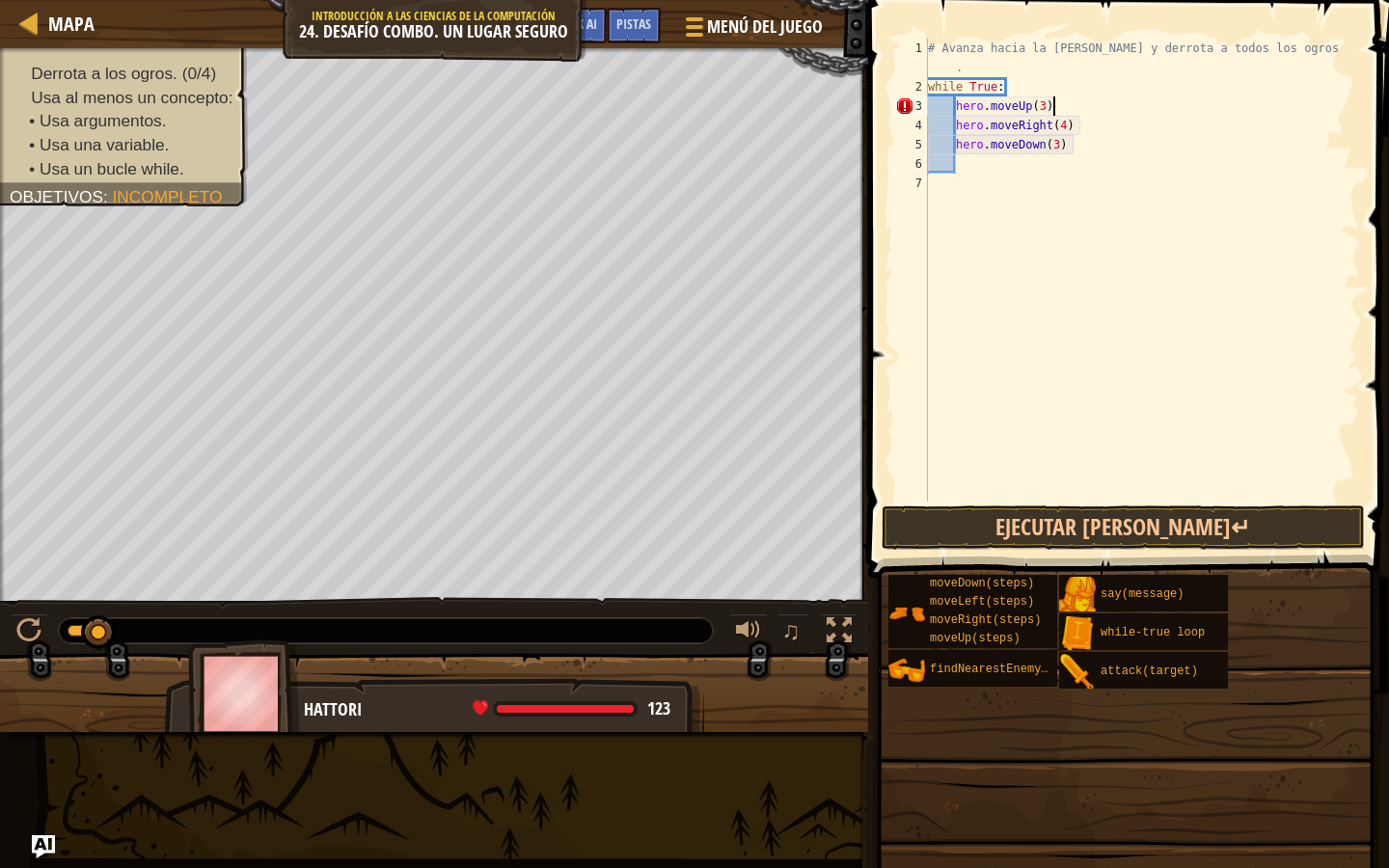
scroll to position [9, 10]
type textarea "hero.moveUp(3)"
click at [1079, 504] on div "hero.moveUp(3) 1 2 3 4 5 6 7 # Avanza hacia la sala del tesoro y derrota a todo…" at bounding box center [1125, 327] width 527 height 634
click at [1071, 535] on button "Ejecutar [PERSON_NAME]↵" at bounding box center [1123, 527] width 484 height 45
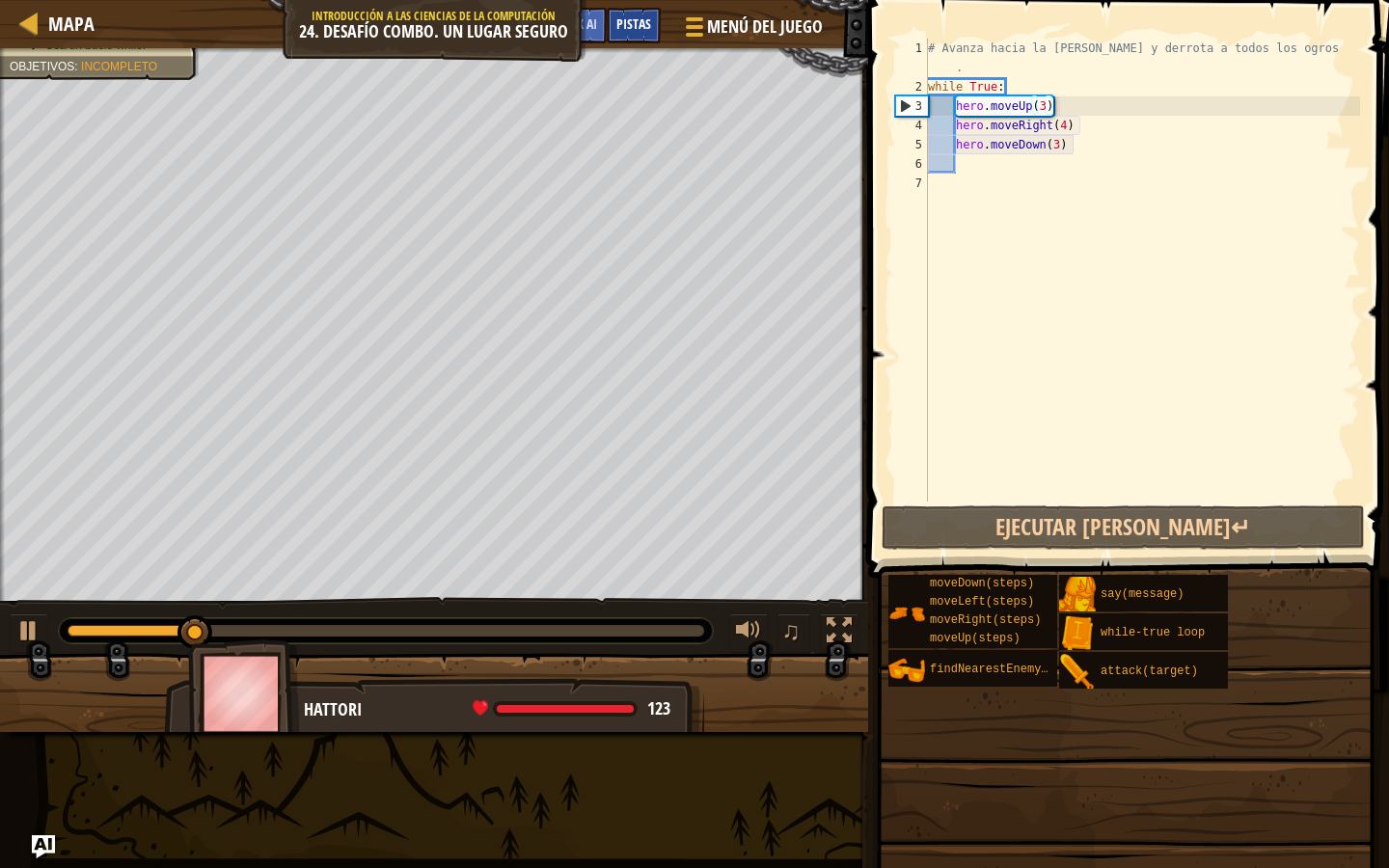
click at [648, 21] on span "Pistas" at bounding box center [634, 23] width 35 height 18
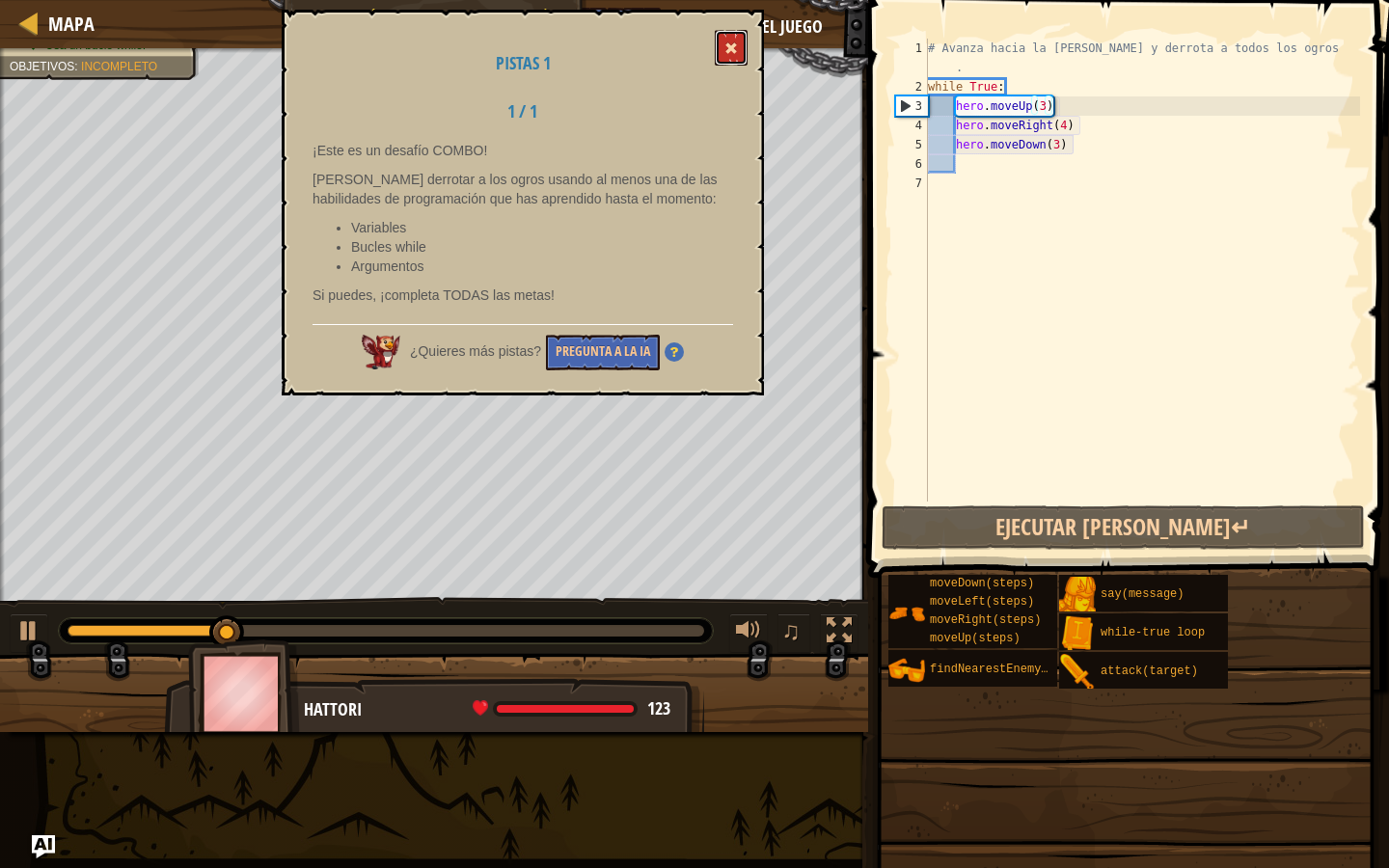
click at [740, 30] on button at bounding box center [731, 48] width 33 height 36
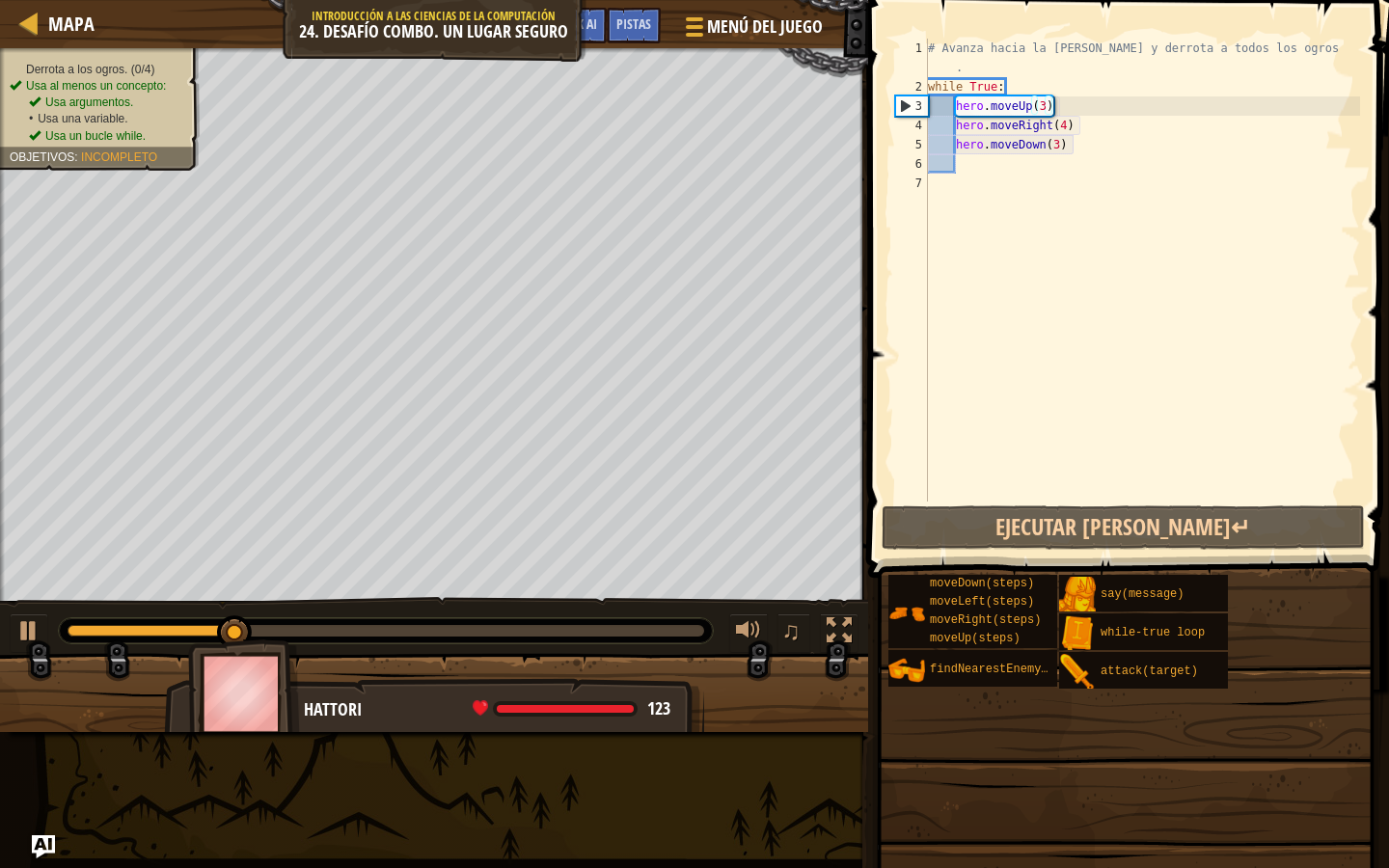
click at [170, 63] on div "Derrota a los ogros. (0/4) Usa al menos un concepto: Usa argumentos. • Usa una …" at bounding box center [99, 102] width 180 height 83
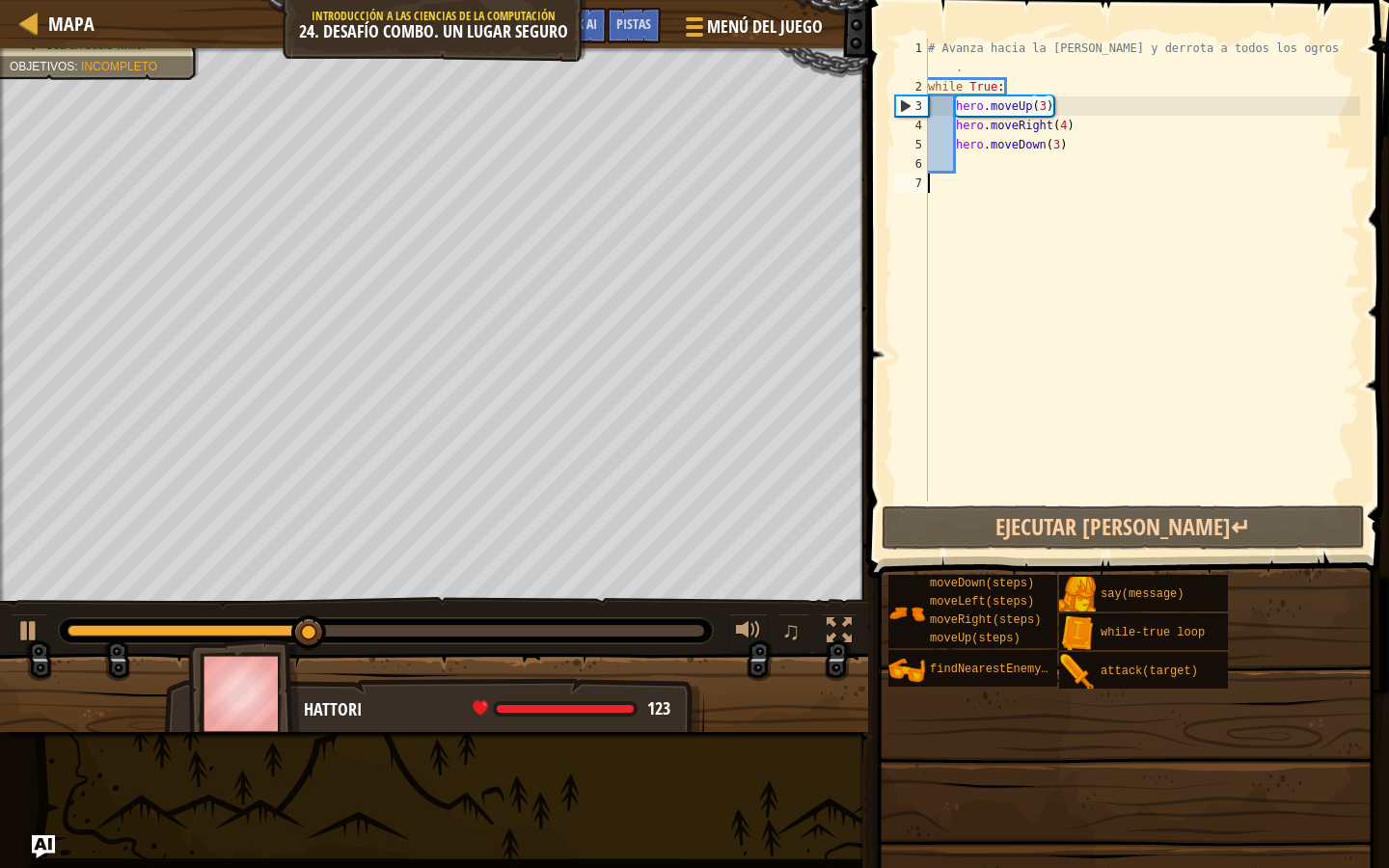
click at [992, 183] on div "# Avanza hacia la sala del tesoro y derrota a todos los ogros . while True : he…" at bounding box center [1143, 299] width 436 height 521
type textarea "a"
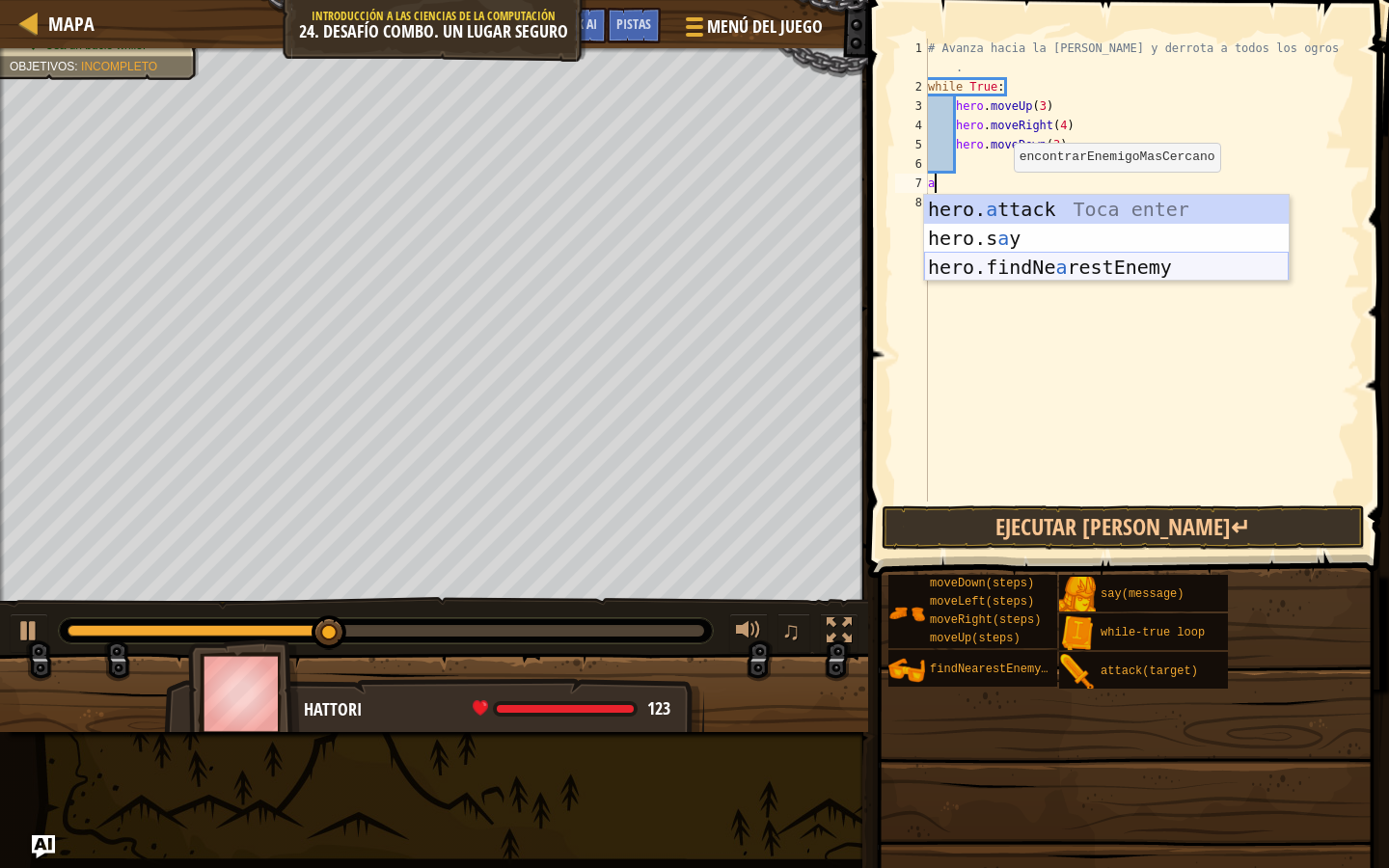
click at [1024, 268] on div "hero. a ttack Toca enter hero.s a y [PERSON_NAME] enter hero.findNe a restEnemy…" at bounding box center [1107, 267] width 365 height 145
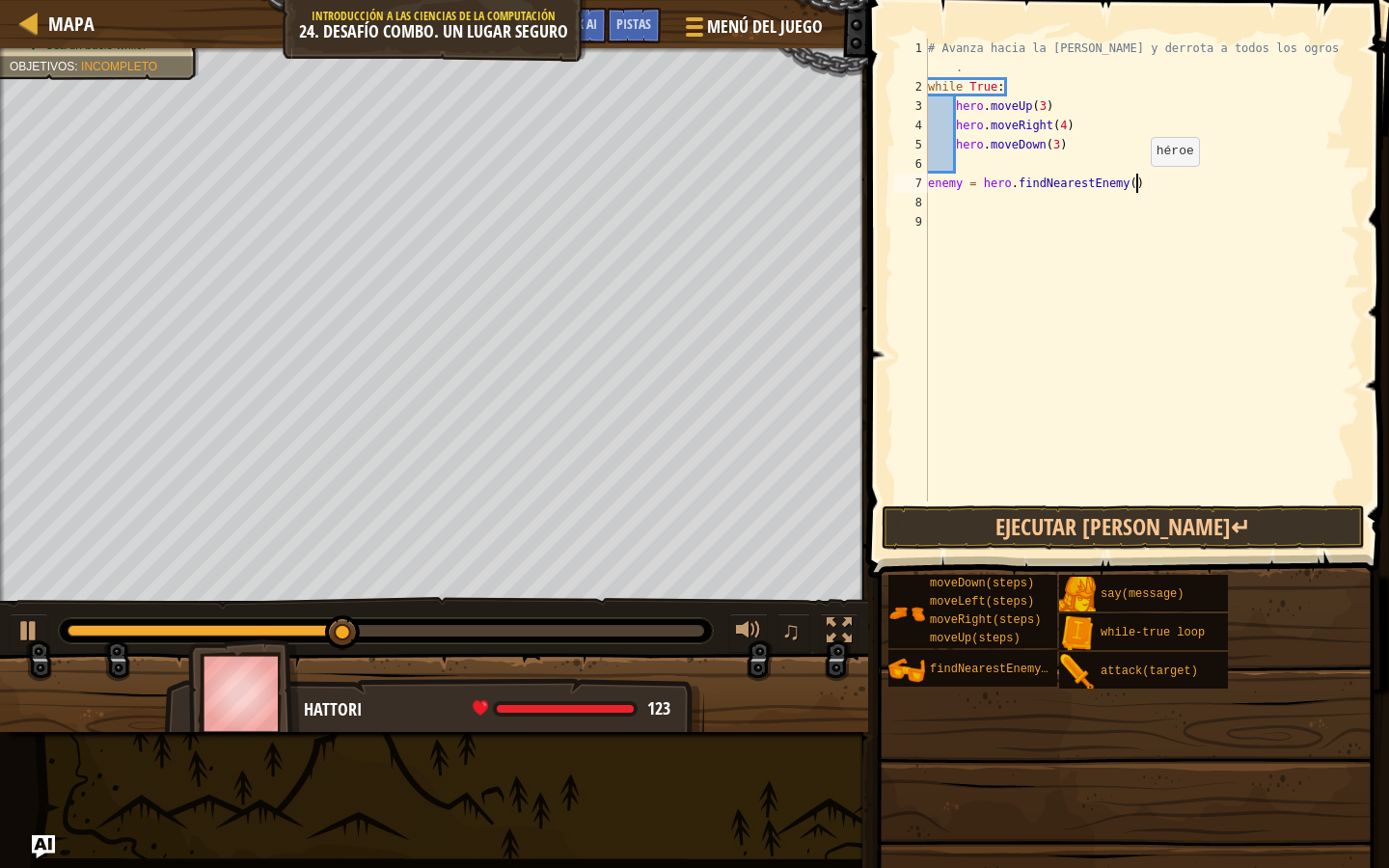
click at [1136, 184] on div "# Avanza hacia la sala del tesoro y derrota a todos los ogros . while True : he…" at bounding box center [1143, 299] width 436 height 521
type textarea "enemy = hero.findNearestEnemy()"
click at [1122, 198] on div "# Avanza hacia la sala del tesoro y derrota a todos los ogros . while True : he…" at bounding box center [1143, 299] width 436 height 521
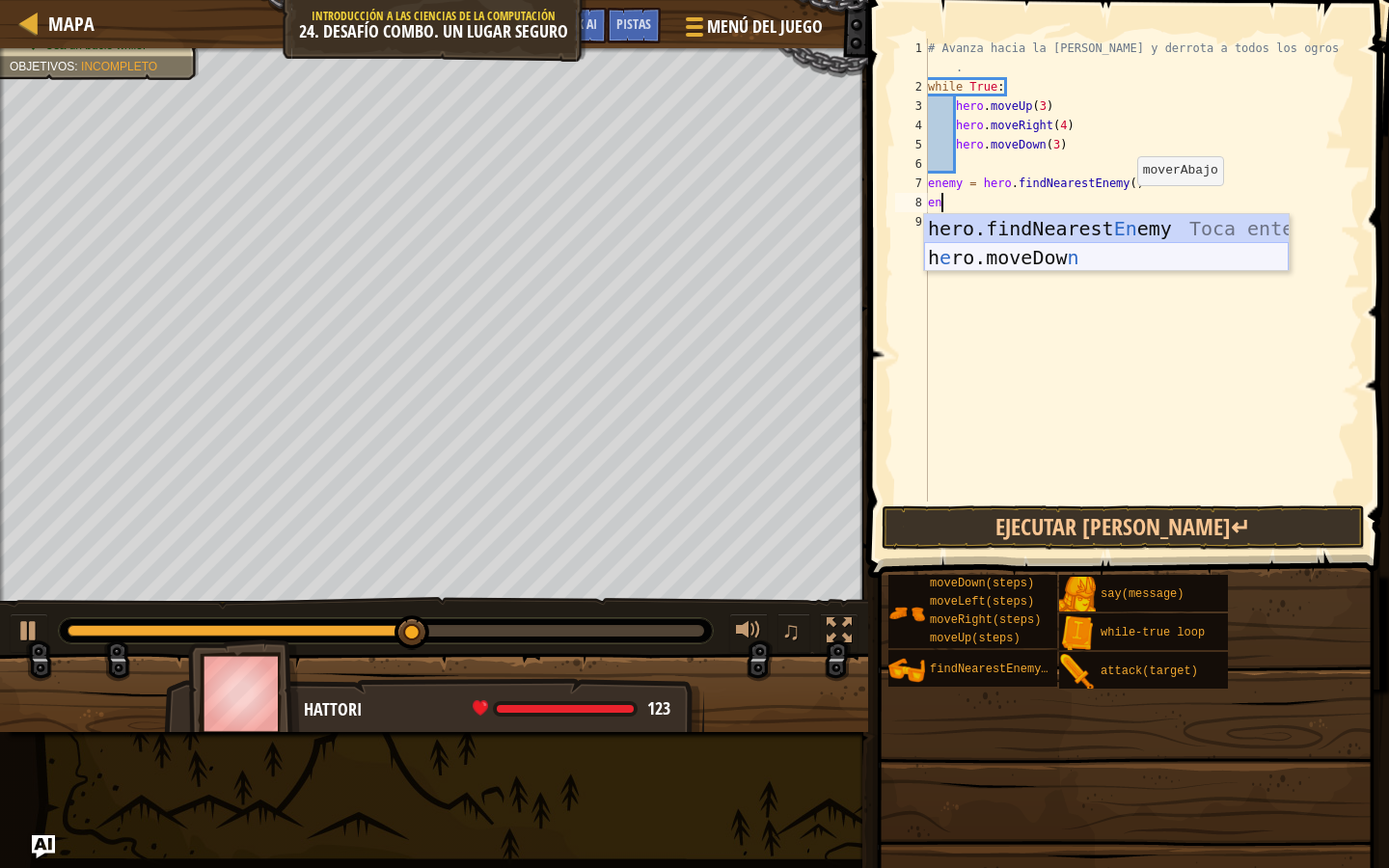
type textarea "e"
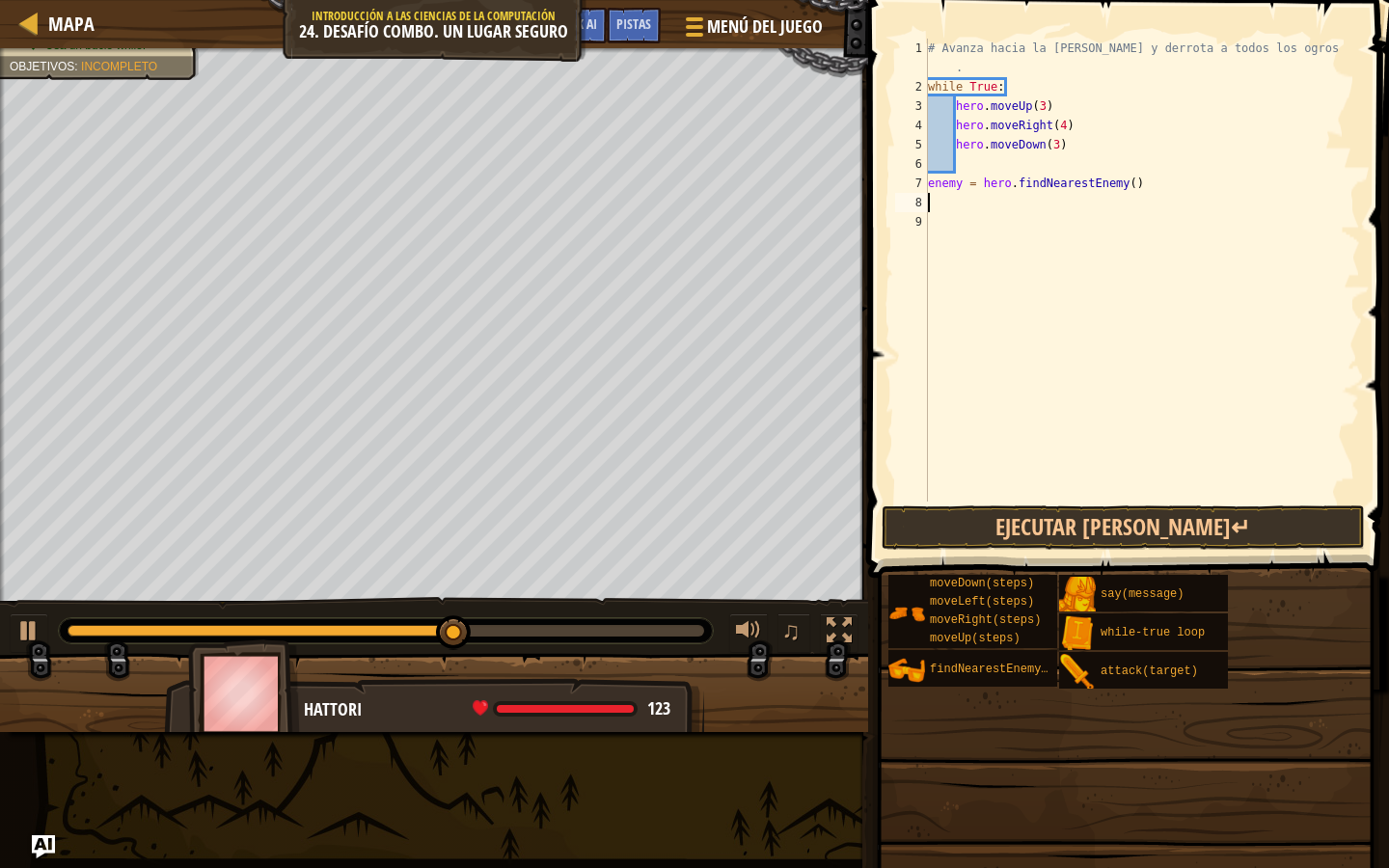
click at [1130, 555] on span at bounding box center [1125, 840] width 507 height 571
click at [1130, 537] on button "Ejecutar [PERSON_NAME]↵" at bounding box center [1123, 527] width 484 height 45
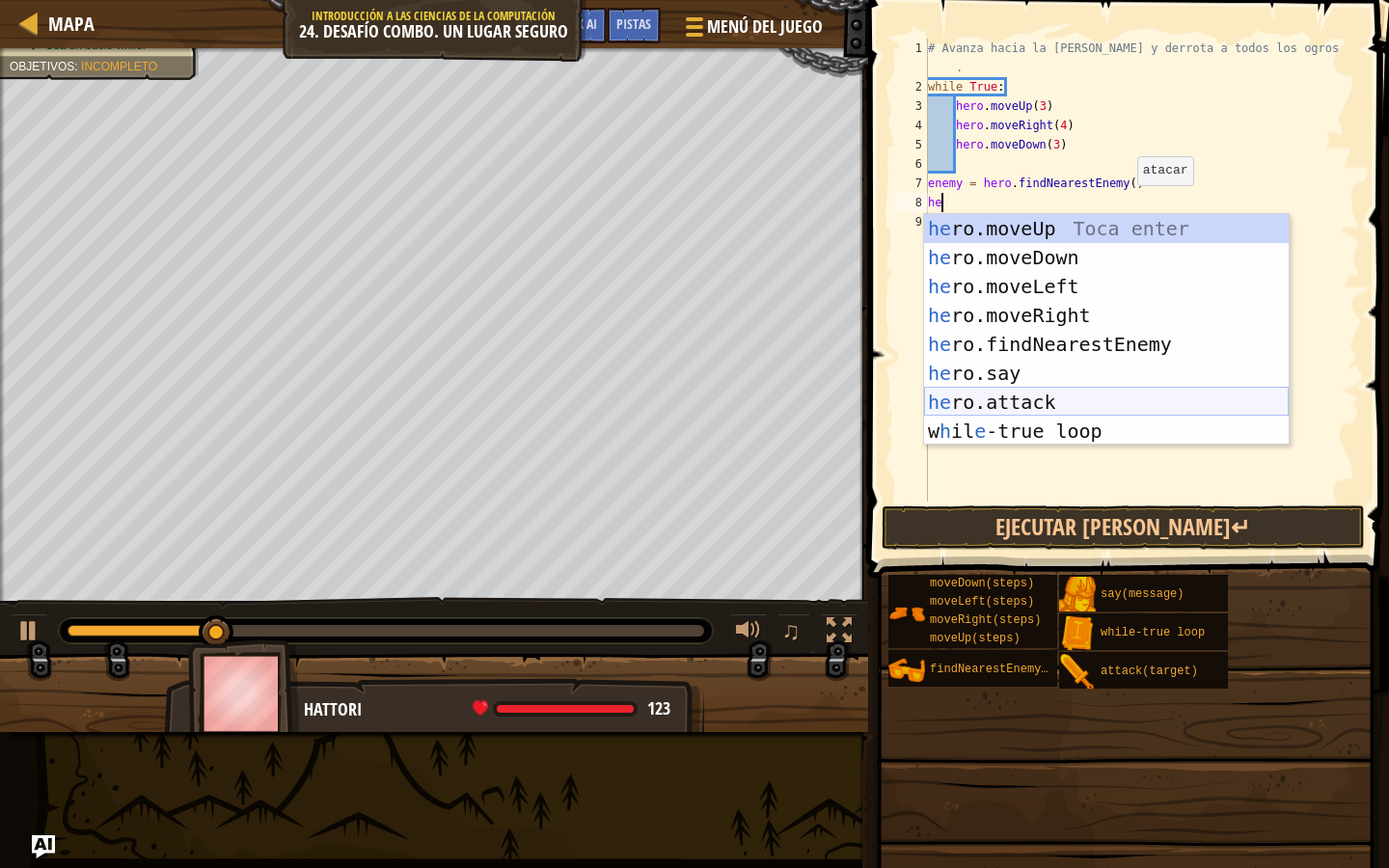
click at [1053, 408] on div "he ro.moveUp Toca enter he ro.moveDown Toca enter he ro.moveLeft Toca enter he …" at bounding box center [1107, 358] width 365 height 289
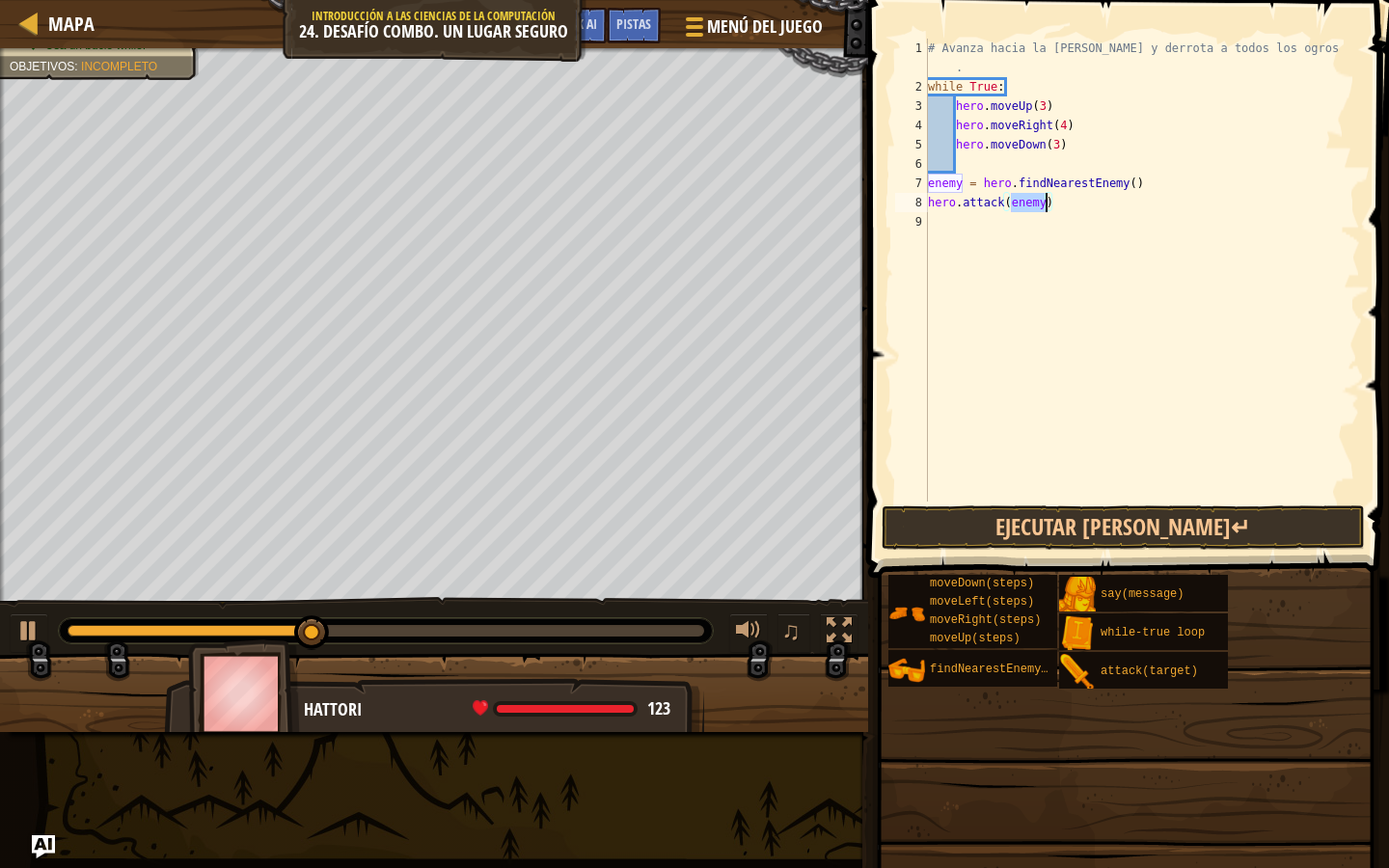
click at [1066, 200] on div "# Avanza hacia la sala del tesoro y derrota a todos los ogros . while True : he…" at bounding box center [1143, 299] width 436 height 521
click at [1052, 200] on div "# Avanza hacia la sala del tesoro y derrota a todos los ogros . while True : he…" at bounding box center [1143, 299] width 436 height 521
click at [1048, 207] on div "# Avanza hacia la sala del tesoro y derrota a todos los ogros . while True : he…" at bounding box center [1143, 299] width 436 height 521
click at [961, 183] on div "# Avanza hacia la sala del tesoro y derrota a todos los ogros . while True : he…" at bounding box center [1143, 299] width 436 height 521
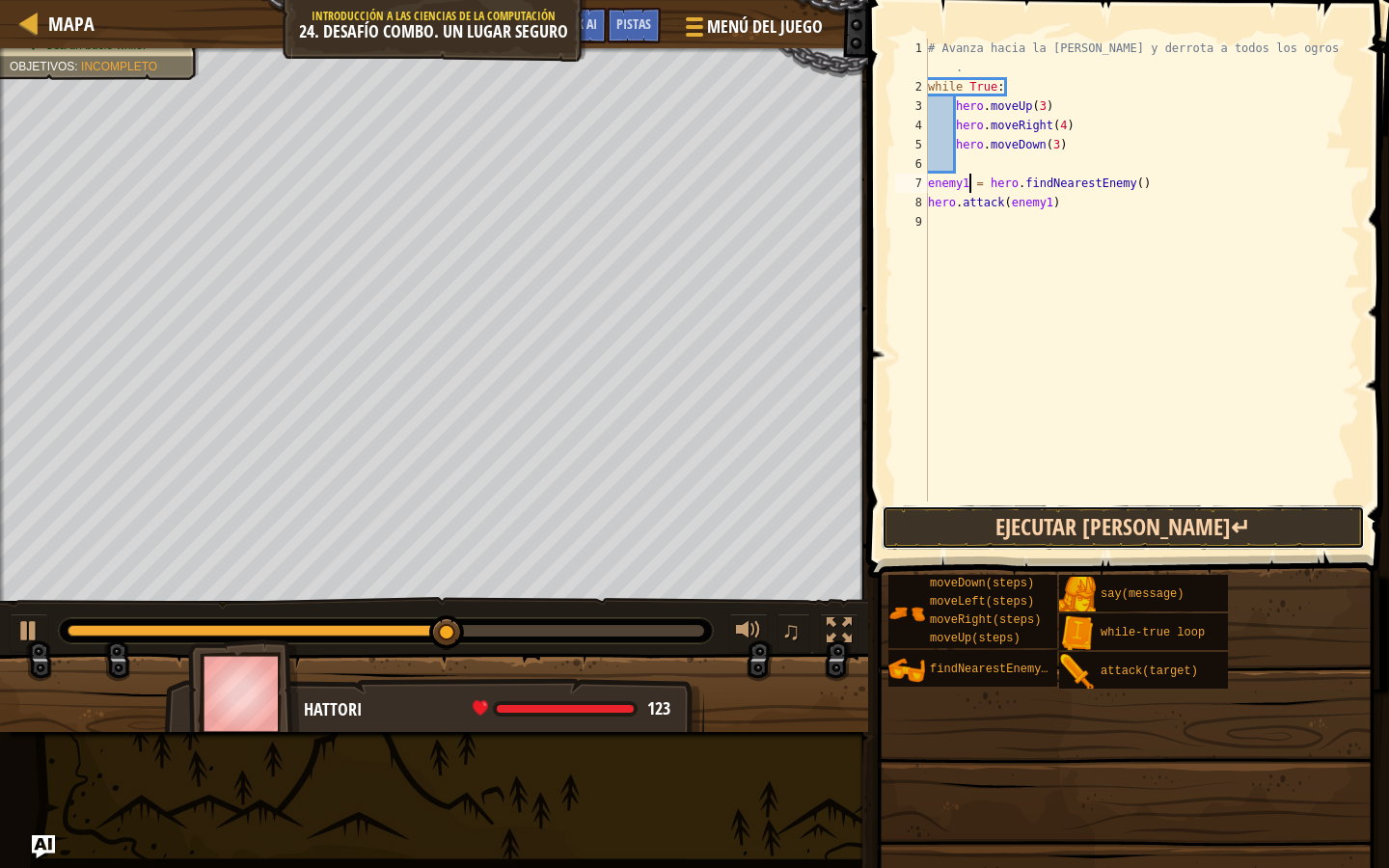
click at [1023, 540] on button "Ejecutar [PERSON_NAME]↵" at bounding box center [1123, 527] width 484 height 45
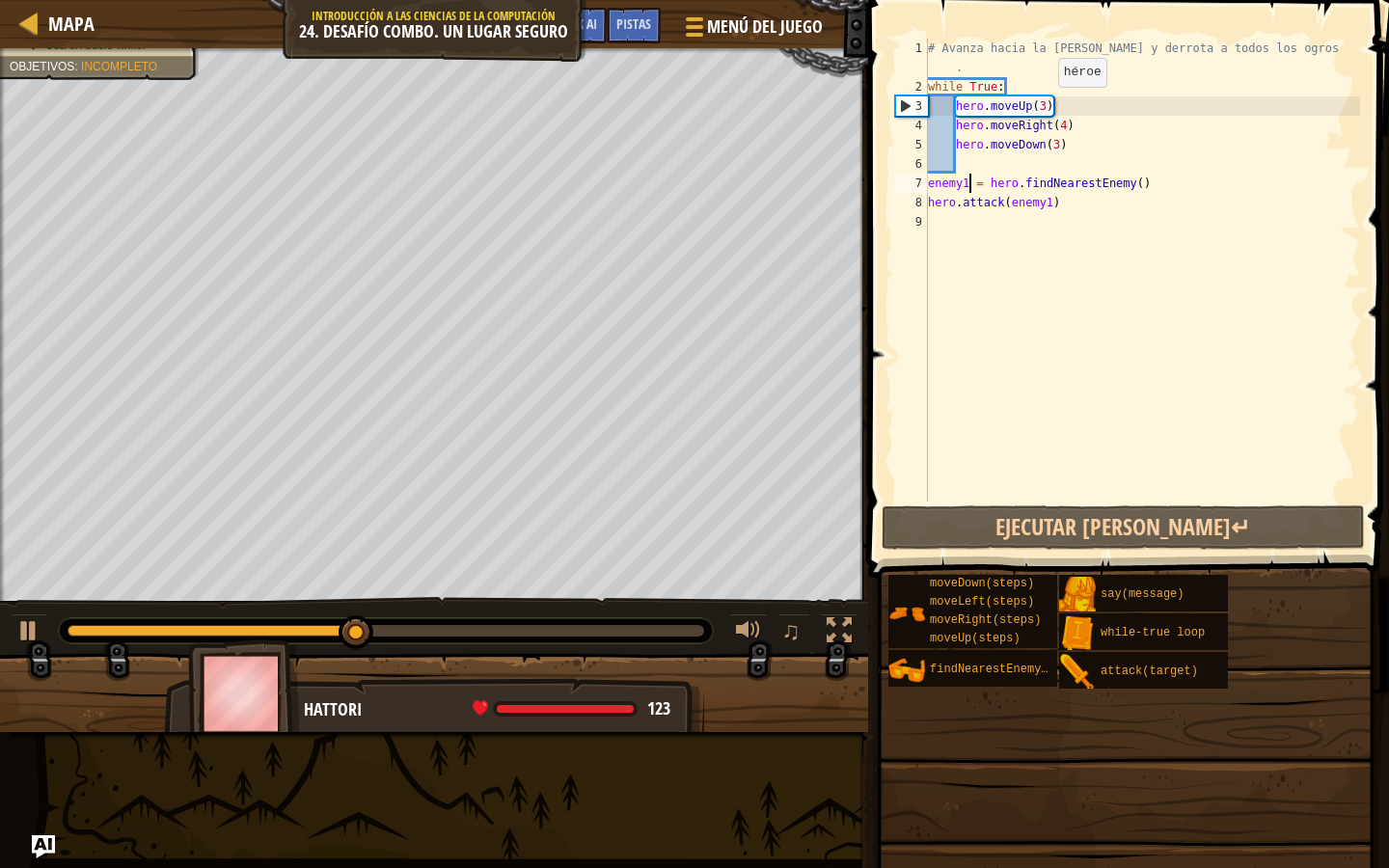
click at [1047, 106] on div "# Avanza hacia la sala del tesoro y derrota a todos los ogros . while True : he…" at bounding box center [1143, 299] width 436 height 521
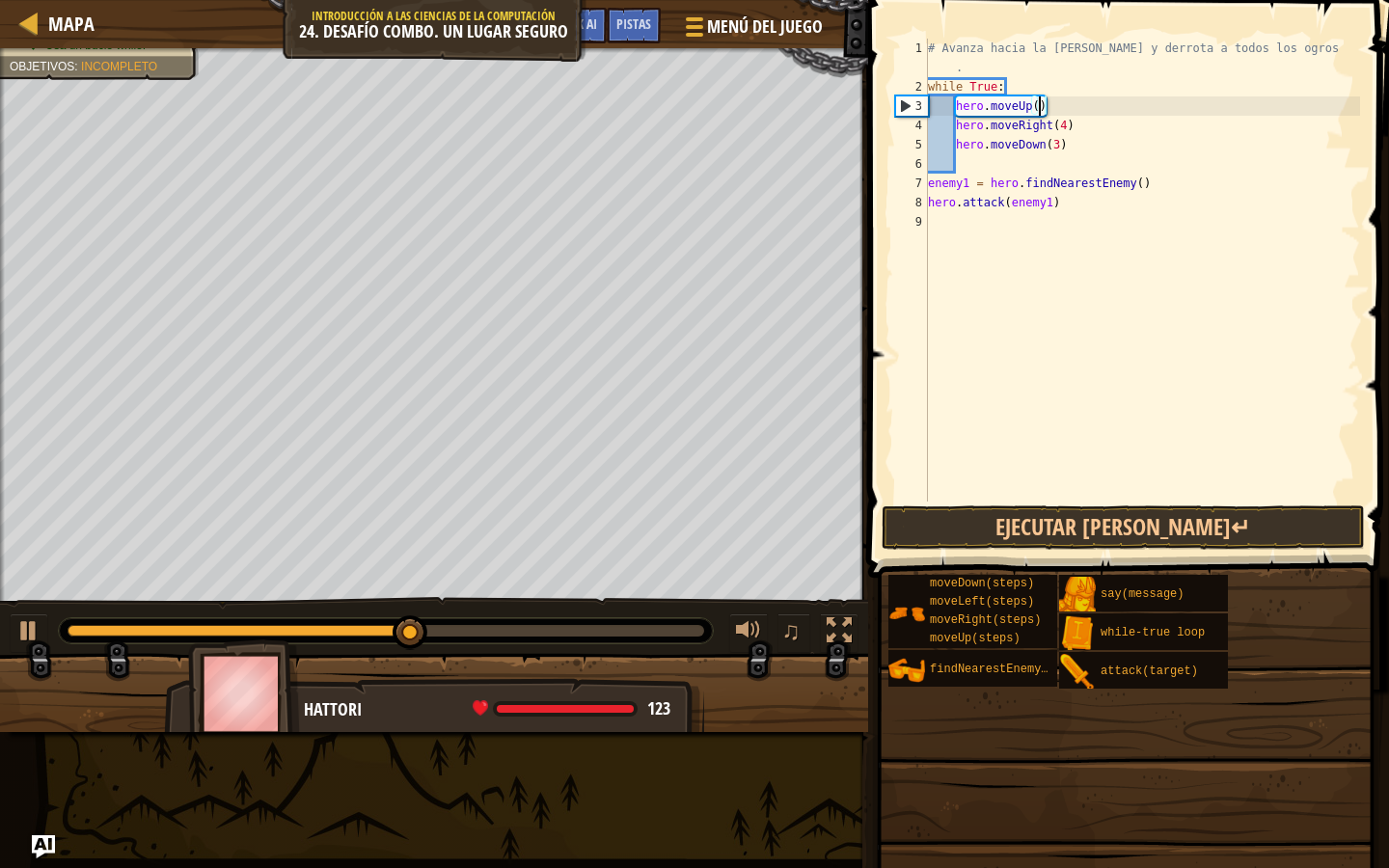
scroll to position [9, 10]
click at [1131, 502] on span at bounding box center [1130, 262] width 536 height 634
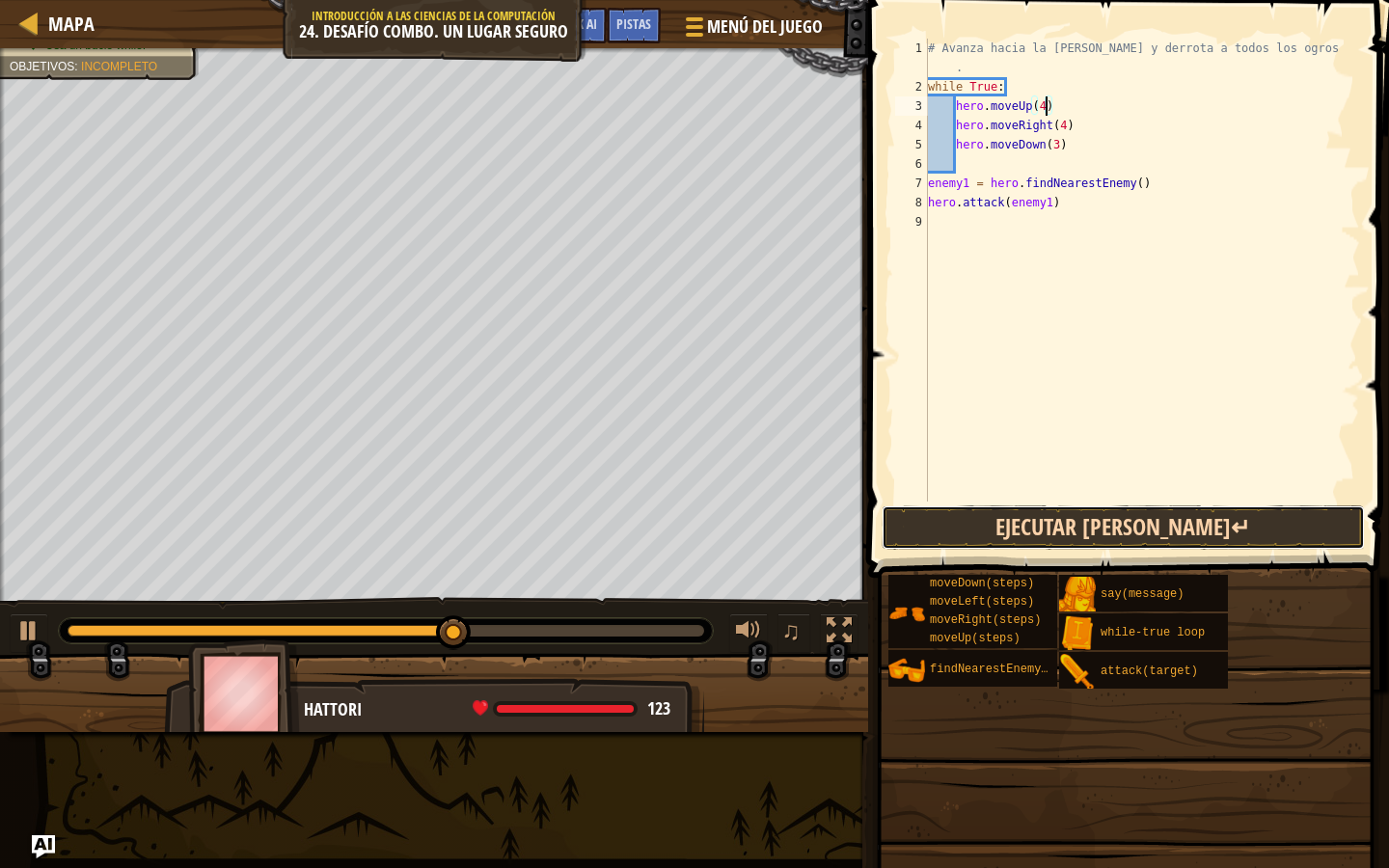
click at [1128, 515] on button "Ejecutar [PERSON_NAME]↵" at bounding box center [1123, 527] width 484 height 45
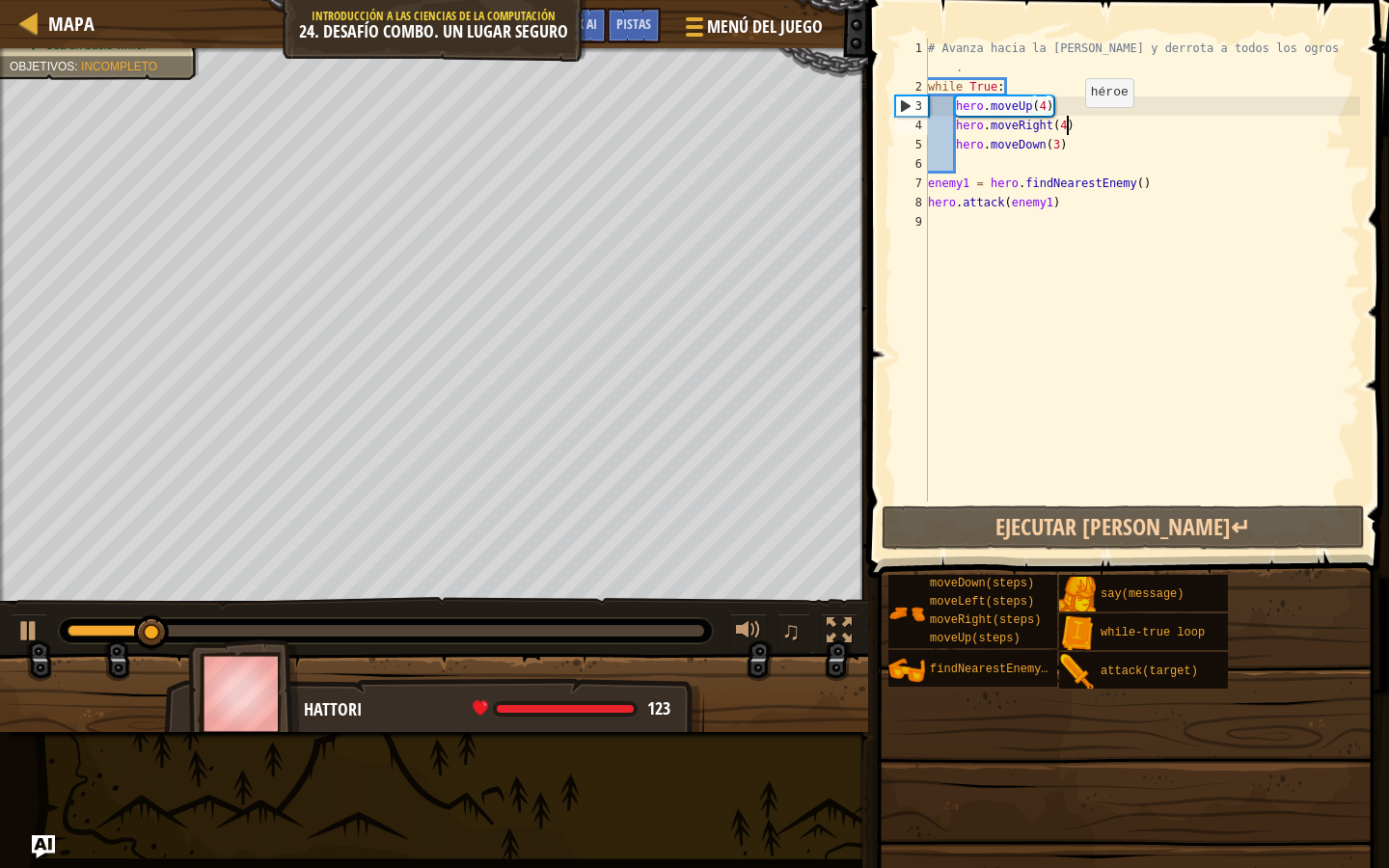
click at [1069, 126] on div "# Avanza hacia la sala del tesoro y derrota a todos los ogros . while True : he…" at bounding box center [1143, 299] width 436 height 521
type textarea "hero.moveRight(4)"
click at [1050, 156] on div "# Avanza hacia la sala del tesoro y derrota a todos los ogros . while True : he…" at bounding box center [1143, 299] width 436 height 521
click at [1044, 165] on div "# Avanza hacia la sala del tesoro y derrota a todos los ogros . while True : he…" at bounding box center [1143, 299] width 436 height 521
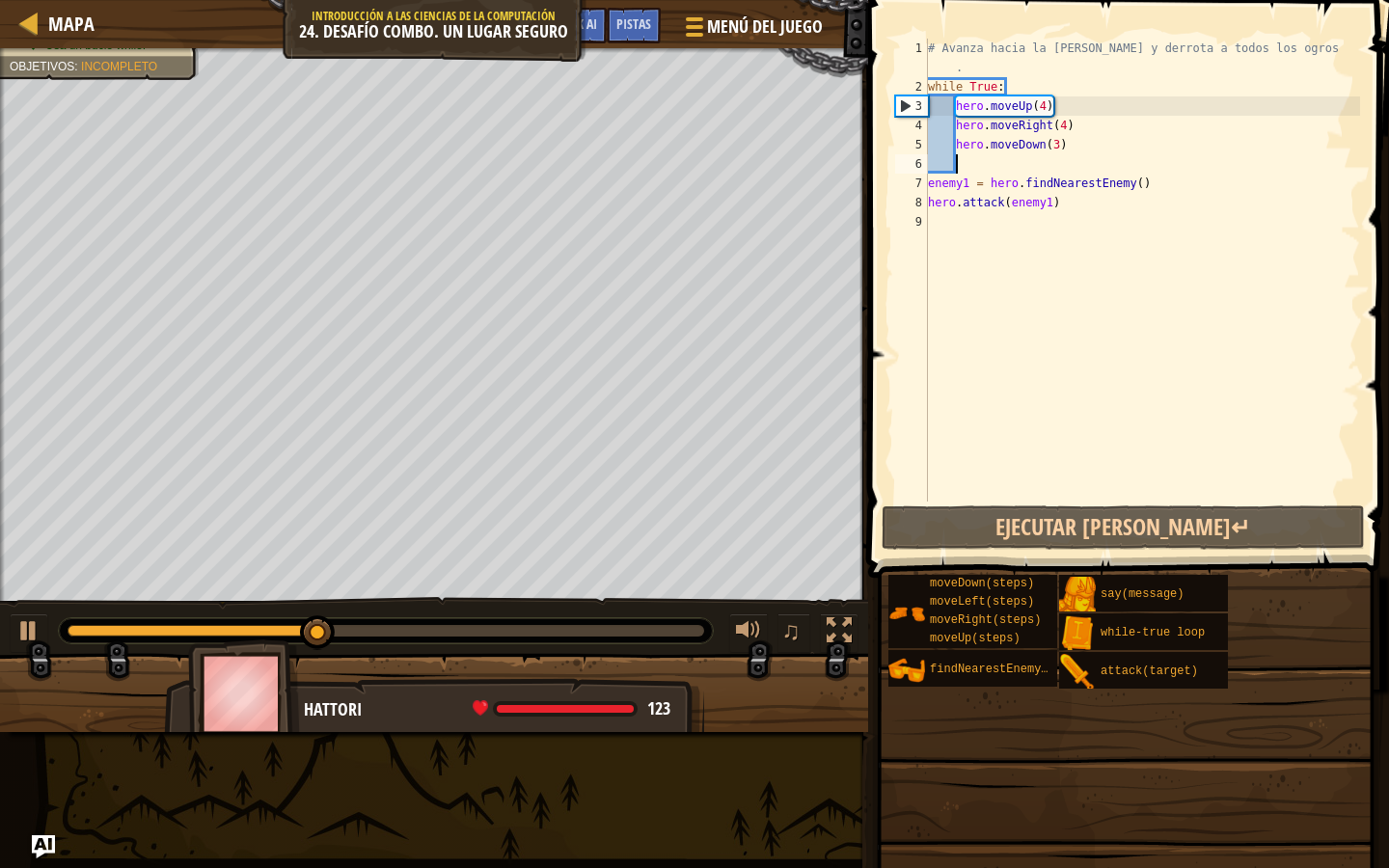
type textarea "r"
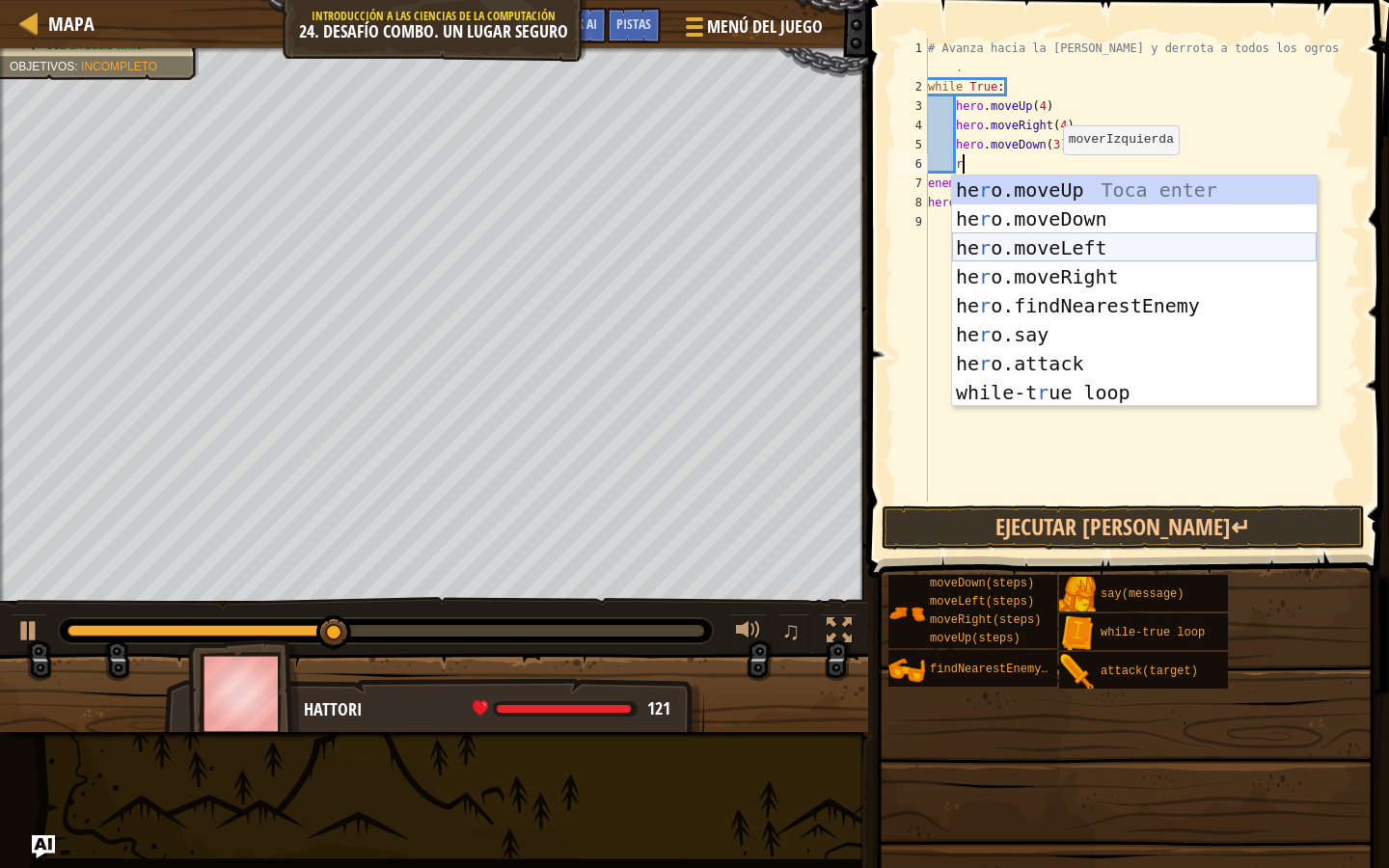
click at [1065, 244] on div "he r o.moveUp Toca enter he r o.moveDown Toca enter he r o.moveLeft Toca enter …" at bounding box center [1134, 319] width 365 height 289
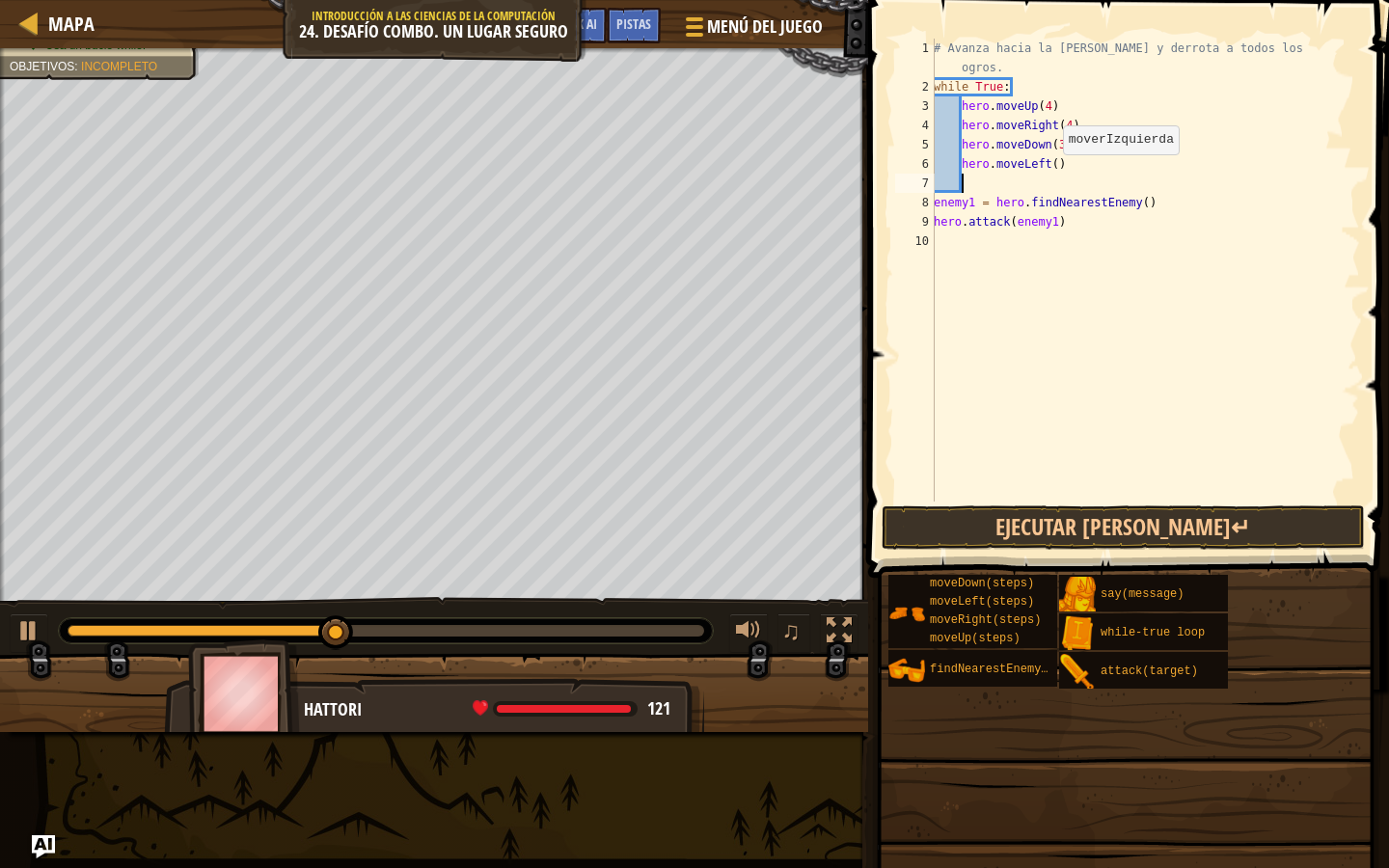
scroll to position [9, 1]
click at [1059, 163] on div "# Avanza hacia la sala del tesoro y derrota a todos los ogros. while True : her…" at bounding box center [1145, 299] width 430 height 521
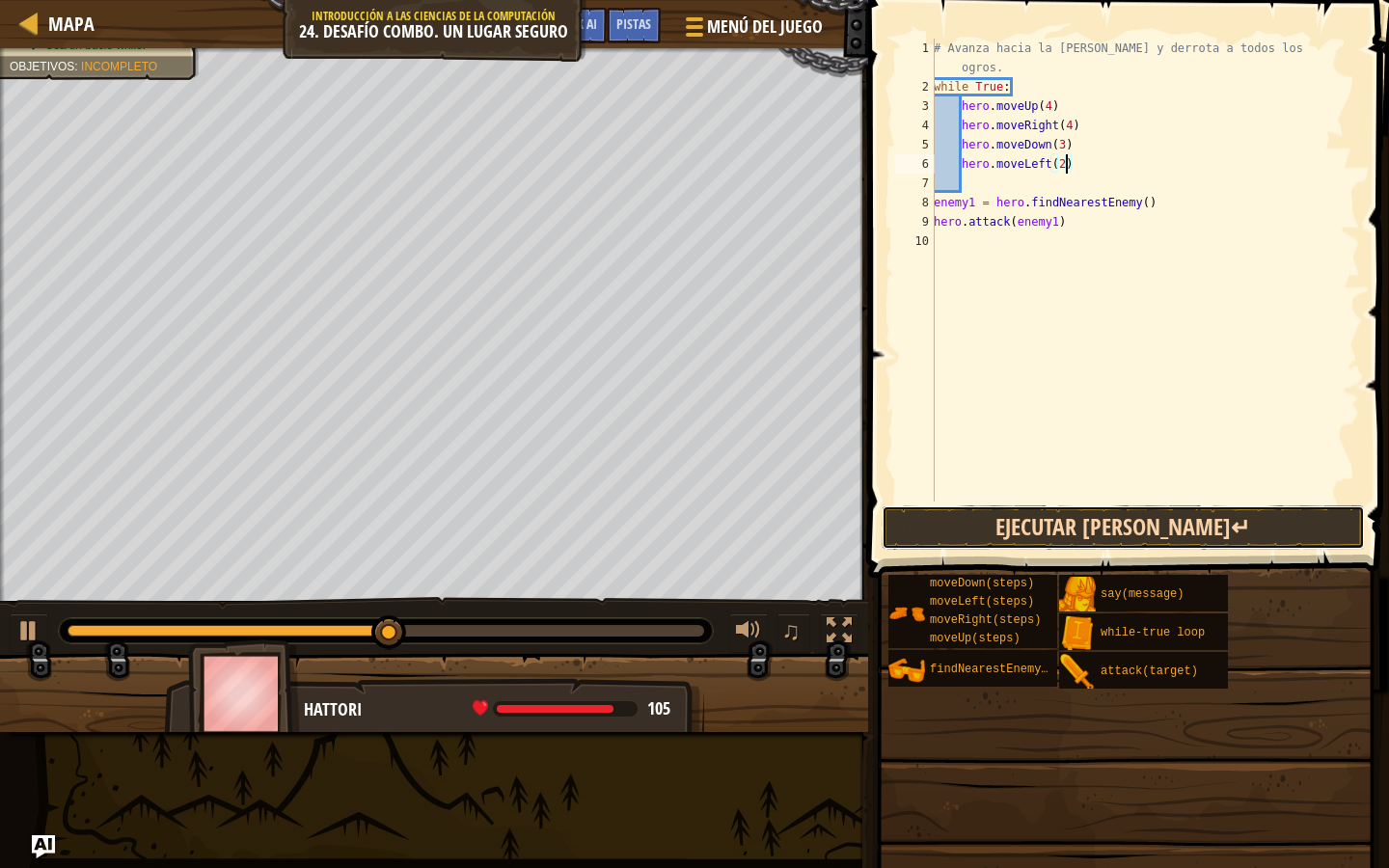
click at [1029, 525] on button "Ejecutar [PERSON_NAME]↵" at bounding box center [1123, 527] width 484 height 45
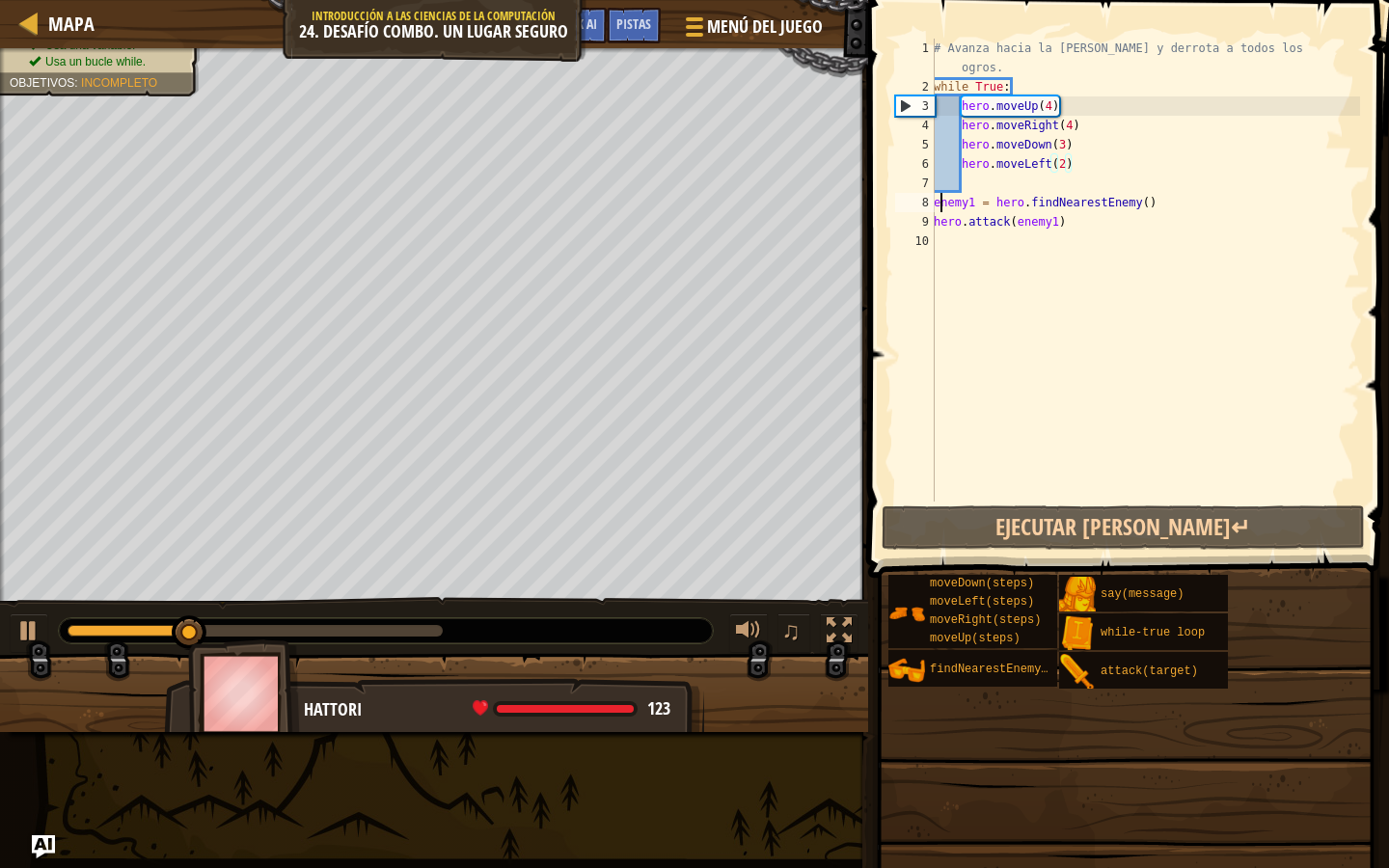
click at [943, 200] on div "# Avanza hacia la sala del tesoro y derrota a todos los ogros. while True : her…" at bounding box center [1145, 299] width 430 height 521
click at [938, 200] on div "# Avanza hacia la sala del tesoro y derrota a todos los ogros. while True : her…" at bounding box center [1145, 299] width 430 height 521
click at [933, 204] on div "# Avanza hacia la sala del tesoro y derrota a todos los ogros. while True : her…" at bounding box center [1145, 299] width 430 height 521
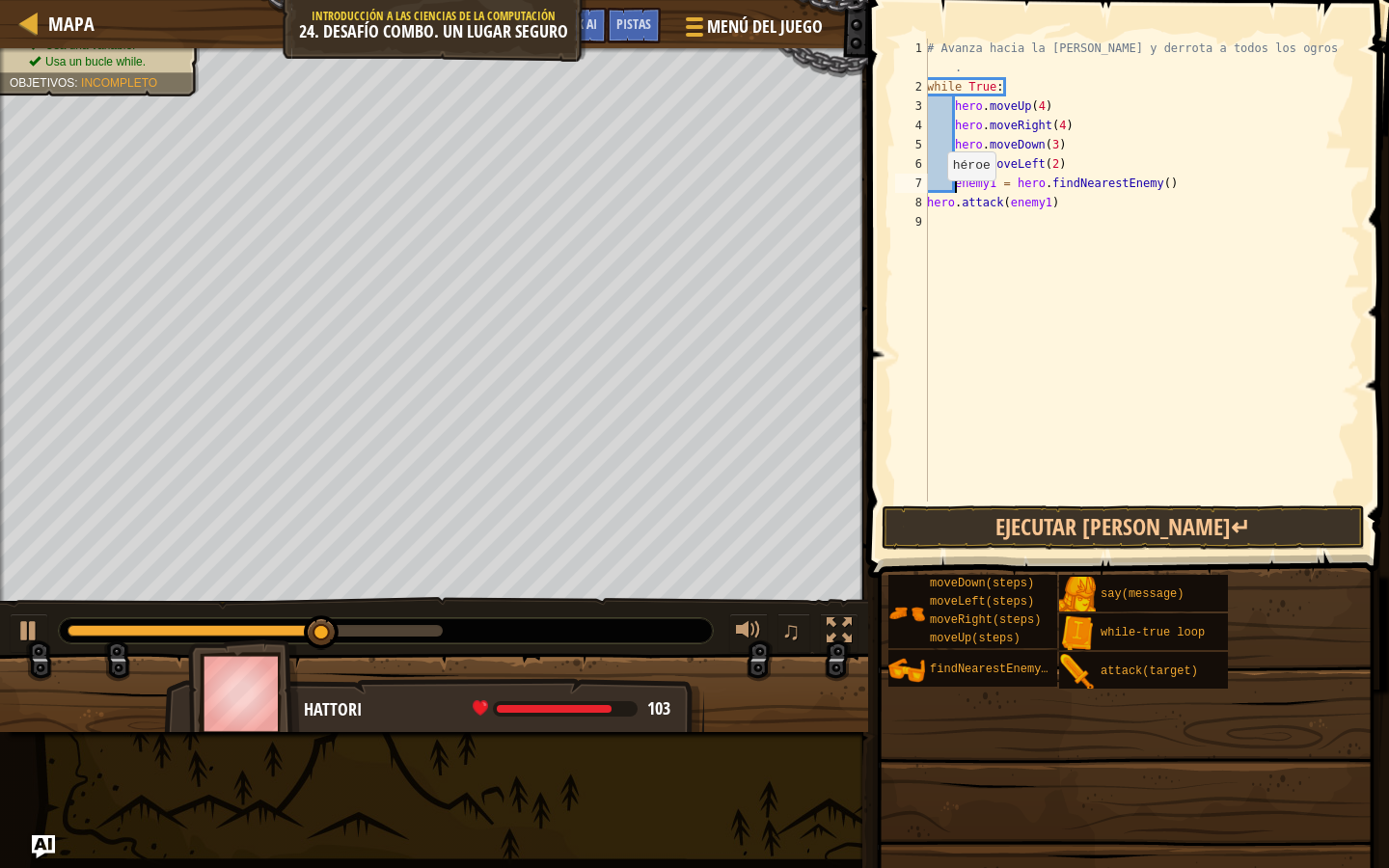
click at [929, 195] on div "# Avanza hacia la sala del tesoro y derrota a todos los ogros . while True : he…" at bounding box center [1142, 299] width 437 height 521
type textarea "hero.attack(enemy1)"
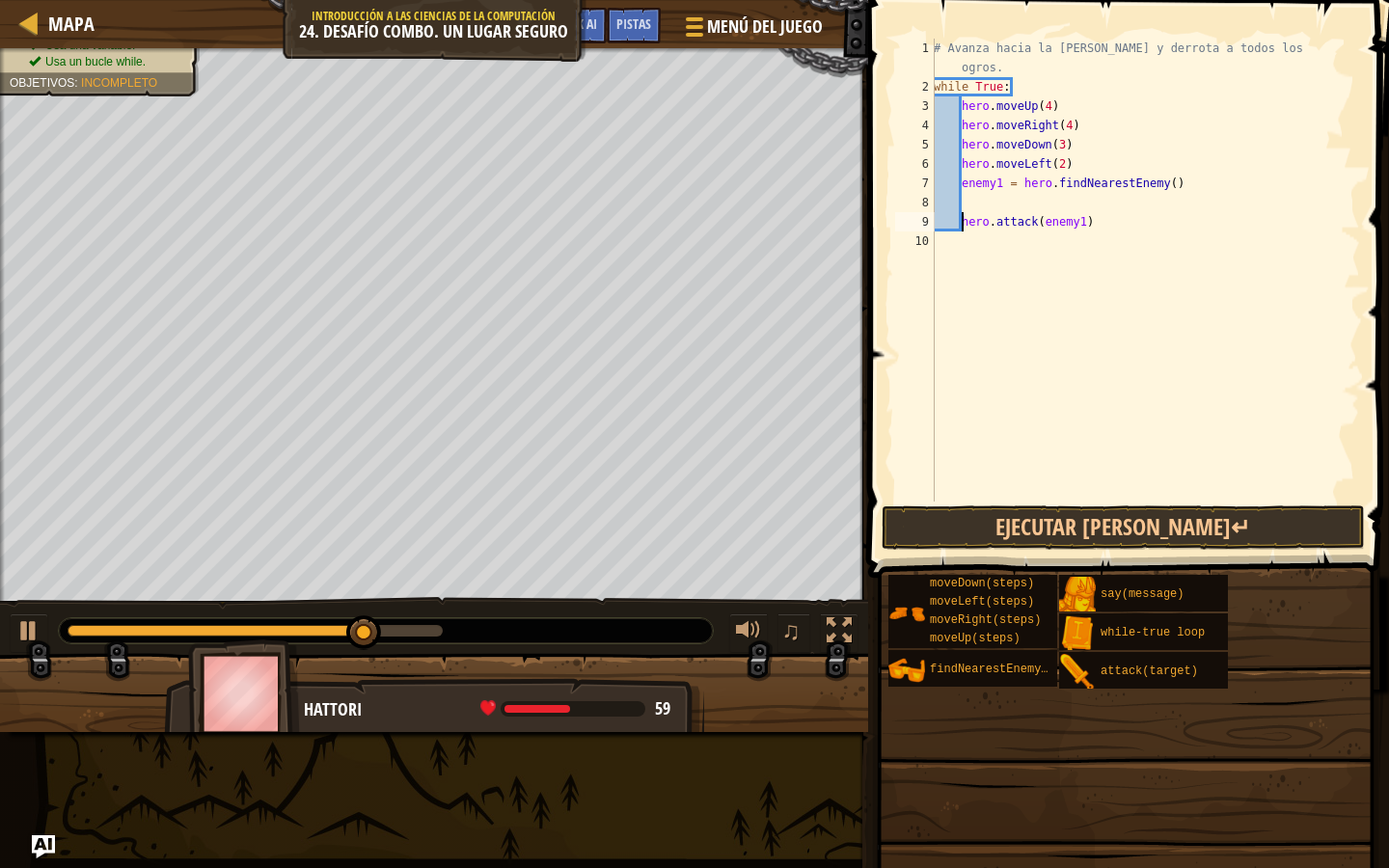
click at [990, 202] on div "# Avanza hacia la sala del tesoro y derrota a todos los ogros. while True : her…" at bounding box center [1145, 299] width 430 height 521
click at [1000, 183] on div "# Avanza hacia la sala del tesoro y derrota a todos los ogros. while True : her…" at bounding box center [1145, 299] width 430 height 521
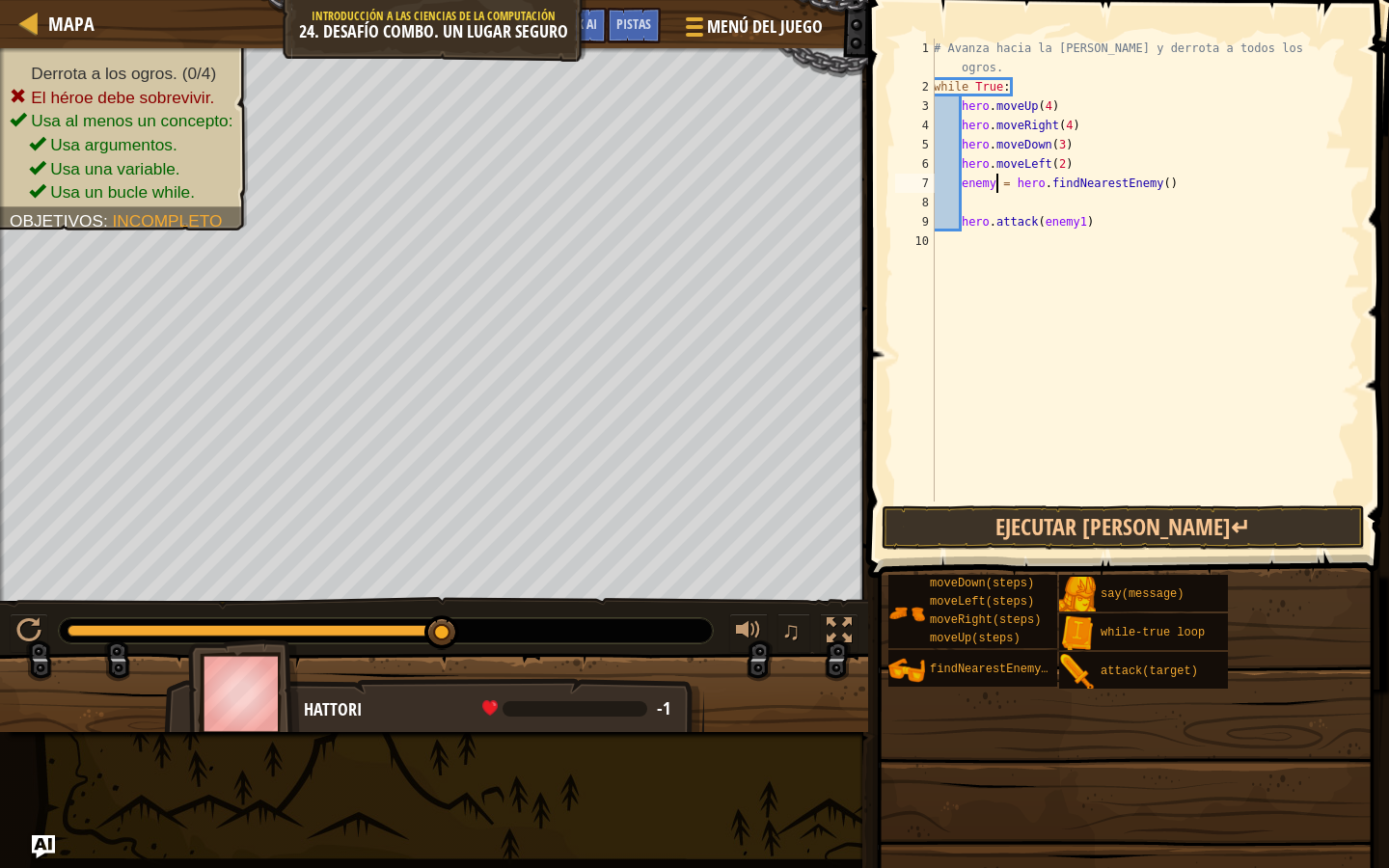
click at [1087, 227] on div "# Avanza hacia la sala del tesoro y derrota a todos los ogros. while True : her…" at bounding box center [1145, 299] width 430 height 521
type textarea "hero.attack(enemy)"
click at [1050, 526] on button "Ejecutar [PERSON_NAME]↵" at bounding box center [1123, 527] width 484 height 45
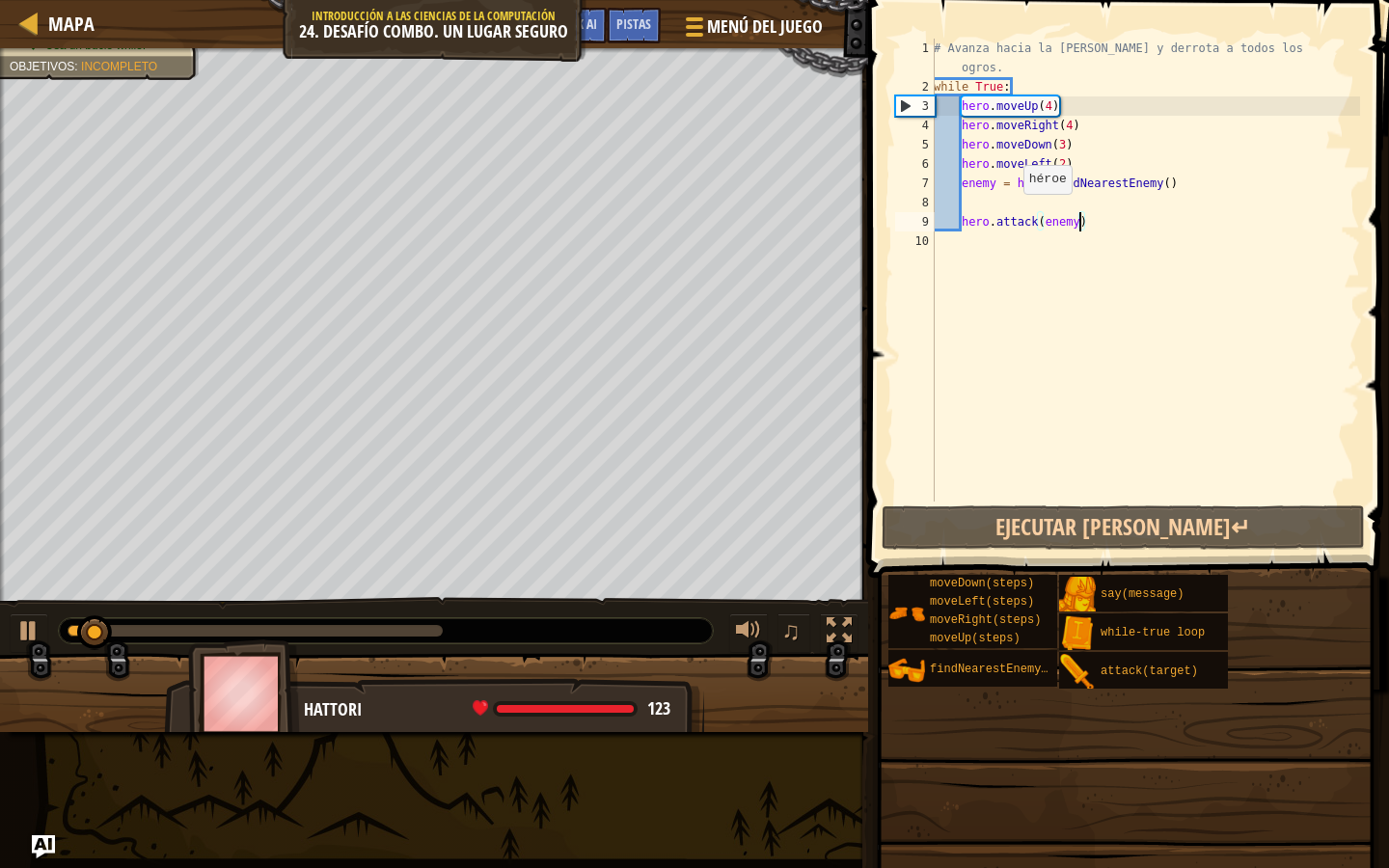
click at [1015, 210] on div "# Avanza hacia la sala del tesoro y derrota a todos los ogros. while True : her…" at bounding box center [1145, 299] width 430 height 521
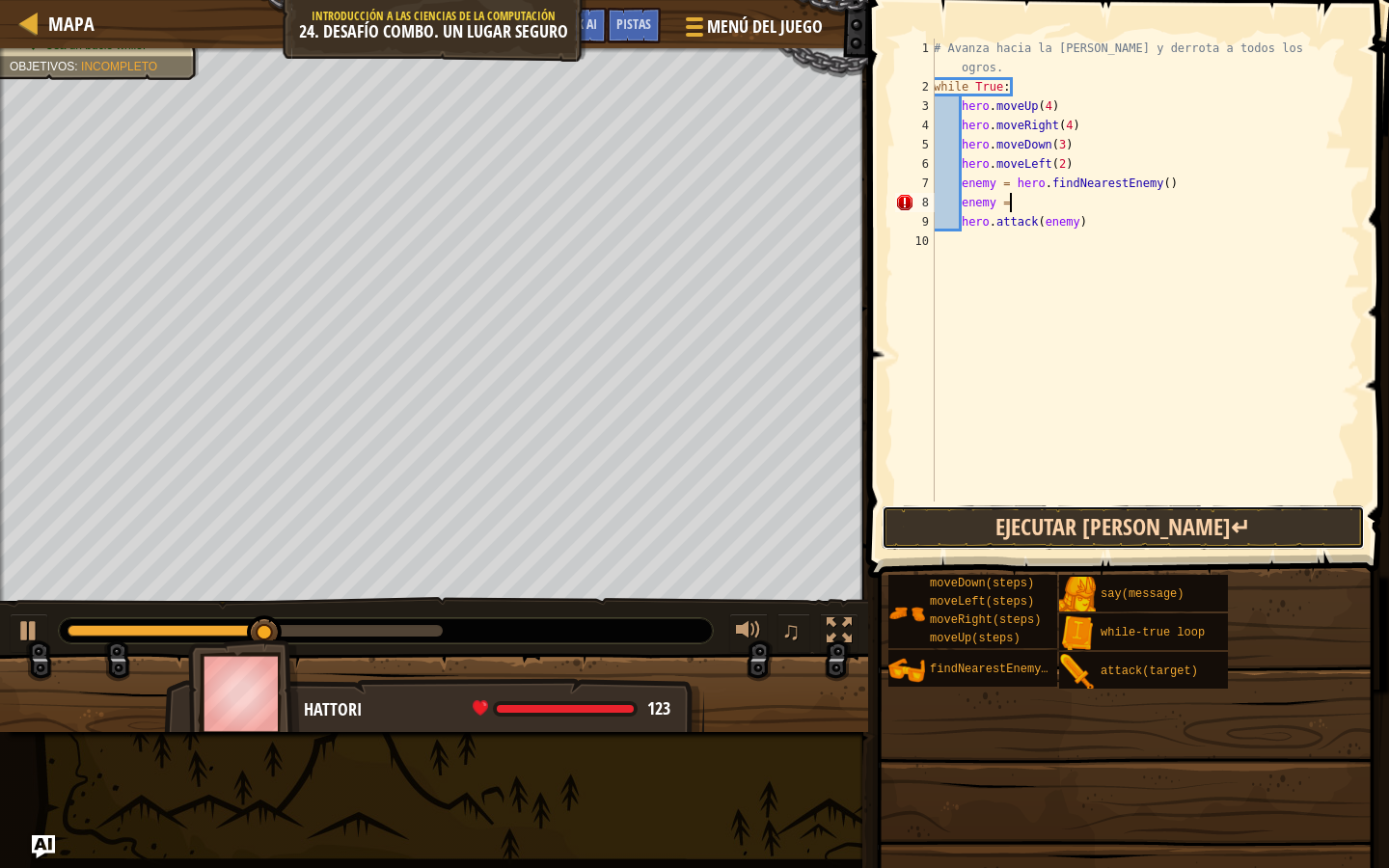
click at [997, 514] on button "Ejecutar [PERSON_NAME]↵" at bounding box center [1123, 527] width 484 height 45
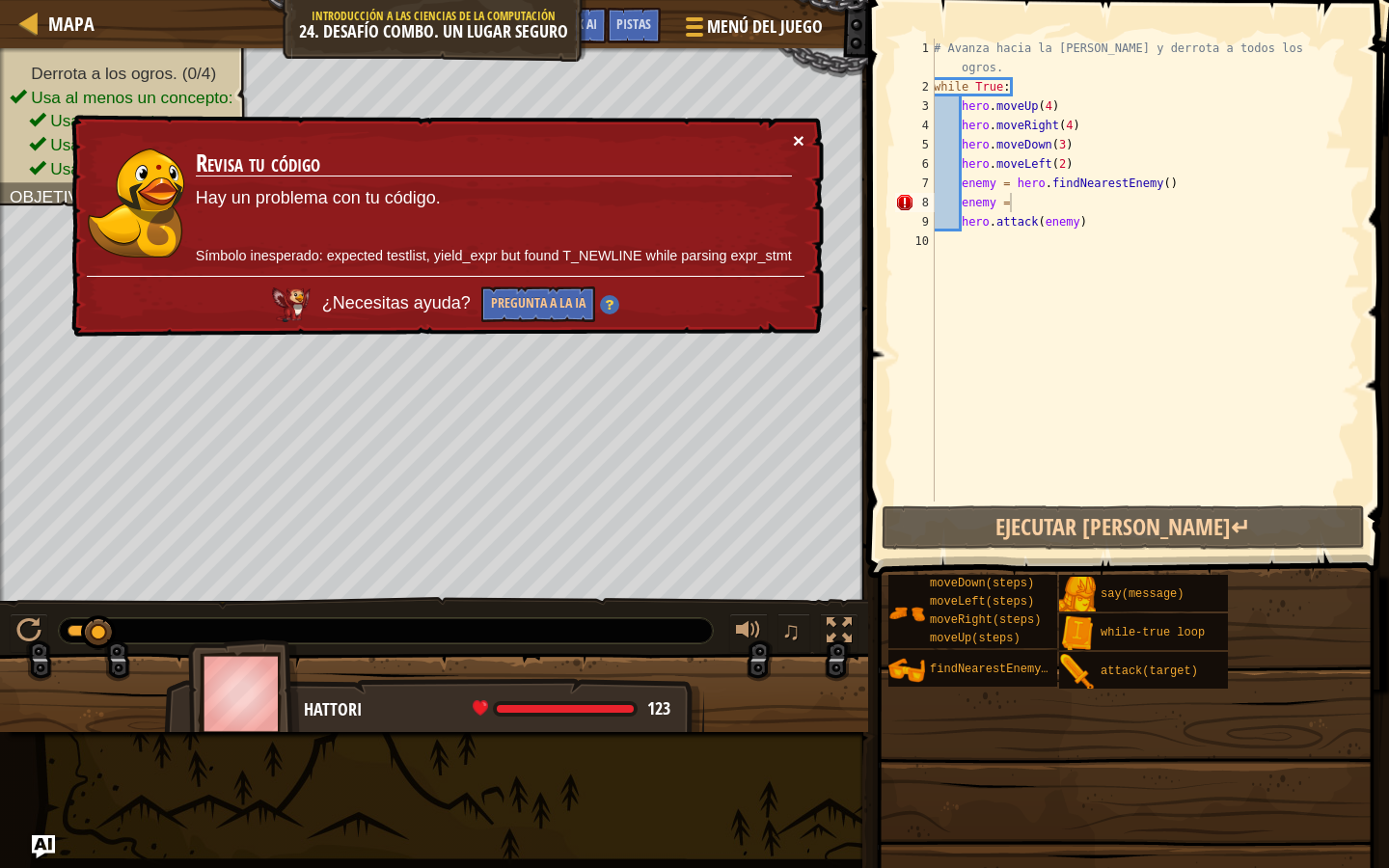
click at [798, 137] on button "×" at bounding box center [799, 140] width 12 height 20
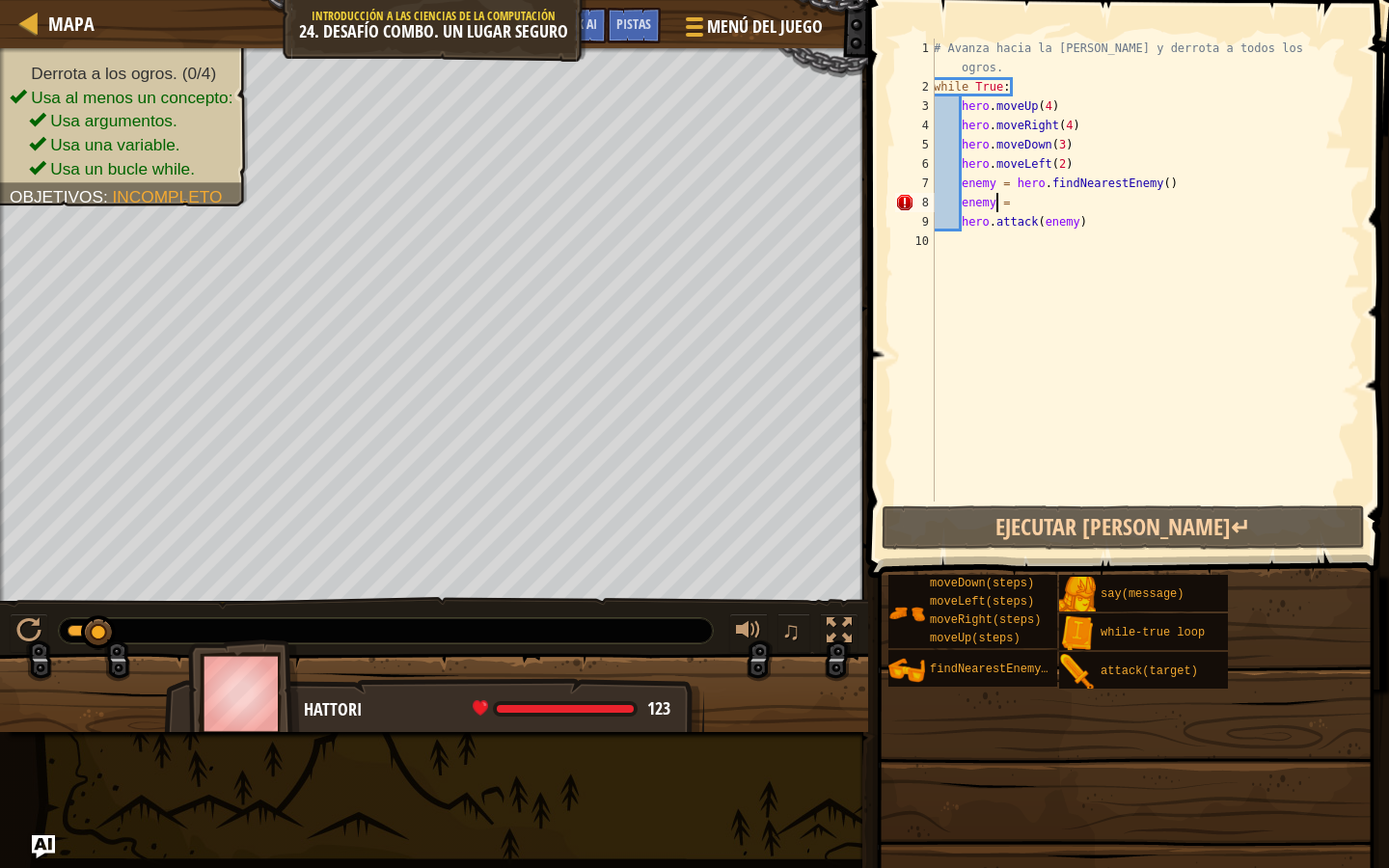
click at [996, 207] on div "# Avanza hacia la sala del tesoro y derrota a todos los ogros. while True : her…" at bounding box center [1145, 299] width 430 height 521
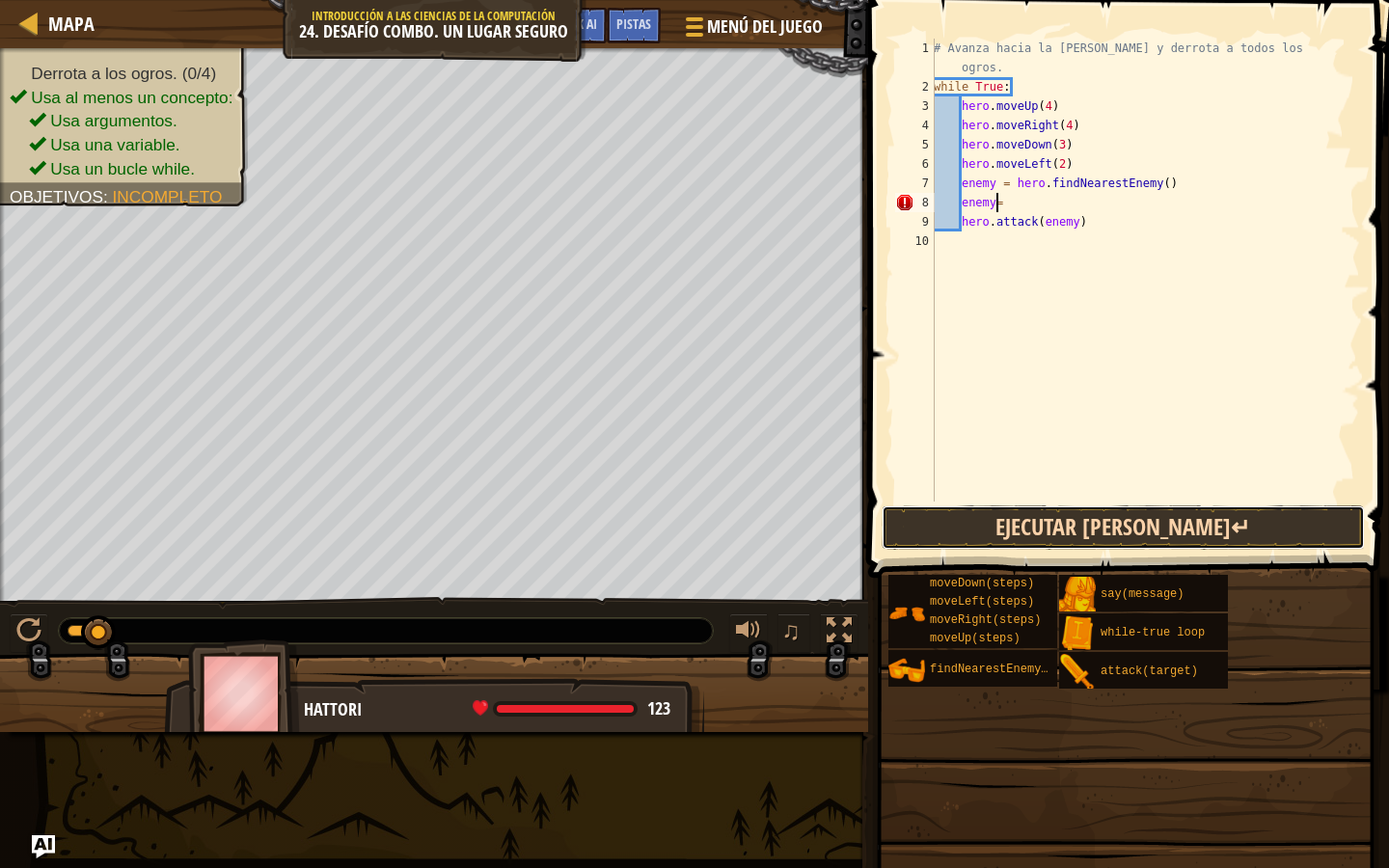
click at [1051, 520] on button "Ejecutar [PERSON_NAME]↵" at bounding box center [1123, 527] width 484 height 45
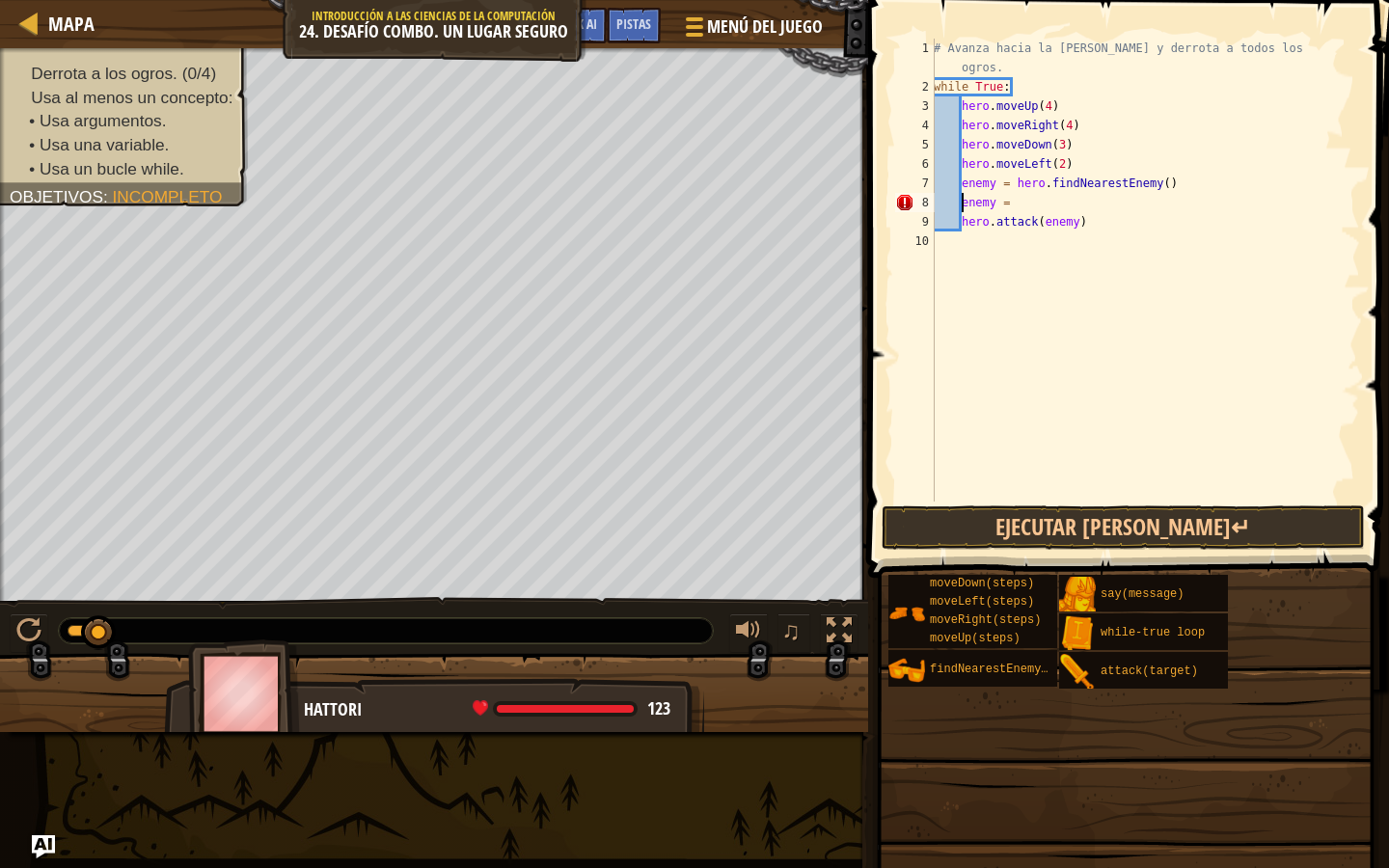
click at [965, 203] on div "# Avanza hacia la sala del tesoro y derrota a todos los ogros. while True : her…" at bounding box center [1145, 299] width 430 height 521
drag, startPoint x: 1013, startPoint y: 201, endPoint x: 967, endPoint y: 200, distance: 46.0
click at [967, 200] on div "# Avanza hacia la sala del tesoro y derrota a todos los ogros. while True : her…" at bounding box center [1145, 299] width 430 height 521
type textarea "e"
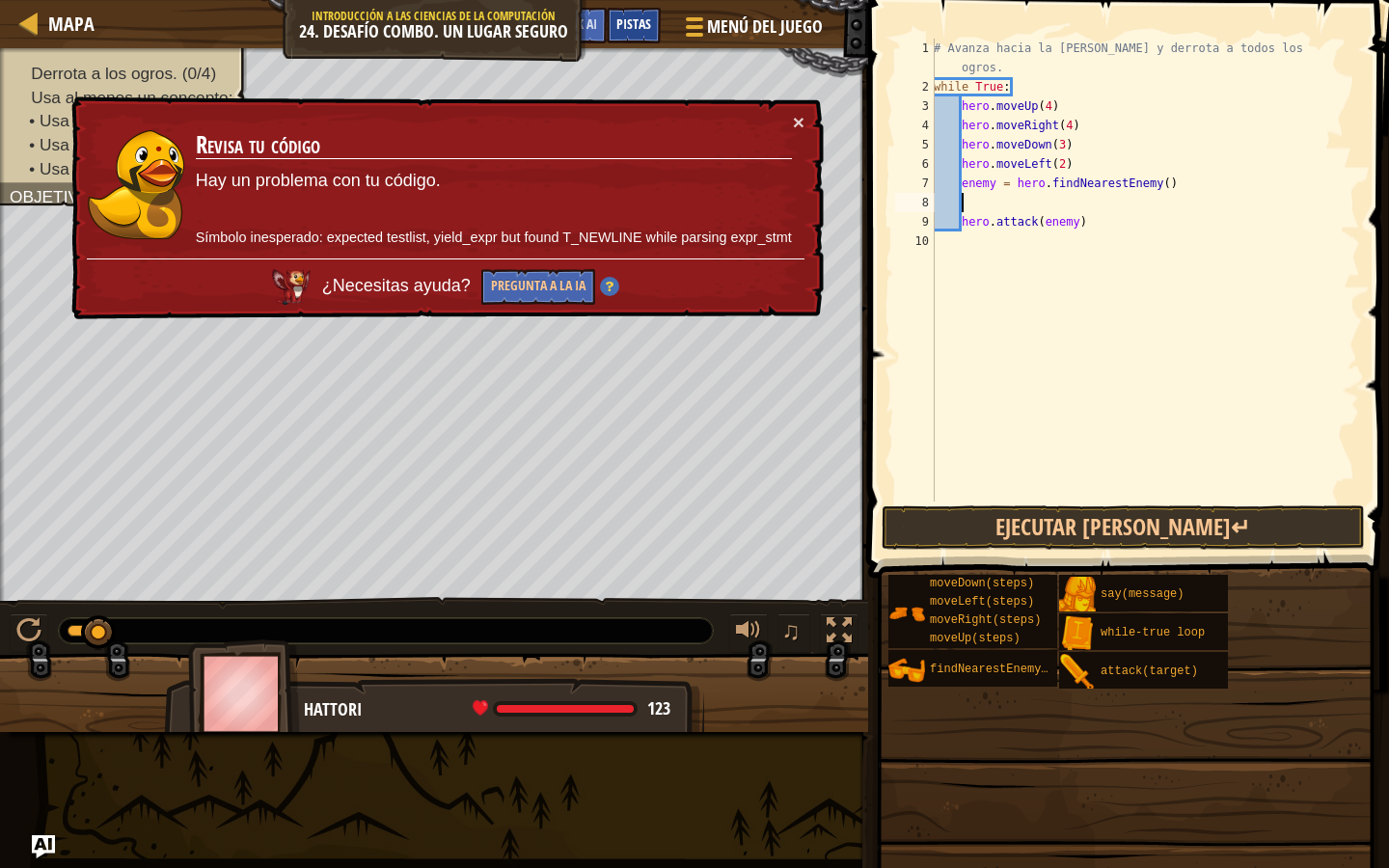
click at [633, 18] on span "Pistas" at bounding box center [634, 23] width 35 height 18
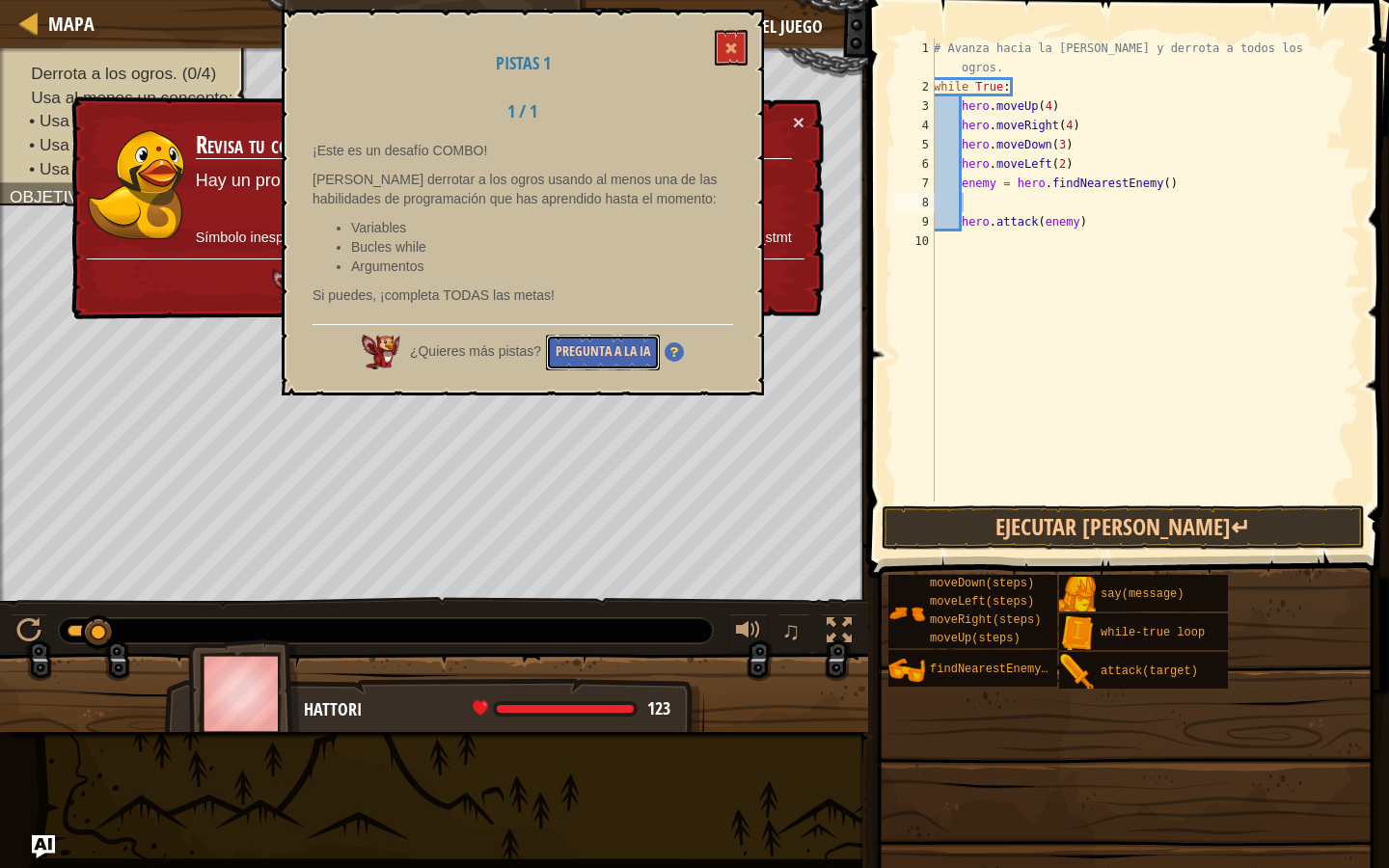
click at [633, 356] on button "Pregunta a la IA" at bounding box center [603, 352] width 114 height 36
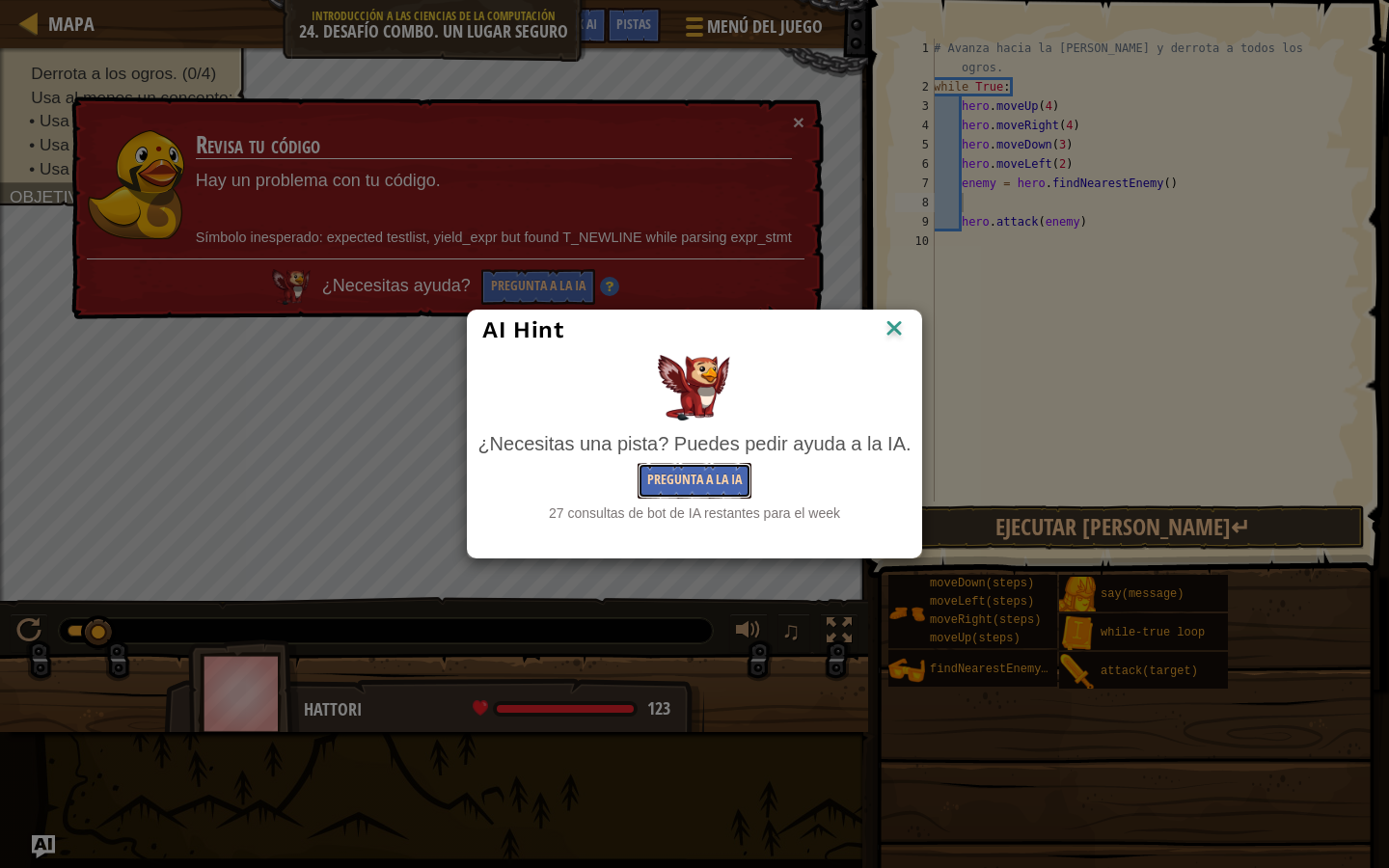
click at [721, 484] on button "Pregunta a la IA" at bounding box center [694, 481] width 114 height 36
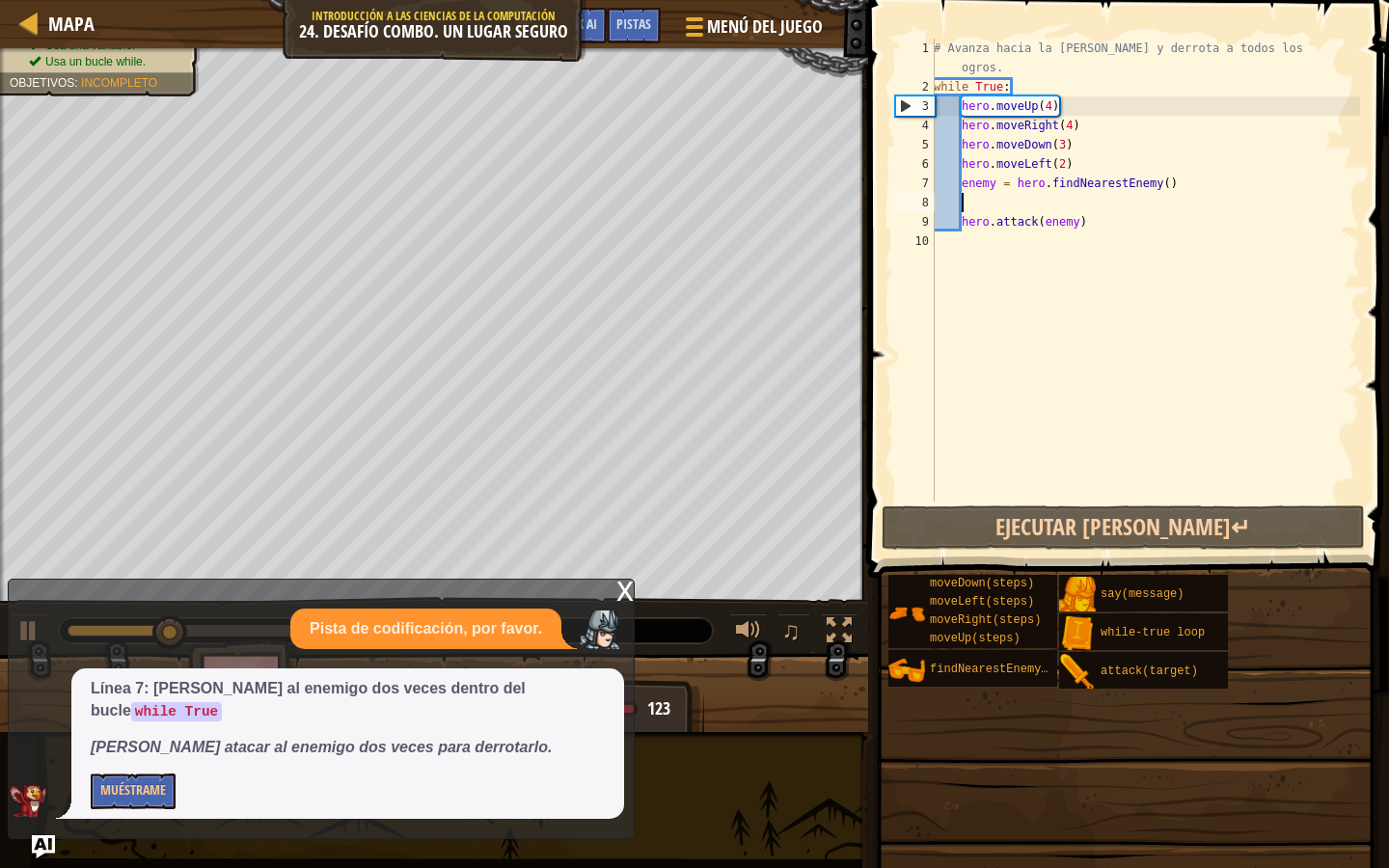
type textarea "e"
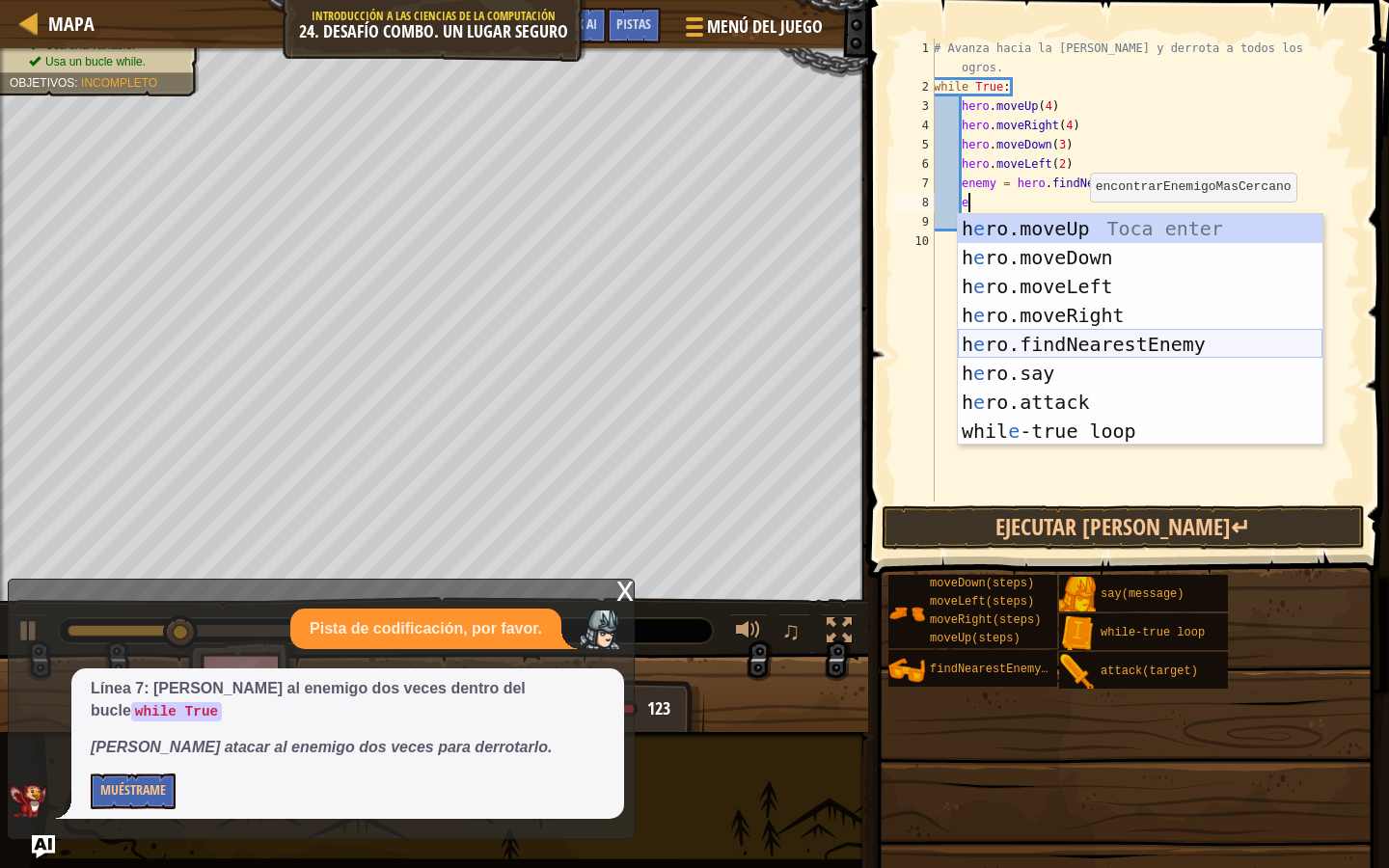
click at [1097, 343] on div "h e ro.moveUp Toca enter h e ro.moveDown Toca enter h e ro.moveLeft Toca enter …" at bounding box center [1140, 358] width 365 height 289
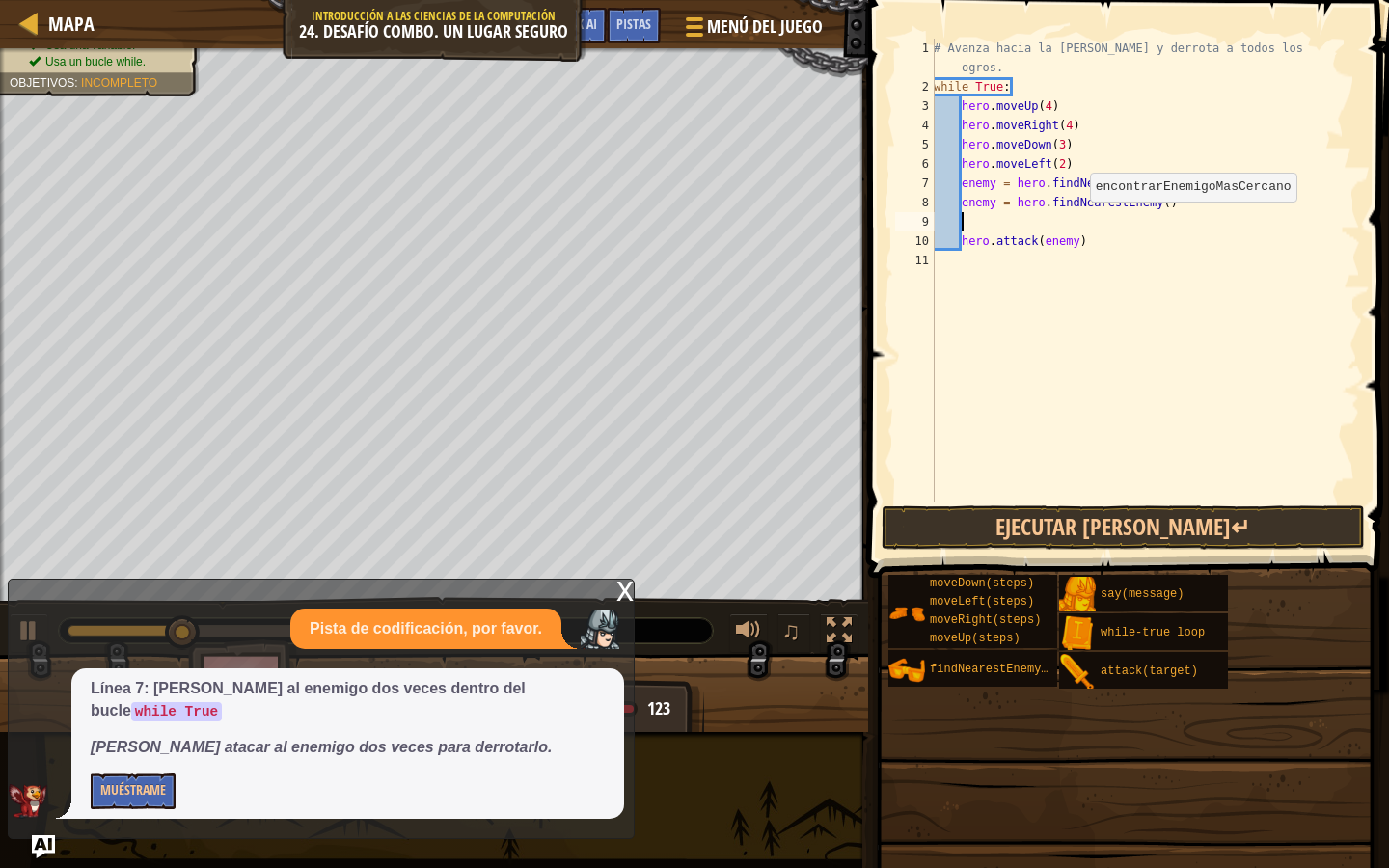
scroll to position [9, 1]
click at [1031, 561] on span at bounding box center [1125, 840] width 507 height 571
click at [1037, 527] on button "Ejecutar [PERSON_NAME]↵" at bounding box center [1123, 527] width 484 height 45
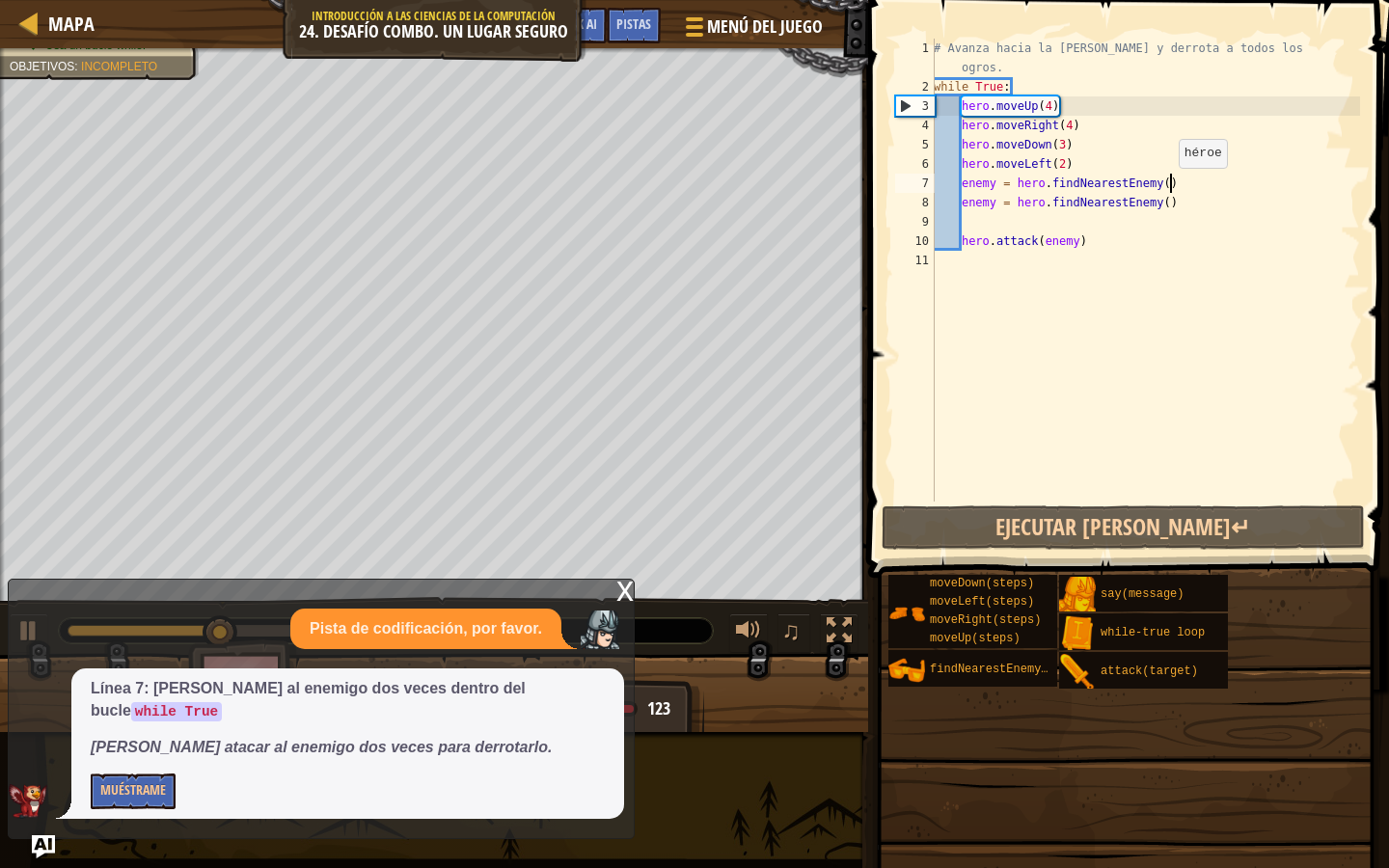
click at [1169, 186] on div "# Avanza hacia la sala del tesoro y derrota a todos los ogros. while True : her…" at bounding box center [1145, 299] width 430 height 521
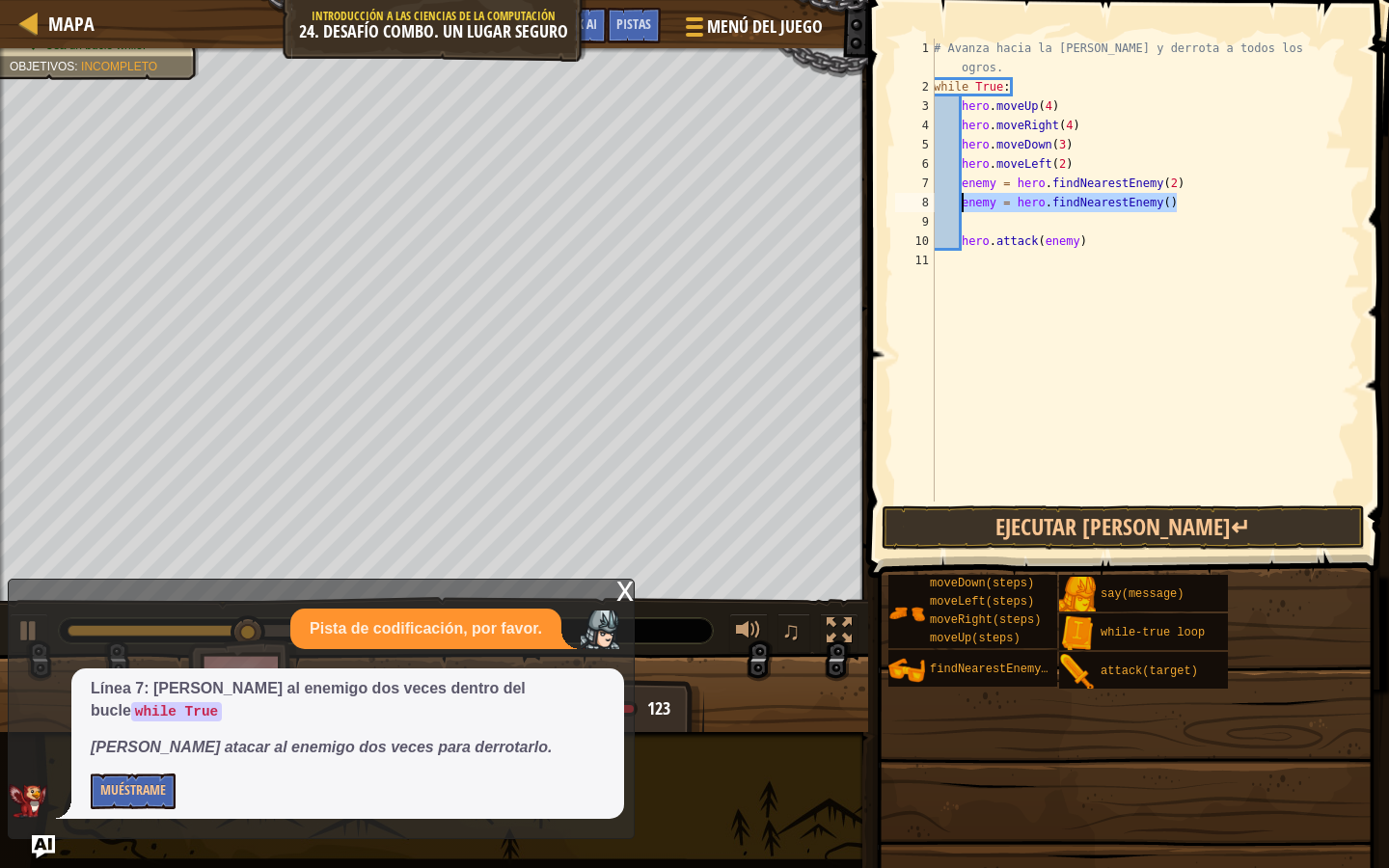
drag, startPoint x: 1206, startPoint y: 203, endPoint x: 962, endPoint y: 199, distance: 244.0
click at [962, 199] on div "# Avanza hacia la sala del tesoro y derrota a todos los ogros. while True : her…" at bounding box center [1145, 299] width 430 height 521
type textarea "enemy = hero.findNearestEnemy()"
click at [945, 257] on div "# Avanza hacia la sala del tesoro y derrota a todos los ogros. while True : her…" at bounding box center [1145, 299] width 430 height 521
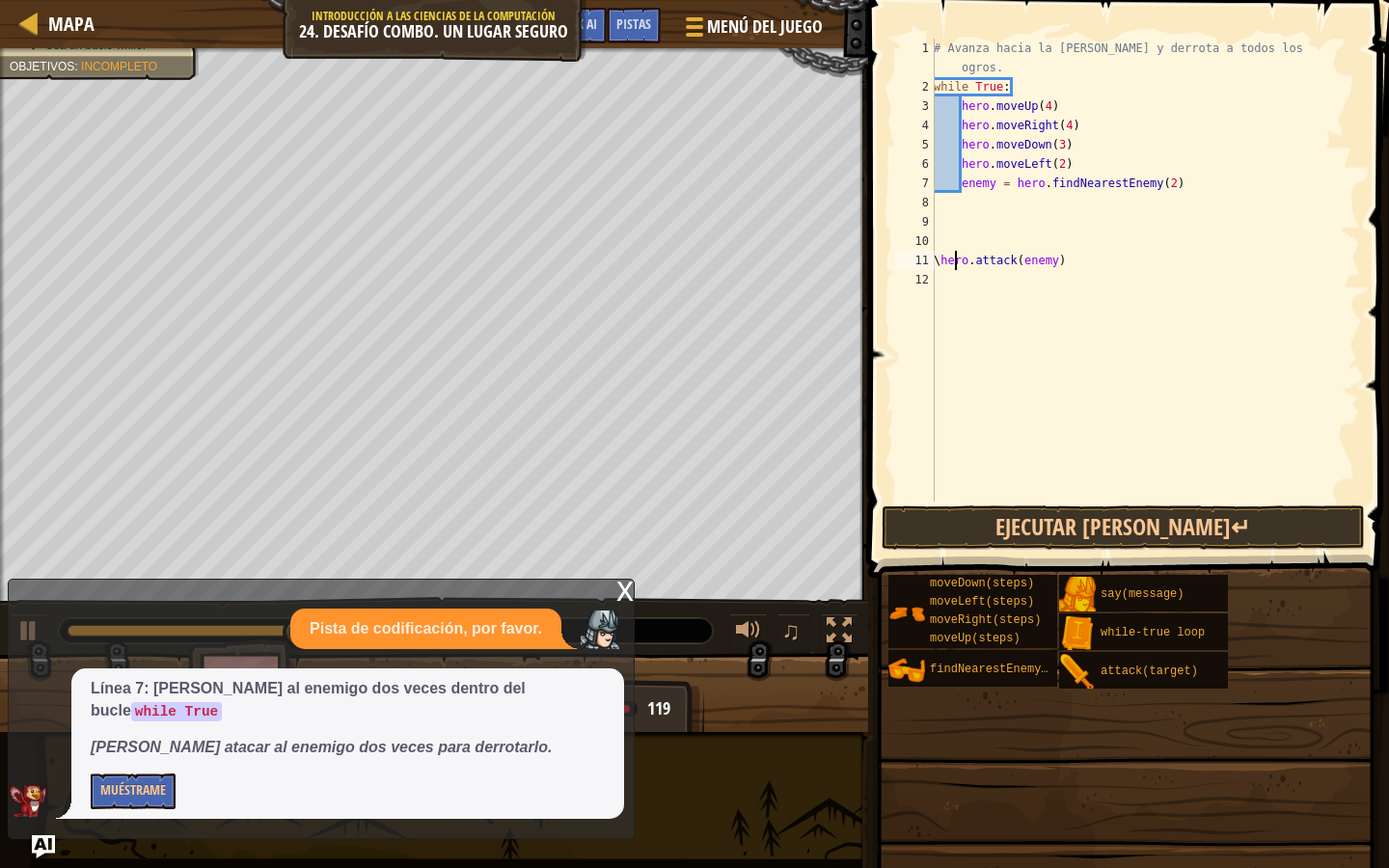
scroll to position [9, 2]
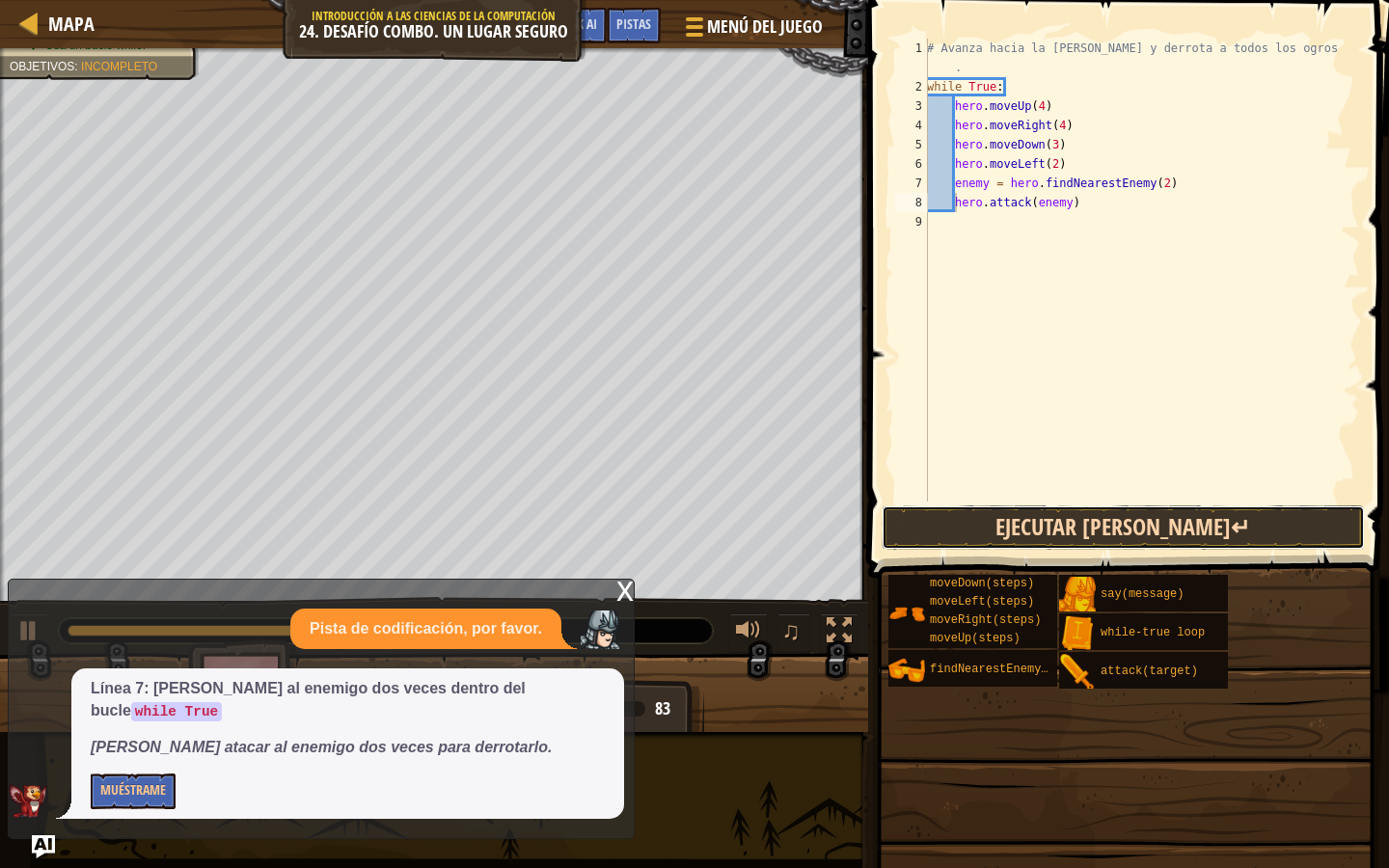
click at [979, 515] on button "Ejecutar [PERSON_NAME]↵" at bounding box center [1123, 527] width 484 height 45
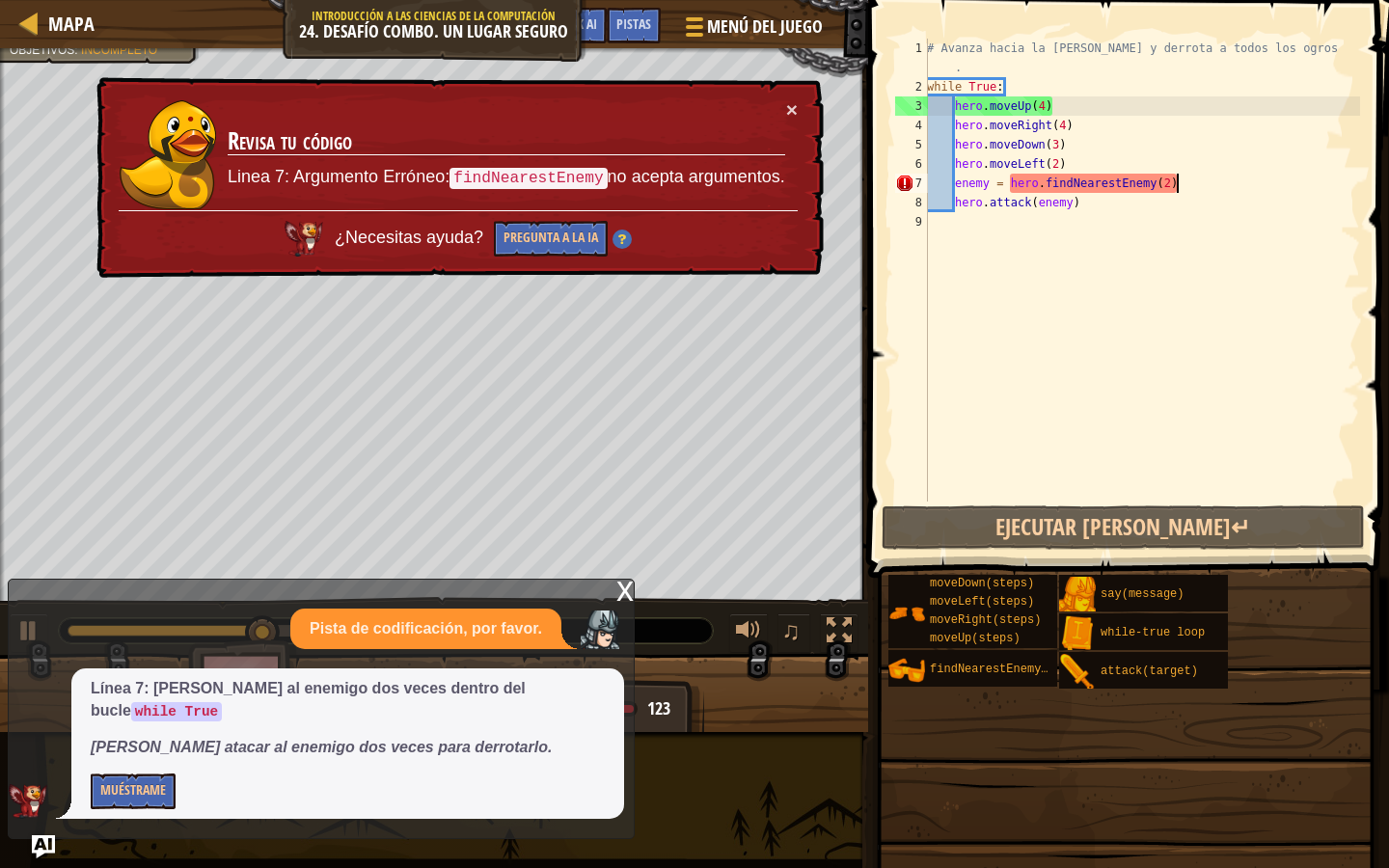
click at [1177, 175] on div "# Avanza hacia la sala del tesoro y derrota a todos los ogros . while True : he…" at bounding box center [1142, 299] width 437 height 521
click at [1169, 179] on div "# Avanza hacia la sala del tesoro y derrota a todos los ogros . while True : he…" at bounding box center [1142, 299] width 437 height 521
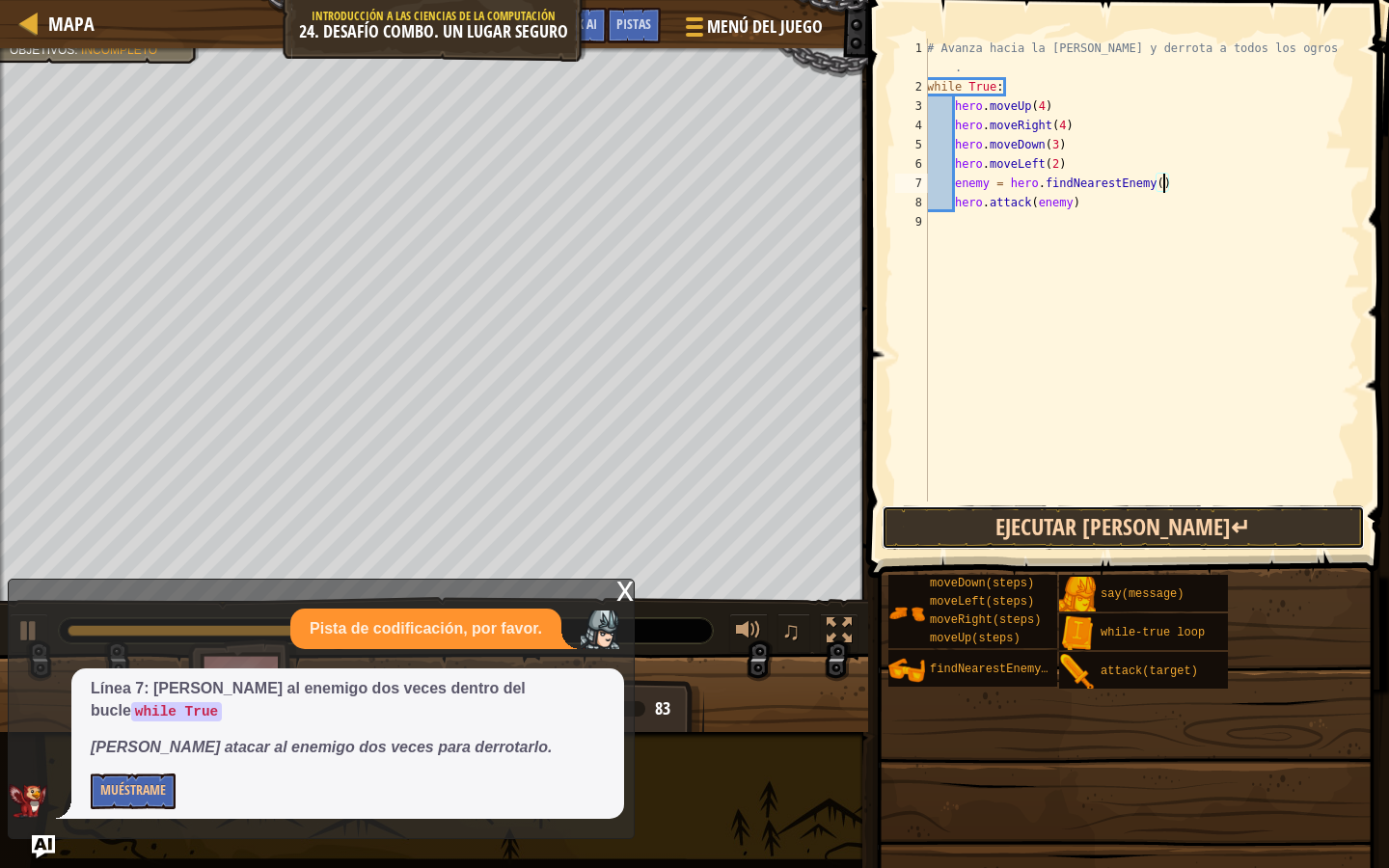
click at [1077, 522] on button "Ejecutar [PERSON_NAME]↵" at bounding box center [1123, 527] width 484 height 45
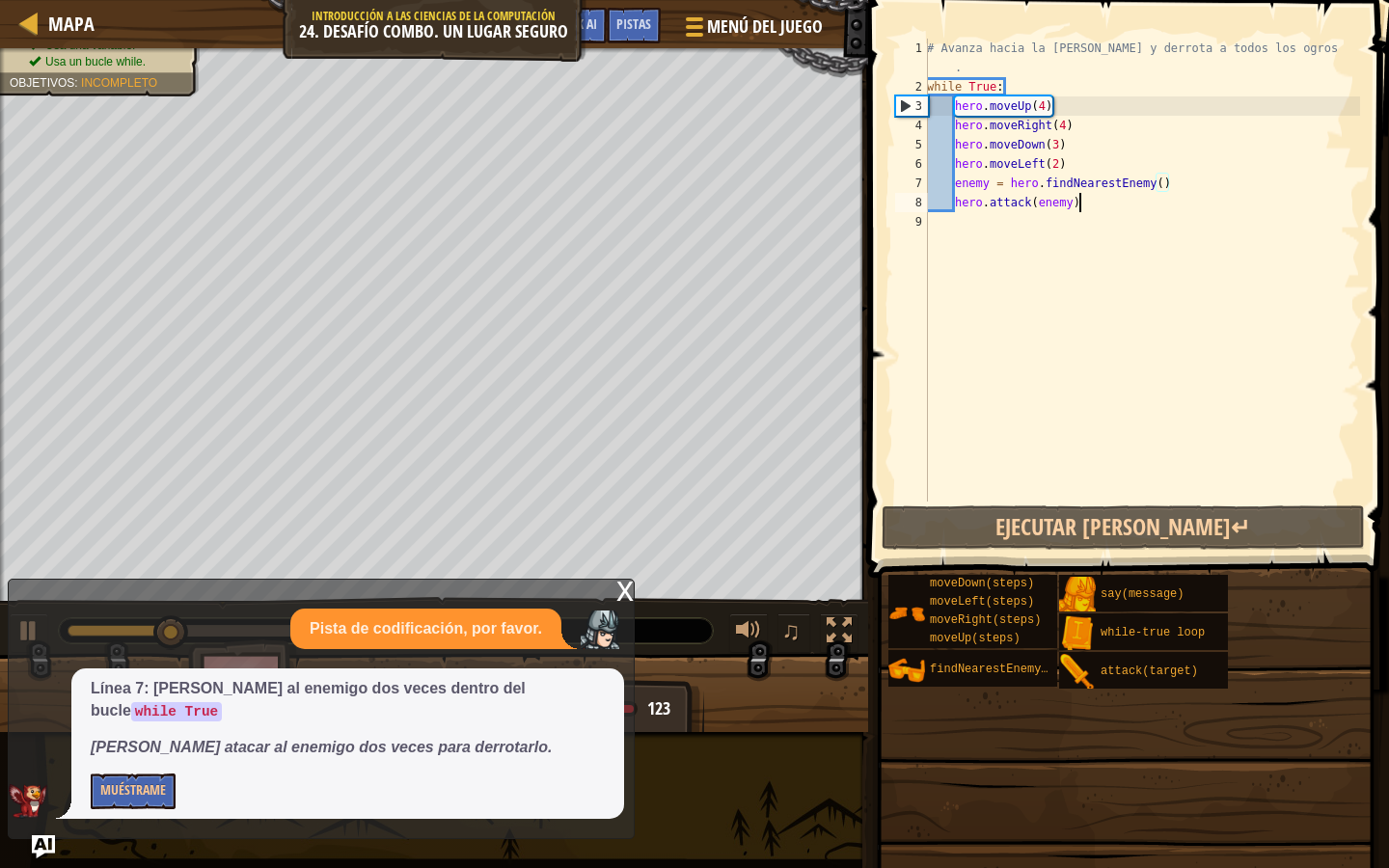
click at [1102, 201] on div "# Avanza hacia la sala del tesoro y derrota a todos los ogros . while True : he…" at bounding box center [1142, 299] width 437 height 521
type textarea "hero.attack(enemy)"
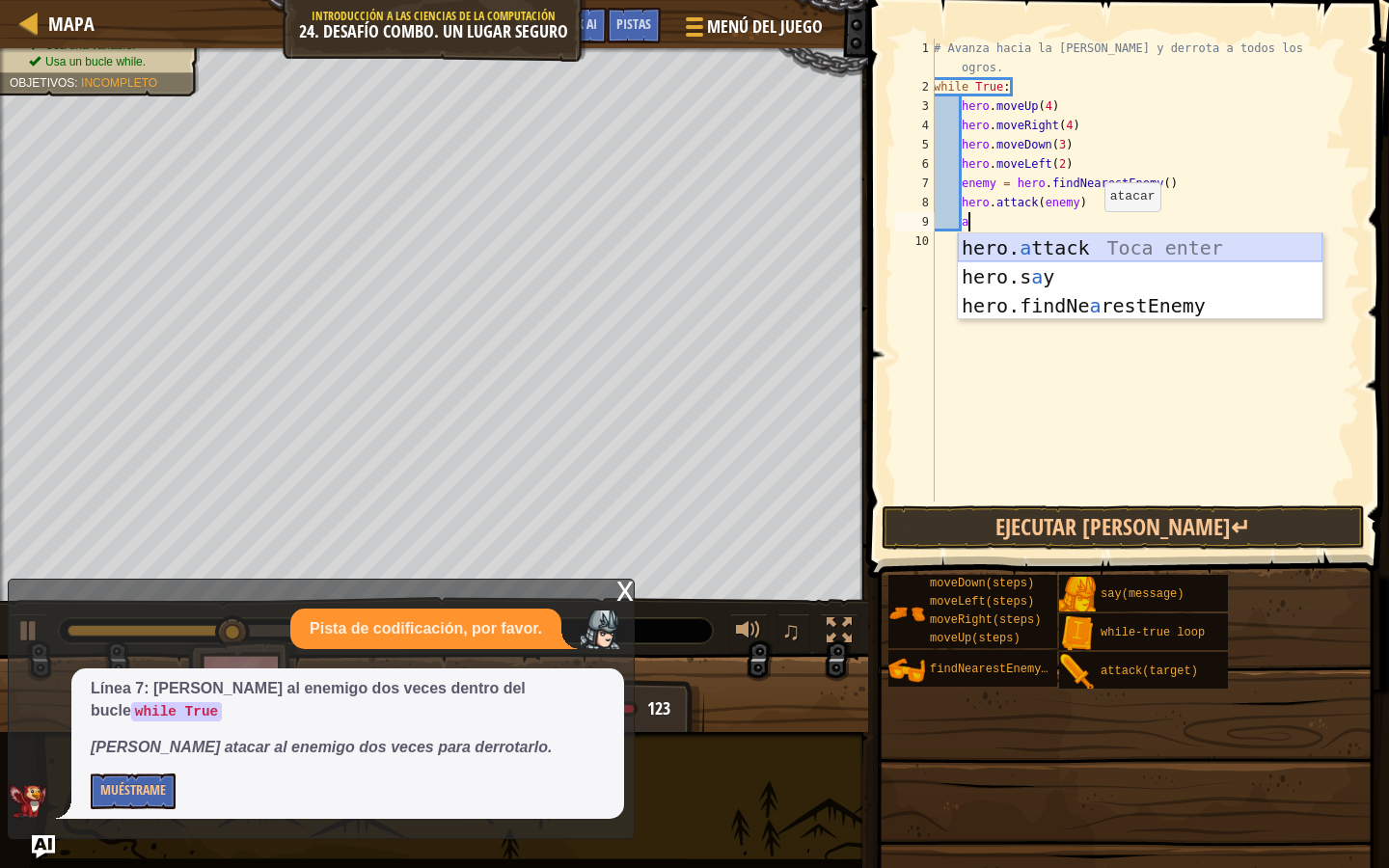
click at [1091, 255] on div "hero. a ttack Toca enter hero.s a y [PERSON_NAME] enter hero.findNe a restEnemy…" at bounding box center [1140, 306] width 365 height 145
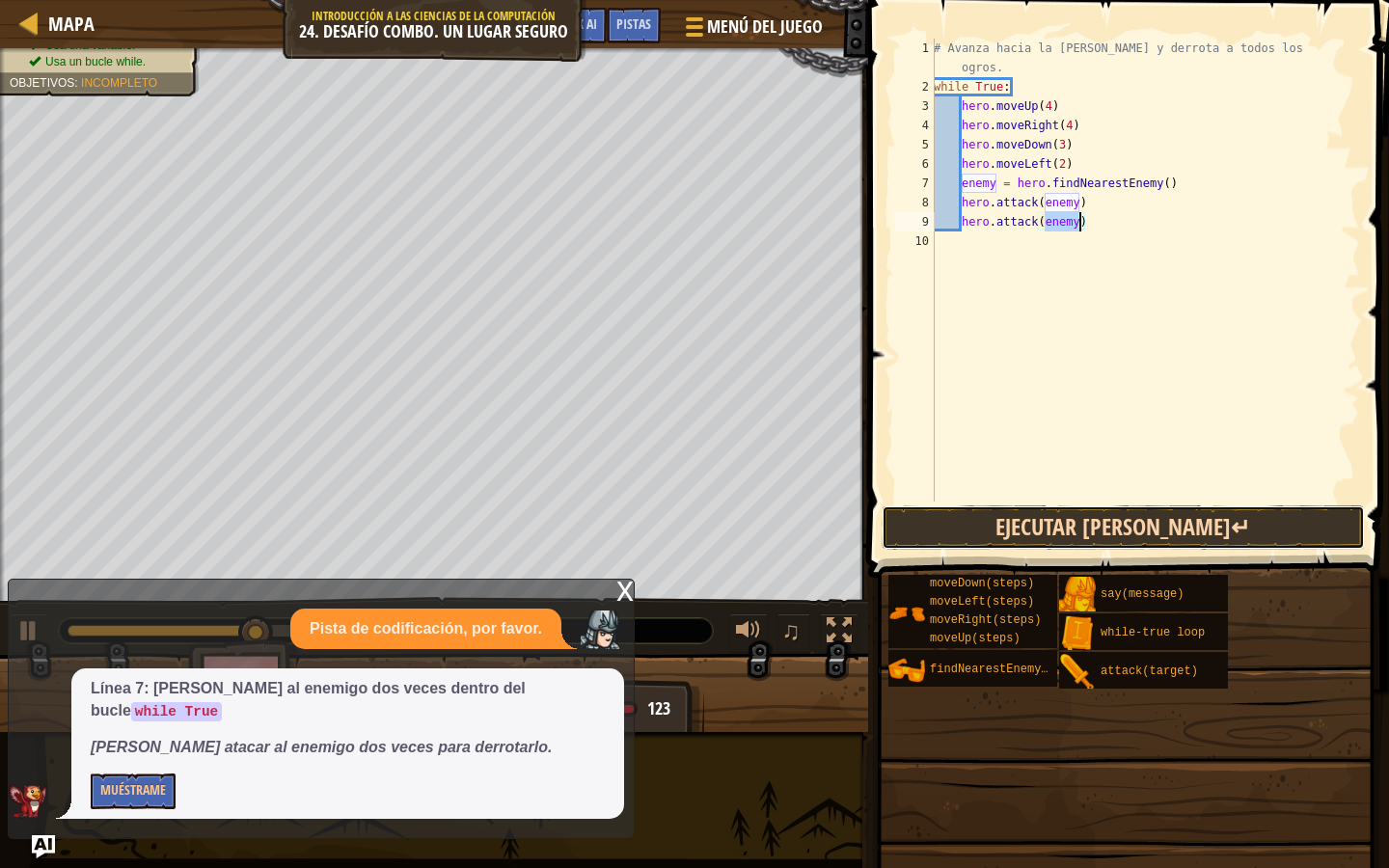
click at [1077, 513] on button "Ejecutar [PERSON_NAME]↵" at bounding box center [1123, 527] width 484 height 45
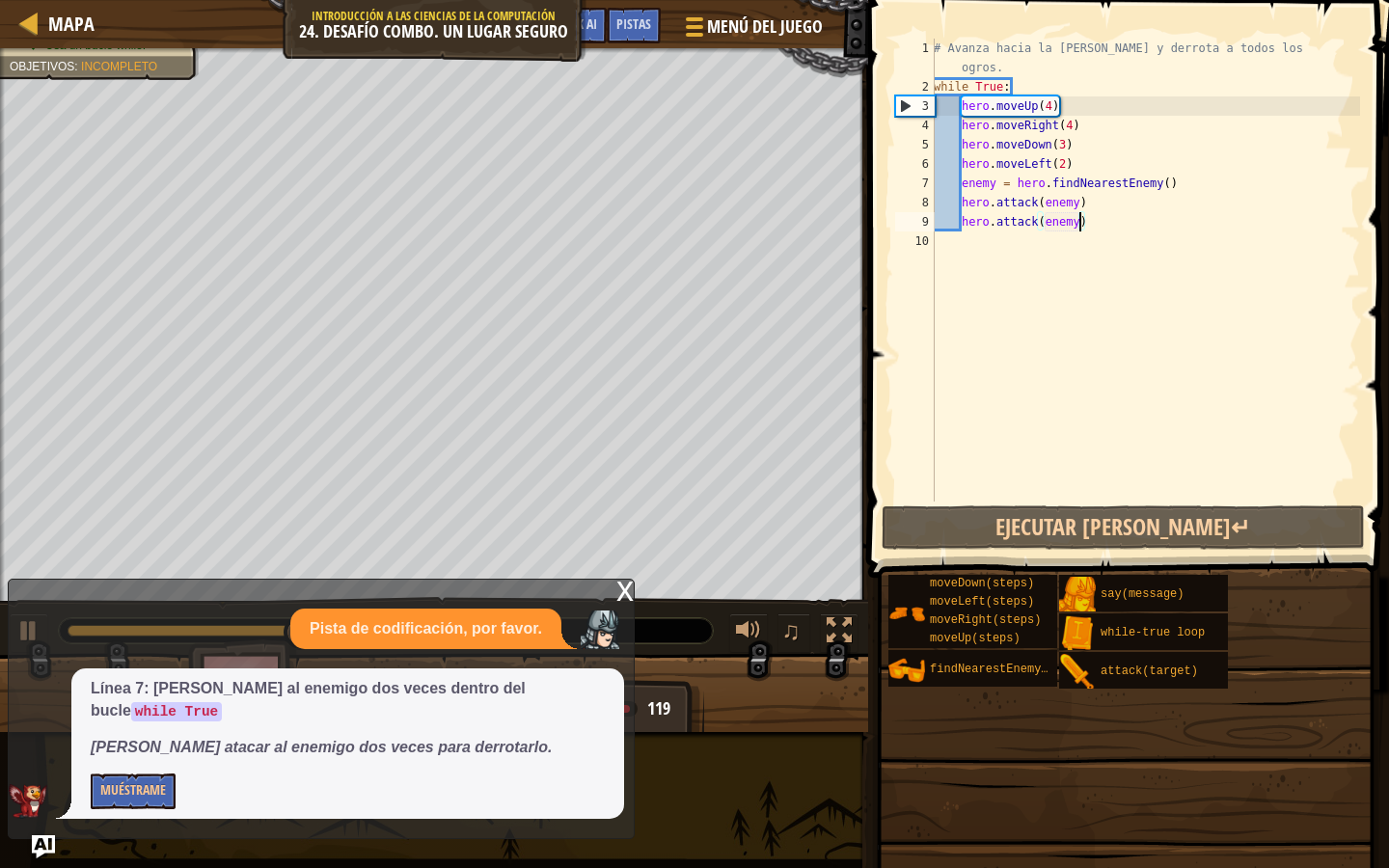
click at [998, 183] on div "# Avanza hacia la sala del tesoro y derrota a todos los ogros. while True : her…" at bounding box center [1145, 299] width 430 height 521
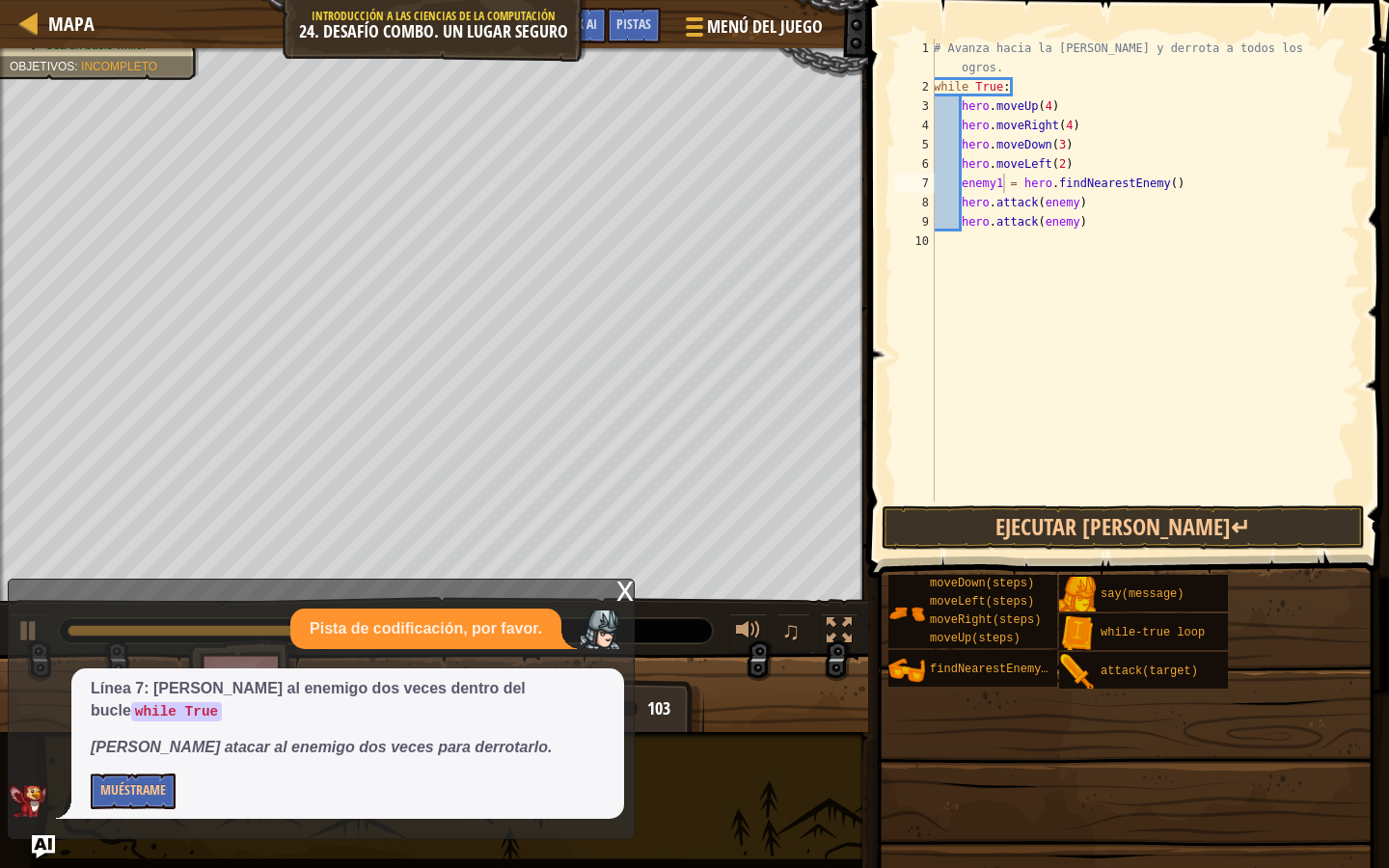
click at [1050, 503] on span at bounding box center [1130, 262] width 536 height 634
click at [1050, 508] on button "Ejecutar [PERSON_NAME]↵" at bounding box center [1123, 527] width 484 height 45
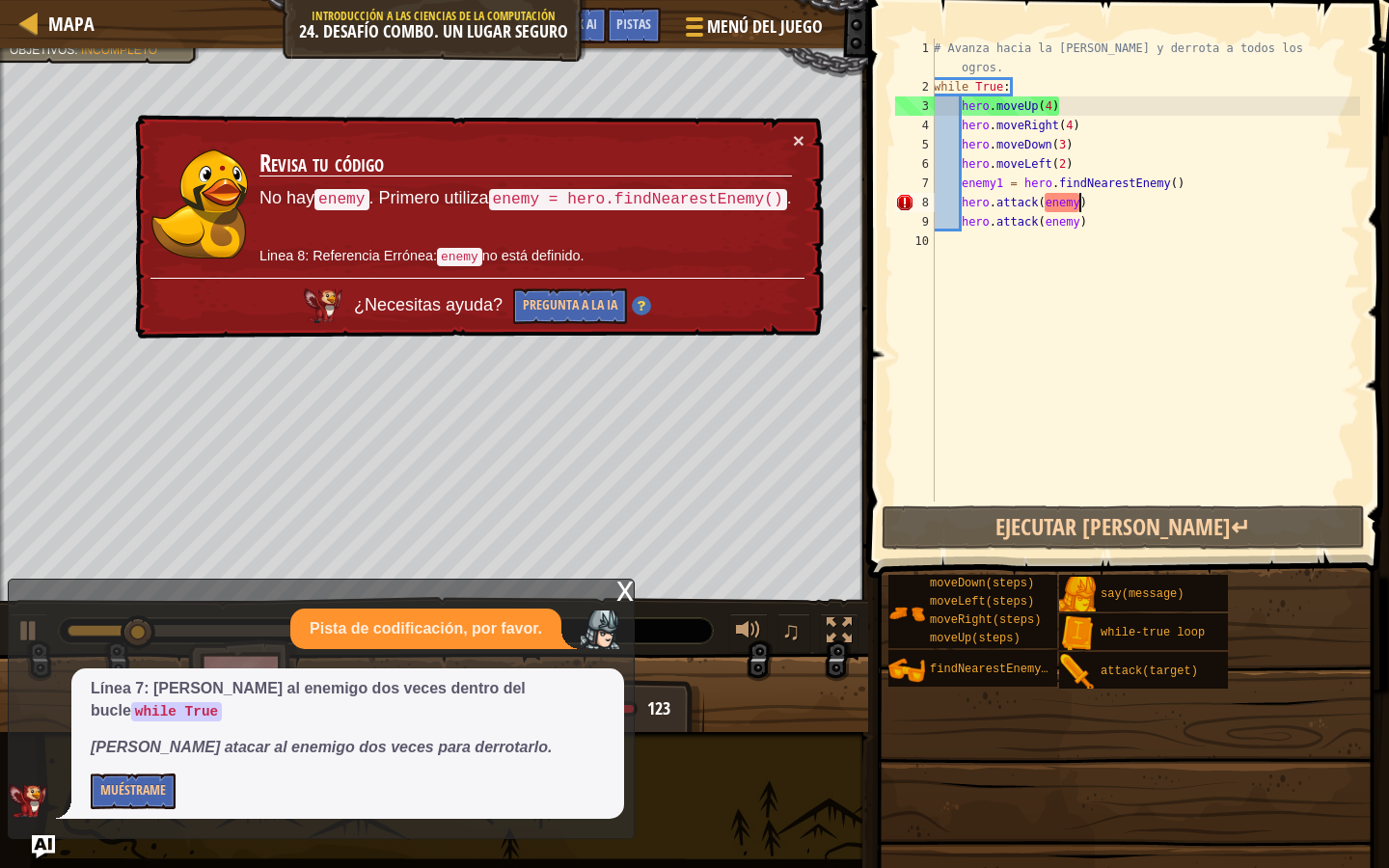
click at [1078, 199] on div "# Avanza hacia la sala del tesoro y derrota a todos los ogros. while True : her…" at bounding box center [1145, 299] width 430 height 521
click at [1003, 181] on div "# Avanza hacia la sala del tesoro y derrota a todos los ogros. while True : her…" at bounding box center [1145, 299] width 430 height 521
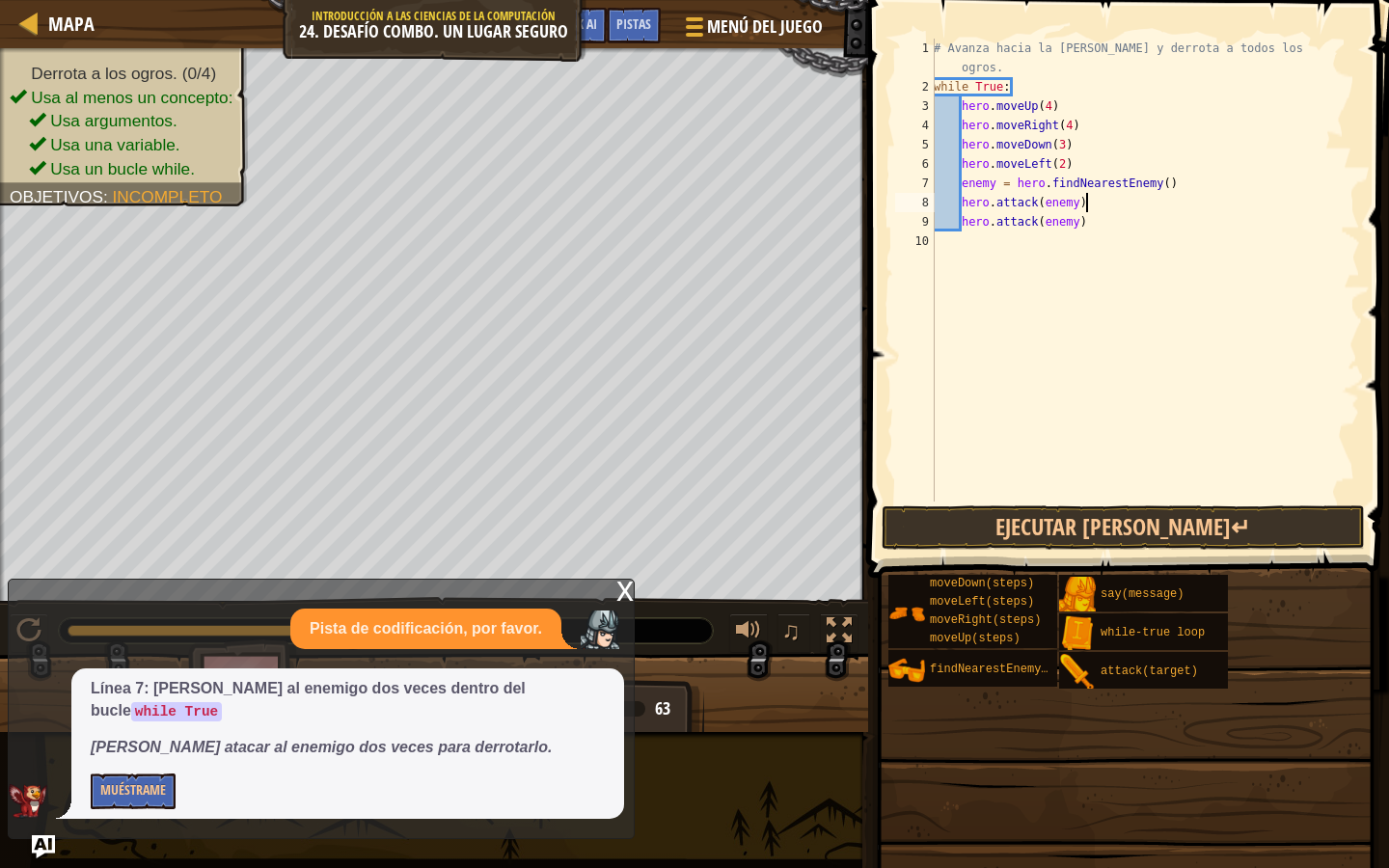
click at [1155, 208] on div "# Avanza hacia la sala del tesoro y derrota a todos los ogros. while True : her…" at bounding box center [1145, 299] width 430 height 521
type textarea "hero.attack(enemy)"
click at [951, 244] on div "# Avanza hacia la sala del tesoro y derrota a todos los ogros. while True : her…" at bounding box center [1145, 299] width 430 height 521
type textarea "hero.attack(enemy)"
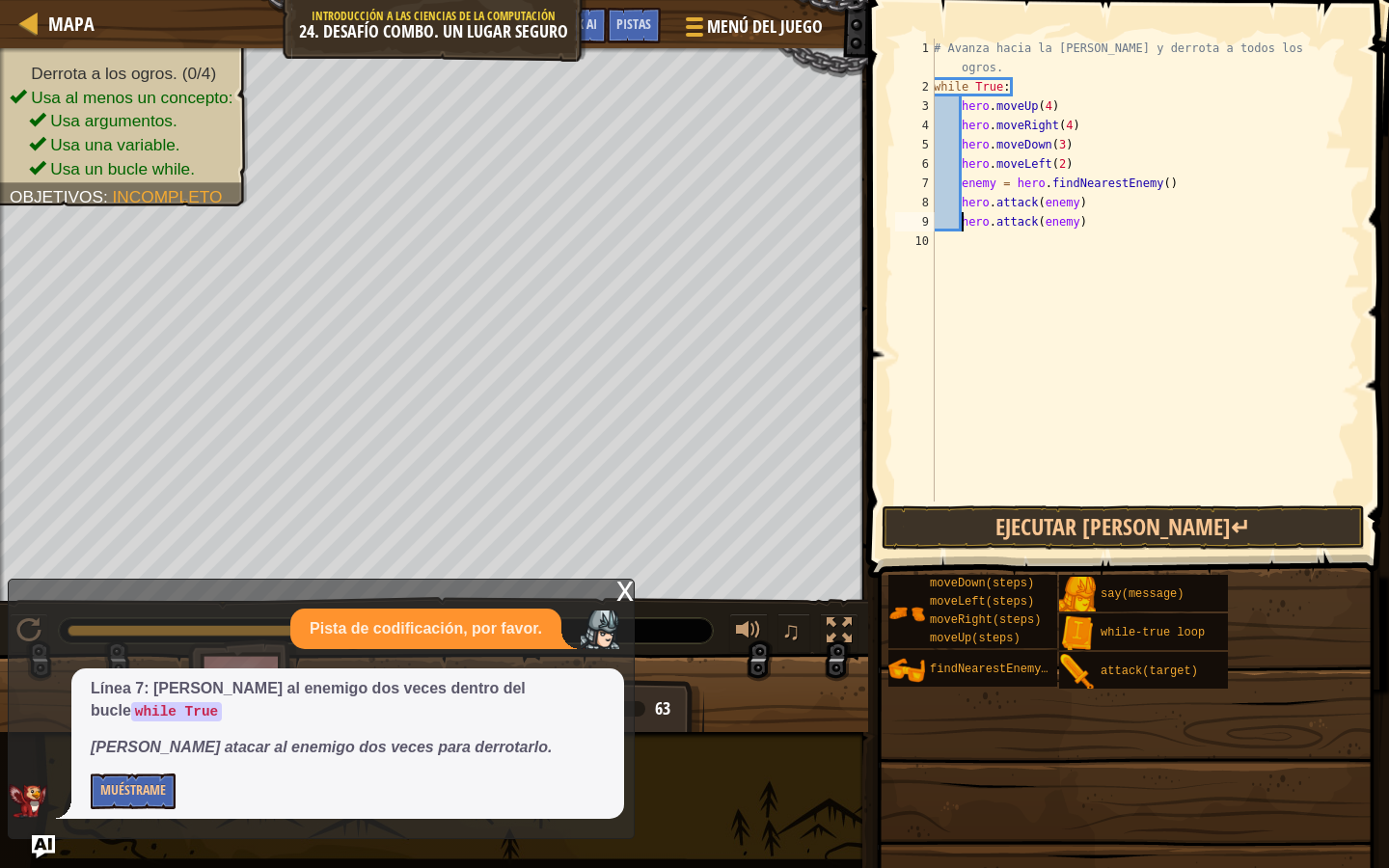
click at [1104, 198] on div "# Avanza hacia la sala del tesoro y derrota a todos los ogros. while True : her…" at bounding box center [1145, 299] width 430 height 521
click at [951, 244] on div "# Avanza hacia la sala del tesoro y derrota a todos los ogros. while True : her…" at bounding box center [1145, 299] width 430 height 521
type textarea "hero.attack(enemy)"
click at [964, 200] on div "# Avanza hacia la sala del tesoro y derrota a todos los ogros. while True : her…" at bounding box center [1145, 299] width 430 height 521
click at [979, 197] on div "# Avanza hacia la sala del tesoro y derrota a todos los ogros. while True : her…" at bounding box center [1145, 299] width 430 height 521
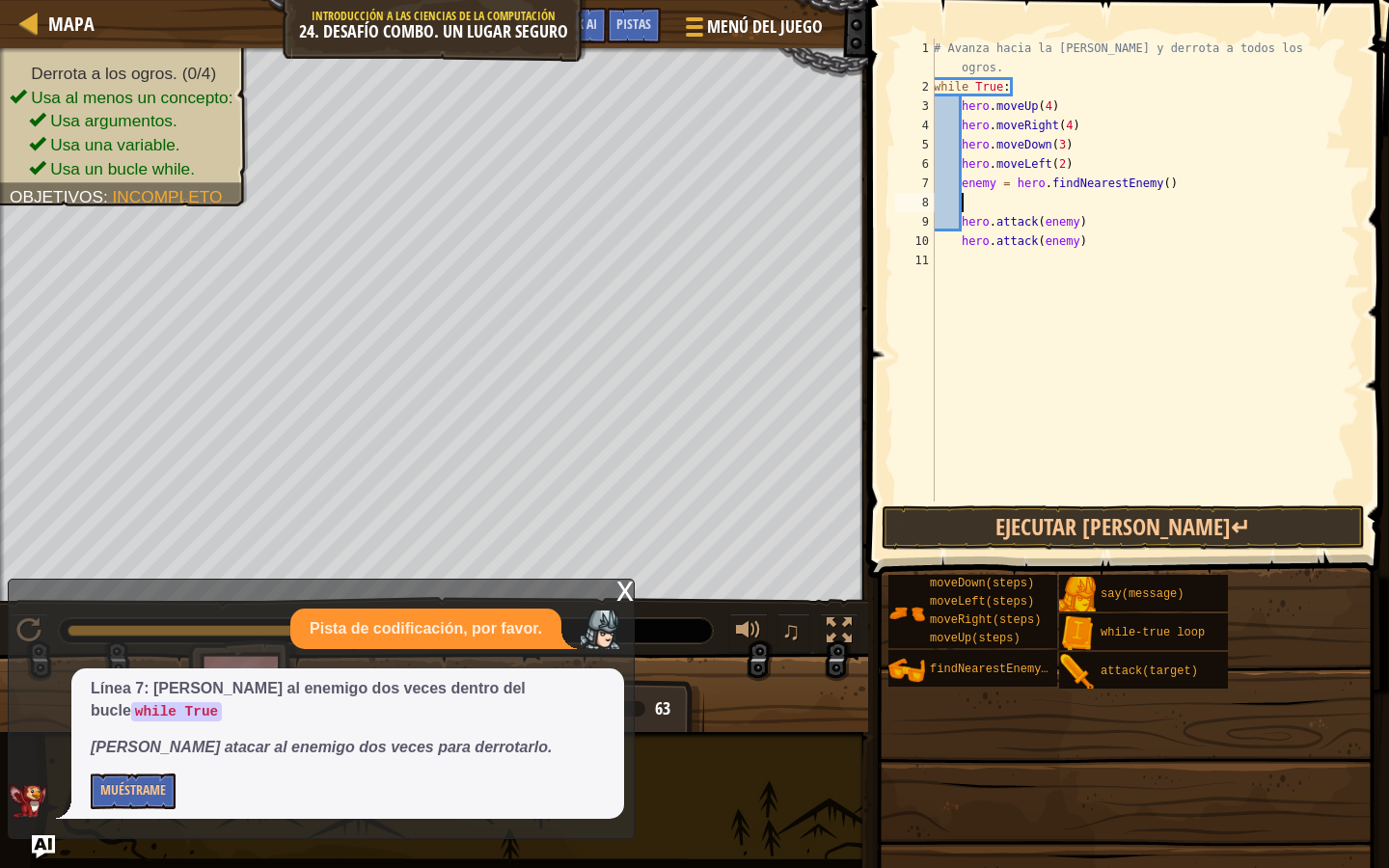
click at [960, 239] on div "# Avanza hacia la sala del tesoro y derrota a todos los ogros. while True : her…" at bounding box center [1145, 299] width 430 height 521
type textarea "hero.attack(enemy)"
click at [969, 198] on div "# Avanza hacia la sala del tesoro y derrota a todos los ogros. while True : her…" at bounding box center [1145, 299] width 430 height 521
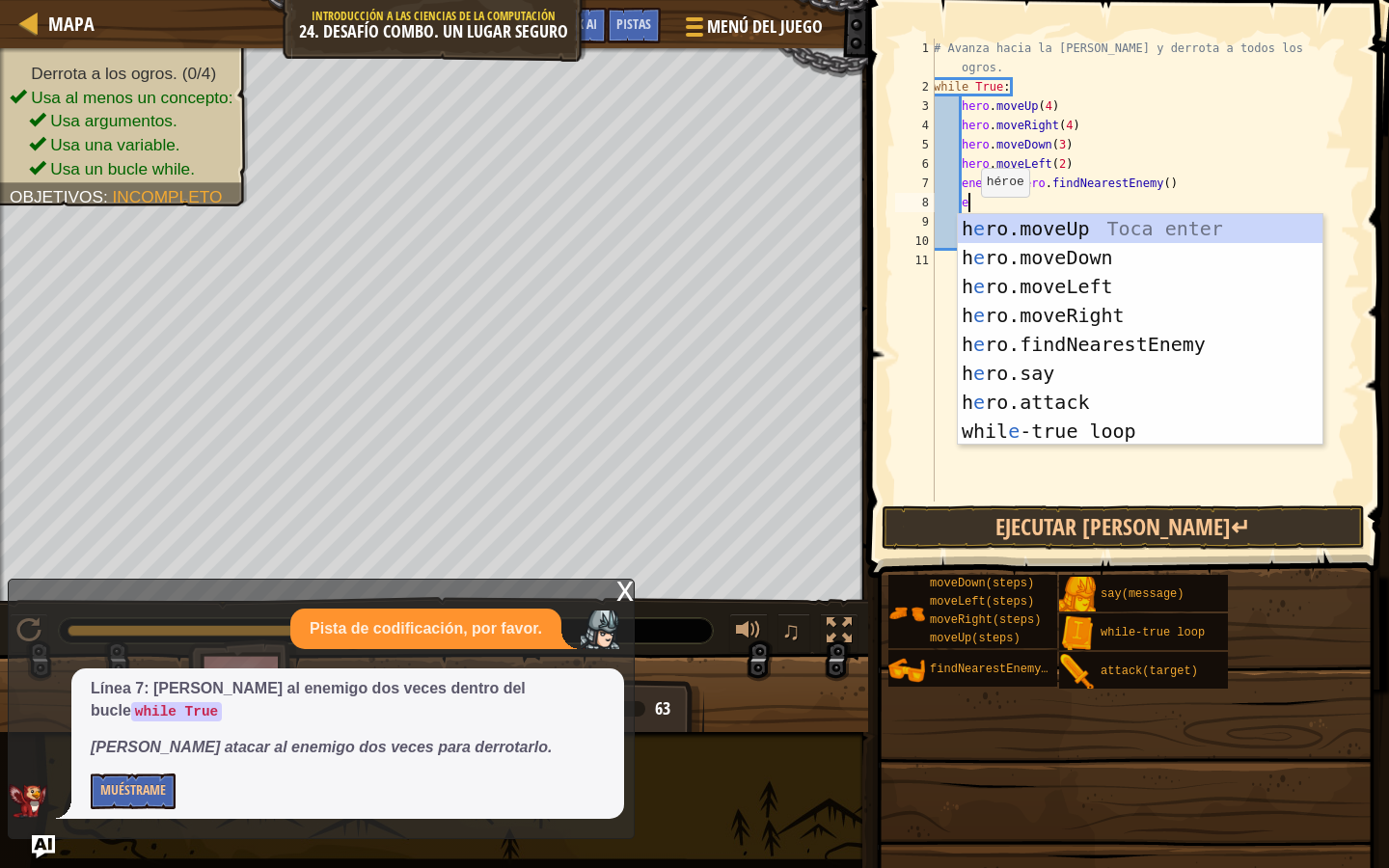
scroll to position [9, 2]
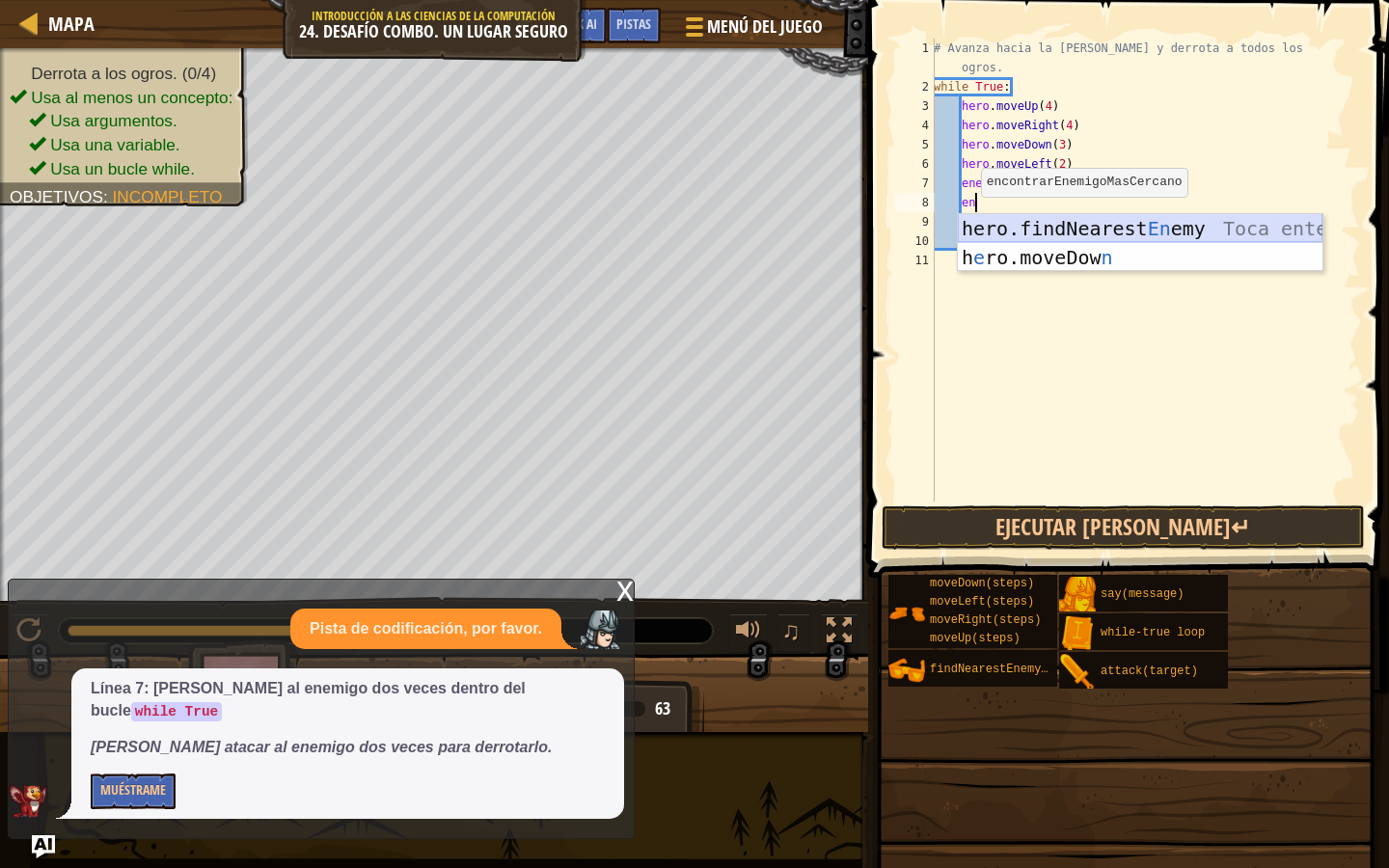
type textarea "e"
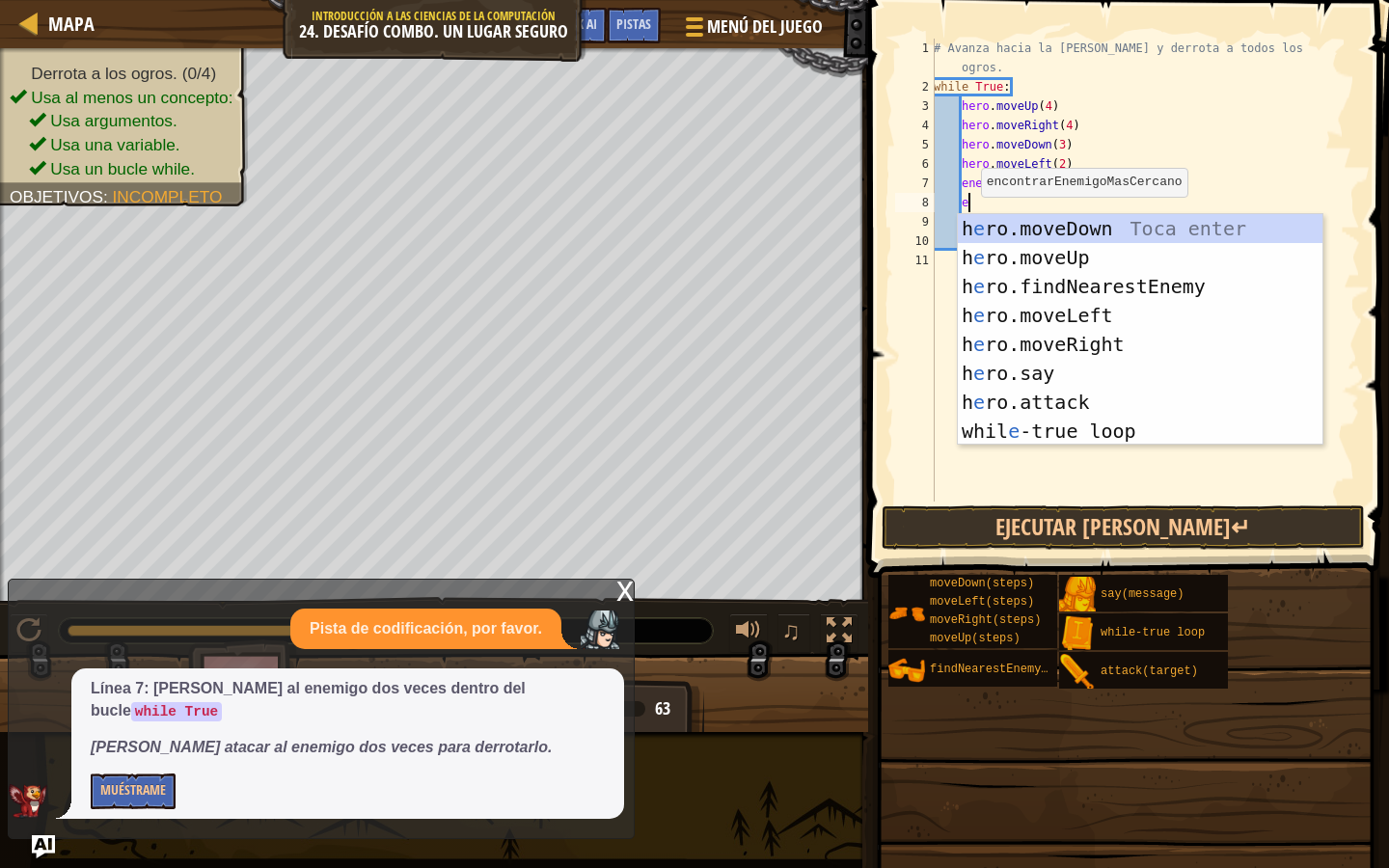
scroll to position [9, 1]
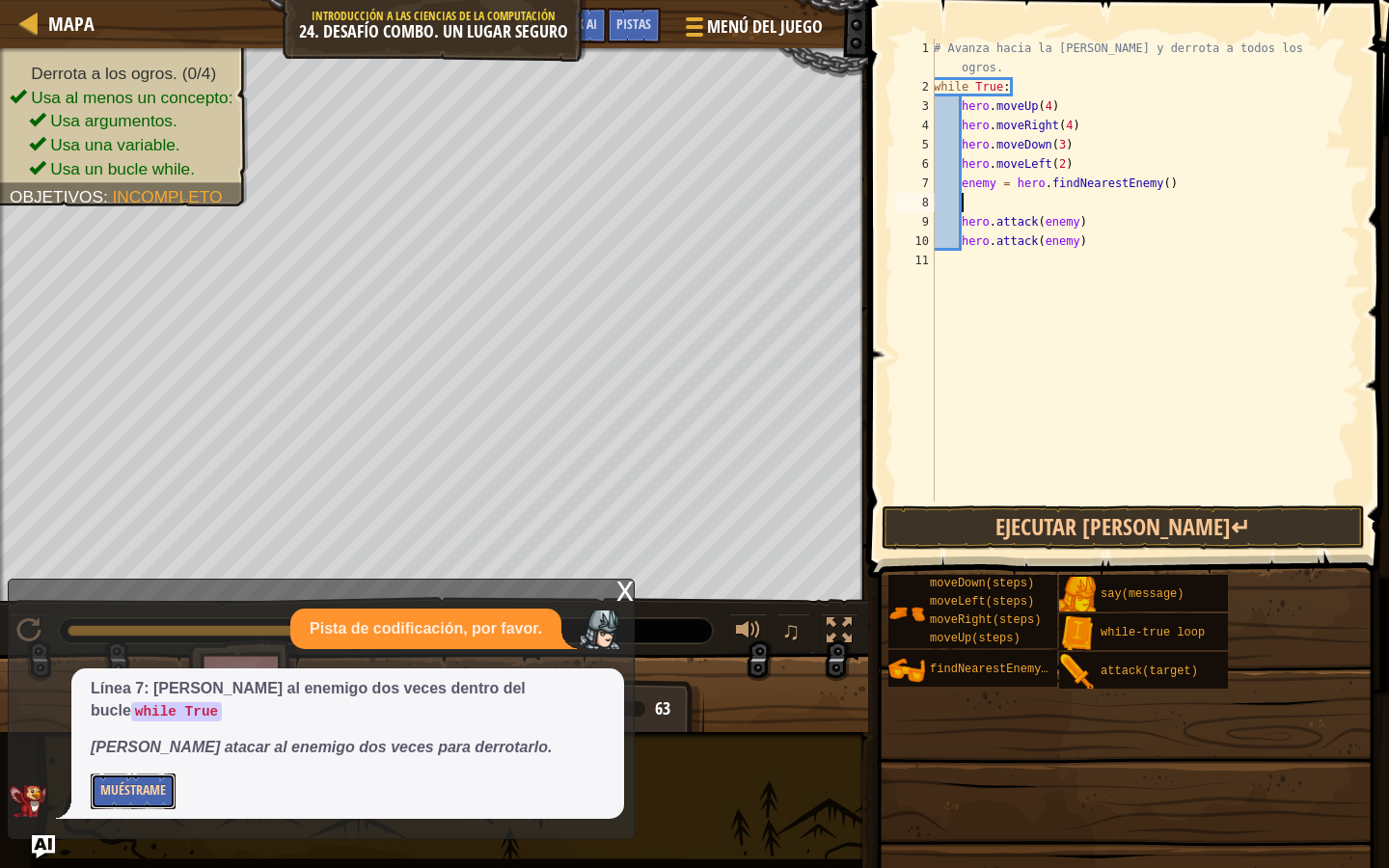
click at [158, 784] on button "Muéstrame" at bounding box center [132, 791] width 85 height 36
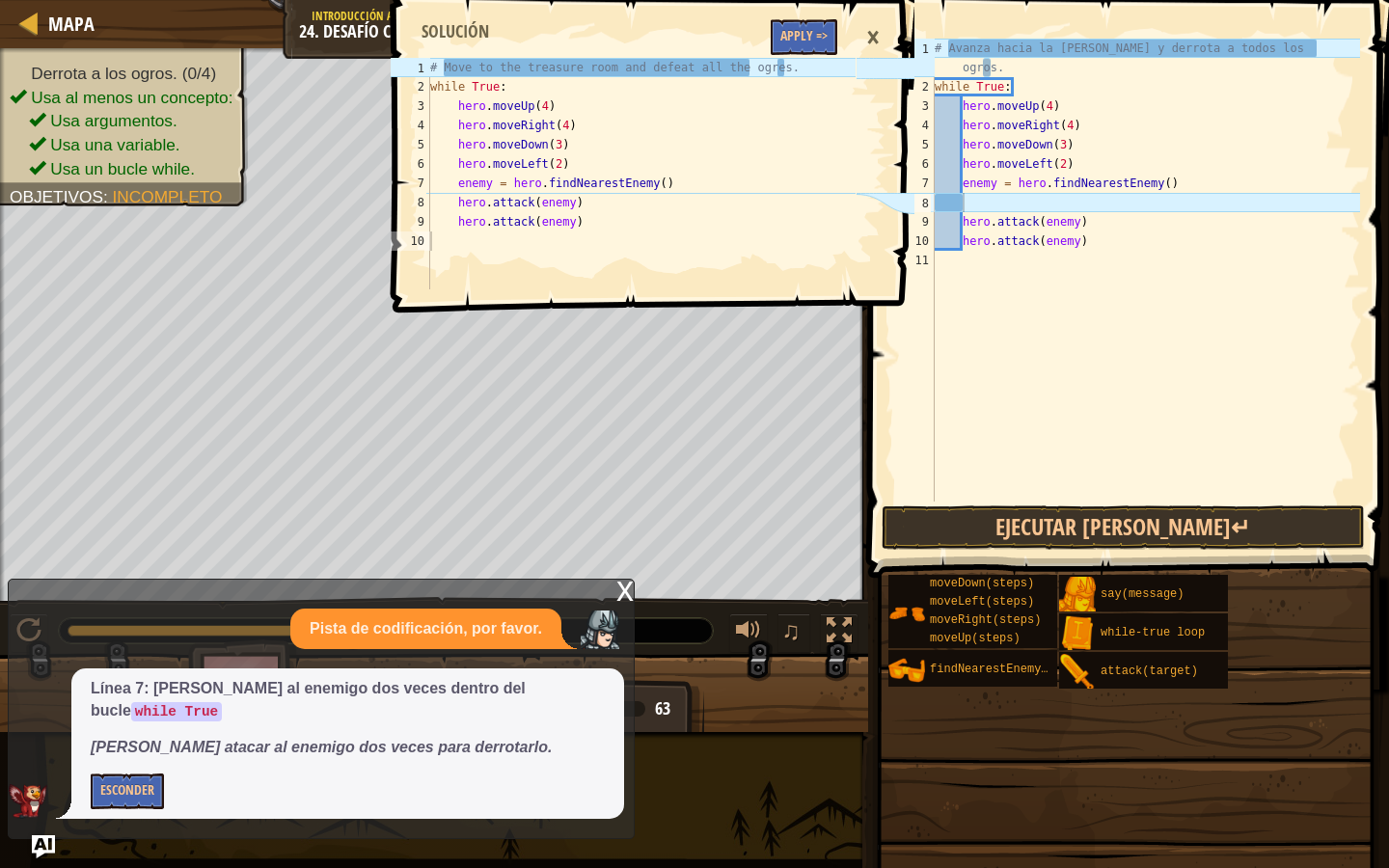
click at [777, 163] on div "# Move to the treasure room and defeat all the ogres. while True : hero . moveU…" at bounding box center [640, 193] width 429 height 271
click at [739, 146] on div "# Move to the treasure room and defeat all the ogres. while True : hero . moveU…" at bounding box center [640, 193] width 429 height 271
type textarea "hero.moveDown(3)"
click at [967, 218] on div "# Avanza hacia la sala del tesoro y derrota a todos los ogros. while True : her…" at bounding box center [1145, 299] width 429 height 521
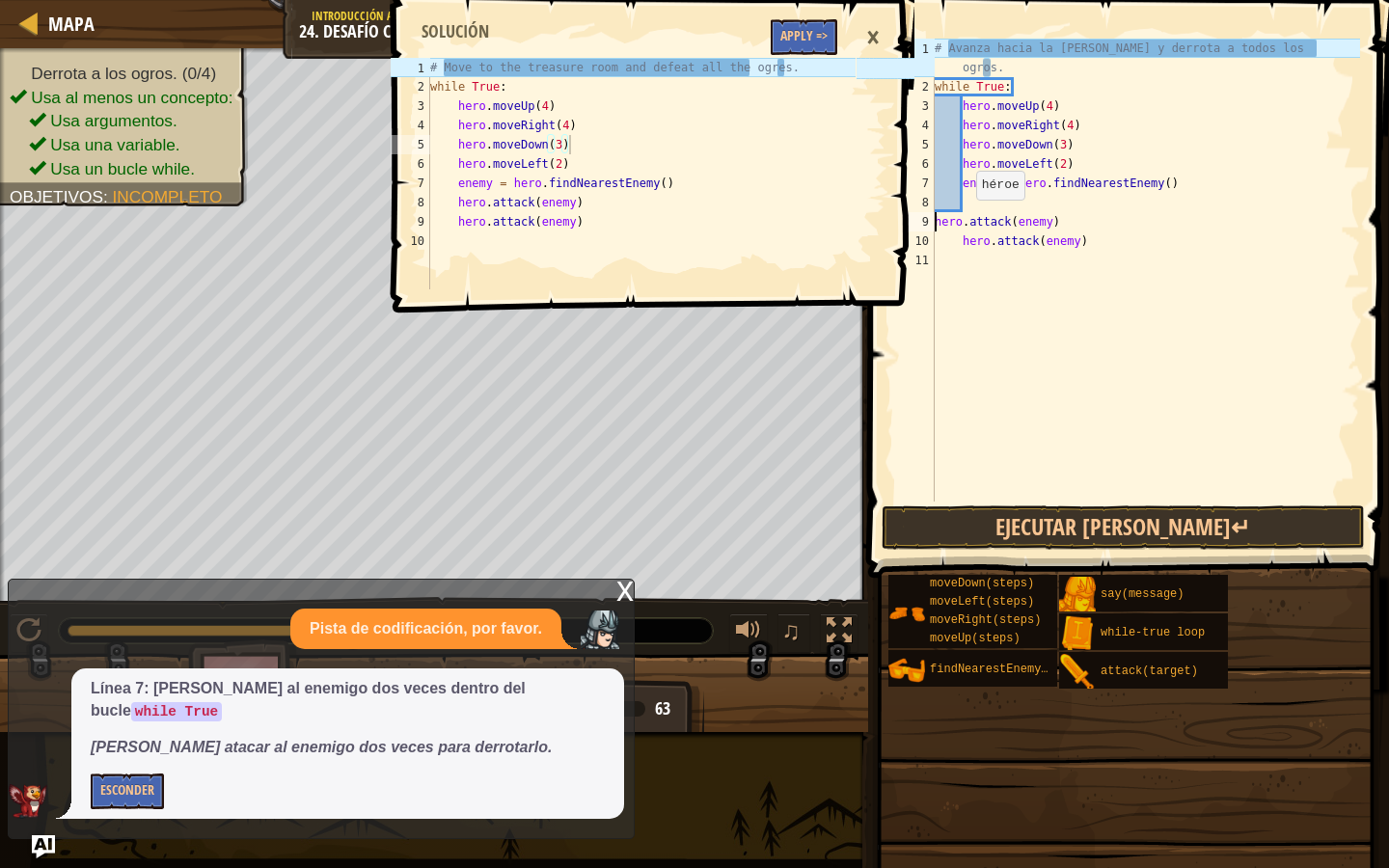
type textarea "hero.attack(enemy)"
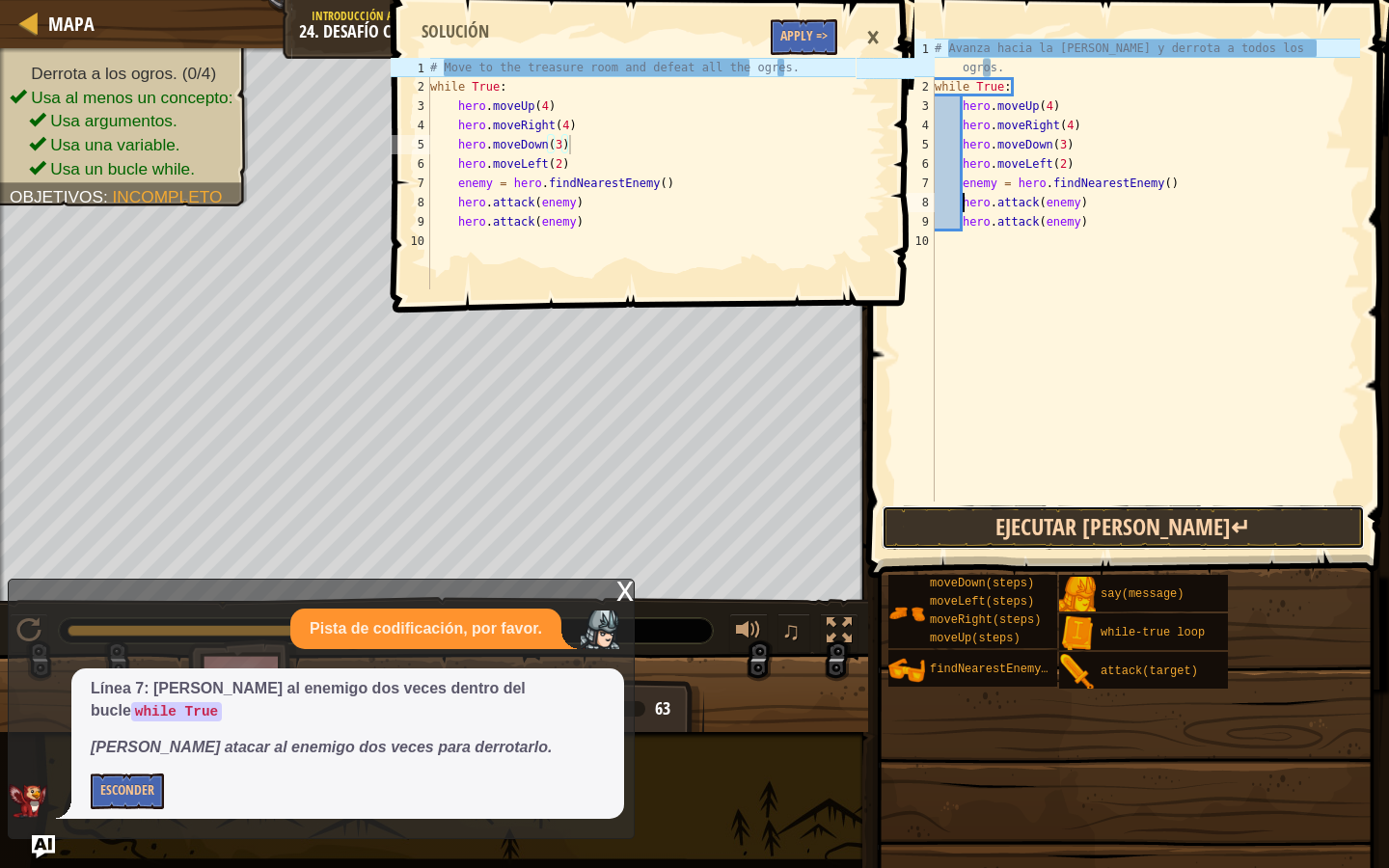
click at [981, 519] on button "Ejecutar [PERSON_NAME]↵" at bounding box center [1123, 527] width 484 height 45
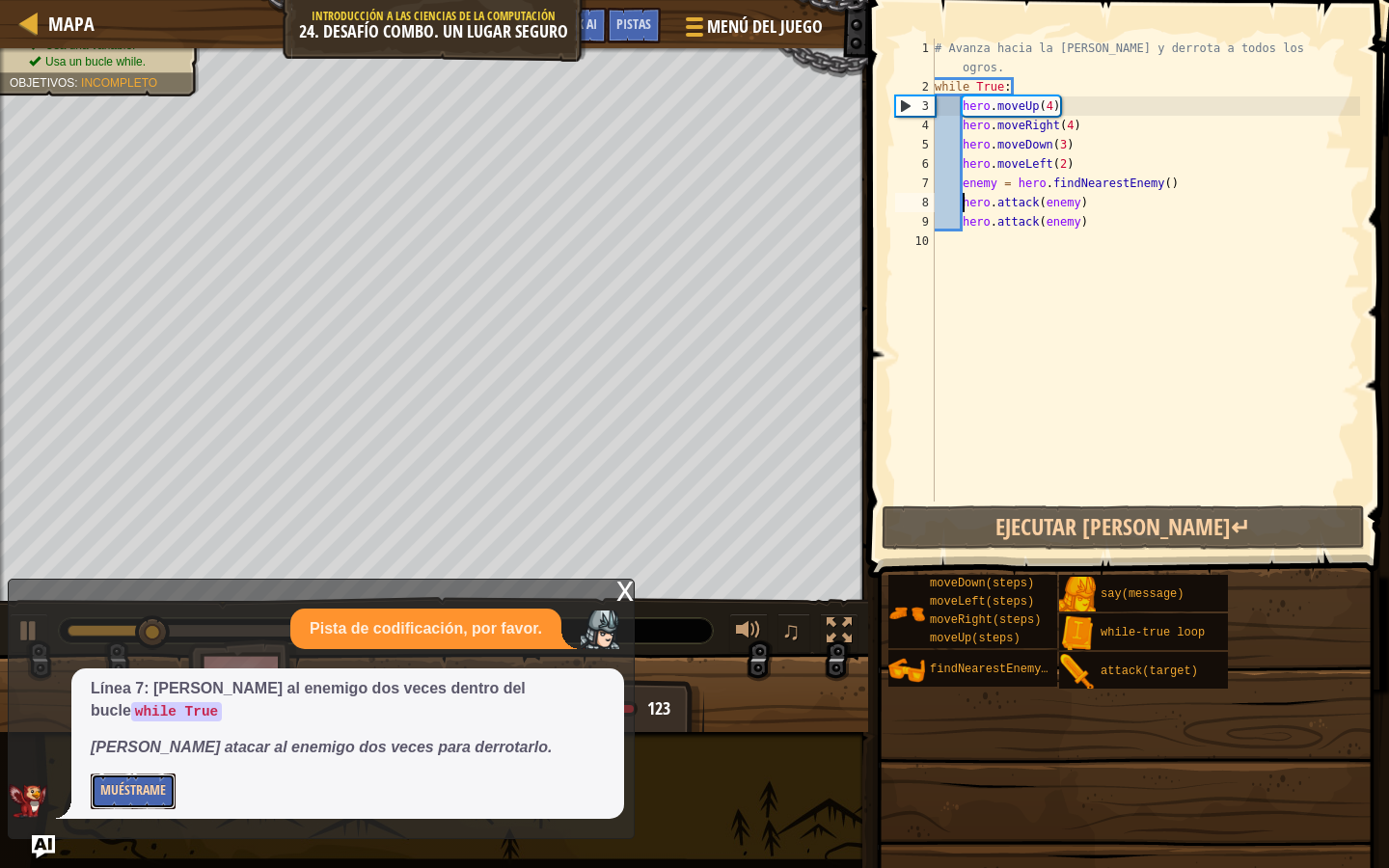
click at [128, 783] on button "Muéstrame" at bounding box center [132, 791] width 85 height 36
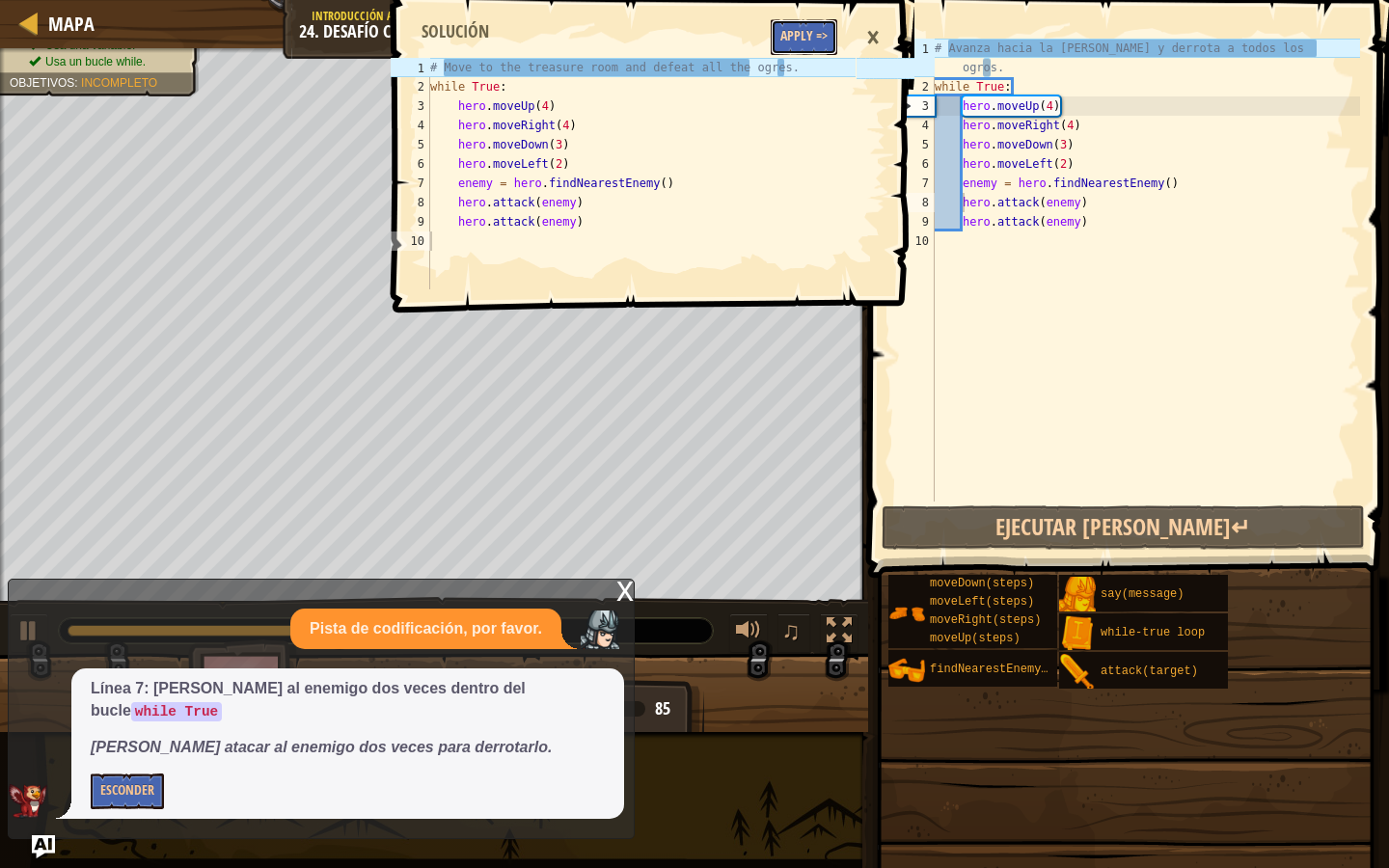
click at [815, 24] on button "Apply =>" at bounding box center [804, 37] width 66 height 36
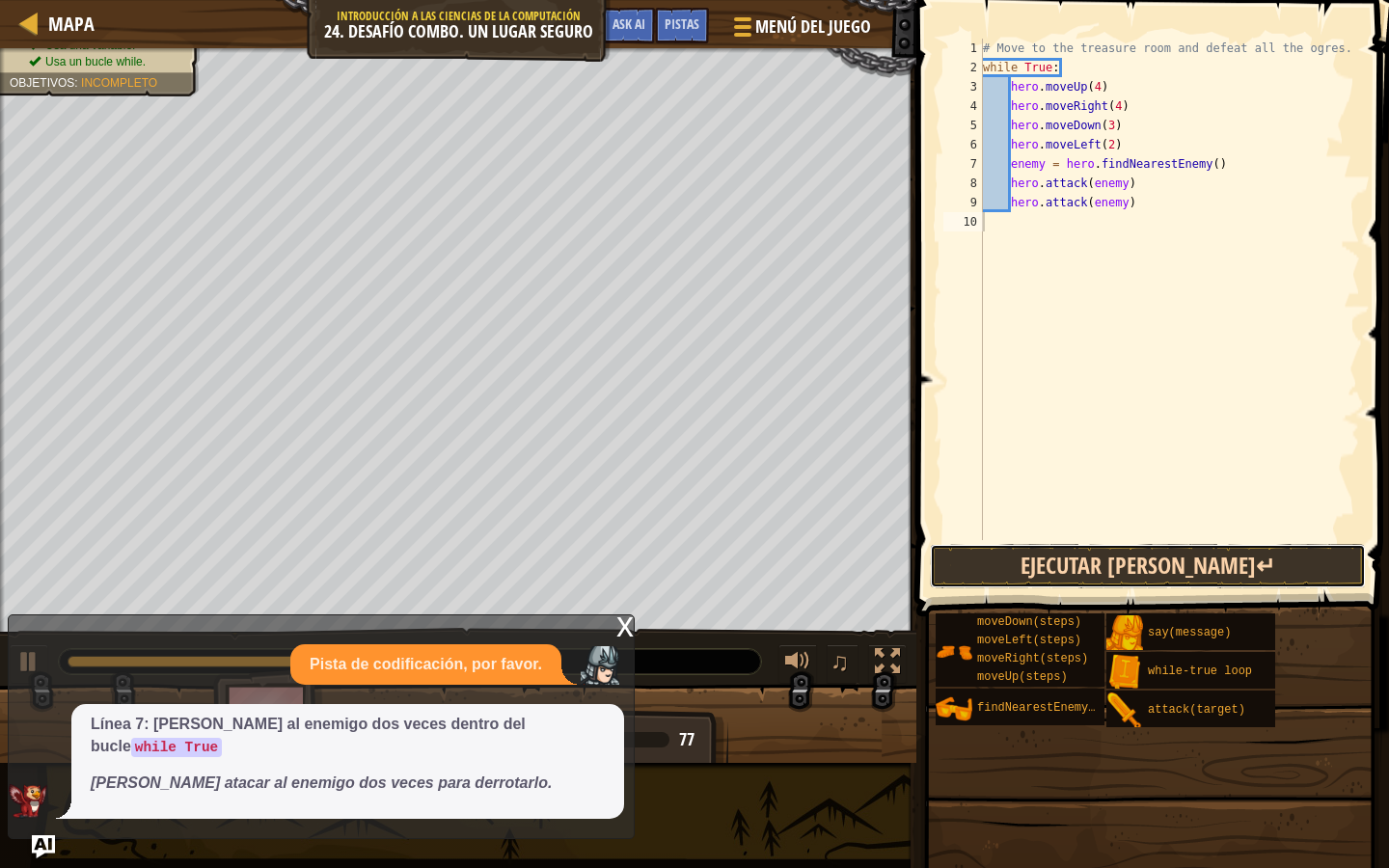
click at [1027, 544] on button "Ejecutar [PERSON_NAME]↵" at bounding box center [1148, 566] width 436 height 45
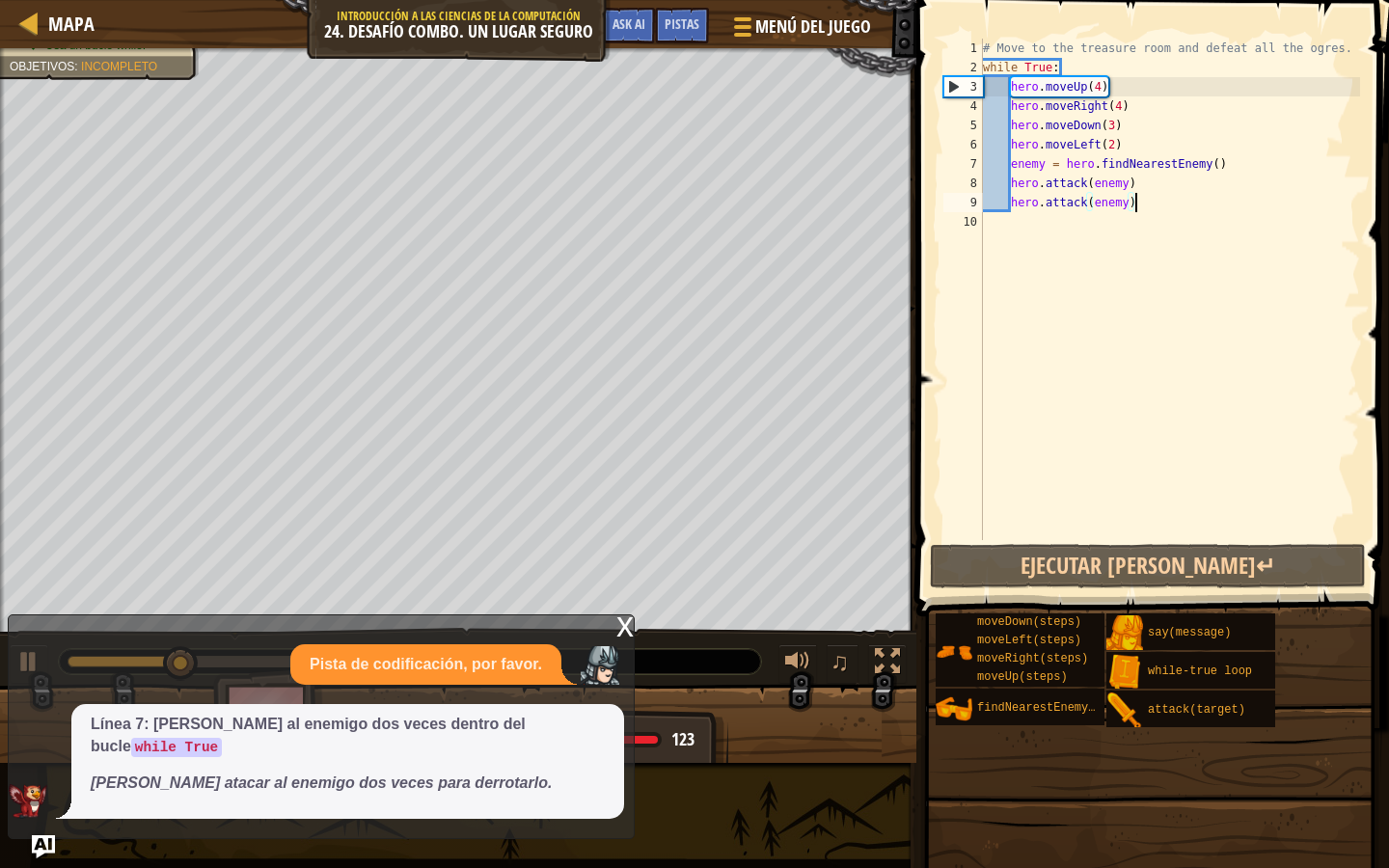
click at [1157, 206] on div "# Move to the treasure room and defeat all the ogres. while True : hero . moveU…" at bounding box center [1170, 308] width 382 height 540
click at [222, 746] on code "while True" at bounding box center [176, 747] width 91 height 19
click at [640, 31] on span "Ask AI" at bounding box center [629, 23] width 33 height 18
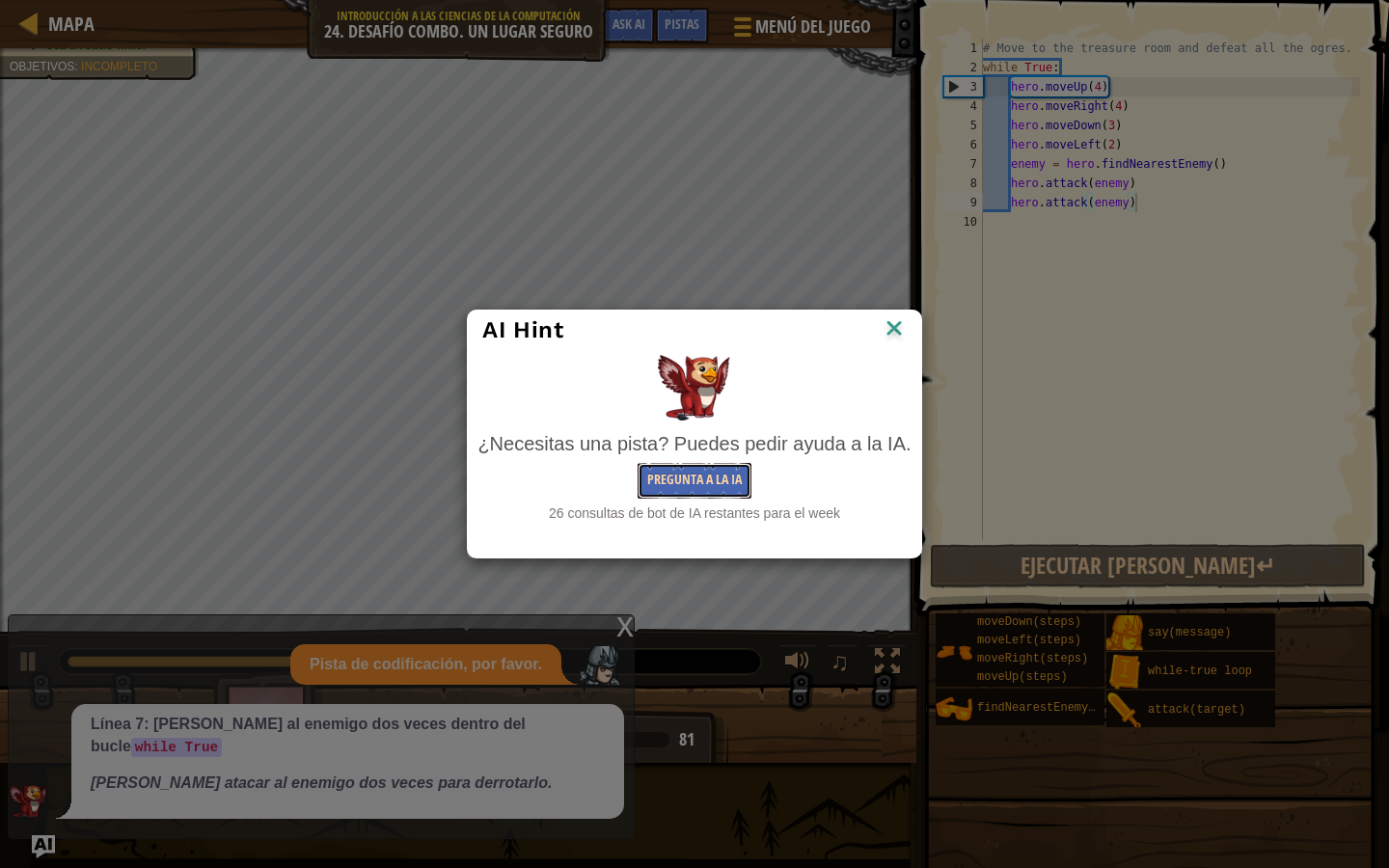
click at [726, 475] on button "Pregunta a la IA" at bounding box center [694, 481] width 114 height 36
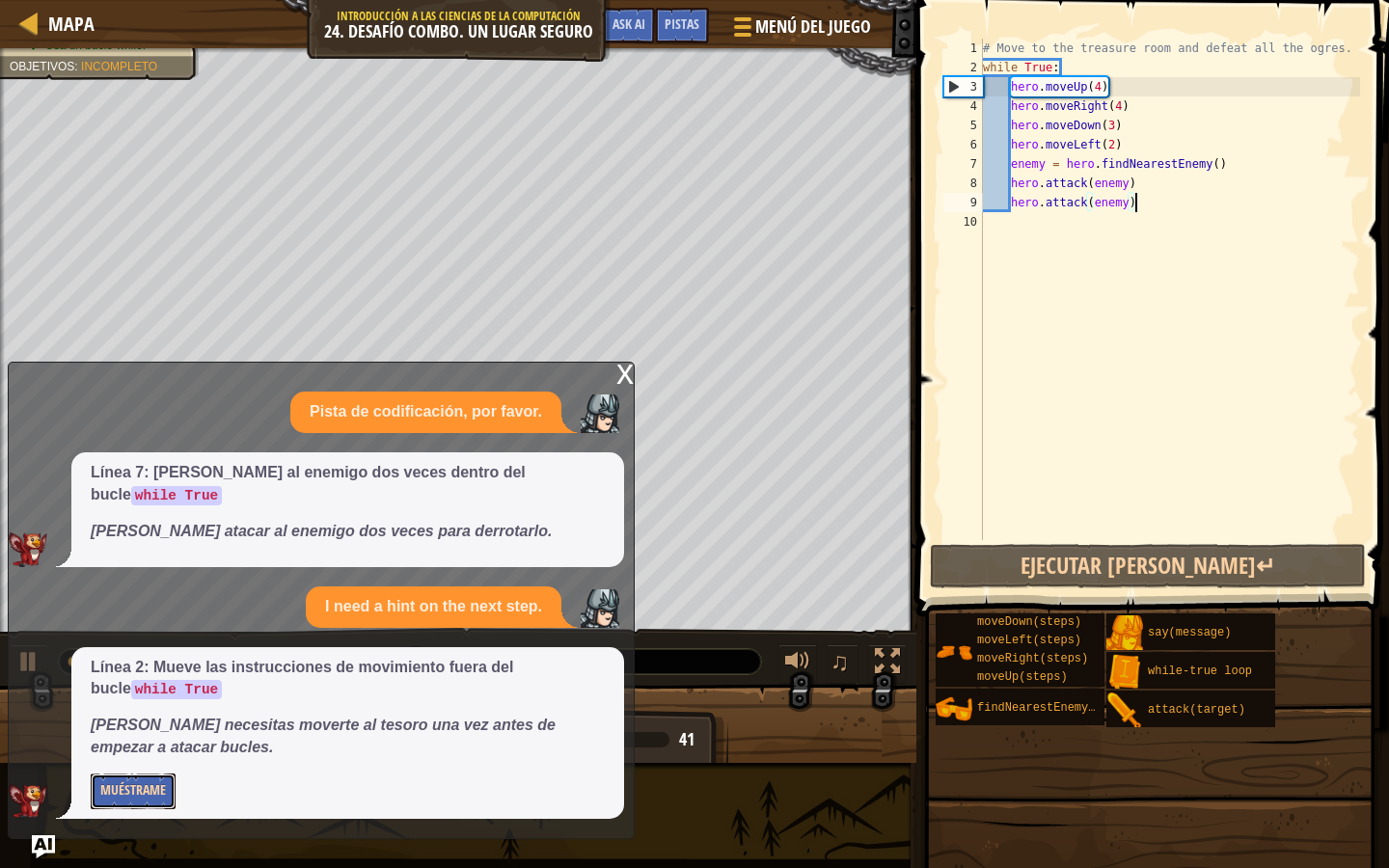
click at [139, 783] on button "Muéstrame" at bounding box center [132, 791] width 85 height 36
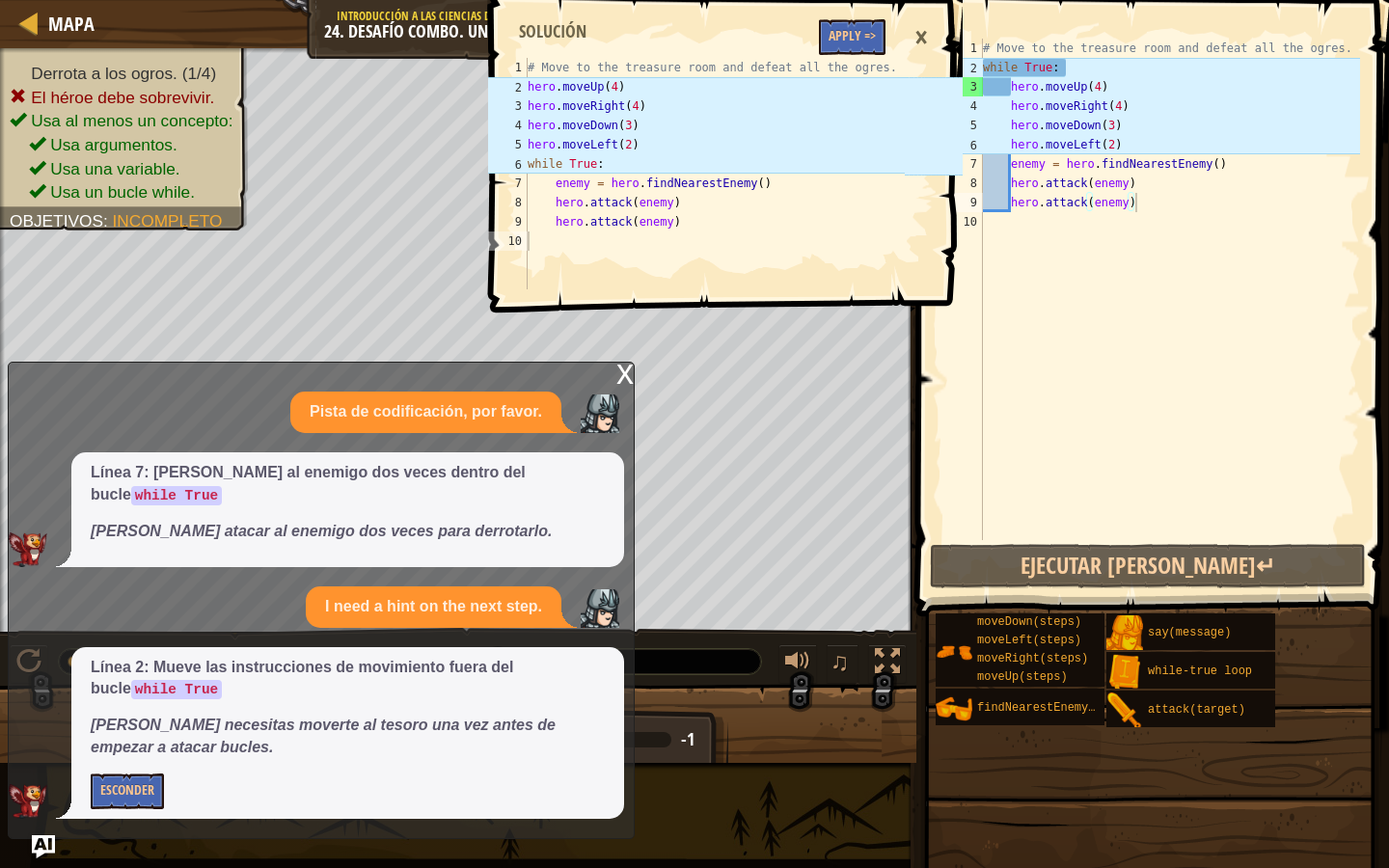
type textarea "while True:"
drag, startPoint x: 1083, startPoint y: 68, endPoint x: 980, endPoint y: 69, distance: 103.0
click at [980, 69] on div "while True: 1 2 3 4 5 6 7 8 9 10 # Move to the treasure room and defeat all the…" at bounding box center [1150, 289] width 420 height 501
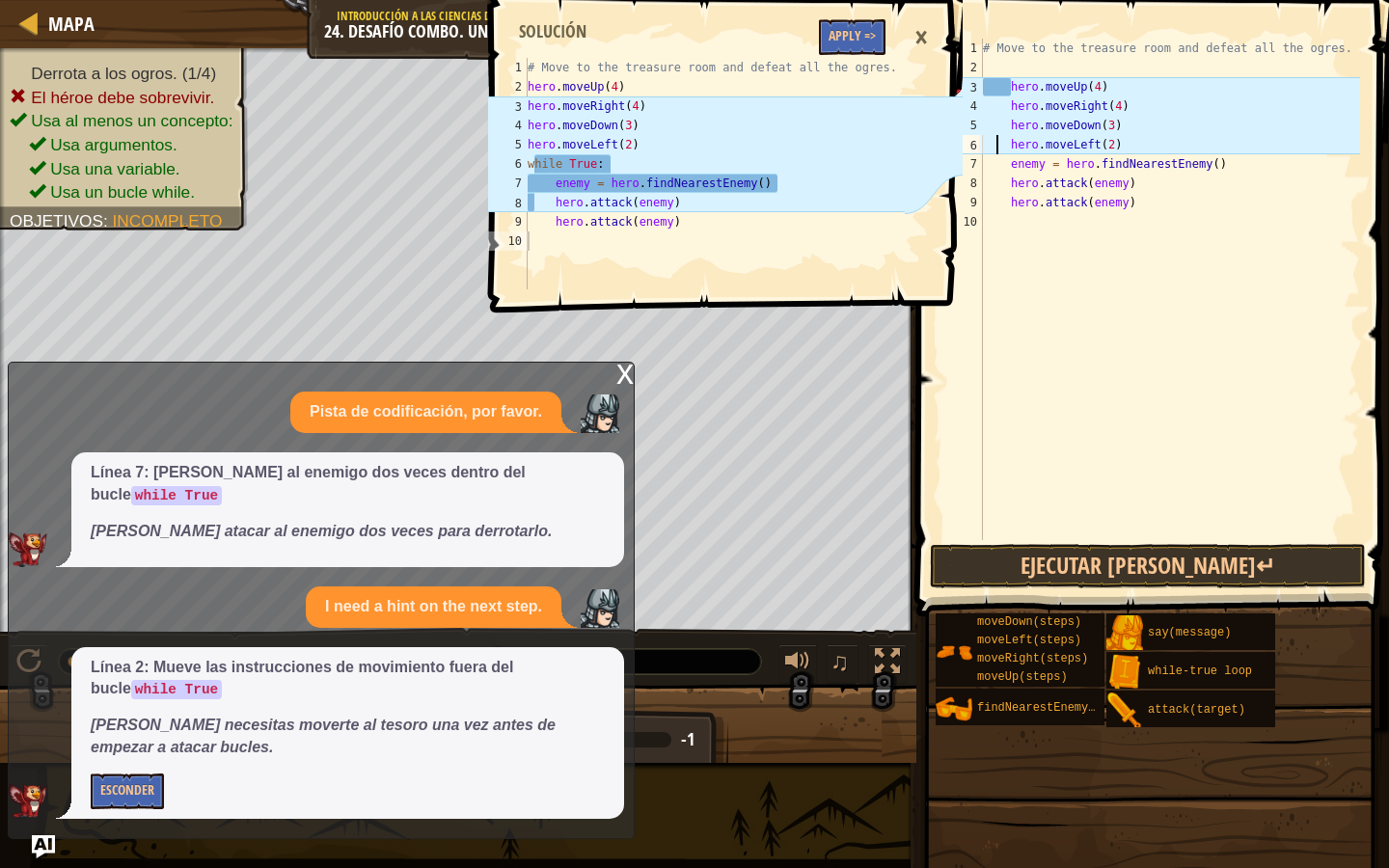
click at [996, 154] on div "# Move to the treasure room and defeat all the ogres. hero . moveUp ( 4 ) hero …" at bounding box center [1170, 308] width 382 height 540
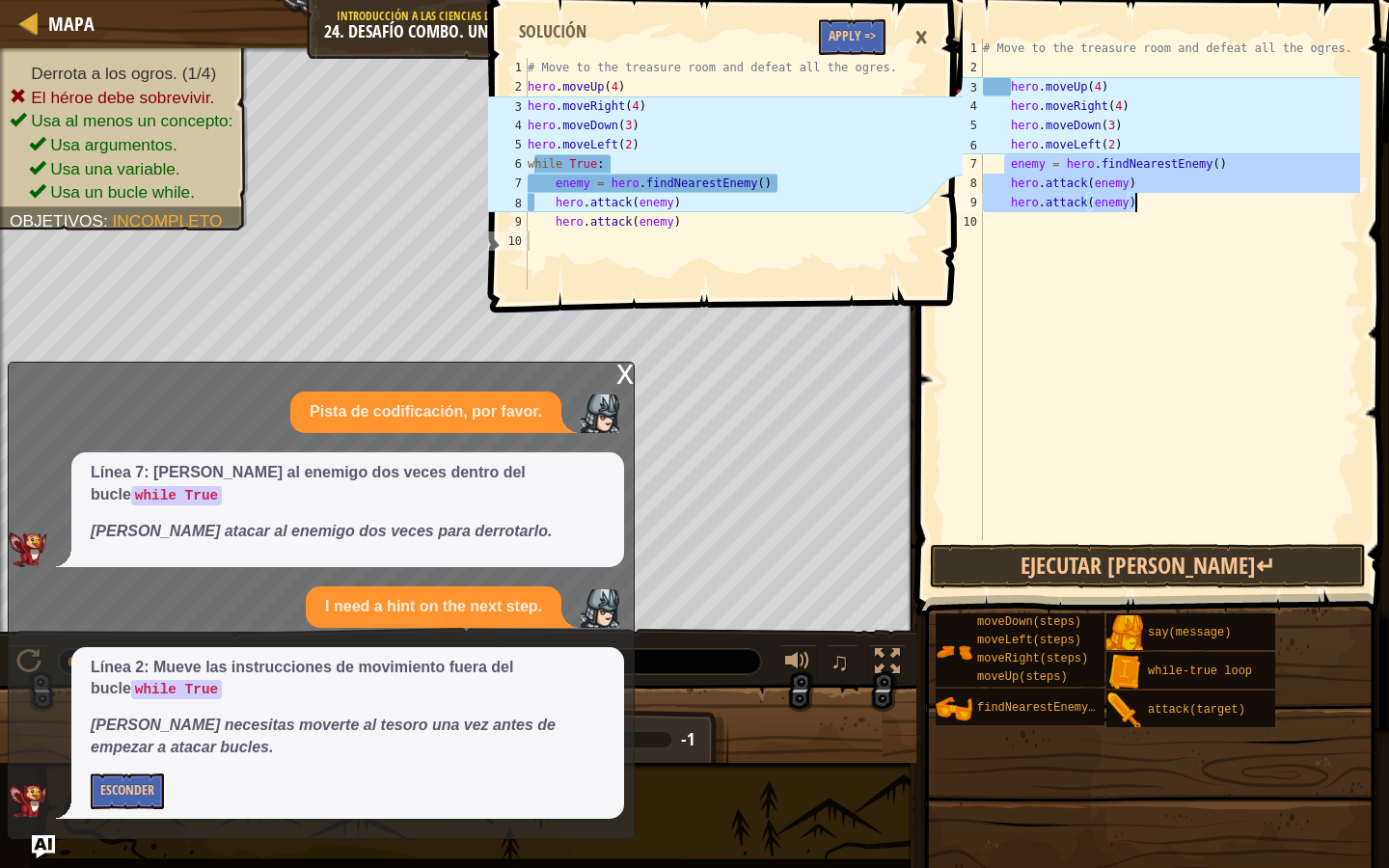
drag, startPoint x: 1005, startPoint y: 163, endPoint x: 1180, endPoint y: 229, distance: 187.0
click at [1180, 230] on div "# Move to the treasure room and defeat all the ogres. hero . moveUp ( 4 ) hero …" at bounding box center [1170, 308] width 382 height 540
type textarea "hero.attack(enemy)"
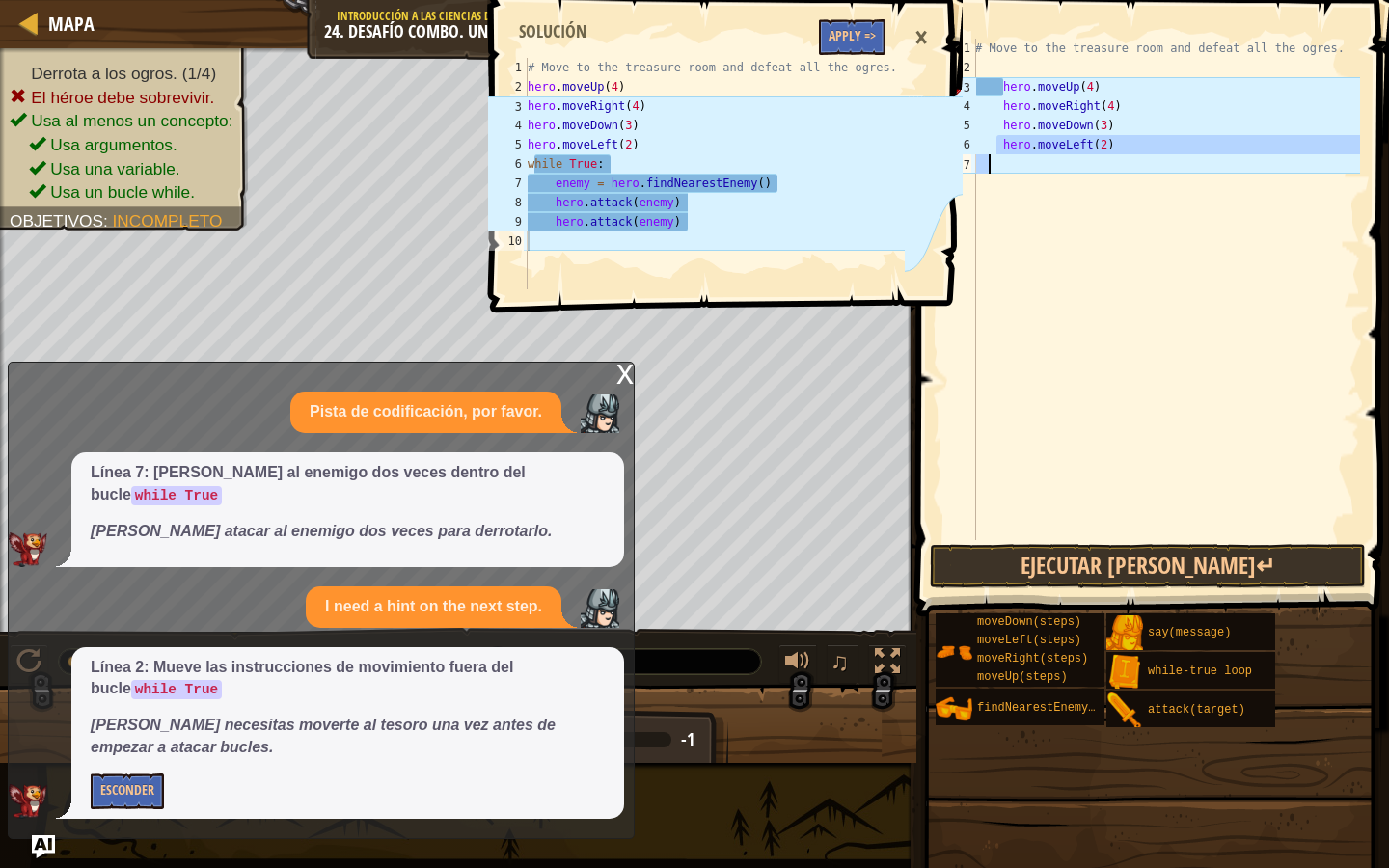
drag, startPoint x: 998, startPoint y: 147, endPoint x: 1003, endPoint y: 188, distance: 41.3
click at [1003, 188] on div "# Move to the treasure room and defeat all the ogres. hero . moveUp ( 4 ) hero …" at bounding box center [1165, 308] width 388 height 540
type textarea "hero.moveLeft(2)"
click at [1070, 199] on div "# Move to the treasure room and defeat all the ogres. hero . moveUp ( 4 ) hero …" at bounding box center [1165, 308] width 388 height 540
click at [989, 140] on div "# Move to the treasure room and defeat all the ogres. hero . moveUp ( 4 ) hero …" at bounding box center [1165, 308] width 388 height 540
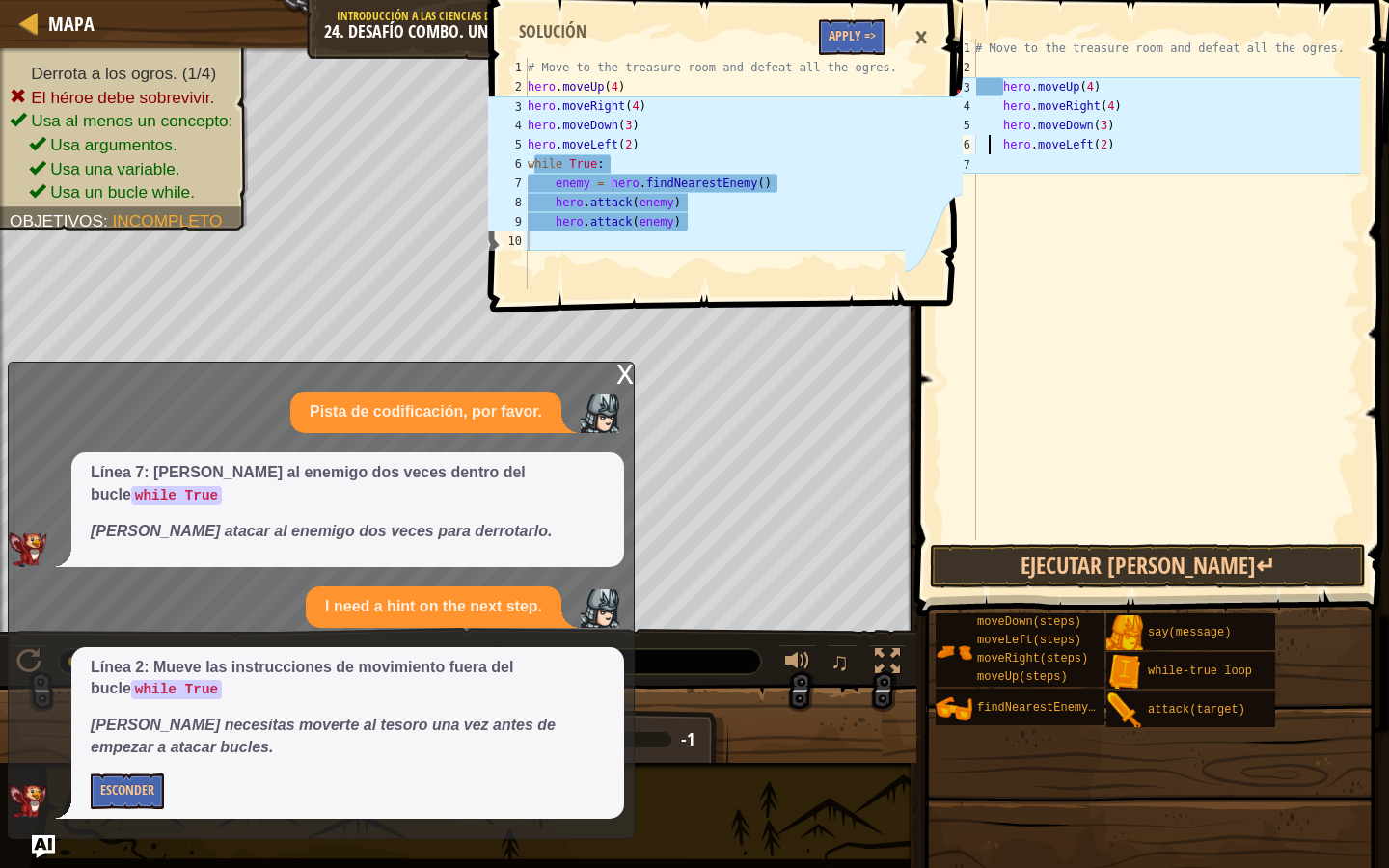
type textarea "hero.moveLeft(2)"
click at [1051, 181] on div "# Move to the treasure room and defeat all the ogres. hero . moveUp ( 4 ) hero …" at bounding box center [1165, 308] width 388 height 540
click at [873, 27] on button "Apply =>" at bounding box center [852, 37] width 66 height 36
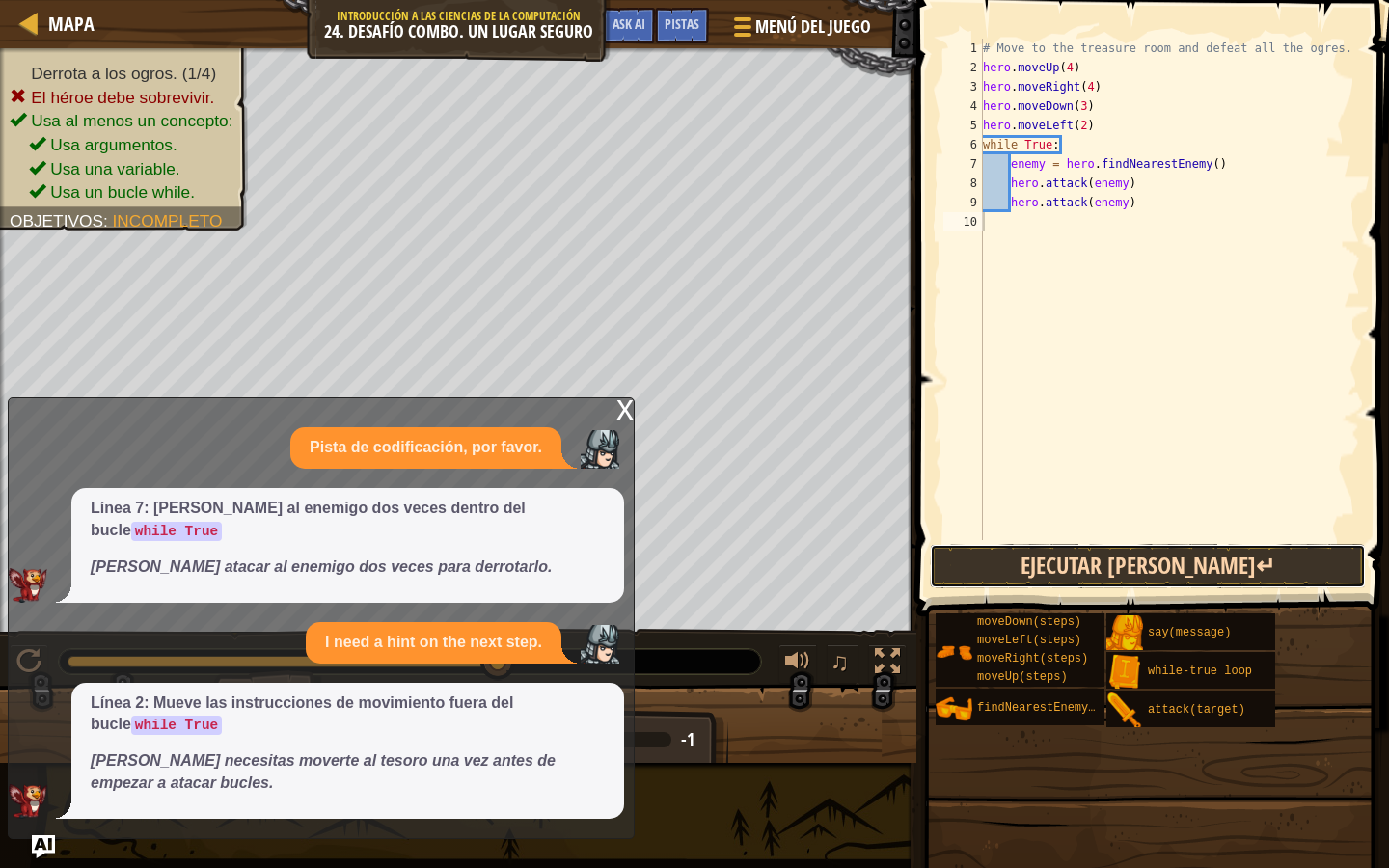
click at [1068, 578] on button "Ejecutar [PERSON_NAME]↵" at bounding box center [1148, 566] width 436 height 45
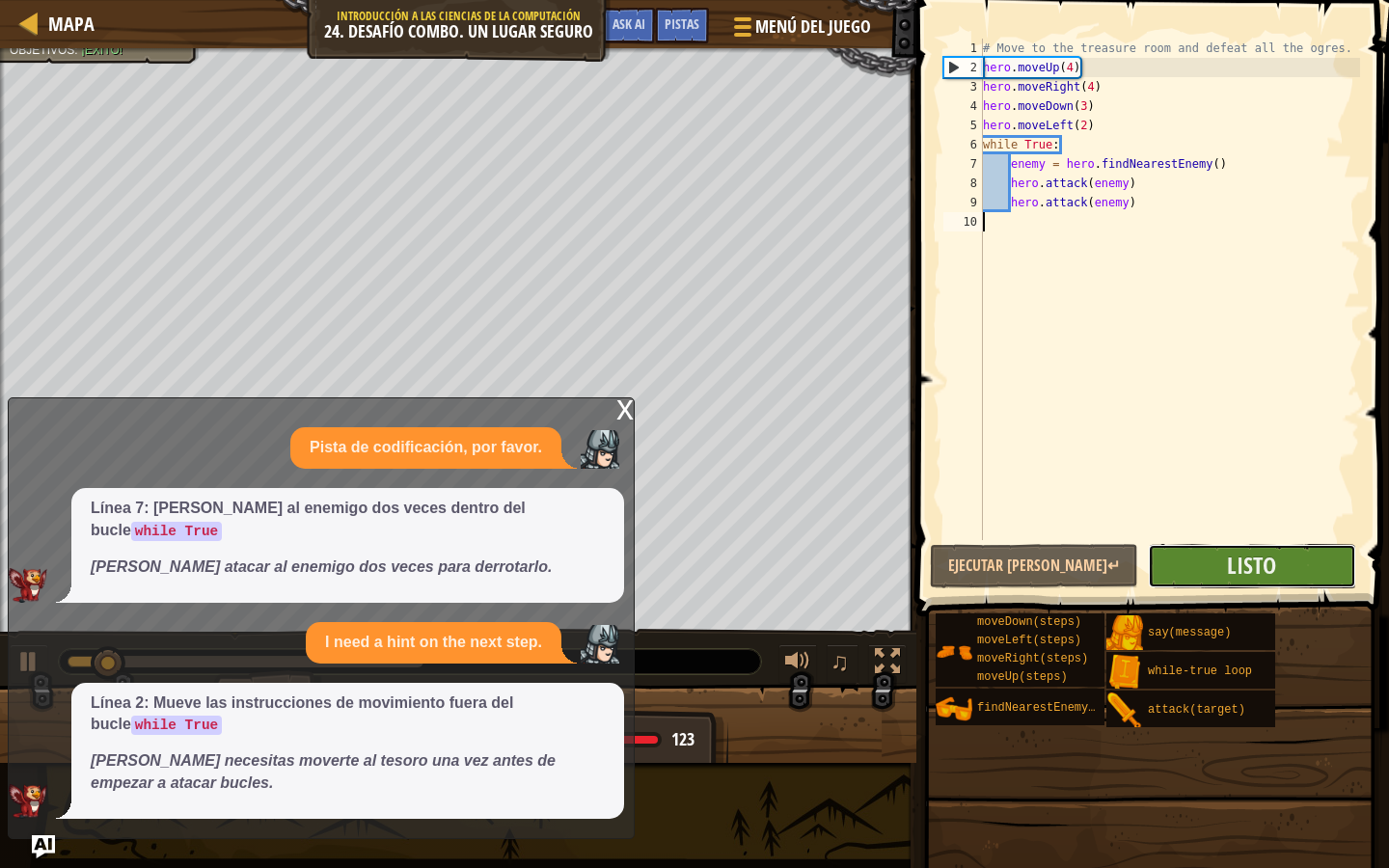
click at [1207, 564] on button "Listo" at bounding box center [1252, 566] width 208 height 45
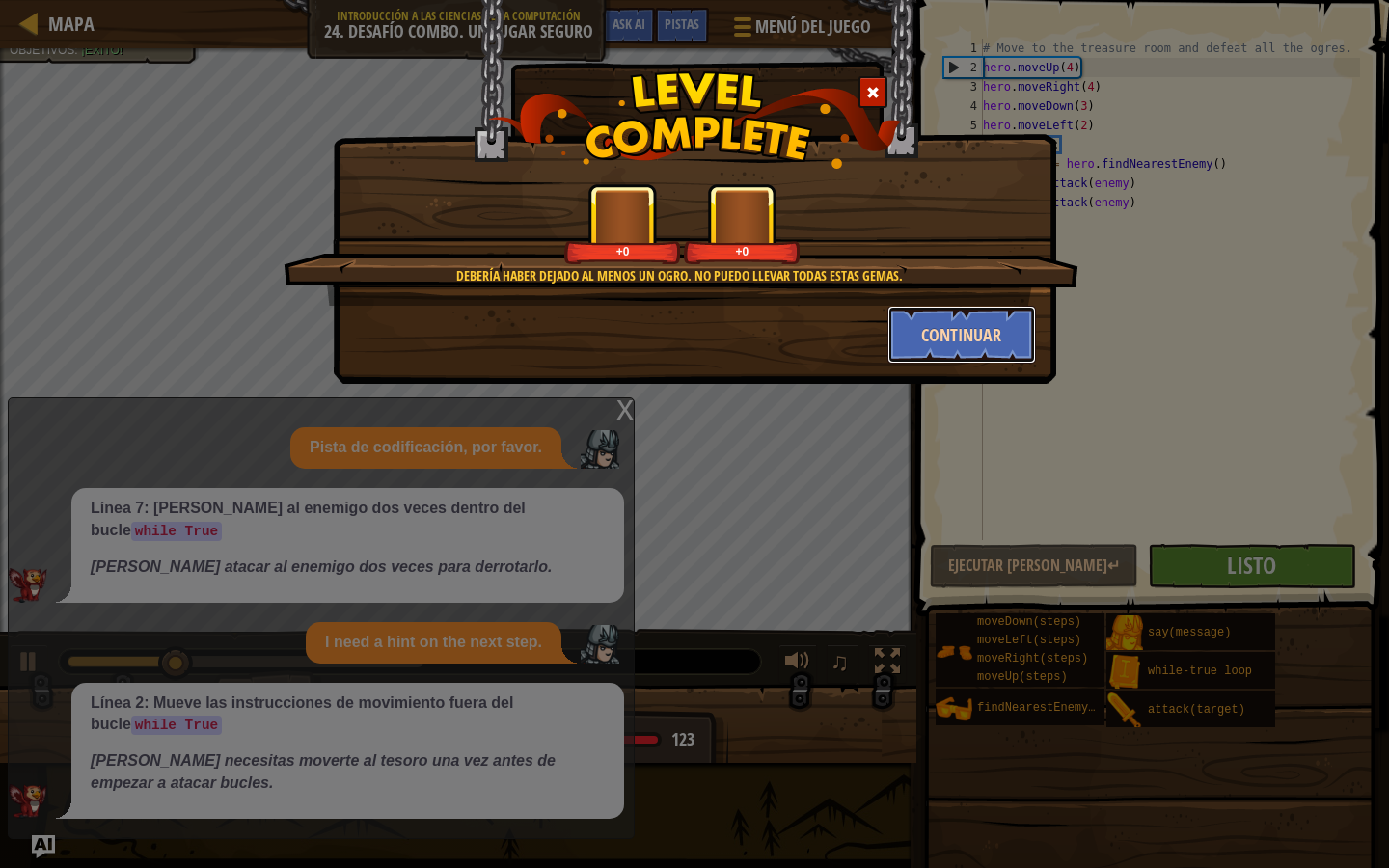
click at [935, 309] on button "Continuar" at bounding box center [963, 334] width 150 height 57
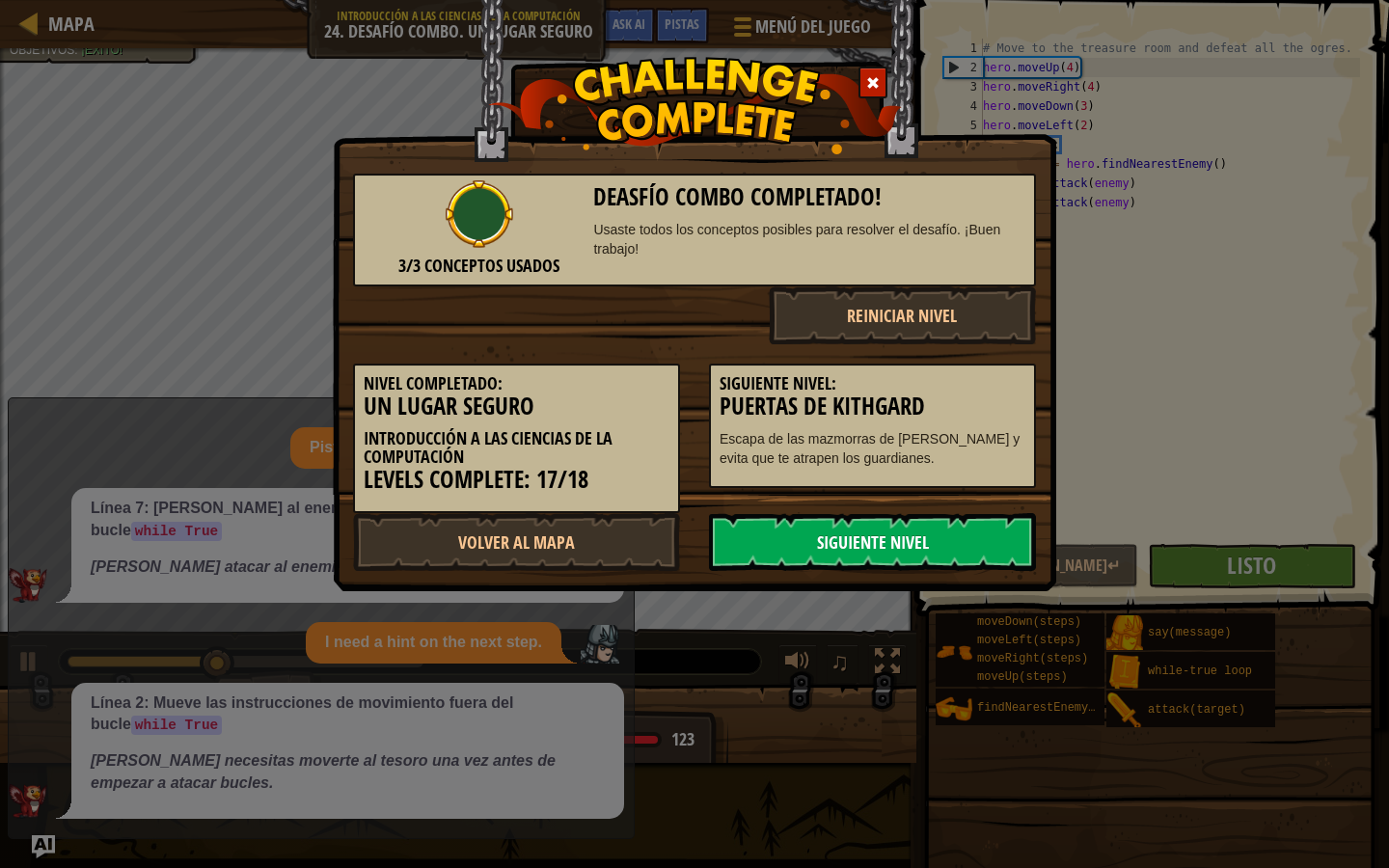
click at [904, 529] on link "Siguiente Nivel" at bounding box center [872, 541] width 327 height 57
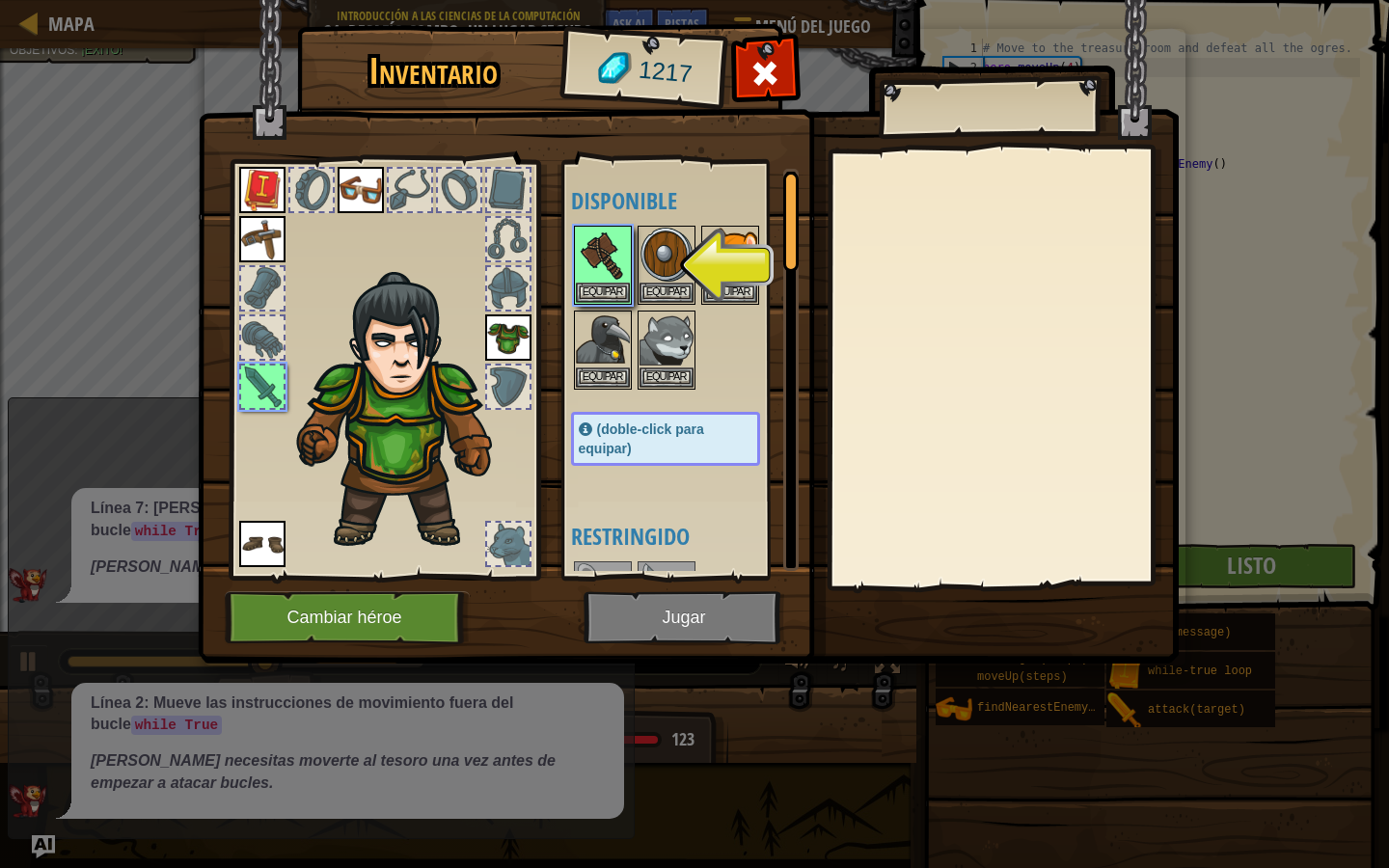
click at [725, 600] on img at bounding box center [688, 313] width 981 height 701
click at [615, 294] on button "Equipar" at bounding box center [603, 291] width 55 height 20
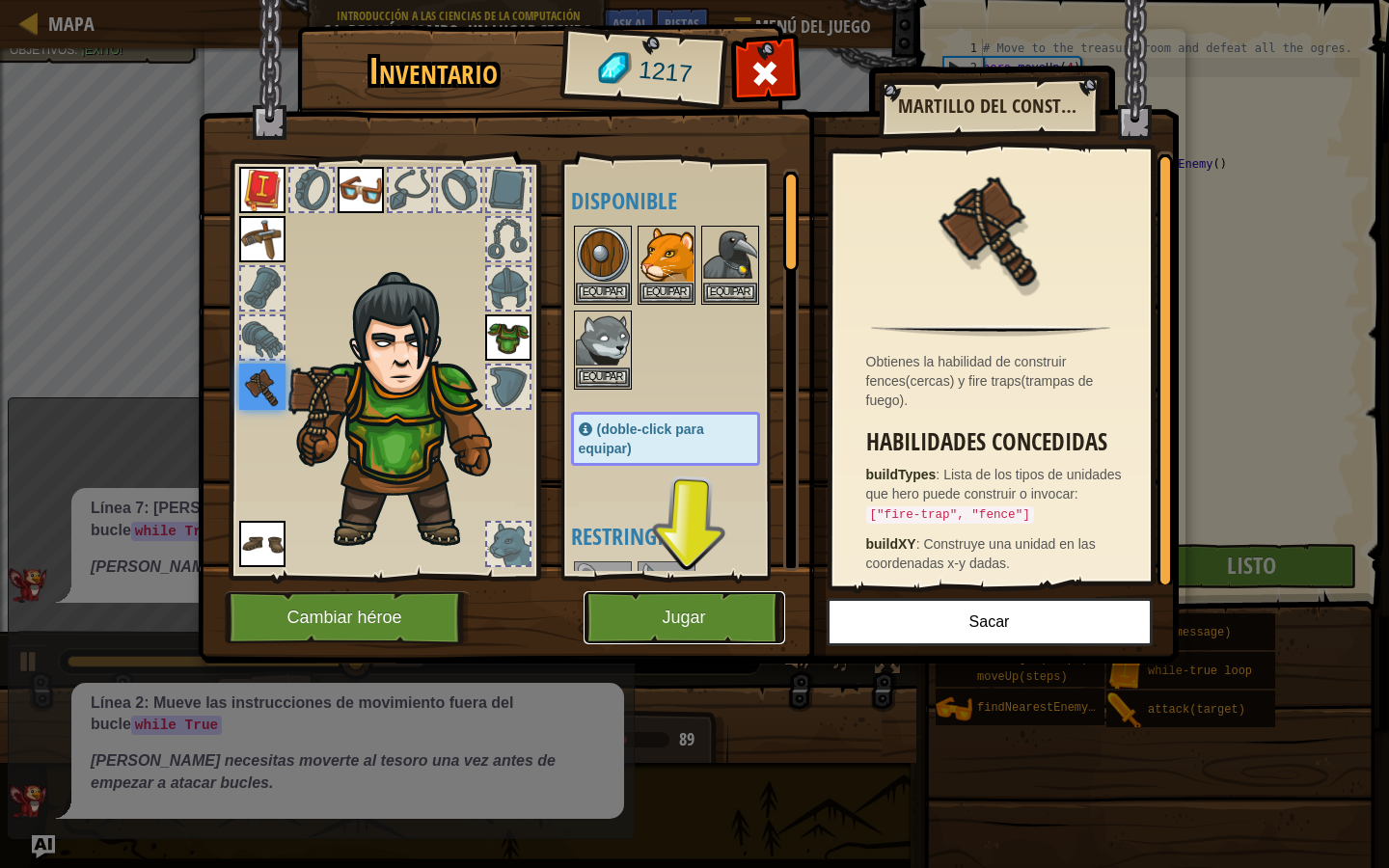
click at [719, 619] on button "Jugar" at bounding box center [684, 618] width 201 height 54
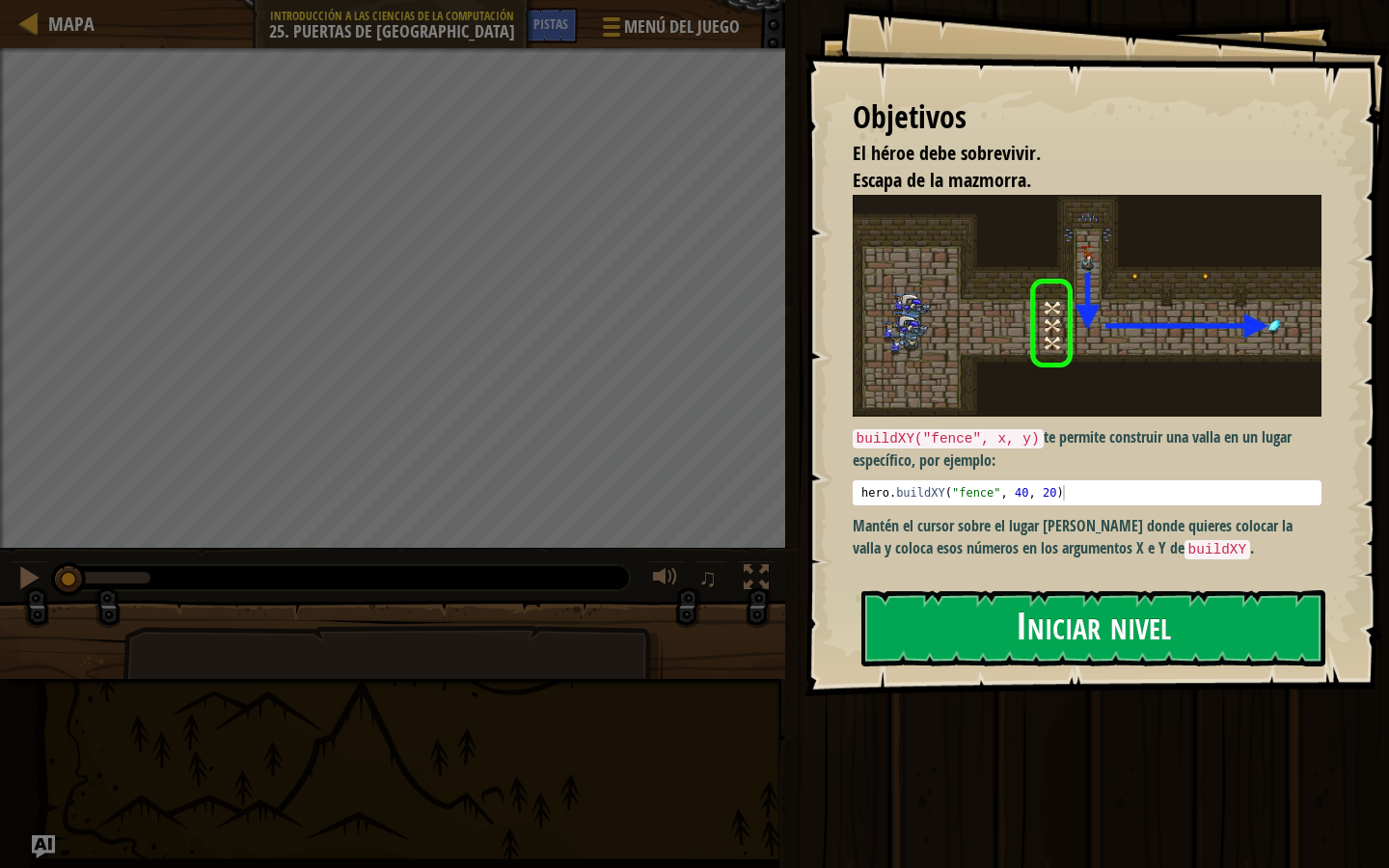
click at [1069, 648] on button "Iniciar nivel" at bounding box center [1093, 629] width 464 height 76
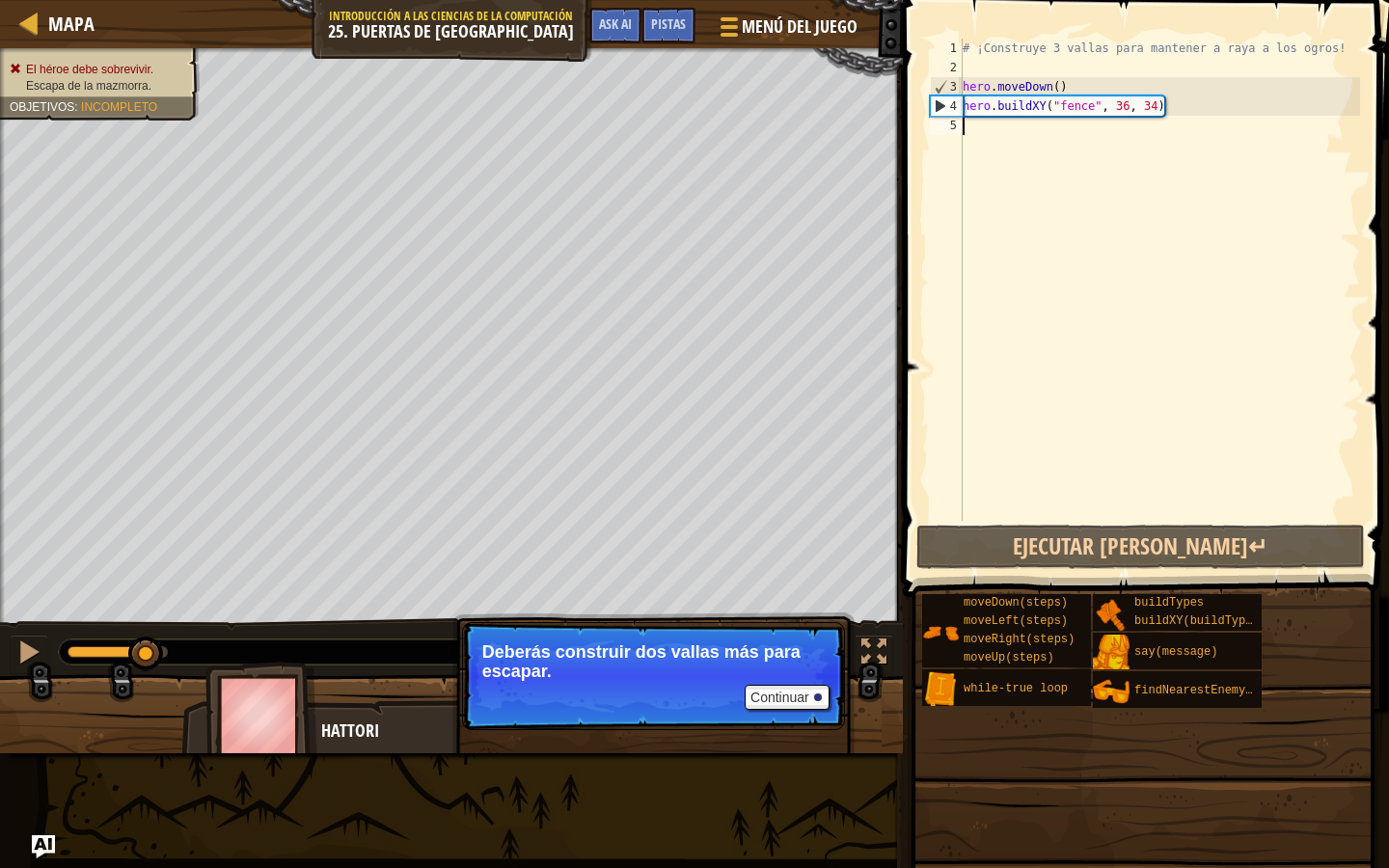
click at [1064, 133] on div "# ¡Construye 3 vallas para mantener a raya a los ogros! hero . moveDown ( ) her…" at bounding box center [1159, 299] width 401 height 521
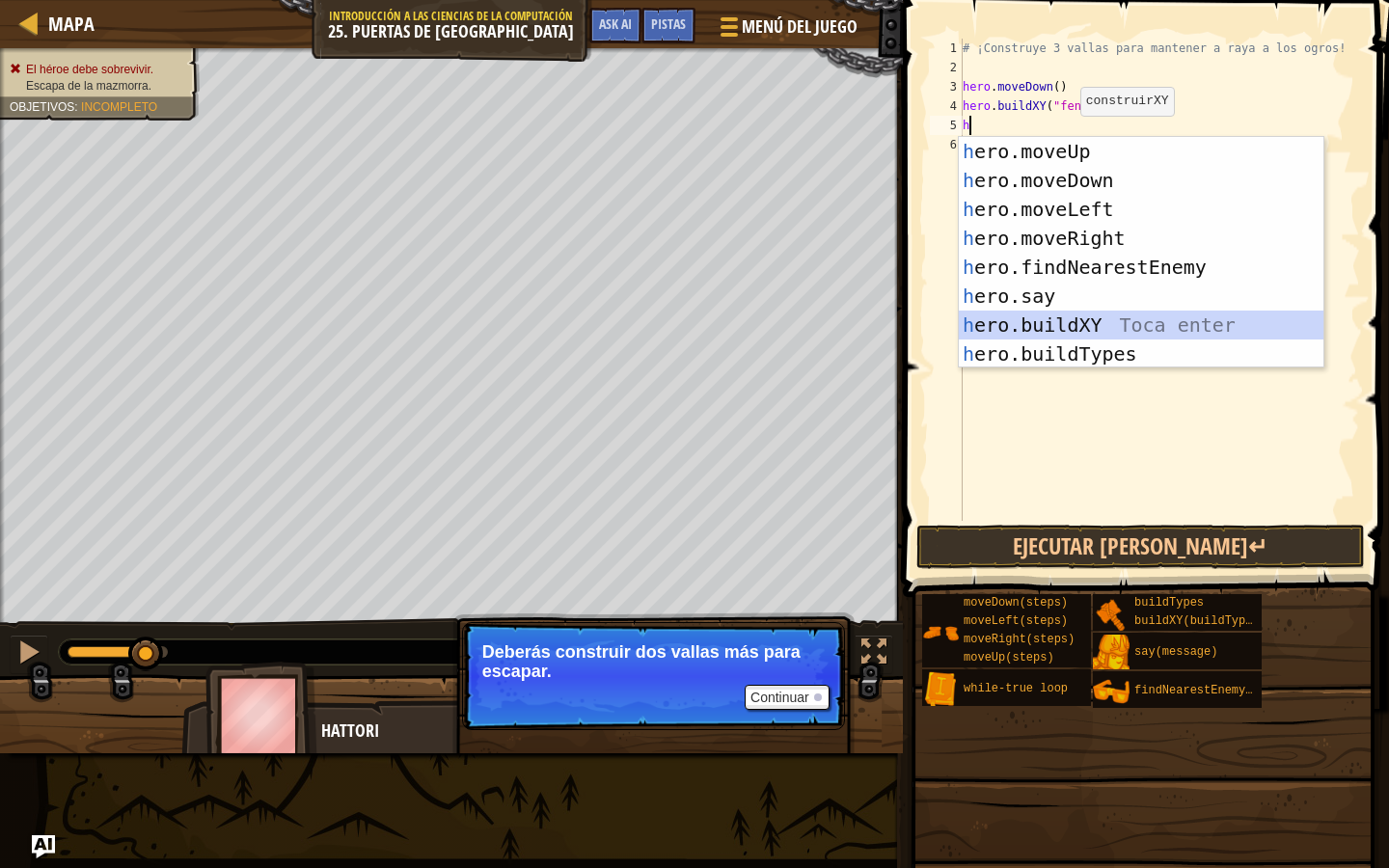
click at [1088, 328] on div "h ero.moveUp Toca enter h ero.moveDown Toca enter h ero.moveLeft Toca enter h e…" at bounding box center [1141, 281] width 365 height 289
type textarea "hero.buildXY("fence", 36, 30)"
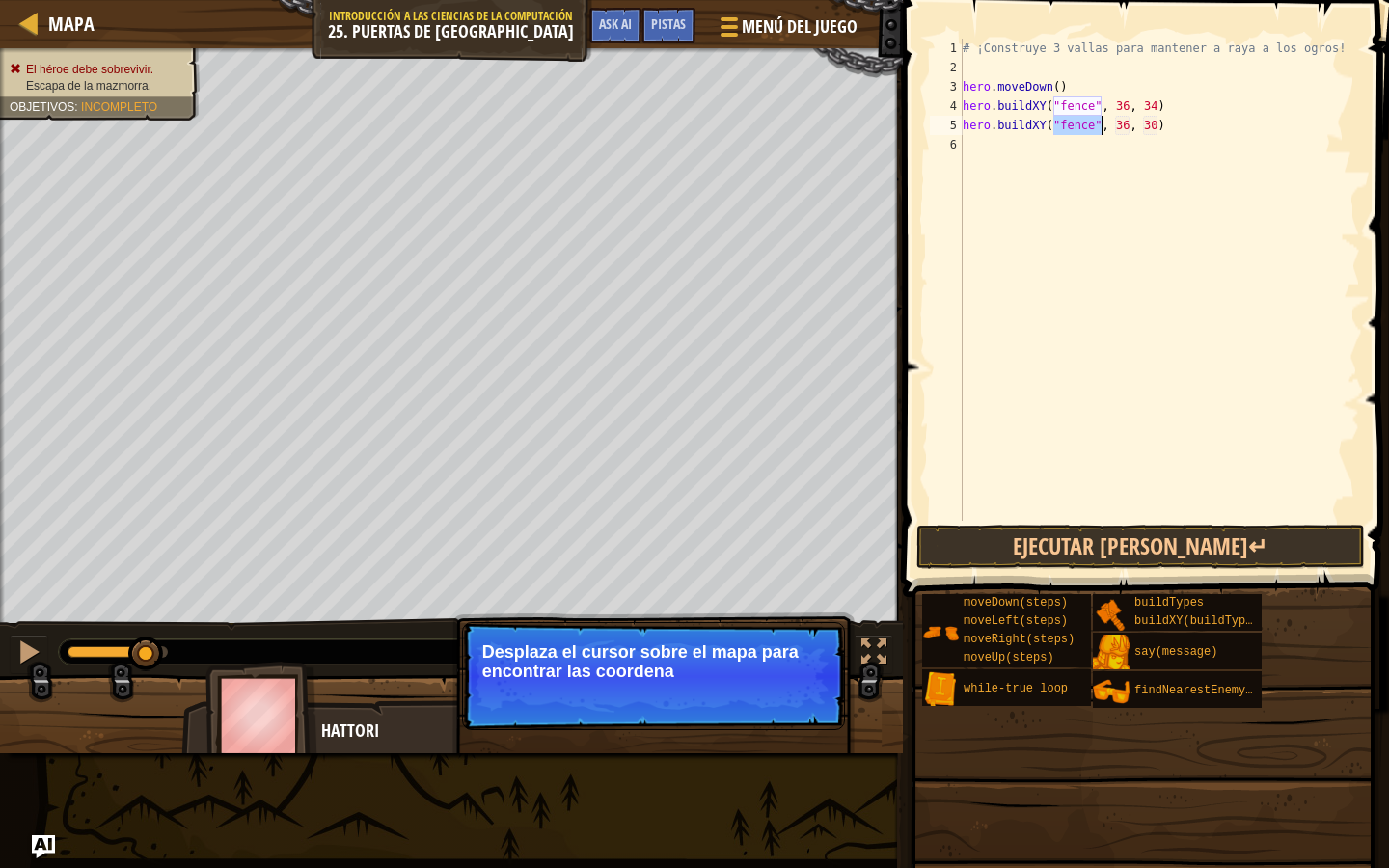
click at [1055, 206] on div "# ¡Construye 3 vallas para mantener a raya a los ogros! hero . moveDown ( ) her…" at bounding box center [1159, 299] width 401 height 521
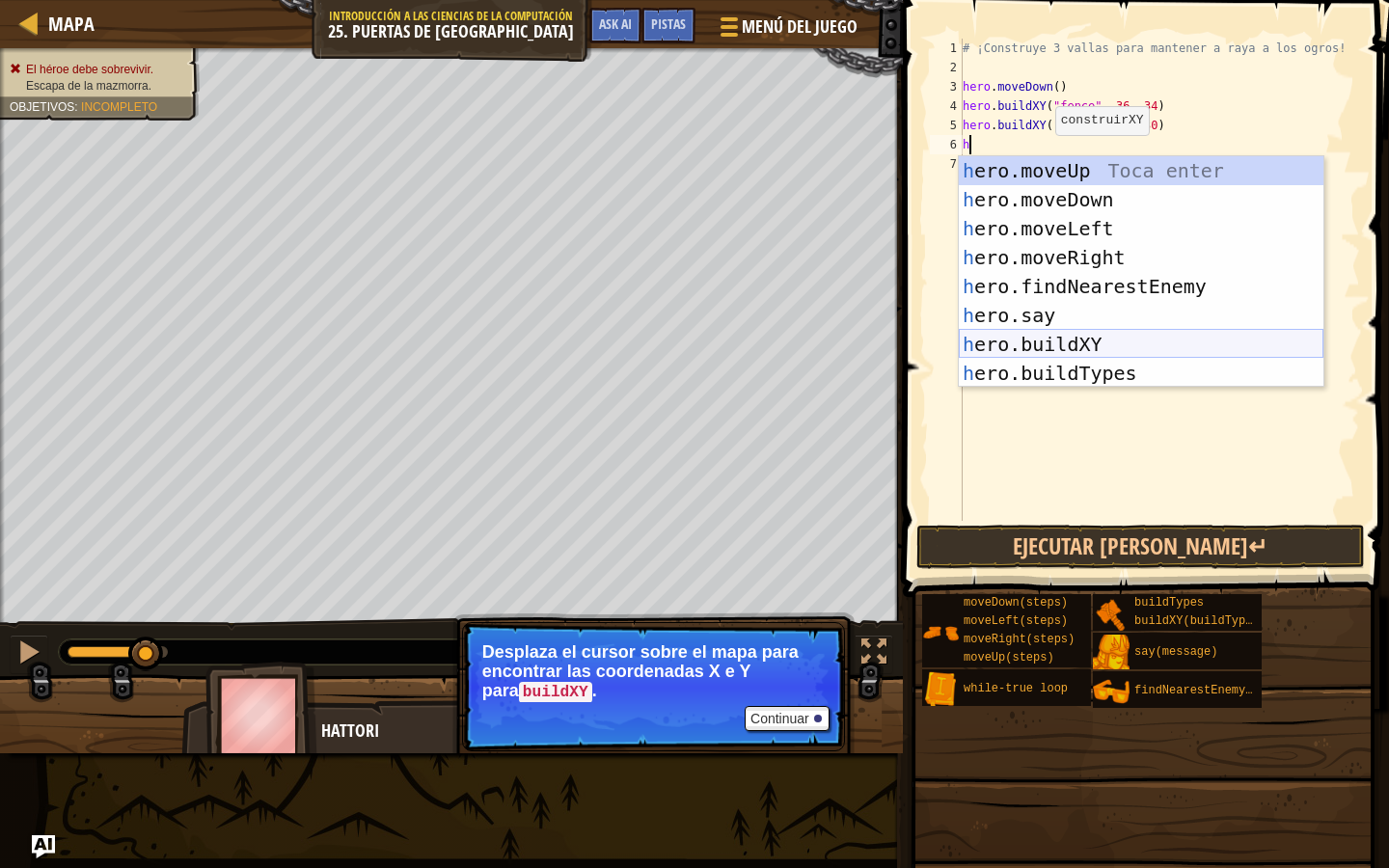
click at [1081, 352] on div "h ero.moveUp Toca enter h ero.moveDown Toca enter h ero.moveLeft Toca enter h e…" at bounding box center [1141, 301] width 365 height 289
type textarea "hero.buildXY("fence", 36, 30)"
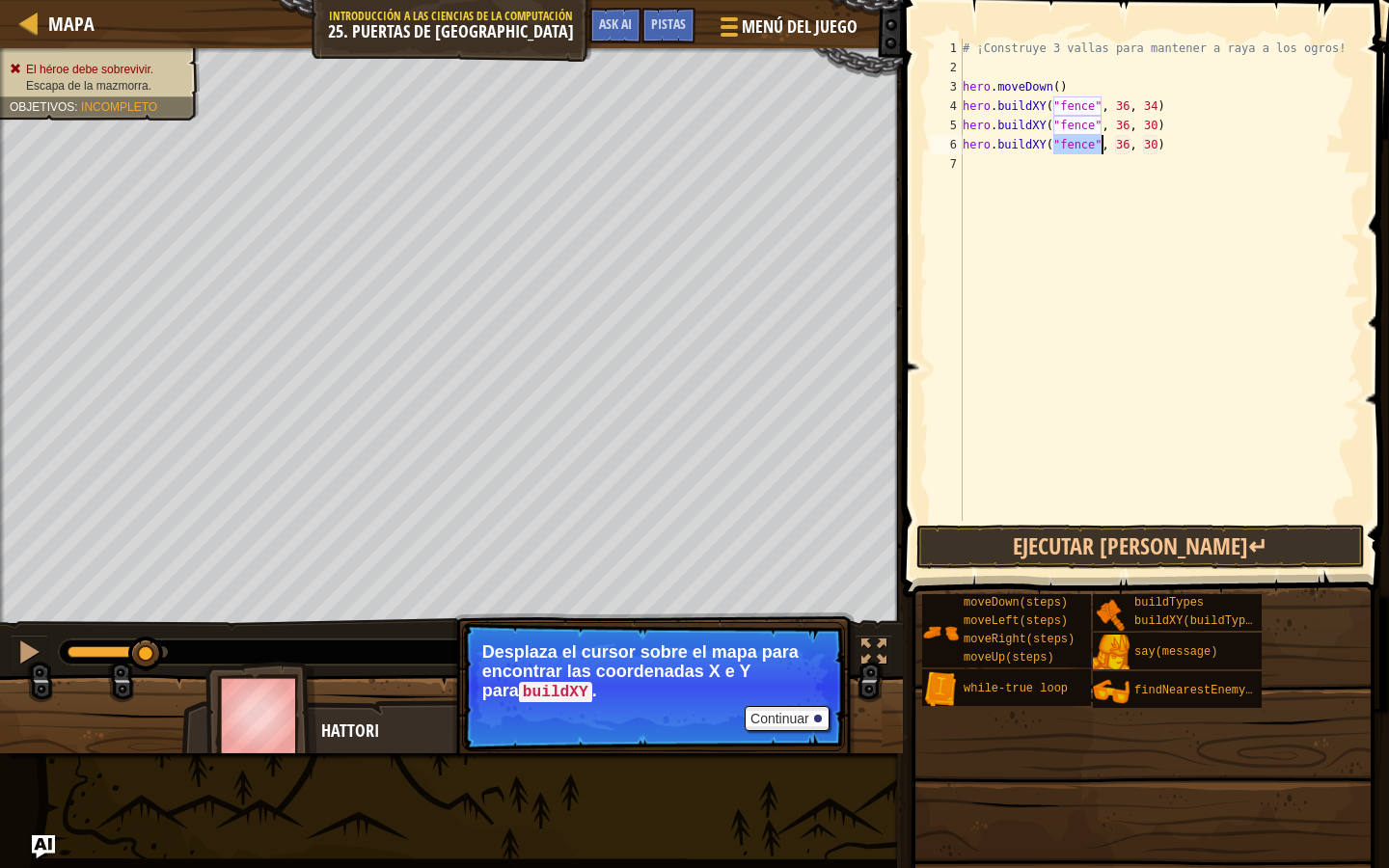
click at [1089, 505] on div "# ¡Construye 3 vallas para mantener a raya a los ogros! hero . moveDown ( ) her…" at bounding box center [1159, 299] width 401 height 521
click at [1089, 552] on button "Ejecutar [PERSON_NAME]↵" at bounding box center [1142, 547] width 450 height 45
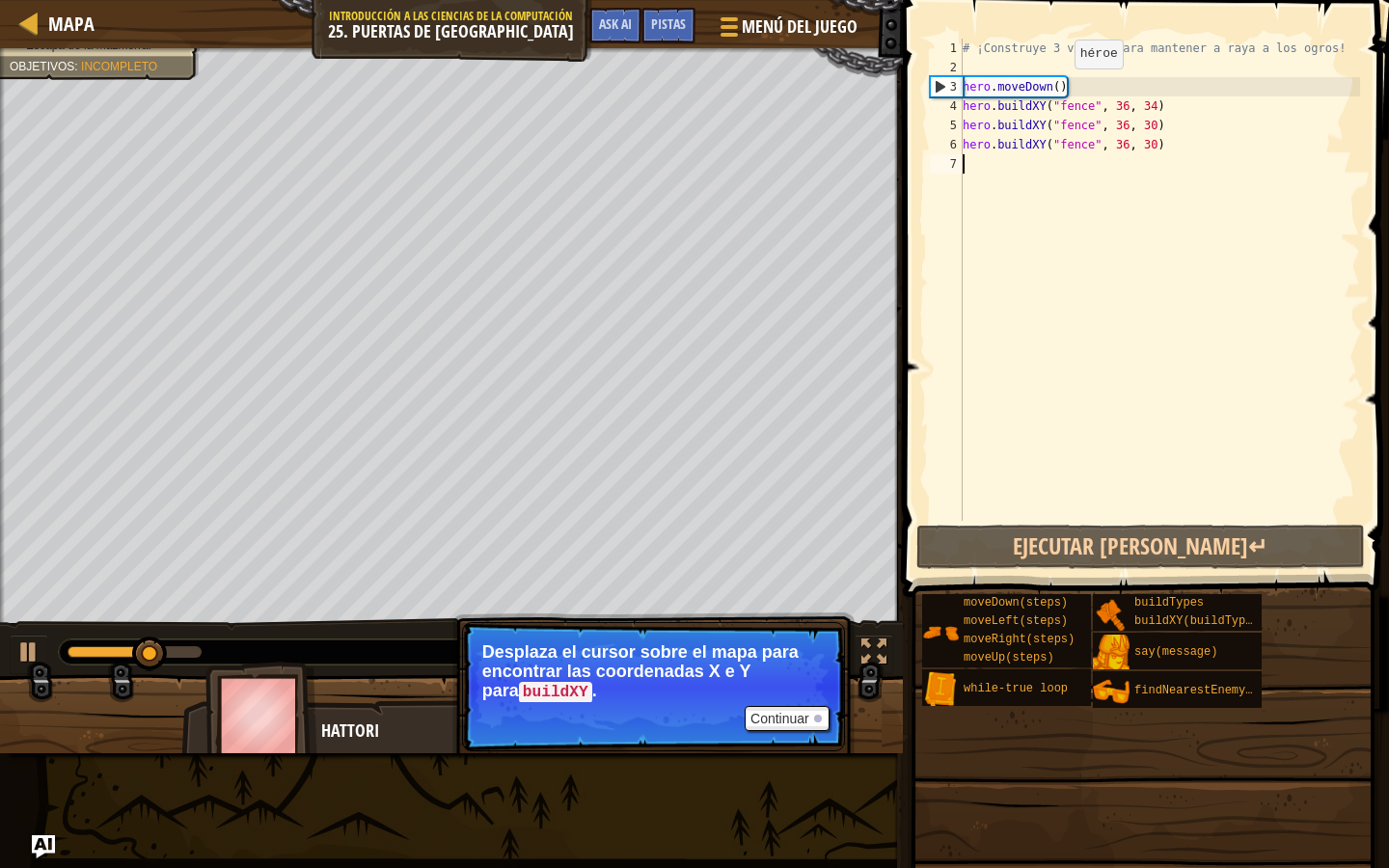
click at [1058, 88] on div "# ¡Construye 3 vallas para mantener a raya a los ogros! hero . moveDown ( ) her…" at bounding box center [1159, 299] width 401 height 521
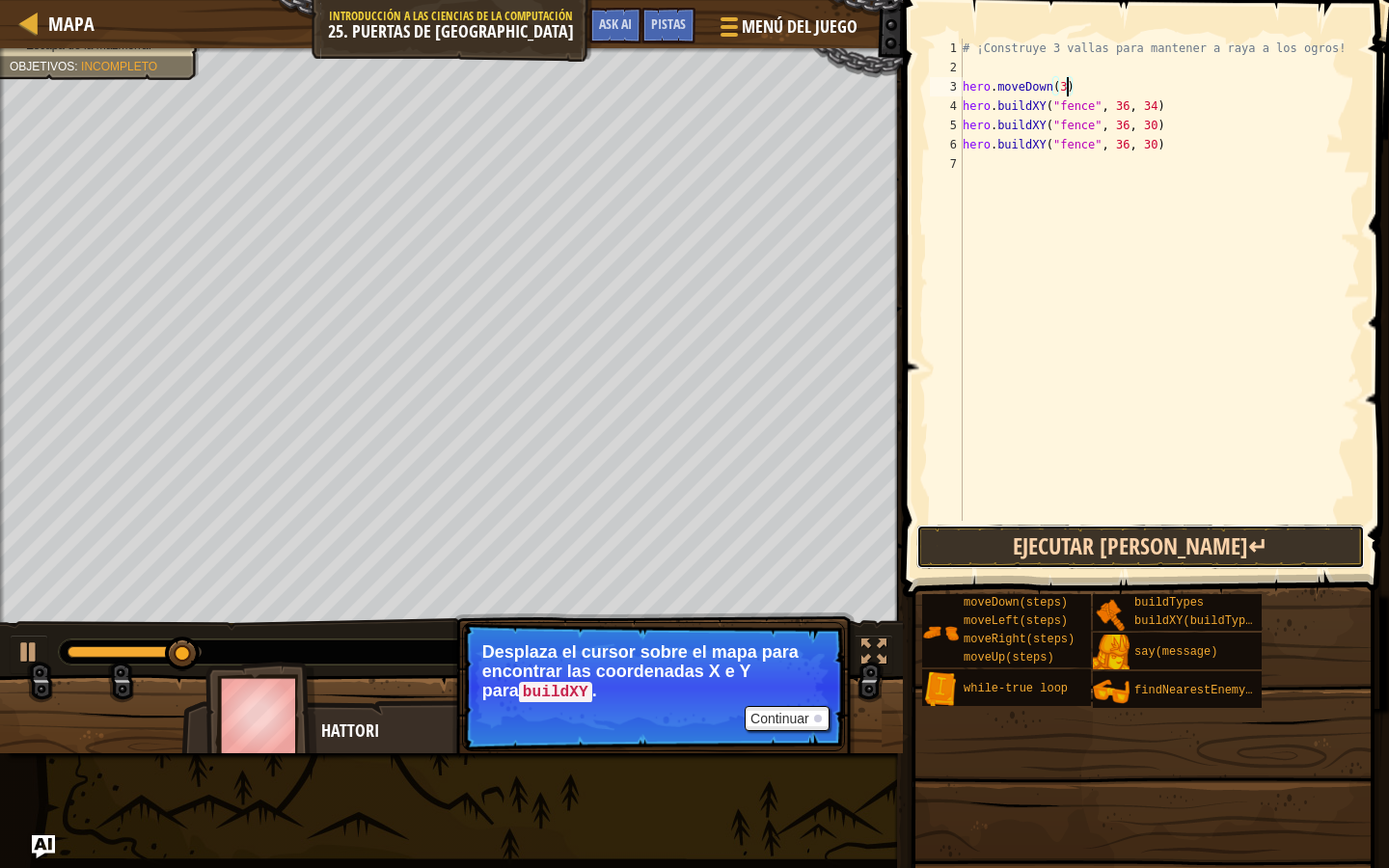
click at [1082, 549] on button "Ejecutar [PERSON_NAME]↵" at bounding box center [1142, 547] width 450 height 45
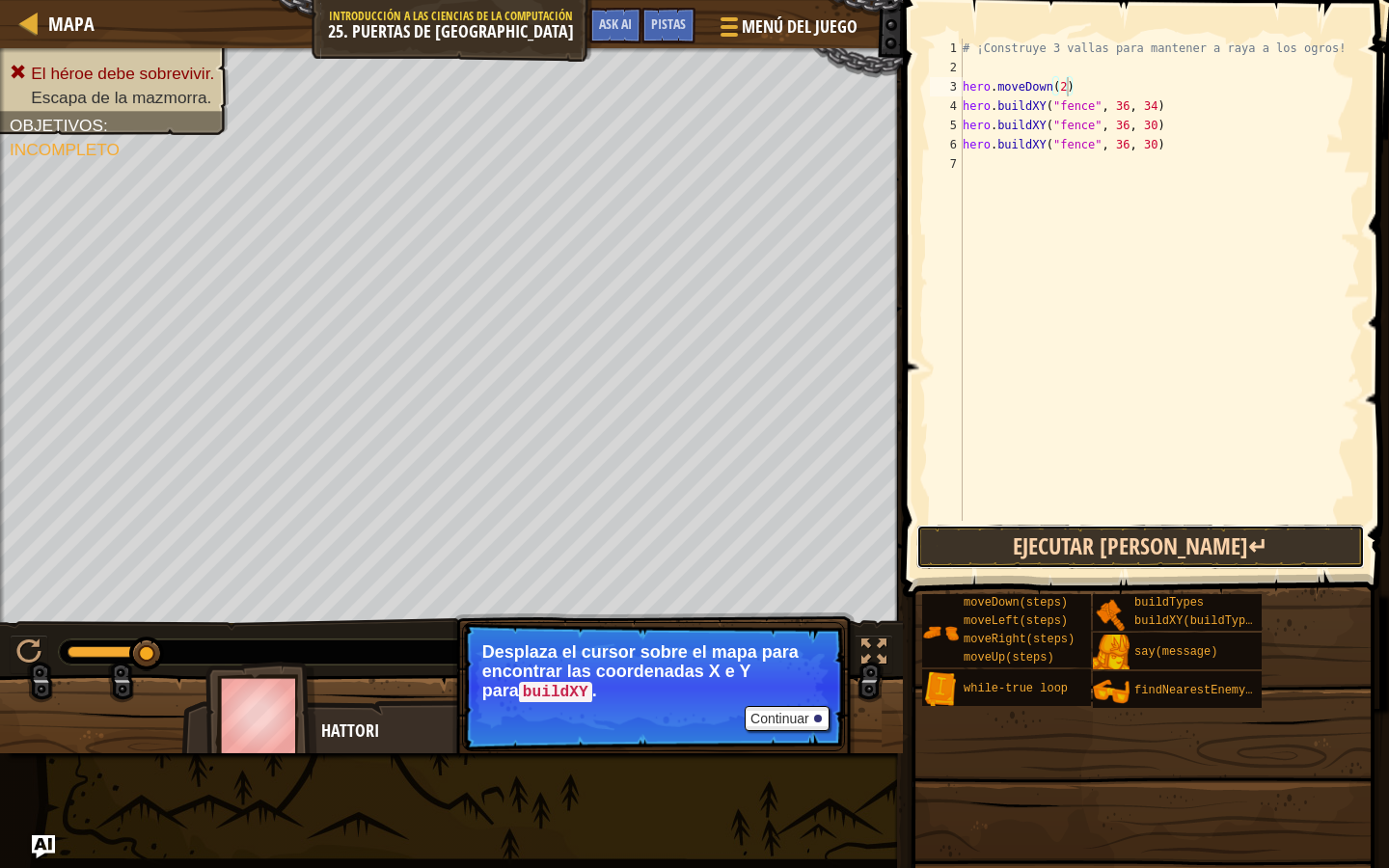
click at [1151, 543] on button "Ejecutar [PERSON_NAME]↵" at bounding box center [1142, 547] width 450 height 45
click at [1058, 531] on button "Ejecutar [PERSON_NAME]↵" at bounding box center [1142, 547] width 450 height 45
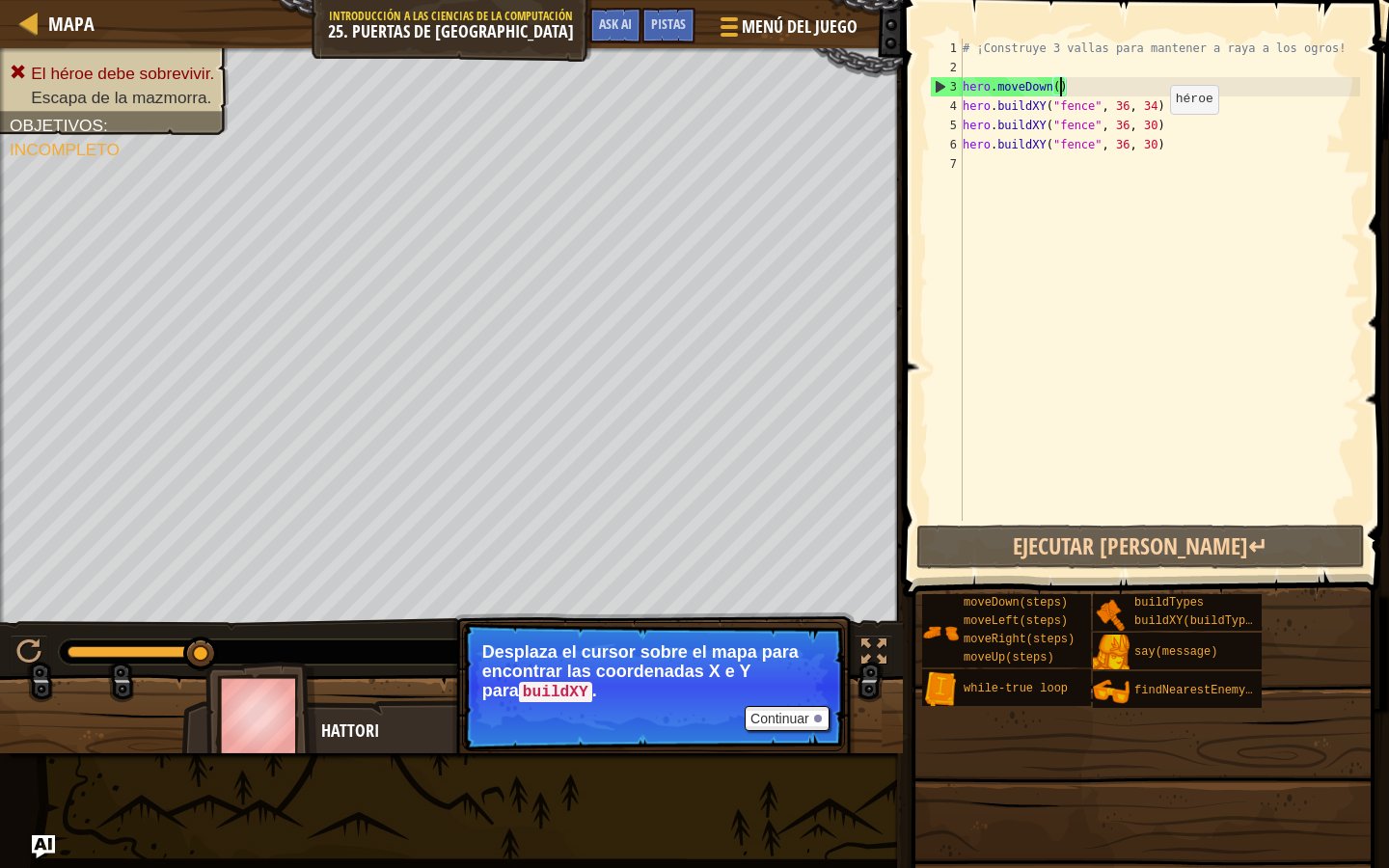
click at [1152, 135] on div "# ¡Construye 3 vallas para mantener a raya a los ogros! hero . moveDown ( ) her…" at bounding box center [1159, 299] width 401 height 521
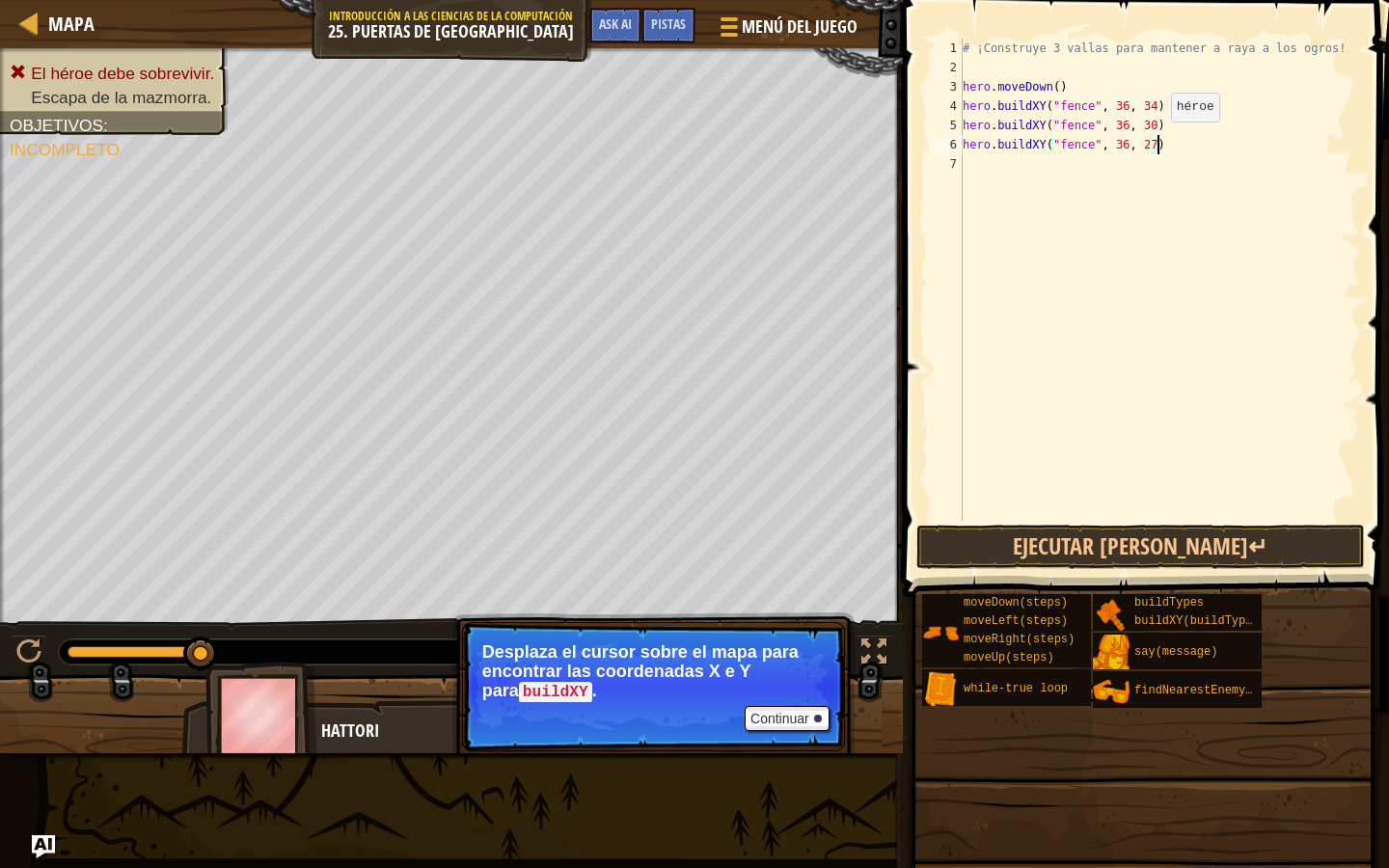
scroll to position [9, 16]
type textarea "hero.buildXY("fence", 36, 27)"
click at [1268, 552] on button "Ejecutar [PERSON_NAME]↵" at bounding box center [1142, 547] width 450 height 45
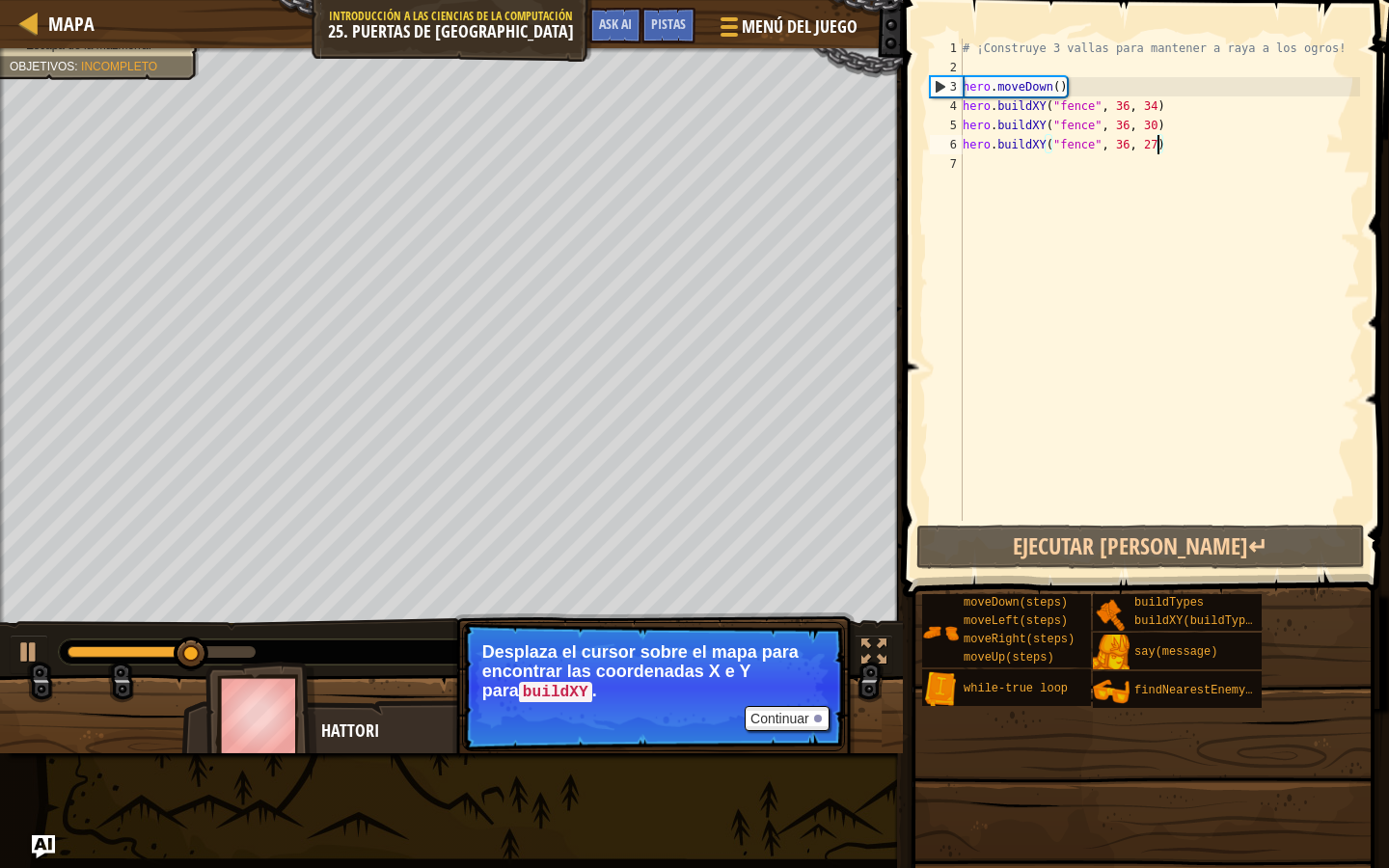
click at [1042, 179] on div "# ¡Construye 3 vallas para mantener a raya a los ogros! hero . moveDown ( ) her…" at bounding box center [1159, 299] width 401 height 521
type textarea "r"
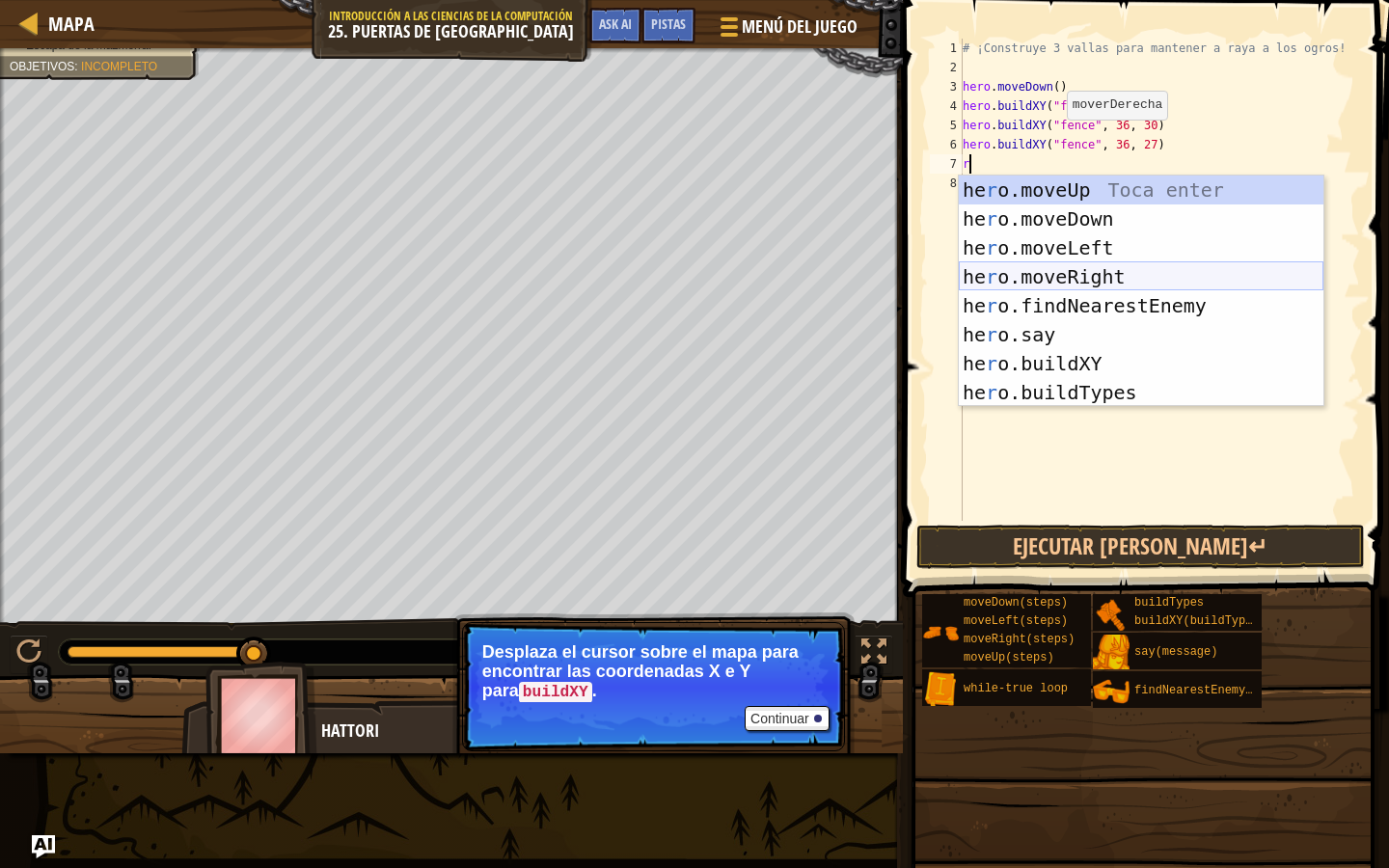
click at [1057, 267] on div "he r o.moveUp Toca enter he r o.moveDown Toca enter he r o.moveLeft Toca enter …" at bounding box center [1141, 319] width 365 height 289
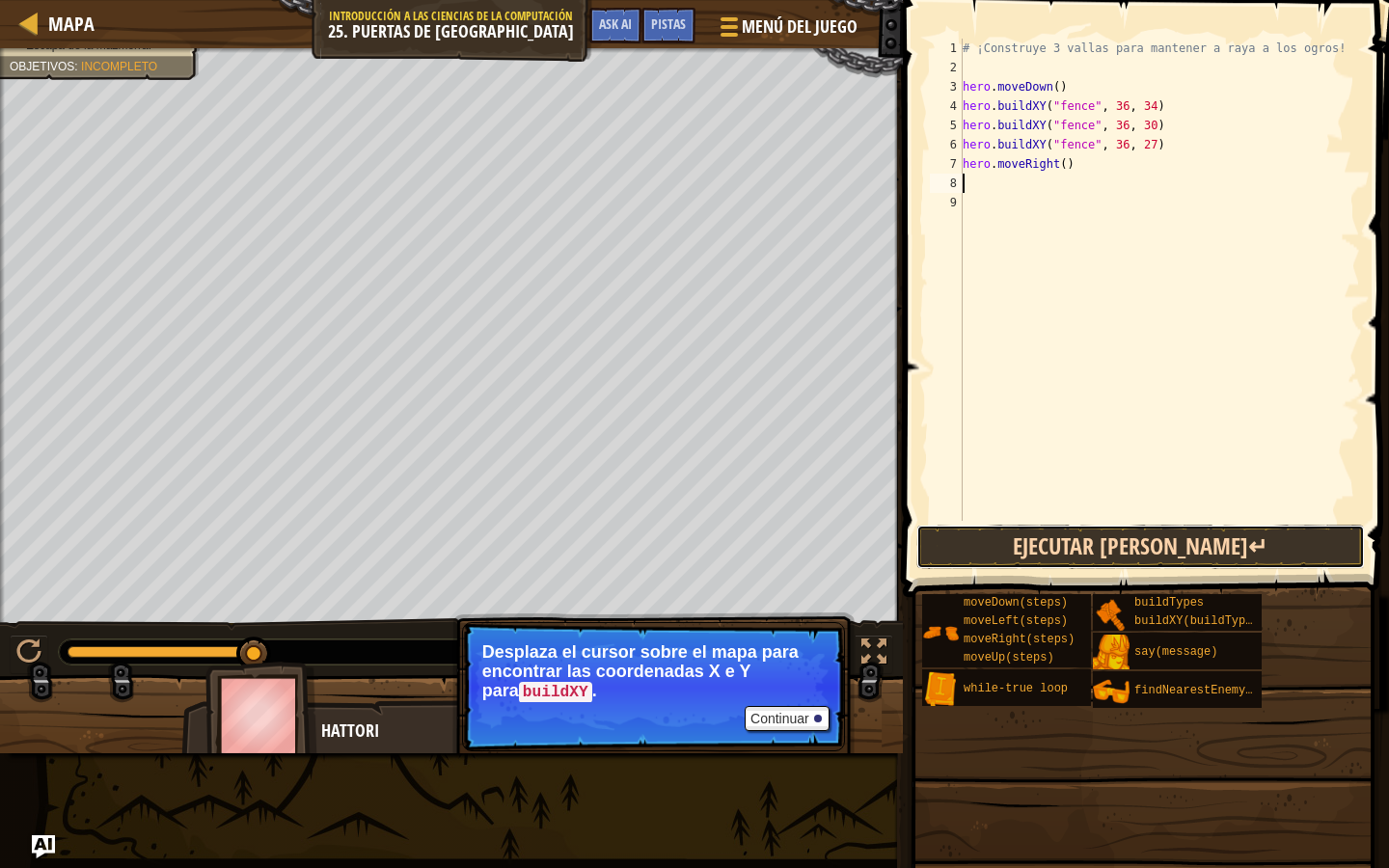
click at [1053, 543] on button "Ejecutar [PERSON_NAME]↵" at bounding box center [1142, 547] width 450 height 45
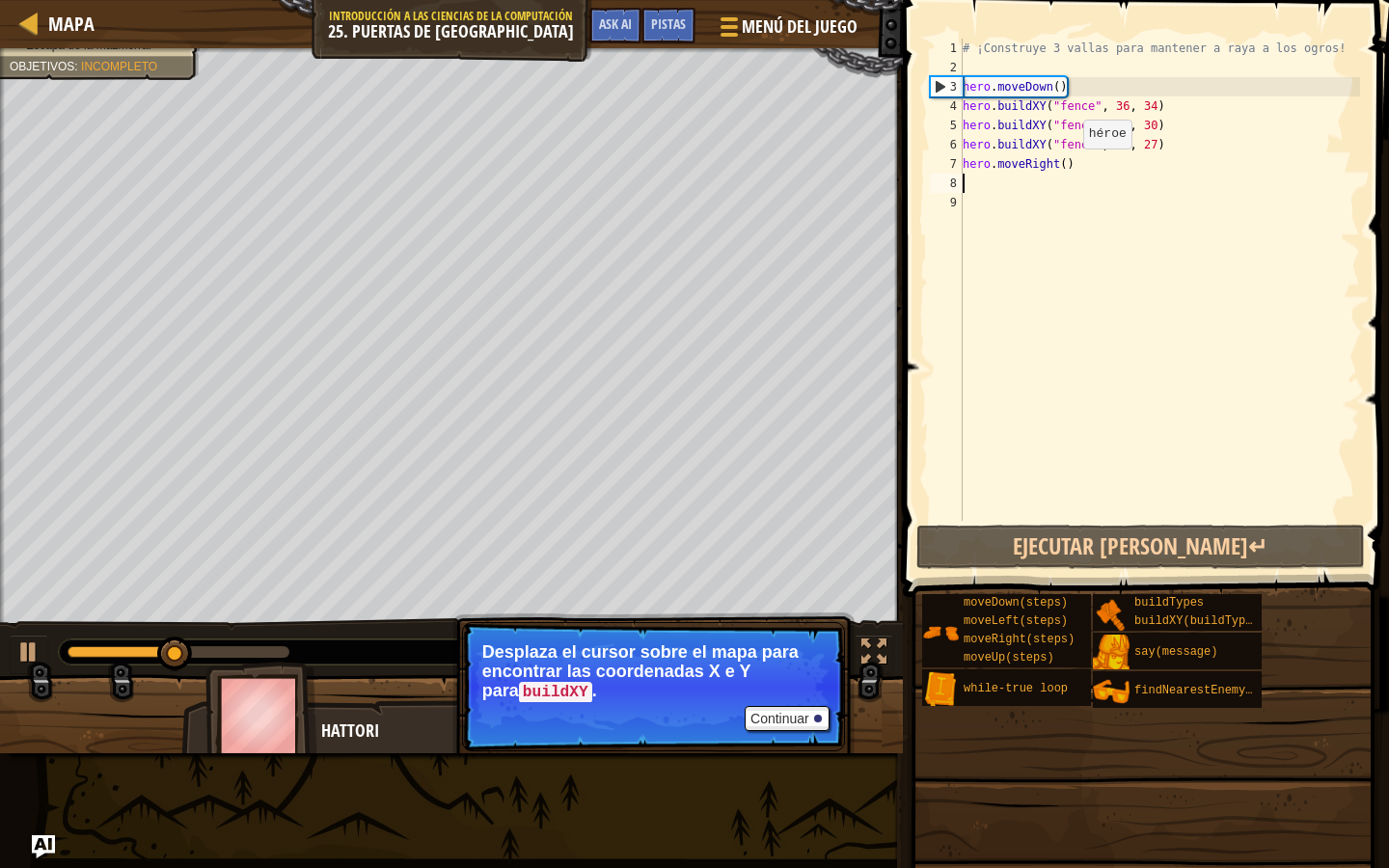
click at [1068, 166] on div "# ¡Construye 3 vallas para mantener a raya a los ogros! hero . moveDown ( ) her…" at bounding box center [1159, 299] width 401 height 521
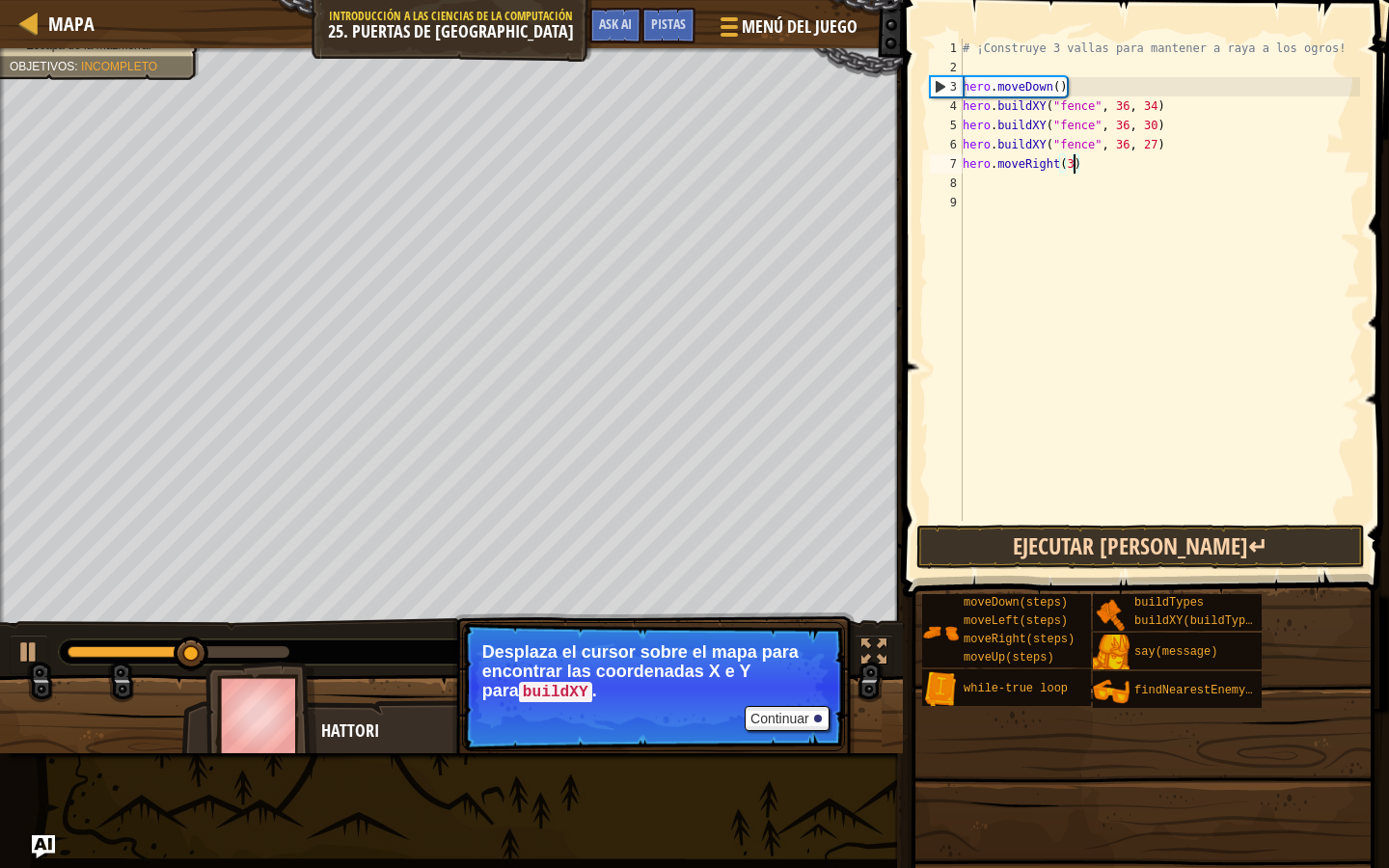
type textarea "hero.moveRight(3)"
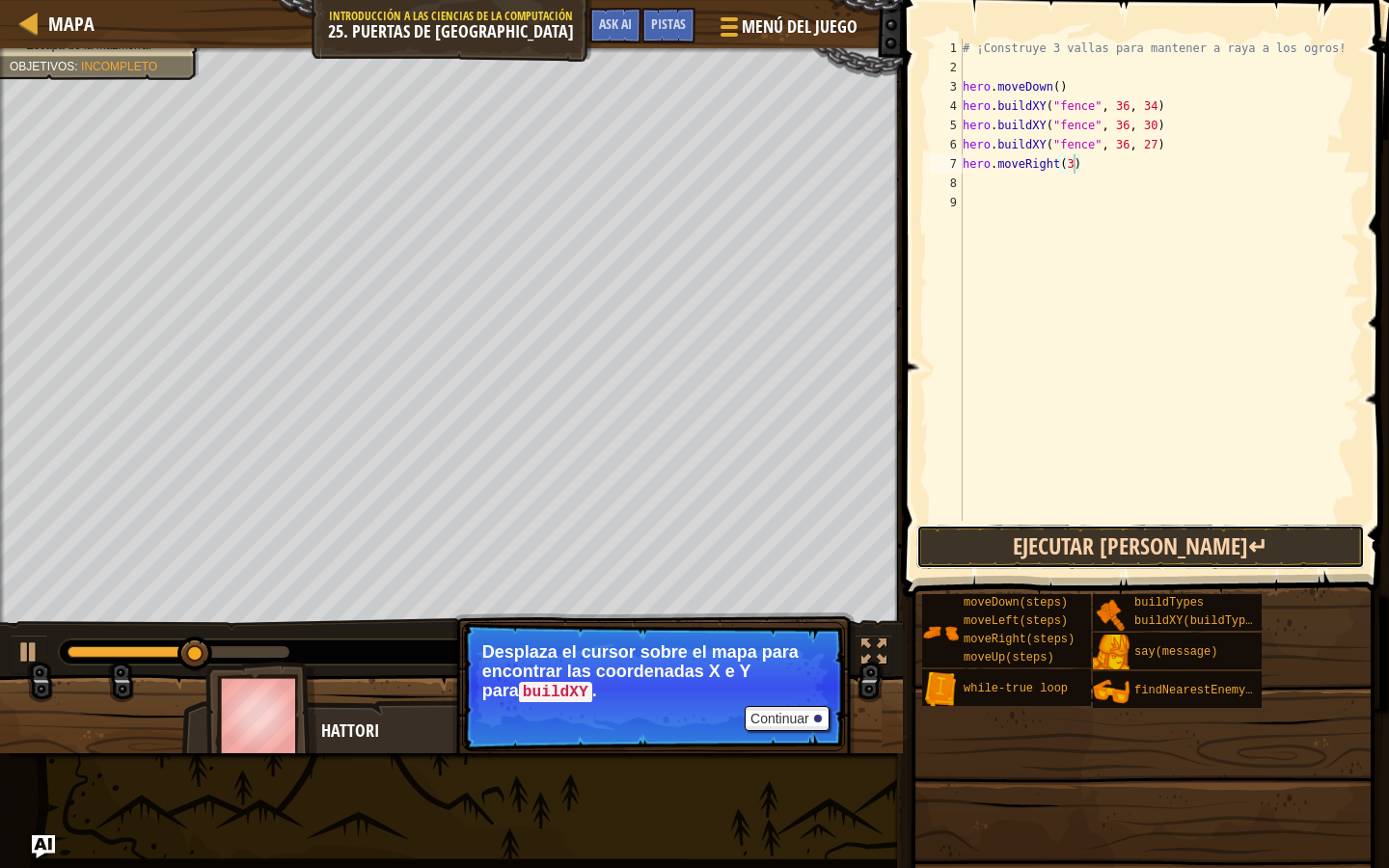
click at [1106, 567] on button "Ejecutar [PERSON_NAME]↵" at bounding box center [1142, 547] width 450 height 45
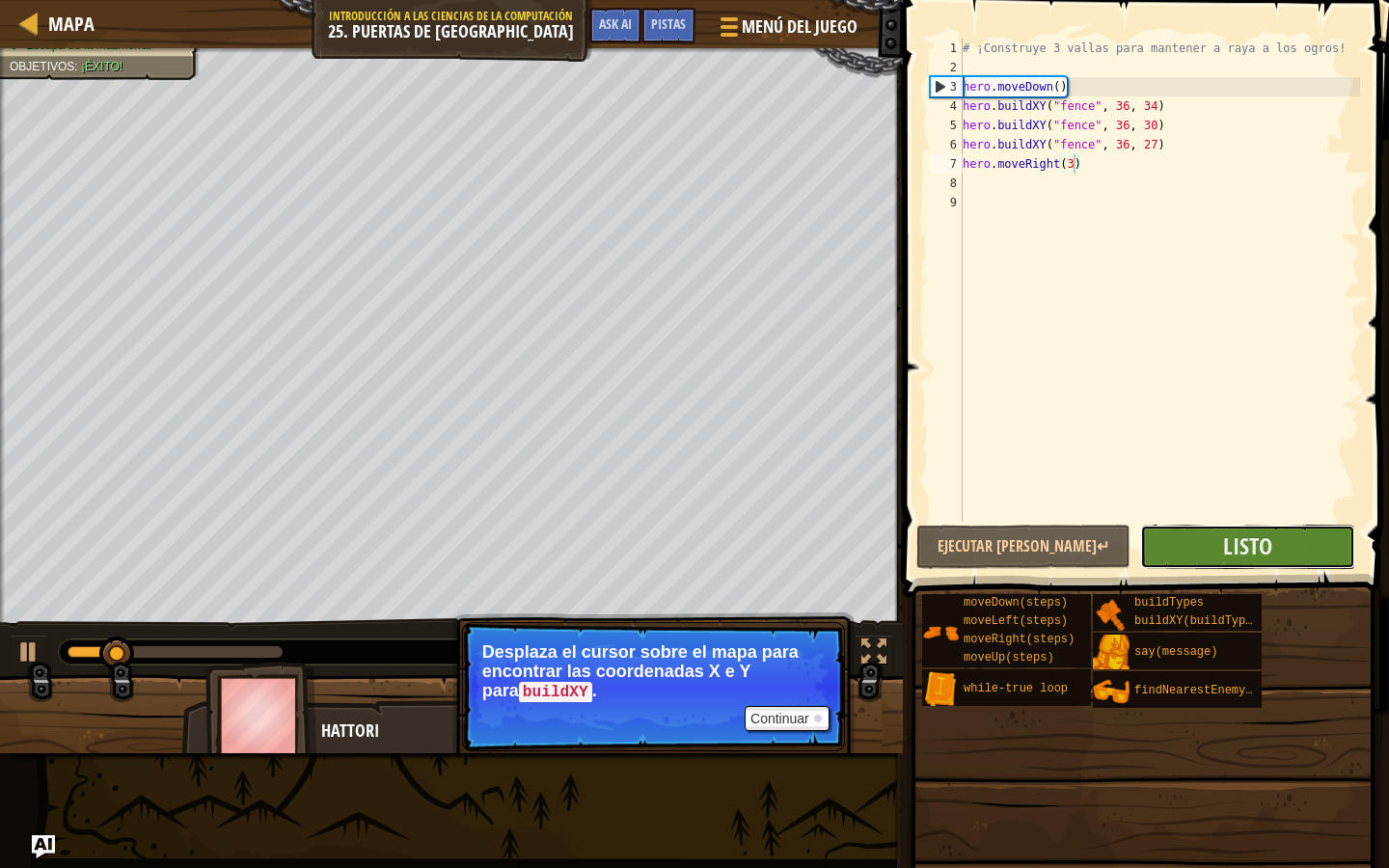
click at [1217, 551] on button "Listo" at bounding box center [1248, 547] width 215 height 45
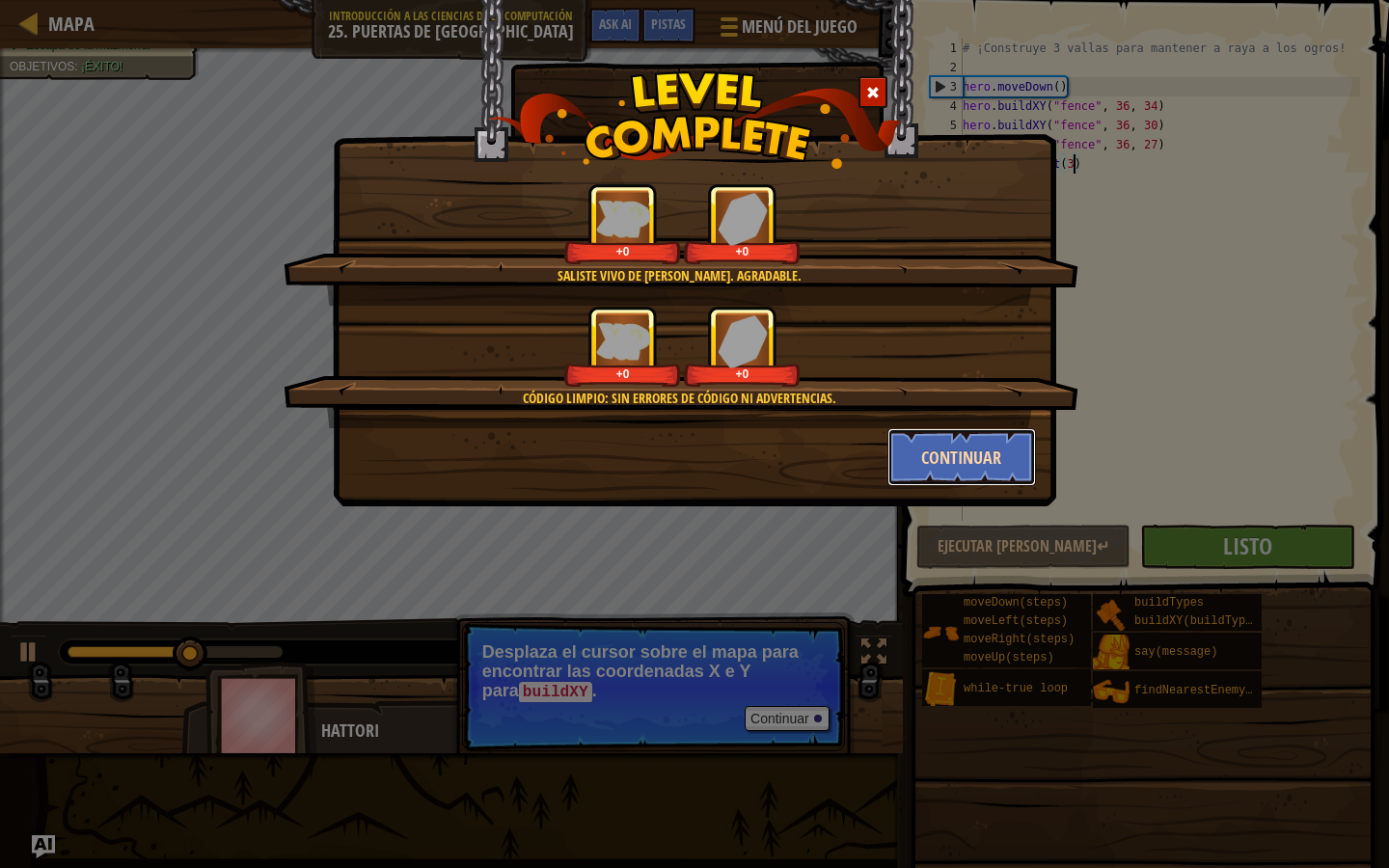
click at [937, 442] on button "Continuar" at bounding box center [963, 456] width 150 height 57
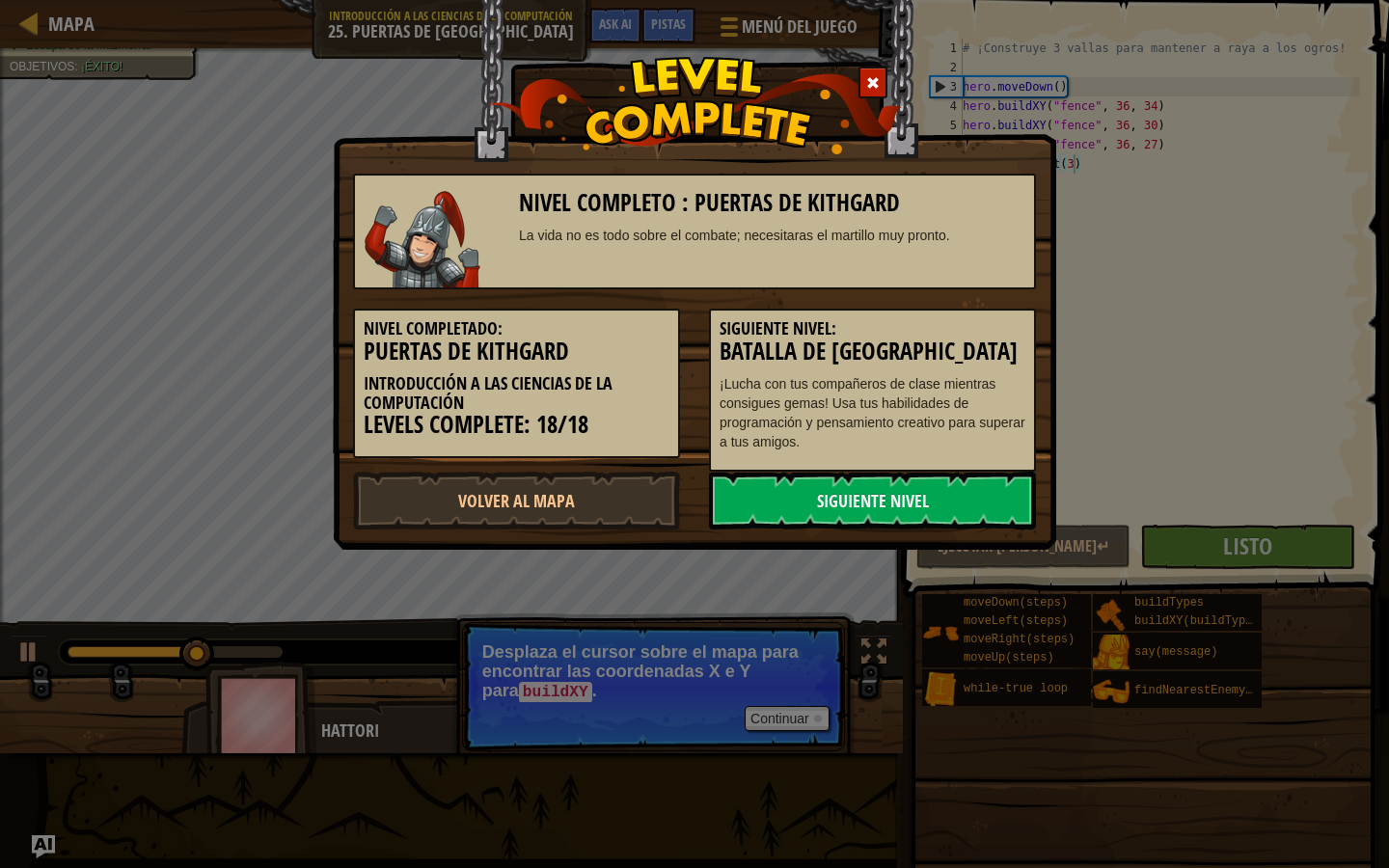
click at [937, 458] on div "Siguiente Nivel: Batalla de Wakka ¡Lucha con tus compañeros de clase mientras c…" at bounding box center [872, 390] width 327 height 163
click at [920, 496] on link "Siguiente Nivel" at bounding box center [872, 500] width 327 height 57
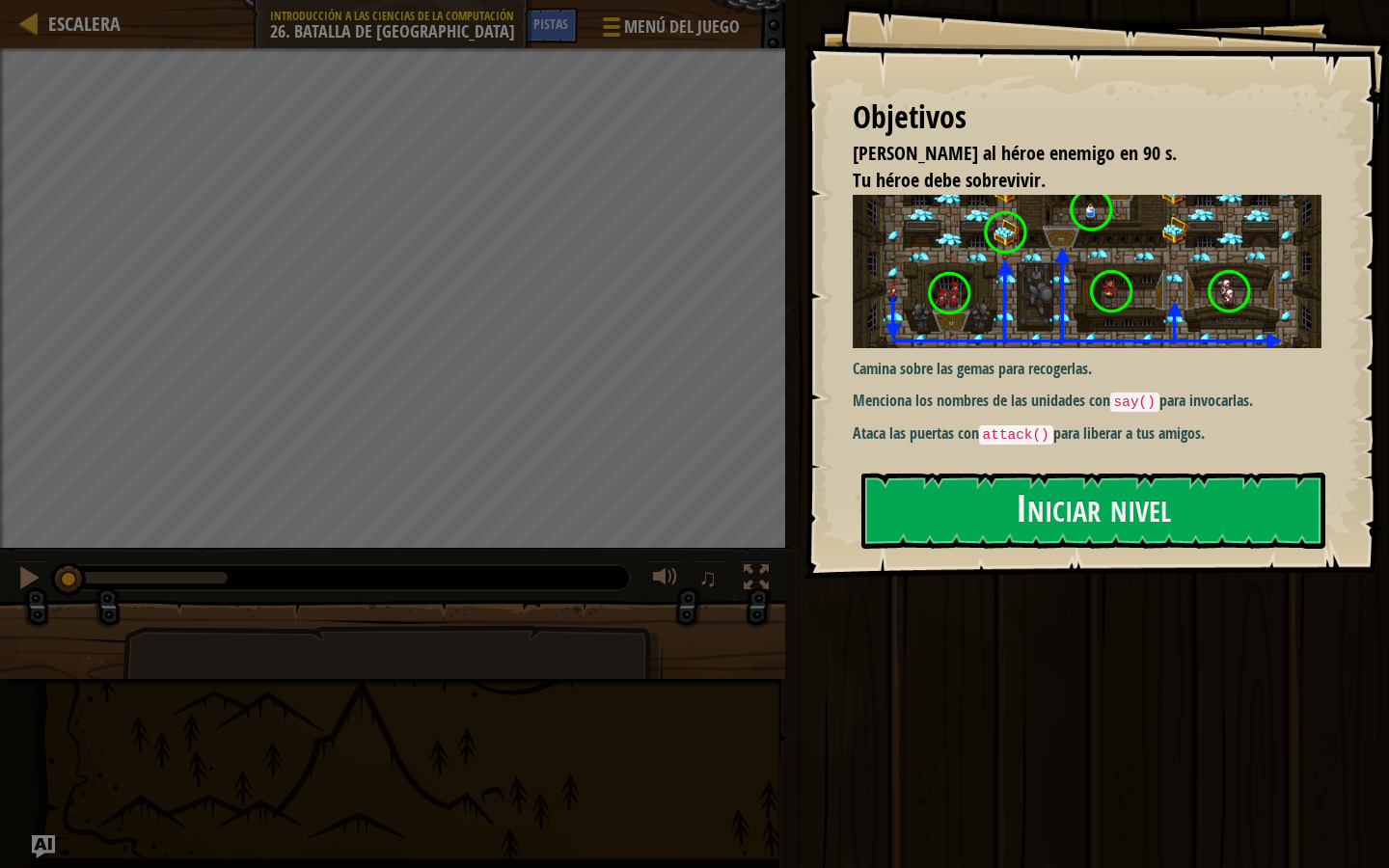
click at [898, 341] on img at bounding box center [1087, 271] width 469 height 155
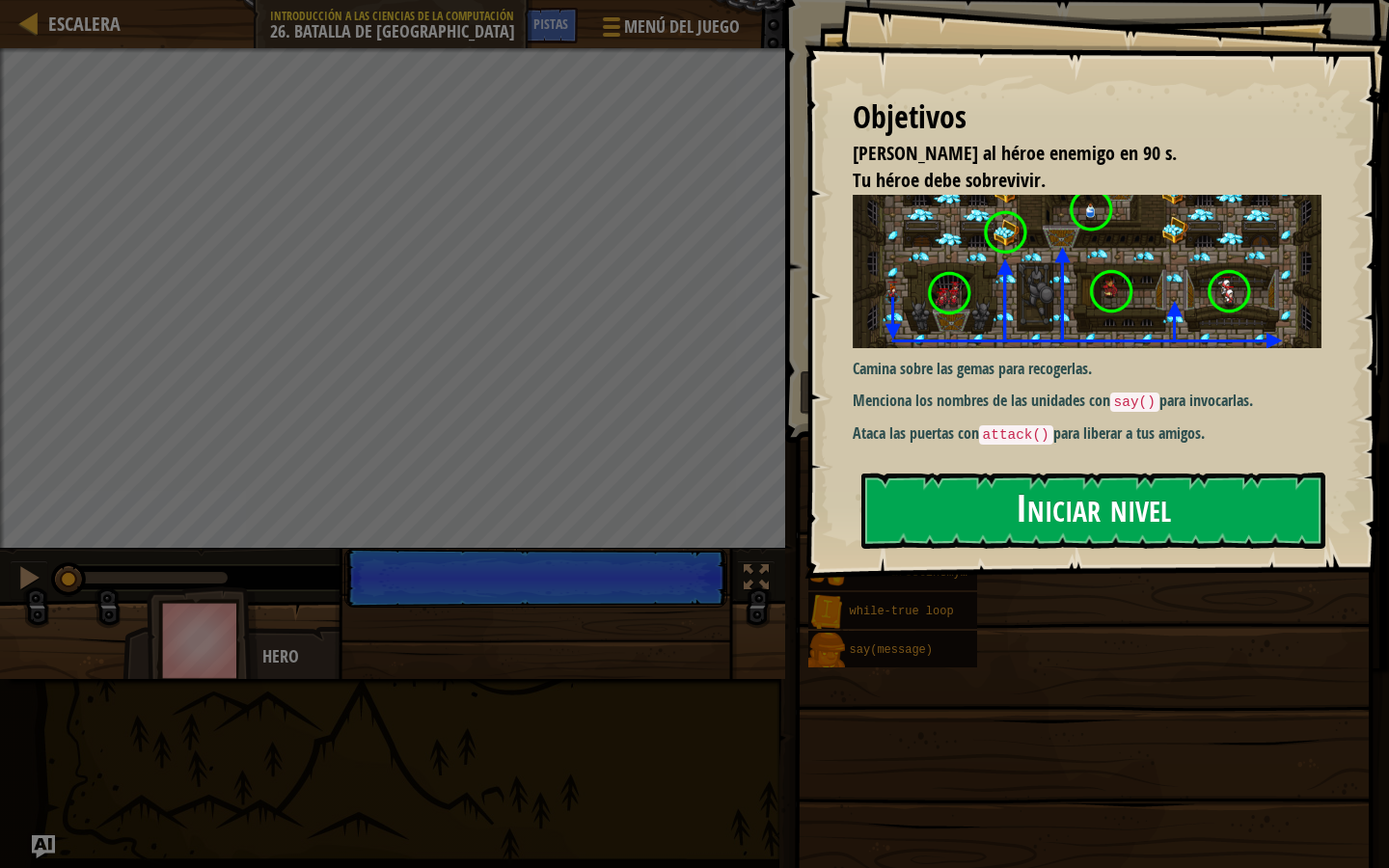
click at [940, 483] on button "Iniciar nivel" at bounding box center [1093, 511] width 464 height 76
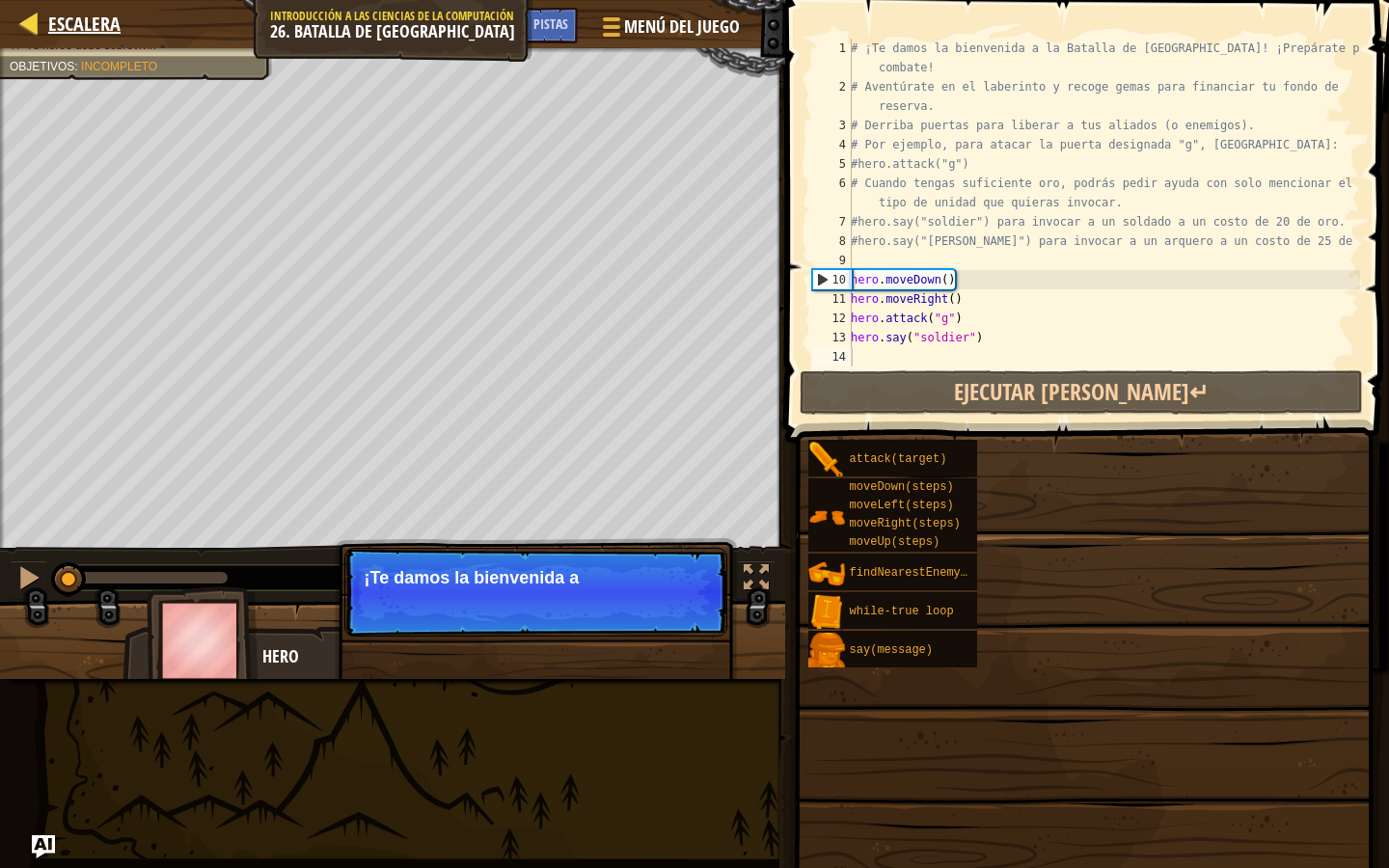
click at [95, 9] on div "Escalera" at bounding box center [80, 24] width 82 height 49
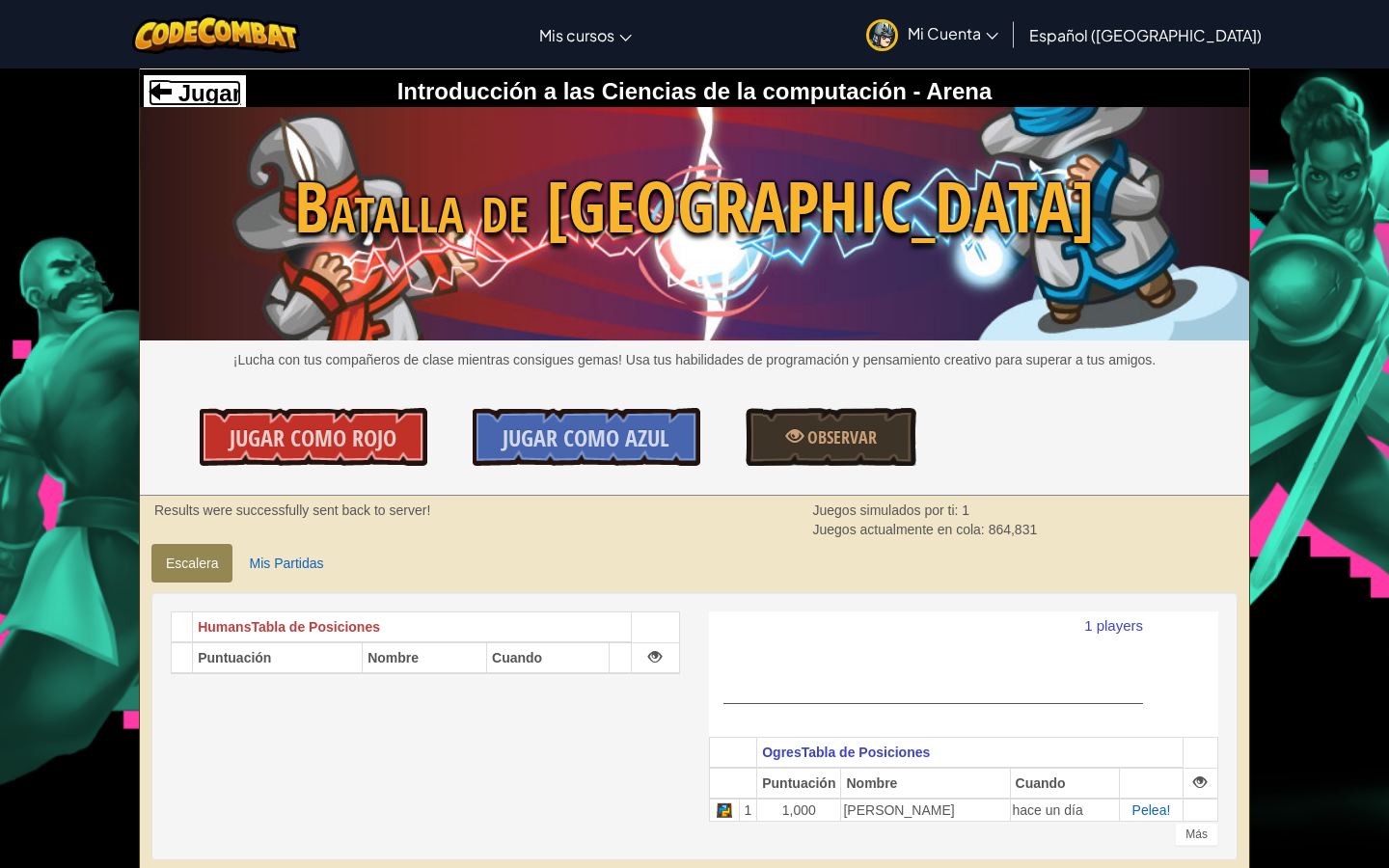
click at [214, 89] on span "Jugar" at bounding box center [205, 92] width 69 height 26
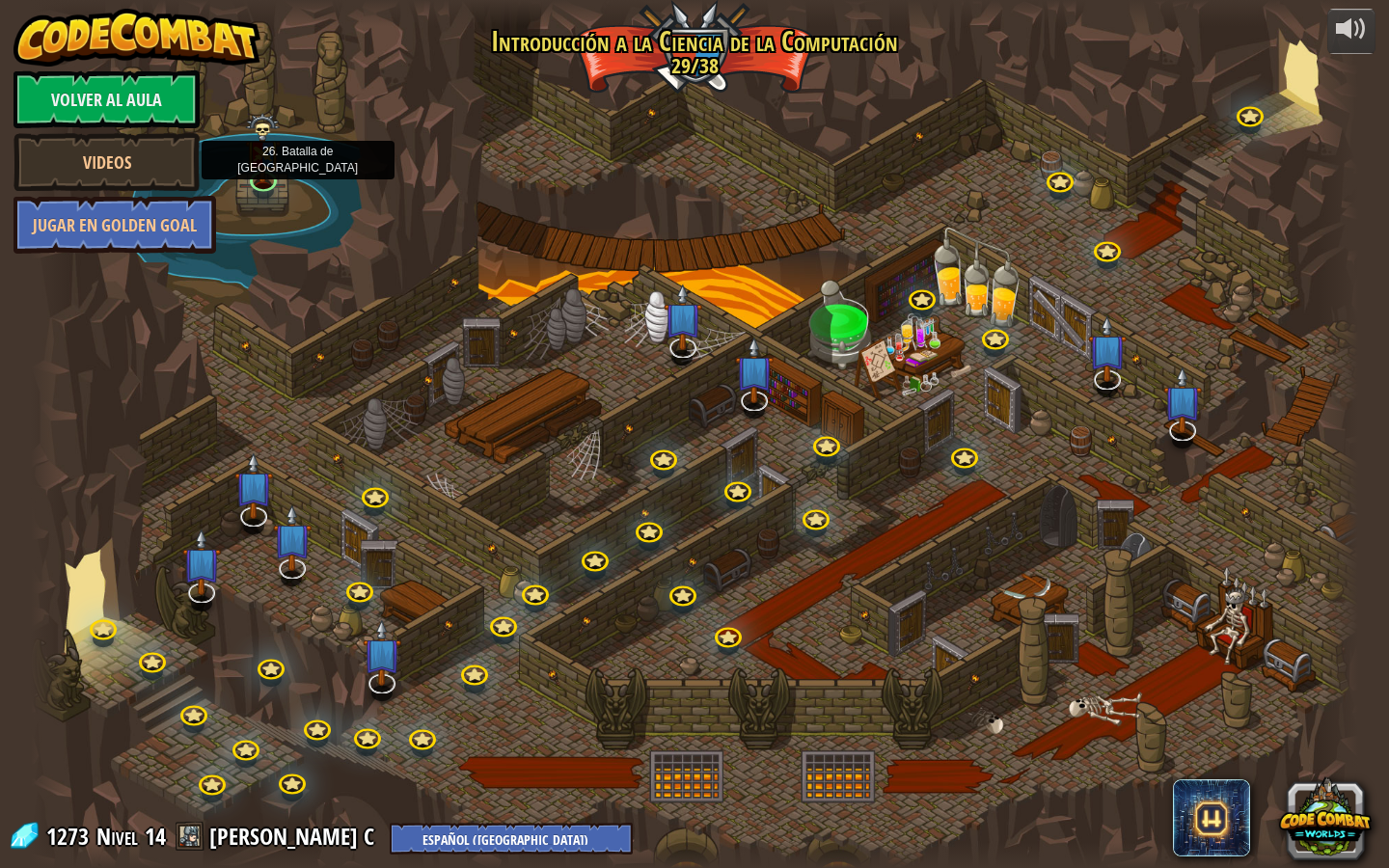
select select "es-419"
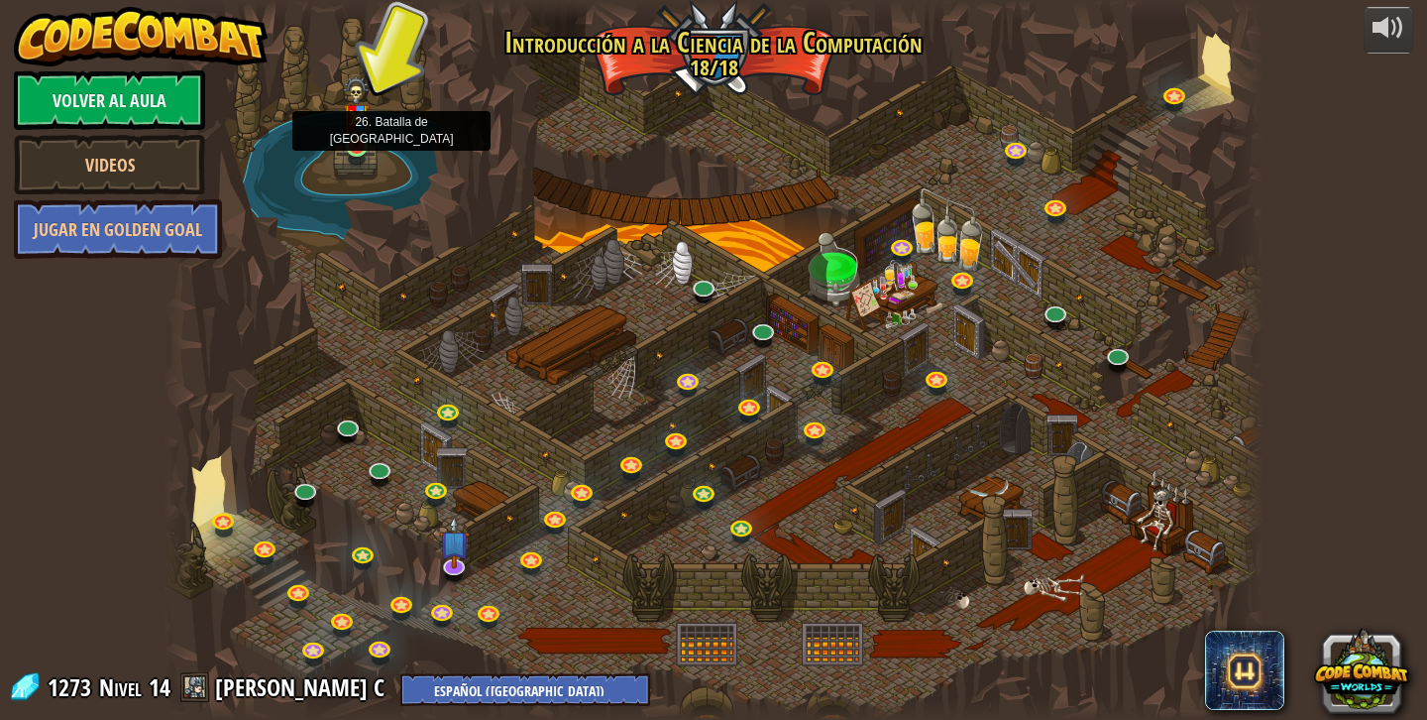
click at [359, 133] on img at bounding box center [357, 111] width 28 height 72
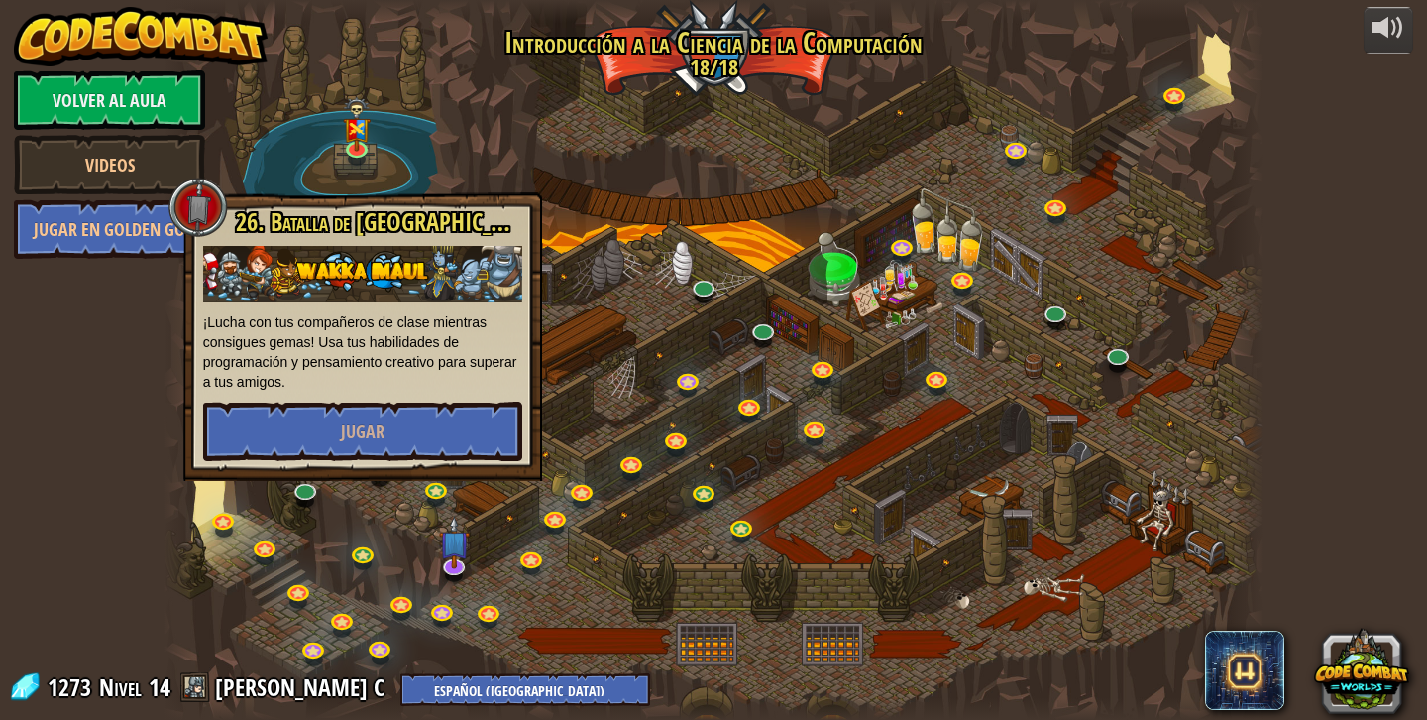
click at [562, 217] on div at bounding box center [714, 360] width 1101 height 720
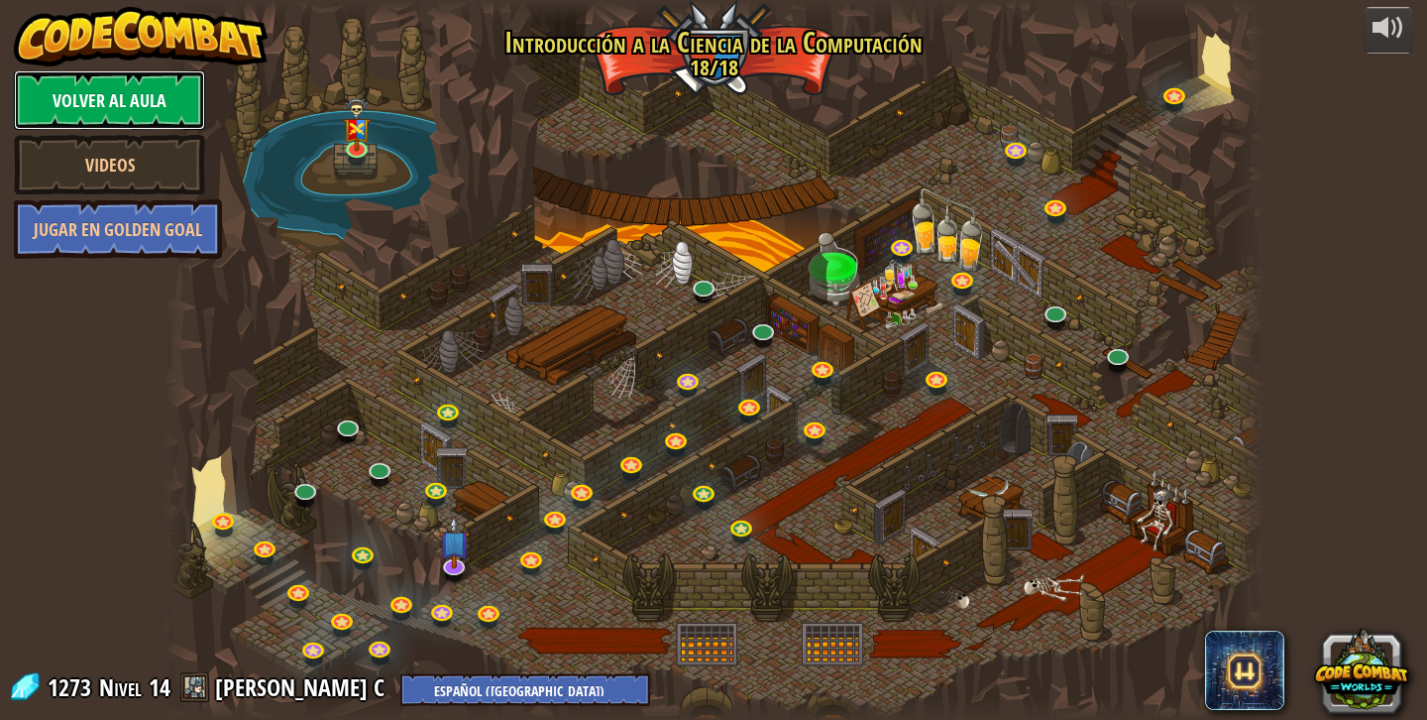
click at [184, 115] on link "Volver al aula" at bounding box center [109, 99] width 191 height 59
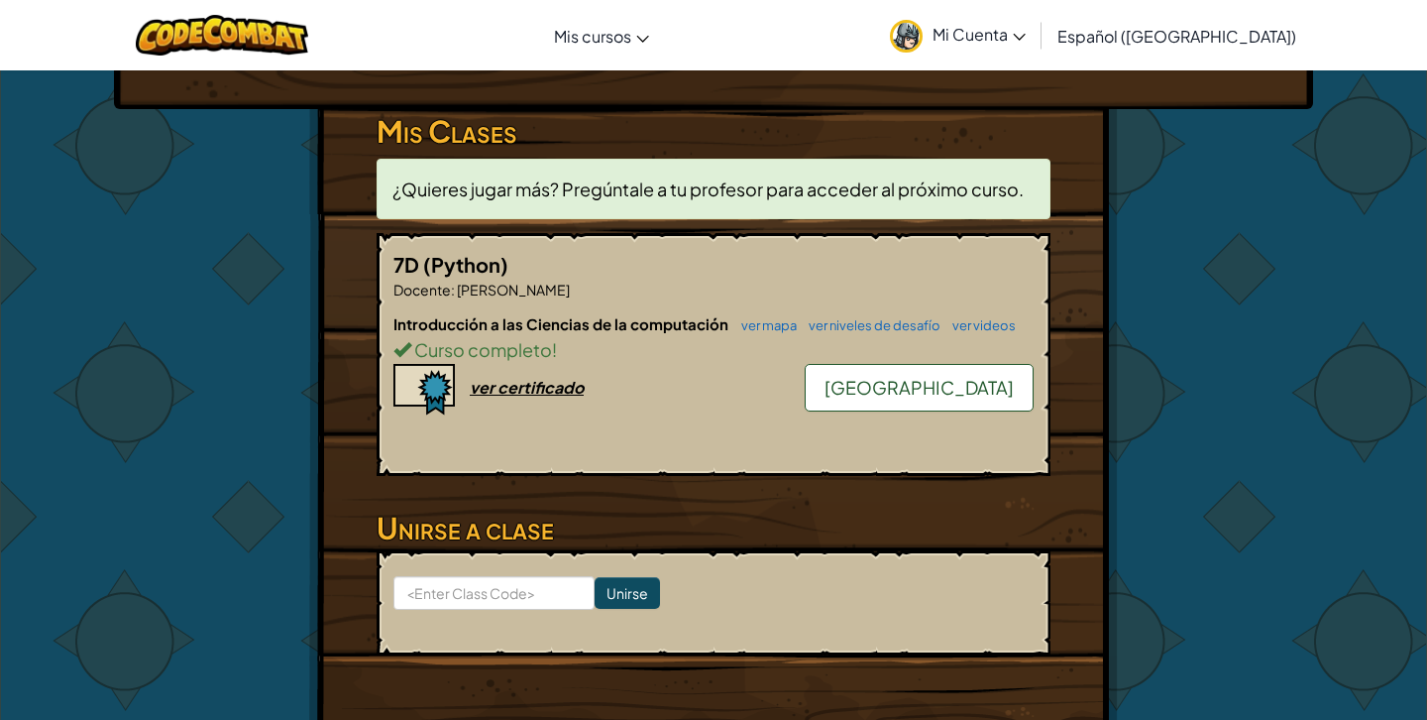
scroll to position [306, 0]
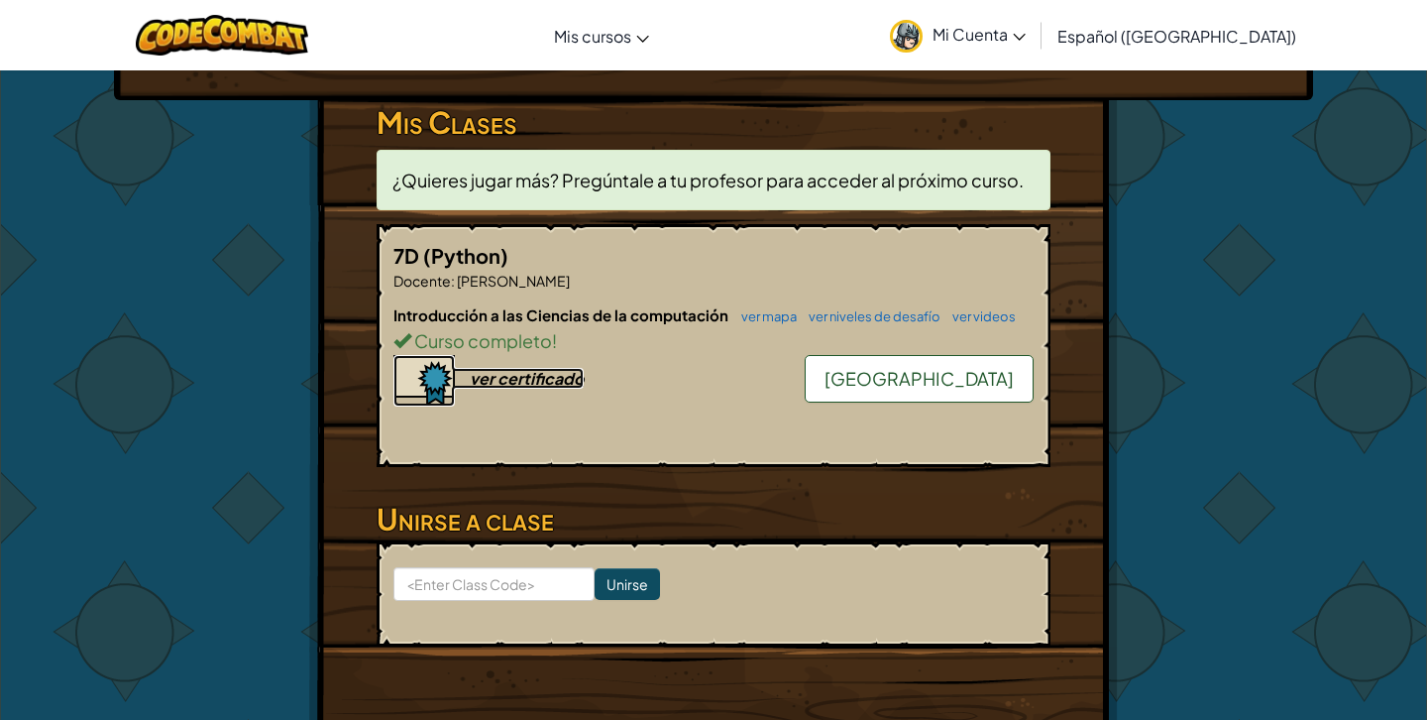
click at [530, 368] on div "ver certificado" at bounding box center [527, 378] width 114 height 21
